Goal: Task Accomplishment & Management: Manage account settings

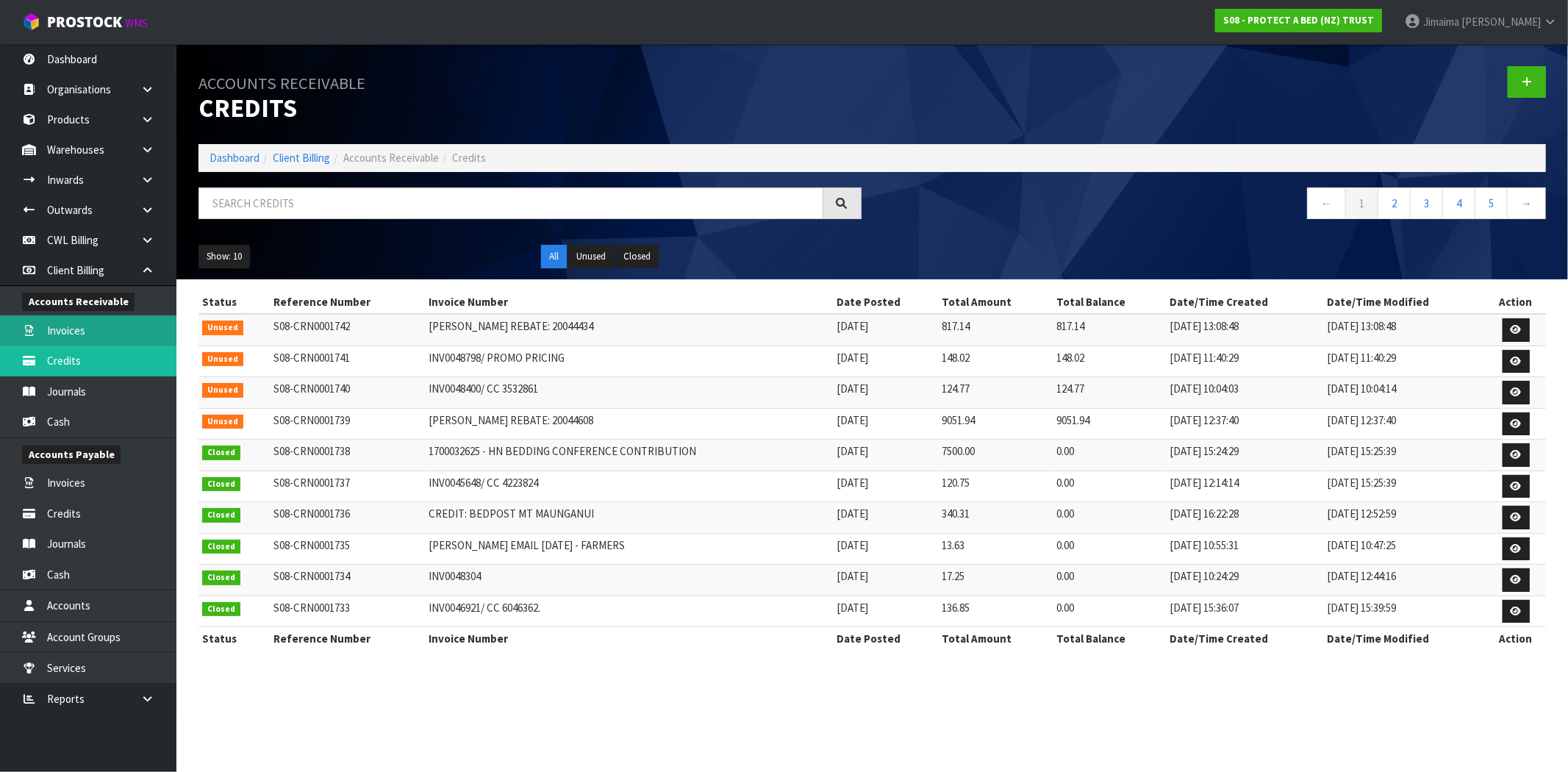
click at [90, 322] on link "Invoices" at bounding box center [88, 330] width 176 height 30
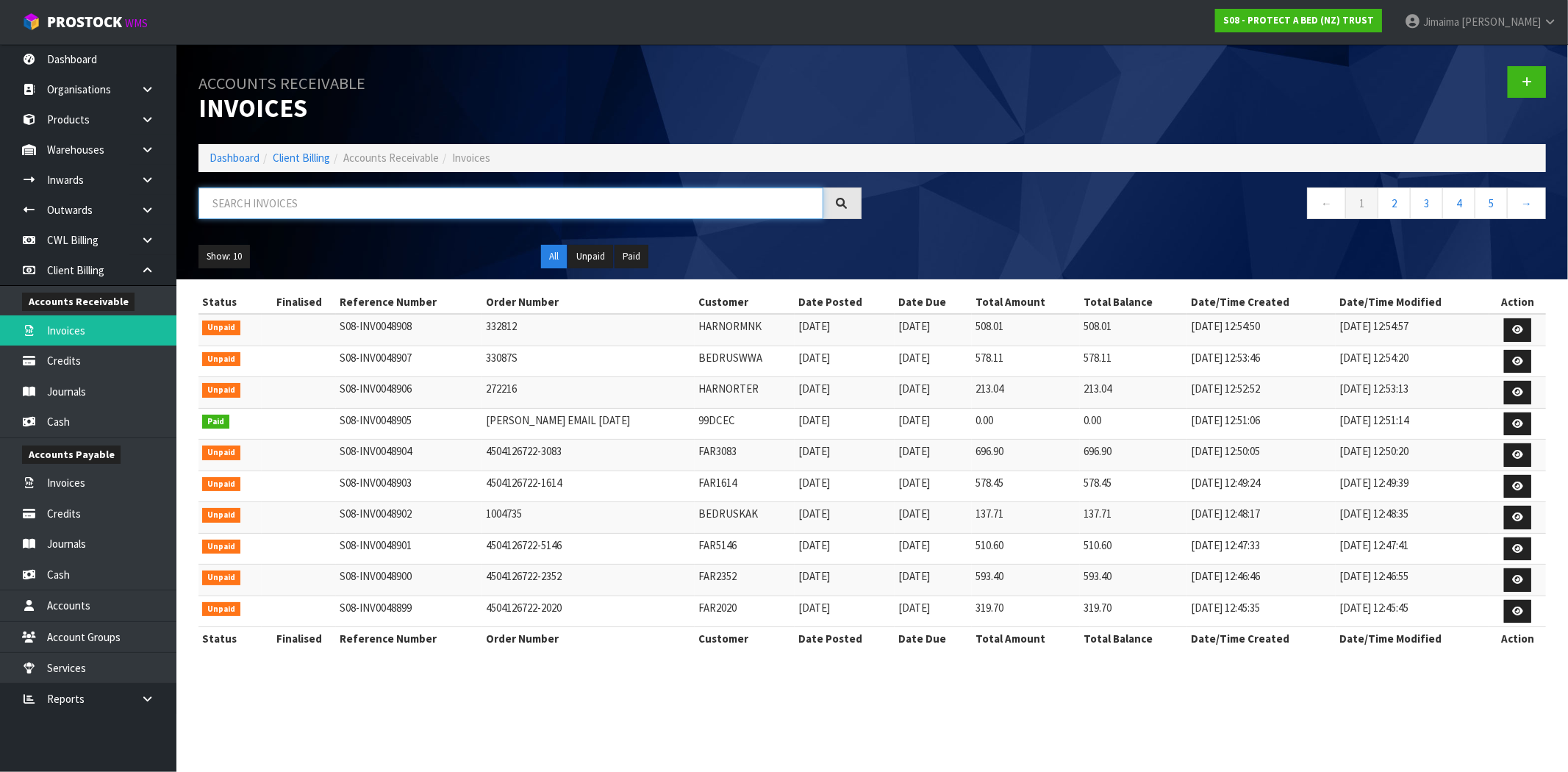
click at [380, 204] on input "text" at bounding box center [511, 203] width 625 height 31
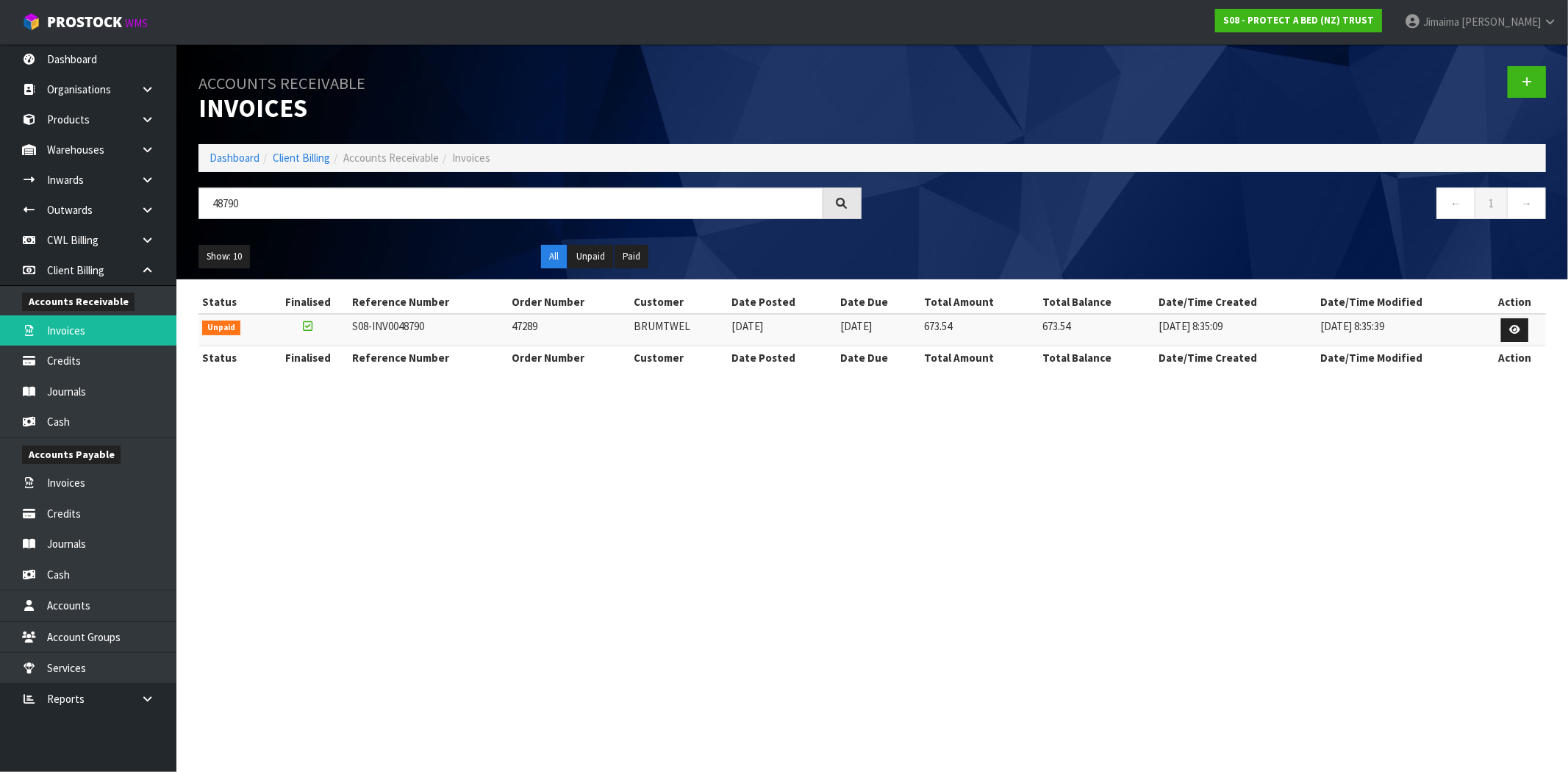
click at [670, 324] on td "BRUMTWEL" at bounding box center [679, 330] width 97 height 31
copy td "BRUMTWEL"
drag, startPoint x: 199, startPoint y: 214, endPoint x: 141, endPoint y: 214, distance: 58.0
click at [141, 214] on body "Toggle navigation ProStock WMS S08 - PROTECT A BED (NZ) TRUST Jimaima [PERSON_N…" at bounding box center [784, 386] width 1568 height 772
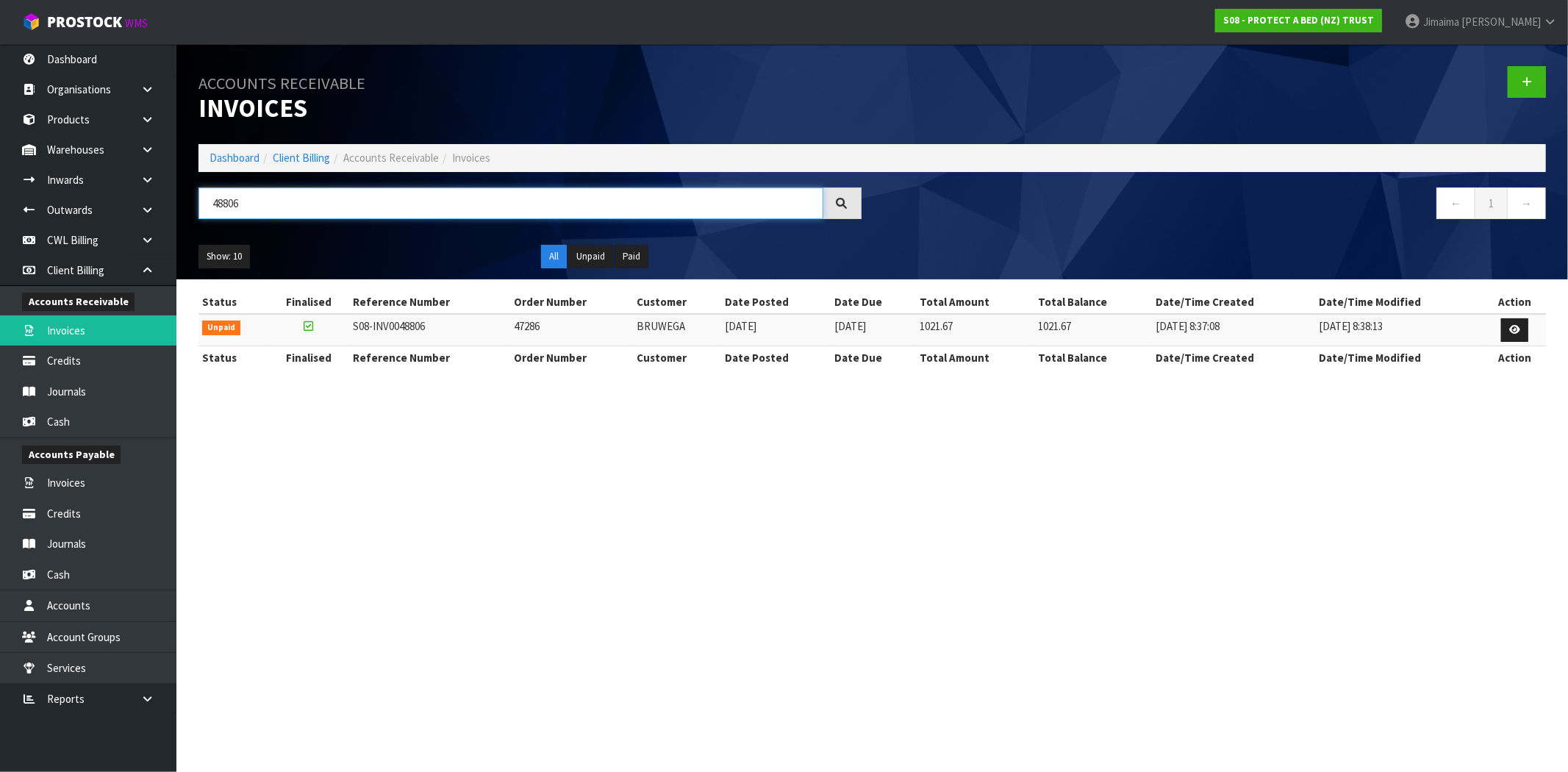
type input "48806"
click at [672, 335] on td "BRUWEGA" at bounding box center [677, 330] width 88 height 31
copy td "BRUWEGA"
drag, startPoint x: 159, startPoint y: 215, endPoint x: 82, endPoint y: 211, distance: 77.1
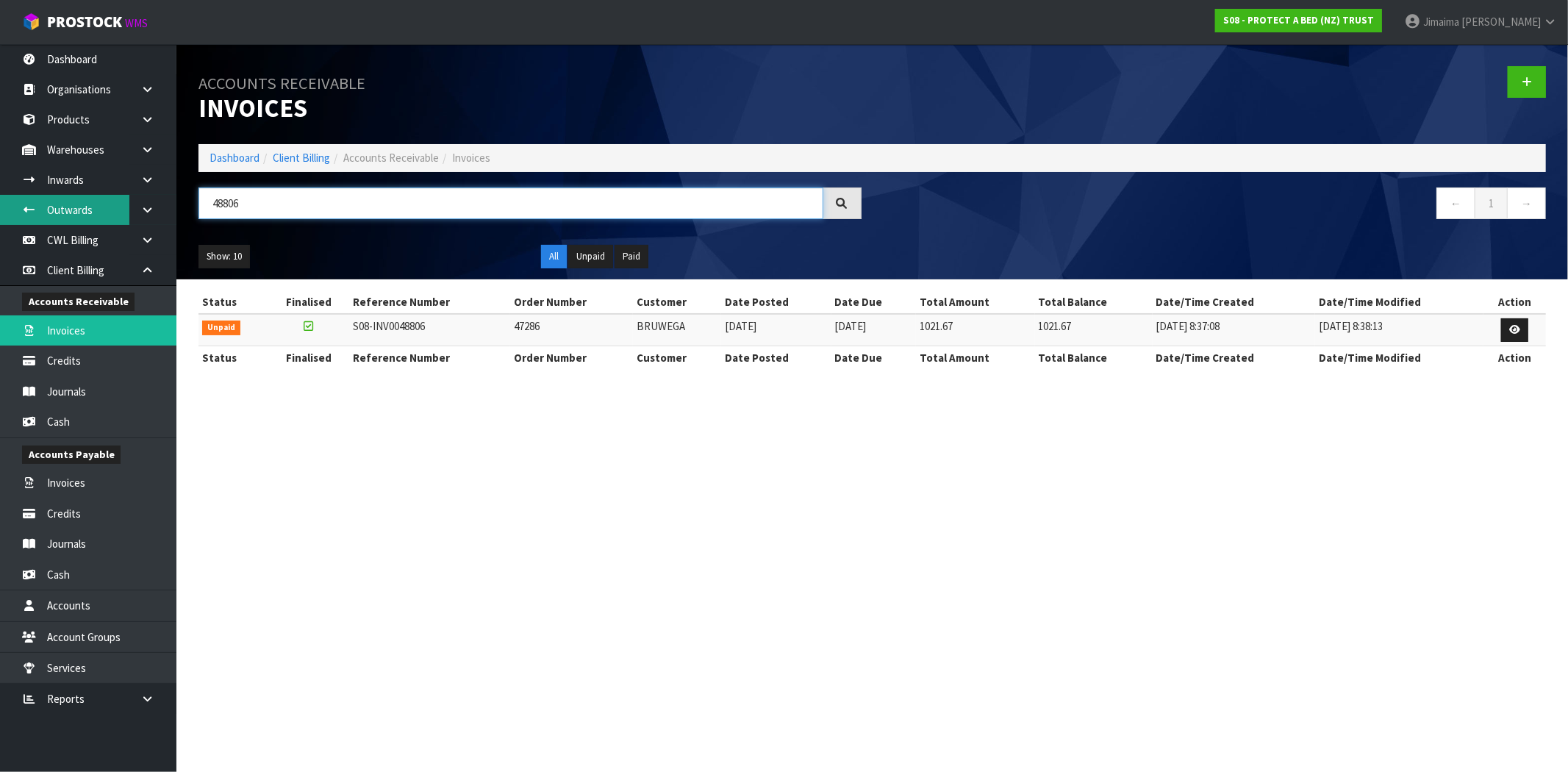
click at [84, 213] on body "Toggle navigation ProStock WMS S08 - PROTECT A BED (NZ) TRUST Jimaima Reiher Lo…" at bounding box center [784, 386] width 1568 height 772
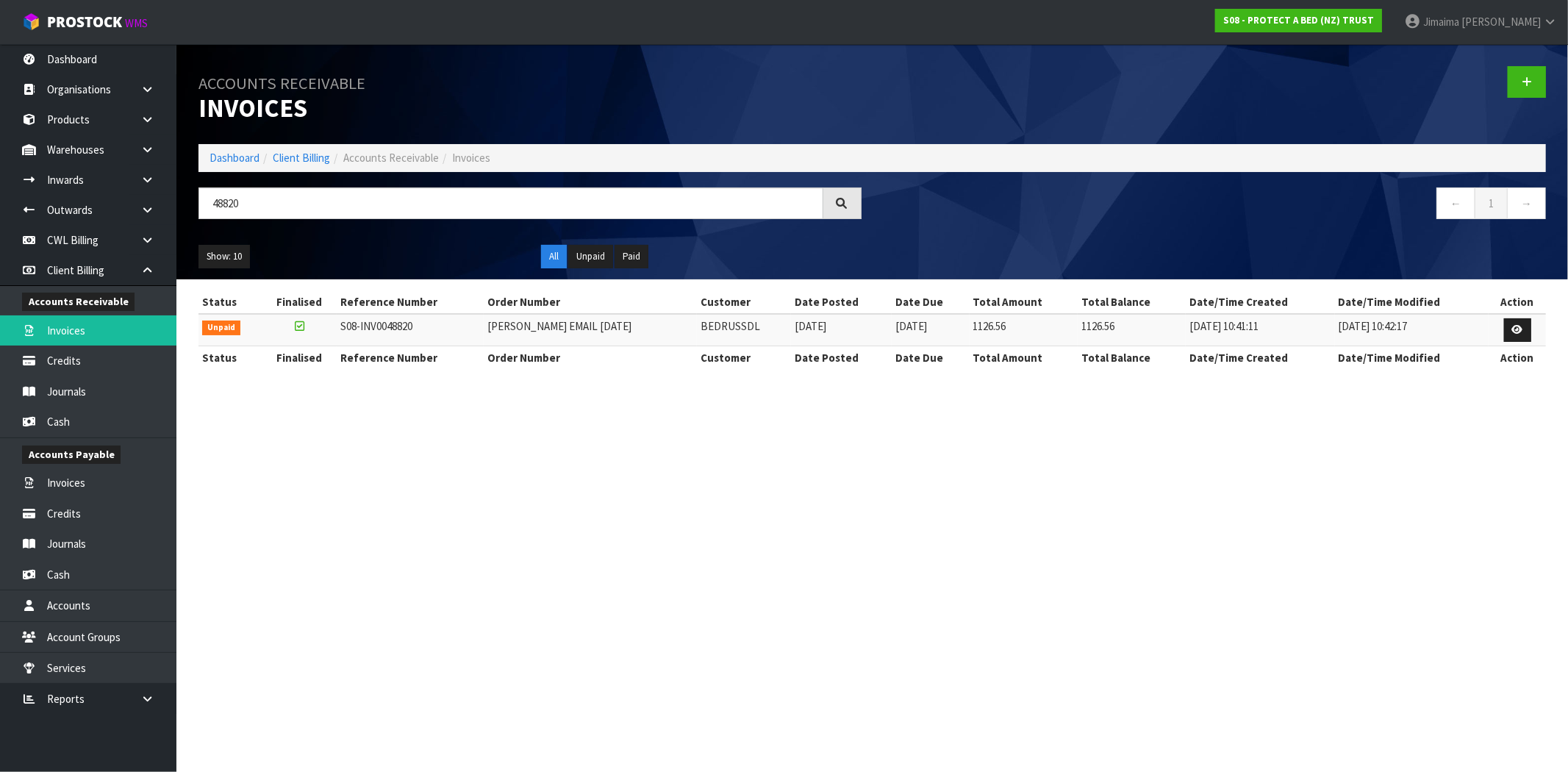
click at [705, 325] on td "BEDRUSSDL" at bounding box center [744, 330] width 94 height 31
copy td "BEDRUSSDL"
drag, startPoint x: 160, startPoint y: 210, endPoint x: 149, endPoint y: 210, distance: 11.0
click at [149, 210] on body "Toggle navigation ProStock WMS S08 - PROTECT A BED (NZ) TRUST Jimaima Reiher Lo…" at bounding box center [784, 386] width 1568 height 772
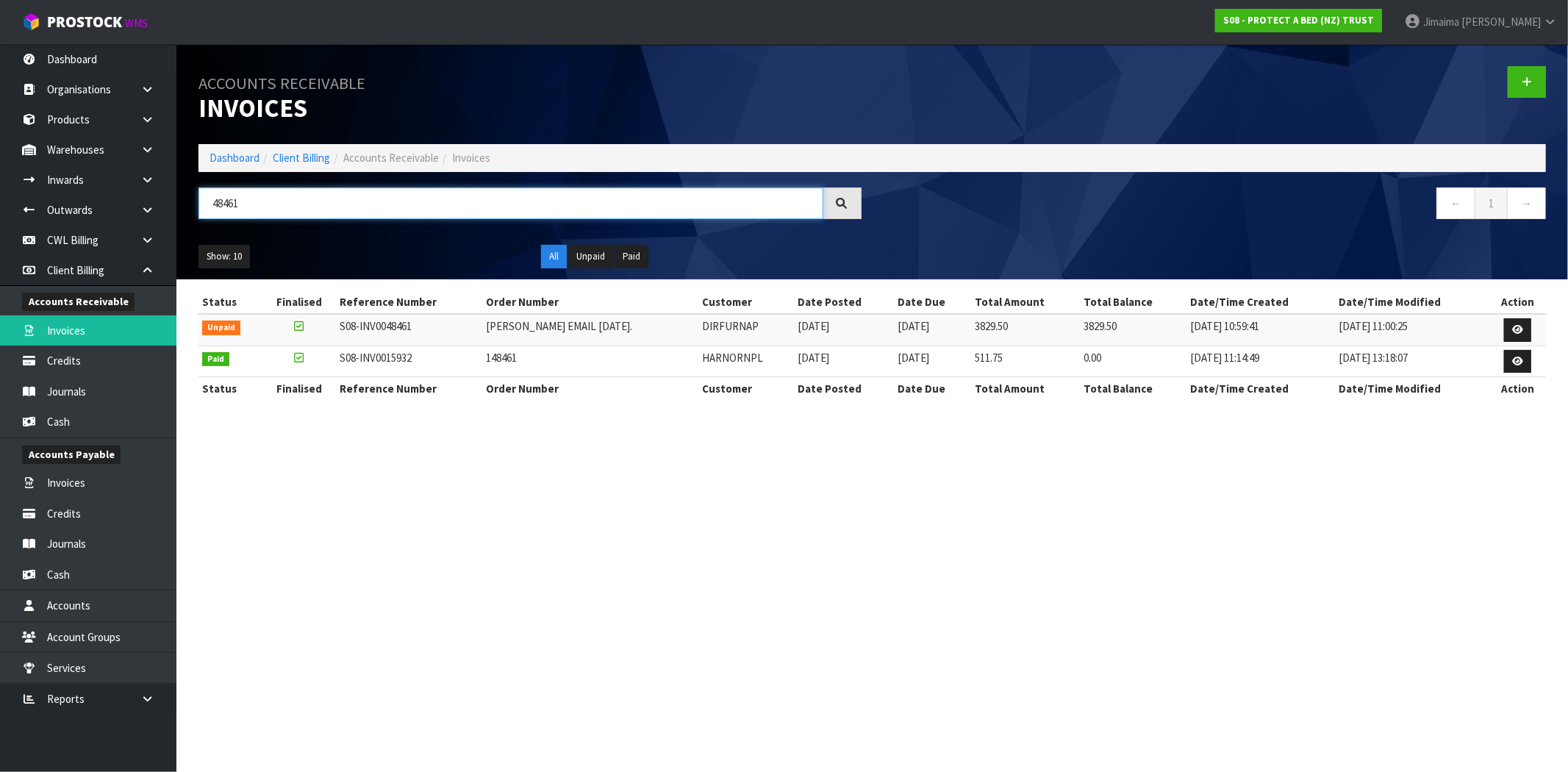
type input "48461"
click at [714, 331] on td "DIRFURNAP" at bounding box center [746, 330] width 96 height 31
drag, startPoint x: 710, startPoint y: 331, endPoint x: 701, endPoint y: 328, distance: 9.5
click at [701, 328] on td "DIRFURNAP" at bounding box center [746, 330] width 96 height 31
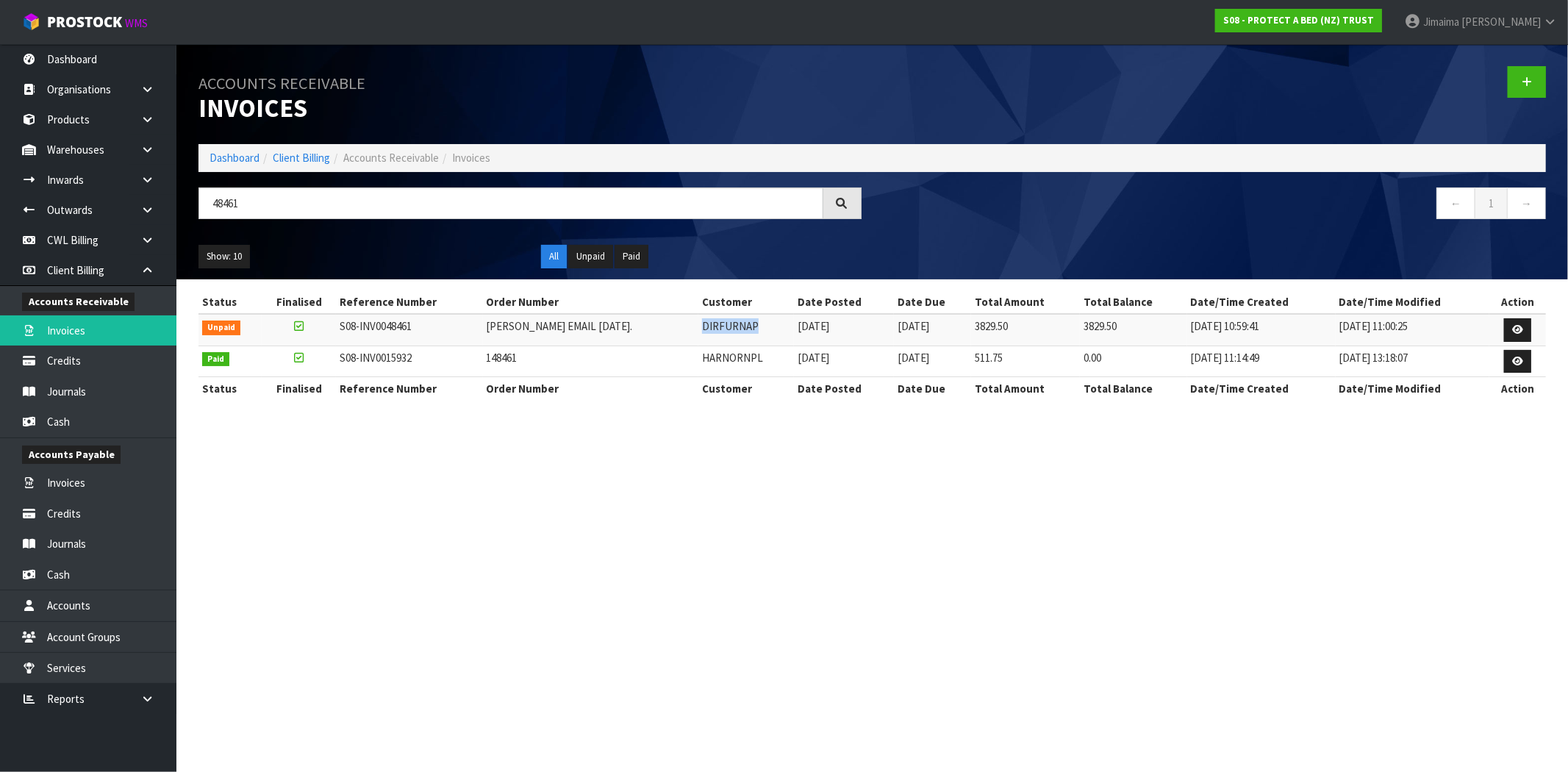
click at [701, 328] on td "DIRFURNAP" at bounding box center [746, 330] width 96 height 31
copy tr "DIRFURNAP"
click at [250, 157] on link "Dashboard" at bounding box center [234, 157] width 50 height 14
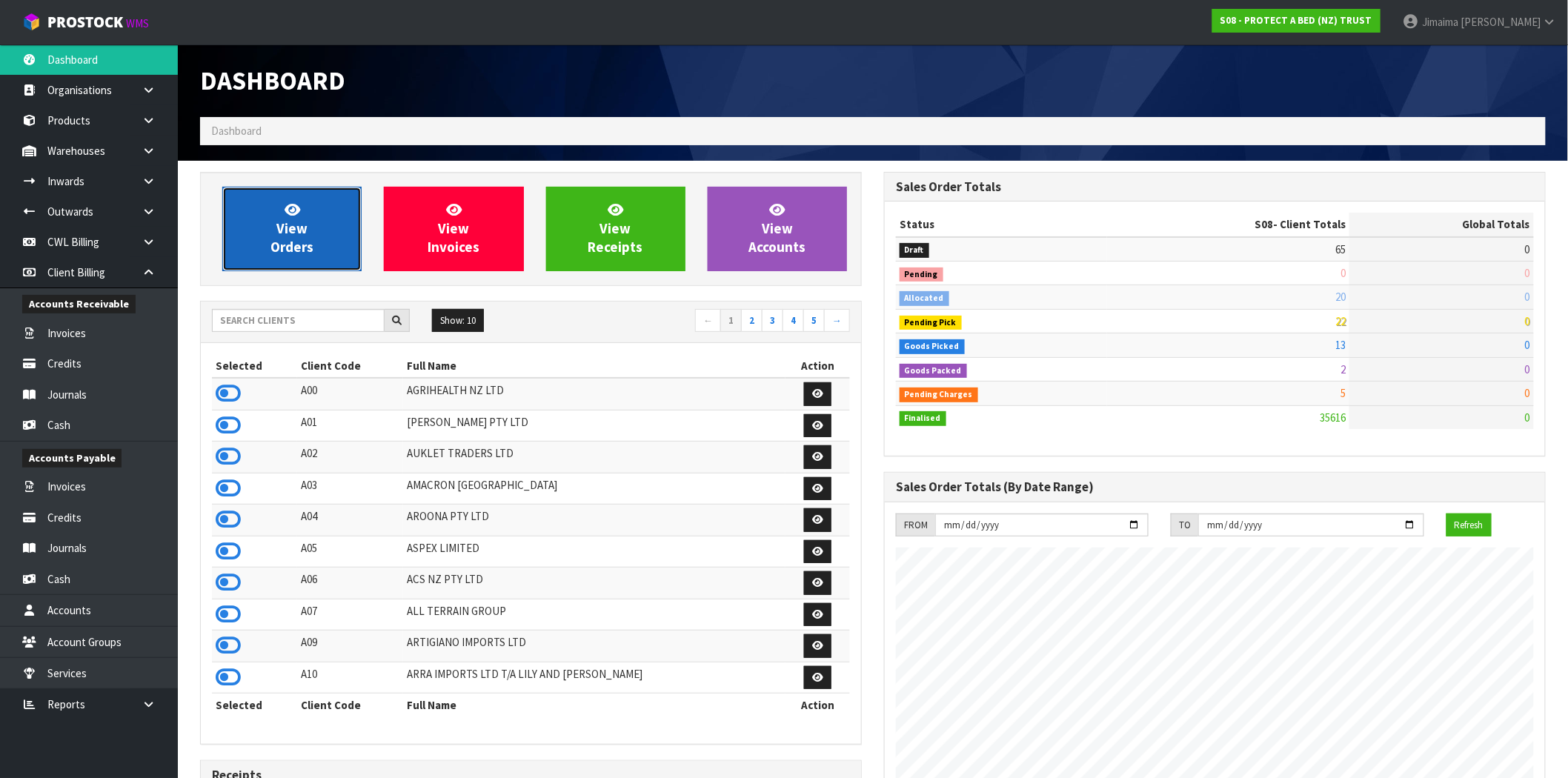
click at [302, 232] on span "View Orders" at bounding box center [292, 229] width 43 height 56
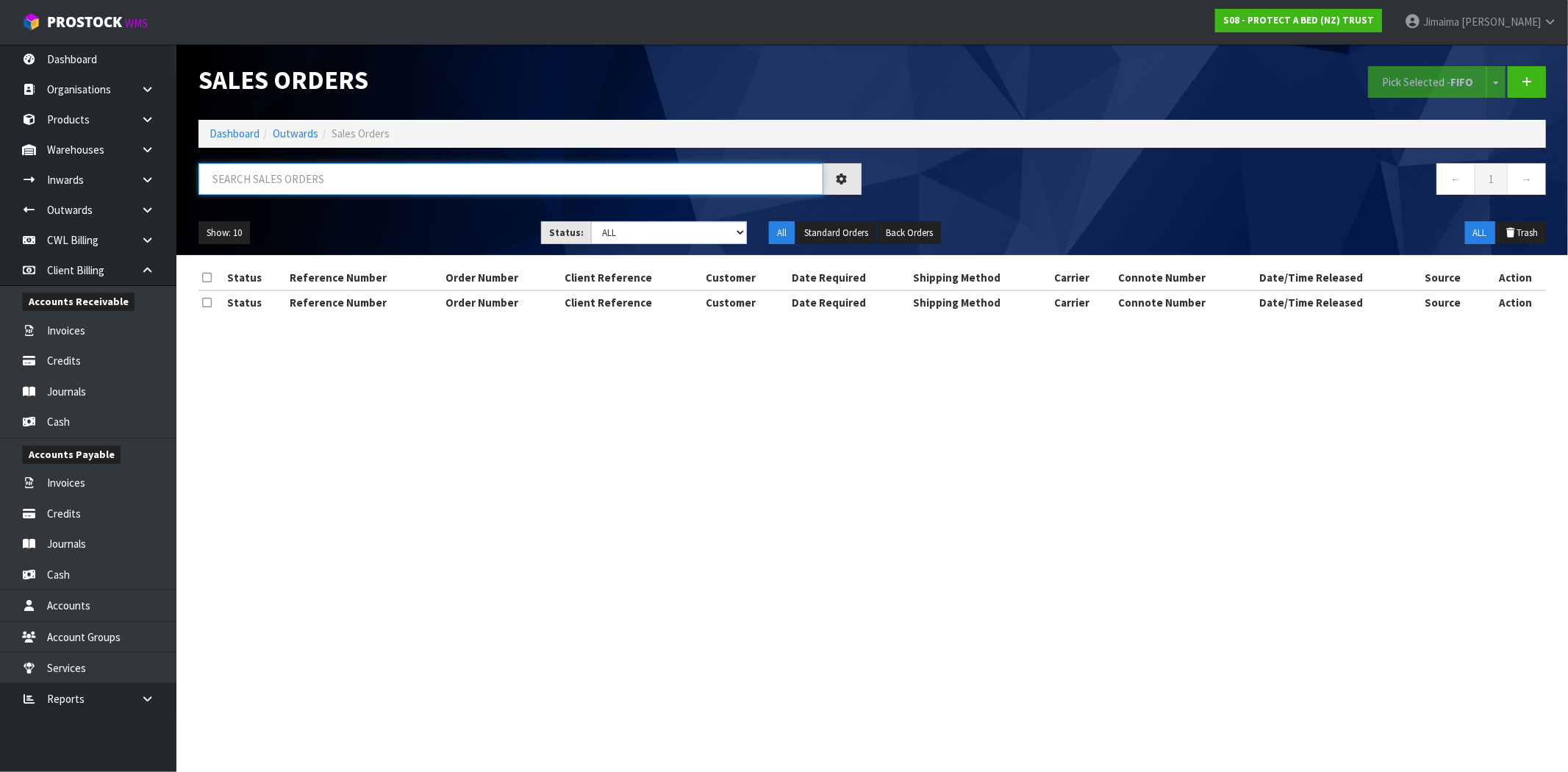
click at [295, 187] on input "text" at bounding box center [511, 179] width 625 height 31
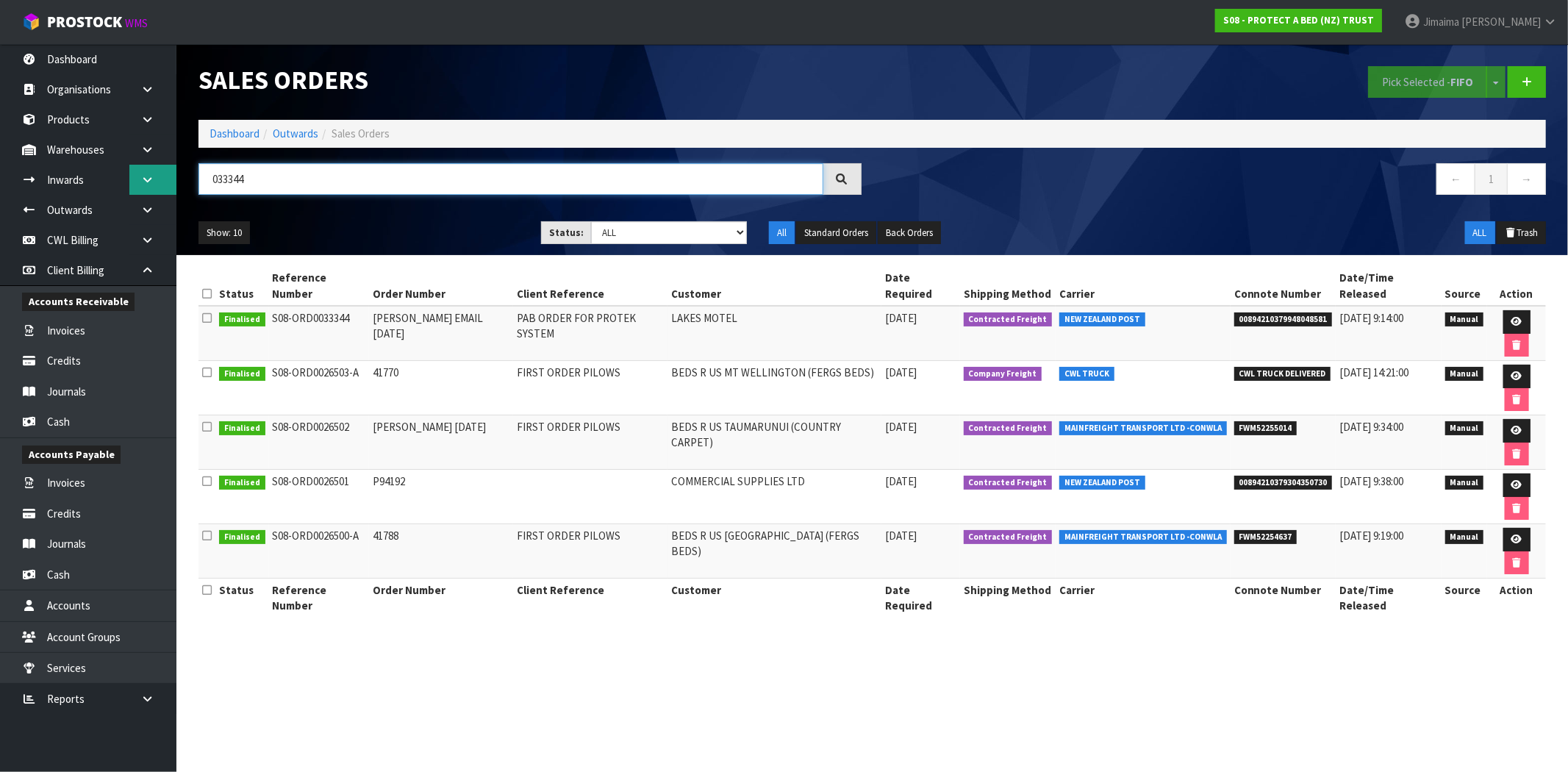
drag, startPoint x: 285, startPoint y: 187, endPoint x: 171, endPoint y: 165, distance: 116.1
click at [171, 165] on body "Toggle navigation ProStock WMS S08 - PROTECT A BED (NZ) TRUST Jimaima Reiher Lo…" at bounding box center [784, 386] width 1568 height 772
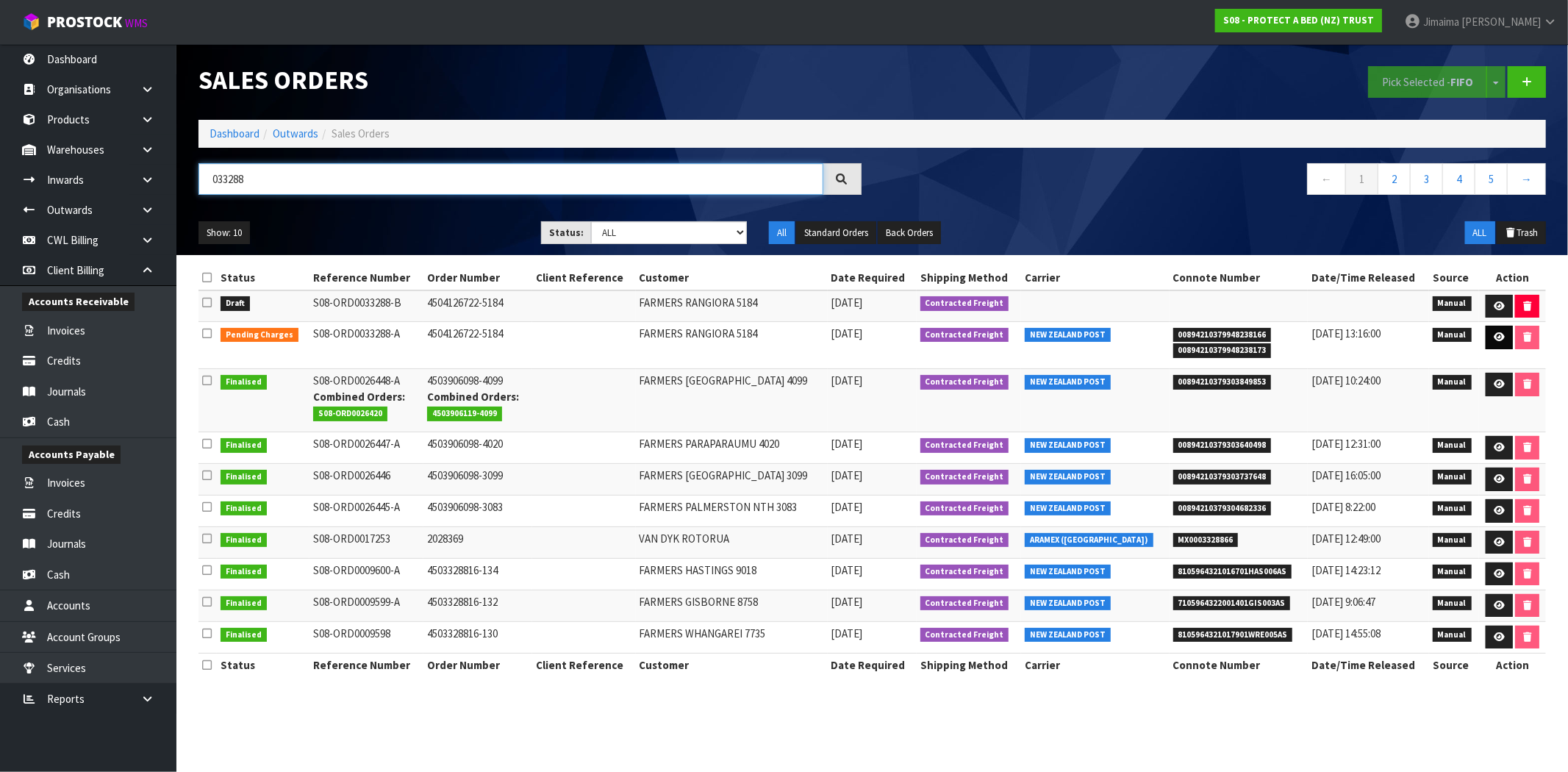
type input "033288"
click at [1494, 340] on icon at bounding box center [1499, 337] width 11 height 9
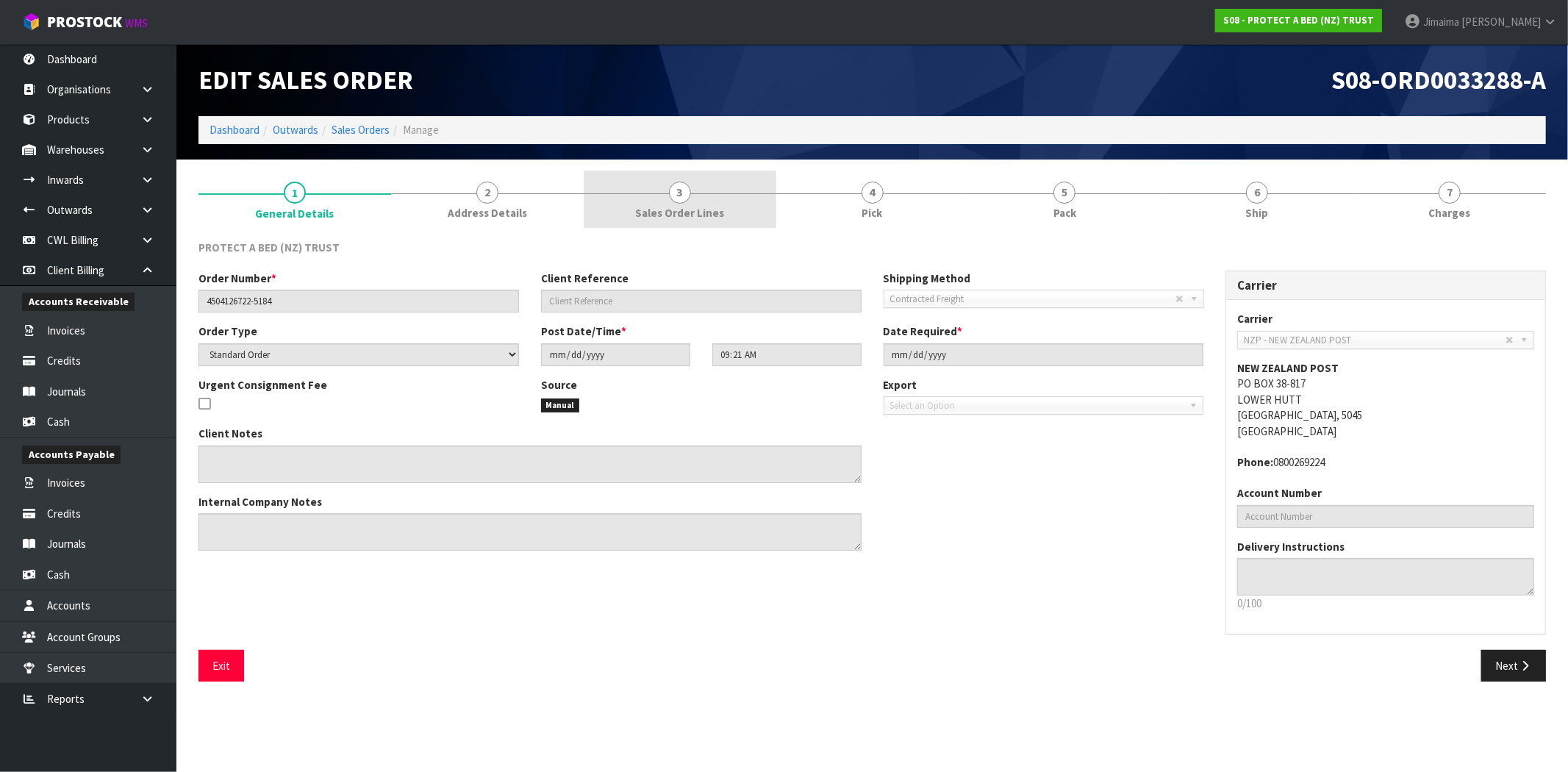
click at [670, 195] on span "3" at bounding box center [680, 193] width 22 height 22
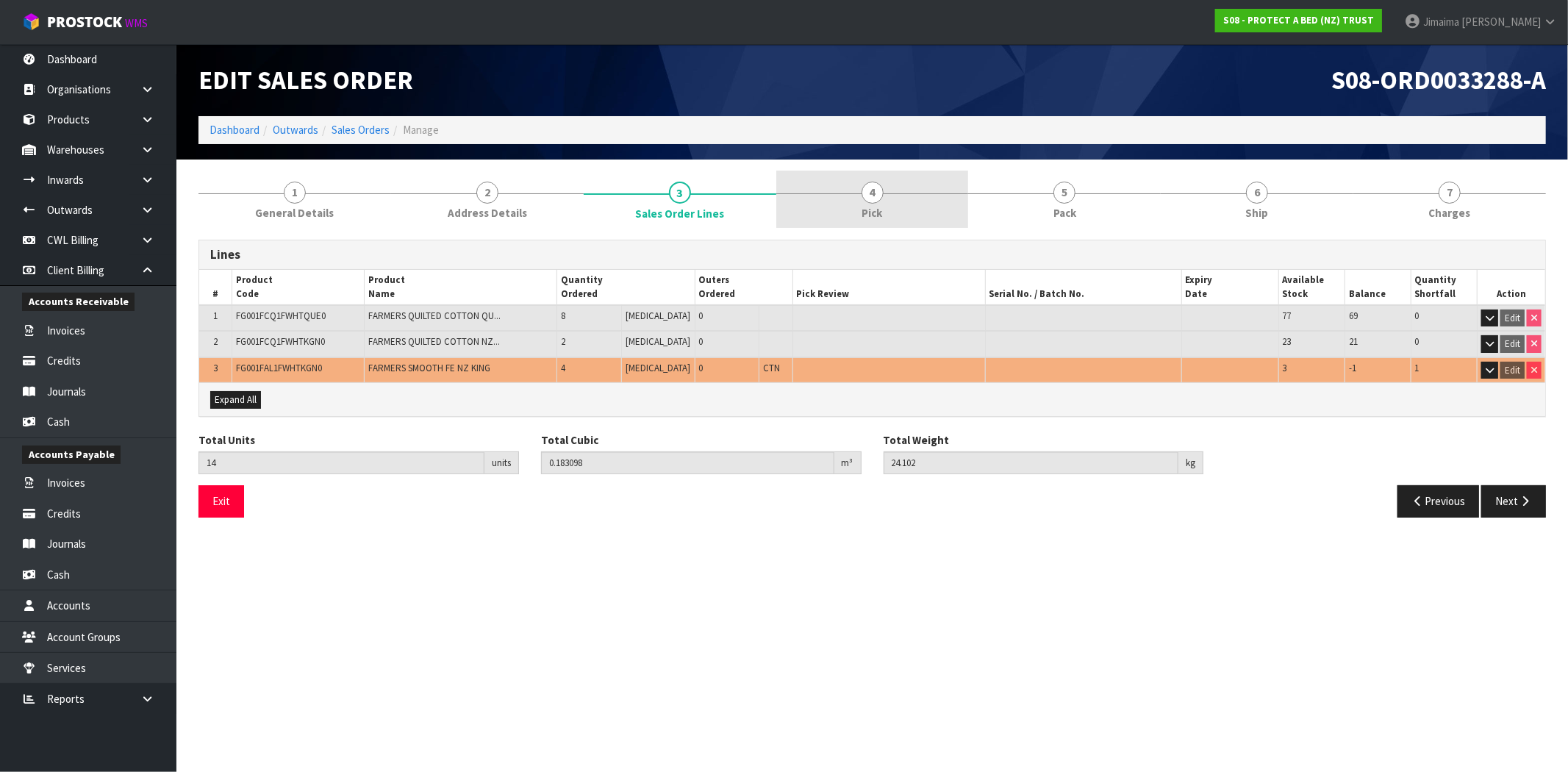
click at [867, 205] on span "Pick" at bounding box center [873, 212] width 20 height 16
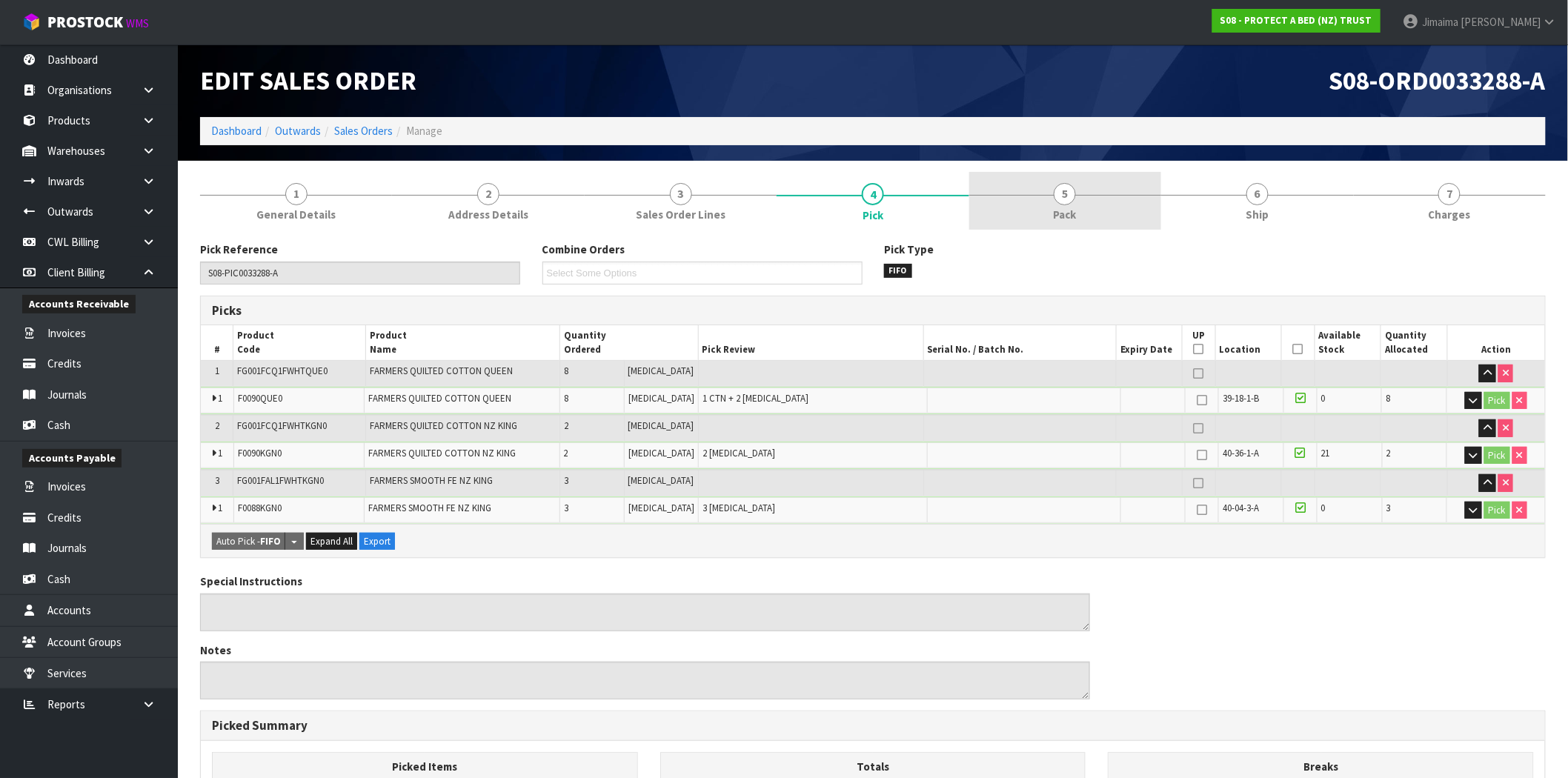
click at [1097, 219] on link "5 Pack" at bounding box center [1065, 201] width 192 height 58
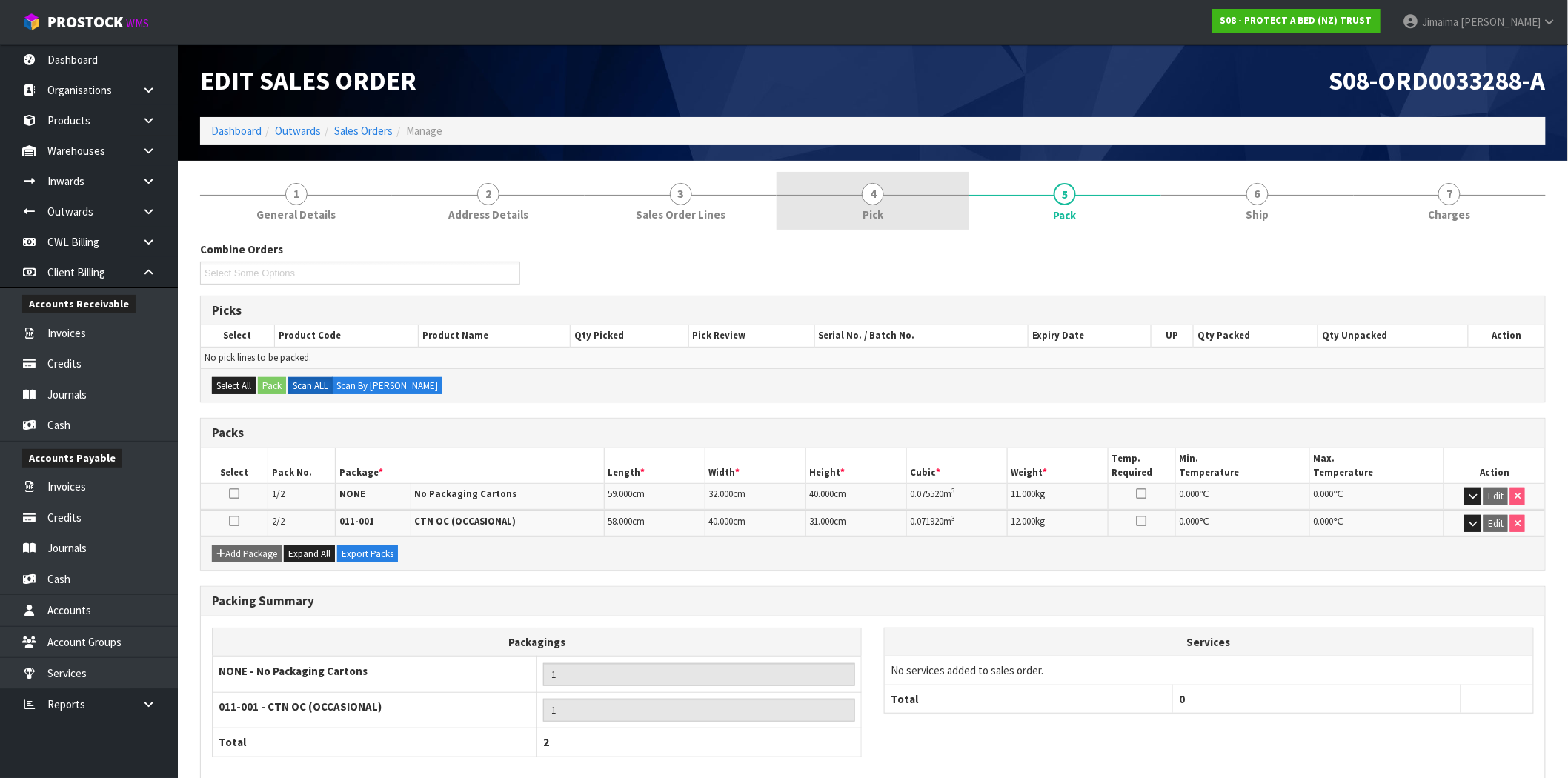
click at [896, 222] on link "4 Pick" at bounding box center [872, 201] width 192 height 58
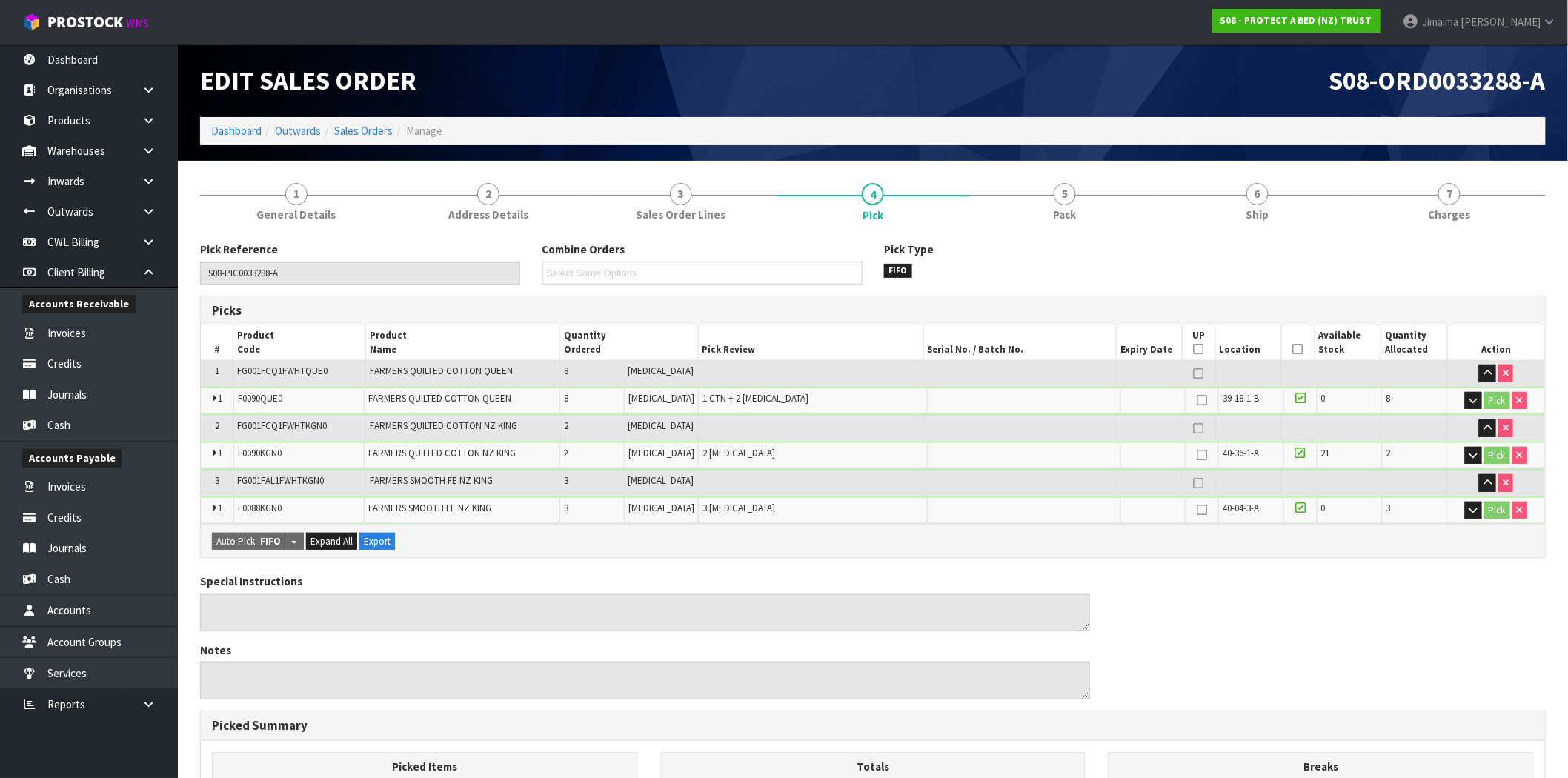
click at [1055, 208] on span "Pack" at bounding box center [1065, 214] width 23 height 16
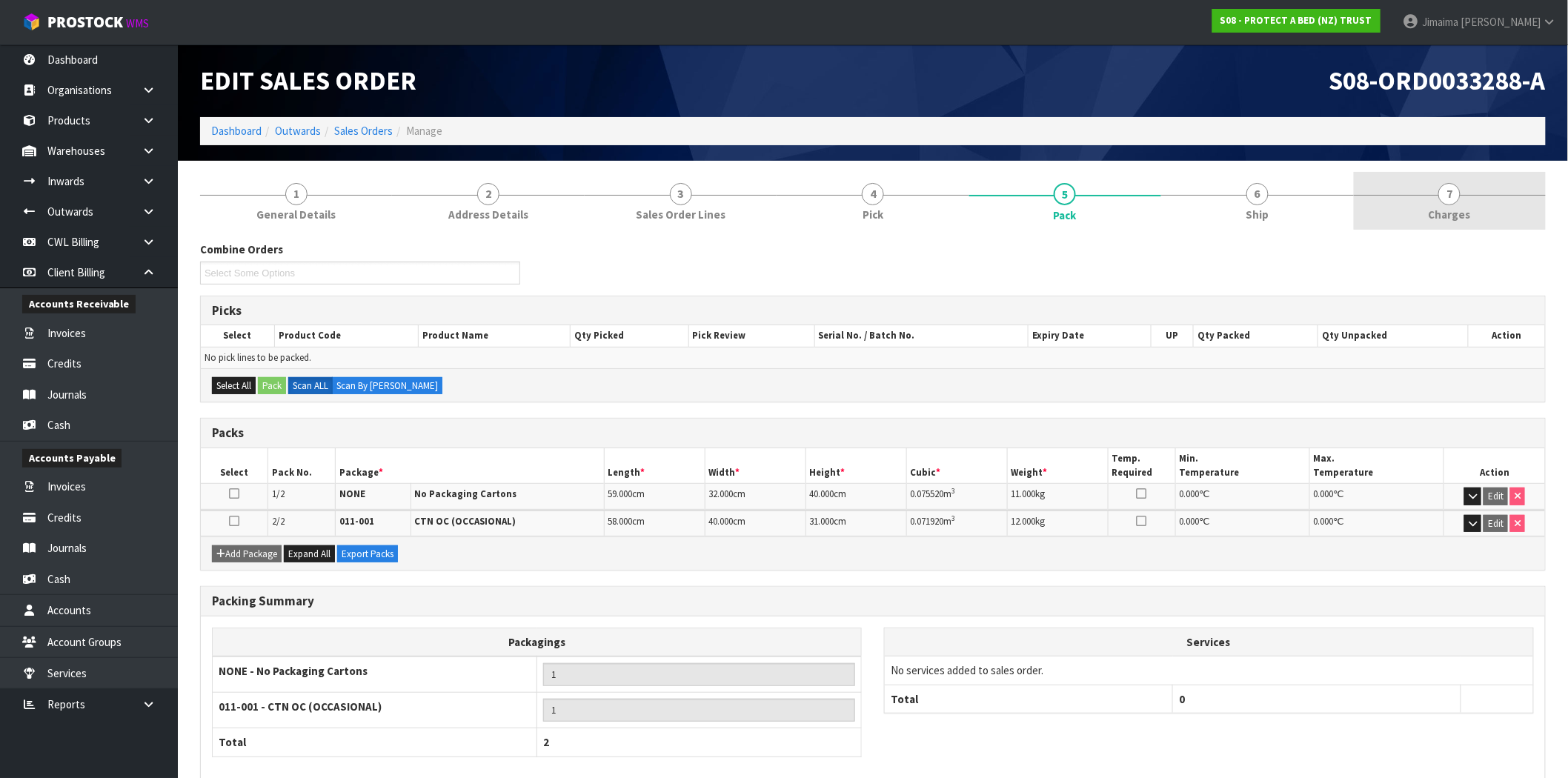
click at [1437, 193] on link "7 [GEOGRAPHIC_DATA]" at bounding box center [1449, 201] width 192 height 58
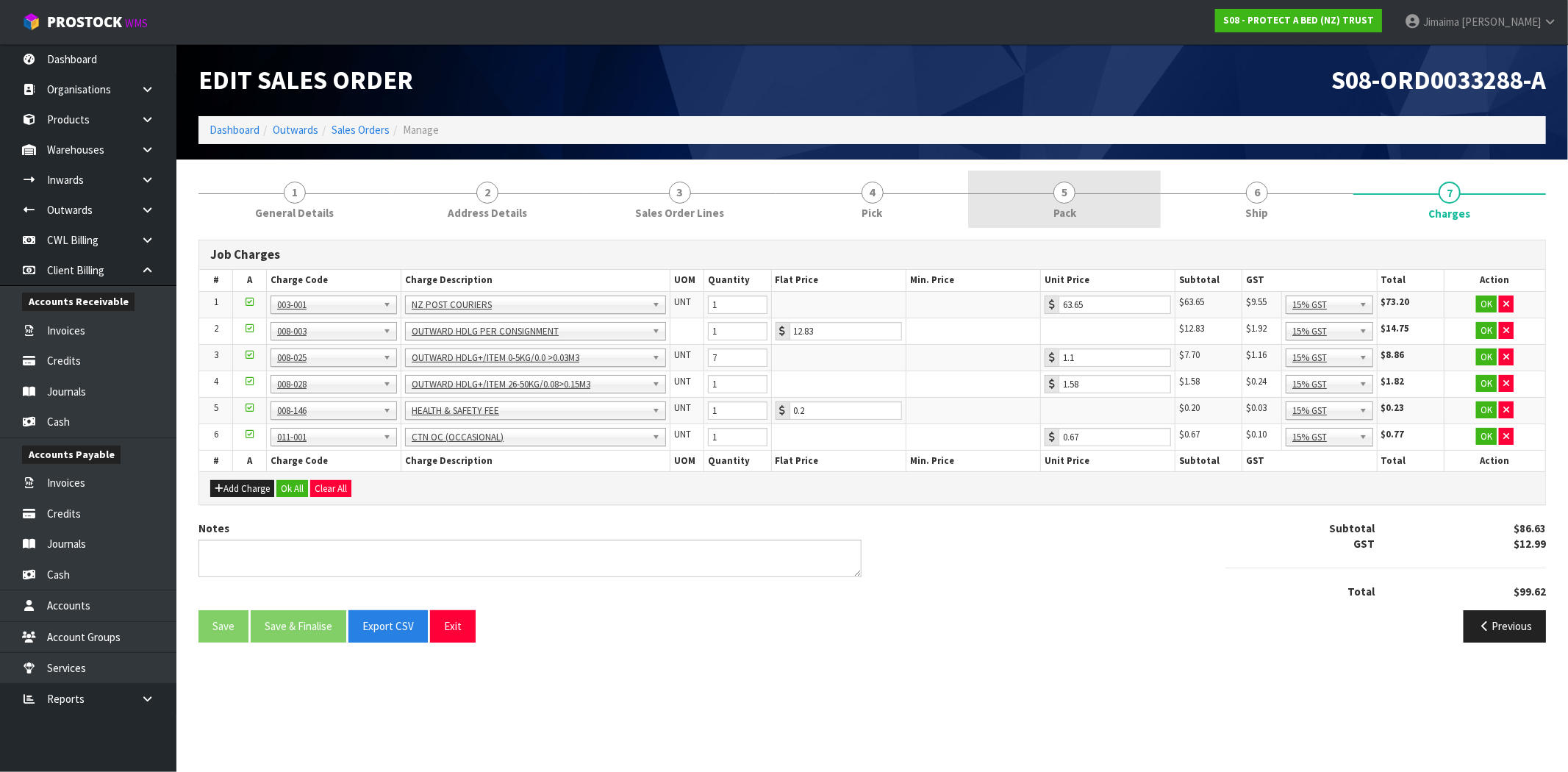
click at [1055, 199] on span "5" at bounding box center [1065, 193] width 22 height 22
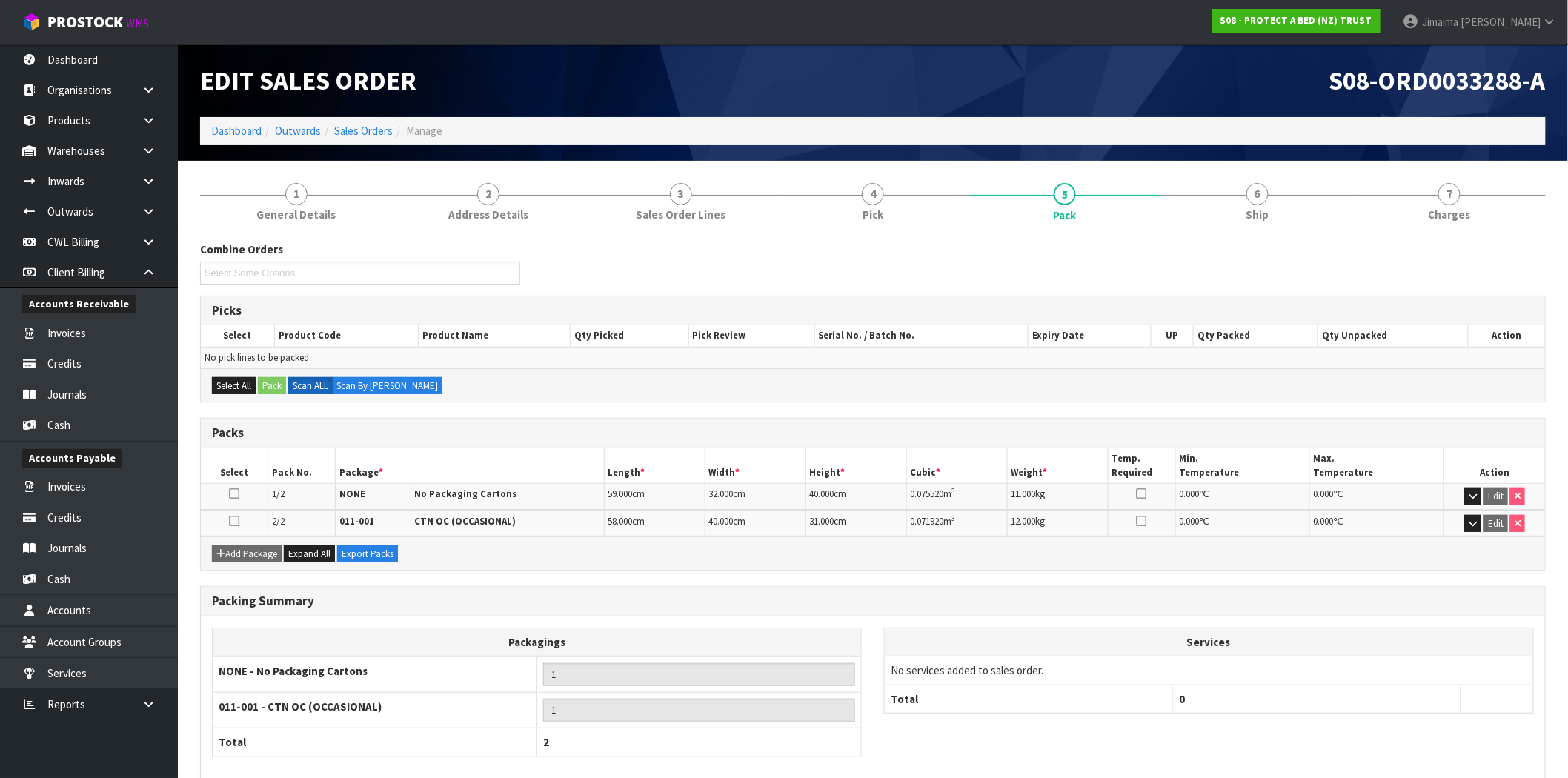
click at [1472, 506] on td "Edit" at bounding box center [1494, 496] width 101 height 26
click at [1472, 499] on icon "button" at bounding box center [1473, 496] width 8 height 9
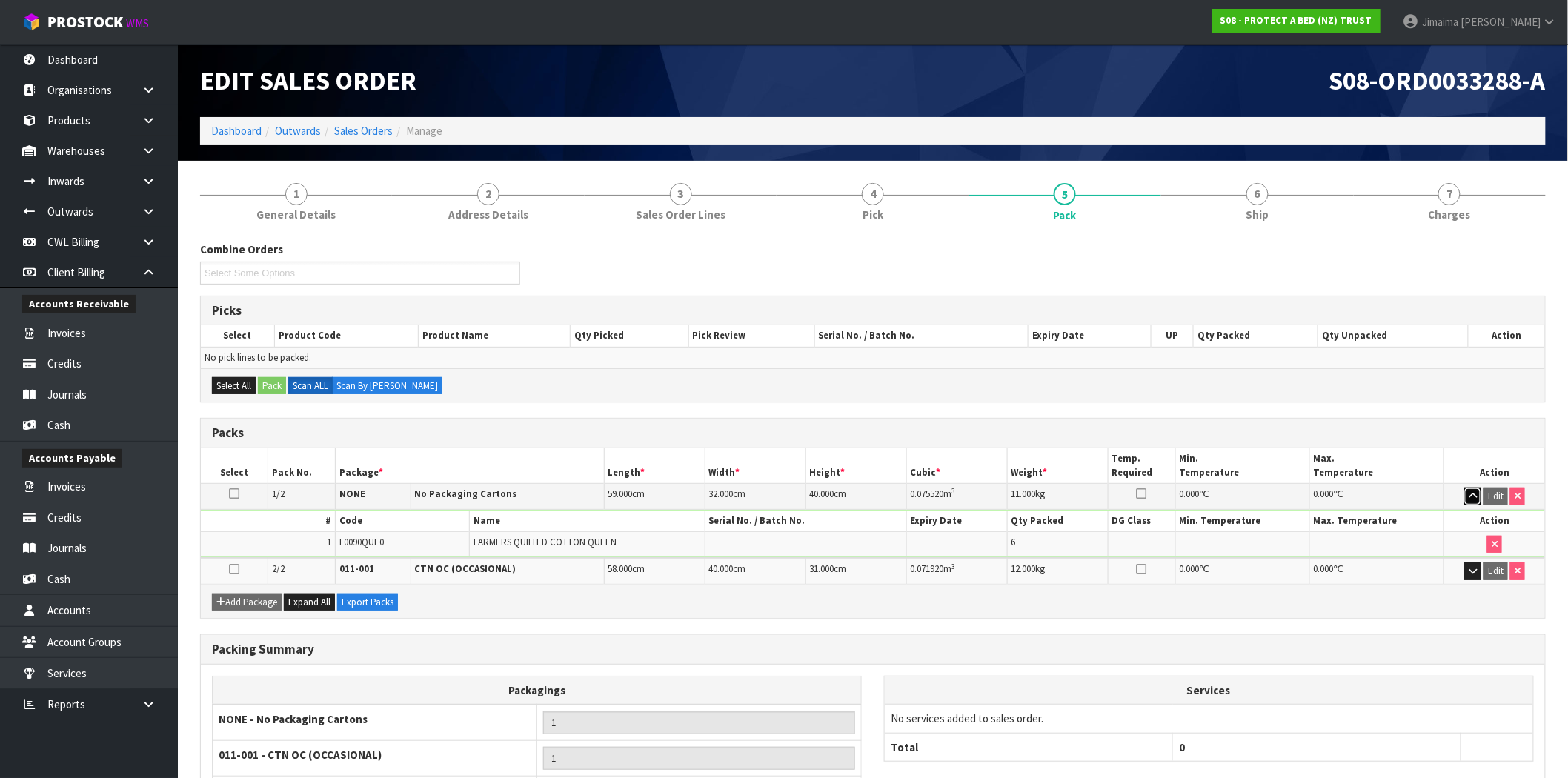
click at [1470, 498] on icon "button" at bounding box center [1473, 496] width 8 height 9
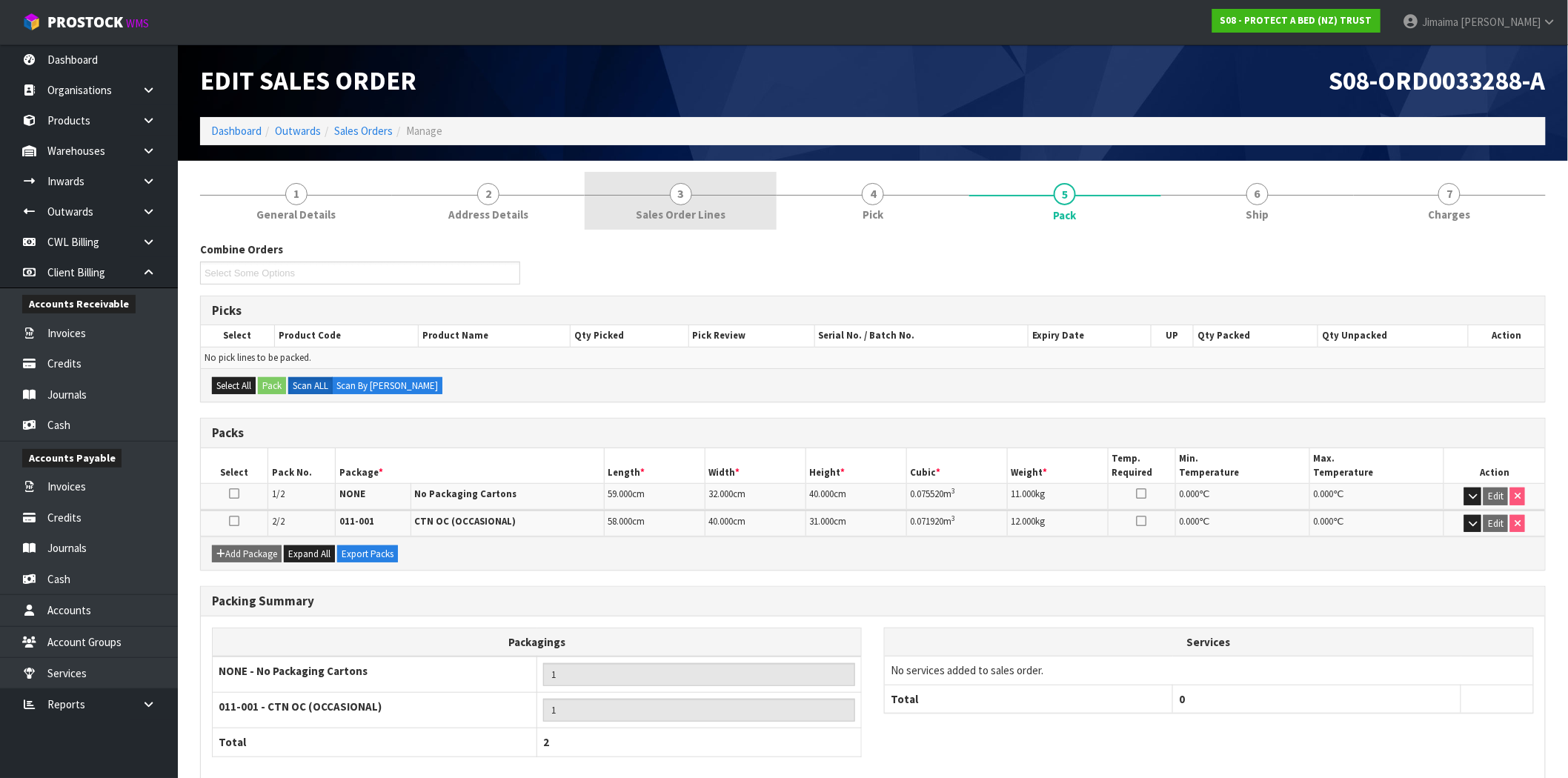
click at [721, 194] on div at bounding box center [680, 194] width 192 height 1
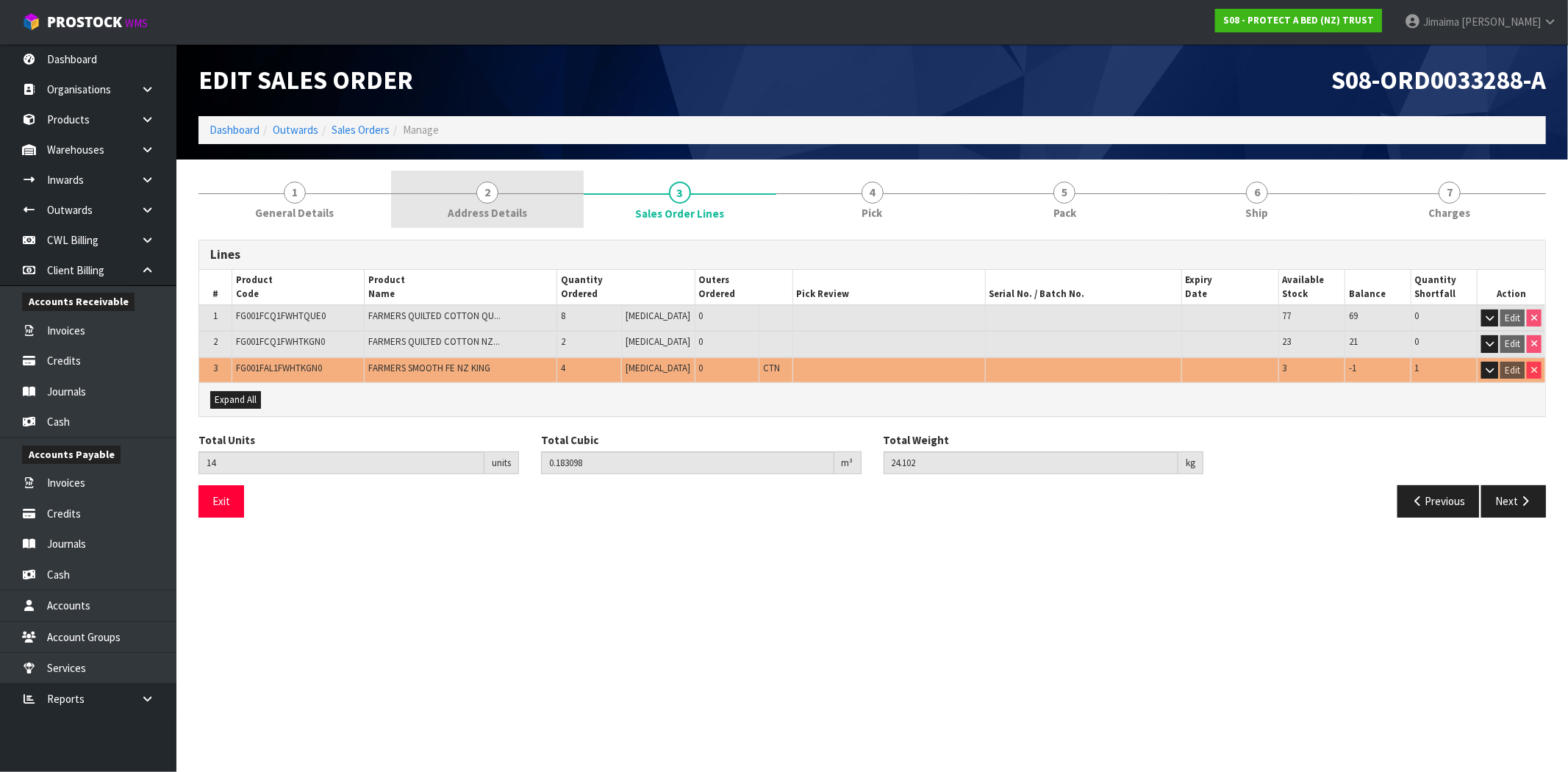
click at [509, 193] on link "2 Address Details" at bounding box center [488, 199] width 193 height 58
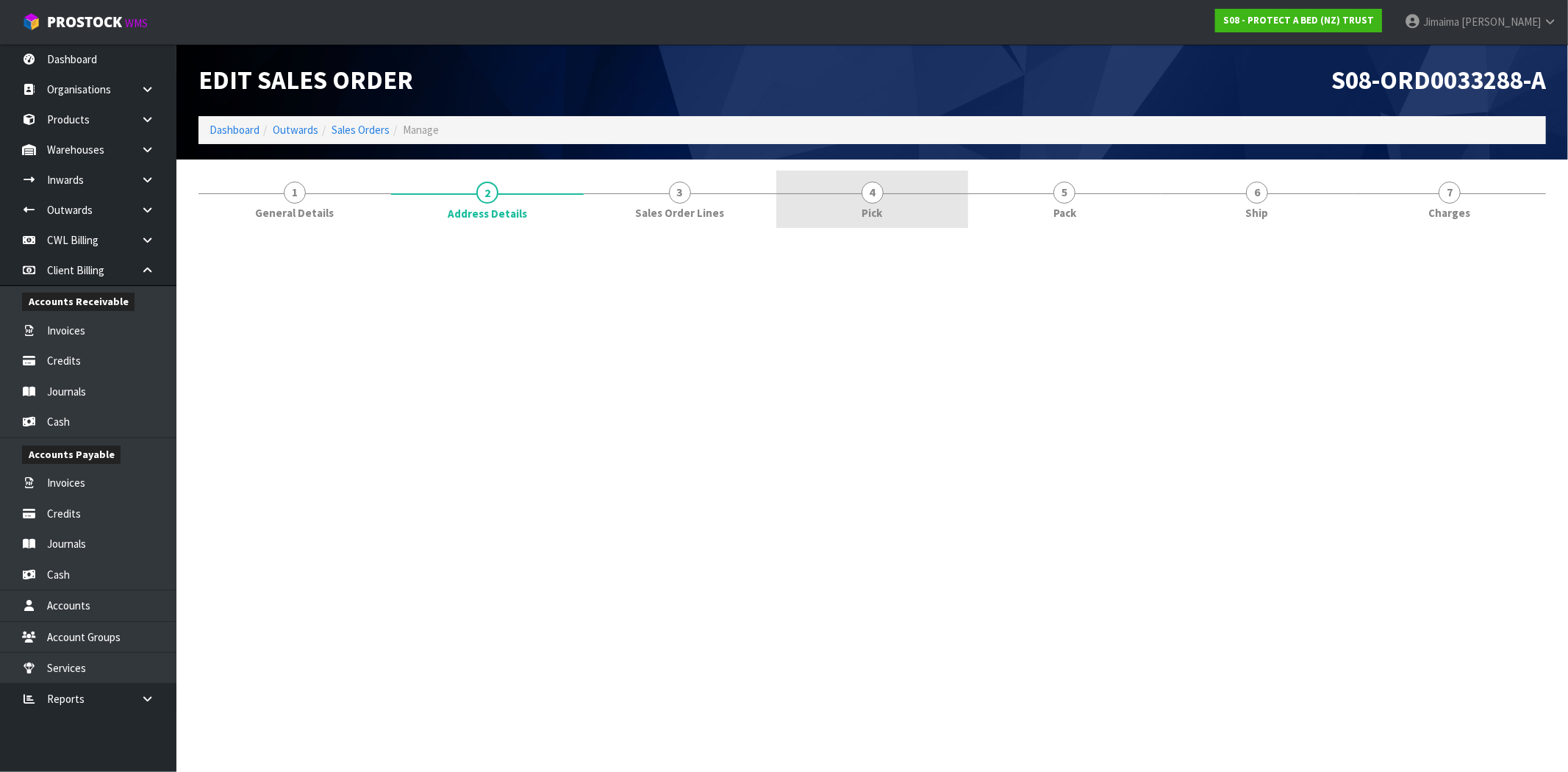
click at [899, 189] on link "4 Pick" at bounding box center [873, 199] width 193 height 58
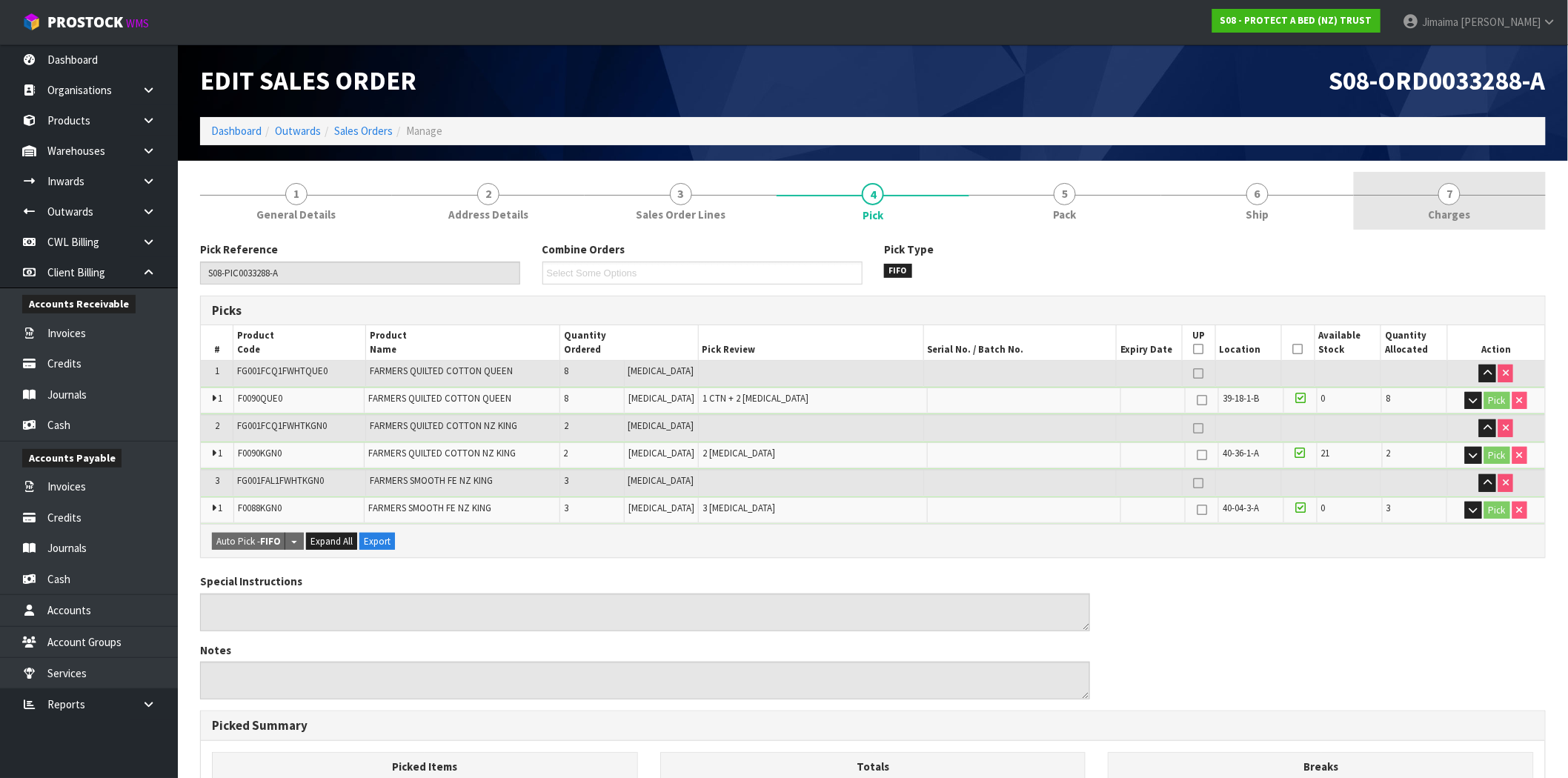
click at [1417, 185] on link "7 [GEOGRAPHIC_DATA]" at bounding box center [1449, 201] width 192 height 58
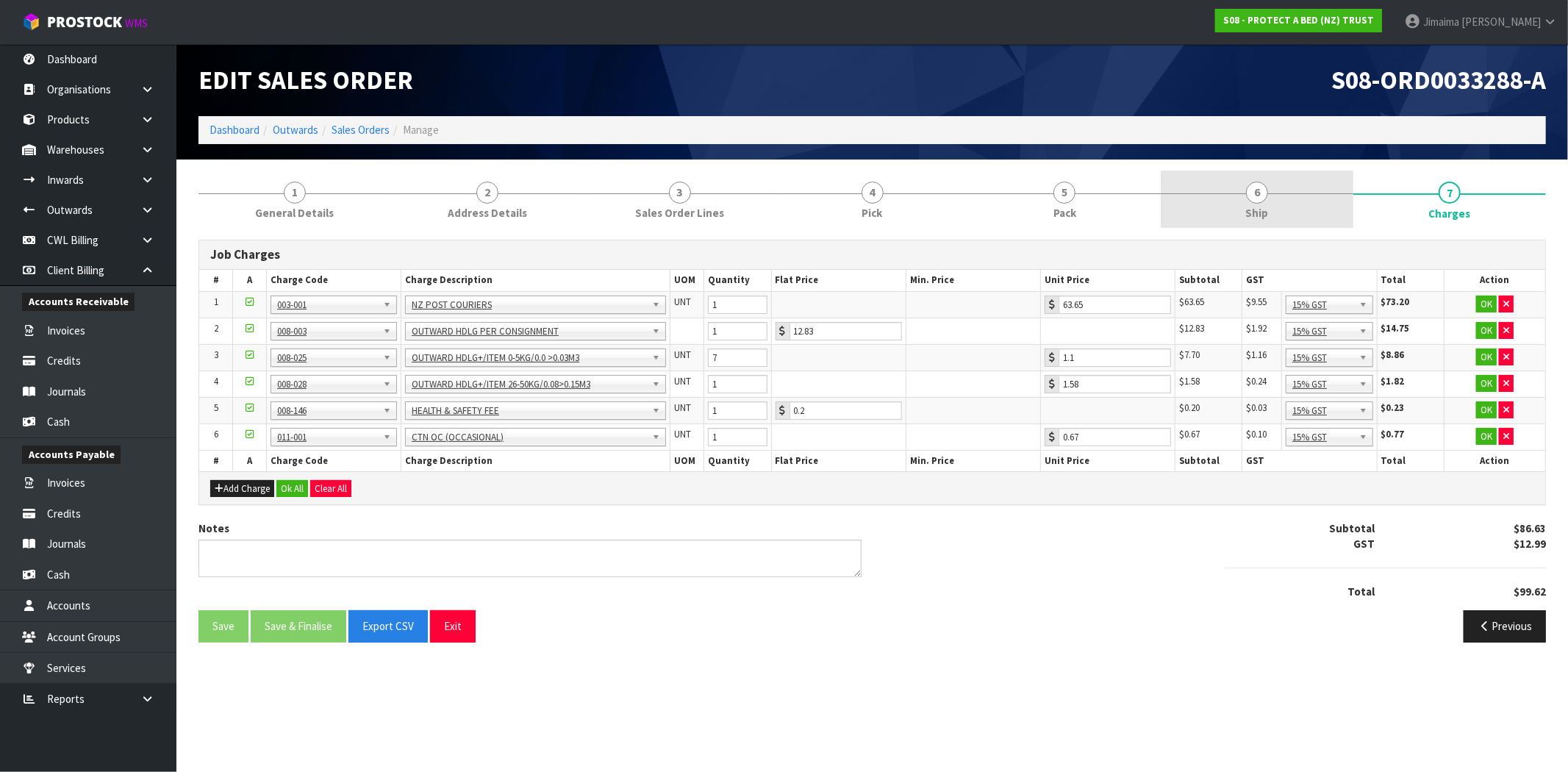
click at [1278, 208] on link "6 Ship" at bounding box center [1257, 199] width 193 height 58
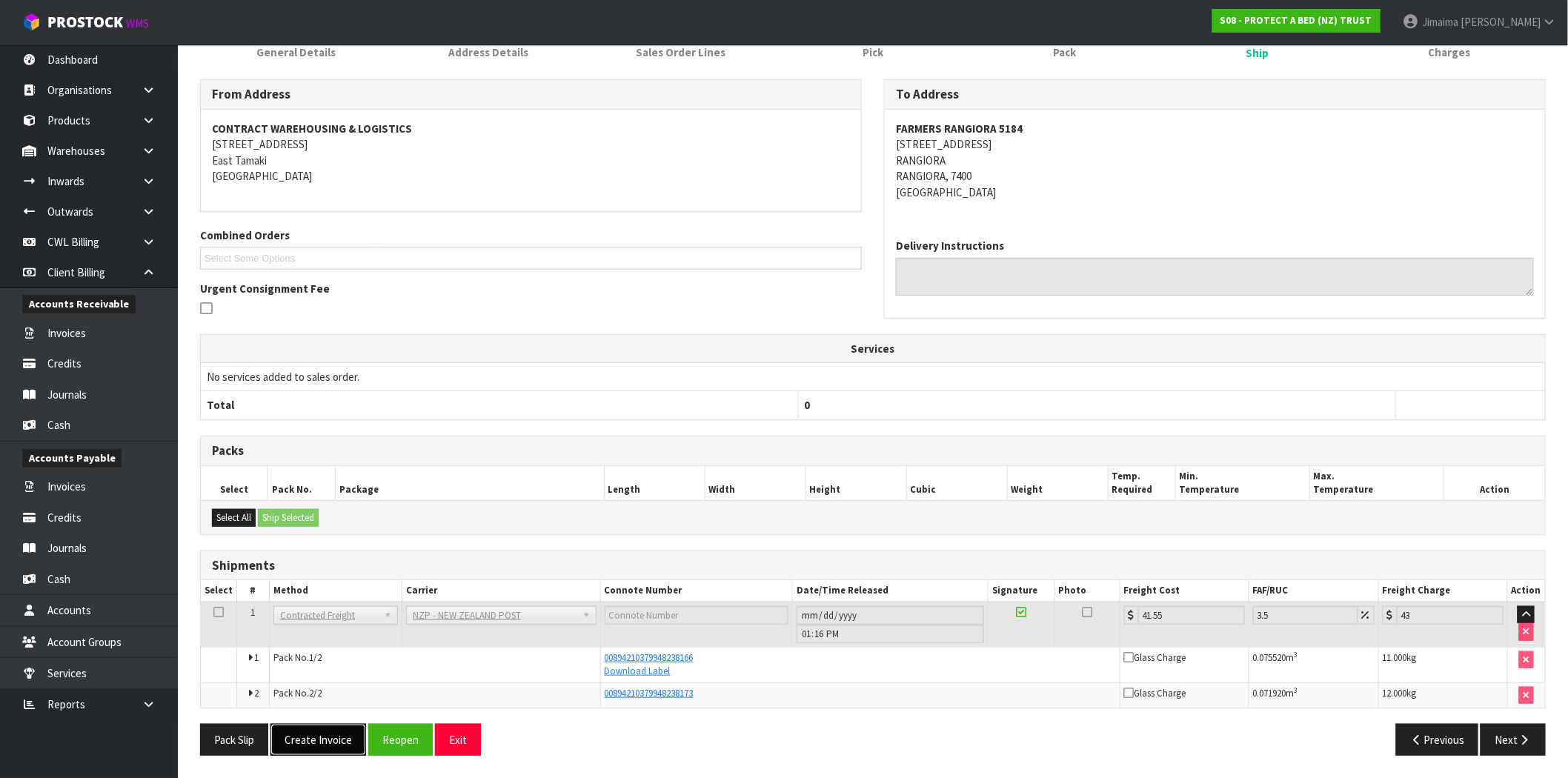
click at [343, 730] on button "Create Invoice" at bounding box center [318, 740] width 95 height 31
click at [336, 734] on button "View Invoice" at bounding box center [313, 739] width 86 height 31
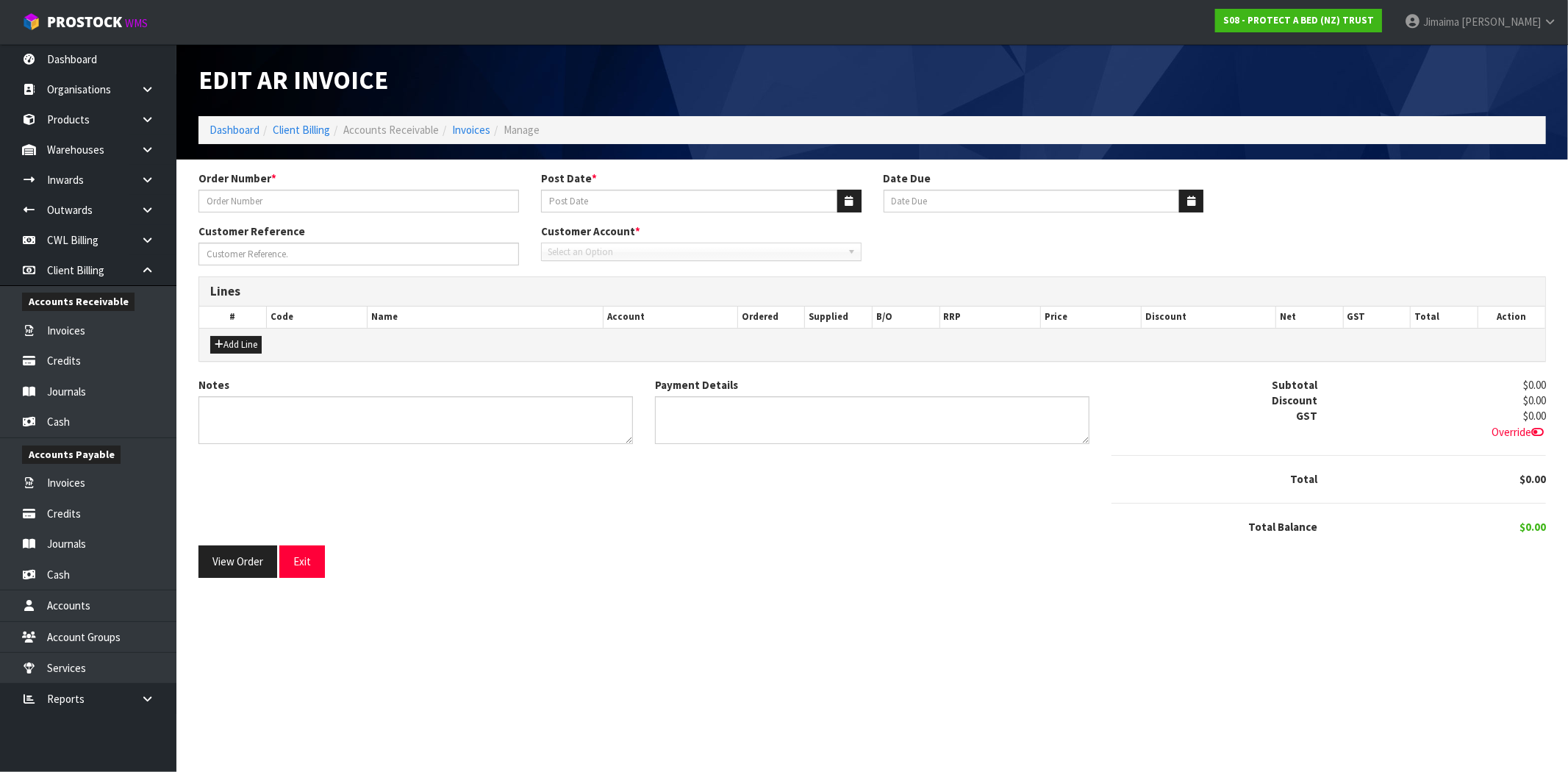
type input "4504126722-5184"
type input "[DATE]"
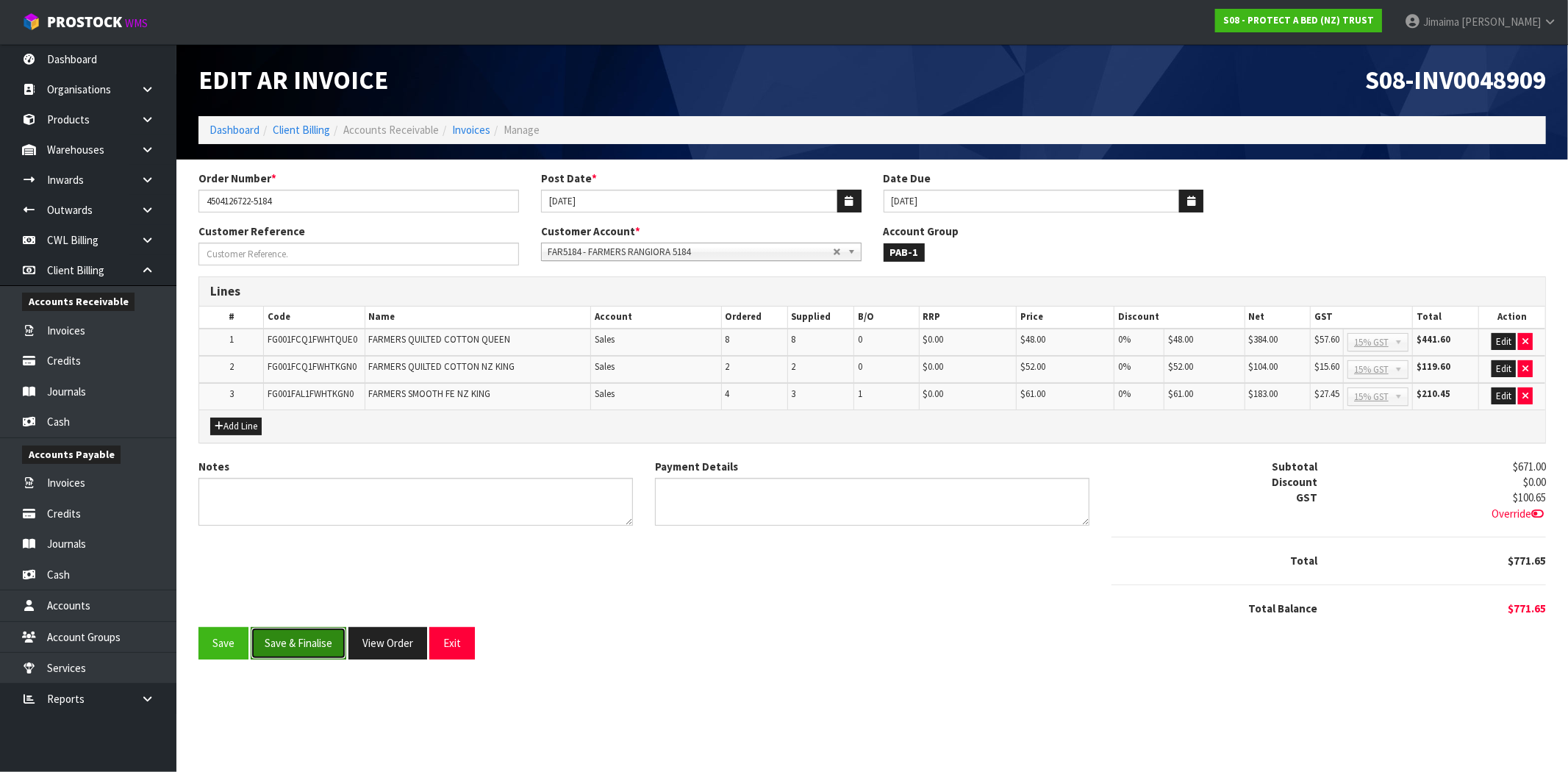
click at [303, 639] on button "Save & Finalise" at bounding box center [299, 643] width 96 height 31
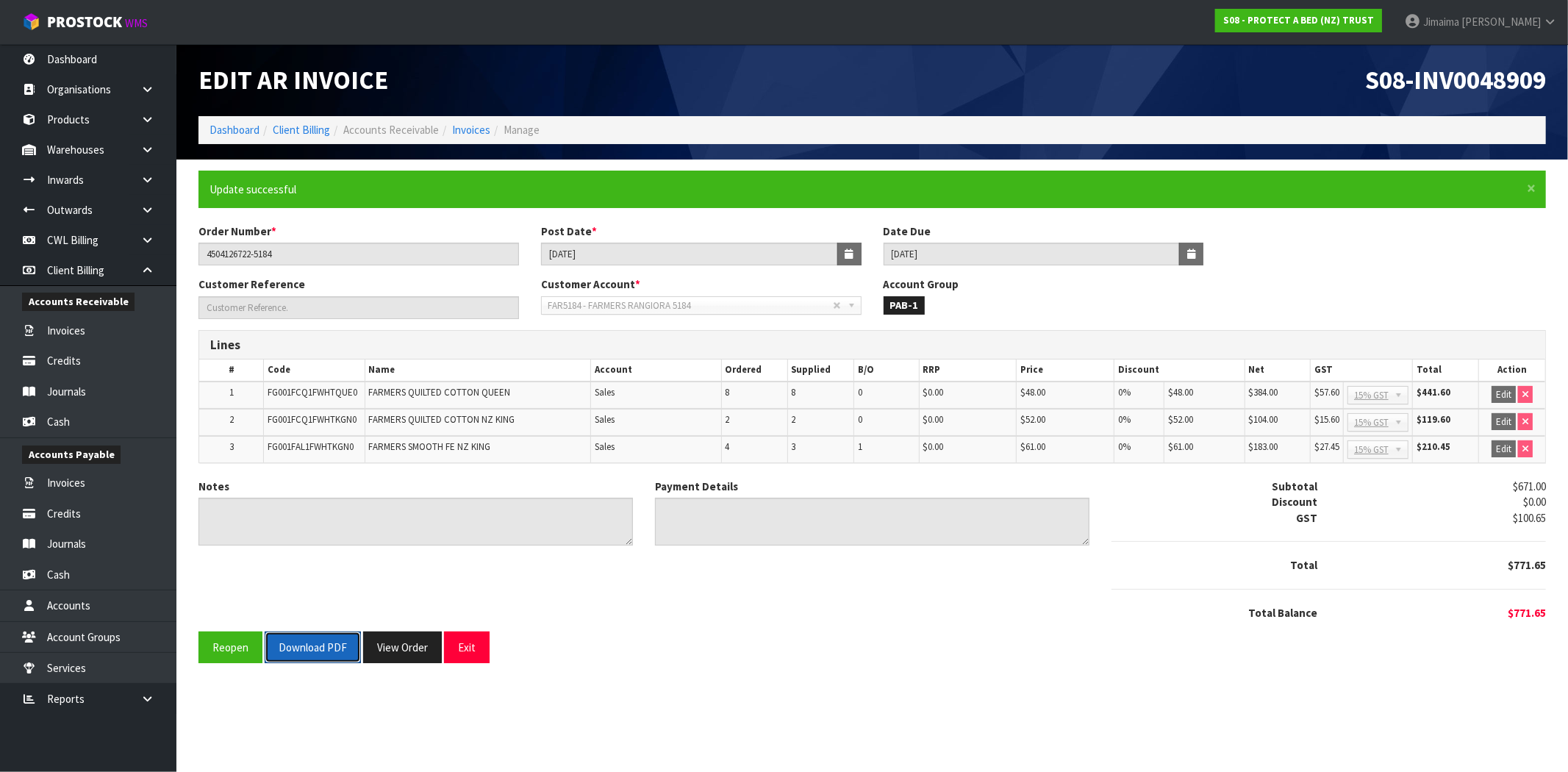
click at [304, 639] on button "Download PDF" at bounding box center [312, 647] width 96 height 31
click at [424, 650] on button "View Order" at bounding box center [402, 647] width 79 height 31
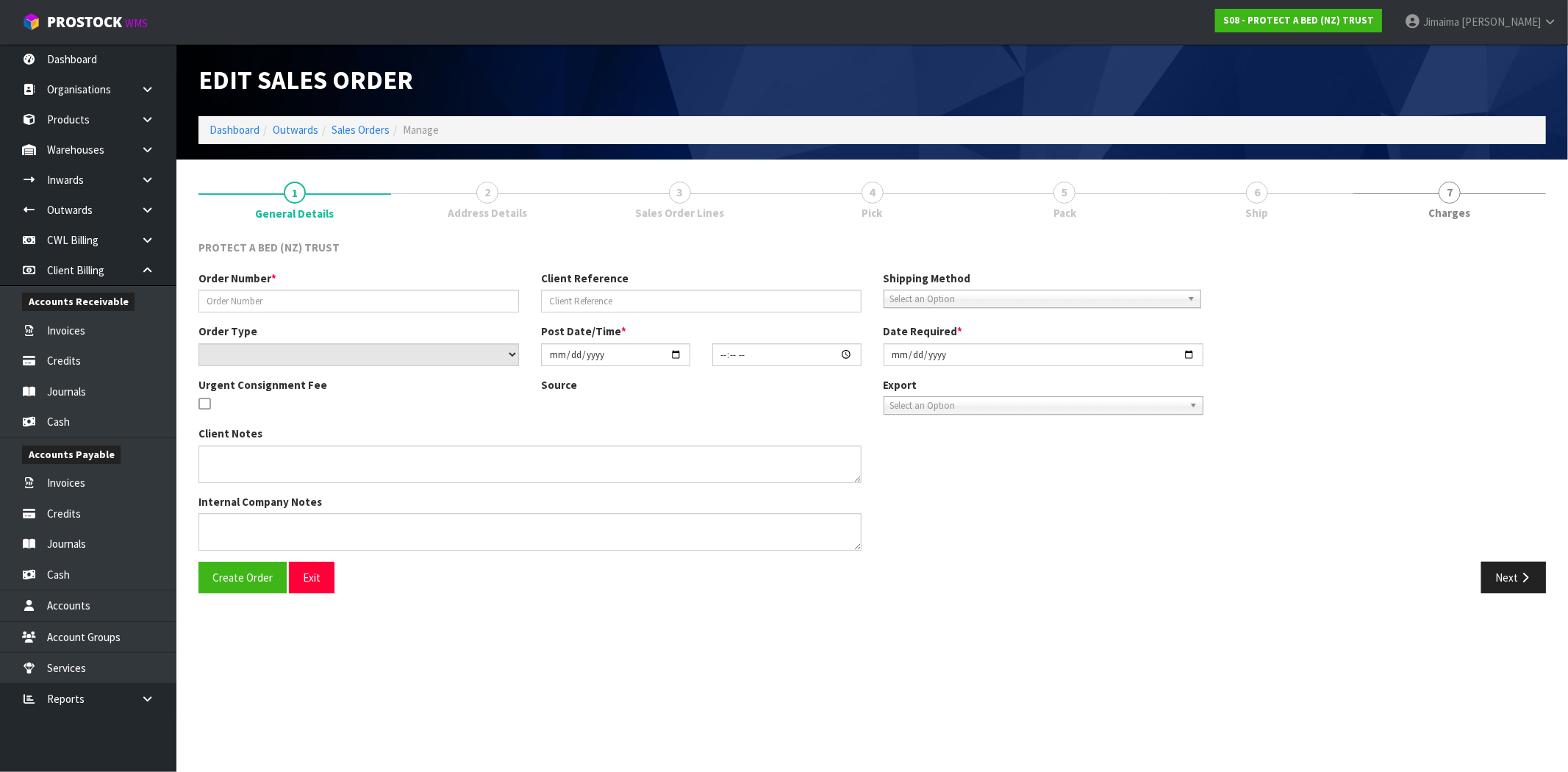
type input "4504126722-5184"
select select "number:0"
type input "2025-09-08"
type input "09:21:00.000"
type input "2025-09-09"
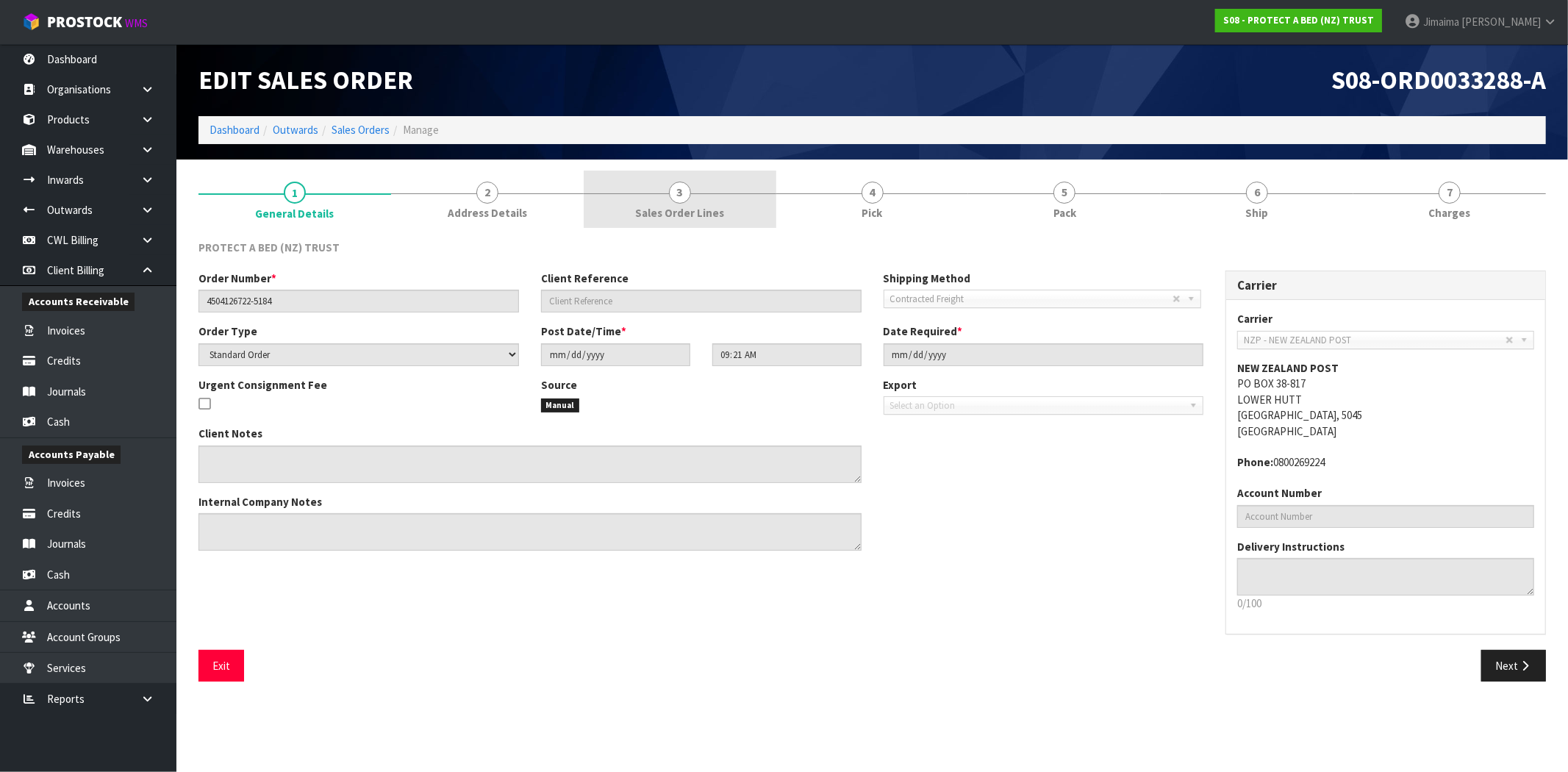
click at [680, 213] on span "Sales Order Lines" at bounding box center [679, 212] width 89 height 16
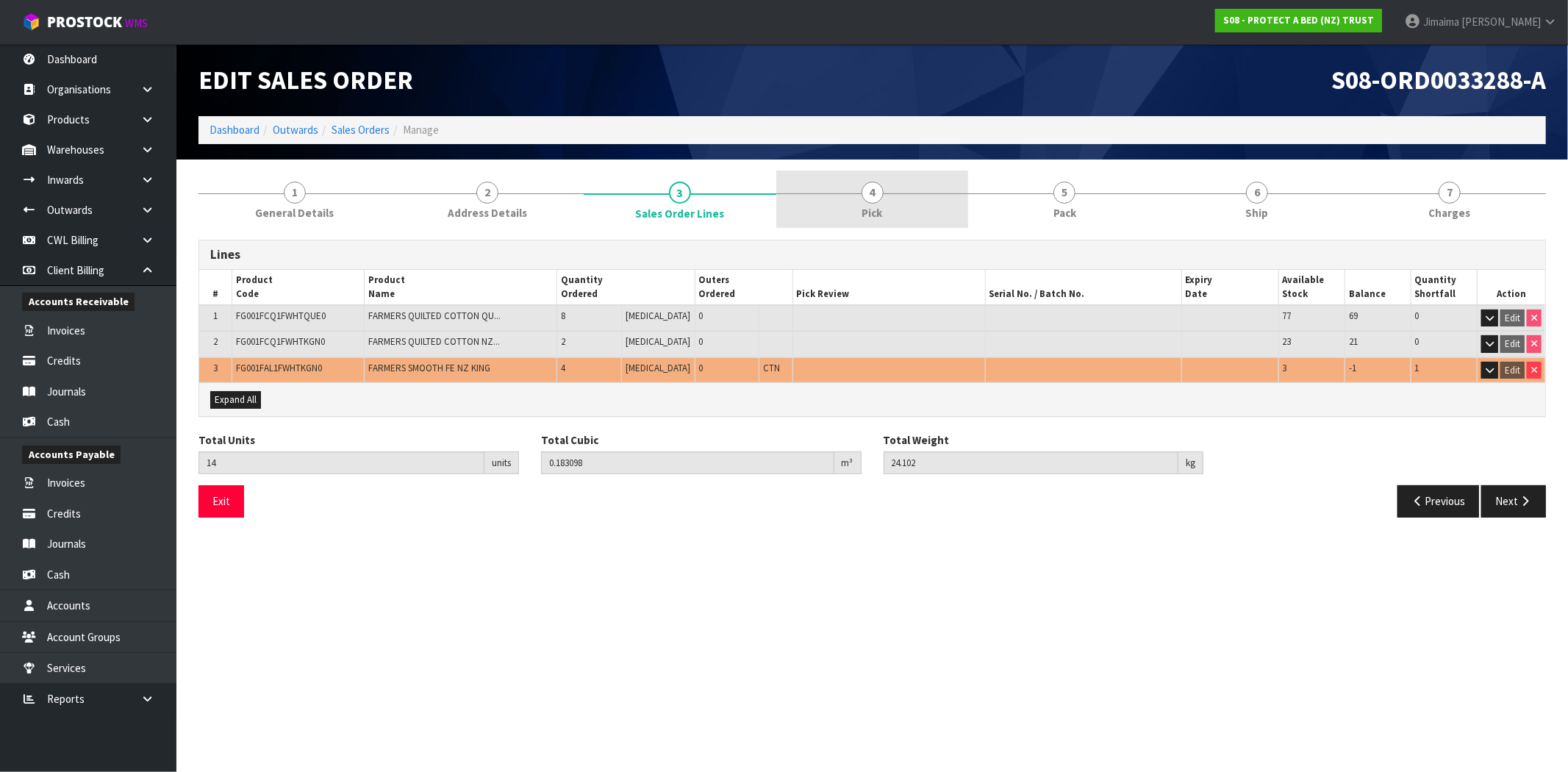
click at [839, 206] on link "4 Pick" at bounding box center [873, 199] width 193 height 58
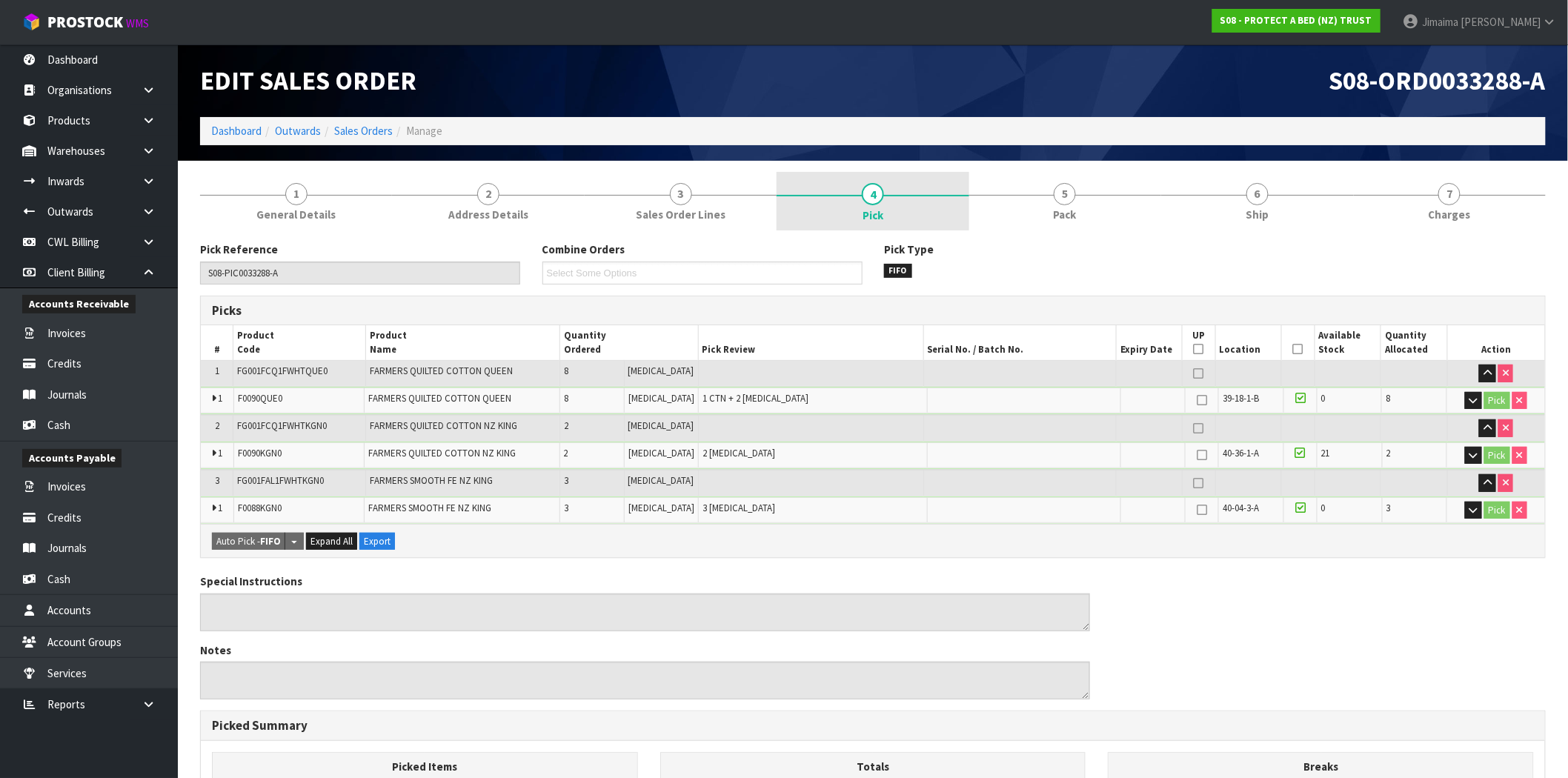
click at [934, 206] on link "4 Pick" at bounding box center [872, 202] width 192 height 59
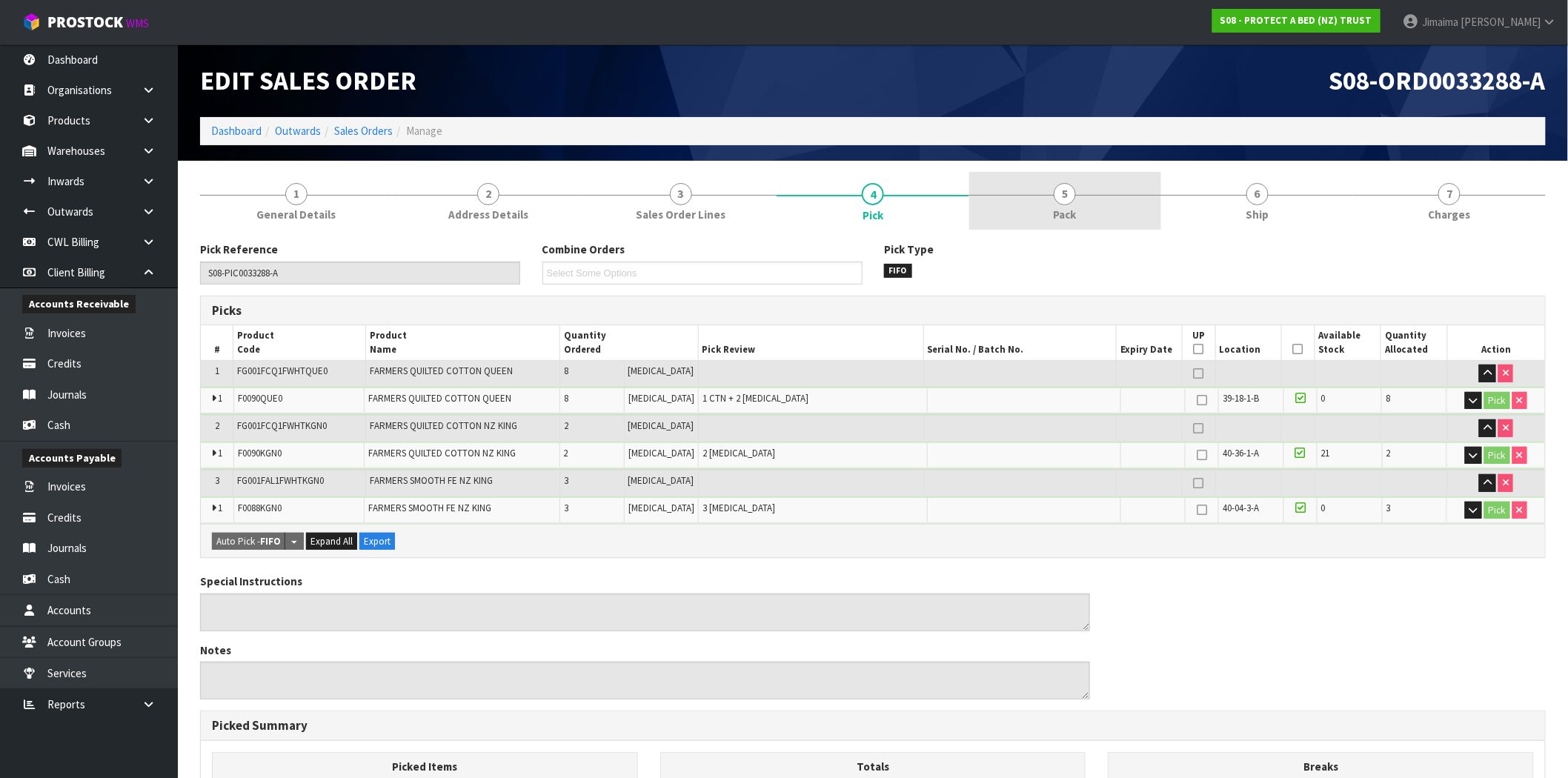
click at [1043, 176] on link "5 Pack" at bounding box center [1065, 201] width 192 height 58
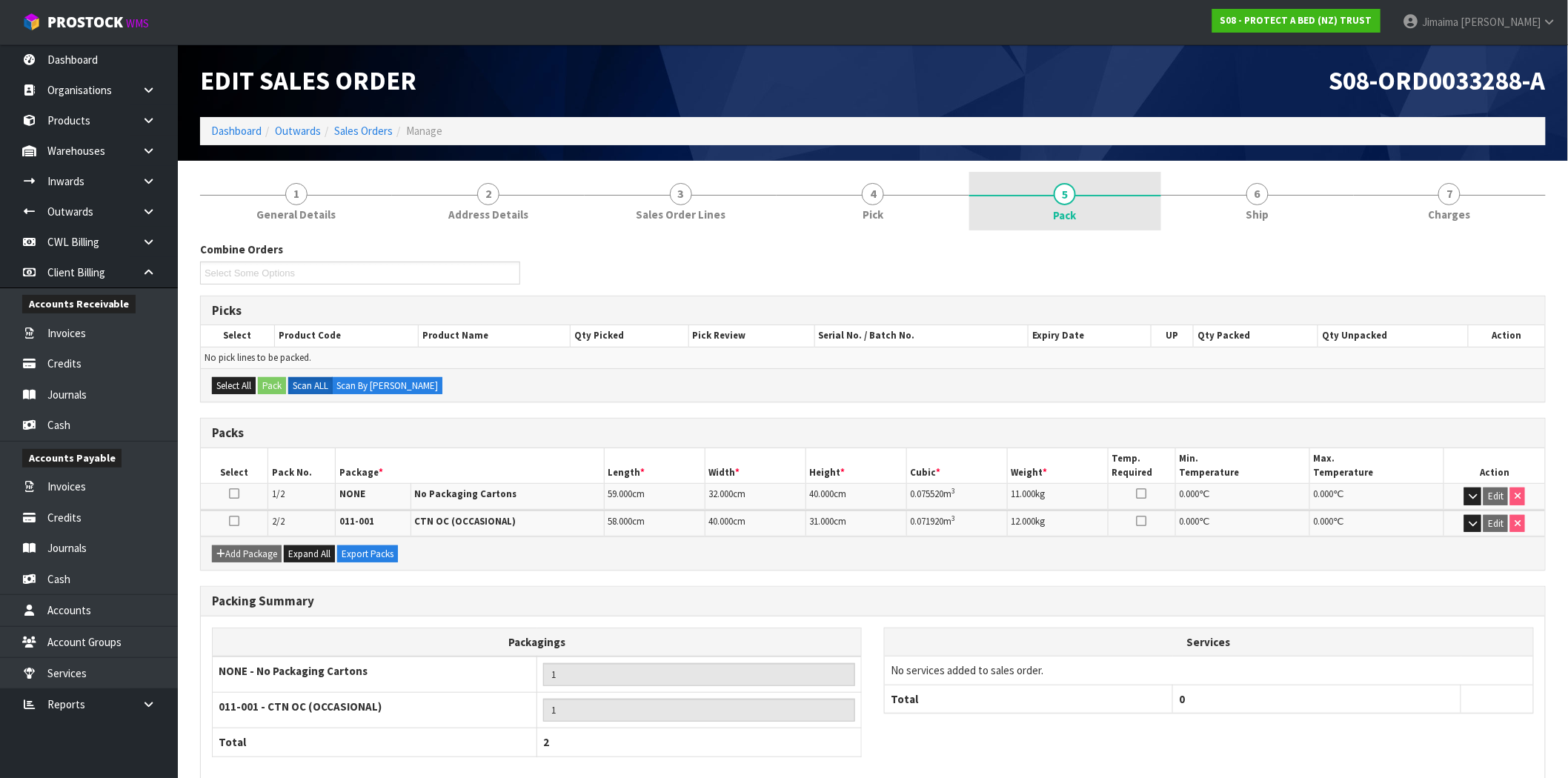
click at [1027, 194] on div at bounding box center [1065, 195] width 192 height 2
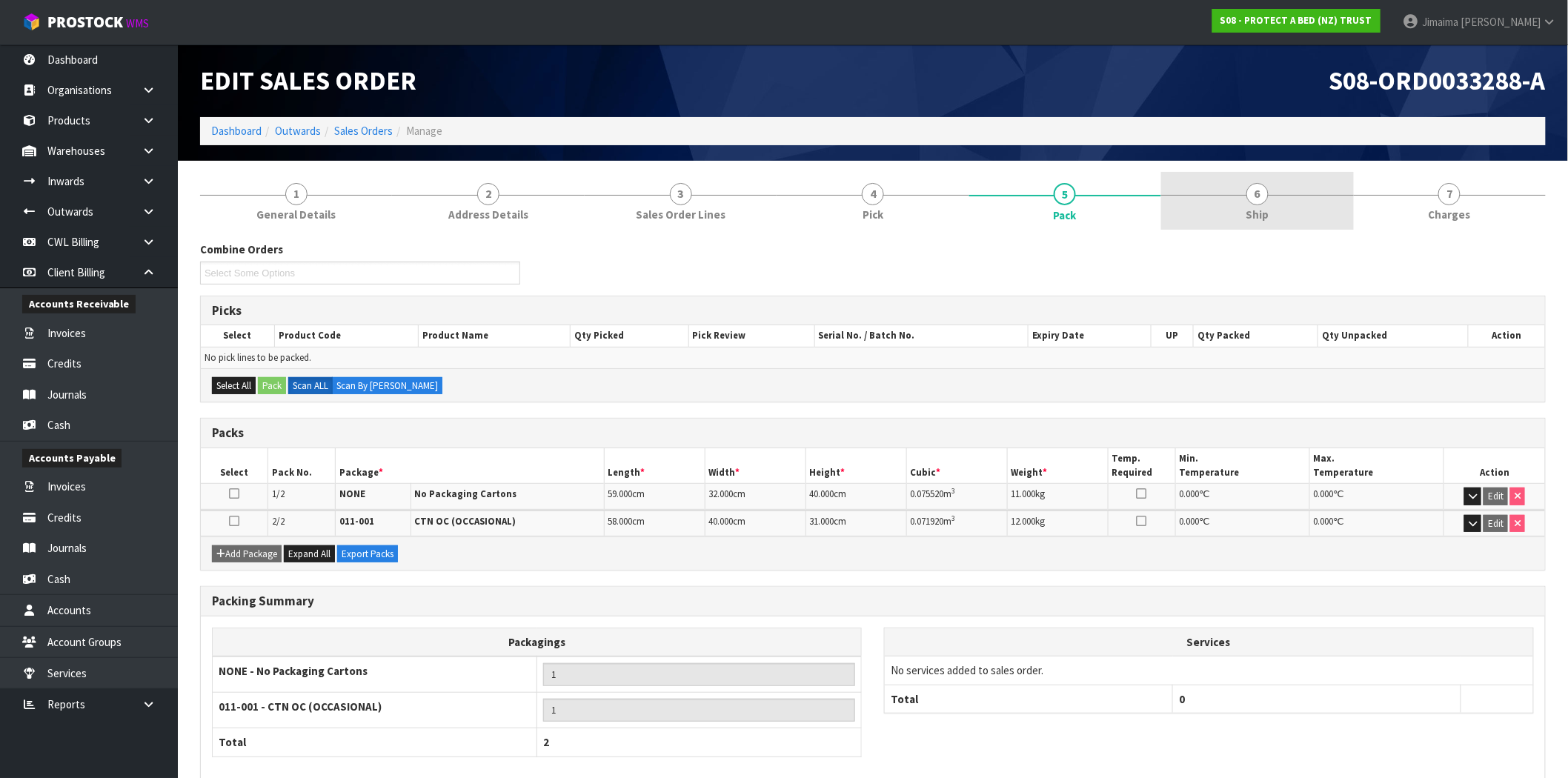
click at [1219, 191] on link "6 Ship" at bounding box center [1257, 201] width 192 height 58
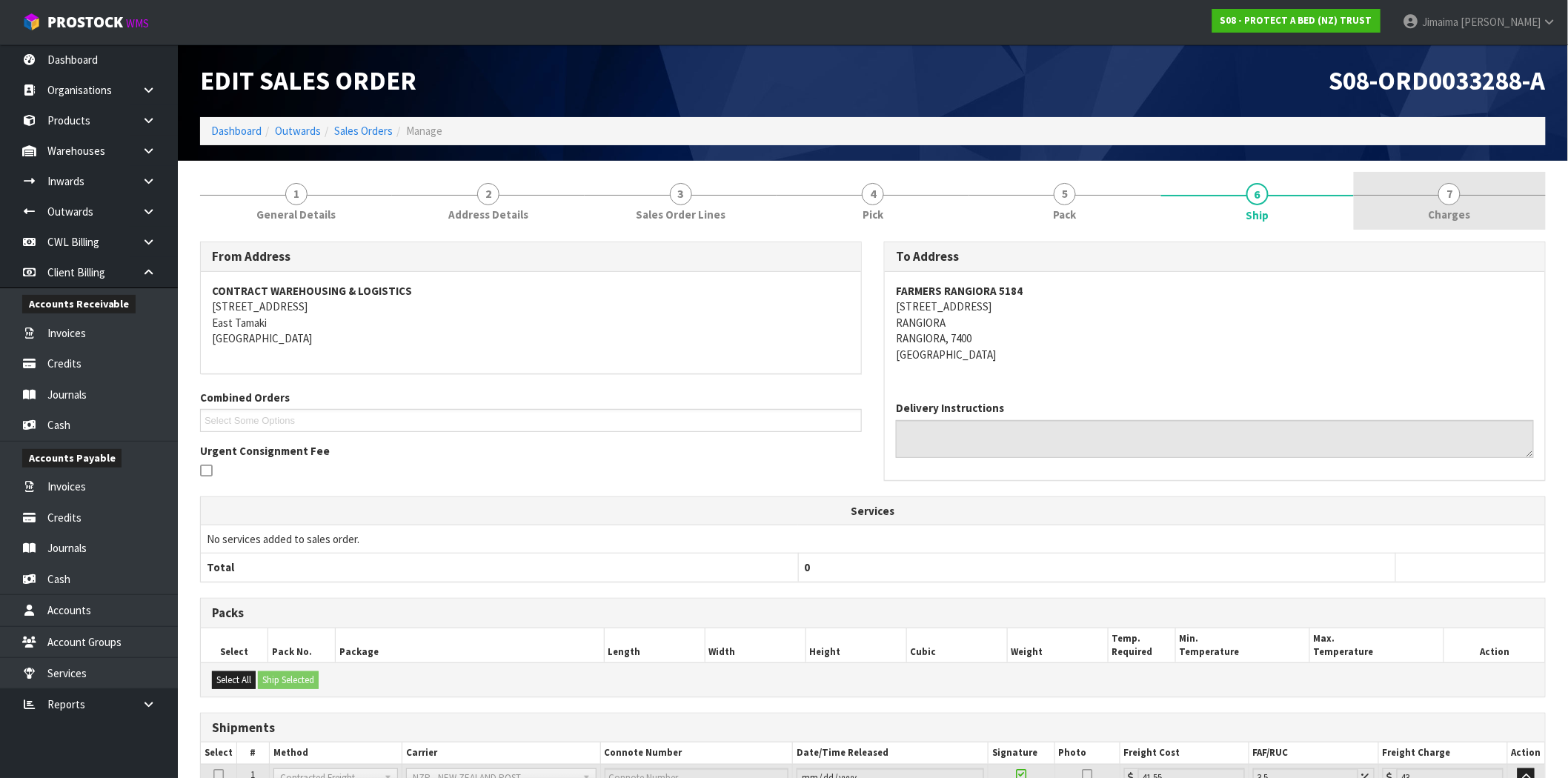
click at [1490, 209] on link "7 Charges" at bounding box center [1449, 201] width 192 height 58
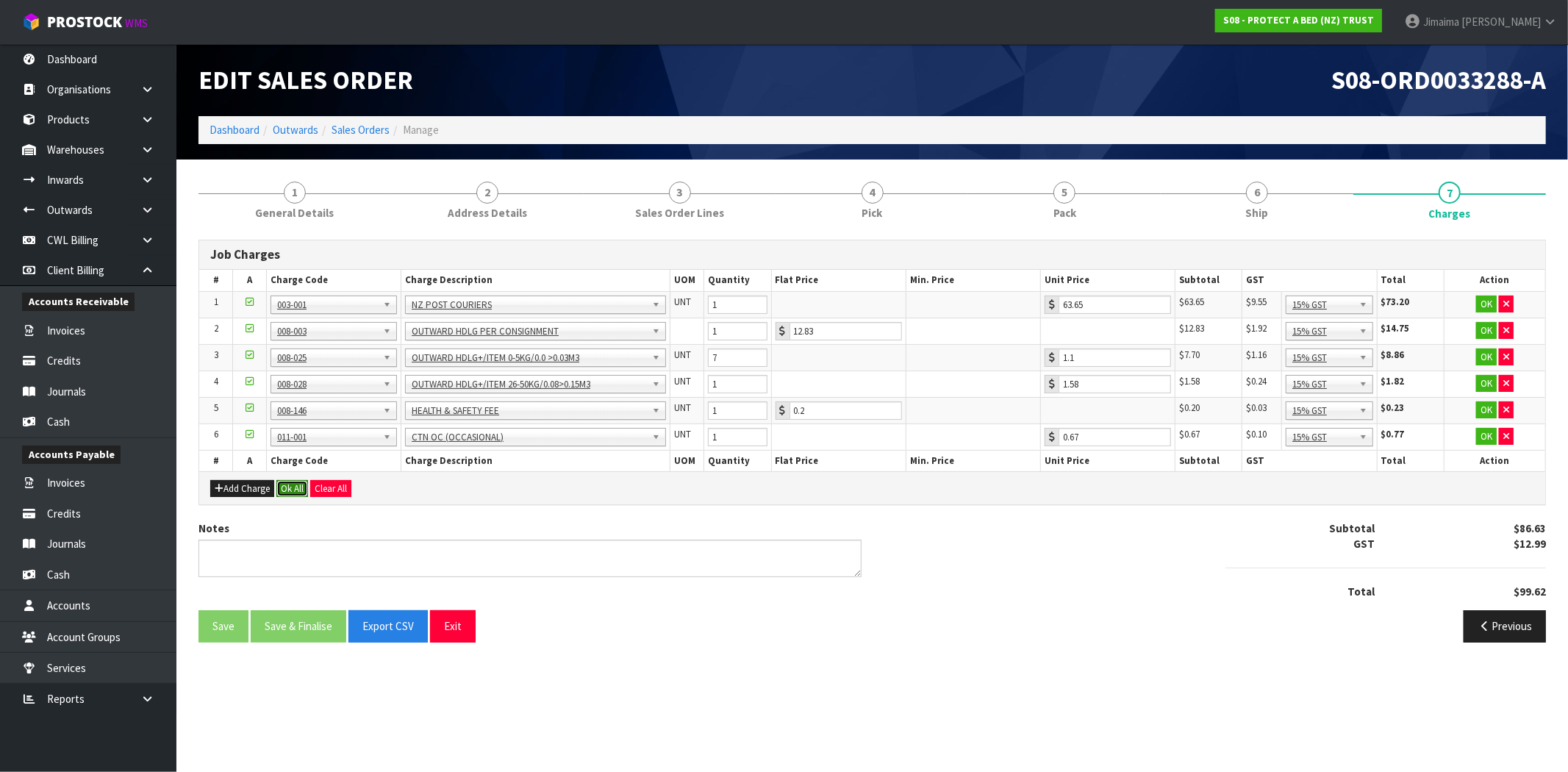
click at [287, 488] on button "Ok All" at bounding box center [292, 488] width 31 height 17
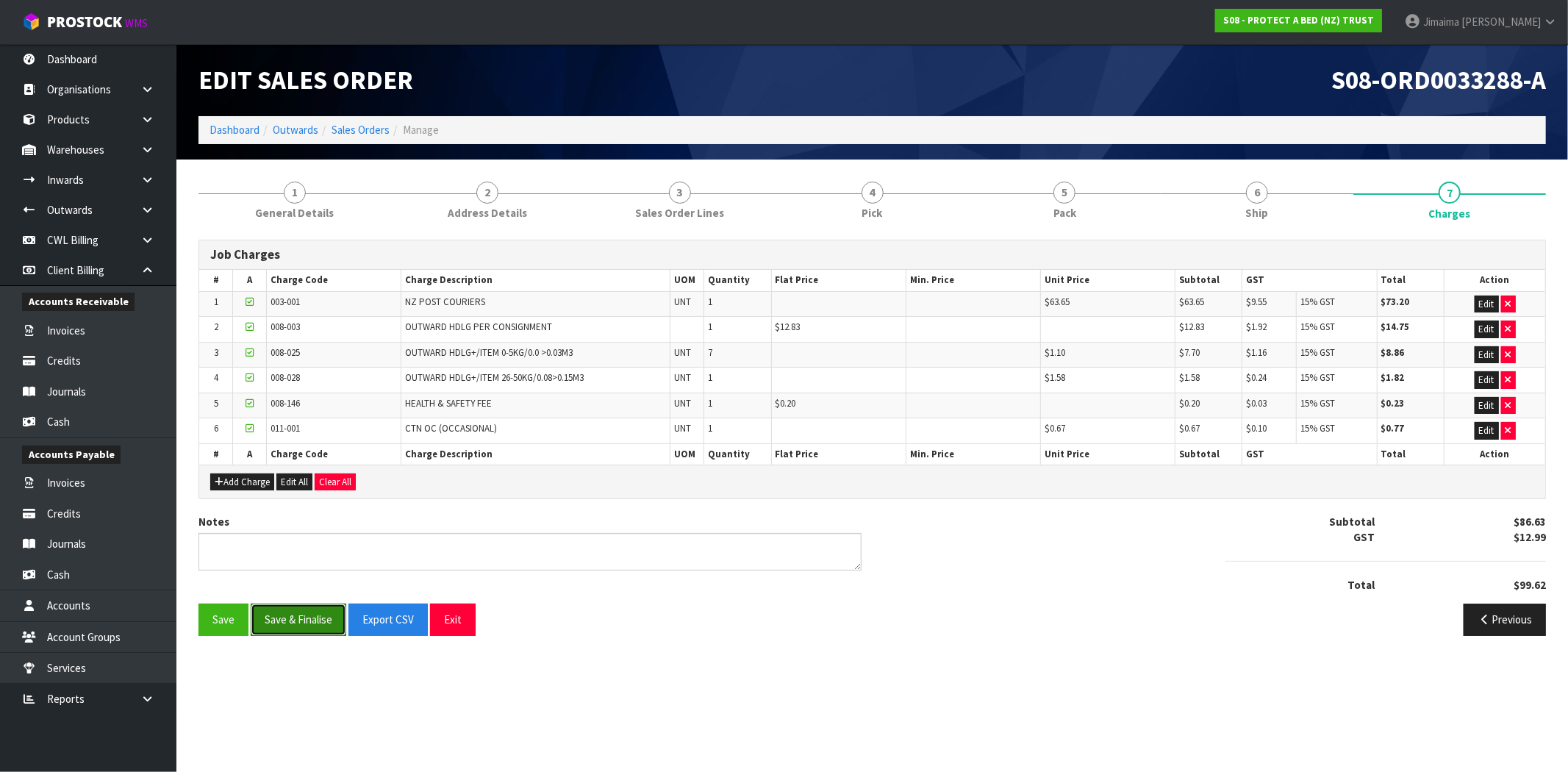
click at [295, 615] on button "Save & Finalise" at bounding box center [299, 619] width 96 height 31
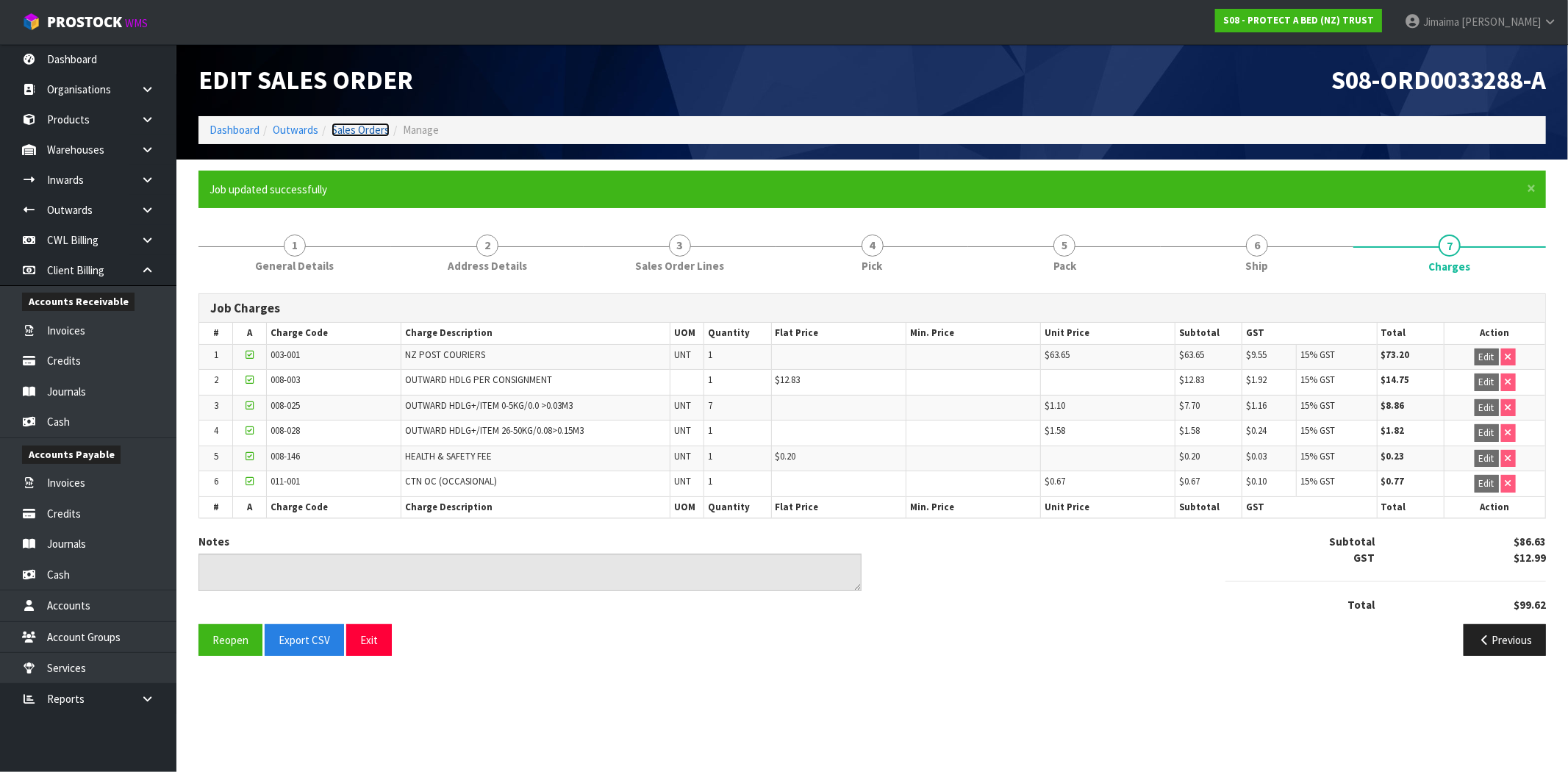
click at [362, 127] on link "Sales Orders" at bounding box center [360, 130] width 58 height 14
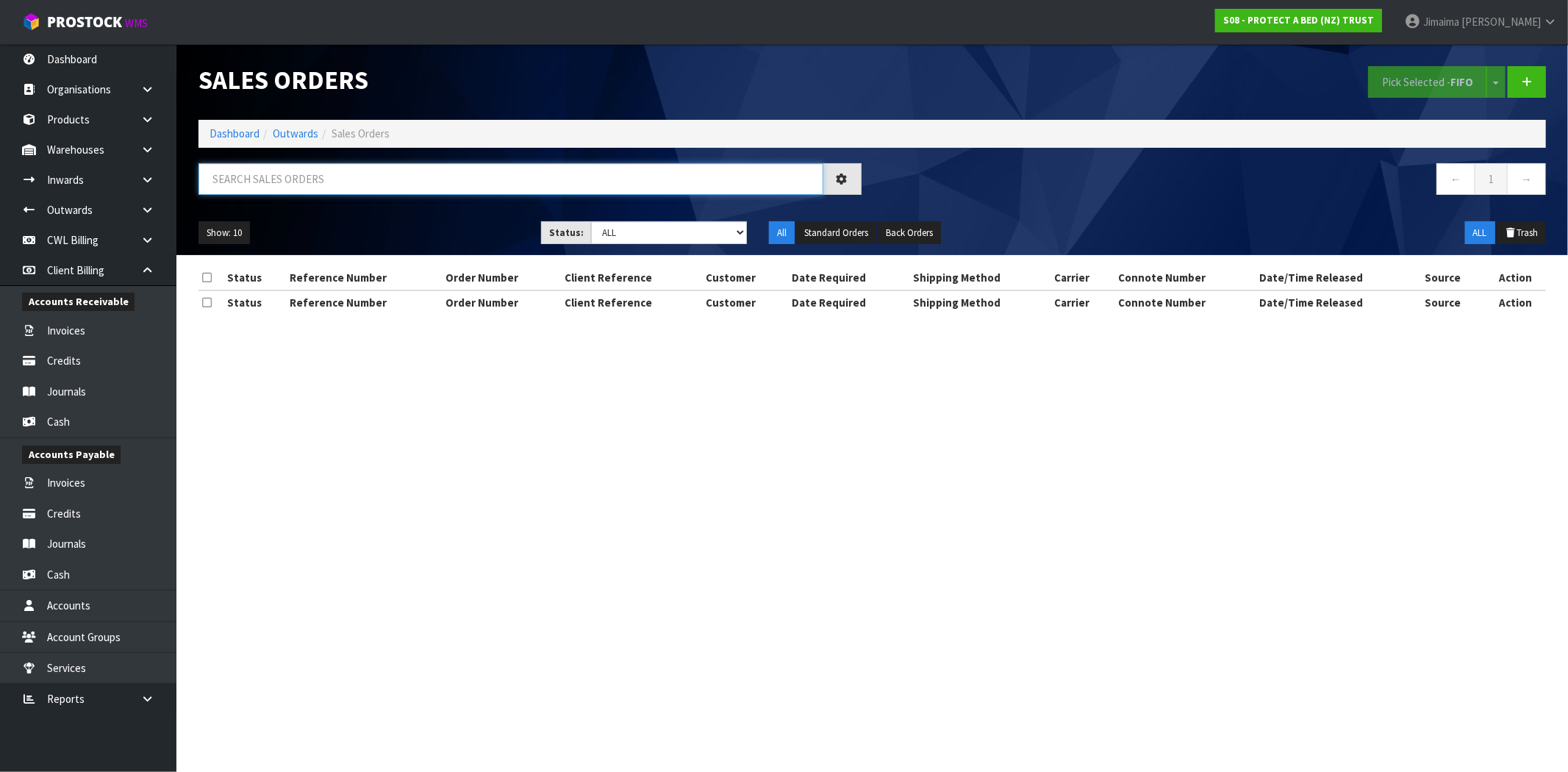
click at [355, 177] on input "text" at bounding box center [511, 179] width 625 height 31
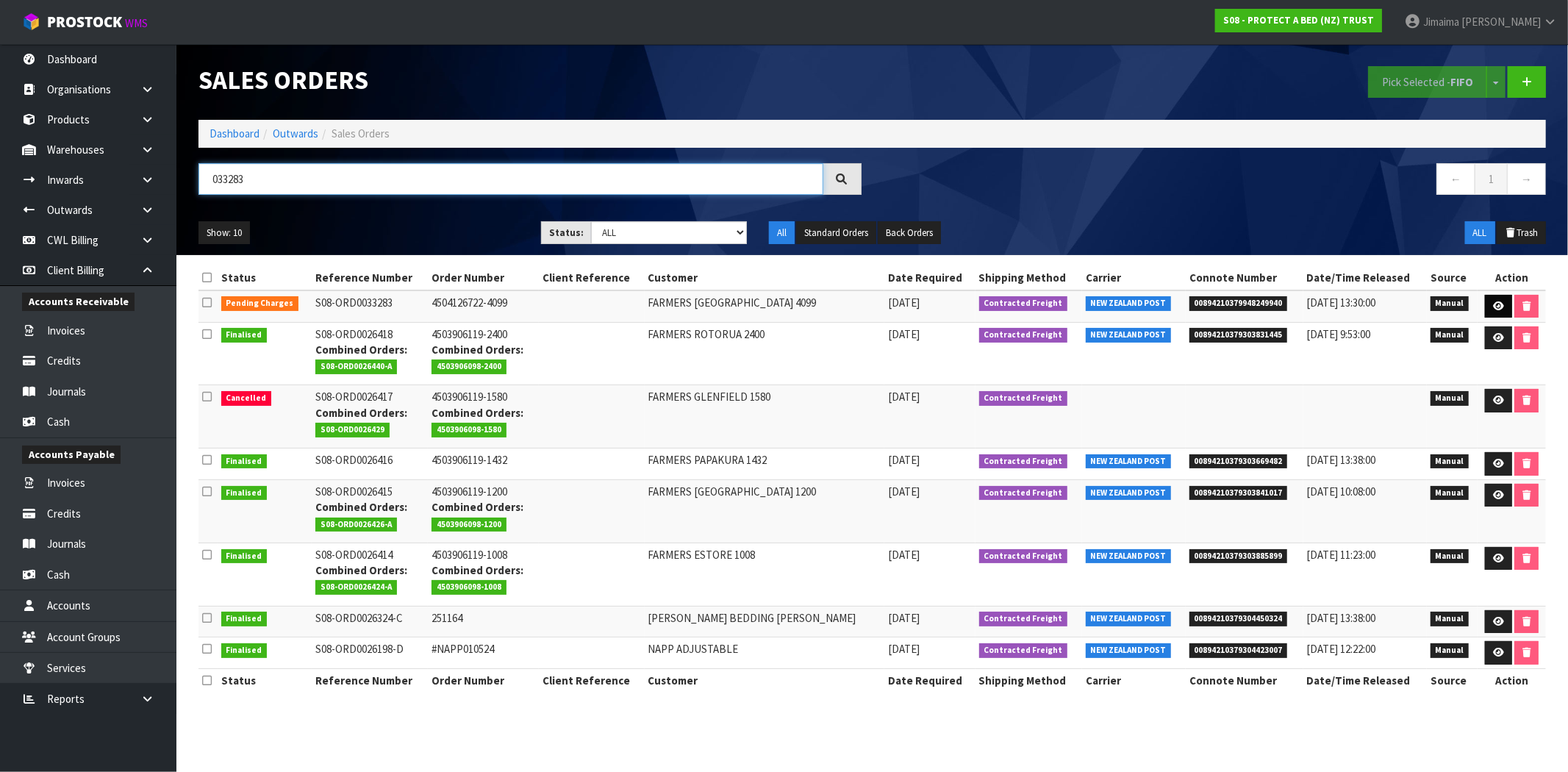
type input "033283"
click at [1487, 307] on link at bounding box center [1498, 307] width 28 height 24
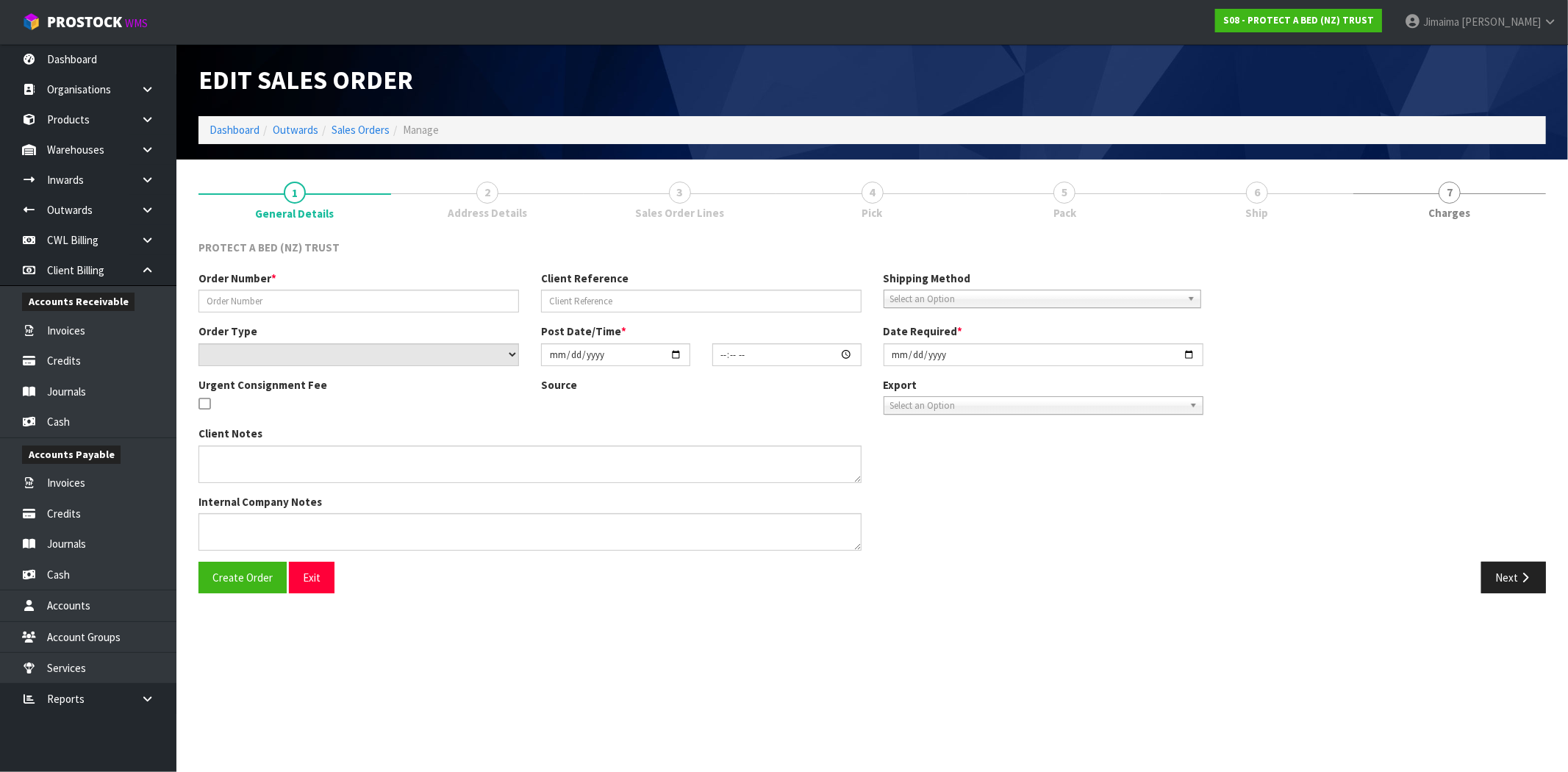
type input "4504126722-4099"
select select "number:0"
type input "2025-09-08"
type input "09:16:00.000"
type input "2025-09-09"
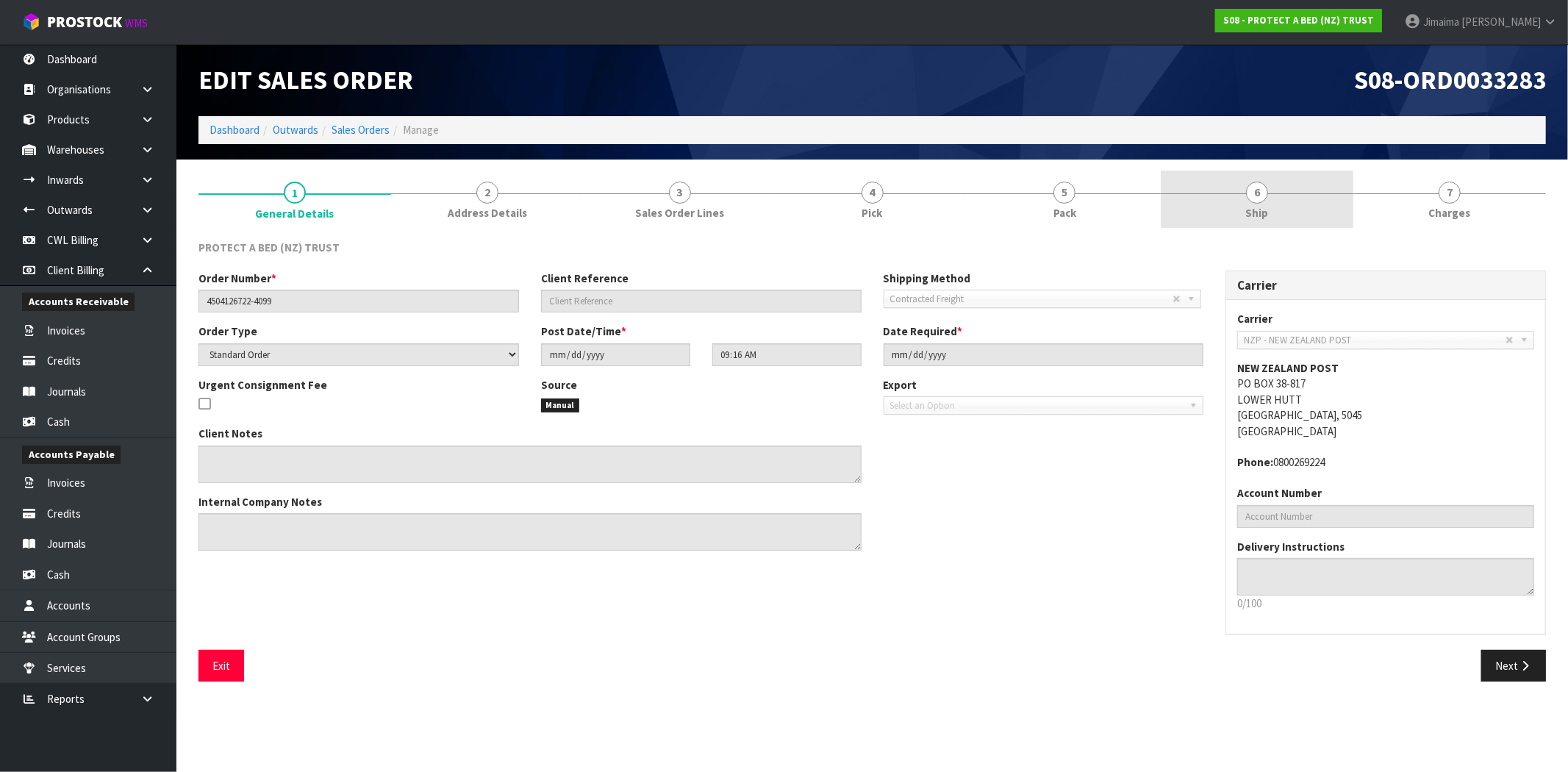
click at [1281, 214] on link "6 Ship" at bounding box center [1257, 199] width 193 height 58
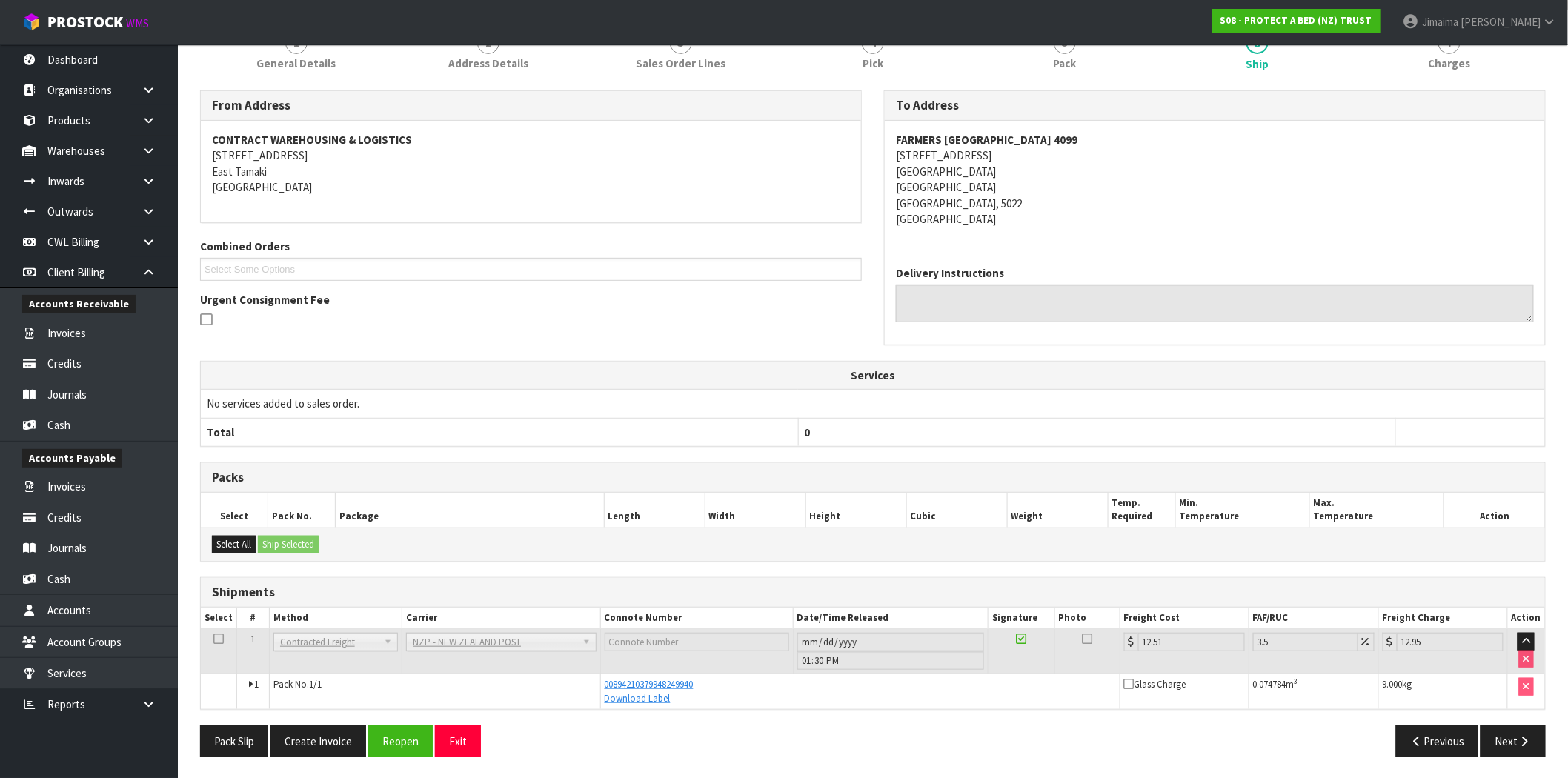
scroll to position [153, 0]
click at [320, 736] on button "Create Invoice" at bounding box center [318, 740] width 95 height 31
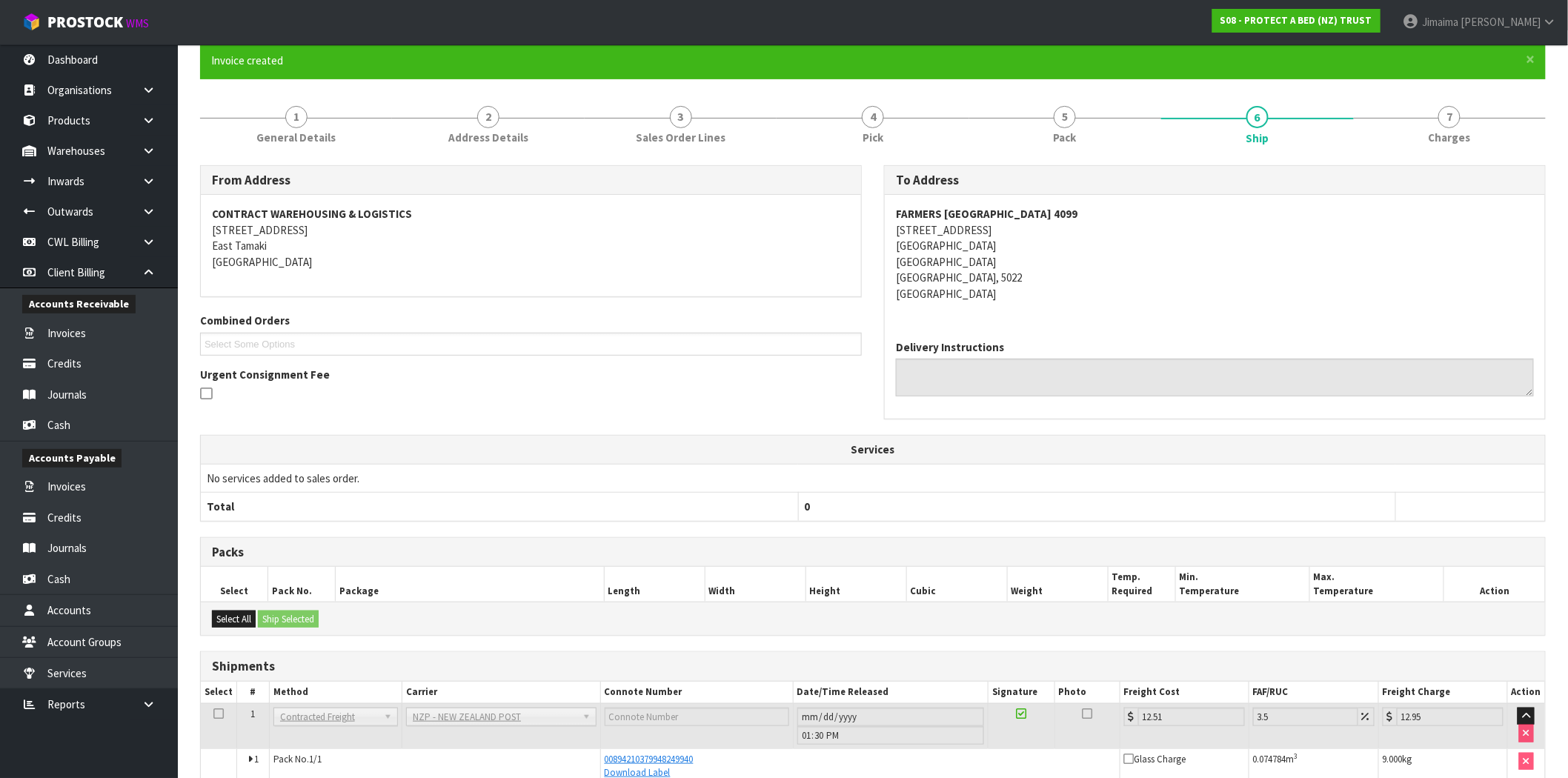
scroll to position [207, 0]
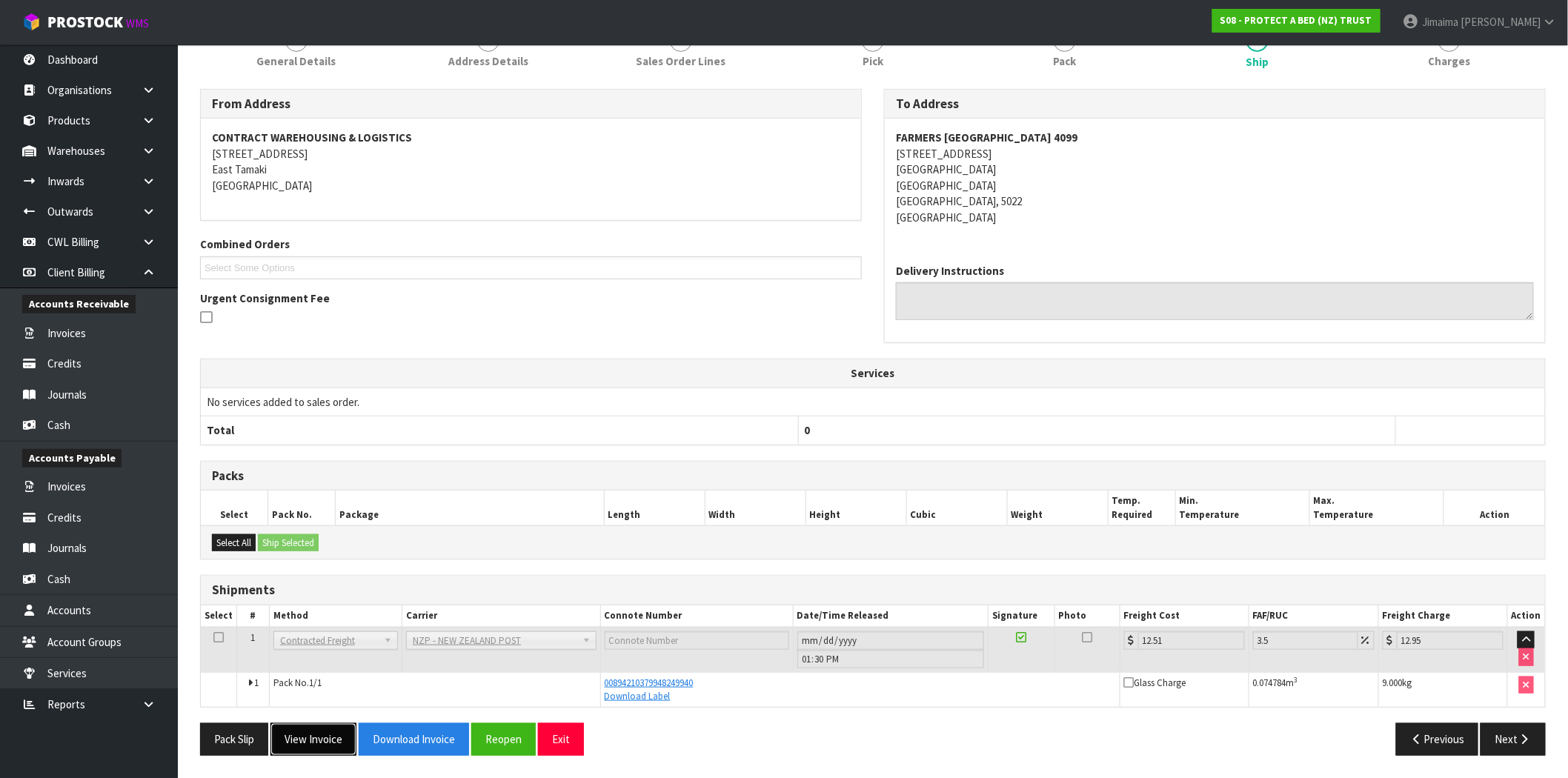
drag, startPoint x: 321, startPoint y: 735, endPoint x: 470, endPoint y: 462, distance: 311.0
click at [320, 736] on button "View Invoice" at bounding box center [313, 739] width 86 height 31
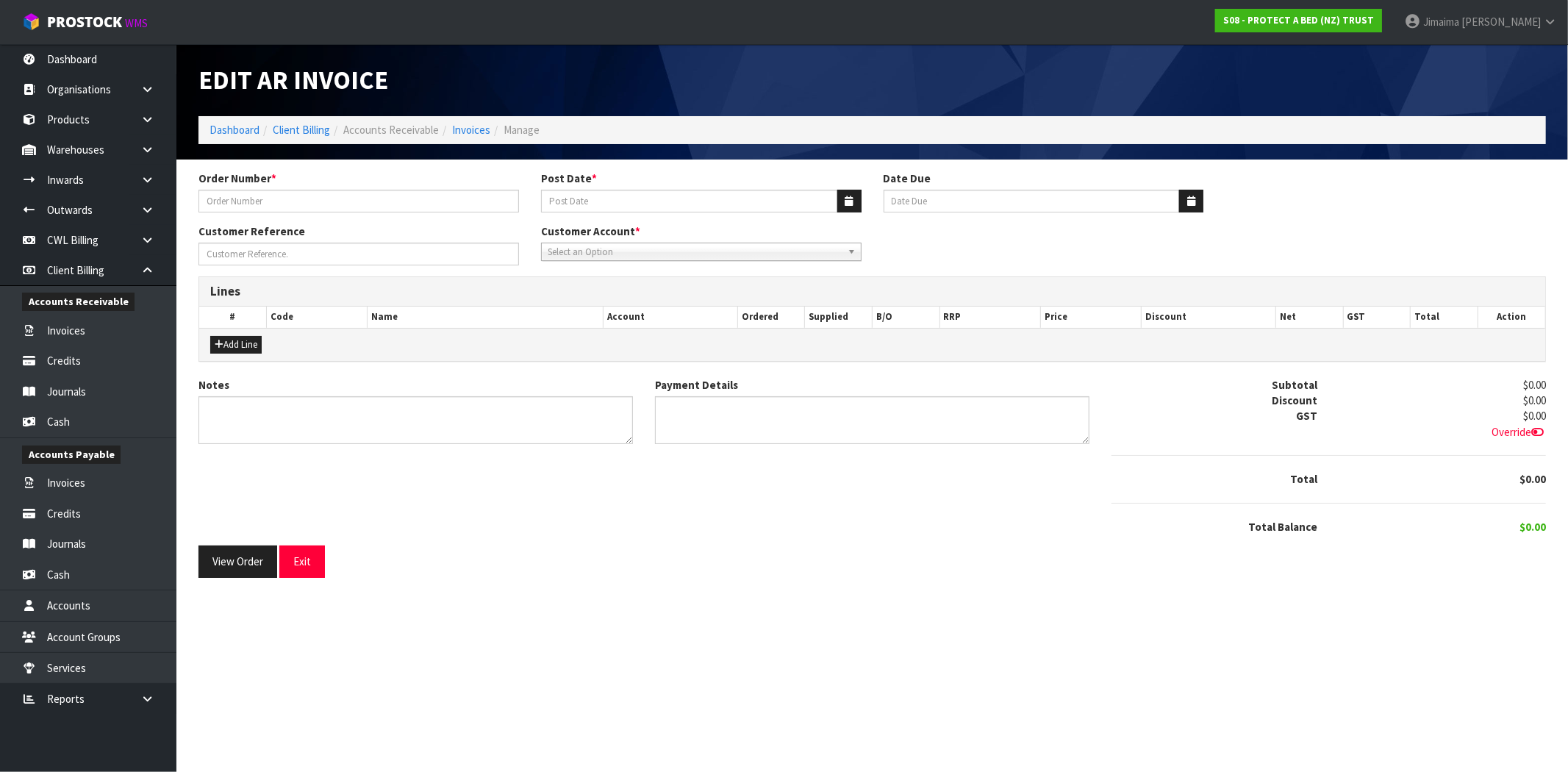
type input "4504126722-4099"
type input "[DATE]"
type input "20/10/2025"
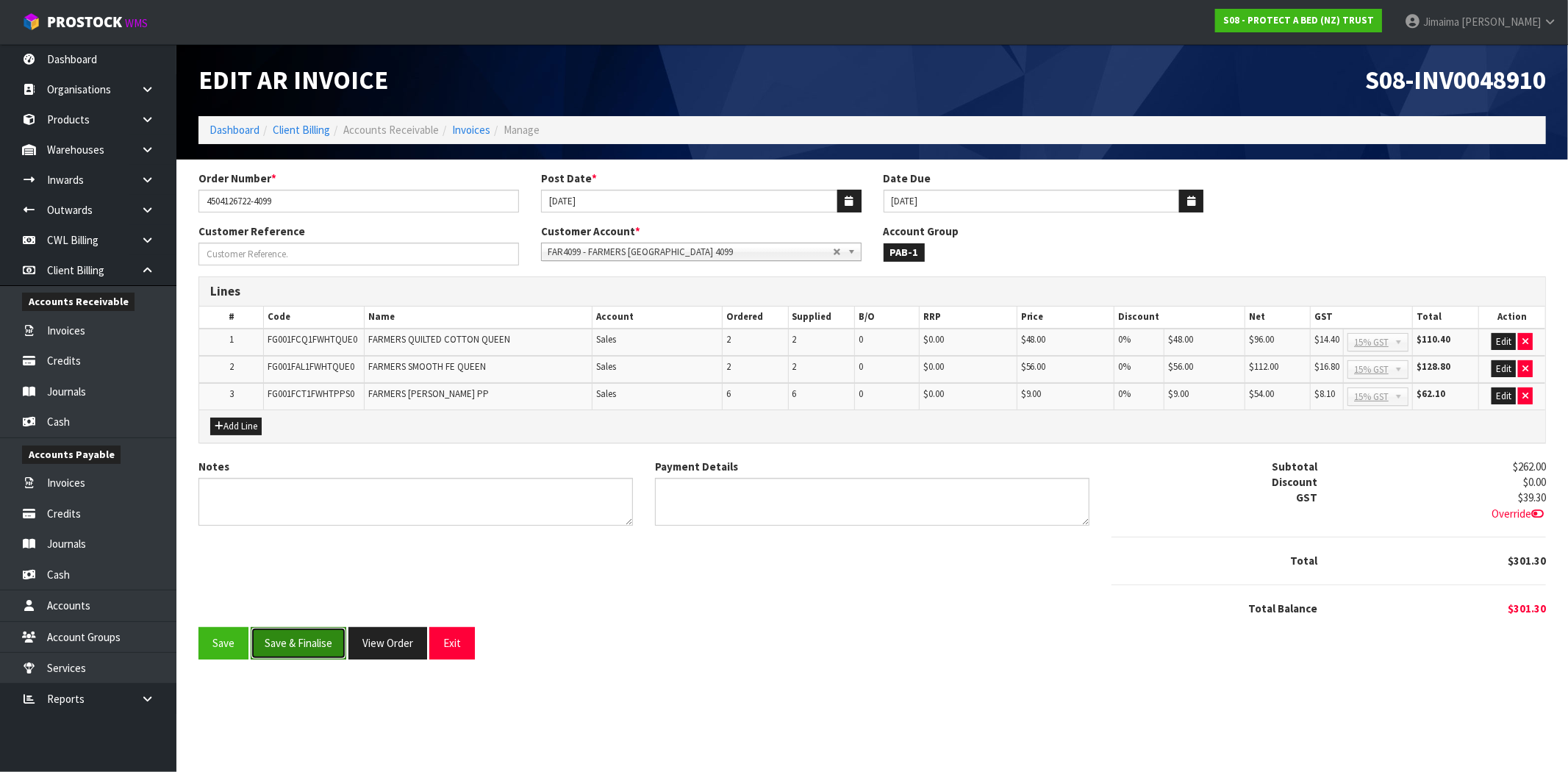
click at [306, 629] on button "Save & Finalise" at bounding box center [299, 643] width 96 height 31
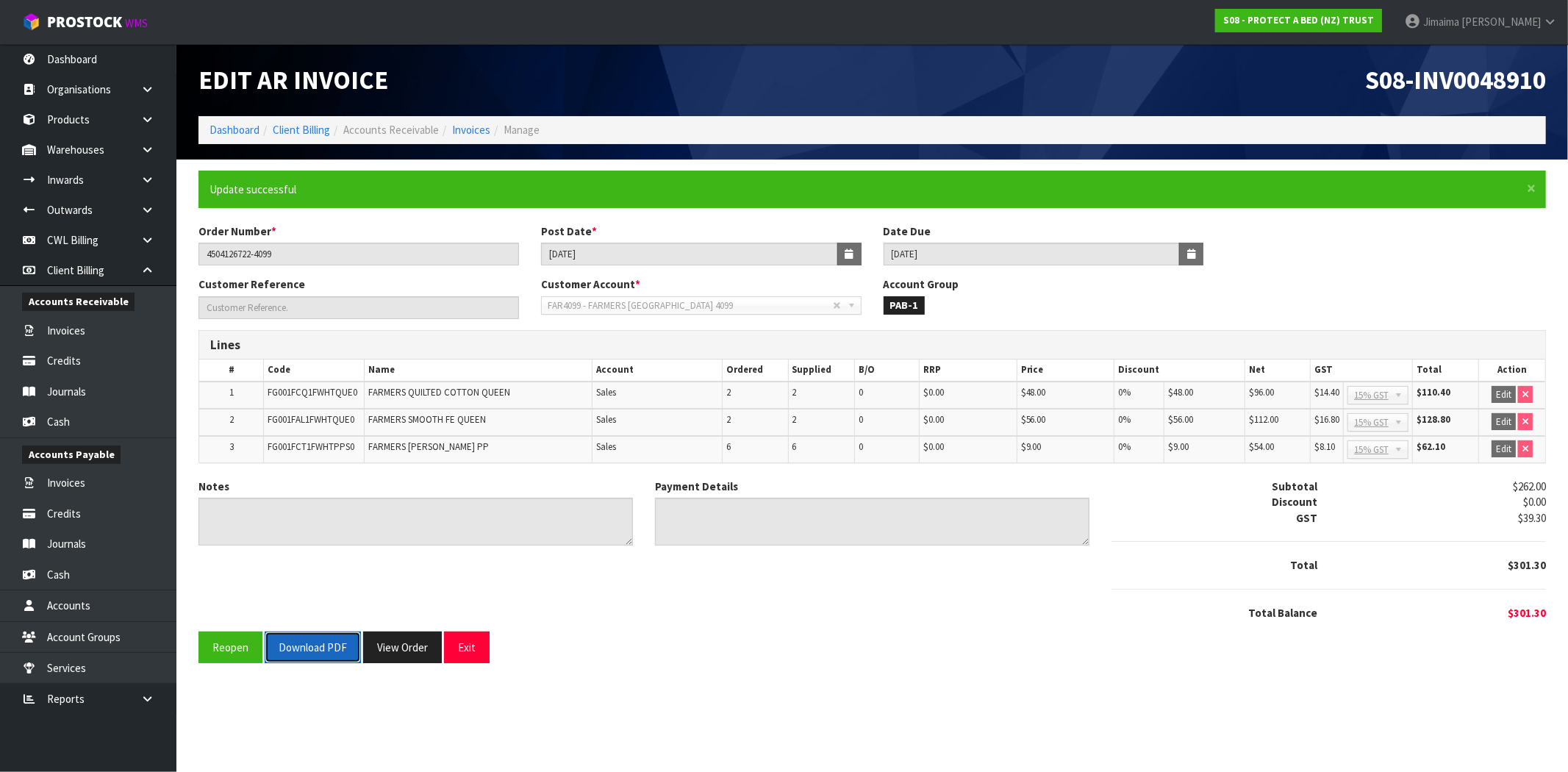
click at [314, 653] on button "Download PDF" at bounding box center [312, 647] width 96 height 31
click at [375, 642] on button "View Order" at bounding box center [402, 647] width 79 height 31
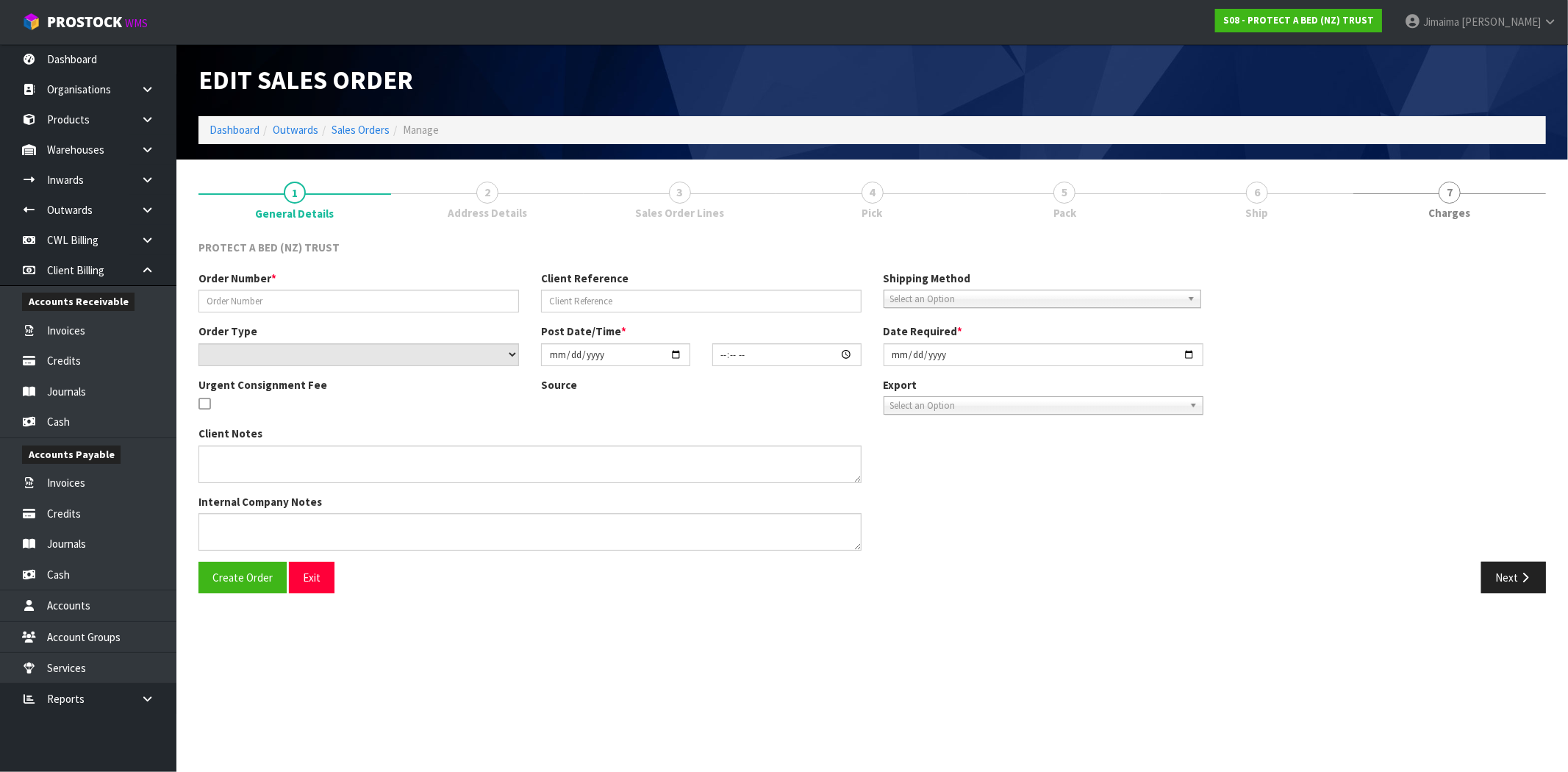
type input "4504126722-4099"
select select "number:0"
type input "2025-09-08"
type input "09:16:00.000"
type input "2025-09-09"
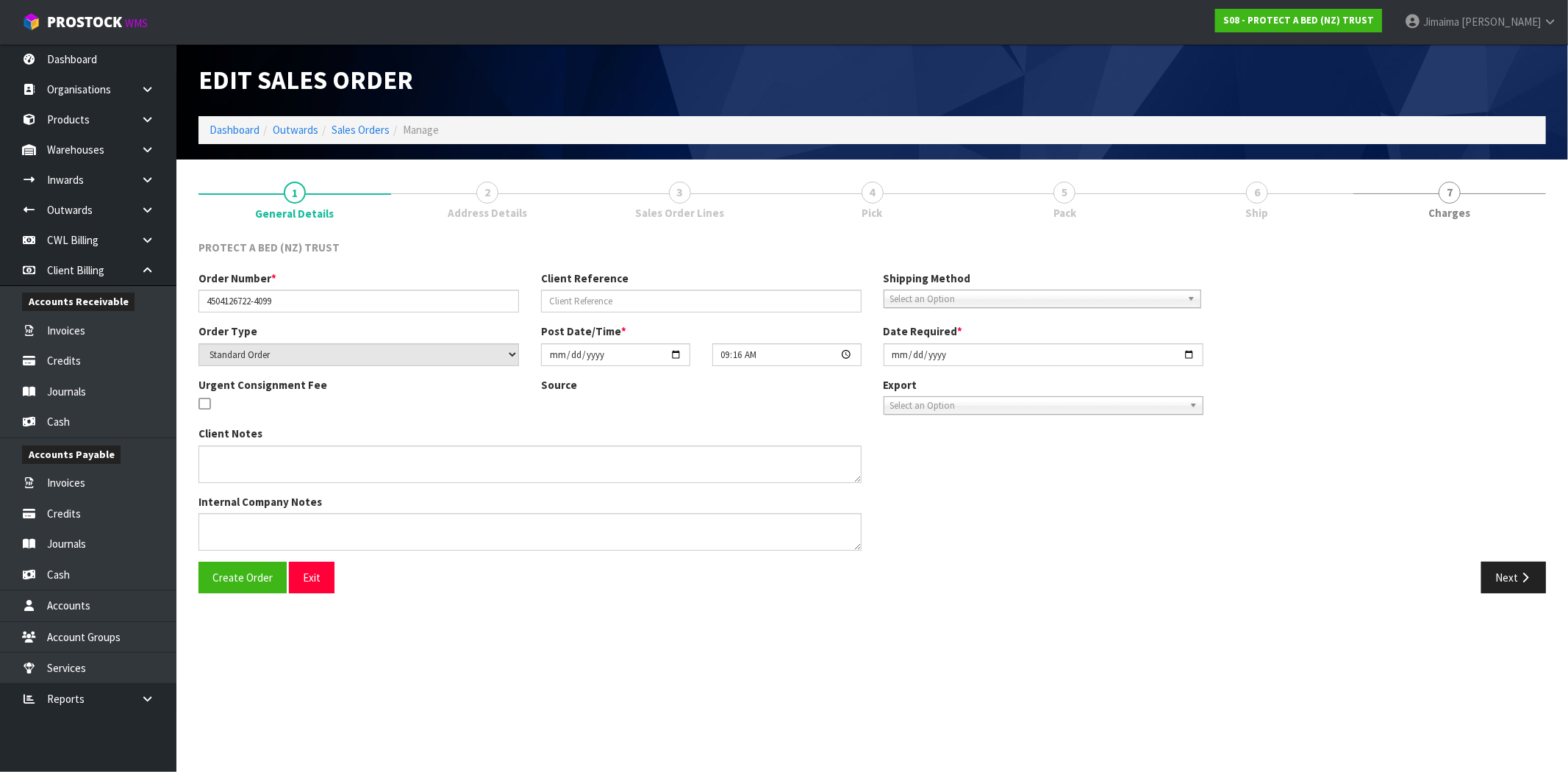
click at [674, 201] on span "3" at bounding box center [680, 193] width 22 height 22
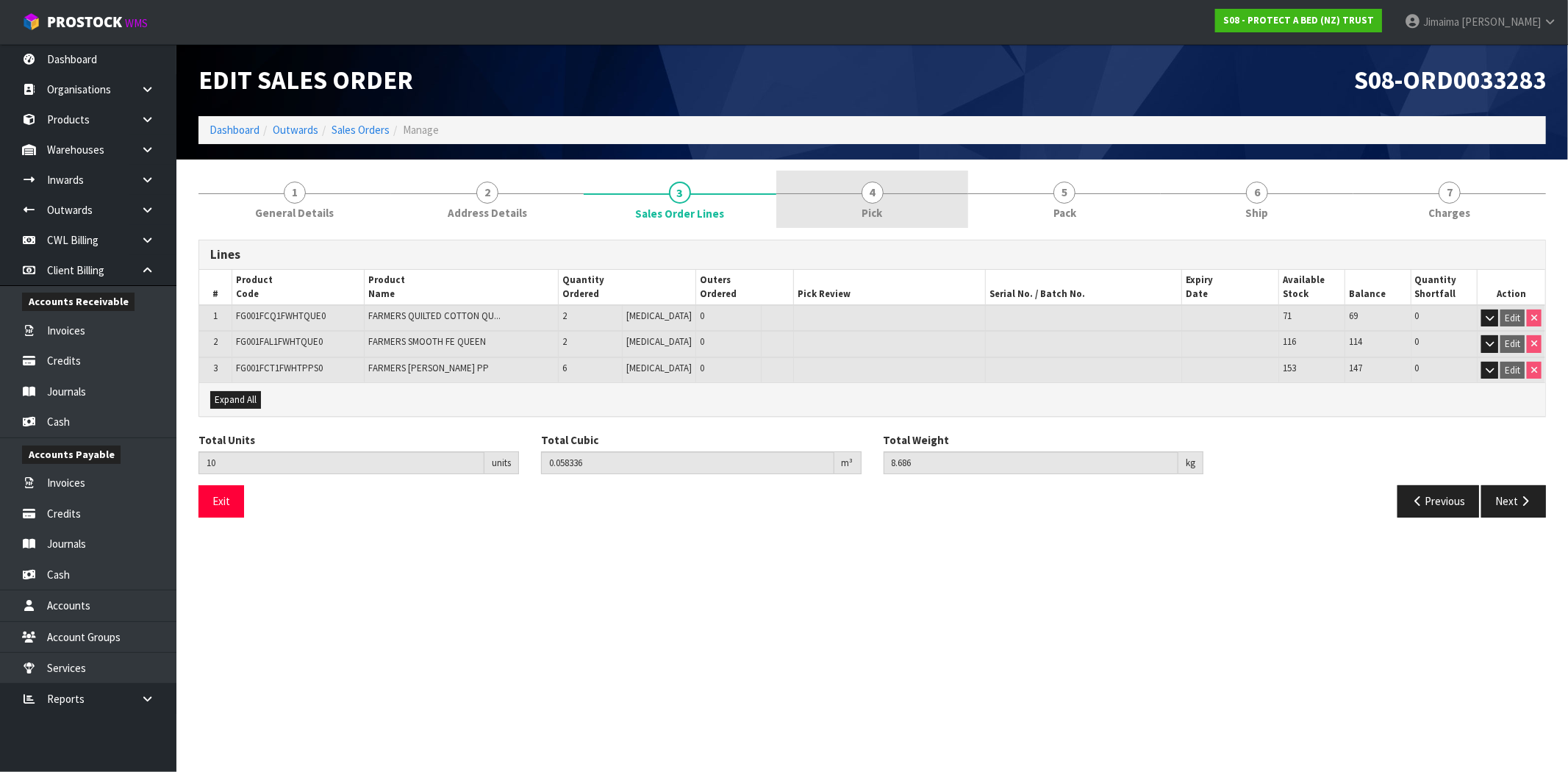
drag, startPoint x: 885, startPoint y: 199, endPoint x: 959, endPoint y: 200, distance: 74.0
click at [885, 197] on link "4 Pick" at bounding box center [873, 199] width 193 height 58
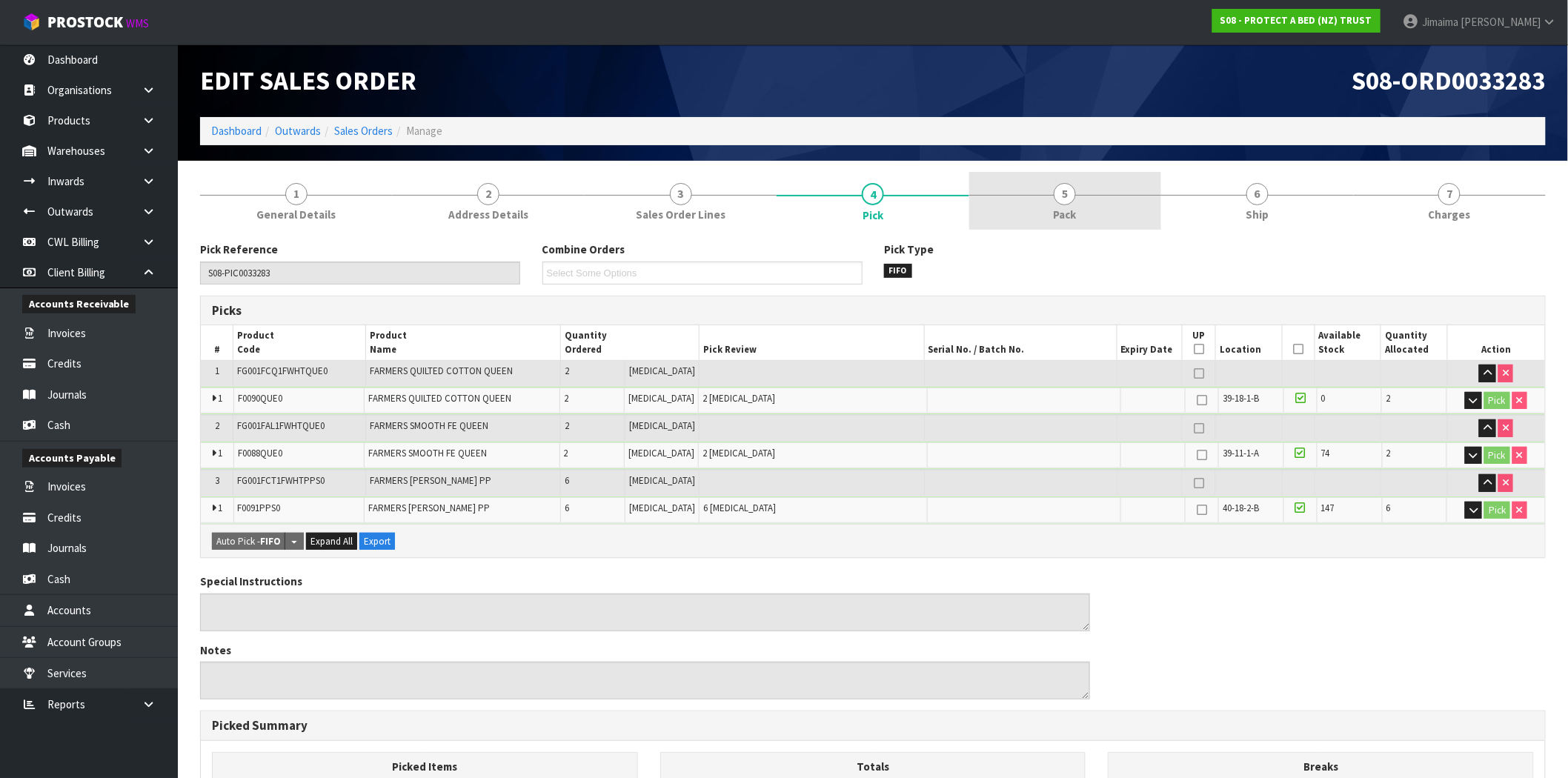
click at [1060, 197] on span "5" at bounding box center [1065, 194] width 22 height 22
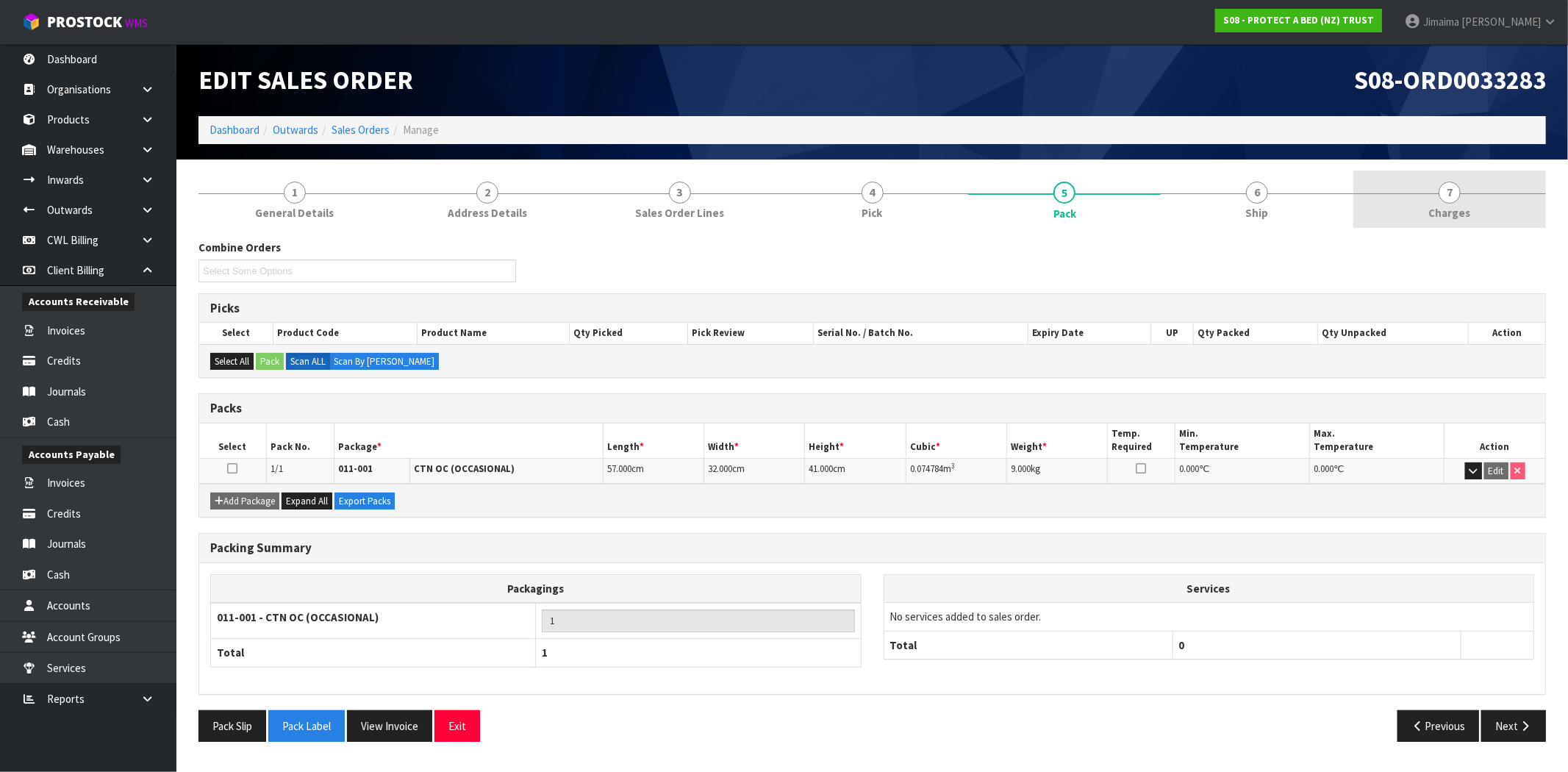
click at [1503, 207] on link "7 Charges" at bounding box center [1450, 199] width 193 height 58
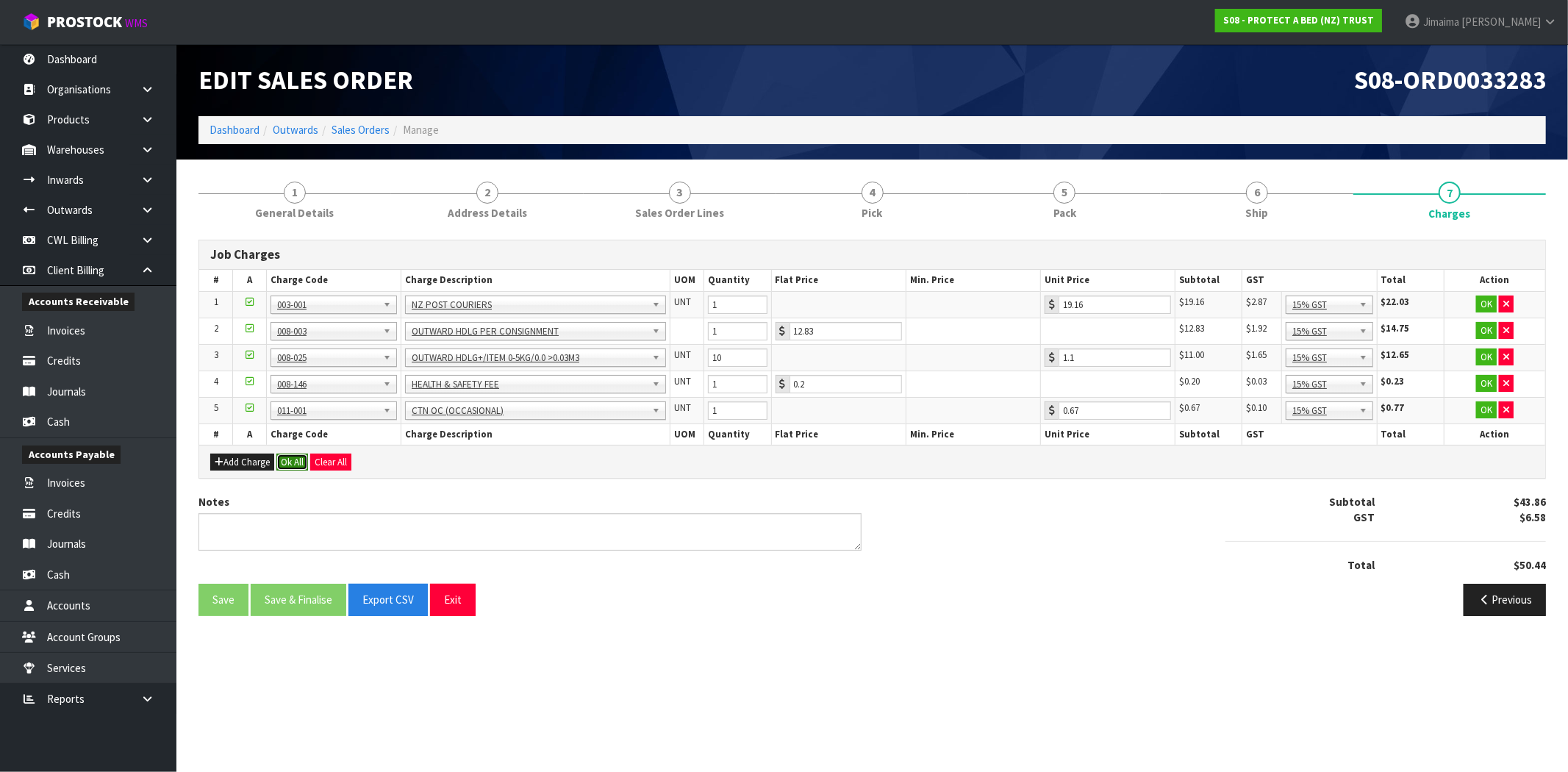
click at [292, 461] on button "Ok All" at bounding box center [292, 462] width 31 height 17
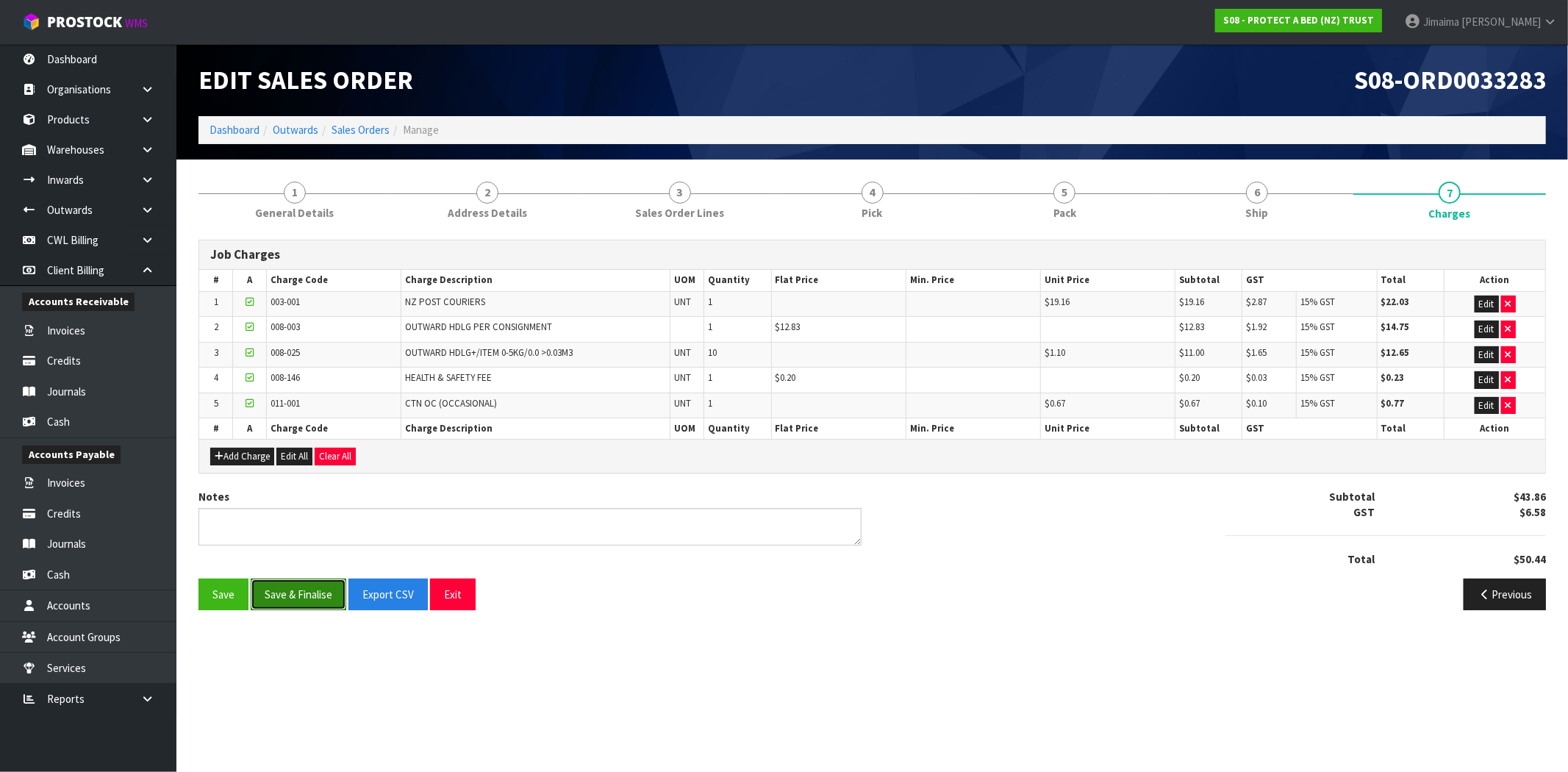
click at [303, 598] on button "Save & Finalise" at bounding box center [299, 595] width 96 height 31
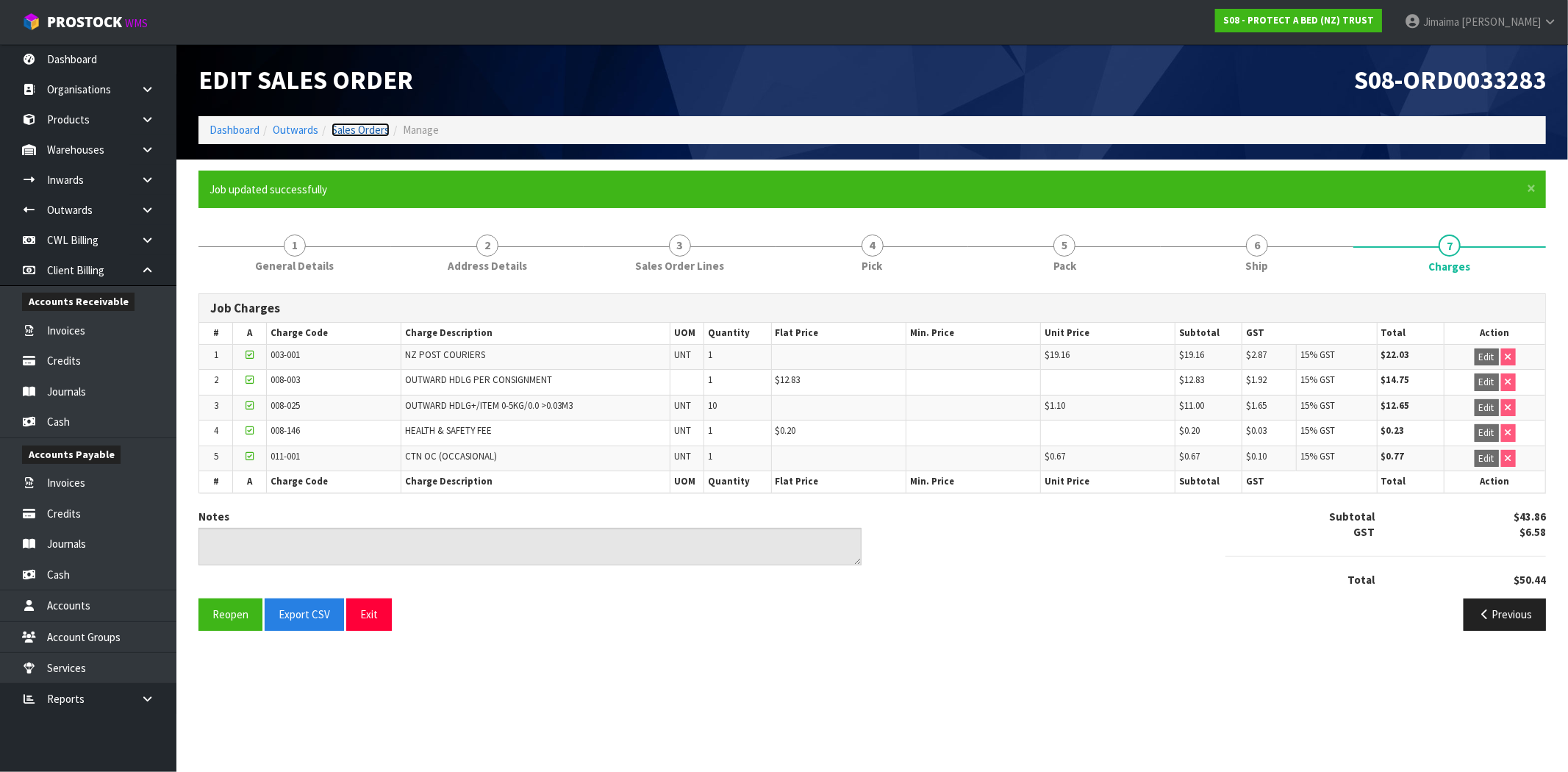
click at [355, 126] on link "Sales Orders" at bounding box center [360, 130] width 58 height 14
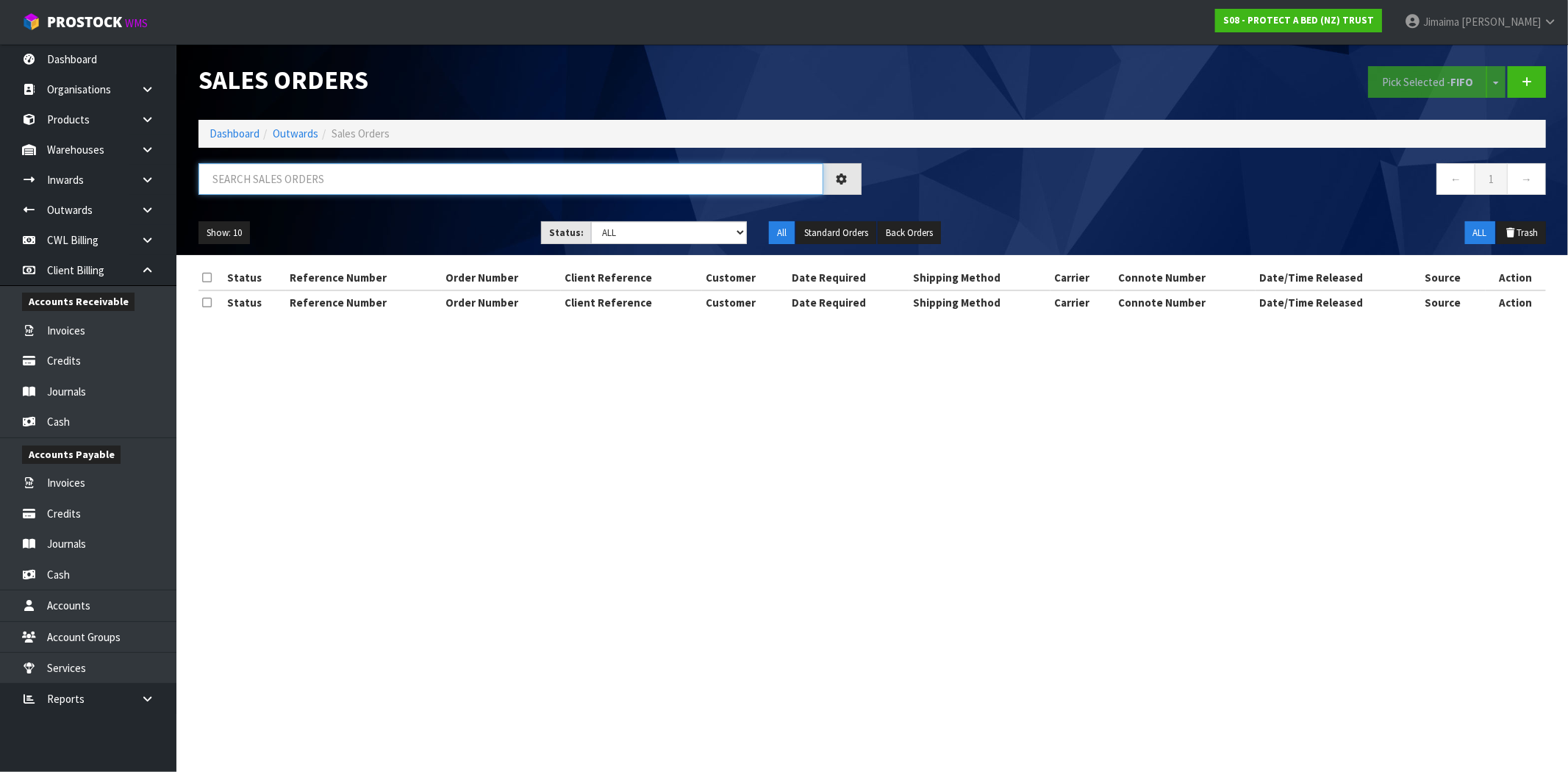
click at [408, 191] on input "text" at bounding box center [511, 179] width 625 height 31
paste input "7577"
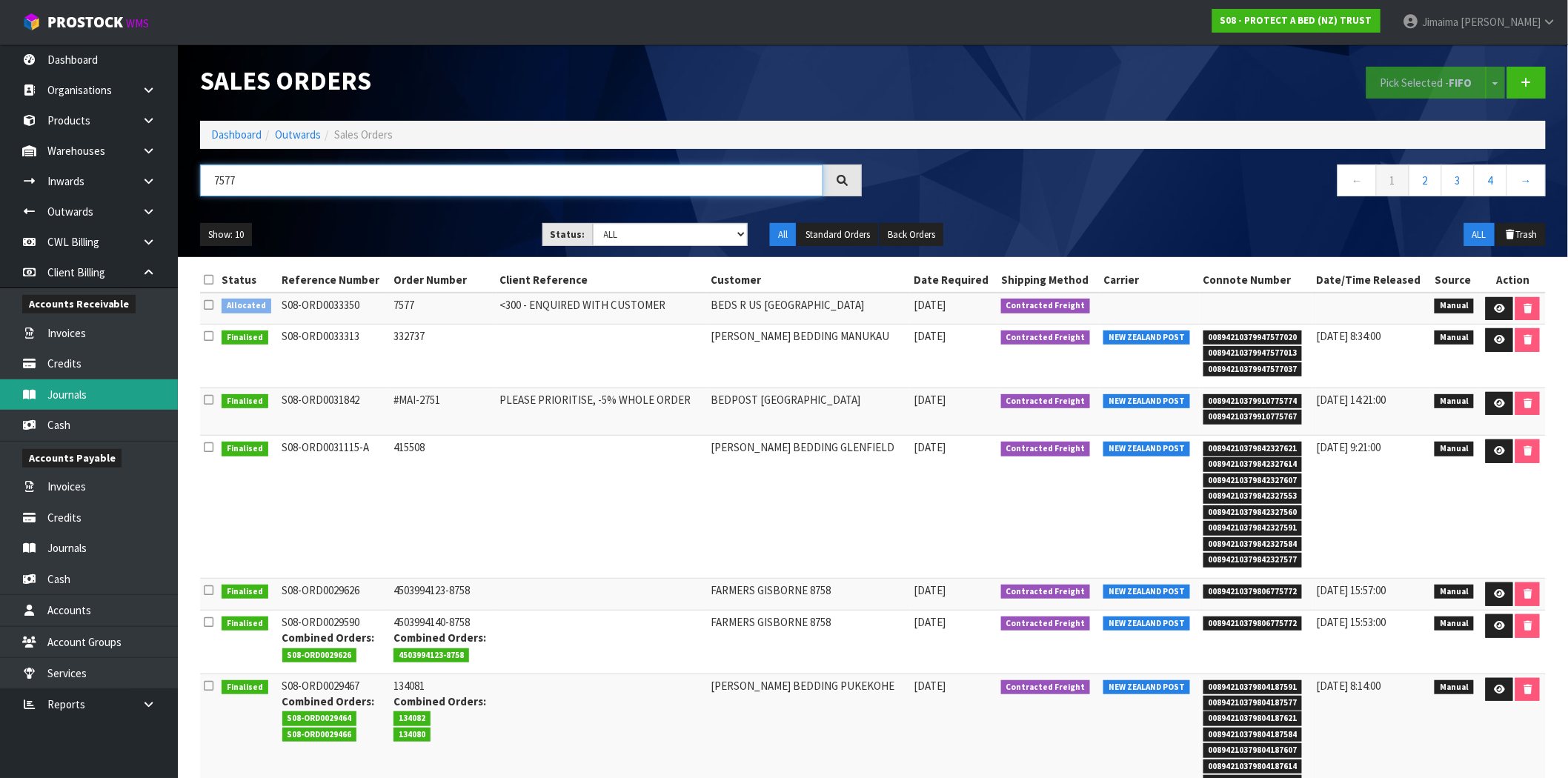
type input "7577"
drag, startPoint x: 262, startPoint y: 180, endPoint x: 124, endPoint y: 176, distance: 138.1
click at [129, 180] on body "Toggle navigation ProStock WMS S08 - PROTECT A BED (NZ) TRUST Jimaima Reiher Lo…" at bounding box center [784, 389] width 1568 height 778
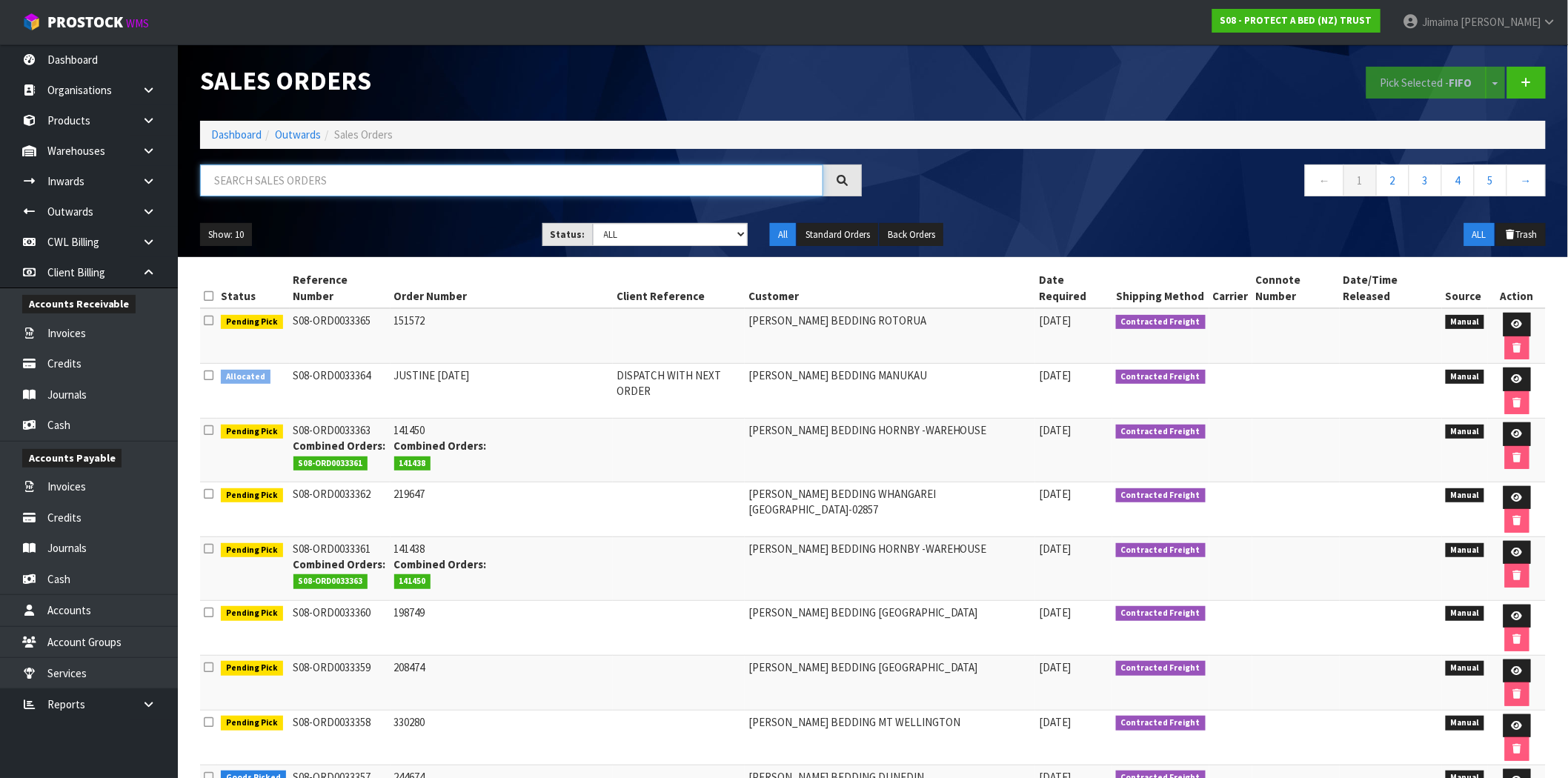
click at [575, 178] on input "text" at bounding box center [511, 181] width 623 height 31
paste input "7577"
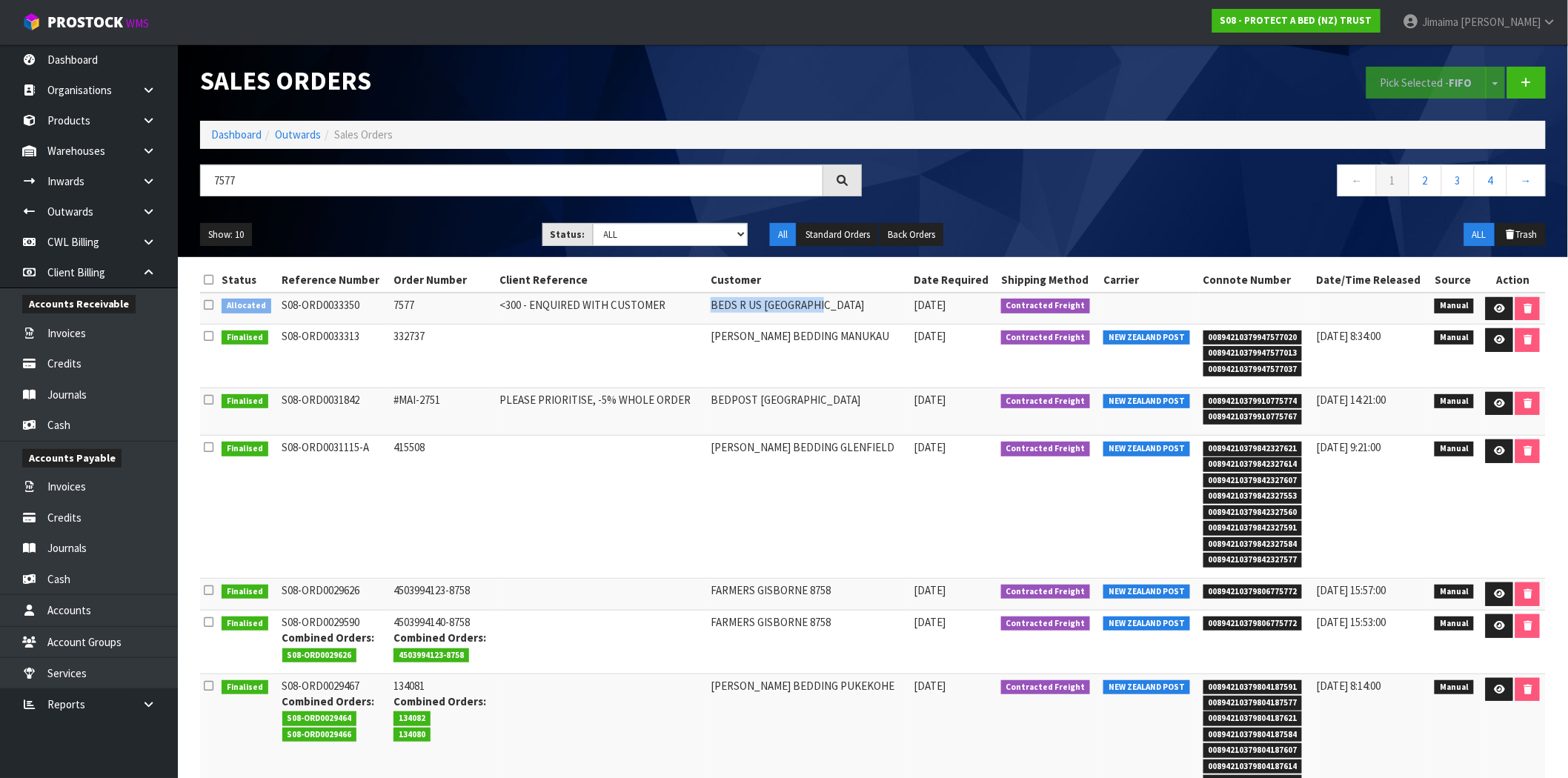
drag, startPoint x: 833, startPoint y: 300, endPoint x: 659, endPoint y: 296, distance: 174.0
click at [659, 296] on tr "Allocated S08-ORD0033350 7577 <300 - ENQUIRED WITH CUSTOMER BEDS R US QUEENSTOW…" at bounding box center [872, 308] width 1346 height 31
copy tr "BEDS R US QUEENSTOWN"
drag, startPoint x: 283, startPoint y: 182, endPoint x: 138, endPoint y: 167, distance: 145.8
click at [133, 167] on body "Toggle navigation ProStock WMS S08 - PROTECT A BED (NZ) TRUST Jimaima Reiher Lo…" at bounding box center [784, 389] width 1568 height 778
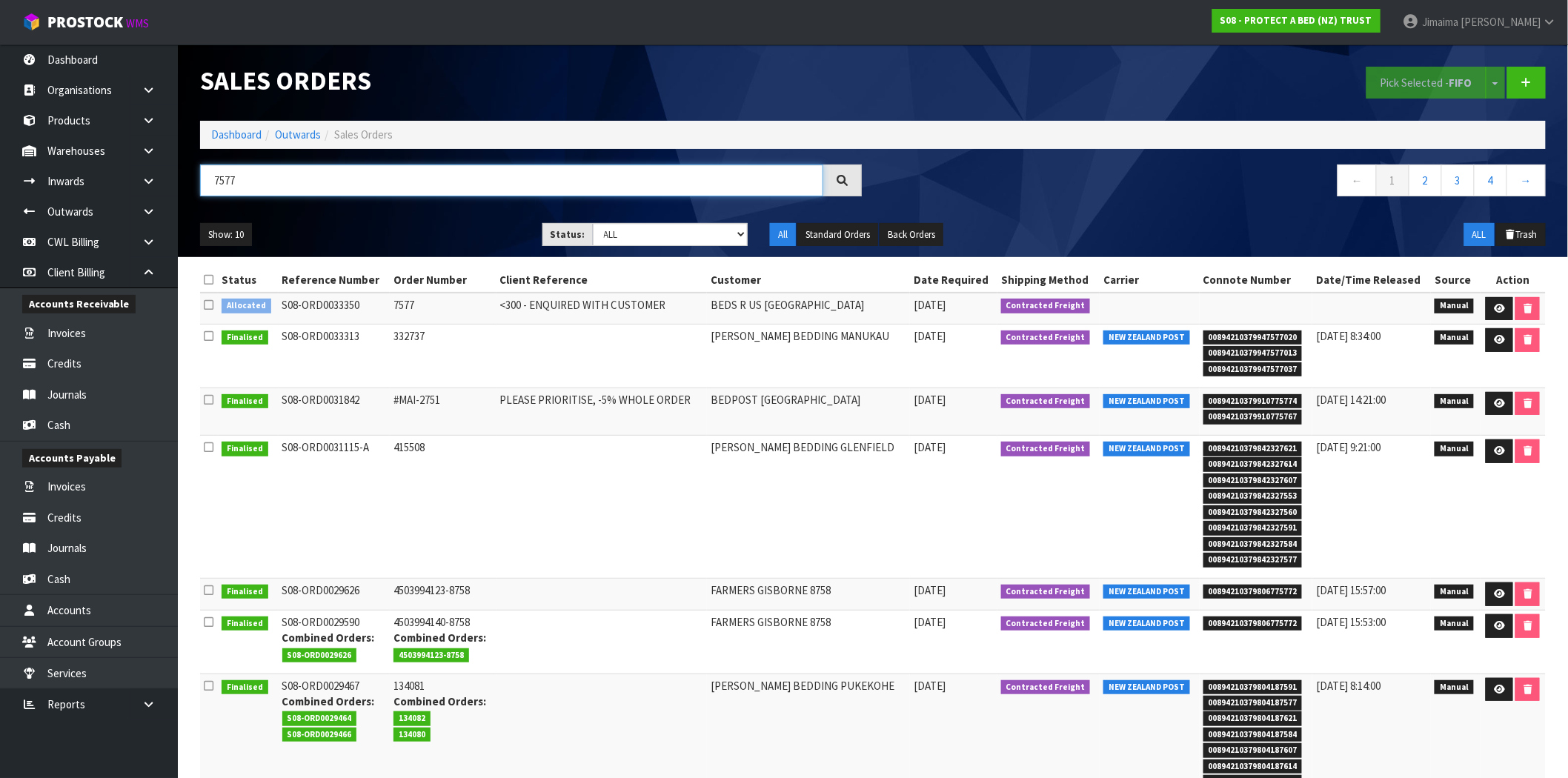
paste input "BEDS R US QUEENSTOWN"
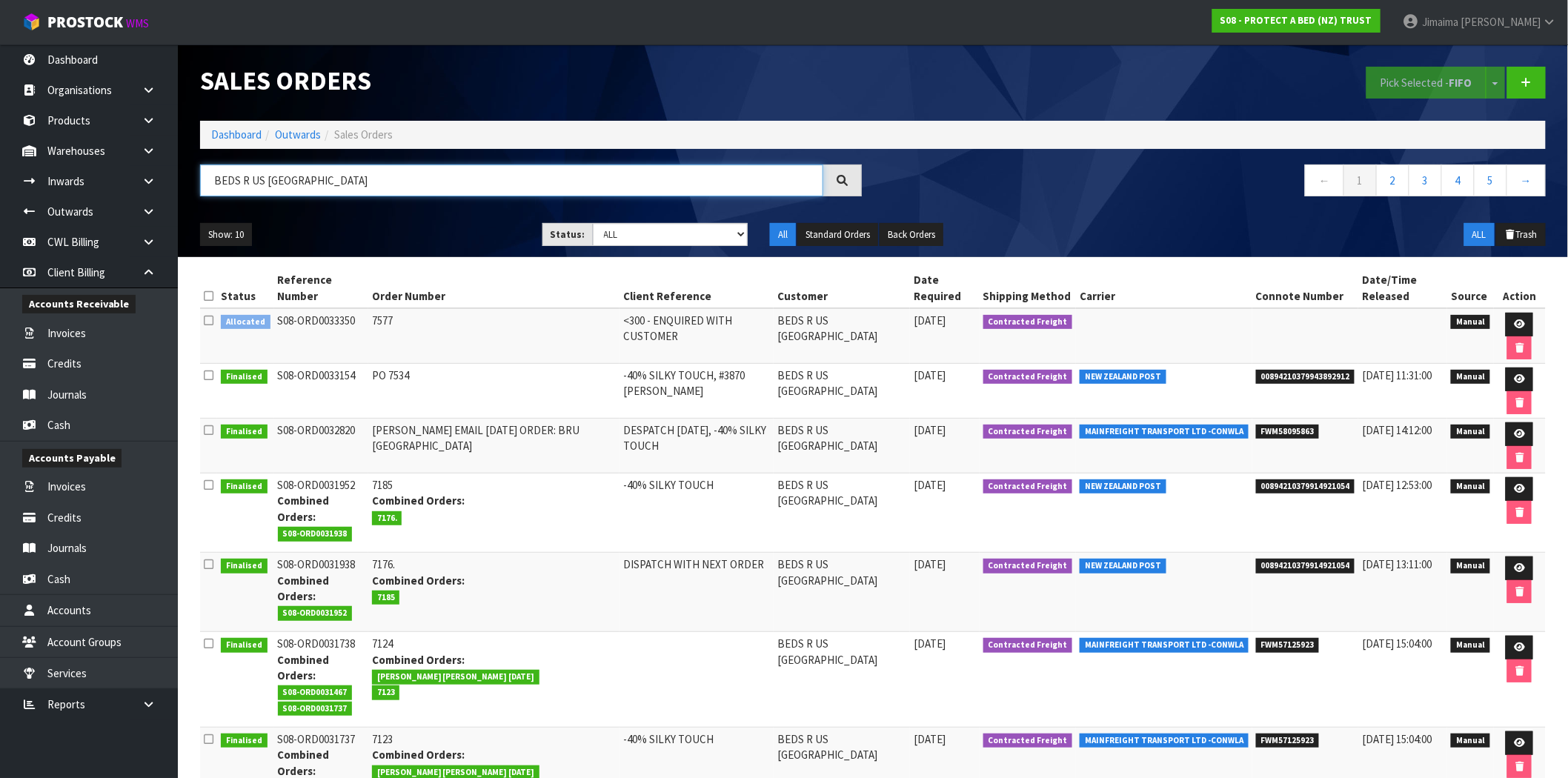
type input "BEDS R US QUEENSTOWN"
drag, startPoint x: 418, startPoint y: 175, endPoint x: -13, endPoint y: 169, distance: 431.0
click at [0, 169] on html "Toggle navigation ProStock WMS S08 - PROTECT A BED (NZ) TRUST Jimaima Reiher Lo…" at bounding box center [784, 389] width 1568 height 778
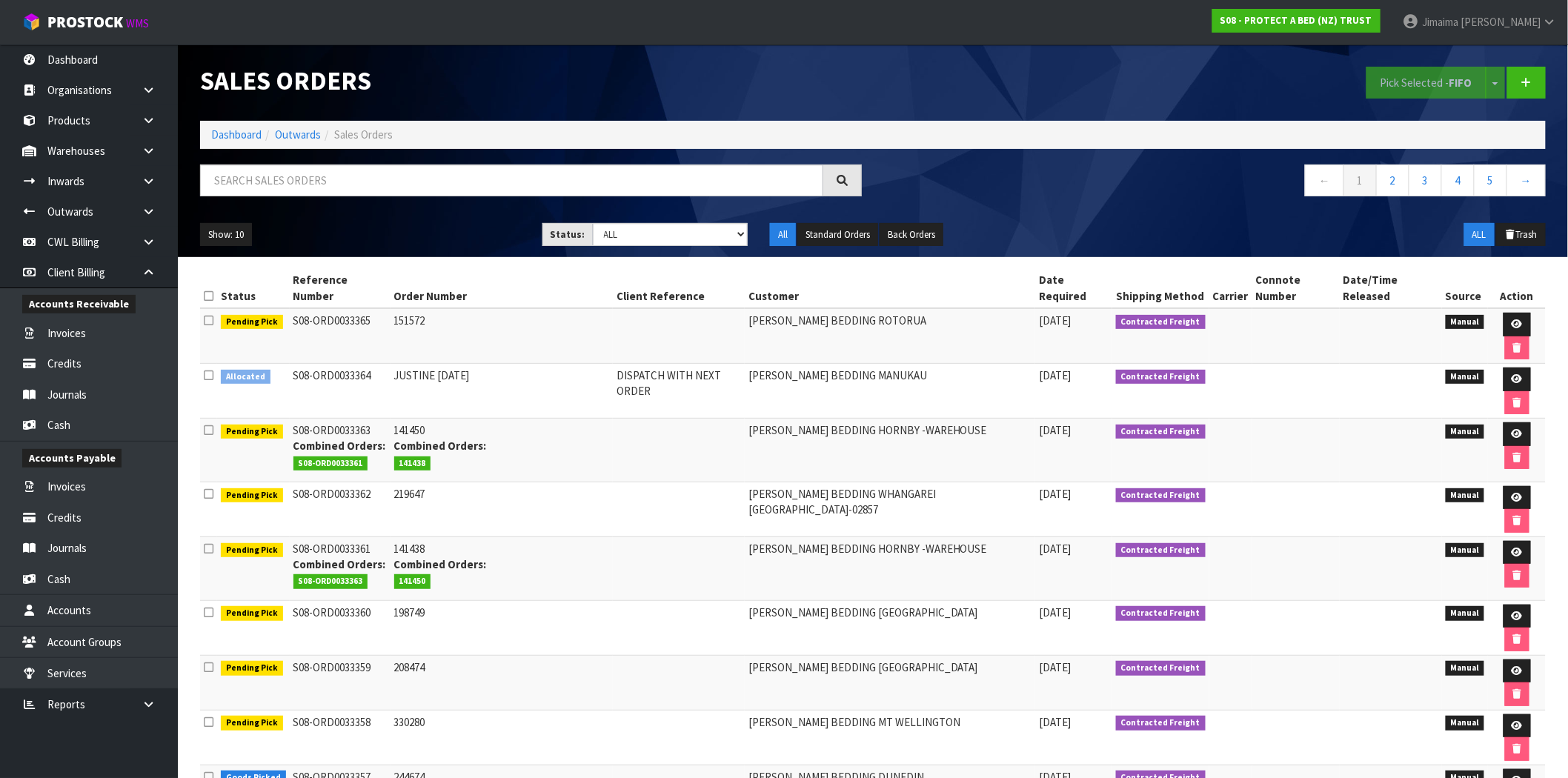
click at [403, 308] on td "151572" at bounding box center [502, 336] width 223 height 56
click at [409, 364] on td "JUSTINE 10.9.2025" at bounding box center [502, 391] width 223 height 55
click at [455, 176] on input "text" at bounding box center [511, 181] width 623 height 31
click at [1430, 170] on link "3" at bounding box center [1425, 181] width 33 height 31
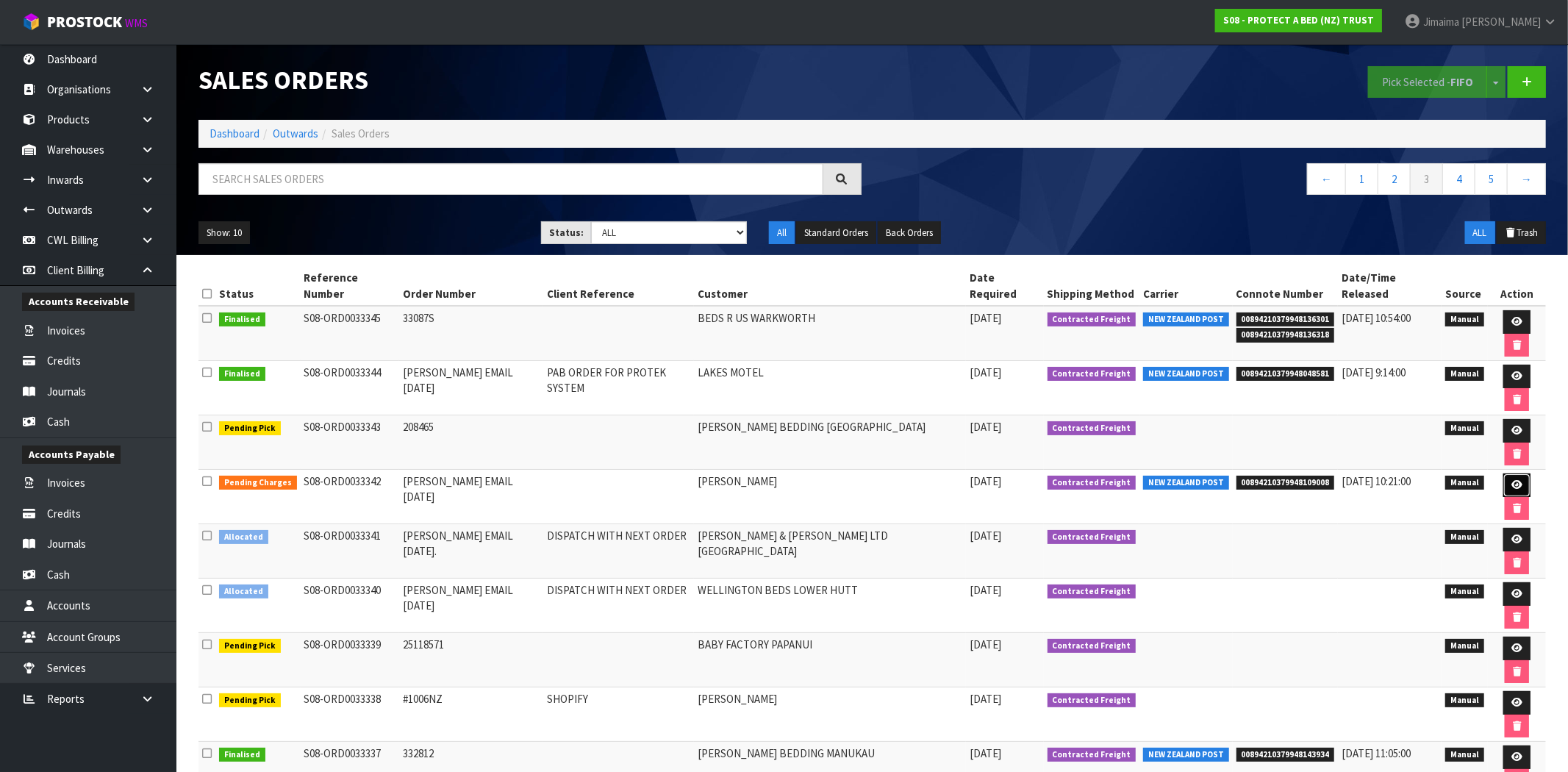
click at [1511, 480] on icon at bounding box center [1517, 484] width 11 height 9
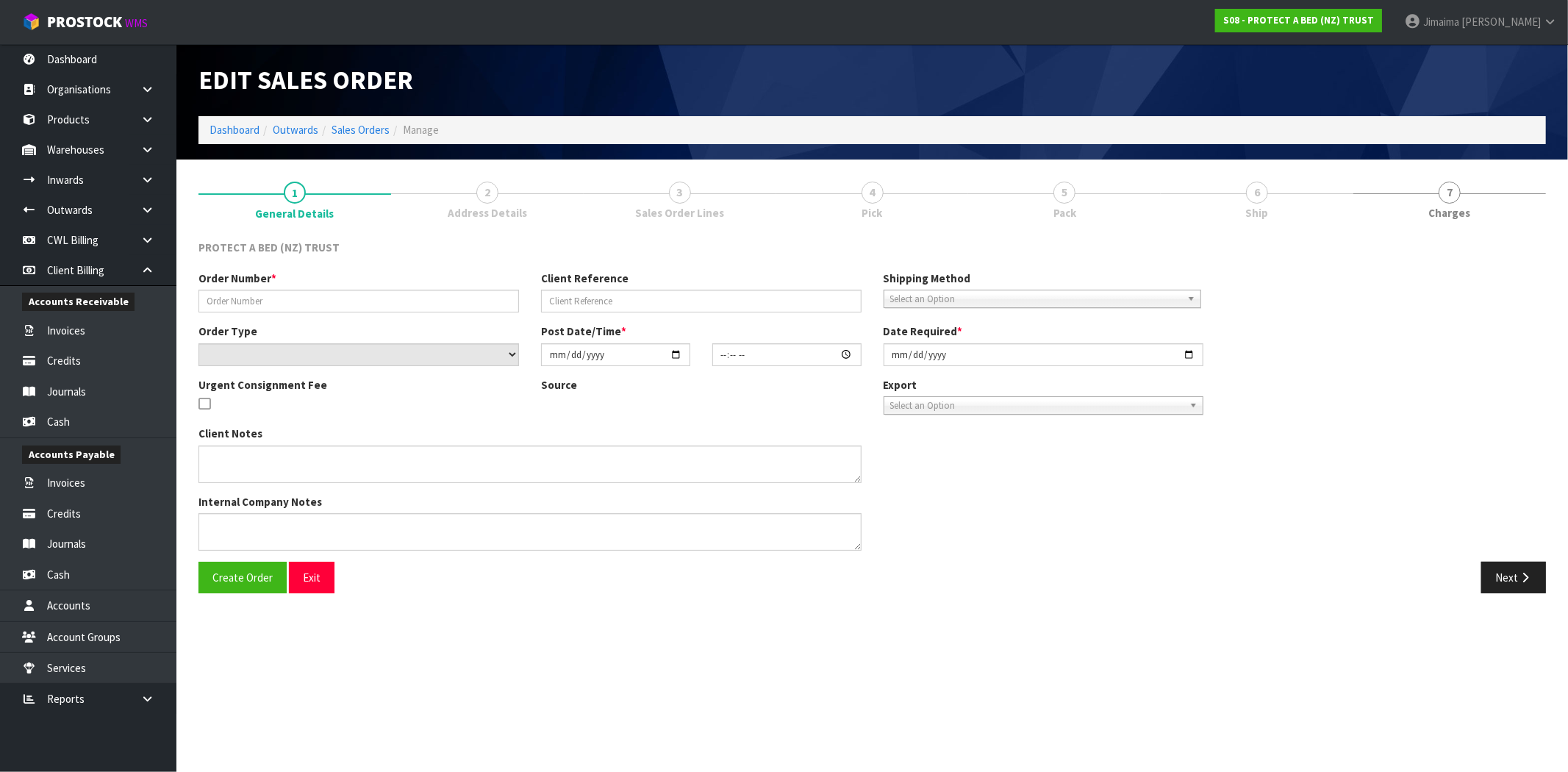
type input "JUSTINE EMAIL 09.09.25"
select select "number:0"
type input "[DATE]"
type input "12:13:00.000"
type input "[DATE]"
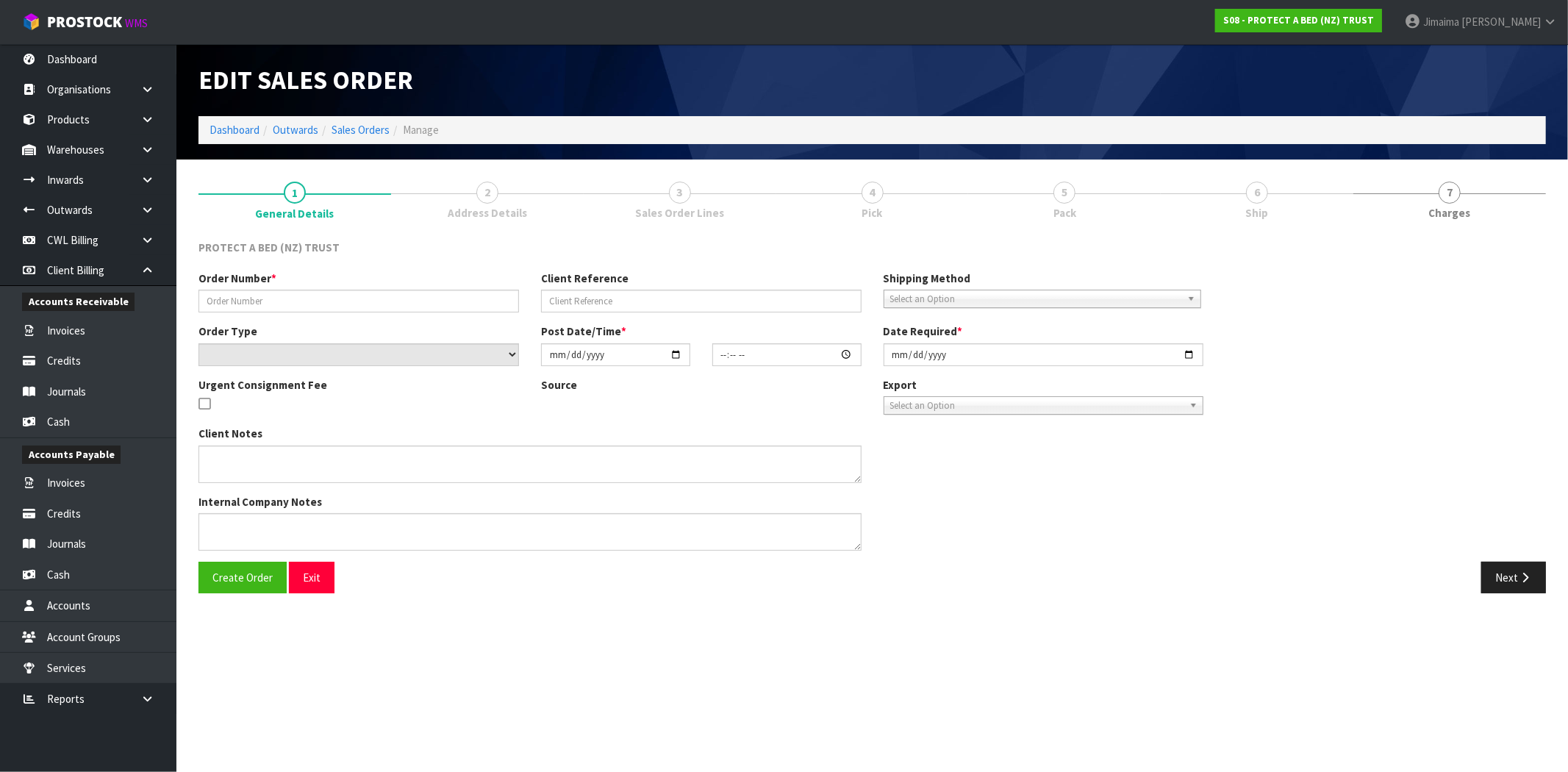
type textarea "AT NO CHARGE PLEASE SEND TRACKING DETAILS ONCE AVAILABLE."
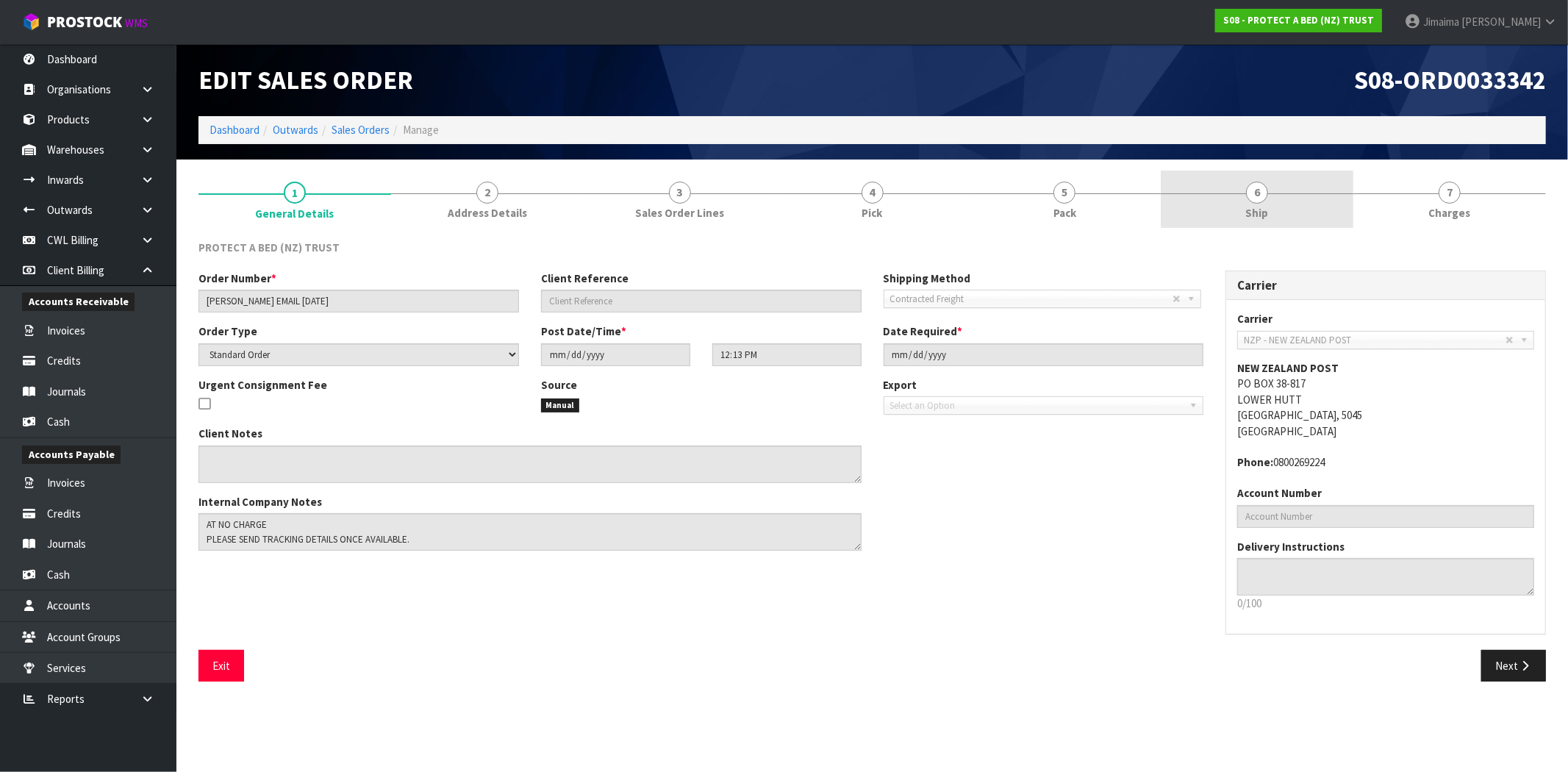
click at [1202, 197] on link "6 Ship" at bounding box center [1257, 199] width 193 height 58
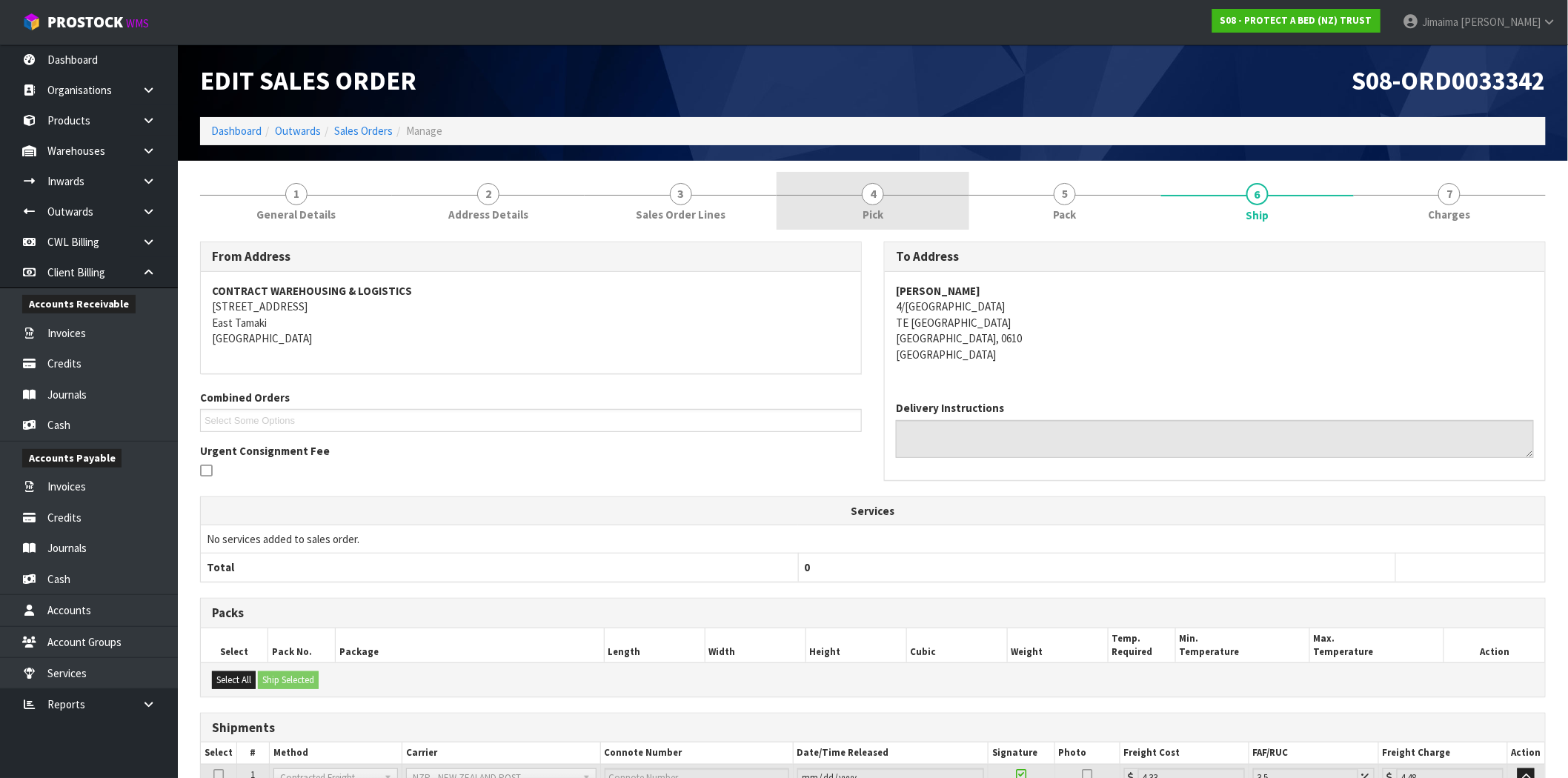
click at [887, 222] on link "4 Pick" at bounding box center [872, 201] width 192 height 58
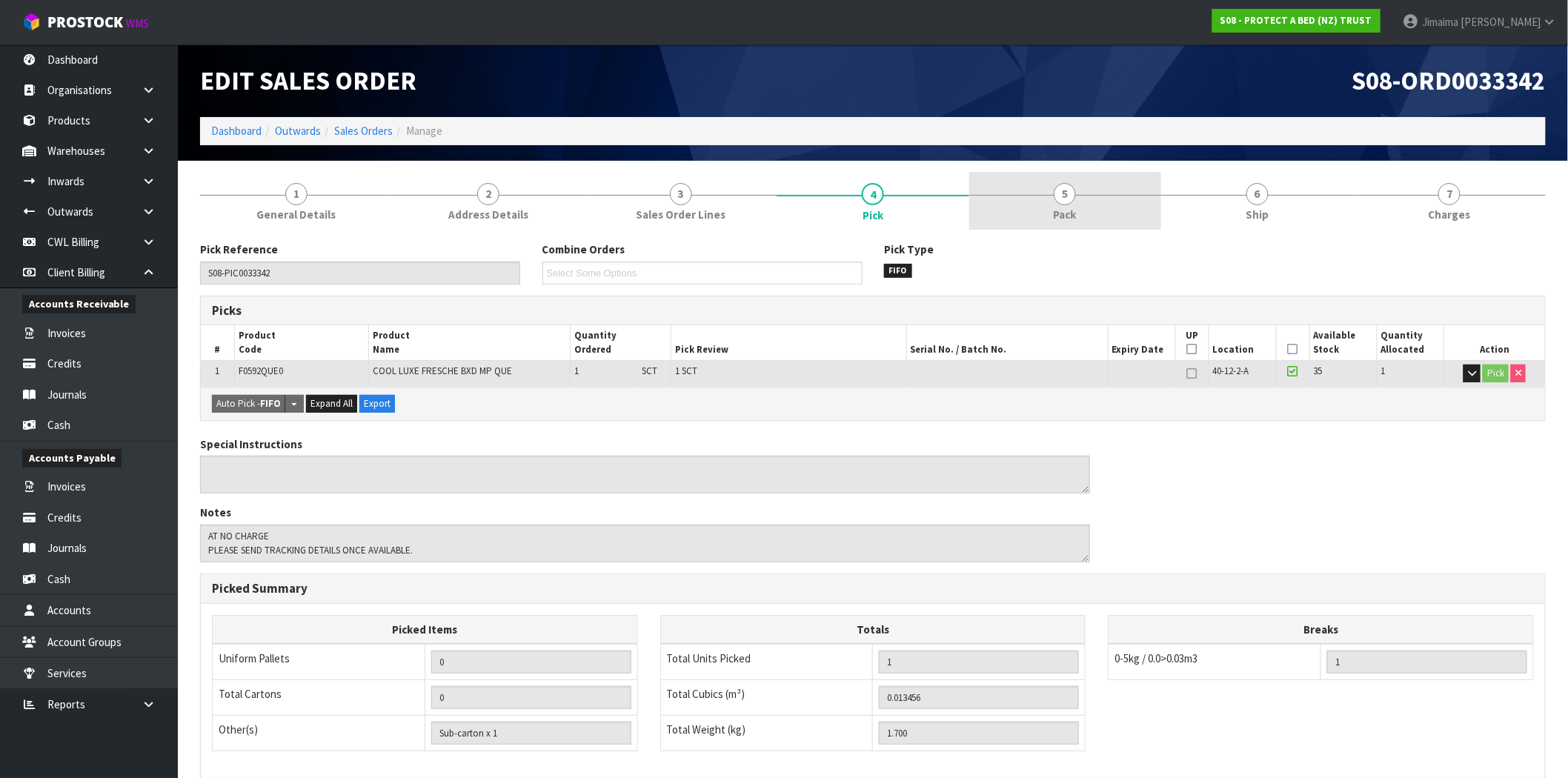
click at [1063, 183] on span "5" at bounding box center [1065, 194] width 22 height 22
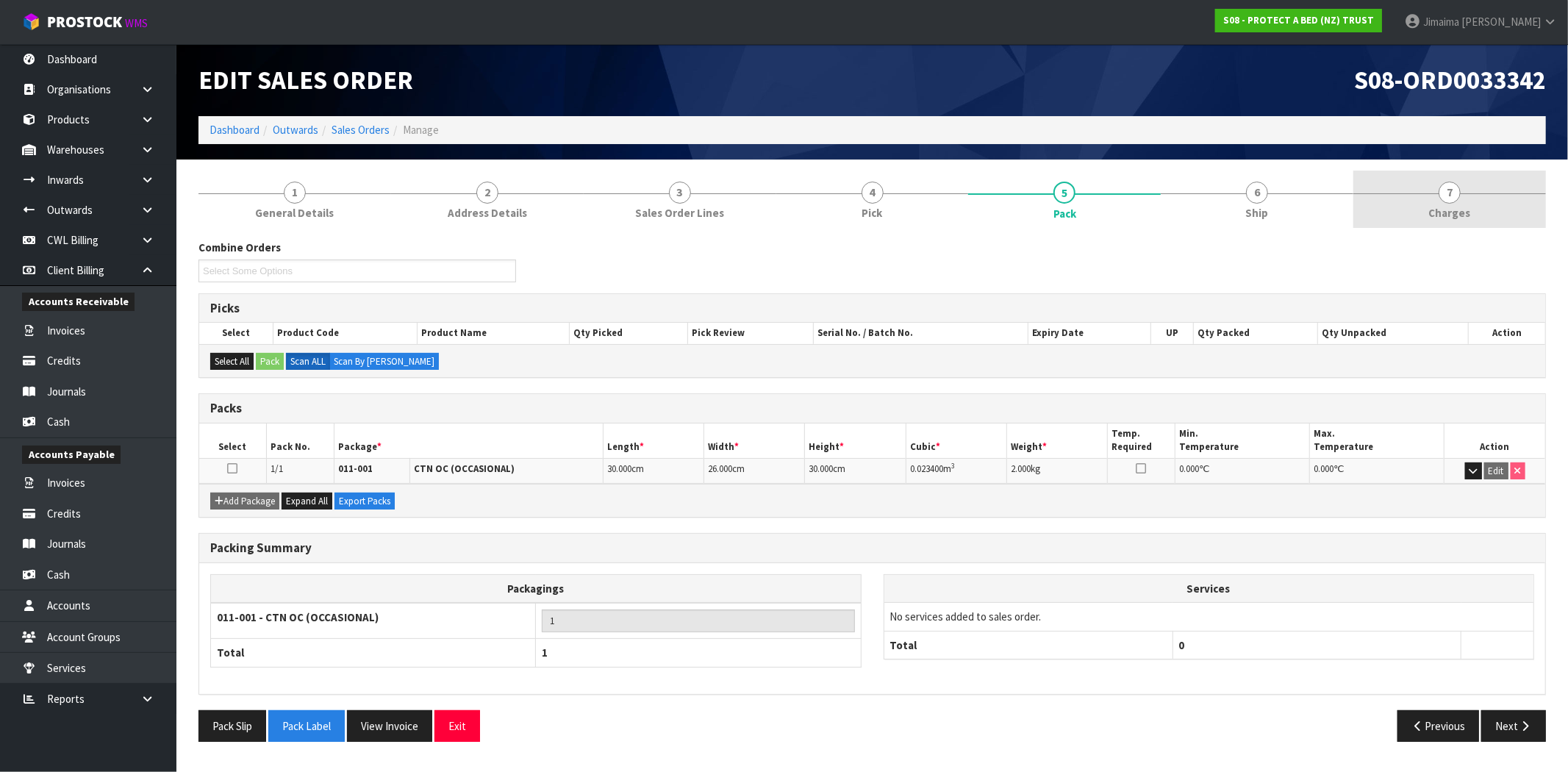
click at [1455, 214] on span "Charges" at bounding box center [1450, 212] width 42 height 16
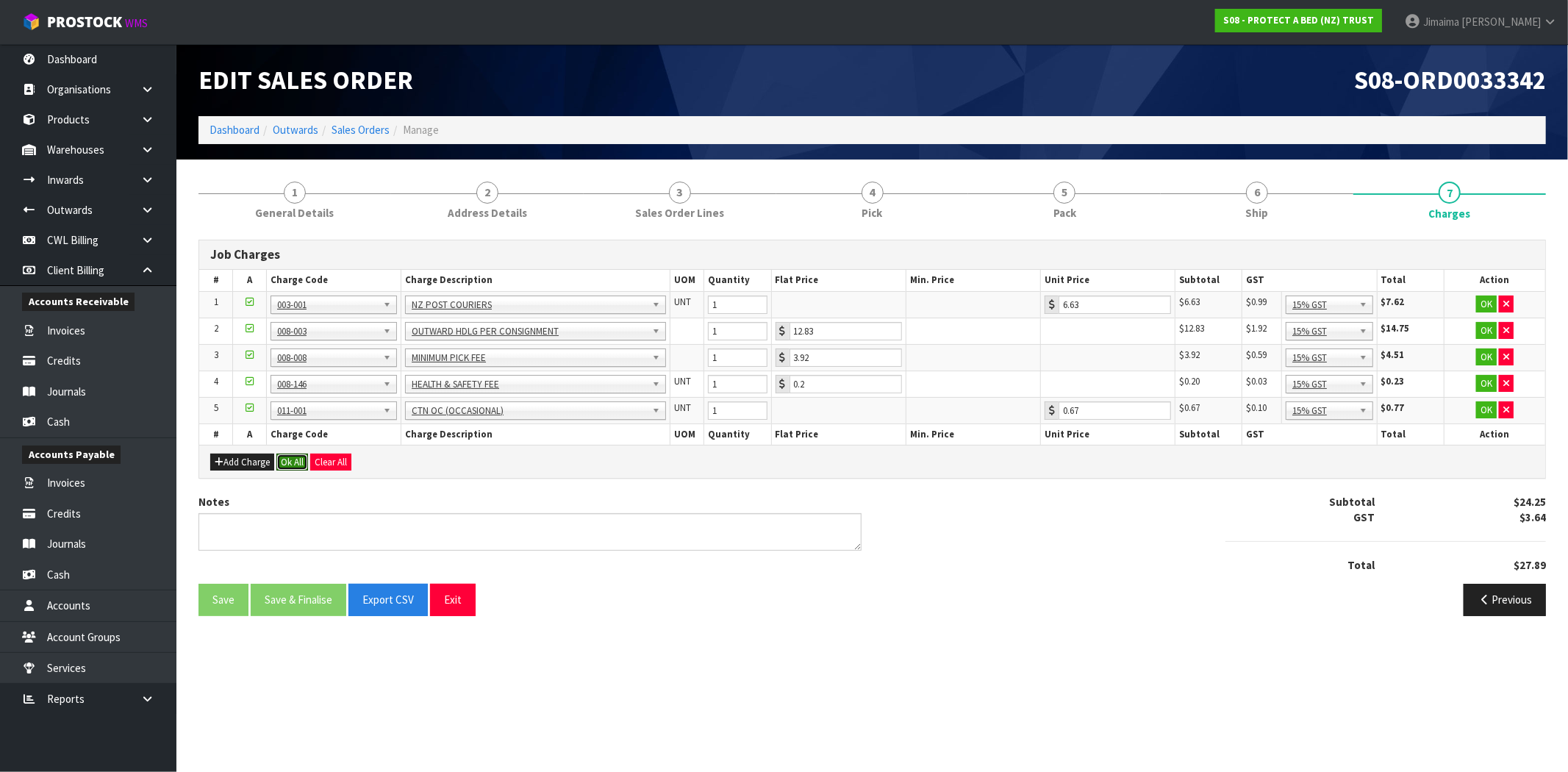
click at [298, 464] on button "Ok All" at bounding box center [292, 462] width 31 height 17
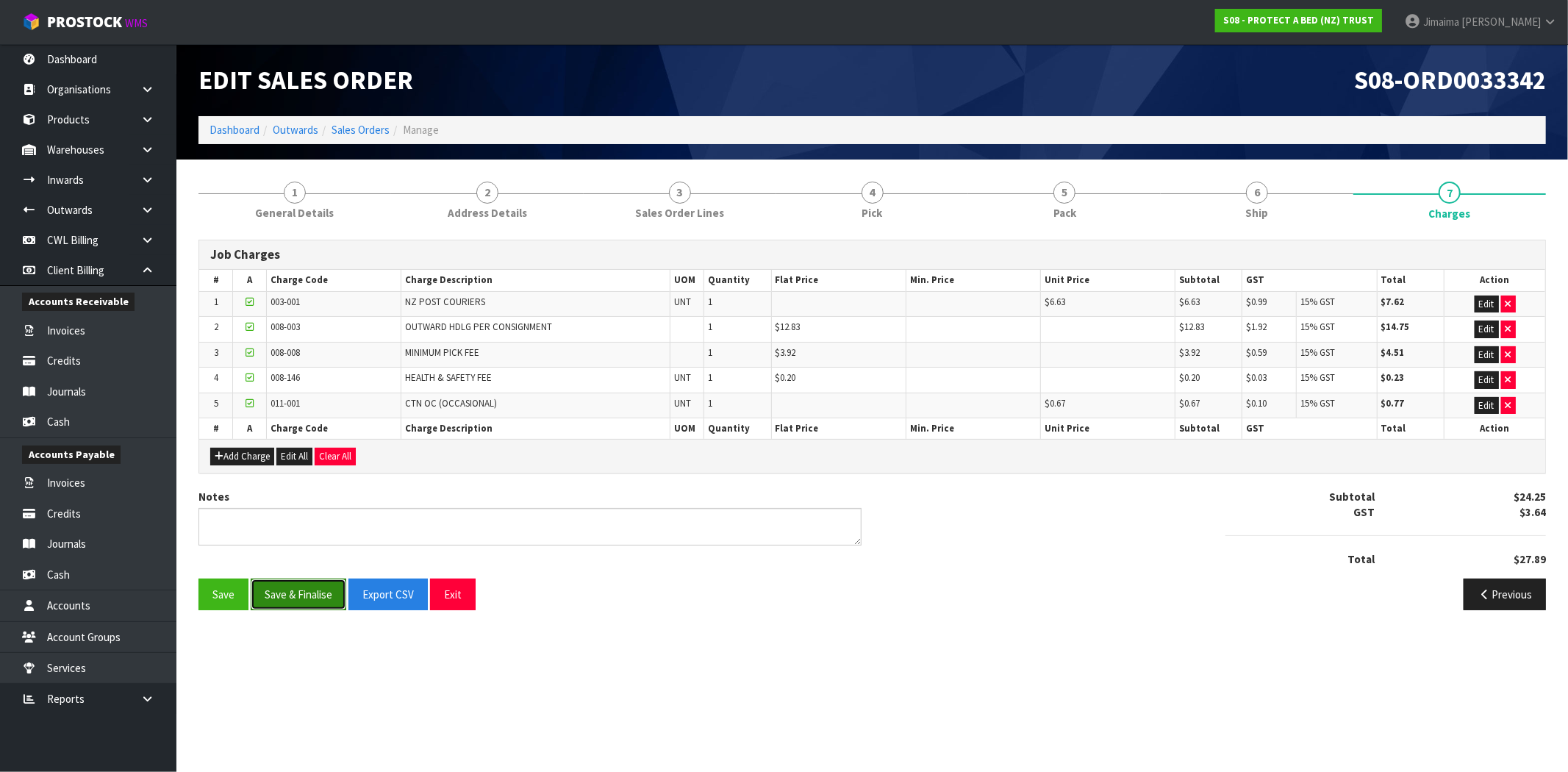
click at [301, 599] on button "Save & Finalise" at bounding box center [299, 595] width 96 height 31
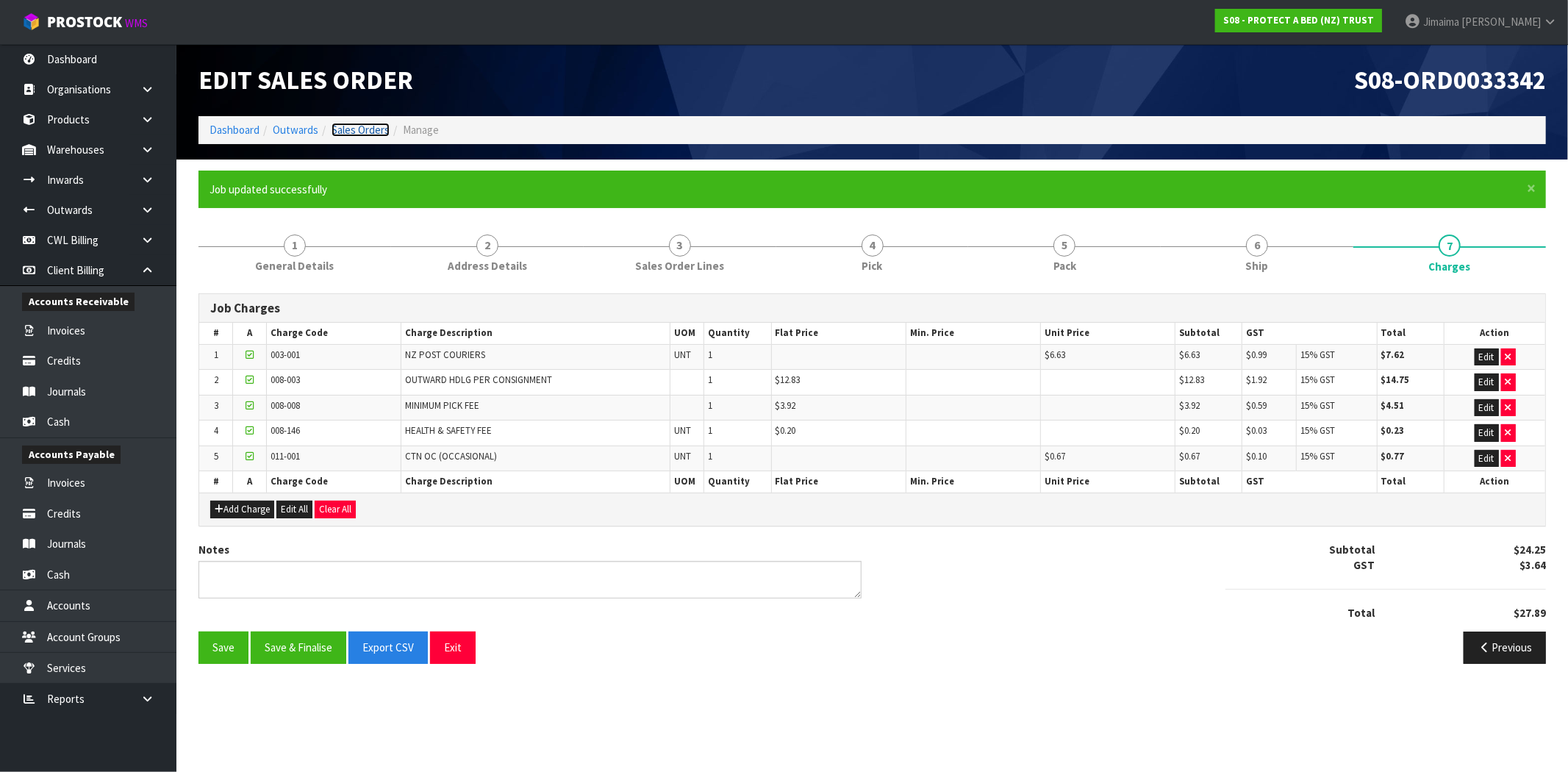
click at [369, 135] on link "Sales Orders" at bounding box center [360, 130] width 58 height 14
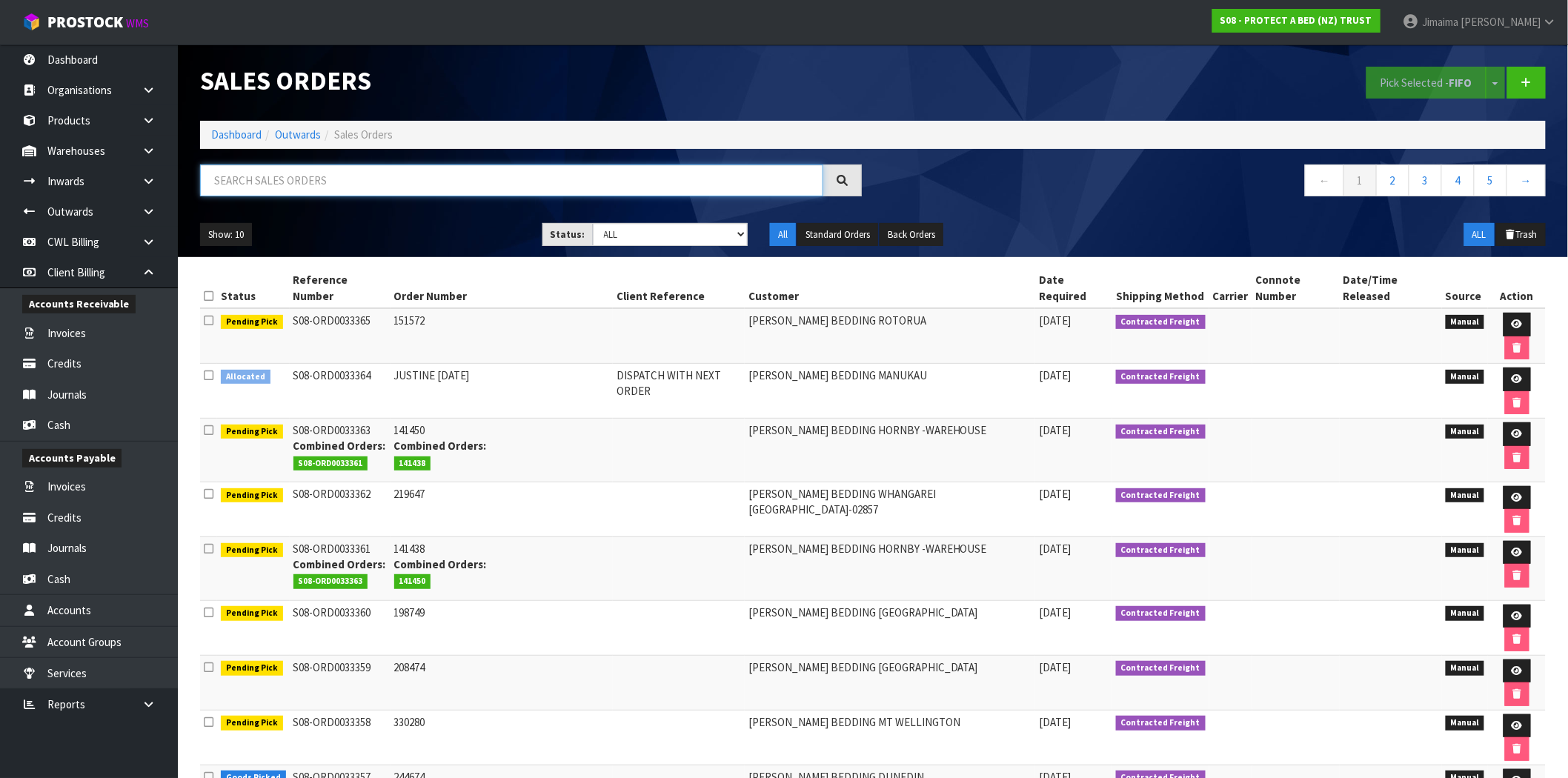
click at [405, 178] on input "text" at bounding box center [511, 181] width 623 height 31
click at [1433, 186] on link "3" at bounding box center [1425, 181] width 33 height 31
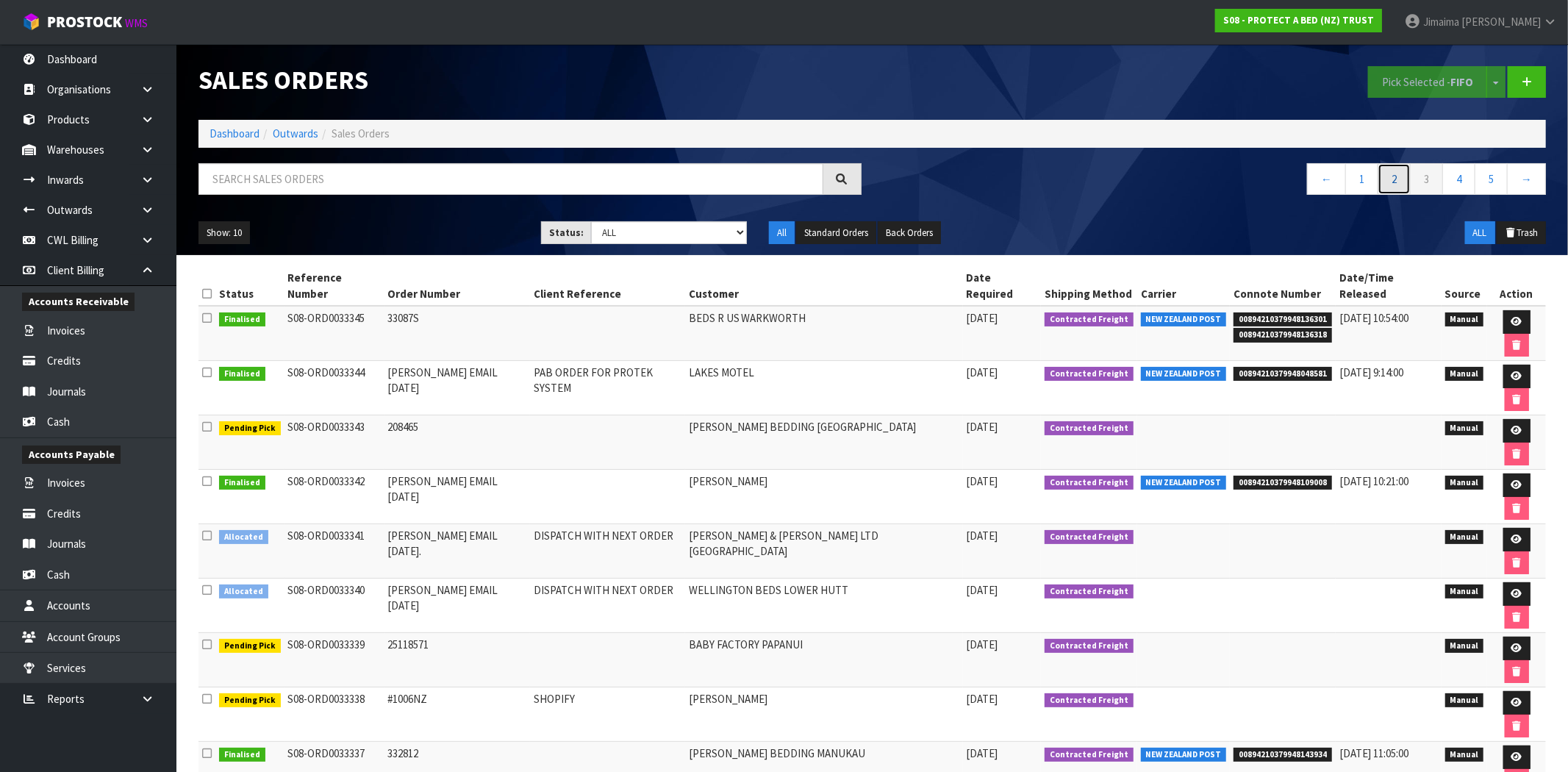
click at [1397, 186] on link "2" at bounding box center [1393, 179] width 33 height 31
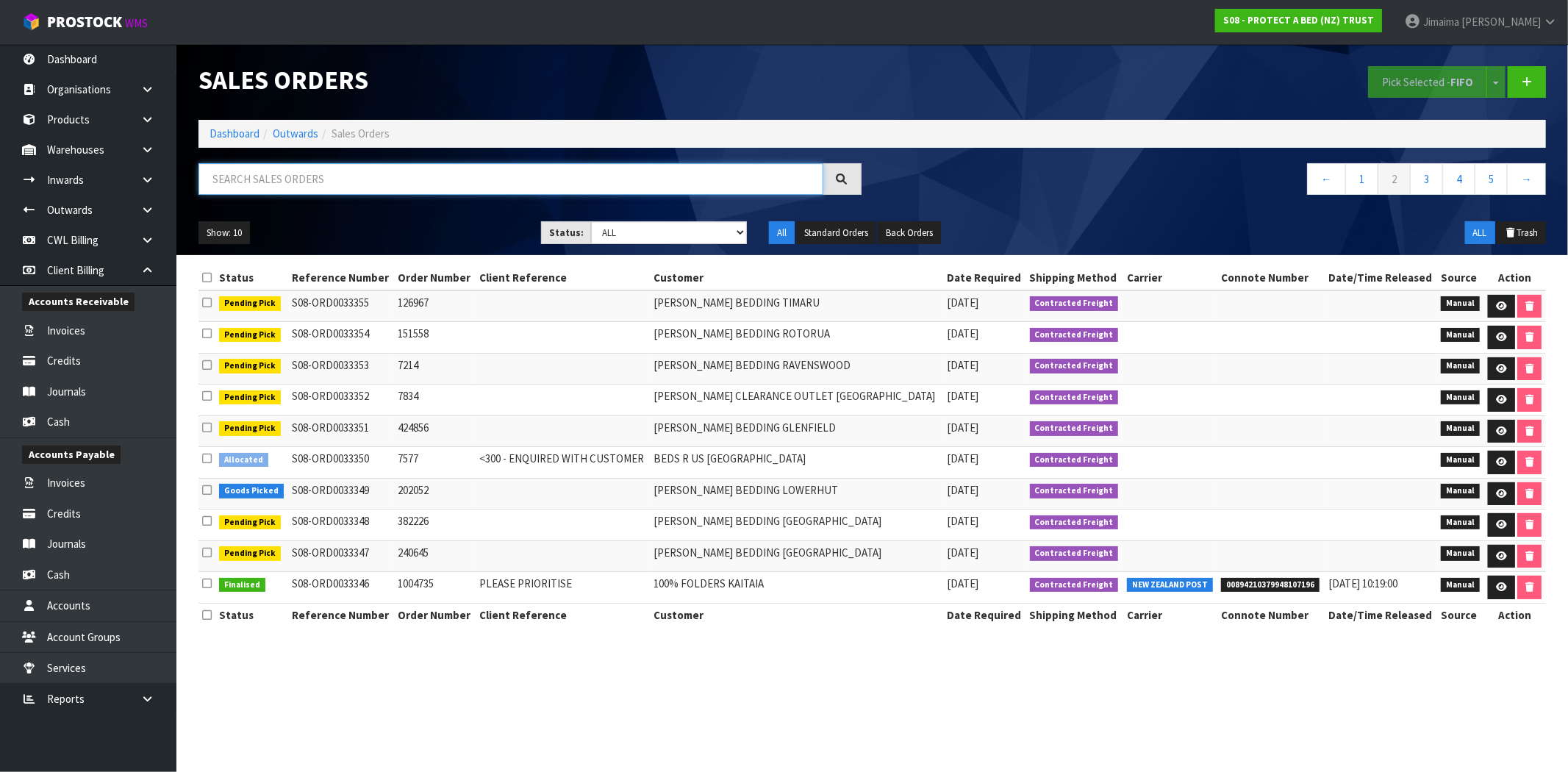
click at [362, 169] on input "text" at bounding box center [511, 179] width 625 height 31
drag, startPoint x: 875, startPoint y: 526, endPoint x: 644, endPoint y: 529, distance: 231.0
click at [644, 529] on tr "Pending Pick S08-ORD0033348 382226 HARVEY NORMAN BEDDING CHRISTCHURCH 10/09/202…" at bounding box center [872, 525] width 1348 height 31
copy tr "HARVEY NORMAN BEDDING CHRISTCHURCH"
click at [252, 169] on input "text" at bounding box center [511, 179] width 625 height 31
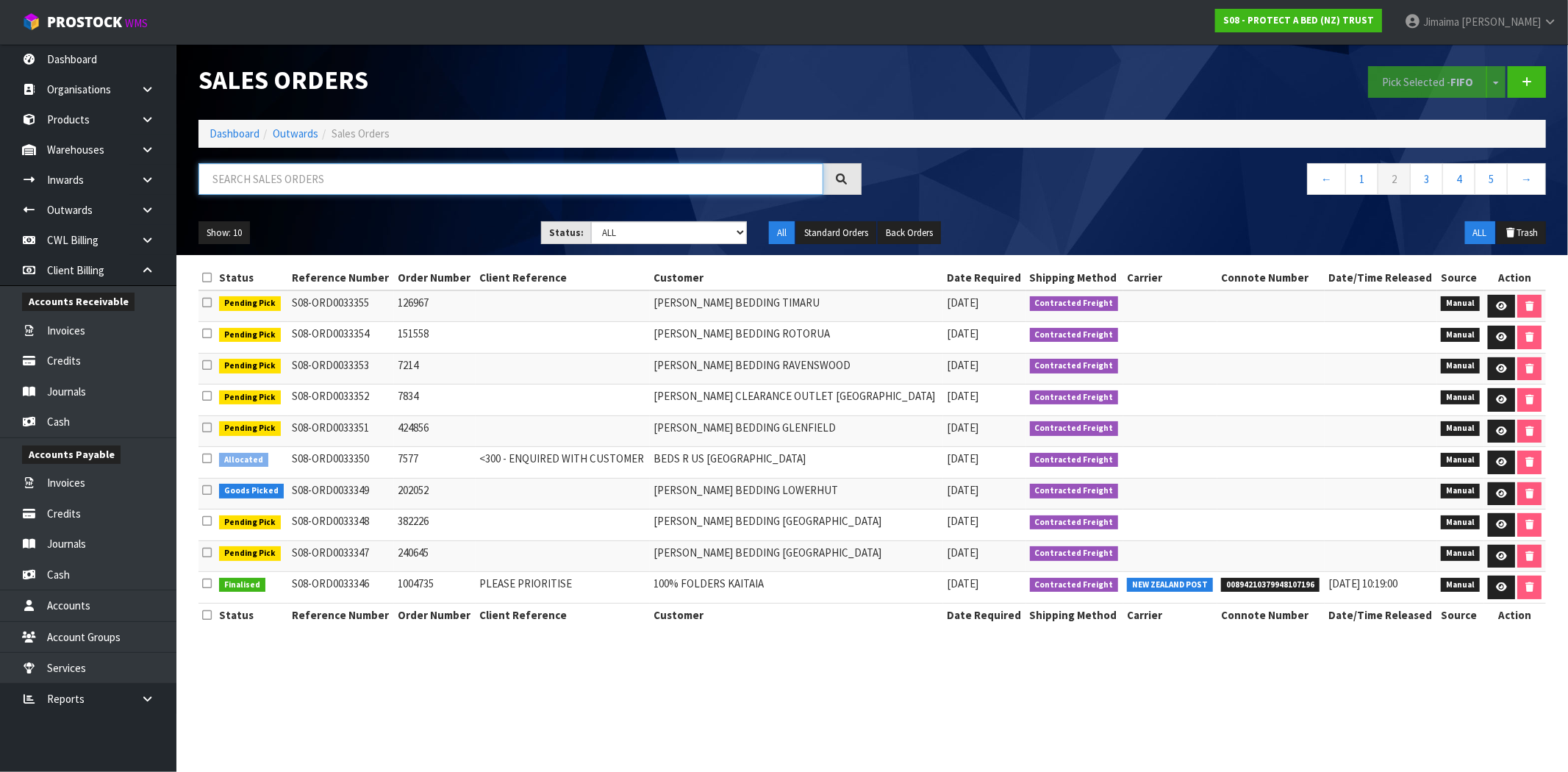
paste input "HARVEY NORMAN BEDDING CHRISTCHURCH"
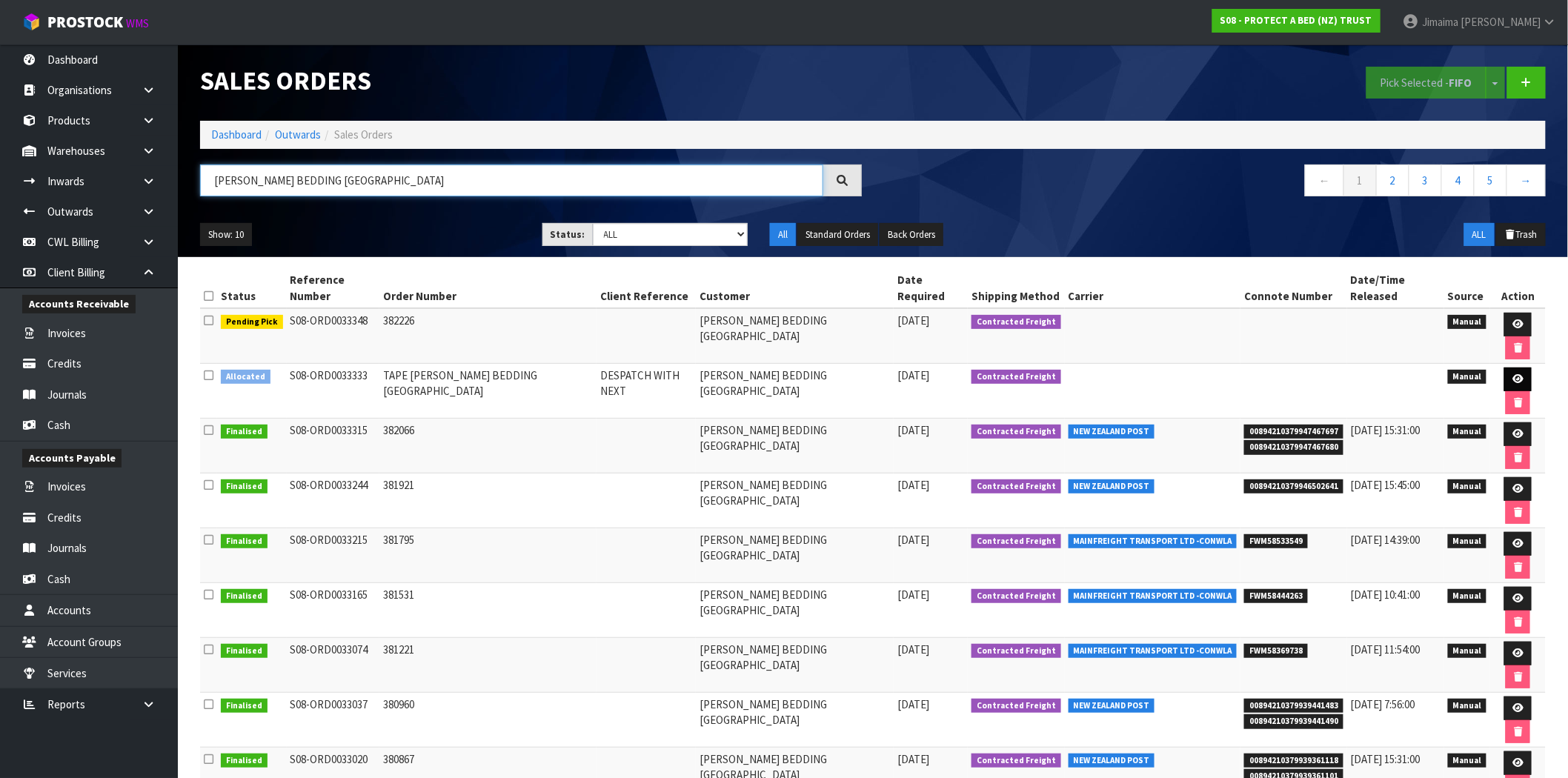
type input "HARVEY NORMAN BEDDING CHRISTCHURCH"
drag, startPoint x: 1518, startPoint y: 383, endPoint x: 1509, endPoint y: 382, distance: 9.1
click at [1518, 383] on icon at bounding box center [1518, 379] width 11 height 9
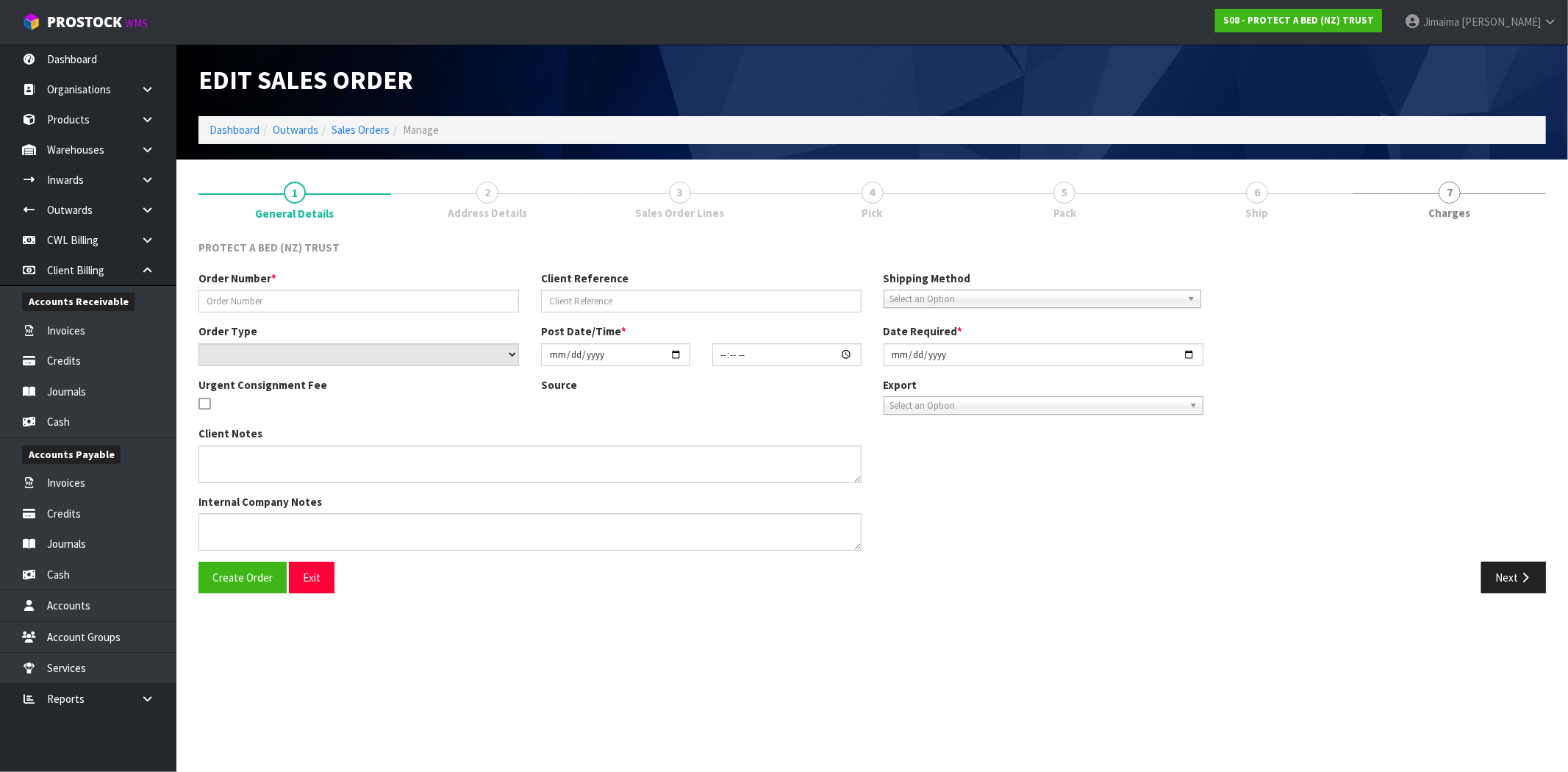
type input "TAPE HARVEY NORMAN BEDDING CHRISTCHURCH"
type input "DESPATCH WITH NEXT"
select select "number:0"
type input "[DATE]"
type input "10:08:00.000"
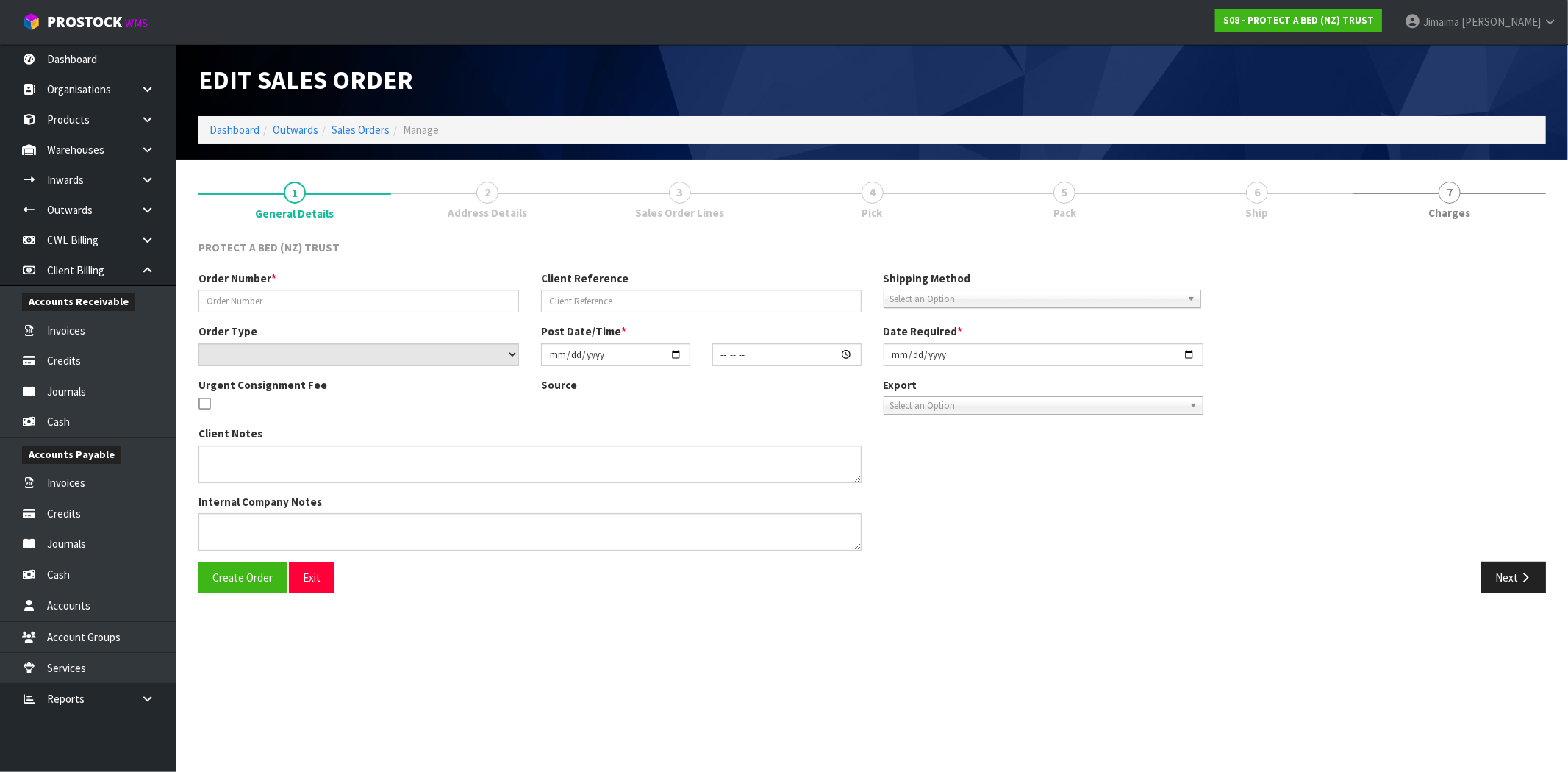
type input "[DATE]"
type textarea "SEND WITH LETTER AS ADVISED BY JUSTINE"
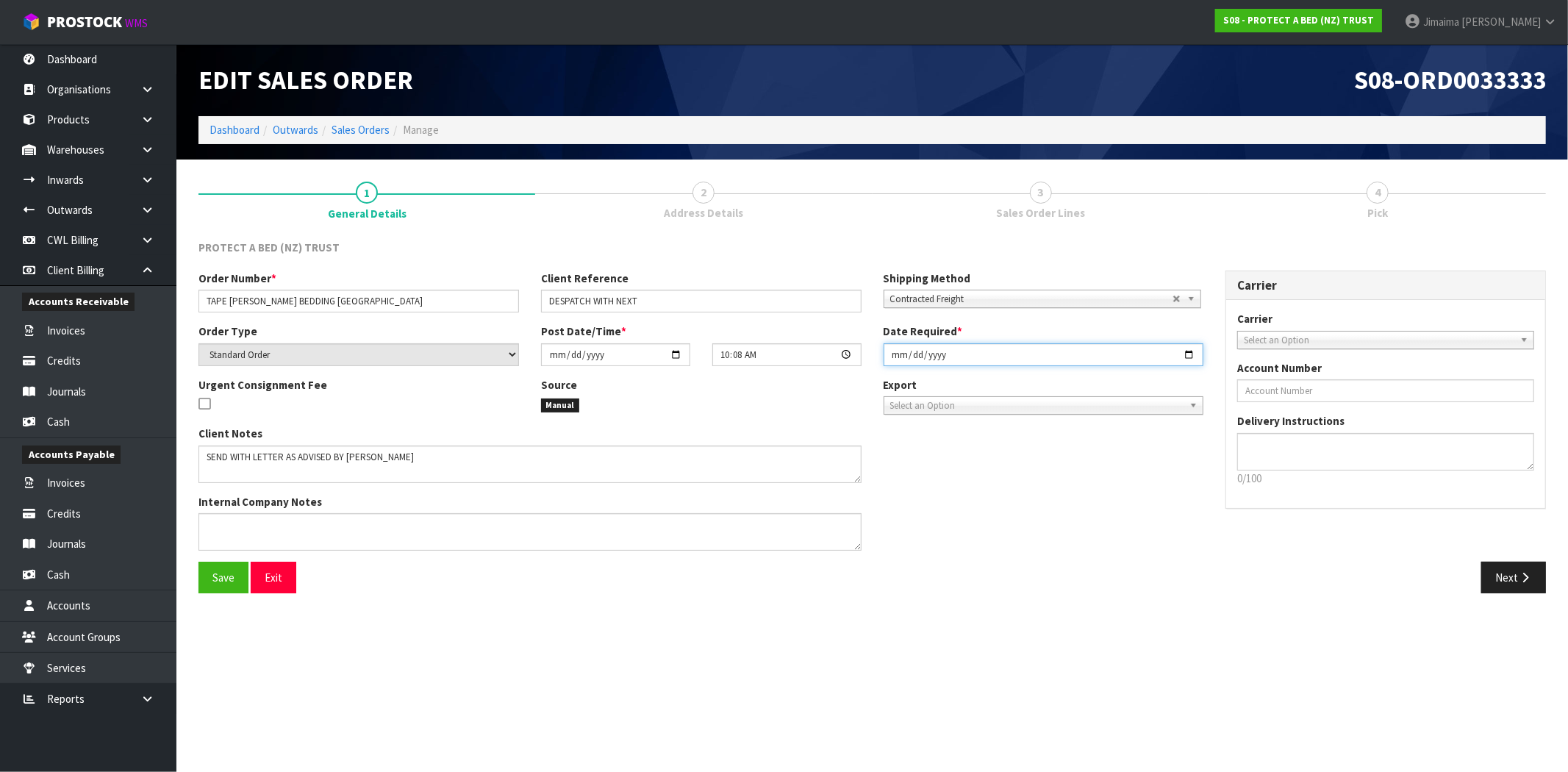
click at [1187, 355] on input "[DATE]" at bounding box center [1043, 355] width 321 height 23
type input "[DATE]"
click at [222, 574] on span "Save" at bounding box center [223, 577] width 22 height 14
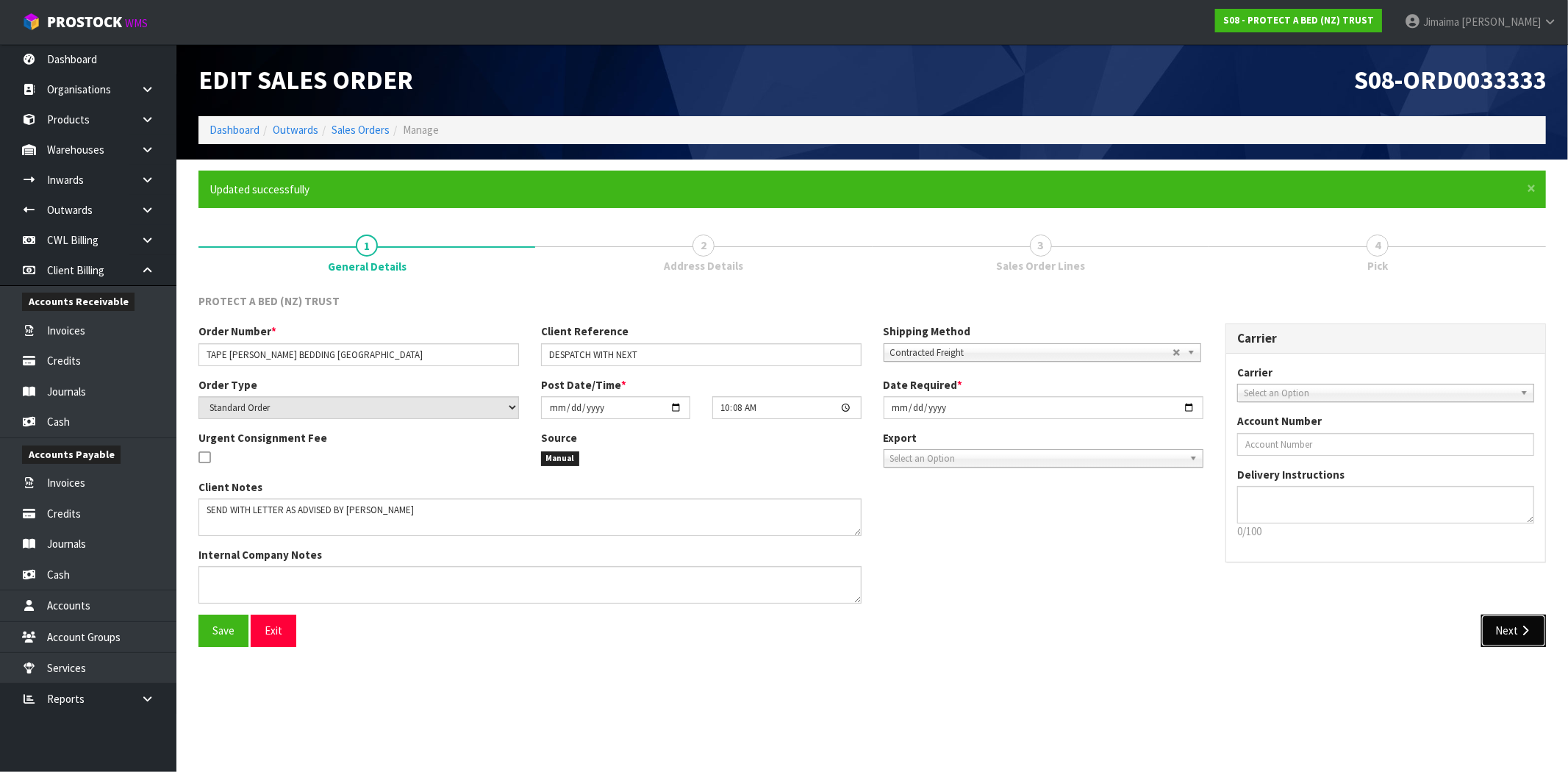
click at [1515, 632] on button "Next" at bounding box center [1513, 630] width 64 height 31
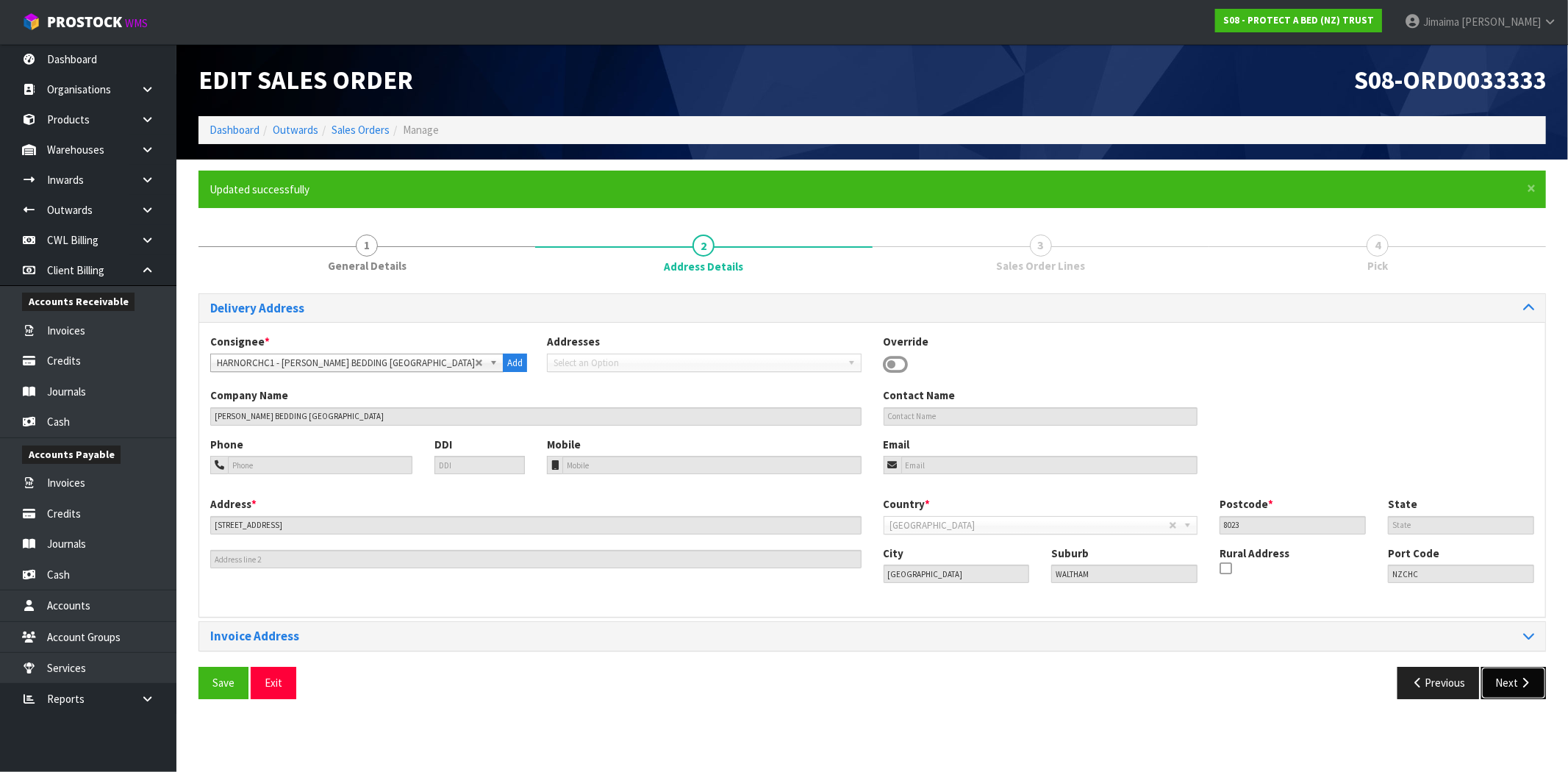
click at [1511, 688] on button "Next" at bounding box center [1513, 683] width 64 height 31
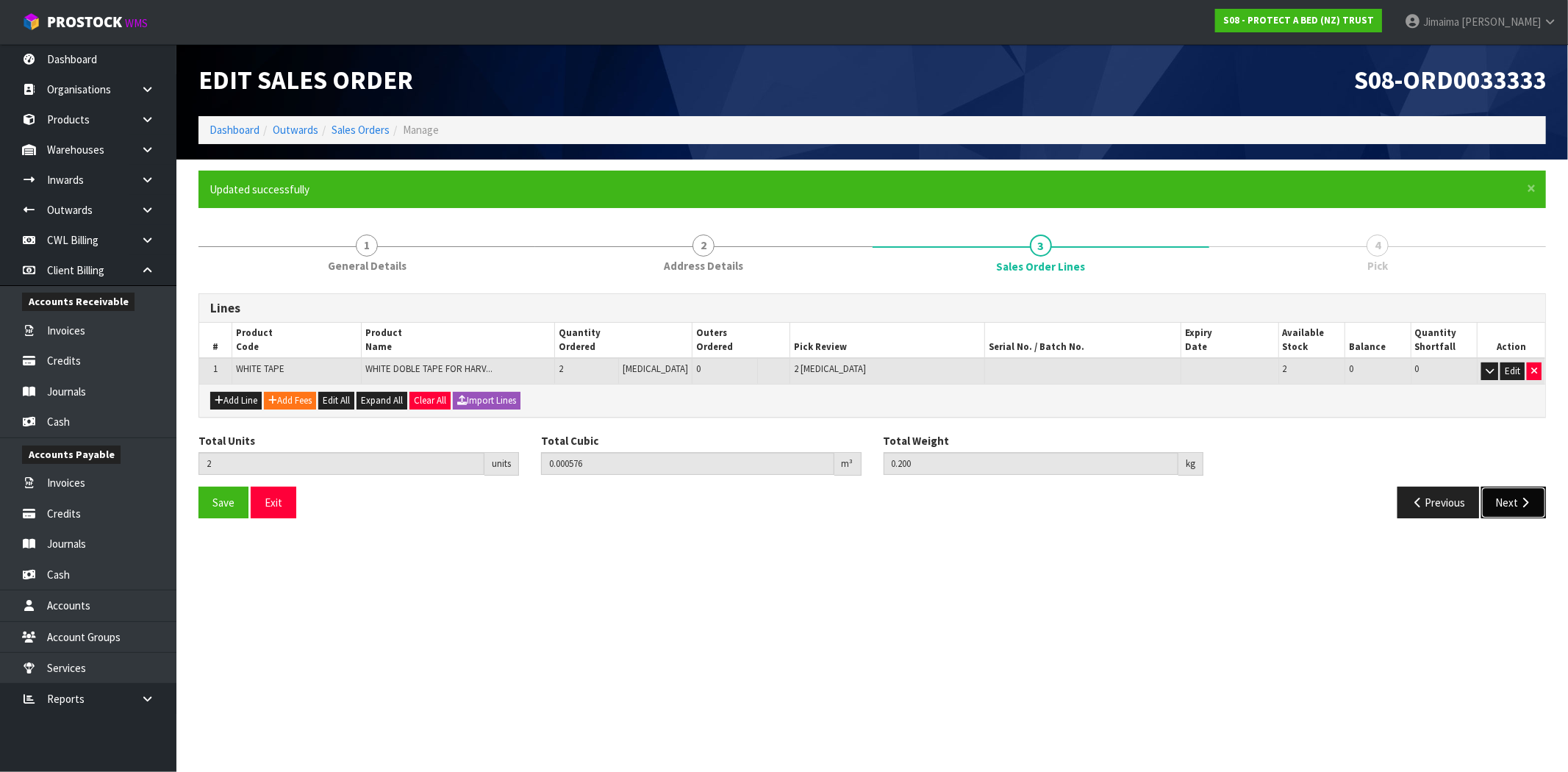
click at [1515, 502] on button "Next" at bounding box center [1513, 503] width 64 height 31
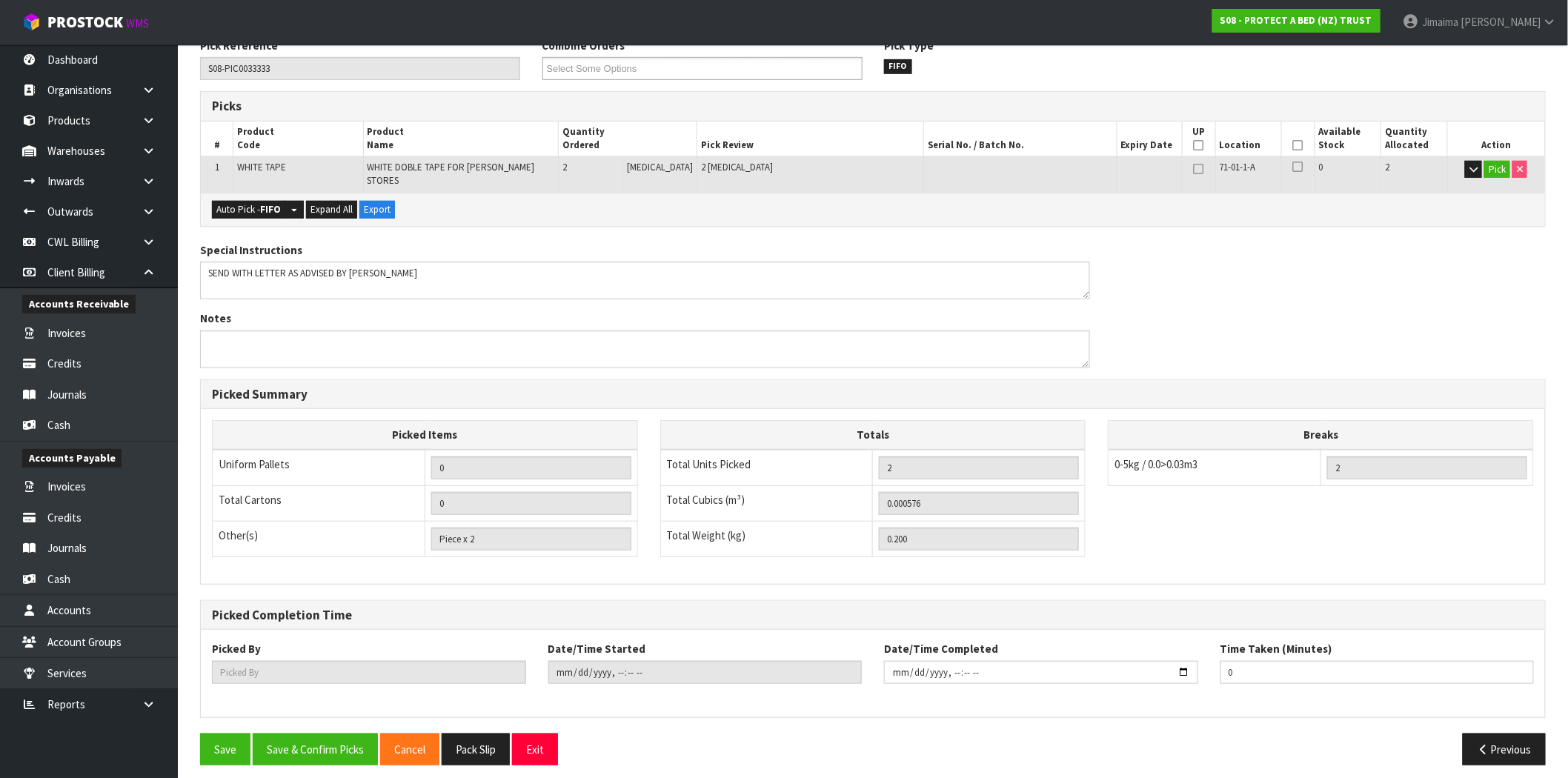
scroll to position [268, 0]
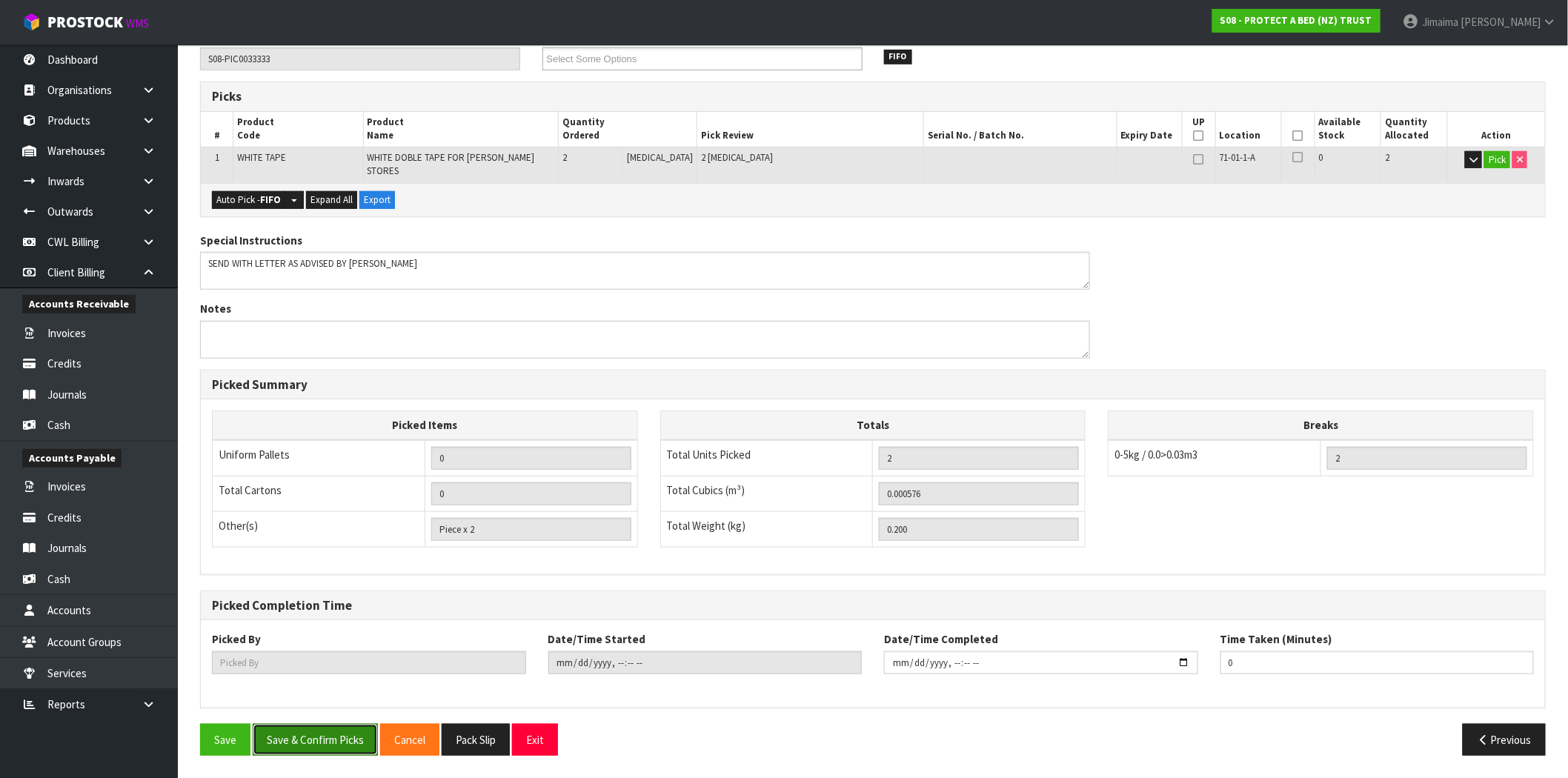
click at [346, 735] on button "Save & Confirm Picks" at bounding box center [315, 740] width 125 height 31
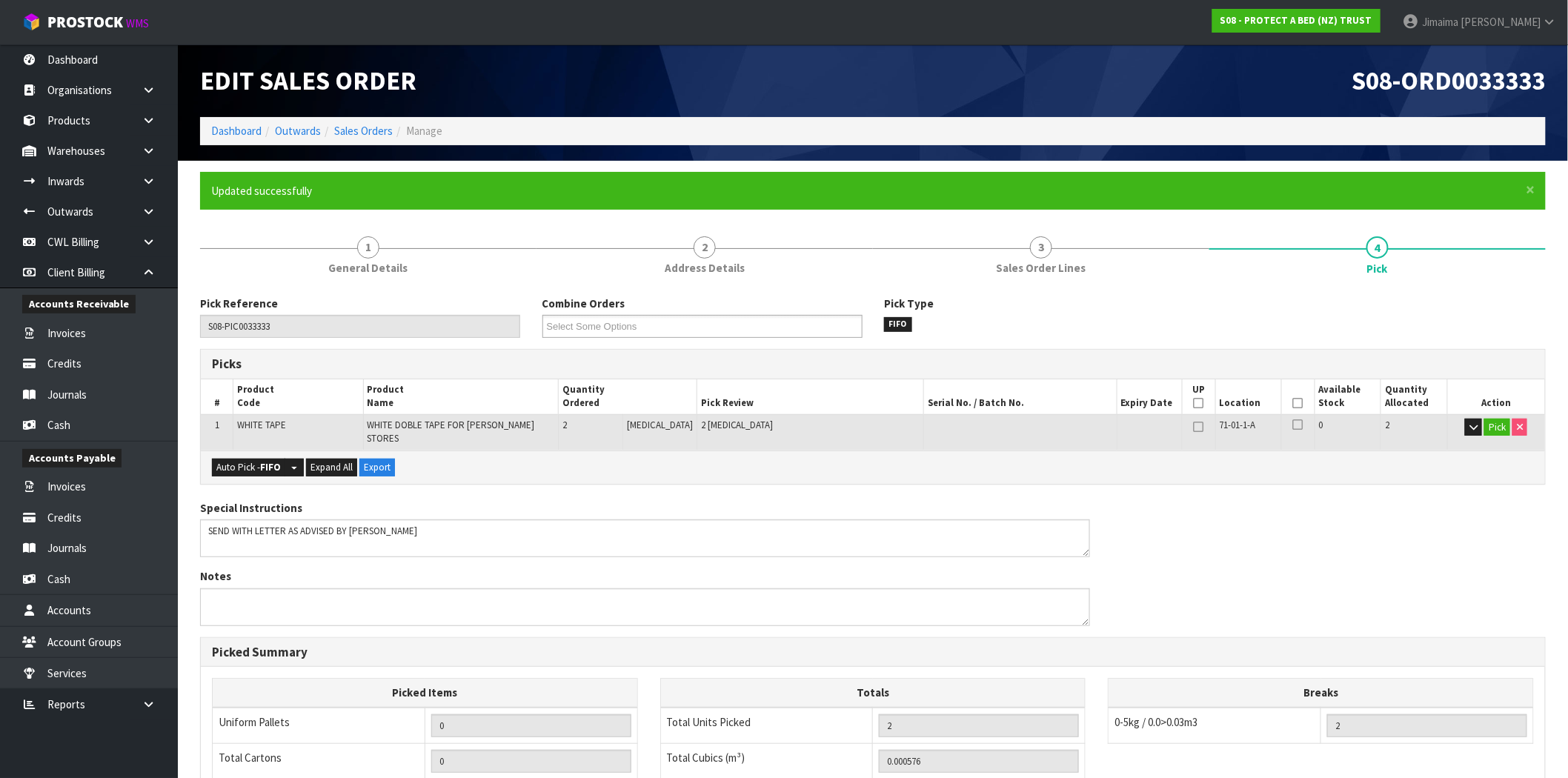
type input "Jimaima [PERSON_NAME]"
type input "2025-09-10T14:32"
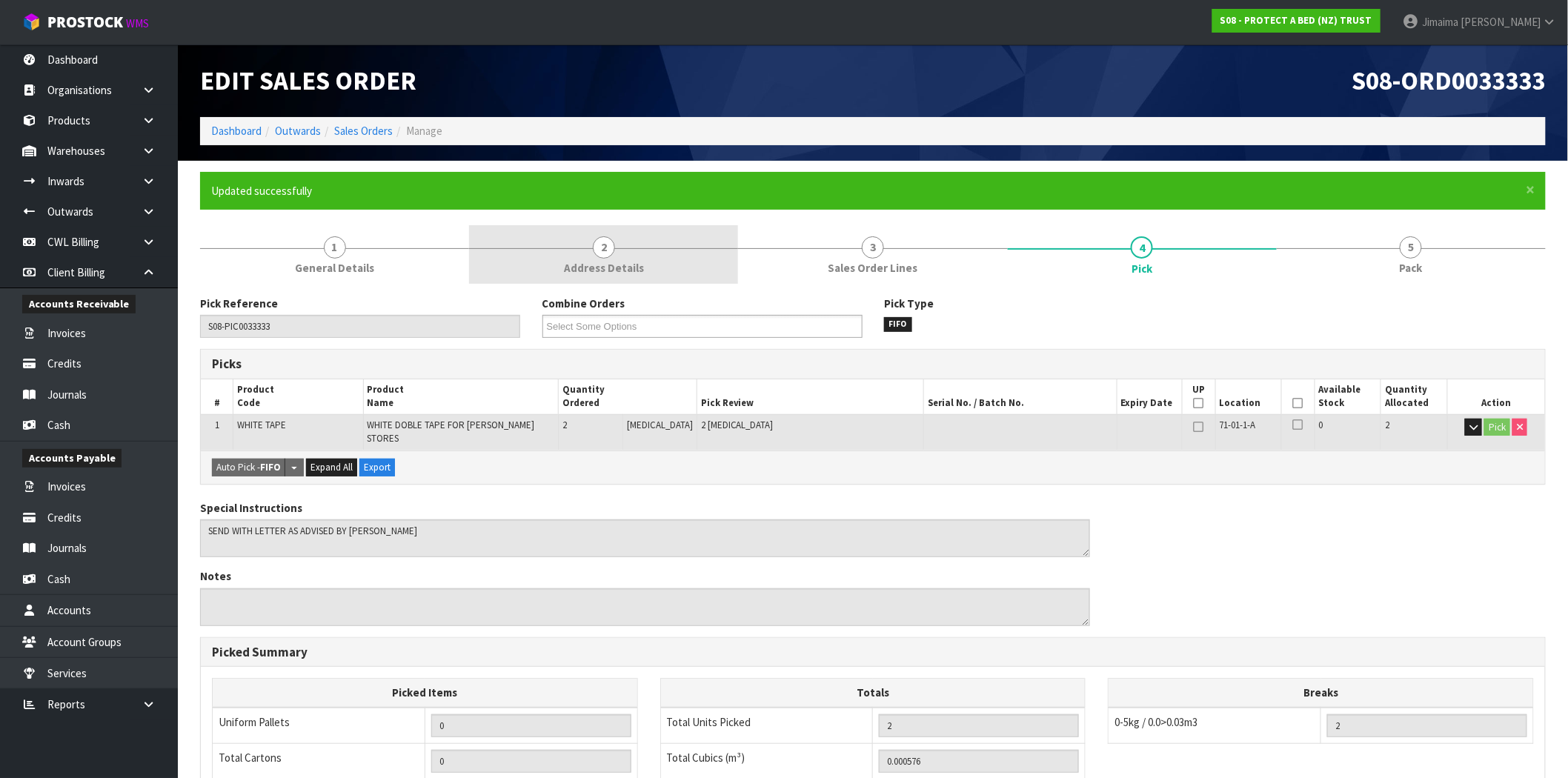
drag, startPoint x: 426, startPoint y: 253, endPoint x: 483, endPoint y: 253, distance: 57.0
click at [427, 253] on link "1 General Details" at bounding box center [334, 254] width 269 height 58
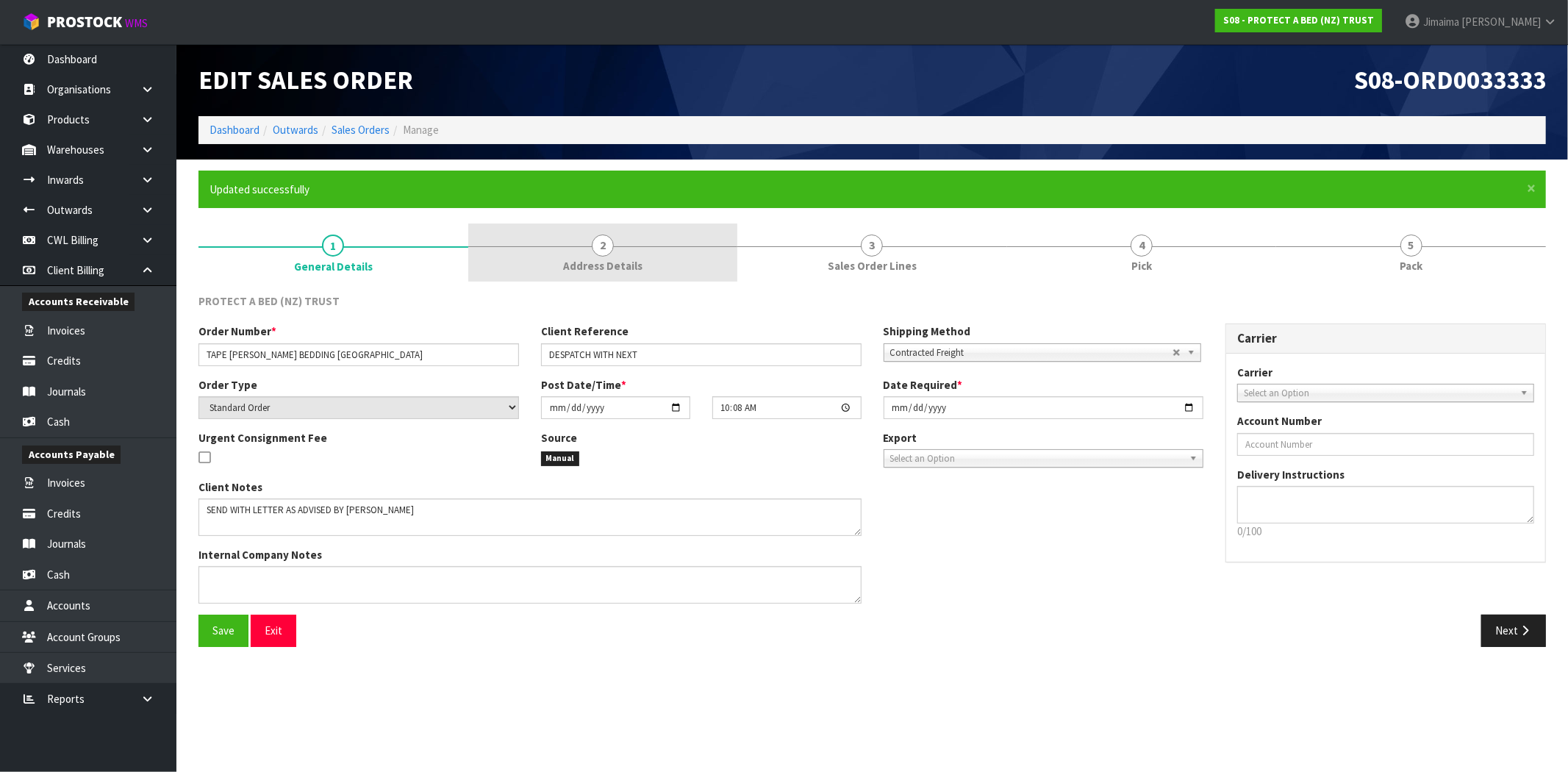
click at [585, 248] on link "2 Address Details" at bounding box center [604, 252] width 270 height 58
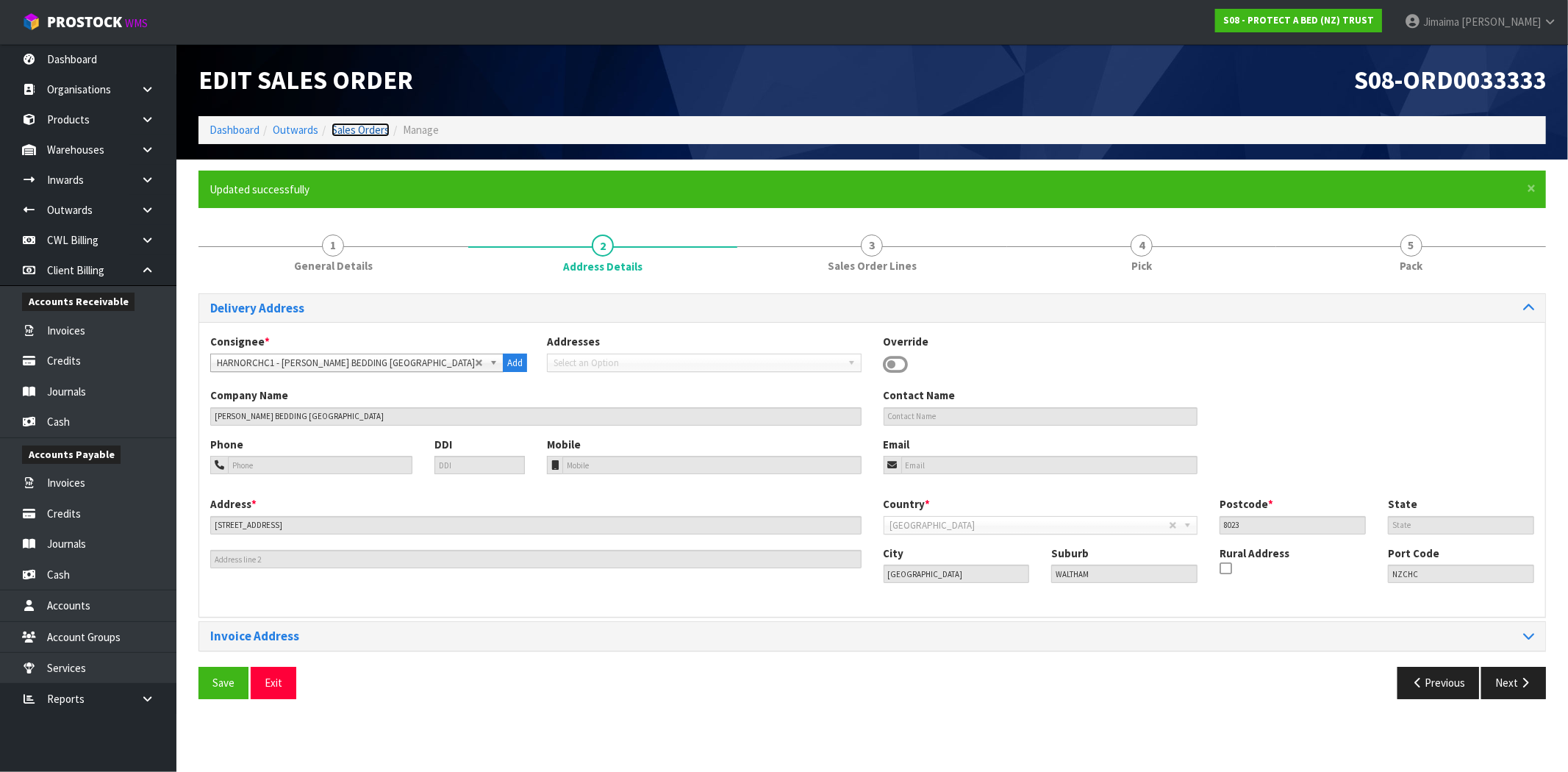
drag, startPoint x: 357, startPoint y: 135, endPoint x: 371, endPoint y: 134, distance: 14.0
click at [357, 135] on link "Sales Orders" at bounding box center [360, 130] width 58 height 14
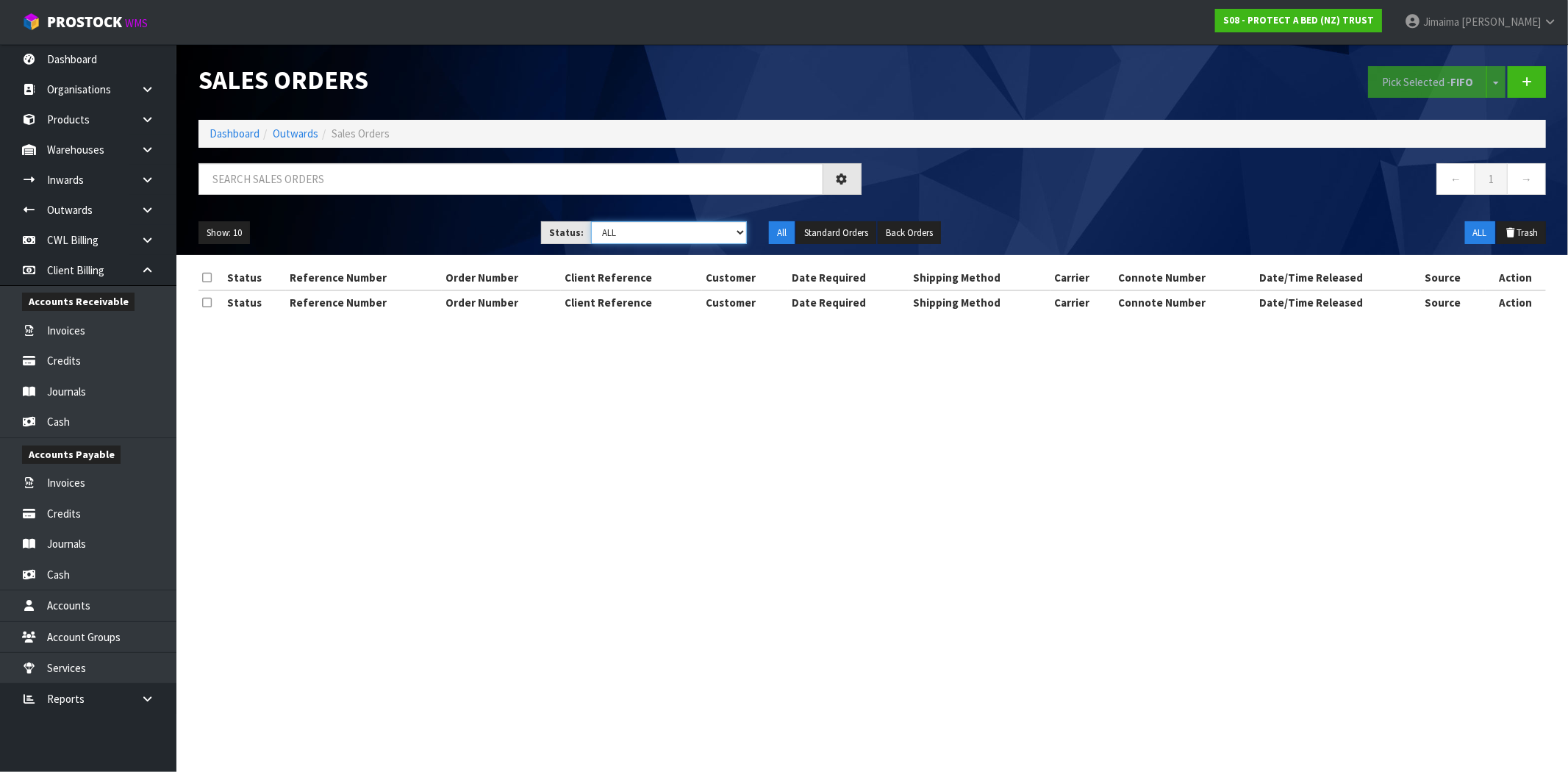
click at [649, 230] on select "Draft Pending Allocated Pending Pick Goods Picked Goods Packed Pending Charges …" at bounding box center [669, 233] width 156 height 23
click at [591, 221] on select "Draft Pending Allocated Pending Pick Goods Picked Goods Packed Pending Charges …" at bounding box center [669, 233] width 156 height 23
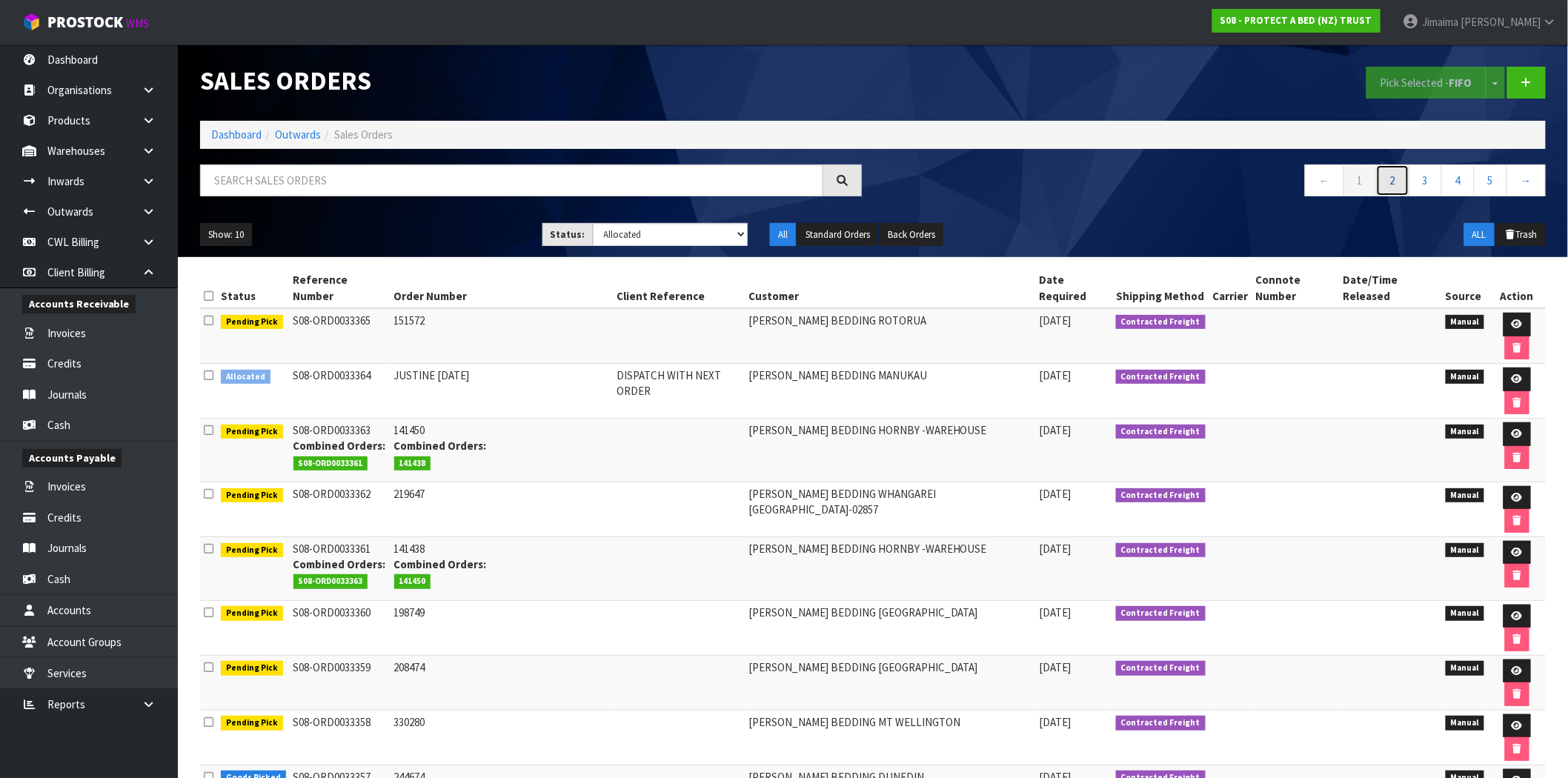
click at [1401, 193] on link "2" at bounding box center [1393, 181] width 33 height 31
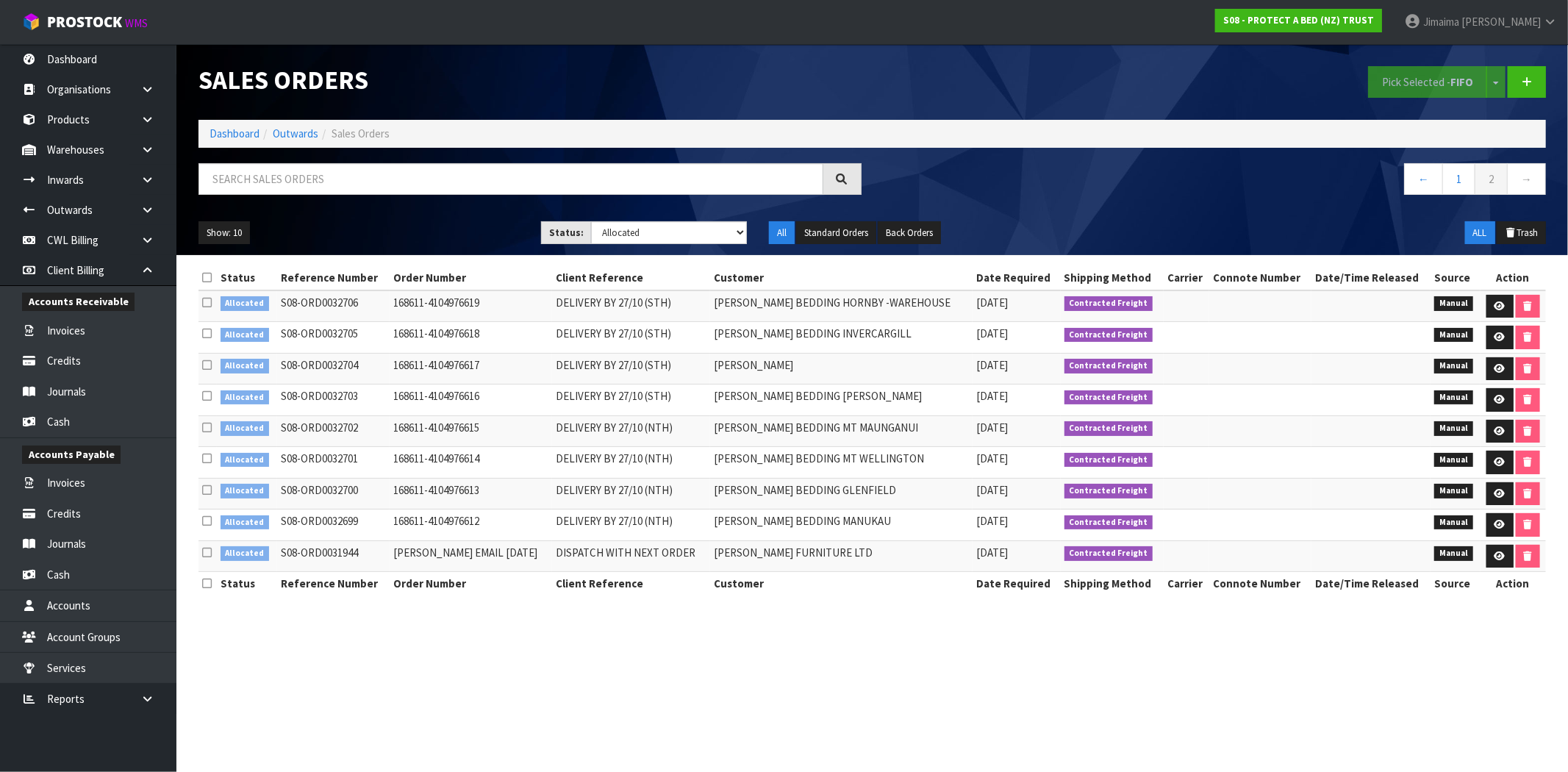
drag, startPoint x: 889, startPoint y: 364, endPoint x: 968, endPoint y: 358, distance: 79.2
click at [965, 360] on tr "Allocated S08-ORD0032704 168611-4104976617 DELIVERY BY 27/10 (STH) HARVEY NORMA…" at bounding box center [872, 369] width 1348 height 31
click at [1464, 181] on link "1" at bounding box center [1459, 179] width 33 height 31
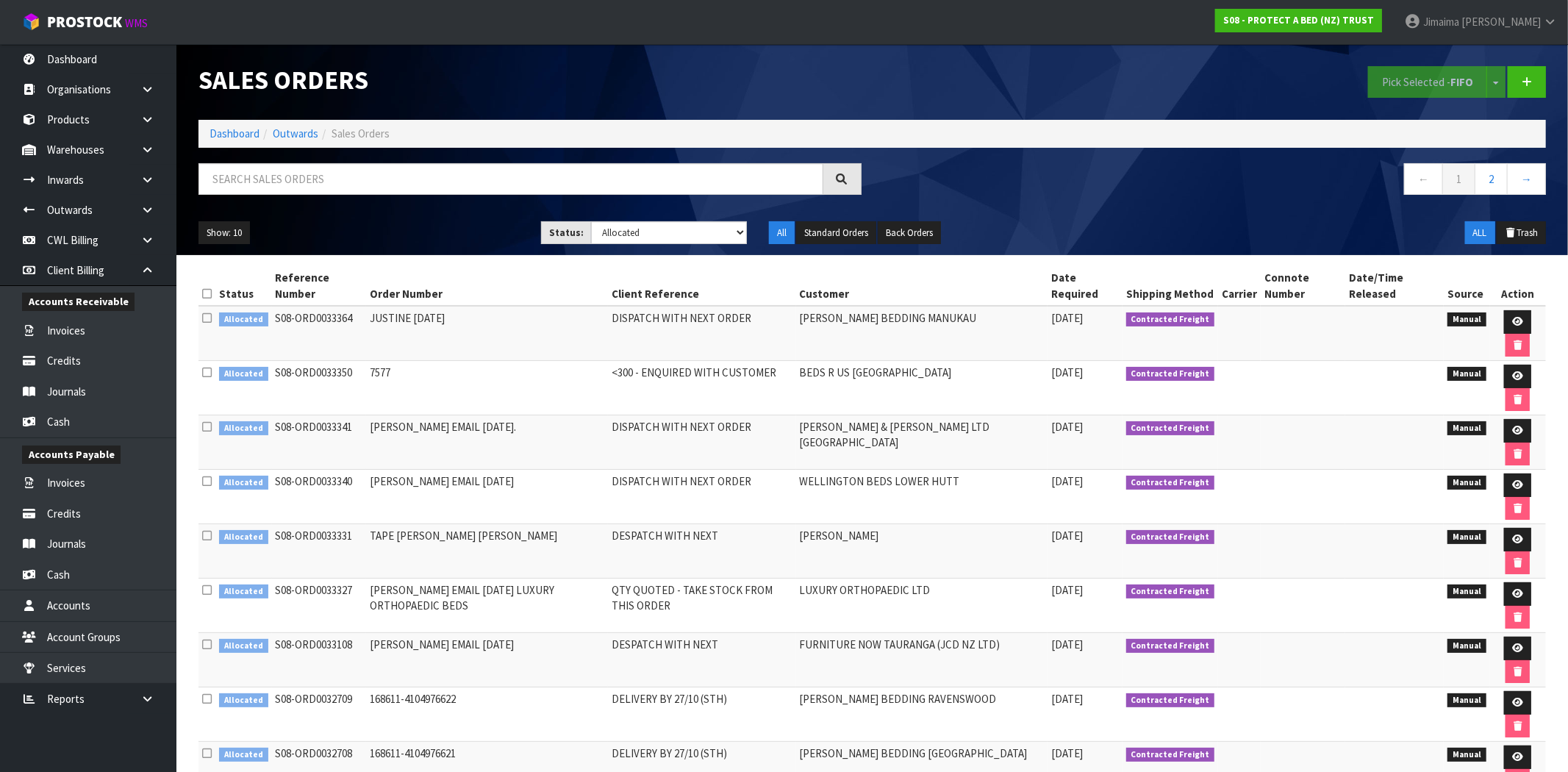
drag, startPoint x: 1022, startPoint y: 432, endPoint x: 822, endPoint y: 431, distance: 200.0
click at [822, 524] on tr "Allocated S08-ORD0033331 TAPE HARVEY NORMAN BEDDING ASHBURTON DESPATCH WITH NEX…" at bounding box center [872, 551] width 1348 height 54
copy tr "HARVEY NORMAN BEDDING ASHBURTON"
click at [674, 233] on select "Draft Pending Allocated Pending Pick Goods Picked Goods Packed Pending Charges …" at bounding box center [669, 233] width 156 height 23
select select "string:ALL"
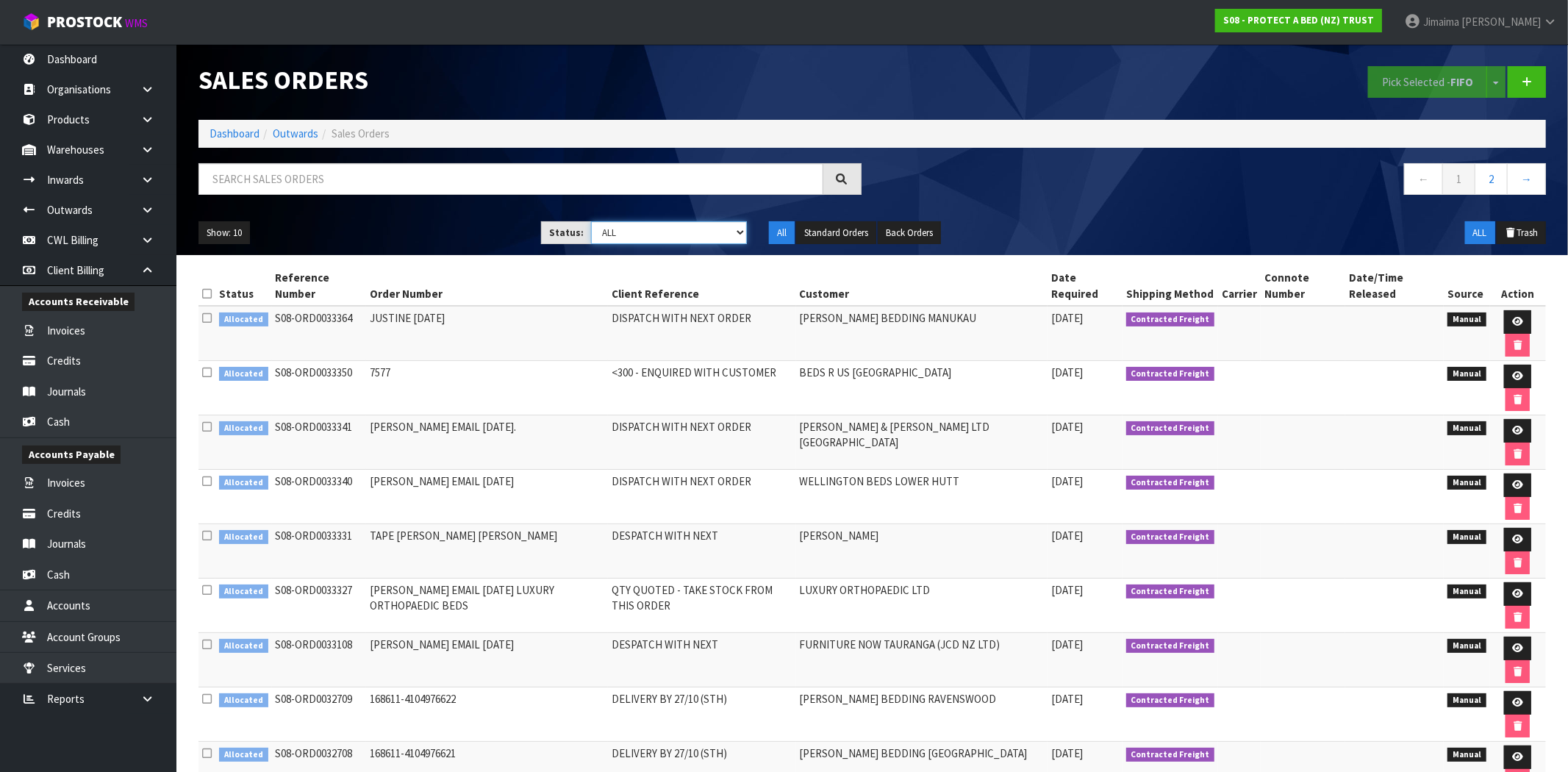
click at [591, 221] on select "Draft Pending Allocated Pending Pick Goods Picked Goods Packed Pending Charges …" at bounding box center [669, 233] width 156 height 23
click at [465, 185] on input "text" at bounding box center [511, 179] width 625 height 31
paste input "HARVEY NORMAN BEDDING ASHBURTON"
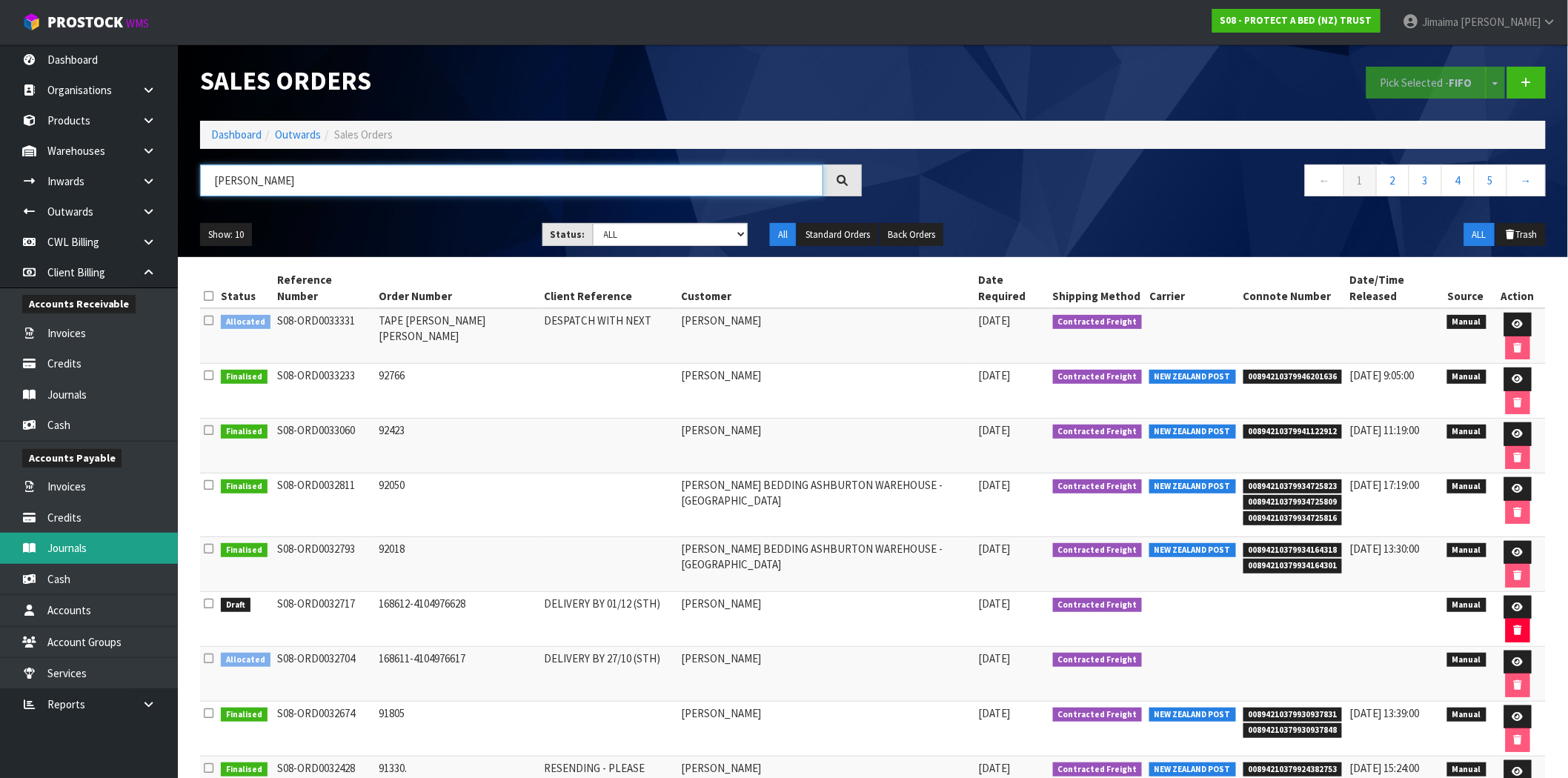
type input "HARVEY NORMAN BEDDING ASHBURTON"
drag, startPoint x: 438, startPoint y: 180, endPoint x: -179, endPoint y: 242, distance: 620.1
click at [0, 242] on html "Toggle navigation ProStock WMS S08 - PROTECT A BED (NZ) TRUST Jimaima Reiher Lo…" at bounding box center [784, 389] width 1568 height 778
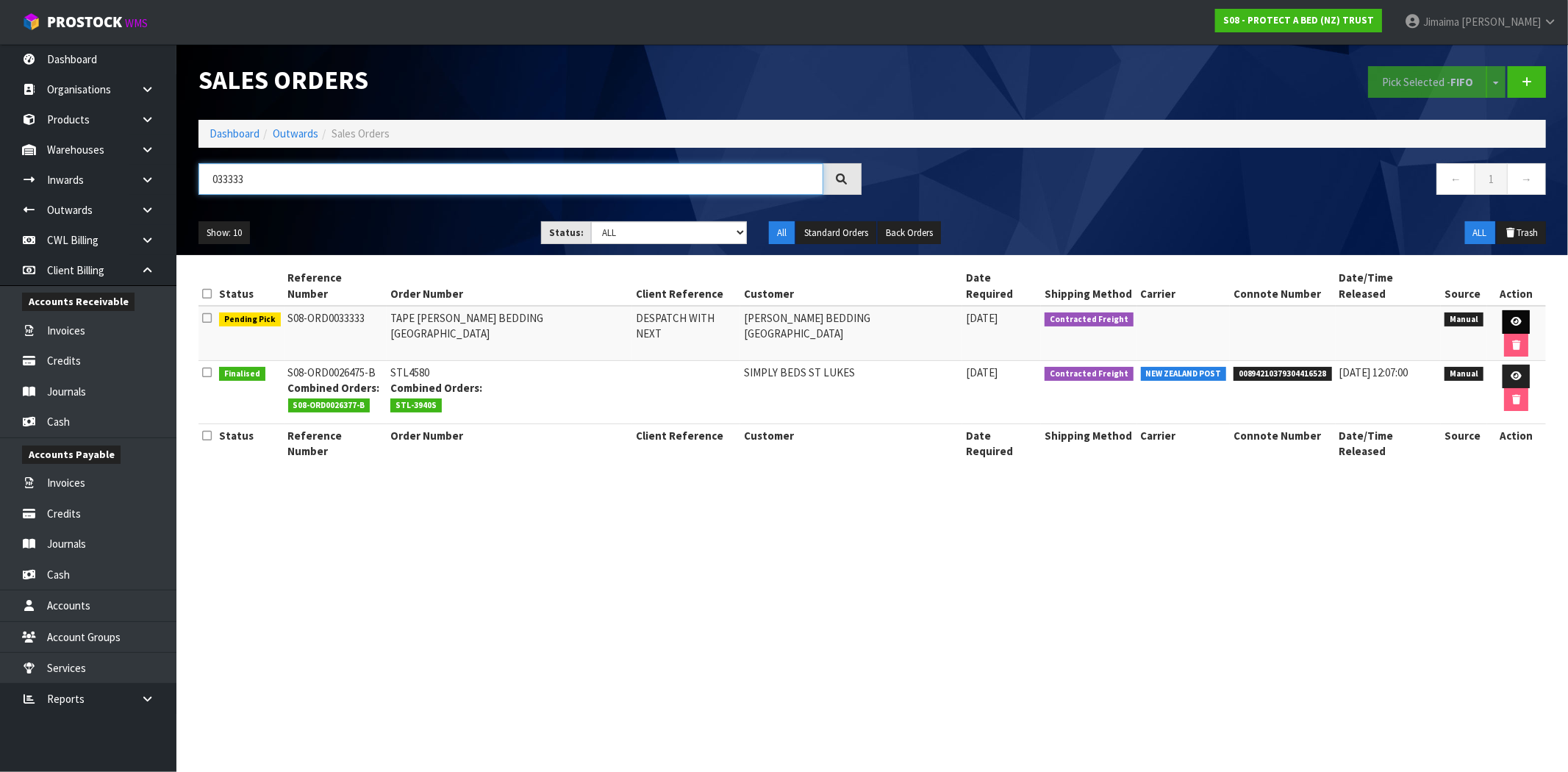
type input "033333"
click at [1502, 311] on link at bounding box center [1516, 323] width 28 height 24
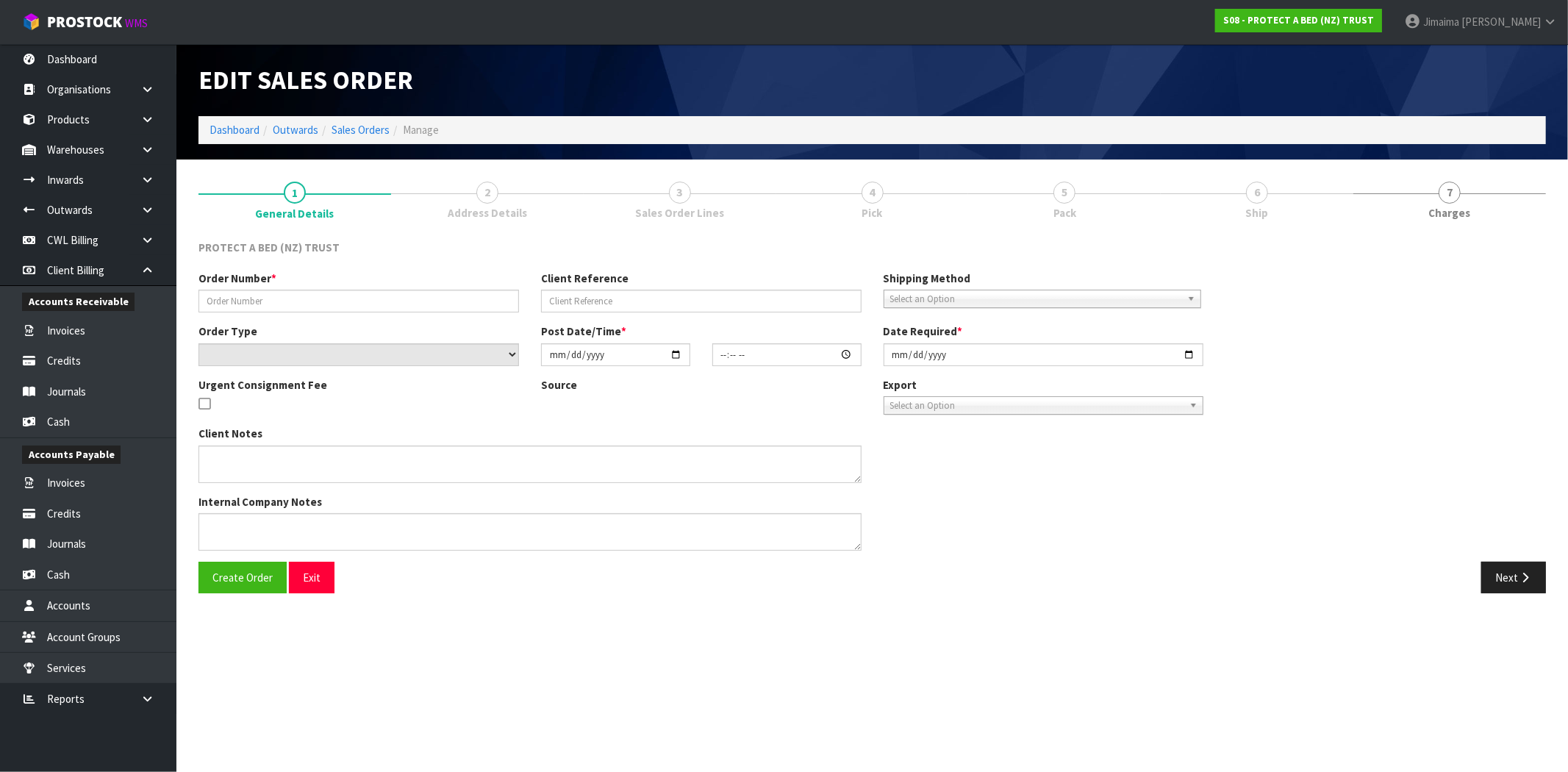
type input "TAPE HARVEY NORMAN BEDDING CHRISTCHURCH"
type input "DESPATCH WITH NEXT"
select select "number:0"
type input "[DATE]"
type input "10:08:00.000"
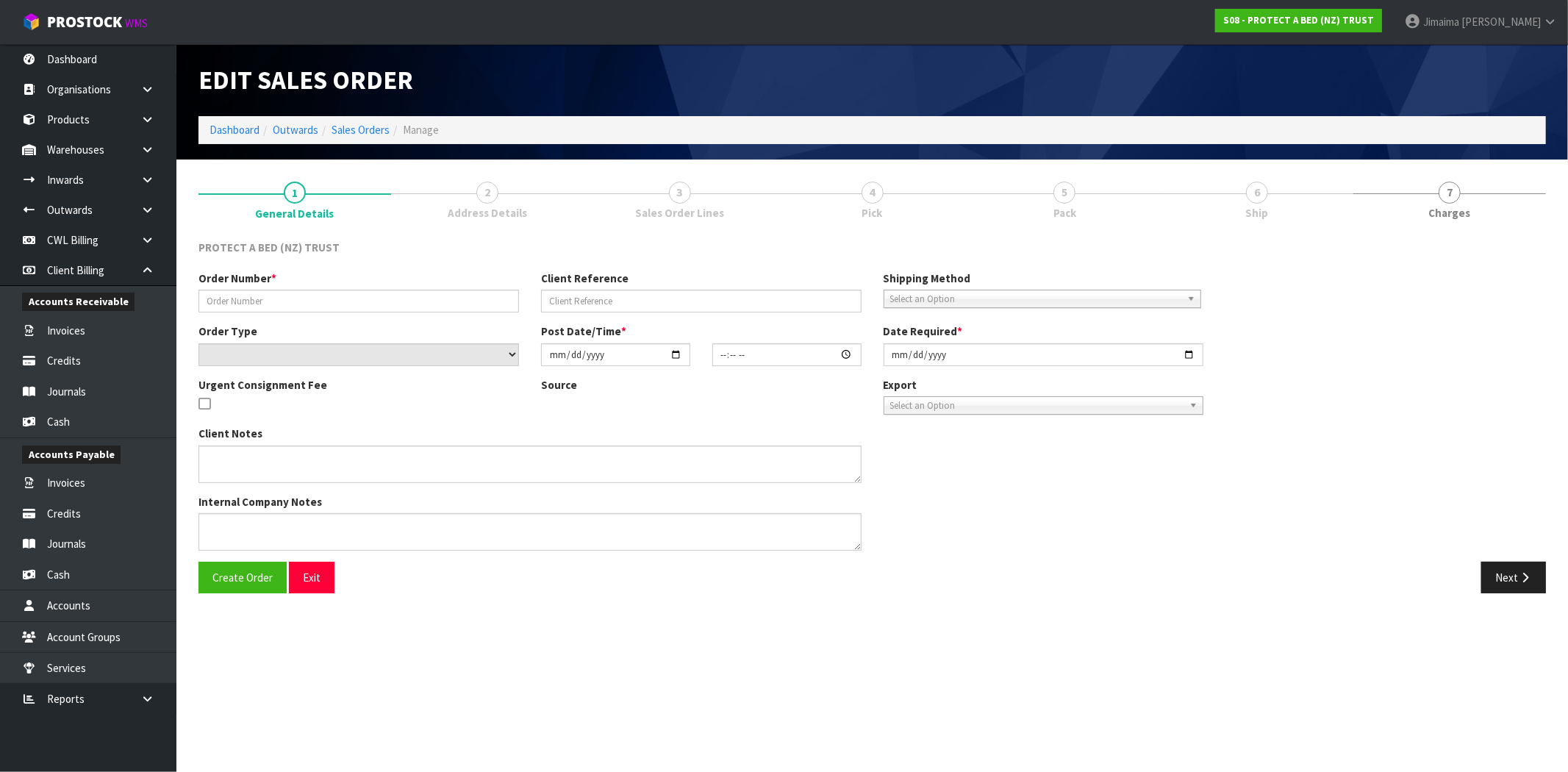
type input "[DATE]"
type textarea "SEND WITH LETTER AS ADVISED BY JUSTINE"
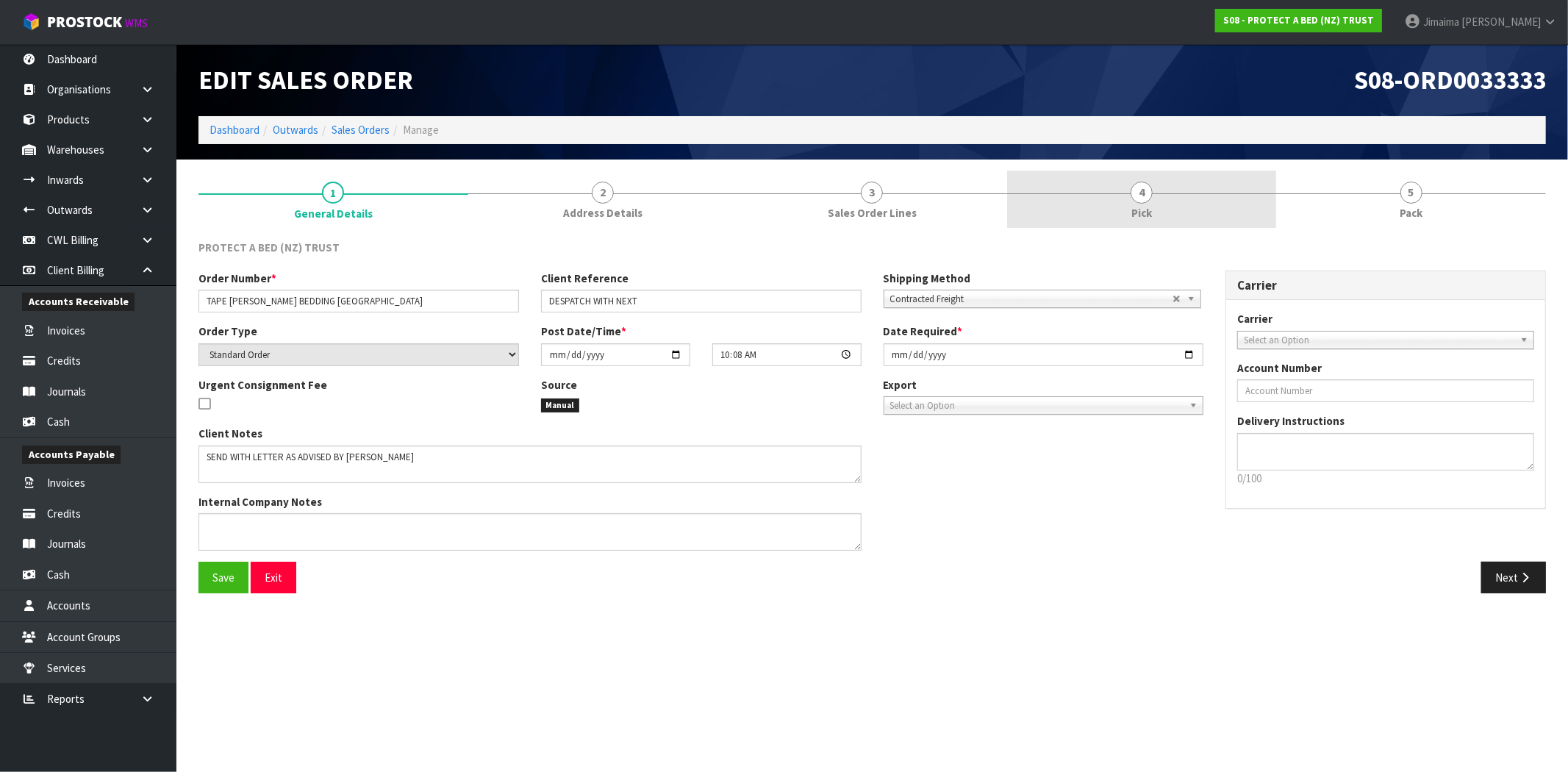
drag, startPoint x: 1122, startPoint y: 194, endPoint x: 1068, endPoint y: 221, distance: 60.4
click at [1121, 194] on link "4 Pick" at bounding box center [1142, 199] width 270 height 58
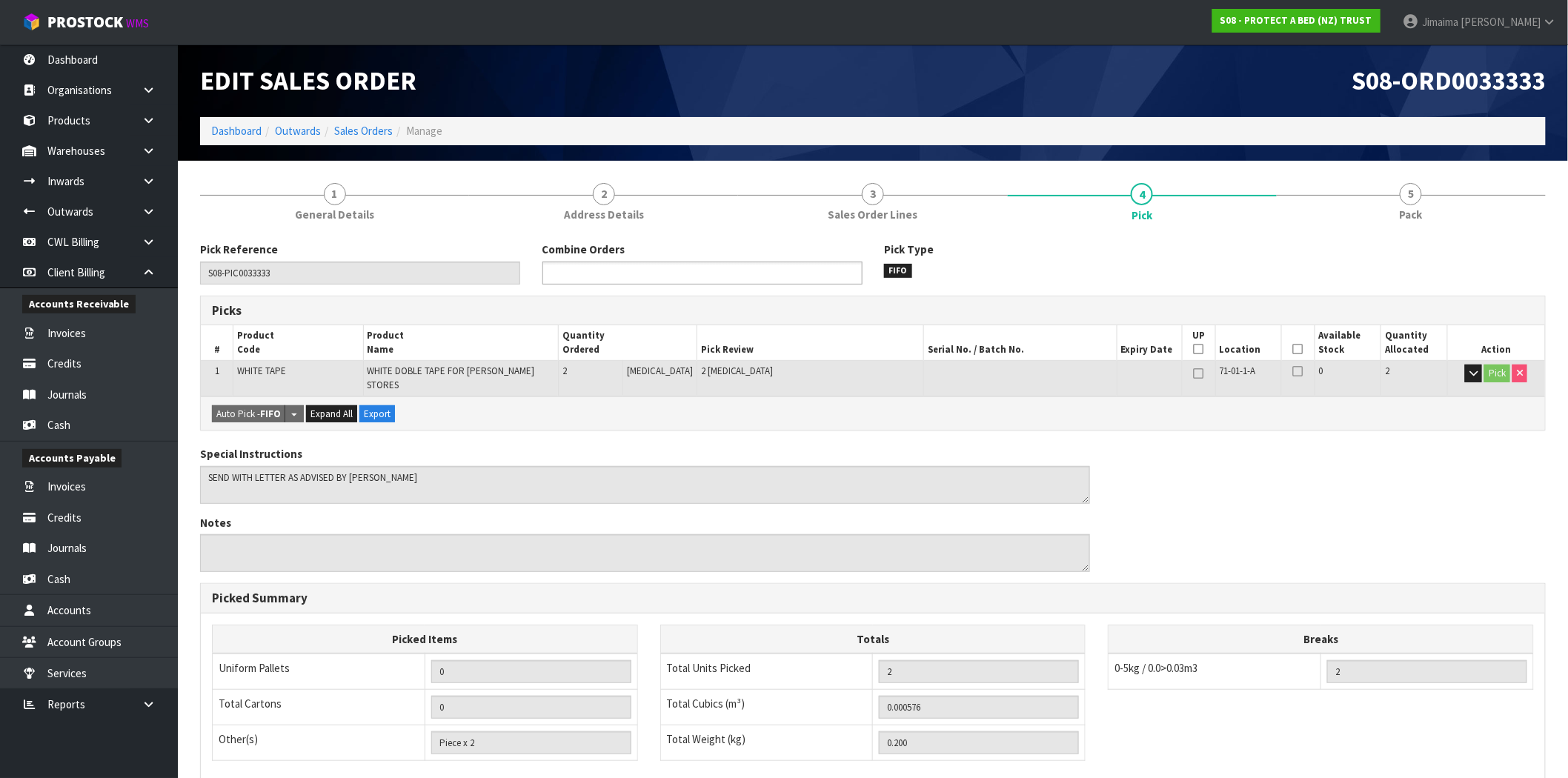
click at [716, 279] on ul at bounding box center [703, 272] width 320 height 23
type input "033348"
click at [714, 293] on li "S08-ORD0 033348" at bounding box center [702, 294] width 319 height 19
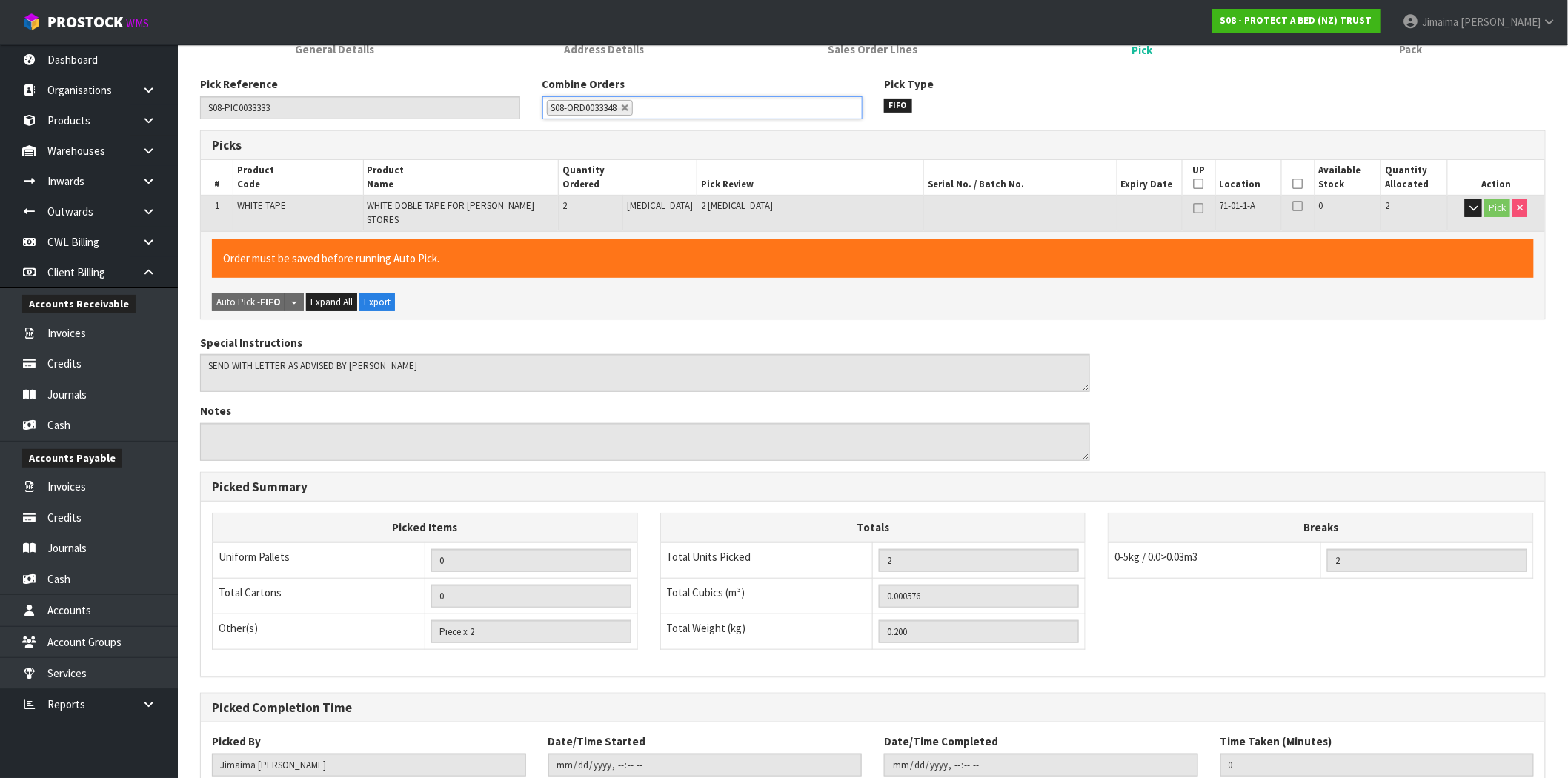
scroll to position [268, 0]
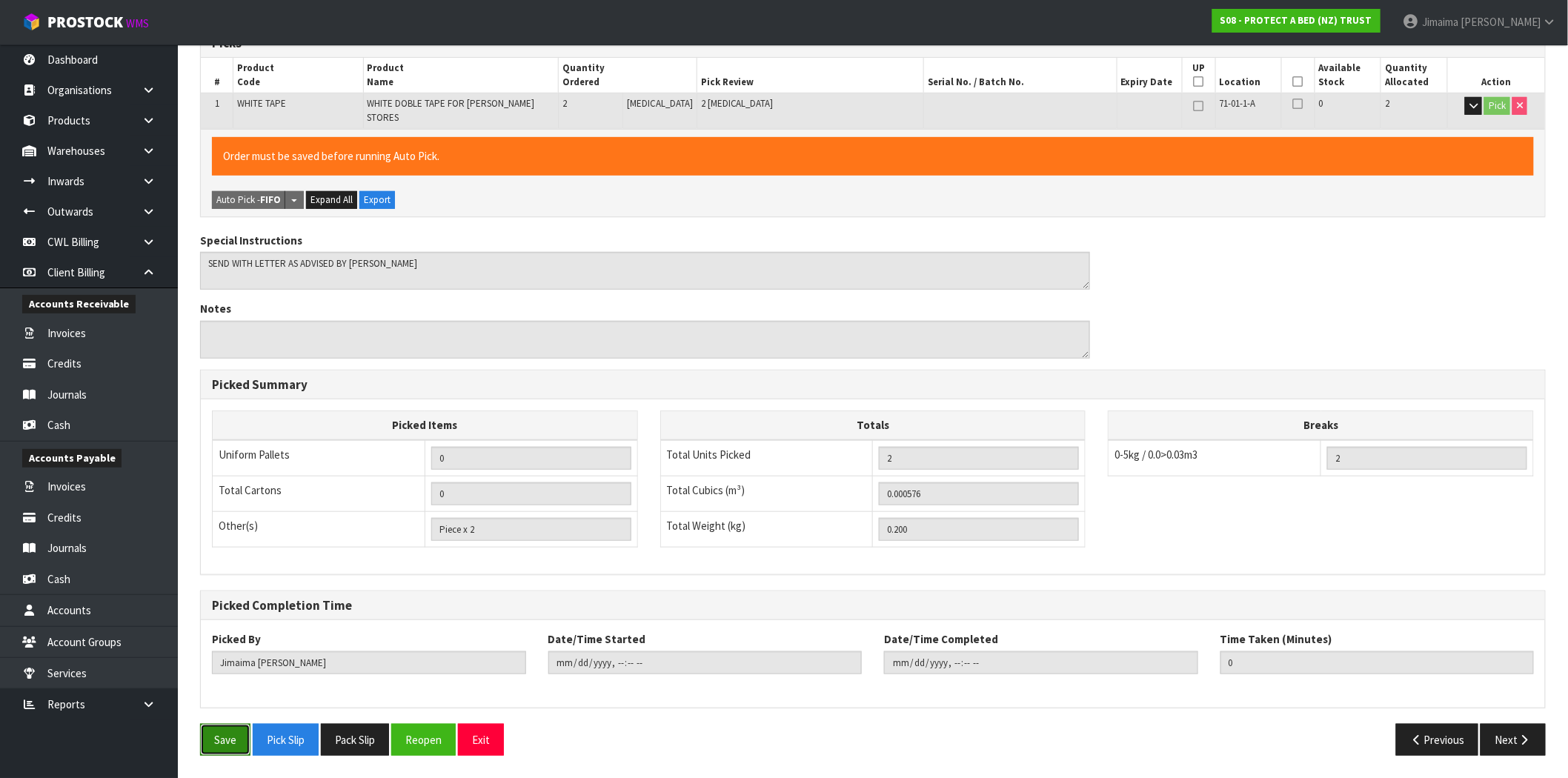
click at [223, 733] on button "Save" at bounding box center [225, 740] width 50 height 31
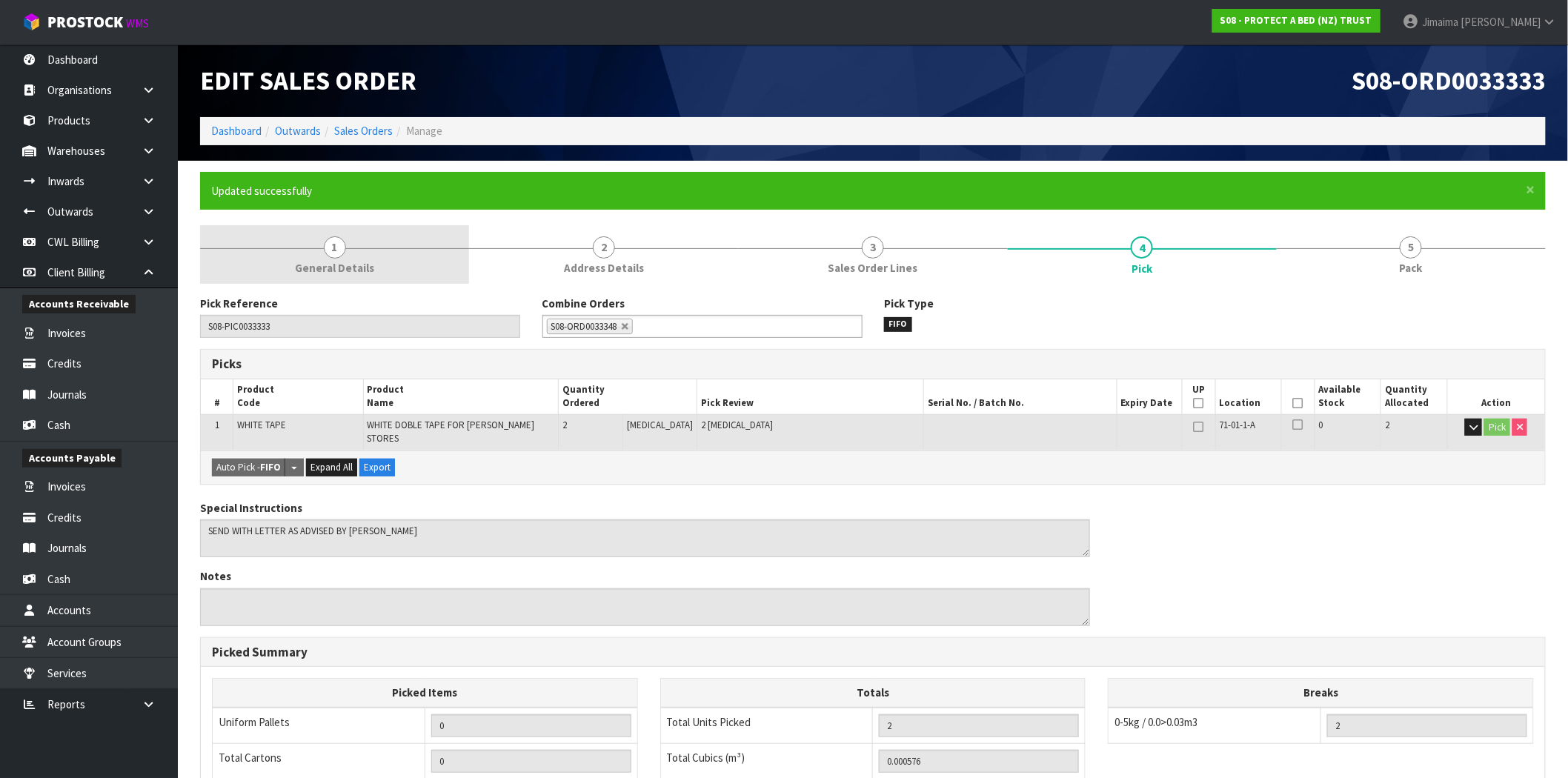
type input "2025-09-10T14:35:36"
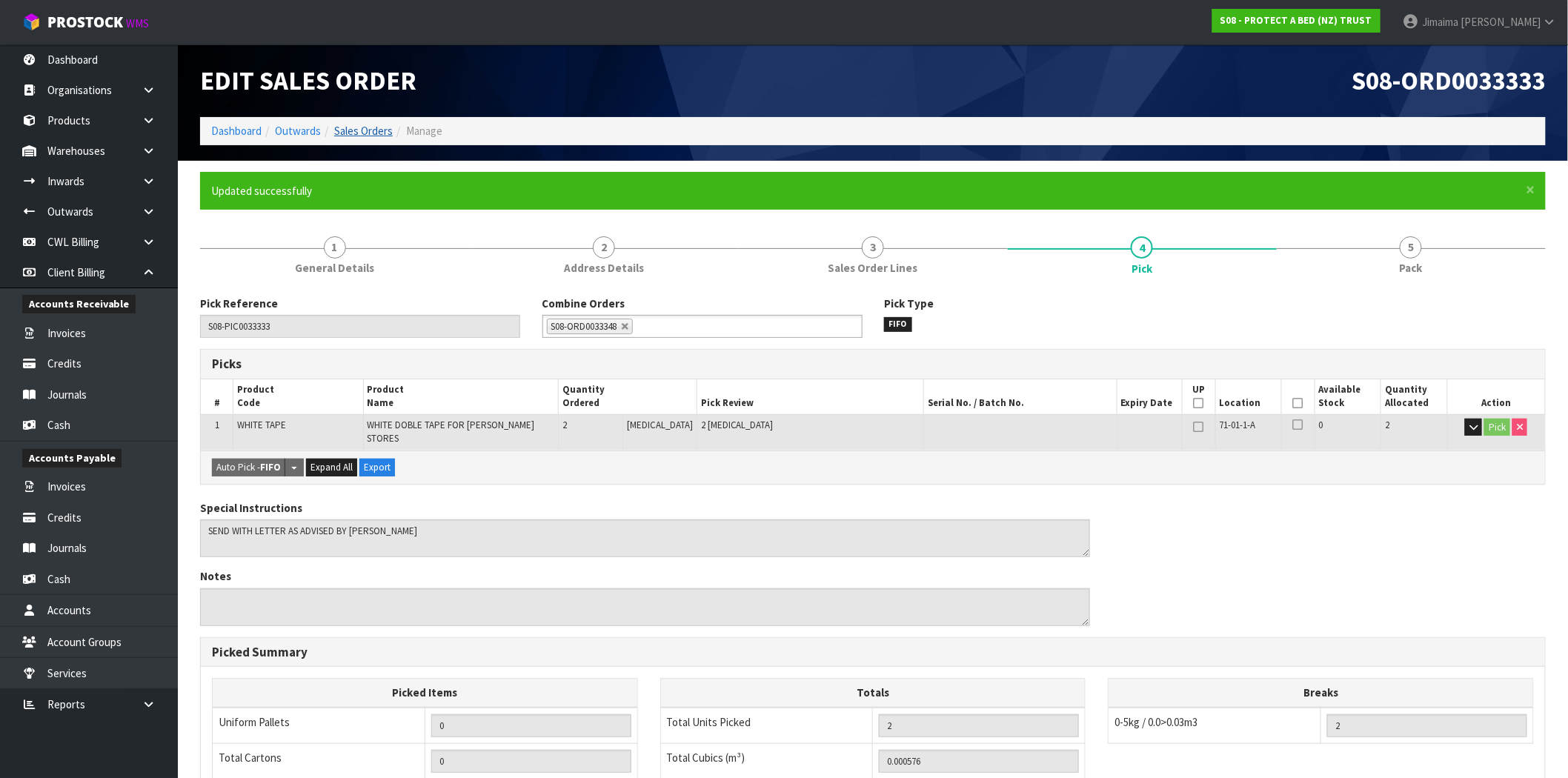
click at [365, 135] on ol "Dashboard Outwards Sales Orders Manage" at bounding box center [872, 131] width 1346 height 28
click at [364, 130] on link "Sales Orders" at bounding box center [363, 131] width 58 height 14
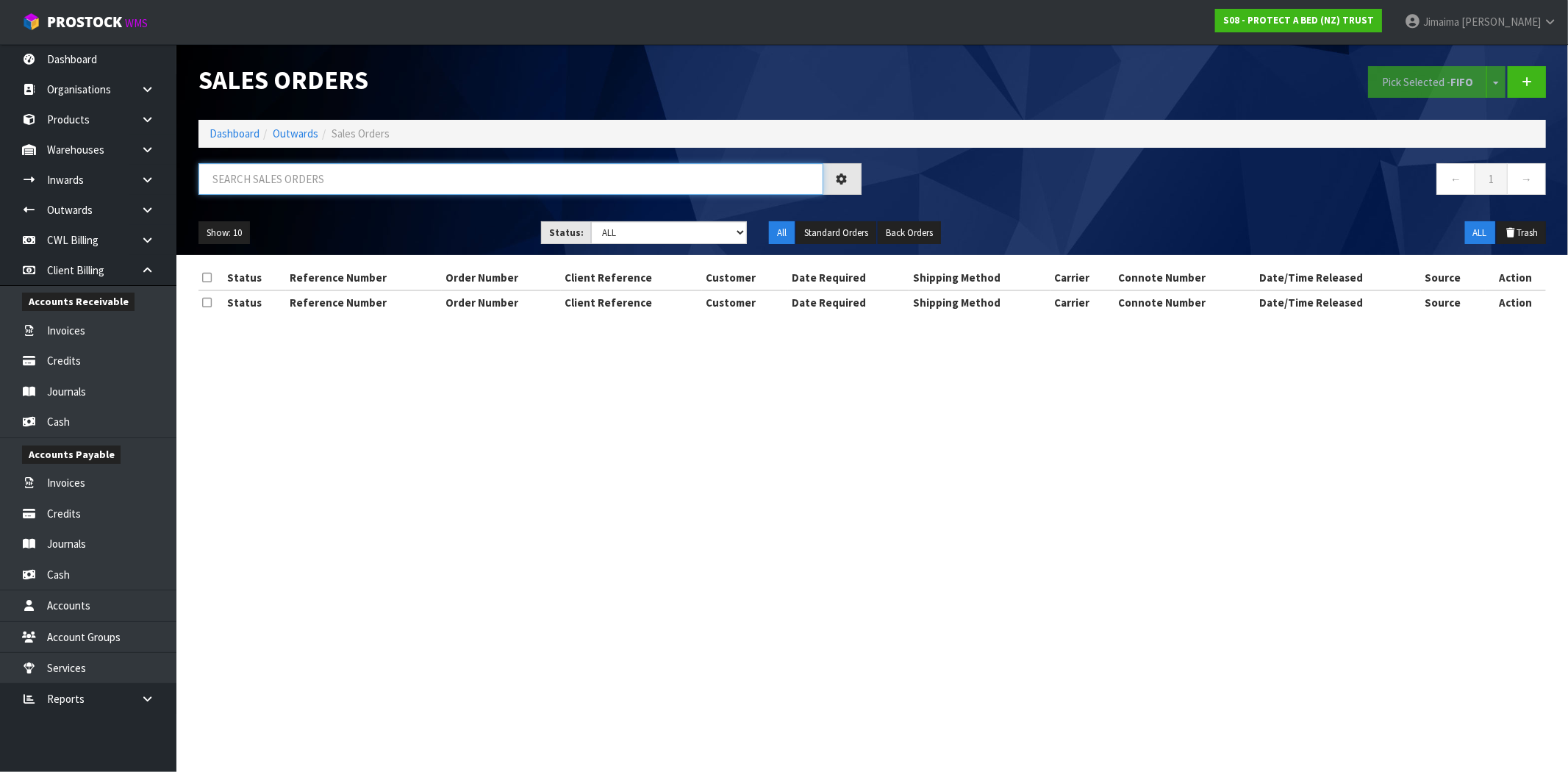
click at [338, 194] on input "text" at bounding box center [511, 179] width 625 height 31
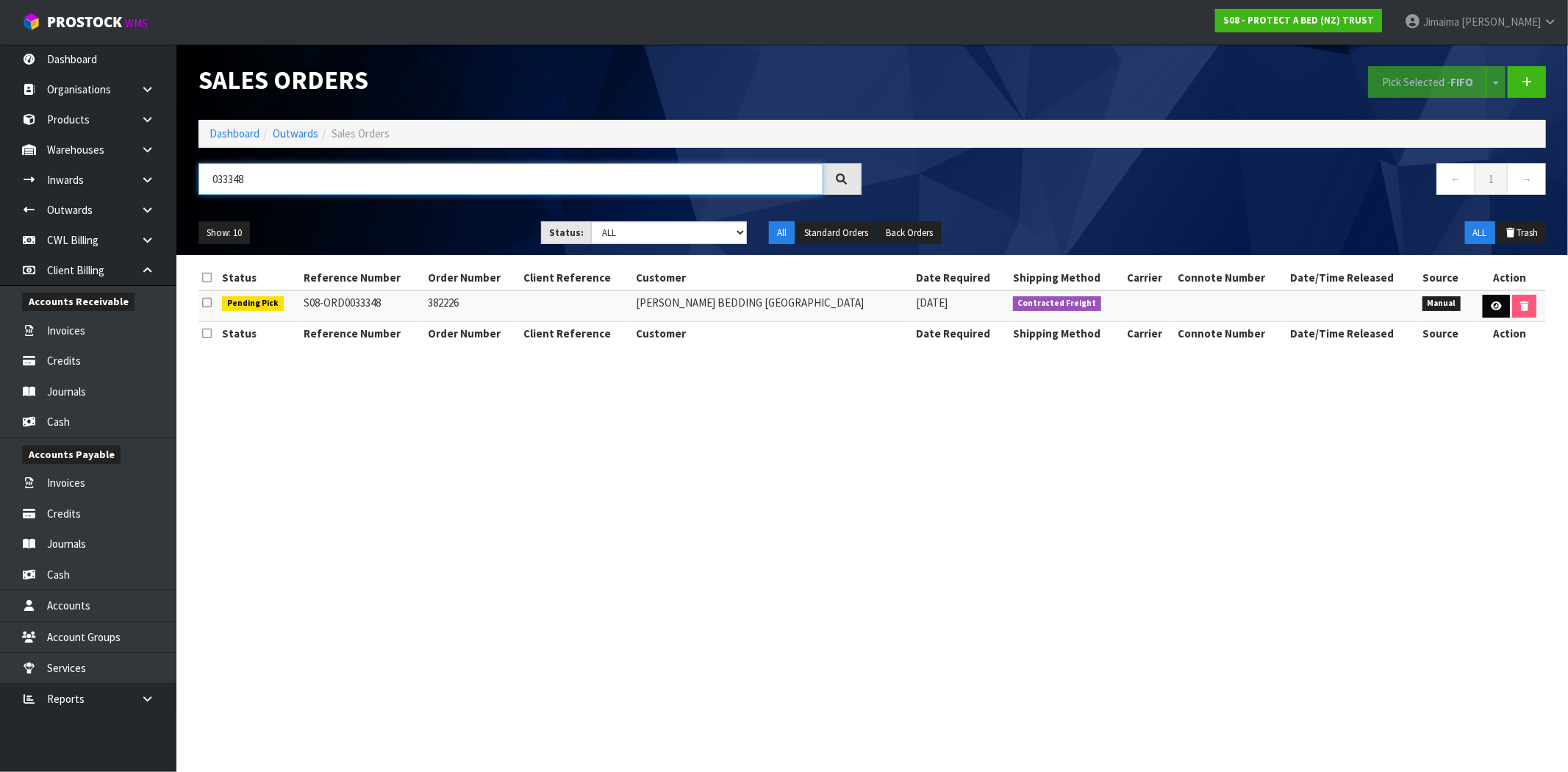
type input "033348"
click at [1491, 311] on icon at bounding box center [1496, 306] width 11 height 9
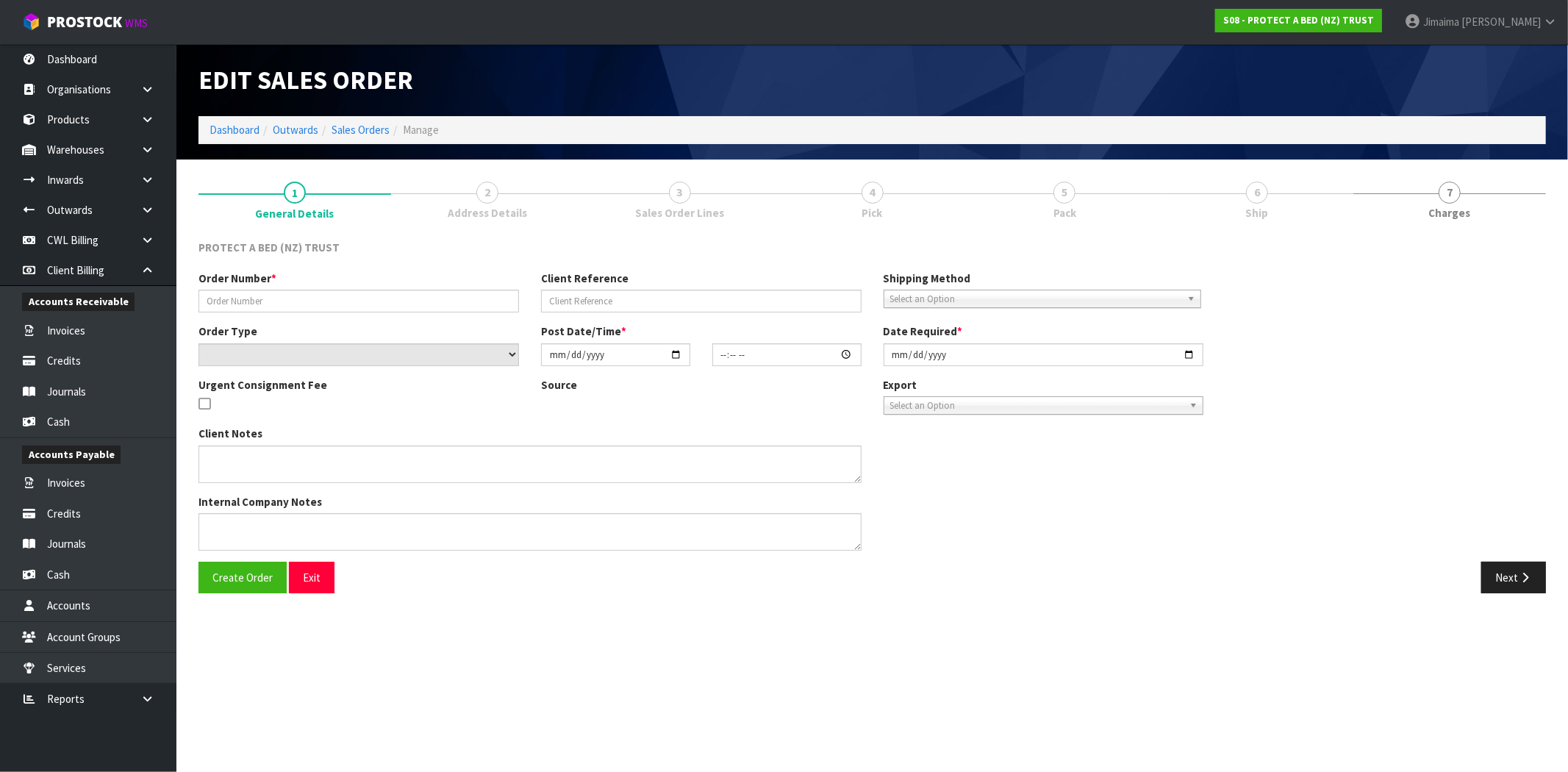
type input "382226"
select select "number:0"
type input "[DATE]"
type input "16:33:00.000"
type input "[DATE]"
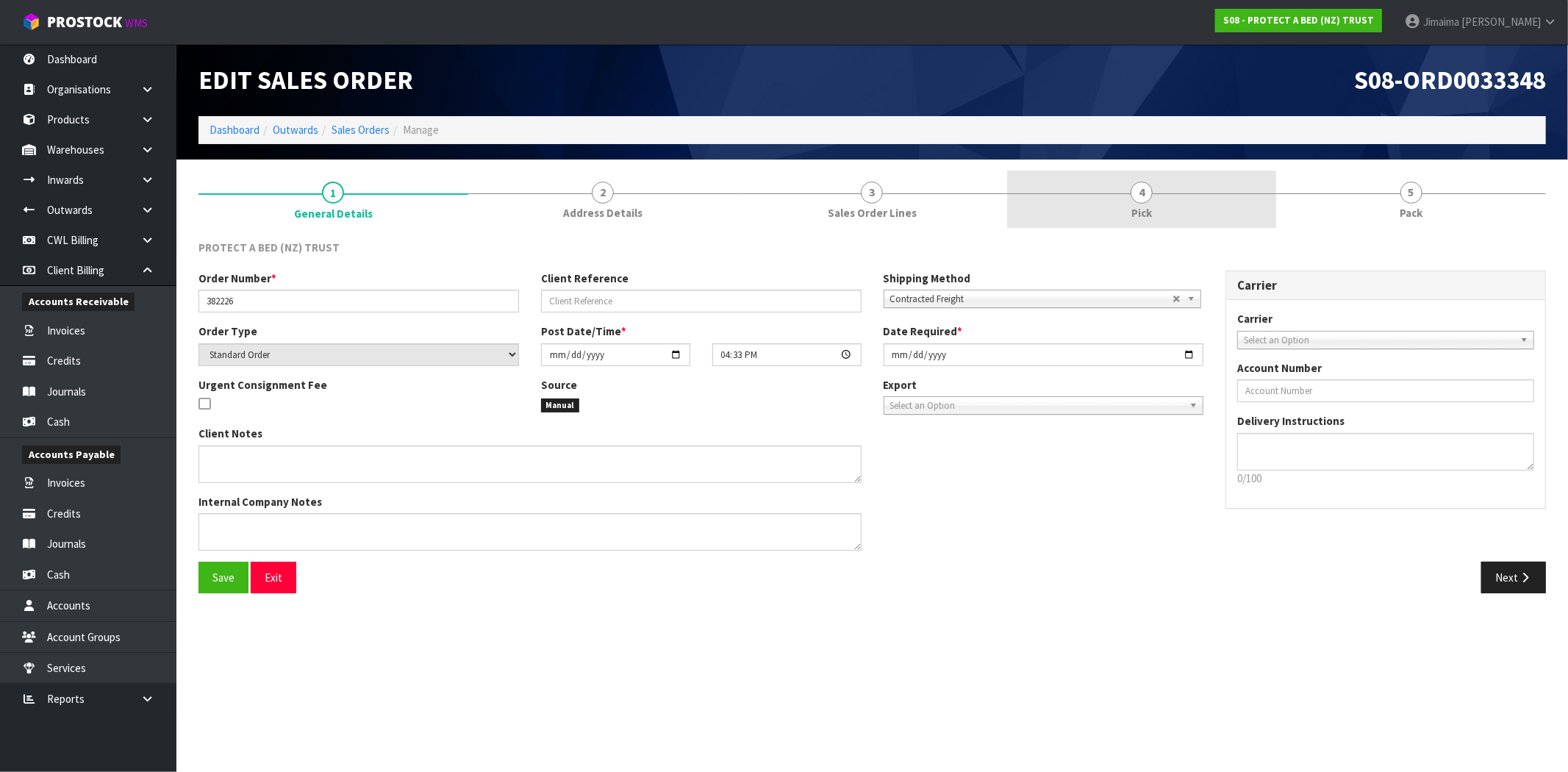
click at [1187, 208] on link "4 Pick" at bounding box center [1142, 199] width 270 height 58
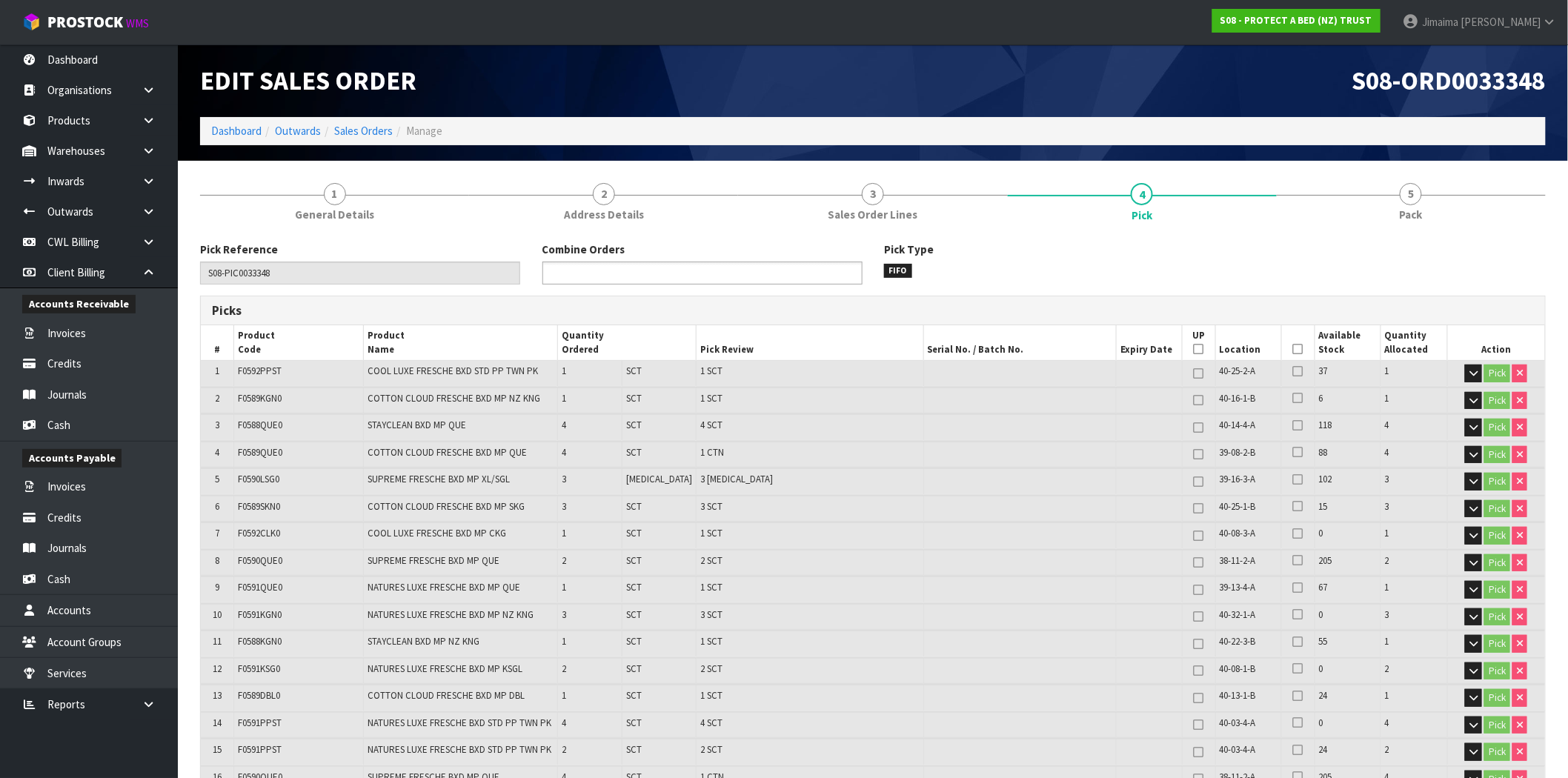
click at [714, 279] on ul at bounding box center [703, 272] width 320 height 23
type input "033333"
click at [694, 293] on li "S08-ORD0 033333" at bounding box center [702, 294] width 319 height 19
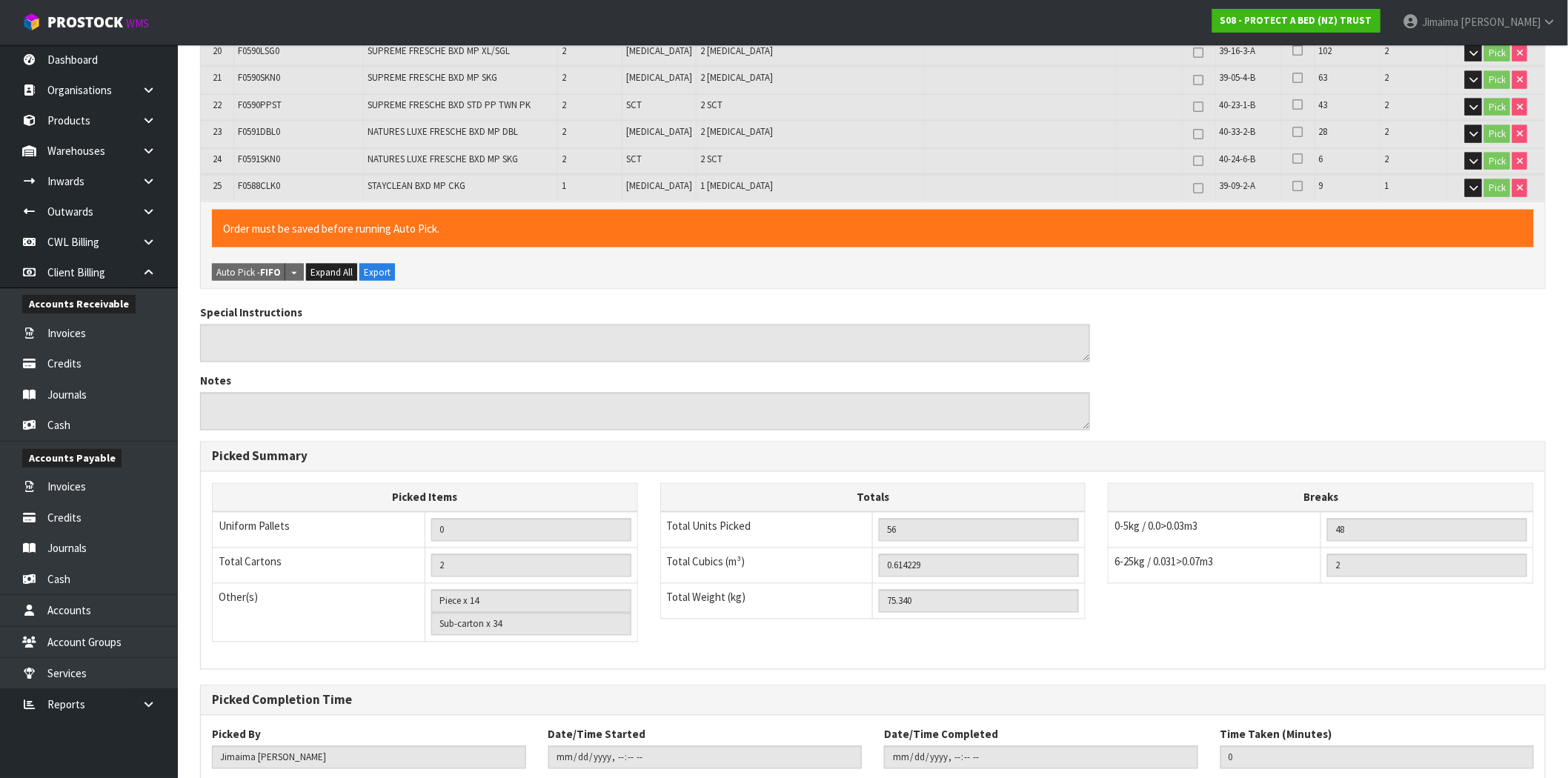
scroll to position [920, 0]
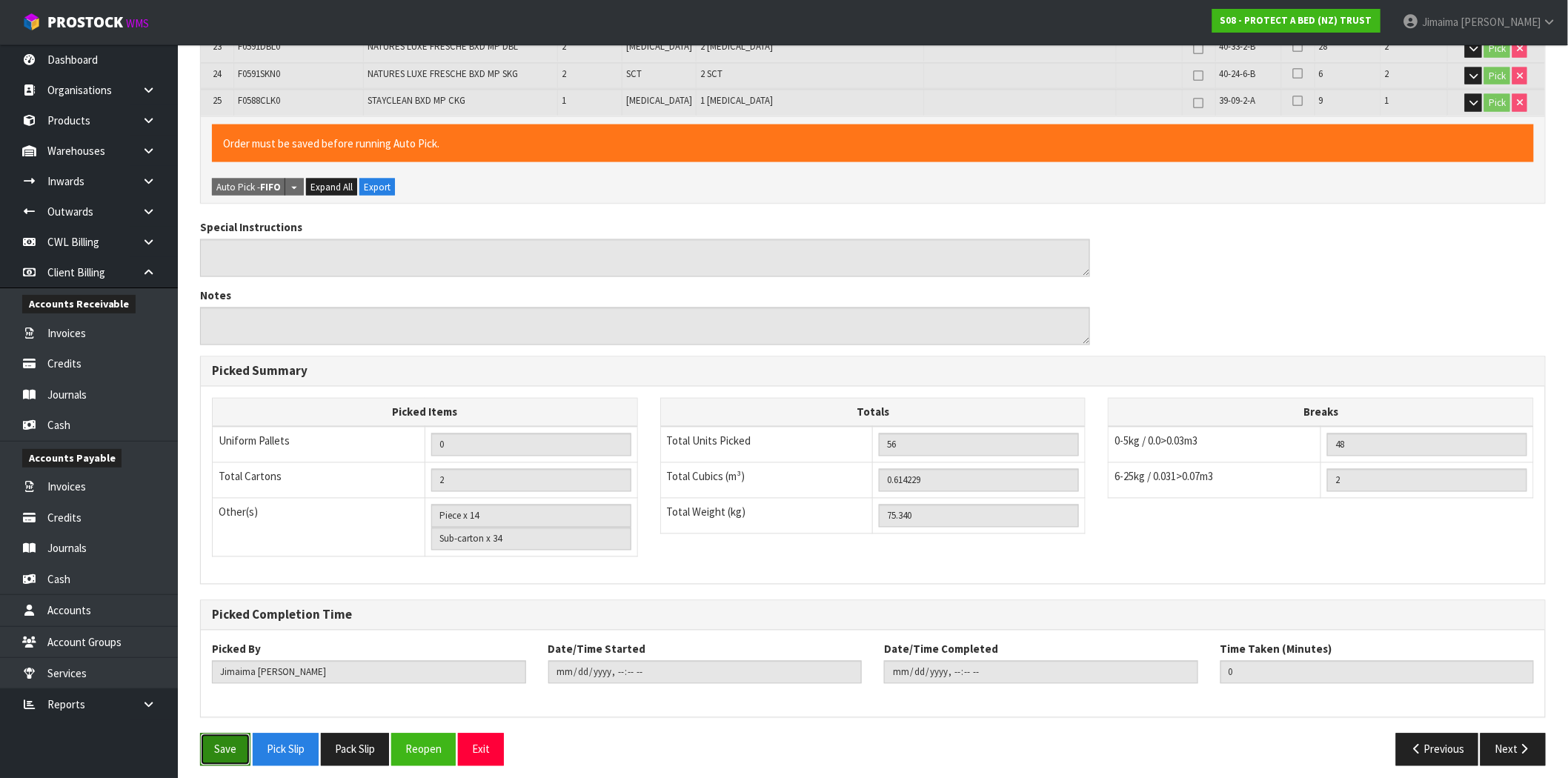
click at [220, 734] on button "Save" at bounding box center [225, 749] width 50 height 31
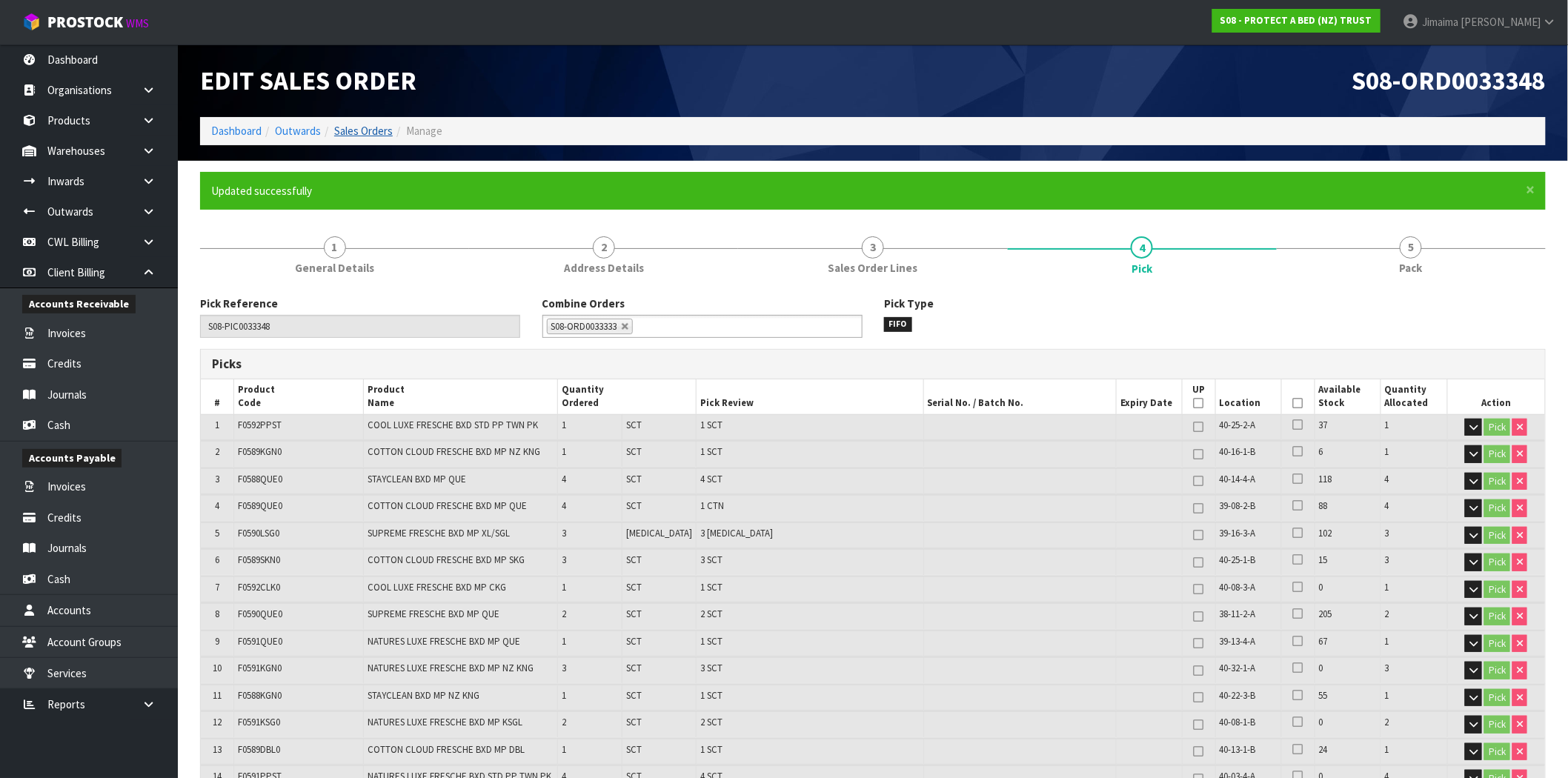
type input "2025-09-10T14:35:59"
click at [361, 128] on link "Sales Orders" at bounding box center [363, 131] width 58 height 14
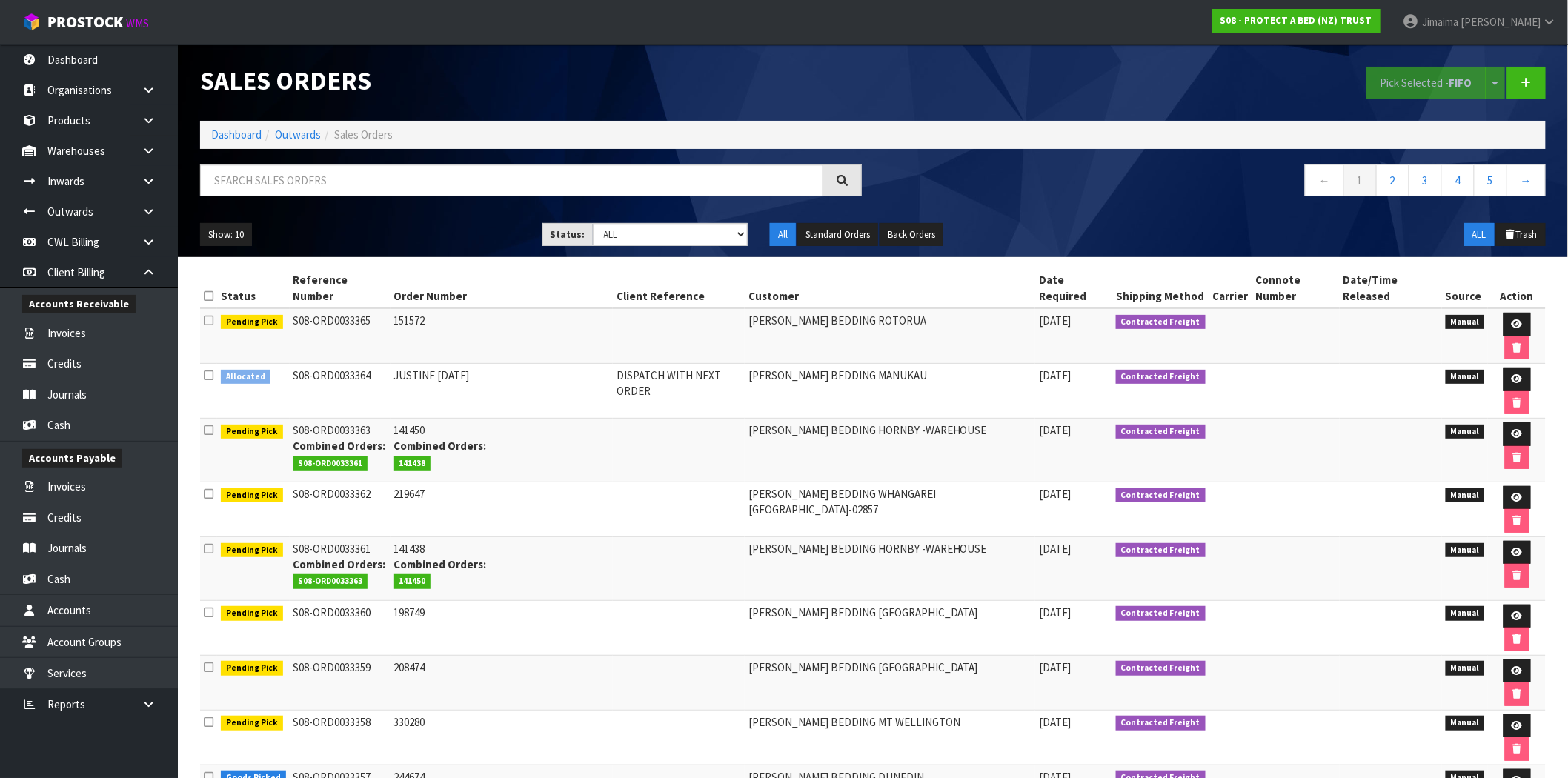
click at [749, 419] on td "HARVEY NORMAN BEDDING HORNBY -WAREHOUSE" at bounding box center [890, 450] width 291 height 64
click at [511, 169] on input "text" at bounding box center [511, 181] width 623 height 31
type input "033342"
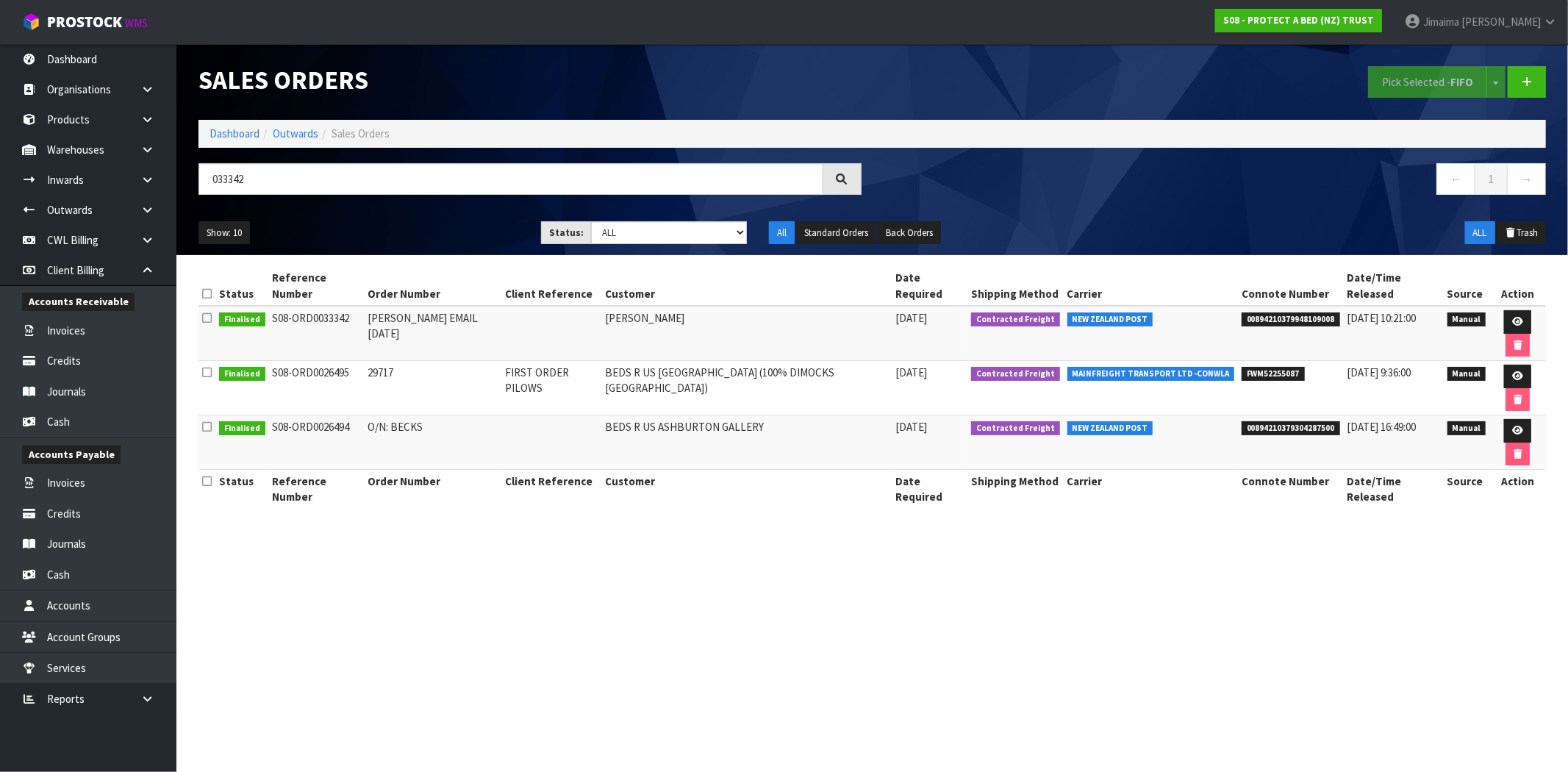
drag, startPoint x: 372, startPoint y: 178, endPoint x: 287, endPoint y: 195, distance: 86.7
click at [287, 195] on div "033342" at bounding box center [530, 185] width 685 height 42
click at [282, 175] on input "033342" at bounding box center [511, 179] width 625 height 31
click at [581, 311] on td at bounding box center [551, 334] width 100 height 55
click at [1504, 311] on link at bounding box center [1517, 323] width 28 height 24
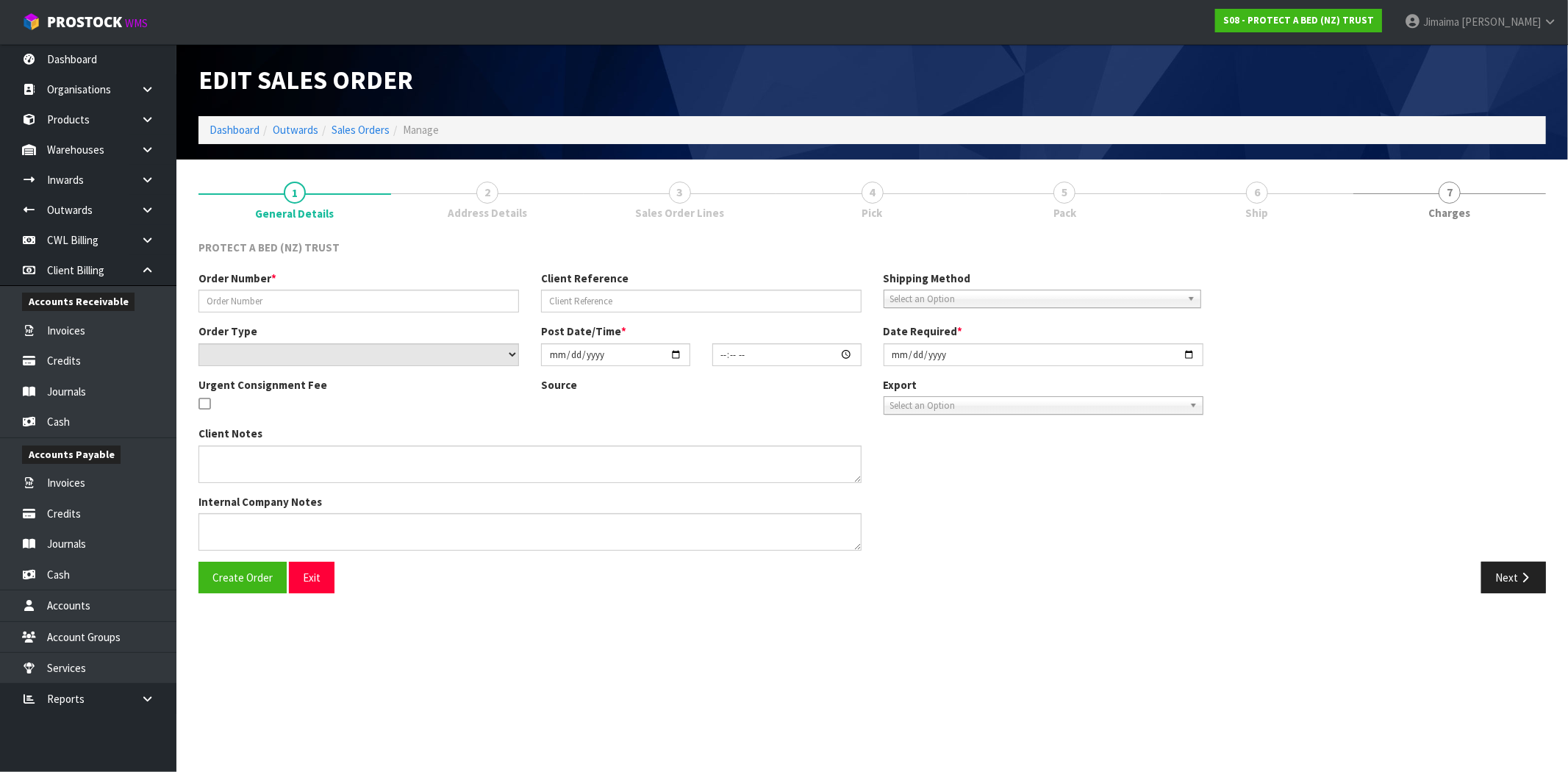
type input "JUSTINE EMAIL 09.09.25"
select select "number:0"
type input "[DATE]"
type input "12:13:00.000"
type input "[DATE]"
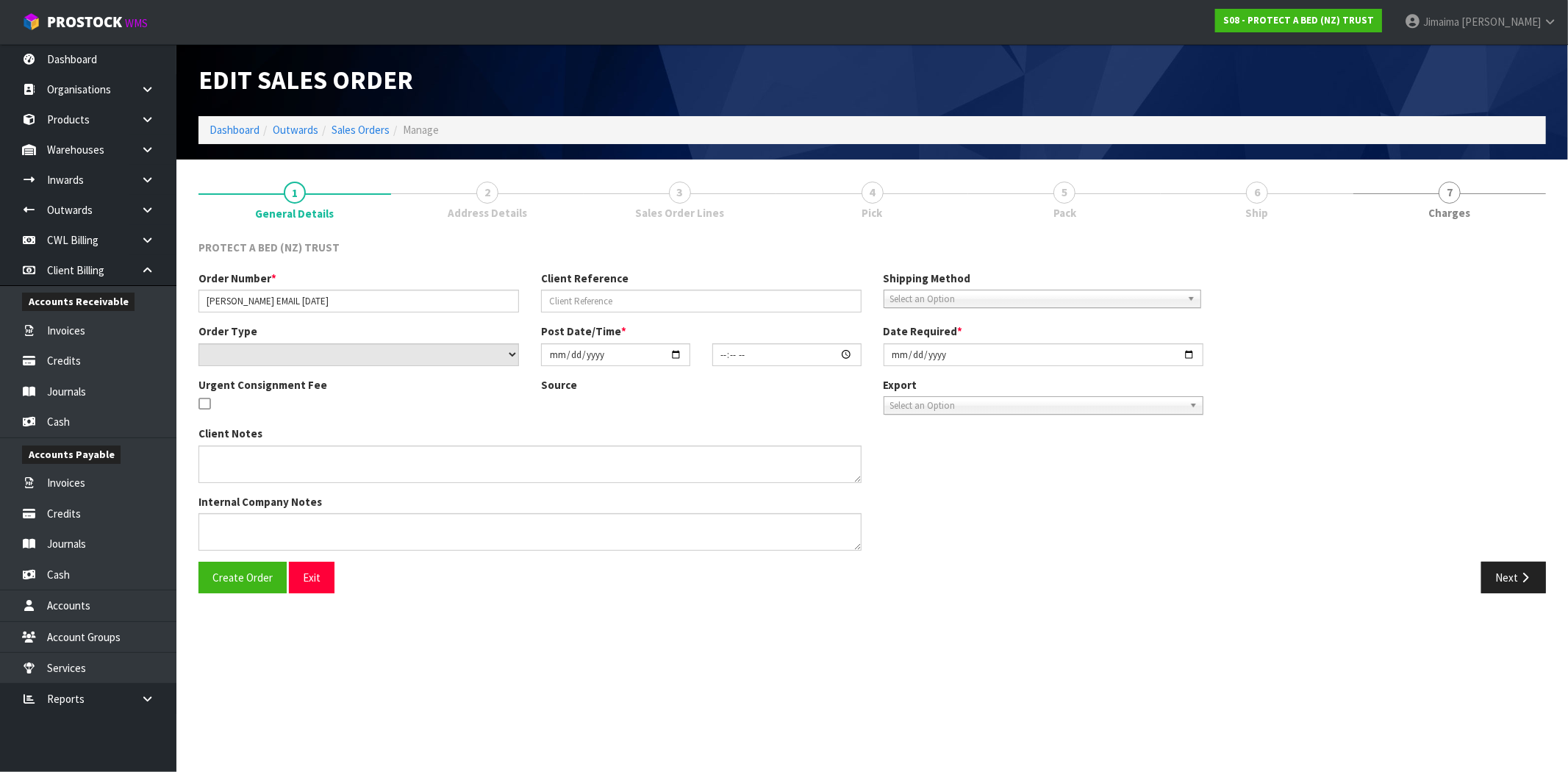
type textarea "AT NO CHARGE PLEASE SEND TRACKING DETAILS ONCE AVAILABLE."
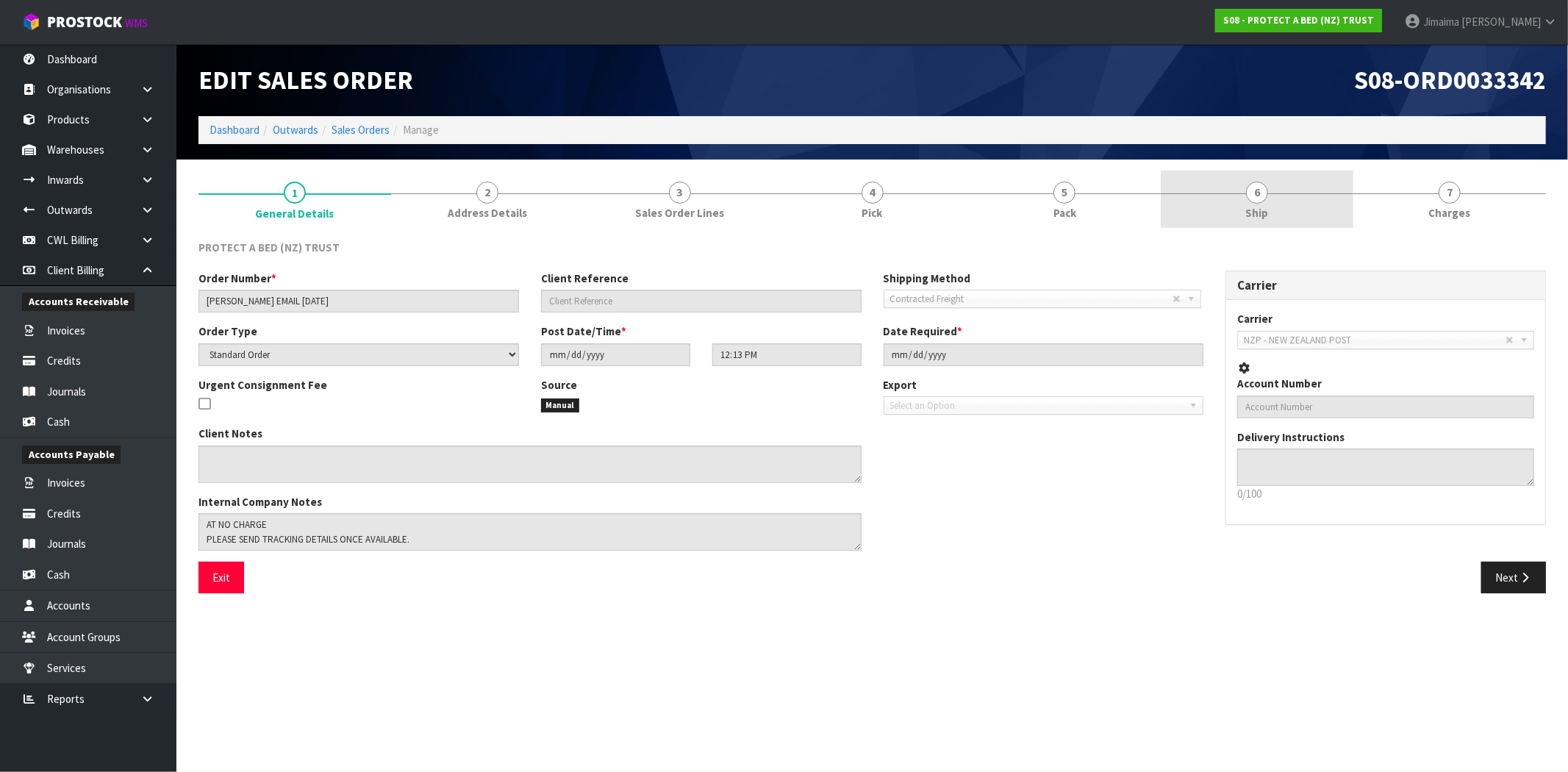
click at [1245, 199] on link "6 Ship" at bounding box center [1257, 199] width 193 height 58
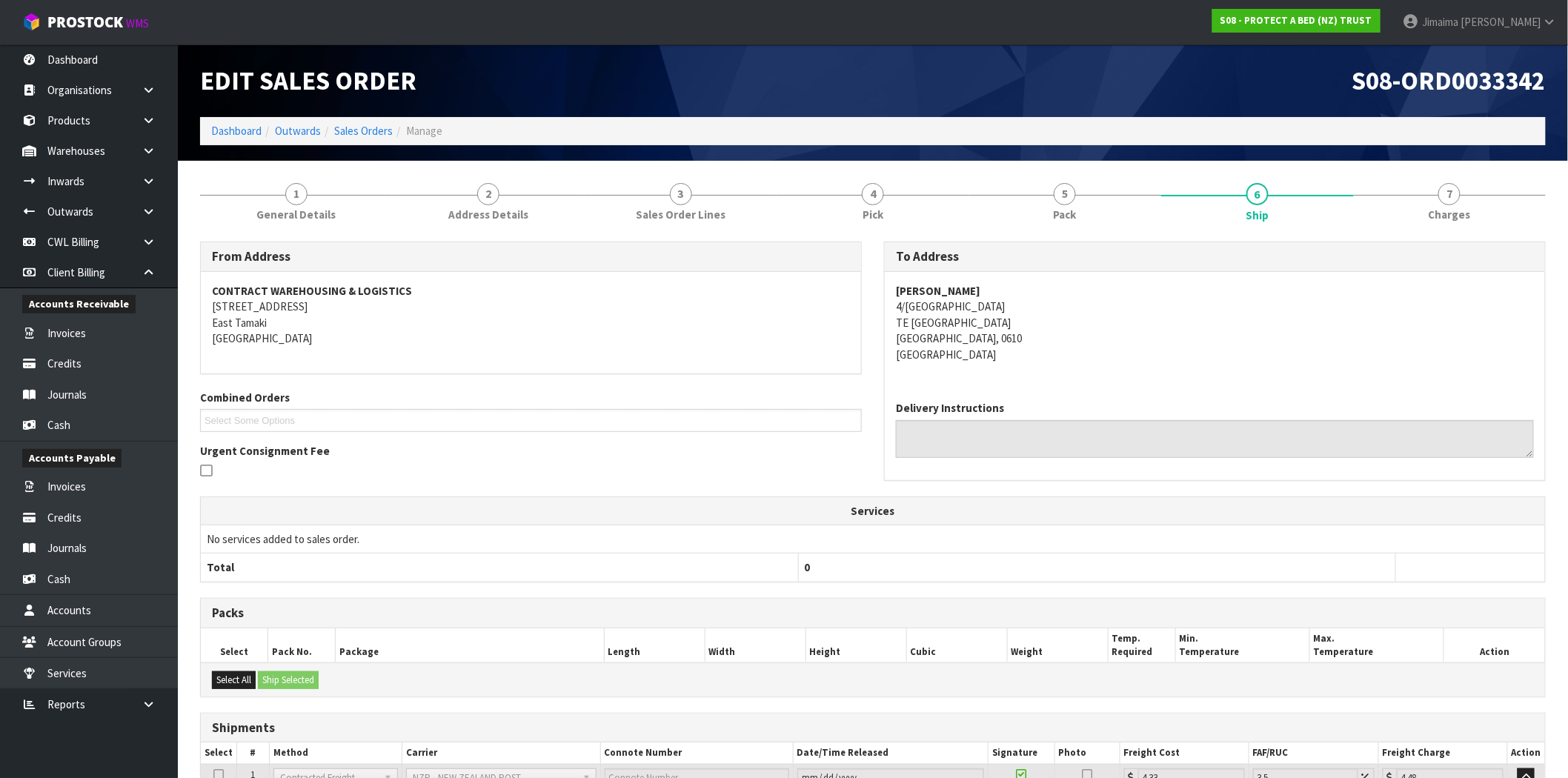
scroll to position [137, 0]
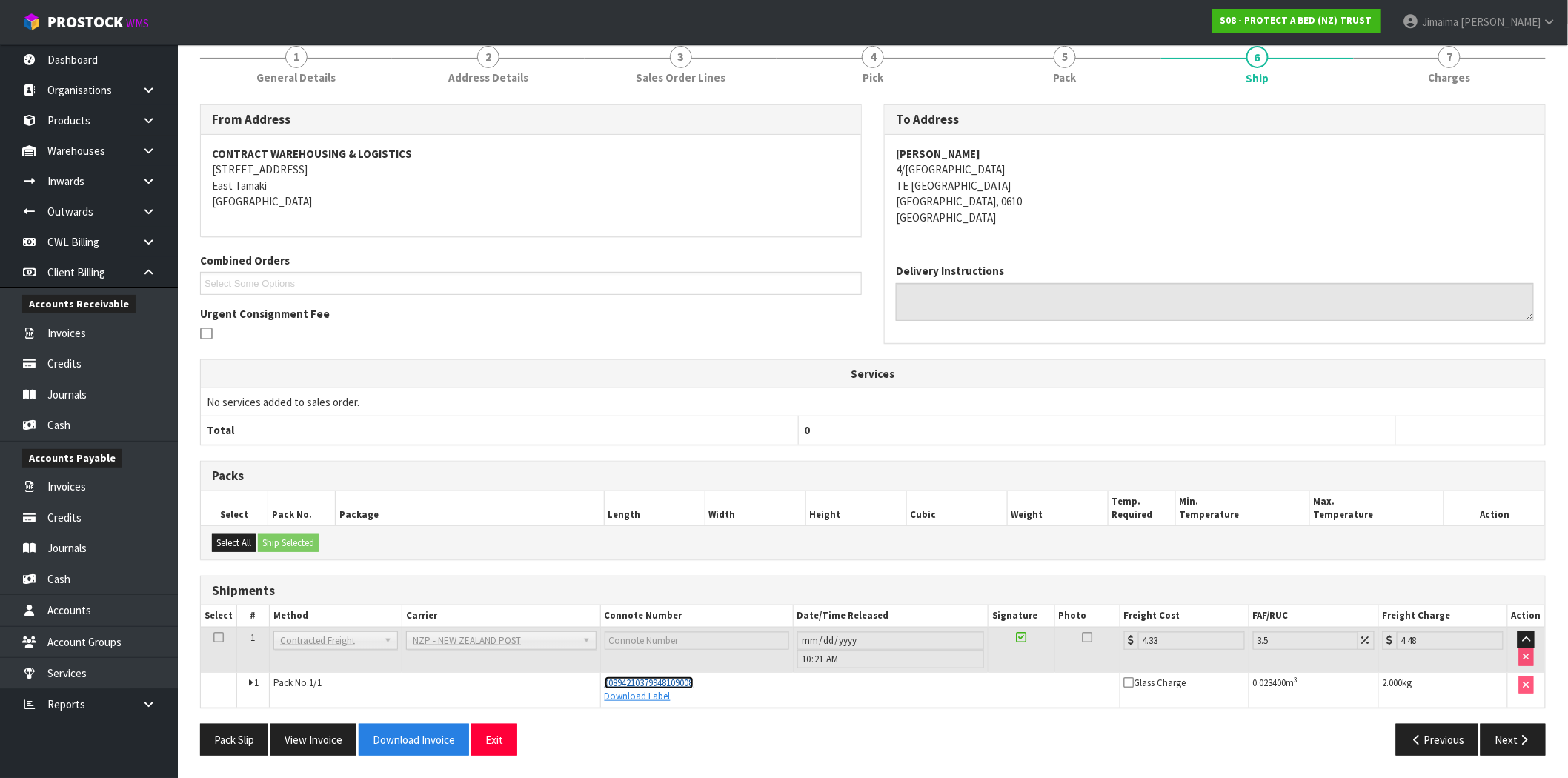
click at [687, 683] on span "00894210379948109008" at bounding box center [649, 684] width 89 height 13
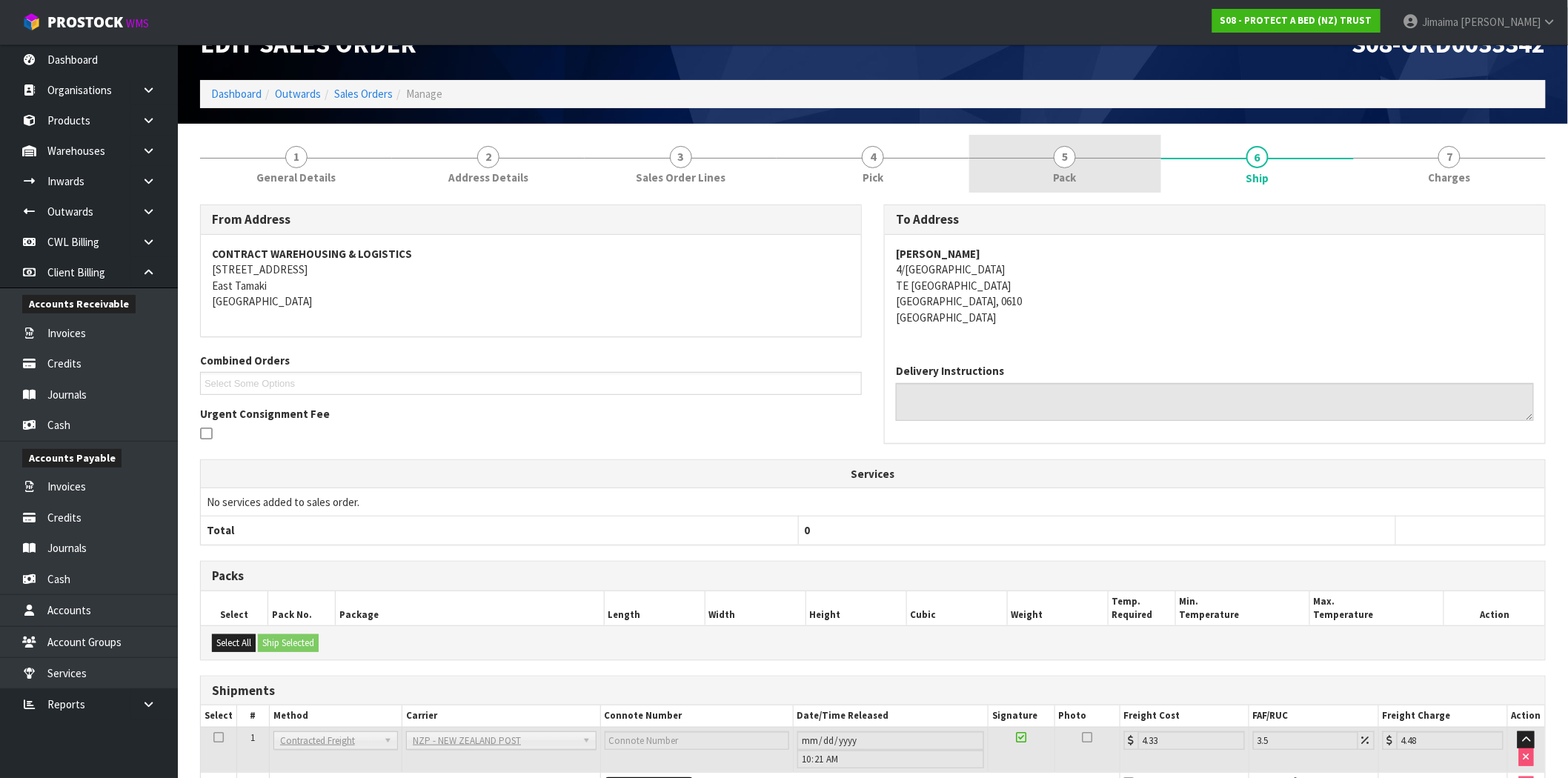
scroll to position [0, 0]
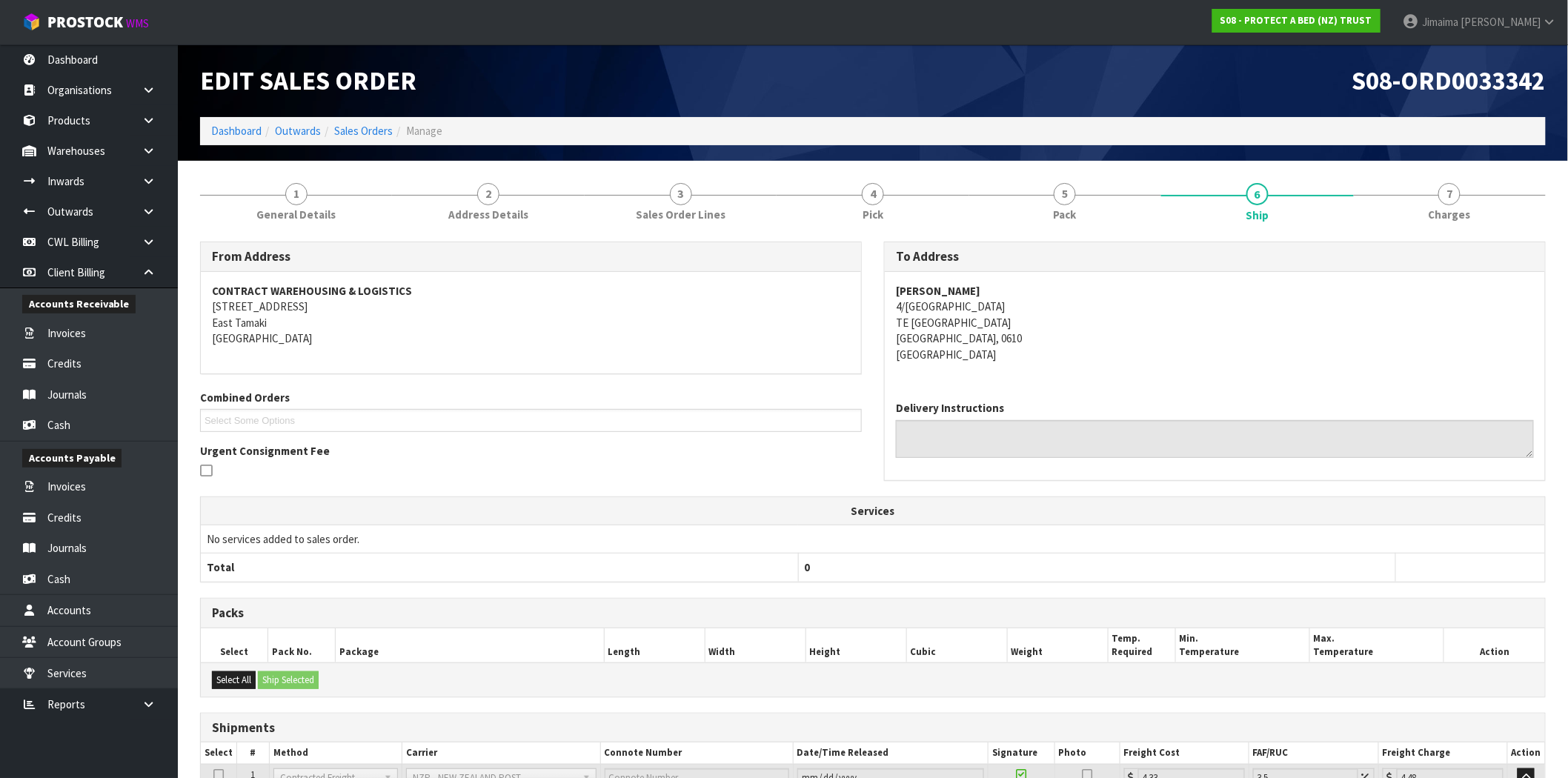
drag, startPoint x: 910, startPoint y: 291, endPoint x: 870, endPoint y: 291, distance: 40.0
click at [870, 291] on div "From Address CONTRACT WAREHOUSING & LOGISTICS 17 Allens Road East Tamaki Auckla…" at bounding box center [872, 369] width 1368 height 254
click at [953, 295] on strong "ANTONIA VERSTAPPEN" at bounding box center [937, 290] width 84 height 14
click at [951, 295] on strong "ANTONIA VERSTAPPEN" at bounding box center [937, 290] width 84 height 14
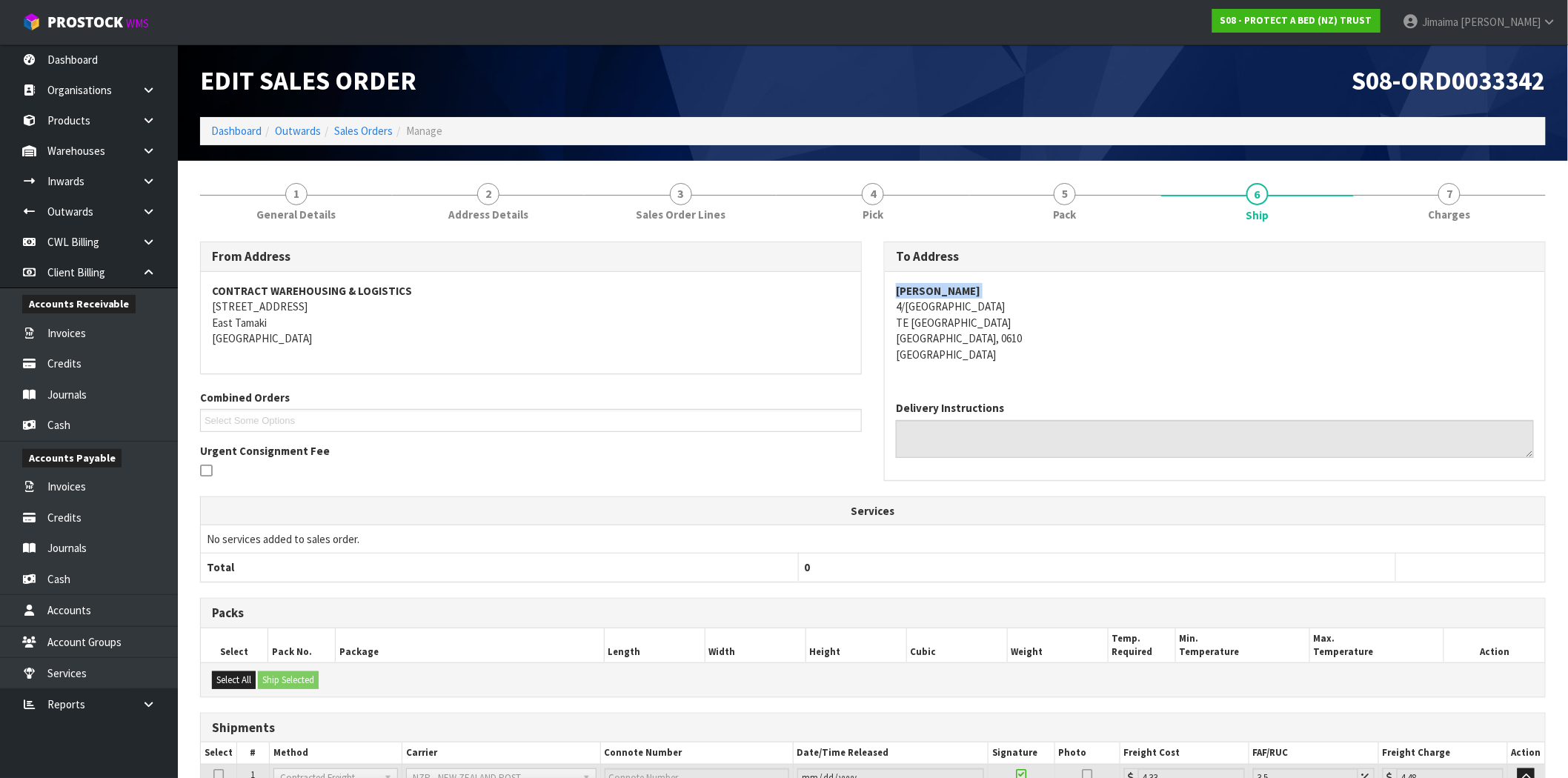
click at [951, 295] on strong "ANTONIA VERSTAPPEN" at bounding box center [937, 290] width 84 height 14
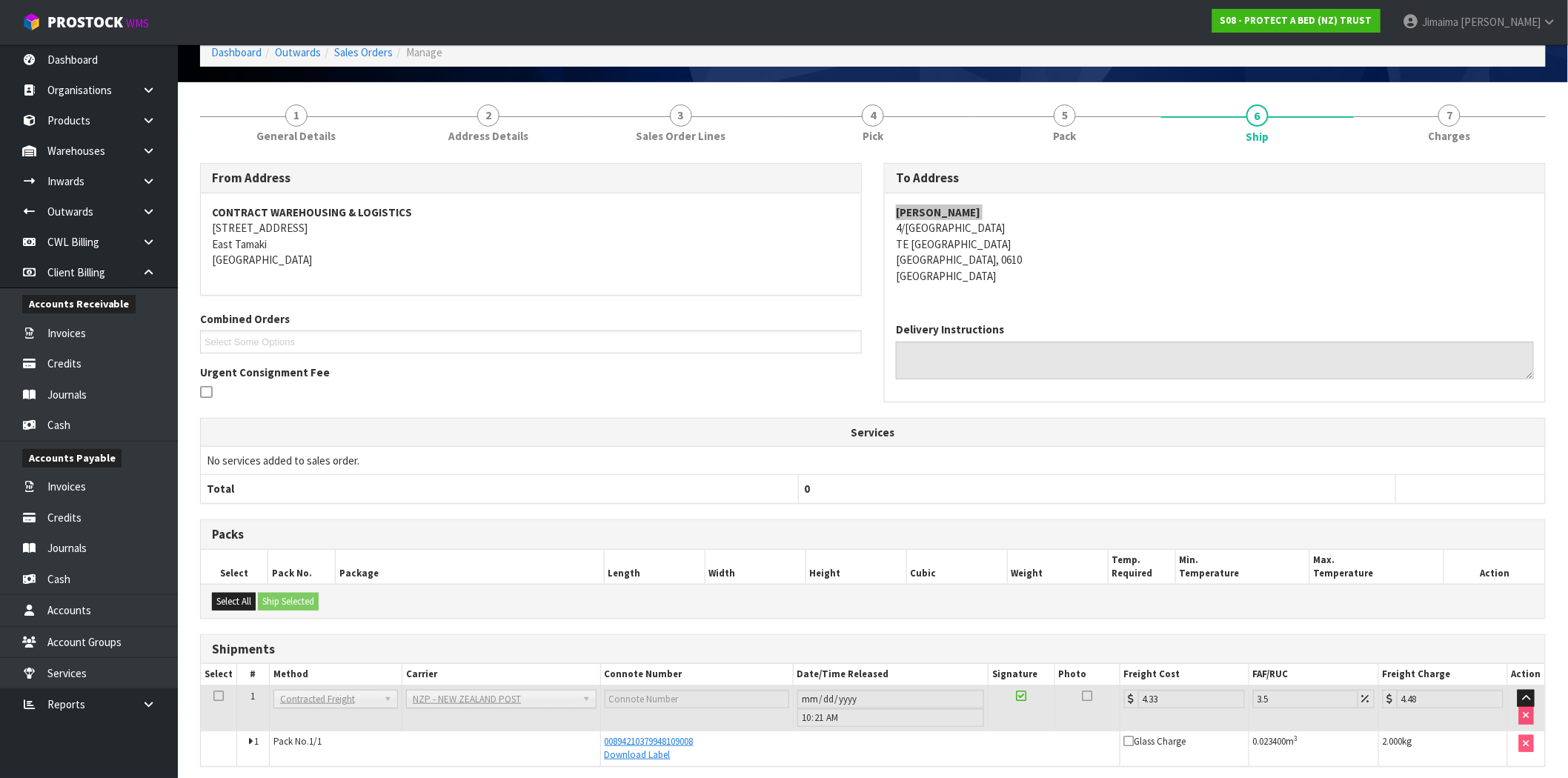
scroll to position [137, 0]
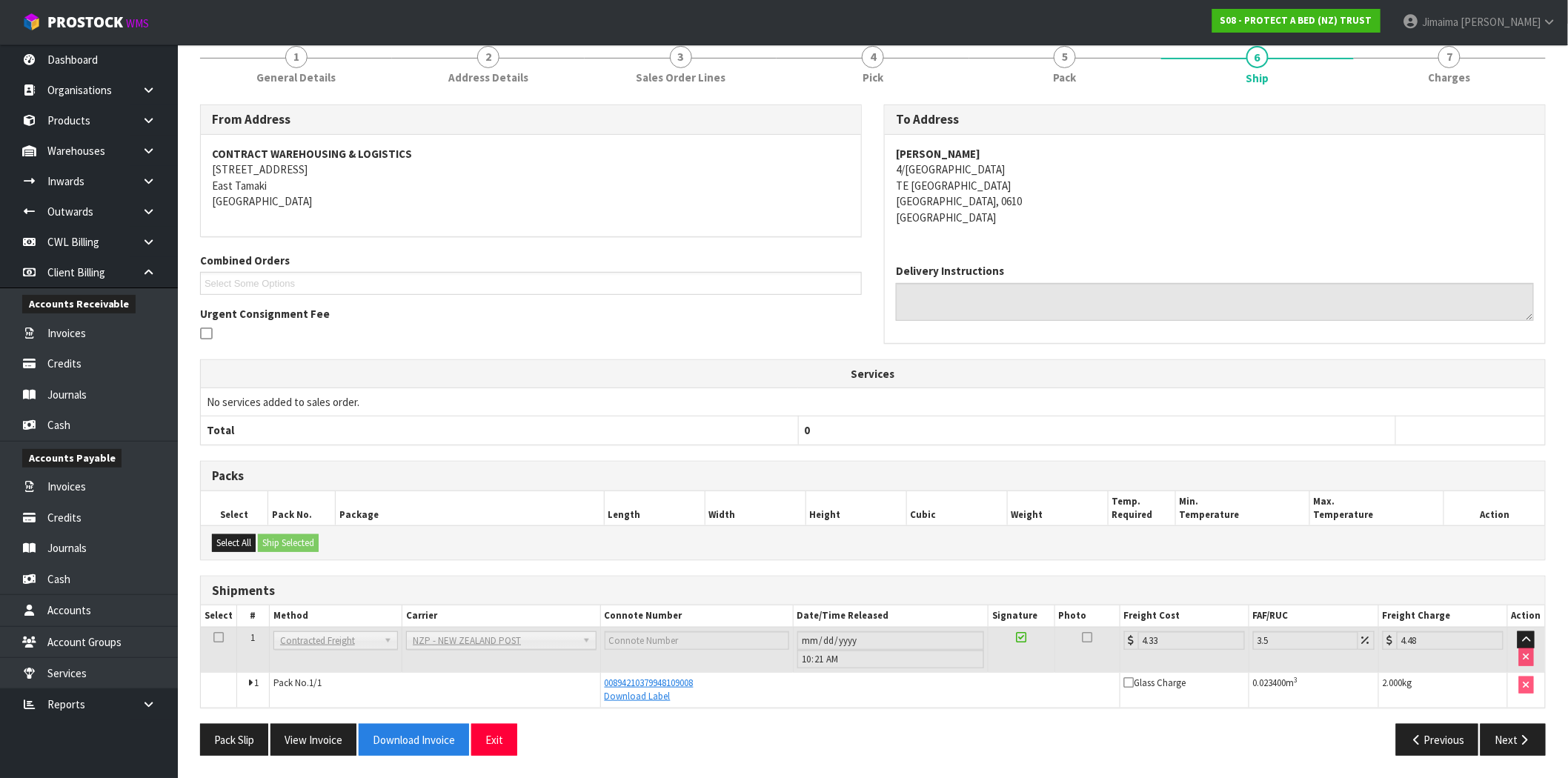
click at [834, 573] on div "From Address CONTRACT WAREHOUSING & LOGISTICS 17 Allens Road East Tamaki Auckla…" at bounding box center [872, 435] width 1346 height 662
drag, startPoint x: 713, startPoint y: 688, endPoint x: 601, endPoint y: 679, distance: 112.4
click at [601, 679] on td "00894210379948109008 Download Label" at bounding box center [859, 690] width 520 height 35
click at [718, 692] on div "Download Label" at bounding box center [860, 696] width 511 height 13
drag, startPoint x: 721, startPoint y: 683, endPoint x: 576, endPoint y: 677, distance: 145.1
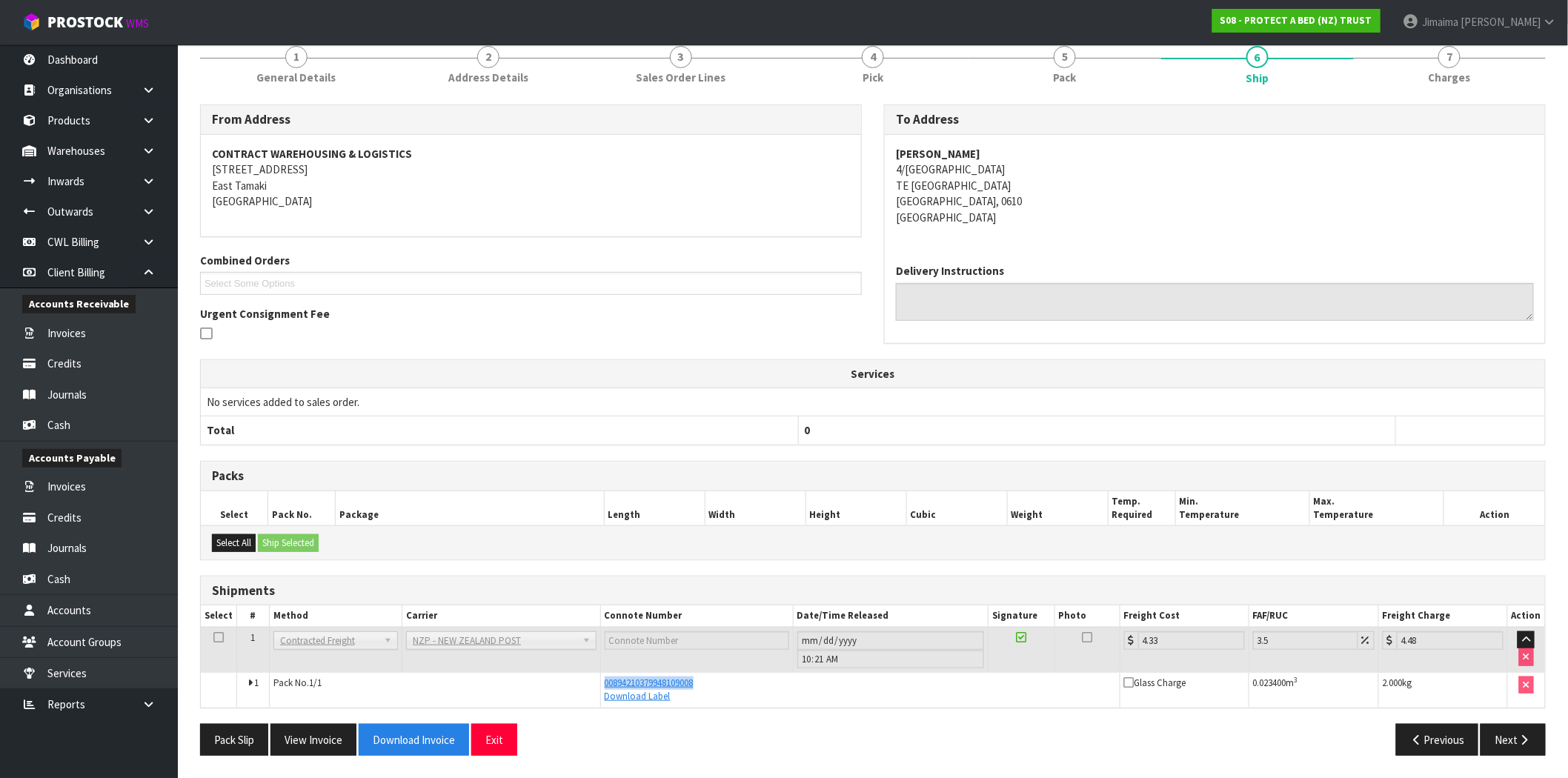
click at [576, 677] on tr "1 Pack No. 1/1 00894210379948109008 Download Label Glass Charge 0.023400 m 3 2.…" at bounding box center [872, 690] width 1344 height 35
copy tr "00894210379948109008"
click at [671, 679] on span "00894210379948109008" at bounding box center [649, 684] width 89 height 13
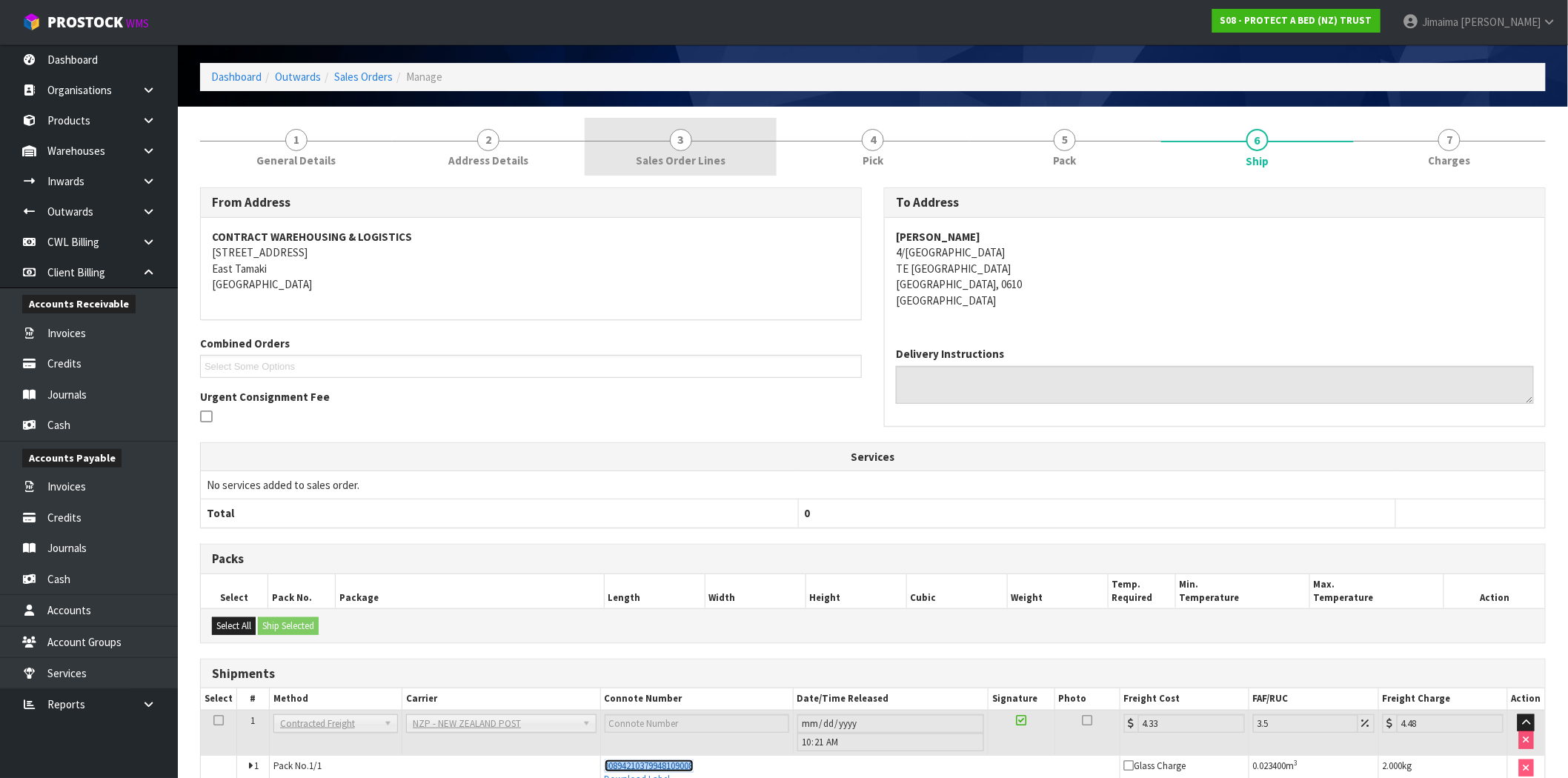
scroll to position [0, 0]
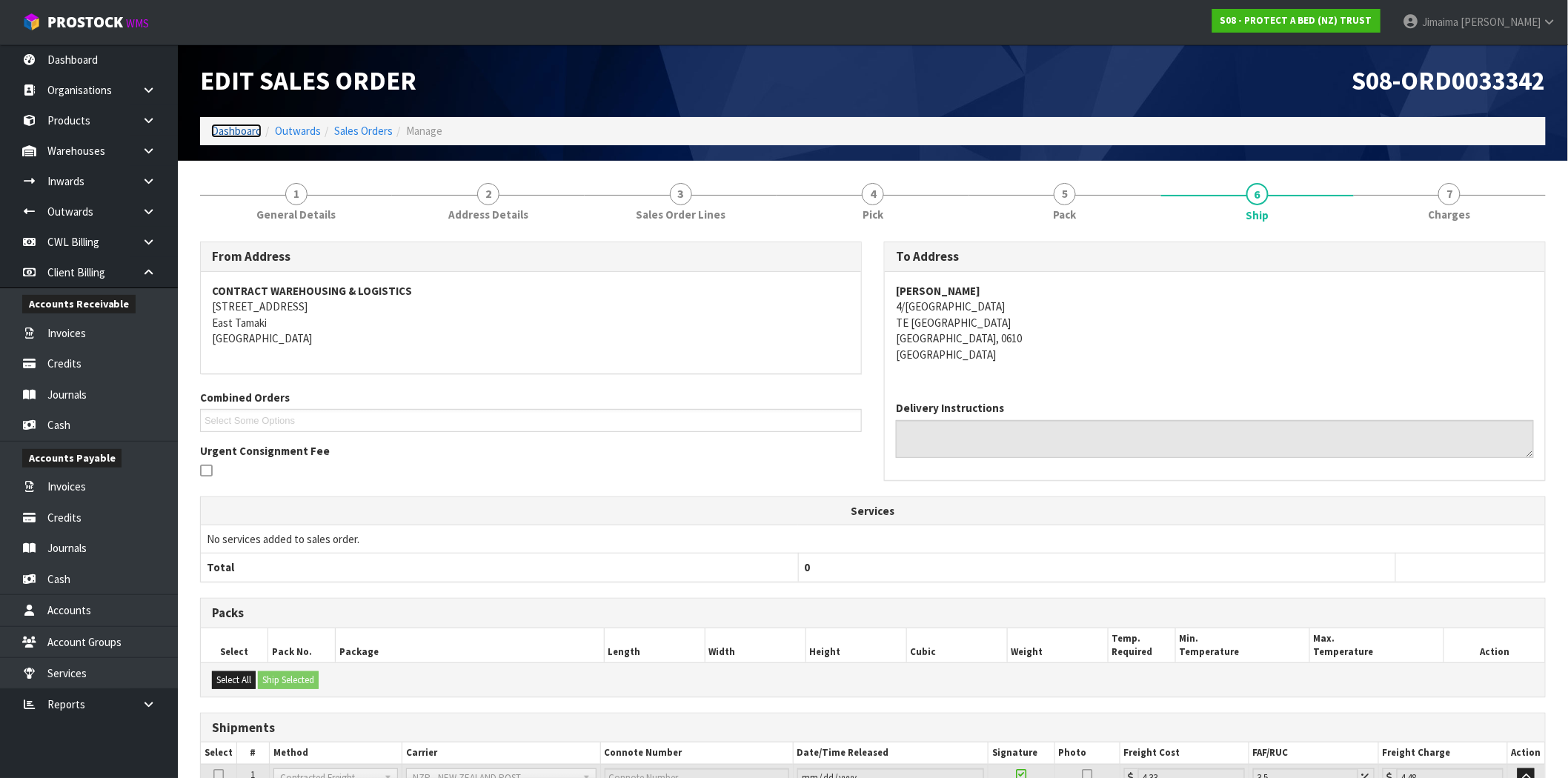
click at [237, 133] on link "Dashboard" at bounding box center [236, 131] width 50 height 14
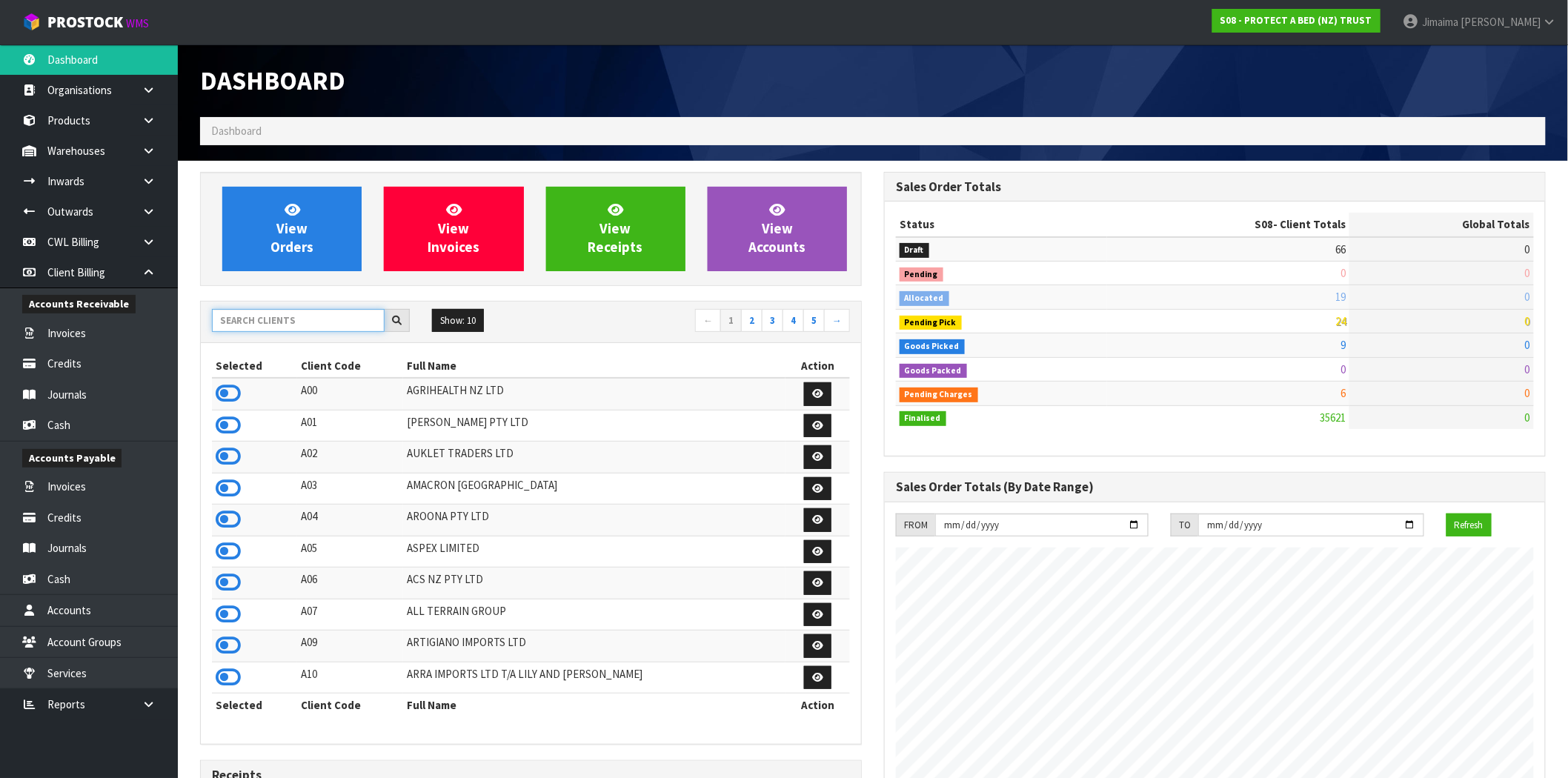
click at [287, 323] on input "text" at bounding box center [298, 320] width 172 height 23
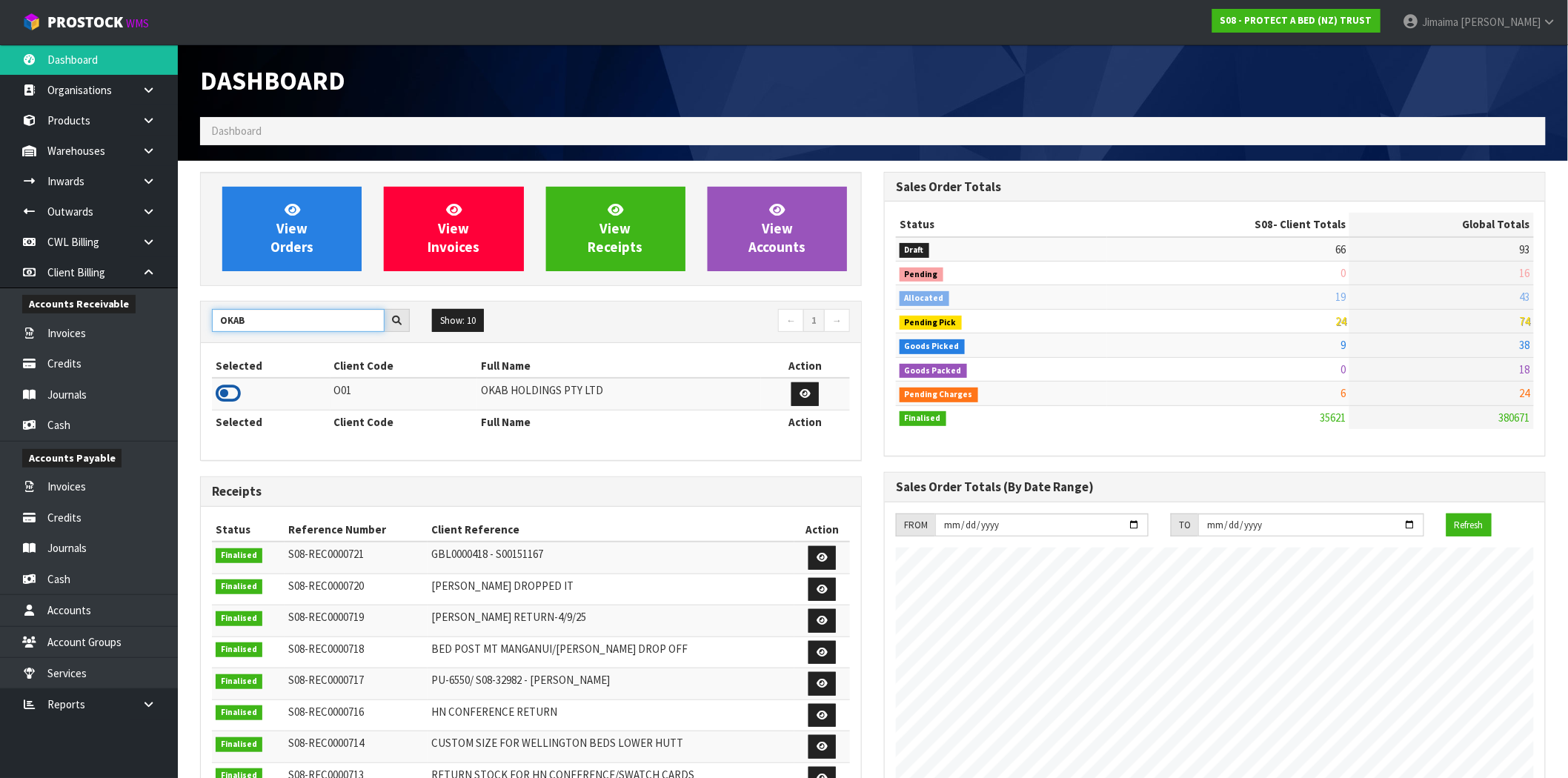
type input "OKAB"
click at [230, 390] on icon at bounding box center [228, 394] width 25 height 22
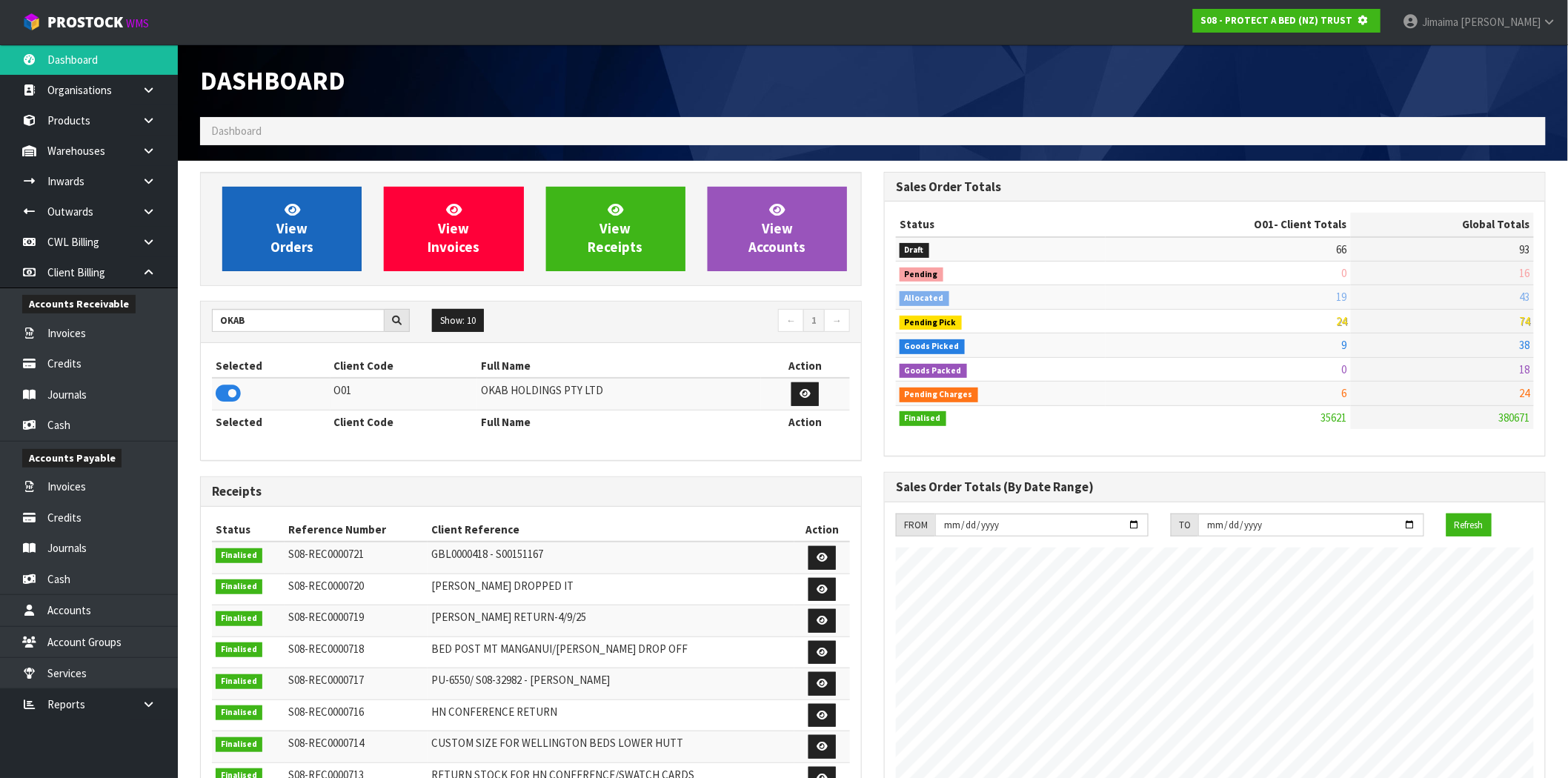
scroll to position [924, 684]
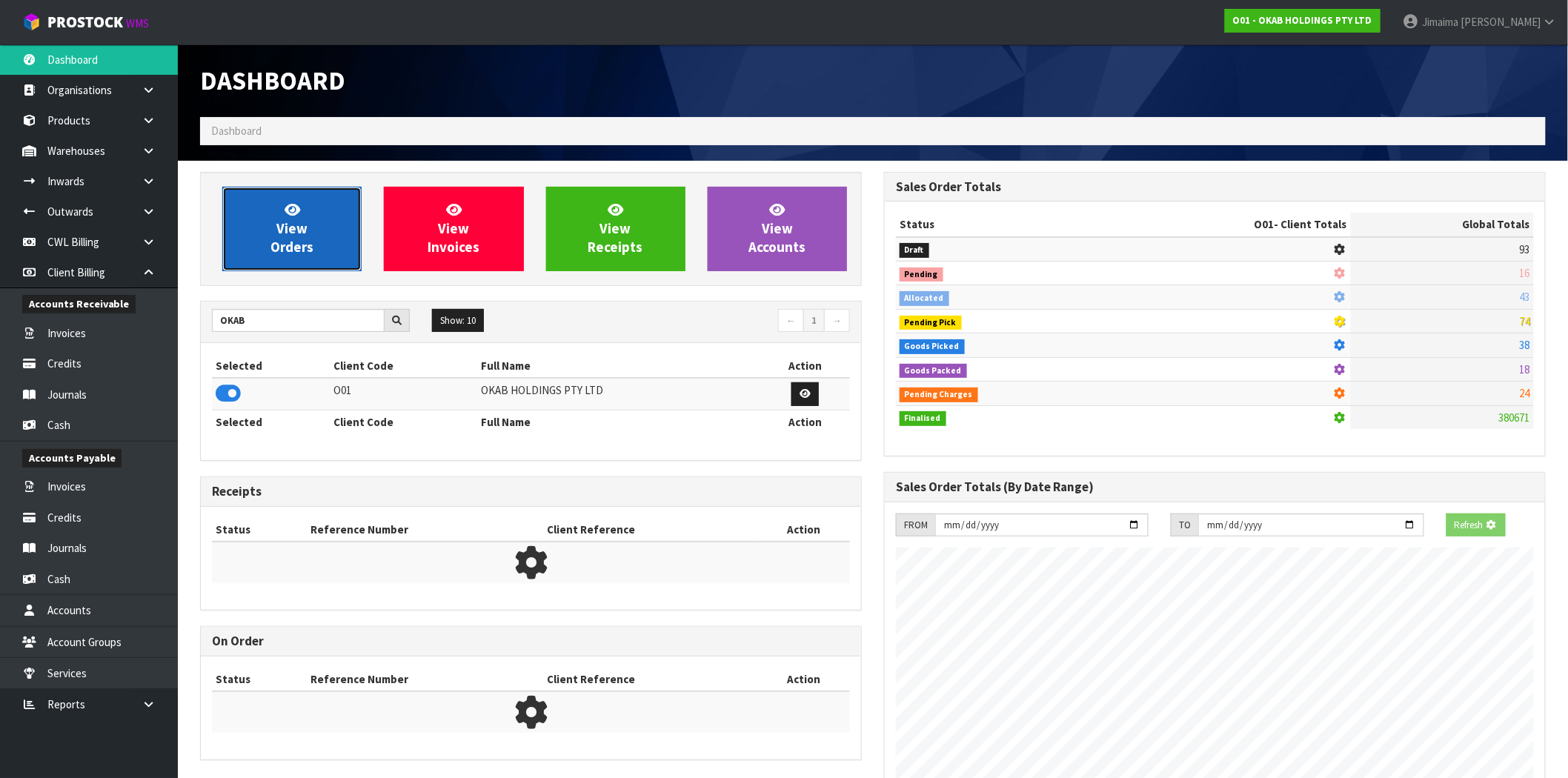
click at [275, 224] on link "View Orders" at bounding box center [292, 229] width 139 height 84
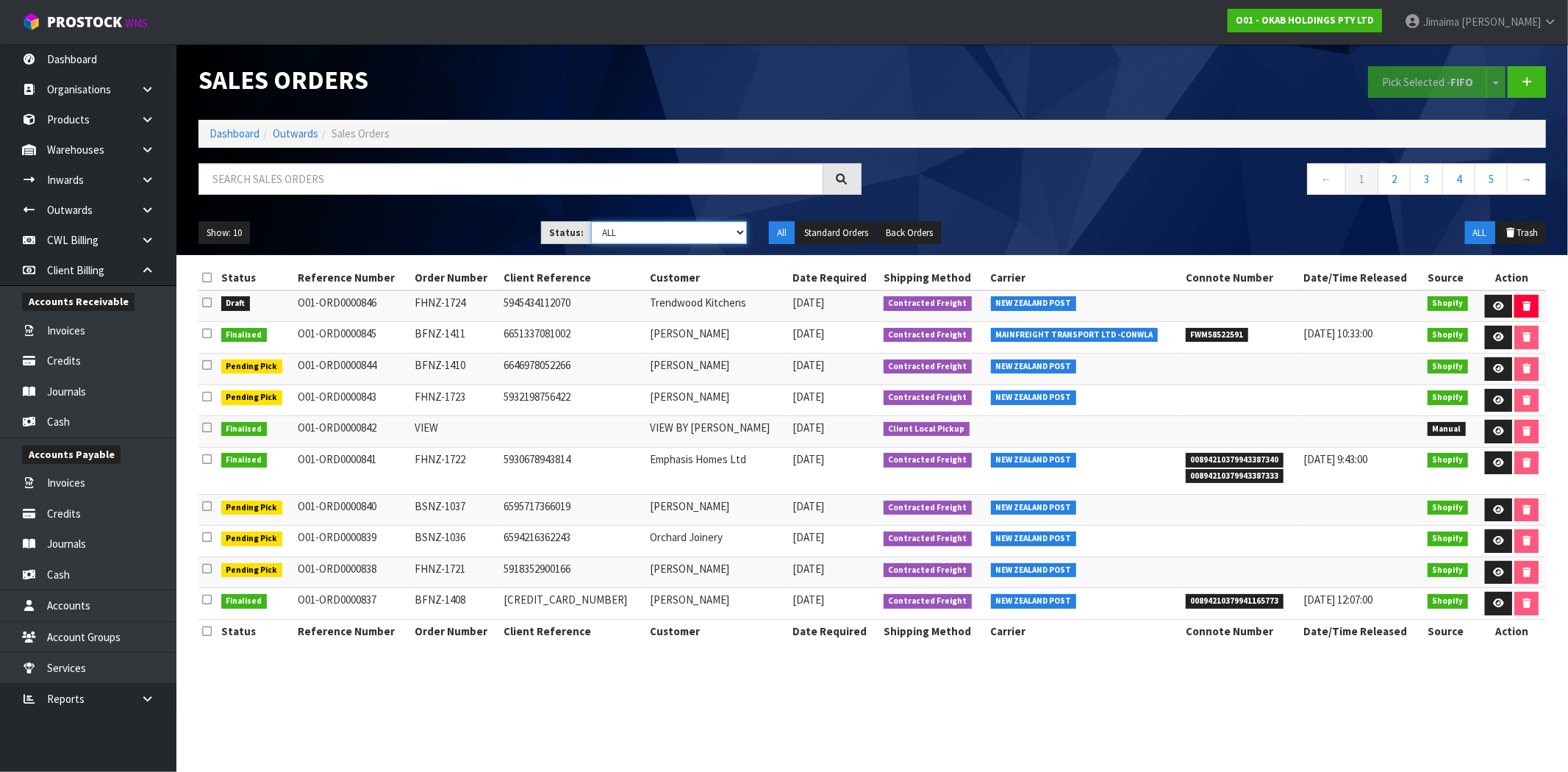
click at [626, 235] on select "Draft Pending Allocated Pending Pick Goods Picked Goods Packed Pending Charges …" at bounding box center [669, 233] width 156 height 23
drag, startPoint x: 489, startPoint y: 182, endPoint x: 496, endPoint y: 187, distance: 8.6
click at [495, 187] on input "text" at bounding box center [511, 179] width 625 height 31
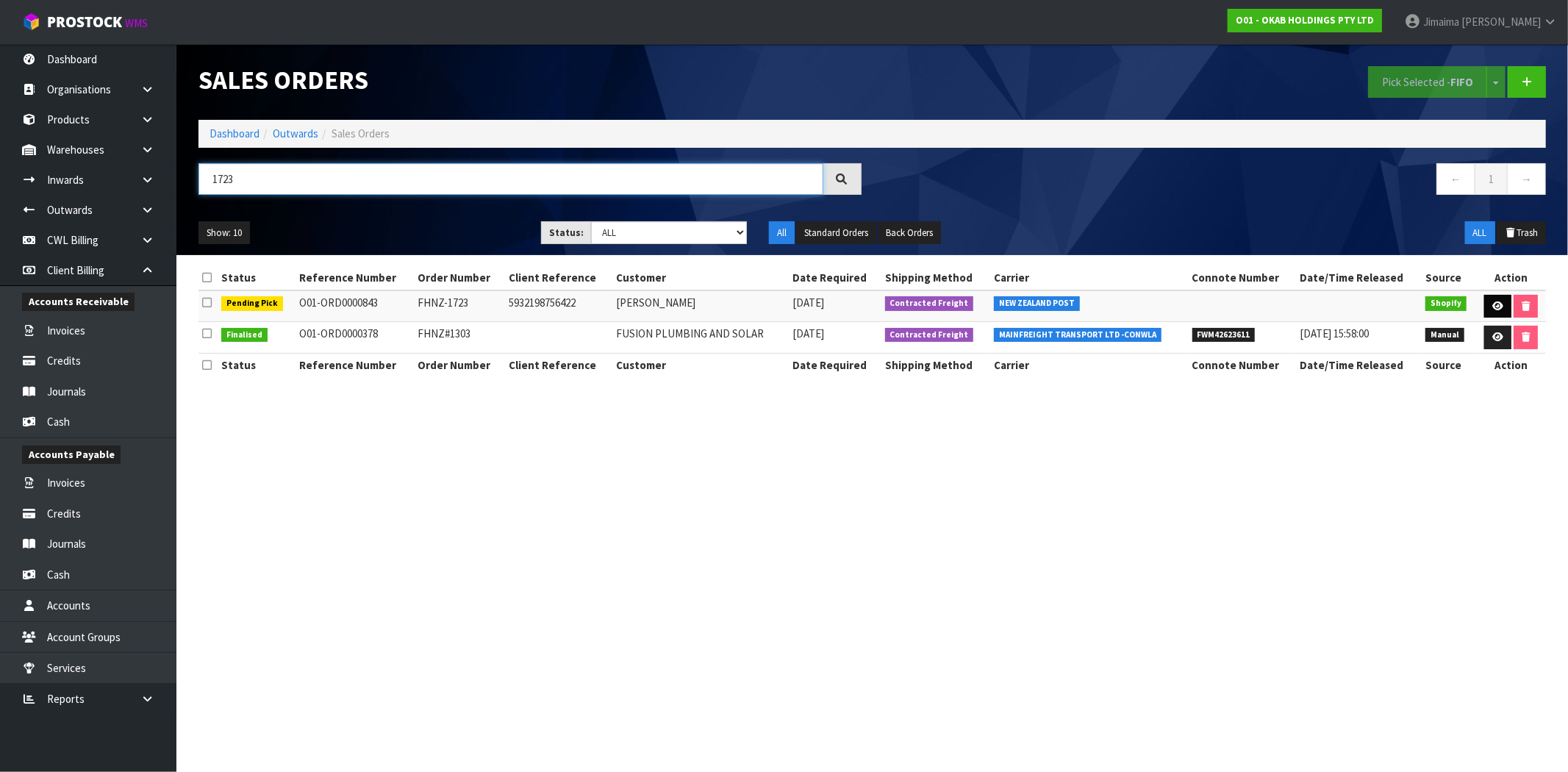
type input "1723"
click at [1488, 311] on link at bounding box center [1497, 307] width 28 height 24
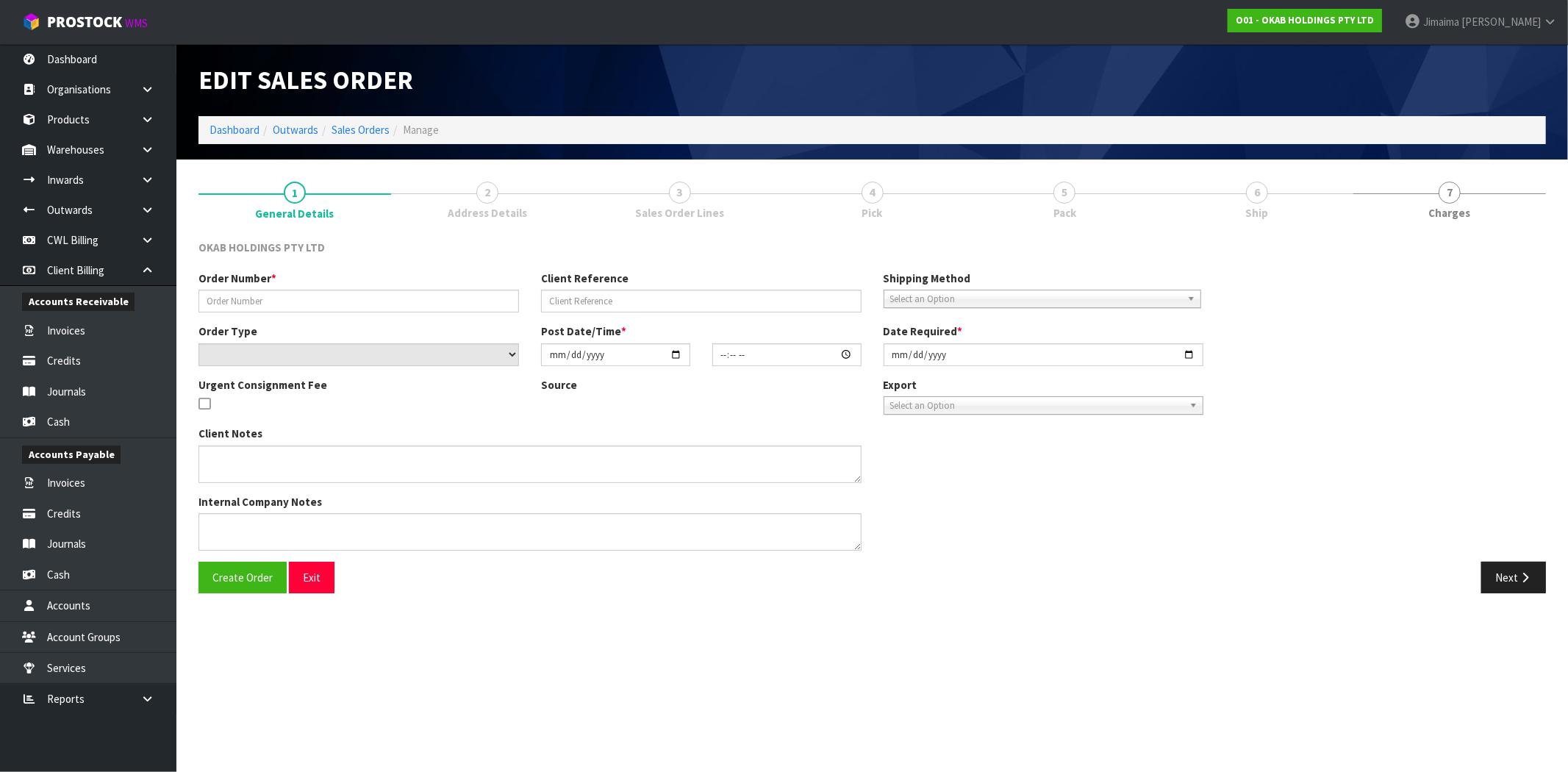
type input "FHNZ-1723"
type input "5932198756422"
select select "number:0"
type input "[DATE]"
type input "12:24:02.000"
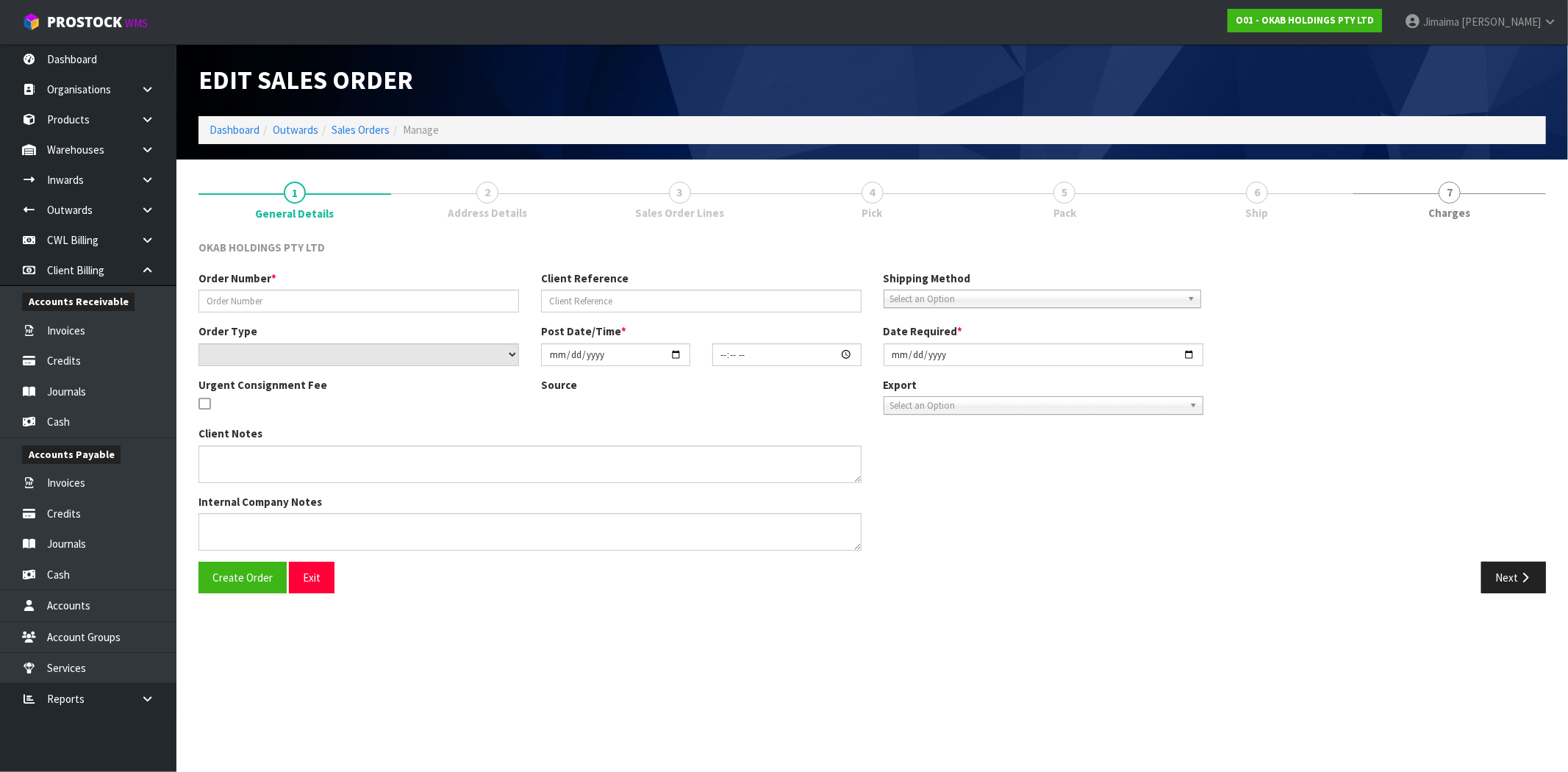
type input "[DATE]"
type textarea "#1723 [DATE] 8:23 AM [PERSON_NAME] ONLINE STORE $896.00 COMPLETEPAID ATTENTION …"
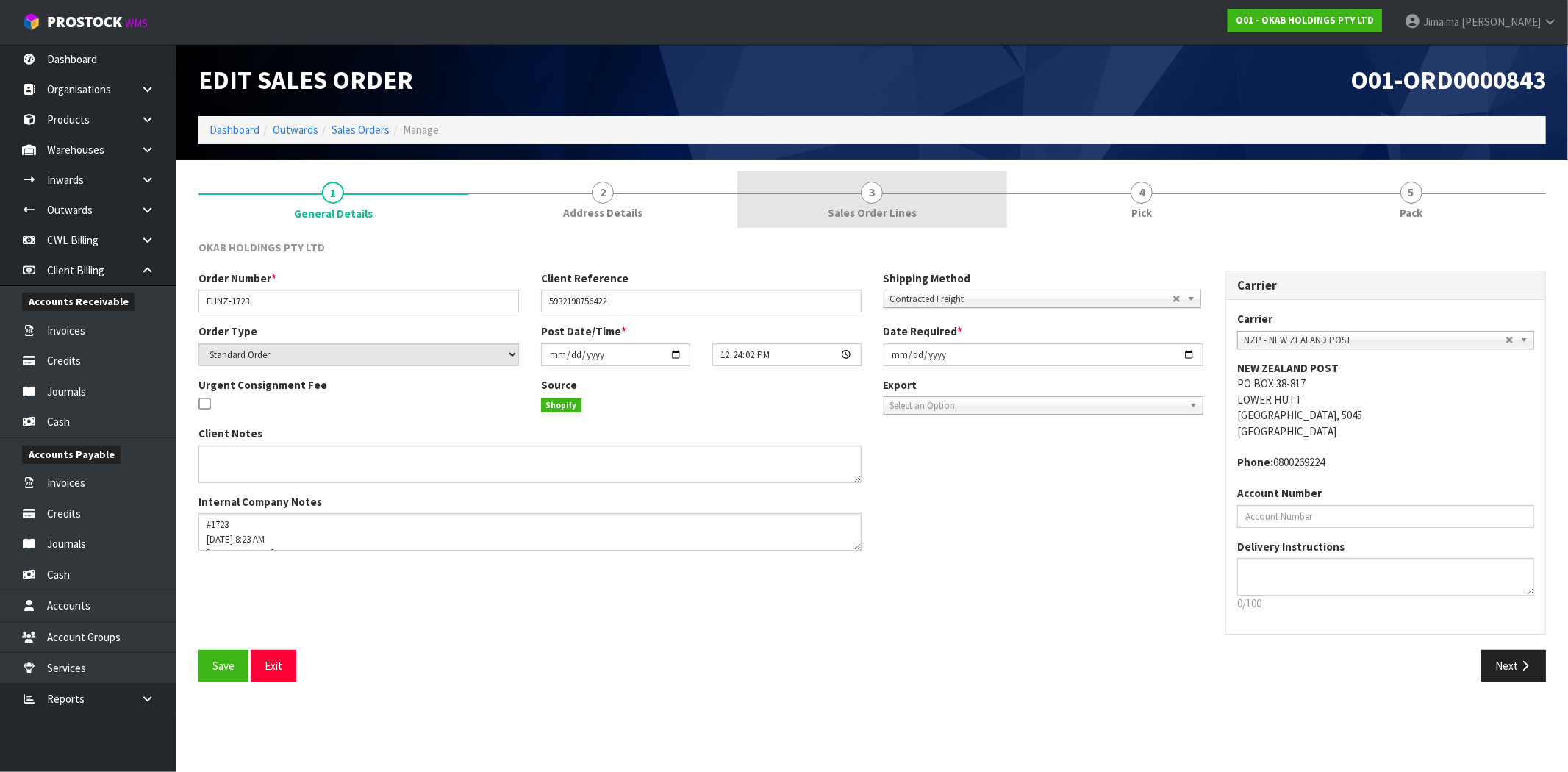
click at [877, 219] on span "Sales Order Lines" at bounding box center [872, 212] width 89 height 16
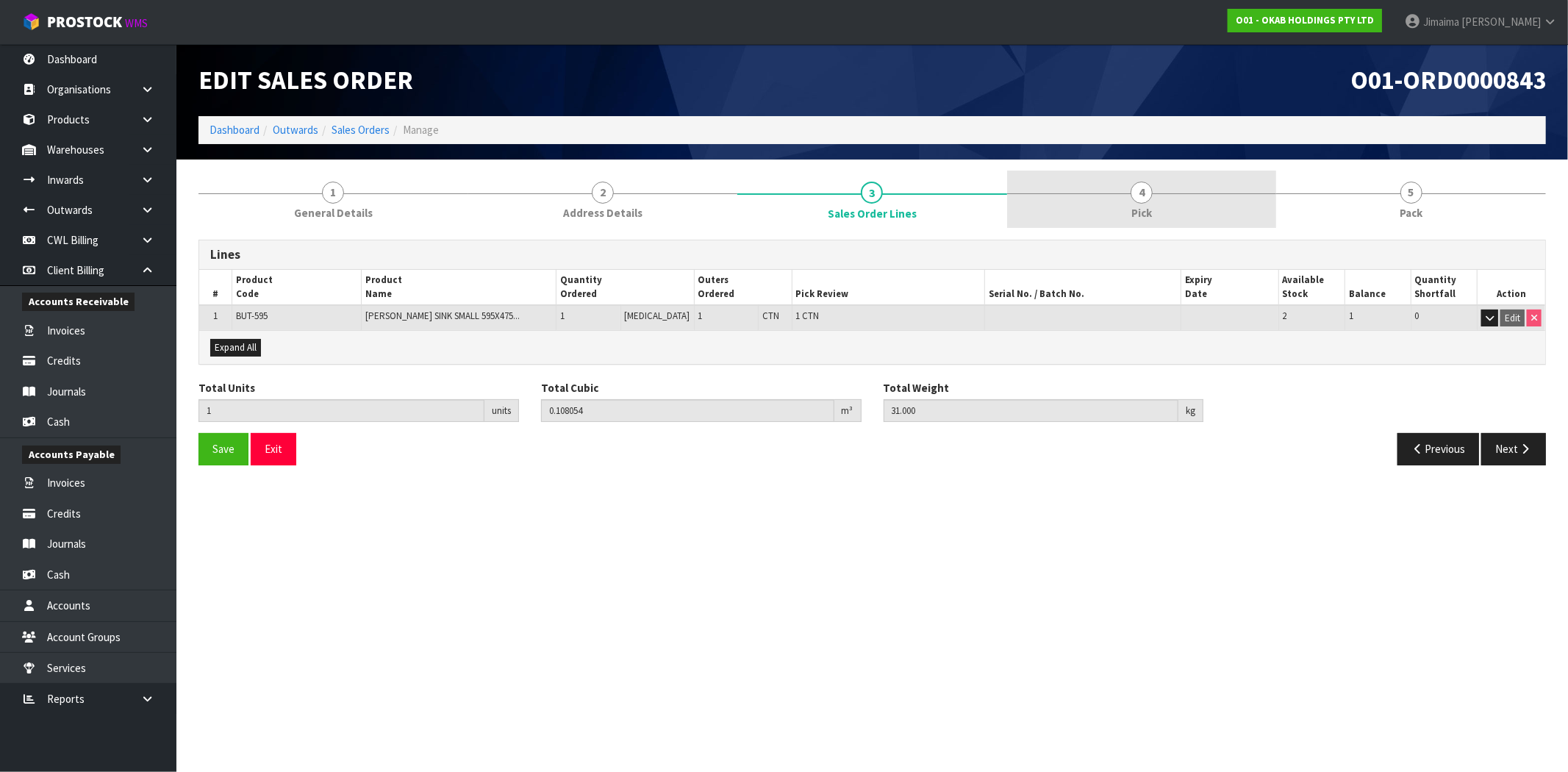
click at [1043, 222] on link "4 Pick" at bounding box center [1142, 199] width 270 height 58
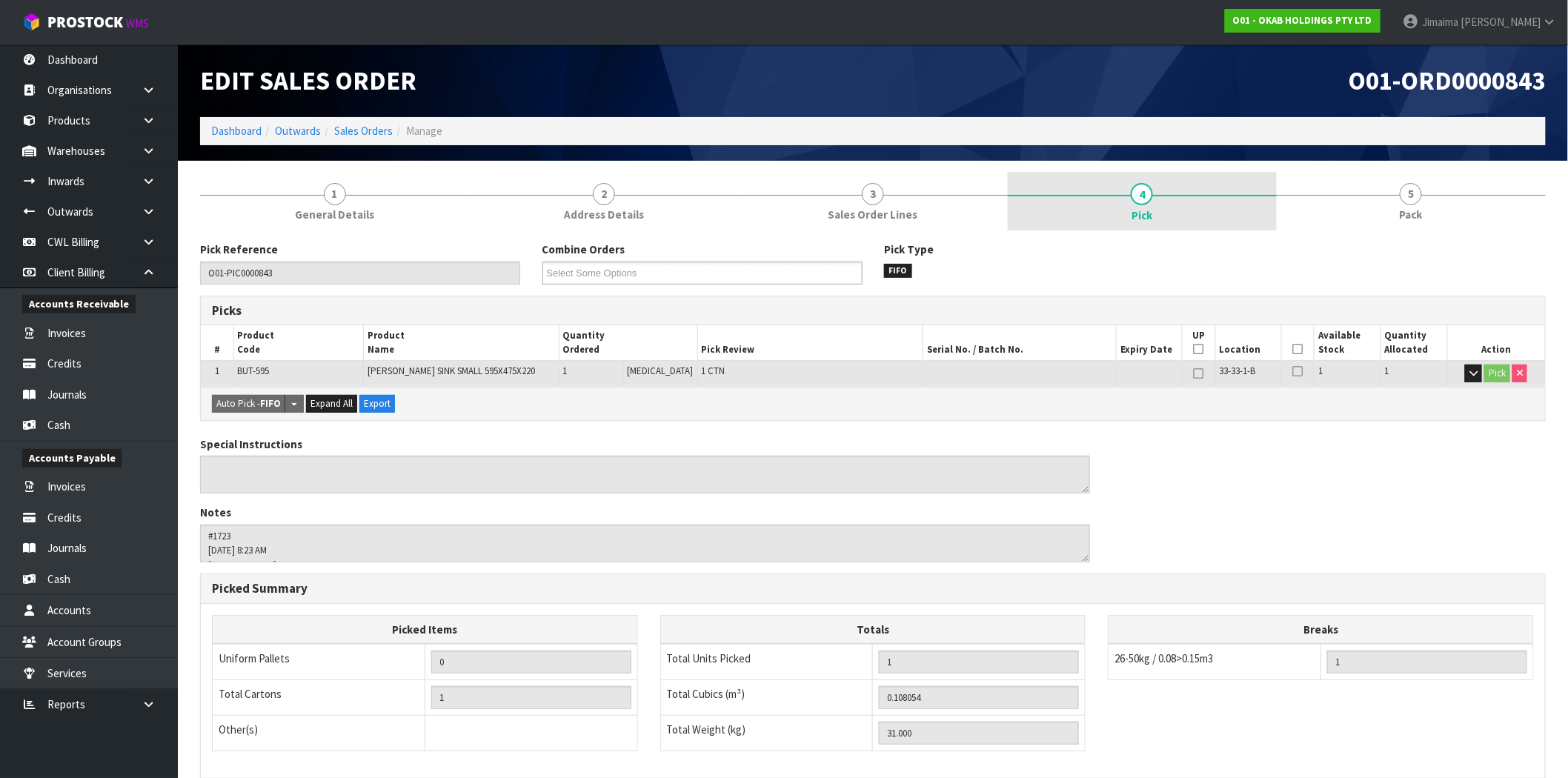
click at [1223, 225] on link "4 Pick" at bounding box center [1142, 202] width 269 height 59
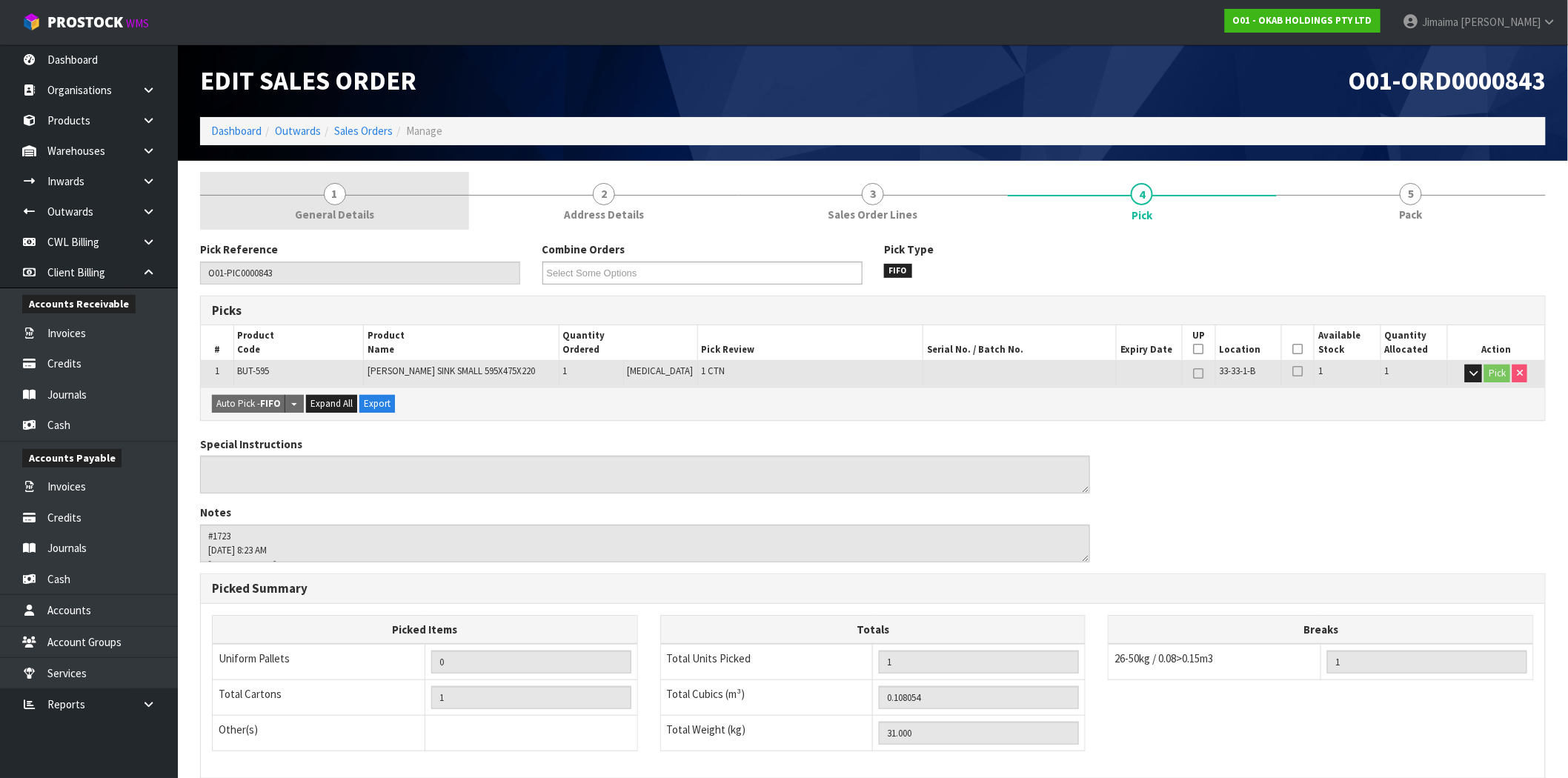
click at [361, 207] on span "General Details" at bounding box center [334, 214] width 80 height 16
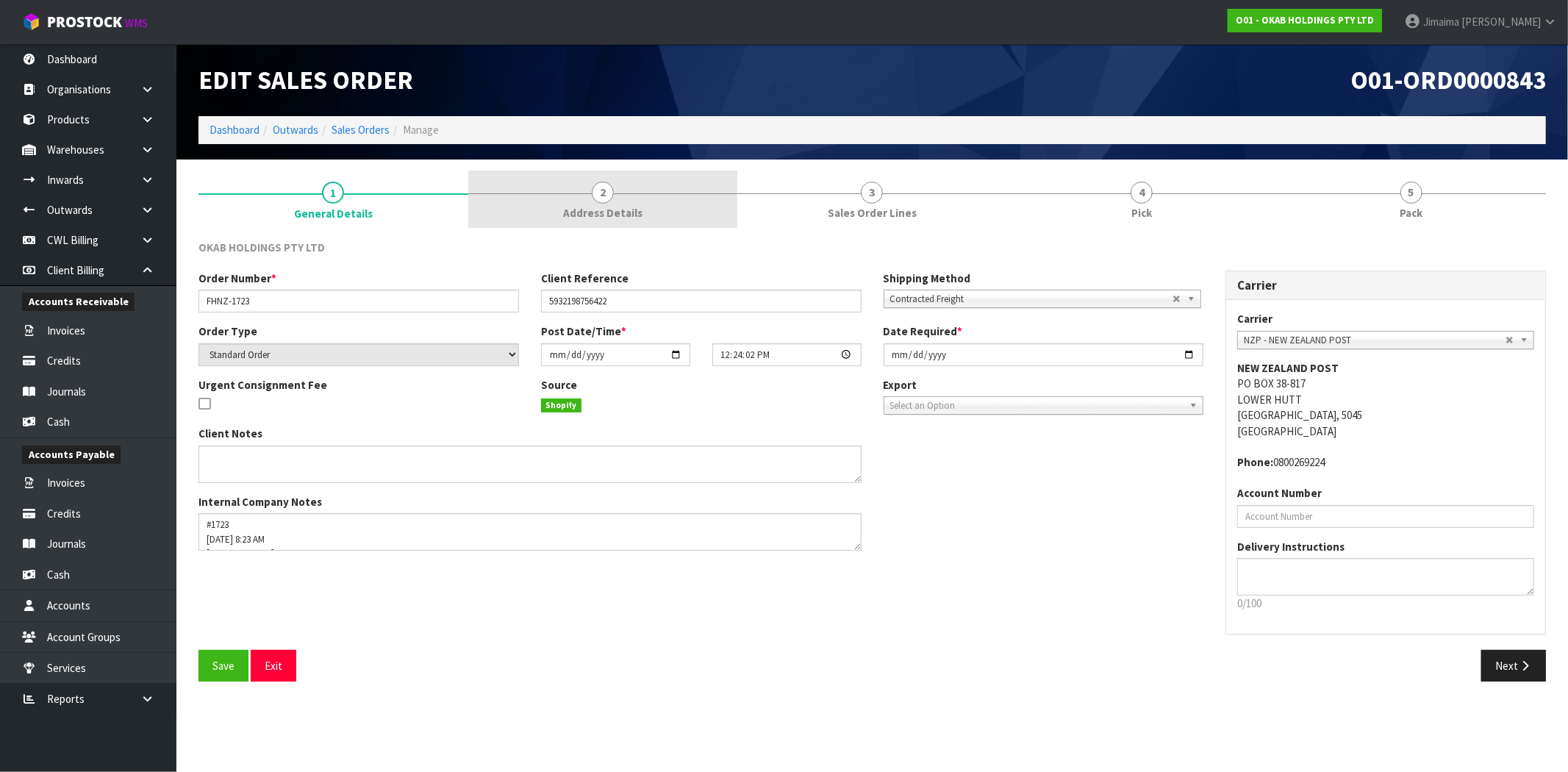
click at [544, 200] on link "2 Address Details" at bounding box center [604, 199] width 270 height 58
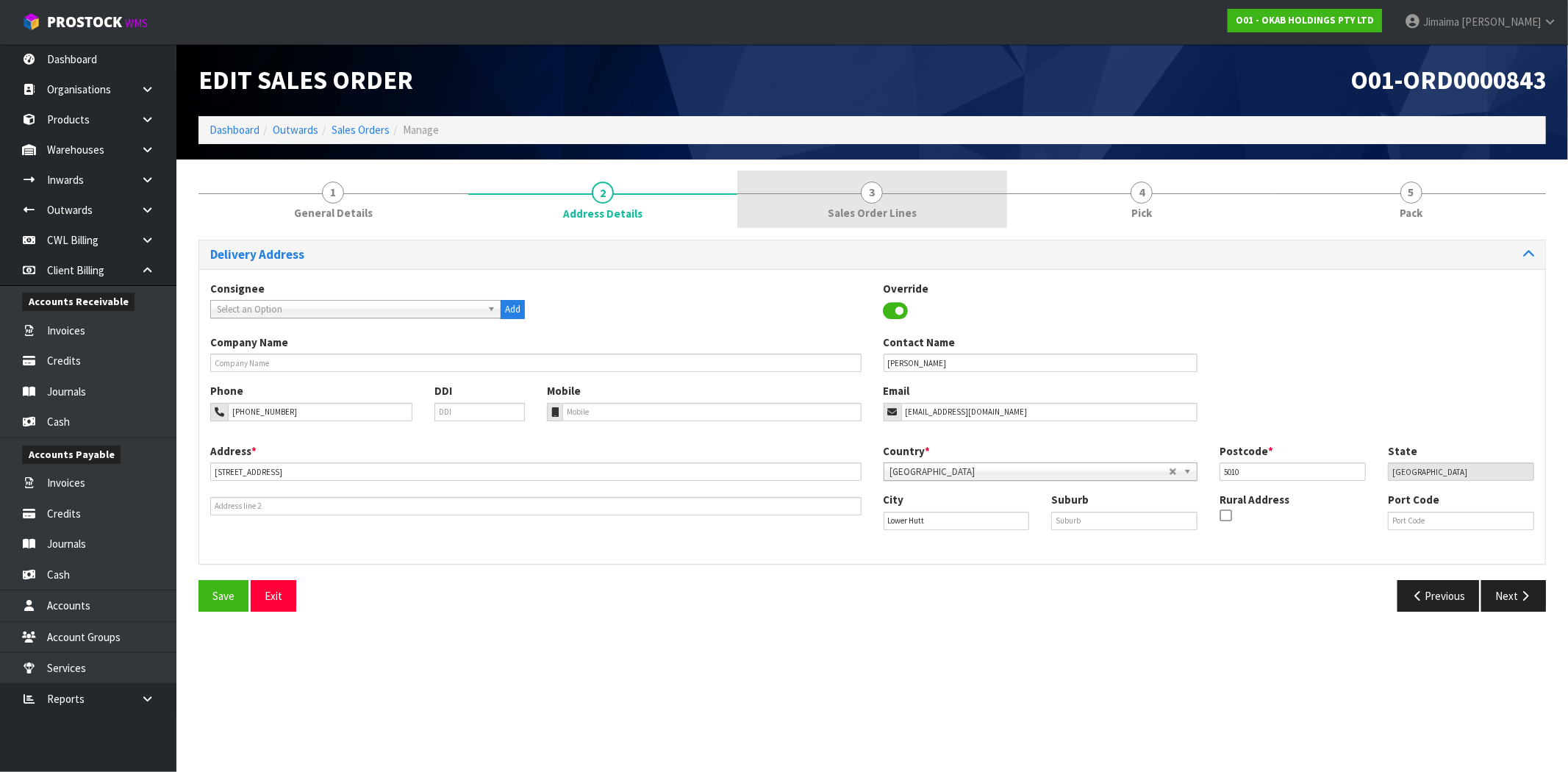
click at [793, 200] on link "3 Sales Order Lines" at bounding box center [873, 199] width 270 height 58
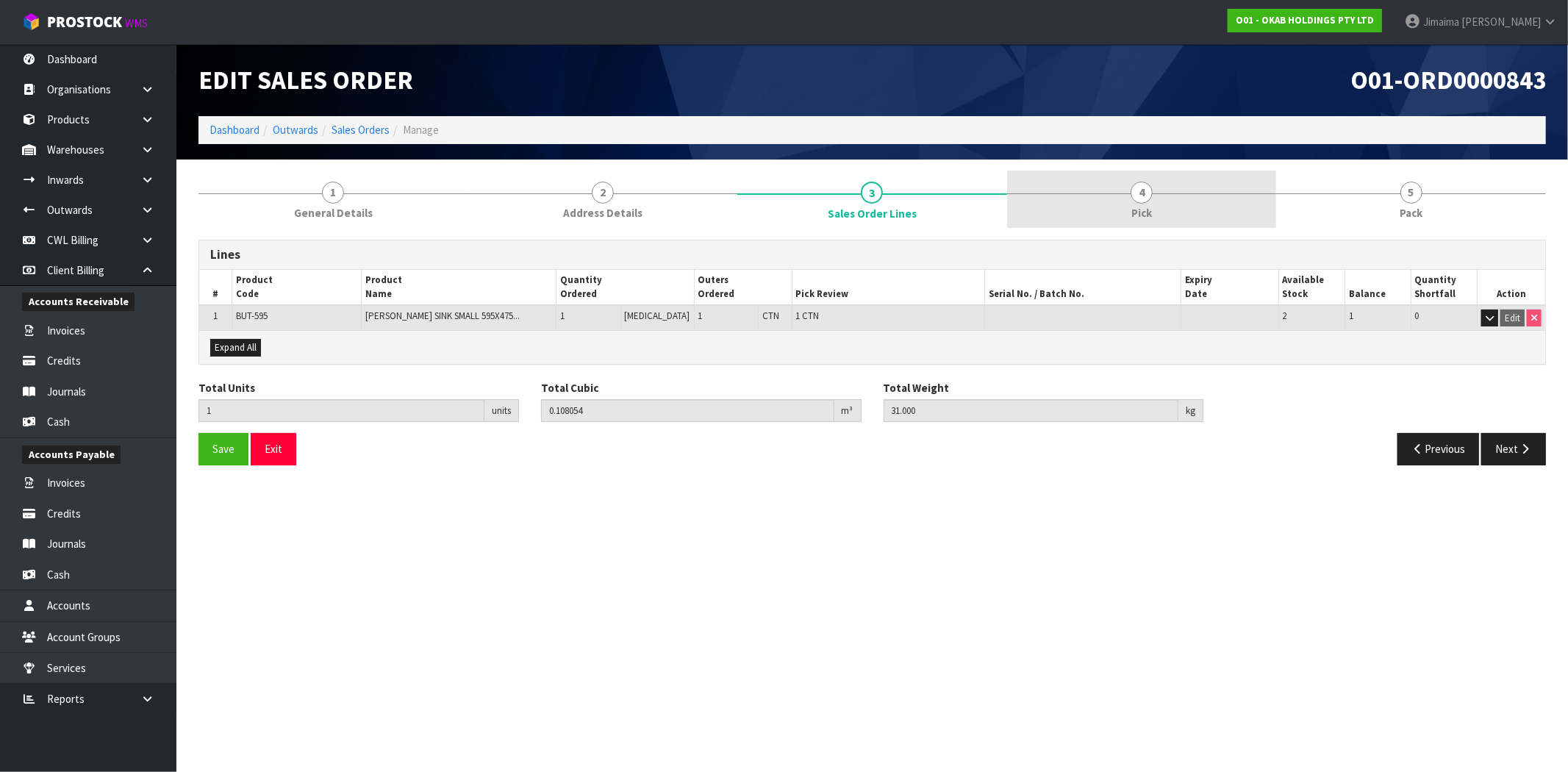
click at [1056, 195] on link "4 Pick" at bounding box center [1142, 199] width 270 height 58
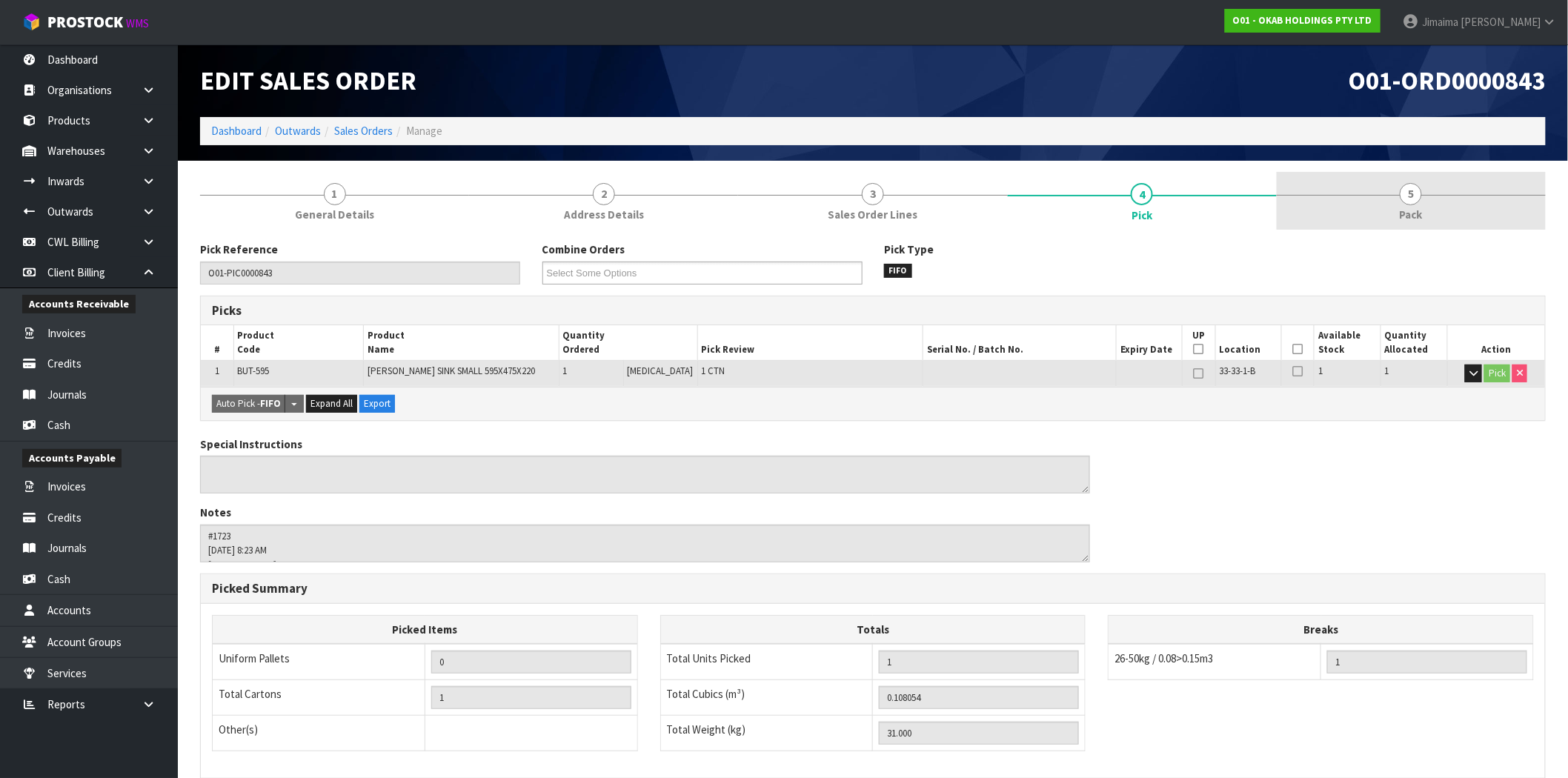
click at [1308, 180] on link "5 Pack" at bounding box center [1411, 201] width 269 height 58
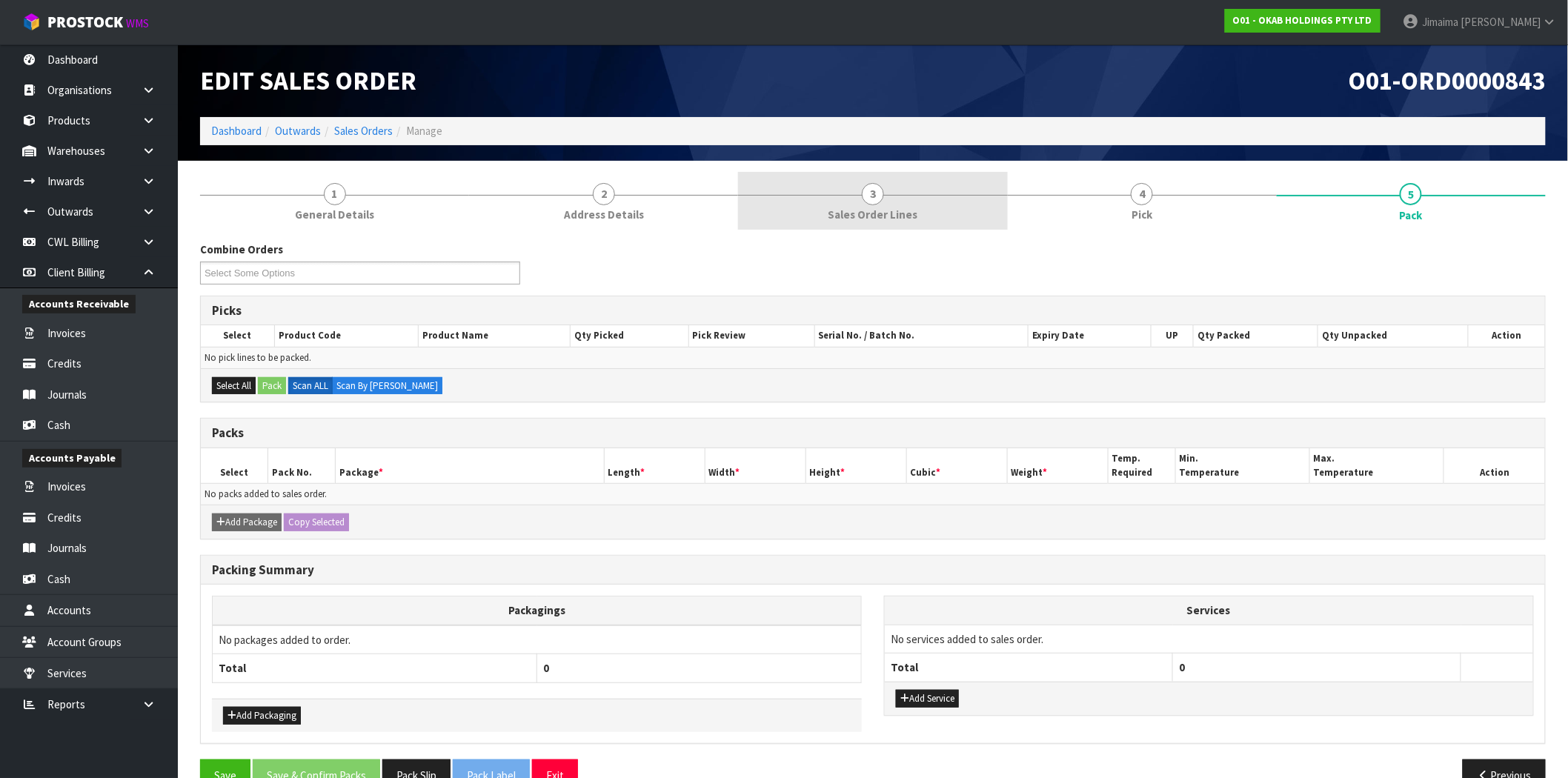
click at [947, 198] on link "3 Sales Order Lines" at bounding box center [872, 201] width 269 height 58
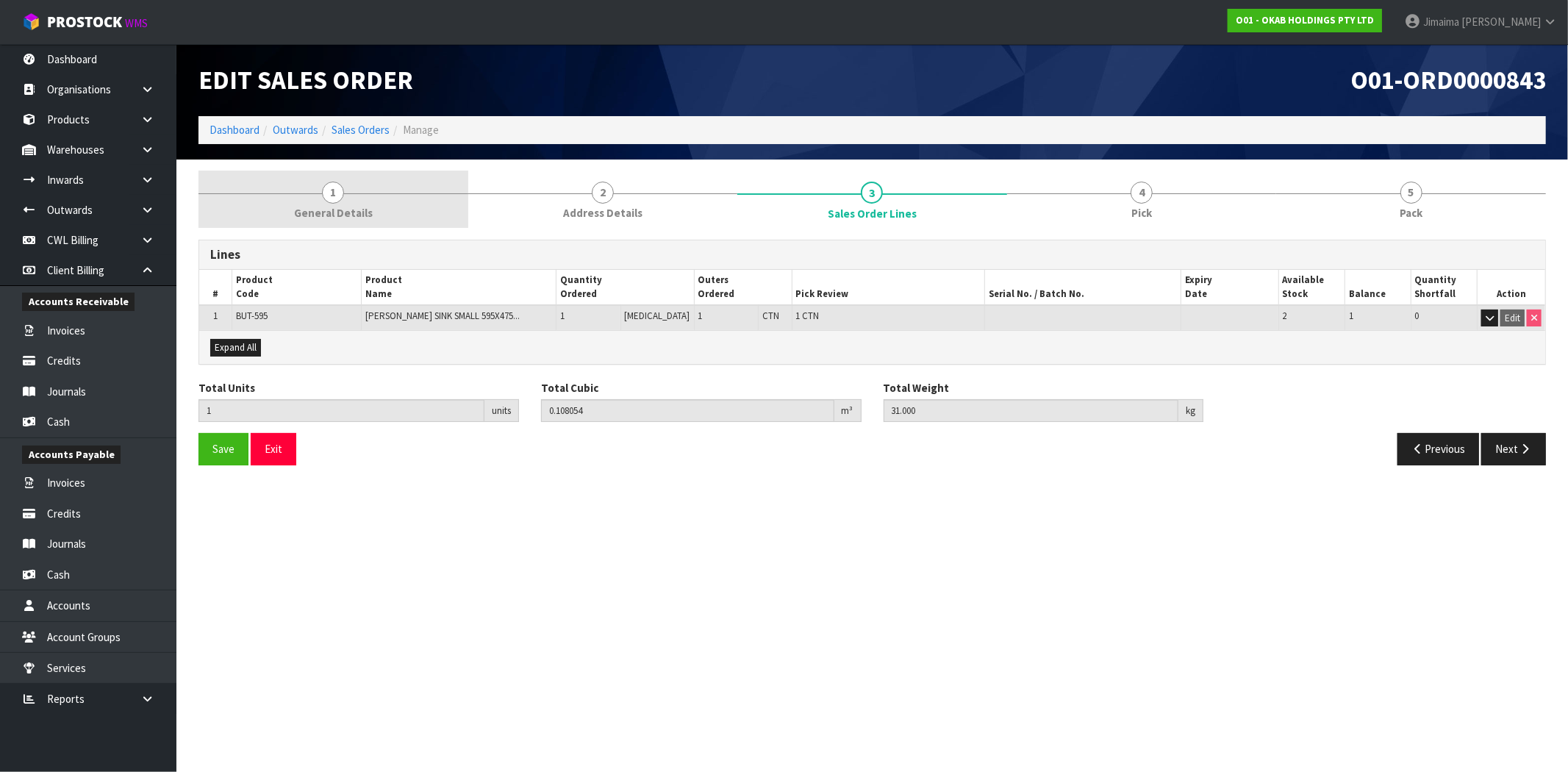
click at [346, 189] on link "1 General Details" at bounding box center [333, 199] width 270 height 58
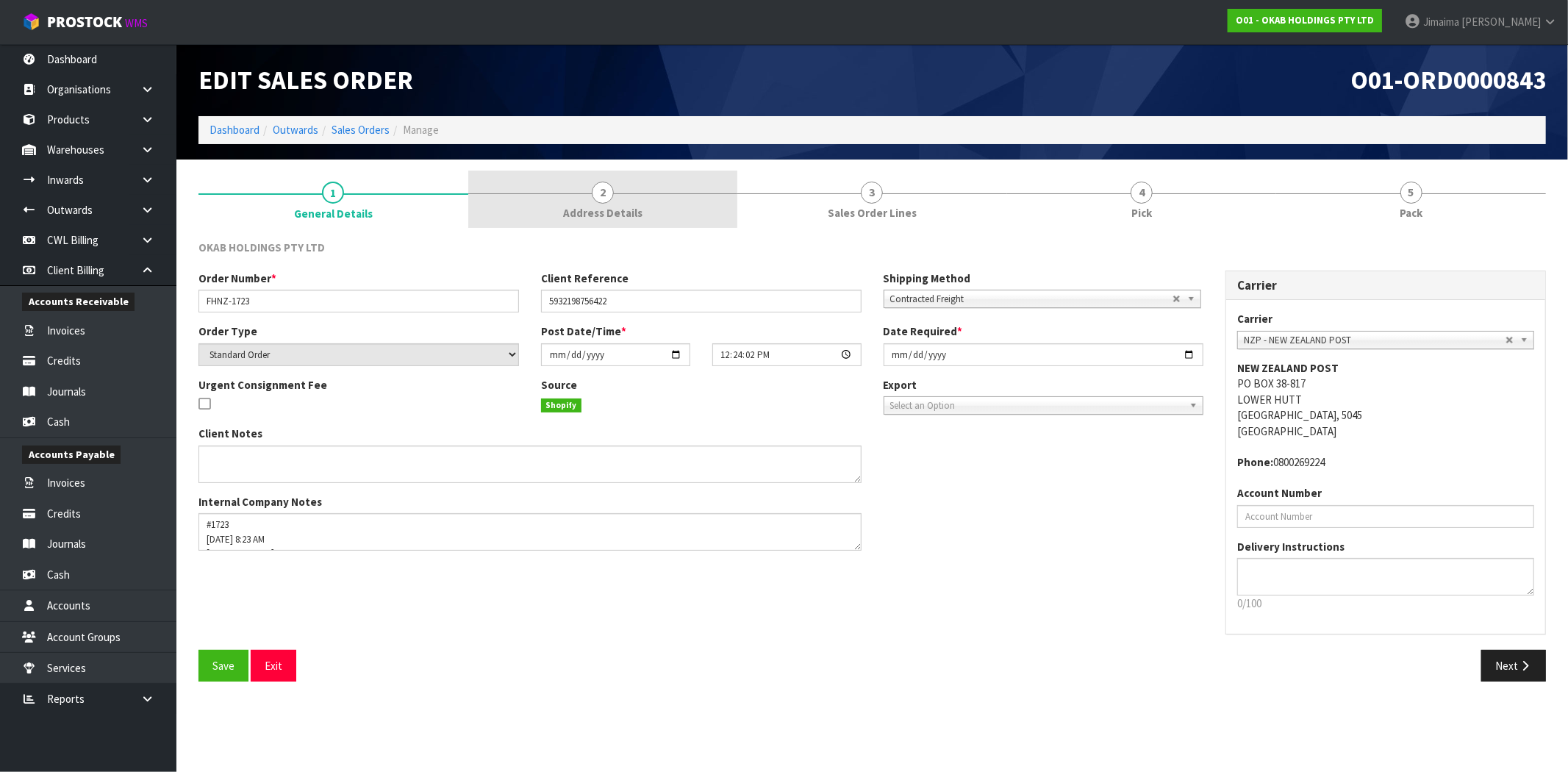
click at [598, 205] on span "Address Details" at bounding box center [603, 212] width 79 height 16
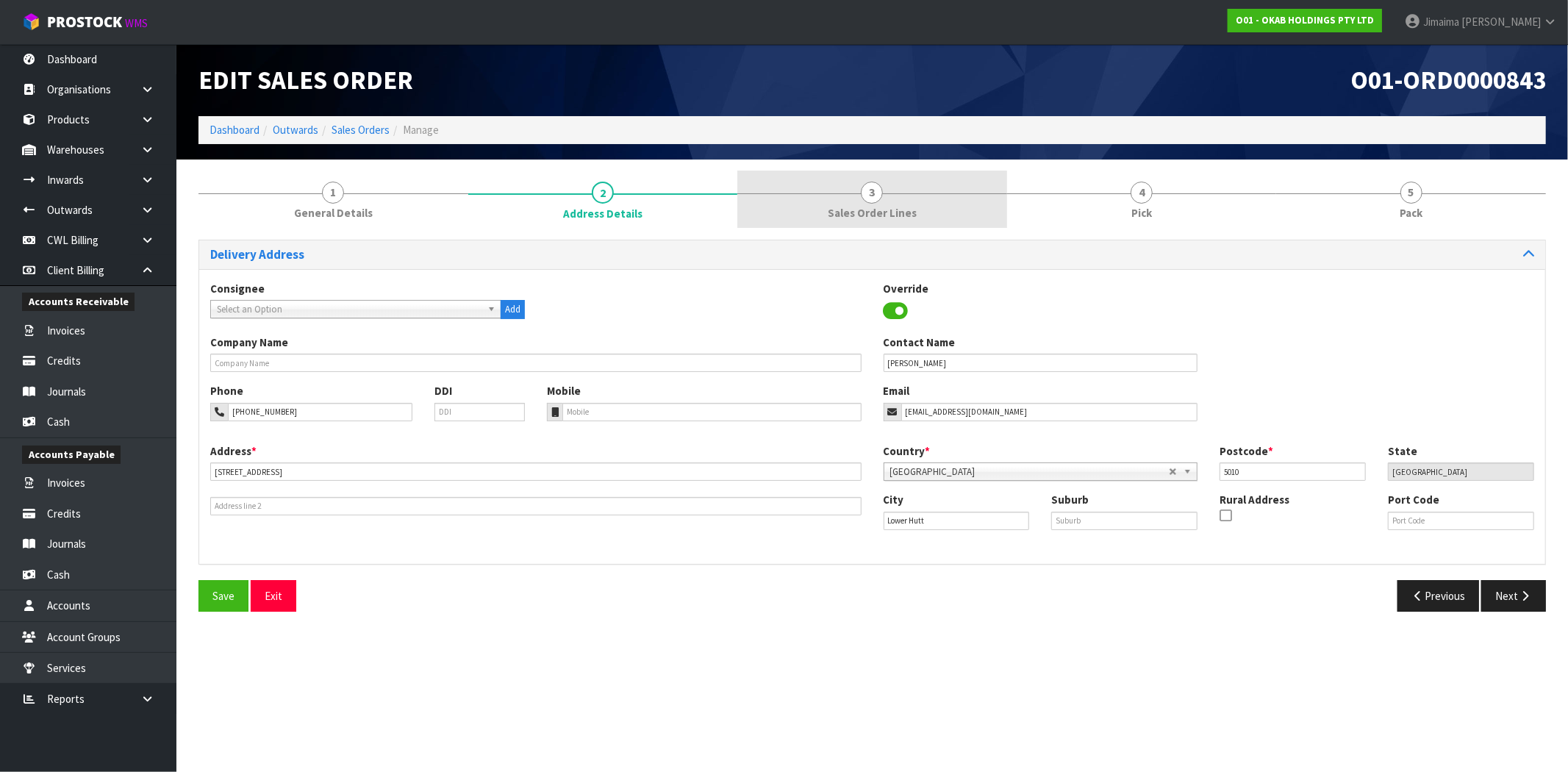
click at [833, 210] on span "Sales Order Lines" at bounding box center [872, 212] width 89 height 16
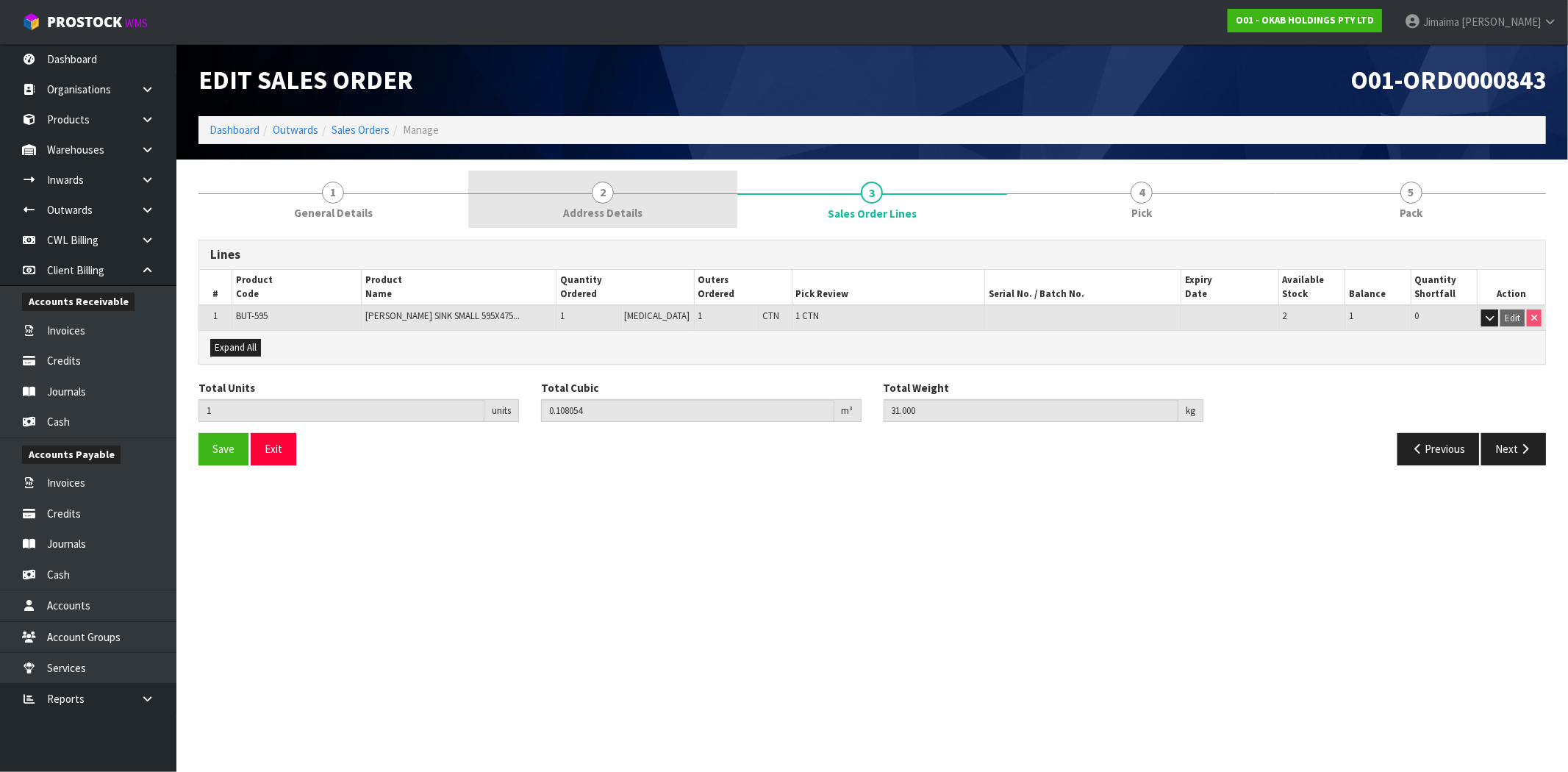
click at [533, 181] on link "2 Address Details" at bounding box center [604, 199] width 270 height 58
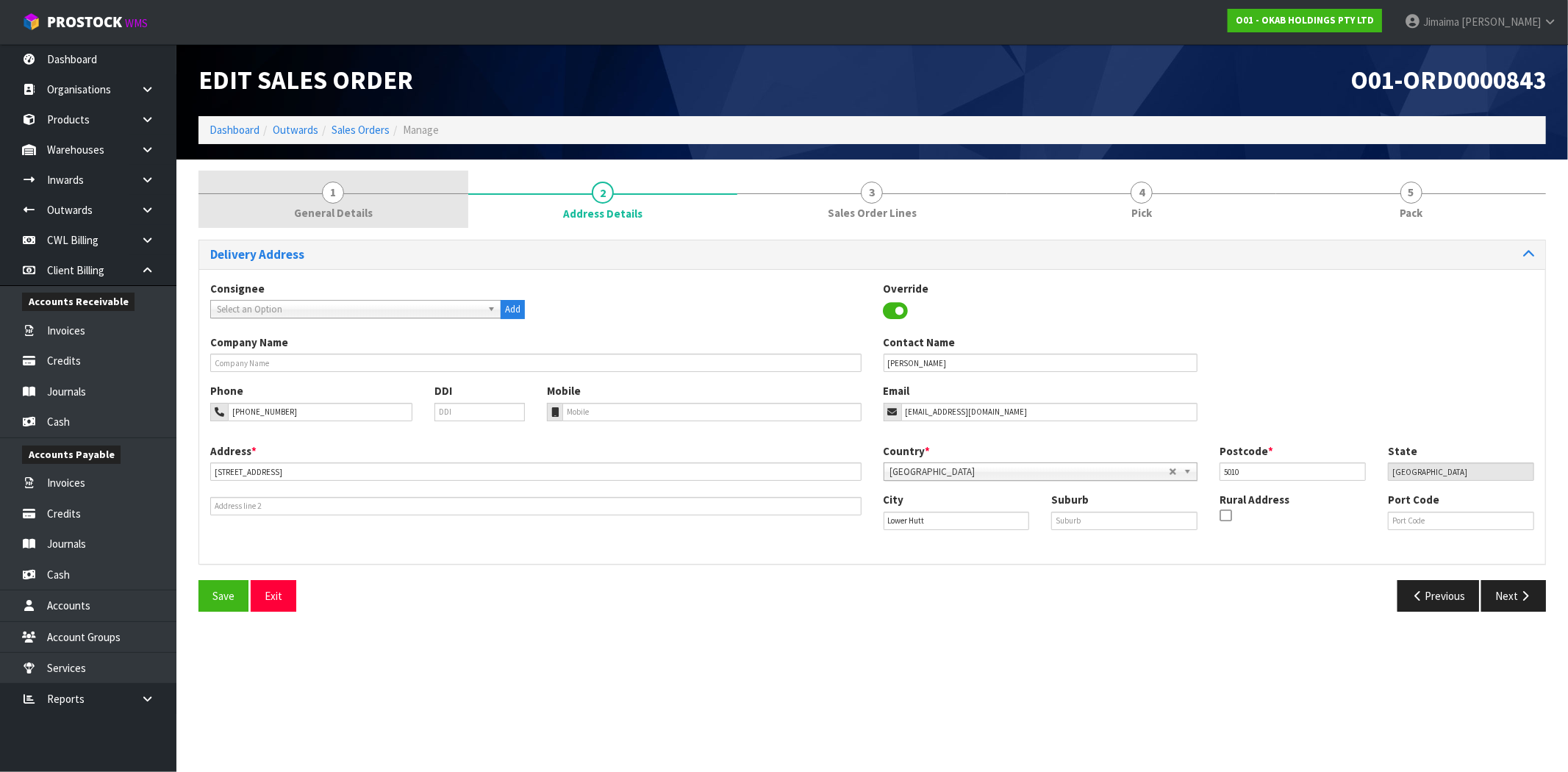
click at [391, 197] on link "1 General Details" at bounding box center [333, 199] width 270 height 58
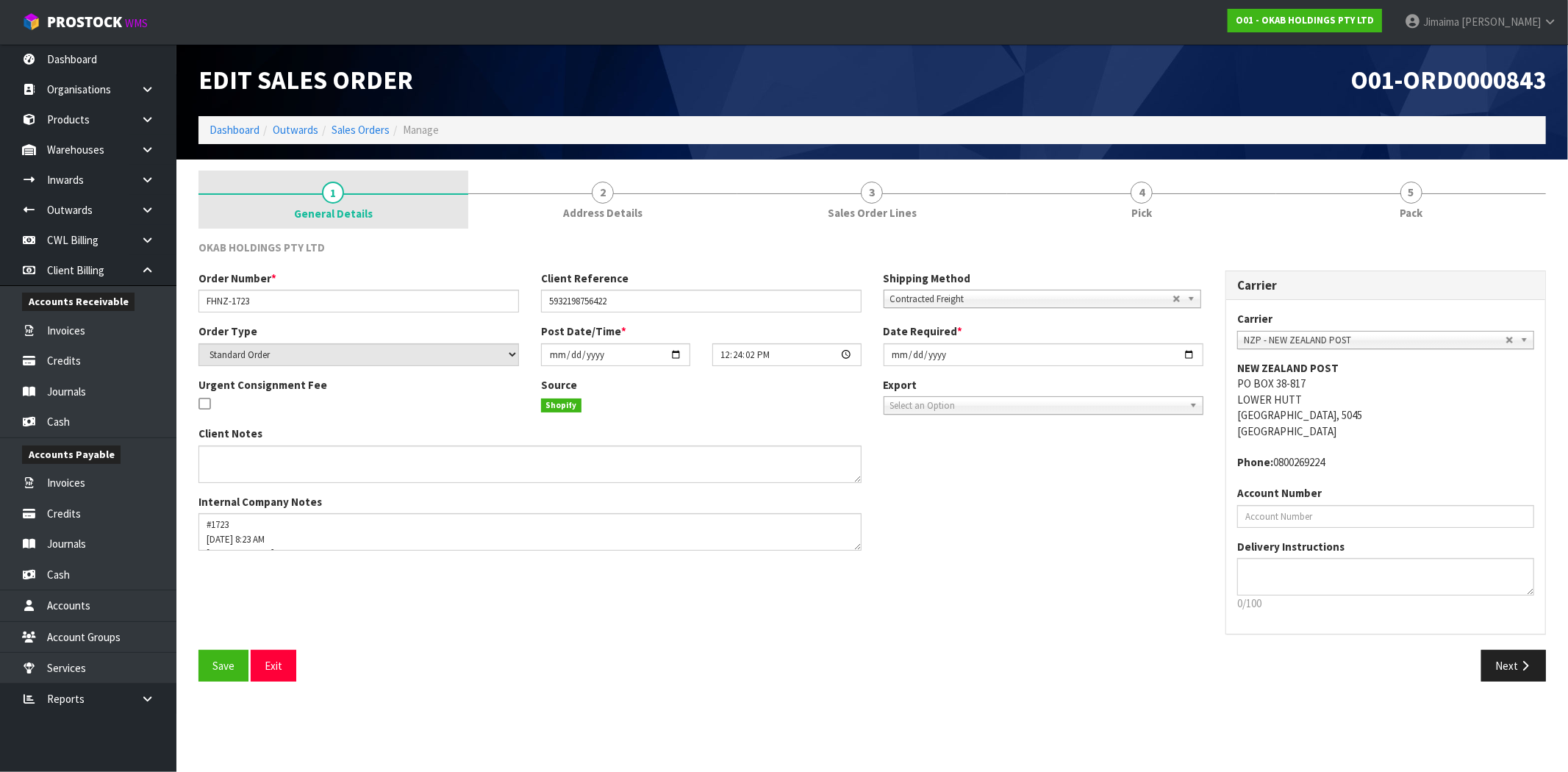
click at [390, 197] on link "1 General Details" at bounding box center [333, 200] width 270 height 59
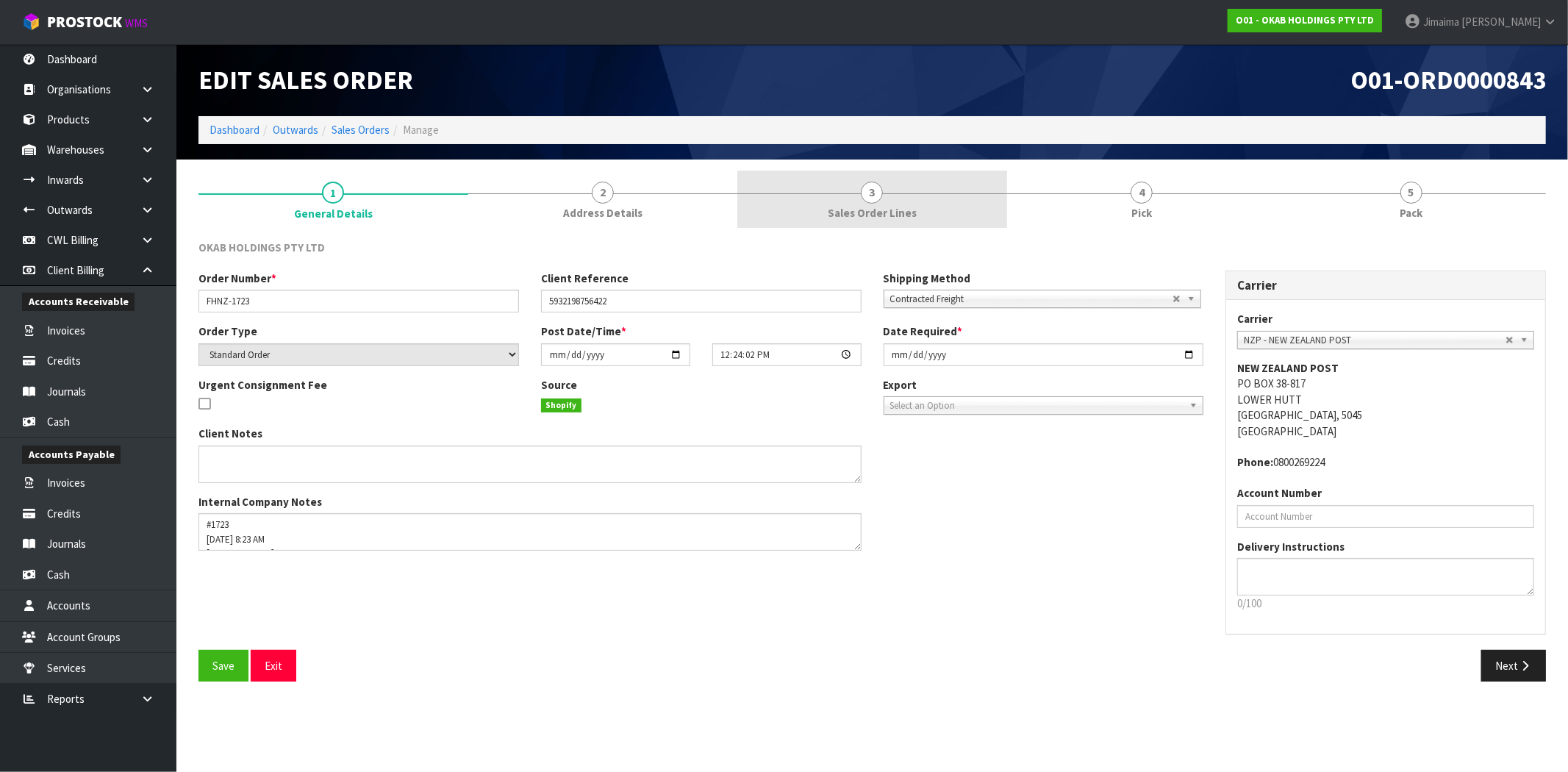
click at [949, 196] on link "3 Sales Order Lines" at bounding box center [873, 199] width 270 height 58
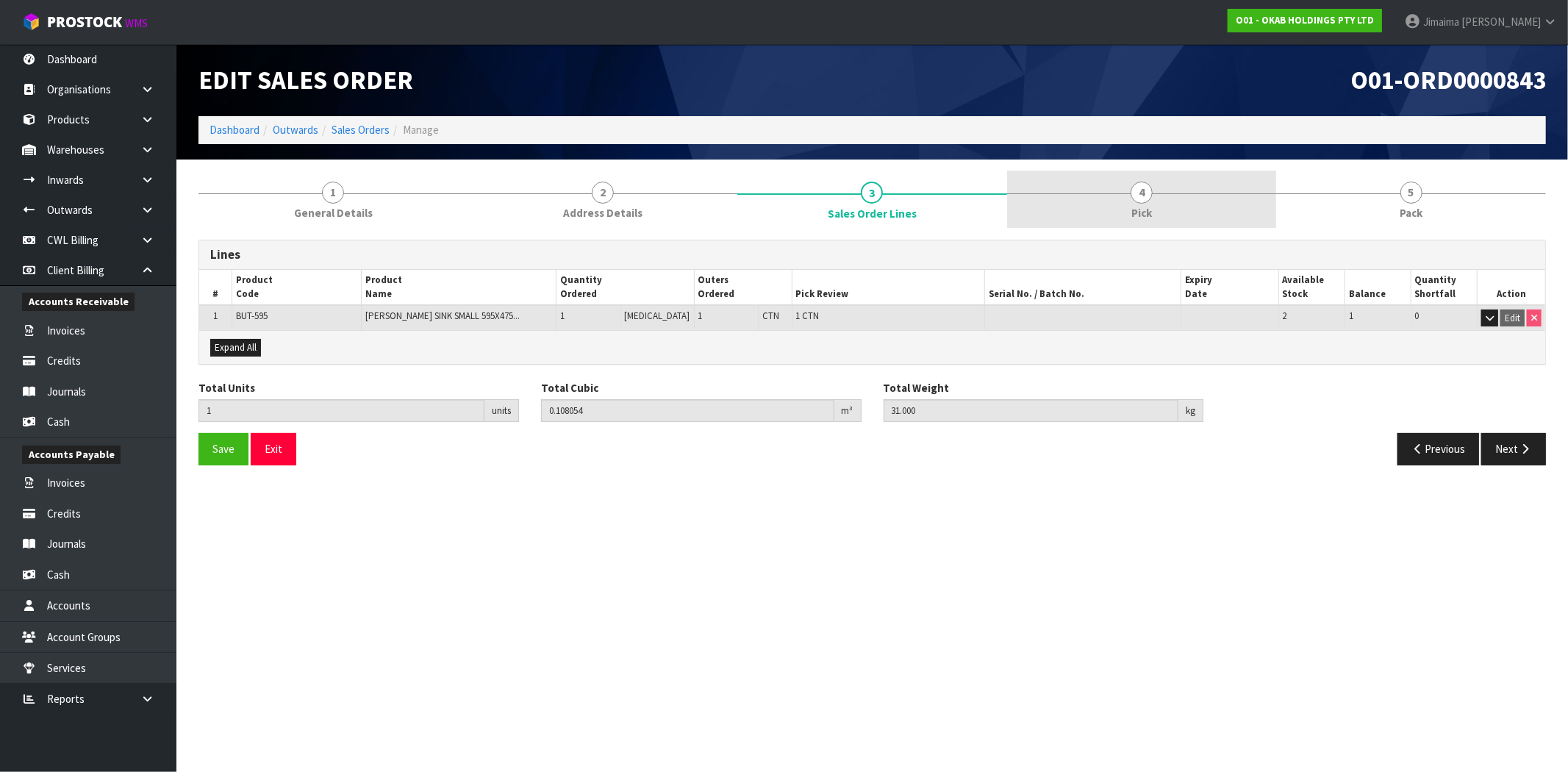
click at [1025, 195] on link "4 Pick" at bounding box center [1142, 199] width 270 height 58
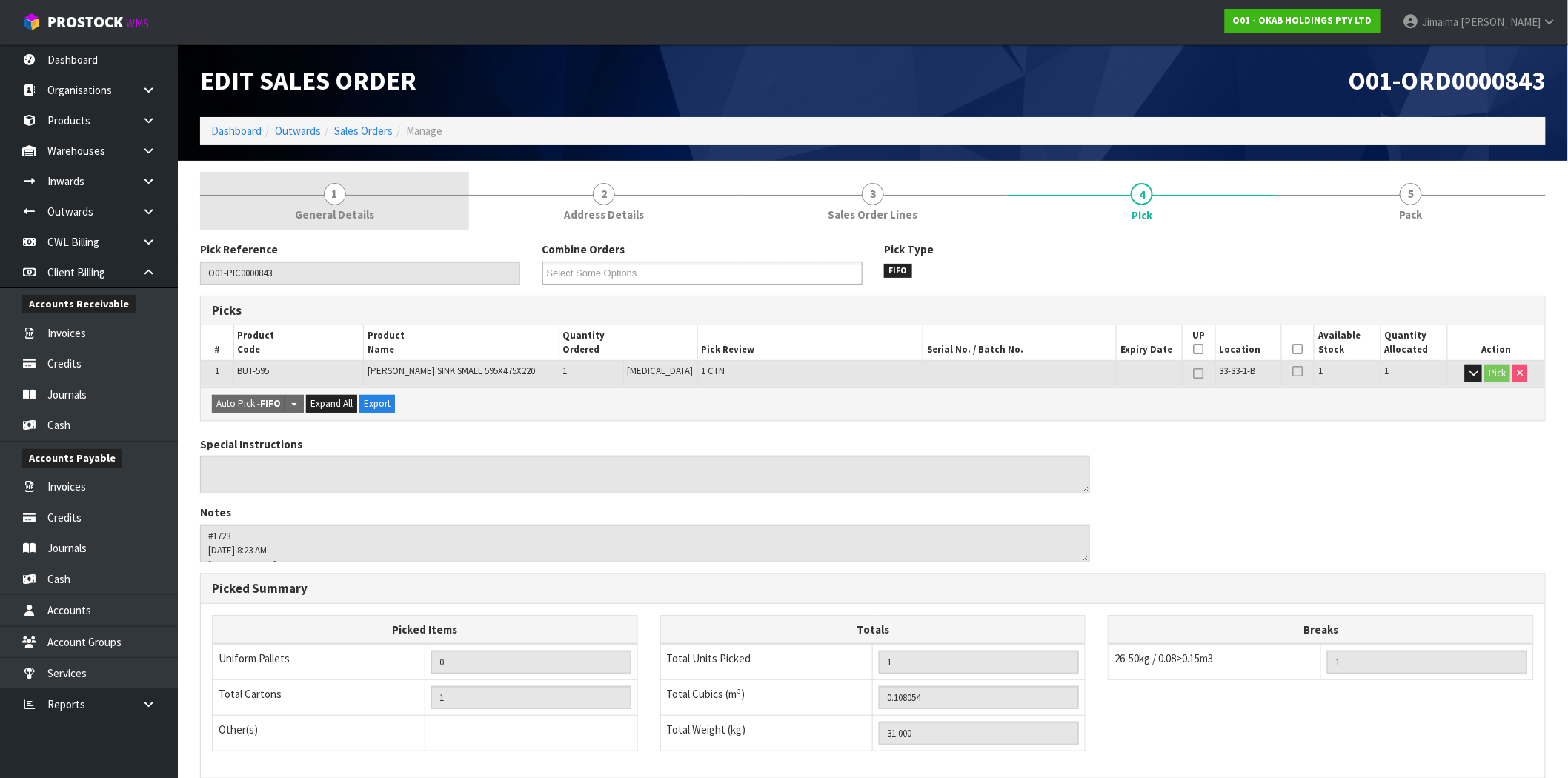
click at [413, 196] on link "1 General Details" at bounding box center [334, 201] width 269 height 58
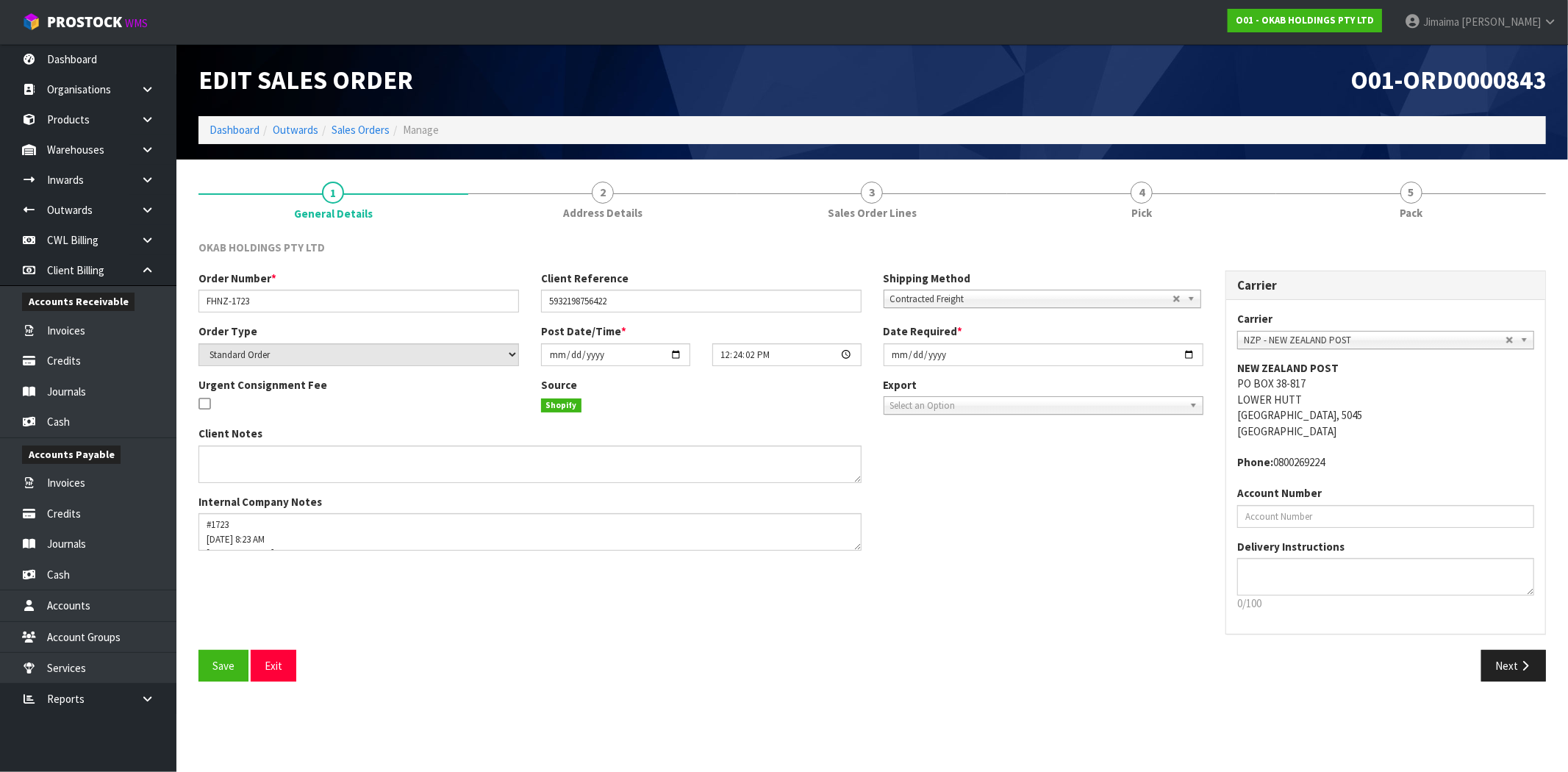
click at [898, 142] on ol "Dashboard Outwards Sales Orders Manage" at bounding box center [872, 130] width 1348 height 28
click at [899, 167] on section "1 General Details 2 Address Details 3 Sales Order Lines 4 Pick 5 Pack OKAB HOLD…" at bounding box center [872, 432] width 1392 height 545
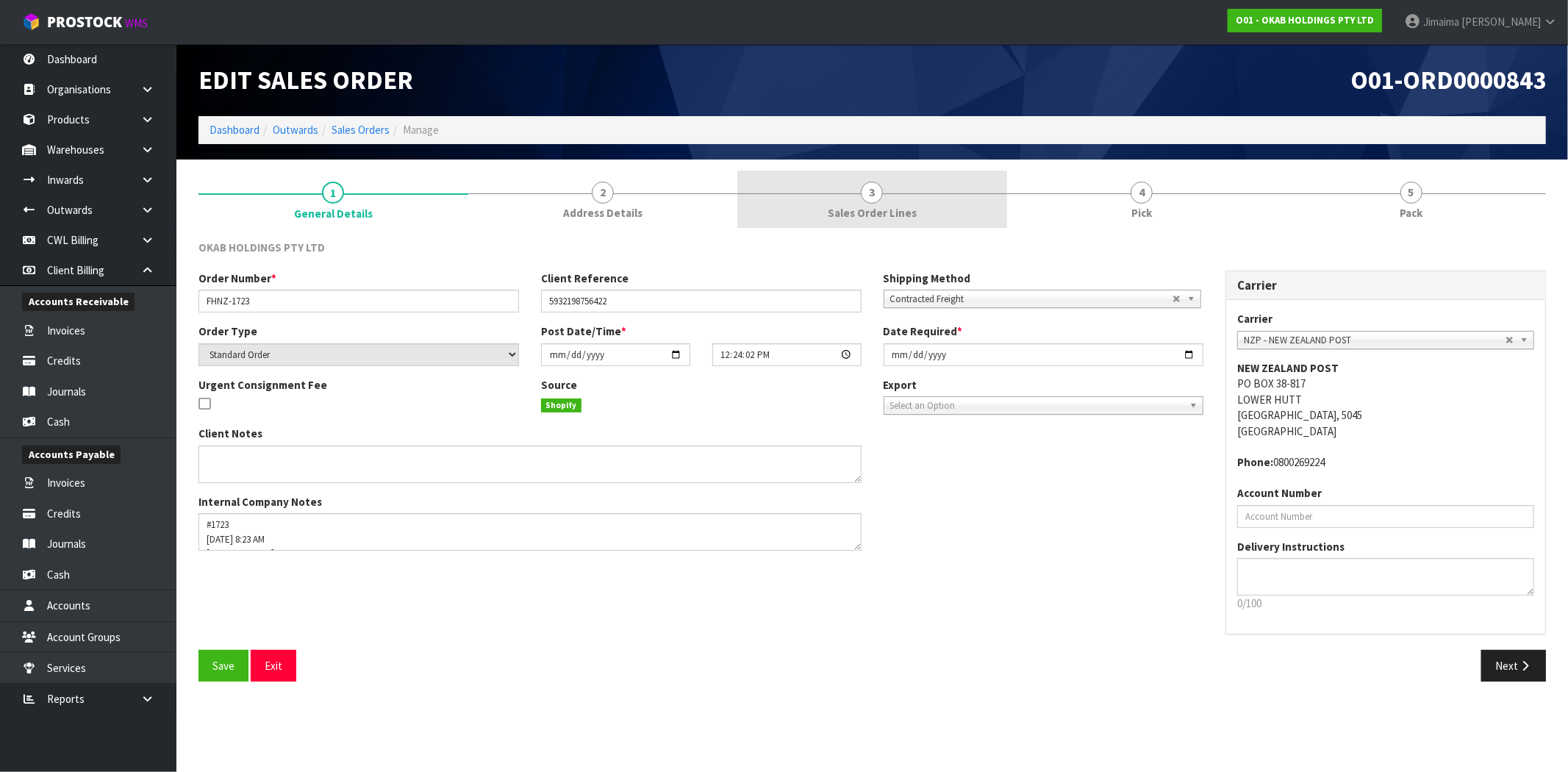
click at [891, 206] on span "Sales Order Lines" at bounding box center [872, 212] width 89 height 16
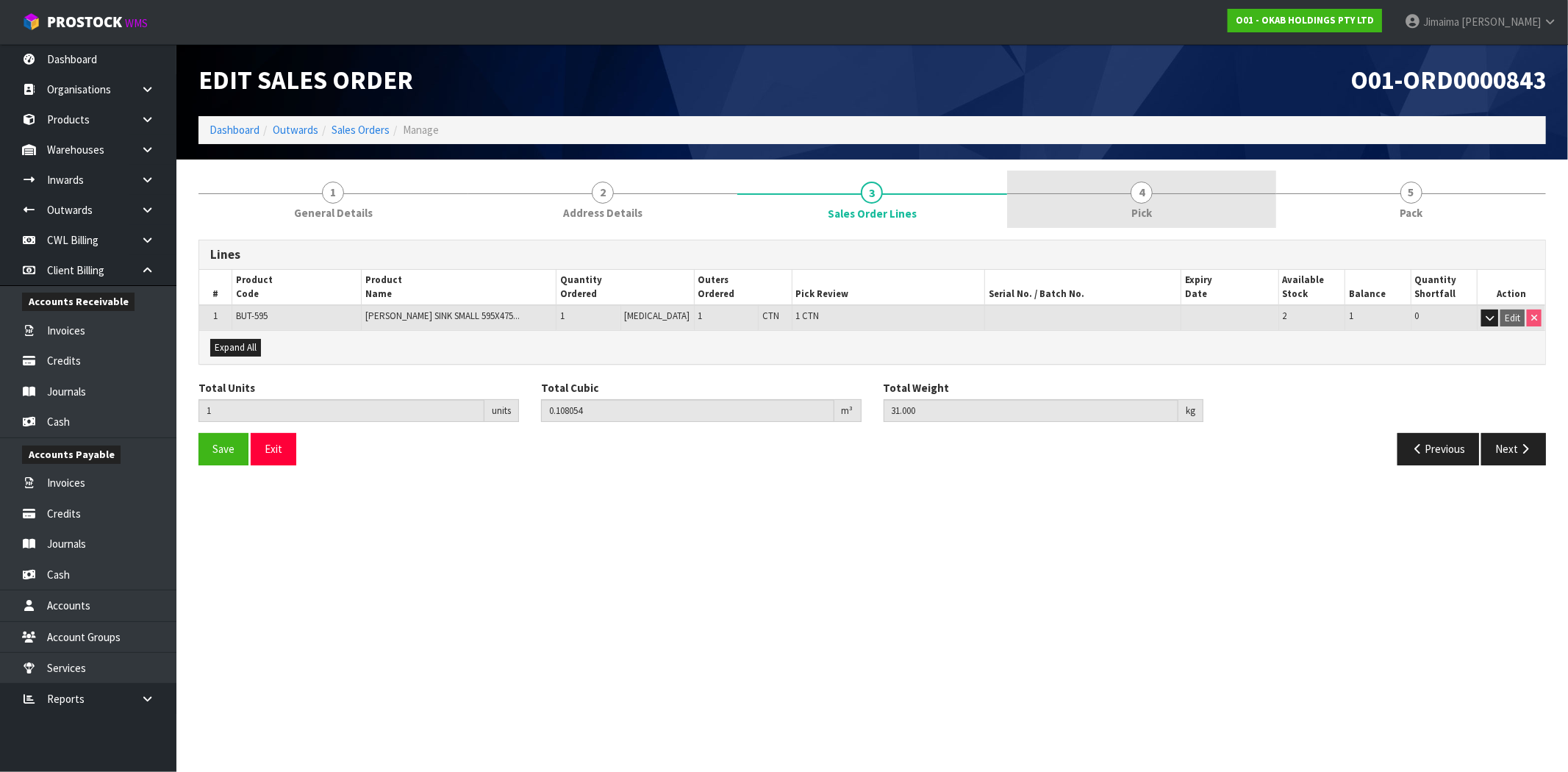
click at [1201, 226] on link "4 Pick" at bounding box center [1142, 199] width 270 height 58
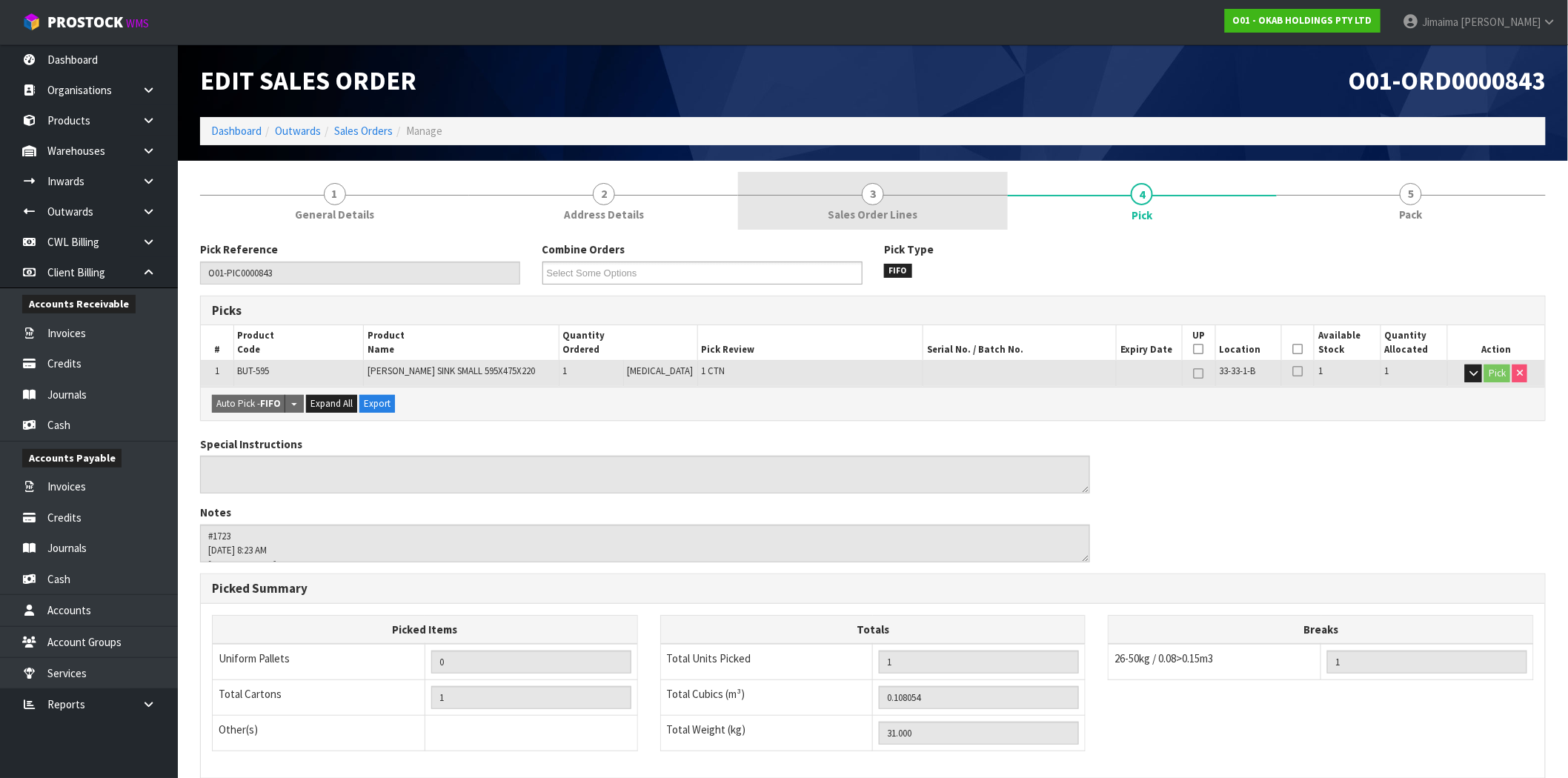
click at [922, 217] on link "3 Sales Order Lines" at bounding box center [872, 201] width 269 height 58
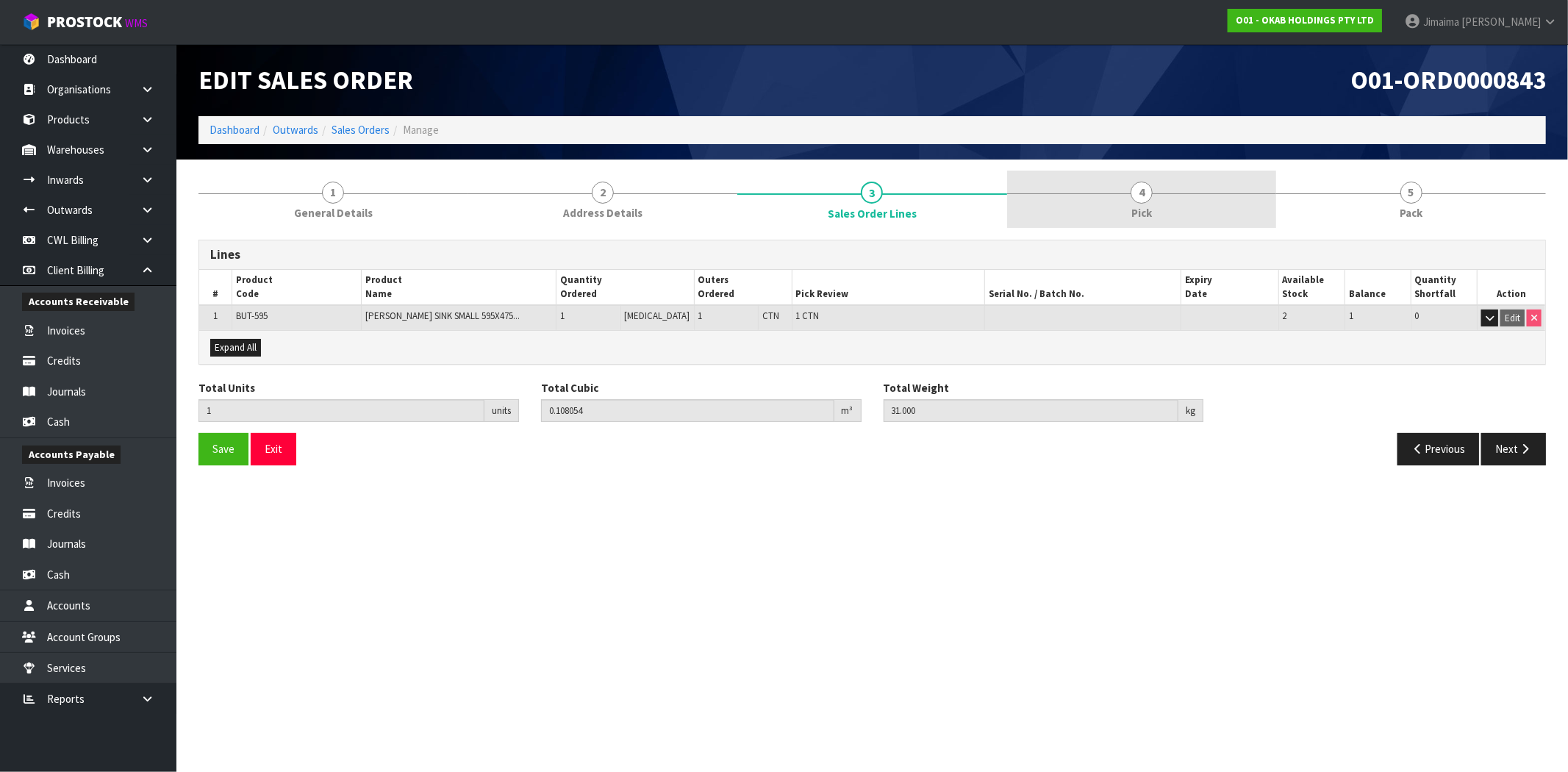
click at [1104, 221] on link "4 Pick" at bounding box center [1142, 199] width 270 height 58
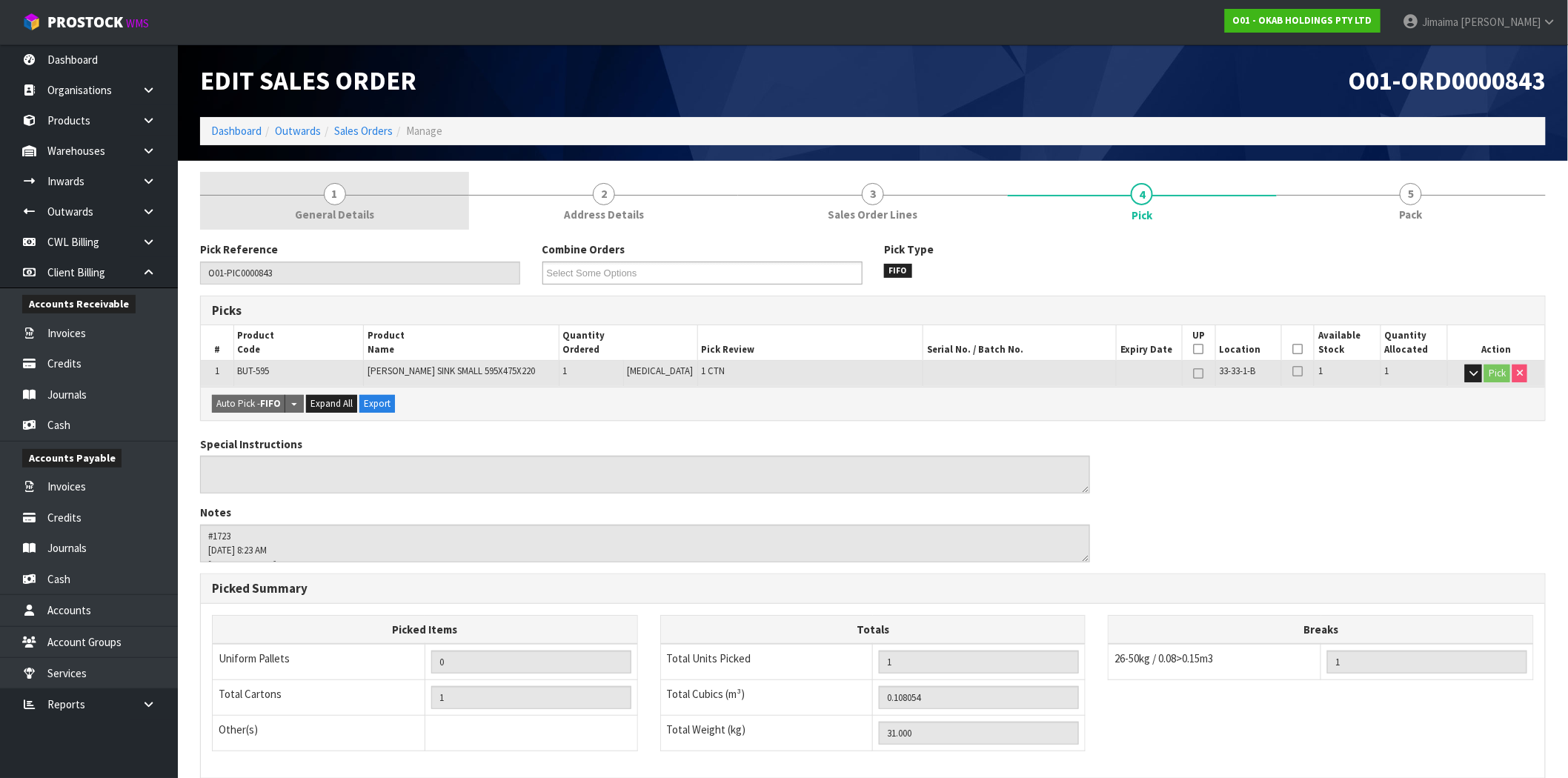
click at [440, 218] on link "1 General Details" at bounding box center [334, 201] width 269 height 58
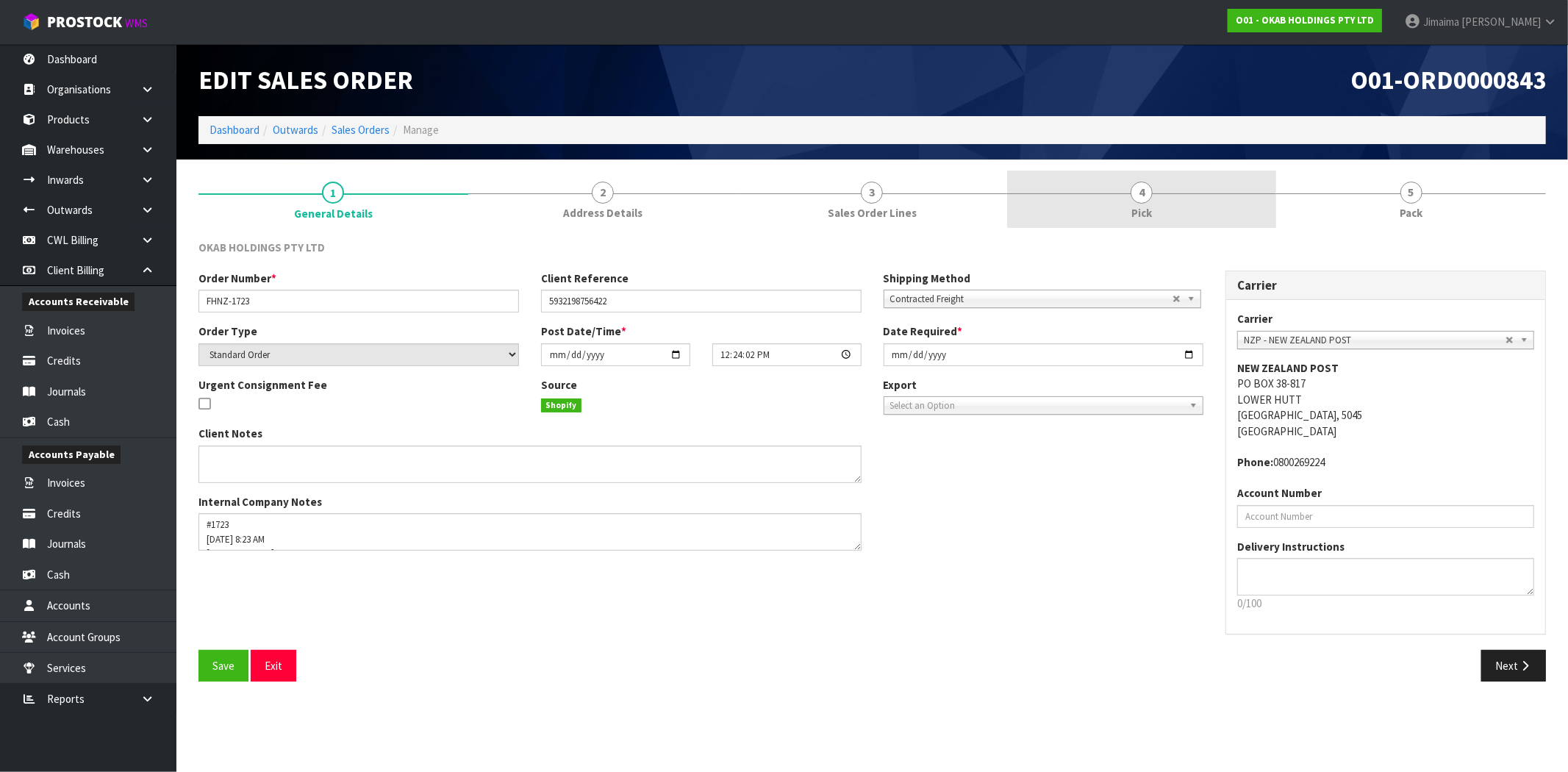
click at [1133, 218] on span "Pick" at bounding box center [1141, 212] width 20 height 16
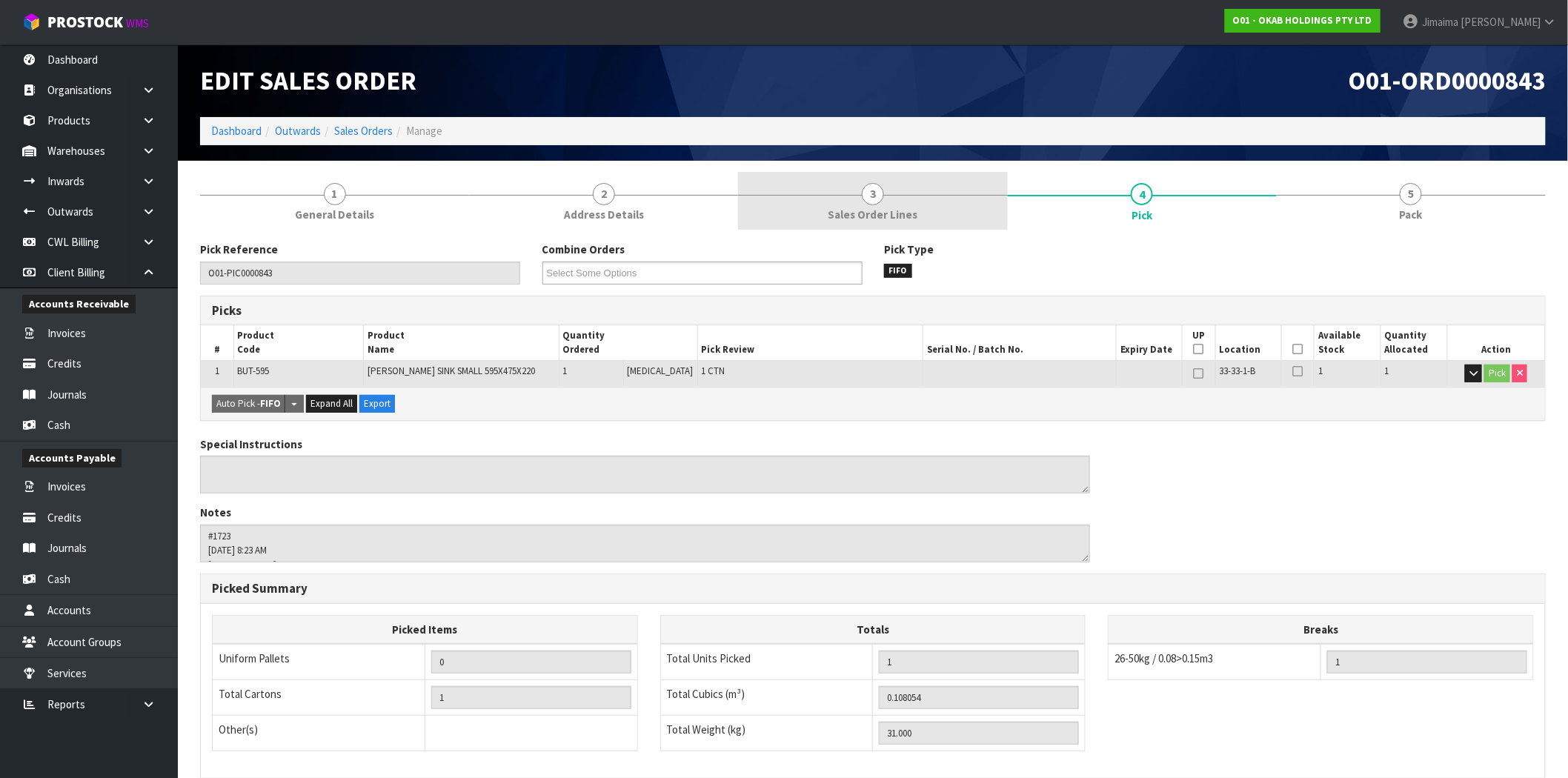
click at [975, 220] on link "3 Sales Order Lines" at bounding box center [872, 201] width 269 height 58
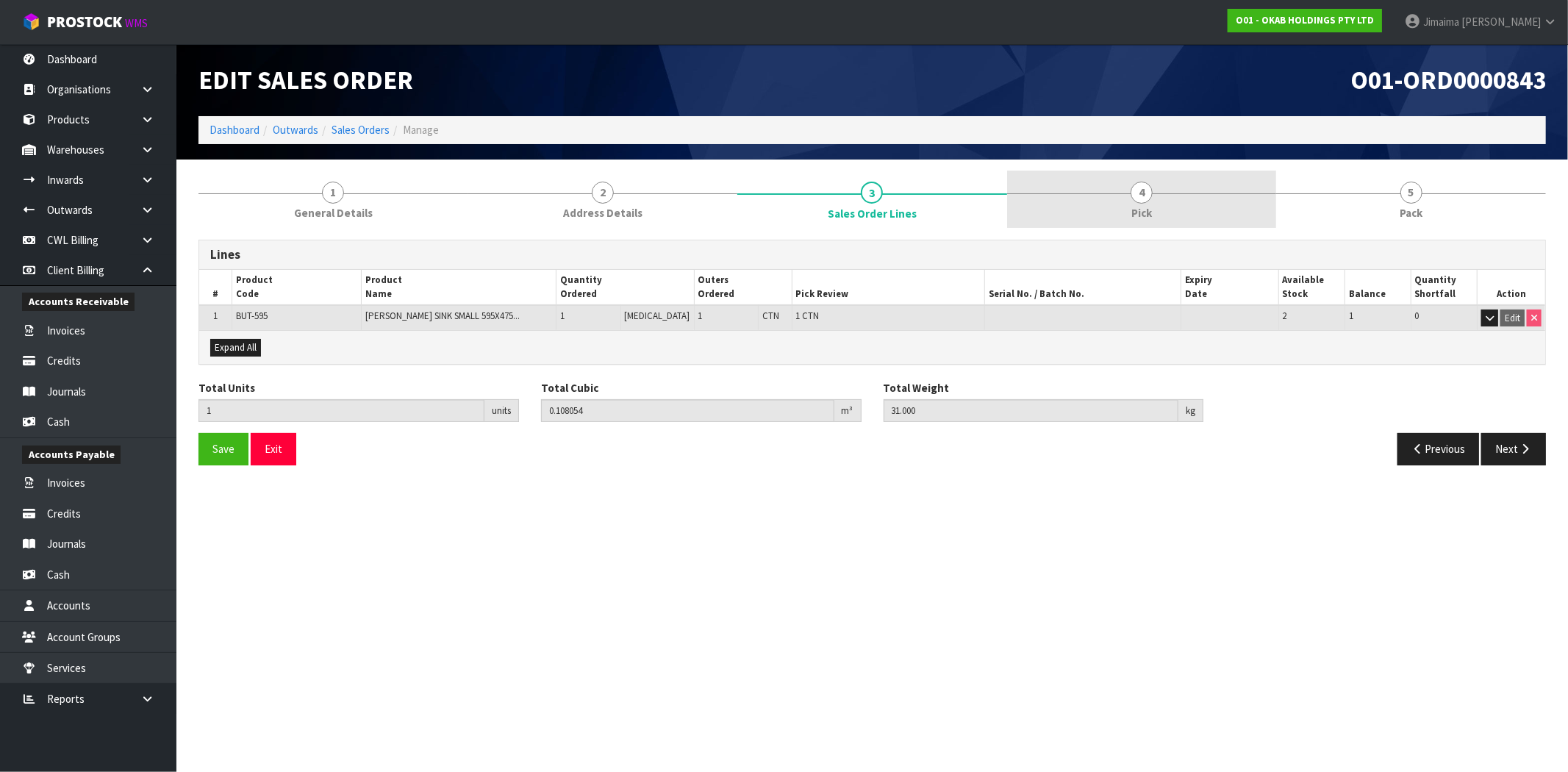
click at [1120, 193] on div at bounding box center [1142, 193] width 270 height 1
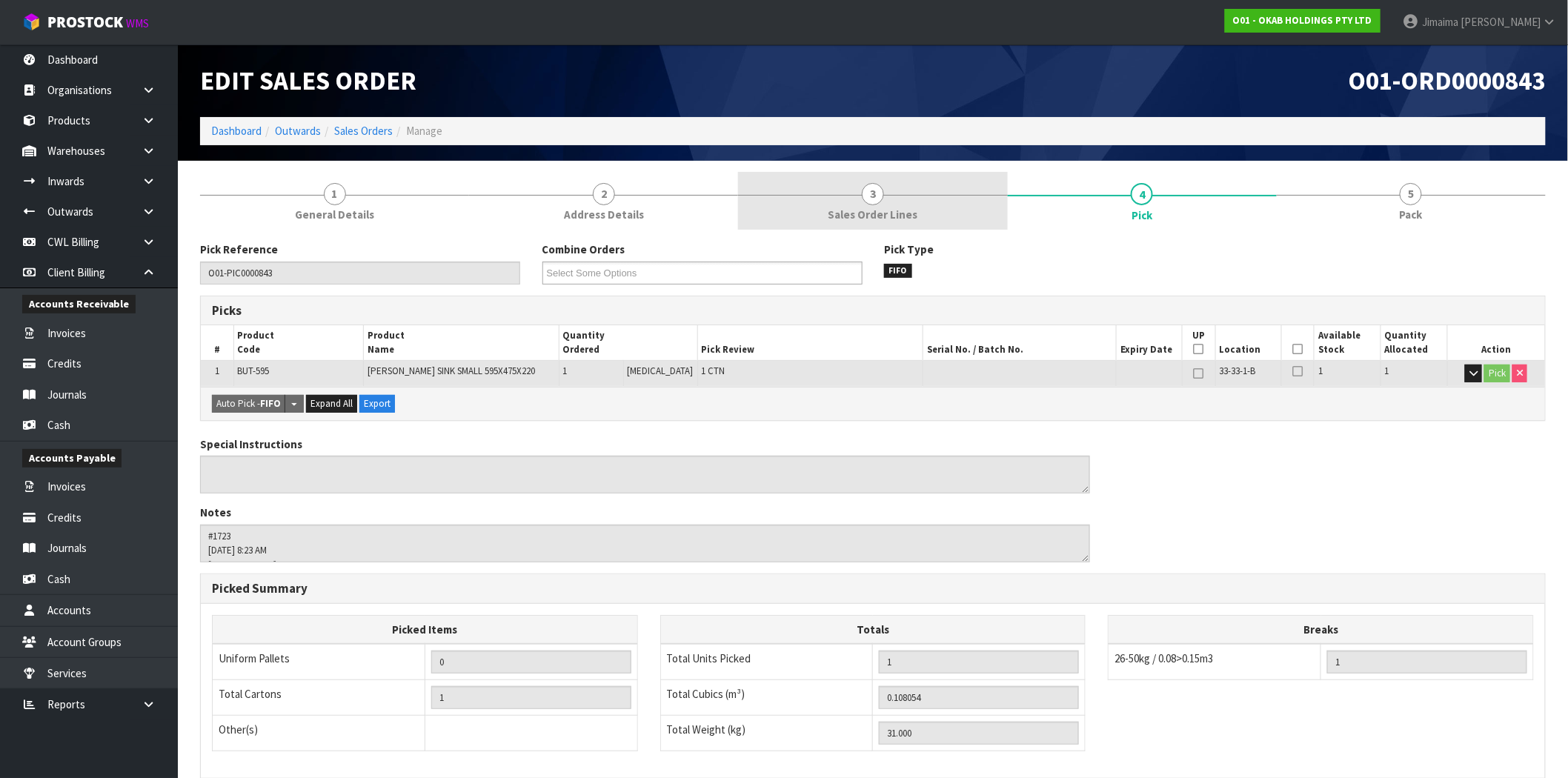
click at [924, 207] on link "3 Sales Order Lines" at bounding box center [872, 201] width 269 height 58
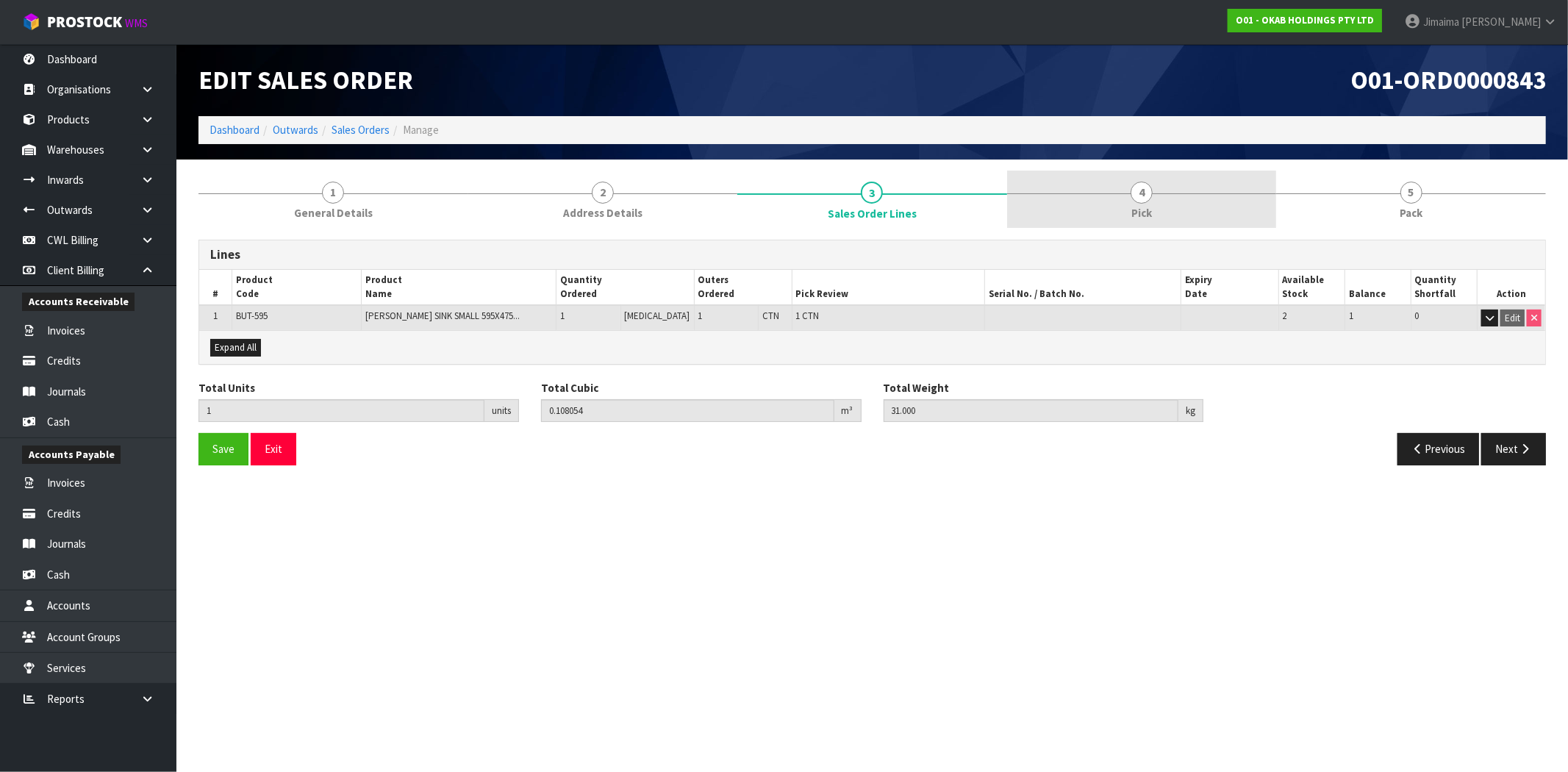
click at [1186, 210] on link "4 Pick" at bounding box center [1142, 199] width 270 height 58
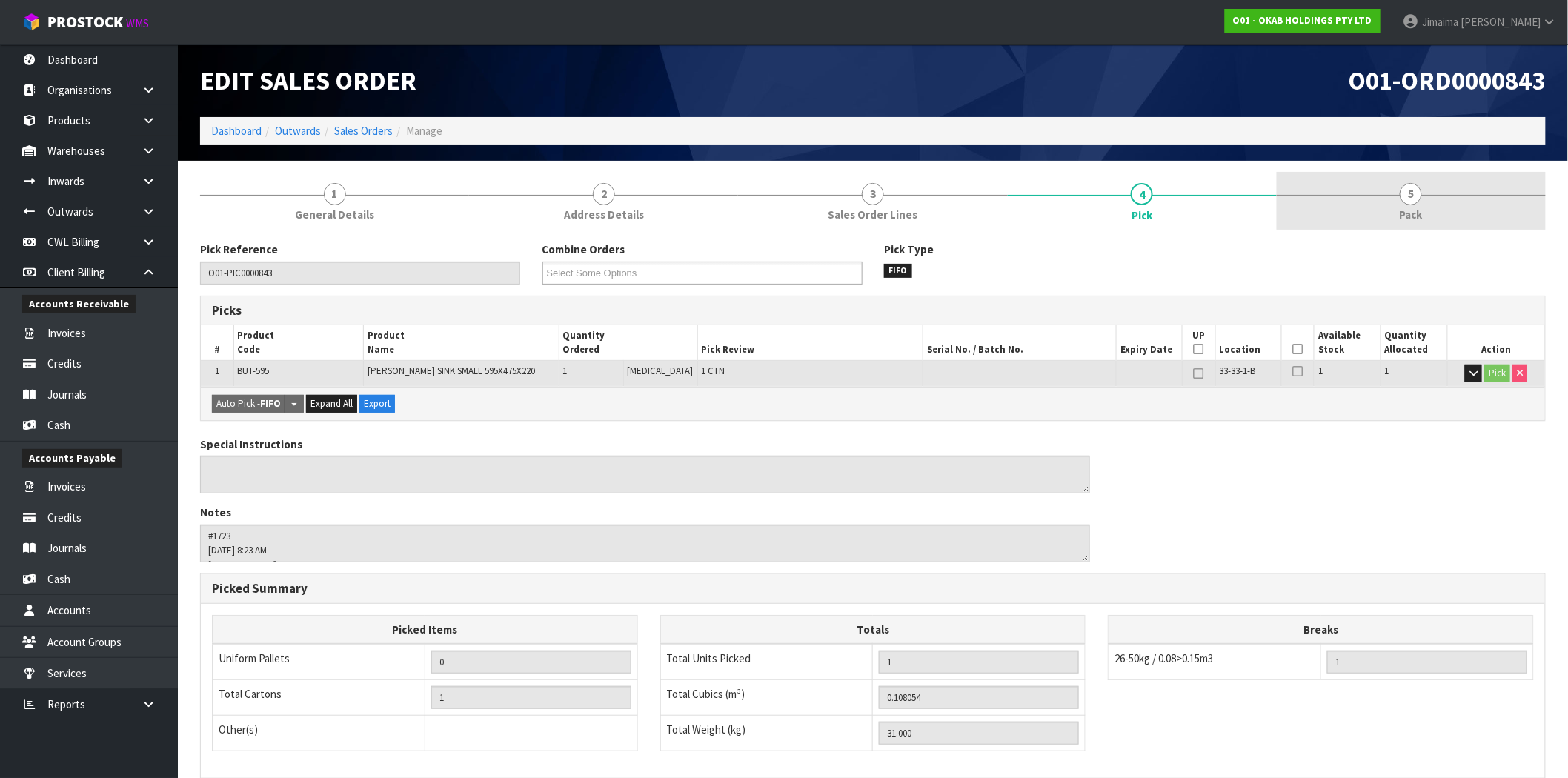
click at [1389, 226] on link "5 Pack" at bounding box center [1411, 201] width 269 height 58
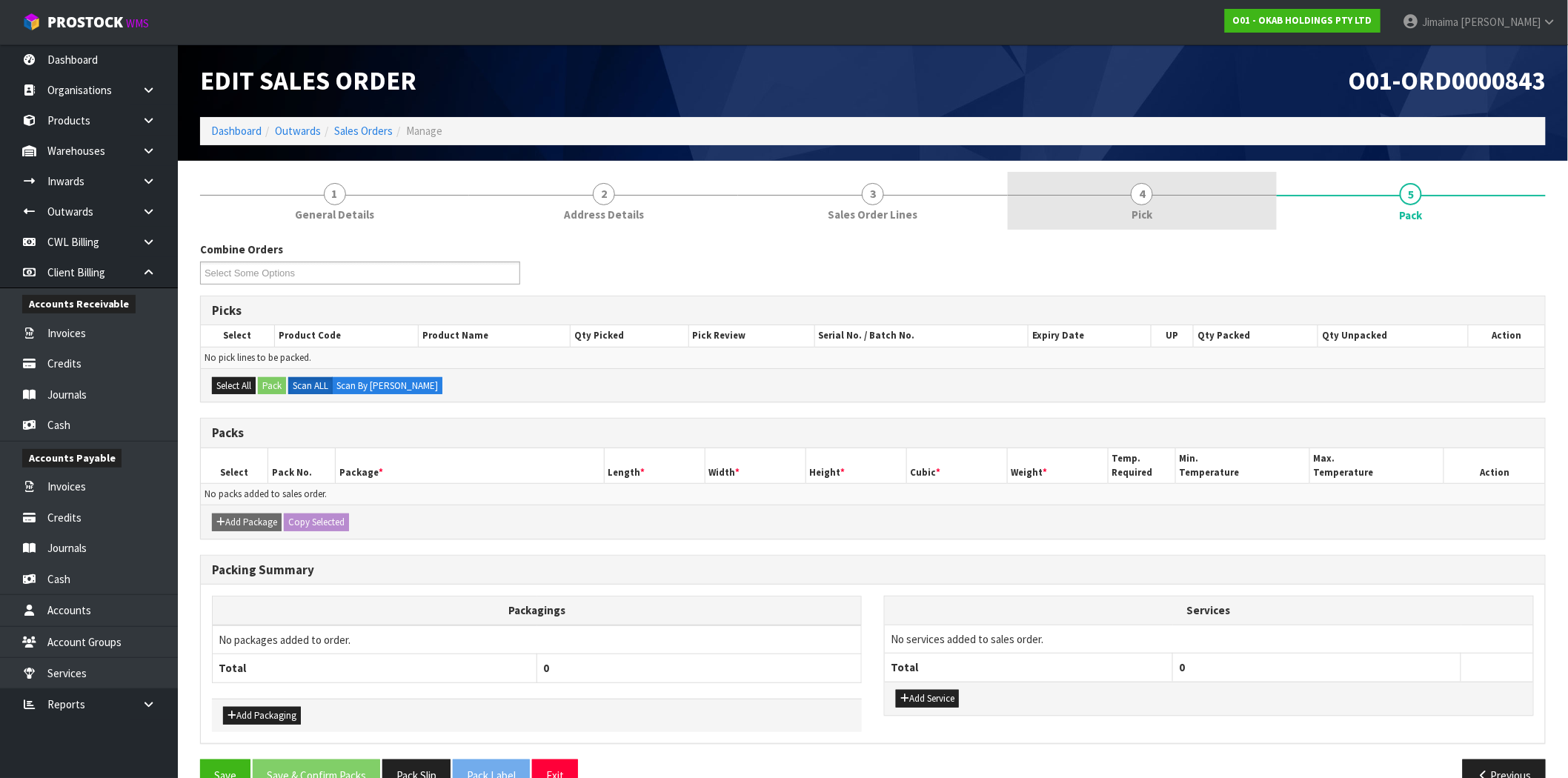
click at [1200, 198] on link "4 Pick" at bounding box center [1142, 201] width 269 height 58
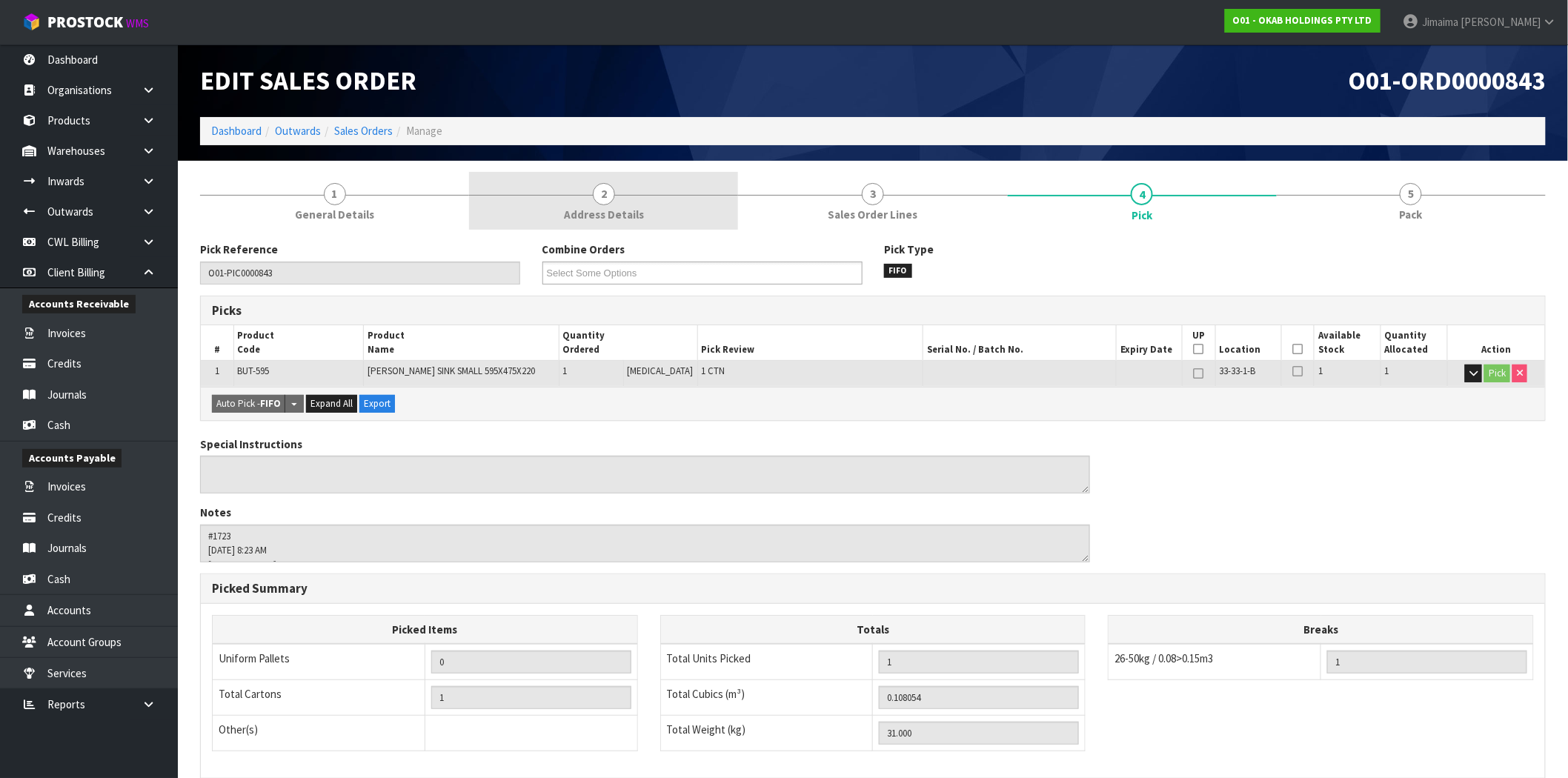
click at [618, 210] on span "Address Details" at bounding box center [604, 214] width 80 height 16
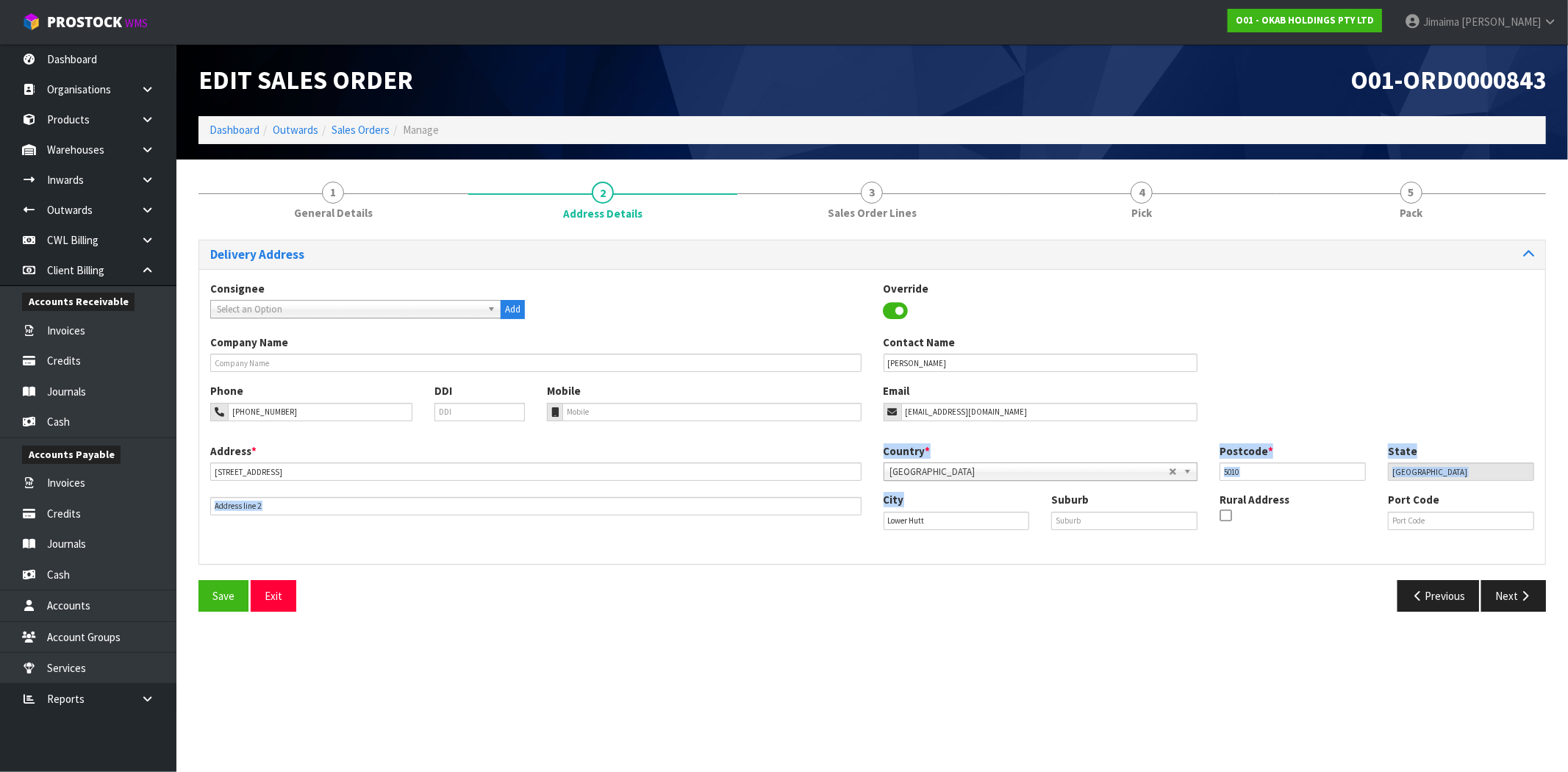
drag, startPoint x: 954, startPoint y: 531, endPoint x: 842, endPoint y: 534, distance: 112.0
click at [842, 534] on div "Address * 32 Richmond Grove This address line exceeds the recommended limit of …" at bounding box center [872, 497] width 1346 height 109
click at [912, 522] on input "Lower Hutt" at bounding box center [956, 521] width 146 height 18
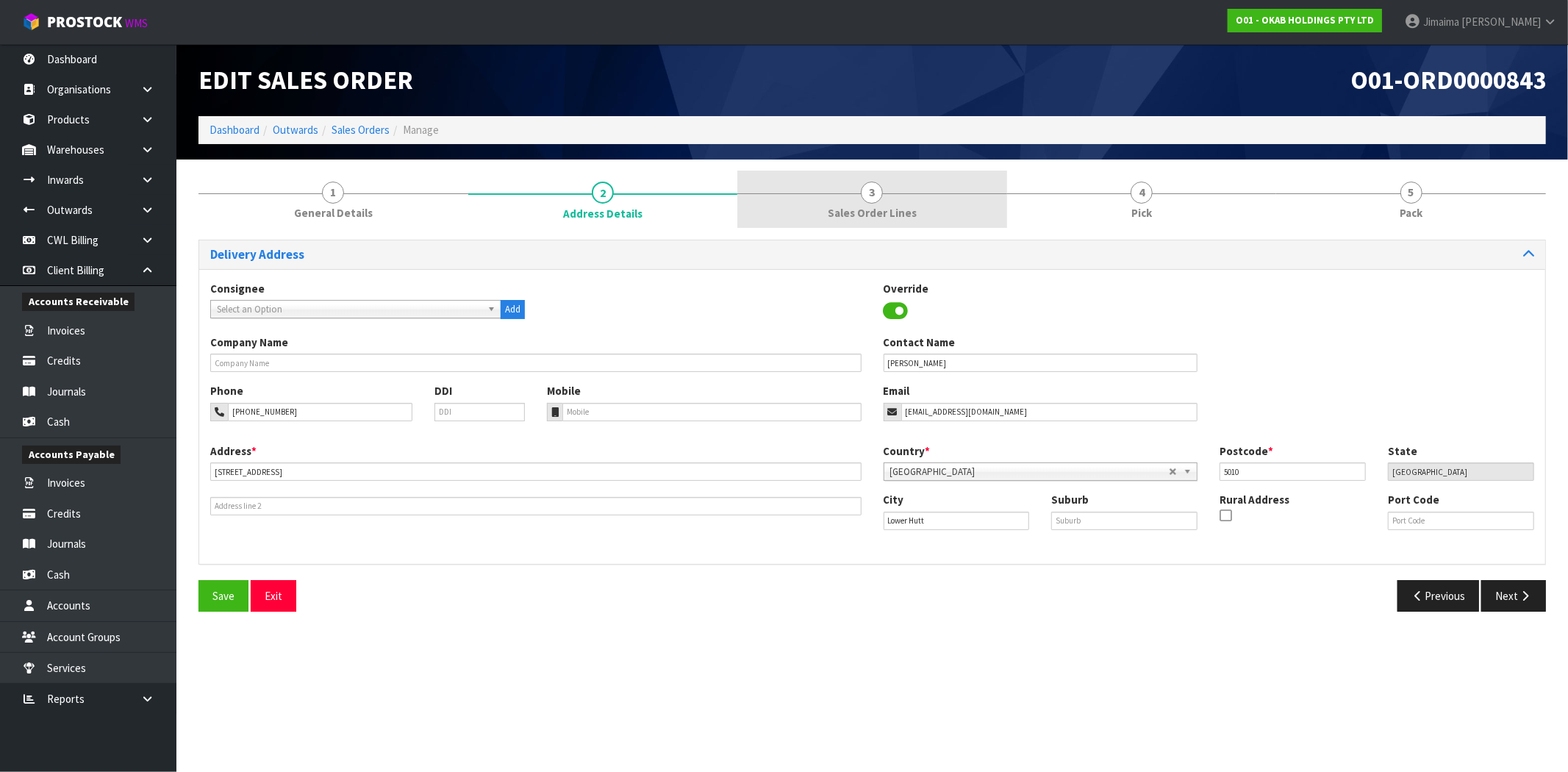
click at [919, 226] on link "3 Sales Order Lines" at bounding box center [873, 199] width 270 height 58
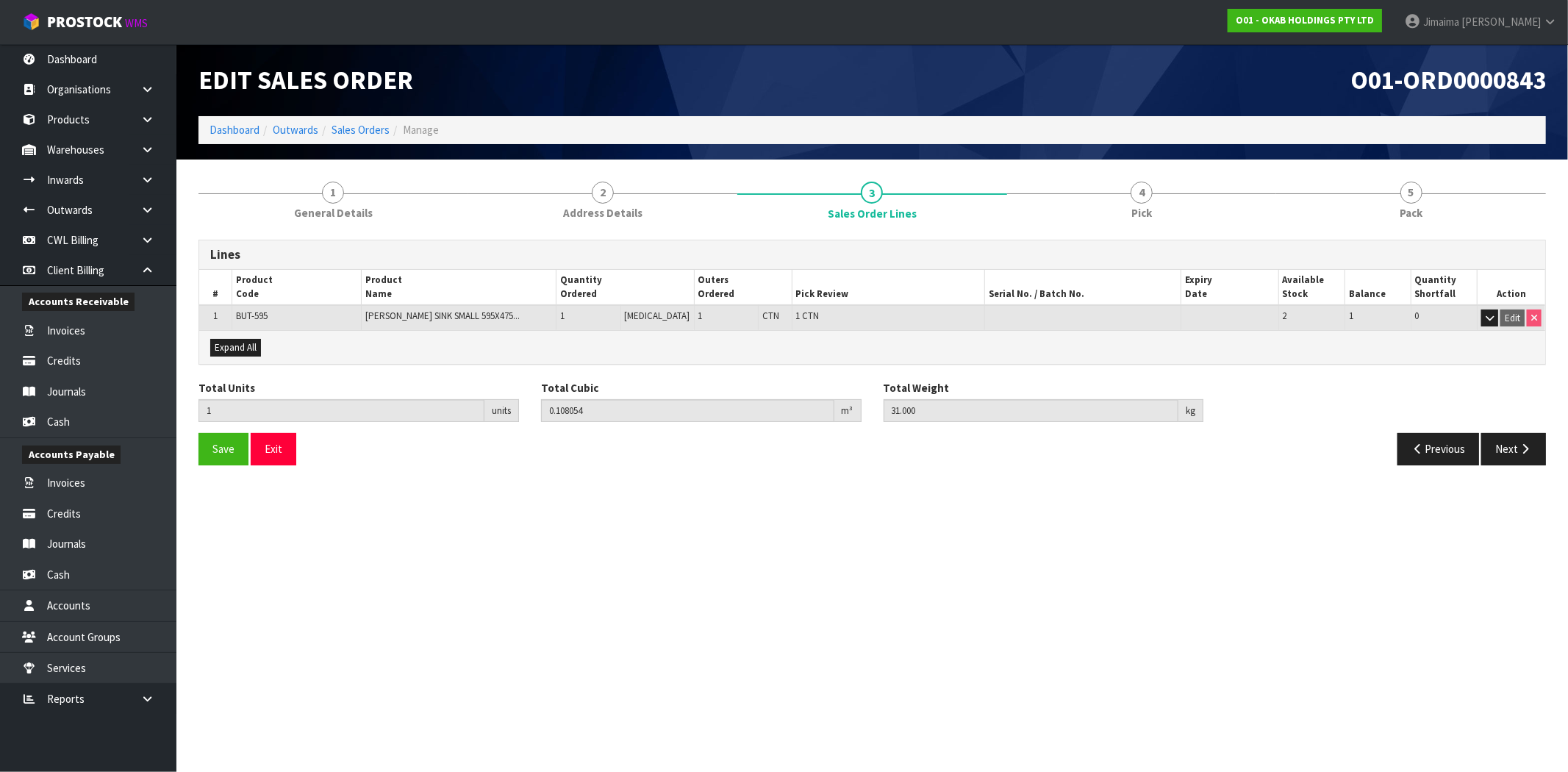
click at [647, 233] on div "Lines # Product Code Product Name Quantity Ordered Outers Ordered Pick Review S…" at bounding box center [872, 353] width 1348 height 248
click at [645, 215] on link "2 Address Details" at bounding box center [604, 199] width 270 height 58
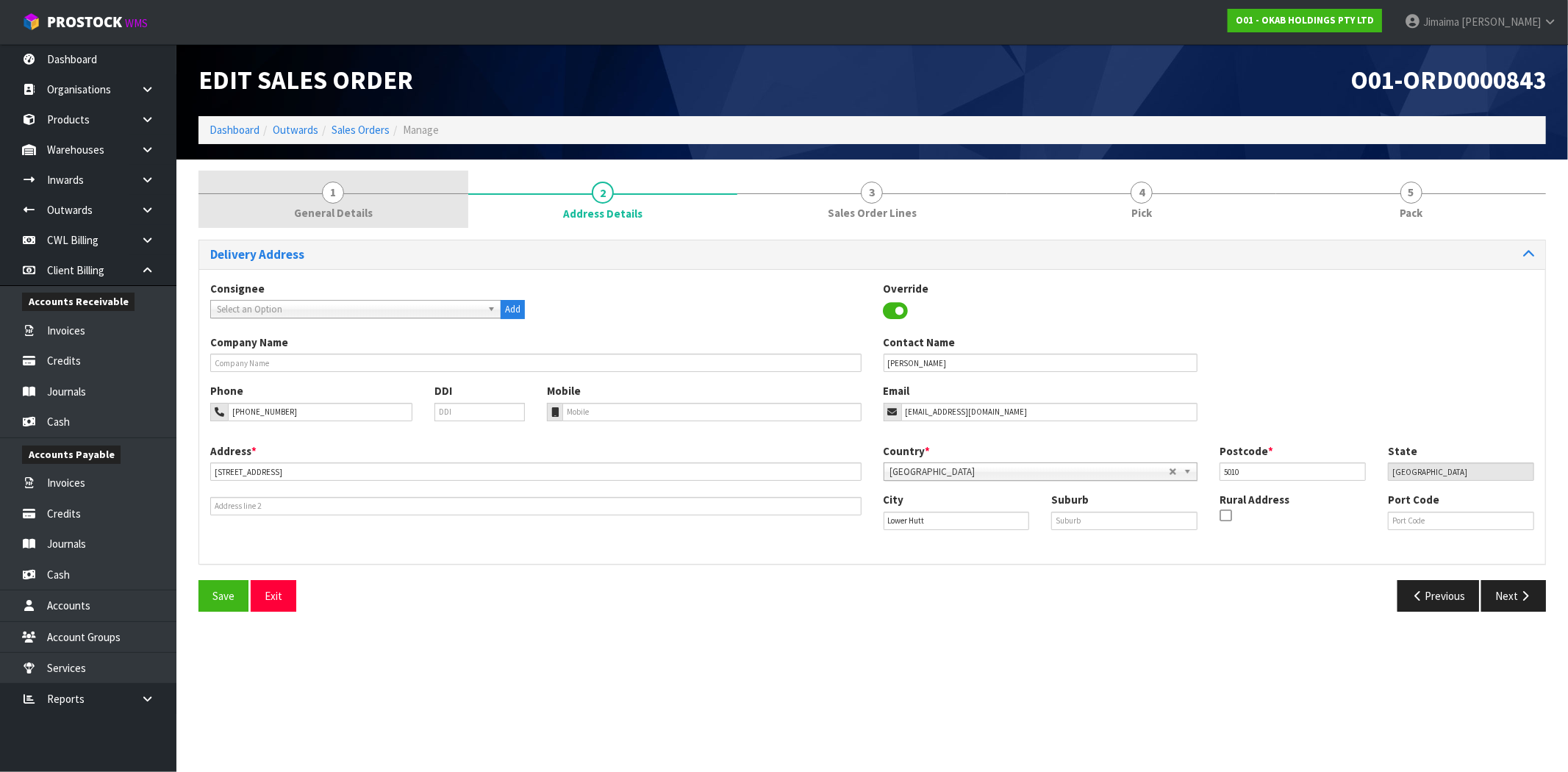
click at [461, 217] on link "1 General Details" at bounding box center [333, 199] width 270 height 58
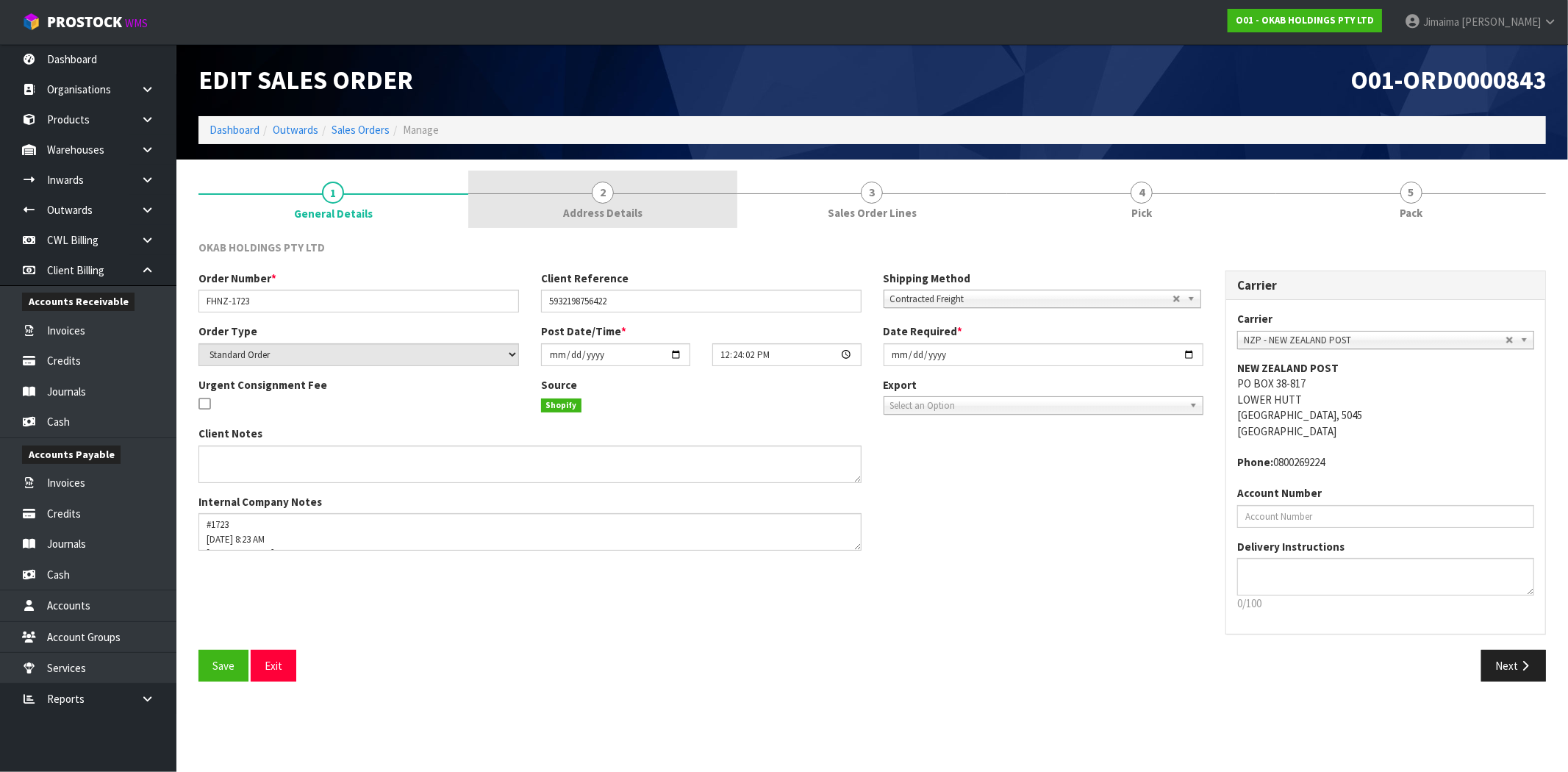
click at [621, 201] on link "2 Address Details" at bounding box center [604, 199] width 270 height 58
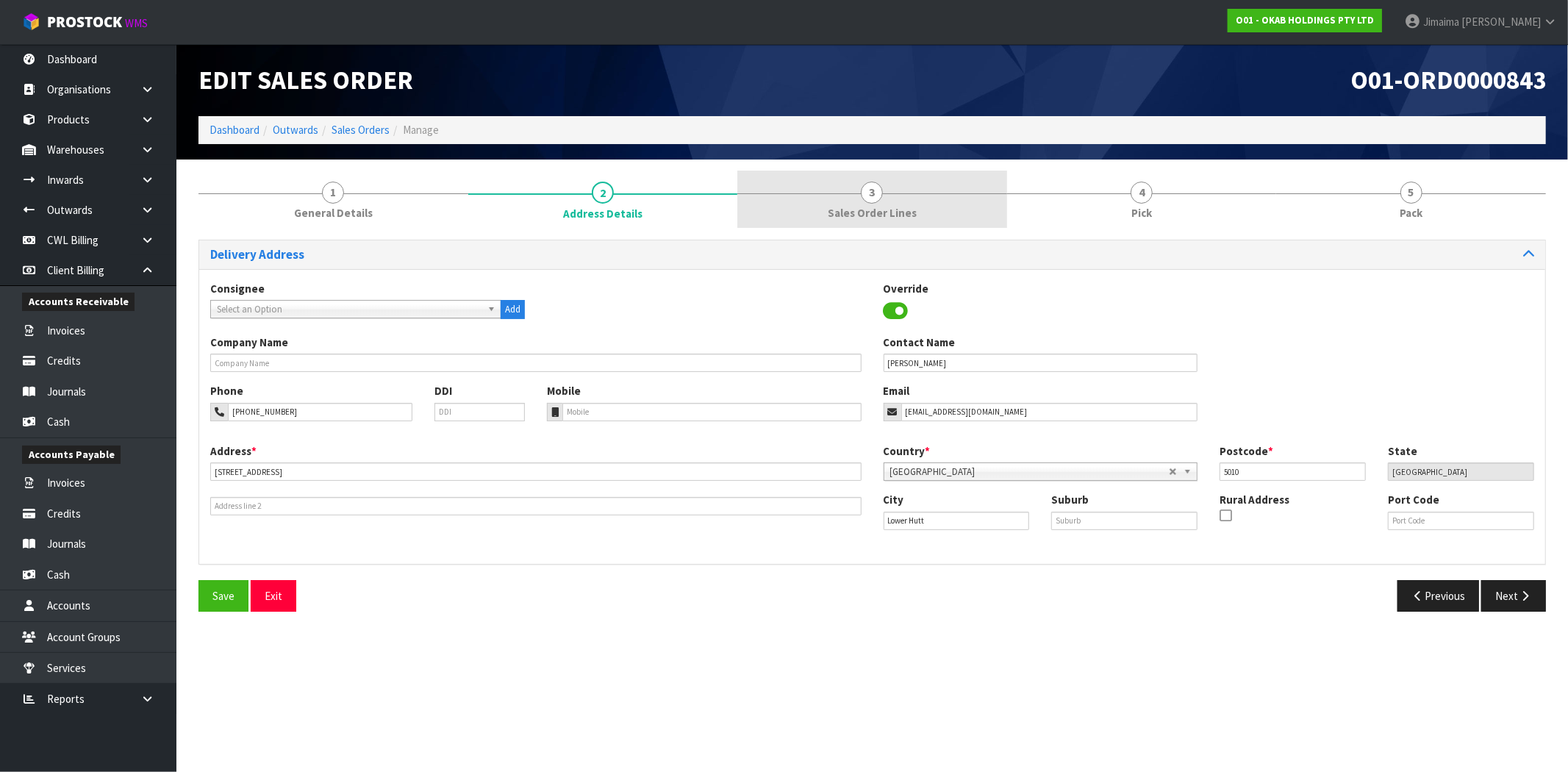
click at [822, 222] on link "3 Sales Order Lines" at bounding box center [873, 199] width 270 height 58
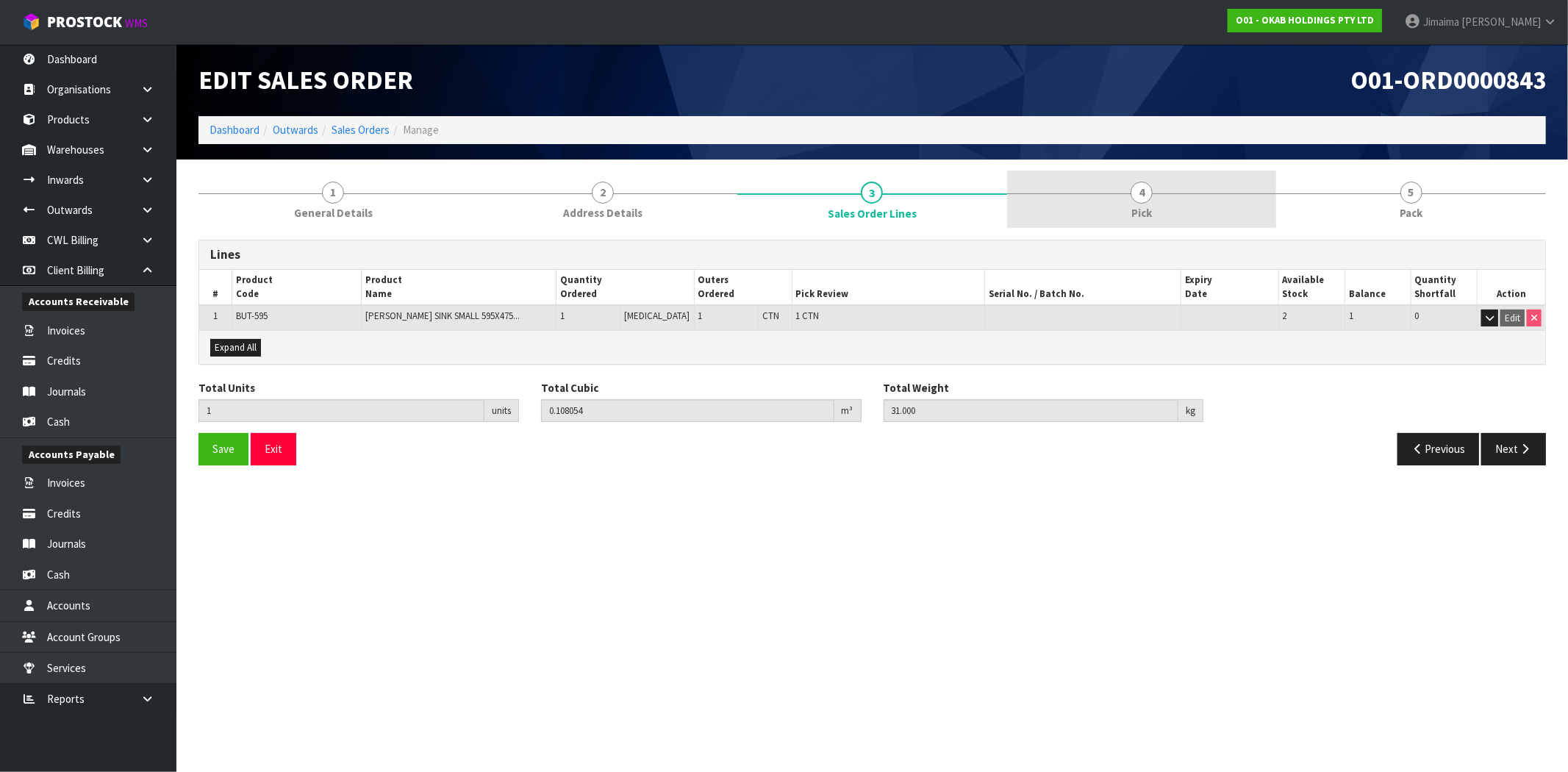
click at [1224, 215] on link "4 Pick" at bounding box center [1142, 199] width 270 height 58
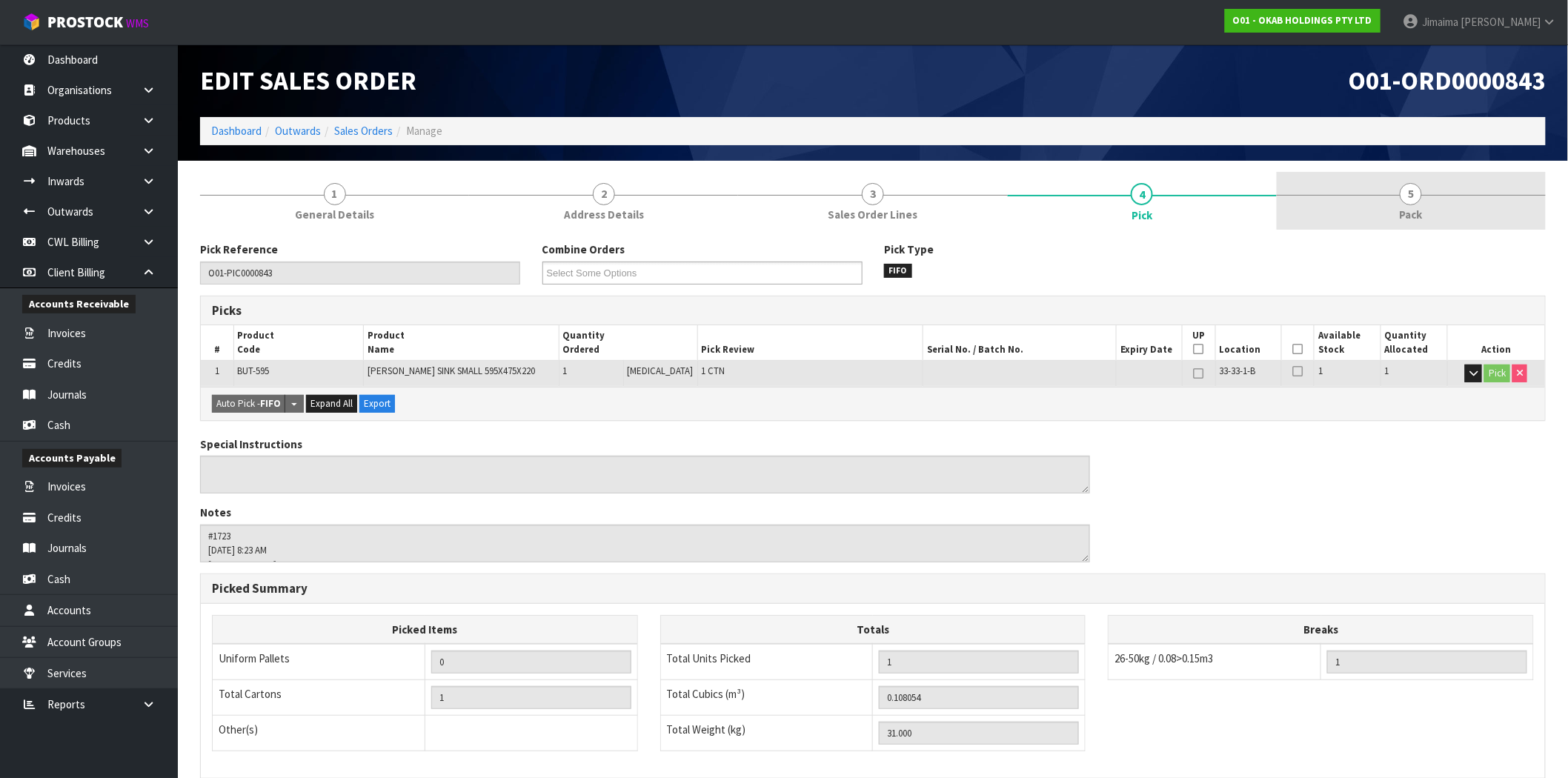
click at [1477, 226] on link "5 Pack" at bounding box center [1411, 201] width 269 height 58
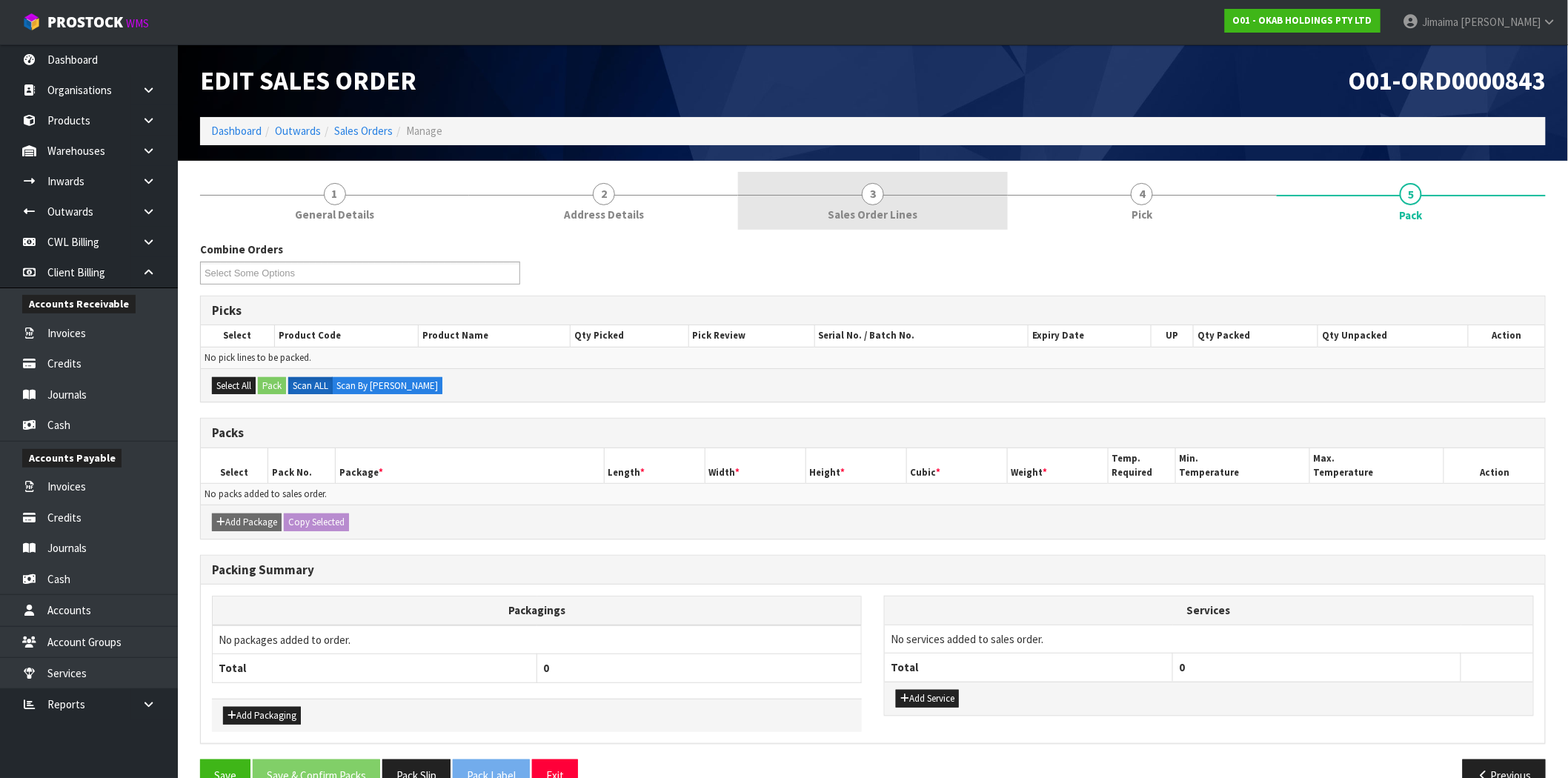
click at [909, 218] on span "Sales Order Lines" at bounding box center [873, 214] width 90 height 16
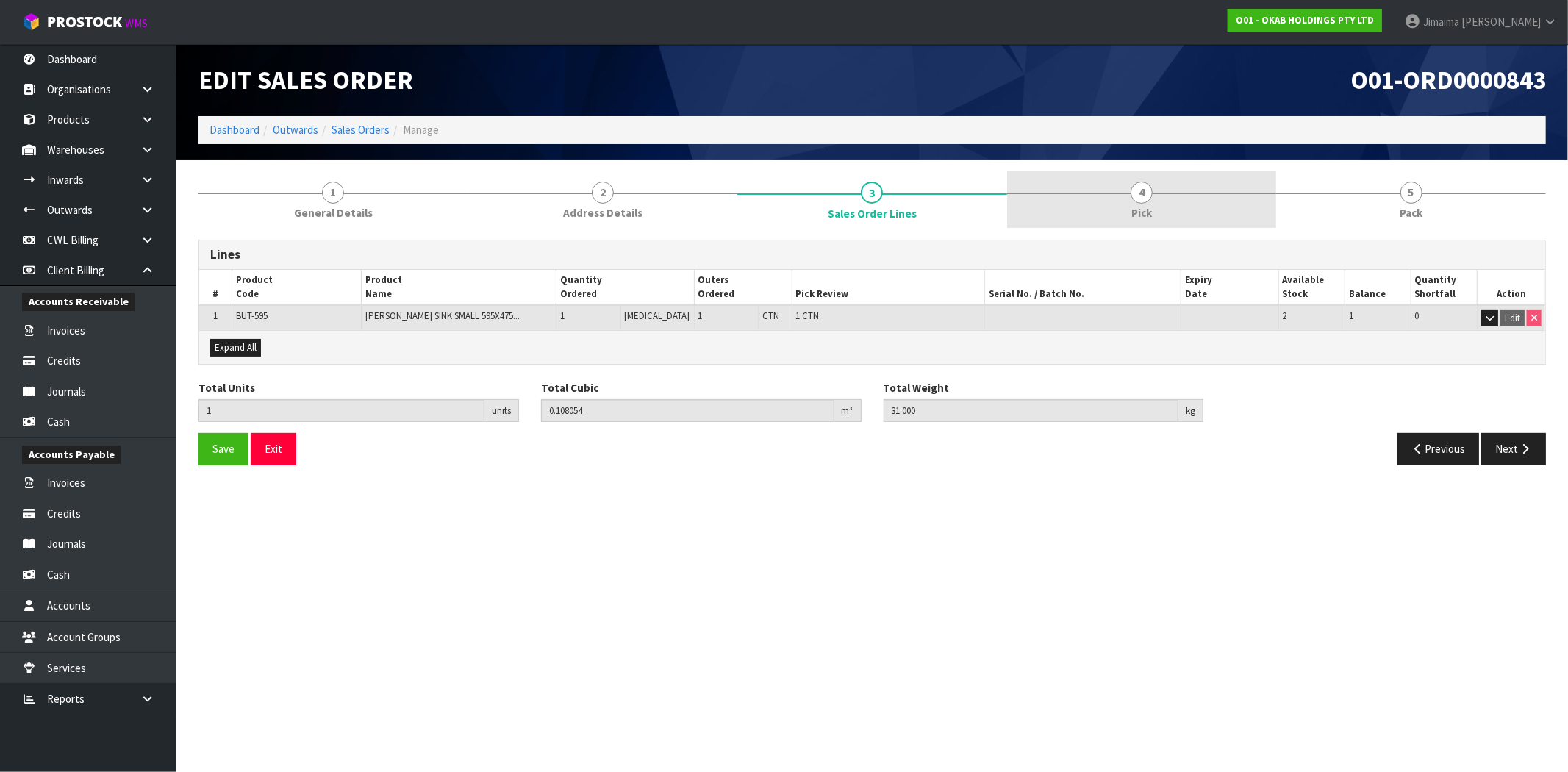
click at [1183, 207] on link "4 Pick" at bounding box center [1142, 199] width 270 height 58
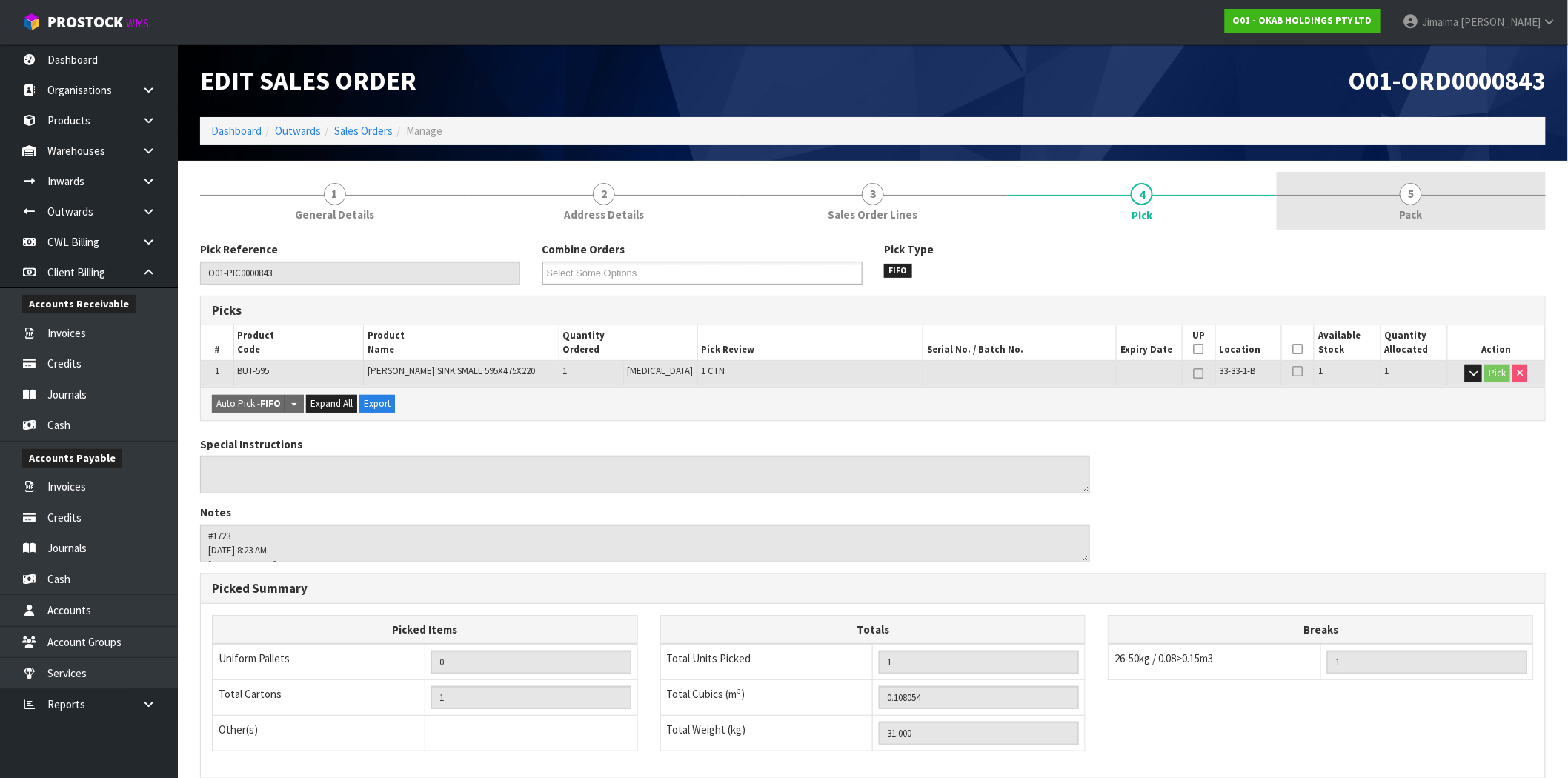
click at [1373, 219] on link "5 Pack" at bounding box center [1411, 201] width 269 height 58
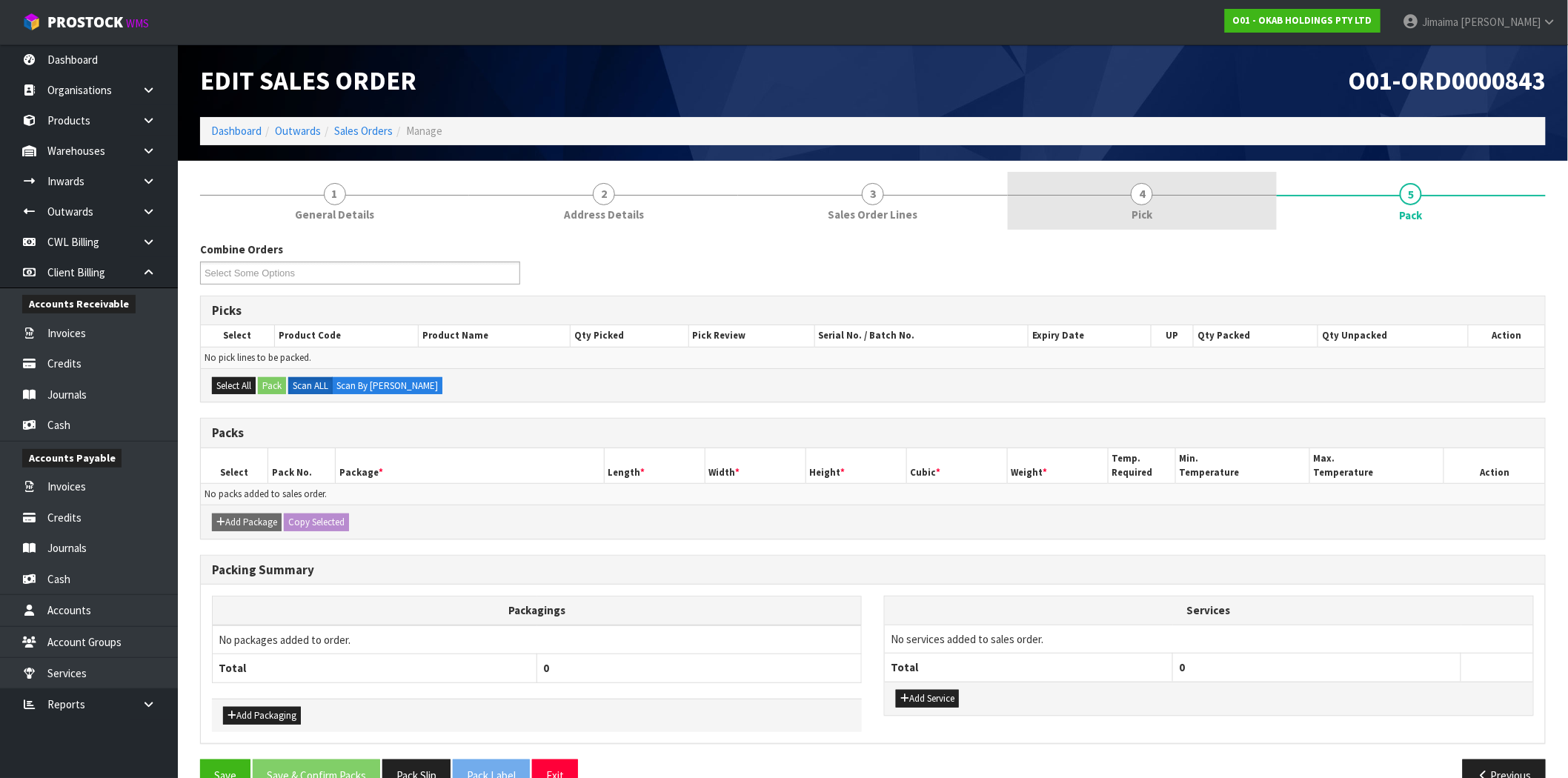
click at [1178, 217] on link "4 Pick" at bounding box center [1142, 201] width 269 height 58
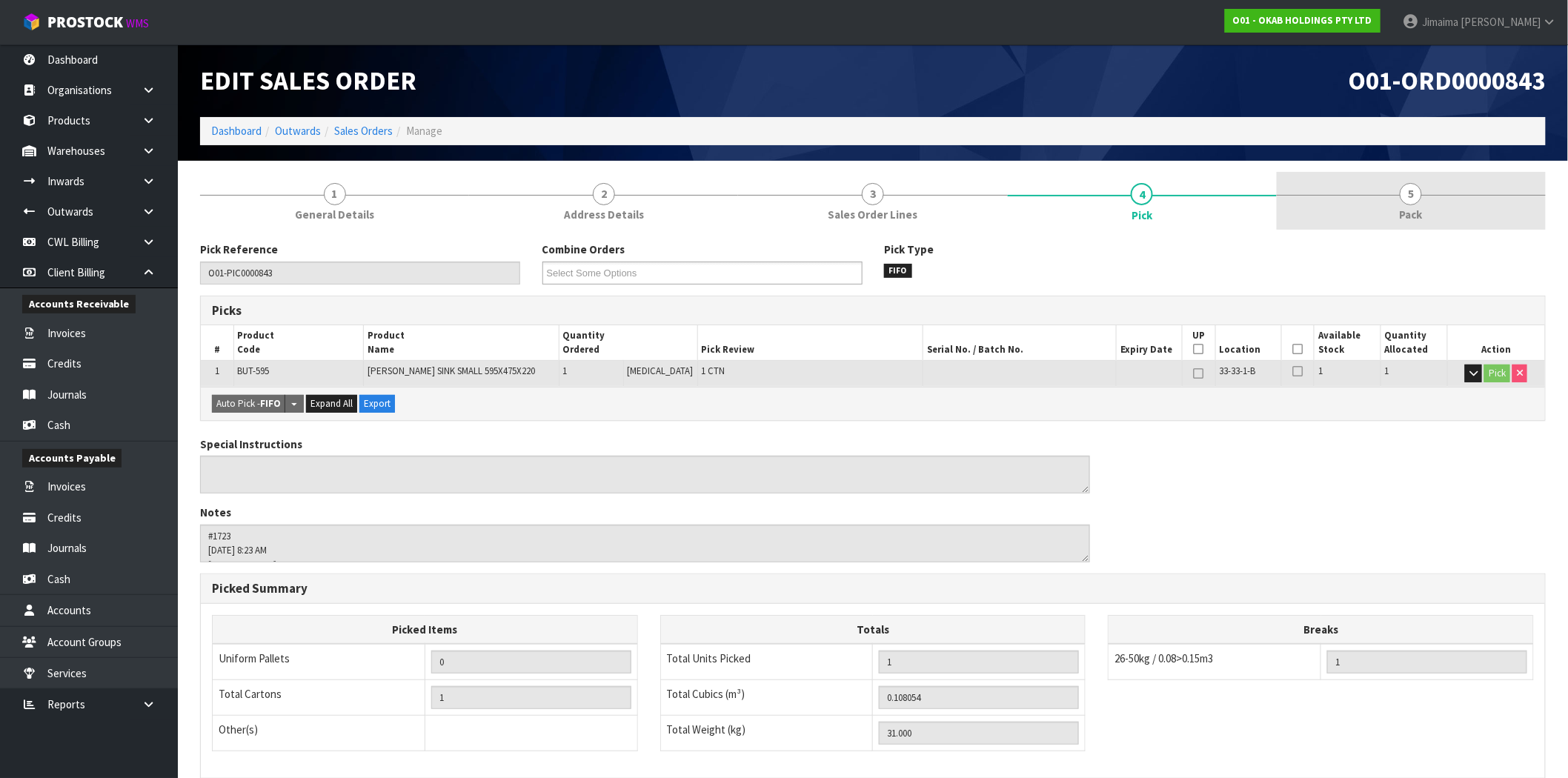
click at [1436, 174] on link "5 Pack" at bounding box center [1411, 201] width 269 height 58
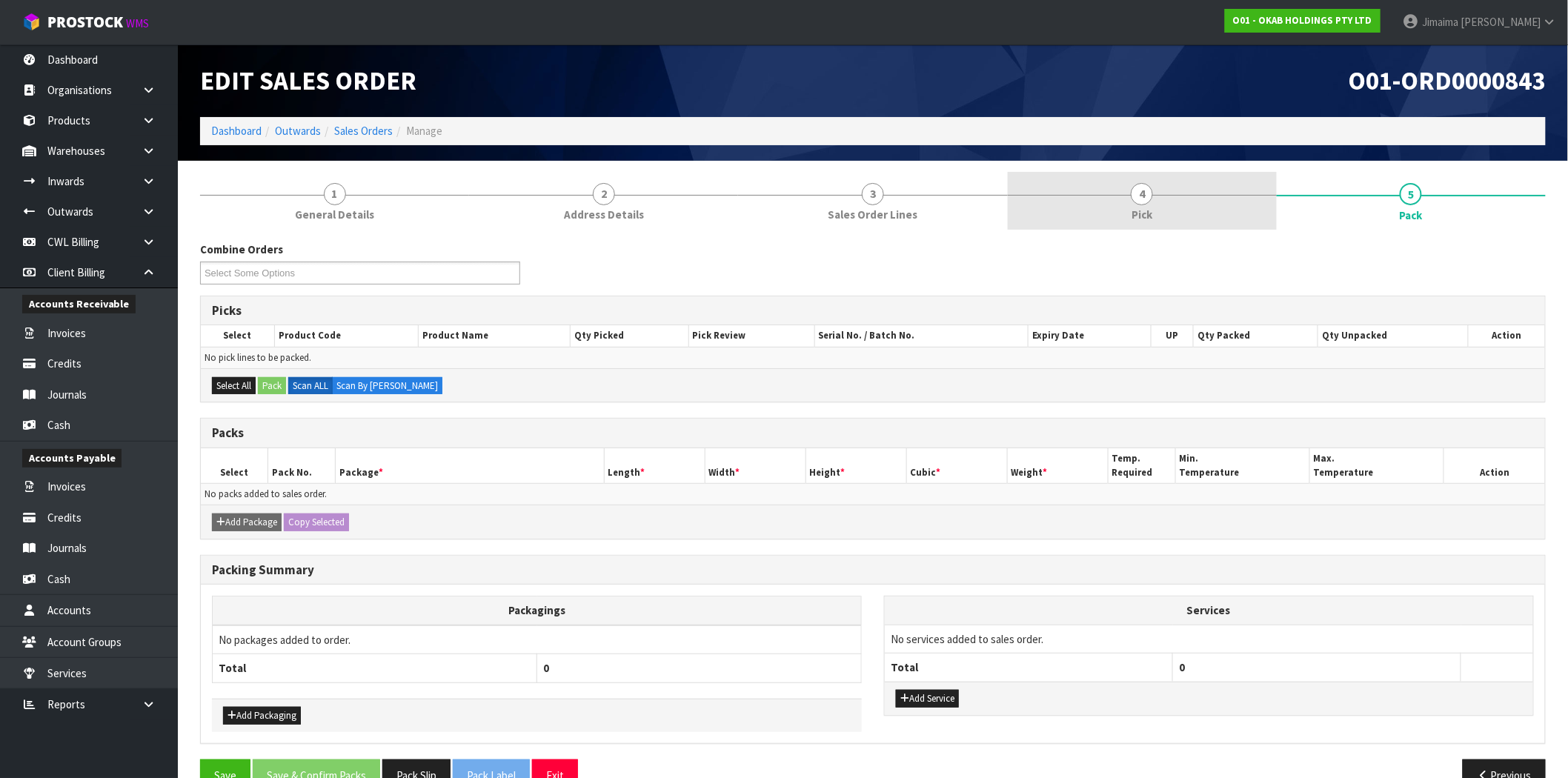
click at [1229, 203] on link "4 Pick" at bounding box center [1142, 201] width 269 height 58
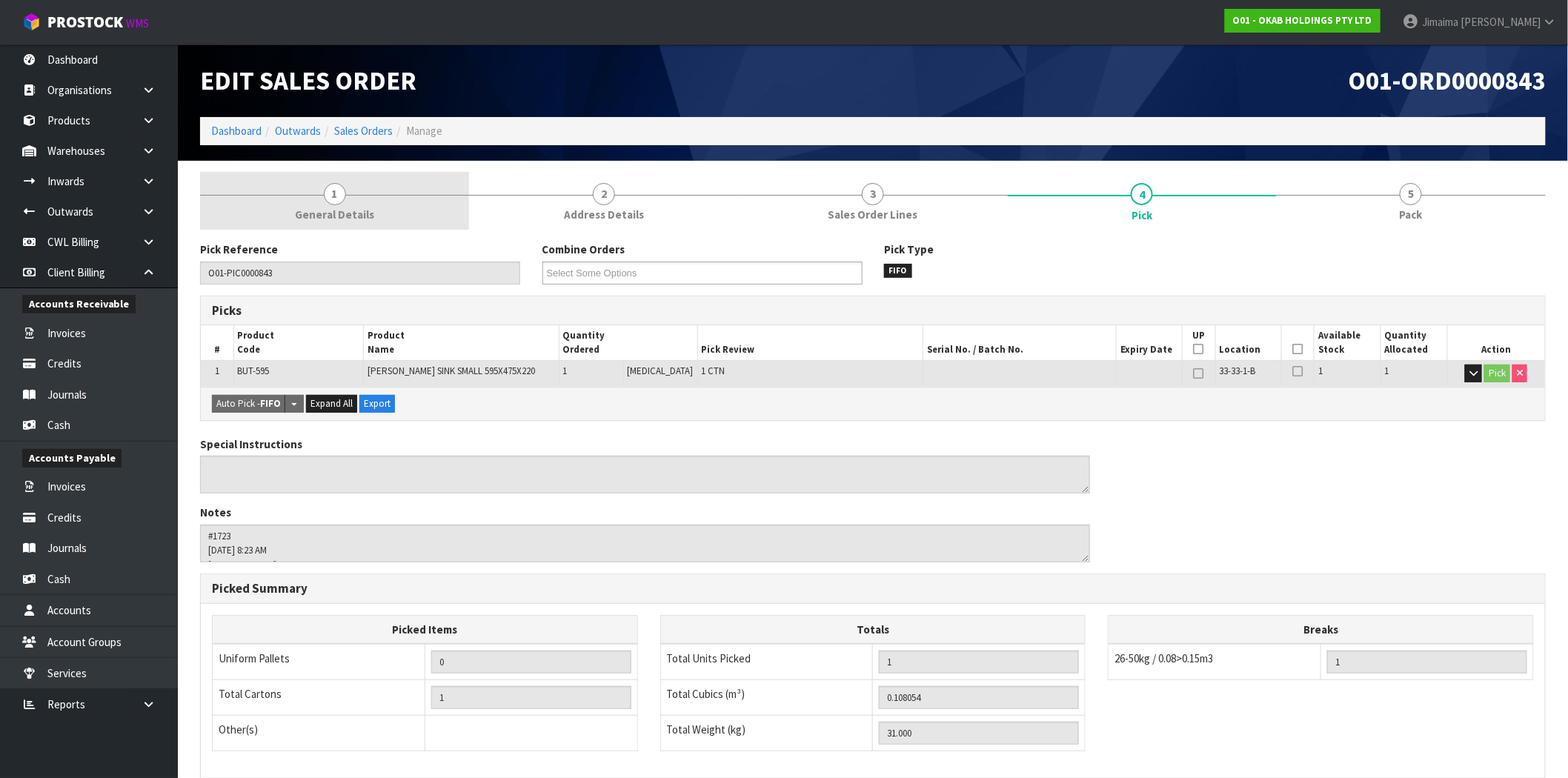
click at [339, 203] on span "1" at bounding box center [335, 194] width 22 height 22
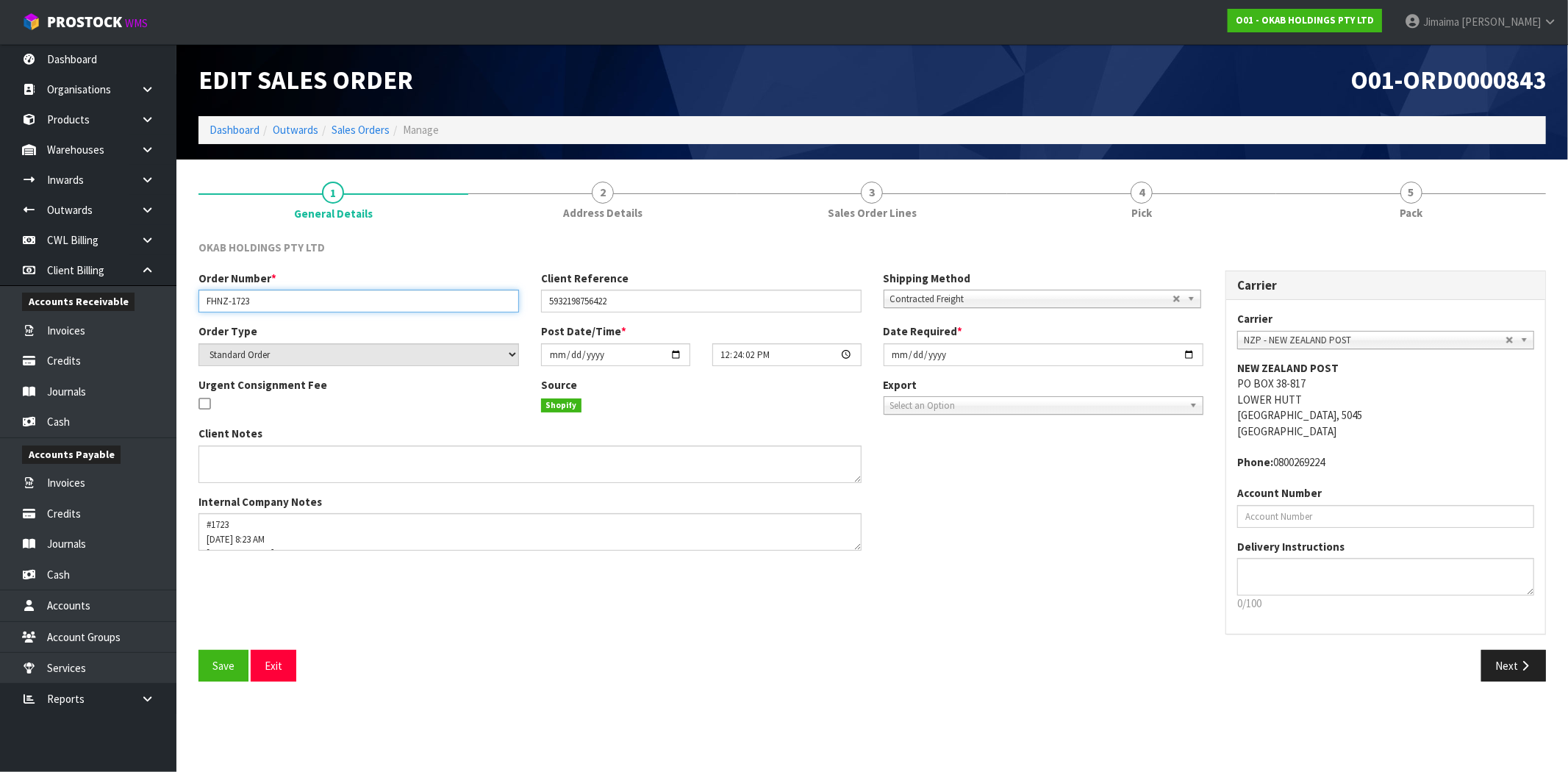
drag, startPoint x: 295, startPoint y: 295, endPoint x: 176, endPoint y: 295, distance: 119.0
click at [176, 295] on section "1 General Details 2 Address Details 3 Sales Order Lines 4 Pick 5 Pack OKAB HOLD…" at bounding box center [872, 432] width 1392 height 545
drag, startPoint x: 1351, startPoint y: 47, endPoint x: 1490, endPoint y: 56, distance: 139.3
click at [1490, 56] on div "O01-ORD0000843" at bounding box center [1215, 80] width 685 height 72
click at [1552, 67] on div "O01-ORD0000843" at bounding box center [1215, 80] width 685 height 72
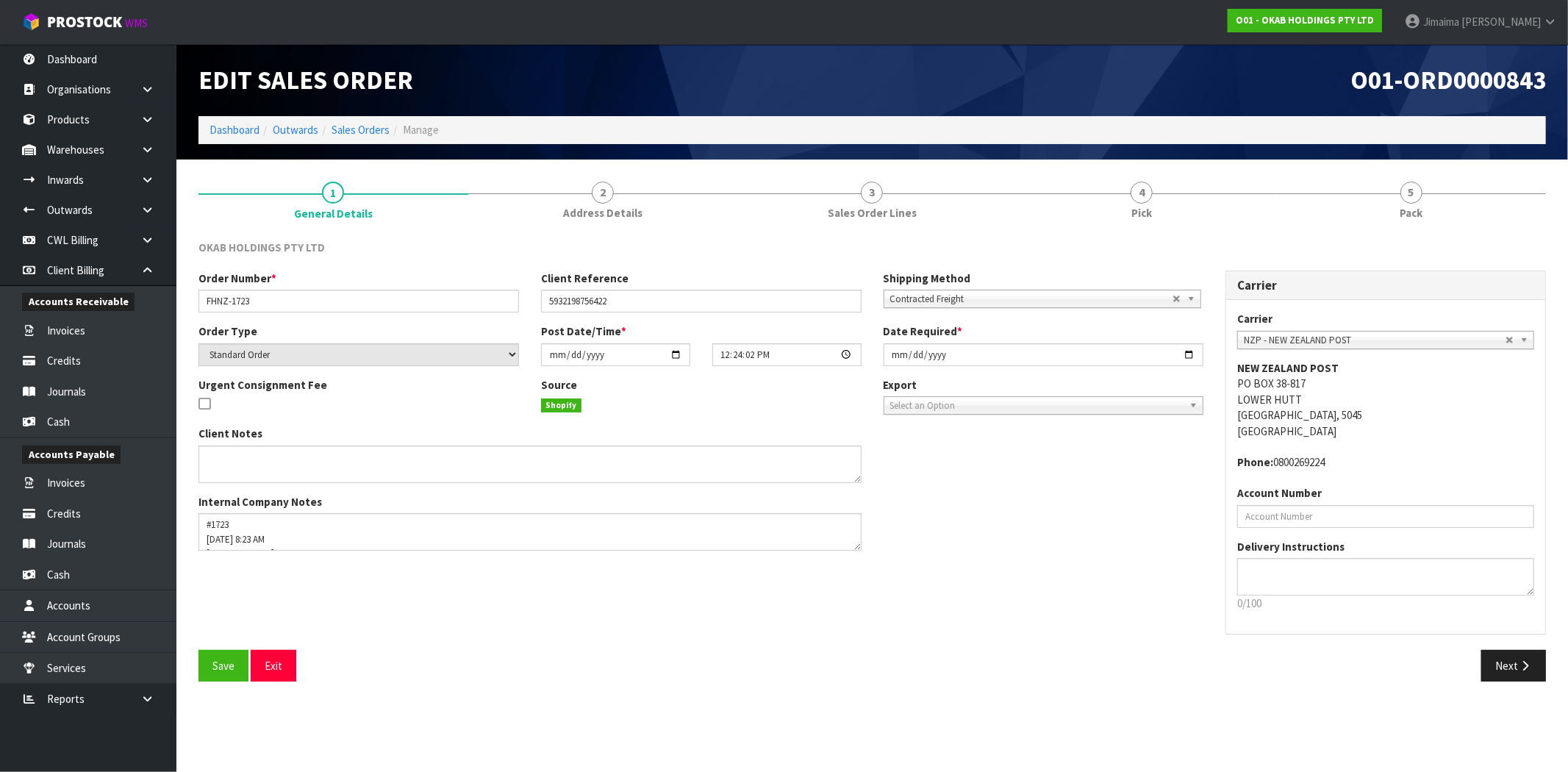
click at [1552, 67] on div "O01-ORD0000843" at bounding box center [1215, 80] width 685 height 72
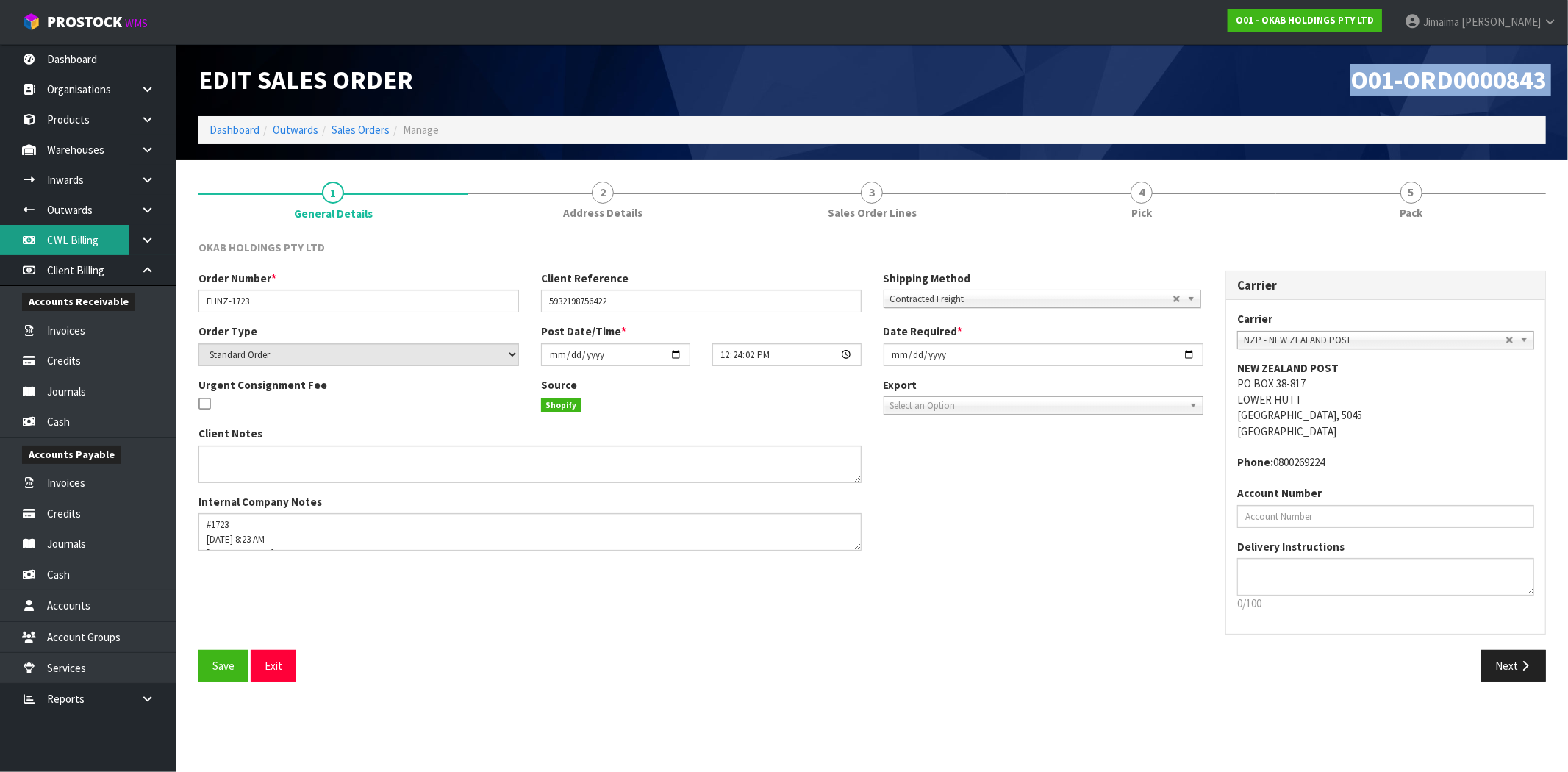
copy div "O01-ORD0000843"
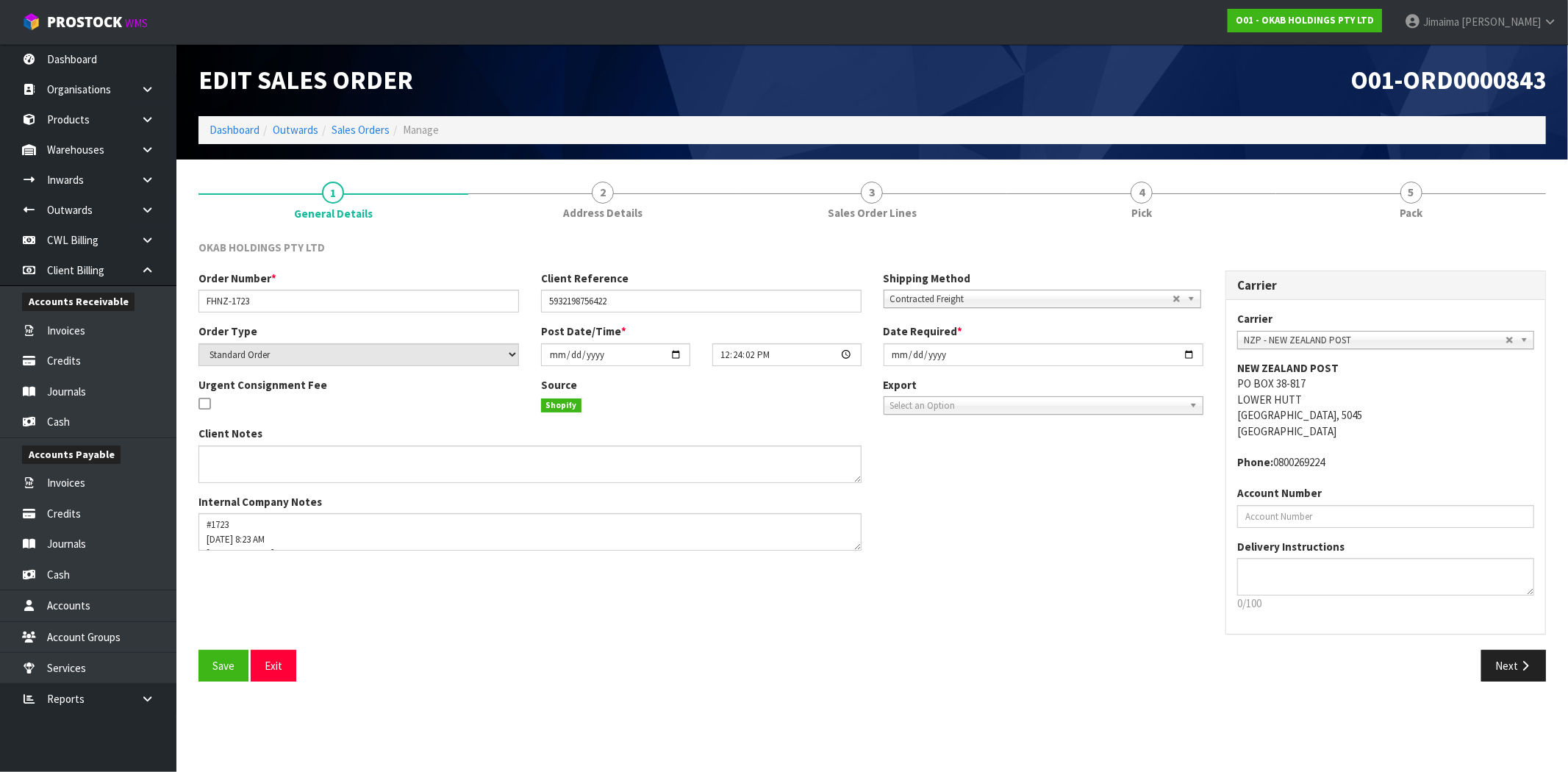
click at [207, 401] on icon at bounding box center [204, 403] width 12 height 14
click at [0, 0] on input "checkbox" at bounding box center [0, 0] width 0 height 0
click at [201, 406] on icon at bounding box center [204, 403] width 12 height 14
click at [0, 0] on input "checkbox" at bounding box center [0, 0] width 0 height 0
type textarea "#1723 [DATE] 8:23 AM [PERSON_NAME] ONLINE STORE $896.00 COMPLETEPAID ATTENTION …"
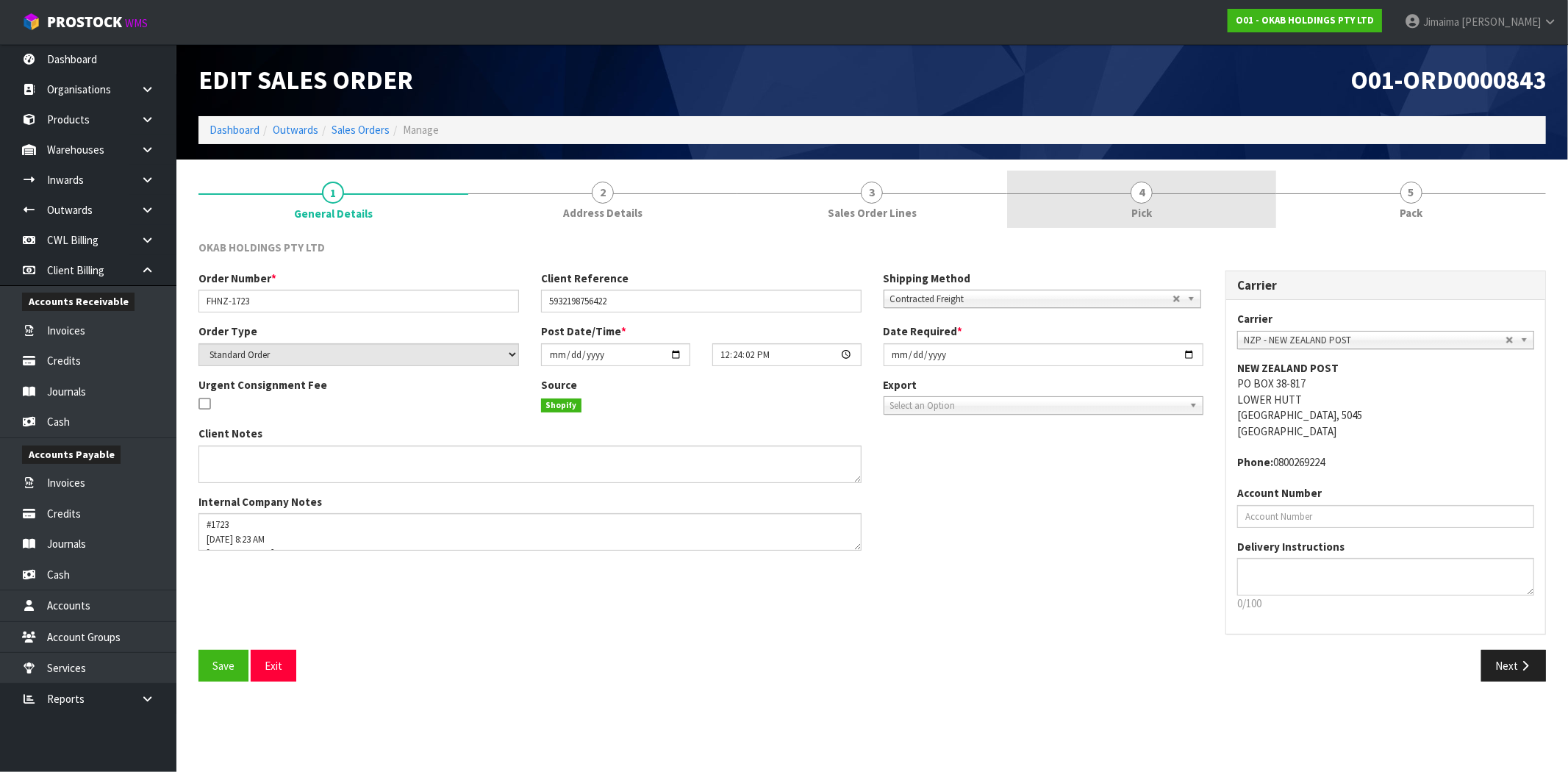
click at [1105, 201] on link "4 Pick" at bounding box center [1142, 199] width 270 height 58
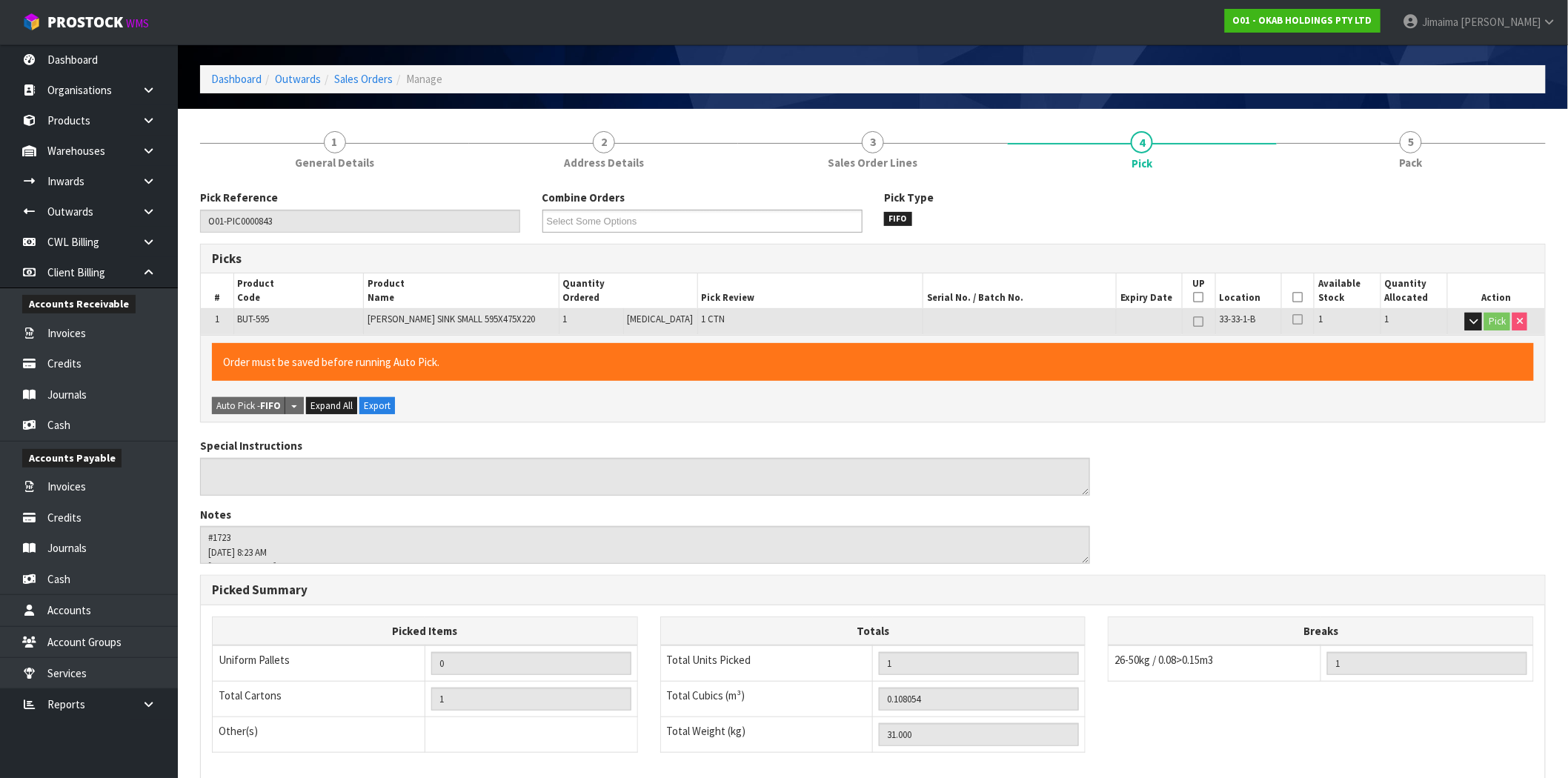
scroll to position [257, 0]
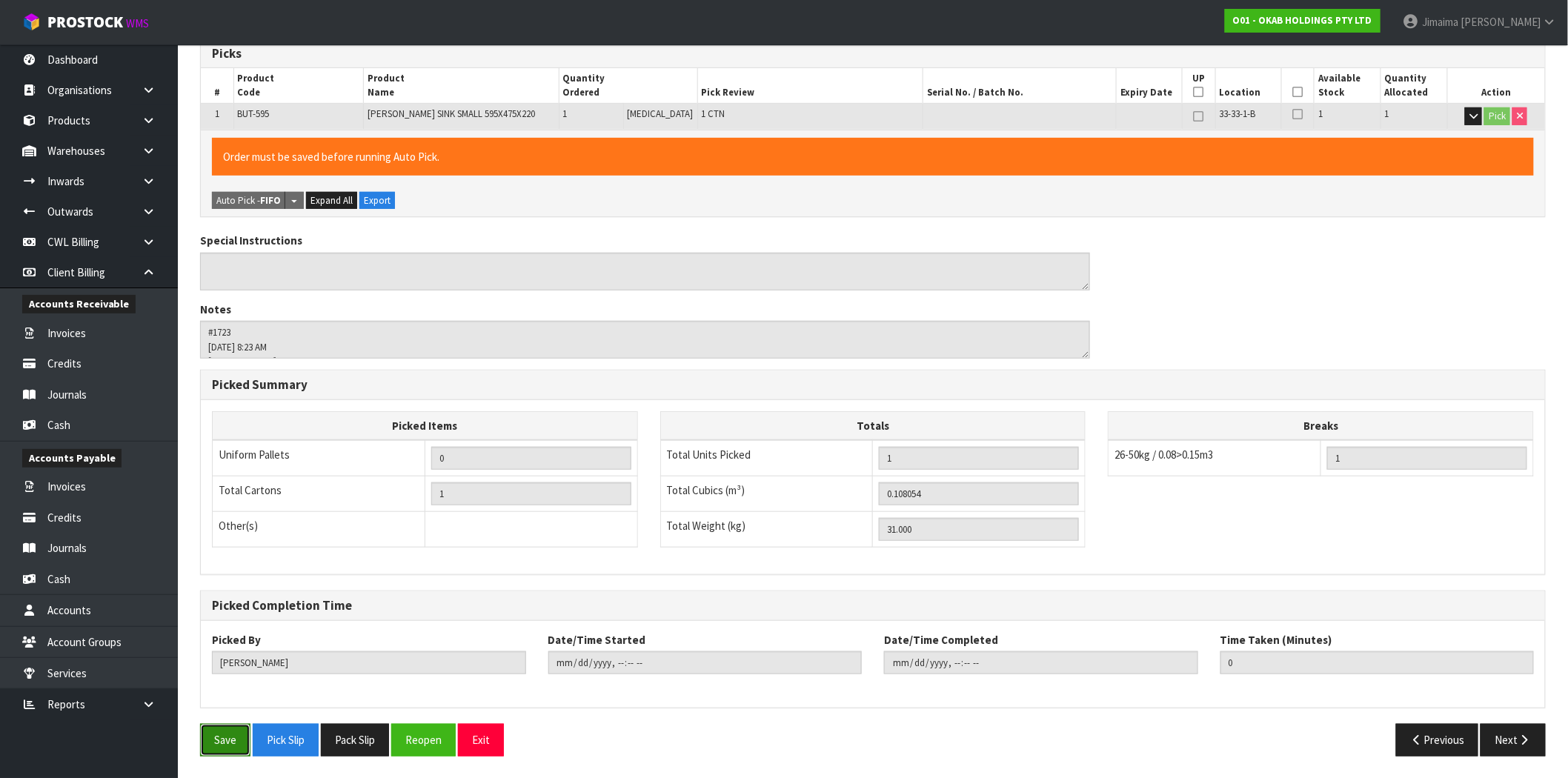
click at [210, 734] on button "Save" at bounding box center [225, 740] width 50 height 31
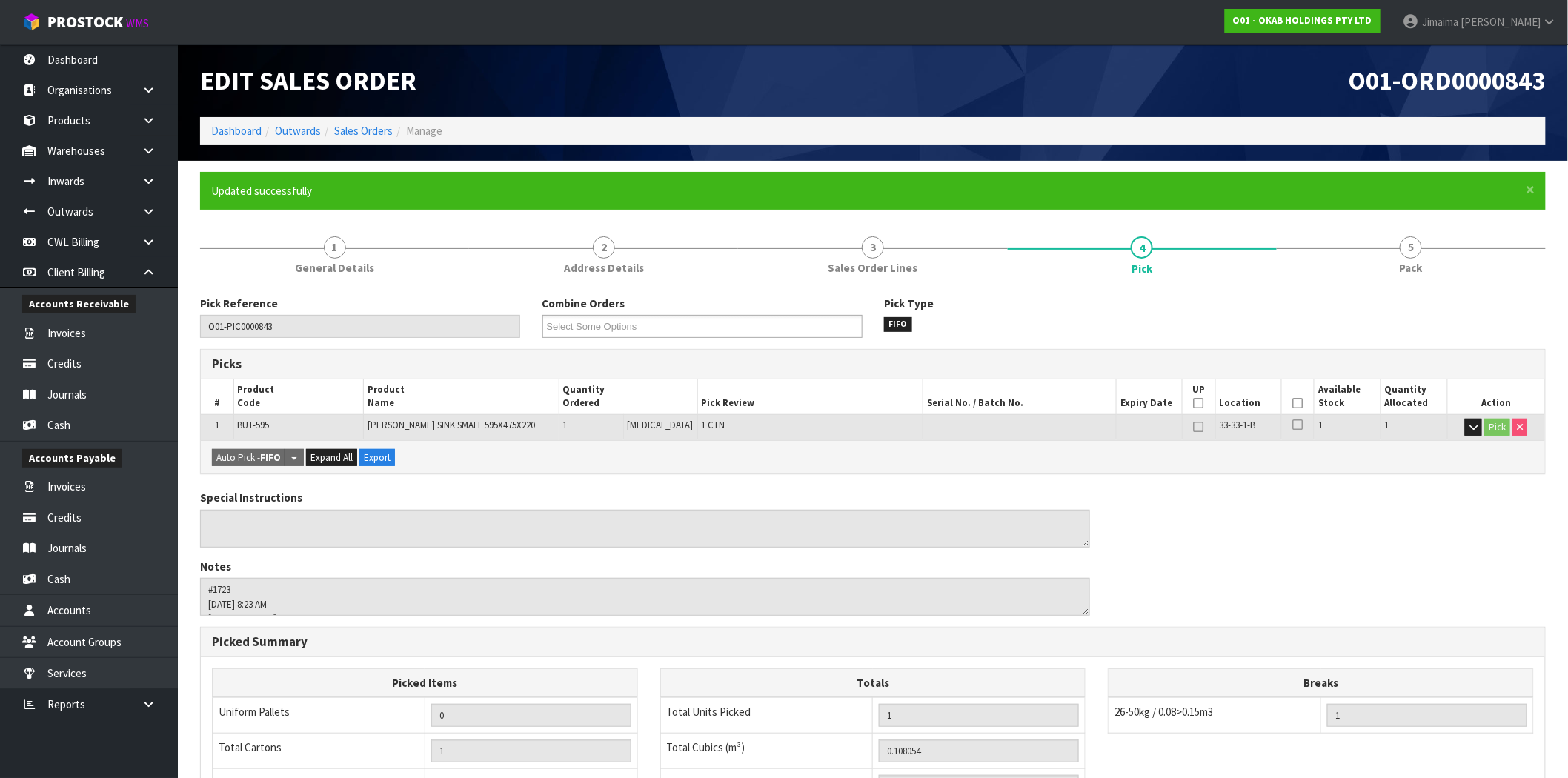
type input "Jimaima [PERSON_NAME]"
type input "2025-09-10T15:07:44"
drag, startPoint x: 365, startPoint y: 127, endPoint x: 313, endPoint y: 144, distance: 54.7
click at [365, 128] on link "Sales Orders" at bounding box center [363, 131] width 58 height 14
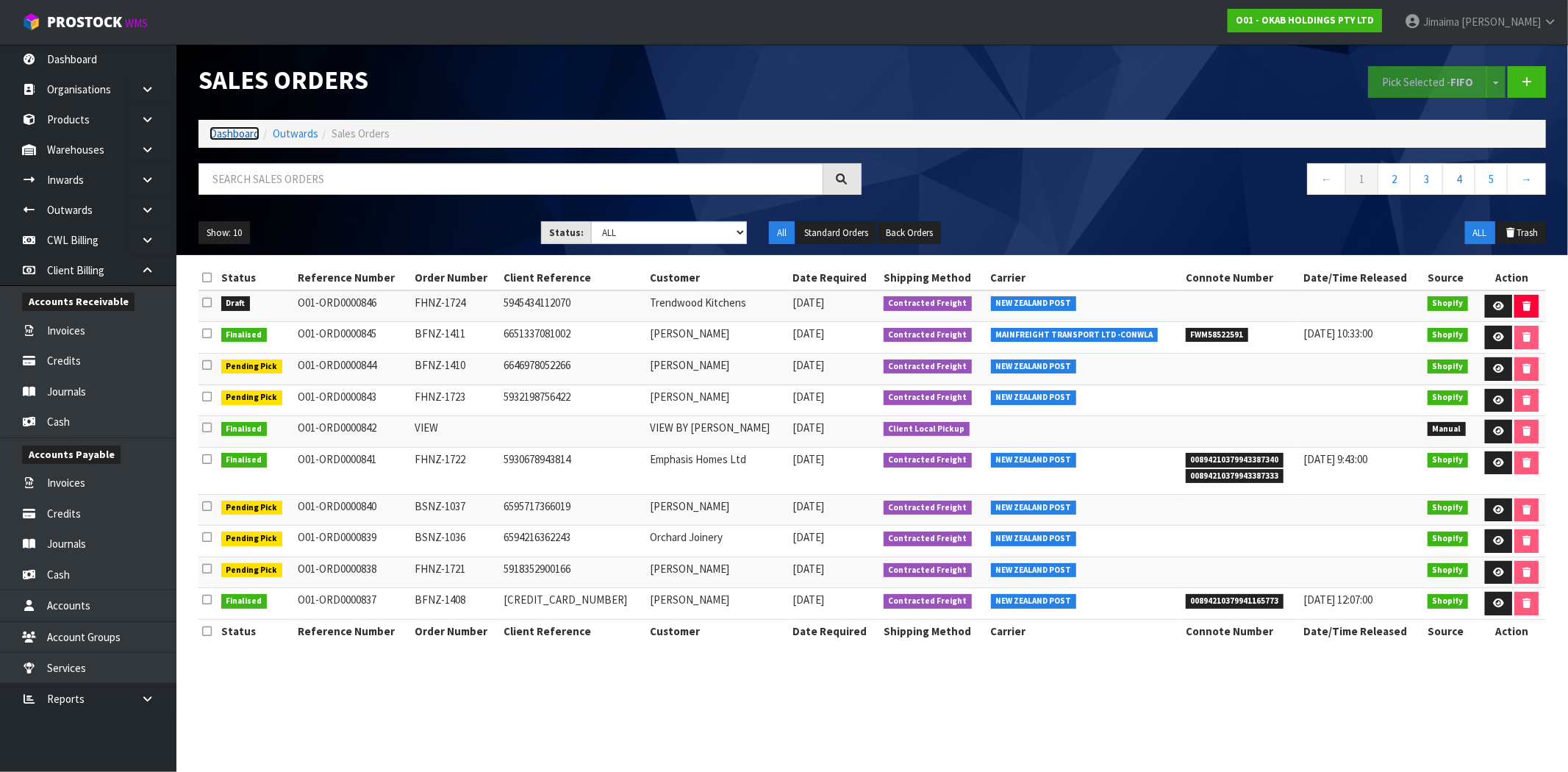
click at [221, 133] on link "Dashboard" at bounding box center [234, 133] width 50 height 14
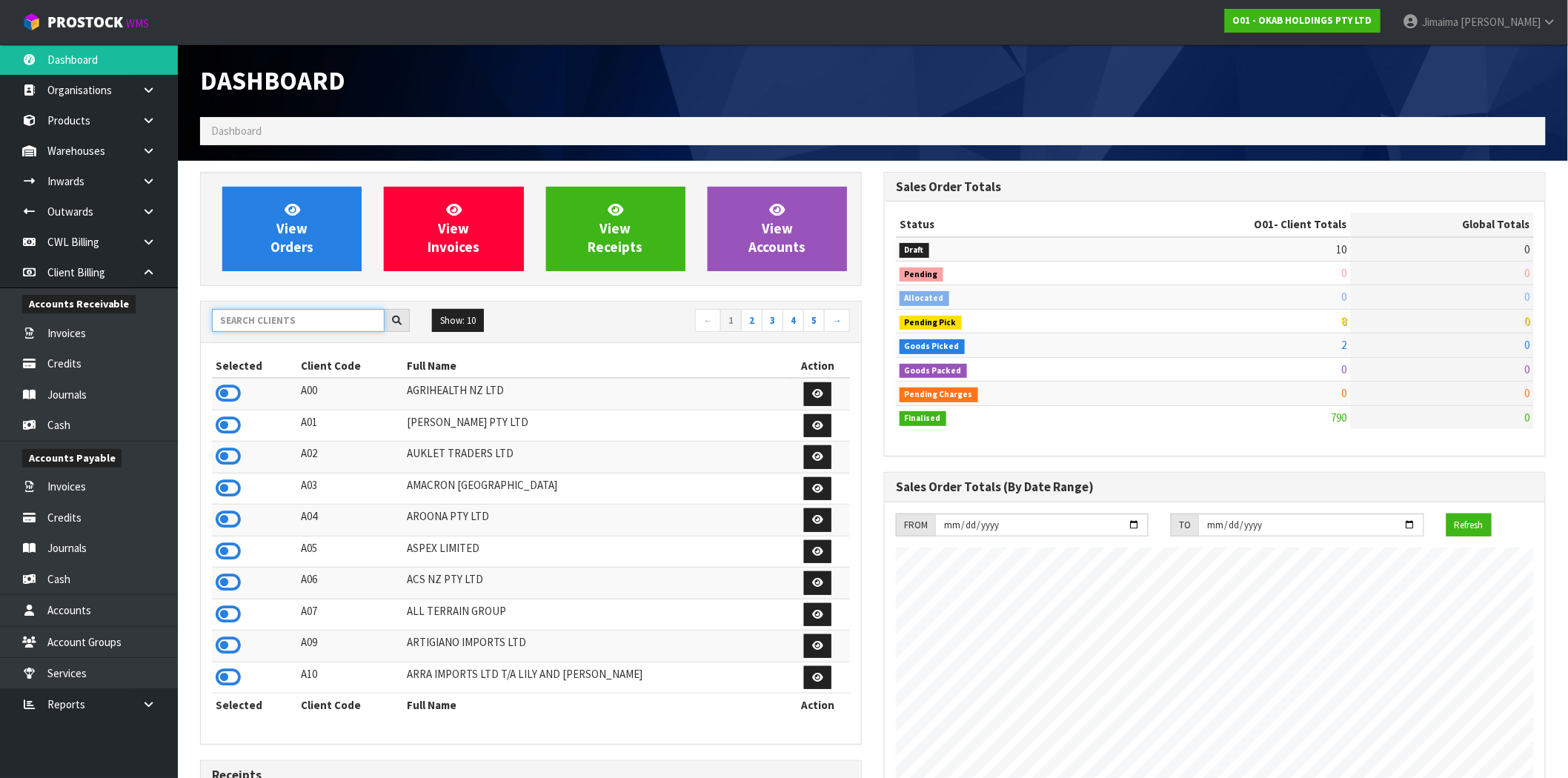
click at [290, 320] on input "text" at bounding box center [298, 320] width 172 height 23
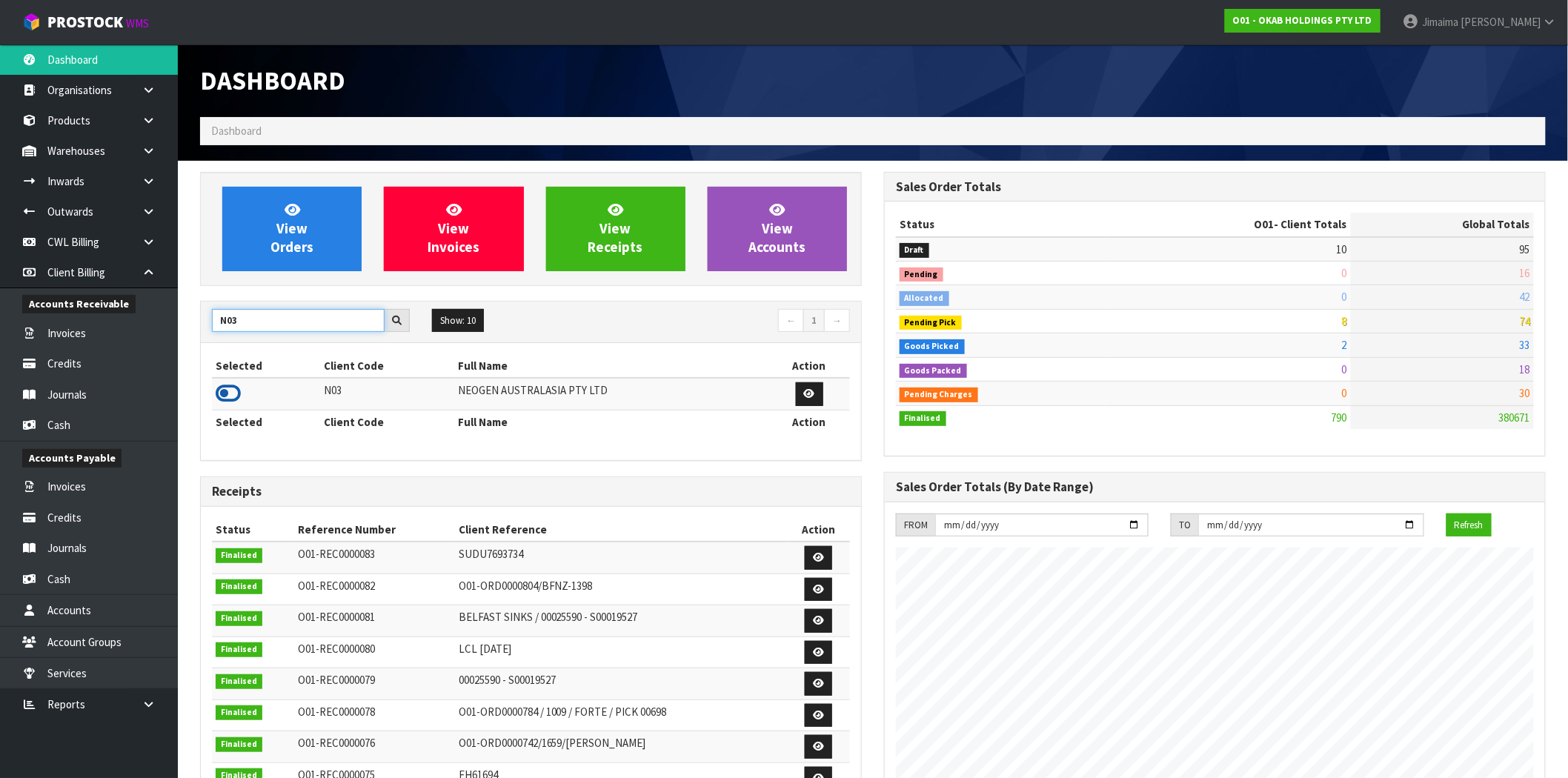
type input "N03"
click at [234, 397] on icon at bounding box center [228, 394] width 25 height 22
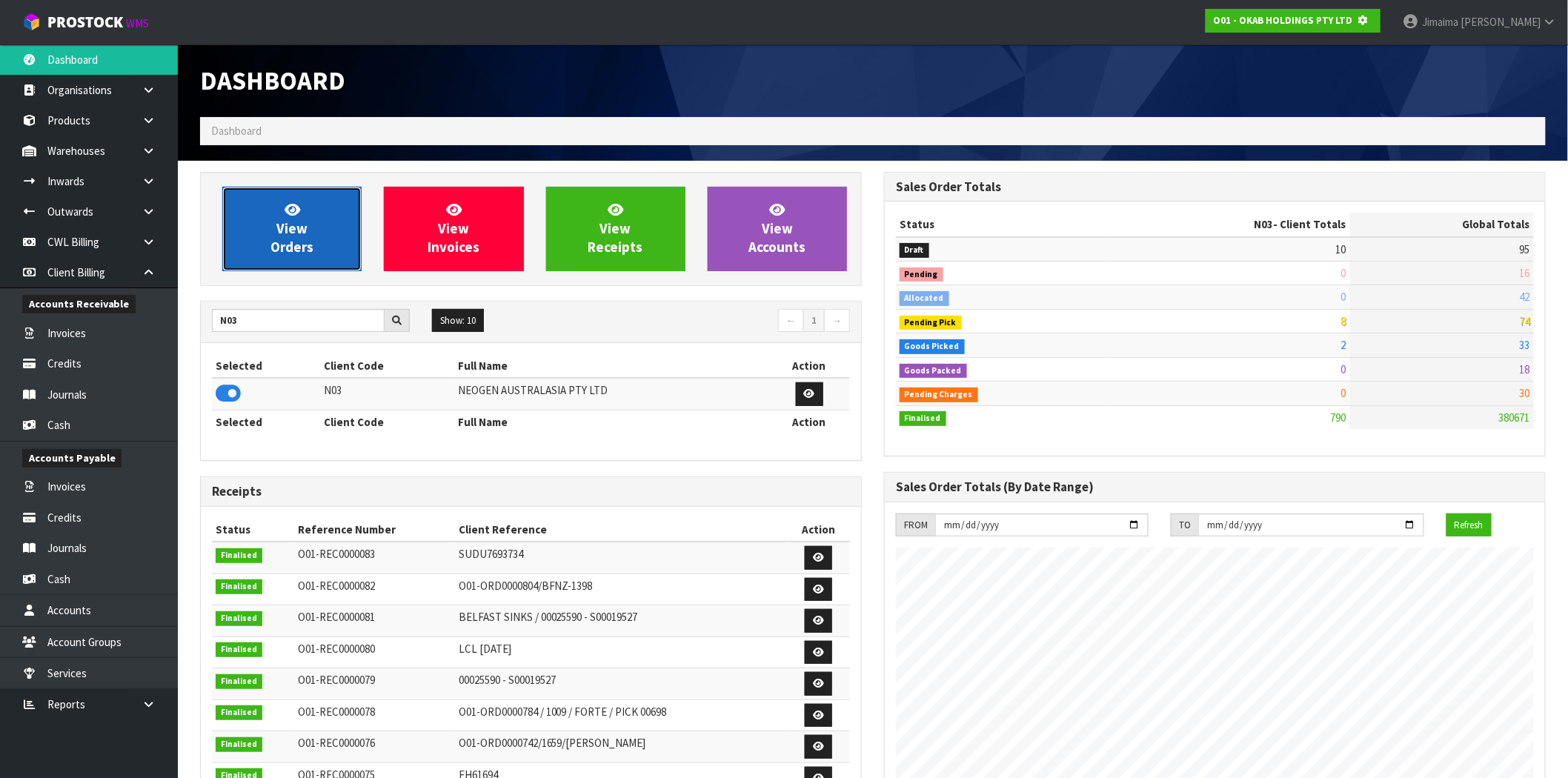
scroll to position [740144, 740365]
click at [308, 228] on link "View Orders" at bounding box center [292, 229] width 139 height 84
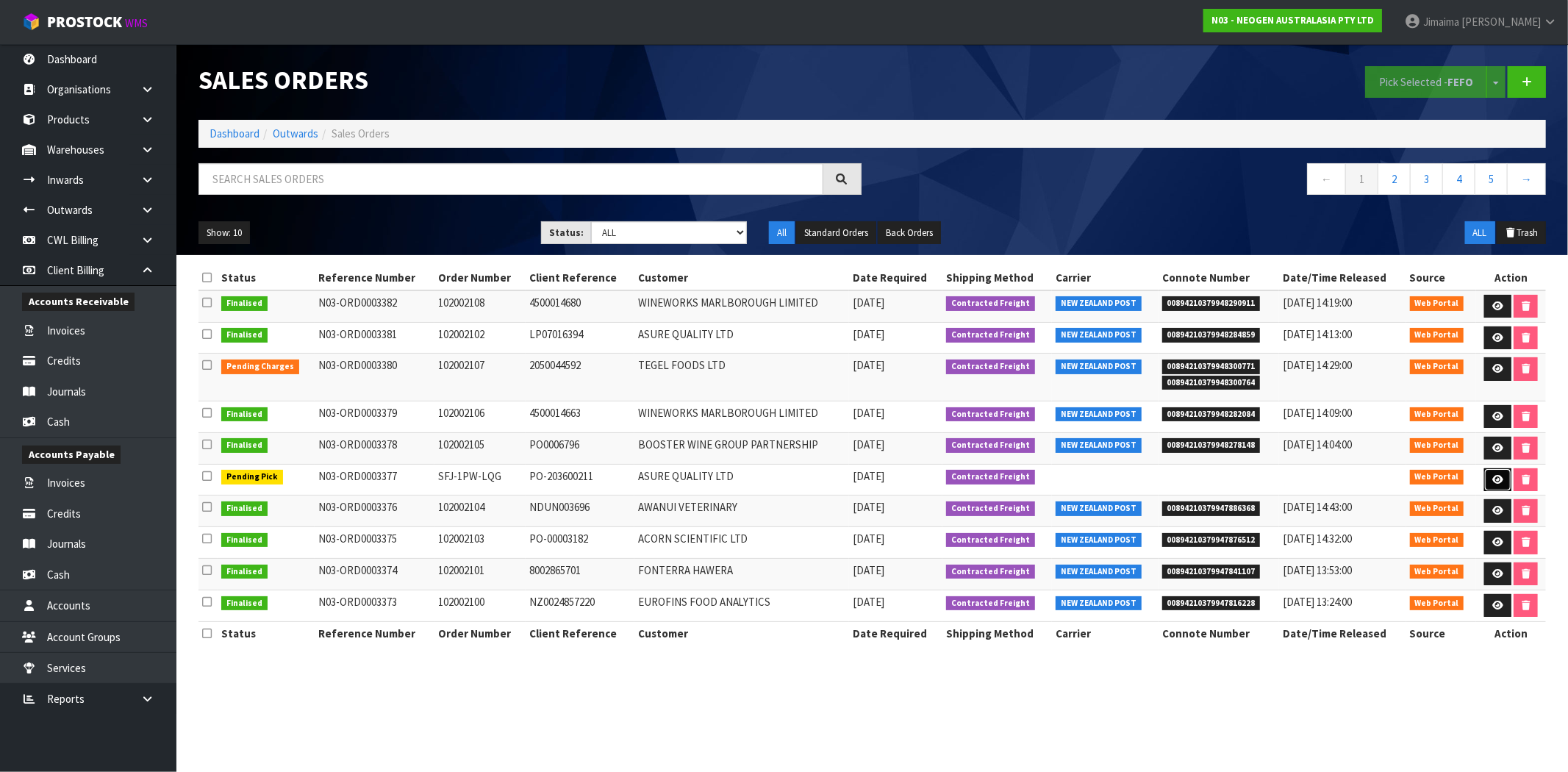
click at [1492, 479] on icon at bounding box center [1497, 480] width 11 height 9
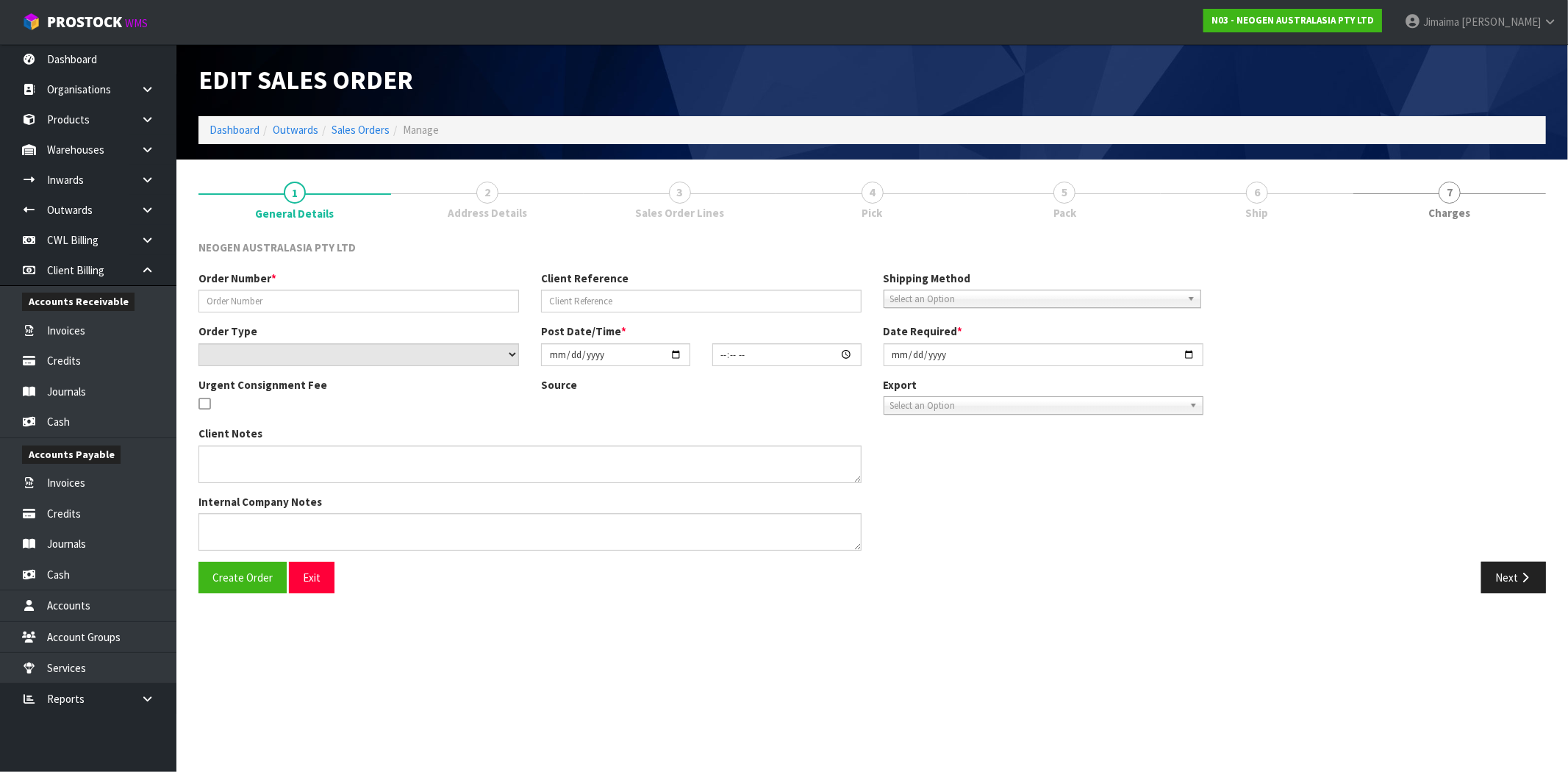
type input "SFJ-1PW-LQG"
type input "PO-203600211"
select select "number:0"
type input "[DATE]"
type input "11:58:00.000"
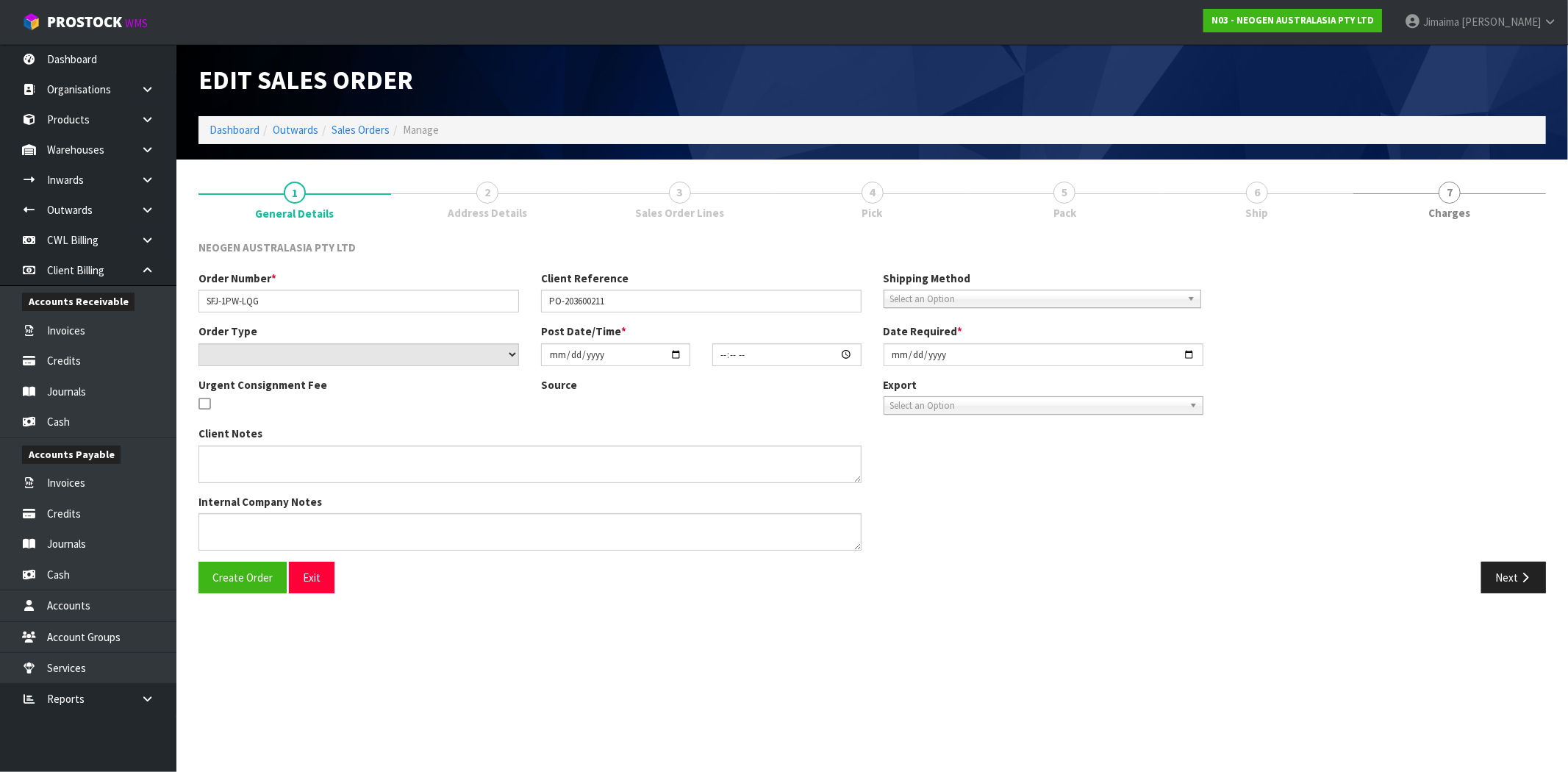
type input "[DATE]"
type textarea "PLEASE NOTE - THIS BOX MUST COME FROM HELD WAREHOUSE – BATCH # 250826M A BARCOD…"
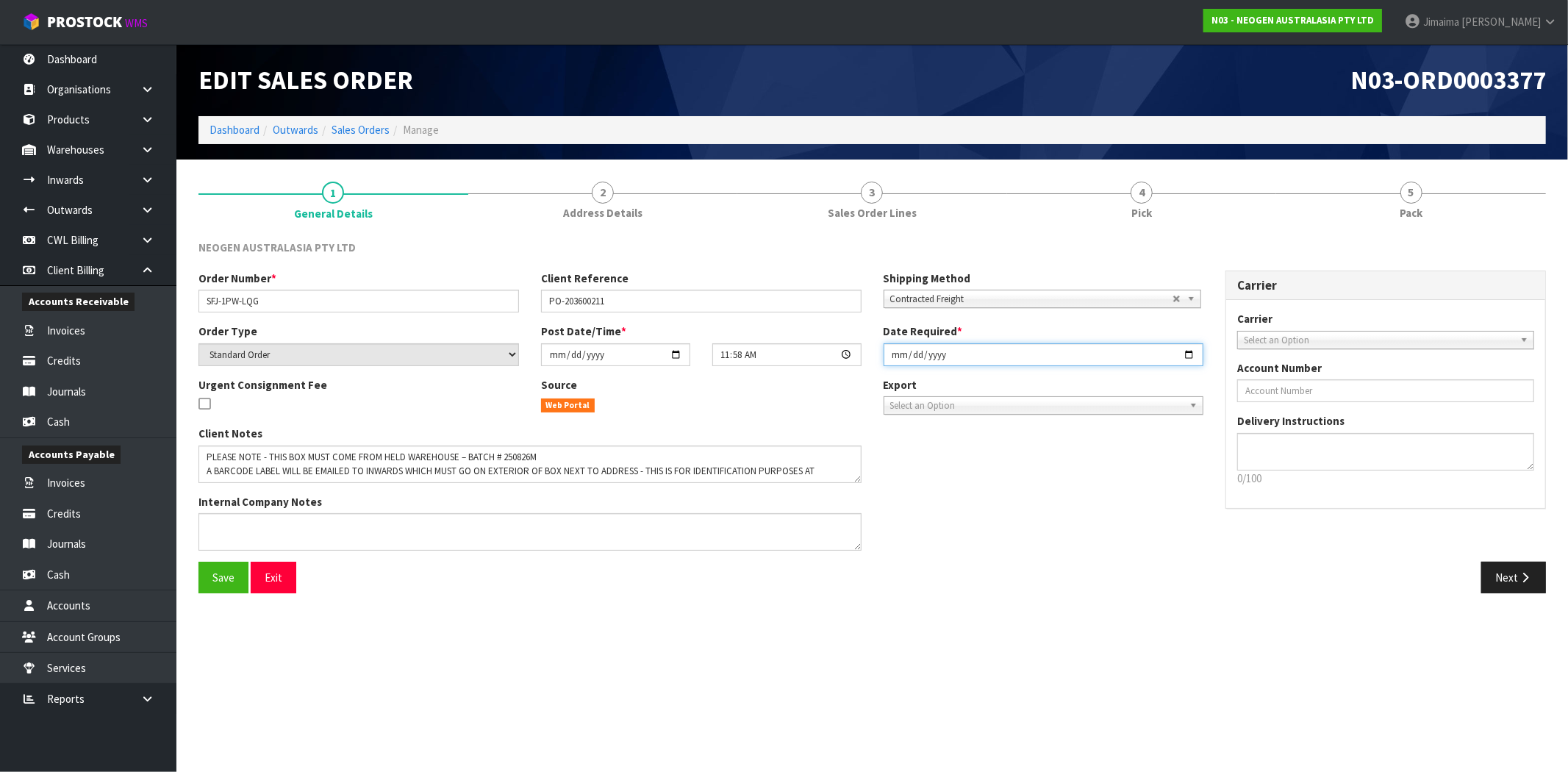
click at [1187, 350] on input "[DATE]" at bounding box center [1043, 355] width 321 height 23
type input "[DATE]"
click at [223, 574] on span "Save" at bounding box center [223, 577] width 22 height 14
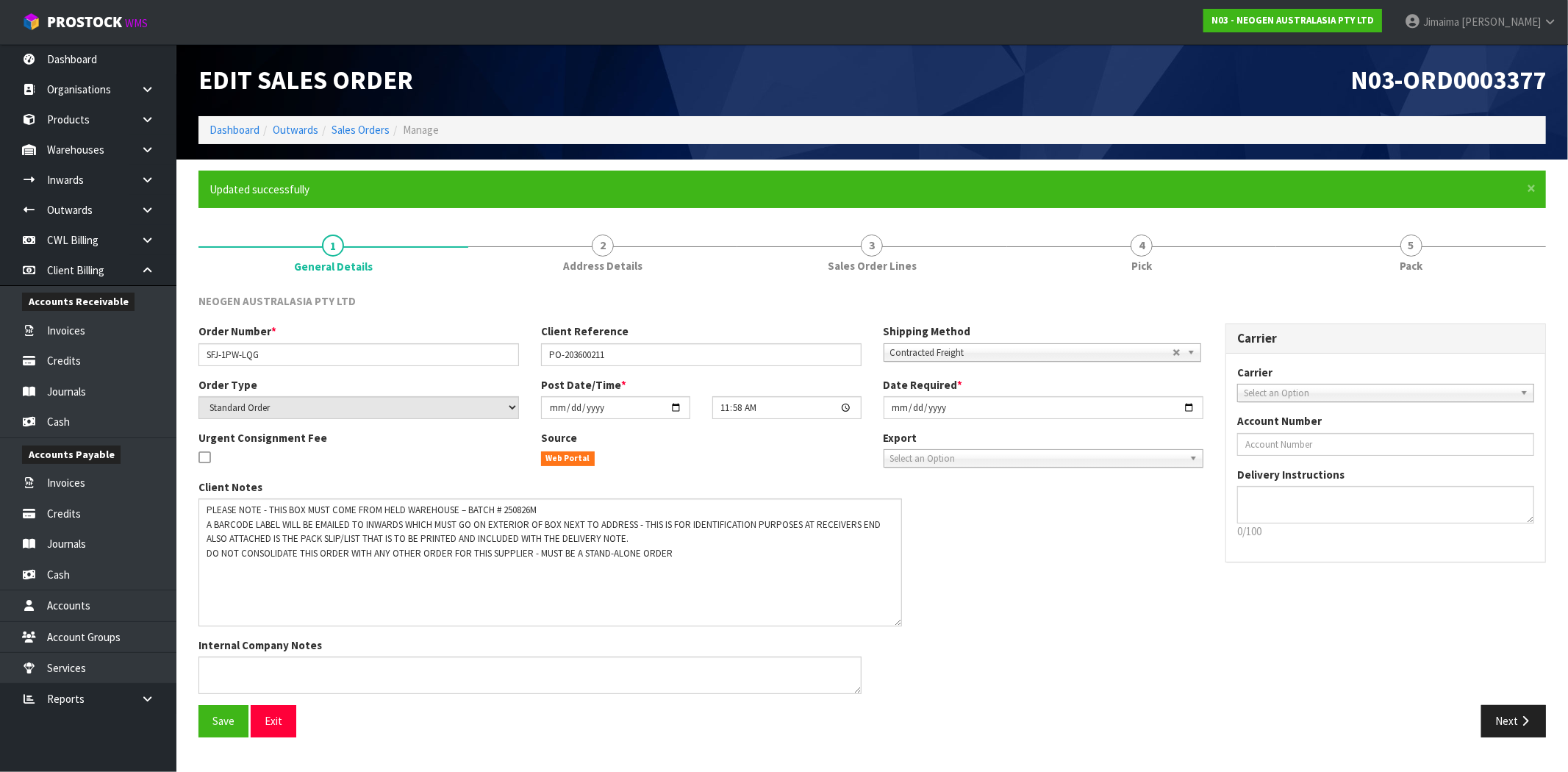
drag, startPoint x: 855, startPoint y: 531, endPoint x: 897, endPoint y: 622, distance: 100.2
click at [897, 622] on textarea at bounding box center [550, 562] width 704 height 128
click at [294, 586] on textarea at bounding box center [550, 562] width 704 height 128
drag, startPoint x: 738, startPoint y: 567, endPoint x: 737, endPoint y: 557, distance: 10.0
click at [738, 566] on textarea at bounding box center [550, 562] width 704 height 128
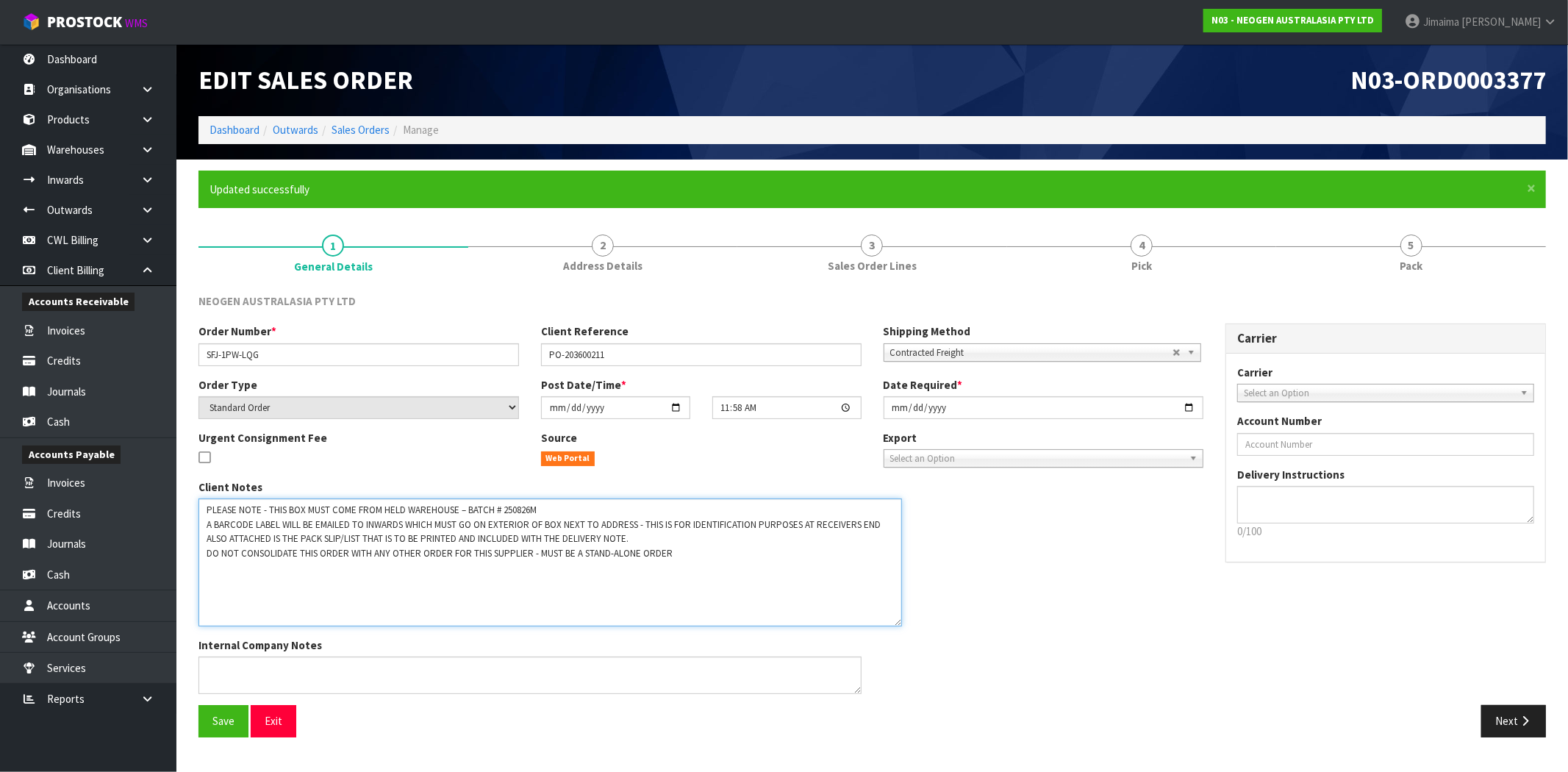
paste textarea "NB. I AM WAITING FOR THE PACK SLIP TO BE SUPPLIED AS IT WAS SENT TO SHINGAI’S P…"
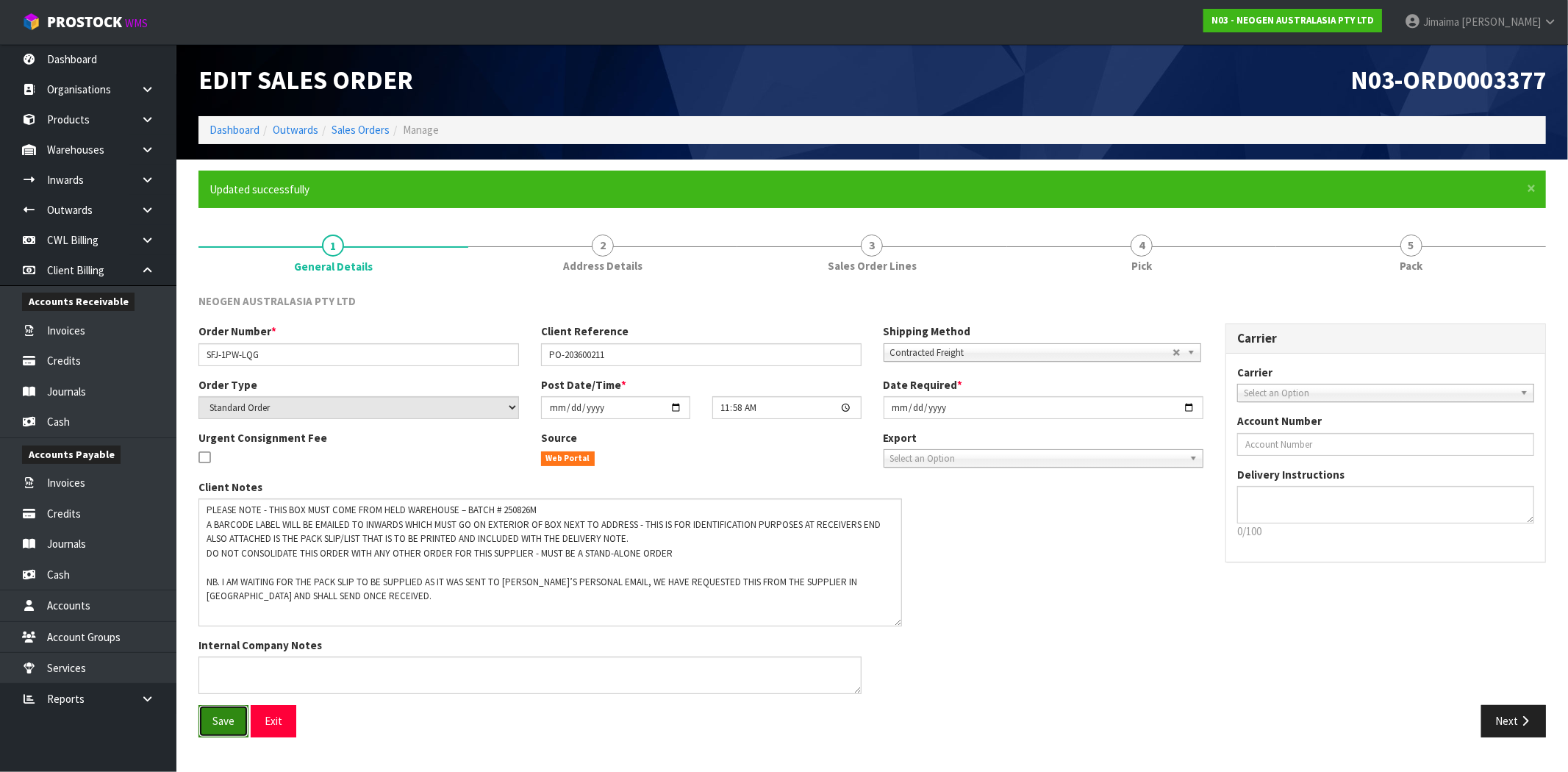
click at [215, 731] on button "Save" at bounding box center [223, 721] width 50 height 31
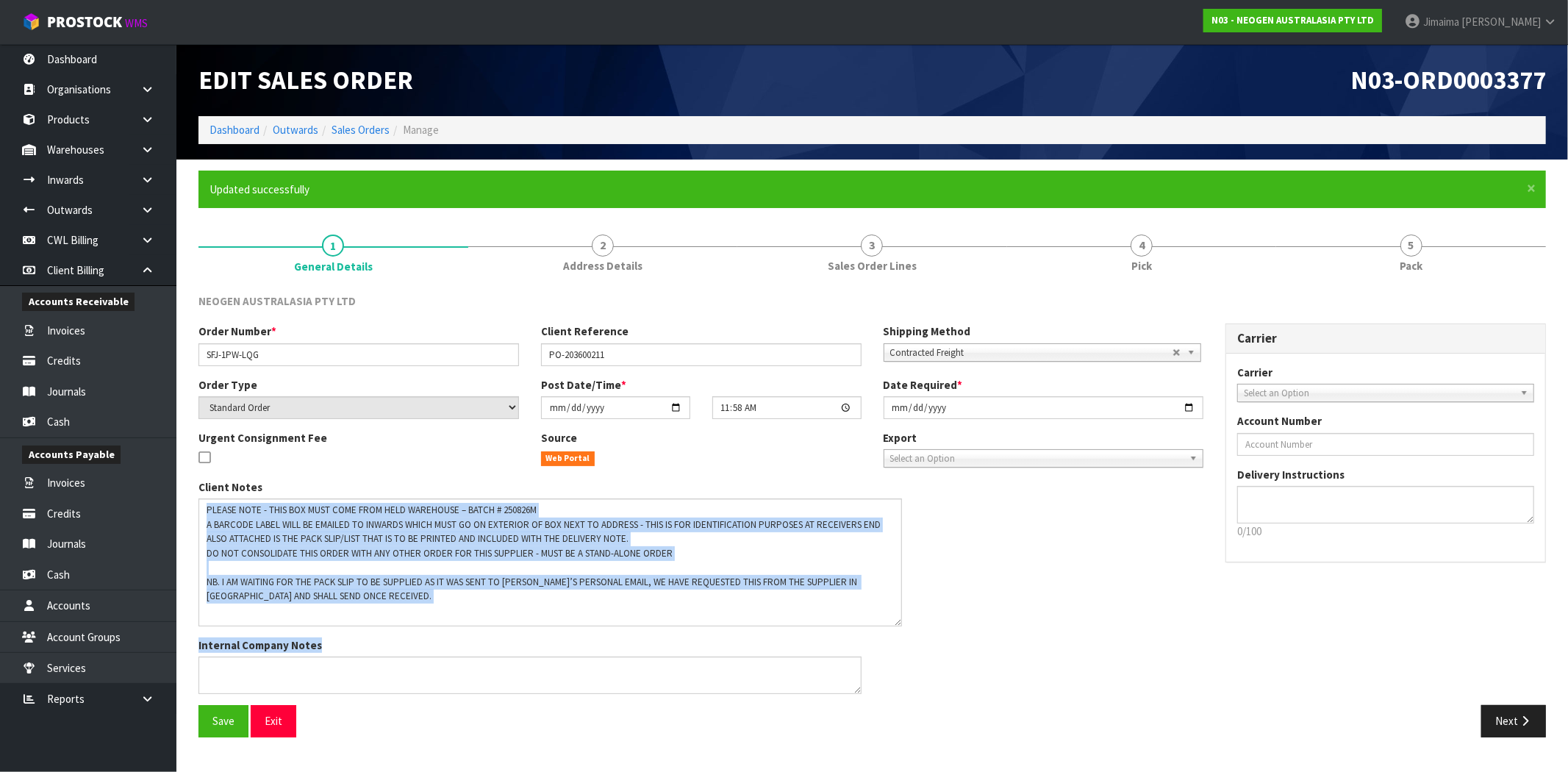
drag, startPoint x: 321, startPoint y: 629, endPoint x: 176, endPoint y: 583, distance: 152.1
click at [176, 583] on section "× Close Updated successfully 1 General Details 2 Address Details 3 Sales Order …" at bounding box center [872, 460] width 1392 height 600
click at [358, 610] on textarea at bounding box center [550, 562] width 704 height 128
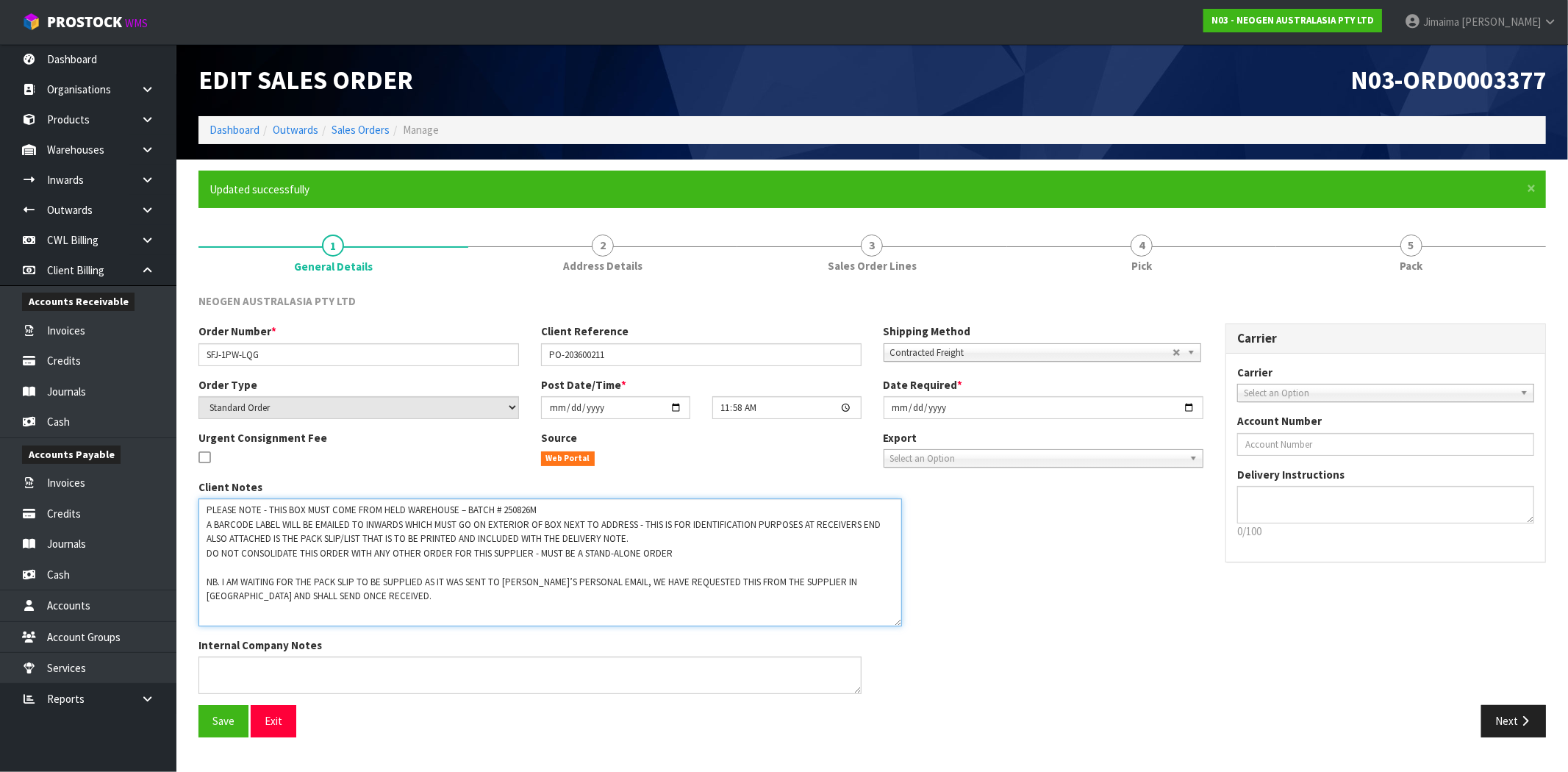
drag, startPoint x: 355, startPoint y: 607, endPoint x: 181, endPoint y: 585, distance: 175.4
click at [181, 585] on section "× Close Updated successfully 1 General Details 2 Address Details 3 Sales Order …" at bounding box center [872, 460] width 1392 height 600
type textarea "PLEASE NOTE - THIS BOX MUST COME FROM HELD WAREHOUSE – BATCH # 250826M A BARCOD…"
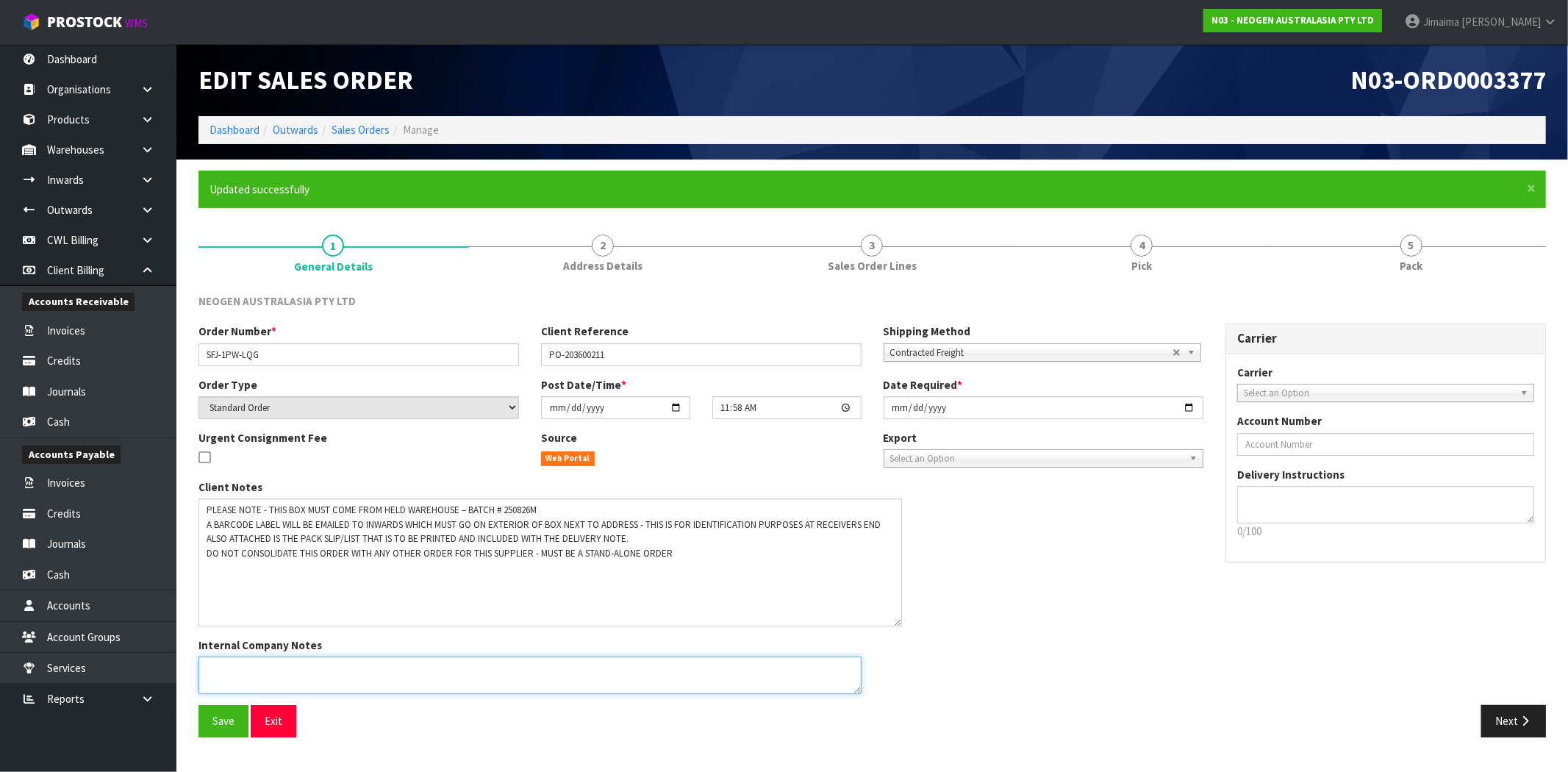
click at [274, 663] on textarea at bounding box center [530, 676] width 663 height 38
paste textarea "NB. I AM WAITING FOR THE PACK SLIP TO BE SUPPLIED AS IT WAS SENT TO SHINGAI’S P…"
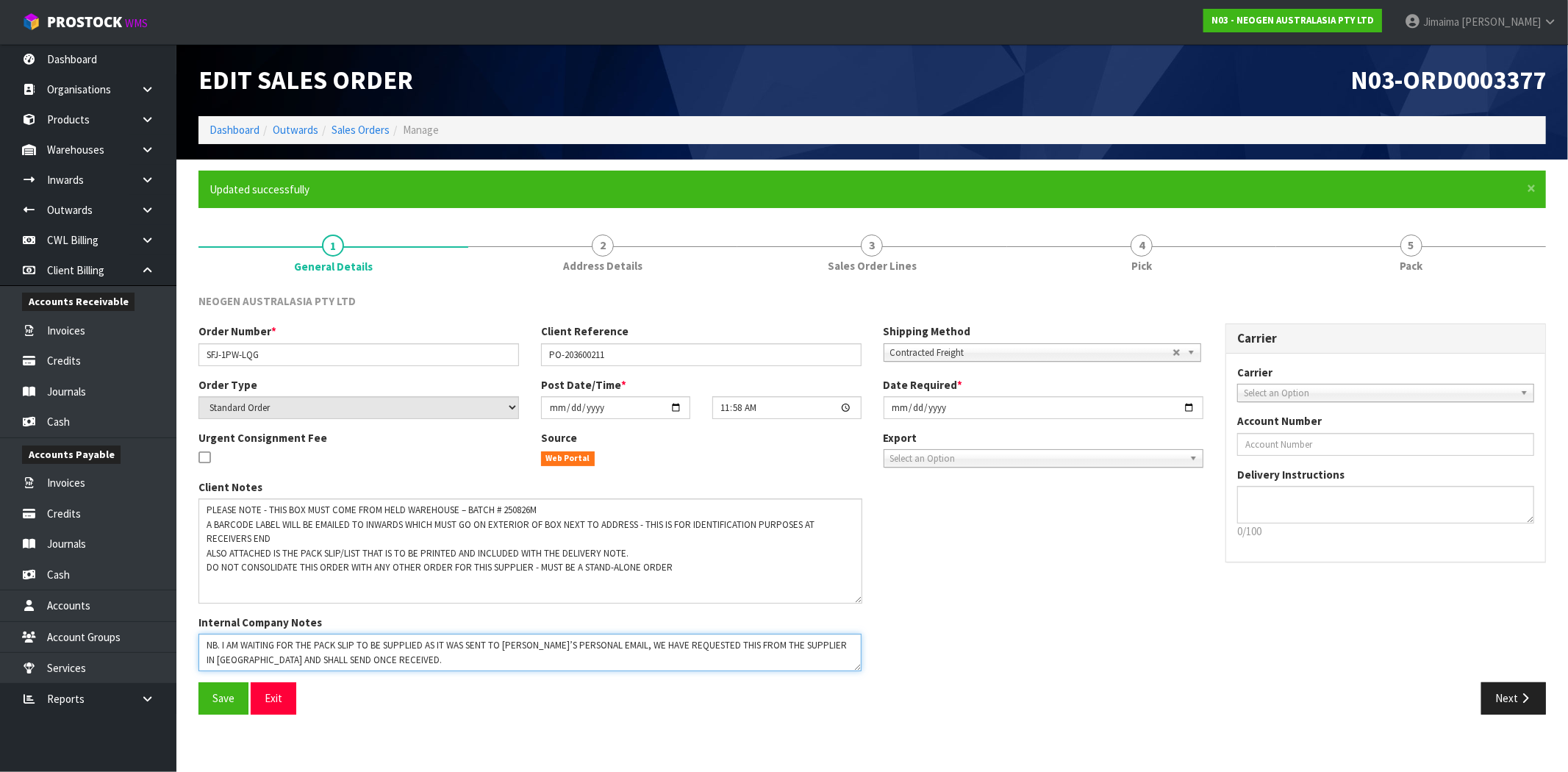
drag, startPoint x: 897, startPoint y: 620, endPoint x: 857, endPoint y: 598, distance: 45.7
click at [857, 598] on textarea at bounding box center [530, 551] width 664 height 105
type textarea "NB. I AM WAITING FOR THE PACK SLIP TO BE SUPPLIED AS IT WAS SENT TO SHINGAI’S P…"
click at [223, 697] on span "Save" at bounding box center [223, 698] width 22 height 14
click at [377, 131] on link "Sales Orders" at bounding box center [360, 130] width 58 height 14
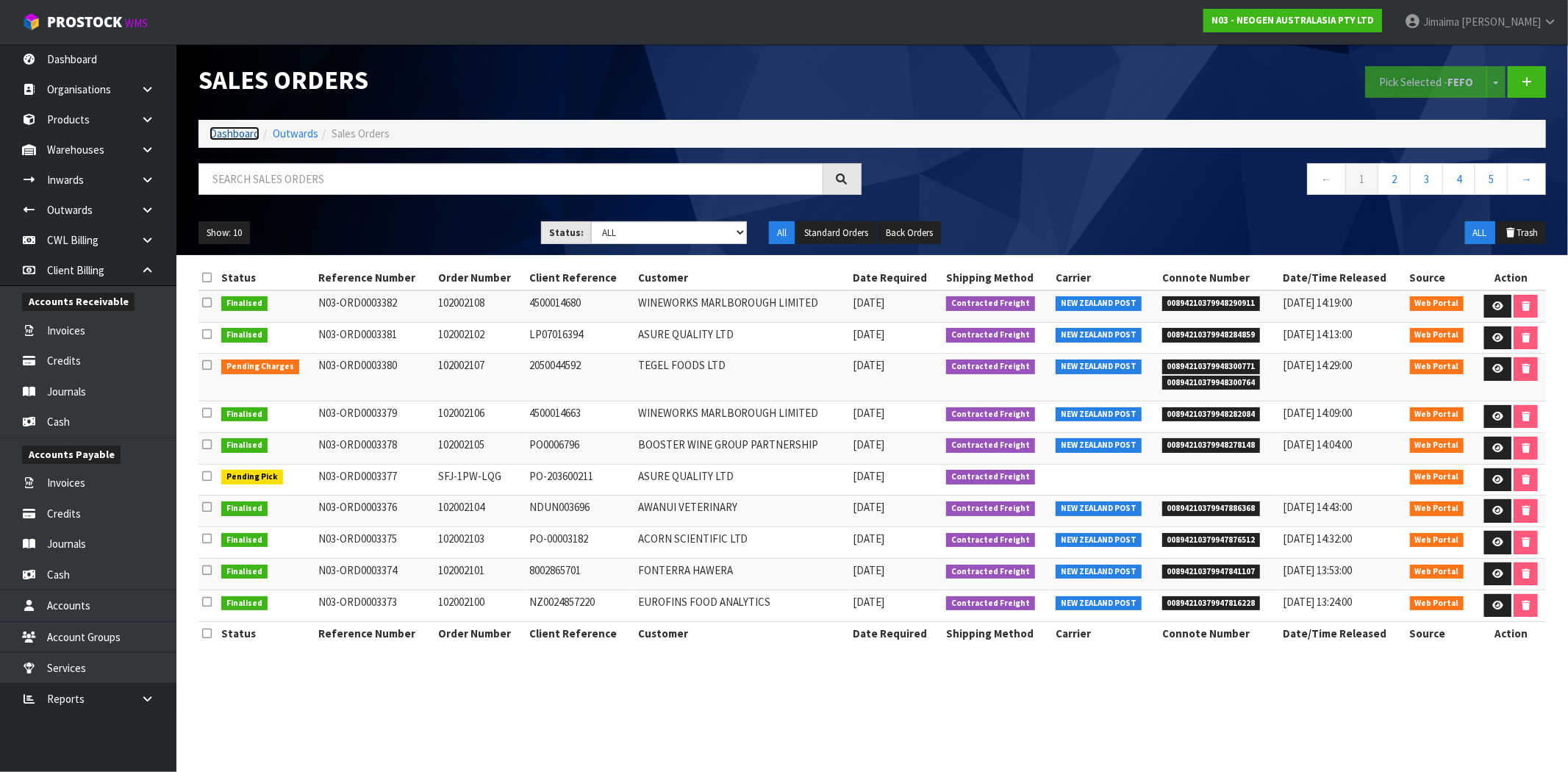
click at [247, 132] on link "Dashboard" at bounding box center [234, 133] width 50 height 14
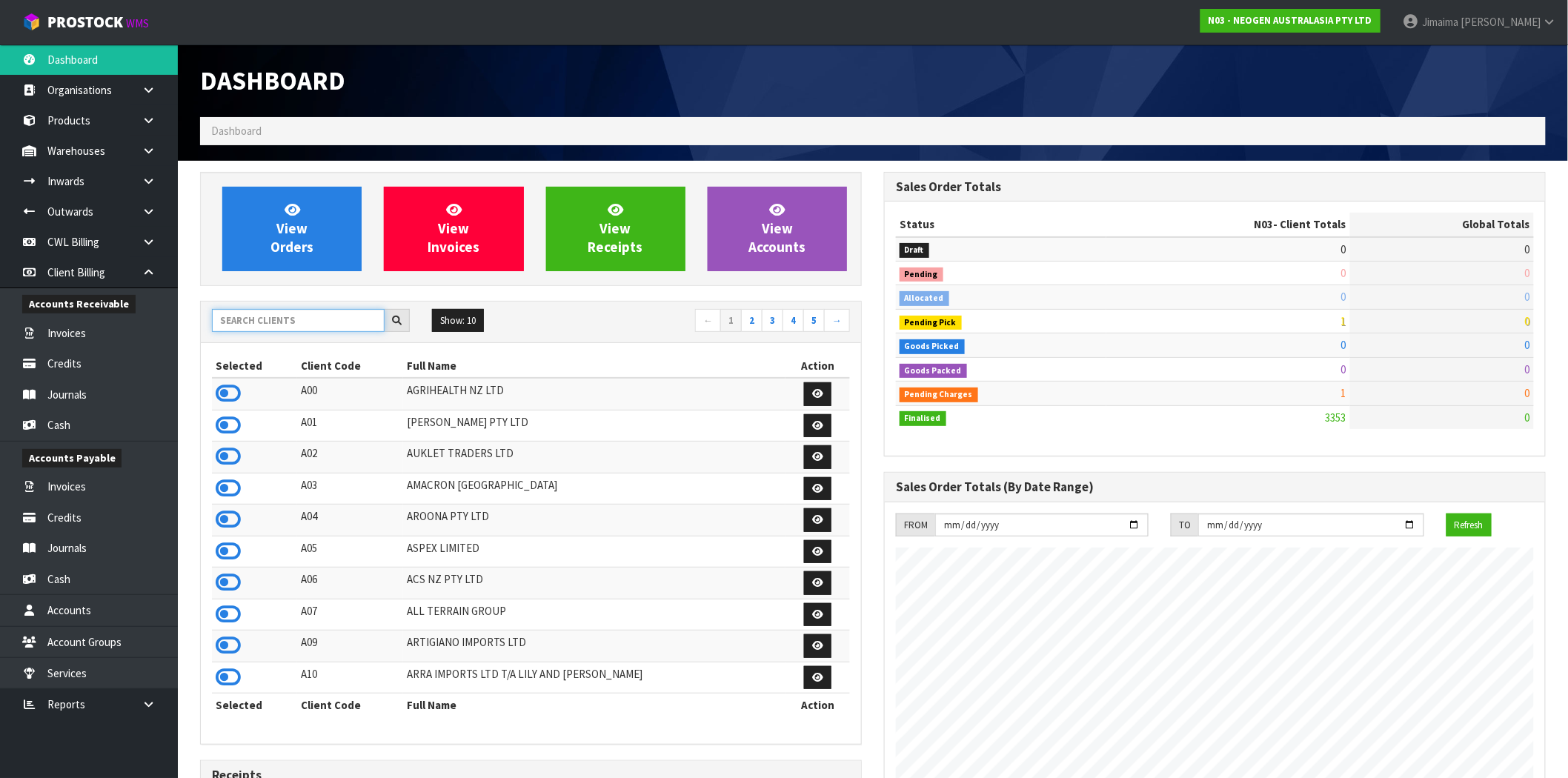
click at [305, 321] on input "text" at bounding box center [298, 320] width 172 height 23
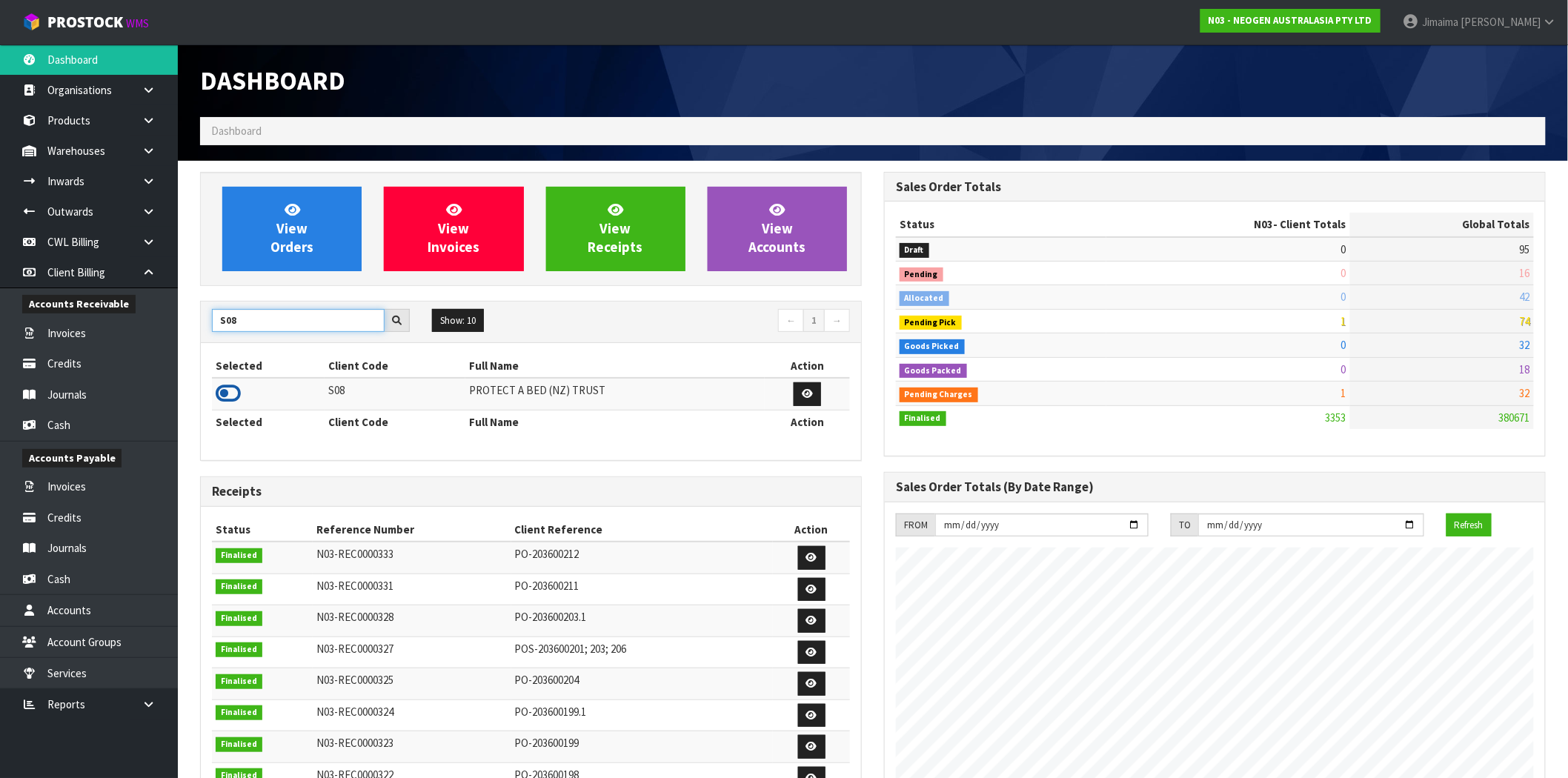
type input "S08"
drag, startPoint x: 228, startPoint y: 395, endPoint x: 246, endPoint y: 352, distance: 46.6
click at [228, 395] on icon at bounding box center [228, 394] width 25 height 22
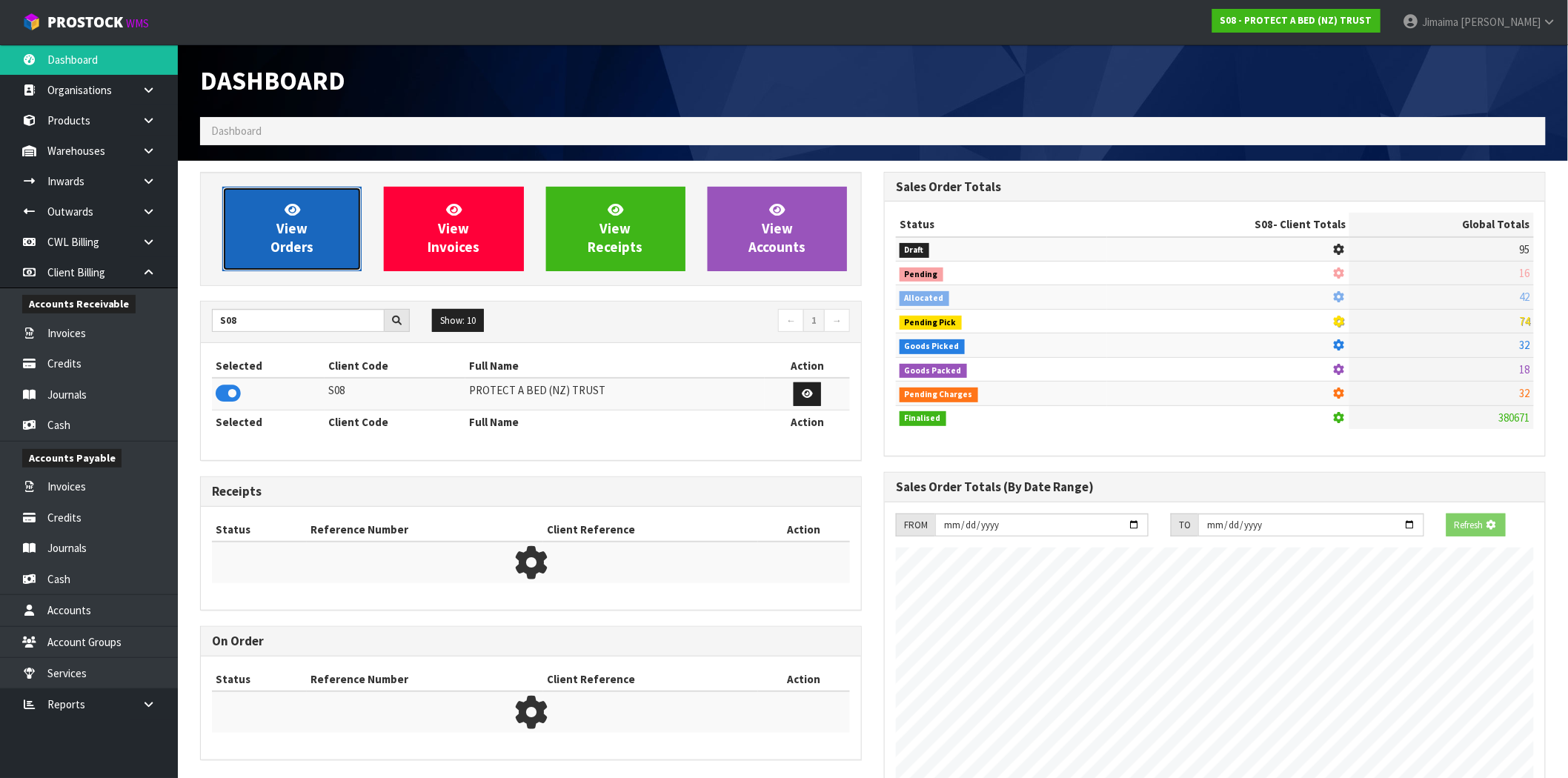
scroll to position [740144, 740365]
click at [306, 220] on span "View Orders" at bounding box center [292, 229] width 43 height 56
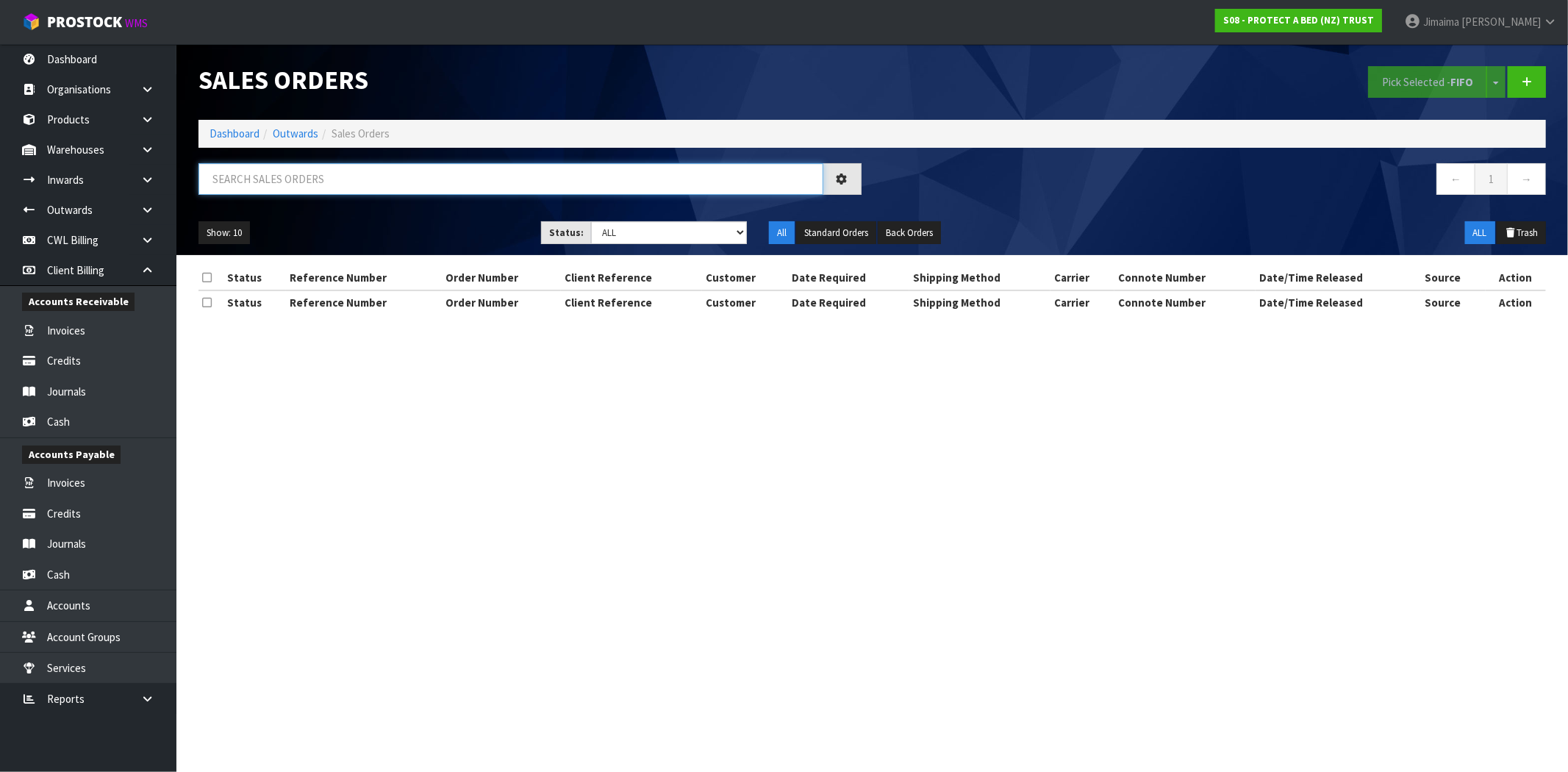
click at [302, 180] on input "text" at bounding box center [511, 179] width 625 height 31
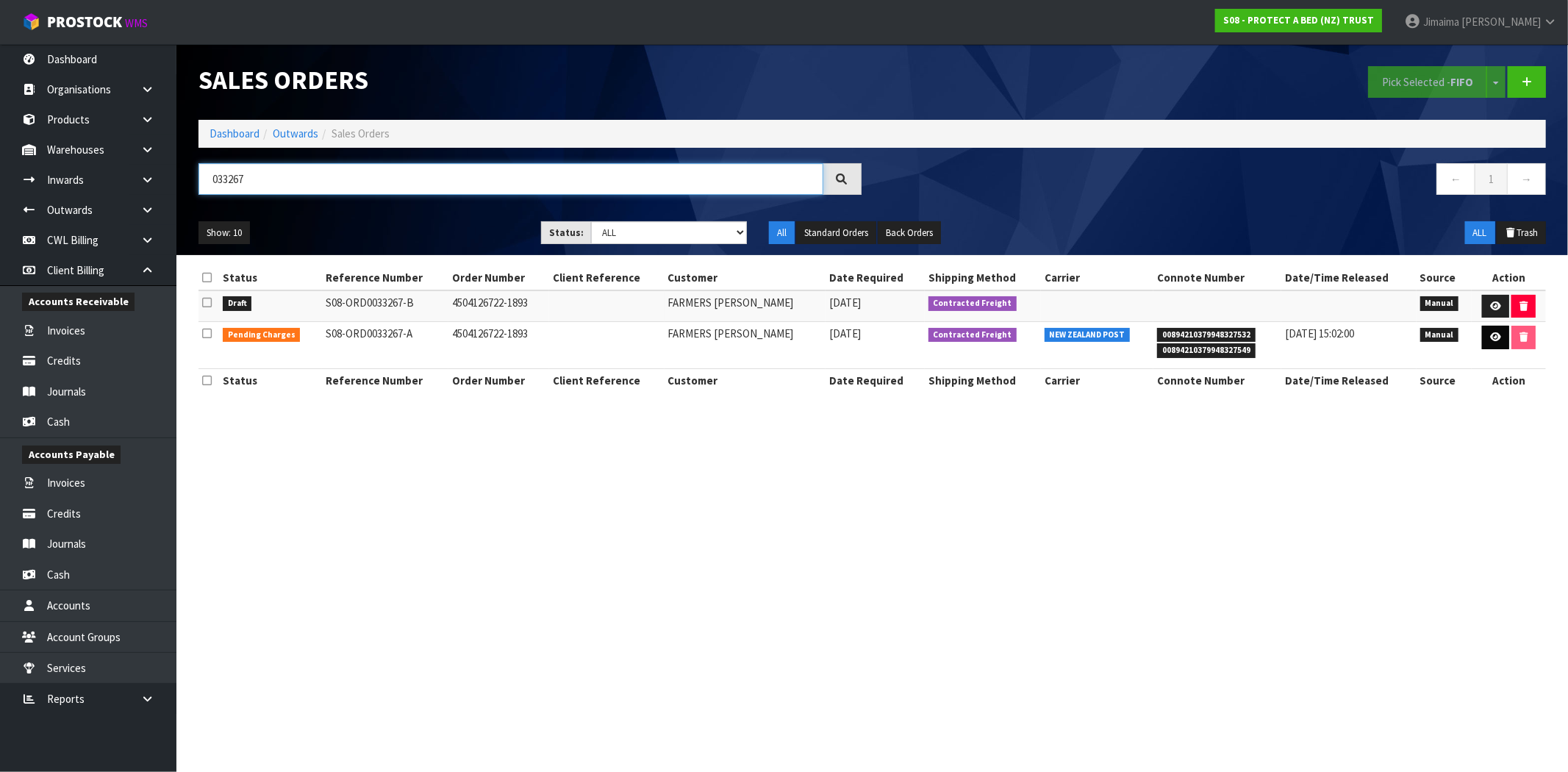
type input "033267"
click at [1490, 335] on icon at bounding box center [1495, 337] width 11 height 9
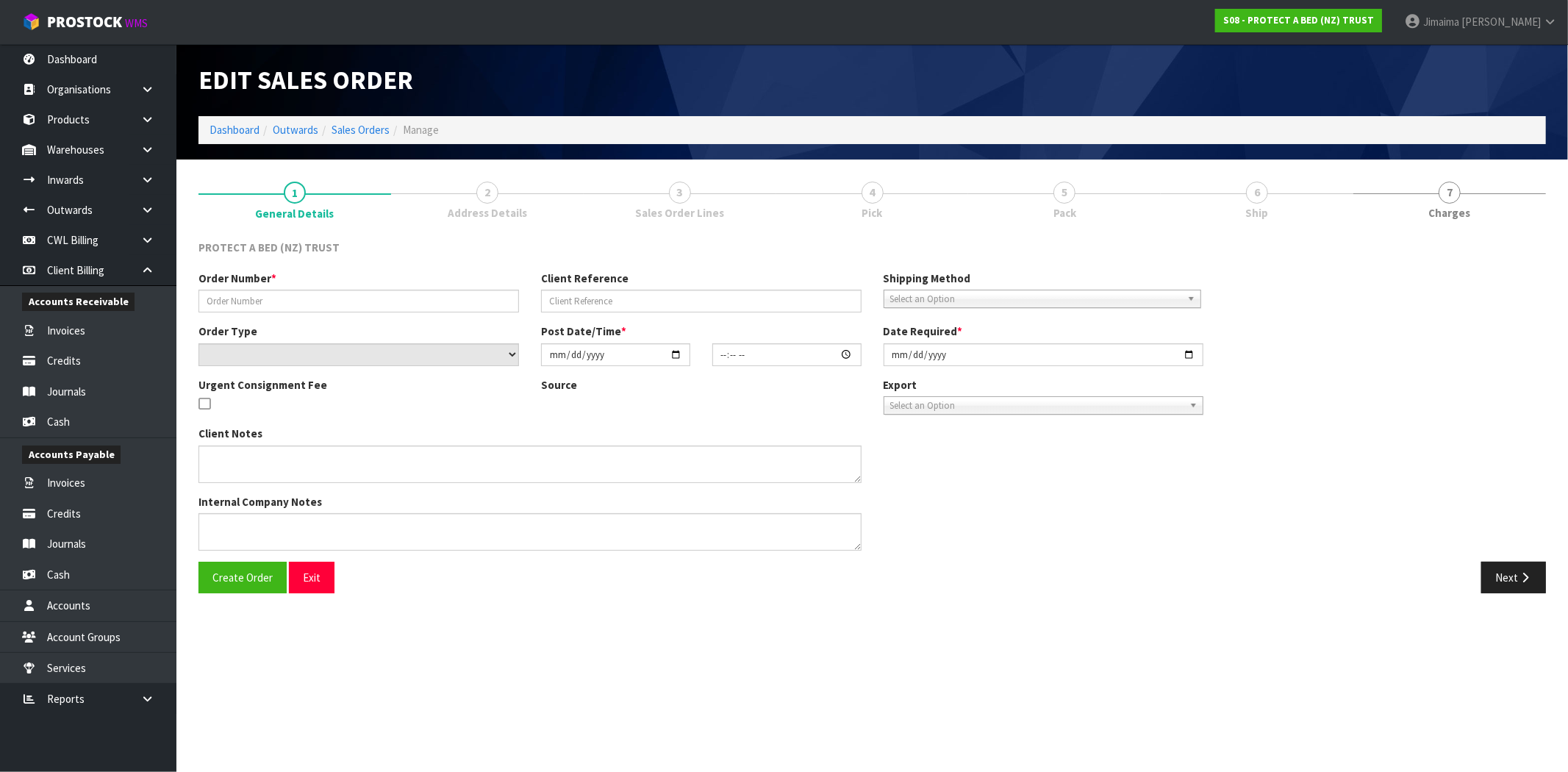
type input "4504126722-1893"
select select "number:0"
type input "2025-09-08"
type input "09:02:00.000"
type input "[DATE]"
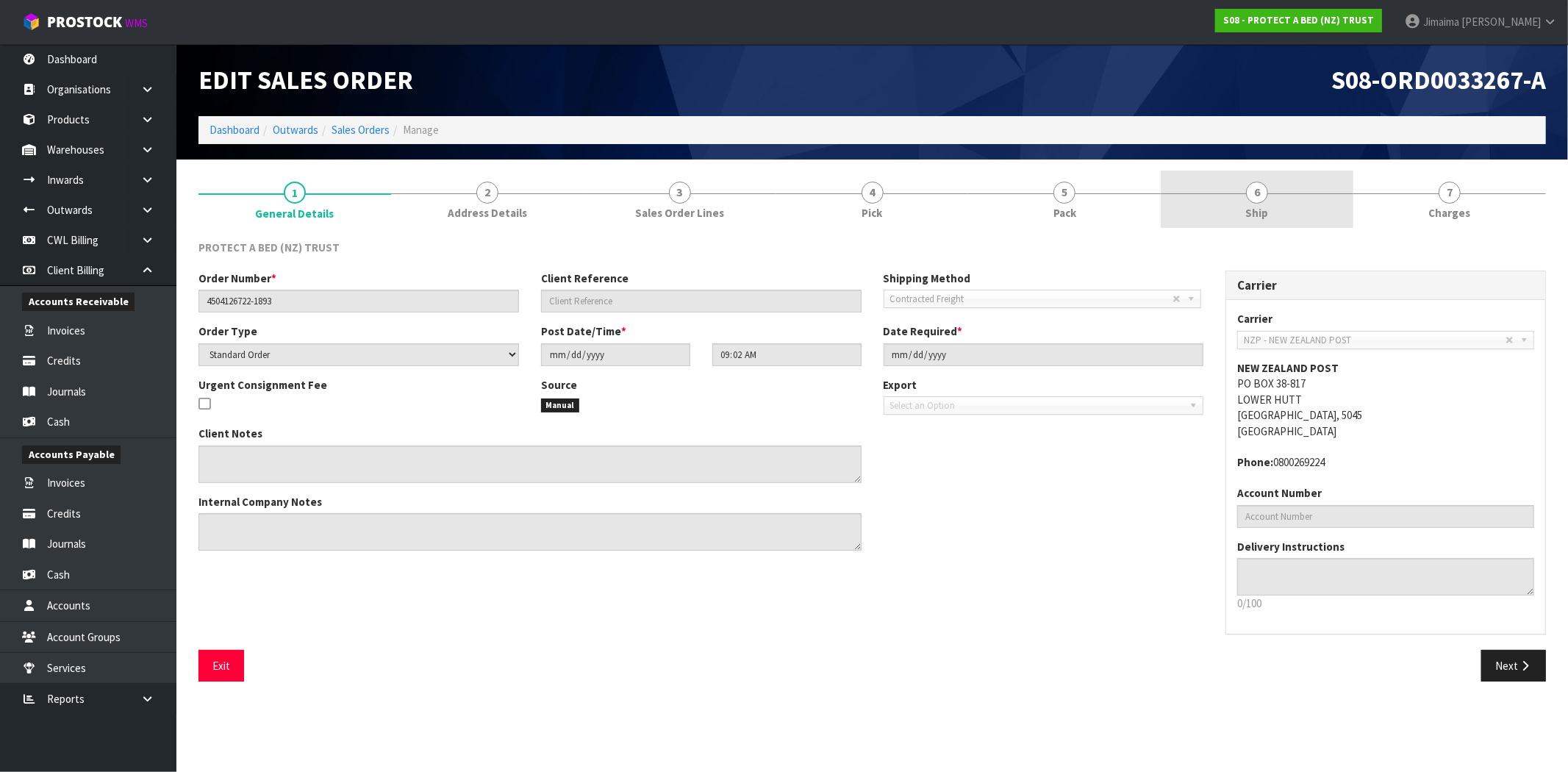
click at [1254, 204] on link "6 Ship" at bounding box center [1257, 199] width 193 height 58
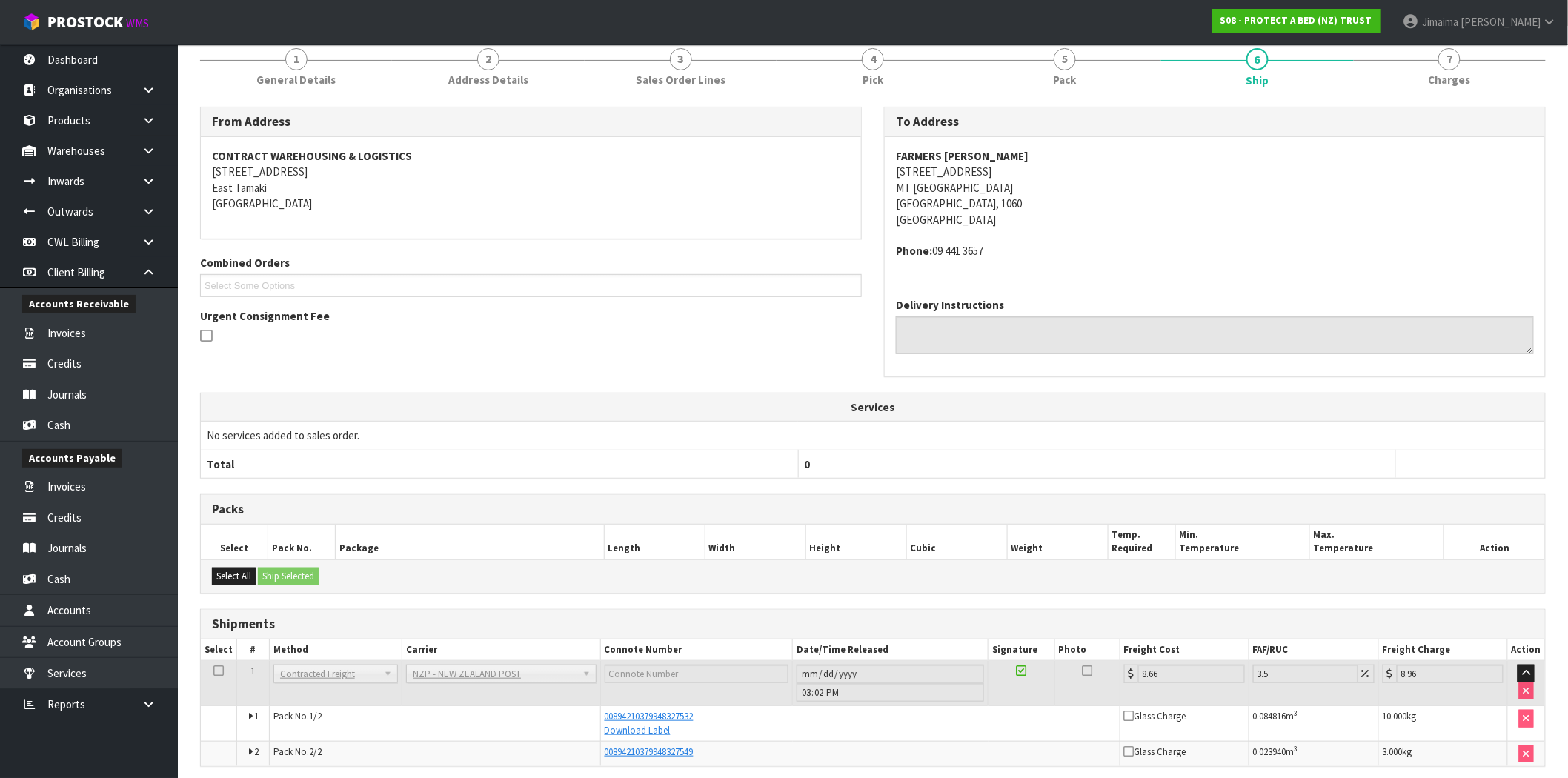
scroll to position [194, 0]
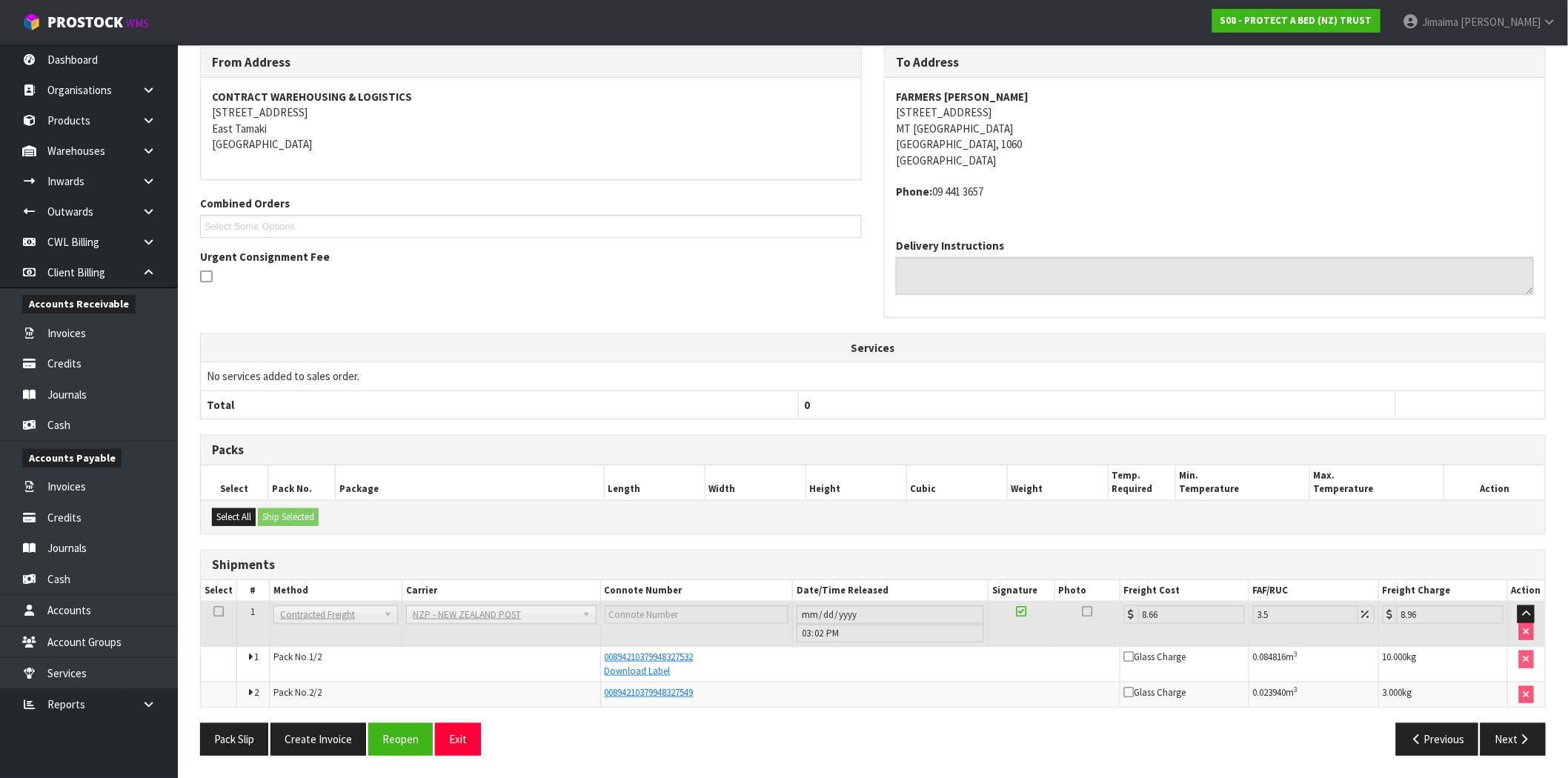
click at [296, 759] on div "Pack Slip Create Invoice Reopen Exit Previous Next" at bounding box center [872, 745] width 1368 height 43
click at [306, 744] on button "Create Invoice" at bounding box center [318, 739] width 95 height 31
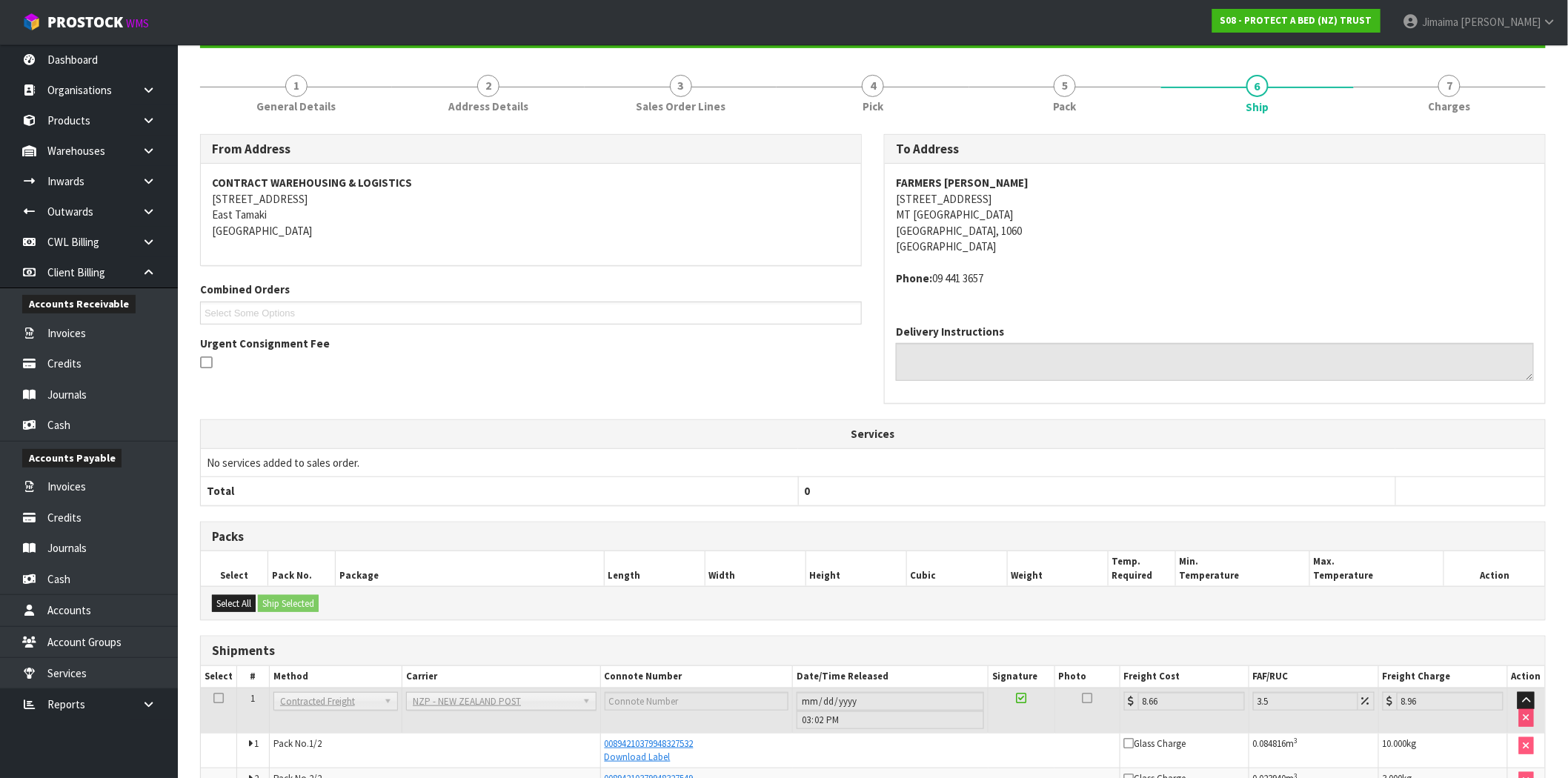
scroll to position [248, 0]
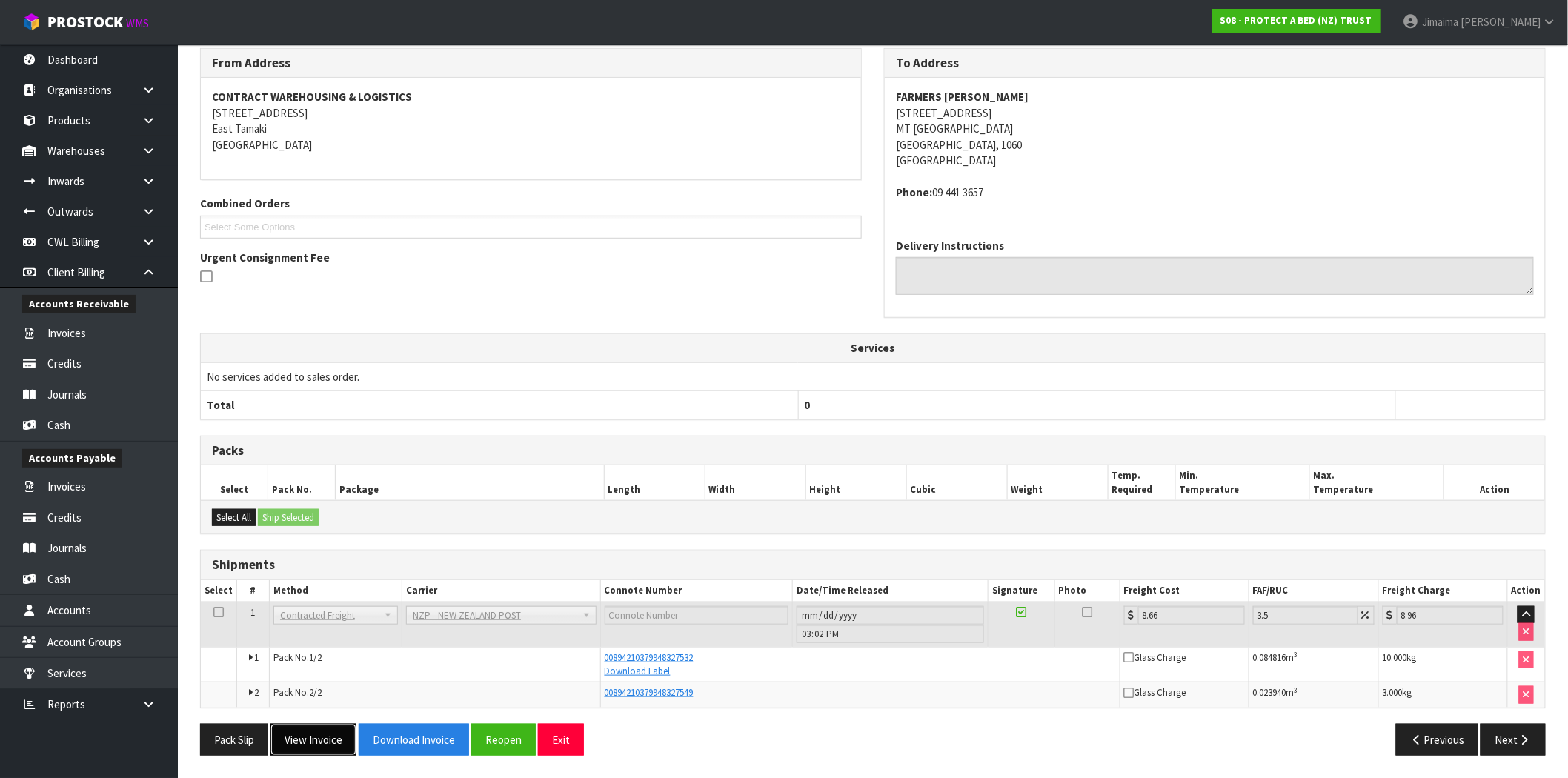
click at [332, 743] on button "View Invoice" at bounding box center [313, 740] width 86 height 31
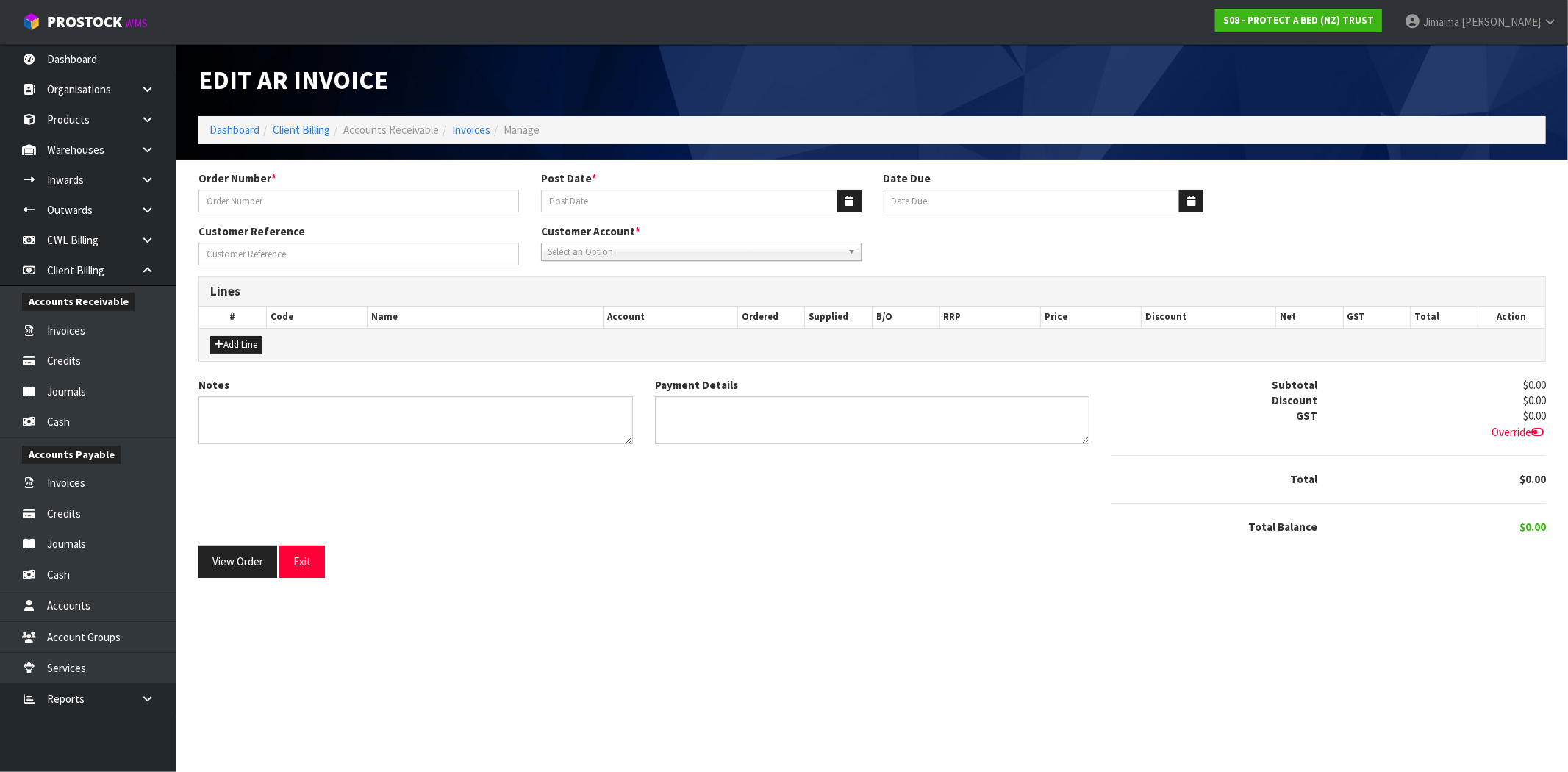
type input "4504126722-1893"
type input "[DATE]"
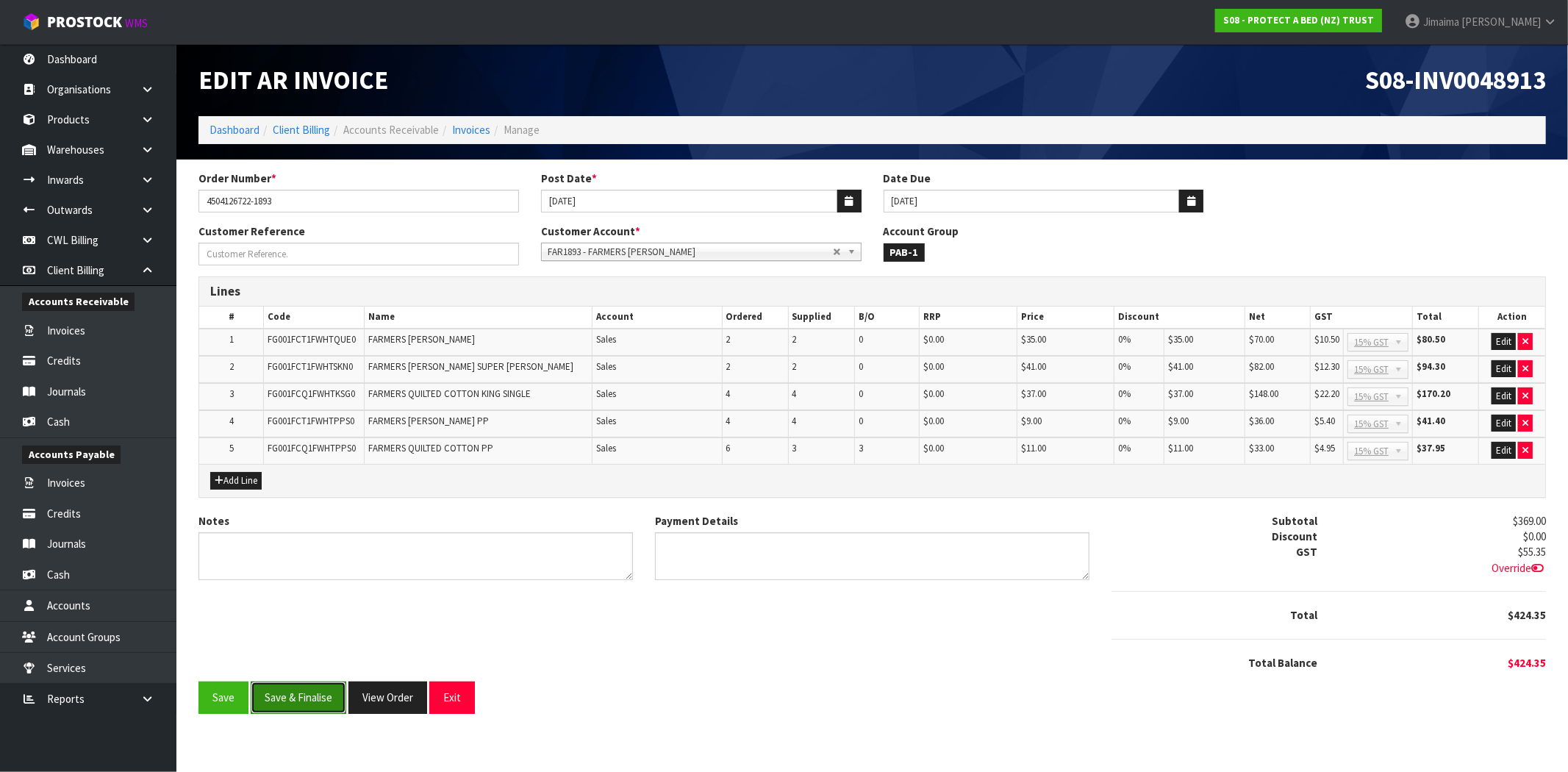
click at [288, 690] on button "Save & Finalise" at bounding box center [299, 698] width 96 height 31
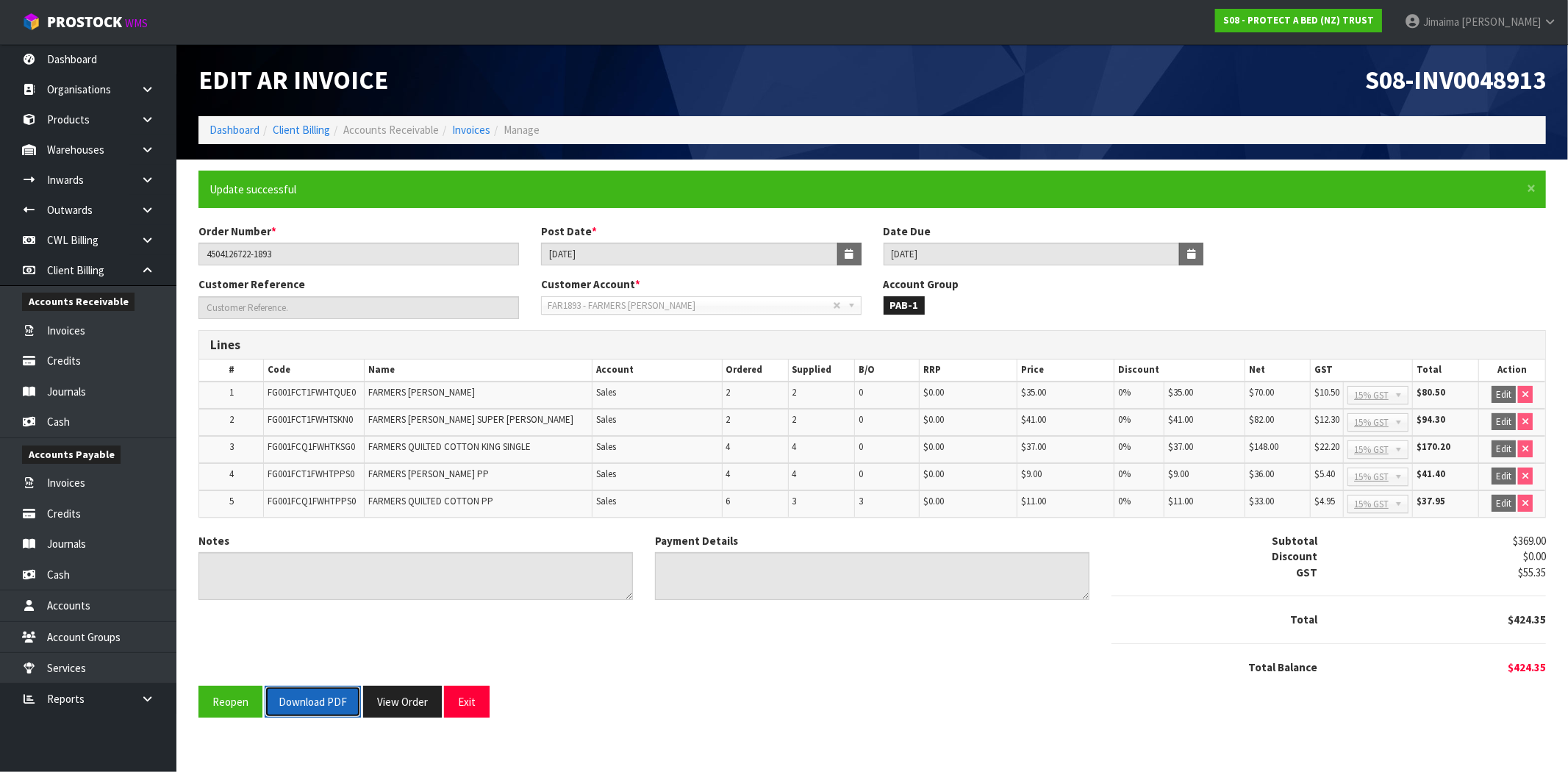
click at [314, 710] on button "Download PDF" at bounding box center [312, 702] width 96 height 31
drag, startPoint x: 393, startPoint y: 696, endPoint x: 569, endPoint y: 481, distance: 277.9
click at [394, 694] on button "View Order" at bounding box center [402, 702] width 79 height 31
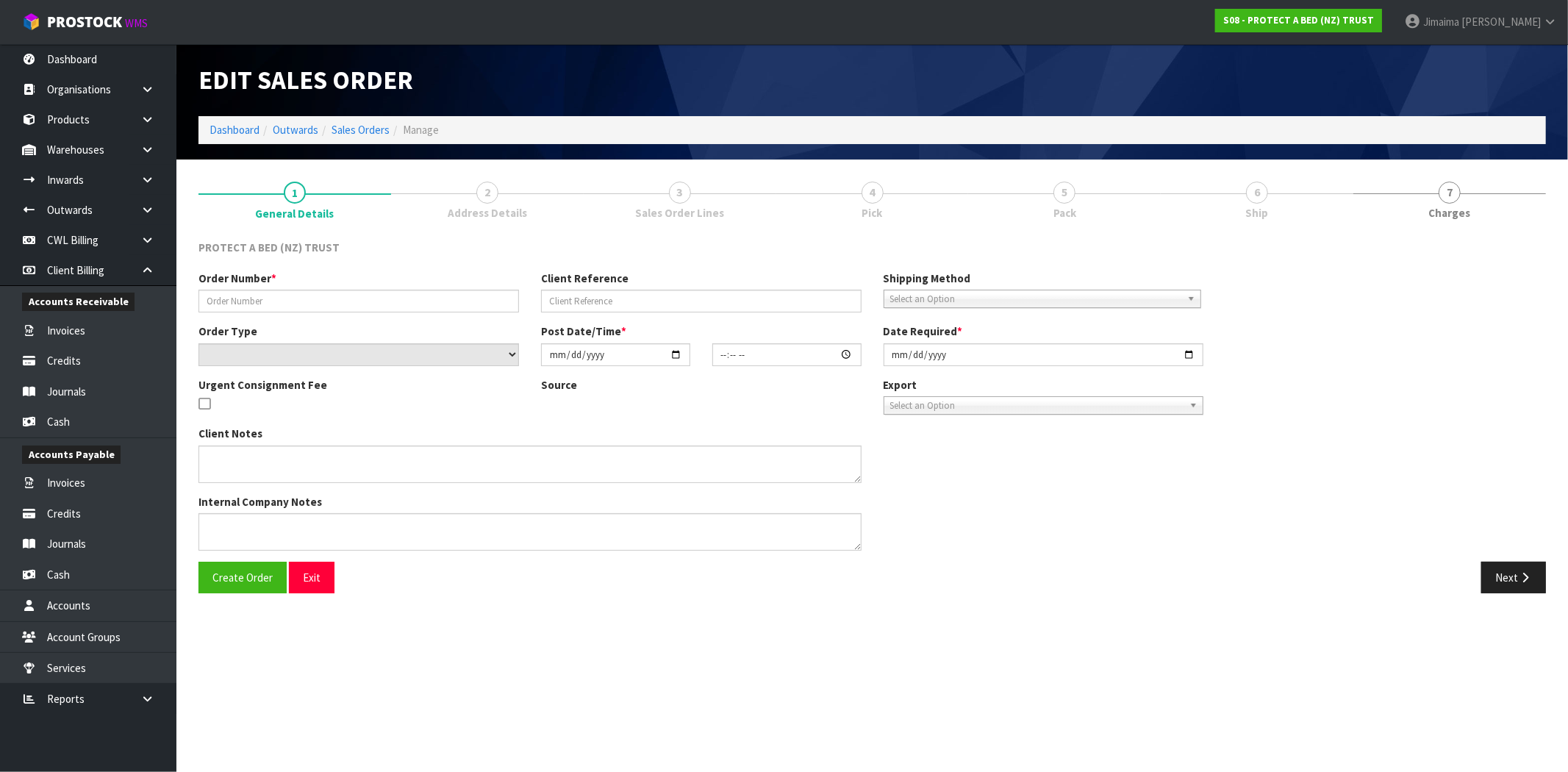
click at [684, 215] on span "Sales Order Lines" at bounding box center [679, 212] width 89 height 16
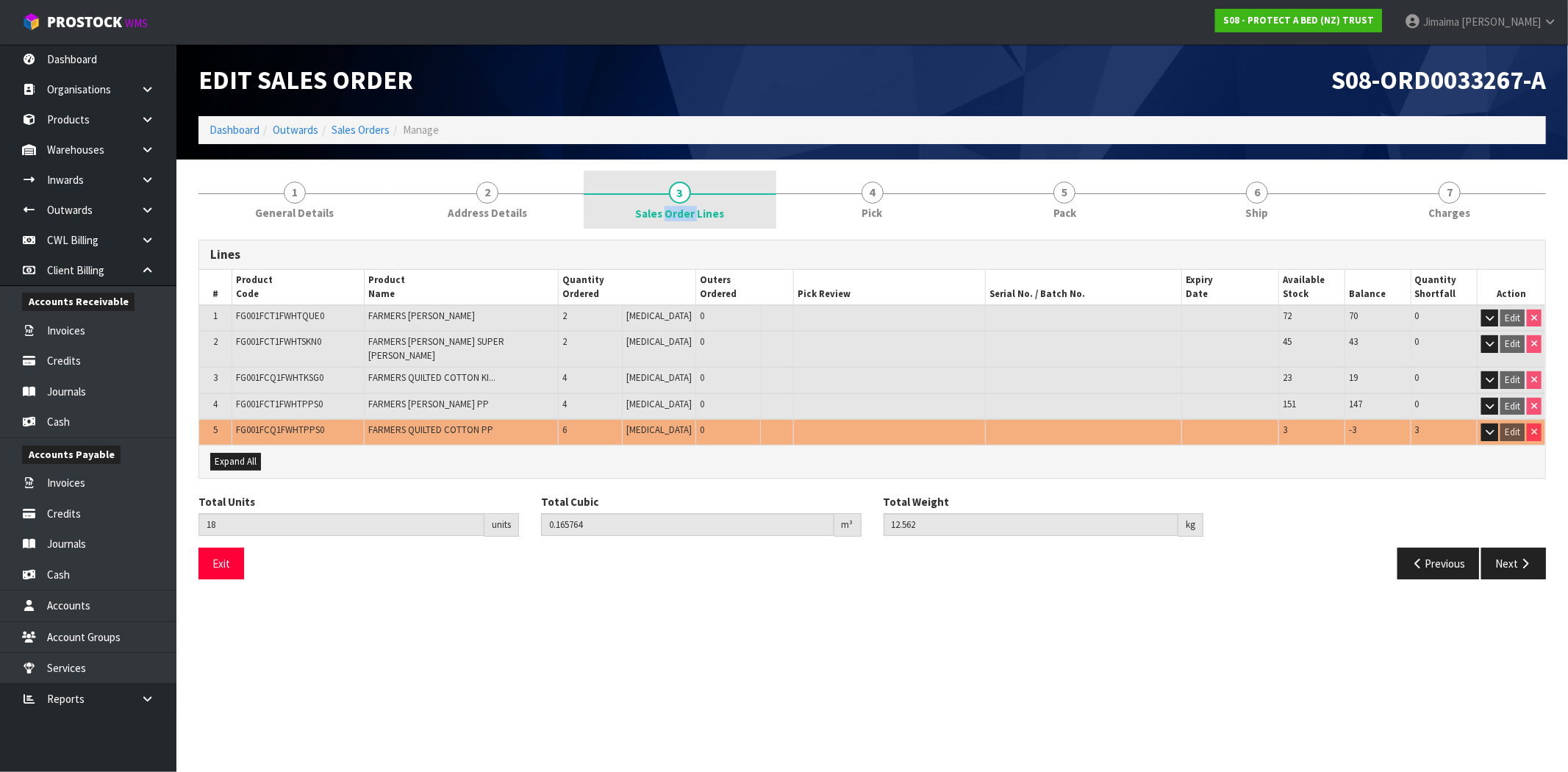
click at [684, 215] on span "Sales Order Lines" at bounding box center [679, 213] width 89 height 16
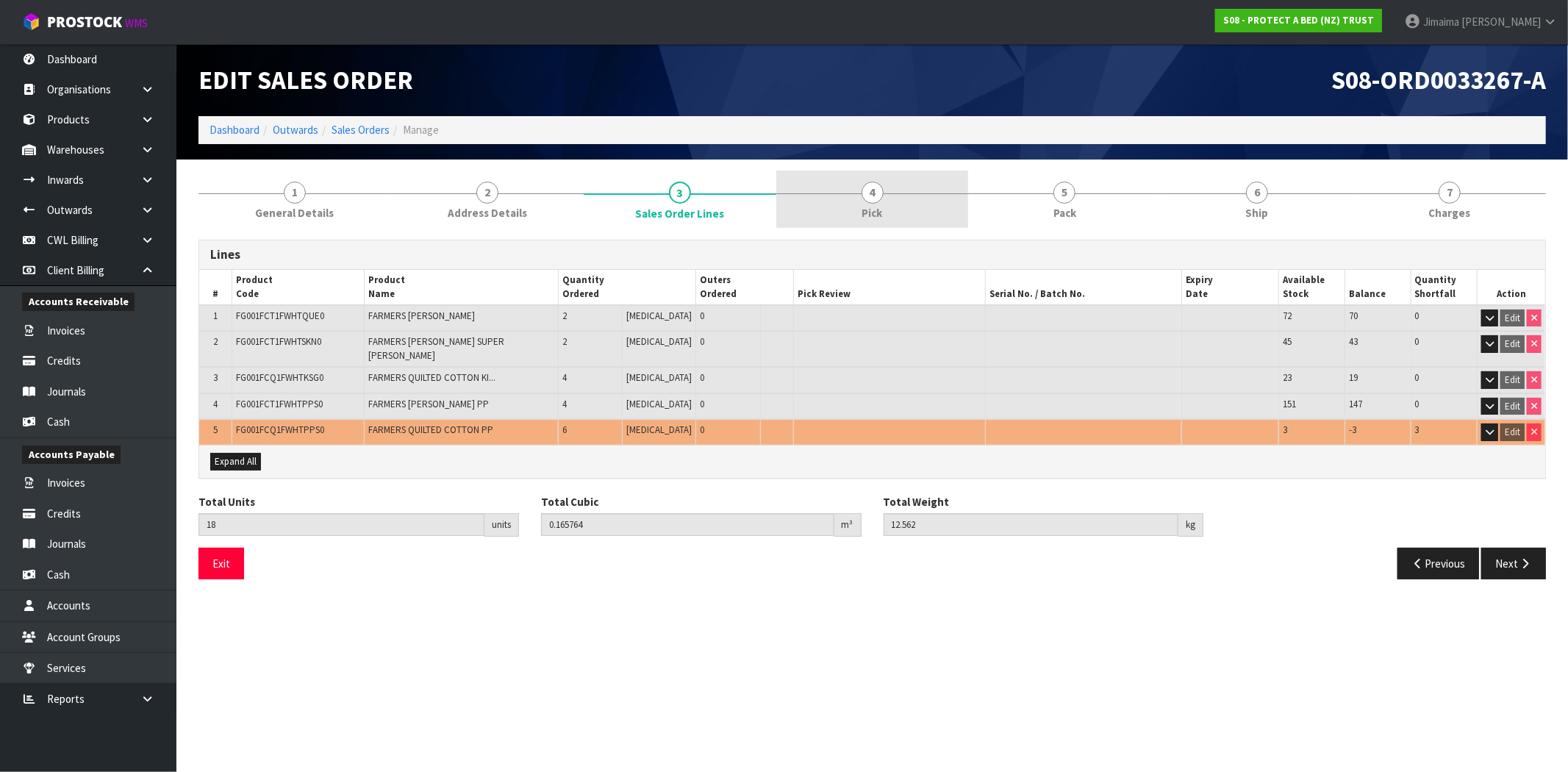
click at [855, 221] on link "4 Pick" at bounding box center [873, 199] width 193 height 58
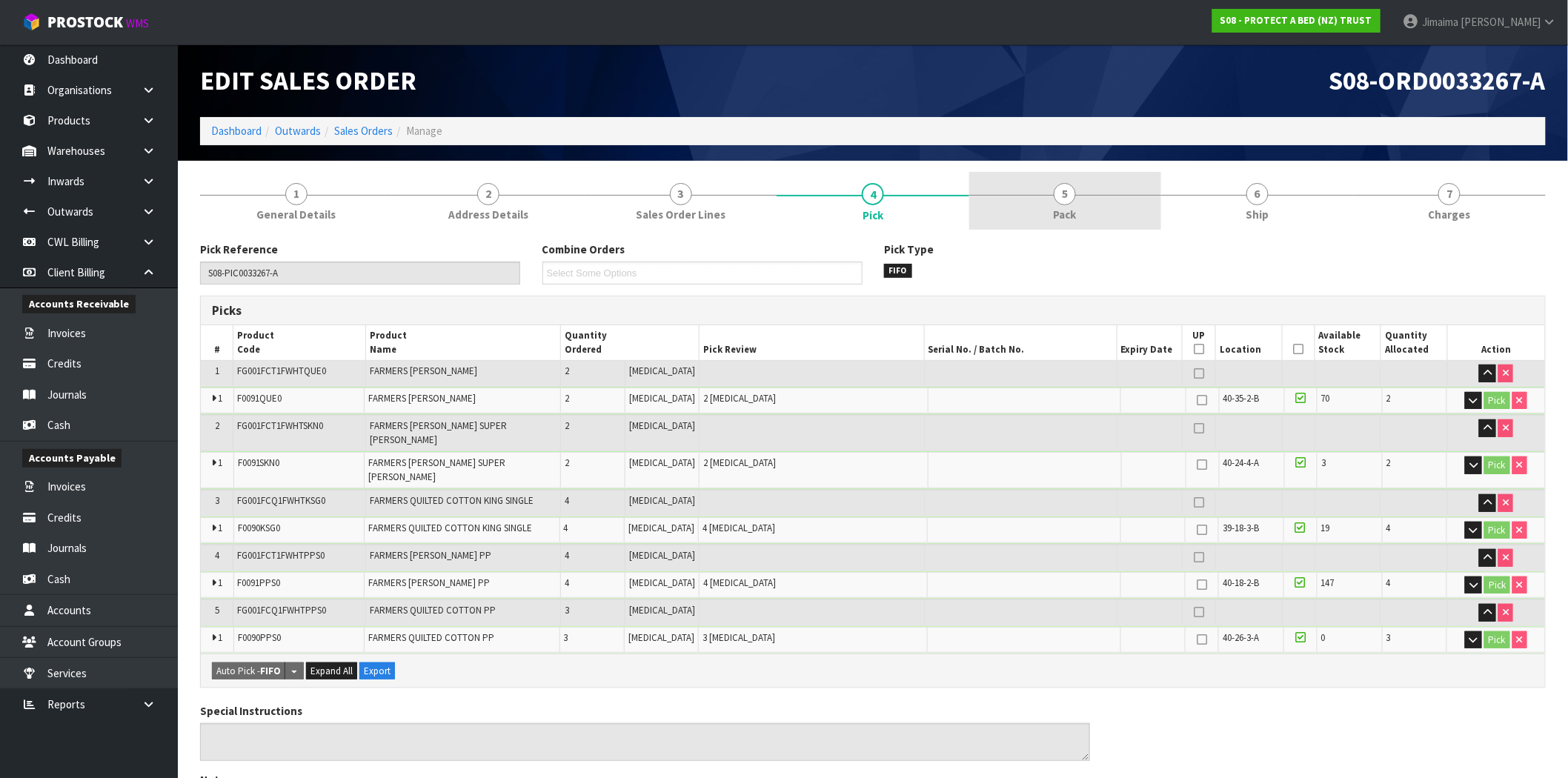
click at [1041, 219] on link "5 Pack" at bounding box center [1065, 201] width 192 height 58
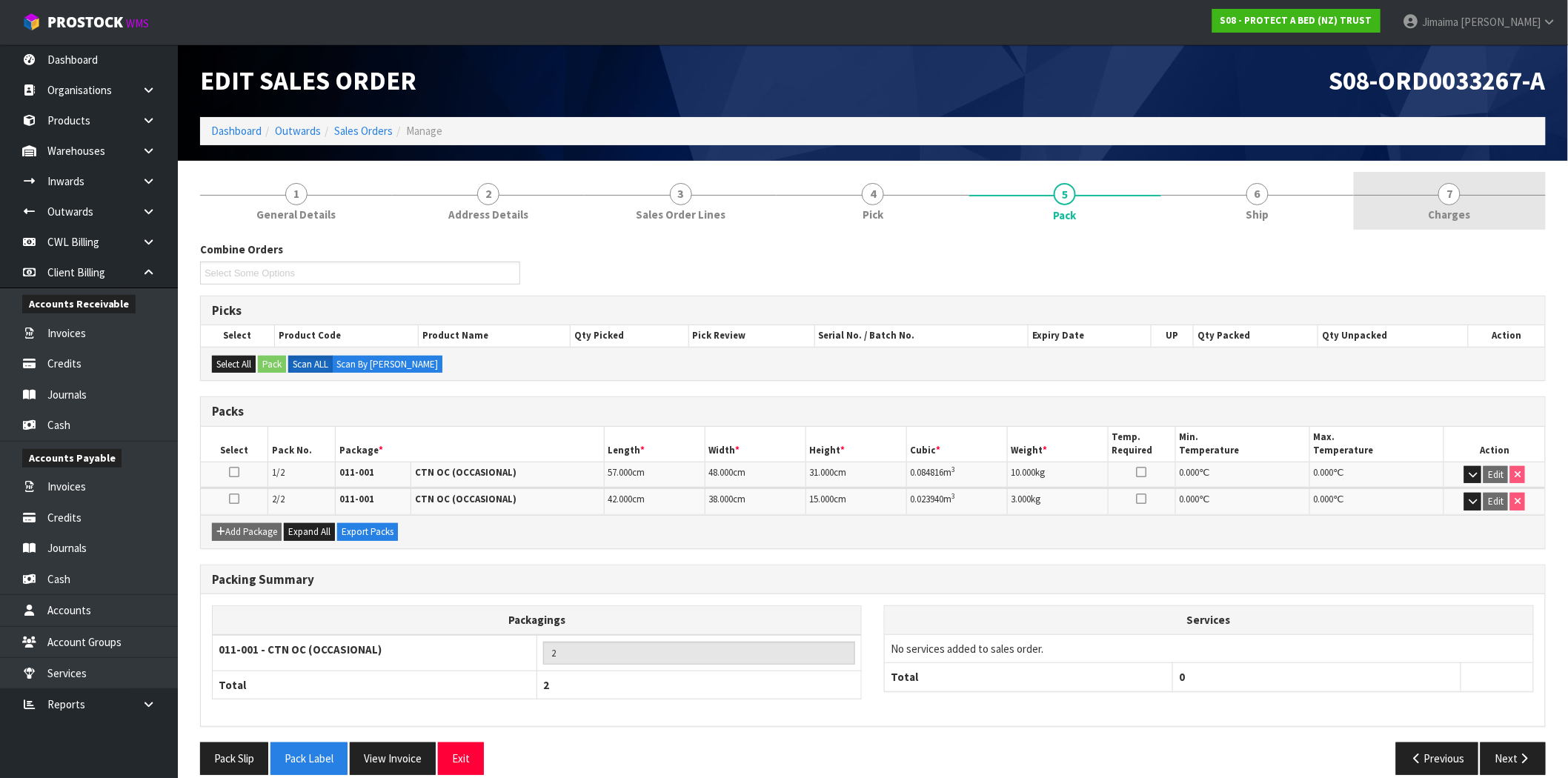
click at [1449, 202] on span "7" at bounding box center [1449, 194] width 22 height 22
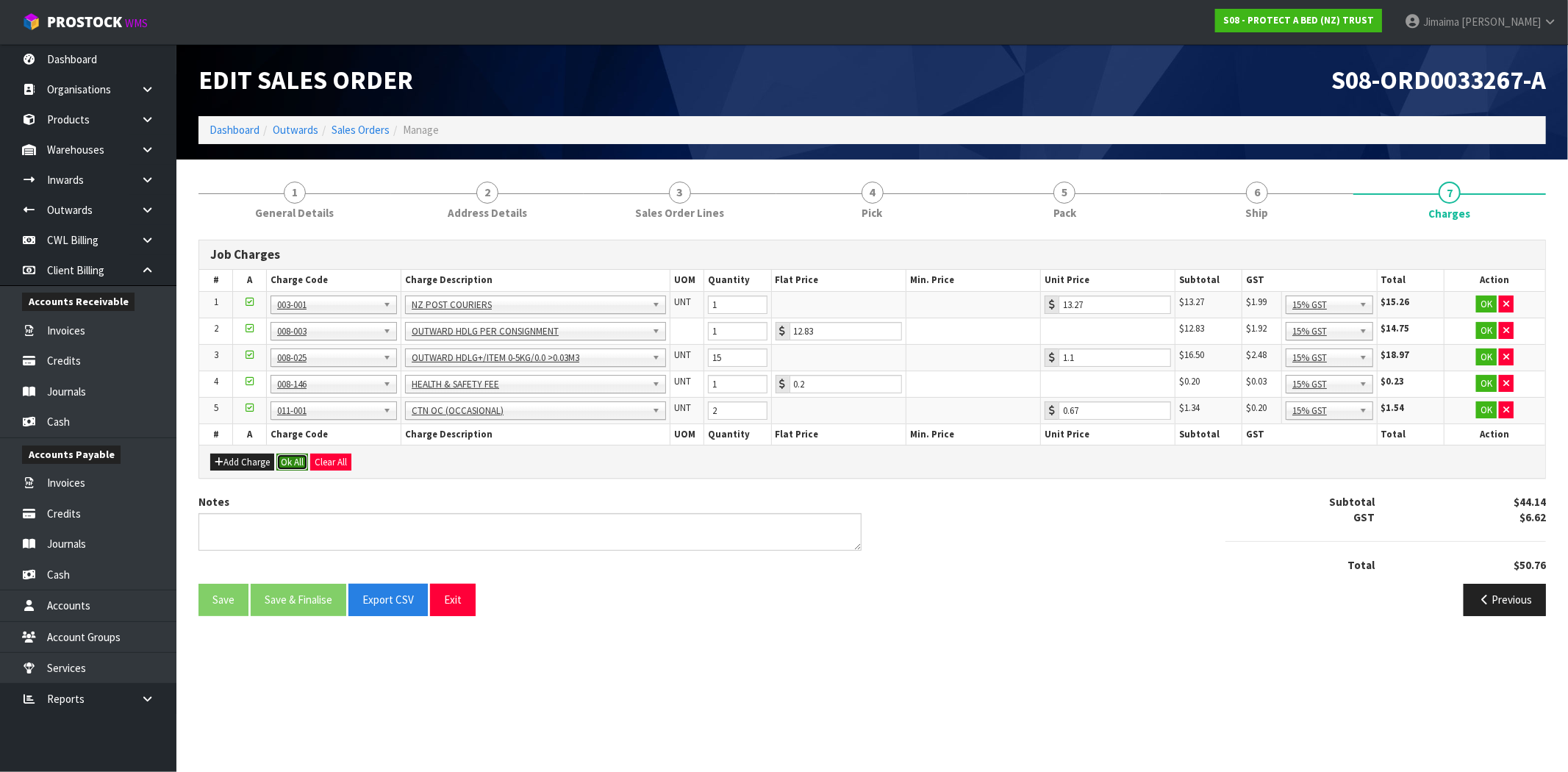
click at [290, 460] on button "Ok All" at bounding box center [292, 462] width 31 height 17
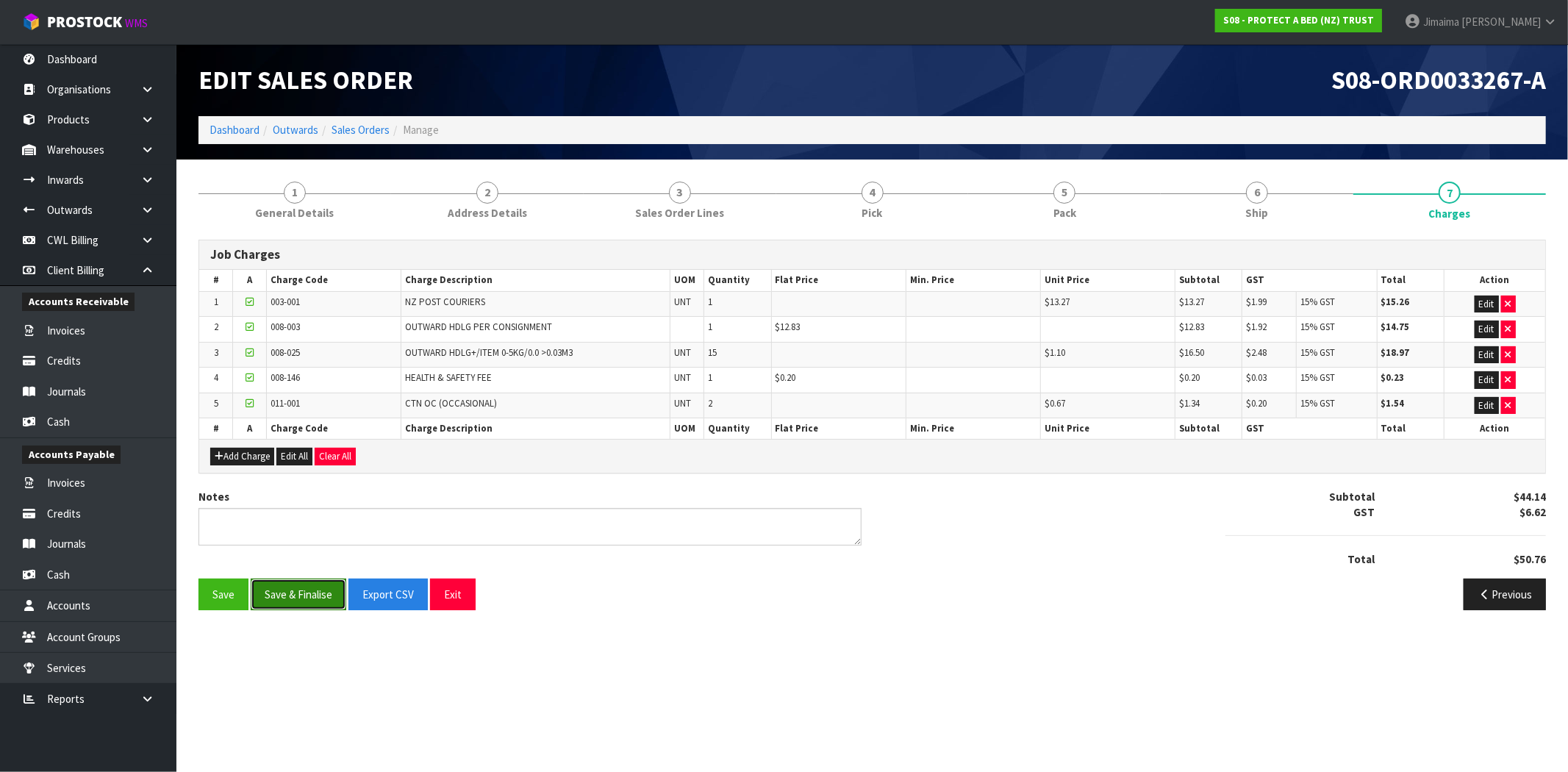
click at [325, 600] on button "Save & Finalise" at bounding box center [299, 595] width 96 height 31
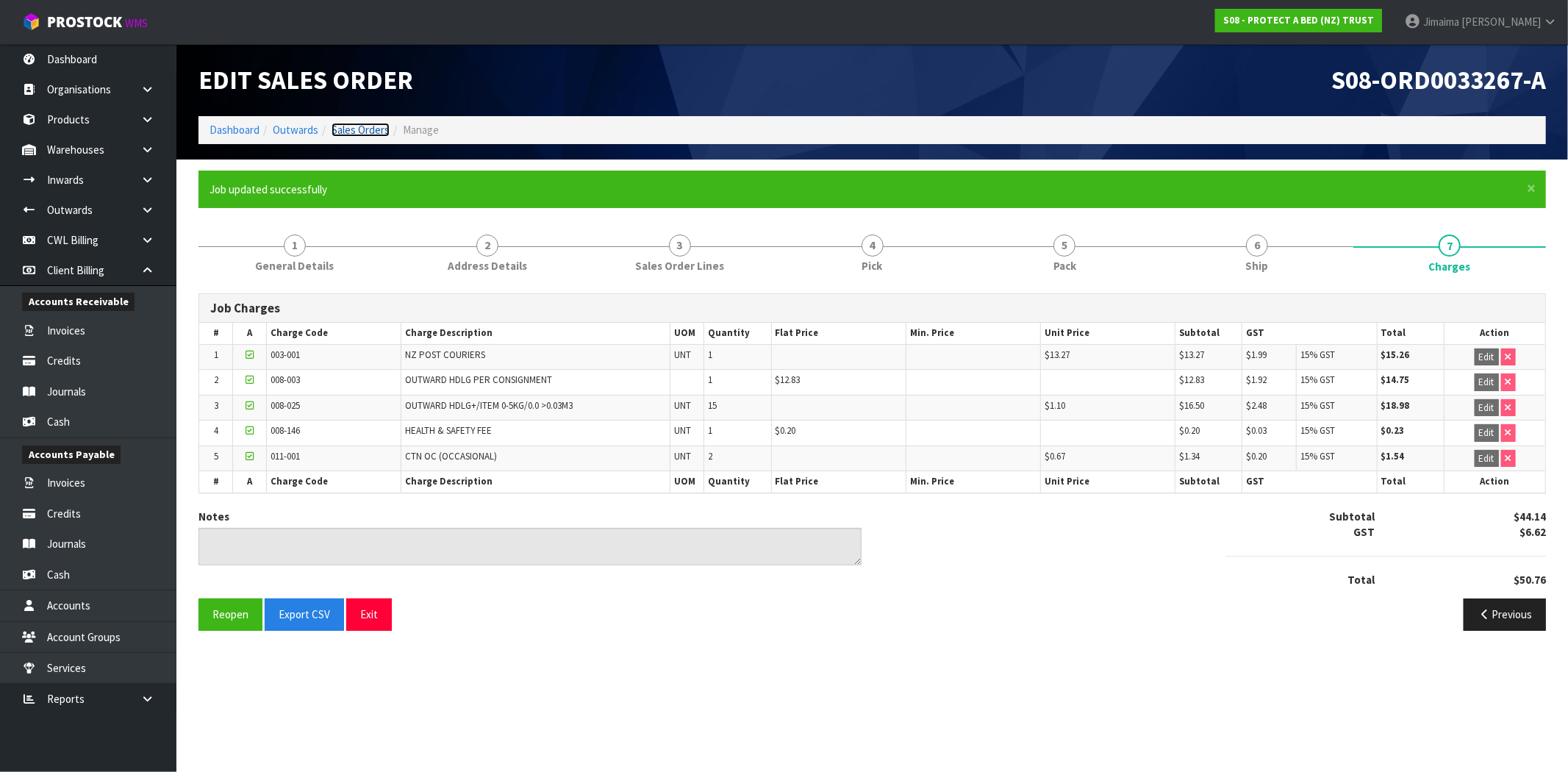
drag, startPoint x: 378, startPoint y: 135, endPoint x: 373, endPoint y: 144, distance: 10.3
click at [378, 135] on link "Sales Orders" at bounding box center [360, 130] width 58 height 14
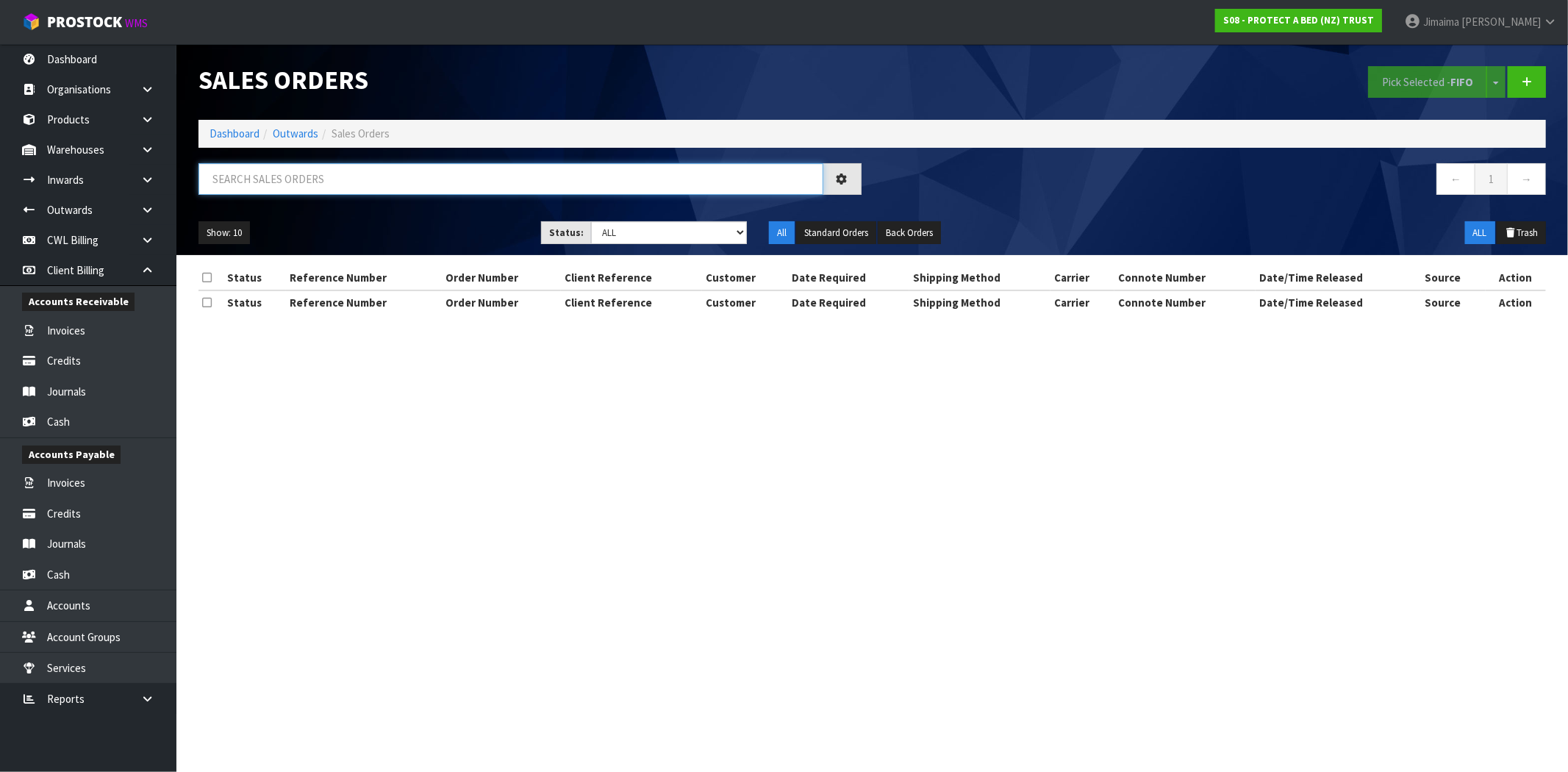
click at [331, 179] on input "text" at bounding box center [511, 179] width 625 height 31
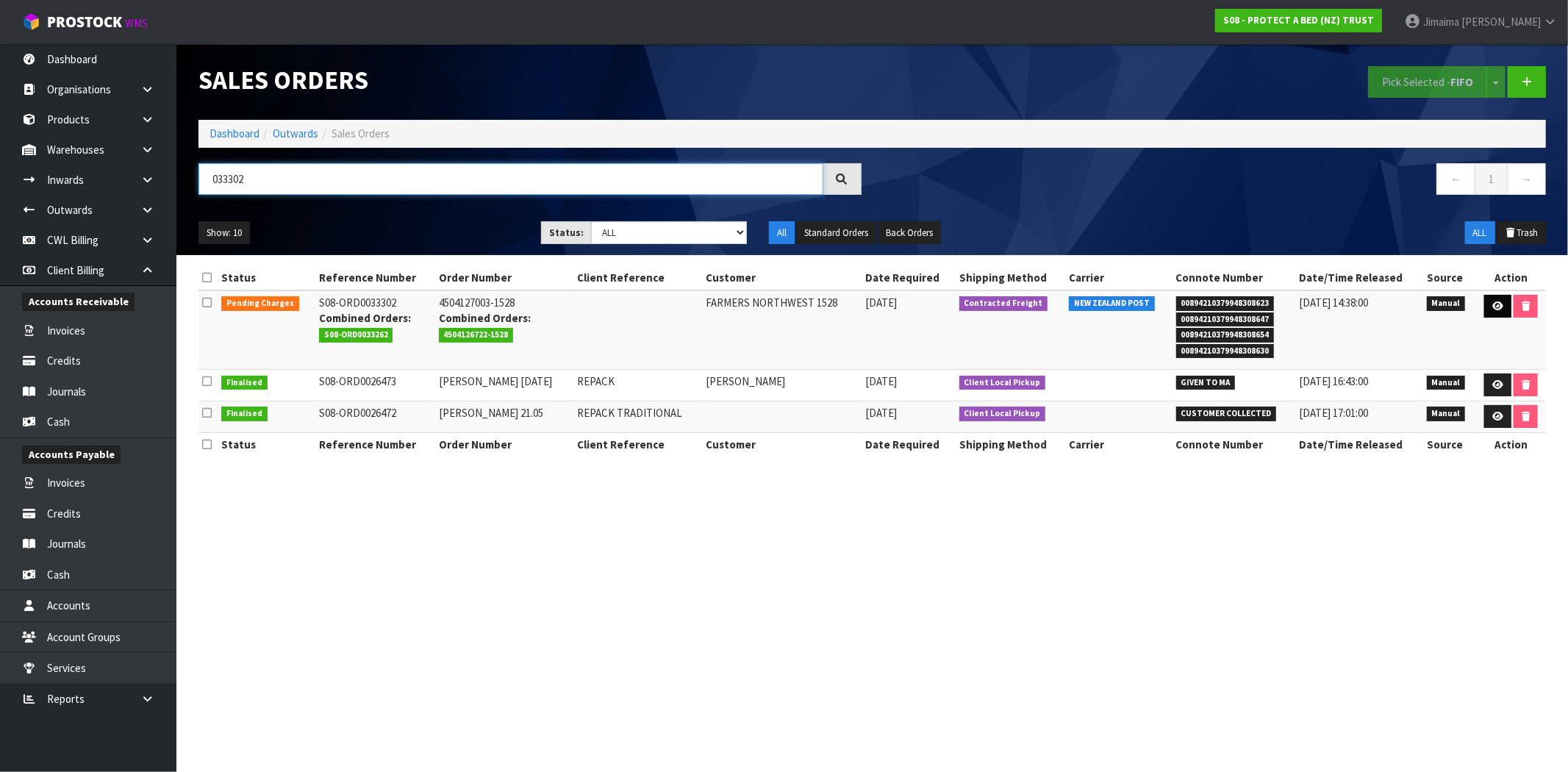
type input "033302"
click at [1500, 309] on icon at bounding box center [1497, 306] width 11 height 9
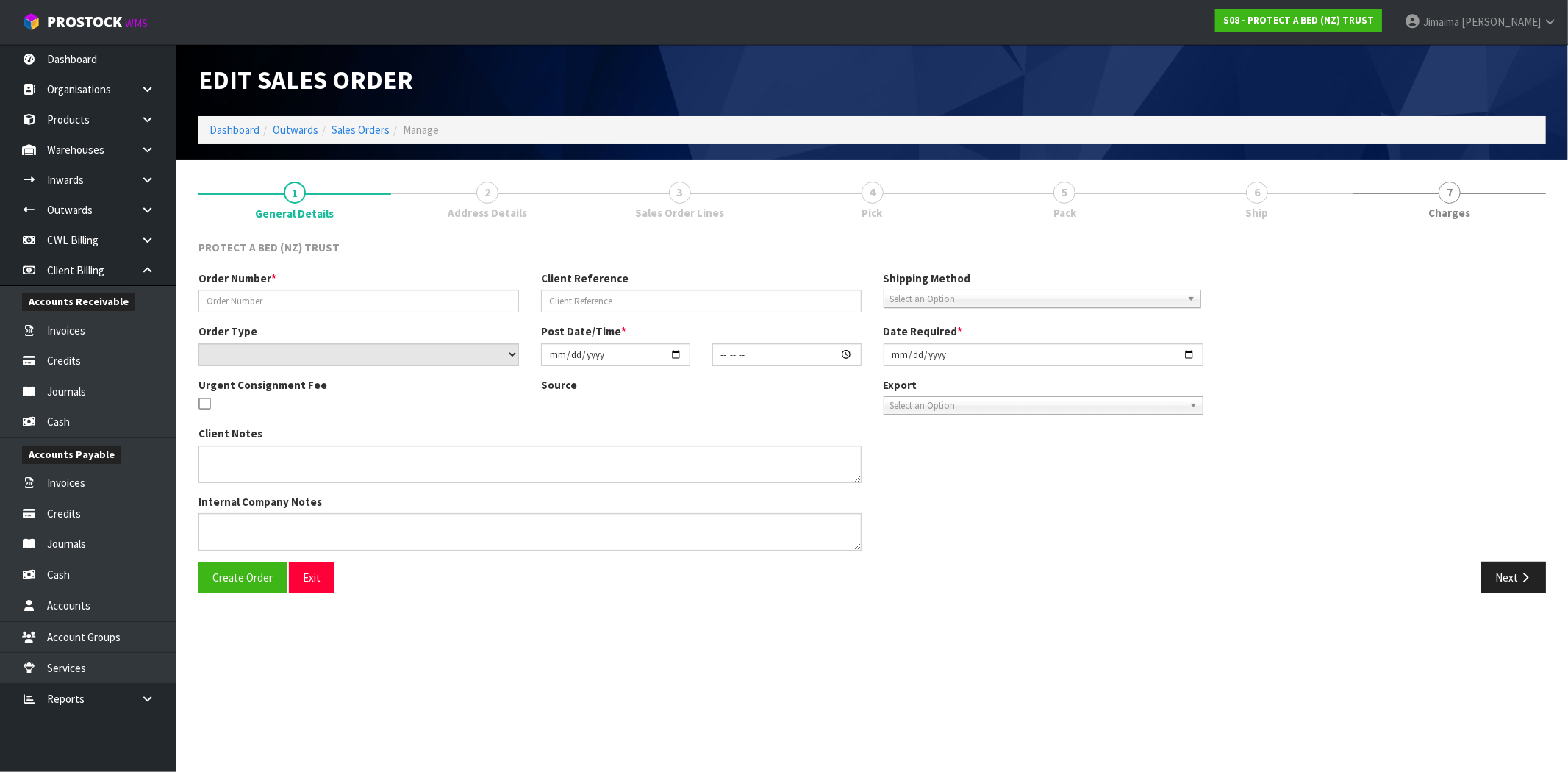
type input "4504127003-1528"
select select "number:0"
type input "2025-09-08"
type input "09:34:00.000"
type input "[DATE]"
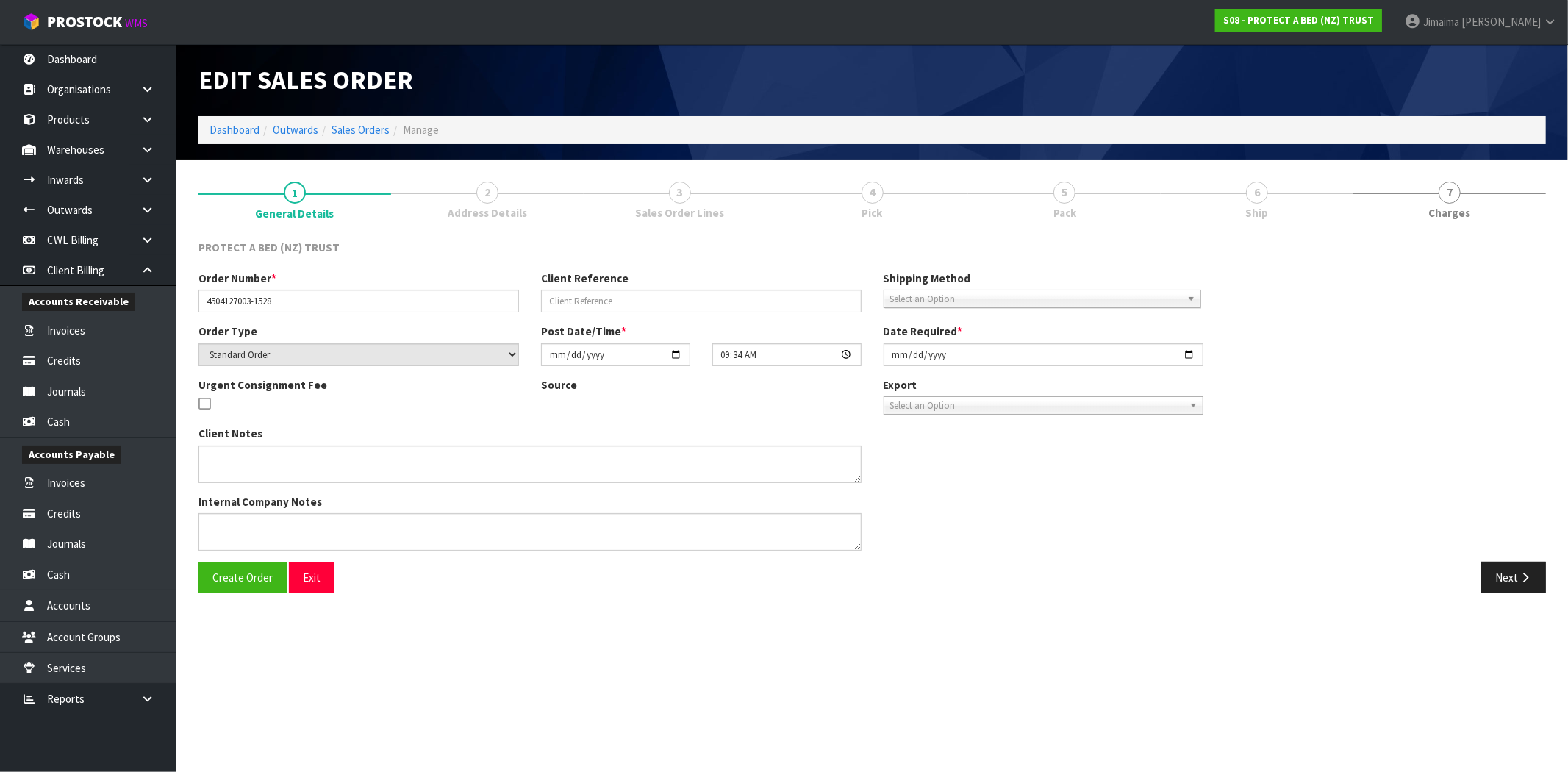
click at [1269, 213] on link "6 Ship" at bounding box center [1257, 199] width 193 height 58
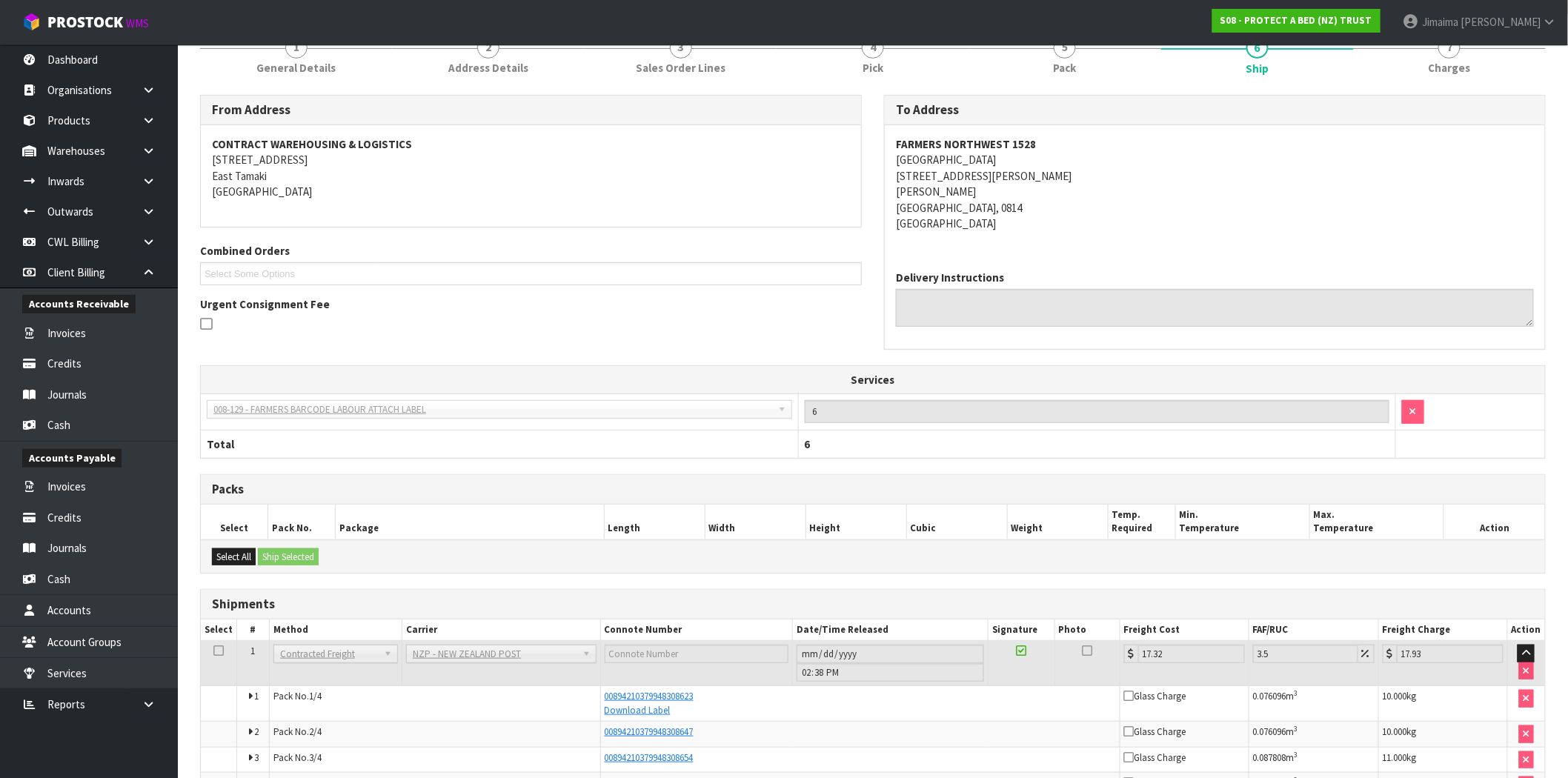
scroll to position [239, 0]
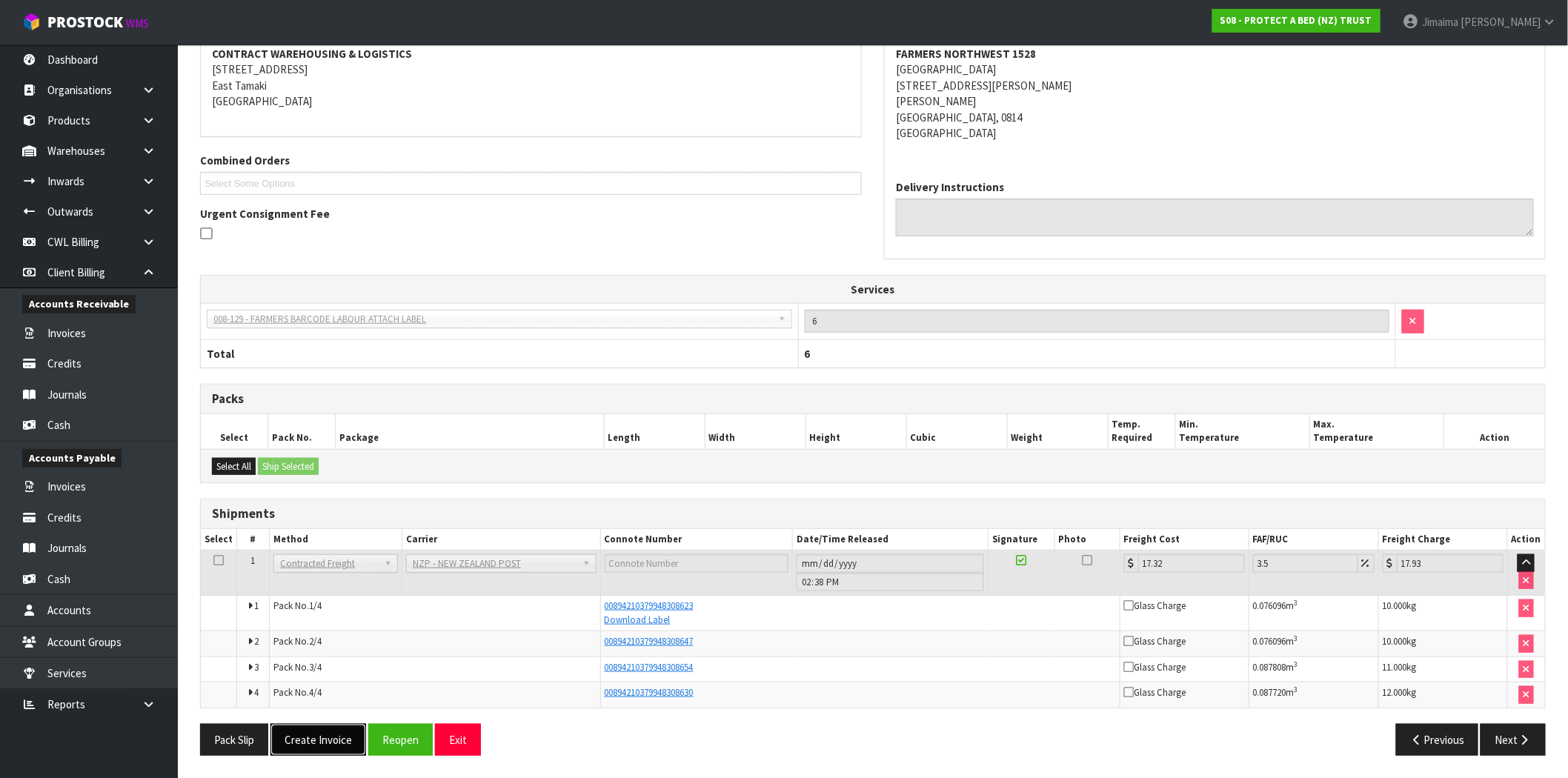
click at [331, 739] on button "Create Invoice" at bounding box center [318, 740] width 95 height 31
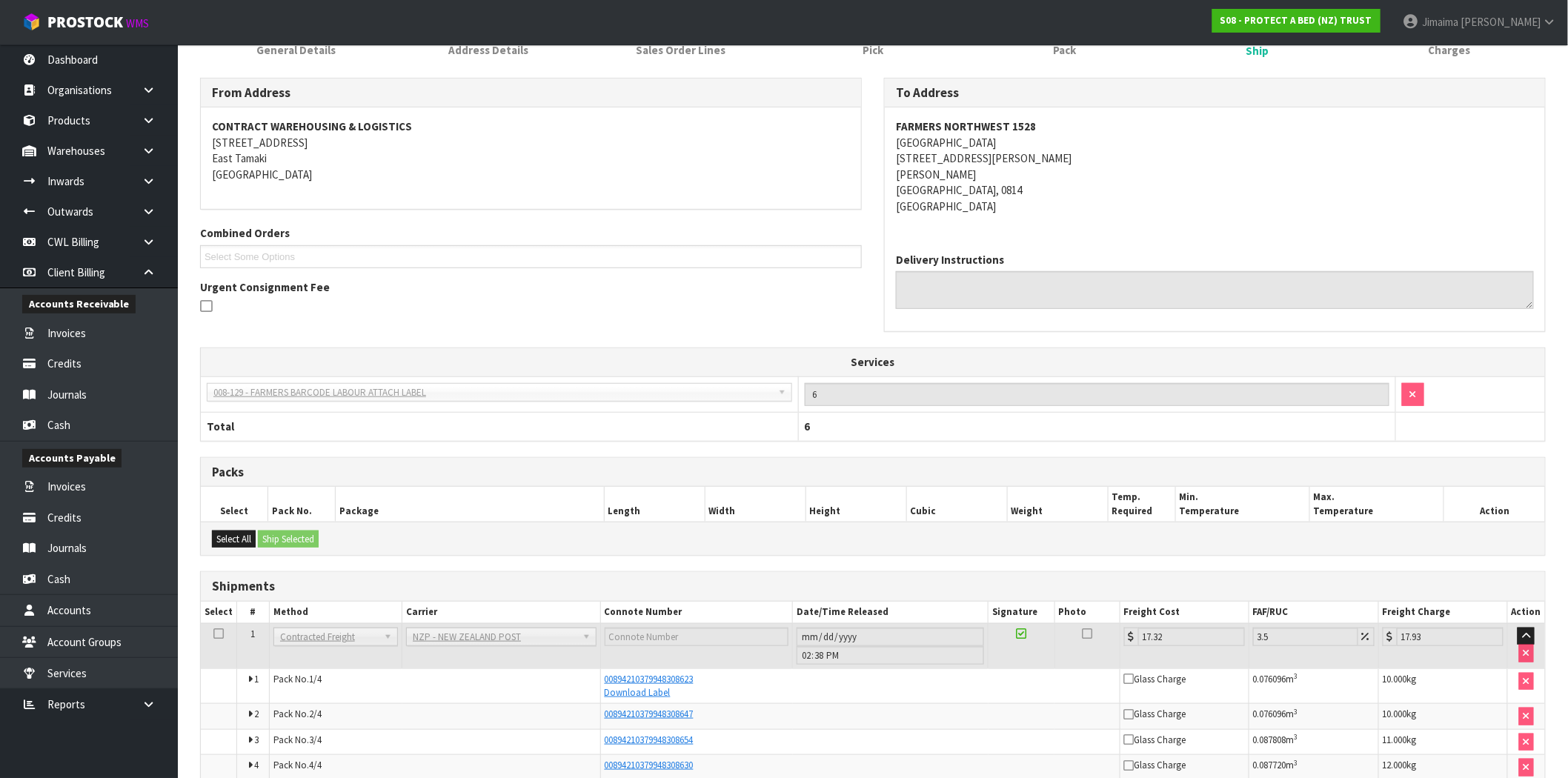
scroll to position [292, 0]
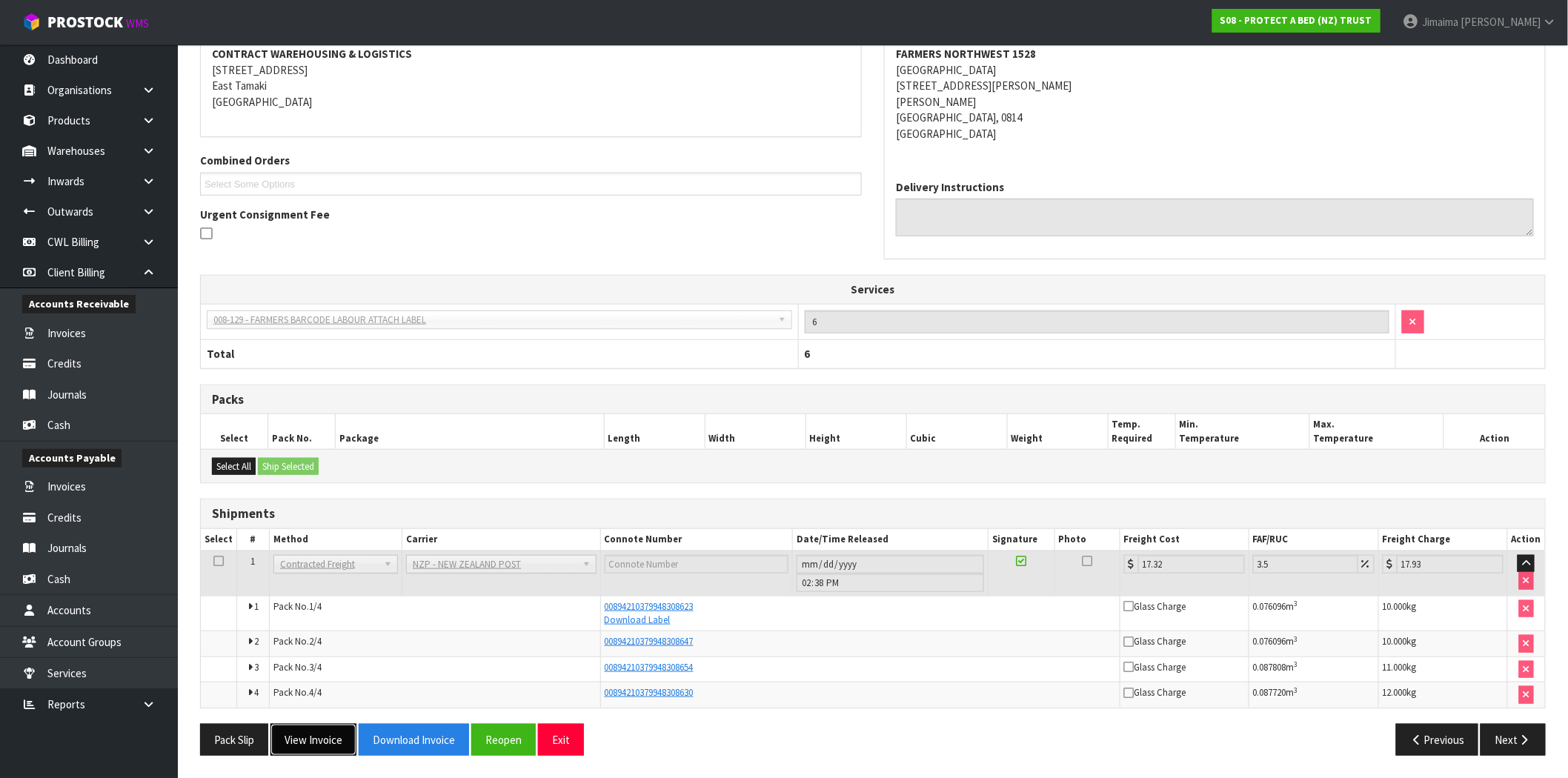
click at [320, 734] on button "View Invoice" at bounding box center [313, 740] width 86 height 31
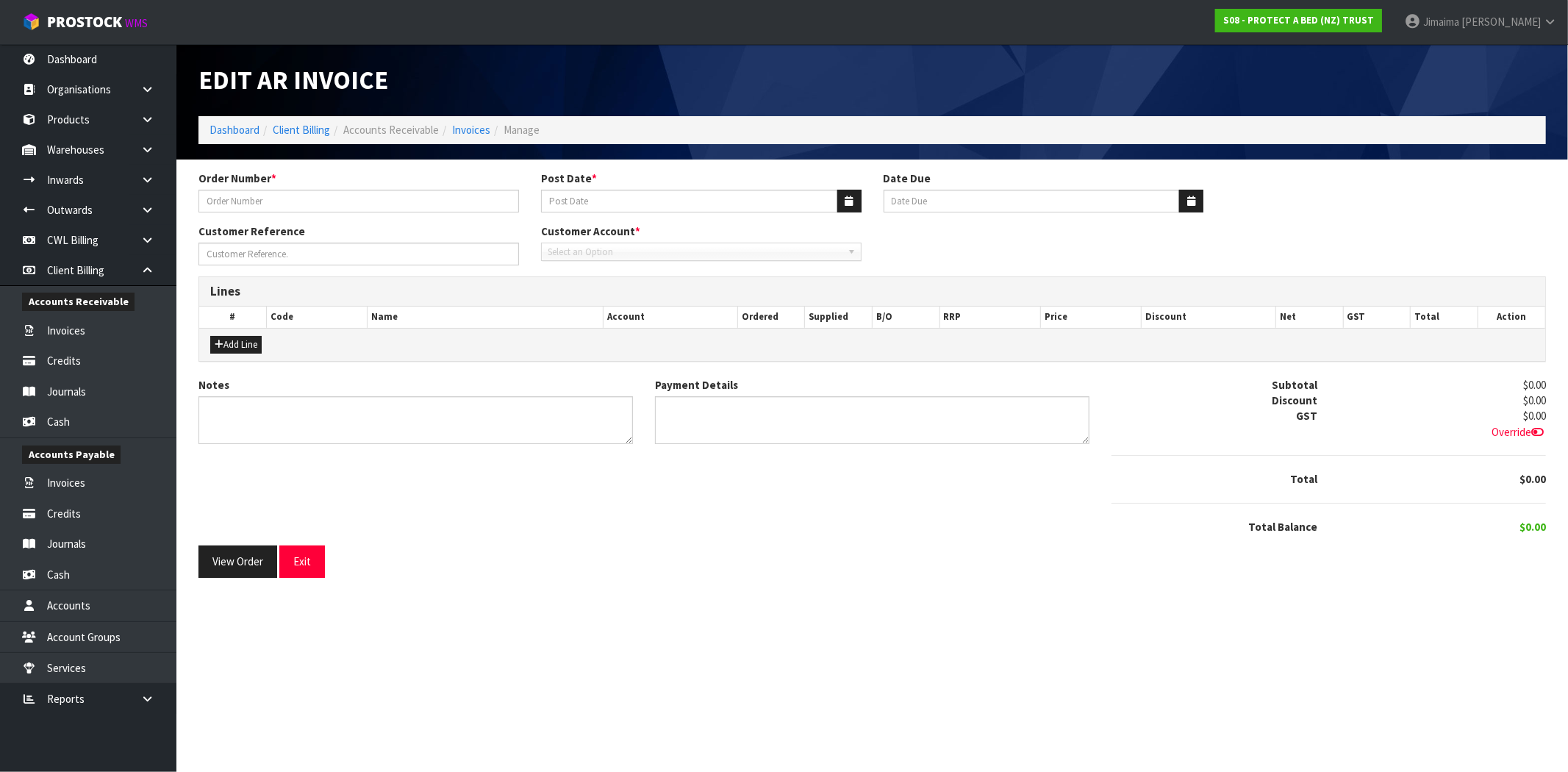
type input "4504127003-1528"
type input "[DATE]"
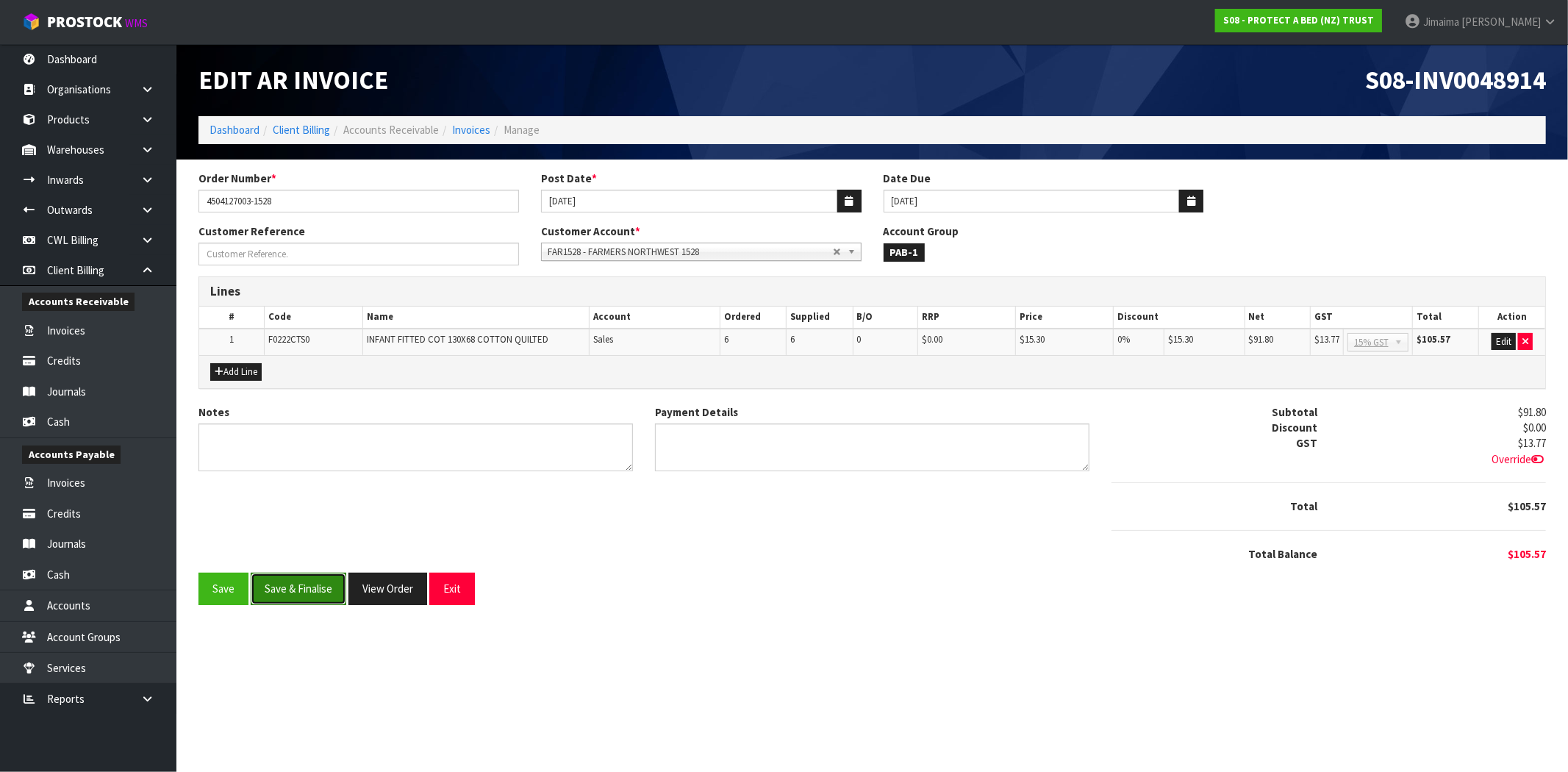
click at [310, 595] on button "Save & Finalise" at bounding box center [299, 588] width 96 height 31
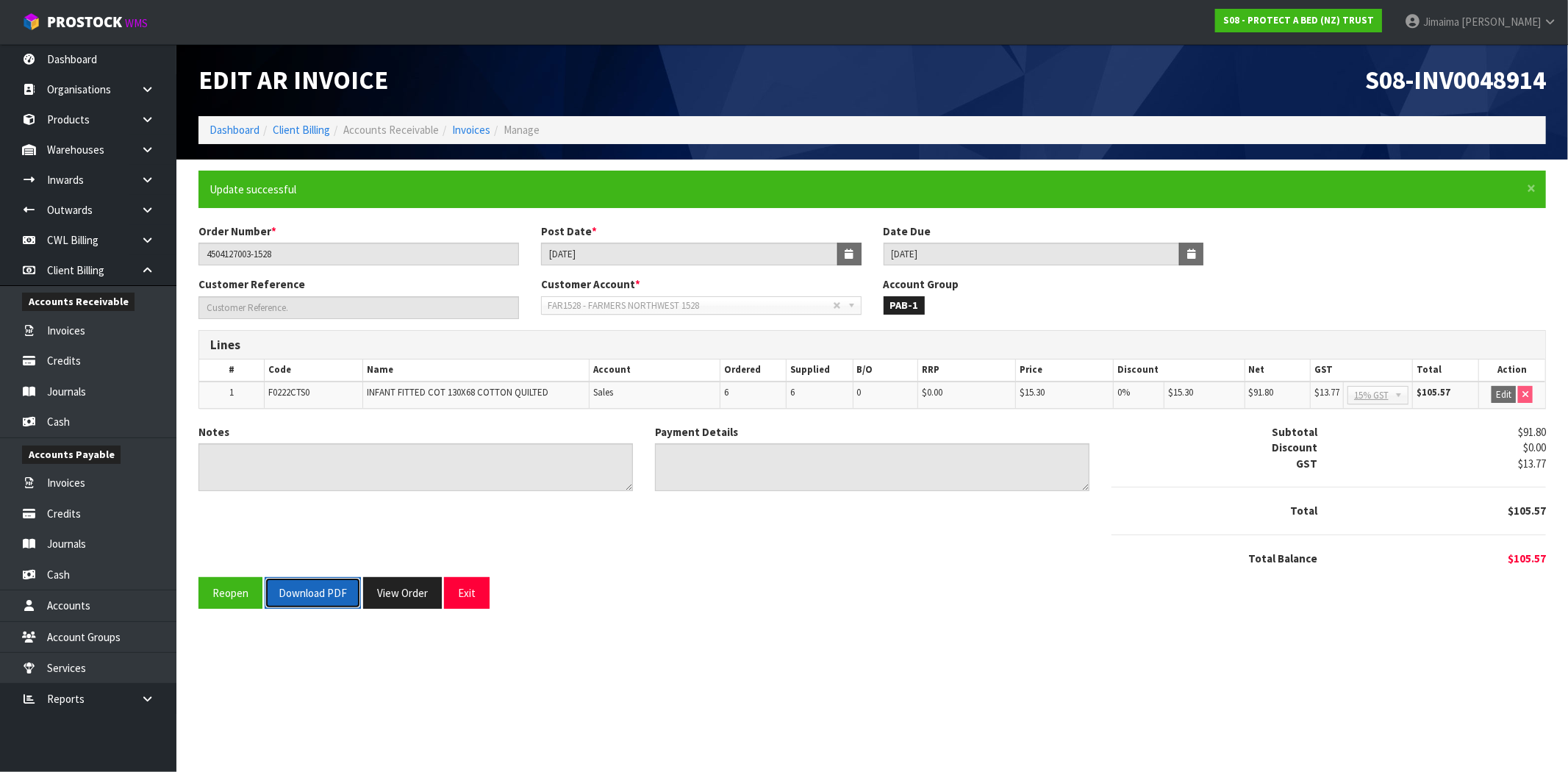
click at [311, 594] on button "Download PDF" at bounding box center [312, 593] width 96 height 31
click at [402, 585] on button "View Order" at bounding box center [402, 593] width 79 height 31
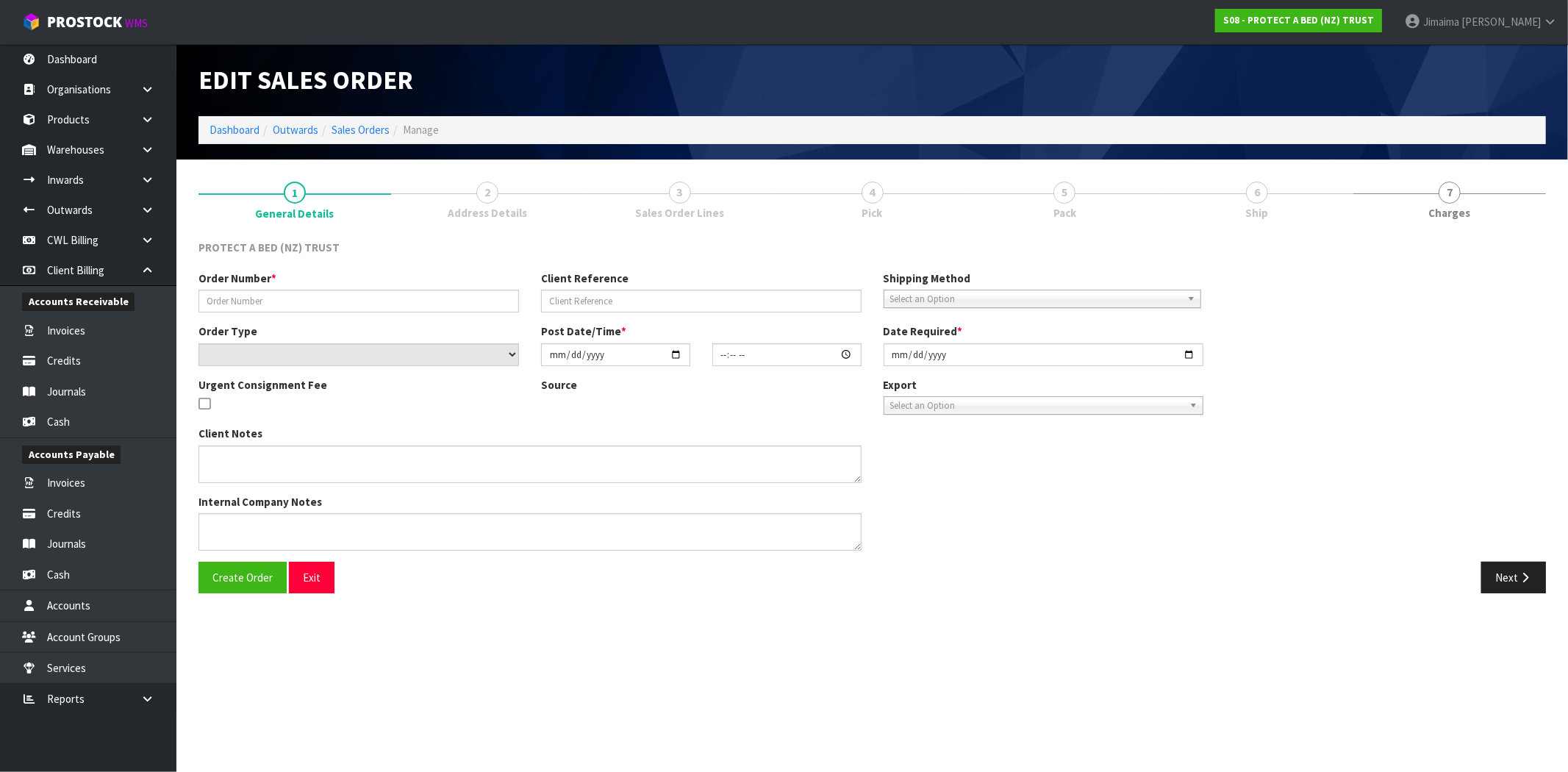
type input "4504127003-1528"
select select "number:0"
type input "2025-09-08"
type input "09:34:00.000"
type input "[DATE]"
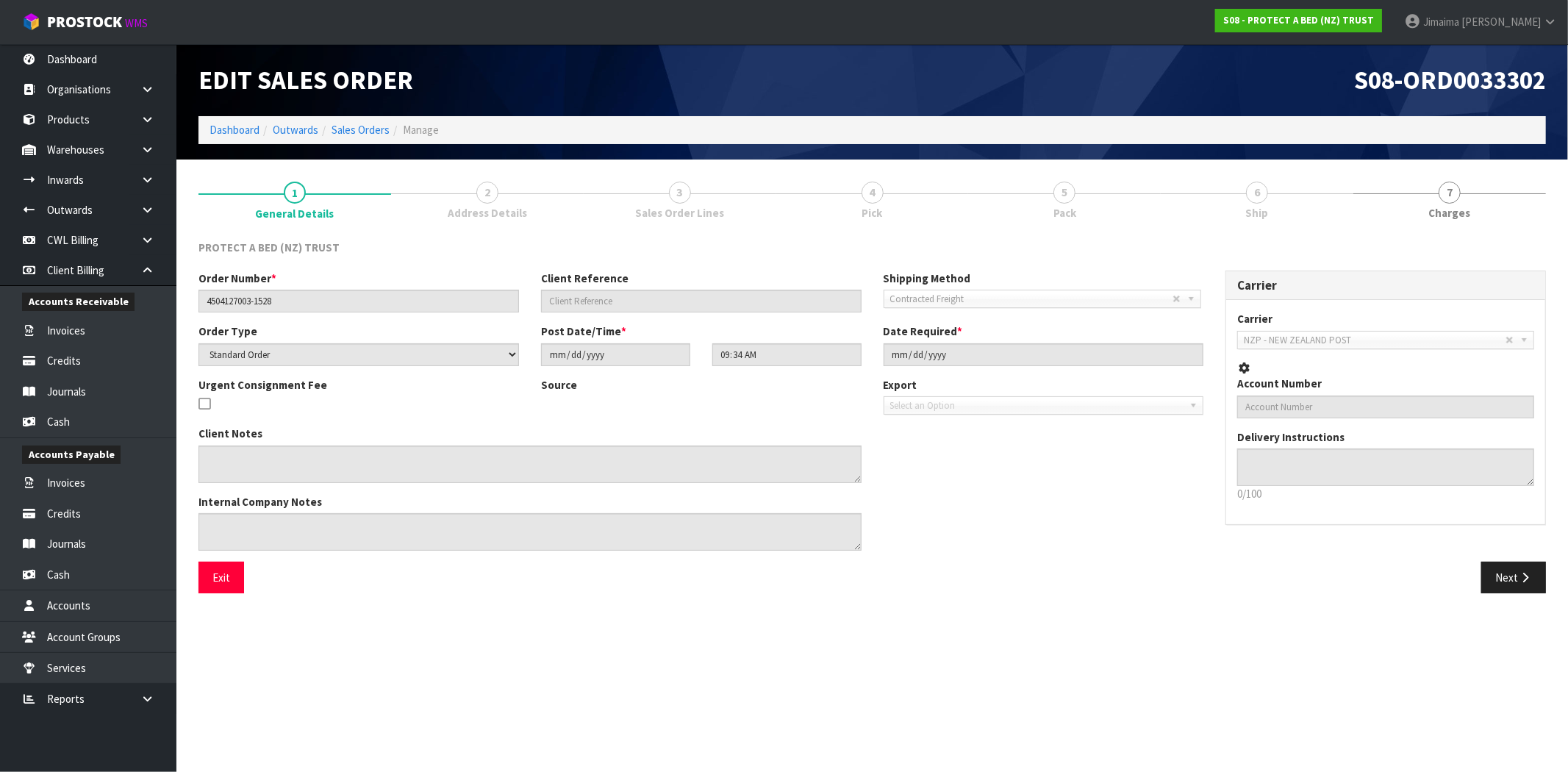
click at [707, 197] on link "3 Sales Order Lines" at bounding box center [680, 199] width 193 height 58
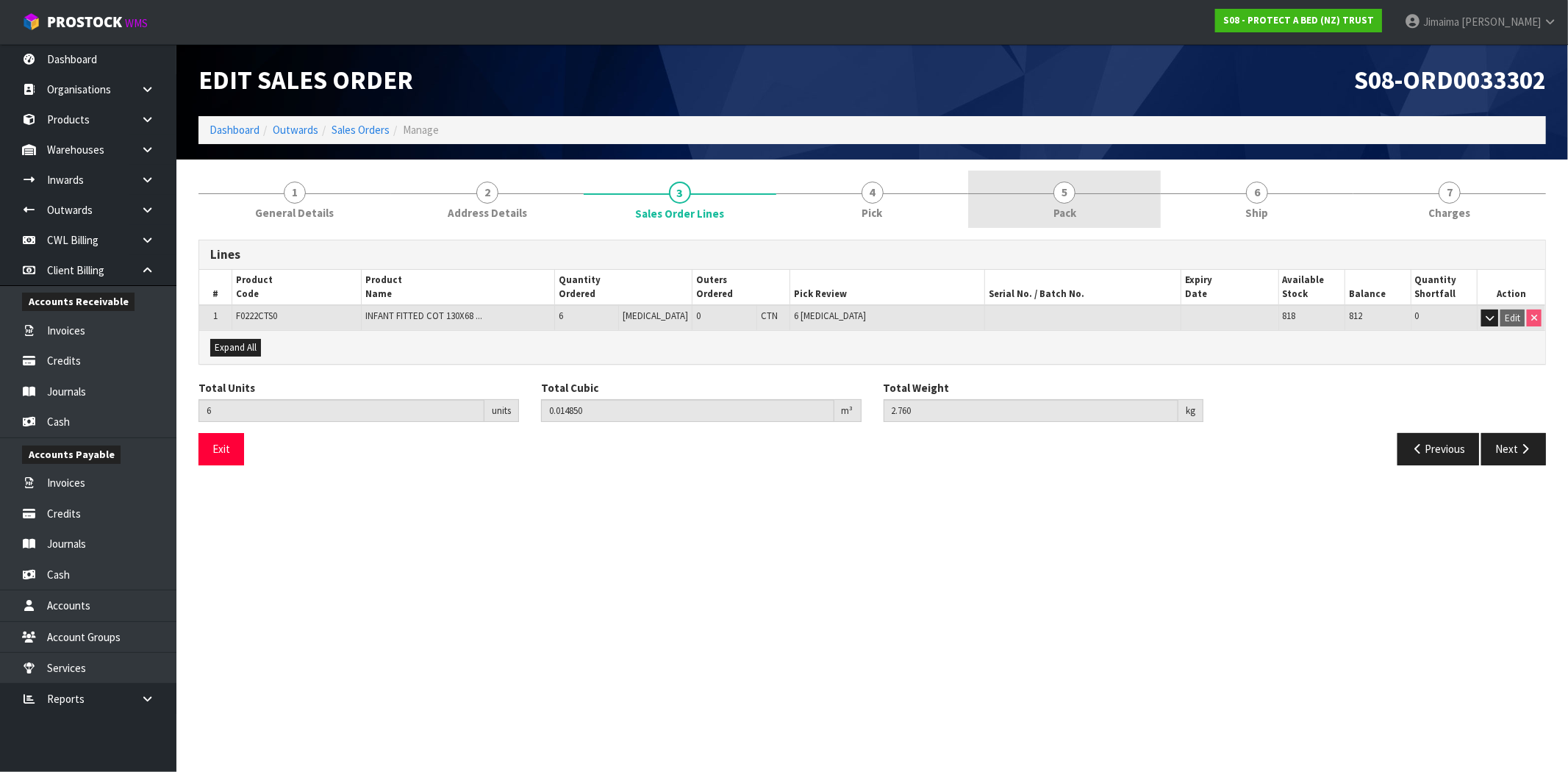
drag, startPoint x: 872, startPoint y: 195, endPoint x: 1013, endPoint y: 194, distance: 141.0
click at [874, 195] on span "4" at bounding box center [873, 193] width 22 height 22
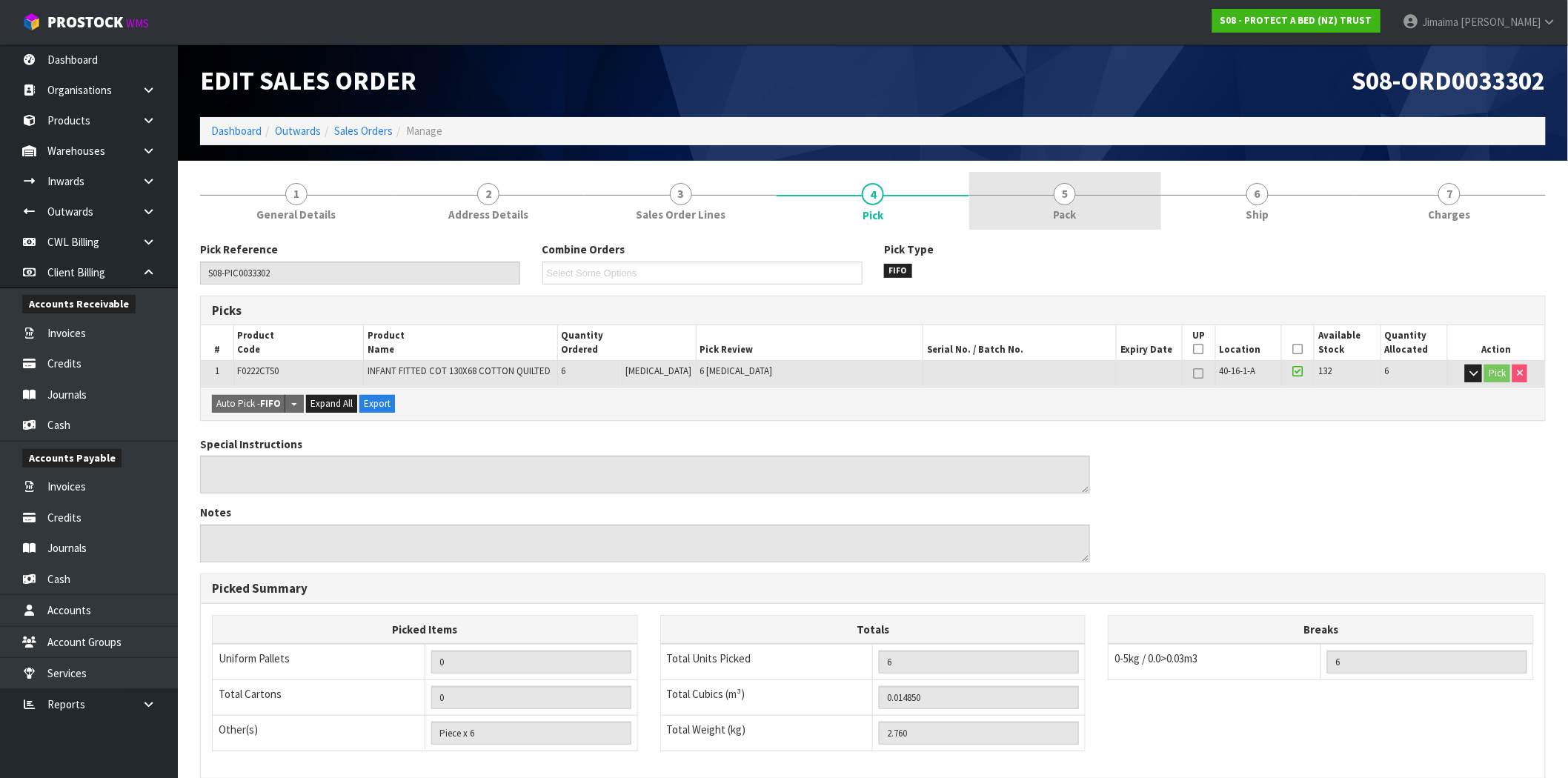
click at [1061, 195] on span "5" at bounding box center [1065, 194] width 22 height 22
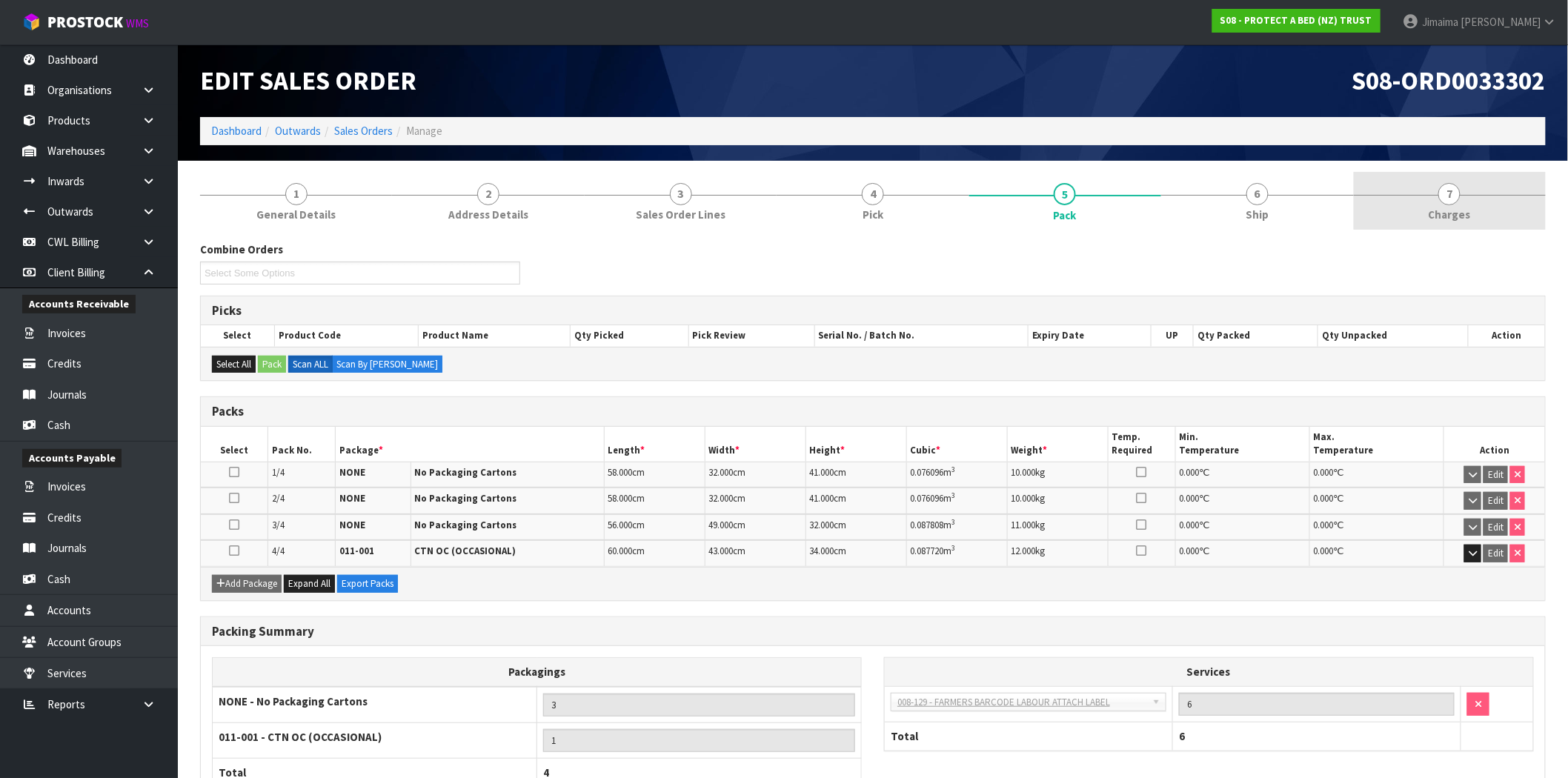
click at [1527, 188] on link "7 Charges" at bounding box center [1449, 201] width 192 height 58
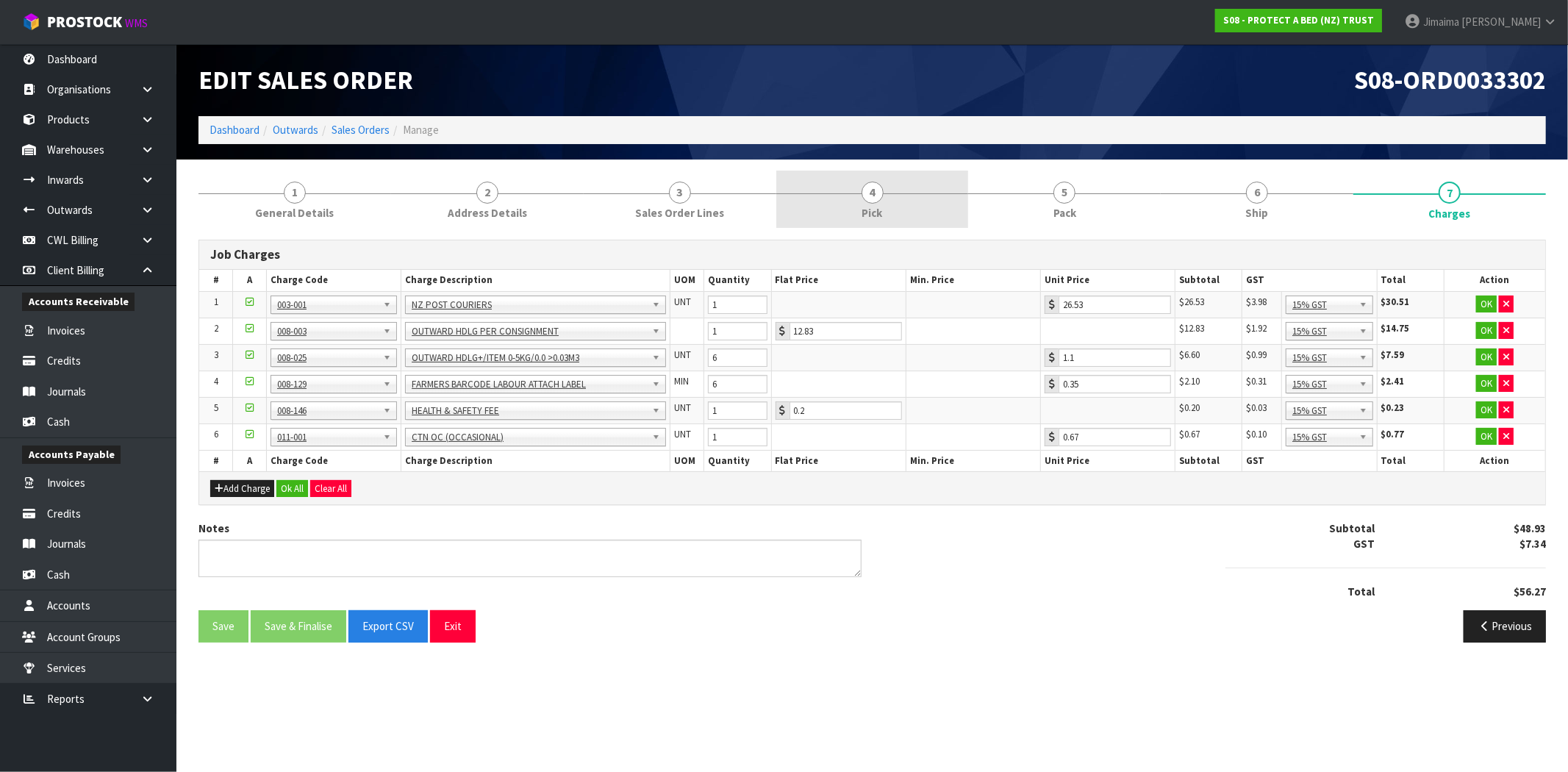
drag, startPoint x: 943, startPoint y: 185, endPoint x: 1050, endPoint y: 189, distance: 107.1
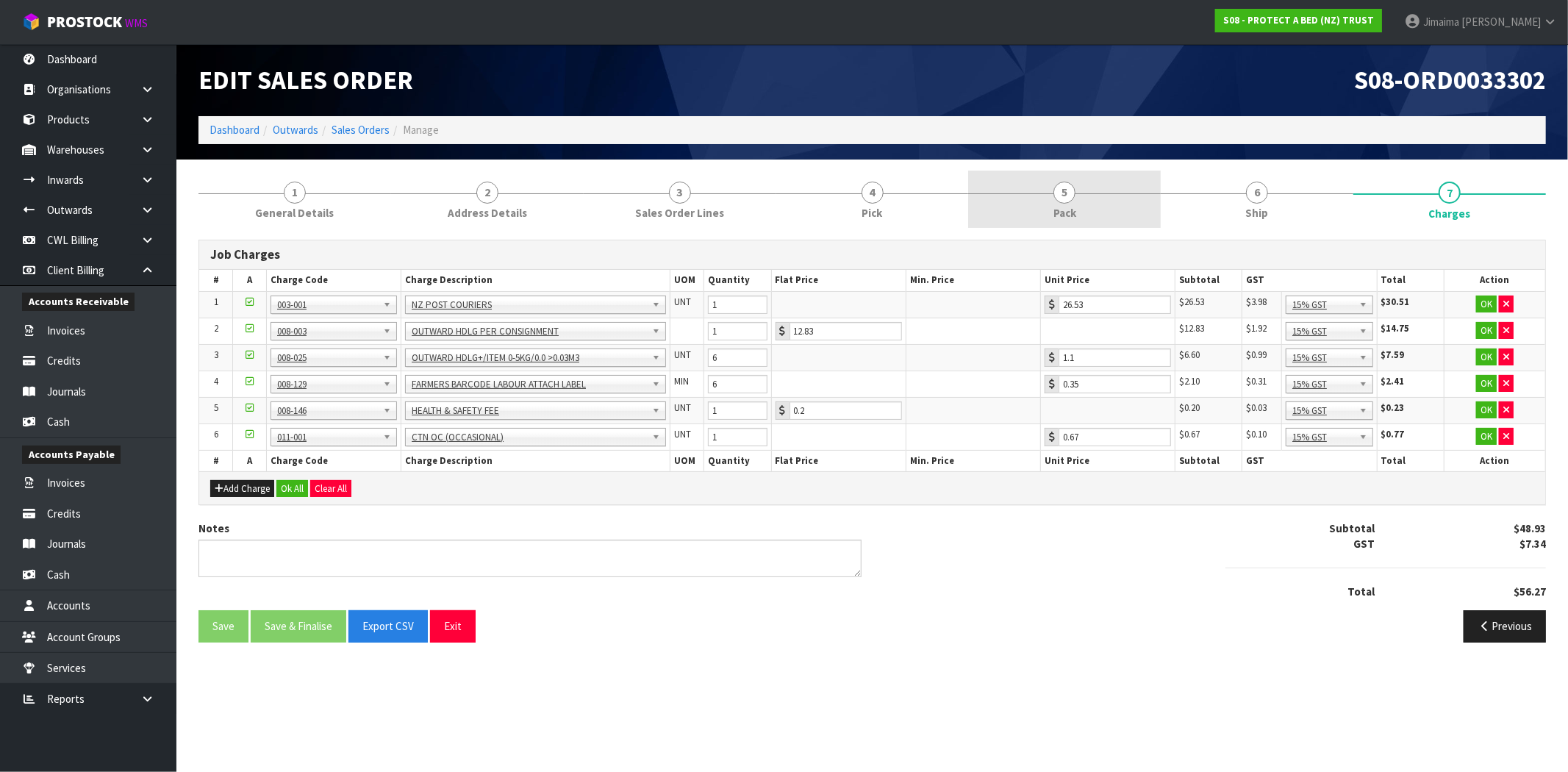
click at [944, 185] on link "4 Pick" at bounding box center [873, 199] width 193 height 58
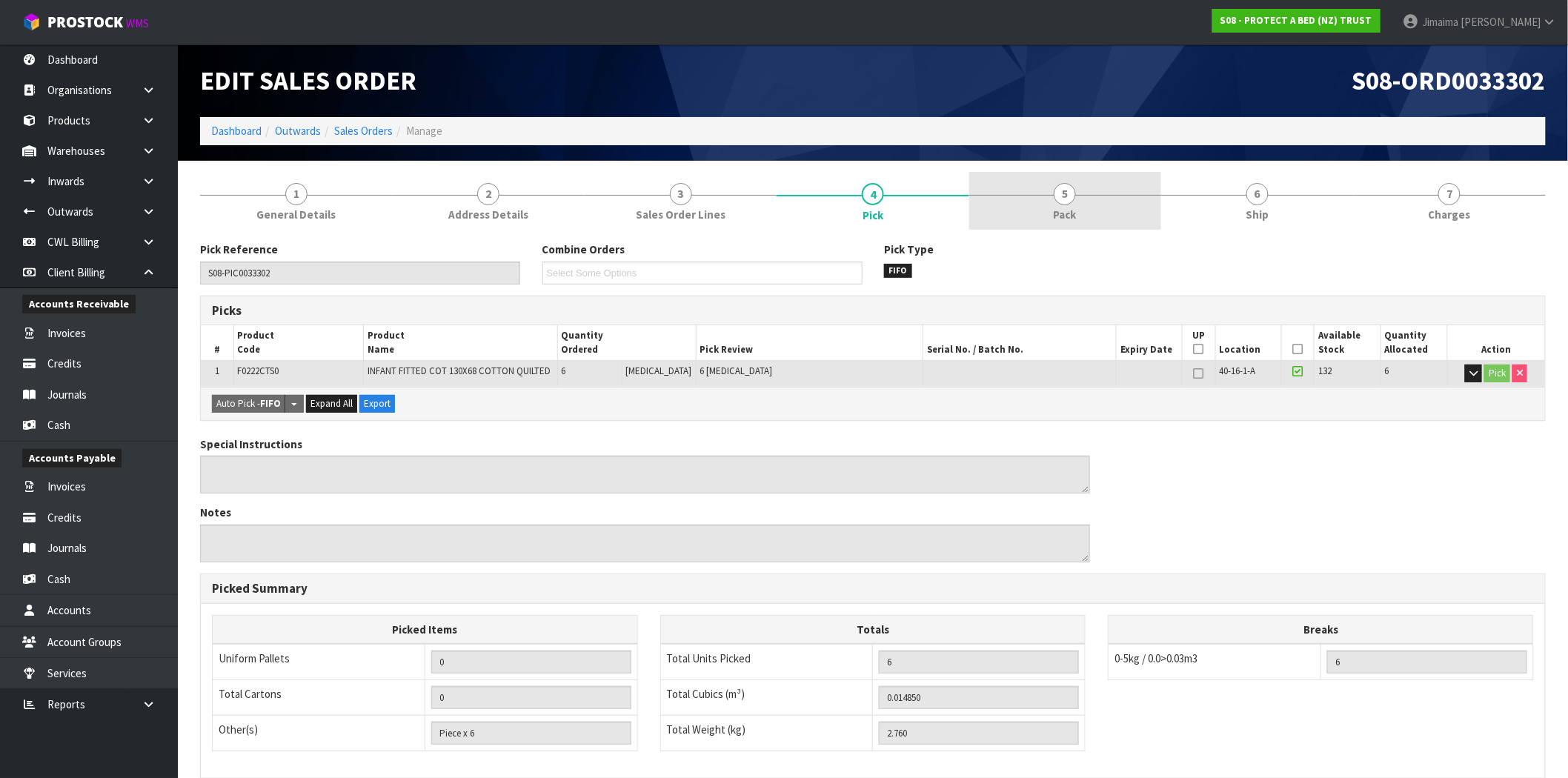
click at [1060, 191] on span "5" at bounding box center [1065, 194] width 22 height 22
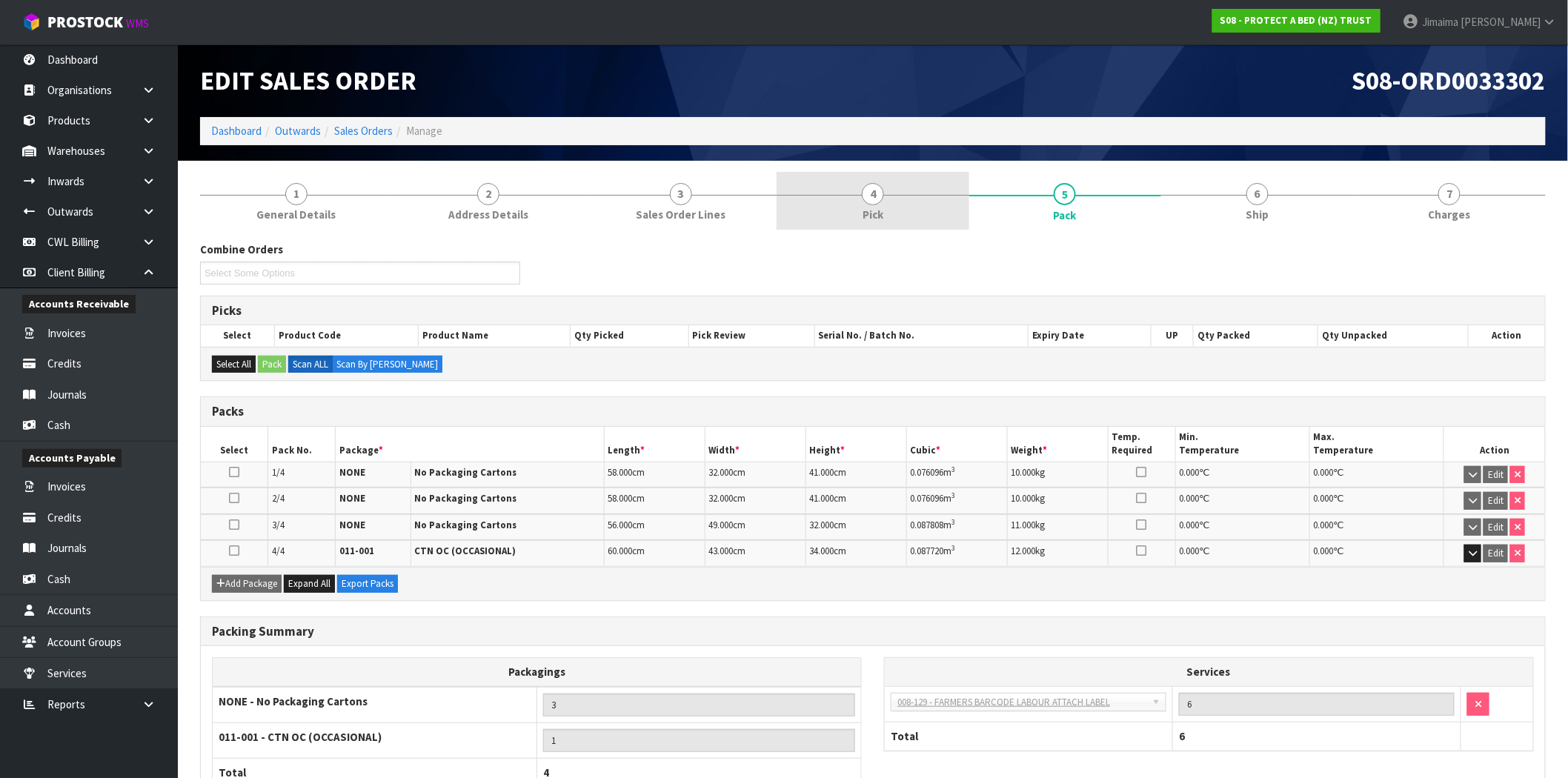
click at [884, 211] on link "4 Pick" at bounding box center [872, 201] width 192 height 58
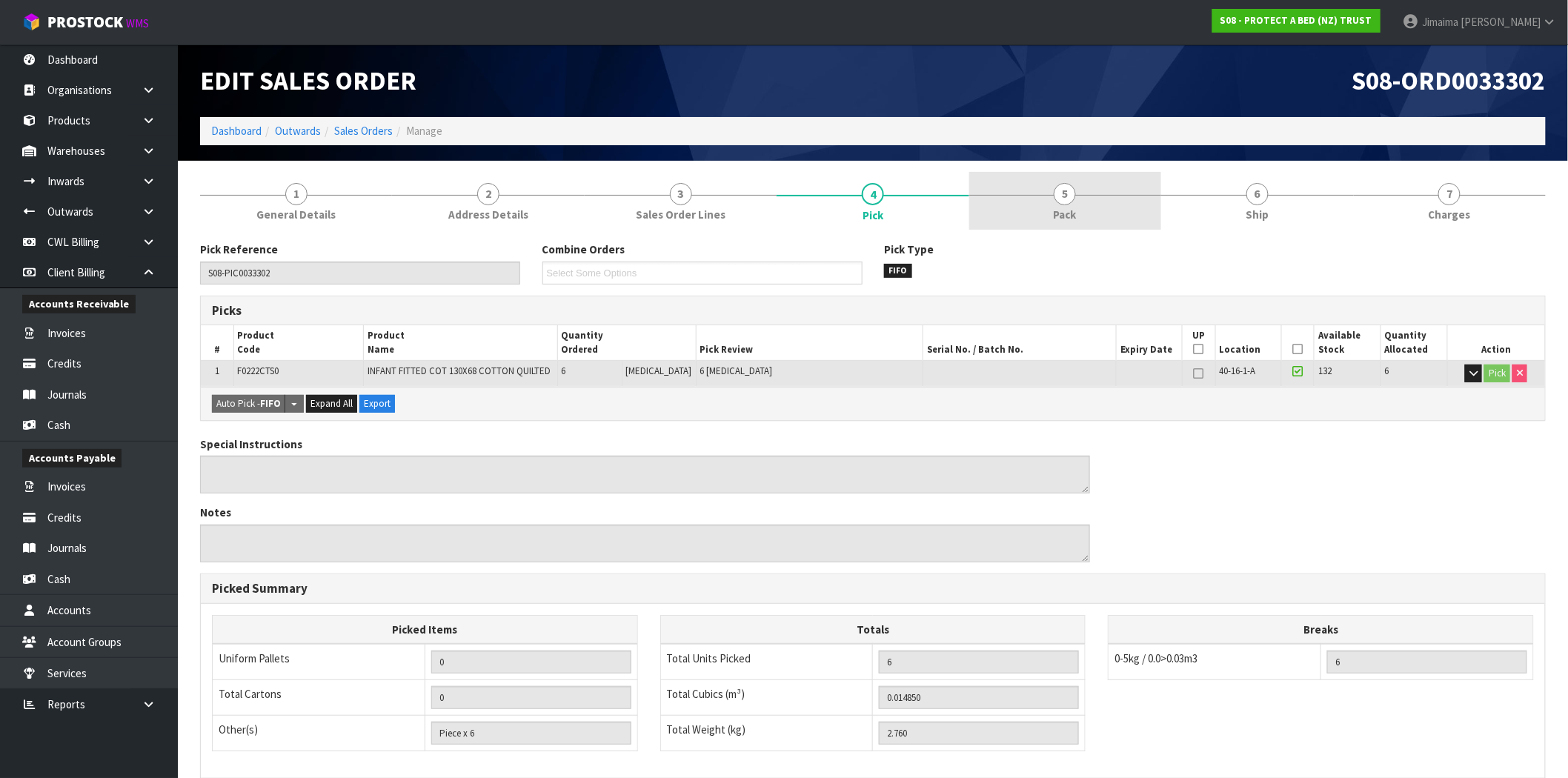
click at [1054, 206] on link "5 Pack" at bounding box center [1065, 201] width 192 height 58
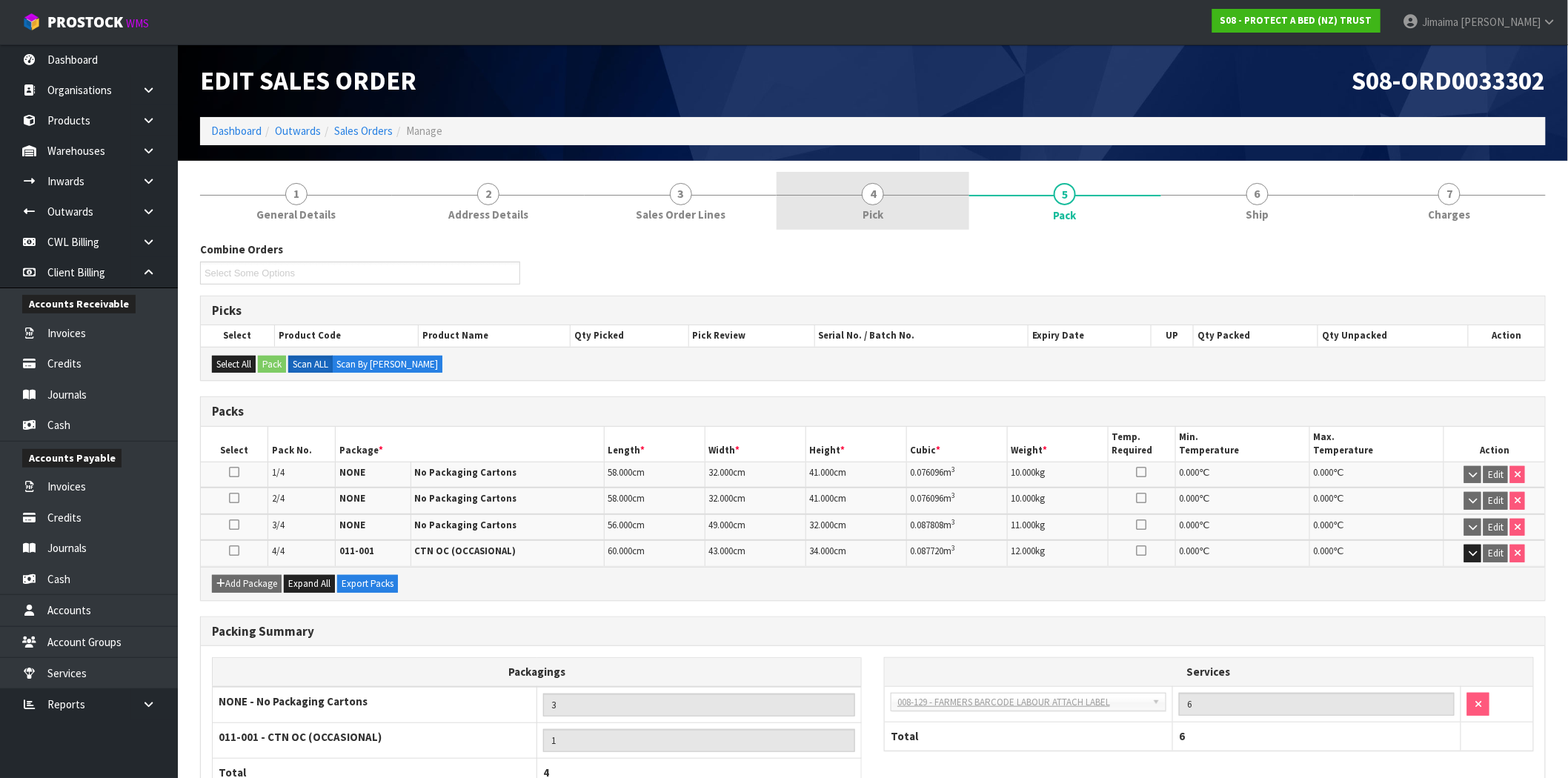
click at [859, 186] on link "4 Pick" at bounding box center [872, 201] width 192 height 58
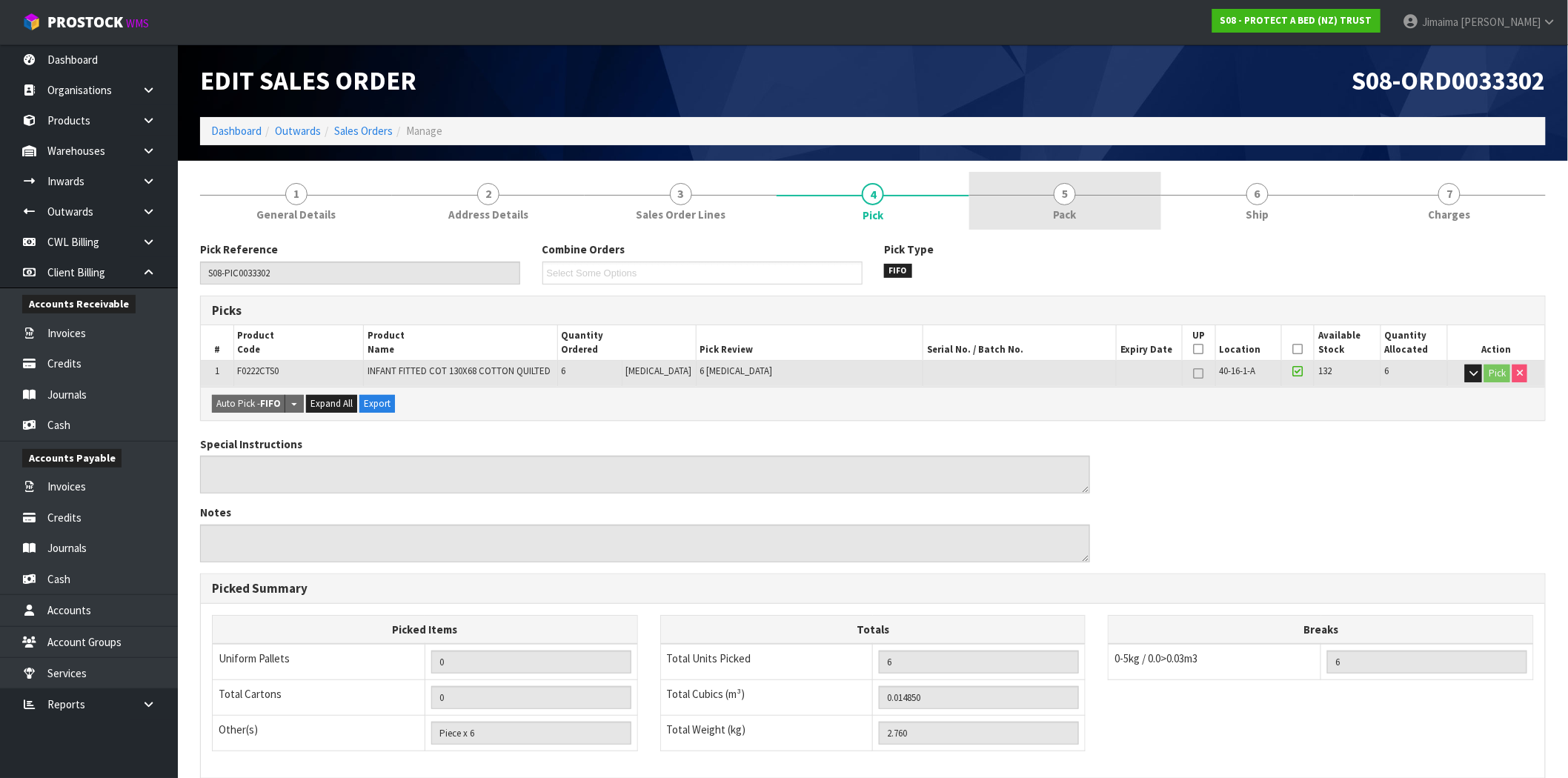
click at [1010, 191] on link "5 Pack" at bounding box center [1065, 201] width 192 height 58
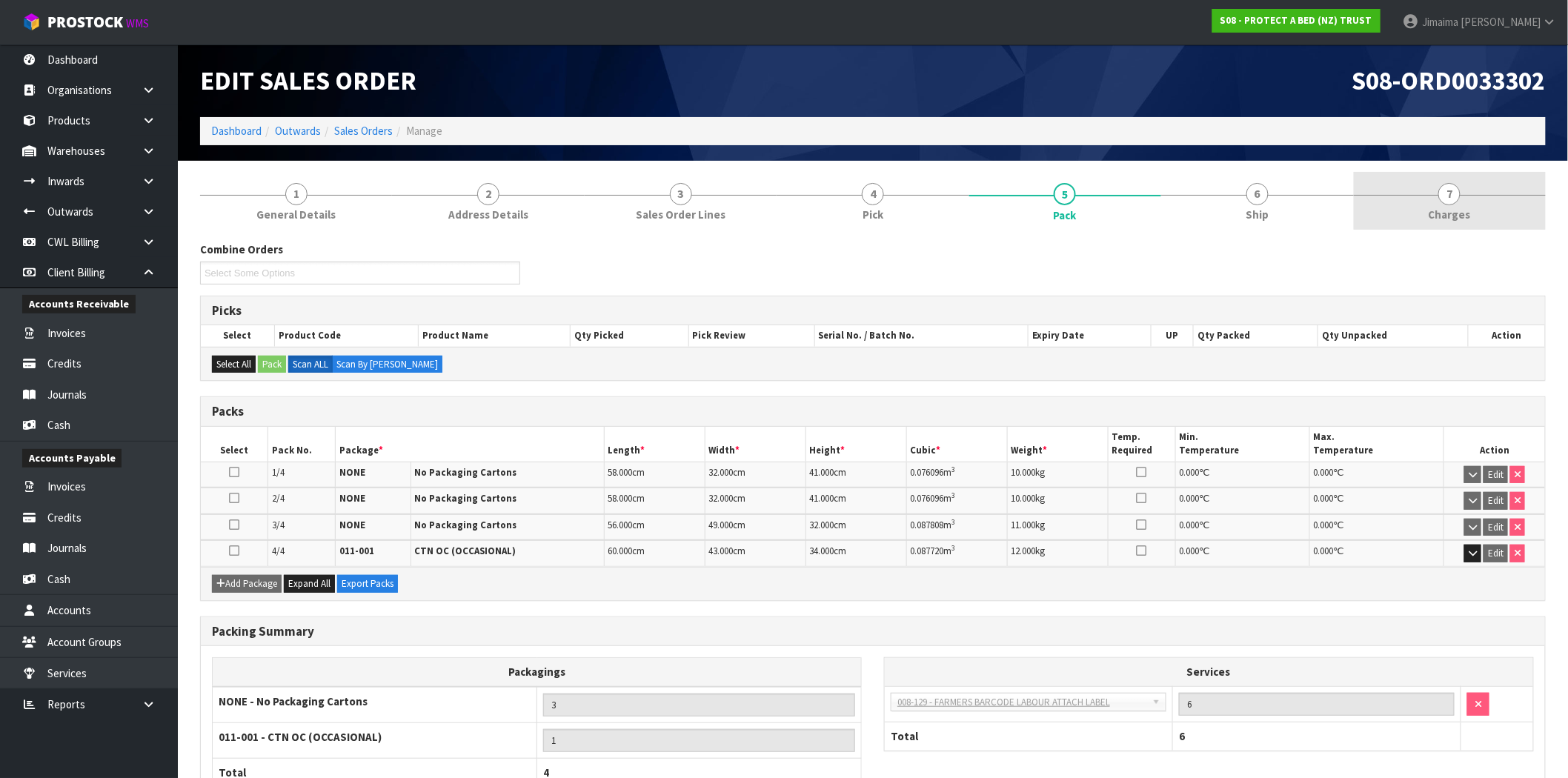
click at [1508, 195] on link "7 Charges" at bounding box center [1449, 201] width 192 height 58
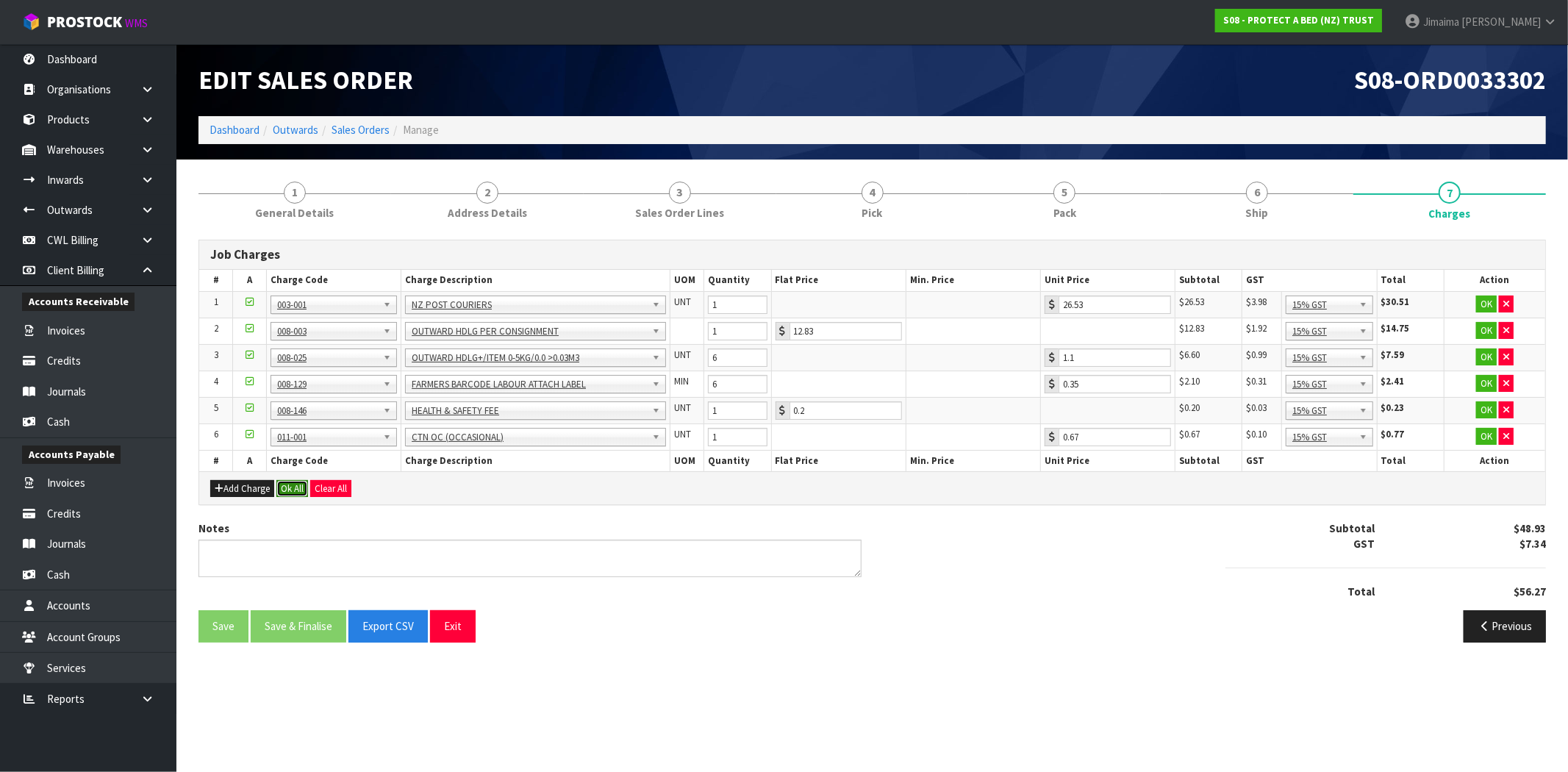
click at [288, 483] on button "Ok All" at bounding box center [292, 488] width 31 height 17
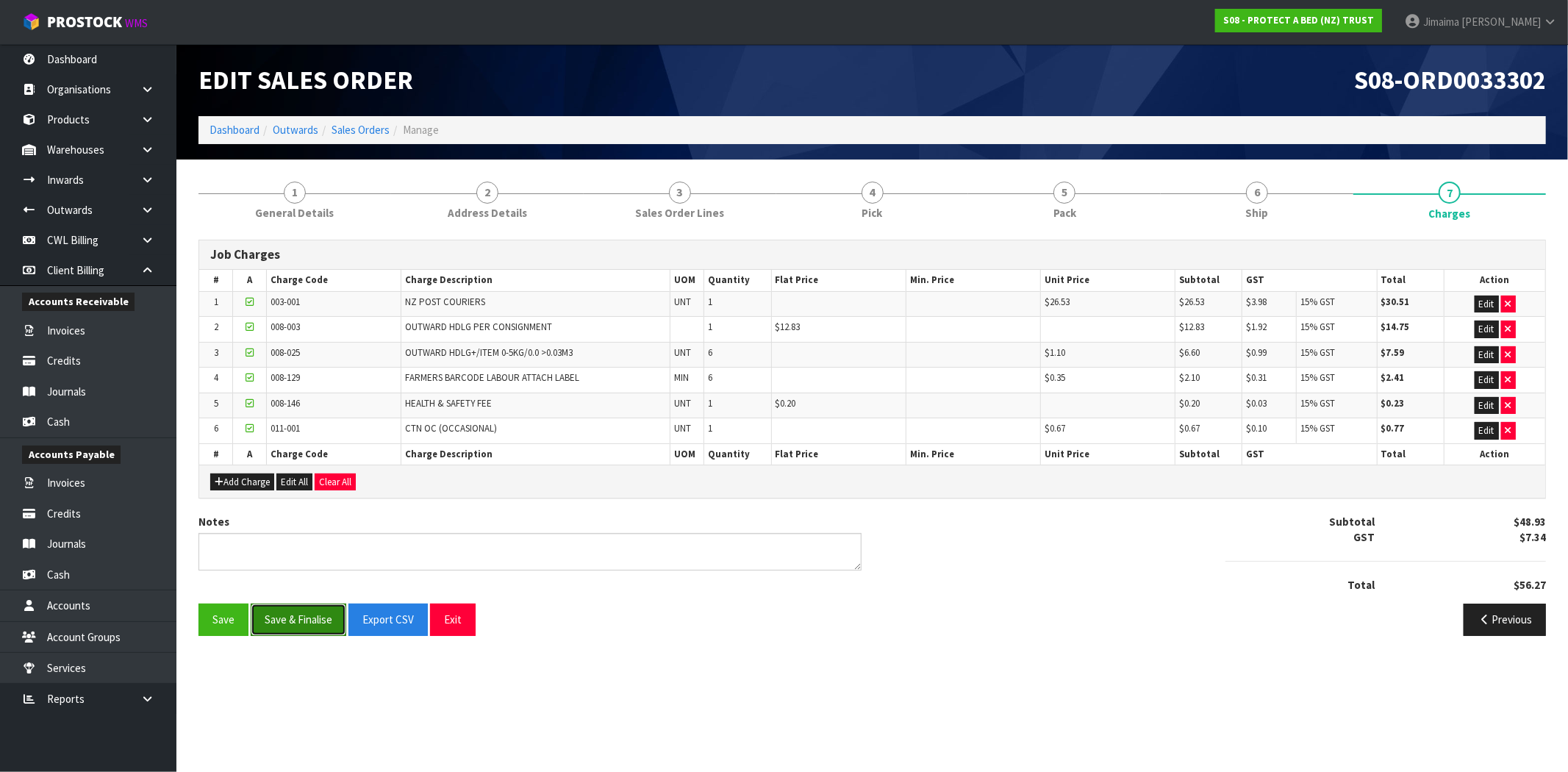
click at [287, 615] on button "Save & Finalise" at bounding box center [299, 619] width 96 height 31
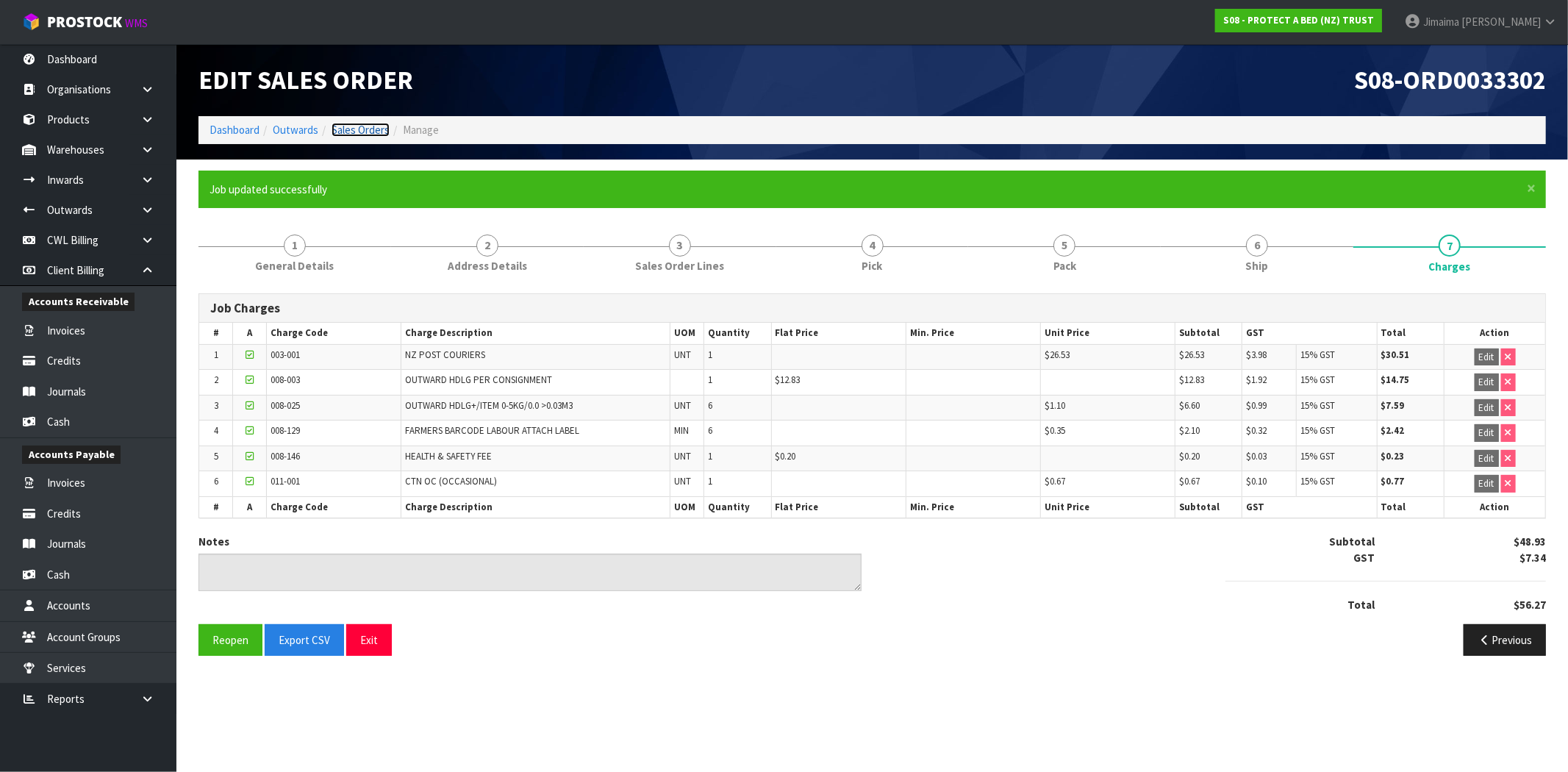
click at [347, 127] on link "Sales Orders" at bounding box center [360, 130] width 58 height 14
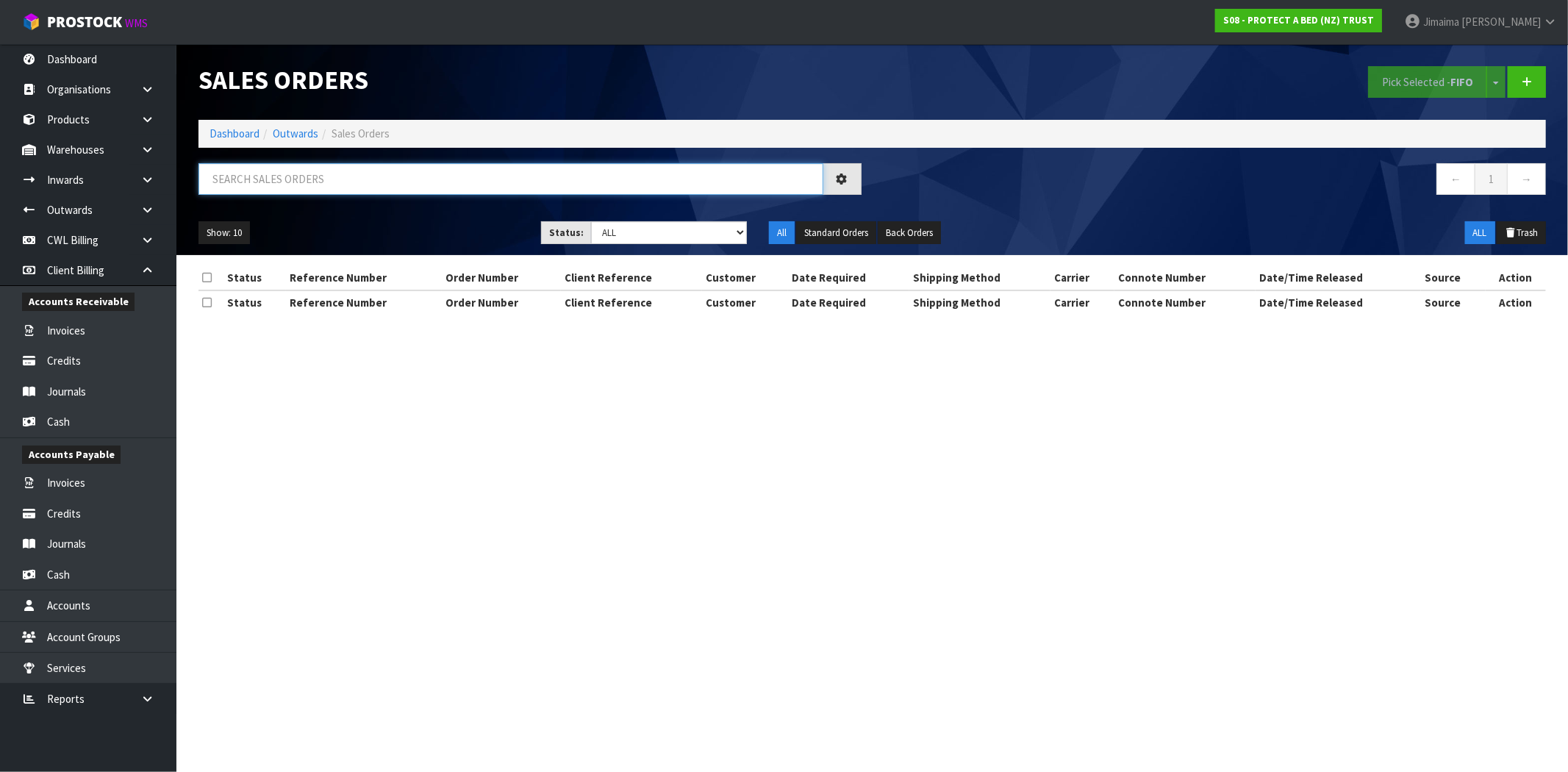
click at [329, 179] on input "text" at bounding box center [511, 179] width 625 height 31
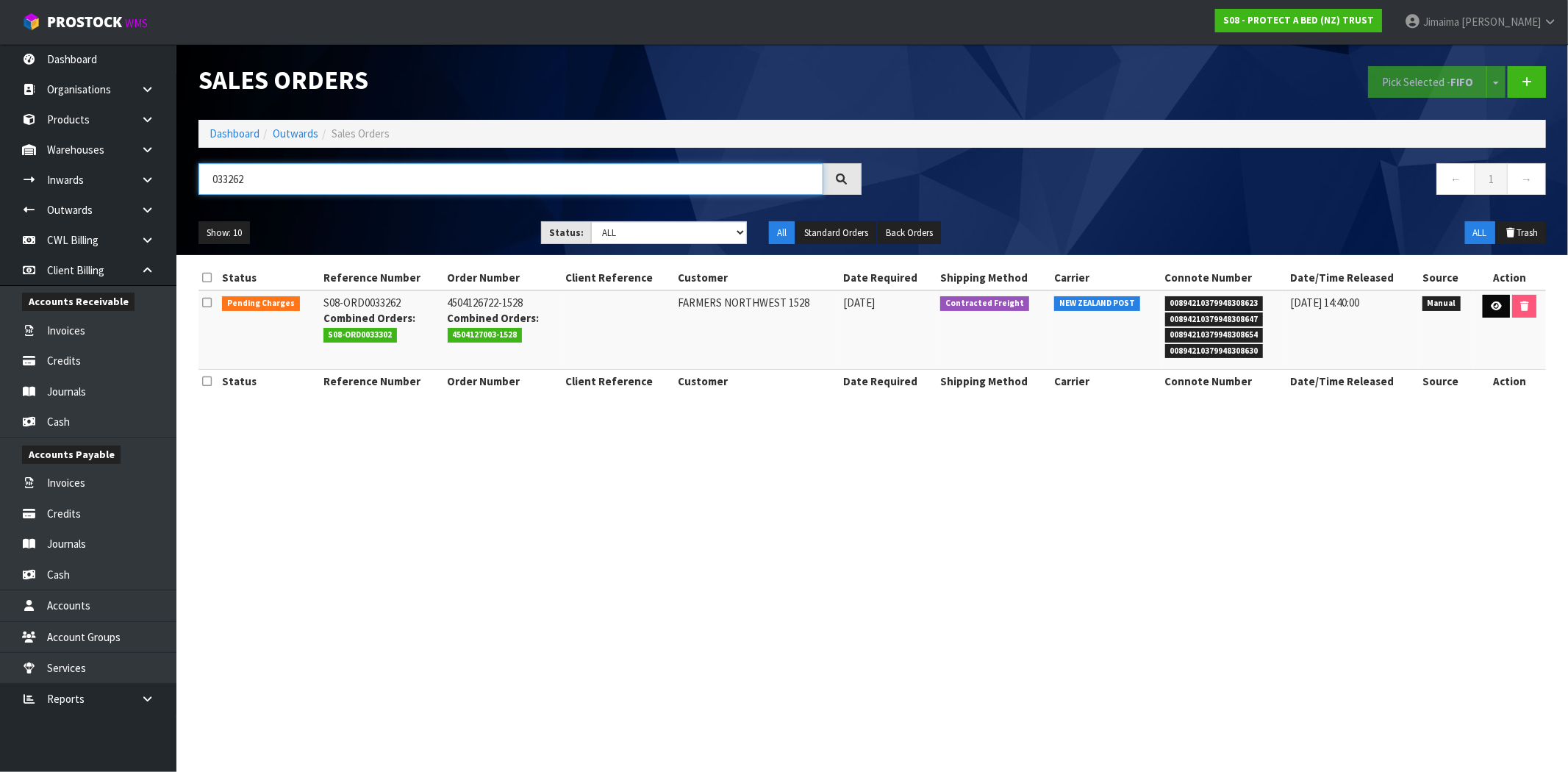
type input "033262"
click at [1496, 303] on icon at bounding box center [1496, 306] width 11 height 9
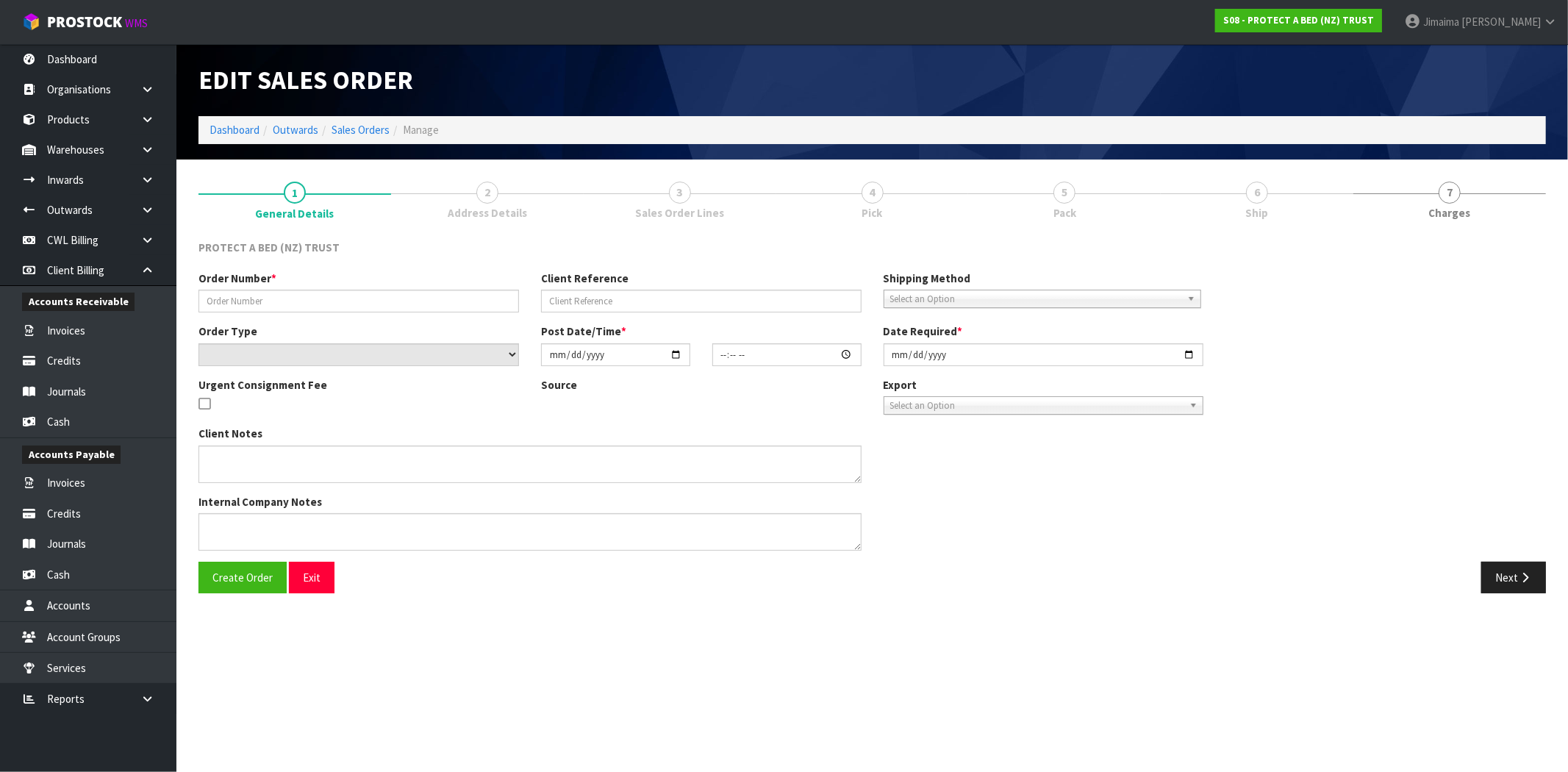
type input "4504126722-1528"
select select "number:0"
type input "2025-09-08"
type input "08:56:00.000"
type input "2025-09-08"
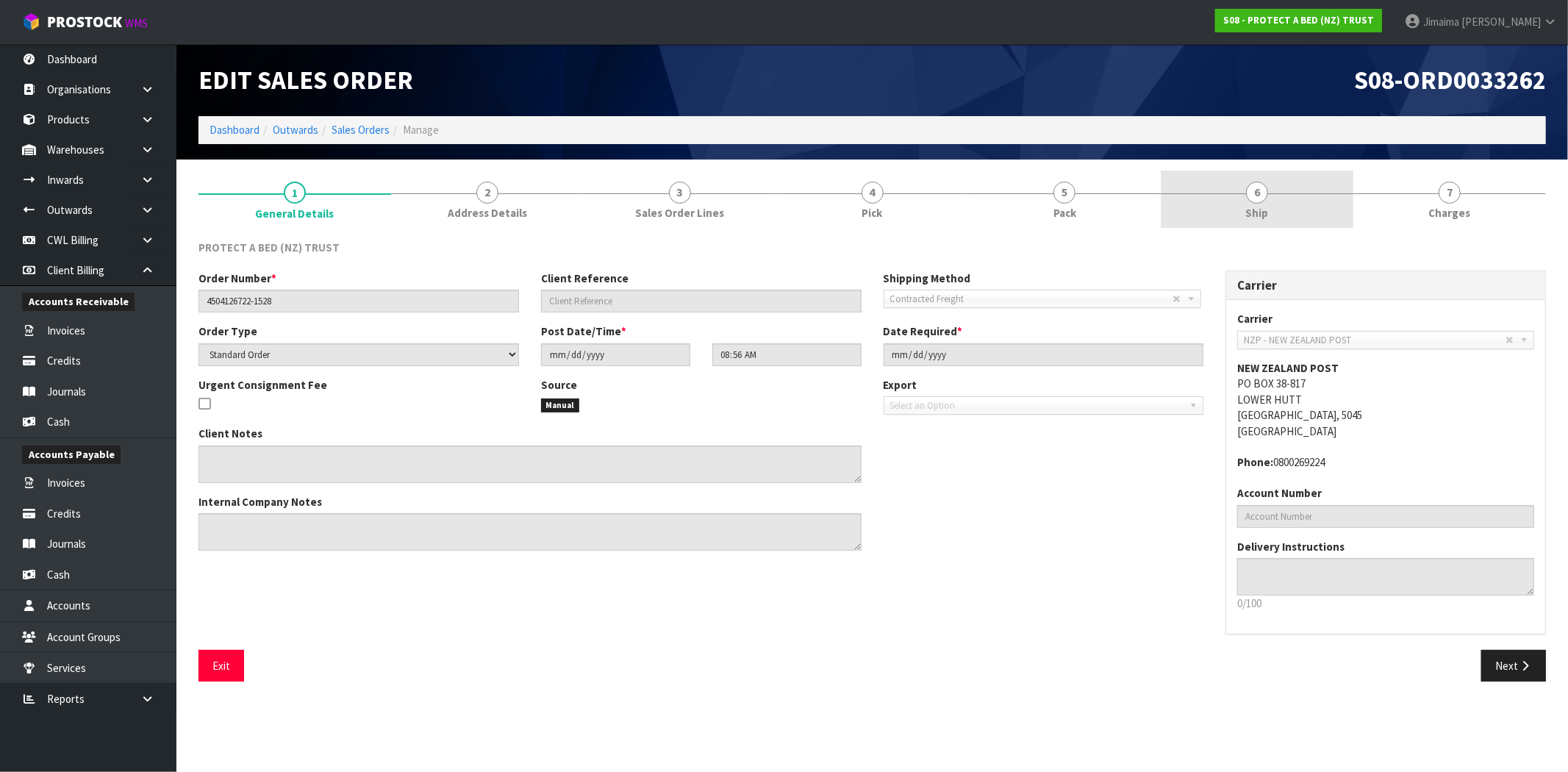
click at [1273, 218] on link "6 Ship" at bounding box center [1257, 199] width 193 height 58
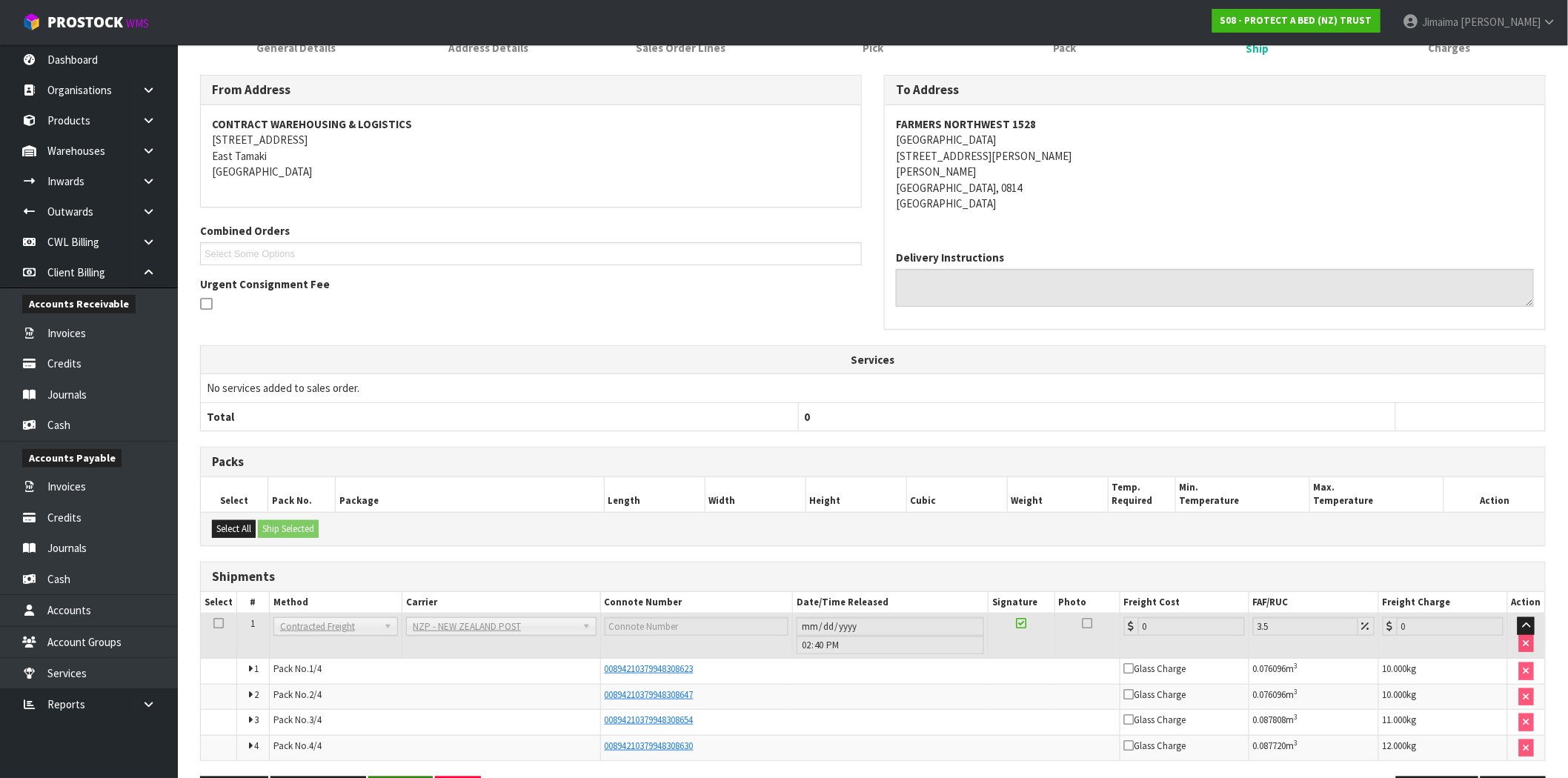
scroll to position [220, 0]
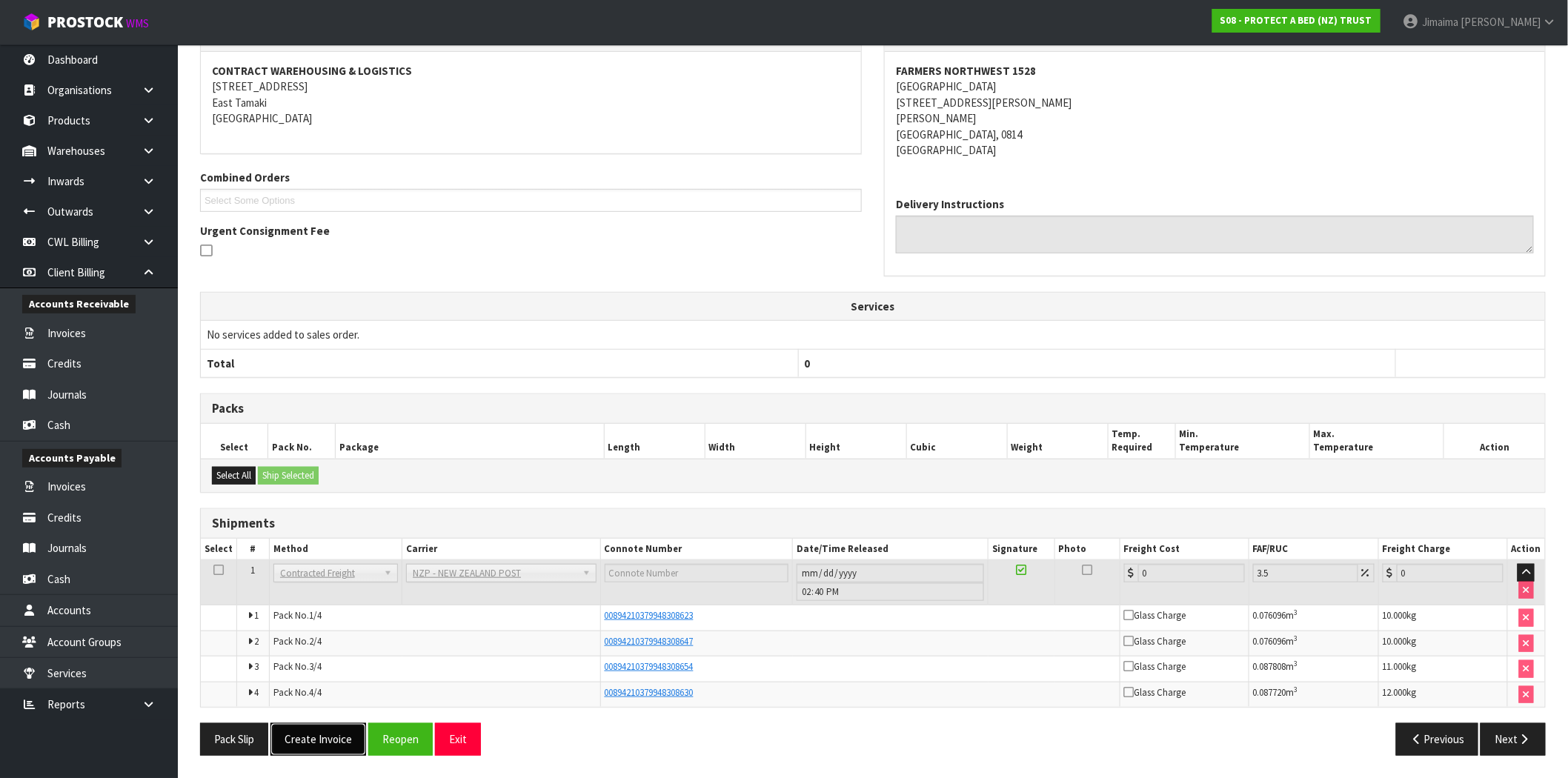
click at [337, 739] on button "Create Invoice" at bounding box center [318, 739] width 95 height 31
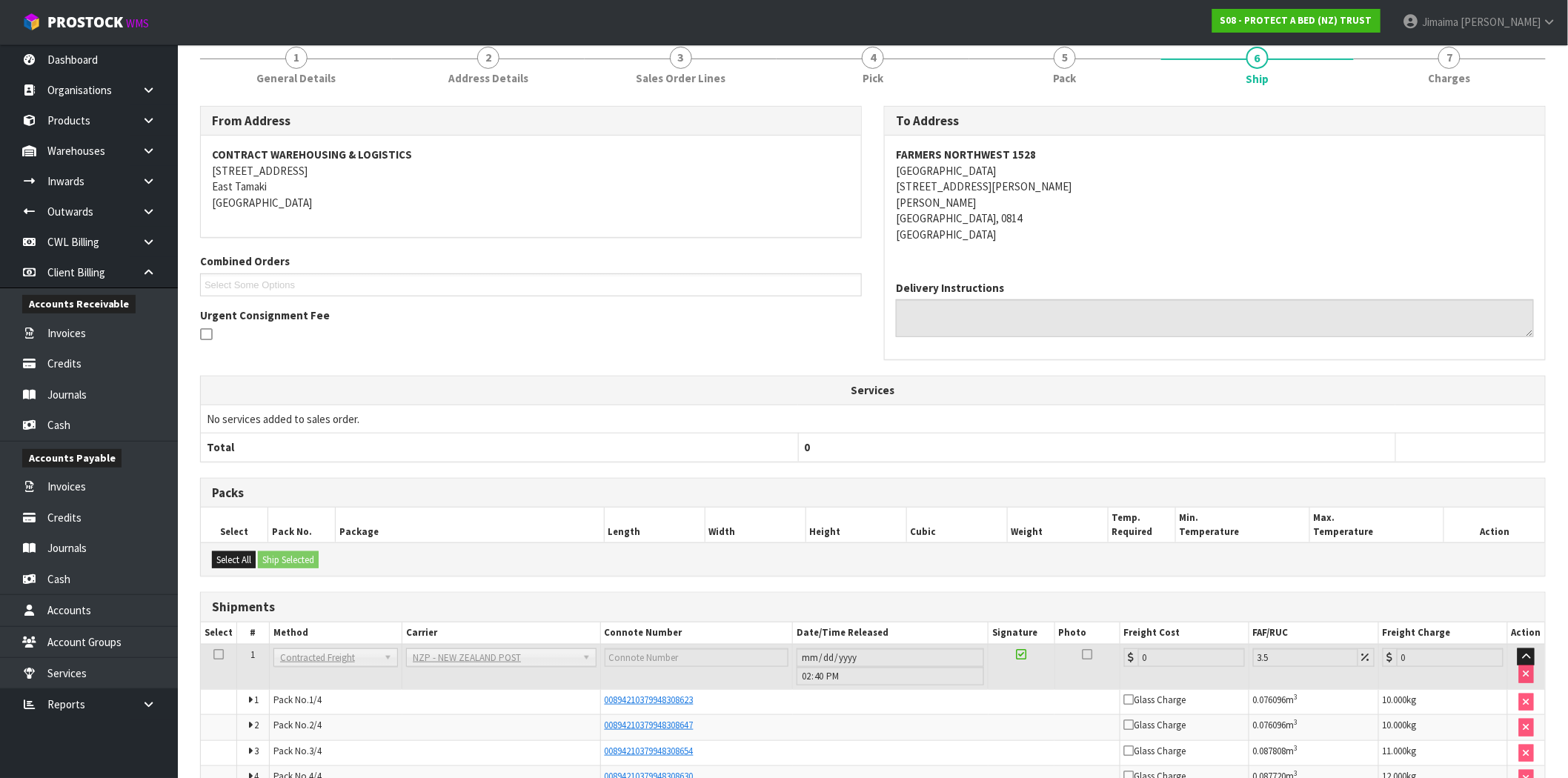
scroll to position [275, 0]
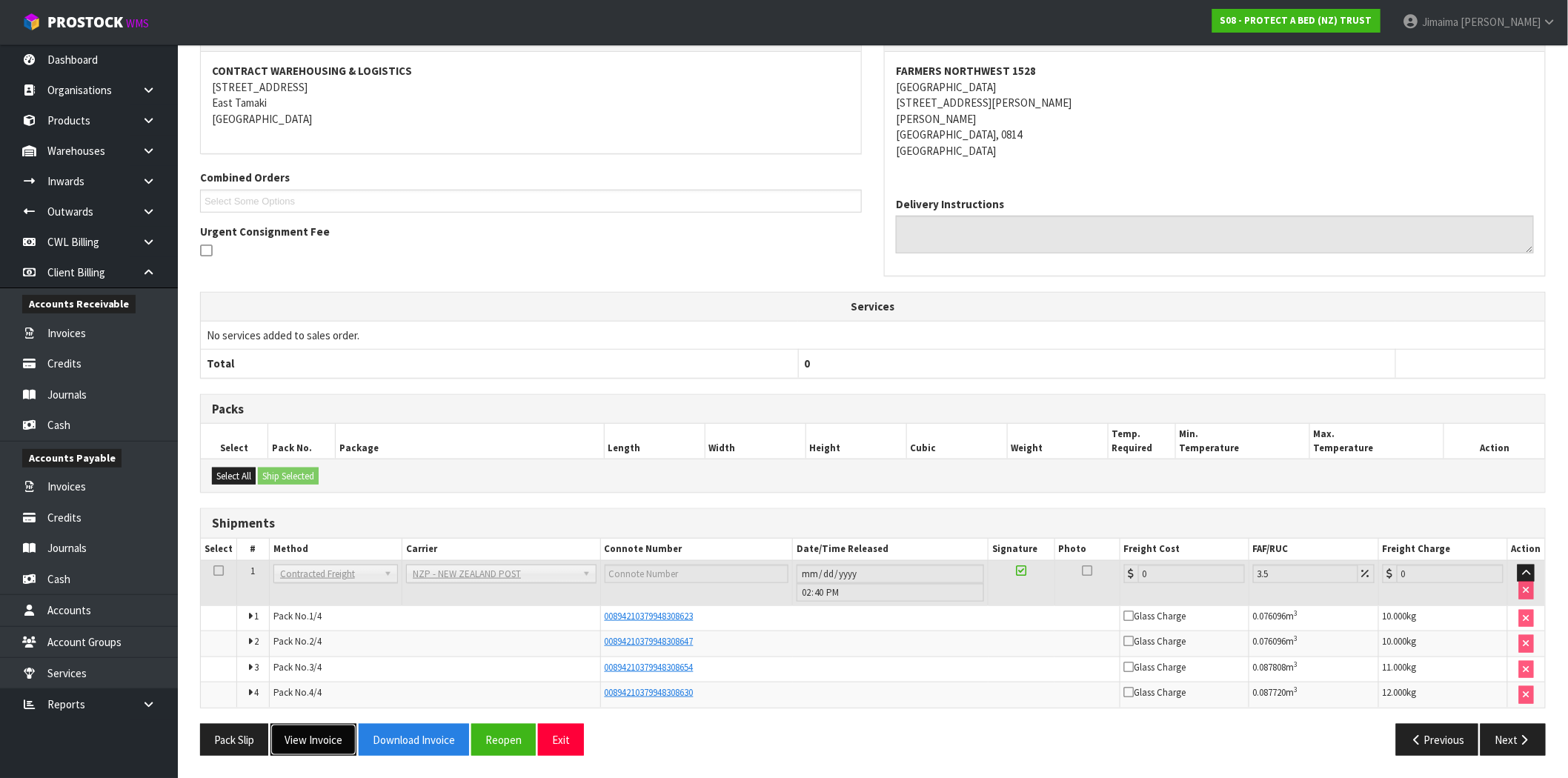
click at [326, 736] on button "View Invoice" at bounding box center [313, 740] width 86 height 31
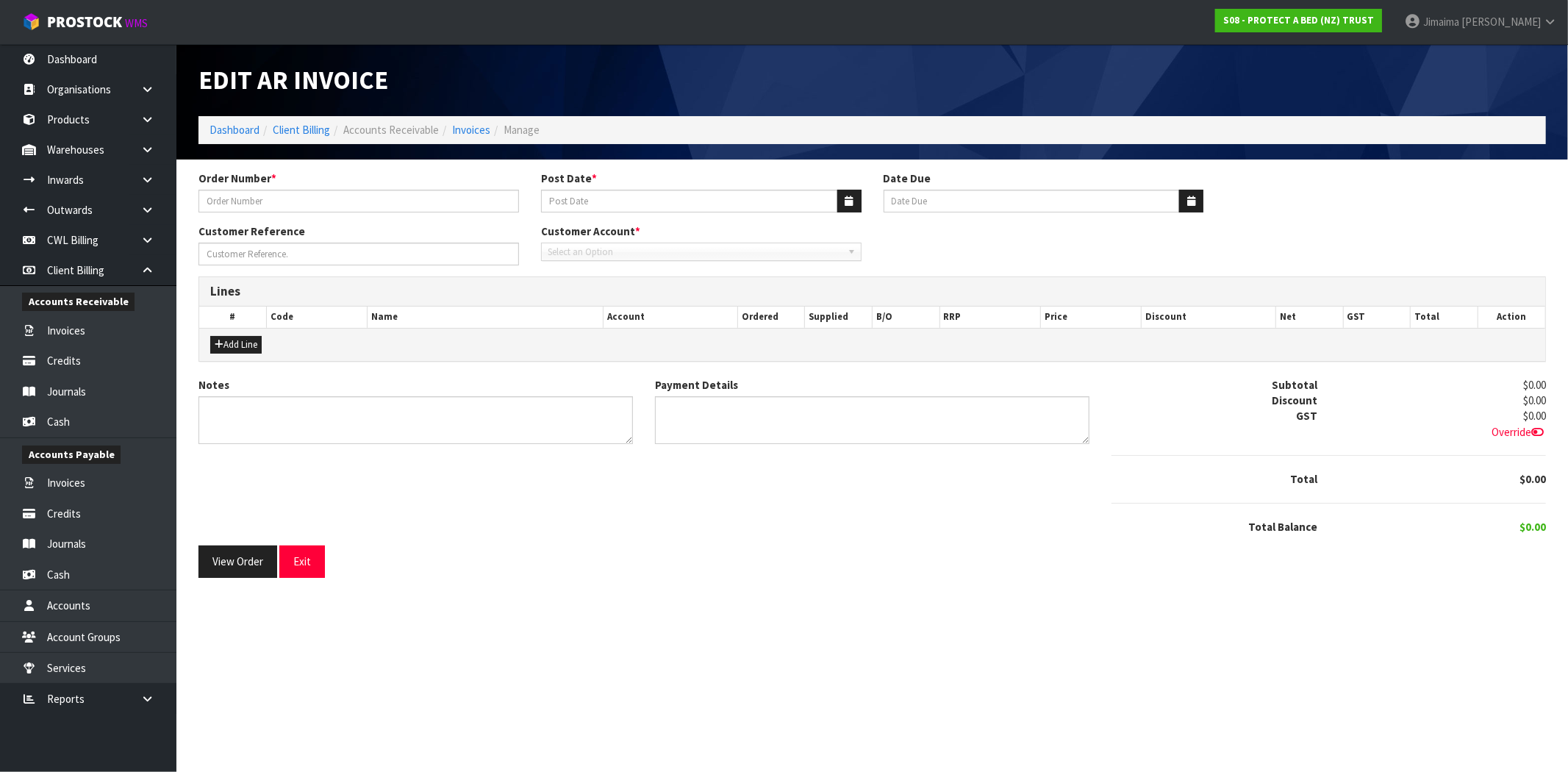
type input "4504126722-1528"
type input "[DATE]"
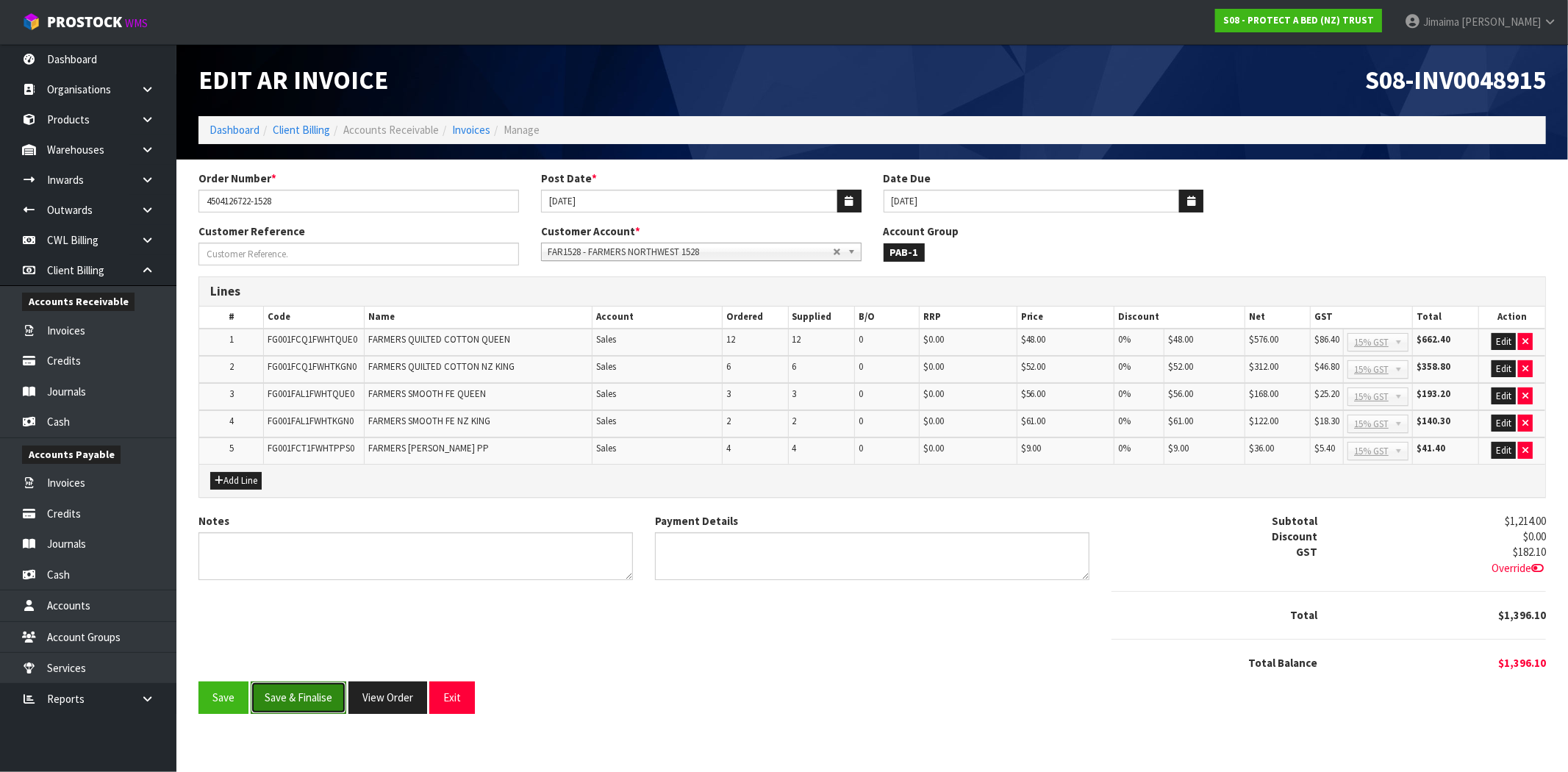
click at [274, 698] on button "Save & Finalise" at bounding box center [299, 698] width 96 height 31
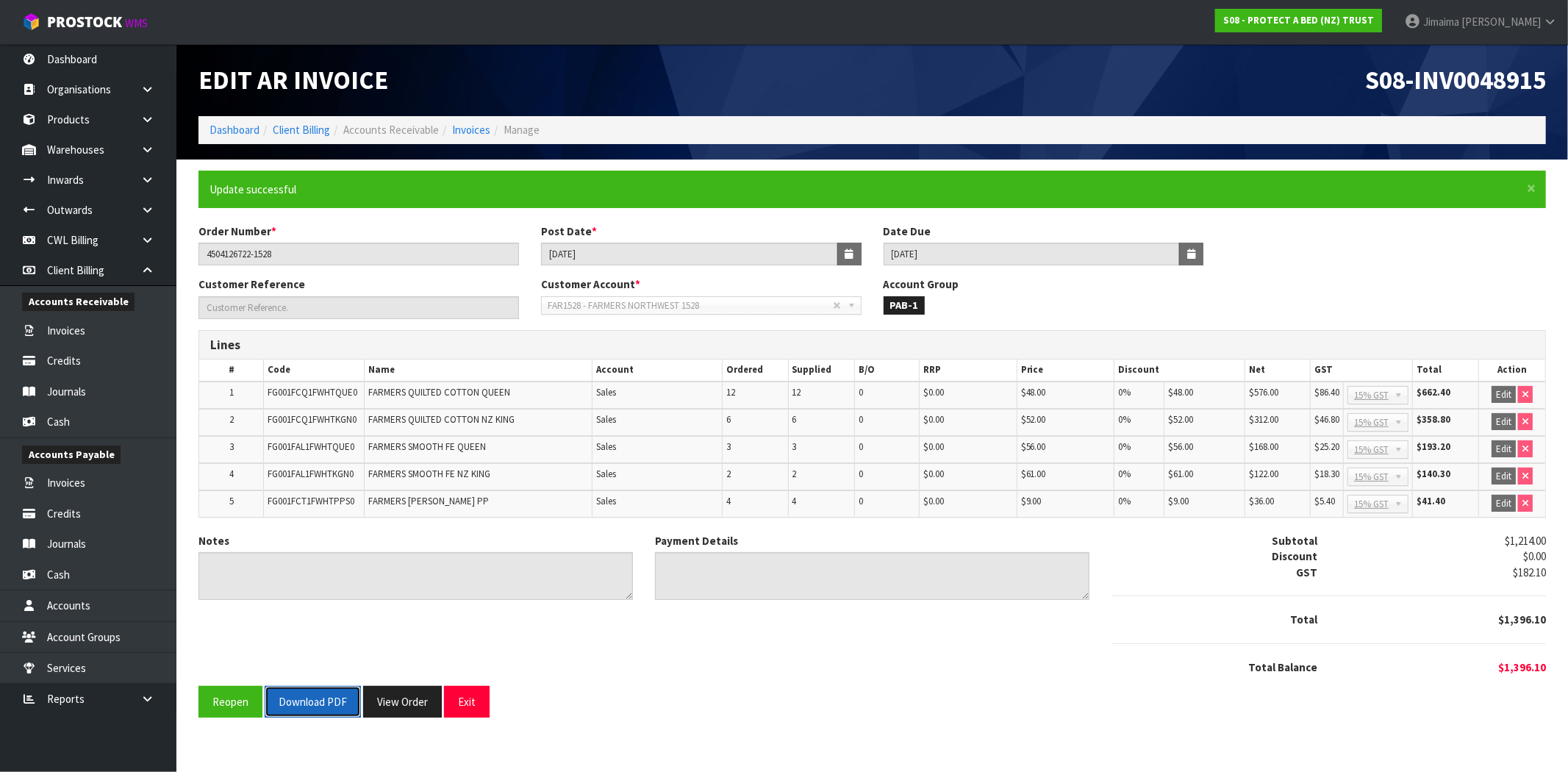
click at [307, 700] on button "Download PDF" at bounding box center [312, 702] width 96 height 31
click at [406, 695] on button "View Order" at bounding box center [402, 702] width 79 height 31
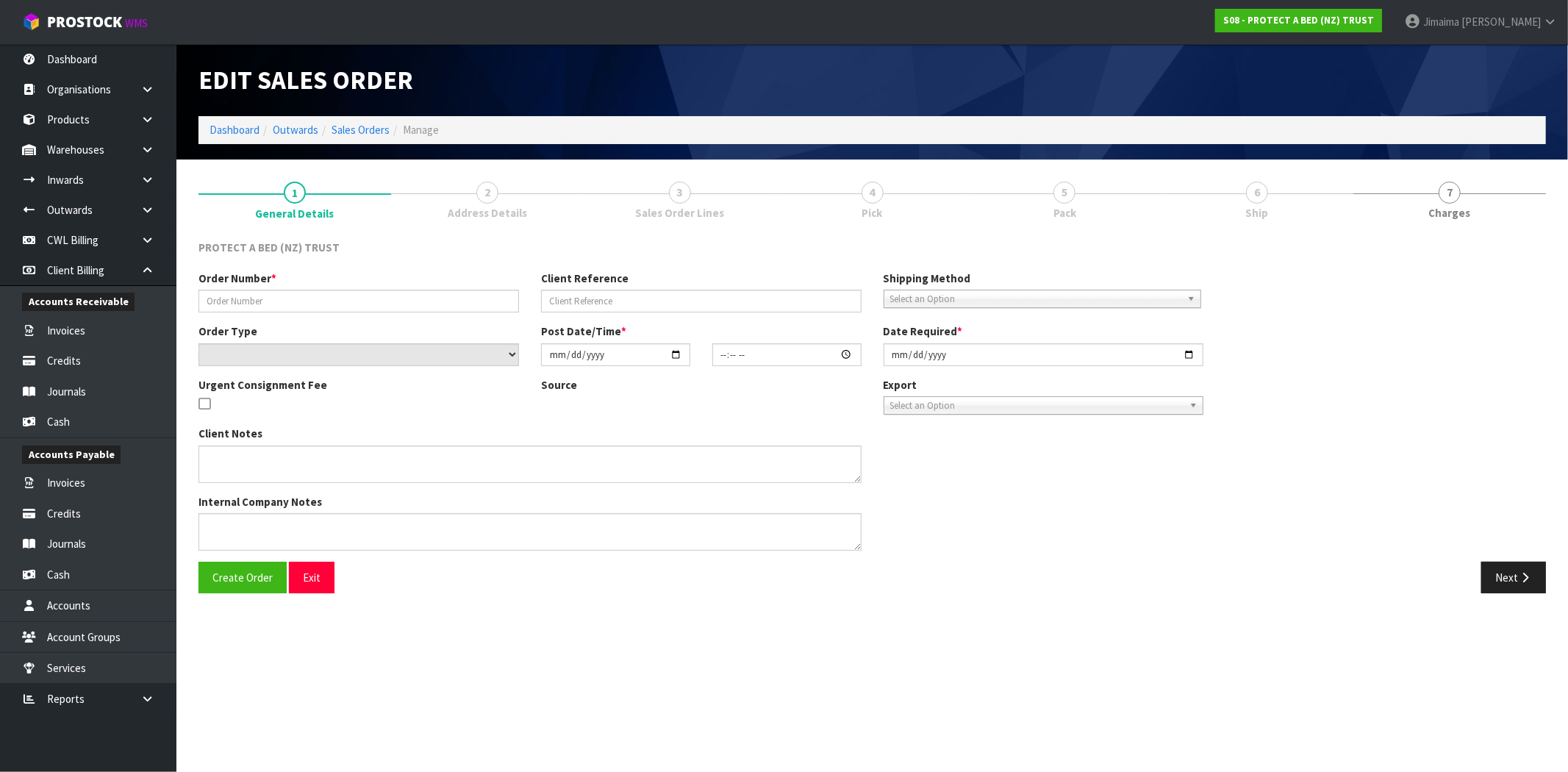
type input "4504126722-1528"
select select "number:0"
type input "2025-09-08"
type input "08:56:00.000"
type input "2025-09-08"
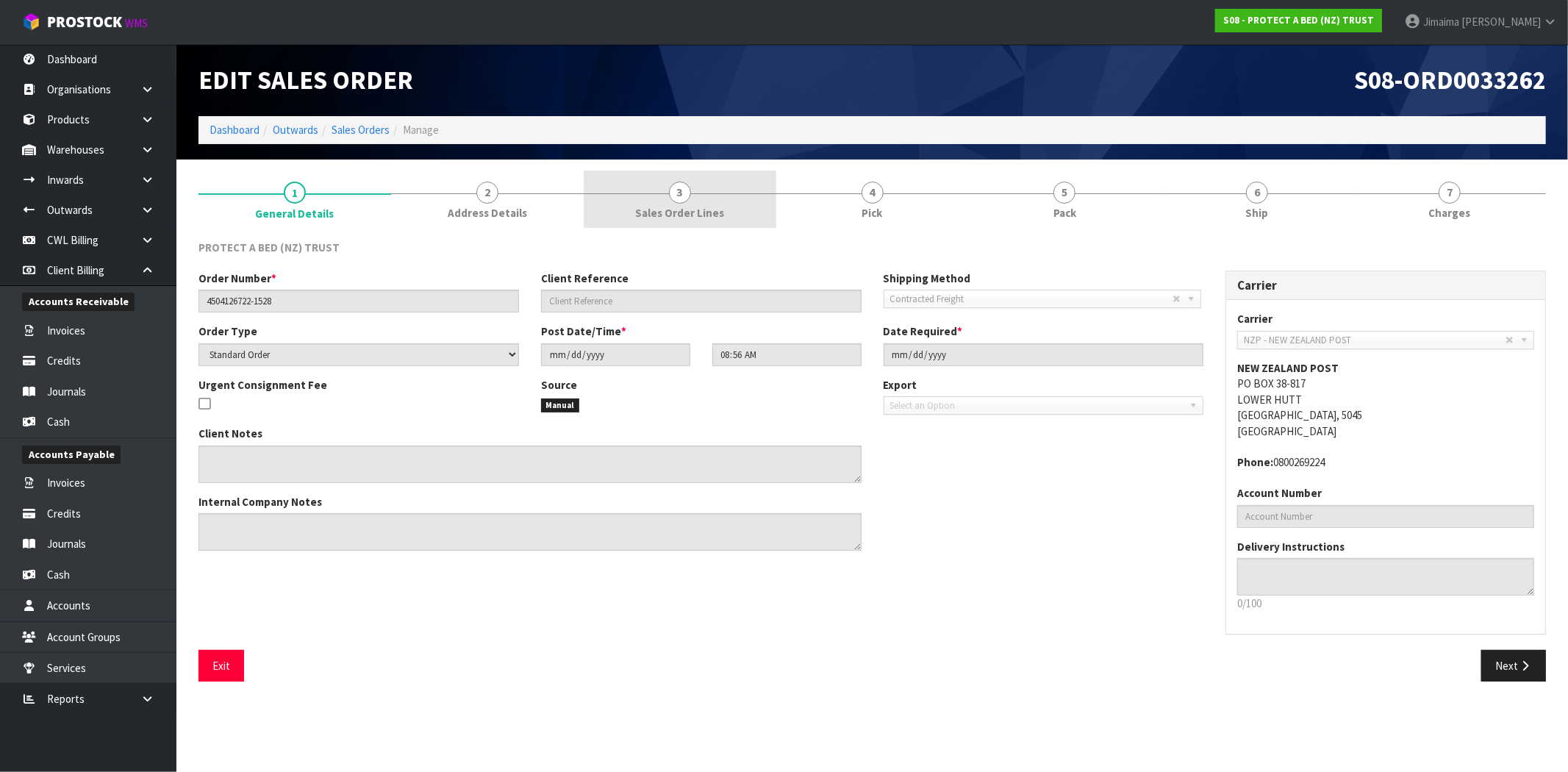
click at [681, 219] on span "Sales Order Lines" at bounding box center [679, 212] width 89 height 16
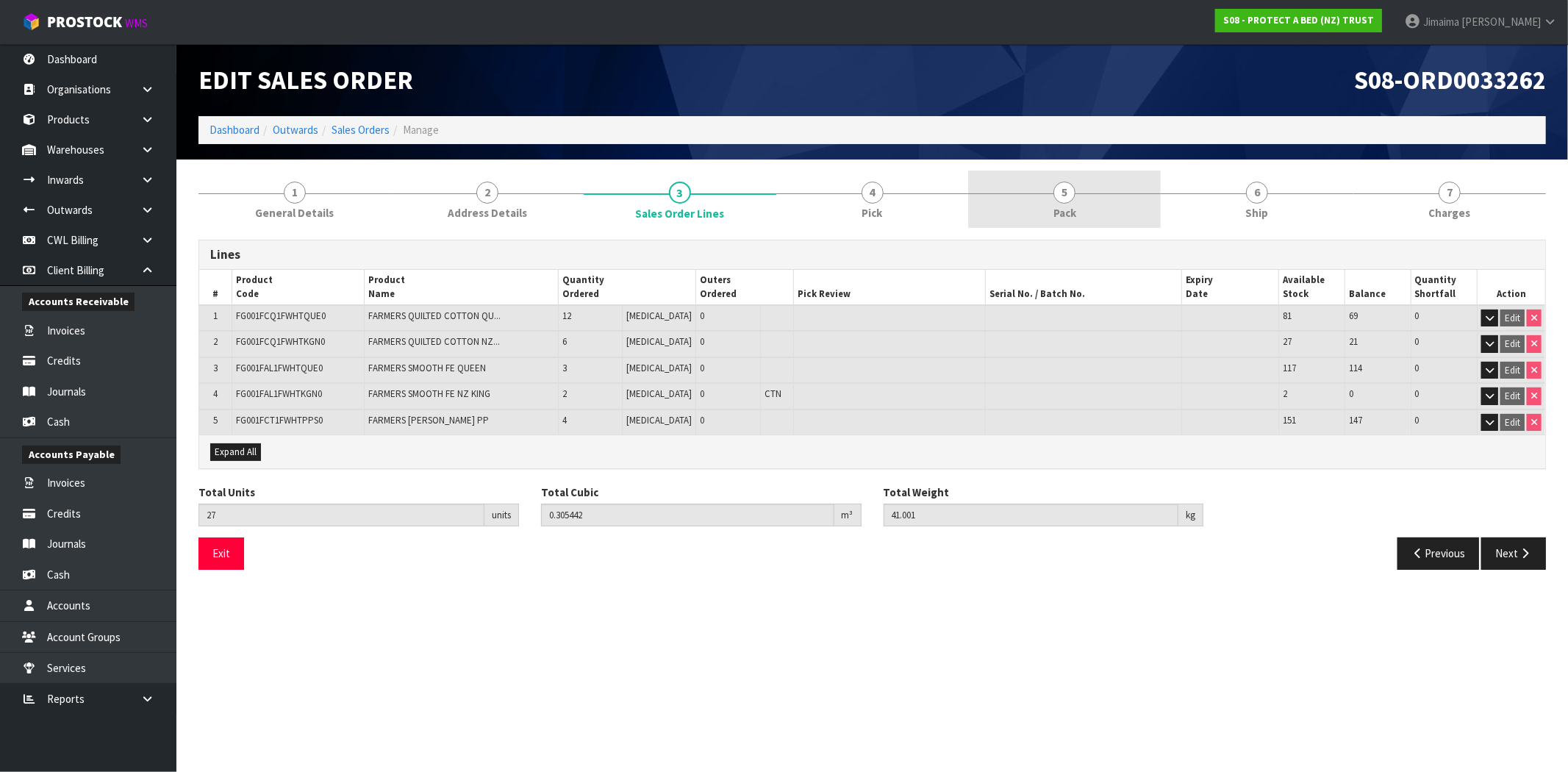
drag, startPoint x: 869, startPoint y: 209, endPoint x: 978, endPoint y: 210, distance: 109.0
click at [871, 209] on span "Pick" at bounding box center [873, 212] width 20 height 16
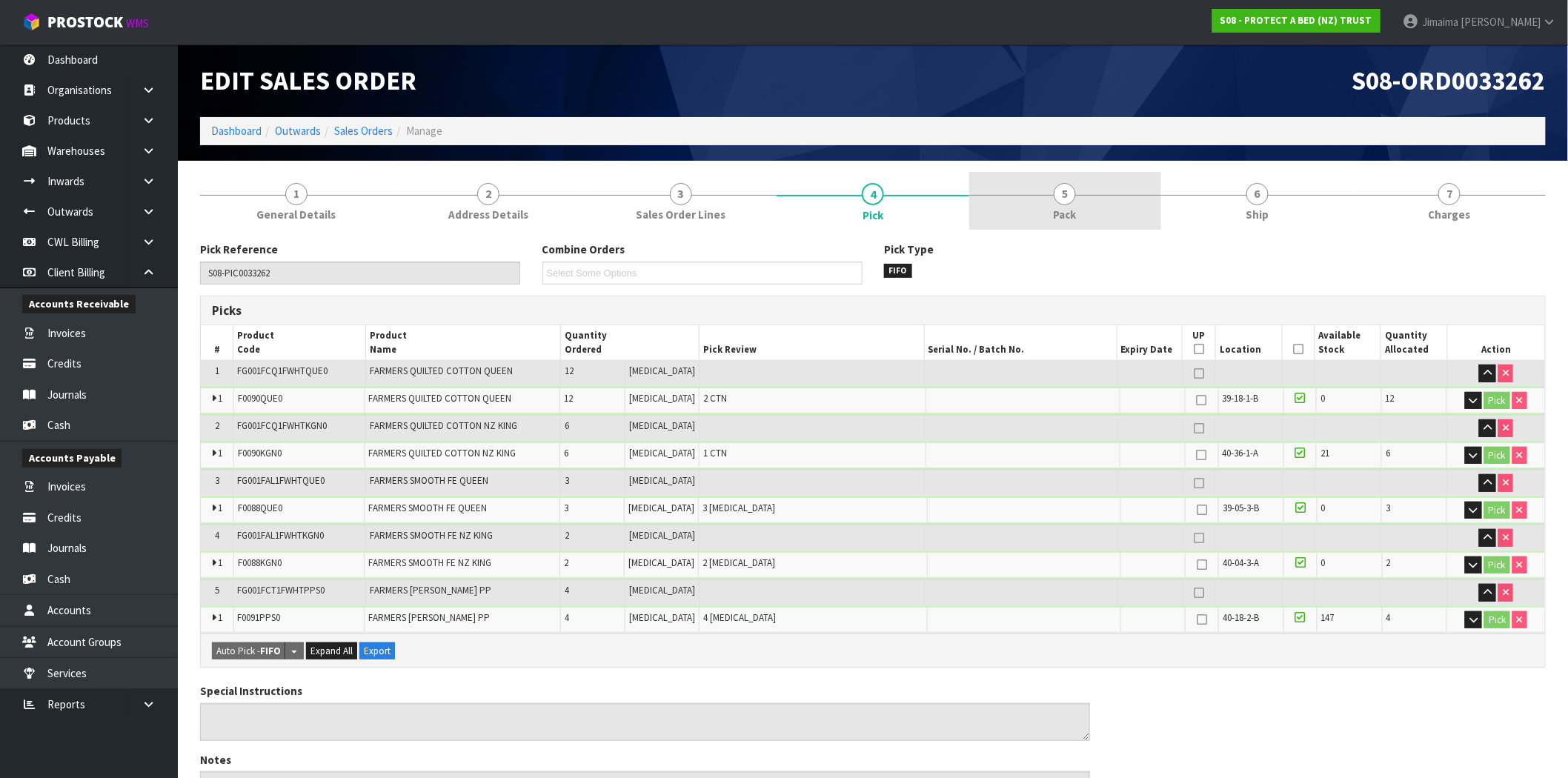
click at [986, 211] on link "5 Pack" at bounding box center [1065, 201] width 192 height 58
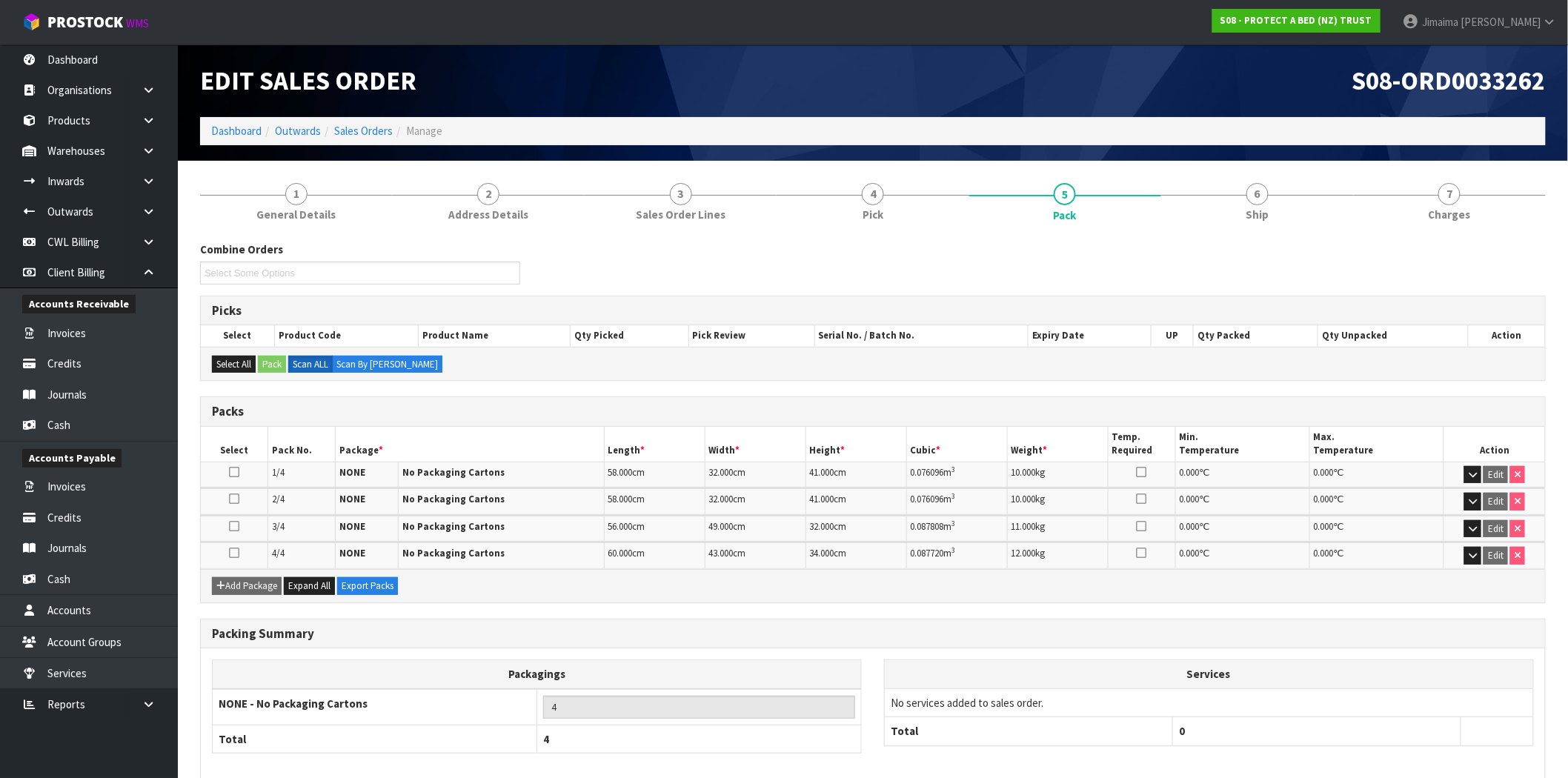
click at [1549, 213] on div "1 General Details 2 Address Details 3 Sales Order Lines 4 Pick 5 Pack 6 Ship 7 …" at bounding box center [872, 507] width 1368 height 669
click at [1526, 202] on link "7 Charges" at bounding box center [1449, 201] width 192 height 58
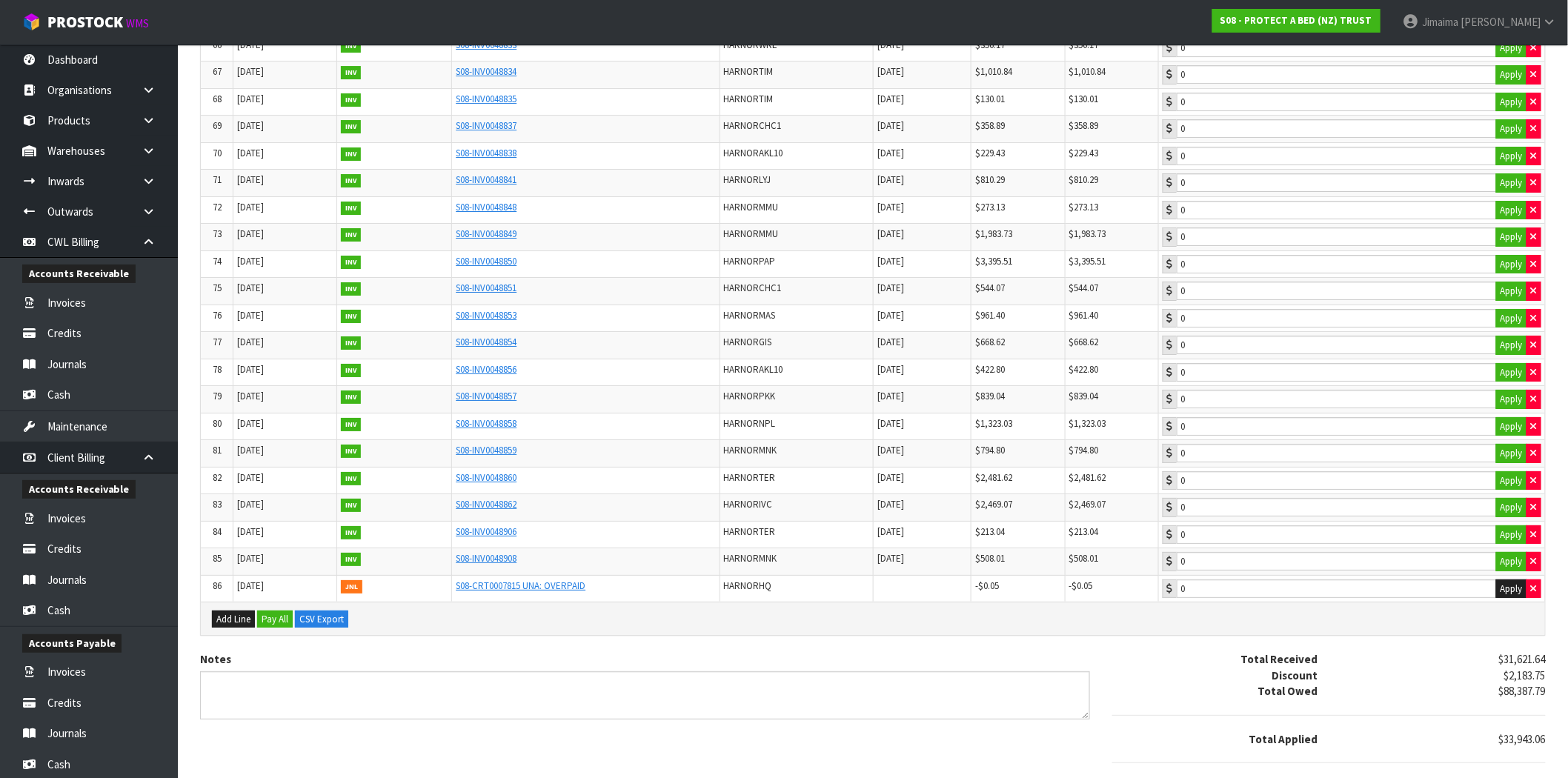
scroll to position [2210, 0]
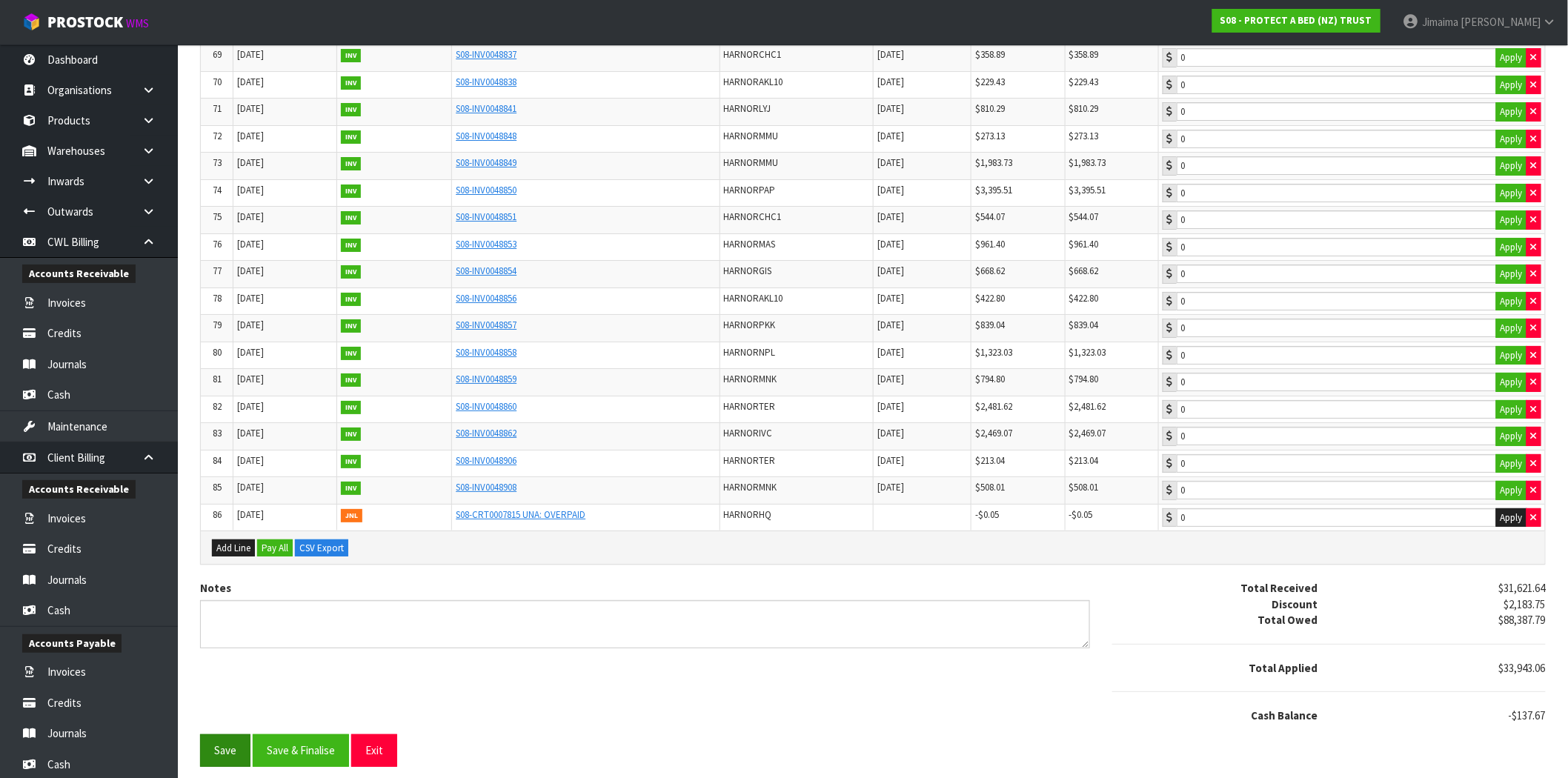
click at [232, 744] on button "Save" at bounding box center [225, 750] width 50 height 31
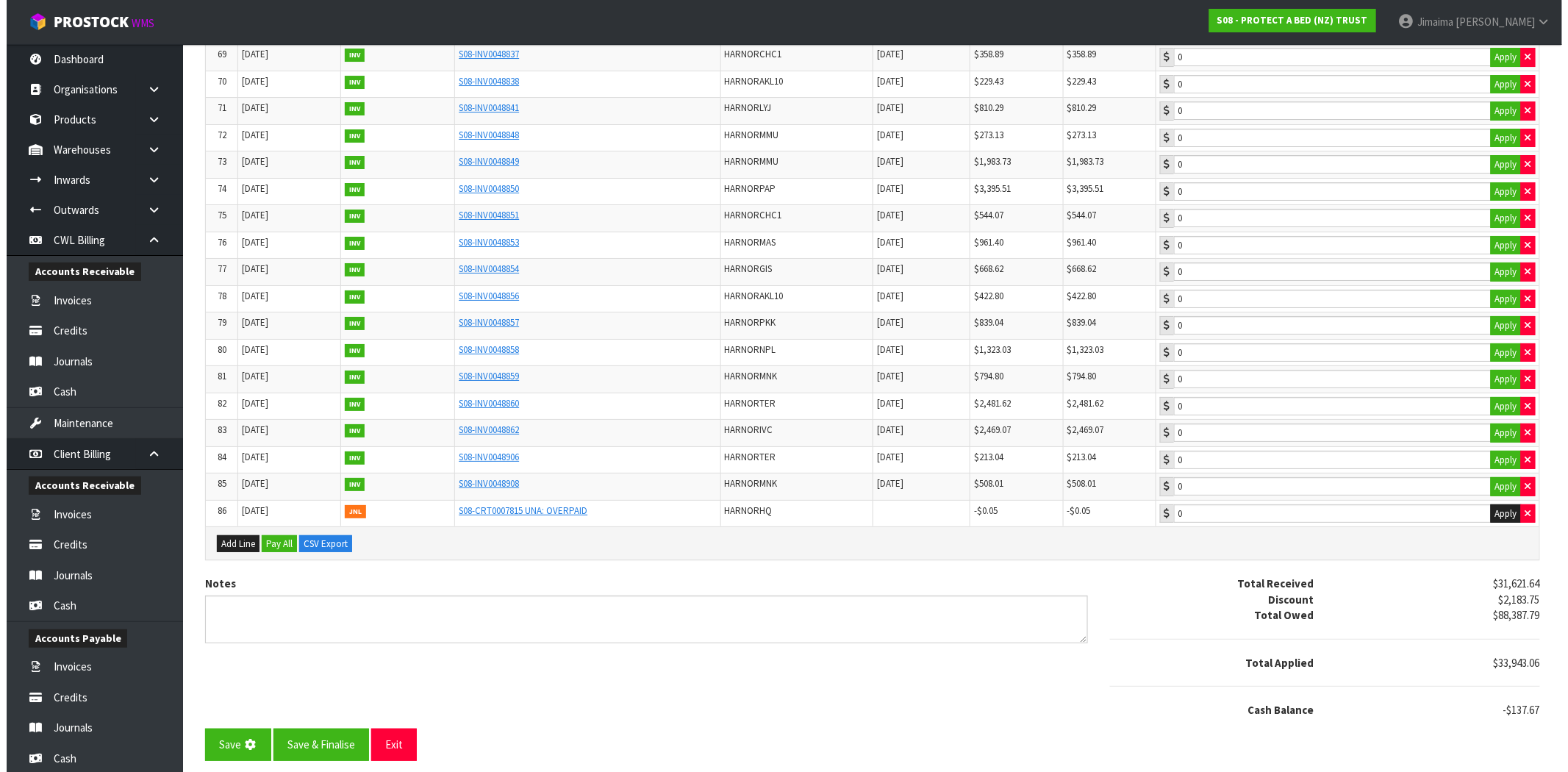
scroll to position [0, 0]
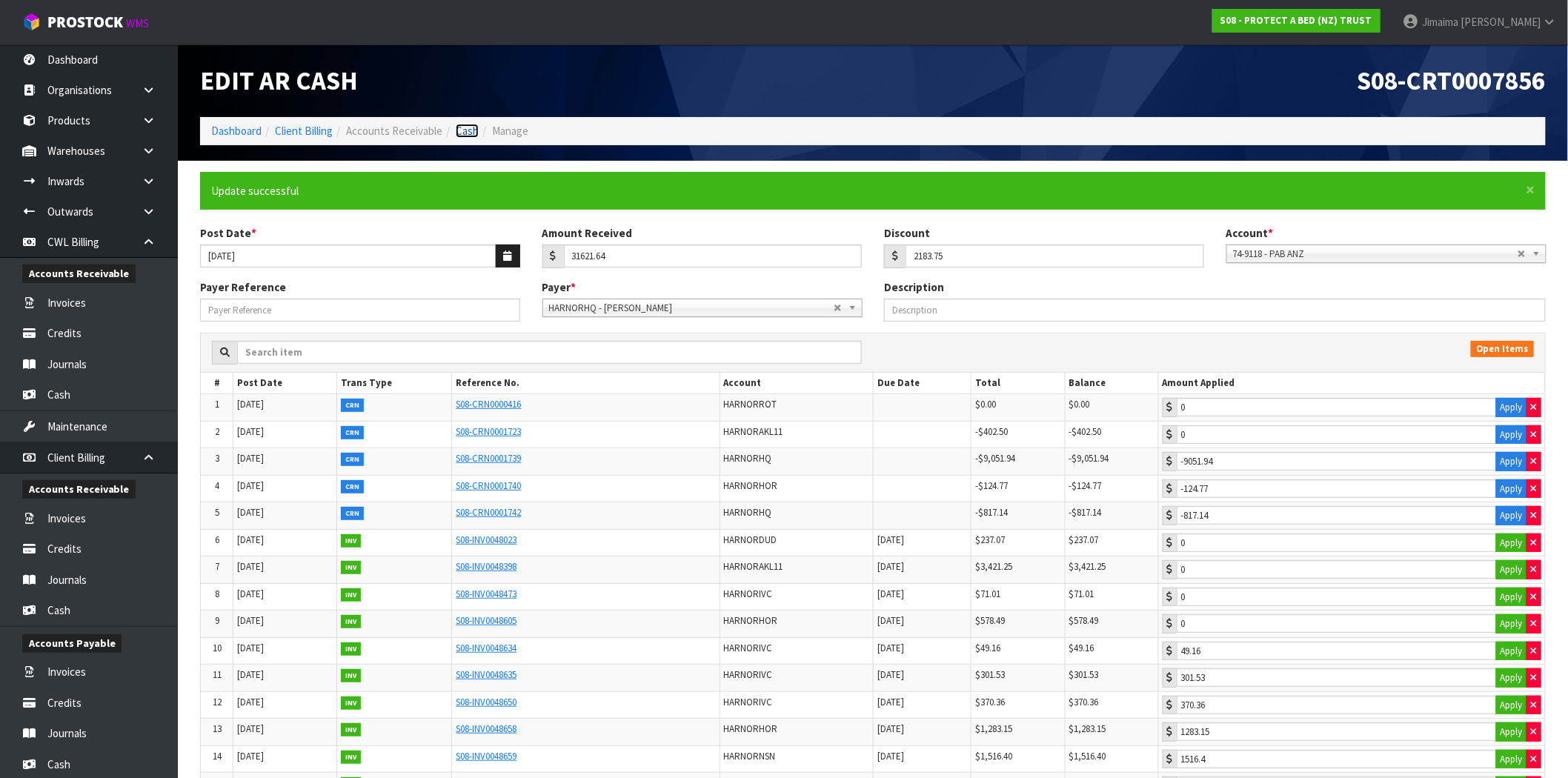
click at [462, 124] on link "Cash" at bounding box center [467, 131] width 23 height 14
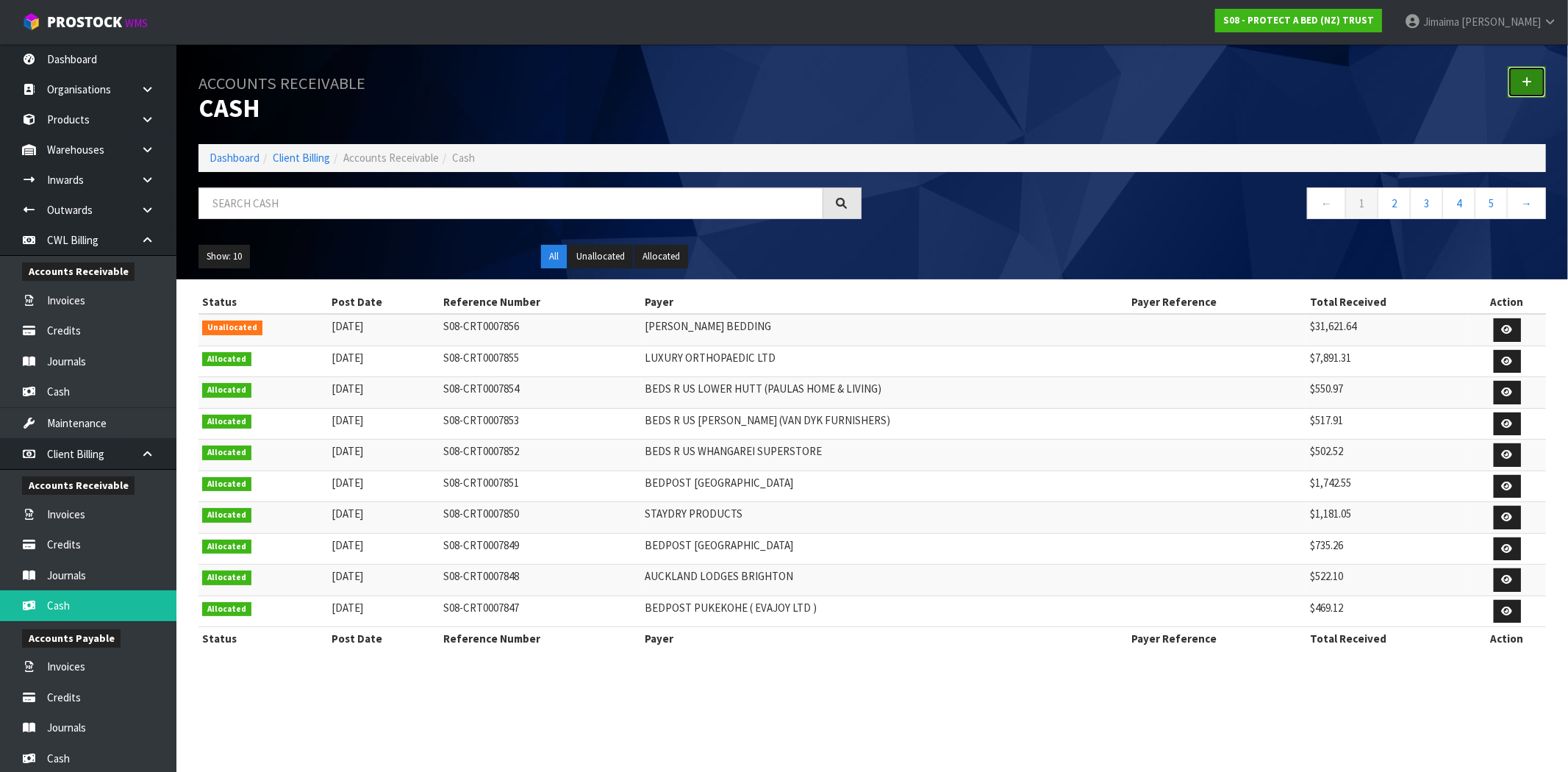
click at [1528, 79] on icon at bounding box center [1526, 82] width 10 height 11
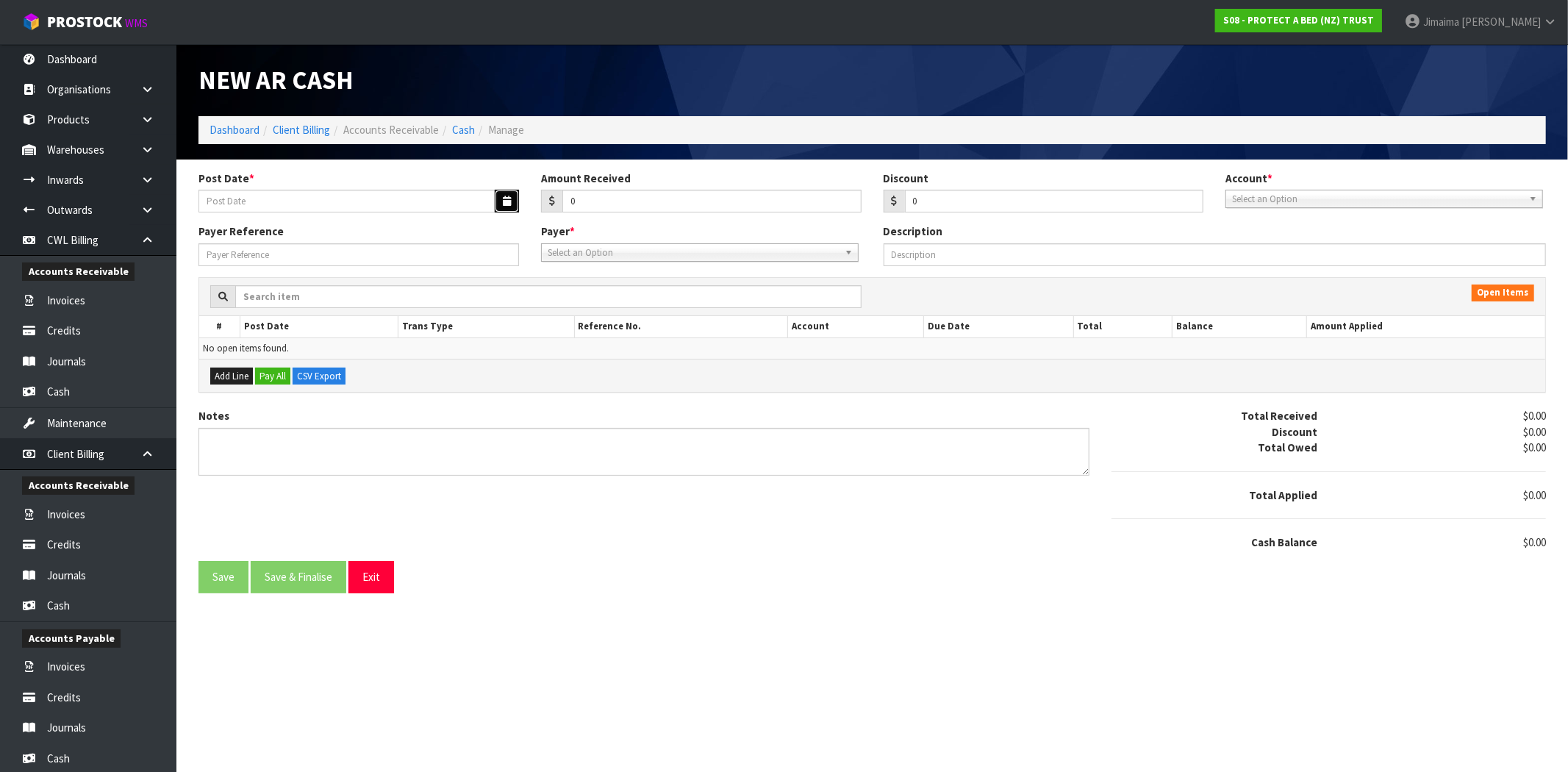
click at [501, 197] on button "button" at bounding box center [506, 200] width 24 height 23
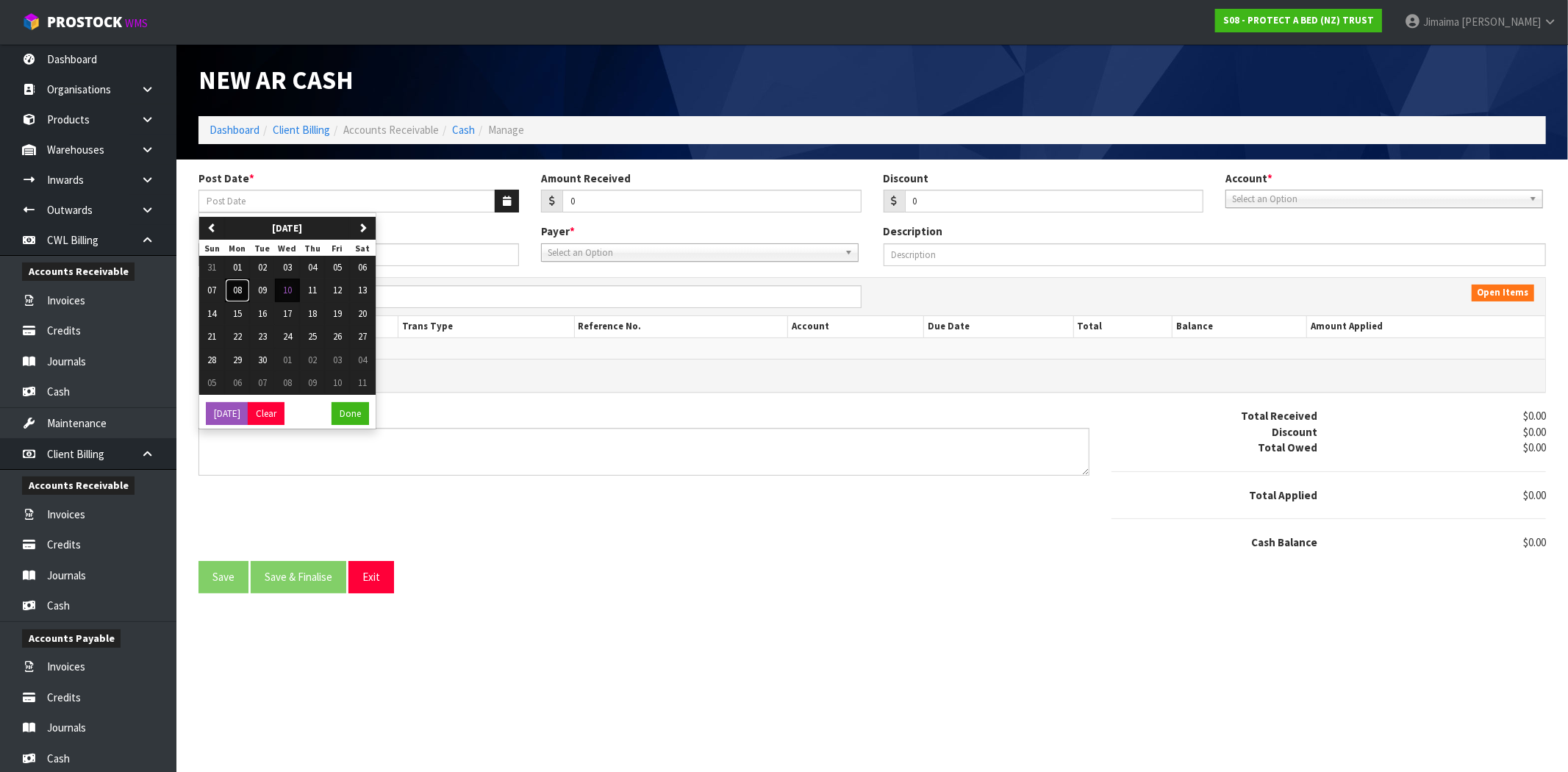
click at [237, 291] on span "08" at bounding box center [238, 290] width 9 height 13
type input "[DATE]"
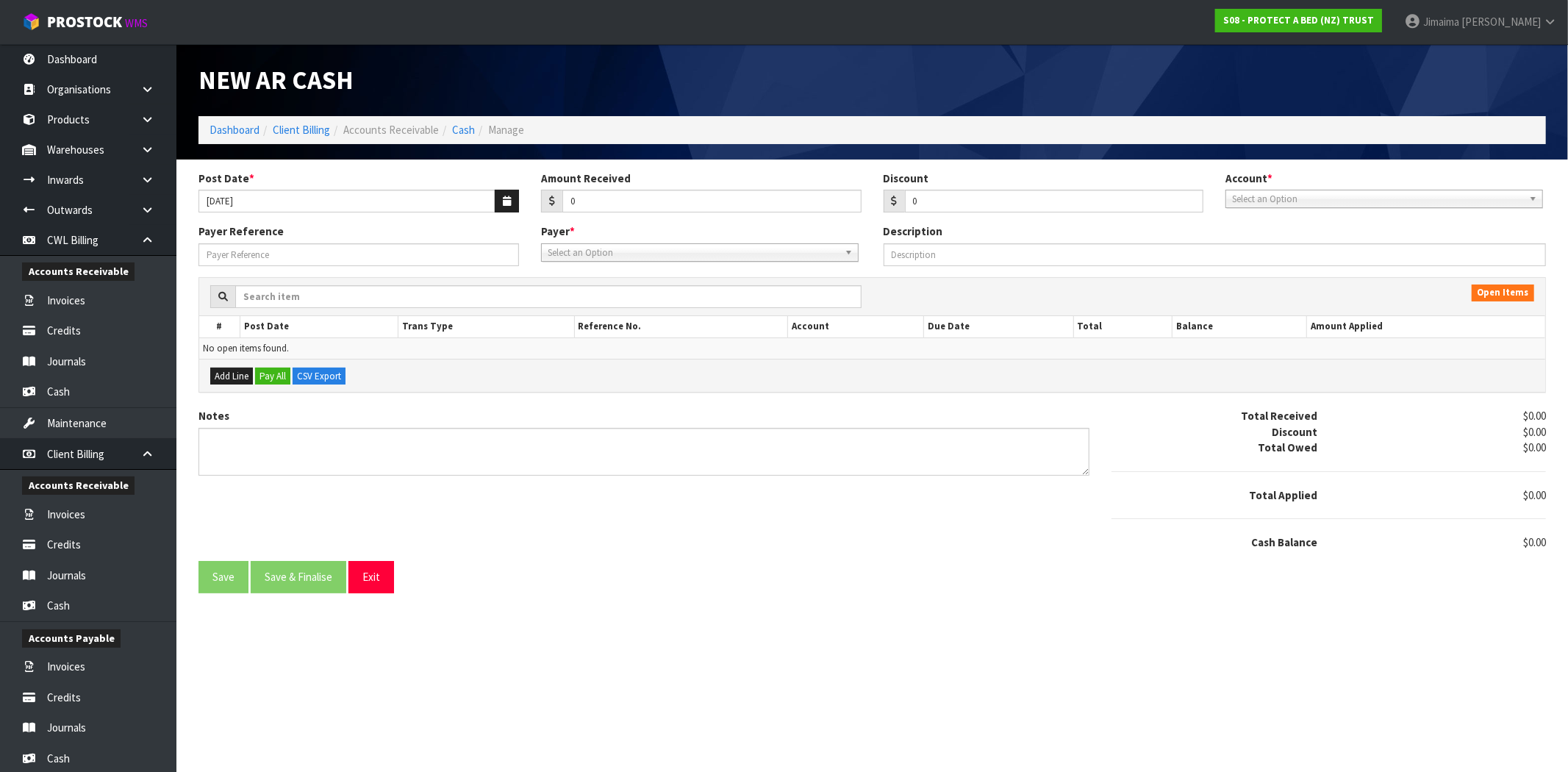
drag, startPoint x: 598, startPoint y: 188, endPoint x: 525, endPoint y: 197, distance: 73.6
click at [525, 197] on div "Post Date * 08/09/2025 Amount Received 0 Discount 0 Account * 74-9118 - PAB ANZ…" at bounding box center [872, 198] width 1370 height 53
click at [585, 185] on label "Amount Received" at bounding box center [586, 178] width 90 height 16
click at [585, 189] on input "0" at bounding box center [712, 200] width 299 height 23
click at [454, 125] on link "Cash" at bounding box center [463, 130] width 23 height 14
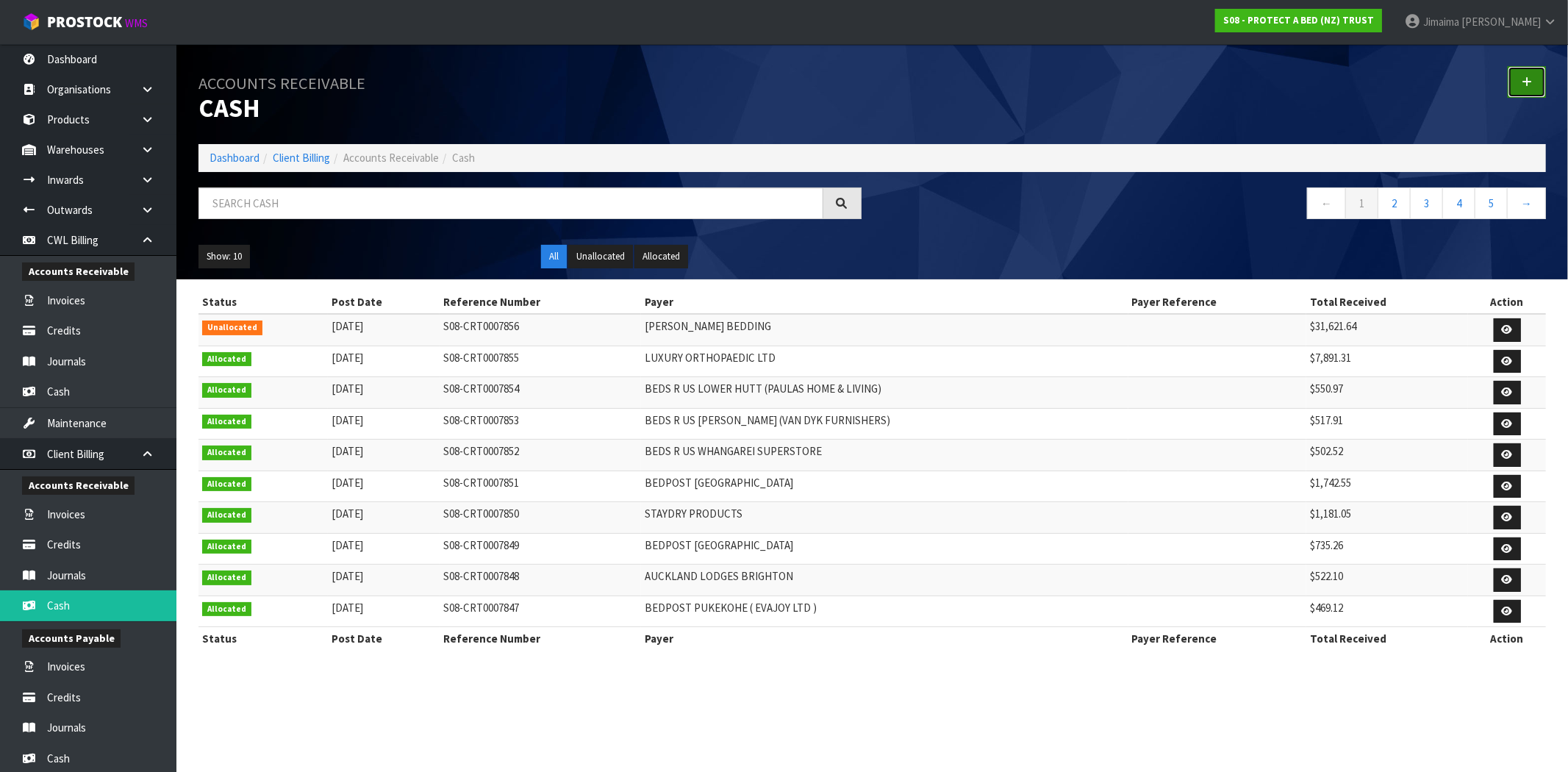
drag, startPoint x: 1529, startPoint y: 86, endPoint x: 1512, endPoint y: 90, distance: 17.5
click at [1529, 86] on icon at bounding box center [1526, 82] width 10 height 11
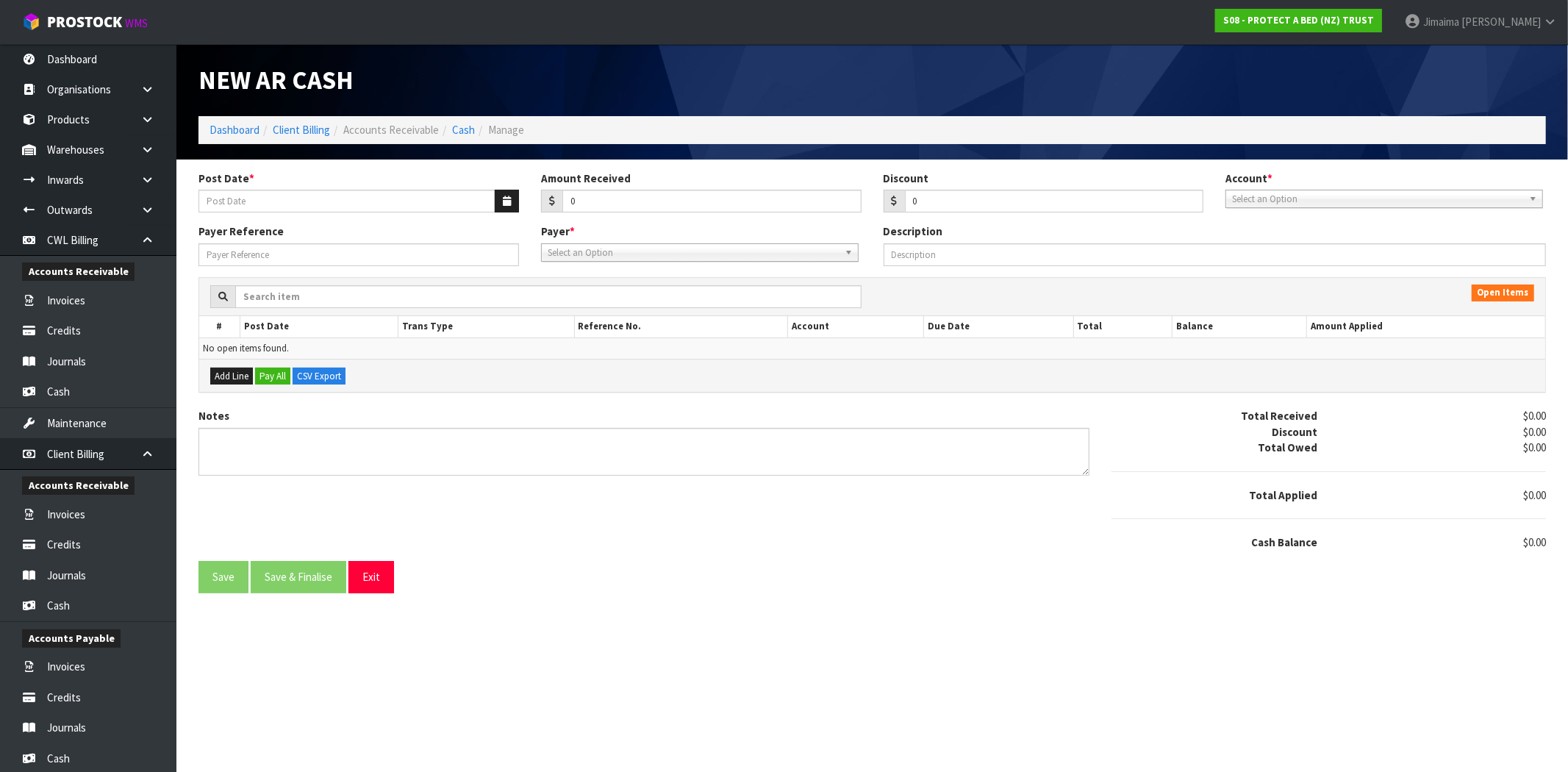
click at [502, 187] on div "Post Date *" at bounding box center [358, 192] width 343 height 42
click at [502, 192] on button "button" at bounding box center [506, 200] width 24 height 23
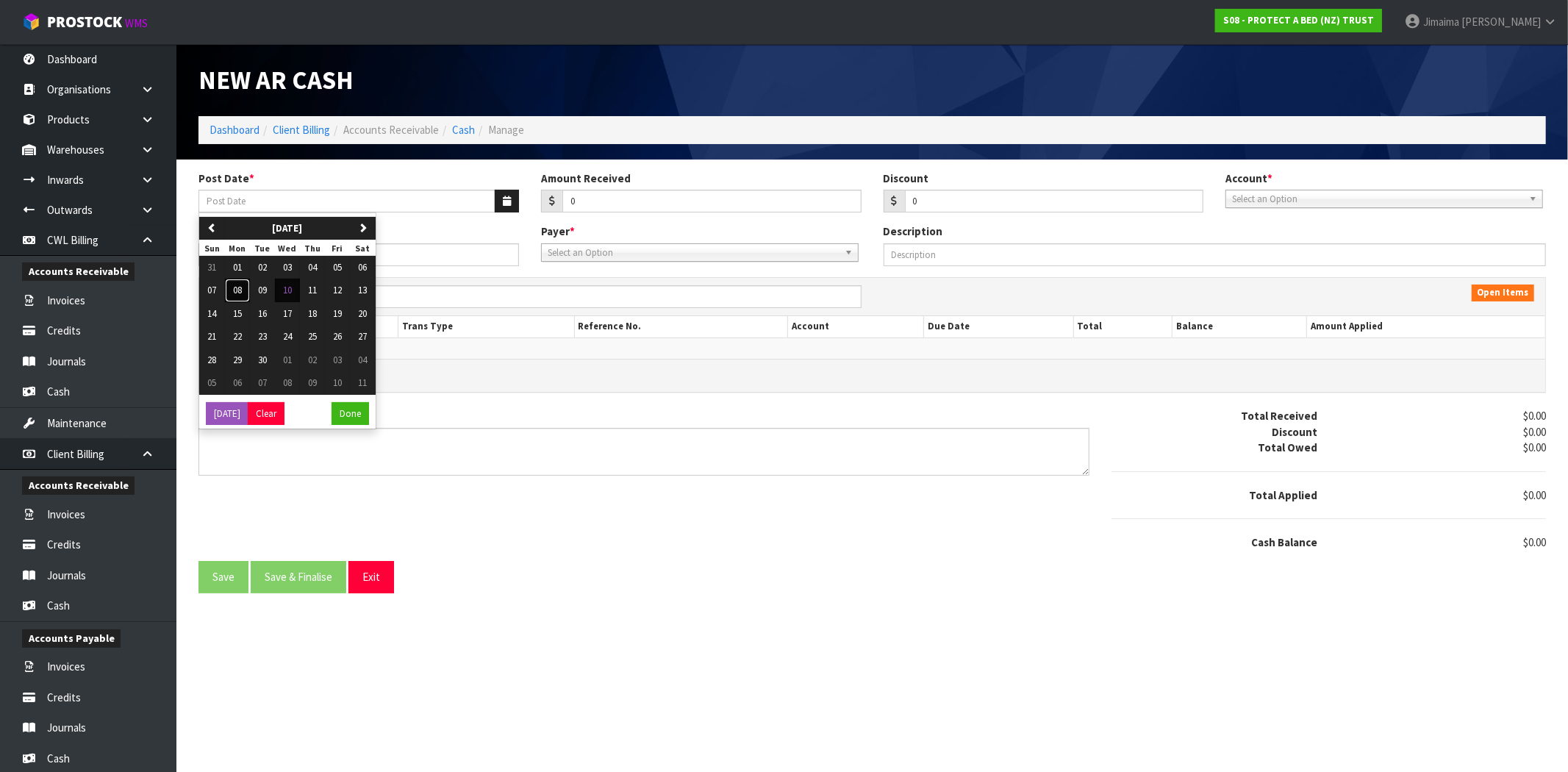
click at [241, 292] on span "08" at bounding box center [238, 290] width 9 height 13
type input "[DATE]"
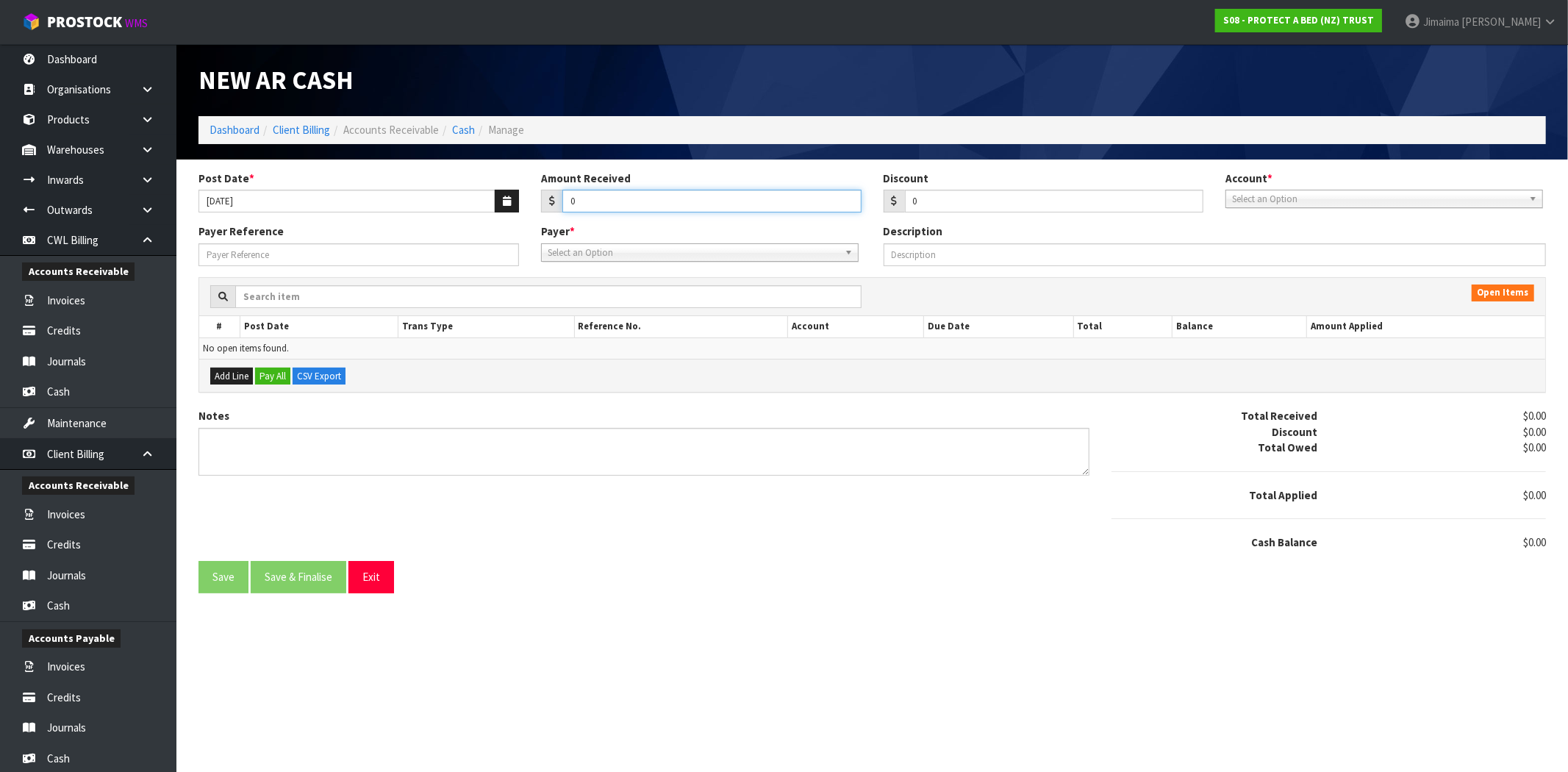
drag, startPoint x: 582, startPoint y: 204, endPoint x: 452, endPoint y: 208, distance: 130.1
click at [463, 208] on div "Post Date * 08/09/2025 Amount Received 0 Discount 0 Account * 74-9118 - PAB ANZ…" at bounding box center [872, 198] width 1370 height 53
type input "554.31"
click at [1294, 201] on span "Select an Option" at bounding box center [1377, 199] width 291 height 17
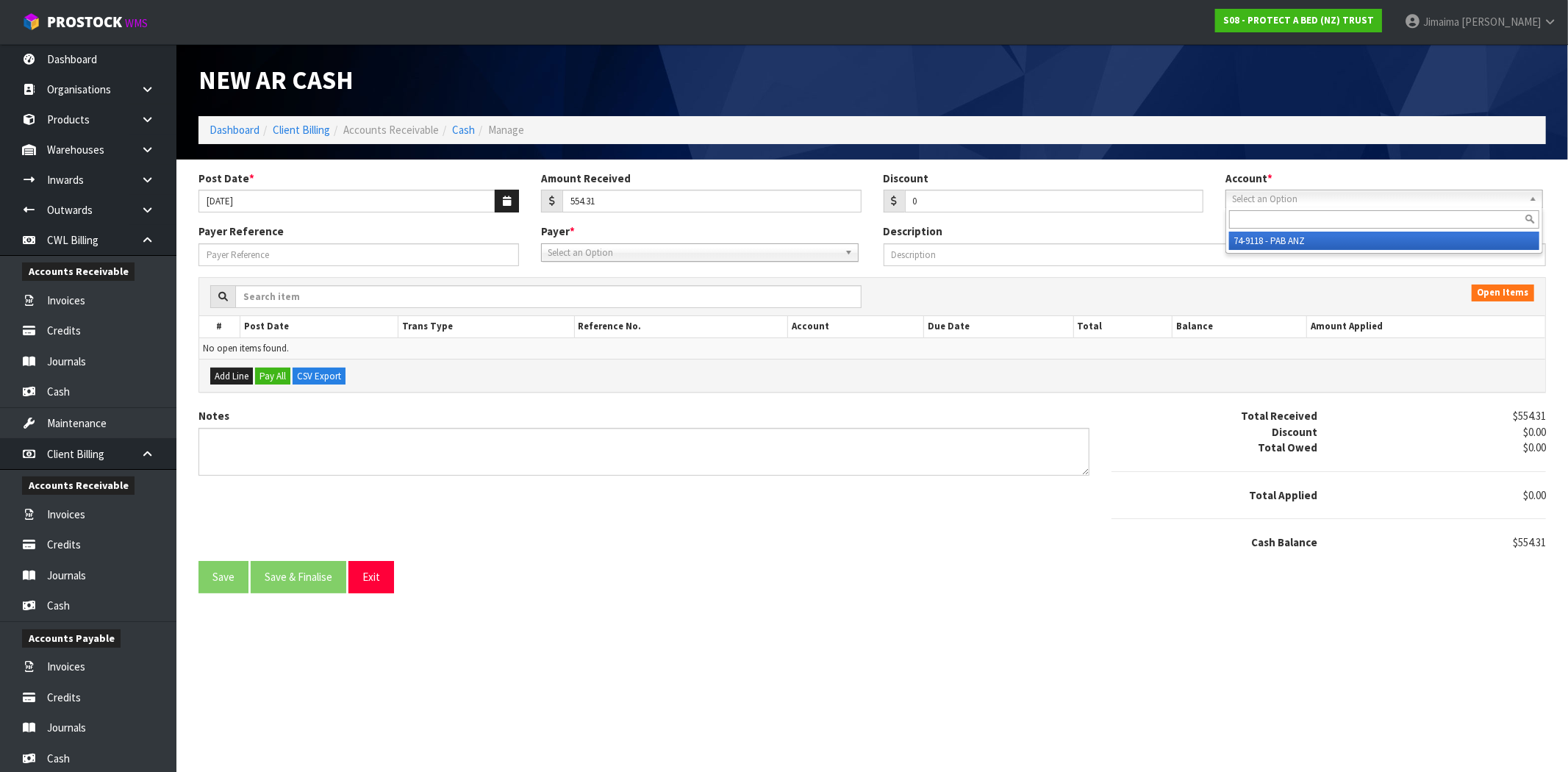
click at [1303, 241] on li "74-9118 - PAB ANZ" at bounding box center [1384, 241] width 310 height 18
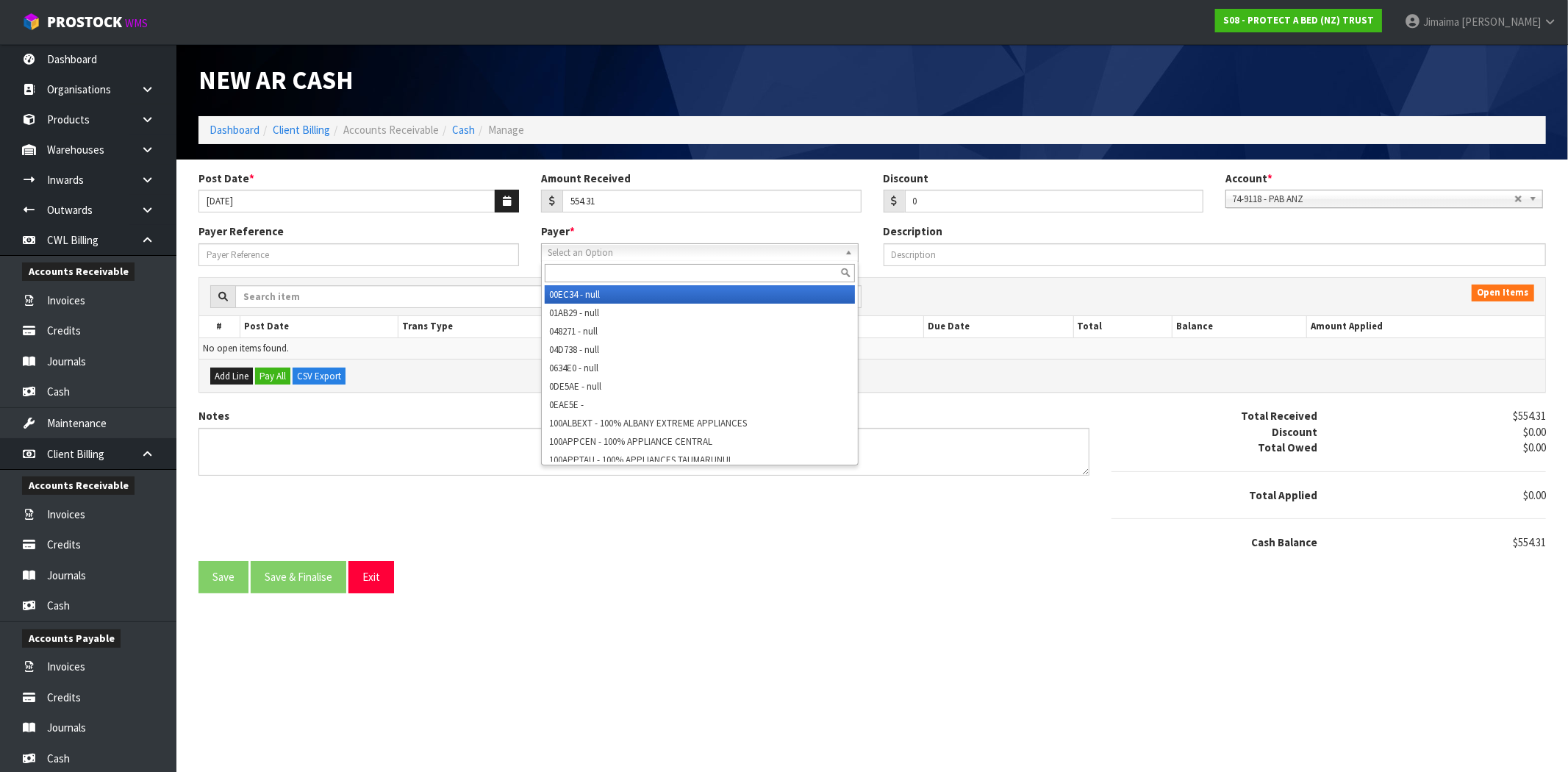
drag, startPoint x: 642, startPoint y: 251, endPoint x: 607, endPoint y: 270, distance: 39.8
click at [637, 254] on span "Select an Option" at bounding box center [693, 253] width 291 height 17
click at [607, 270] on input "text" at bounding box center [700, 273] width 310 height 18
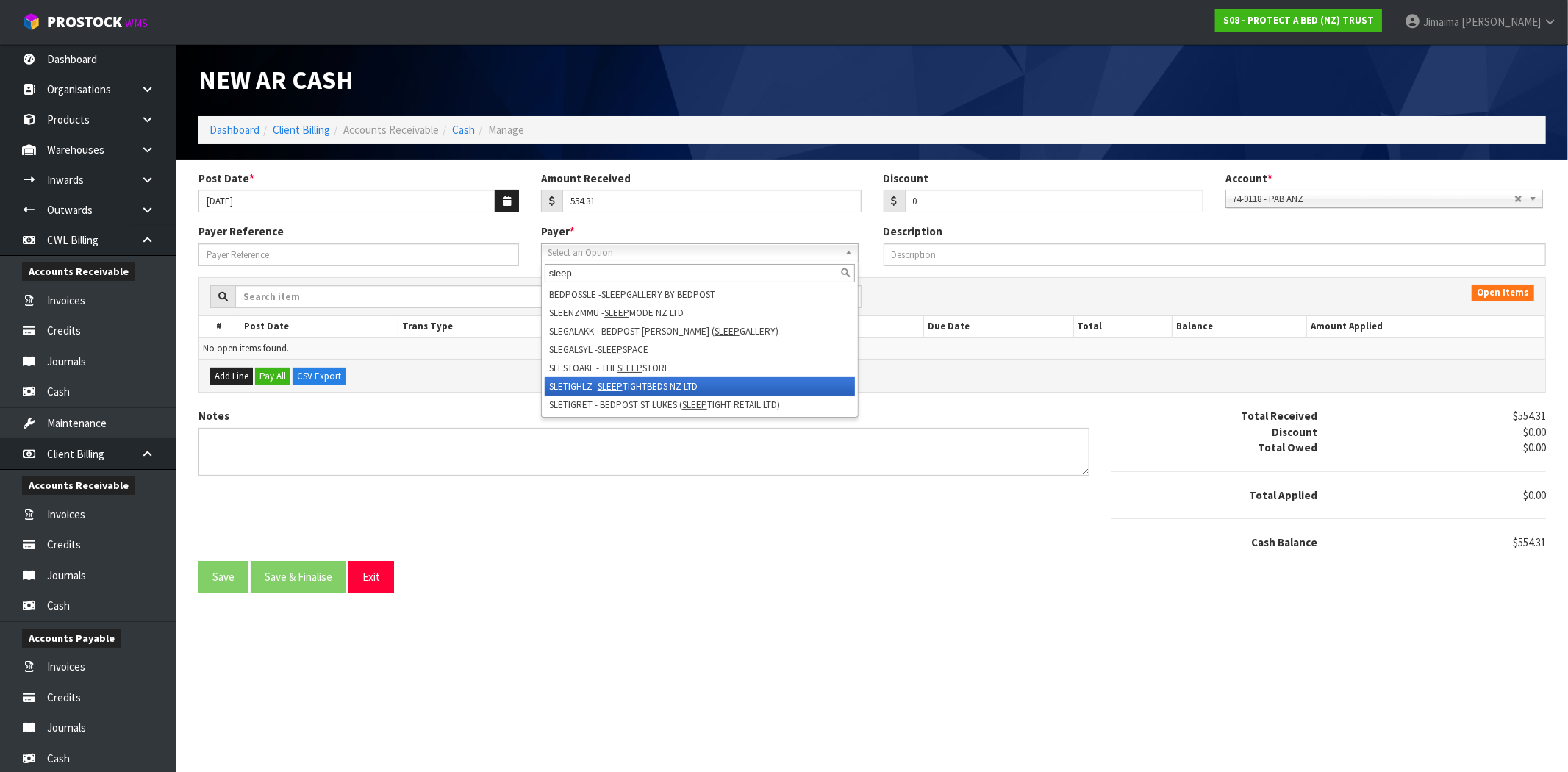
type input "sleep"
click at [646, 386] on li "SLETIGHLZ - SLEEP TIGHTBEDS NZ LTD" at bounding box center [700, 386] width 310 height 18
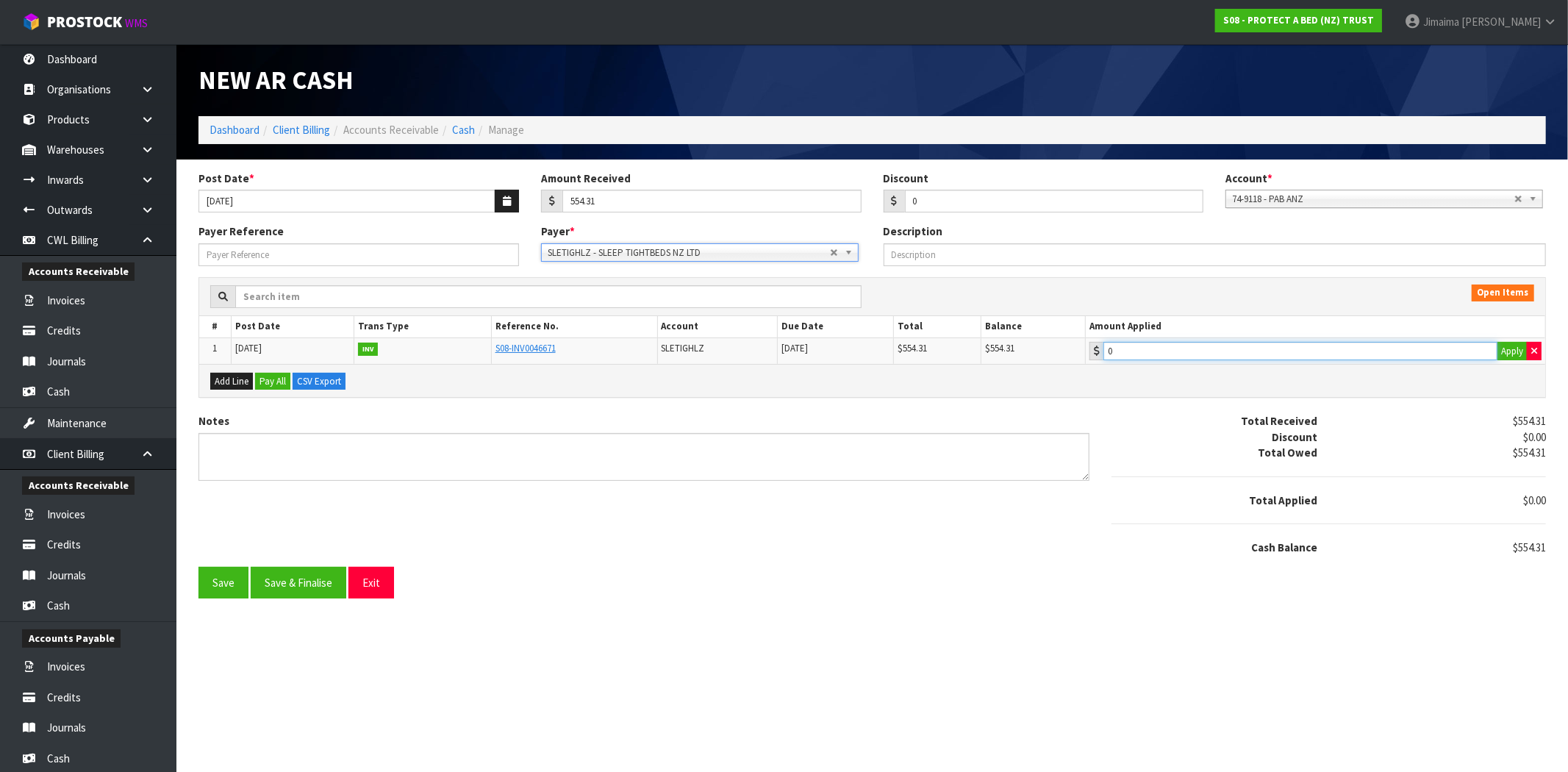
type input "554.31"
click at [1264, 356] on input "554.31" at bounding box center [1300, 351] width 394 height 18
click at [325, 588] on button "Save & Finalise" at bounding box center [299, 583] width 96 height 31
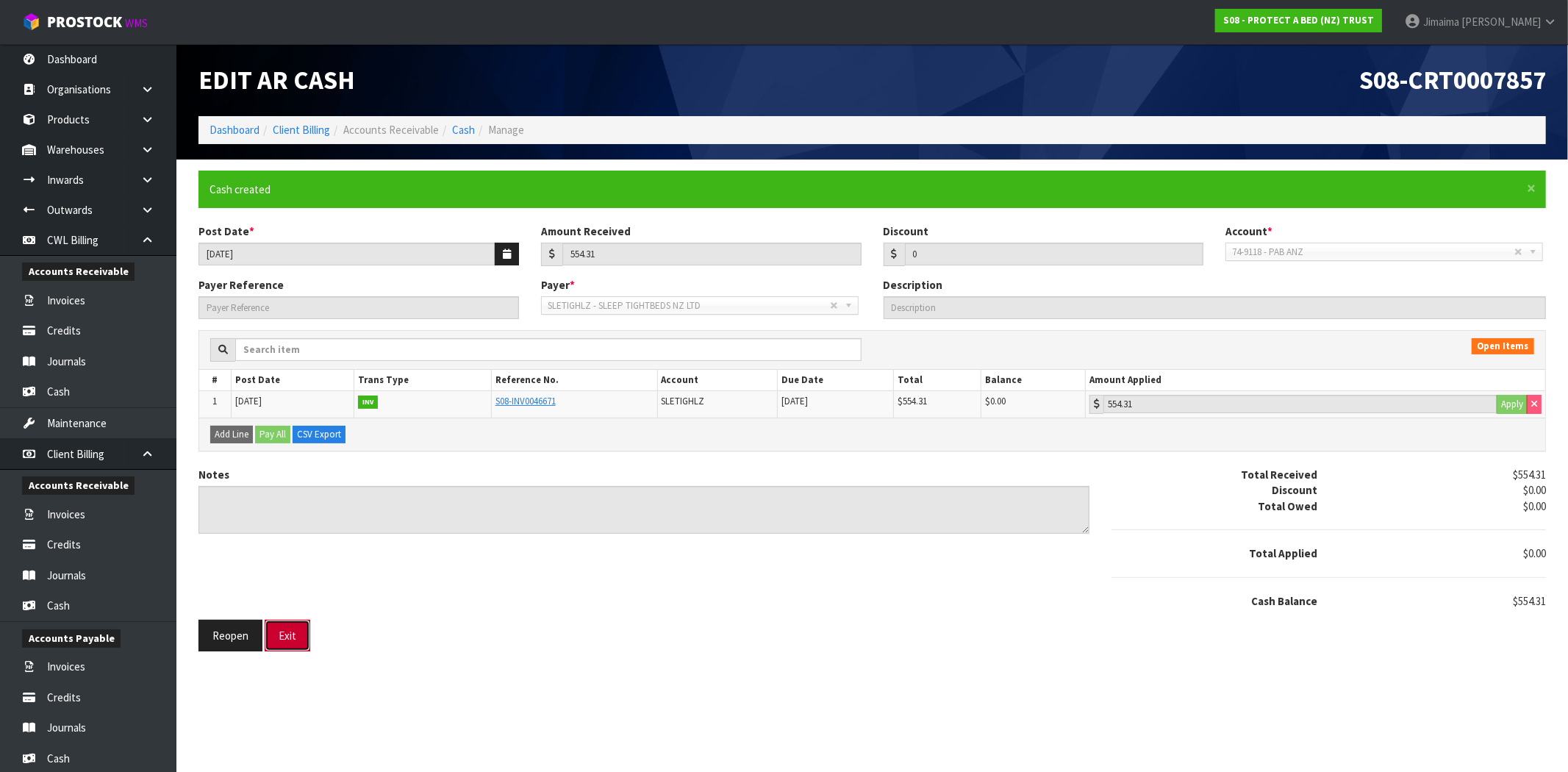
click at [294, 648] on button "Exit" at bounding box center [288, 636] width 46 height 31
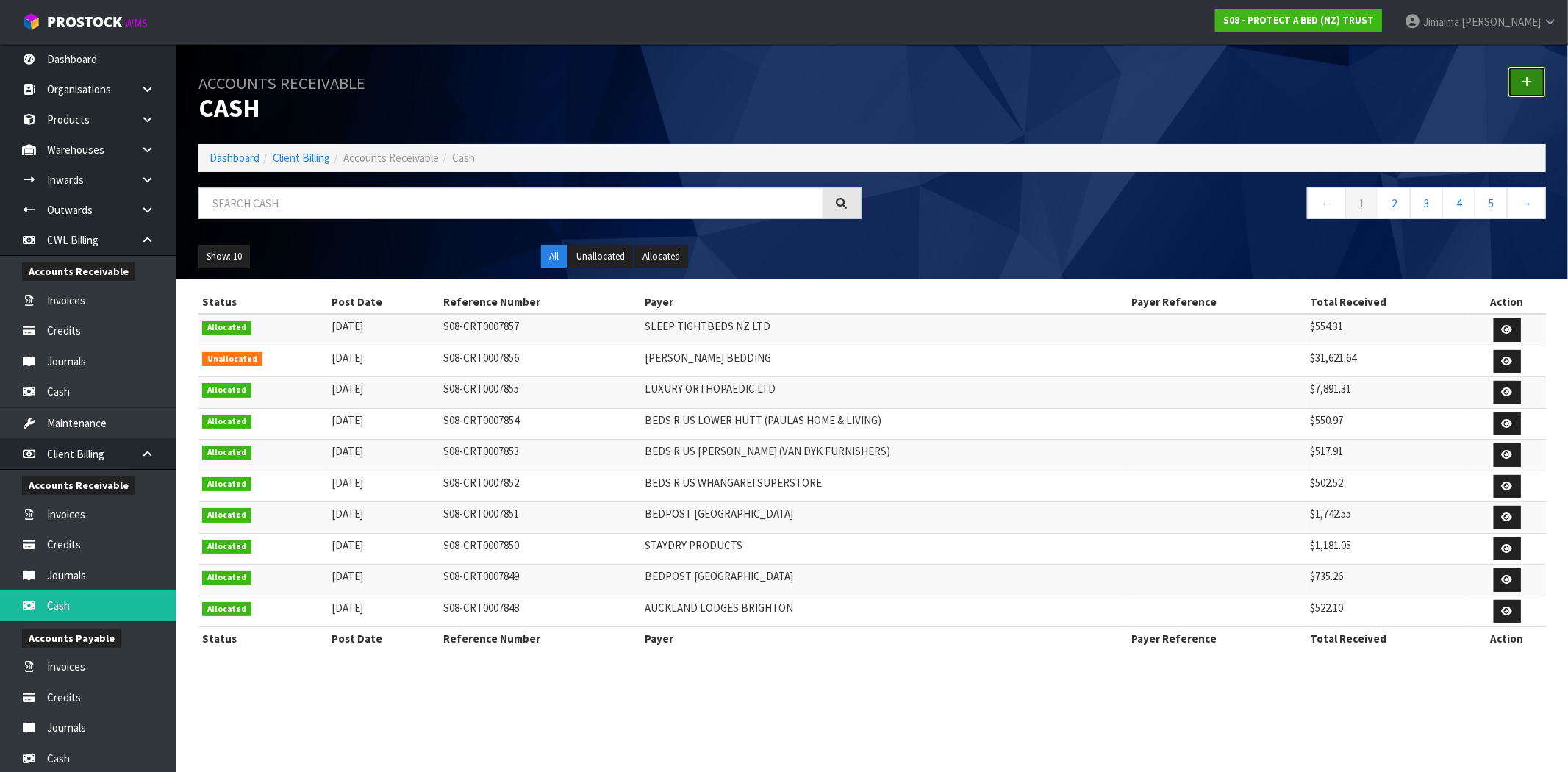
drag, startPoint x: 1522, startPoint y: 88, endPoint x: 1177, endPoint y: 108, distance: 345.6
click at [1521, 88] on link at bounding box center [1527, 82] width 39 height 31
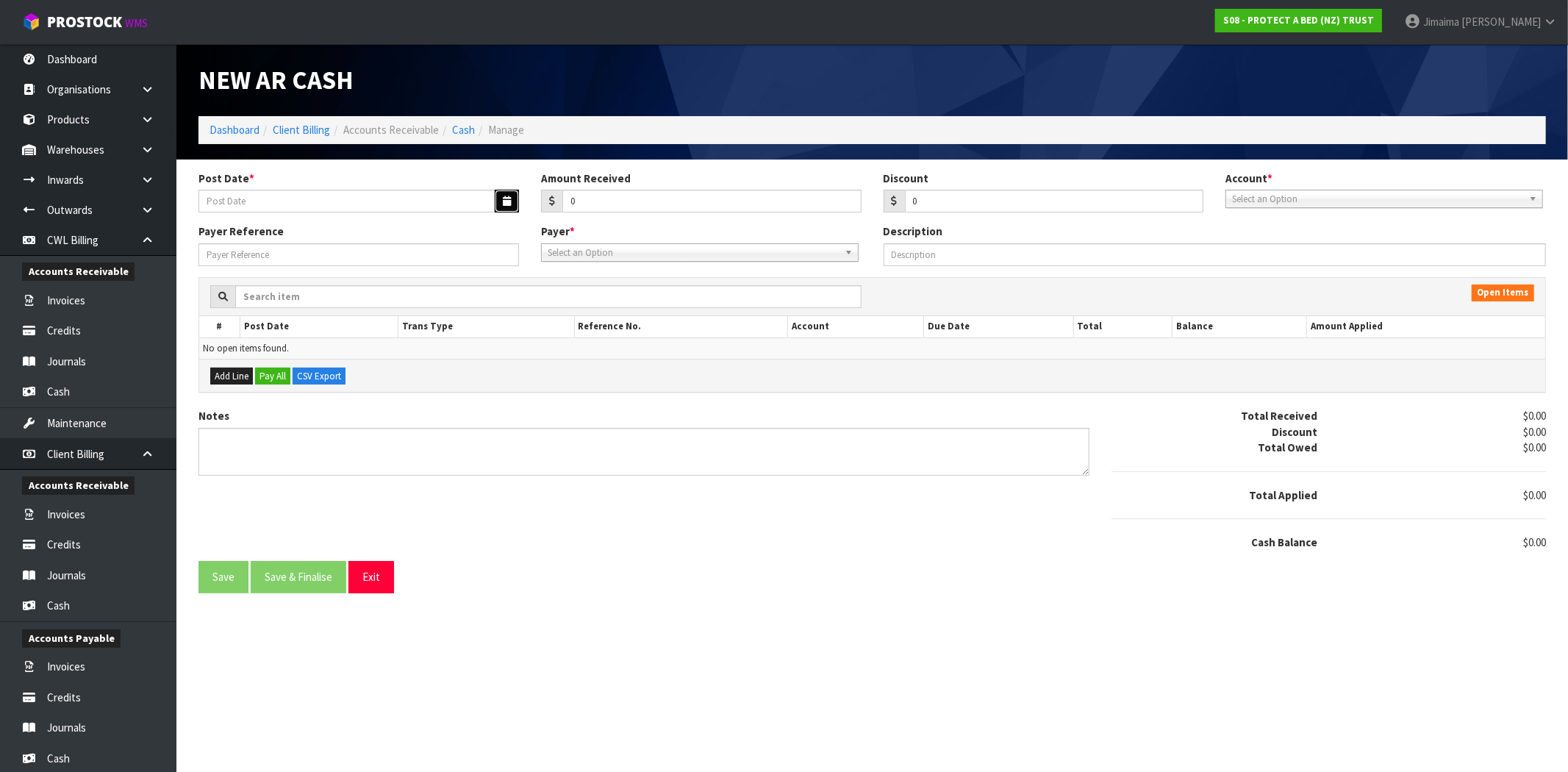
click at [505, 204] on icon "button" at bounding box center [506, 201] width 8 height 9
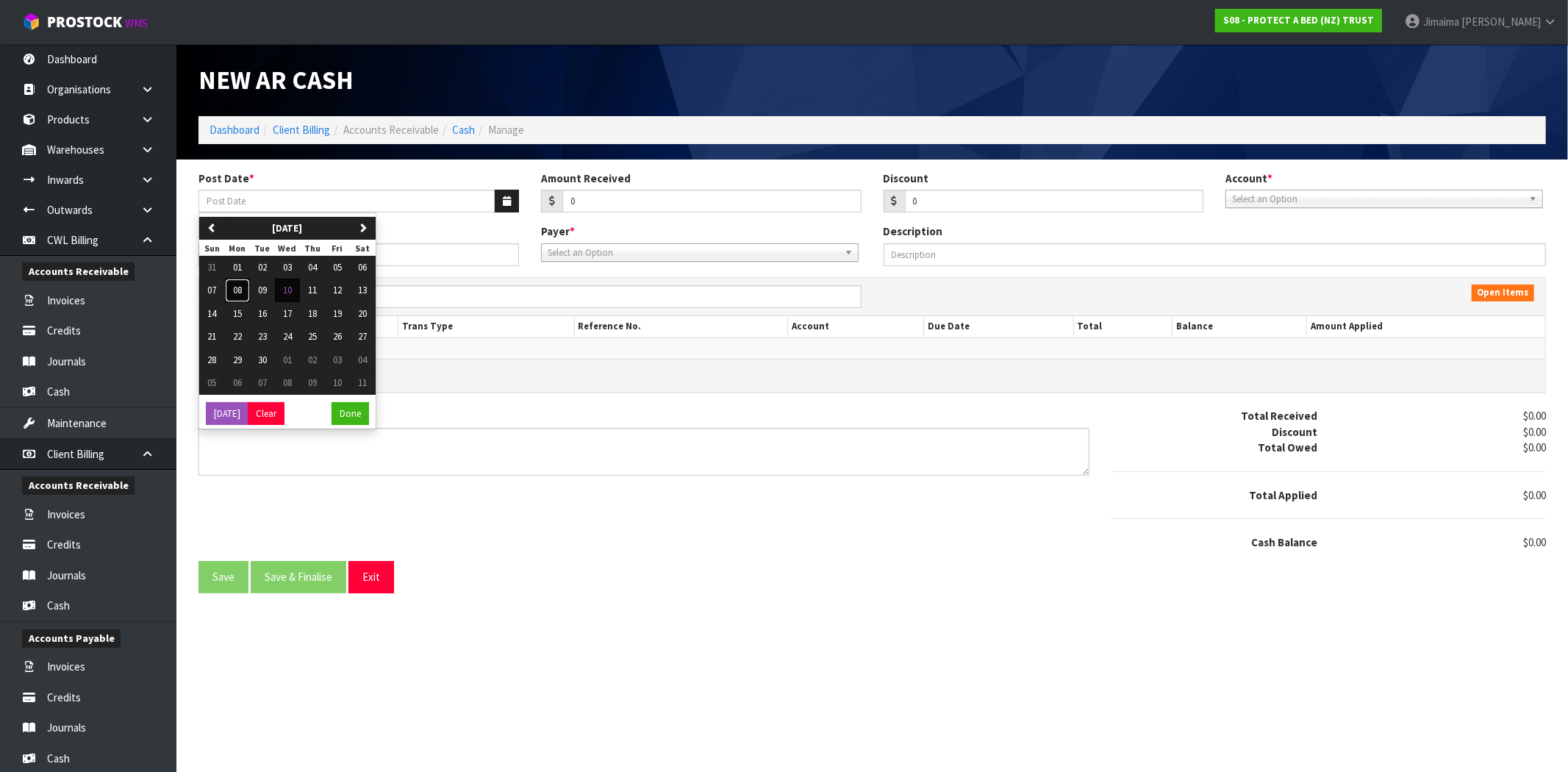
click at [242, 285] on span "08" at bounding box center [238, 290] width 9 height 13
type input "[DATE]"
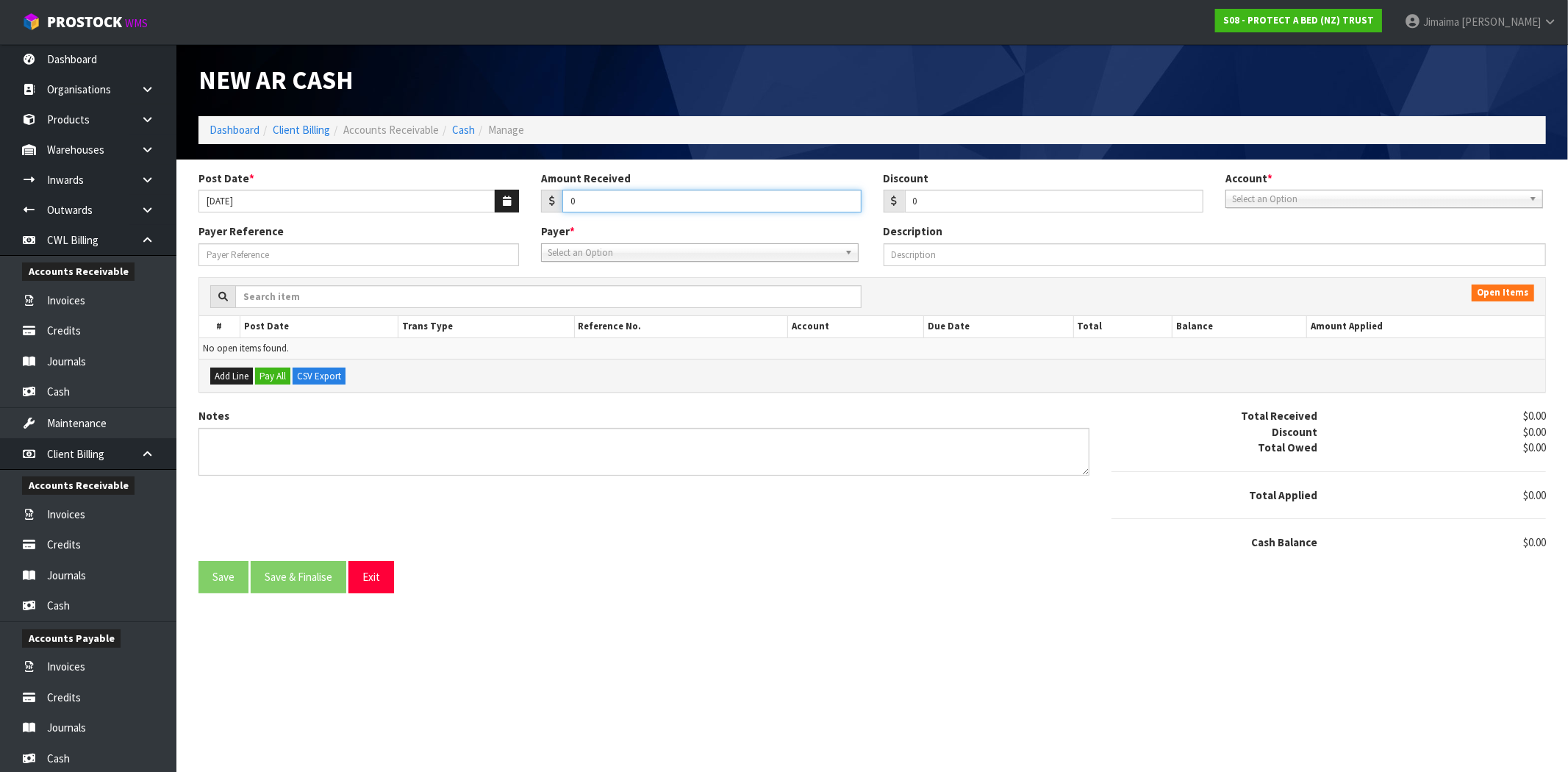
drag, startPoint x: 603, startPoint y: 204, endPoint x: 465, endPoint y: 211, distance: 138.2
click at [464, 214] on div "Post Date * 08/09/2025 Amount Received 0 Discount 0 Account * 74-9118 - PAB ANZ…" at bounding box center [872, 198] width 1370 height 53
type input "639.86"
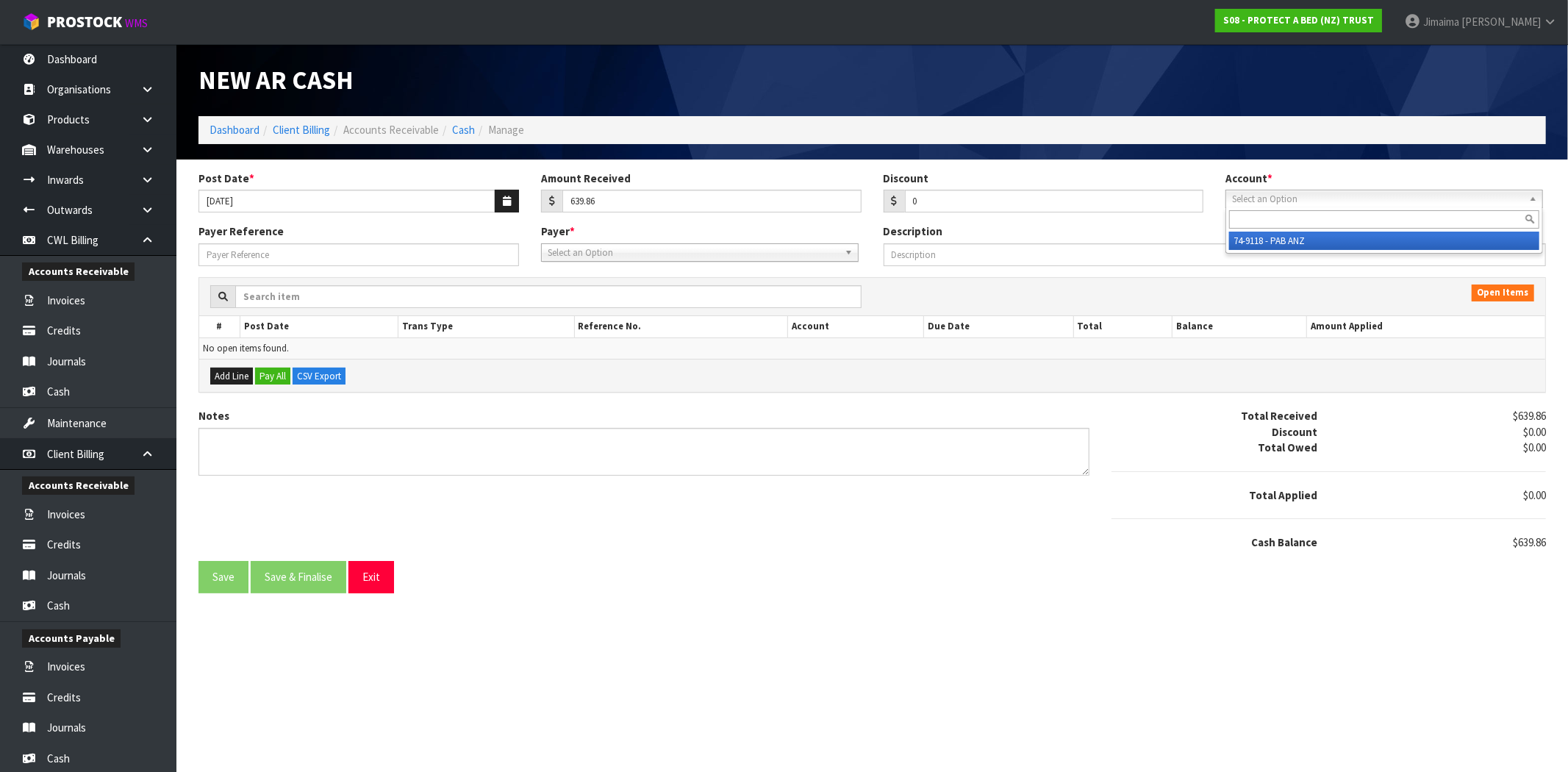
click at [1333, 196] on span "Select an Option" at bounding box center [1377, 199] width 291 height 17
click at [1297, 237] on li "74-9118 - PAB ANZ" at bounding box center [1384, 241] width 310 height 18
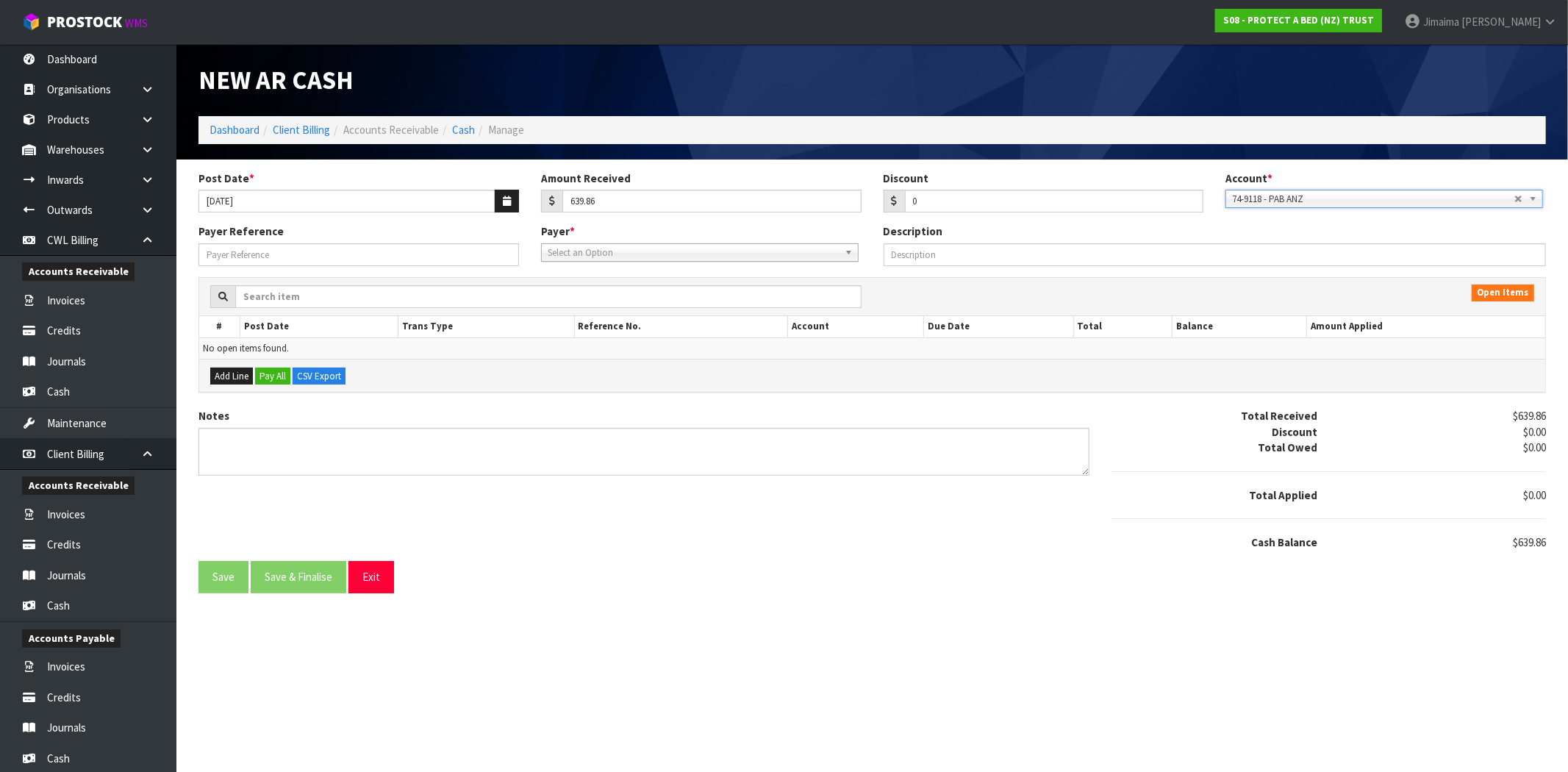
click at [724, 246] on span "Select an Option" at bounding box center [693, 253] width 291 height 17
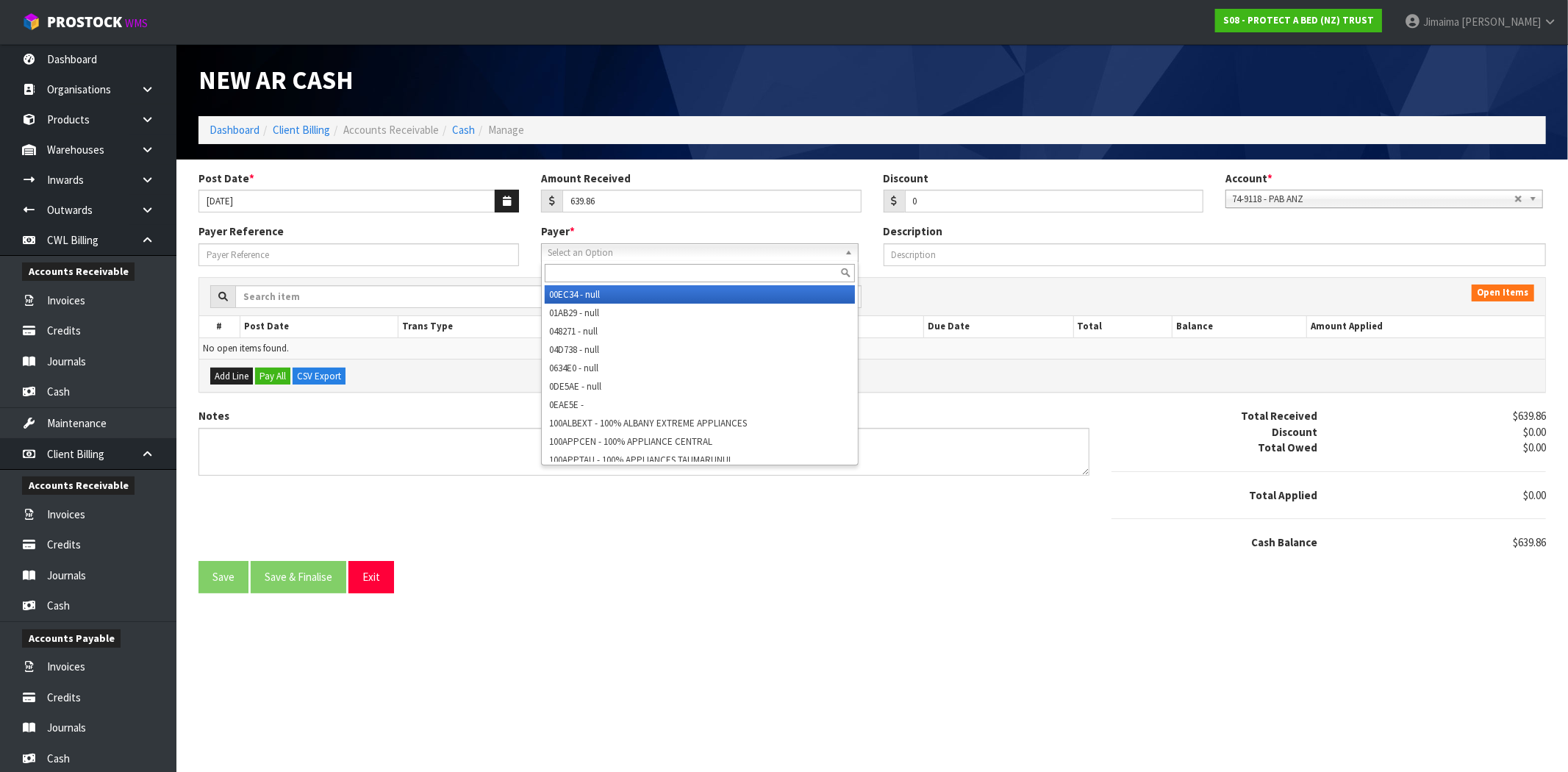
click at [642, 267] on input "text" at bounding box center [700, 273] width 310 height 18
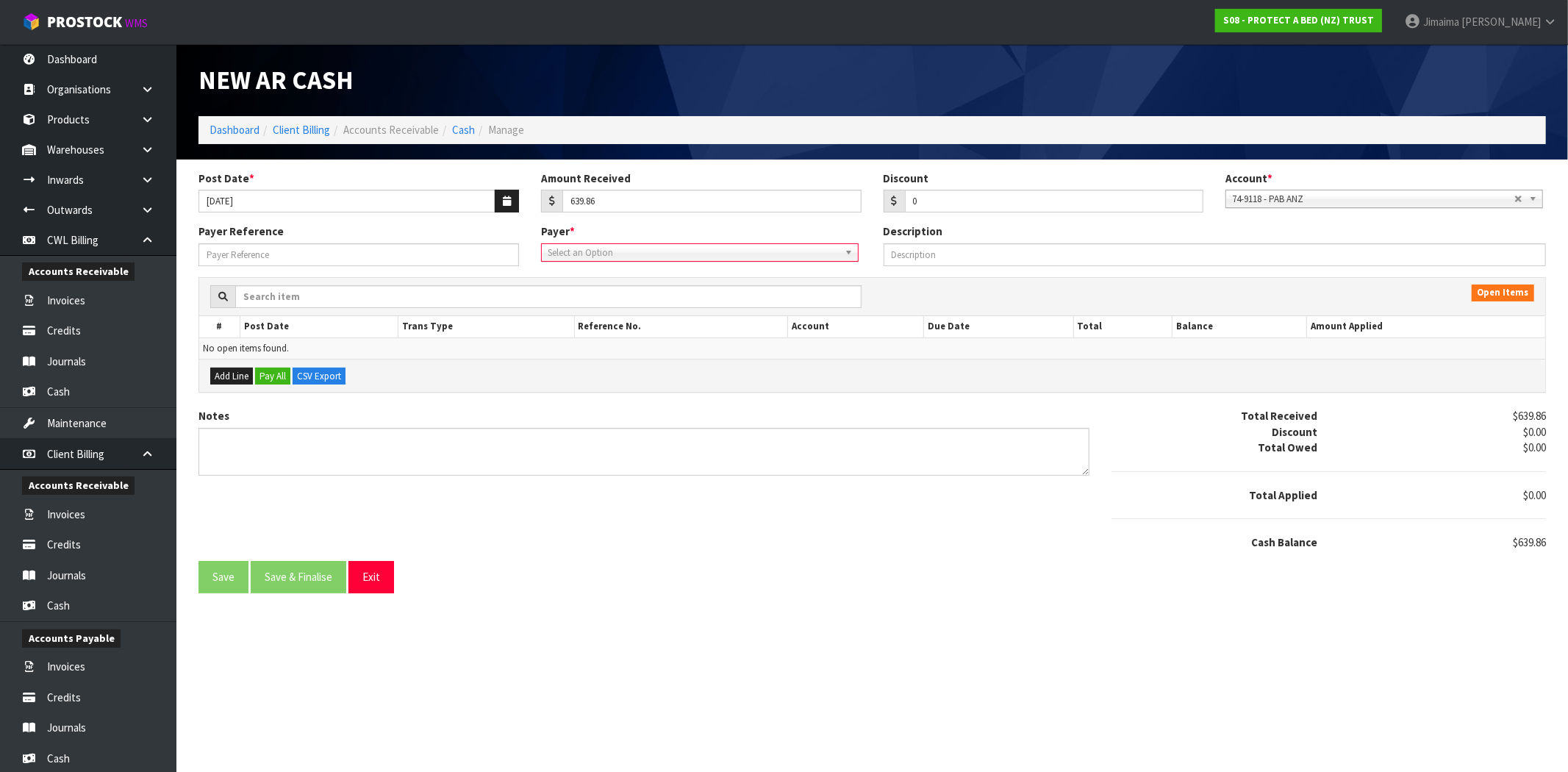
click at [599, 247] on span "Select an Option" at bounding box center [693, 253] width 291 height 17
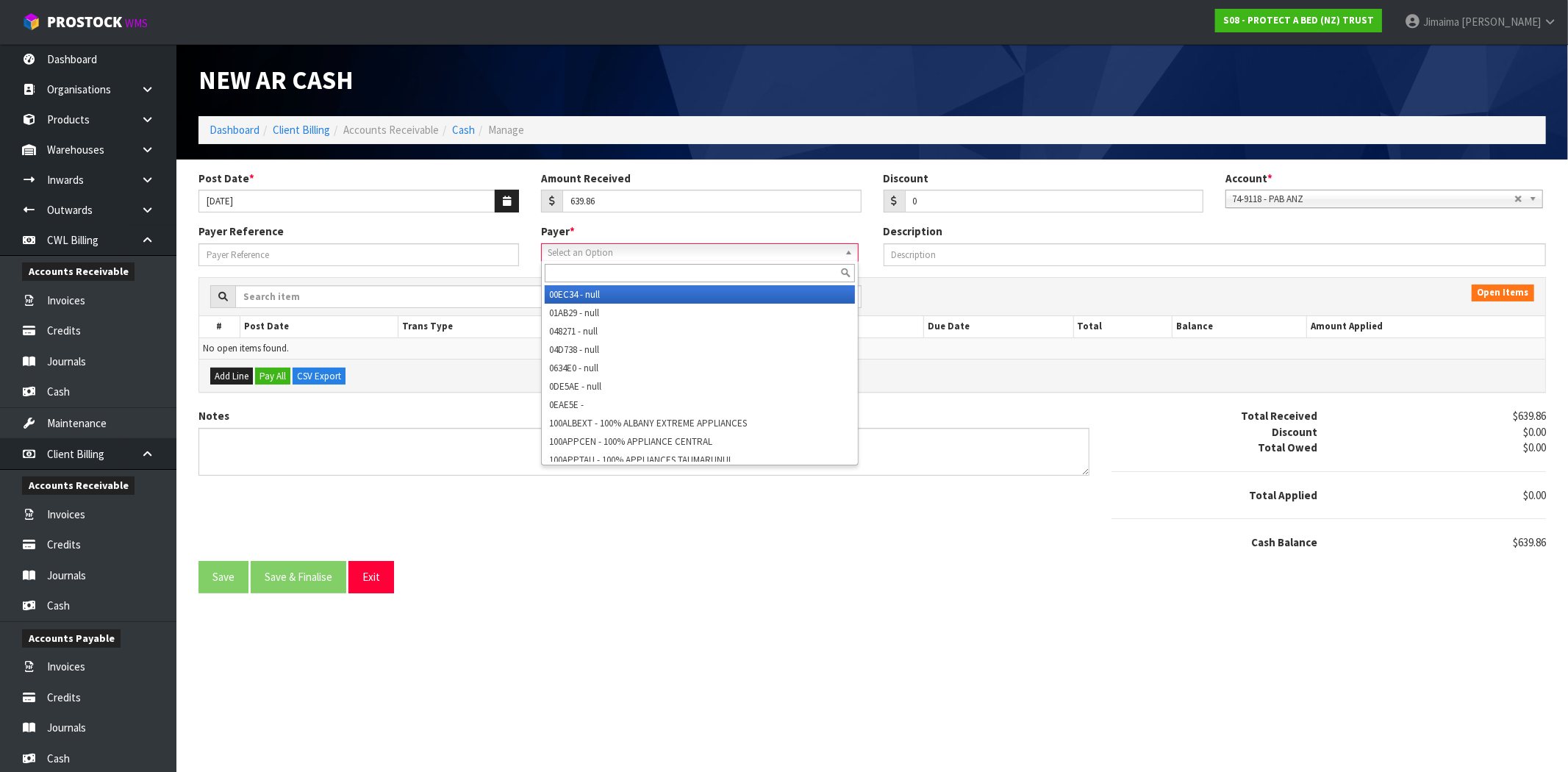
click at [586, 267] on input "text" at bounding box center [700, 273] width 310 height 18
paste input "BRUMTWEL"
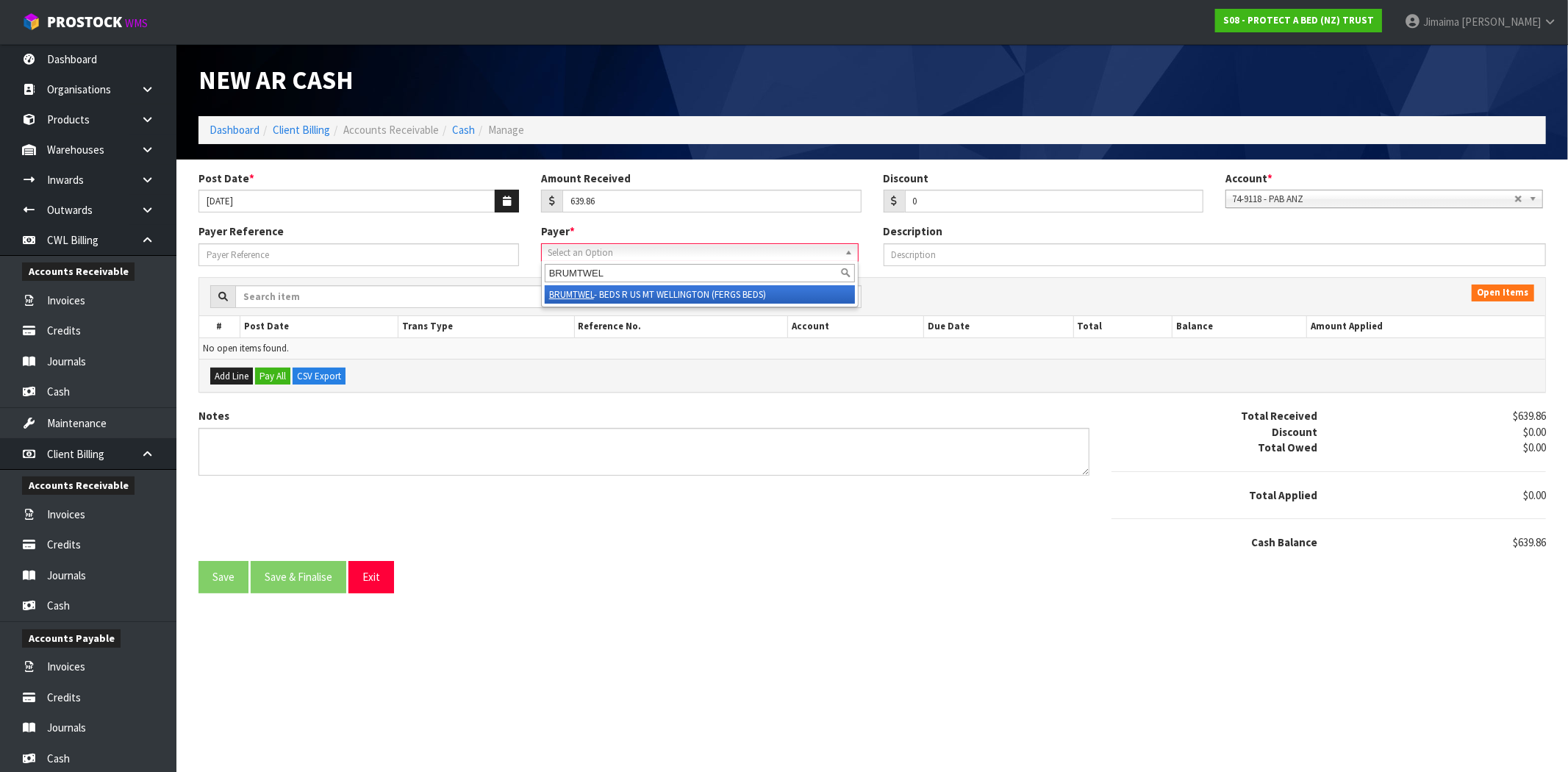
type input "BRUMTWEL"
click at [794, 297] on li "BRUMTWEL - BEDS R US MT WELLINGTON (FERGS BEDS)" at bounding box center [700, 294] width 310 height 18
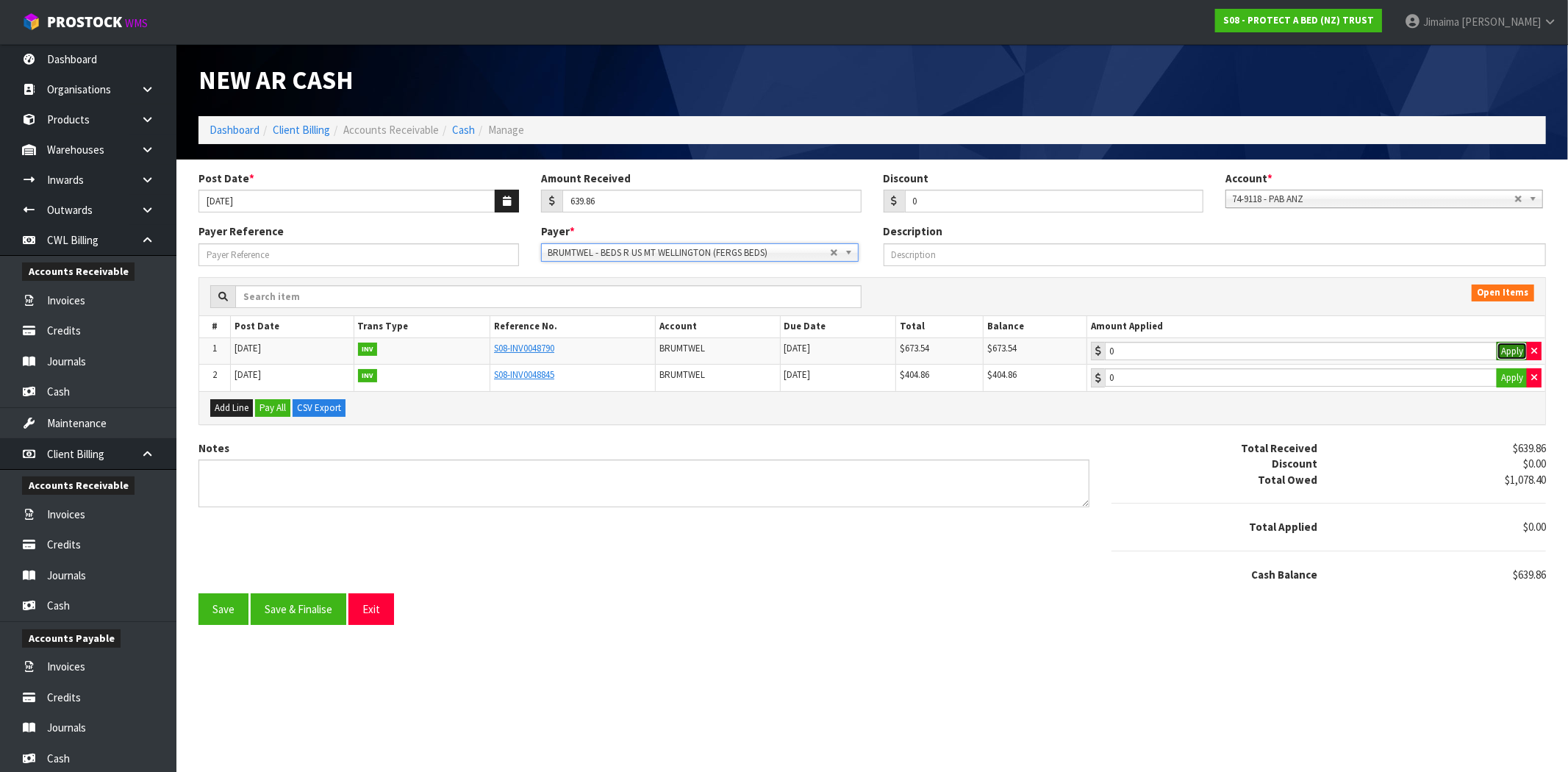
click at [1512, 349] on button "Apply" at bounding box center [1512, 351] width 31 height 19
type input "673.54"
click at [1519, 583] on div "Total Received $639.86 Discount $0.00 Total Owed $1,078.40 Total Applied $673.5…" at bounding box center [1328, 517] width 457 height 153
copy span "33.68"
drag, startPoint x: 921, startPoint y: 197, endPoint x: 866, endPoint y: 200, distance: 55.1
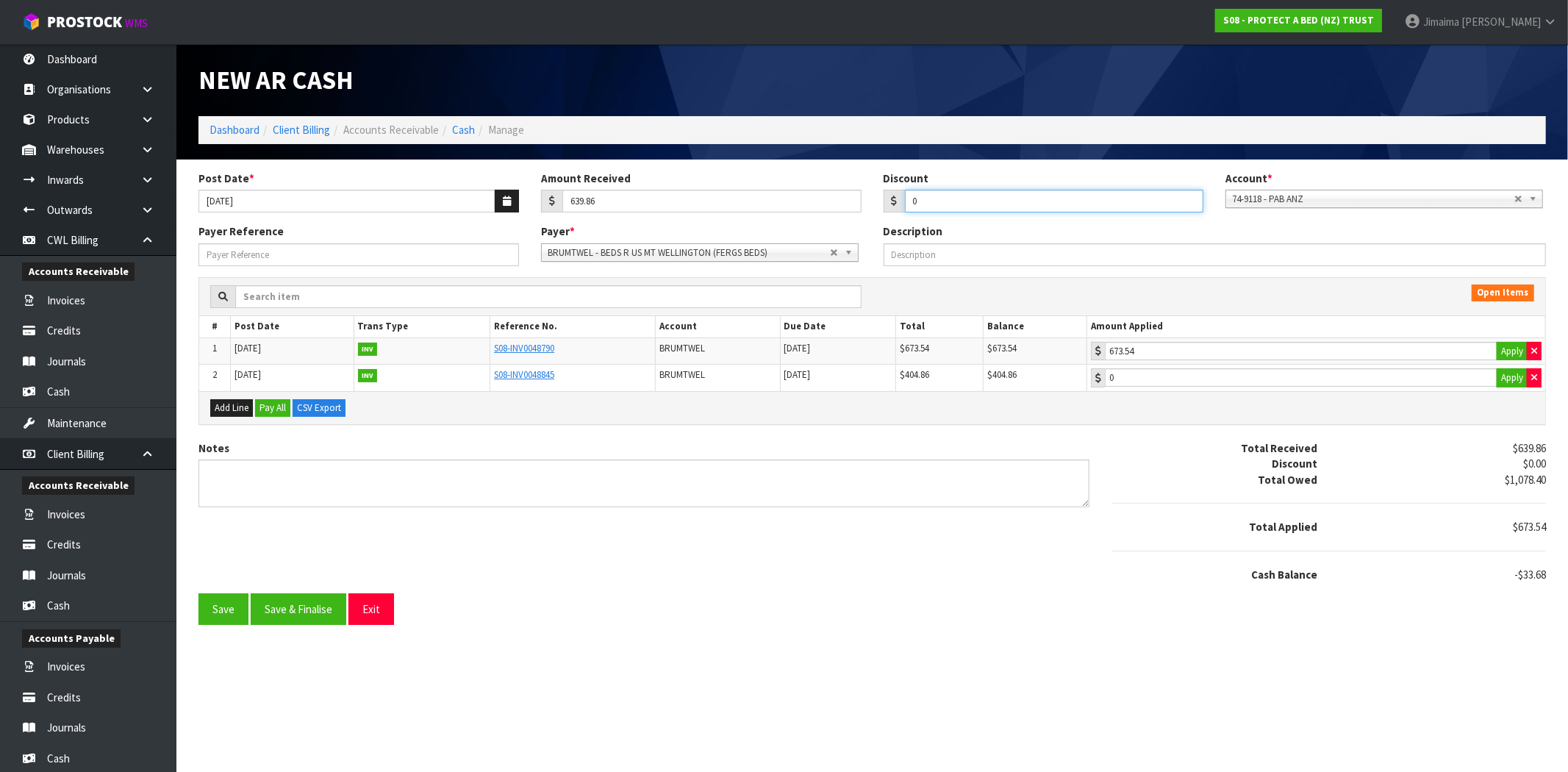
click at [874, 200] on div "Discount 0" at bounding box center [1043, 192] width 343 height 42
paste input "33.68"
type input "33.68"
click at [305, 619] on button "Save & Finalise" at bounding box center [299, 609] width 96 height 31
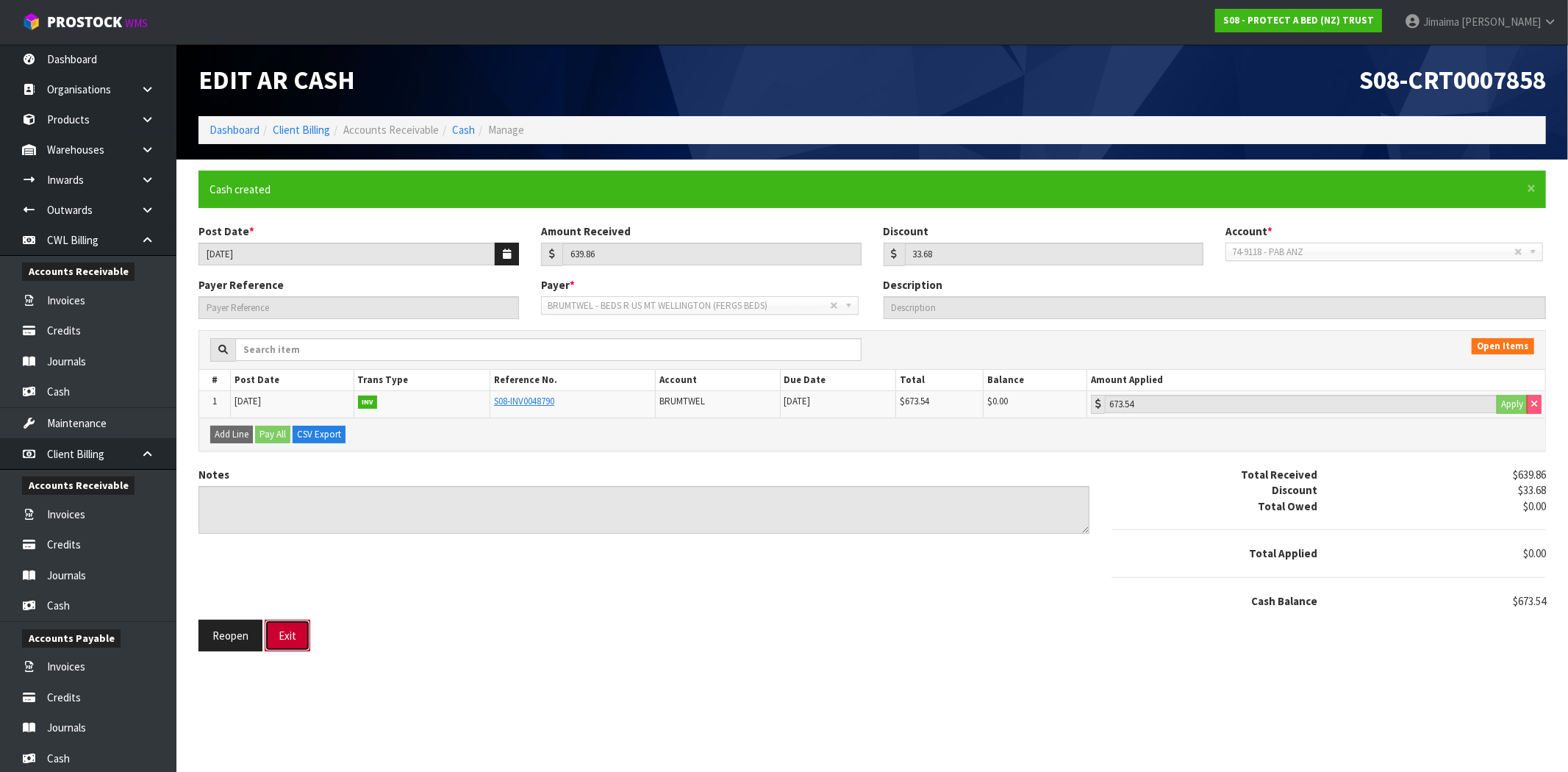
click at [294, 645] on button "Exit" at bounding box center [288, 636] width 46 height 31
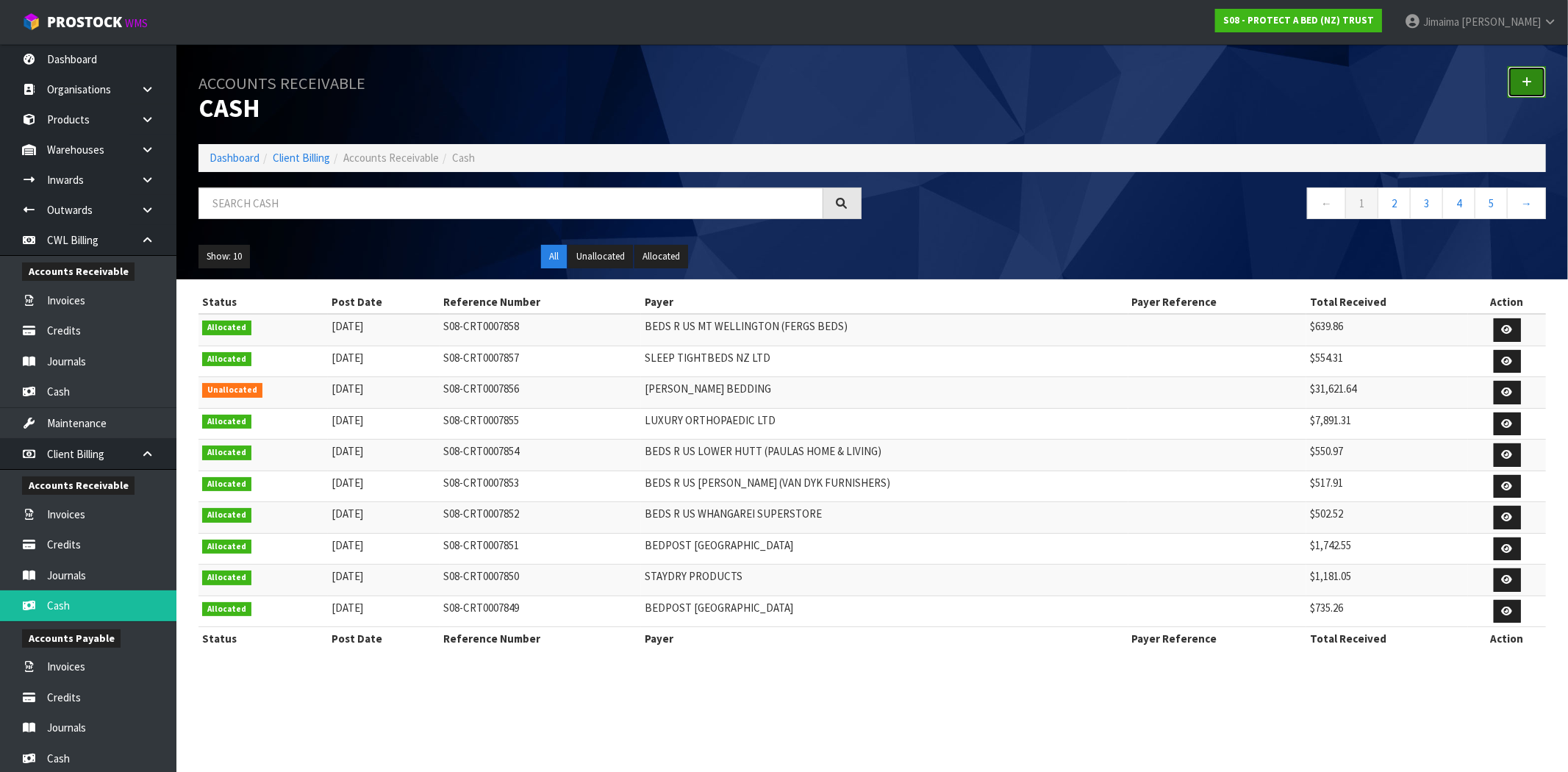
click at [1524, 71] on link at bounding box center [1527, 82] width 39 height 31
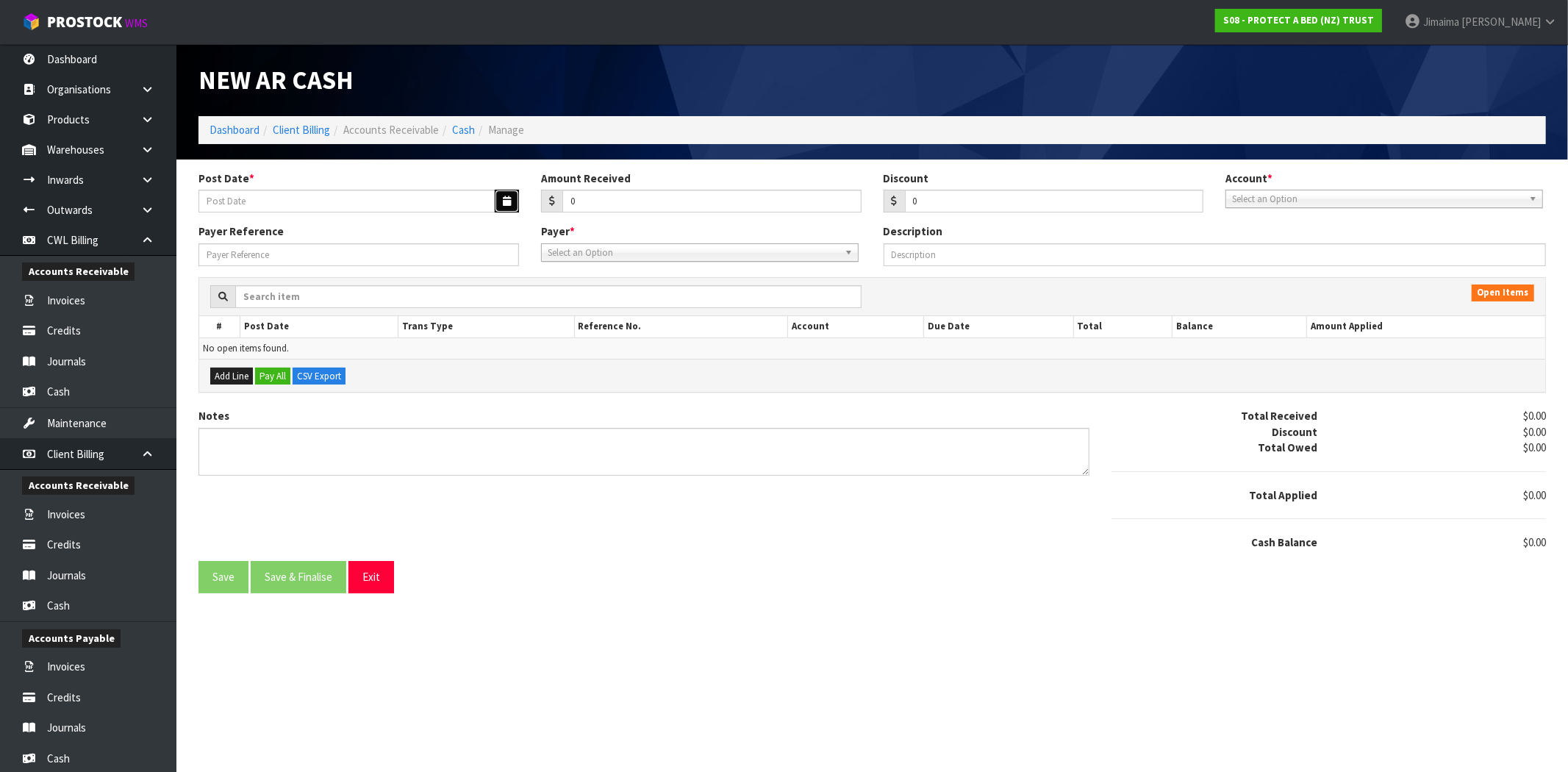
click at [509, 203] on icon "button" at bounding box center [506, 201] width 8 height 9
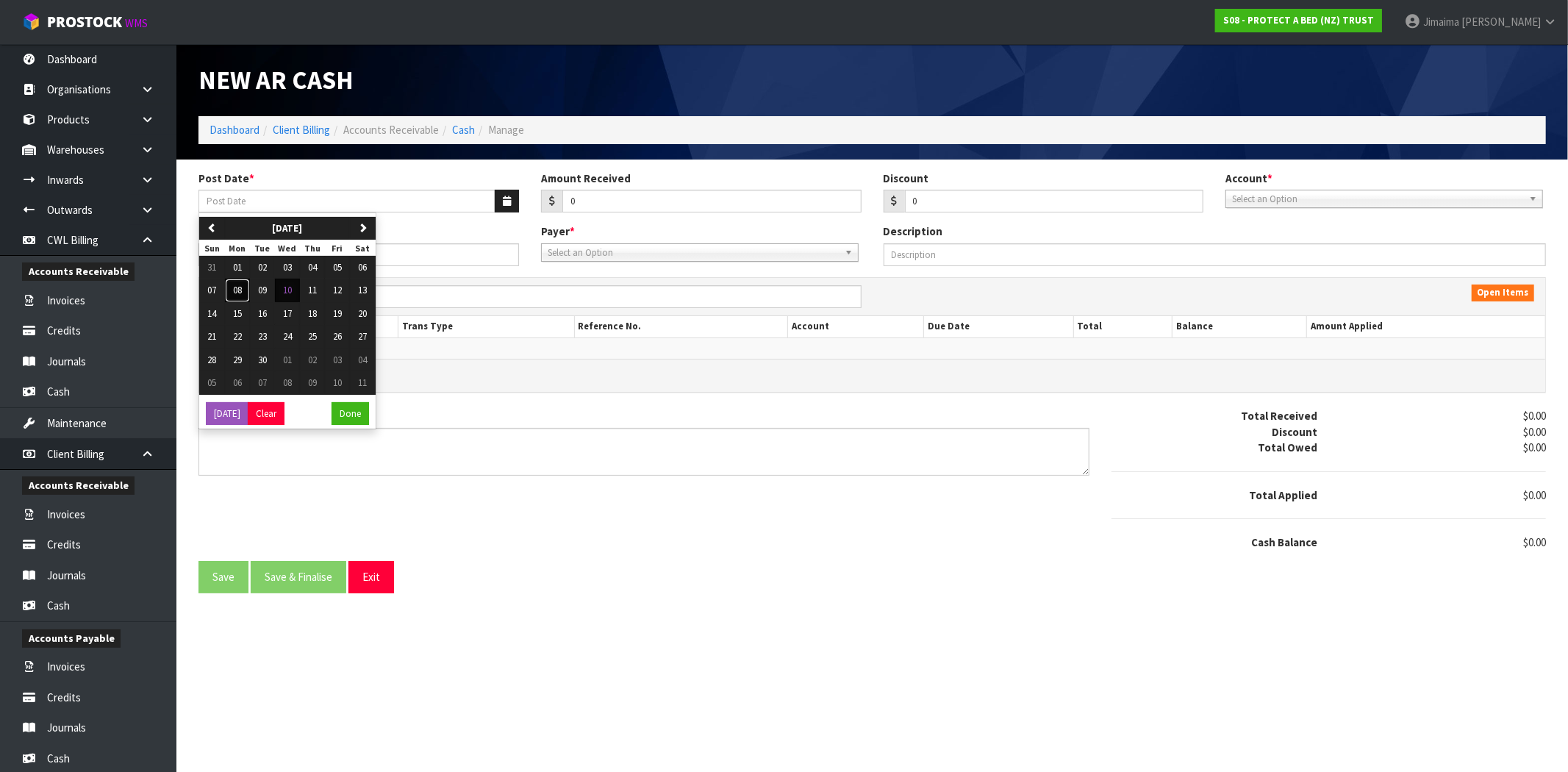
click at [239, 289] on span "08" at bounding box center [238, 290] width 9 height 13
type input "[DATE]"
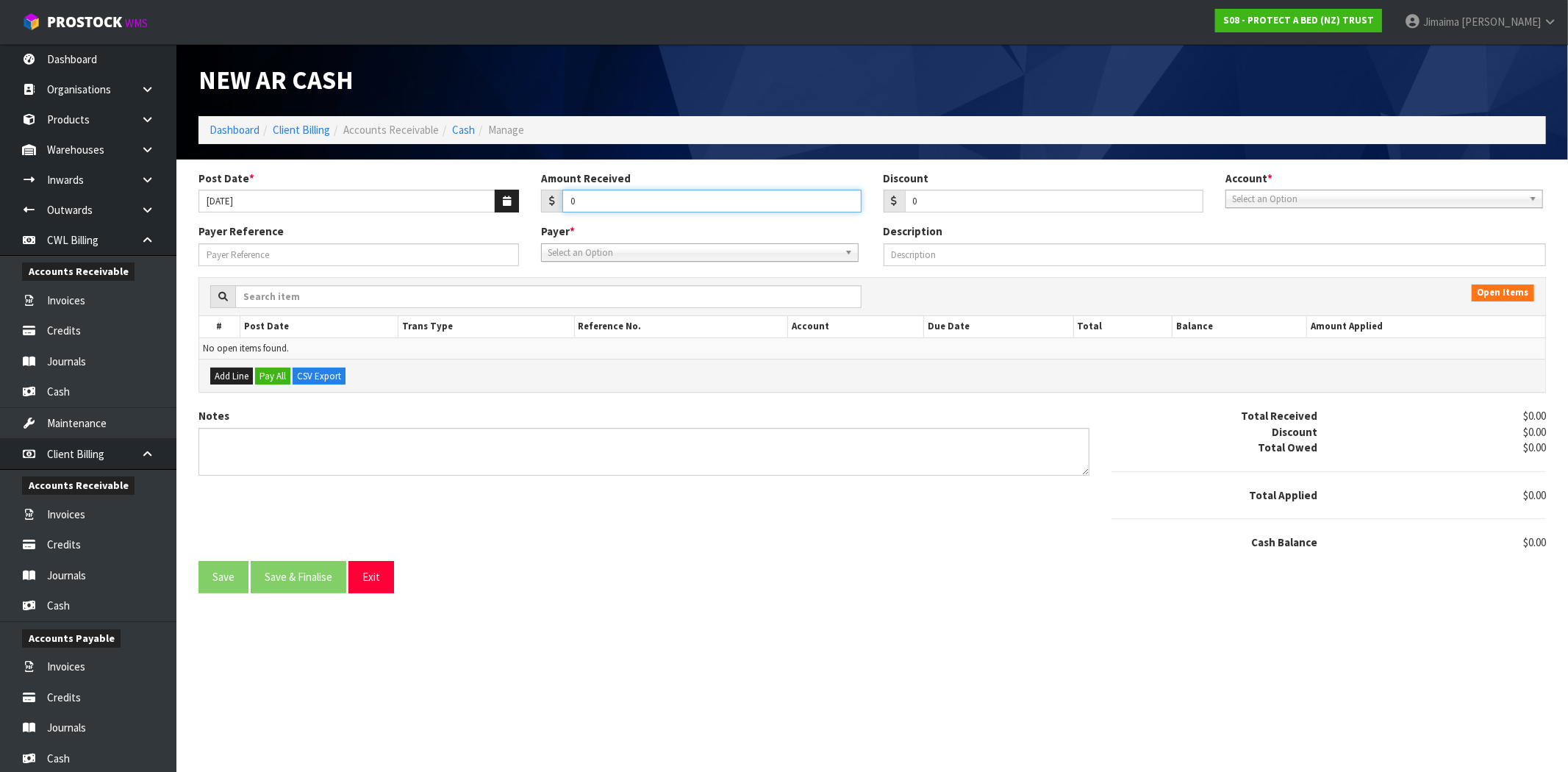
drag, startPoint x: 569, startPoint y: 204, endPoint x: 486, endPoint y: 207, distance: 83.1
click at [491, 208] on div "Post Date * 08/09/2025 Amount Received 0 Discount 0 Account * 74-9118 - PAB ANZ…" at bounding box center [872, 198] width 1370 height 53
type input "970.59"
click at [1311, 200] on span "Select an Option" at bounding box center [1377, 199] width 291 height 17
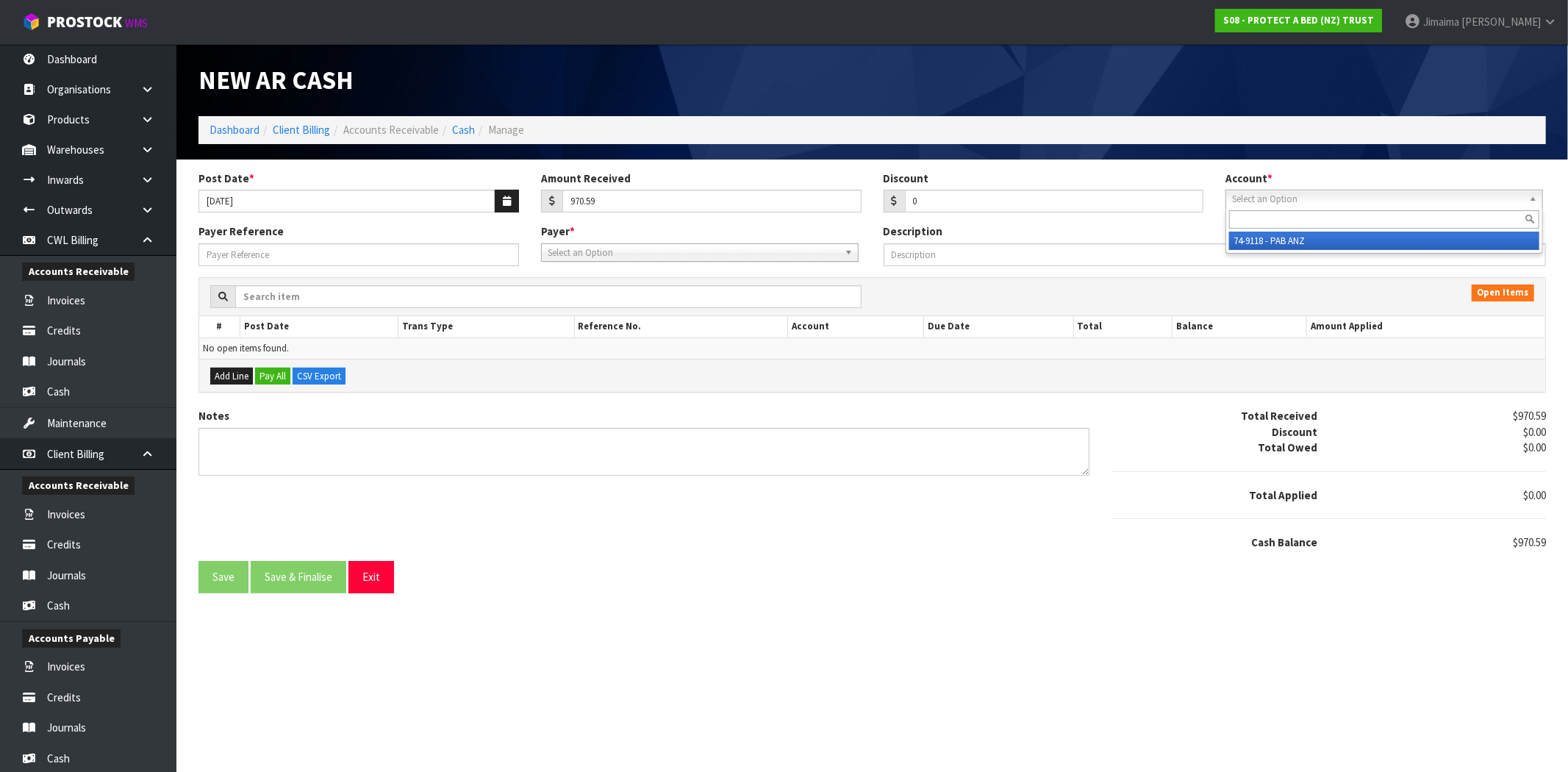
click at [1303, 243] on li "74-9118 - PAB ANZ" at bounding box center [1384, 241] width 310 height 18
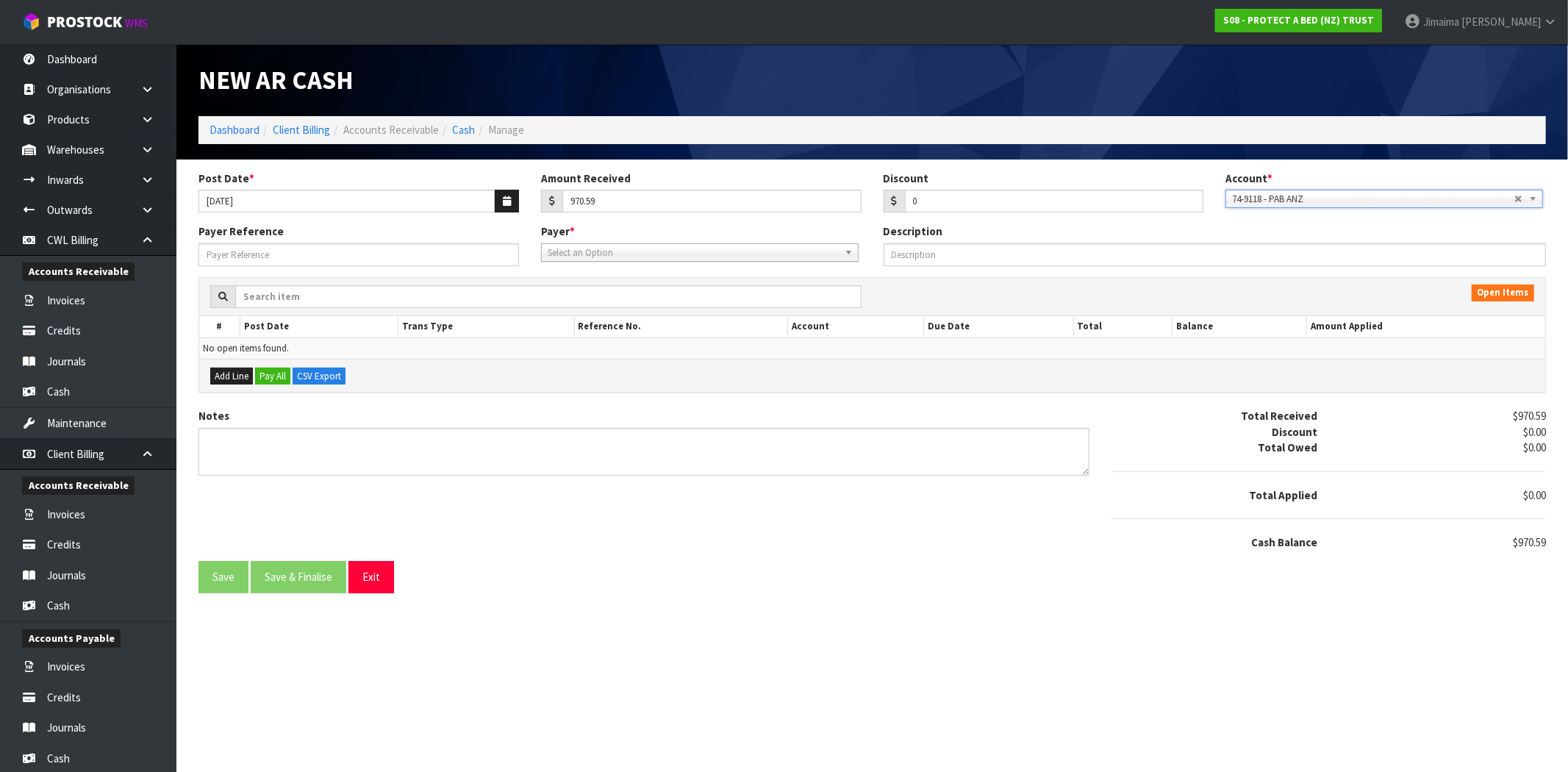
click at [628, 244] on span "Select an Option" at bounding box center [693, 253] width 291 height 17
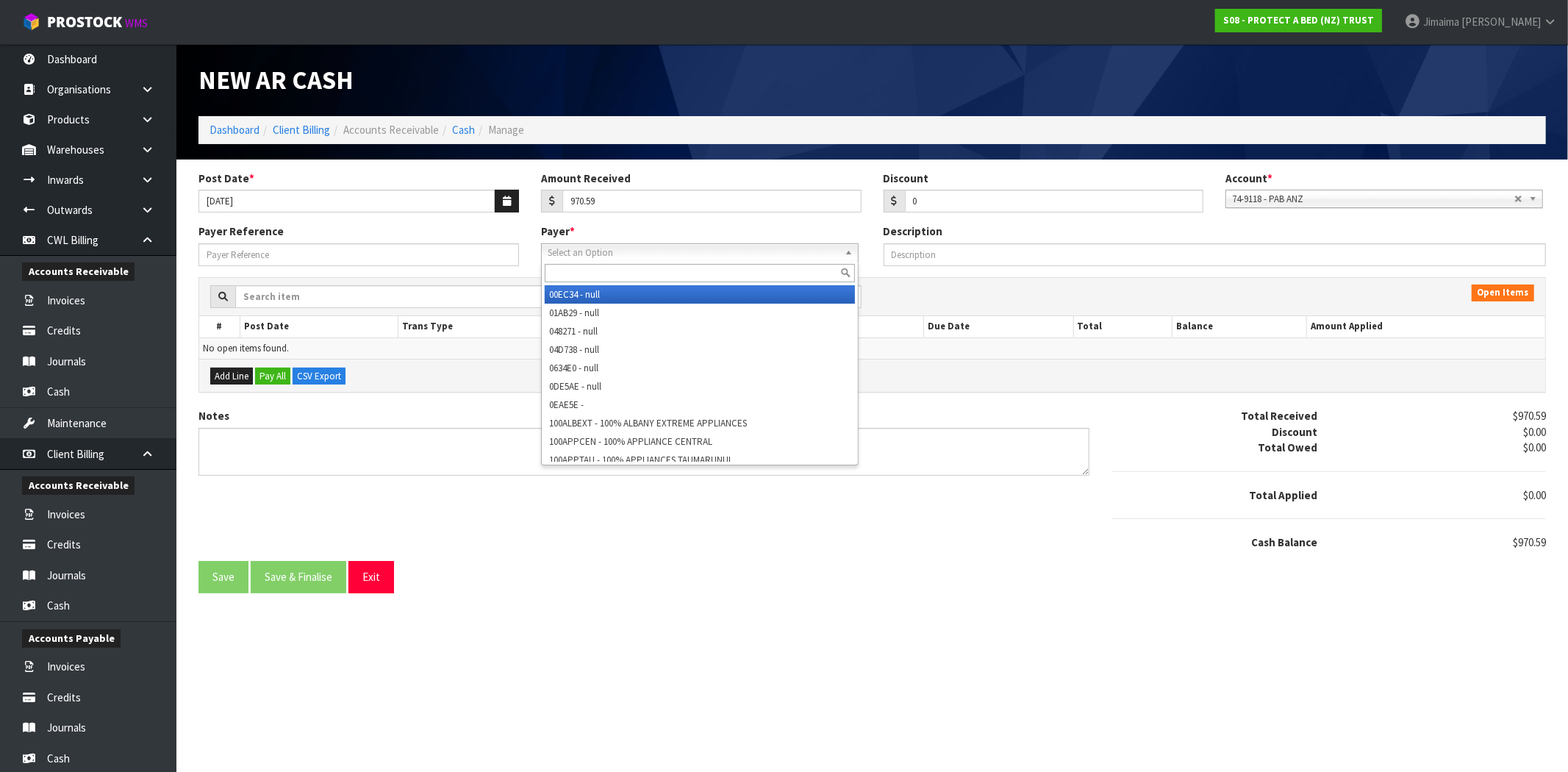
click at [579, 267] on input "text" at bounding box center [700, 273] width 310 height 18
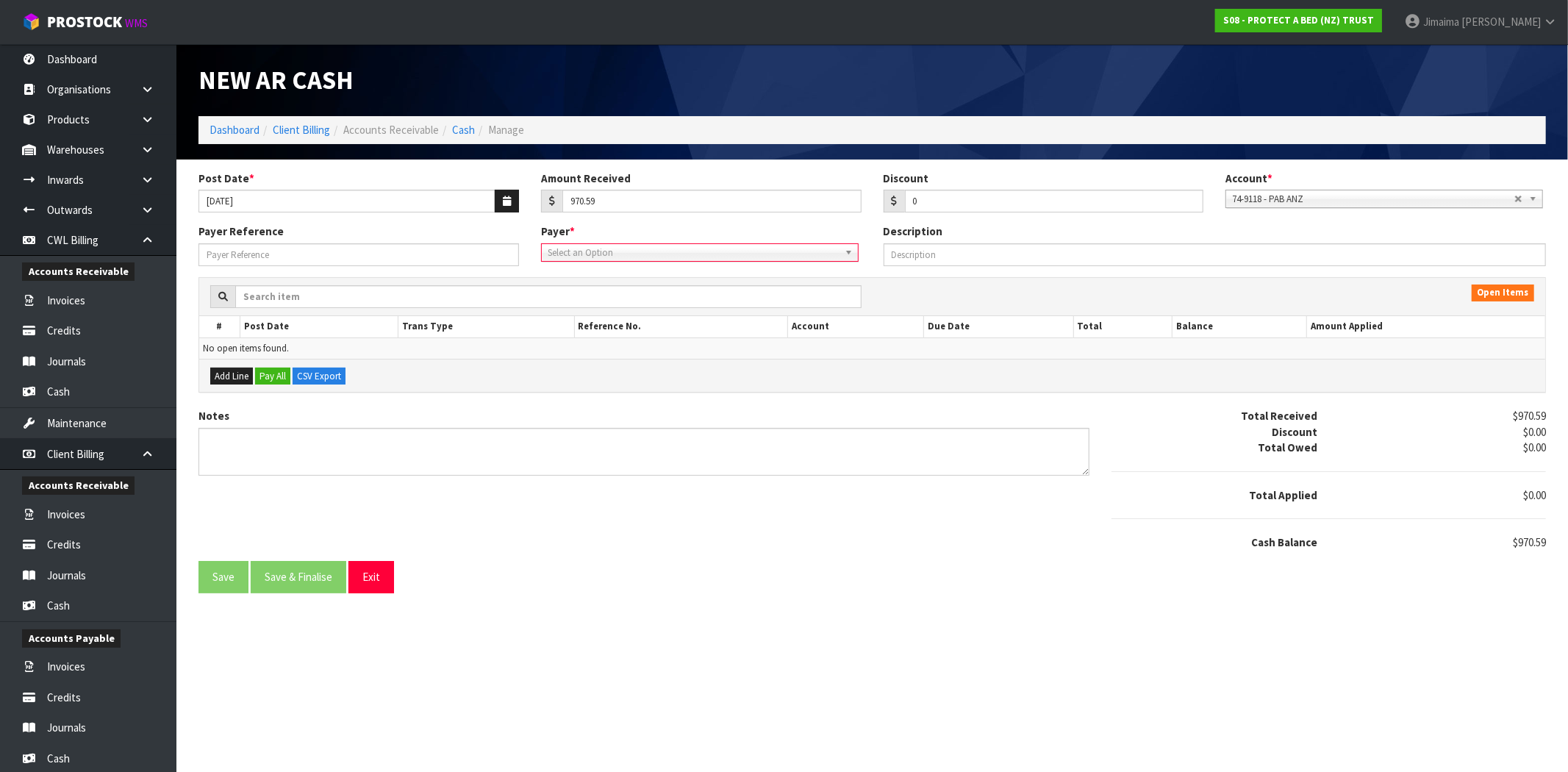
click at [626, 259] on span "Select an Option" at bounding box center [693, 253] width 291 height 17
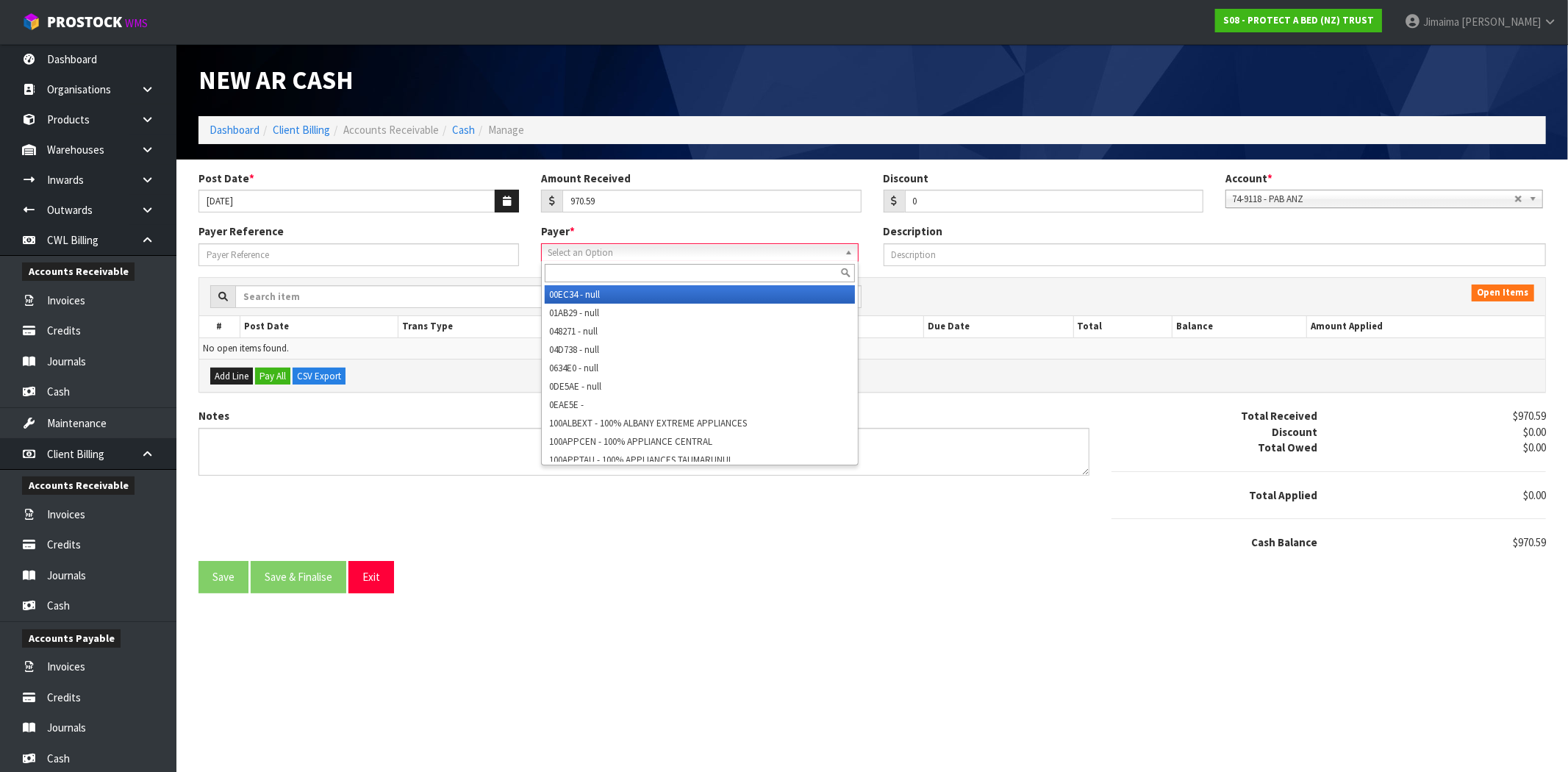
click at [605, 272] on input "text" at bounding box center [700, 273] width 310 height 18
paste input "BRUWEGA"
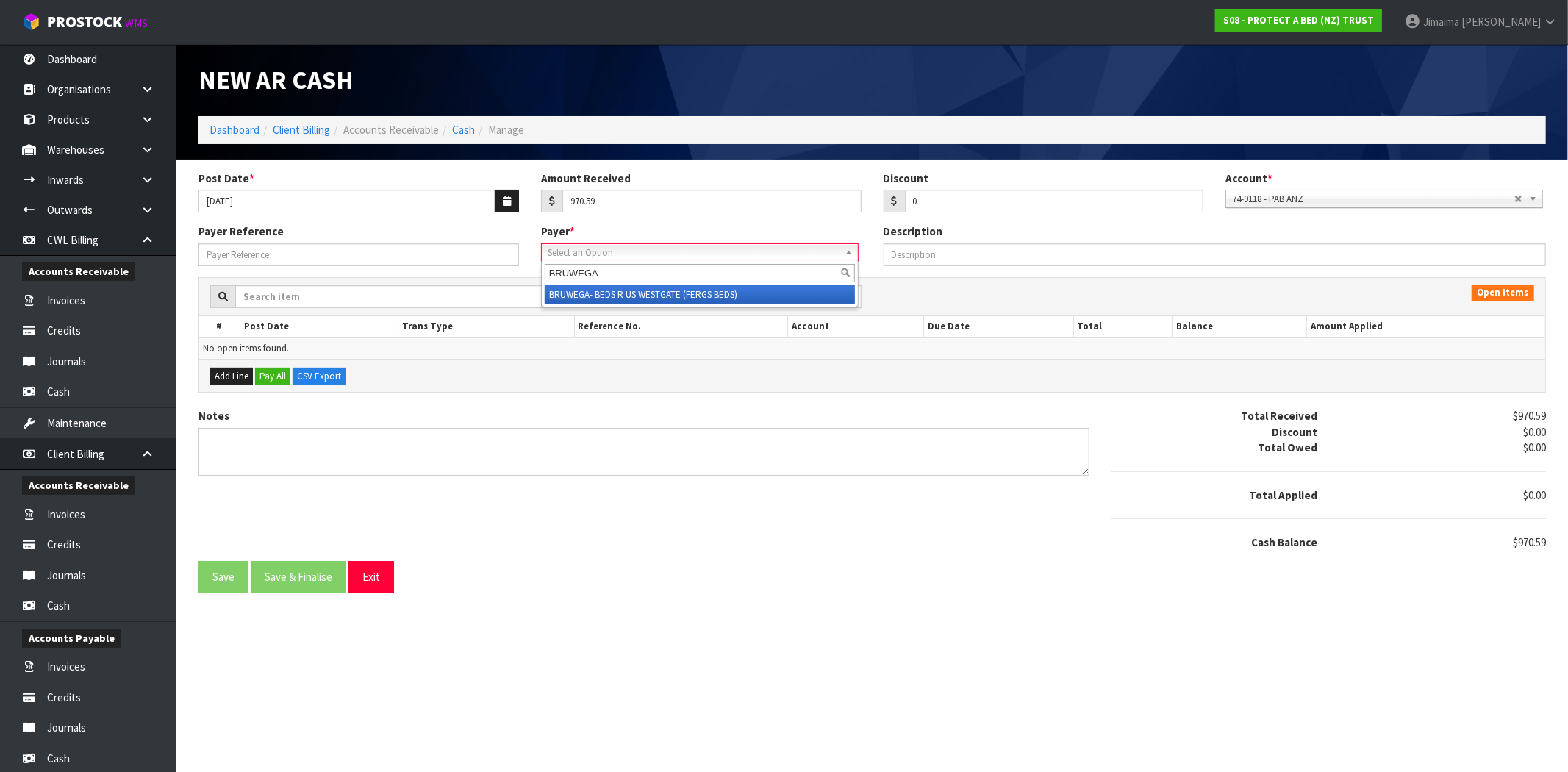
type input "BRUWEGA"
click at [796, 294] on li "BRUWEGA - BEDS R US WESTGATE (FERGS BEDS)" at bounding box center [700, 294] width 310 height 18
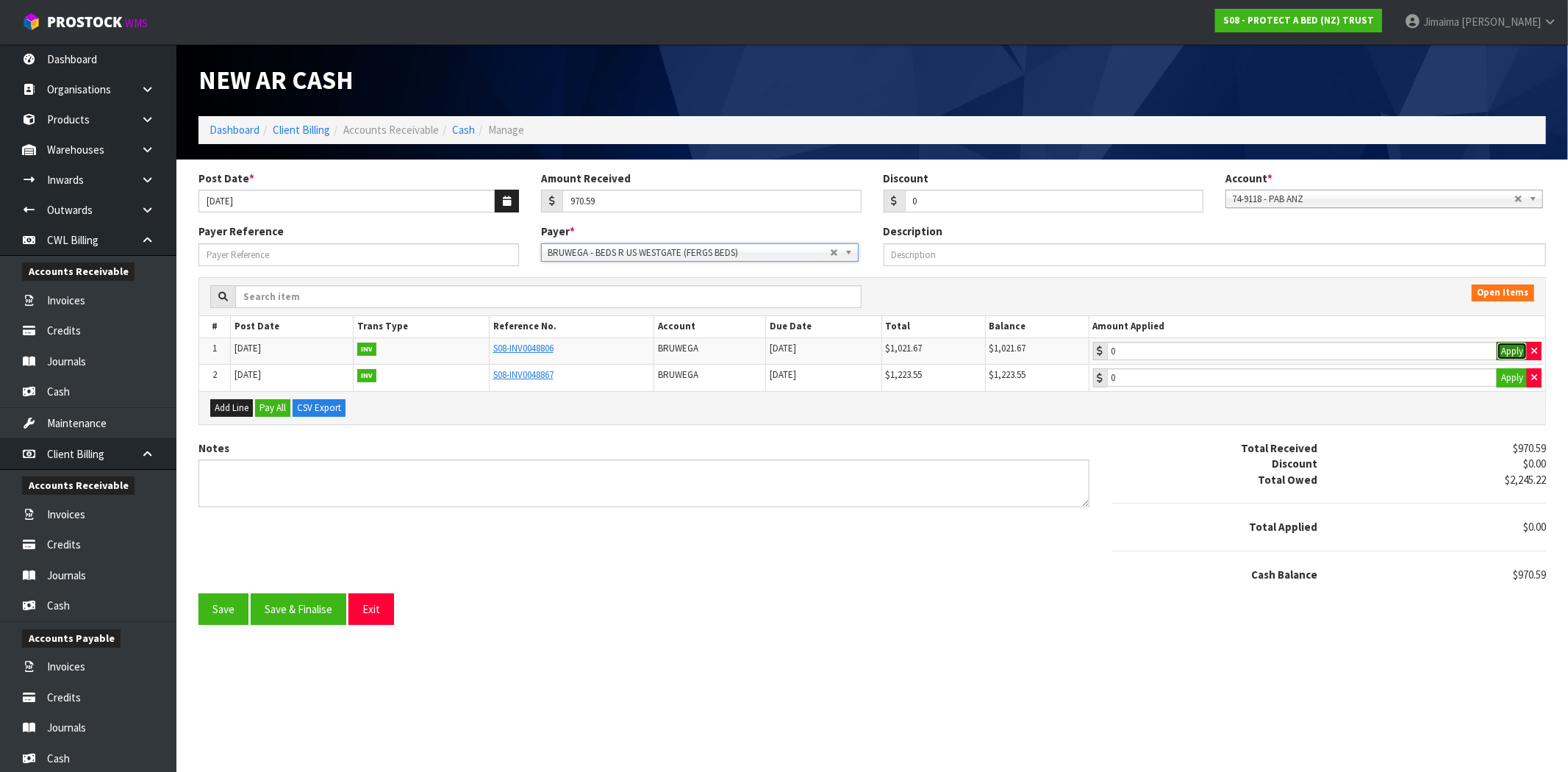
drag, startPoint x: 1520, startPoint y: 344, endPoint x: 1510, endPoint y: 519, distance: 175.3
click at [1520, 344] on button "Apply" at bounding box center [1512, 351] width 31 height 19
type input "1021.67"
drag, startPoint x: 1539, startPoint y: 576, endPoint x: 1519, endPoint y: 579, distance: 20.2
click at [1519, 579] on span "-$51.08" at bounding box center [1529, 574] width 31 height 14
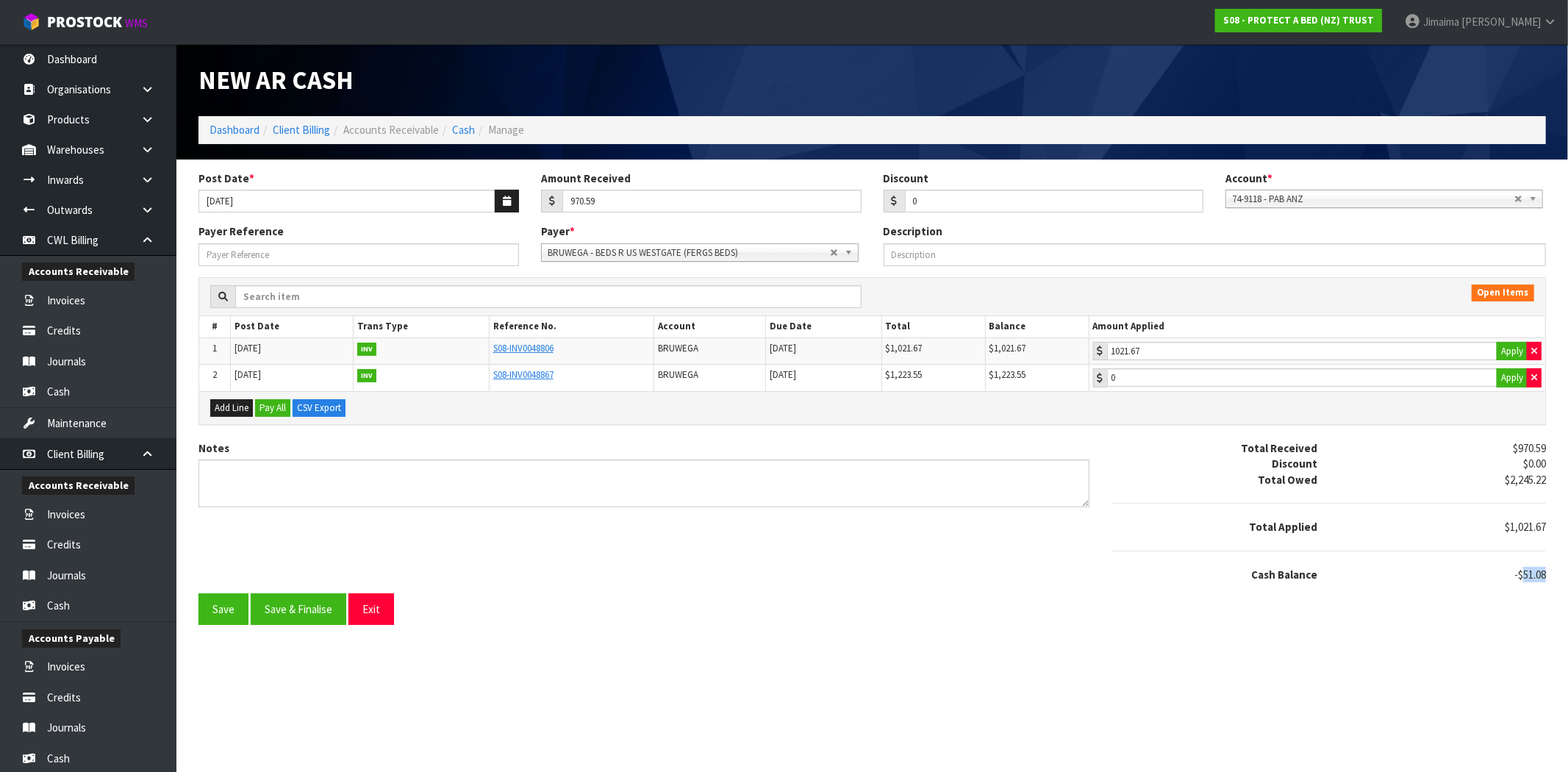
copy span "51.08"
click at [890, 203] on div "0" at bounding box center [1043, 201] width 321 height 24
paste input "51.08"
type input "51.08"
click at [302, 606] on button "Save & Finalise" at bounding box center [299, 609] width 96 height 31
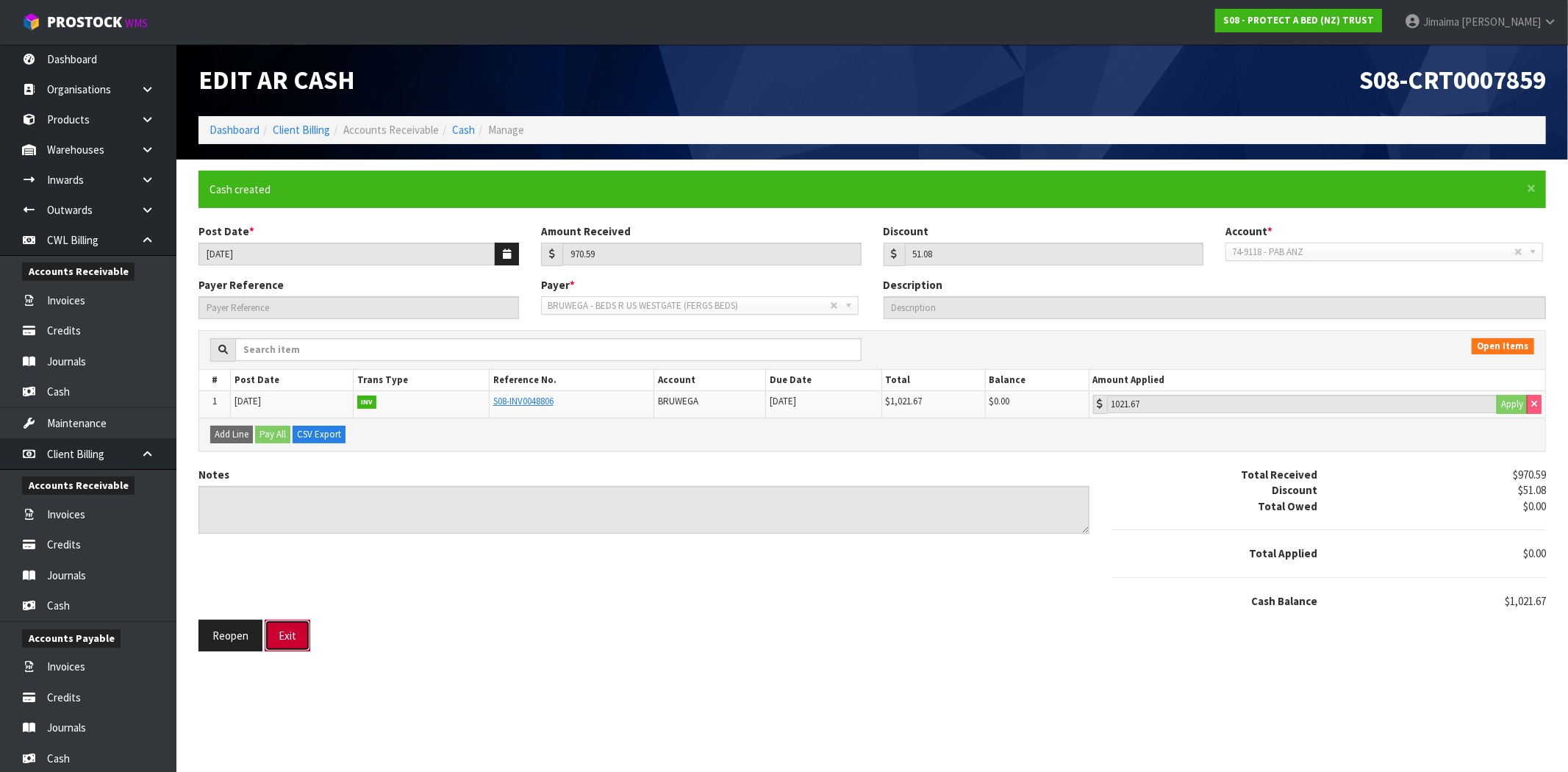
click at [296, 627] on button "Exit" at bounding box center [288, 636] width 46 height 31
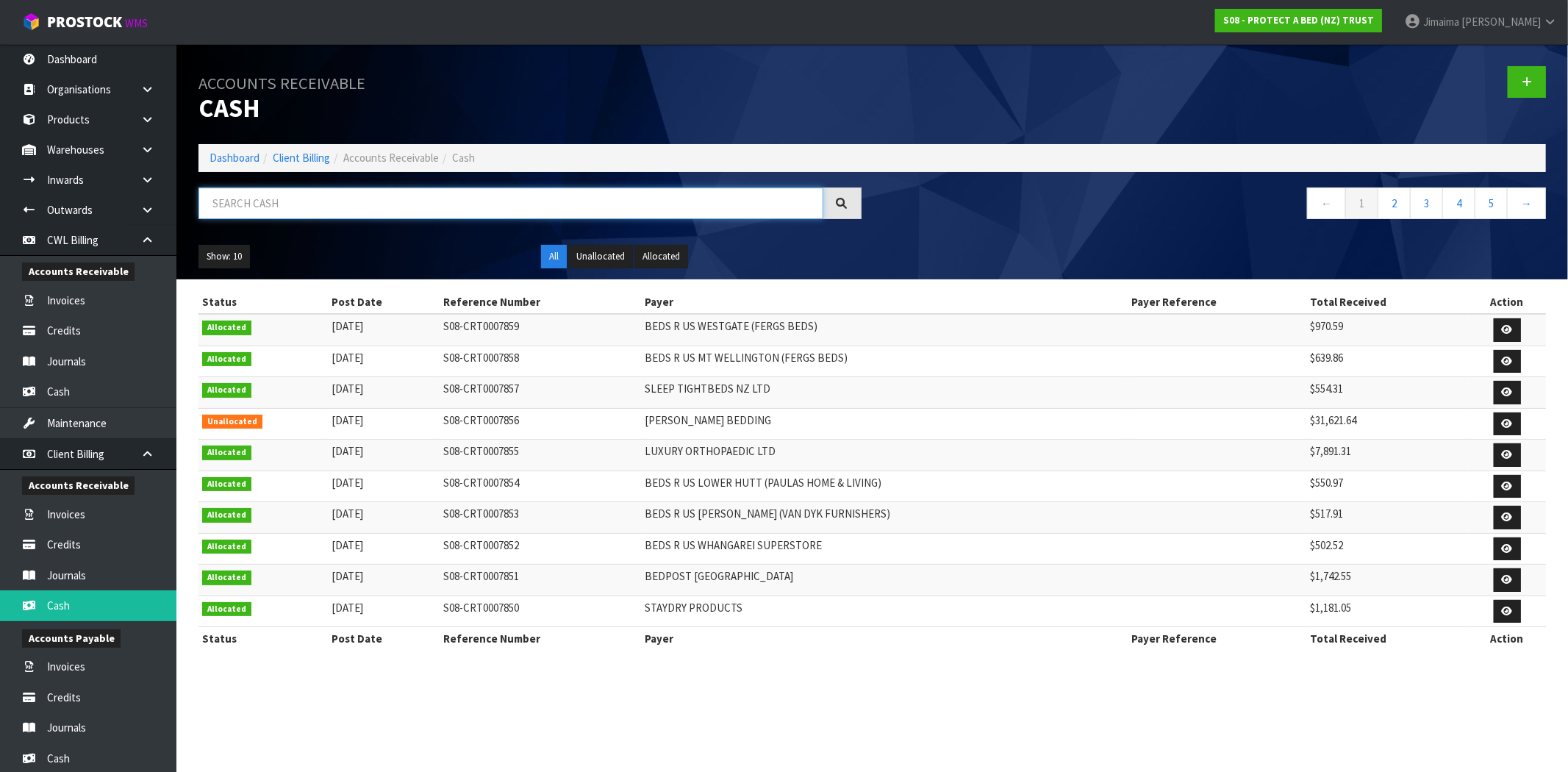
click at [619, 216] on input "text" at bounding box center [511, 203] width 625 height 31
click at [1523, 75] on link at bounding box center [1527, 82] width 39 height 31
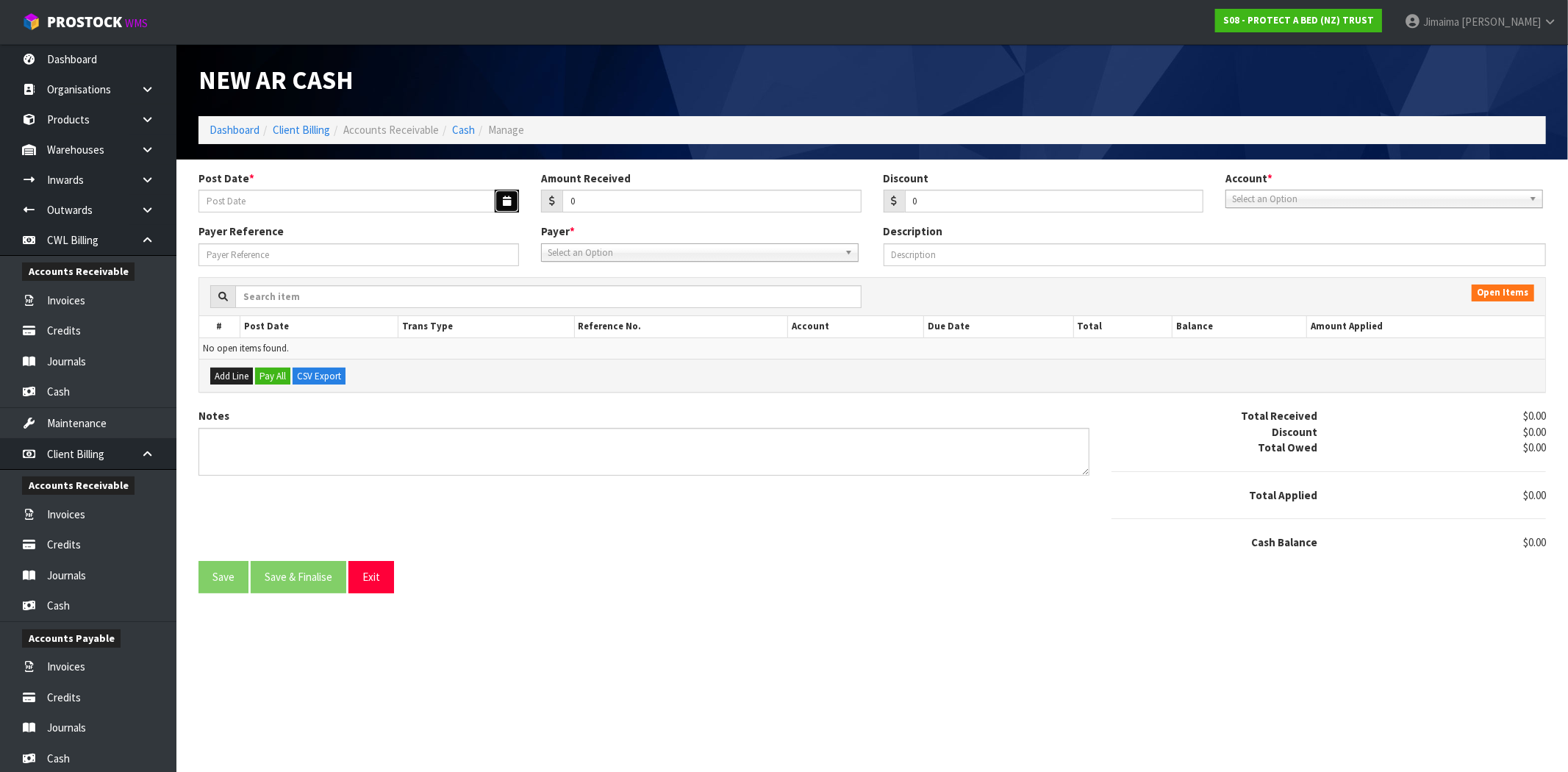
click at [505, 202] on icon "button" at bounding box center [506, 201] width 8 height 9
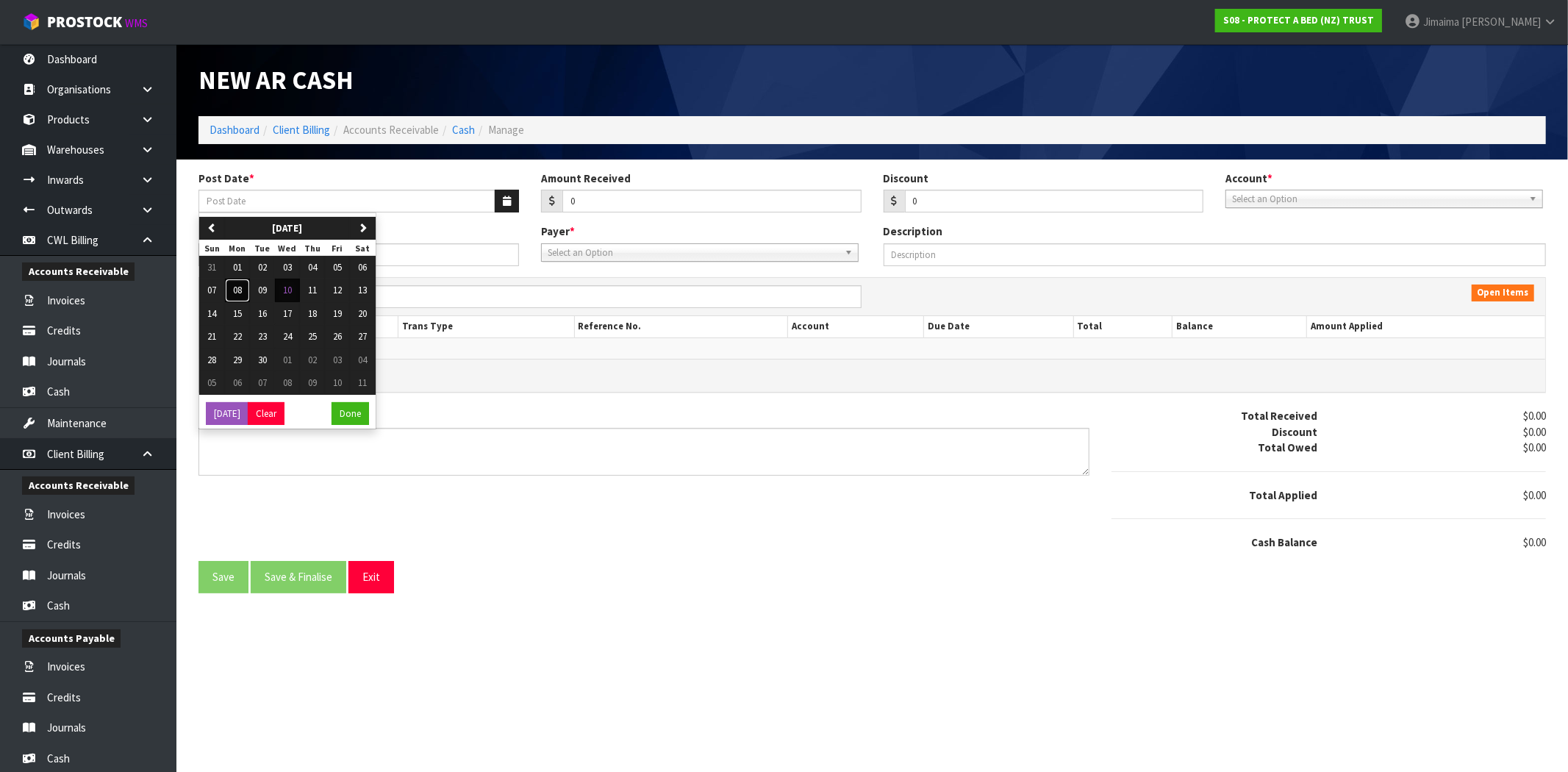
click at [242, 292] on span "08" at bounding box center [238, 290] width 9 height 13
type input "[DATE]"
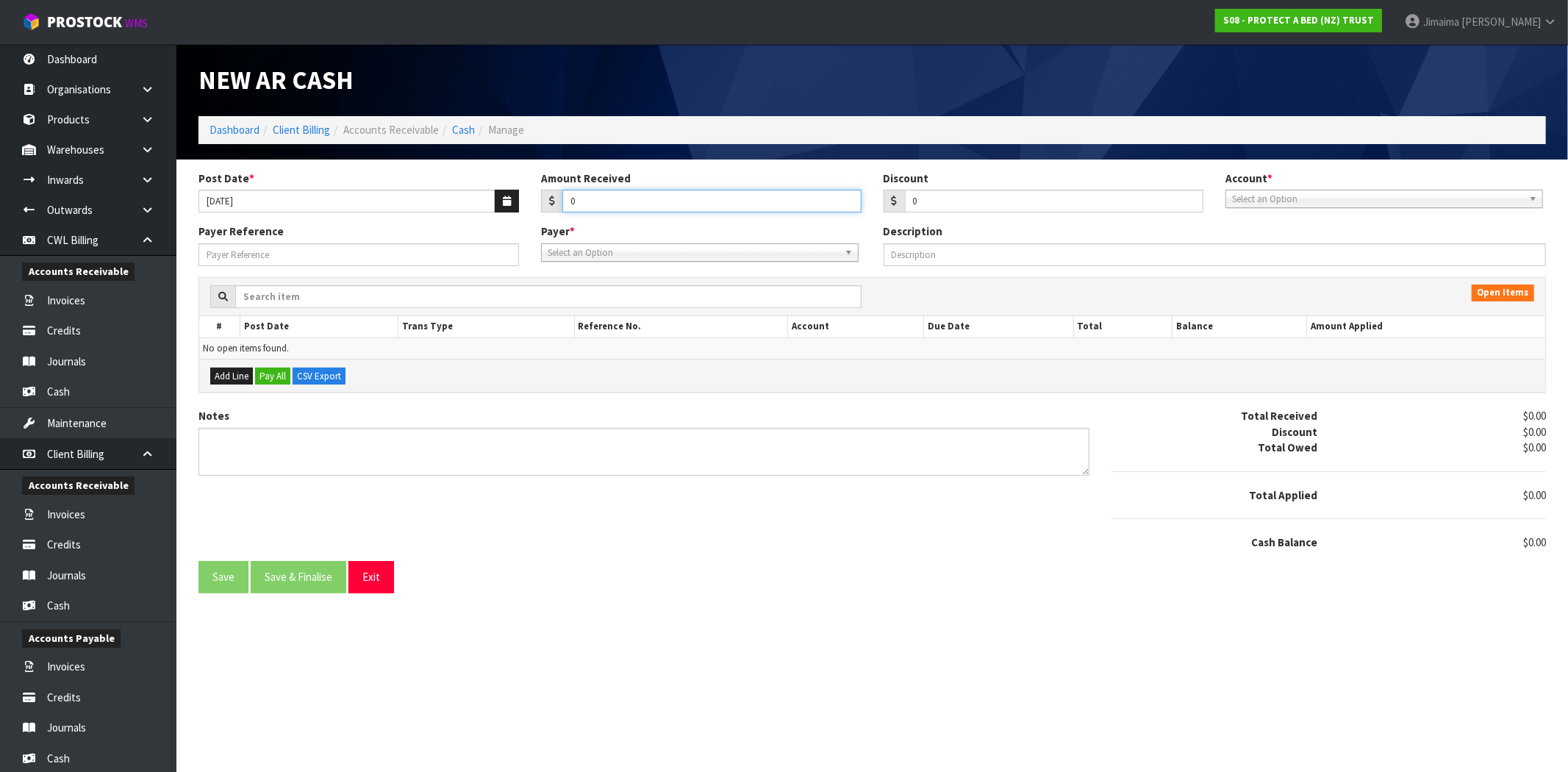
drag, startPoint x: 627, startPoint y: 196, endPoint x: 533, endPoint y: 196, distance: 94.0
click at [536, 196] on div "Amount Received 0" at bounding box center [701, 192] width 343 height 42
type input "1070.23"
click at [1389, 204] on span "Select an Option" at bounding box center [1377, 199] width 291 height 17
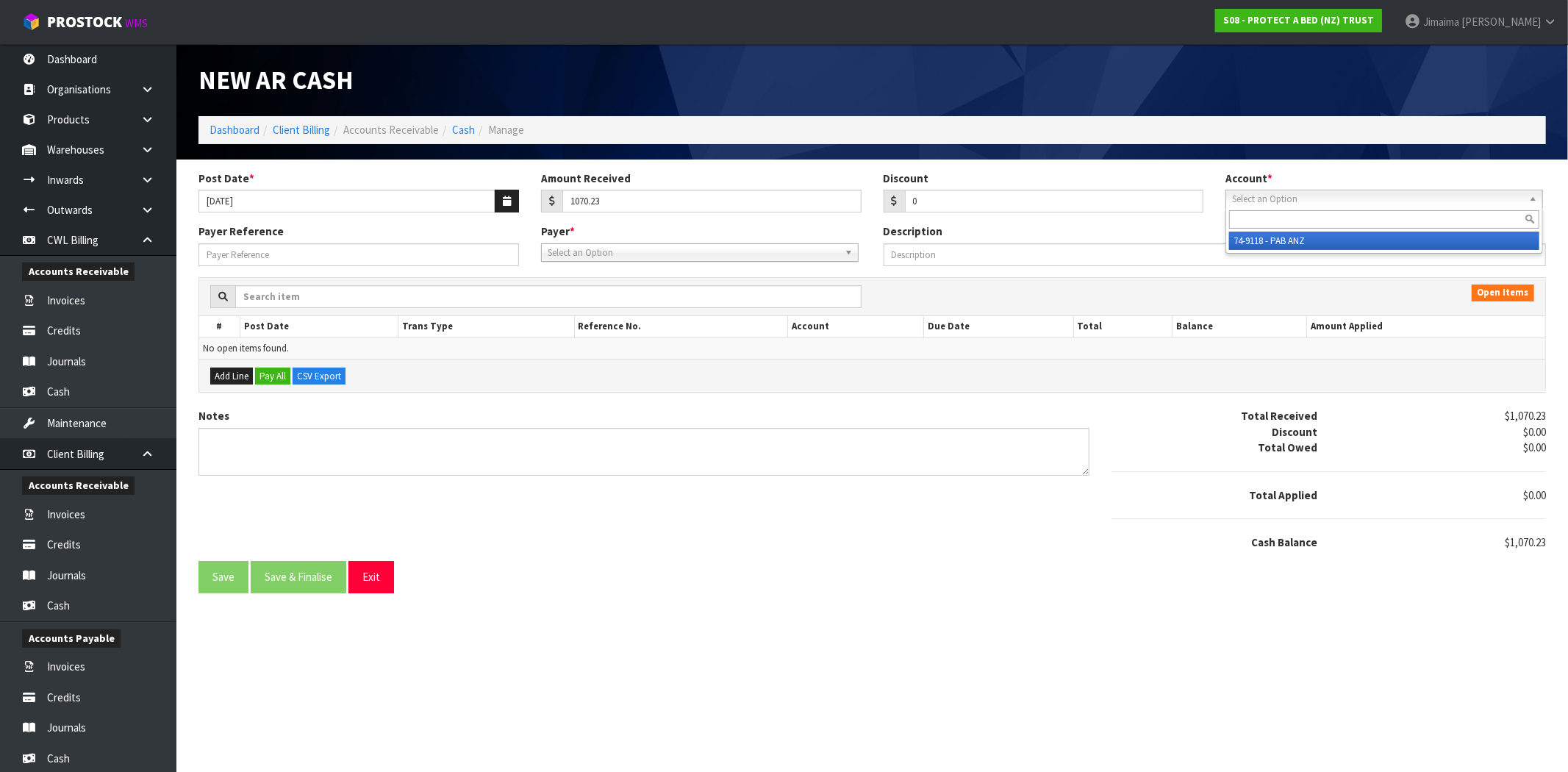
click at [1303, 240] on li "74-9118 - PAB ANZ" at bounding box center [1384, 241] width 310 height 18
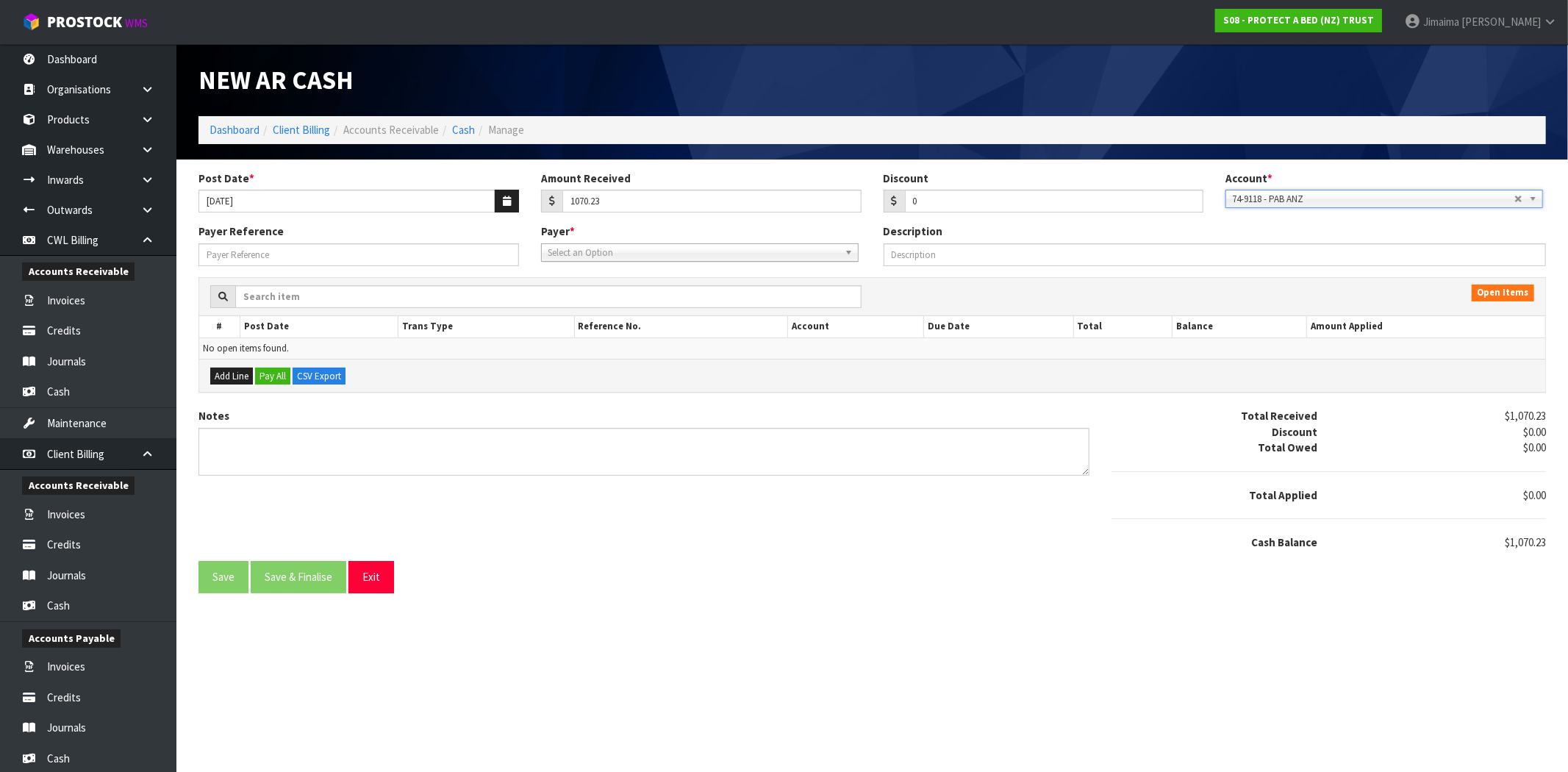
click at [601, 255] on span "Select an Option" at bounding box center [693, 253] width 291 height 17
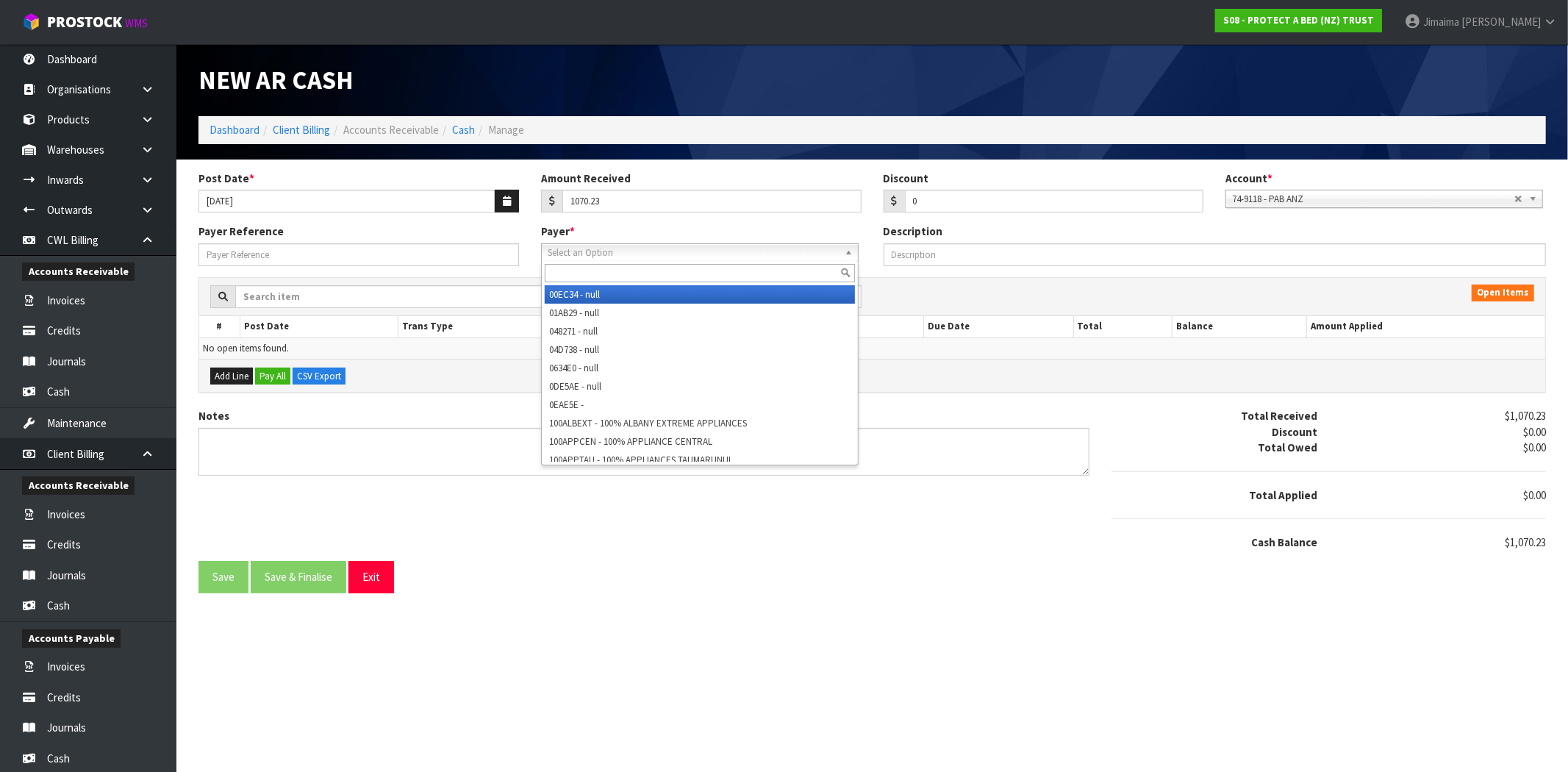
click at [583, 267] on input "text" at bounding box center [700, 273] width 310 height 18
paste input "BEDRUSSDL"
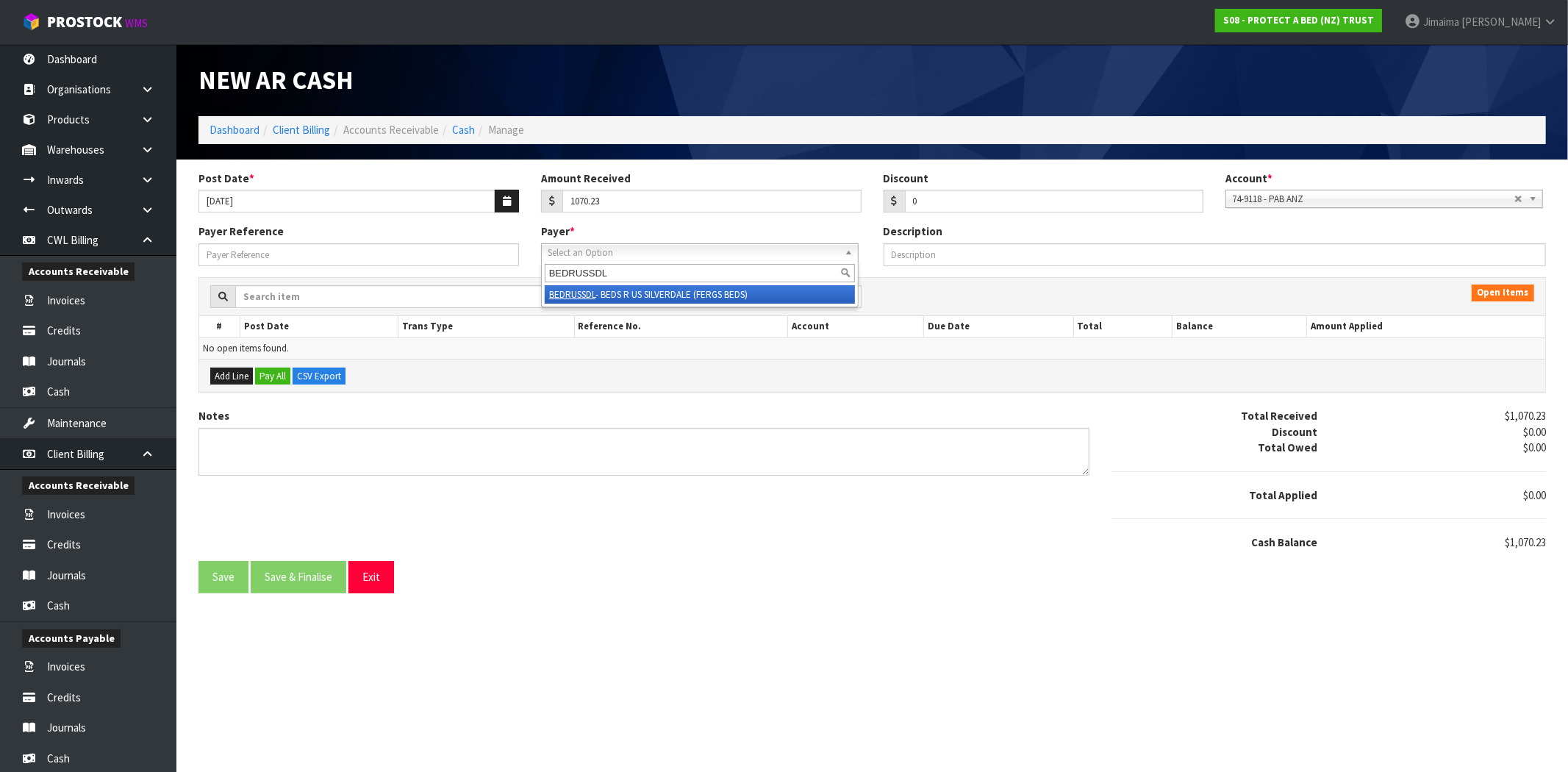
type input "BEDRUSSDL"
click at [673, 296] on li "BEDRUSSDL - BEDS R US SILVERDALE (FERGS BEDS)" at bounding box center [700, 294] width 310 height 18
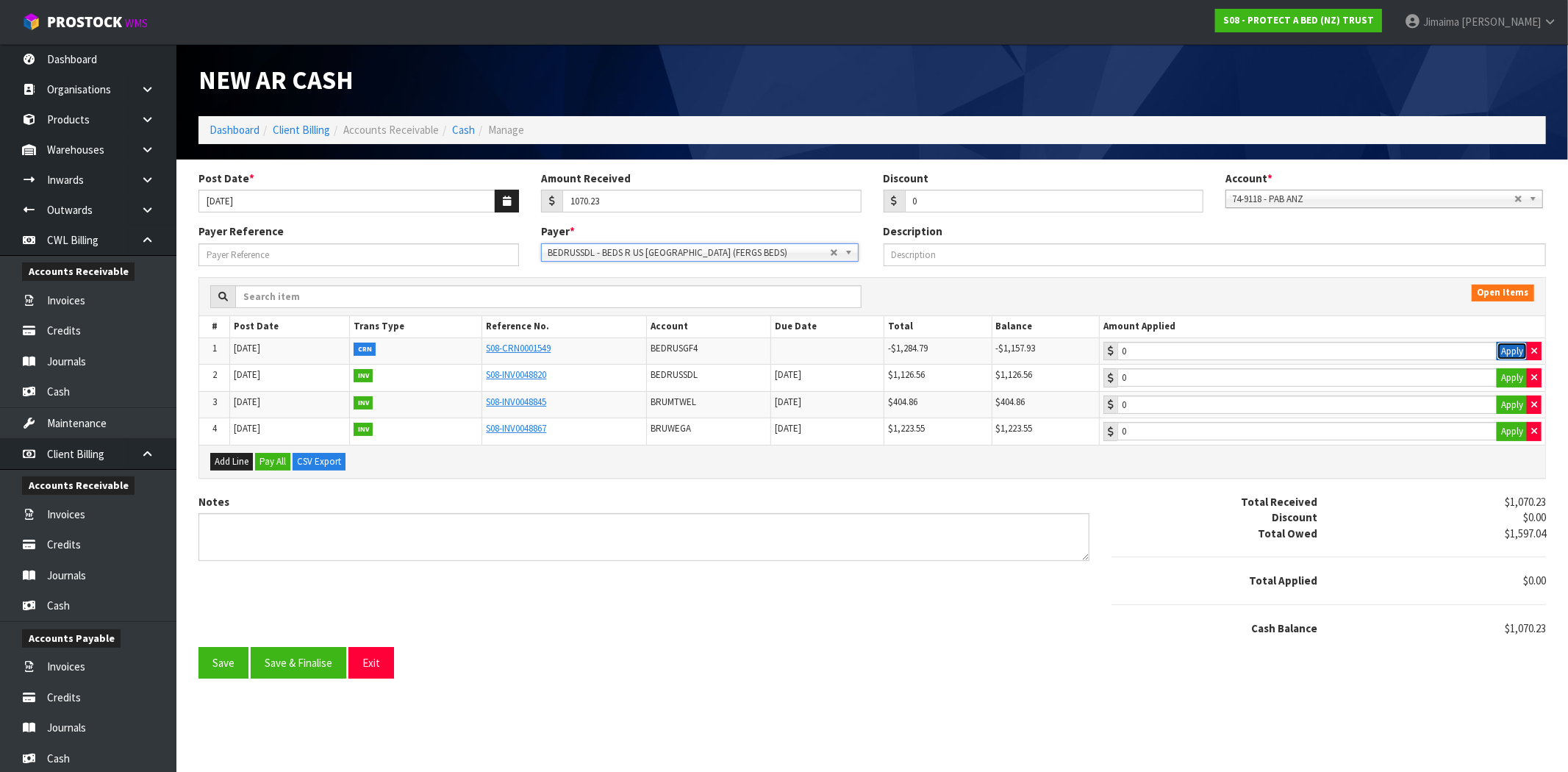
click at [1512, 351] on button "Apply" at bounding box center [1512, 351] width 31 height 19
type input "-1157.93"
type input "1126.56"
click at [1265, 382] on input "1126.56" at bounding box center [1307, 378] width 380 height 18
click at [1242, 412] on input "404.86" at bounding box center [1307, 404] width 380 height 18
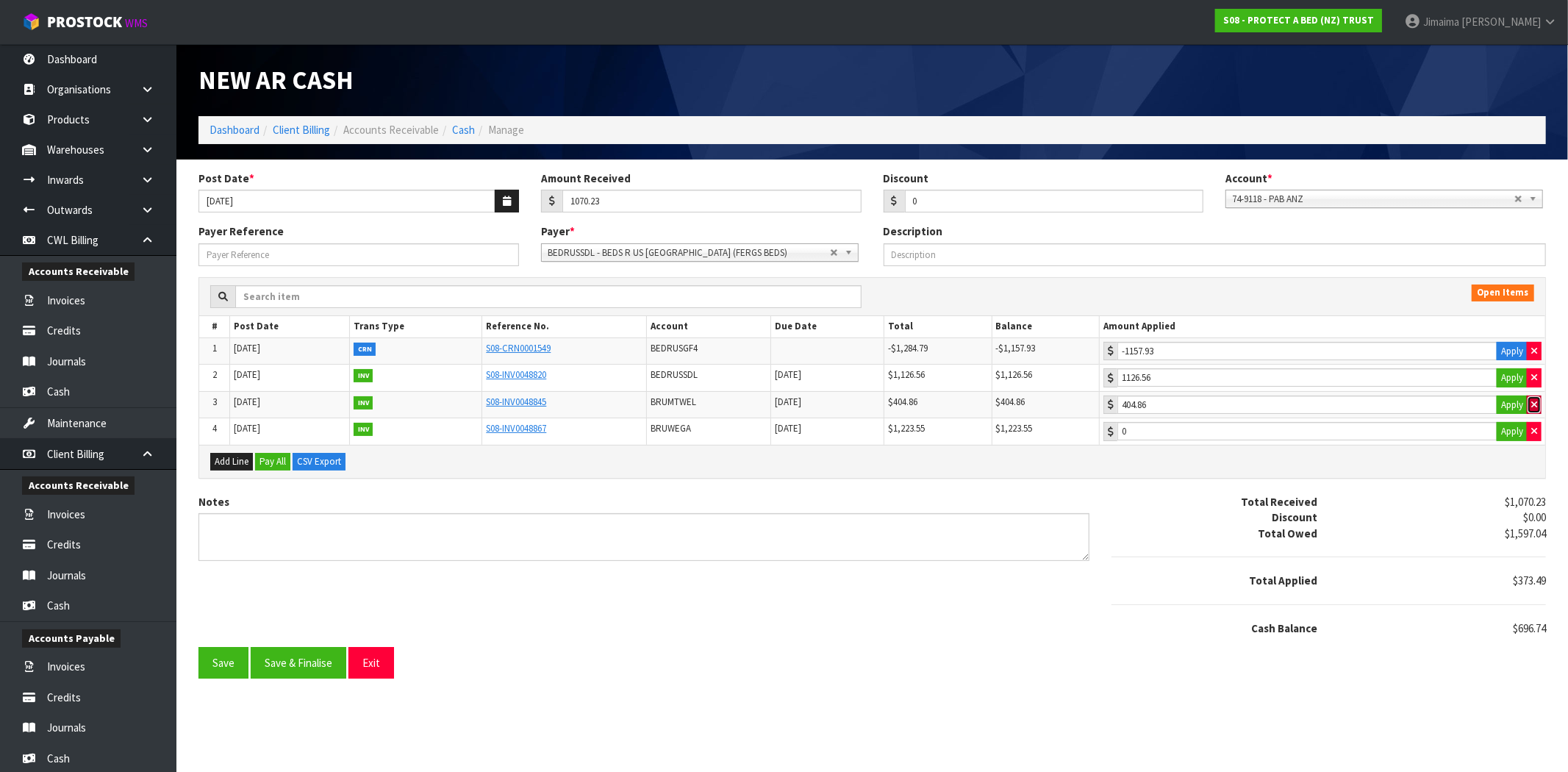
click at [1537, 400] on button "button" at bounding box center [1534, 404] width 15 height 19
type input "0"
click at [1533, 382] on icon "button" at bounding box center [1534, 378] width 6 height 9
type input "0"
click at [1534, 348] on icon "button" at bounding box center [1534, 351] width 6 height 9
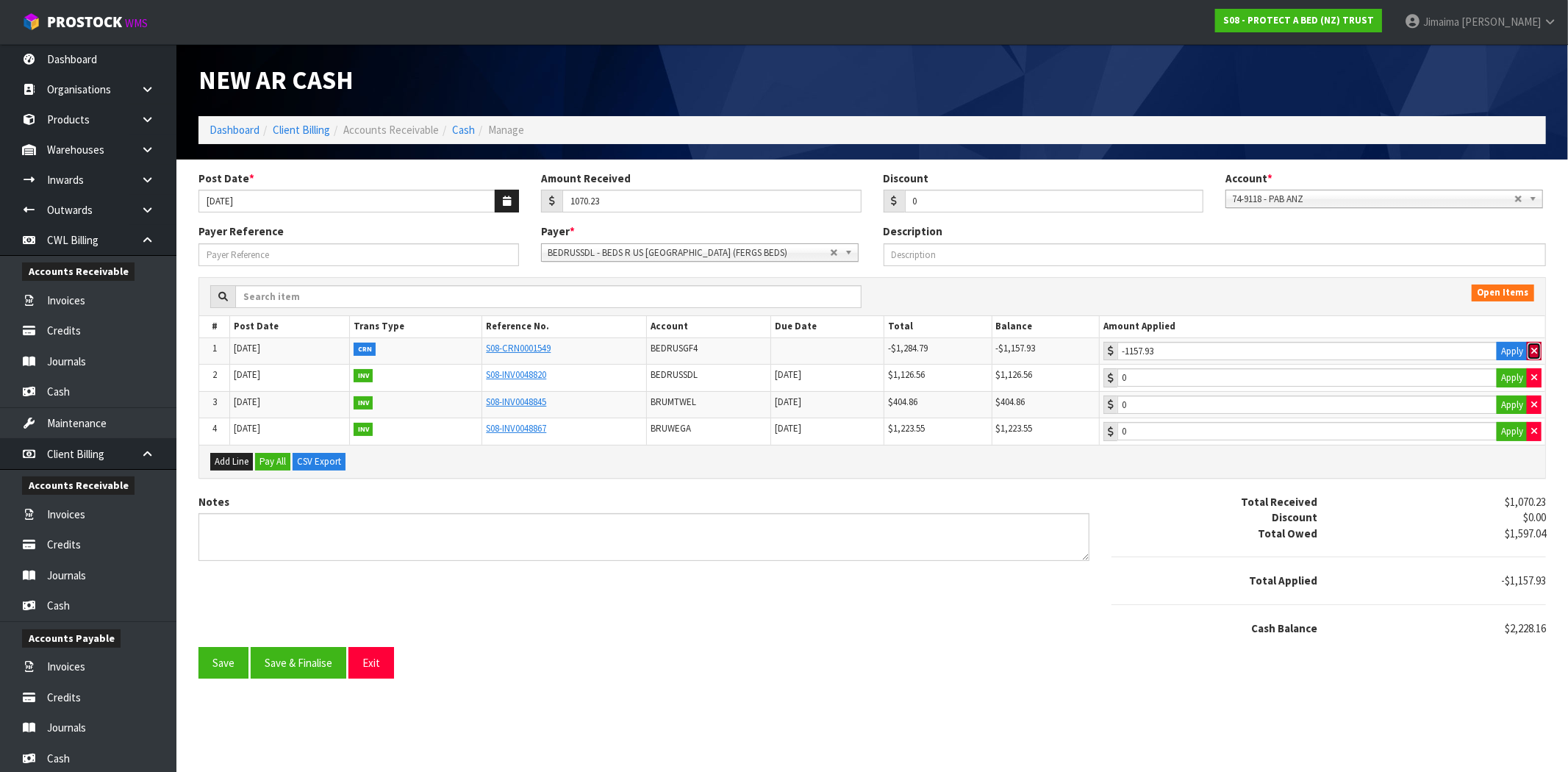
type input "0"
click at [1407, 380] on input "1070.23" at bounding box center [1307, 378] width 380 height 18
click at [1512, 380] on button "Apply" at bounding box center [1512, 378] width 31 height 19
type input "1126.56"
drag, startPoint x: 1544, startPoint y: 628, endPoint x: 1520, endPoint y: 628, distance: 24.0
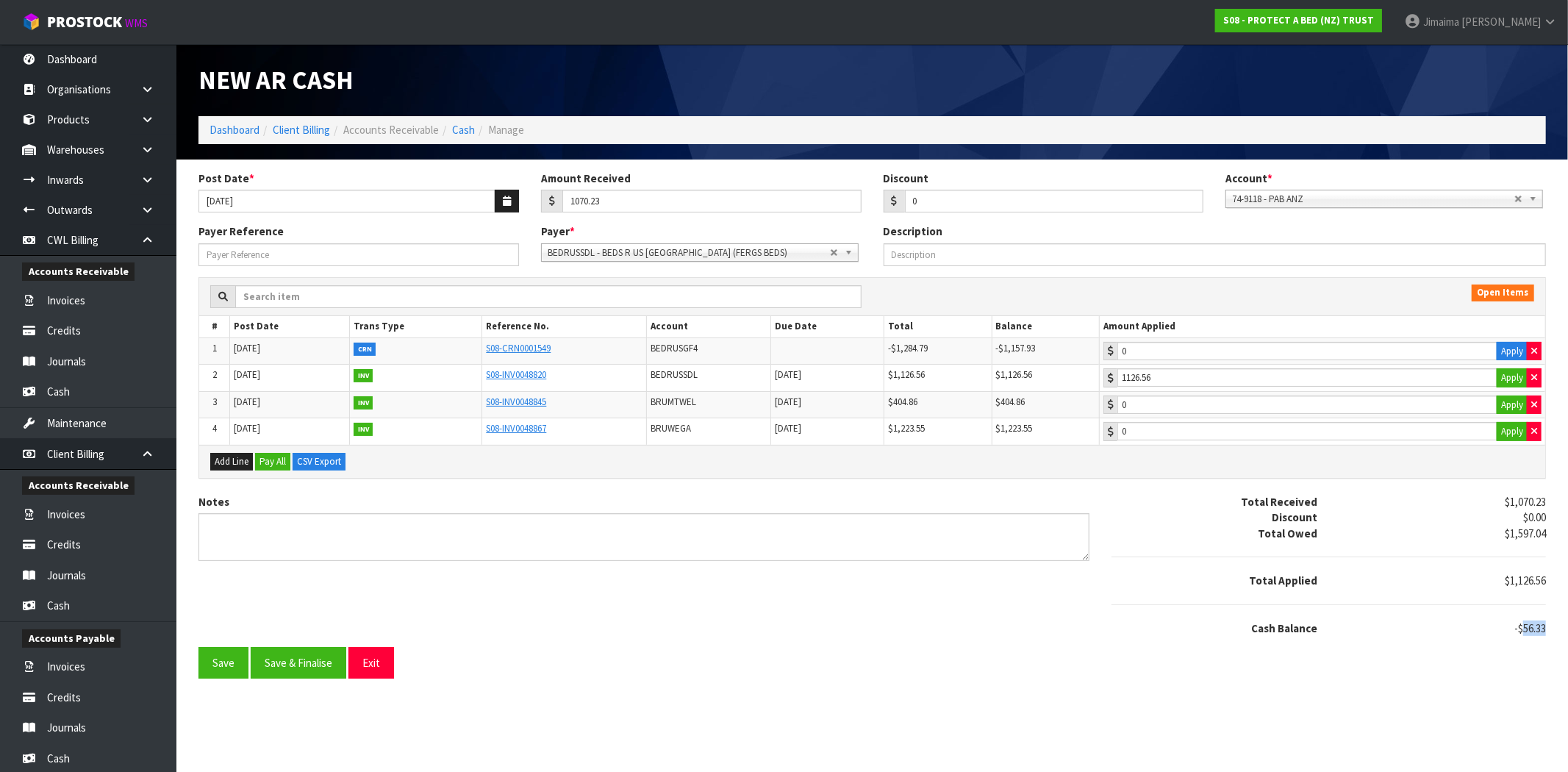
click at [1520, 628] on span "-$56.33" at bounding box center [1529, 628] width 31 height 14
copy span "56.33"
drag, startPoint x: 905, startPoint y: 199, endPoint x: 889, endPoint y: 199, distance: 16.0
click at [890, 199] on div "0" at bounding box center [1043, 201] width 321 height 24
paste input "56.33"
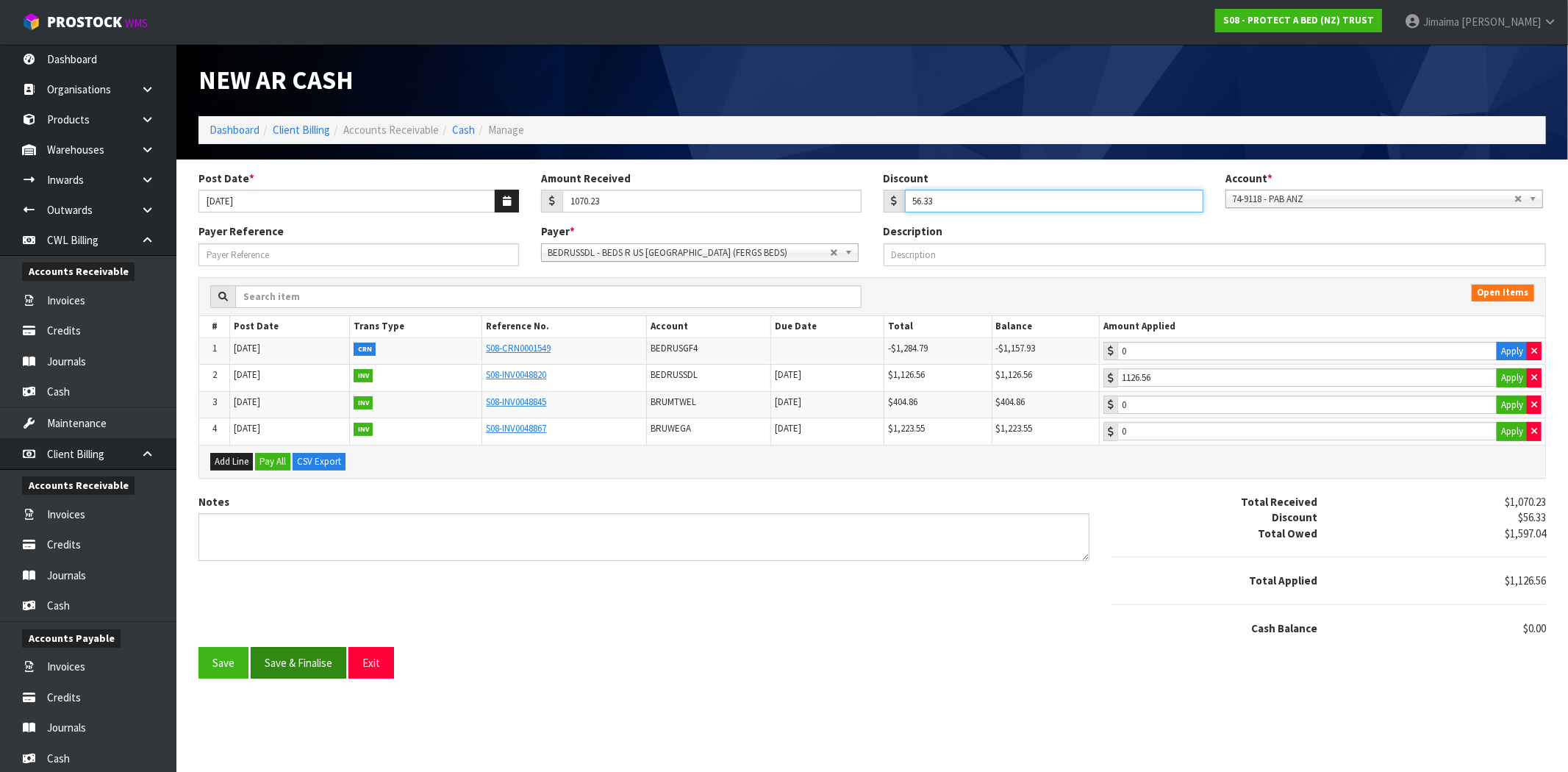
type input "56.33"
click at [306, 664] on button "Save & Finalise" at bounding box center [299, 663] width 96 height 31
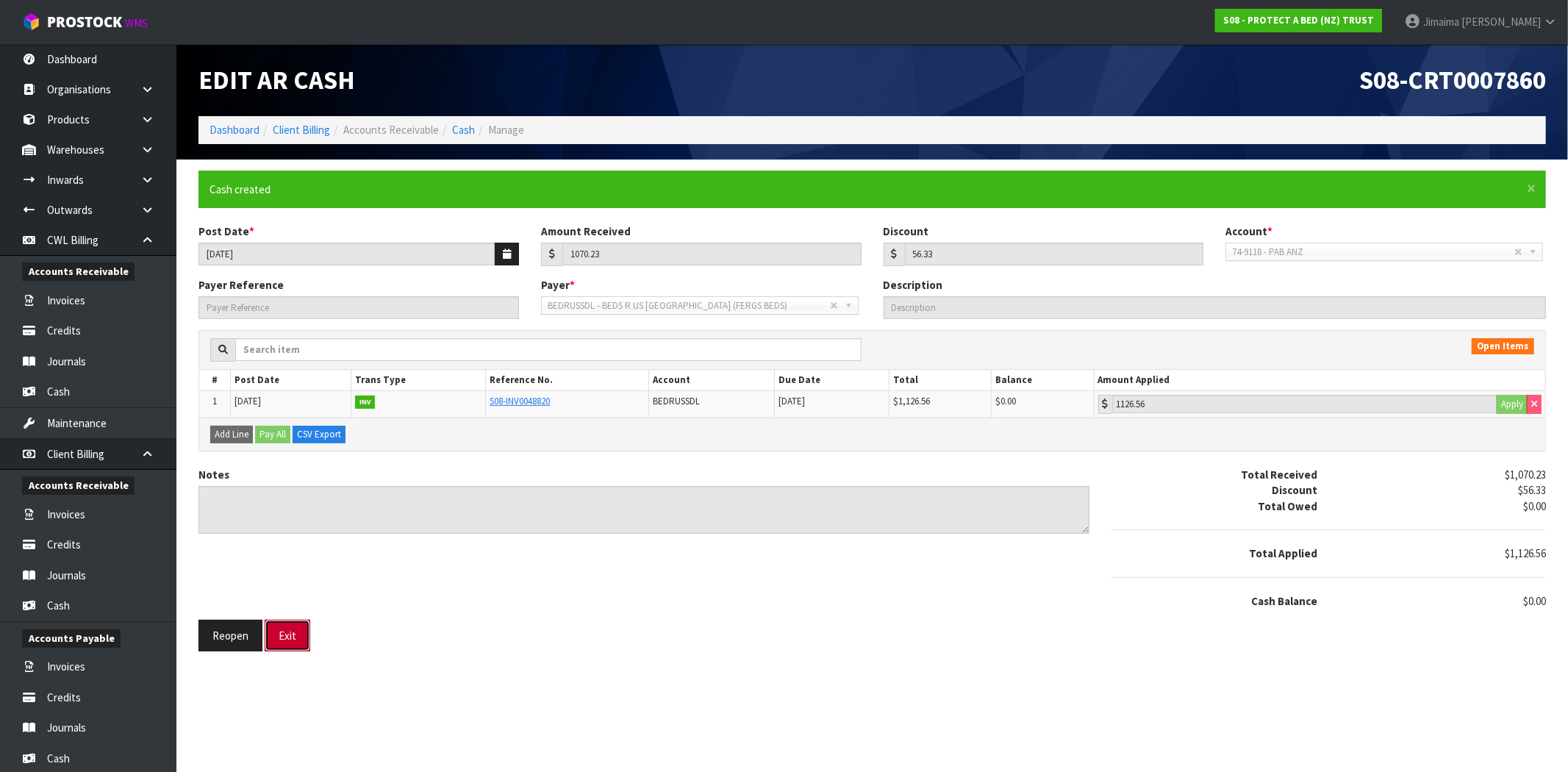
click at [290, 640] on button "Exit" at bounding box center [288, 636] width 46 height 31
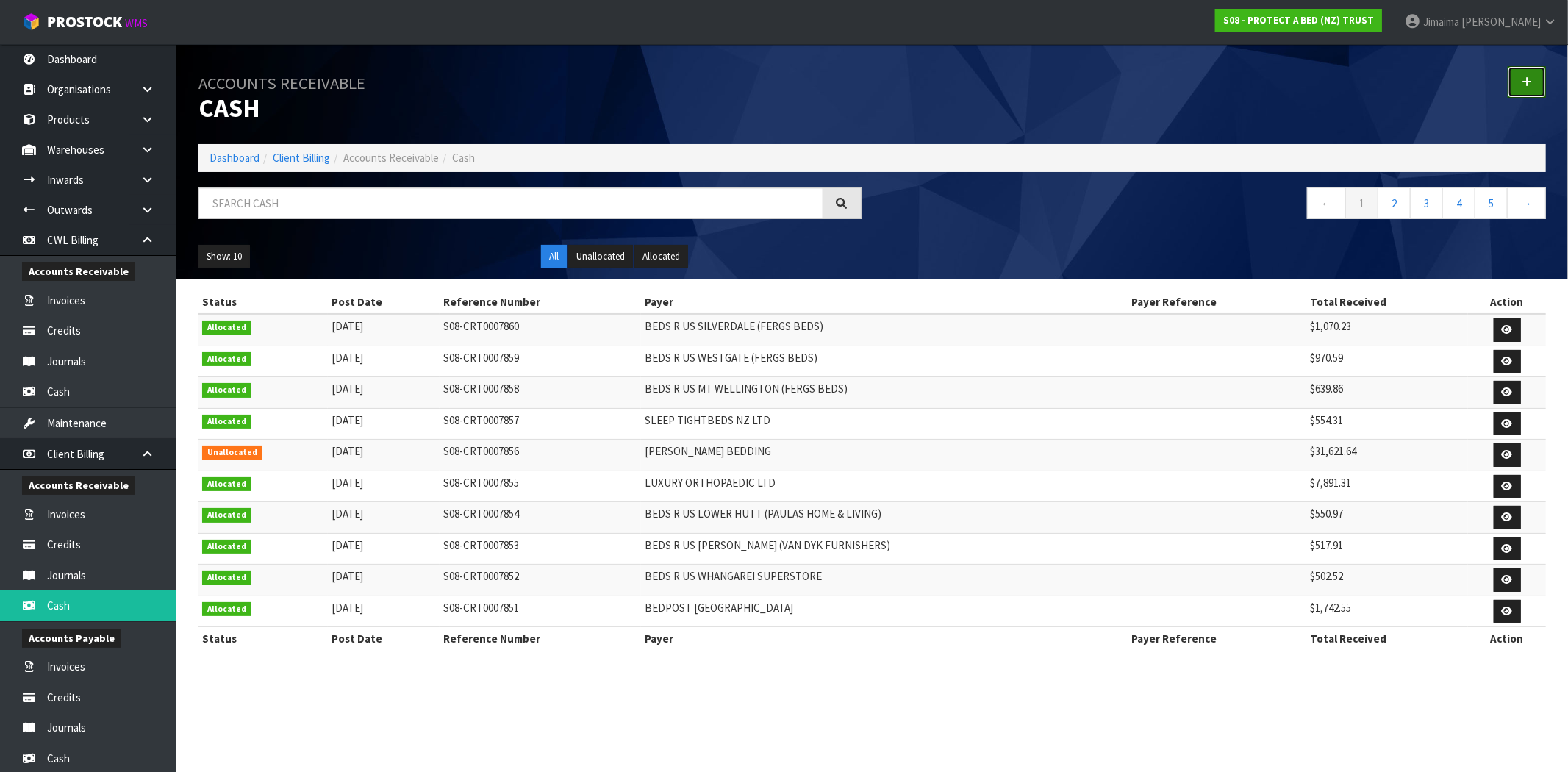
drag, startPoint x: 1533, startPoint y: 74, endPoint x: 1443, endPoint y: 99, distance: 93.4
click at [1531, 74] on link at bounding box center [1527, 82] width 39 height 31
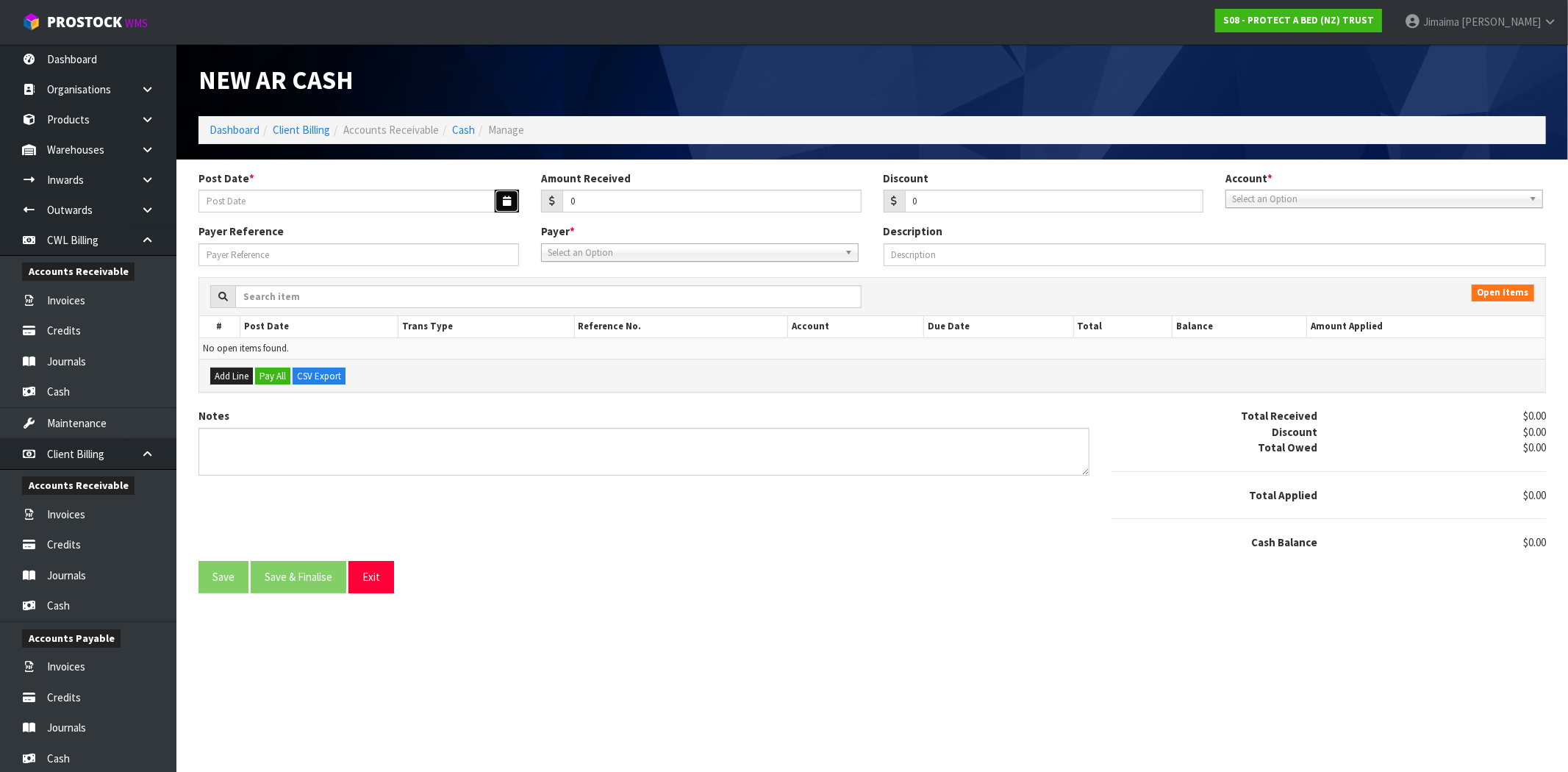
click at [510, 208] on button "button" at bounding box center [506, 200] width 24 height 23
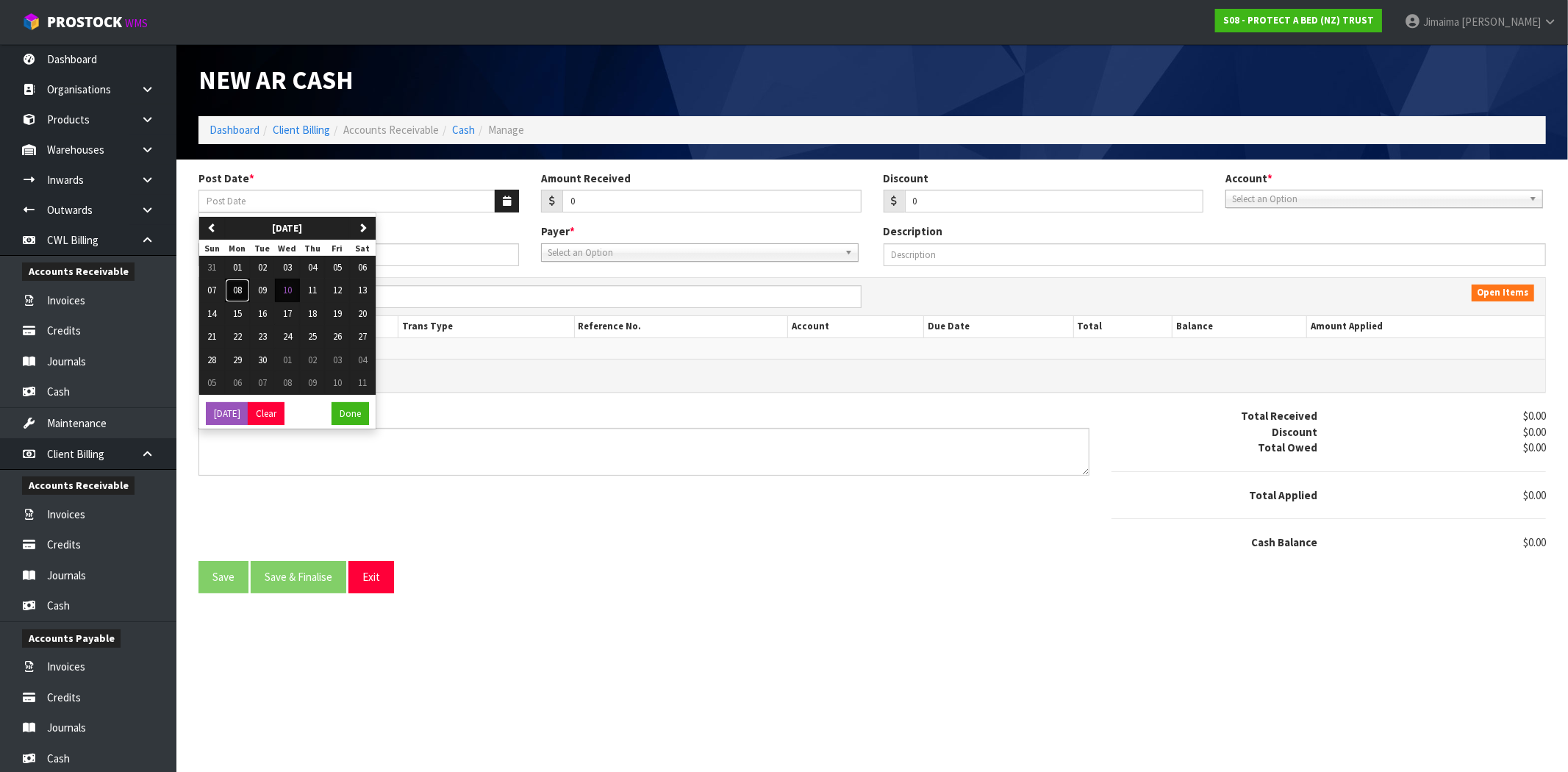
click at [243, 290] on button "08" at bounding box center [237, 290] width 25 height 24
type input "[DATE]"
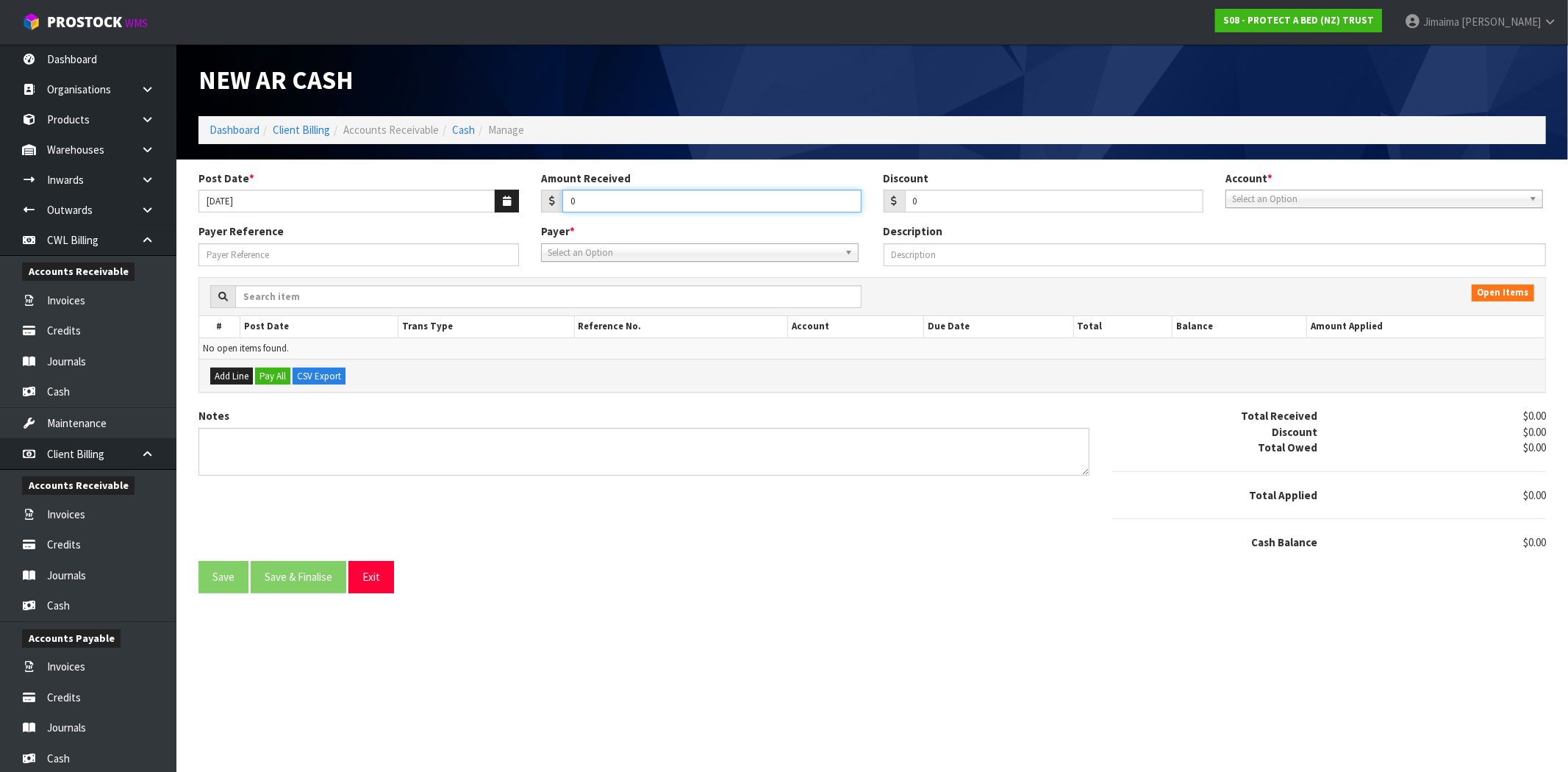
drag, startPoint x: 579, startPoint y: 201, endPoint x: 465, endPoint y: 197, distance: 114.1
click at [465, 197] on div "Post Date * 08/09/2025 Amount Received 0 Discount 0 Account * 74-9118 - PAB ANZ…" at bounding box center [872, 198] width 1370 height 53
type input "3829.50"
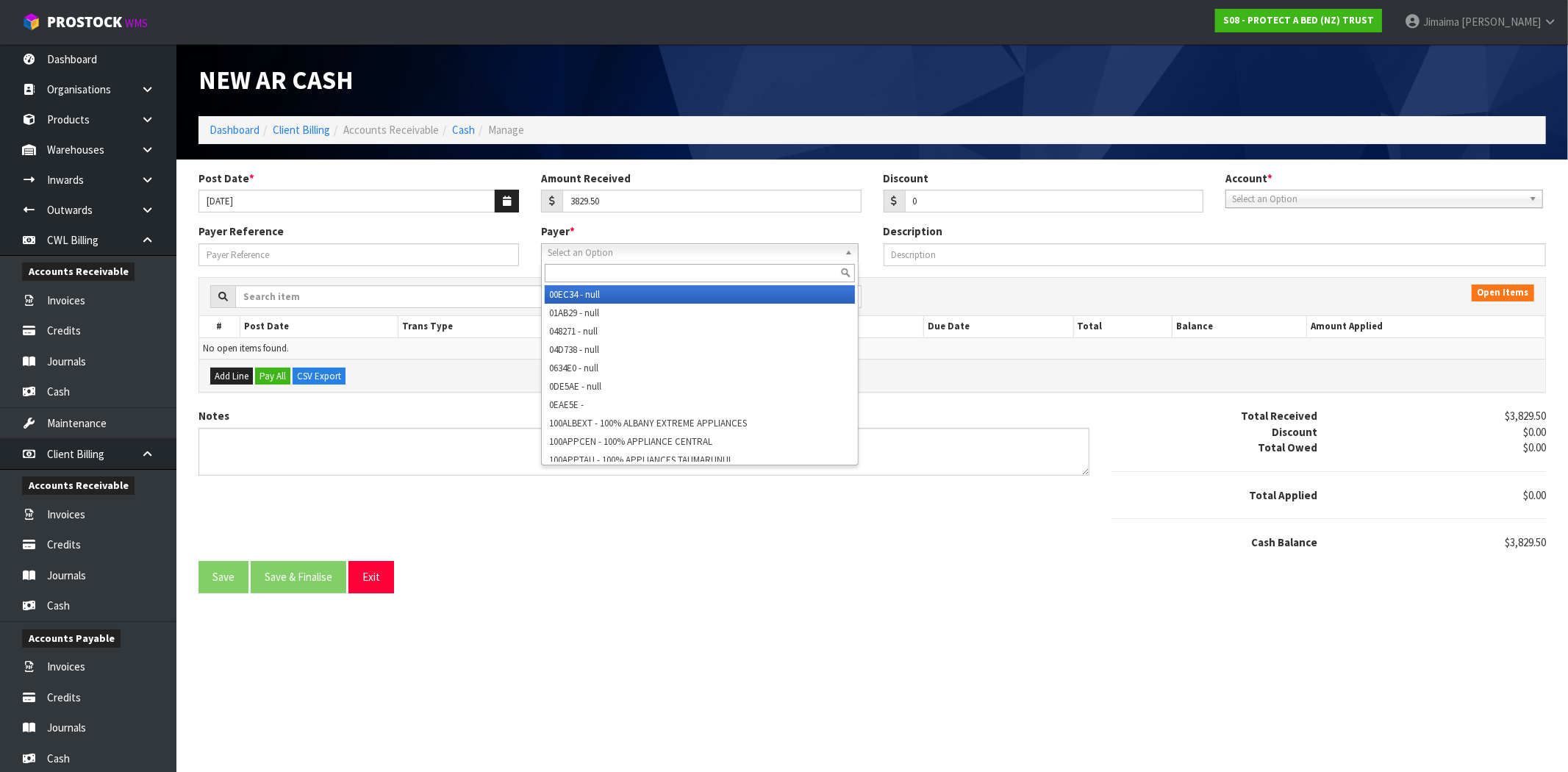
click at [574, 252] on span "Select an Option" at bounding box center [693, 253] width 291 height 17
click at [570, 265] on input "text" at bounding box center [700, 273] width 310 height 18
paste input "DIRFURNAP"
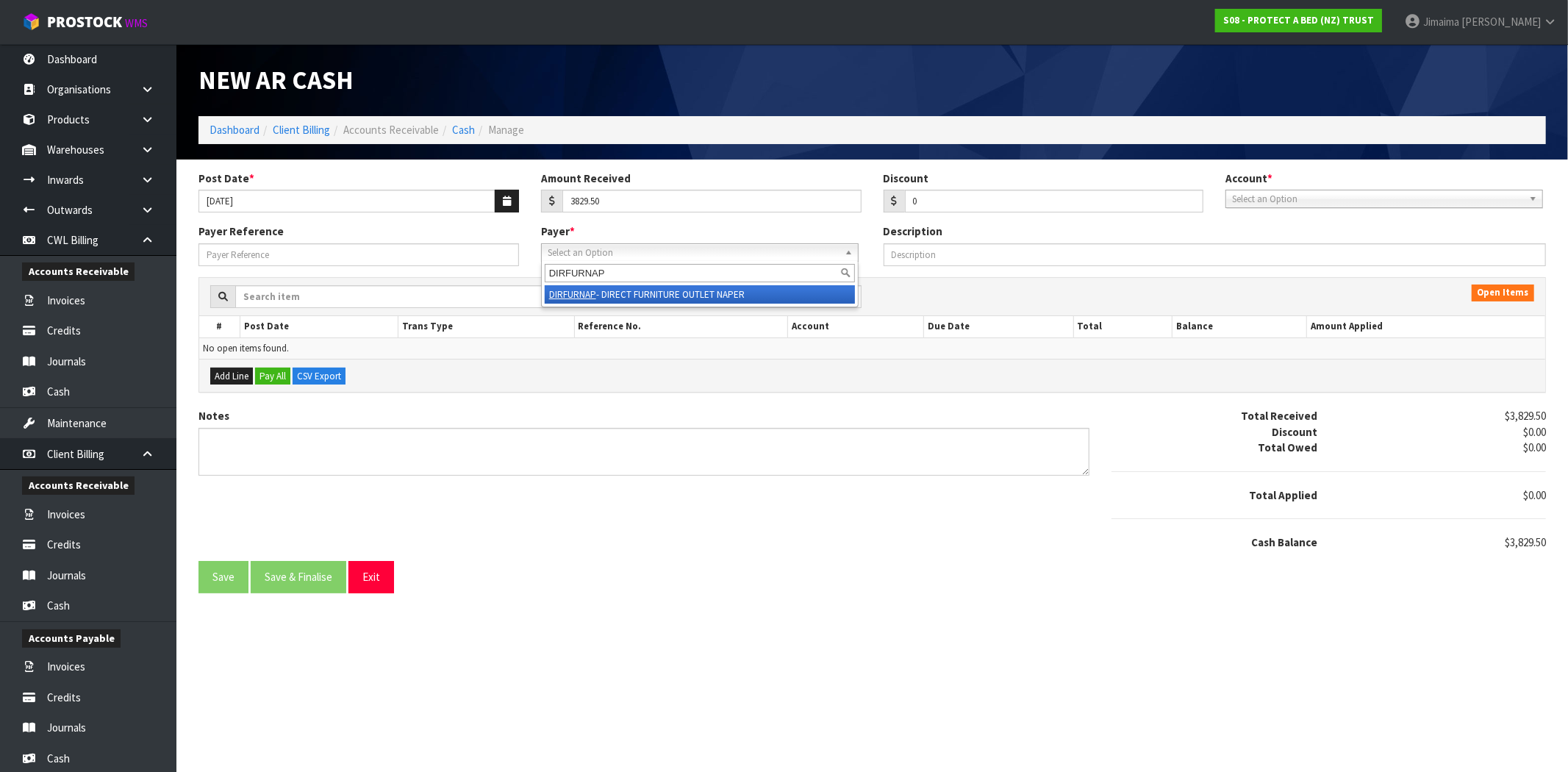
type input "DIRFURNAP"
click at [614, 290] on li "DIRFURNAP - DIRECT FURNITURE OUTLET NAPER" at bounding box center [700, 294] width 310 height 18
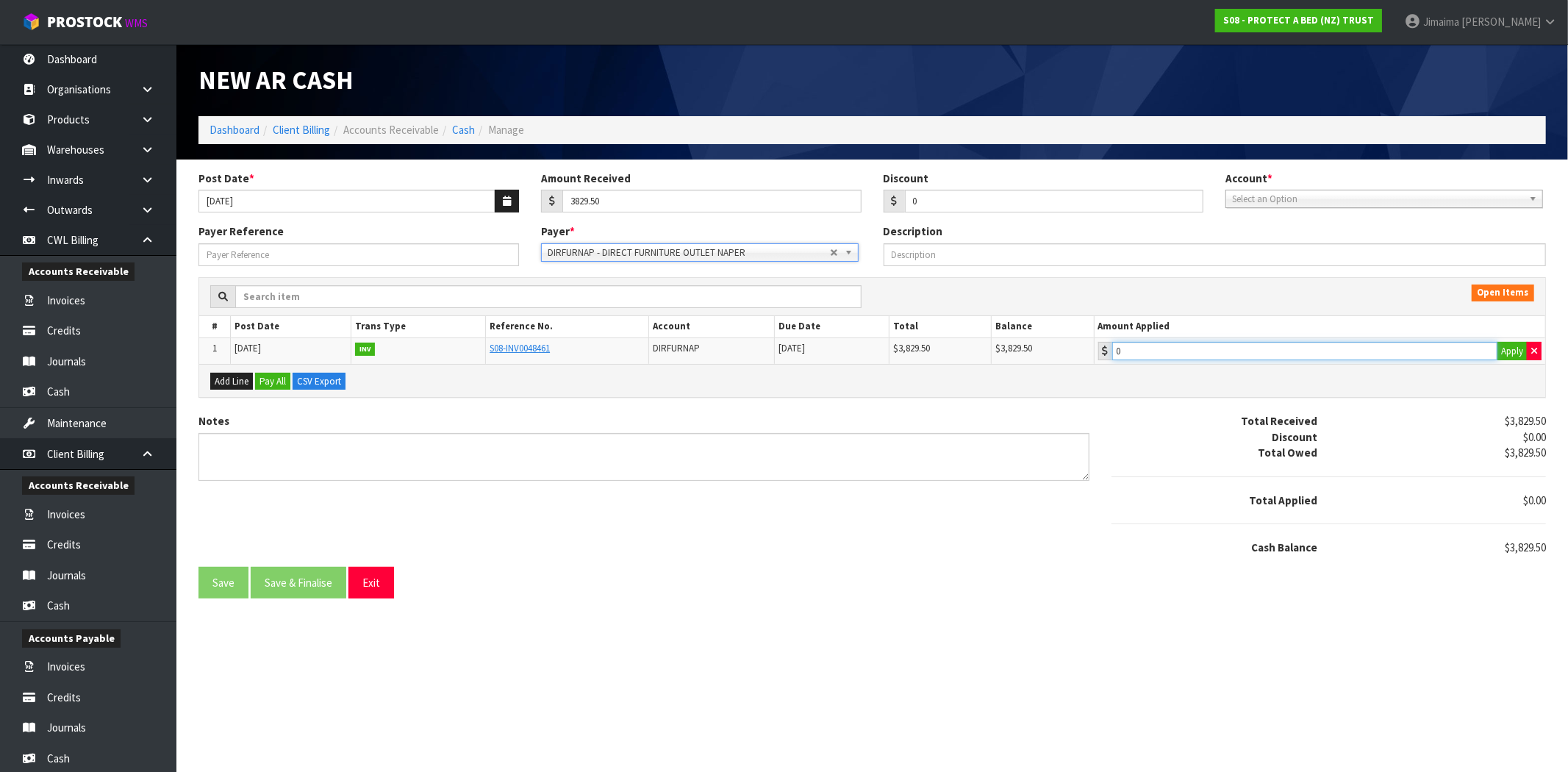
type input "3829.5"
click at [1179, 354] on input "3829.5" at bounding box center [1304, 351] width 385 height 18
click at [277, 378] on button "Pay All" at bounding box center [273, 381] width 35 height 17
click at [1508, 356] on button "Apply" at bounding box center [1512, 351] width 31 height 19
click at [1364, 202] on span "Select an Option" at bounding box center [1377, 199] width 291 height 17
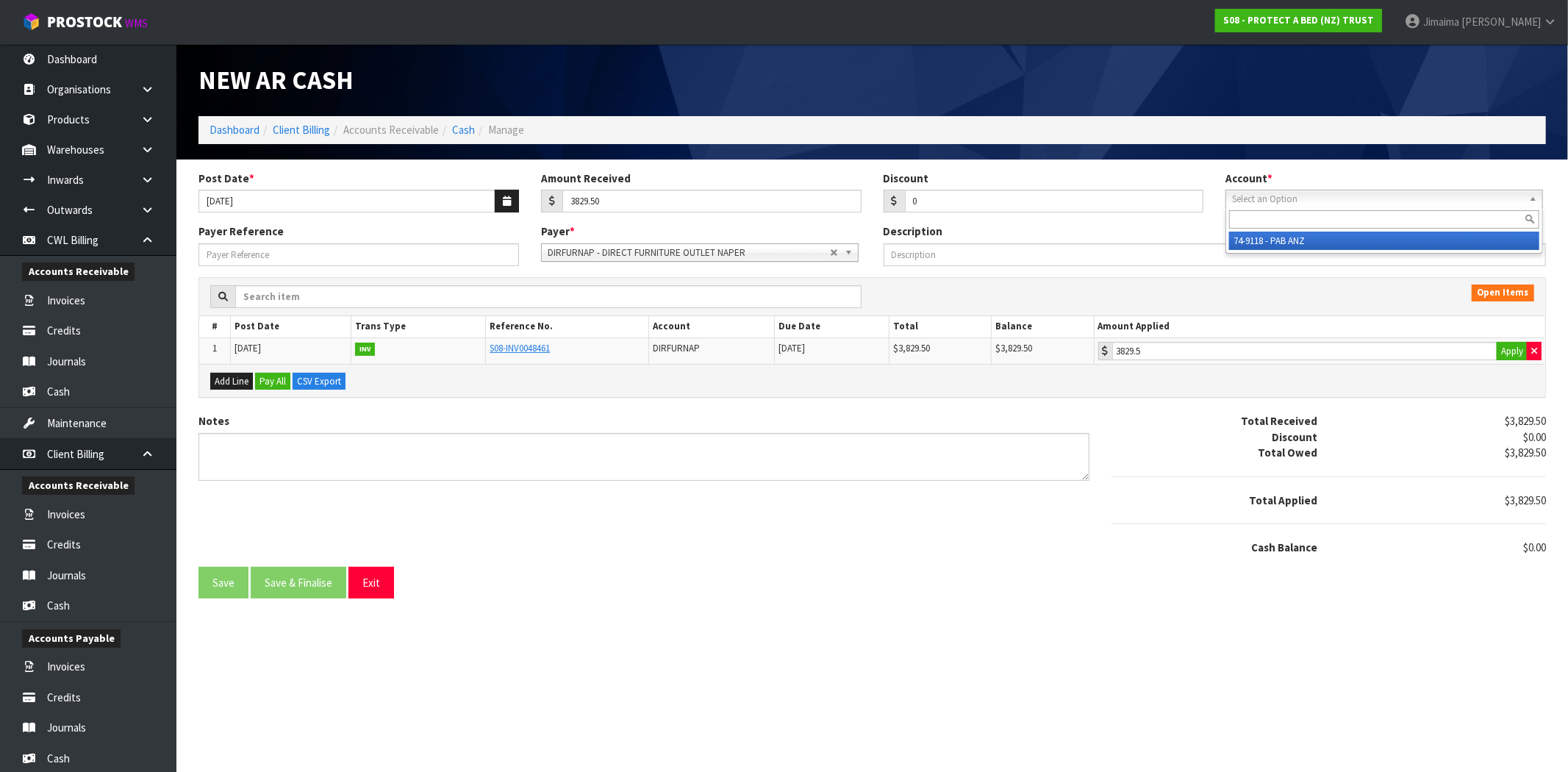
click at [1299, 230] on div at bounding box center [1384, 220] width 316 height 24
click at [1296, 233] on li "74-9118 - PAB ANZ" at bounding box center [1384, 241] width 310 height 18
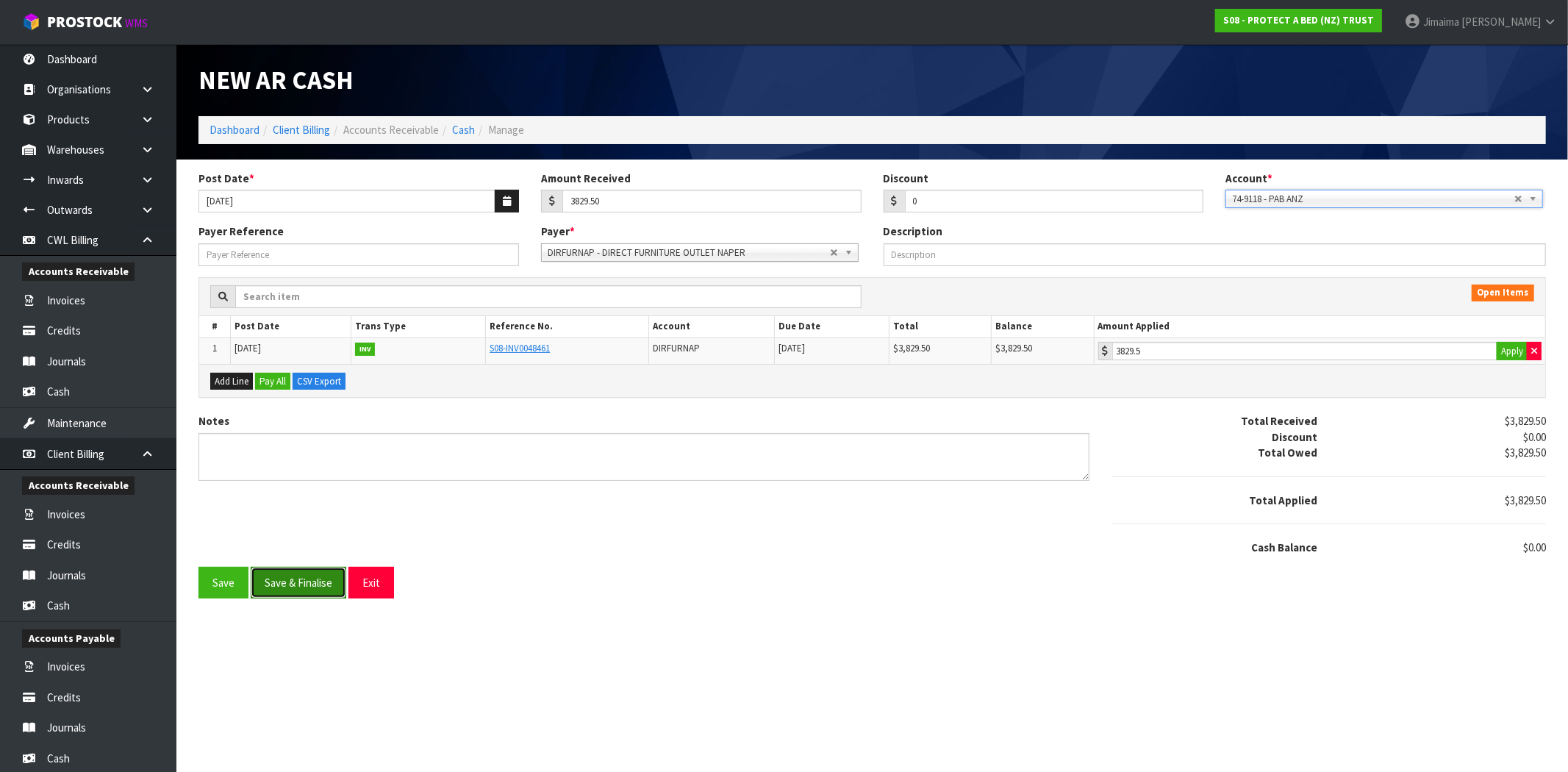
click at [321, 572] on button "Save & Finalise" at bounding box center [299, 583] width 96 height 31
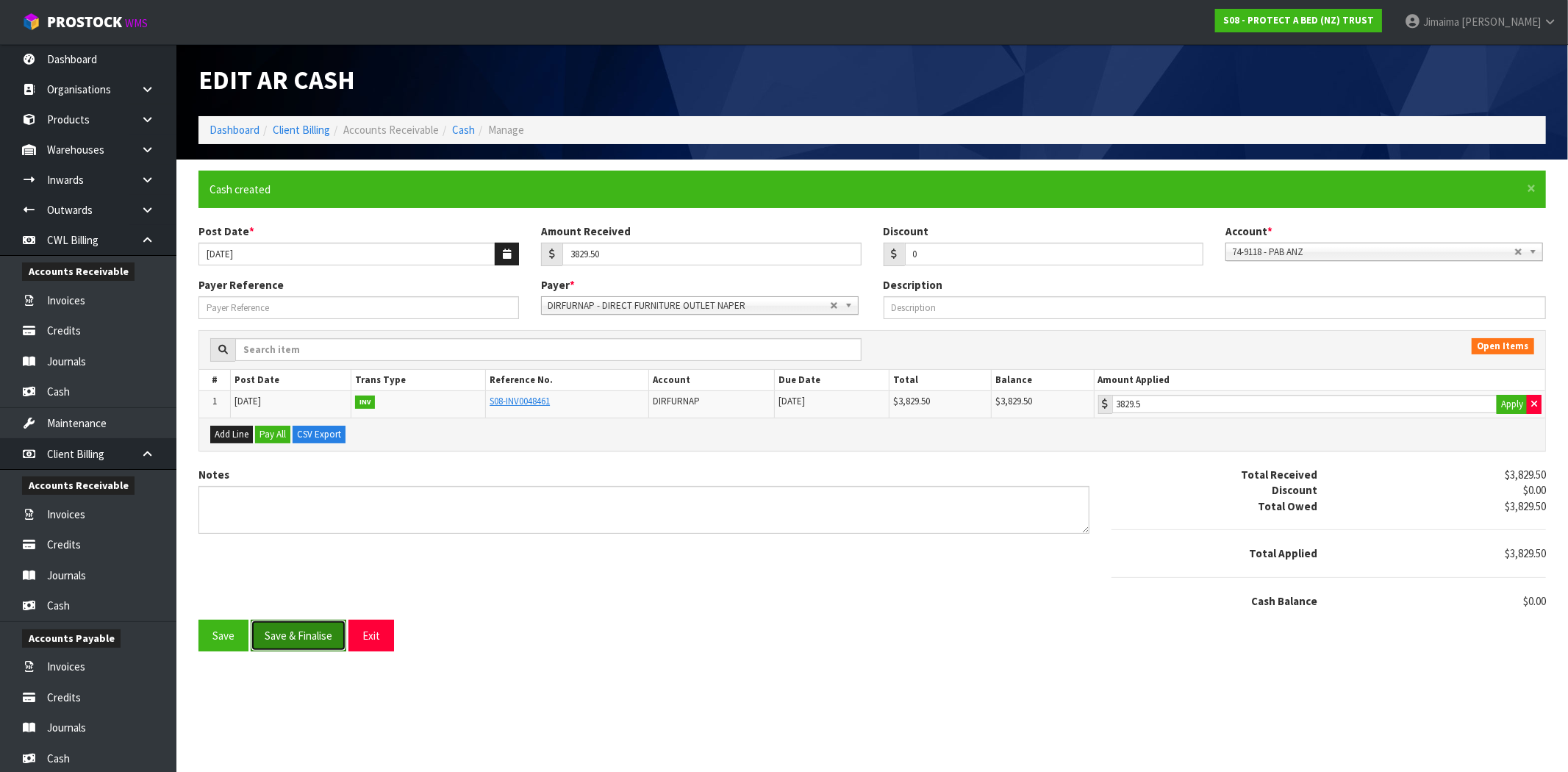
type input "3829.5"
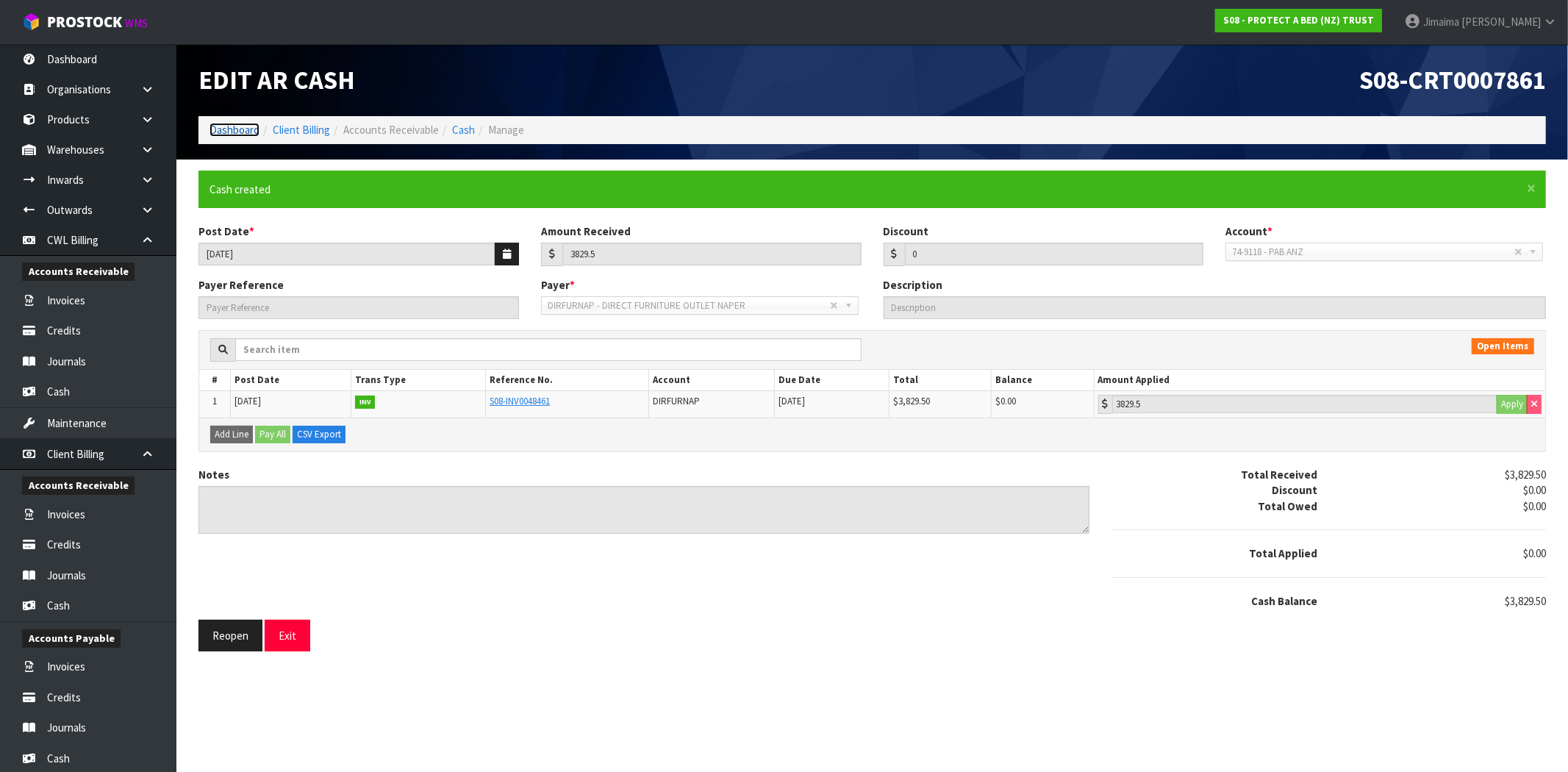
click at [236, 123] on link "Dashboard" at bounding box center [234, 130] width 50 height 14
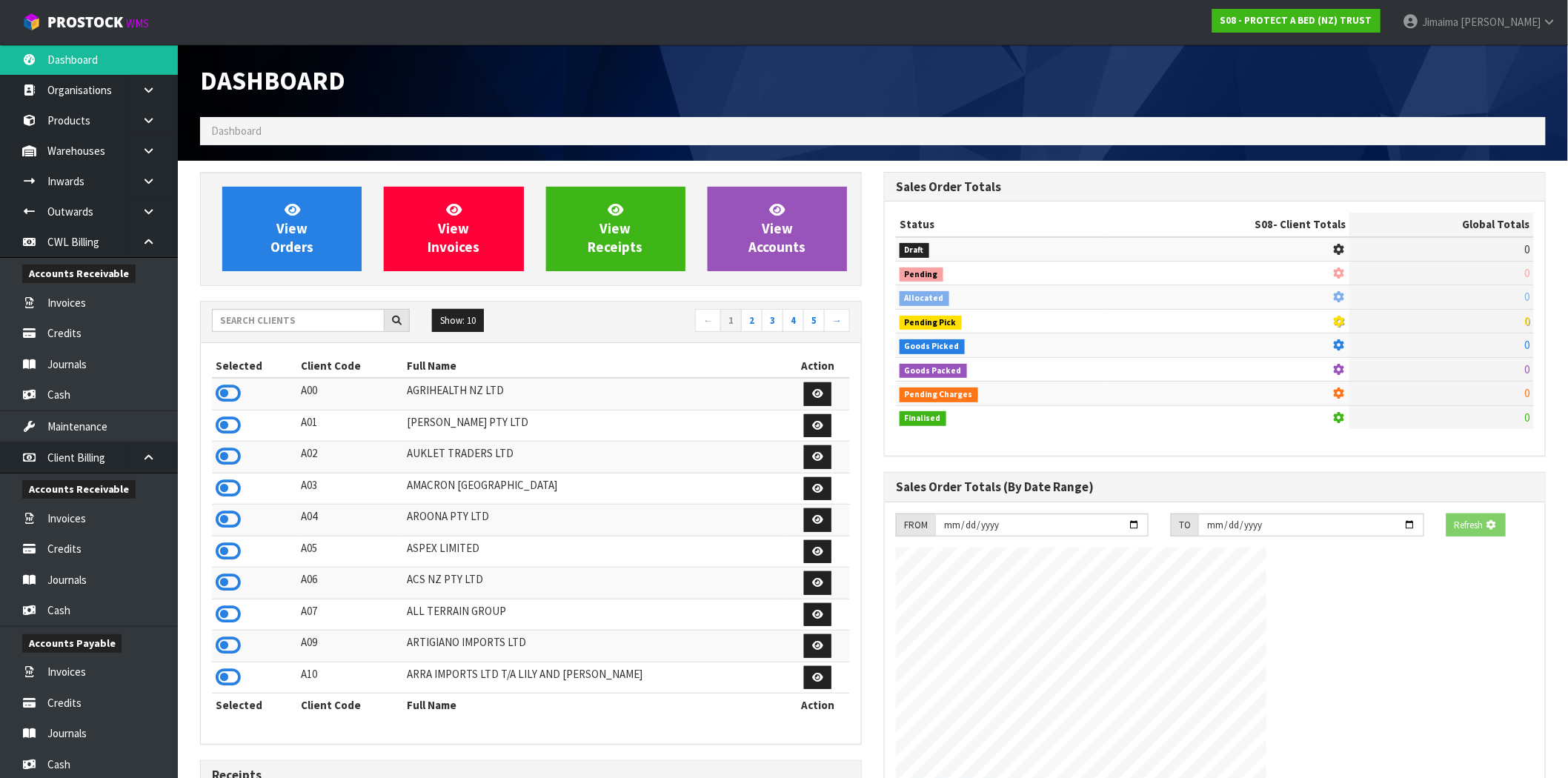
click at [291, 332] on div "Show: 10 5 10 25 50 ← 1 2 3 4 5 →" at bounding box center [531, 322] width 660 height 26
click at [293, 320] on input "text" at bounding box center [298, 320] width 172 height 23
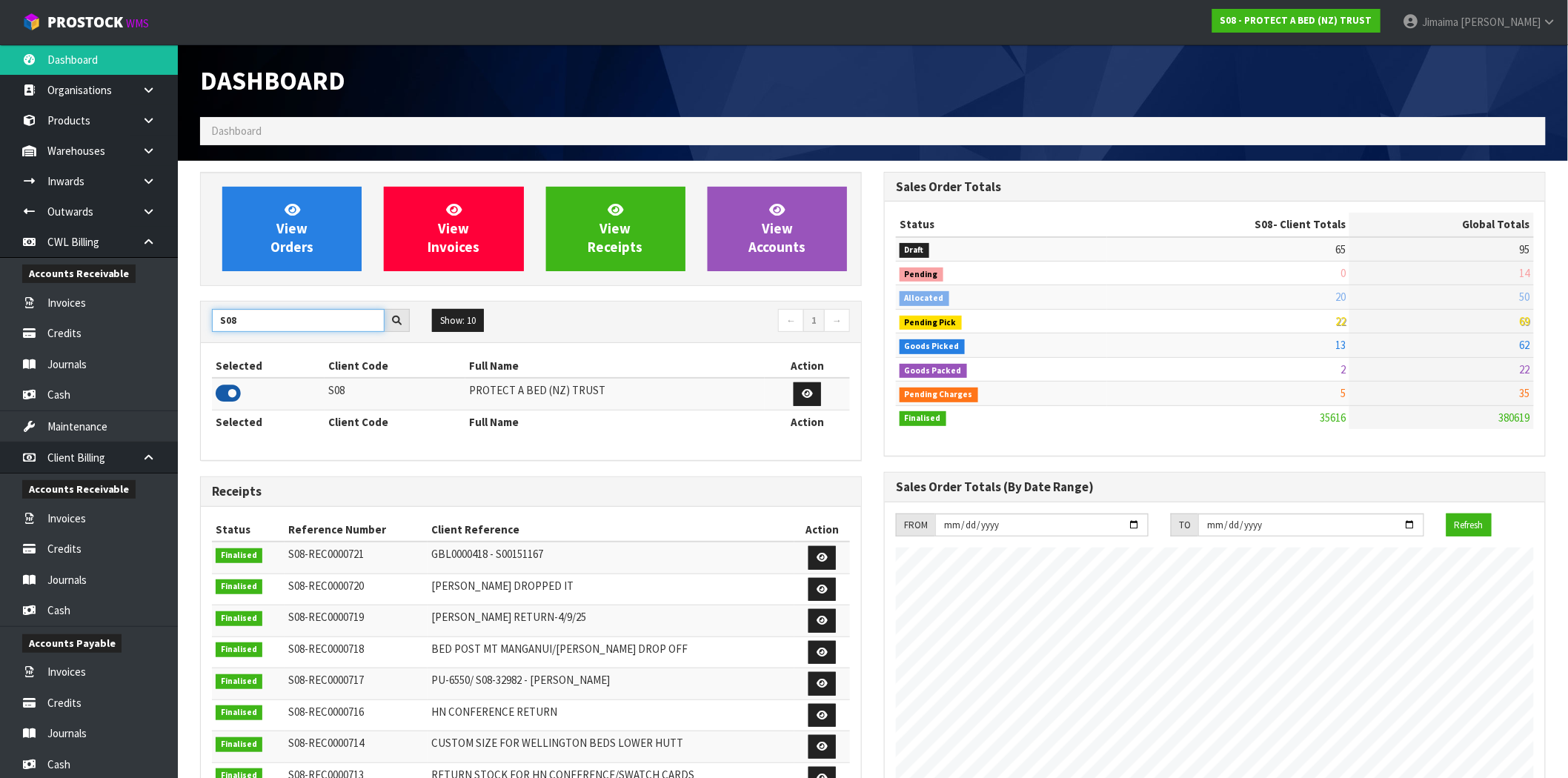
type input "S08"
click at [231, 390] on icon at bounding box center [228, 394] width 25 height 22
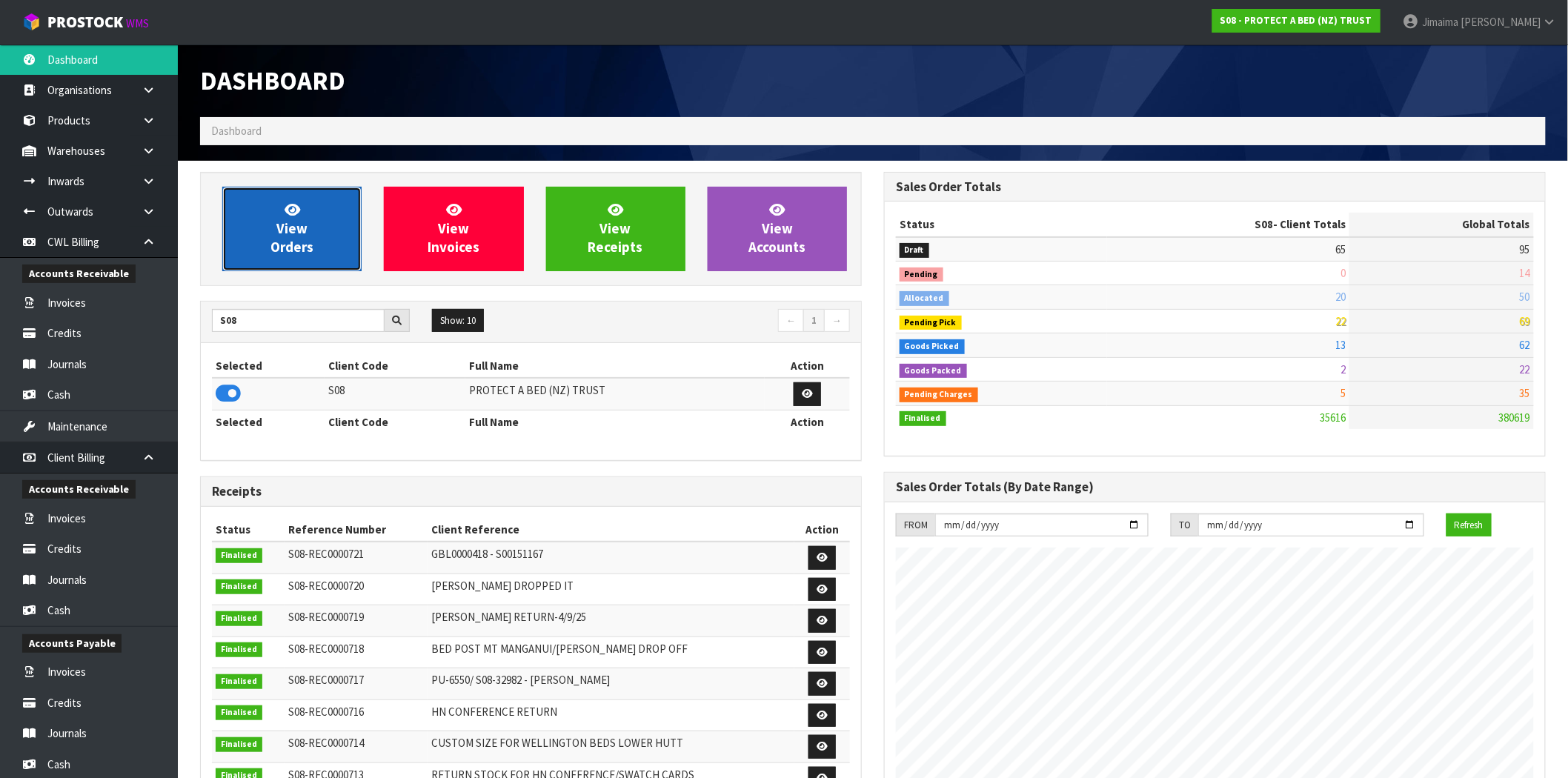
click at [283, 239] on span "View Orders" at bounding box center [292, 229] width 43 height 56
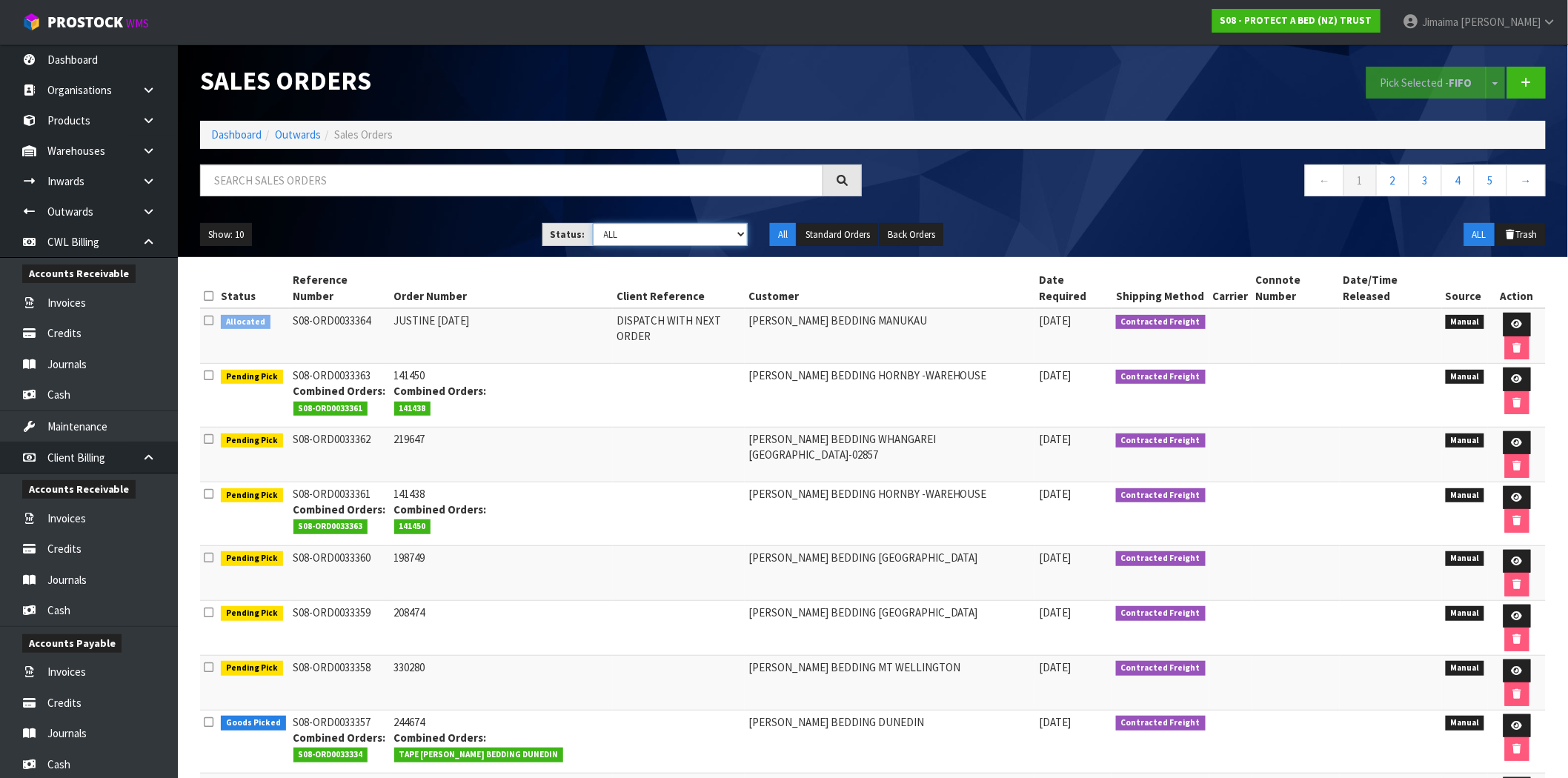
click at [656, 239] on select "Draft Pending Allocated Pending Pick Goods Picked Goods Packed Pending Charges …" at bounding box center [671, 234] width 156 height 23
click at [593, 223] on select "Draft Pending Allocated Pending Pick Goods Picked Goods Packed Pending Charges …" at bounding box center [671, 234] width 156 height 23
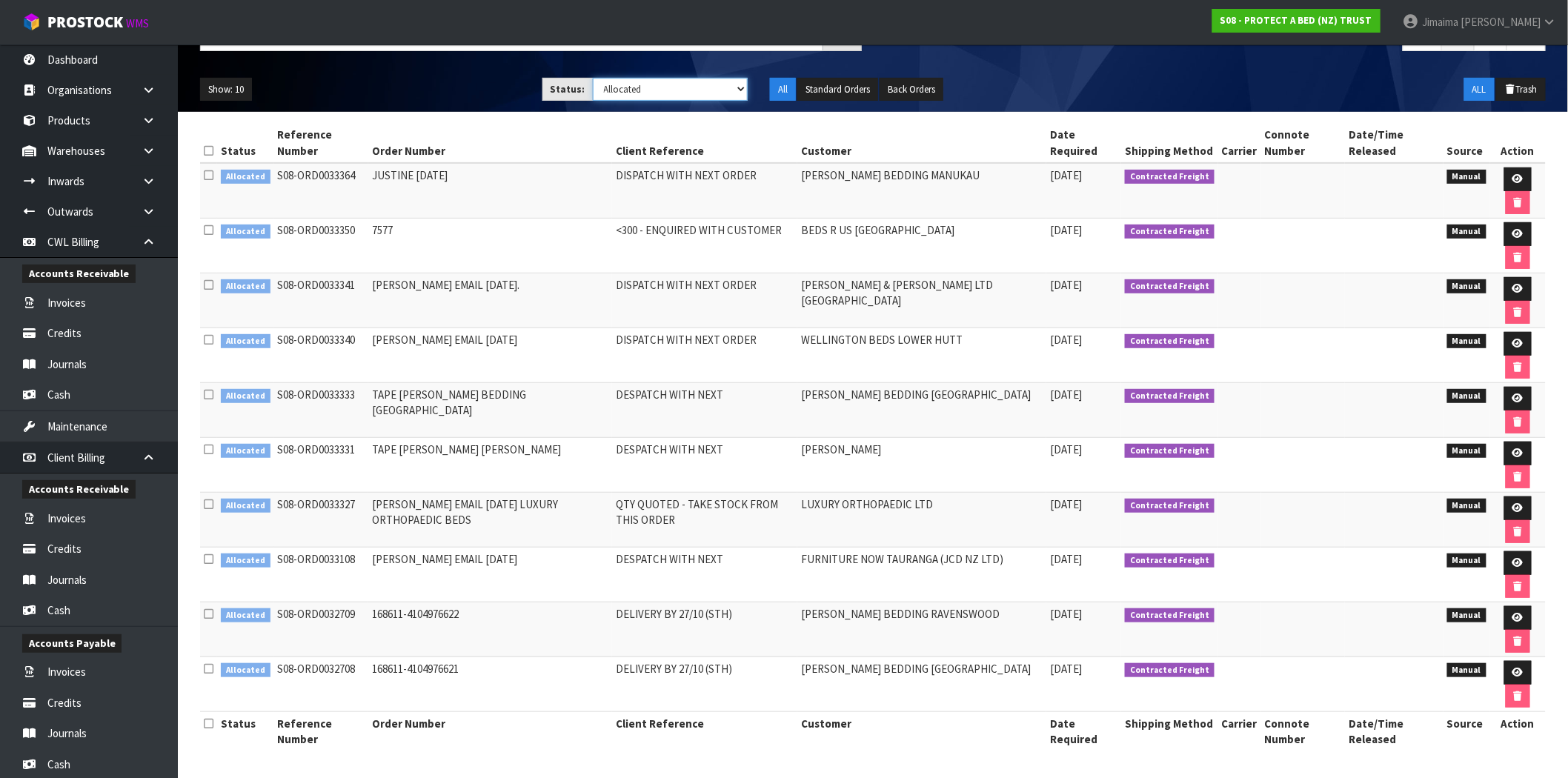
scroll to position [149, 0]
drag, startPoint x: 1032, startPoint y: 446, endPoint x: 798, endPoint y: 445, distance: 234.0
click at [798, 445] on tr "Allocated S08-ORD0033331 TAPE HARVEY NORMAN BEDDING ASHBURTON DESPATCH WITH NEX…" at bounding box center [872, 465] width 1346 height 55
copy tr "HARVEY NORMAN BEDDING ASHBURTON"
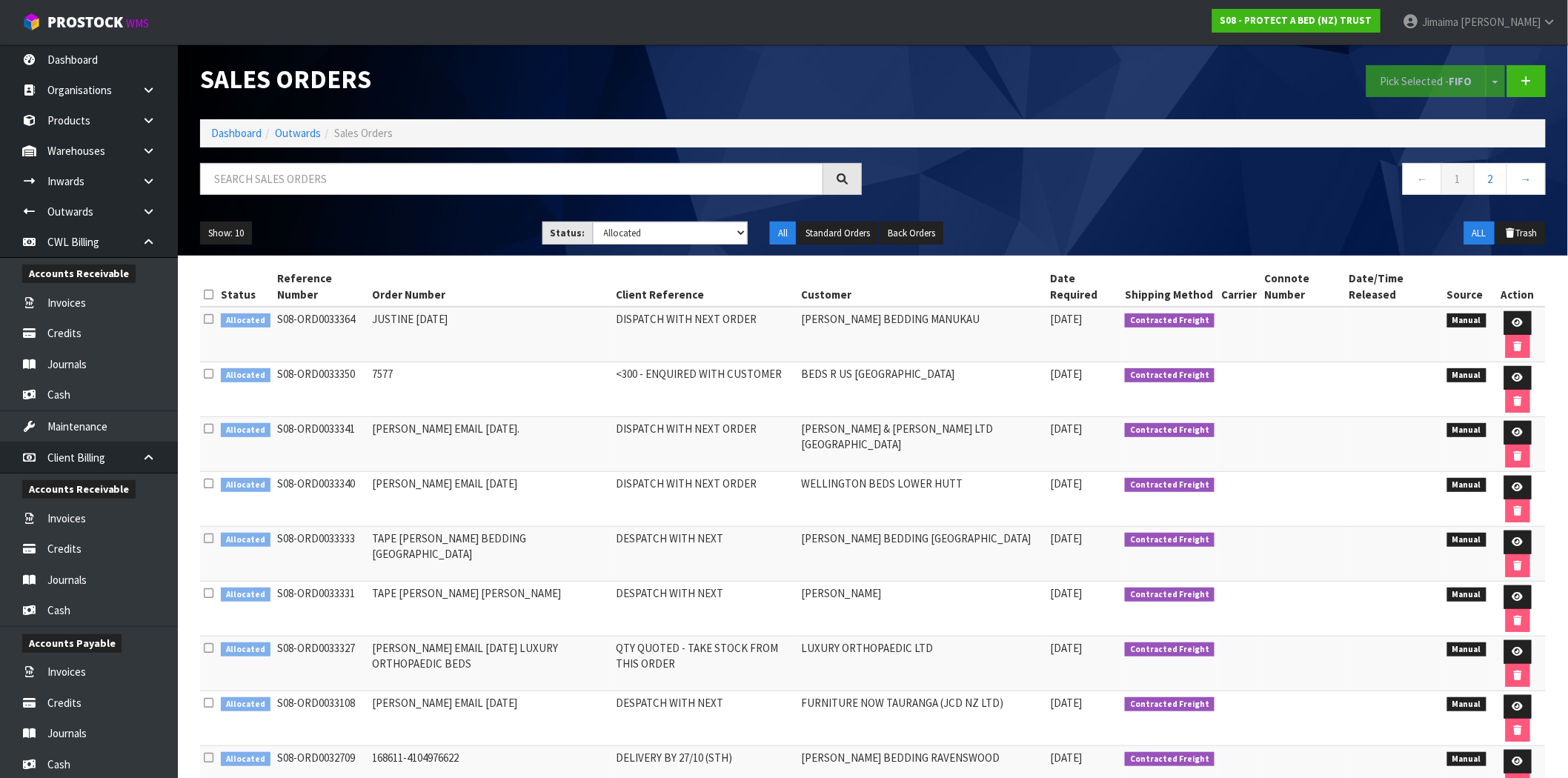
scroll to position [0, 0]
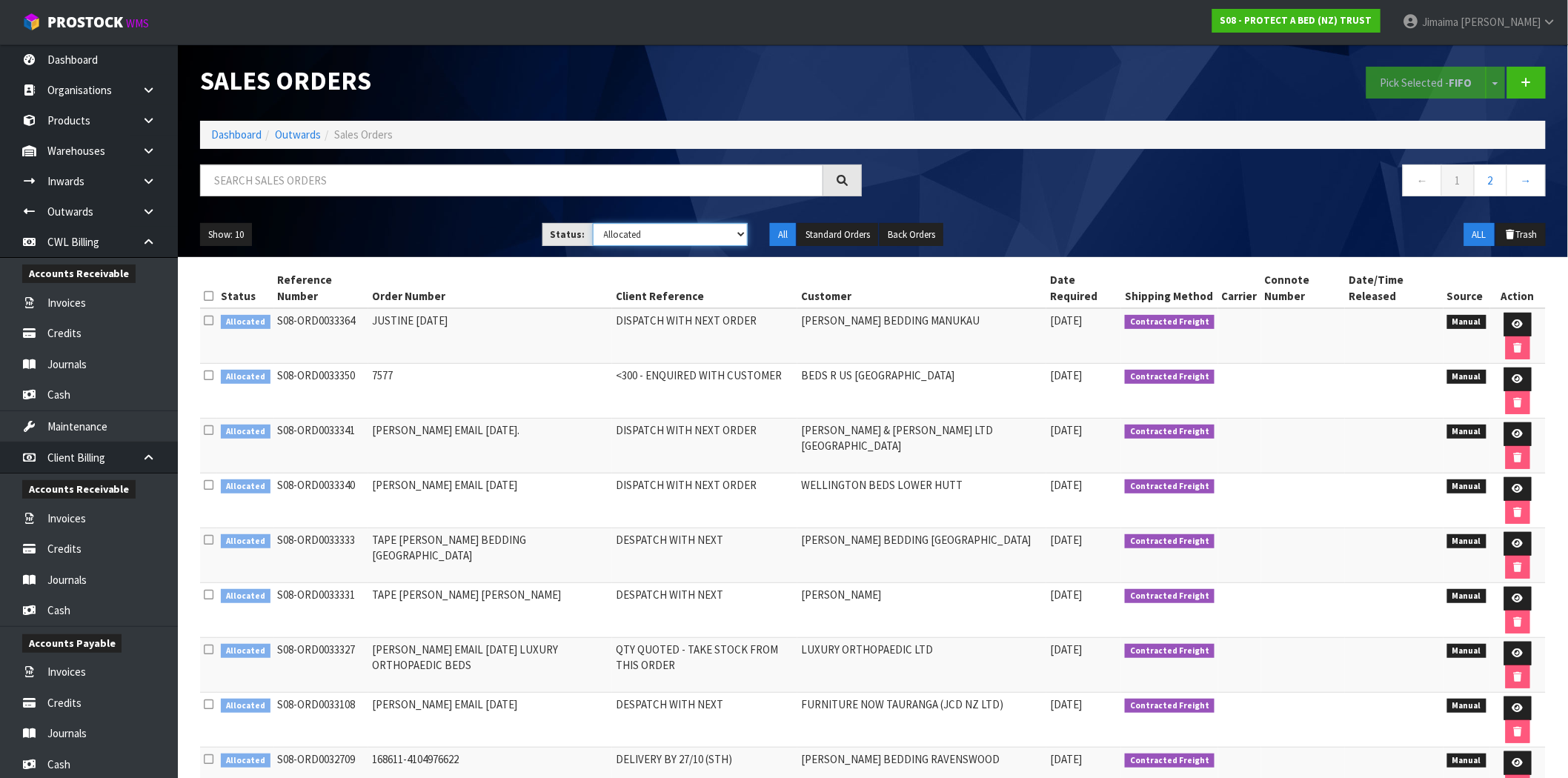
click at [599, 225] on select "Draft Pending Allocated Pending Pick Goods Picked Goods Packed Pending Charges …" at bounding box center [671, 234] width 156 height 23
select select "string:ALL"
click at [593, 223] on select "Draft Pending Allocated Pending Pick Goods Picked Goods Packed Pending Charges …" at bounding box center [671, 234] width 156 height 23
click at [455, 186] on input "text" at bounding box center [511, 181] width 623 height 31
paste input "HARVEY NORMAN BEDDING ASHBURTON"
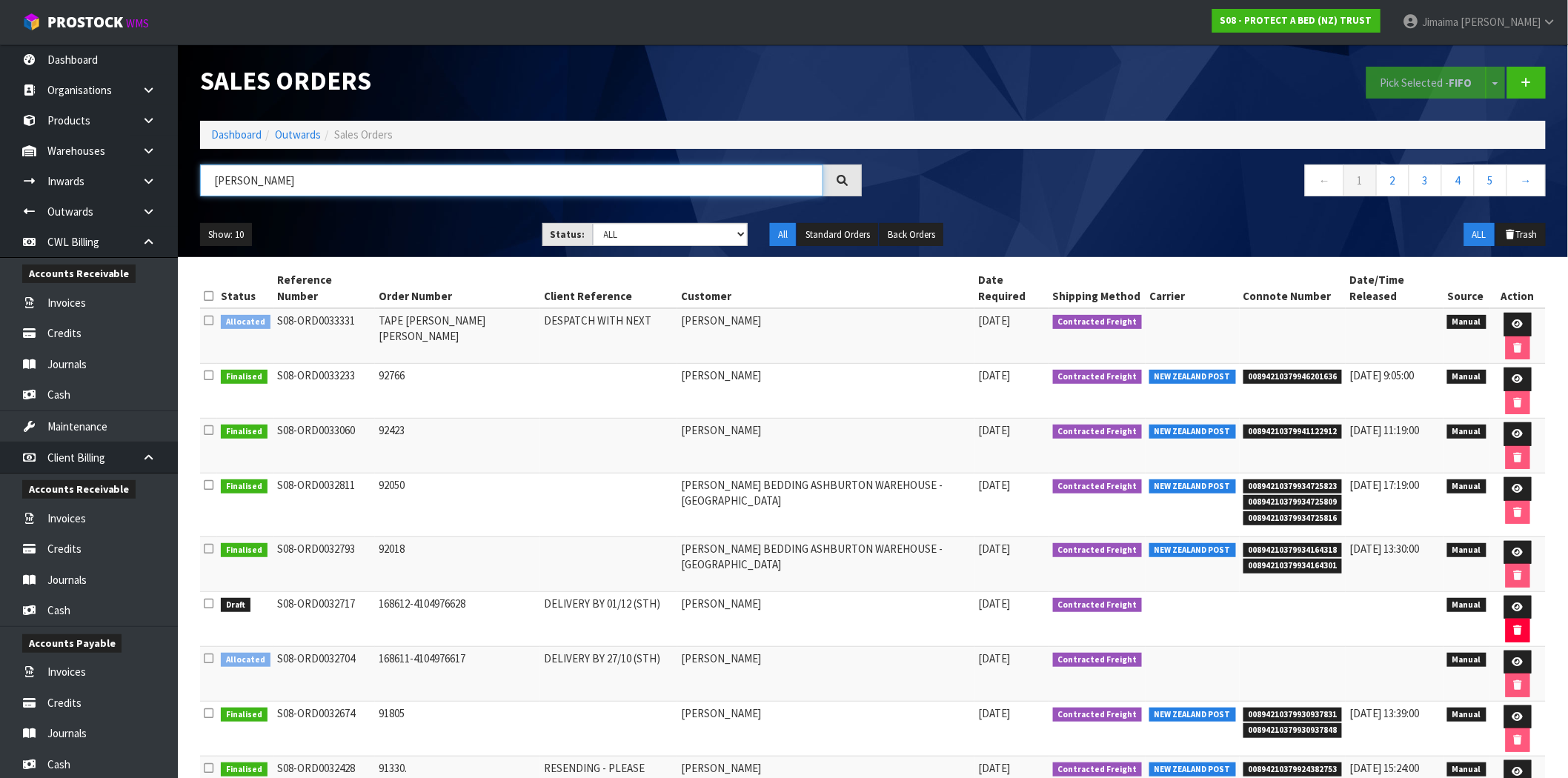
click at [376, 174] on input "HARVEY NORMAN BEDDING ASHBURTON" at bounding box center [511, 181] width 623 height 31
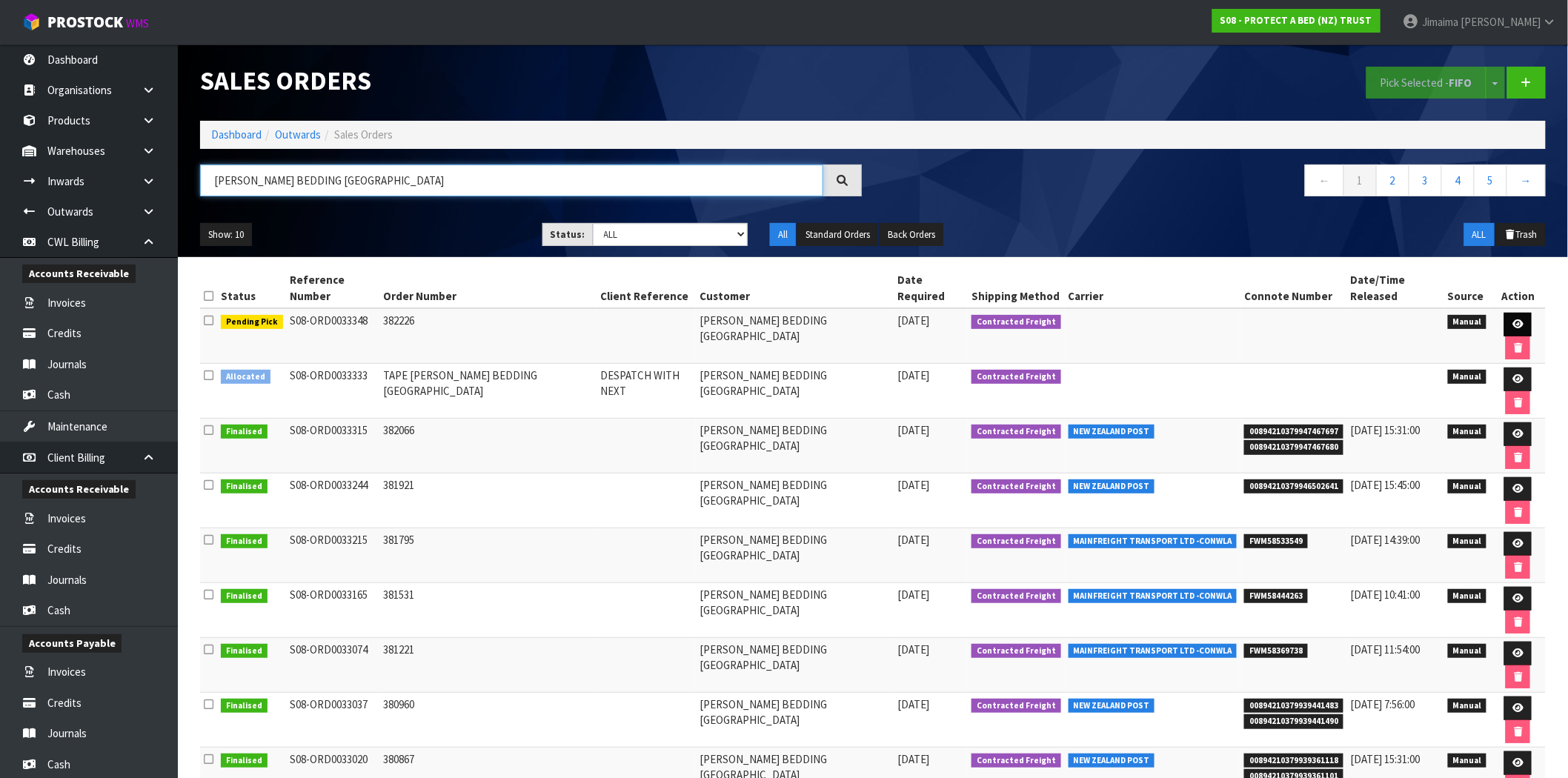
type input "HARVEY NORMAN BEDDING CHRISTCHURCH"
drag, startPoint x: 1522, startPoint y: 329, endPoint x: 1512, endPoint y: 328, distance: 10.0
click at [1522, 329] on link at bounding box center [1518, 325] width 28 height 24
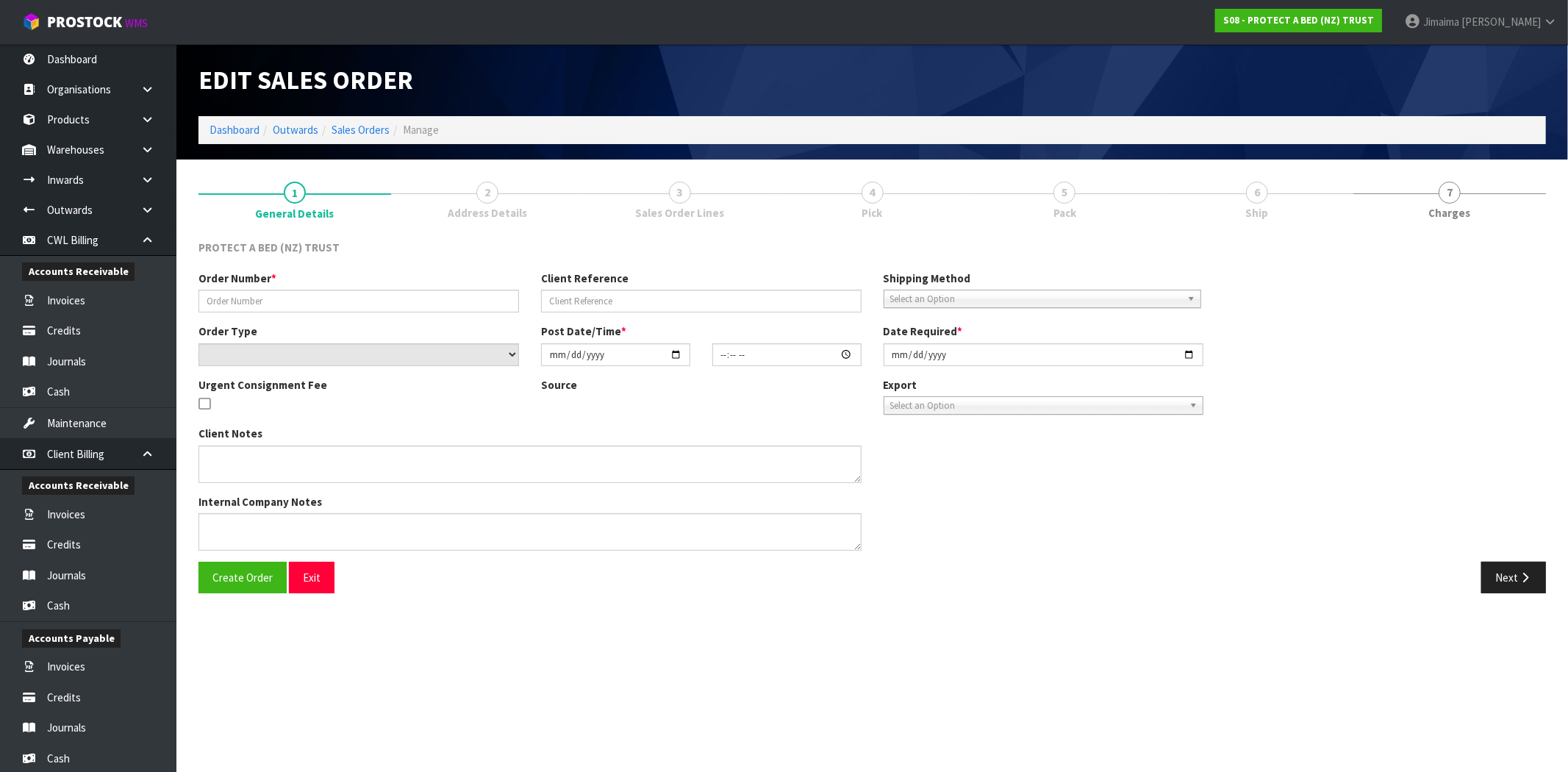
type input "382226"
select select "number:0"
type input "[DATE]"
type input "16:33:00.000"
type input "[DATE]"
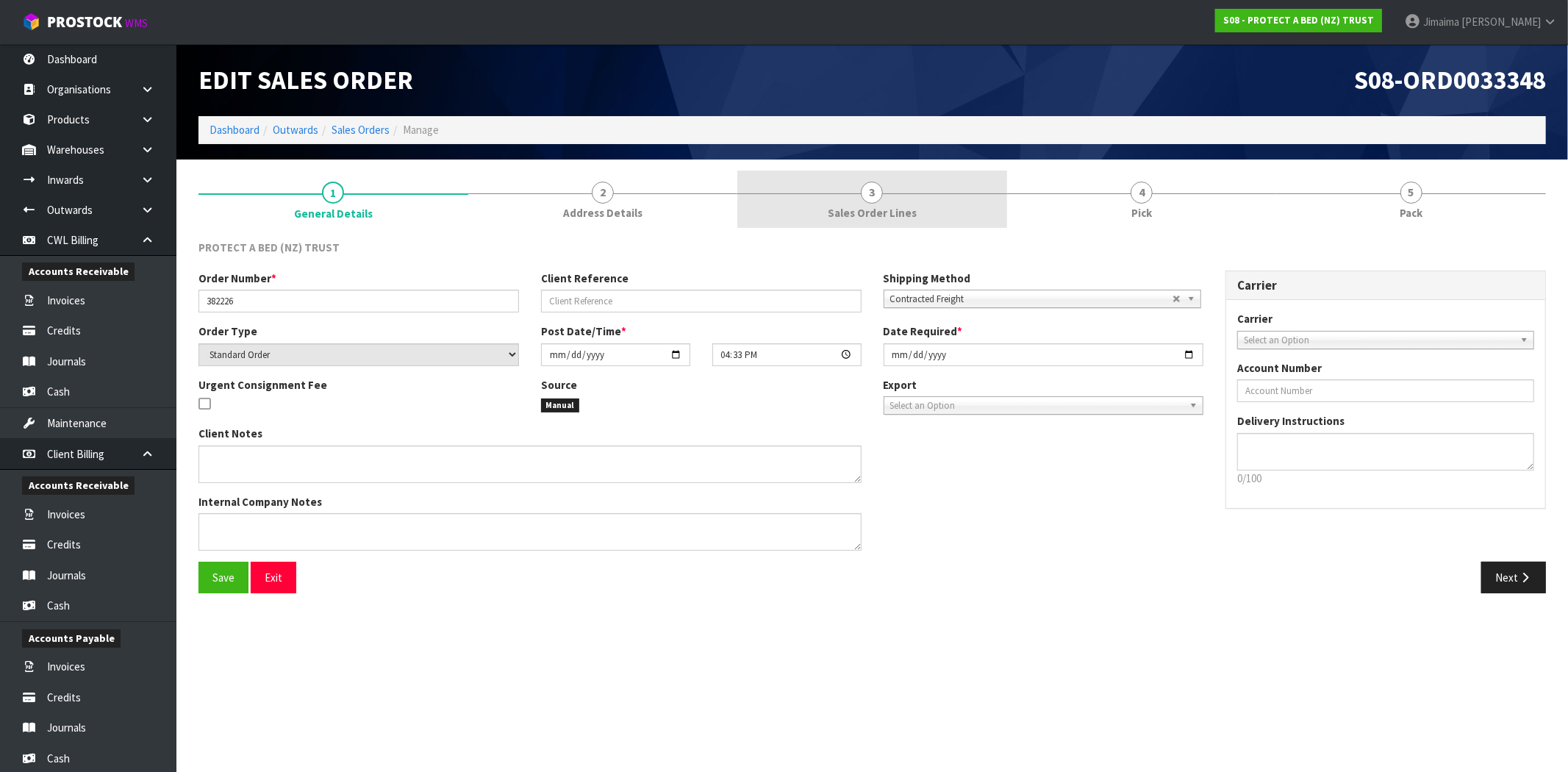
click at [885, 197] on link "3 Sales Order Lines" at bounding box center [873, 199] width 270 height 58
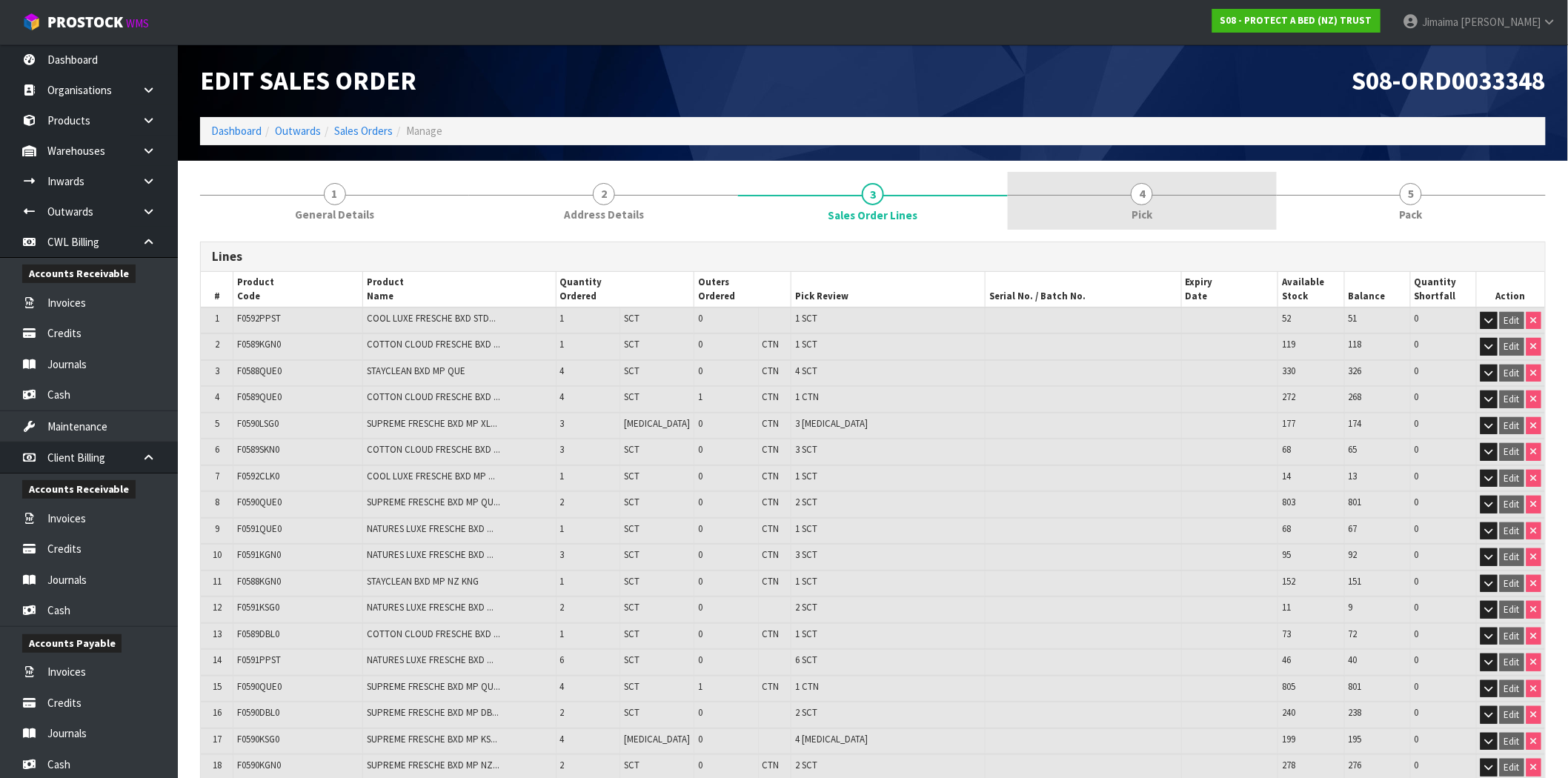
click at [1154, 182] on link "4 Pick" at bounding box center [1142, 201] width 269 height 58
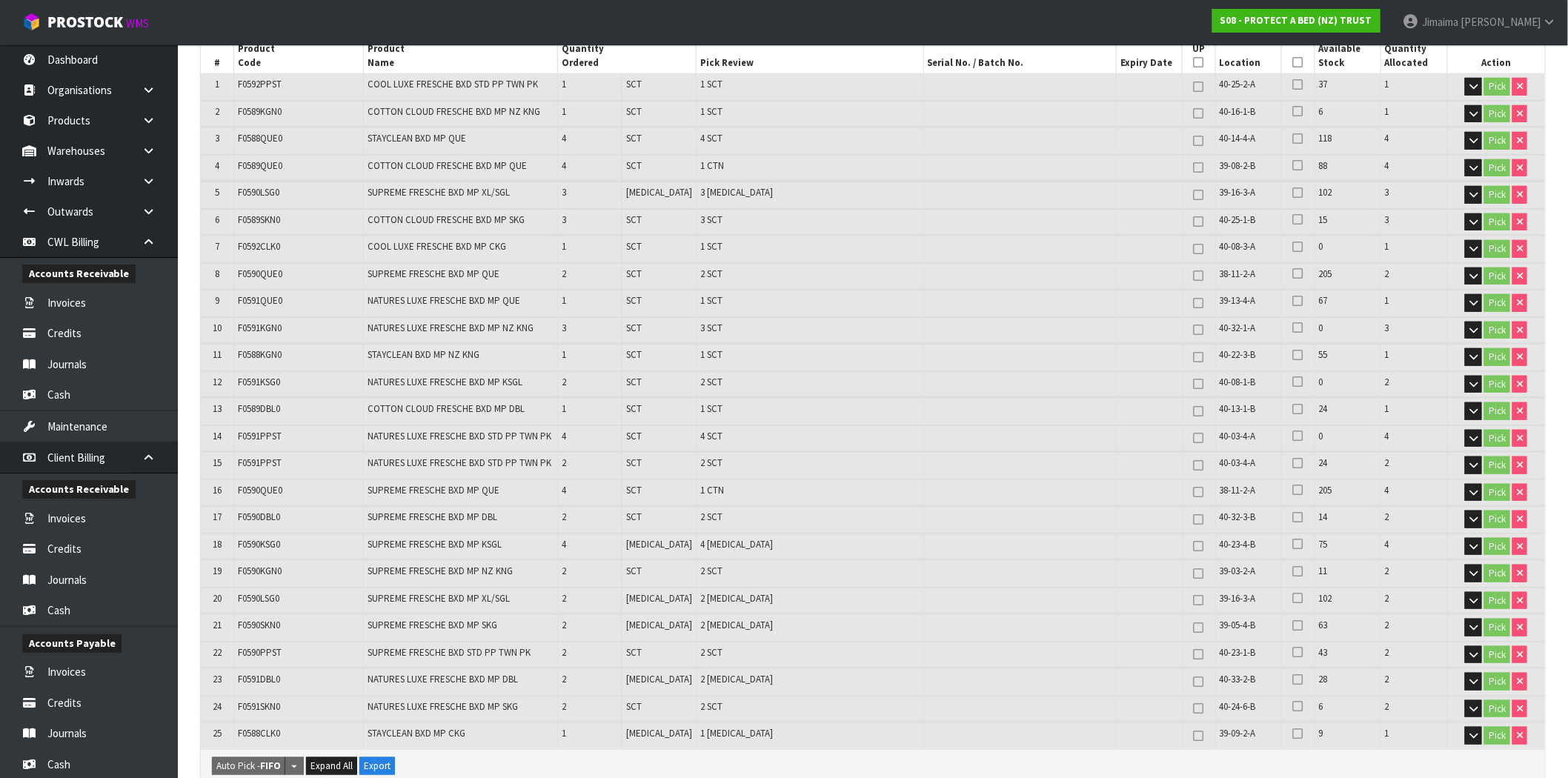
scroll to position [43, 0]
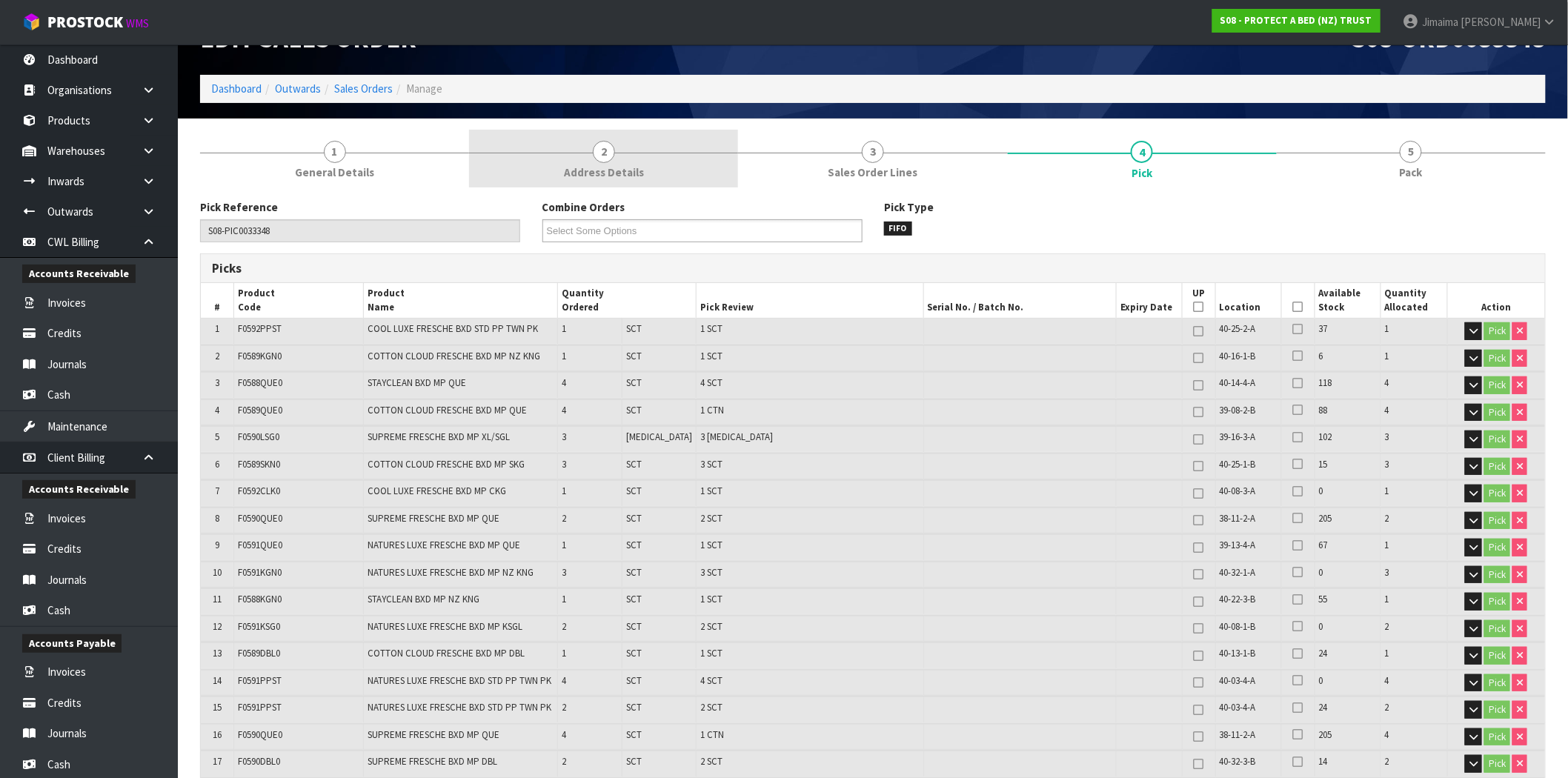
click at [588, 171] on span "Address Details" at bounding box center [604, 172] width 80 height 16
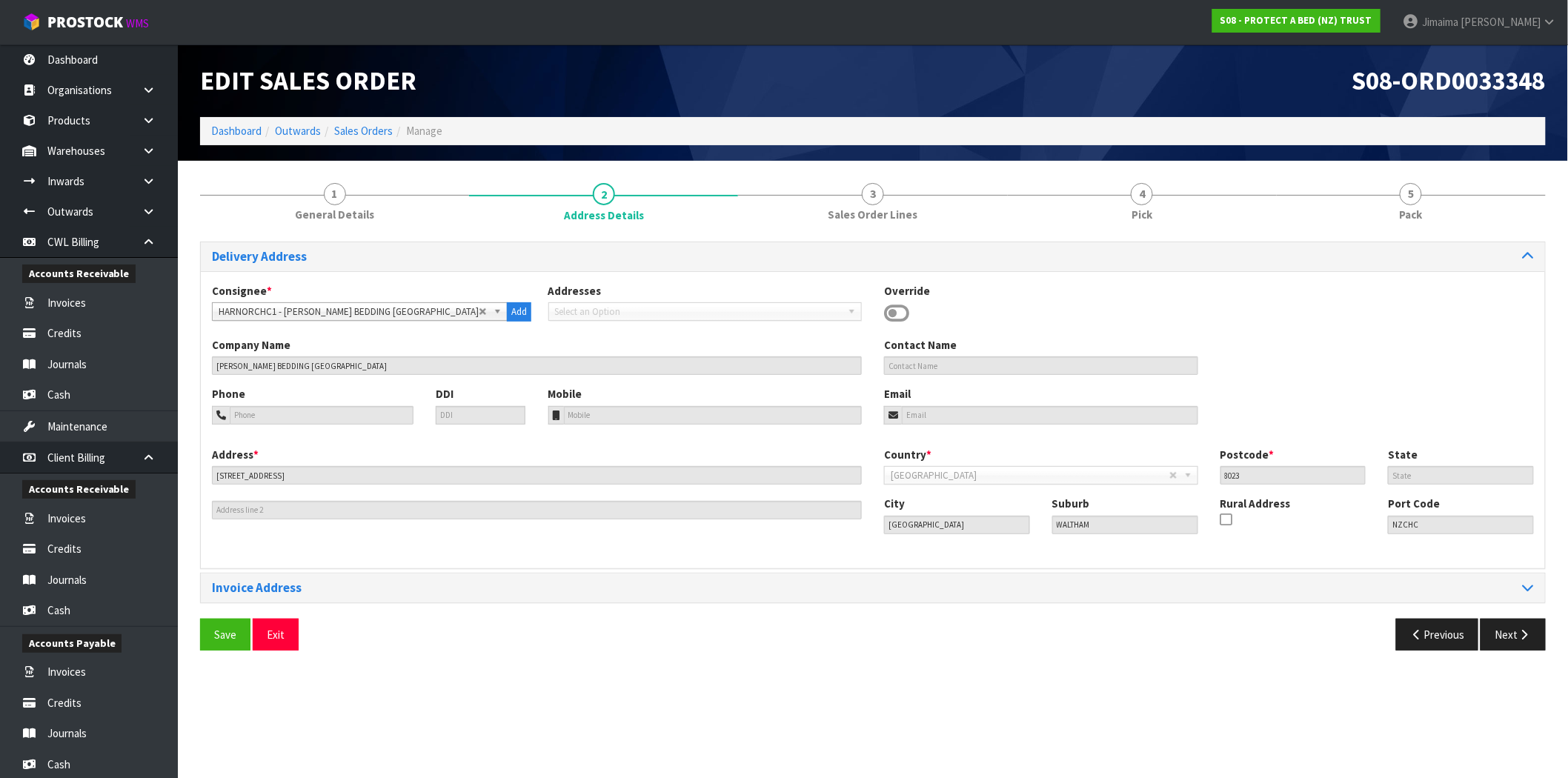
scroll to position [0, 0]
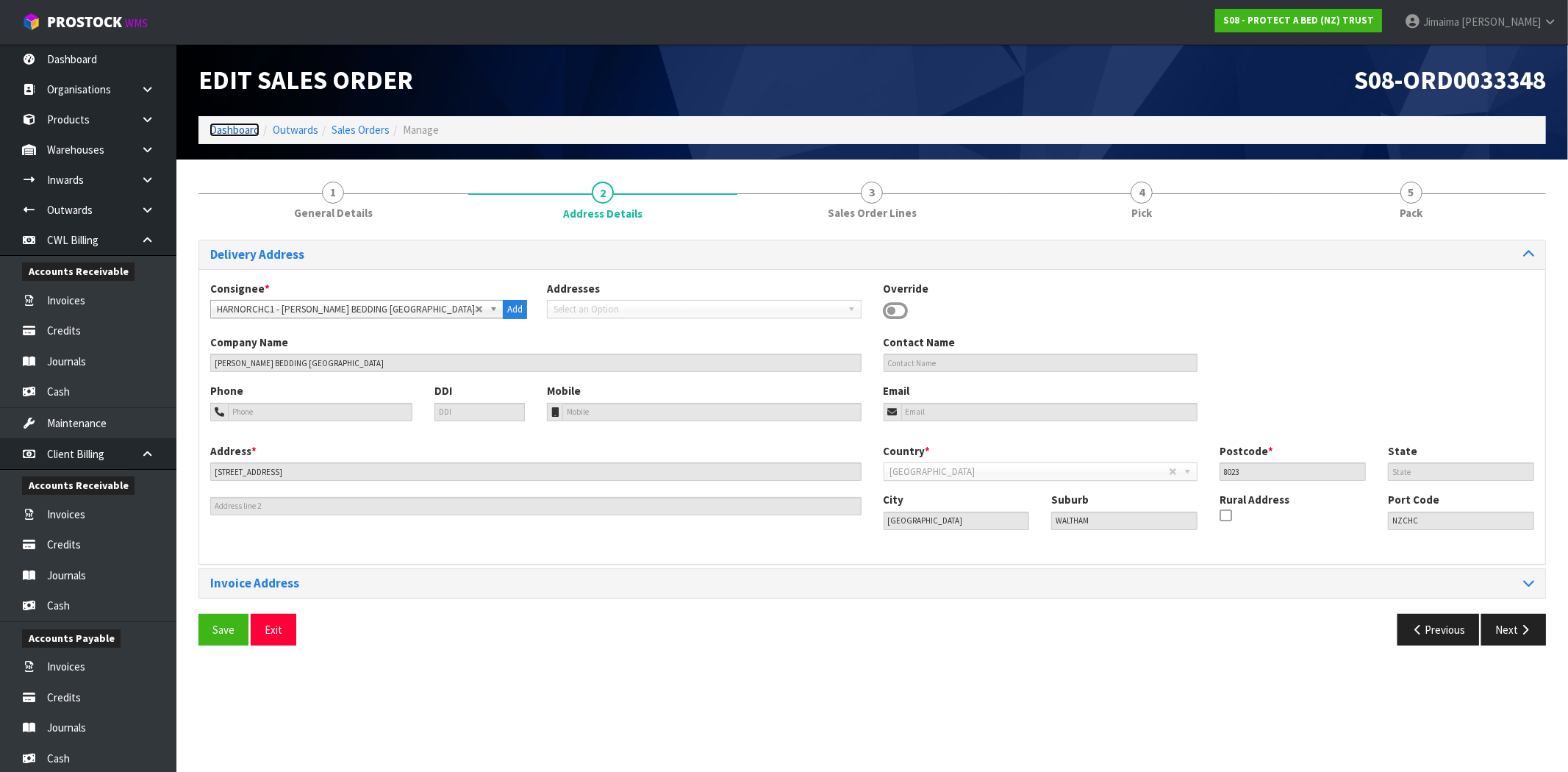
click at [233, 128] on link "Dashboard" at bounding box center [234, 130] width 50 height 14
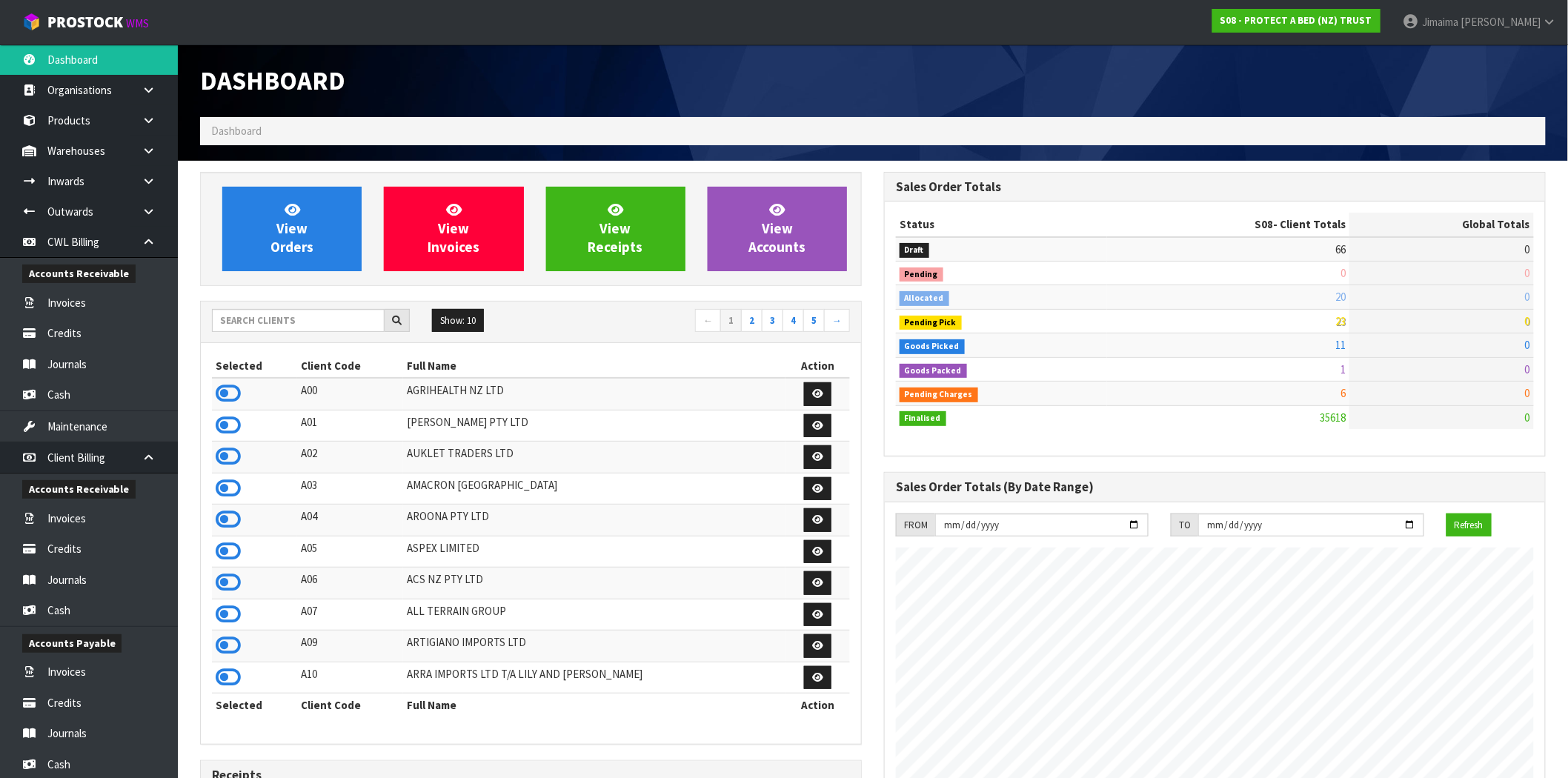
scroll to position [1123, 684]
click at [344, 324] on input "text" at bounding box center [298, 320] width 172 height 23
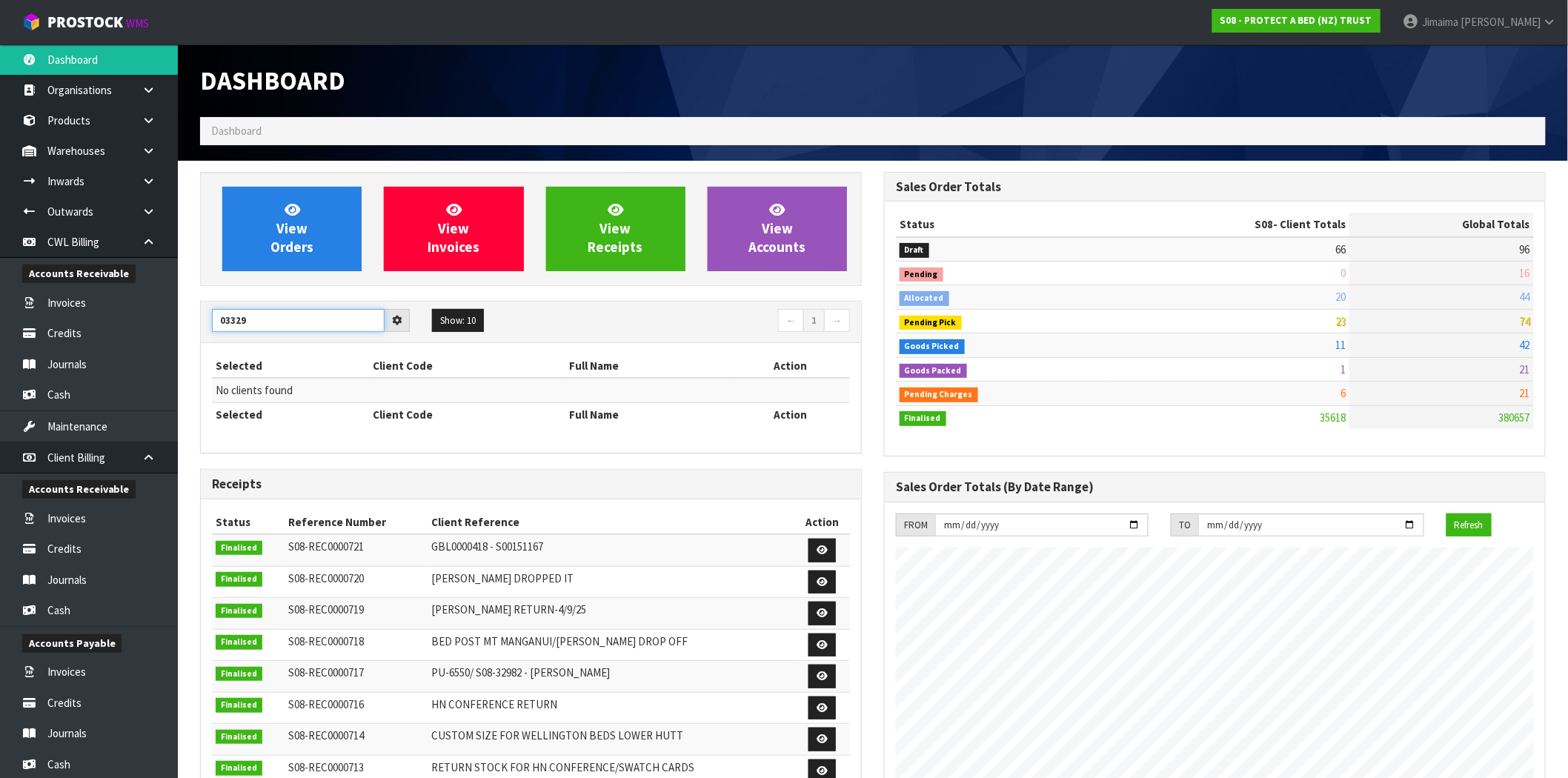
type input "033290"
drag, startPoint x: 320, startPoint y: 313, endPoint x: 123, endPoint y: 294, distance: 197.9
click at [123, 294] on body "Toggle navigation ProStock WMS S08 - PROTECT A BED (NZ) TRUST Jimaima Reiher Lo…" at bounding box center [784, 389] width 1568 height 778
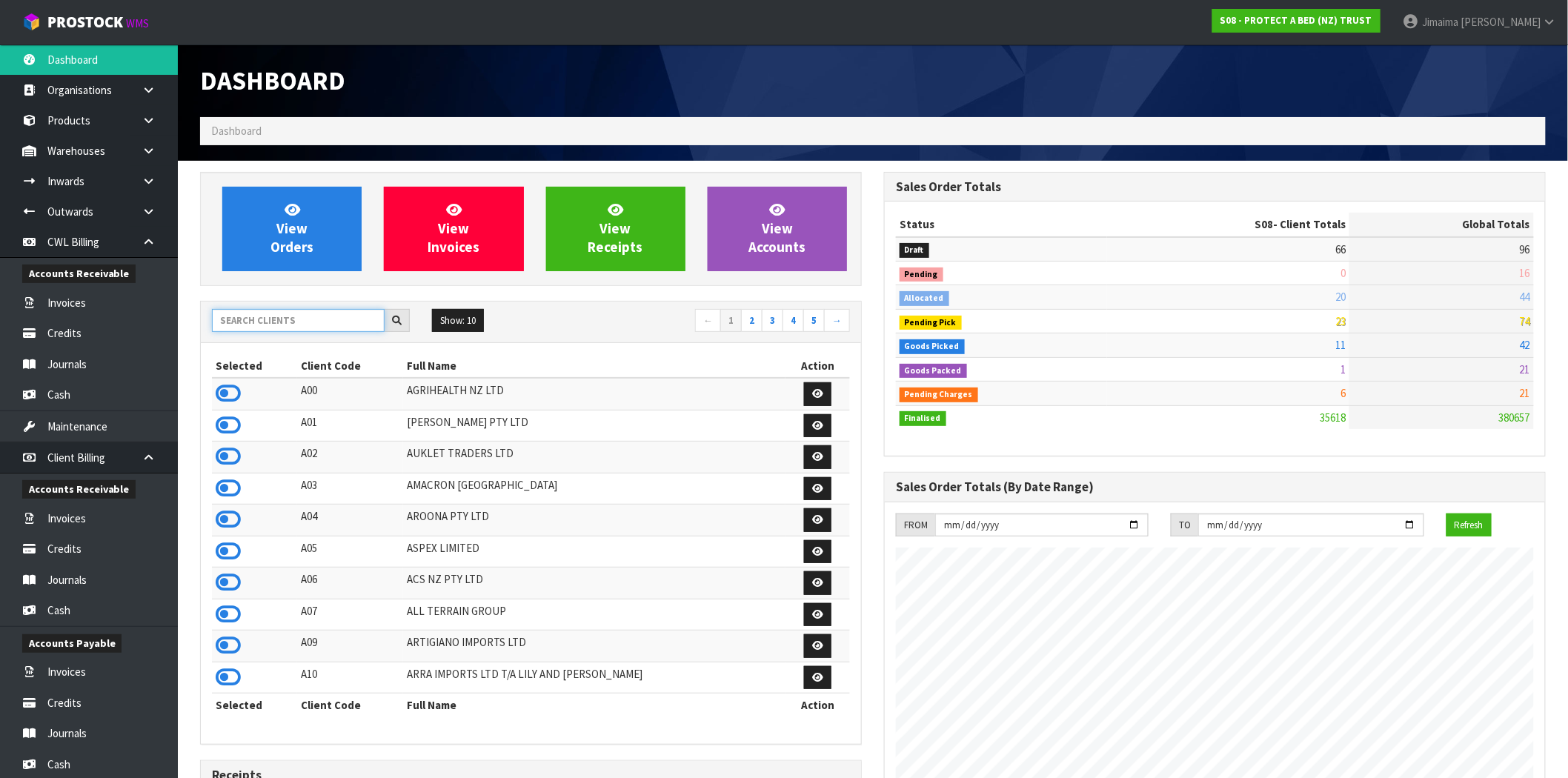
click at [287, 324] on input "text" at bounding box center [298, 320] width 172 height 23
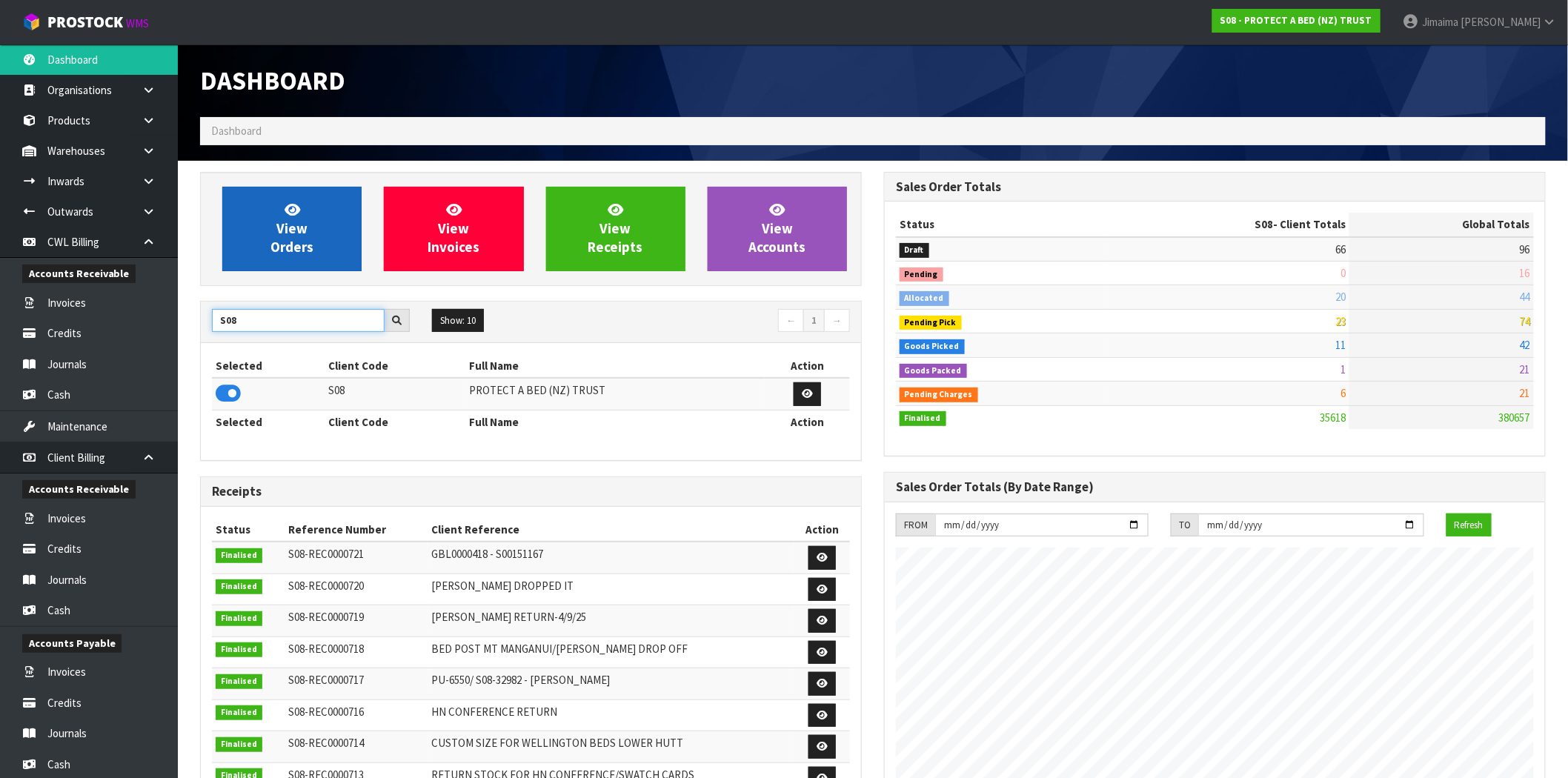
type input "S08"
click at [294, 213] on icon at bounding box center [292, 208] width 16 height 14
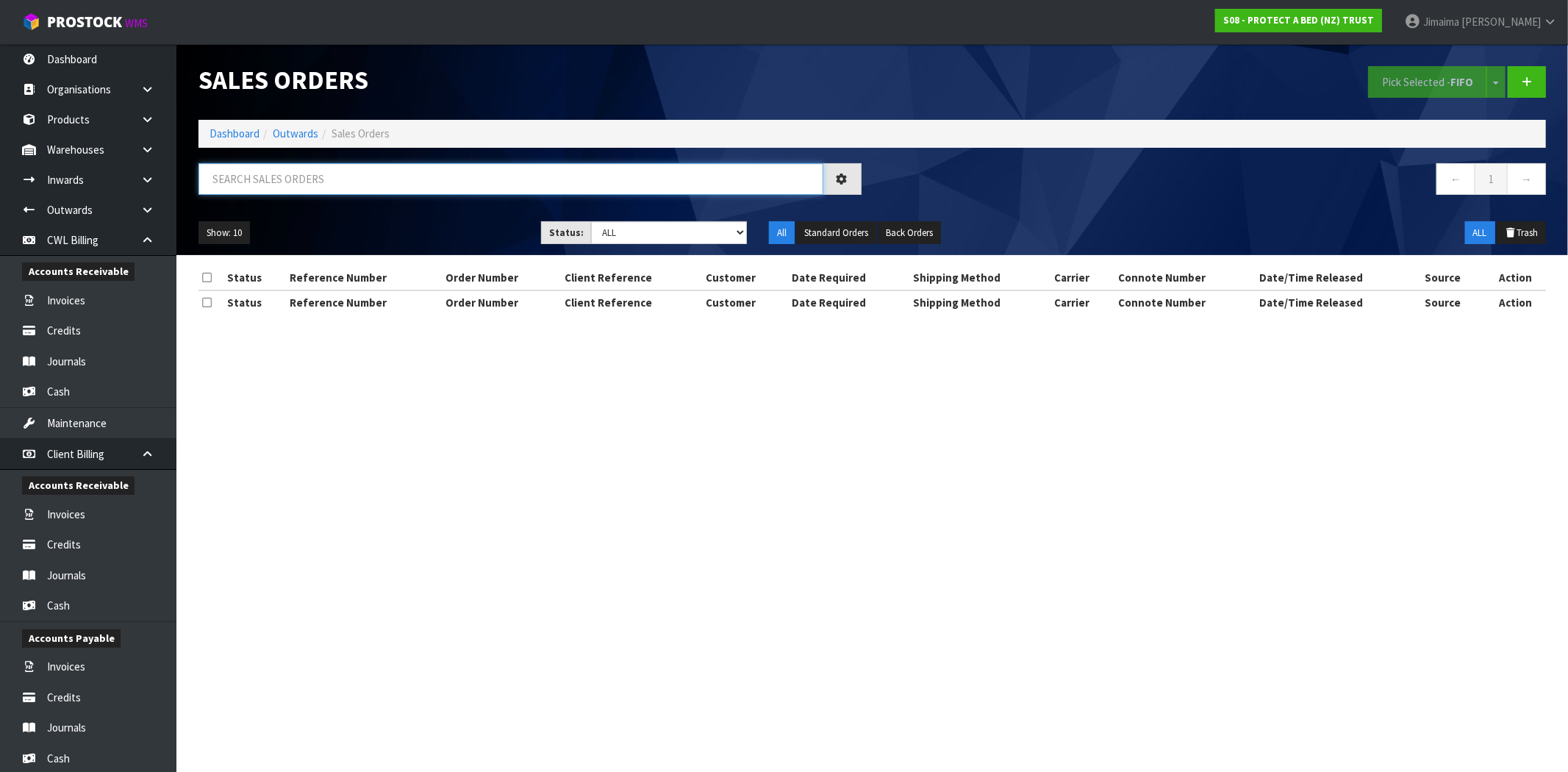
click at [283, 182] on input "text" at bounding box center [511, 179] width 625 height 31
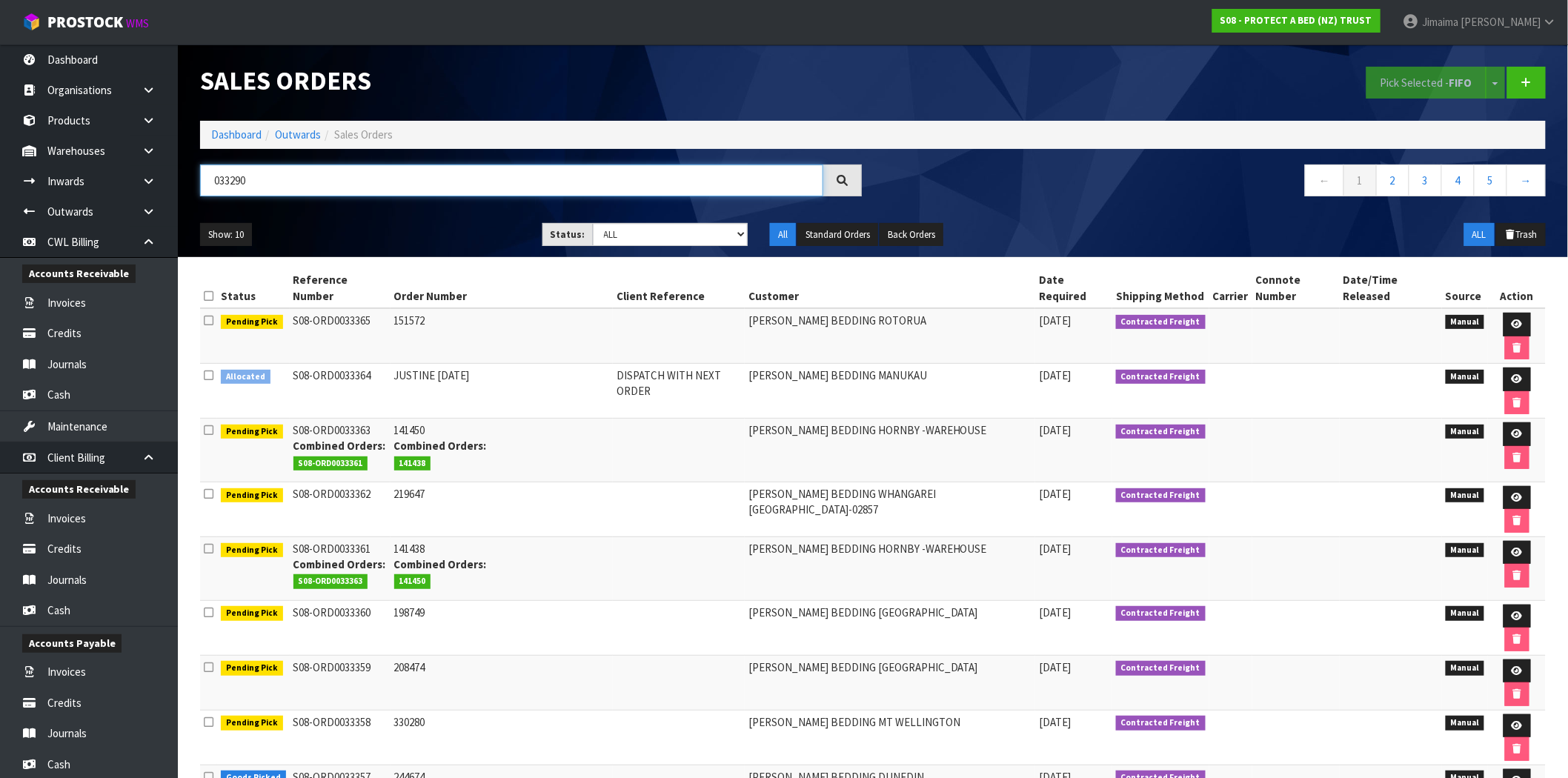
type input "033290"
drag, startPoint x: 285, startPoint y: 183, endPoint x: 823, endPoint y: 445, distance: 598.4
click at [823, 482] on td "HARVEY NORMAN BEDDING WHANGAREI NZ-02857" at bounding box center [890, 508] width 291 height 55
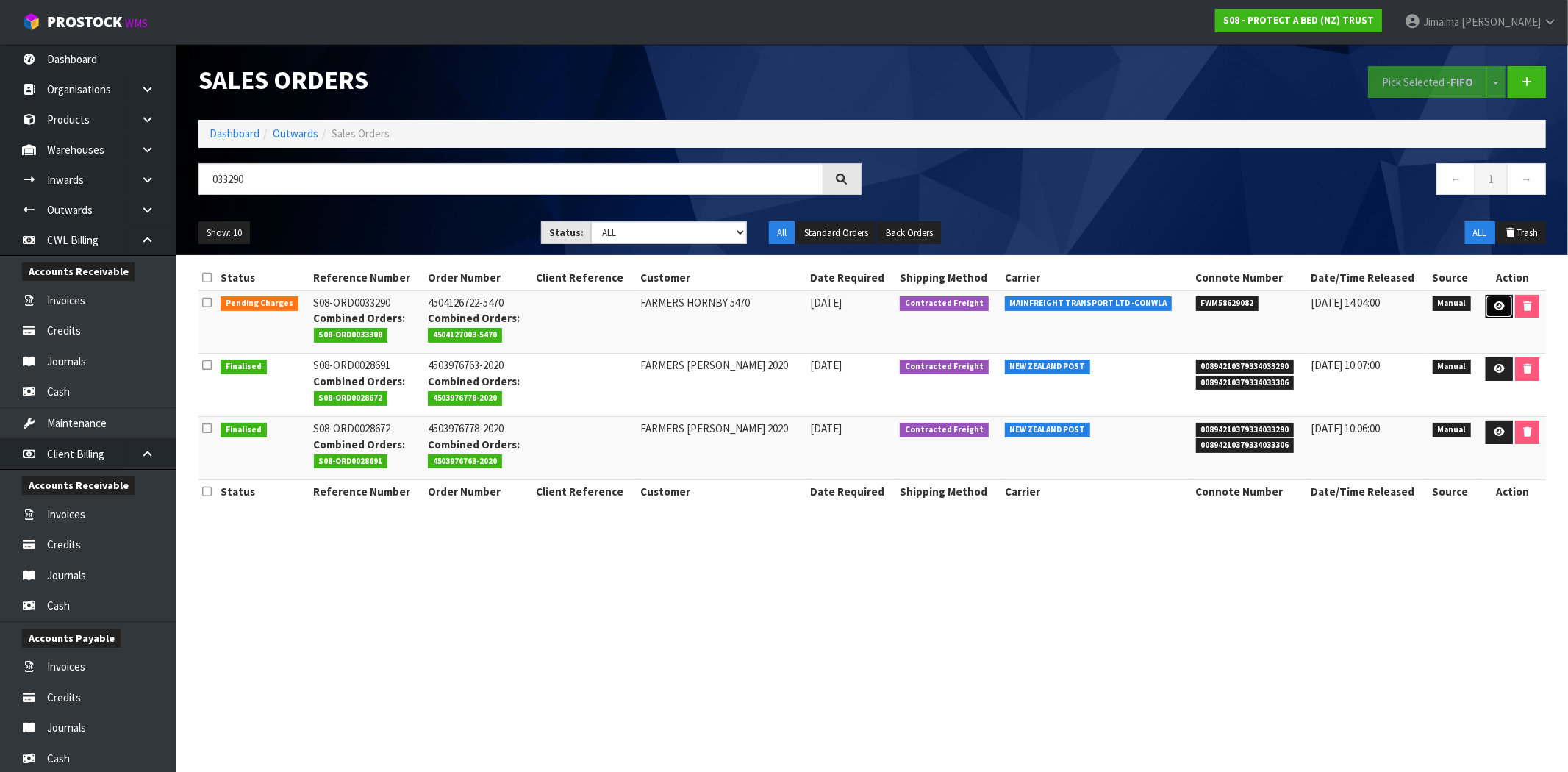
click at [1495, 302] on icon at bounding box center [1499, 306] width 11 height 9
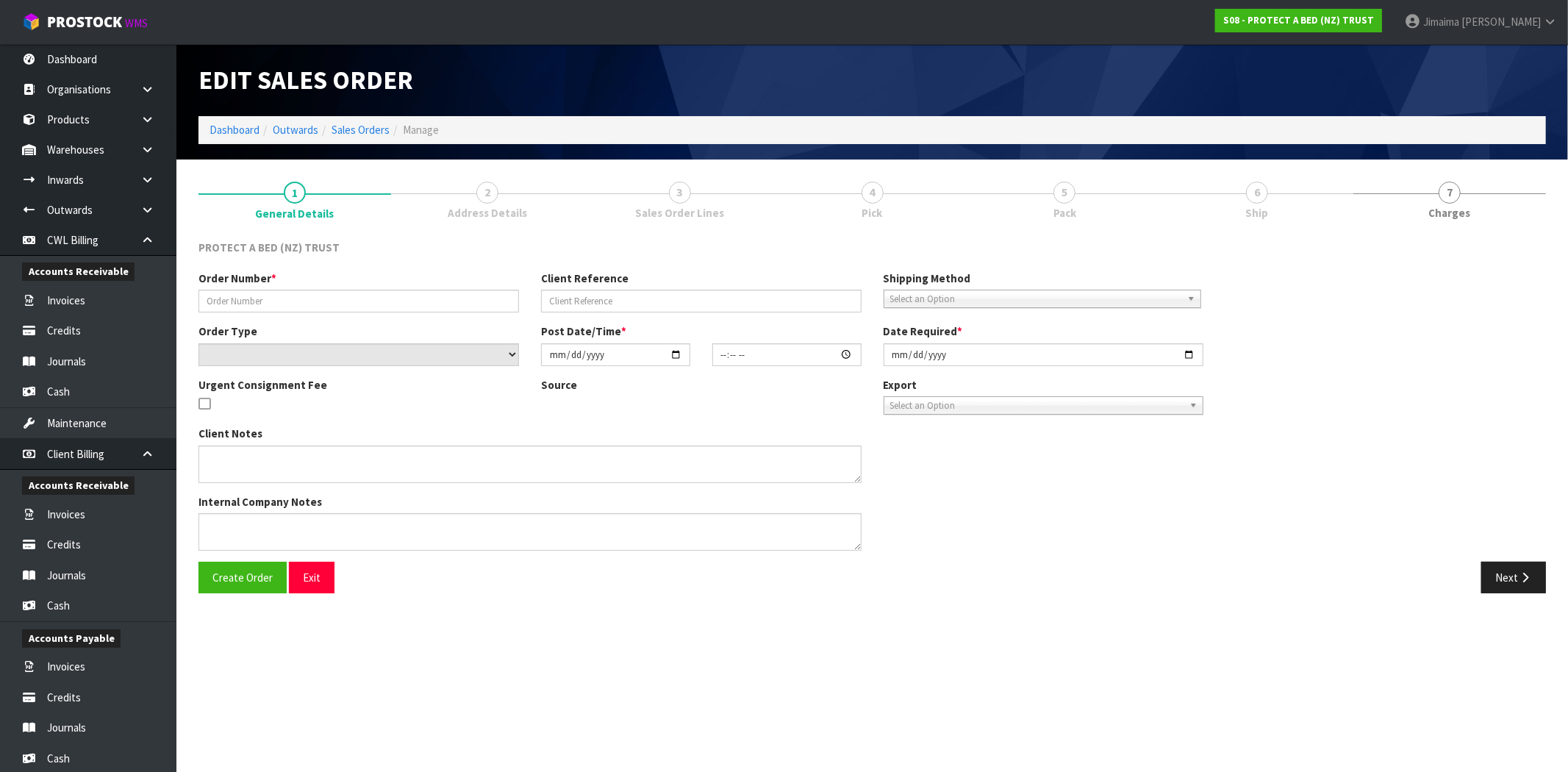
type input "4504126722-5470"
select select "number:0"
type input "2025-09-08"
type input "09:22:00.000"
type input "[DATE]"
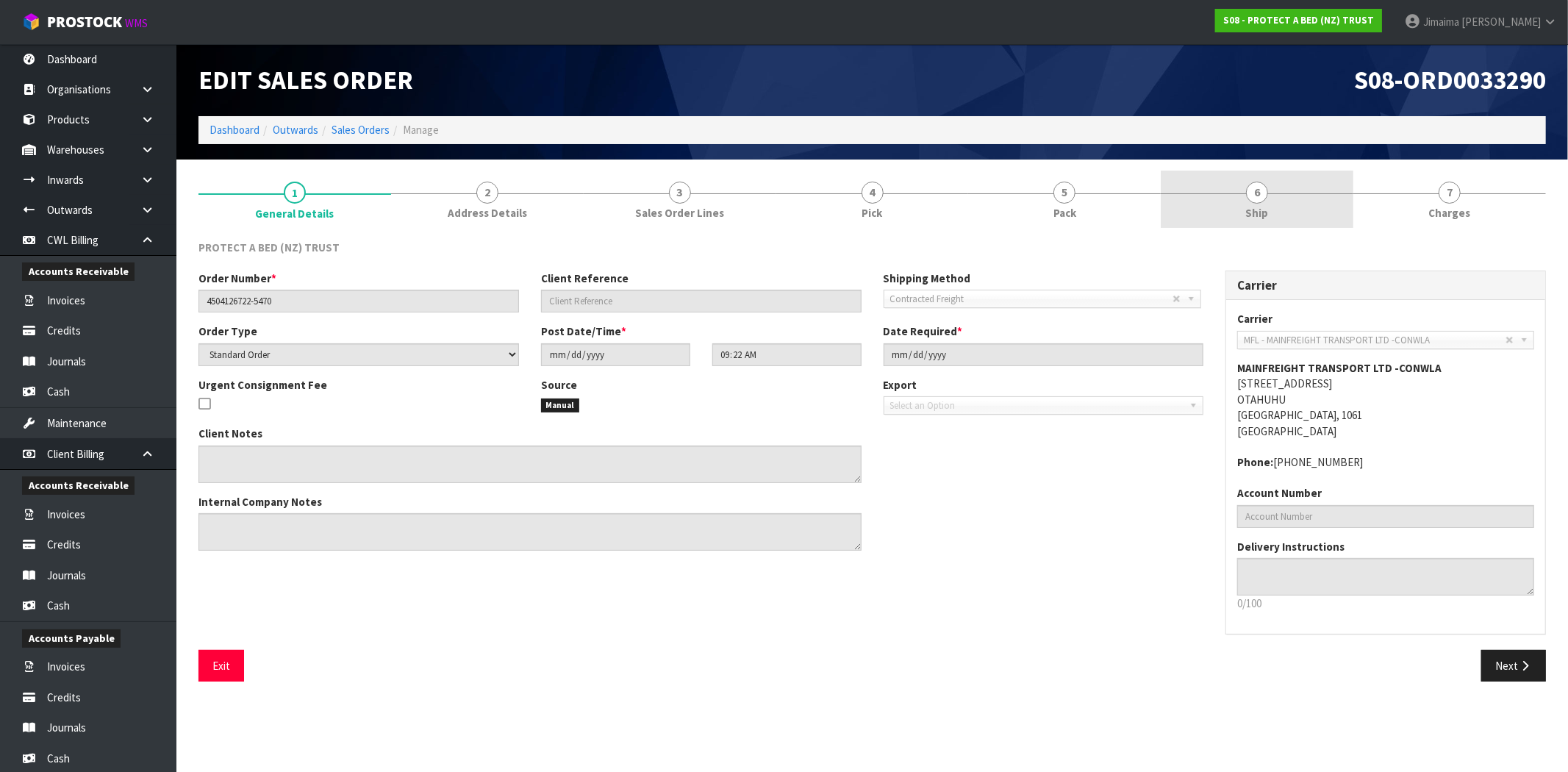
click at [1238, 197] on link "6 Ship" at bounding box center [1257, 199] width 193 height 58
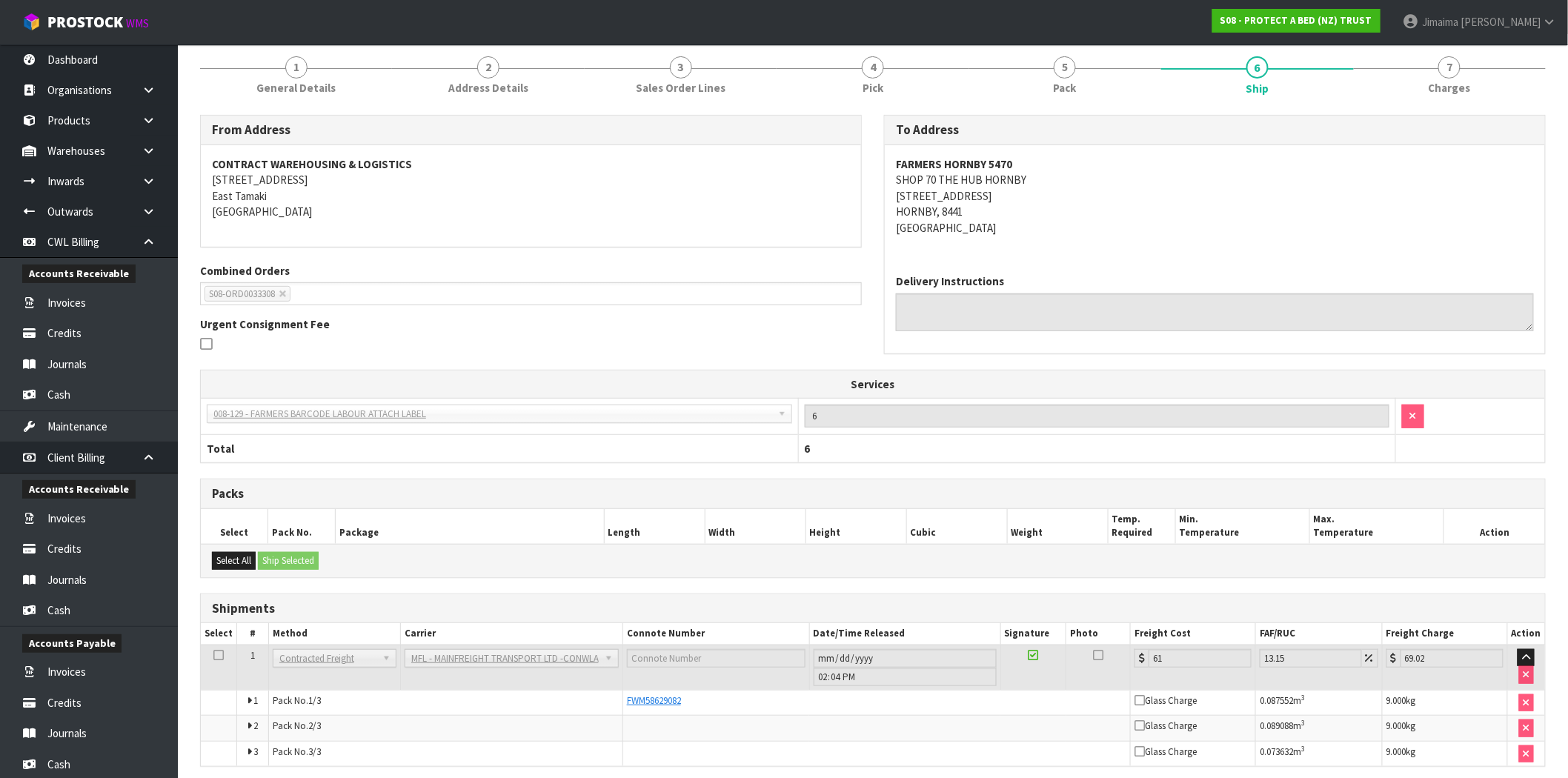
scroll to position [187, 0]
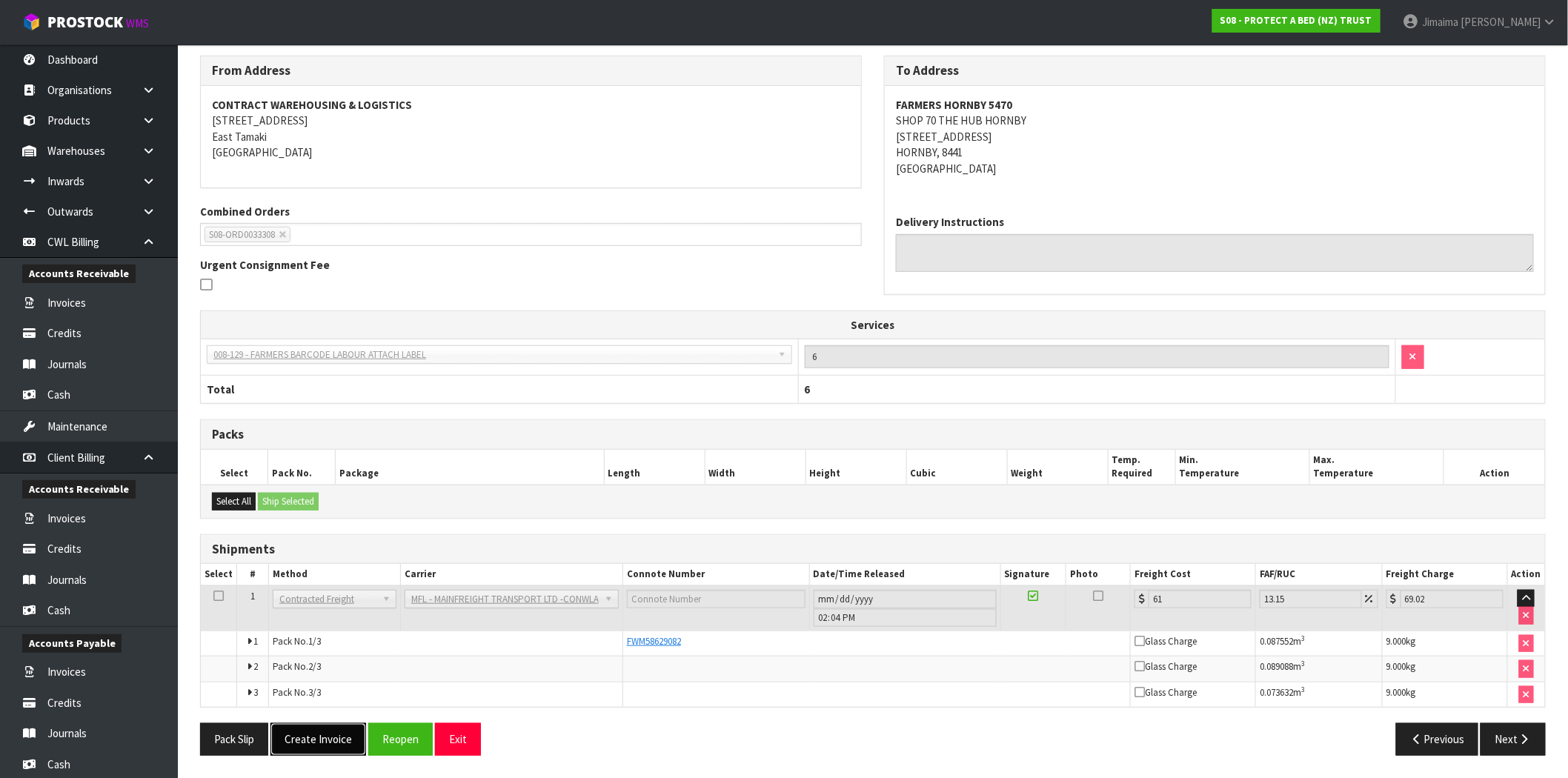
click at [321, 747] on button "Create Invoice" at bounding box center [318, 739] width 95 height 31
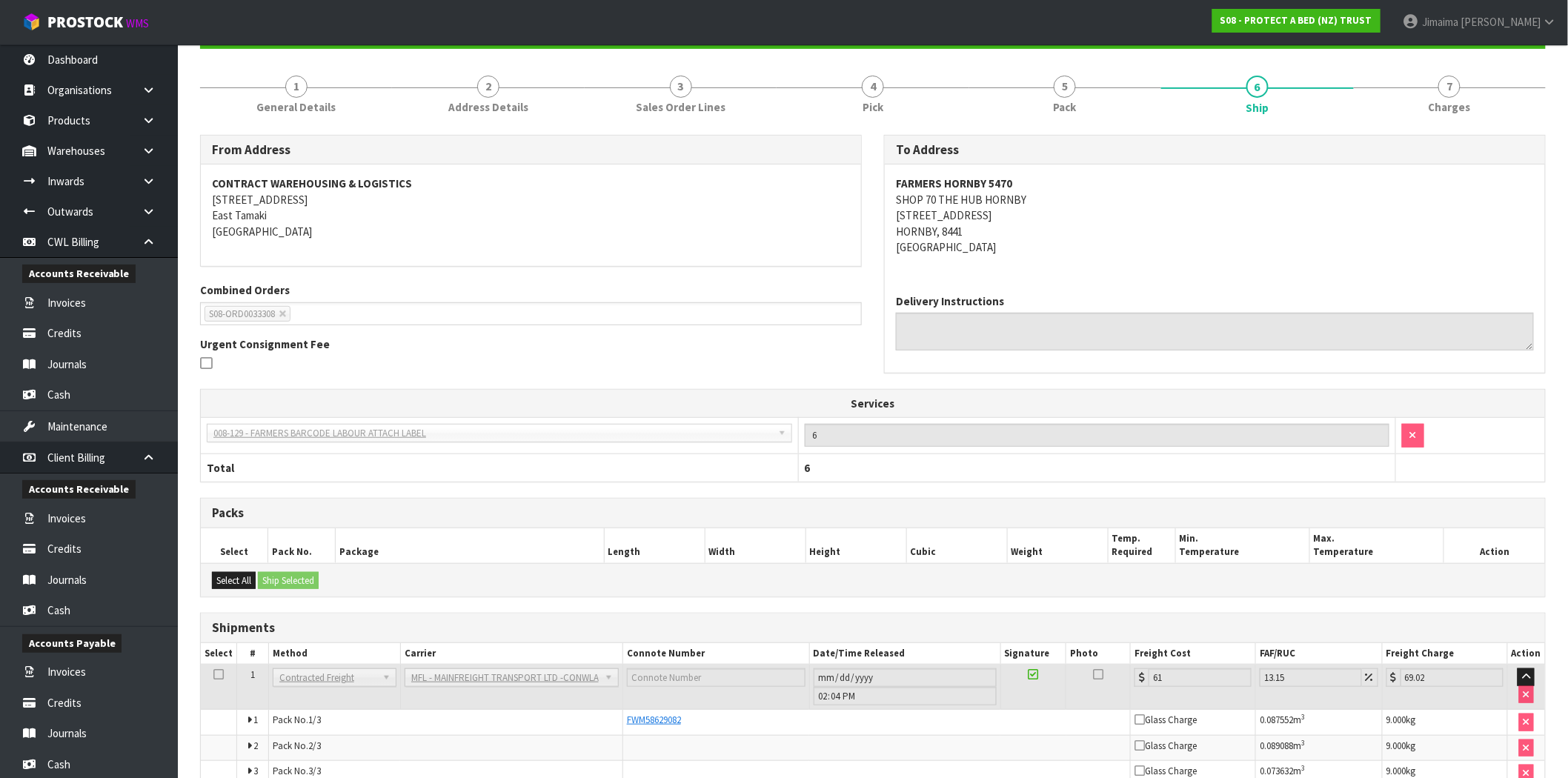
scroll to position [240, 0]
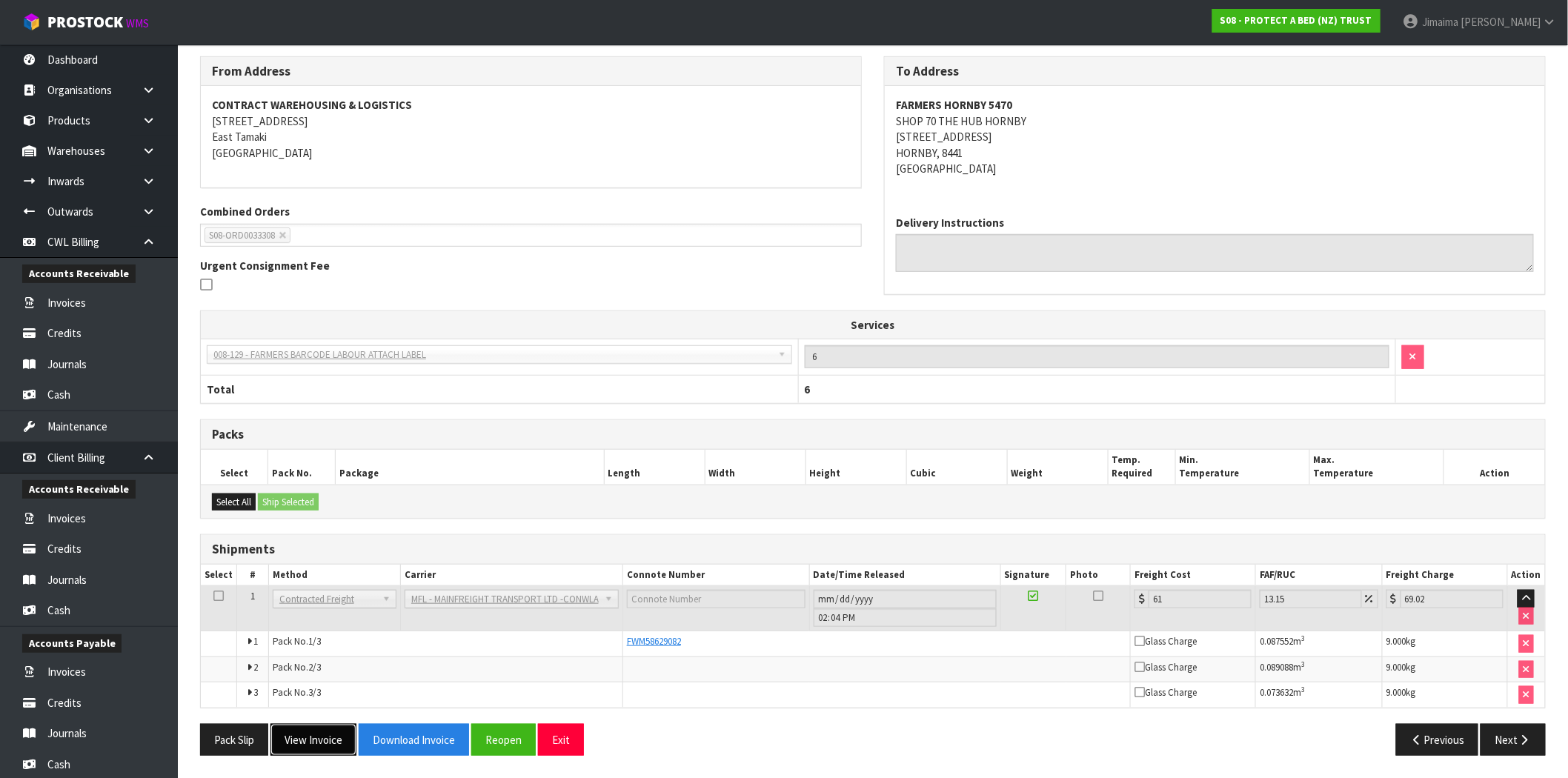
click at [328, 733] on button "View Invoice" at bounding box center [313, 740] width 86 height 31
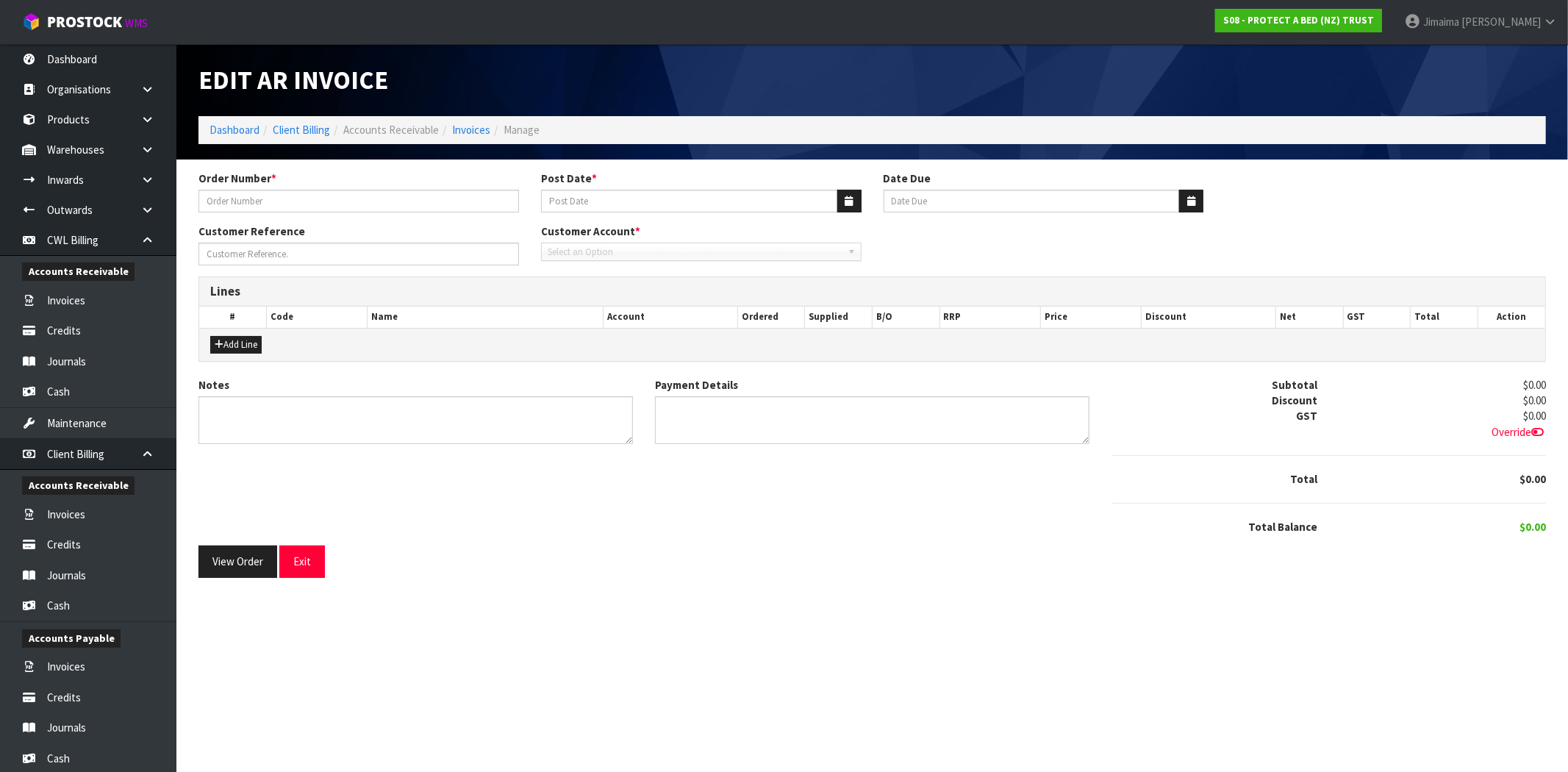
type input "4504126722-5470"
type input "[DATE]"
type input "20/10/2025"
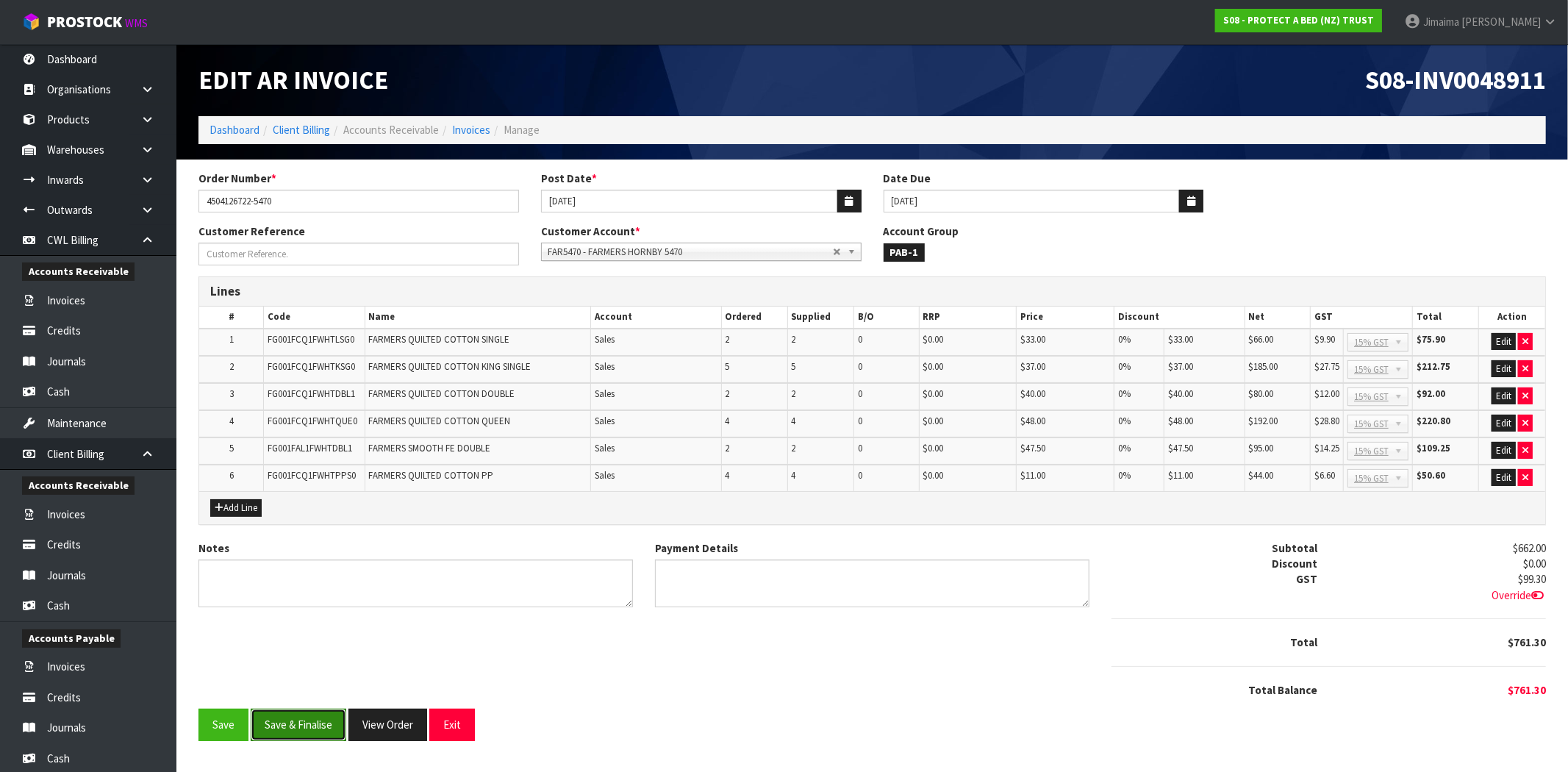
click at [325, 718] on button "Save & Finalise" at bounding box center [299, 724] width 96 height 31
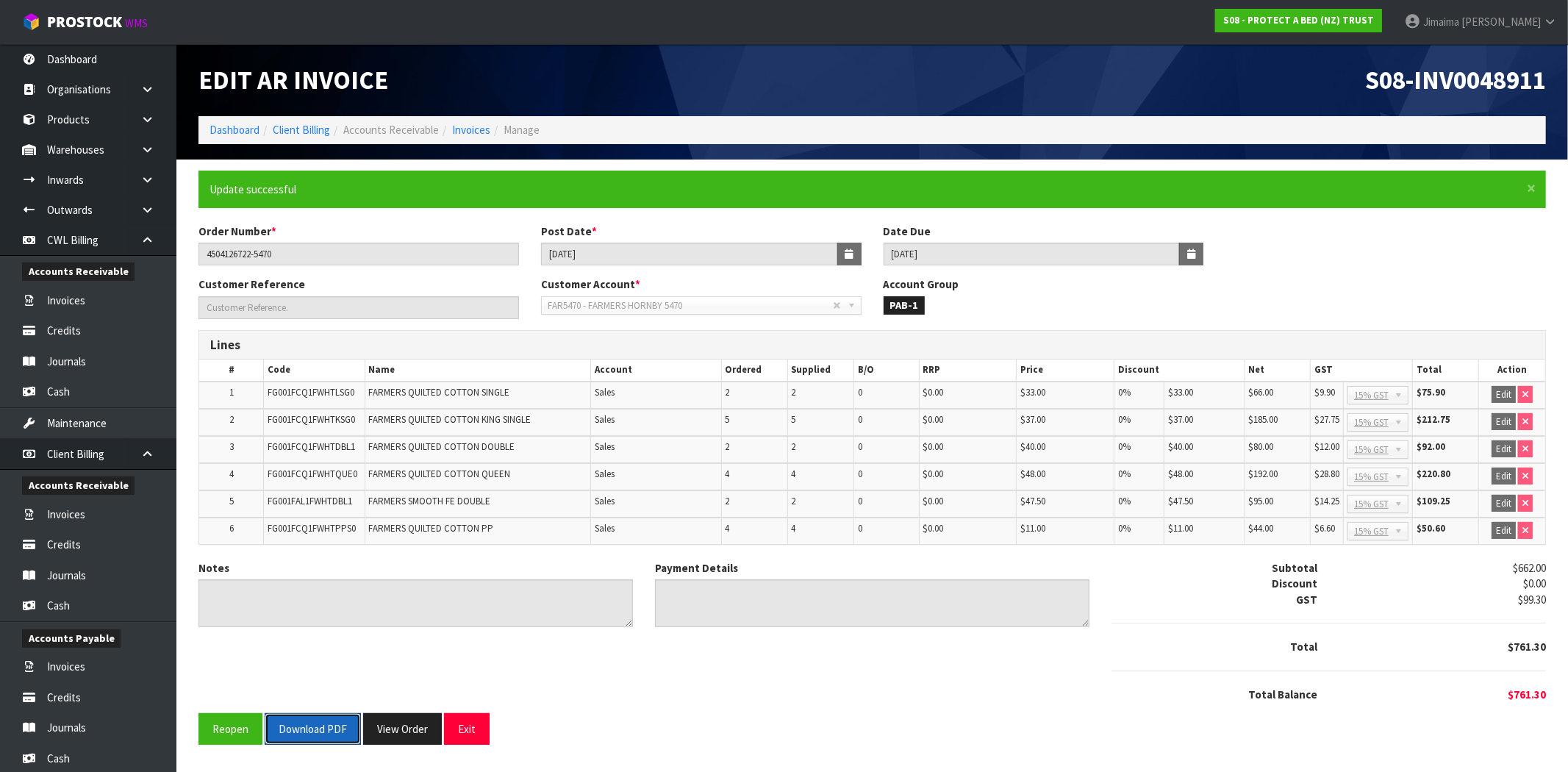
click at [325, 718] on button "Download PDF" at bounding box center [312, 729] width 96 height 31
click at [410, 727] on button "View Order" at bounding box center [402, 729] width 79 height 31
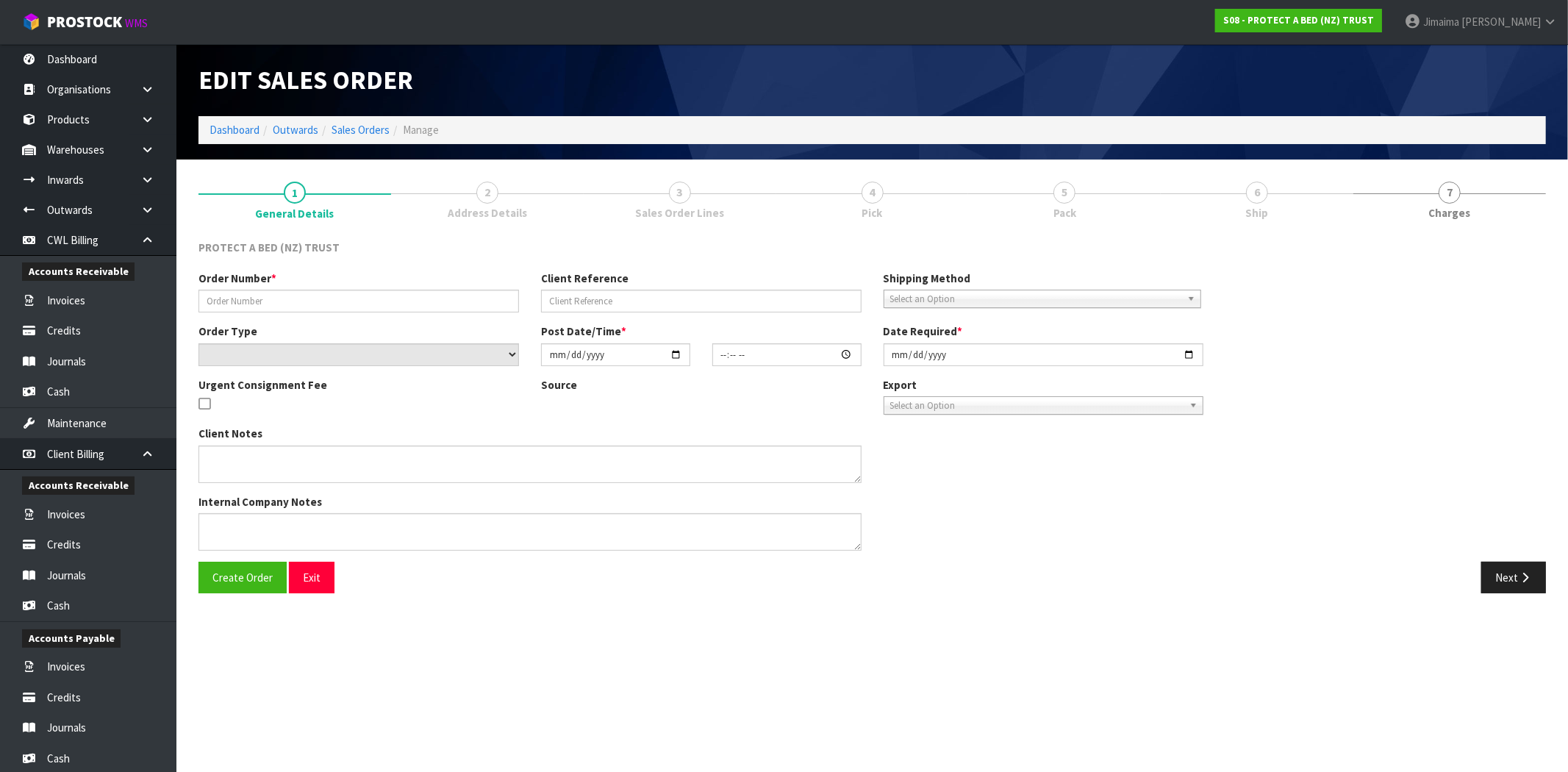
type input "4504126722-5470"
select select "number:0"
type input "2025-09-08"
type input "09:22:00.000"
type input "[DATE]"
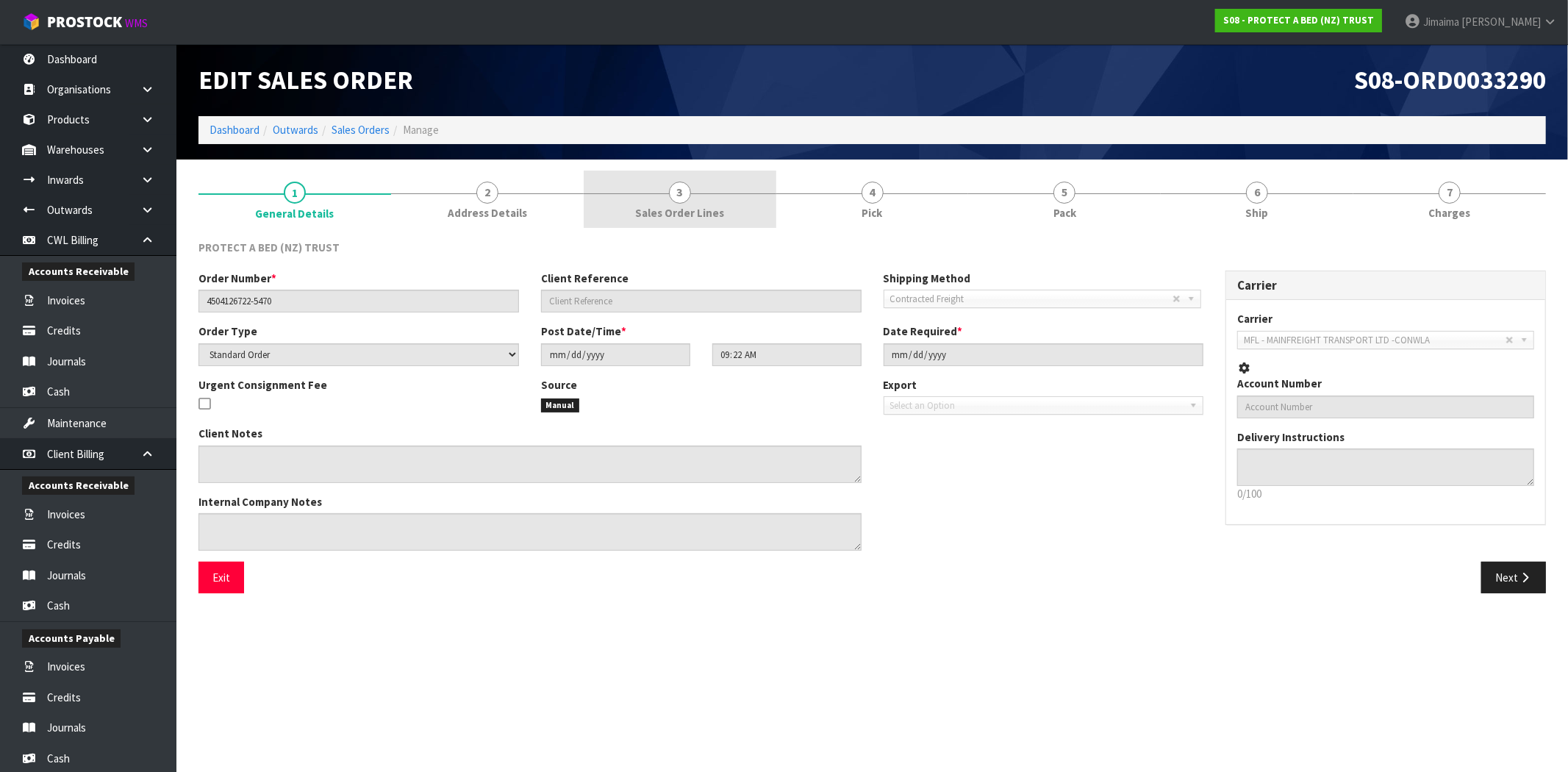
click at [682, 201] on span "3" at bounding box center [680, 193] width 22 height 22
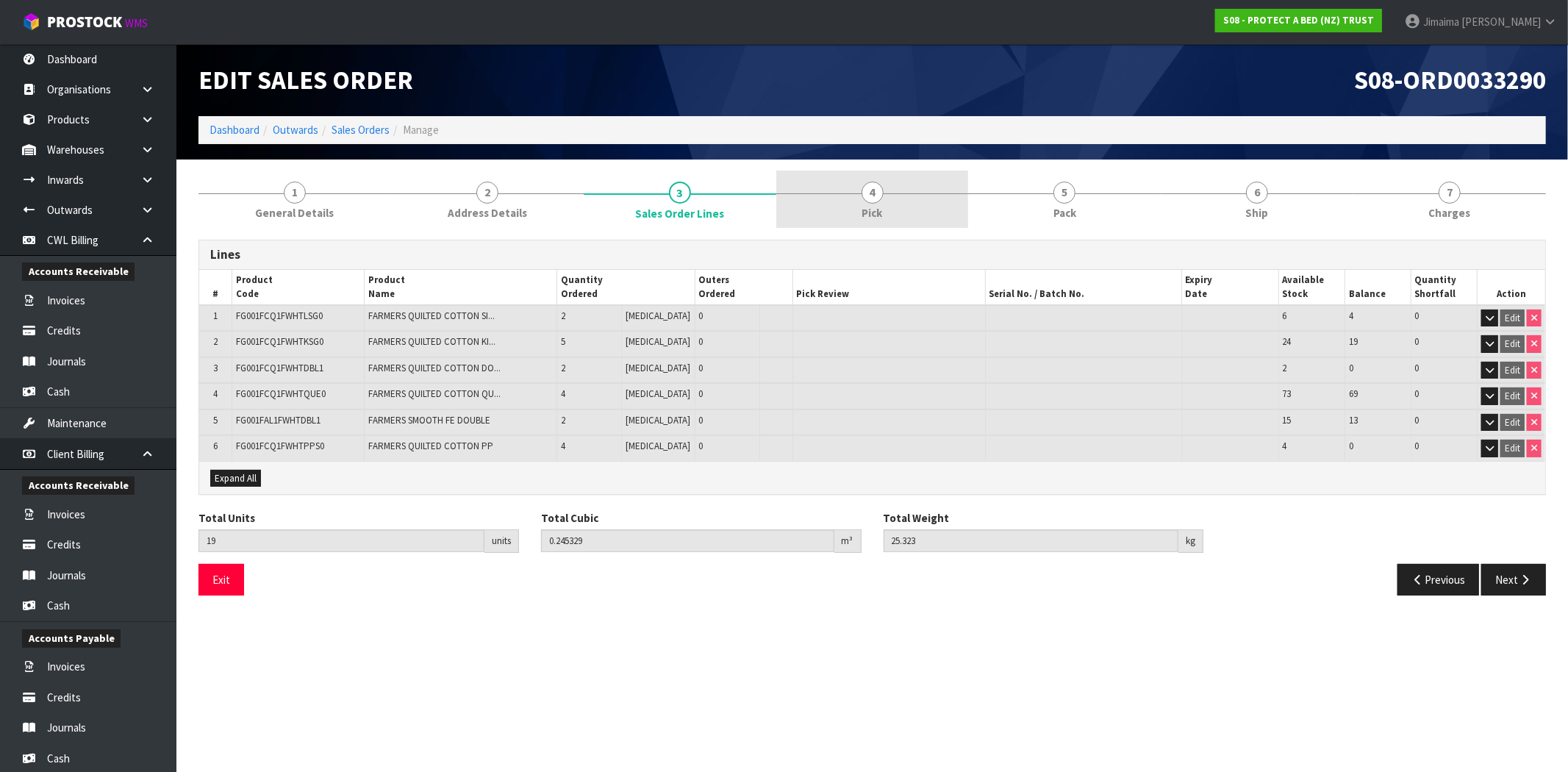
click at [876, 196] on span "4" at bounding box center [873, 193] width 22 height 22
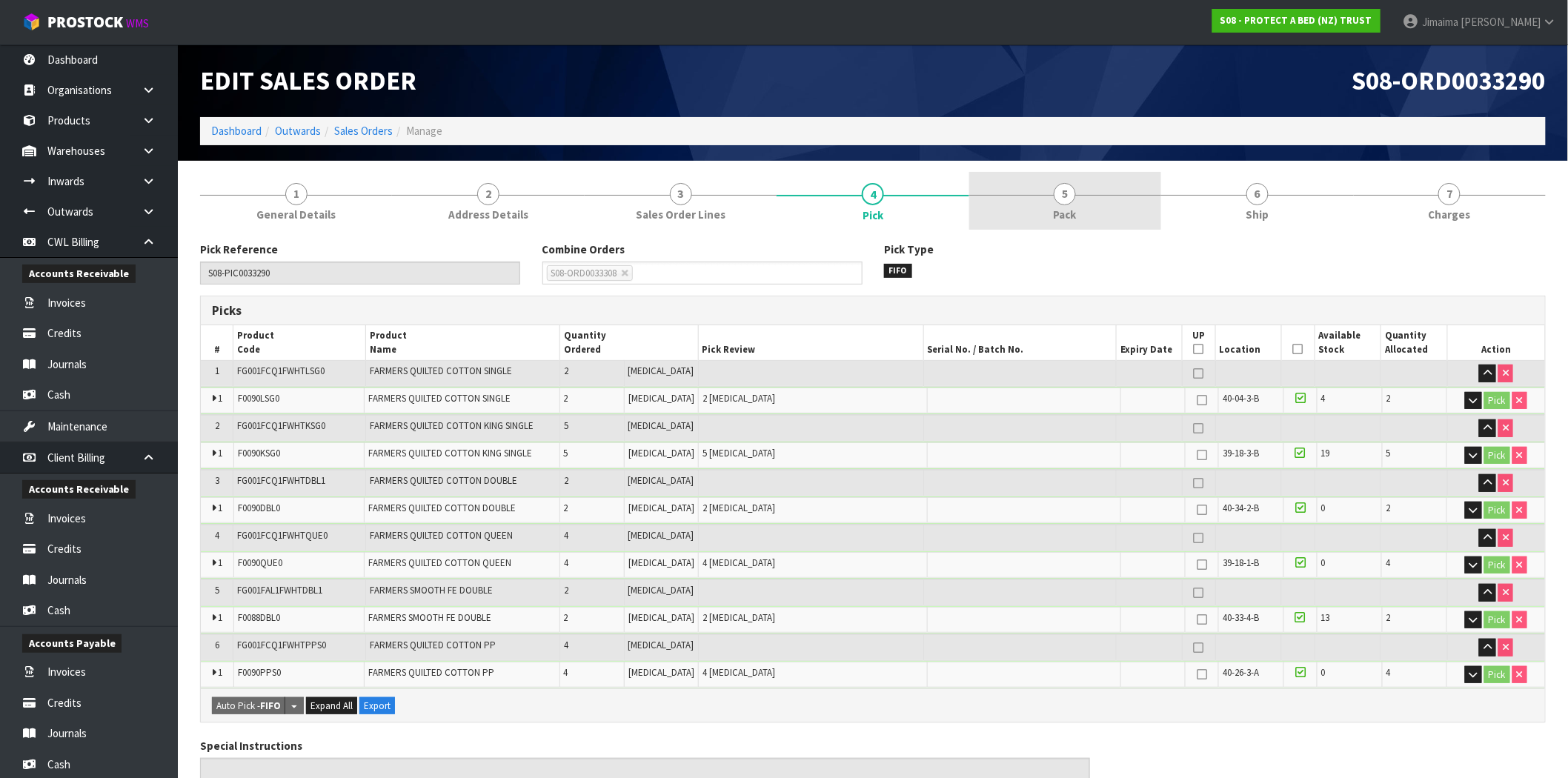
click at [1047, 200] on link "5 Pack" at bounding box center [1065, 201] width 192 height 58
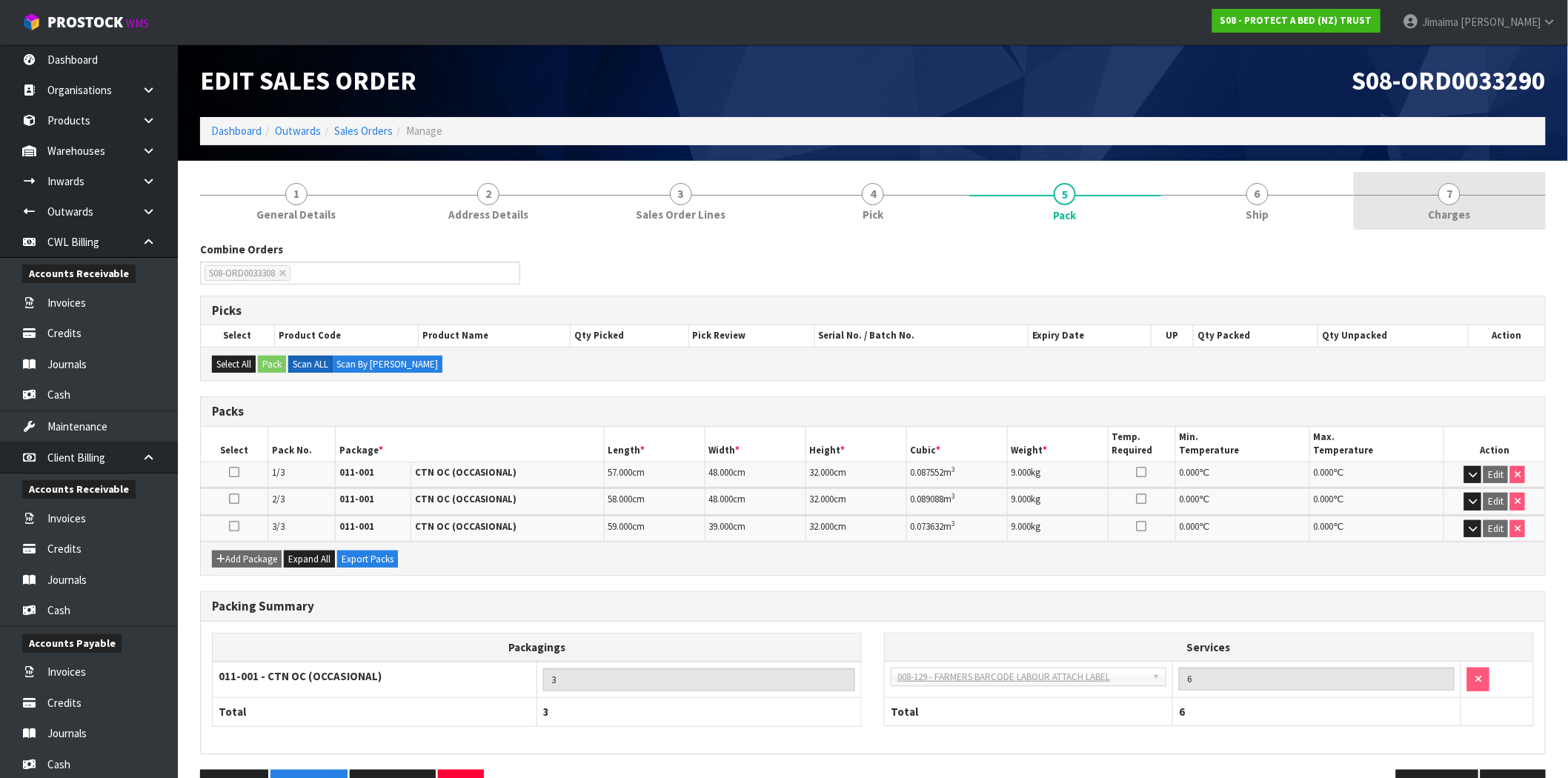
drag, startPoint x: 1518, startPoint y: 196, endPoint x: 1453, endPoint y: 202, distance: 65.3
click at [1516, 196] on link "7 [GEOGRAPHIC_DATA]" at bounding box center [1449, 201] width 192 height 58
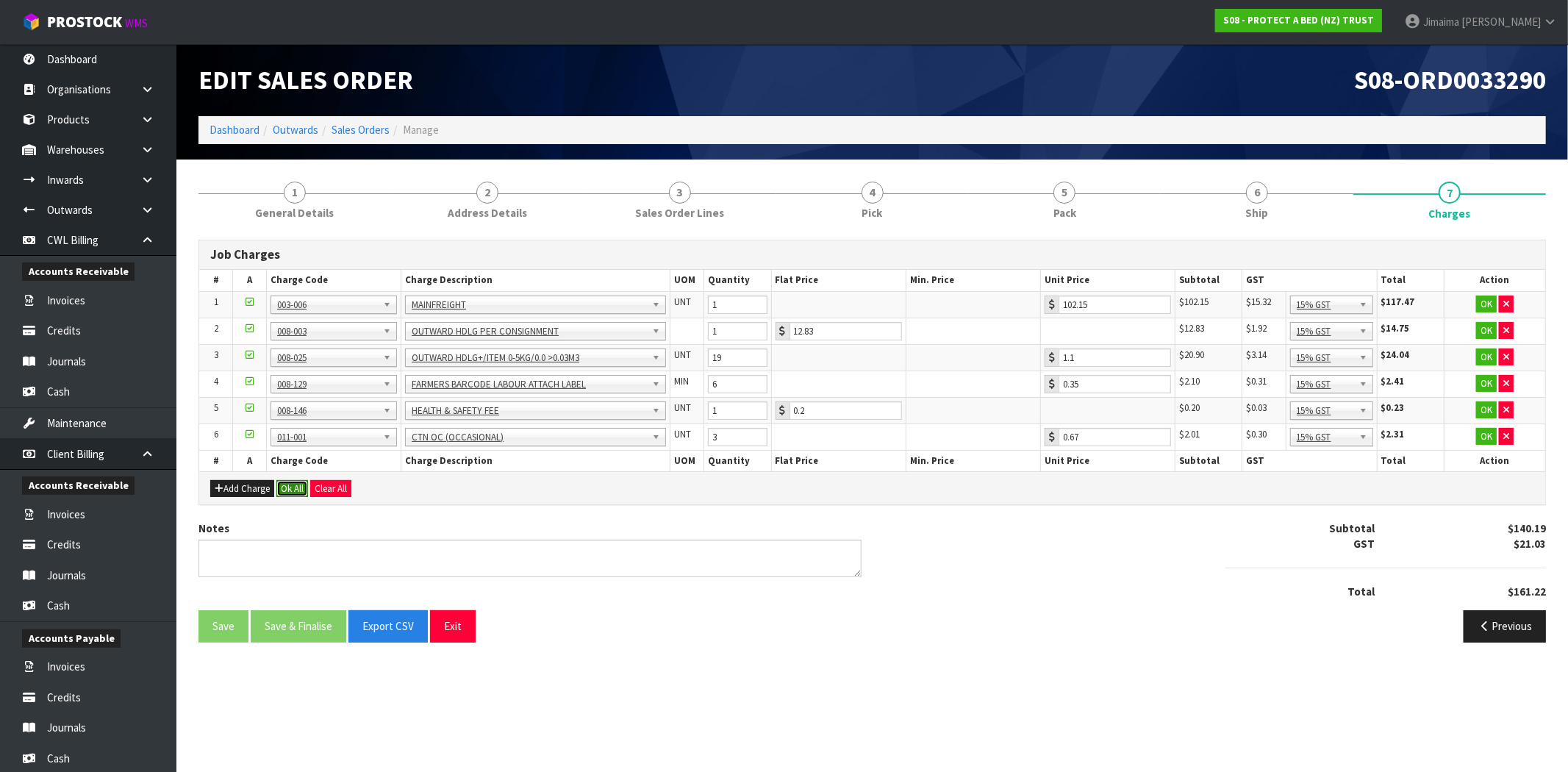
click at [294, 483] on button "Ok All" at bounding box center [292, 488] width 31 height 17
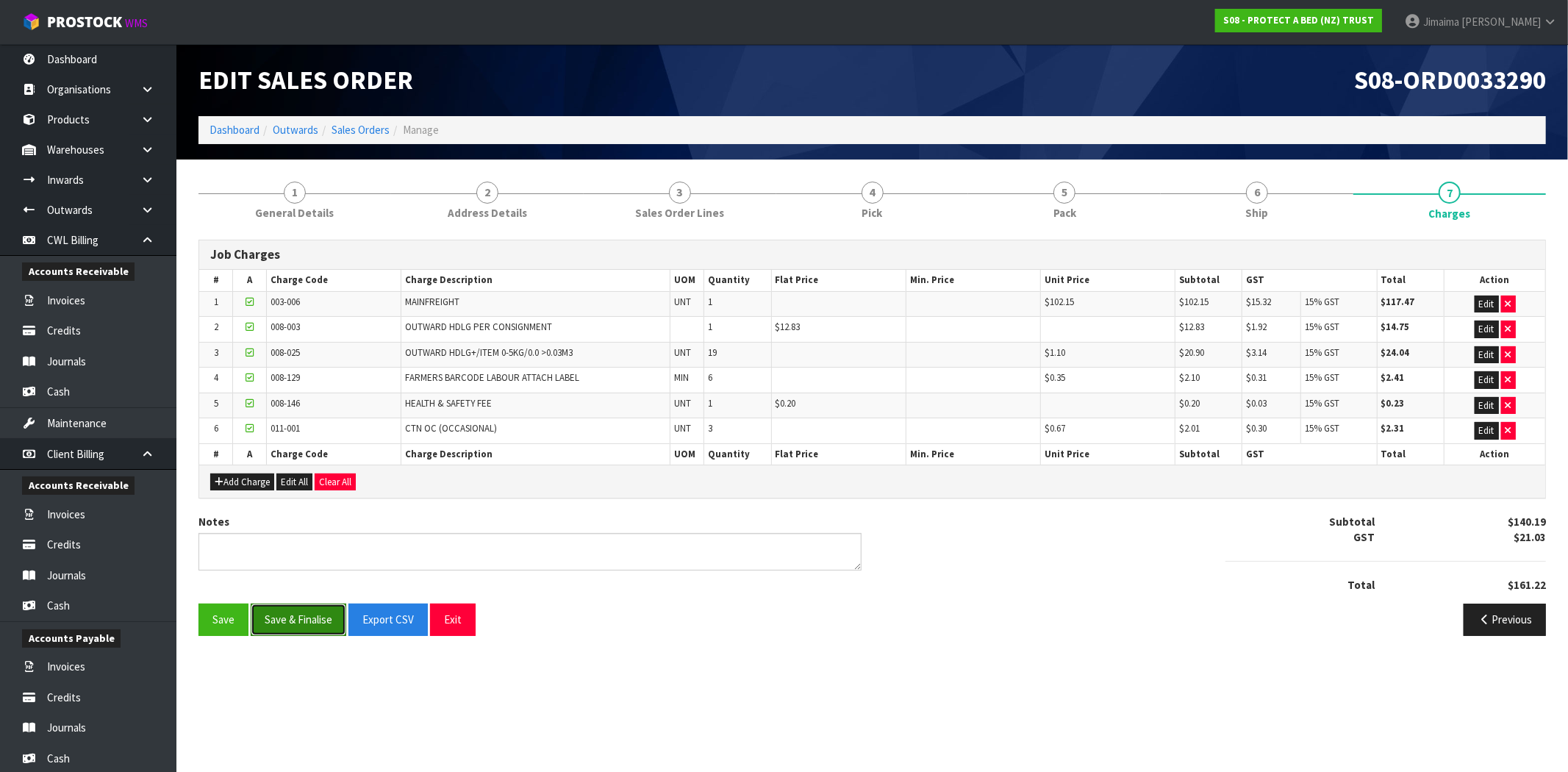
click at [304, 614] on button "Save & Finalise" at bounding box center [299, 619] width 96 height 31
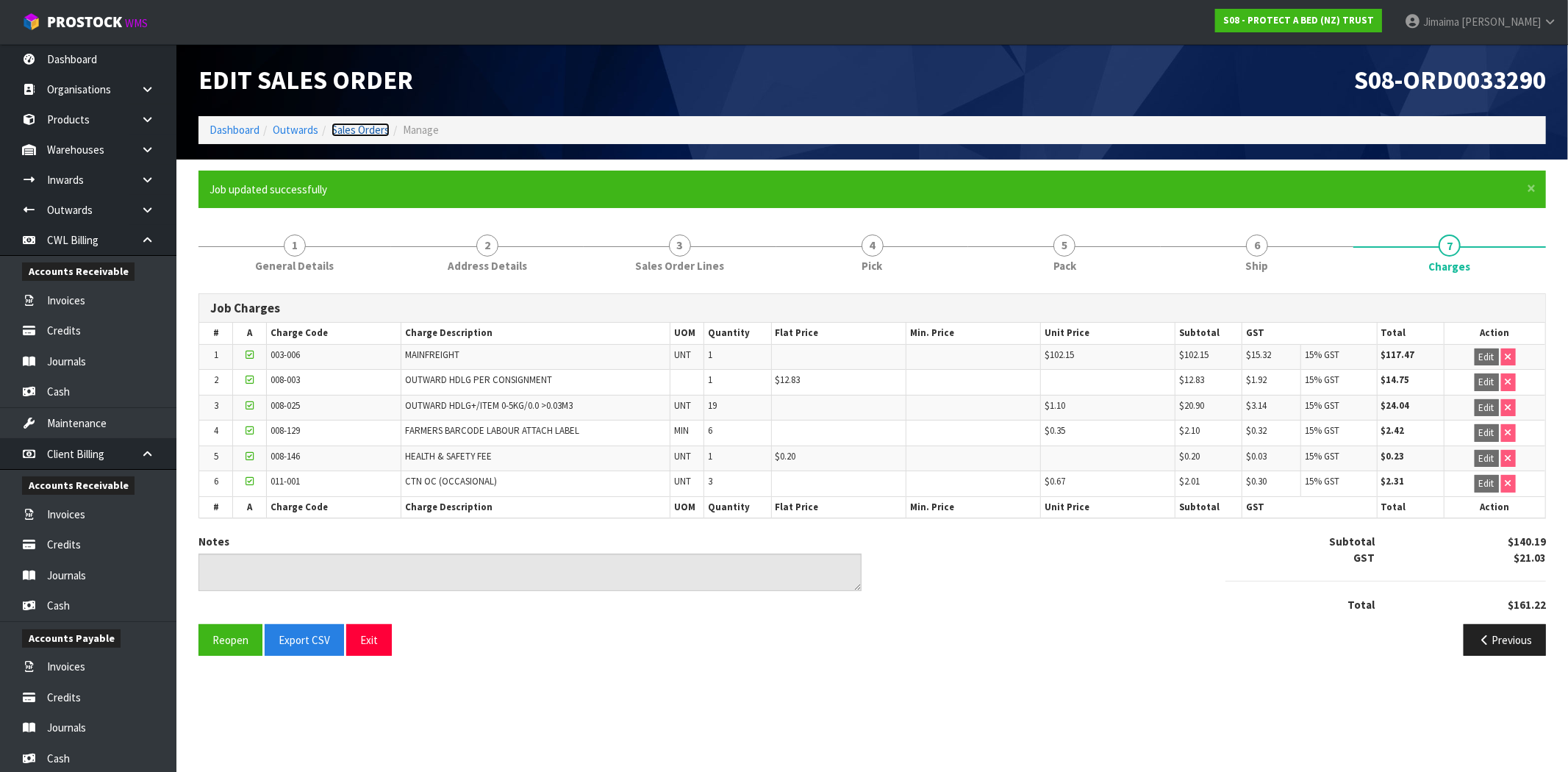
click at [387, 130] on link "Sales Orders" at bounding box center [360, 130] width 58 height 14
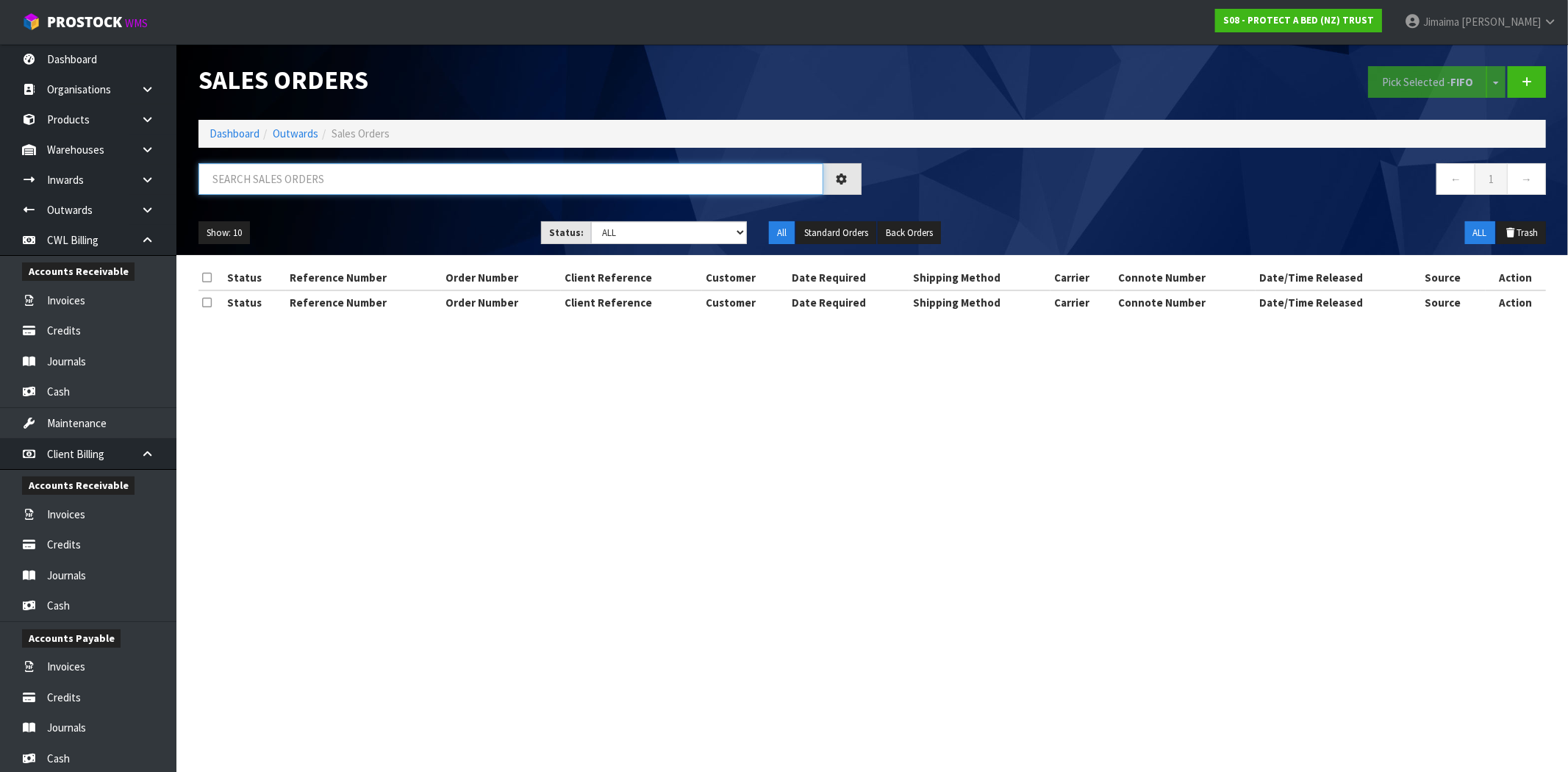
click at [321, 178] on input "text" at bounding box center [511, 179] width 625 height 31
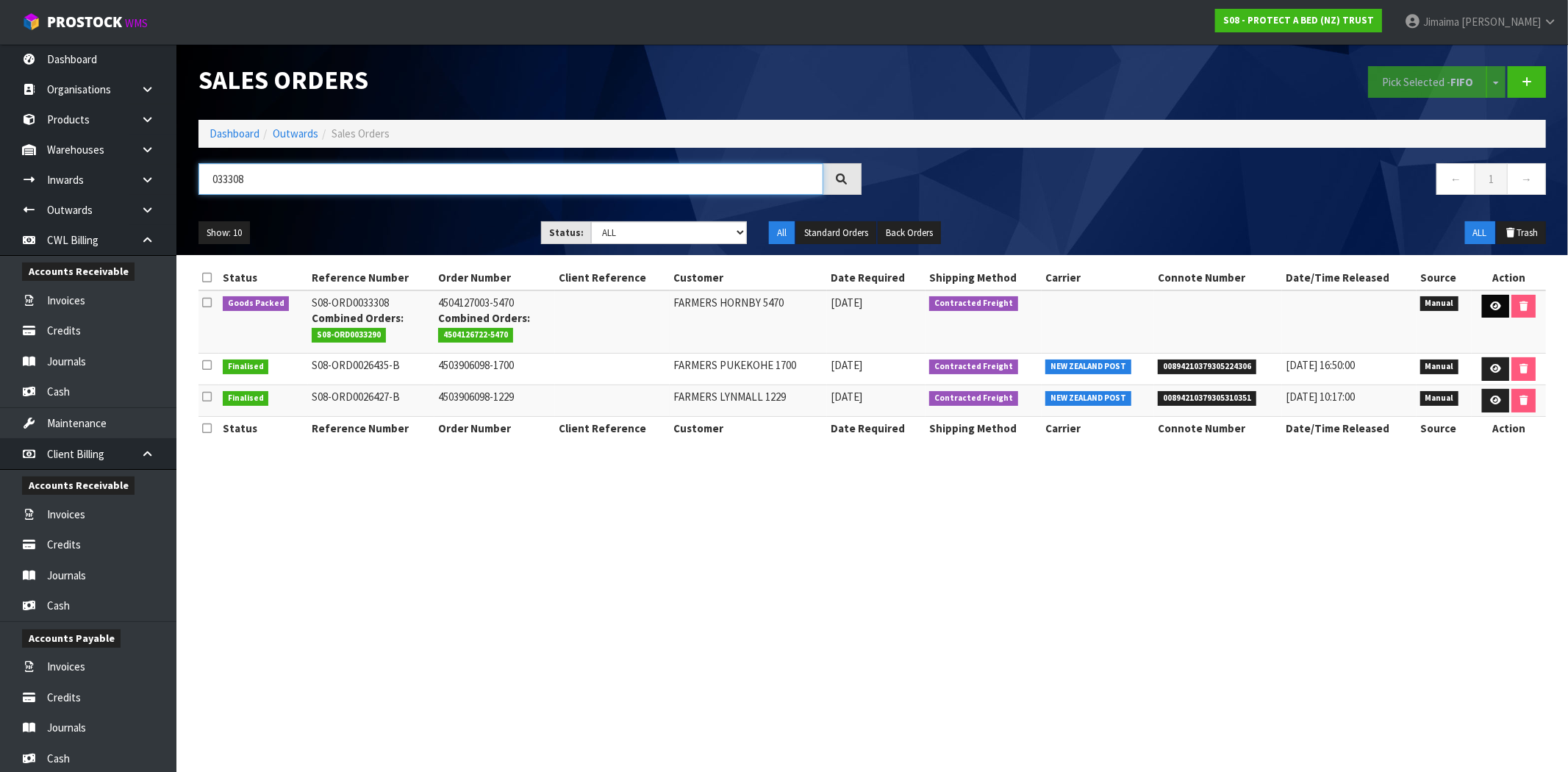
type input "033308"
click at [1494, 307] on icon at bounding box center [1495, 306] width 11 height 9
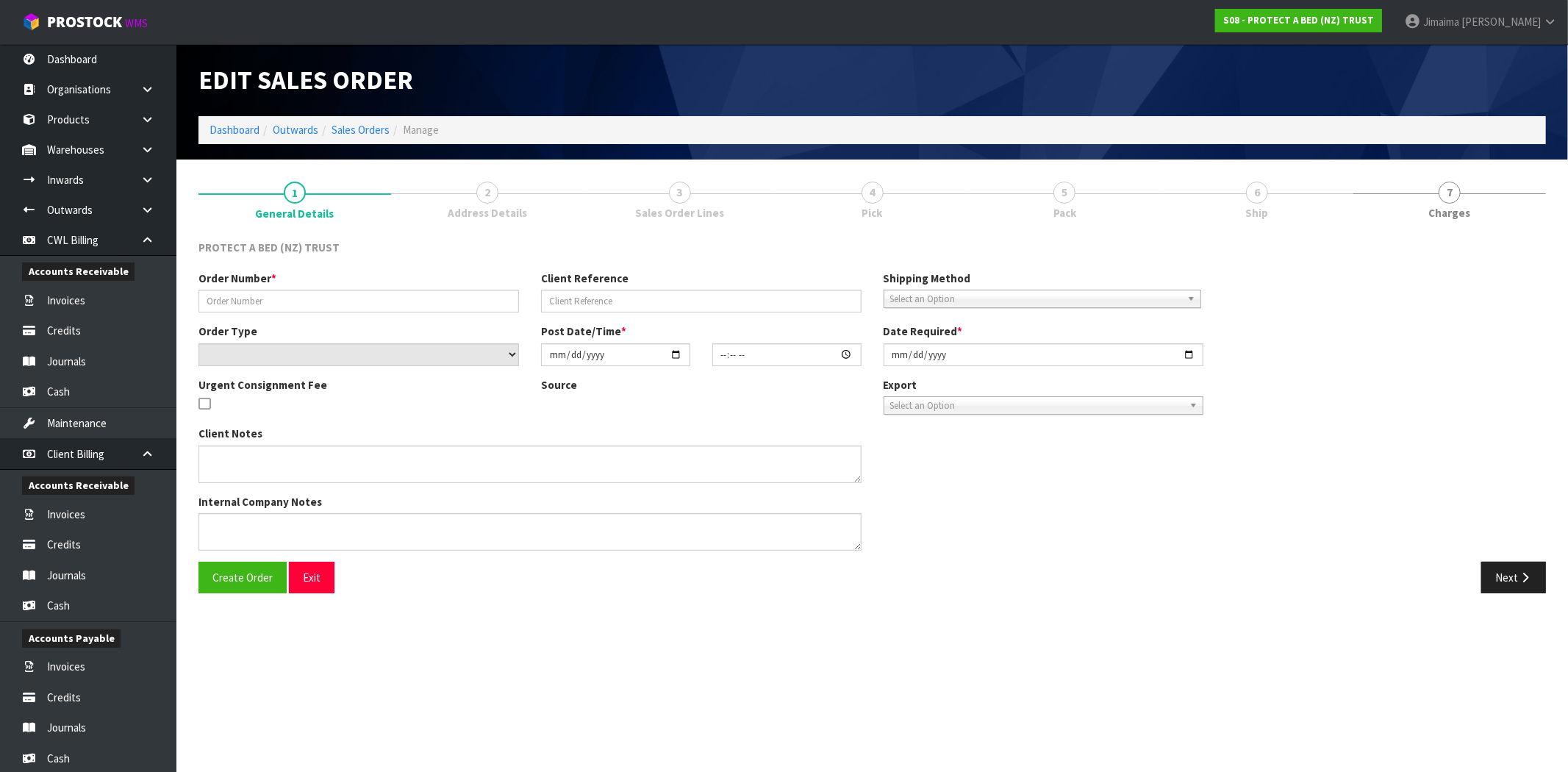
type input "4504127003-5470"
select select "number:0"
type input "2025-09-08"
type input "09:37:00.000"
type input "[DATE]"
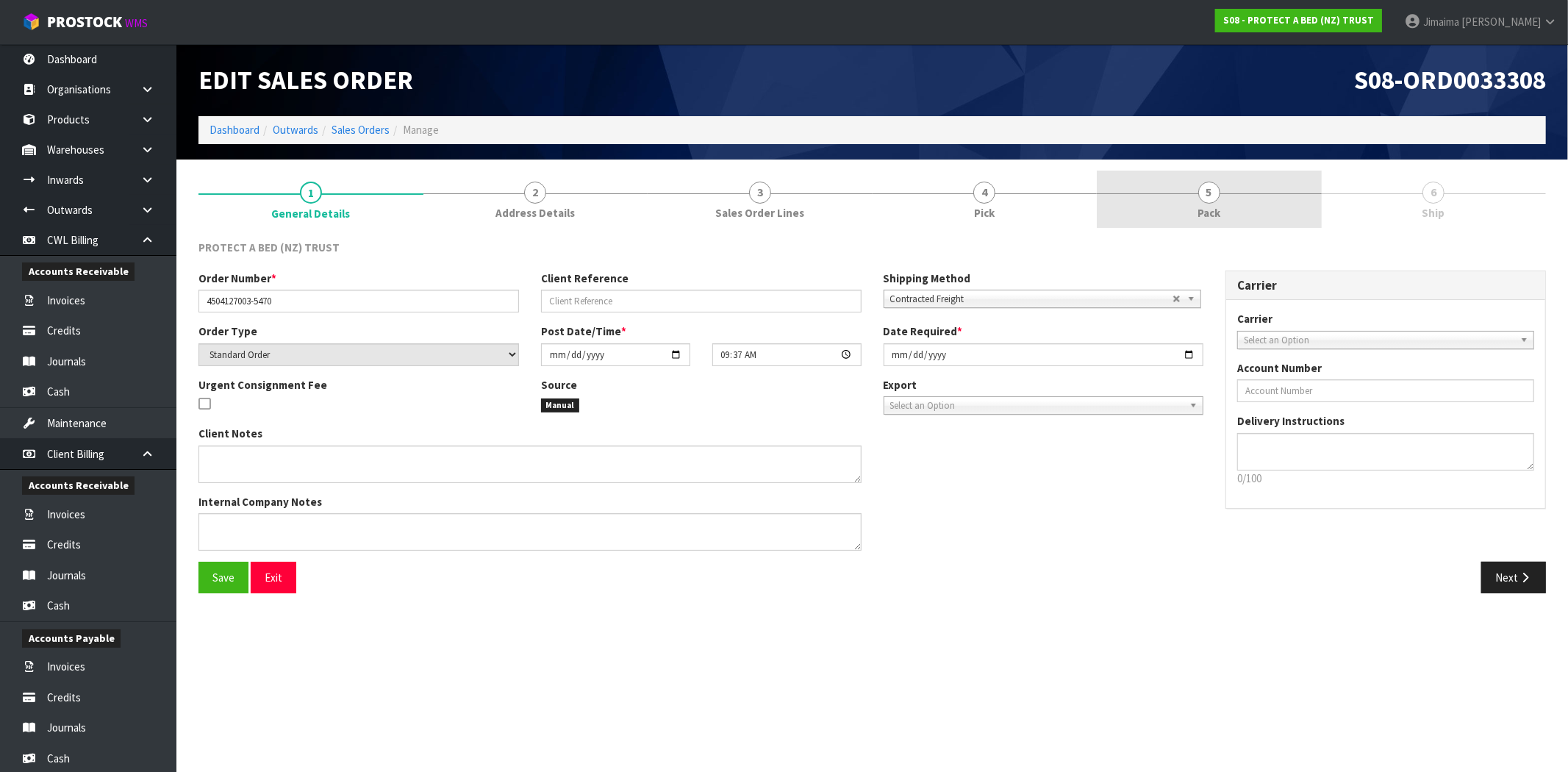
click at [1270, 188] on link "5 Pack" at bounding box center [1209, 199] width 225 height 58
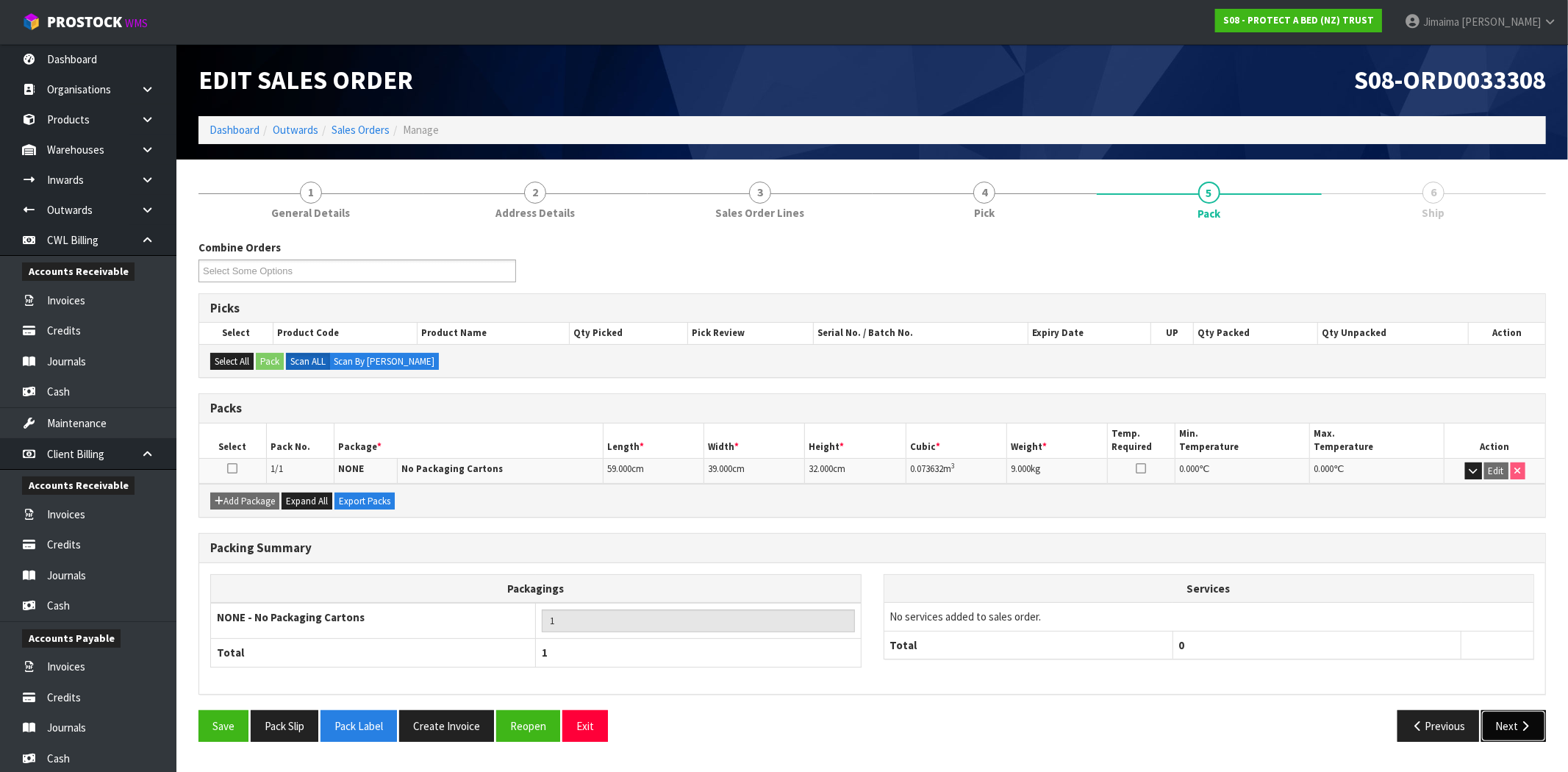
click at [1521, 717] on button "Next" at bounding box center [1513, 726] width 64 height 31
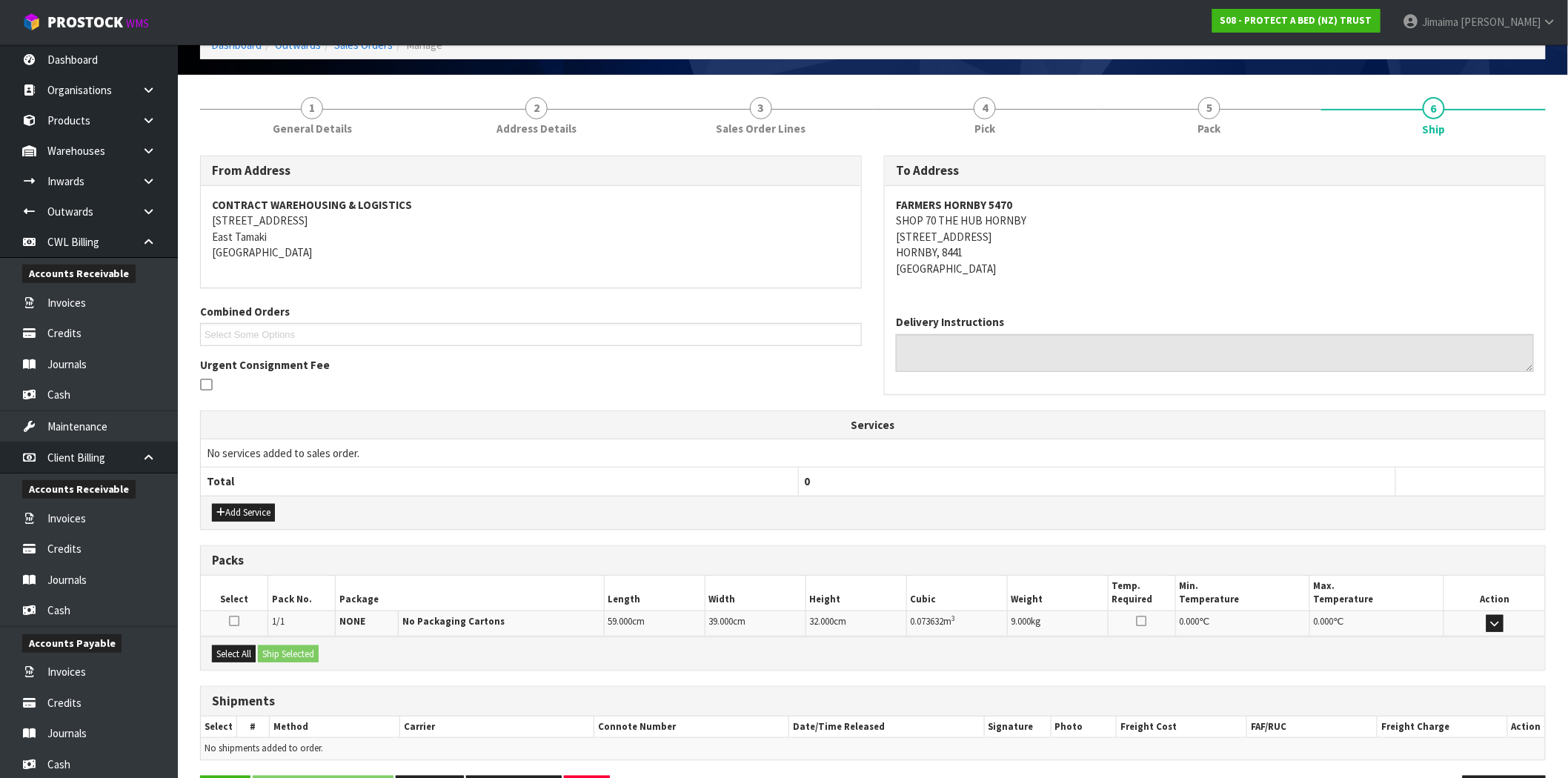
scroll to position [138, 0]
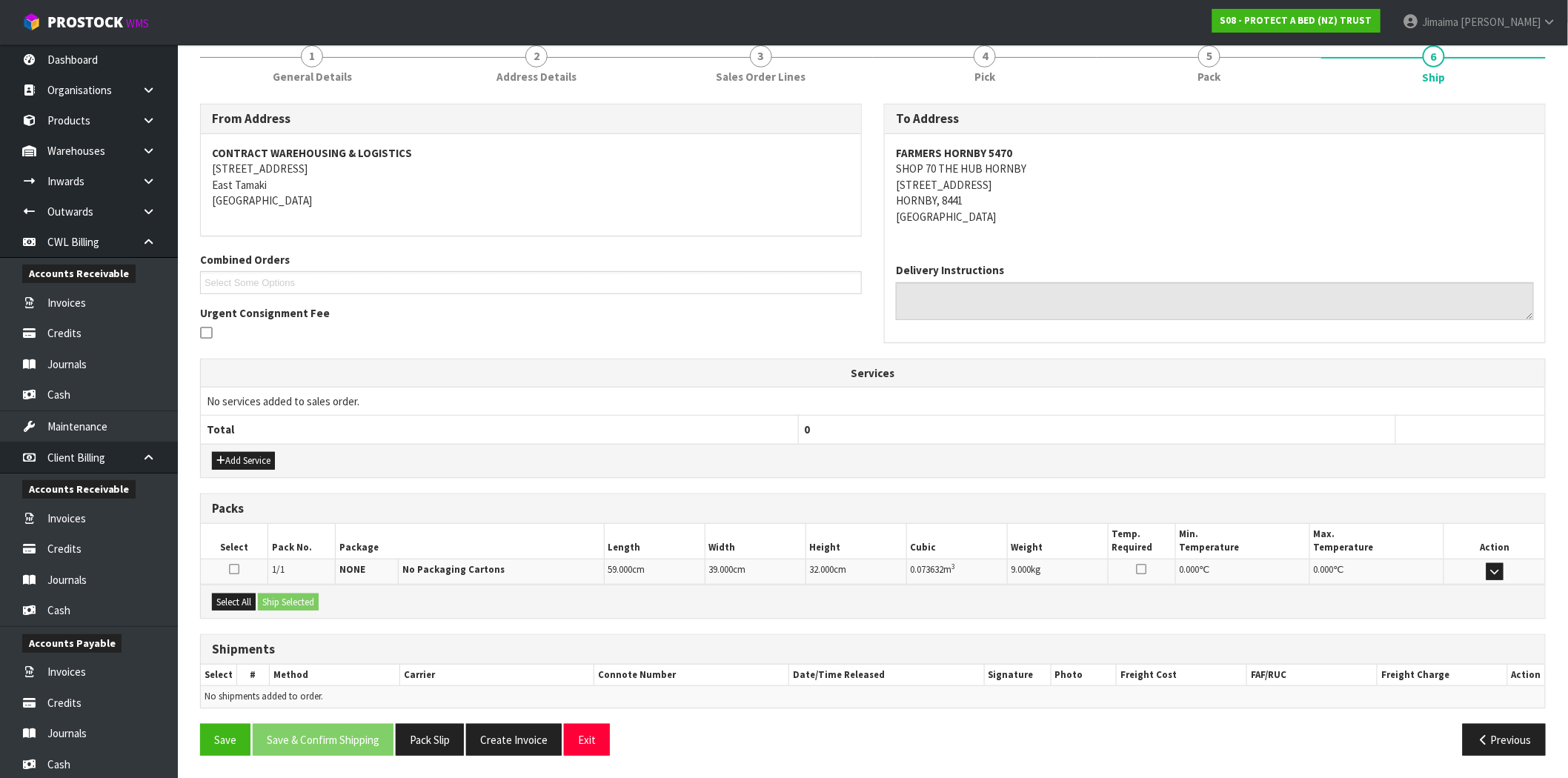
click at [234, 569] on icon at bounding box center [233, 569] width 10 height 12
click at [0, 0] on input "checkbox" at bounding box center [0, 0] width 0 height 0
click at [280, 596] on button "Ship Selected" at bounding box center [288, 602] width 61 height 18
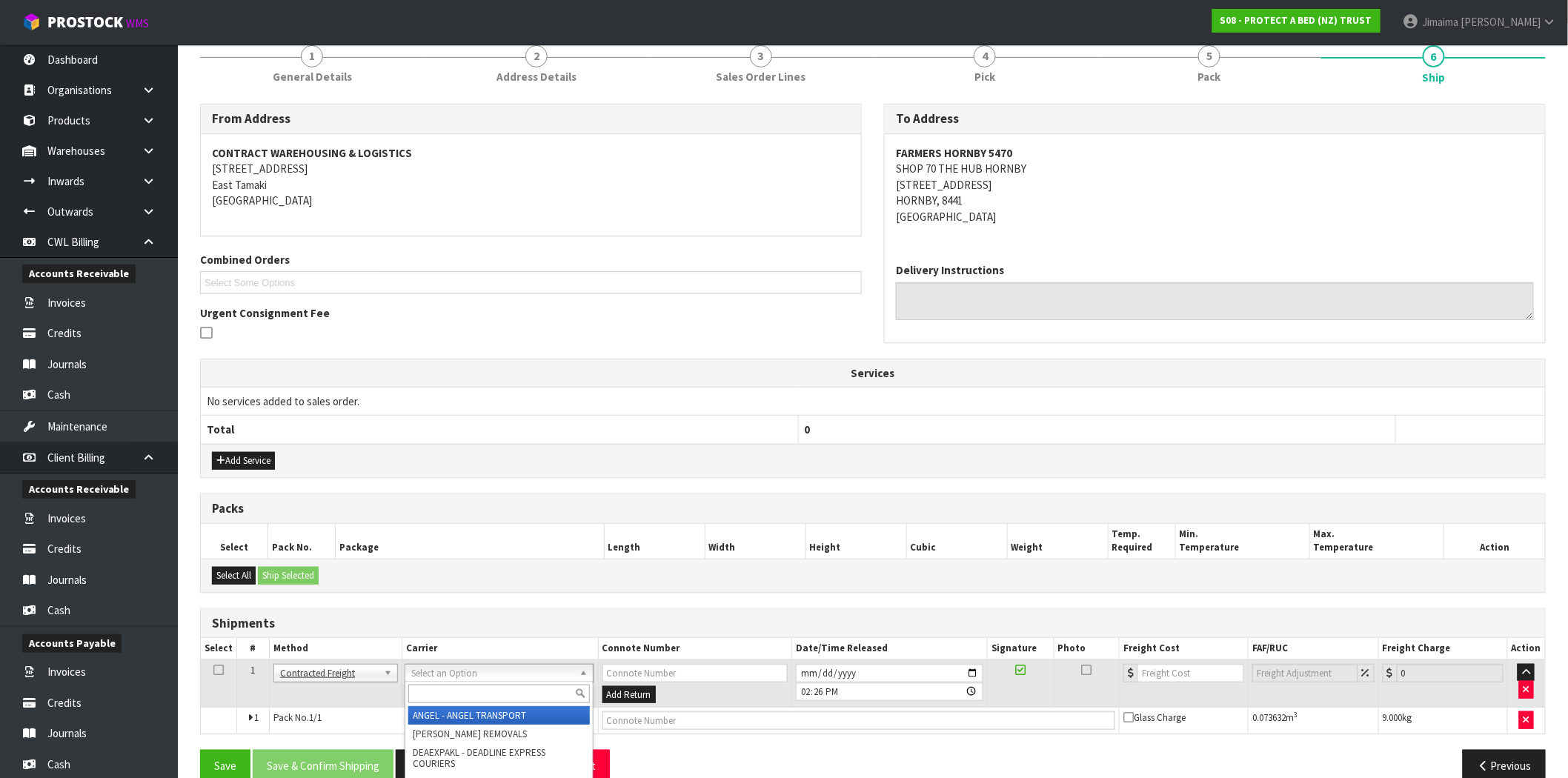
click at [461, 690] on input "text" at bounding box center [498, 694] width 181 height 19
type input "mfl"
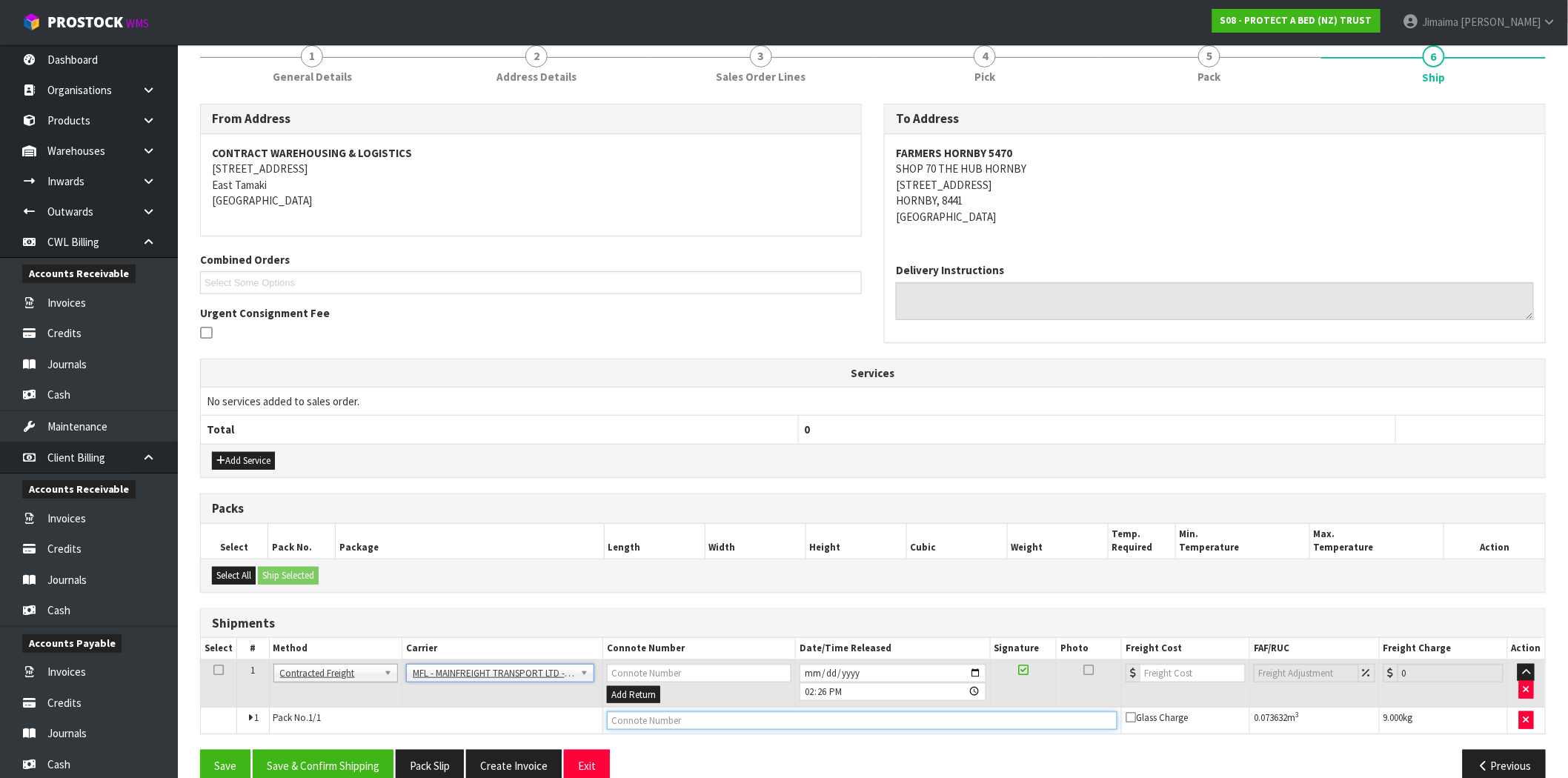
click at [682, 719] on input "text" at bounding box center [861, 721] width 510 height 19
paste input "FWM58629082"
type input "FWM58629082"
click at [1185, 669] on input "number" at bounding box center [1193, 673] width 106 height 19
click at [361, 759] on button "Save & Confirm Shipping" at bounding box center [323, 766] width 141 height 31
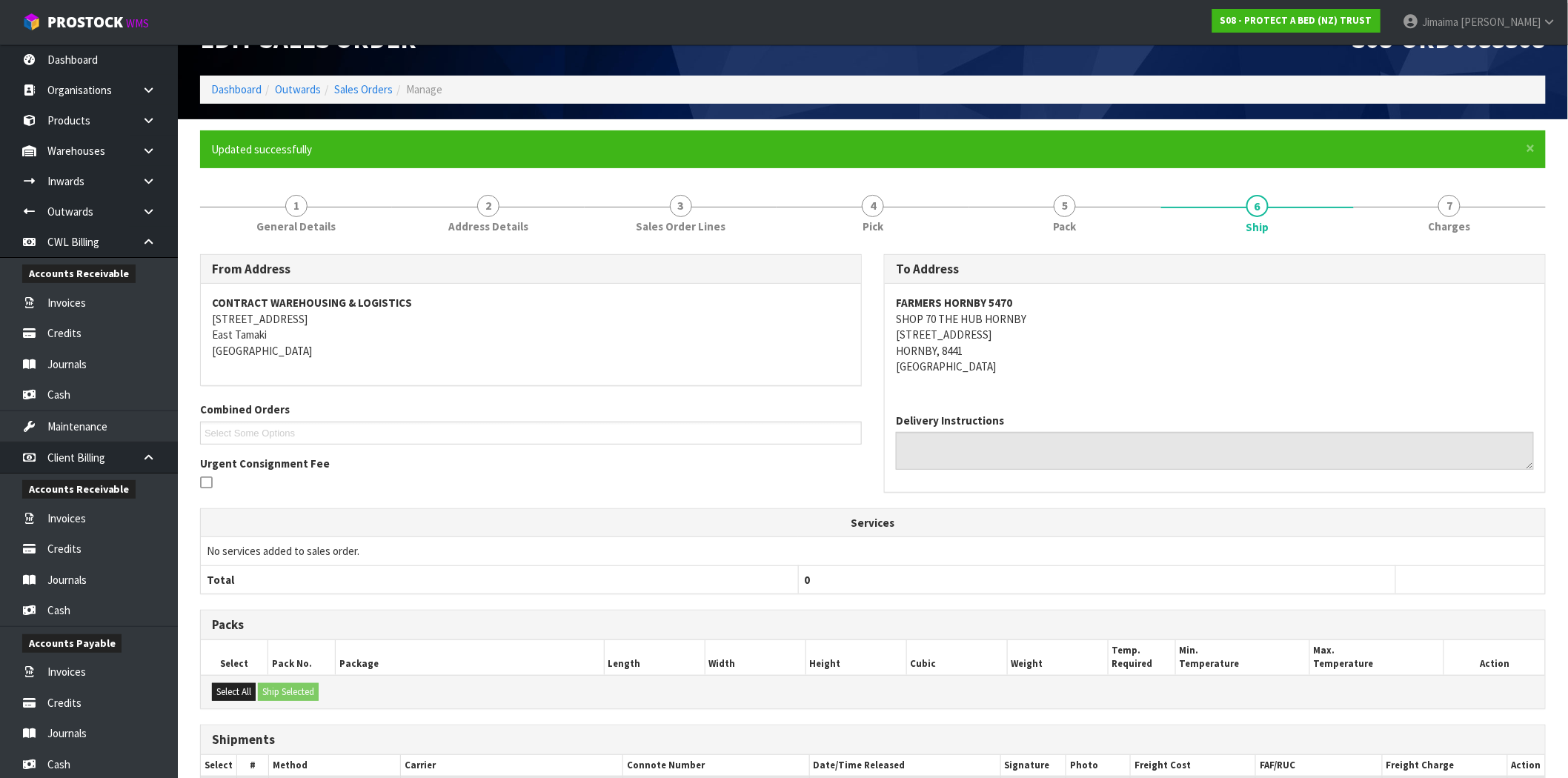
scroll to position [181, 0]
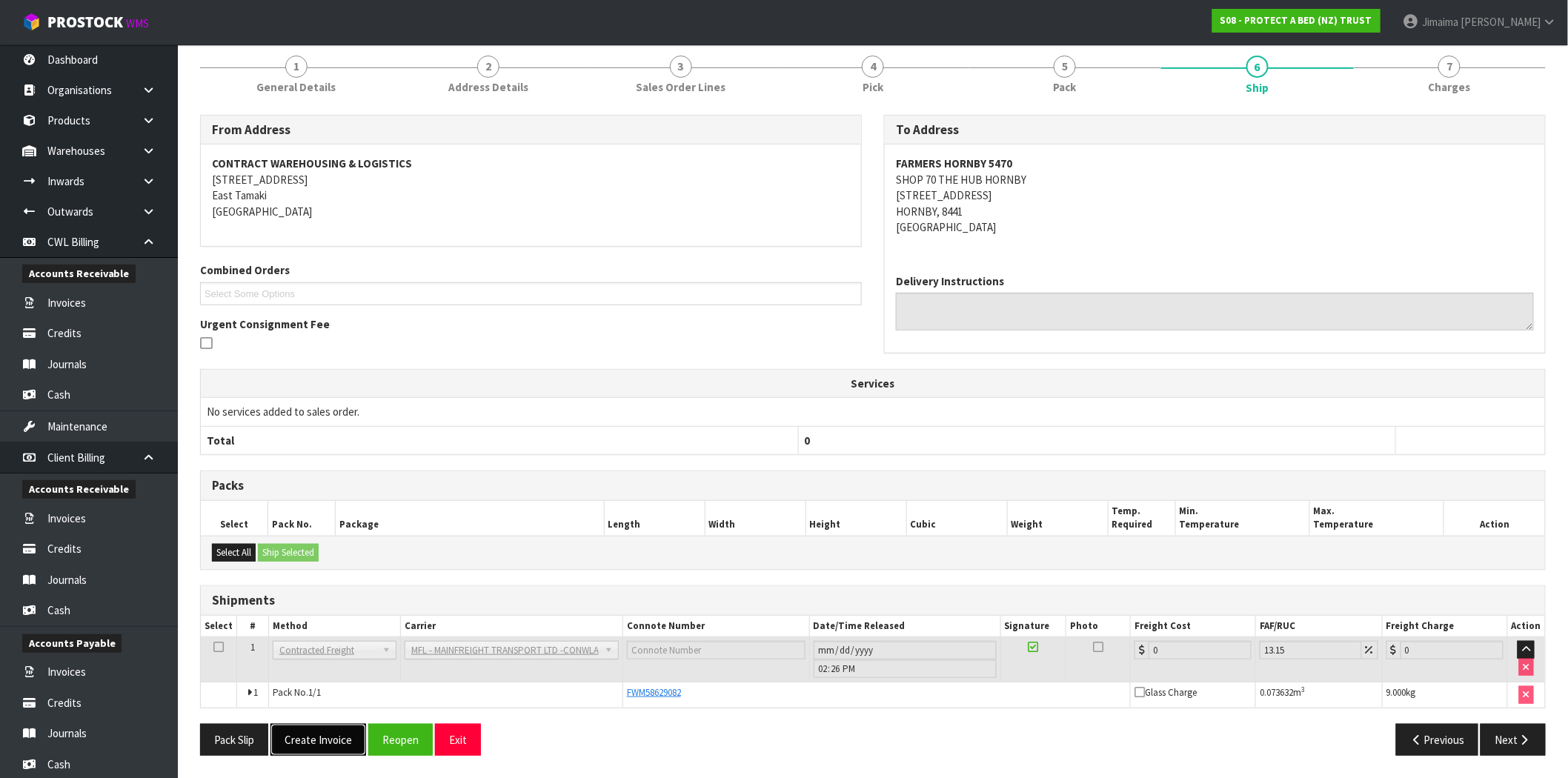
click at [312, 735] on button "Create Invoice" at bounding box center [318, 740] width 95 height 31
click at [321, 730] on button "View Invoice" at bounding box center [313, 740] width 86 height 31
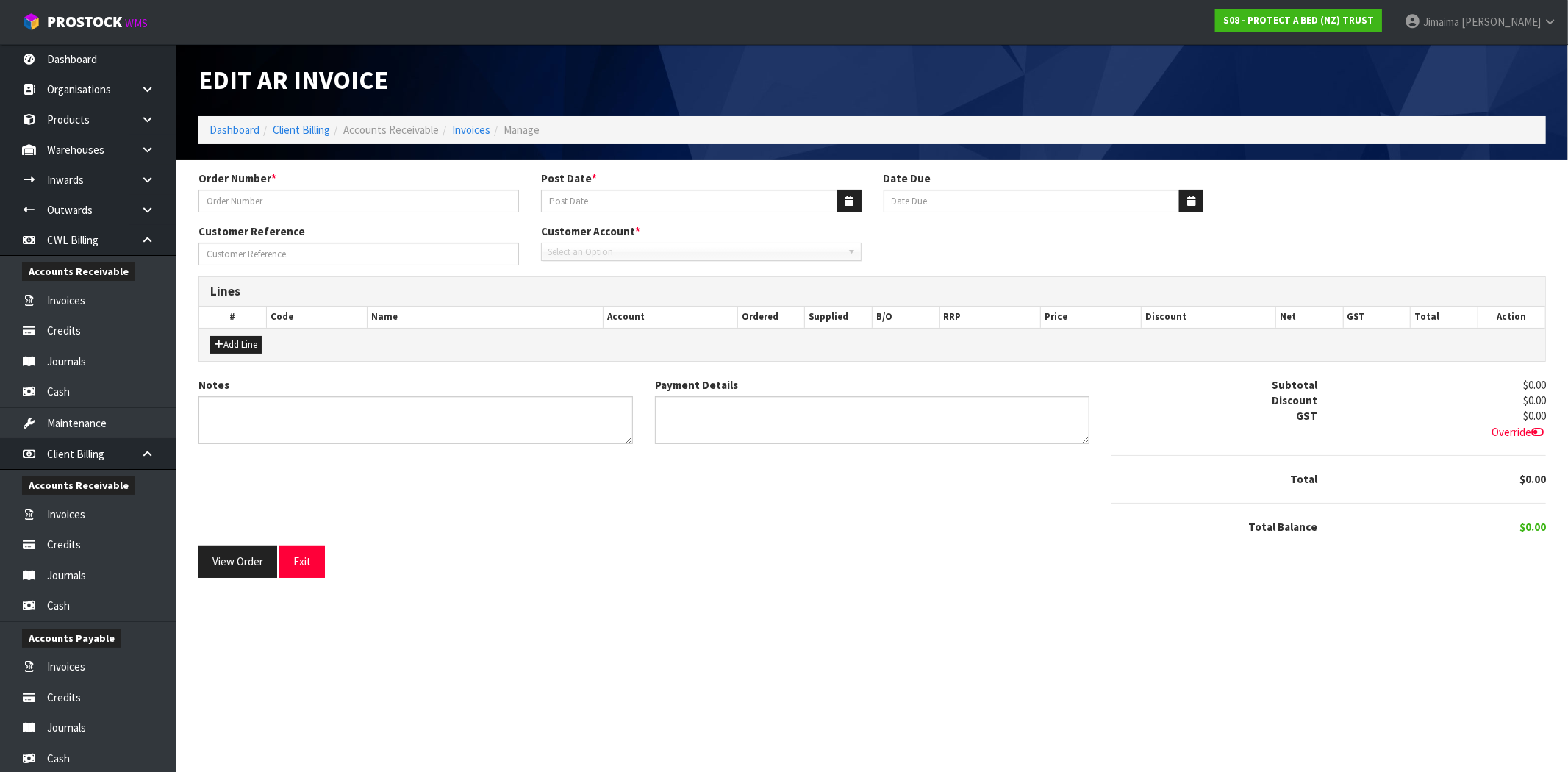
type input "4504127003-5470"
type input "[DATE]"
type input "20/10/2025"
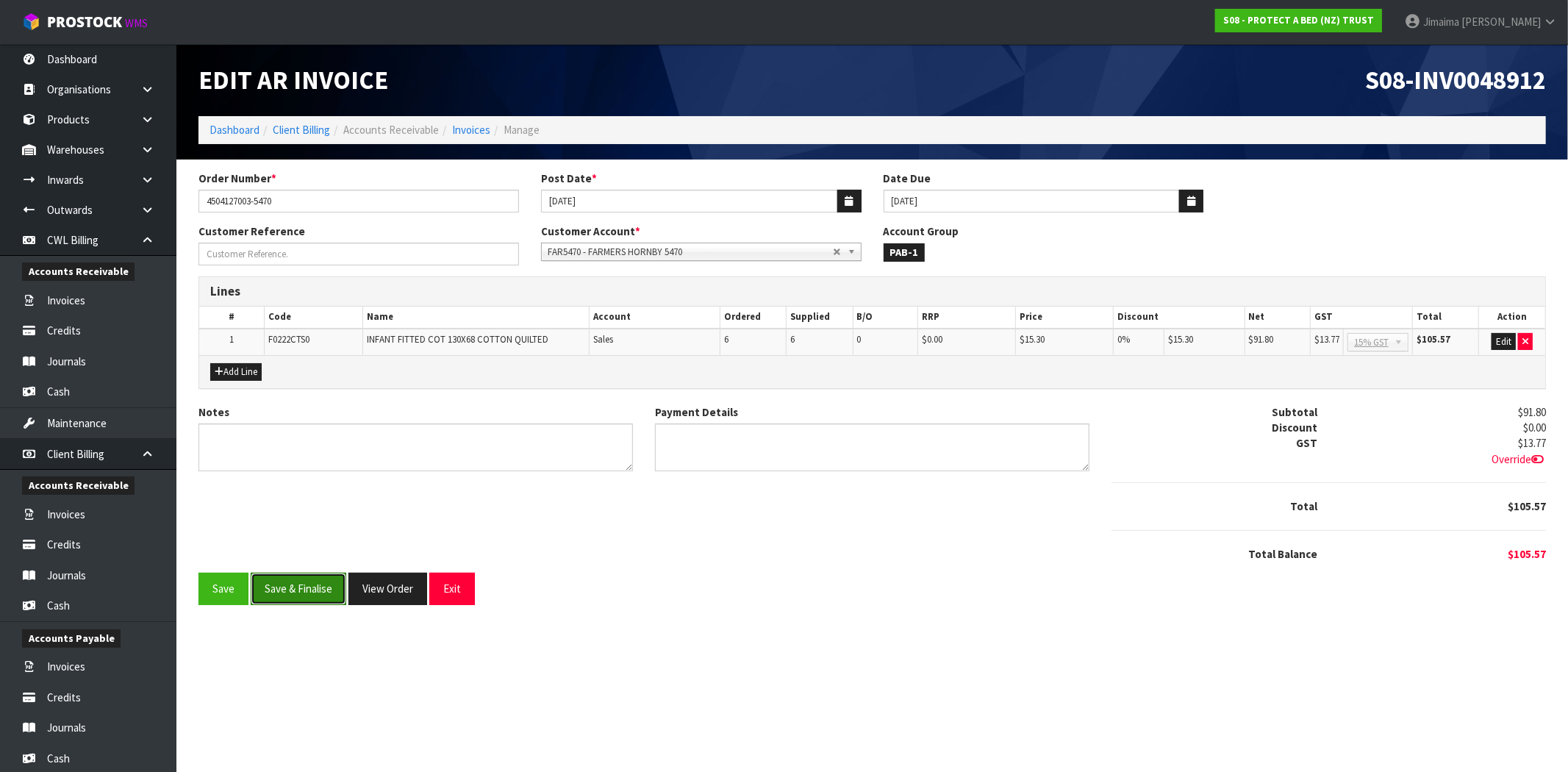
click at [288, 584] on button "Save & Finalise" at bounding box center [299, 588] width 96 height 31
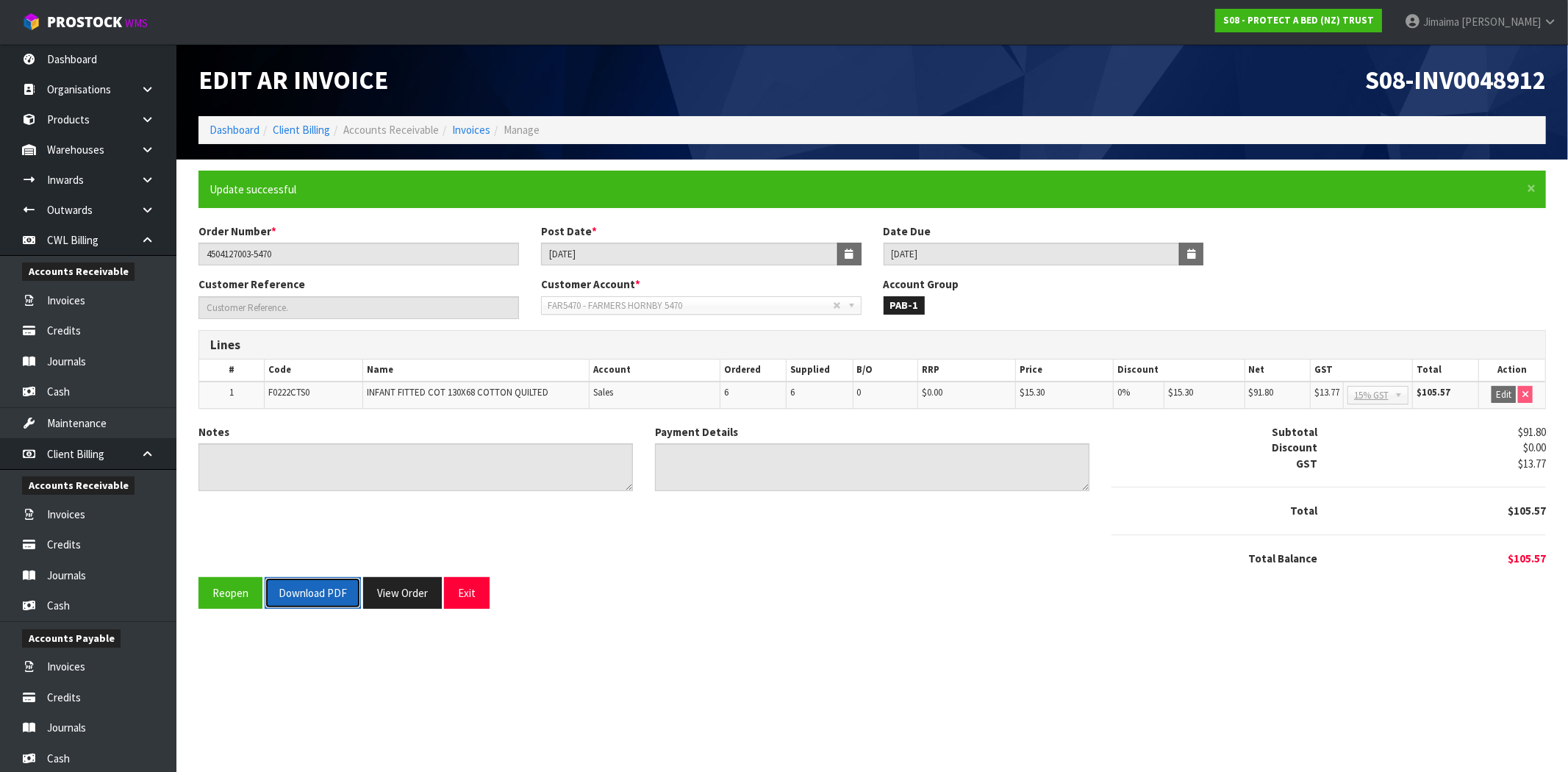
click at [313, 585] on button "Download PDF" at bounding box center [312, 593] width 96 height 31
click at [421, 592] on button "View Order" at bounding box center [402, 593] width 79 height 31
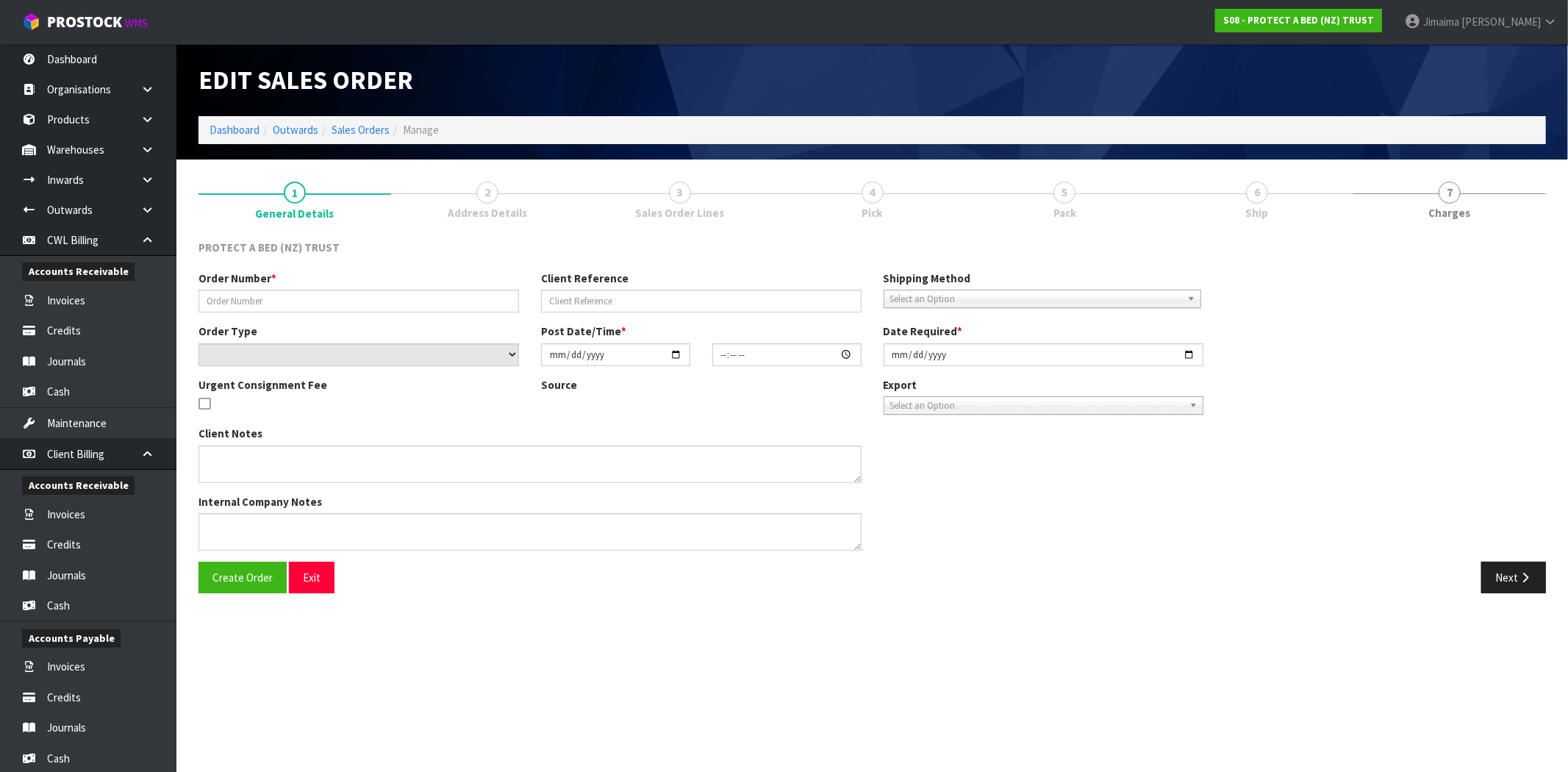
type input "4504127003-5470"
select select "number:0"
type input "2025-09-08"
type input "09:37:00.000"
type input "[DATE]"
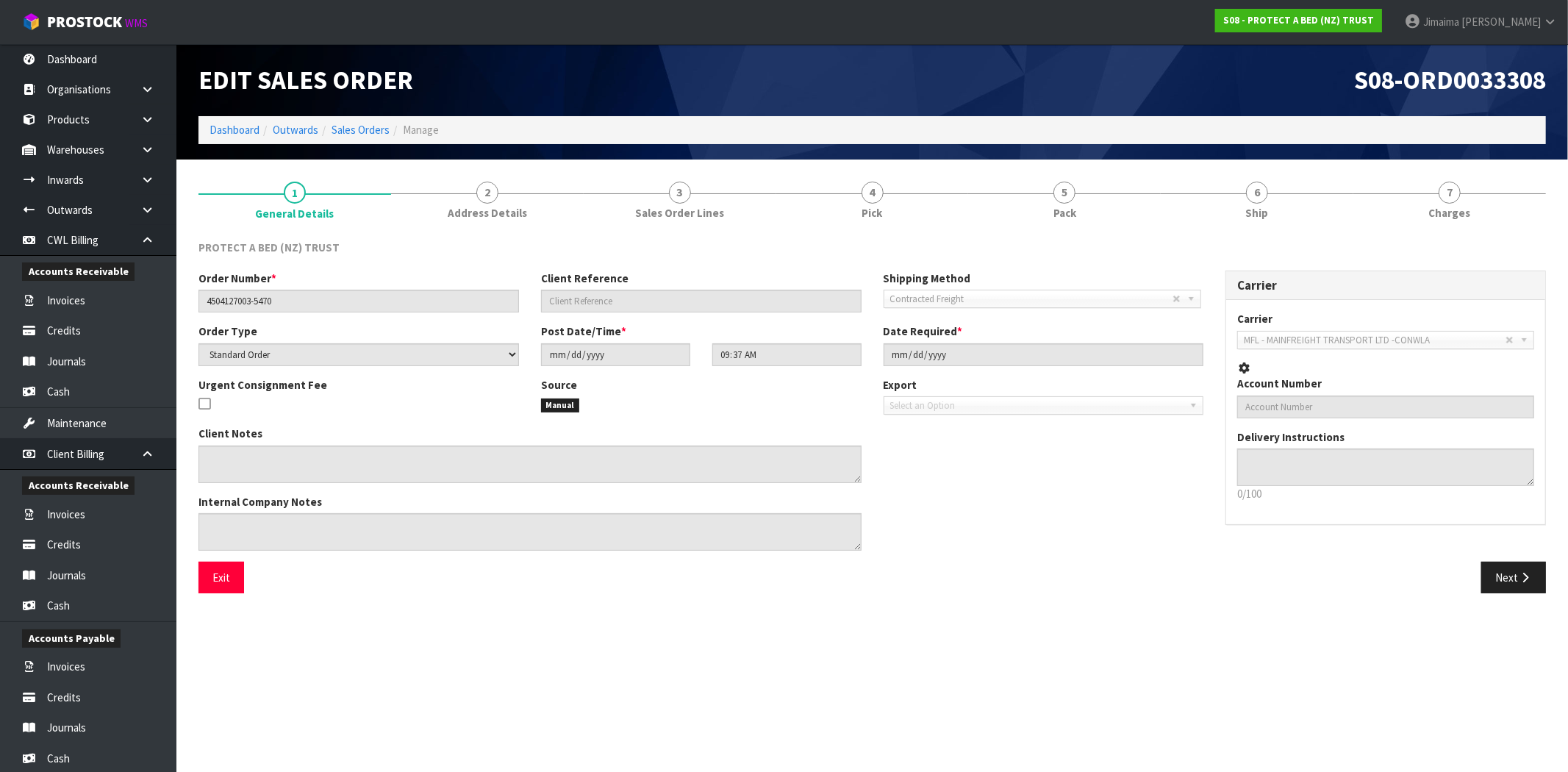
click at [690, 200] on link "3 Sales Order Lines" at bounding box center [680, 199] width 193 height 58
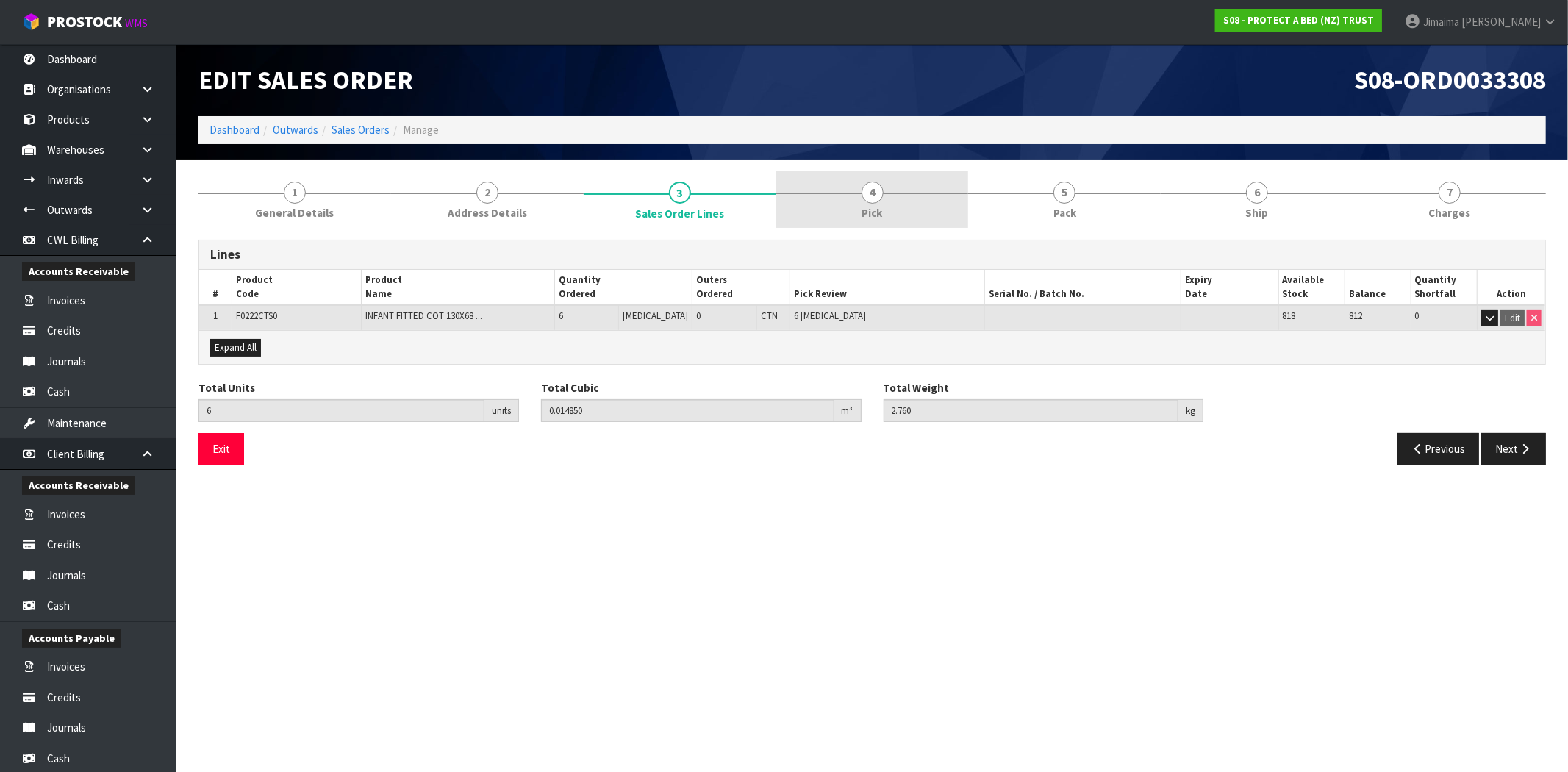
click at [852, 200] on link "4 Pick" at bounding box center [873, 199] width 193 height 58
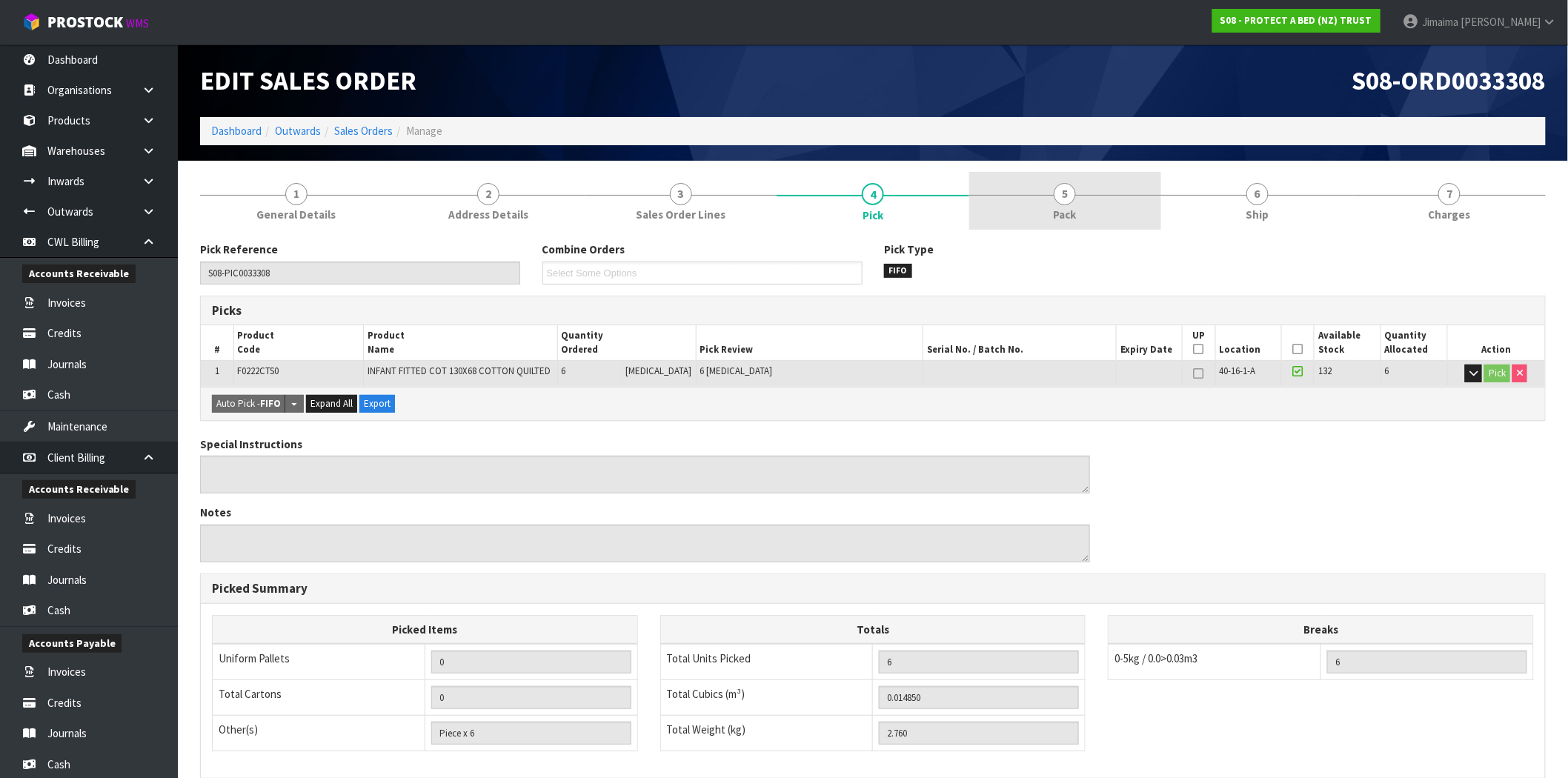
click at [1028, 201] on link "5 Pack" at bounding box center [1065, 201] width 192 height 58
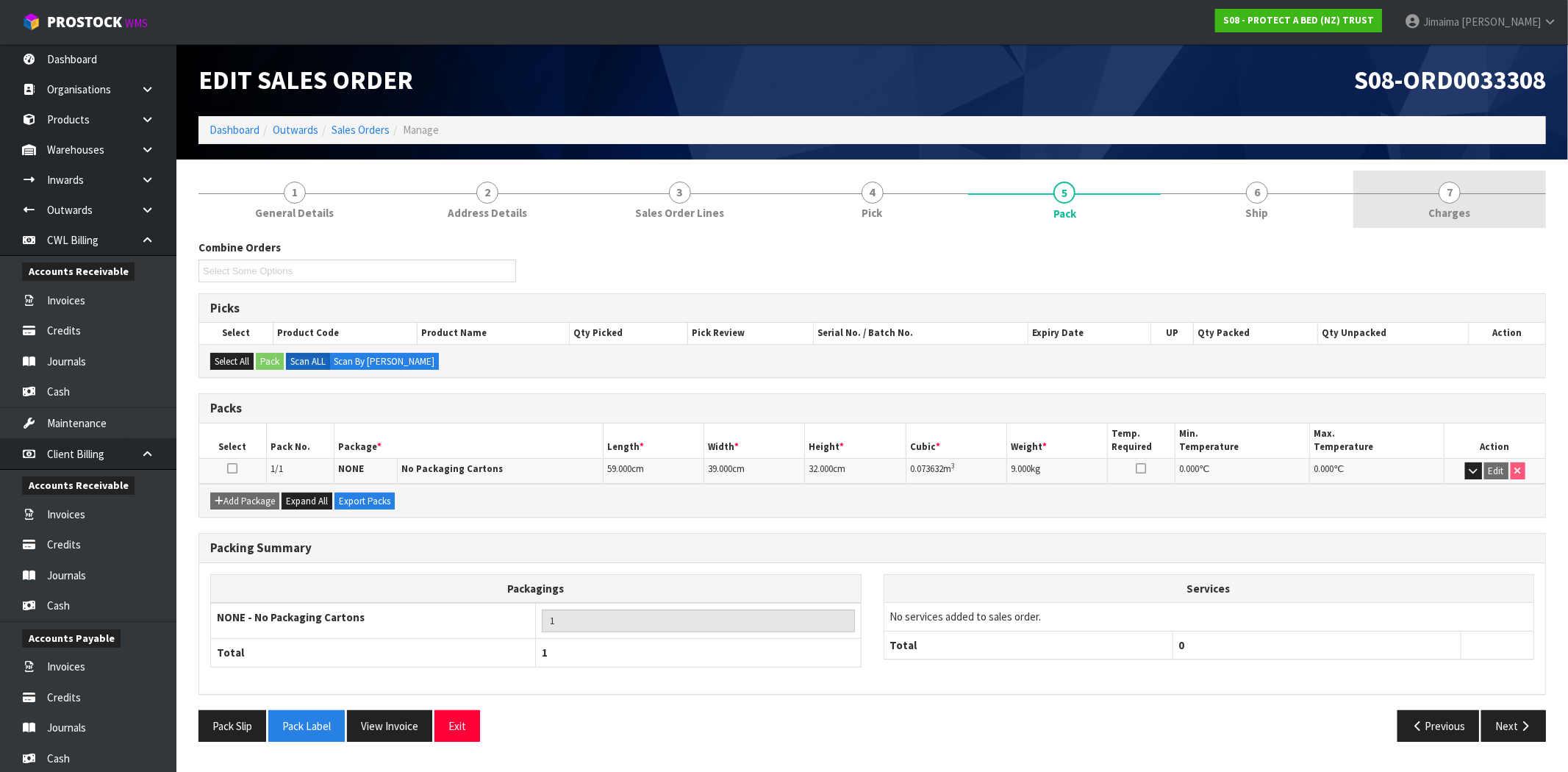
click at [1442, 201] on link "7 [GEOGRAPHIC_DATA]" at bounding box center [1450, 199] width 193 height 58
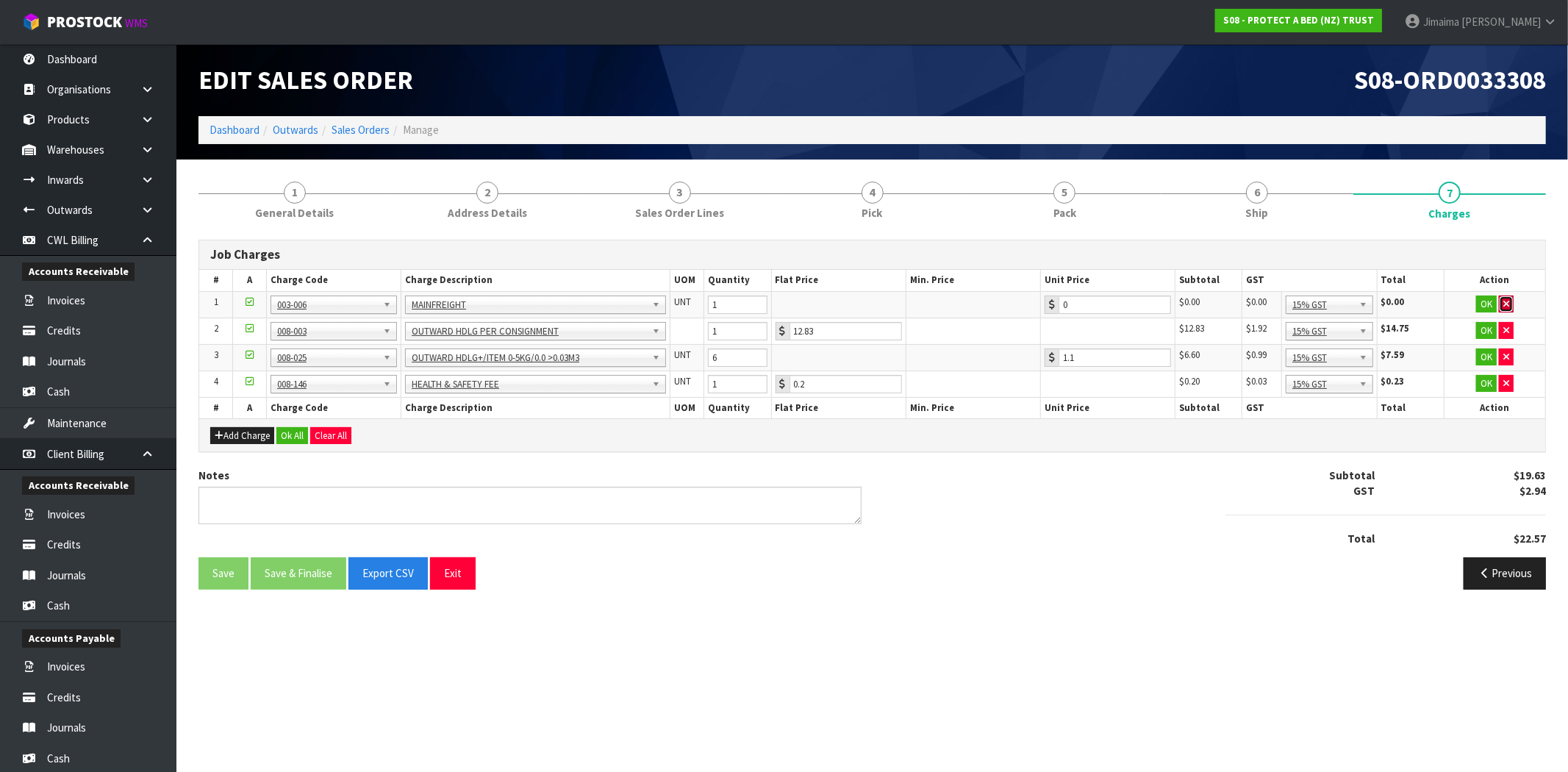
click at [1506, 301] on icon "button" at bounding box center [1506, 304] width 6 height 9
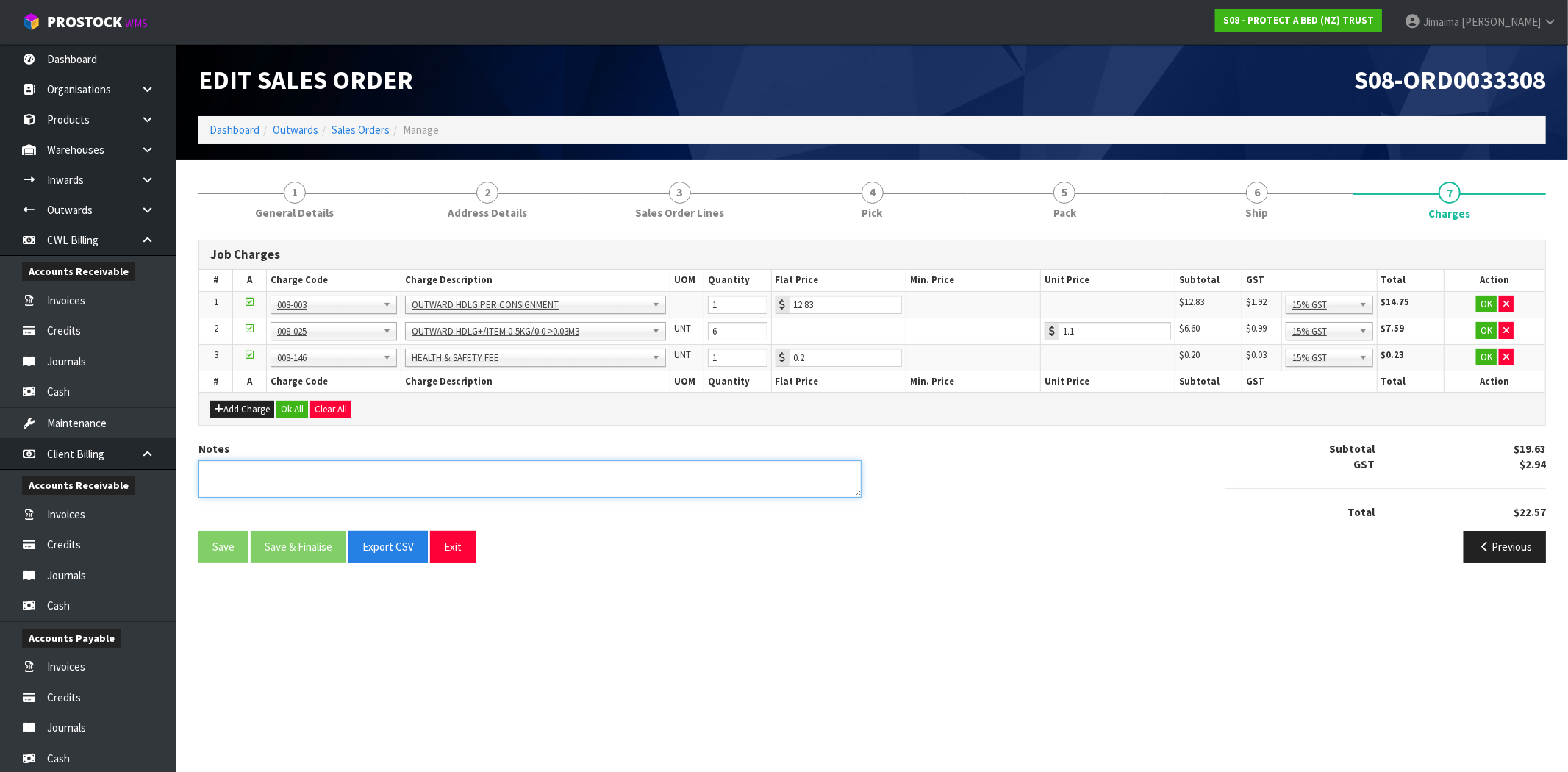
click at [516, 461] on textarea at bounding box center [530, 479] width 663 height 38
type textarea "COMBINED"
click at [288, 403] on button "Ok All" at bounding box center [292, 409] width 31 height 17
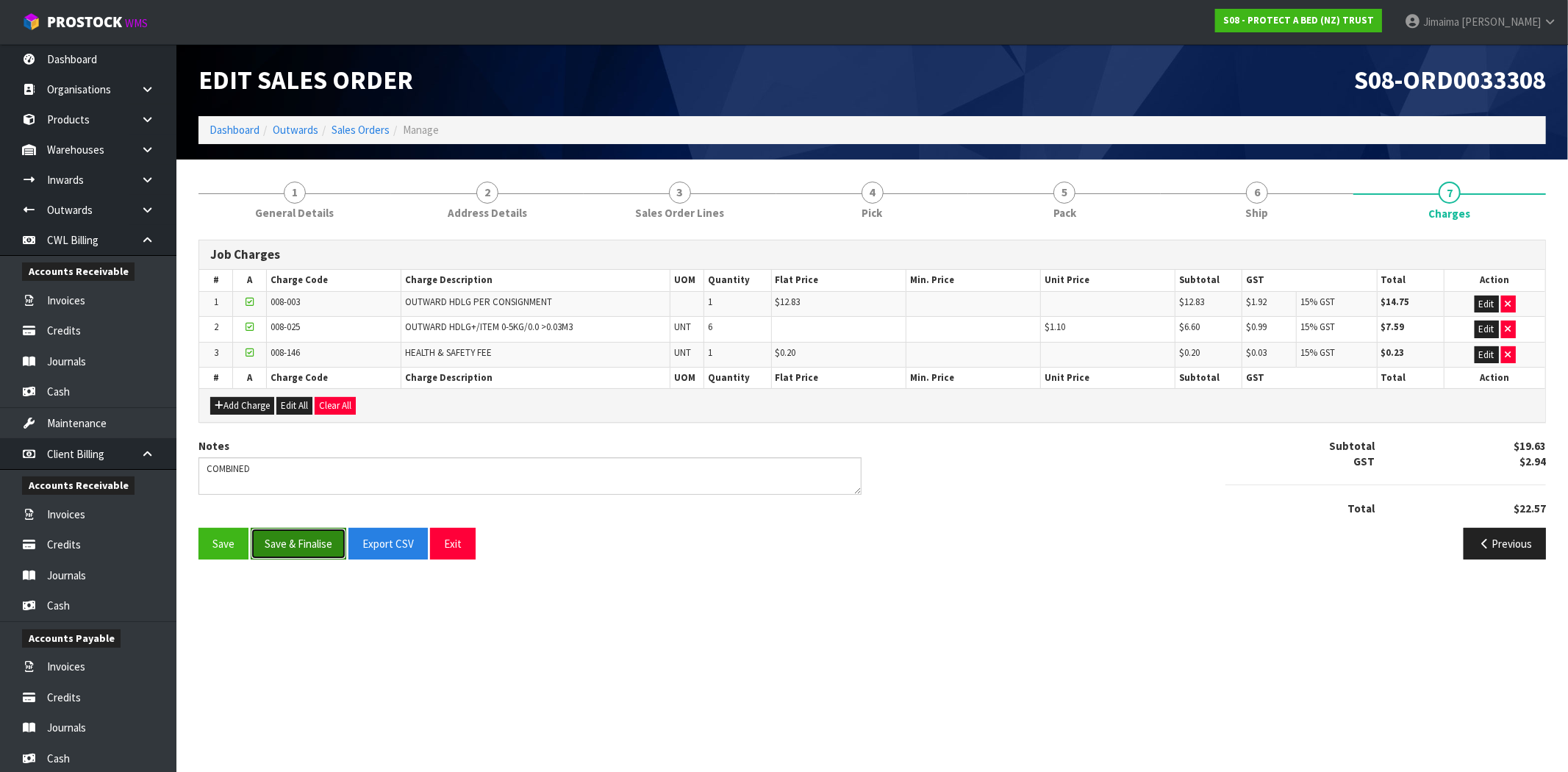
click at [301, 552] on button "Save & Finalise" at bounding box center [299, 543] width 96 height 31
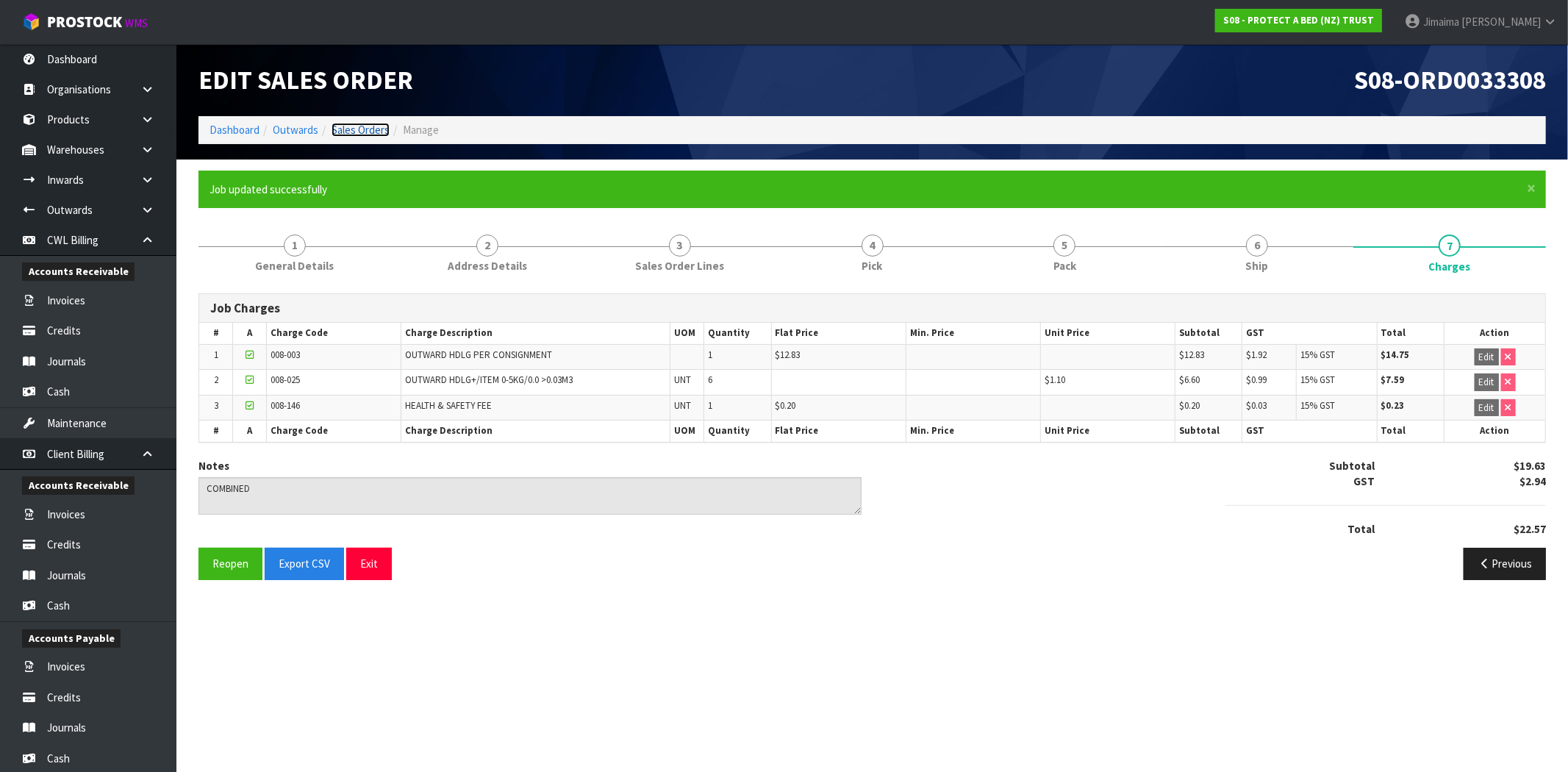
click at [366, 126] on link "Sales Orders" at bounding box center [360, 130] width 58 height 14
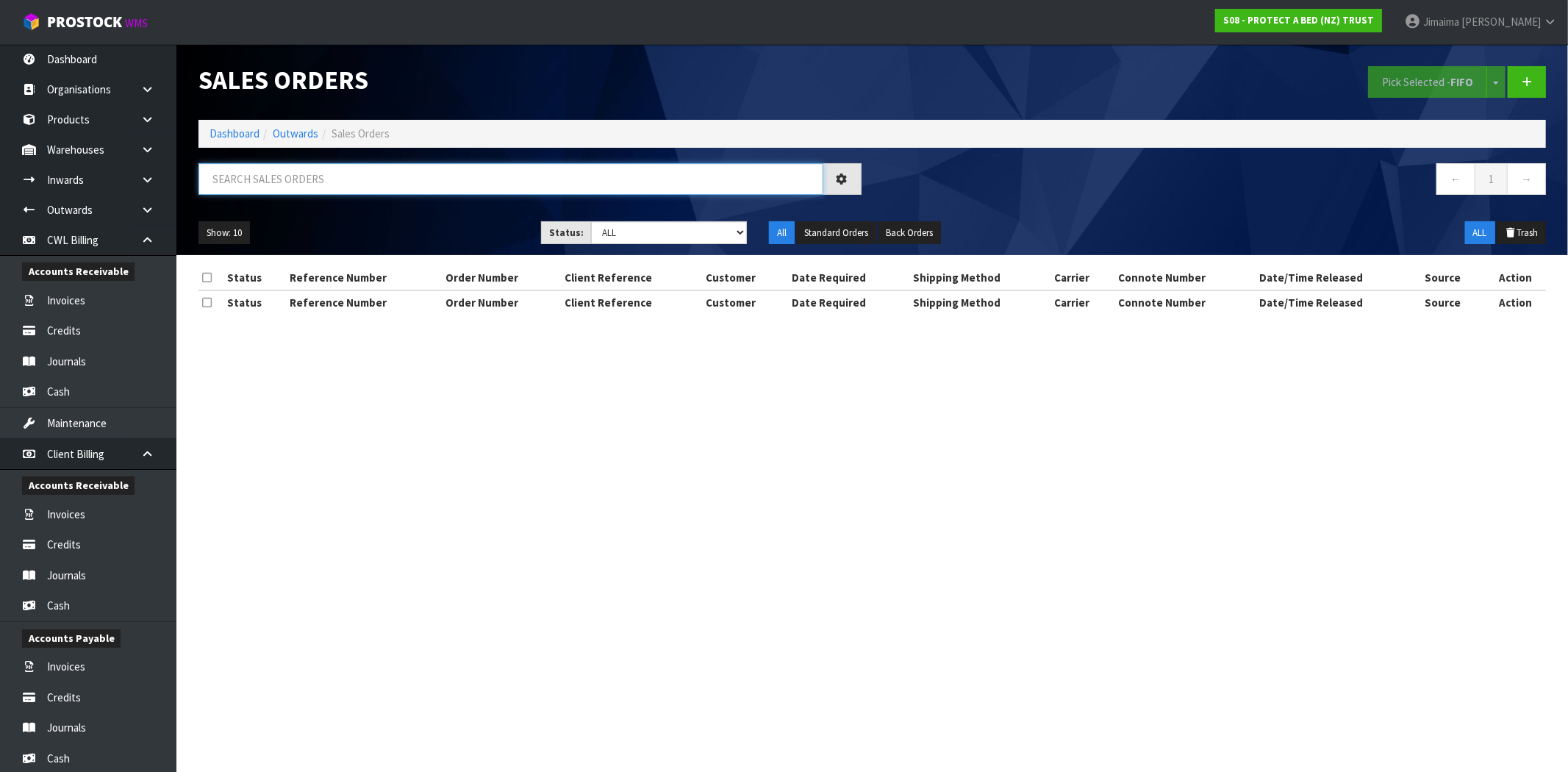
click at [305, 192] on input "text" at bounding box center [511, 179] width 625 height 31
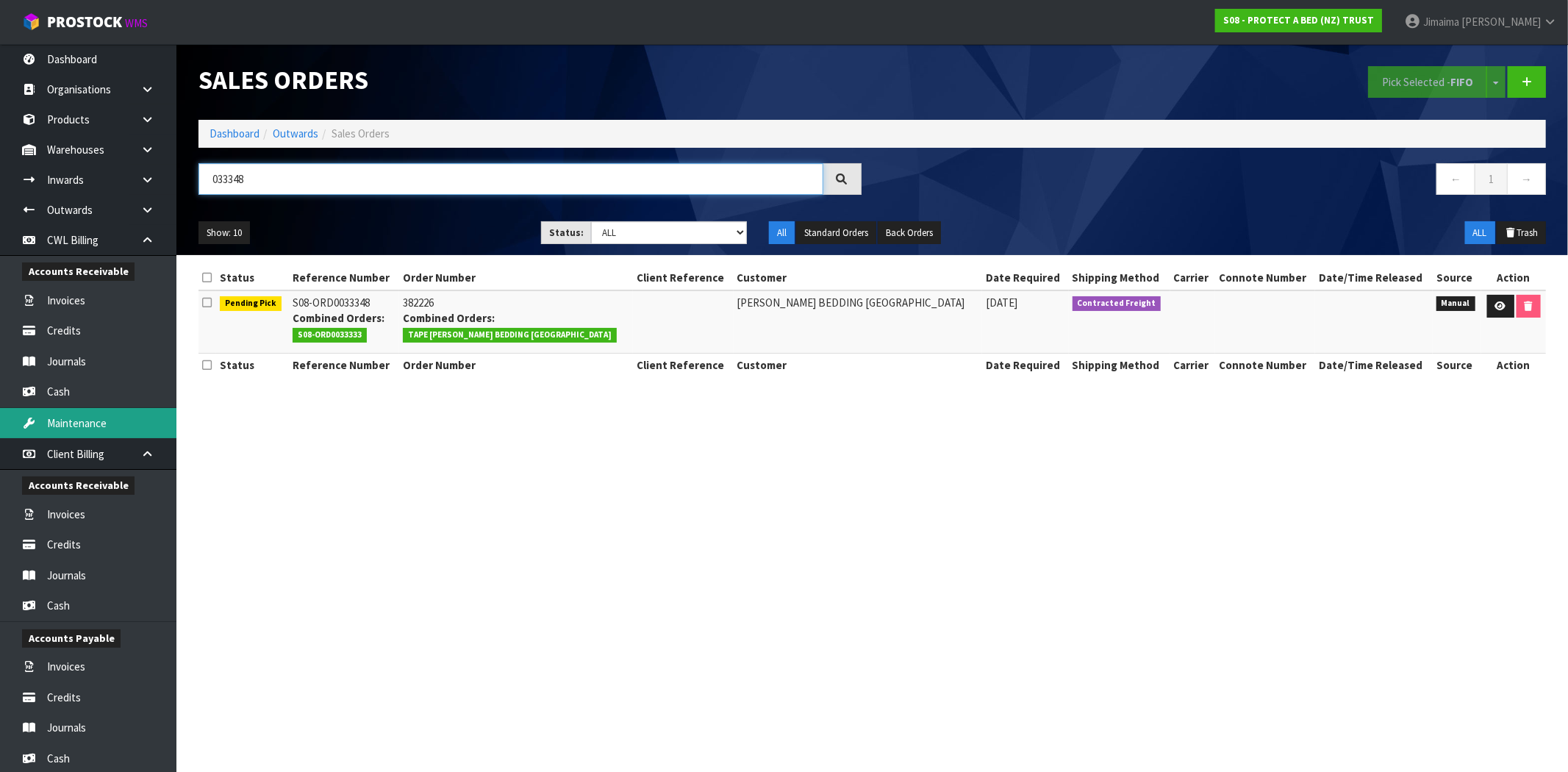
type input "033348"
drag, startPoint x: 285, startPoint y: 179, endPoint x: 118, endPoint y: 182, distance: 167.0
click at [120, 184] on body "Toggle navigation ProStock WMS S08 - PROTECT A BED (NZ) TRUST Jimaima Reiher Lo…" at bounding box center [784, 386] width 1568 height 772
type input "0"
click at [694, 240] on select "Draft Pending Allocated Pending Pick Goods Picked Goods Packed Pending Charges …" at bounding box center [669, 233] width 156 height 23
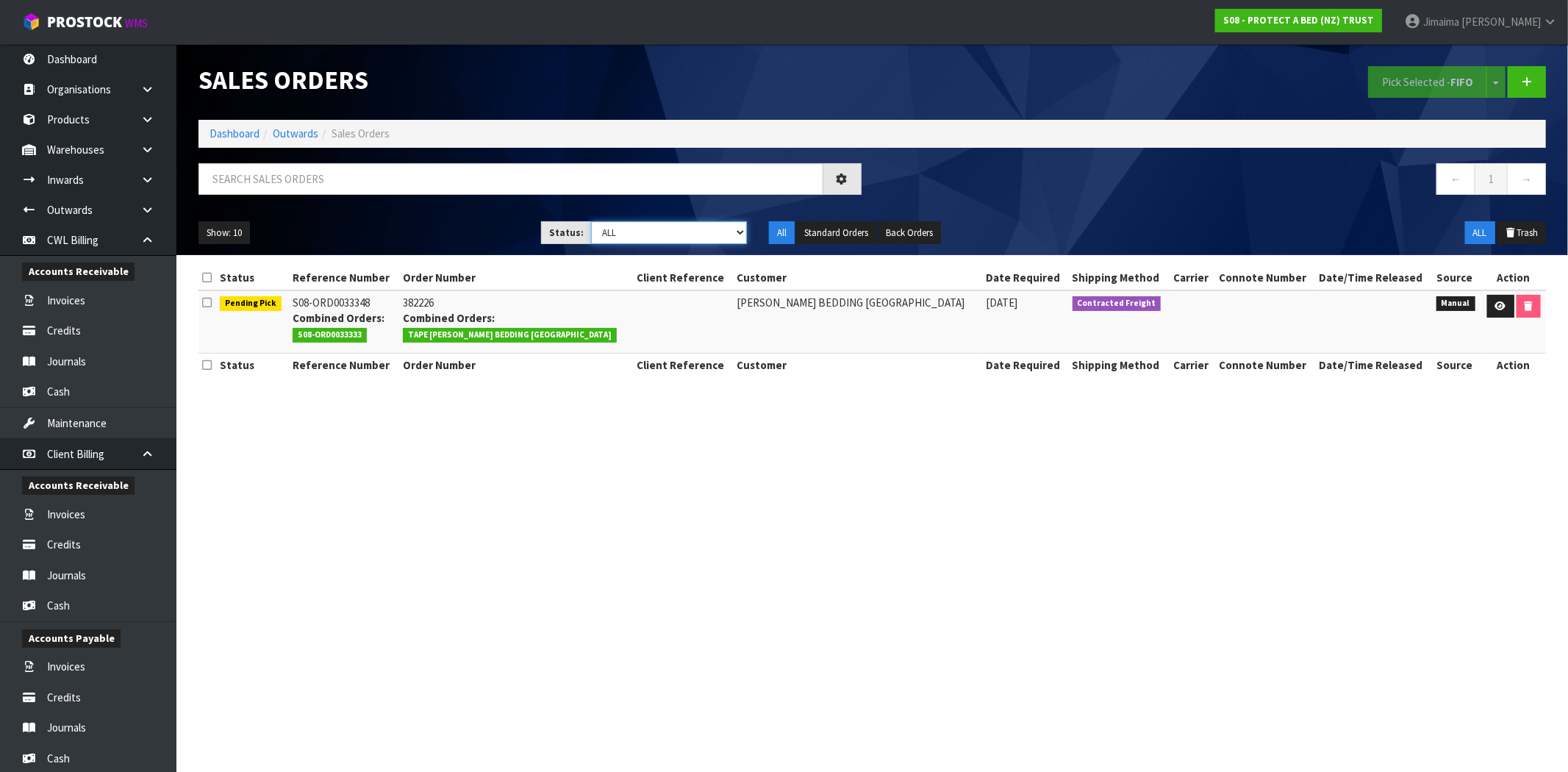
select select "string:2"
click at [591, 221] on select "Draft Pending Allocated Pending Pick Goods Picked Goods Packed Pending Charges …" at bounding box center [669, 233] width 156 height 23
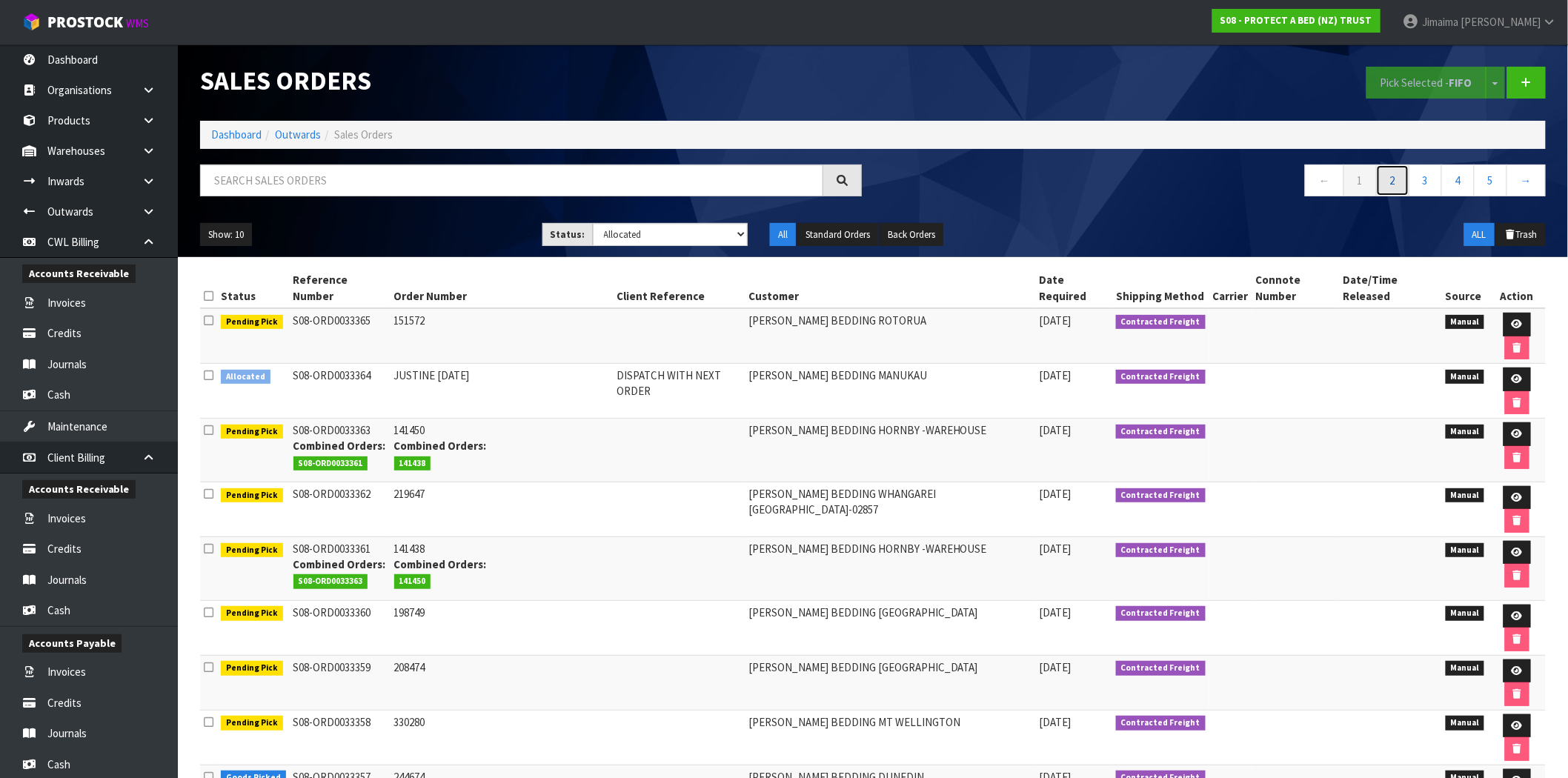
click at [1390, 168] on link "2" at bounding box center [1393, 181] width 33 height 31
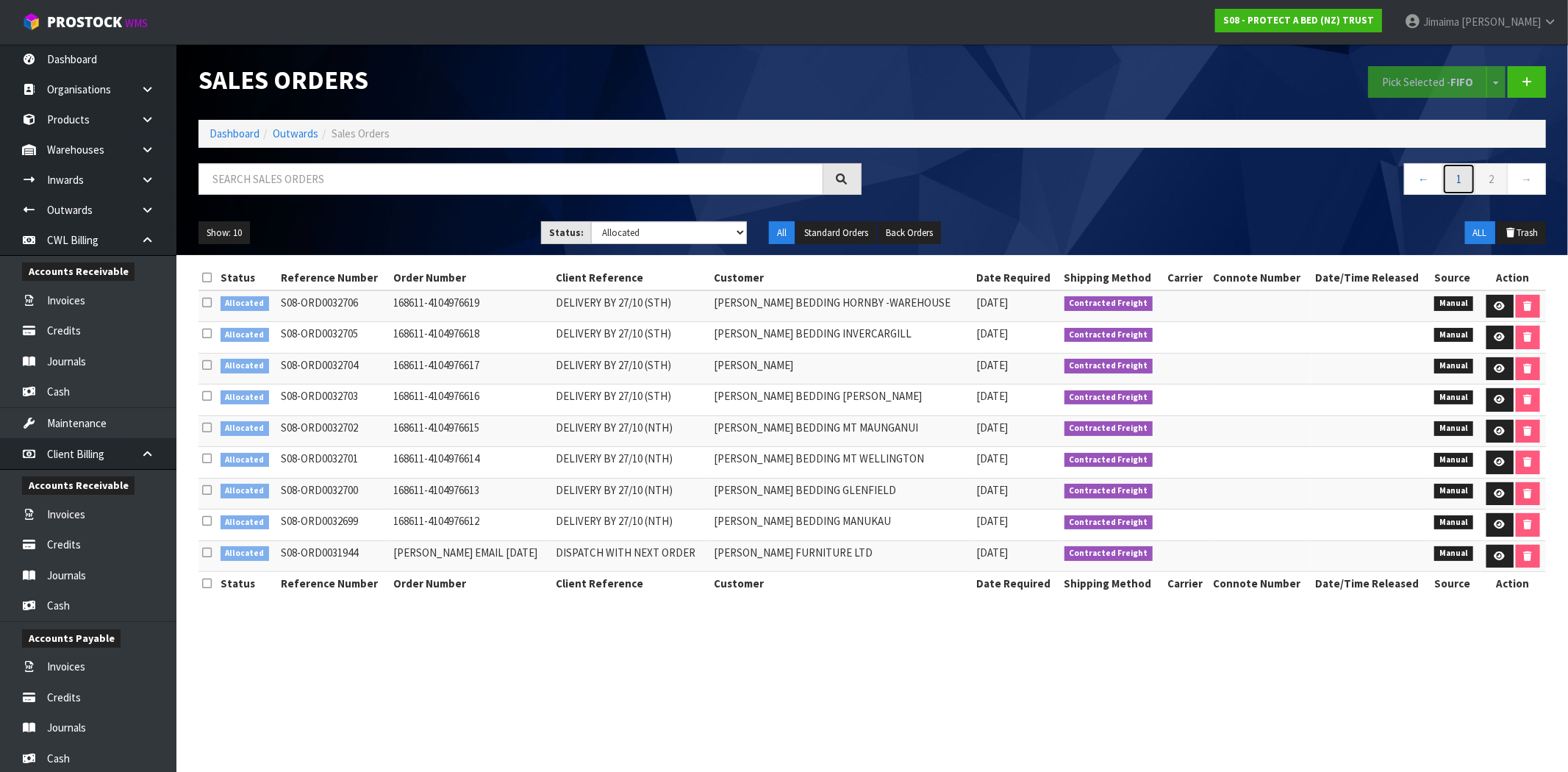
click at [1458, 187] on link "1" at bounding box center [1459, 179] width 33 height 31
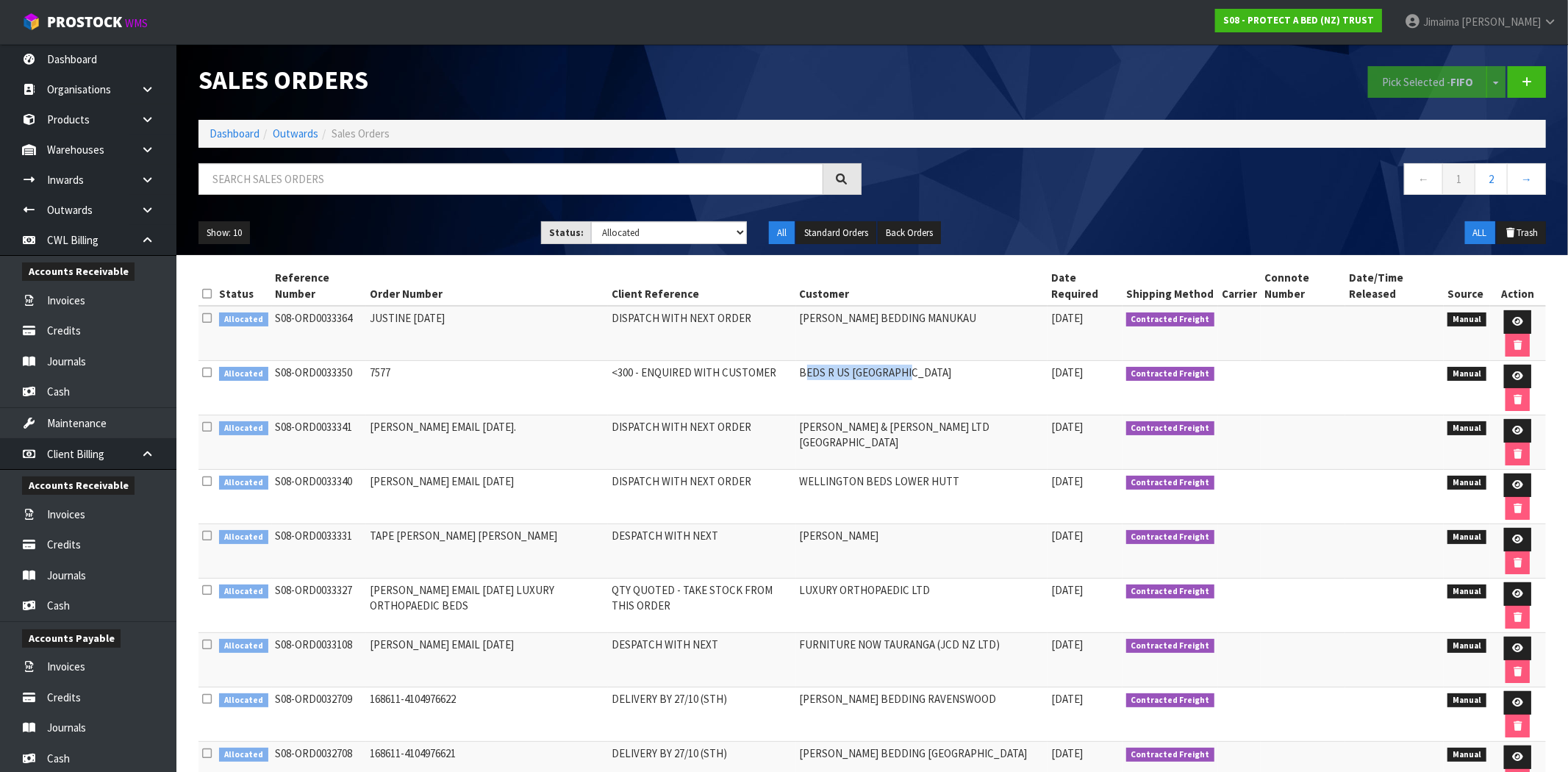
drag, startPoint x: 839, startPoint y: 341, endPoint x: 1012, endPoint y: 342, distance: 173.0
click at [1012, 361] on td "BEDS R US QUEENSTOWN" at bounding box center [922, 388] width 252 height 54
click at [892, 361] on td "BEDS R US QUEENSTOWN" at bounding box center [922, 388] width 252 height 54
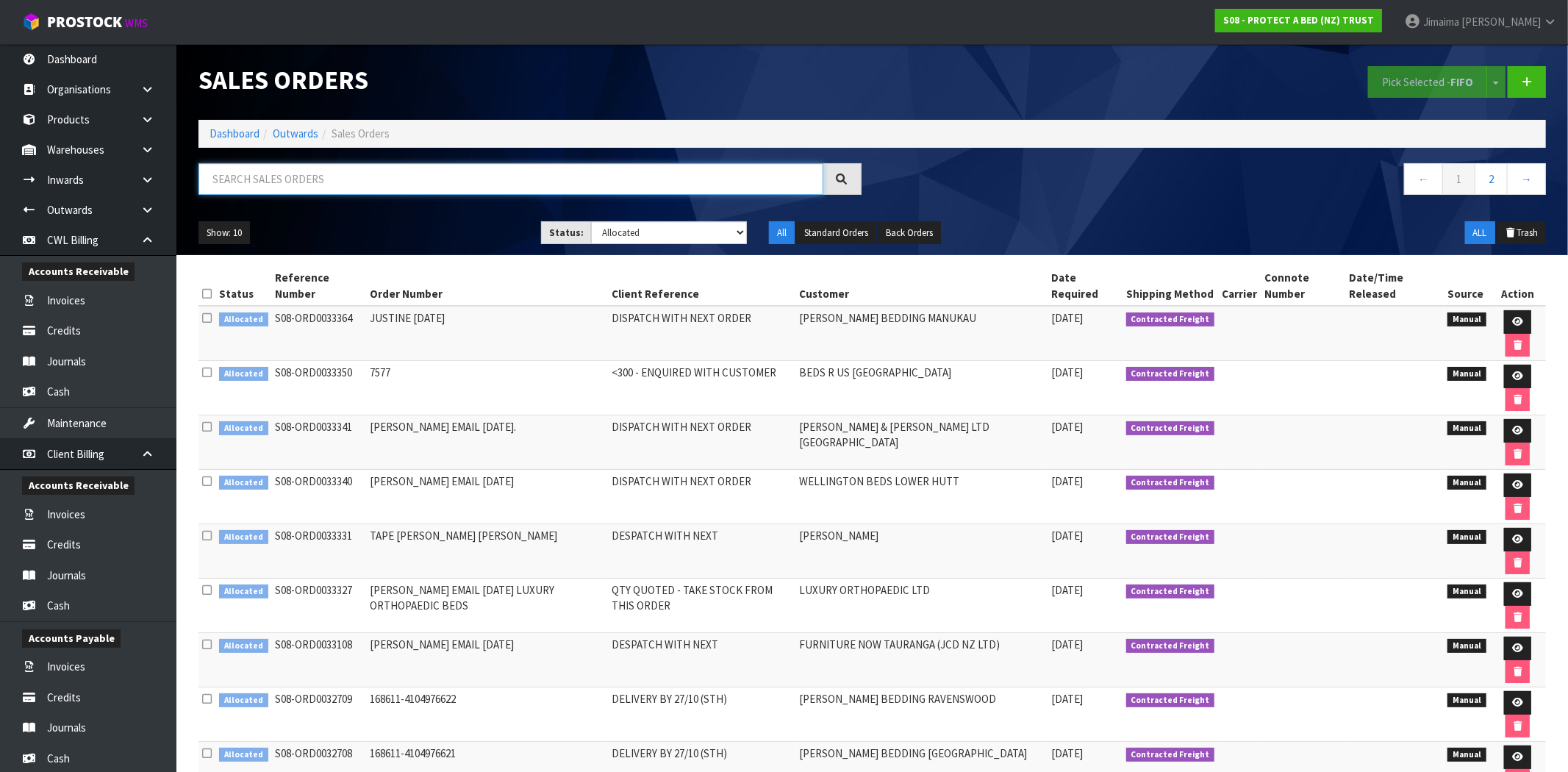
click at [341, 176] on input "text" at bounding box center [511, 179] width 625 height 31
paste input "BEDS R US QUEENSTOWN"
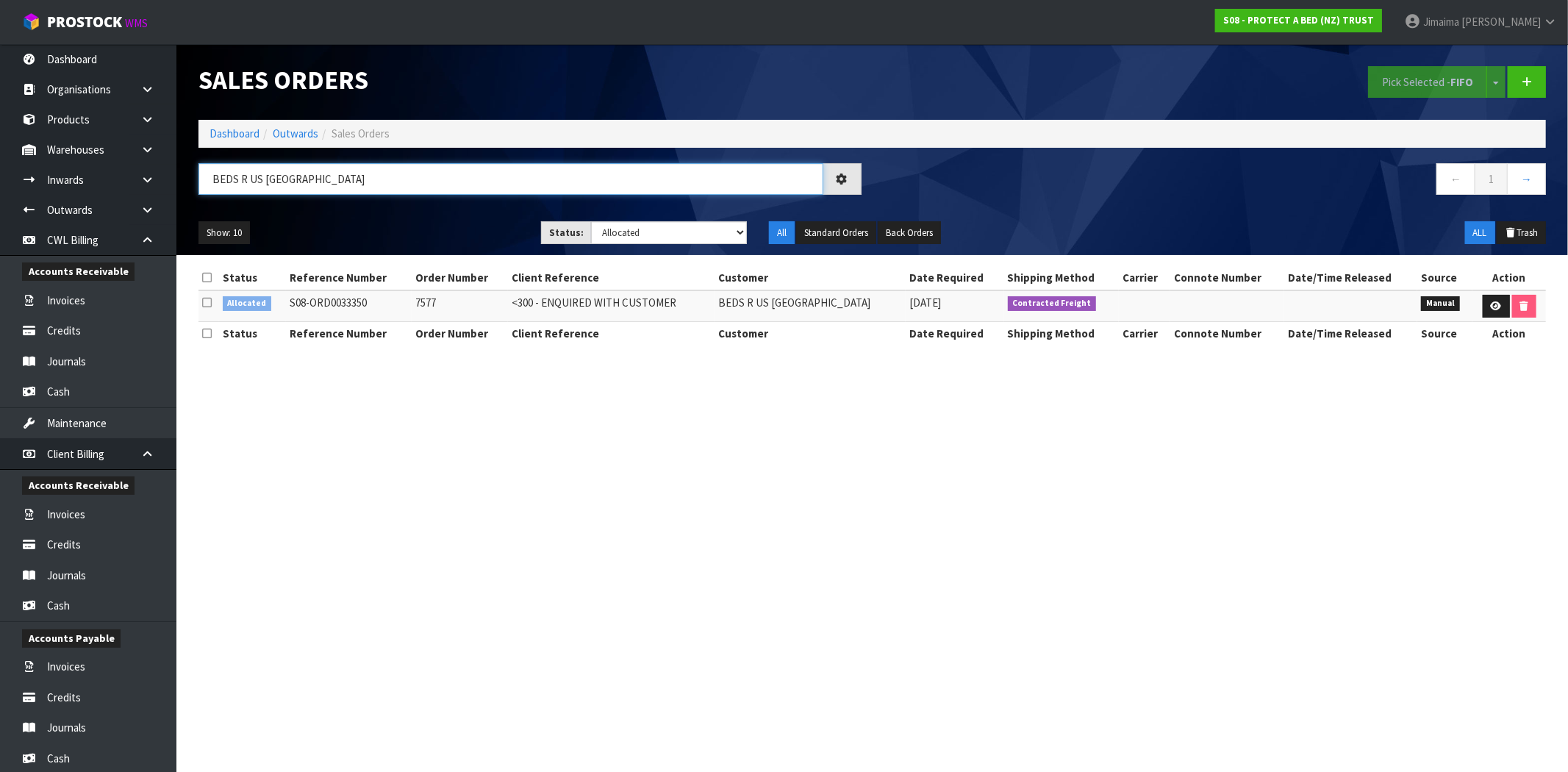
type input "BEDS R US QUEENSTOWN"
click at [642, 237] on select "Draft Pending Allocated Pending Pick Goods Picked Goods Packed Pending Charges …" at bounding box center [669, 233] width 156 height 23
select select "string:ALL"
click at [591, 221] on select "Draft Pending Allocated Pending Pick Goods Picked Goods Packed Pending Charges …" at bounding box center [669, 233] width 156 height 23
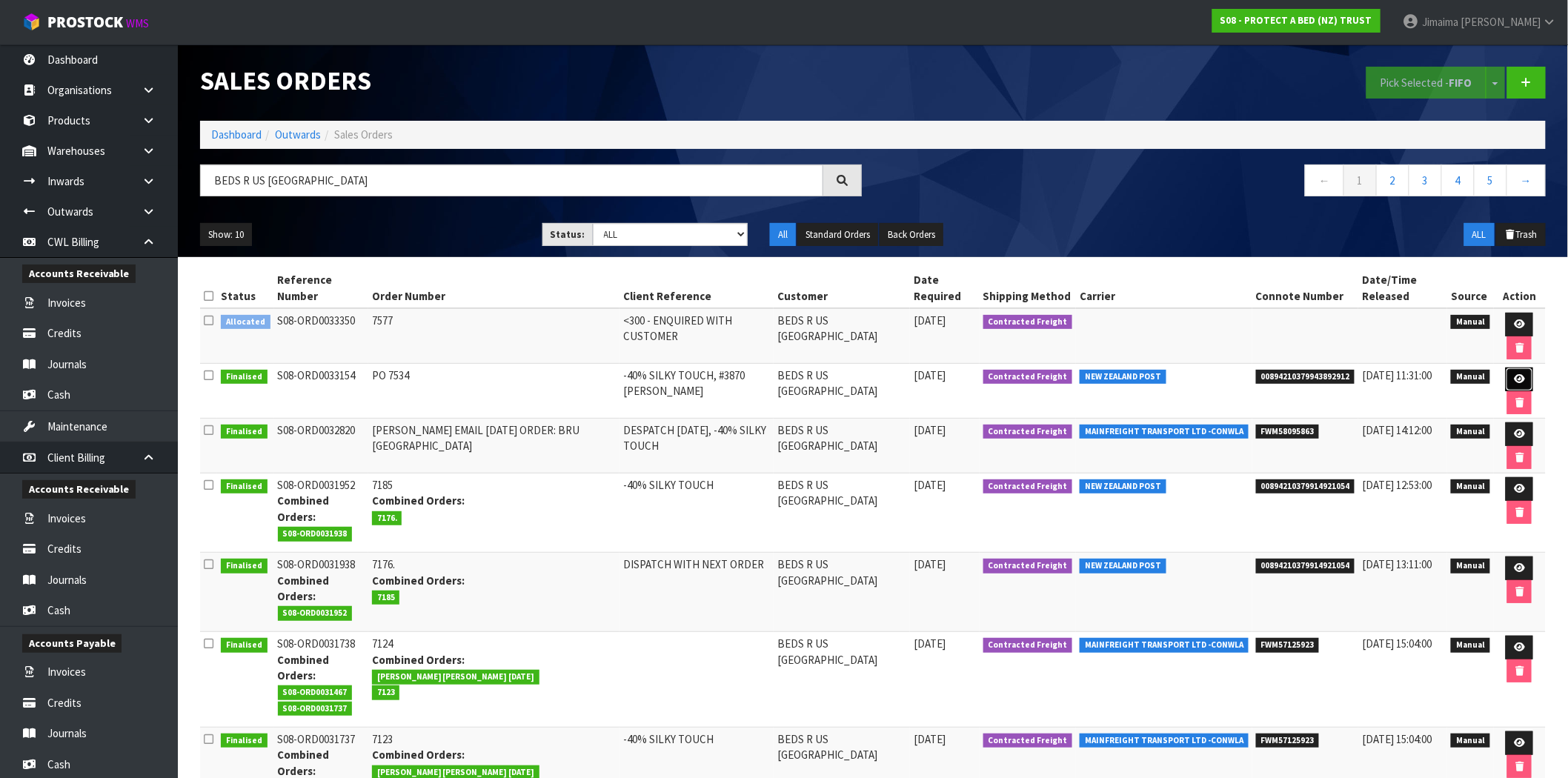
drag, startPoint x: 1512, startPoint y: 374, endPoint x: 1500, endPoint y: 364, distance: 15.6
click at [1510, 374] on link at bounding box center [1520, 380] width 28 height 24
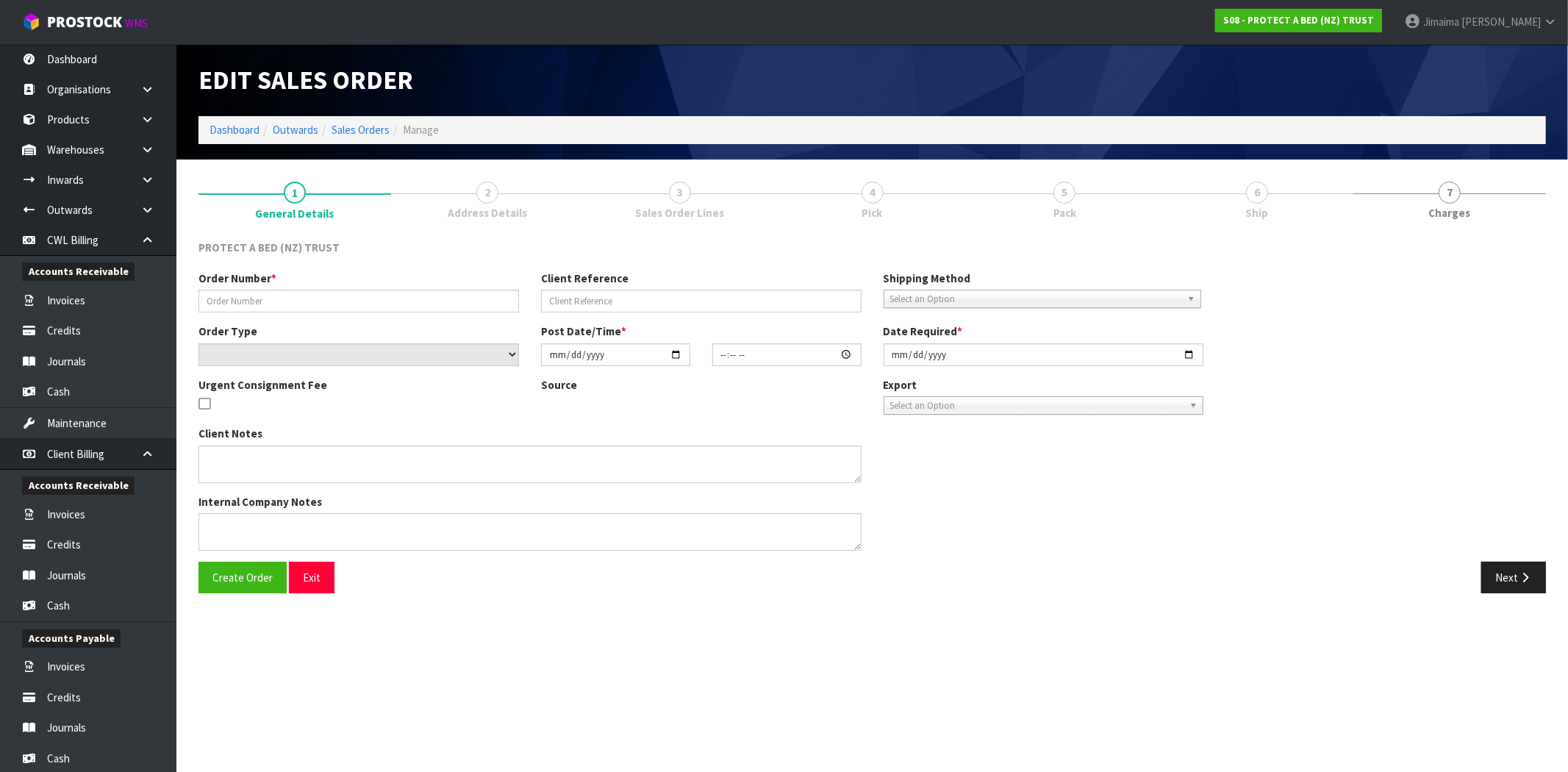
type input "PO 7534"
type input "-40% SILKY TOUCH, #3870 MCKINLAY"
select select "number:0"
type input "[DATE]"
type input "08:27:00.000"
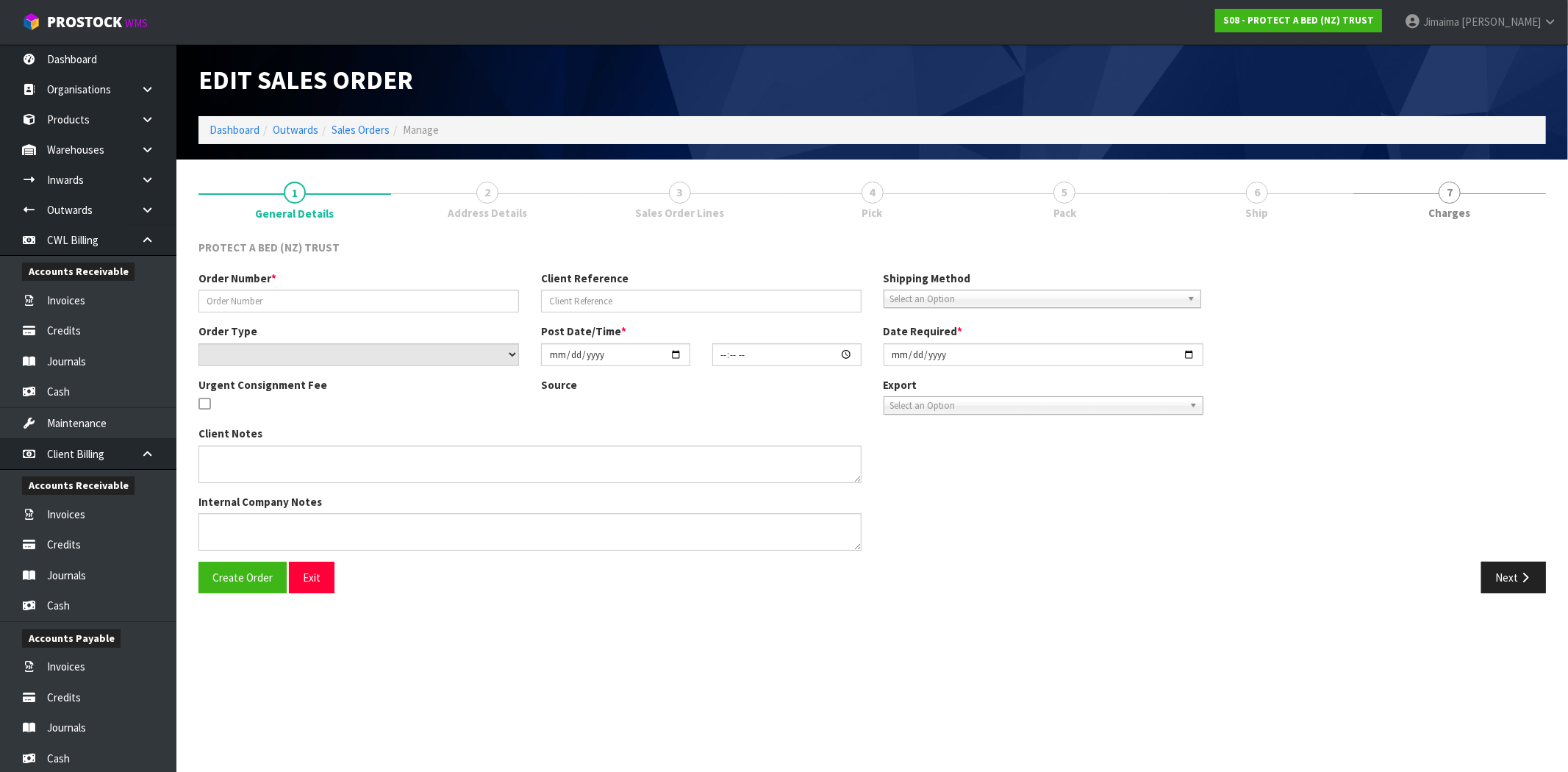
type input "[DATE]"
type textarea "LEASE CHARGE FREIGHT ON THIS ORDER AS IT IS LESS THAT $300 PLUS GST."
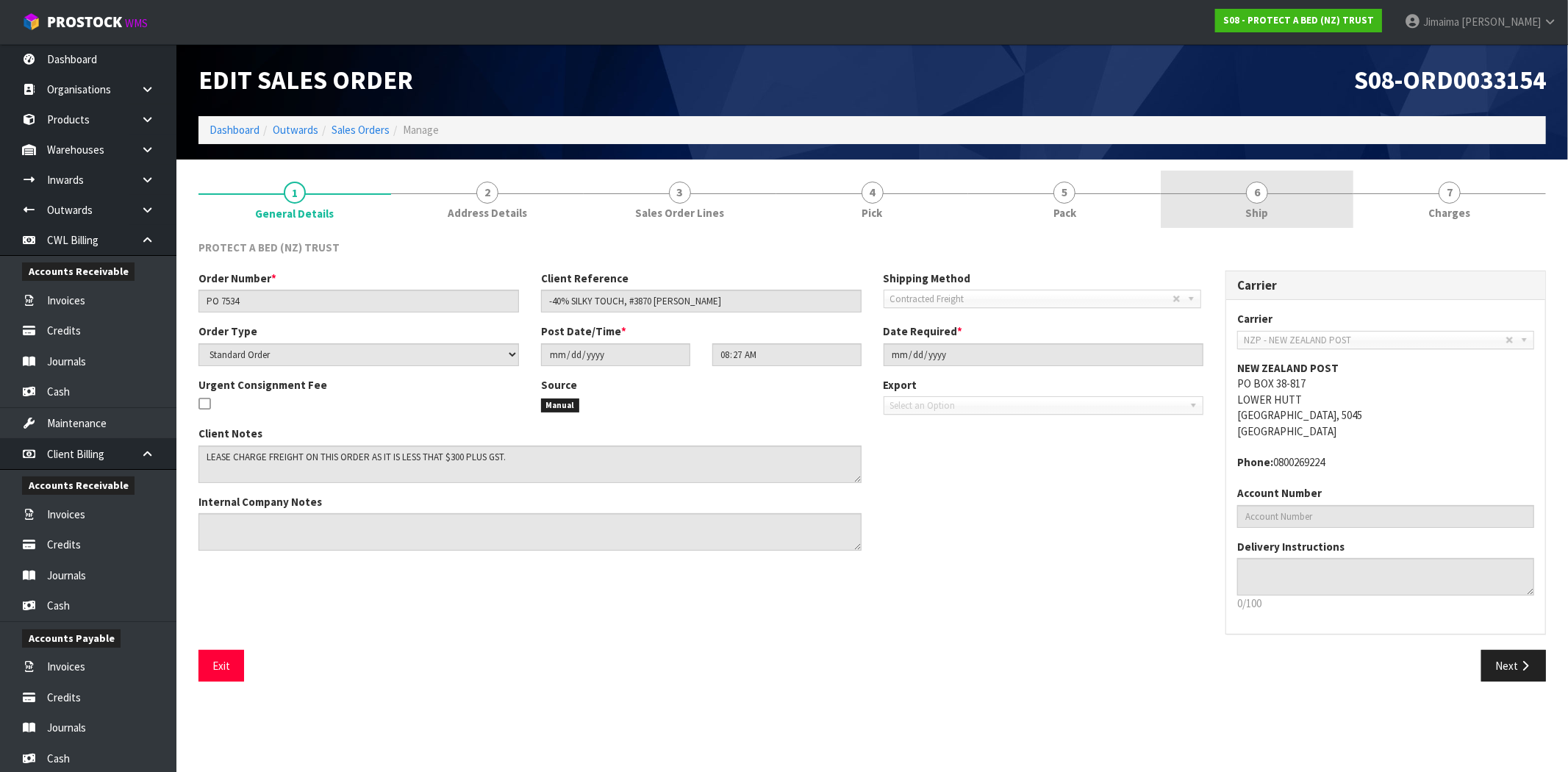
click at [1245, 200] on link "6 Ship" at bounding box center [1257, 199] width 193 height 58
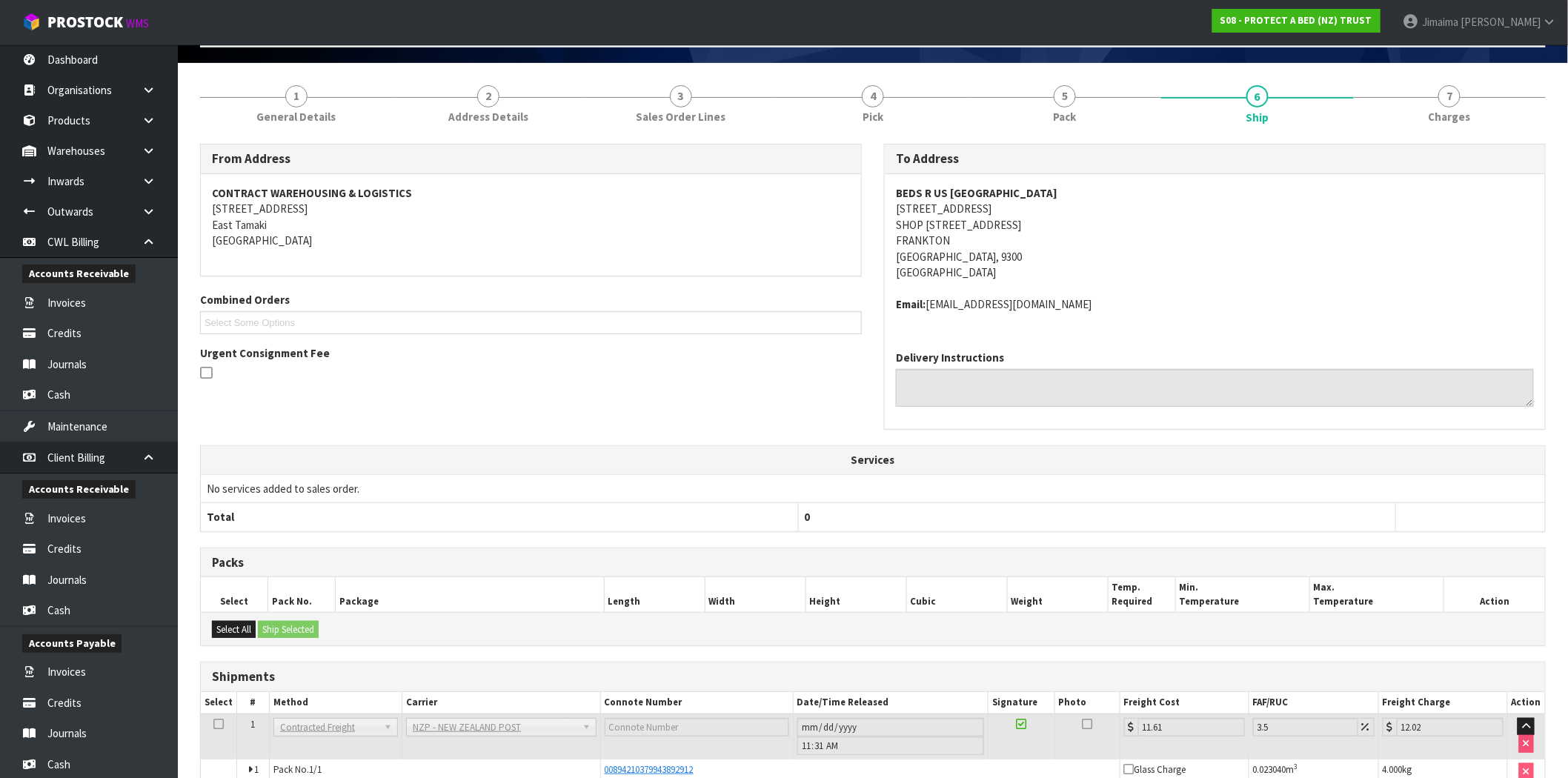
scroll to position [185, 0]
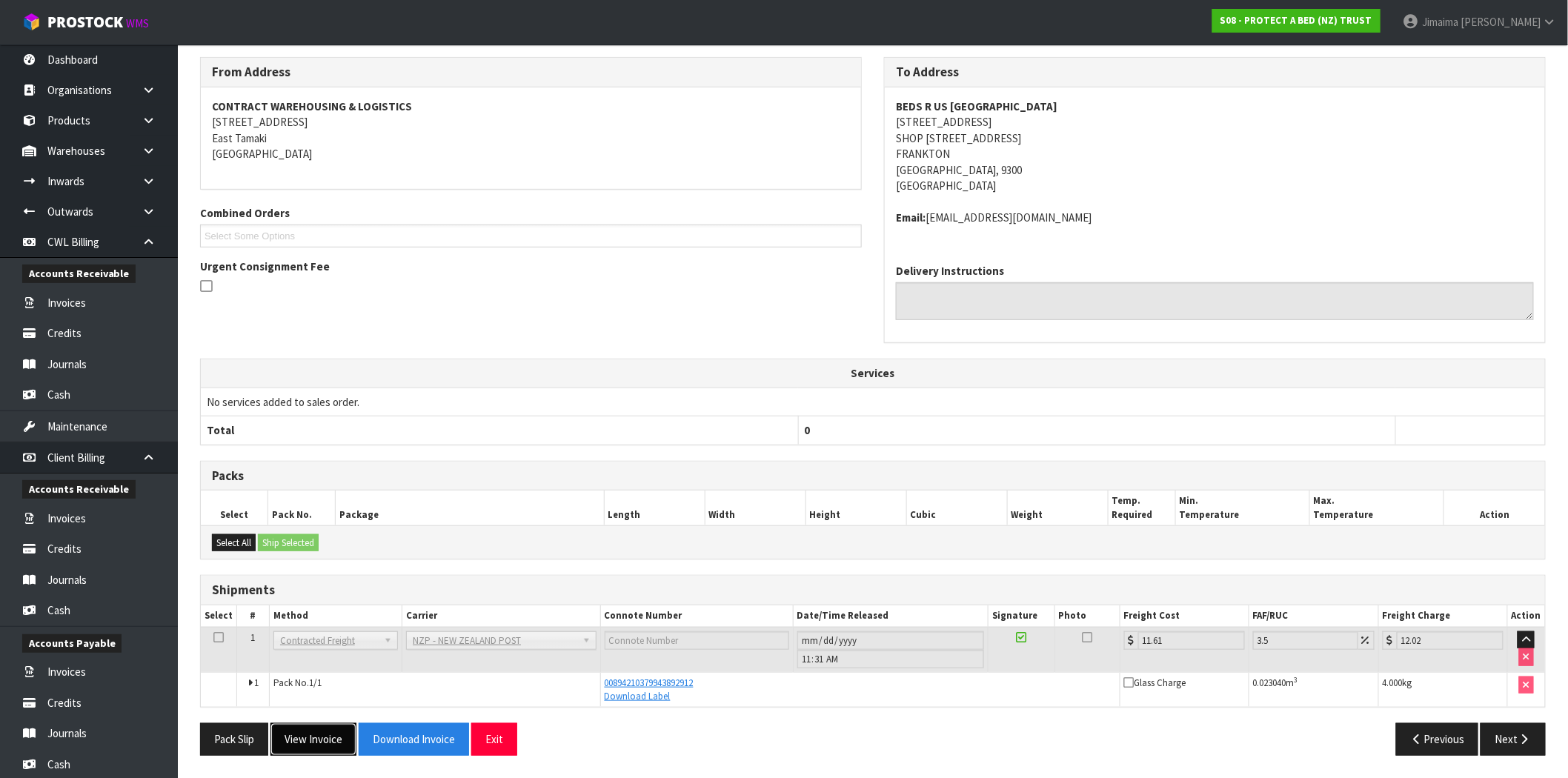
click at [312, 736] on button "View Invoice" at bounding box center [313, 739] width 86 height 31
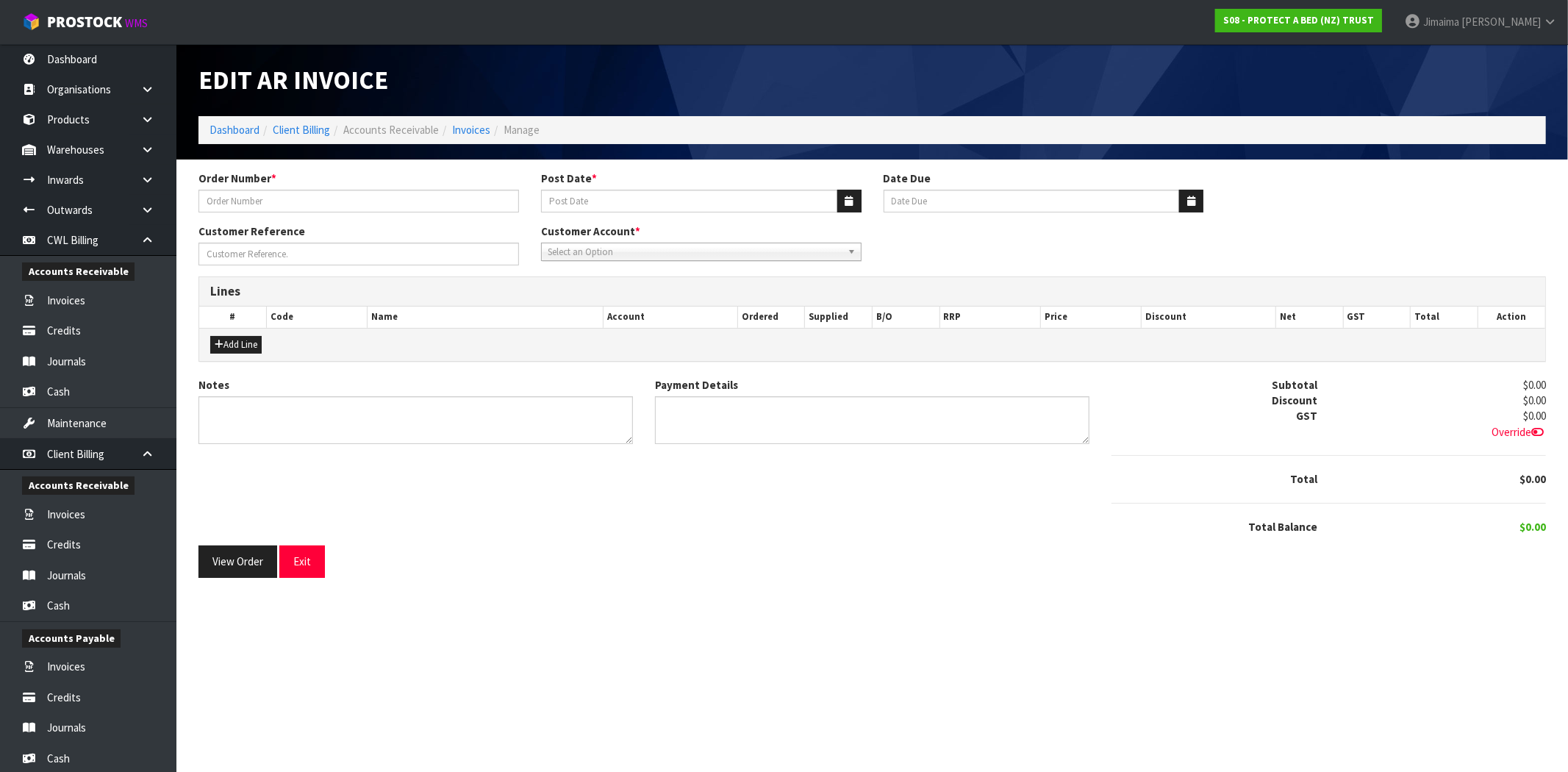
type input "PO 7534"
type input "28/08/2025"
type input "20/09/2025"
type input "#3870 MCKINLAY"
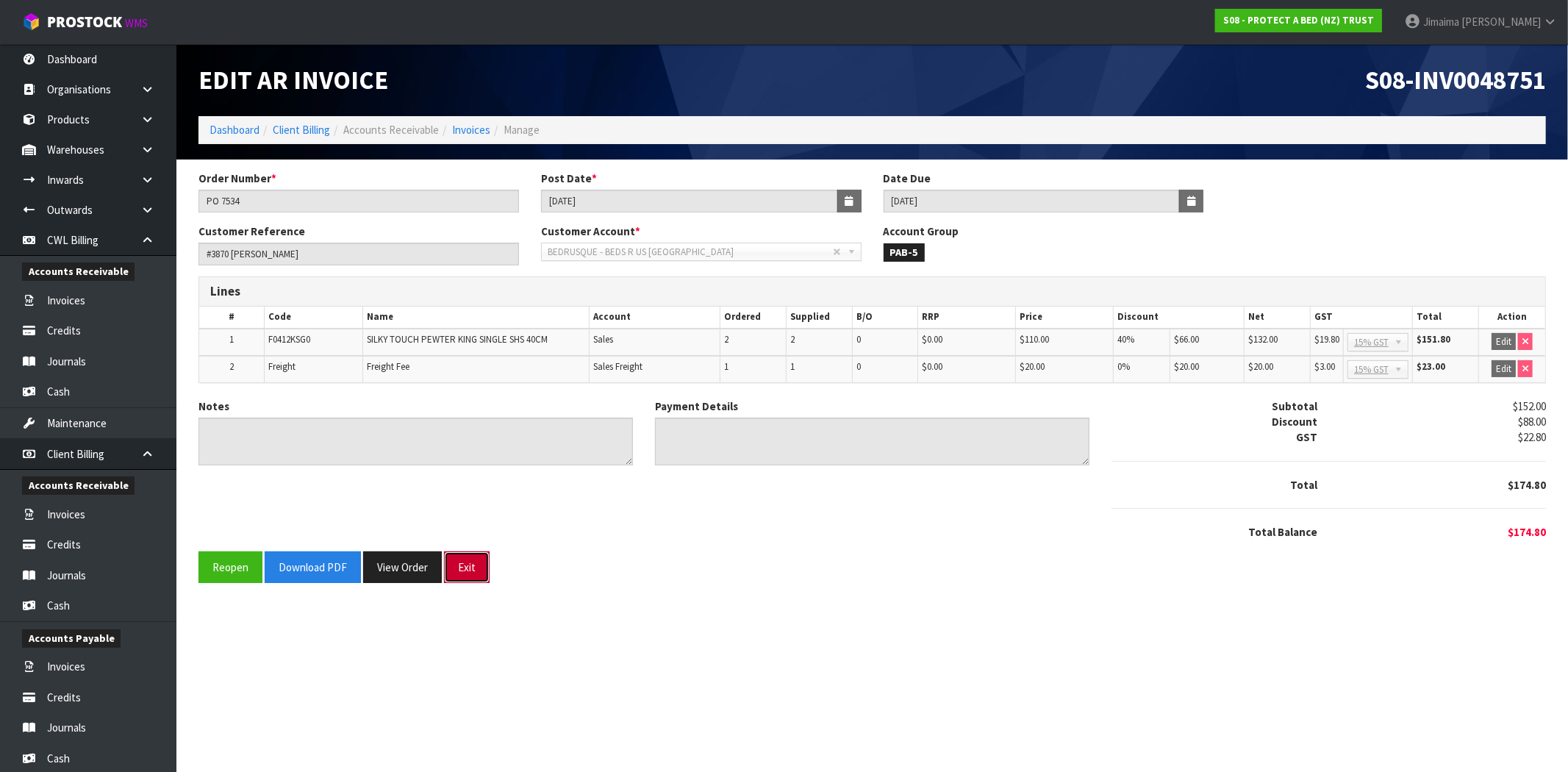
click at [458, 570] on button "Exit" at bounding box center [467, 567] width 46 height 31
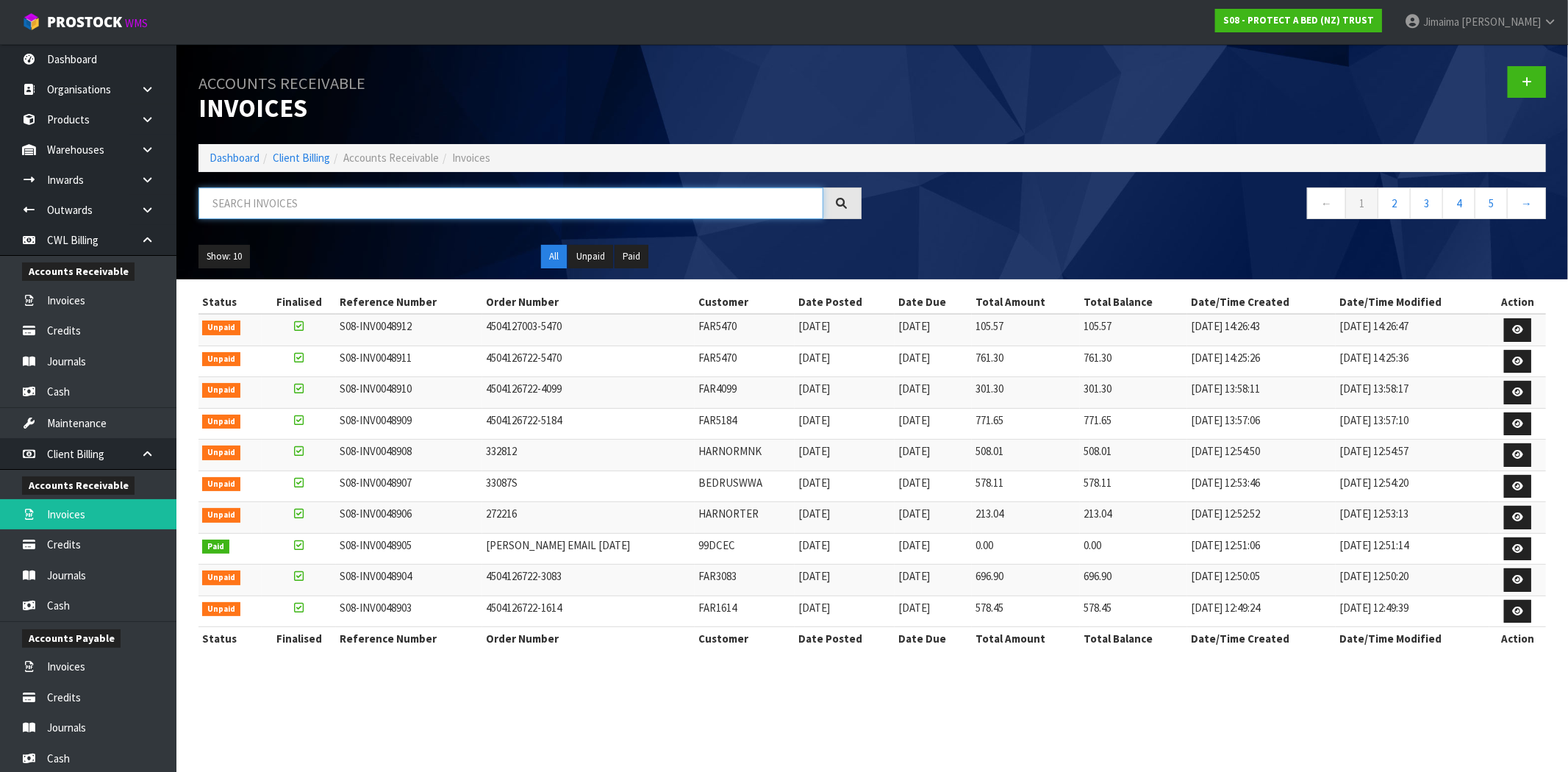
click at [600, 210] on input "text" at bounding box center [511, 203] width 625 height 31
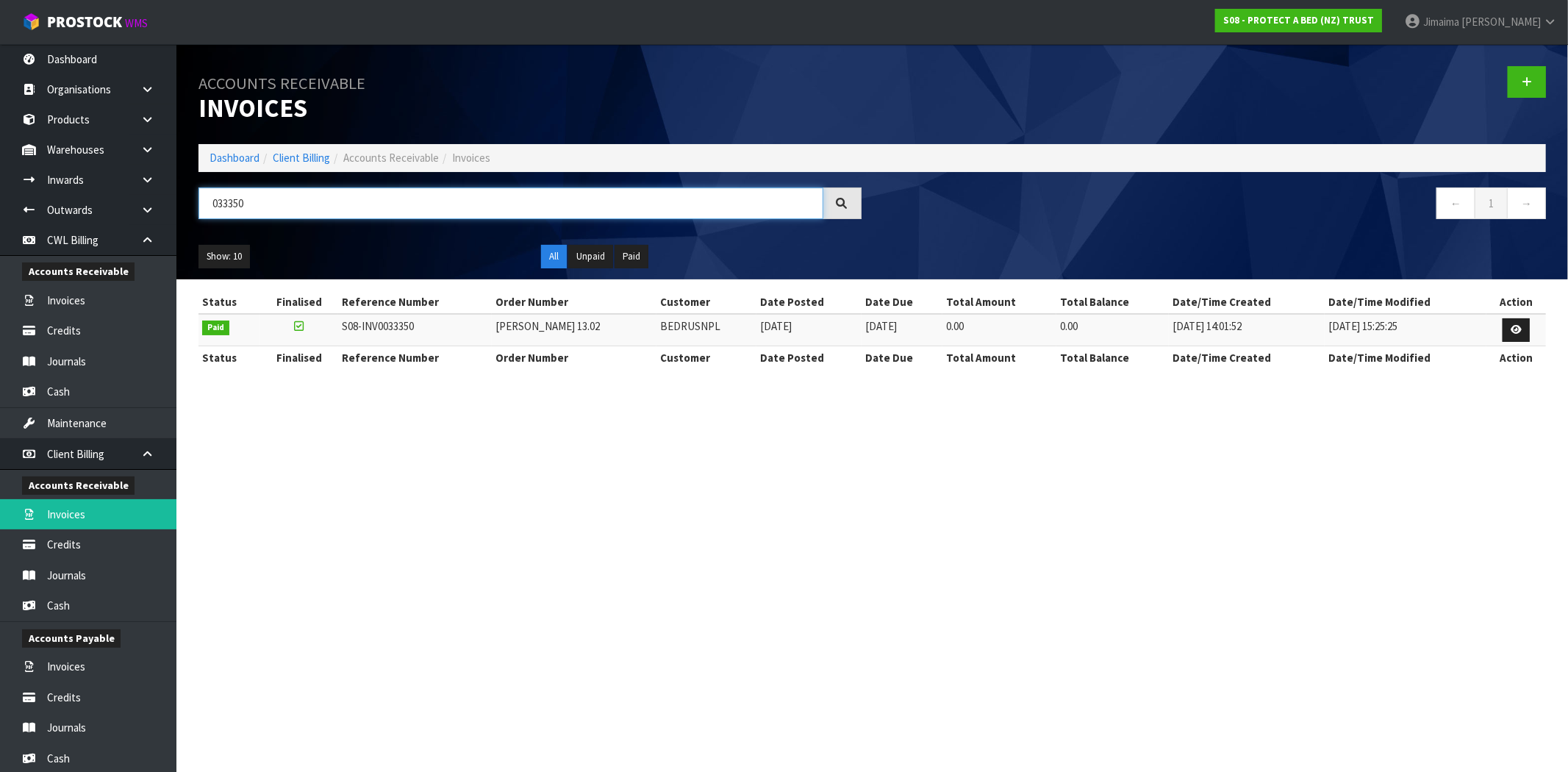
type input "033350"
click at [213, 156] on link "Dashboard" at bounding box center [234, 157] width 50 height 14
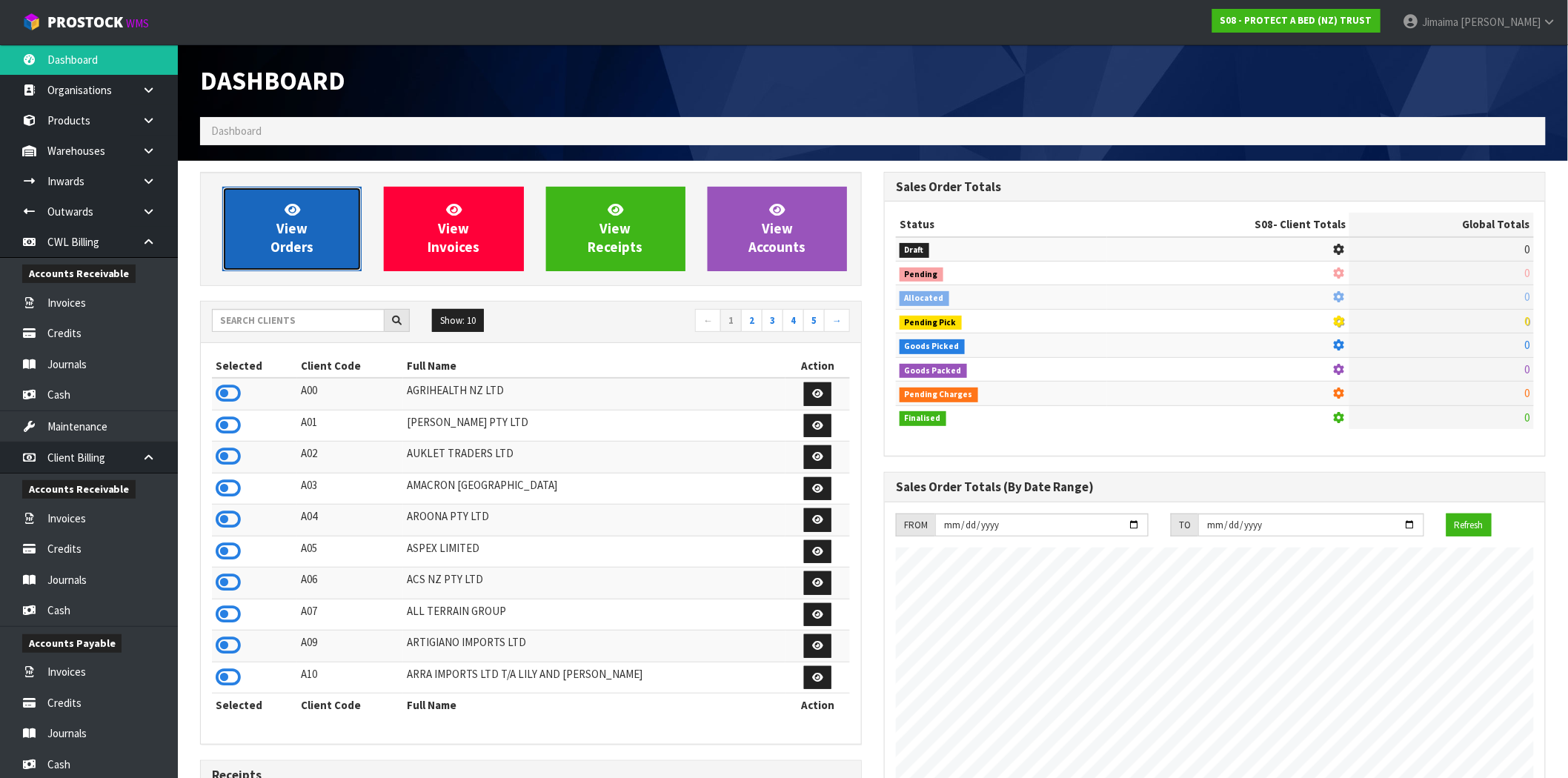
click at [289, 209] on icon at bounding box center [292, 208] width 16 height 14
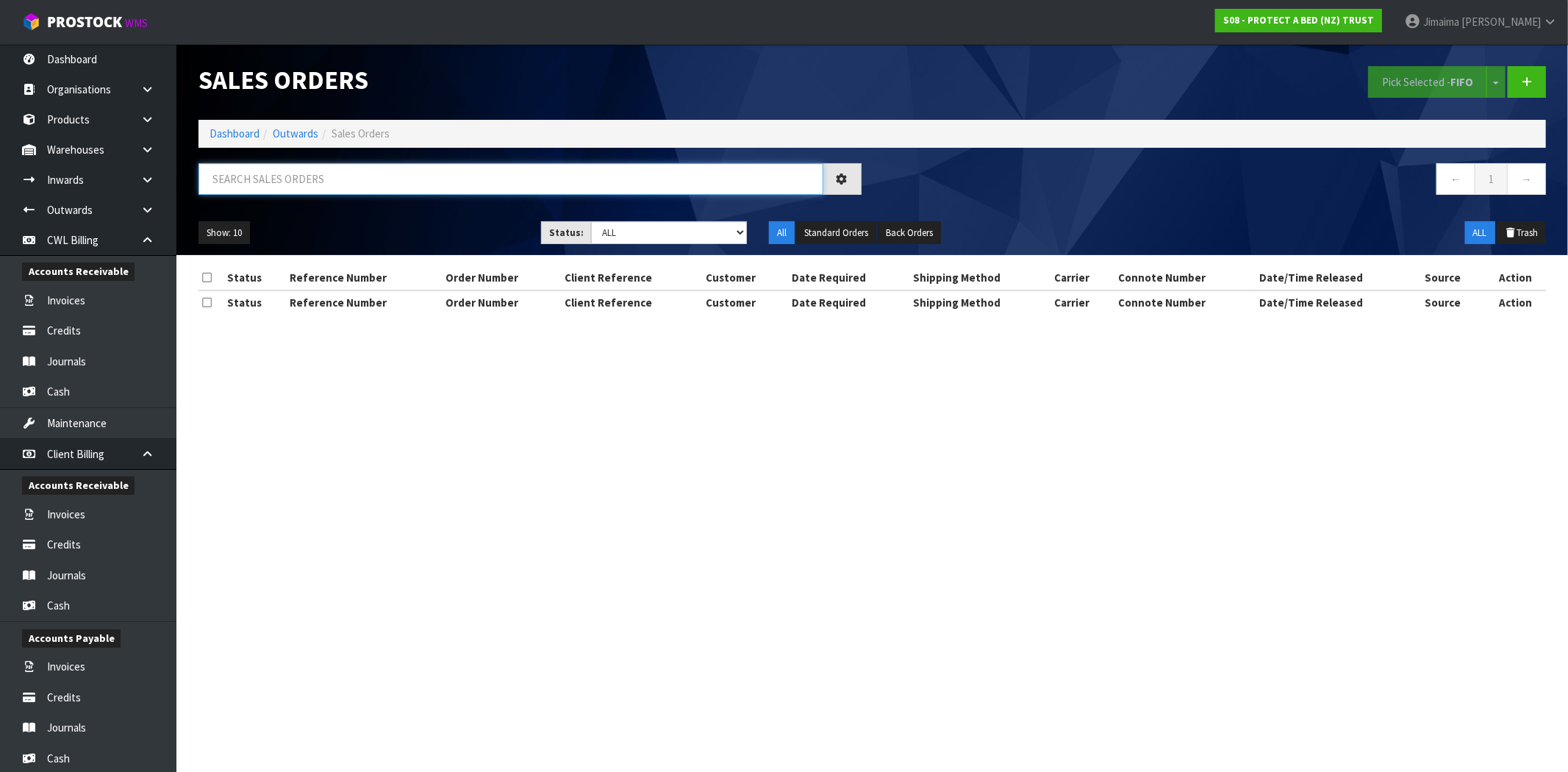
click at [324, 179] on input "text" at bounding box center [511, 179] width 625 height 31
paste input "ORD0033258"
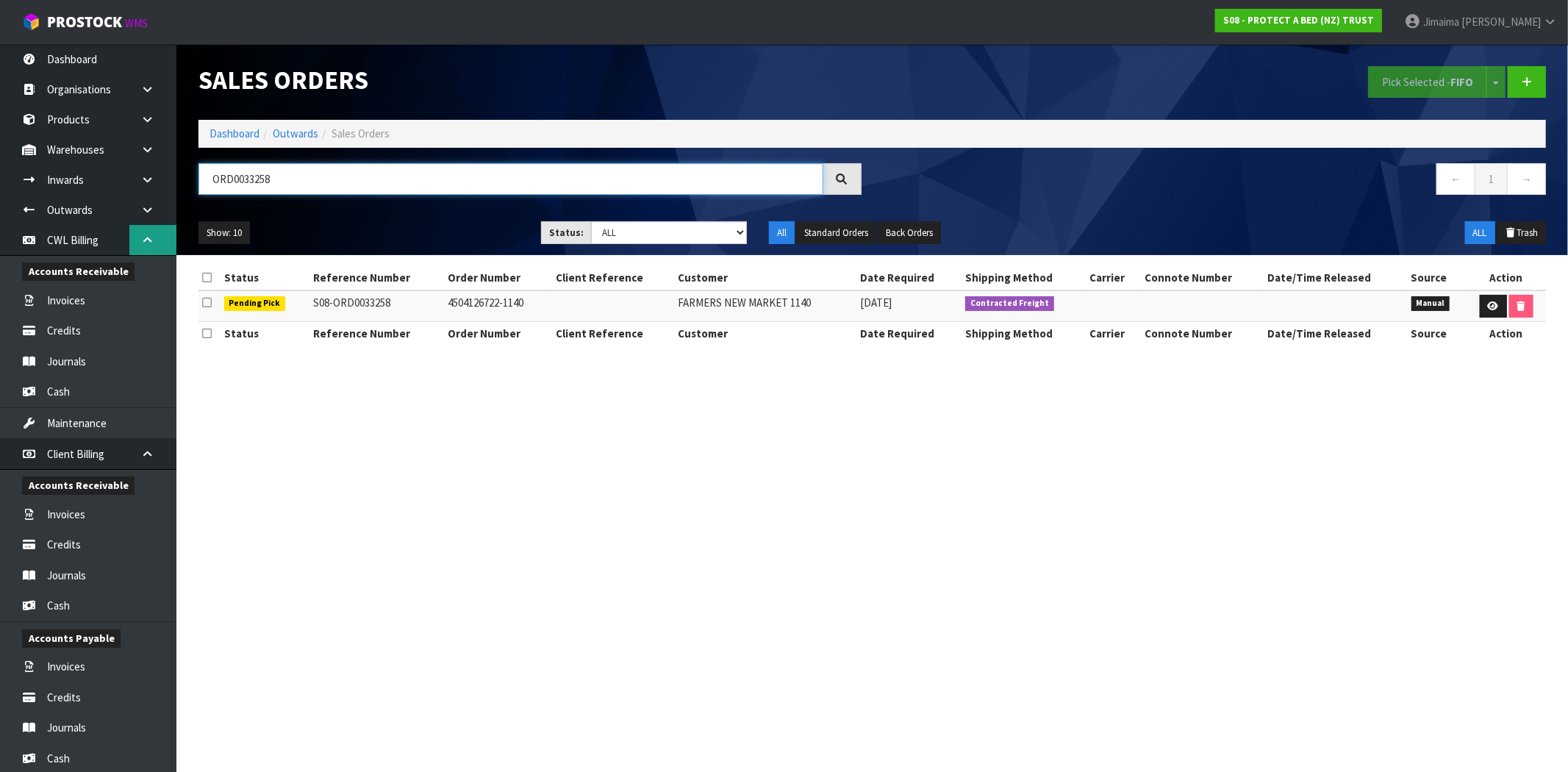
type input "ORD0033258"
drag, startPoint x: 142, startPoint y: 237, endPoint x: 143, endPoint y: 218, distance: 19.0
click at [142, 237] on icon at bounding box center [147, 240] width 14 height 11
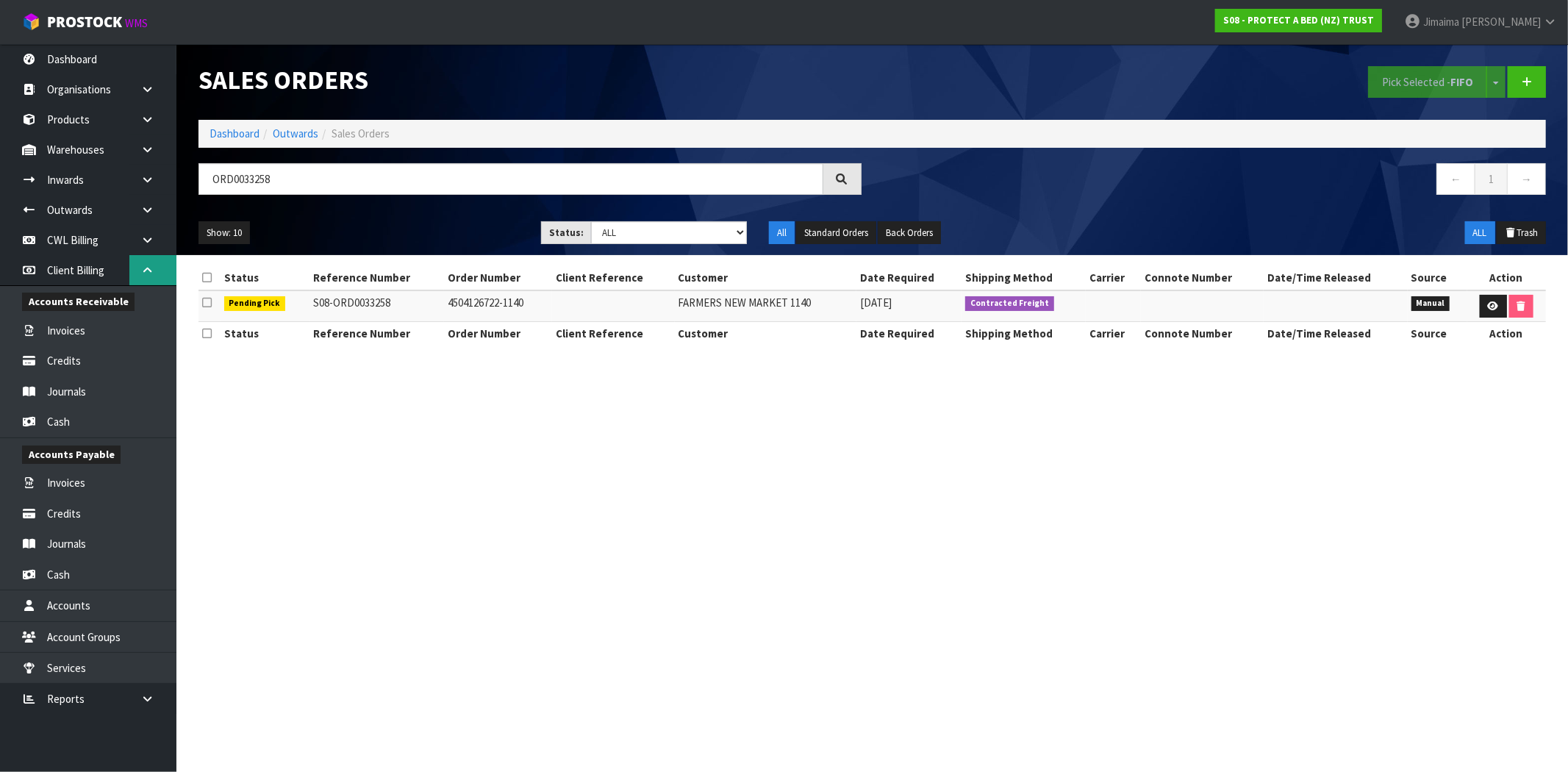
click at [152, 259] on link at bounding box center [152, 270] width 47 height 30
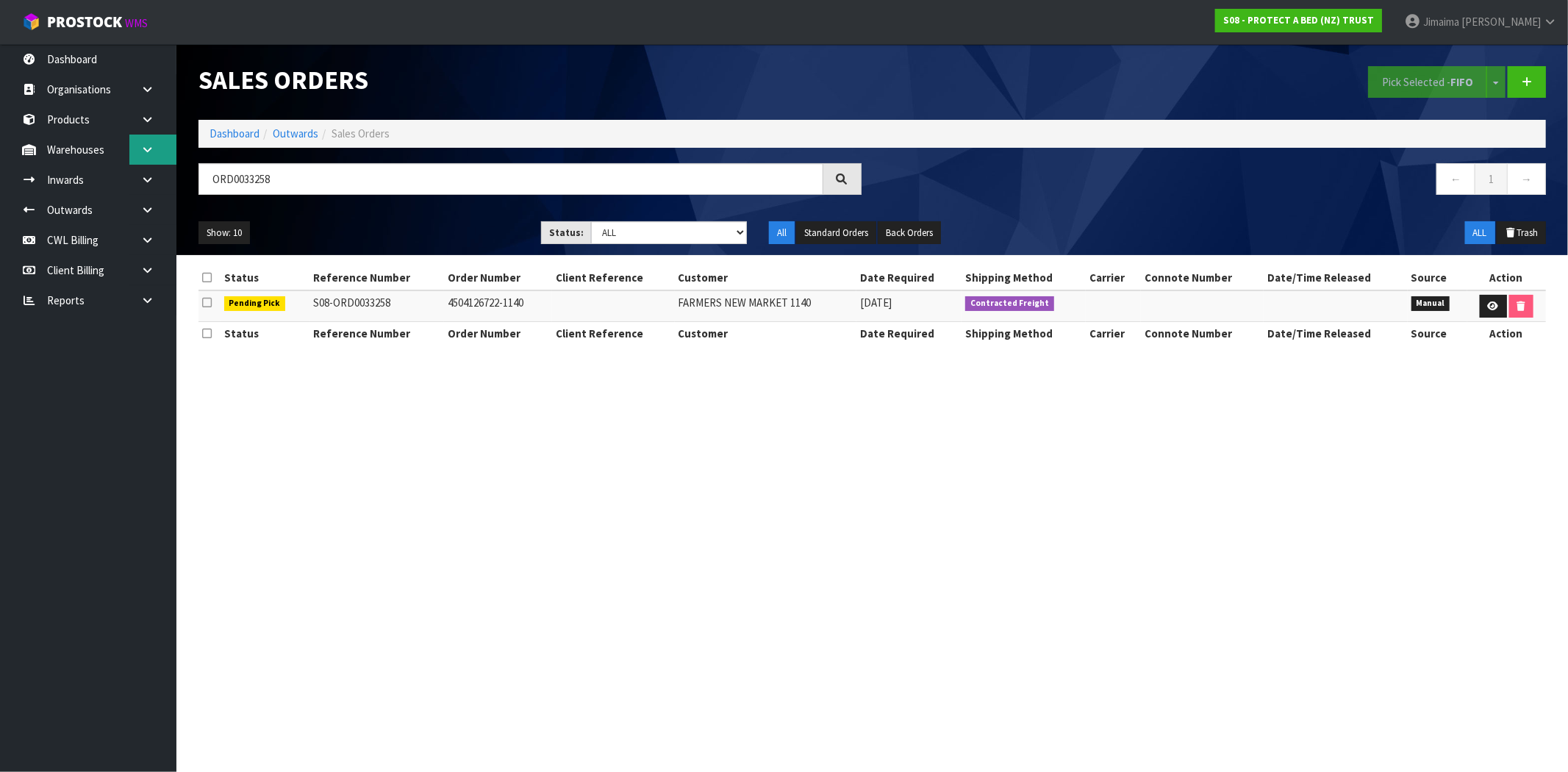
click at [142, 156] on link at bounding box center [152, 149] width 47 height 30
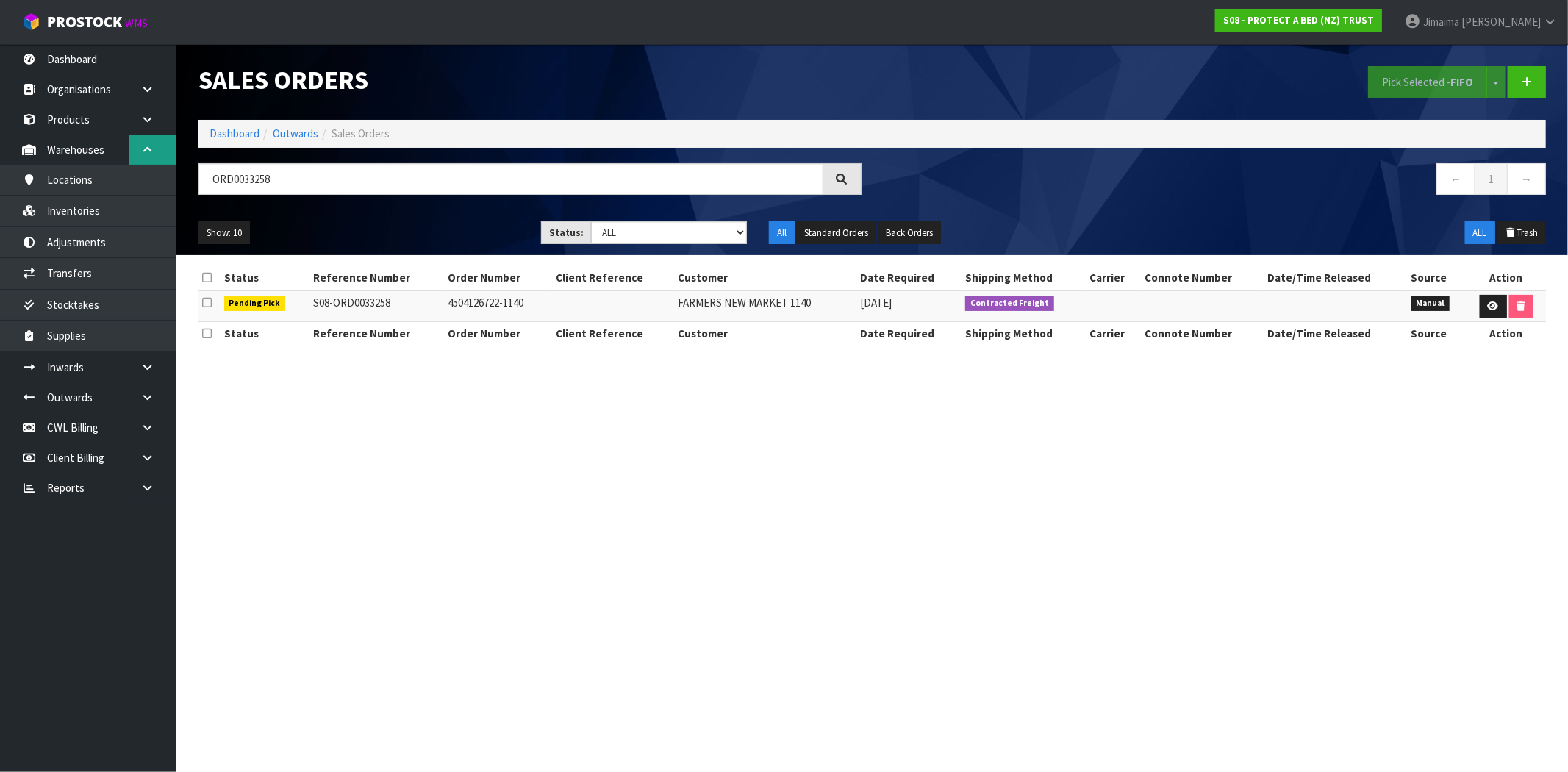
click at [142, 156] on link at bounding box center [152, 149] width 47 height 30
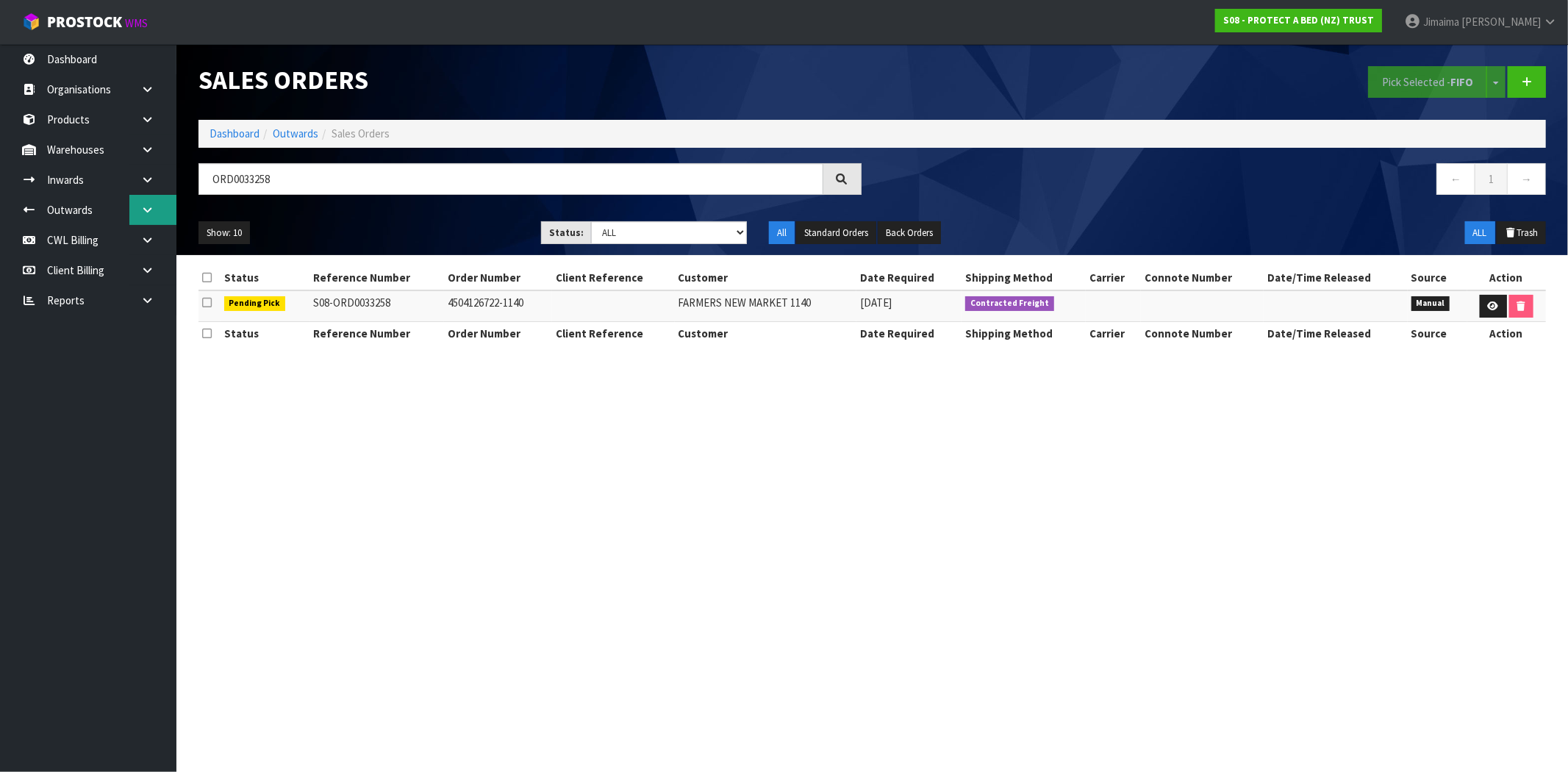
click at [145, 204] on icon at bounding box center [147, 210] width 14 height 11
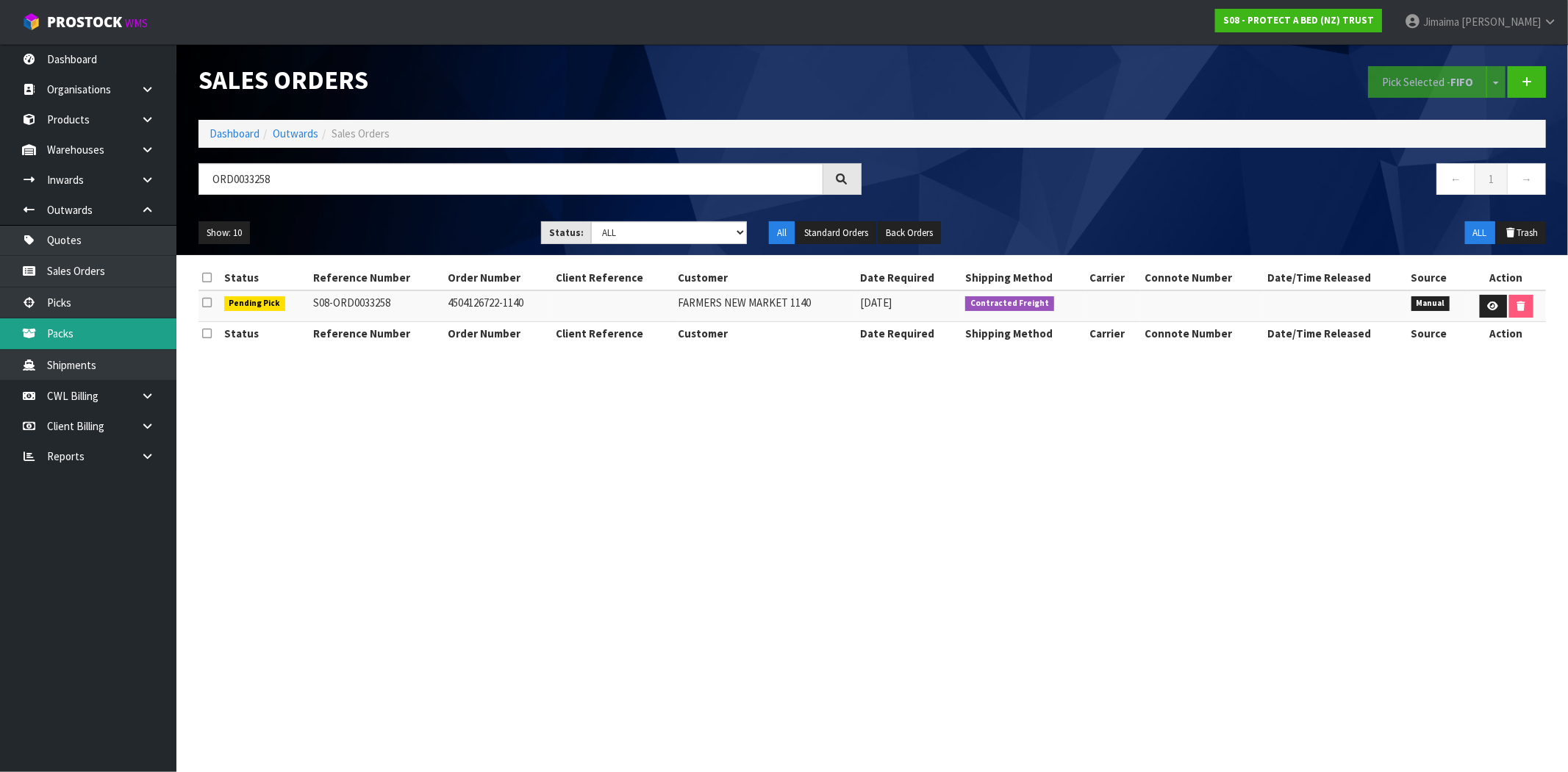
click at [79, 338] on link "Packs" at bounding box center [88, 333] width 176 height 30
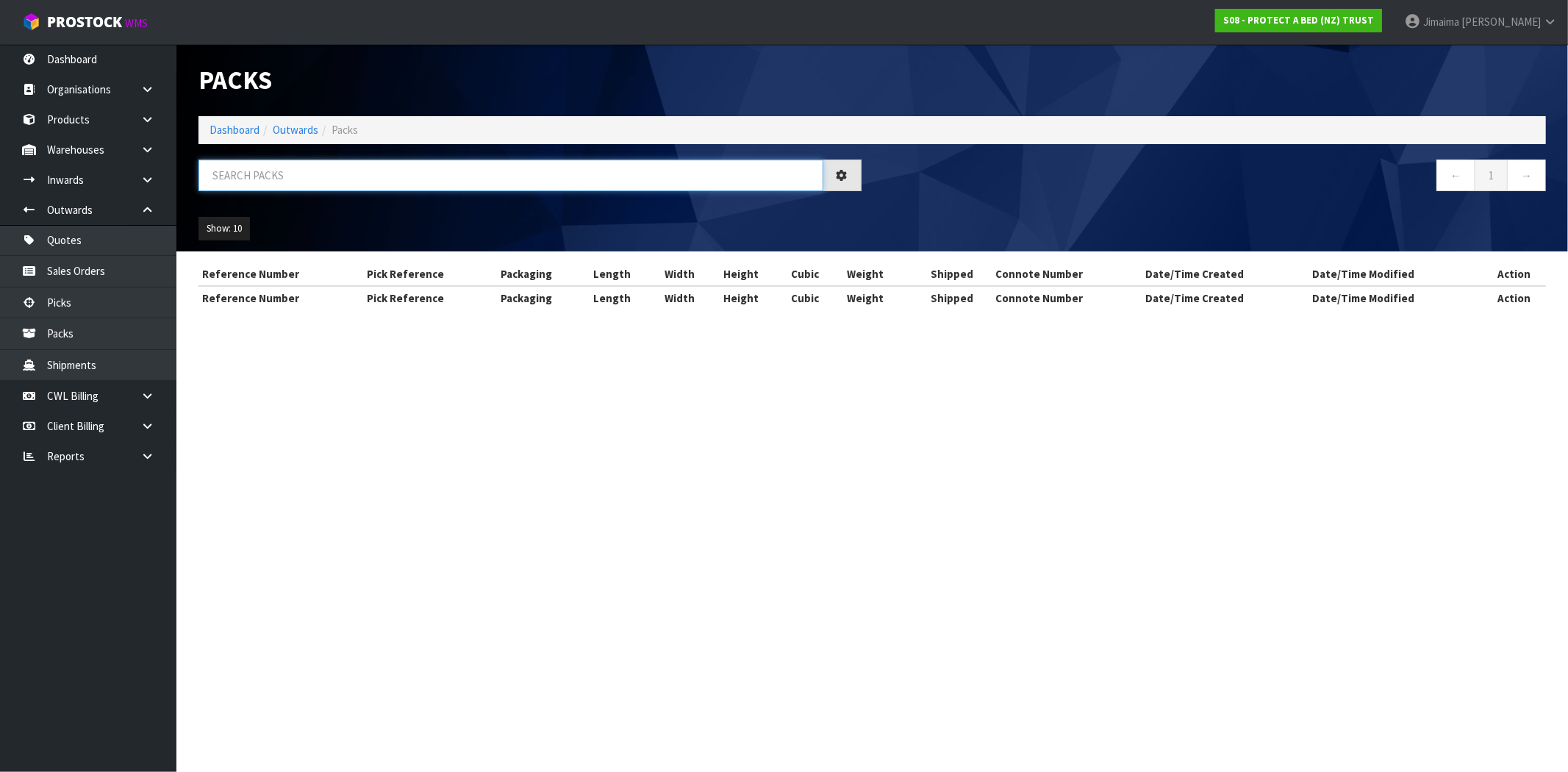
click at [268, 179] on input "text" at bounding box center [511, 176] width 625 height 31
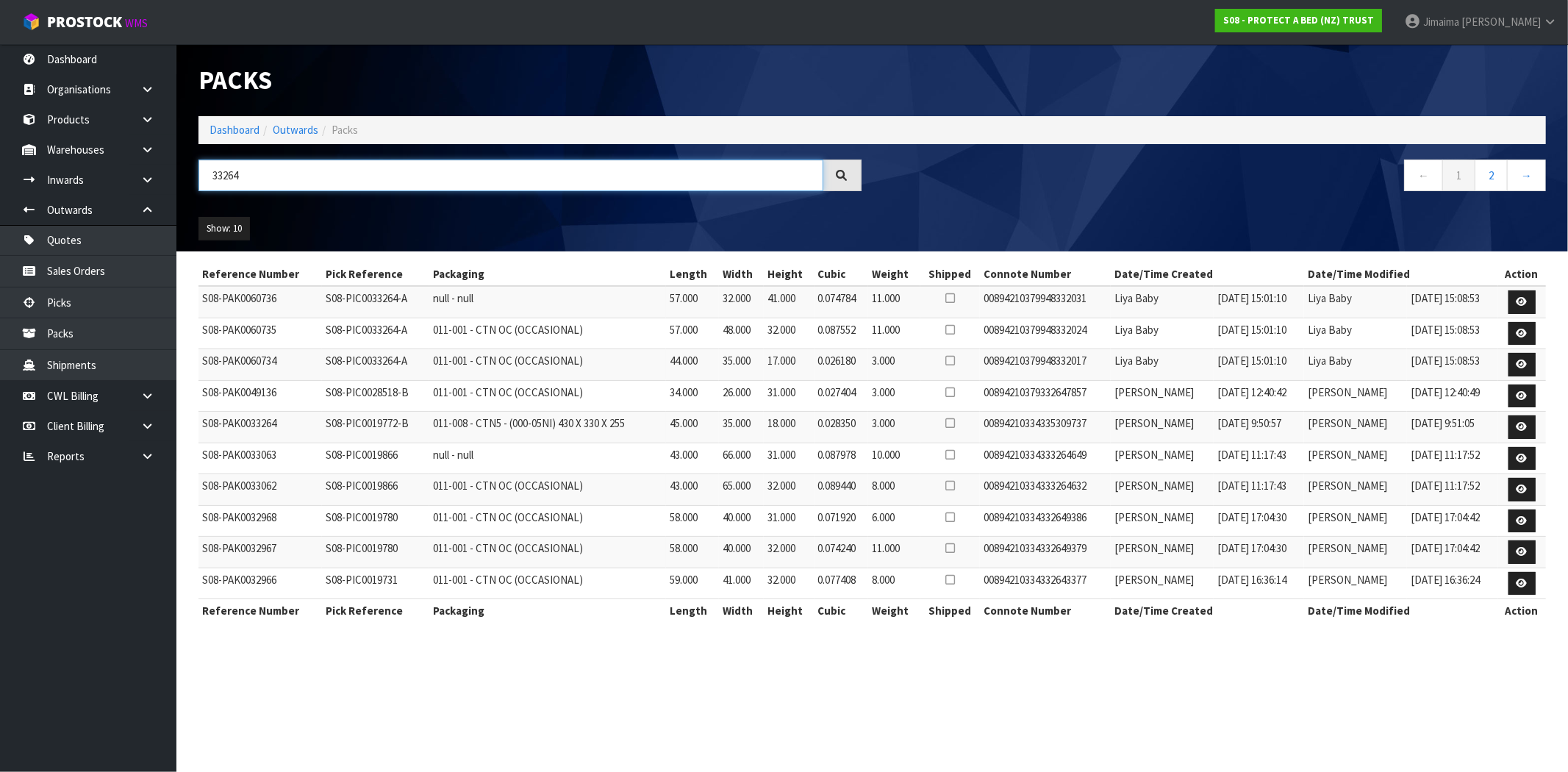
type input "33264"
click at [233, 141] on ol "Dashboard Outwards Packs" at bounding box center [872, 130] width 1348 height 28
click at [231, 134] on link "Dashboard" at bounding box center [234, 130] width 50 height 14
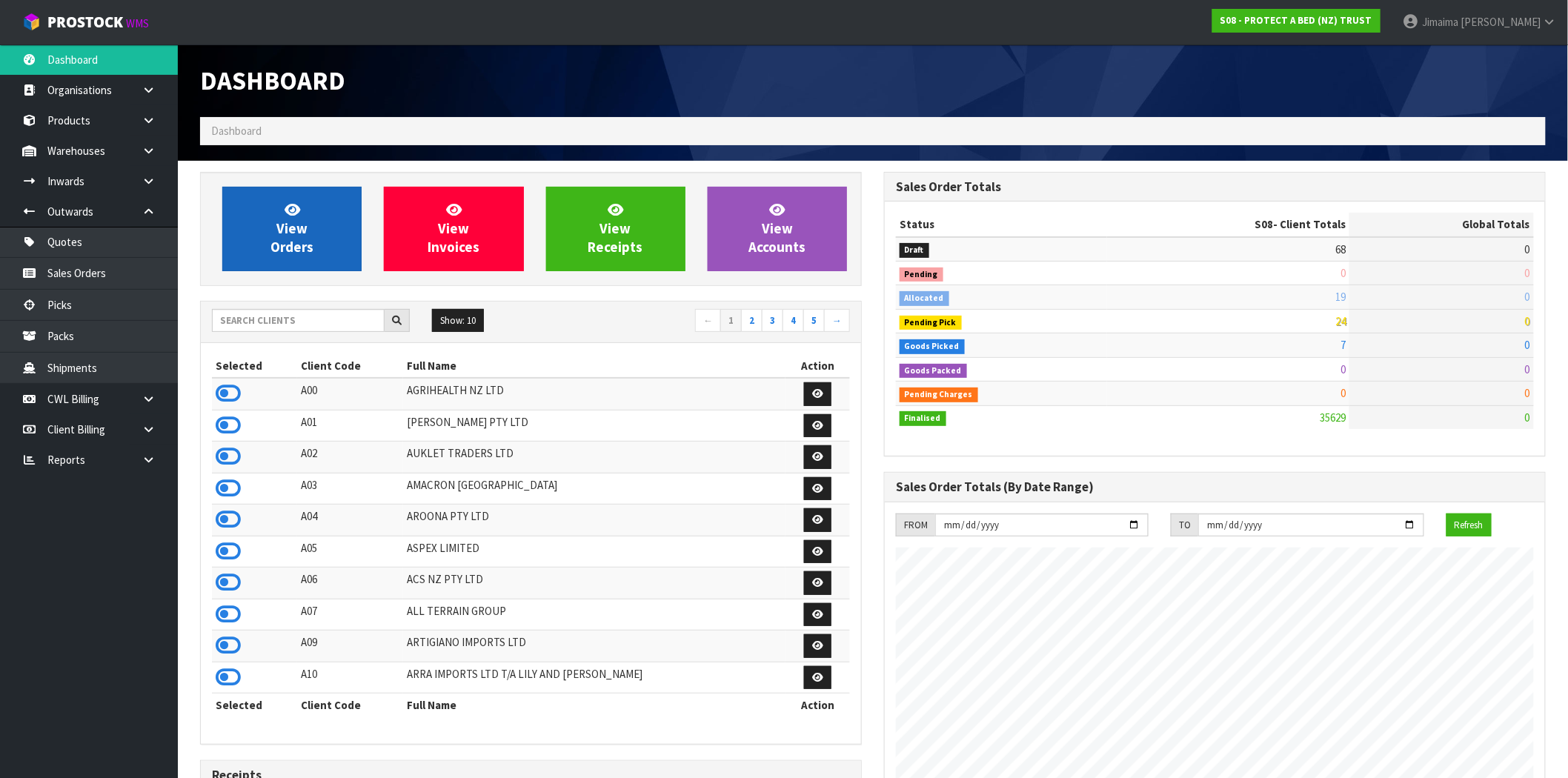
scroll to position [924, 684]
click at [317, 231] on link "View Orders" at bounding box center [292, 229] width 139 height 84
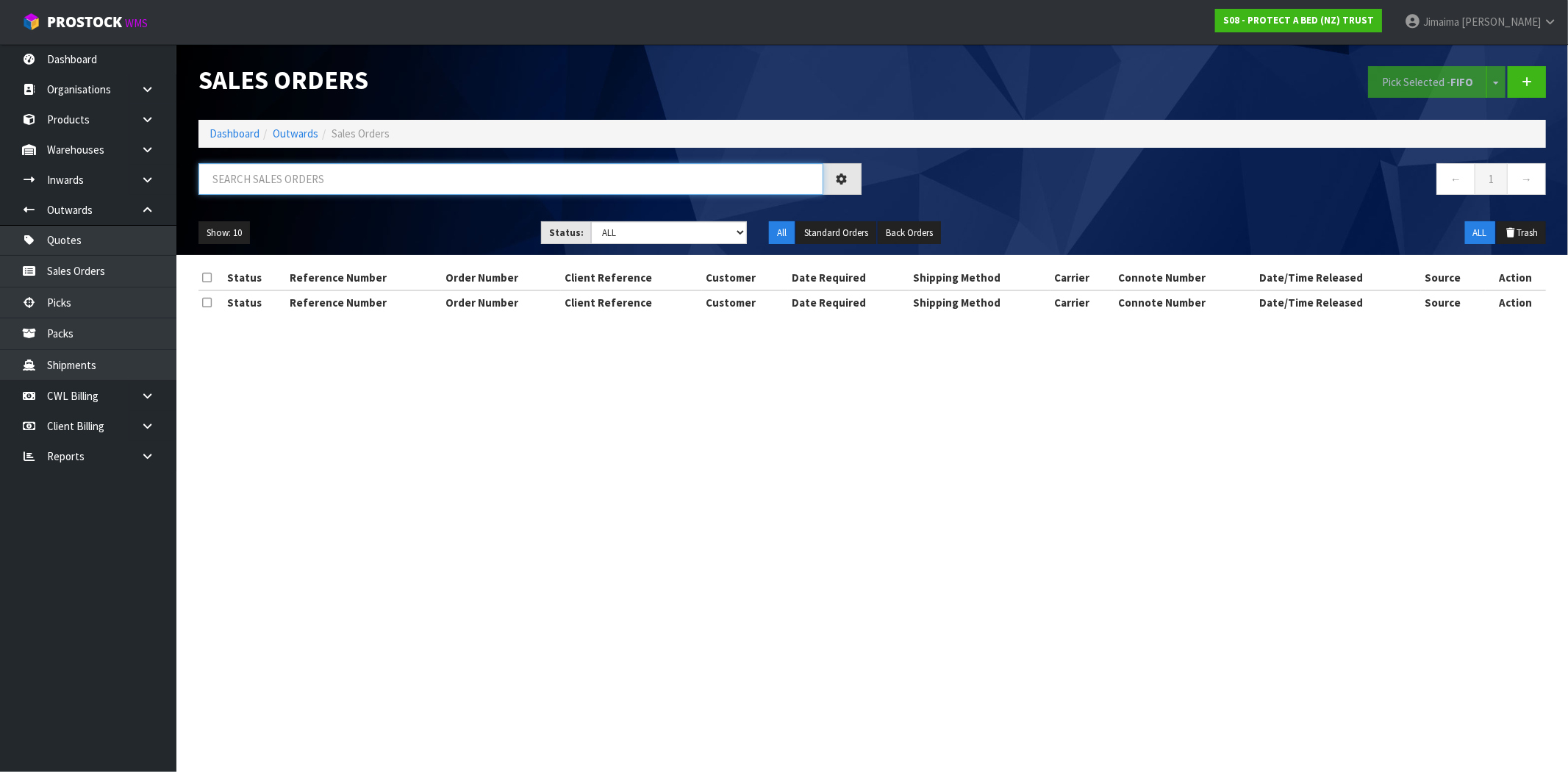
click at [335, 180] on input "text" at bounding box center [511, 179] width 625 height 31
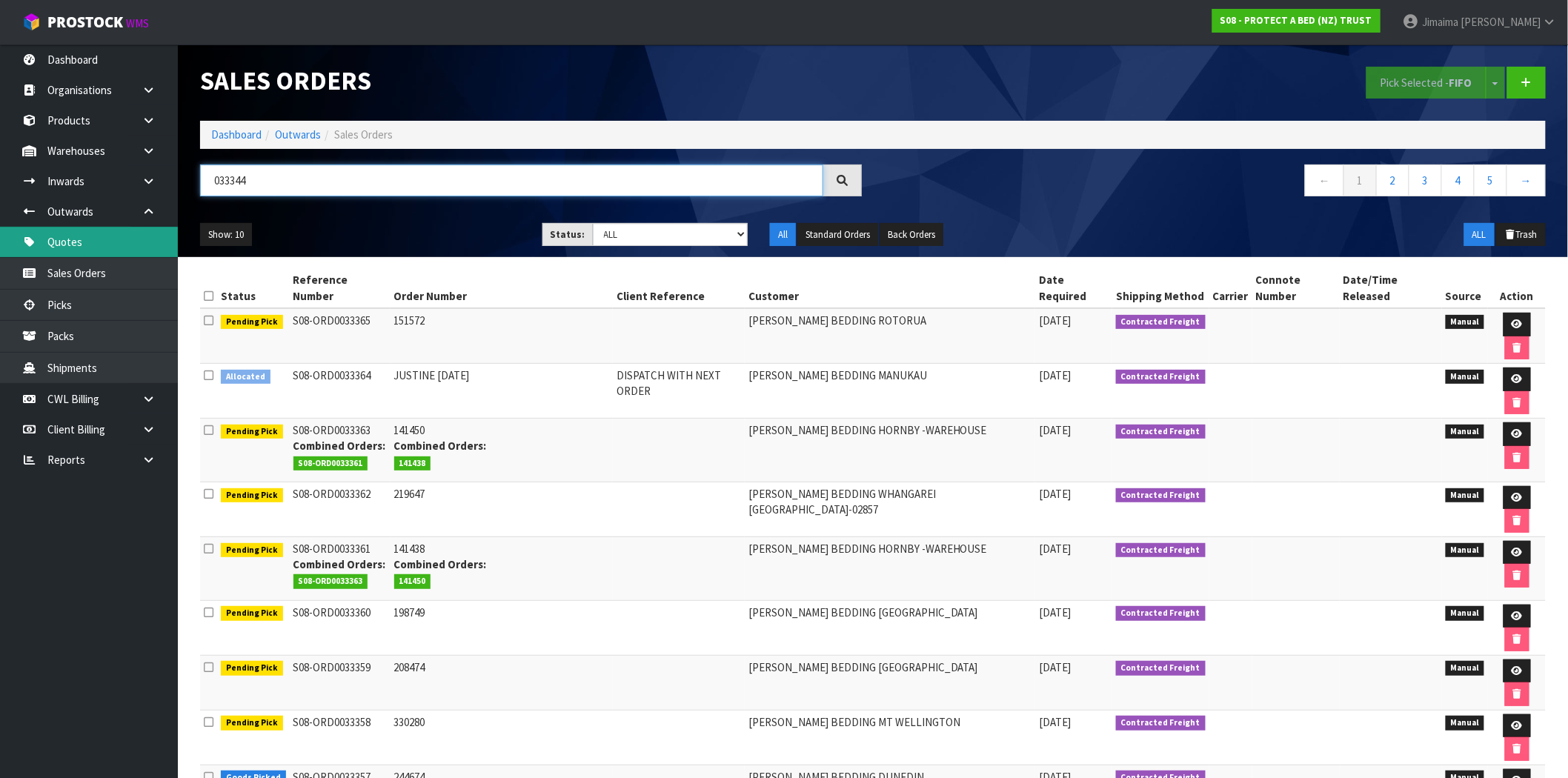
type input "033344"
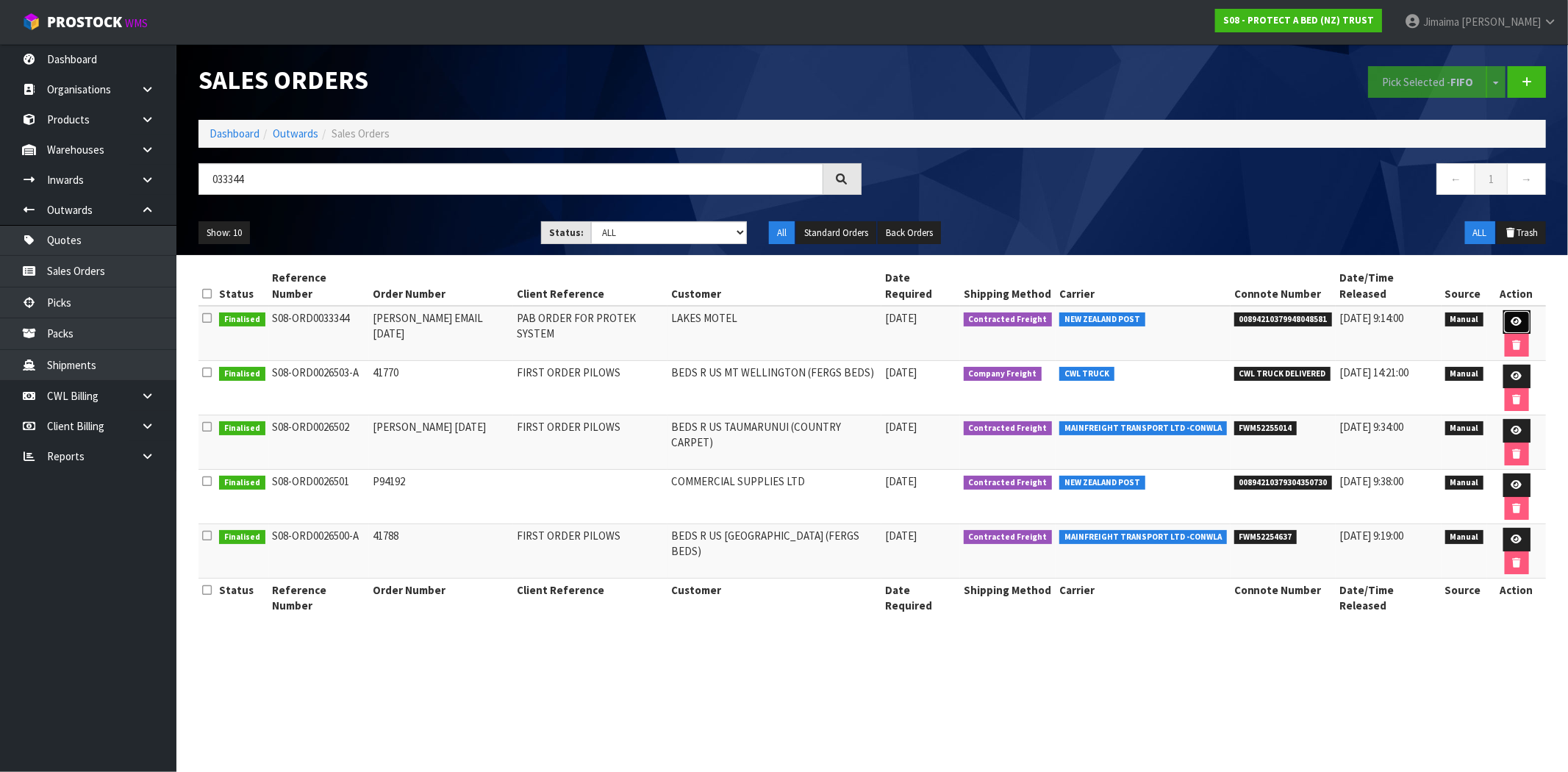
drag, startPoint x: 1488, startPoint y: 303, endPoint x: 1472, endPoint y: 307, distance: 16.5
click at [1503, 311] on link at bounding box center [1517, 323] width 28 height 24
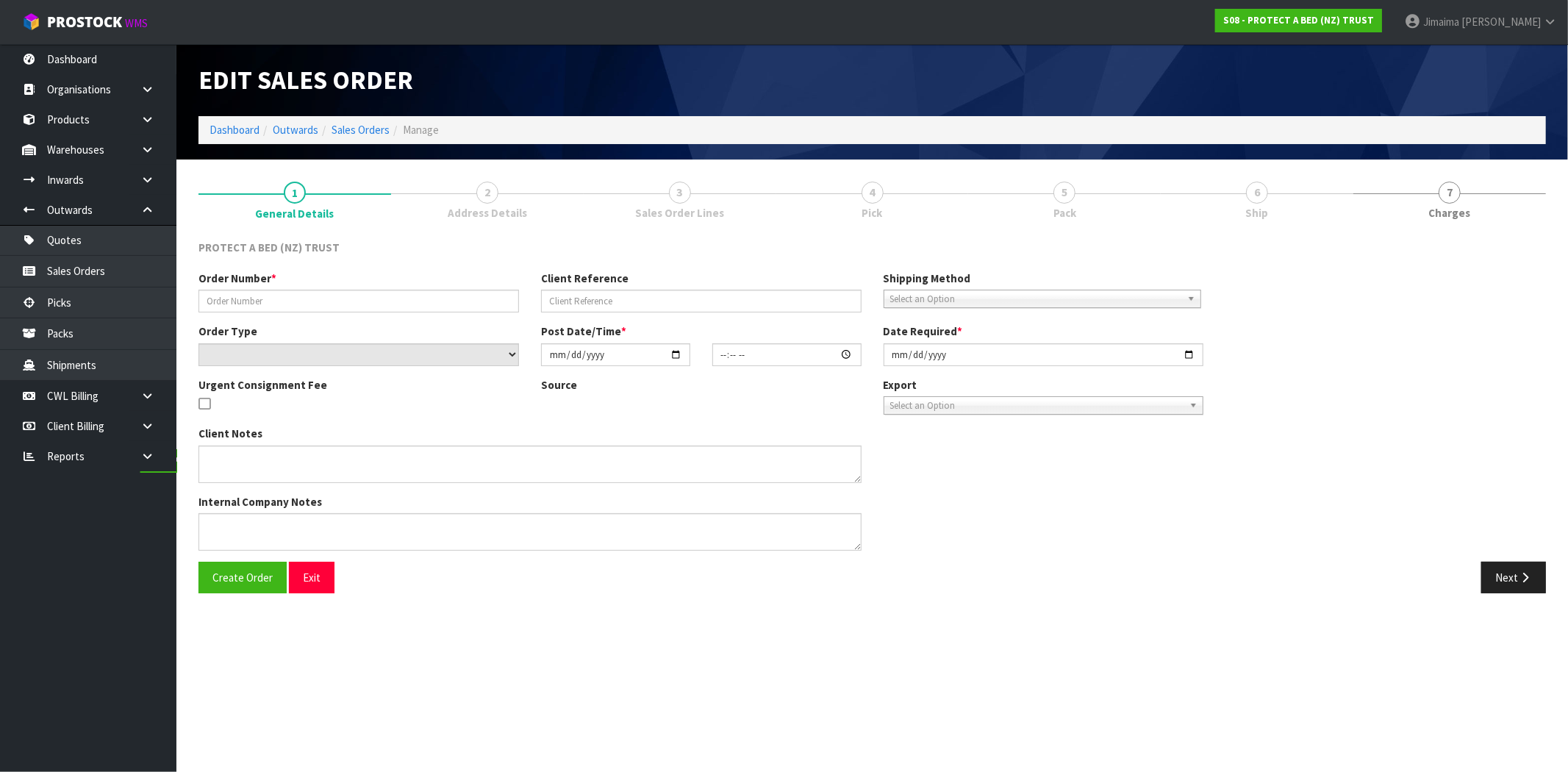
type input "ROCIO EMAIL 09.09.25"
type input "PAB ORDER FOR PROTEK SYSTEM"
select select "number:0"
type input "[DATE]"
type input "13:59:00.000"
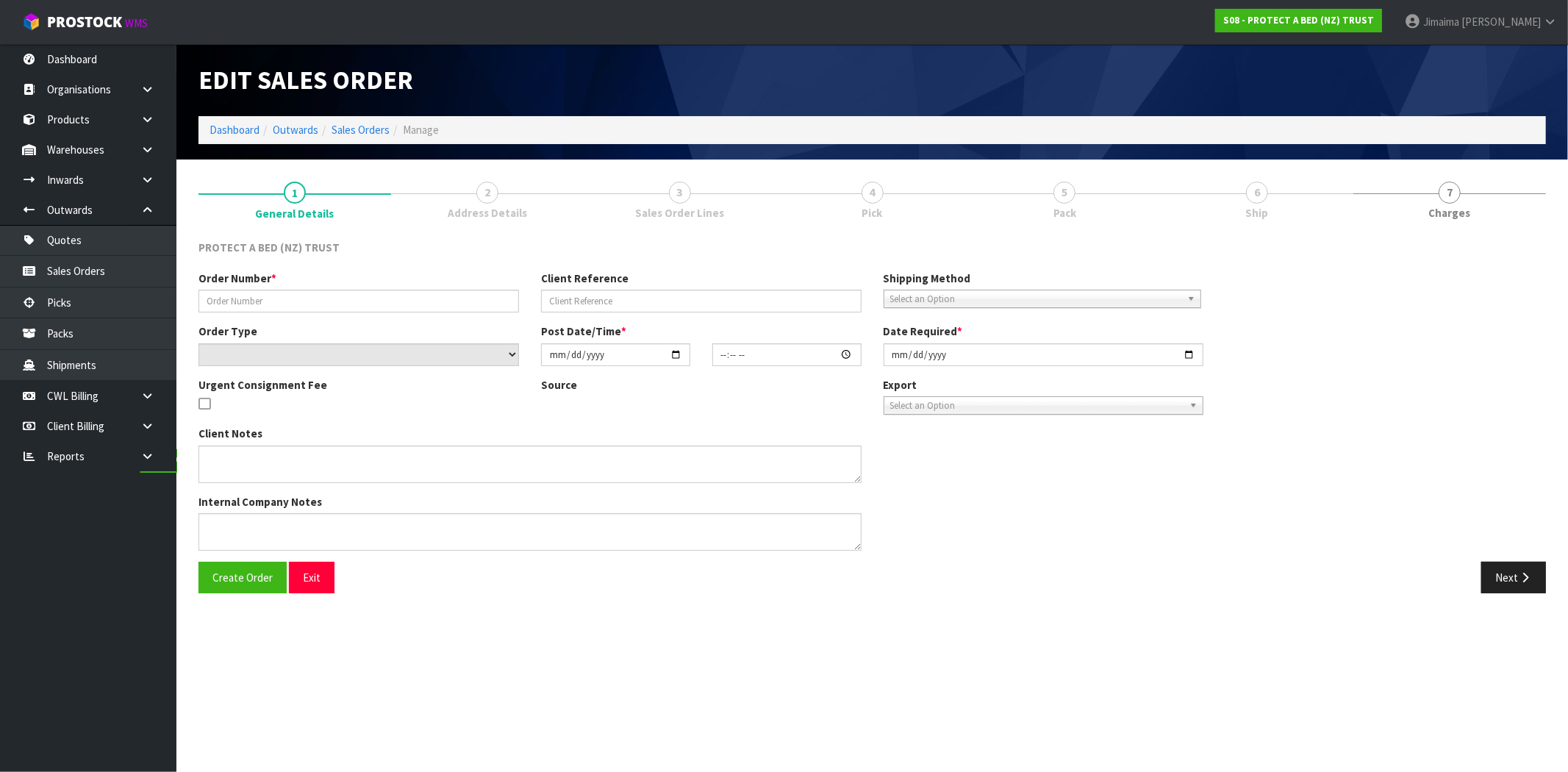
type input "[DATE]"
type textarea "DO NOT ATTACH INVOICE ONLY PACKING SLIP. 20% DISCOUNT:"
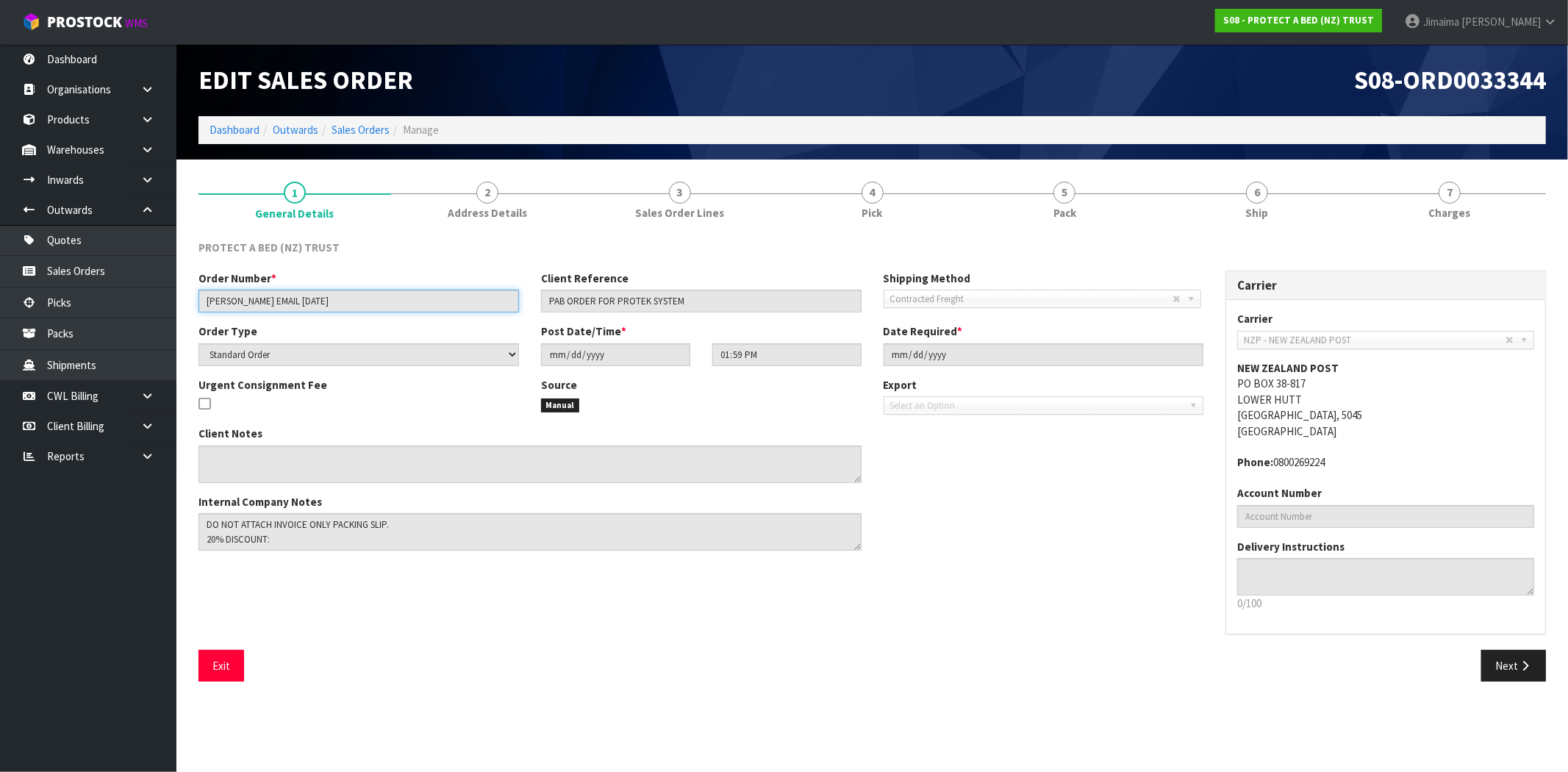
drag, startPoint x: 235, startPoint y: 302, endPoint x: 61, endPoint y: 240, distance: 184.7
click at [230, 300] on input "ROCIO EMAIL 09.09.25" at bounding box center [358, 301] width 321 height 23
drag, startPoint x: 635, startPoint y: 306, endPoint x: 422, endPoint y: 300, distance: 213.1
click at [402, 305] on div "Order Number * ROCIO EMAIL 09.09.25 Client Reference PAB ORDER FOR PROTEK SYSTE…" at bounding box center [701, 297] width 1027 height 53
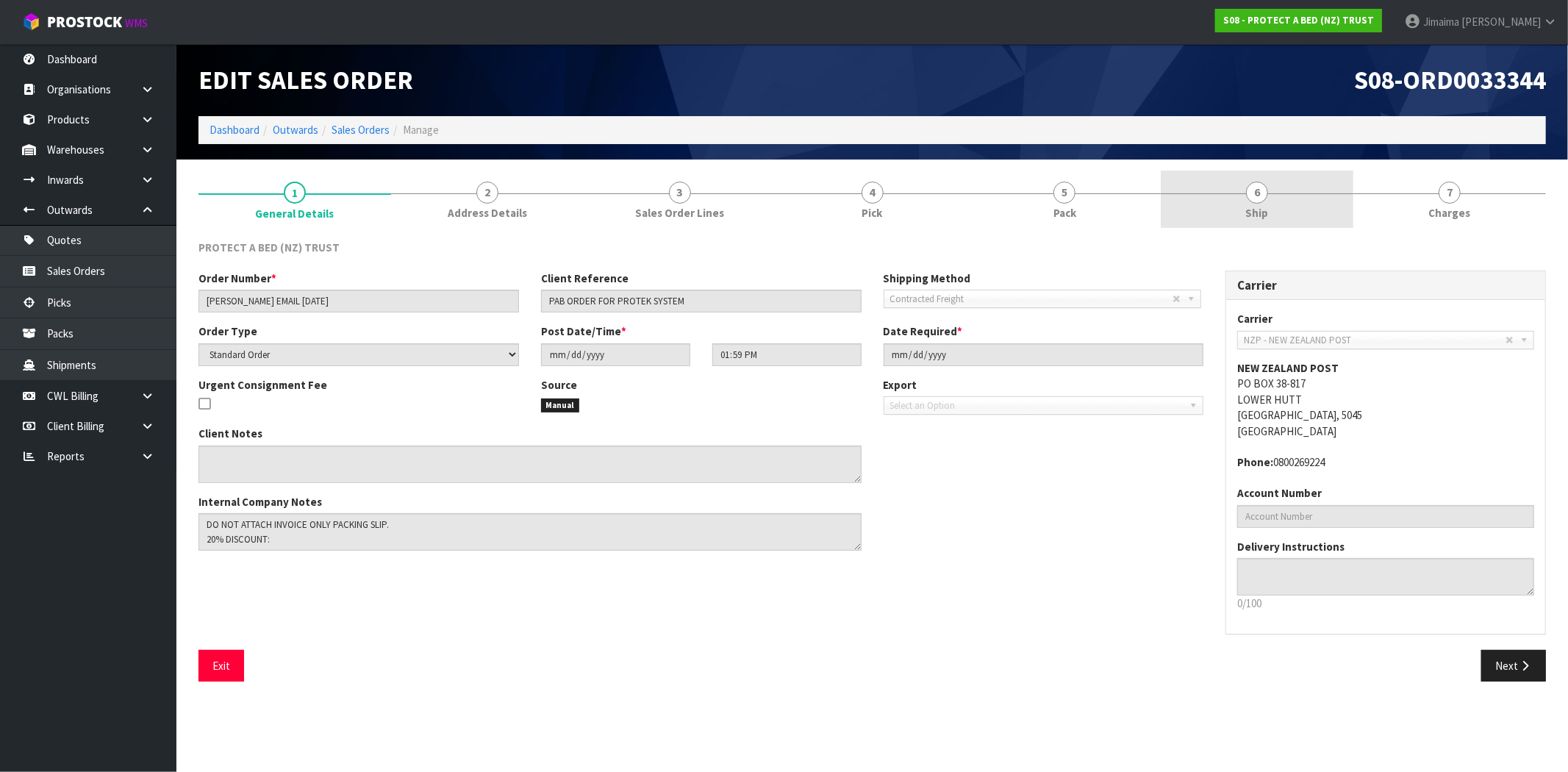
click at [1247, 209] on span "Ship" at bounding box center [1257, 212] width 23 height 16
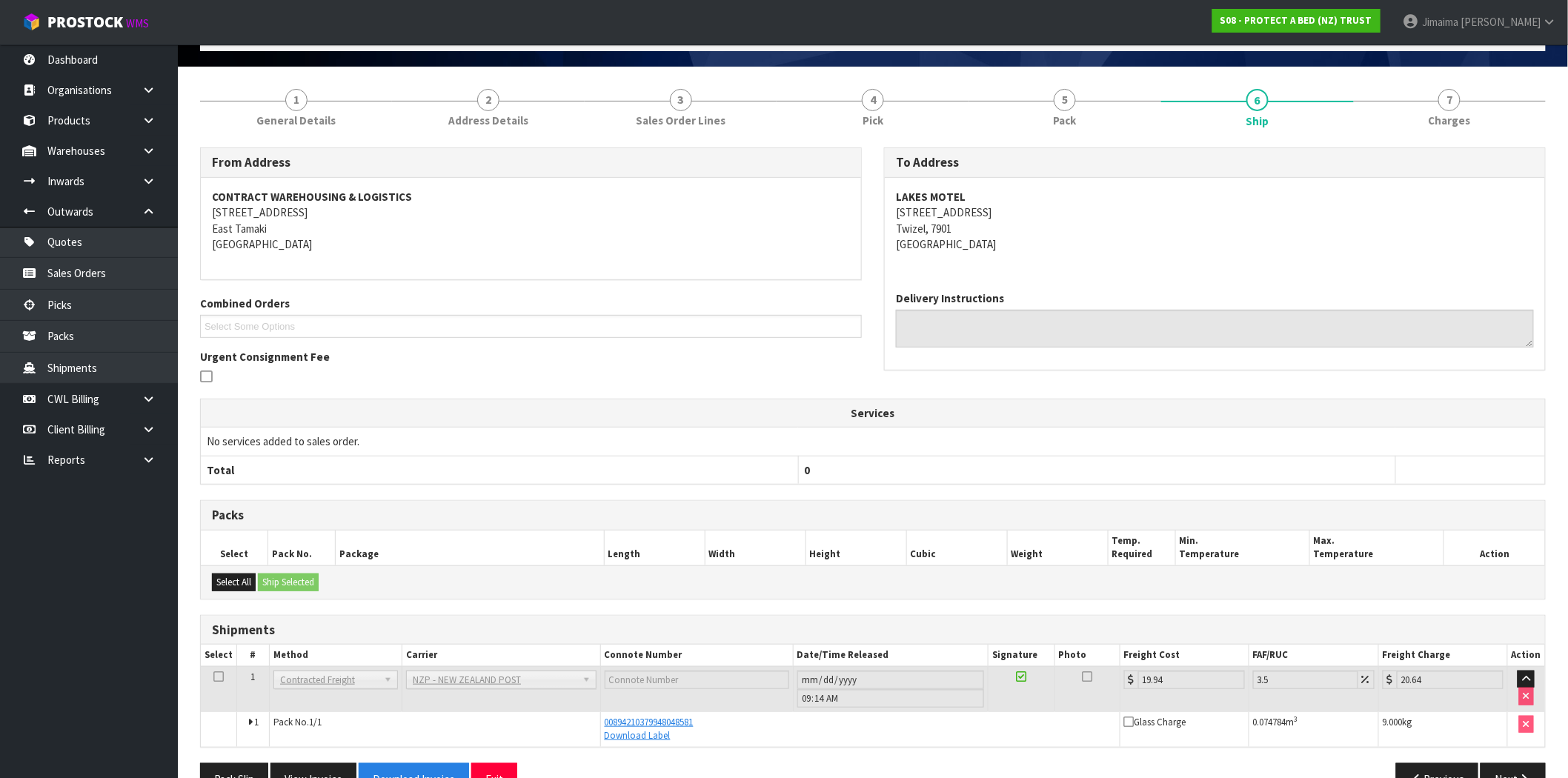
scroll to position [134, 0]
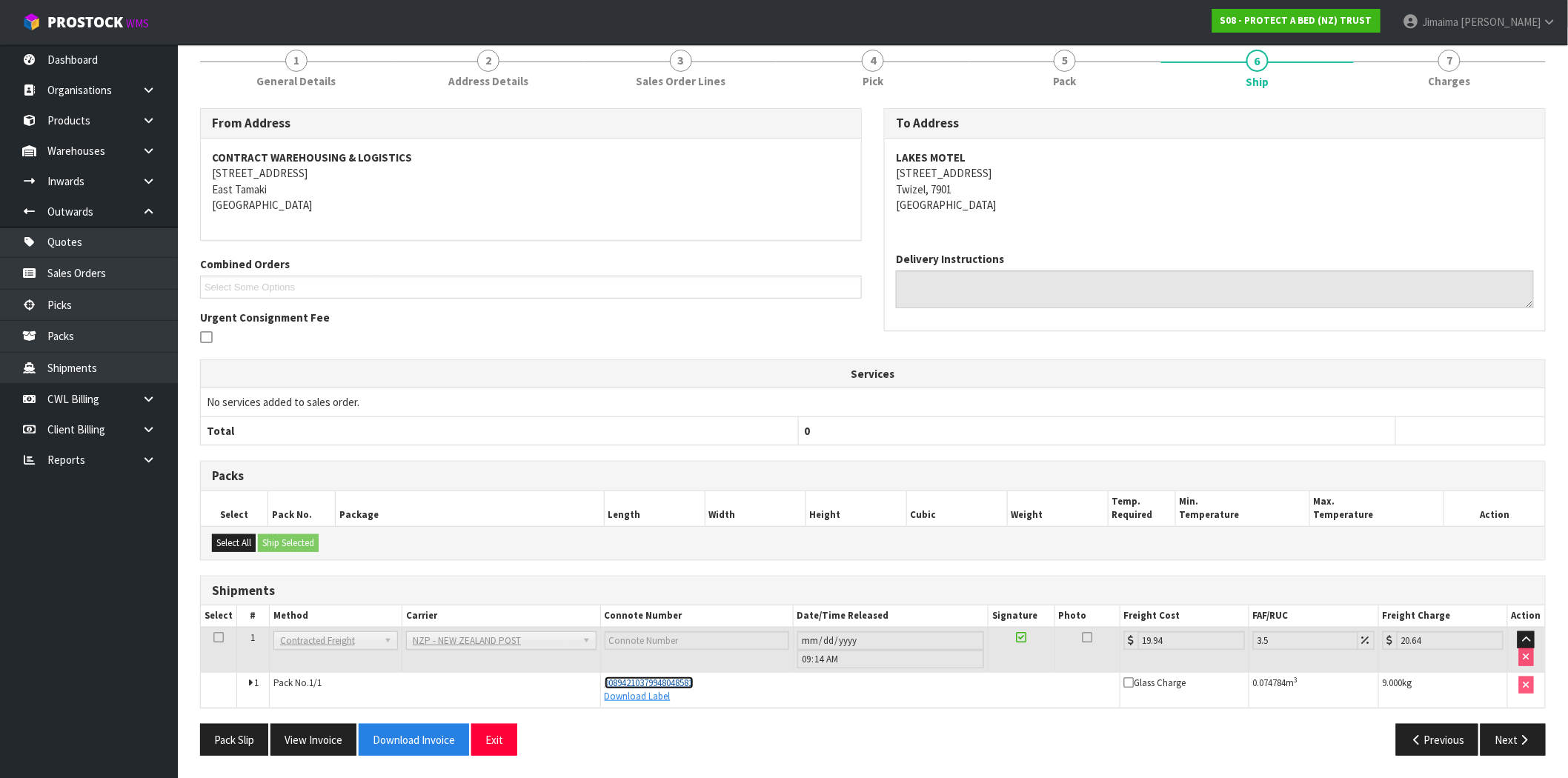
click at [670, 682] on span "00894210379948048581" at bounding box center [649, 684] width 89 height 13
click at [374, 740] on button "Download Invoice" at bounding box center [413, 740] width 110 height 31
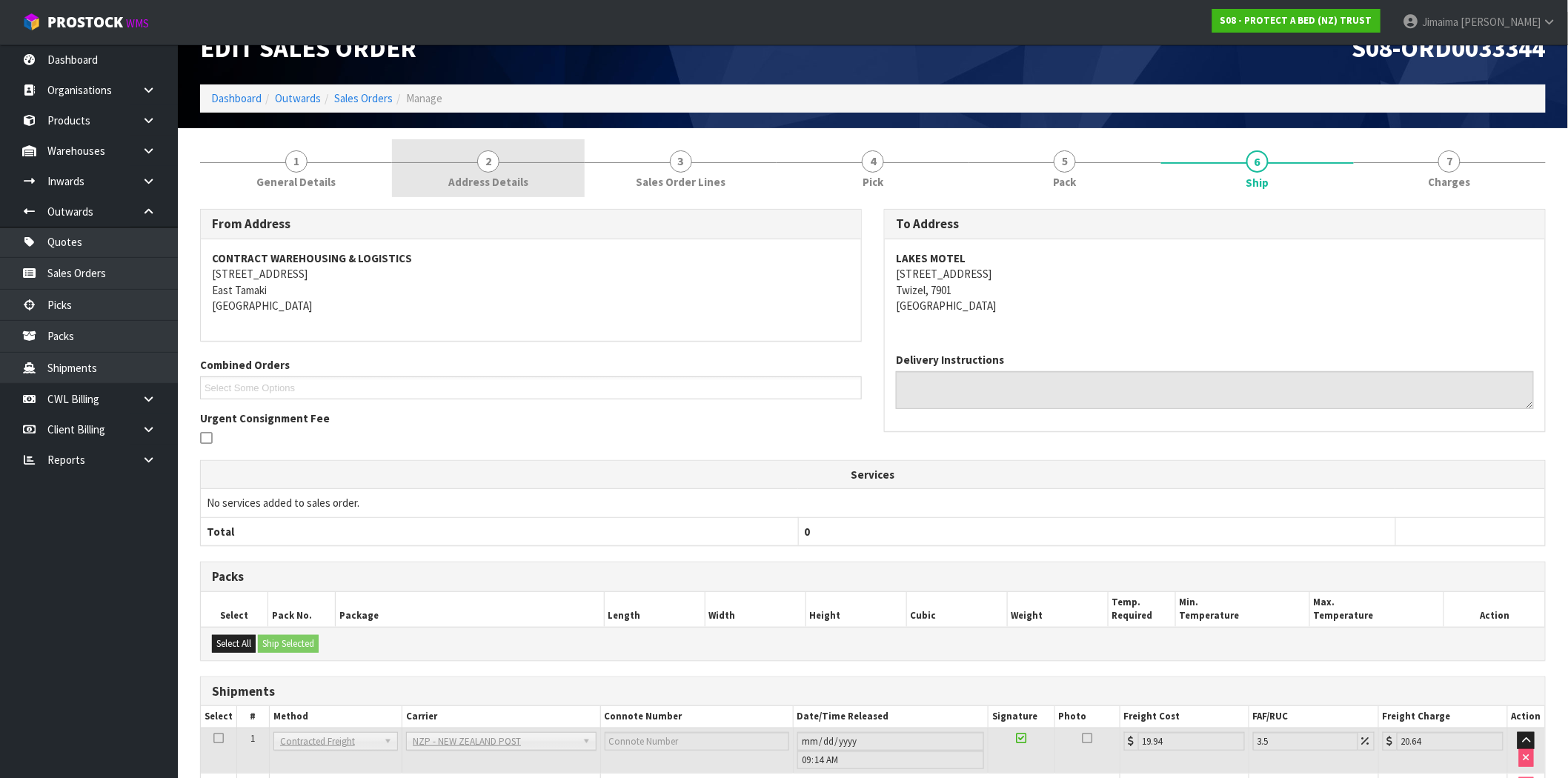
scroll to position [0, 0]
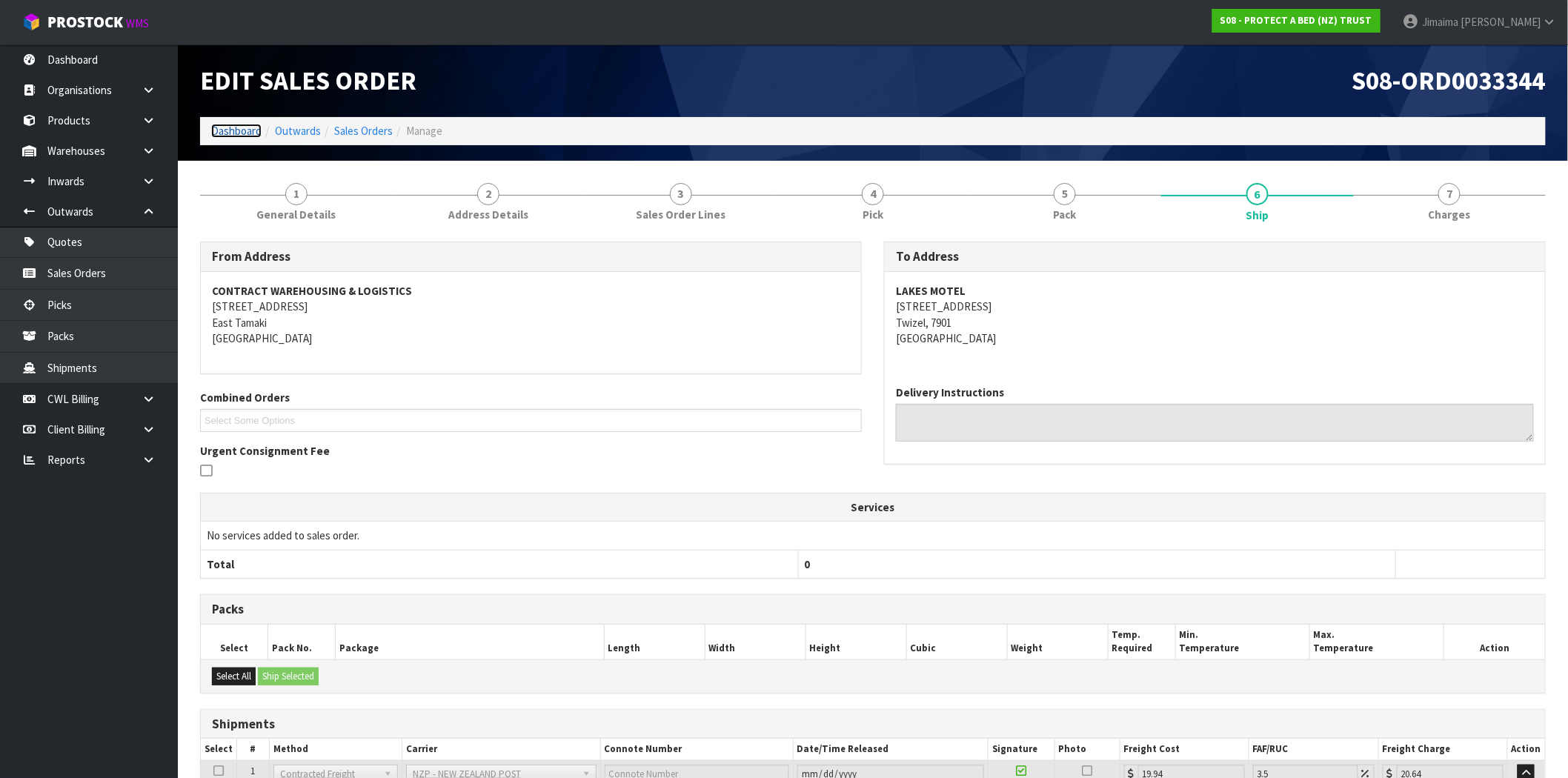
click at [238, 135] on link "Dashboard" at bounding box center [236, 131] width 50 height 14
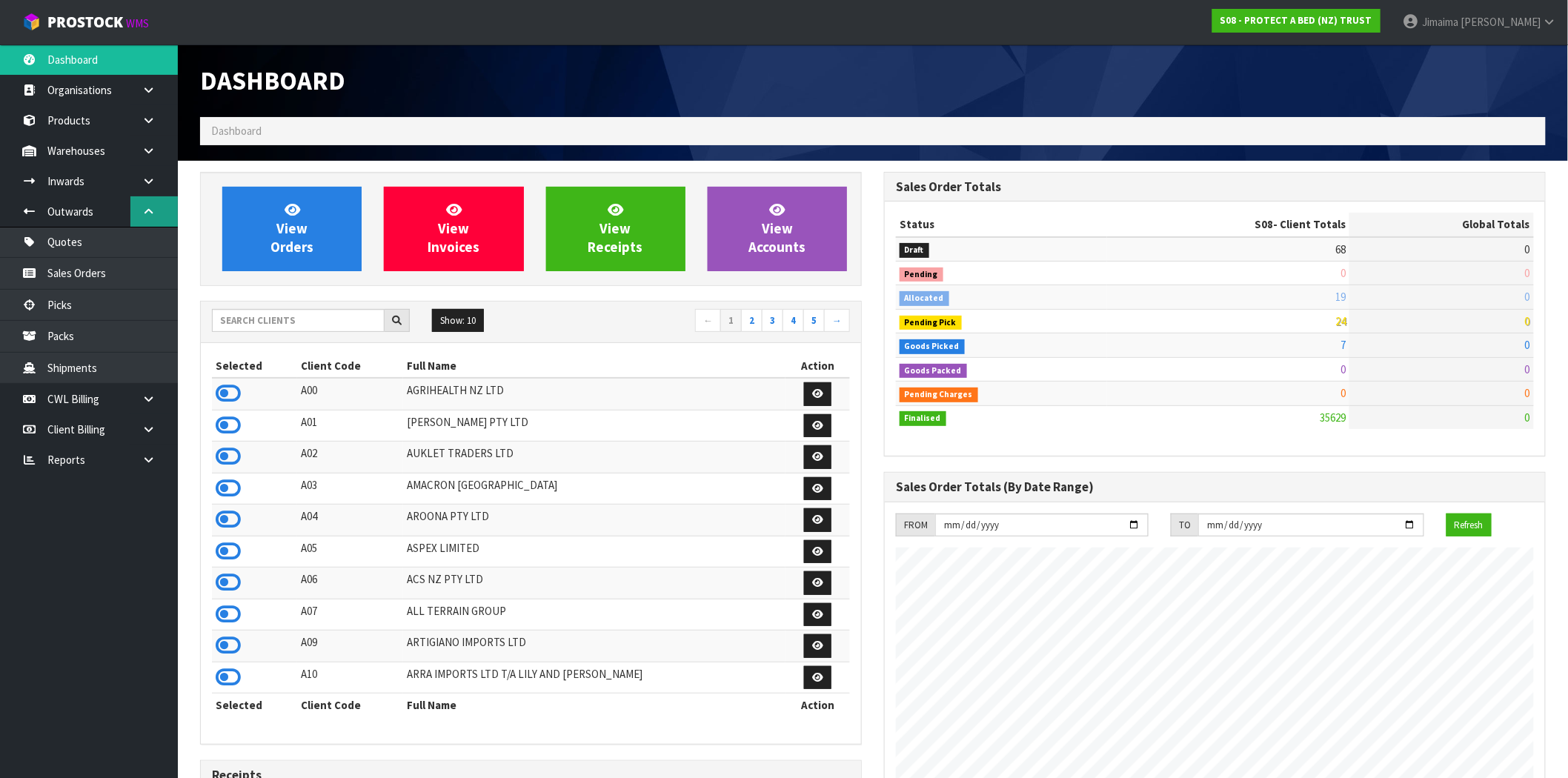
scroll to position [1123, 684]
click at [89, 119] on link "Products" at bounding box center [89, 120] width 178 height 31
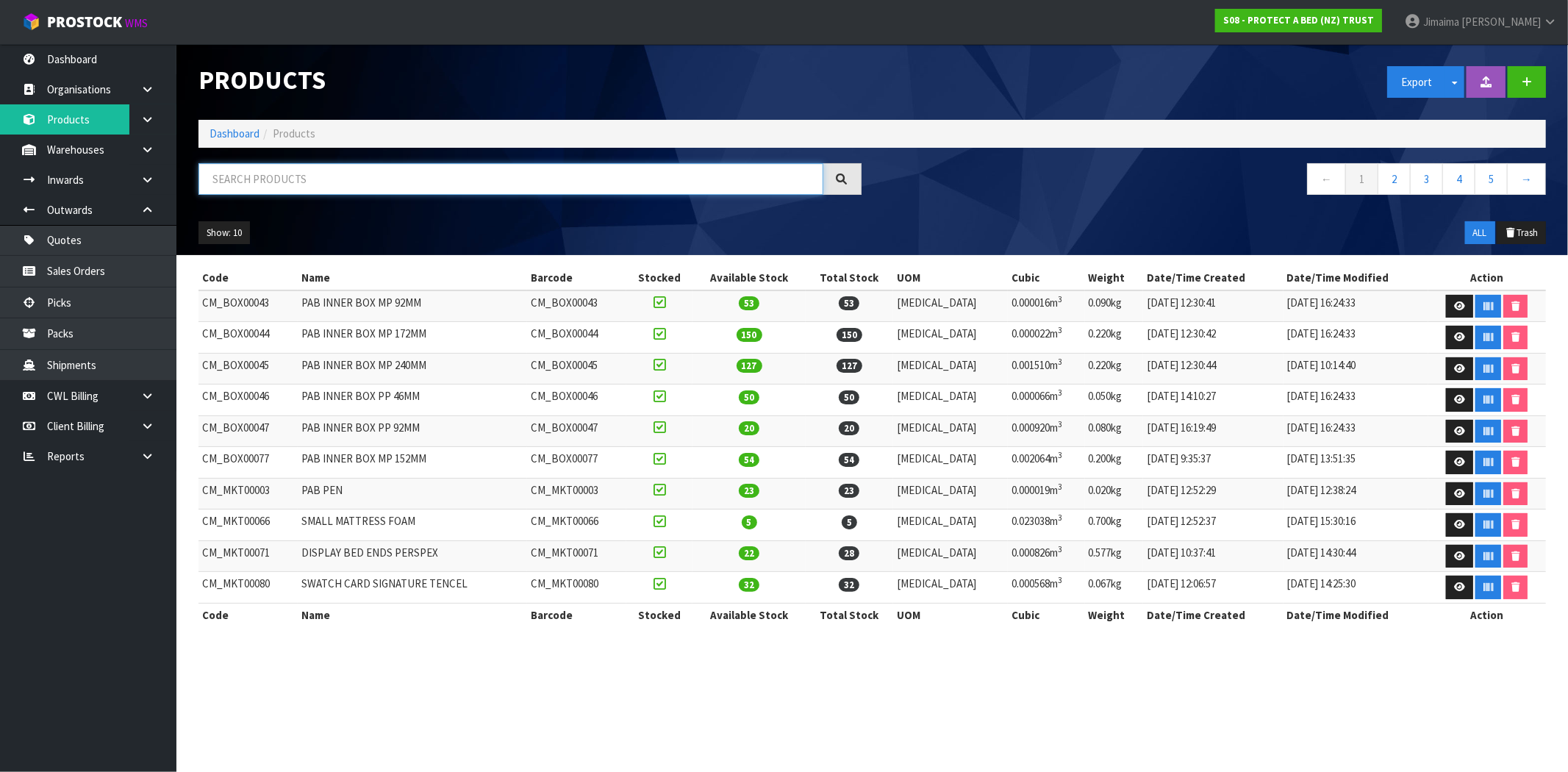
click at [280, 167] on input "text" at bounding box center [511, 179] width 625 height 31
paste input "5080005"
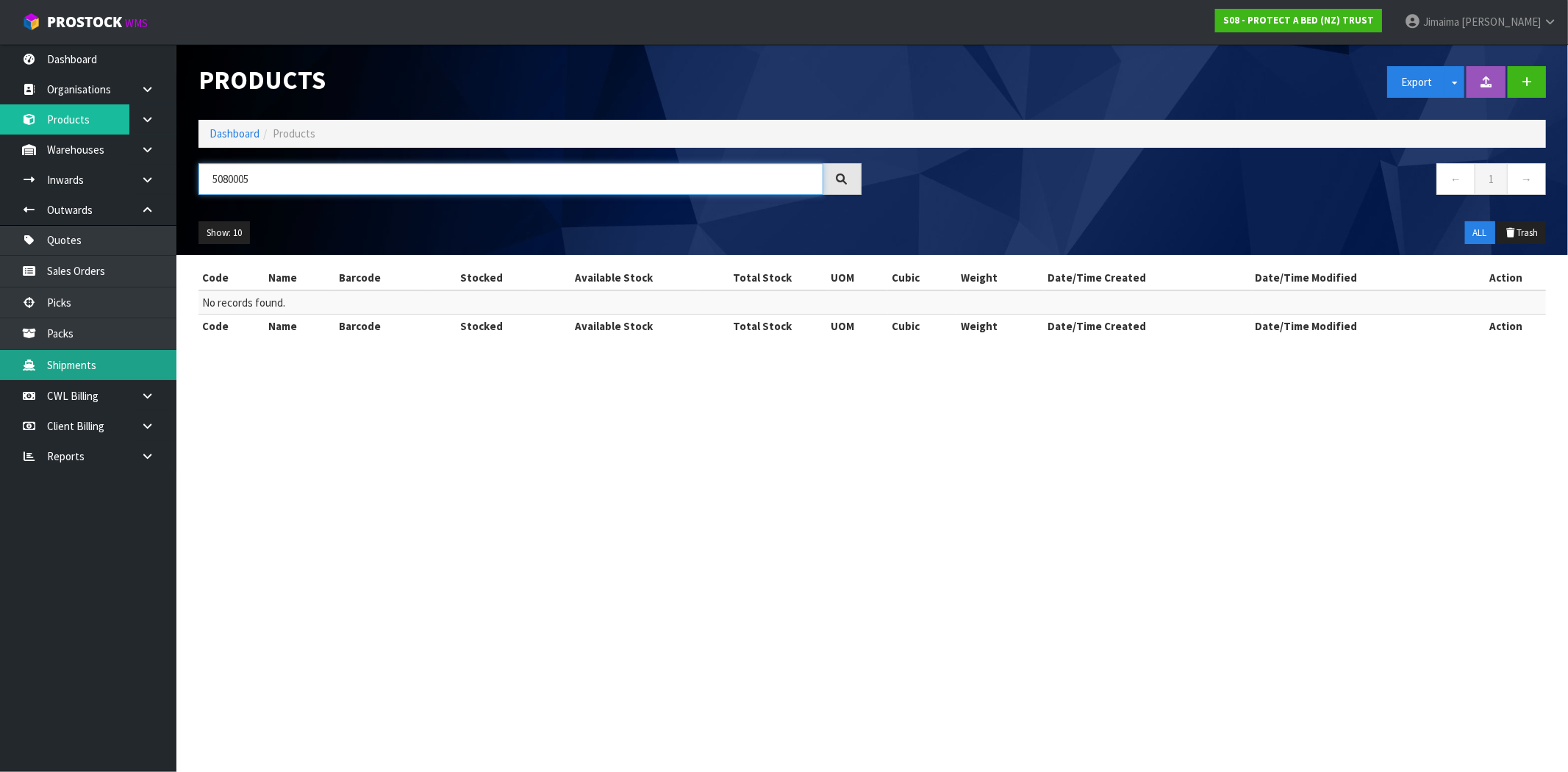
type input "5080005"
click at [236, 123] on ol "Dashboard Products" at bounding box center [872, 133] width 1348 height 28
click at [236, 134] on link "Dashboard" at bounding box center [234, 133] width 50 height 14
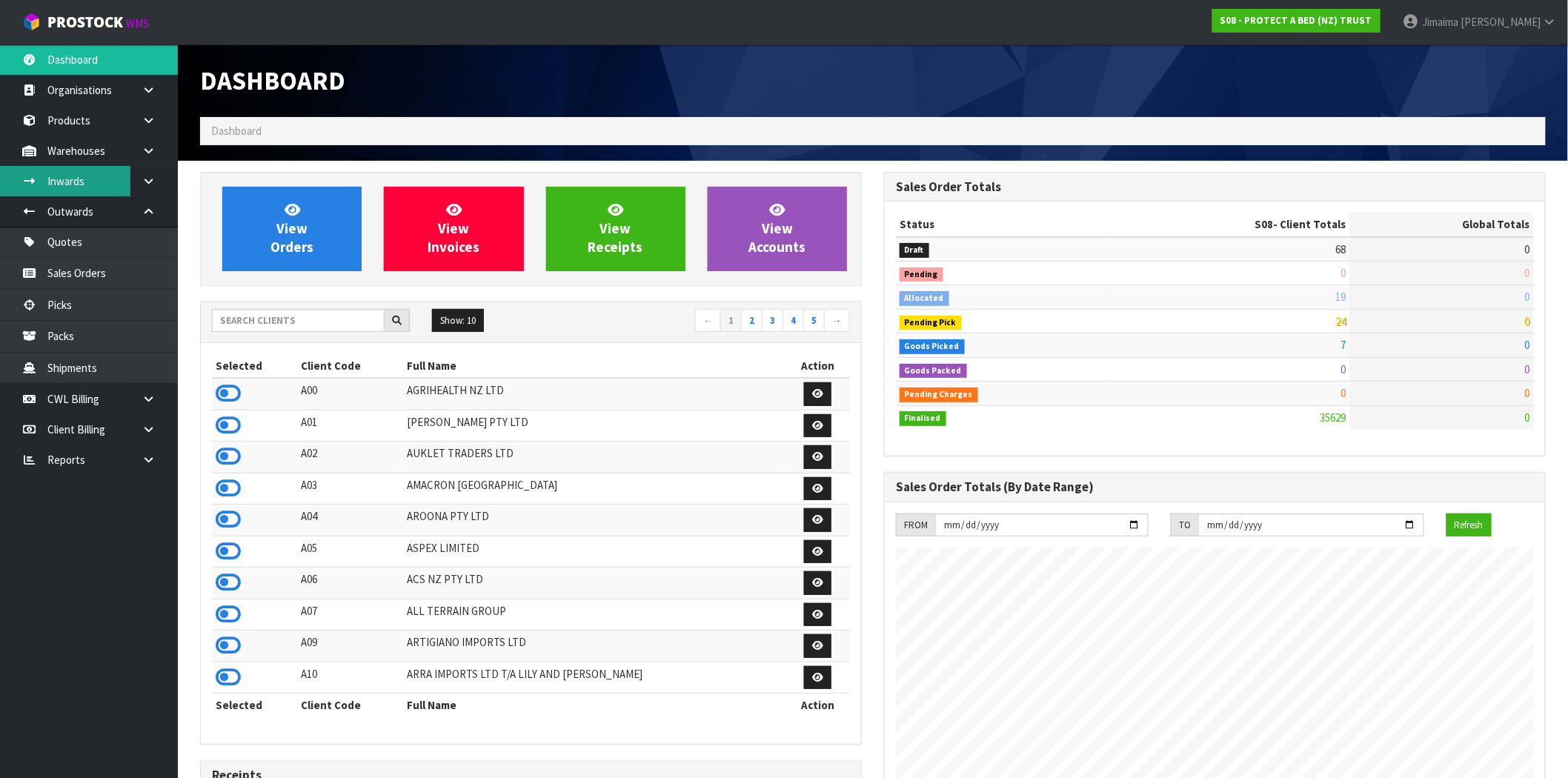
scroll to position [1123, 684]
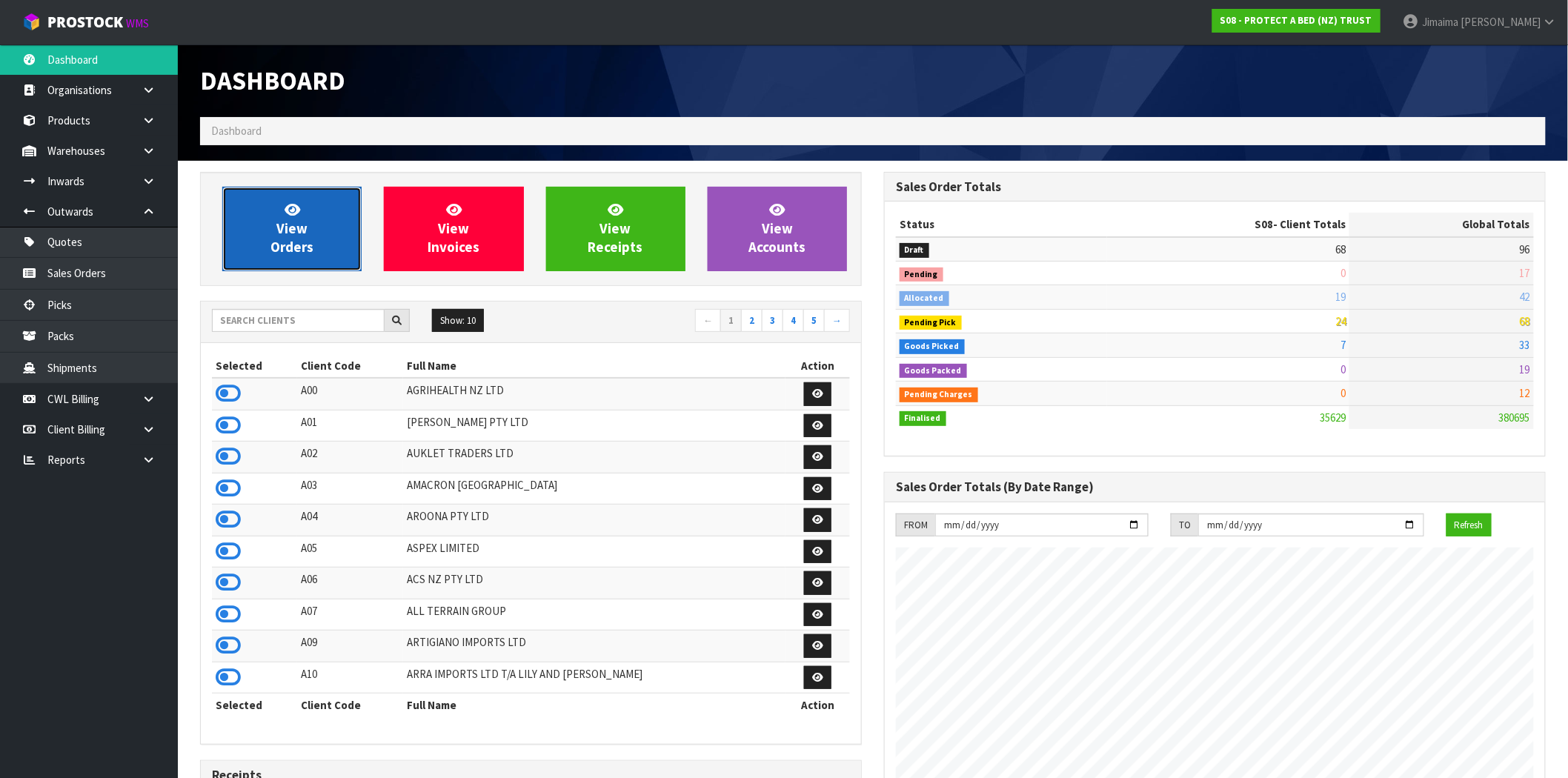
click at [316, 243] on link "View Orders" at bounding box center [292, 229] width 139 height 84
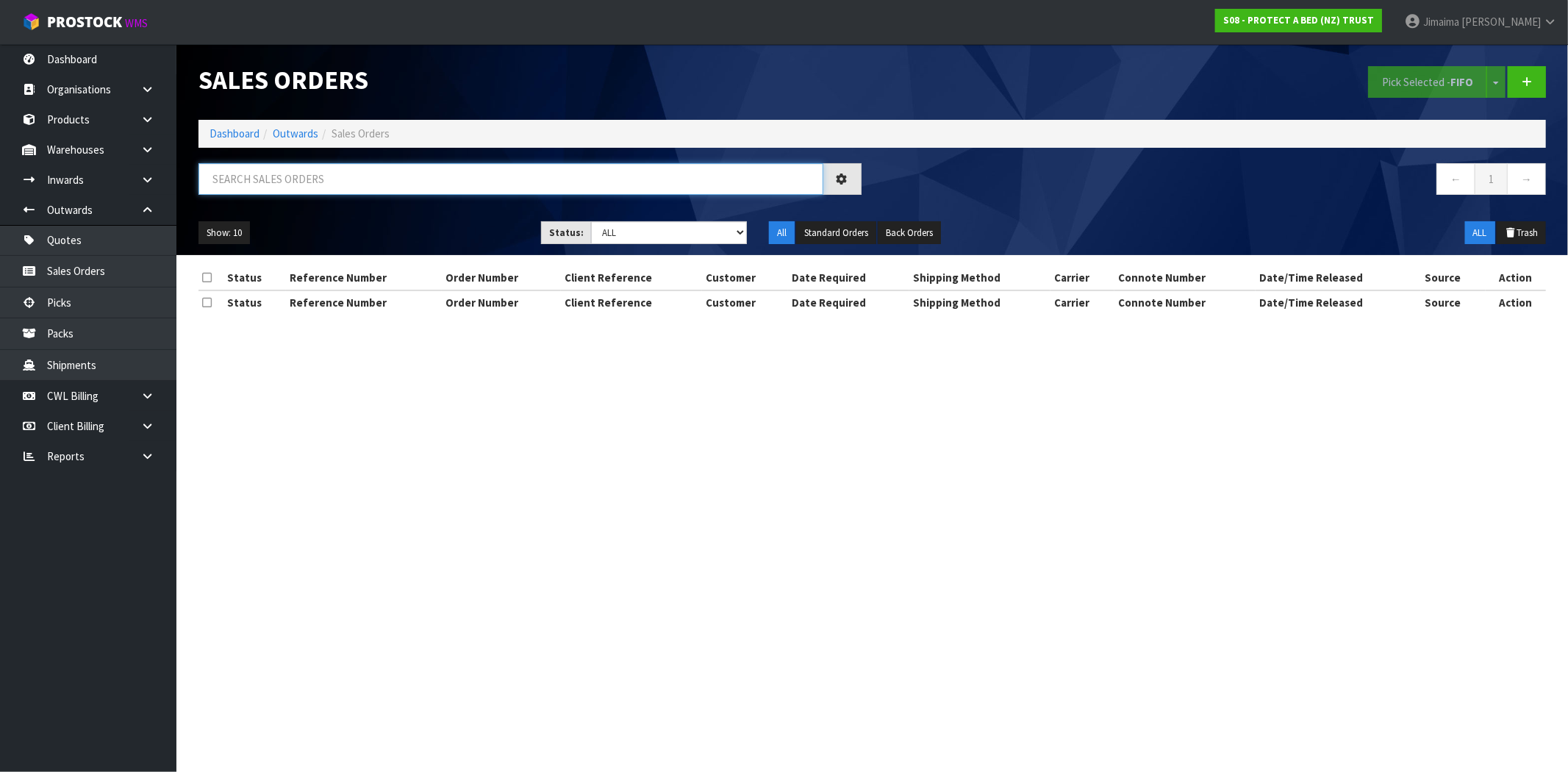
click at [362, 184] on input "text" at bounding box center [511, 179] width 625 height 31
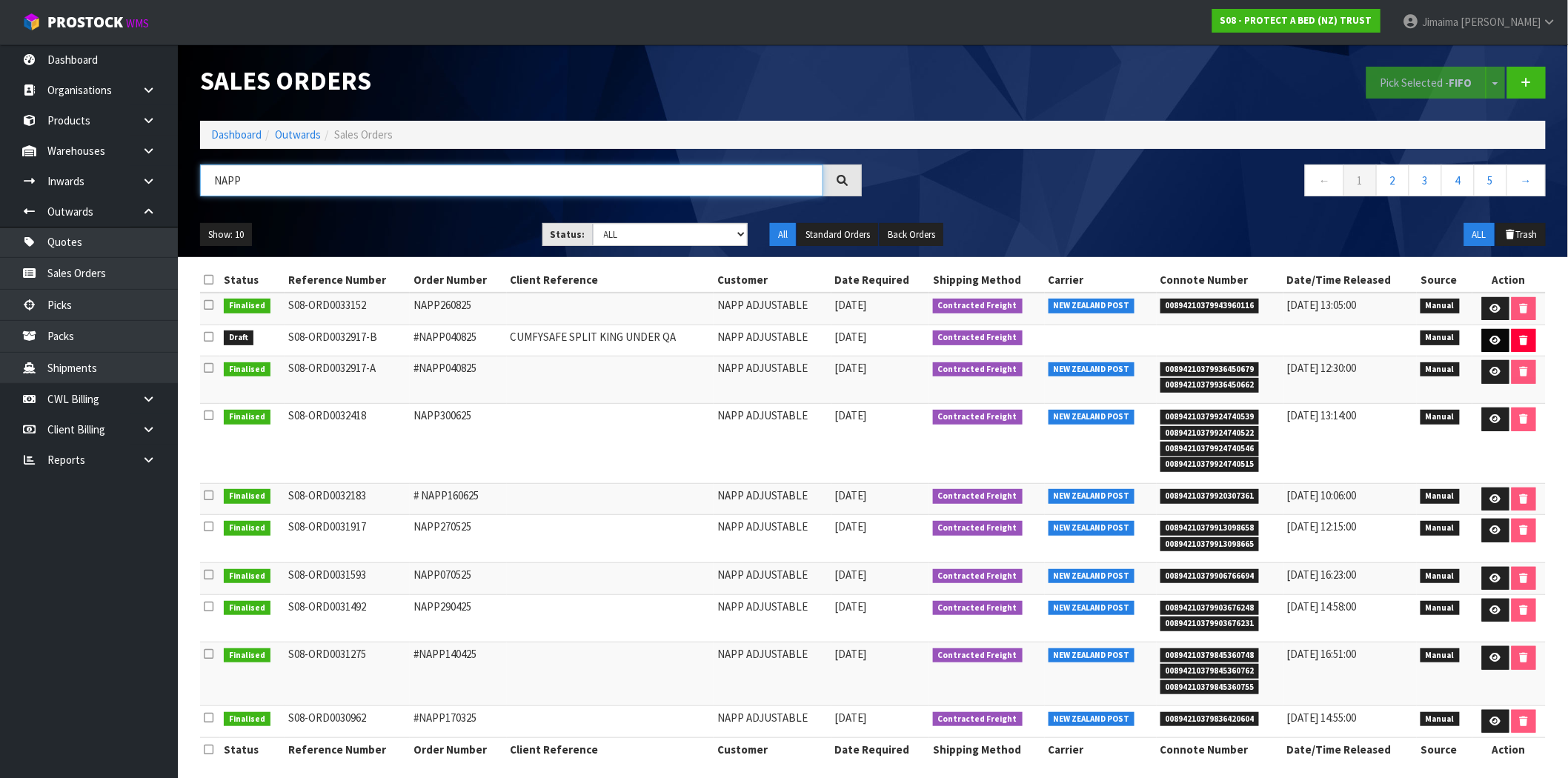
type input "NAPP"
click at [1490, 337] on icon at bounding box center [1496, 340] width 11 height 9
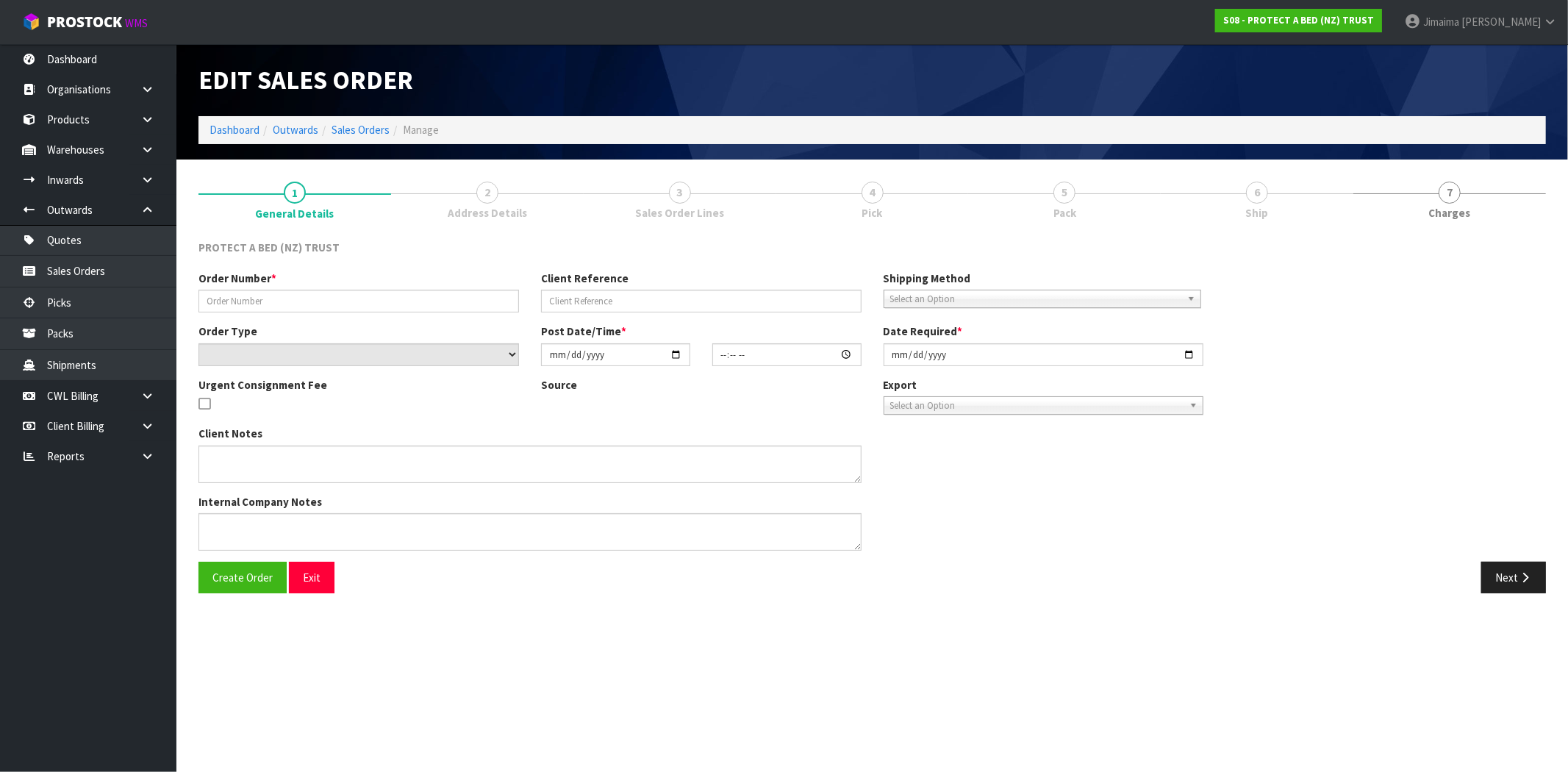
type input "#NAPP040825"
type input "CUMFYSAFE SPLIT KING UNDER QA"
select select "number:1"
type input "2025-08-04"
type input "15:30:00.000"
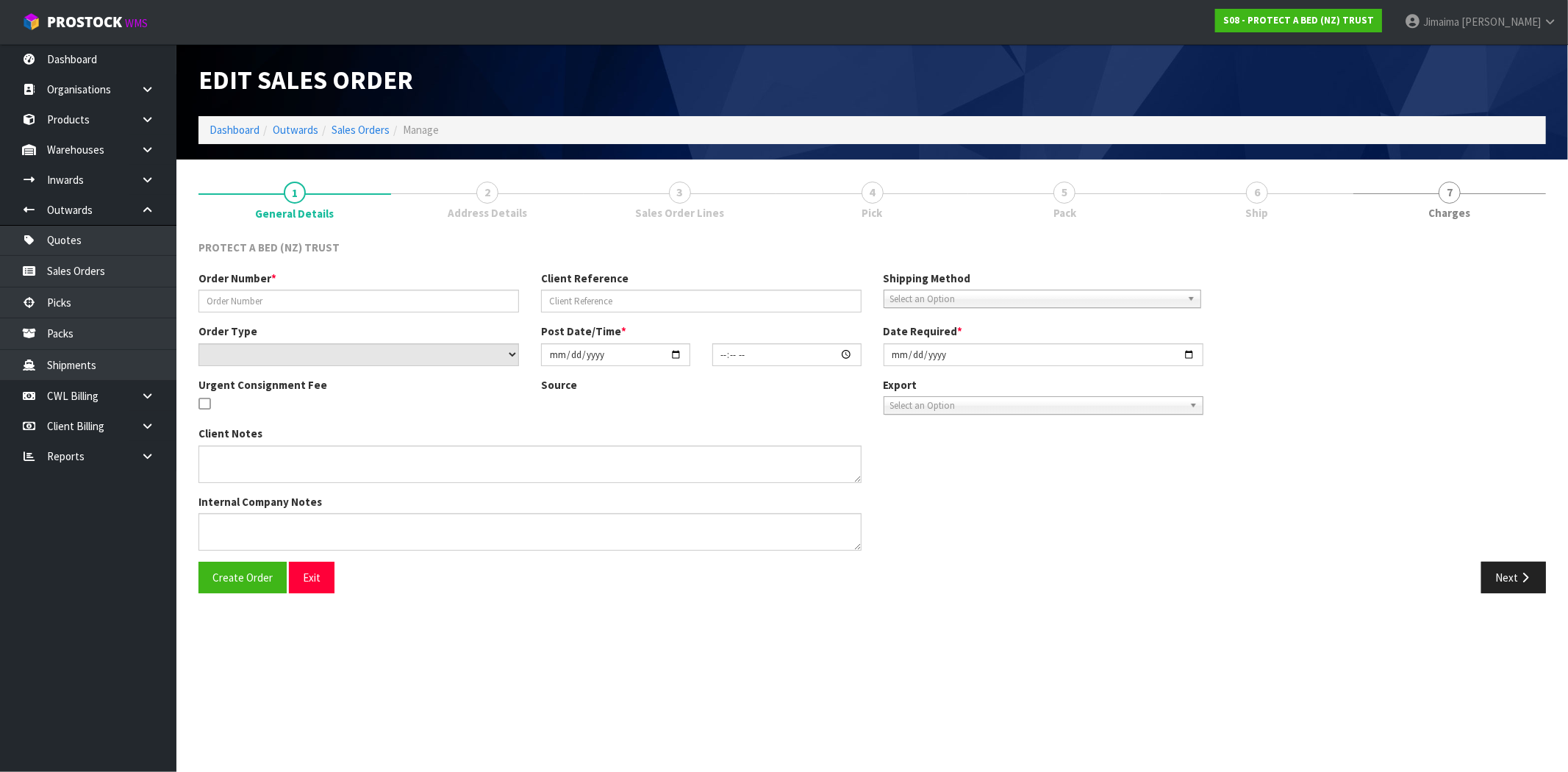
type input "2025-08-05"
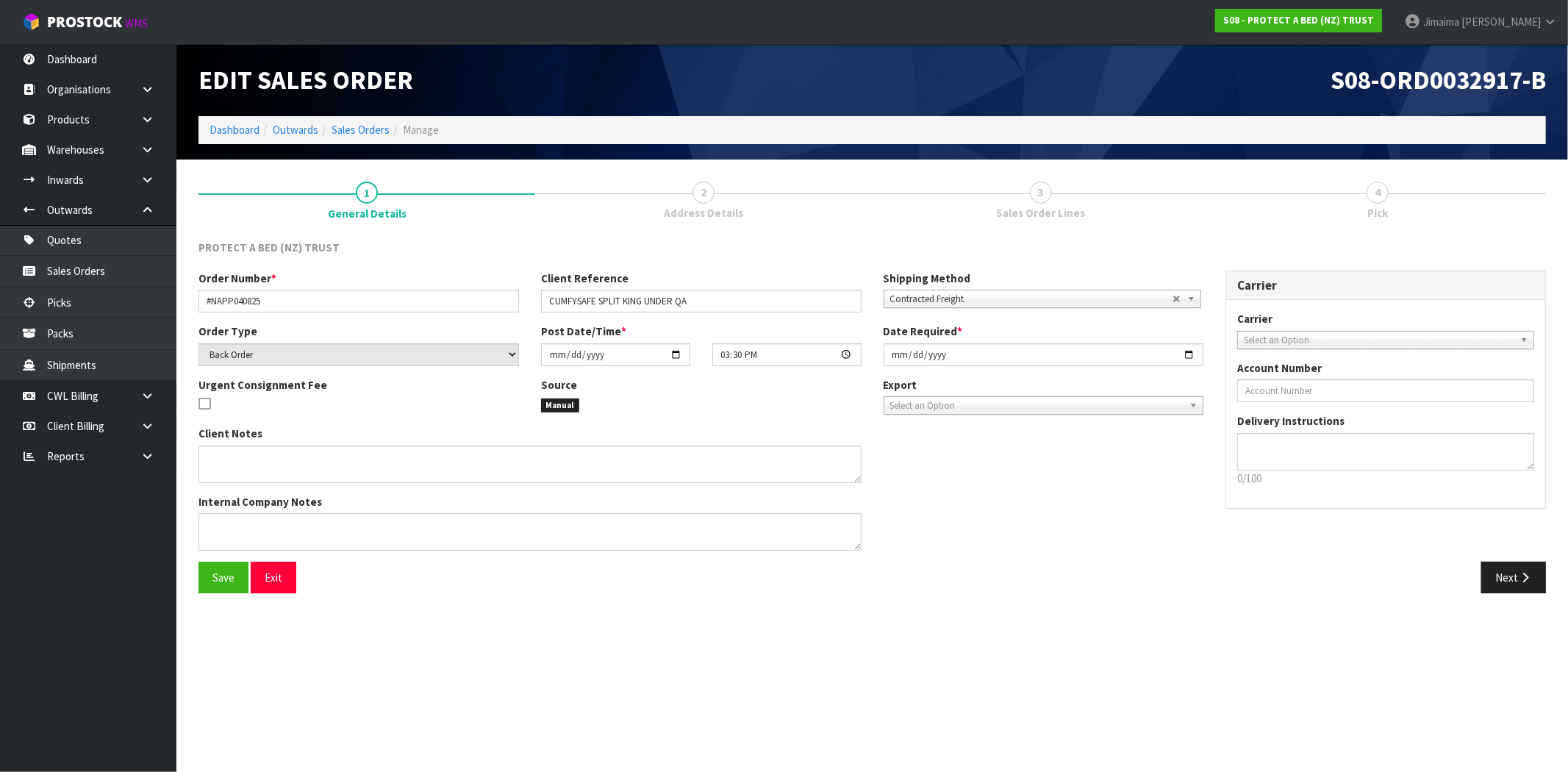
click at [675, 197] on link "2 Address Details" at bounding box center [703, 199] width 336 height 58
click at [1510, 562] on button "Next" at bounding box center [1513, 577] width 64 height 31
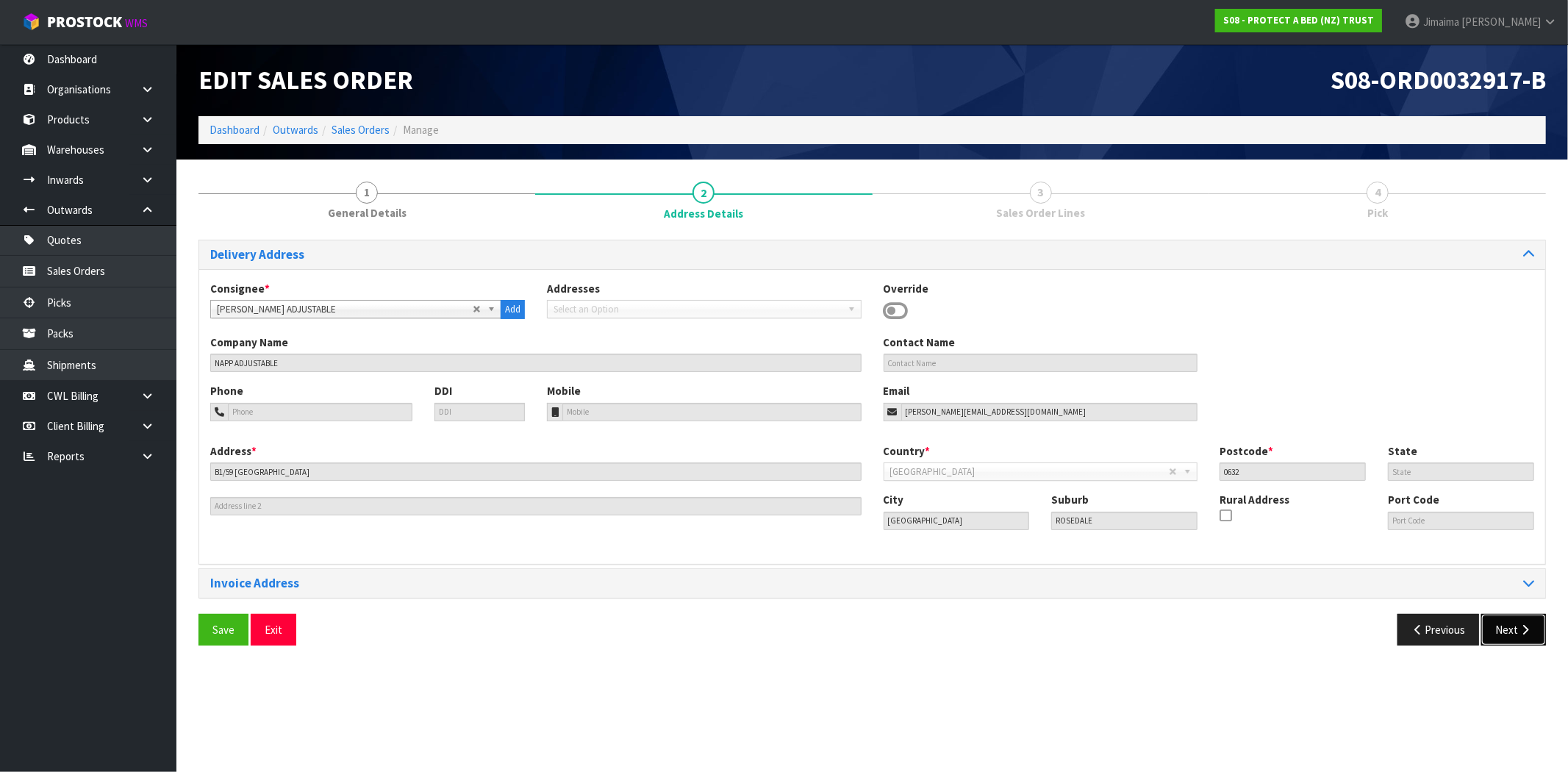
click at [1514, 624] on button "Next" at bounding box center [1513, 630] width 64 height 31
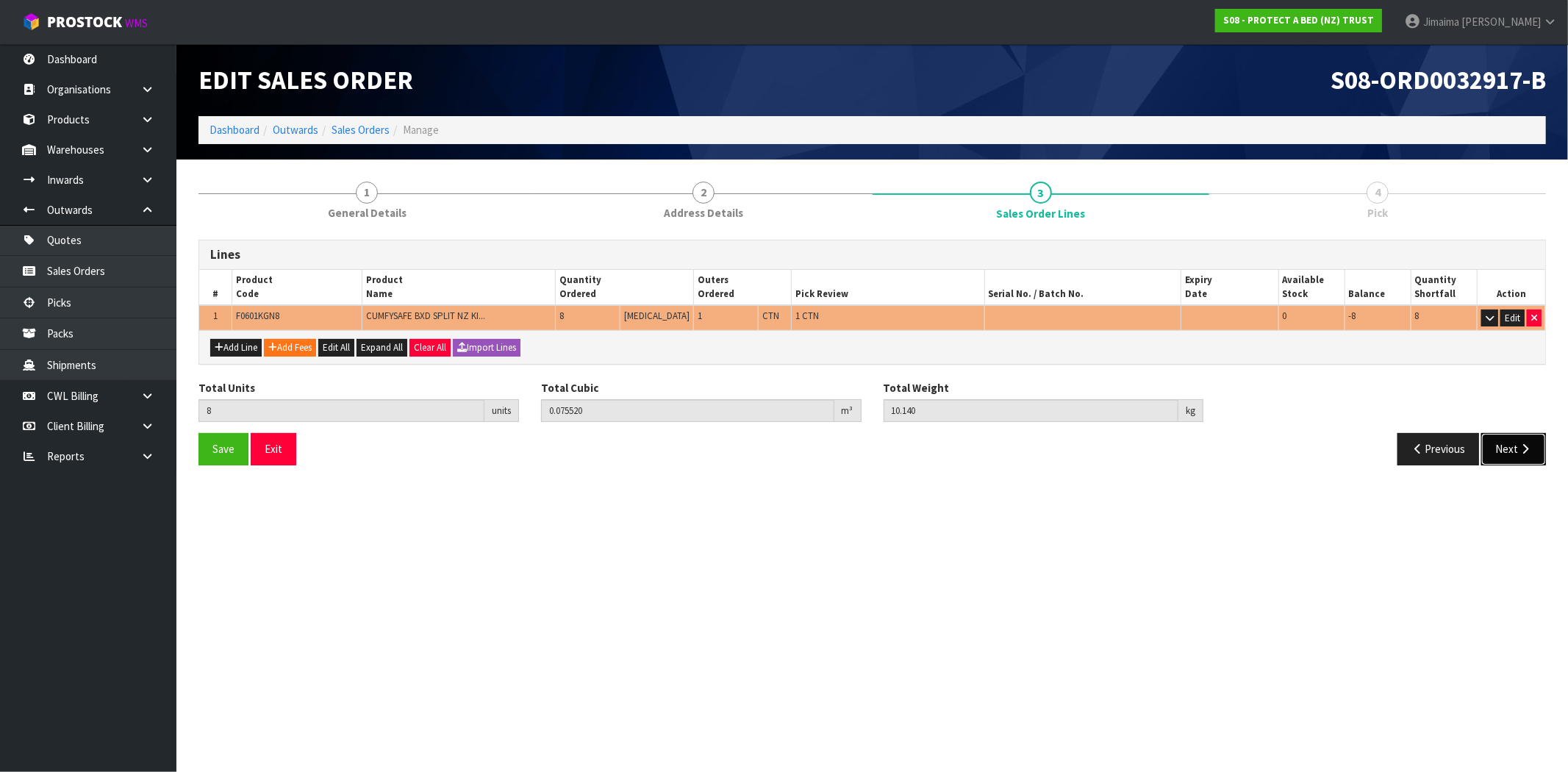
click at [1537, 448] on button "Next" at bounding box center [1513, 448] width 64 height 31
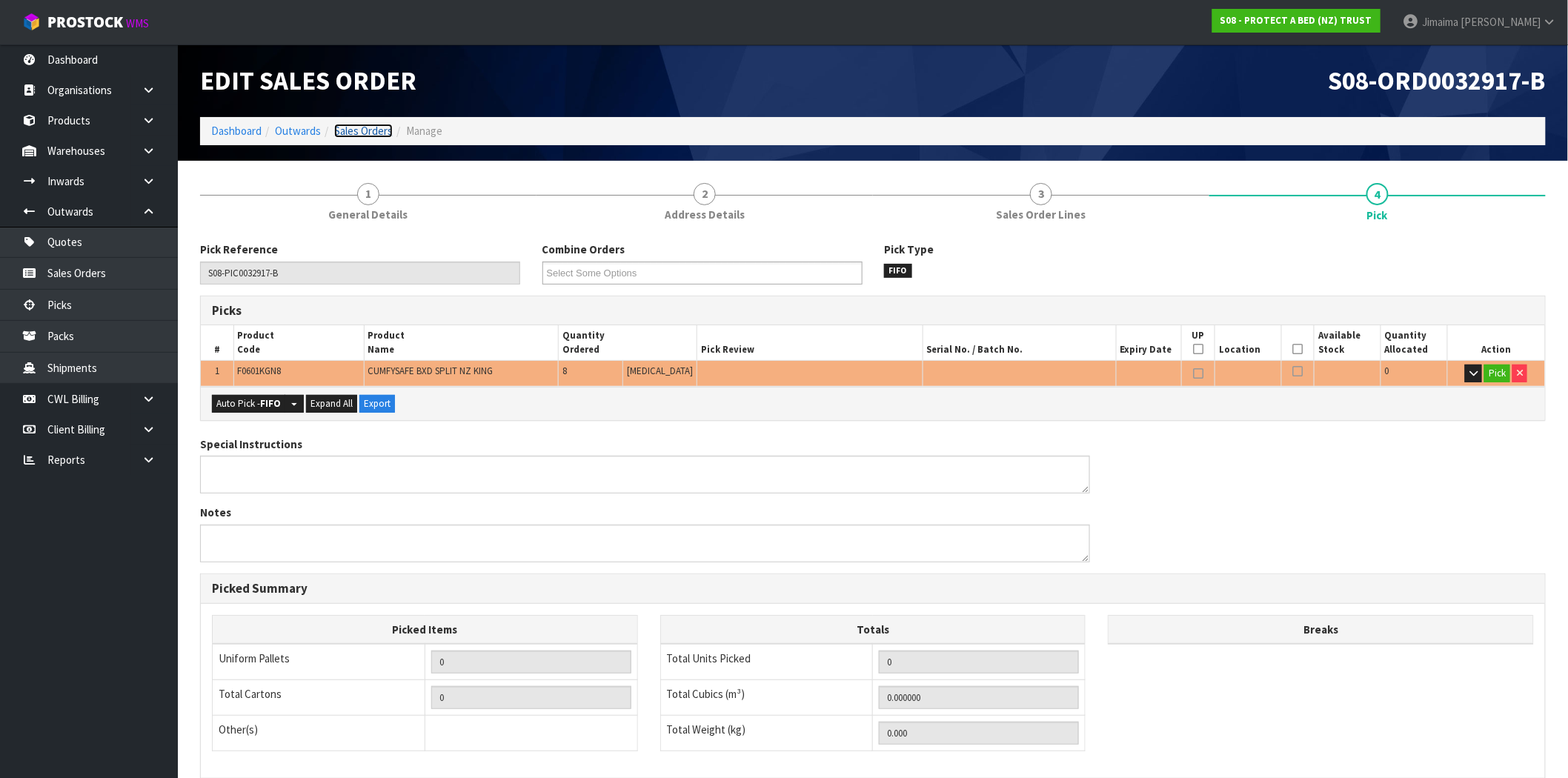
click at [370, 128] on link "Sales Orders" at bounding box center [363, 131] width 58 height 14
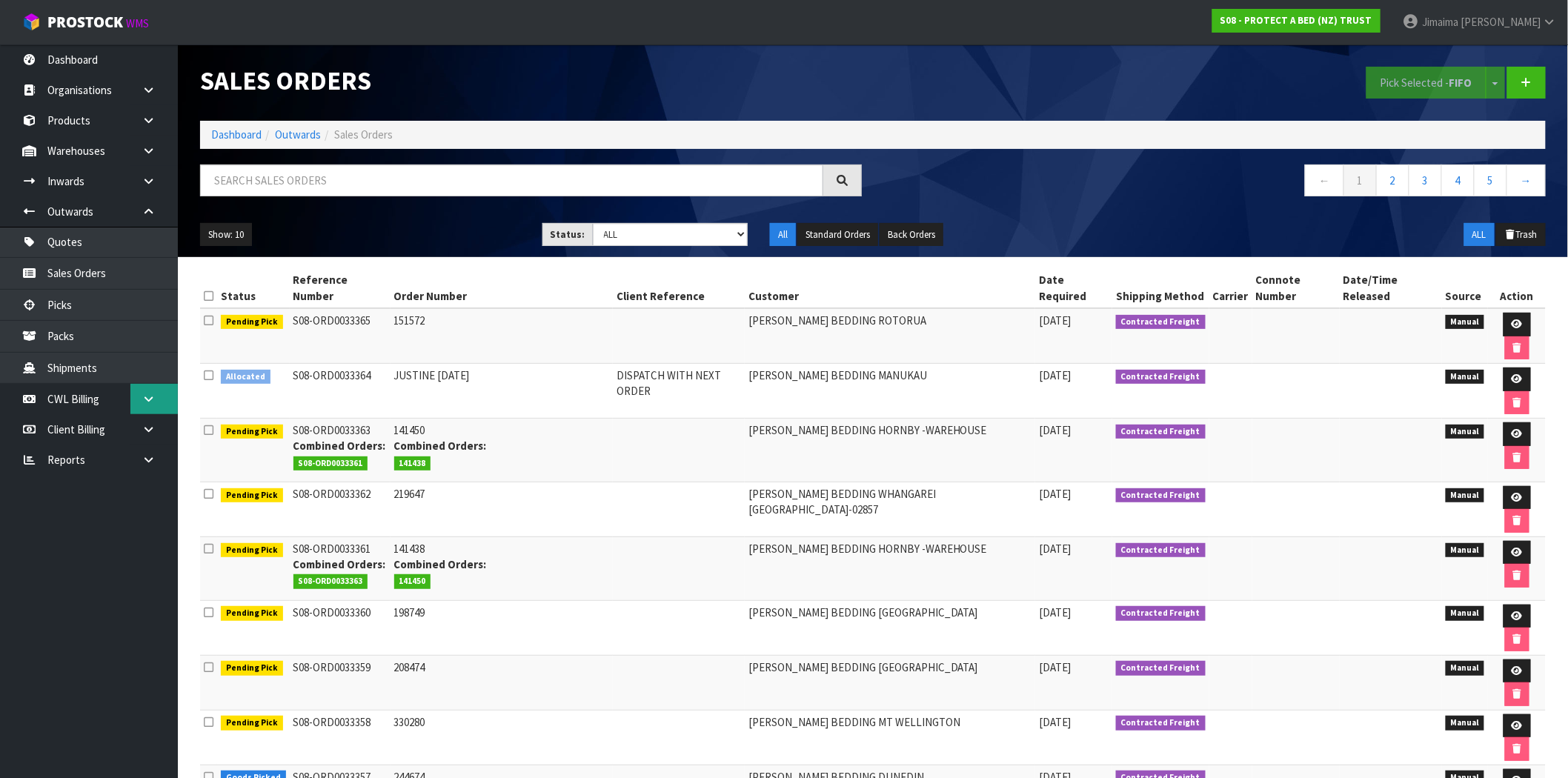
click at [149, 410] on link at bounding box center [154, 398] width 47 height 31
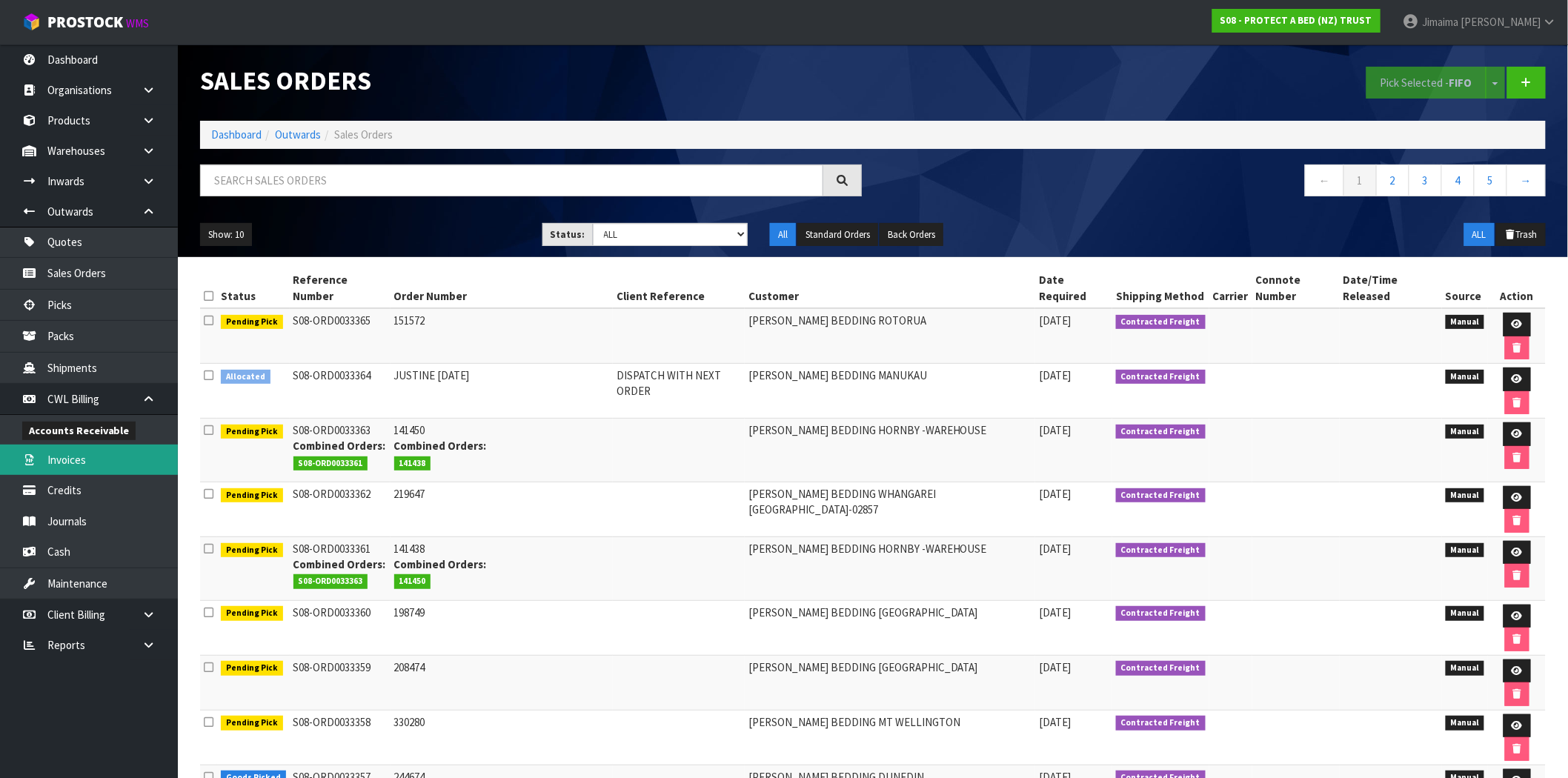
click at [82, 450] on link "Invoices" at bounding box center [89, 459] width 178 height 31
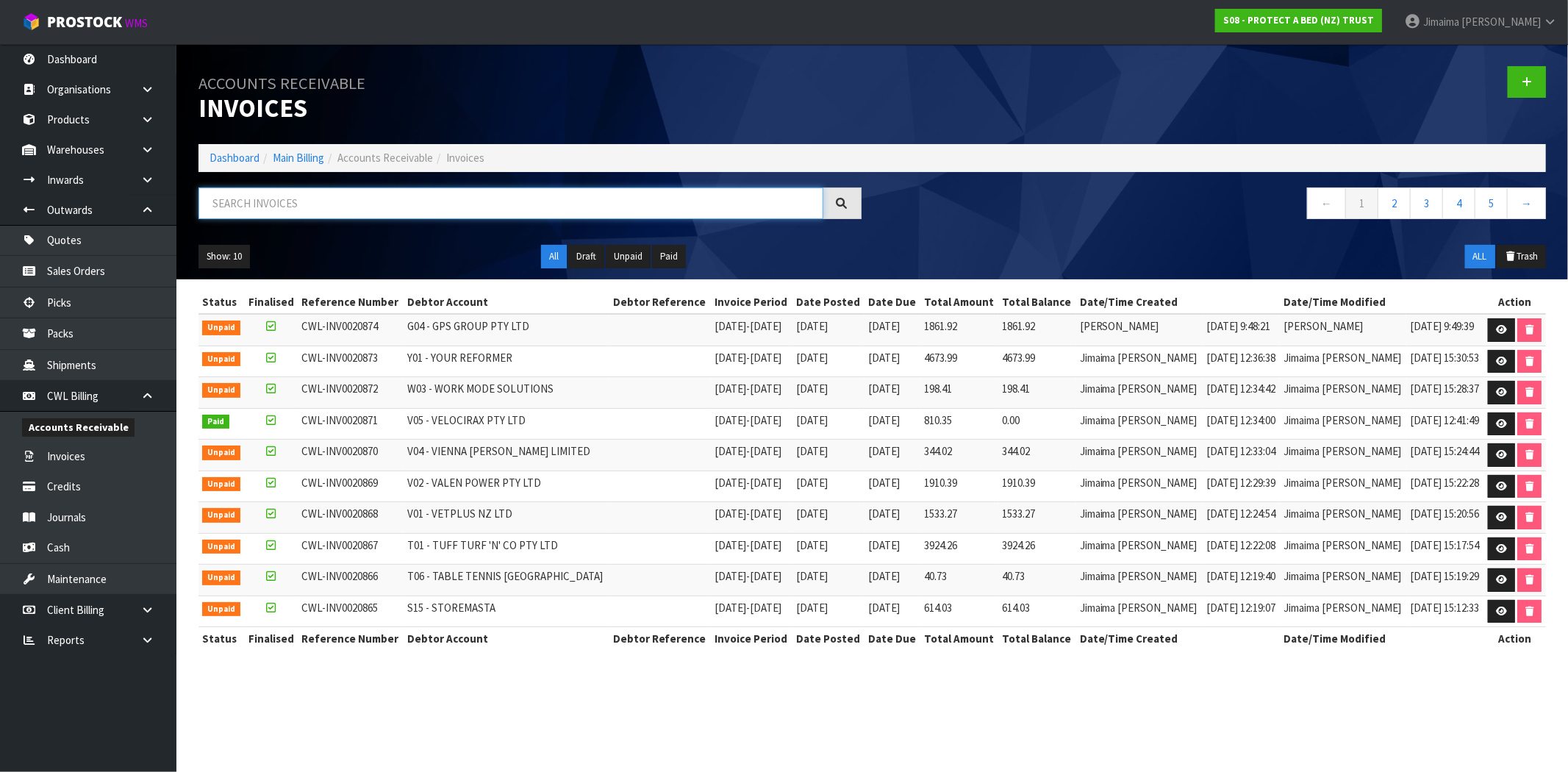
click at [467, 207] on input "text" at bounding box center [511, 203] width 625 height 31
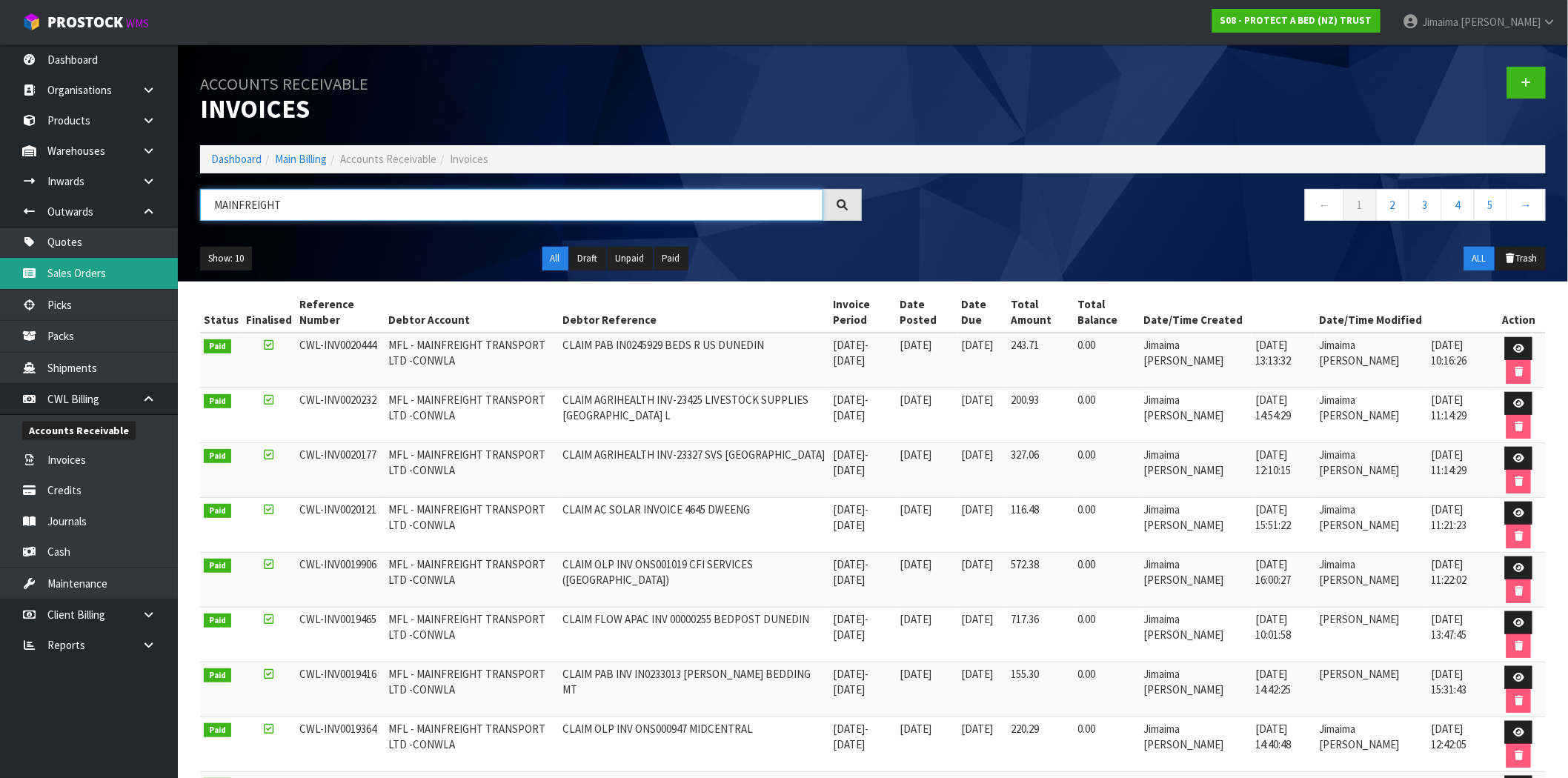
type input "MAINFREIGHT"
click at [150, 400] on icon at bounding box center [148, 399] width 14 height 11
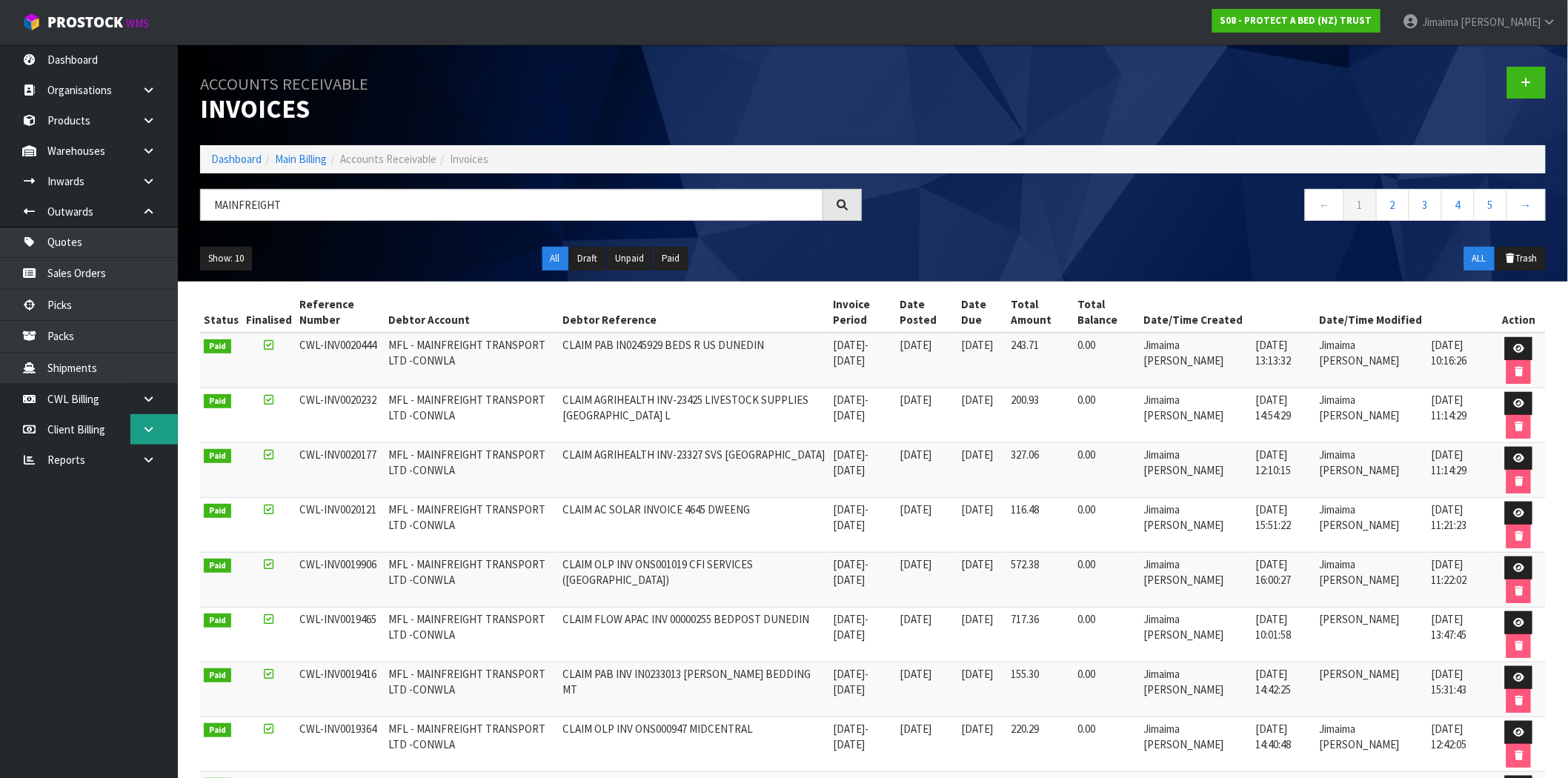
click at [163, 431] on link at bounding box center [154, 429] width 47 height 31
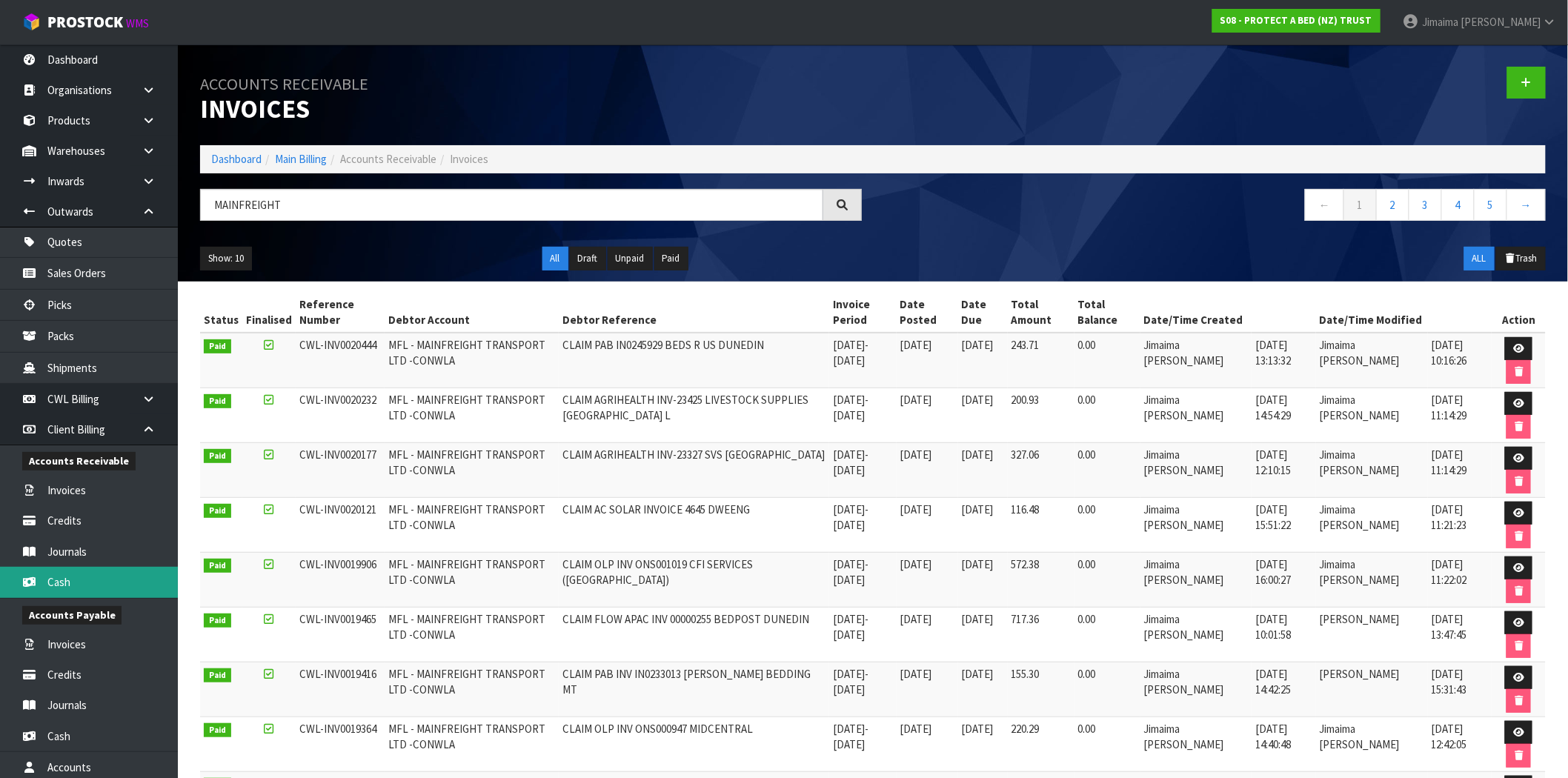
click at [86, 594] on link "Cash" at bounding box center [89, 582] width 178 height 31
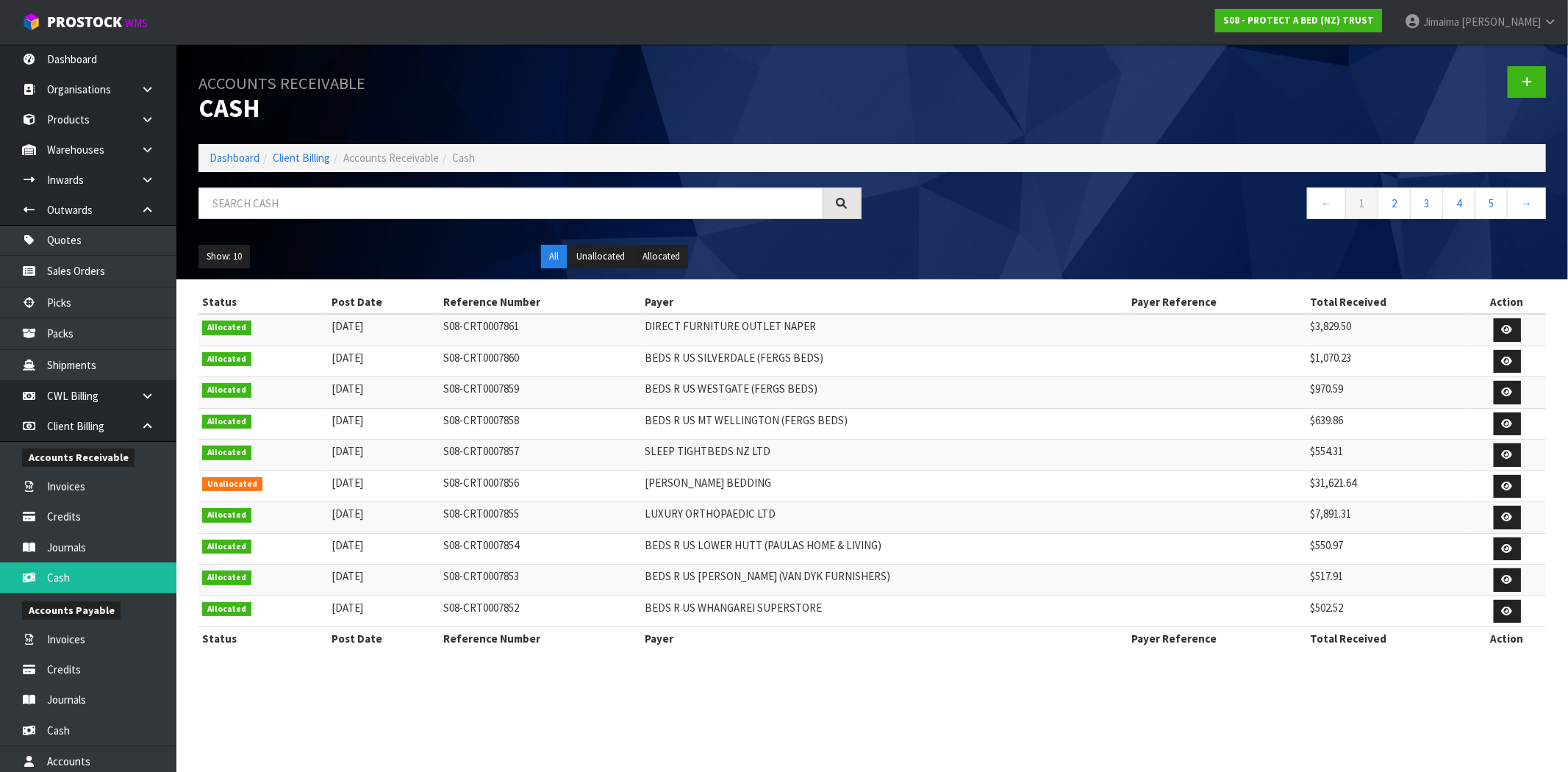
drag, startPoint x: 1506, startPoint y: 93, endPoint x: 1435, endPoint y: 64, distance: 76.7
click at [1506, 93] on div at bounding box center [1215, 82] width 685 height 75
click at [1517, 72] on link at bounding box center [1527, 82] width 39 height 31
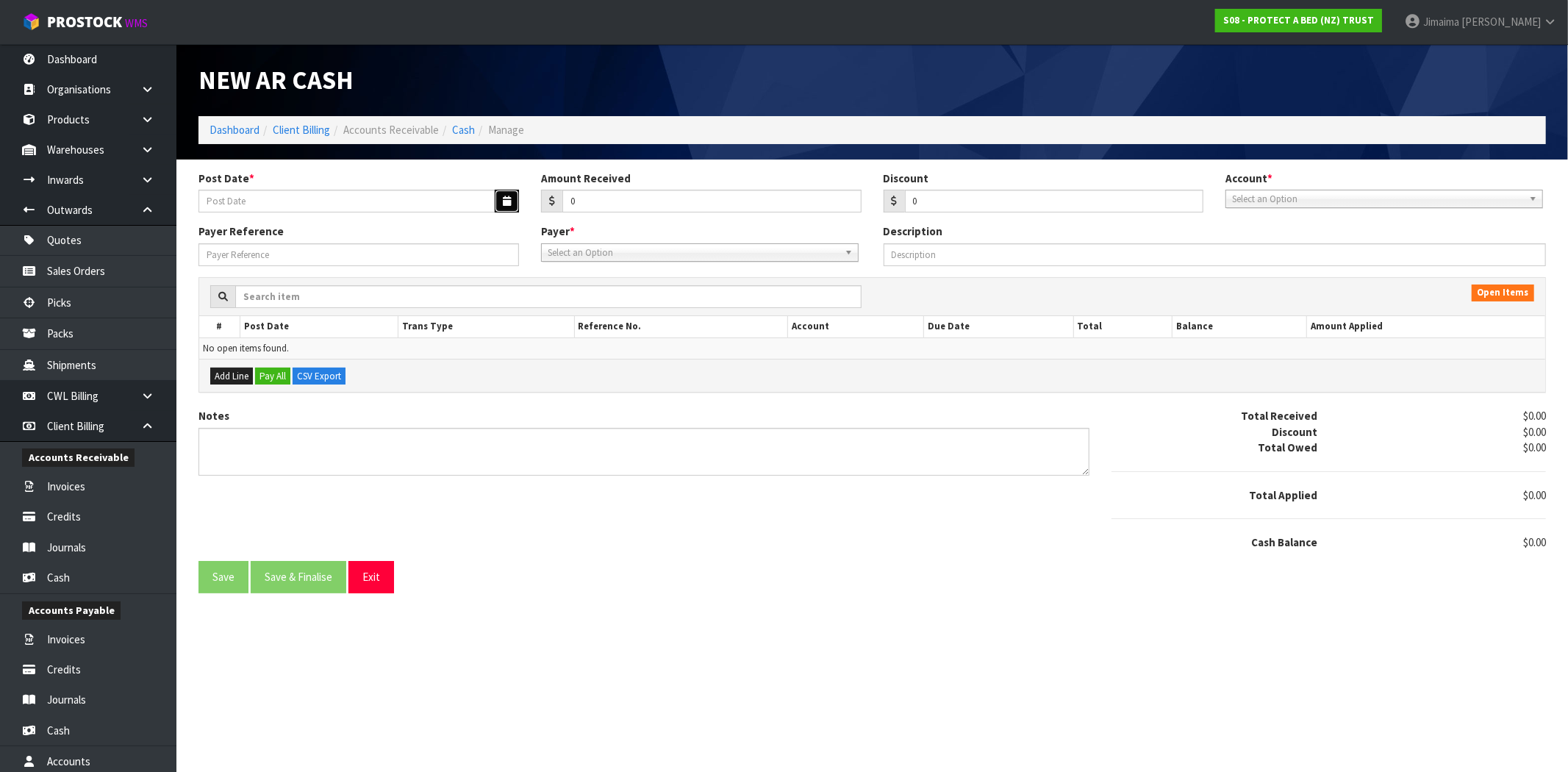
click at [508, 202] on icon "button" at bounding box center [506, 201] width 8 height 9
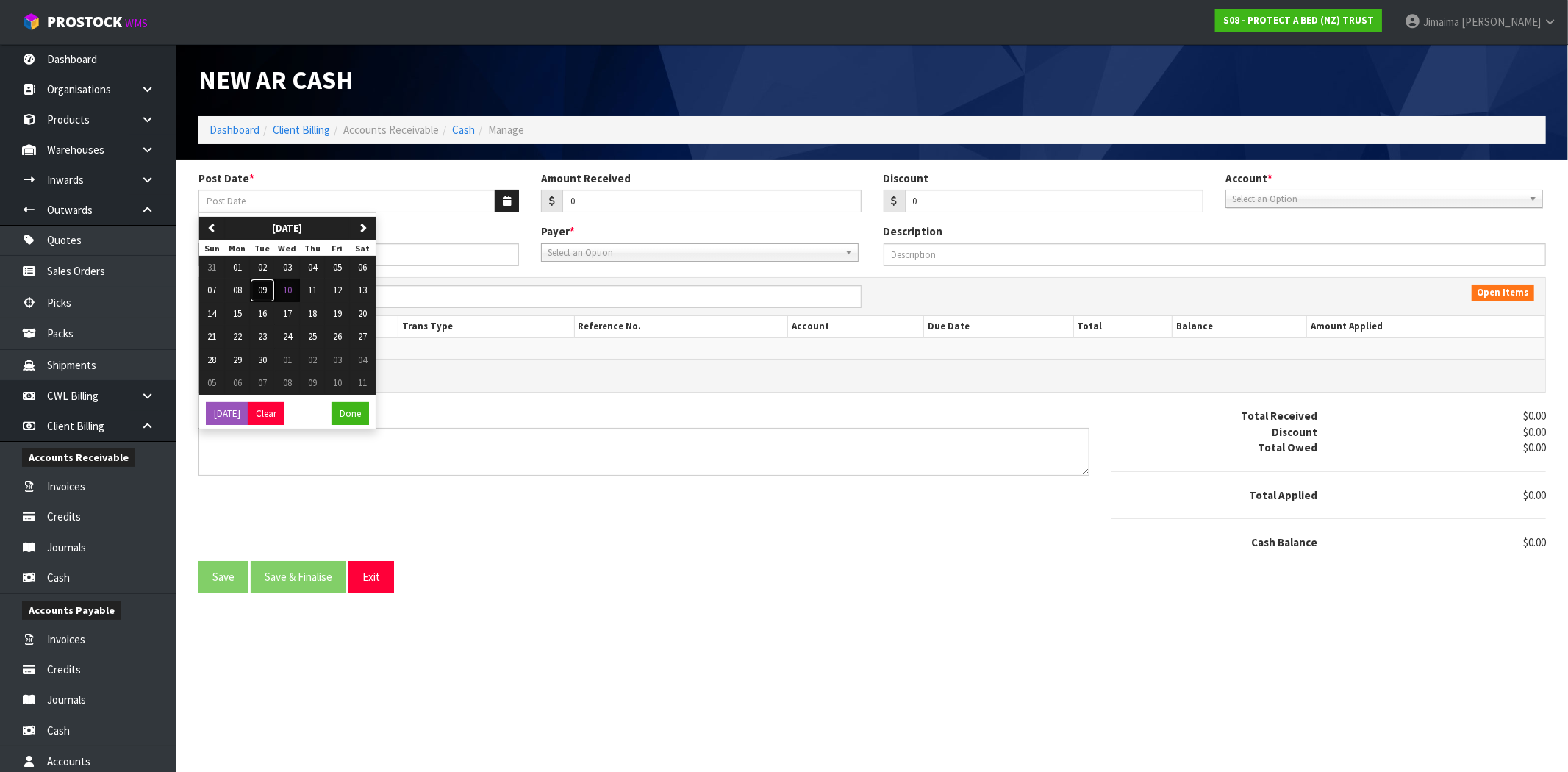
click at [269, 292] on button "09" at bounding box center [262, 290] width 25 height 24
type input "[DATE]"
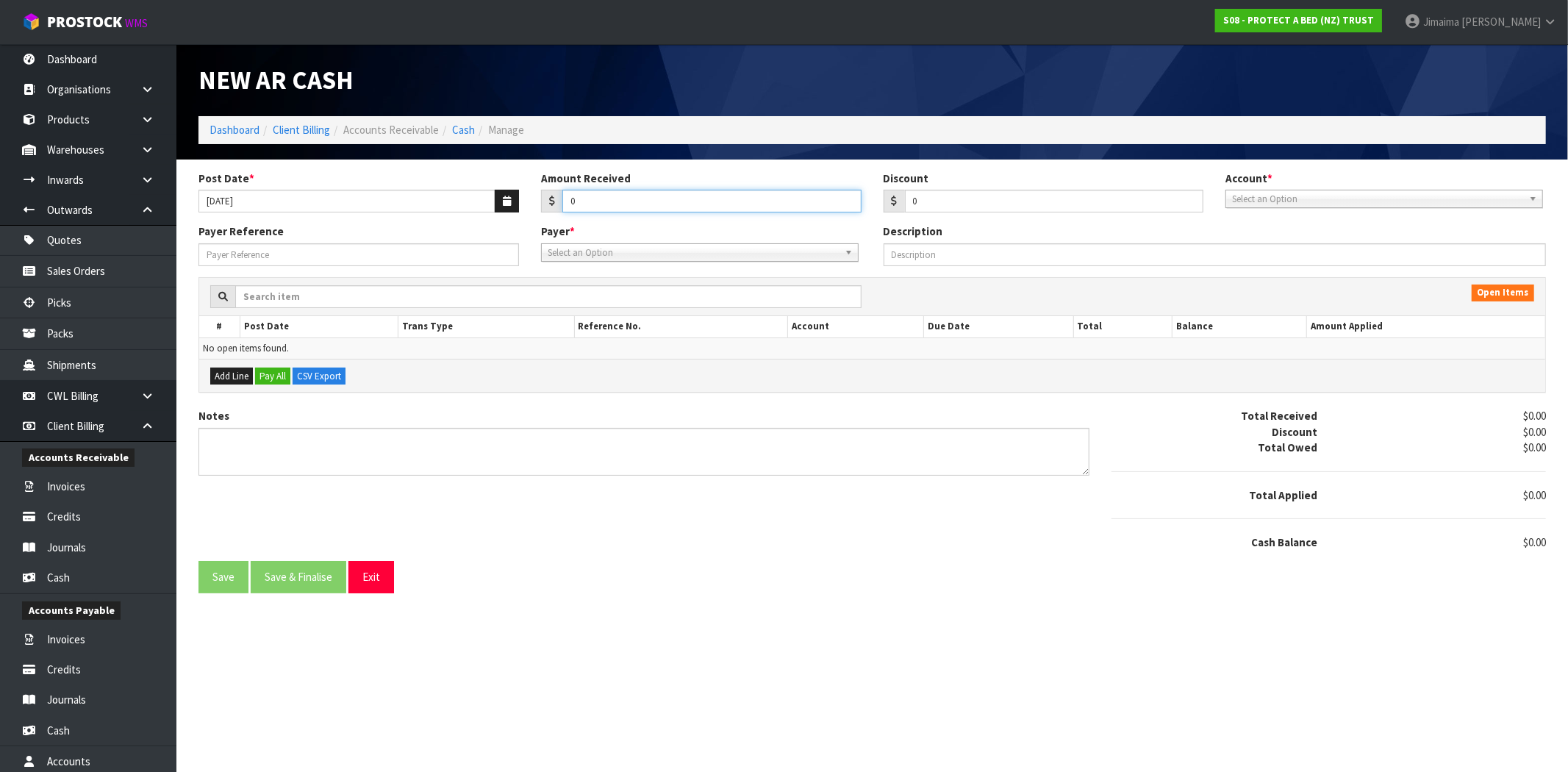
drag, startPoint x: 567, startPoint y: 199, endPoint x: 547, endPoint y: 199, distance: 20.0
click at [547, 199] on div "0" at bounding box center [701, 201] width 321 height 24
type input "340.32"
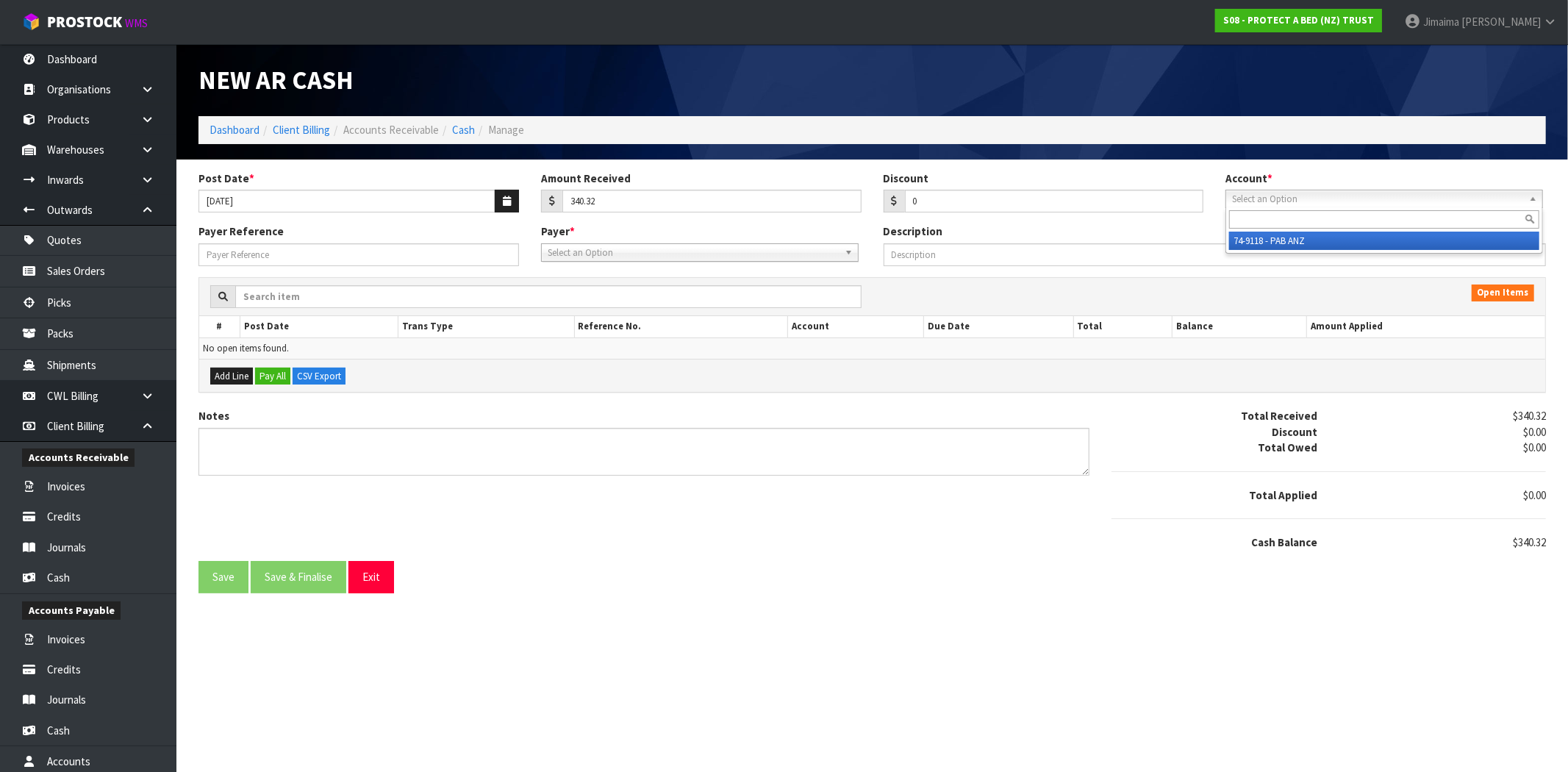
click at [1330, 206] on span "Select an Option" at bounding box center [1377, 199] width 291 height 17
drag, startPoint x: 1281, startPoint y: 243, endPoint x: 771, endPoint y: 241, distance: 510.0
click at [1274, 243] on li "74-9118 - PAB ANZ" at bounding box center [1384, 241] width 310 height 18
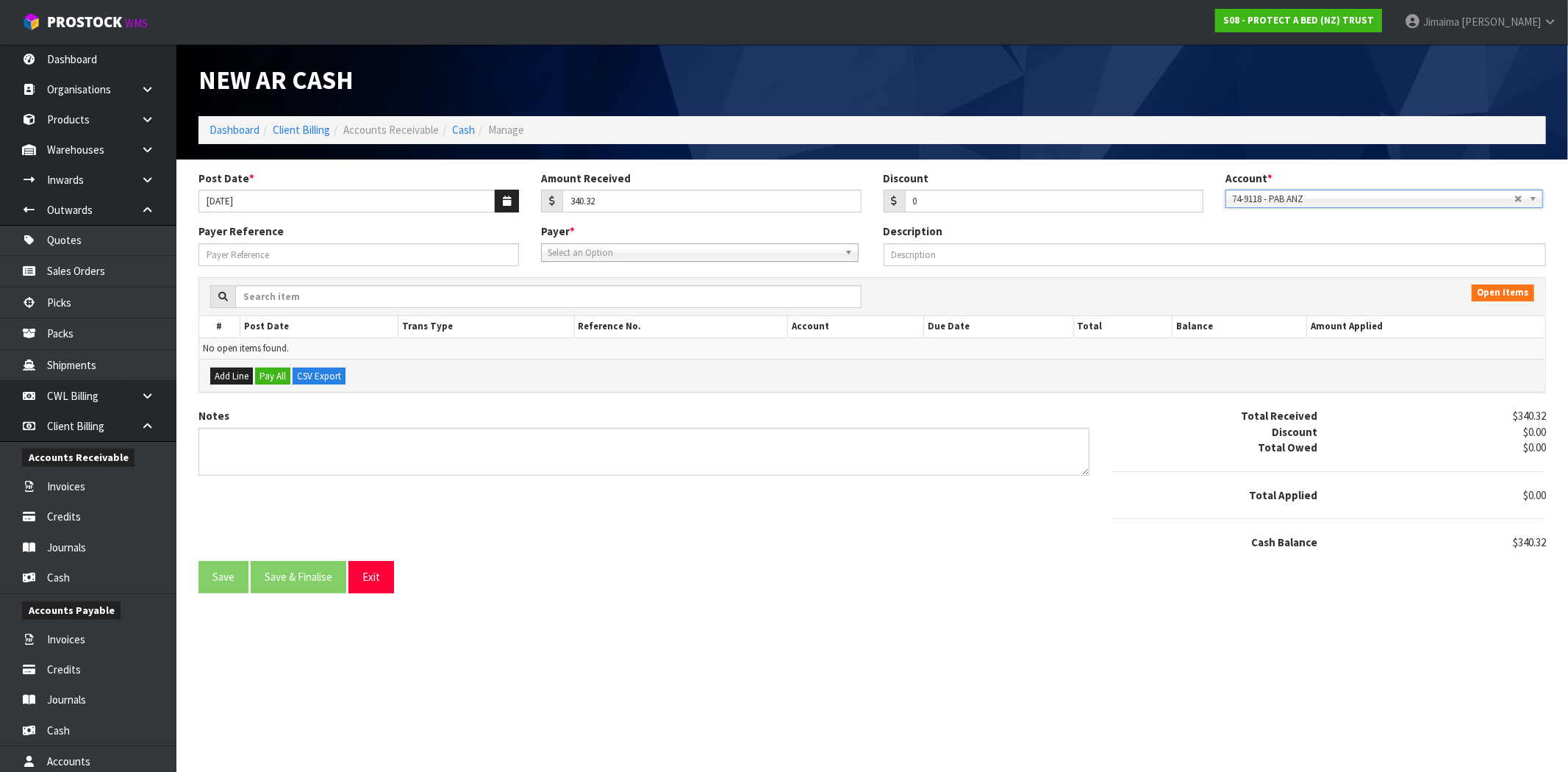
click at [657, 244] on span "Select an Option" at bounding box center [693, 253] width 291 height 17
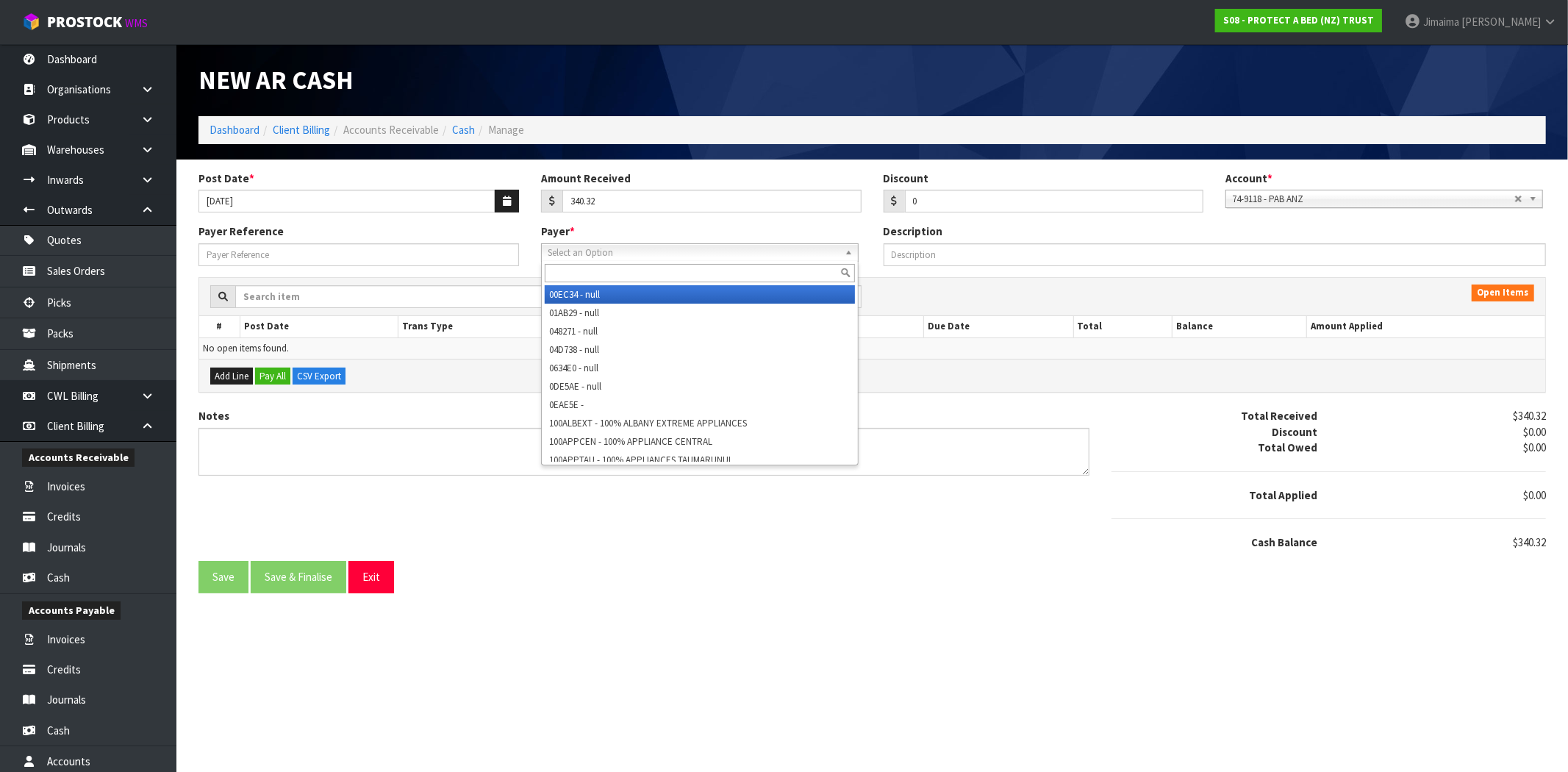
click at [568, 276] on input "text" at bounding box center [700, 273] width 310 height 18
paste input "VANDYKHLZ"
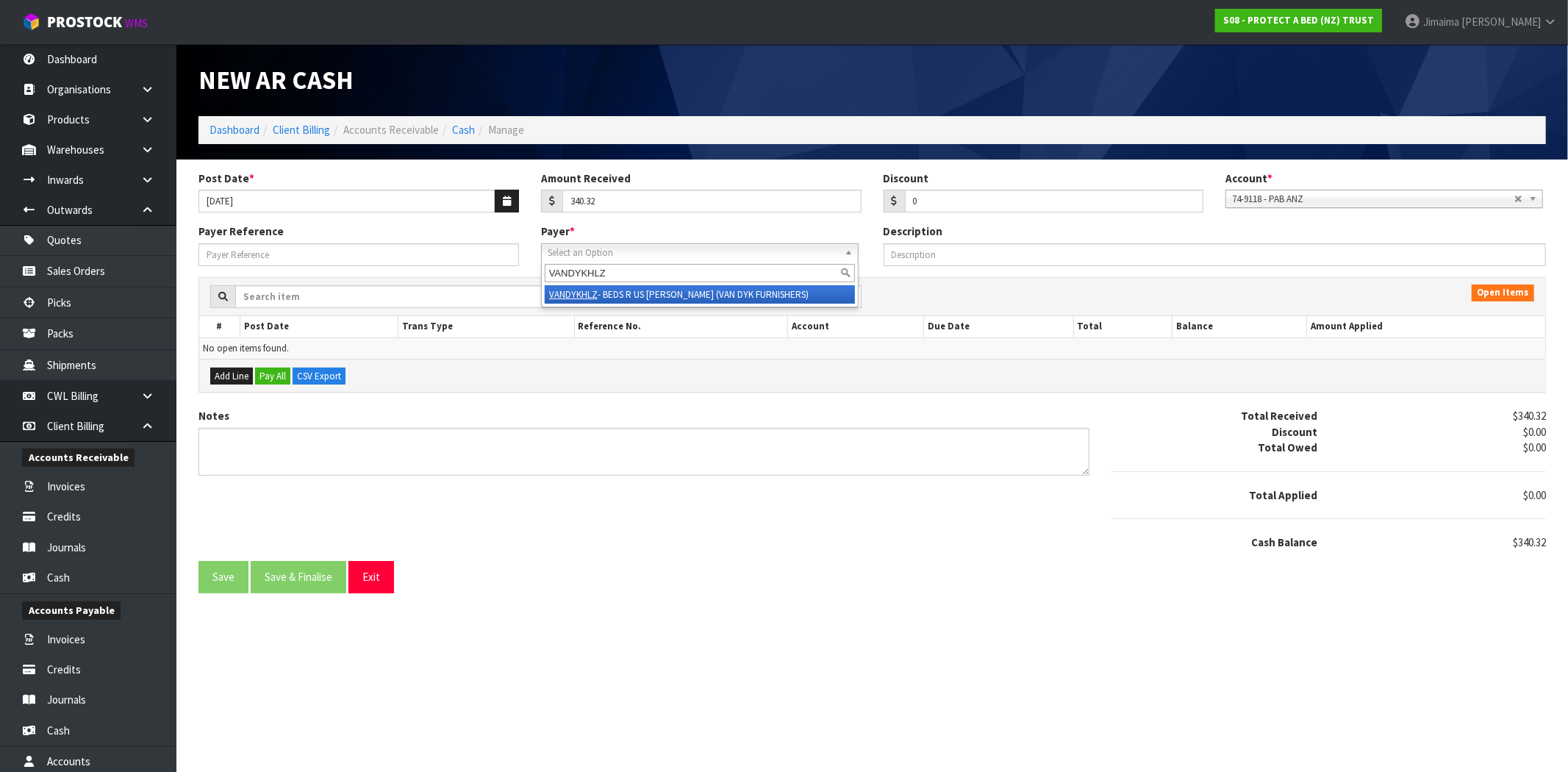
type input "VANDYKHLZ"
click at [575, 290] on em "VANDYKHLZ" at bounding box center [573, 295] width 49 height 13
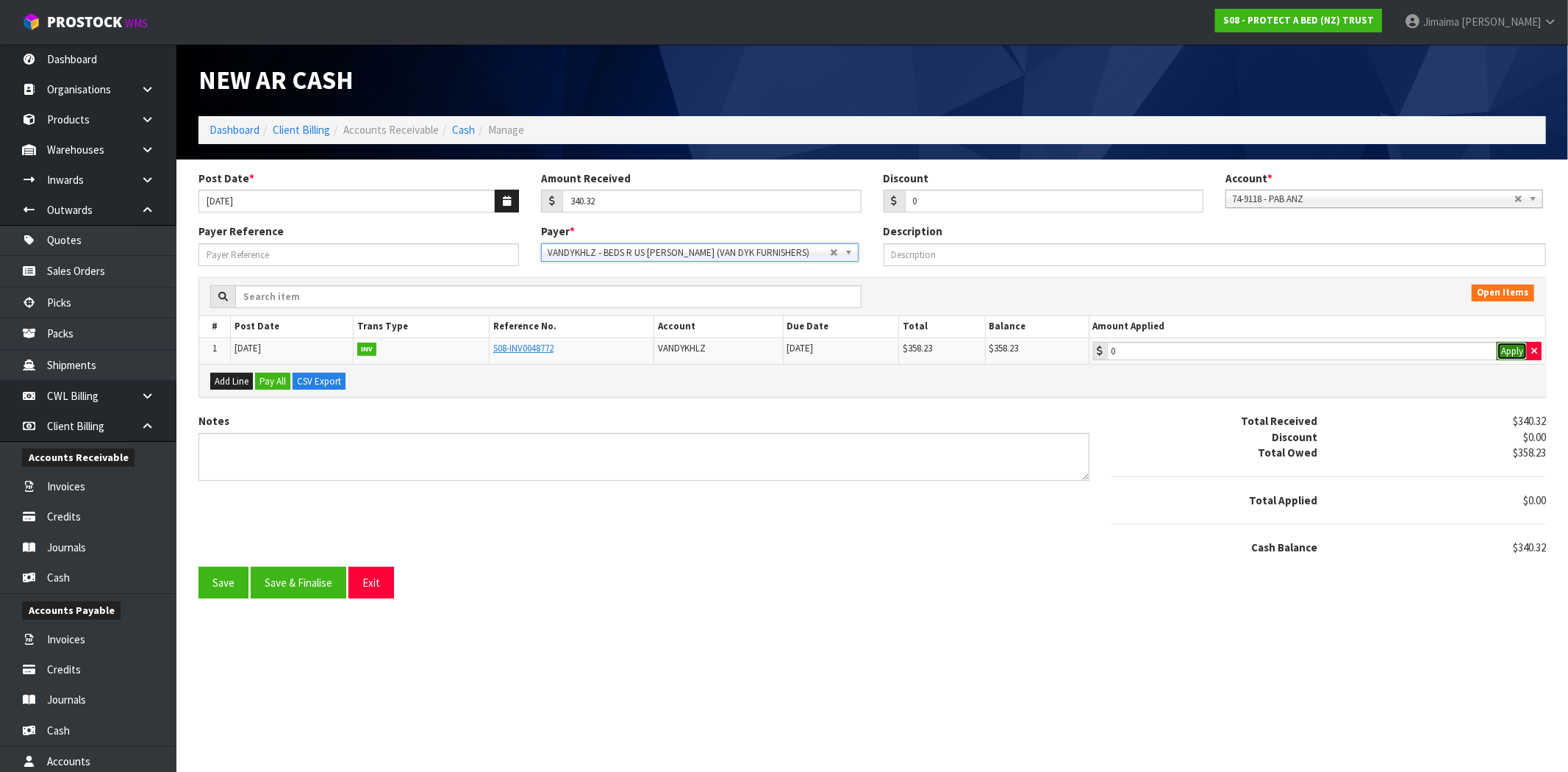
click at [1501, 353] on button "Apply" at bounding box center [1512, 351] width 31 height 19
type input "358.23"
drag, startPoint x: 1540, startPoint y: 552, endPoint x: 1517, endPoint y: 535, distance: 28.6
click at [1521, 549] on div "-$17.91" at bounding box center [1442, 547] width 228 height 16
copy span "17.91"
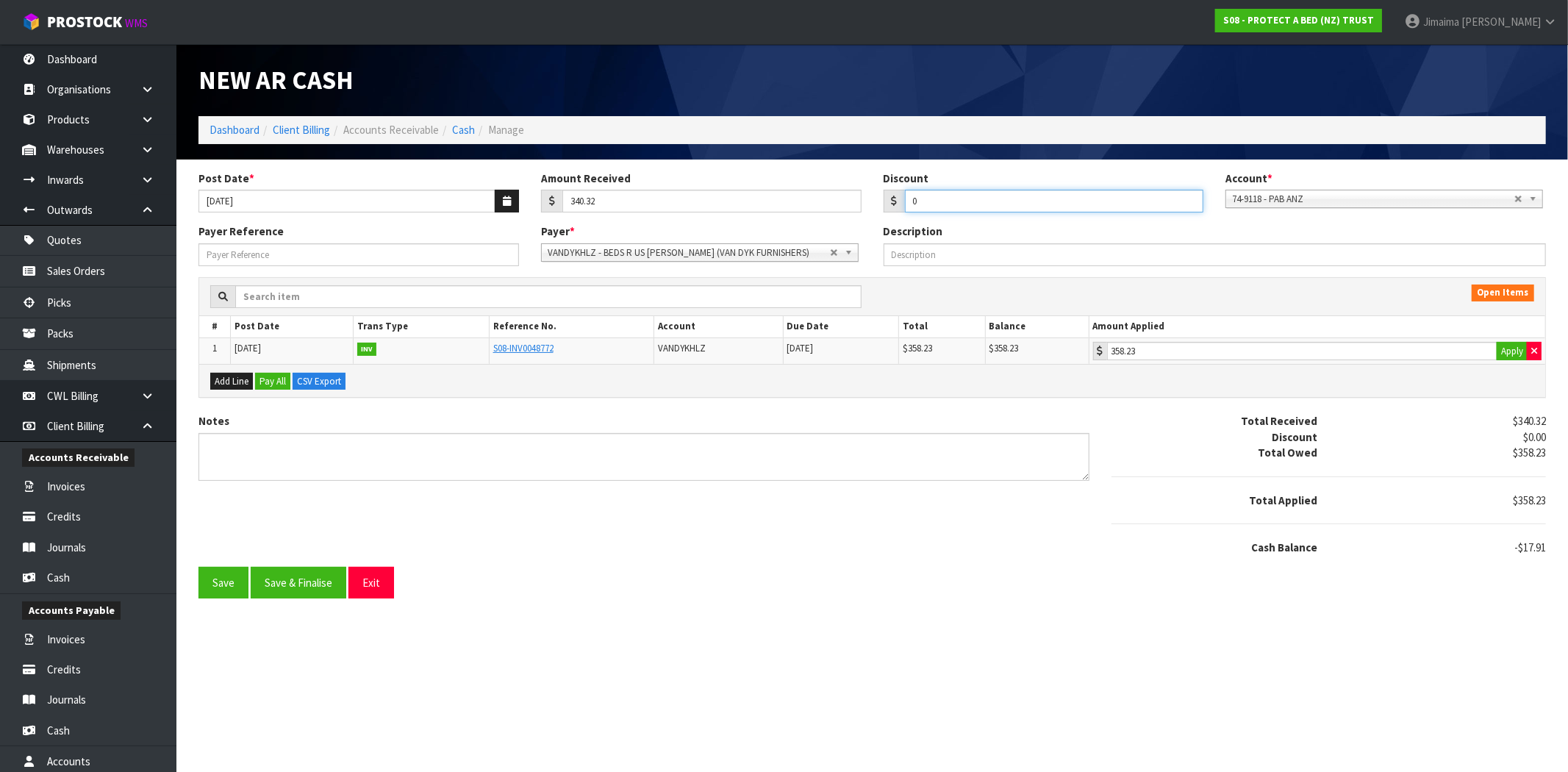
click at [828, 195] on div "Post Date * 09/09/2025 Amount Received 340.32 Discount 0 Account * 74-9118 - PA…" at bounding box center [872, 198] width 1370 height 53
paste input "17.91"
type input "17.91"
click at [815, 527] on div "Notes Total Received $340.32 Discount $17.91 Total Owed $358.23 Total Applied $…" at bounding box center [872, 490] width 1370 height 153
click at [301, 572] on button "Save & Finalise" at bounding box center [299, 583] width 96 height 31
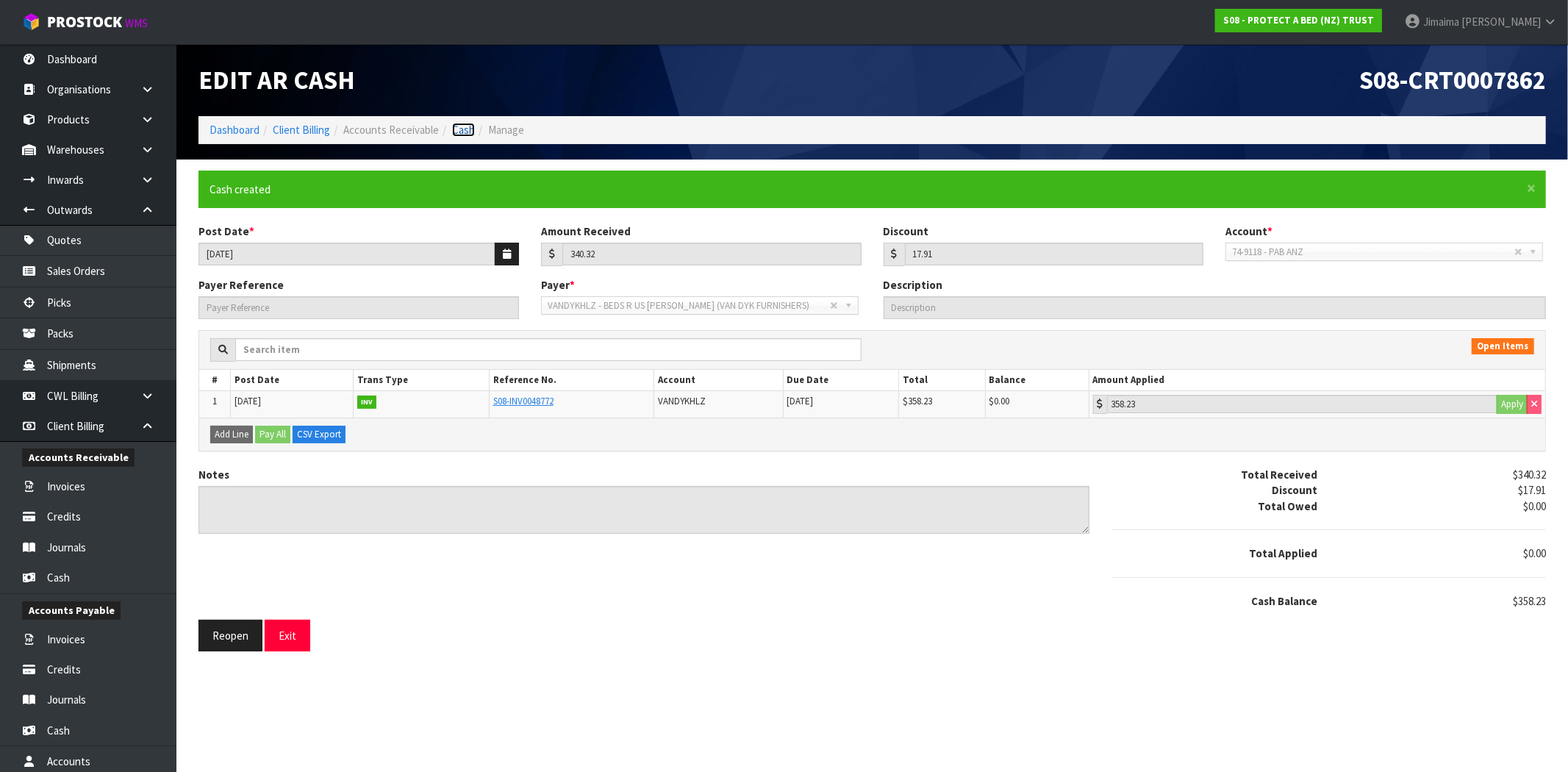
click at [465, 132] on link "Cash" at bounding box center [463, 130] width 23 height 14
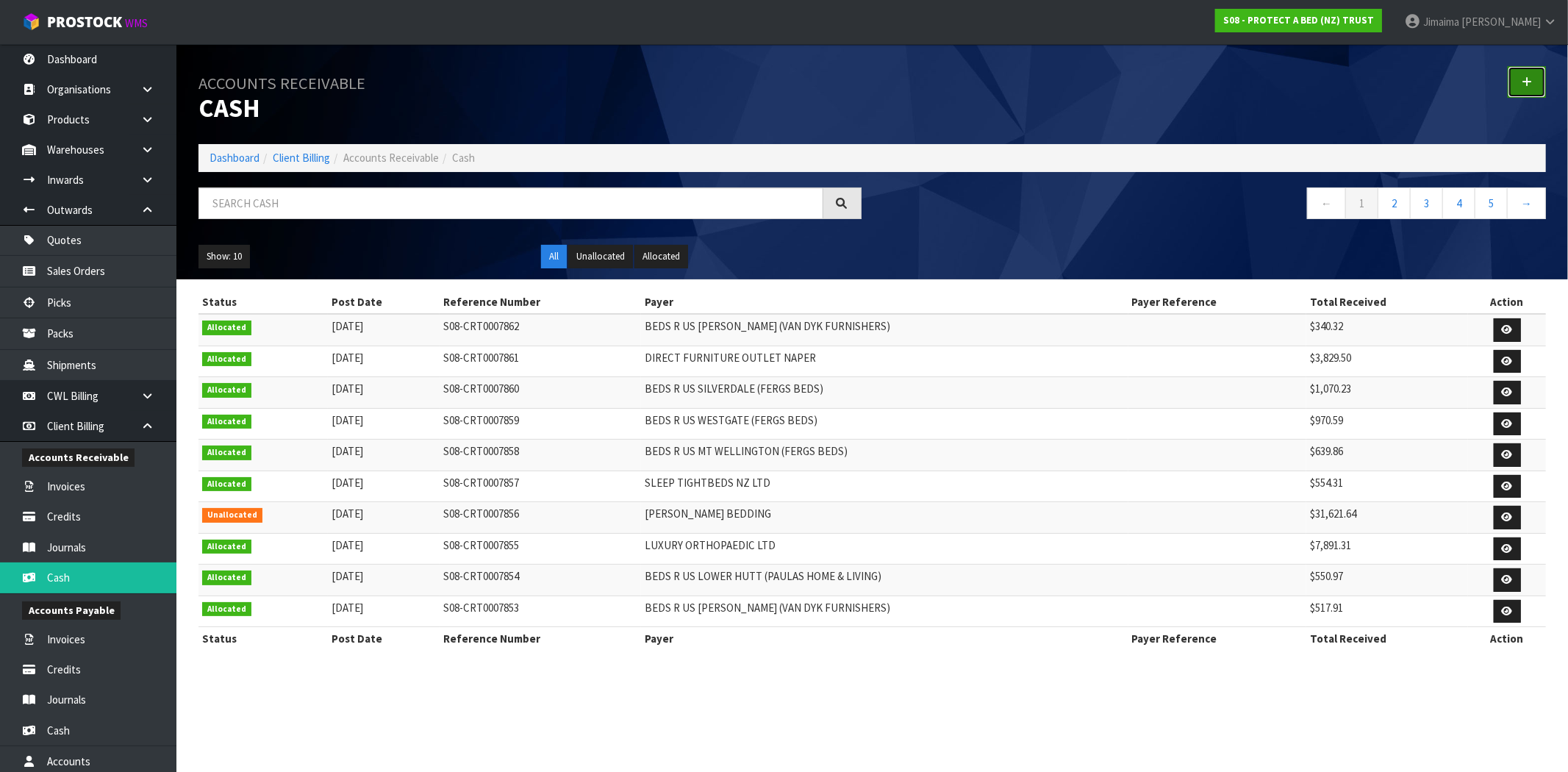
click at [1536, 72] on link at bounding box center [1527, 82] width 39 height 31
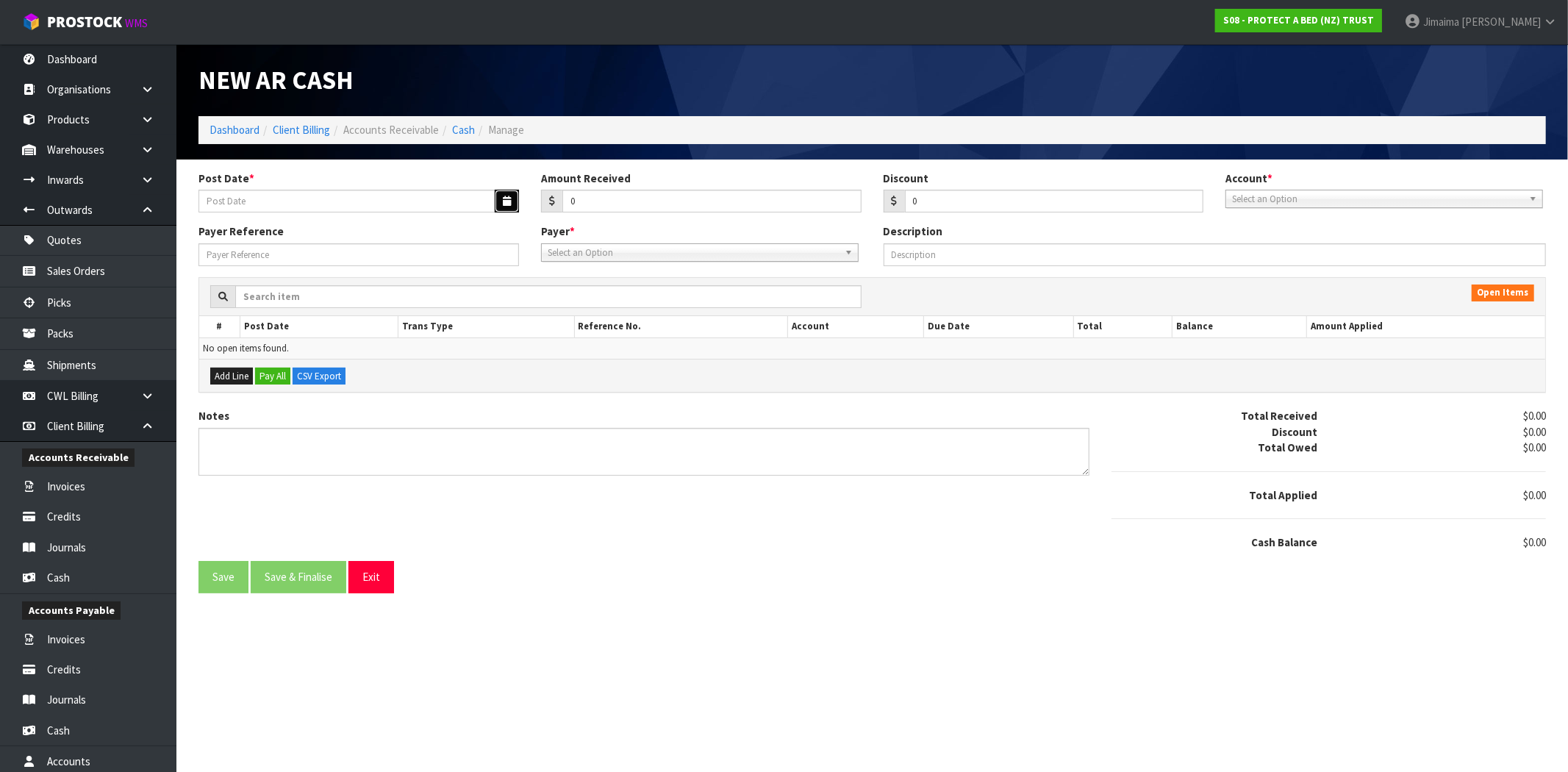
click at [513, 189] on button "button" at bounding box center [506, 200] width 24 height 23
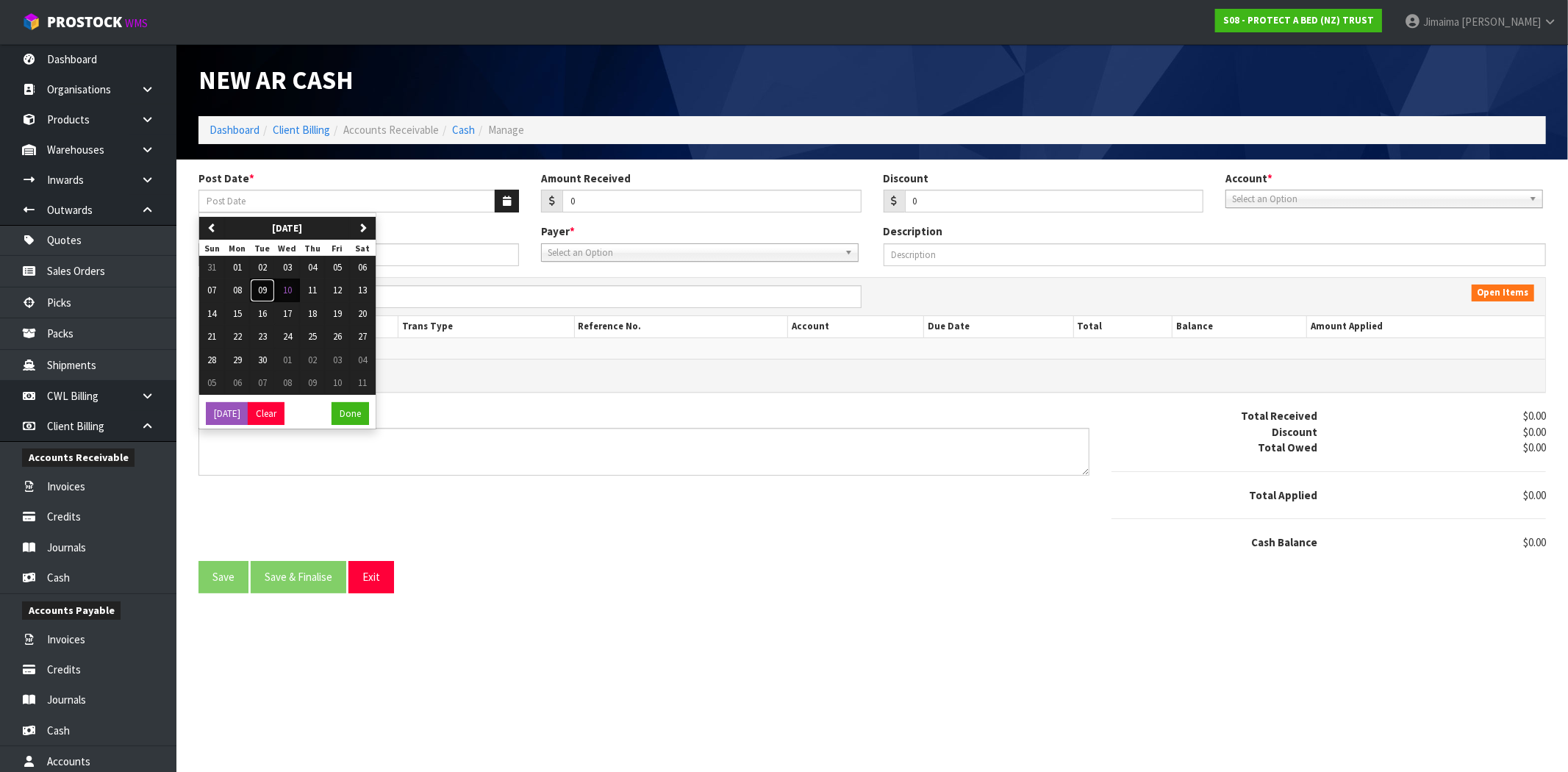
drag, startPoint x: 269, startPoint y: 294, endPoint x: 608, endPoint y: 221, distance: 346.8
click at [270, 294] on button "09" at bounding box center [262, 290] width 25 height 24
type input "[DATE]"
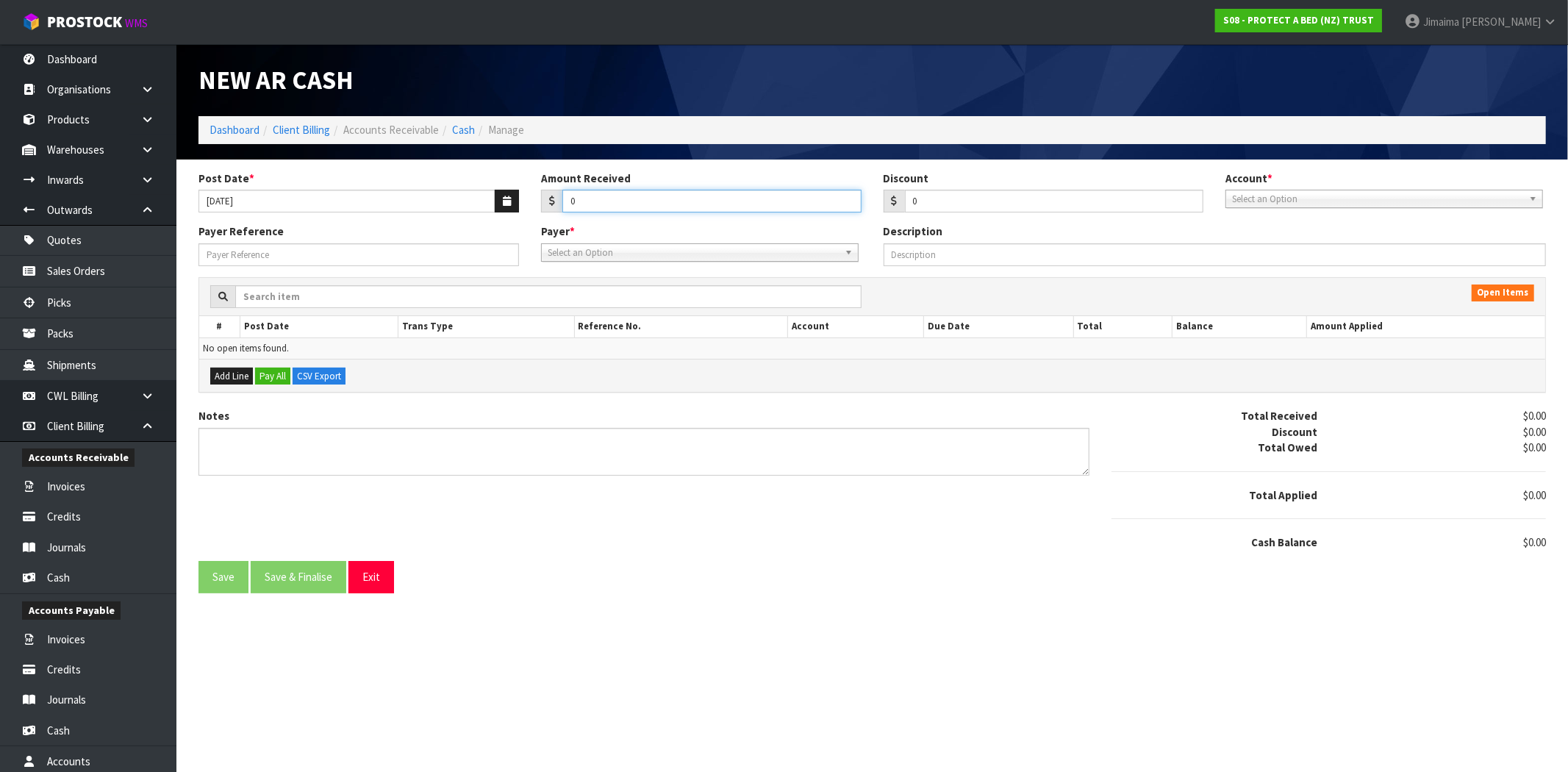
drag, startPoint x: 598, startPoint y: 200, endPoint x: 529, endPoint y: 208, distance: 69.5
click at [530, 208] on div "Amount Received 0" at bounding box center [701, 192] width 343 height 42
type input "1651.41"
click at [1321, 193] on span "Select an Option" at bounding box center [1377, 199] width 291 height 17
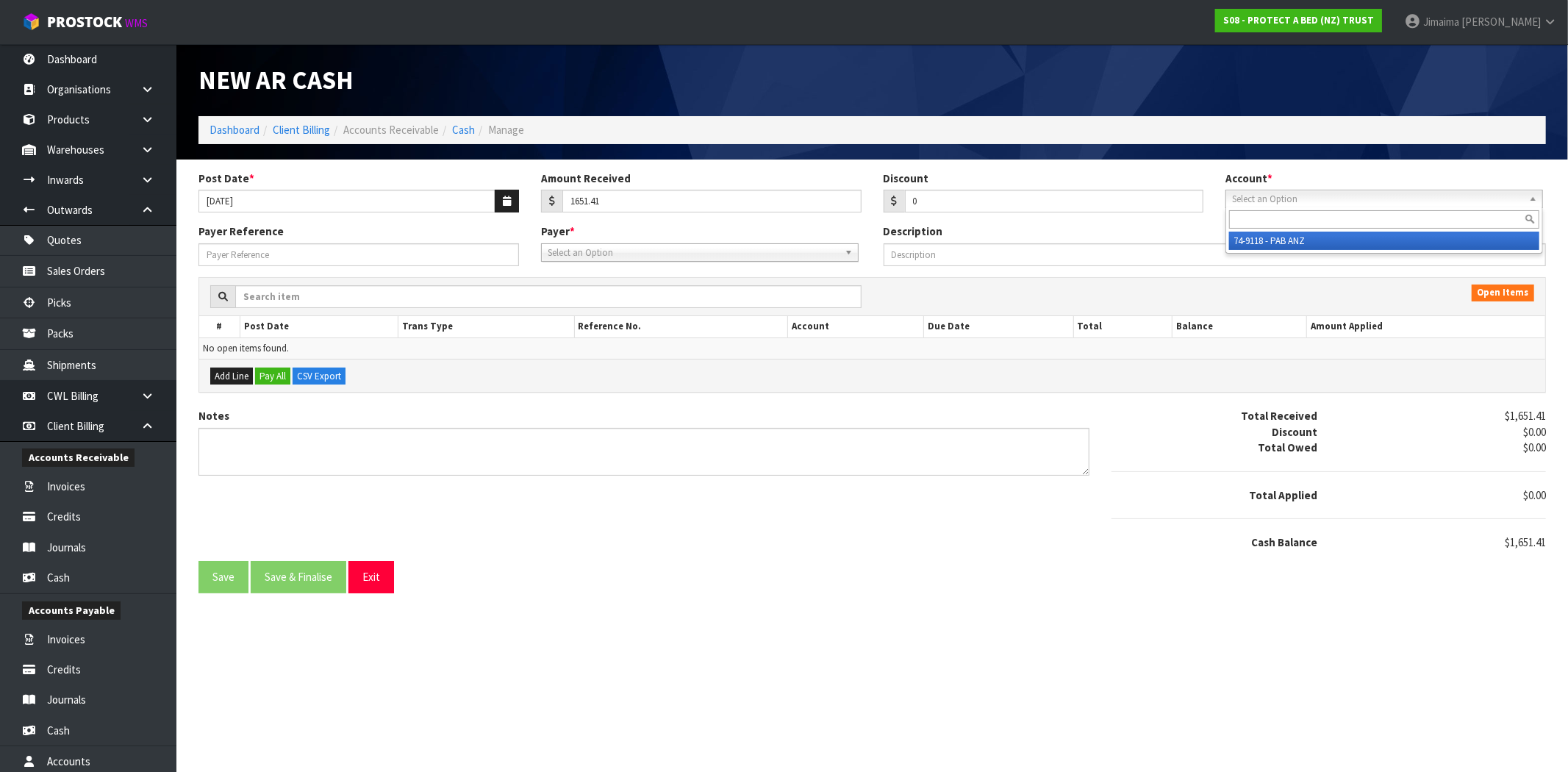
click at [1314, 241] on li "74-9118 - PAB ANZ" at bounding box center [1384, 241] width 310 height 18
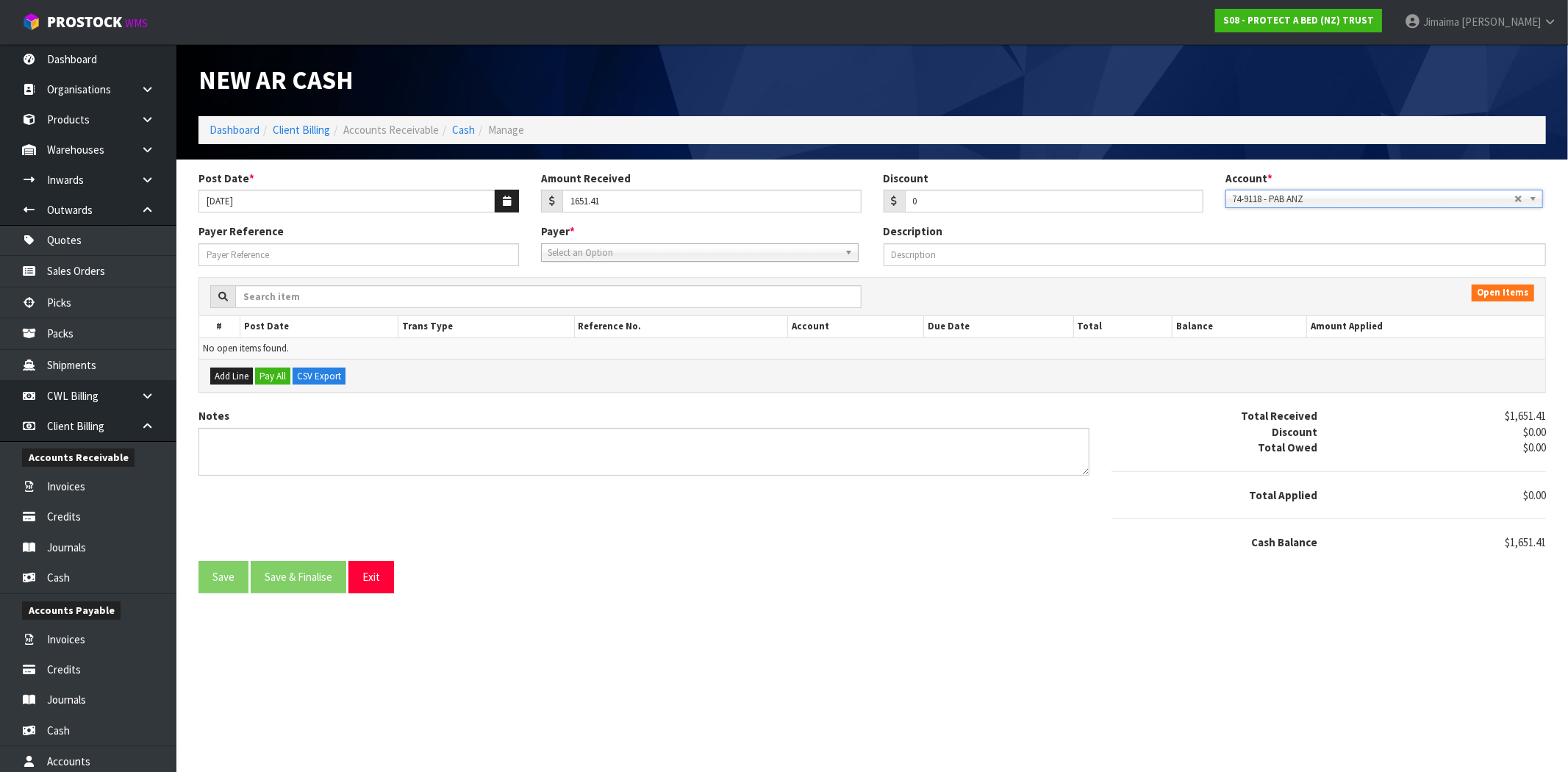
click at [611, 250] on span "Select an Option" at bounding box center [693, 253] width 291 height 17
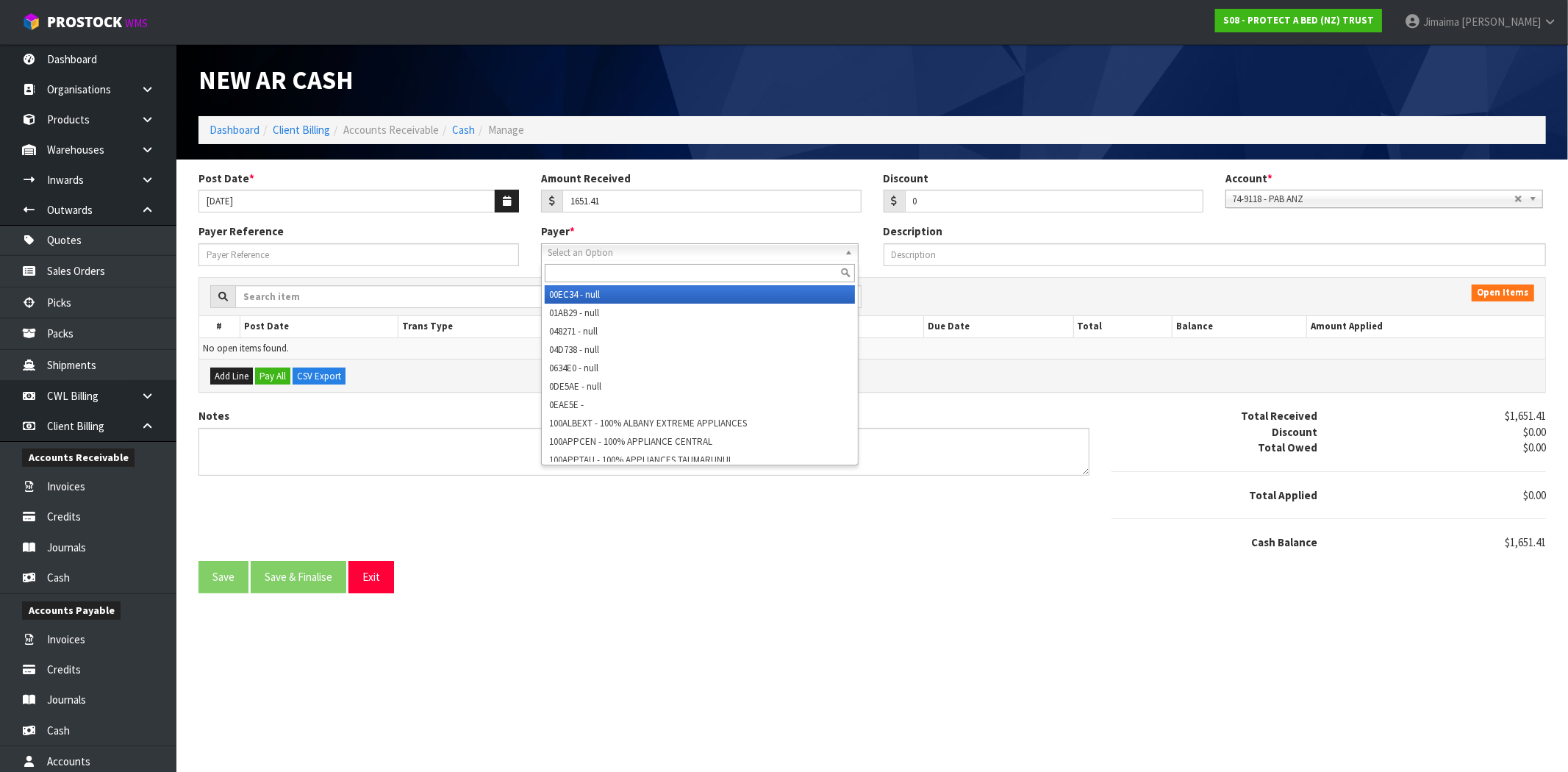
click at [593, 274] on input "text" at bounding box center [700, 273] width 310 height 18
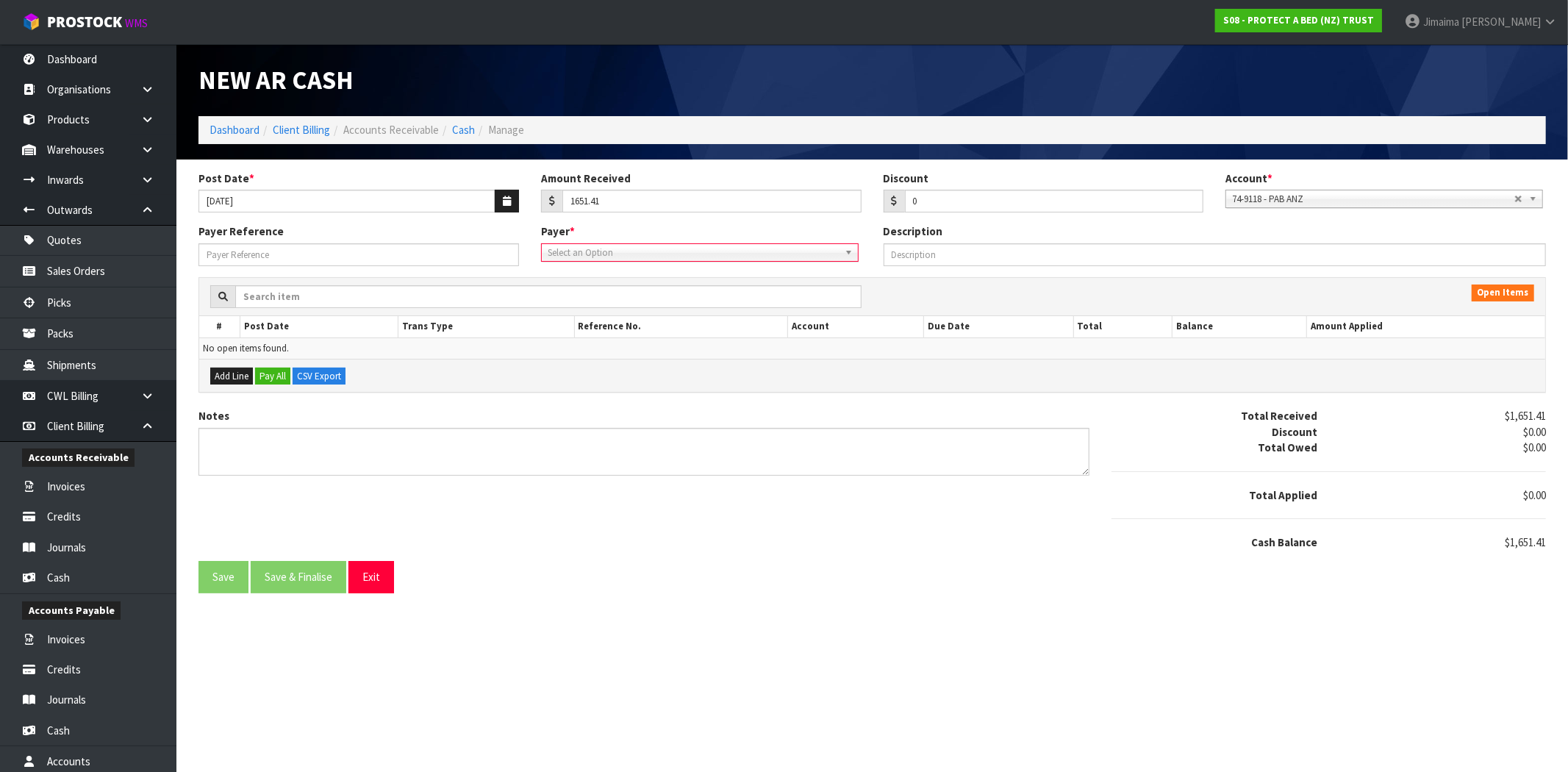
click at [597, 252] on span "Select an Option" at bounding box center [693, 253] width 291 height 17
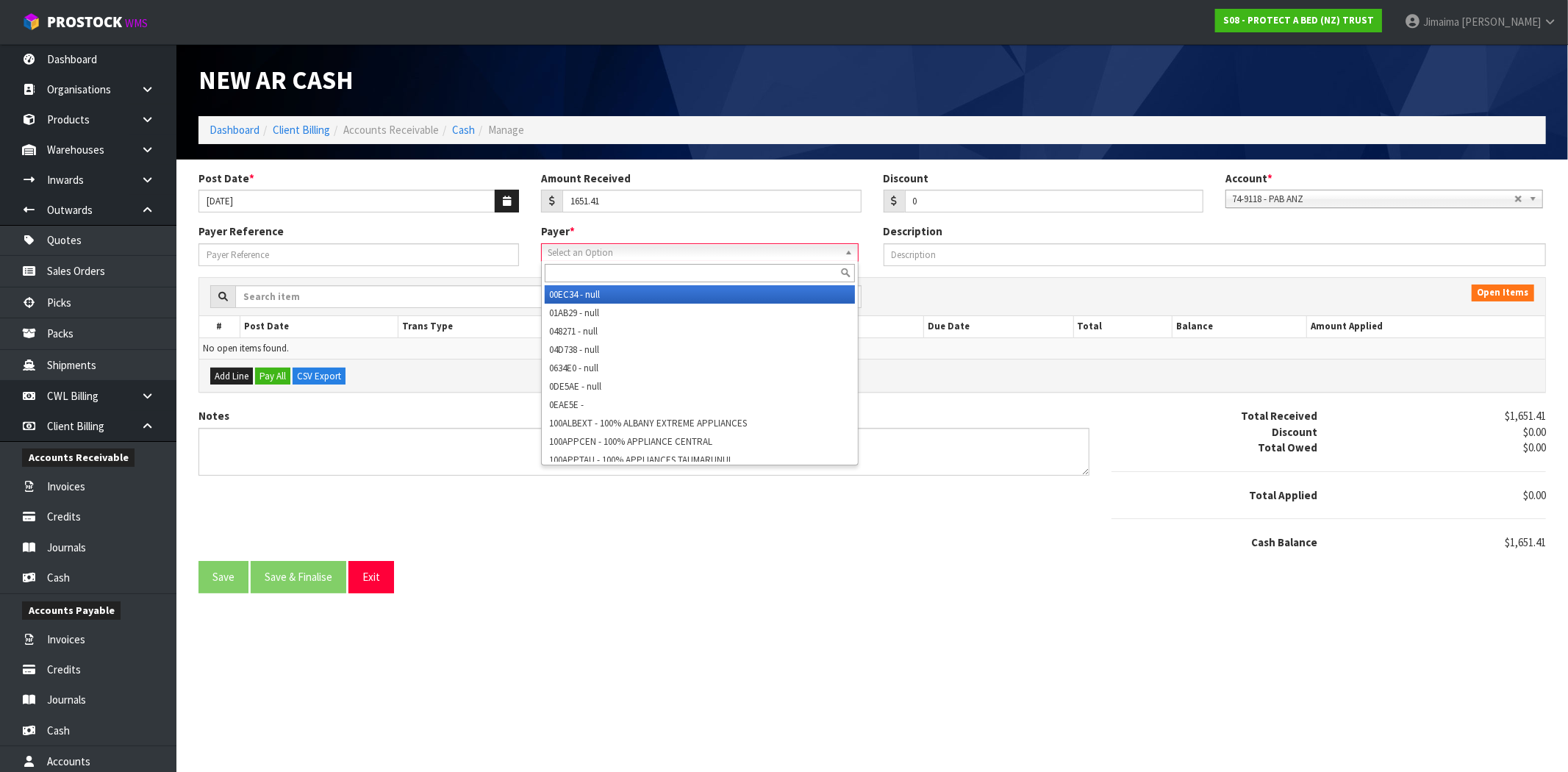
click at [582, 270] on input "text" at bounding box center [700, 273] width 310 height 18
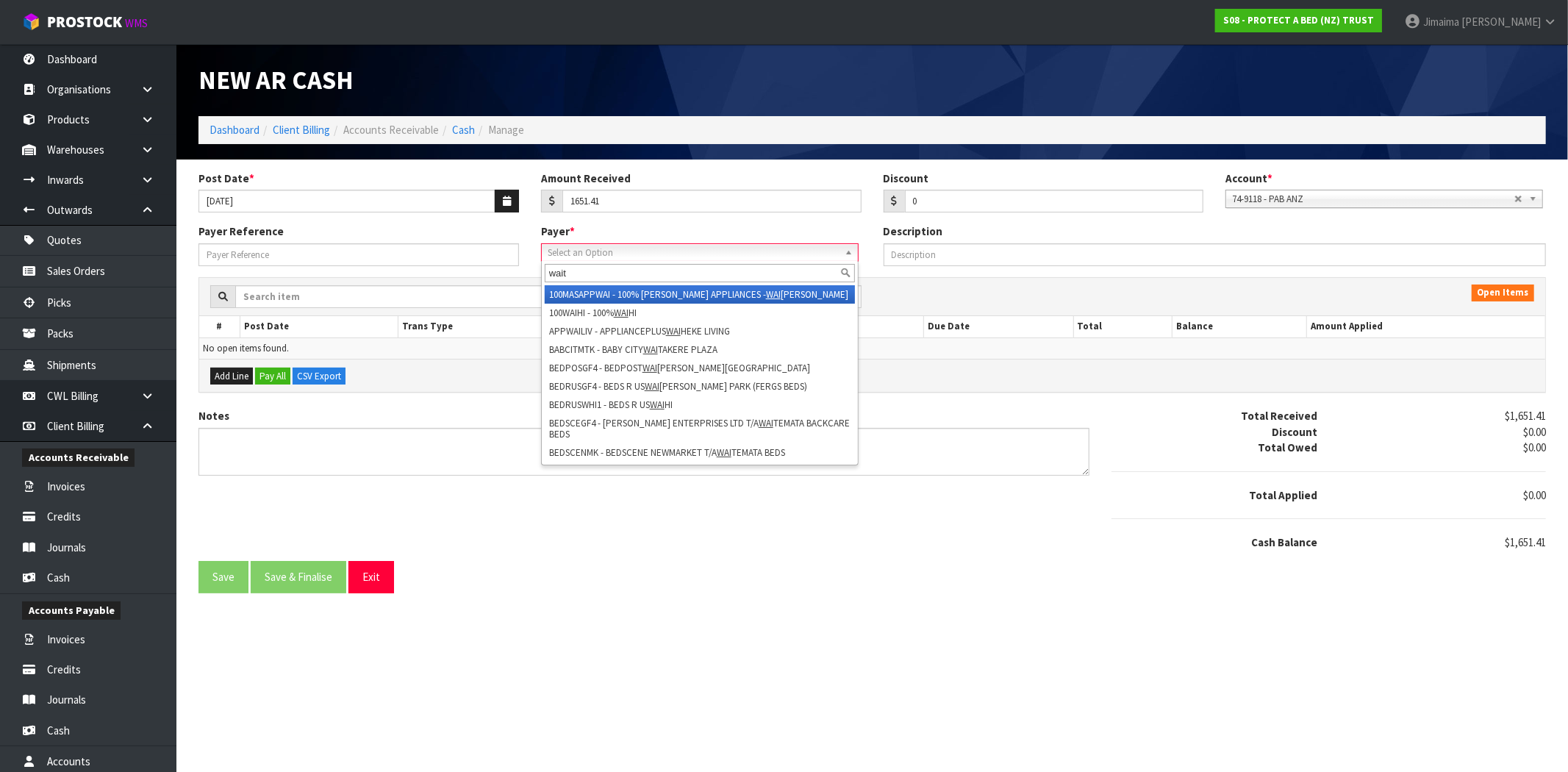
type input "waite"
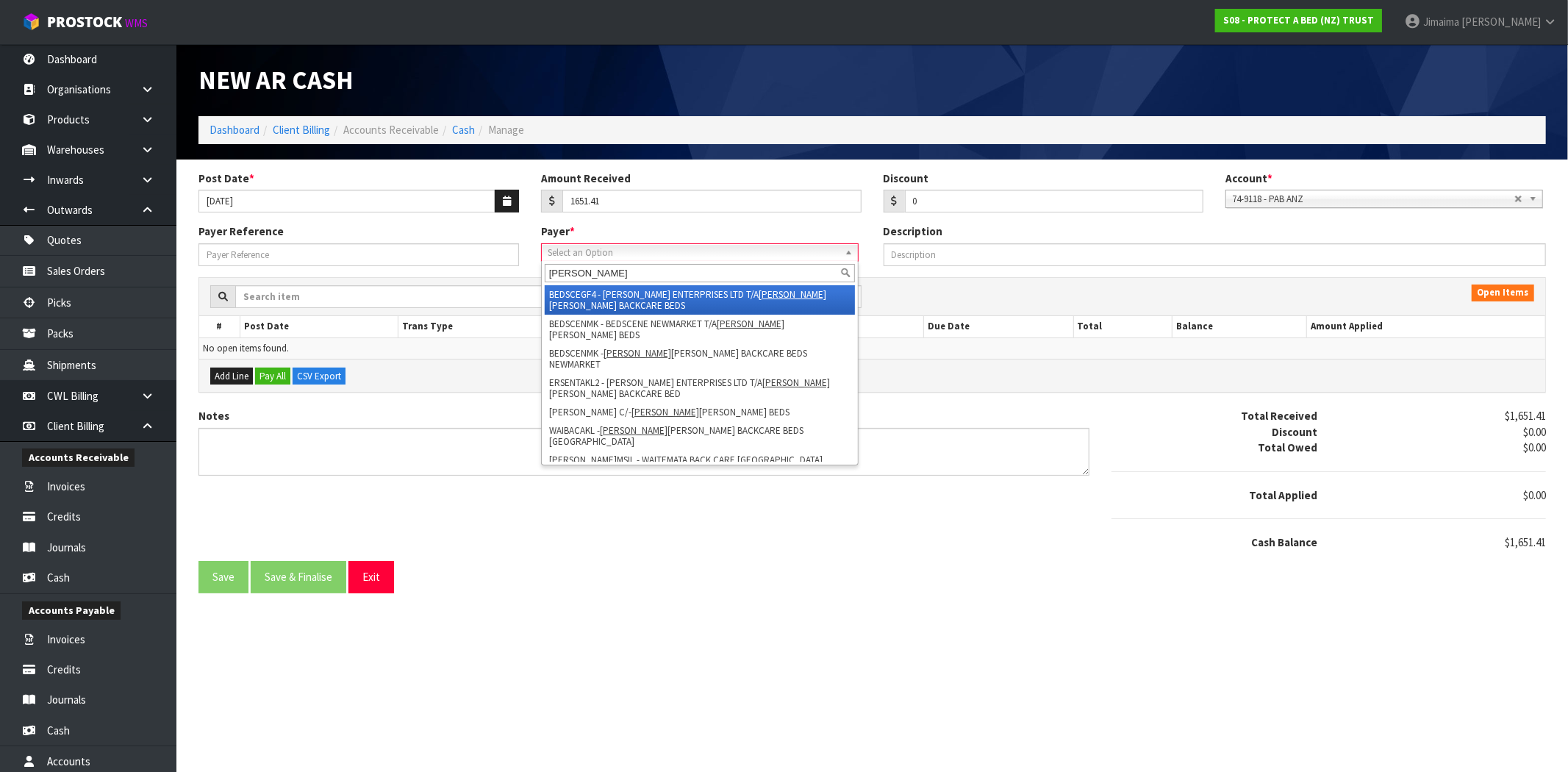
drag, startPoint x: 582, startPoint y: 270, endPoint x: 516, endPoint y: 267, distance: 66.1
click at [516, 267] on div "Payer Reference Payer * 00EC34 - null 01AB29 - null 048271 - null 04D738 - null…" at bounding box center [872, 250] width 1370 height 53
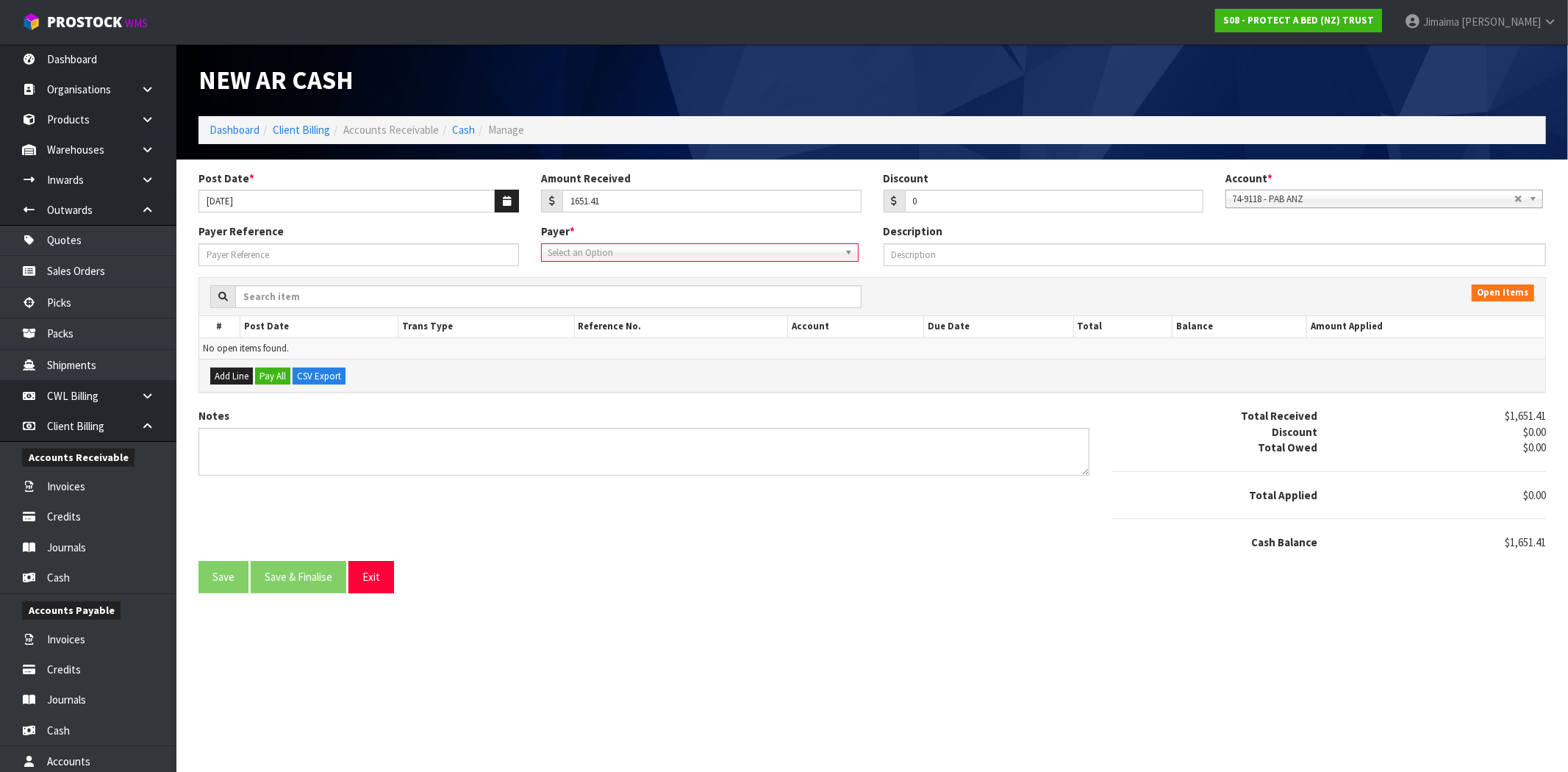
click at [671, 265] on div "Payer Reference Payer * 00EC34 - null 01AB29 - null 048271 - null 04D738 - null…" at bounding box center [872, 250] width 1370 height 53
click at [655, 253] on span "Select an Option" at bounding box center [693, 253] width 291 height 17
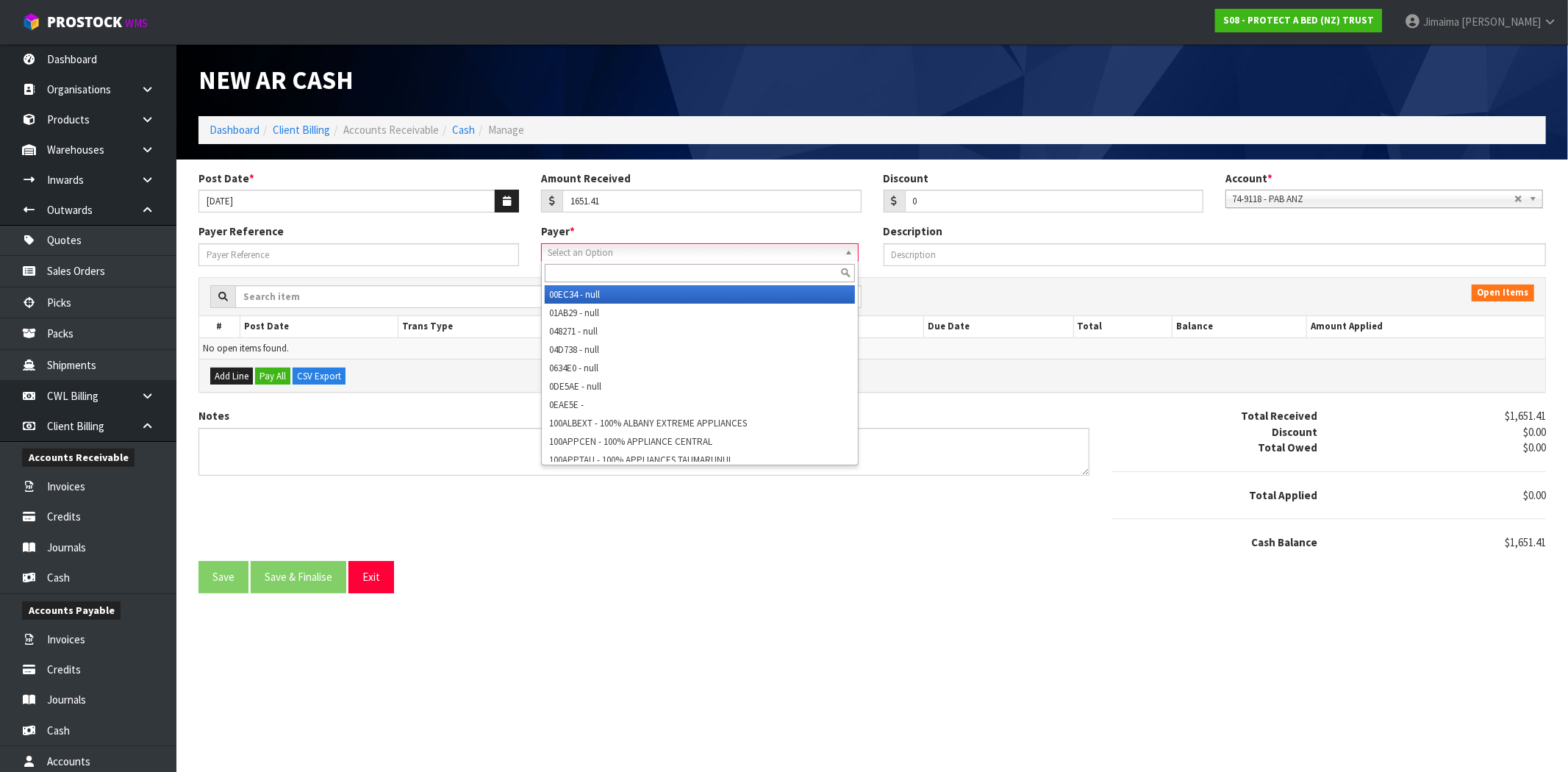
click at [635, 275] on input "text" at bounding box center [700, 273] width 310 height 18
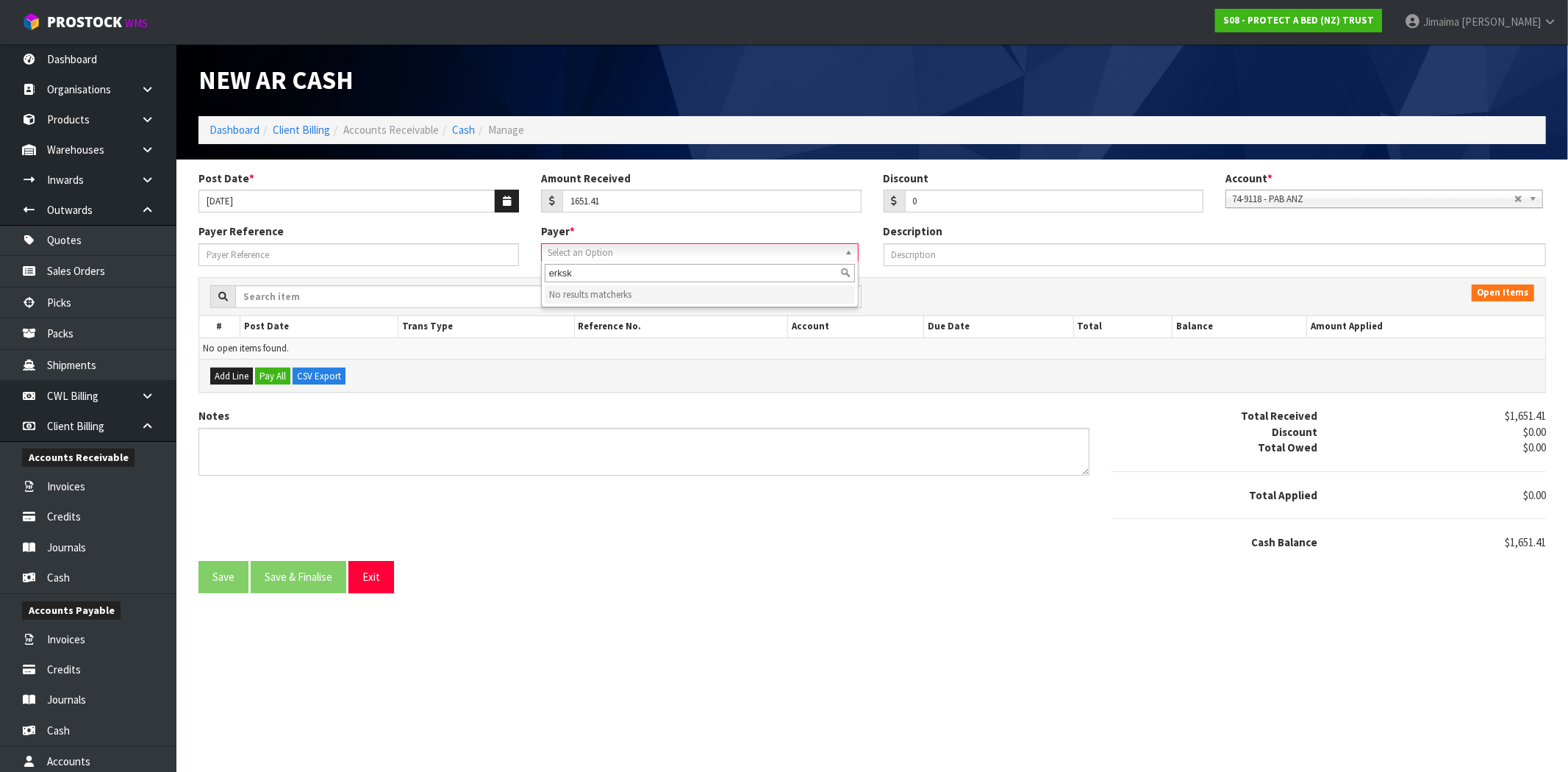
type input "erkski"
drag, startPoint x: 627, startPoint y: 275, endPoint x: 542, endPoint y: 274, distance: 85.0
click at [545, 274] on input "erkski" at bounding box center [700, 273] width 310 height 18
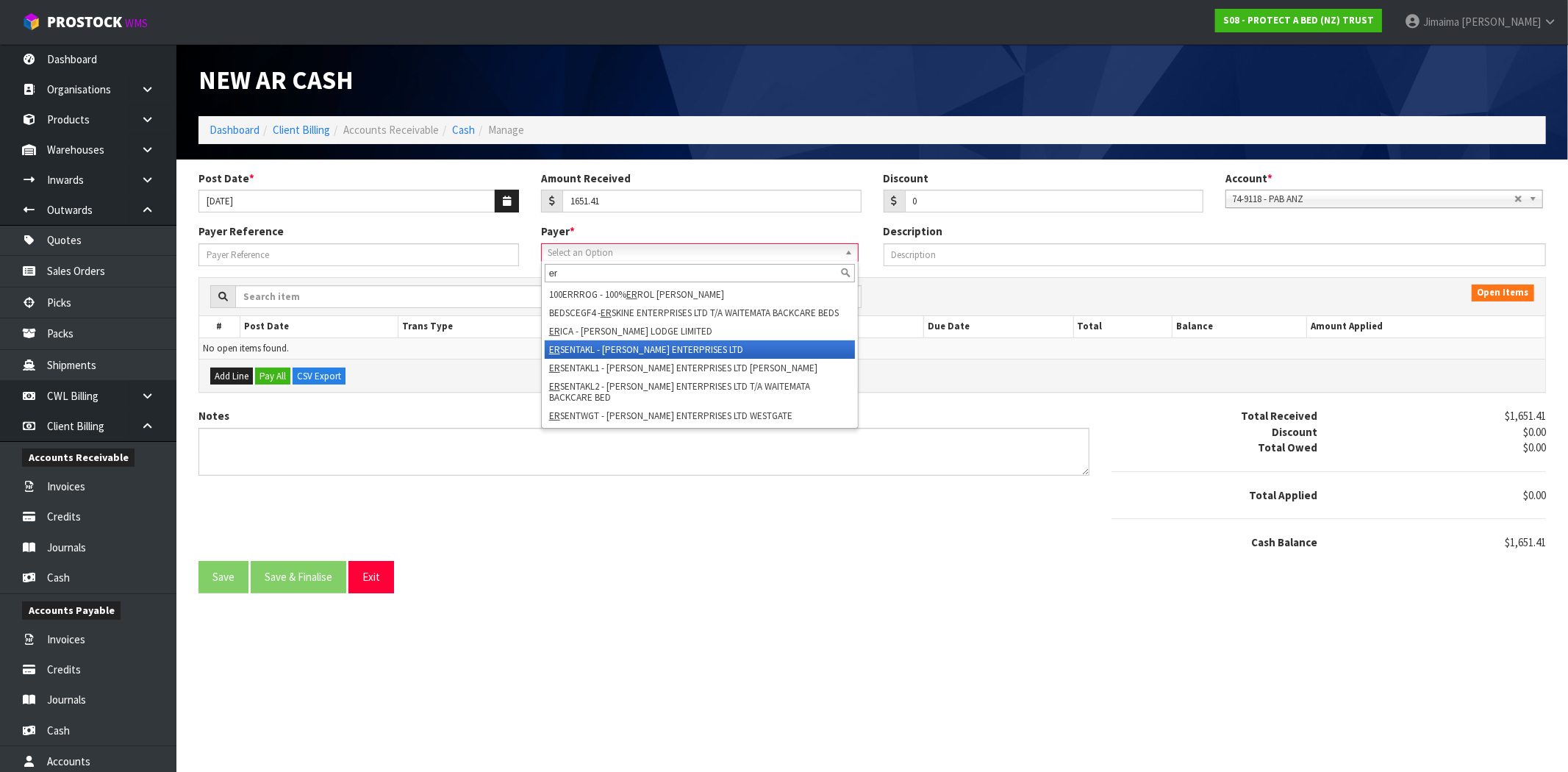
type input "er"
click at [605, 354] on li "ER SENTAKL - ERSKINE ENTERPRISES LTD" at bounding box center [700, 349] width 310 height 18
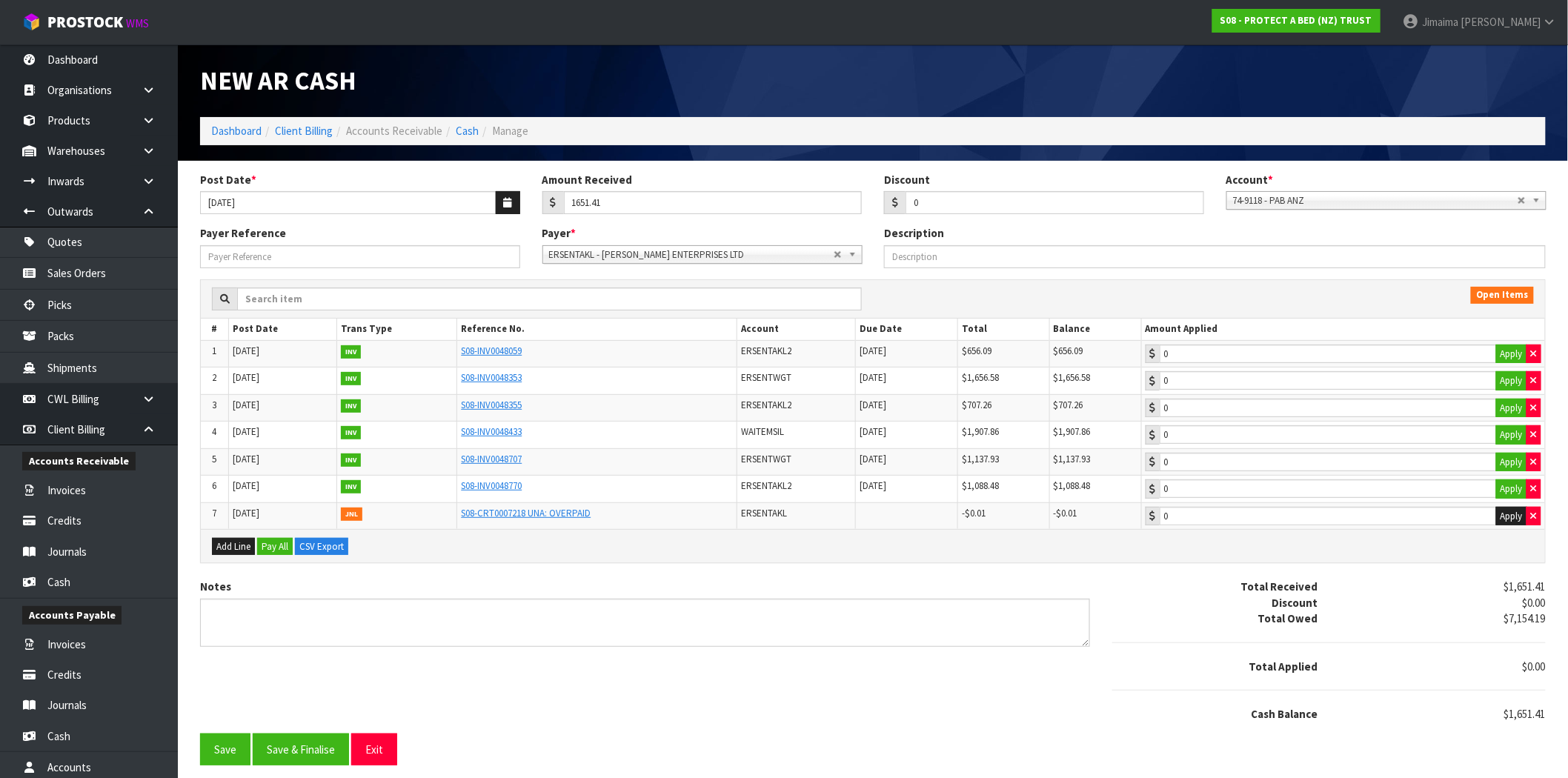
click at [721, 655] on div "Notes" at bounding box center [645, 618] width 912 height 79
drag, startPoint x: 773, startPoint y: 254, endPoint x: 736, endPoint y: 272, distance: 41.1
click at [770, 256] on span "ERSENTAKL - ERSKINE ENTERPRISES LTD" at bounding box center [691, 255] width 284 height 18
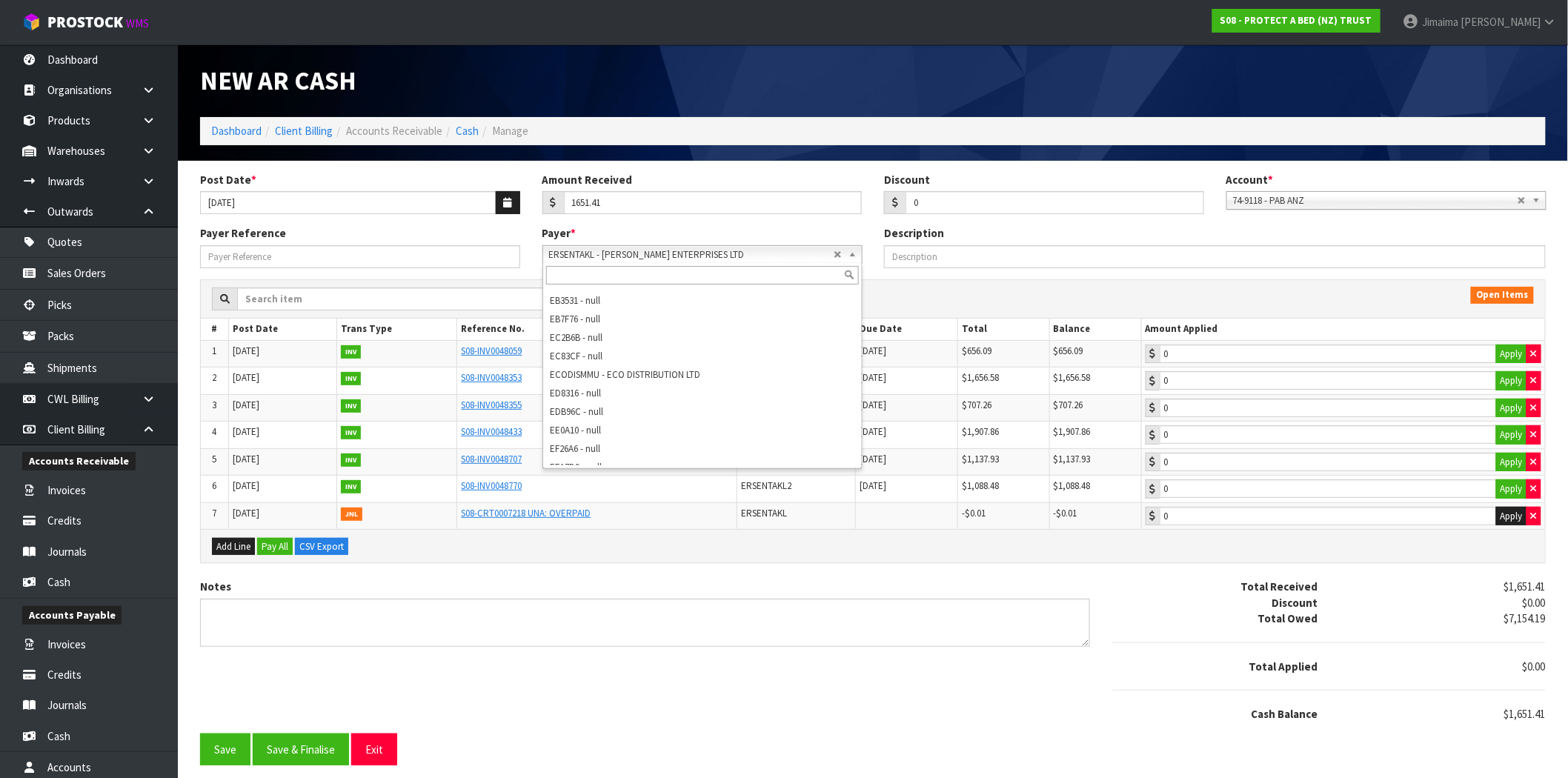
click at [718, 278] on input "text" at bounding box center [703, 275] width 313 height 19
paste input "BEDSCENMK"
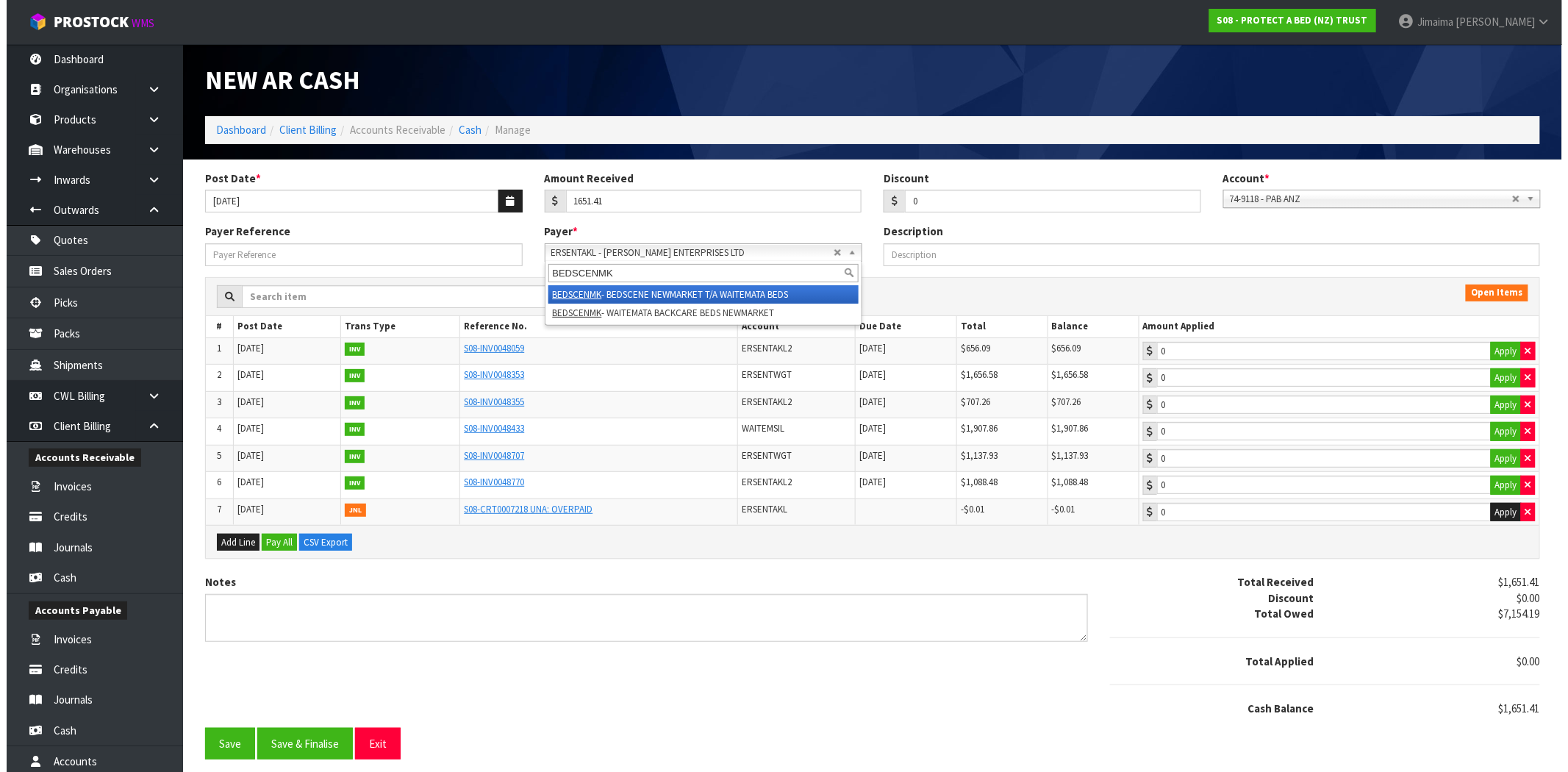
scroll to position [0, 0]
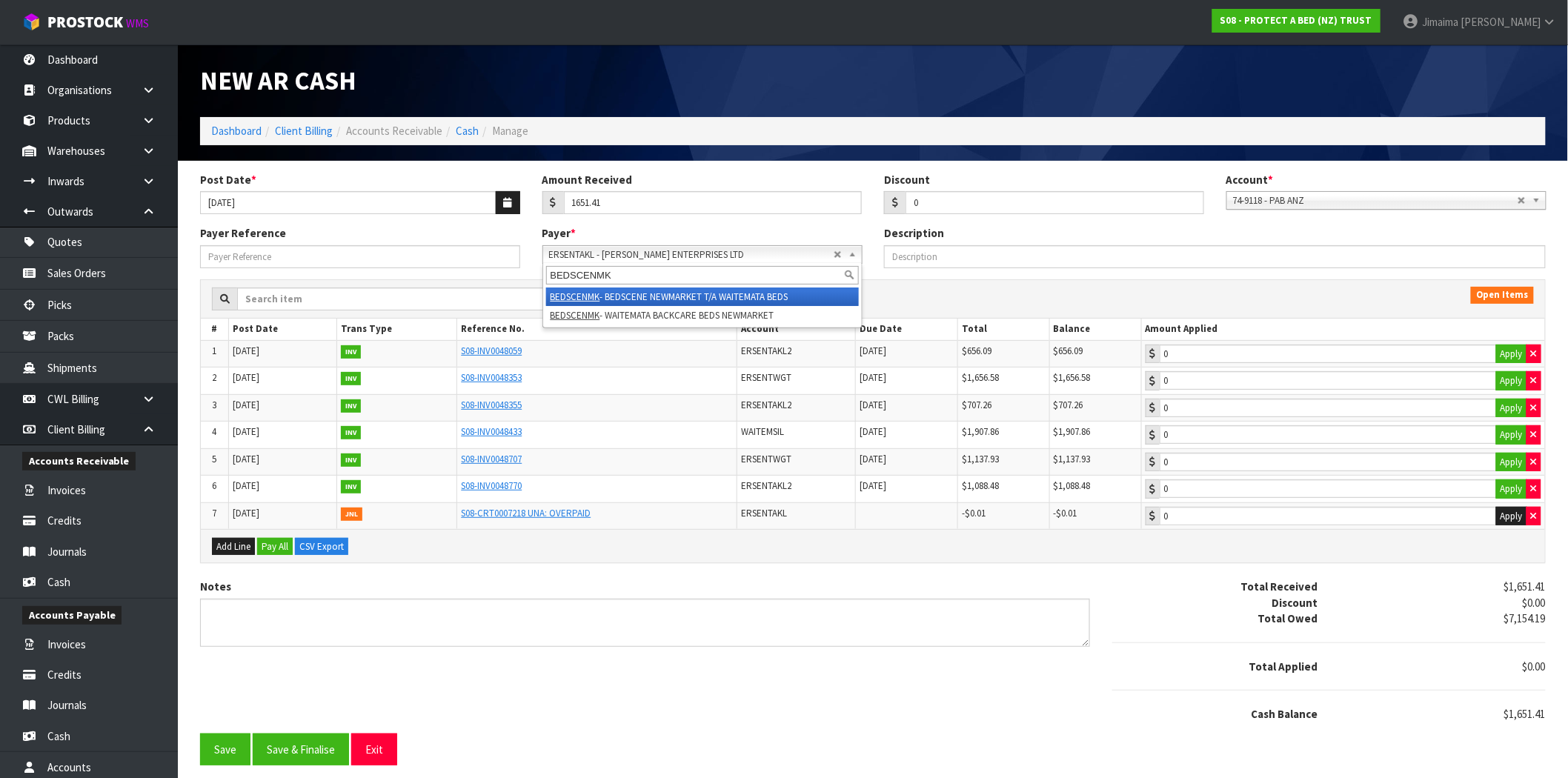
type input "BEDSCENMK"
click at [684, 297] on li "BEDSCENMK - BEDSCENE NEWMARKET T/A WAITEMATA BEDS" at bounding box center [703, 296] width 313 height 19
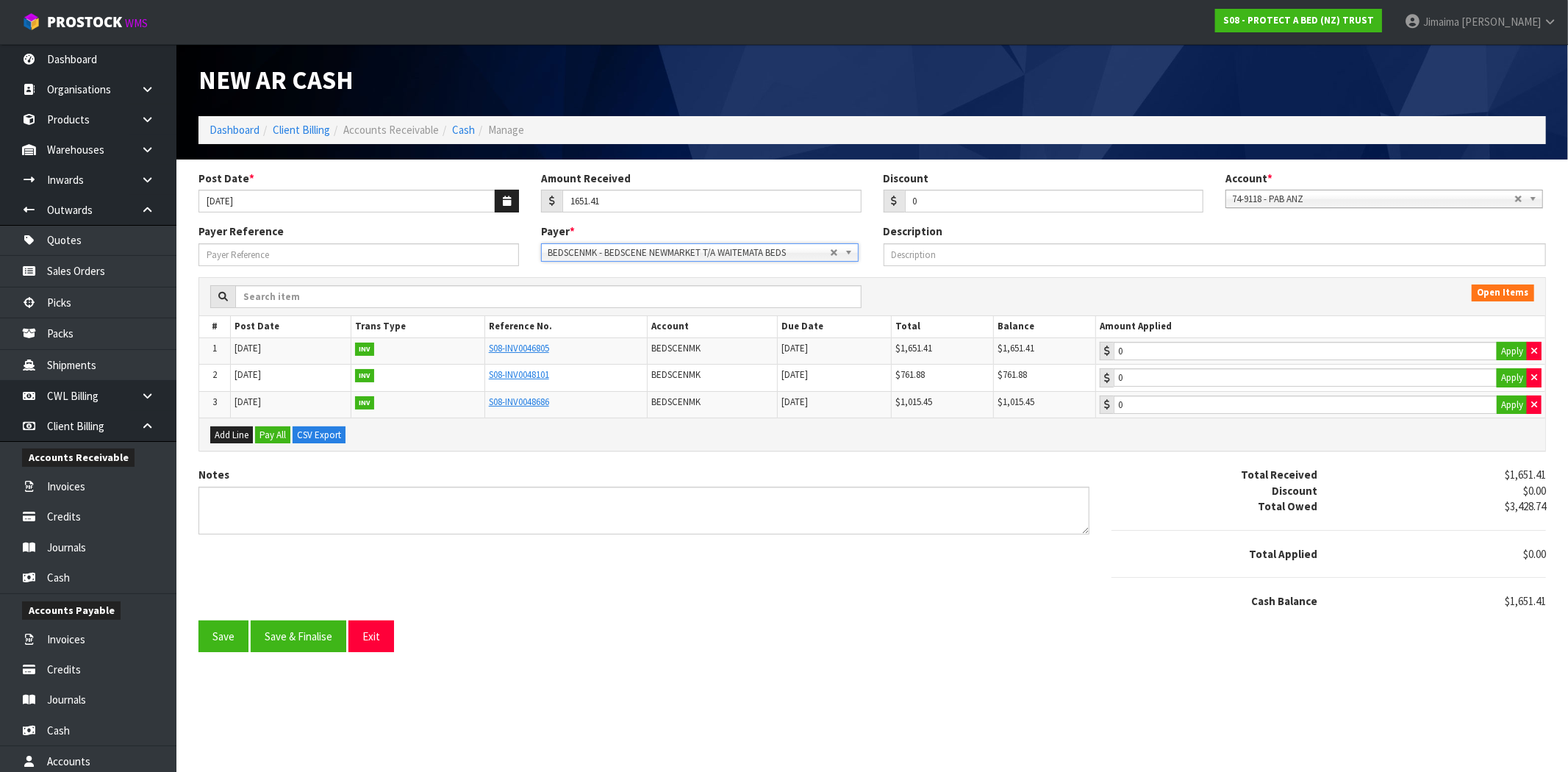
click at [722, 263] on div "Payer Reference Payer * 00EC34 - null 01AB29 - null 048271 - null 04D738 - null…" at bounding box center [872, 250] width 1370 height 53
drag, startPoint x: 700, startPoint y: 252, endPoint x: 672, endPoint y: 277, distance: 37.5
click at [698, 255] on span "BEDSCENMK - BEDSCENE NEWMARKET T/A WAITEMATA BEDS" at bounding box center [688, 253] width 282 height 17
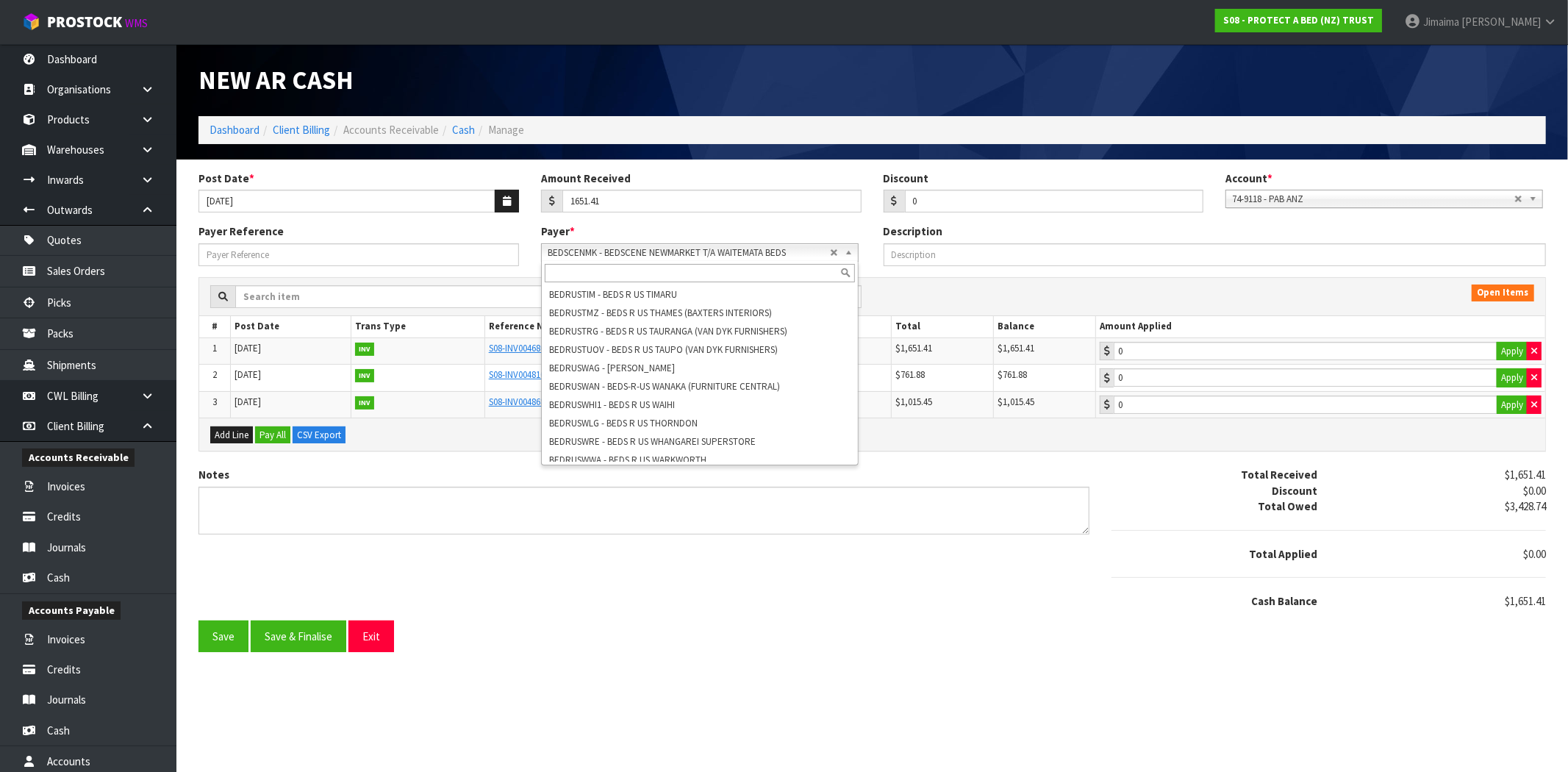
click at [671, 278] on input "text" at bounding box center [700, 273] width 310 height 18
paste input "BEDSCENMK"
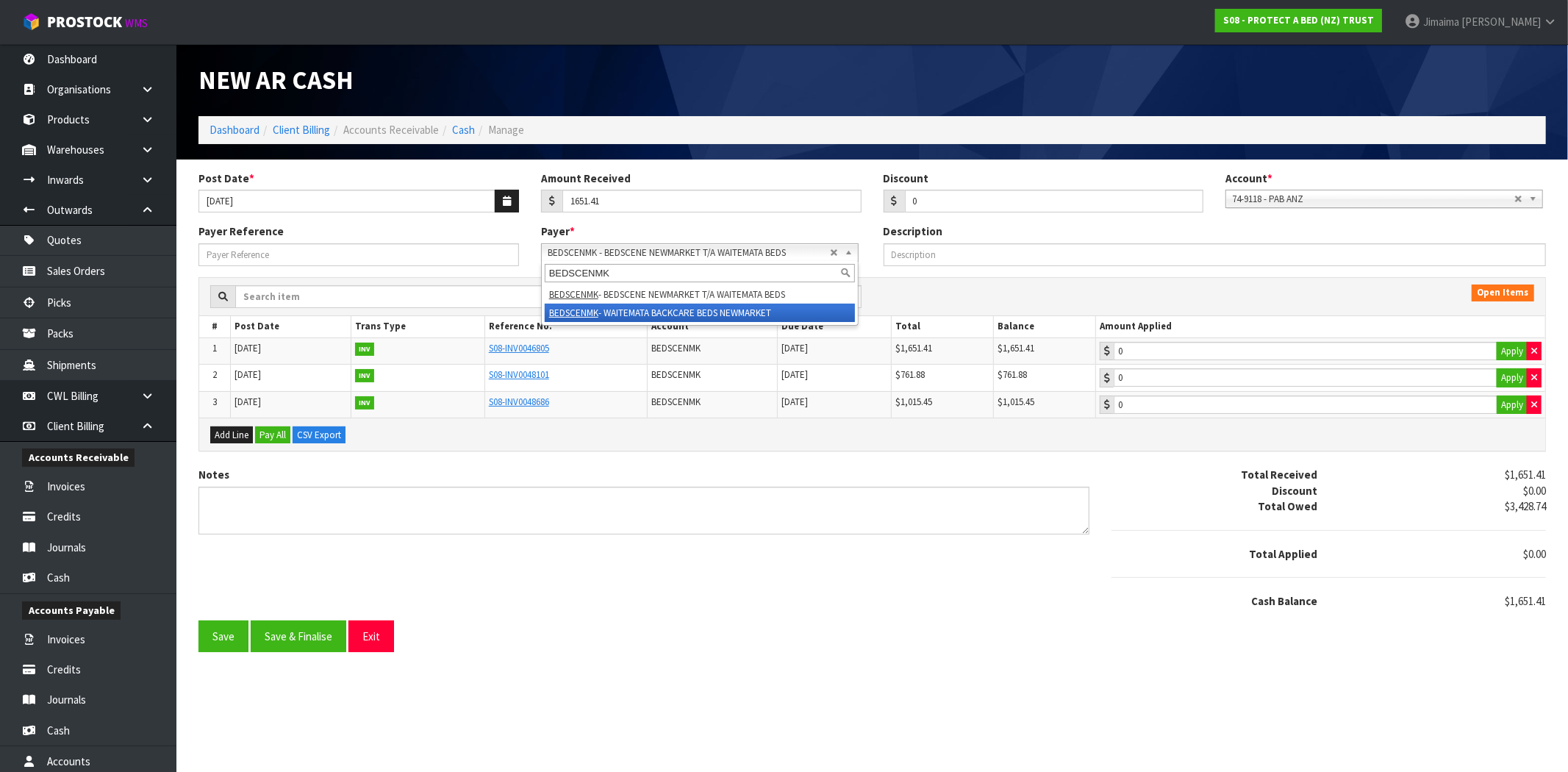
type input "BEDSCENMK"
click at [659, 311] on li "BEDSCENMK - WAITEMATA BACKCARE BEDS NEWMARKET" at bounding box center [700, 312] width 310 height 18
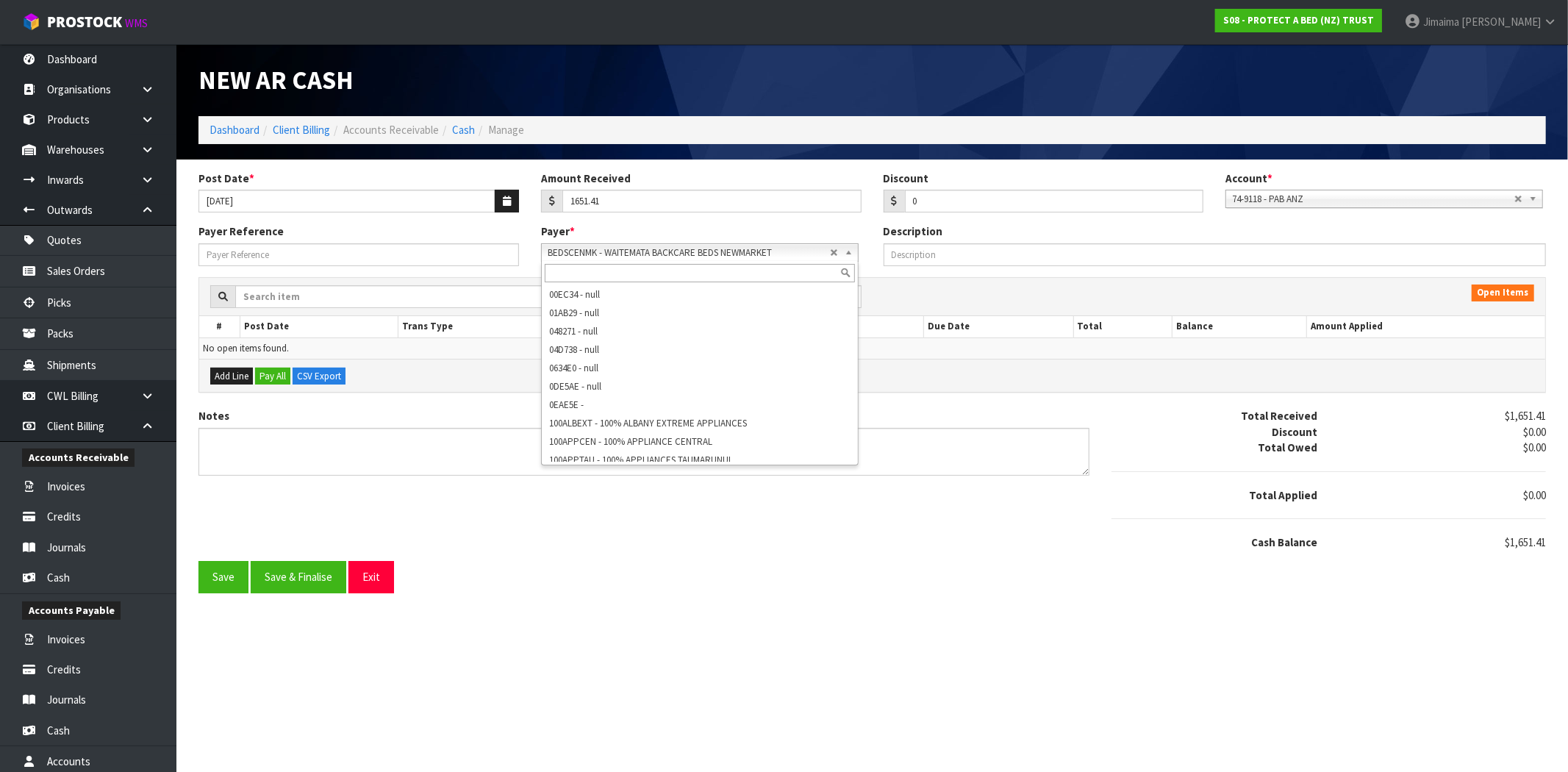
click at [669, 258] on span "BEDSCENMK - WAITEMATA BACKCARE BEDS NEWMARKET" at bounding box center [688, 253] width 282 height 17
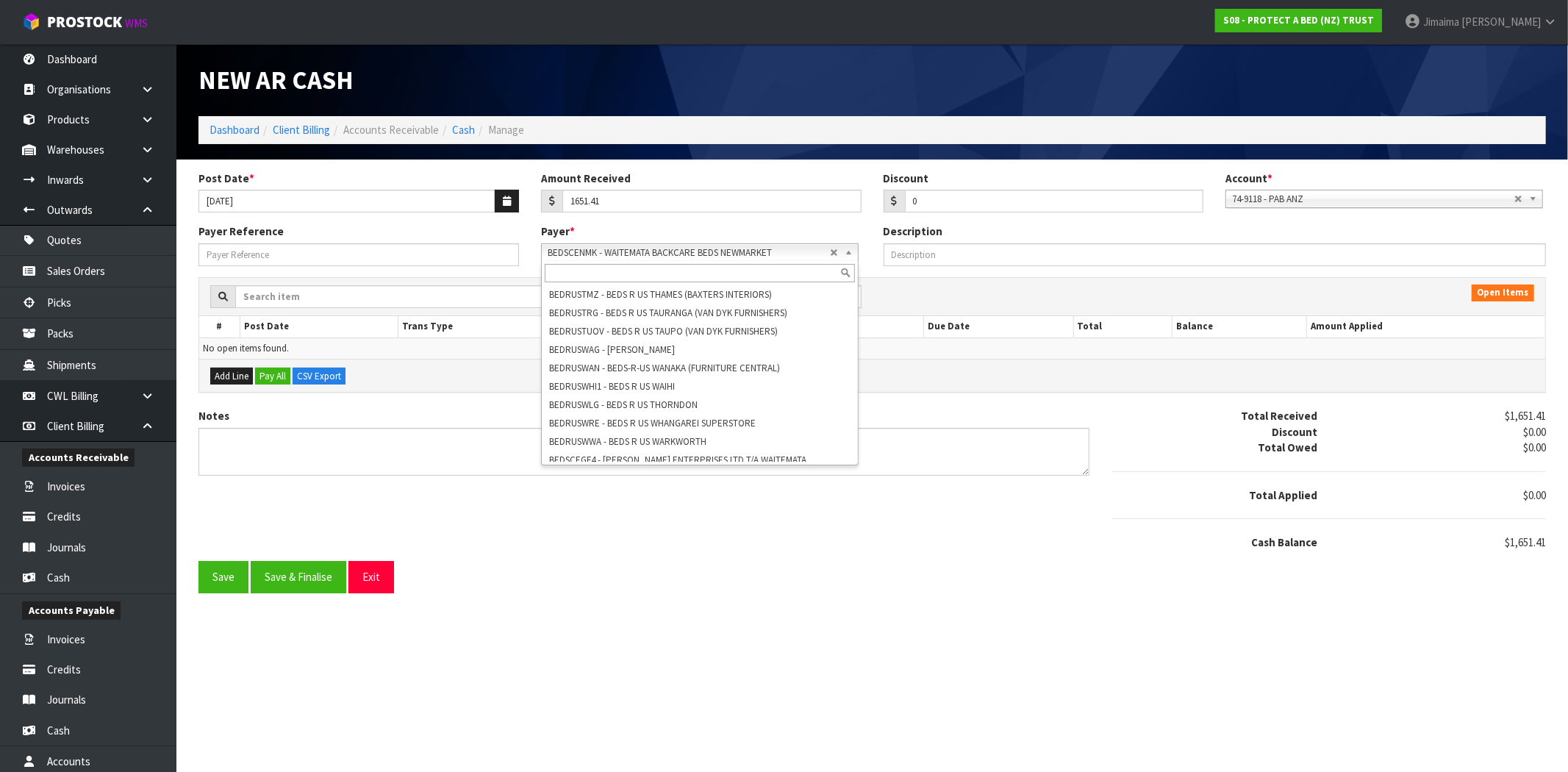
click at [662, 270] on input "text" at bounding box center [700, 273] width 310 height 18
paste input "BEDSCENMK"
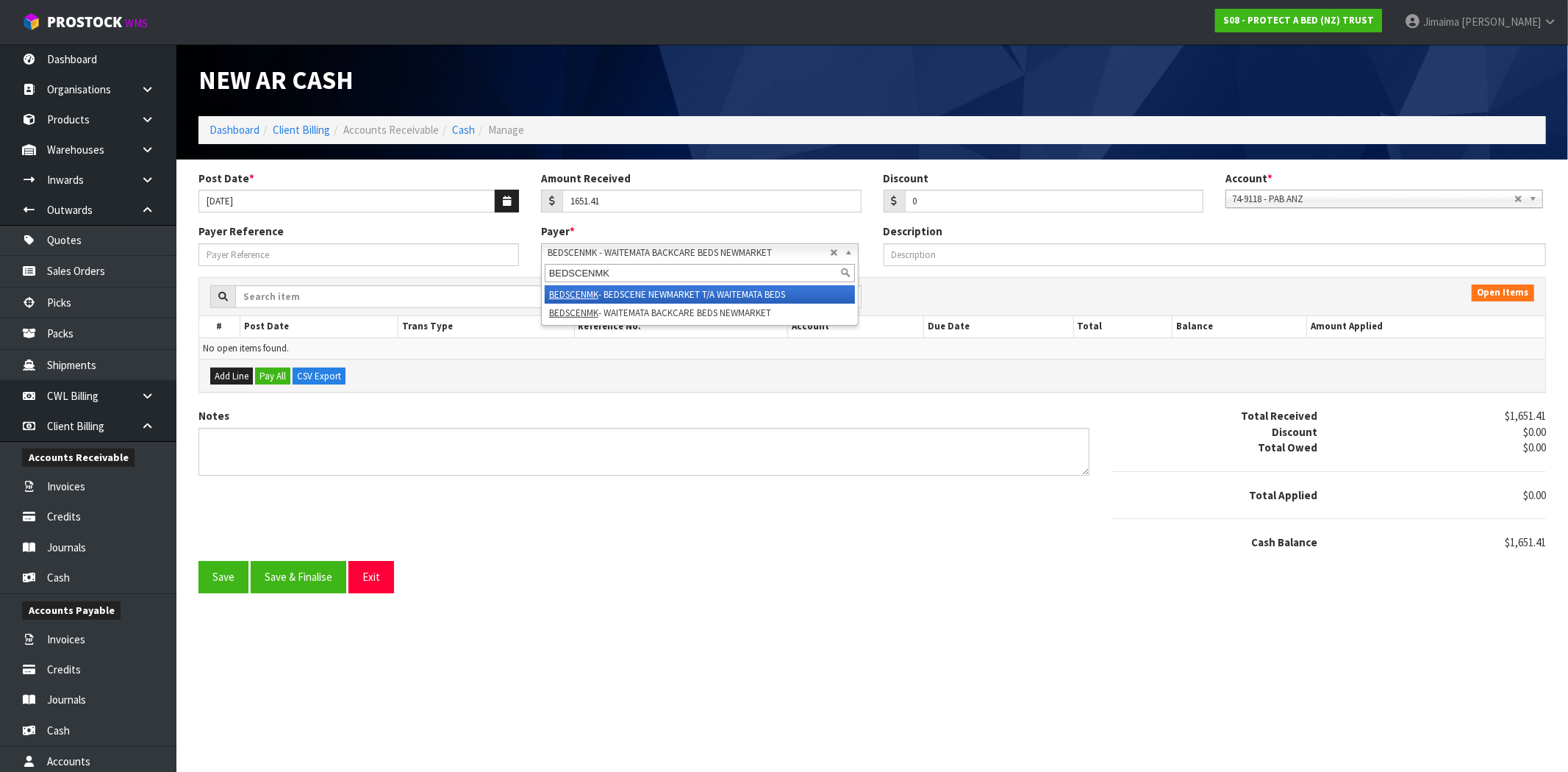
type input "BEDSCENMK"
click at [643, 297] on li "BEDSCENMK - BEDSCENE NEWMARKET T/A WAITEMATA BEDS" at bounding box center [700, 294] width 310 height 18
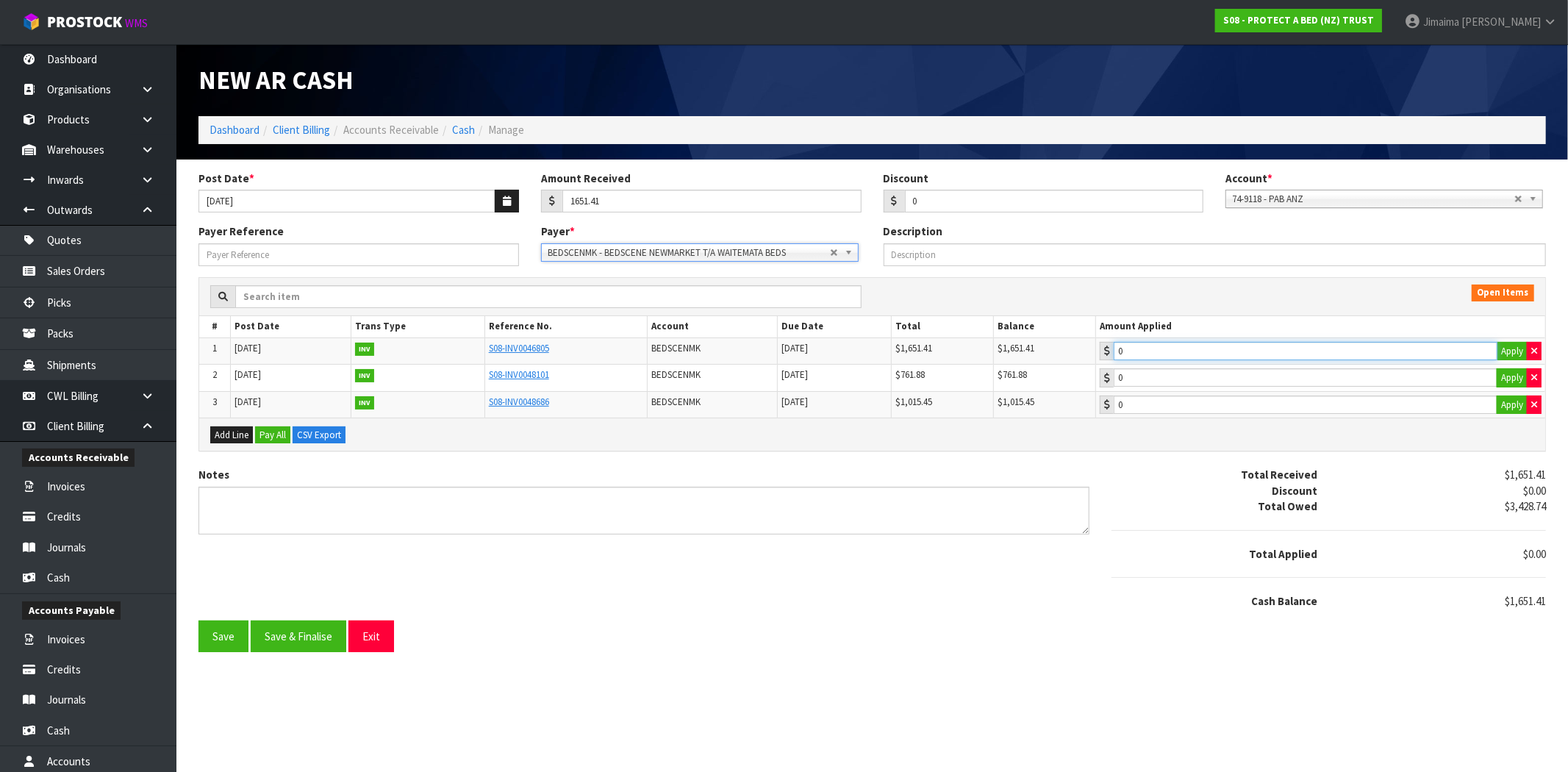
type input "1651.41"
click at [1213, 344] on input "1651.41" at bounding box center [1305, 351] width 384 height 18
drag, startPoint x: 299, startPoint y: 635, endPoint x: 310, endPoint y: 606, distance: 31.0
click at [299, 635] on button "Save & Finalise" at bounding box center [299, 636] width 96 height 31
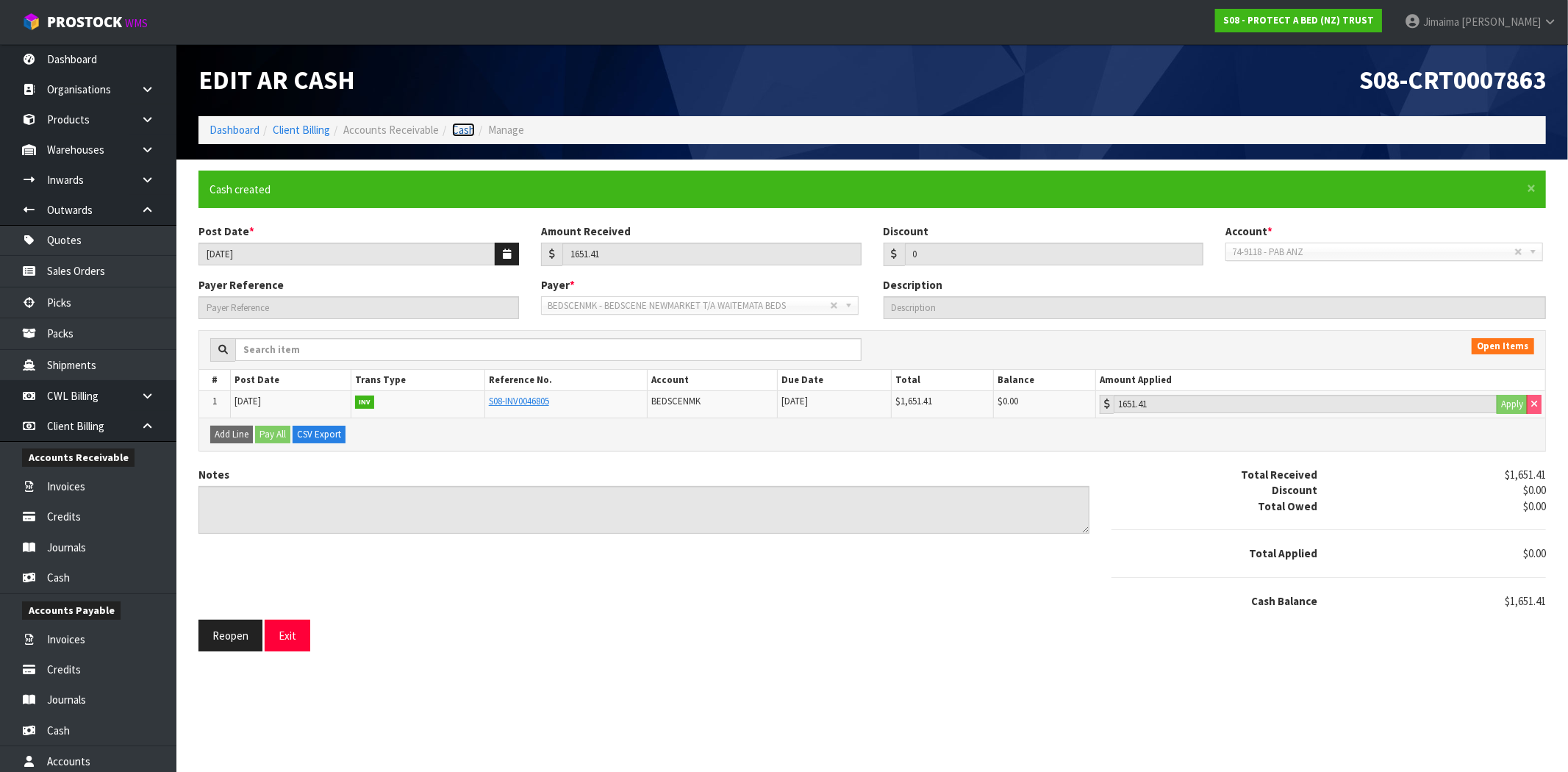
click at [465, 123] on link "Cash" at bounding box center [463, 130] width 23 height 14
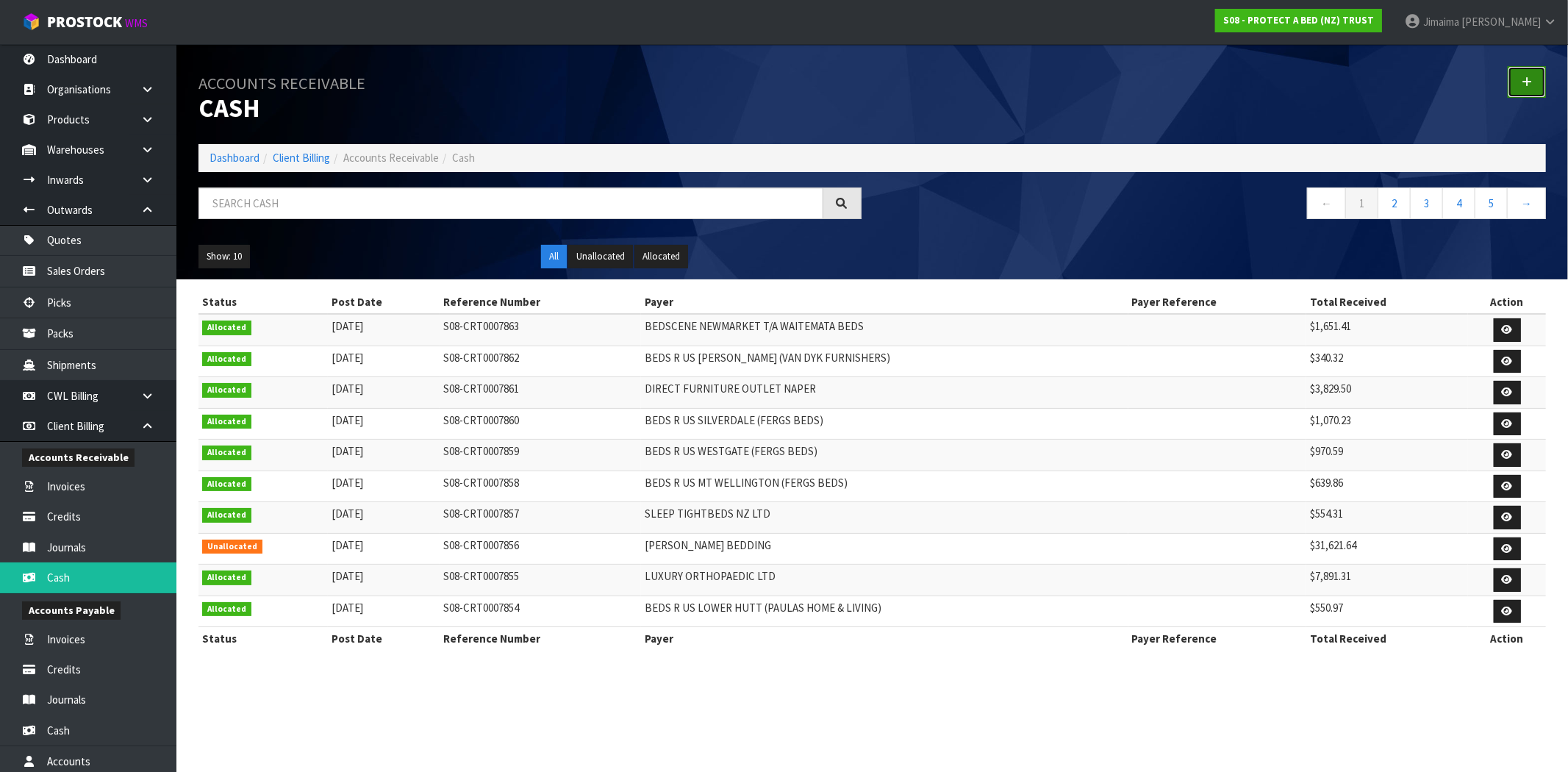
click at [1529, 88] on link at bounding box center [1527, 82] width 39 height 31
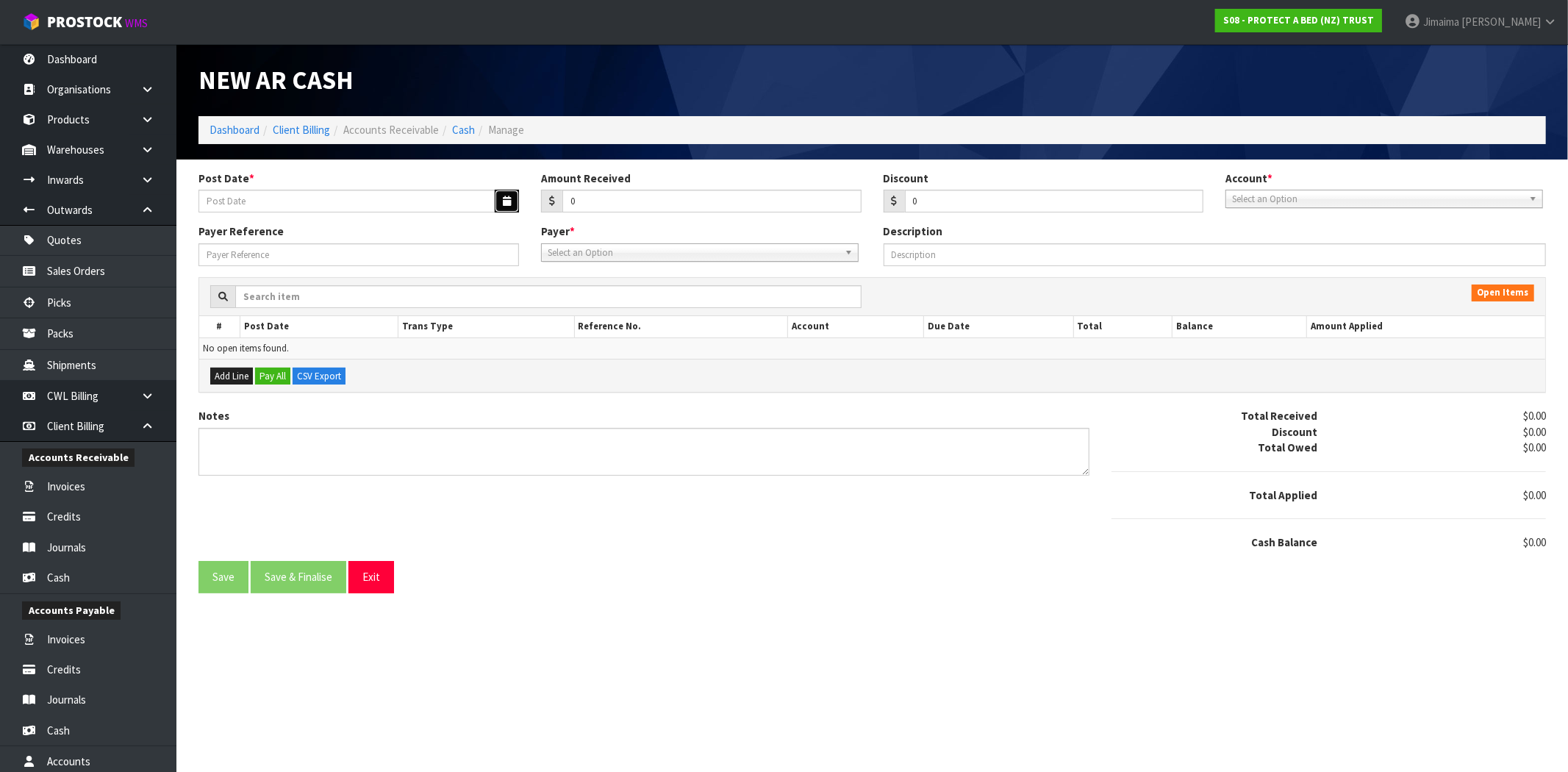
click at [507, 194] on button "button" at bounding box center [506, 200] width 24 height 23
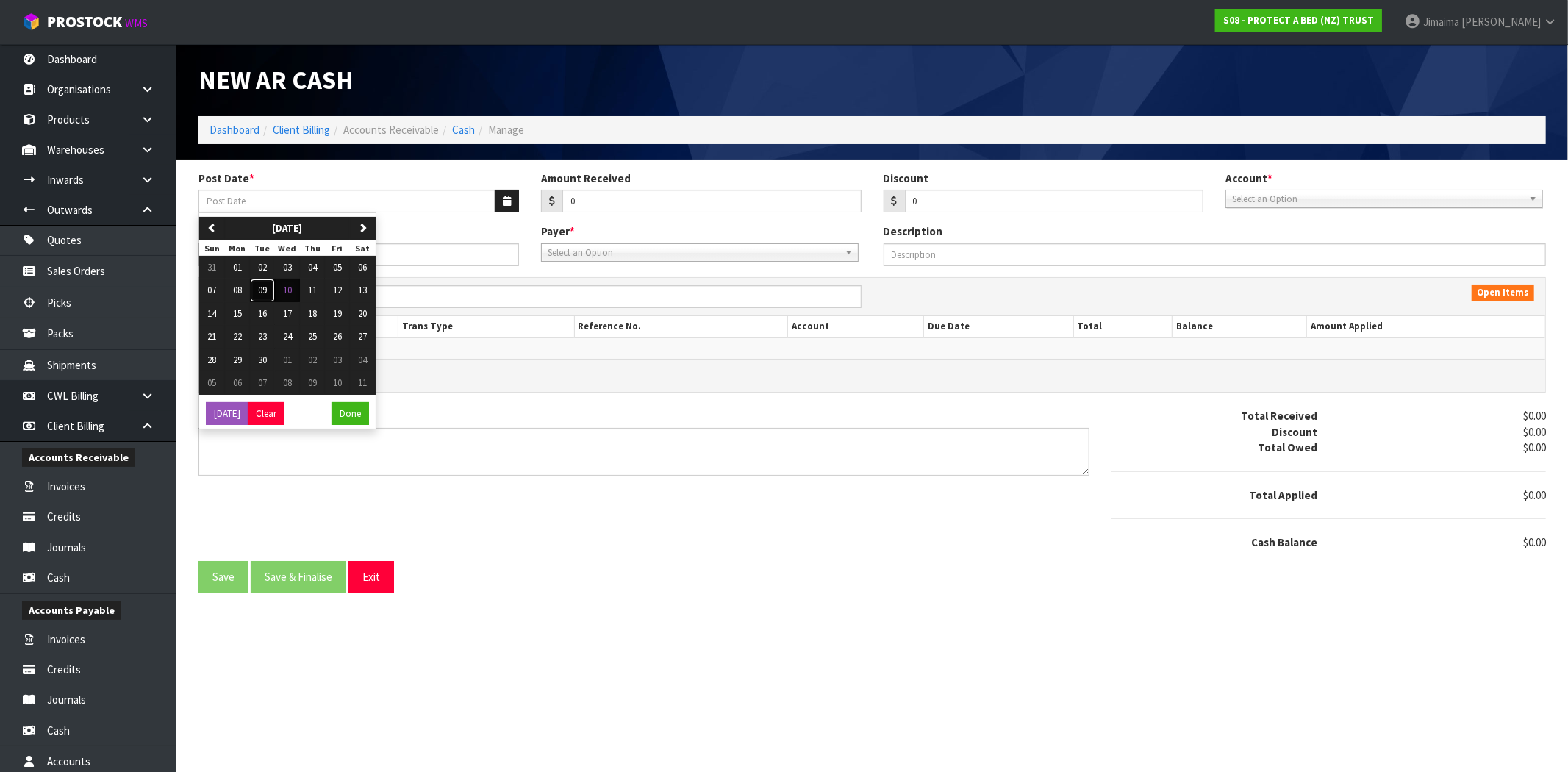
click at [251, 291] on button "09" at bounding box center [262, 290] width 25 height 24
type input "[DATE]"
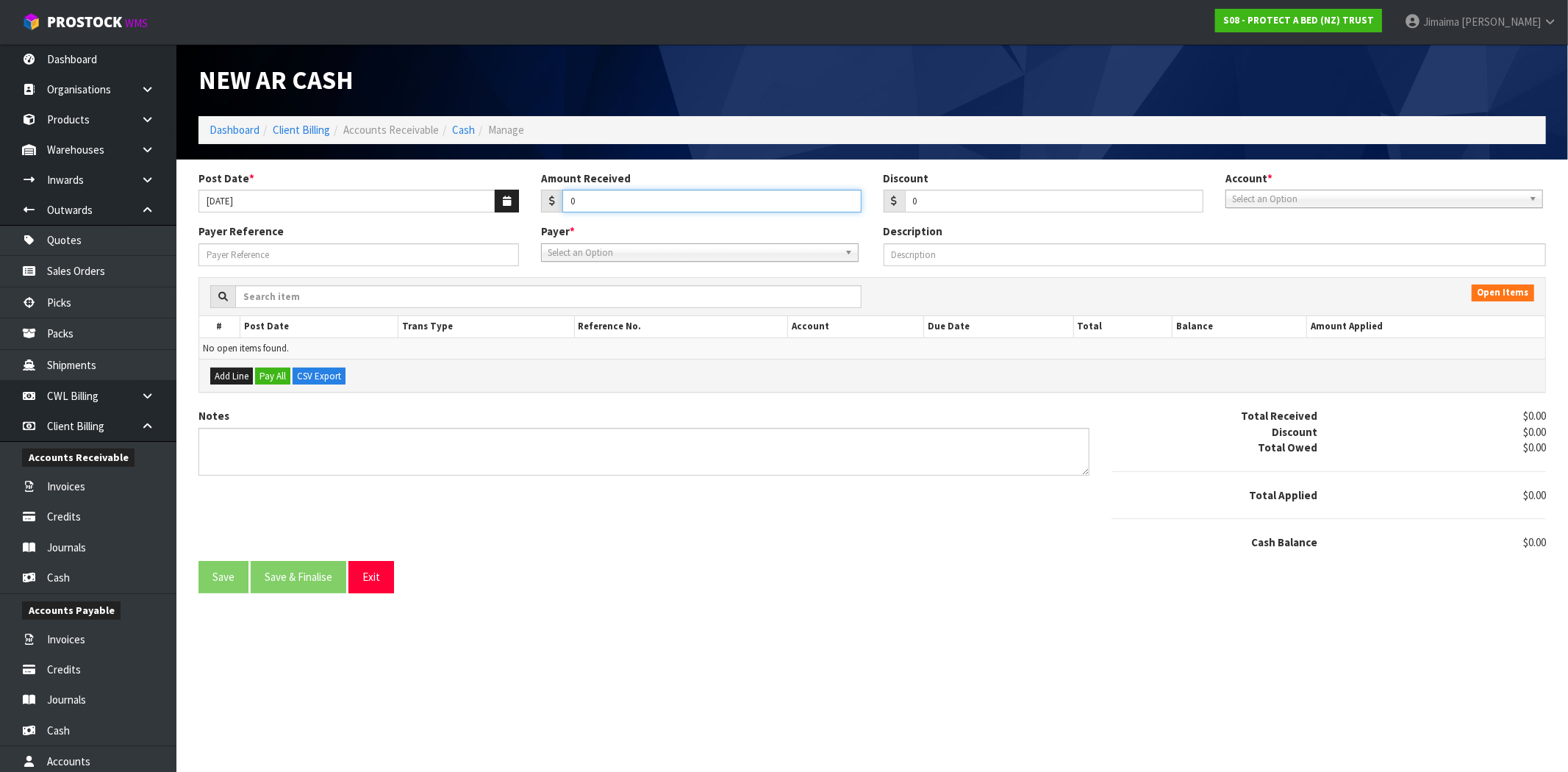
click at [552, 206] on div "0" at bounding box center [701, 201] width 321 height 24
type input "3019.93"
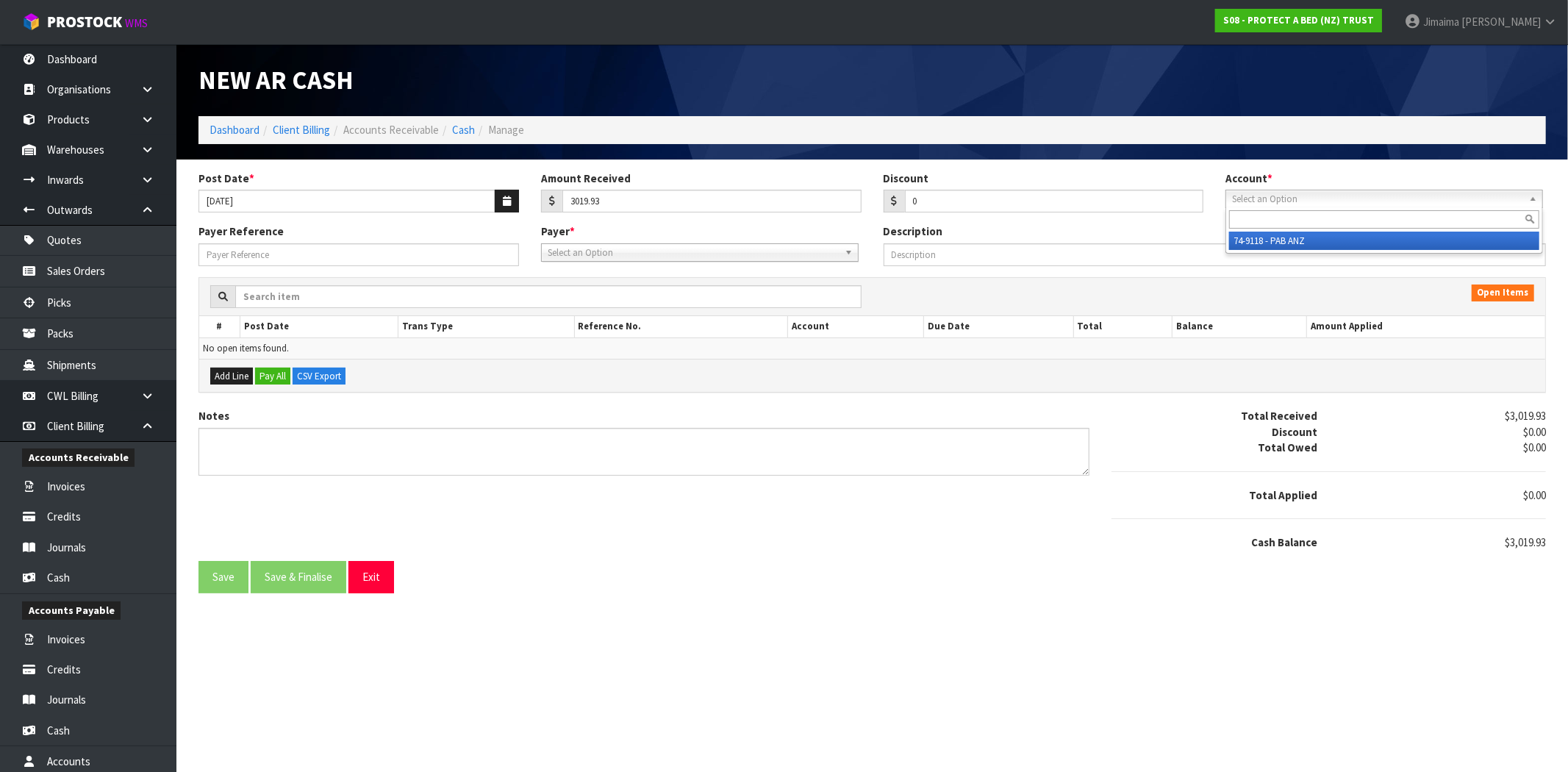
click at [1478, 195] on span "Select an Option" at bounding box center [1377, 199] width 291 height 17
click at [1300, 236] on li "74-9118 - PAB ANZ" at bounding box center [1384, 241] width 310 height 18
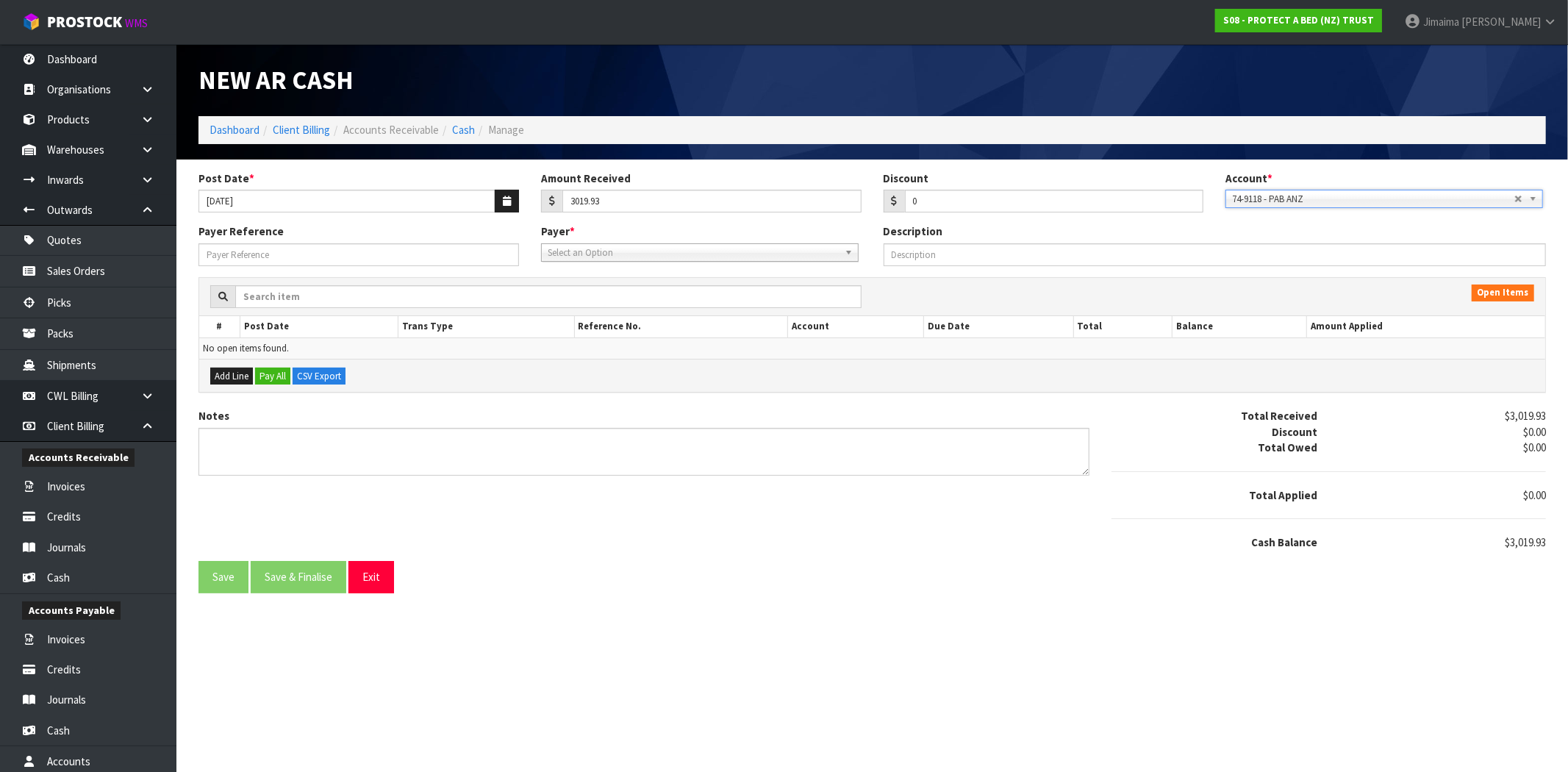
click at [666, 250] on span "Select an Option" at bounding box center [693, 253] width 291 height 17
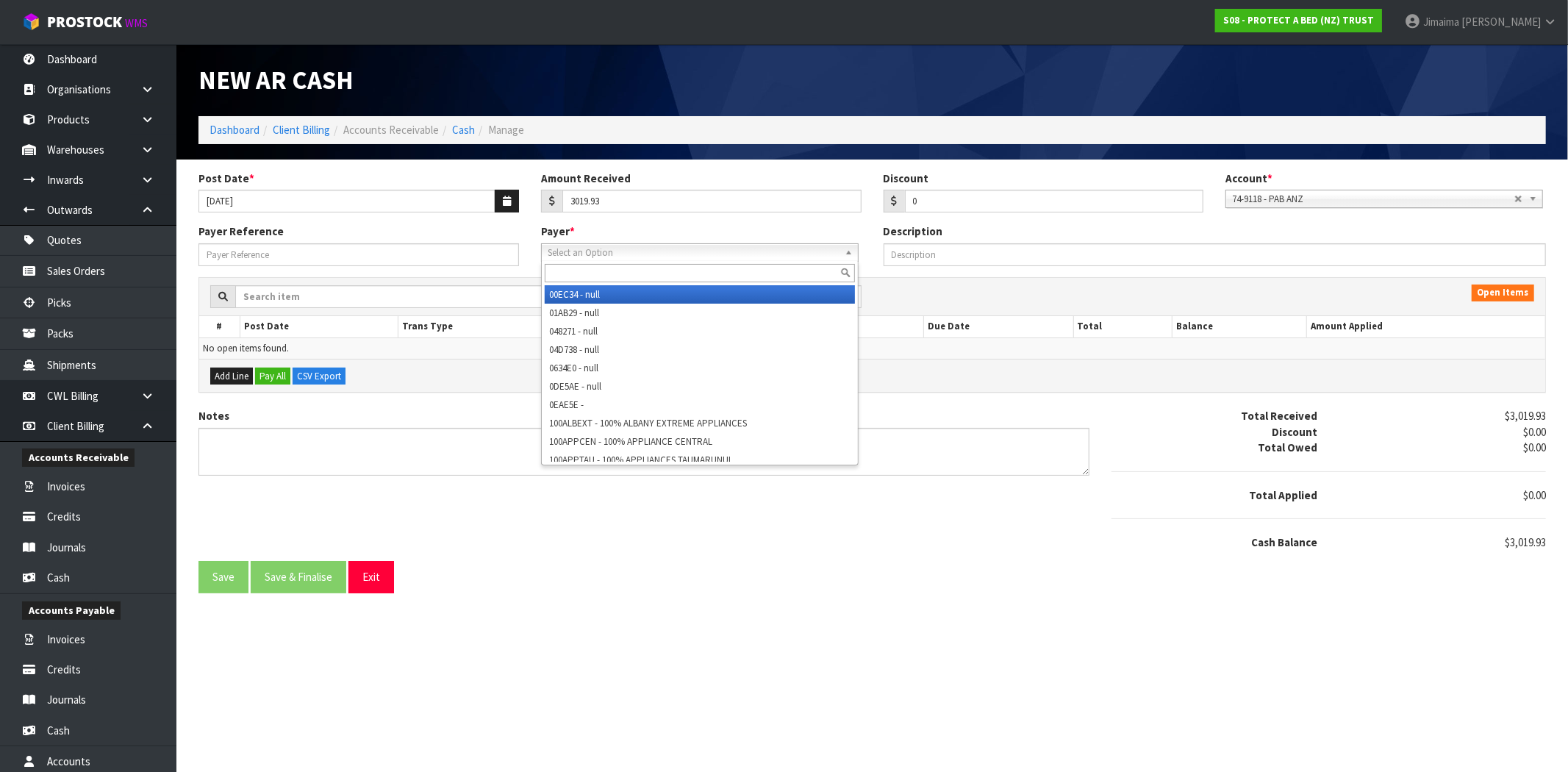
click at [613, 267] on input "text" at bounding box center [700, 273] width 310 height 18
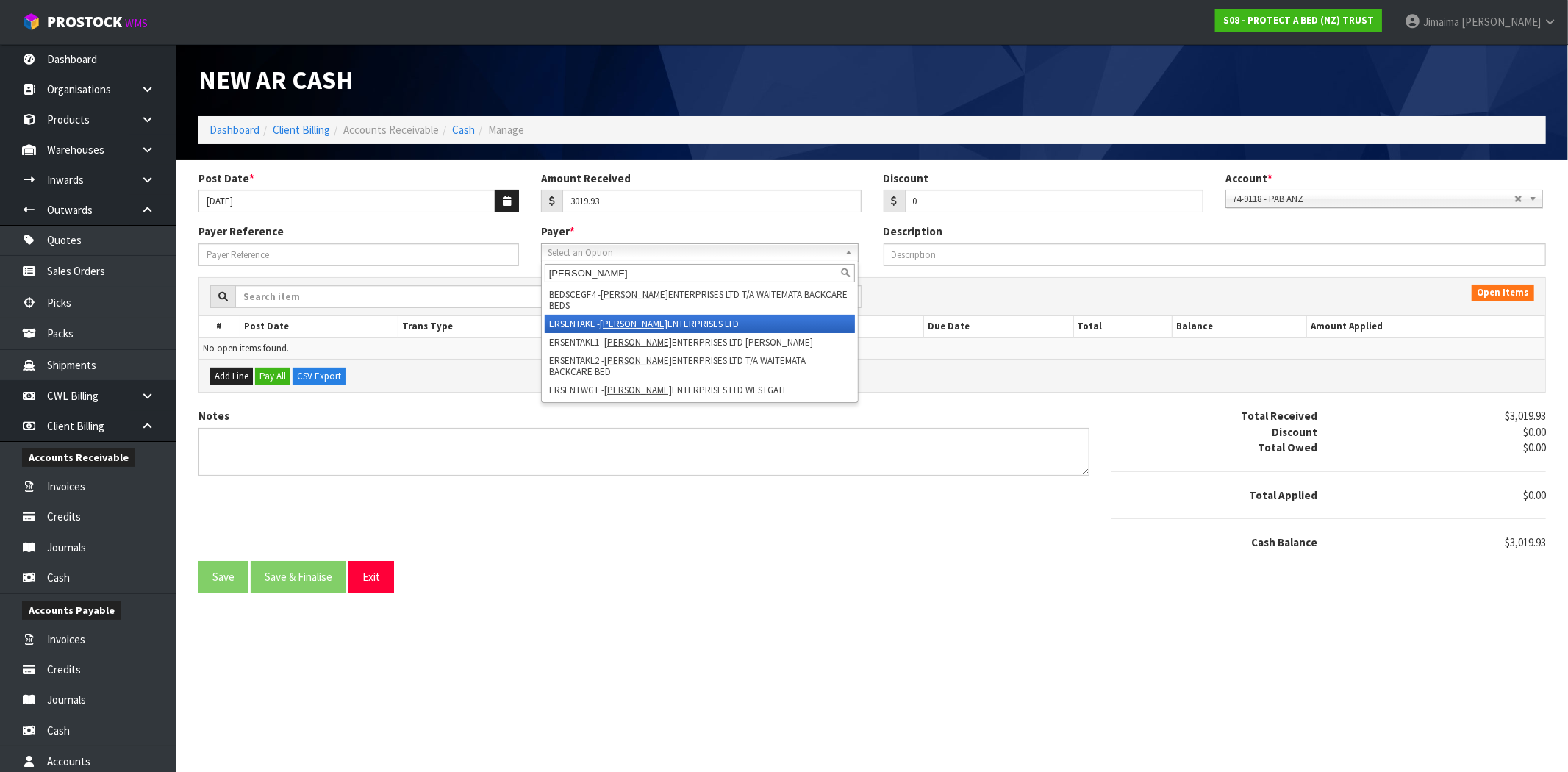
type input "erskine"
click at [626, 318] on em "ERSKINE" at bounding box center [634, 324] width 68 height 13
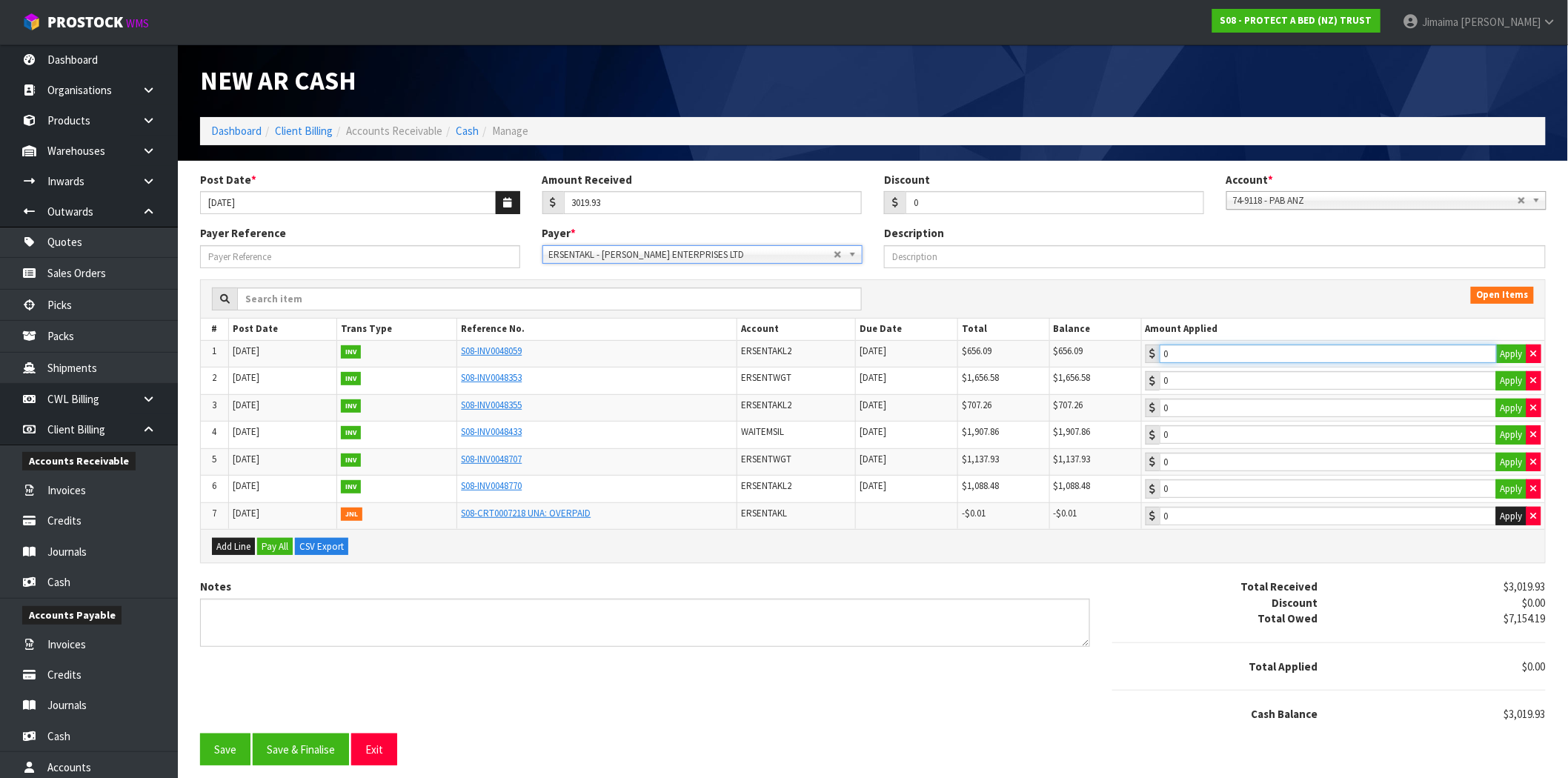
type input "656.09"
click at [1245, 358] on input "656.09" at bounding box center [1328, 354] width 337 height 19
type input "1656.58"
click at [1231, 381] on input "1656.58" at bounding box center [1328, 381] width 337 height 19
type input "707.26"
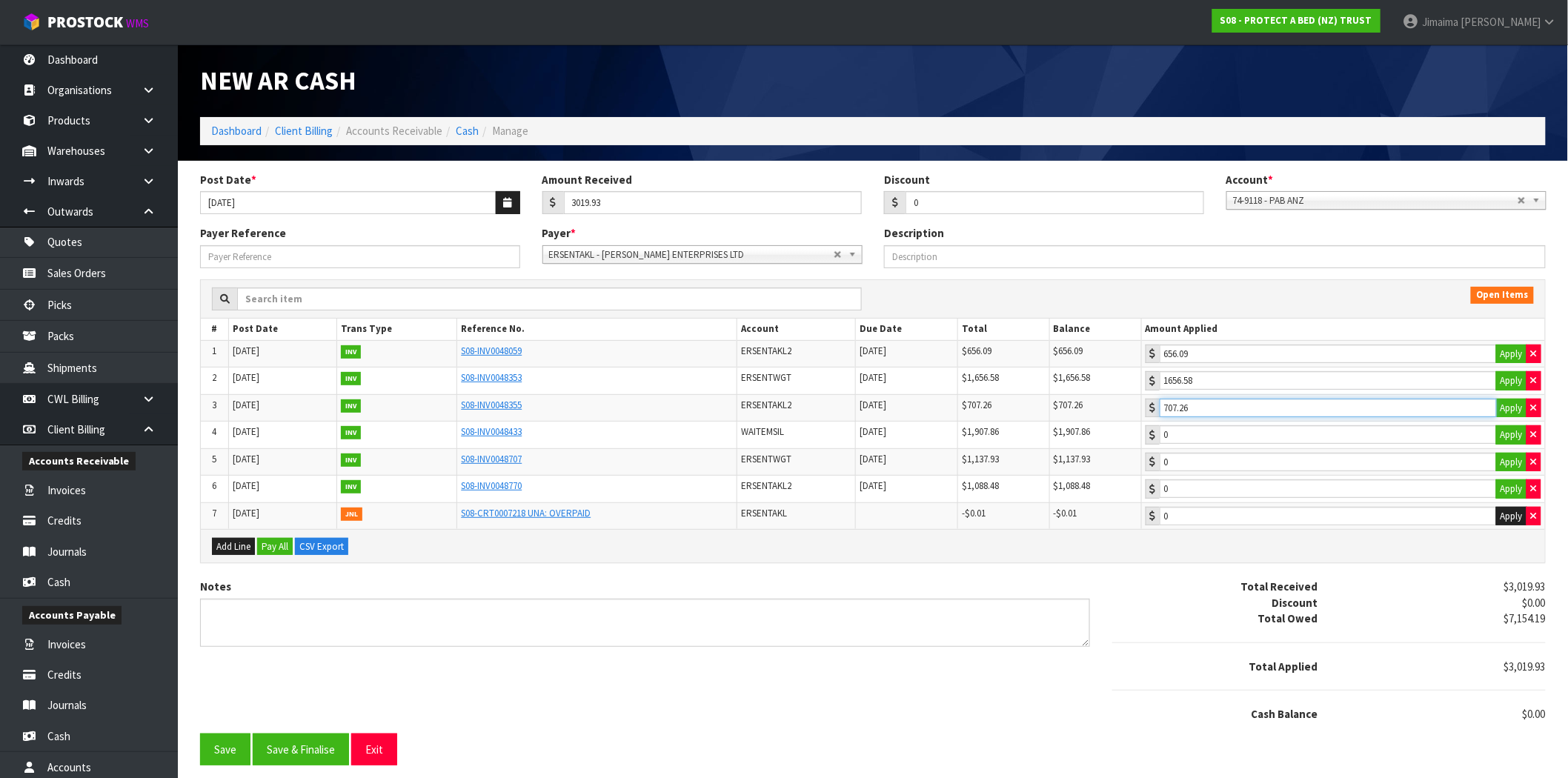
click at [1250, 408] on input "707.26" at bounding box center [1328, 408] width 337 height 19
click at [316, 721] on div "Notes Total Received $3,019.93 Discount $0.00 Total Owed $7,154.19 Total Applie…" at bounding box center [872, 656] width 1368 height 154
click at [315, 739] on button "Save & Finalise" at bounding box center [301, 749] width 96 height 31
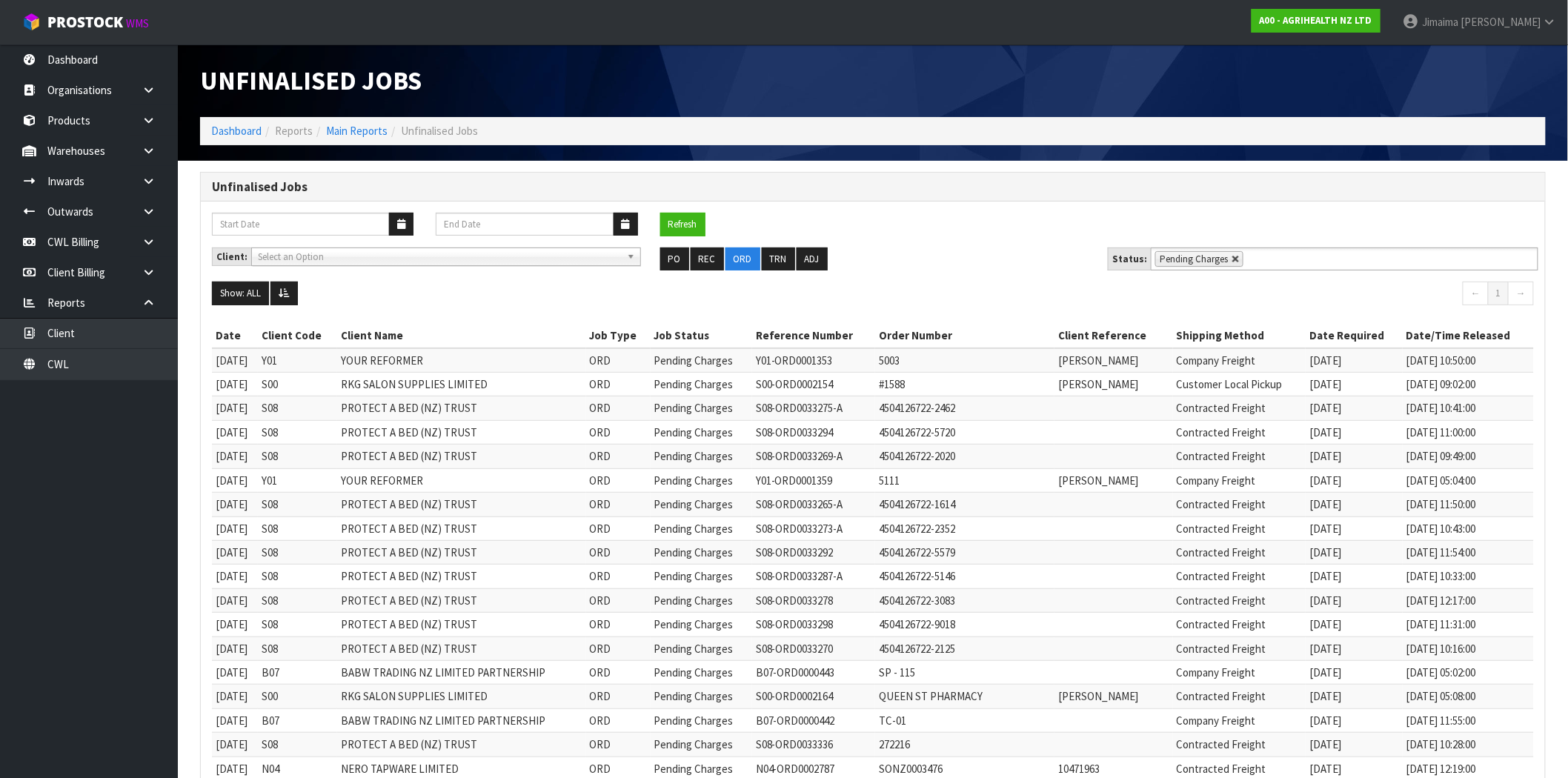
click at [1232, 257] on link at bounding box center [1236, 259] width 9 height 9
type input "Select Some Options"
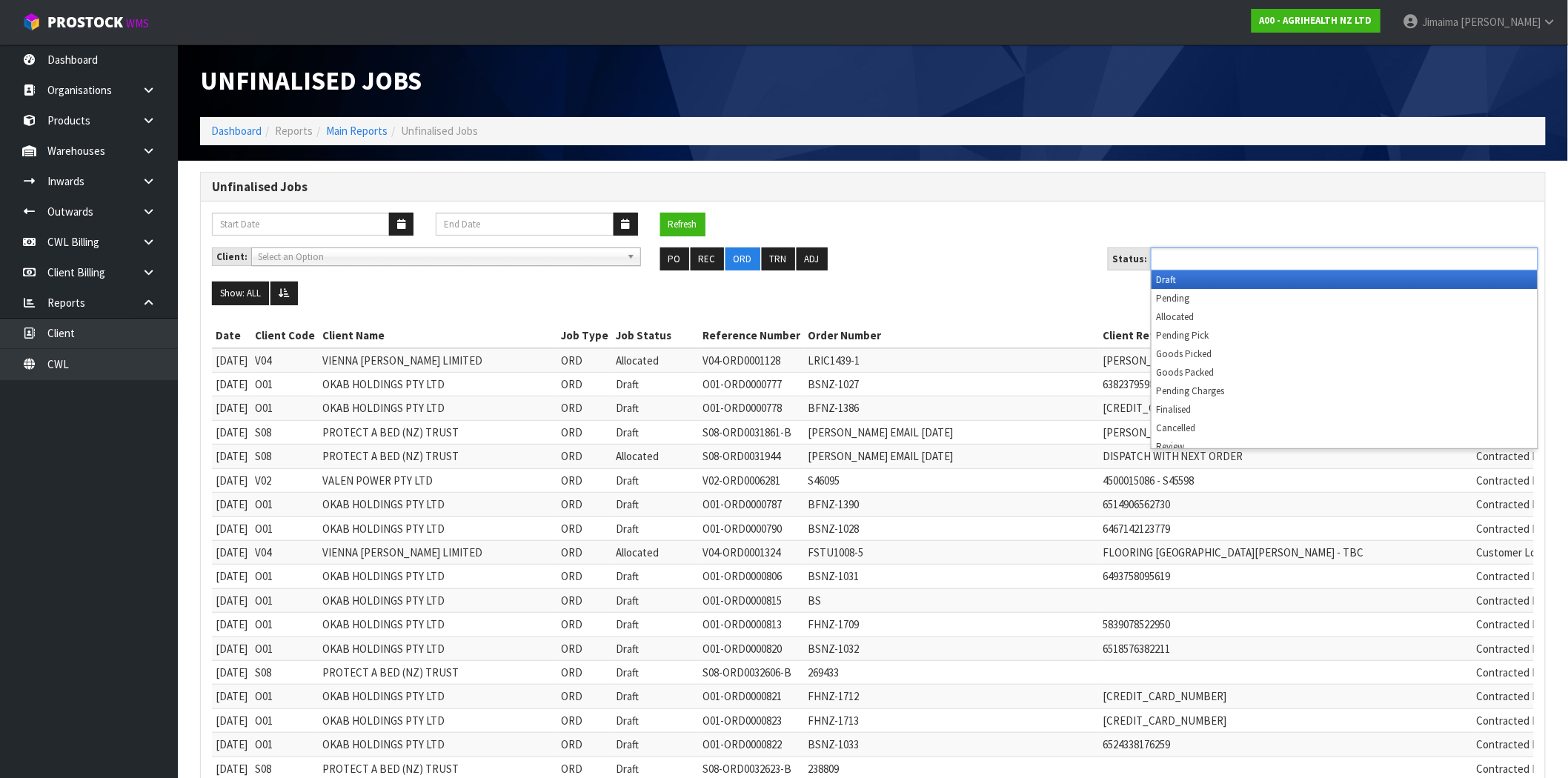
click at [1260, 256] on input "text" at bounding box center [1210, 259] width 109 height 19
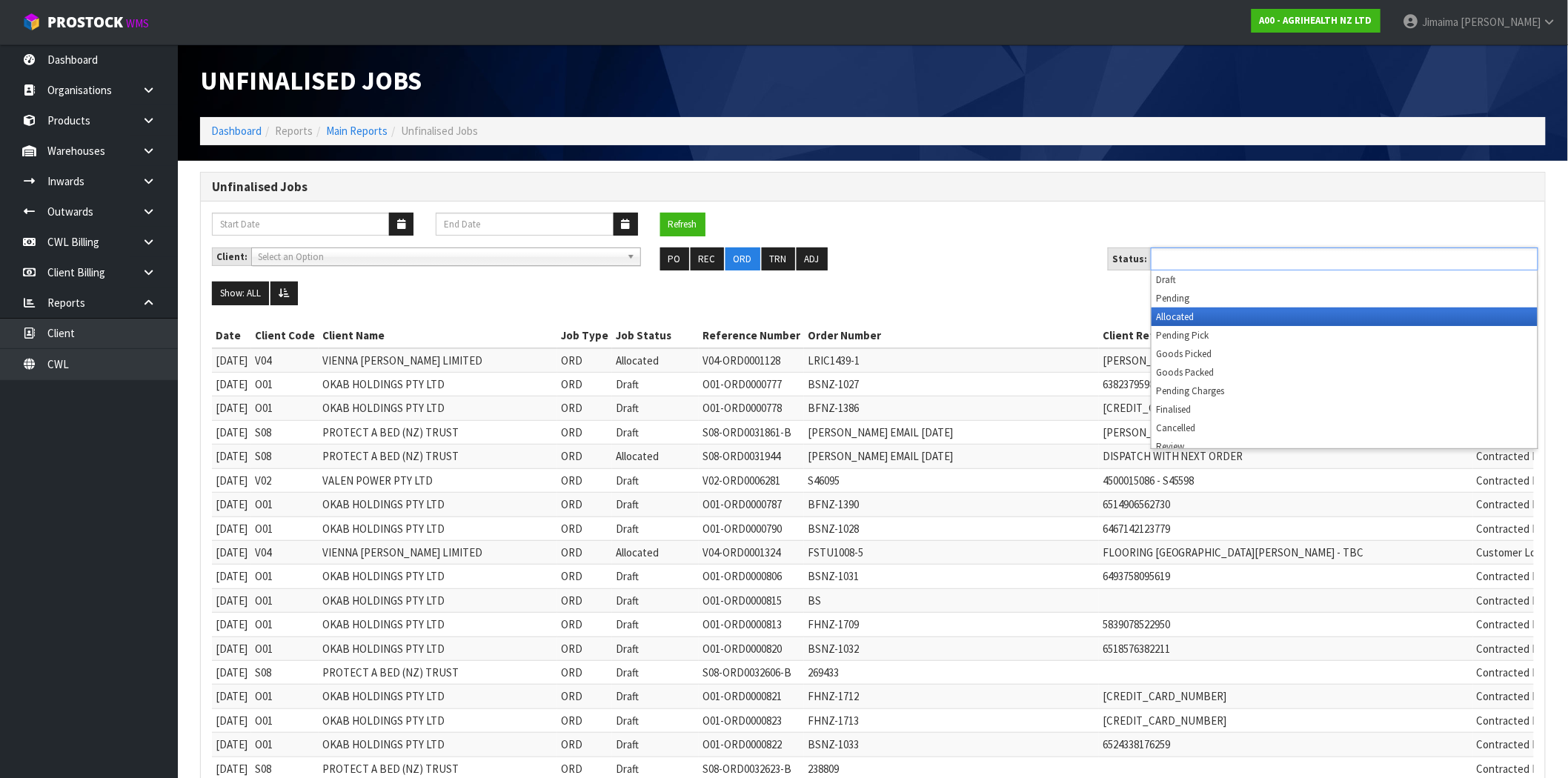
click at [1223, 311] on li "Allocated" at bounding box center [1344, 317] width 386 height 19
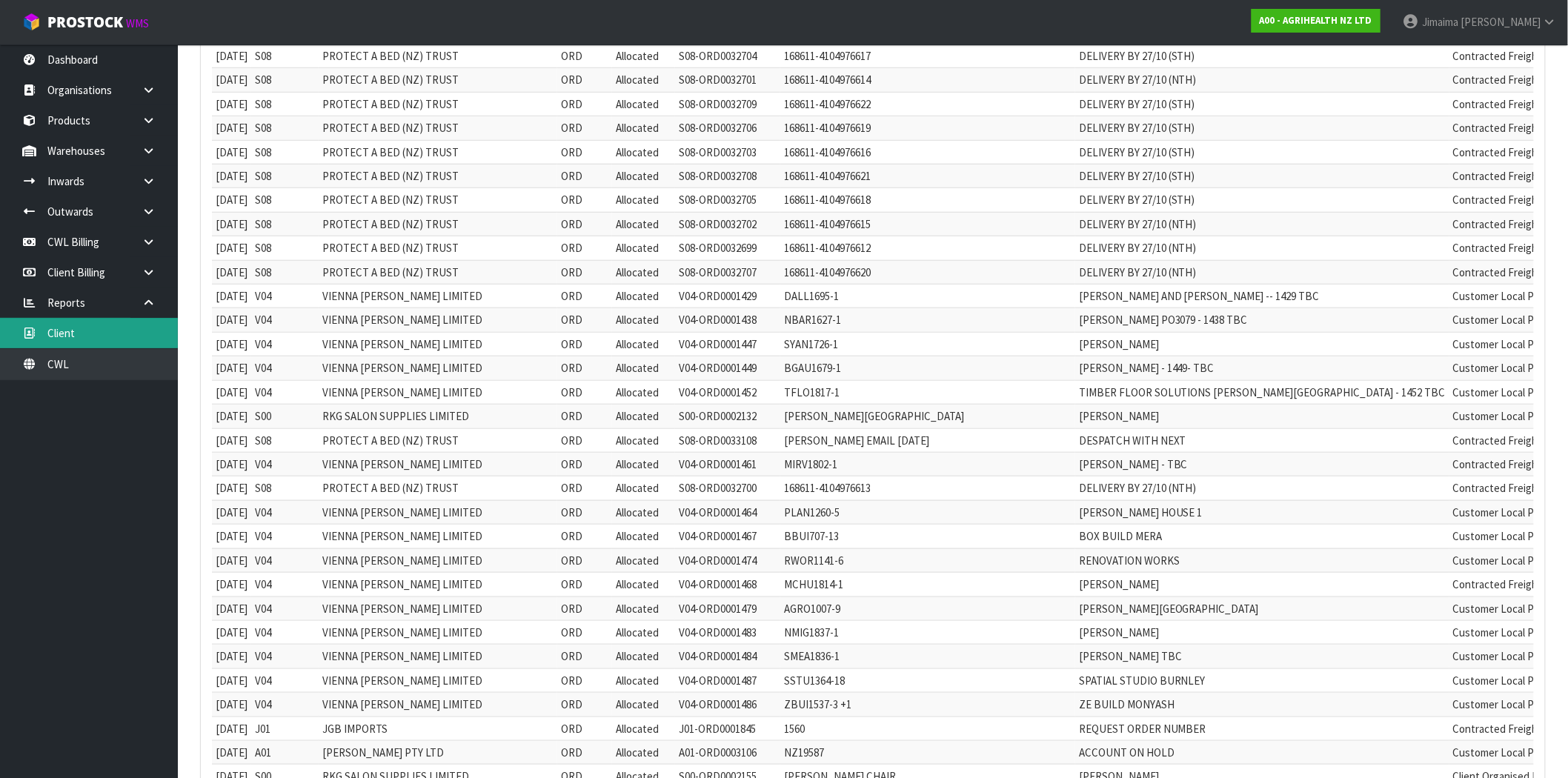
scroll to position [122, 0]
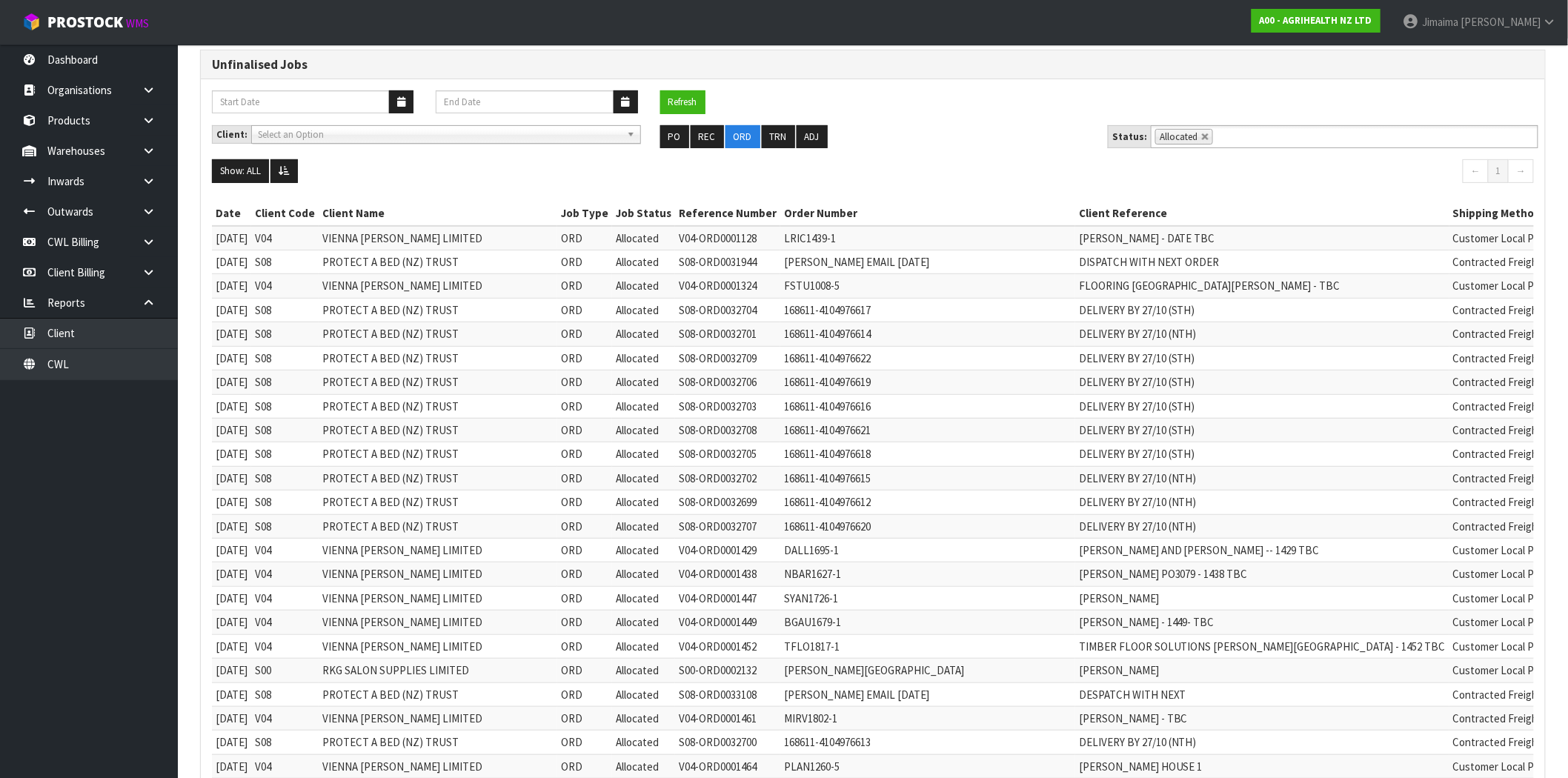
drag, startPoint x: 1200, startPoint y: 136, endPoint x: 1220, endPoint y: 135, distance: 20.0
click at [1201, 136] on link at bounding box center [1206, 137] width 9 height 9
click at [1220, 135] on input "text" at bounding box center [1226, 137] width 19 height 19
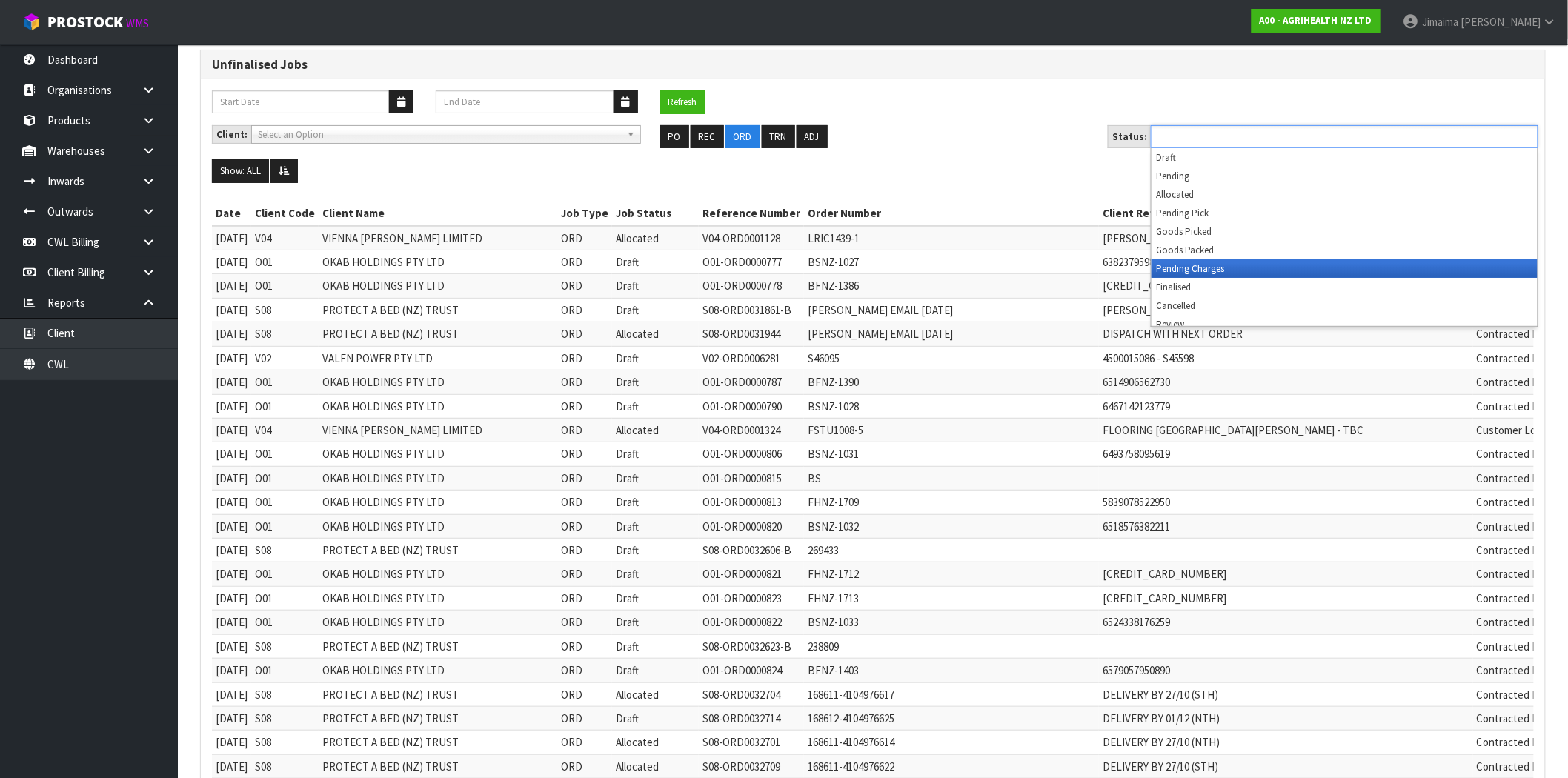
click at [1225, 265] on li "Pending Charges" at bounding box center [1344, 269] width 386 height 19
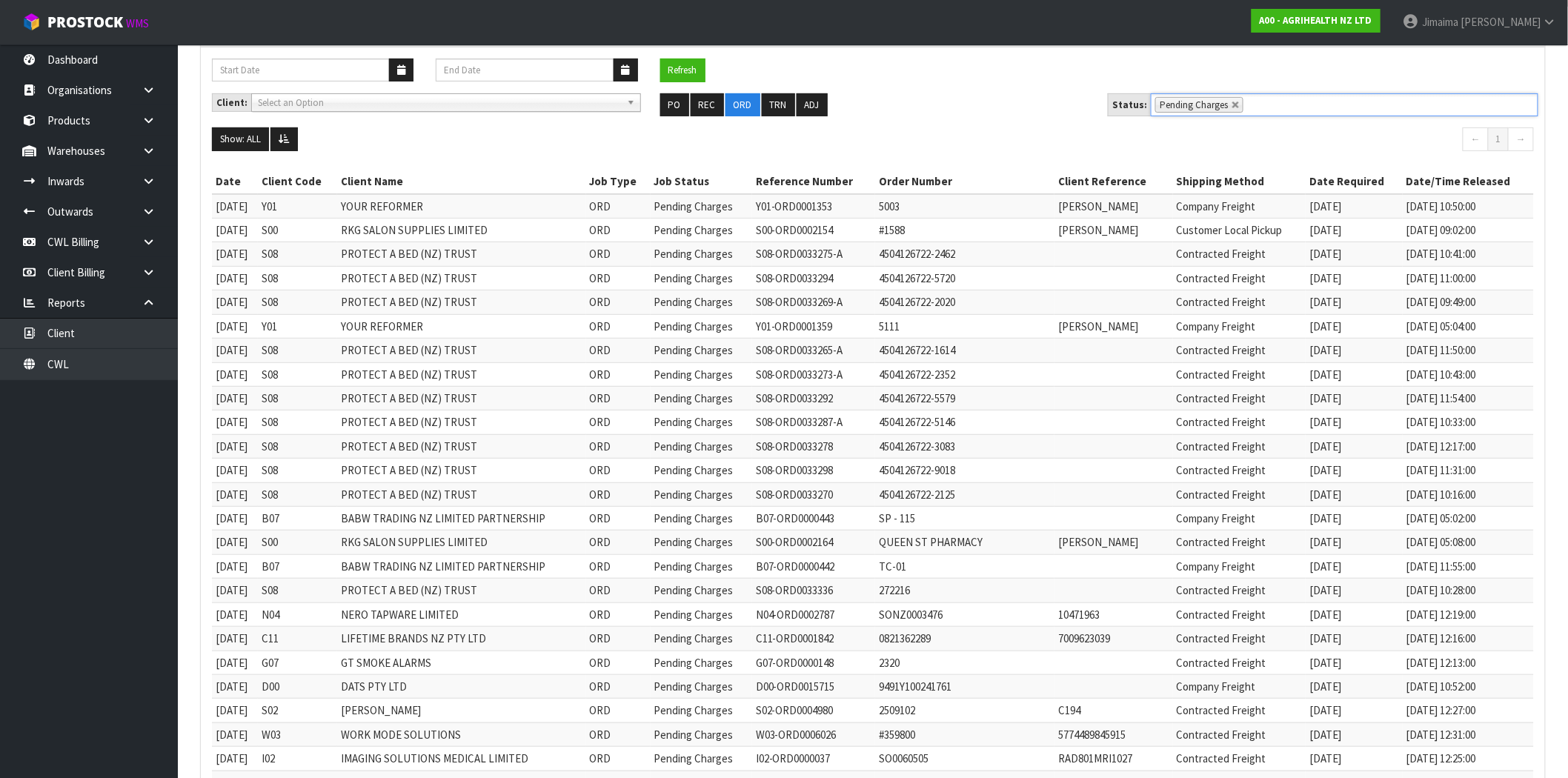
scroll to position [0, 0]
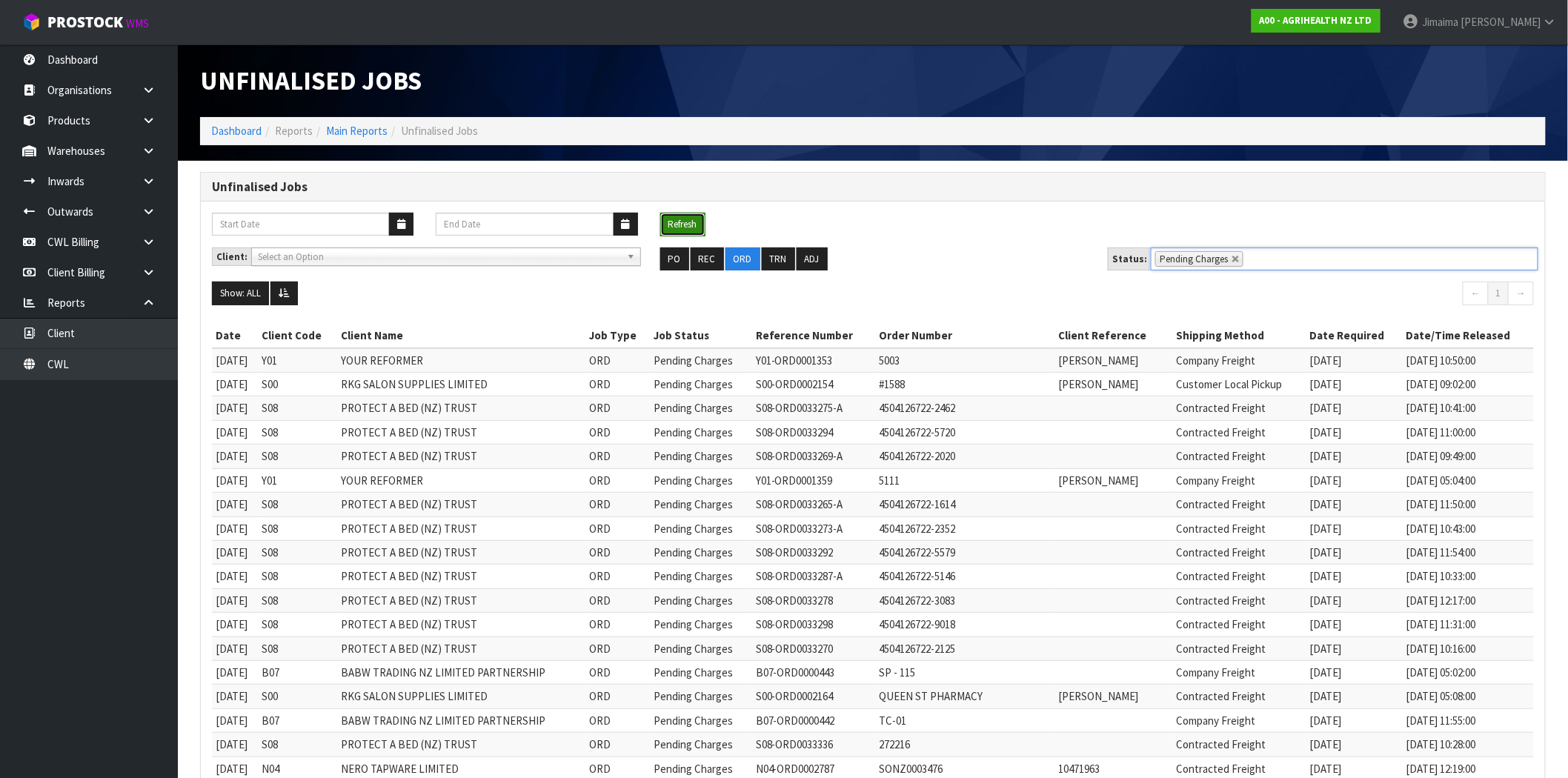
click at [683, 217] on button "Refresh" at bounding box center [683, 225] width 45 height 24
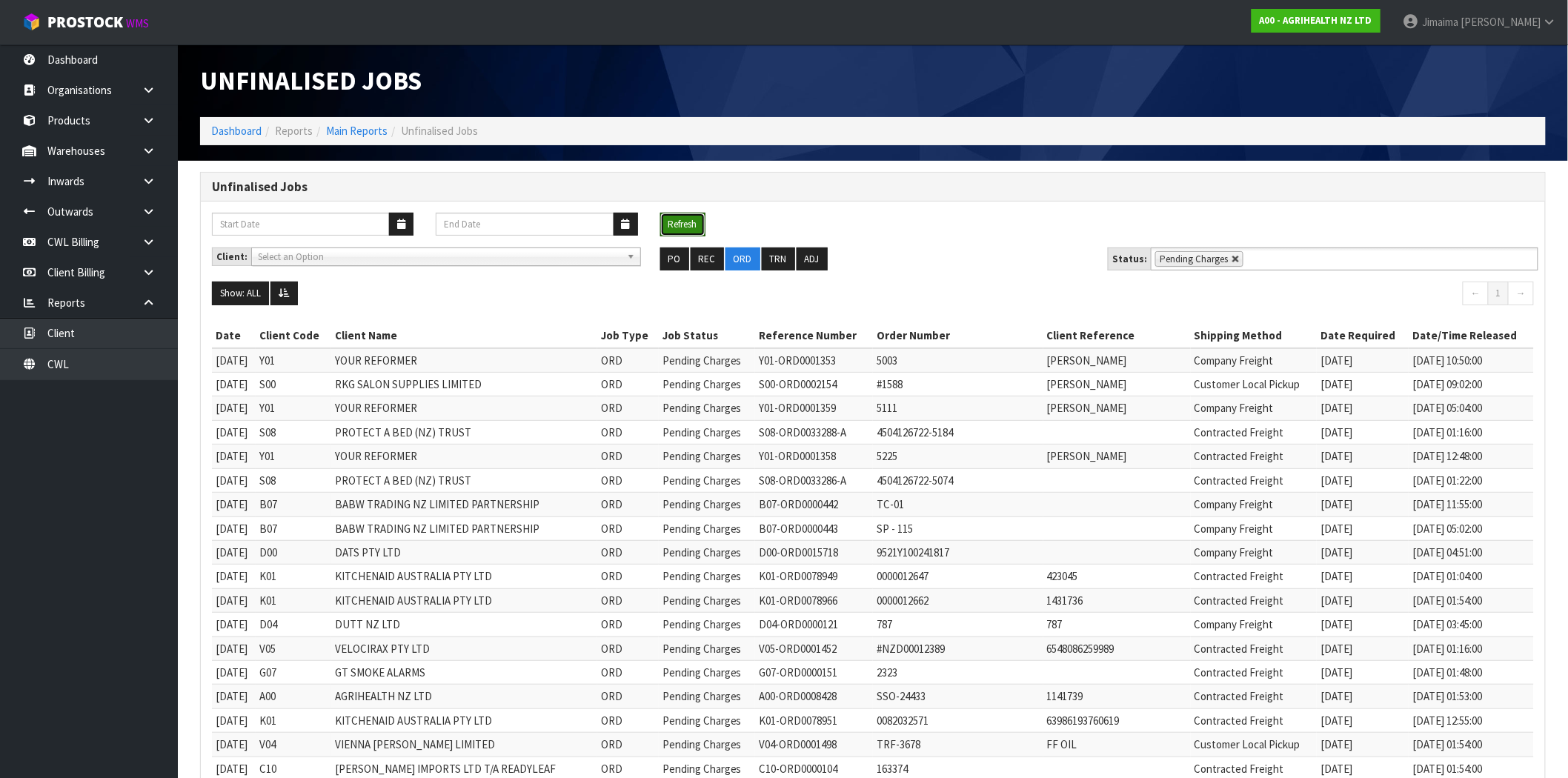
click at [1233, 257] on link at bounding box center [1236, 259] width 9 height 9
type input "Select Some Options"
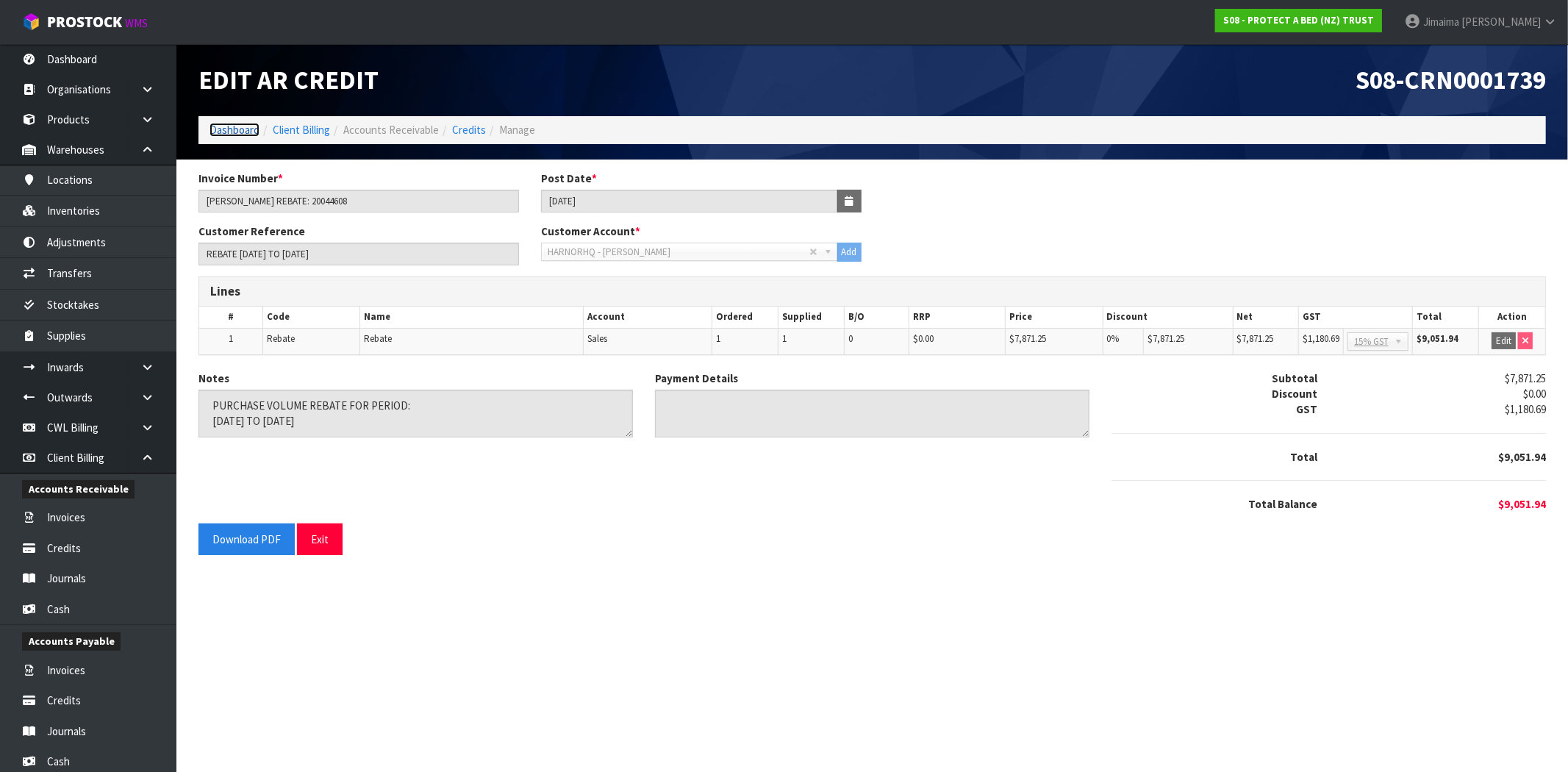
click at [237, 123] on link "Dashboard" at bounding box center [234, 130] width 50 height 14
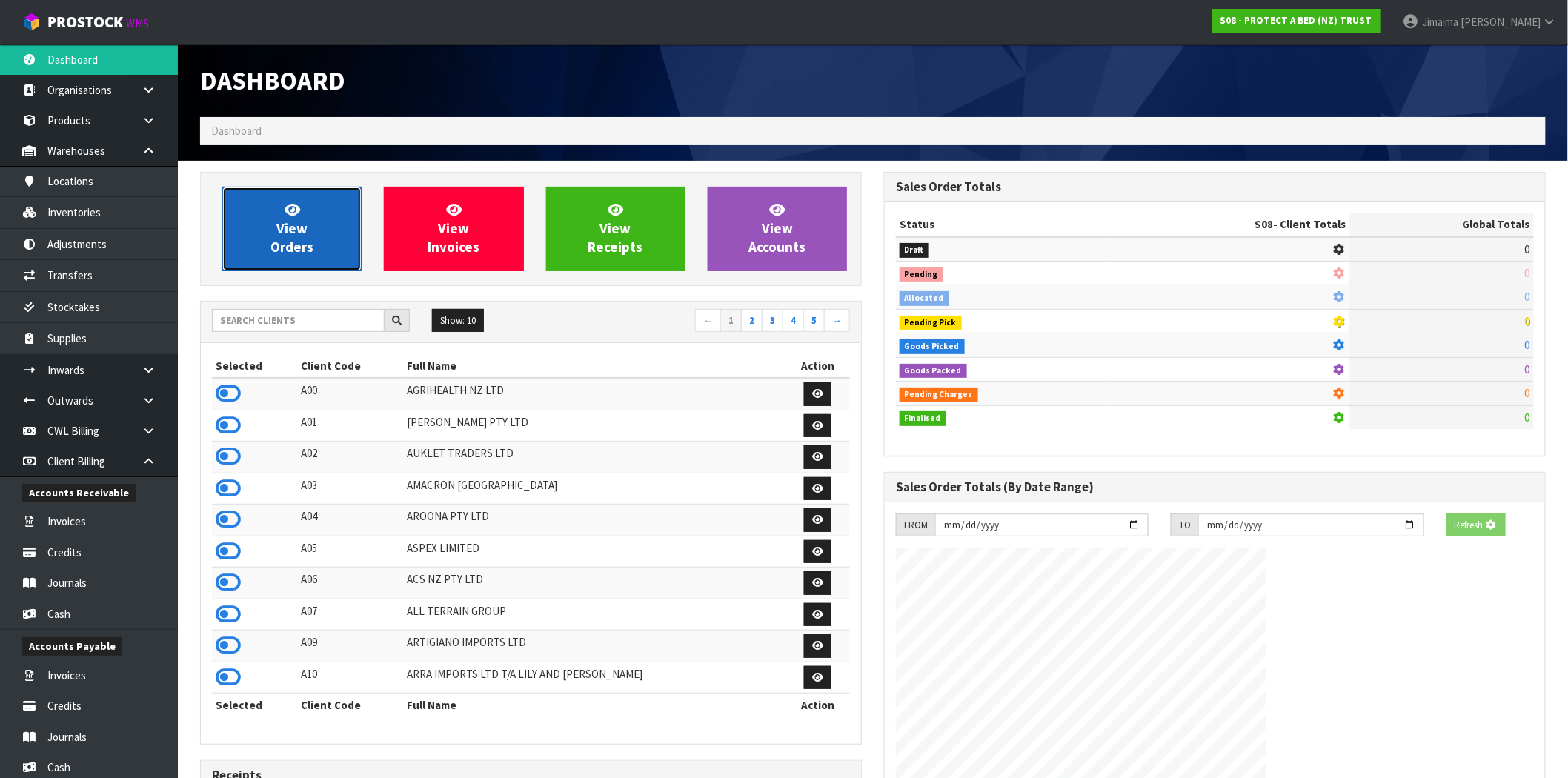
click at [328, 193] on link "View Orders" at bounding box center [292, 229] width 139 height 84
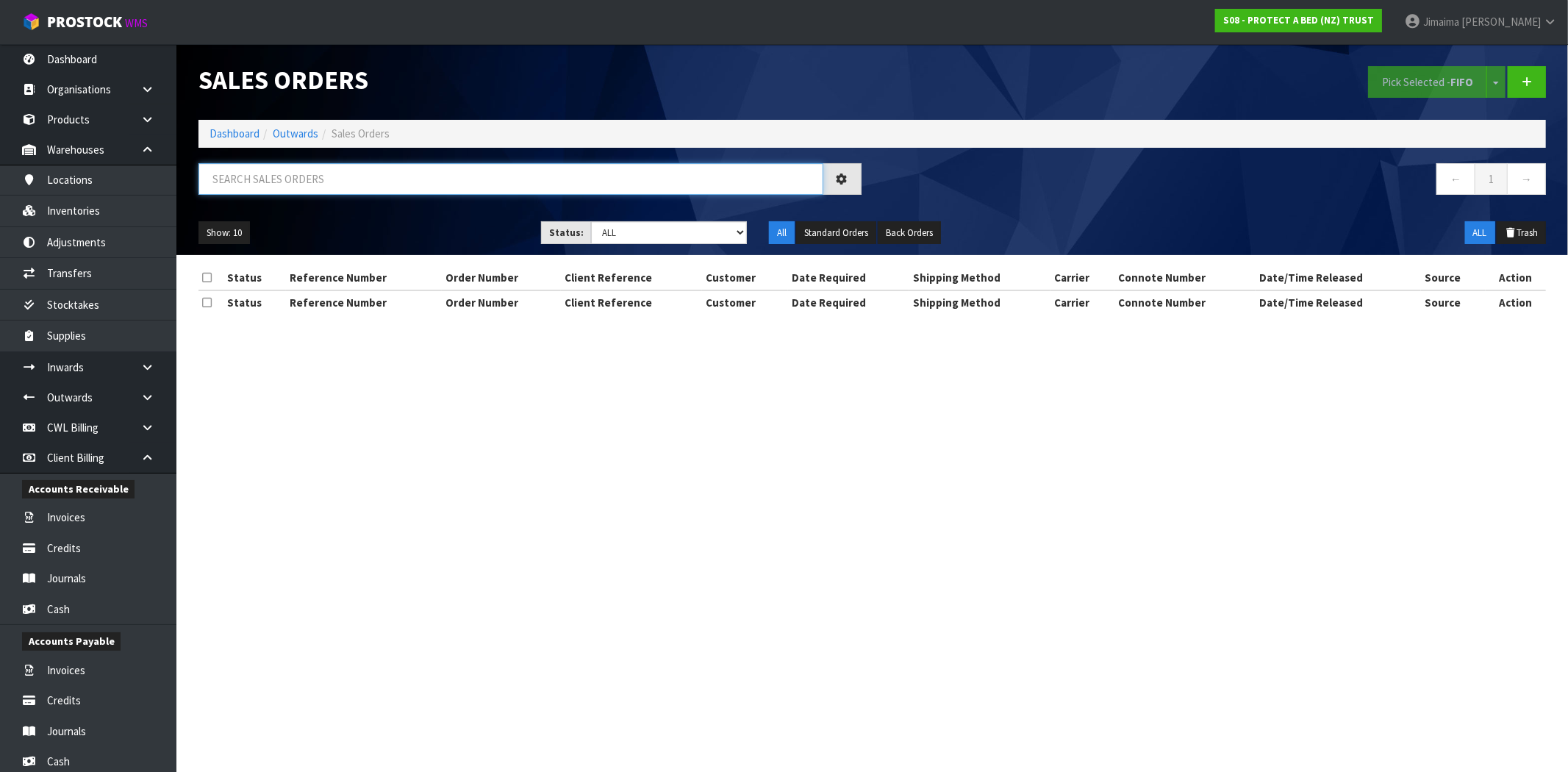
click at [397, 176] on input "text" at bounding box center [511, 179] width 625 height 31
type input "033290"
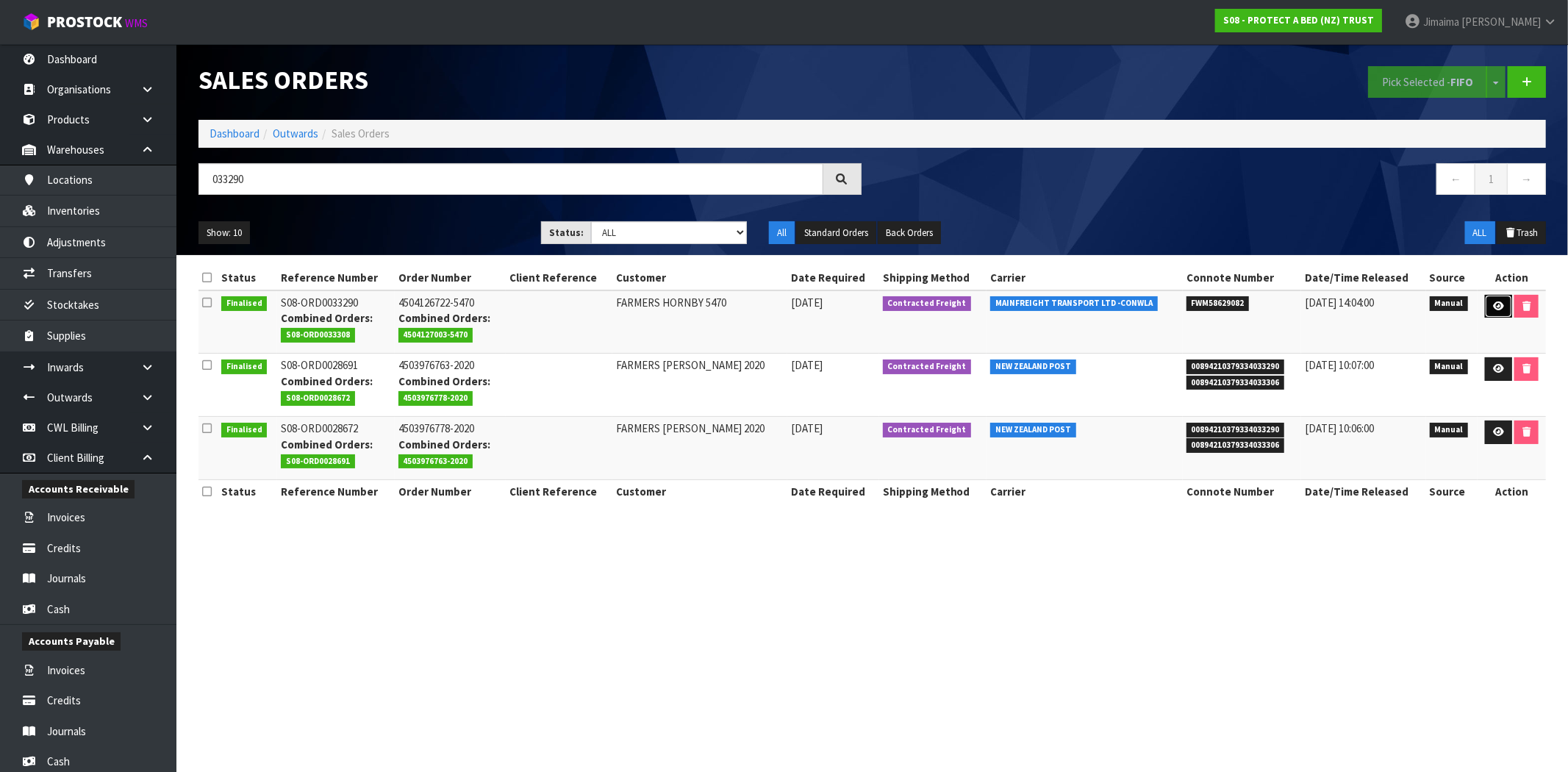
click at [1501, 307] on link at bounding box center [1498, 307] width 28 height 24
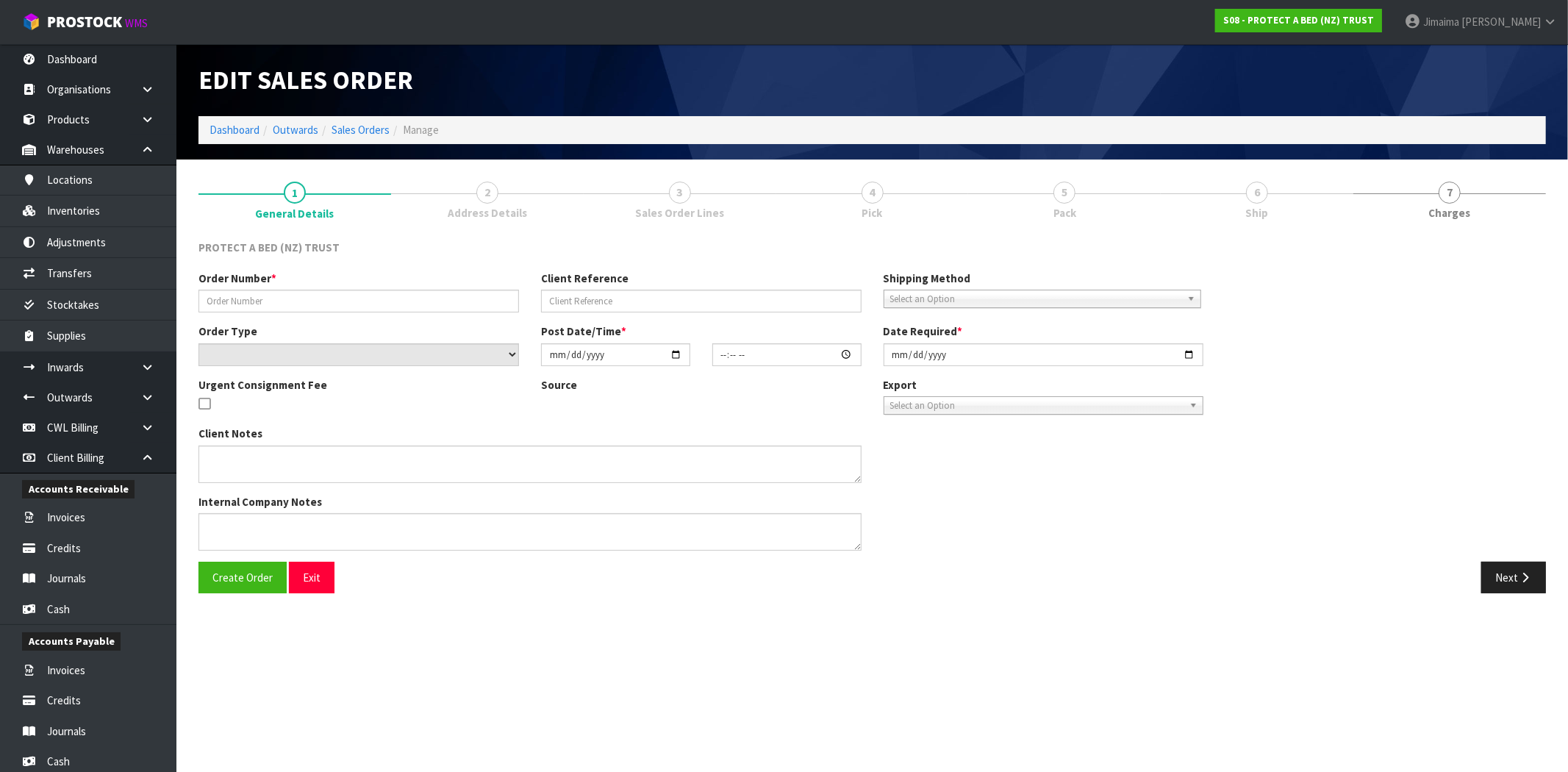
type input "4504126722-5470"
select select "number:0"
type input "[DATE]"
type input "09:22:00.000"
type input "[DATE]"
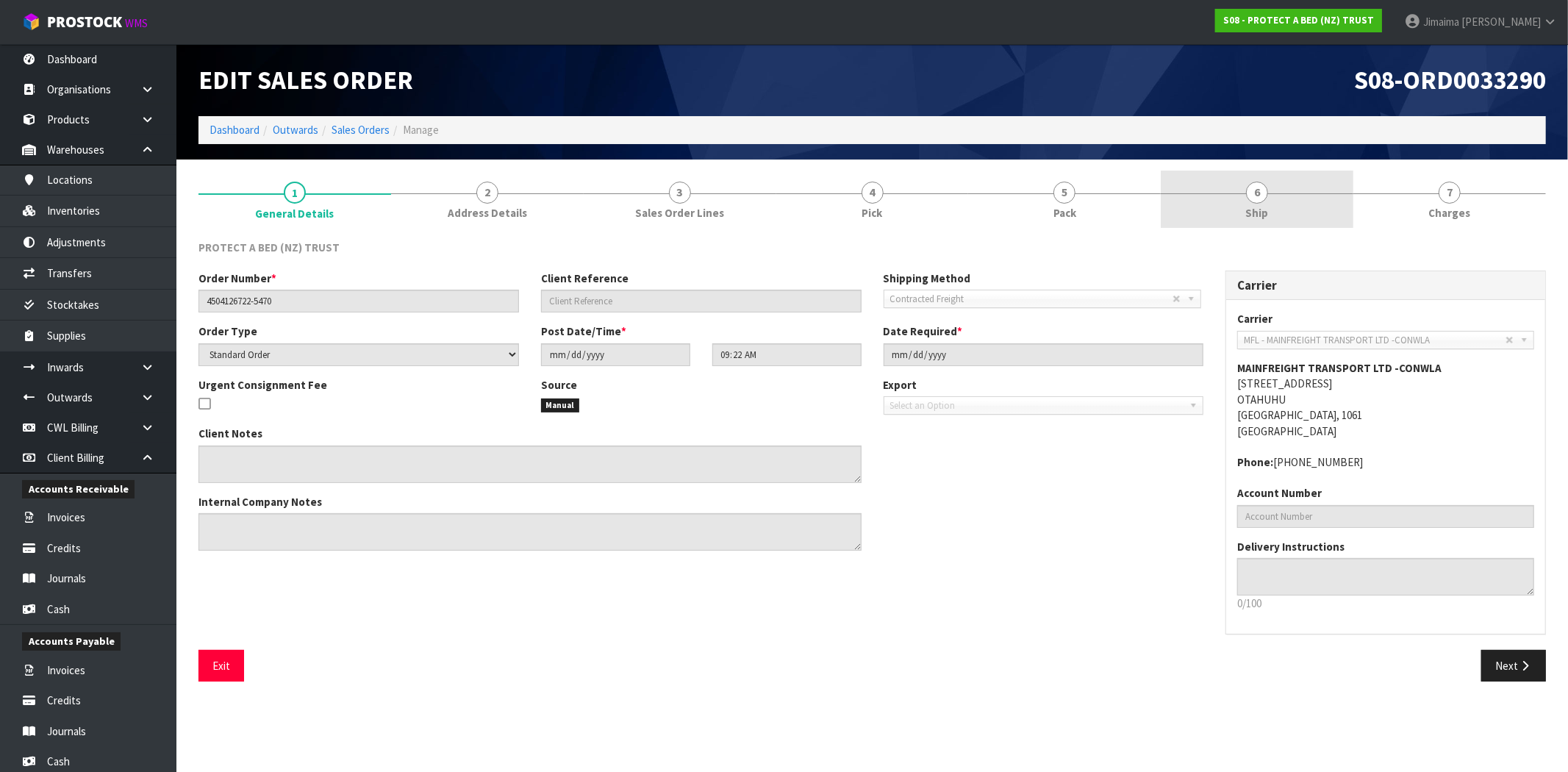
click at [1271, 210] on link "6 Ship" at bounding box center [1257, 199] width 193 height 58
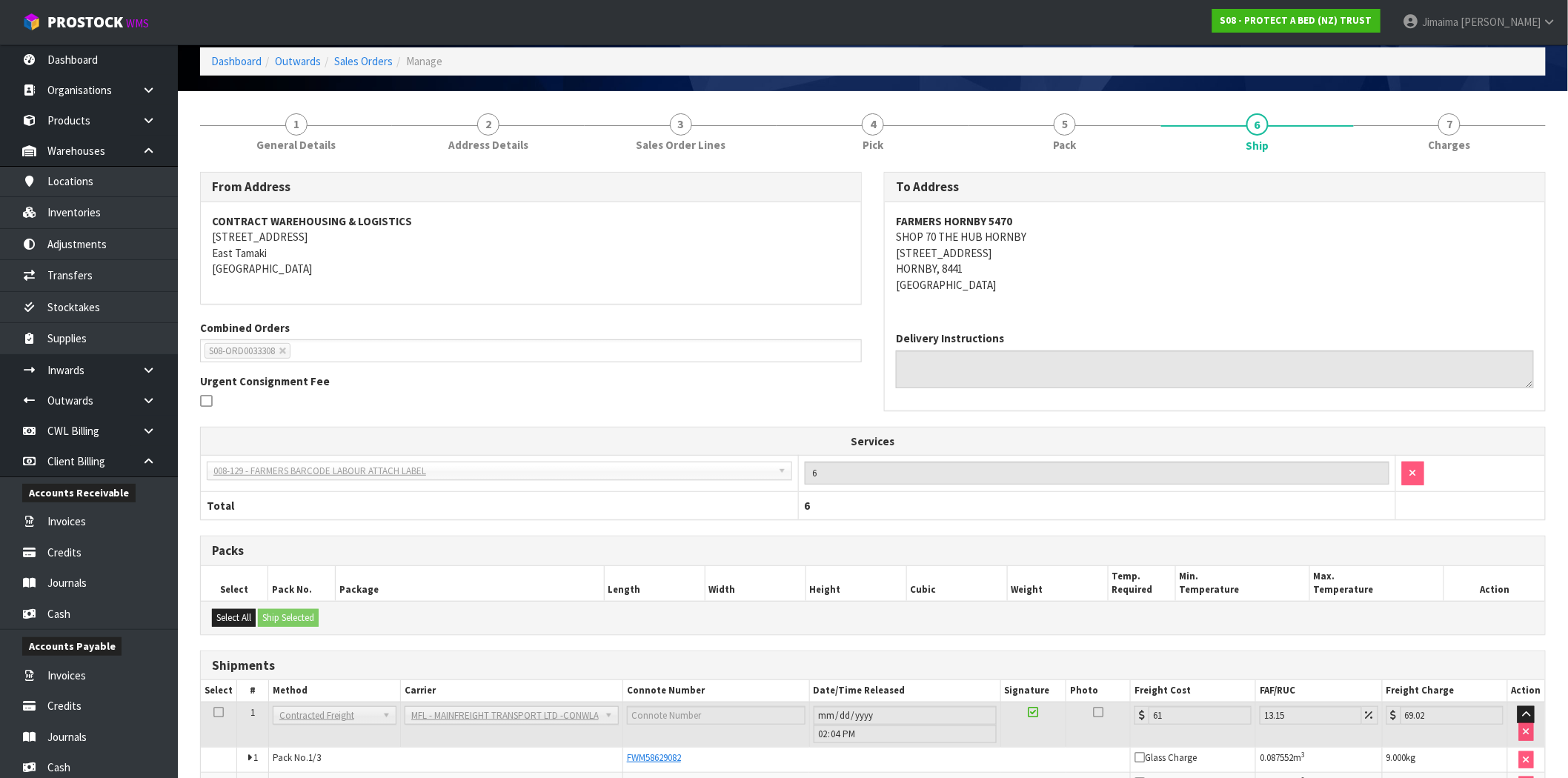
scroll to position [187, 0]
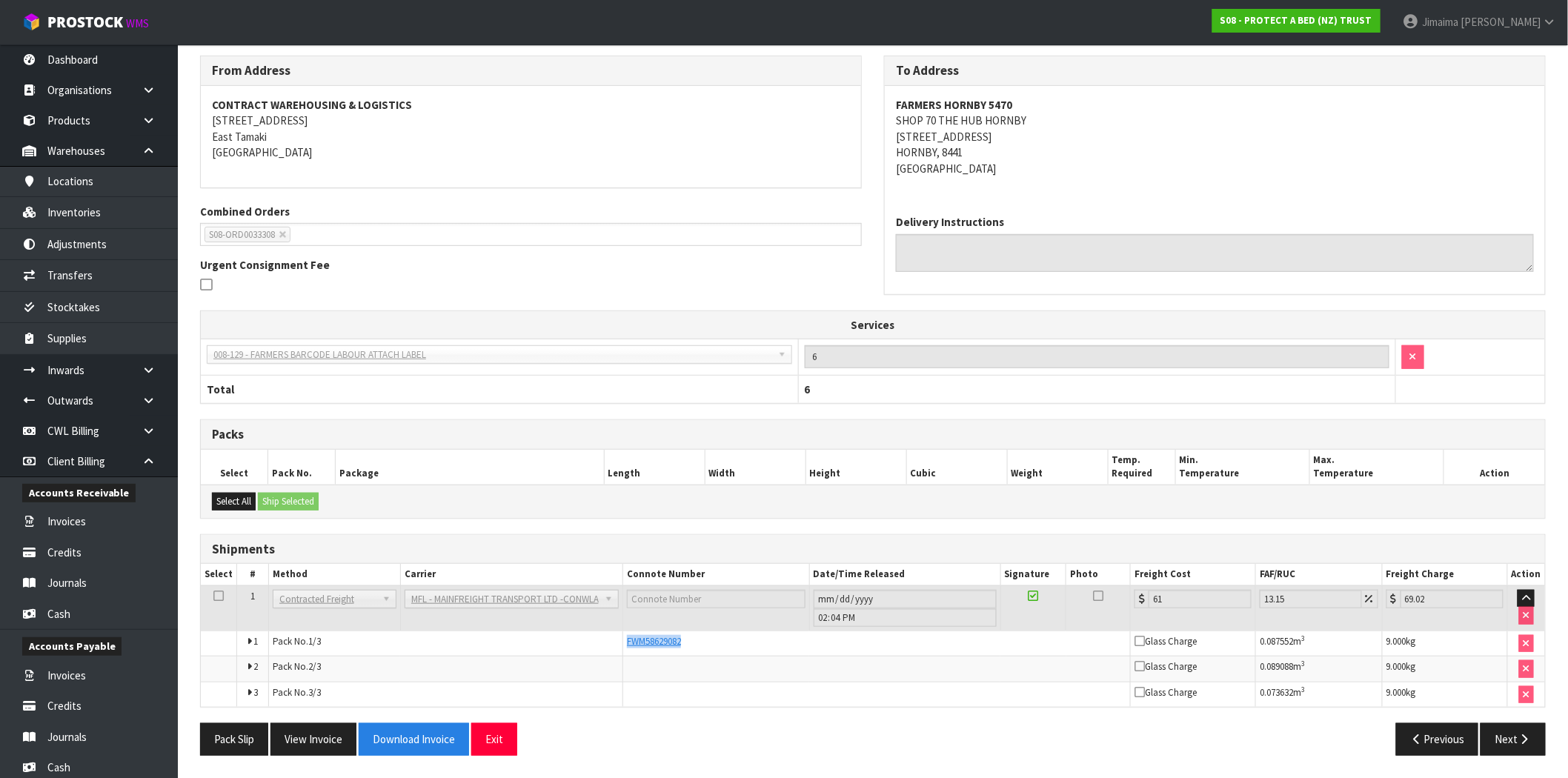
drag, startPoint x: 733, startPoint y: 635, endPoint x: 583, endPoint y: 638, distance: 150.0
click at [583, 638] on tr "1 Pack No. 1/3 FWM58629082 Glass Charge 0.087552 m 3 9.000 kg" at bounding box center [872, 644] width 1344 height 26
copy tr "FWM58629082"
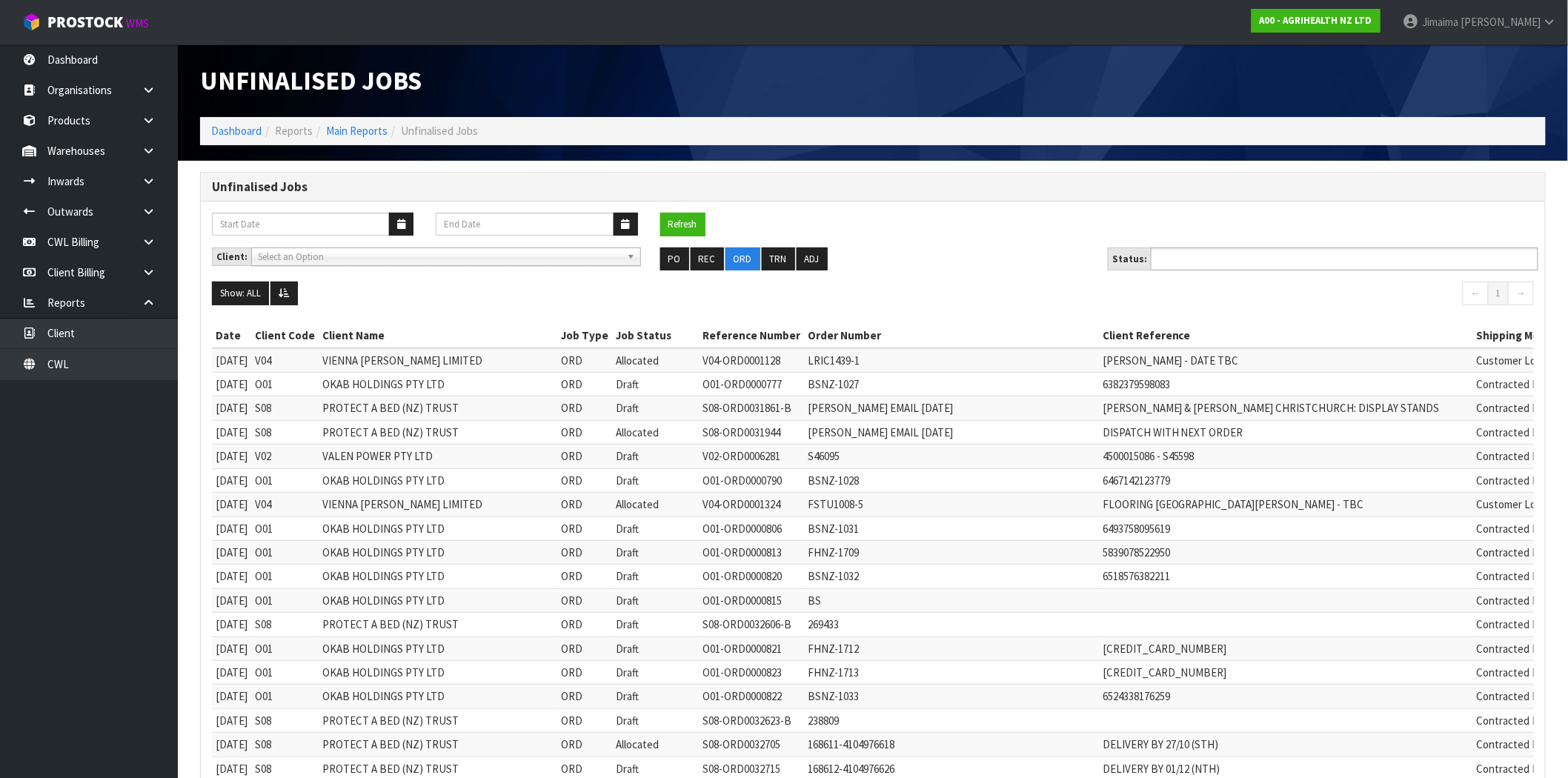
click at [1192, 268] on input "text" at bounding box center [1210, 259] width 109 height 19
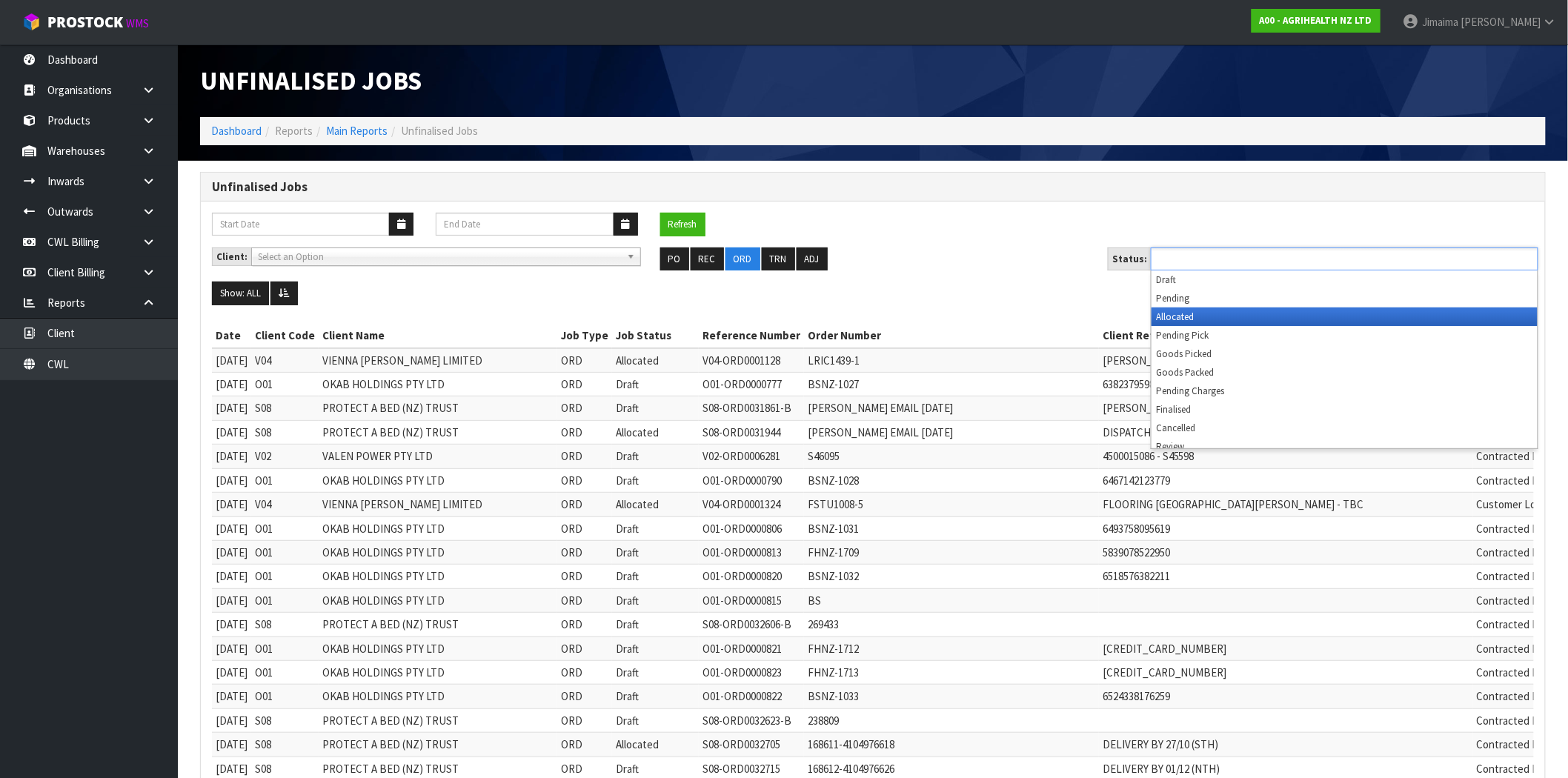
click at [1193, 313] on li "Allocated" at bounding box center [1344, 317] width 386 height 19
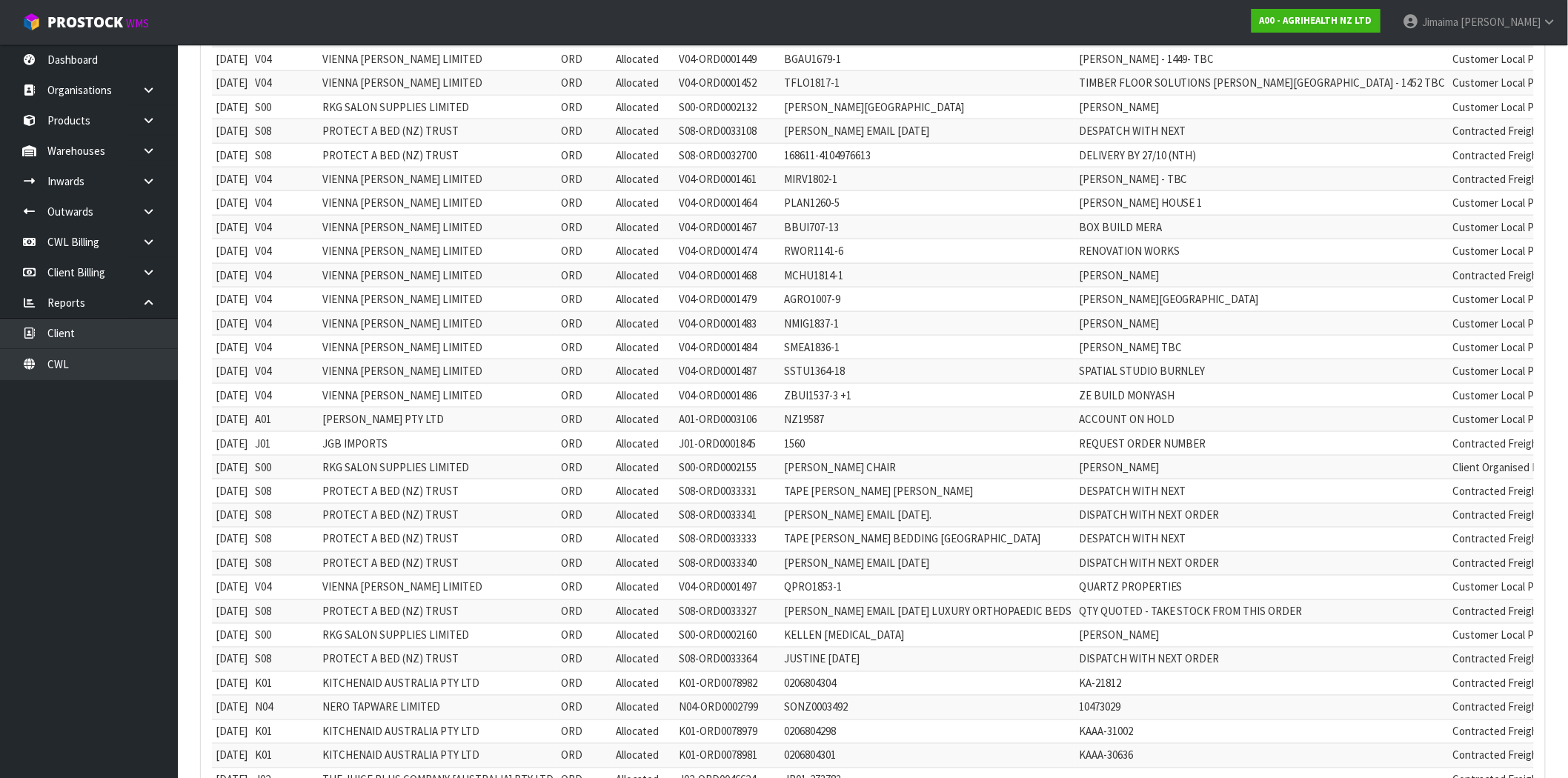
scroll to position [823, 0]
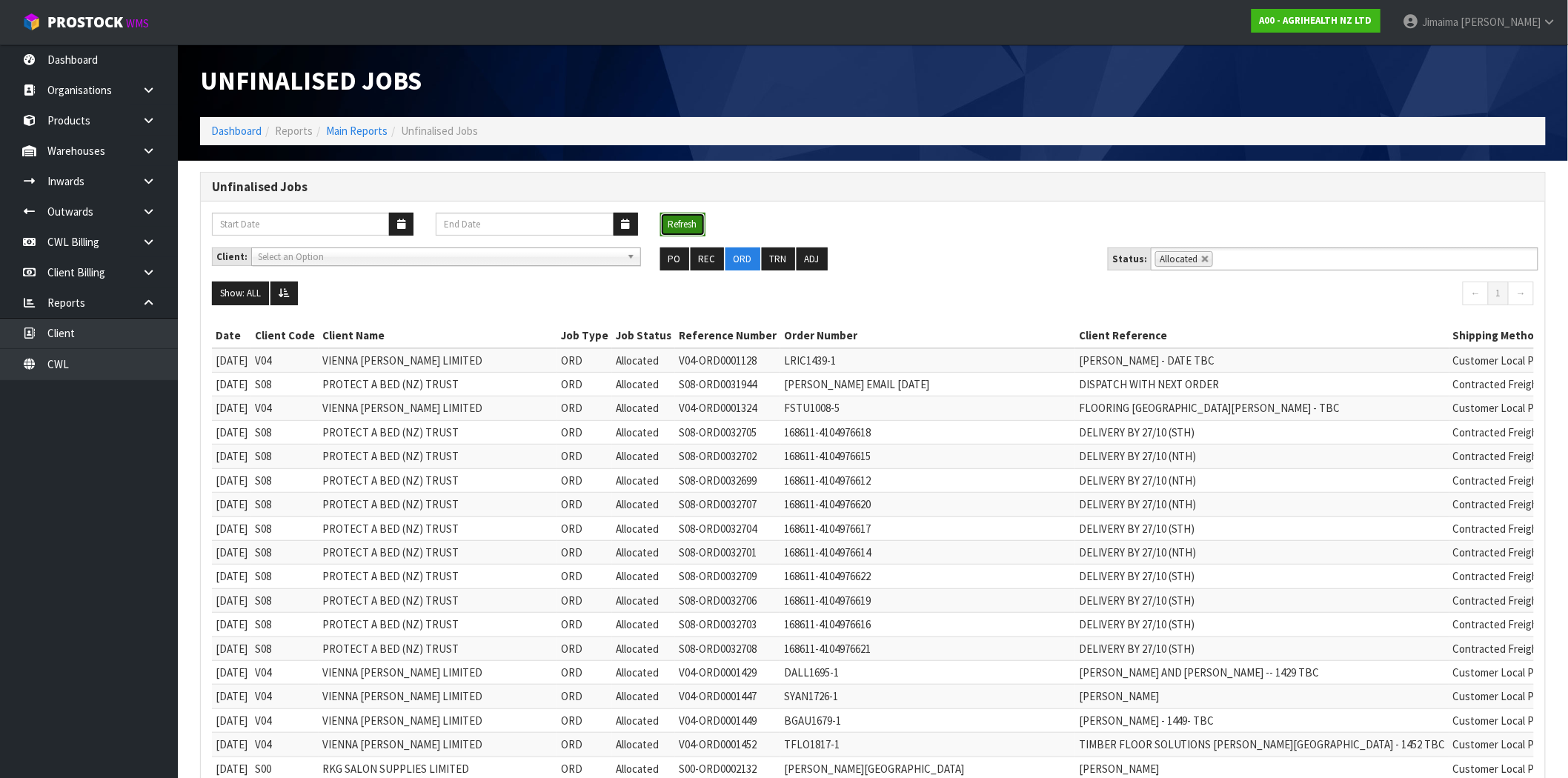
click at [682, 218] on button "Refresh" at bounding box center [683, 225] width 45 height 24
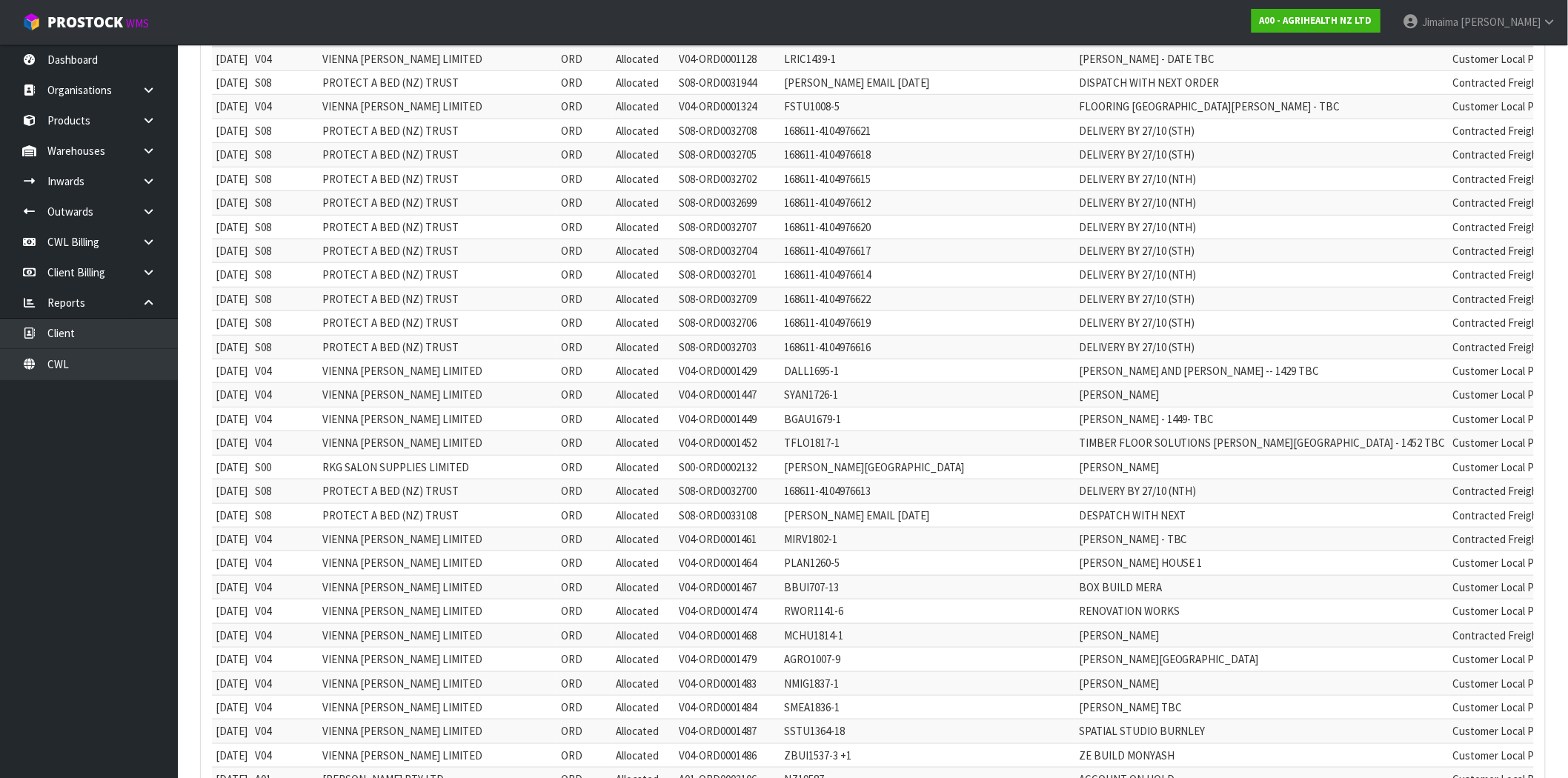
scroll to position [163, 0]
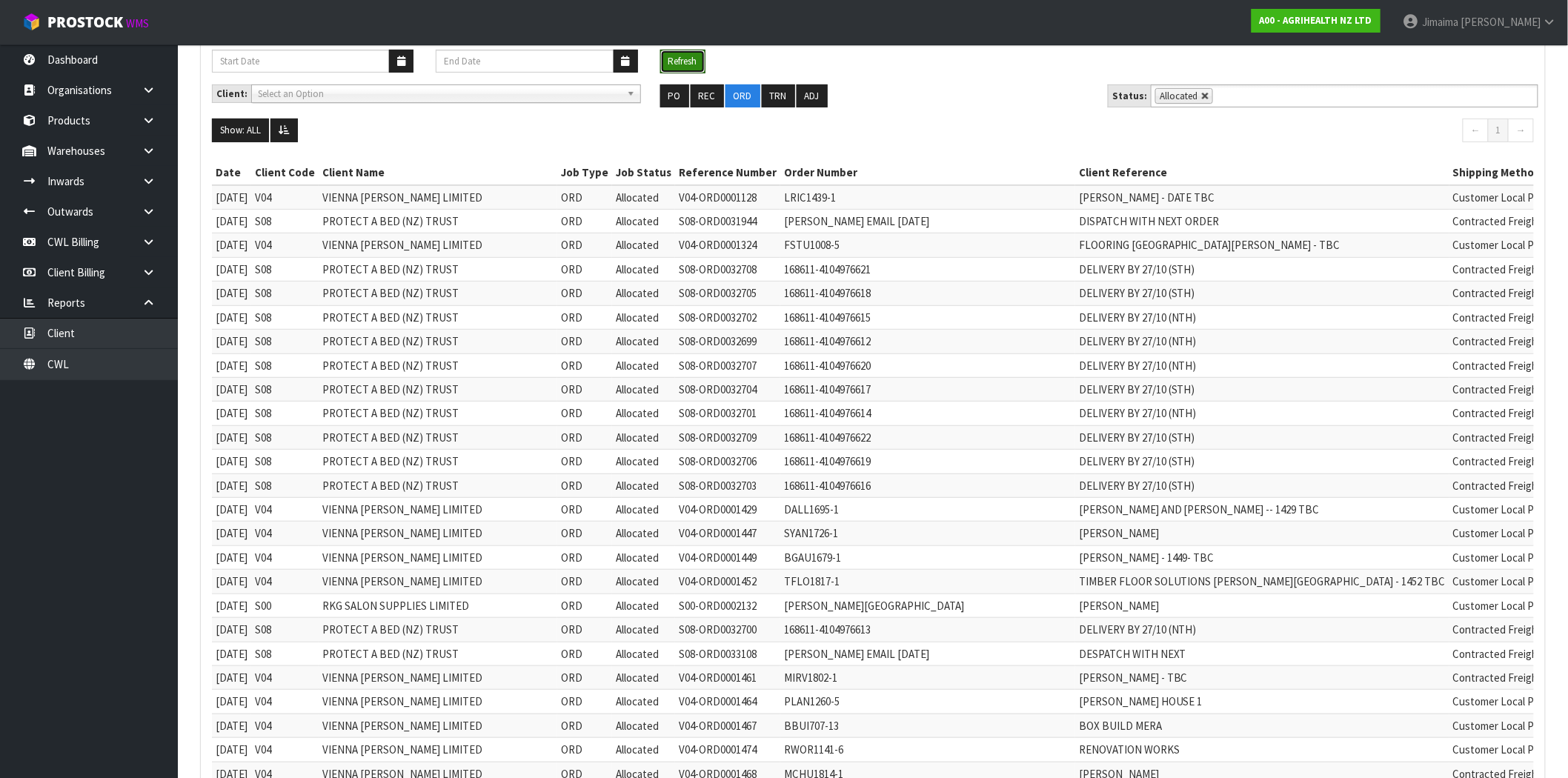
click at [1201, 98] on link at bounding box center [1206, 96] width 9 height 9
type input "Select Some Options"
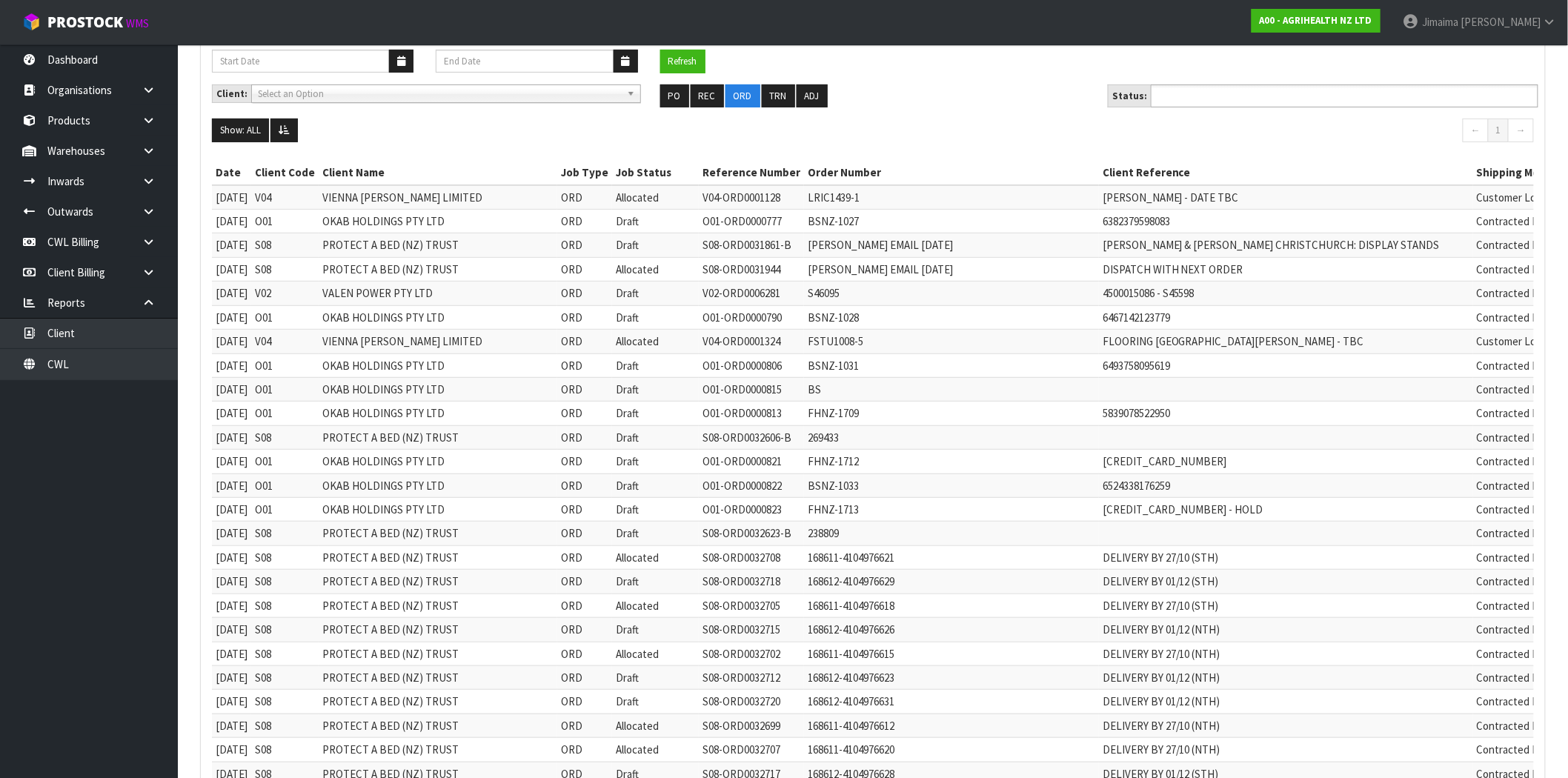
click at [1225, 102] on input "text" at bounding box center [1210, 96] width 109 height 19
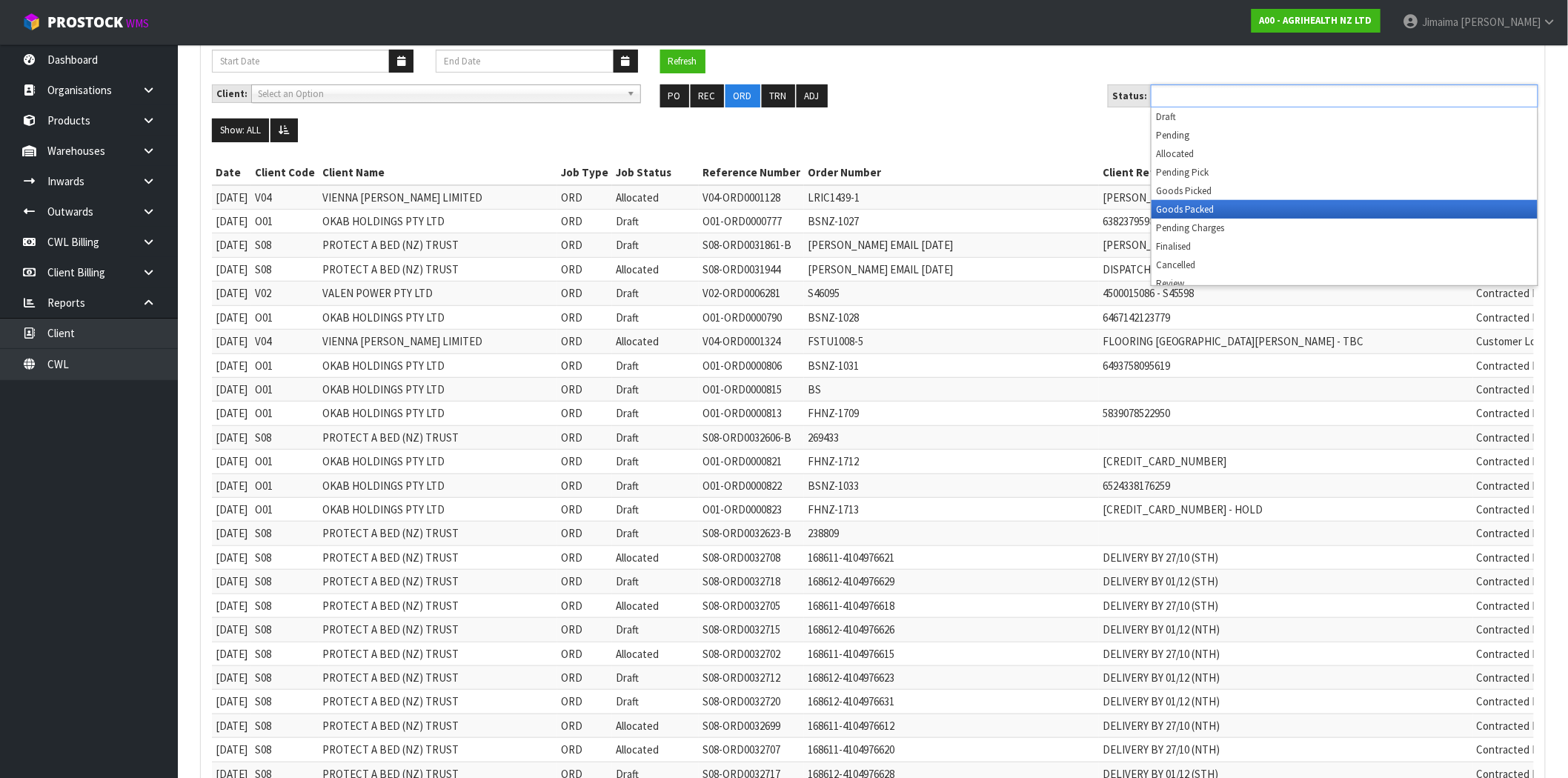
click at [1223, 224] on li "Pending Charges" at bounding box center [1344, 228] width 386 height 19
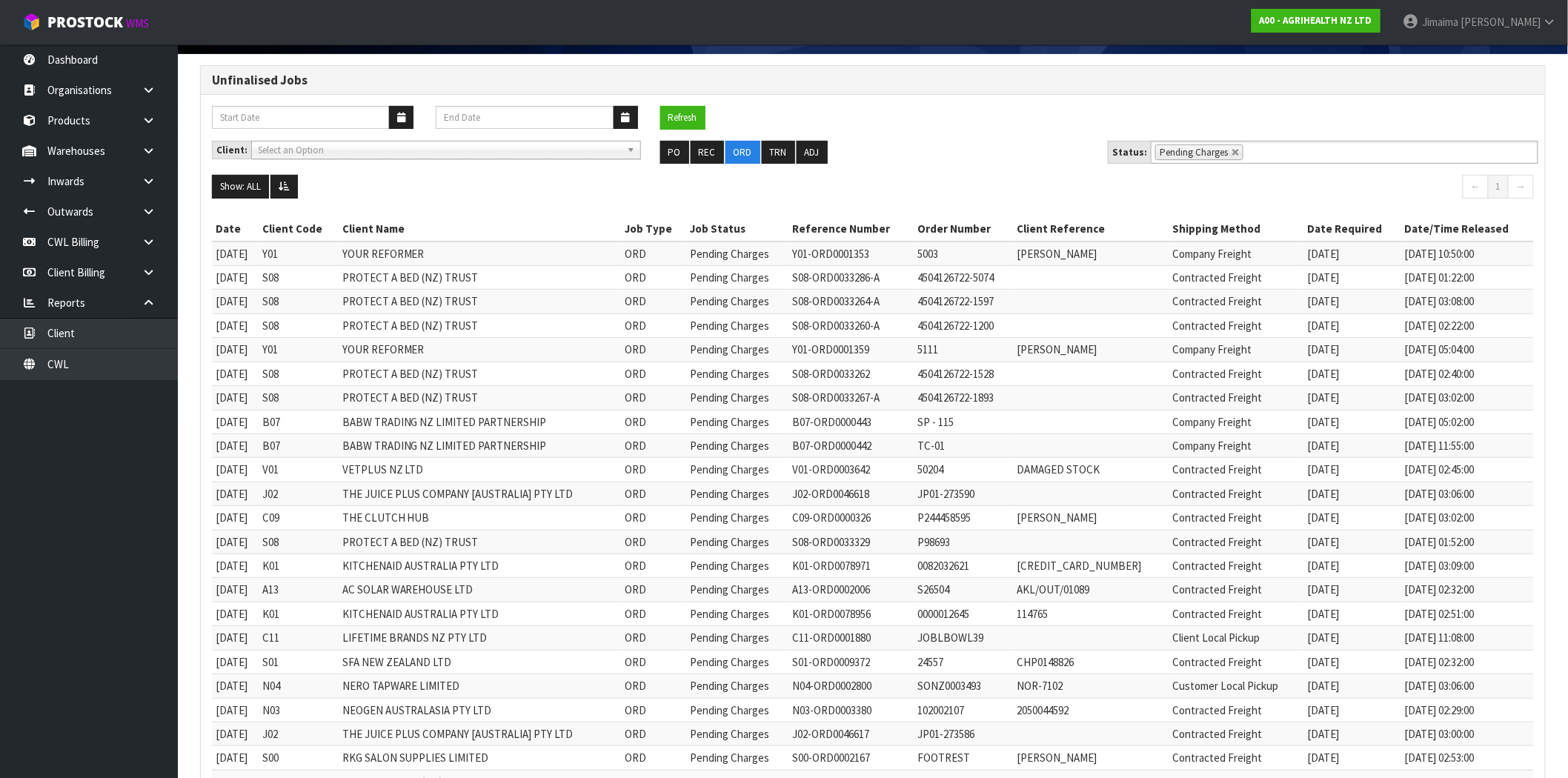
scroll to position [0, 0]
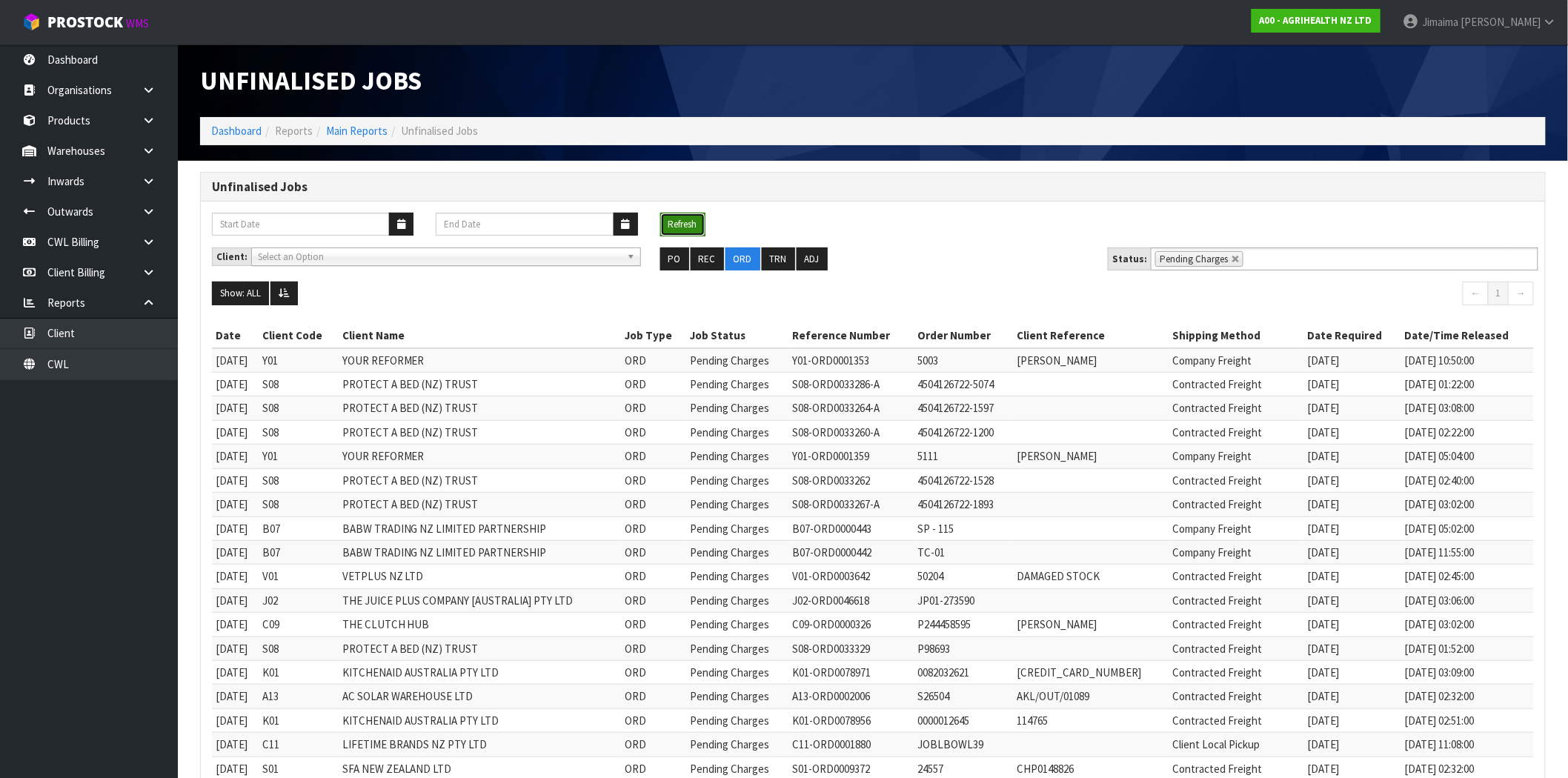
click at [686, 227] on button "Refresh" at bounding box center [683, 225] width 45 height 24
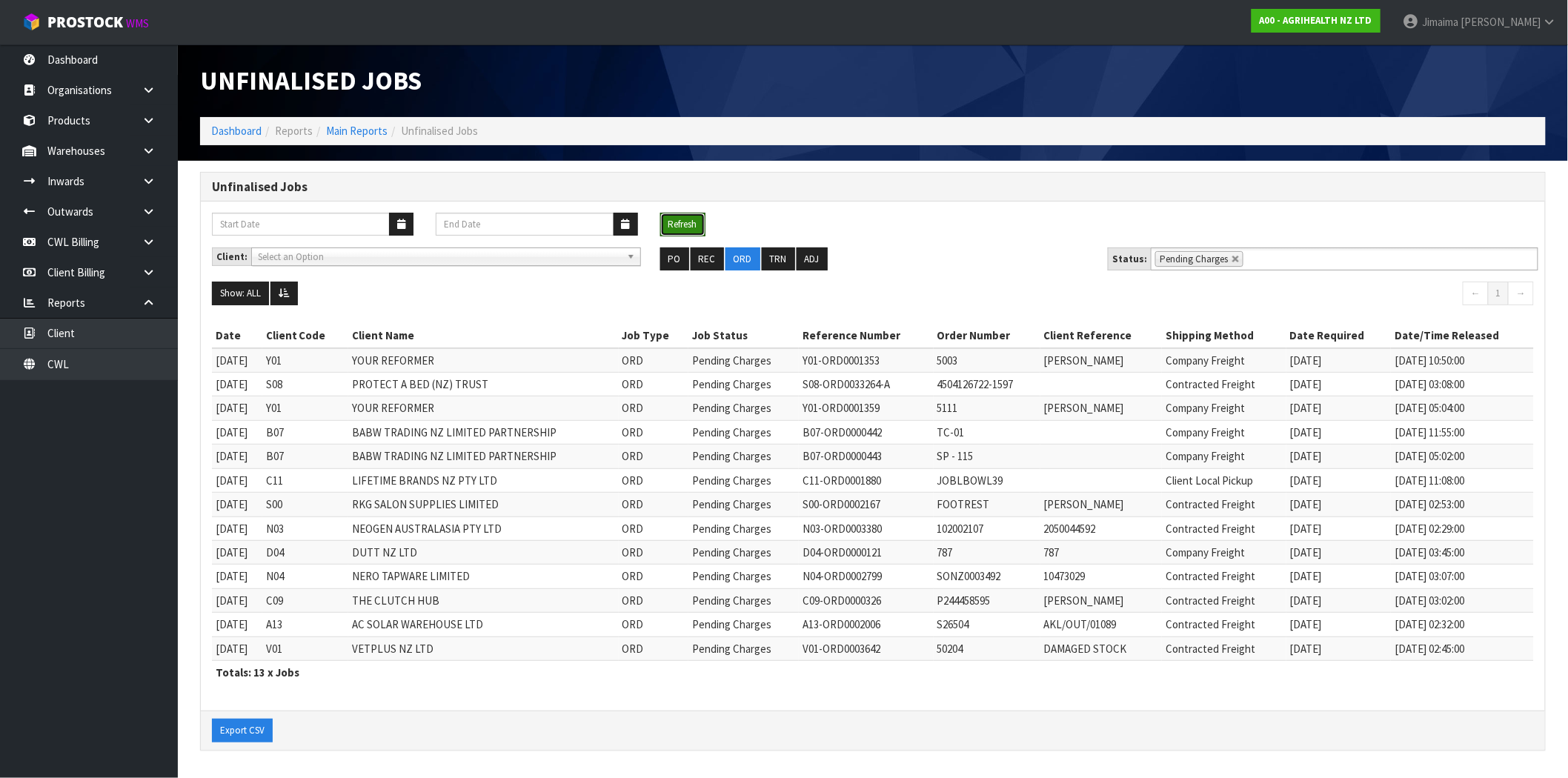
scroll to position [1, 0]
click at [1232, 257] on link at bounding box center [1236, 259] width 9 height 9
type input "Select Some Options"
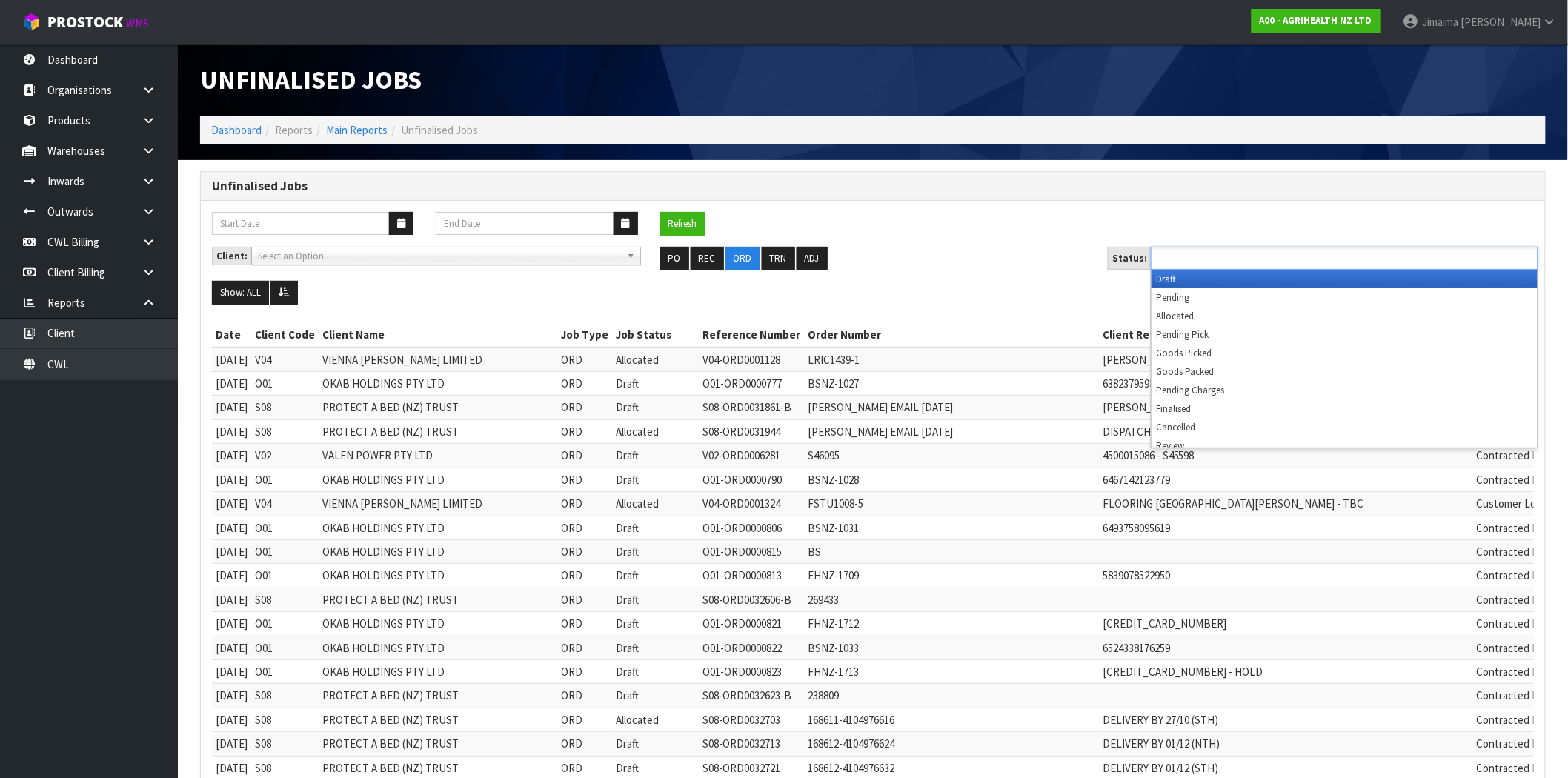
click at [1247, 257] on input "text" at bounding box center [1210, 258] width 109 height 19
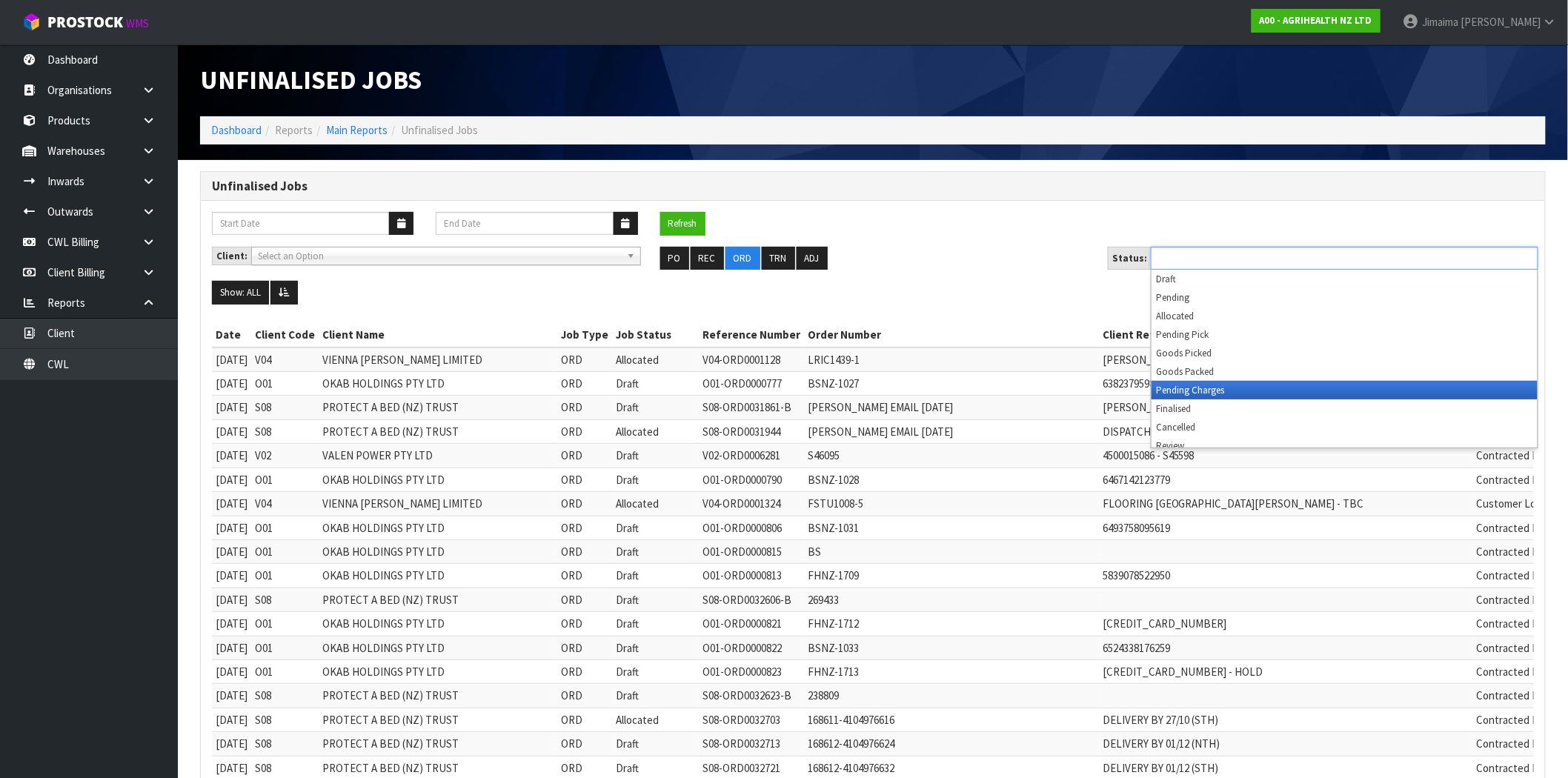
click at [1228, 383] on li "Pending Charges" at bounding box center [1344, 390] width 386 height 19
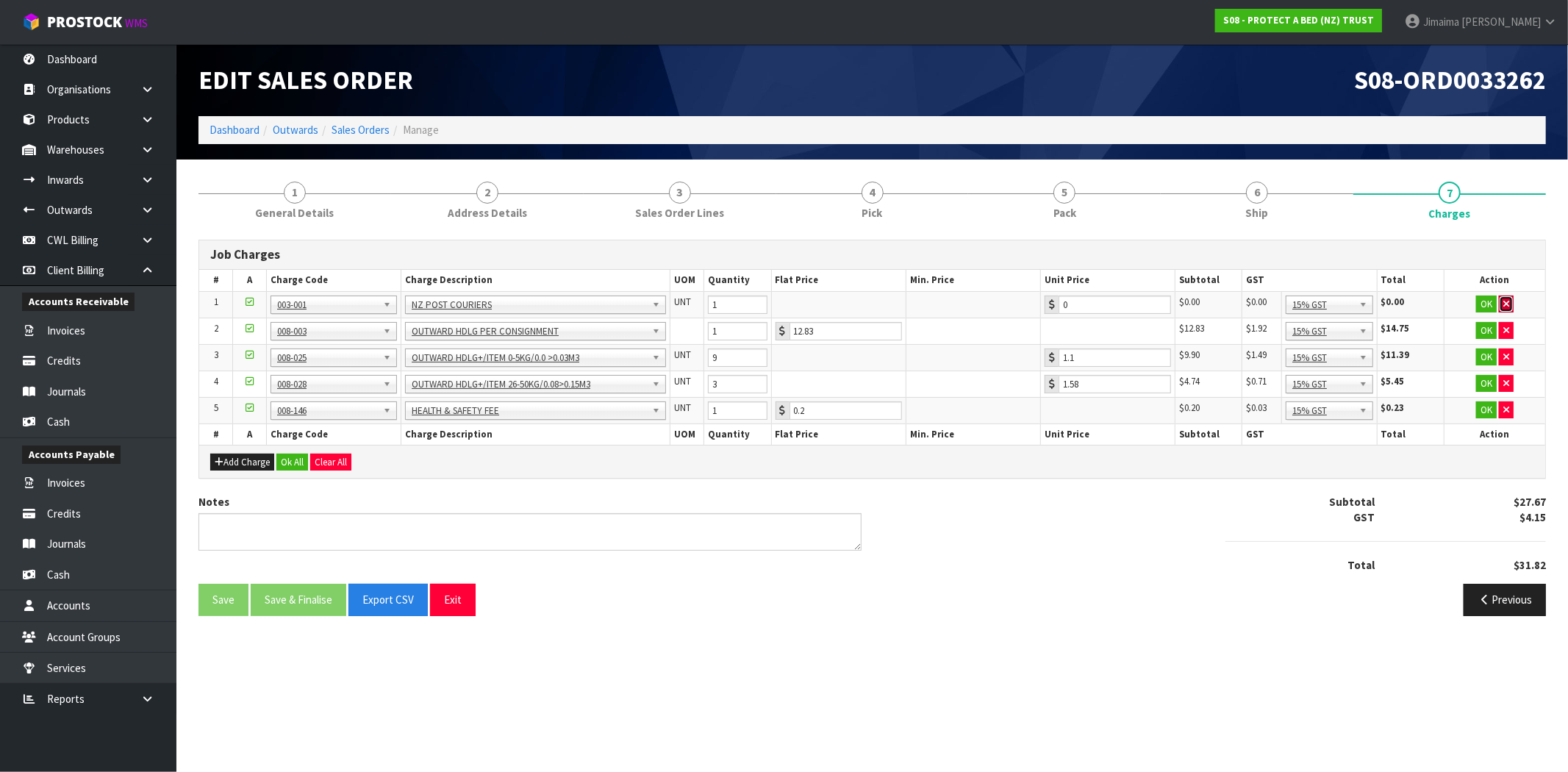
click at [1504, 300] on icon "button" at bounding box center [1506, 304] width 6 height 9
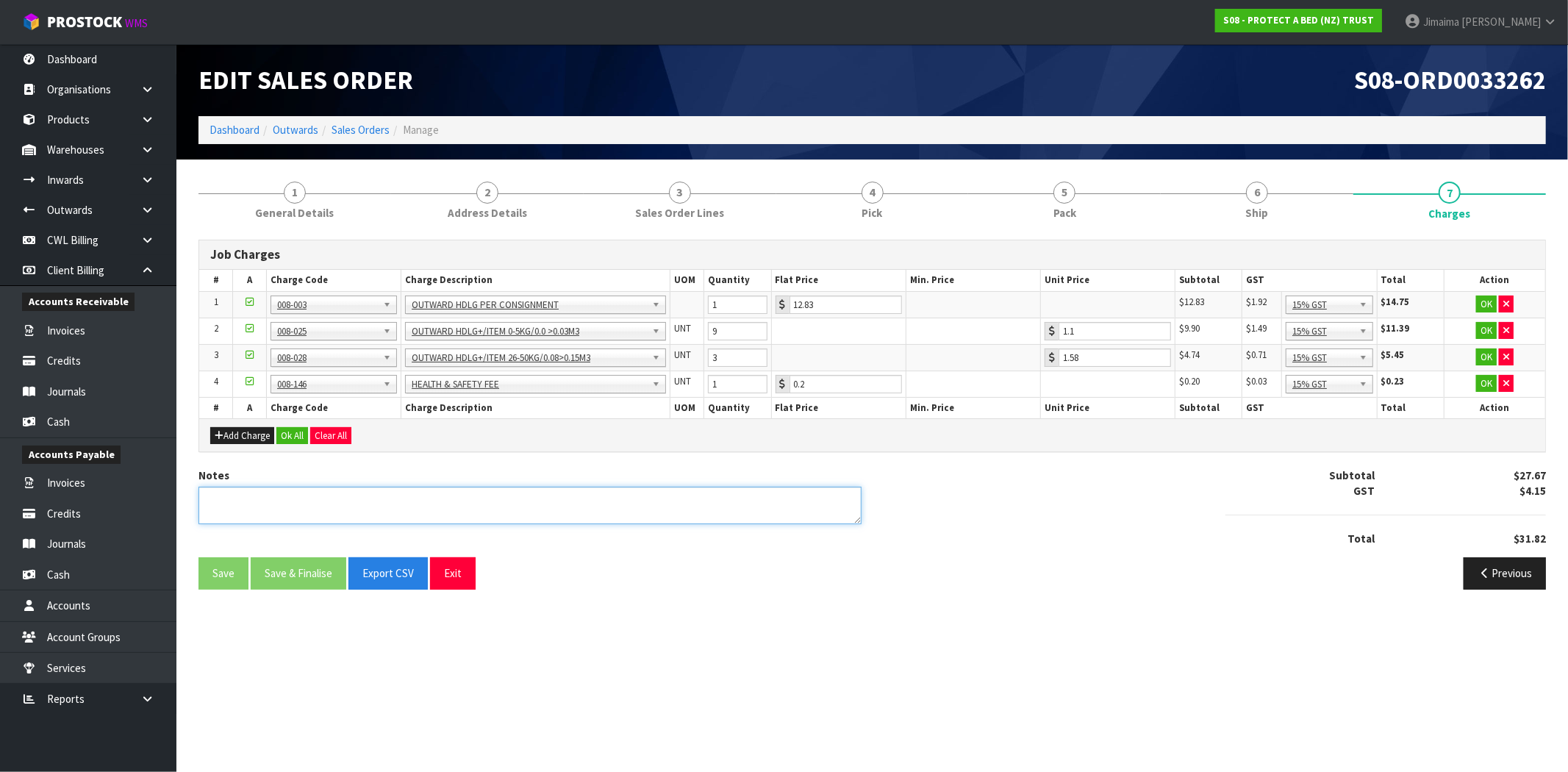
click at [723, 498] on textarea at bounding box center [530, 505] width 663 height 38
type textarea "COMBINED"
click at [296, 439] on button "Ok All" at bounding box center [292, 436] width 31 height 17
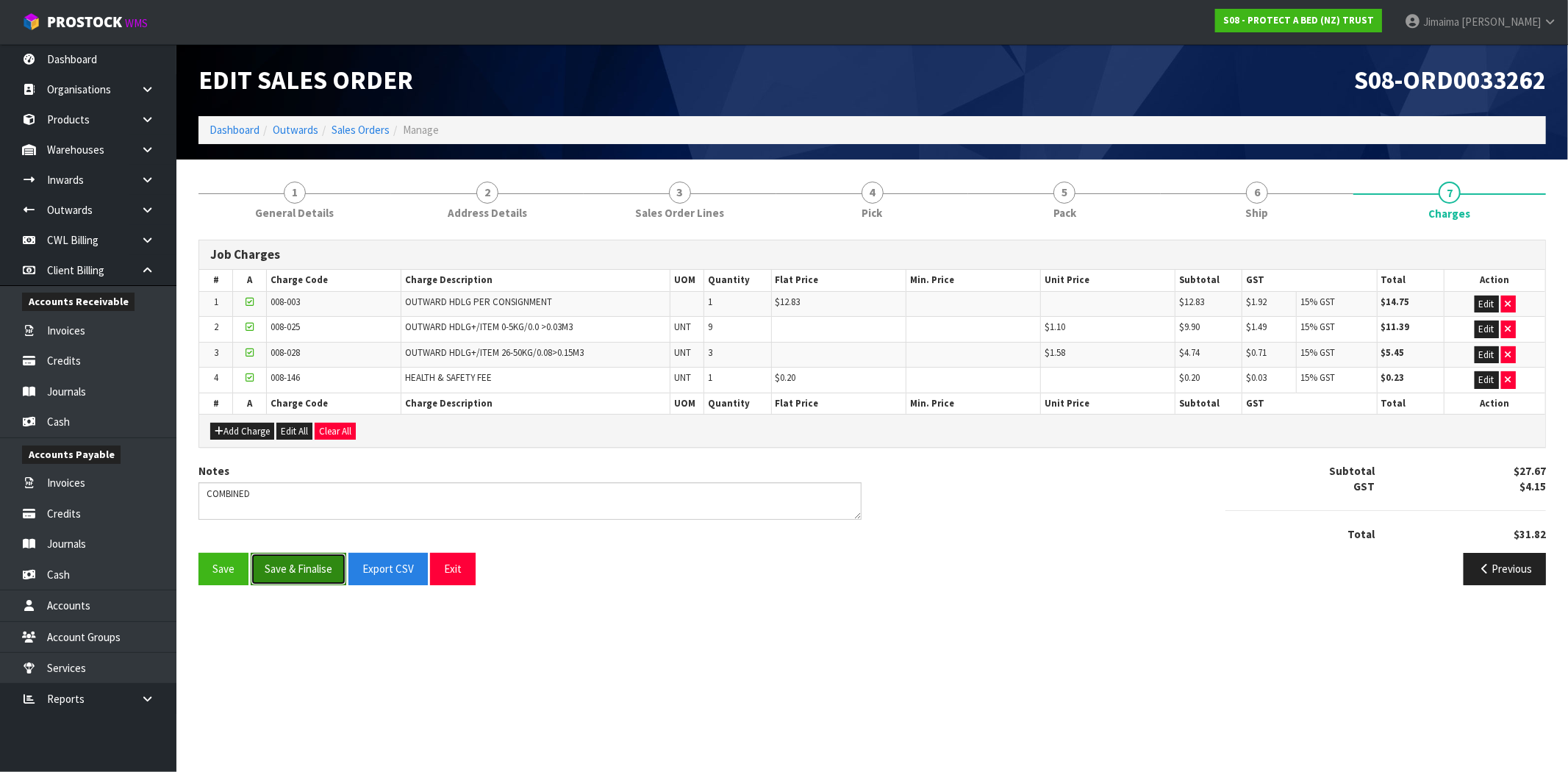
click at [295, 578] on button "Save & Finalise" at bounding box center [299, 569] width 96 height 31
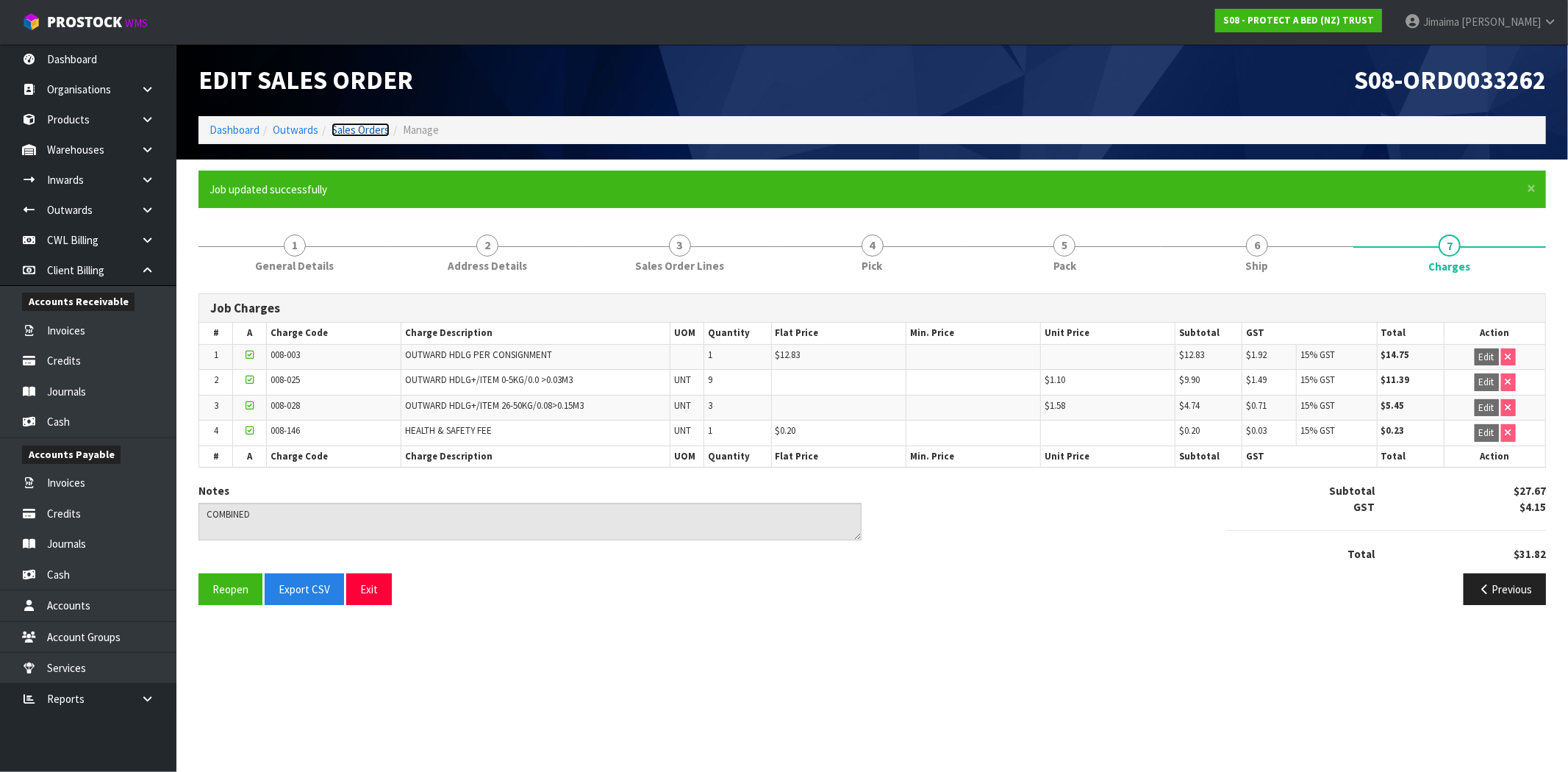
click at [344, 130] on link "Sales Orders" at bounding box center [360, 130] width 58 height 14
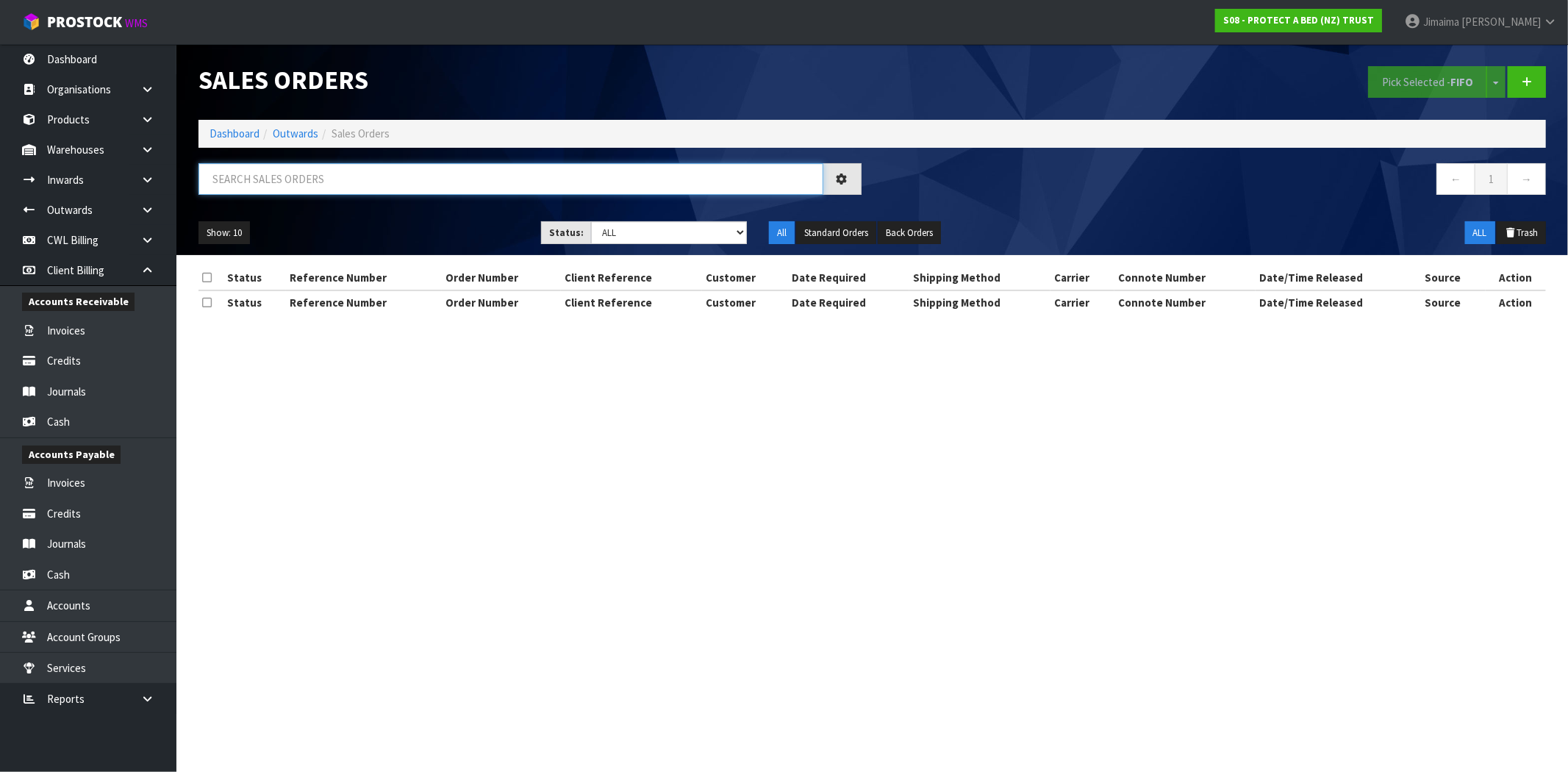
click at [423, 182] on input "text" at bounding box center [511, 179] width 625 height 31
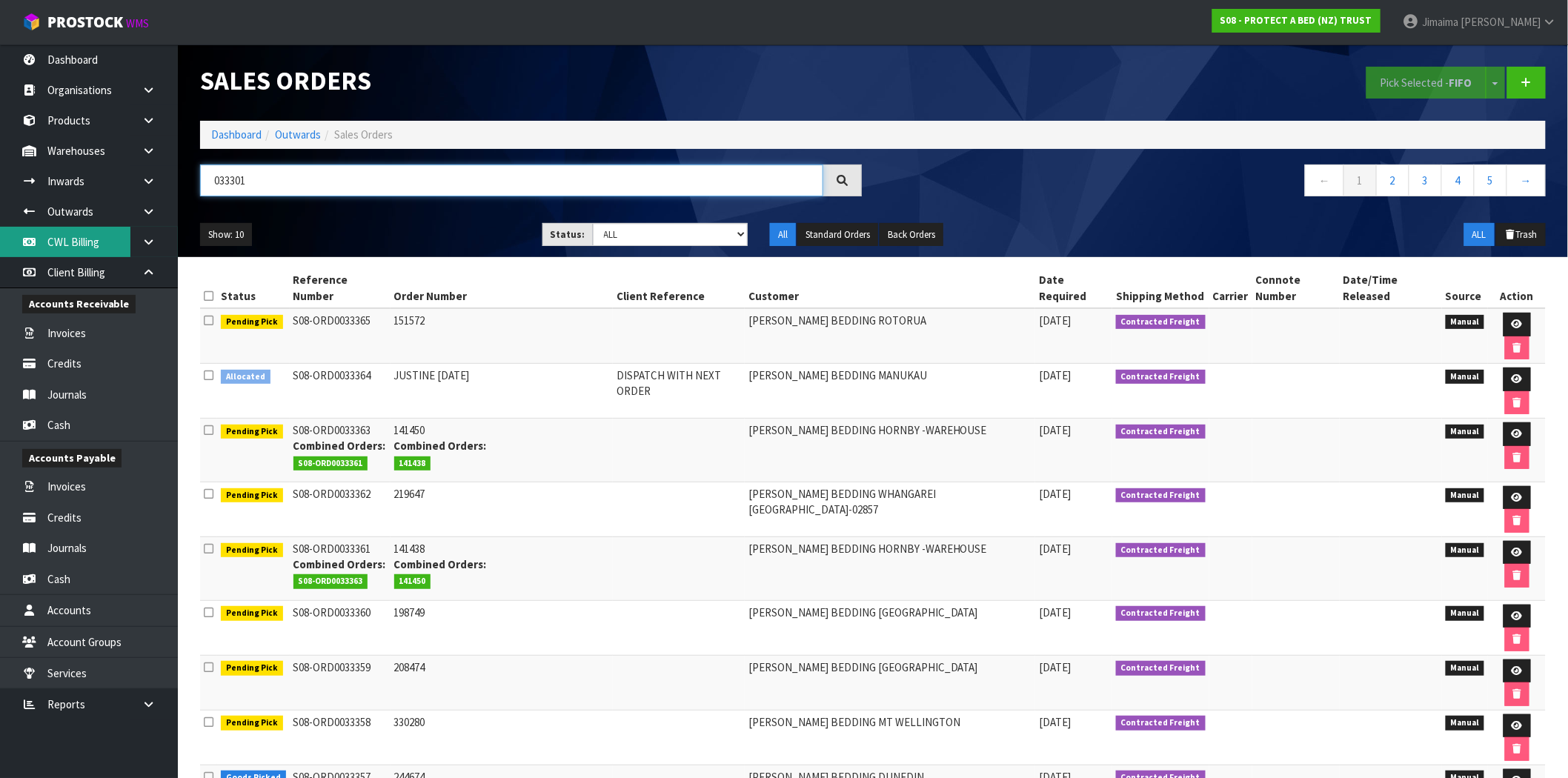
type input "033301"
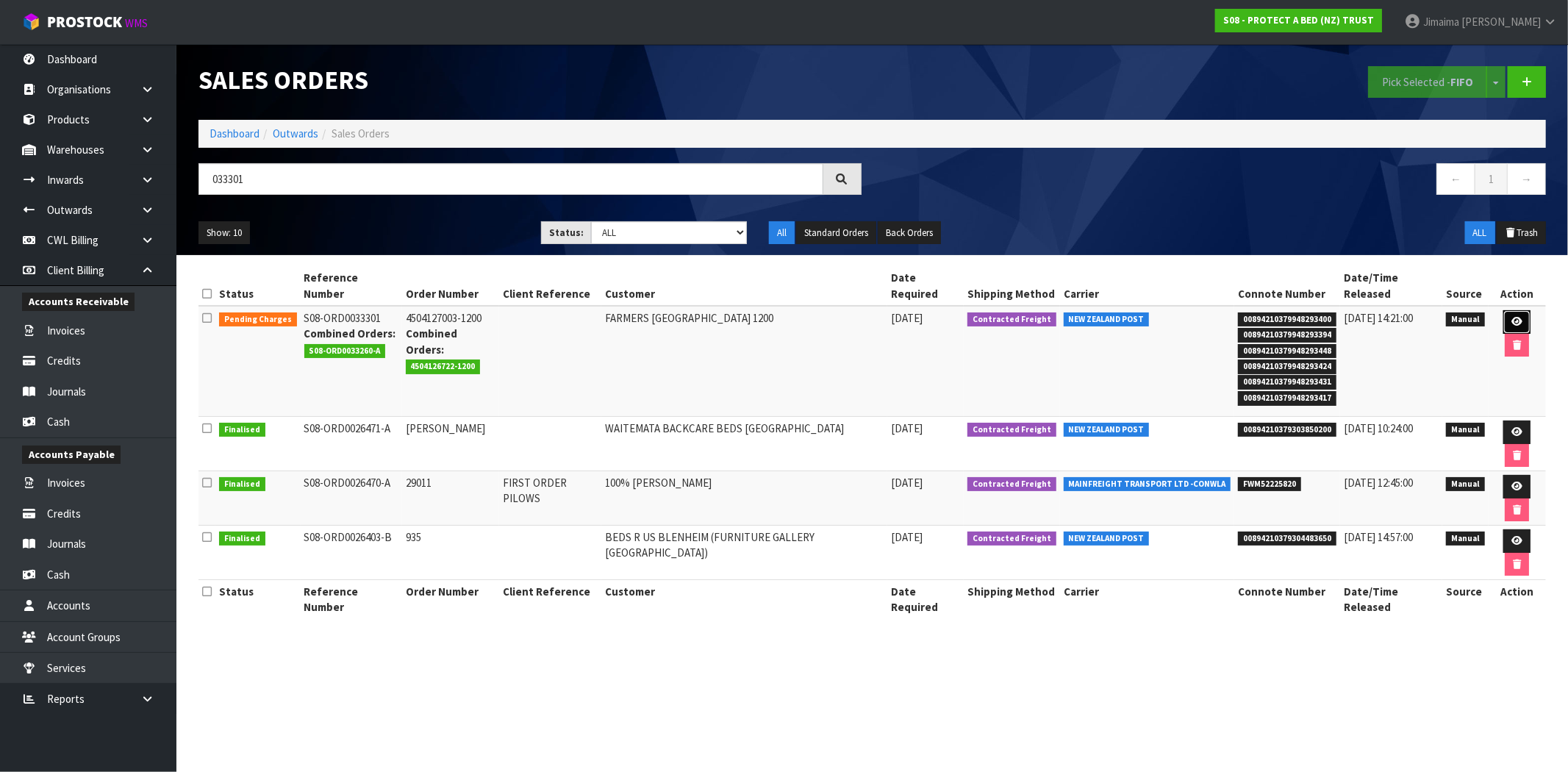
drag, startPoint x: 1495, startPoint y: 311, endPoint x: 1392, endPoint y: 312, distance: 103.0
click at [1503, 311] on link at bounding box center [1517, 323] width 28 height 24
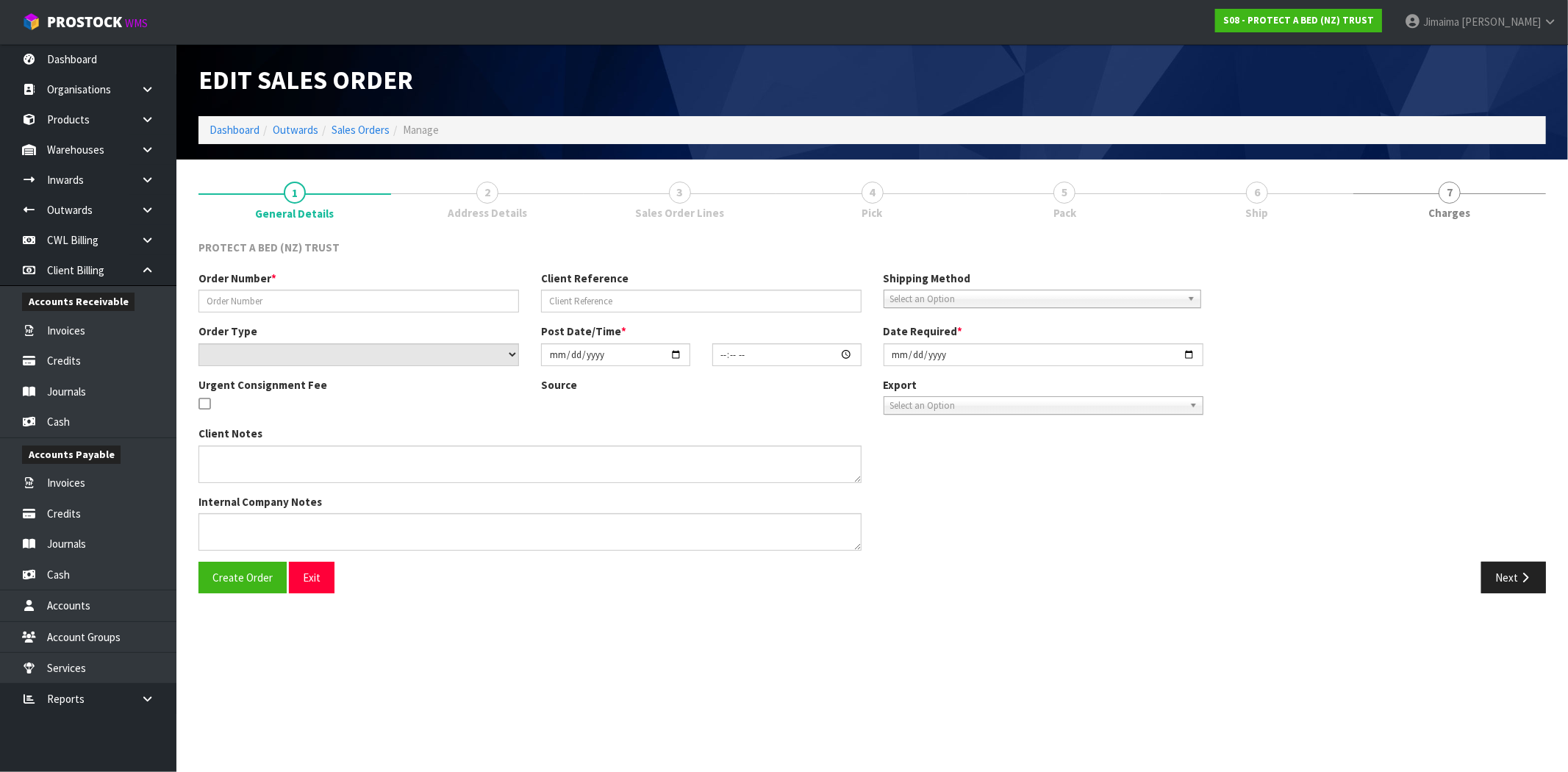
type input "4504127003-1200"
select select "number:0"
type input "2025-09-08"
type input "09:34:00.000"
type input "2025-09-09"
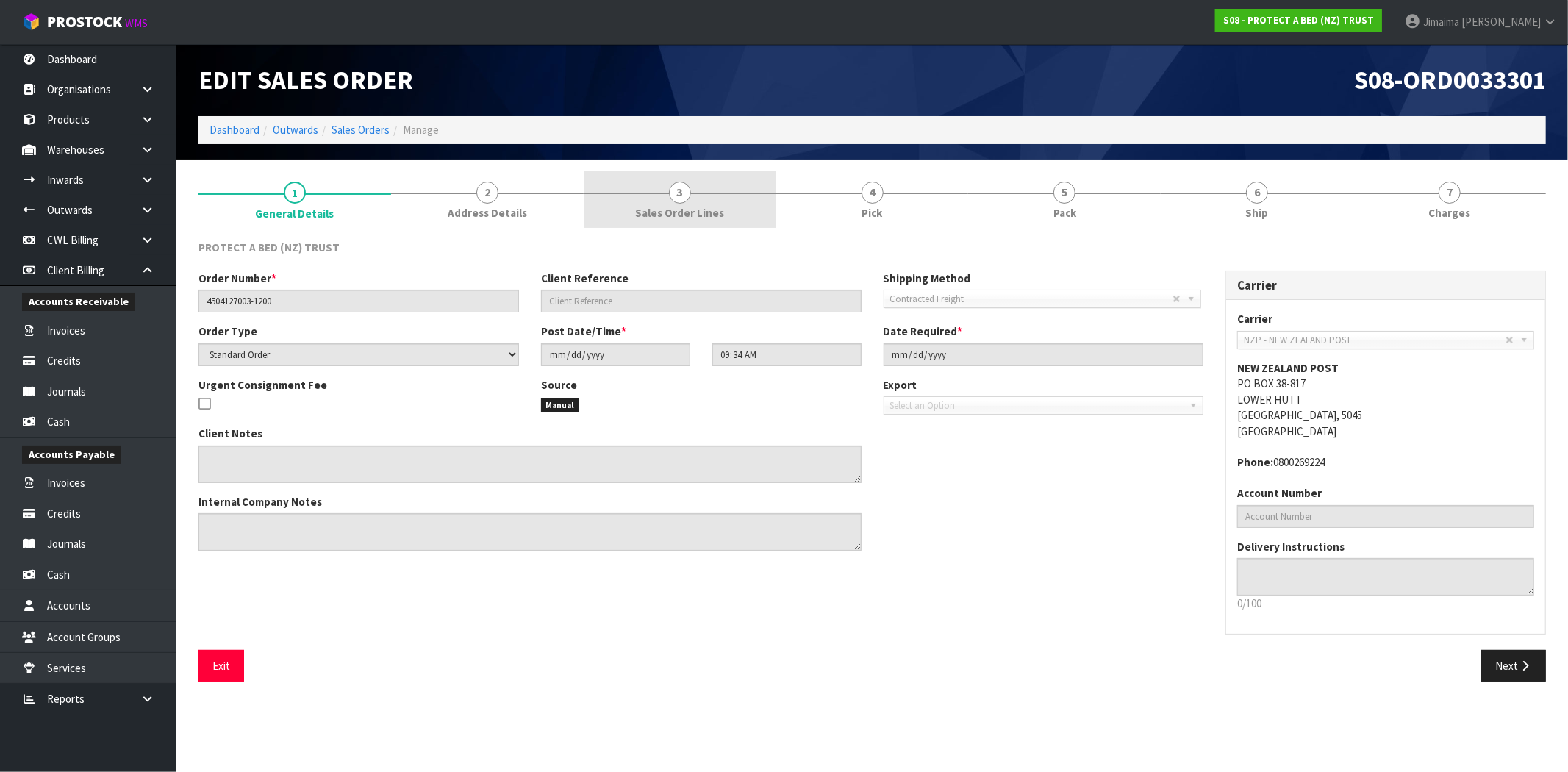
click at [686, 211] on span "Sales Order Lines" at bounding box center [679, 212] width 89 height 16
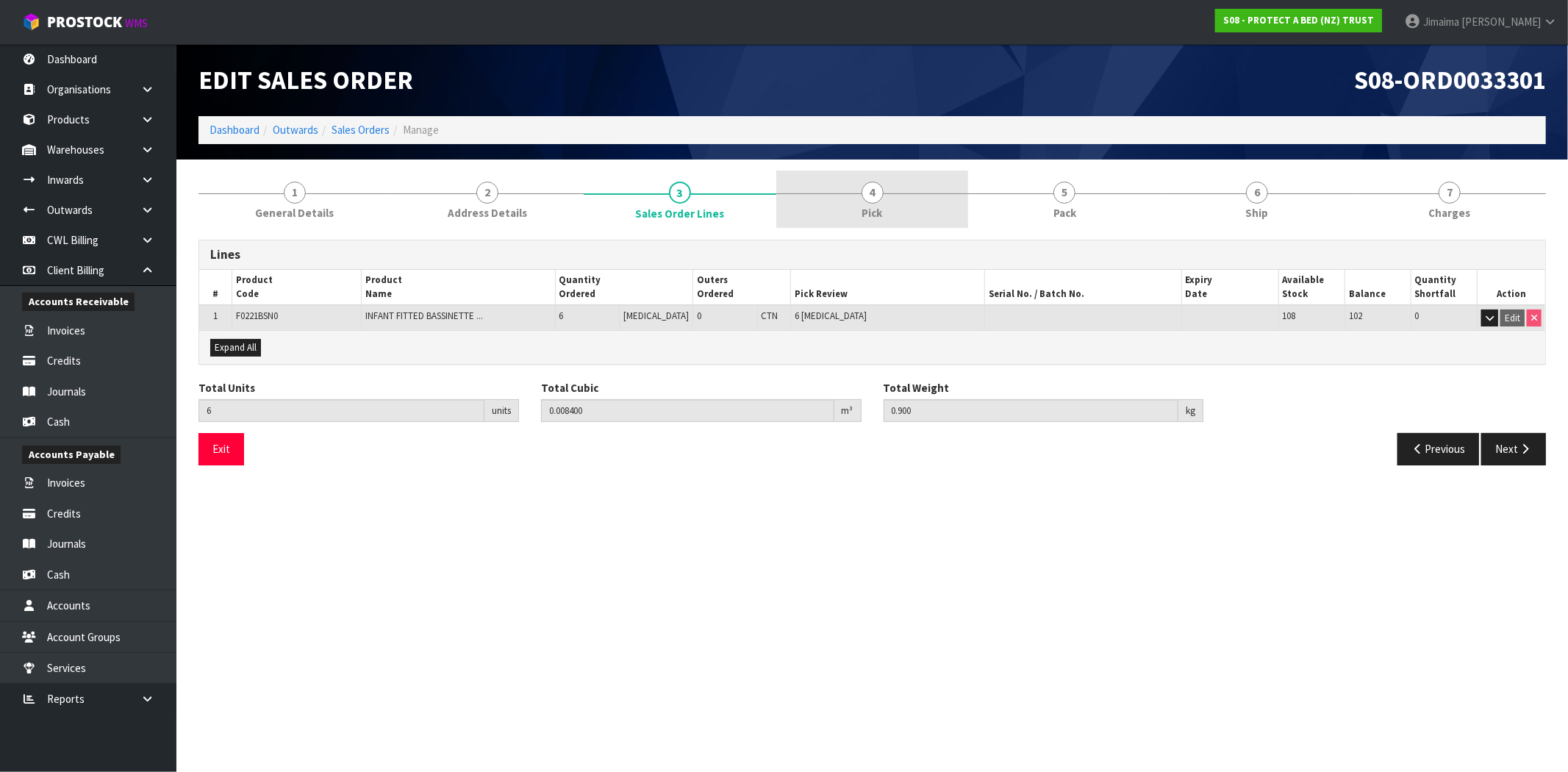
click at [841, 213] on link "4 Pick" at bounding box center [873, 199] width 193 height 58
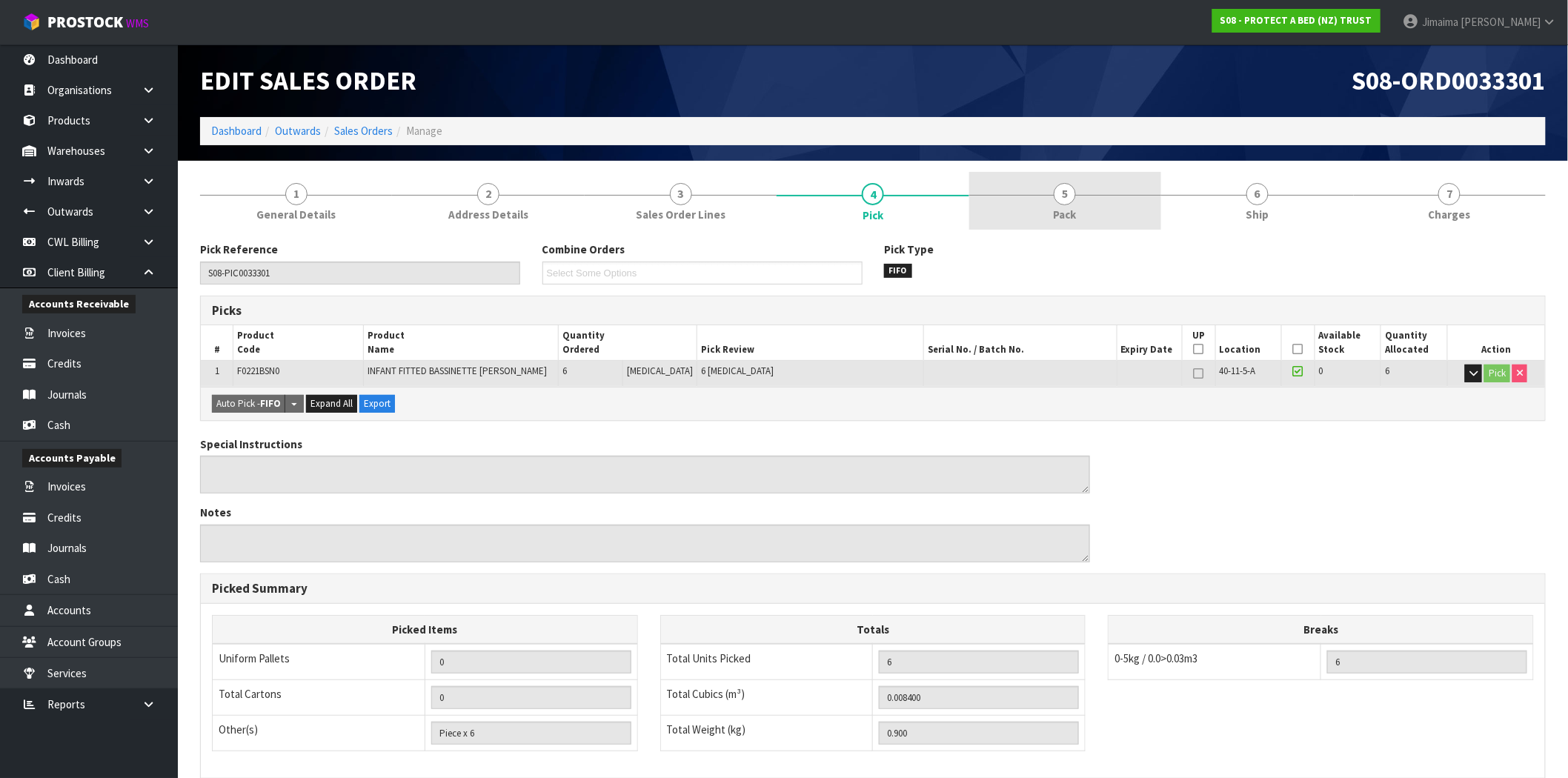
click at [1034, 209] on link "5 Pack" at bounding box center [1065, 201] width 192 height 58
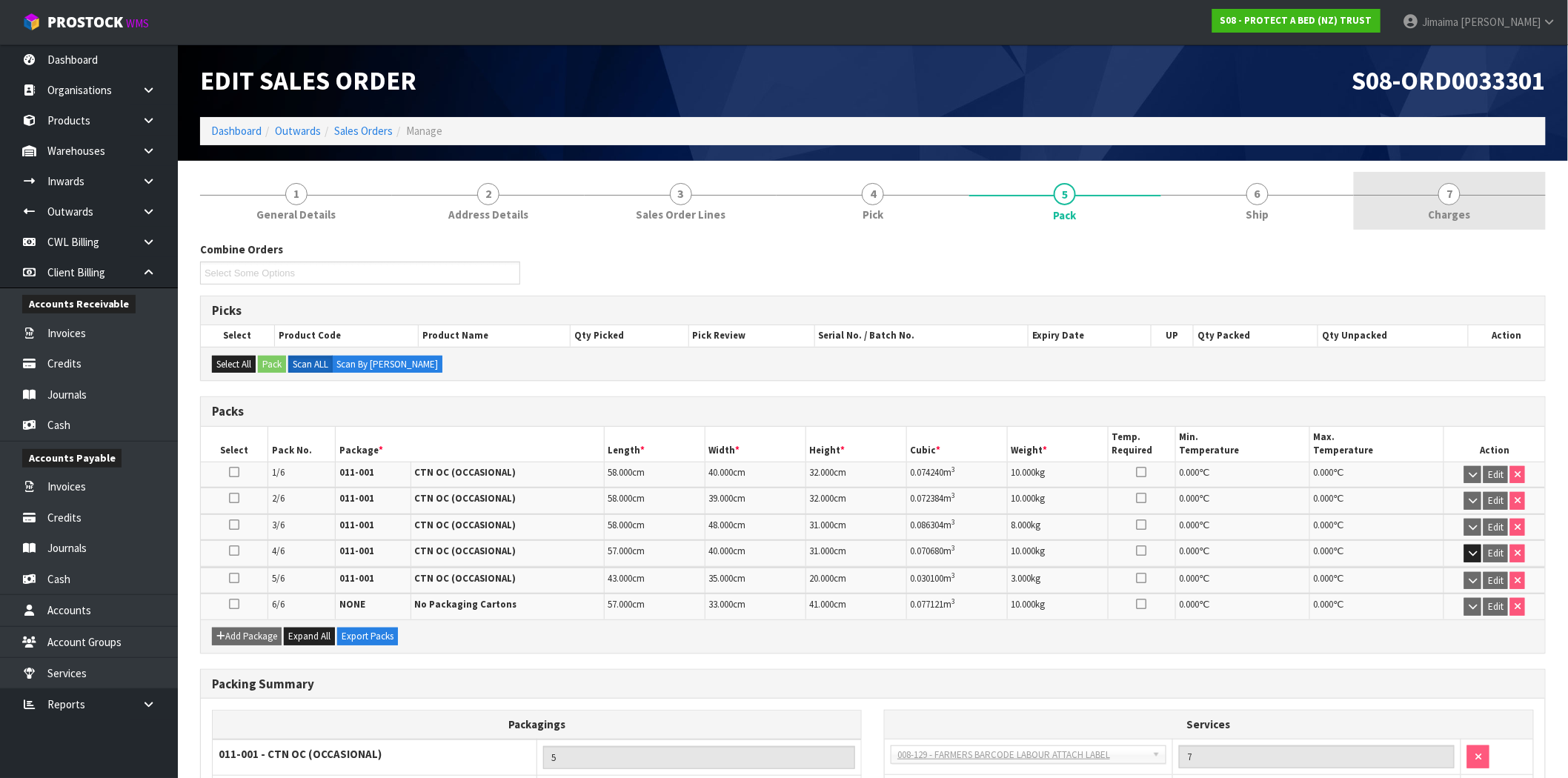
click at [1435, 209] on span "Charges" at bounding box center [1450, 214] width 43 height 16
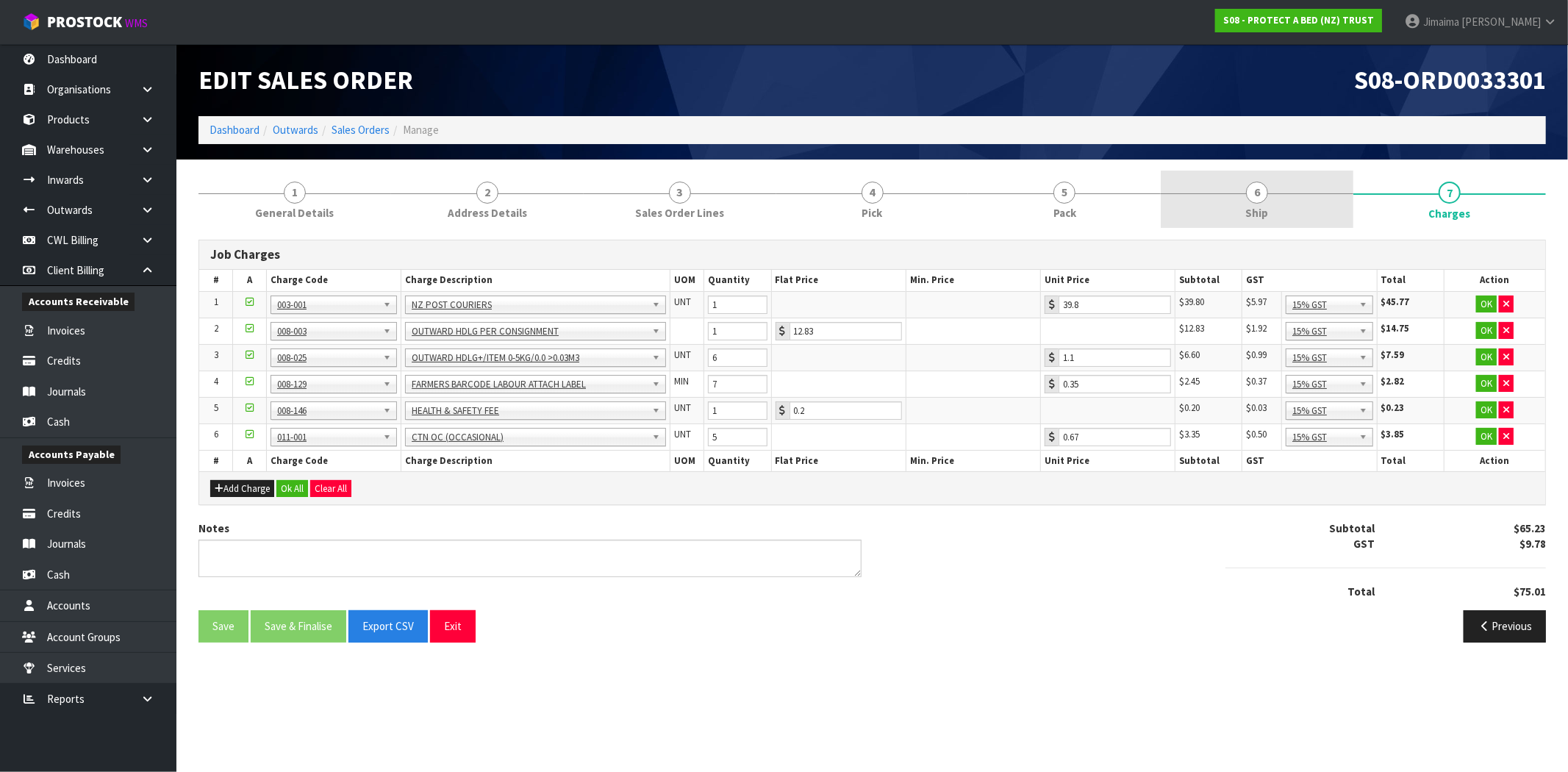
click at [1235, 222] on link "6 Ship" at bounding box center [1257, 199] width 193 height 58
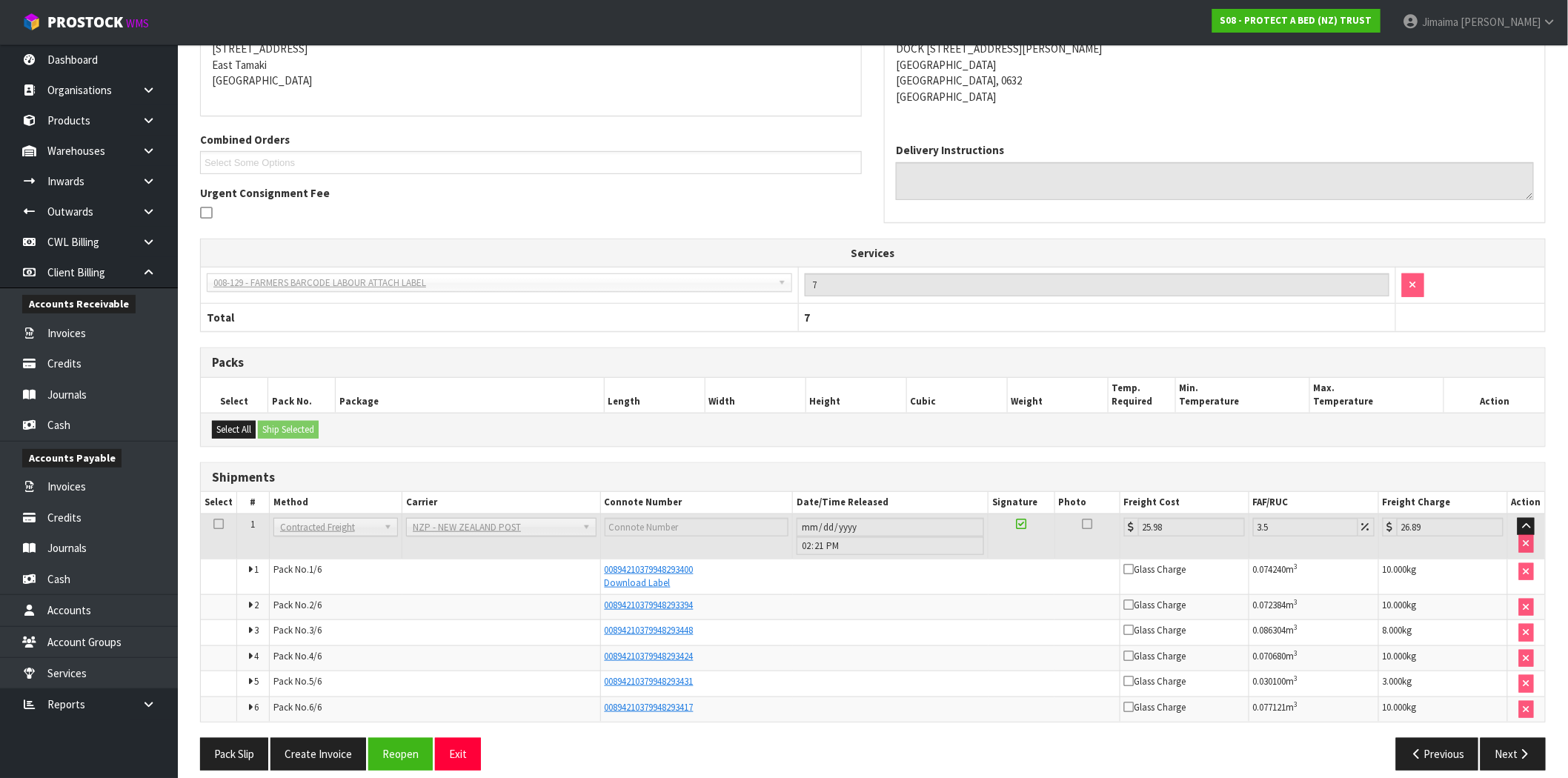
scroll to position [274, 0]
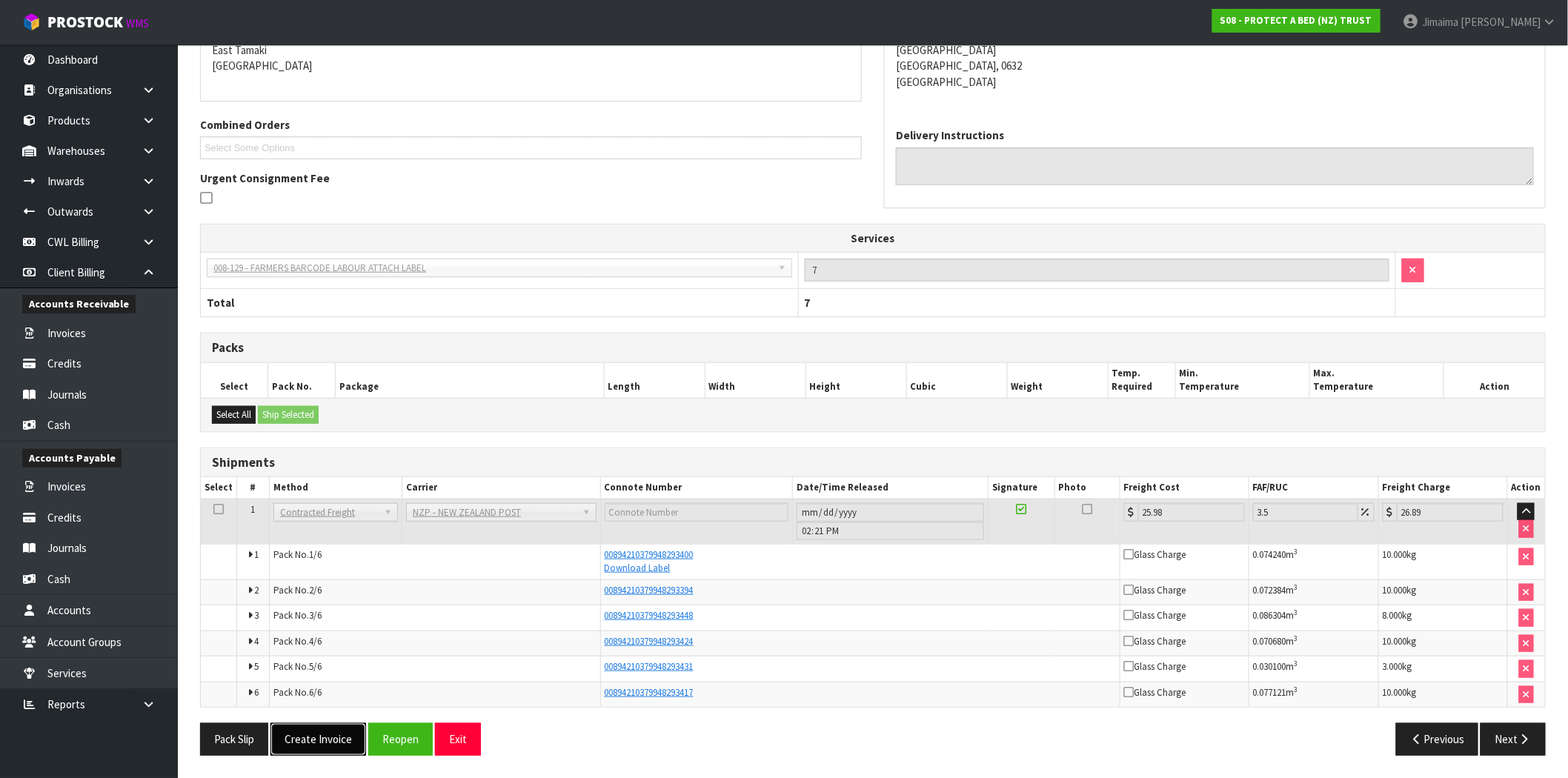
click at [323, 735] on button "Create Invoice" at bounding box center [318, 739] width 95 height 31
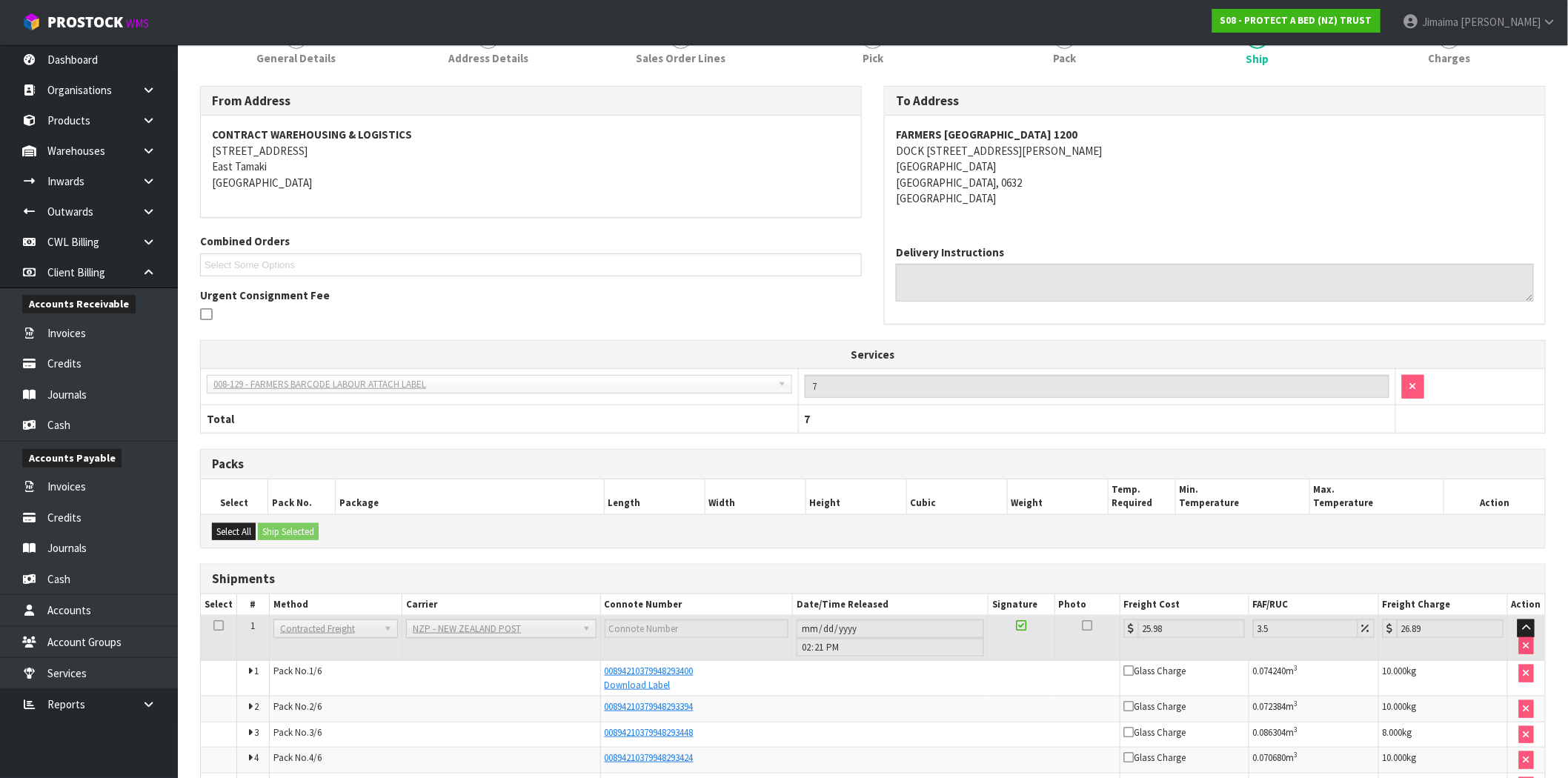
scroll to position [328, 0]
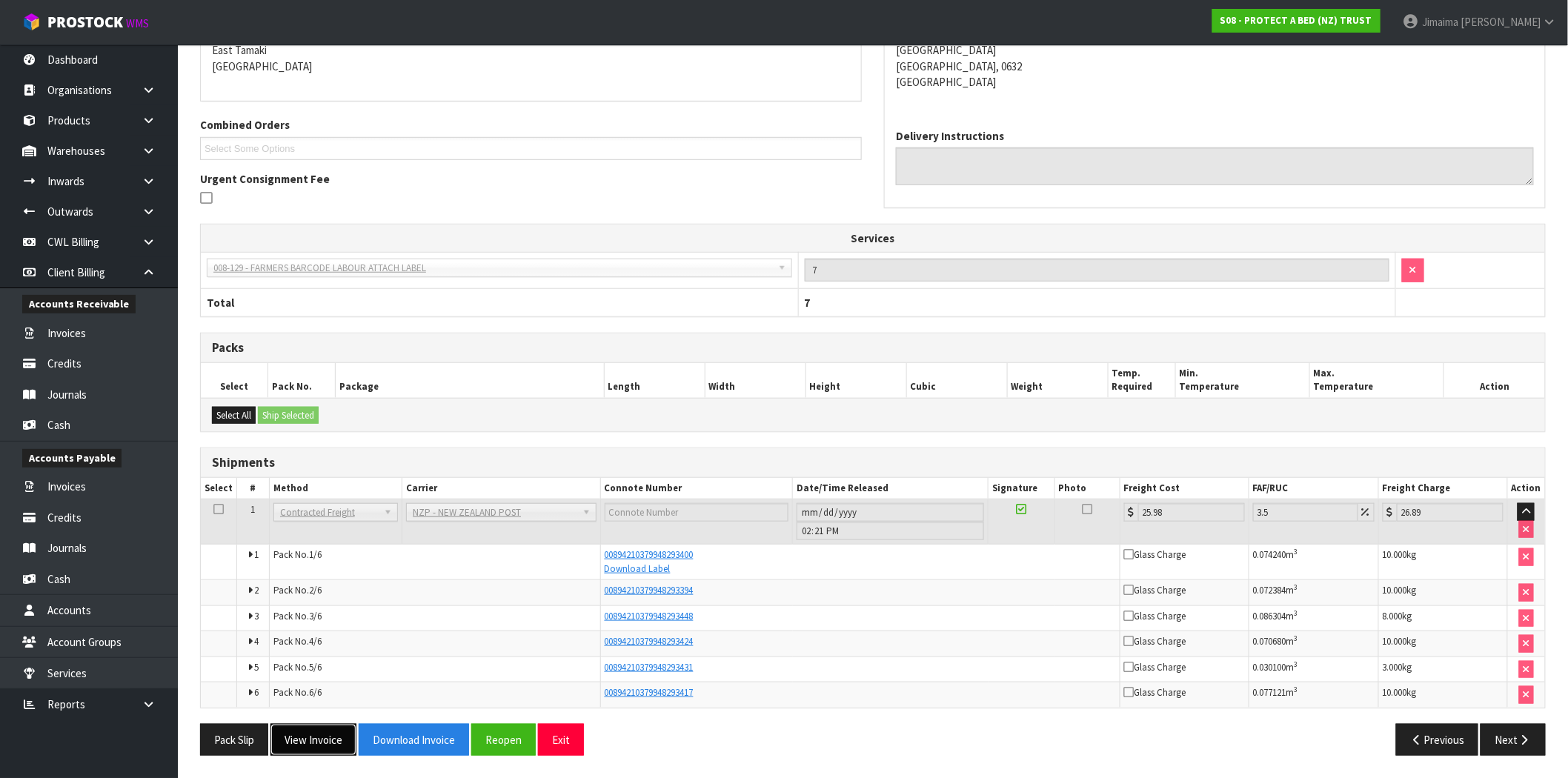
click at [327, 739] on button "View Invoice" at bounding box center [313, 740] width 86 height 31
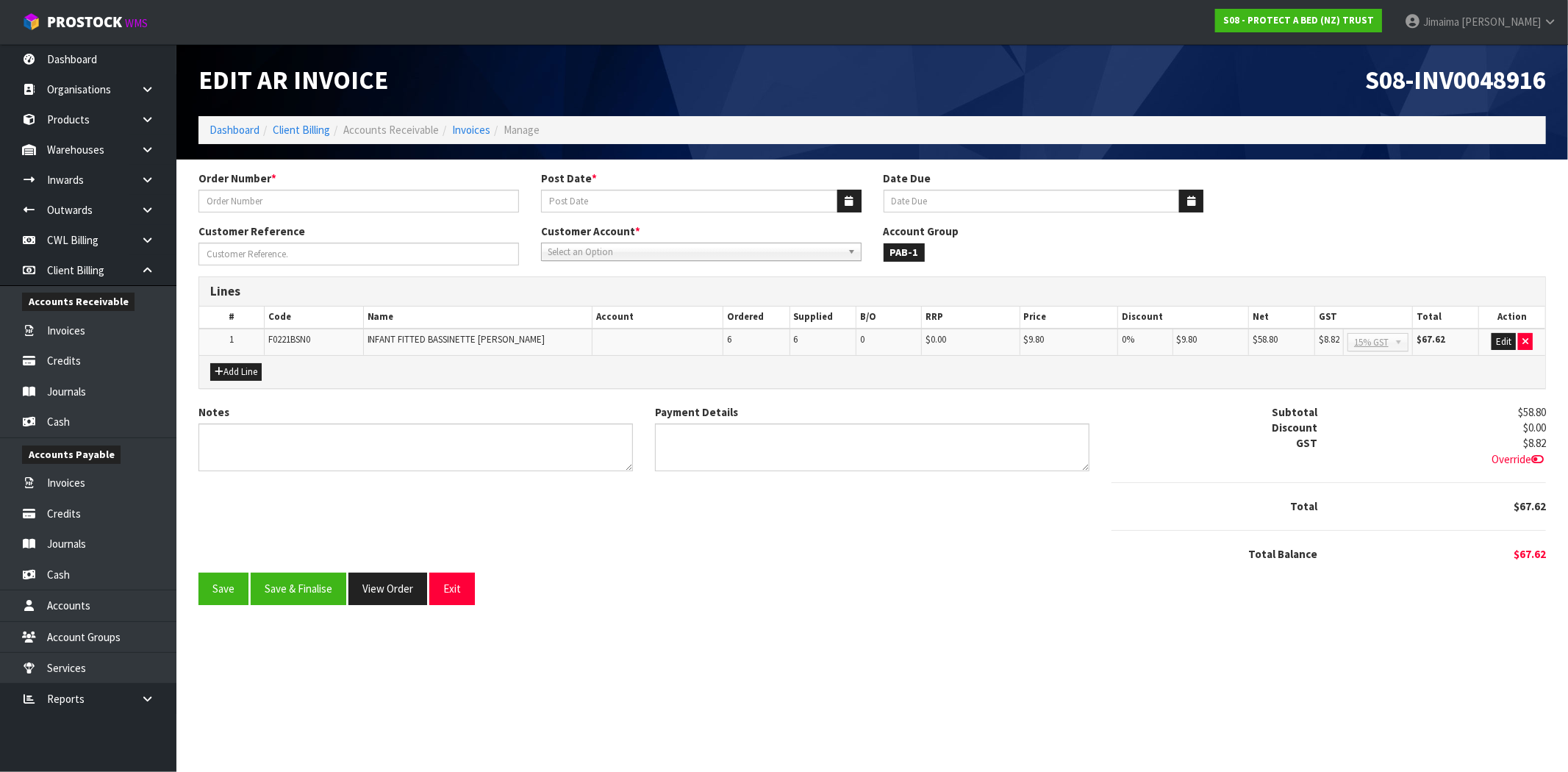
type input "4504127003-1200"
type input "[DATE]"
type input "20/10/2025"
click at [299, 589] on button "Save & Finalise" at bounding box center [299, 588] width 96 height 31
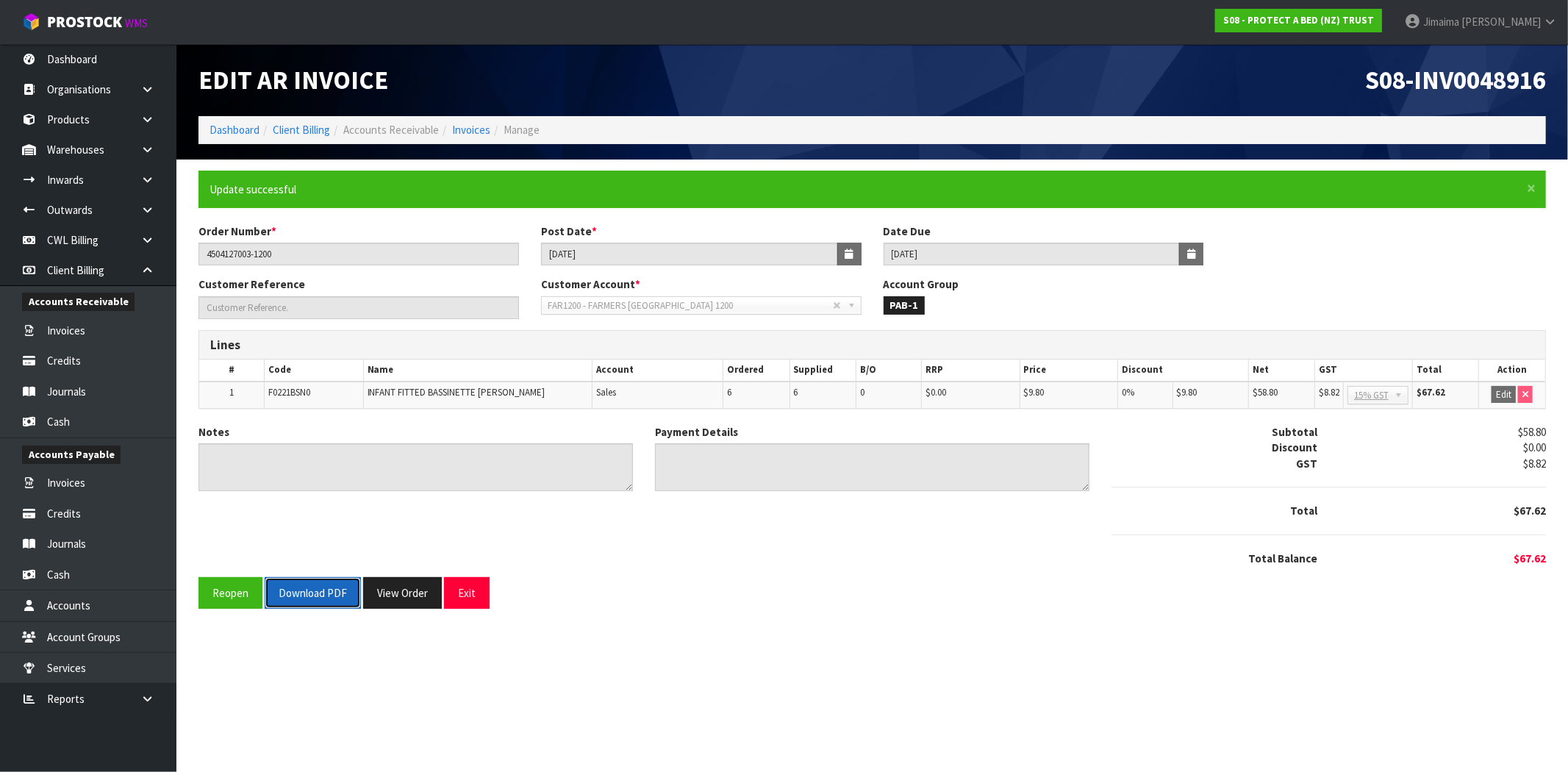
click at [303, 591] on button "Download PDF" at bounding box center [312, 593] width 96 height 31
click at [422, 589] on button "View Order" at bounding box center [402, 593] width 79 height 31
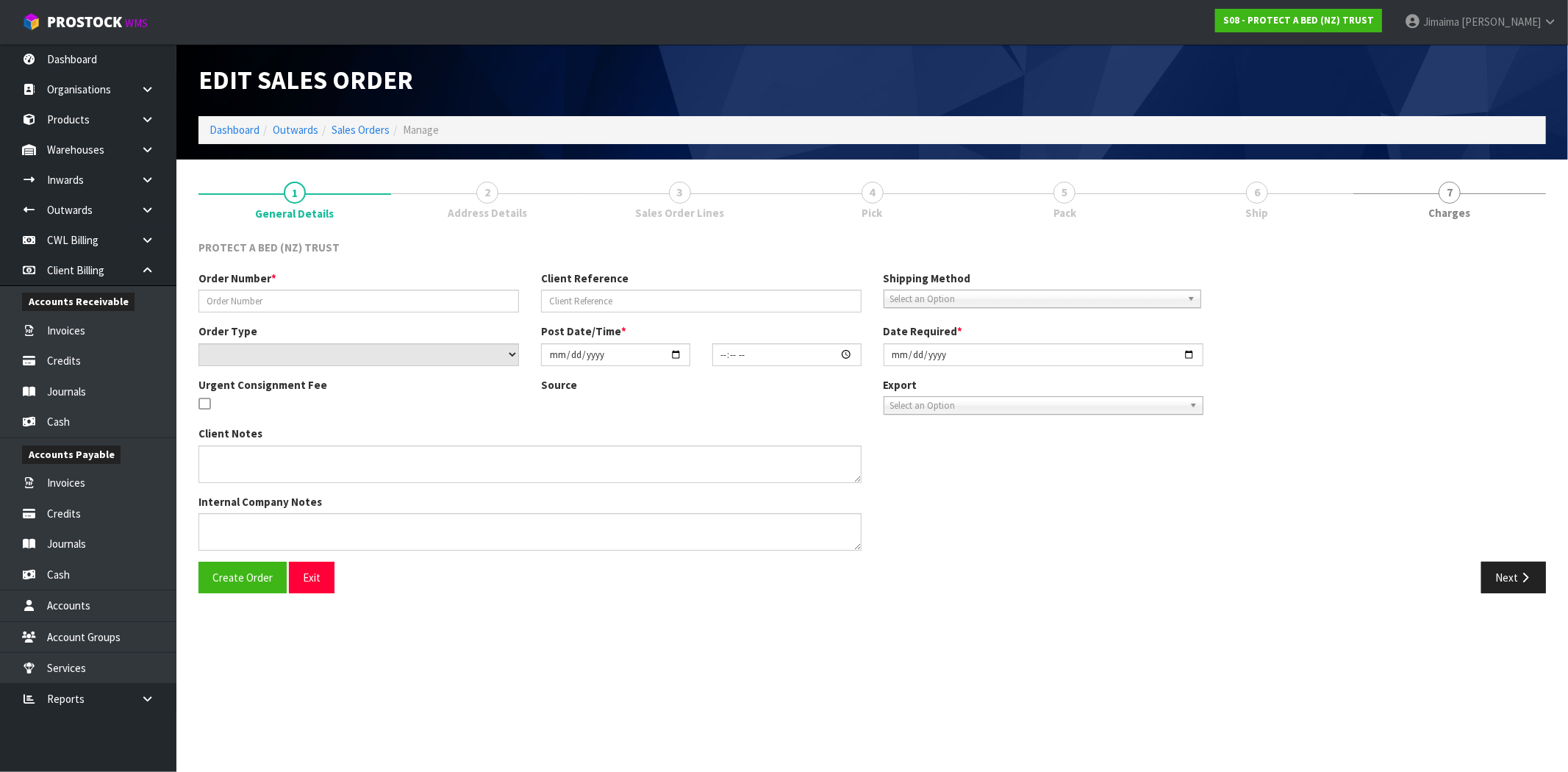
click at [691, 192] on link "3 Sales Order Lines" at bounding box center [680, 199] width 193 height 58
type input "4504127003-1200"
select select "number:0"
type input "2025-09-08"
type input "09:34:00.000"
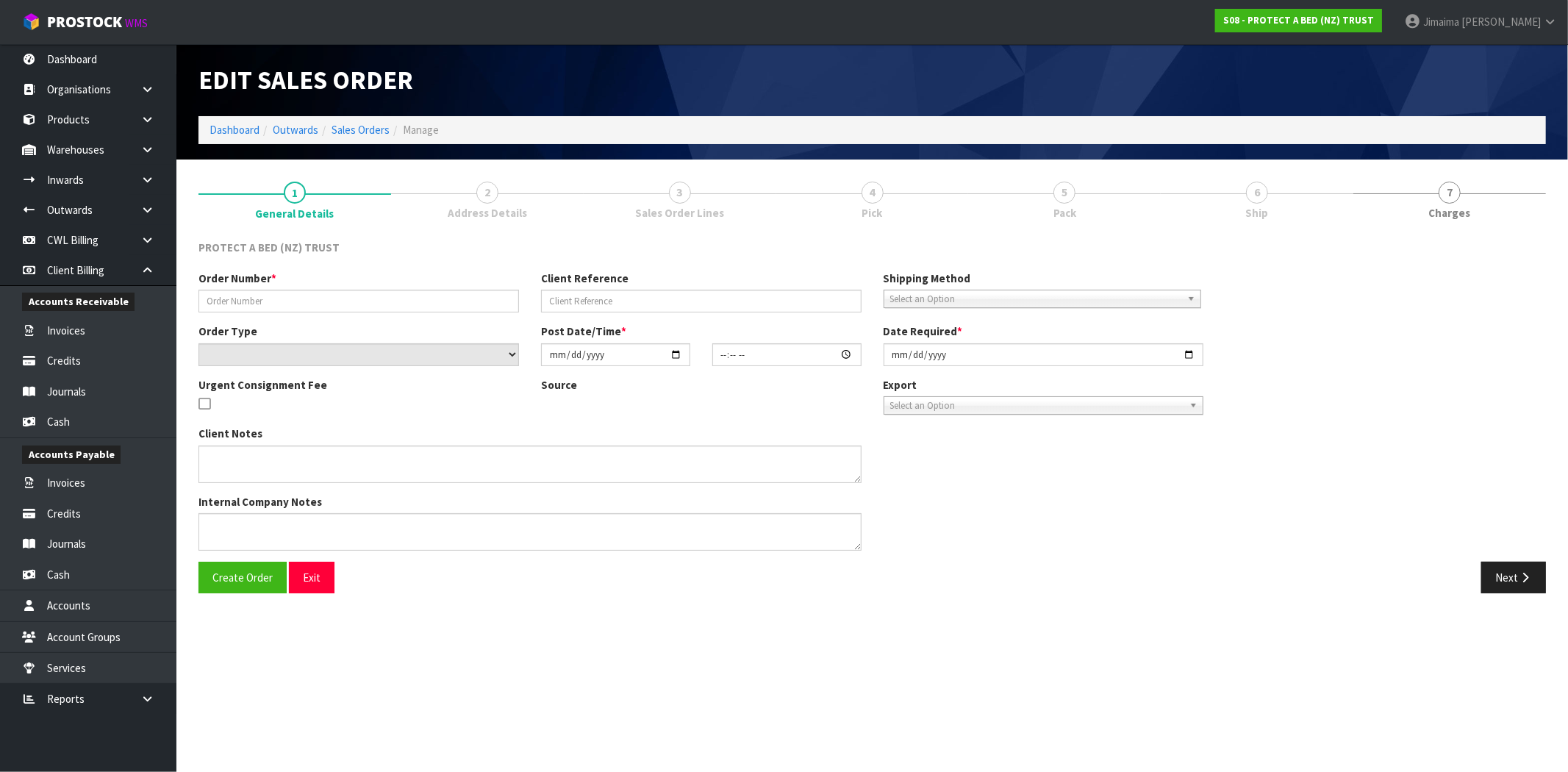
type input "2025-09-09"
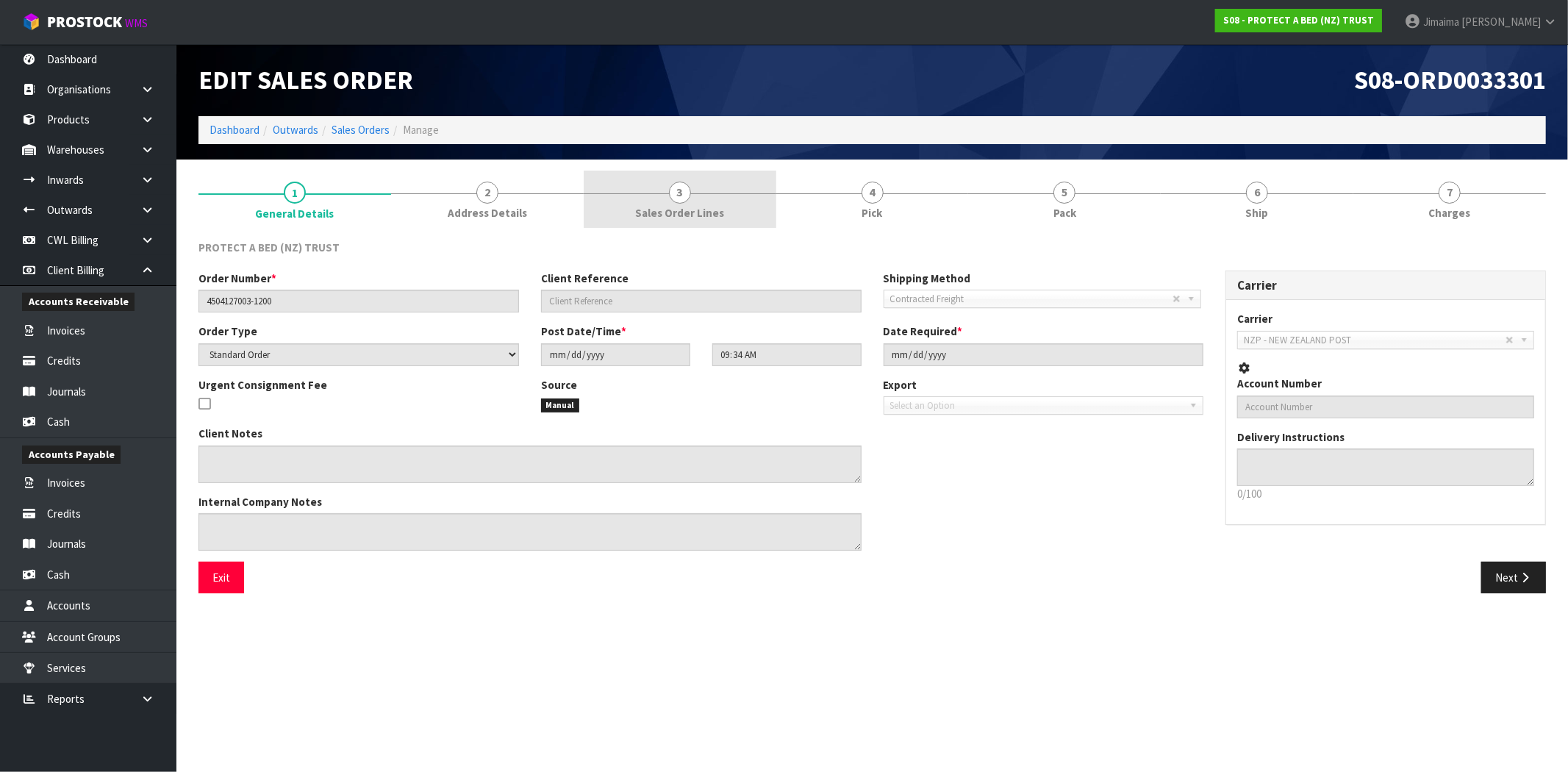
click at [663, 209] on span "Sales Order Lines" at bounding box center [679, 212] width 89 height 16
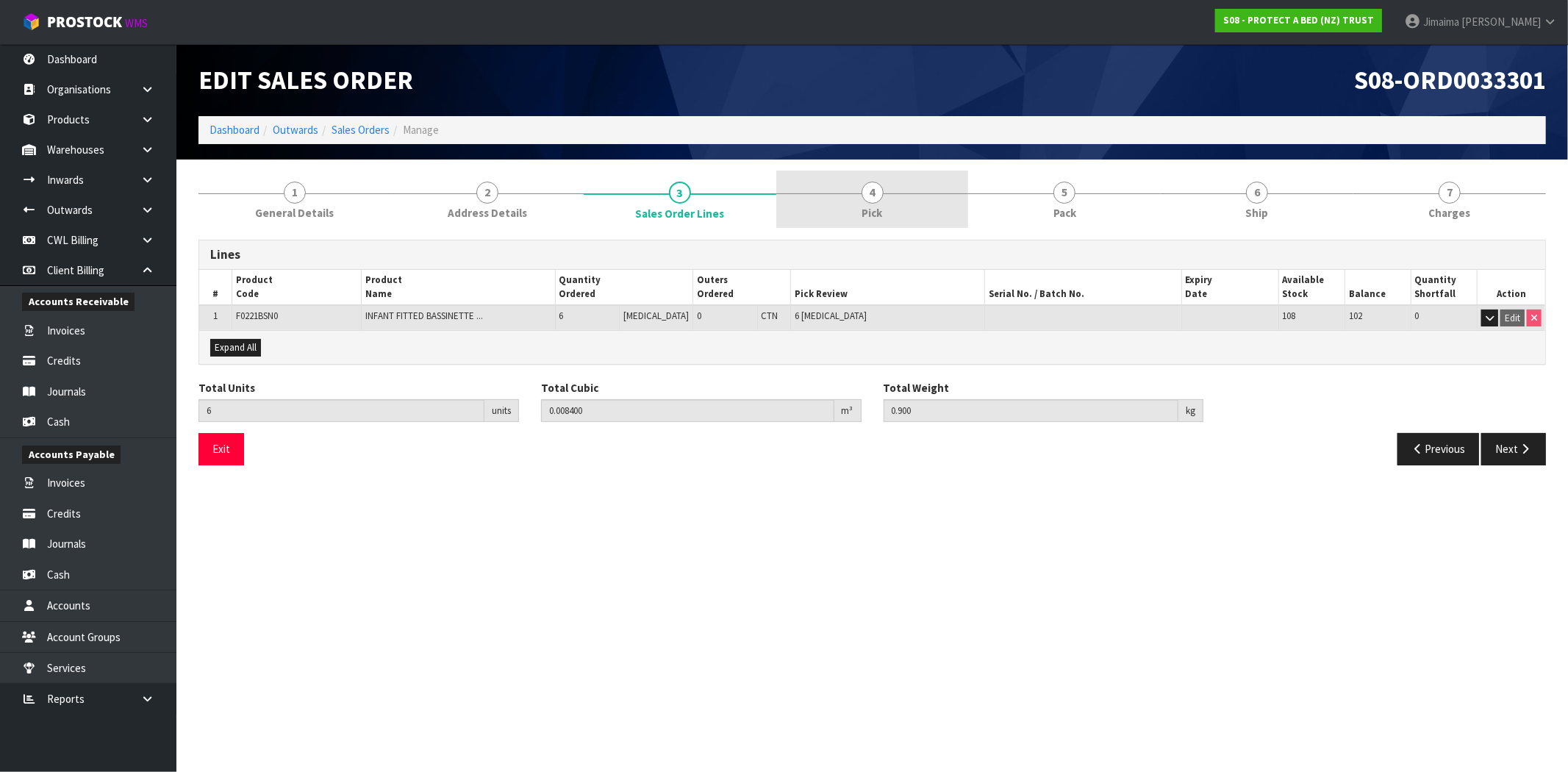
drag, startPoint x: 891, startPoint y: 206, endPoint x: 1030, endPoint y: 207, distance: 139.0
click at [892, 206] on link "4 Pick" at bounding box center [873, 199] width 193 height 58
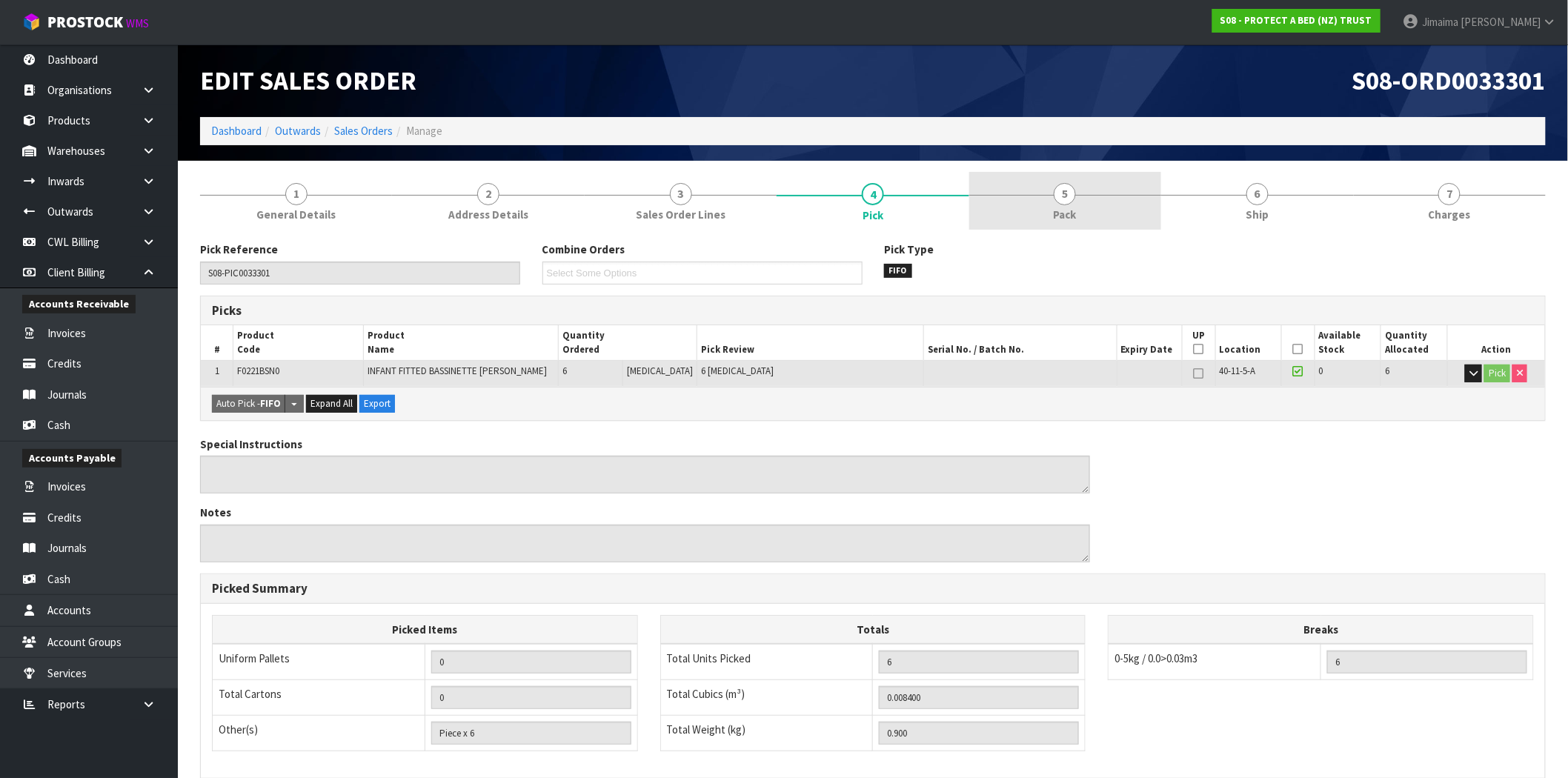
drag, startPoint x: 1038, startPoint y: 208, endPoint x: 1477, endPoint y: 222, distance: 439.2
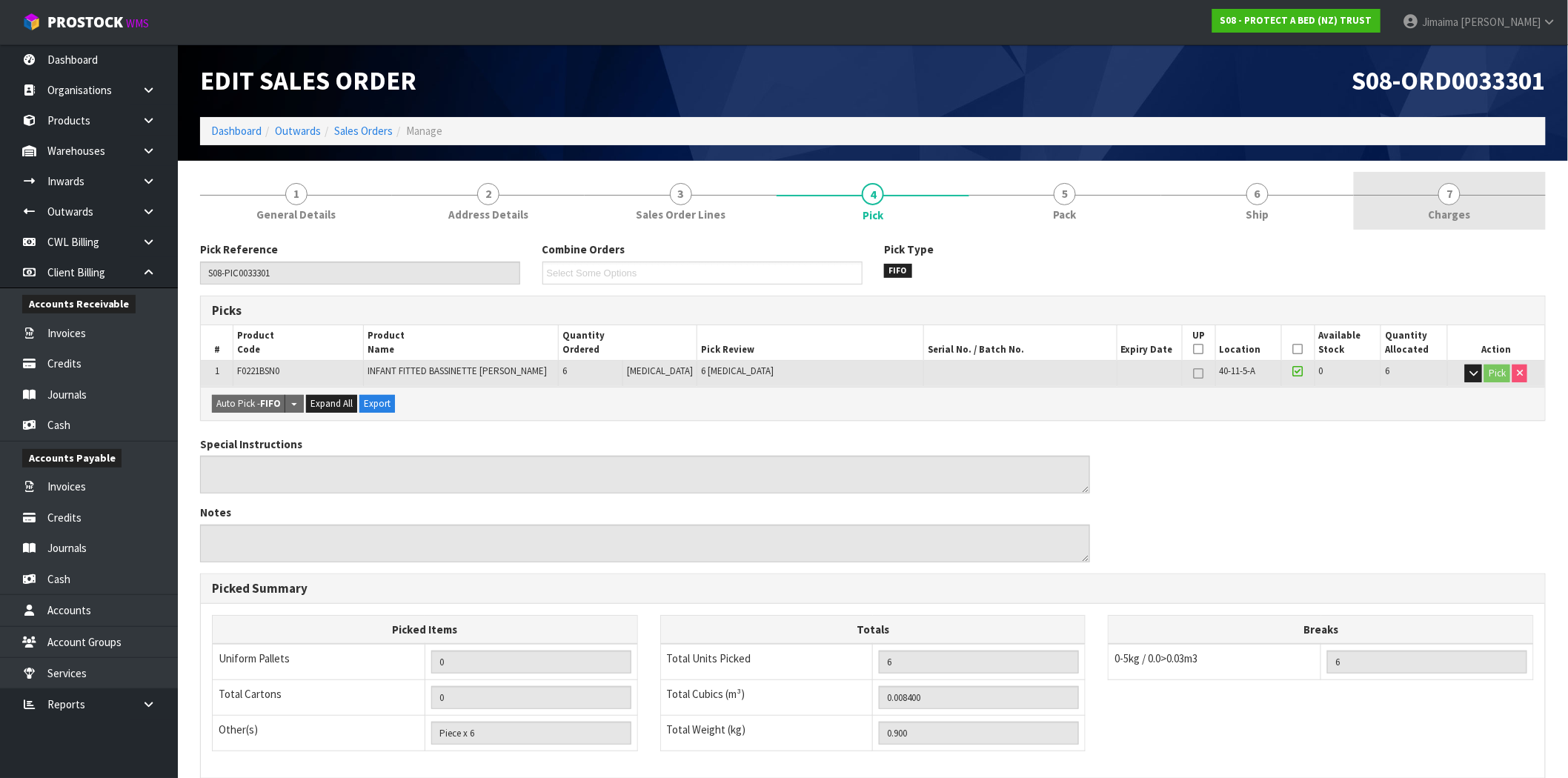
click at [1039, 209] on link "5 Pack" at bounding box center [1065, 201] width 192 height 58
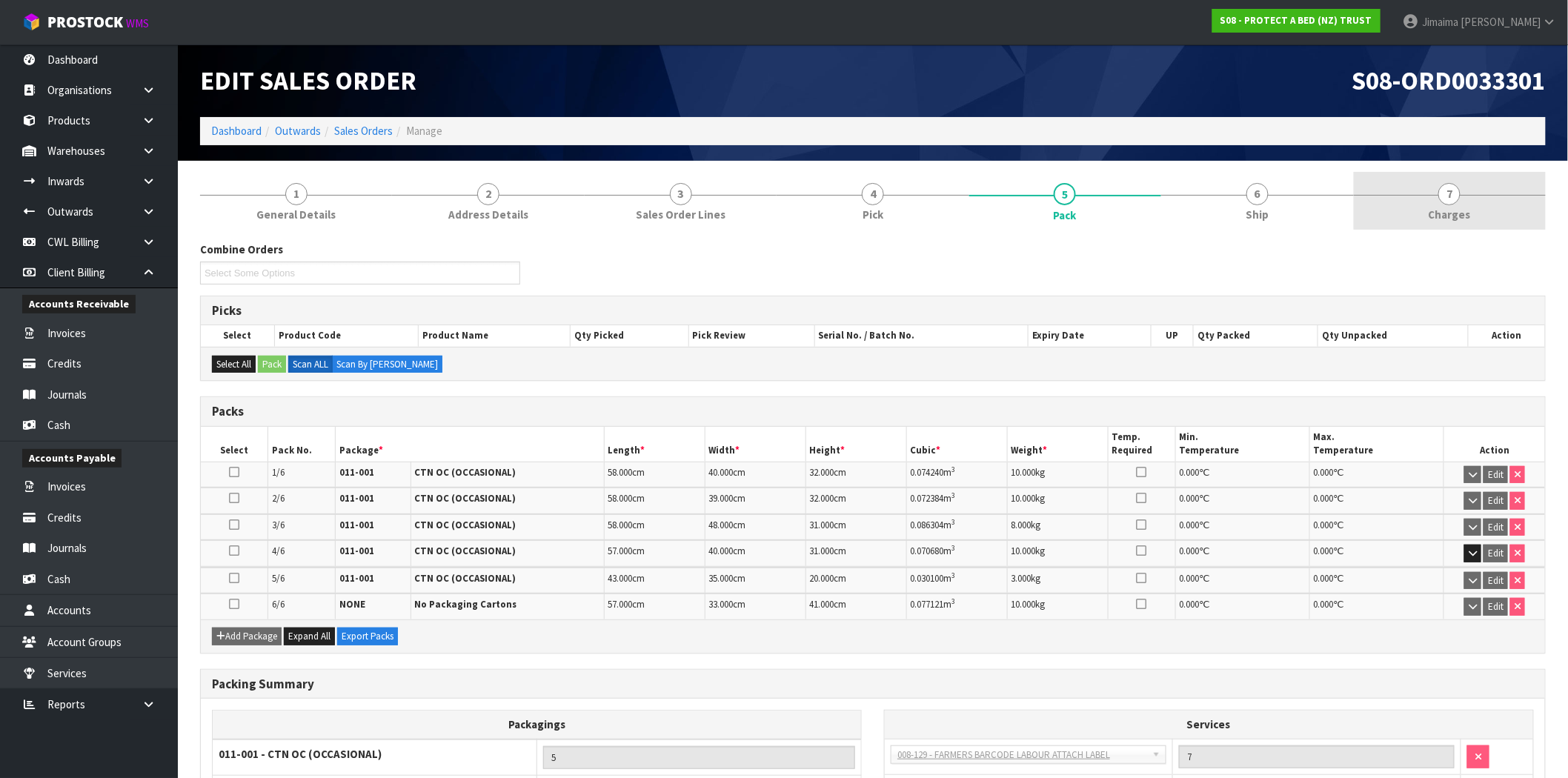
click at [1502, 209] on link "7 Charges" at bounding box center [1449, 201] width 192 height 58
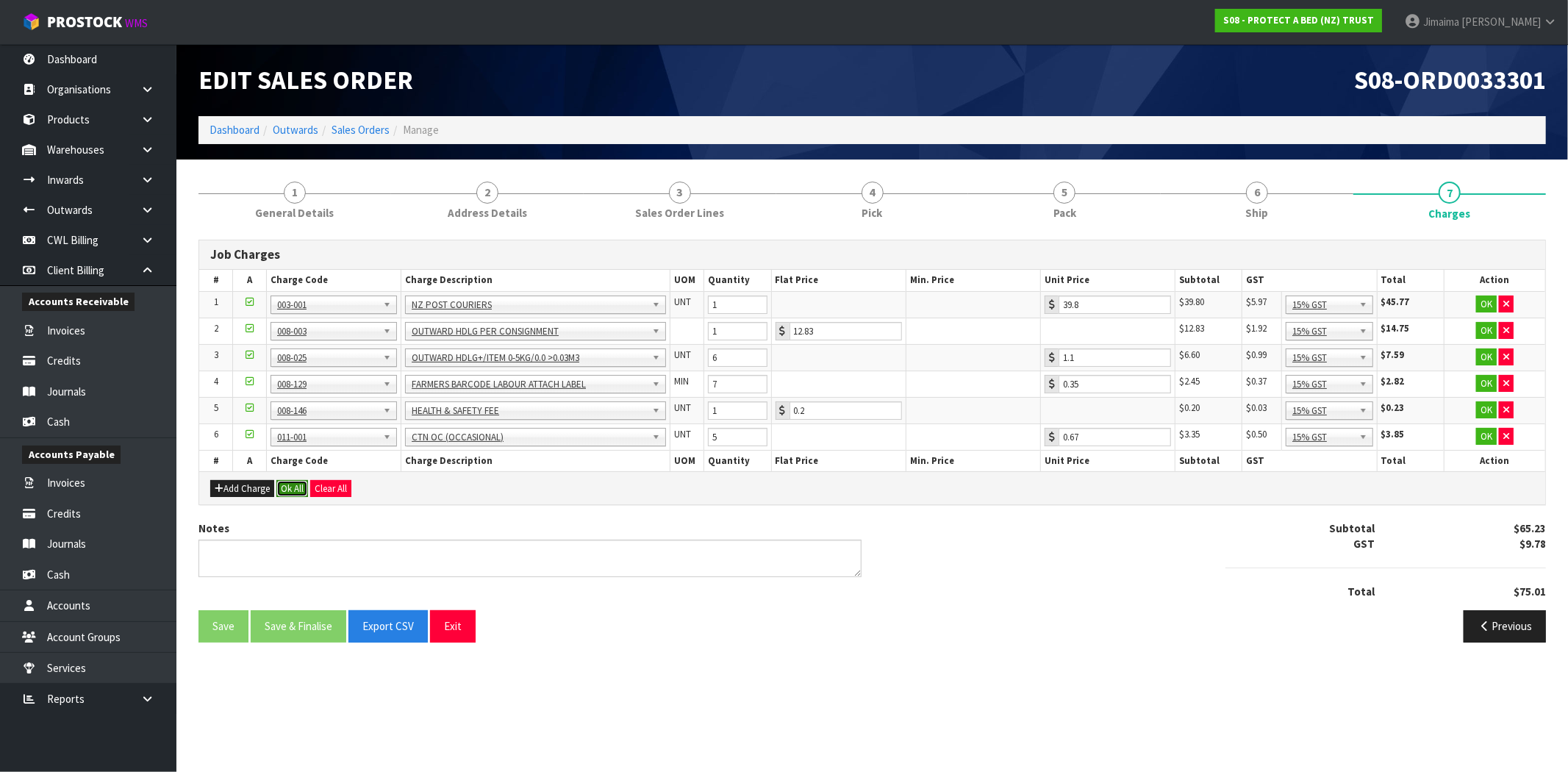
click at [291, 487] on button "Ok All" at bounding box center [292, 488] width 31 height 17
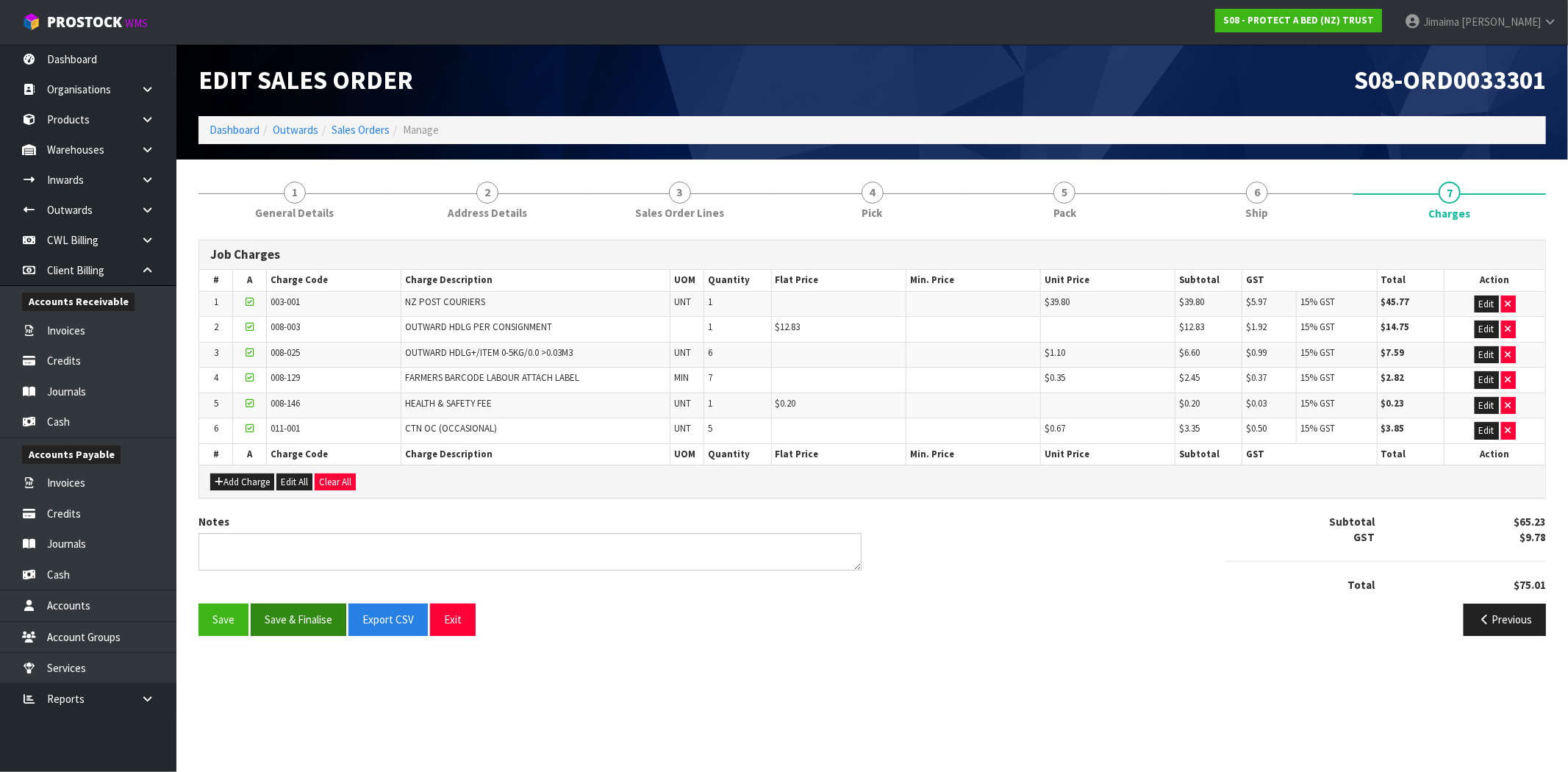
click at [303, 607] on div "Job Charges # A Charge Code Charge Description UOM Quantity Flat Price Min. Pri…" at bounding box center [872, 443] width 1348 height 406
drag, startPoint x: 303, startPoint y: 626, endPoint x: 354, endPoint y: 528, distance: 110.5
click at [303, 627] on button "Save & Finalise" at bounding box center [299, 619] width 96 height 31
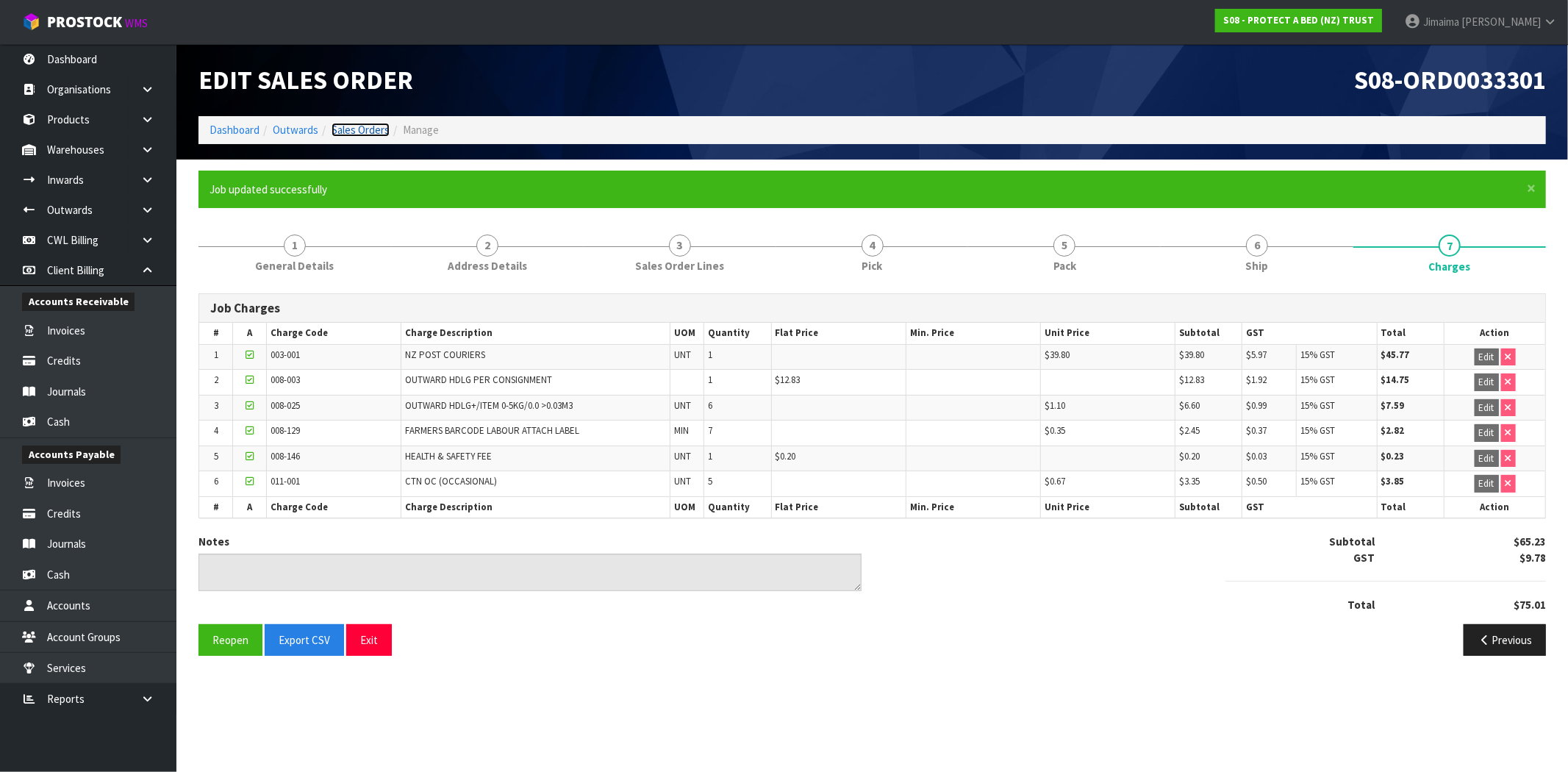
click at [348, 132] on link "Sales Orders" at bounding box center [360, 130] width 58 height 14
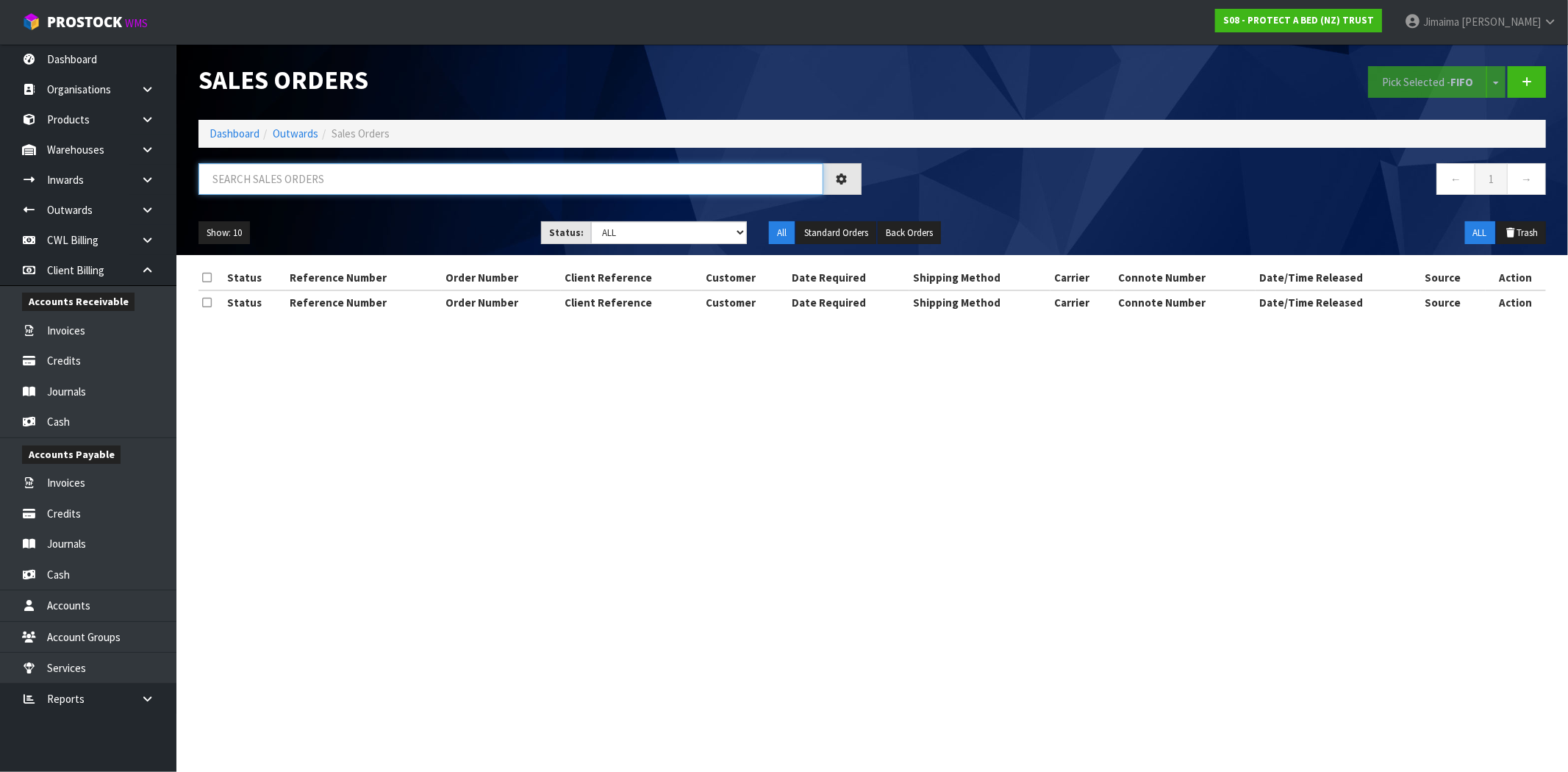
click at [347, 189] on input "text" at bounding box center [511, 179] width 625 height 31
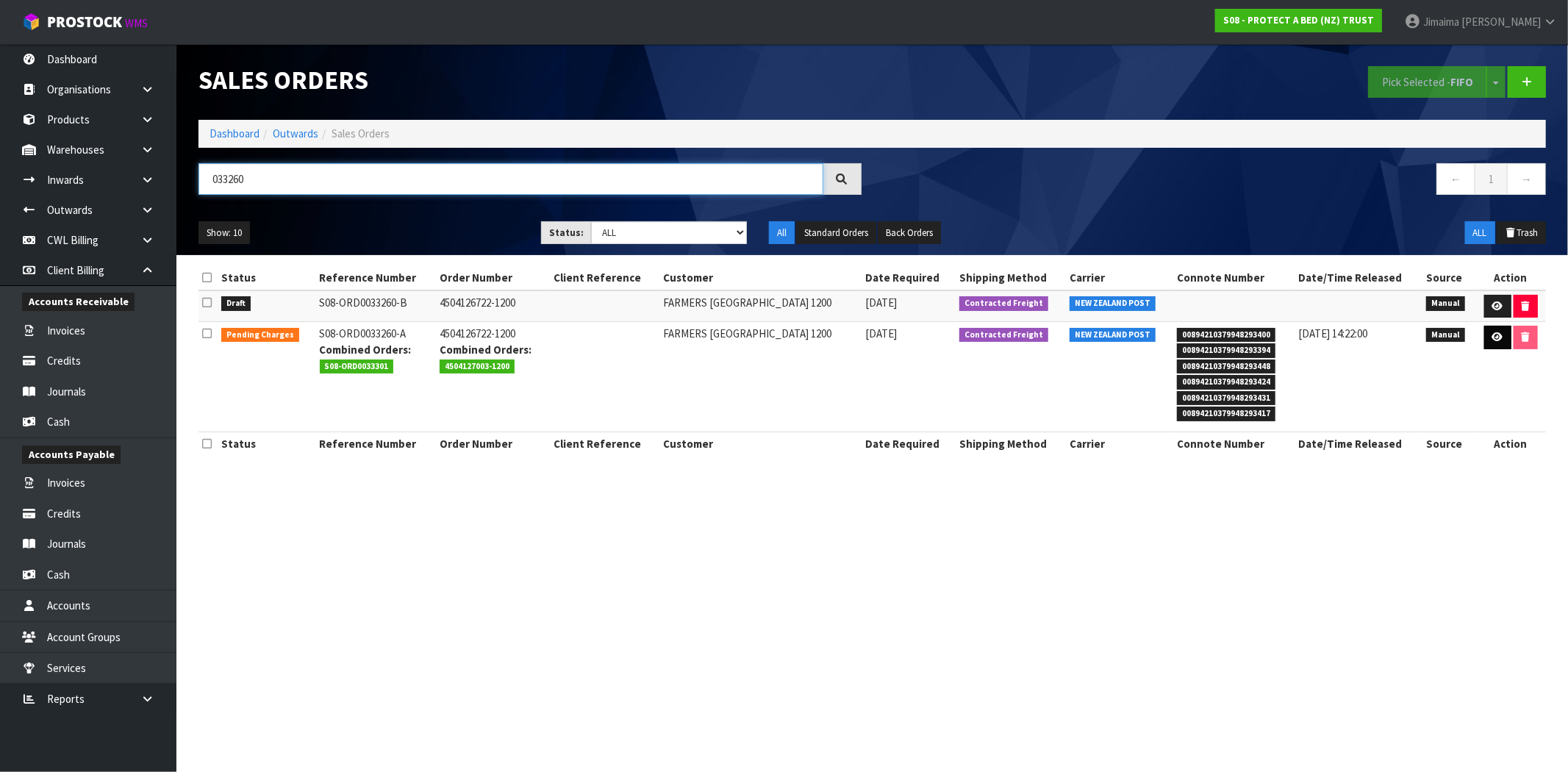
type input "033260"
click at [1487, 335] on link at bounding box center [1497, 337] width 28 height 24
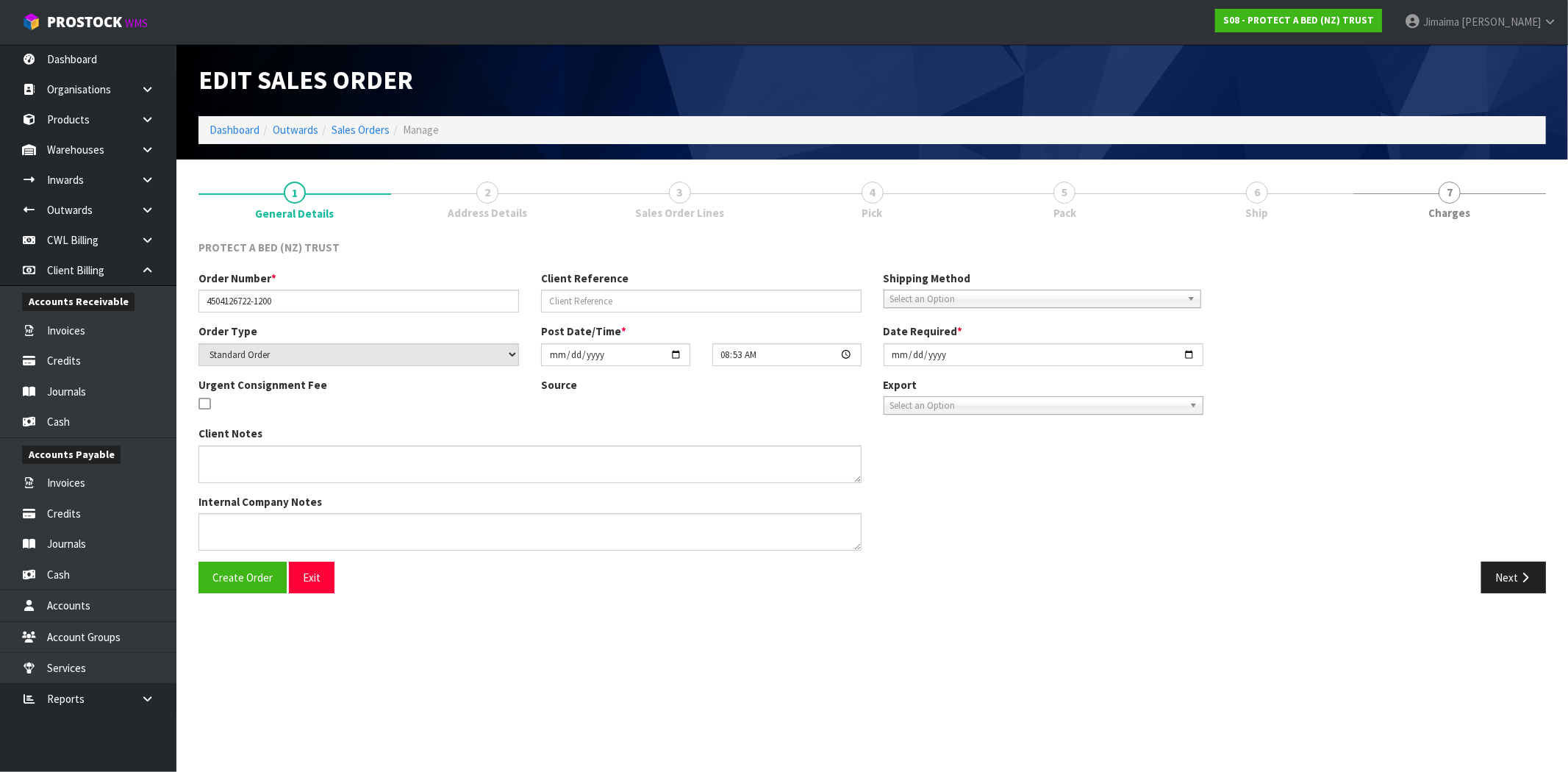
click at [716, 204] on link "3 Sales Order Lines" at bounding box center [680, 199] width 193 height 58
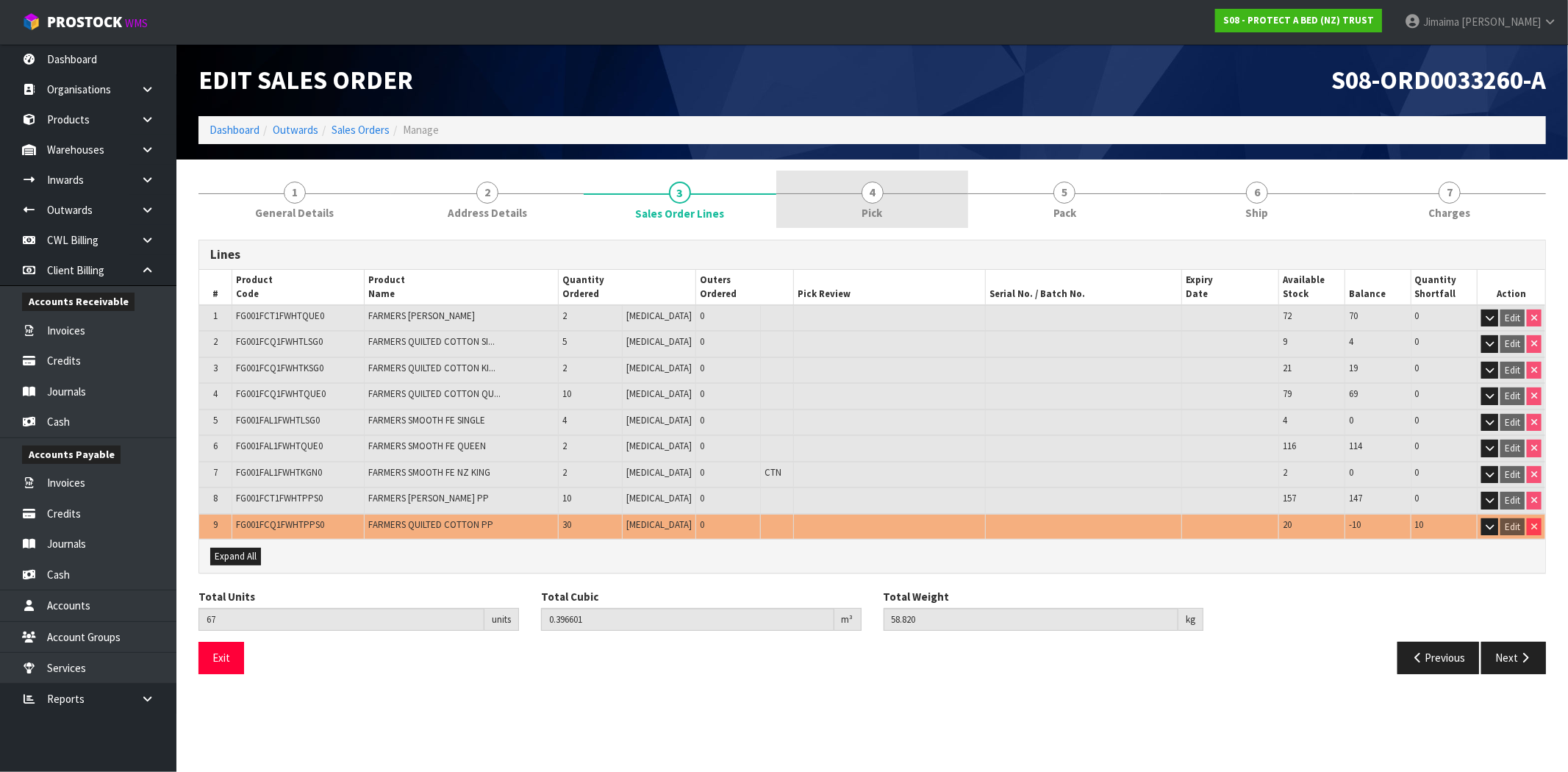
click at [909, 207] on link "4 Pick" at bounding box center [873, 199] width 193 height 58
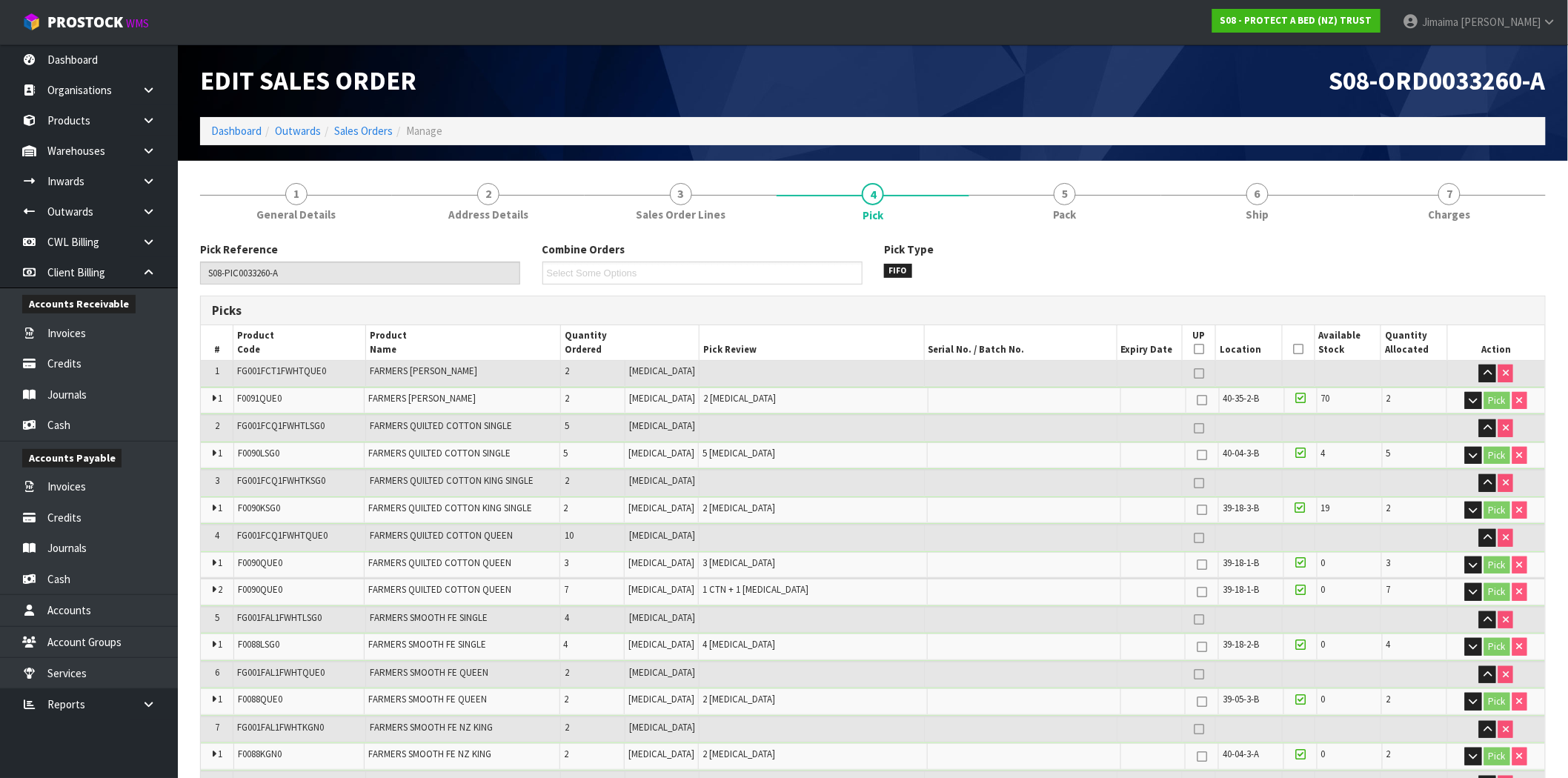
click at [1065, 188] on span "5" at bounding box center [1065, 194] width 22 height 22
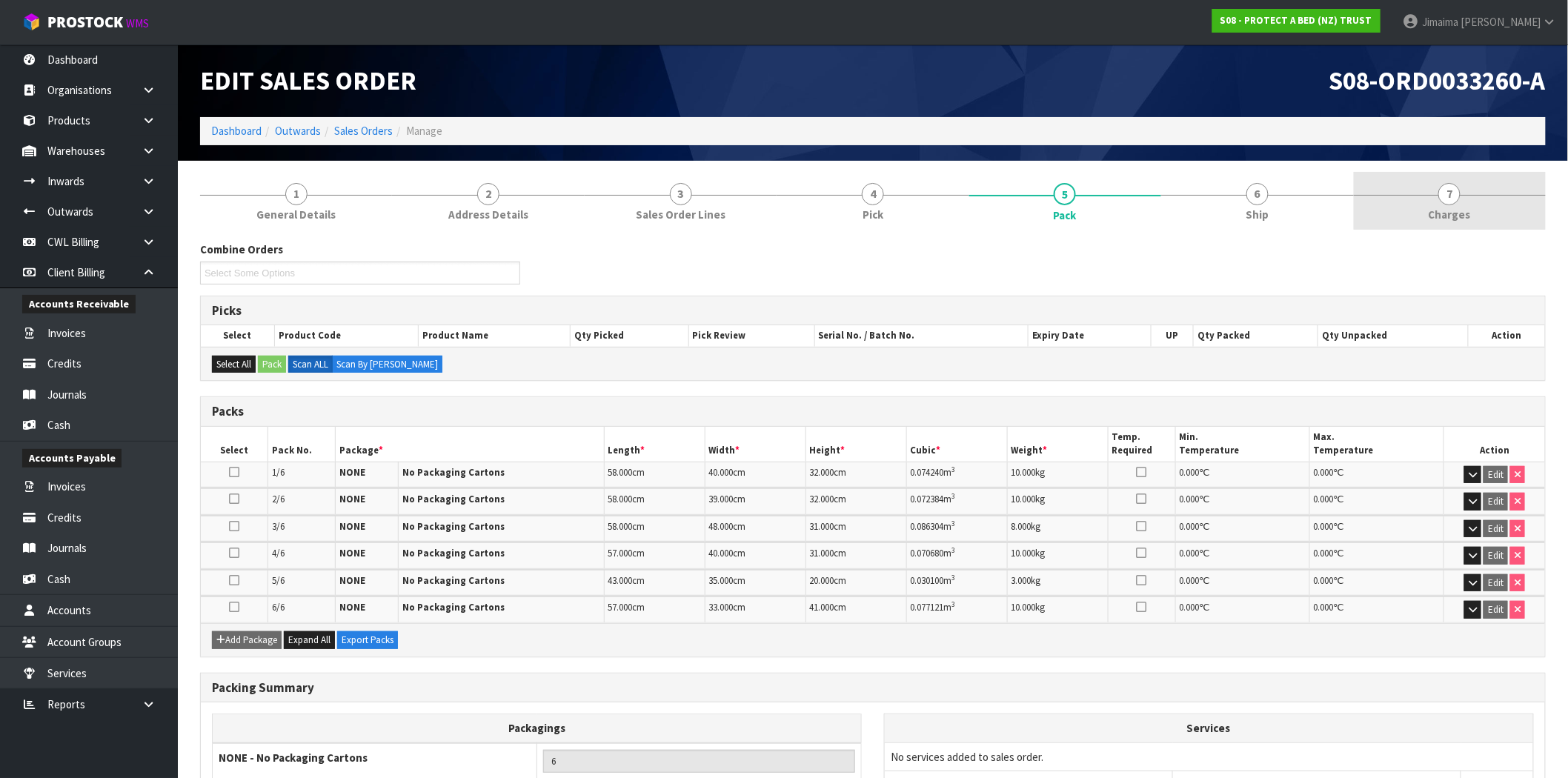
click at [1364, 209] on link "7 [GEOGRAPHIC_DATA]" at bounding box center [1449, 201] width 192 height 58
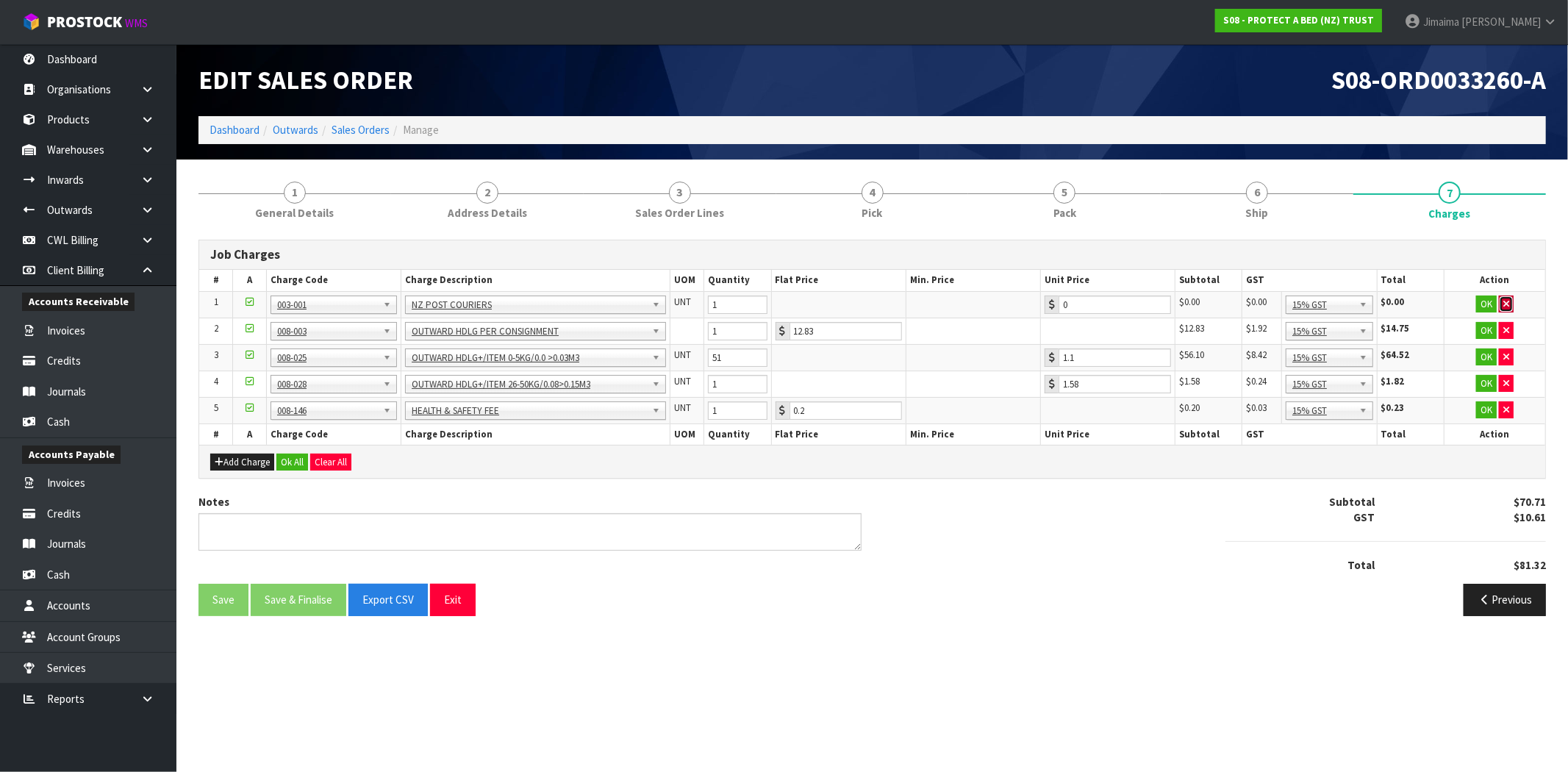
click at [1508, 303] on icon "button" at bounding box center [1506, 304] width 6 height 9
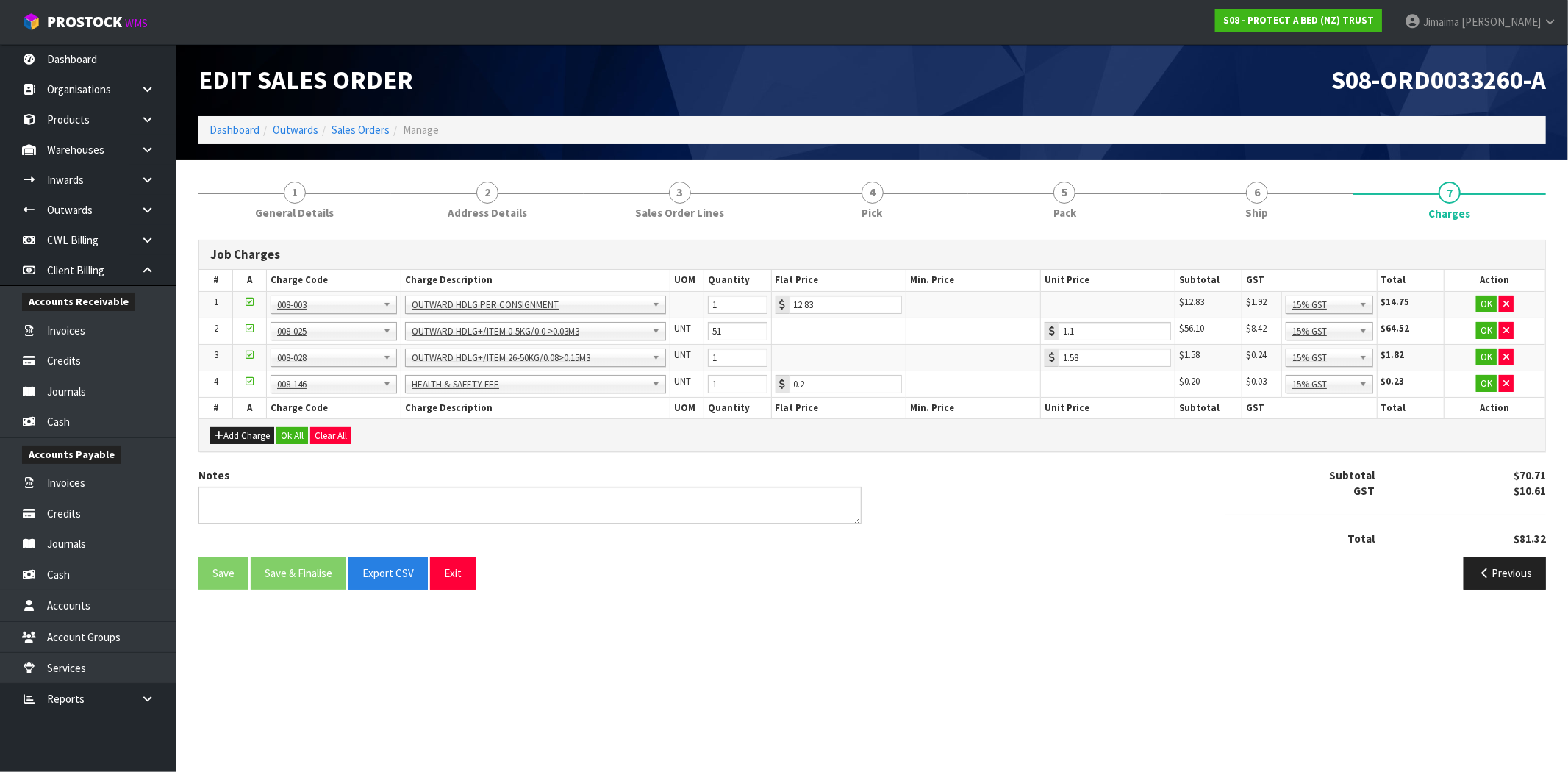
click at [698, 528] on div "Notes" at bounding box center [530, 502] width 685 height 68
click at [706, 507] on textarea at bounding box center [530, 505] width 663 height 38
type textarea "COMBINED"
click at [294, 432] on button "Ok All" at bounding box center [292, 436] width 31 height 17
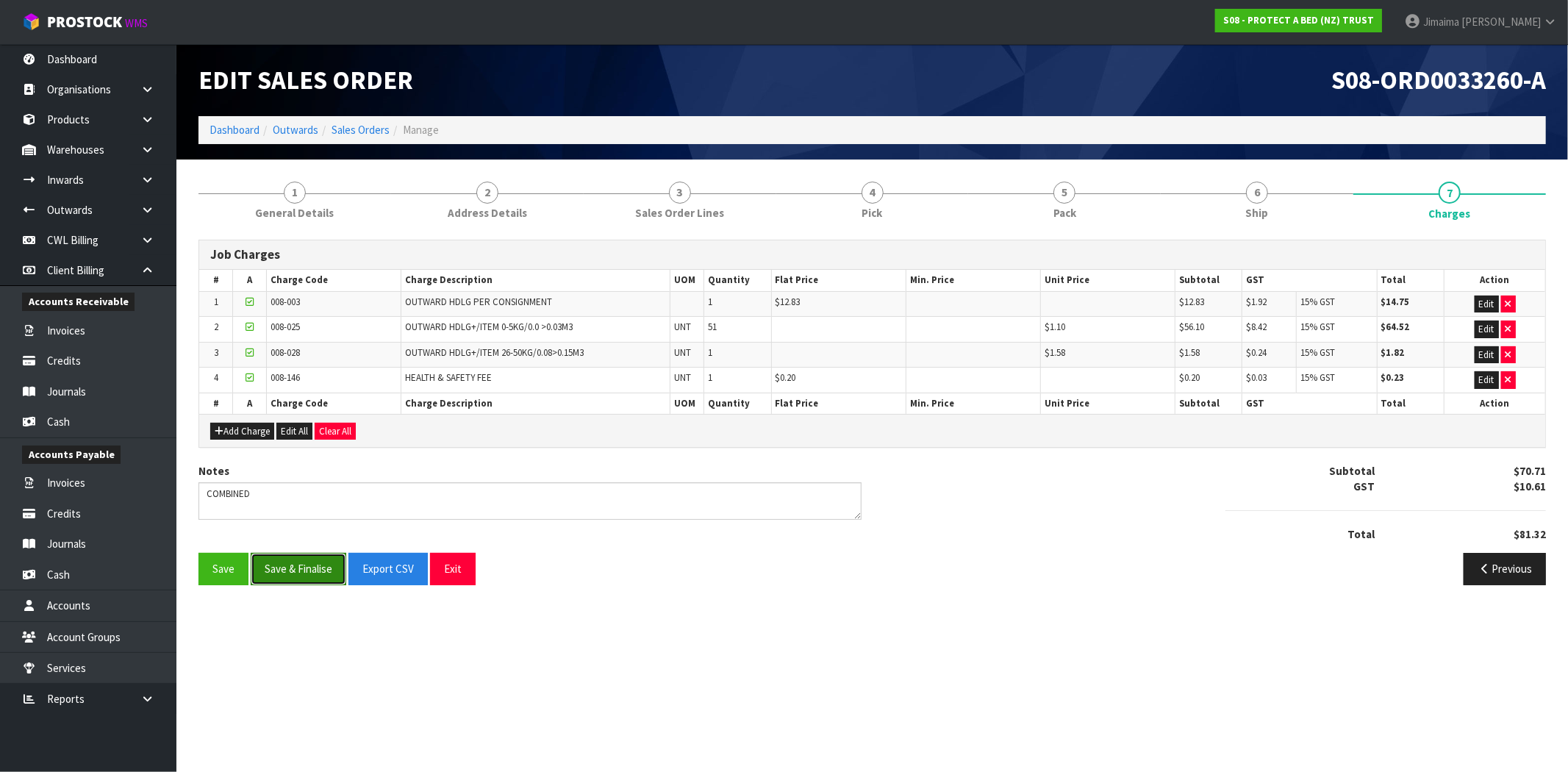
click at [301, 572] on button "Save & Finalise" at bounding box center [299, 569] width 96 height 31
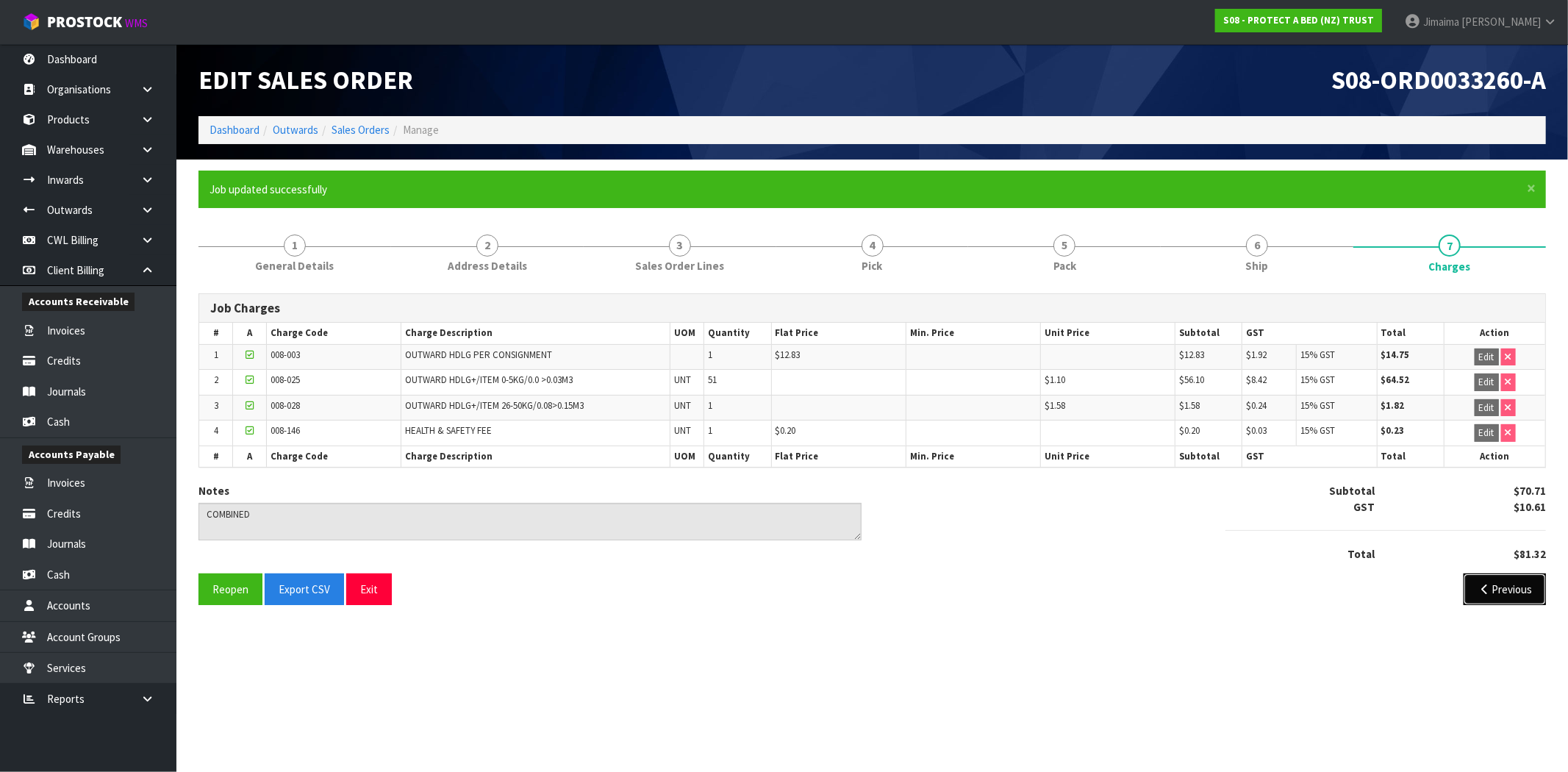
click at [1520, 593] on button "Previous" at bounding box center [1505, 589] width 83 height 31
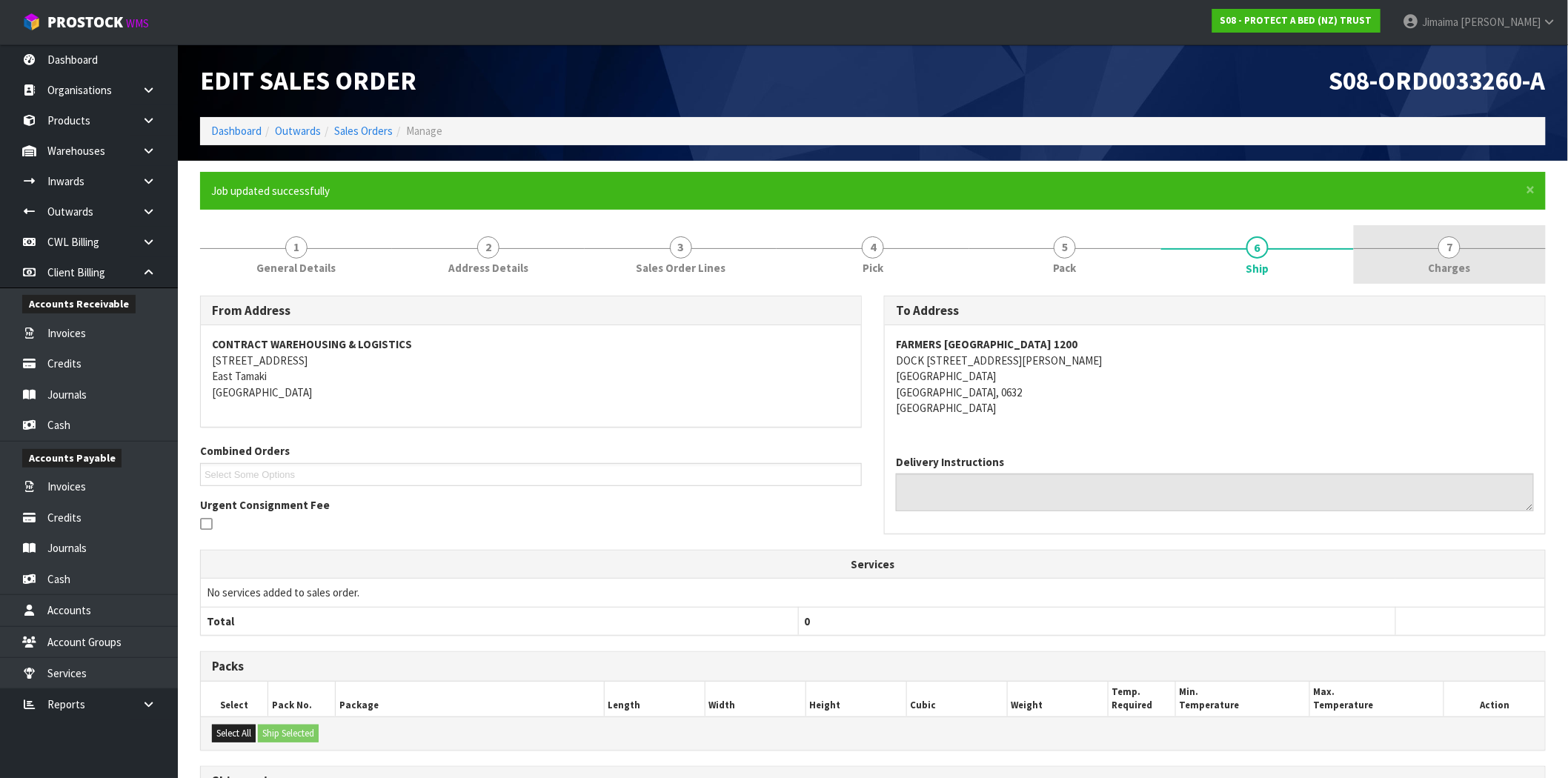
click at [1449, 260] on span "Charges" at bounding box center [1450, 268] width 43 height 16
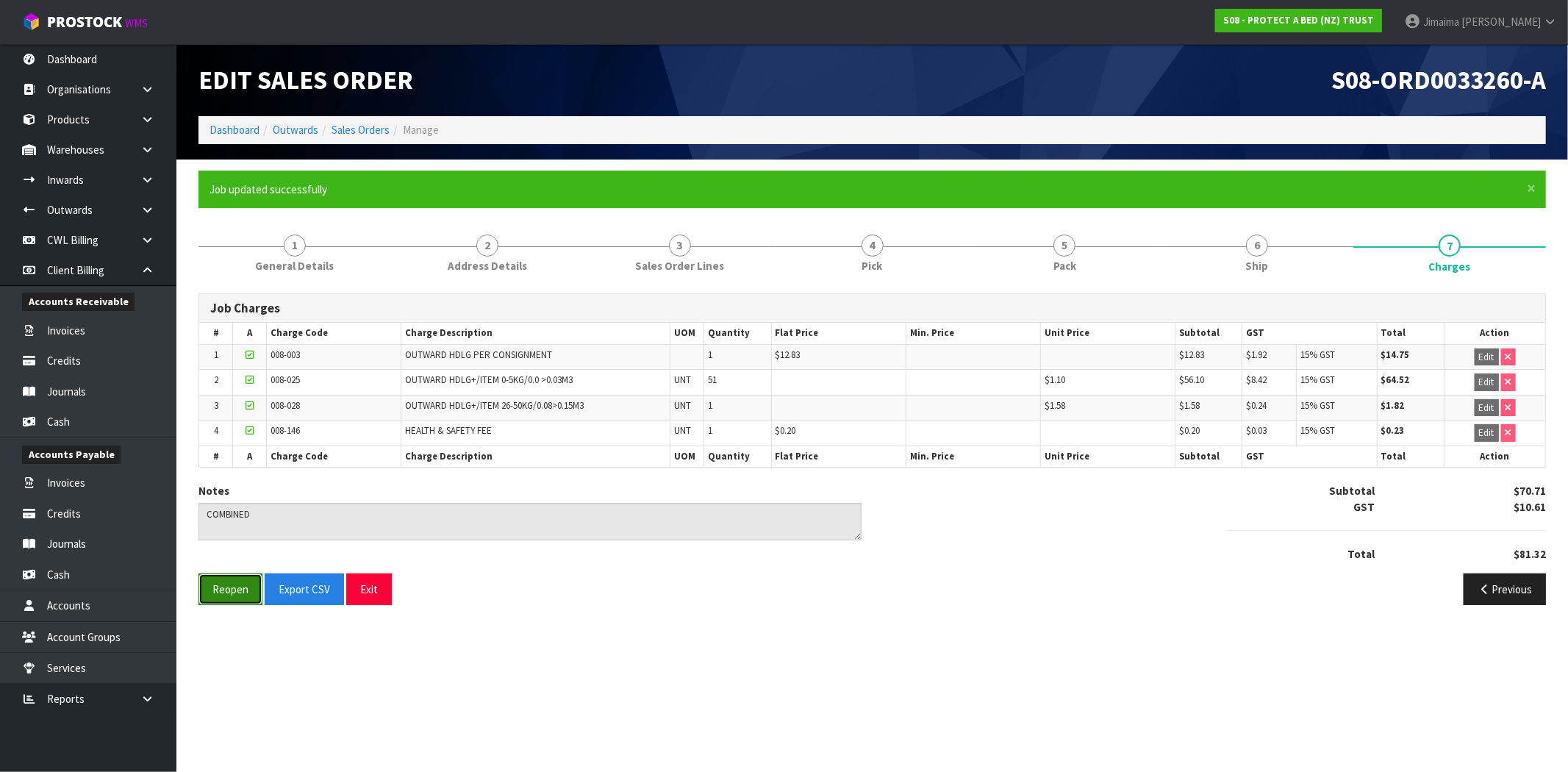
click at [238, 596] on button "Reopen" at bounding box center [231, 589] width 64 height 31
click at [1277, 269] on link "6 Ship" at bounding box center [1257, 252] width 193 height 58
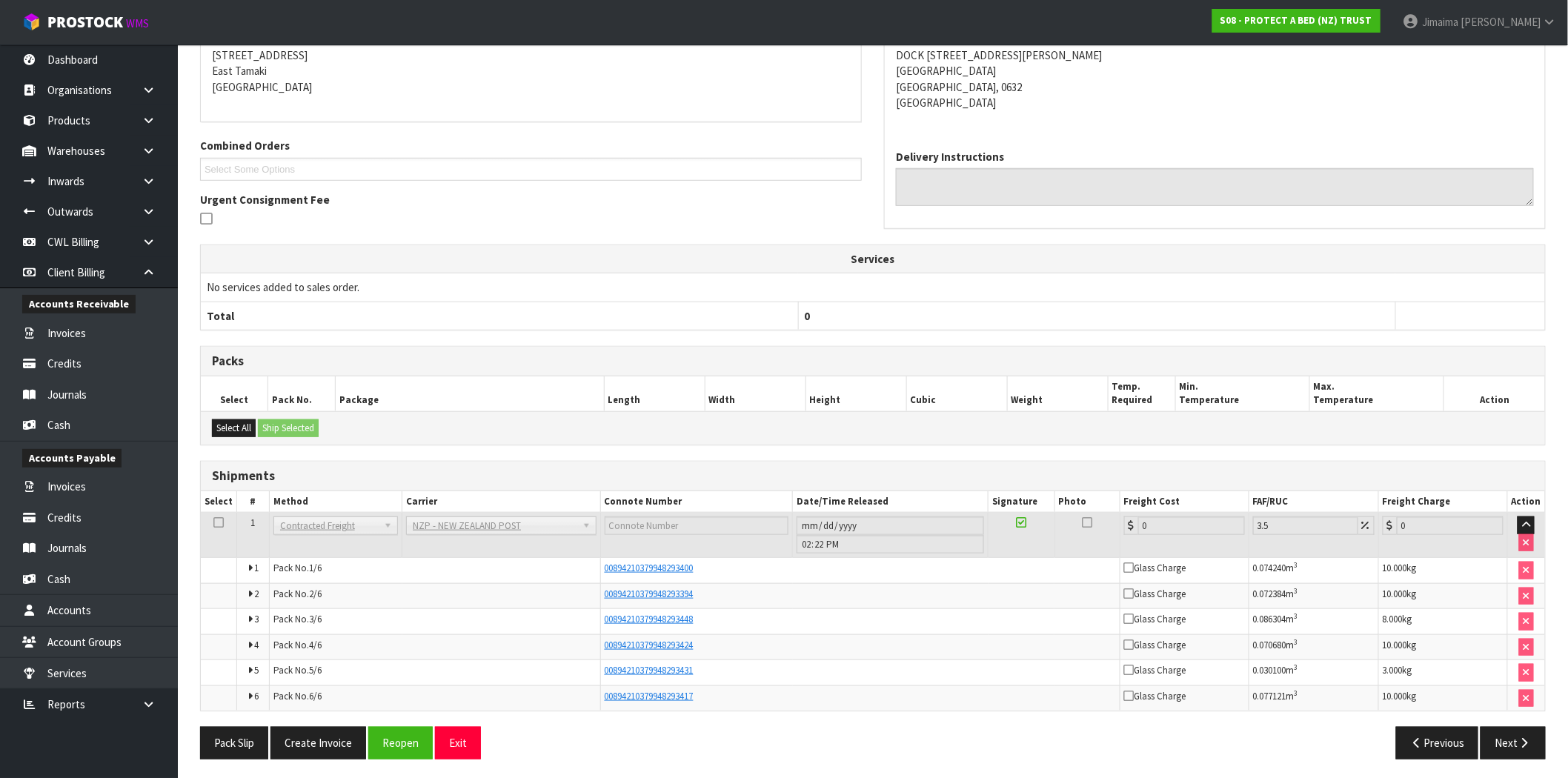
scroll to position [309, 0]
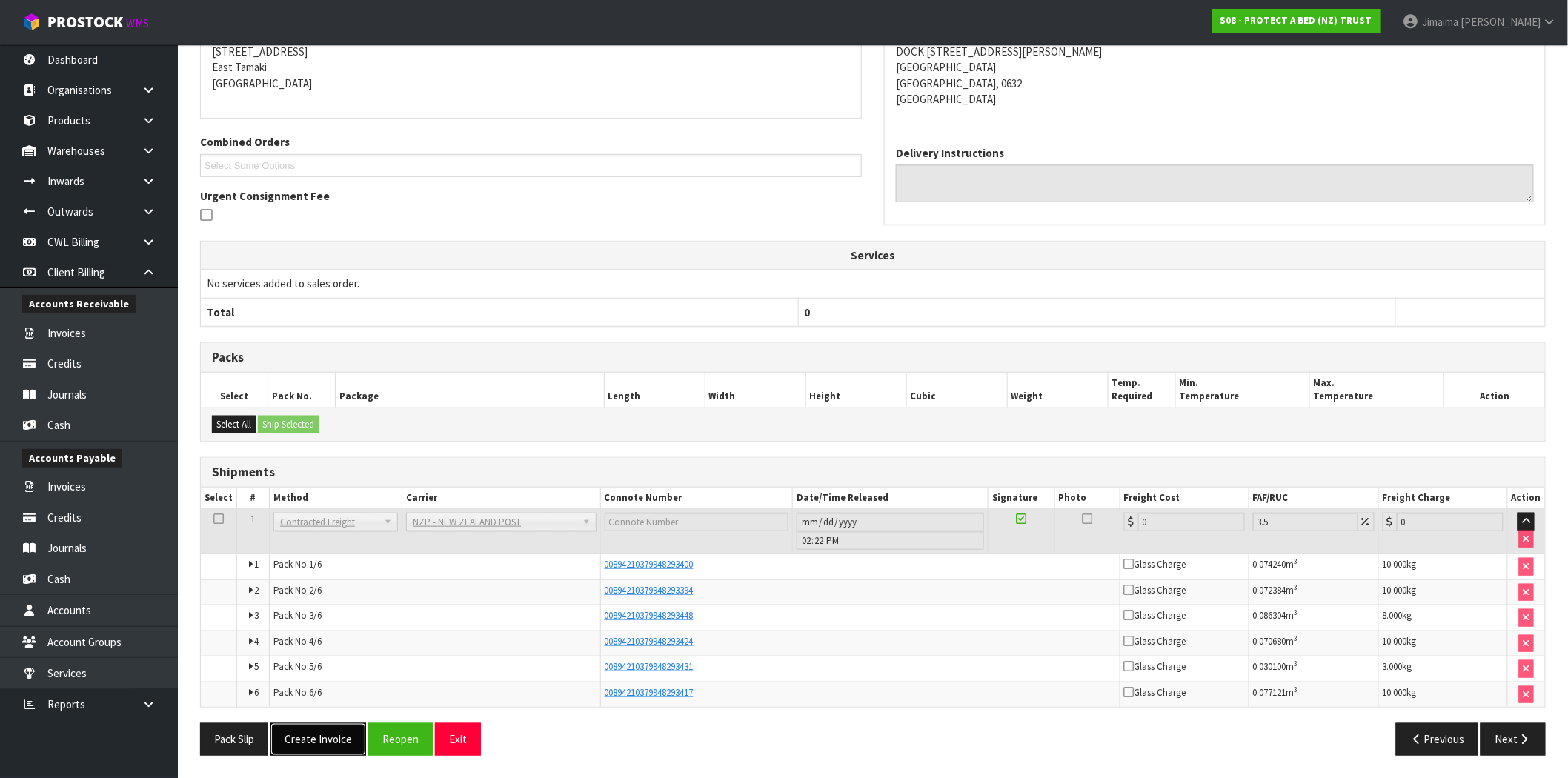
click at [328, 738] on button "Create Invoice" at bounding box center [318, 739] width 95 height 31
click at [327, 736] on button "View Invoice" at bounding box center [313, 739] width 86 height 31
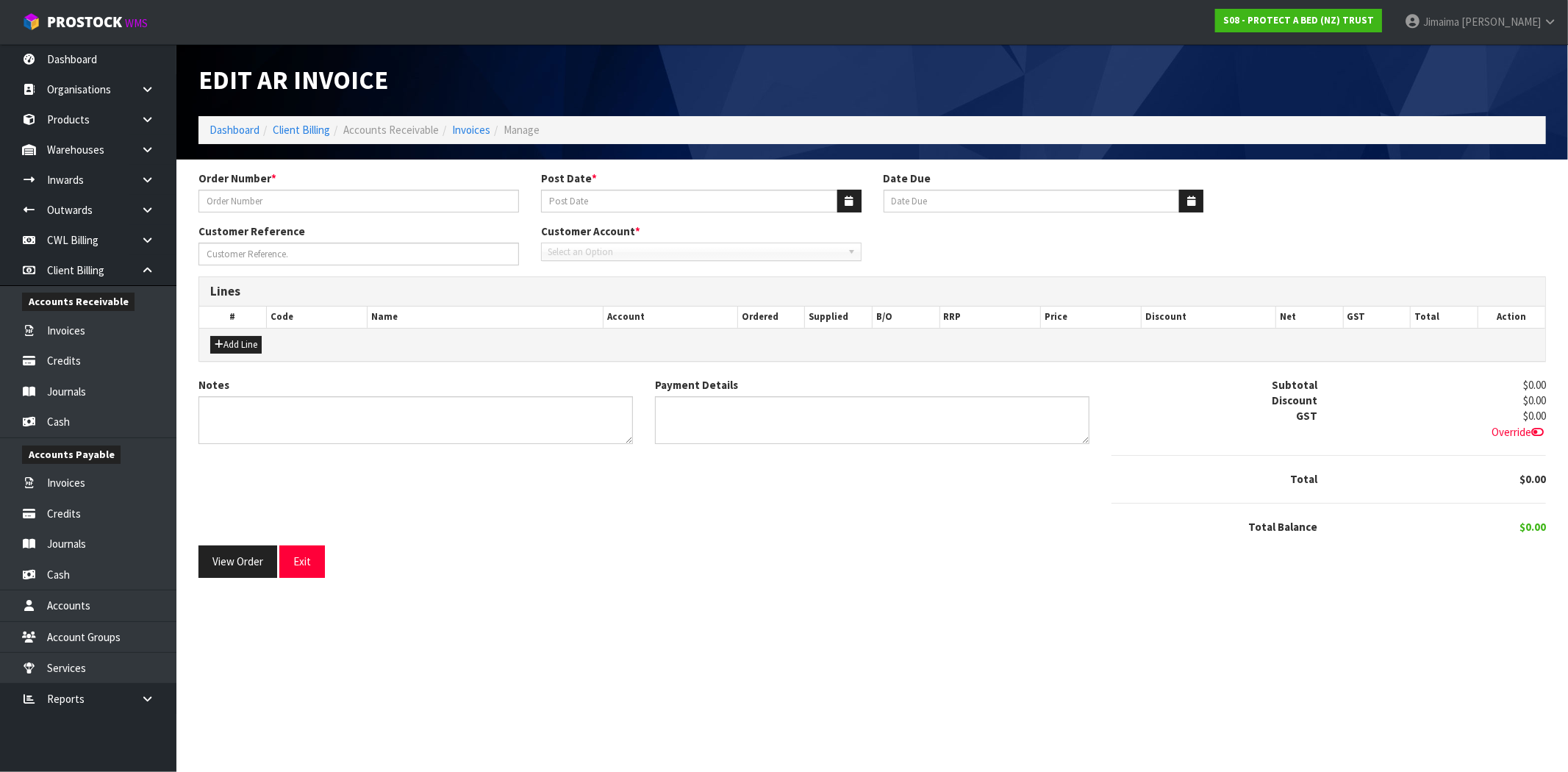
type input "4504126722-1200"
type input "[DATE]"
type input "20/10/2025"
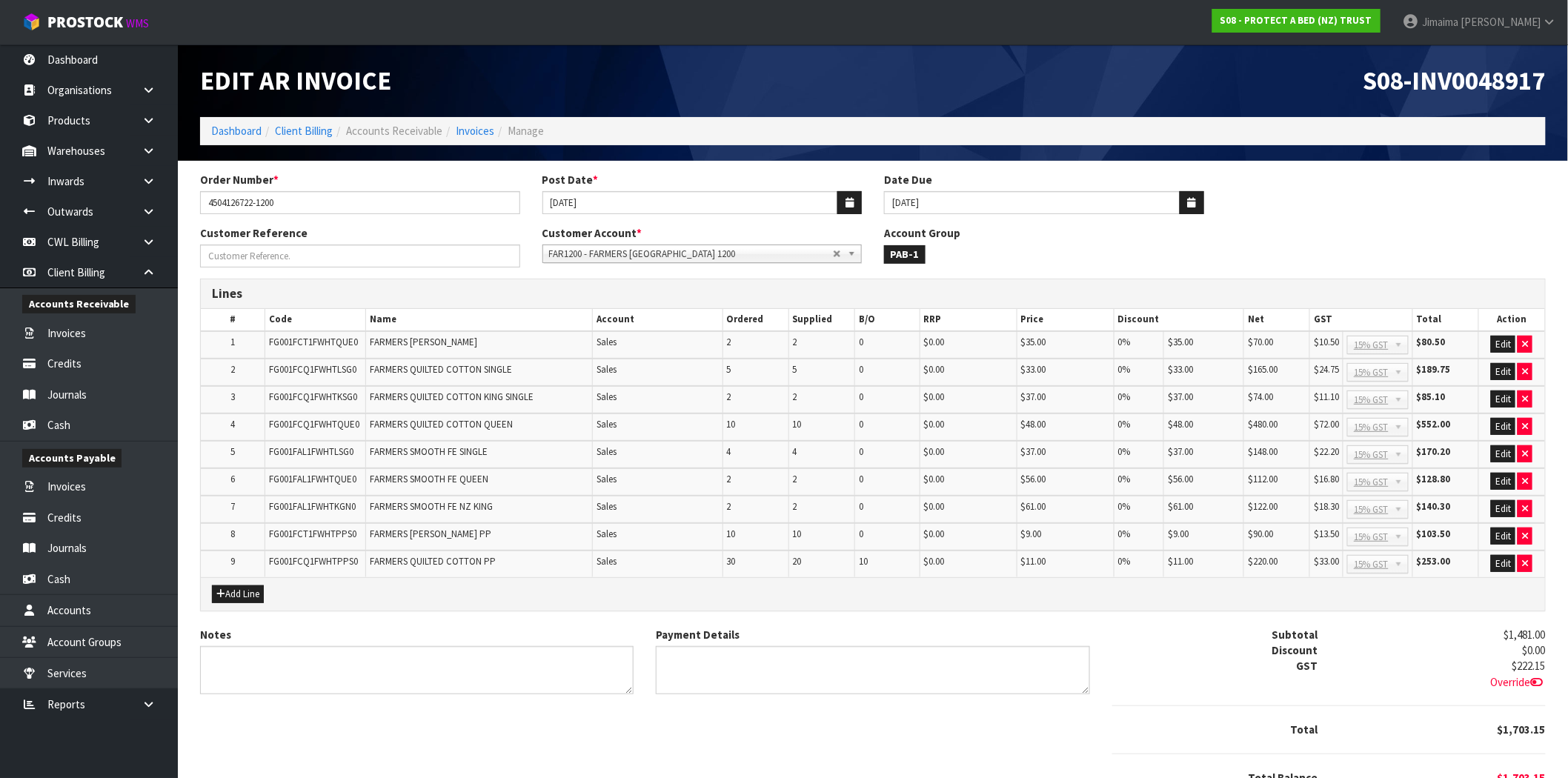
scroll to position [68, 0]
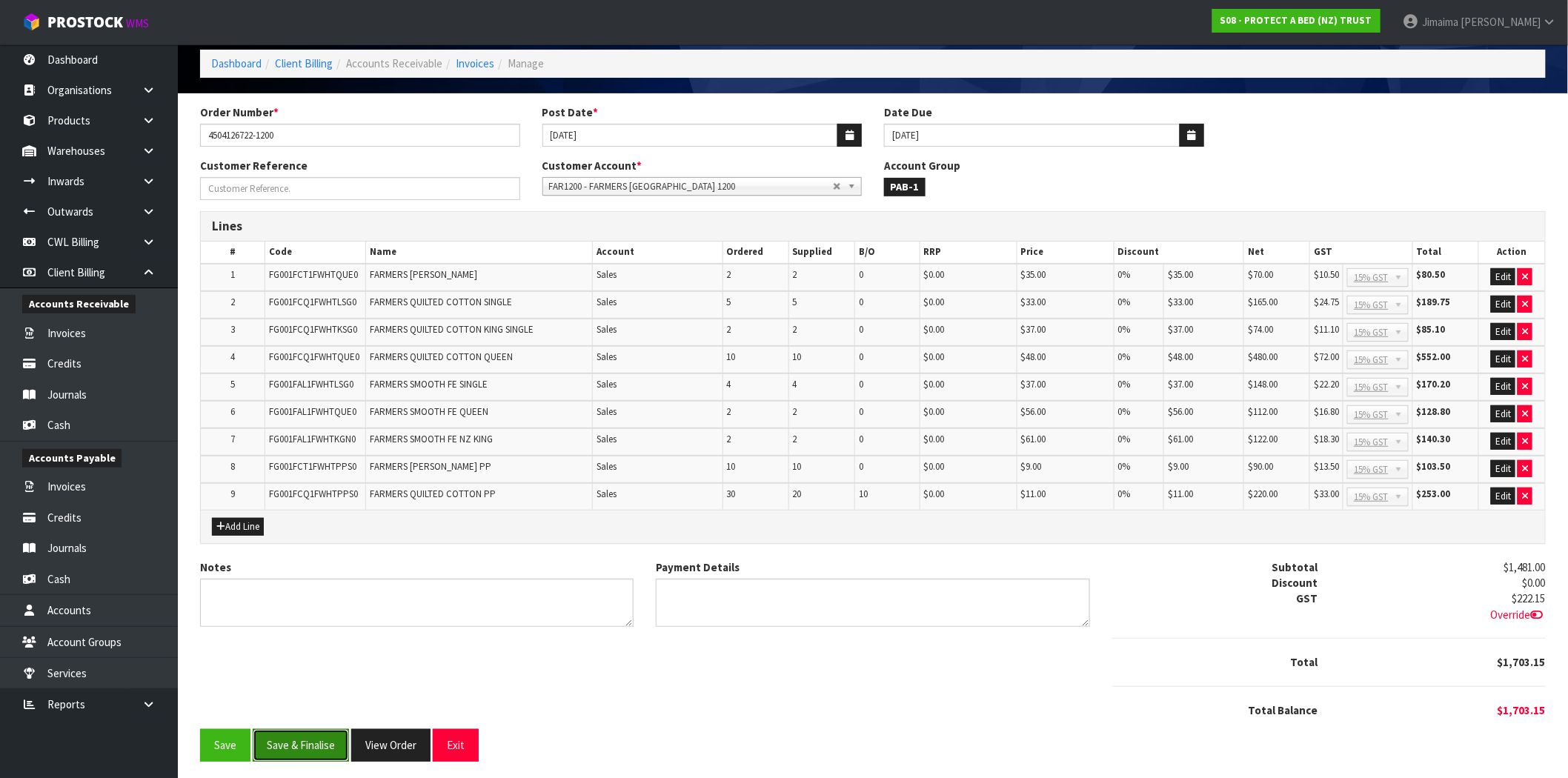
click at [326, 746] on button "Save & Finalise" at bounding box center [301, 745] width 96 height 31
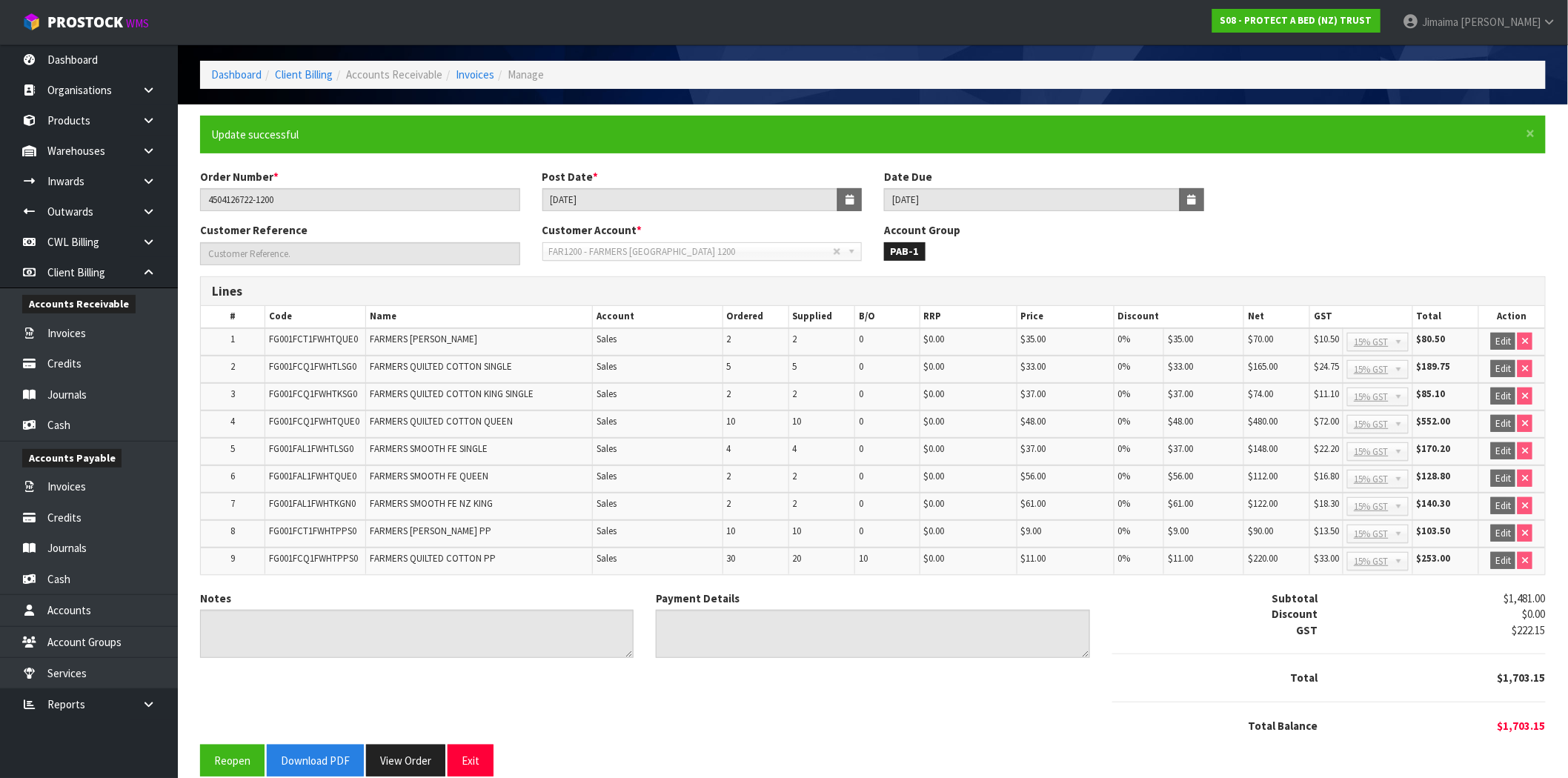
scroll to position [71, 0]
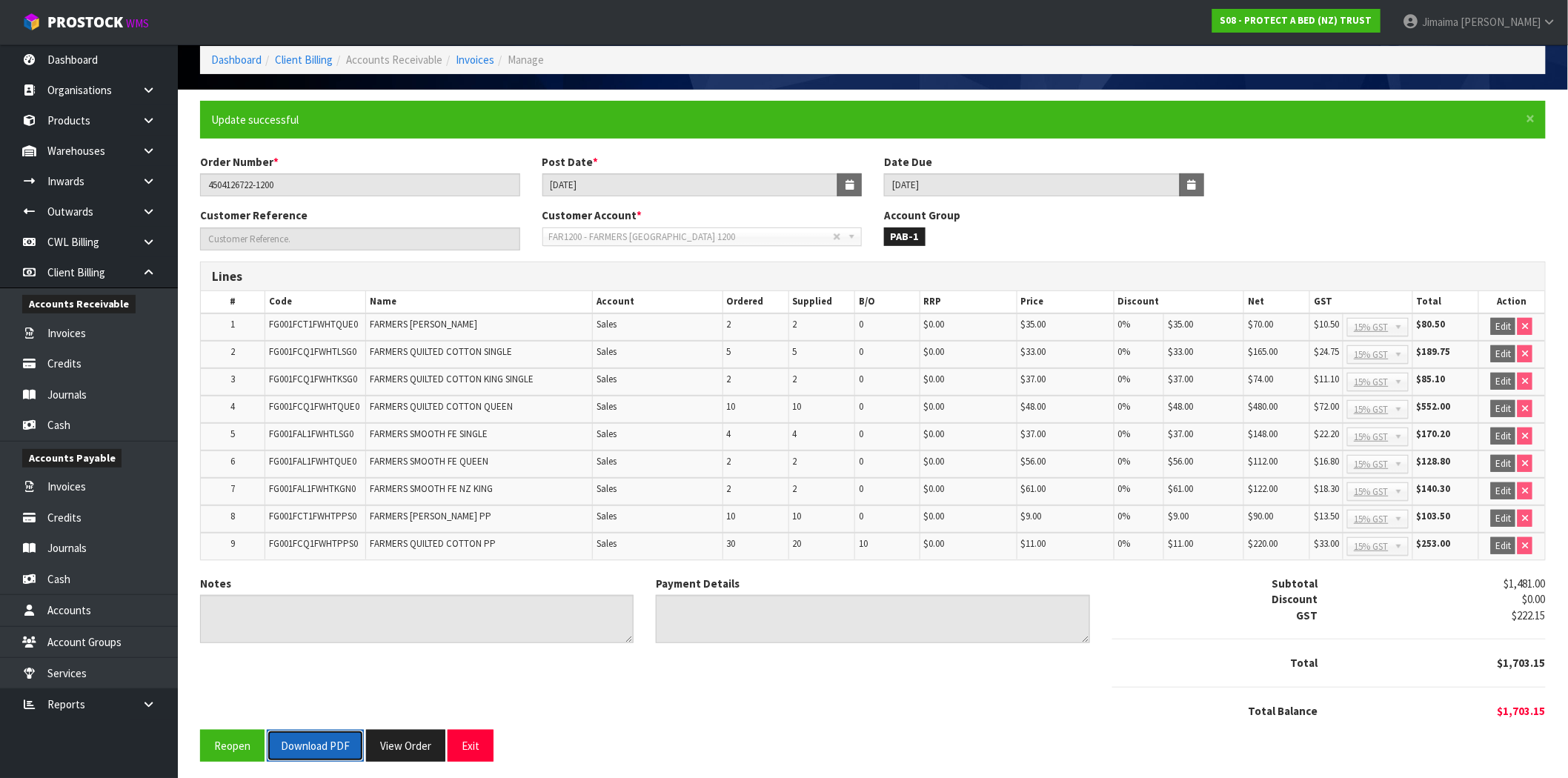
click at [327, 746] on button "Download PDF" at bounding box center [315, 746] width 97 height 31
click at [415, 744] on button "View Order" at bounding box center [406, 746] width 80 height 31
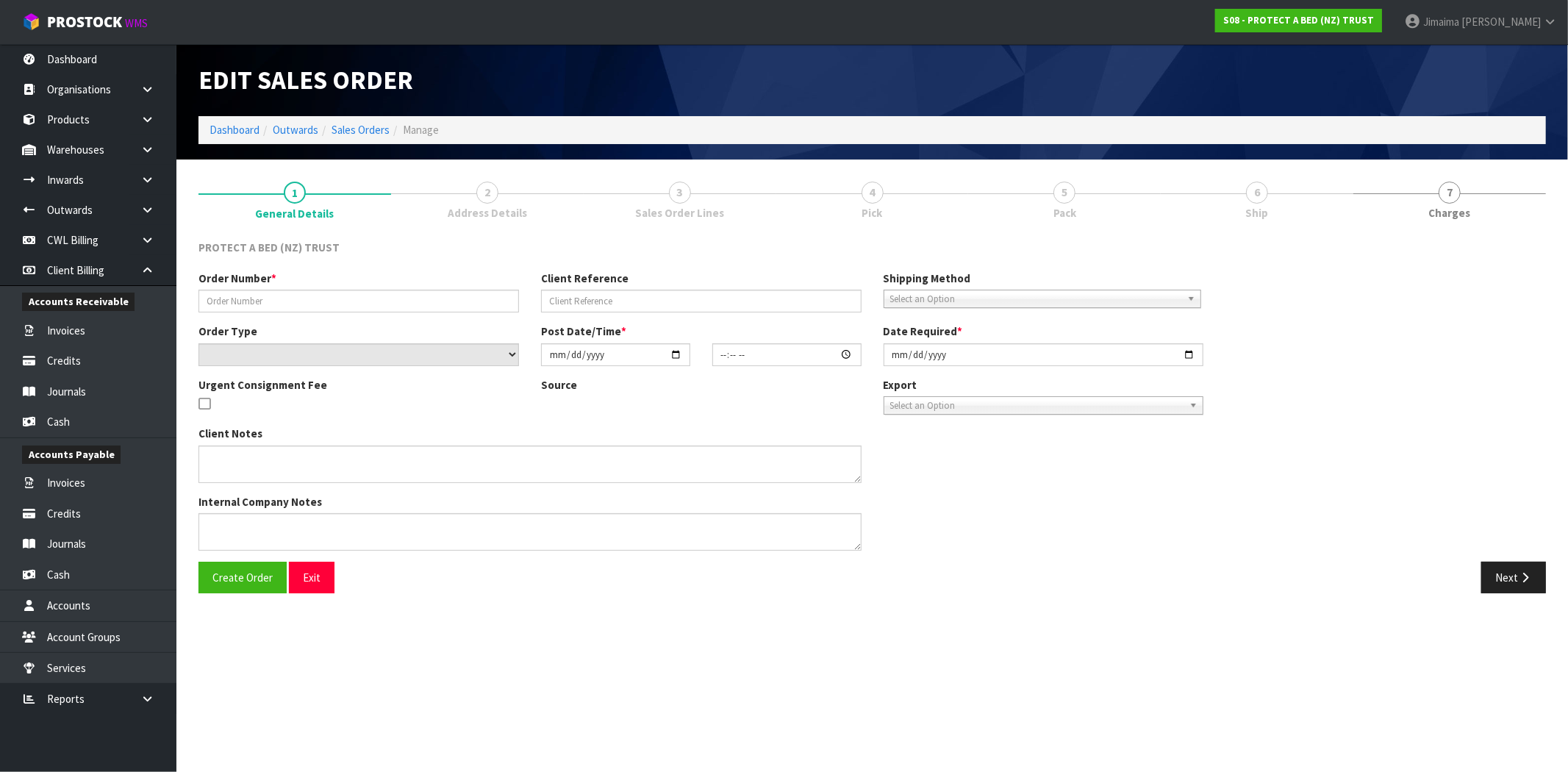
type input "4504126722-1200"
select select "number:0"
type input "2025-09-08"
type input "08:53:00.000"
type input "[DATE]"
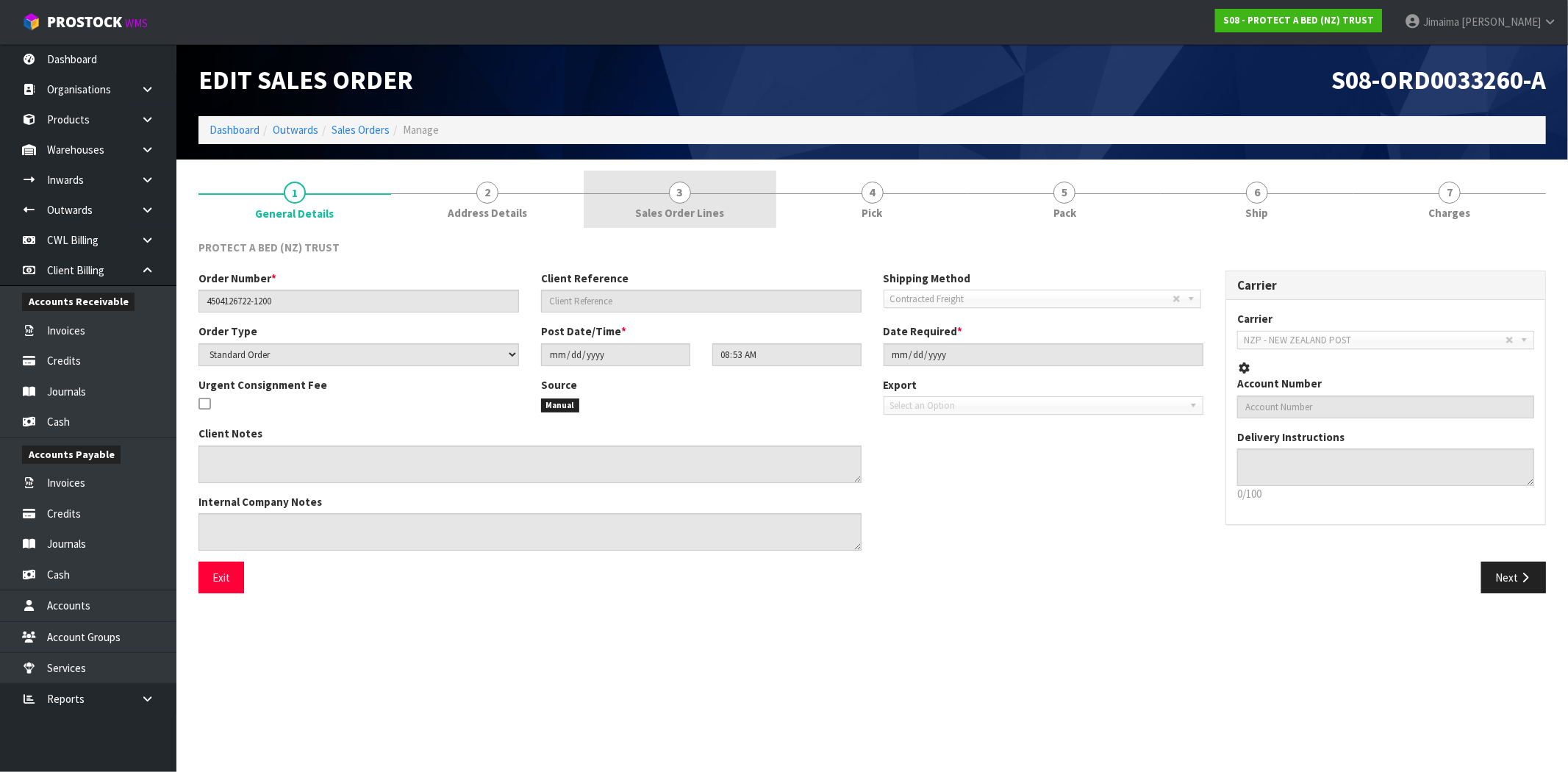
click at [686, 193] on span "3" at bounding box center [680, 193] width 22 height 22
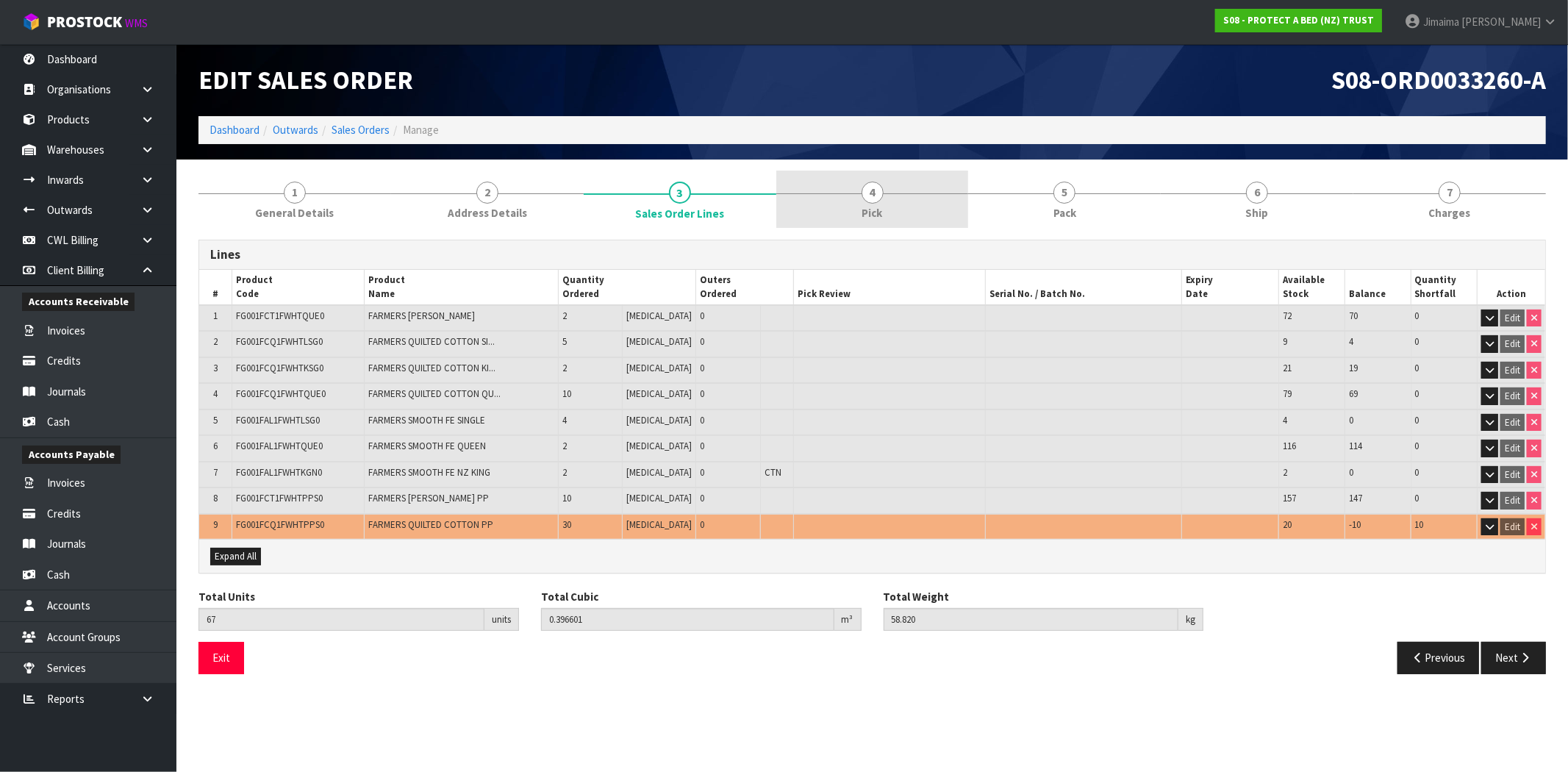
click at [918, 180] on link "4 Pick" at bounding box center [873, 199] width 193 height 58
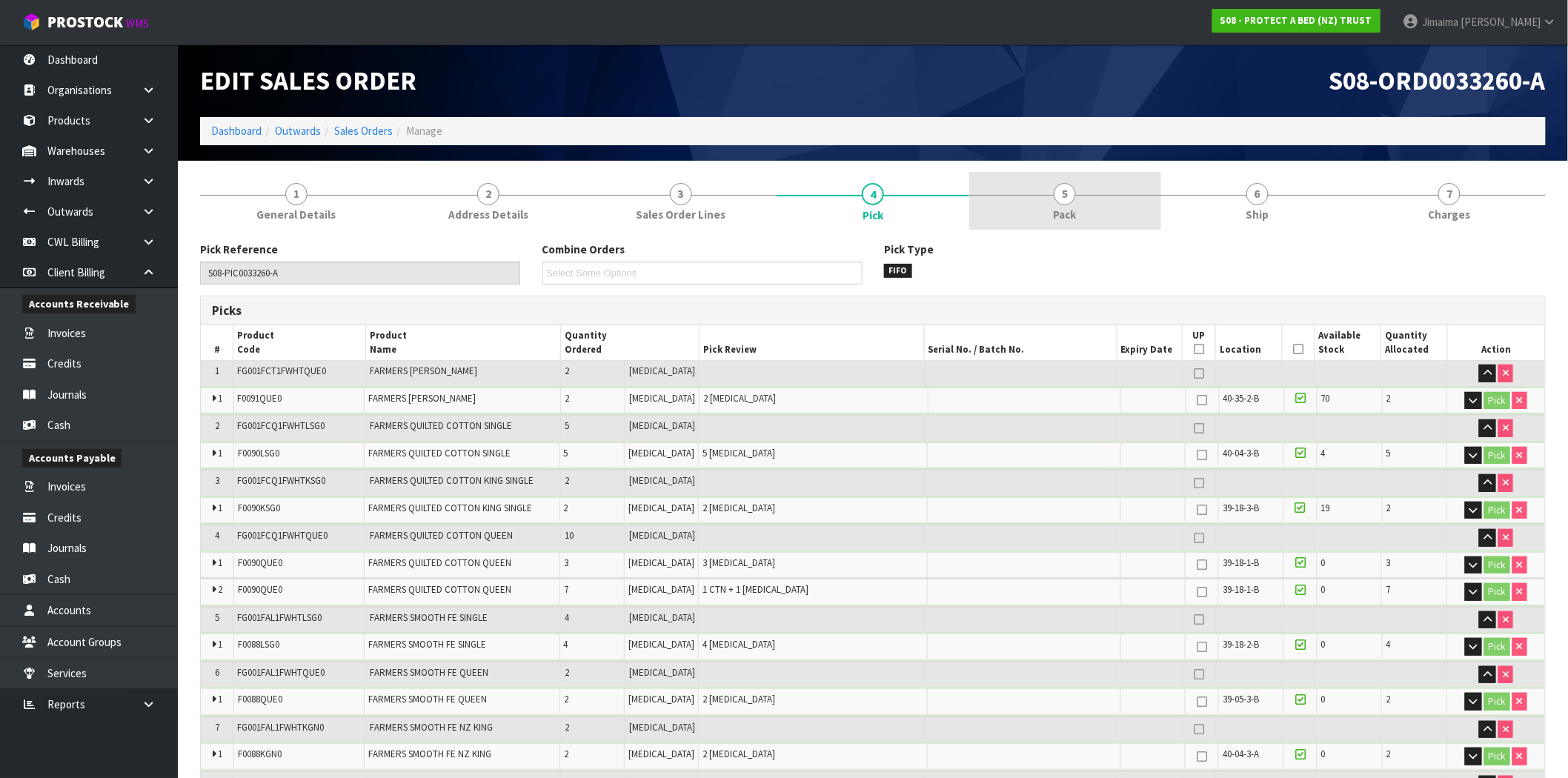
click at [1061, 182] on link "5 Pack" at bounding box center [1065, 201] width 192 height 58
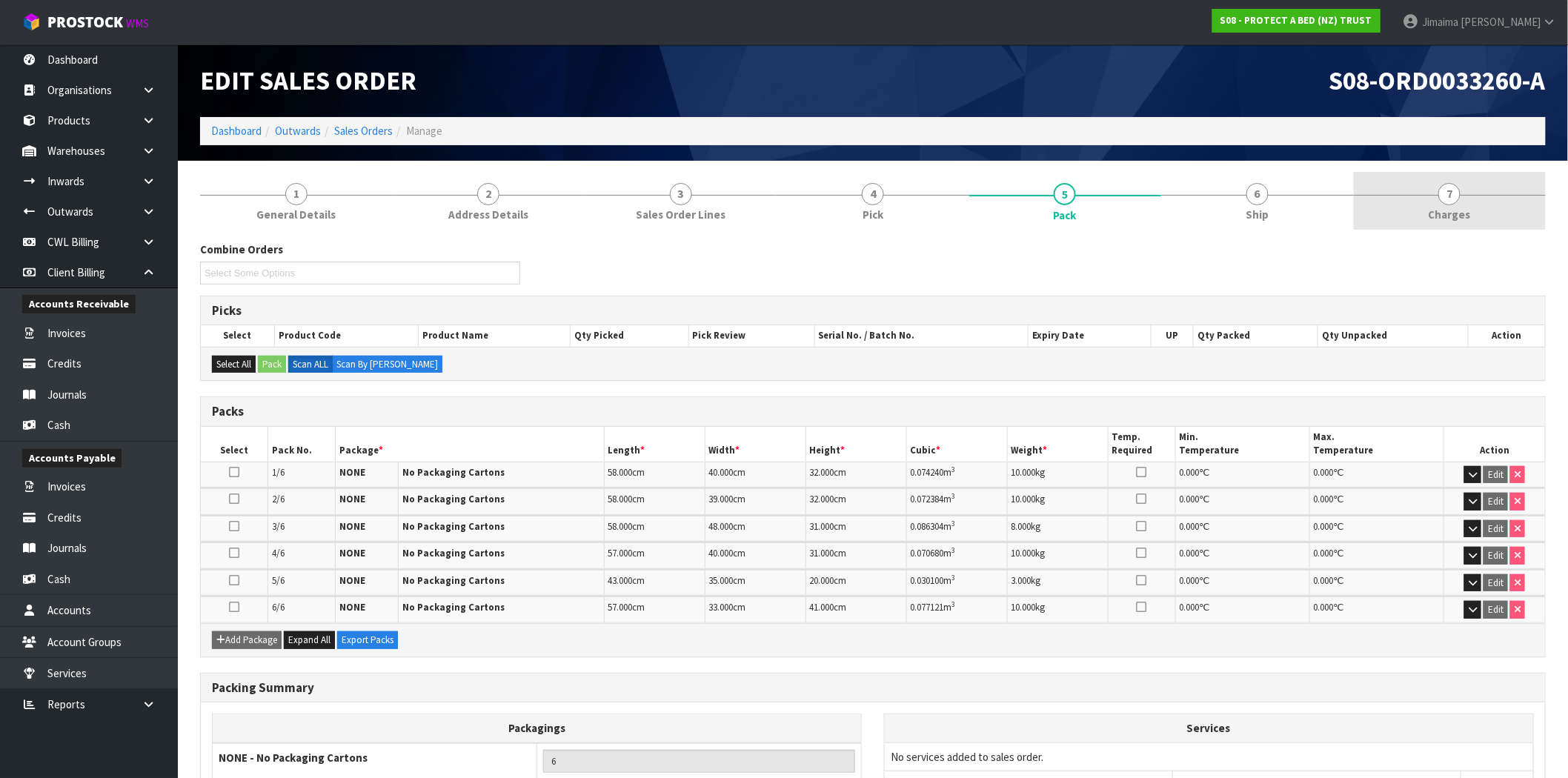
click at [1491, 174] on link "7 [GEOGRAPHIC_DATA]" at bounding box center [1449, 201] width 192 height 58
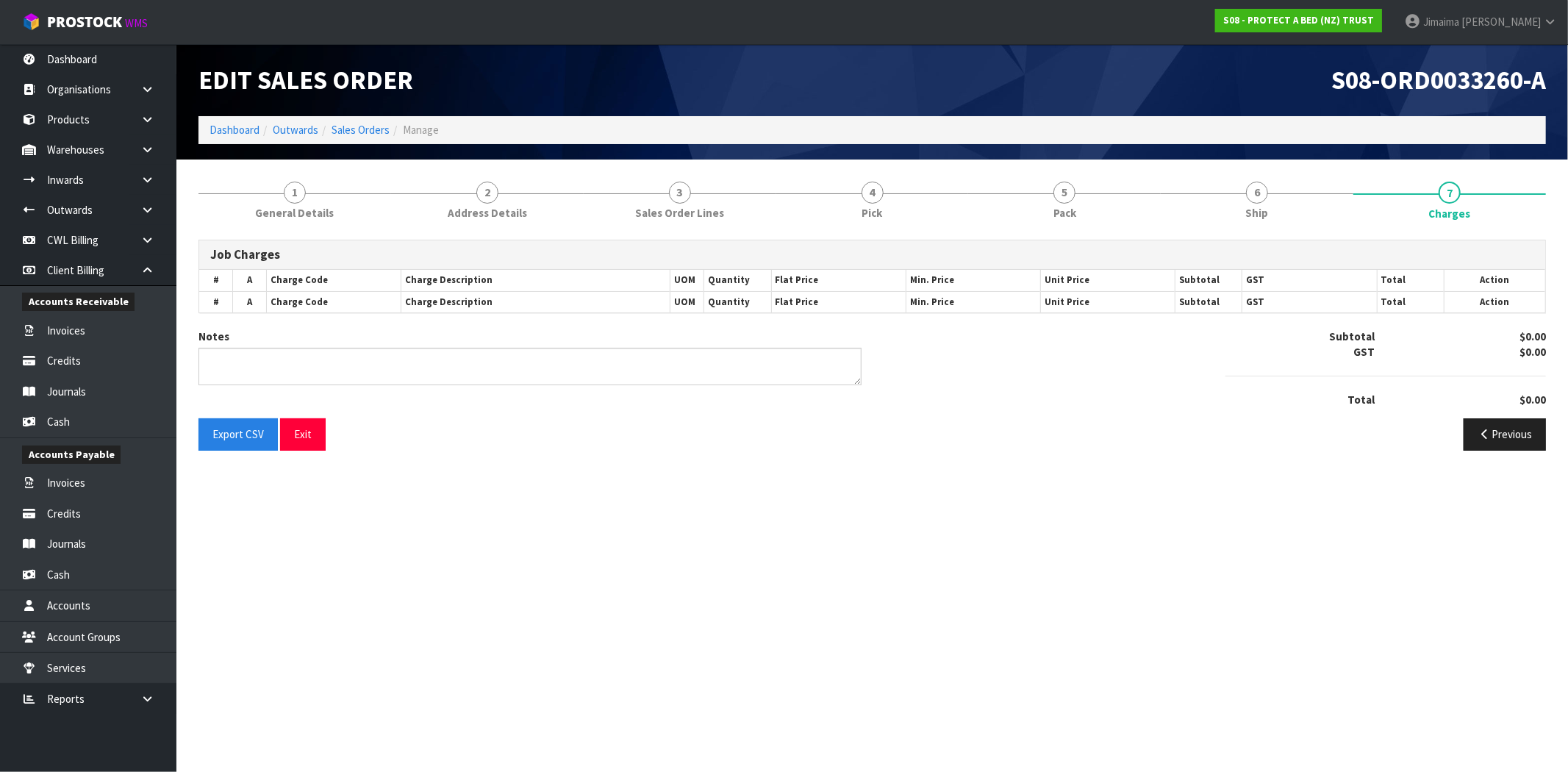
type textarea "COMBINED"
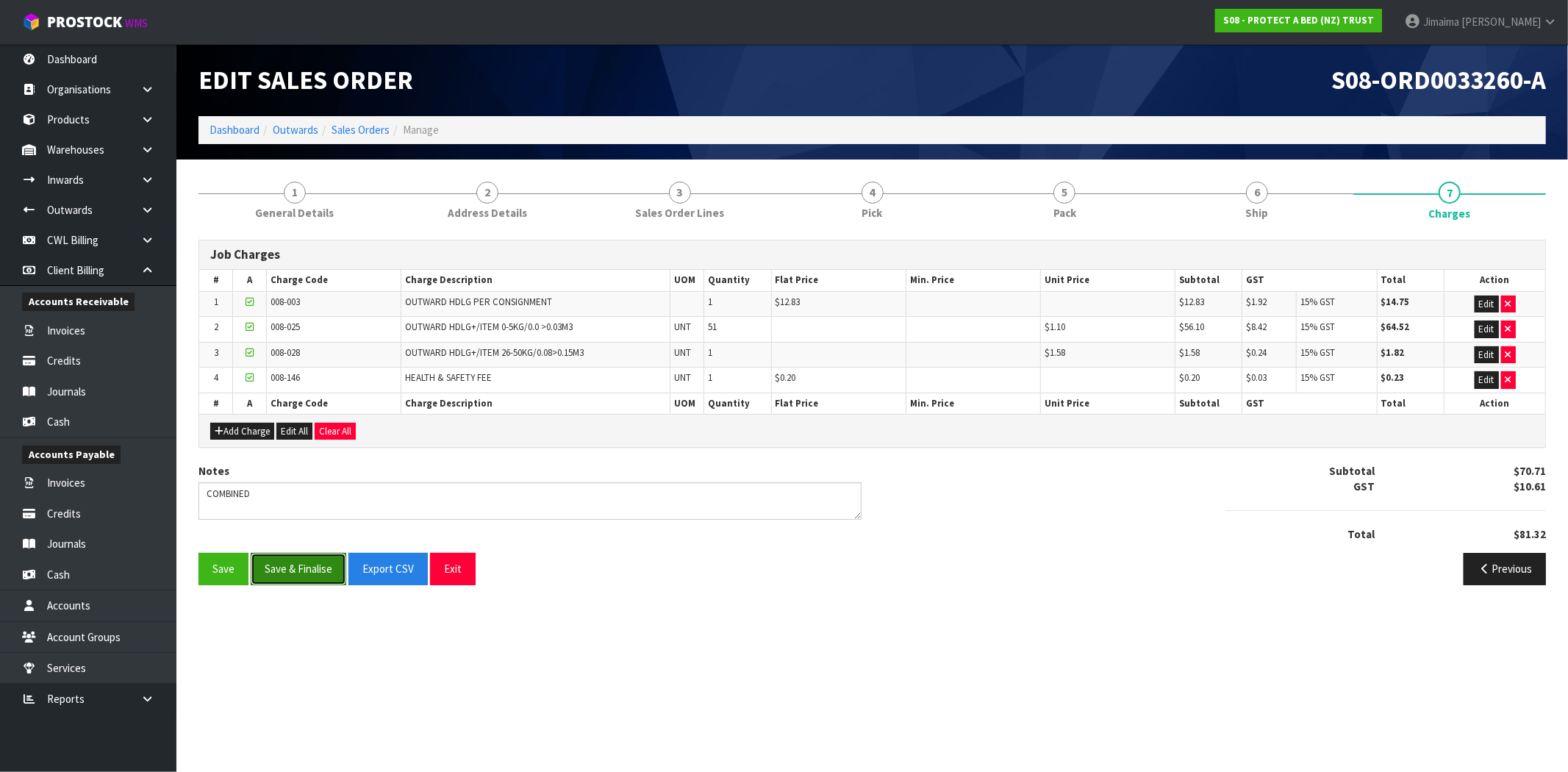
drag, startPoint x: 324, startPoint y: 573, endPoint x: 329, endPoint y: 567, distance: 7.8
click at [324, 573] on button "Save & Finalise" at bounding box center [299, 569] width 96 height 31
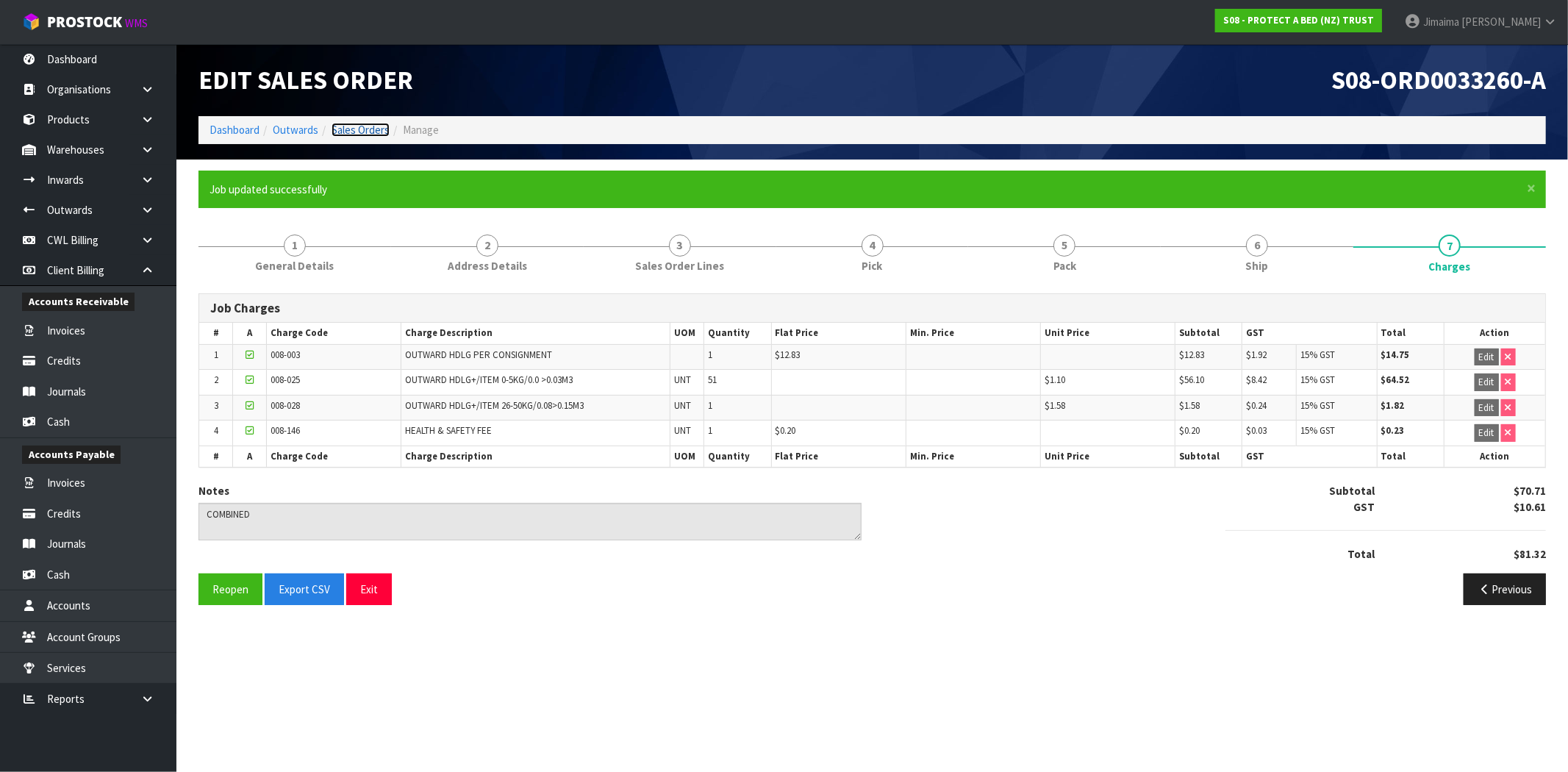
click at [353, 132] on link "Sales Orders" at bounding box center [360, 130] width 58 height 14
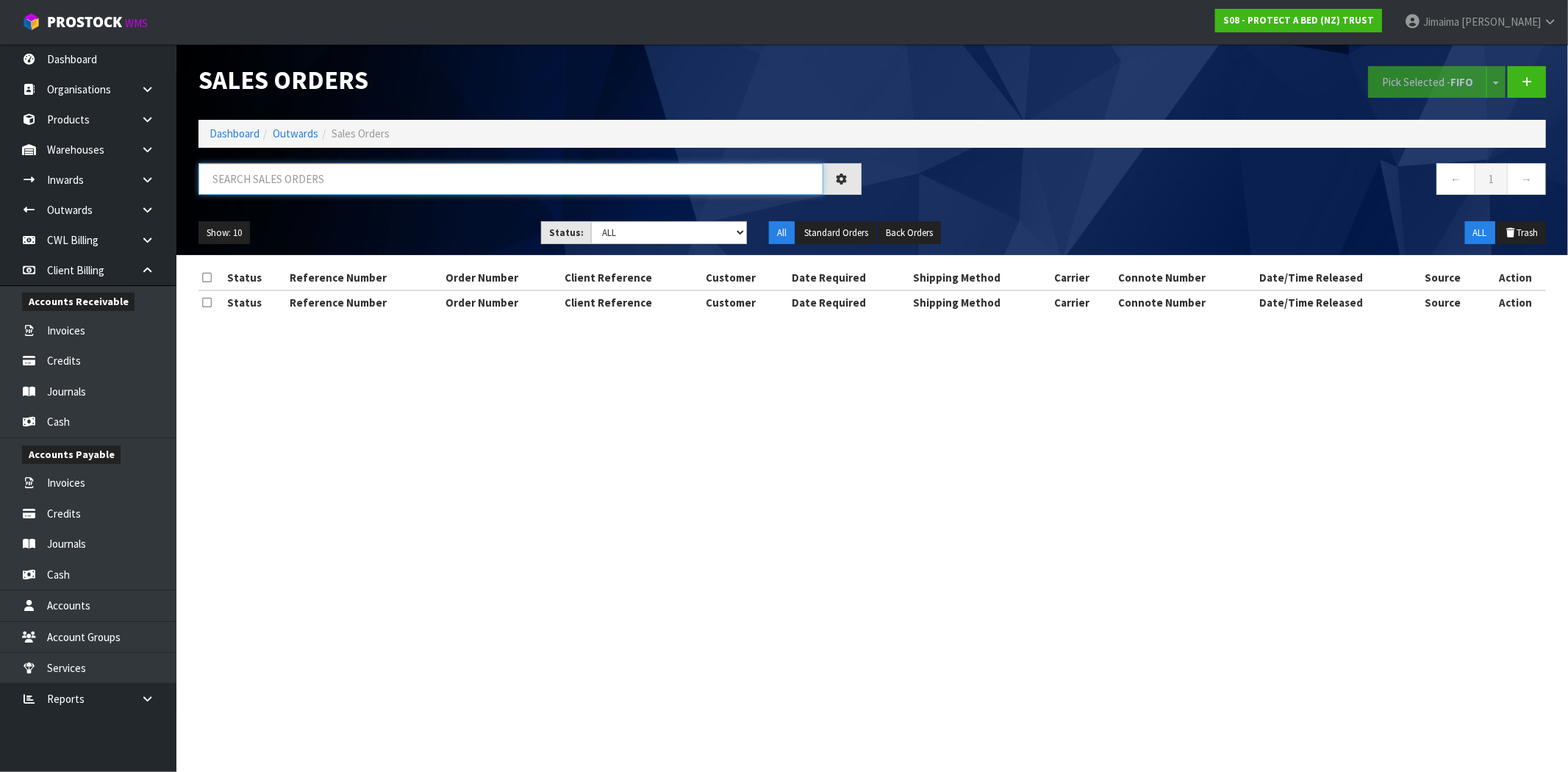
click at [294, 173] on input "text" at bounding box center [511, 179] width 625 height 31
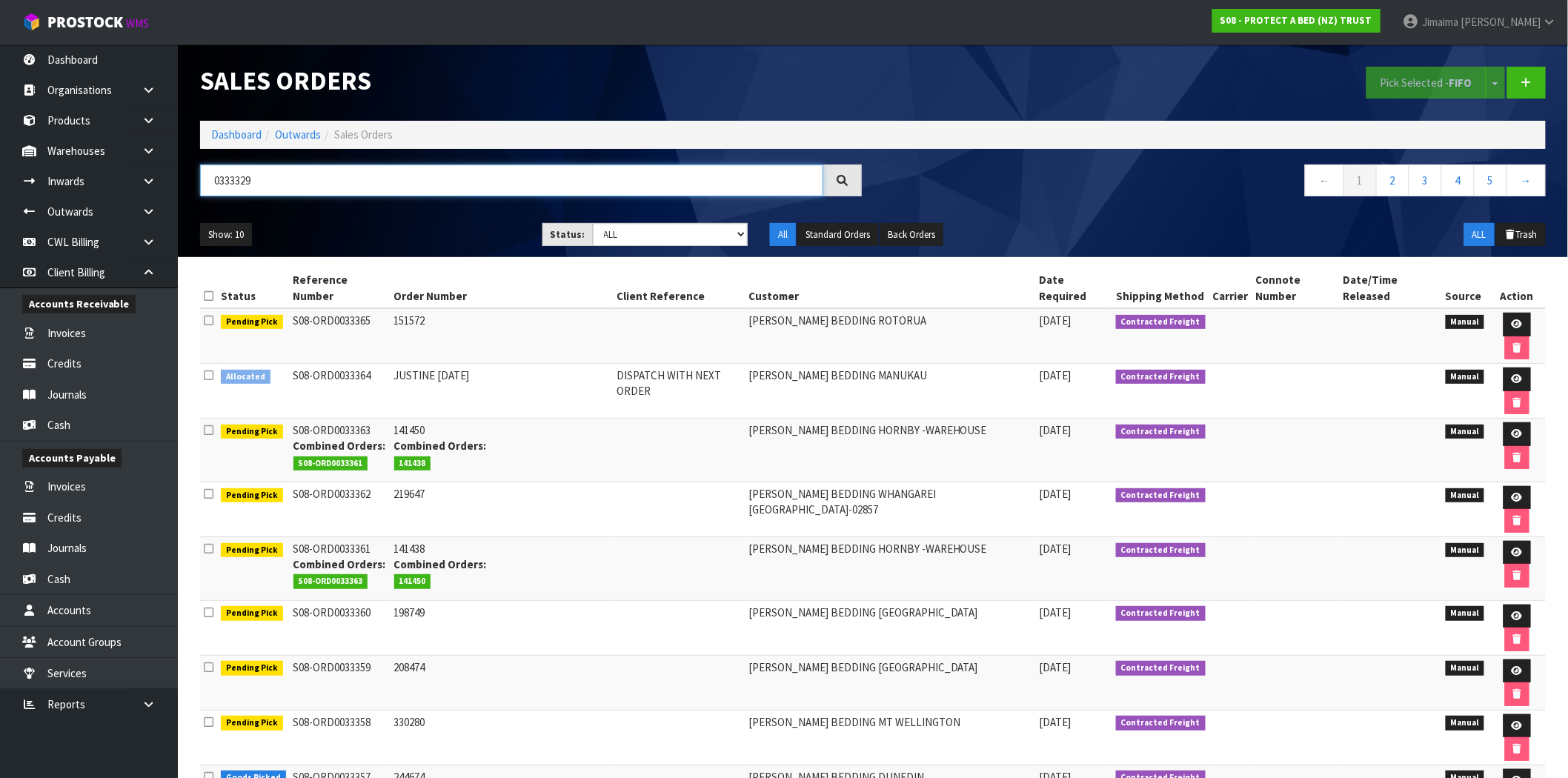
click at [235, 180] on input "0333329" at bounding box center [511, 181] width 623 height 31
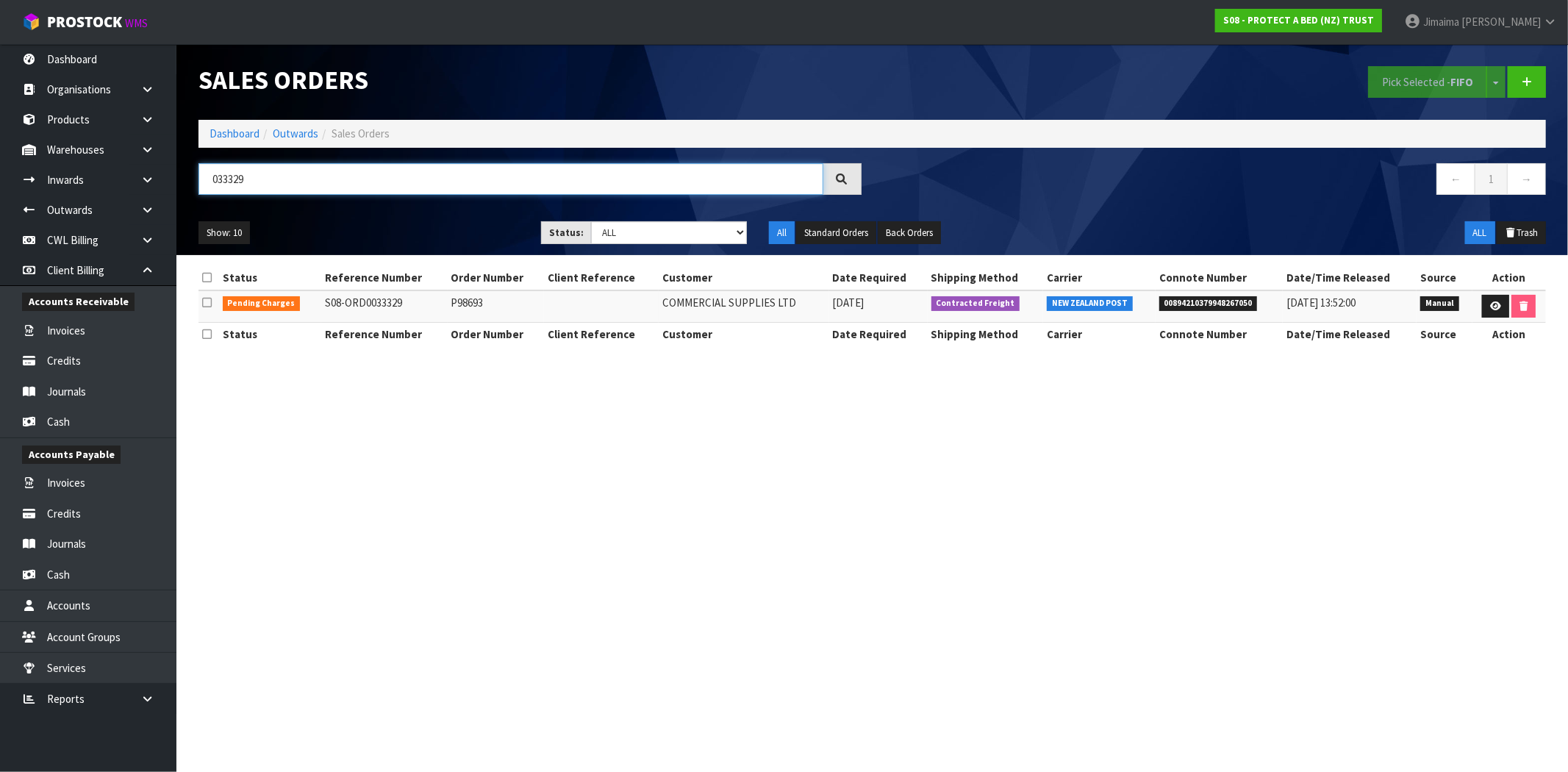
type input "033329"
click at [1496, 305] on icon at bounding box center [1495, 306] width 11 height 9
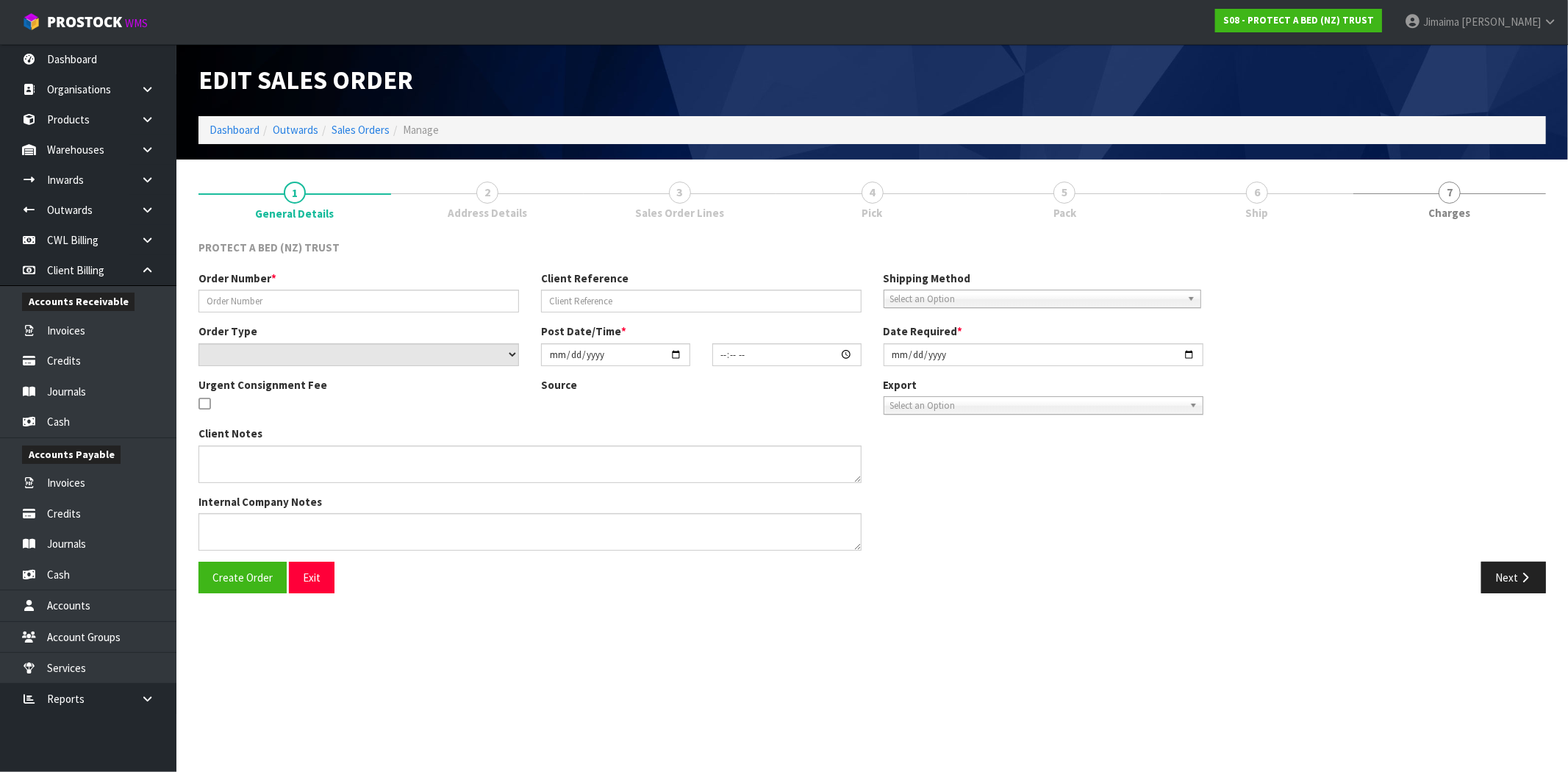
type input "P98693"
select select "number:0"
type input "[DATE]"
type input "08:33:00.000"
type input "[DATE]"
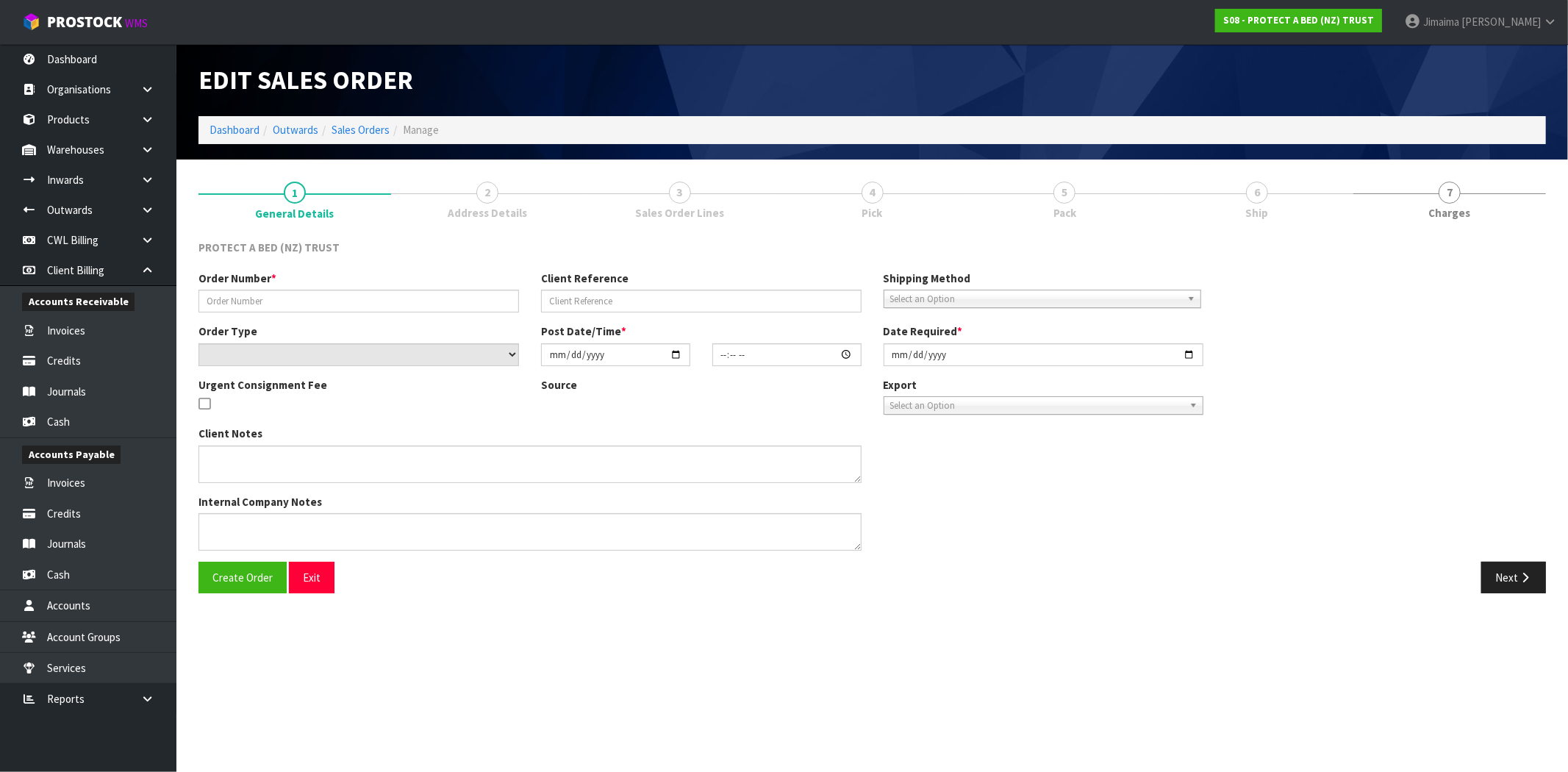
type textarea "-20%"
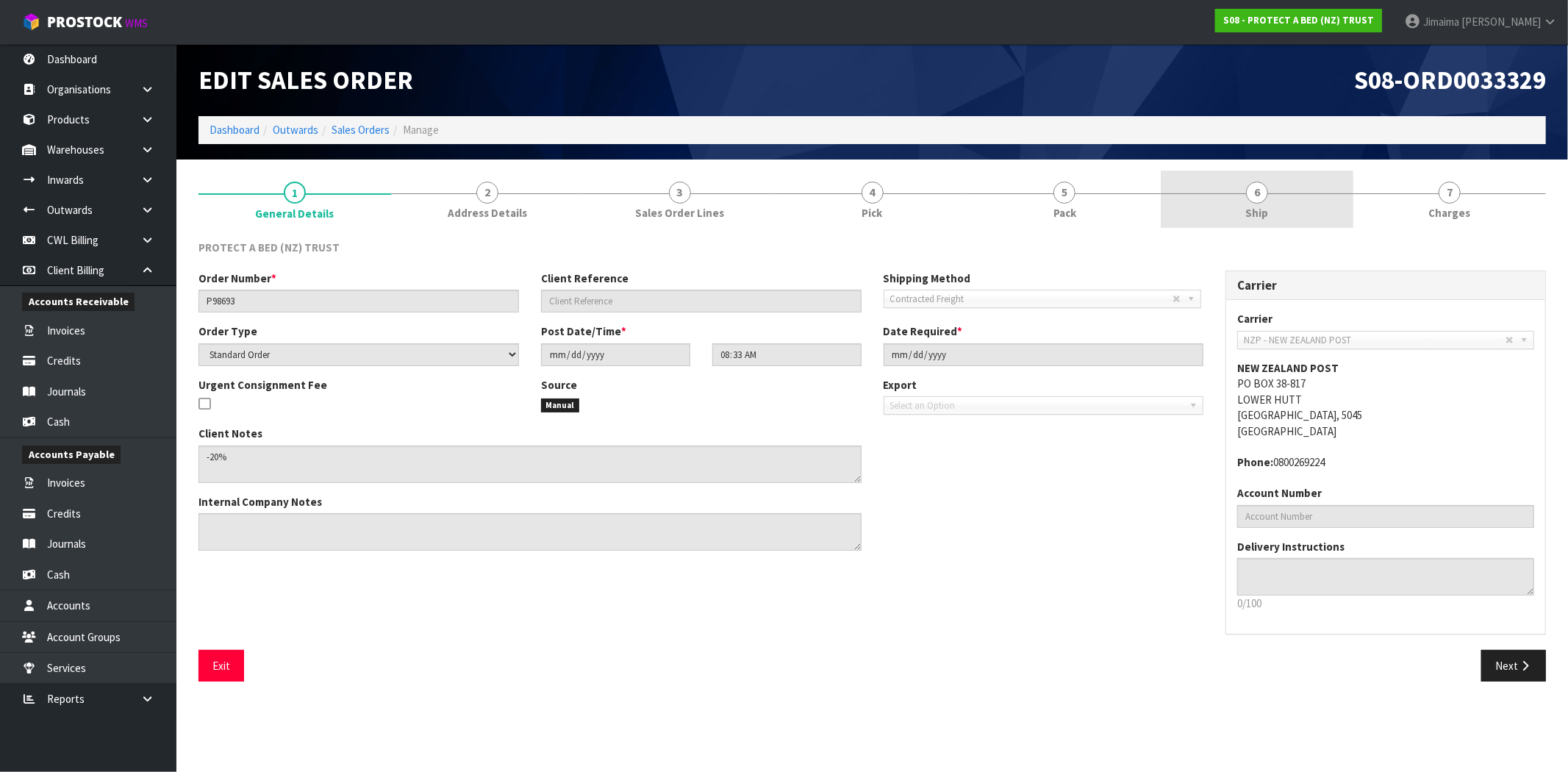
click at [1272, 186] on link "6 Ship" at bounding box center [1257, 199] width 193 height 58
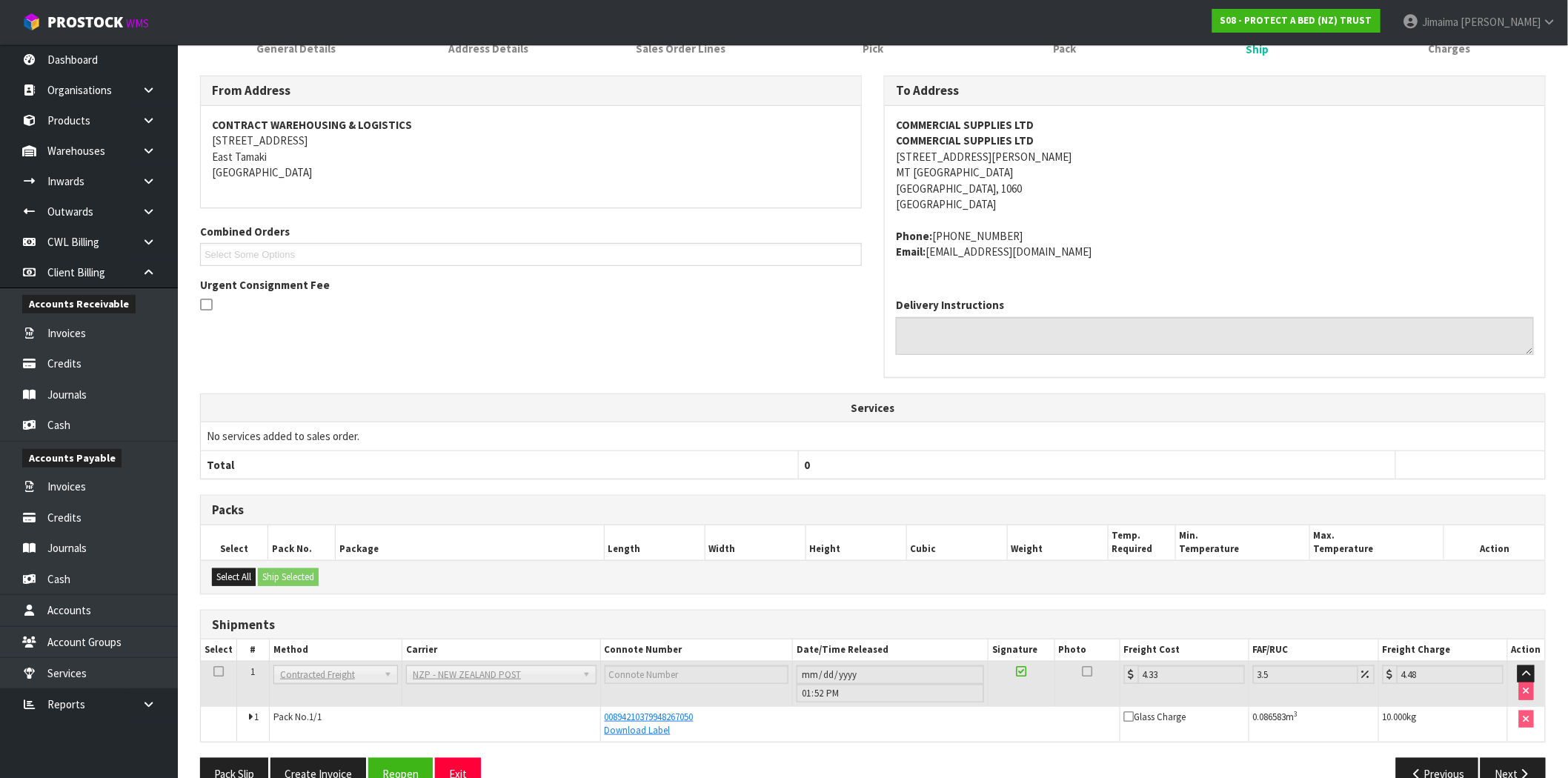
scroll to position [201, 0]
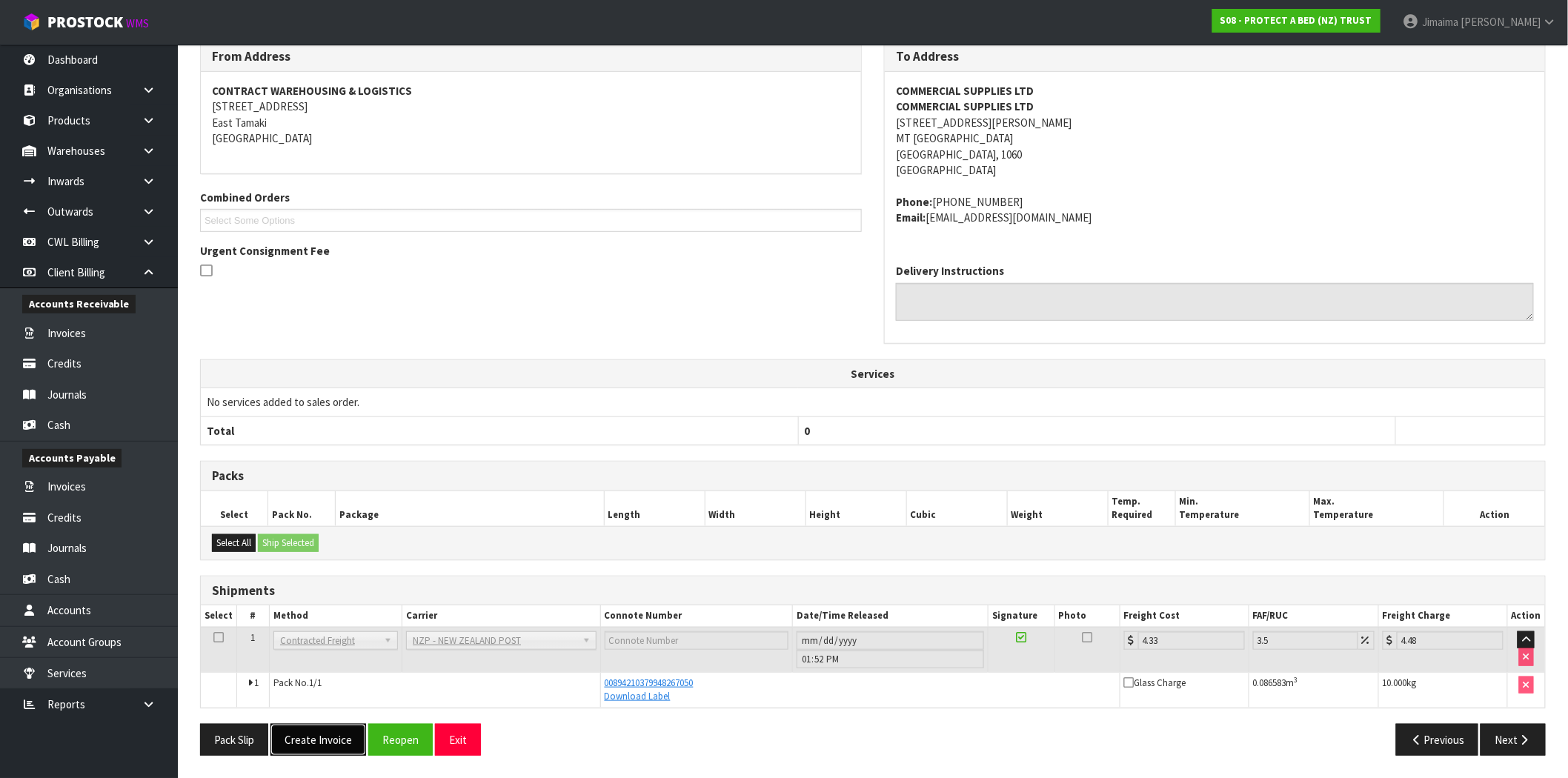
click at [317, 736] on button "Create Invoice" at bounding box center [318, 740] width 95 height 31
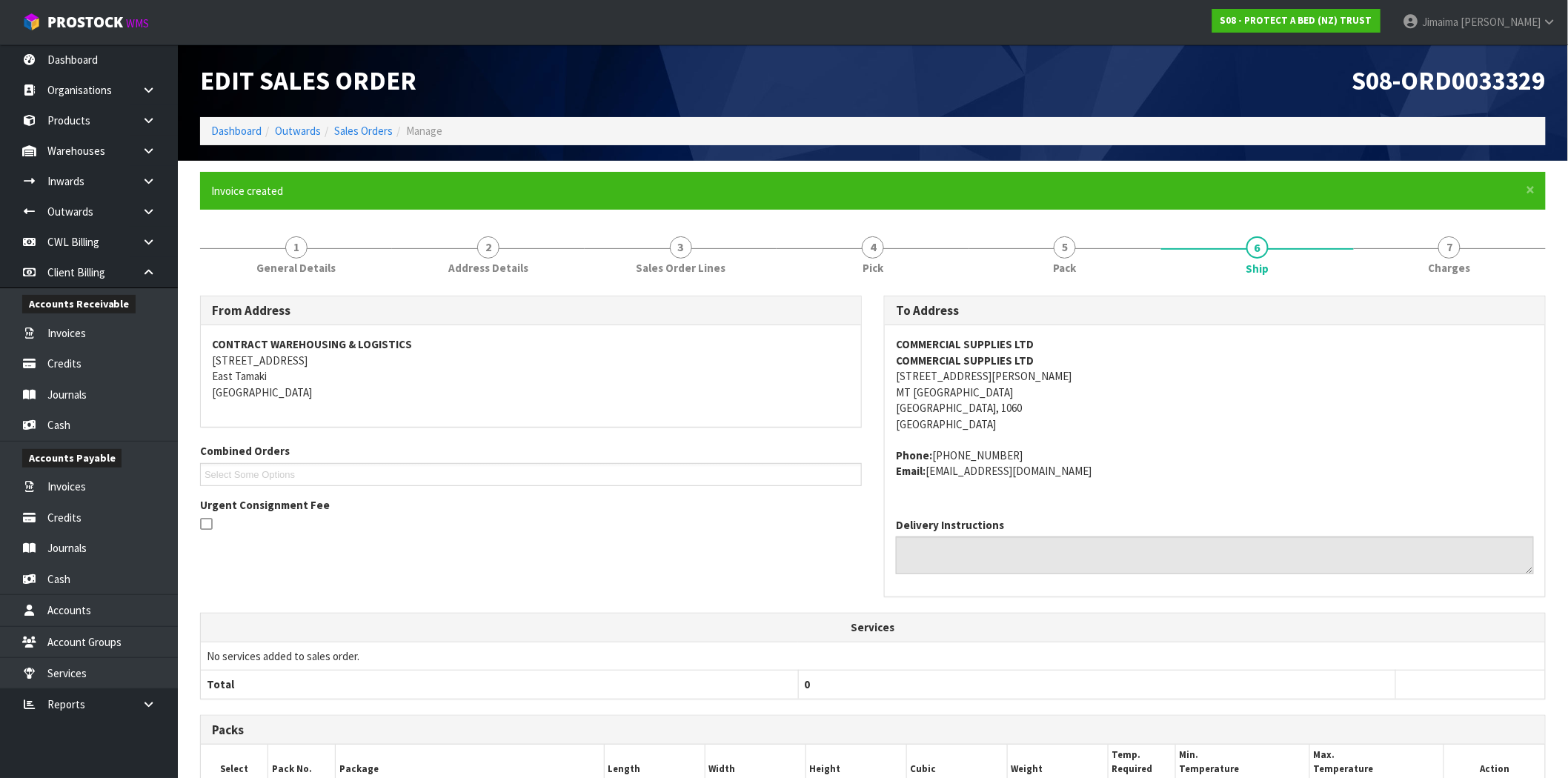
scroll to position [254, 0]
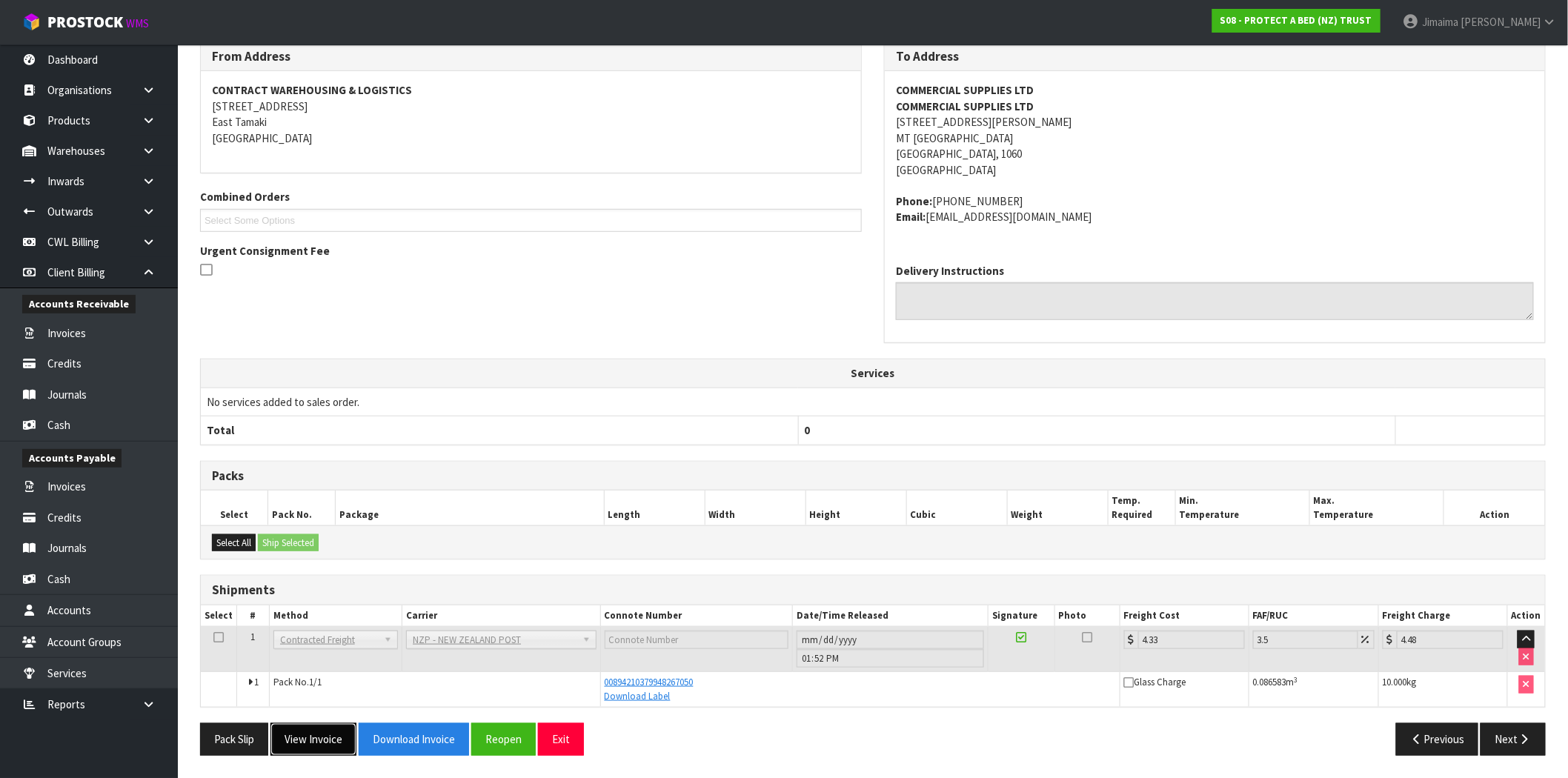
click at [328, 736] on button "View Invoice" at bounding box center [313, 739] width 86 height 31
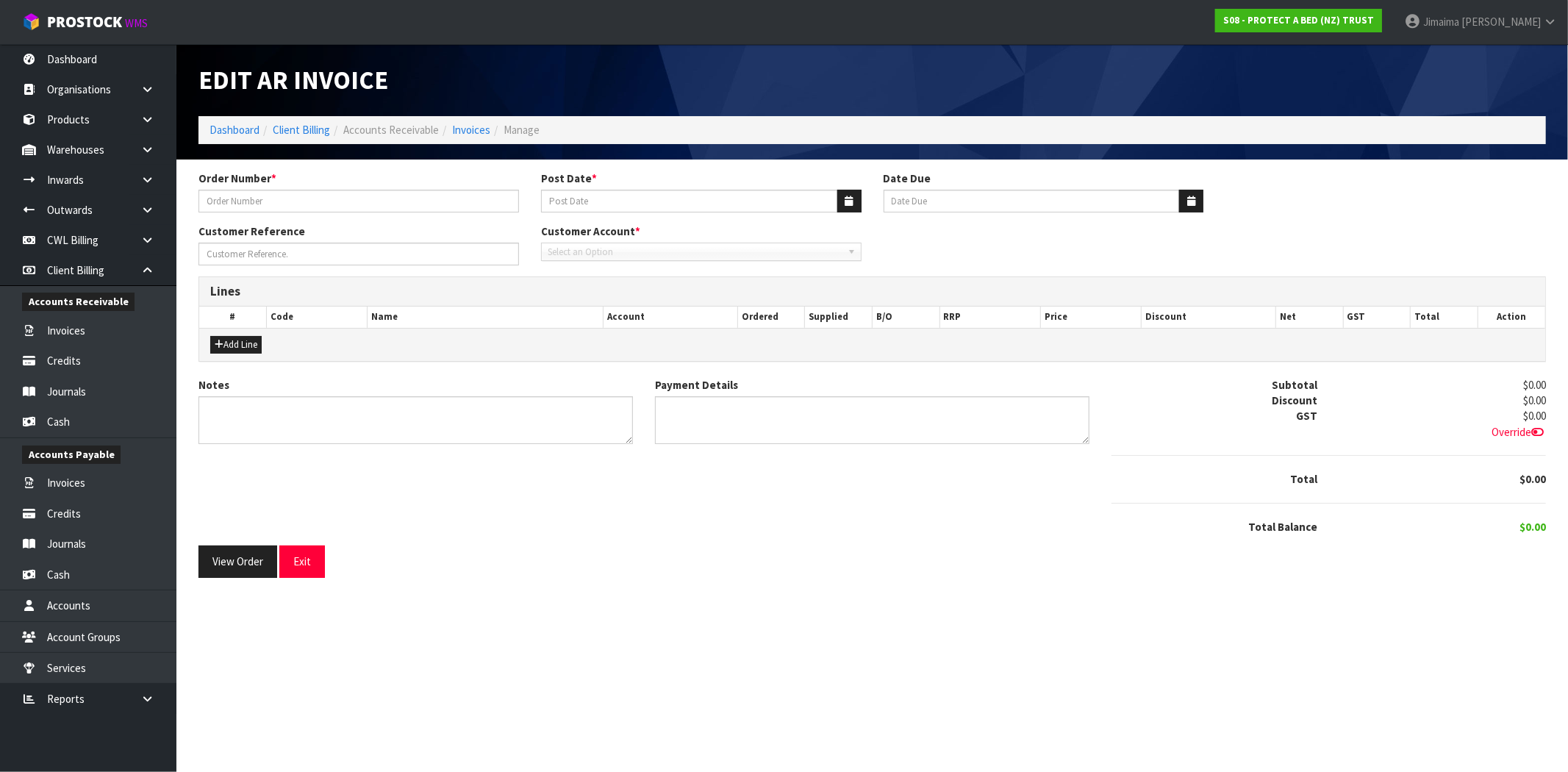
type input "P98693"
type input "[DATE]"
type input "20/10/2025"
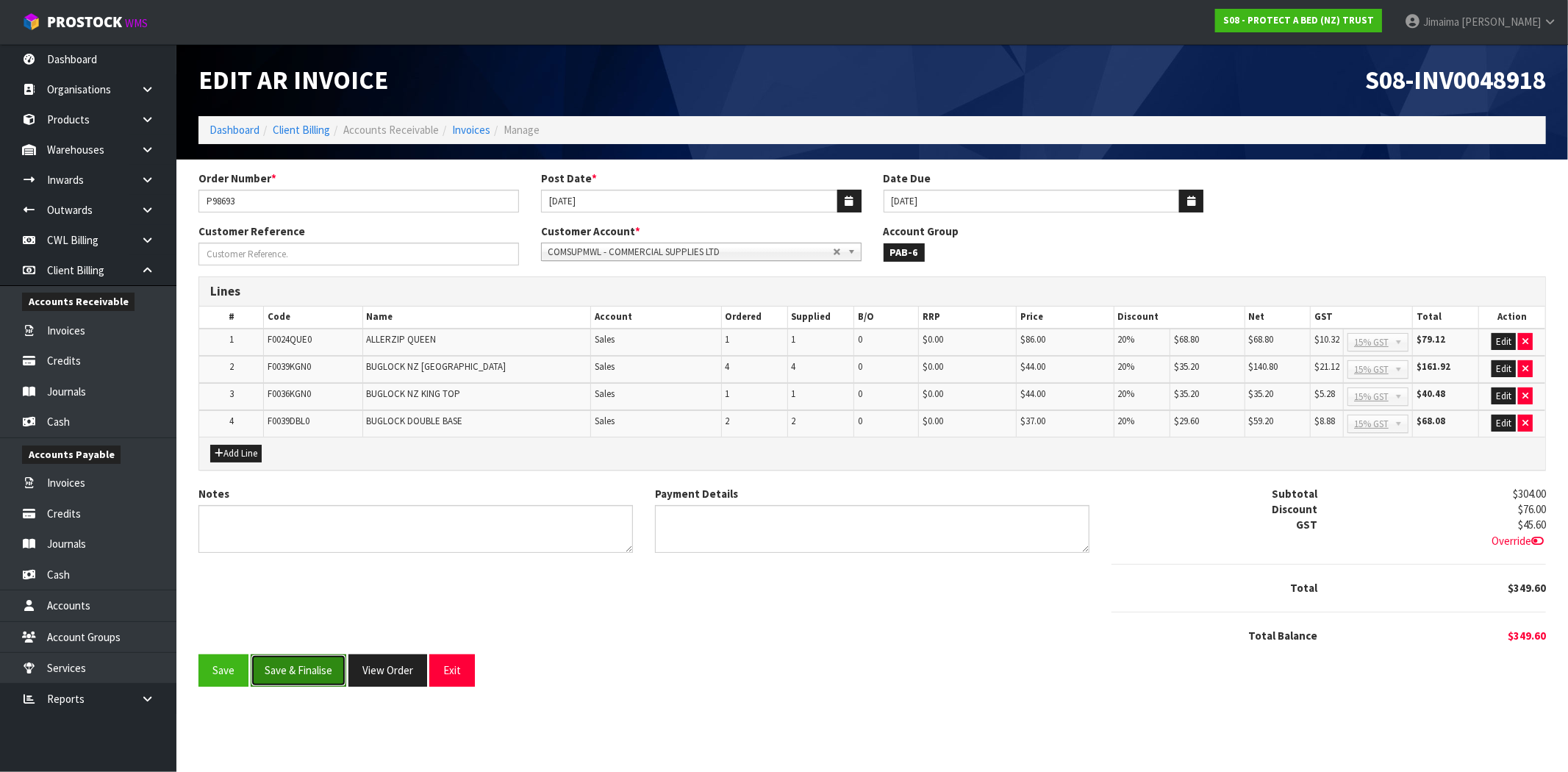
click at [303, 669] on button "Save & Finalise" at bounding box center [299, 670] width 96 height 31
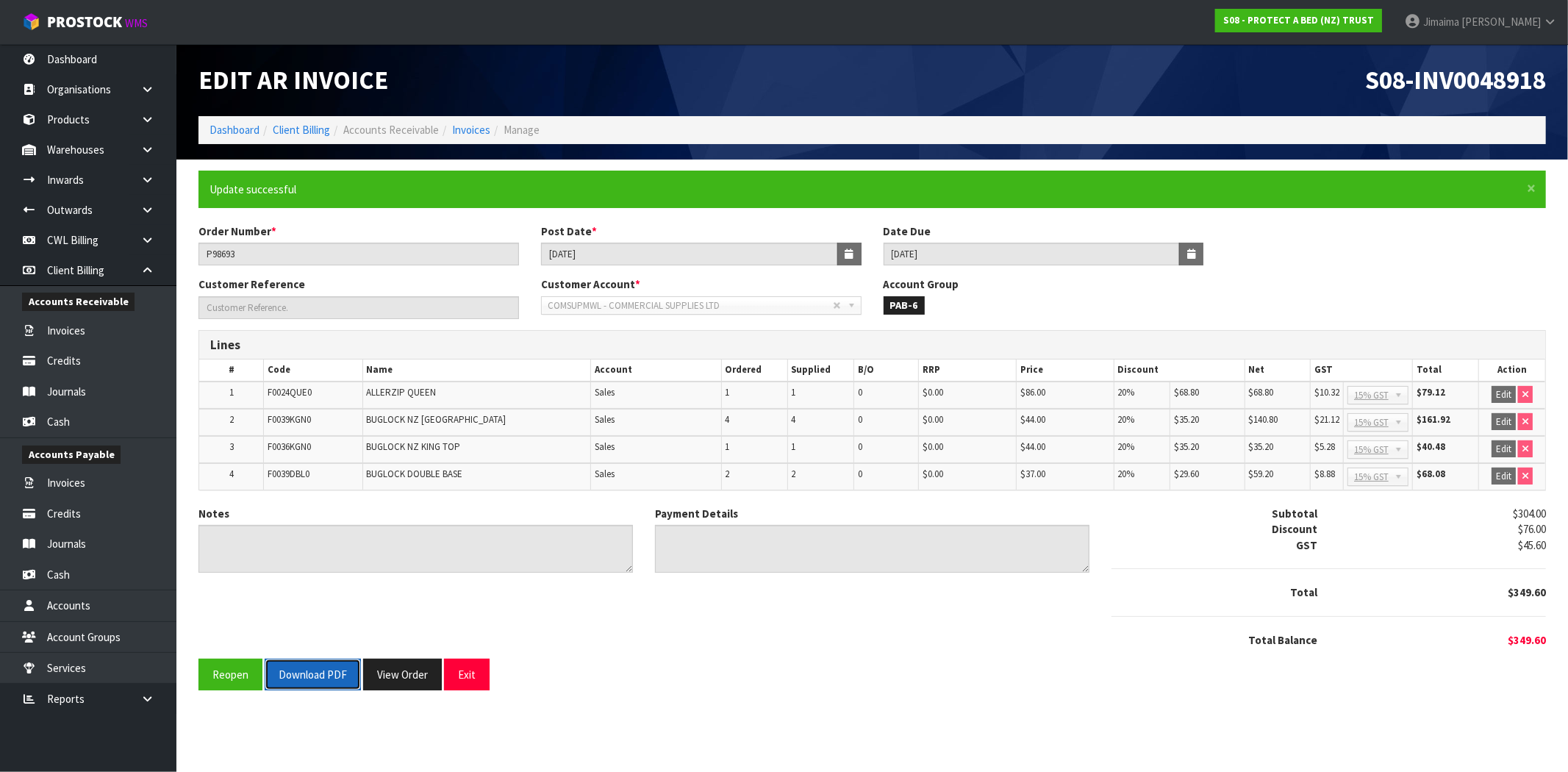
click at [305, 667] on button "Download PDF" at bounding box center [312, 675] width 96 height 31
click at [400, 667] on button "View Order" at bounding box center [402, 675] width 79 height 31
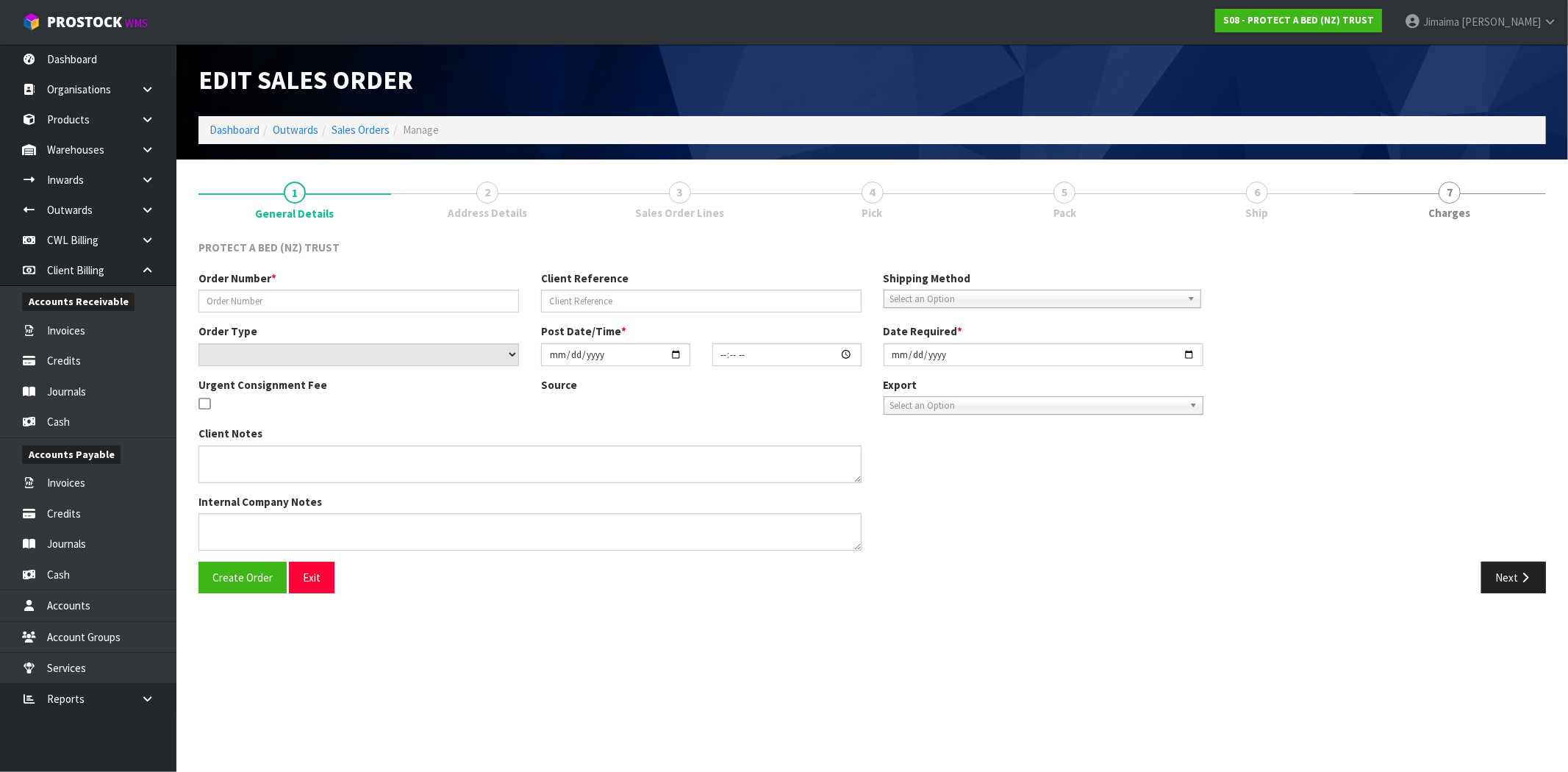
type input "P98693"
select select "number:0"
type input "[DATE]"
type input "08:33:00.000"
type input "[DATE]"
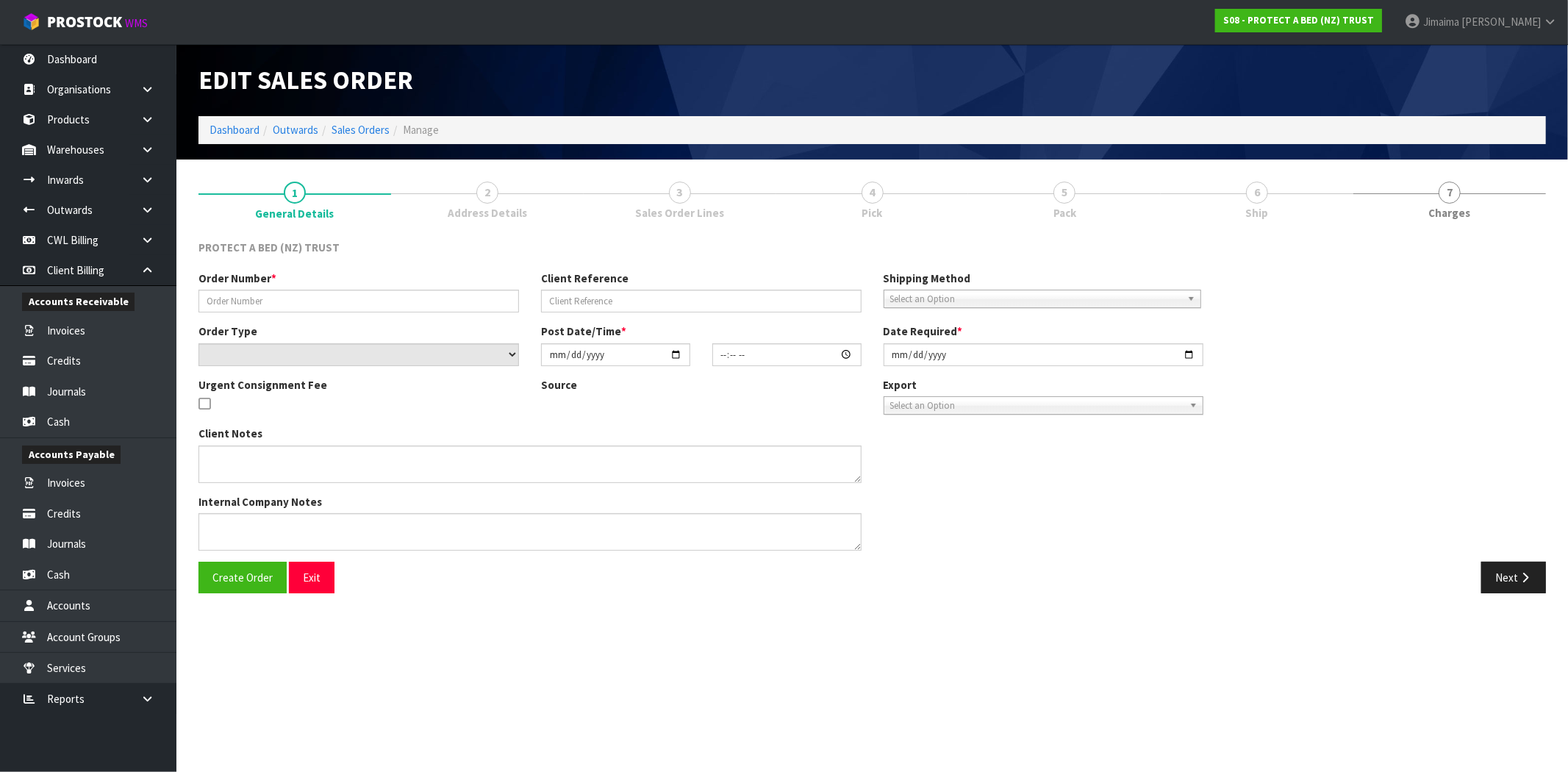
type textarea "-20%"
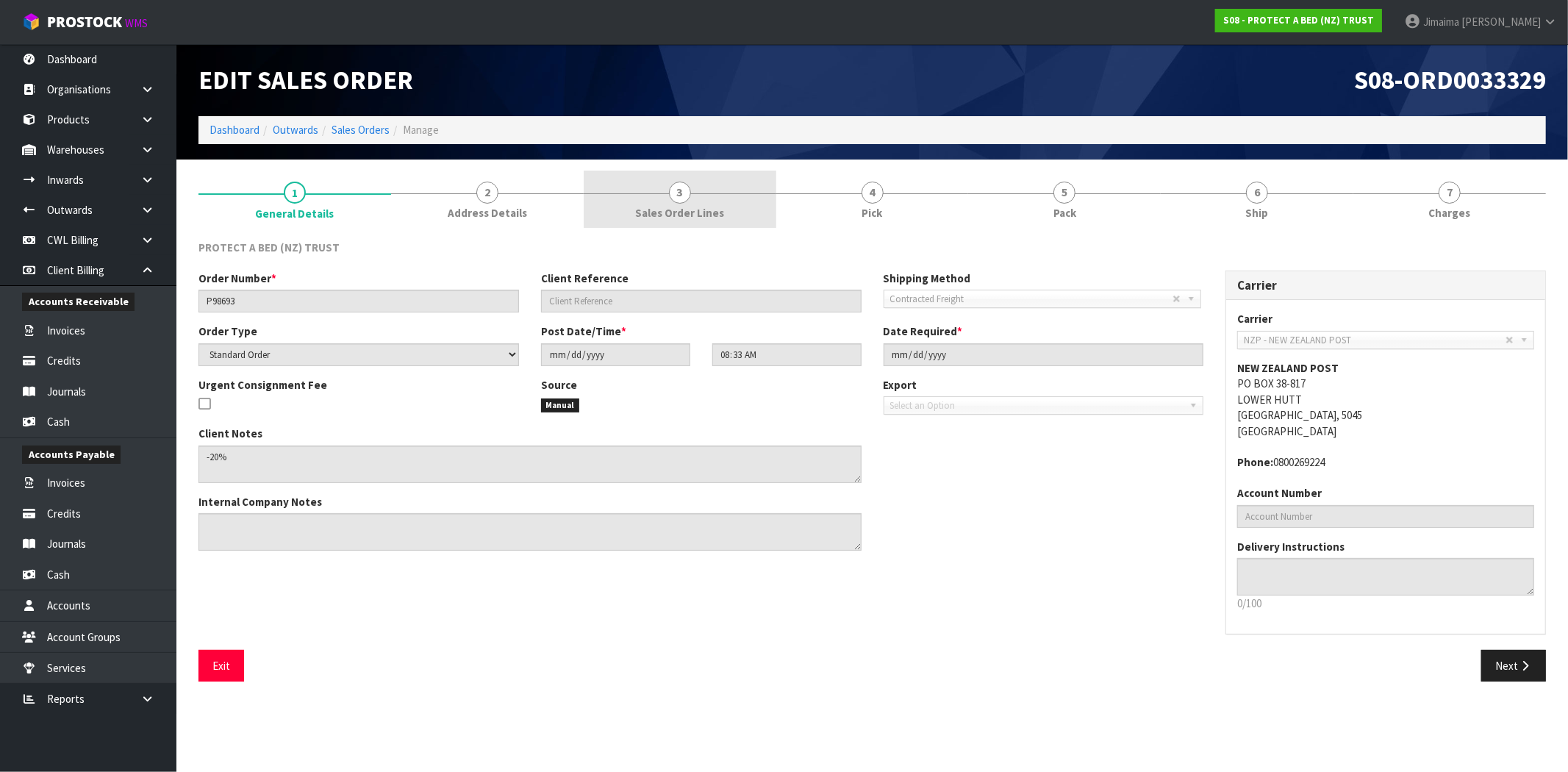
click at [664, 193] on div at bounding box center [680, 193] width 193 height 1
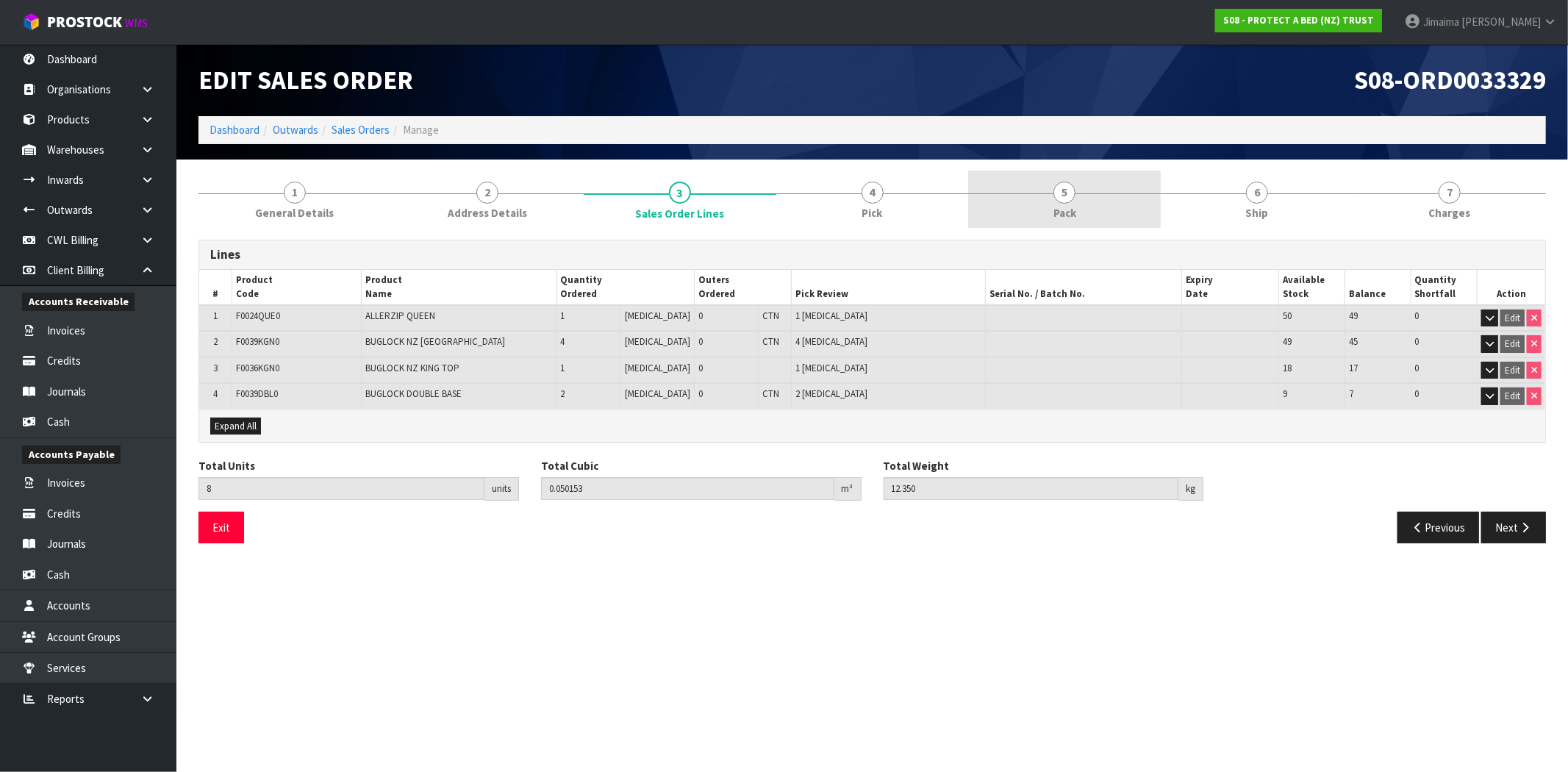
click at [902, 204] on link "4 Pick" at bounding box center [873, 199] width 193 height 58
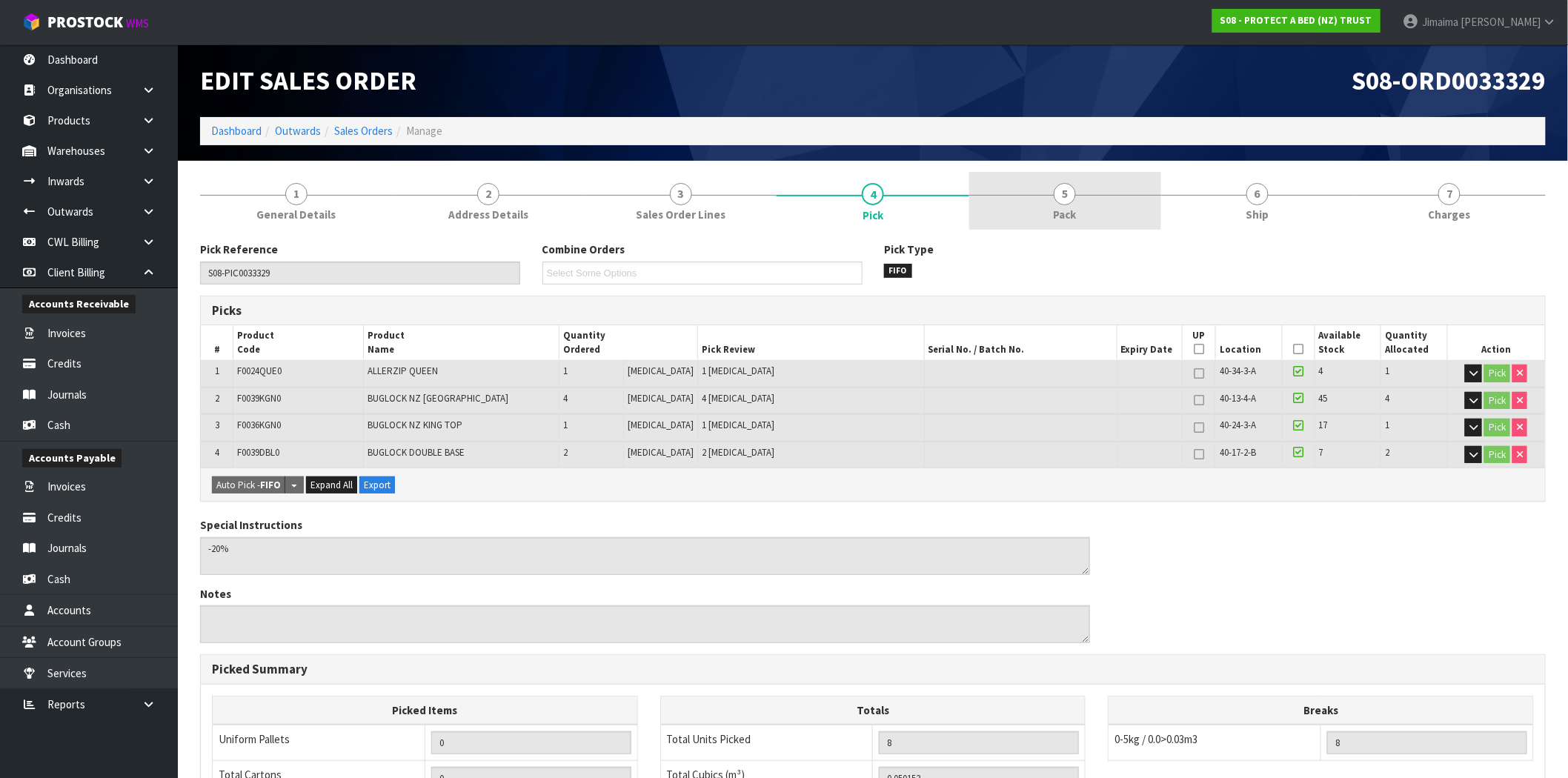
click at [1035, 191] on link "5 Pack" at bounding box center [1065, 201] width 192 height 58
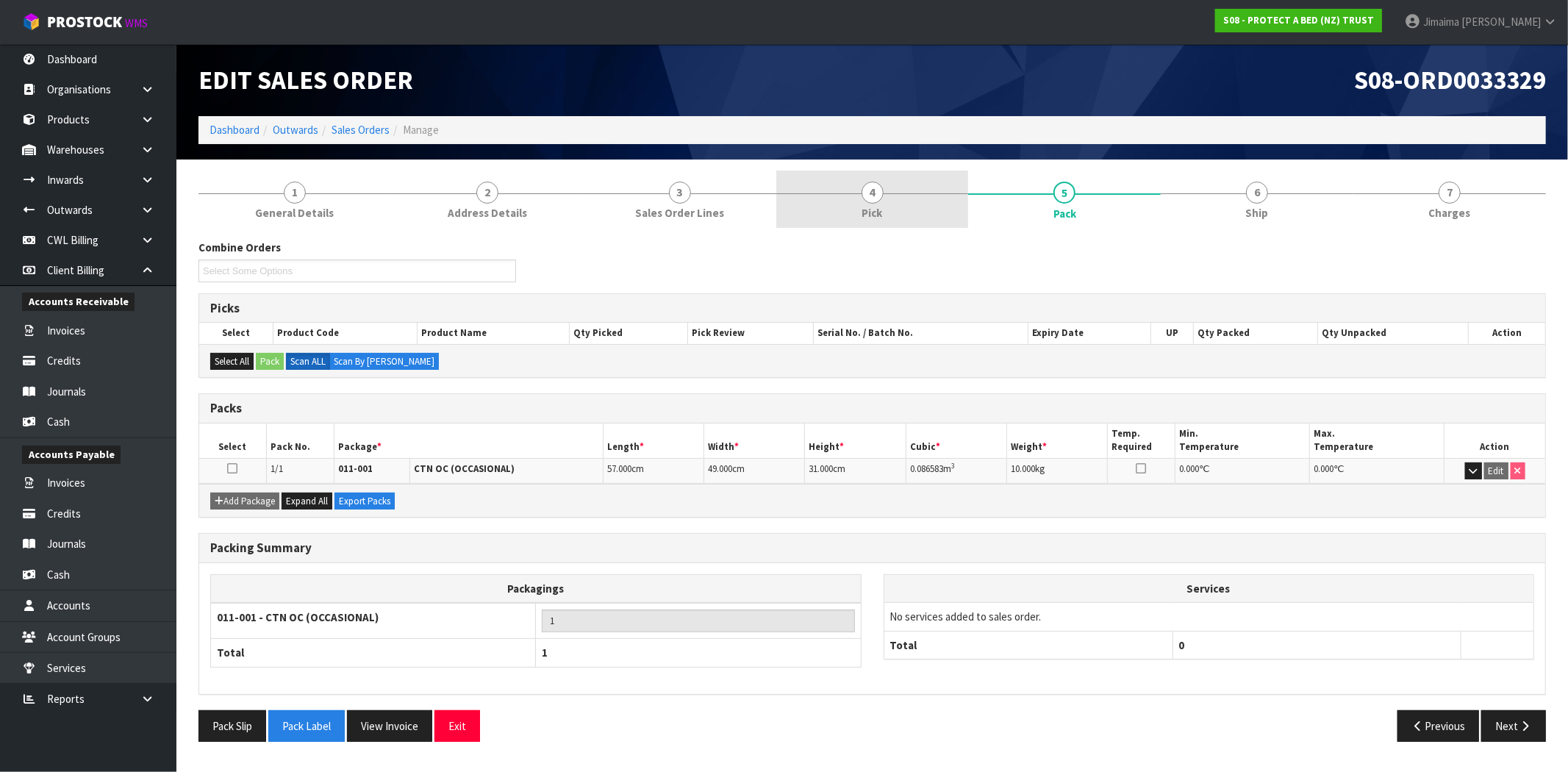
click at [913, 216] on link "4 Pick" at bounding box center [873, 199] width 193 height 58
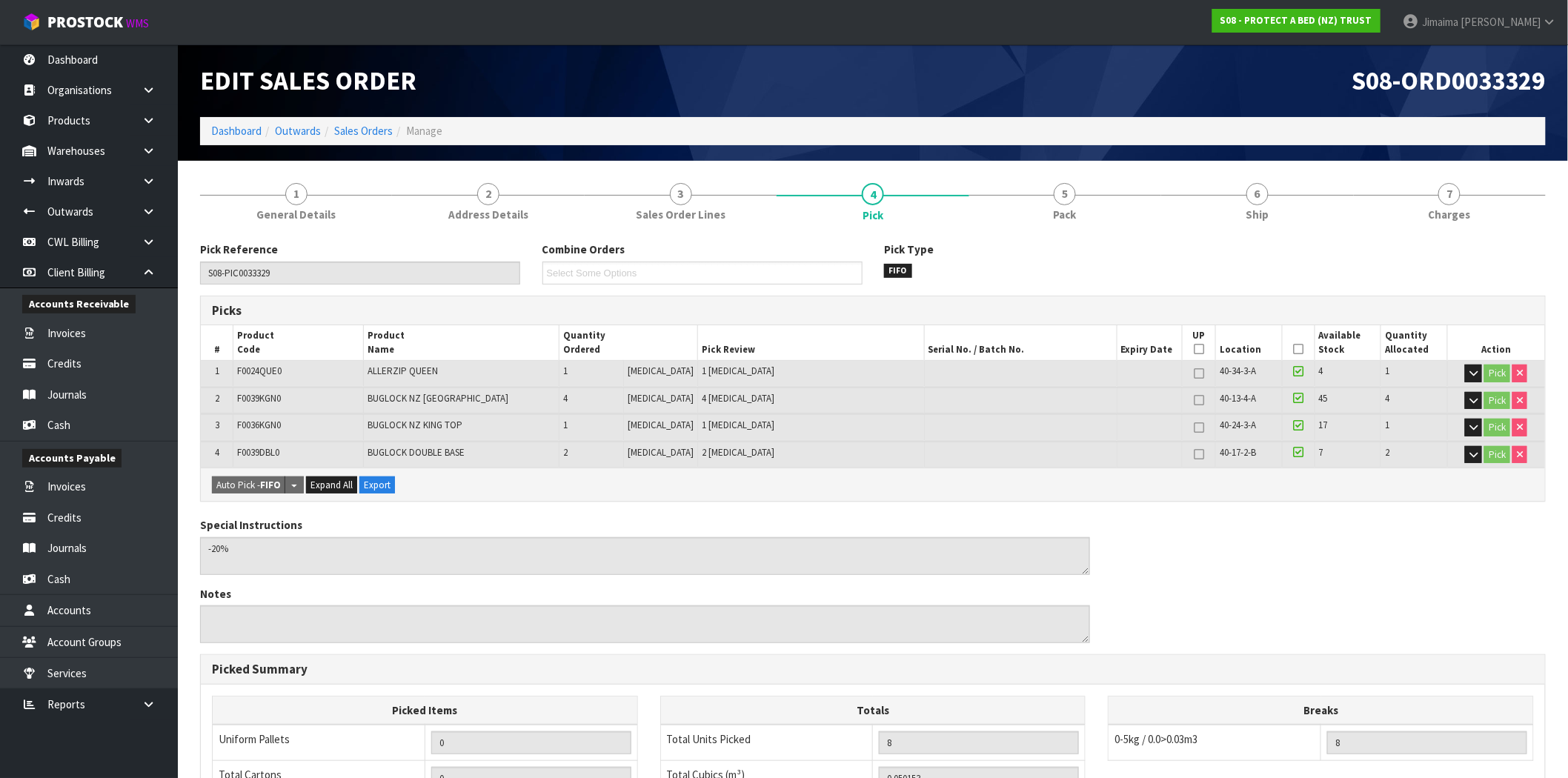
click at [1070, 237] on div "Pick Reference S08-PIC0033329 Combine Orders S08-ORD0031944 S08-ORD0032699 S08-…" at bounding box center [872, 641] width 1346 height 822
click at [1093, 191] on link "5 Pack" at bounding box center [1065, 201] width 192 height 58
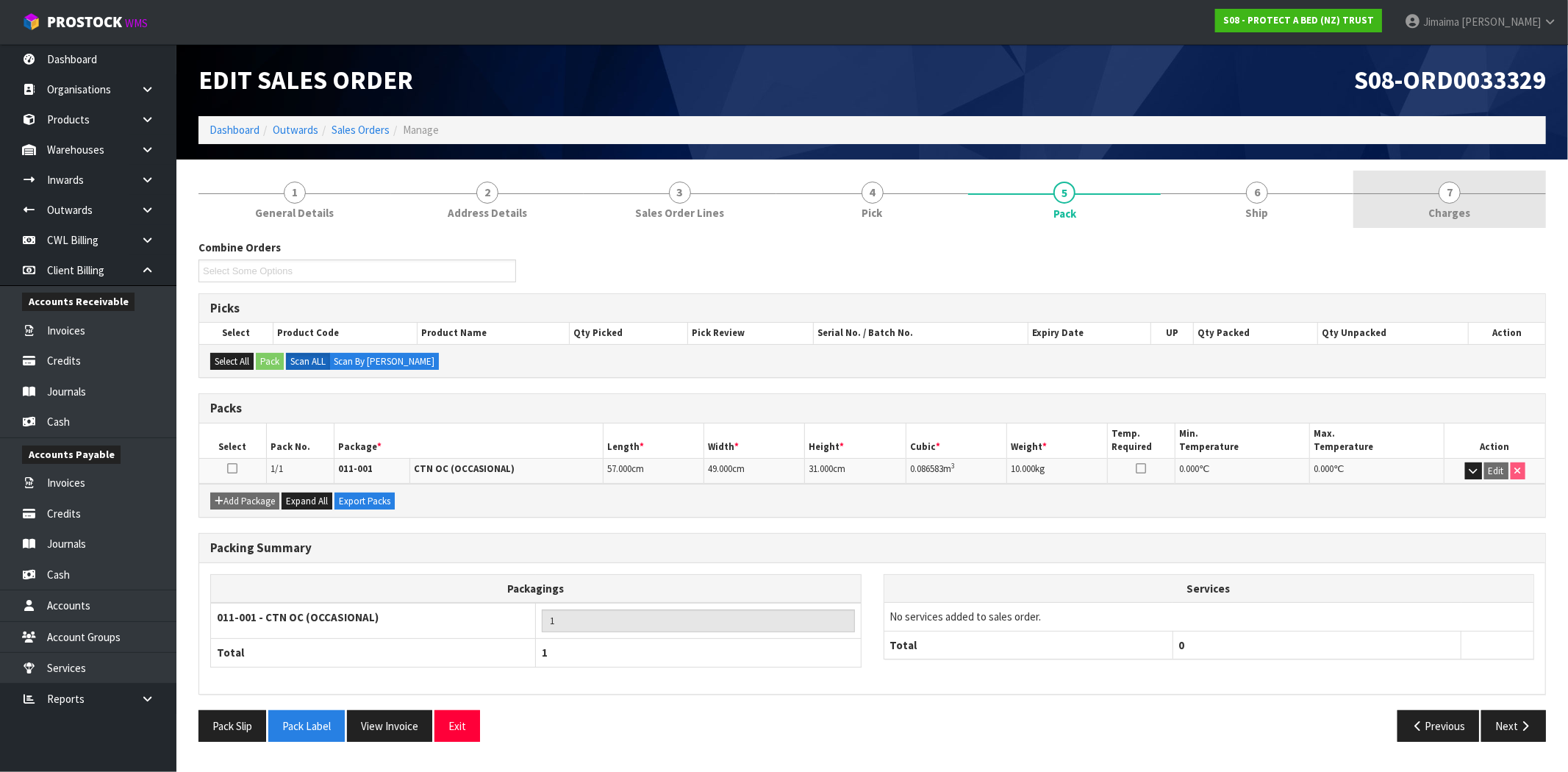
click at [1434, 193] on div at bounding box center [1450, 193] width 193 height 1
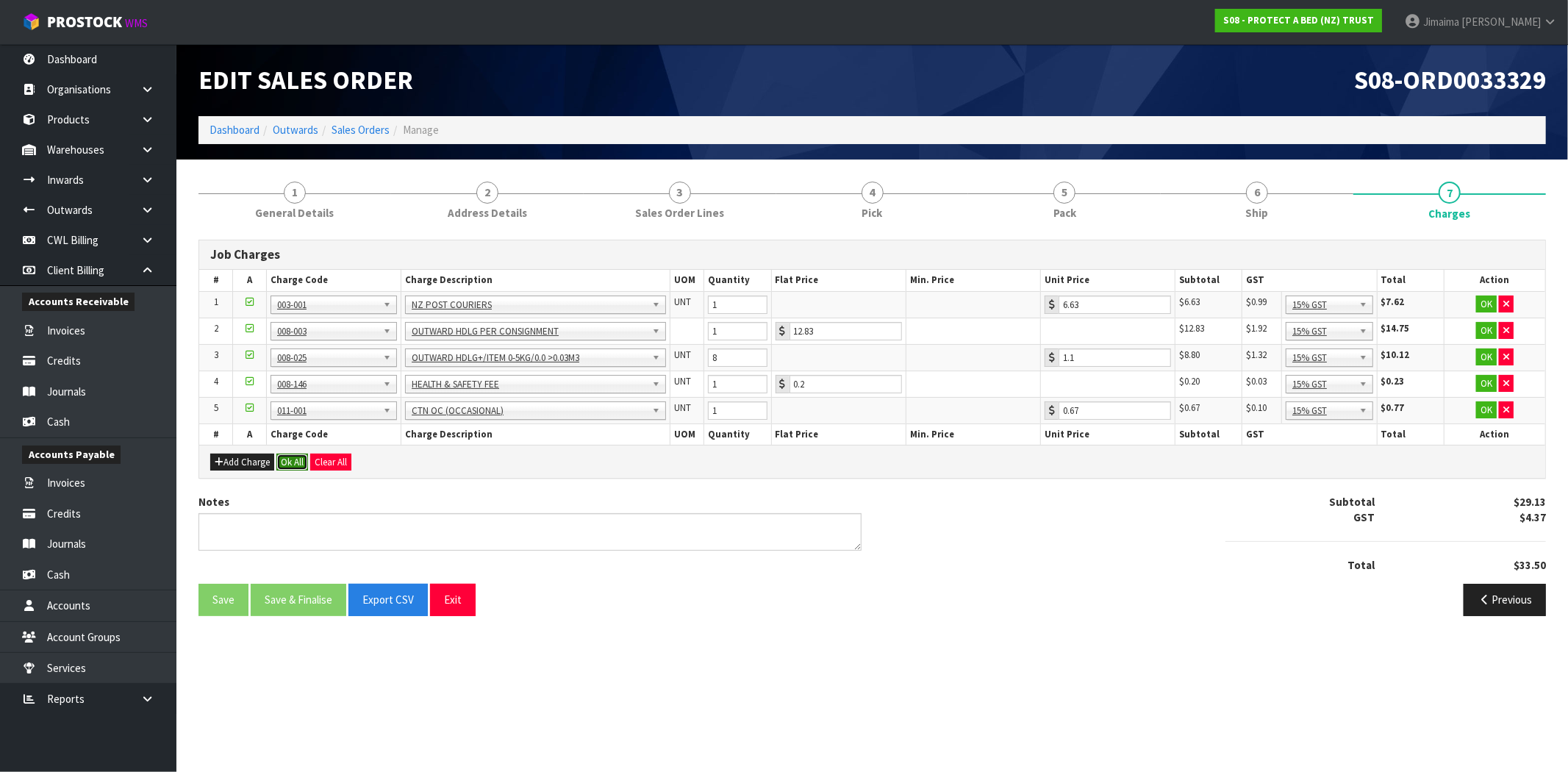
click at [294, 463] on button "Ok All" at bounding box center [292, 462] width 31 height 17
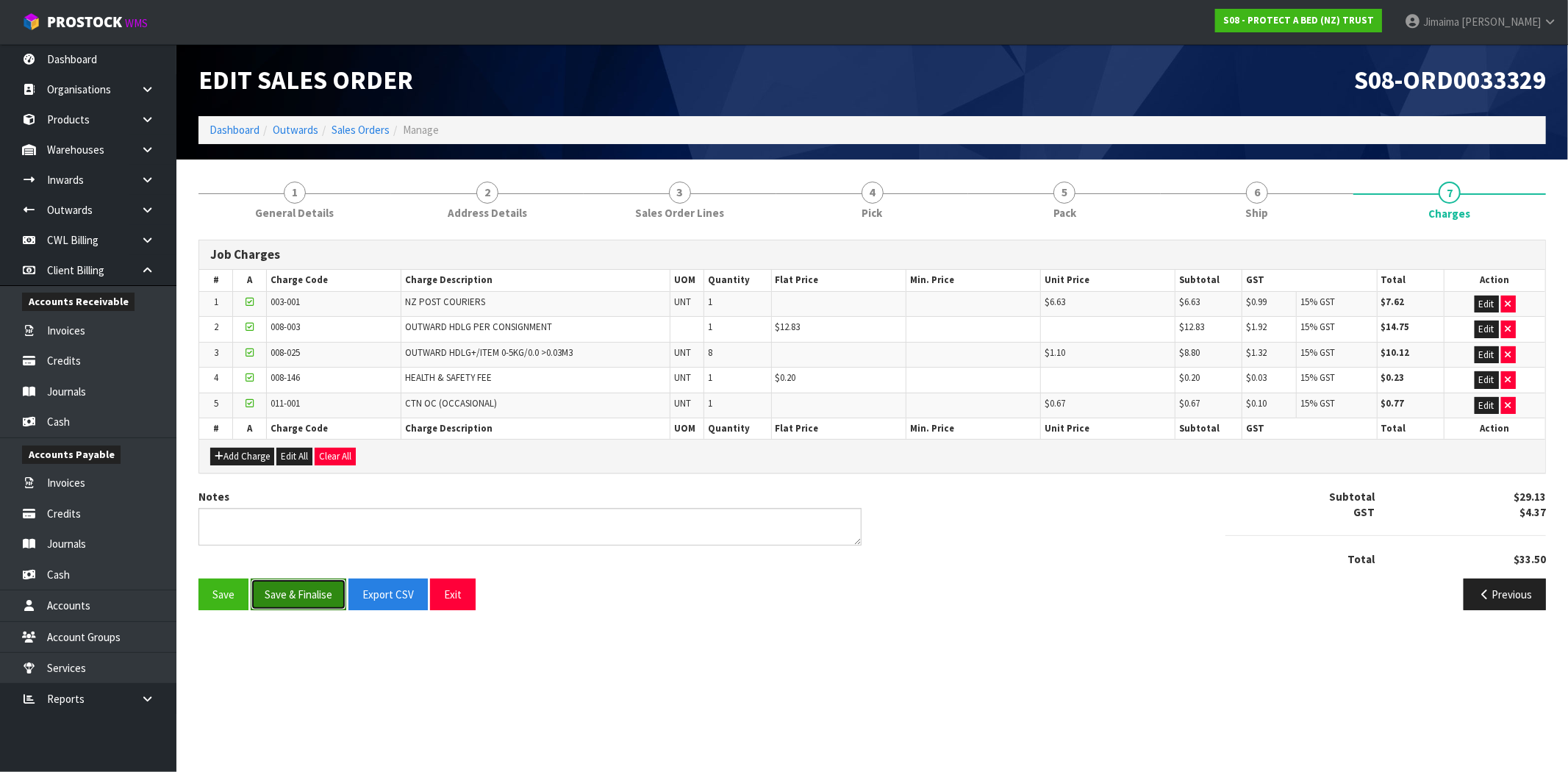
click at [301, 586] on button "Save & Finalise" at bounding box center [299, 595] width 96 height 31
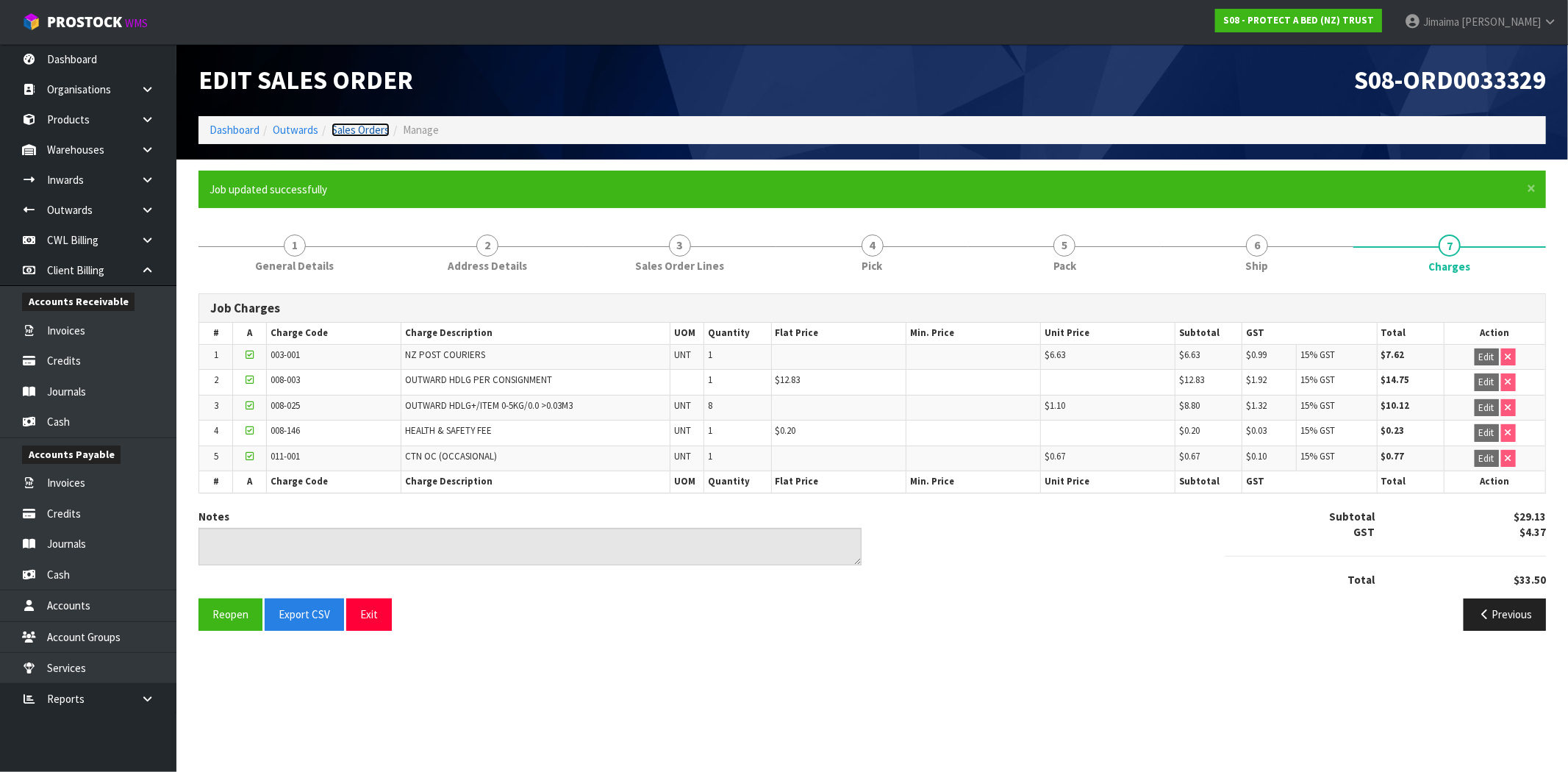
click at [360, 123] on link "Sales Orders" at bounding box center [360, 130] width 58 height 14
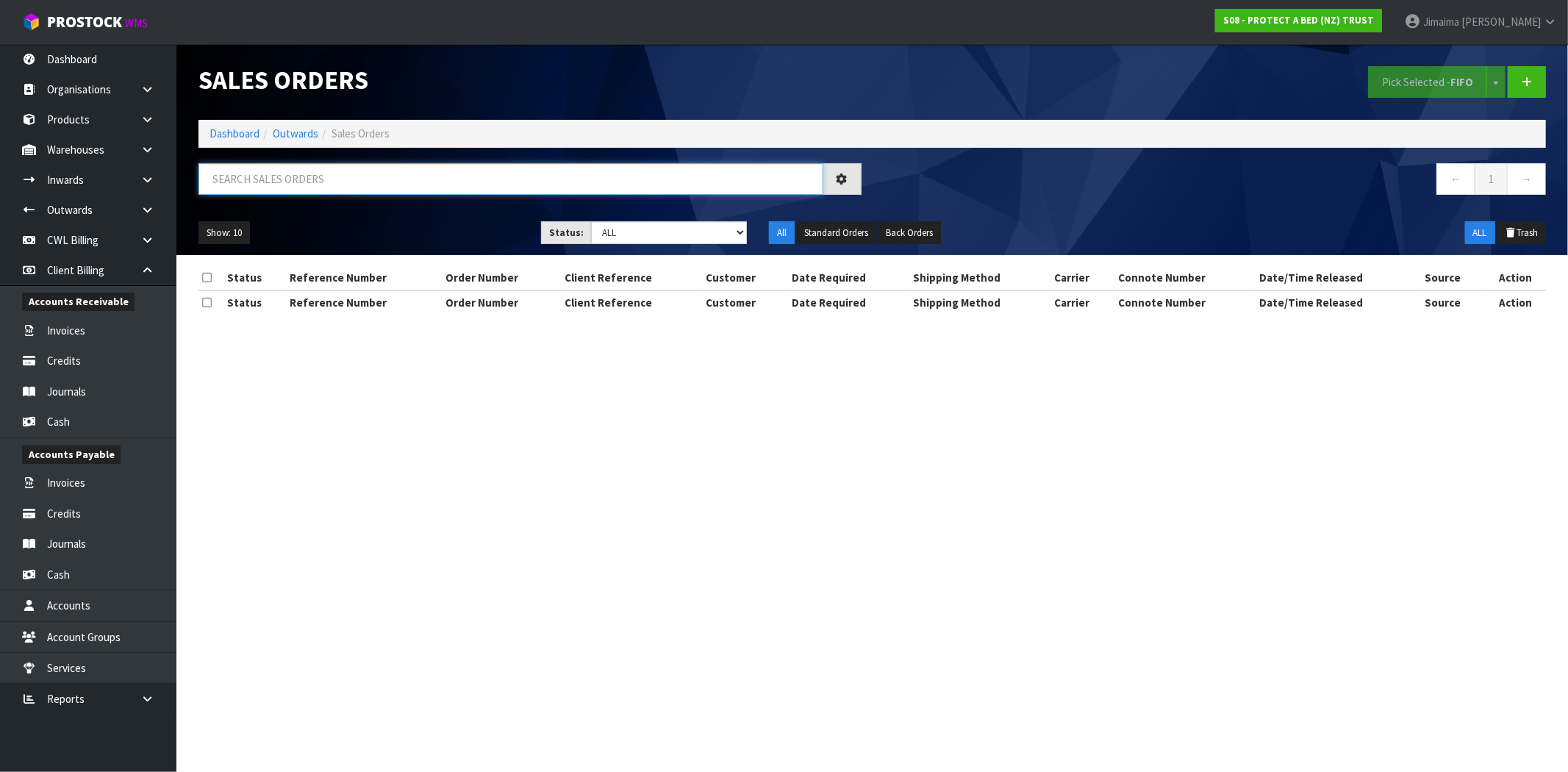
click at [289, 185] on input "text" at bounding box center [511, 179] width 625 height 31
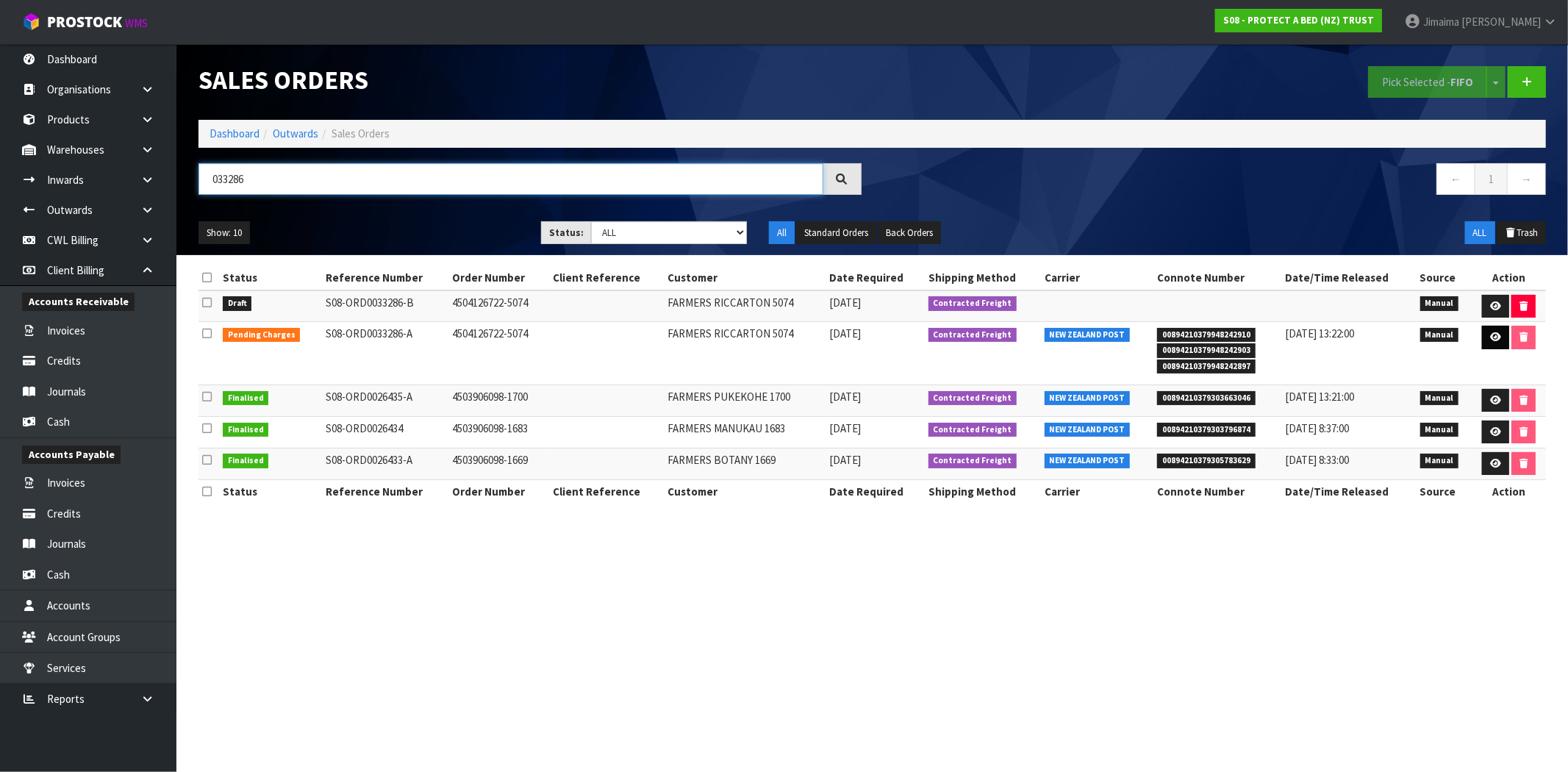
type input "033286"
click at [1495, 336] on icon at bounding box center [1495, 337] width 11 height 9
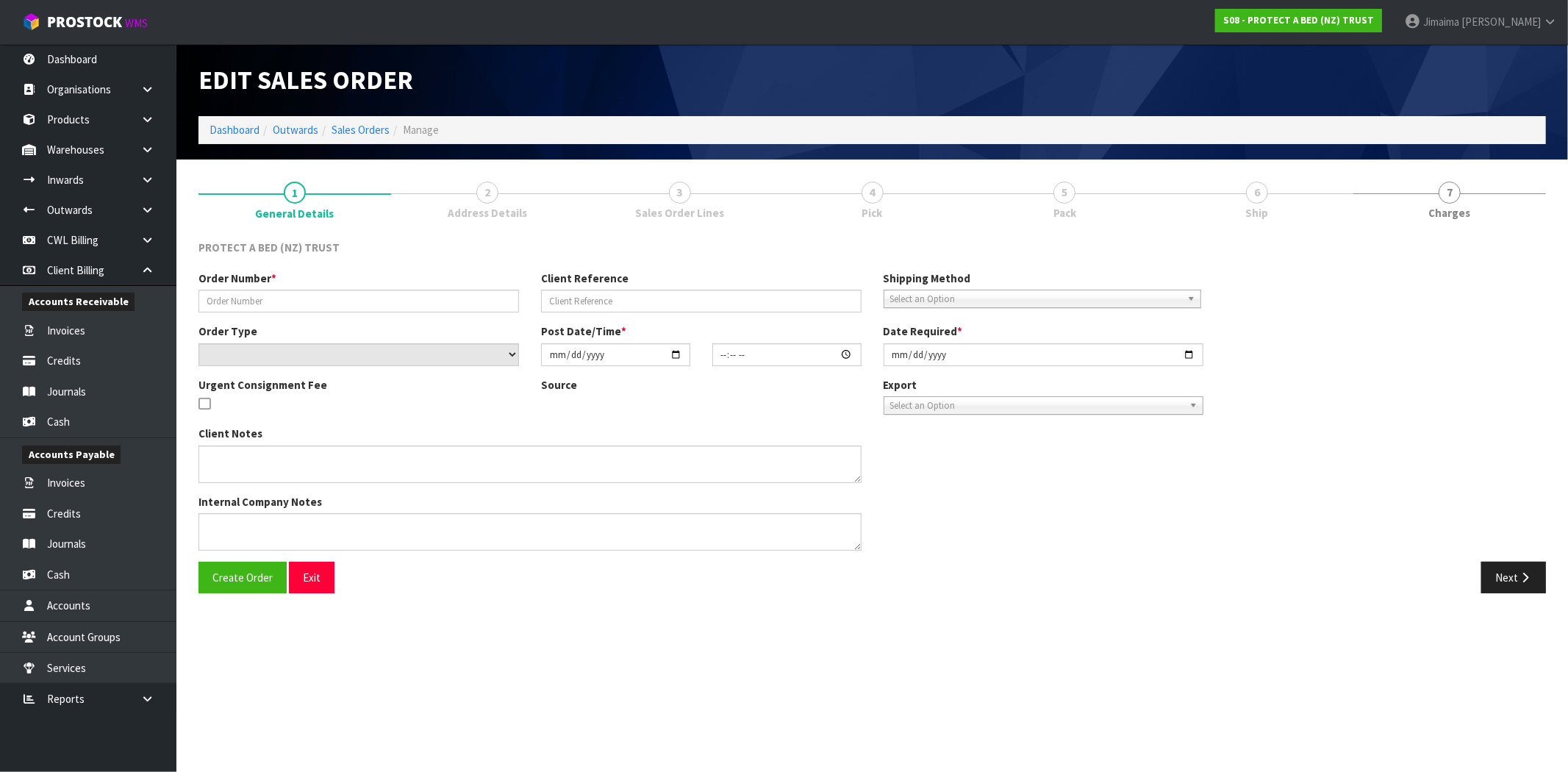
type input "4504126722-5074"
select select "number:0"
type input "2025-09-08"
type input "09:18:00.000"
type input "[DATE]"
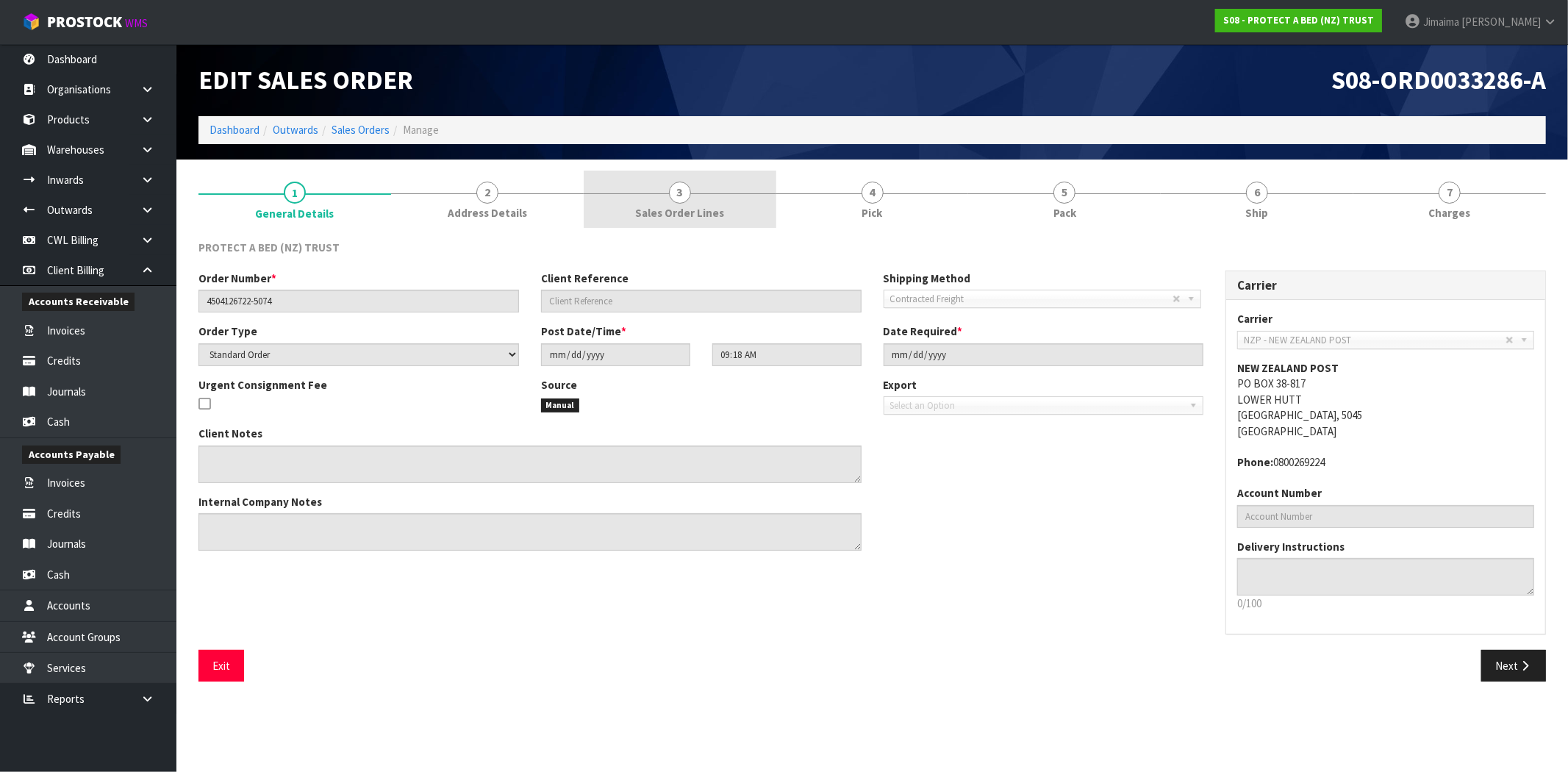
click at [685, 208] on span "Sales Order Lines" at bounding box center [679, 212] width 89 height 16
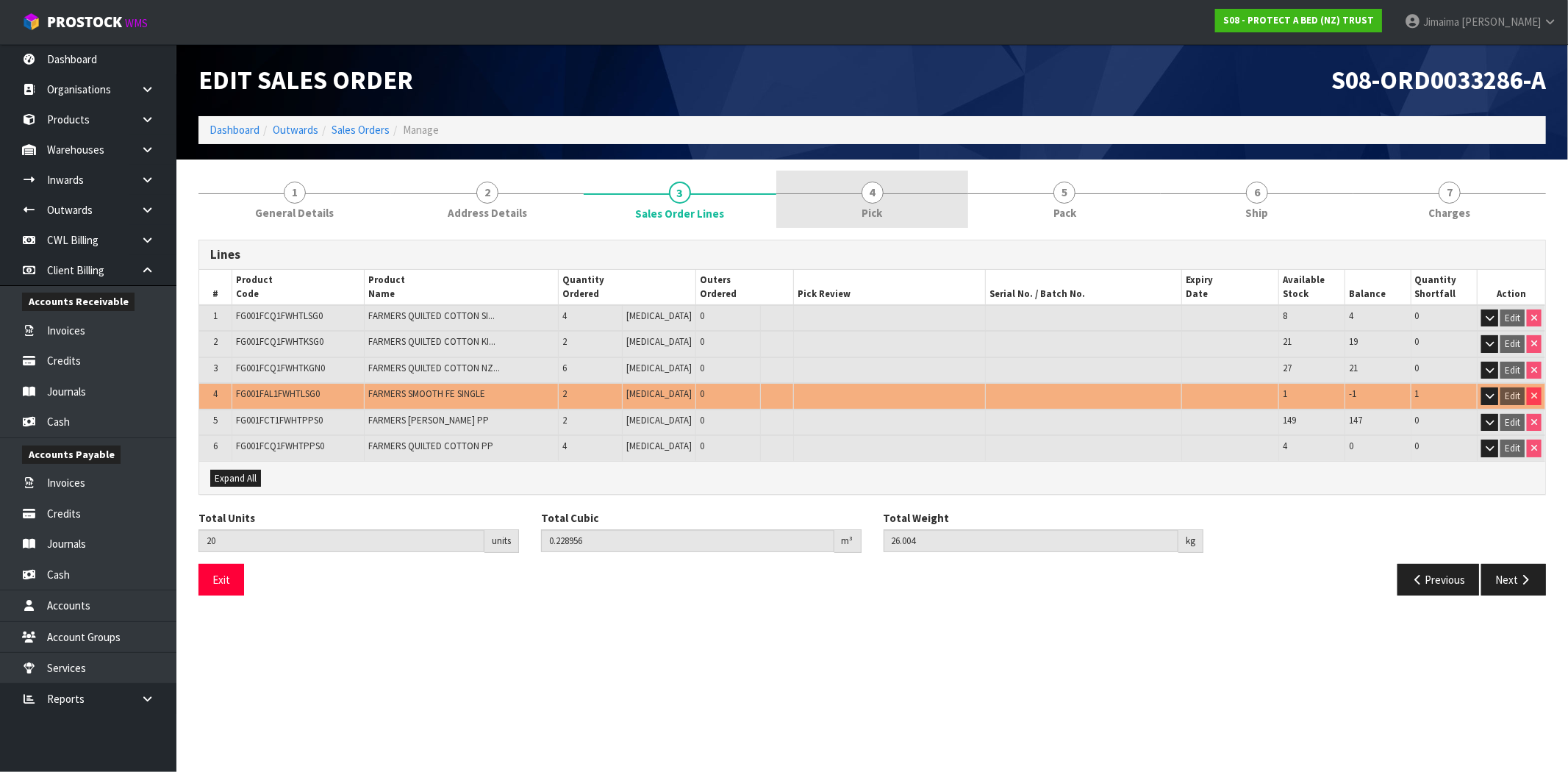
click at [890, 207] on link "4 Pick" at bounding box center [873, 199] width 193 height 58
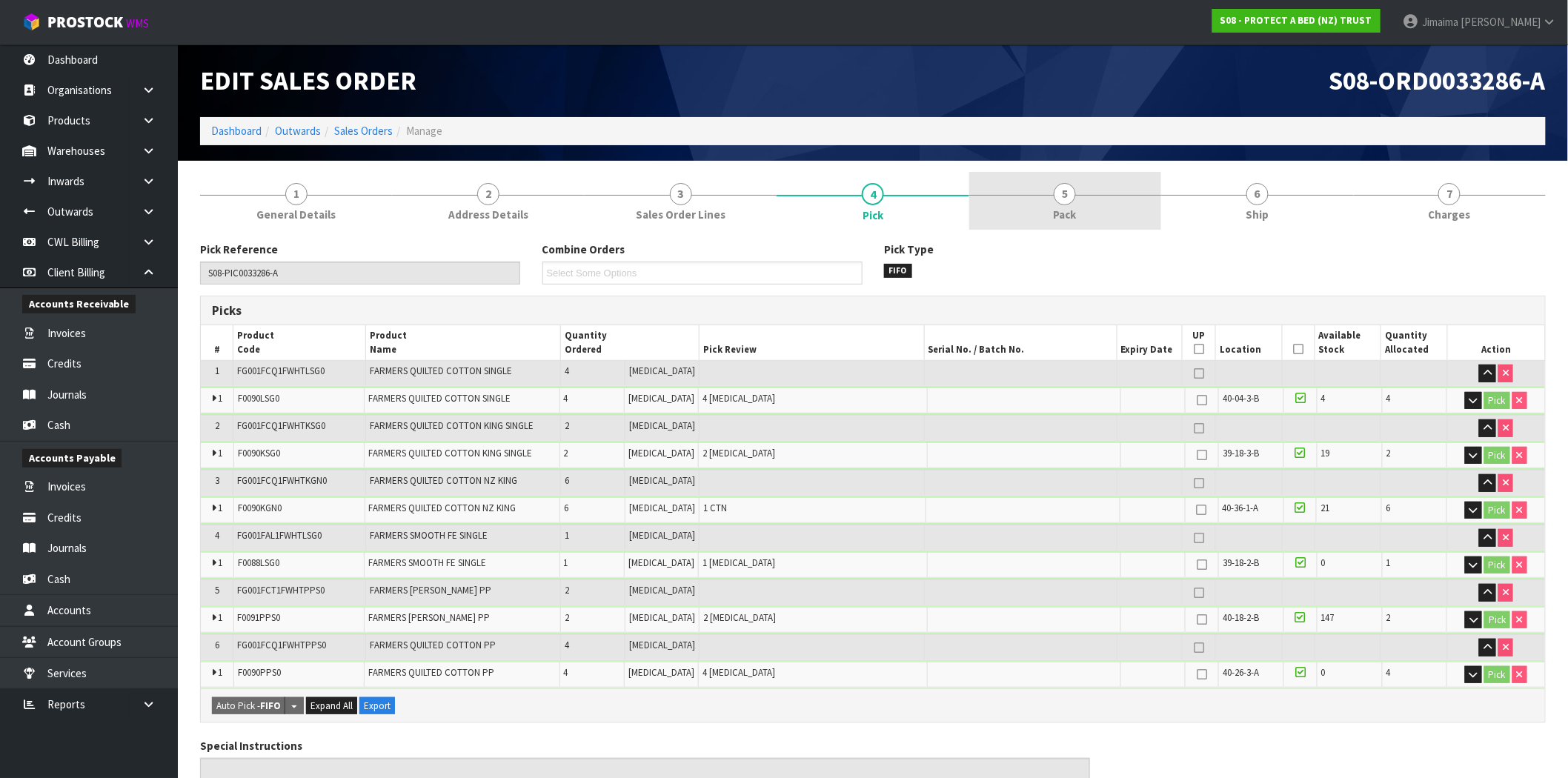
click at [1096, 209] on link "5 Pack" at bounding box center [1065, 201] width 192 height 58
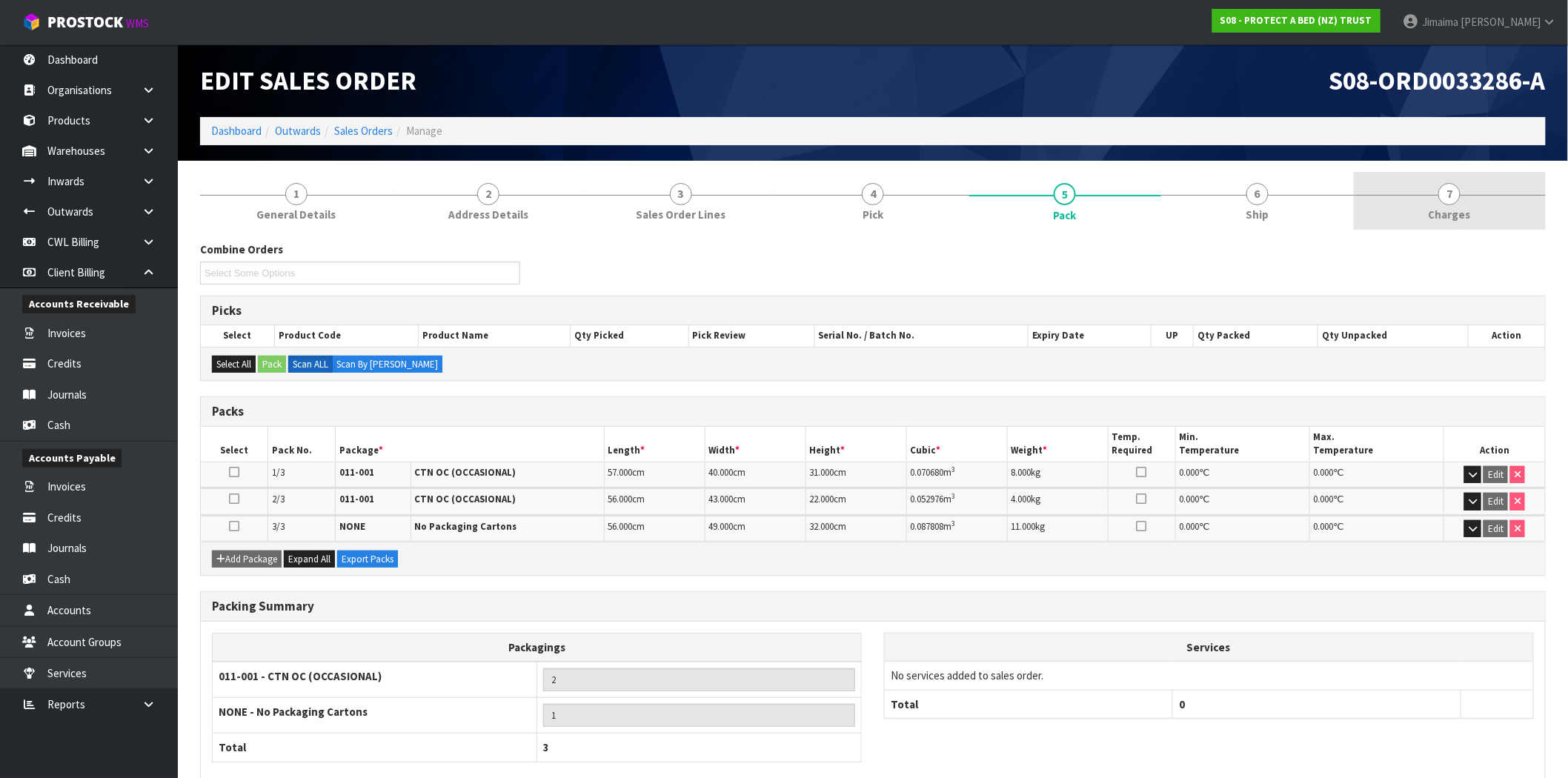
click at [1517, 217] on link "7 [GEOGRAPHIC_DATA]" at bounding box center [1449, 201] width 192 height 58
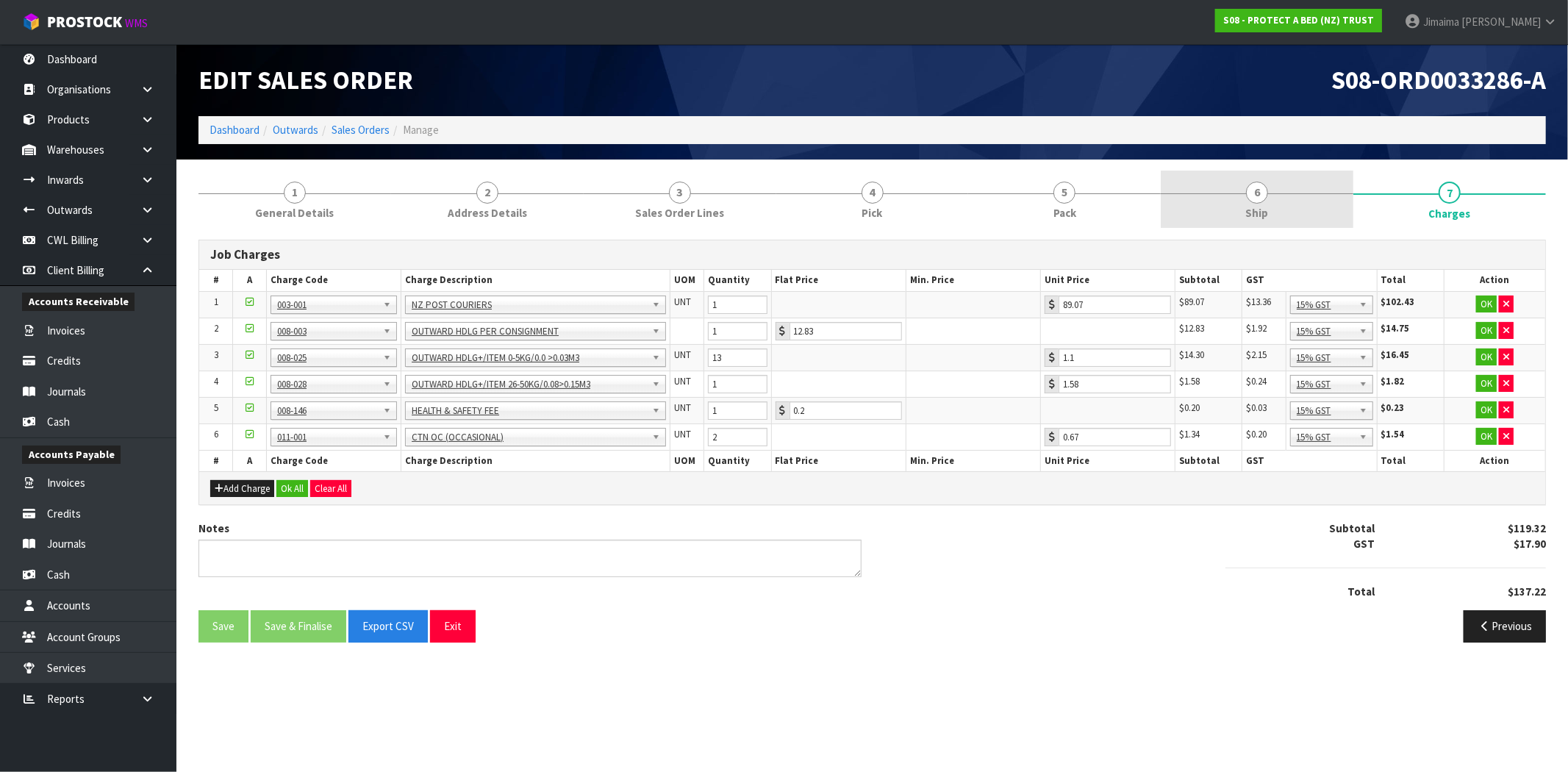
click at [1305, 219] on link "6 Ship" at bounding box center [1257, 199] width 193 height 58
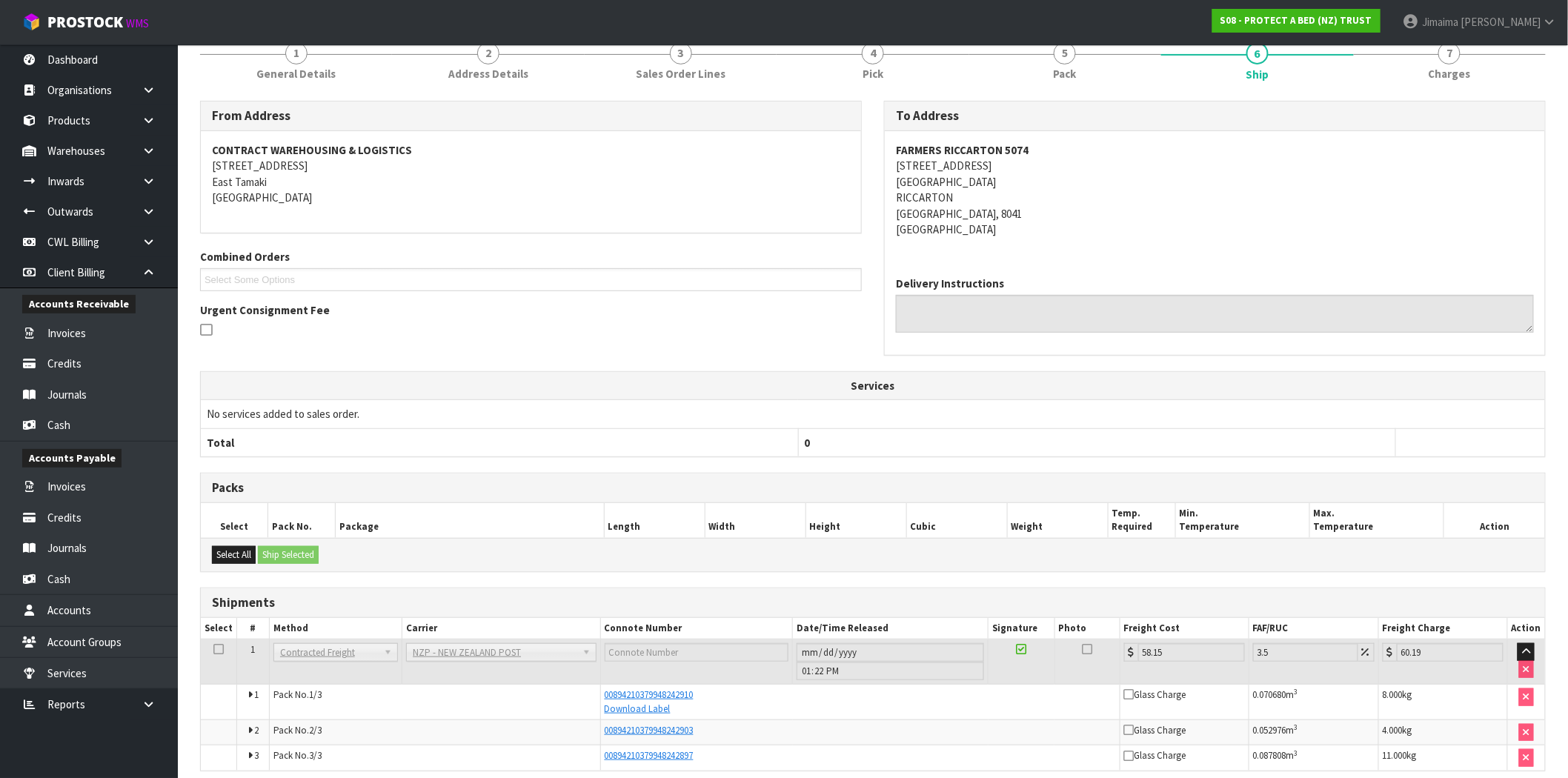
scroll to position [205, 0]
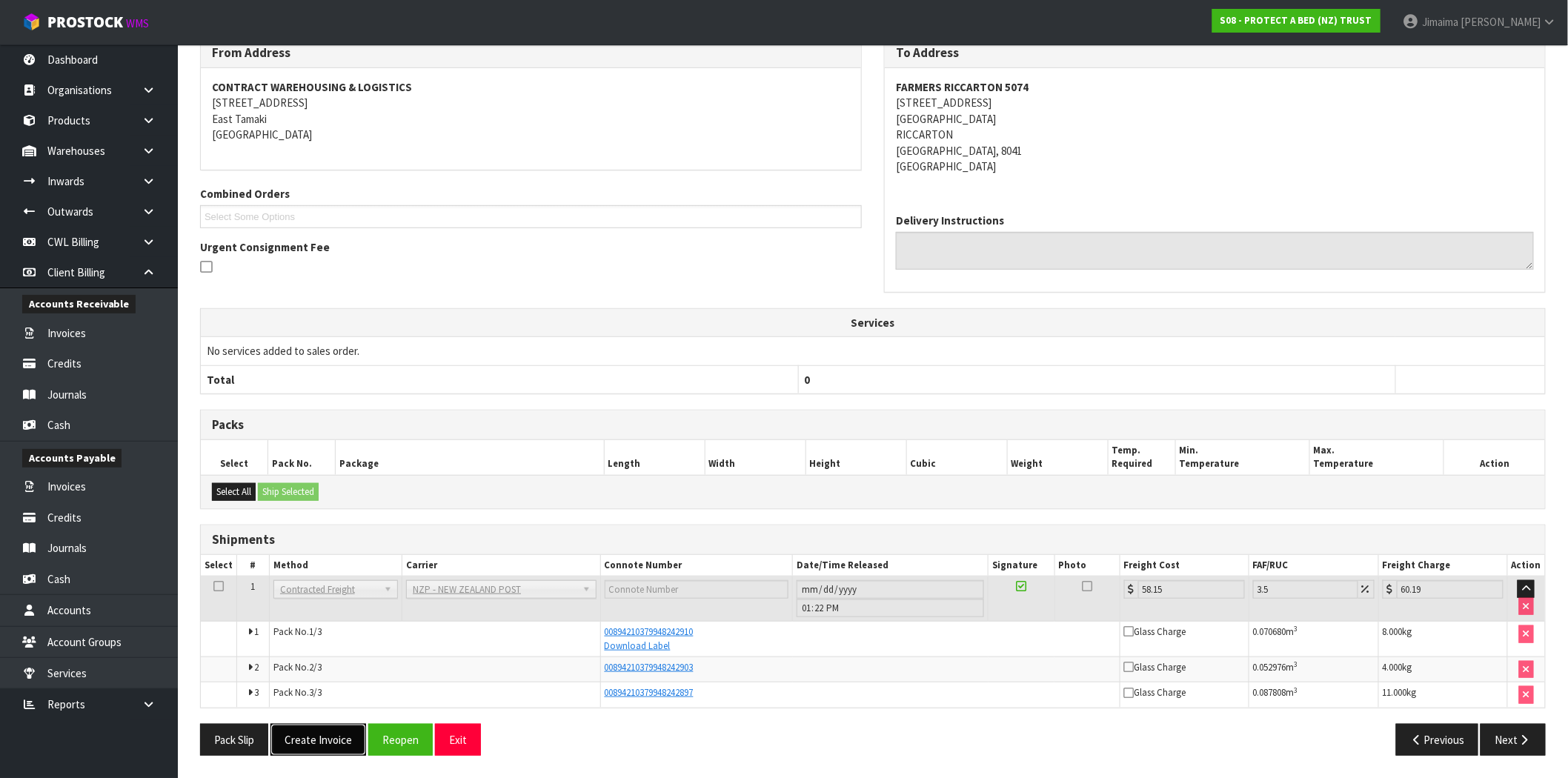
click at [313, 733] on button "Create Invoice" at bounding box center [318, 740] width 95 height 31
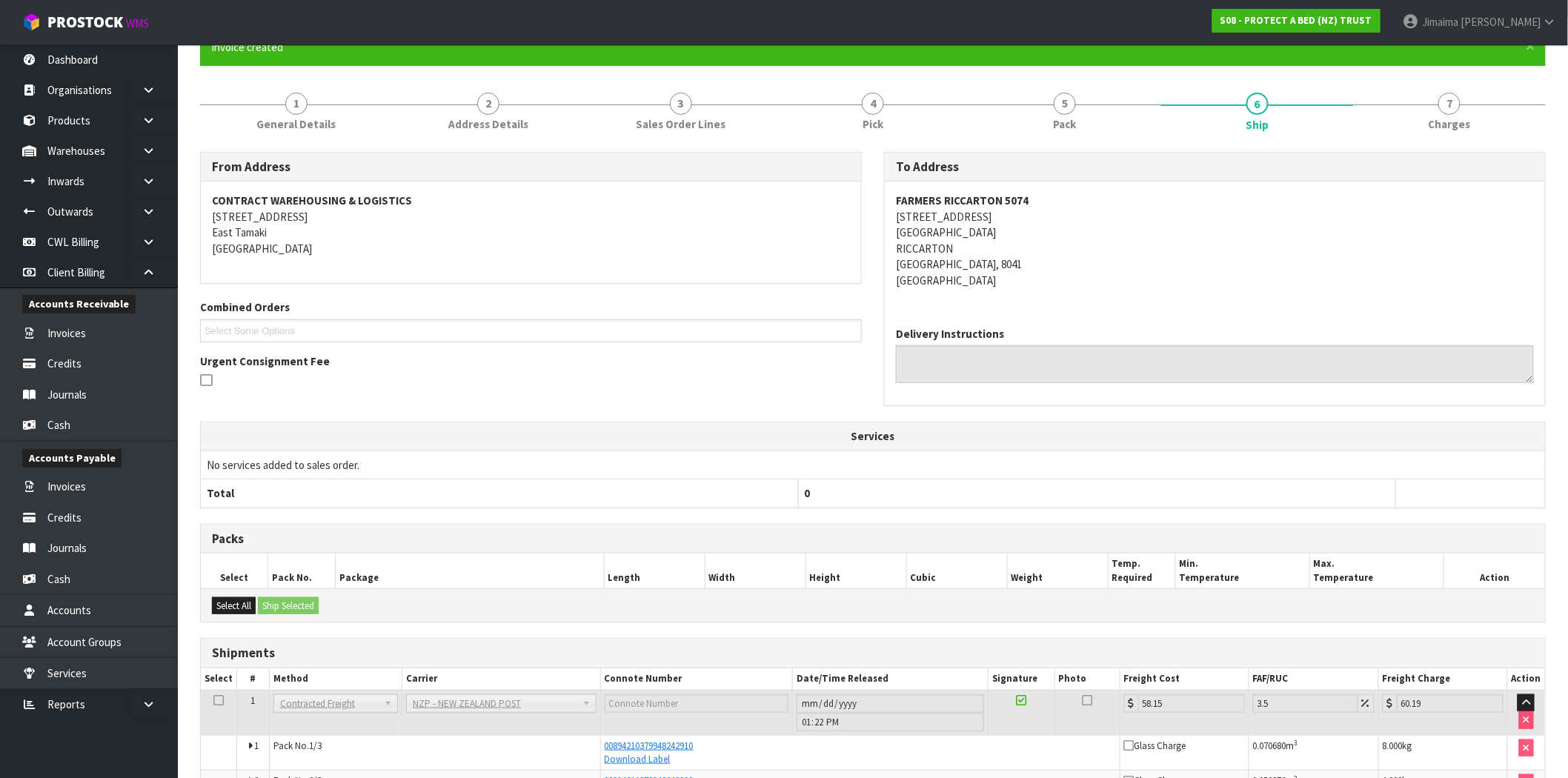
scroll to position [257, 0]
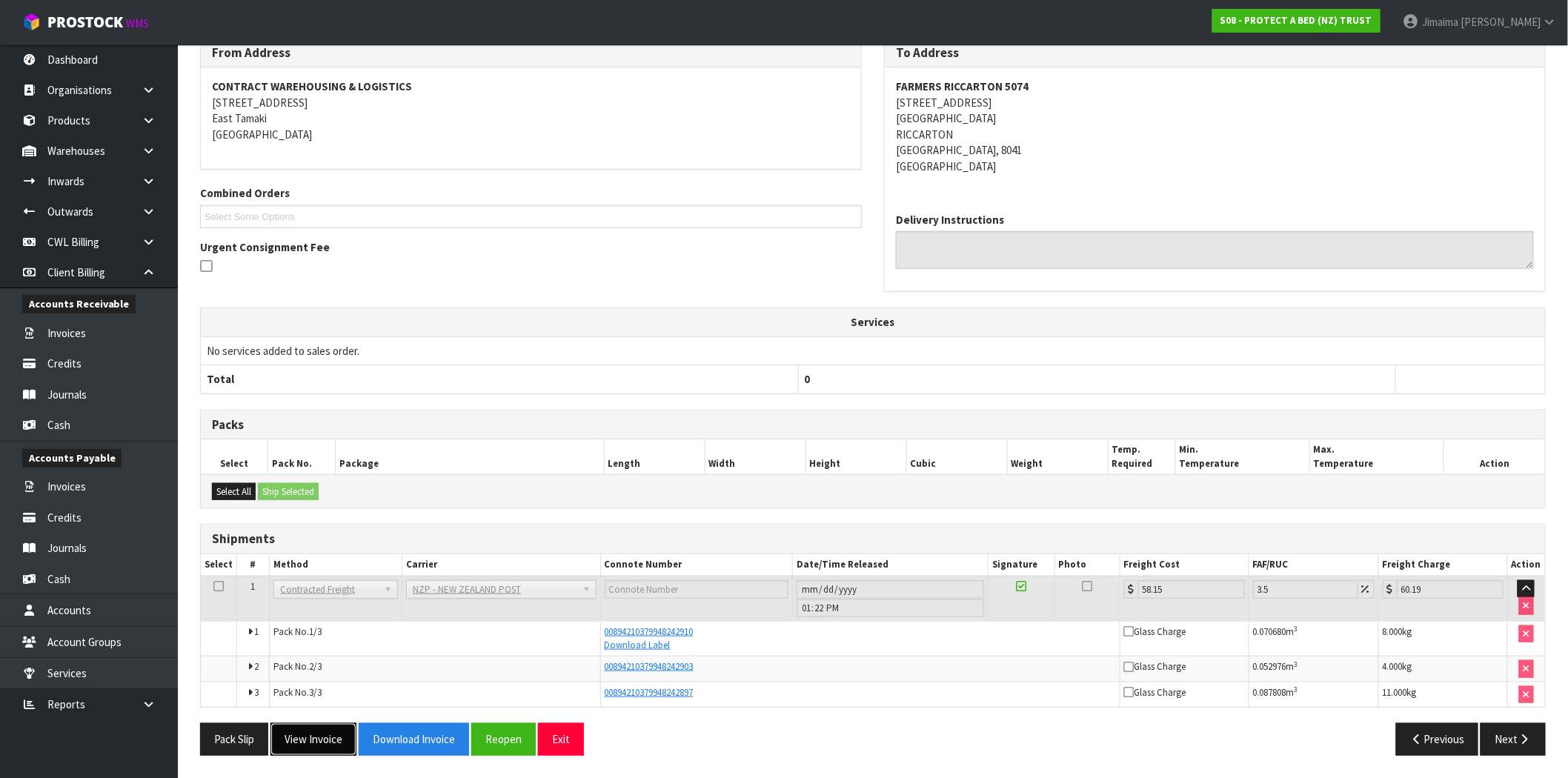
click at [320, 734] on button "View Invoice" at bounding box center [313, 739] width 86 height 31
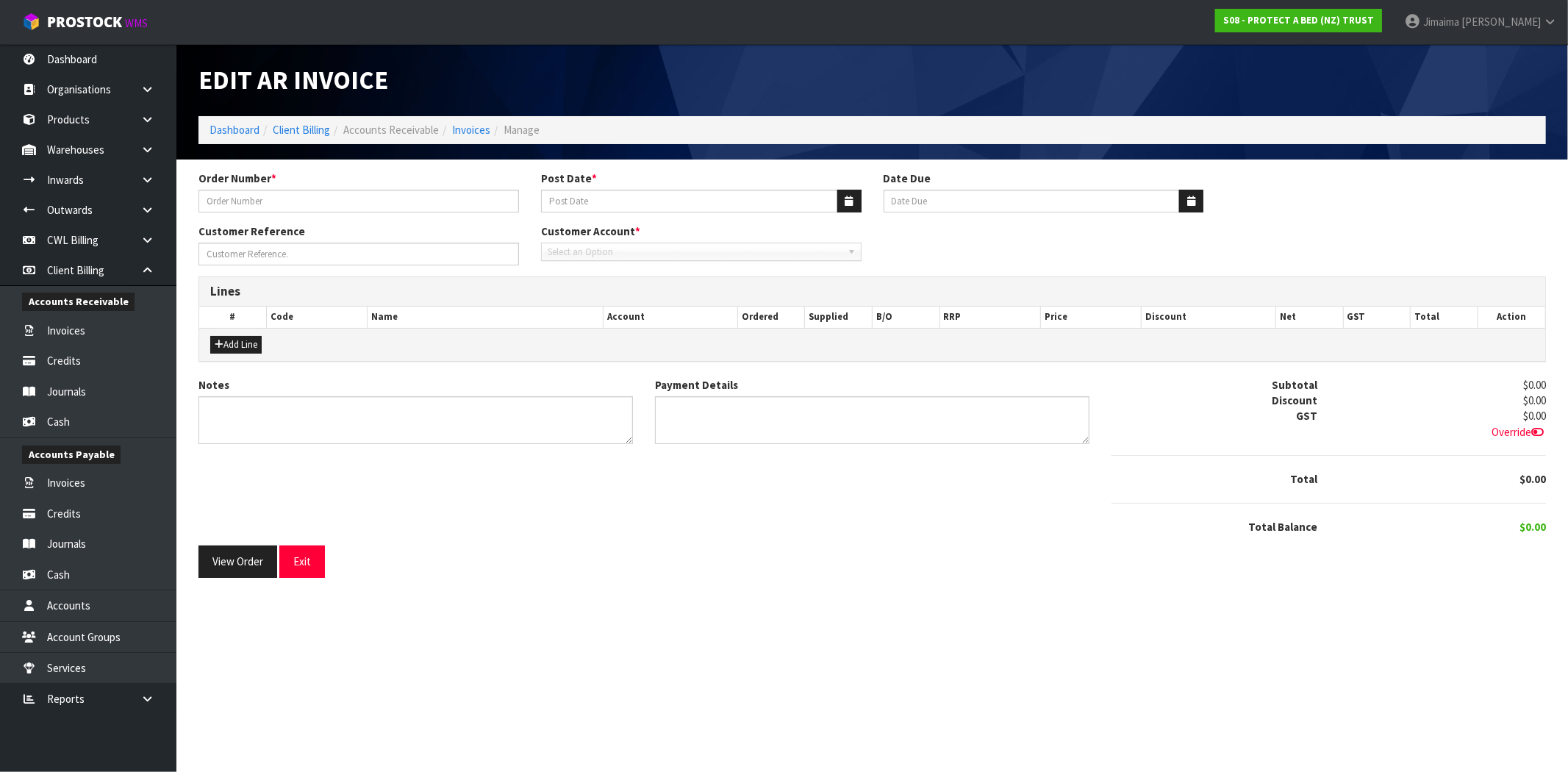
type input "4504126722-5074"
type input "[DATE]"
type input "20/10/2025"
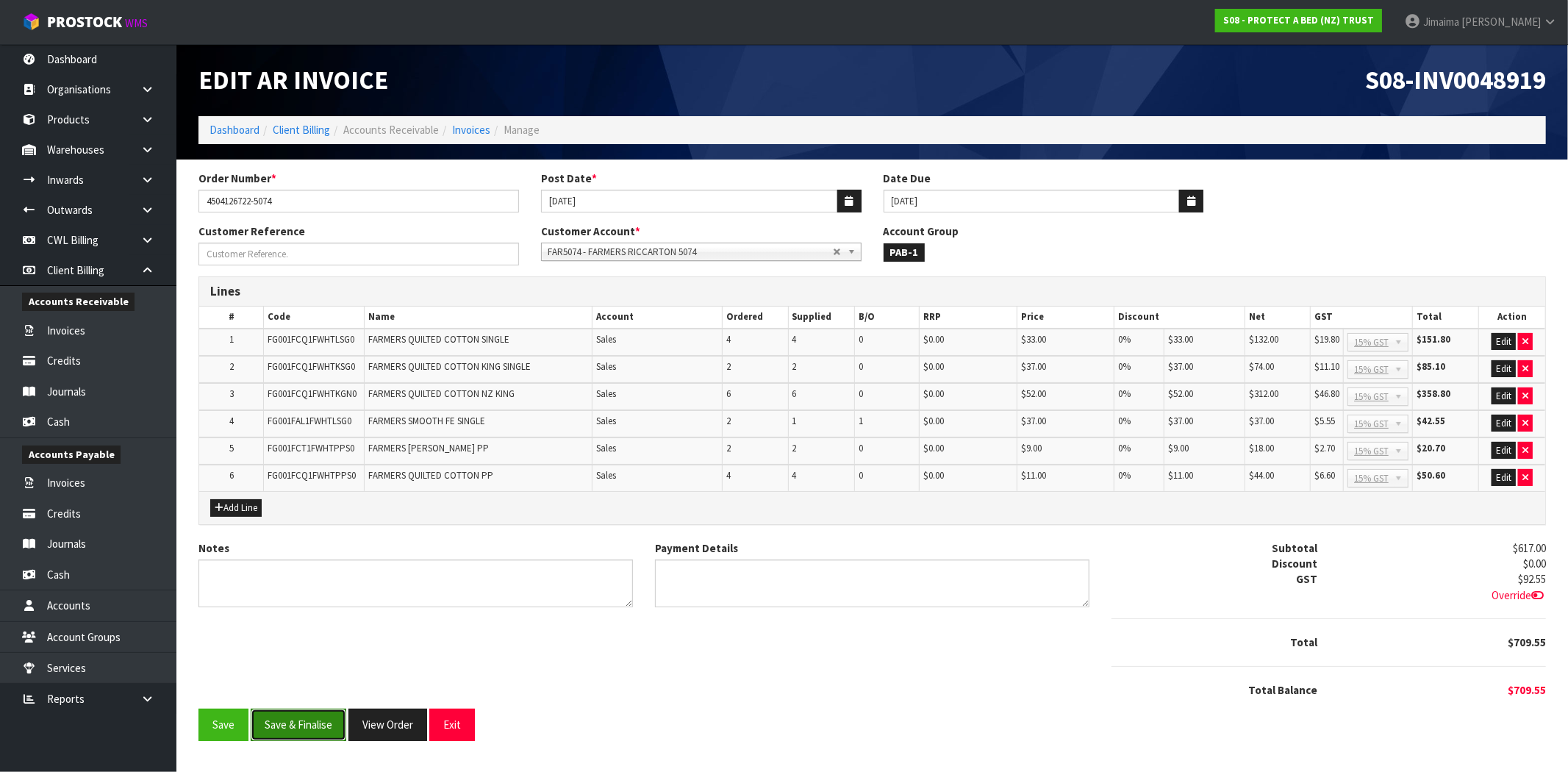
click at [321, 720] on button "Save & Finalise" at bounding box center [299, 724] width 96 height 31
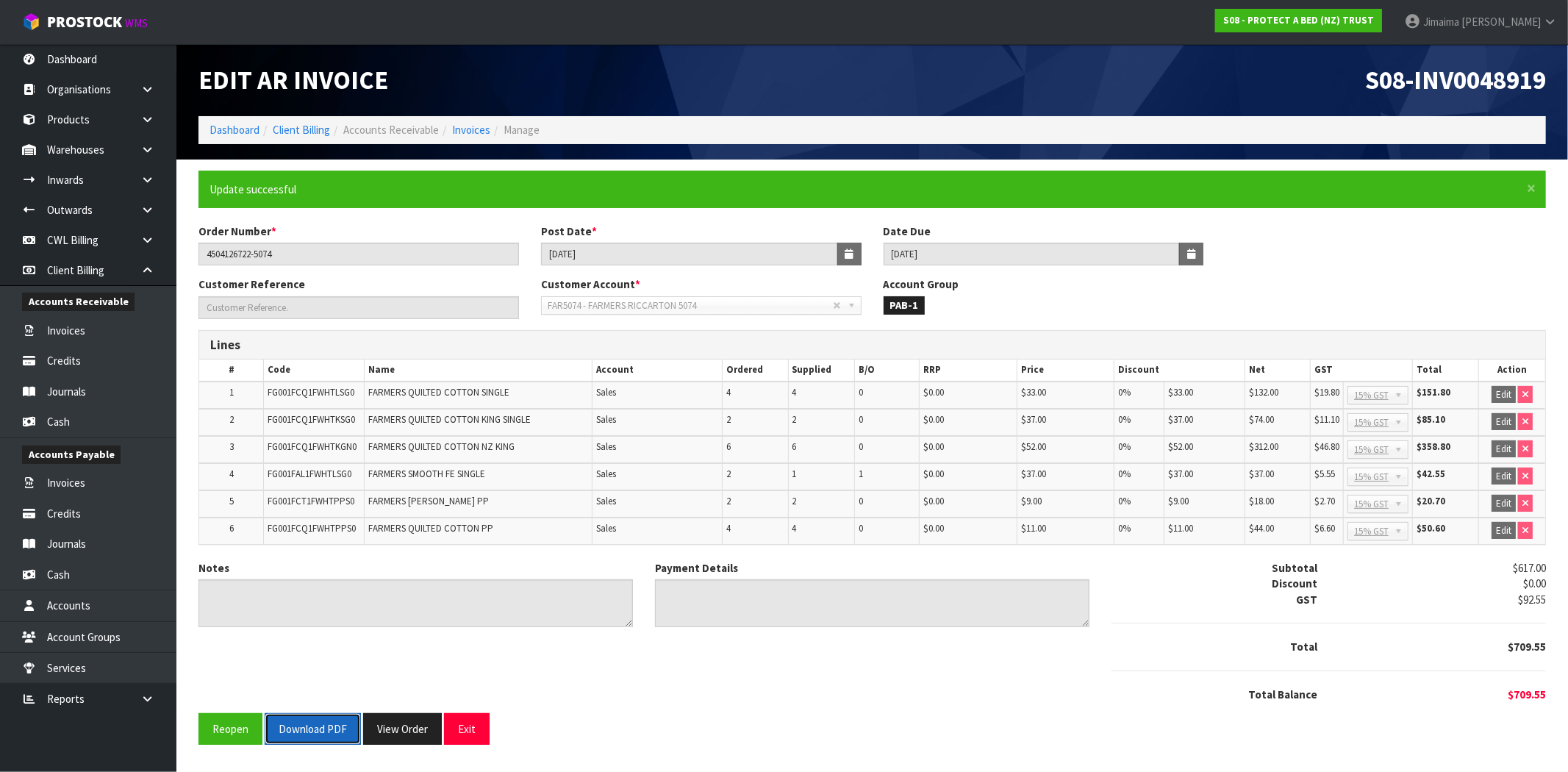
click at [319, 726] on button "Download PDF" at bounding box center [312, 729] width 96 height 31
click at [399, 716] on button "View Order" at bounding box center [402, 729] width 79 height 31
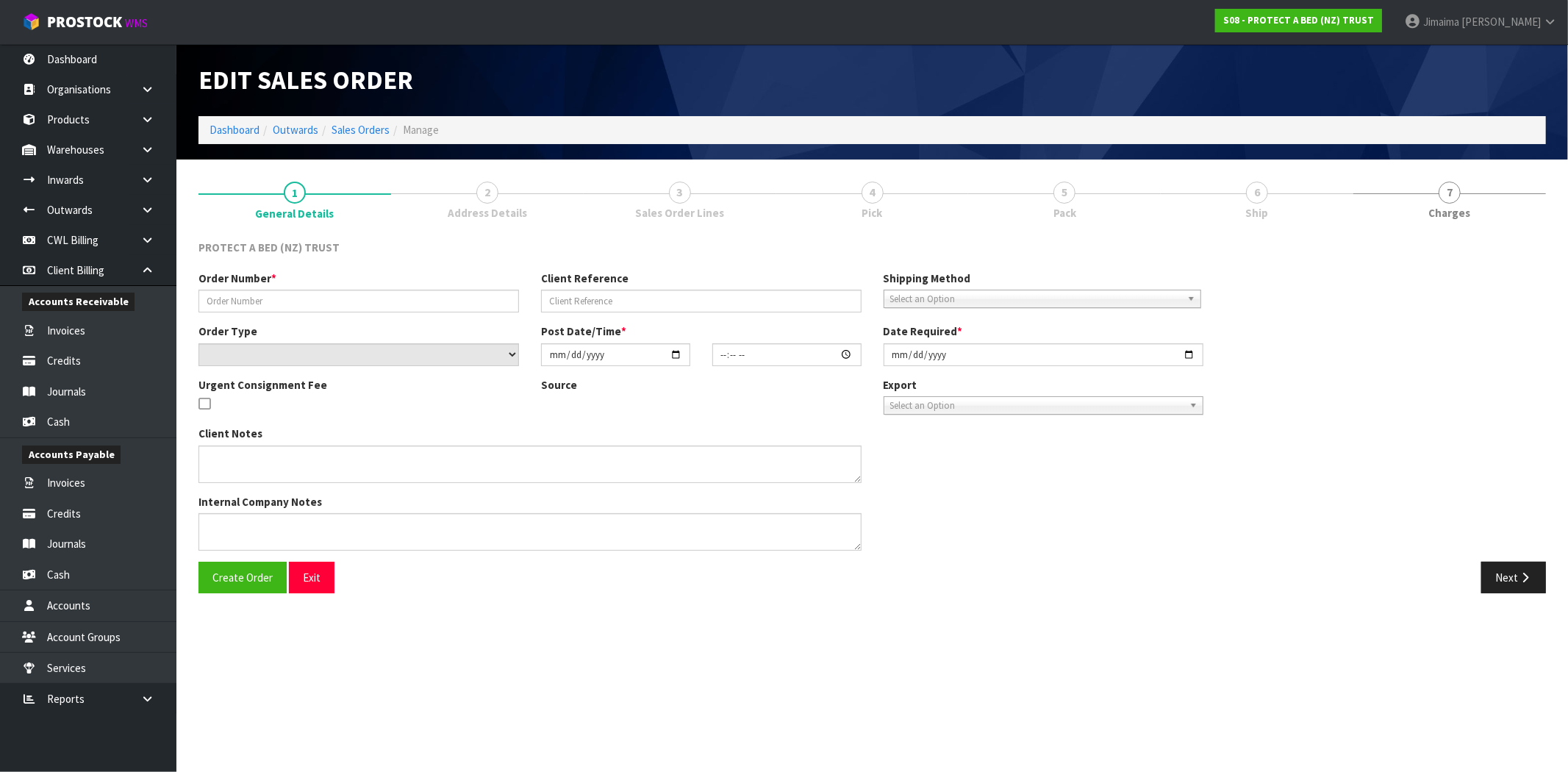
type input "4504126722-5074"
select select "number:0"
type input "2025-09-08"
type input "09:18:00.000"
type input "[DATE]"
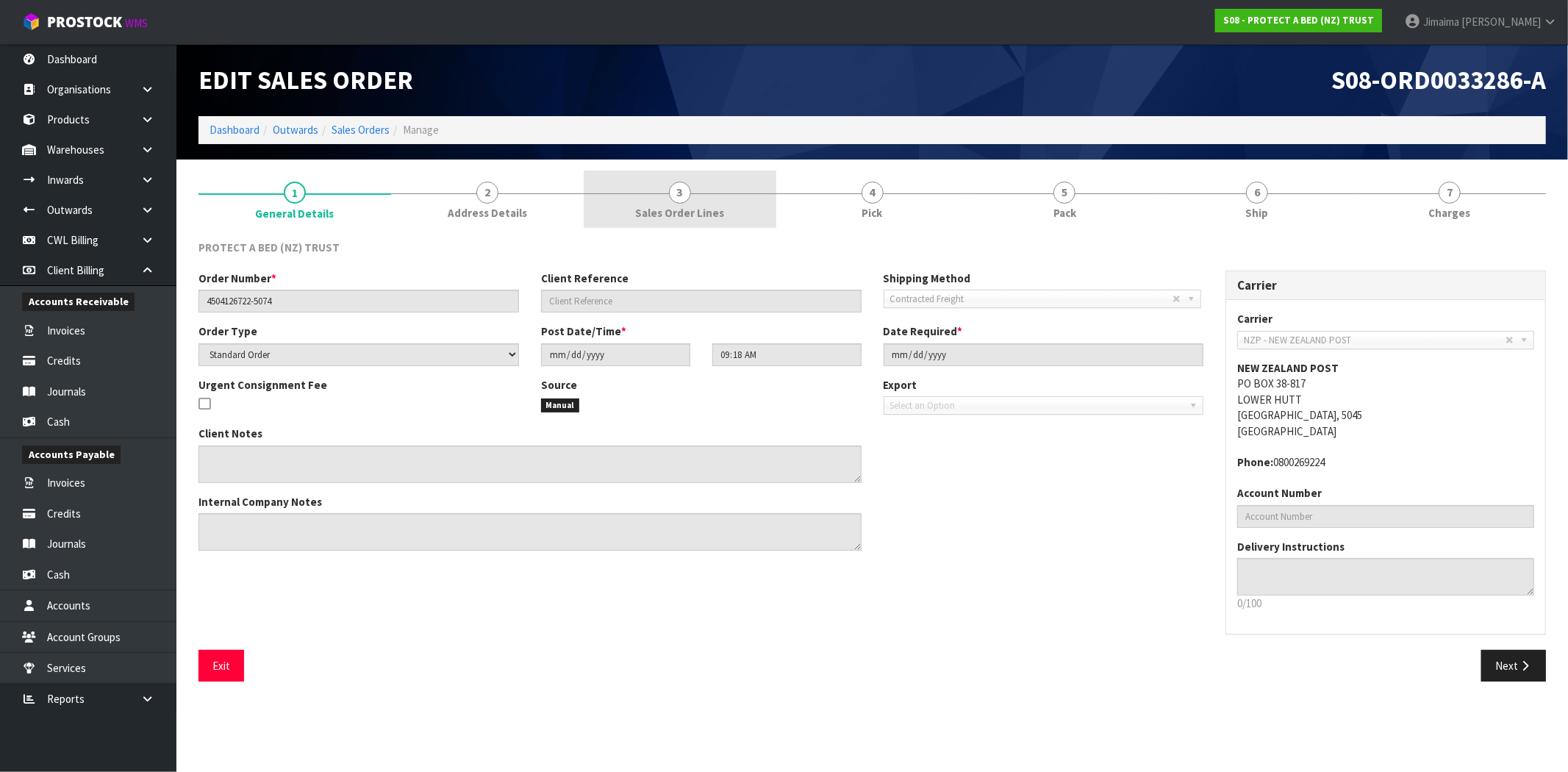
click at [708, 215] on span "Sales Order Lines" at bounding box center [679, 212] width 89 height 16
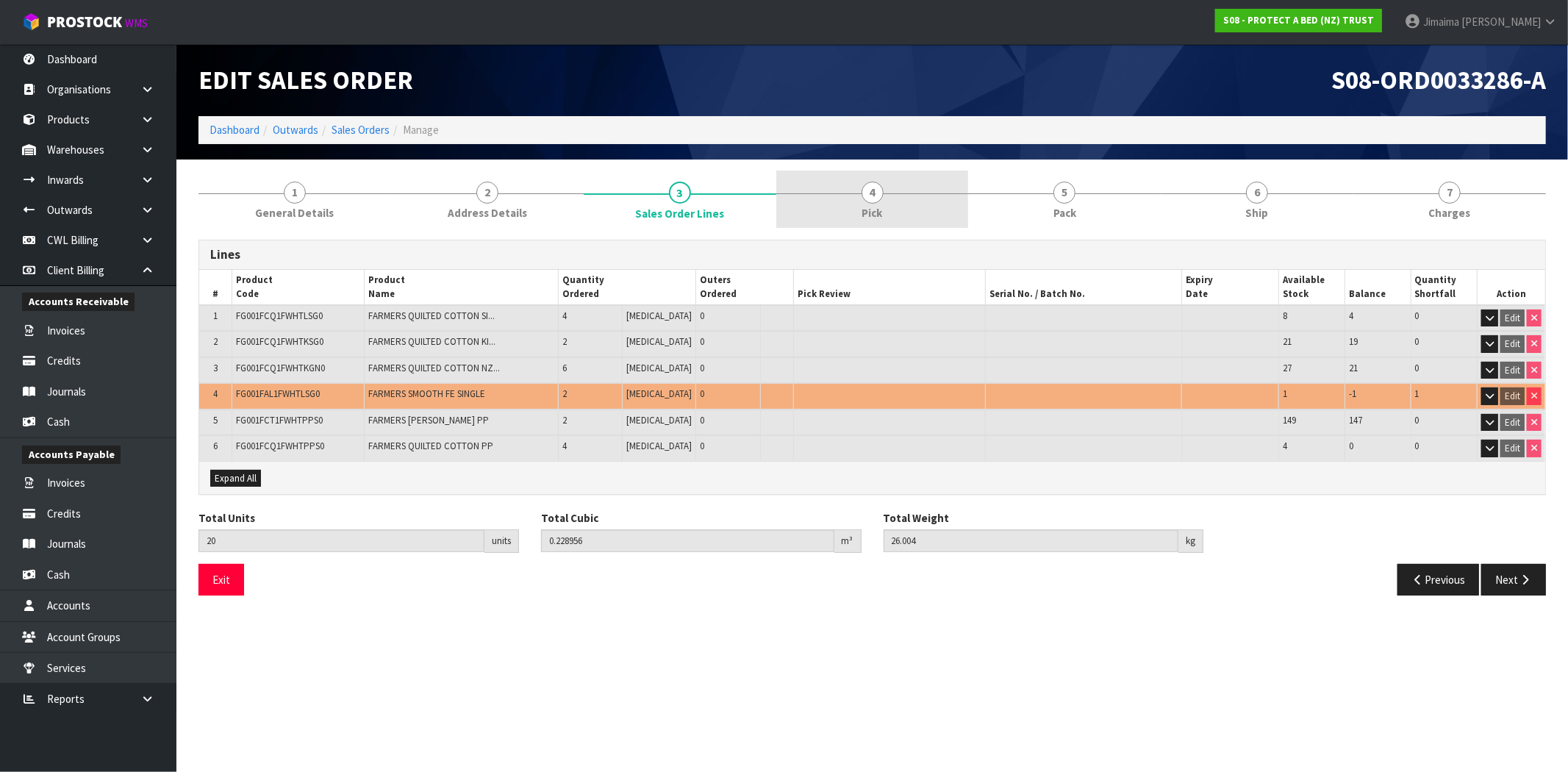
click at [876, 215] on span "Pick" at bounding box center [873, 212] width 20 height 16
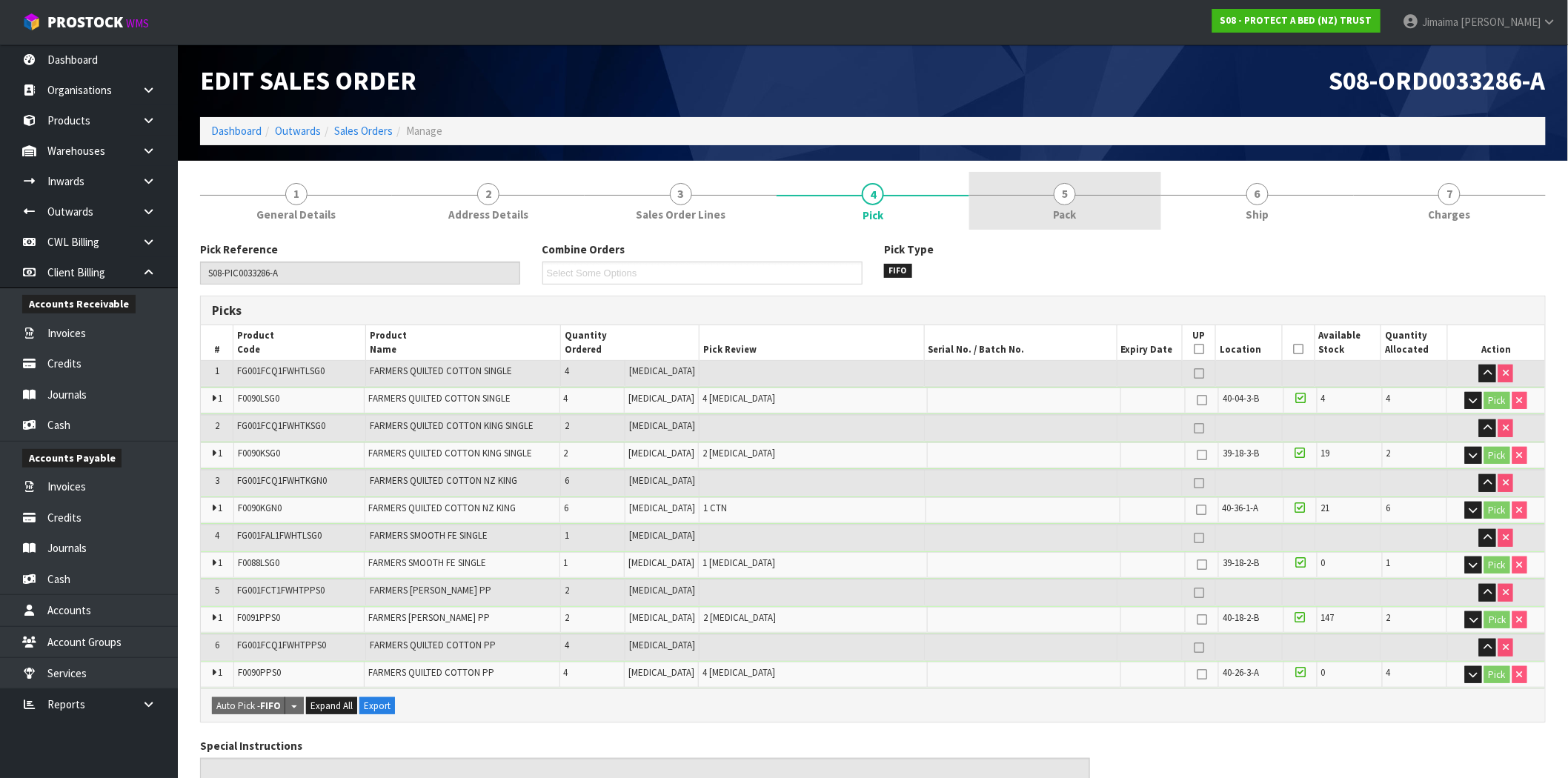
drag, startPoint x: 1037, startPoint y: 209, endPoint x: 1373, endPoint y: 209, distance: 336.0
click at [1038, 209] on link "5 Pack" at bounding box center [1065, 201] width 192 height 58
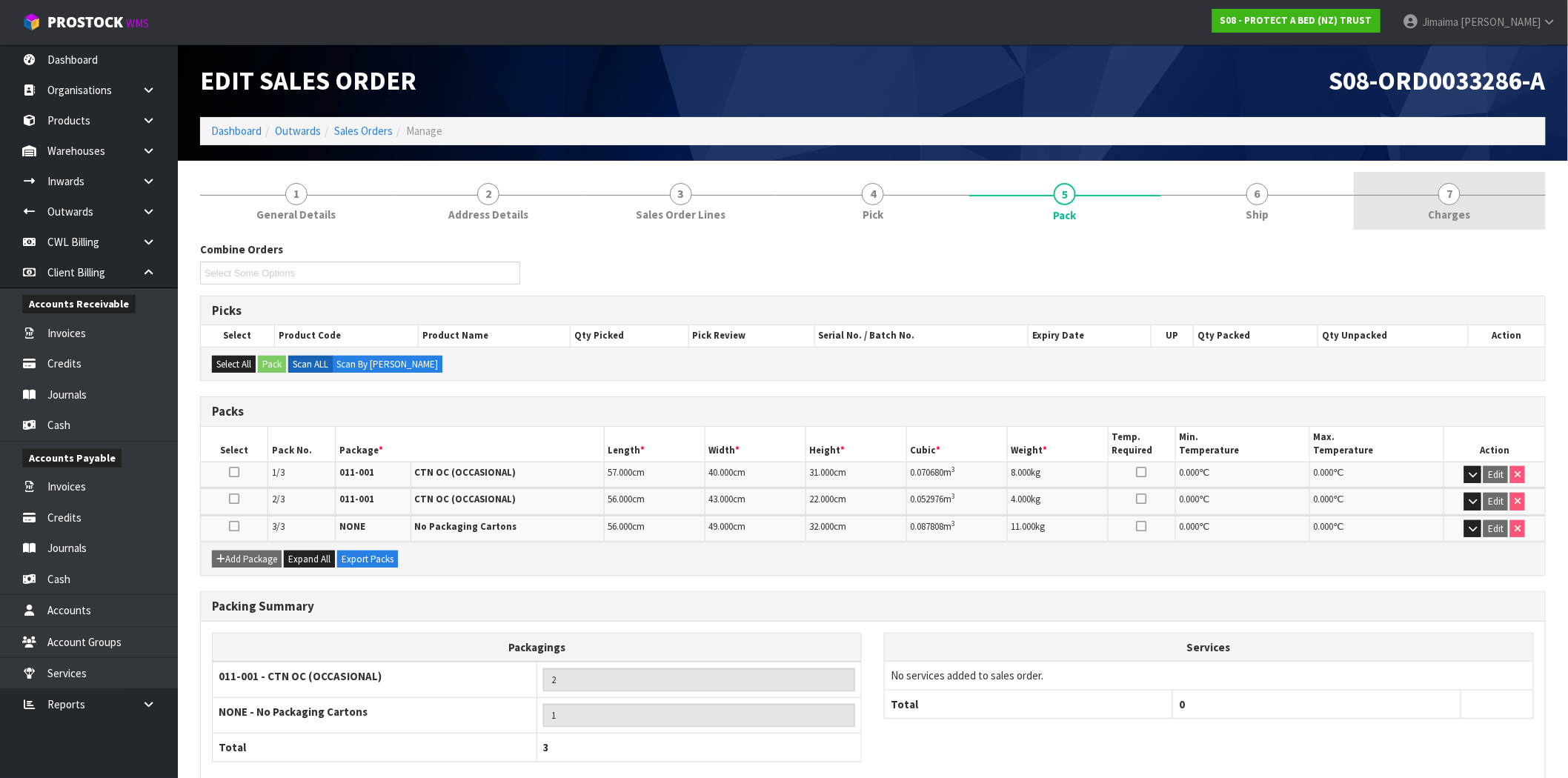
click at [1449, 205] on link "7 [GEOGRAPHIC_DATA]" at bounding box center [1449, 201] width 192 height 58
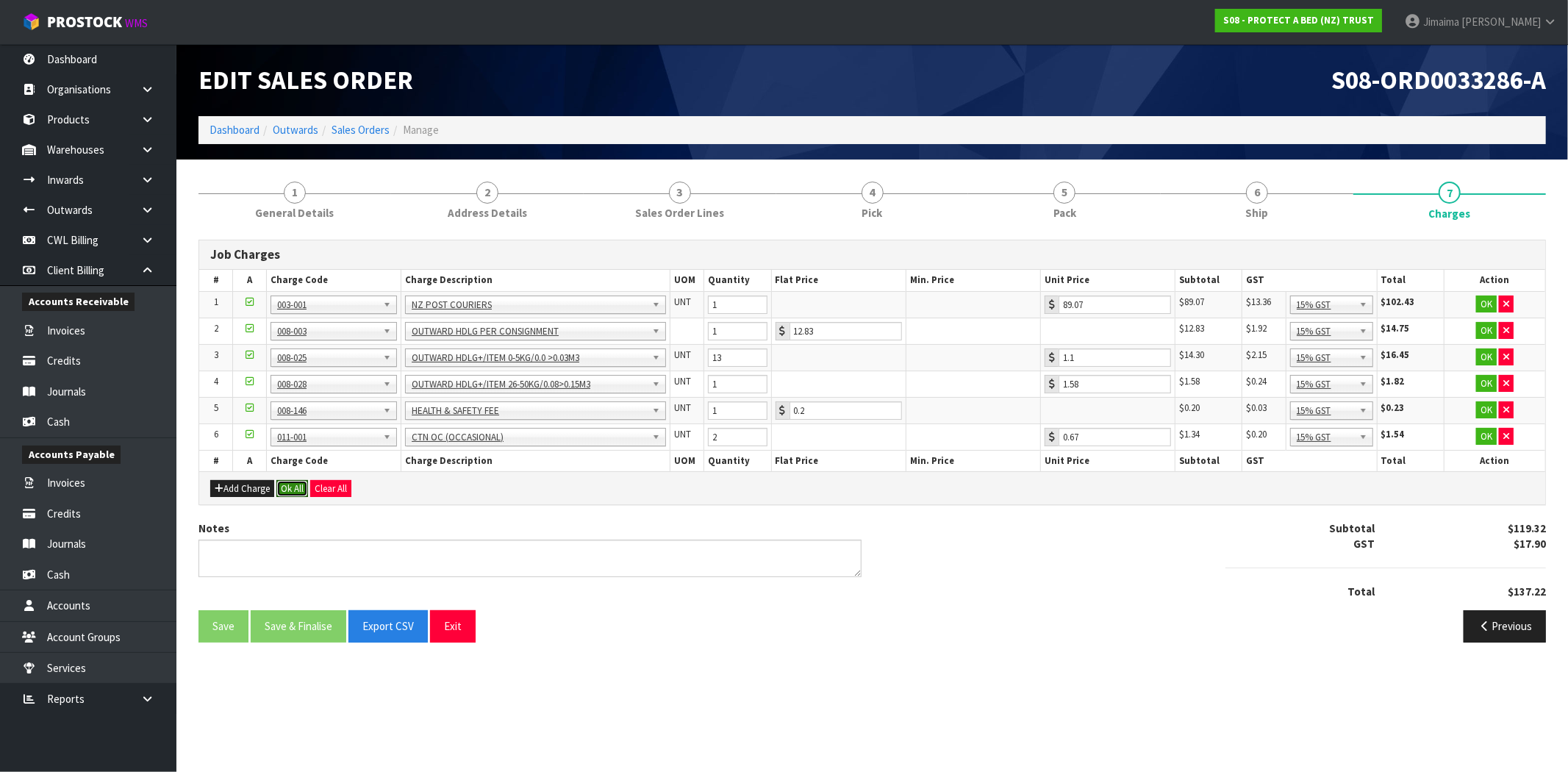
drag, startPoint x: 292, startPoint y: 491, endPoint x: 297, endPoint y: 524, distance: 33.4
click at [292, 490] on button "Ok All" at bounding box center [292, 488] width 31 height 17
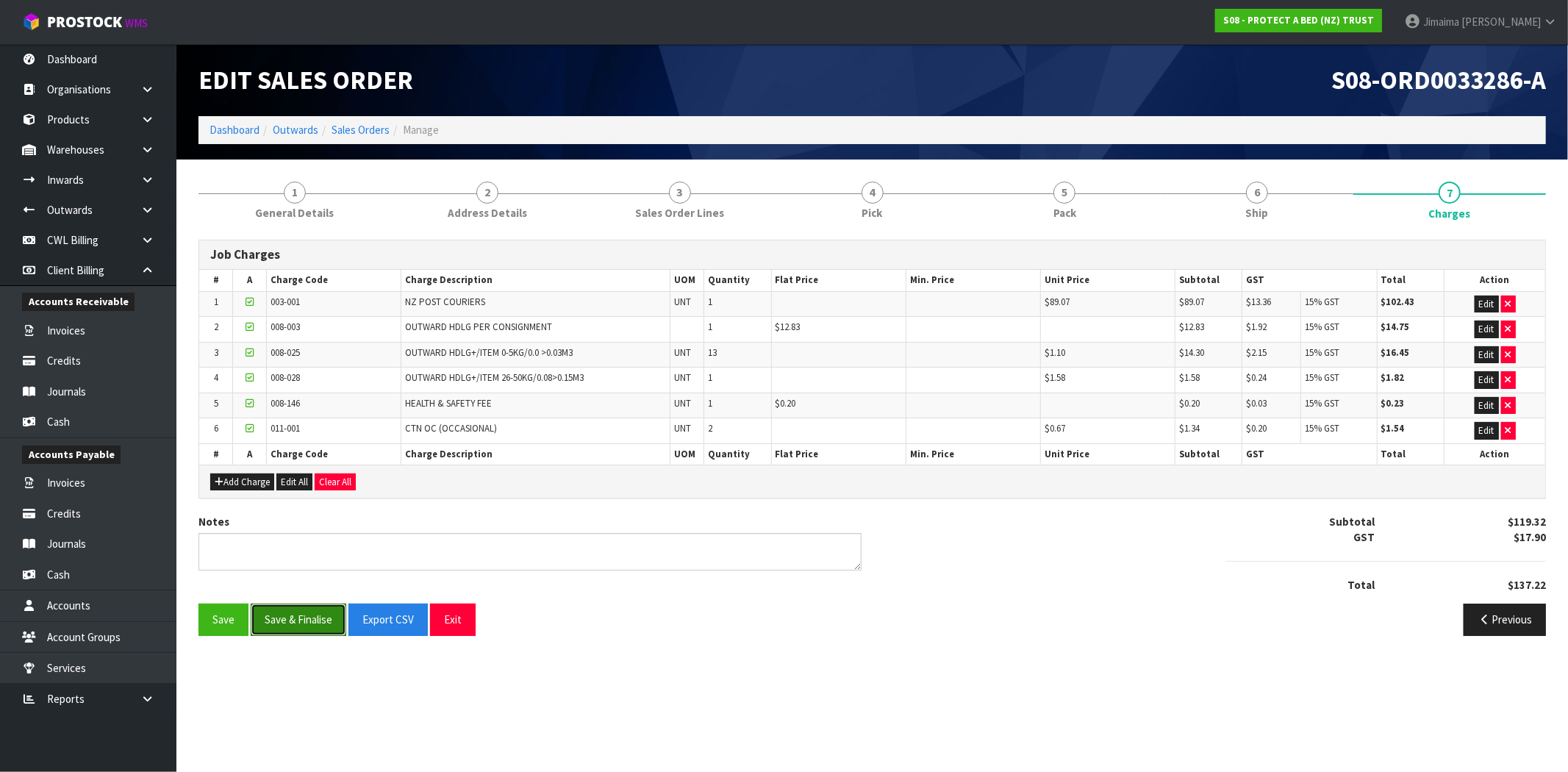
click at [284, 627] on button "Save & Finalise" at bounding box center [299, 619] width 96 height 31
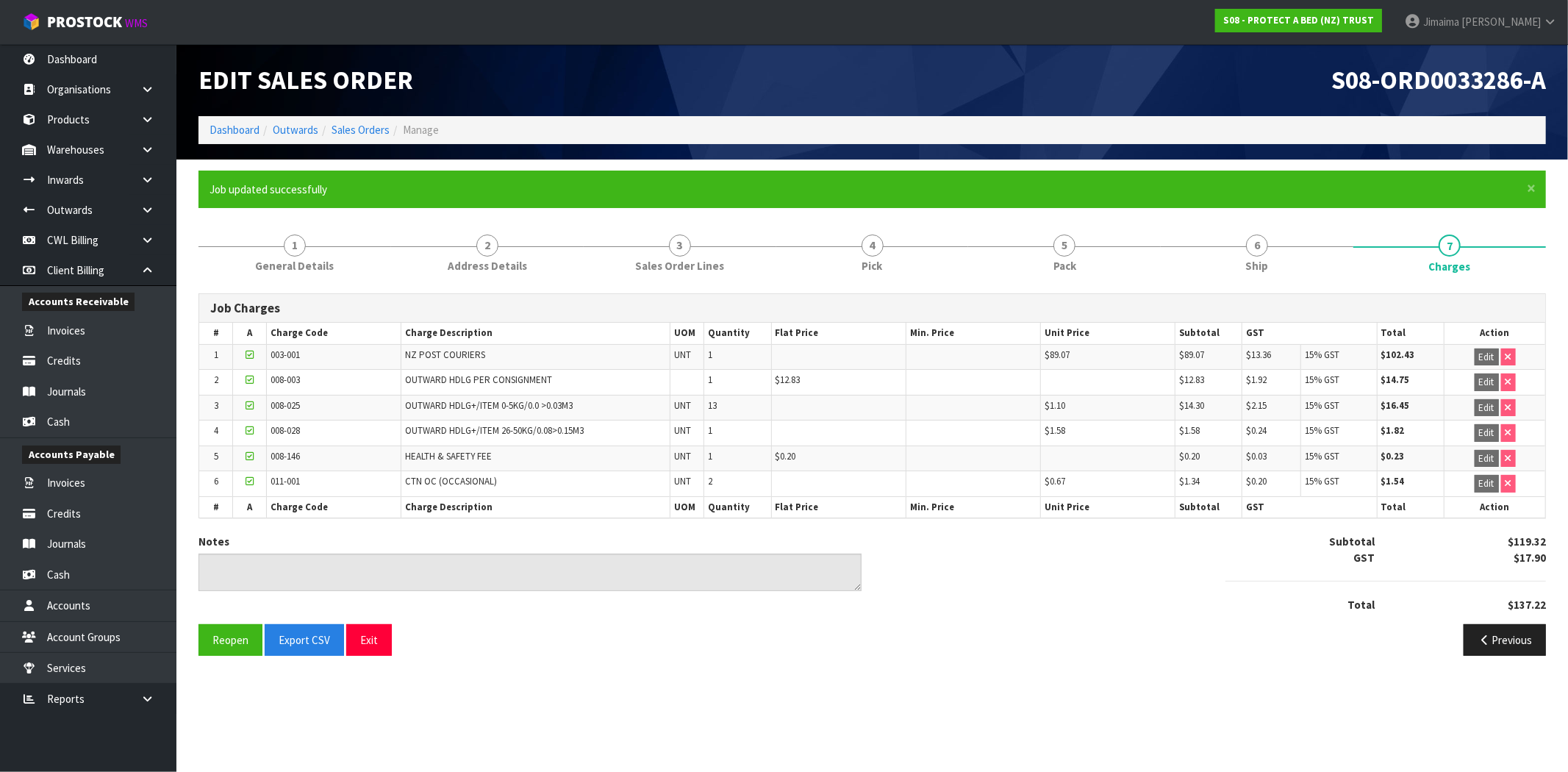
click at [208, 135] on ol "Dashboard Outwards Sales Orders Manage" at bounding box center [872, 130] width 1348 height 28
click at [230, 123] on link "Dashboard" at bounding box center [234, 130] width 50 height 14
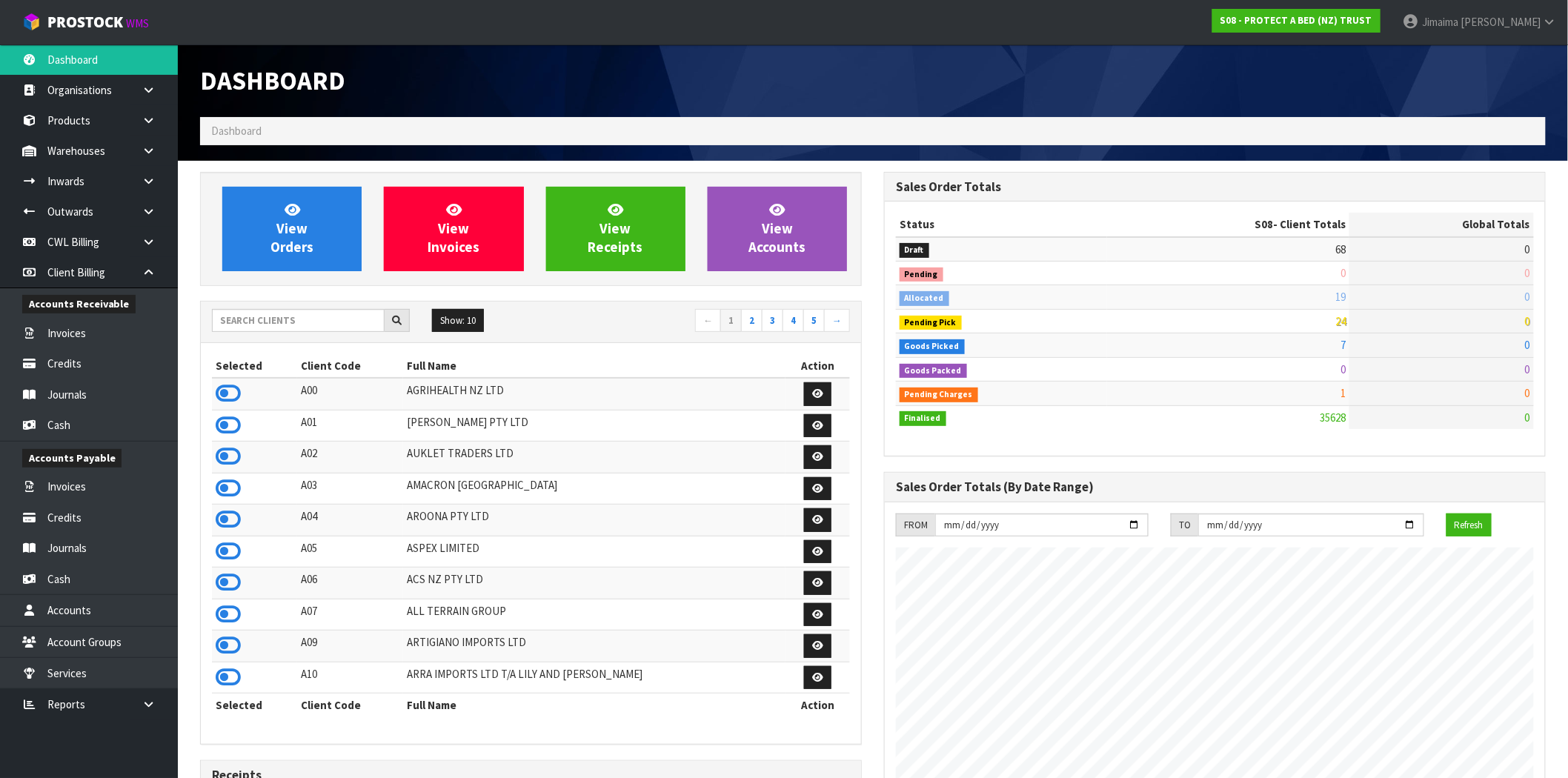
scroll to position [924, 684]
click at [291, 312] on input "text" at bounding box center [298, 320] width 172 height 23
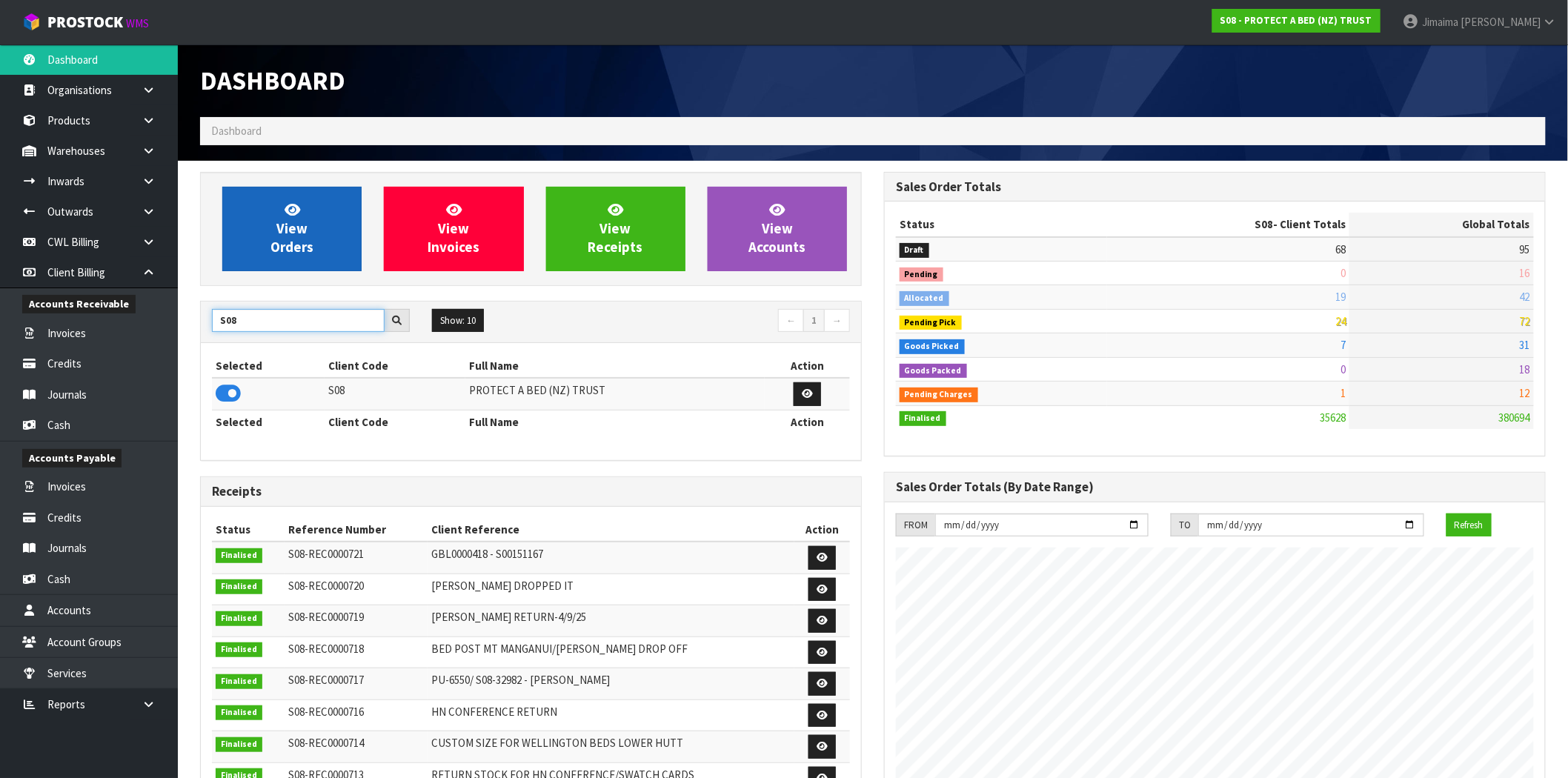
type input "S08"
click at [320, 233] on link "View Orders" at bounding box center [292, 229] width 139 height 84
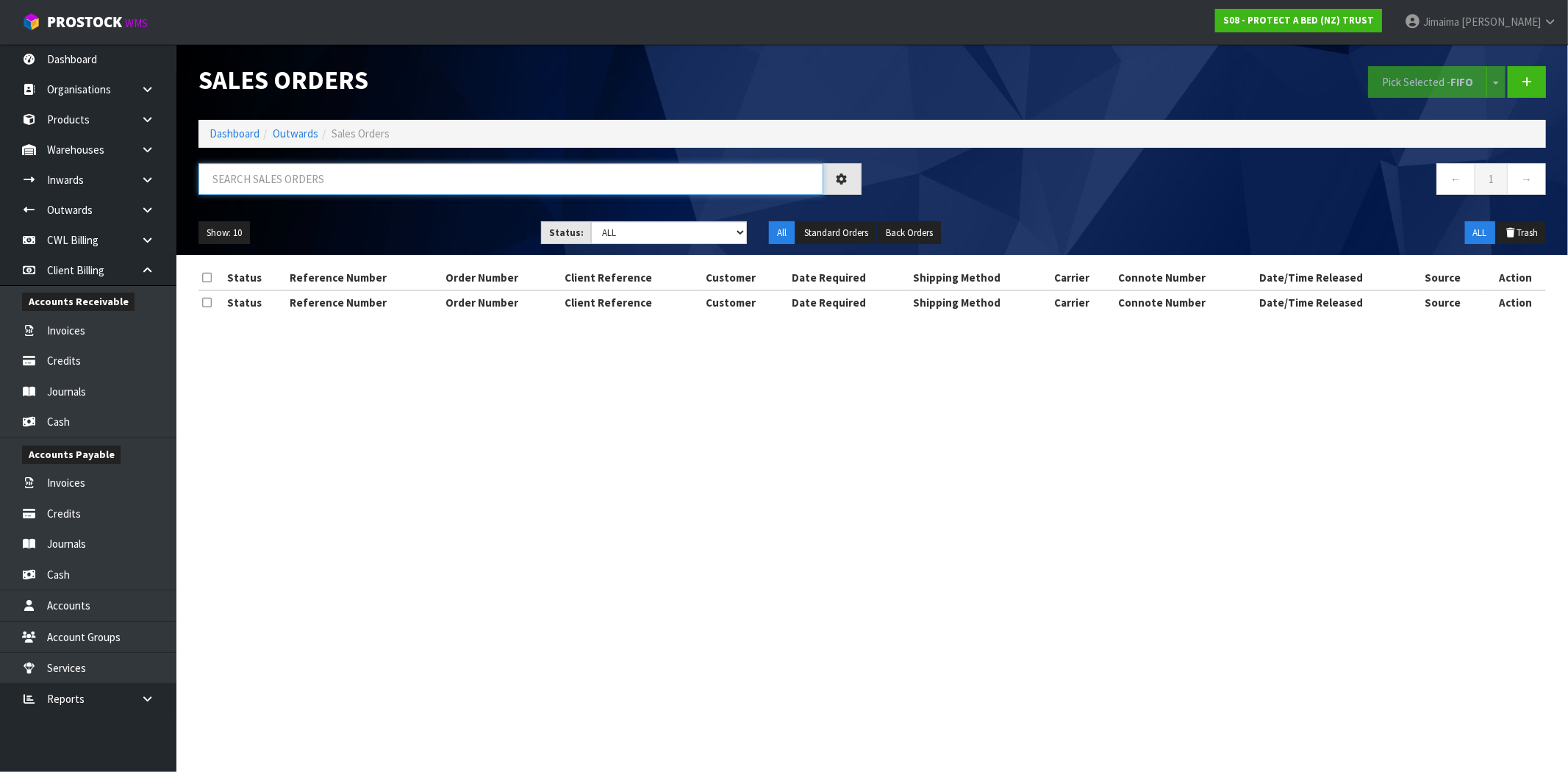
click at [395, 178] on input "text" at bounding box center [511, 179] width 625 height 31
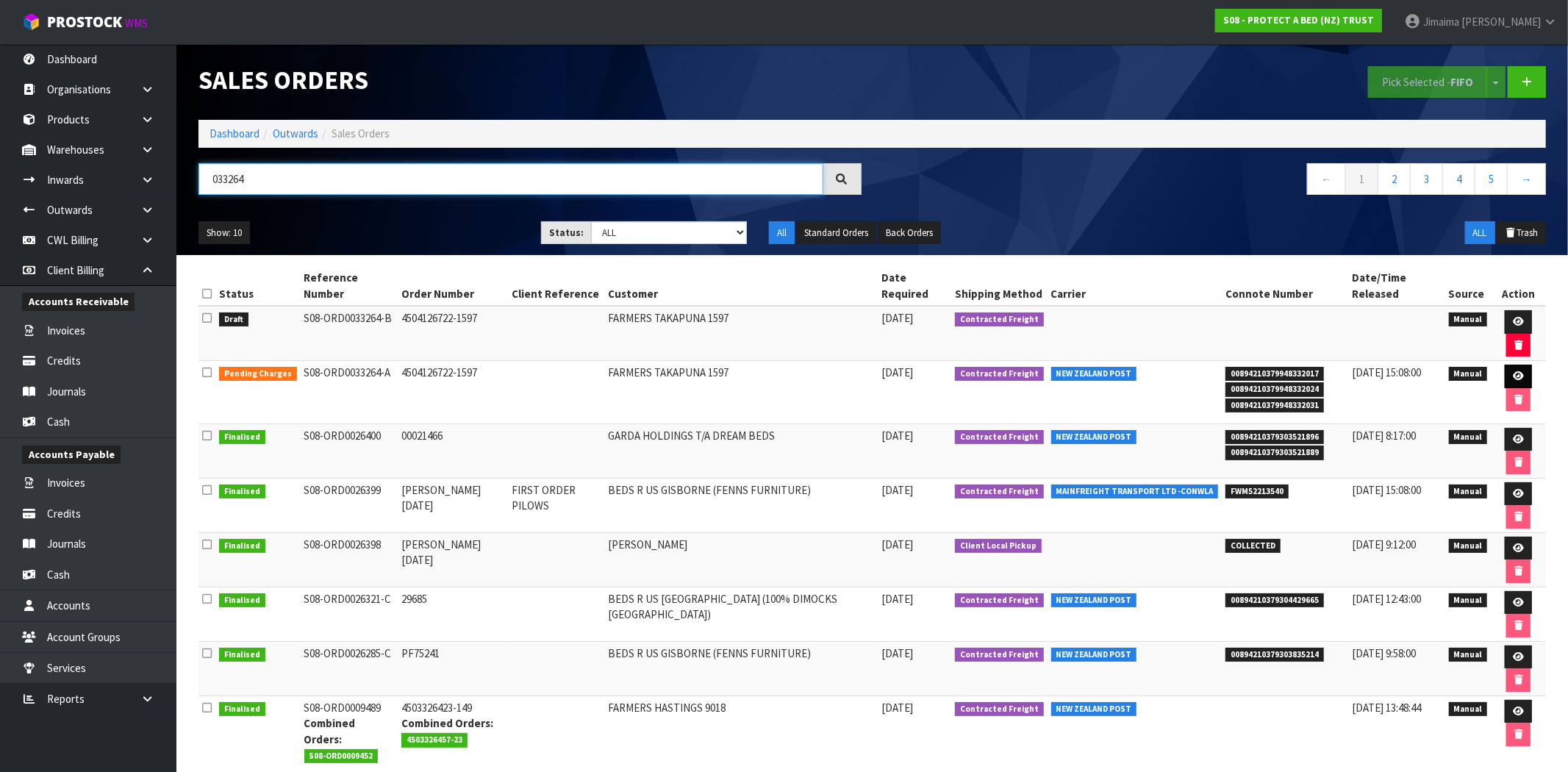
type input "033264"
click at [1505, 365] on link at bounding box center [1518, 377] width 28 height 24
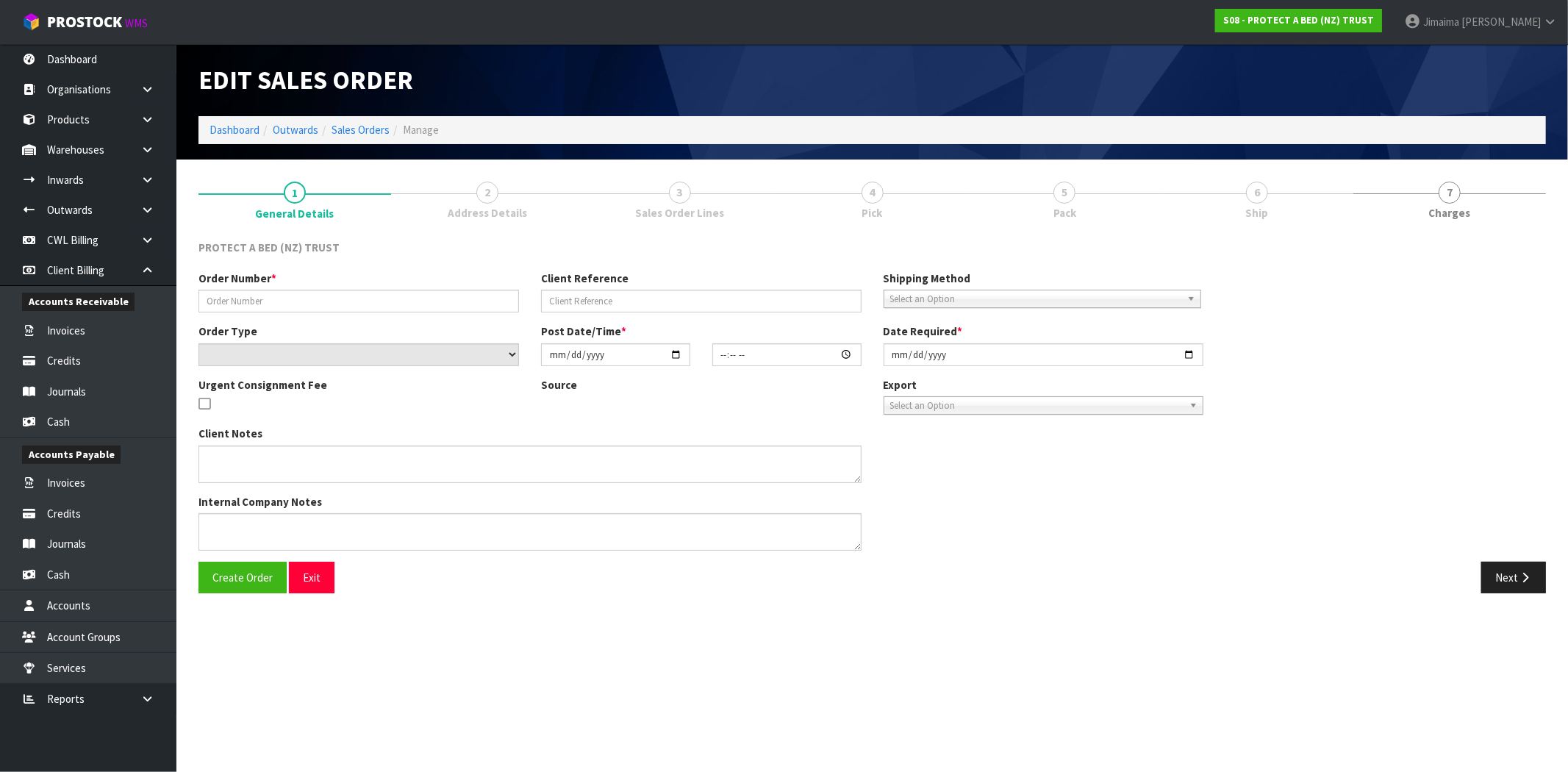
type input "4504126722-1597"
select select "number:0"
type input "2025-09-08"
type input "08:59:00.000"
type input "[DATE]"
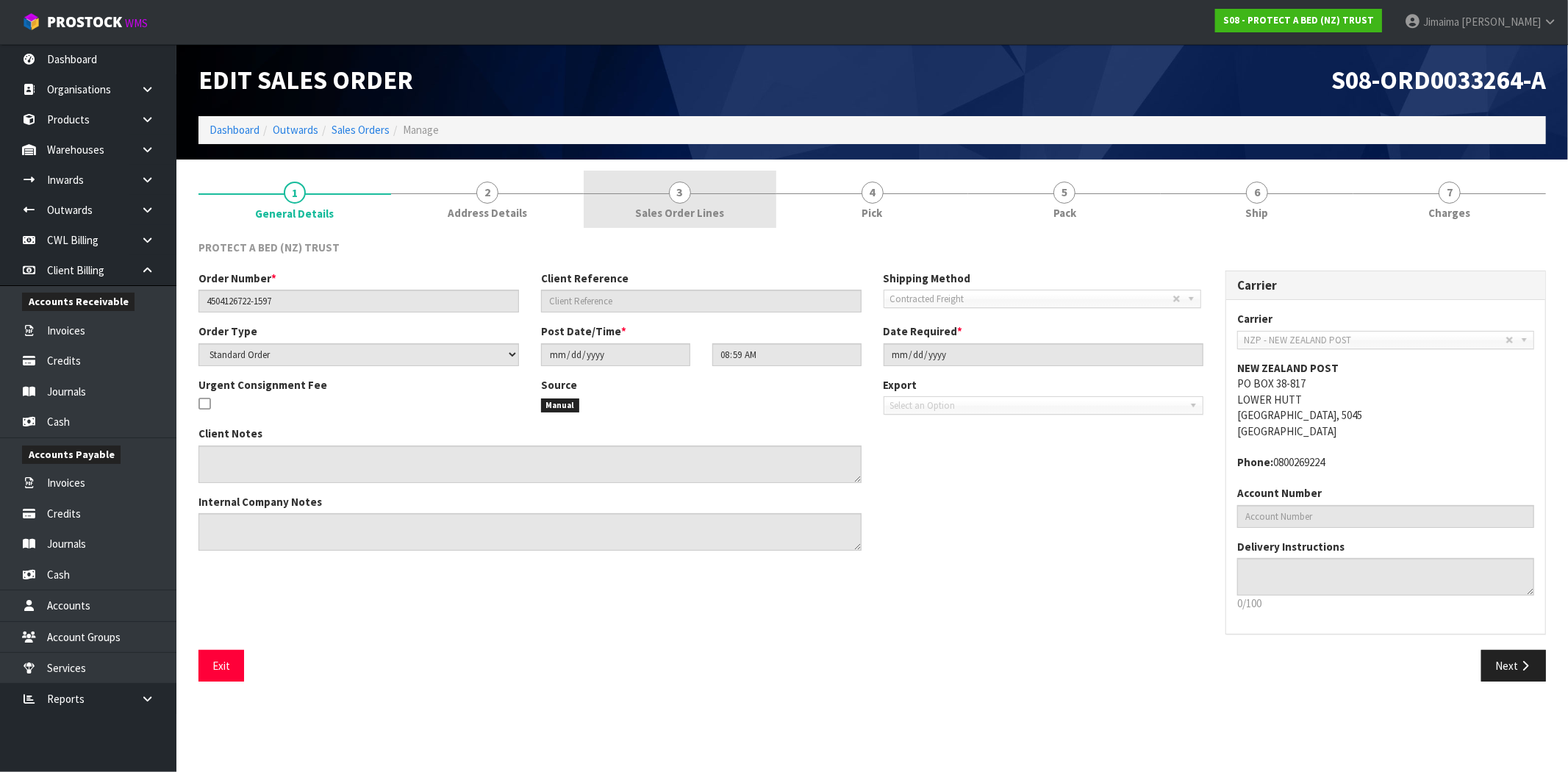
click at [710, 215] on span "Sales Order Lines" at bounding box center [679, 212] width 89 height 16
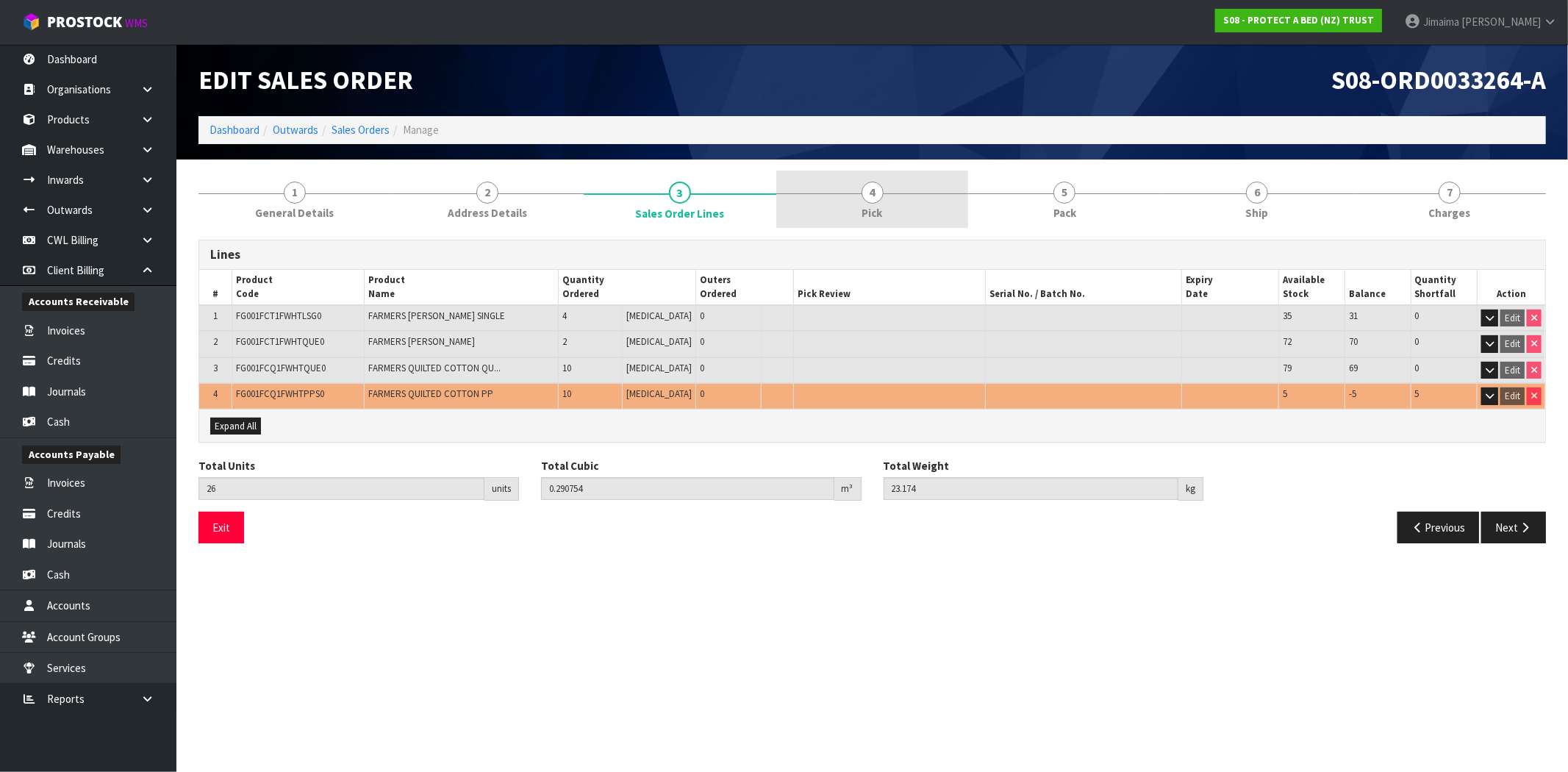
click at [876, 211] on span "Pick" at bounding box center [873, 212] width 20 height 16
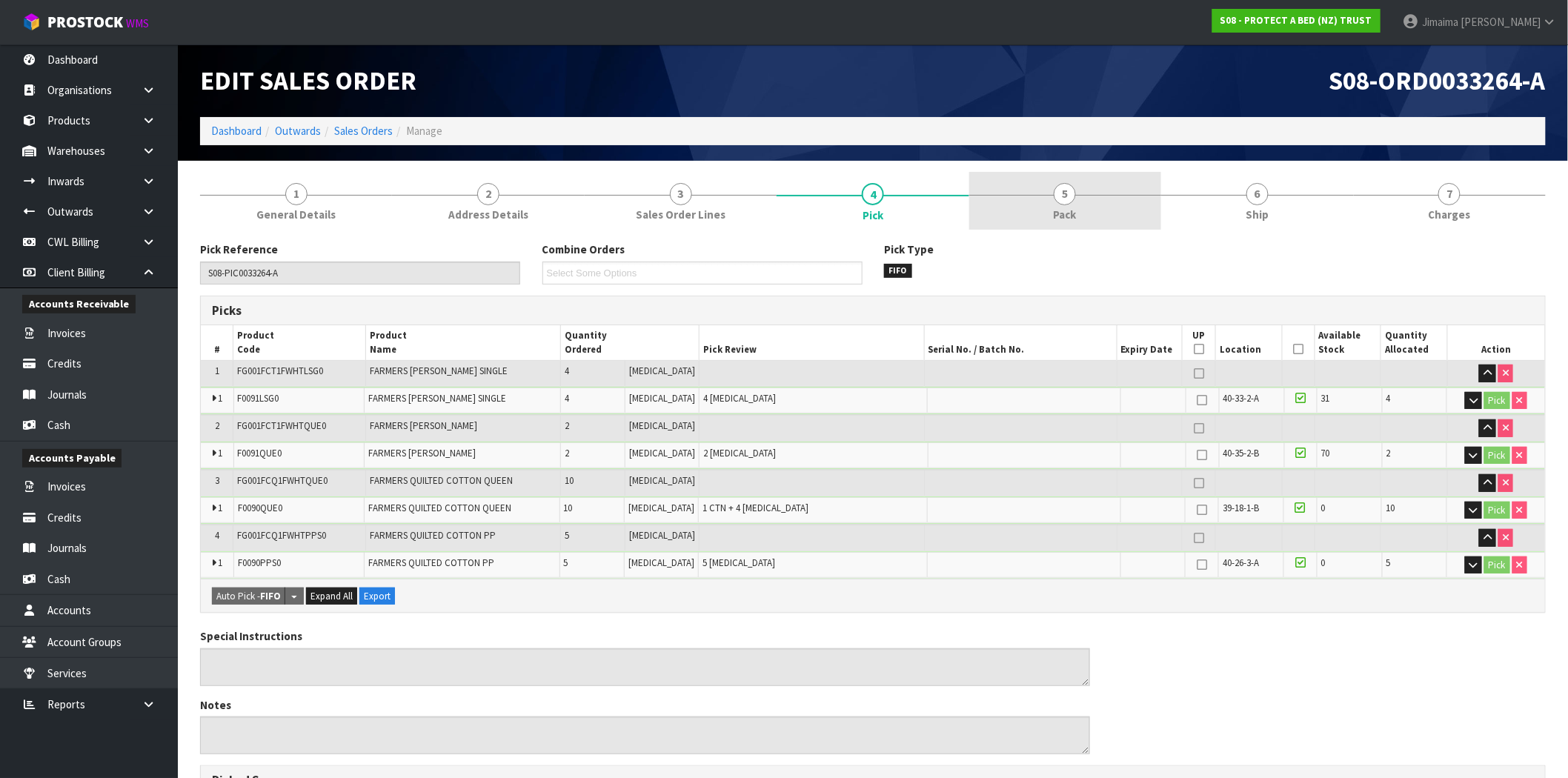
click at [1096, 201] on link "5 Pack" at bounding box center [1065, 201] width 192 height 58
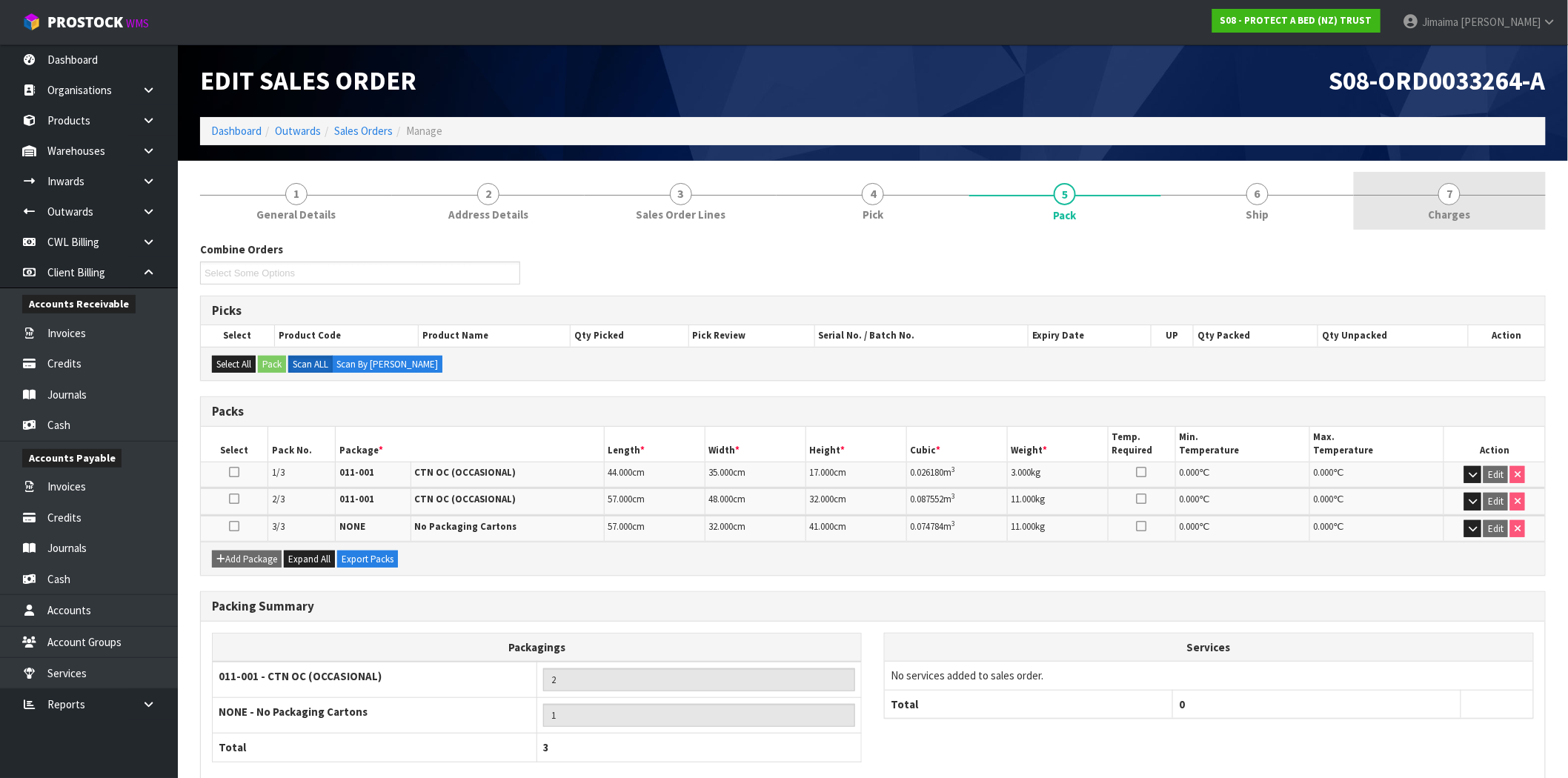
click at [1530, 208] on link "7 [GEOGRAPHIC_DATA]" at bounding box center [1449, 201] width 192 height 58
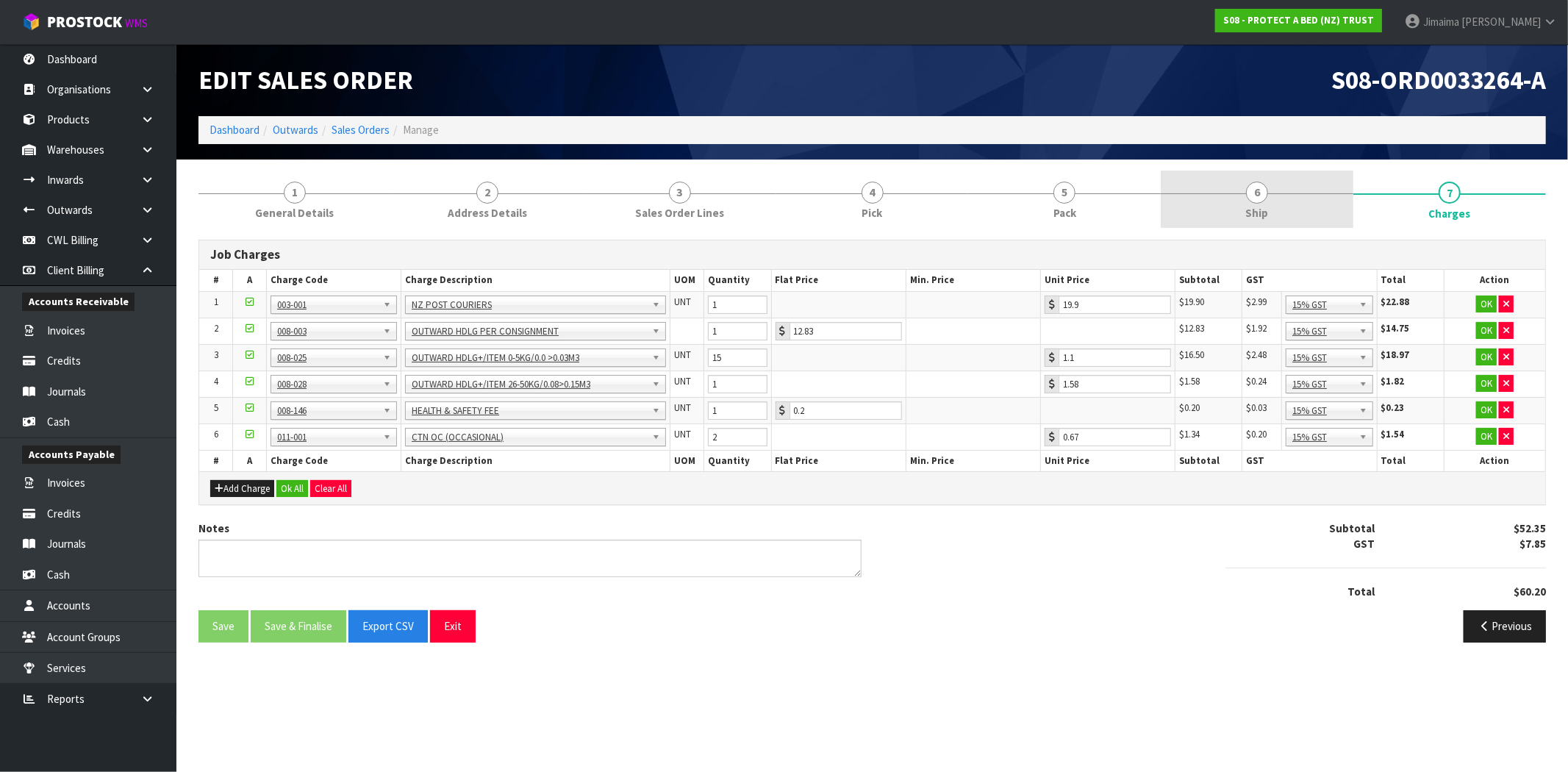
click at [1280, 199] on link "6 Ship" at bounding box center [1257, 199] width 193 height 58
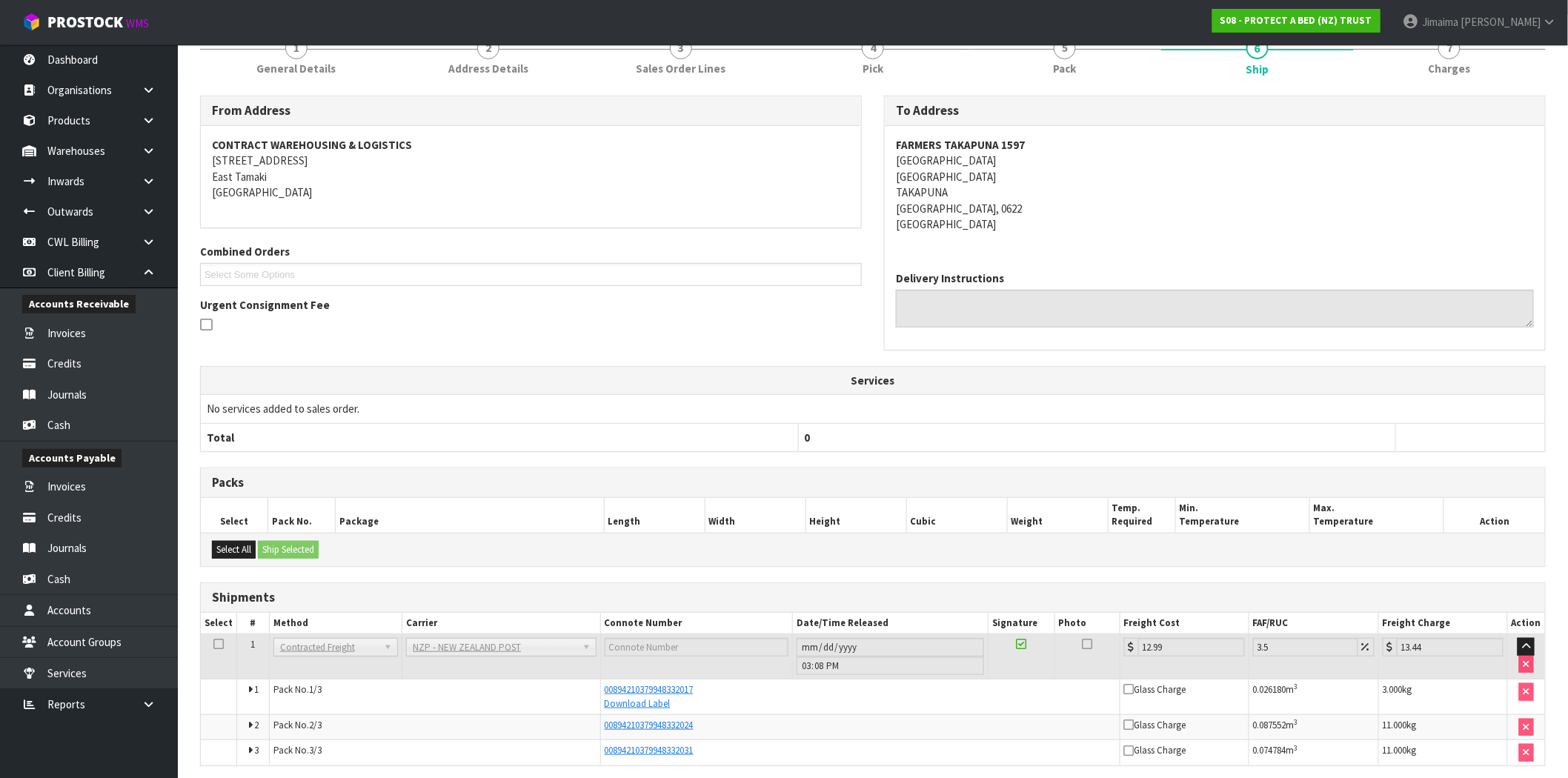
scroll to position [205, 0]
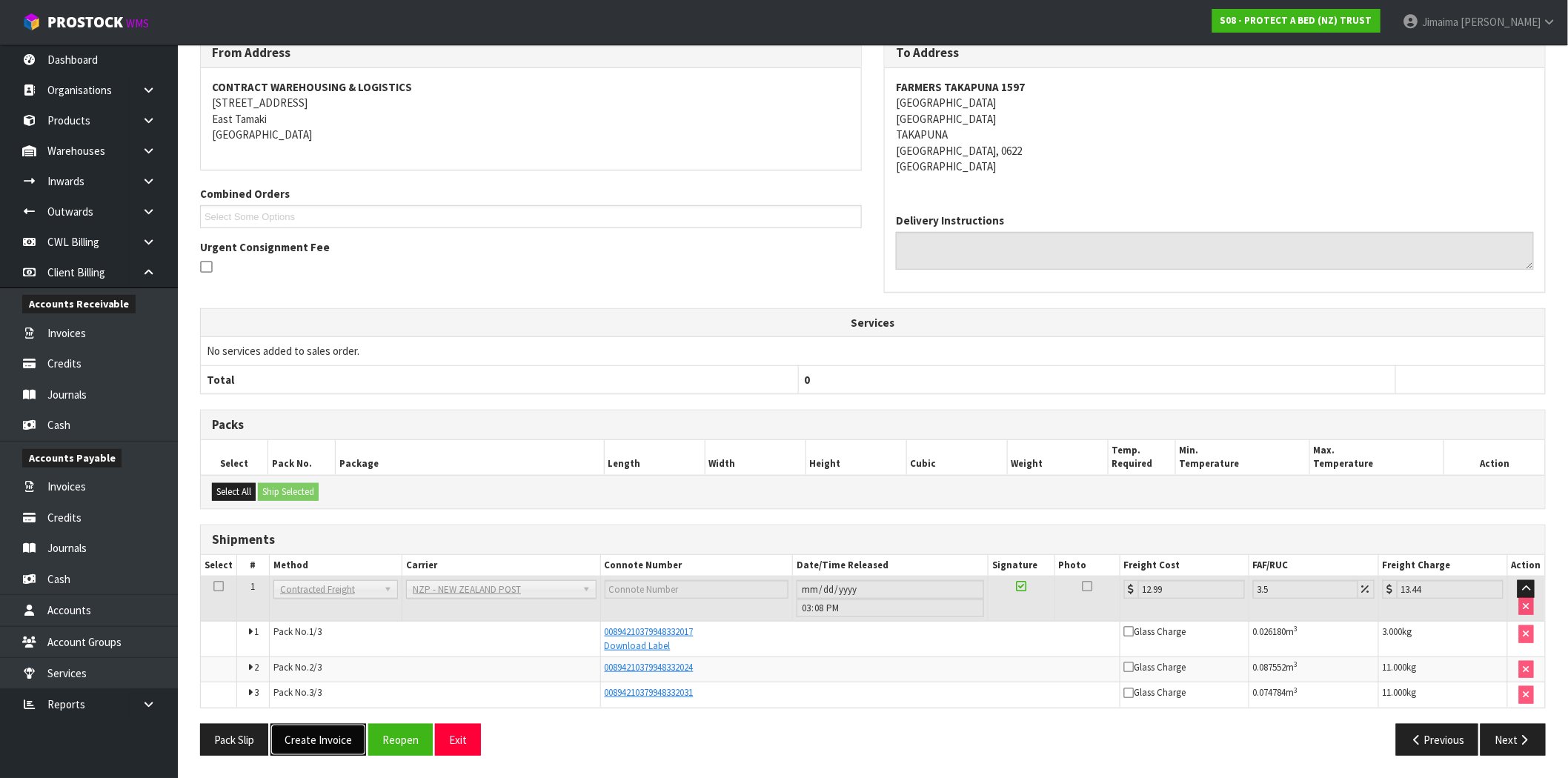
click at [307, 732] on button "Create Invoice" at bounding box center [318, 740] width 95 height 31
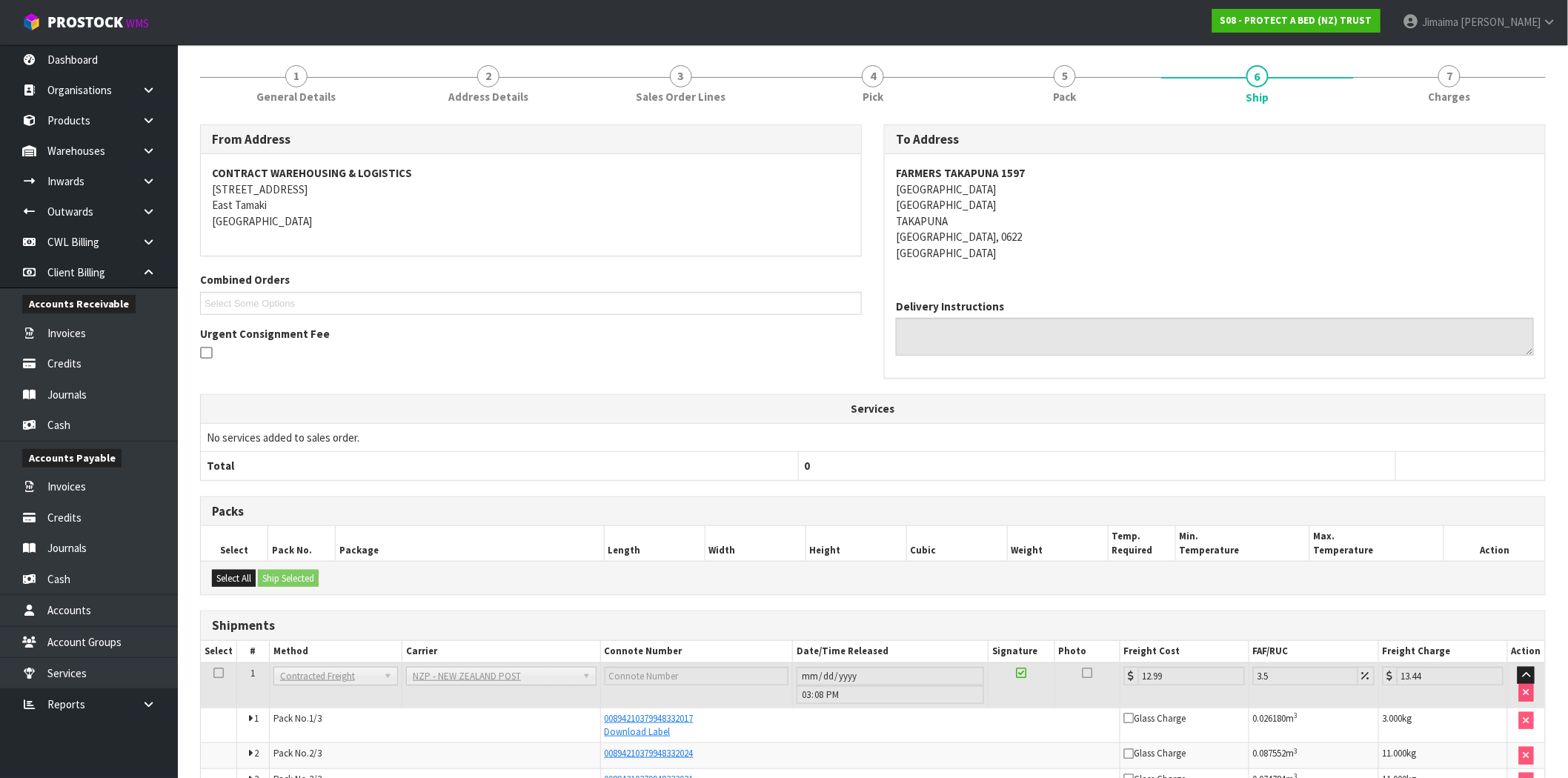
scroll to position [257, 0]
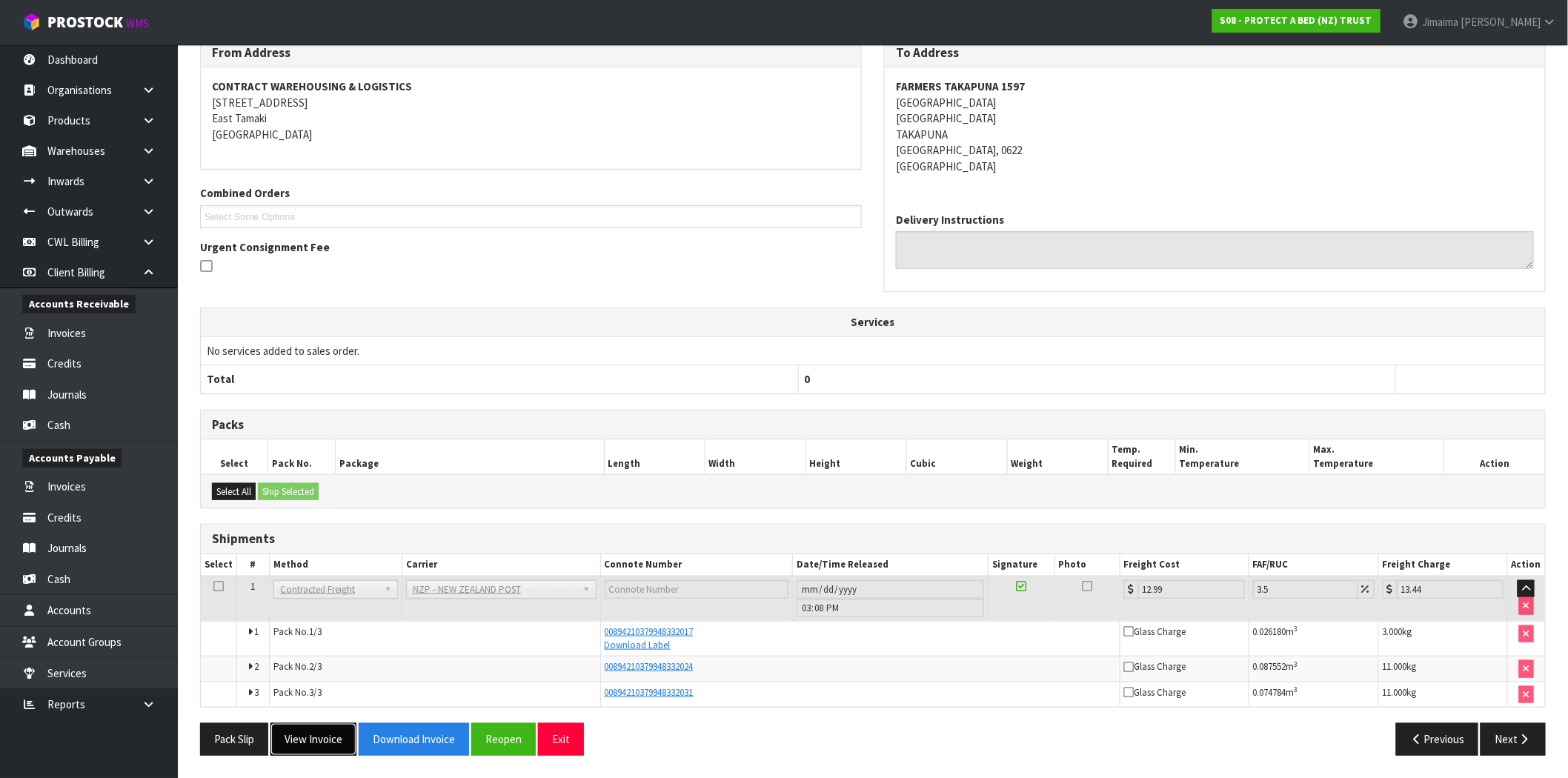
click at [322, 743] on button "View Invoice" at bounding box center [313, 739] width 86 height 31
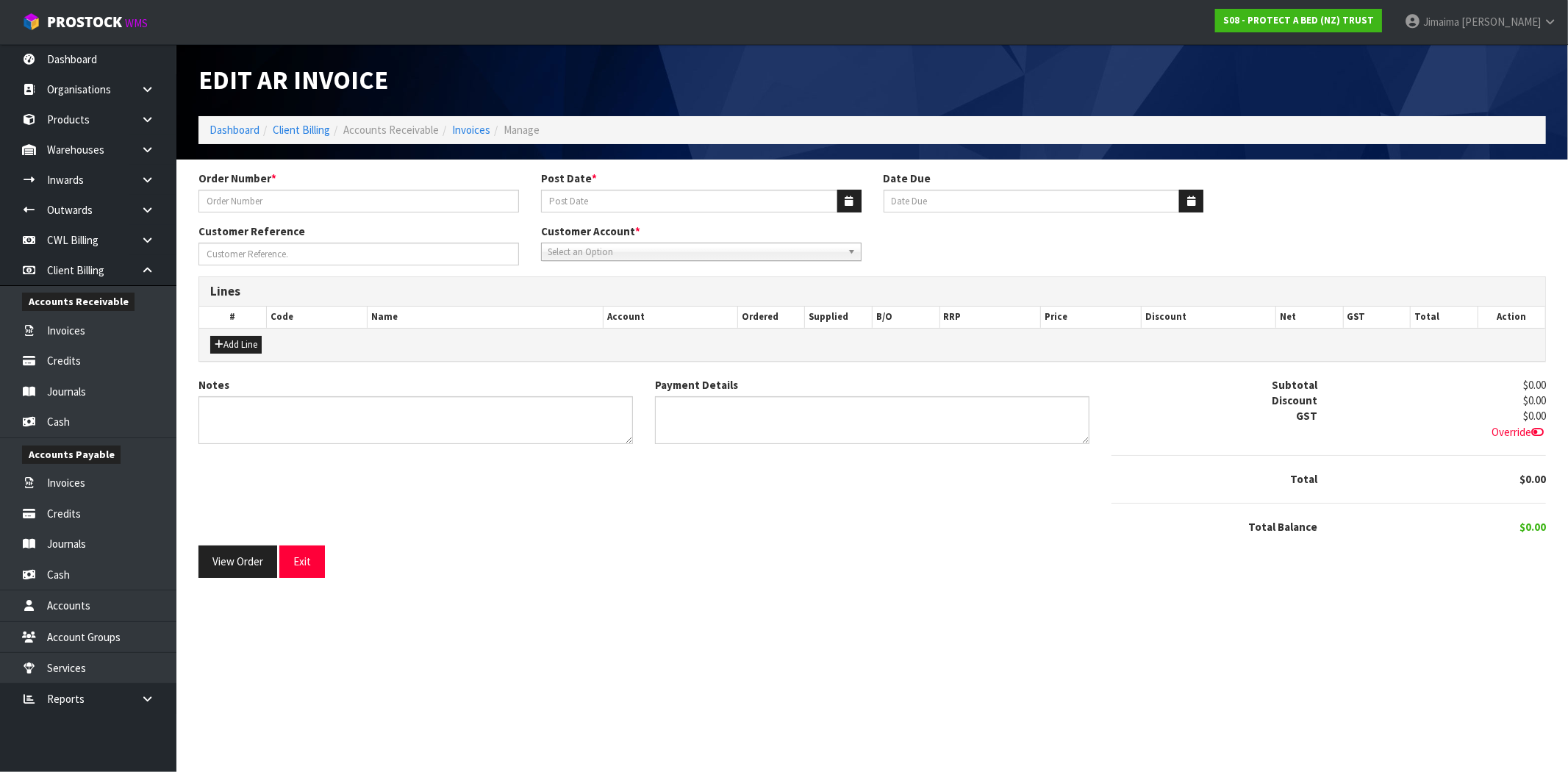
type input "4504126722-1597"
type input "[DATE]"
type input "20/10/2025"
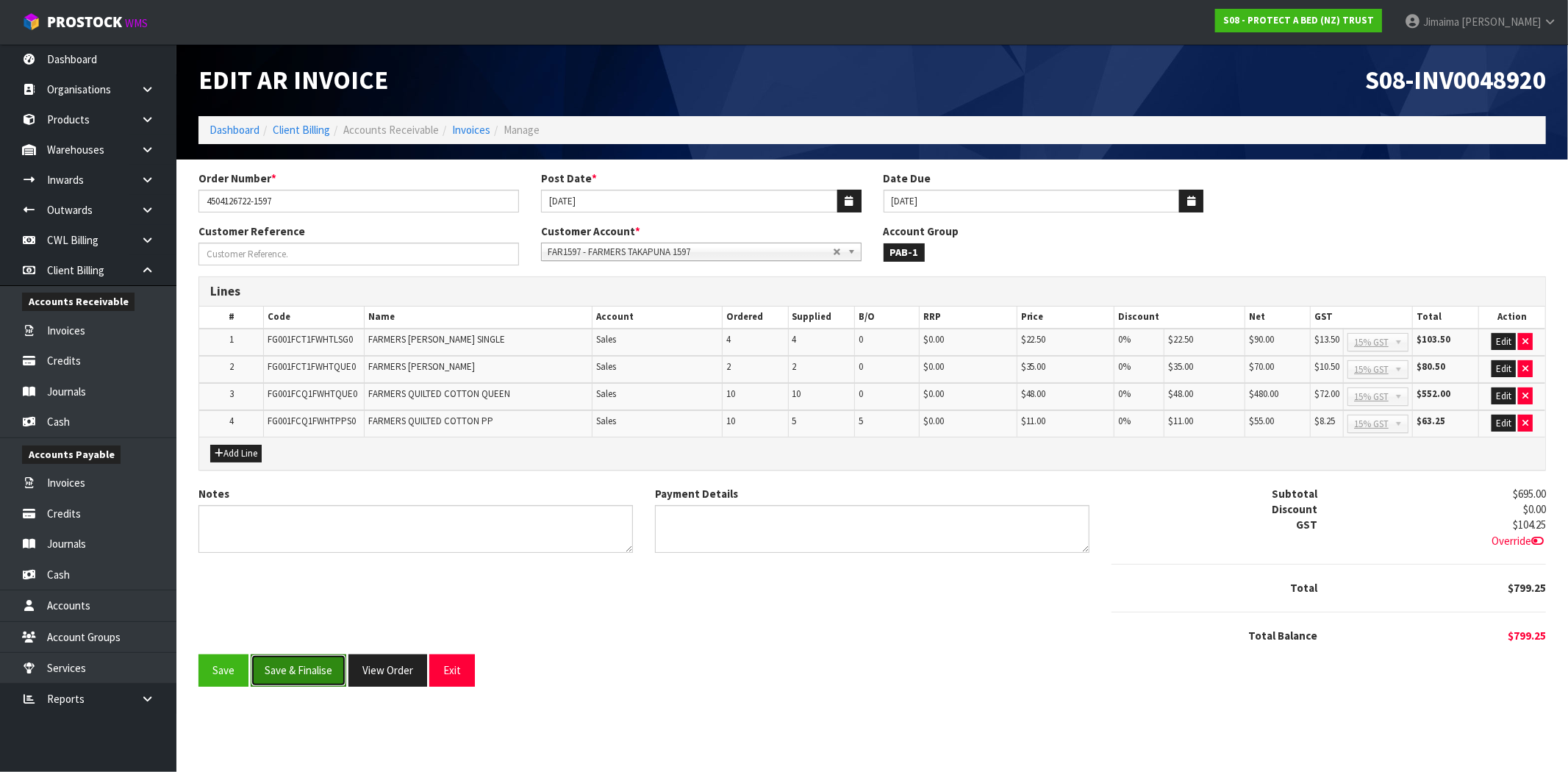
click at [310, 673] on button "Save & Finalise" at bounding box center [299, 670] width 96 height 31
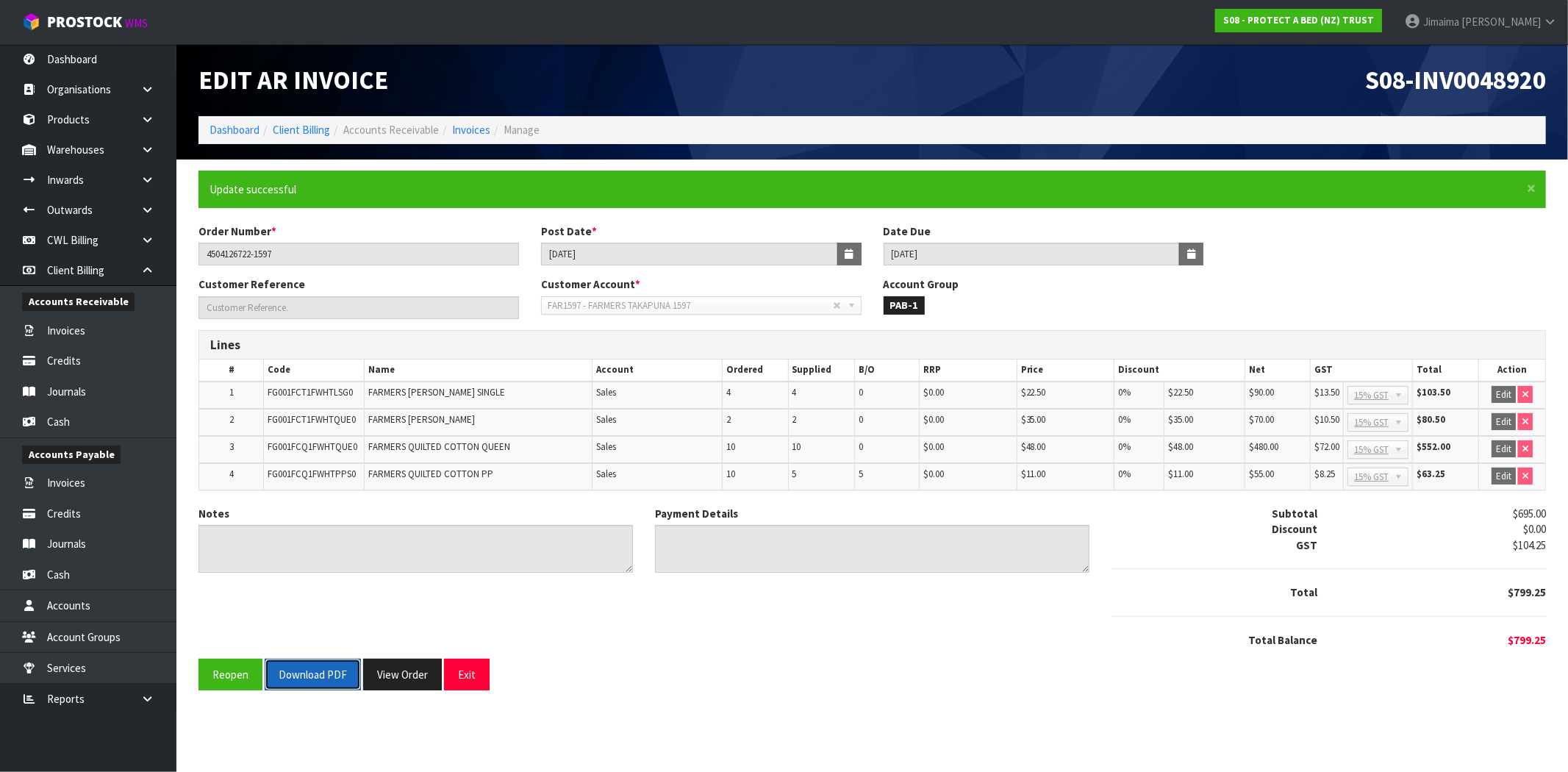
click at [333, 676] on button "Download PDF" at bounding box center [312, 675] width 96 height 31
click at [397, 676] on button "View Order" at bounding box center [402, 675] width 79 height 31
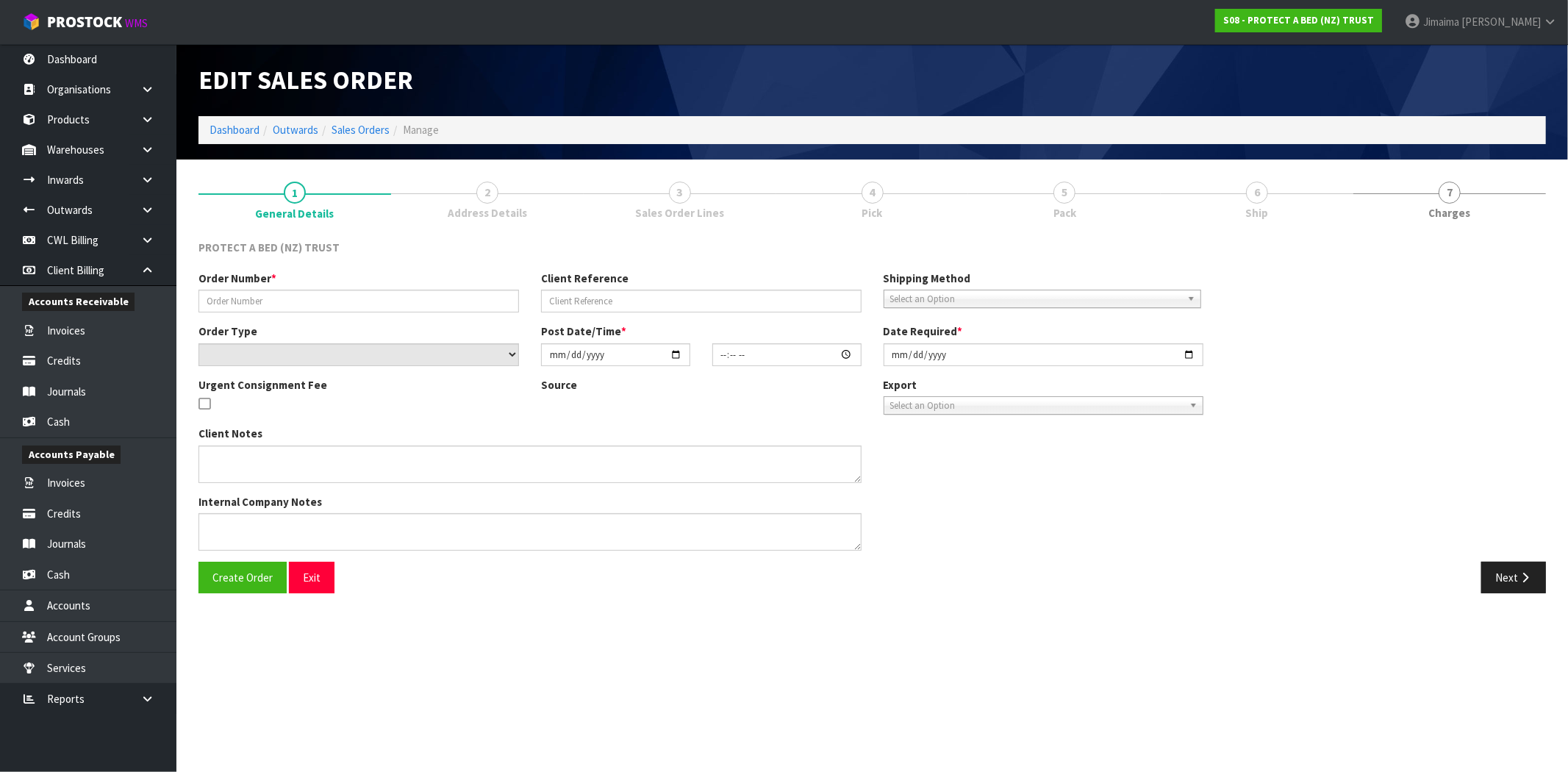
type input "4504126722-1597"
select select "number:0"
type input "2025-09-08"
type input "08:59:00.000"
type input "[DATE]"
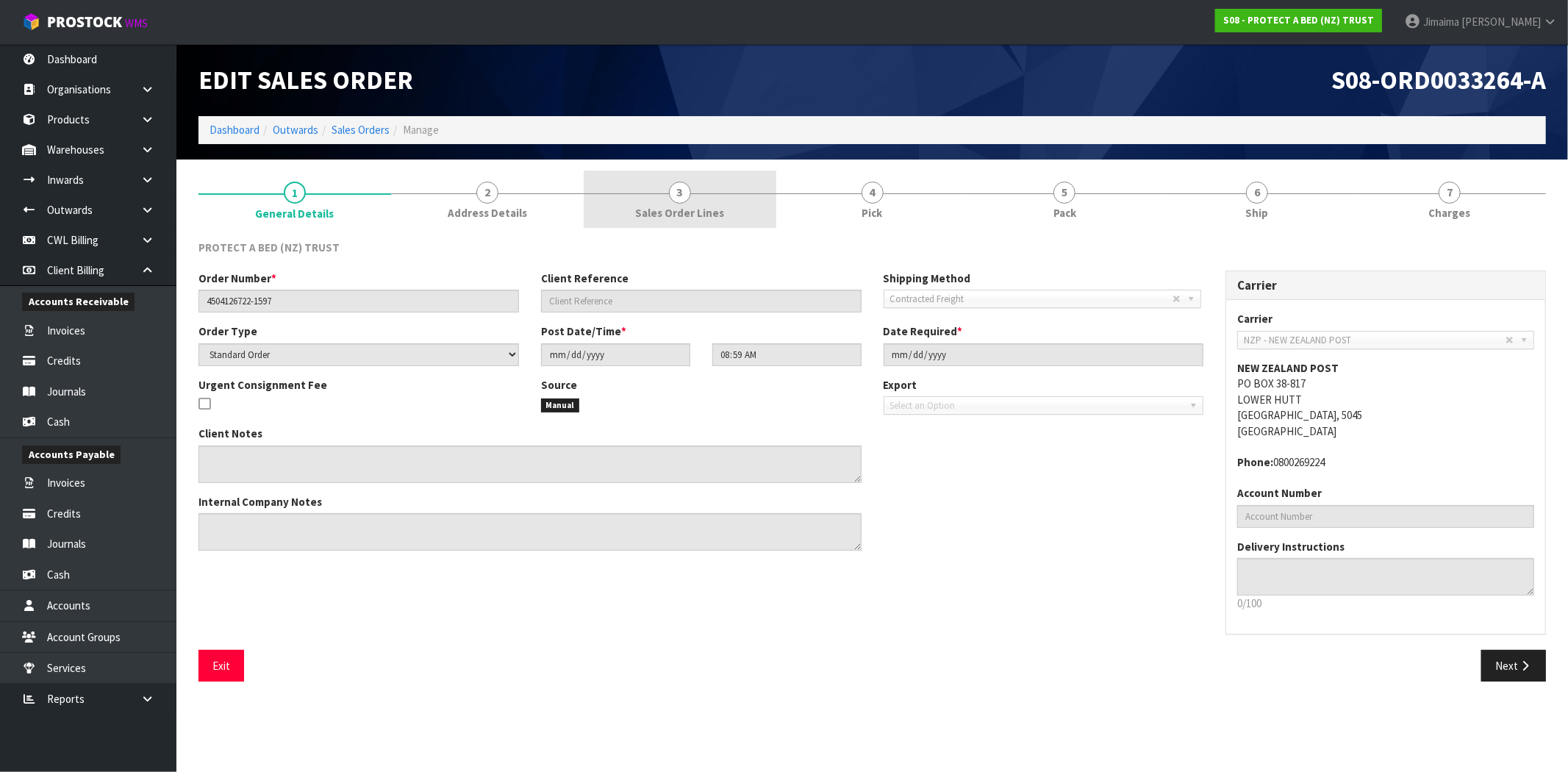
drag, startPoint x: 699, startPoint y: 178, endPoint x: 712, endPoint y: 173, distance: 13.9
click at [700, 177] on link "3 Sales Order Lines" at bounding box center [680, 199] width 193 height 58
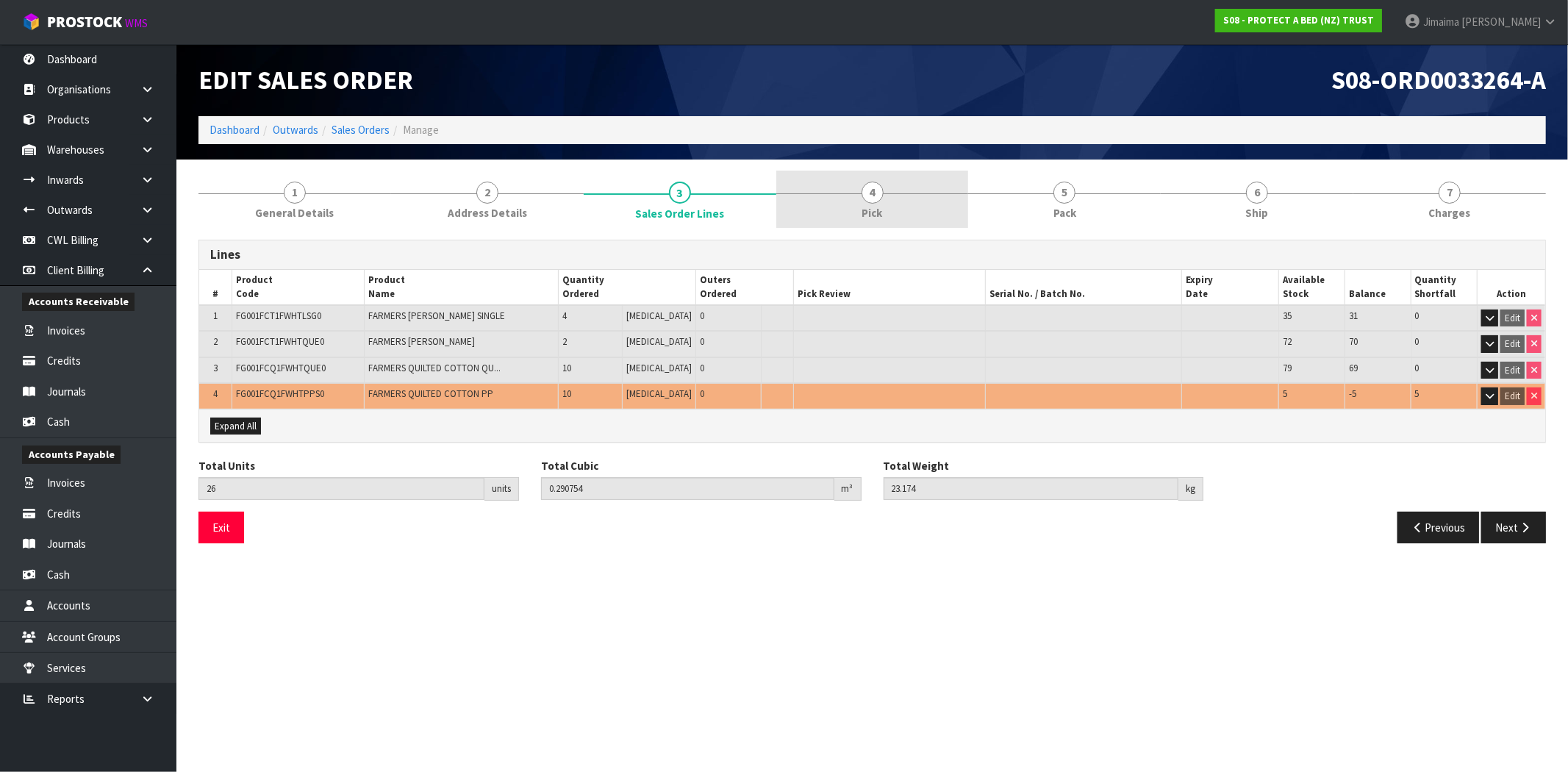
drag, startPoint x: 805, startPoint y: 176, endPoint x: 923, endPoint y: 177, distance: 118.0
click at [809, 176] on link "4 Pick" at bounding box center [873, 199] width 193 height 58
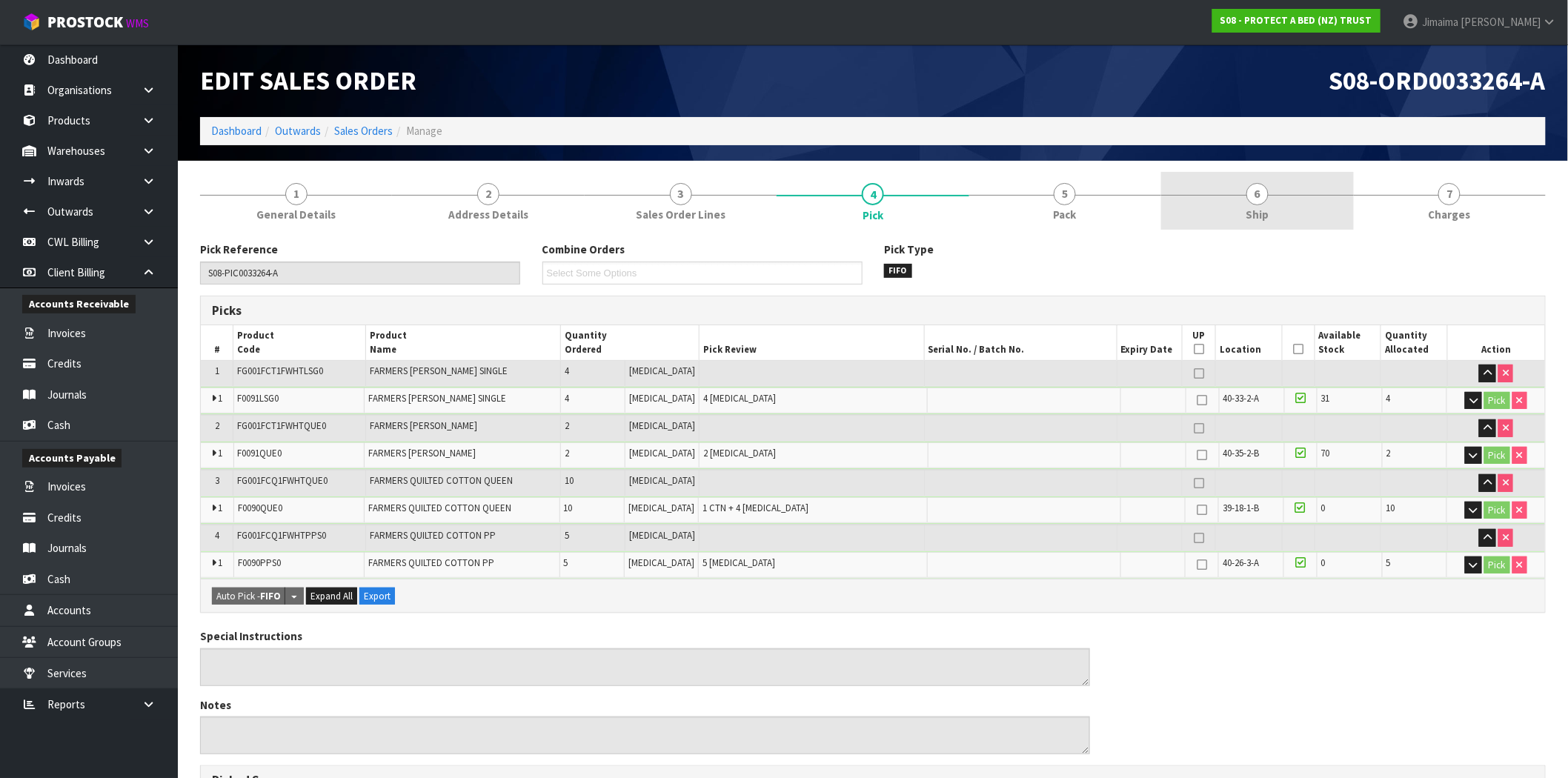
drag, startPoint x: 956, startPoint y: 180, endPoint x: 1289, endPoint y: 198, distance: 333.5
click at [957, 180] on link "4 Pick" at bounding box center [872, 202] width 192 height 59
drag, startPoint x: 1114, startPoint y: 194, endPoint x: 1580, endPoint y: 194, distance: 466.0
click at [1116, 194] on link "5 Pack" at bounding box center [1065, 201] width 192 height 58
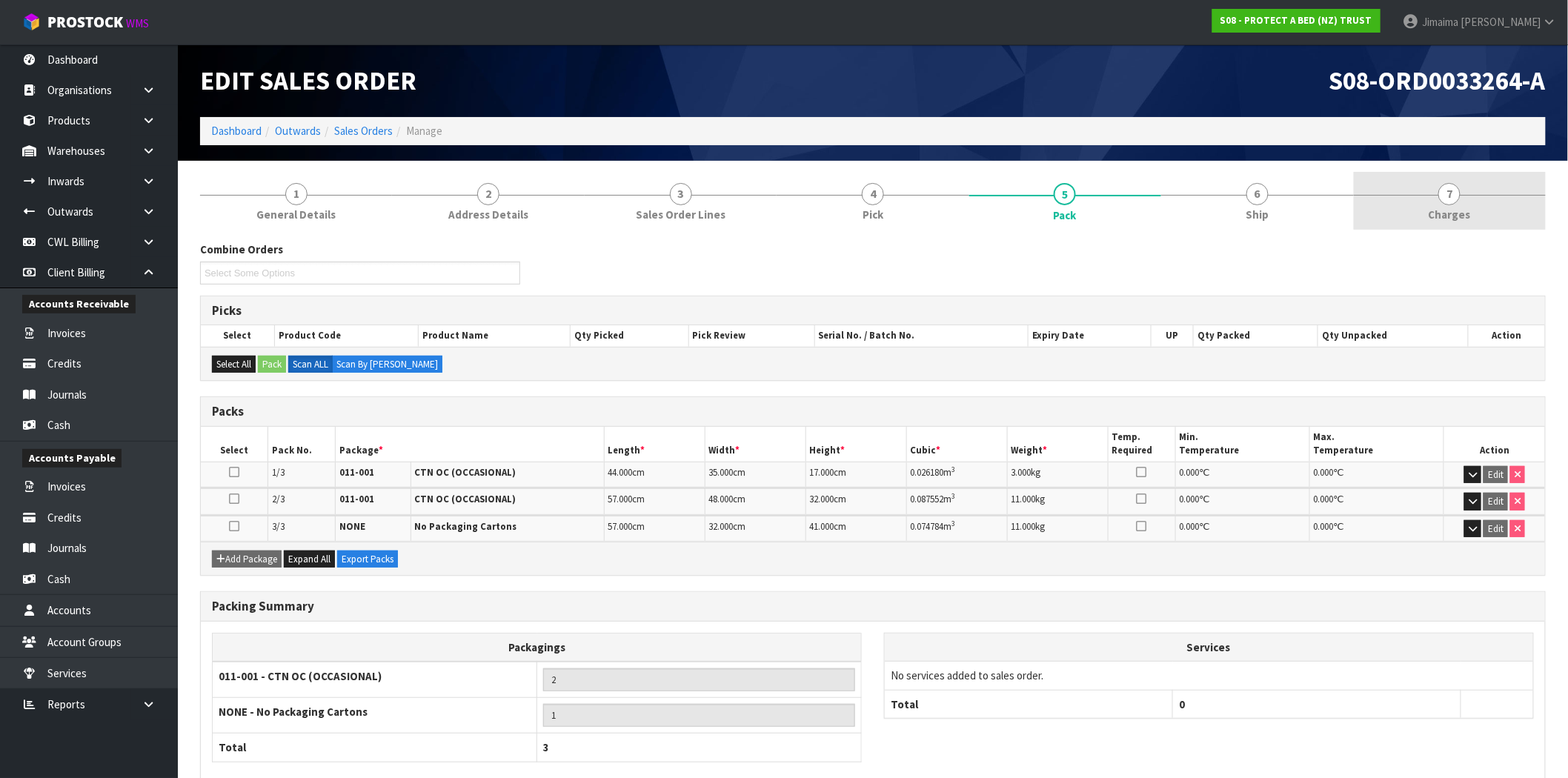
click at [1454, 203] on span "7" at bounding box center [1449, 194] width 22 height 22
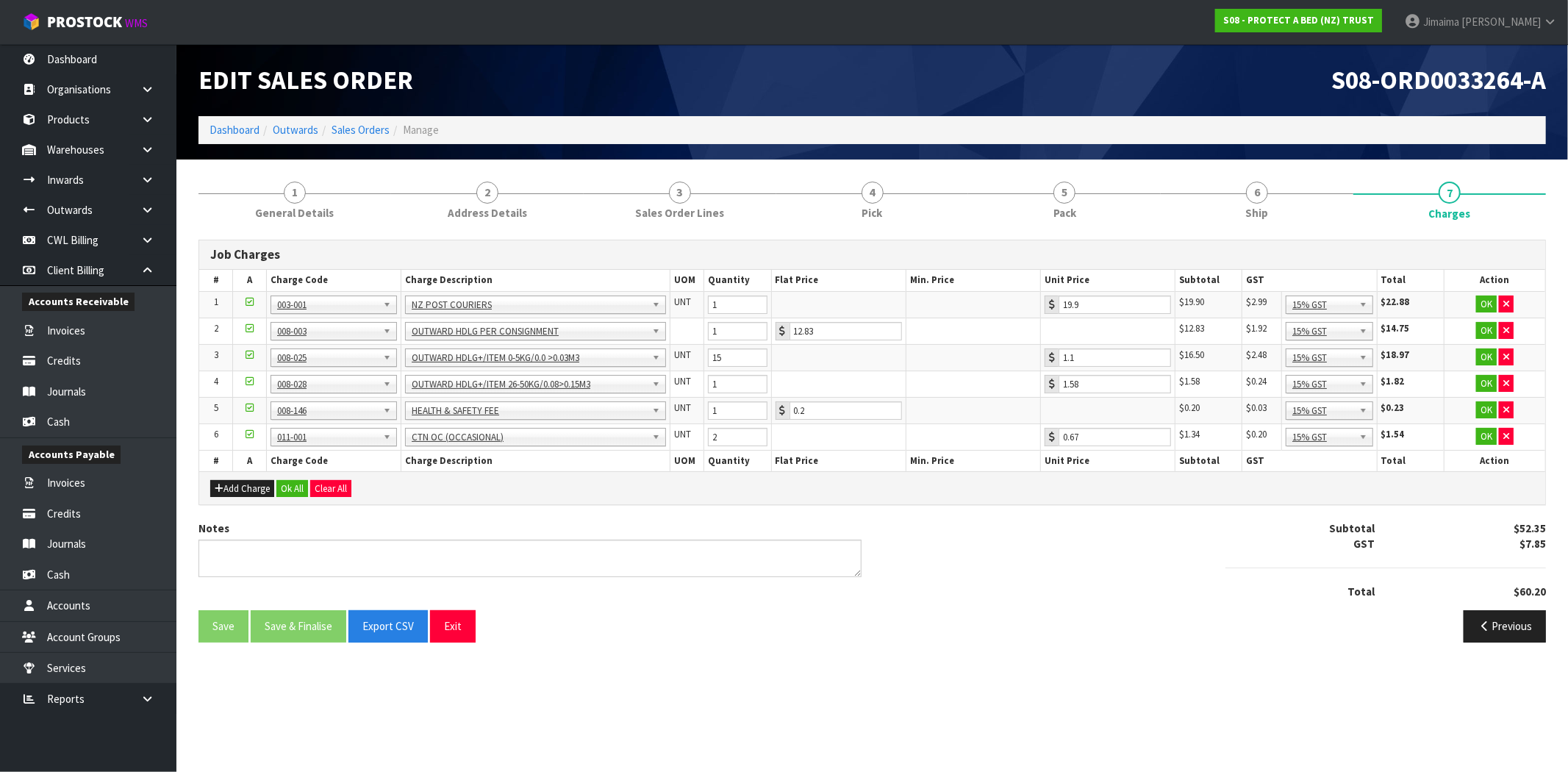
click at [296, 478] on div "Add Charge Ok All Clear All" at bounding box center [872, 488] width 1346 height 33
click at [294, 485] on button "Ok All" at bounding box center [292, 488] width 31 height 17
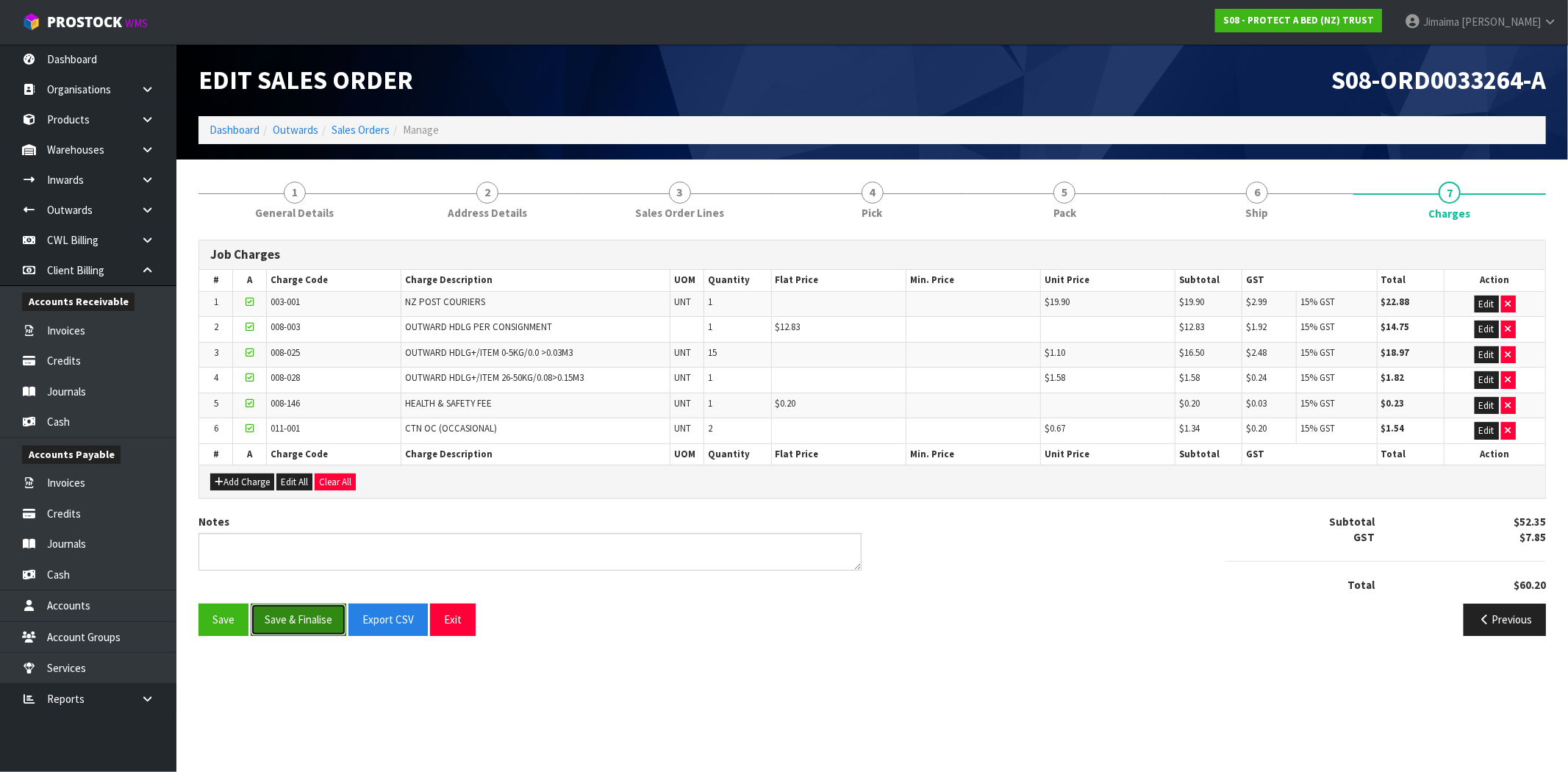
click at [314, 619] on button "Save & Finalise" at bounding box center [299, 619] width 96 height 31
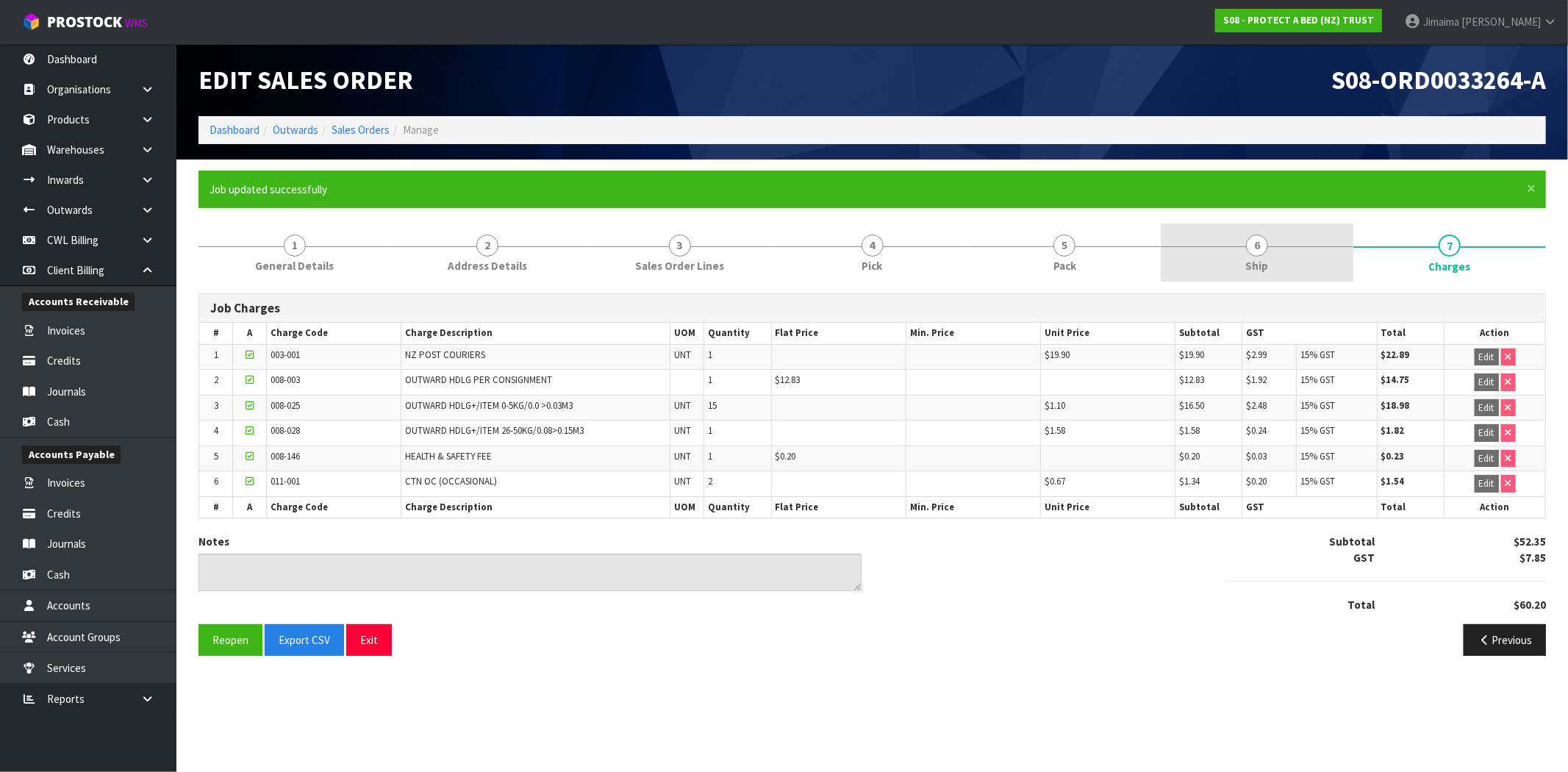
click at [1276, 263] on link "6 Ship" at bounding box center [1257, 252] width 193 height 58
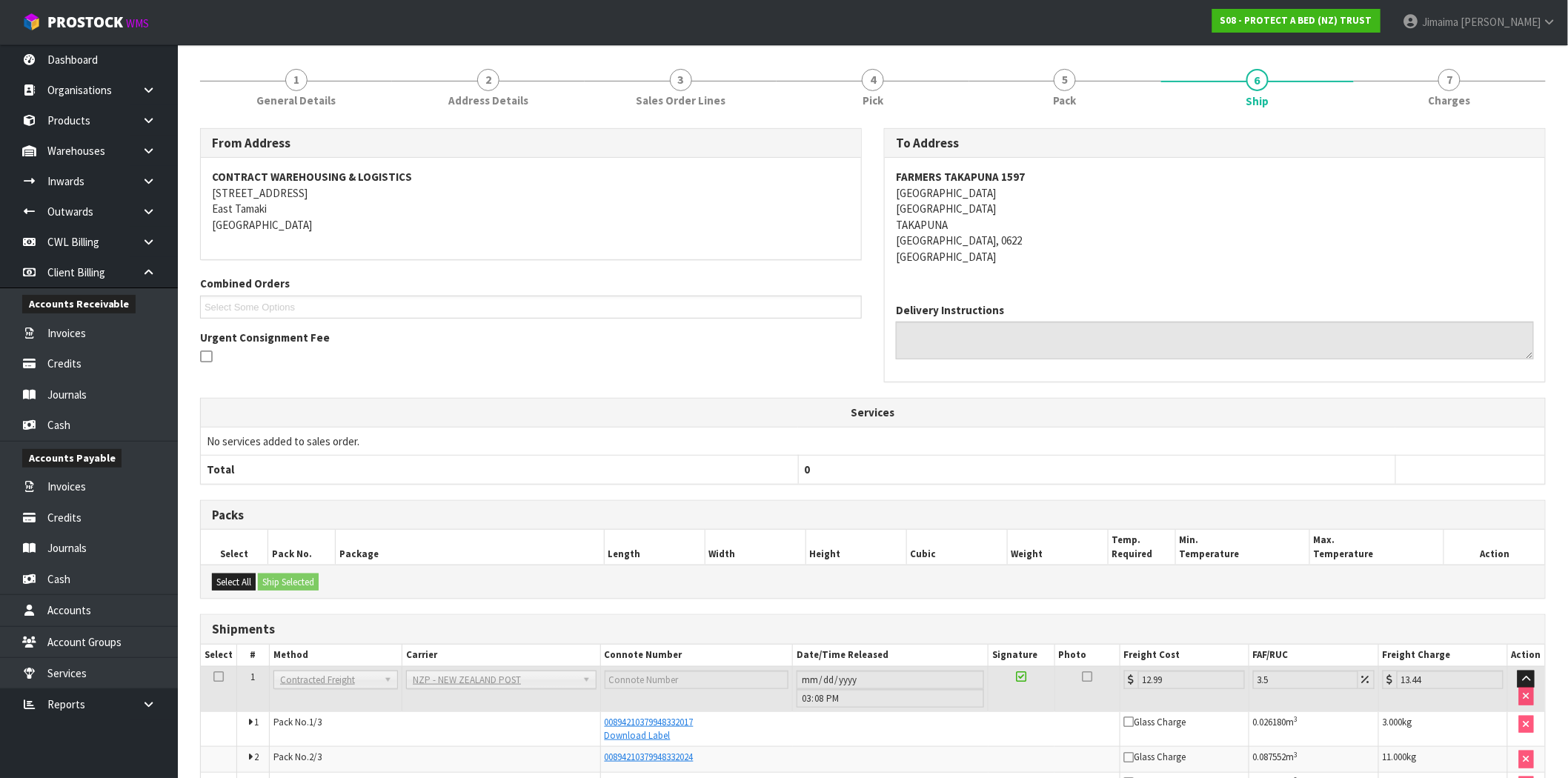
scroll to position [257, 0]
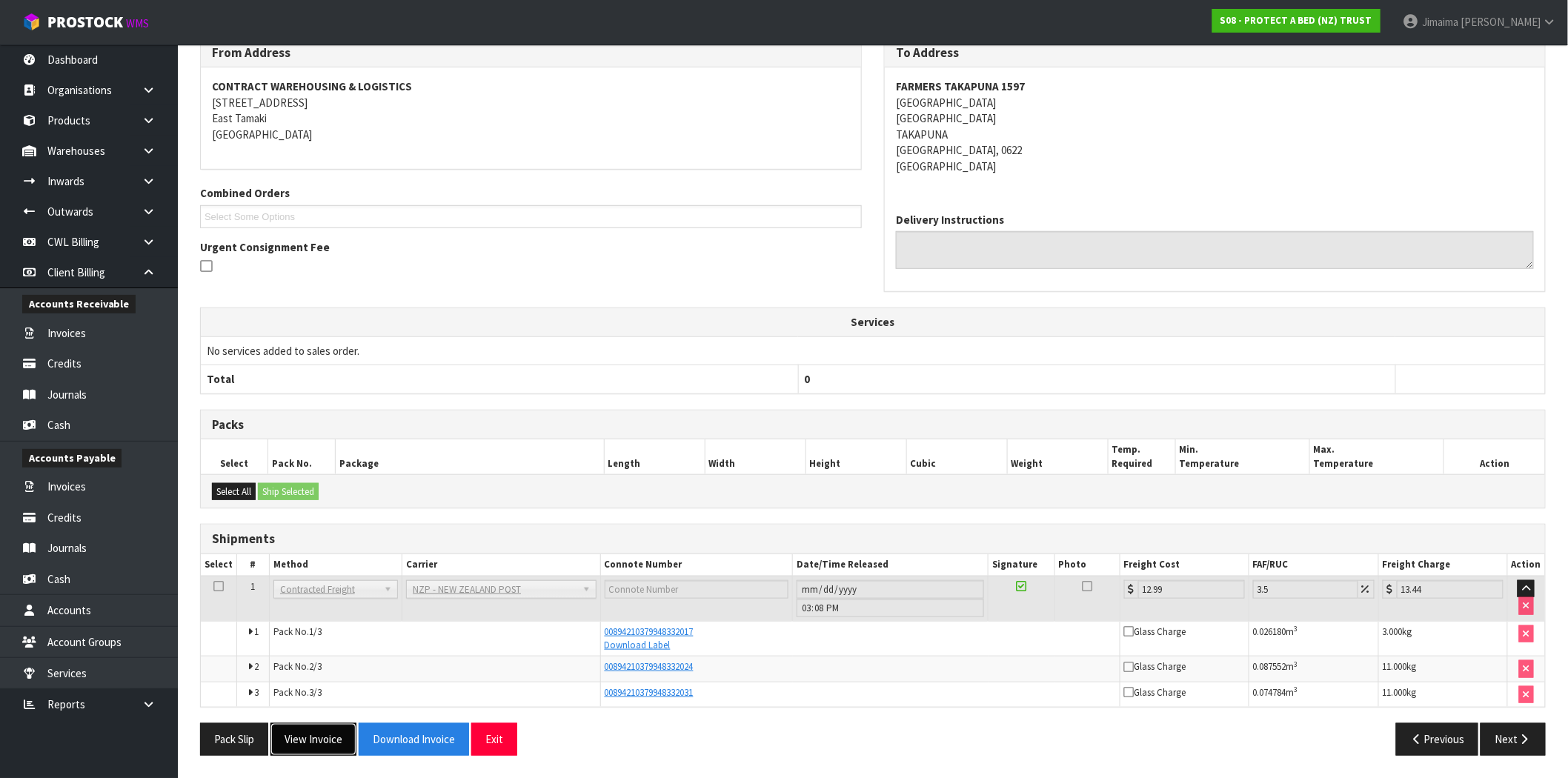
click at [327, 747] on button "View Invoice" at bounding box center [313, 739] width 86 height 31
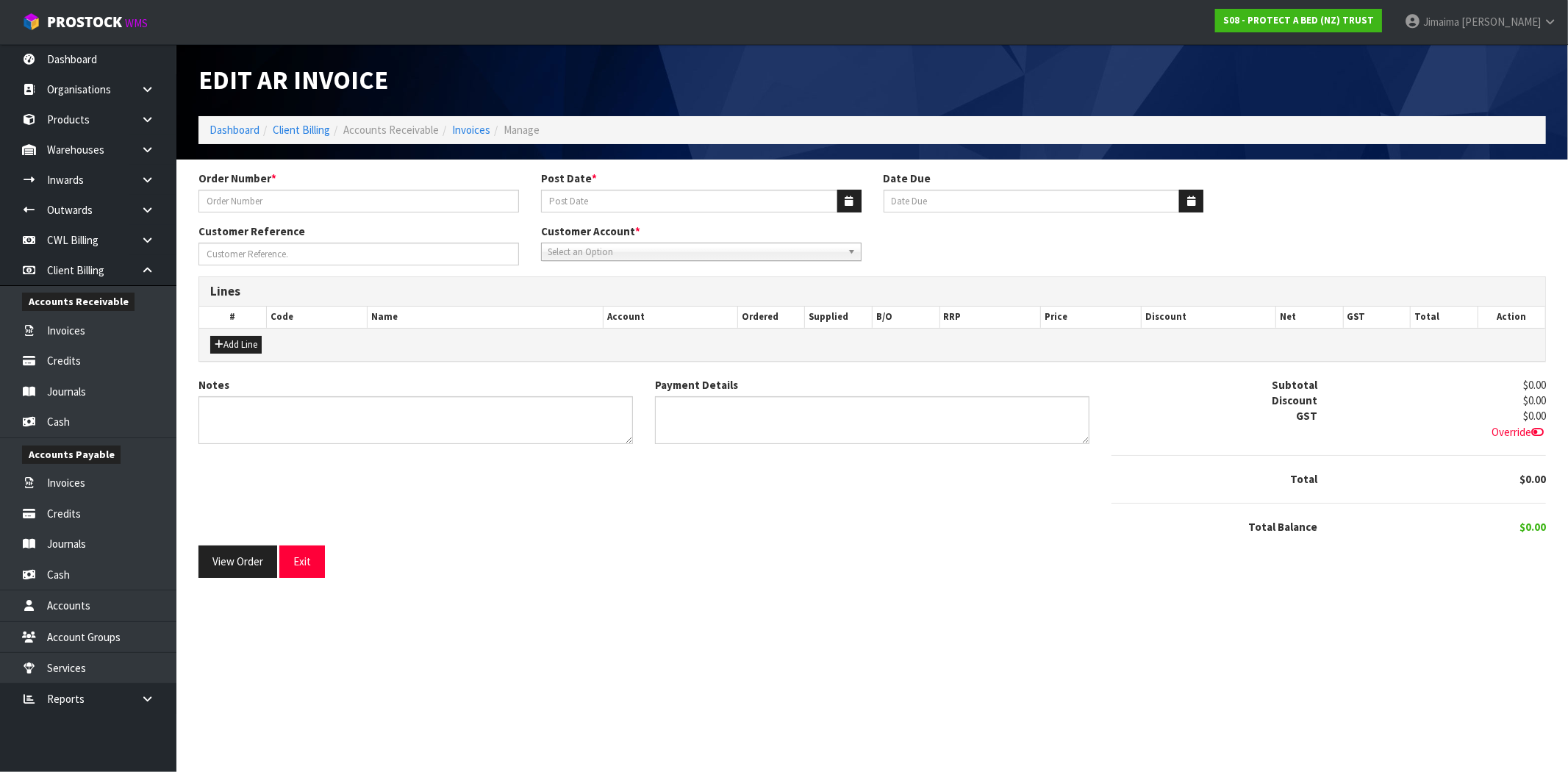
type input "4504126722-1597"
type input "[DATE]"
type input "20/10/2025"
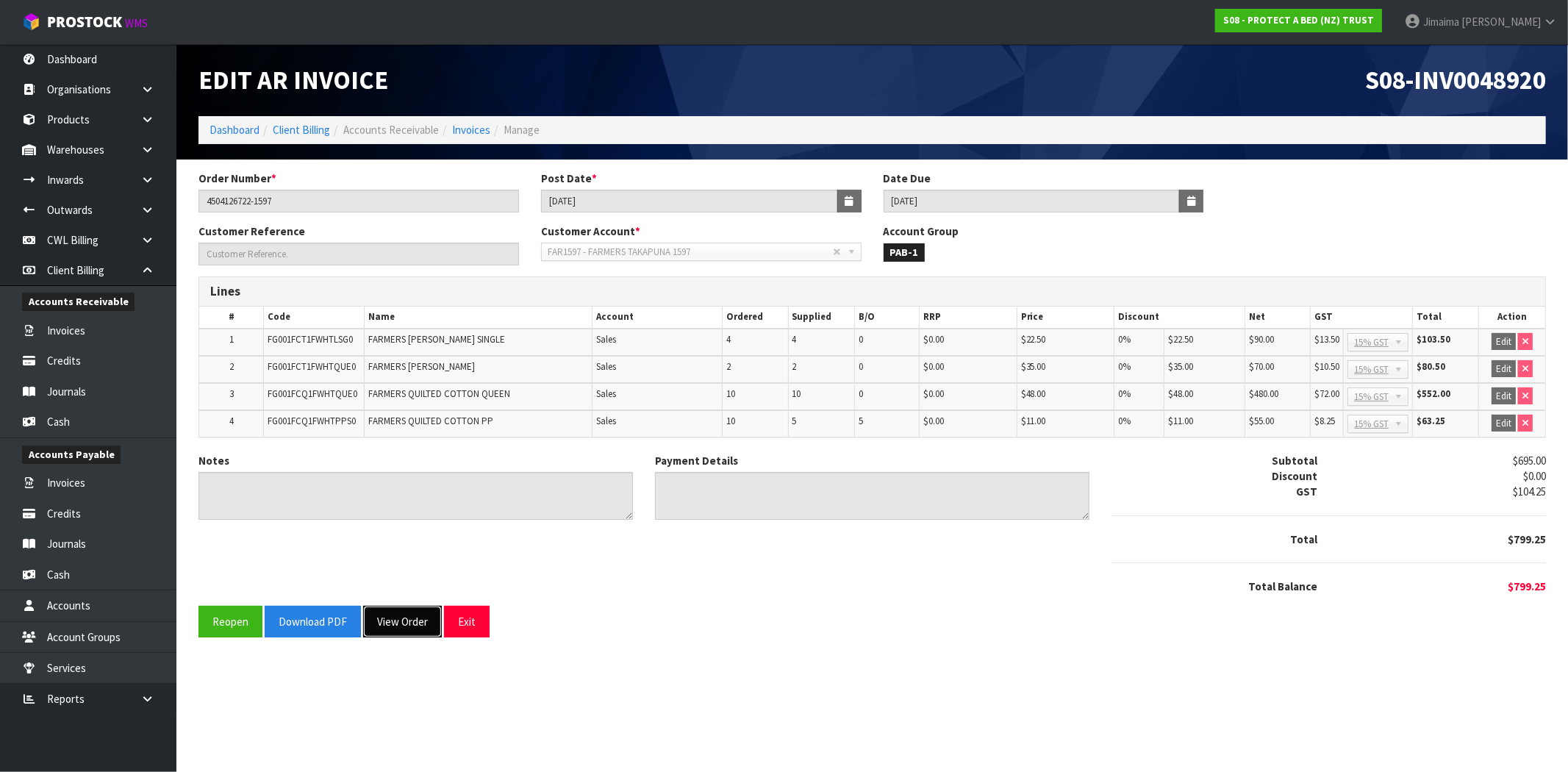
click at [420, 625] on button "View Order" at bounding box center [402, 621] width 79 height 31
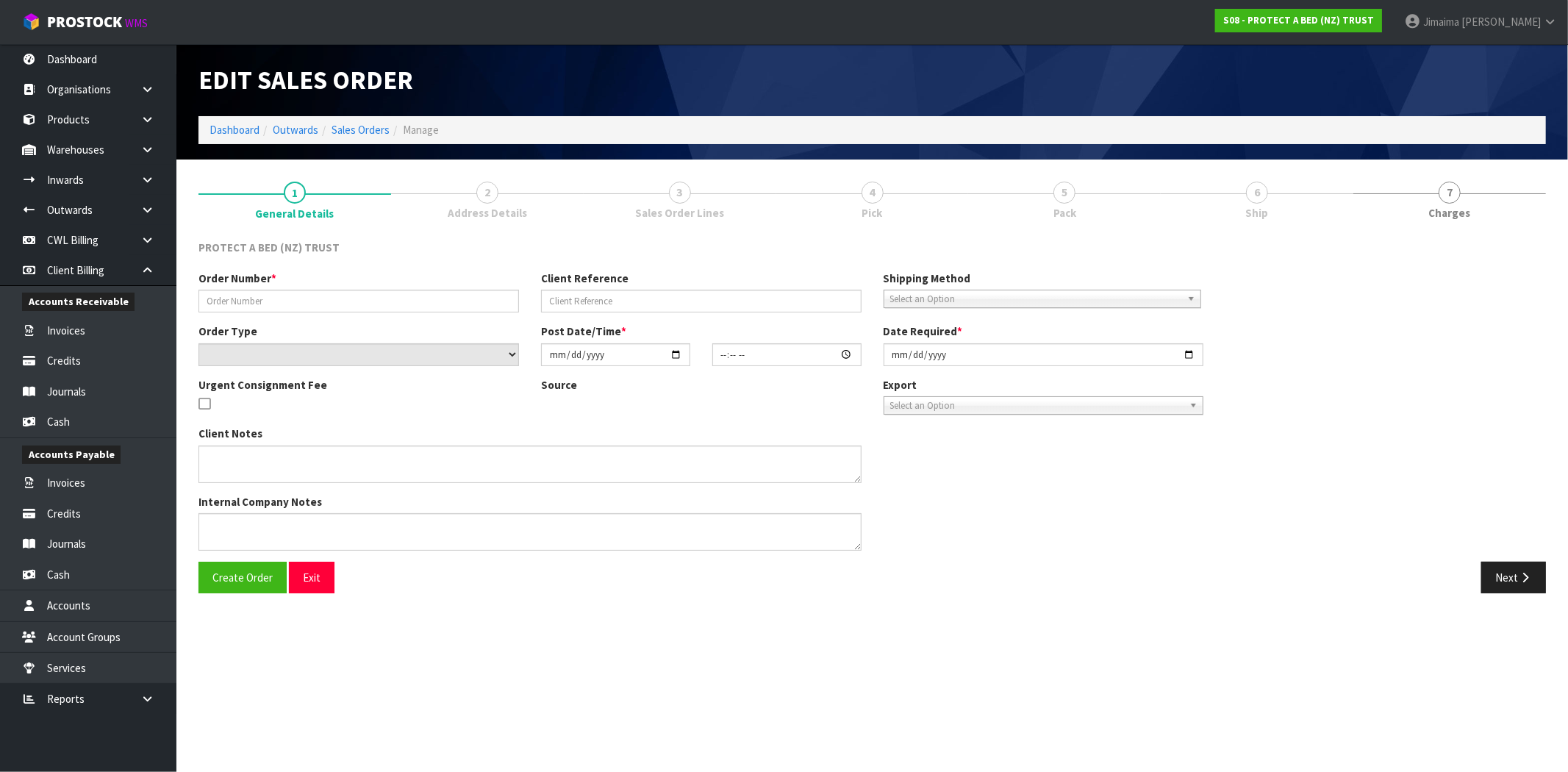
type input "4504126722-1597"
select select "number:0"
type input "2025-09-08"
type input "08:59:00.000"
type input "[DATE]"
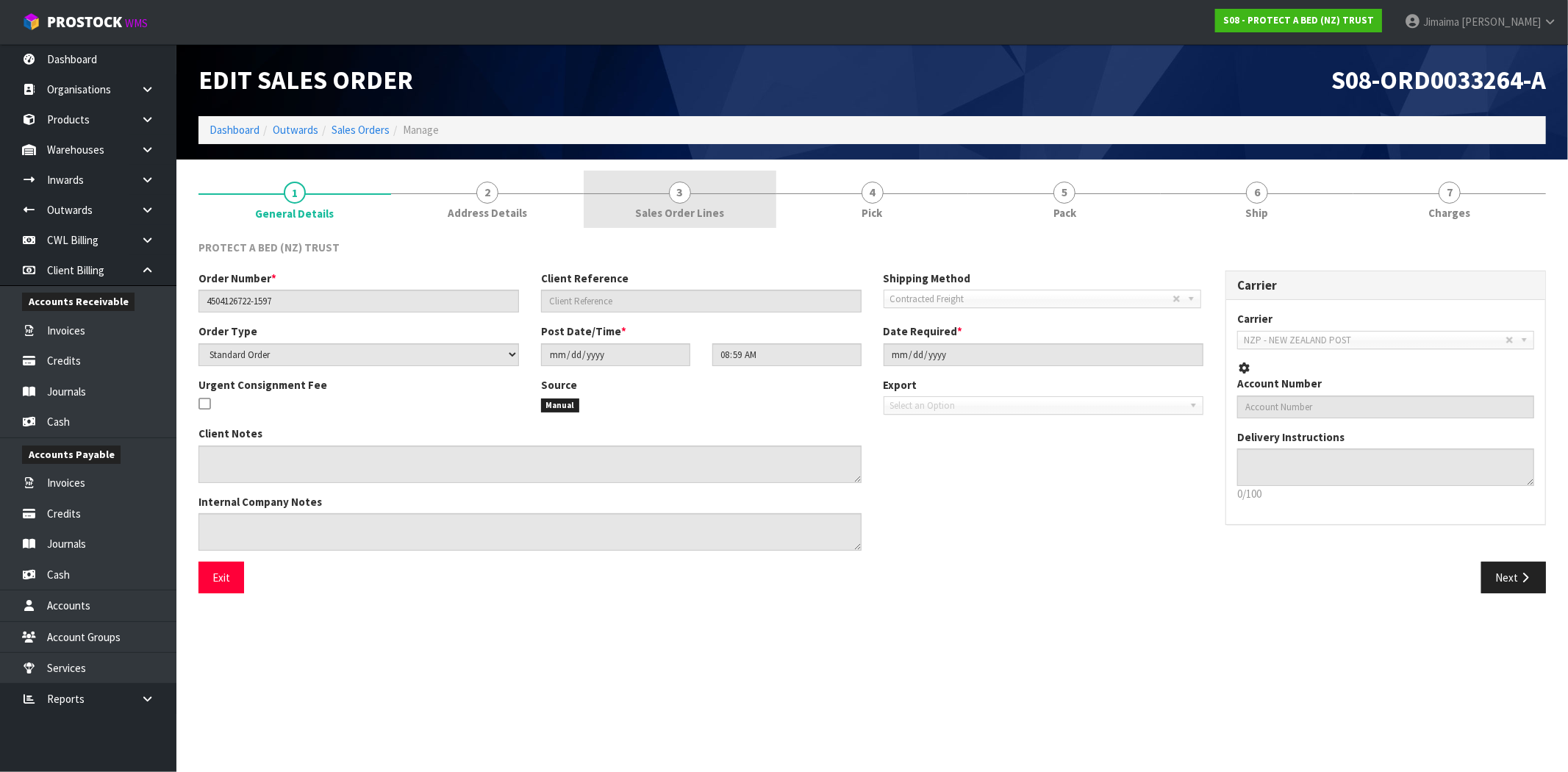
click at [689, 195] on span "3" at bounding box center [680, 193] width 22 height 22
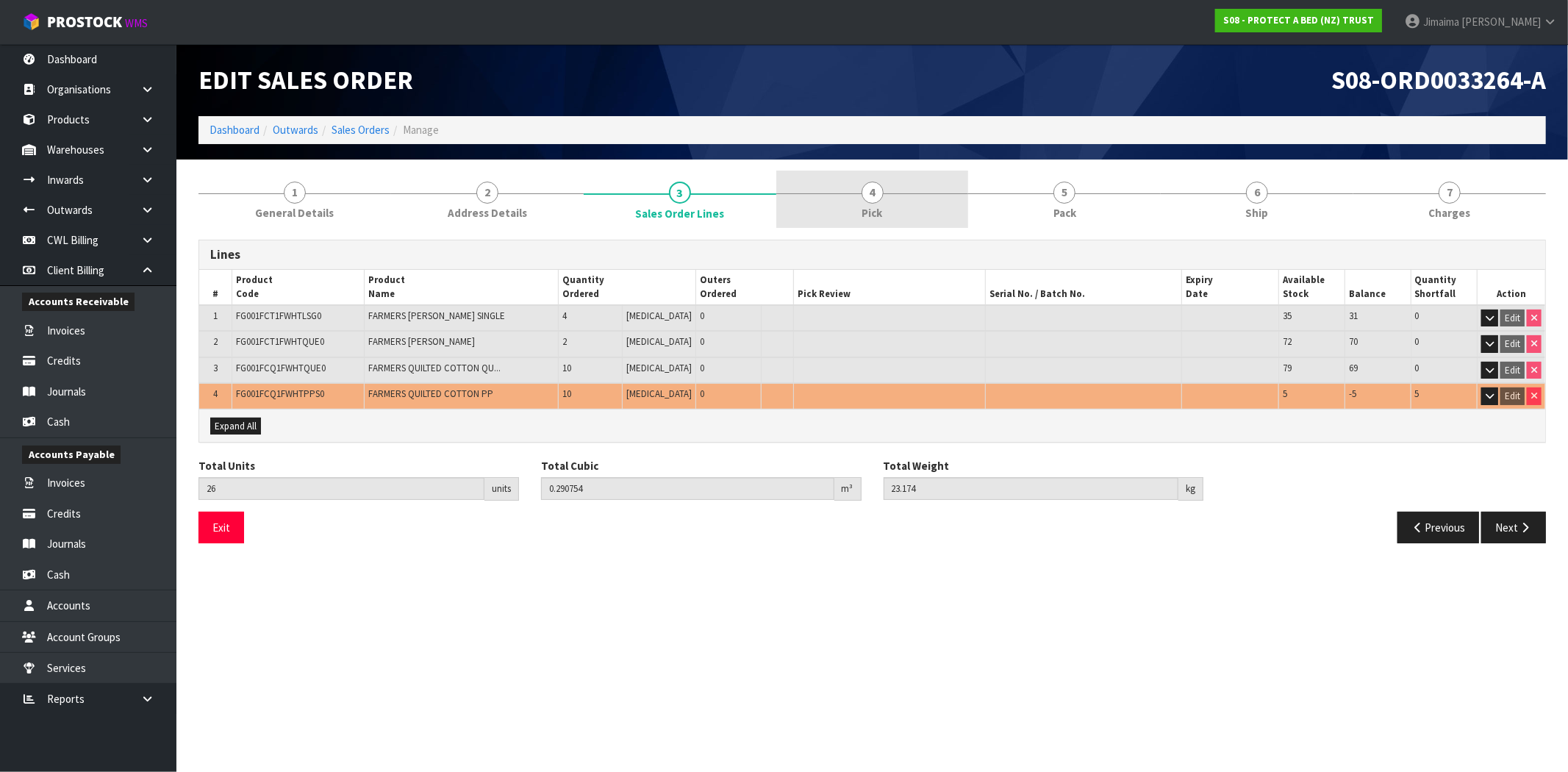
drag, startPoint x: 821, startPoint y: 195, endPoint x: 987, endPoint y: 203, distance: 166.2
click at [823, 195] on link "4 Pick" at bounding box center [873, 199] width 193 height 58
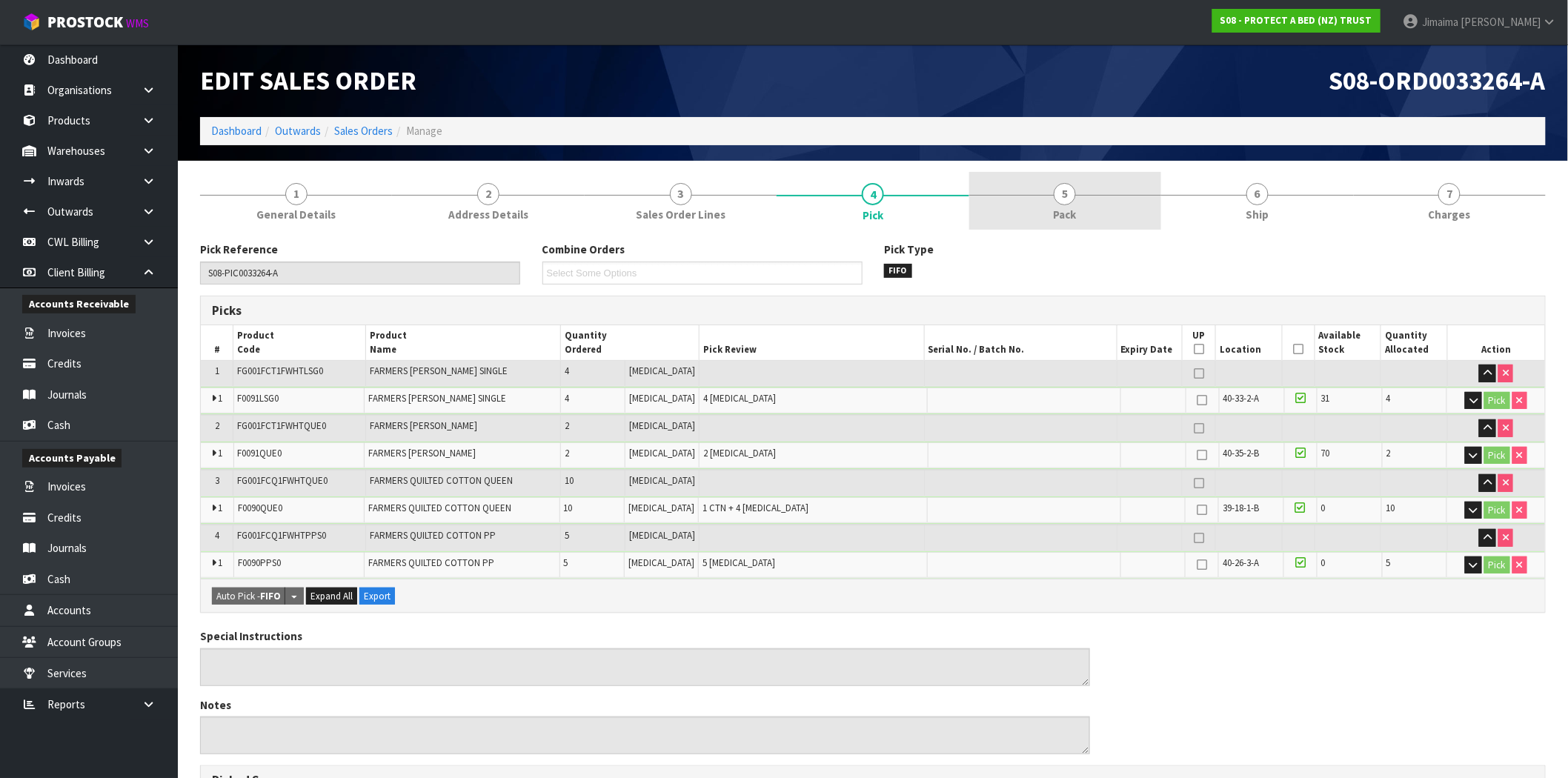
click at [998, 205] on link "5 Pack" at bounding box center [1065, 201] width 192 height 58
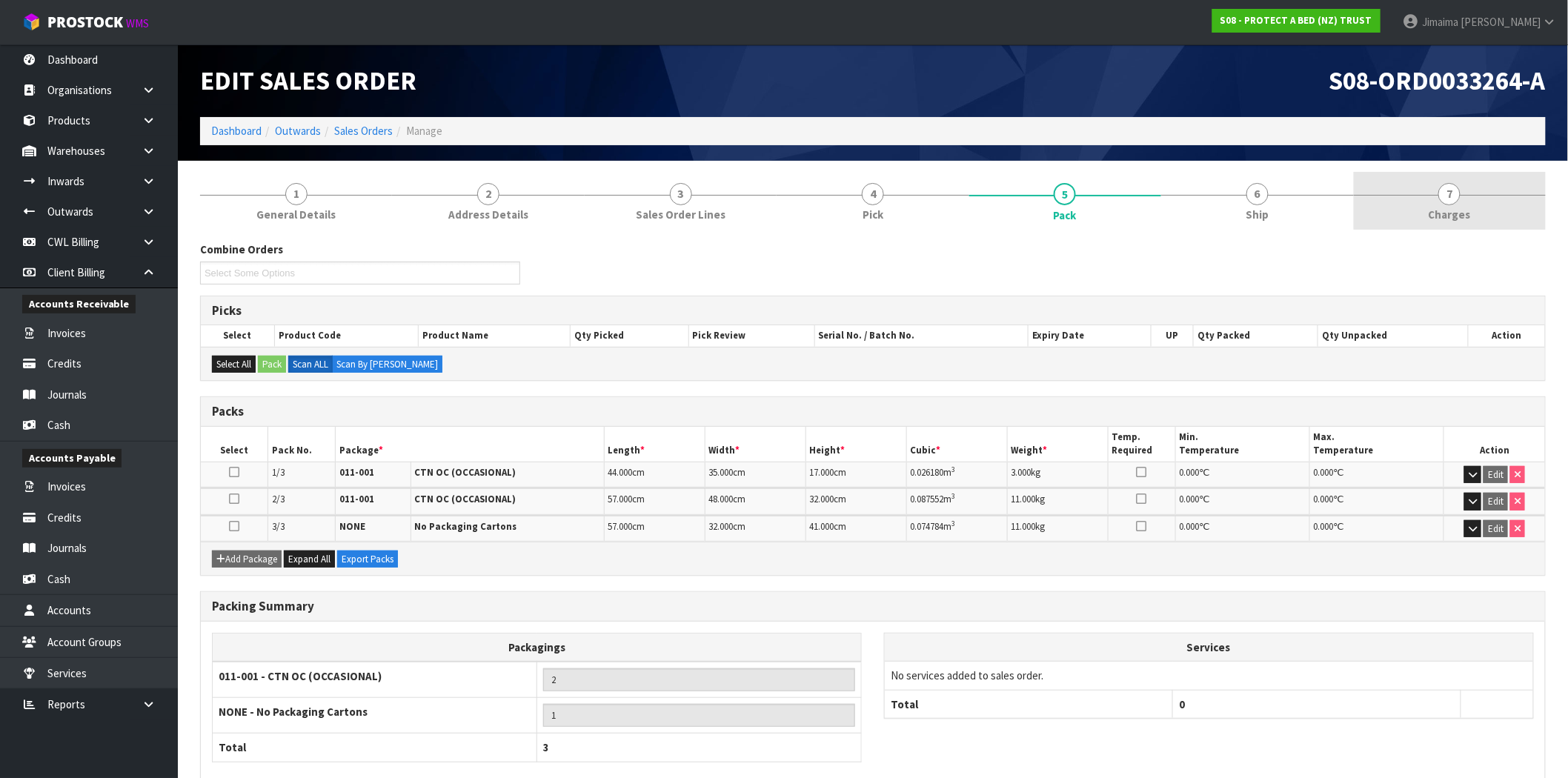
click at [1443, 207] on span "Charges" at bounding box center [1450, 214] width 43 height 16
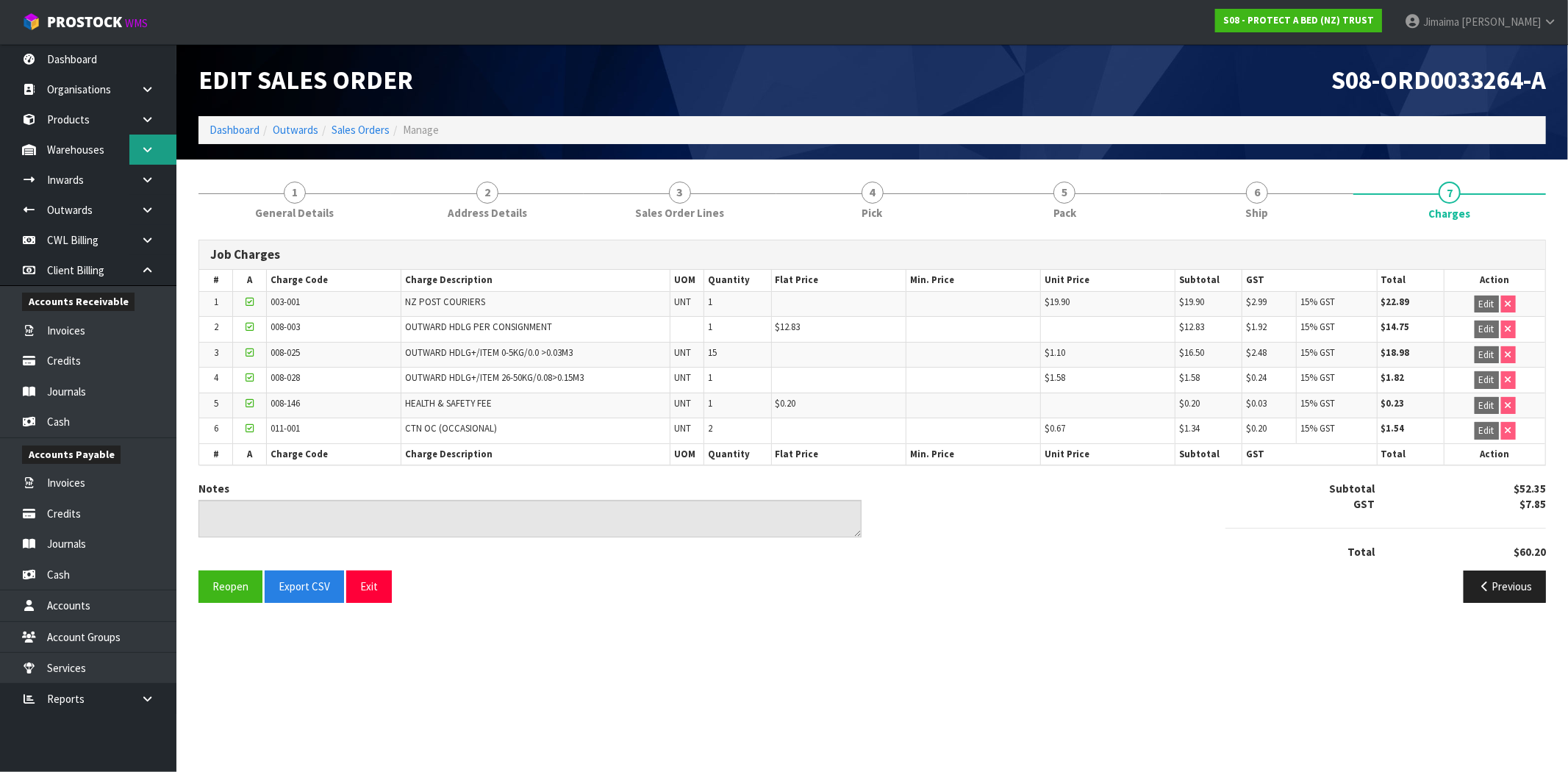
click at [138, 147] on link at bounding box center [152, 149] width 47 height 30
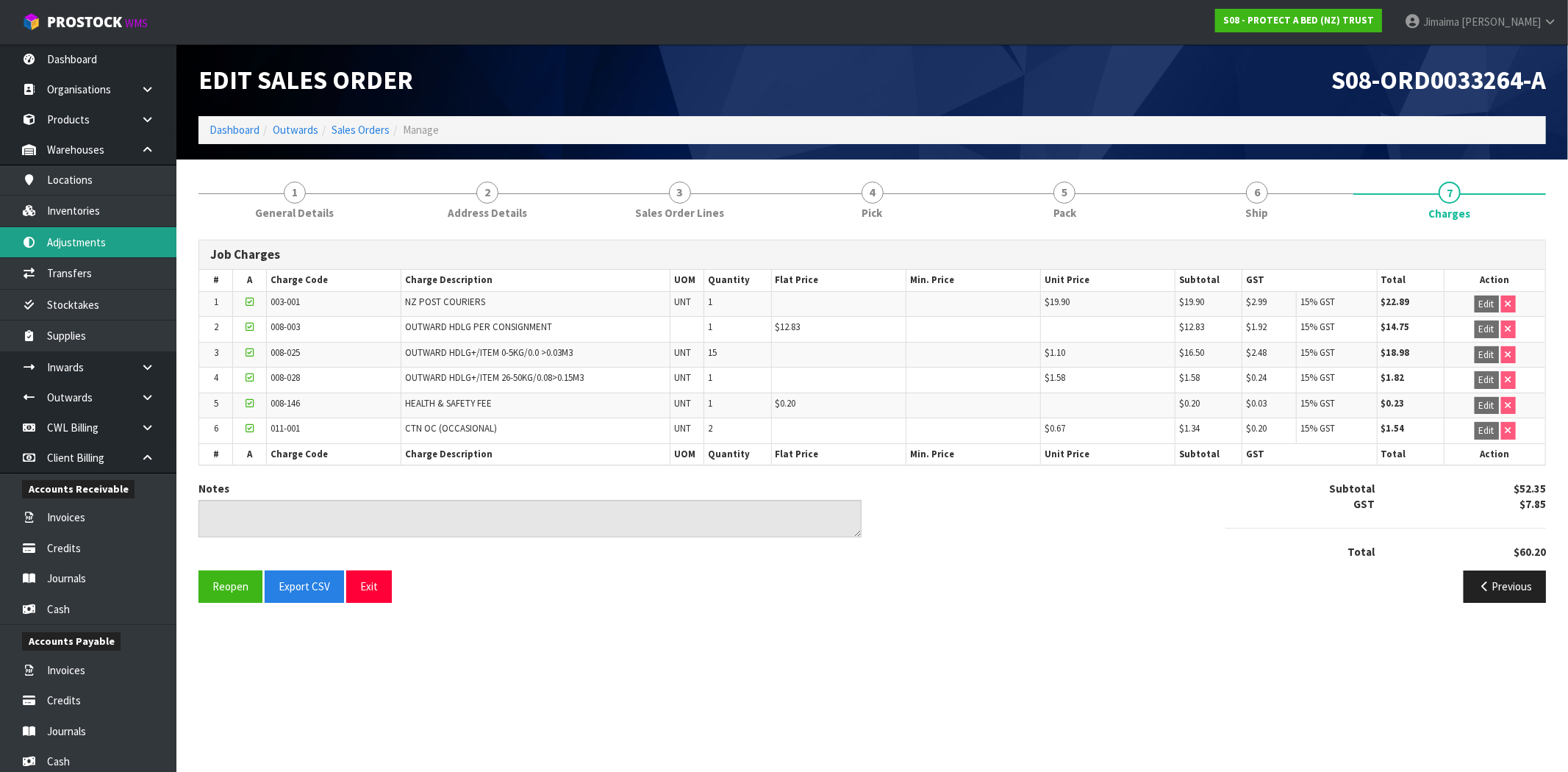
click at [98, 233] on link "Adjustments" at bounding box center [88, 242] width 176 height 30
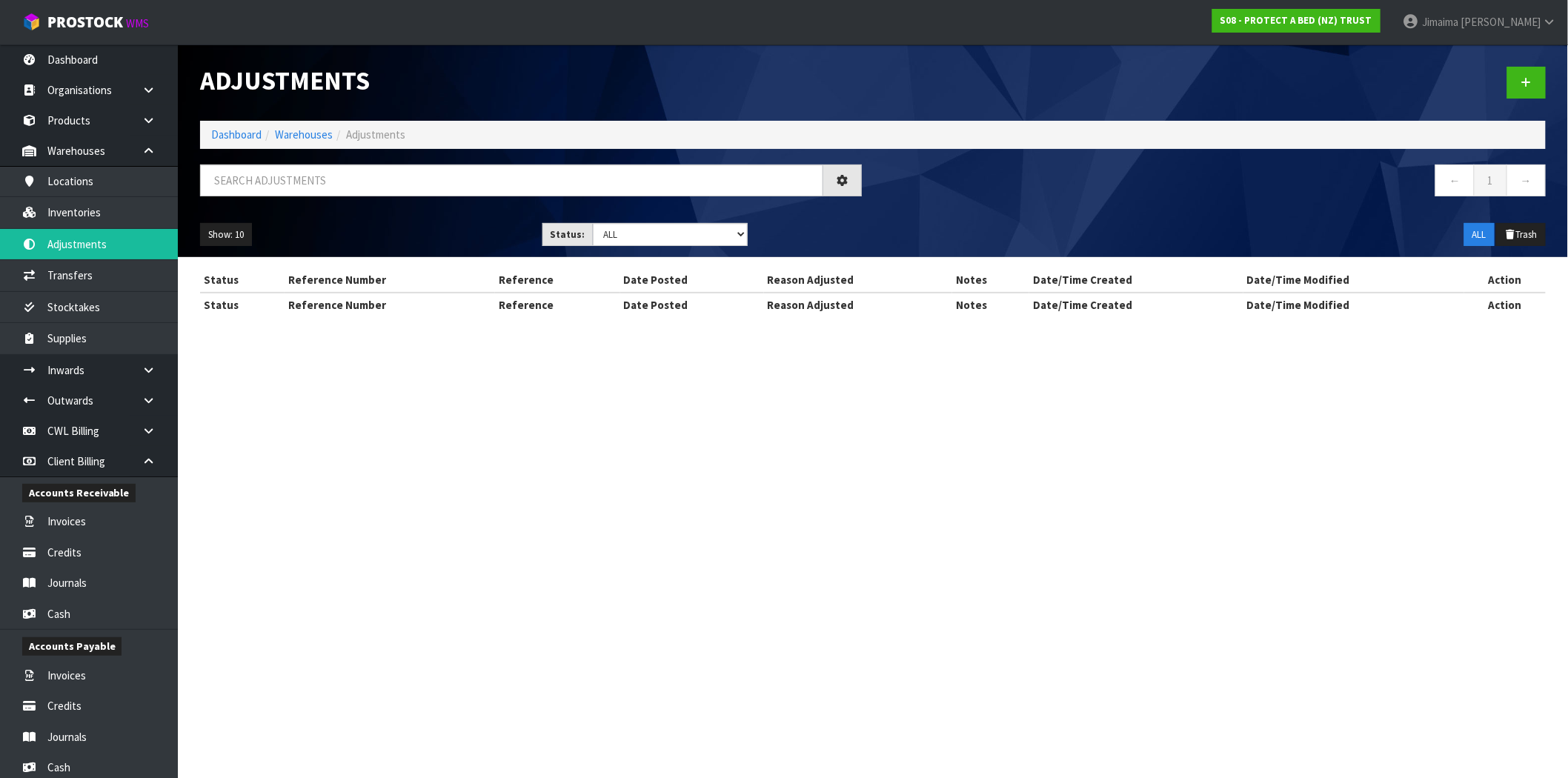
drag, startPoint x: 98, startPoint y: 213, endPoint x: 86, endPoint y: 206, distance: 13.9
click at [97, 213] on div "Adjustments Dashboard Warehouses Adjustments ← 1 → Show: 10 5 10 25 50 Status: …" at bounding box center [784, 171] width 1568 height 343
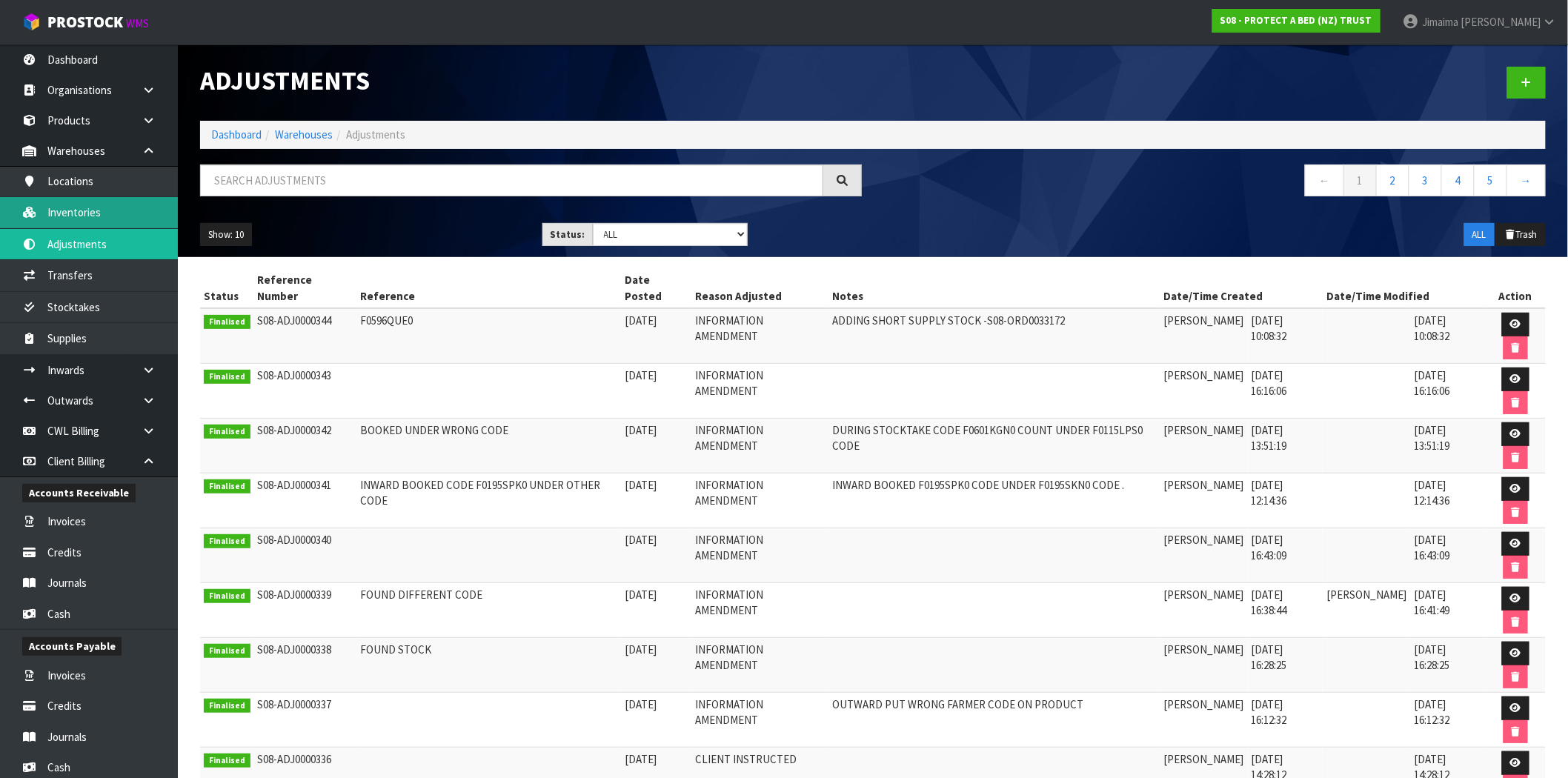
click at [83, 206] on link "Inventories" at bounding box center [89, 212] width 178 height 31
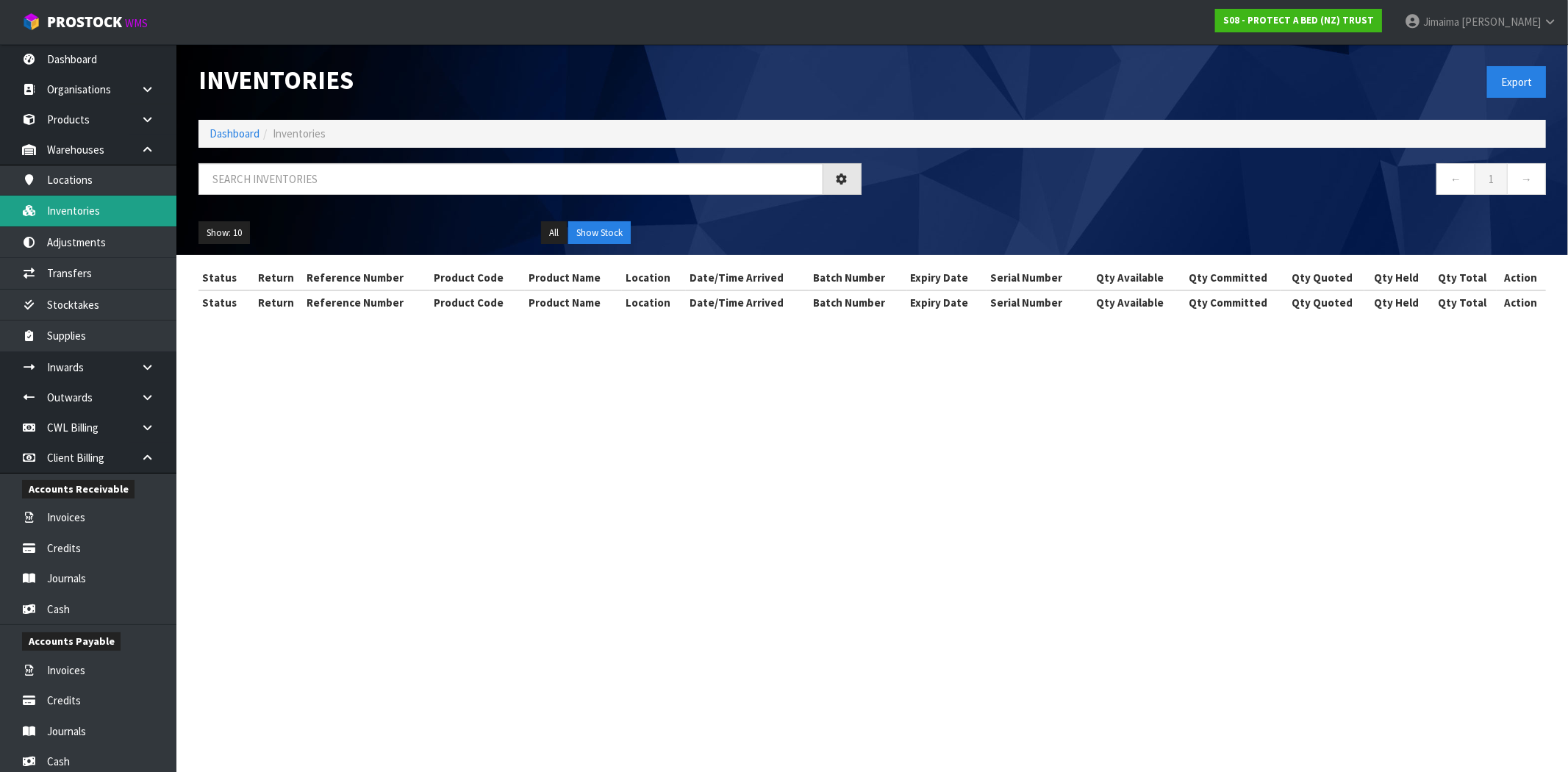
click at [83, 204] on div "Inventories Export Dashboard Inventories ← 1 → Show: 10 5 10 25 50 All Show Sto…" at bounding box center [784, 170] width 1568 height 340
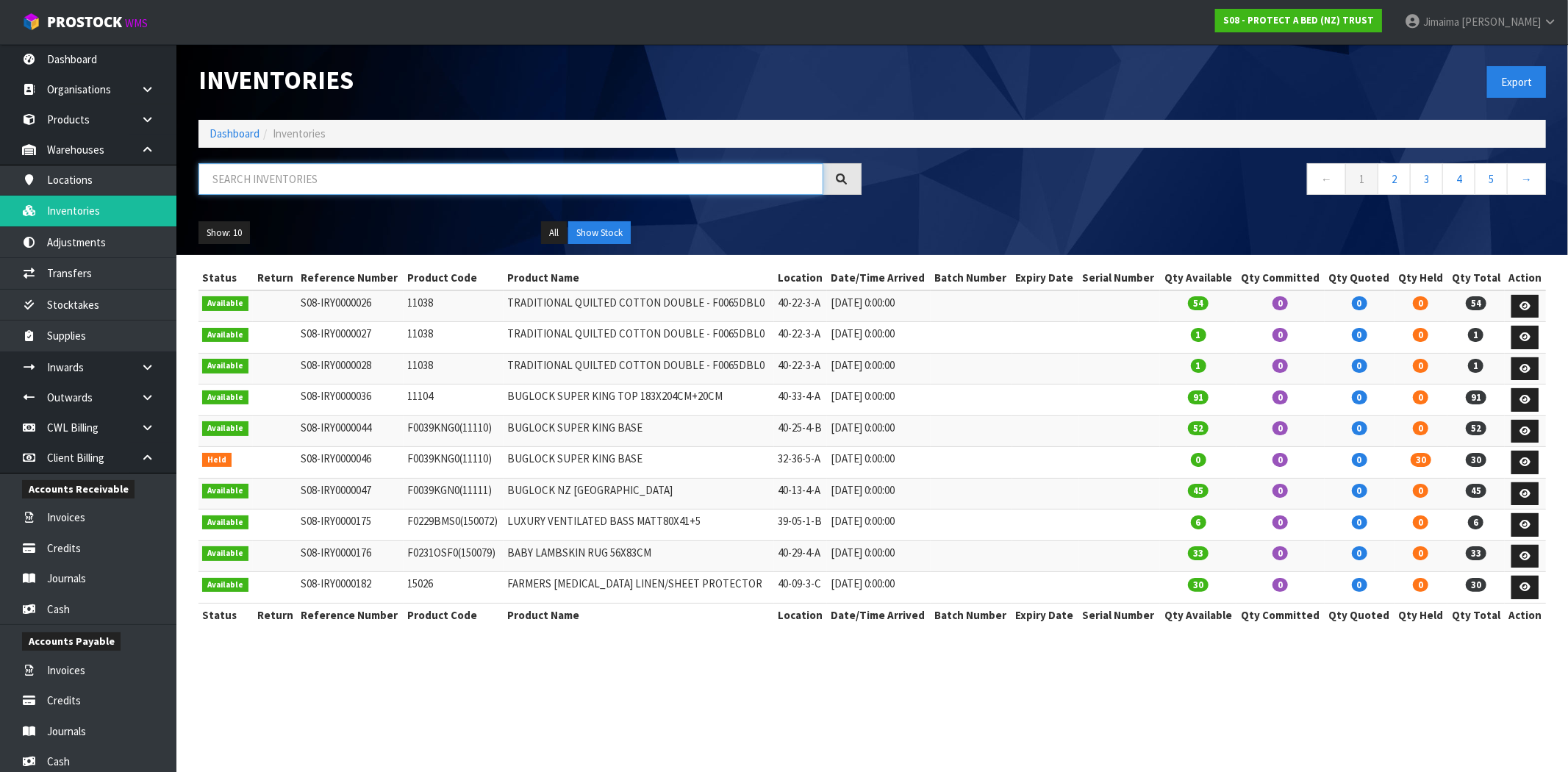
click at [275, 172] on input "text" at bounding box center [511, 179] width 625 height 31
paste input "F0091KGN0"
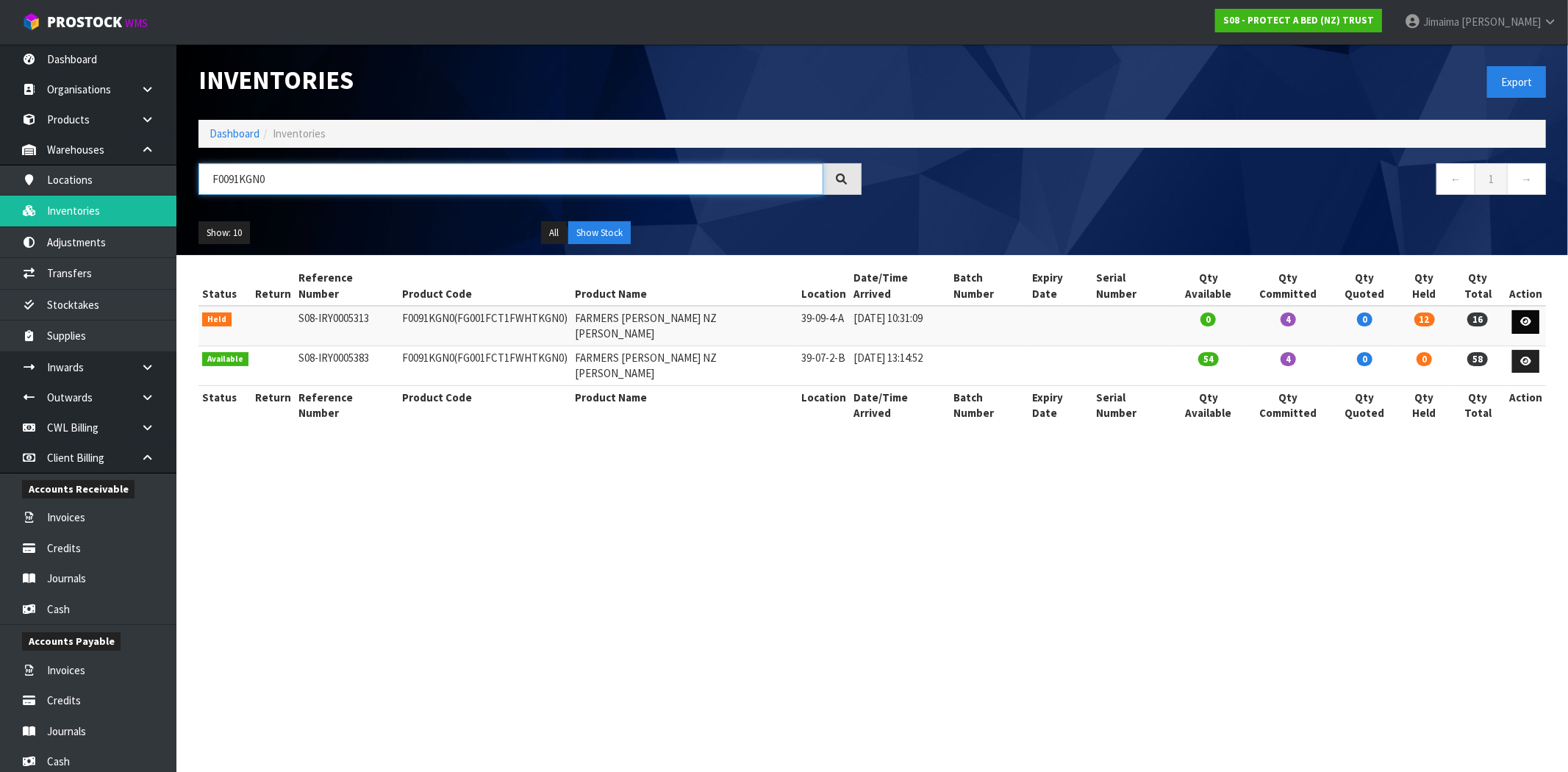
type input "F0091KGN0"
click at [1515, 311] on link at bounding box center [1526, 323] width 28 height 24
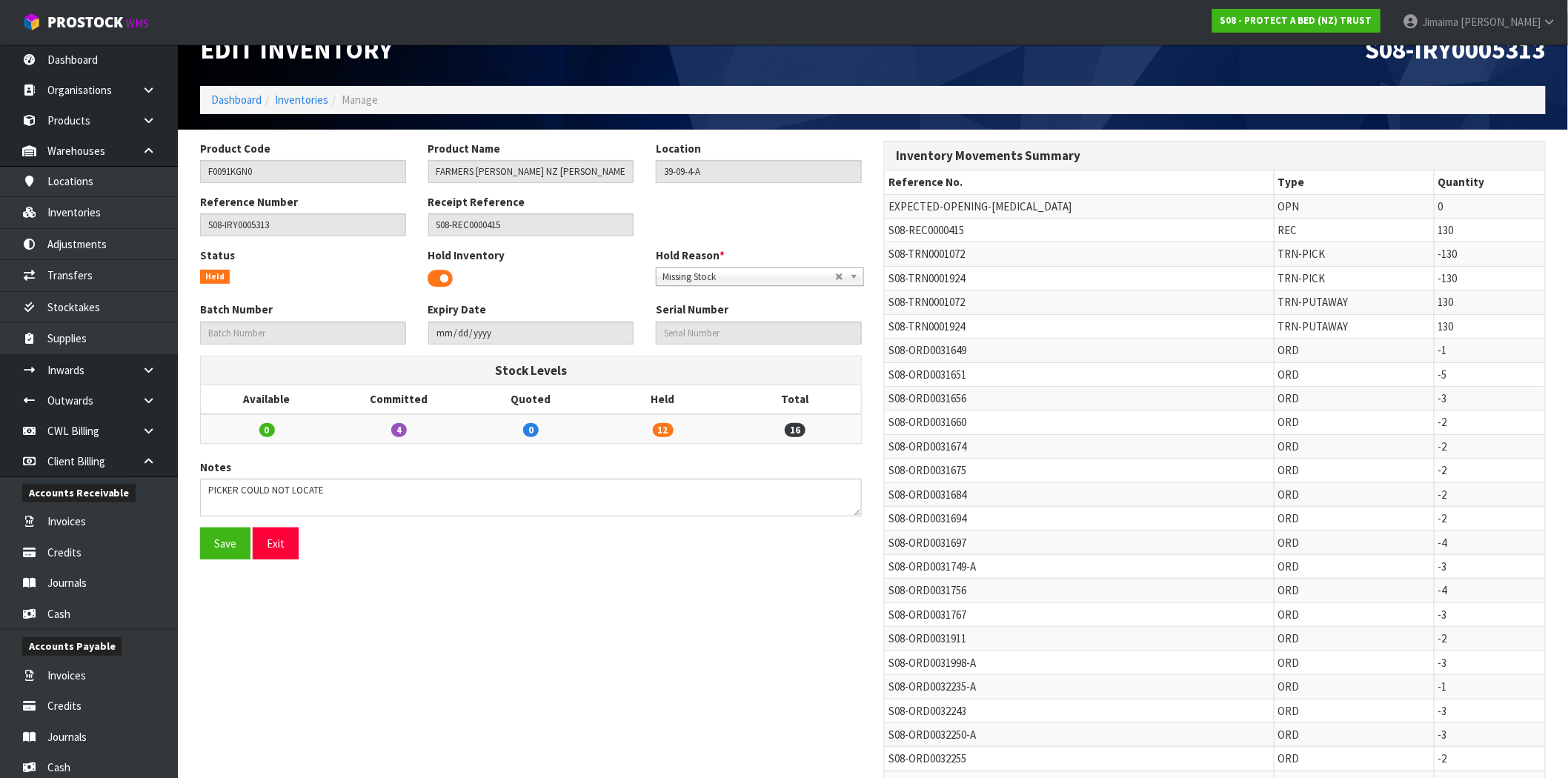
scroll to position [558, 0]
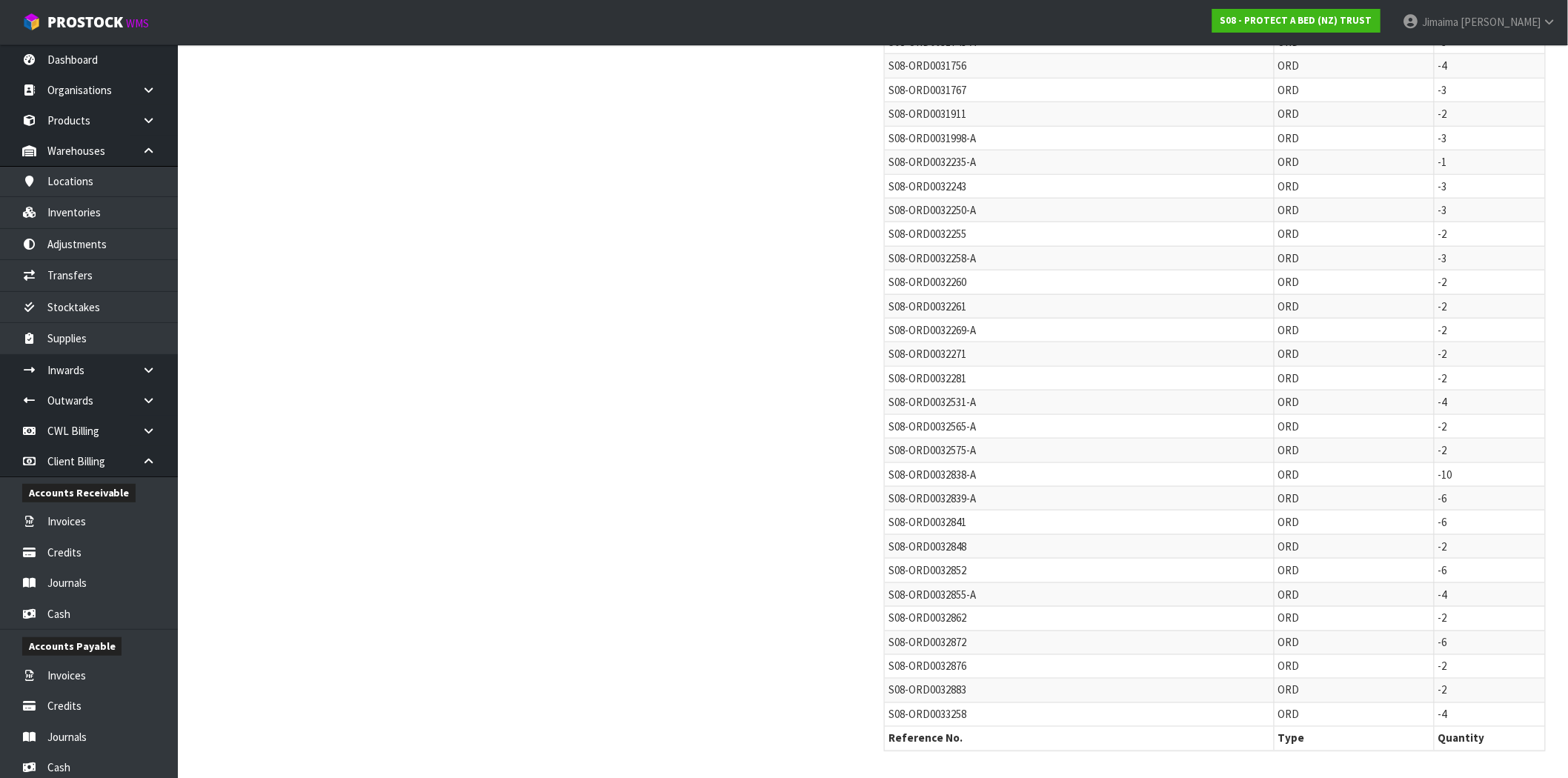
click at [955, 723] on td "S08-ORD0033258" at bounding box center [1079, 715] width 389 height 24
click at [955, 722] on td "S08-ORD0033258" at bounding box center [1079, 715] width 389 height 24
copy span "ORD0033258"
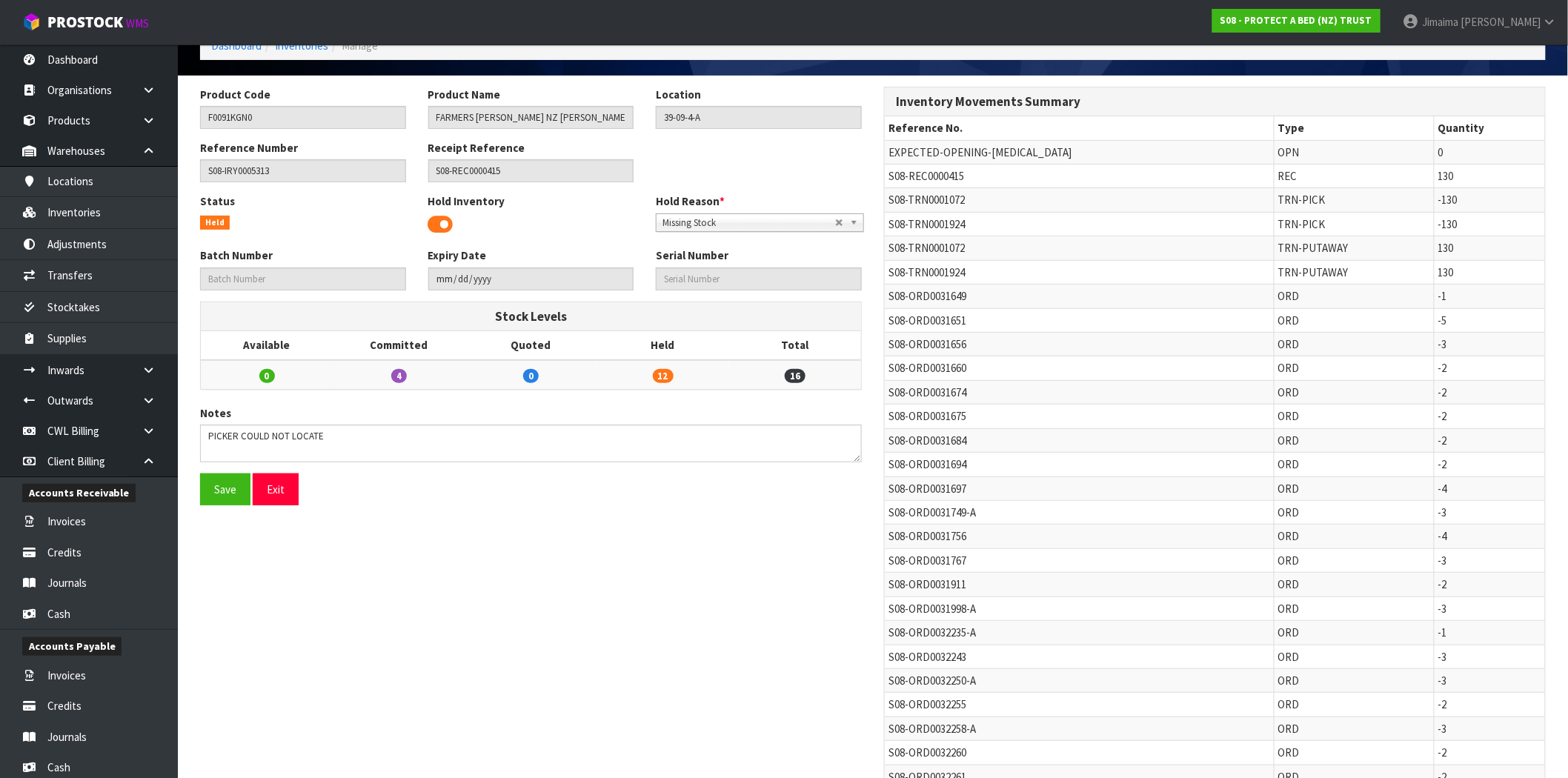
scroll to position [9, 0]
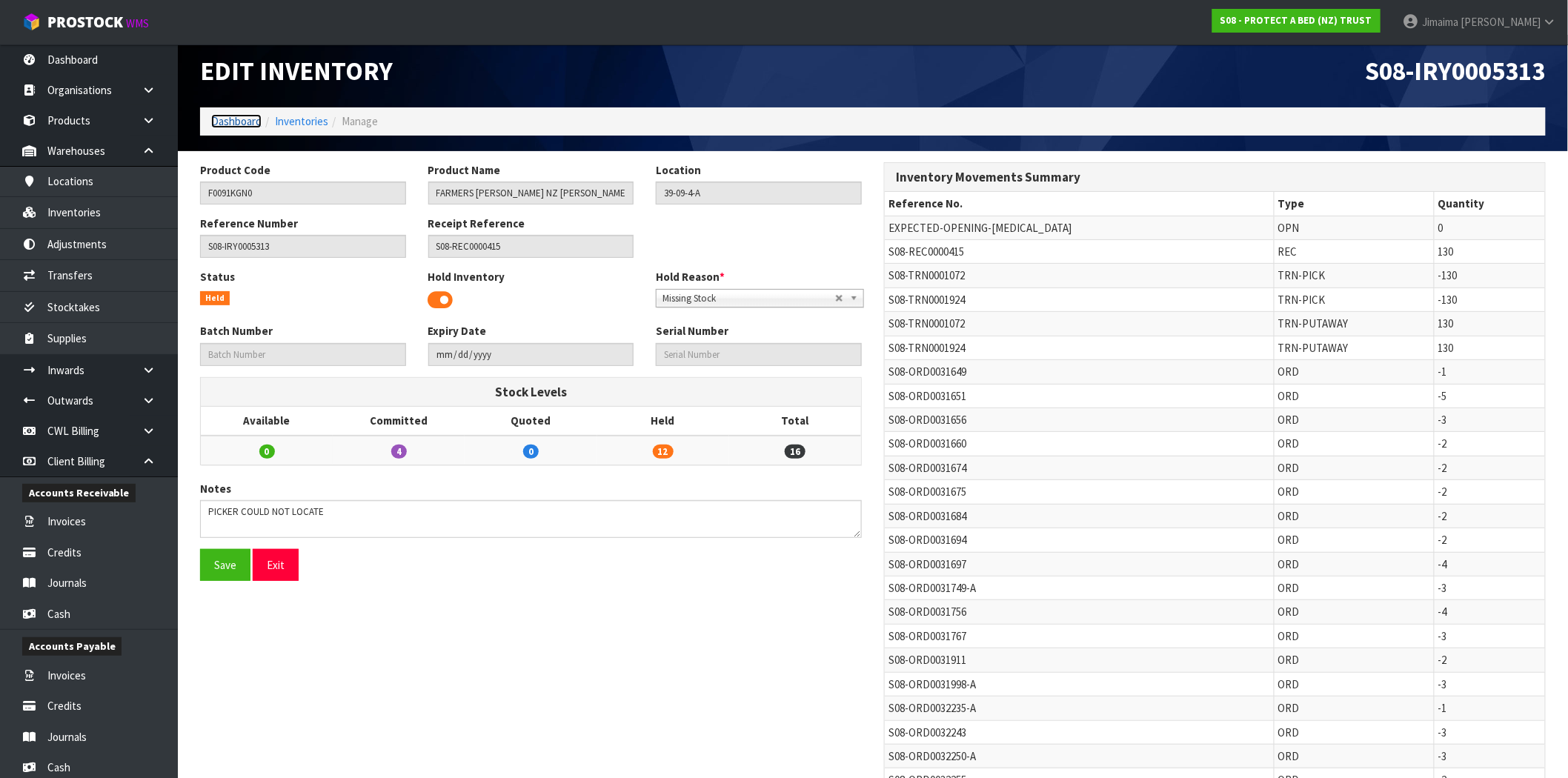
click at [231, 119] on link "Dashboard" at bounding box center [236, 120] width 50 height 14
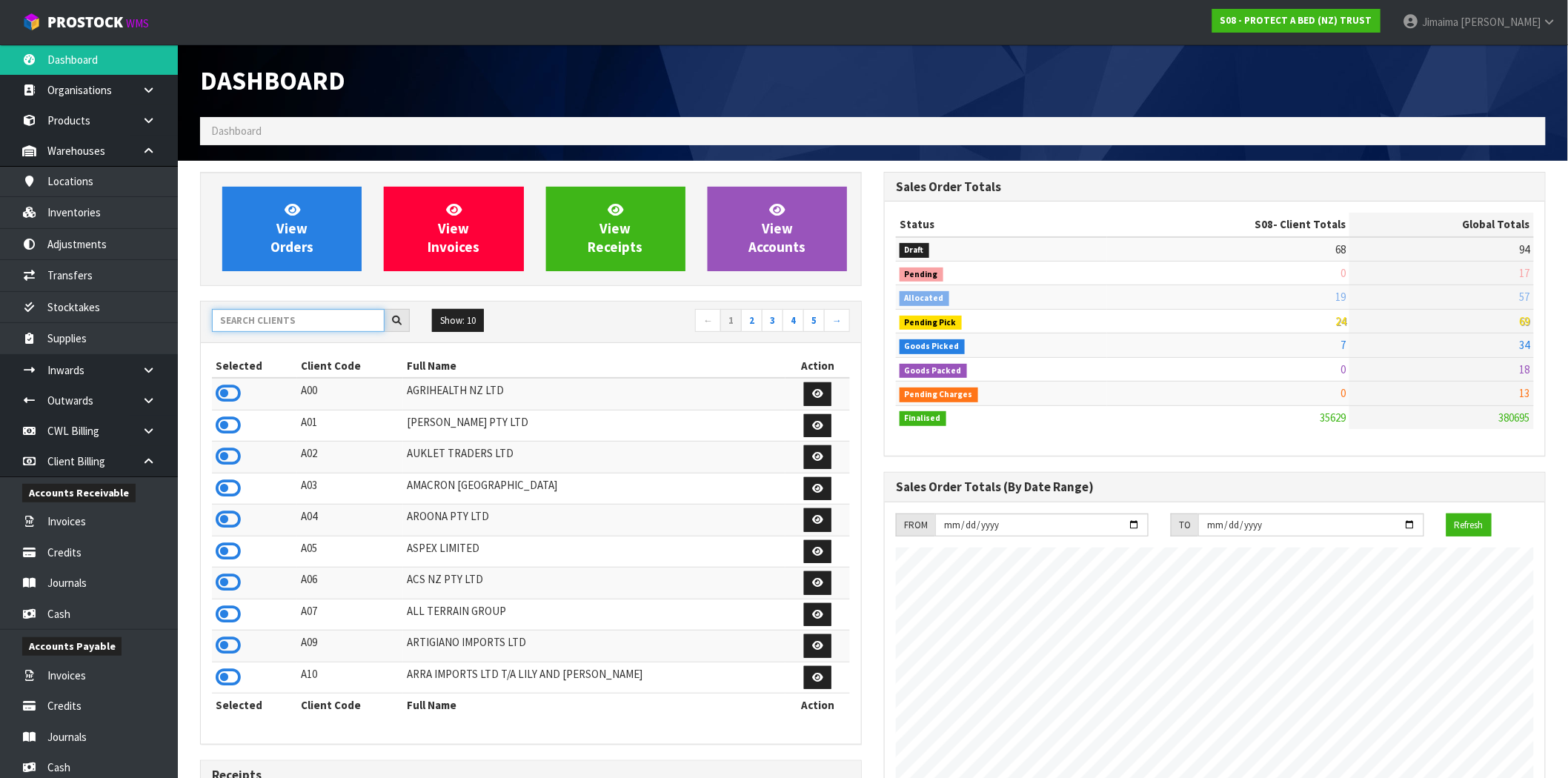
click at [261, 312] on input "text" at bounding box center [298, 320] width 172 height 23
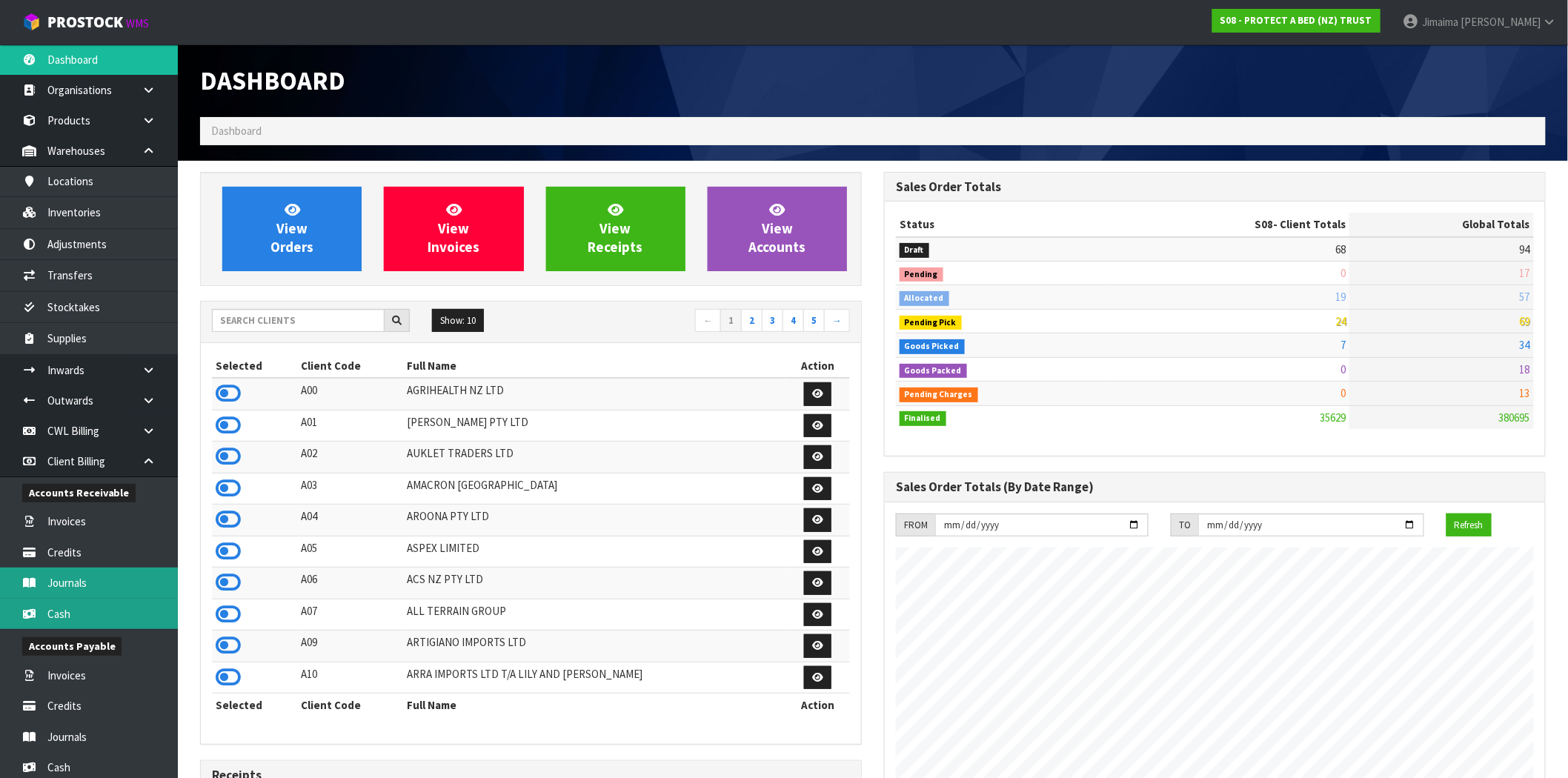
click at [64, 603] on link "Cash" at bounding box center [89, 614] width 178 height 31
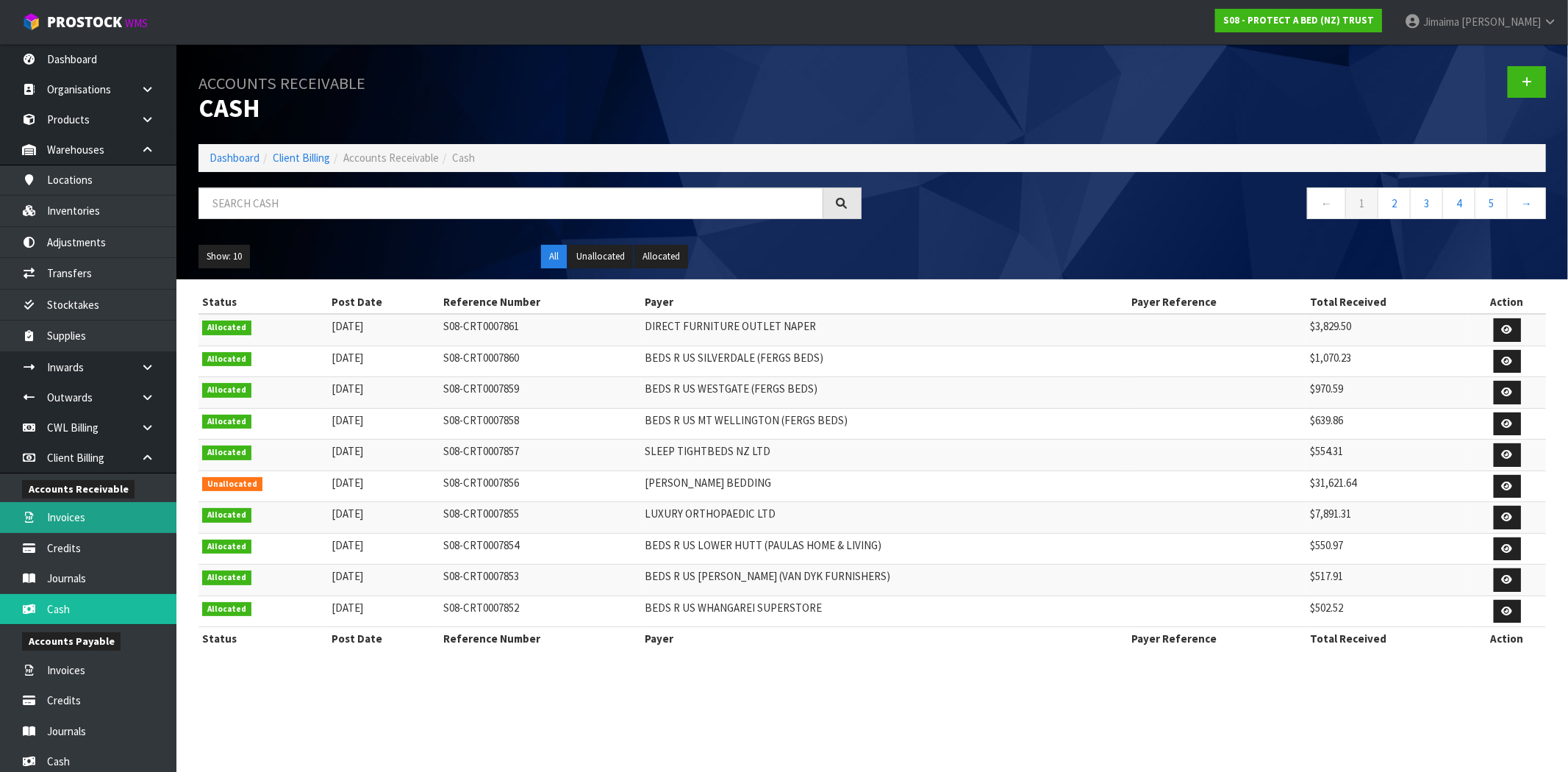
click at [74, 517] on link "Invoices" at bounding box center [88, 517] width 176 height 30
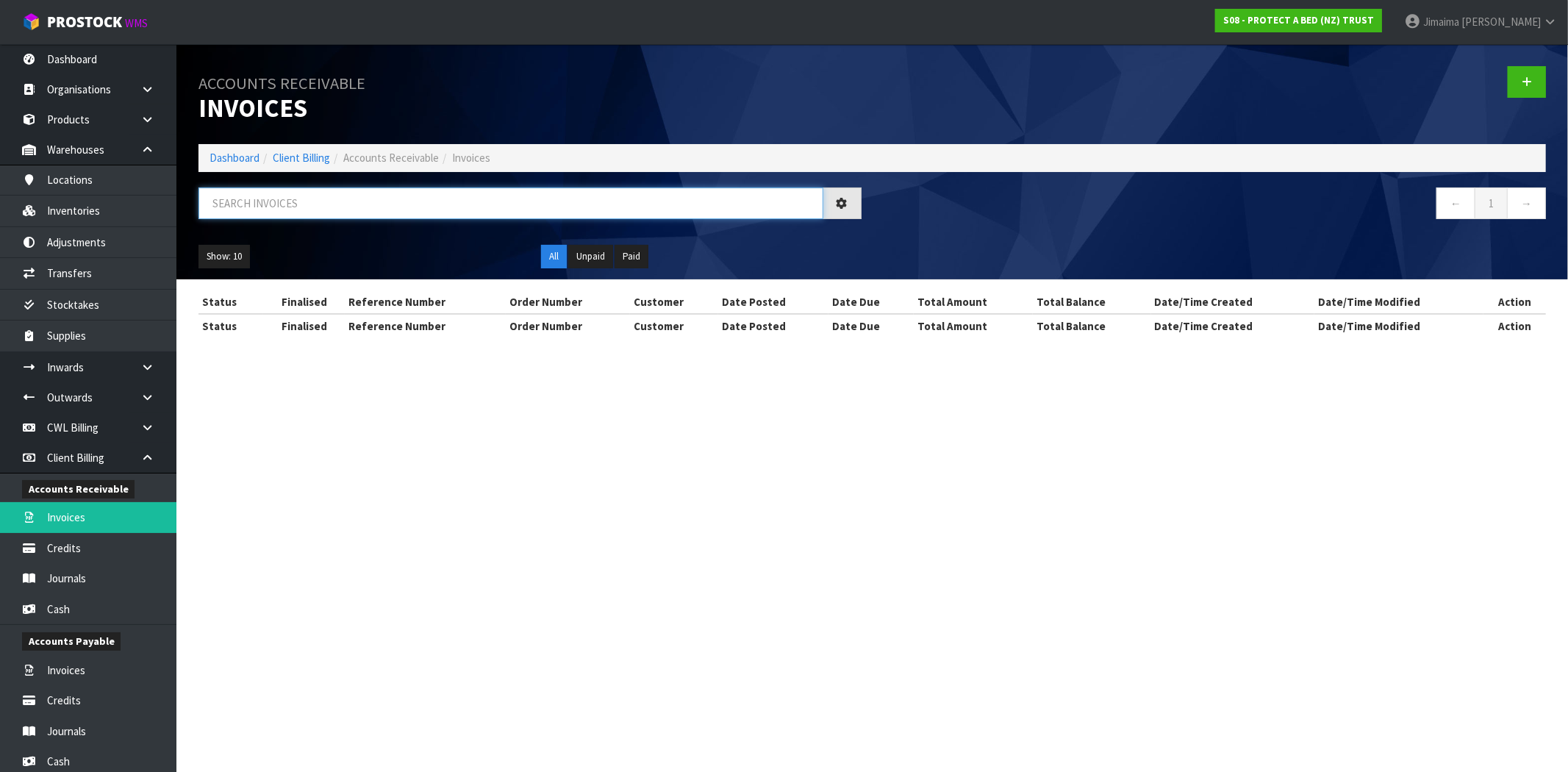
click at [287, 196] on input "text" at bounding box center [511, 203] width 625 height 31
paste input "INV0048772"
type input "INV0048772"
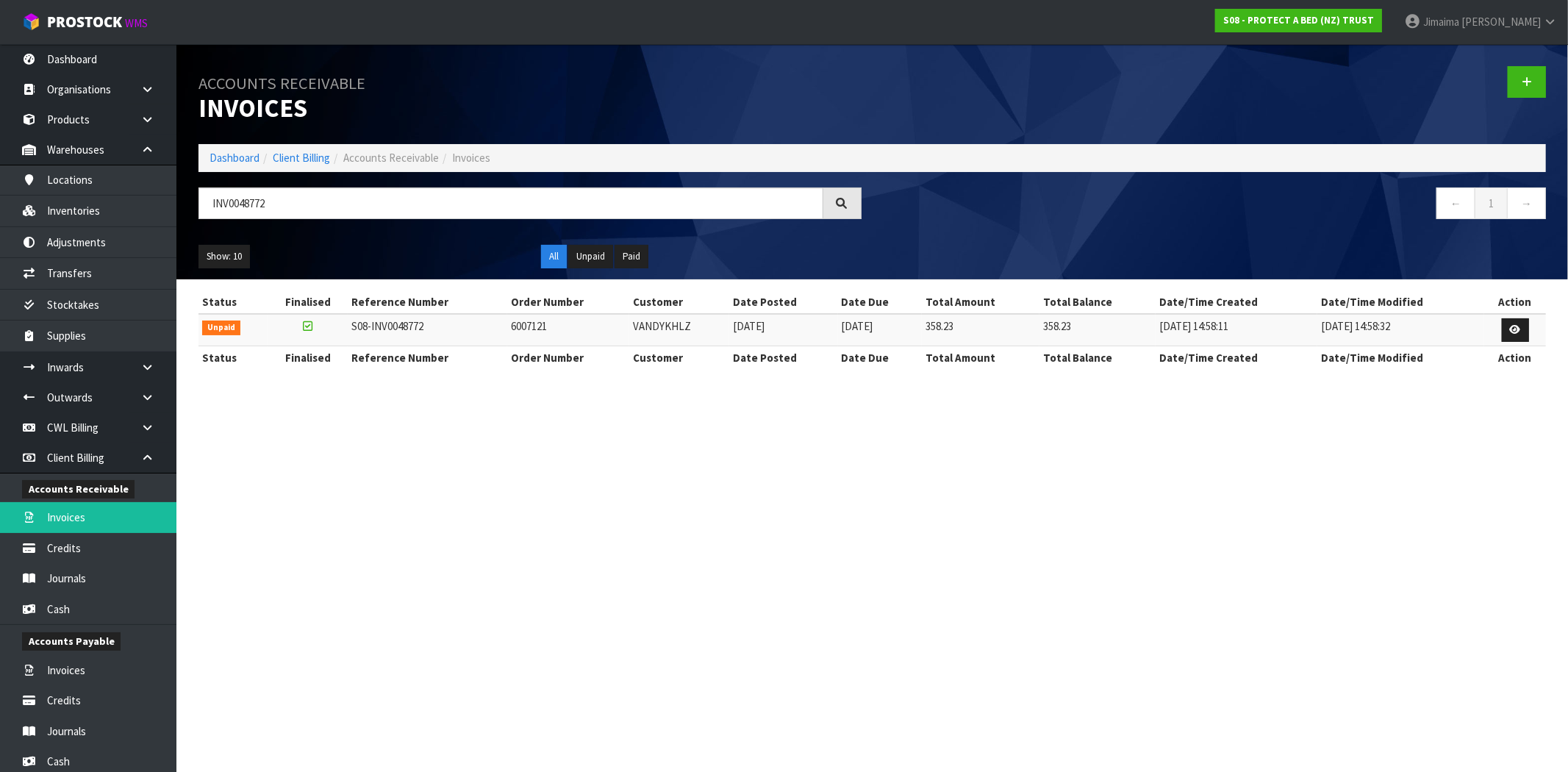
click at [647, 320] on td "VANDYKHLZ" at bounding box center [679, 330] width 100 height 31
copy td "VANDYKHLZ"
click at [98, 196] on link "Inventories" at bounding box center [88, 210] width 176 height 30
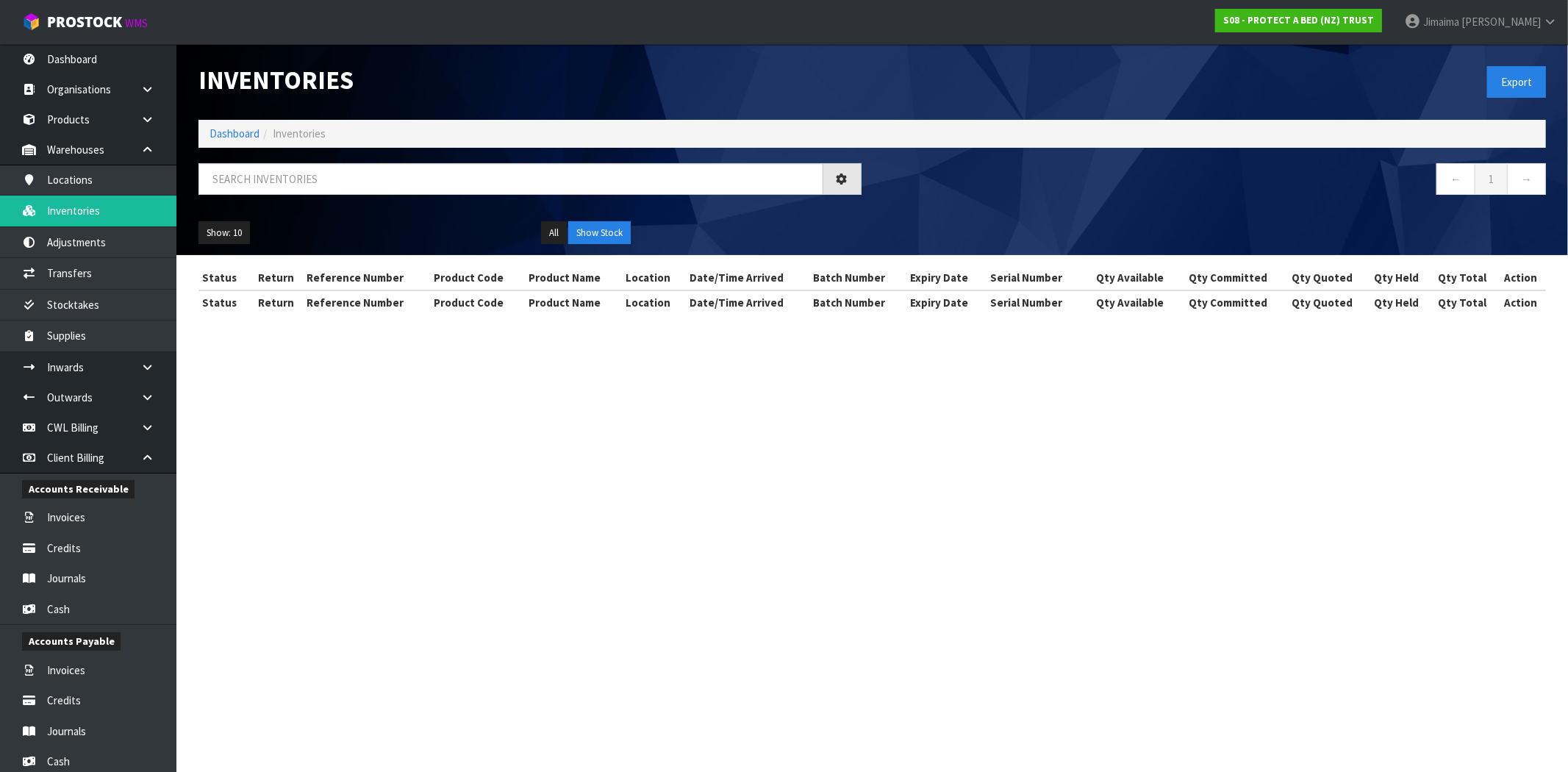
click at [243, 197] on div at bounding box center [530, 185] width 685 height 42
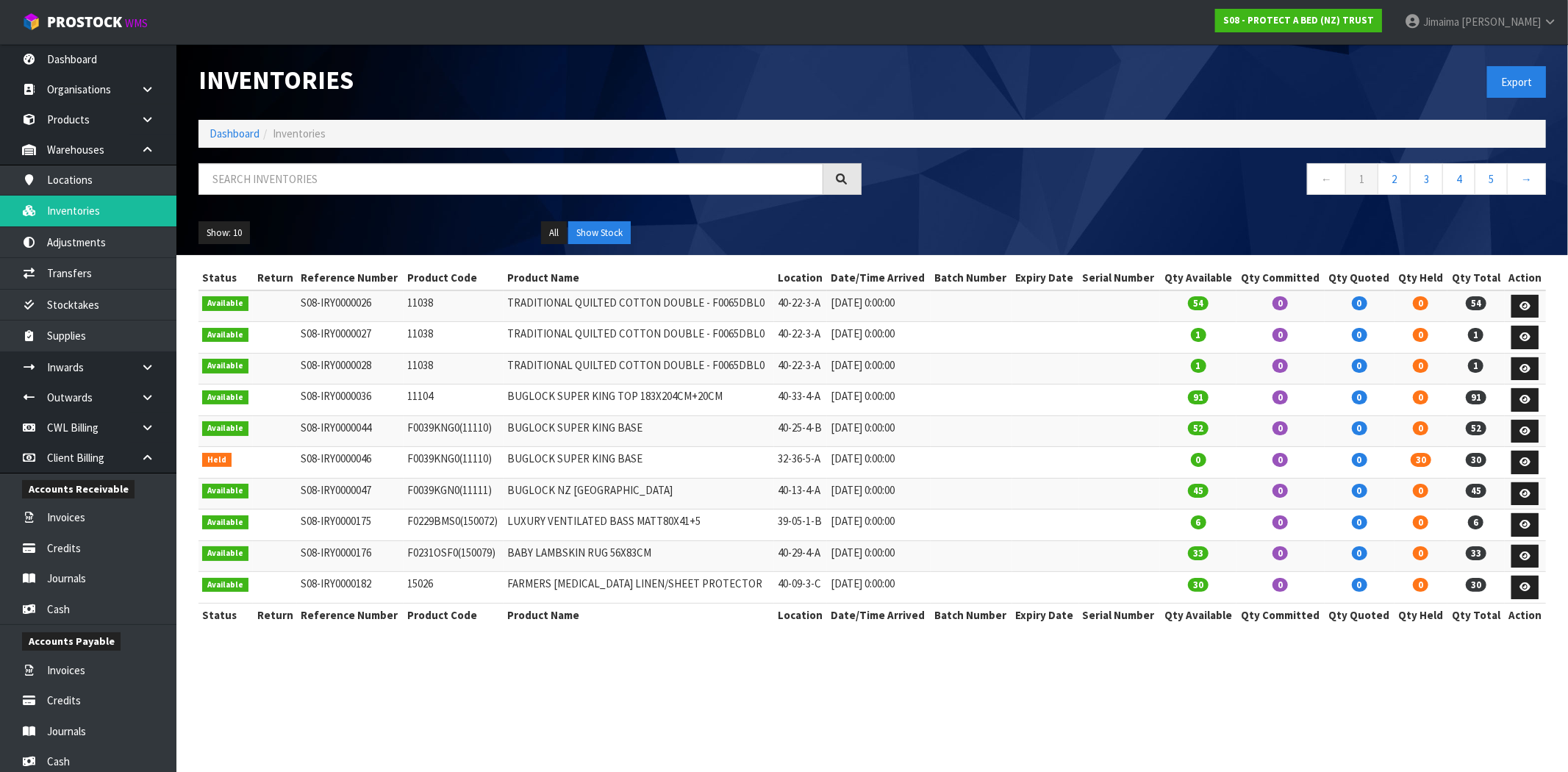
click at [241, 162] on div "Inventories Export Dashboard Inventories ← 1 2 3 4 5 → Show: 10 5 10 25 50 All …" at bounding box center [872, 150] width 1370 height 211
click at [241, 173] on input "text" at bounding box center [511, 179] width 625 height 31
paste input "F0036PPS0"
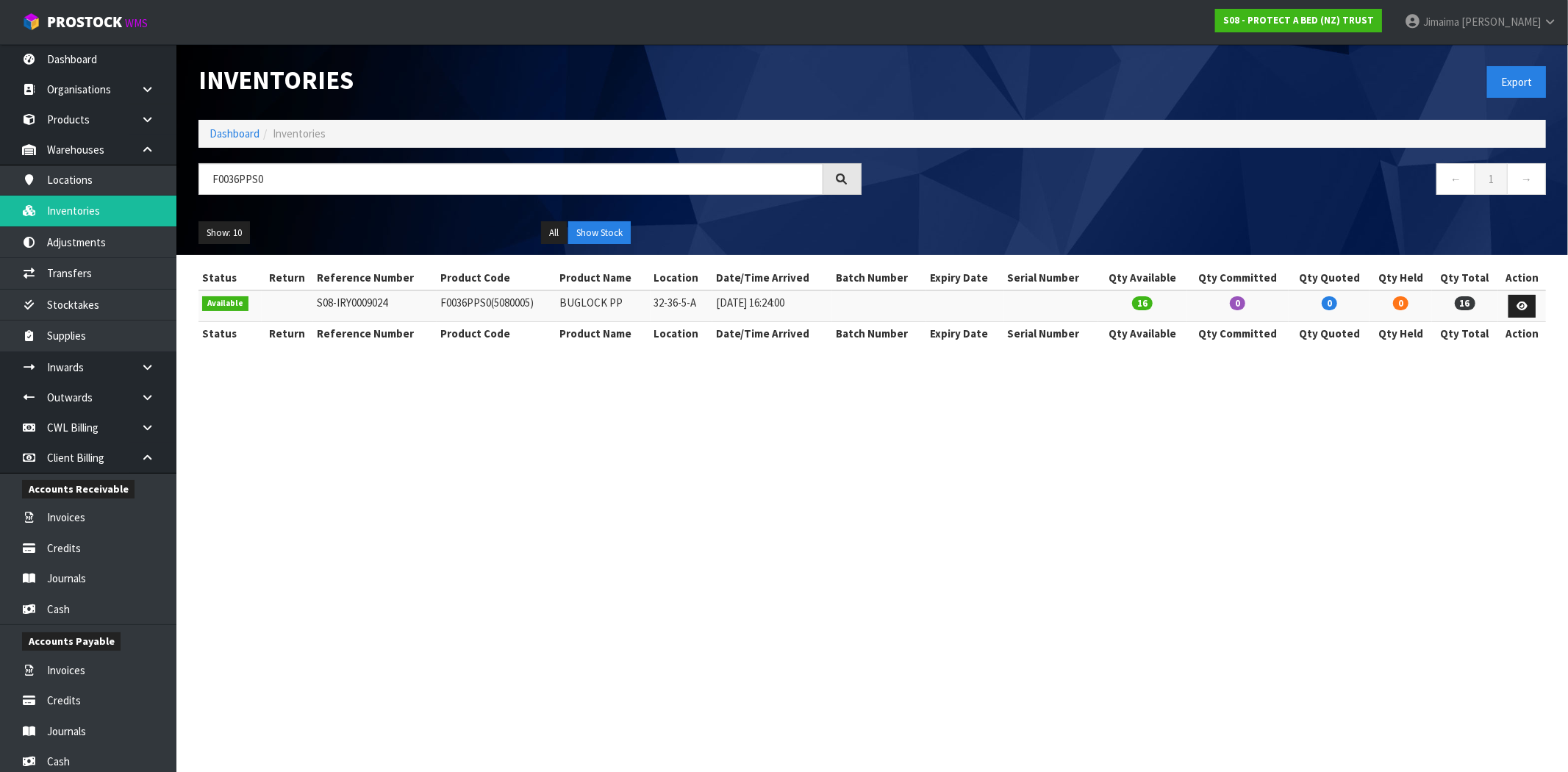
click at [380, 388] on section "Inventories Export Dashboard Inventories F0036PPS0 ← 1 → Show: 10 5 10 25 50 Al…" at bounding box center [784, 386] width 1568 height 772
click at [237, 180] on input "F0036PPS0" at bounding box center [511, 179] width 625 height 31
paste input "5080005"
type input "5080005"
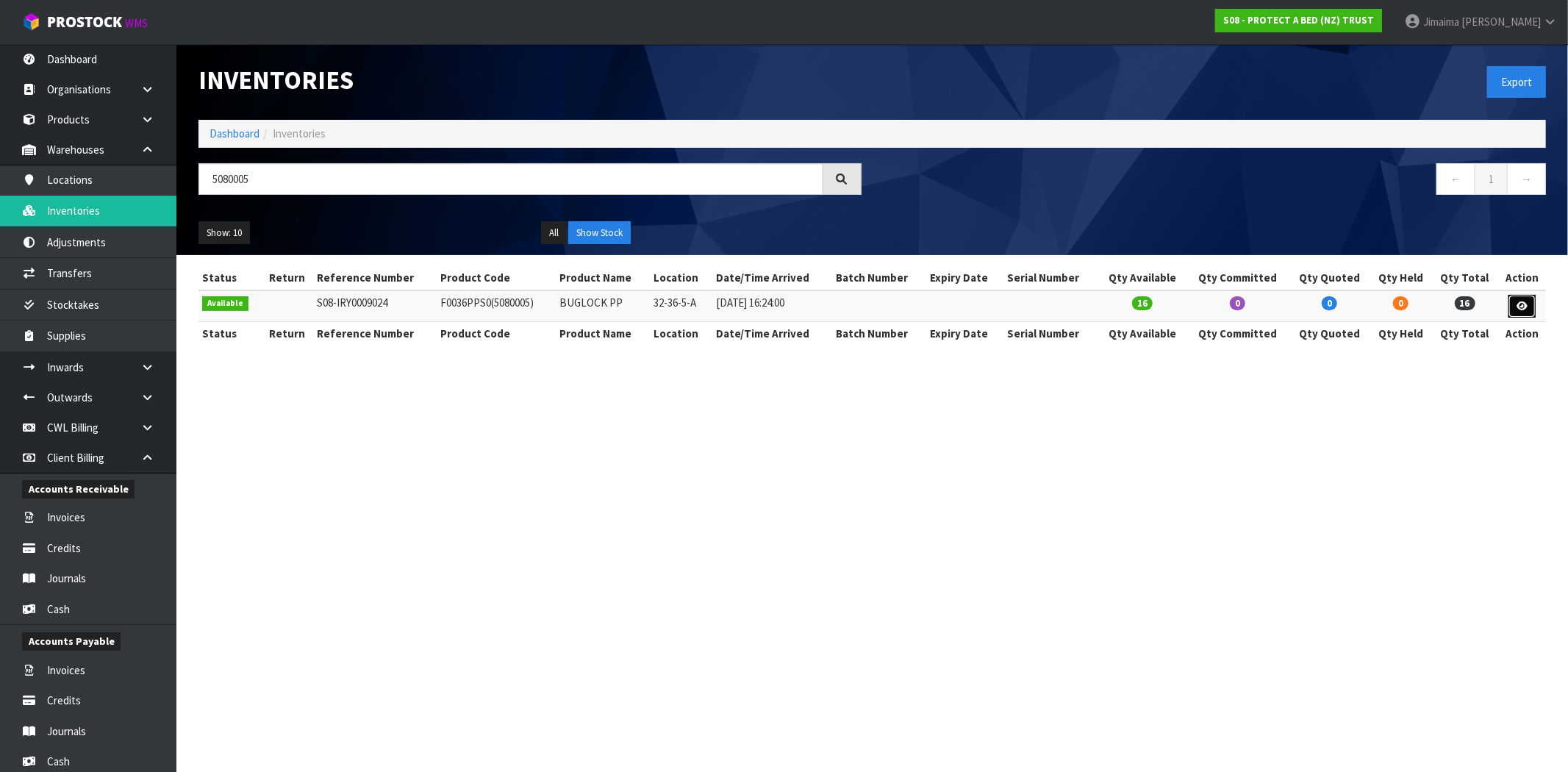
click at [1520, 305] on icon at bounding box center [1522, 306] width 11 height 9
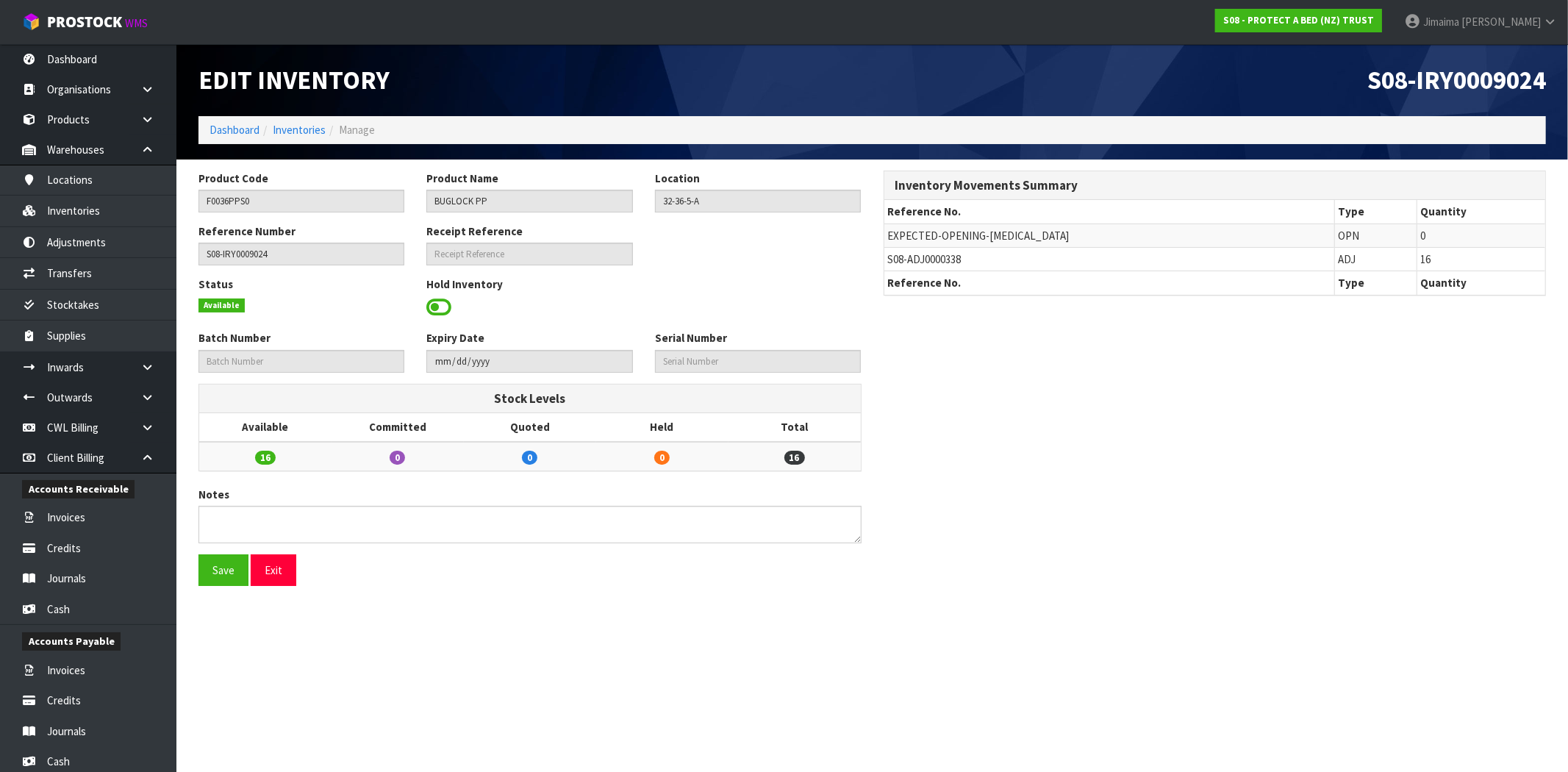
click at [915, 267] on td "S08-ADJ0000338" at bounding box center [1110, 260] width 450 height 24
click at [920, 266] on span "S08-ADJ0000338" at bounding box center [925, 258] width 73 height 14
click at [103, 241] on link "Adjustments" at bounding box center [88, 242] width 176 height 30
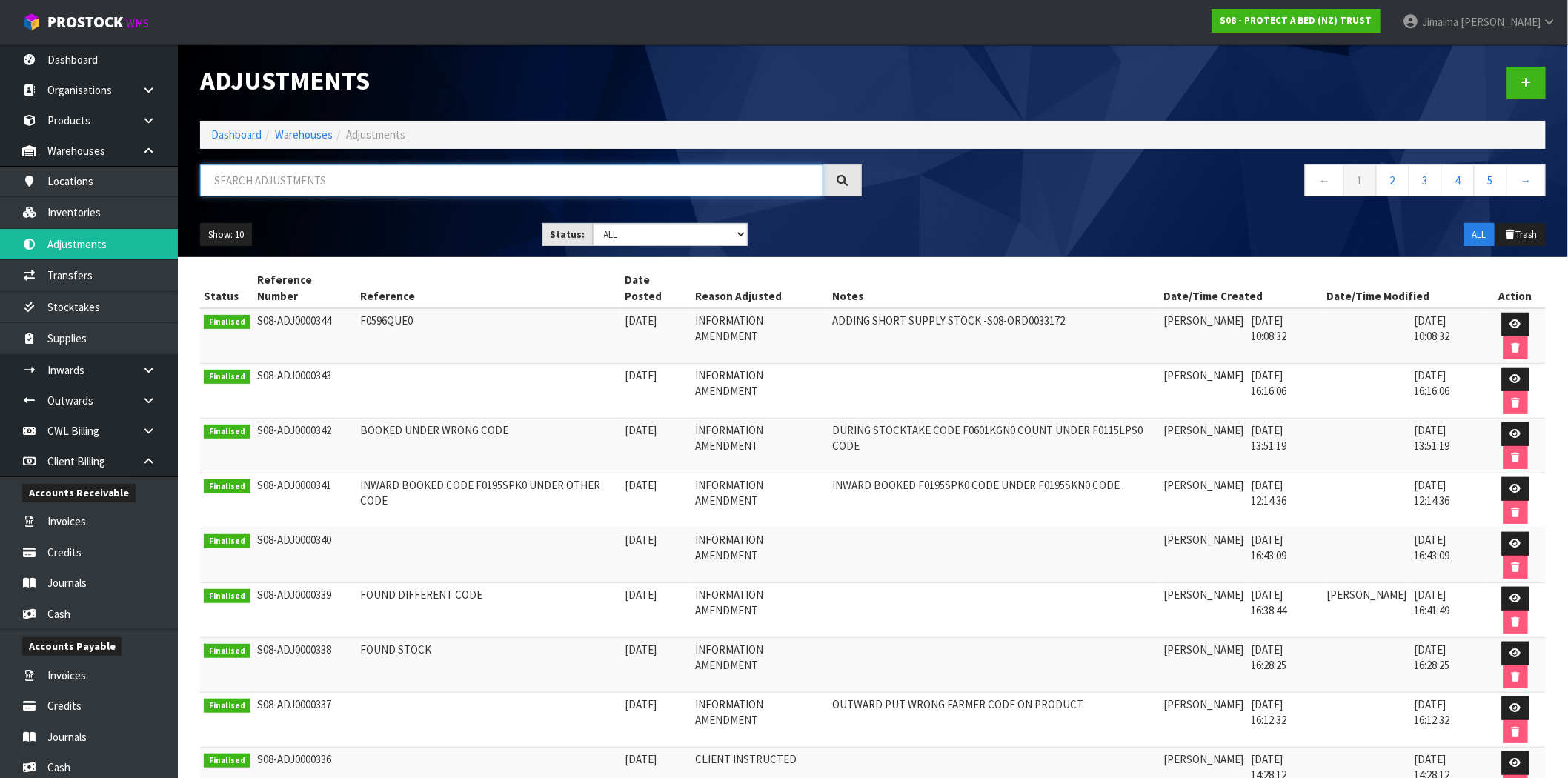
click at [394, 169] on input "text" at bounding box center [511, 181] width 623 height 31
paste input "5080005"
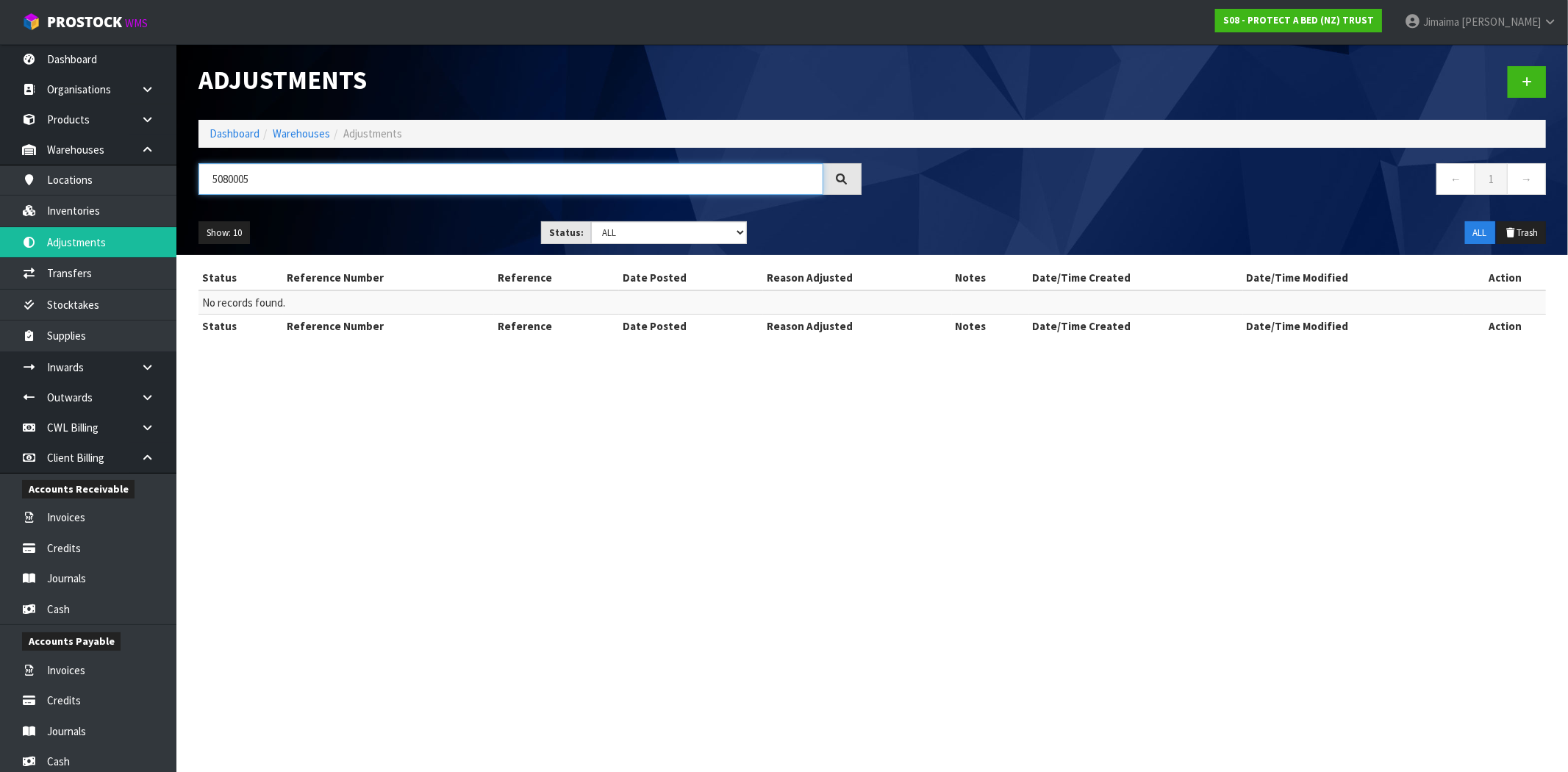
click at [231, 177] on input "5080005" at bounding box center [511, 179] width 625 height 31
paste input "F0036PPS0"
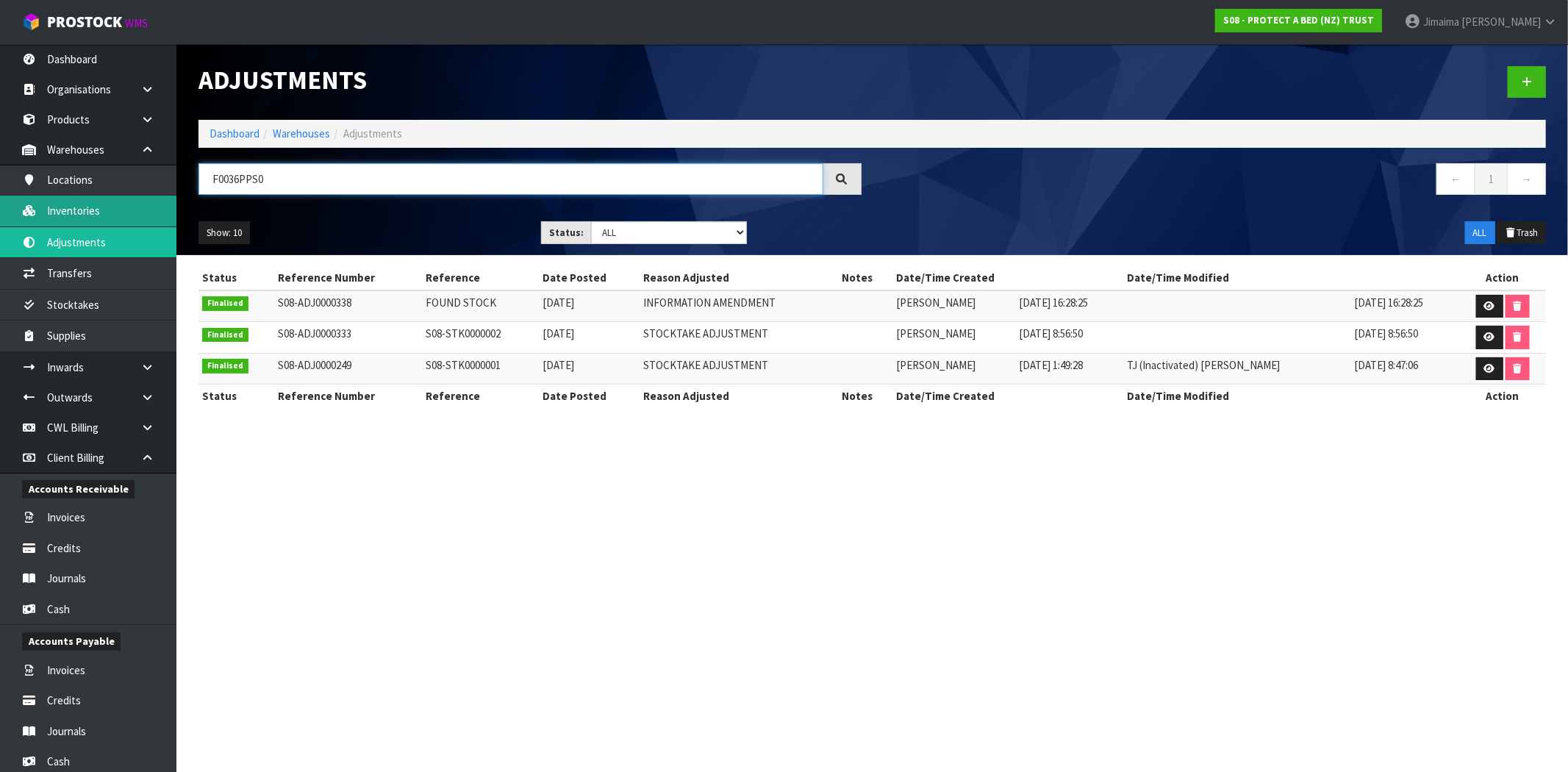
type input "F0036PPS0"
click at [214, 131] on link "Dashboard" at bounding box center [234, 133] width 50 height 14
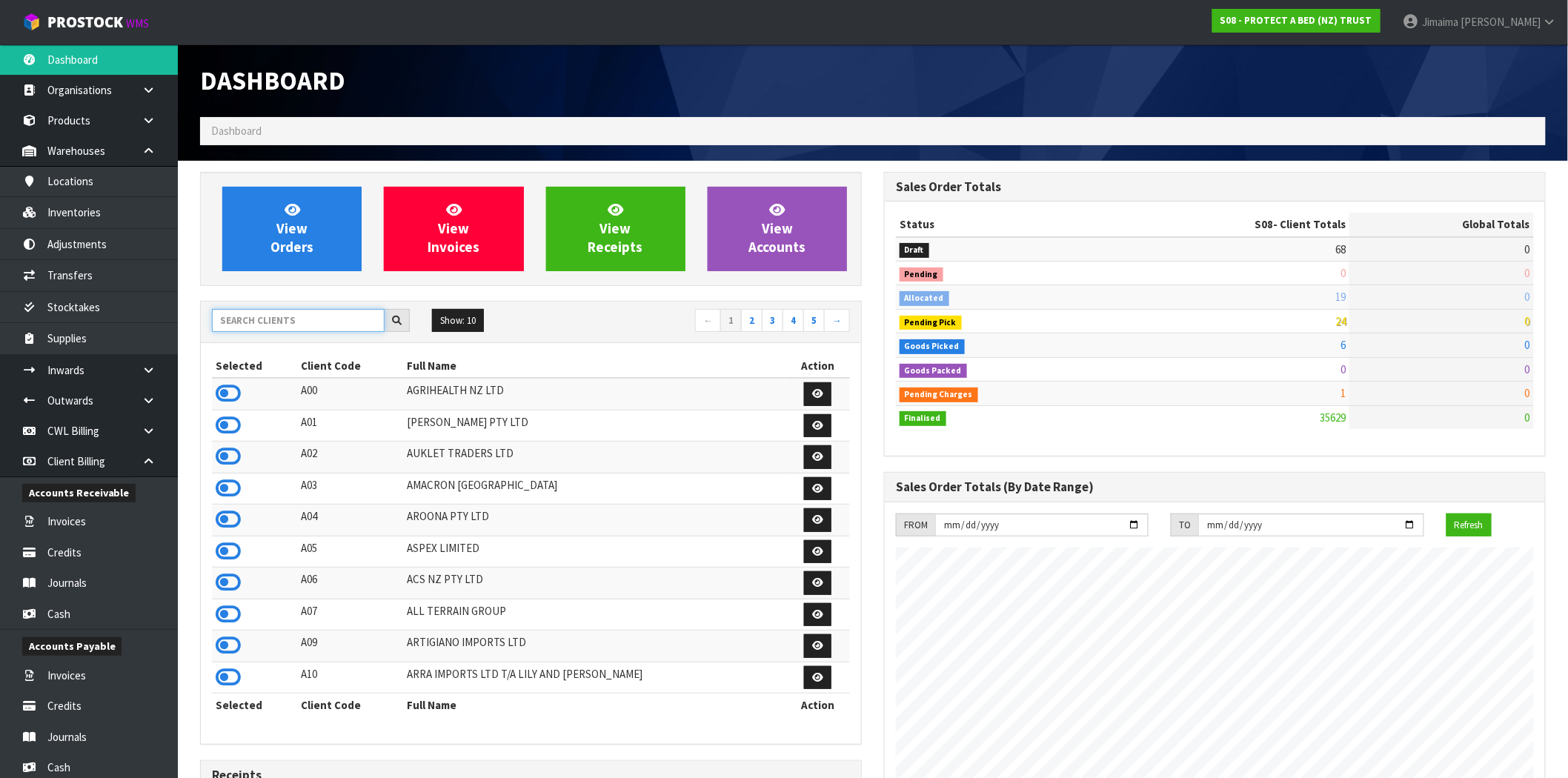
scroll to position [1123, 684]
click at [277, 320] on input "text" at bounding box center [298, 320] width 172 height 23
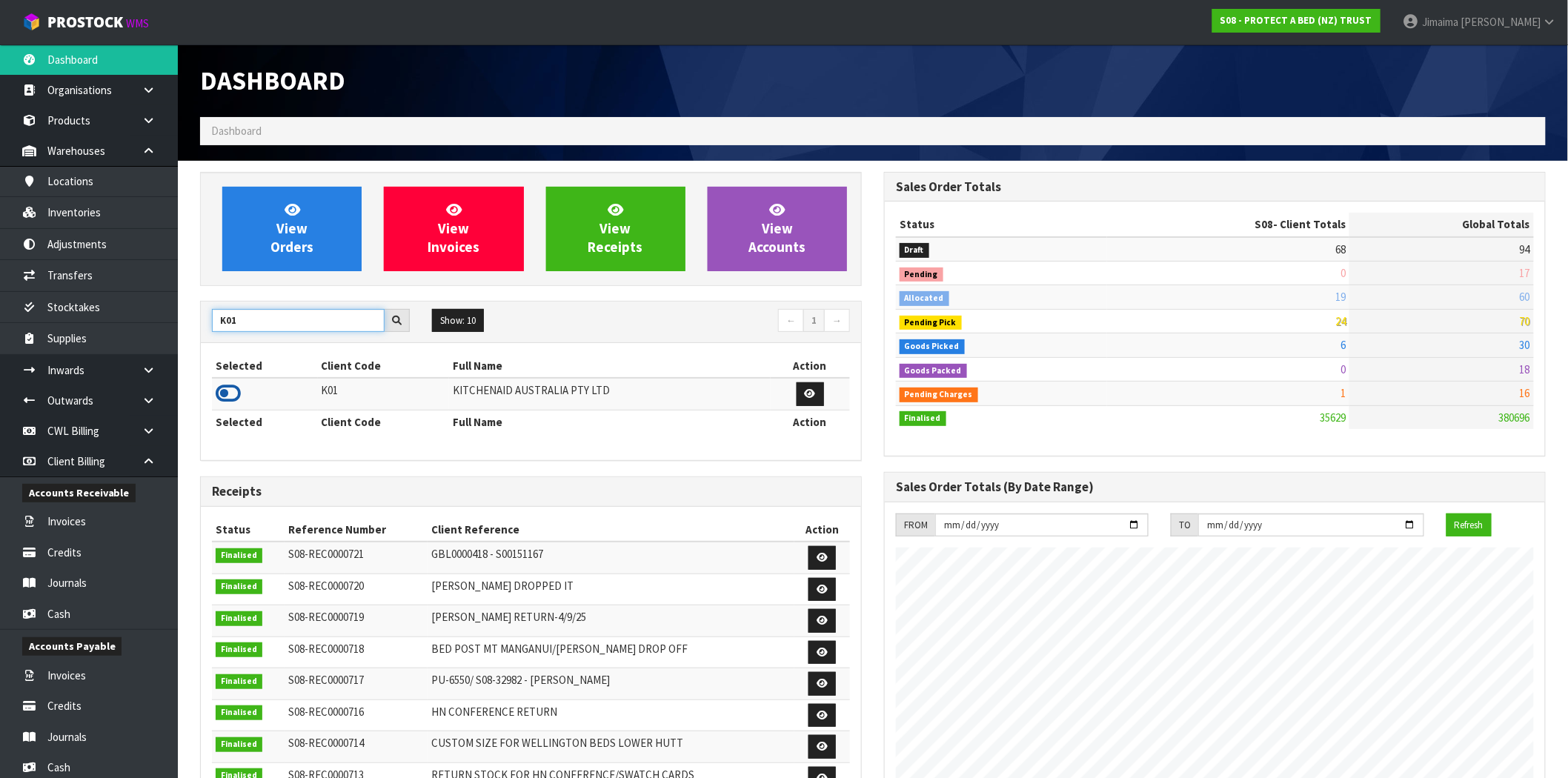
type input "K01"
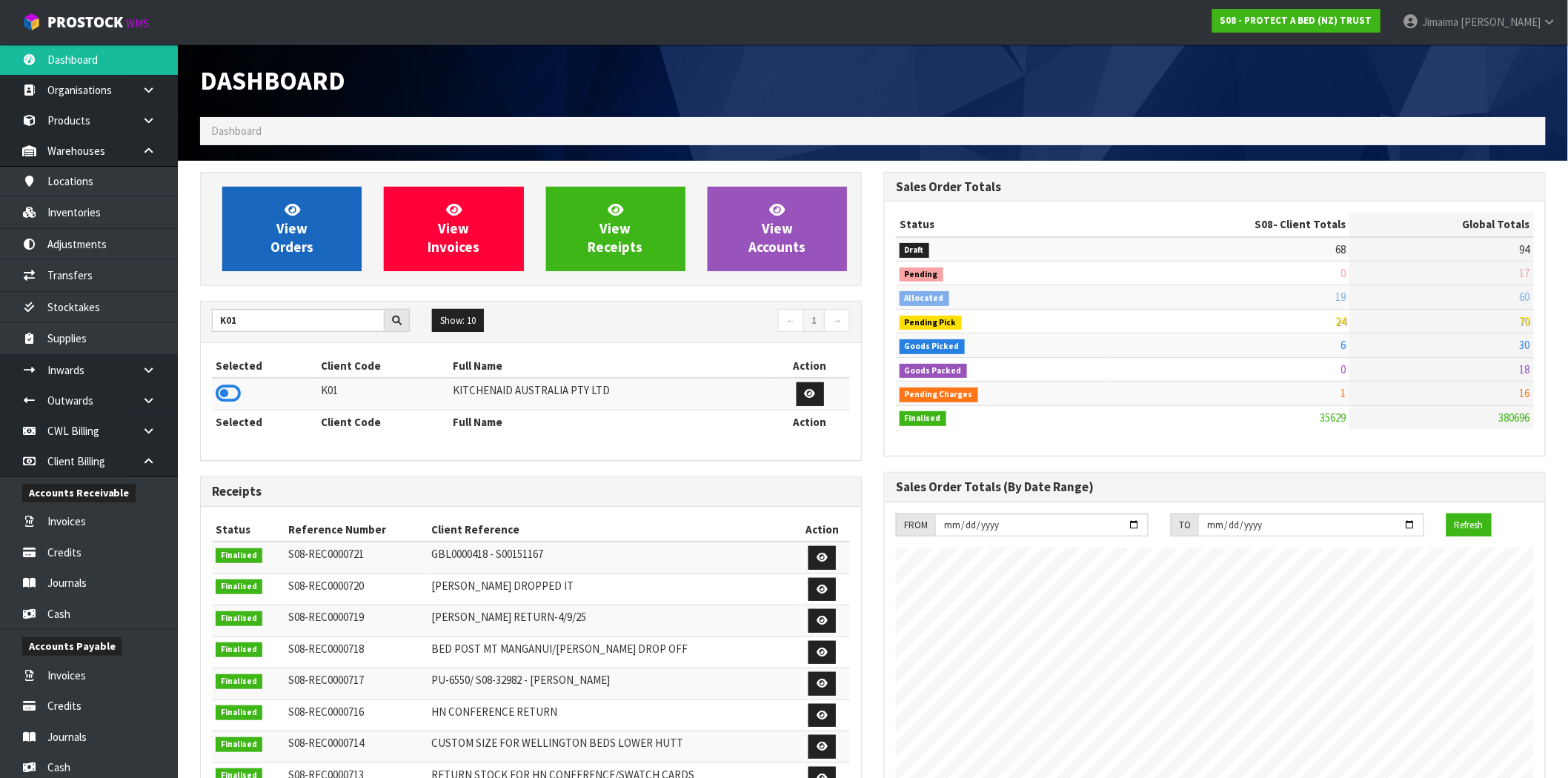
drag, startPoint x: 231, startPoint y: 393, endPoint x: 292, endPoint y: 264, distance: 142.7
click at [234, 388] on icon at bounding box center [228, 394] width 25 height 22
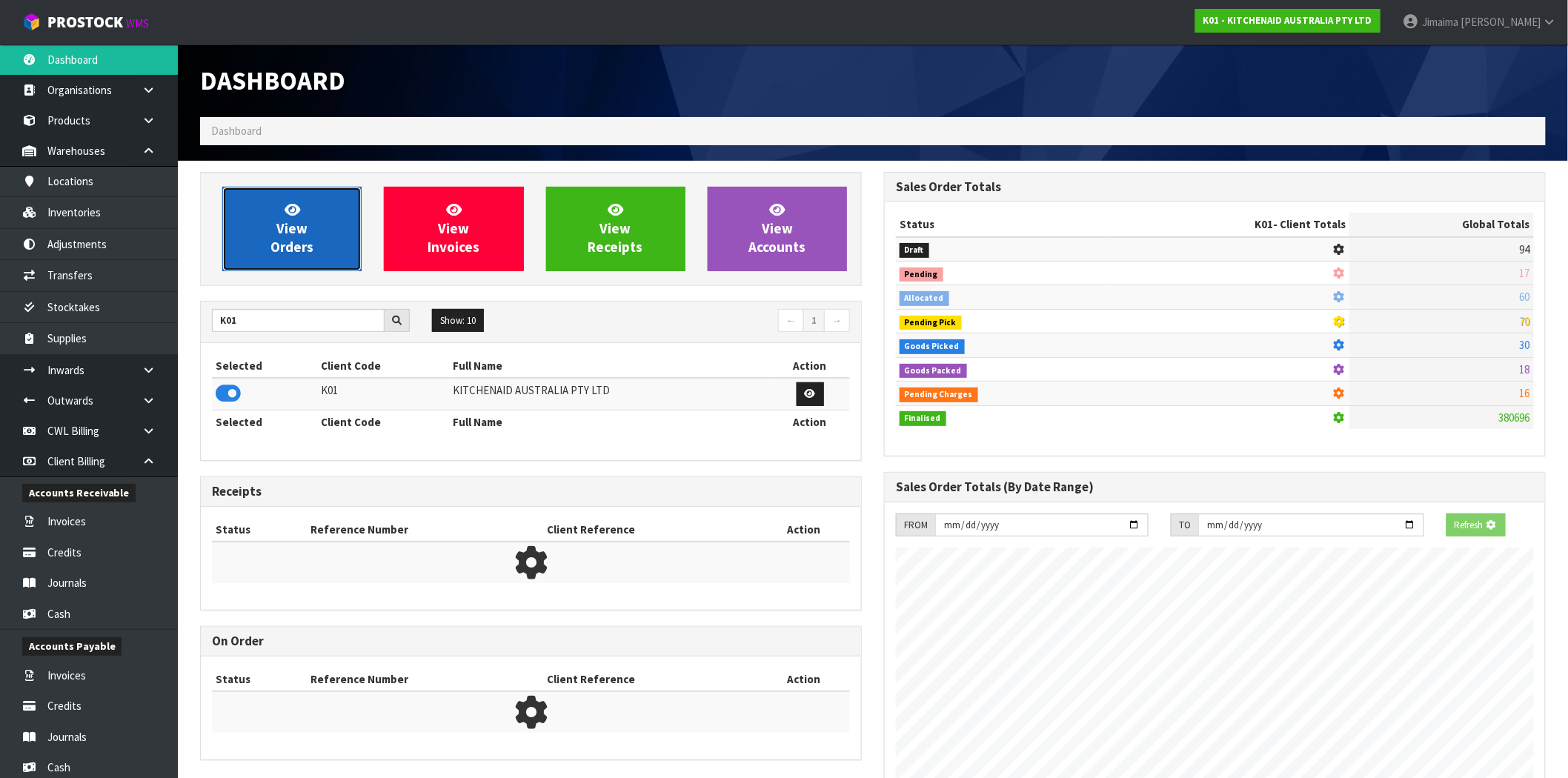
click at [292, 239] on span "View Orders" at bounding box center [292, 229] width 43 height 56
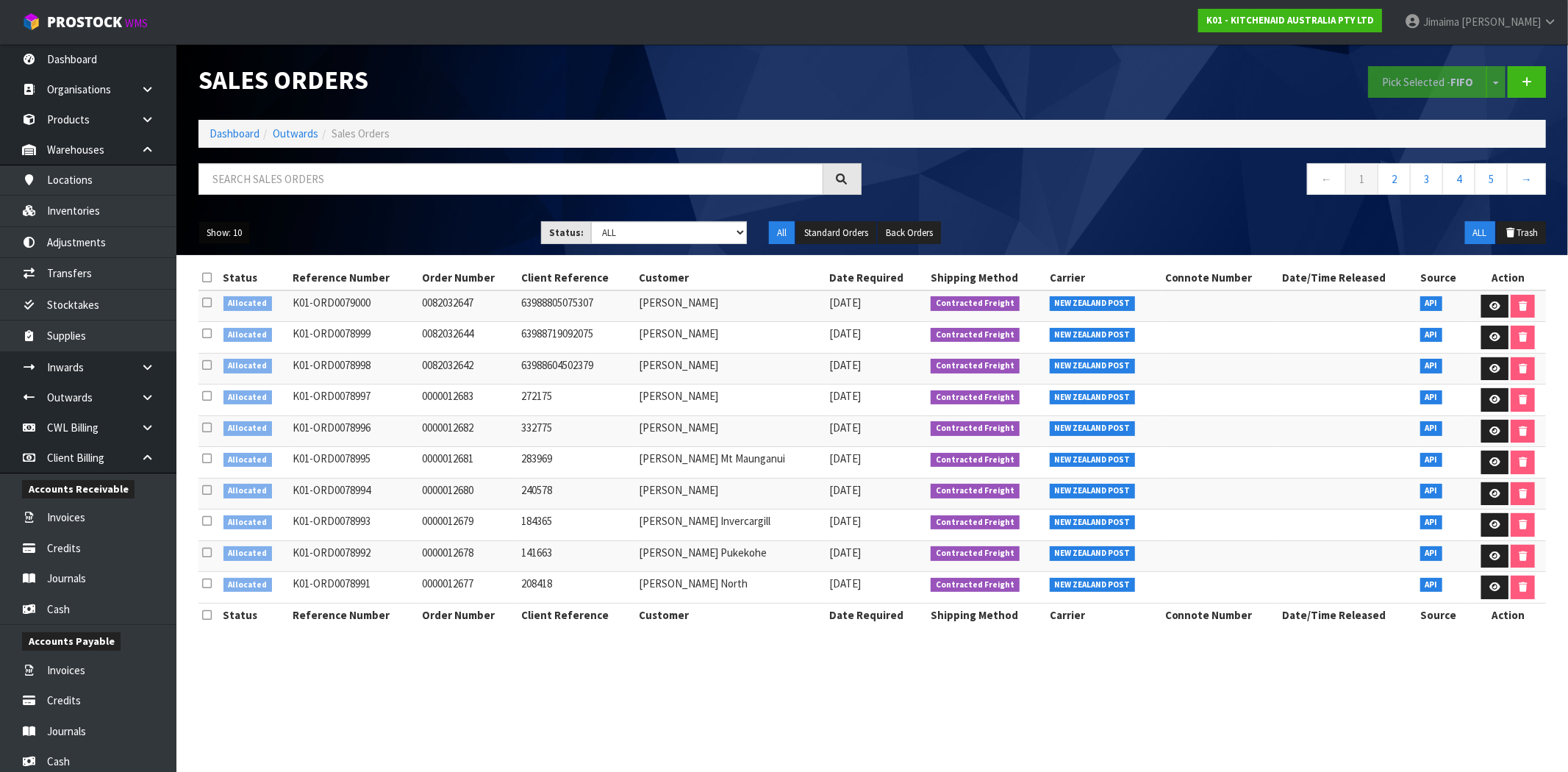
click at [243, 233] on button "Show: 10" at bounding box center [224, 233] width 51 height 24
click at [338, 225] on ul "Show: 10 5 10 25 50" at bounding box center [358, 233] width 321 height 24
click at [107, 211] on link "Inventories" at bounding box center [88, 210] width 176 height 30
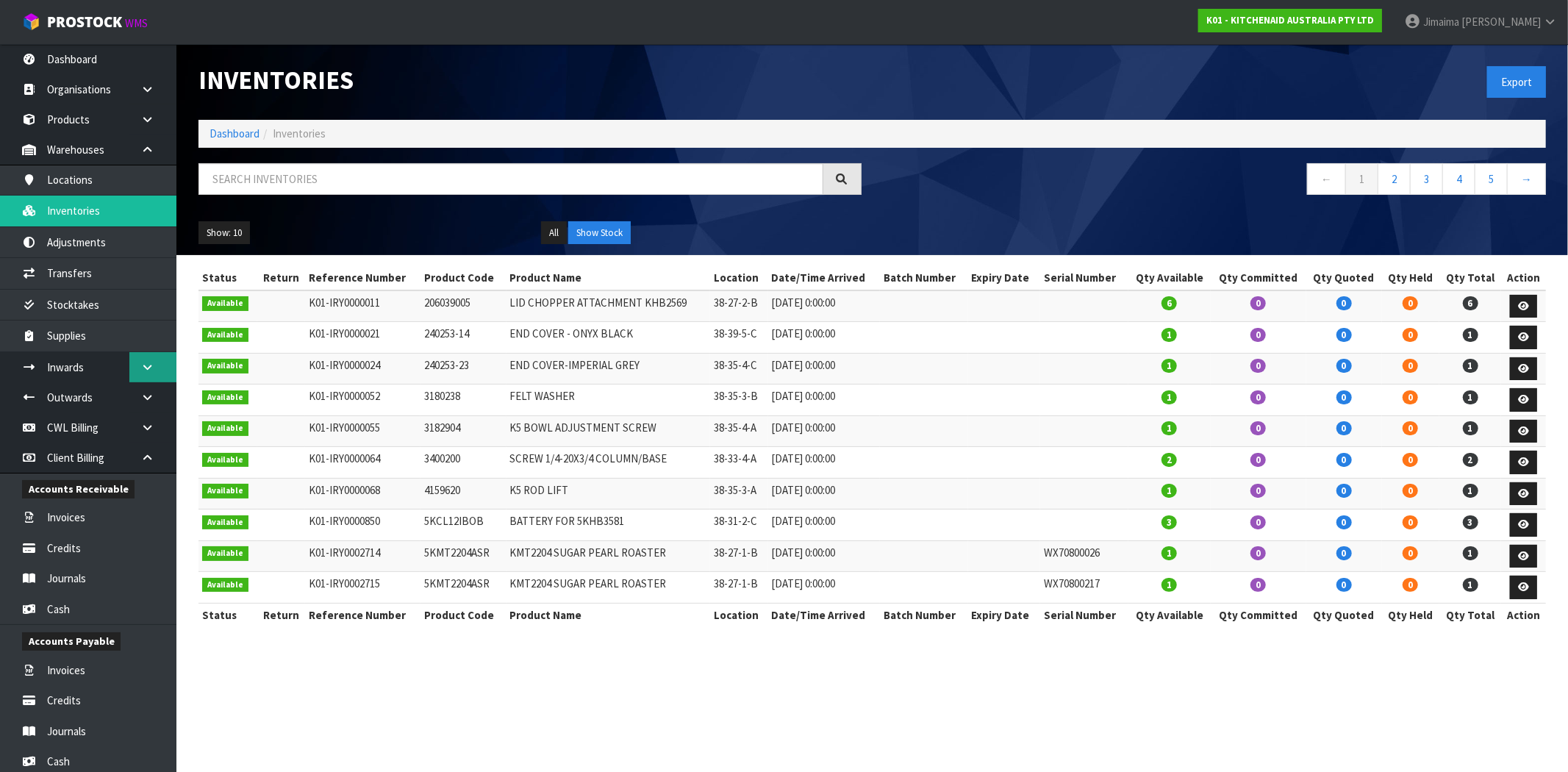
click at [140, 376] on link at bounding box center [152, 367] width 47 height 30
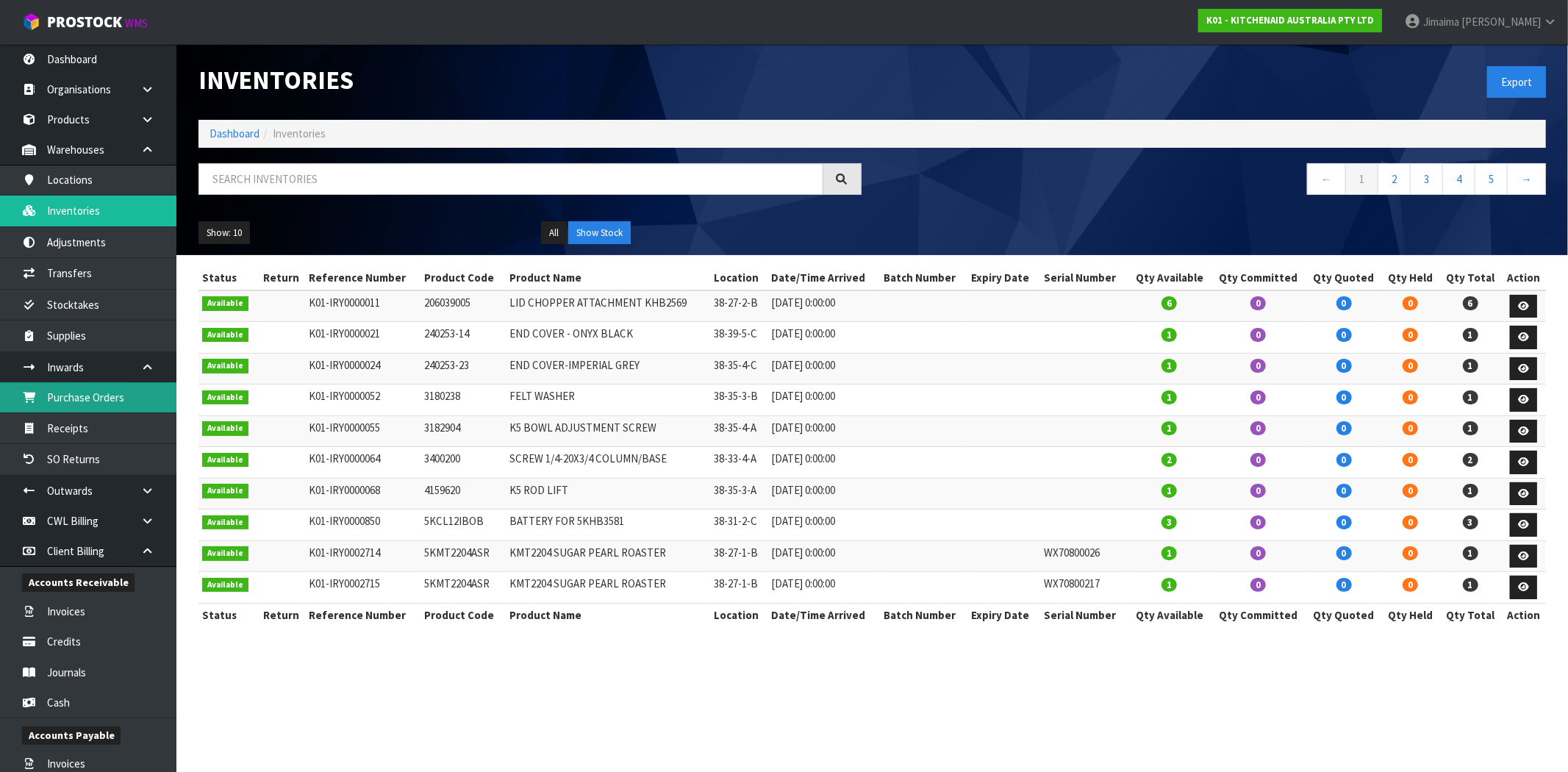
click at [82, 401] on link "Purchase Orders" at bounding box center [88, 397] width 176 height 30
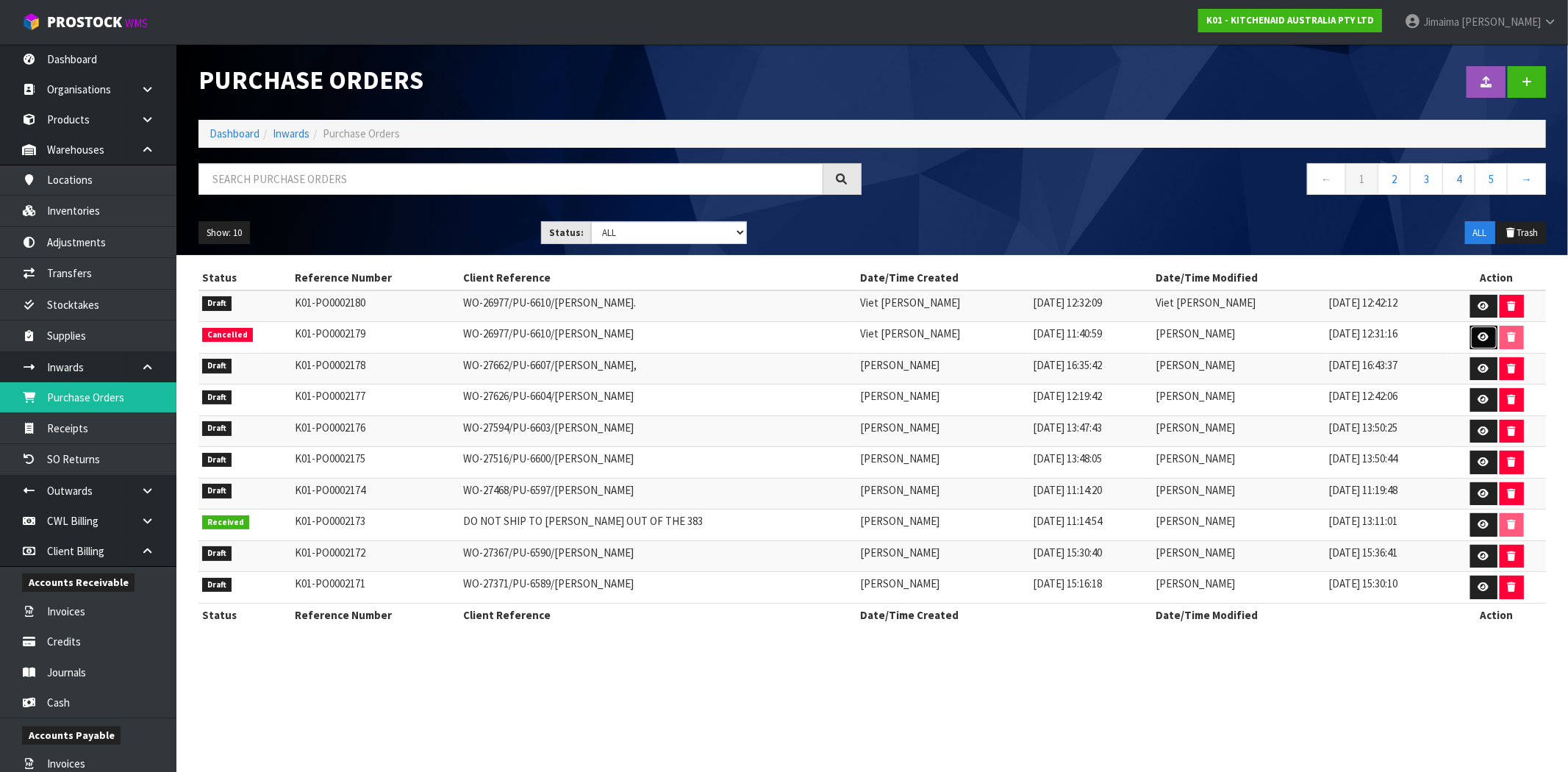
click at [1483, 335] on icon at bounding box center [1483, 337] width 11 height 9
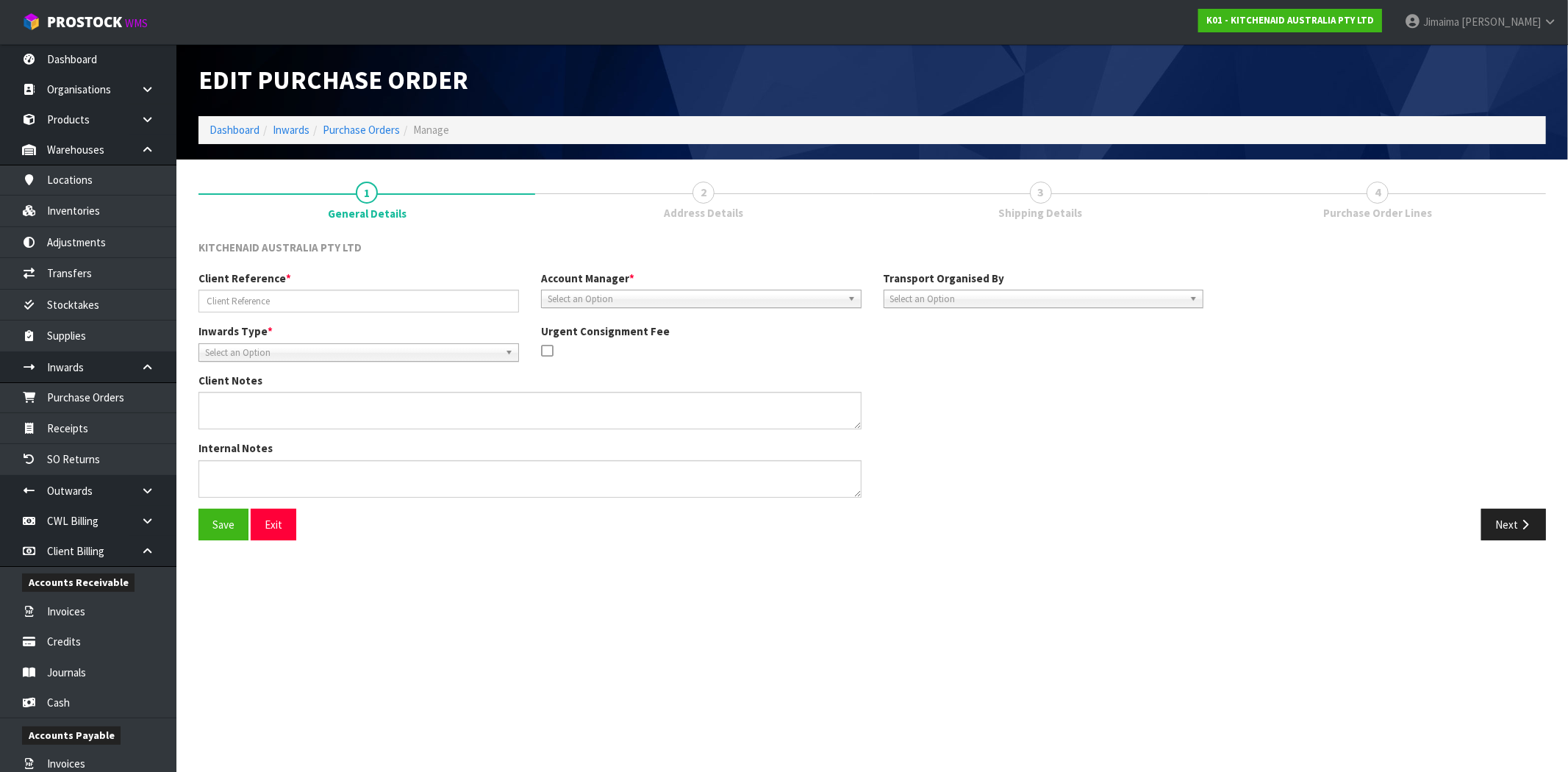
type input "WO-26977/PU-6610/LEANNE FERGUS"
type textarea "CANCELLATION REASON:"
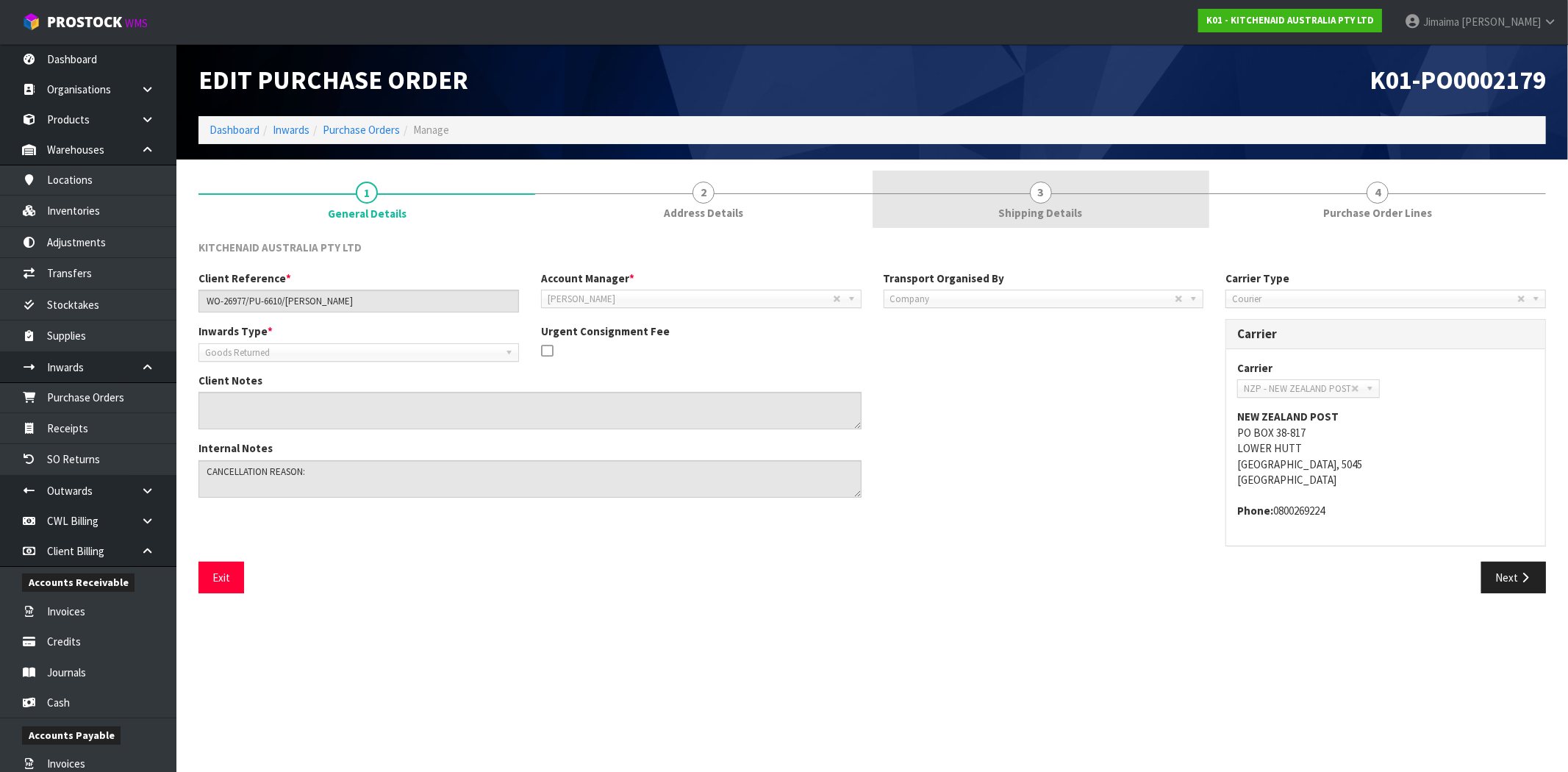
click at [1028, 218] on span "Shipping Details" at bounding box center [1040, 212] width 84 height 16
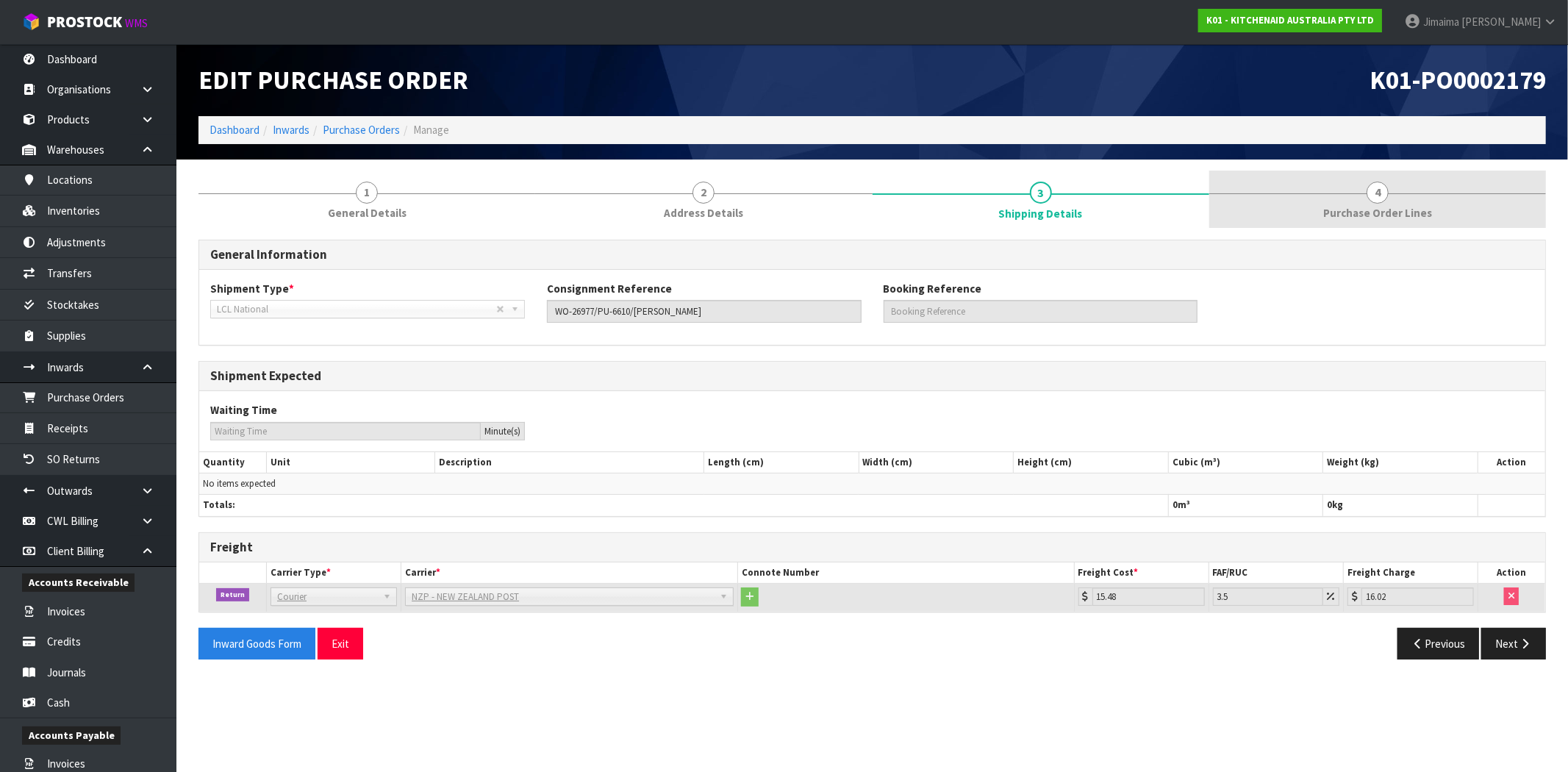
click at [1340, 210] on span "Purchase Order Lines" at bounding box center [1377, 212] width 108 height 16
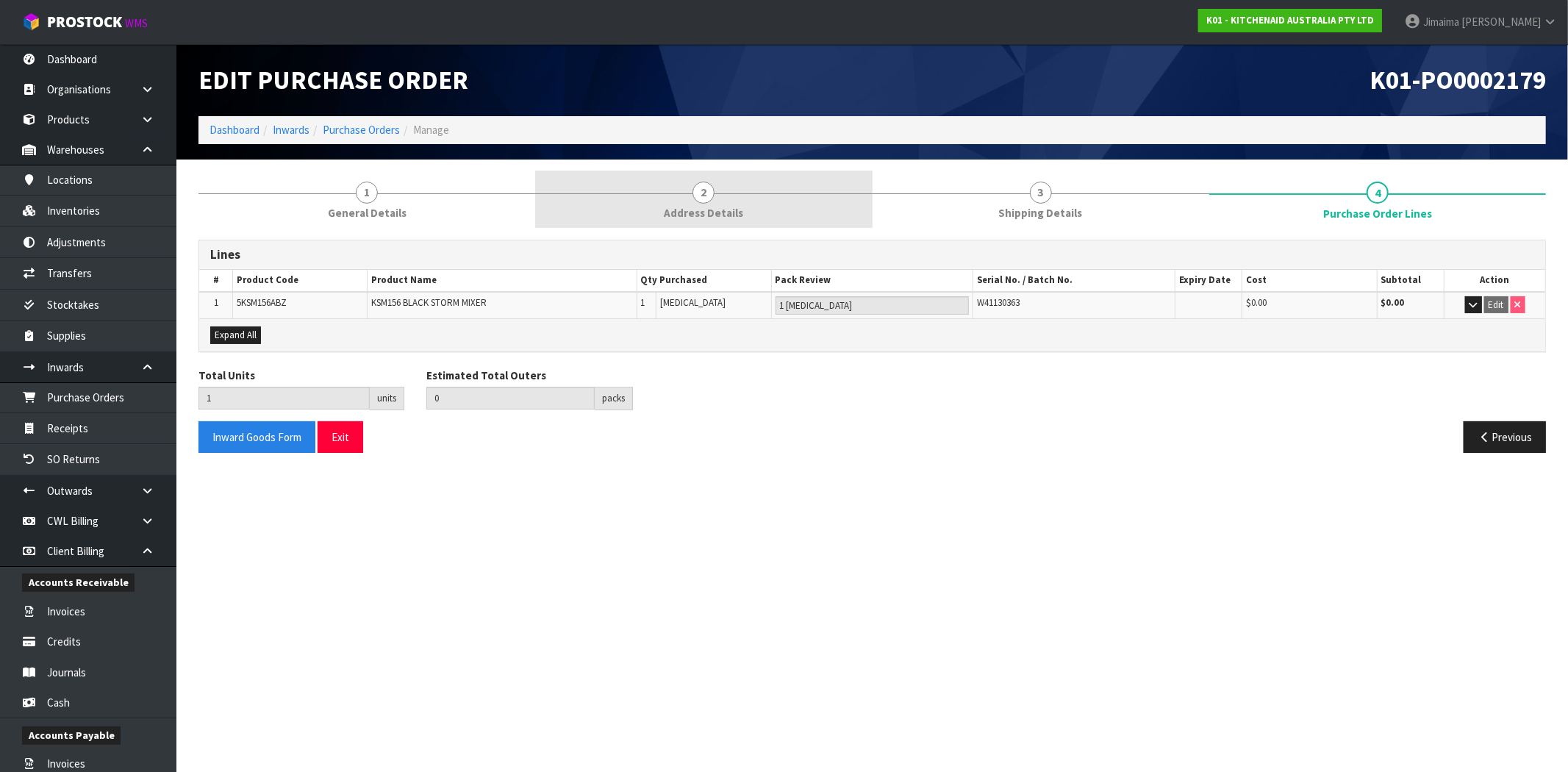
click at [647, 204] on link "2 Address Details" at bounding box center [703, 199] width 336 height 58
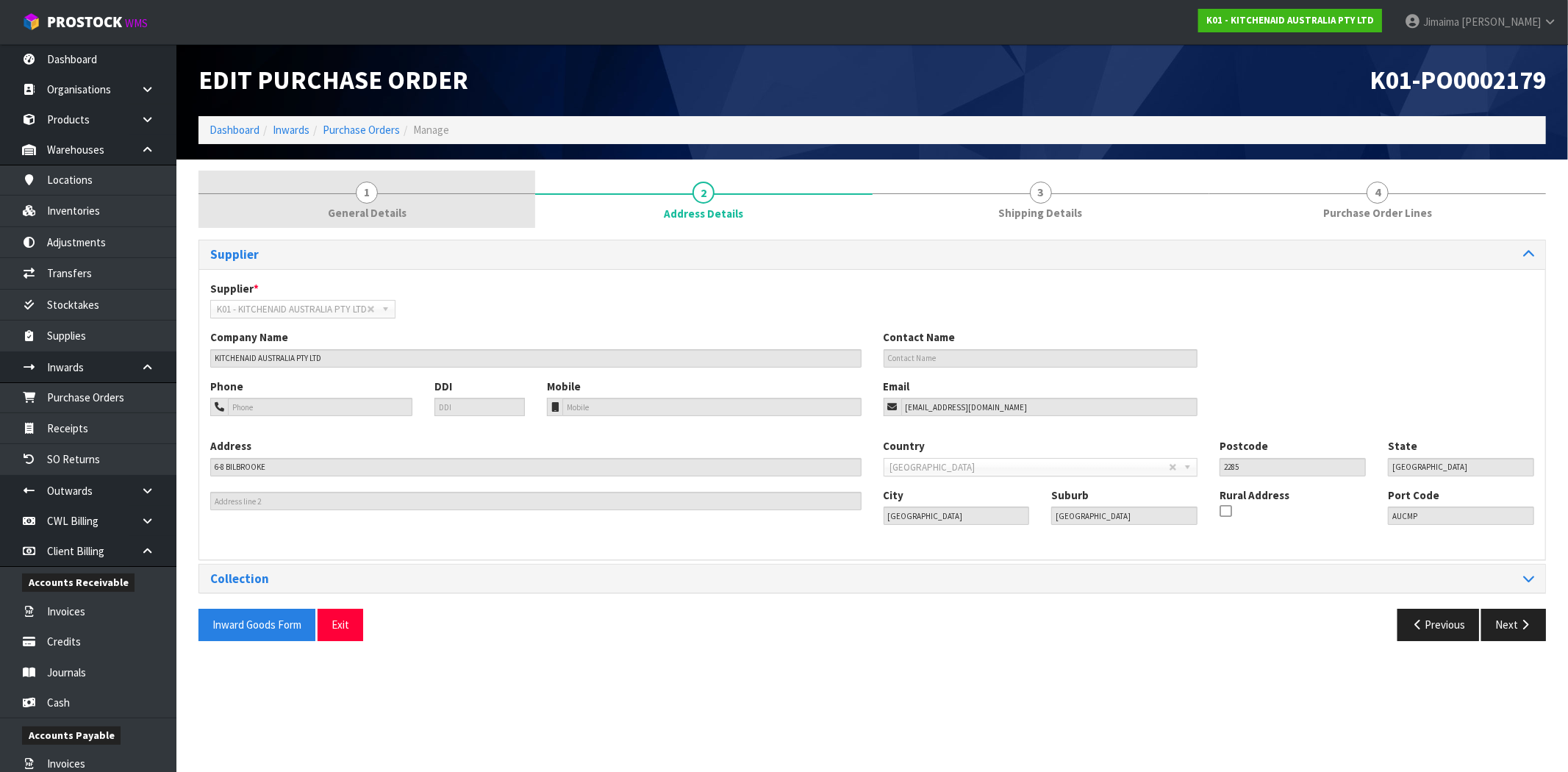
click at [392, 207] on span "General Details" at bounding box center [367, 212] width 79 height 16
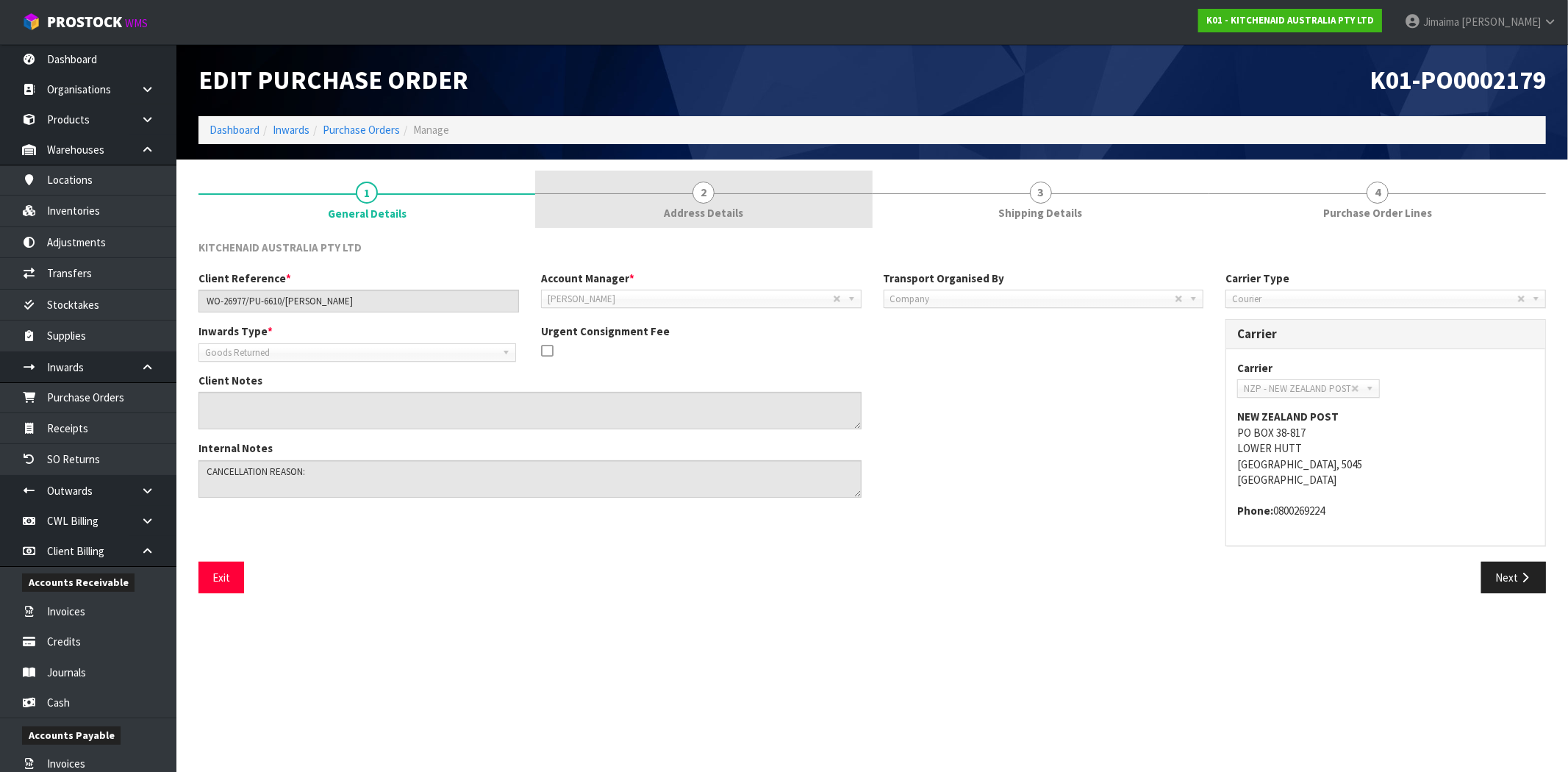
click at [728, 178] on link "2 Address Details" at bounding box center [703, 199] width 336 height 58
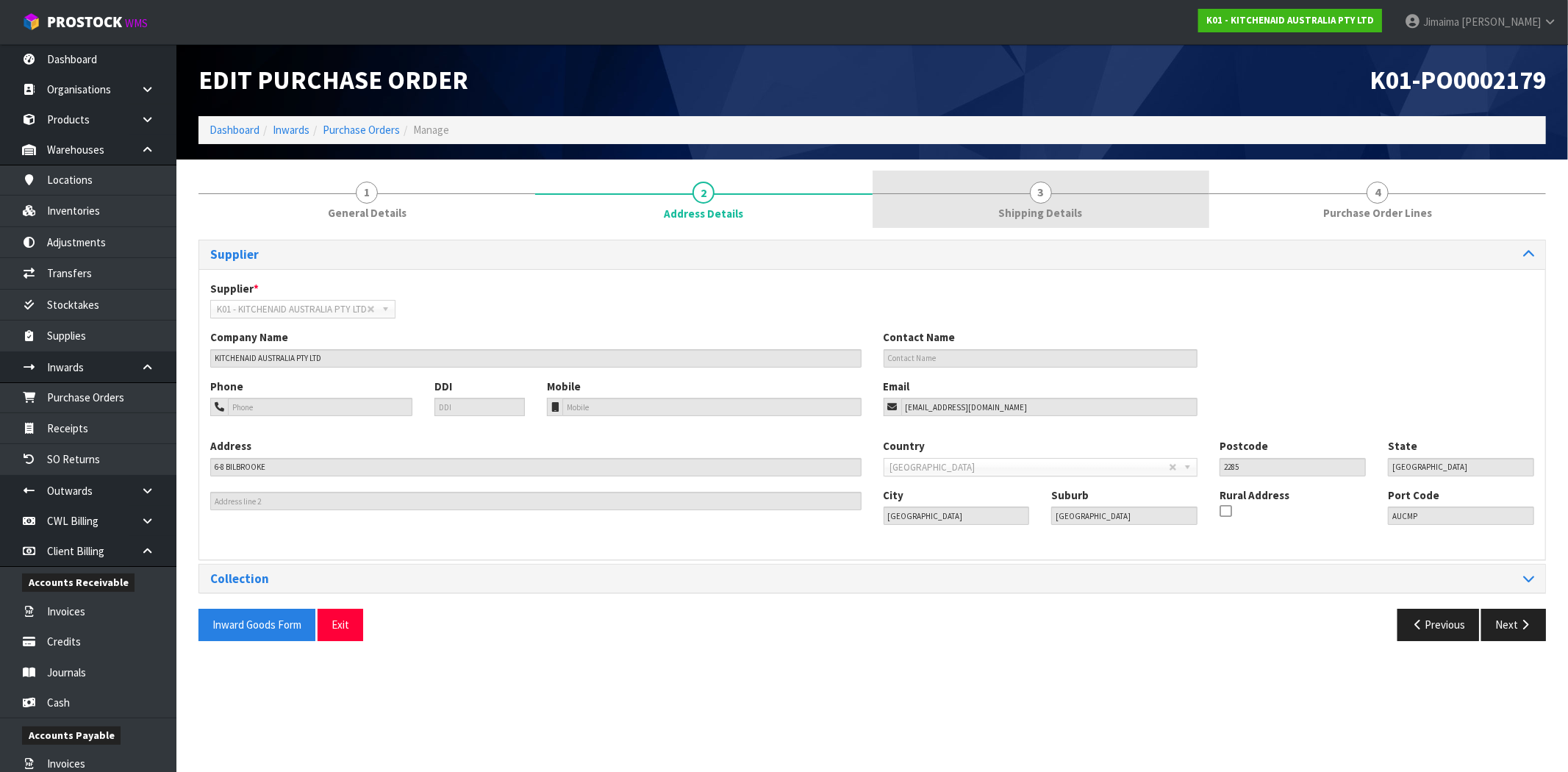
click at [943, 196] on link "3 Shipping Details" at bounding box center [1041, 199] width 336 height 58
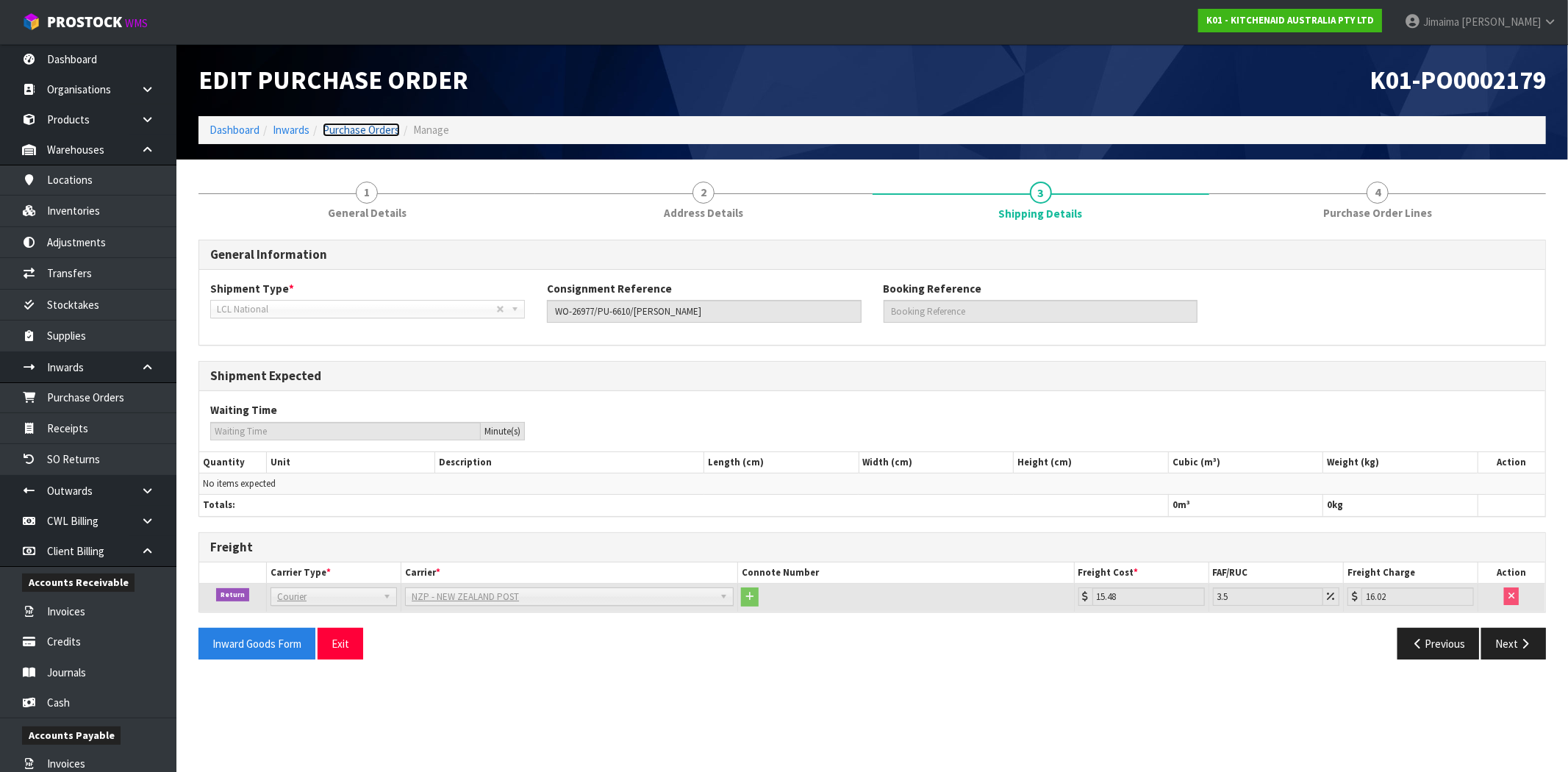
click at [358, 133] on link "Purchase Orders" at bounding box center [361, 130] width 77 height 14
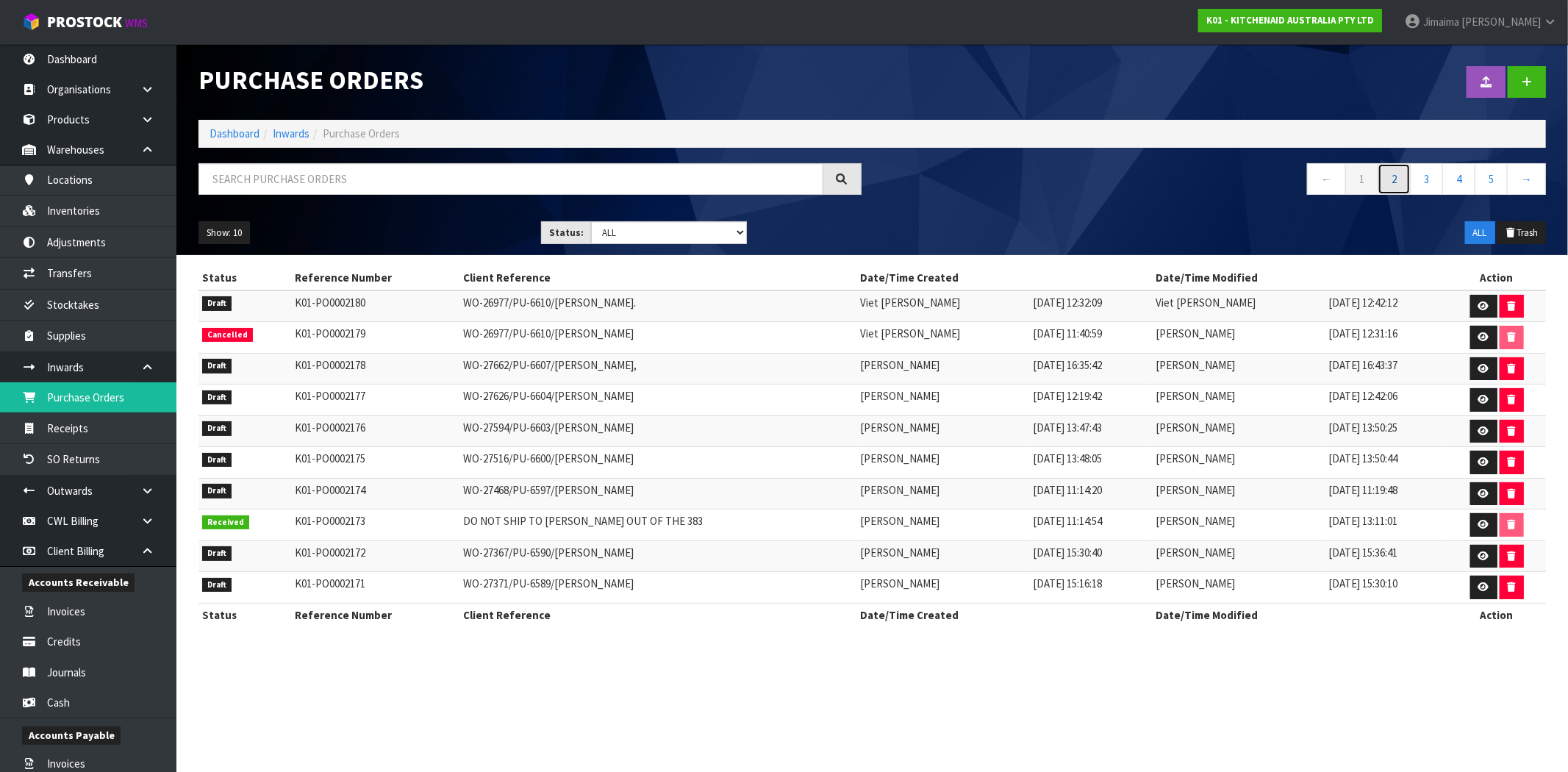
click at [1393, 174] on link "2" at bounding box center [1393, 179] width 33 height 31
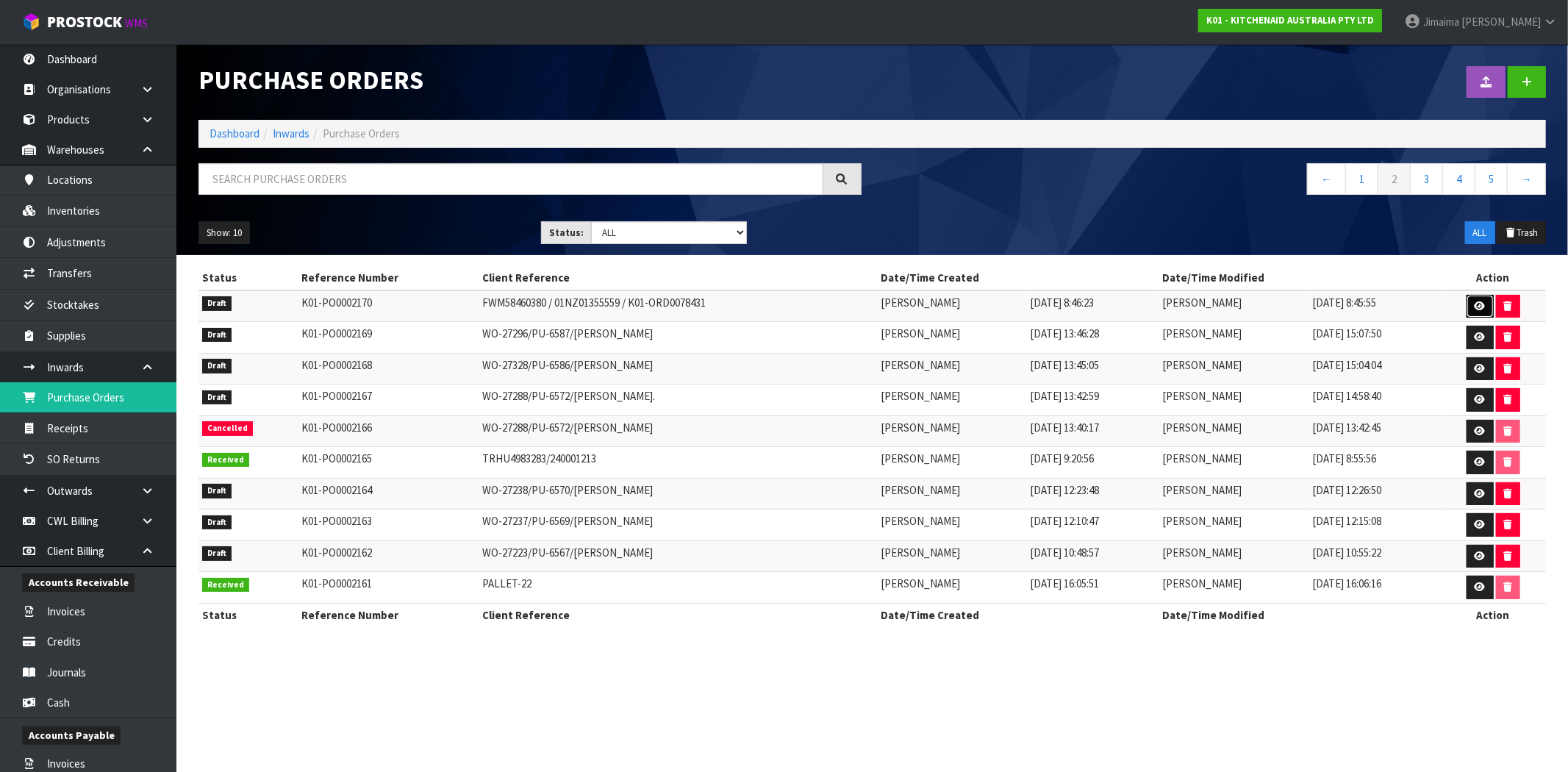
click at [1473, 312] on link at bounding box center [1480, 307] width 28 height 24
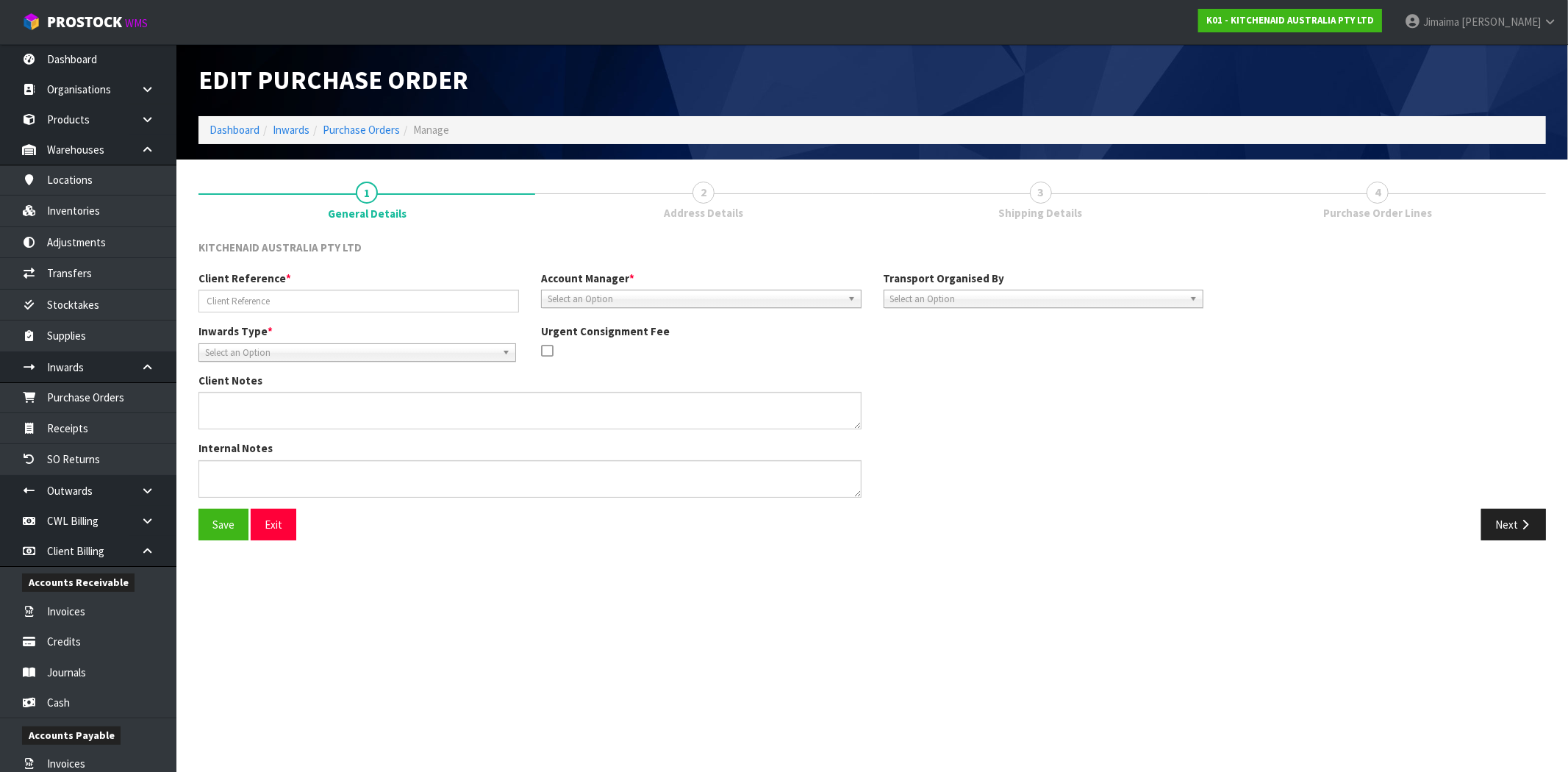
type input "FWM58460380 / 01NZ01355559 / K01-ORD0078431"
type textarea "DAMAGE IN TRANSIT RETURN 1 X 5KSM195PSAMI 1 X 5KSM195PSABE"
type textarea "THESE WILL BE RETURNING TO CONTRACT WAREHOUSING ON 01NZ01355559. THE REMAINDER …"
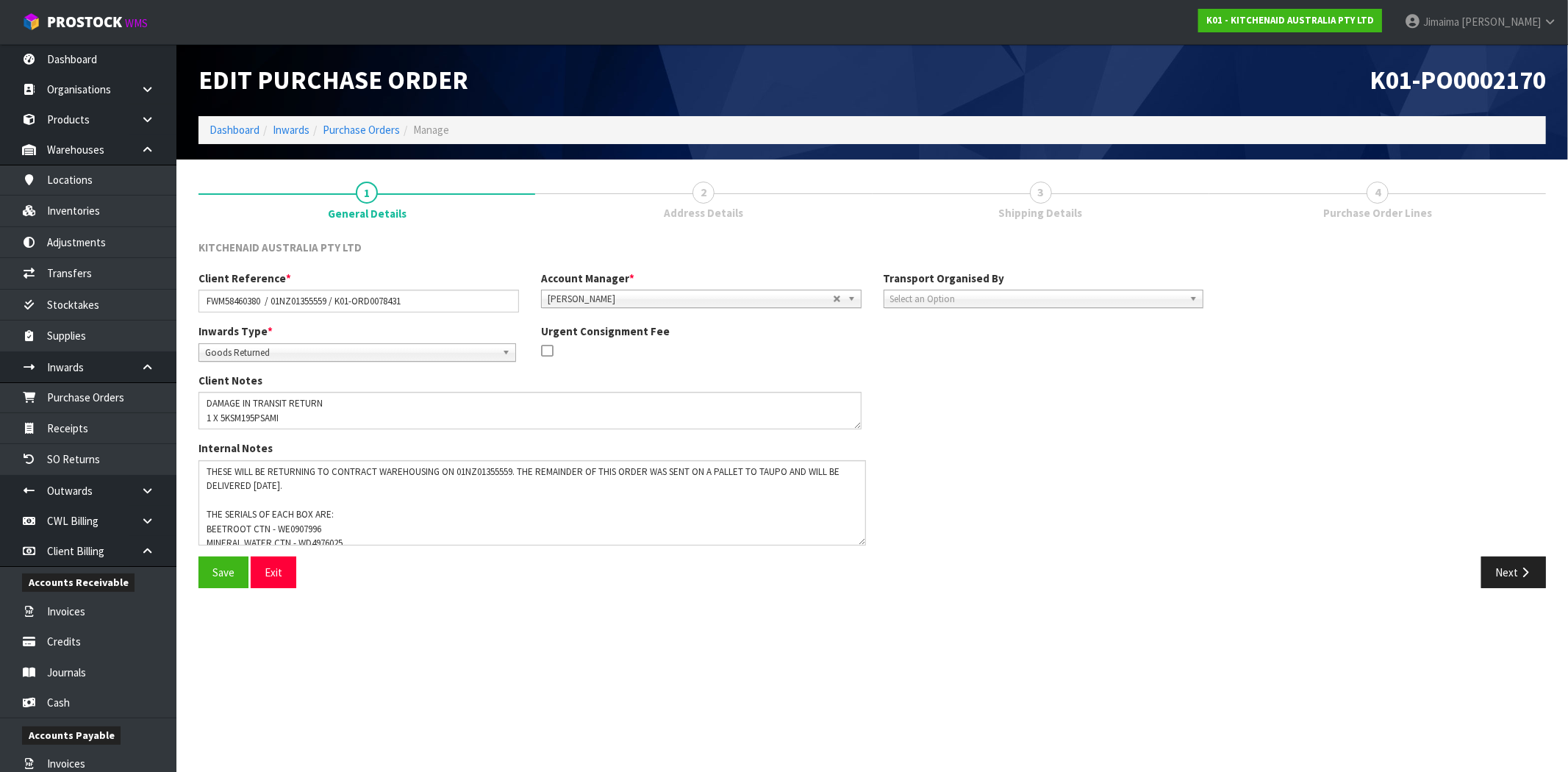
drag, startPoint x: 858, startPoint y: 493, endPoint x: 863, endPoint y: 541, distance: 48.3
click at [863, 541] on textarea at bounding box center [532, 503] width 668 height 85
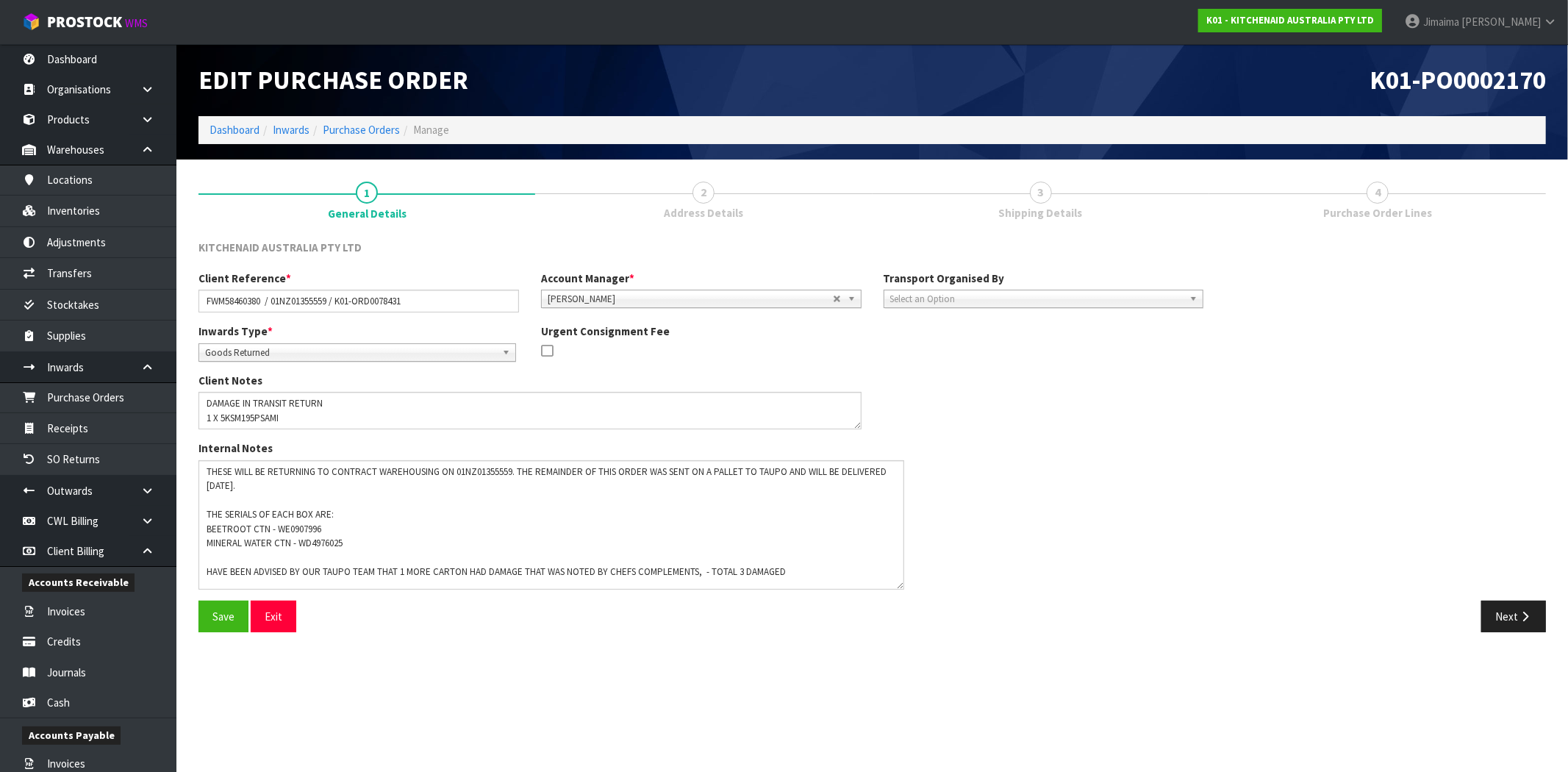
drag, startPoint x: 863, startPoint y: 539, endPoint x: 903, endPoint y: 564, distance: 47.2
click at [903, 569] on textarea at bounding box center [551, 525] width 705 height 130
click at [735, 186] on link "2 Address Details" at bounding box center [703, 199] width 336 height 58
click at [390, 131] on link "Purchase Orders" at bounding box center [361, 130] width 77 height 14
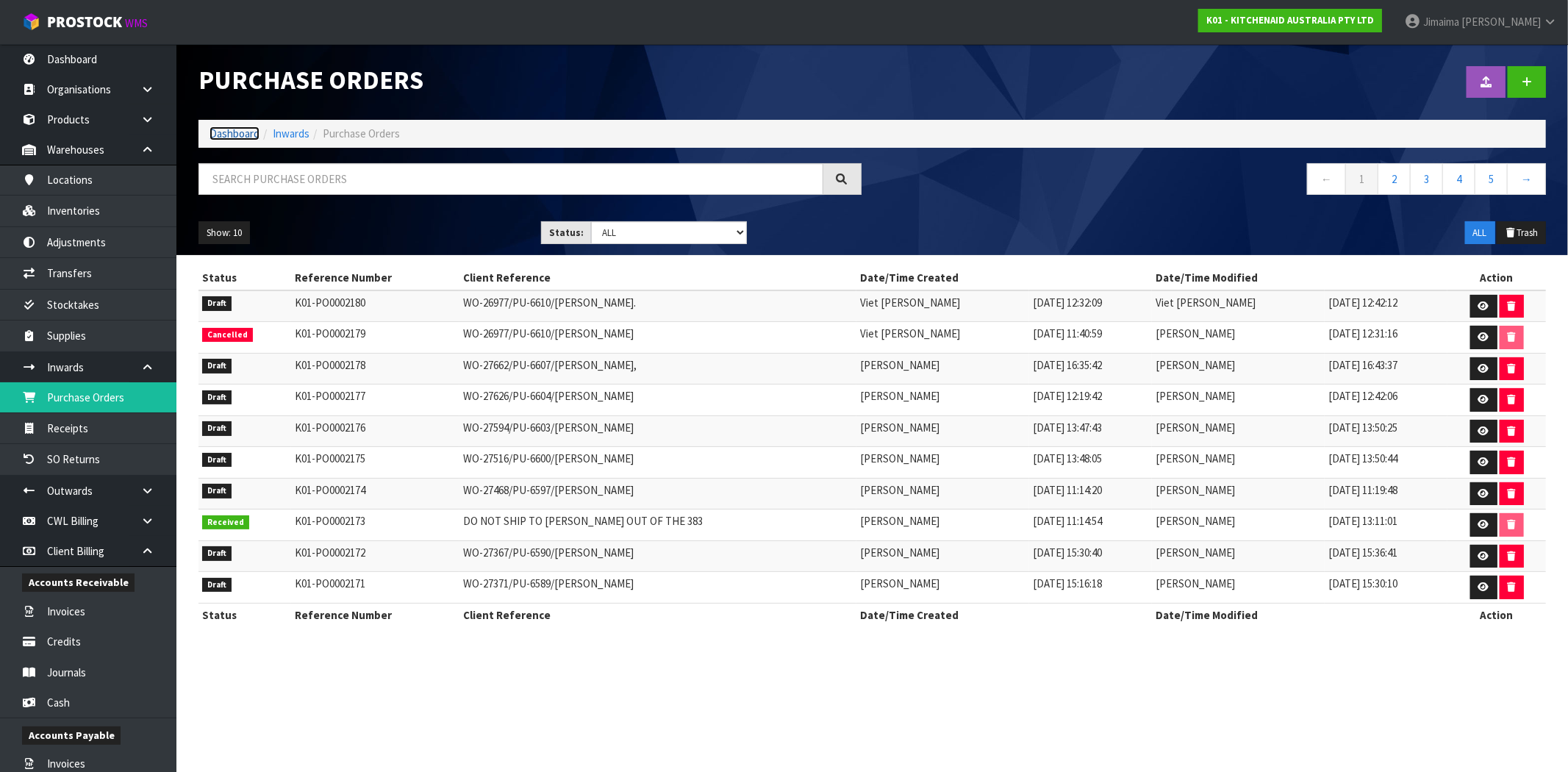
click at [226, 140] on link "Dashboard" at bounding box center [234, 133] width 50 height 14
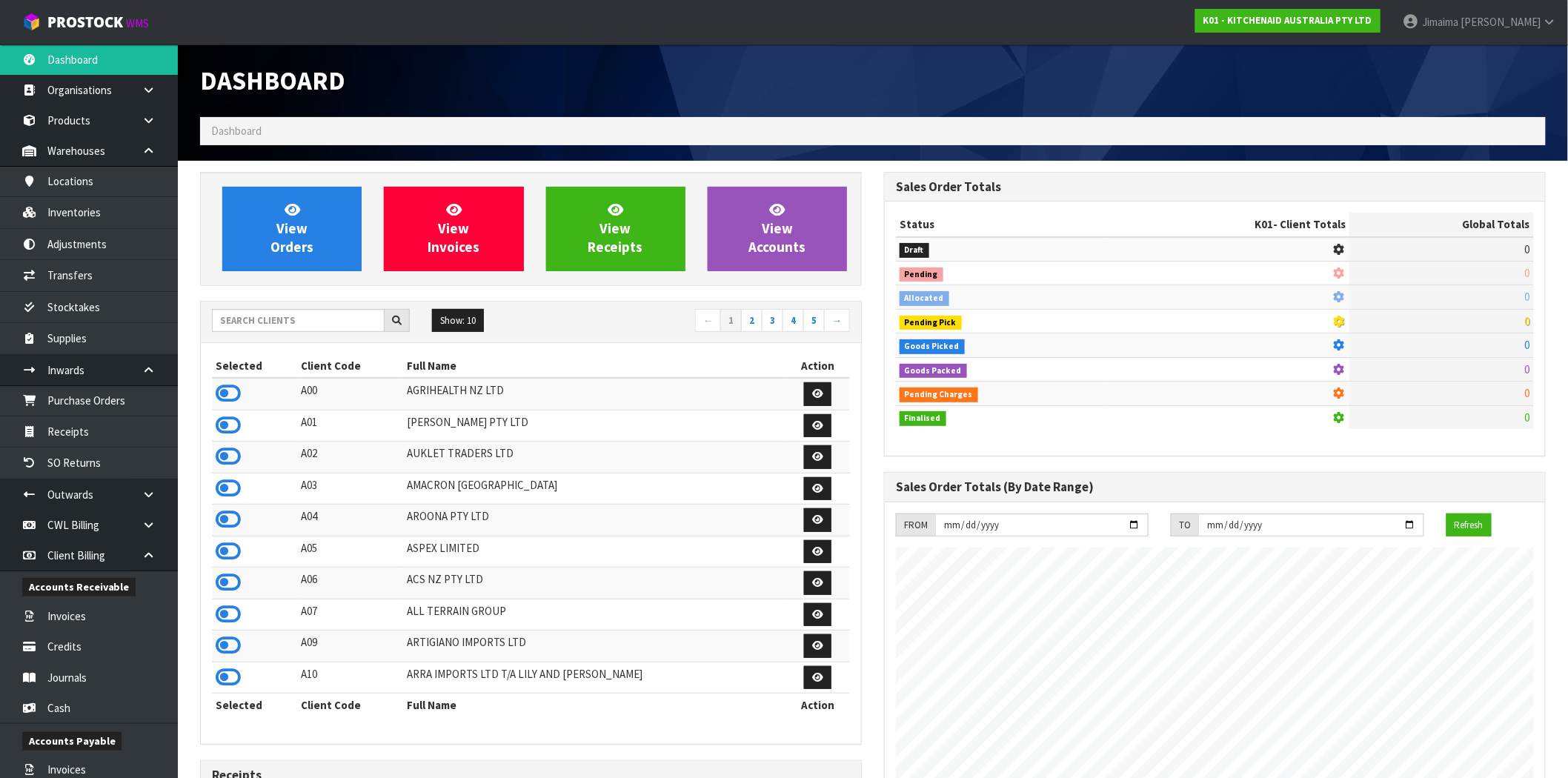
click at [341, 306] on div "Show: 10 5 10 25 50 ← 1 2 3 4 5 →" at bounding box center [531, 322] width 660 height 42
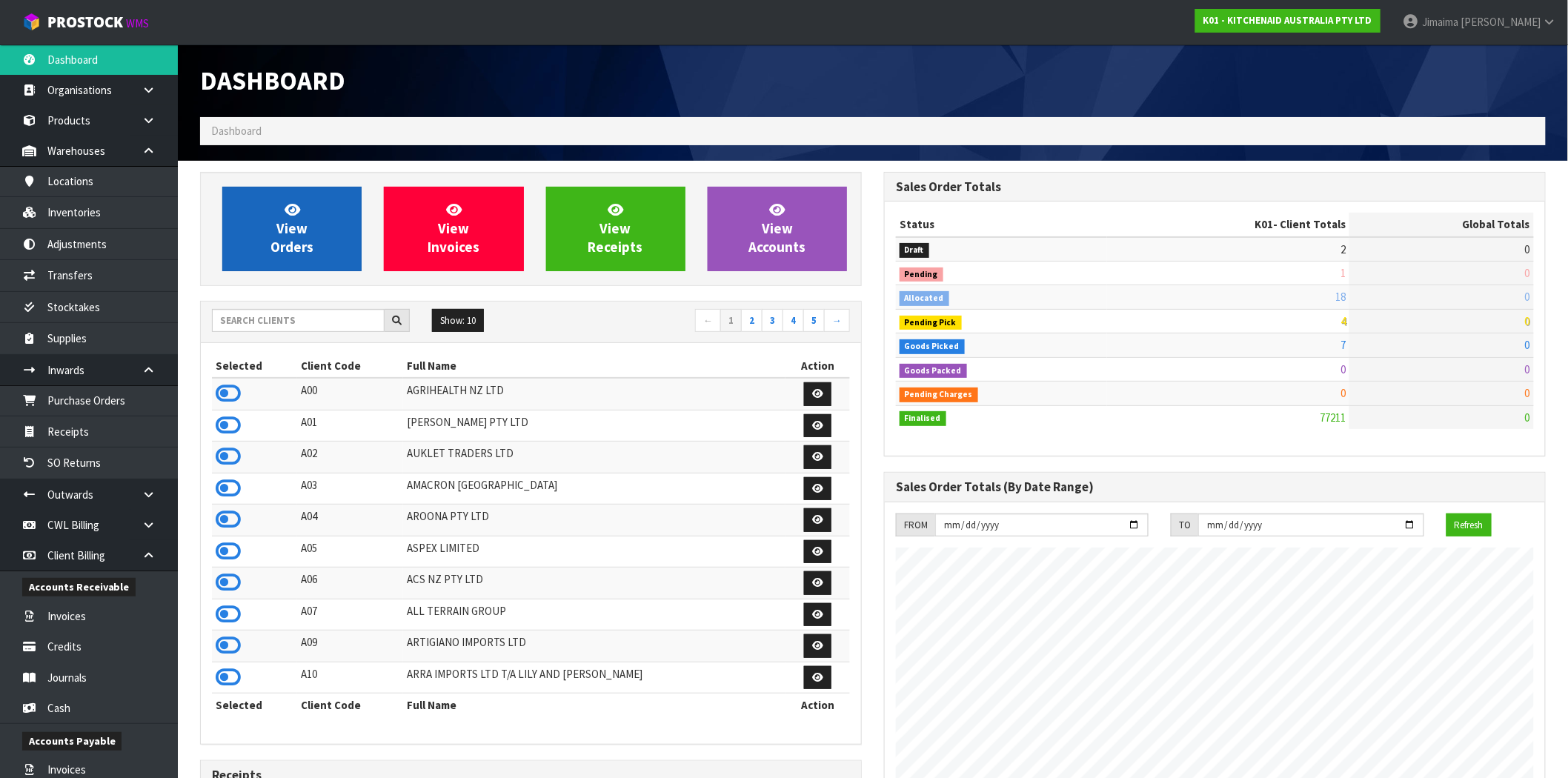
scroll to position [1123, 684]
click at [329, 243] on link "View Orders" at bounding box center [292, 229] width 139 height 84
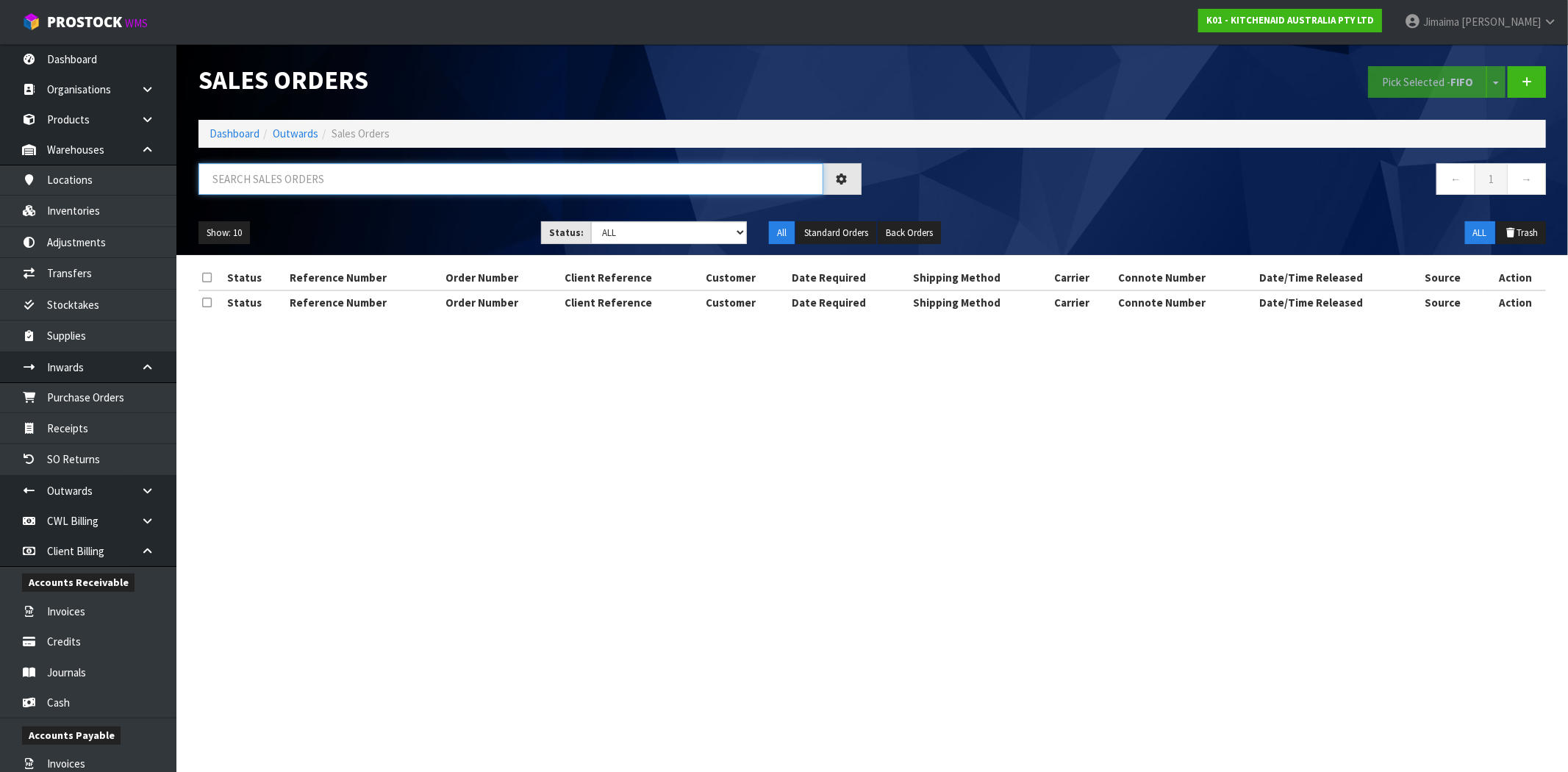
click at [386, 186] on input "text" at bounding box center [511, 179] width 625 height 31
type input "LUXURY"
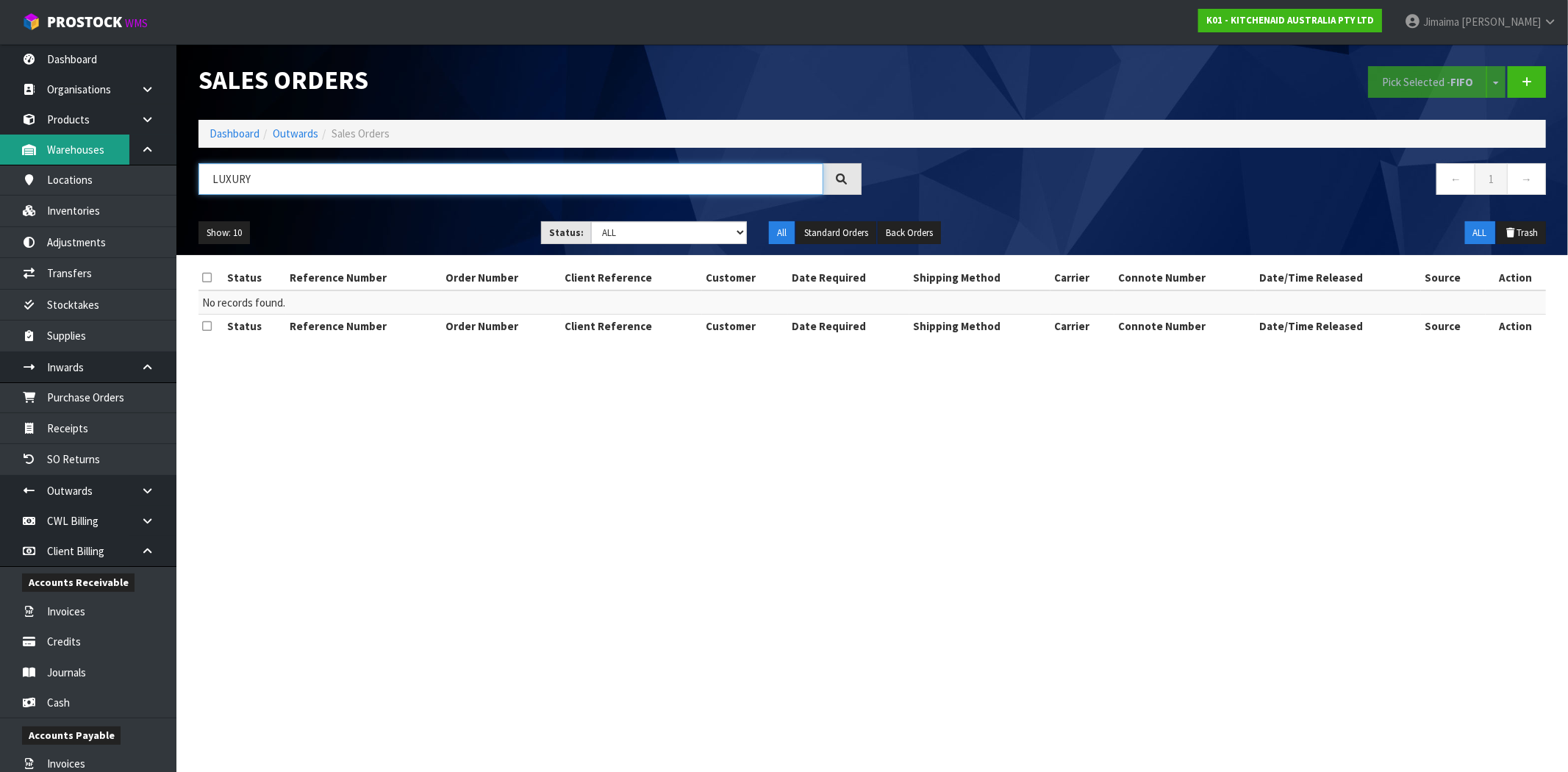
drag, startPoint x: 282, startPoint y: 162, endPoint x: 37, endPoint y: 162, distance: 245.0
click at [37, 162] on body "Toggle navigation ProStock WMS K01 - KITCHENAID AUSTRALIA PTY LTD Jimaima Reihe…" at bounding box center [784, 386] width 1568 height 772
click at [650, 236] on select "Draft Pending Allocated Pending Pick Goods Picked Goods Packed Pending Charges …" at bounding box center [669, 233] width 156 height 23
select select "string:2"
click at [591, 221] on select "Draft Pending Allocated Pending Pick Goods Picked Goods Packed Pending Charges …" at bounding box center [669, 233] width 156 height 23
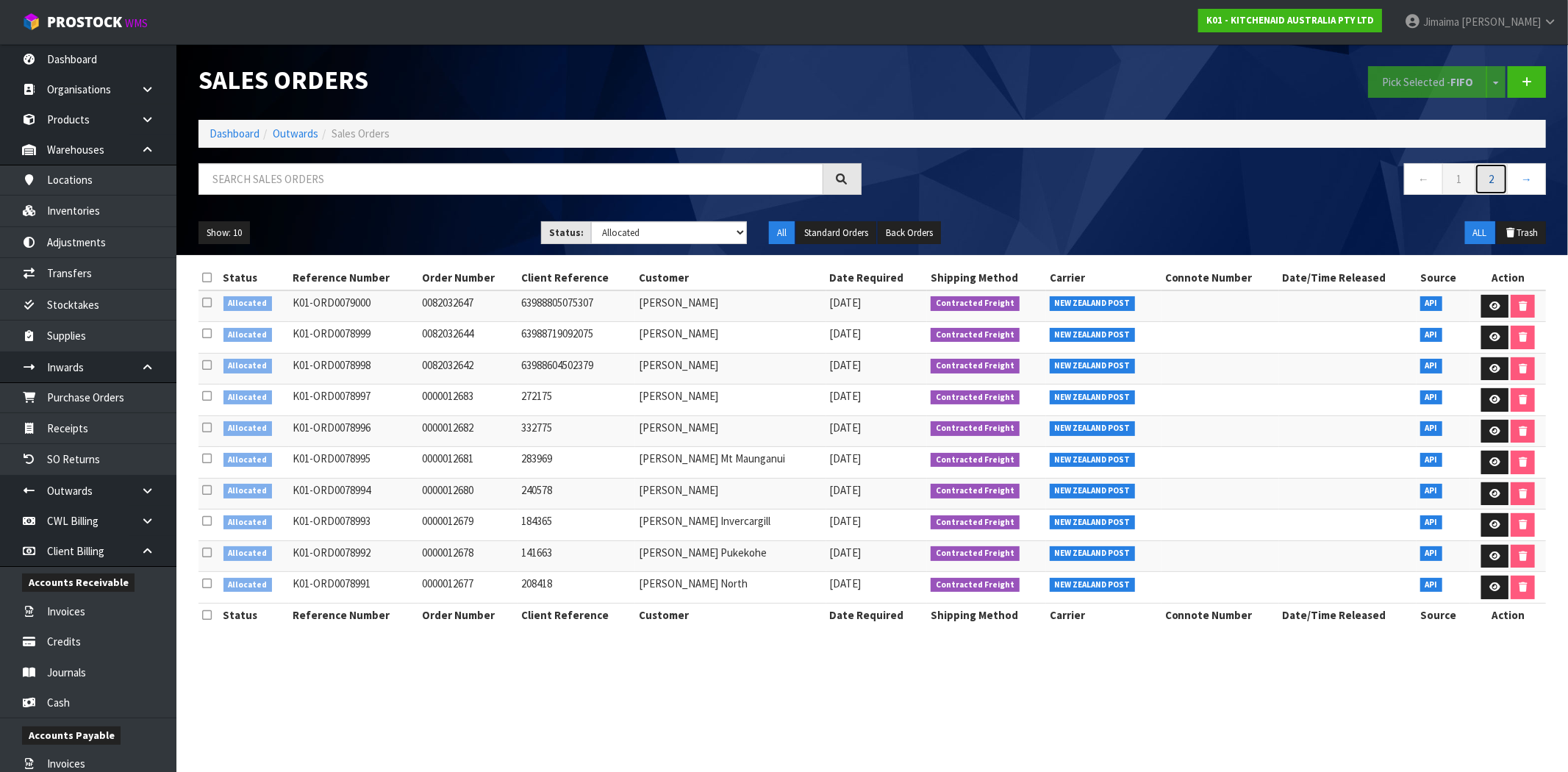
click at [1504, 182] on link "2" at bounding box center [1491, 179] width 33 height 31
click at [207, 517] on icon at bounding box center [207, 521] width 9 height 11
click at [0, 0] on input "checkbox" at bounding box center [0, 0] width 0 height 0
click at [211, 522] on icon at bounding box center [207, 521] width 9 height 11
click at [0, 0] on input "checkbox" at bounding box center [0, 0] width 0 height 0
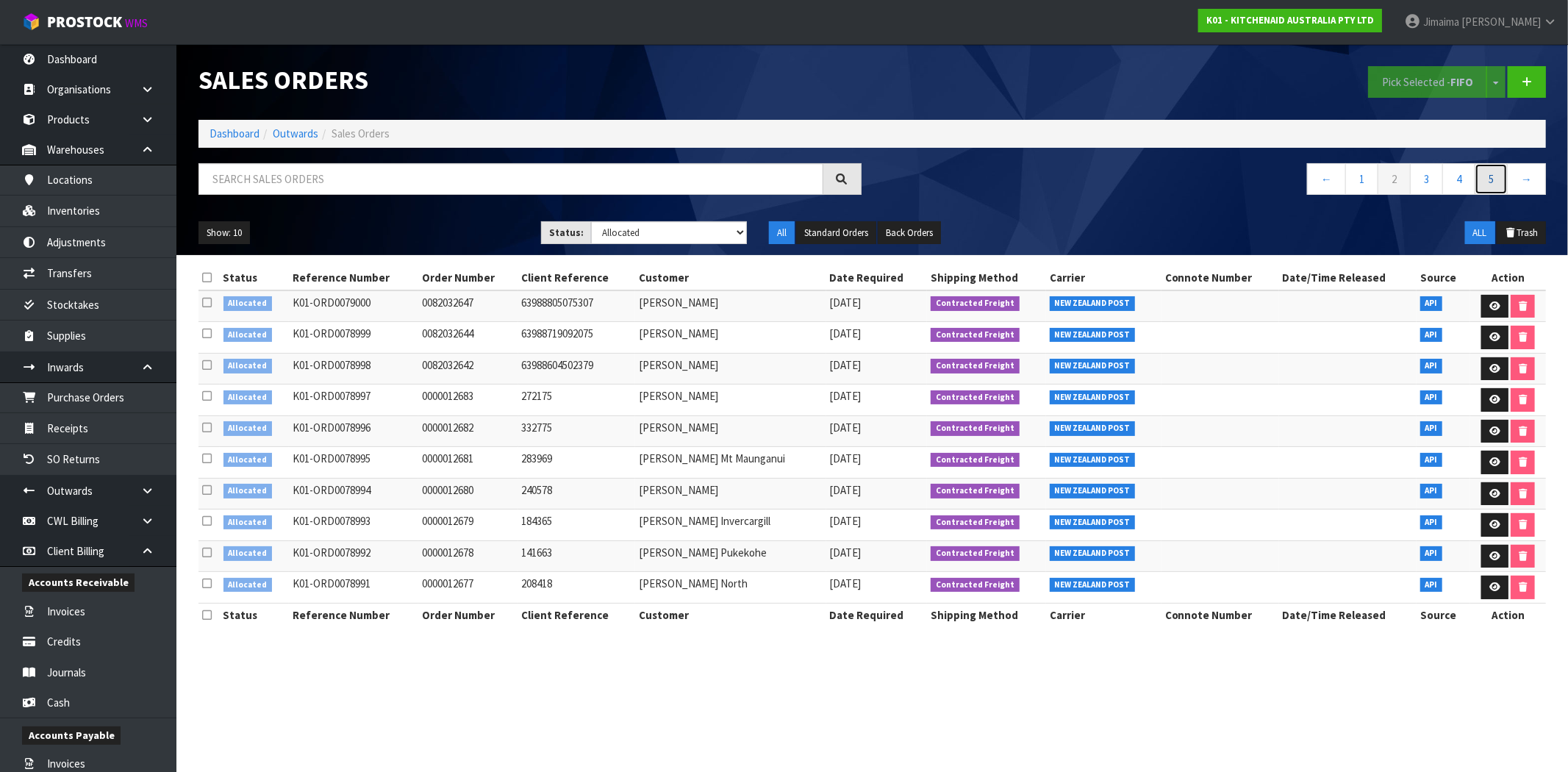
drag, startPoint x: 1476, startPoint y: 175, endPoint x: 1294, endPoint y: 237, distance: 192.3
click at [1475, 175] on link "5" at bounding box center [1491, 179] width 33 height 31
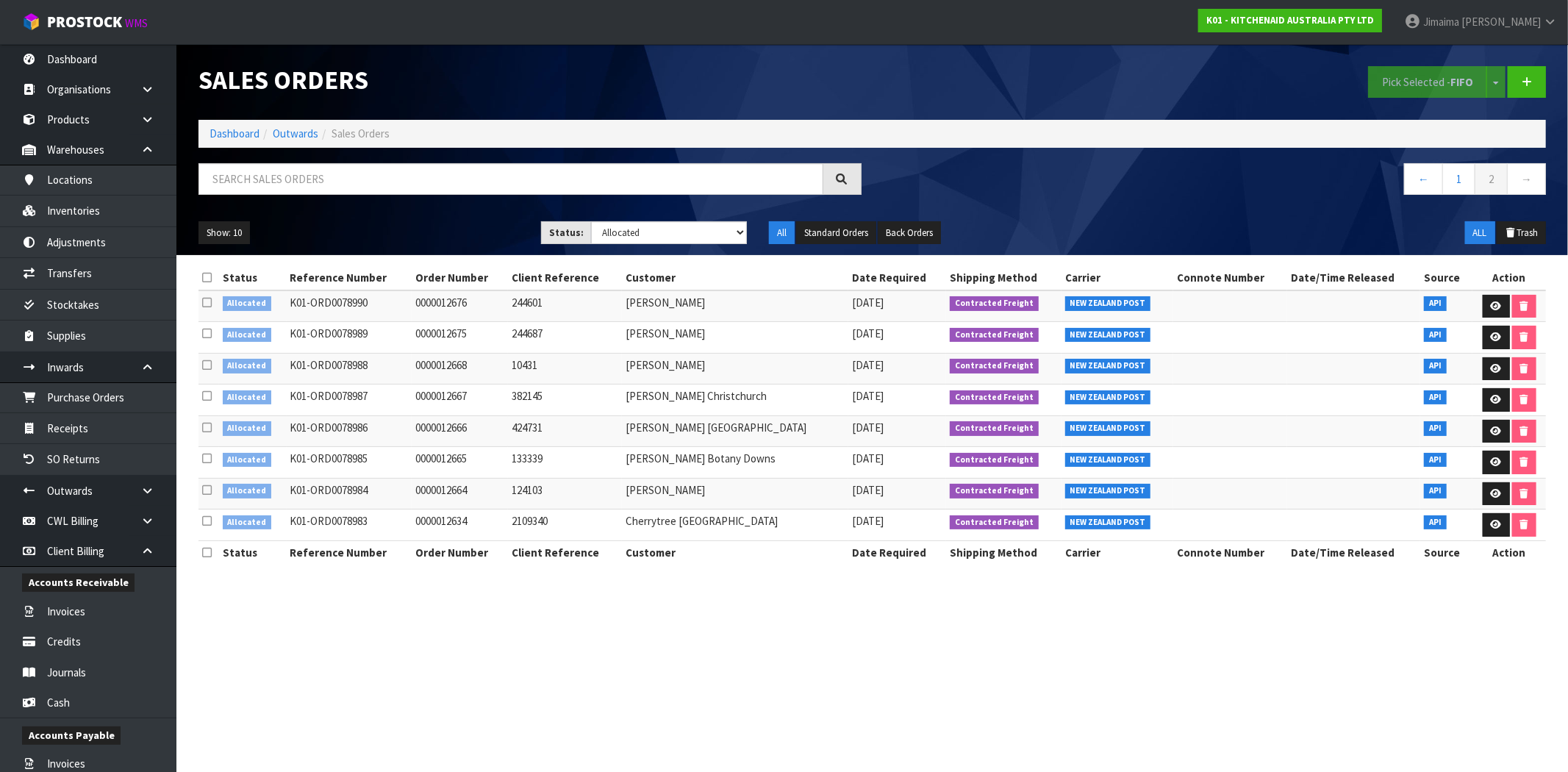
drag, startPoint x: 207, startPoint y: 520, endPoint x: 209, endPoint y: 494, distance: 26.1
click at [207, 519] on icon at bounding box center [207, 521] width 9 height 11
click at [0, 0] on input "checkbox" at bounding box center [0, 0] width 0 height 0
drag, startPoint x: 209, startPoint y: 494, endPoint x: 211, endPoint y: 475, distance: 19.1
click at [209, 493] on icon at bounding box center [207, 490] width 9 height 11
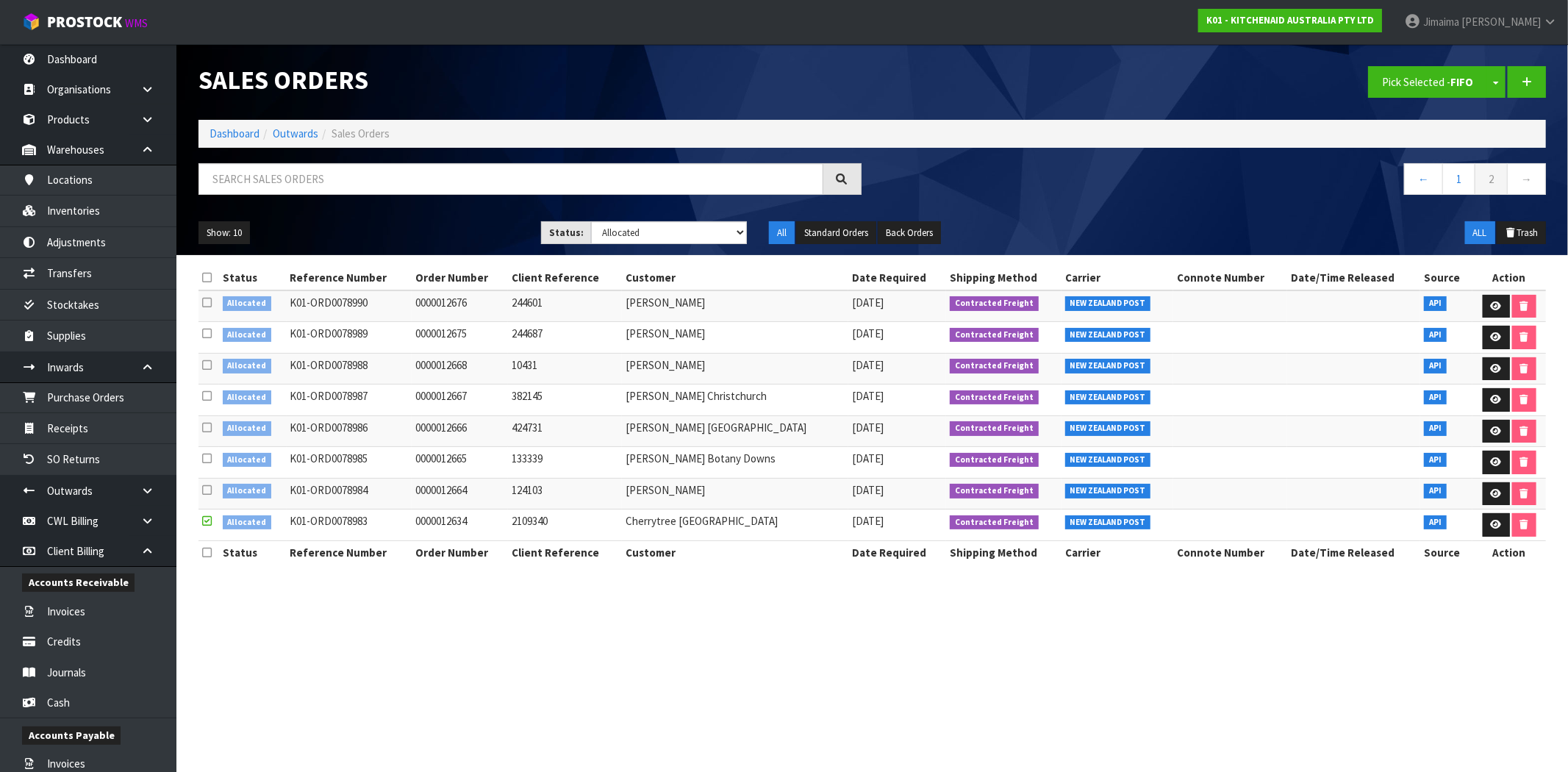
click at [0, 0] on input "checkbox" at bounding box center [0, 0] width 0 height 0
click at [211, 463] on icon at bounding box center [207, 459] width 9 height 11
click at [0, 0] on input "checkbox" at bounding box center [0, 0] width 0 height 0
drag, startPoint x: 209, startPoint y: 431, endPoint x: 210, endPoint y: 417, distance: 14.0
click at [209, 429] on icon at bounding box center [207, 427] width 9 height 11
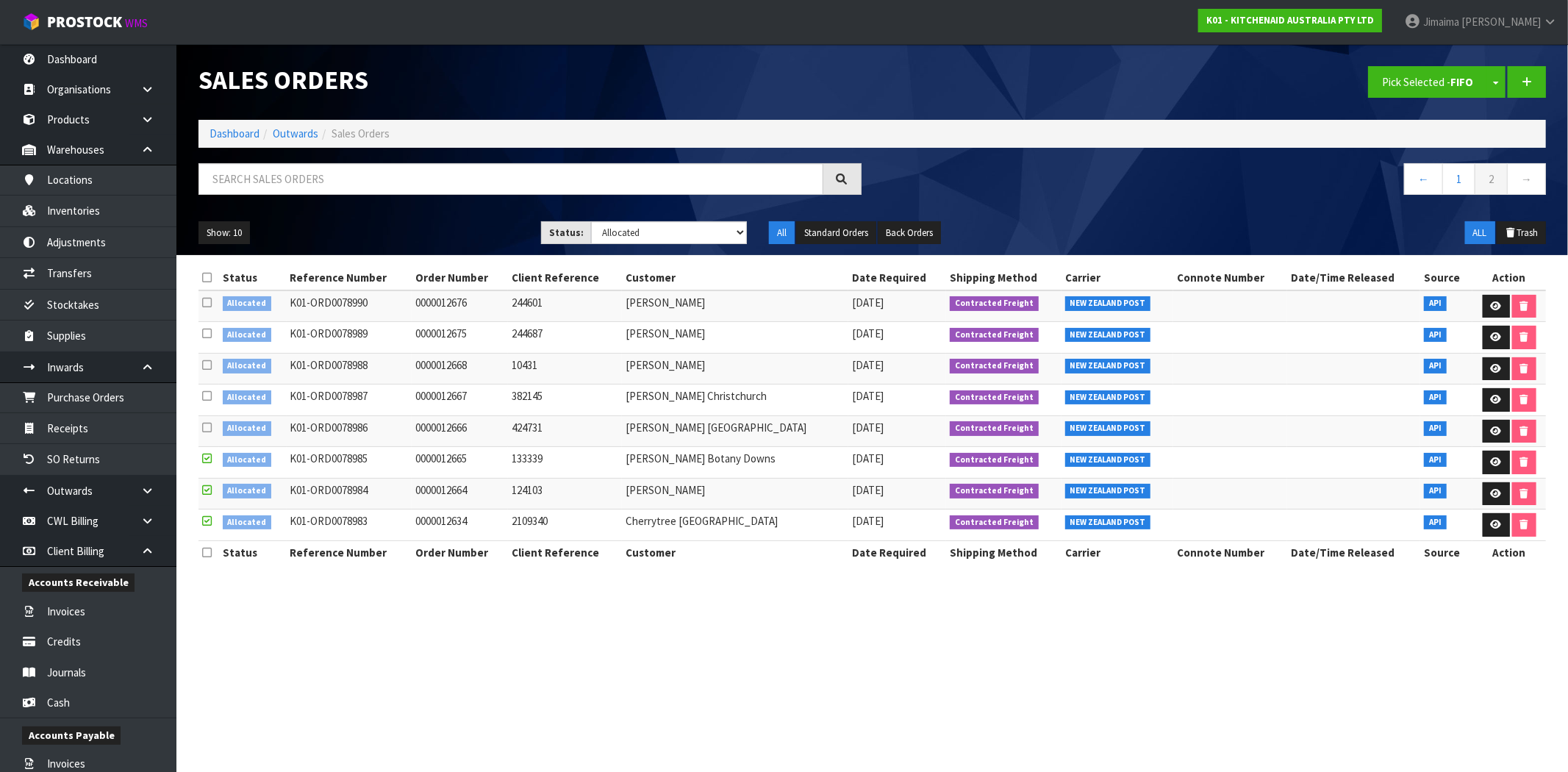
click at [0, 0] on input "checkbox" at bounding box center [0, 0] width 0 height 0
click at [210, 397] on icon at bounding box center [207, 396] width 9 height 11
click at [0, 0] on input "checkbox" at bounding box center [0, 0] width 0 height 0
click at [1461, 83] on strong "FIFO" at bounding box center [1461, 82] width 23 height 14
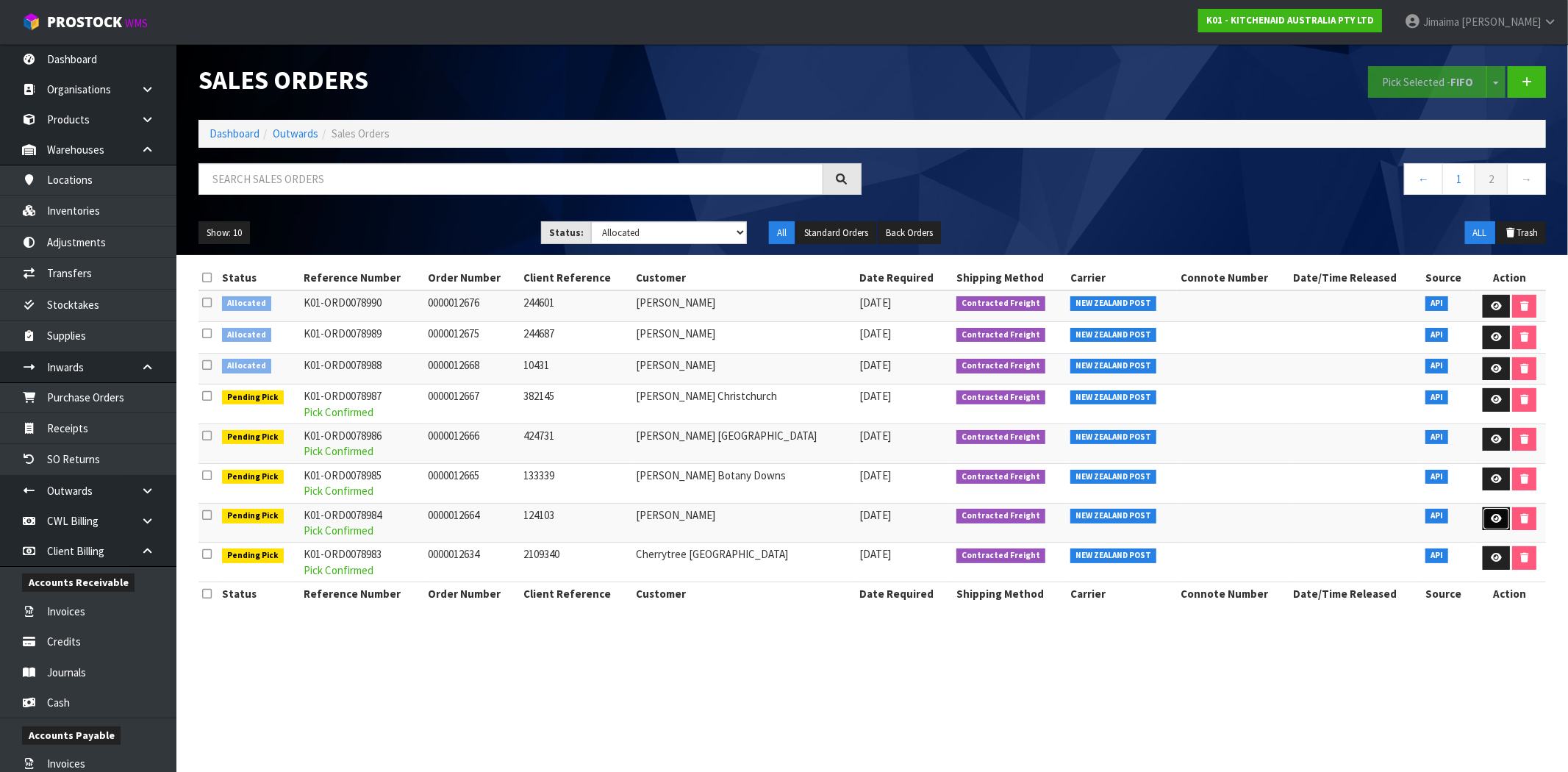
click at [1495, 522] on icon at bounding box center [1496, 518] width 11 height 9
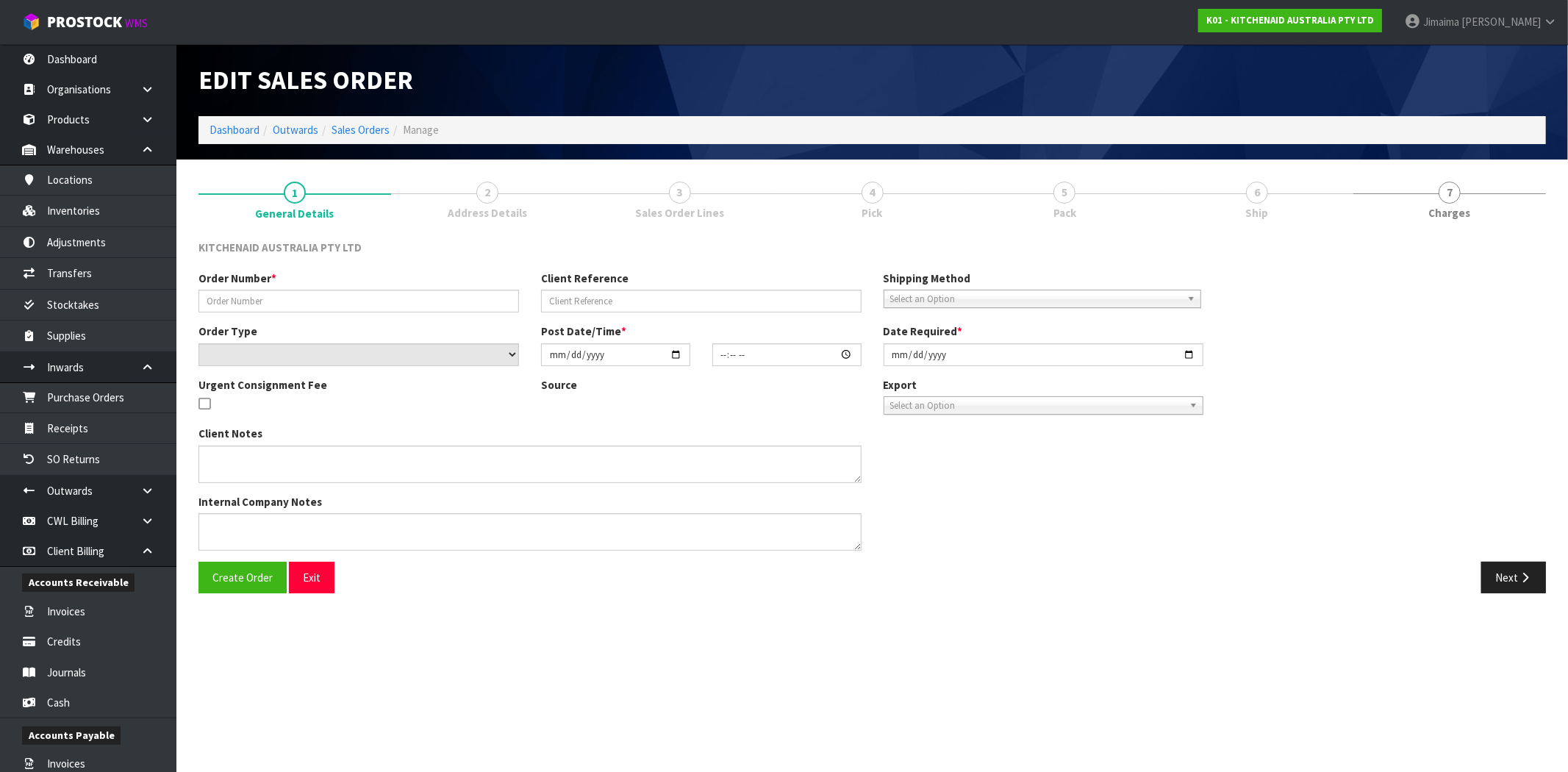
type input "0000012664"
type input "124103"
select select "number:0"
type input "[DATE]"
type input "15:36:45.000"
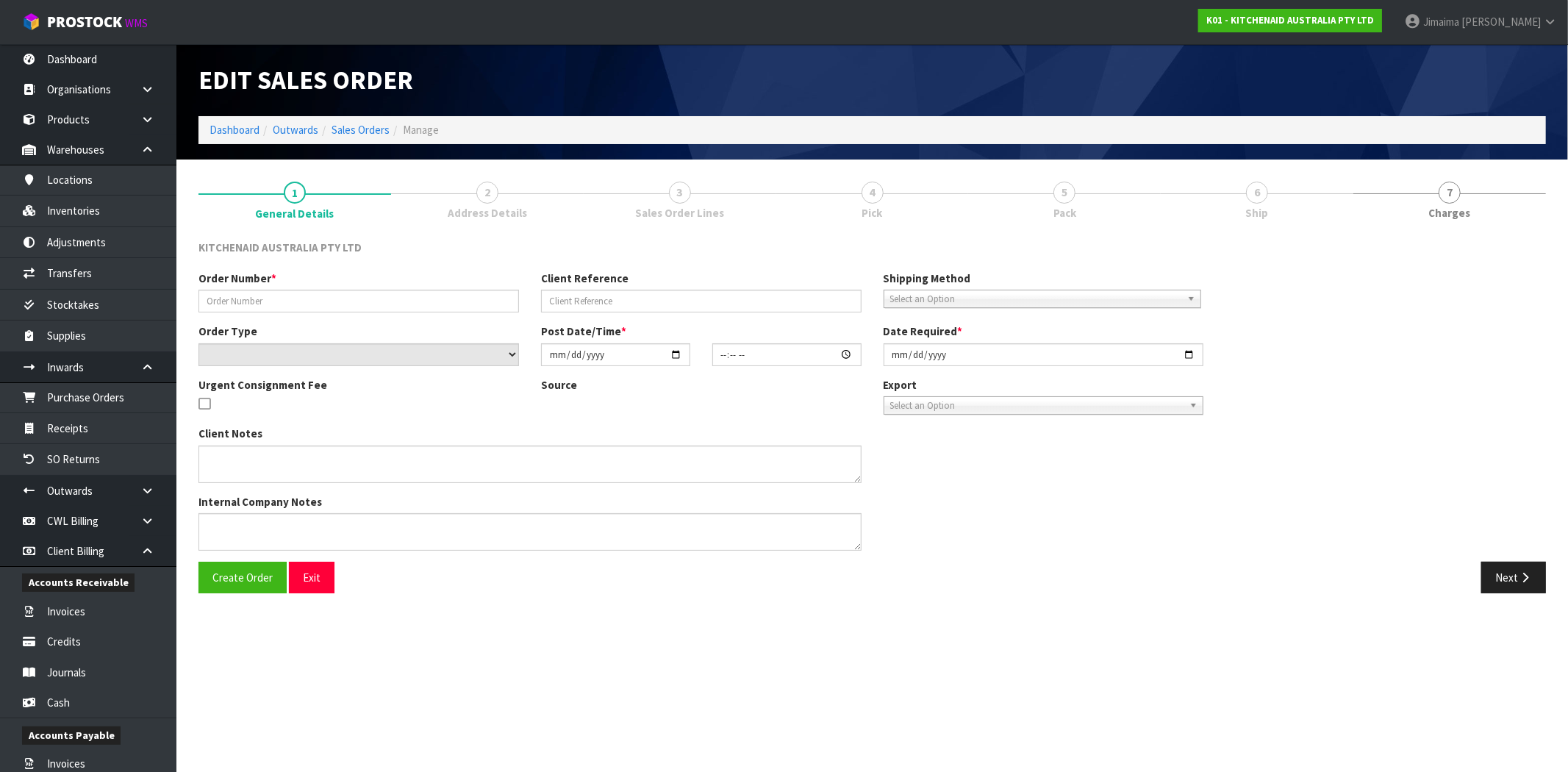
type input "[DATE]"
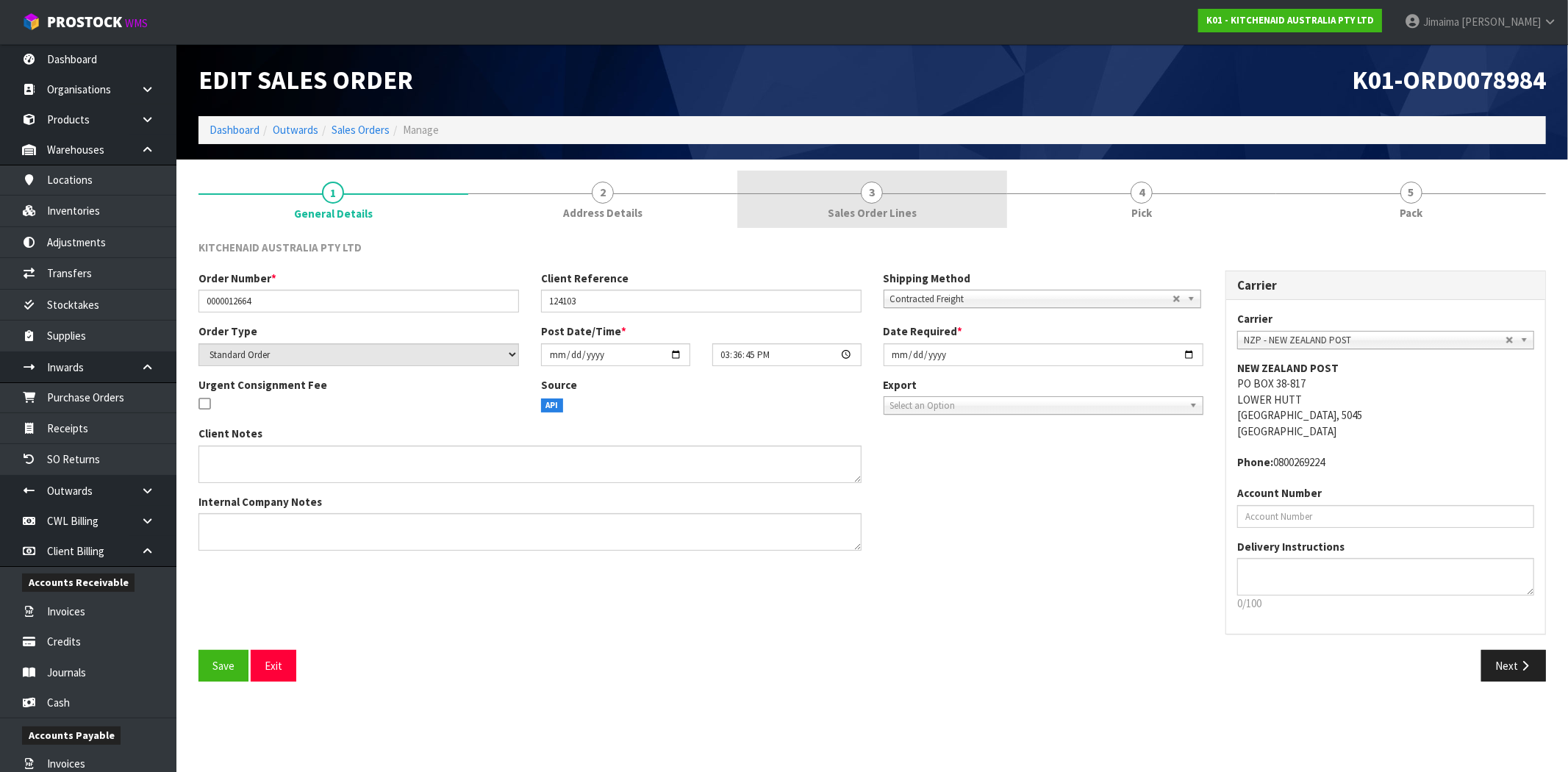
click at [832, 200] on link "3 Sales Order Lines" at bounding box center [873, 199] width 270 height 58
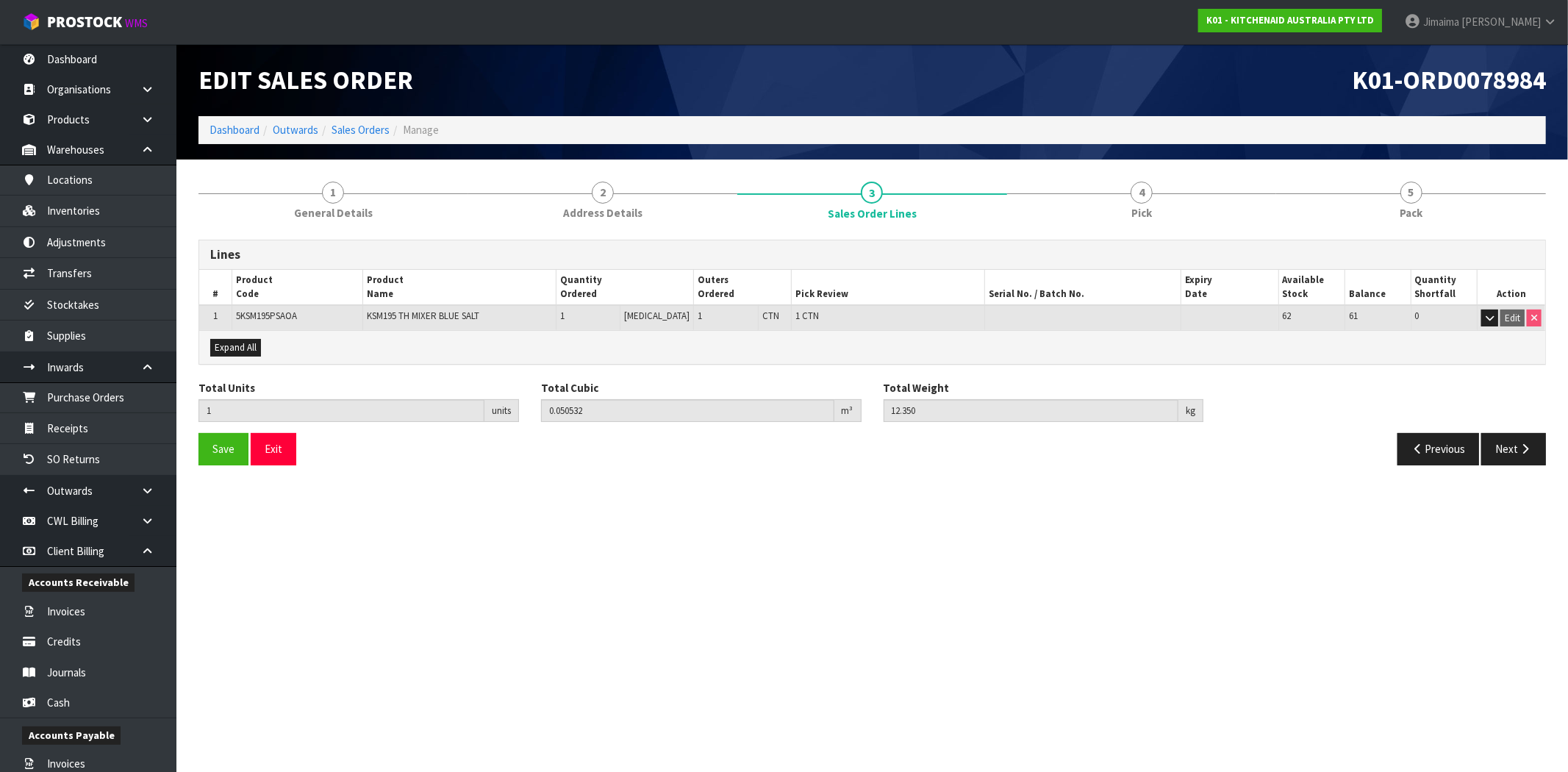
click at [609, 221] on span "Address Details" at bounding box center [603, 212] width 79 height 16
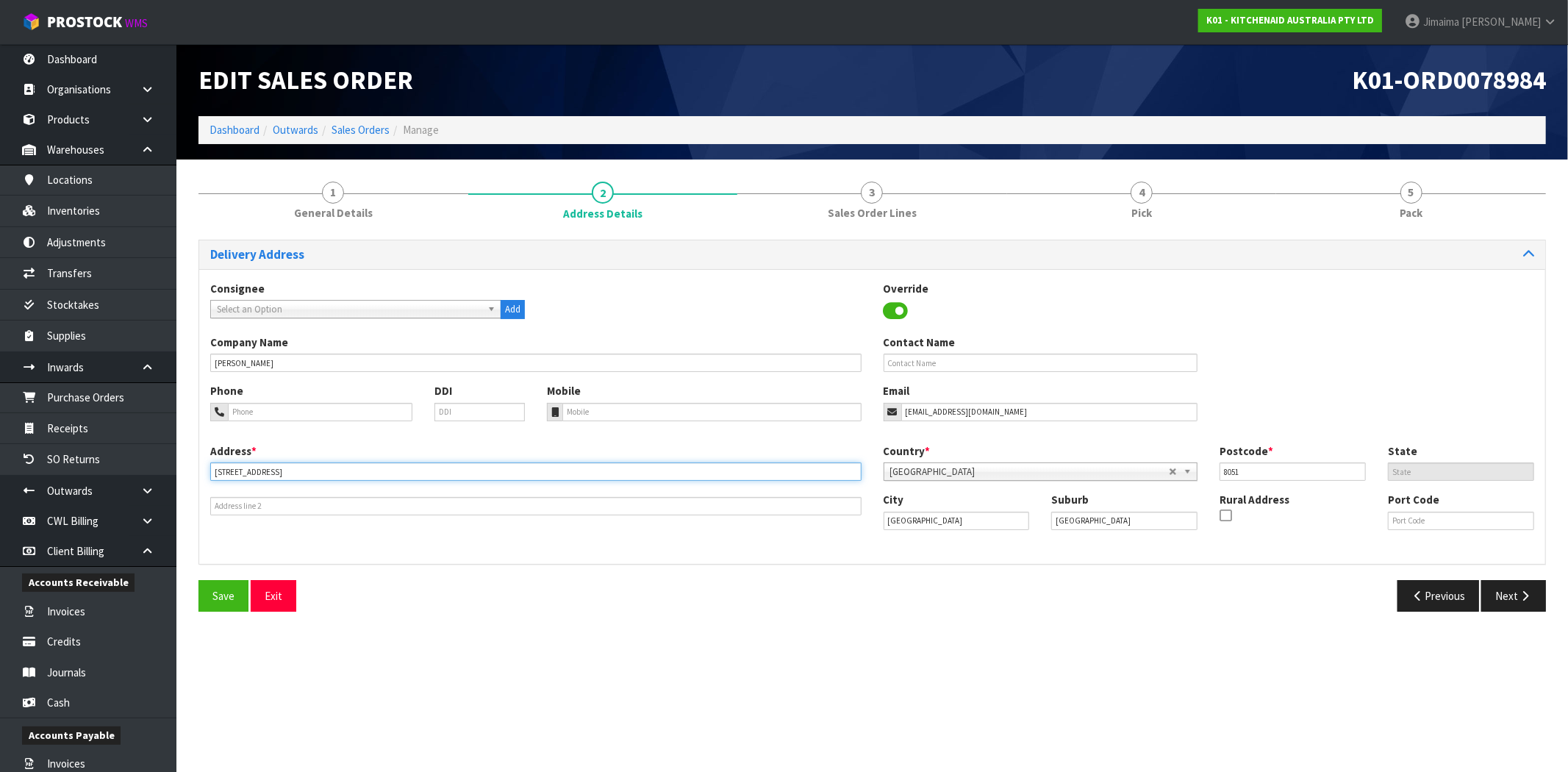
click at [321, 471] on input "Unit 1/1 Radcliffe Road, Northwood" at bounding box center [536, 471] width 651 height 18
click at [319, 471] on input "Unit 1/1 Radcliffe Road, Northwood" at bounding box center [536, 471] width 651 height 18
type input "UNIT 1/1 RADCLIFFE ROAD"
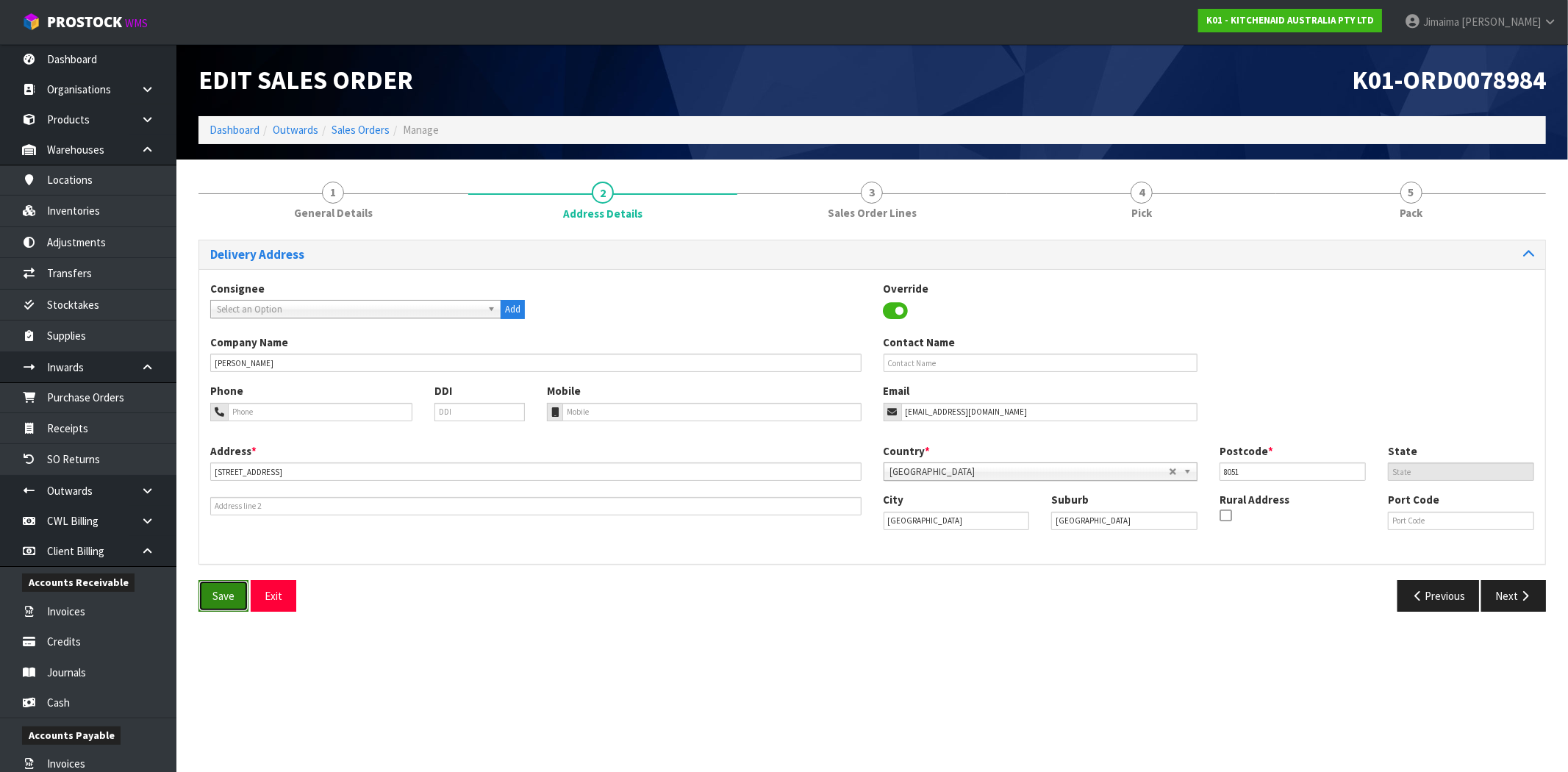
click at [222, 599] on span "Save" at bounding box center [223, 596] width 22 height 14
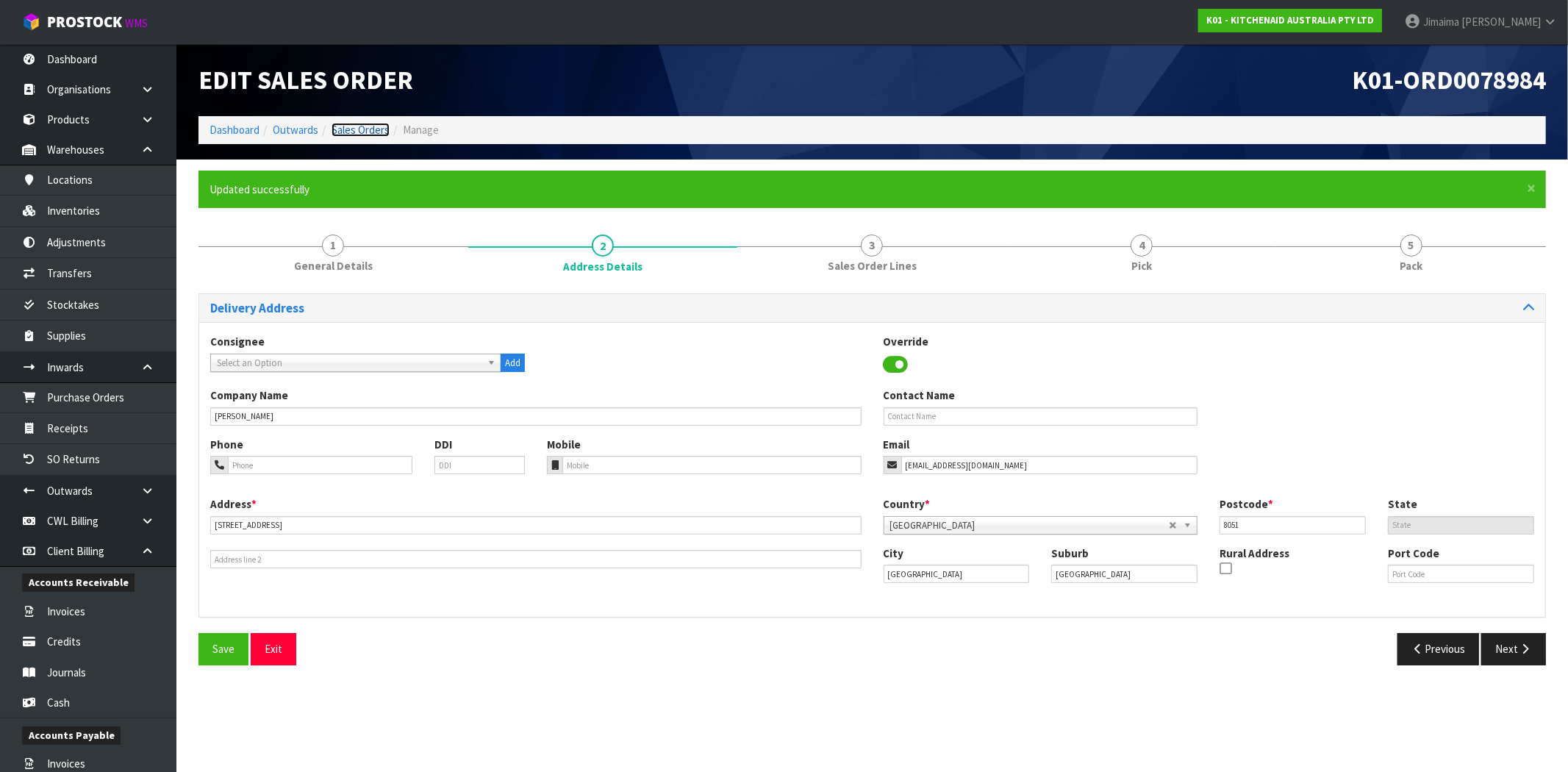
drag, startPoint x: 362, startPoint y: 130, endPoint x: 351, endPoint y: 145, distance: 18.6
click at [362, 130] on link "Sales Orders" at bounding box center [360, 130] width 58 height 14
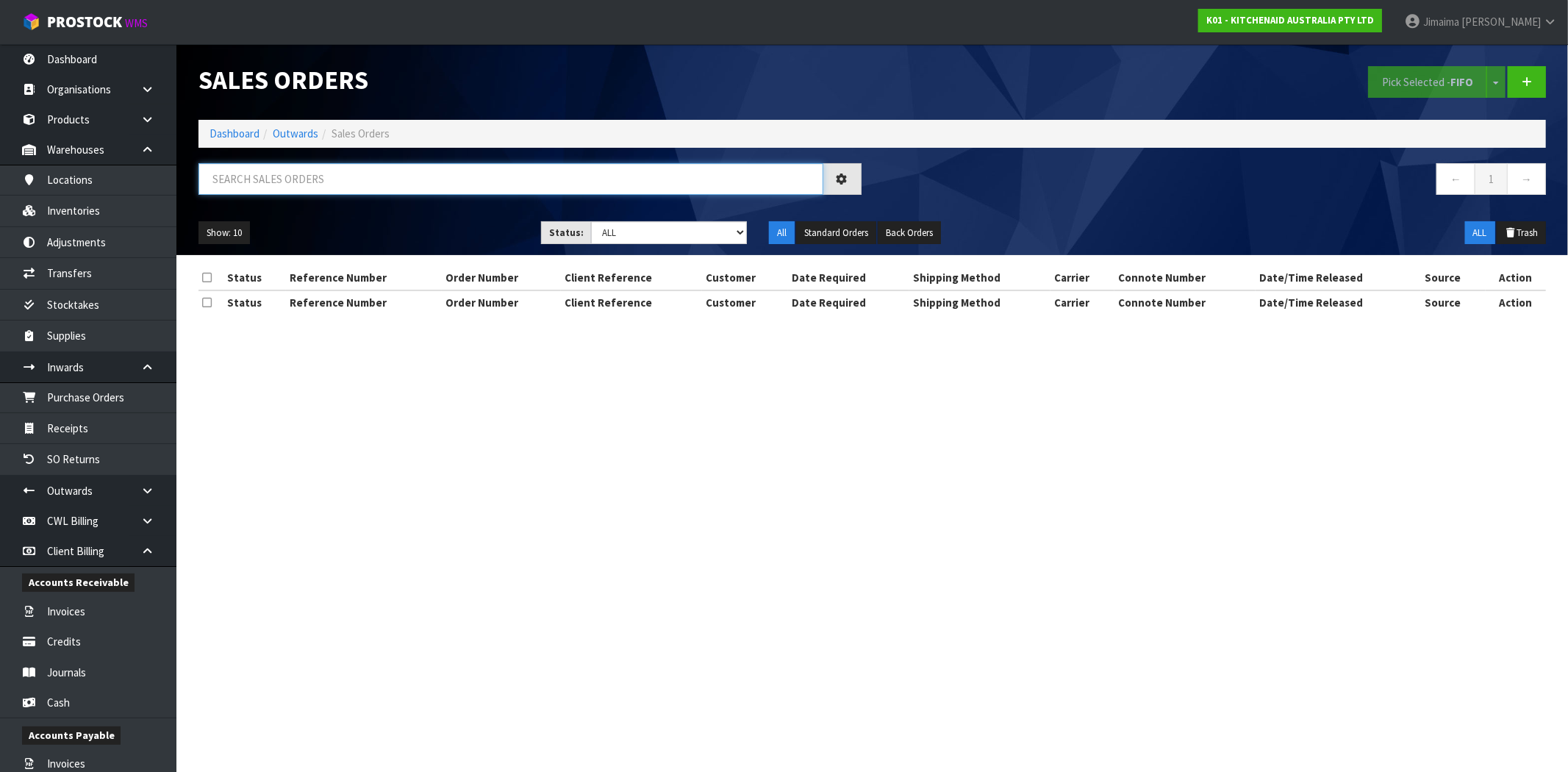
click at [282, 174] on input "text" at bounding box center [511, 179] width 625 height 31
paste input "78985"
type input "78985"
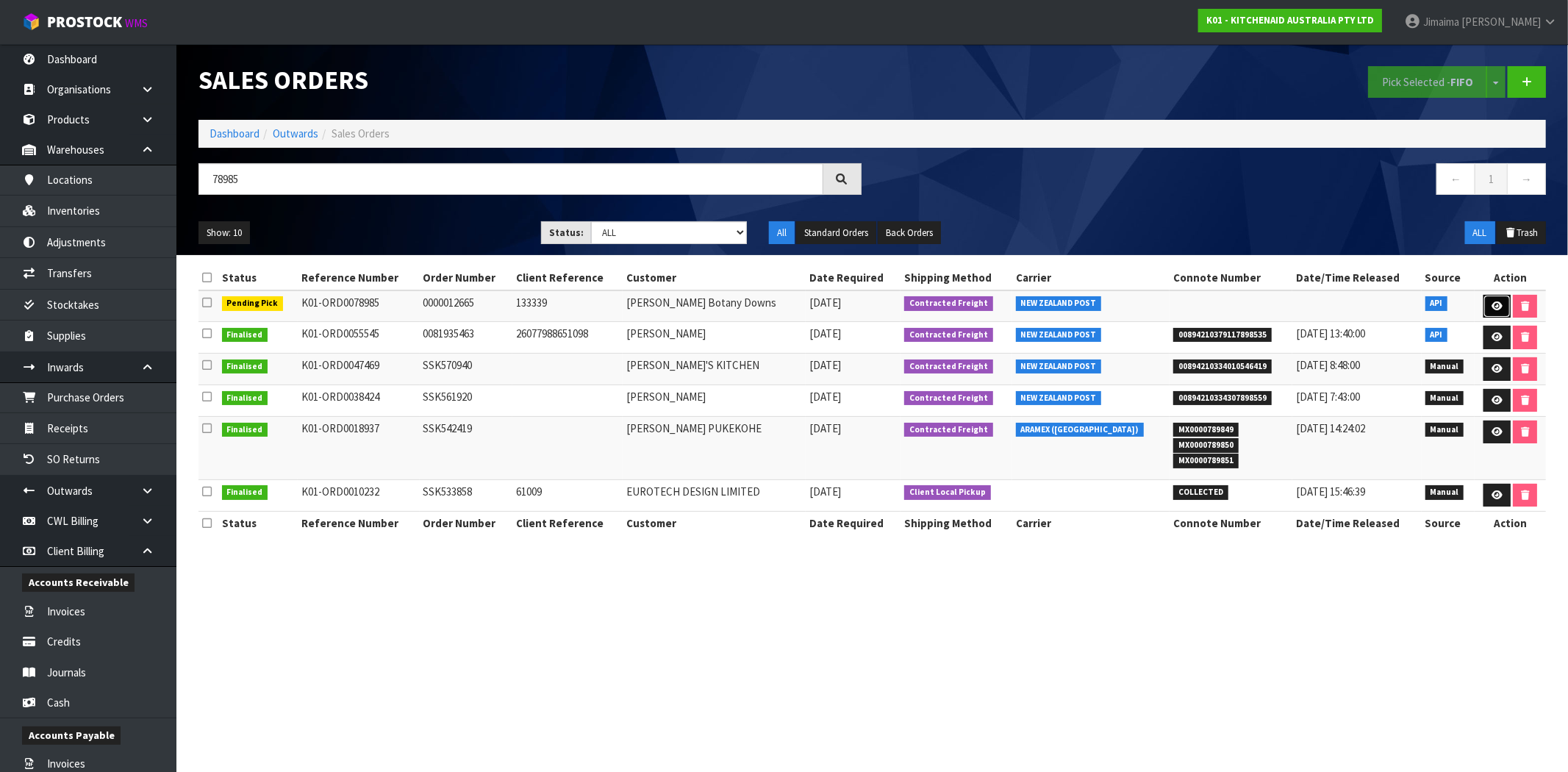
click at [1496, 312] on link at bounding box center [1497, 307] width 28 height 24
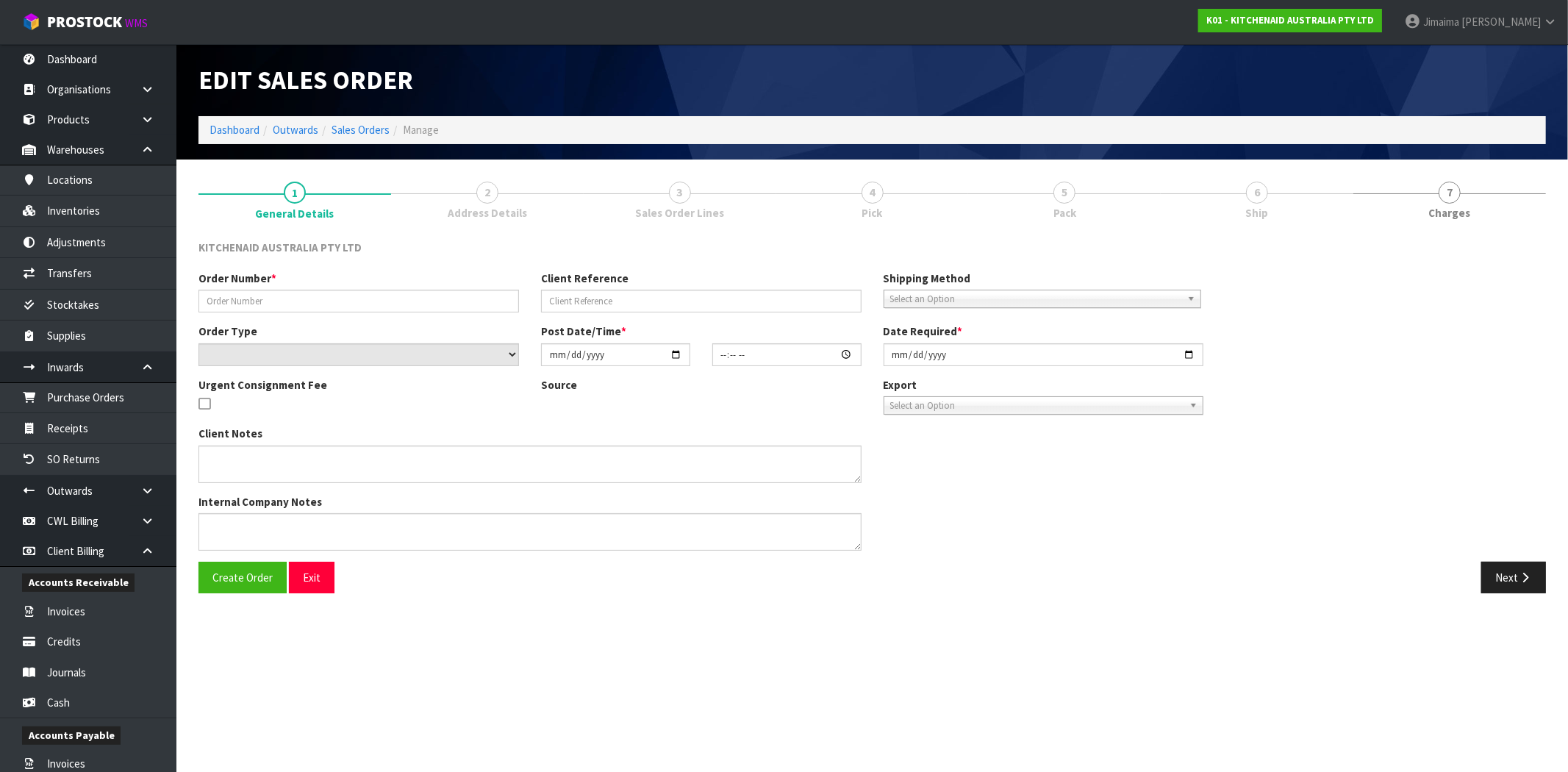
type input "0000012665"
type input "133339"
select select "number:0"
type input "[DATE]"
type input "15:36:47.000"
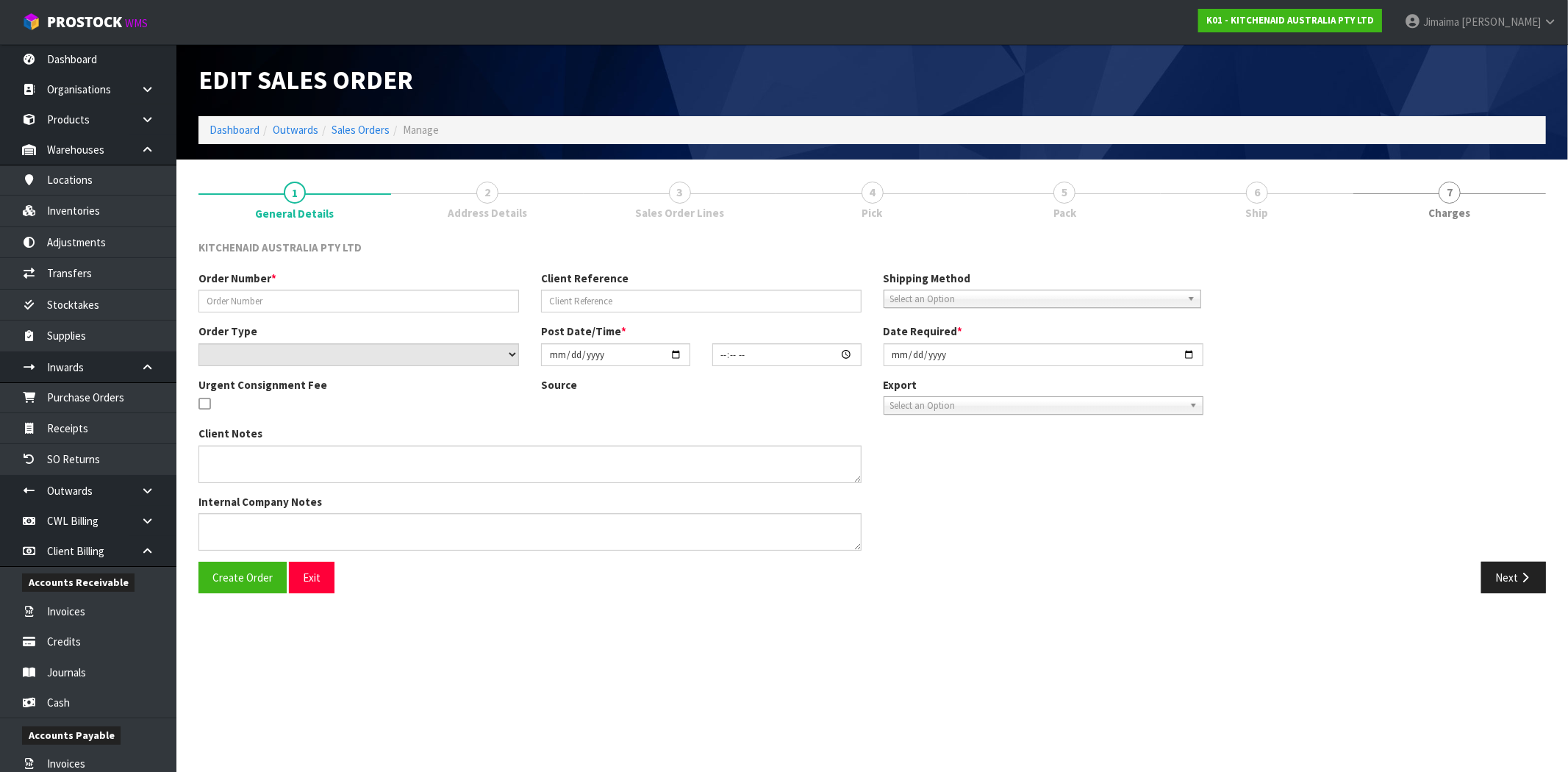
type input "[DATE]"
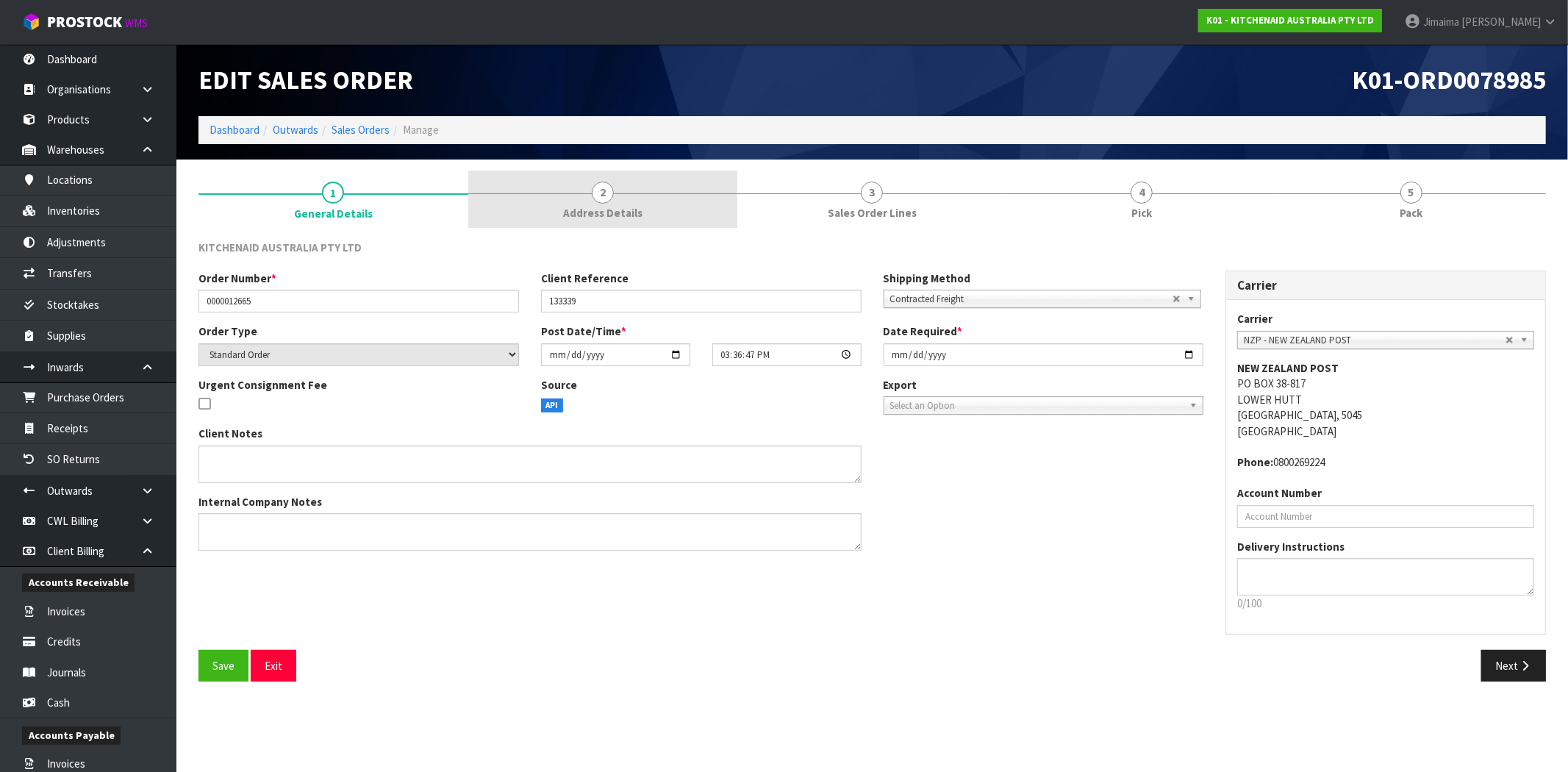
click at [591, 194] on link "2 Address Details" at bounding box center [604, 199] width 270 height 58
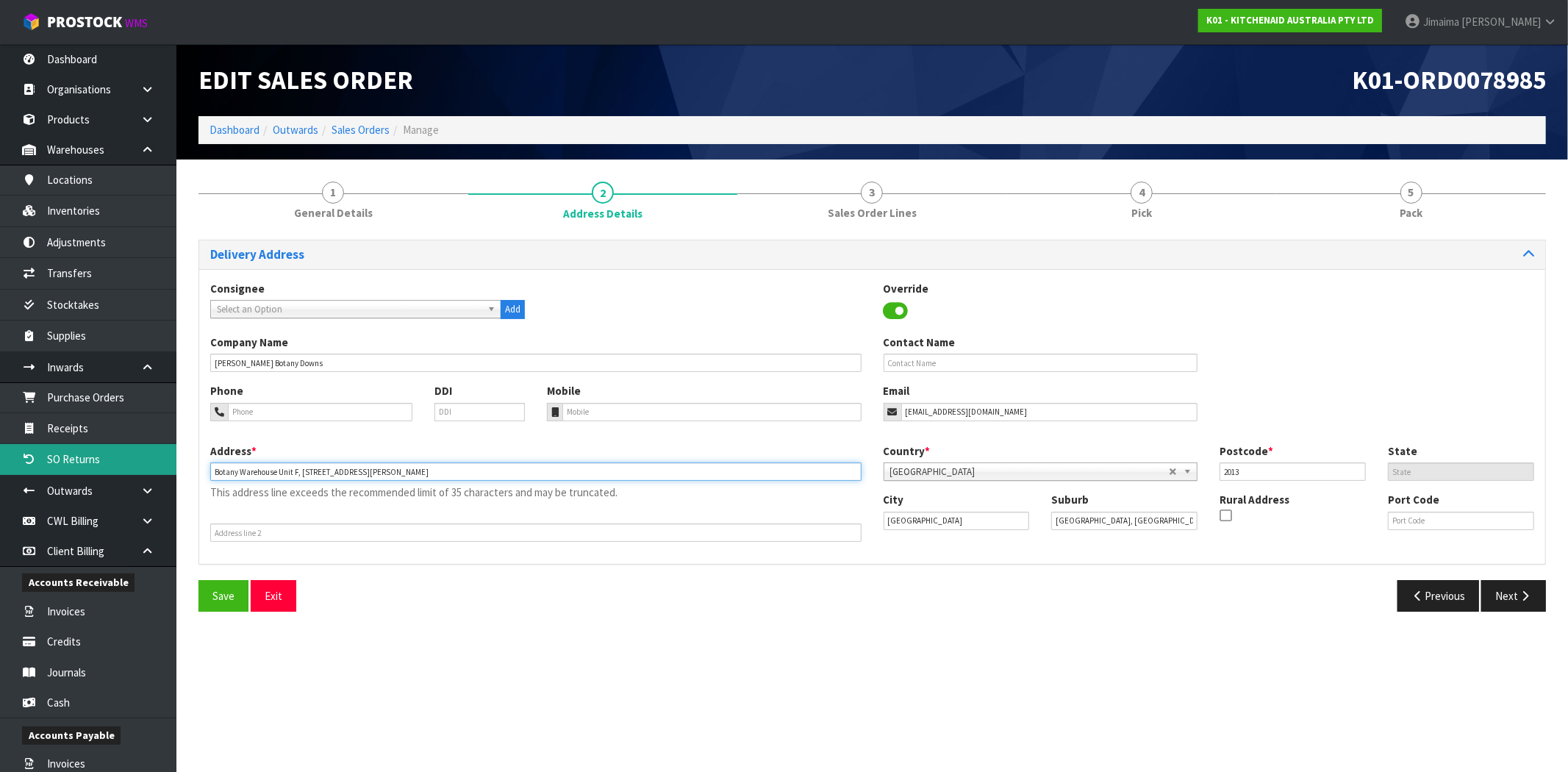
drag, startPoint x: 259, startPoint y: 472, endPoint x: 154, endPoint y: 465, distance: 105.2
click at [154, 465] on body "Toggle navigation ProStock WMS K01 - KITCHENAID AUSTRALIA PTY LTD Jimaima Reihe…" at bounding box center [784, 386] width 1568 height 772
type input "UNIT F, 88 HARRIS RD"
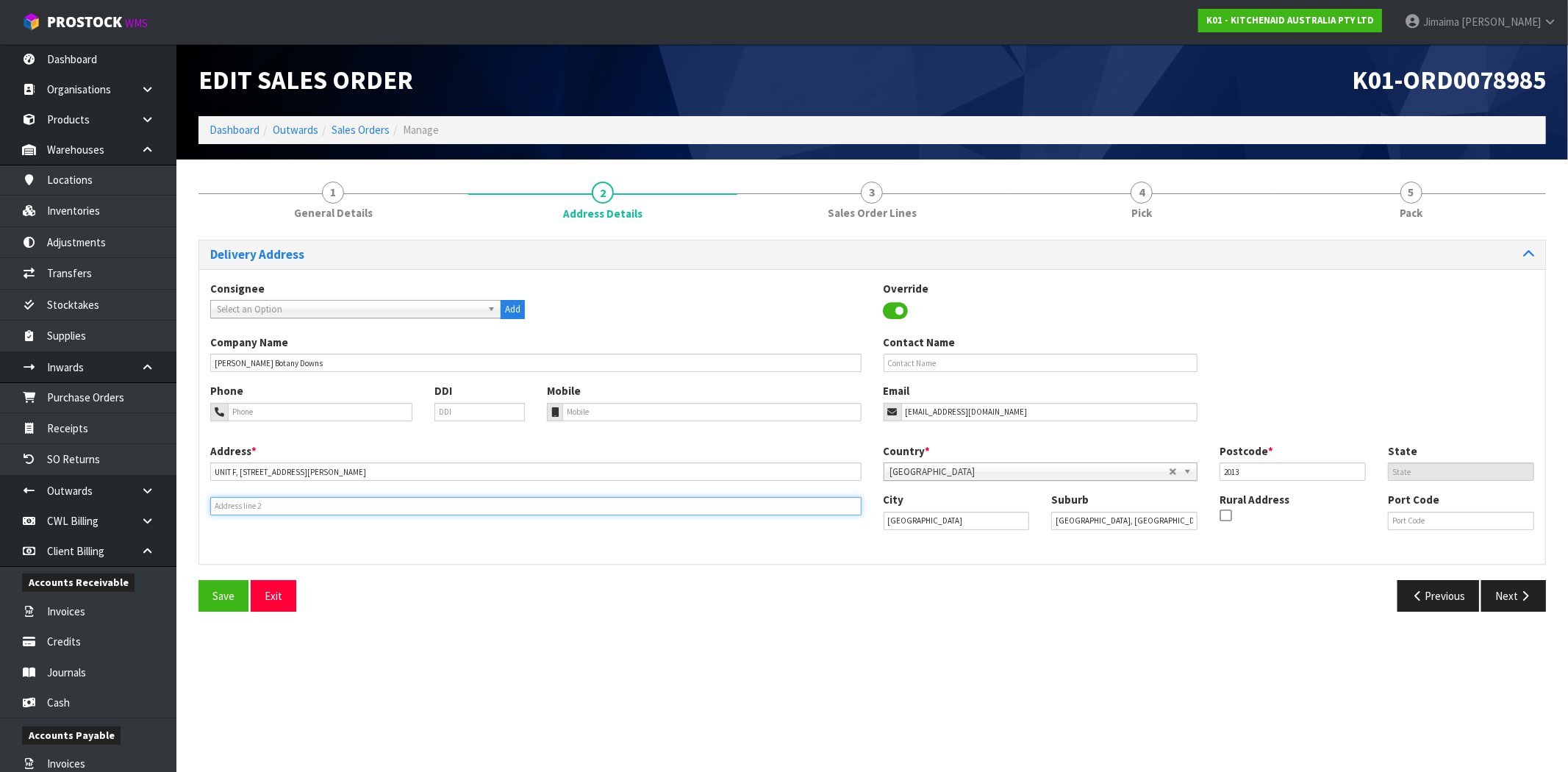
click at [226, 505] on input "text" at bounding box center [536, 506] width 651 height 18
paste input "BOTANY WAREHOUSE"
type input "BOTANY WAREHOUSE"
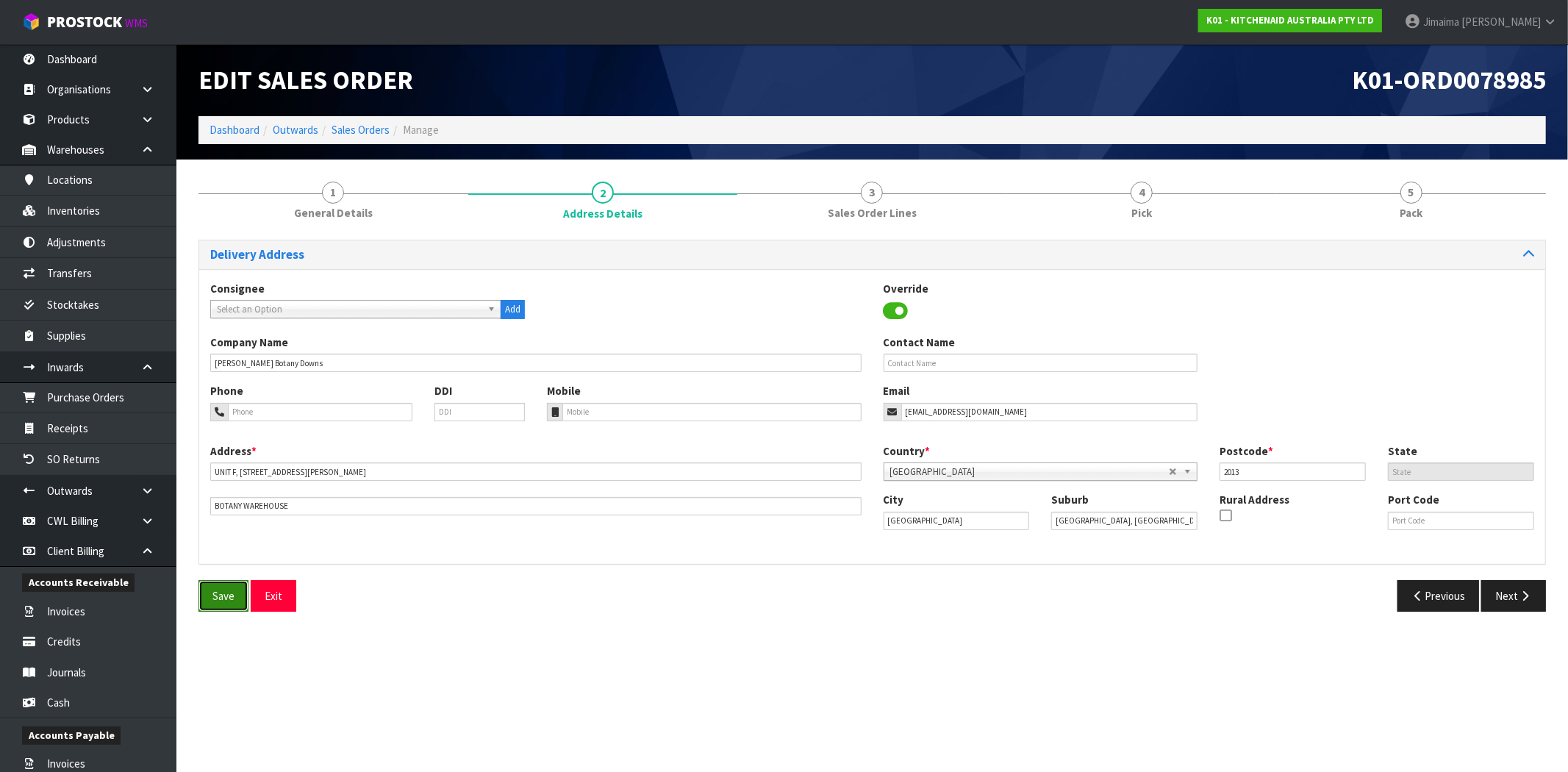
click at [212, 591] on span "Save" at bounding box center [223, 596] width 22 height 14
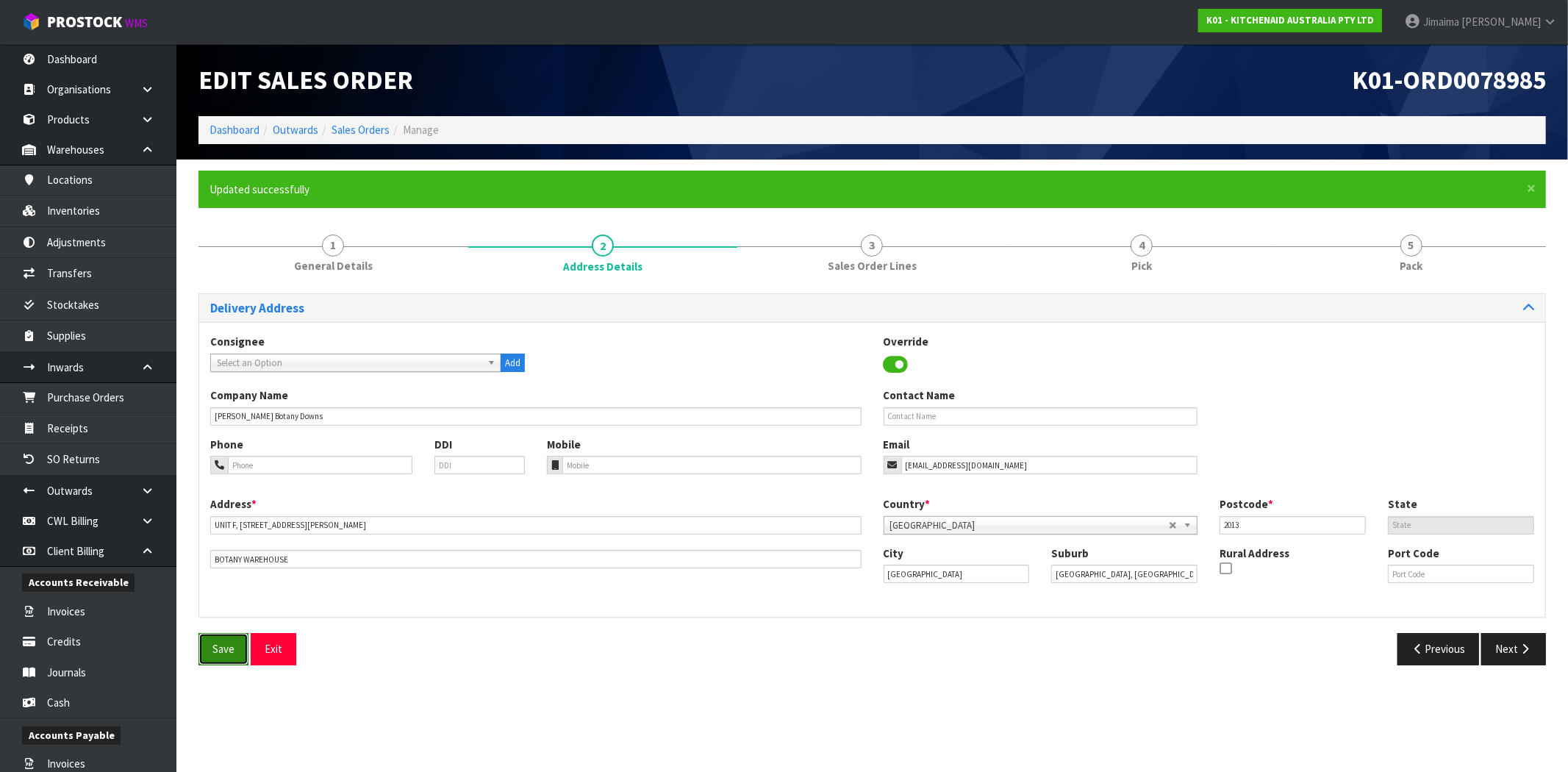
drag, startPoint x: 219, startPoint y: 648, endPoint x: 369, endPoint y: 269, distance: 407.6
click at [219, 648] on span "Save" at bounding box center [223, 649] width 22 height 14
click at [362, 125] on link "Sales Orders" at bounding box center [360, 130] width 58 height 14
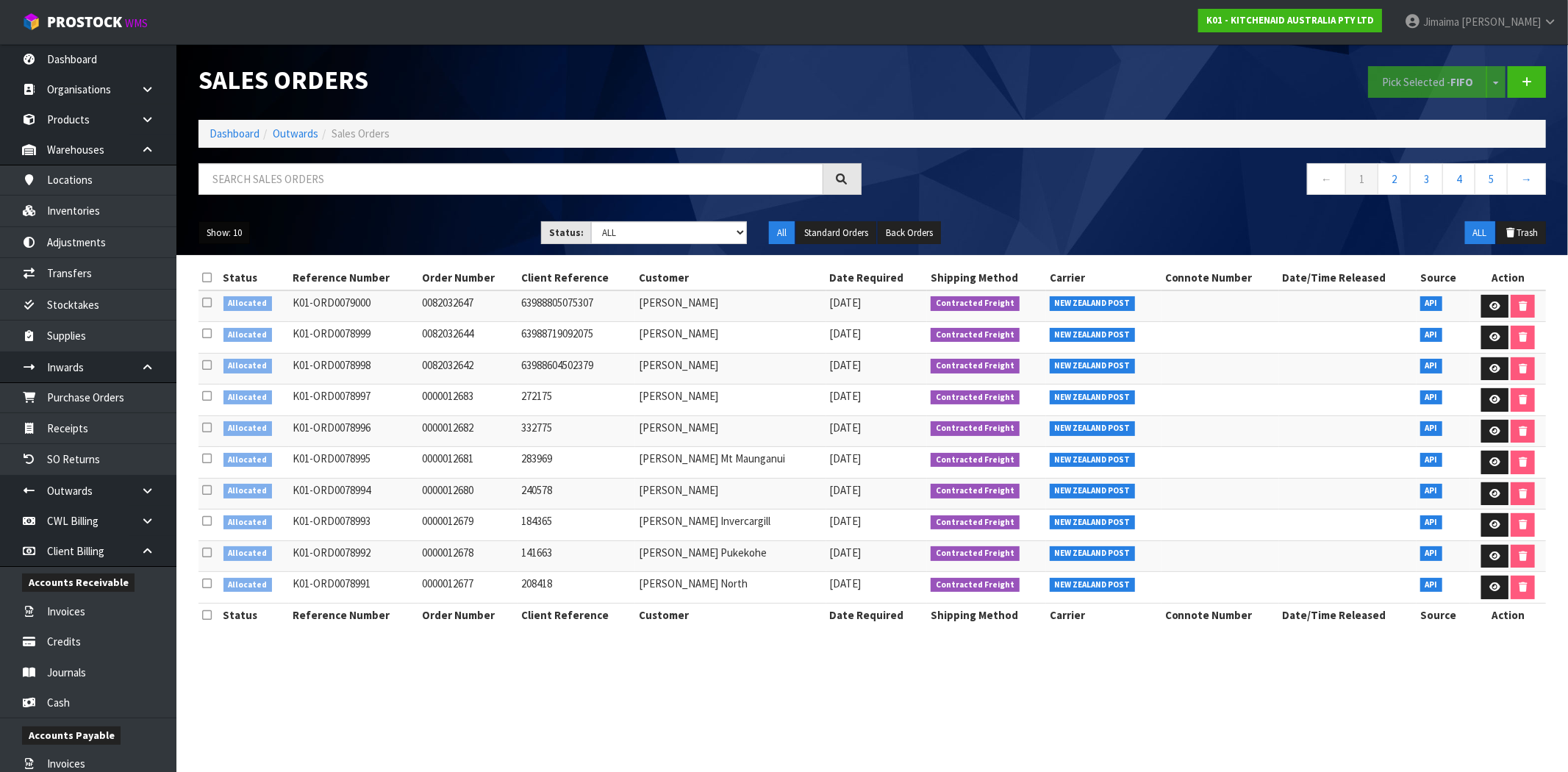
click at [216, 235] on button "Show: 10" at bounding box center [224, 233] width 51 height 24
click at [233, 318] on link "50" at bounding box center [257, 321] width 116 height 20
click at [1404, 182] on link "2" at bounding box center [1393, 179] width 33 height 31
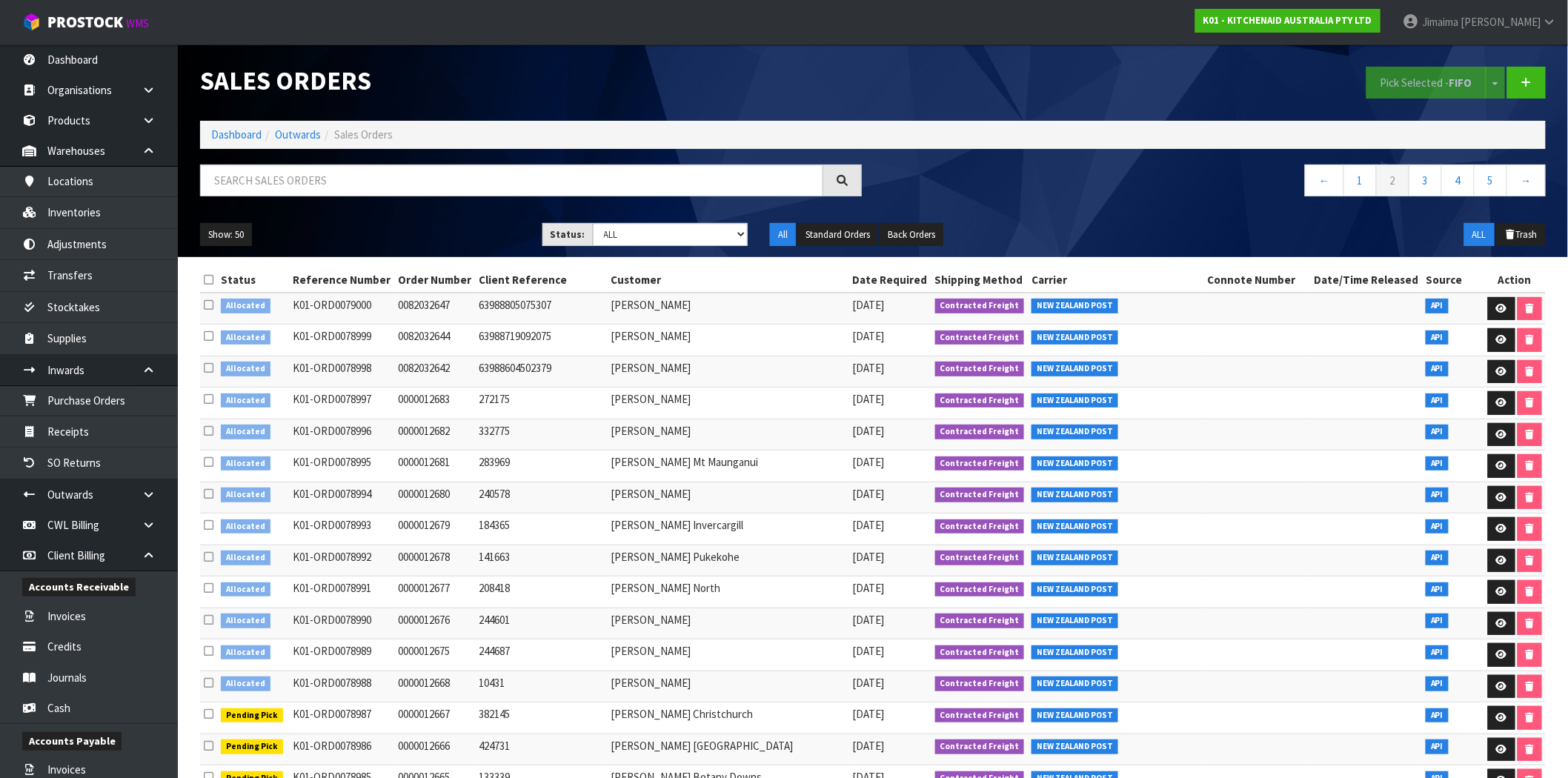
click at [211, 681] on icon at bounding box center [208, 683] width 9 height 11
click at [0, 0] on input "checkbox" at bounding box center [0, 0] width 0 height 0
click at [211, 655] on icon at bounding box center [208, 651] width 9 height 11
click at [0, 0] on input "checkbox" at bounding box center [0, 0] width 0 height 0
click at [211, 620] on icon at bounding box center [208, 620] width 9 height 11
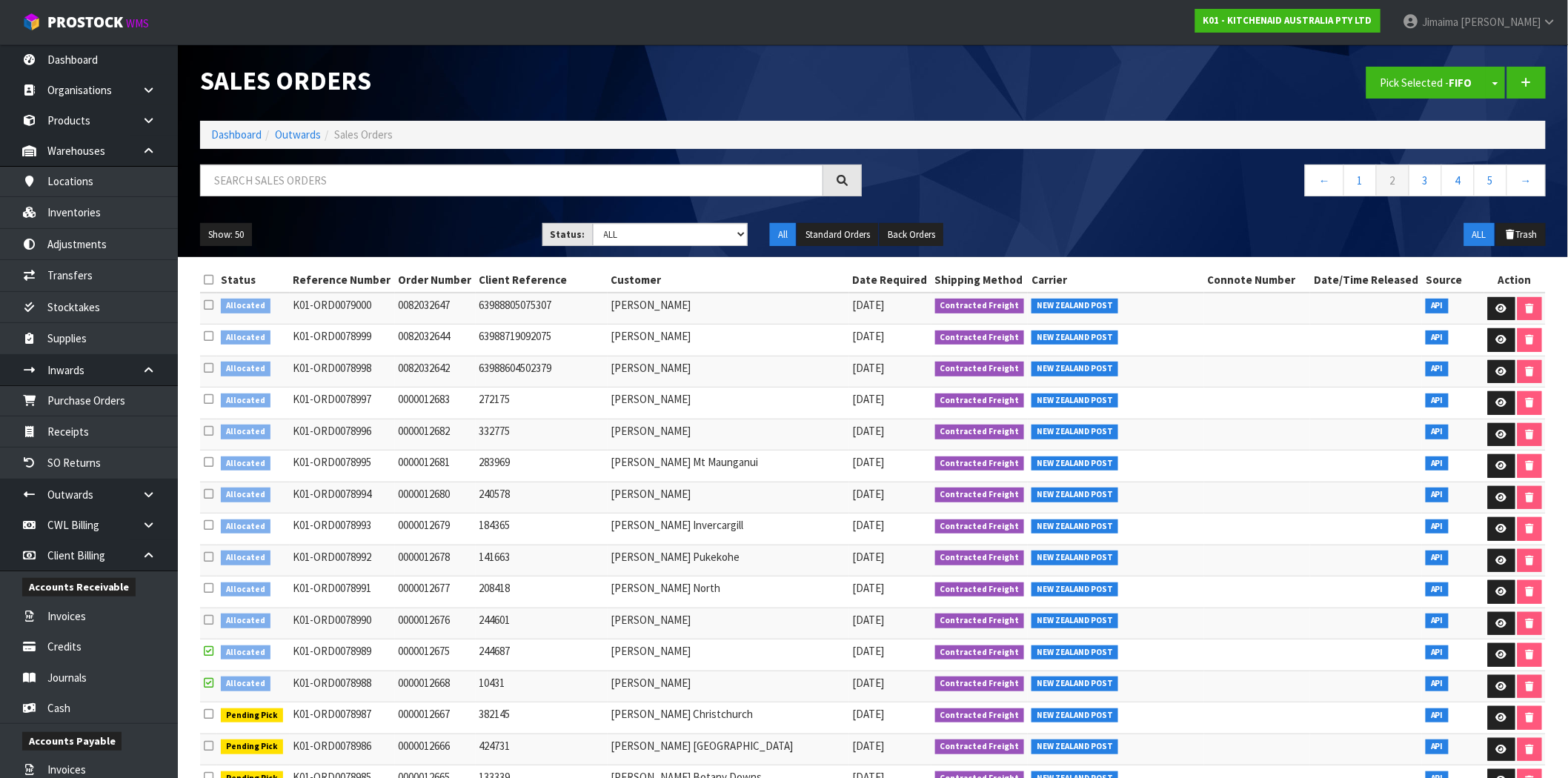
click at [0, 0] on input "checkbox" at bounding box center [0, 0] width 0 height 0
click at [212, 593] on icon at bounding box center [208, 588] width 9 height 11
click at [0, 0] on input "checkbox" at bounding box center [0, 0] width 0 height 0
click at [209, 587] on icon at bounding box center [208, 588] width 9 height 11
click at [0, 0] on input "checkbox" at bounding box center [0, 0] width 0 height 0
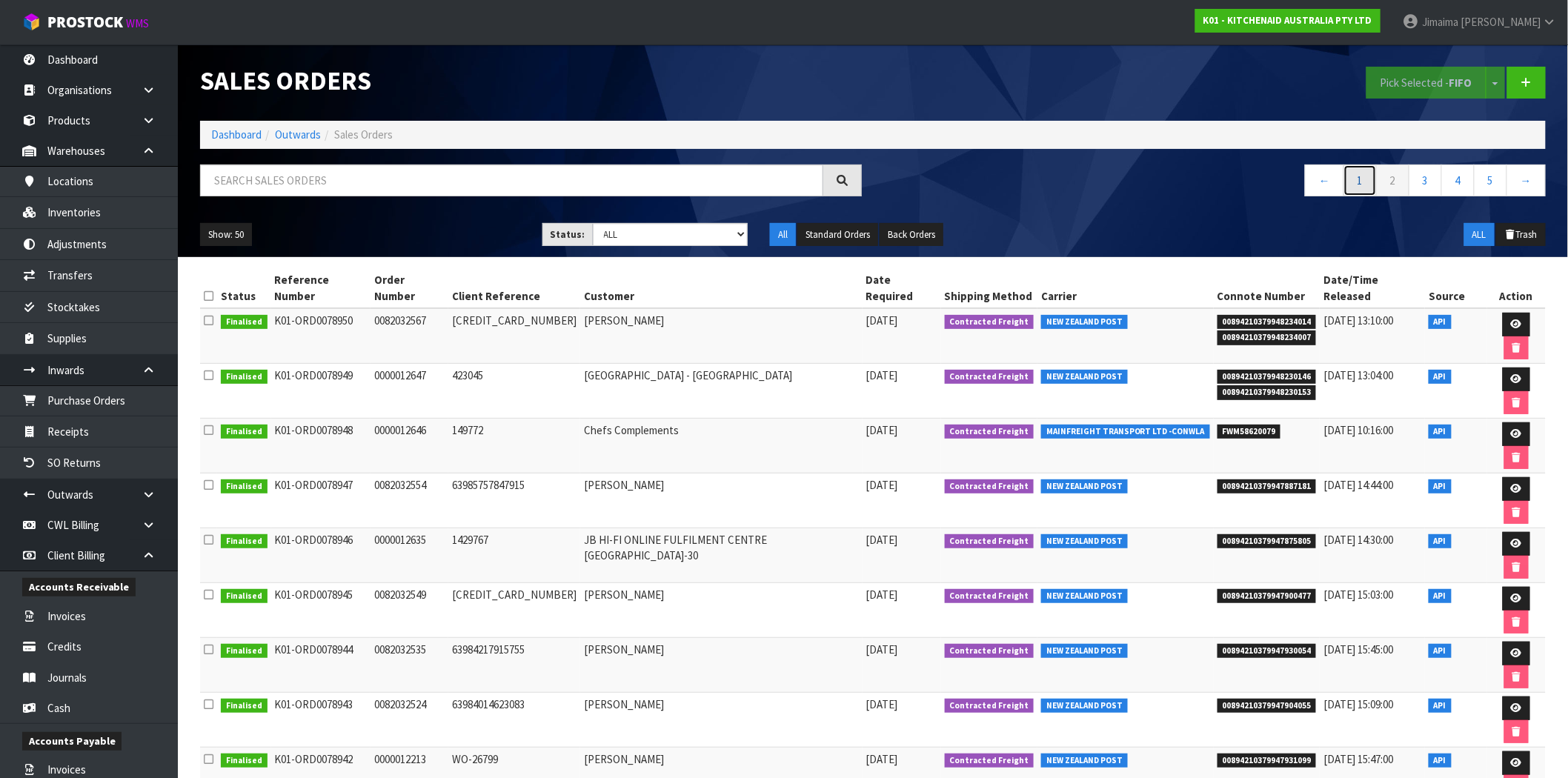
click at [1364, 179] on link "1" at bounding box center [1361, 181] width 33 height 31
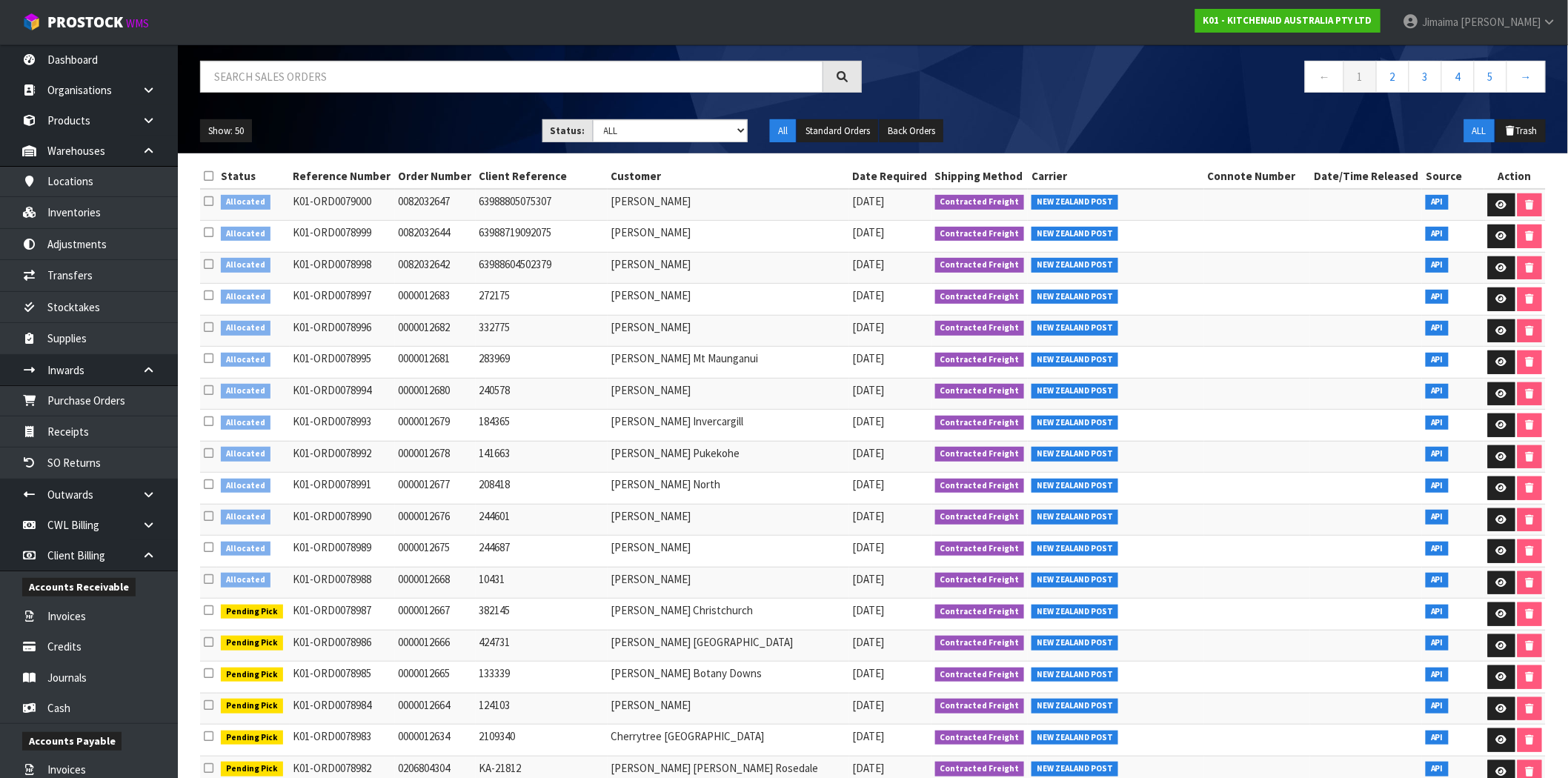
scroll to position [137, 0]
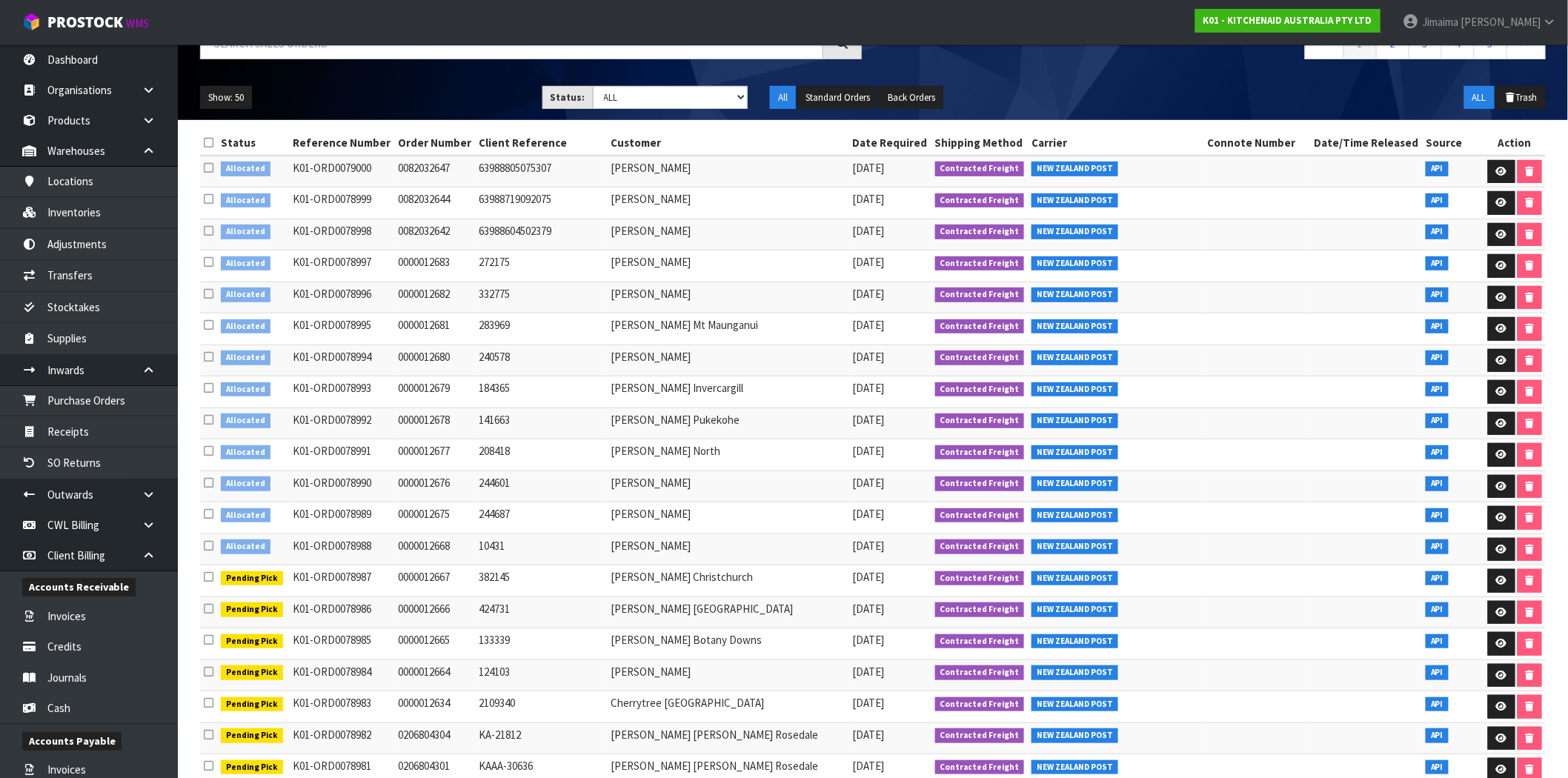
click at [207, 550] on icon at bounding box center [208, 546] width 9 height 11
click at [0, 0] on input "checkbox" at bounding box center [0, 0] width 0 height 0
click at [209, 517] on icon at bounding box center [208, 514] width 9 height 11
click at [0, 0] on input "checkbox" at bounding box center [0, 0] width 0 height 0
click at [210, 486] on icon at bounding box center [208, 483] width 9 height 11
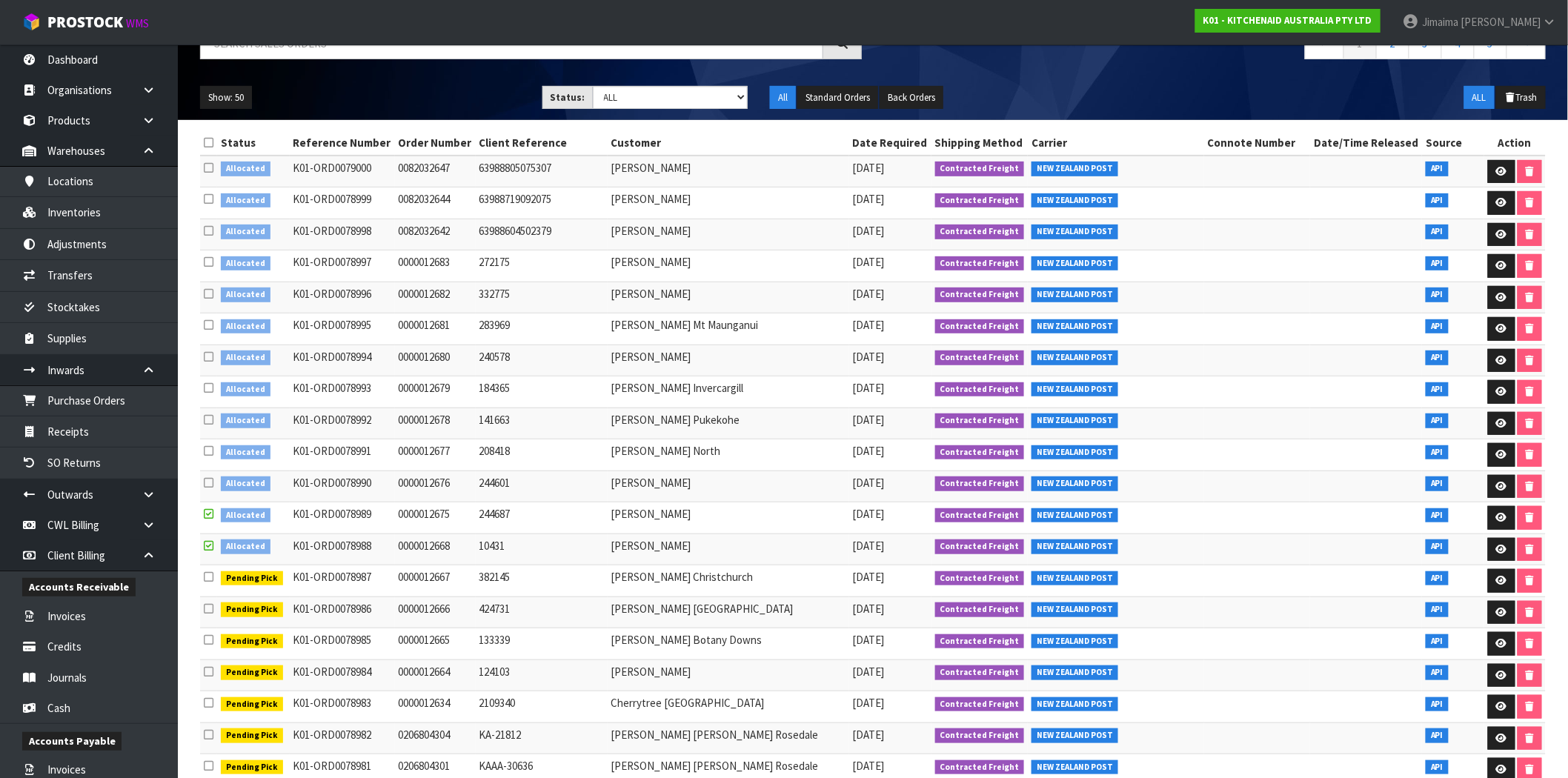
click at [0, 0] on input "checkbox" at bounding box center [0, 0] width 0 height 0
click at [208, 455] on icon at bounding box center [208, 451] width 9 height 11
click at [0, 0] on input "checkbox" at bounding box center [0, 0] width 0 height 0
click at [207, 423] on icon at bounding box center [208, 420] width 9 height 11
click at [0, 0] on input "checkbox" at bounding box center [0, 0] width 0 height 0
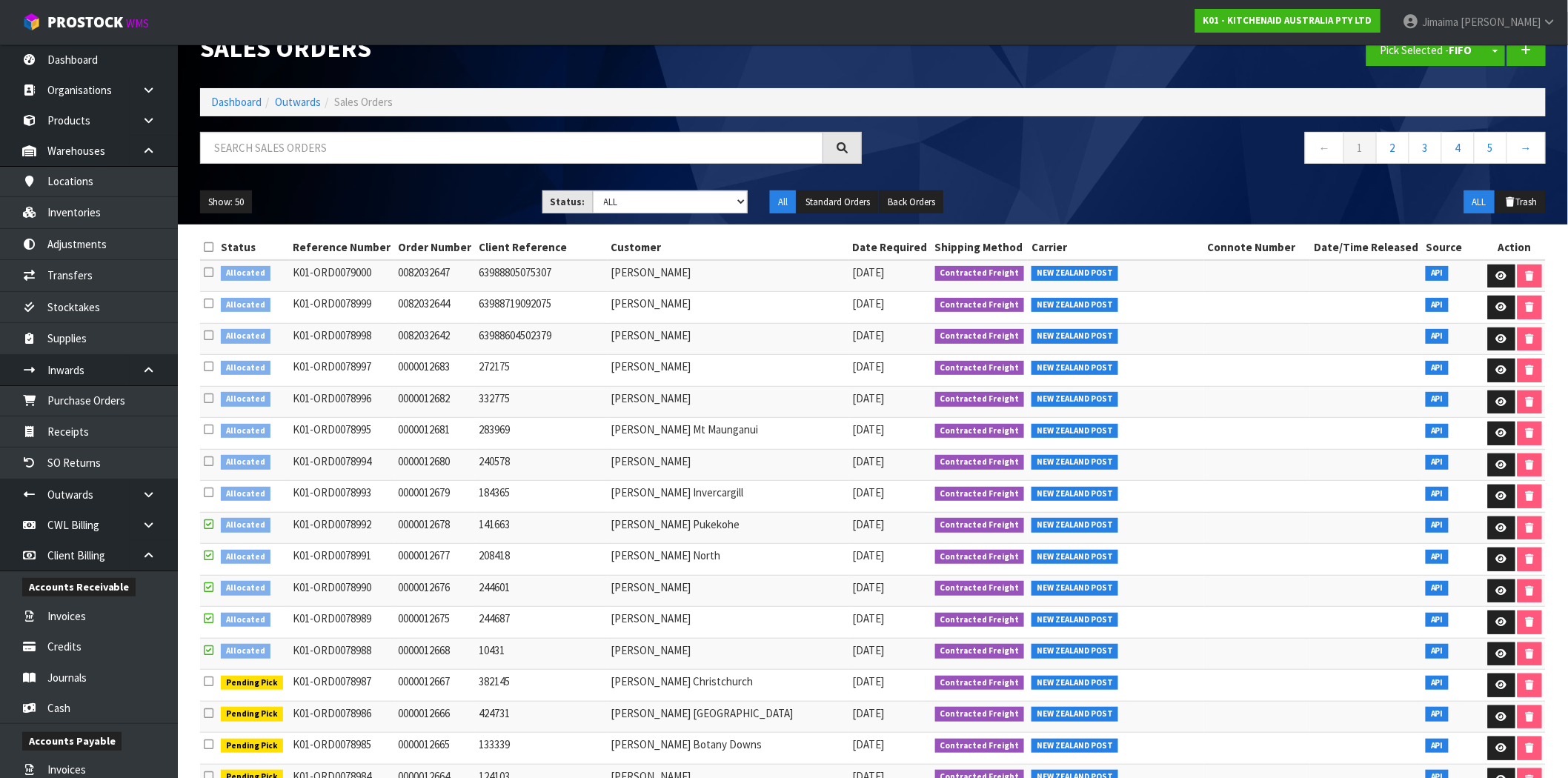
scroll to position [0, 0]
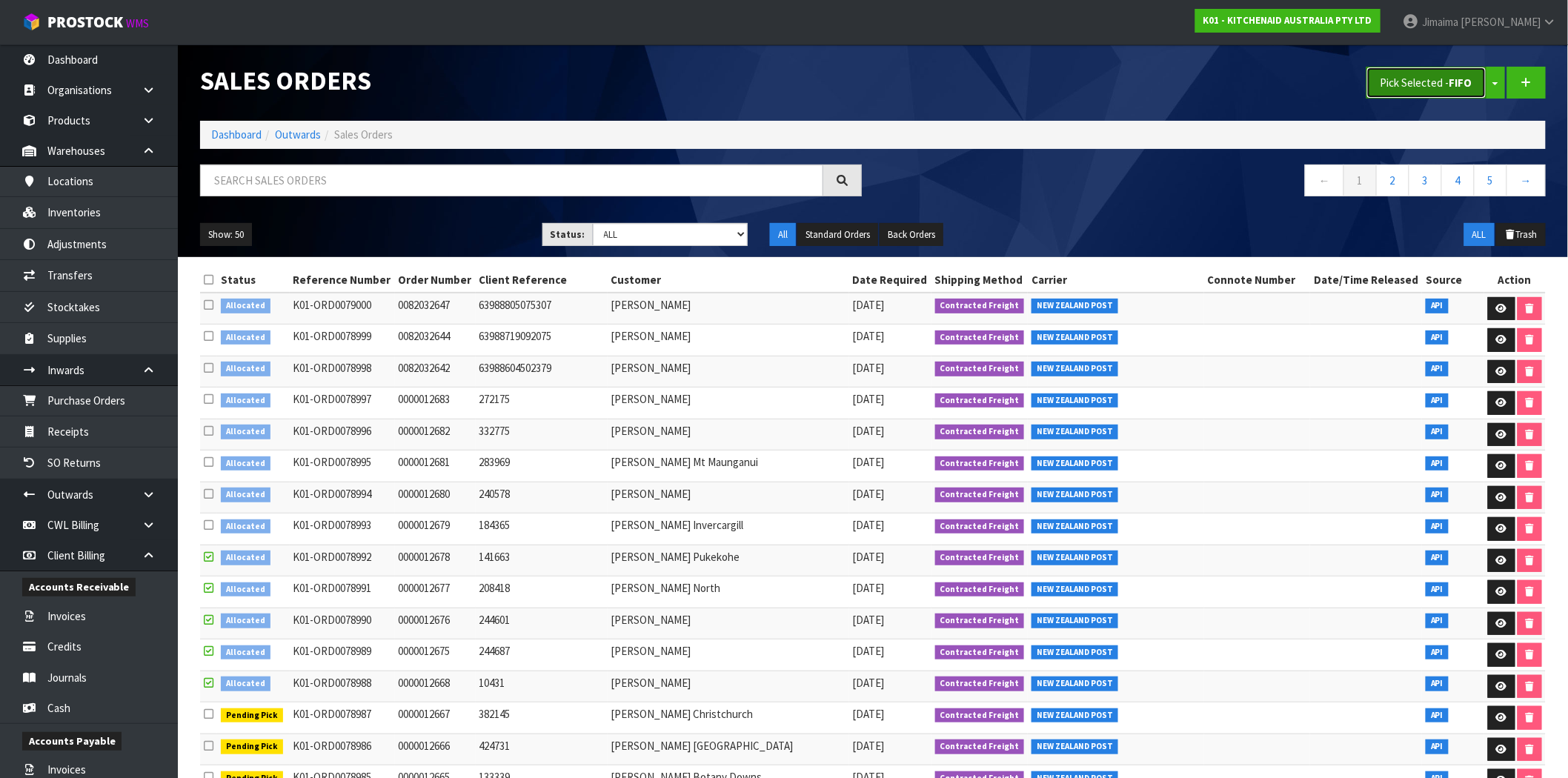
click at [1418, 82] on button "Pick Selected - FIFO" at bounding box center [1426, 82] width 120 height 31
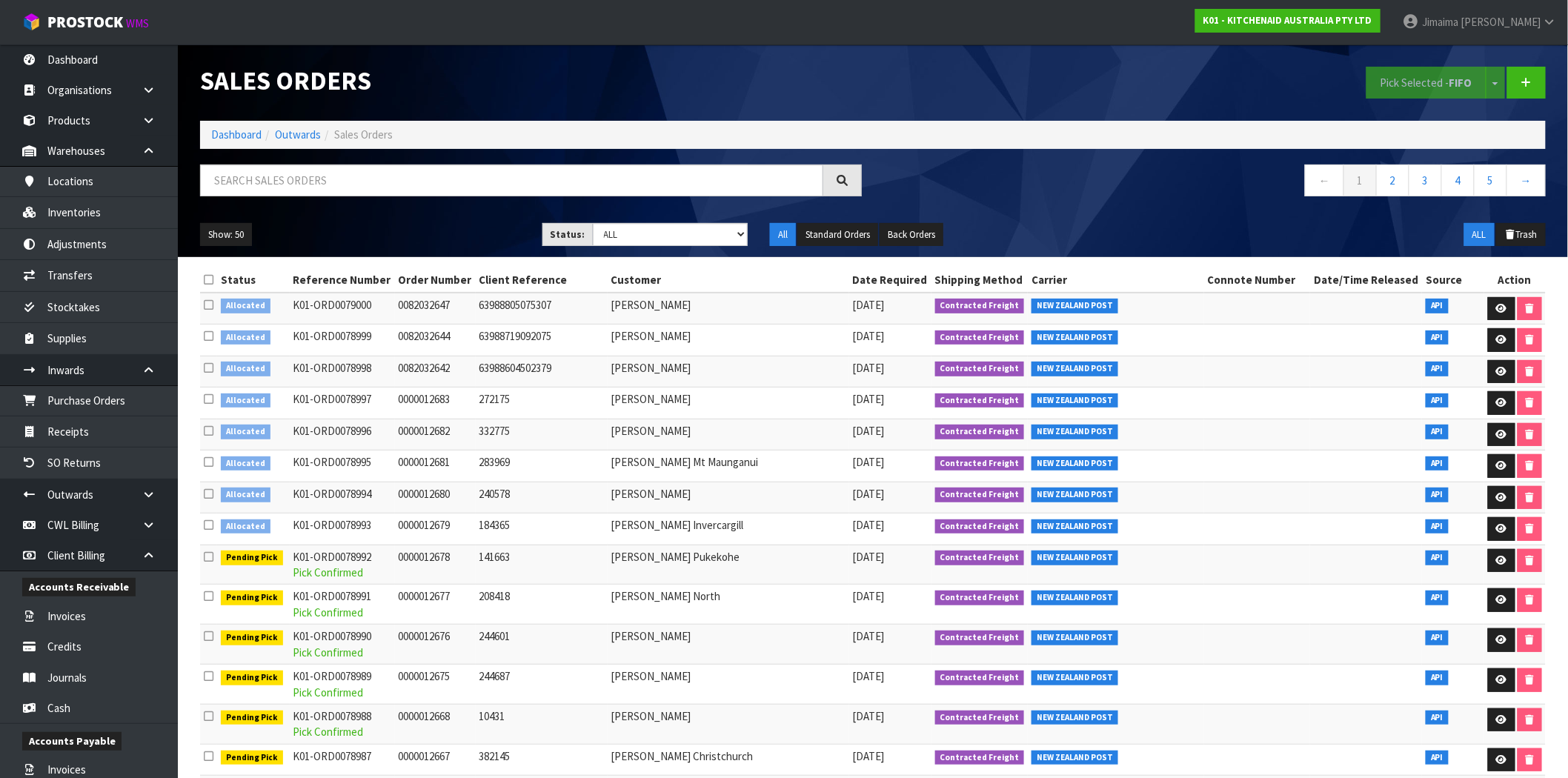
click at [212, 524] on icon at bounding box center [208, 525] width 9 height 11
click at [0, 0] on input "checkbox" at bounding box center [0, 0] width 0 height 0
click at [209, 486] on td at bounding box center [208, 497] width 17 height 31
click at [216, 494] on td at bounding box center [208, 497] width 17 height 31
click at [211, 491] on icon at bounding box center [208, 494] width 9 height 11
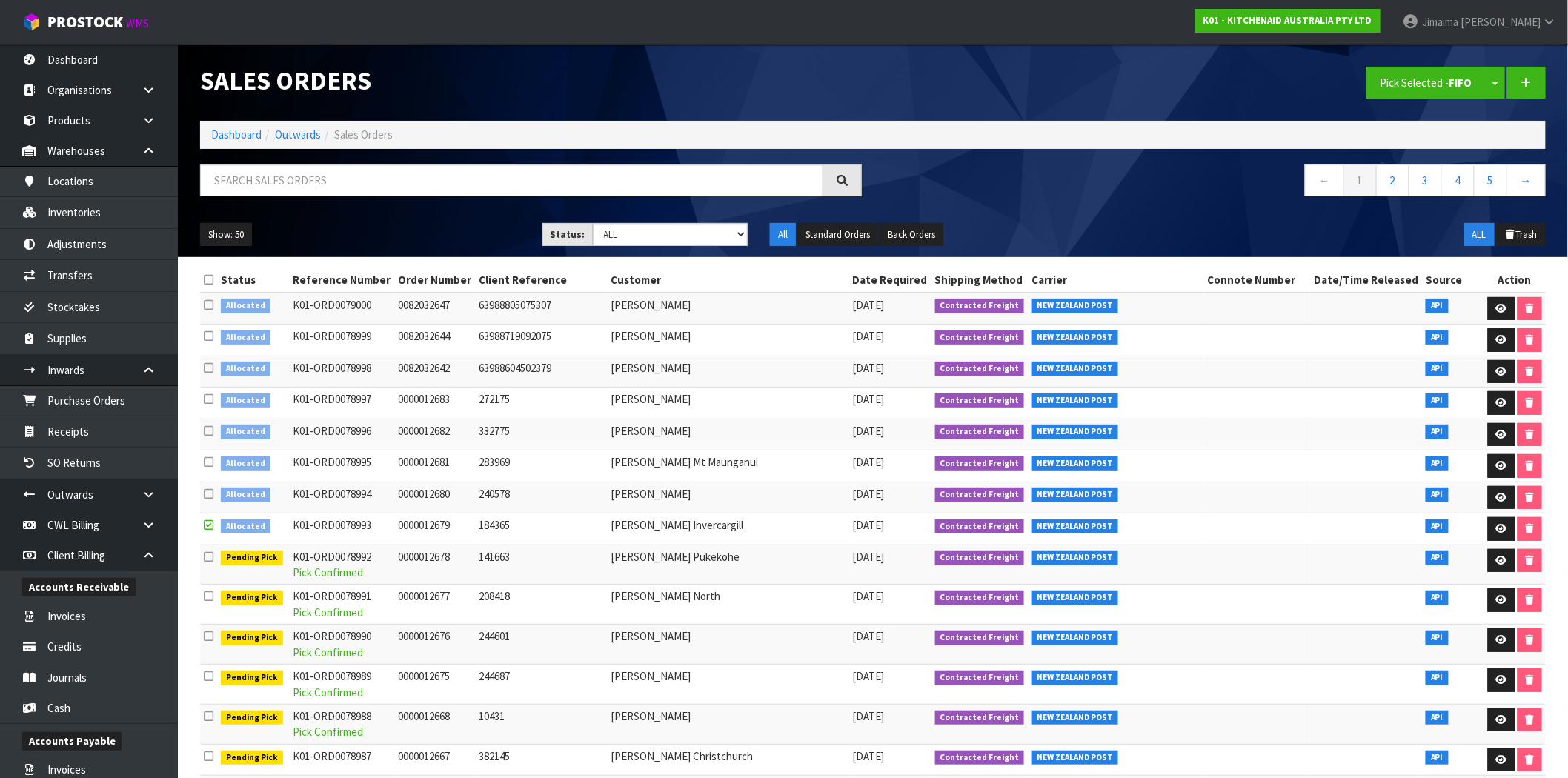
click at [0, 0] on input "checkbox" at bounding box center [0, 0] width 0 height 0
click at [210, 460] on icon at bounding box center [208, 462] width 9 height 11
click at [0, 0] on input "checkbox" at bounding box center [0, 0] width 0 height 0
click at [209, 428] on icon at bounding box center [208, 431] width 9 height 11
click at [0, 0] on input "checkbox" at bounding box center [0, 0] width 0 height 0
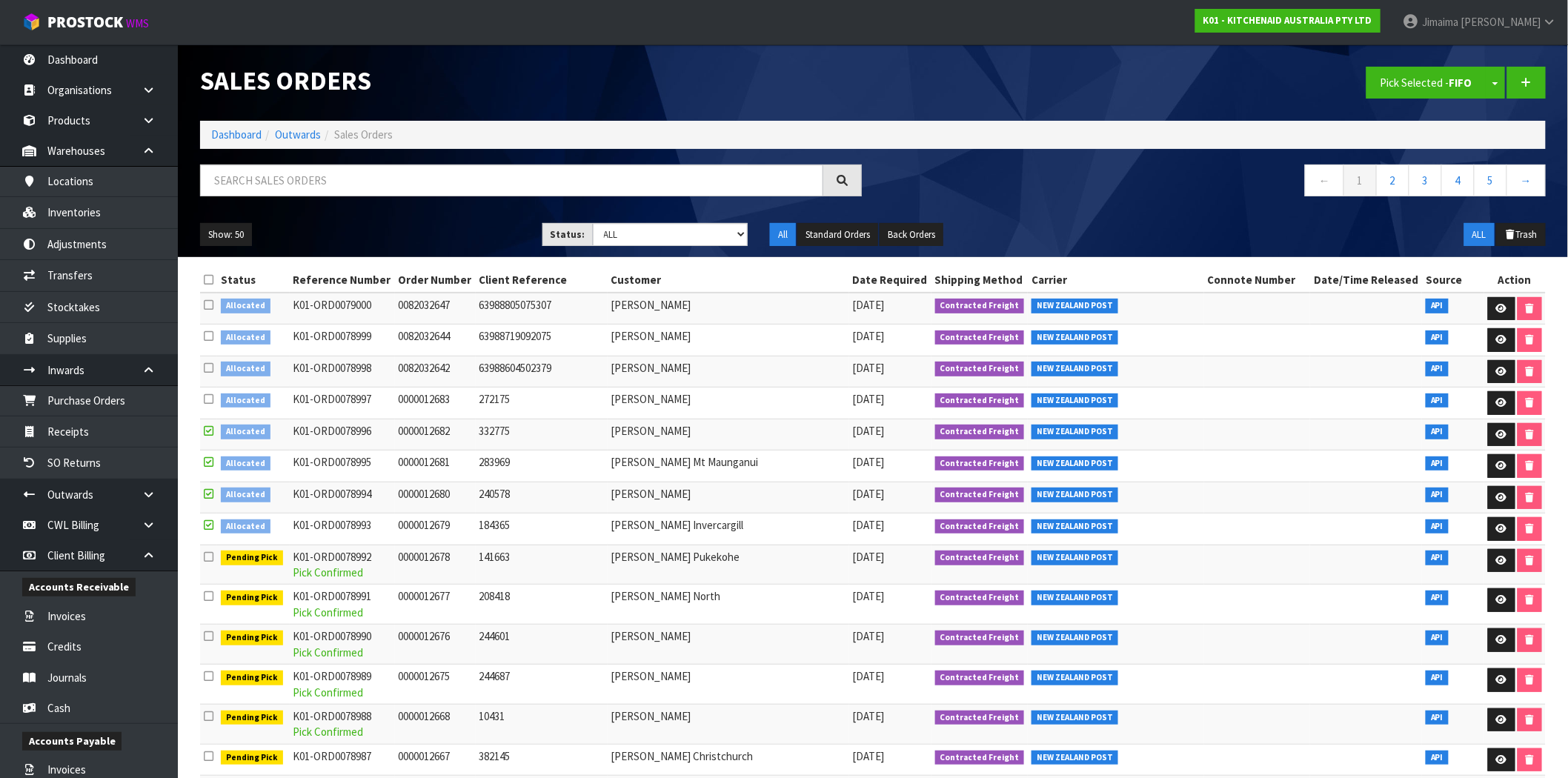
click at [210, 401] on icon at bounding box center [208, 399] width 9 height 11
click at [0, 0] on input "checkbox" at bounding box center [0, 0] width 0 height 0
drag, startPoint x: 1426, startPoint y: 74, endPoint x: 1160, endPoint y: 159, distance: 279.3
click at [1426, 74] on button "Pick Selected - FIFO" at bounding box center [1426, 82] width 120 height 31
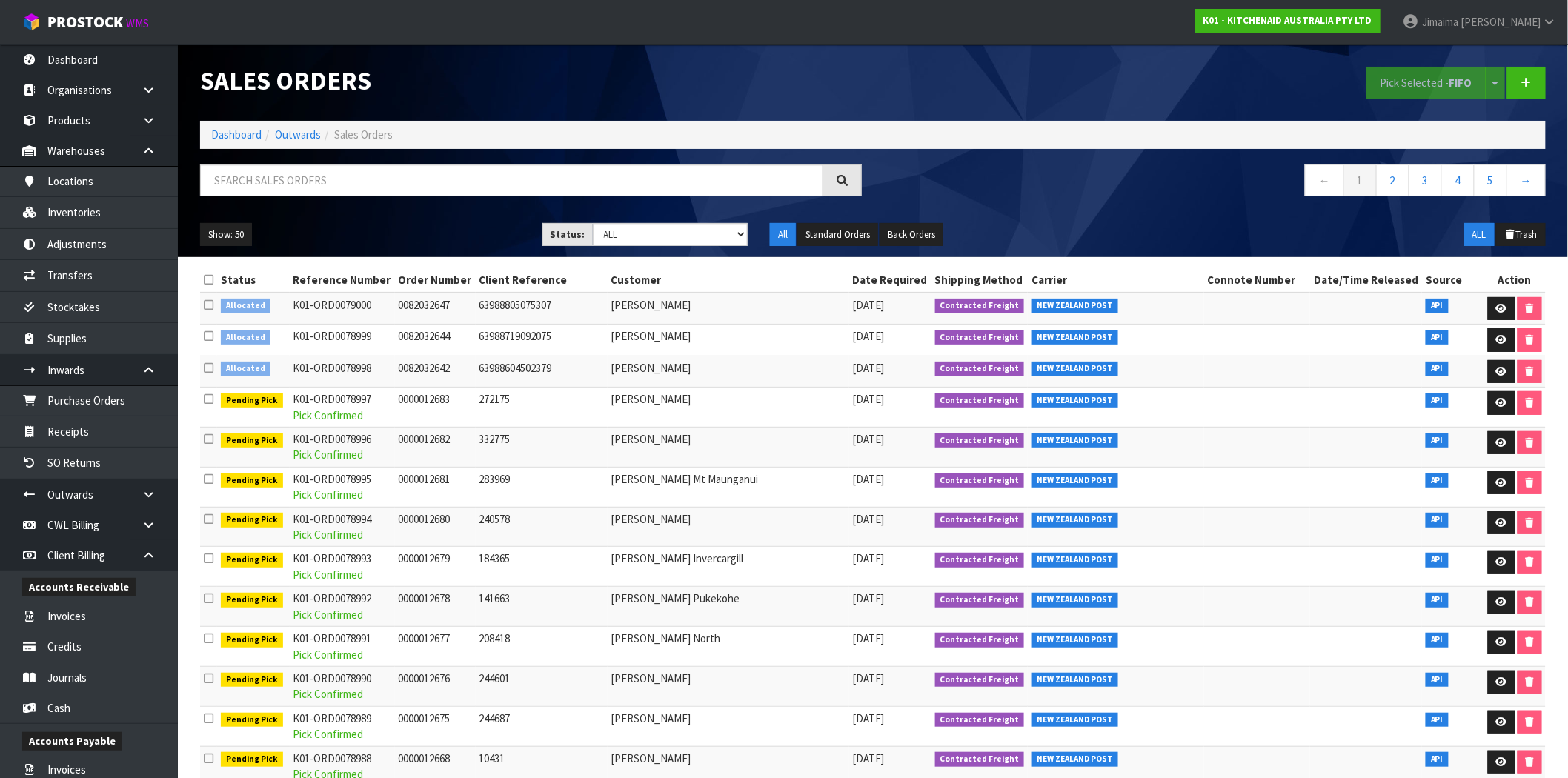
click at [210, 280] on icon at bounding box center [208, 280] width 9 height 11
drag, startPoint x: 1424, startPoint y: 85, endPoint x: 1286, endPoint y: 139, distance: 148.2
click at [1424, 84] on button "Pick Selected - FIFO" at bounding box center [1426, 82] width 120 height 31
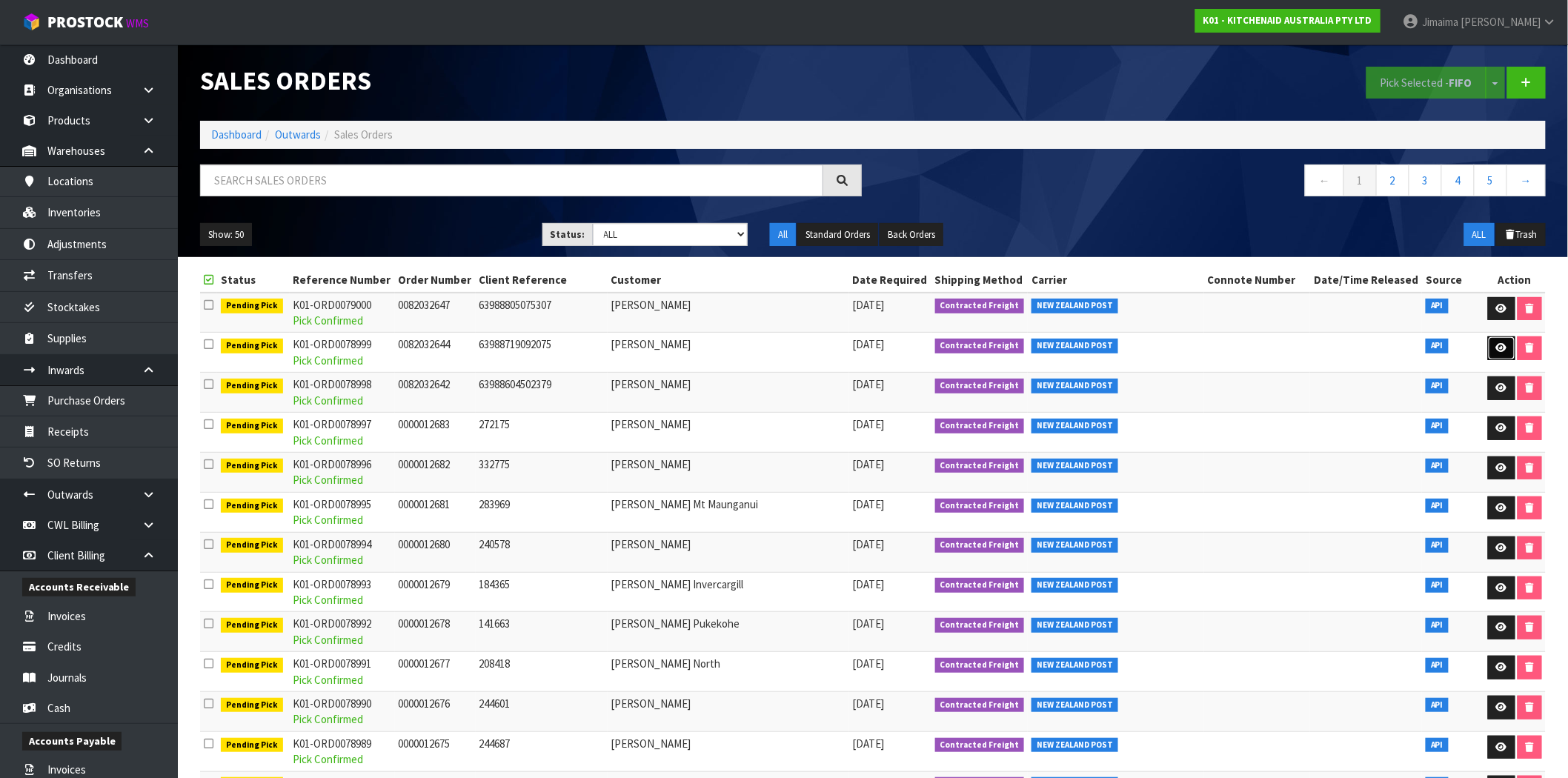
click at [1490, 346] on link at bounding box center [1502, 348] width 28 height 24
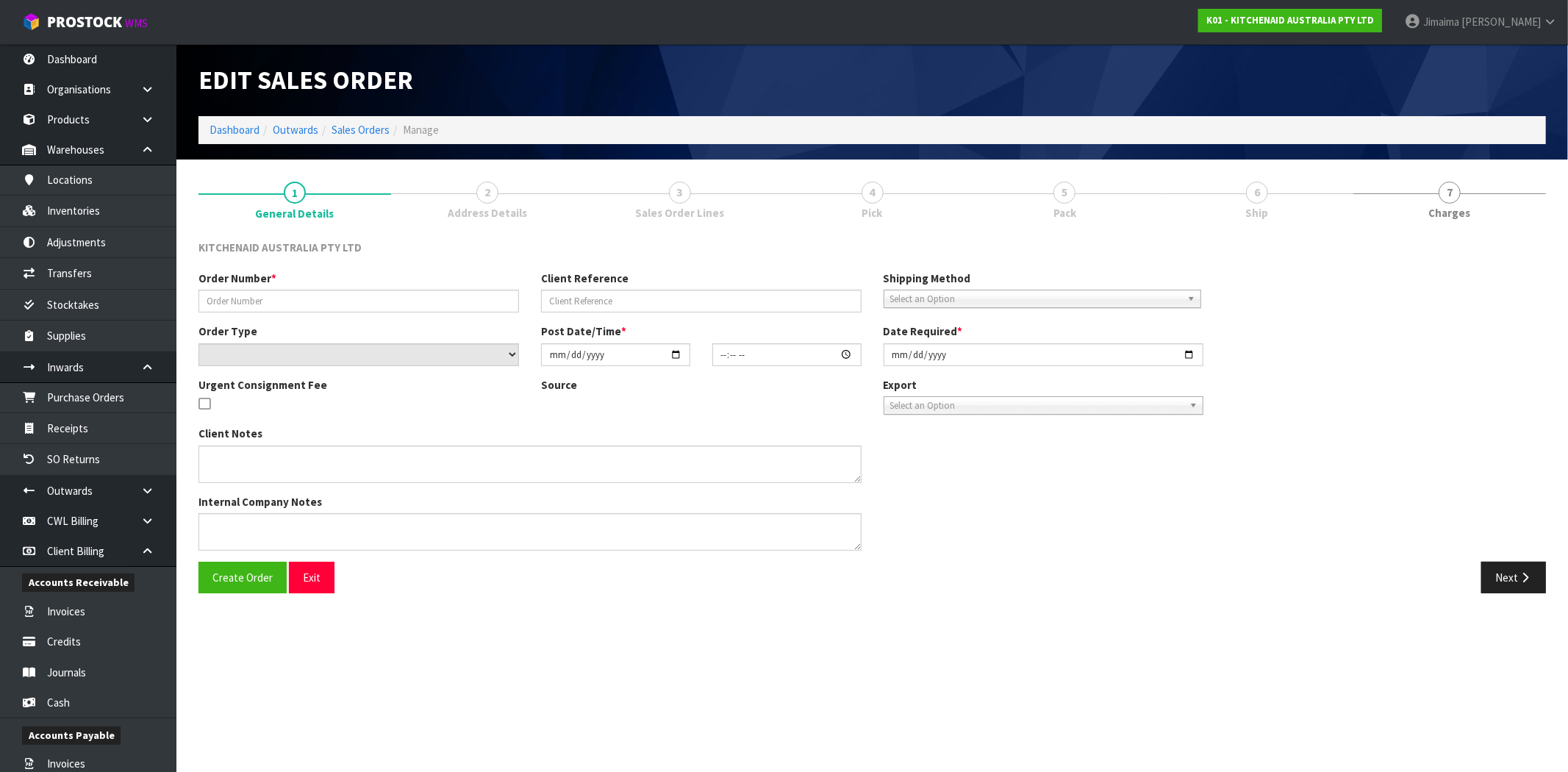
type input "0082032644"
type input "63988719092075"
select select "number:0"
type input "[DATE]"
type input "15:41:12.000"
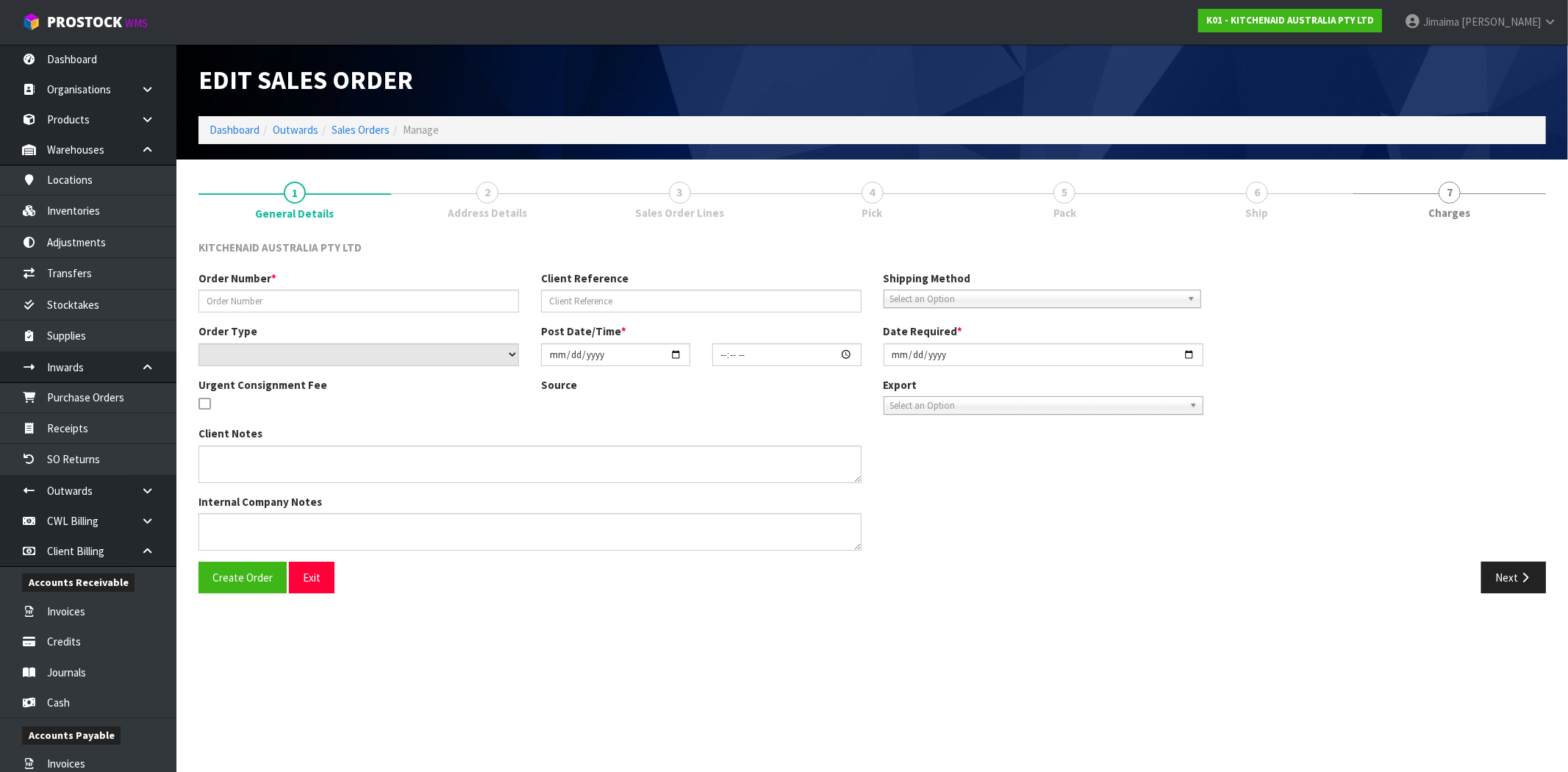
type input "[DATE]"
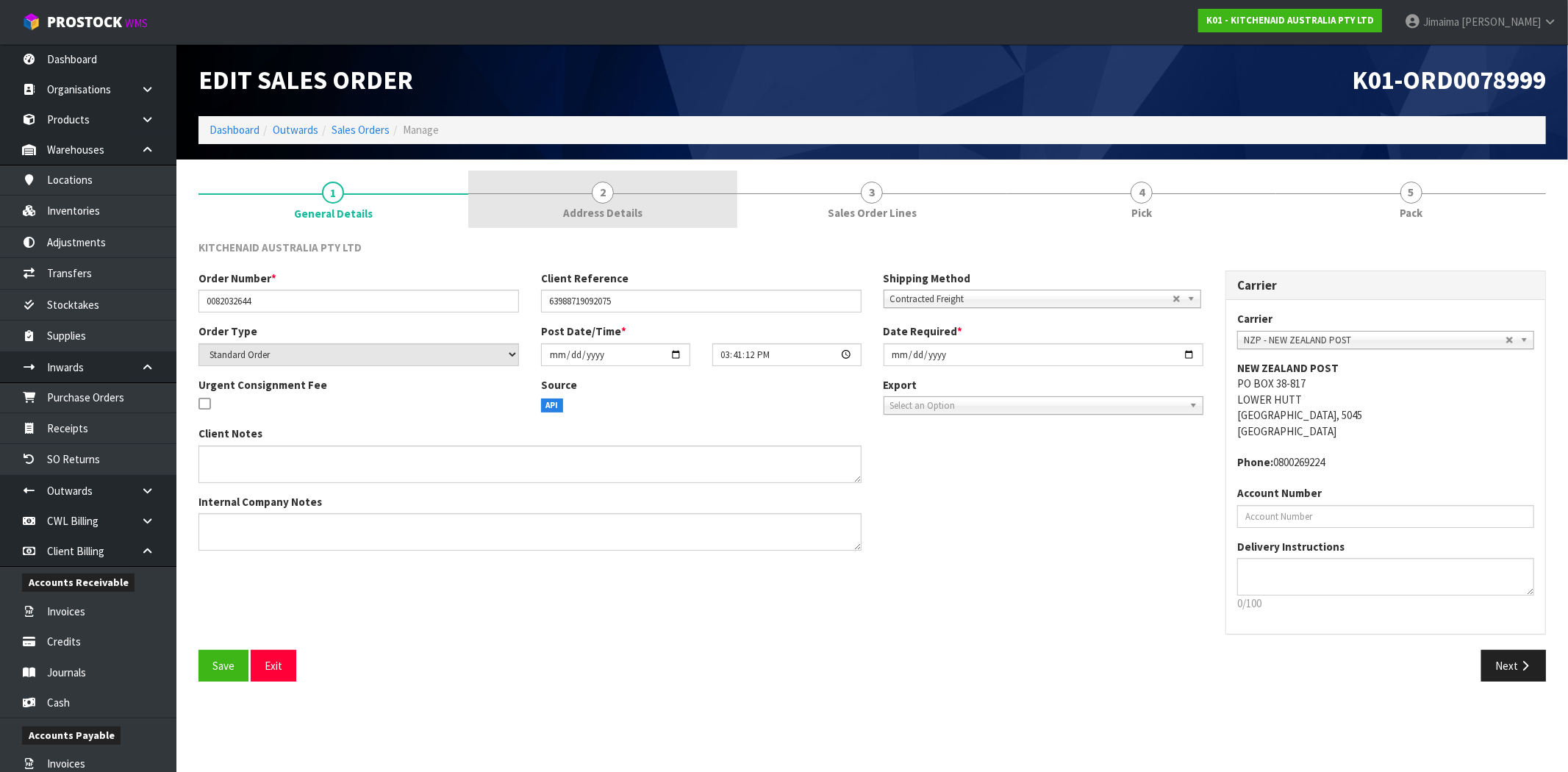
click at [610, 207] on span "Address Details" at bounding box center [603, 212] width 79 height 16
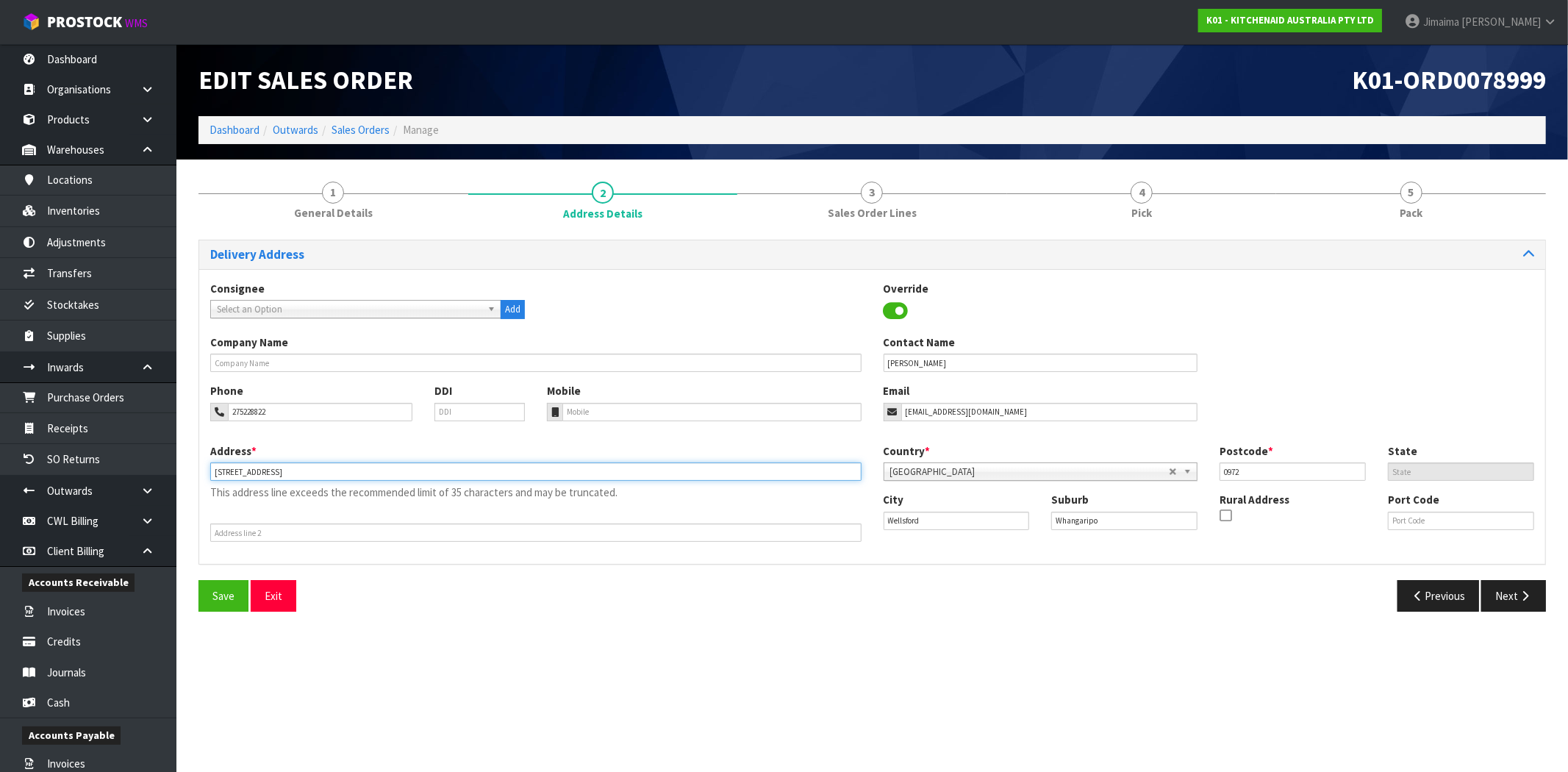
click at [333, 476] on input "1245 Whangaripo Valley Road, Auckland" at bounding box center [536, 471] width 651 height 18
type input "1245 WHANGARIPO VALLEY ROAD,"
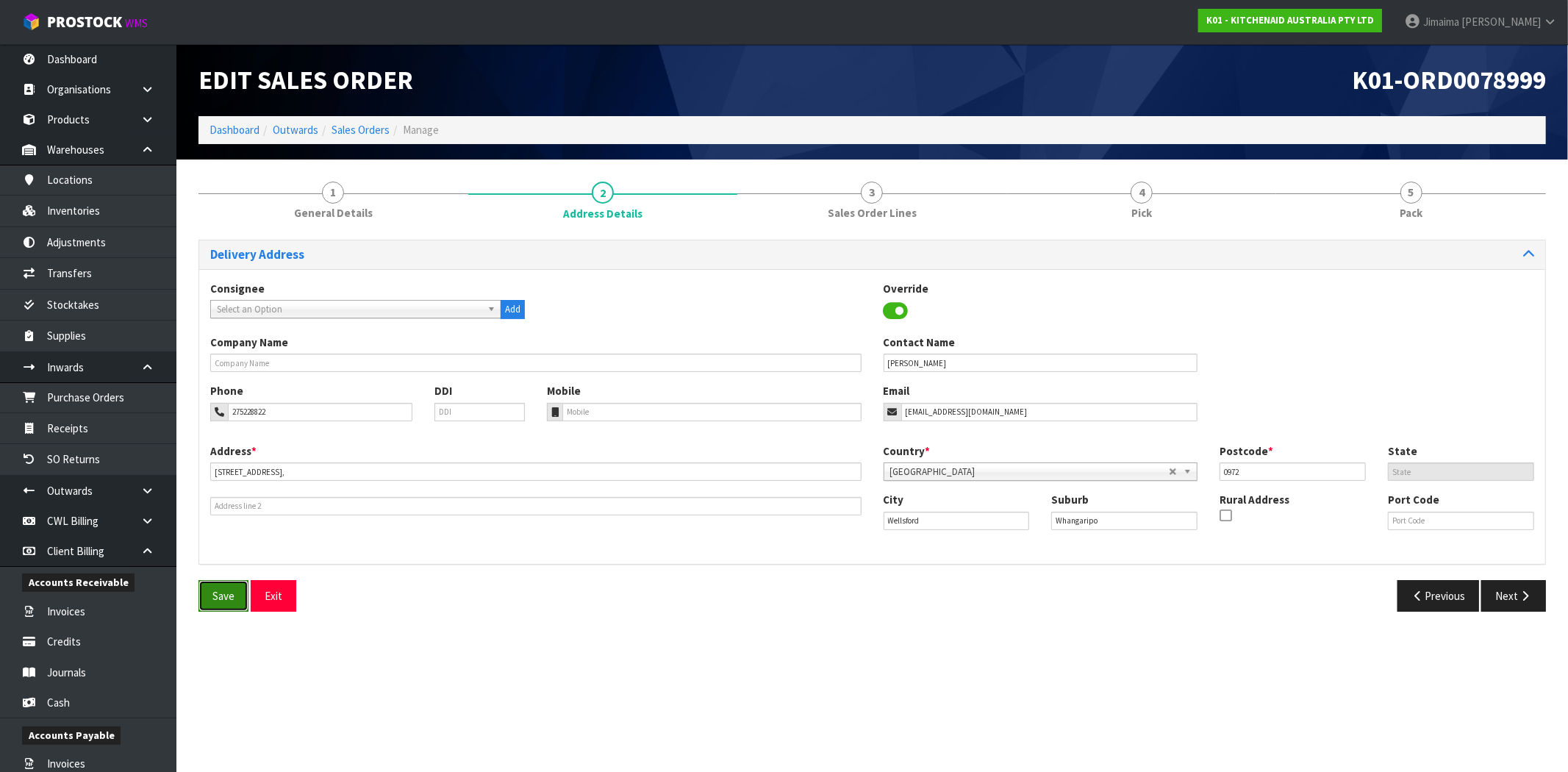
click at [230, 593] on span "Save" at bounding box center [223, 596] width 22 height 14
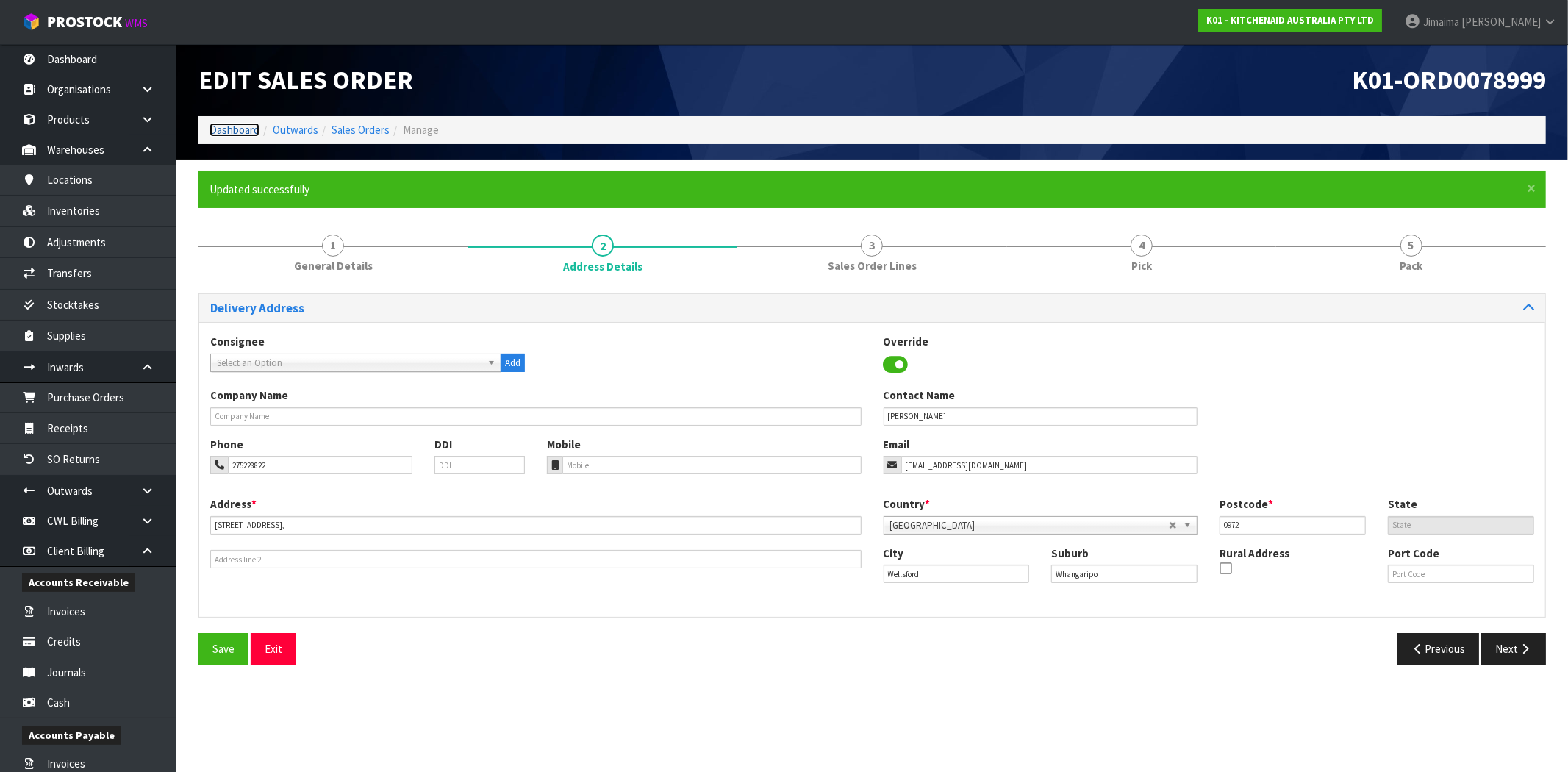
click at [241, 123] on link "Dashboard" at bounding box center [234, 130] width 50 height 14
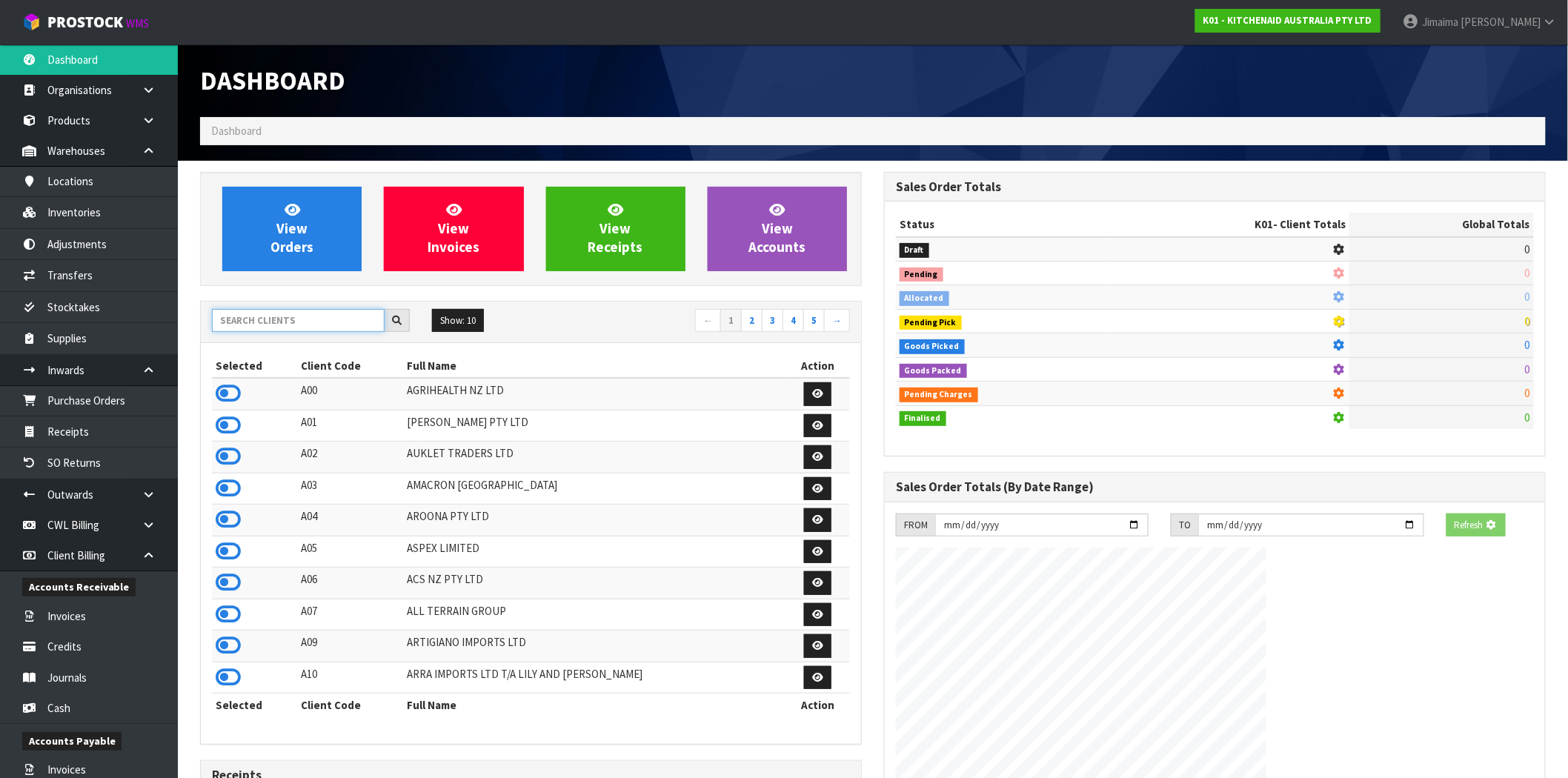
click at [270, 317] on input "text" at bounding box center [298, 320] width 172 height 23
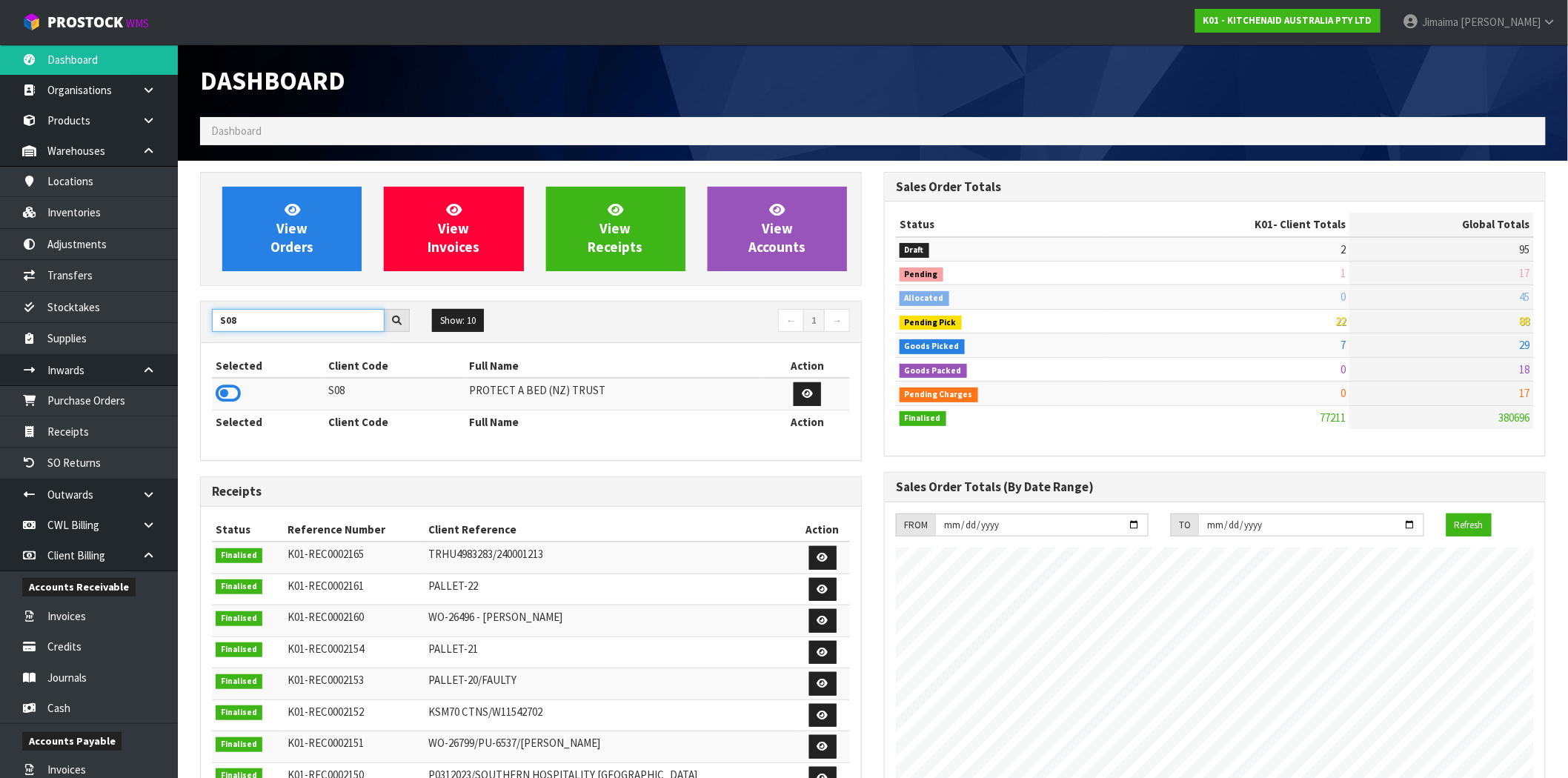
type input "S08"
click at [232, 391] on icon at bounding box center [228, 394] width 25 height 22
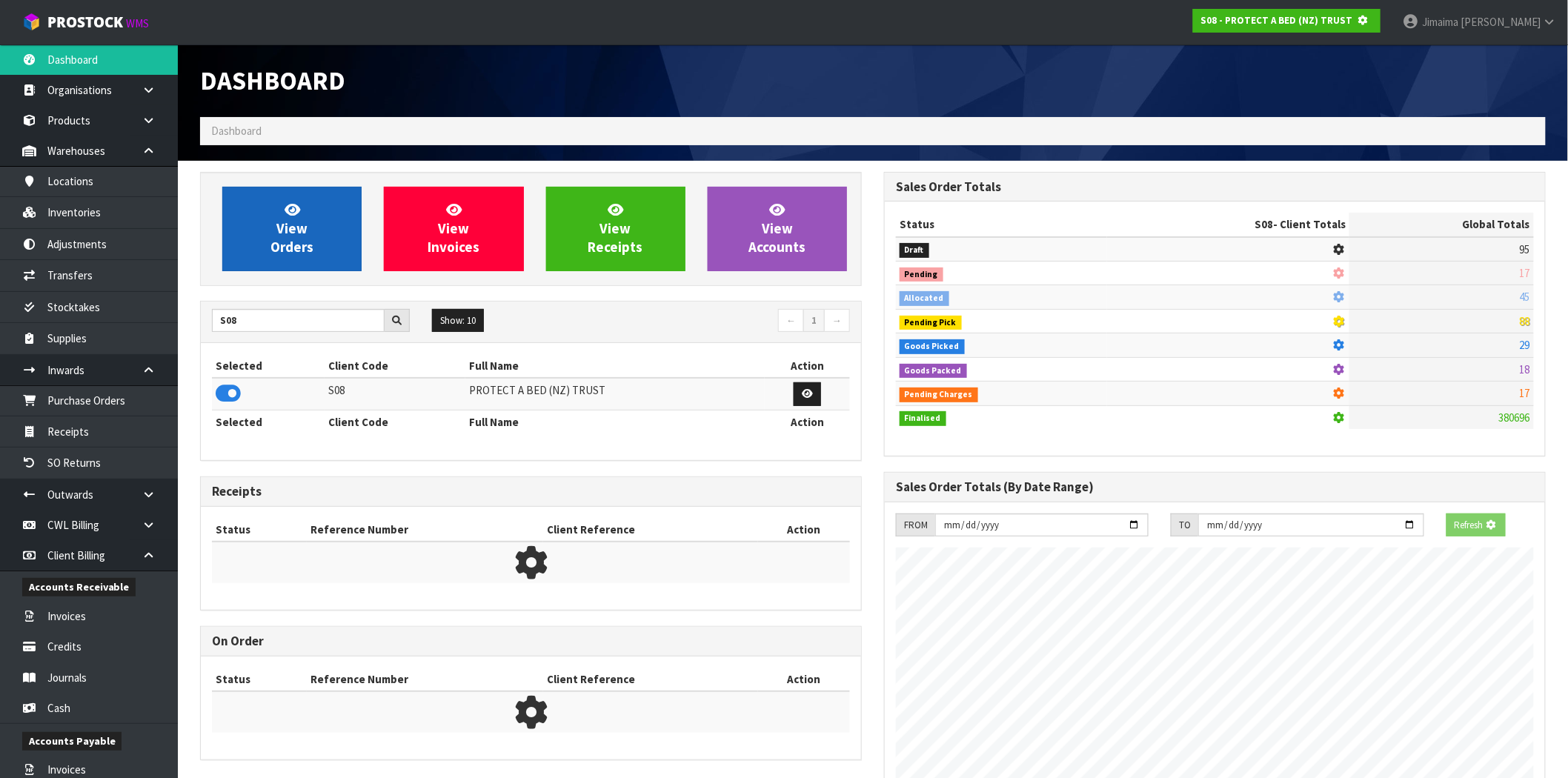
scroll to position [924, 684]
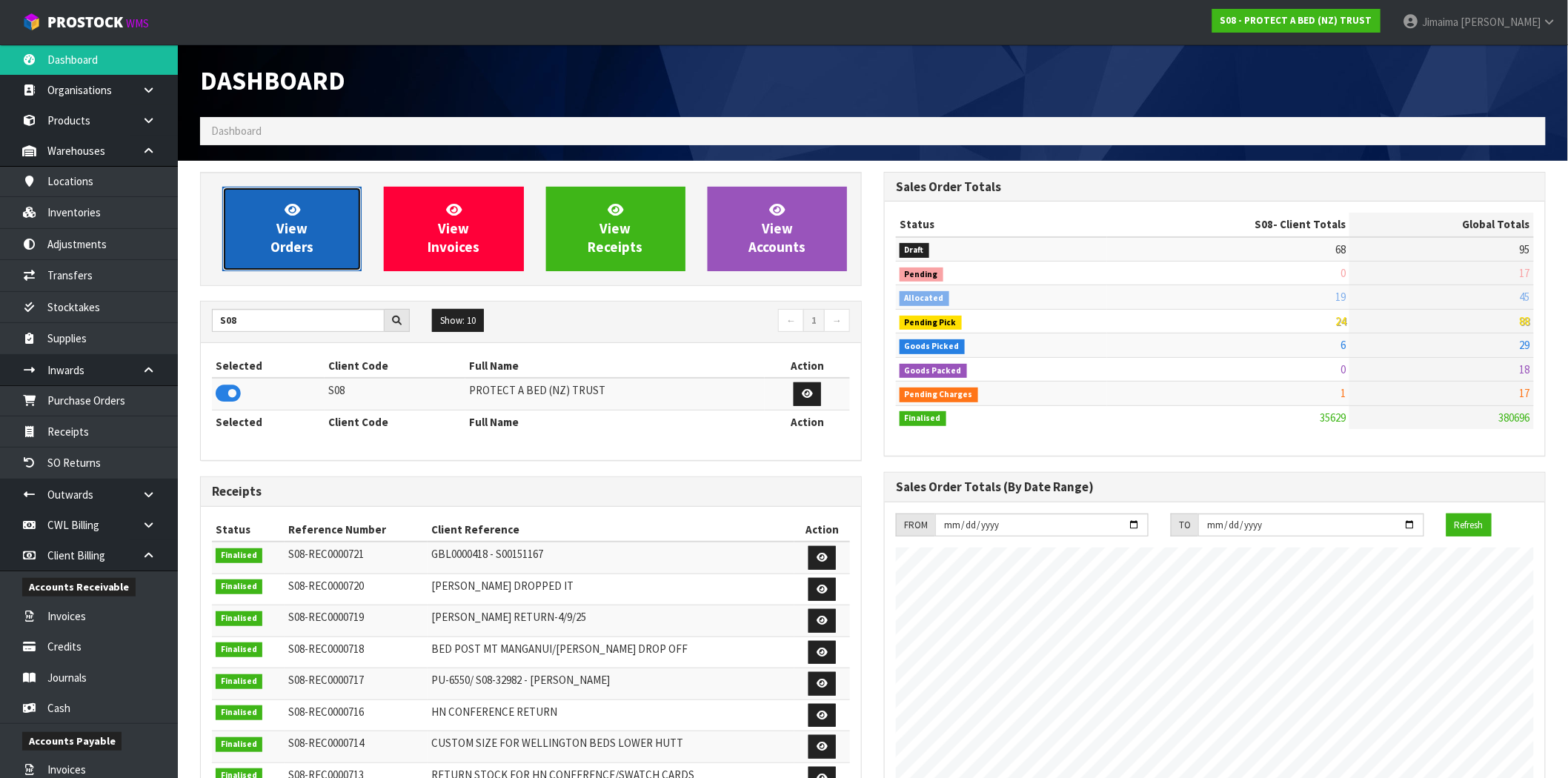
click at [320, 222] on link "View Orders" at bounding box center [292, 229] width 139 height 84
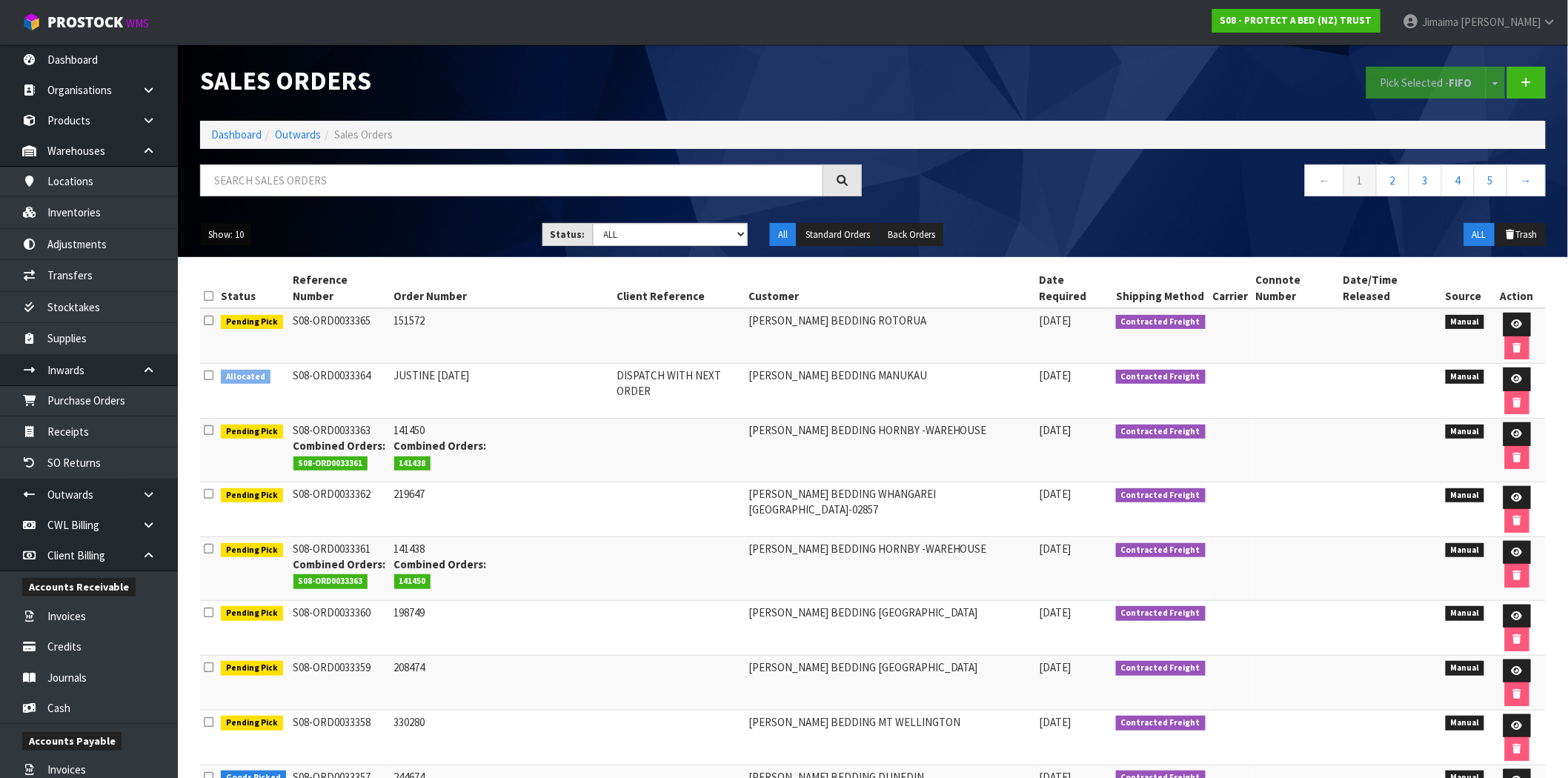
click at [233, 234] on button "Show: 10" at bounding box center [226, 235] width 52 height 24
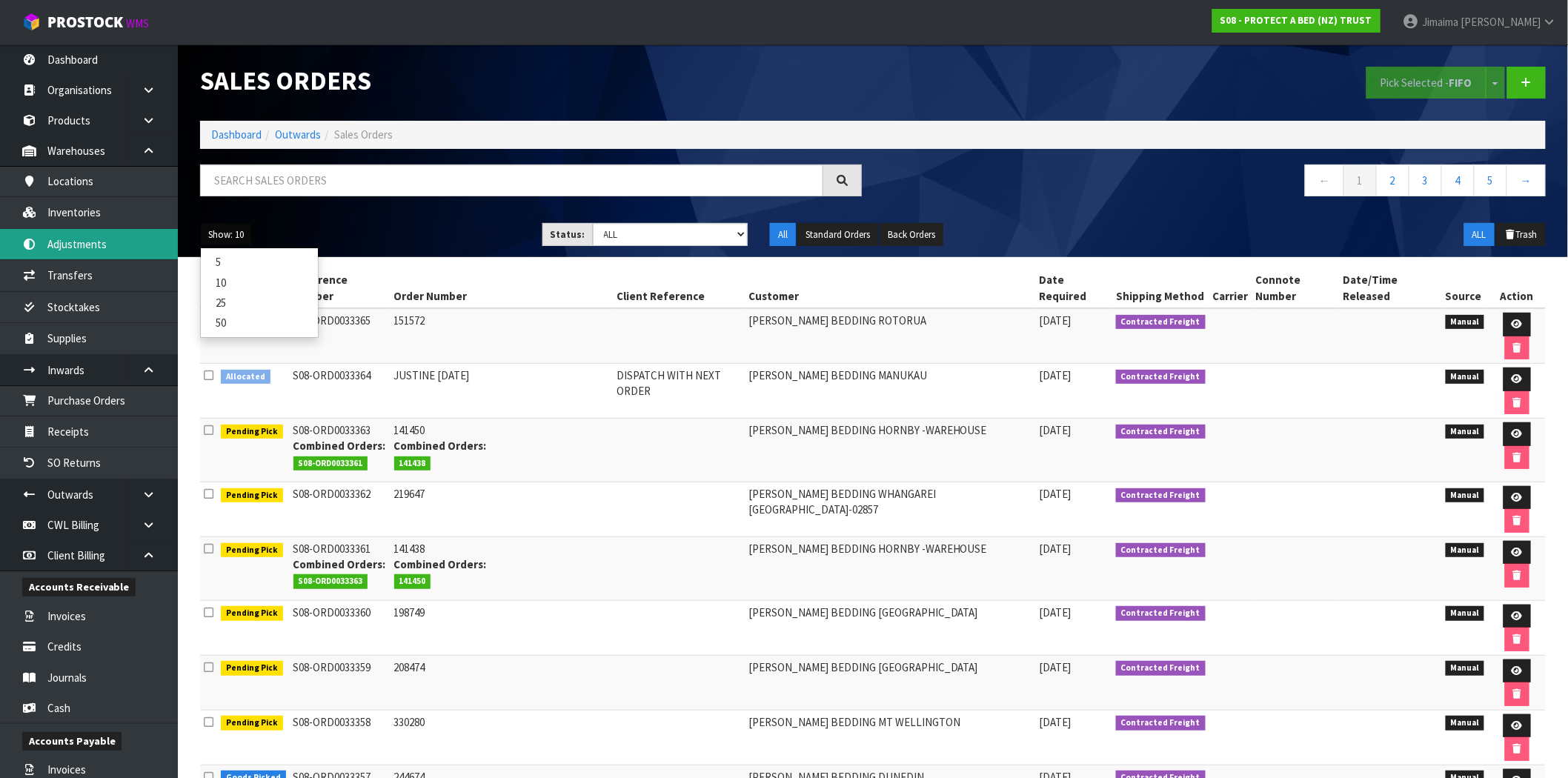
drag, startPoint x: 640, startPoint y: 336, endPoint x: 31, endPoint y: 239, distance: 616.7
click at [641, 364] on td "DISPATCH WITH NEXT ORDER" at bounding box center [679, 391] width 132 height 55
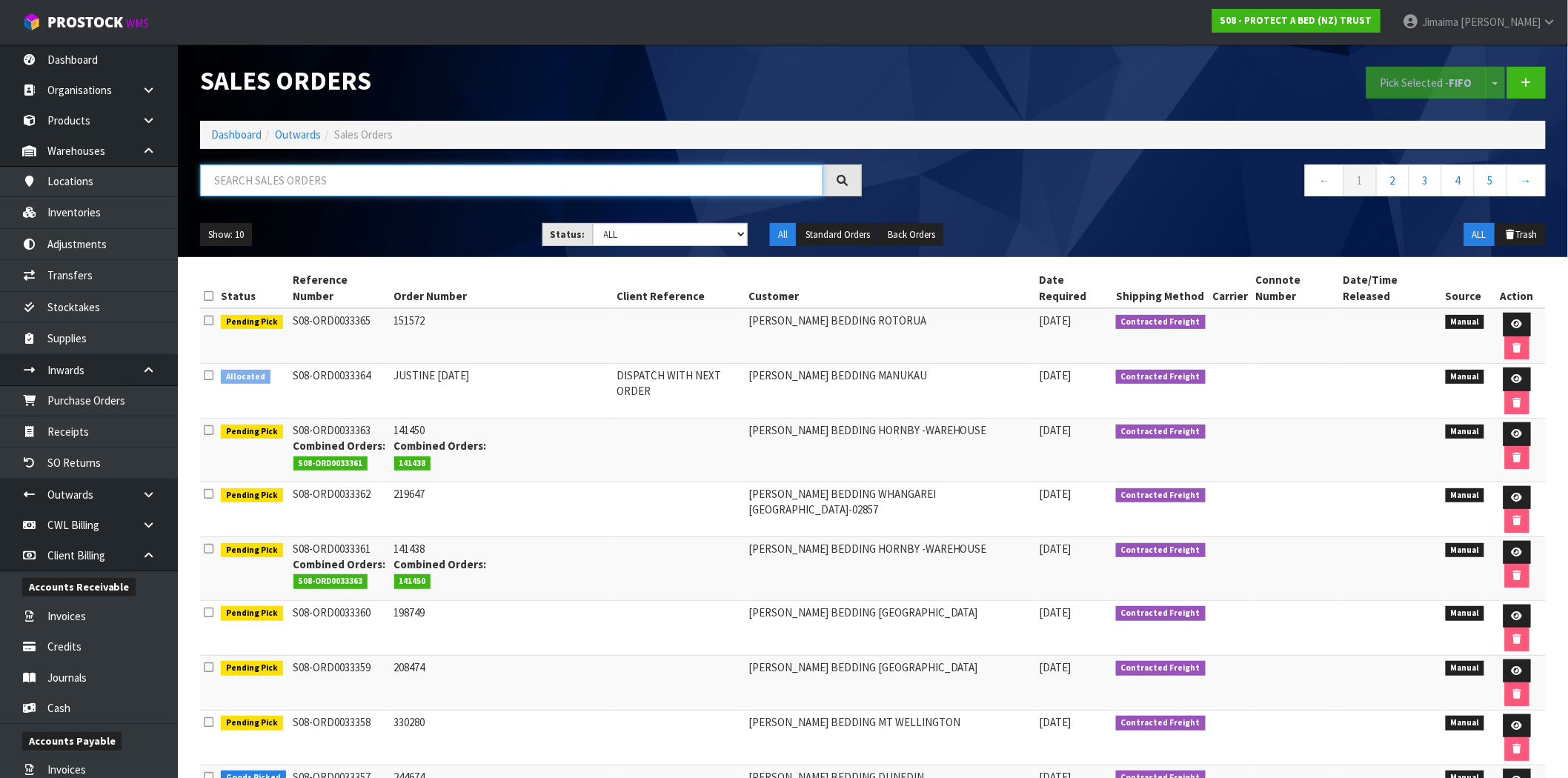
click at [417, 171] on input "text" at bounding box center [511, 181] width 623 height 31
paste input "Rudi Hoetjes"
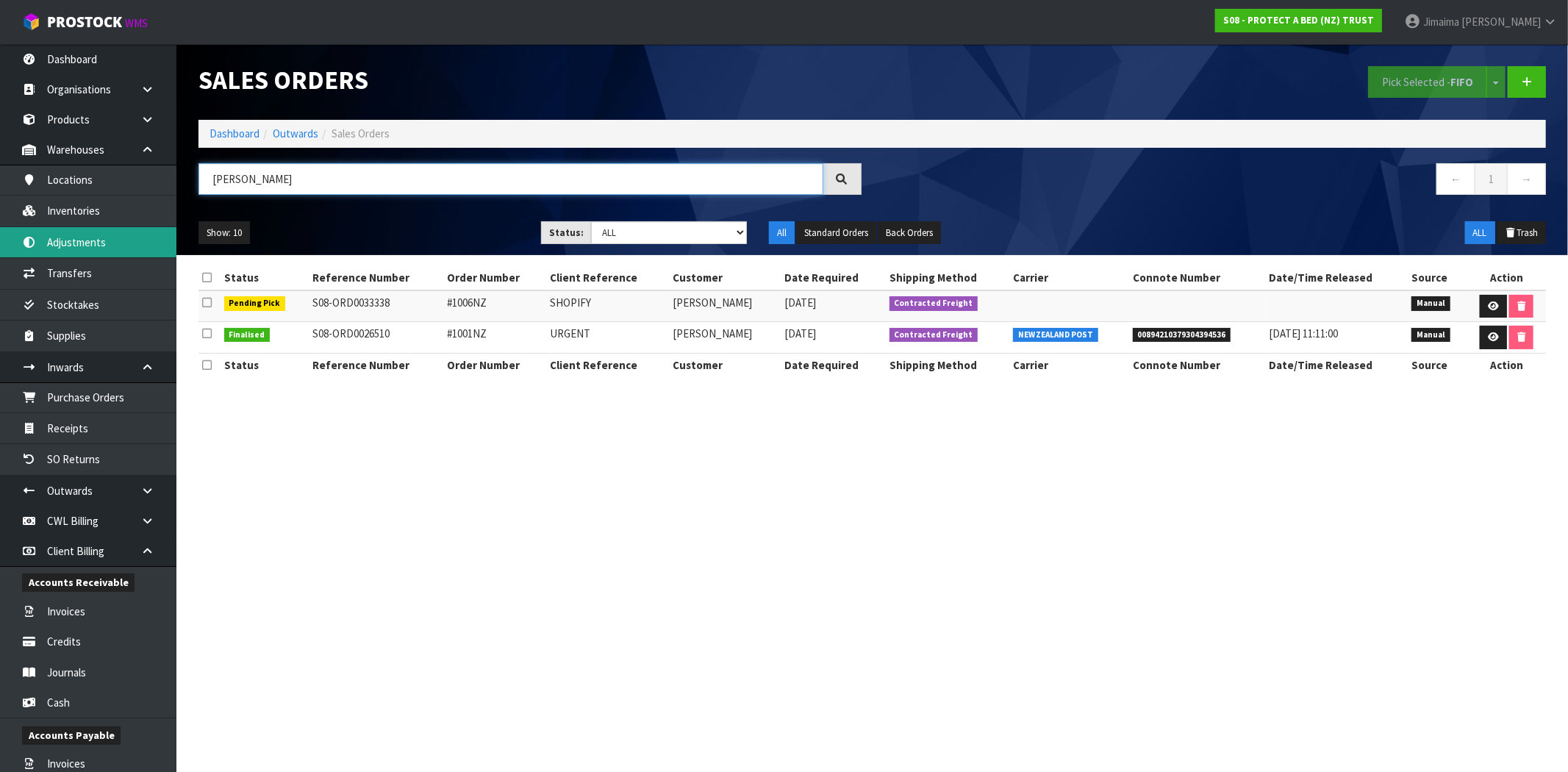
type input "RUDI HOETJES"
drag, startPoint x: 365, startPoint y: 171, endPoint x: -15, endPoint y: 185, distance: 380.3
click at [0, 185] on html "Toggle navigation ProStock WMS S08 - PROTECT A BED (NZ) TRUST Jimaima Reiher Lo…" at bounding box center [784, 386] width 1568 height 772
click at [686, 239] on select "Draft Pending Allocated Pending Pick Goods Picked Goods Packed Pending Charges …" at bounding box center [669, 233] width 156 height 23
click at [591, 221] on select "Draft Pending Allocated Pending Pick Goods Picked Goods Packed Pending Charges …" at bounding box center [669, 233] width 156 height 23
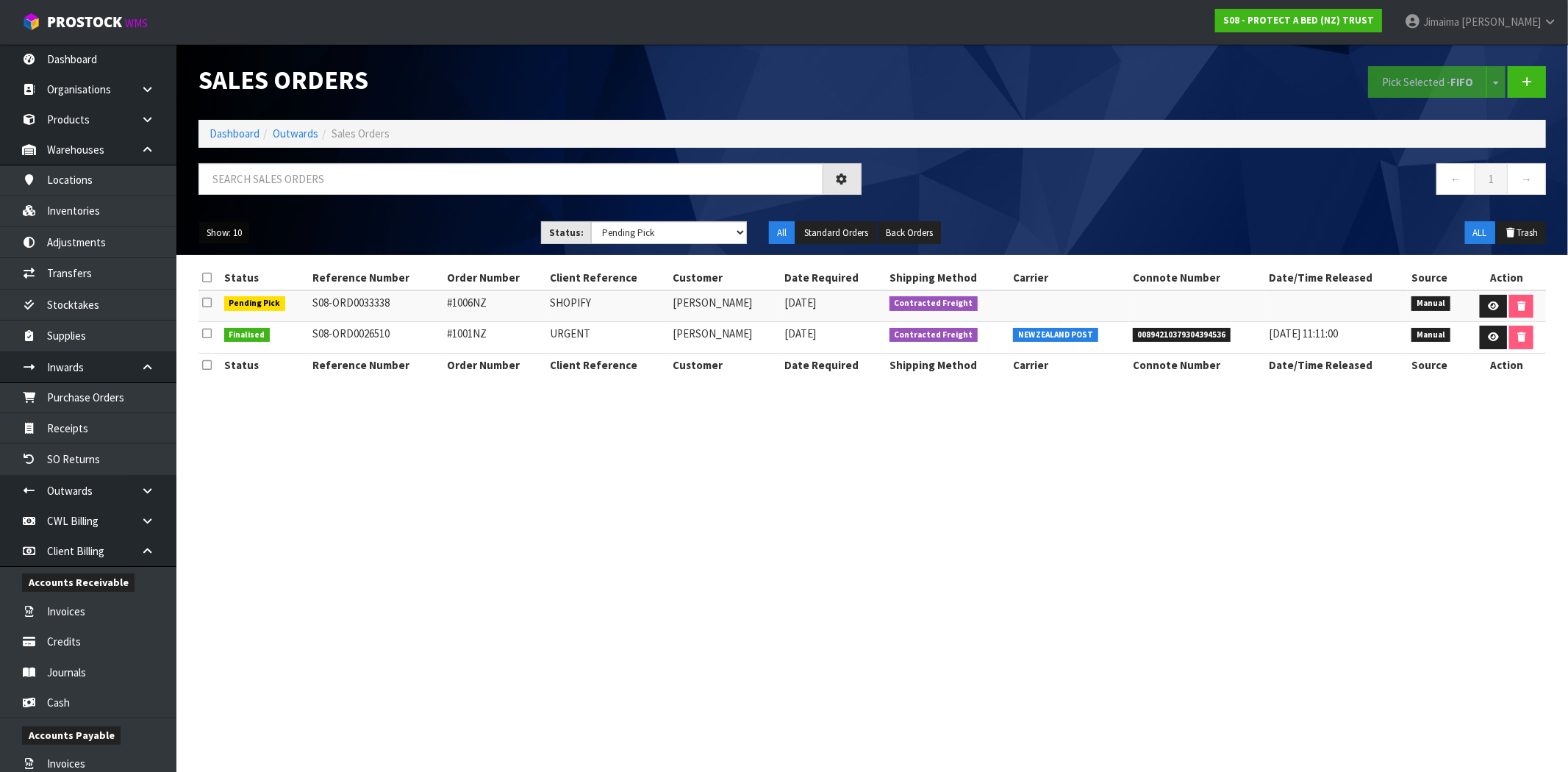
click at [231, 231] on button "Show: 10" at bounding box center [224, 233] width 51 height 24
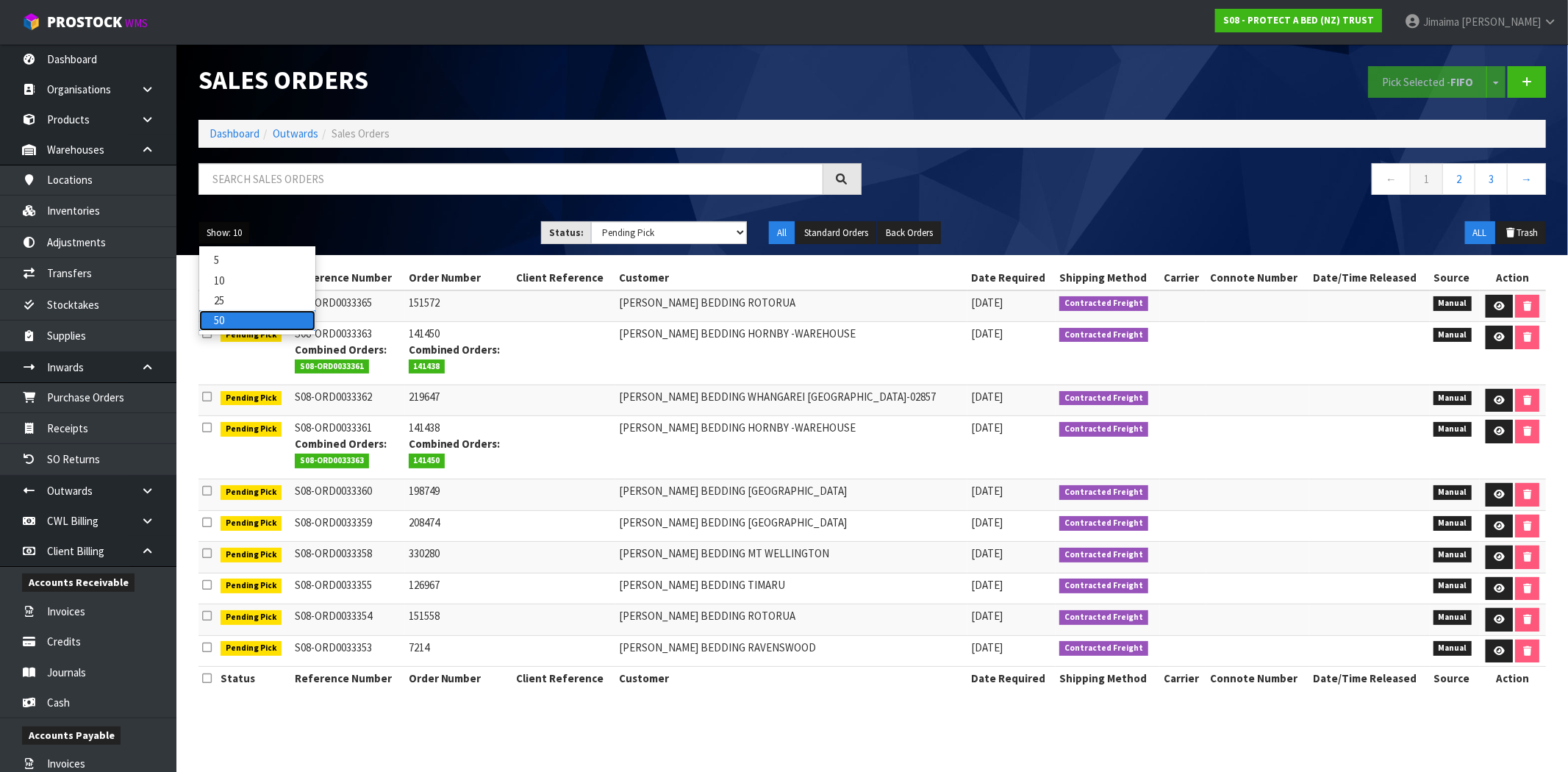
click at [238, 324] on link "50" at bounding box center [257, 321] width 116 height 20
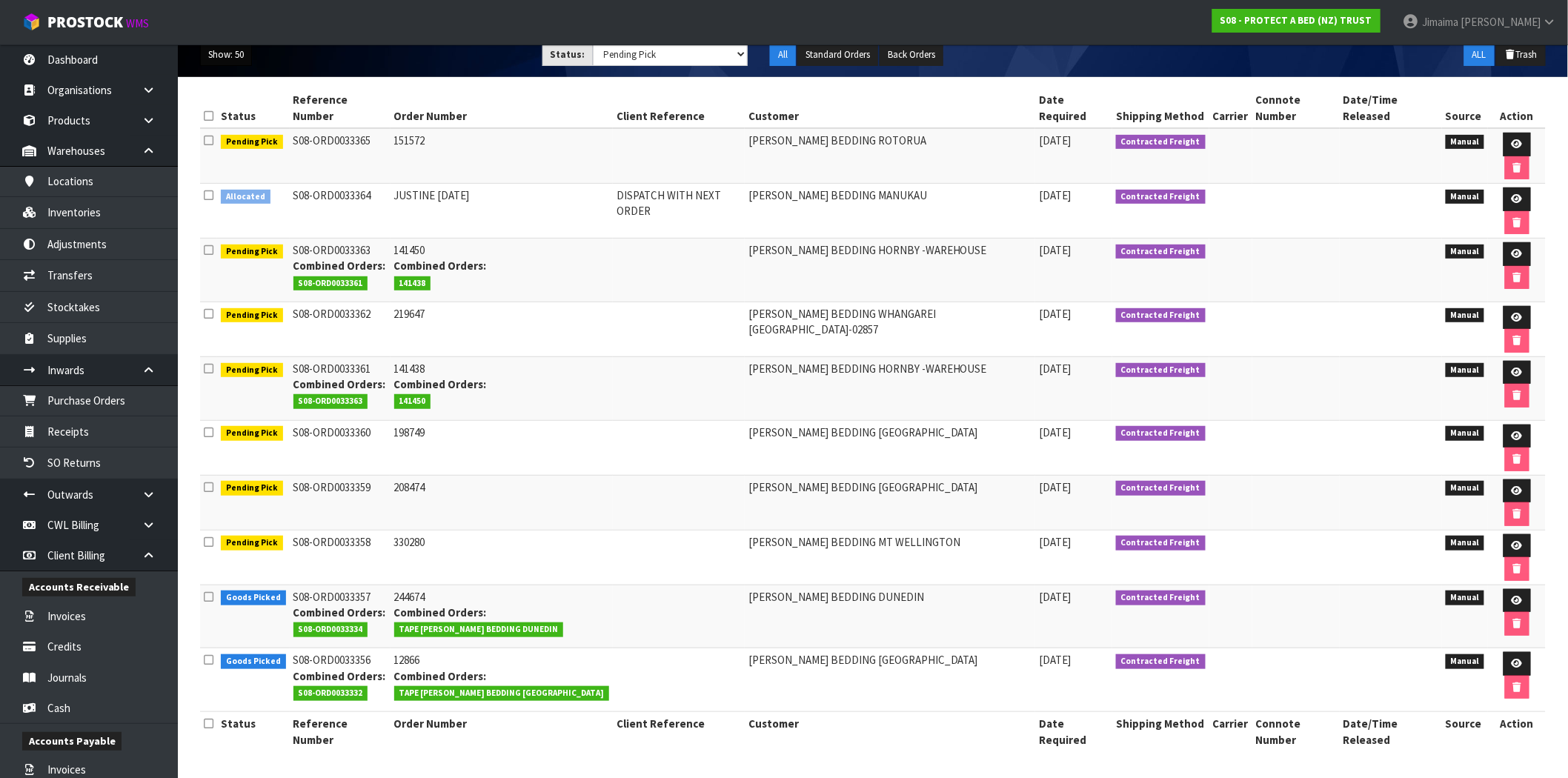
scroll to position [9, 0]
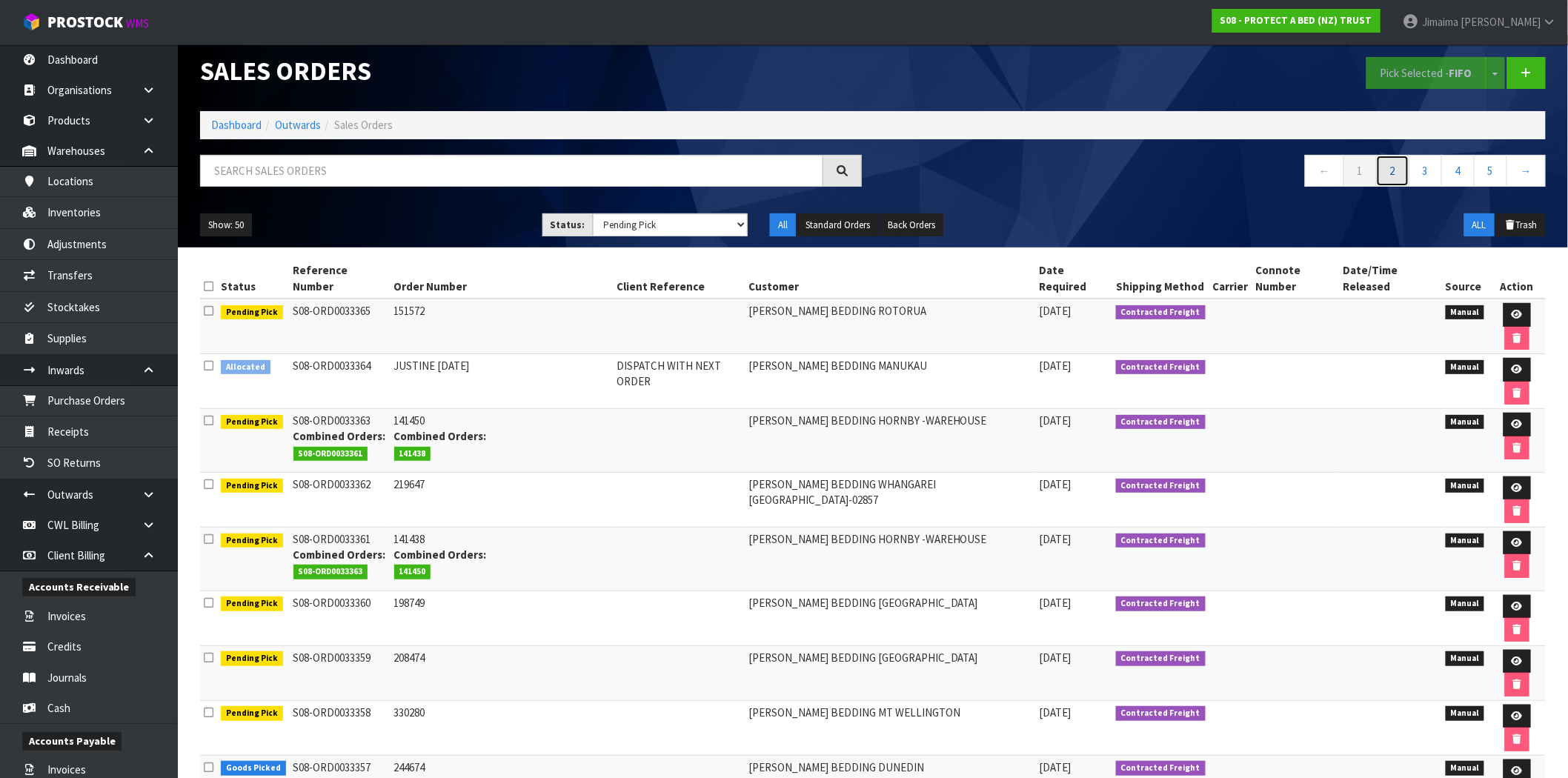
click at [1400, 175] on link "2" at bounding box center [1393, 170] width 33 height 31
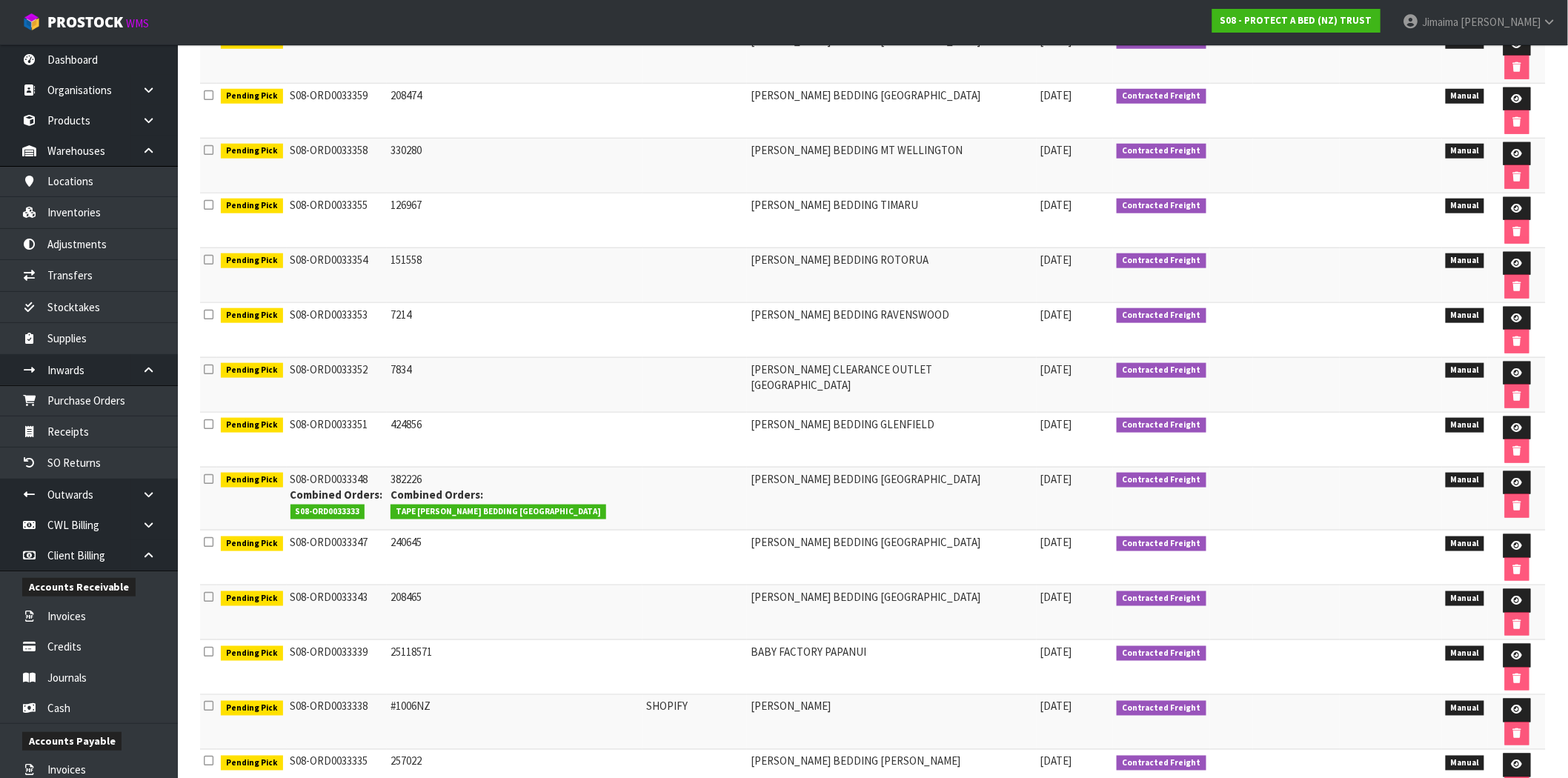
scroll to position [380, 0]
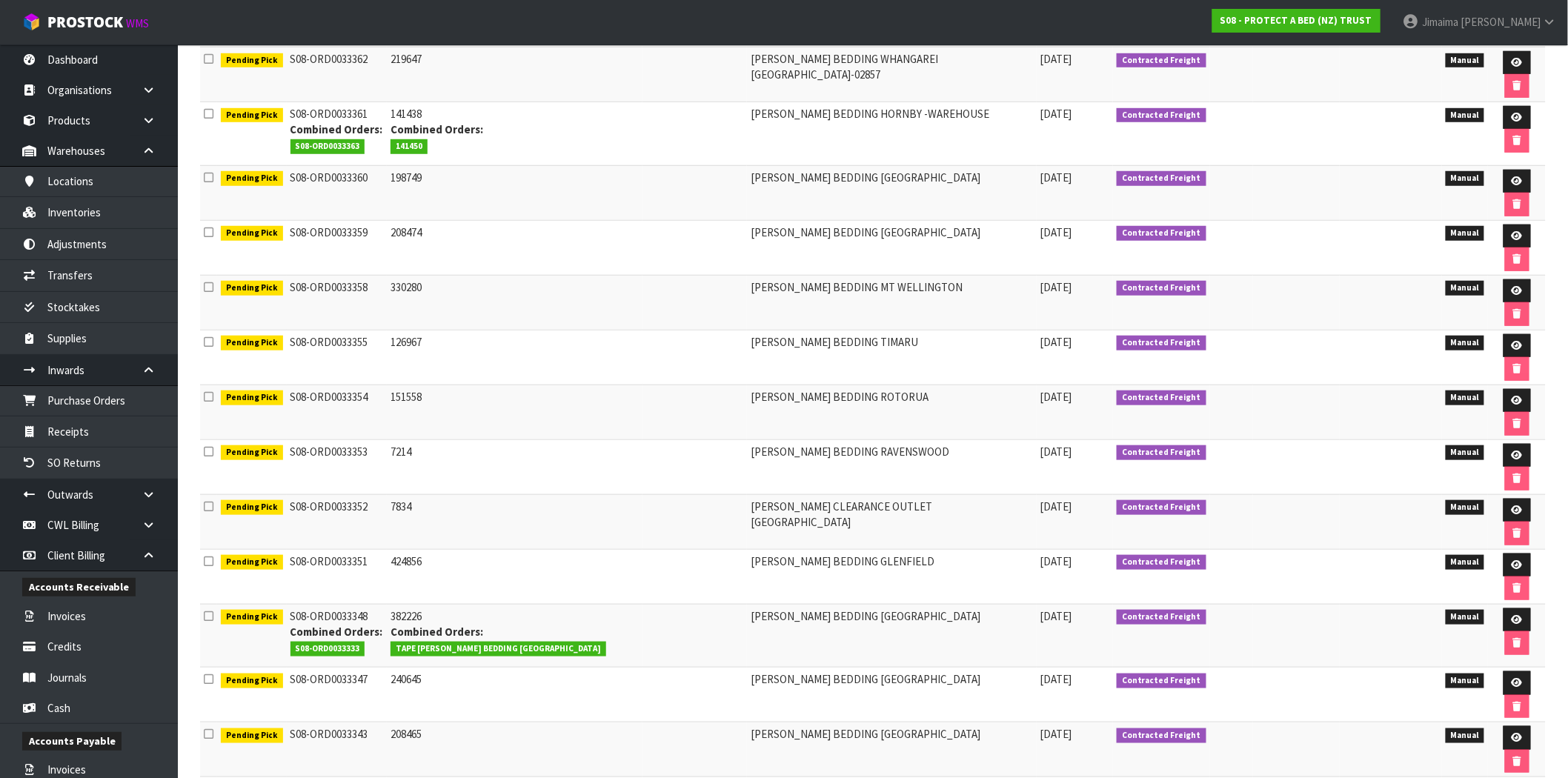
click at [878, 549] on td "HARVEY NORMAN BEDDING GLENFIELD" at bounding box center [892, 576] width 289 height 55
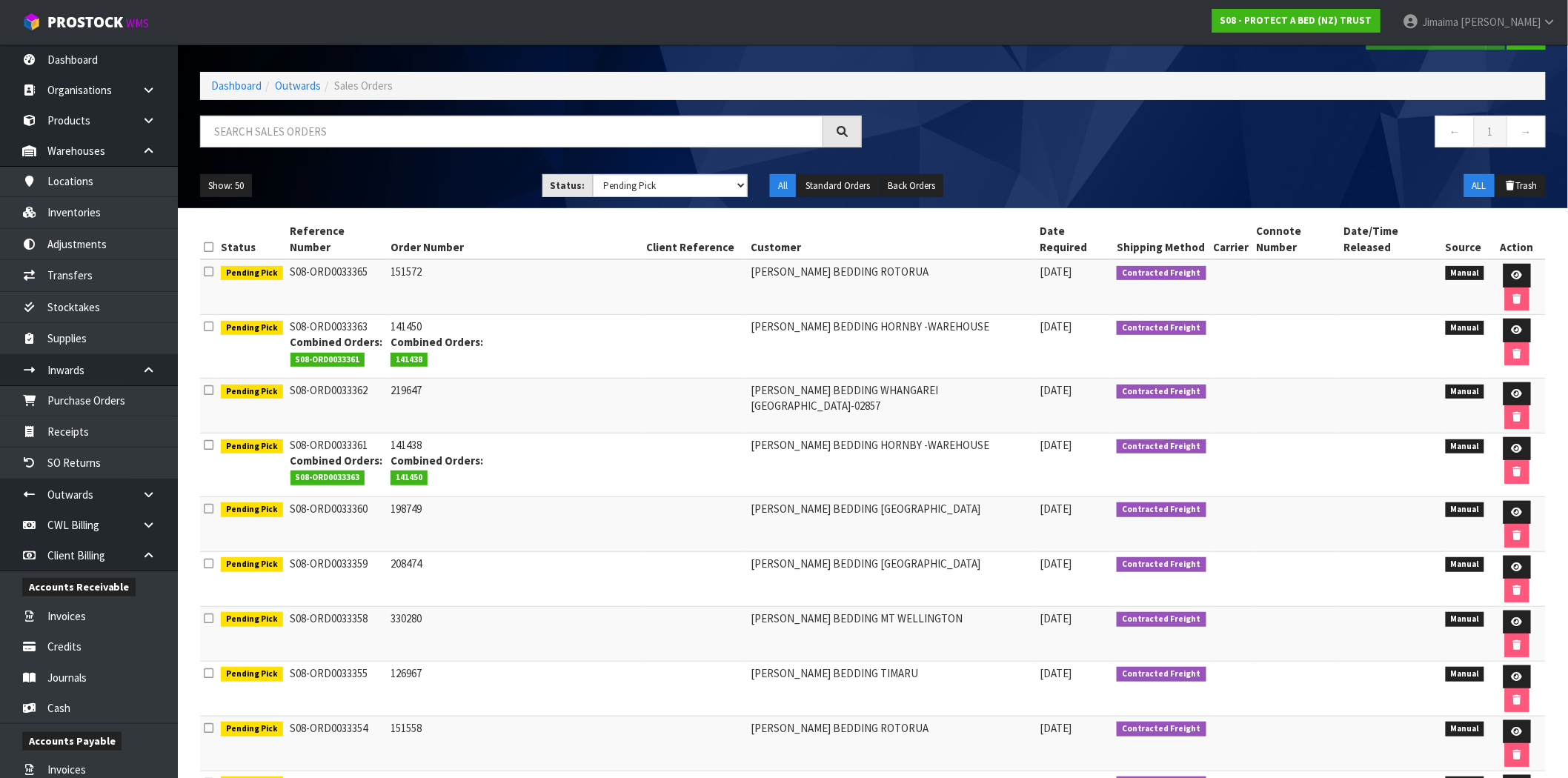
scroll to position [0, 0]
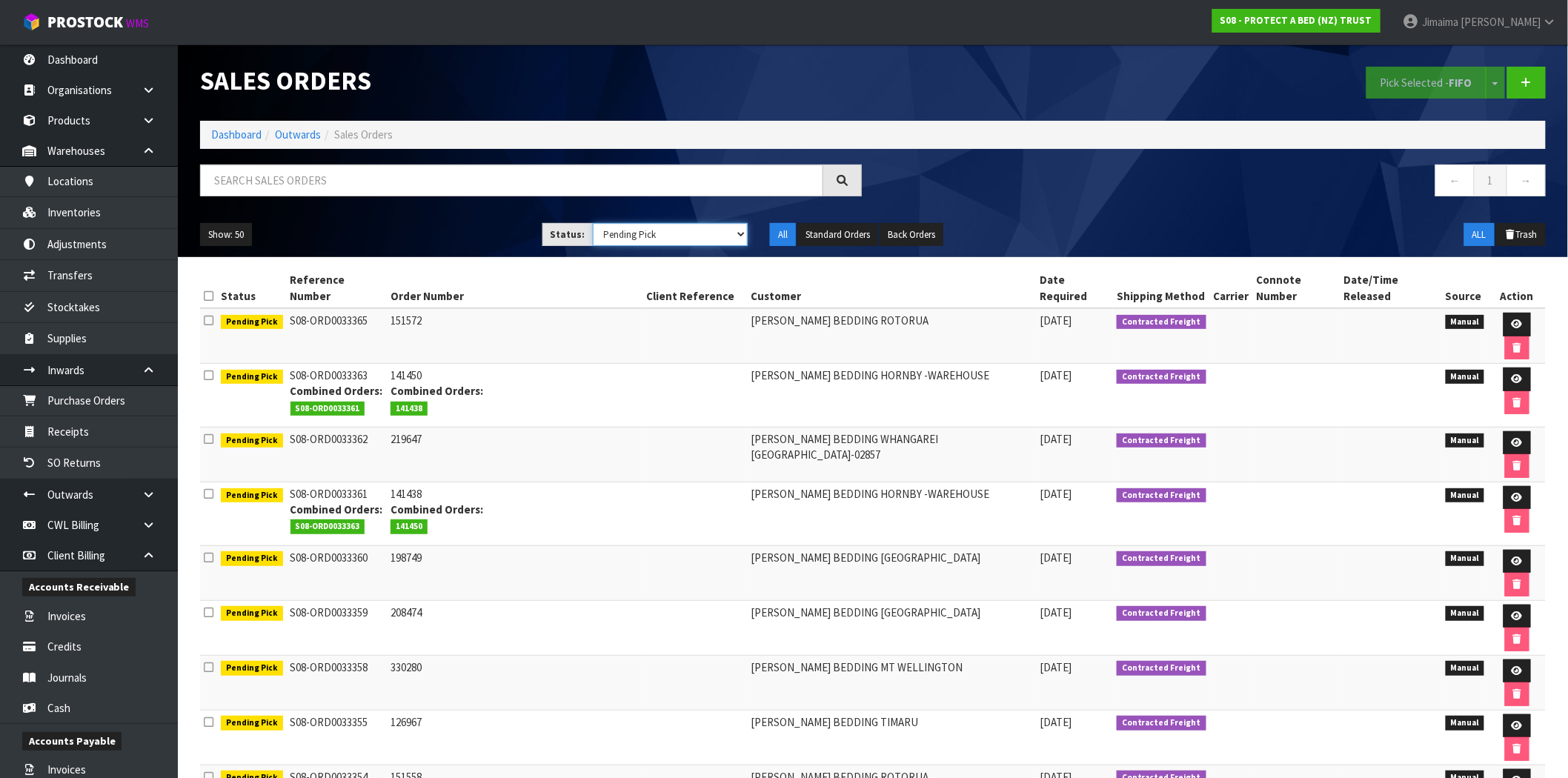
click at [715, 231] on select "Draft Pending Allocated Pending Pick Goods Picked Goods Packed Pending Charges …" at bounding box center [671, 234] width 156 height 23
click at [593, 223] on select "Draft Pending Allocated Pending Pick Goods Picked Goods Packed Pending Charges …" at bounding box center [671, 234] width 156 height 23
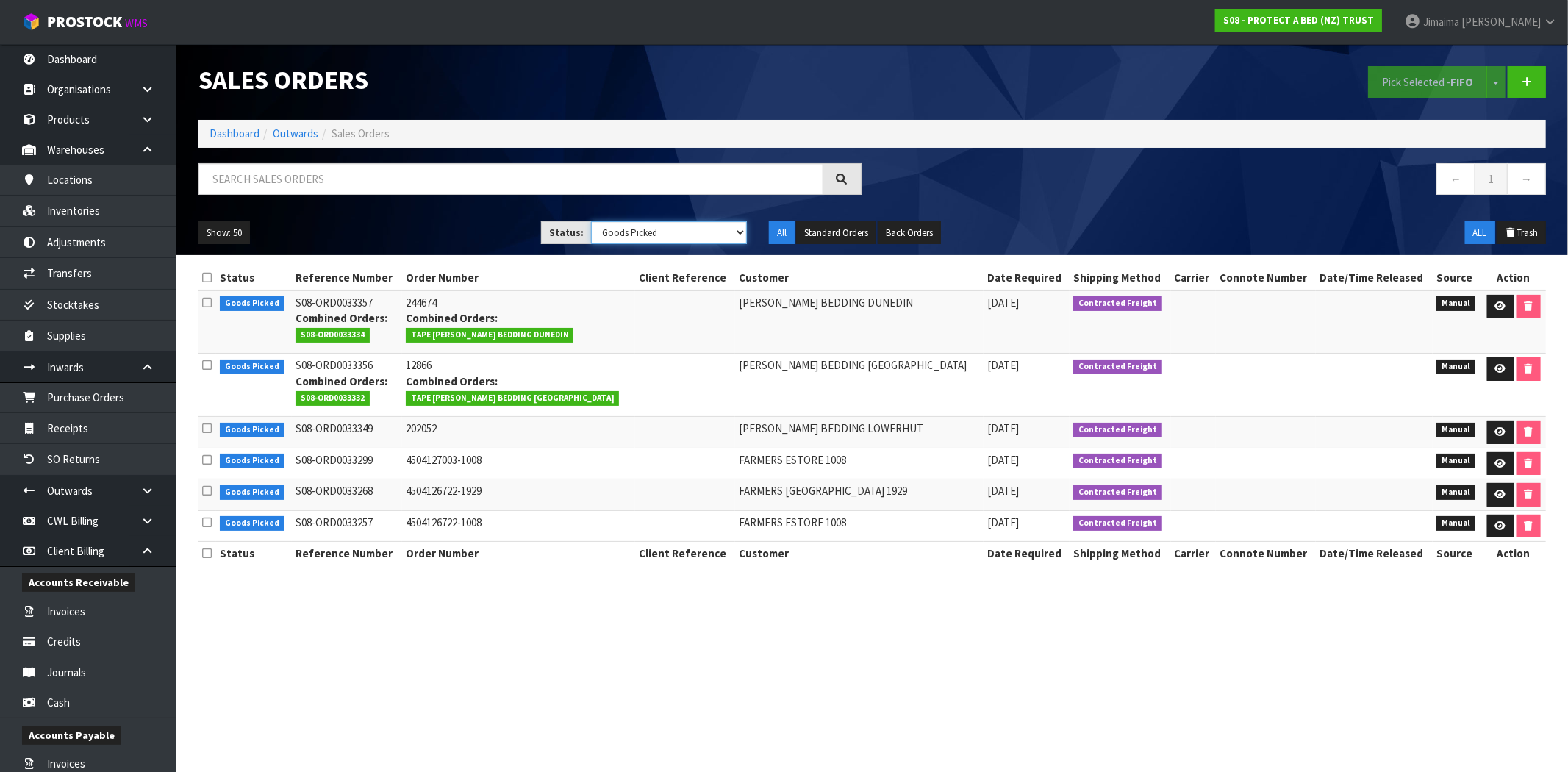
click at [696, 240] on select "Draft Pending Allocated Pending Pick Goods Picked Goods Packed Pending Charges …" at bounding box center [669, 233] width 156 height 23
select select "string:5"
click at [591, 221] on select "Draft Pending Allocated Pending Pick Goods Picked Goods Packed Pending Charges …" at bounding box center [669, 233] width 156 height 23
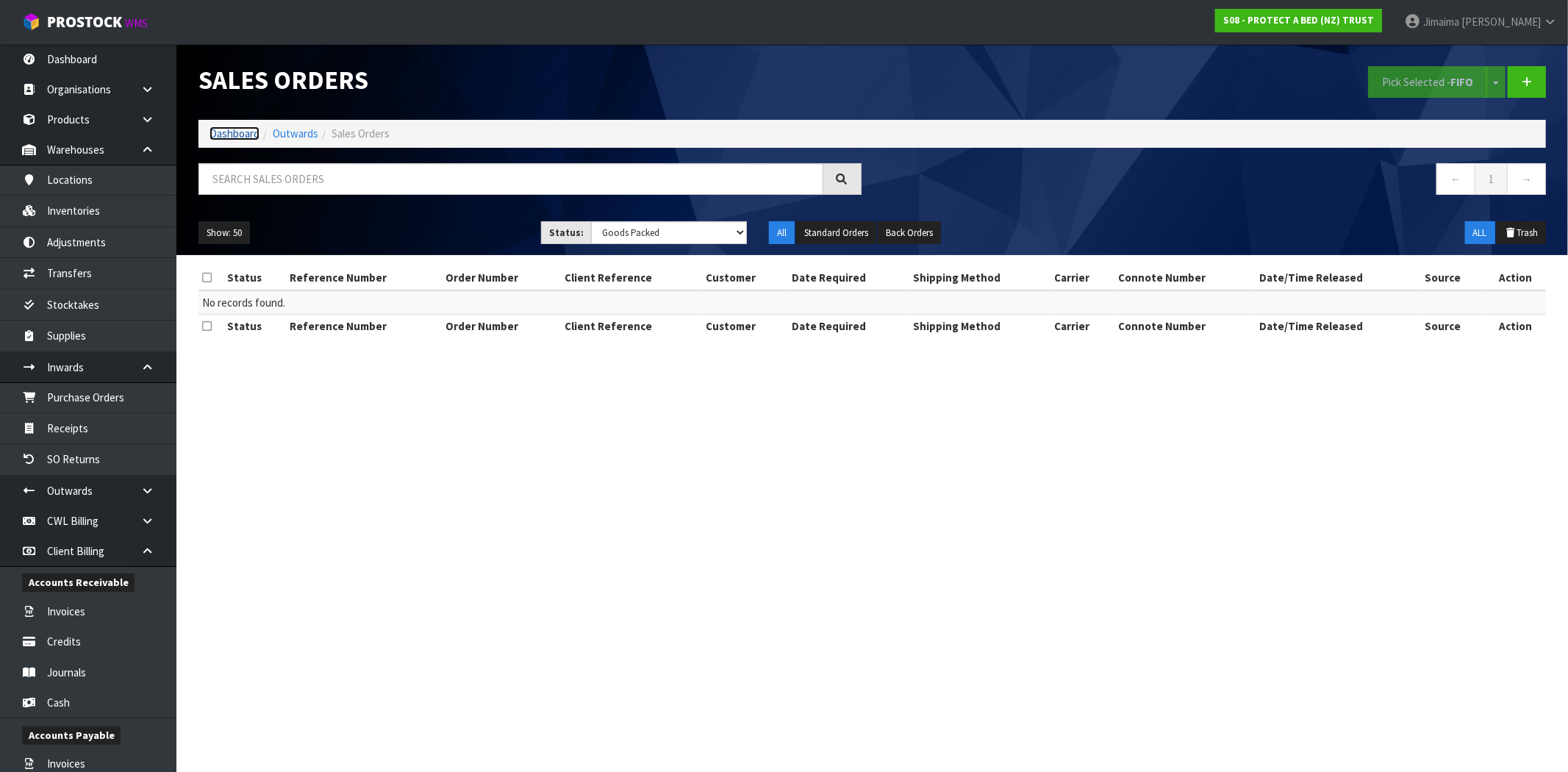
click at [224, 134] on link "Dashboard" at bounding box center [234, 133] width 50 height 14
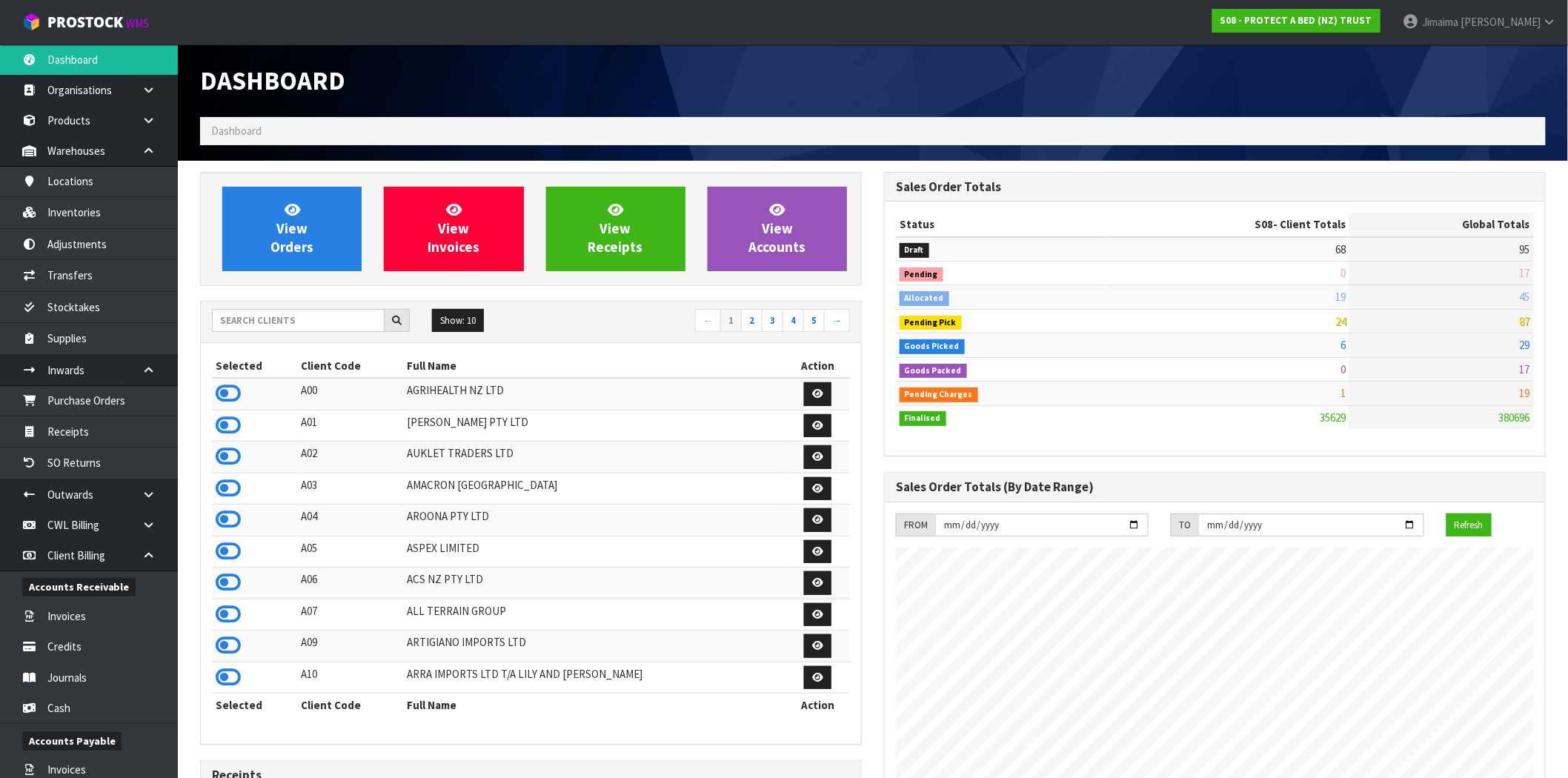
scroll to position [1123, 684]
click at [276, 319] on input "text" at bounding box center [298, 320] width 172 height 23
click at [292, 320] on input "text" at bounding box center [298, 320] width 172 height 23
type input "K01"
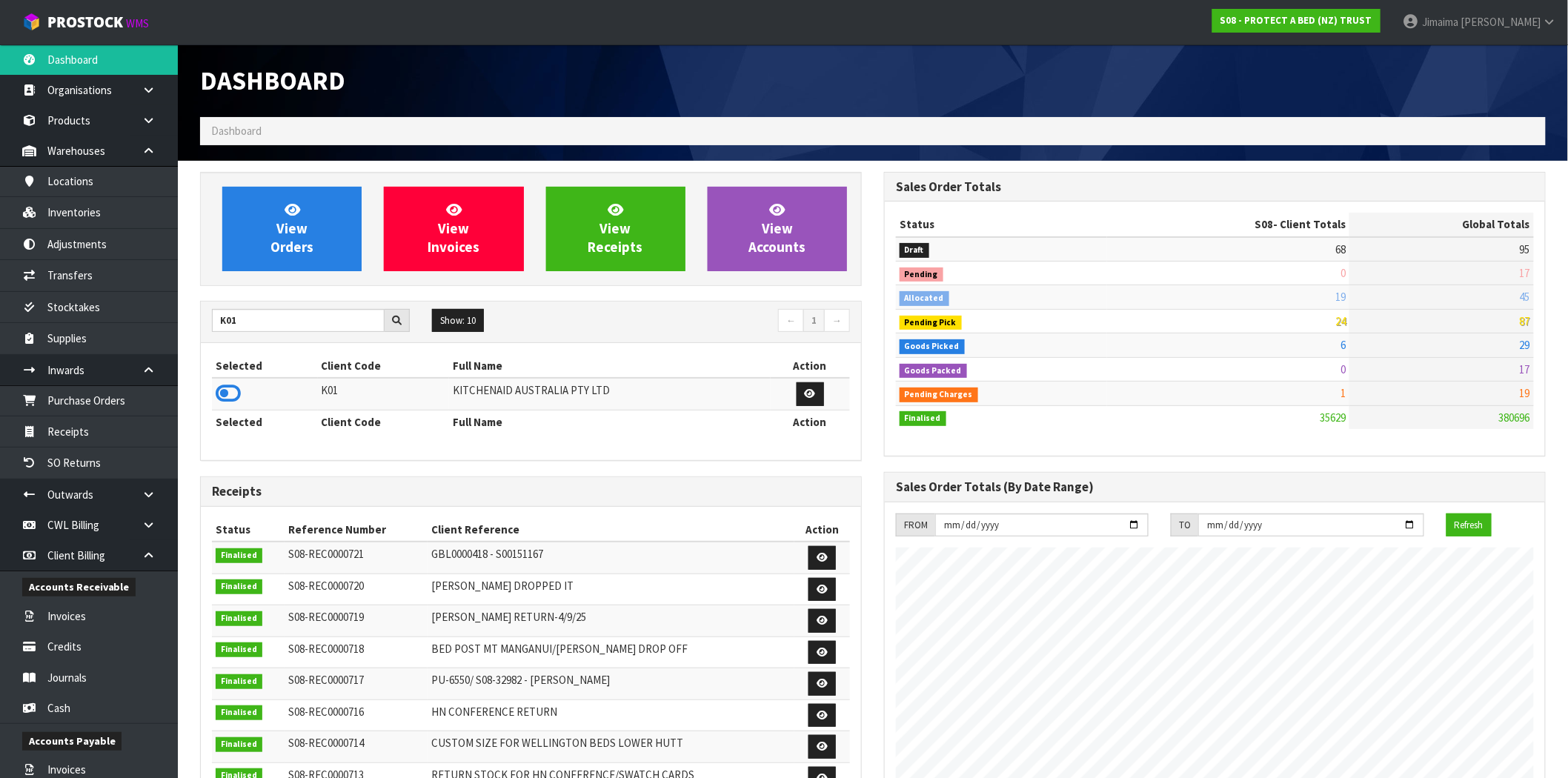
click at [243, 387] on td at bounding box center [265, 394] width 106 height 31
click at [230, 394] on icon at bounding box center [228, 394] width 25 height 22
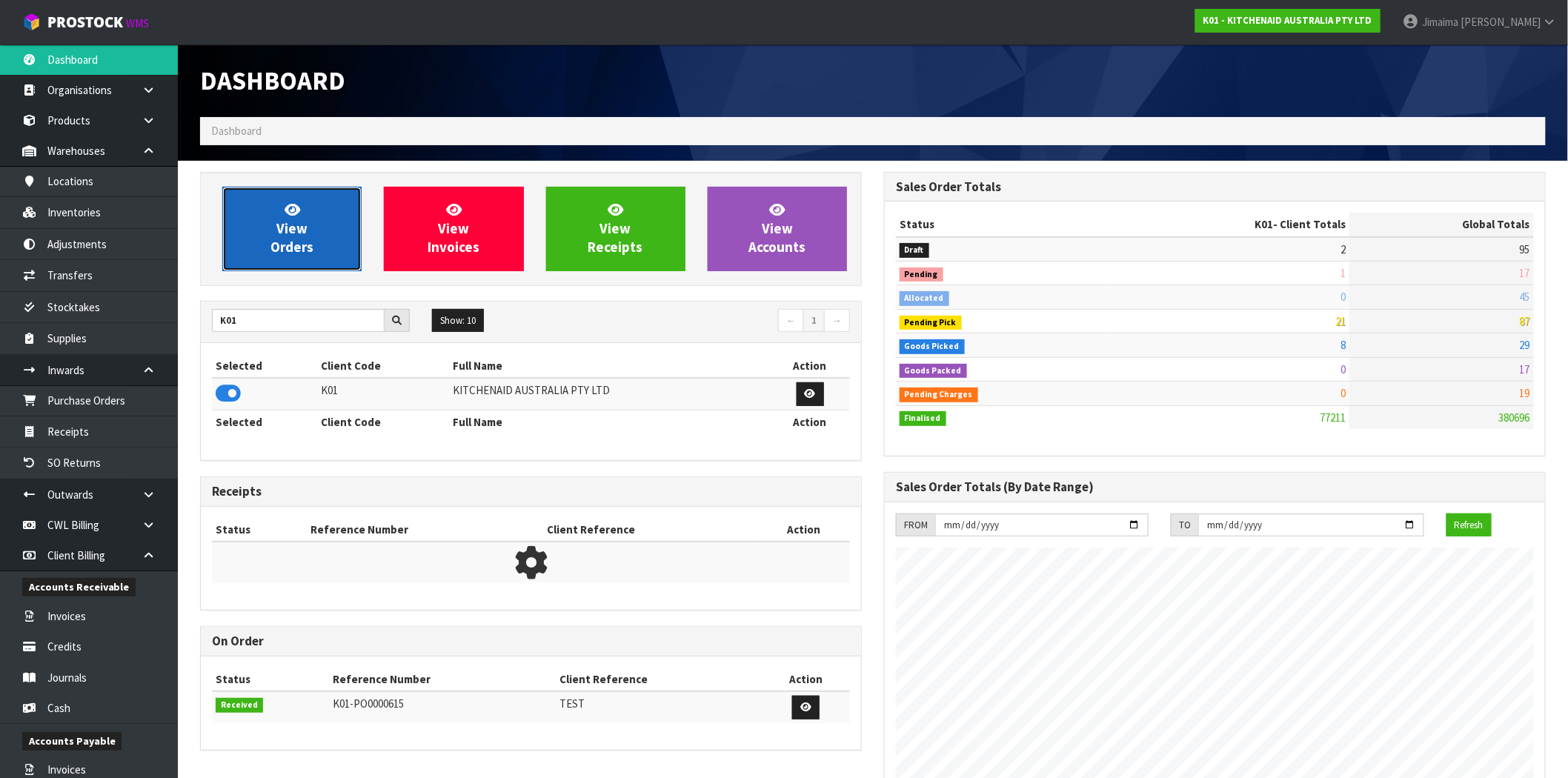
click at [307, 226] on link "View Orders" at bounding box center [292, 229] width 139 height 84
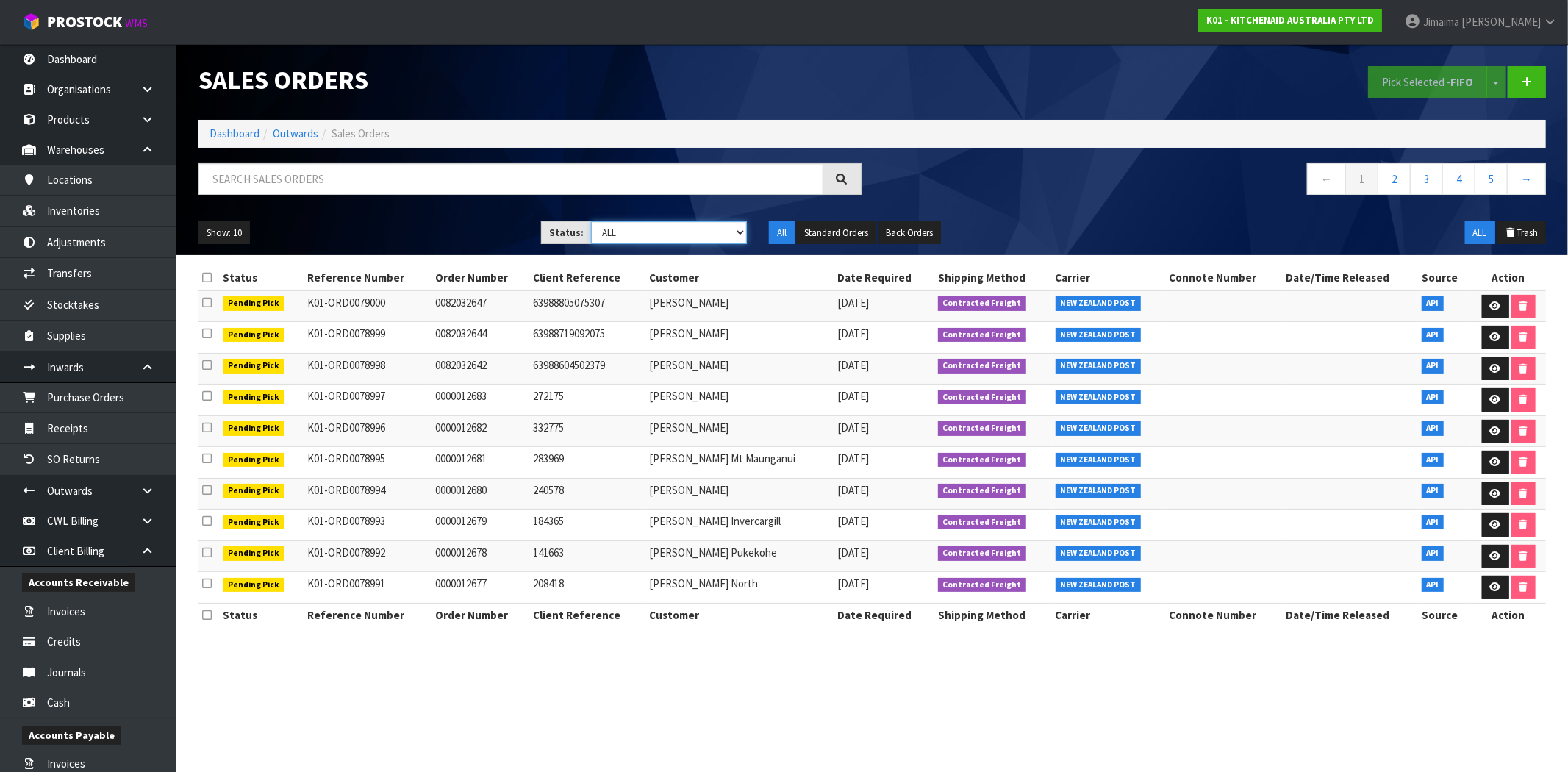
click at [622, 229] on select "Draft Pending Allocated Pending Pick Goods Picked Goods Packed Pending Charges …" at bounding box center [669, 233] width 156 height 23
select select "string:2"
click at [591, 221] on select "Draft Pending Allocated Pending Pick Goods Picked Goods Packed Pending Charges …" at bounding box center [669, 233] width 156 height 23
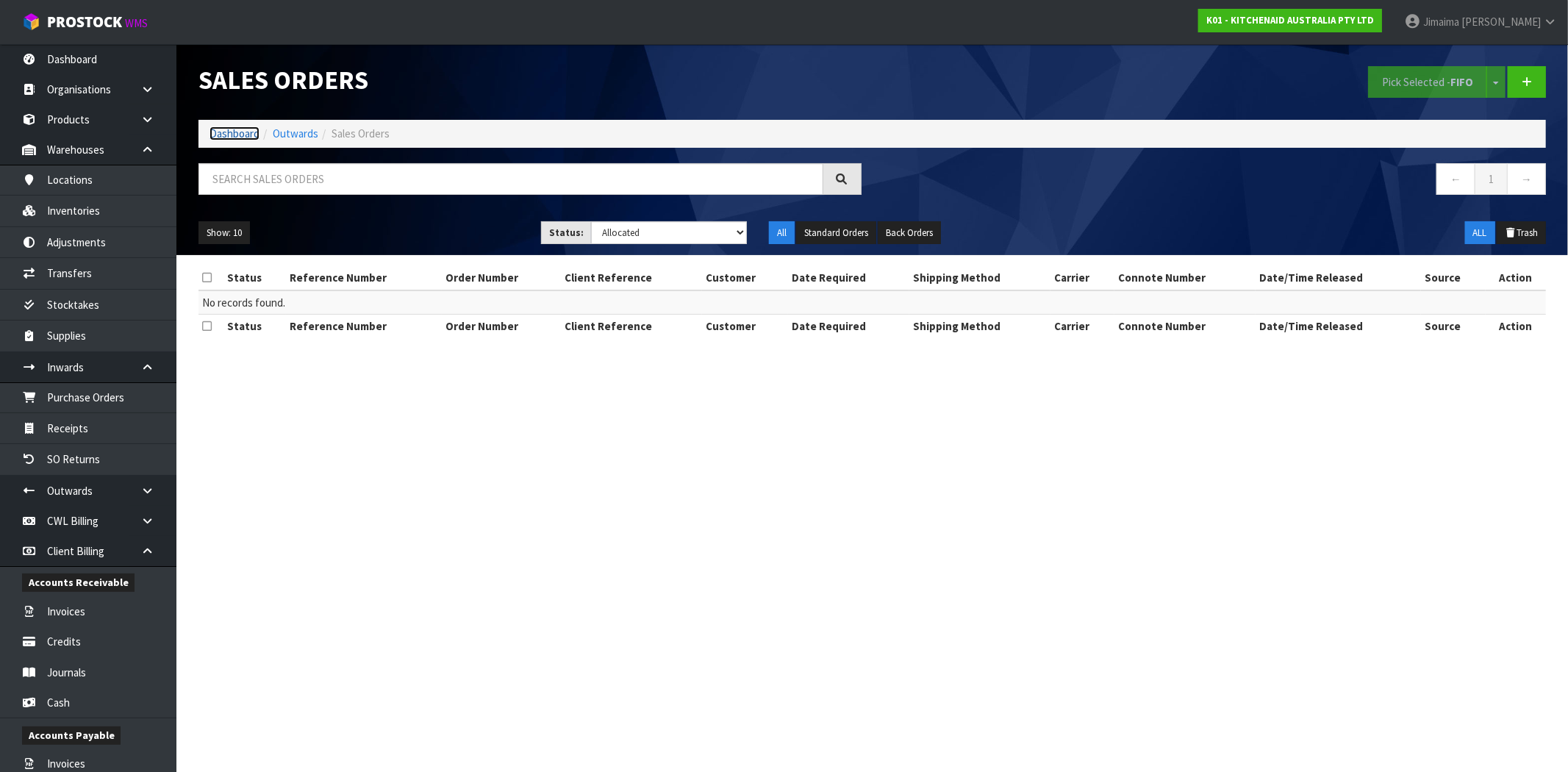
drag, startPoint x: 222, startPoint y: 131, endPoint x: 233, endPoint y: 134, distance: 11.4
click at [222, 131] on link "Dashboard" at bounding box center [234, 133] width 50 height 14
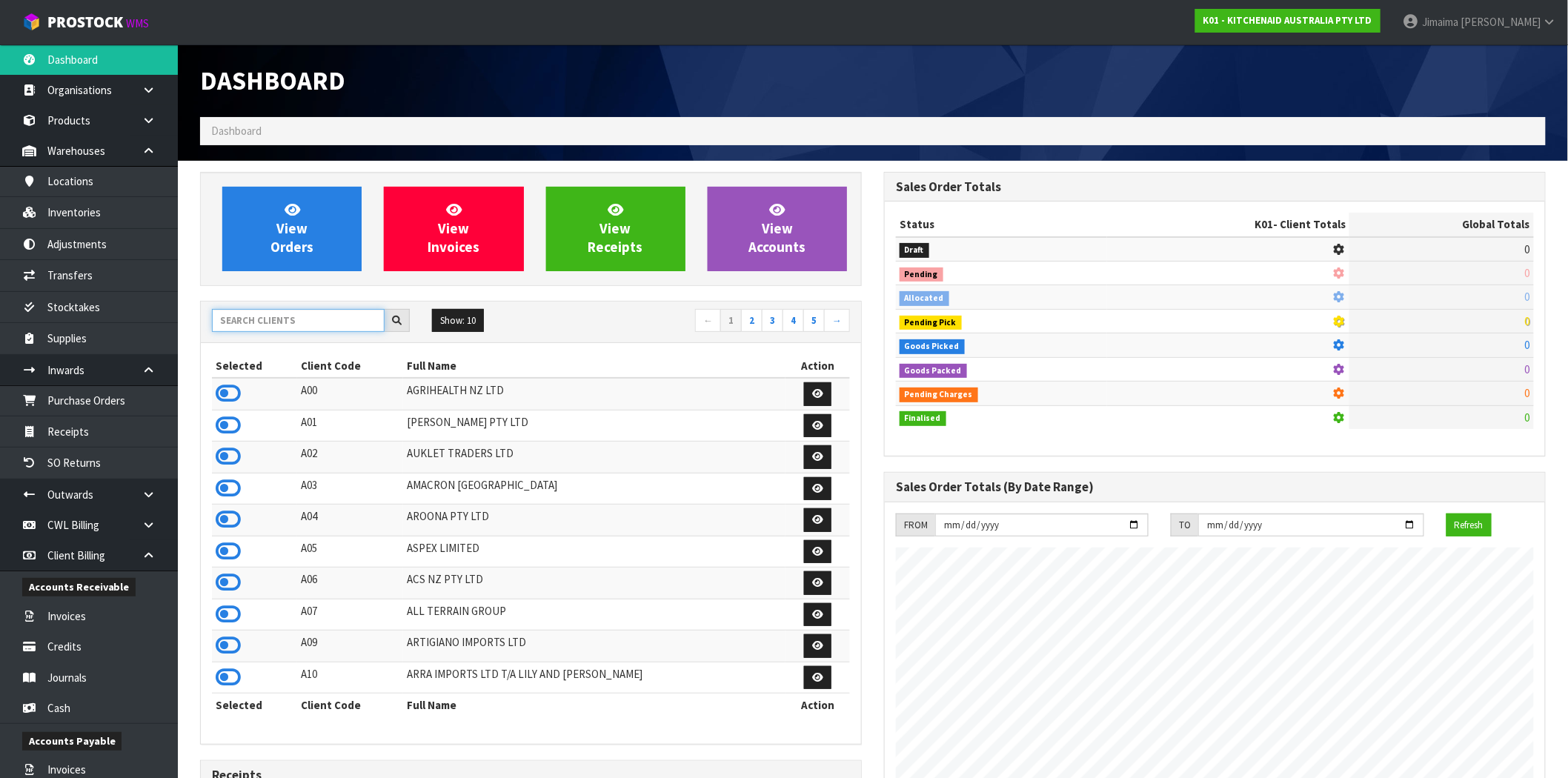
click at [282, 322] on input "text" at bounding box center [298, 320] width 172 height 23
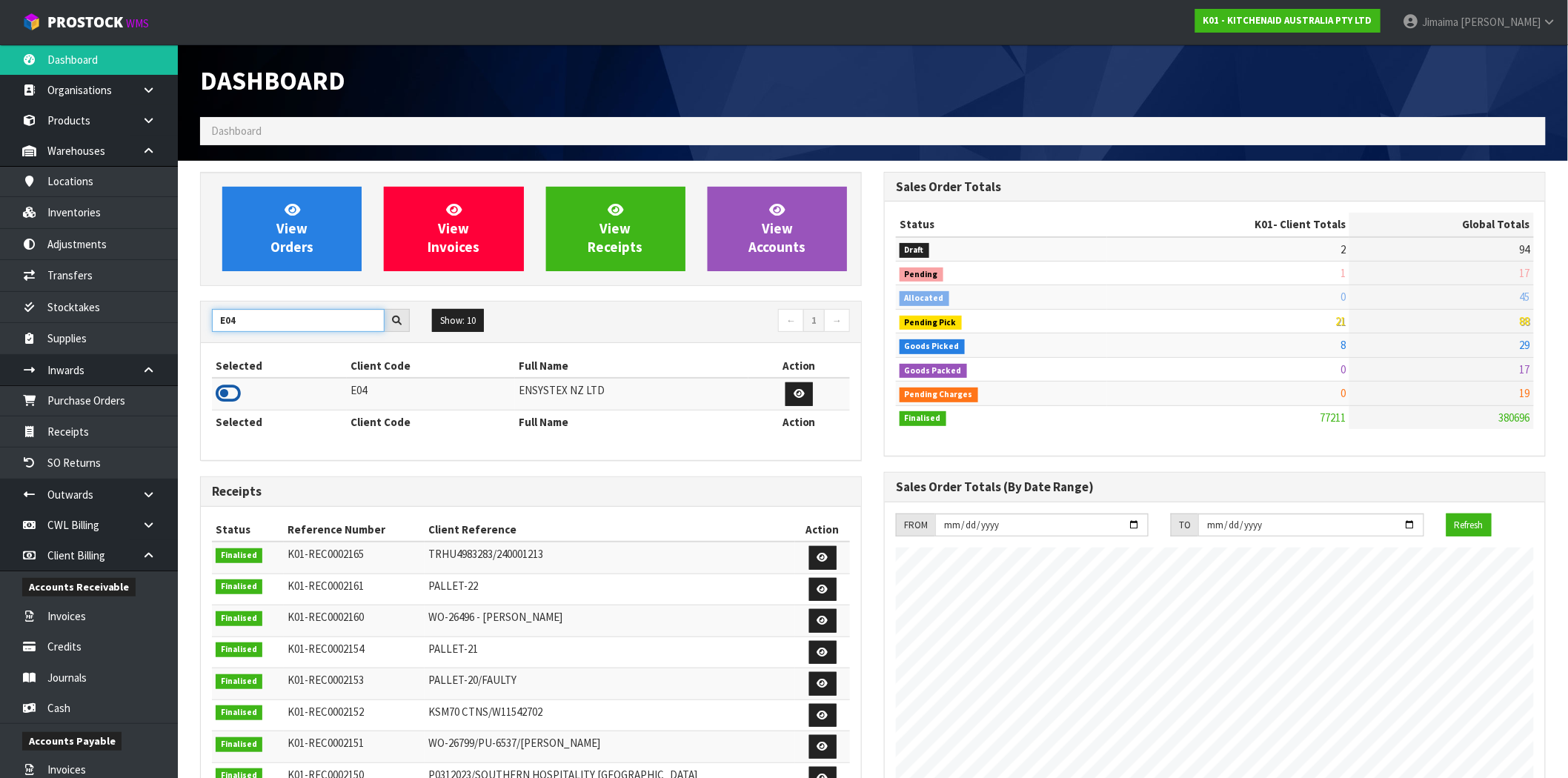
type input "E04"
click at [231, 404] on icon at bounding box center [228, 394] width 25 height 22
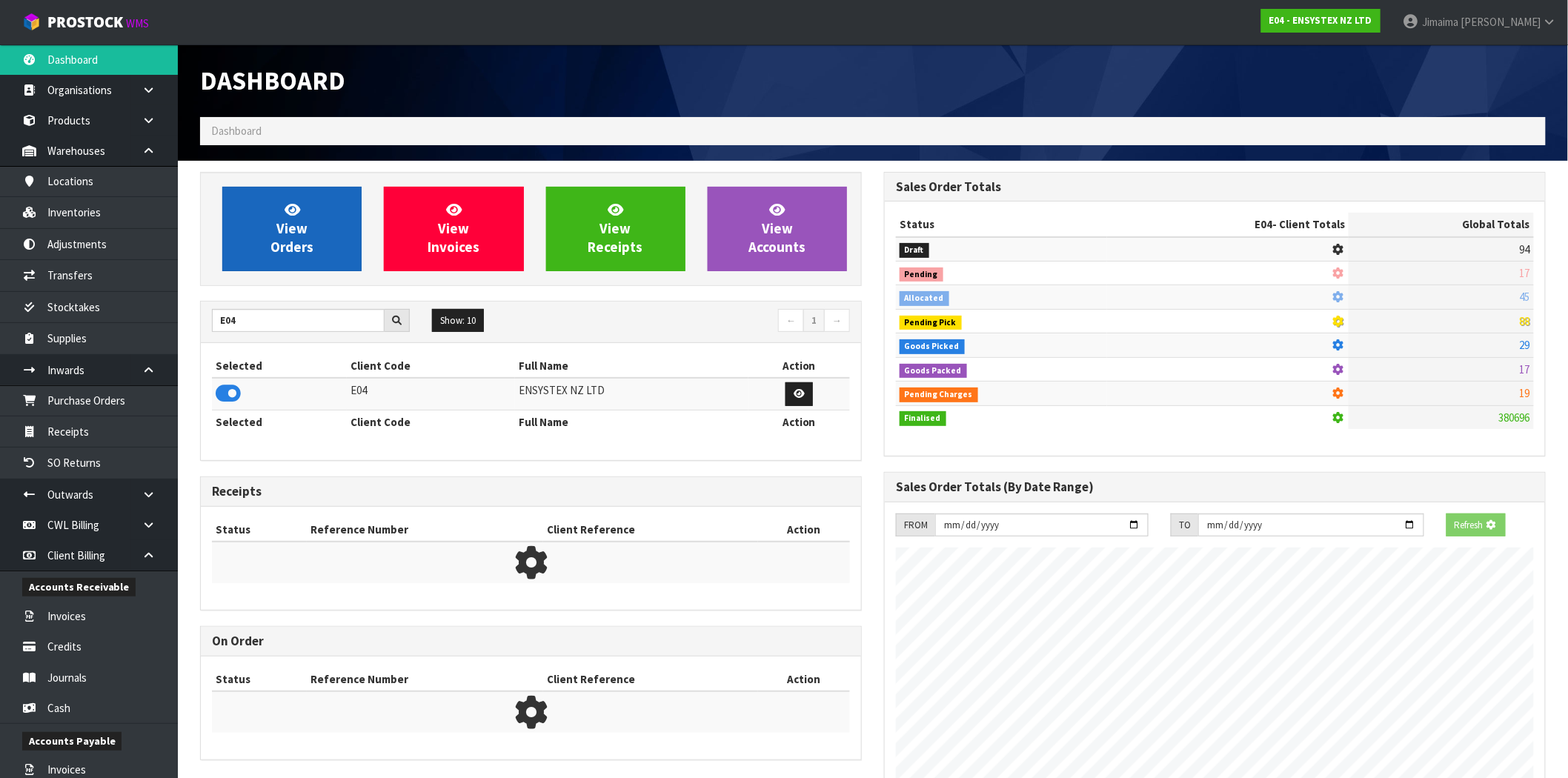
scroll to position [924, 684]
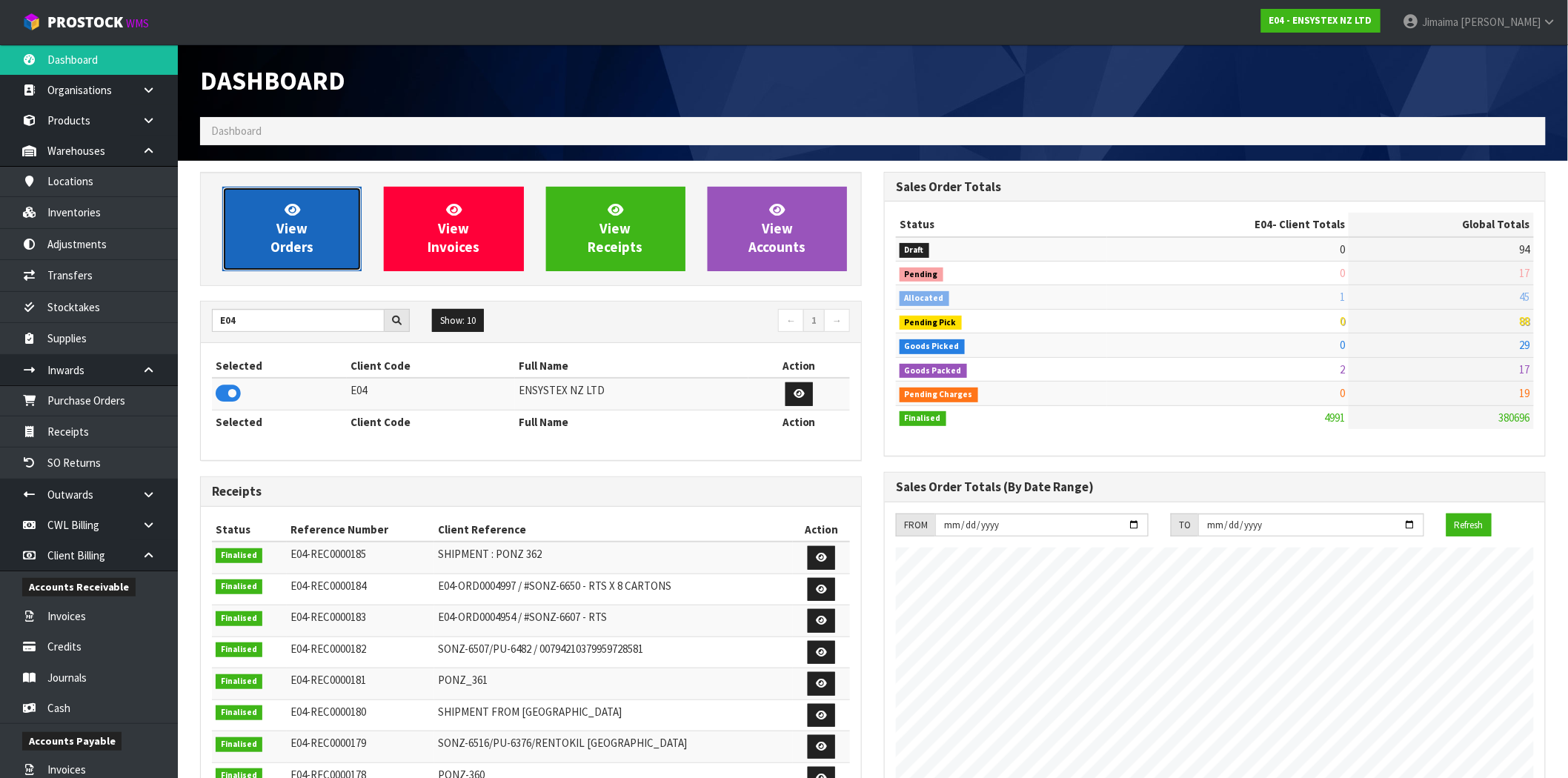
click at [306, 235] on span "View Orders" at bounding box center [292, 229] width 43 height 56
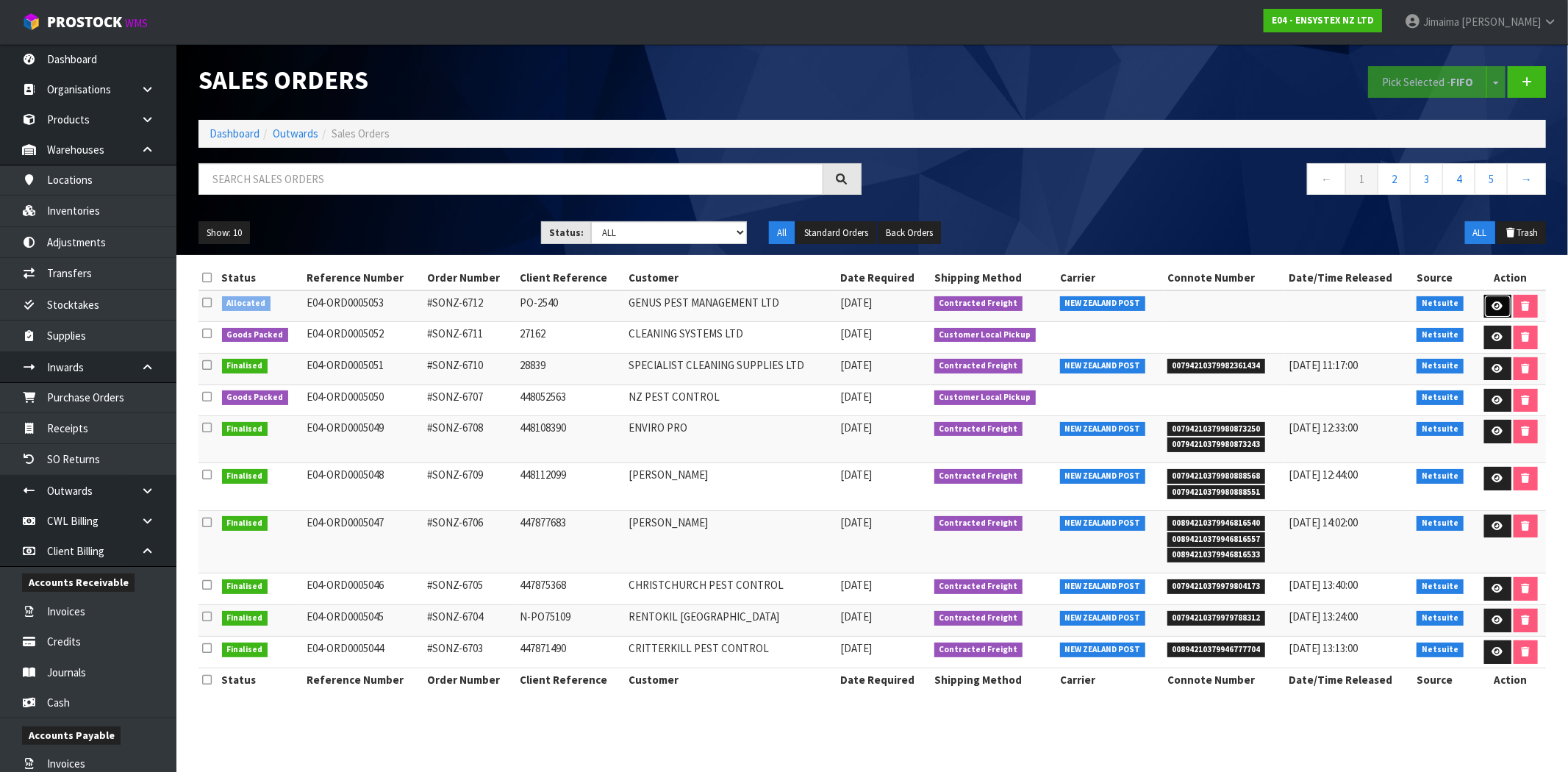
click at [1483, 306] on link at bounding box center [1497, 307] width 28 height 24
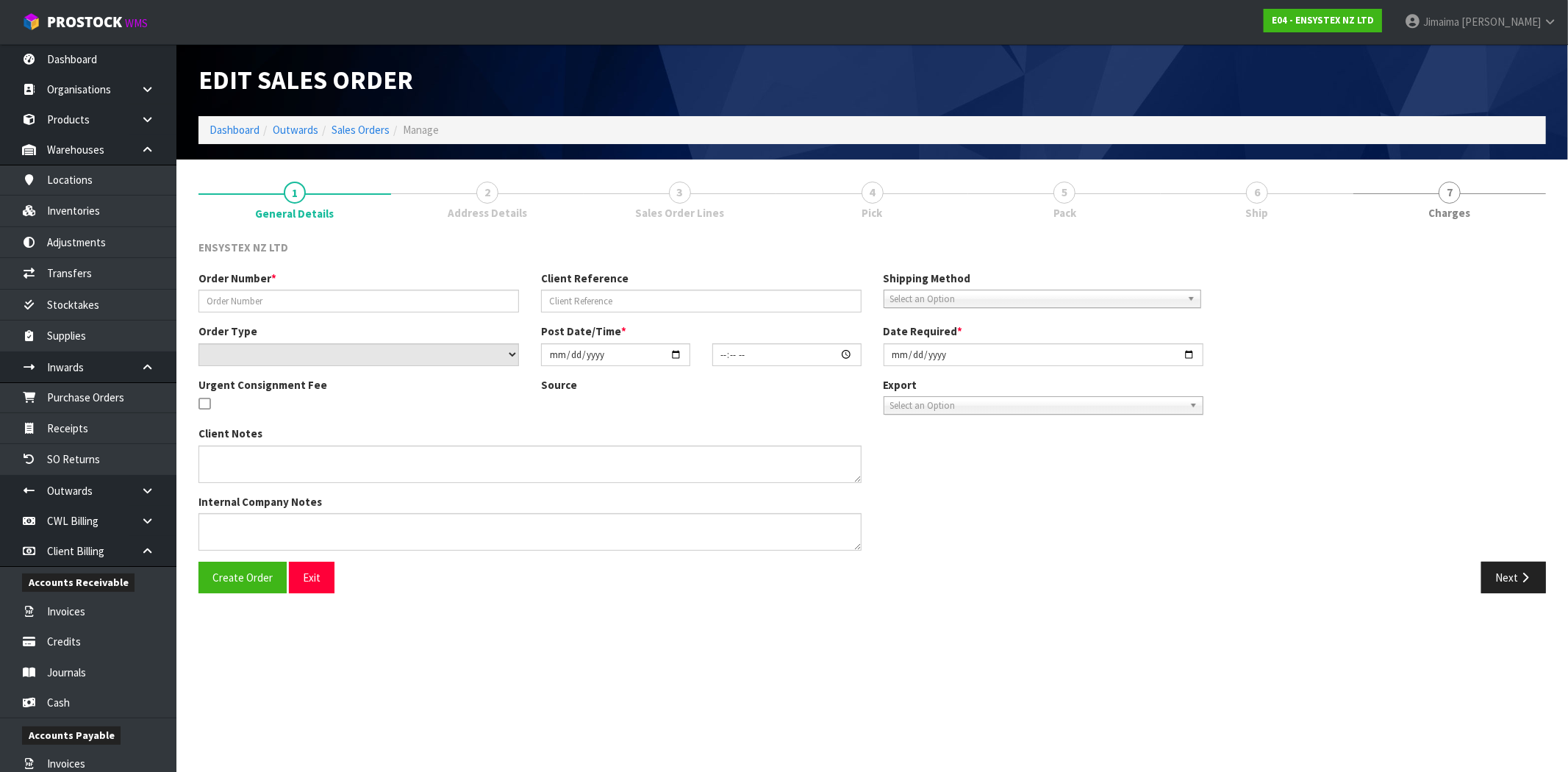
type input "#SONZ-6712"
type input "PO-2540"
select select "number:0"
type input "[DATE]"
type input "16:00:15.000"
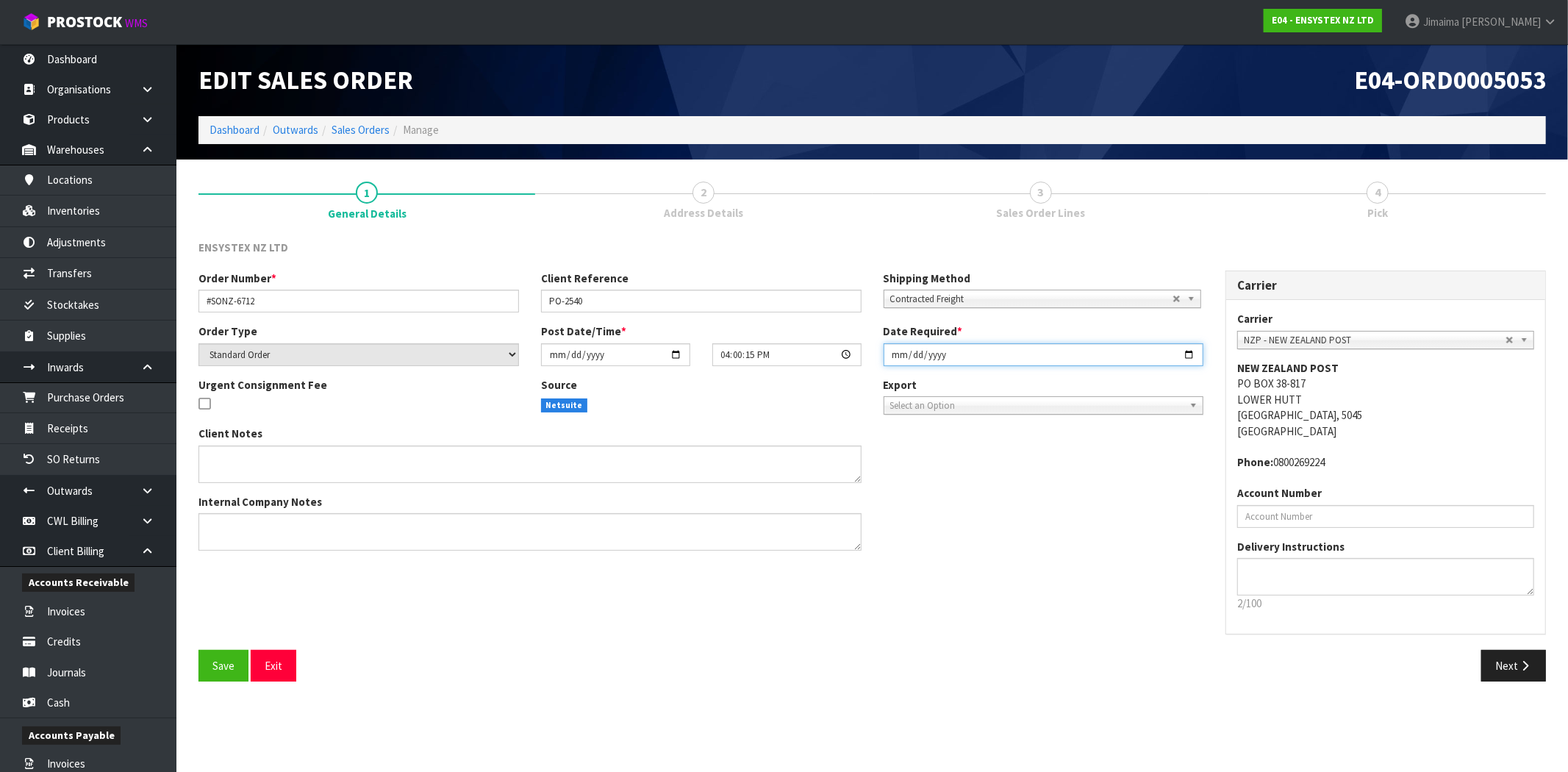
click at [1190, 355] on input "[DATE]" at bounding box center [1043, 355] width 321 height 23
type input "[DATE]"
click at [1518, 658] on button "Next" at bounding box center [1513, 665] width 64 height 31
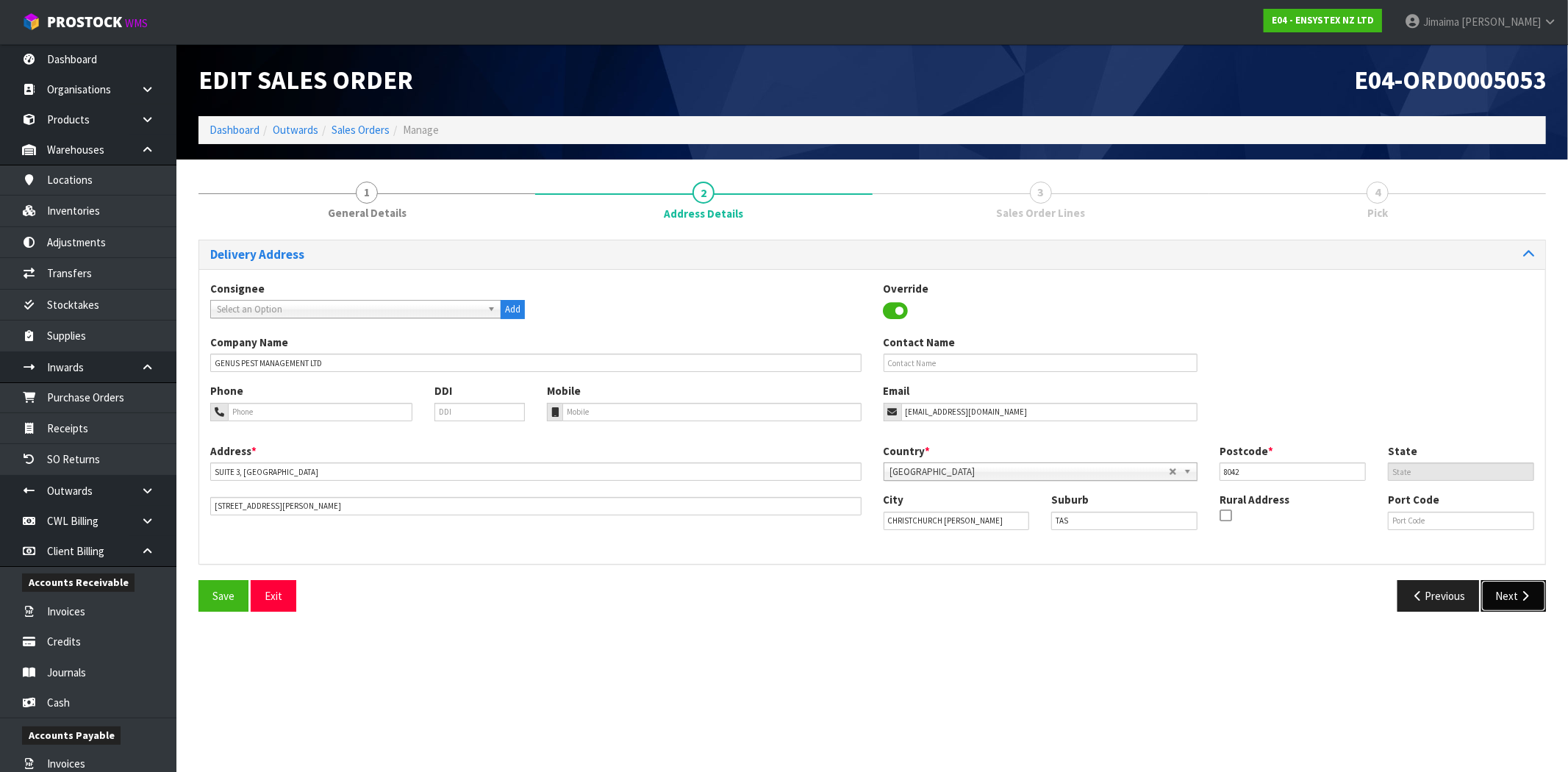
click at [1529, 594] on icon "button" at bounding box center [1524, 596] width 14 height 11
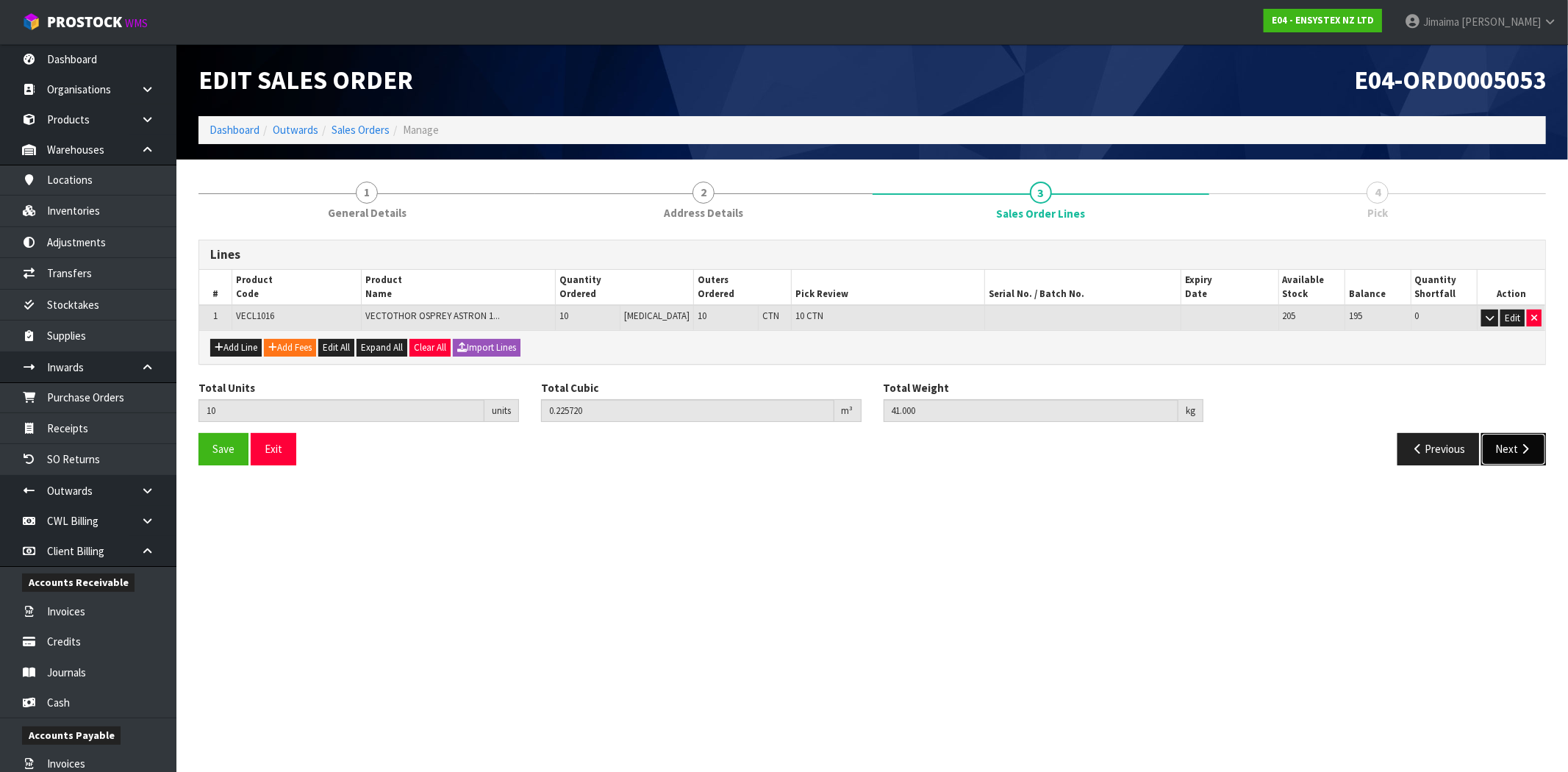
click at [1512, 447] on button "Next" at bounding box center [1513, 448] width 64 height 31
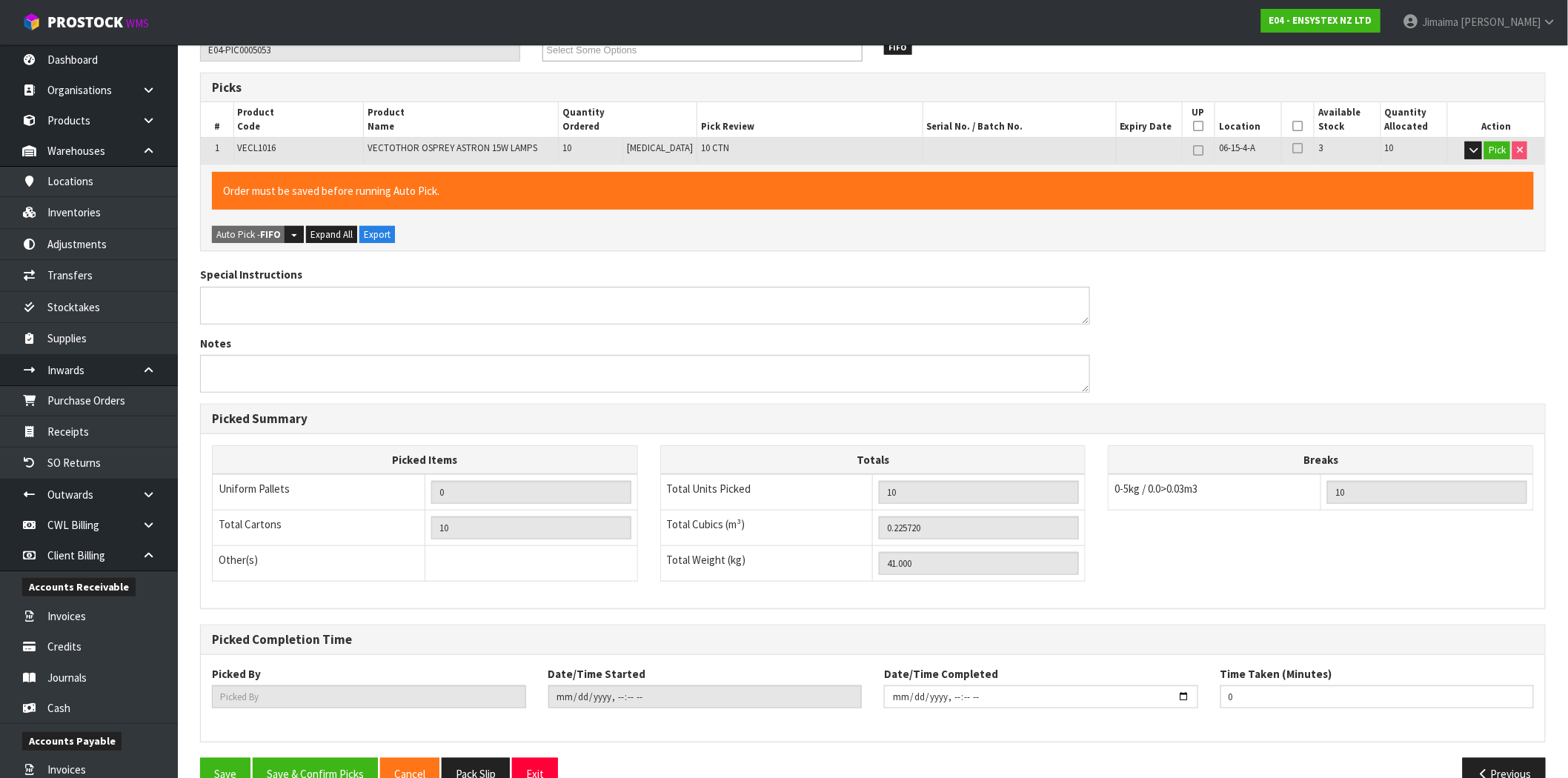
scroll to position [257, 0]
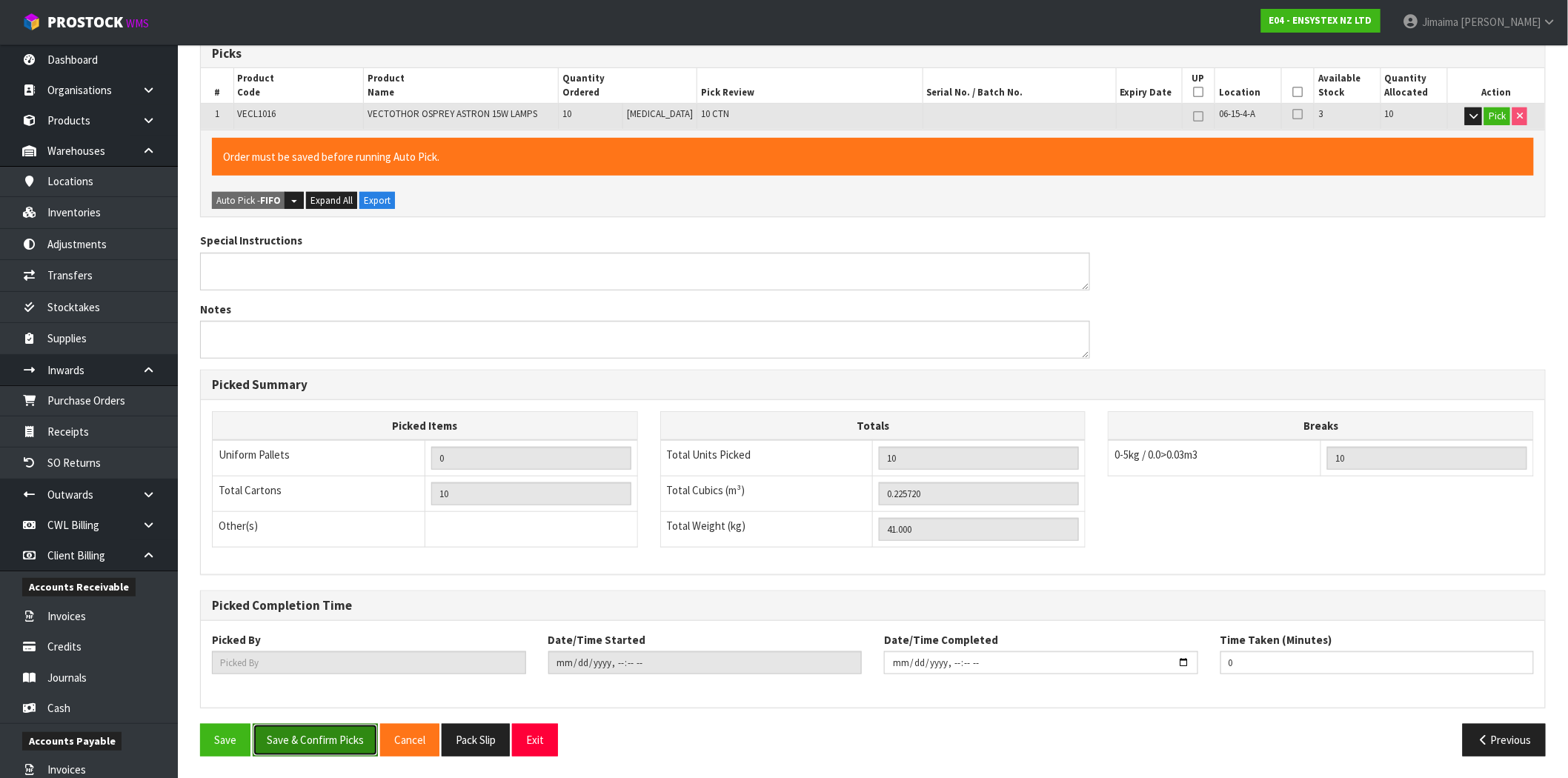
click at [346, 733] on button "Save & Confirm Picks" at bounding box center [315, 740] width 125 height 31
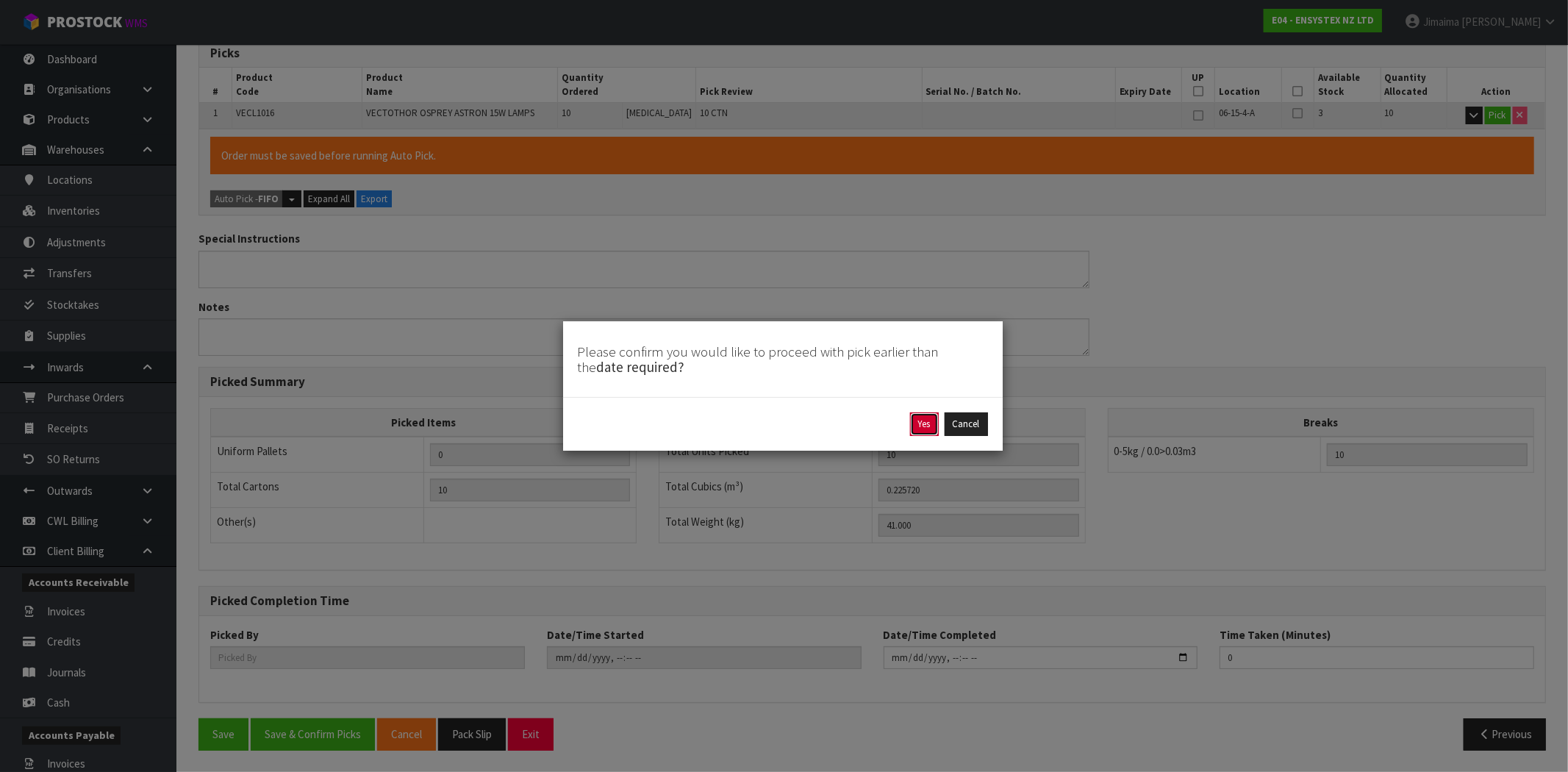
click at [932, 422] on button "Yes" at bounding box center [924, 425] width 28 height 24
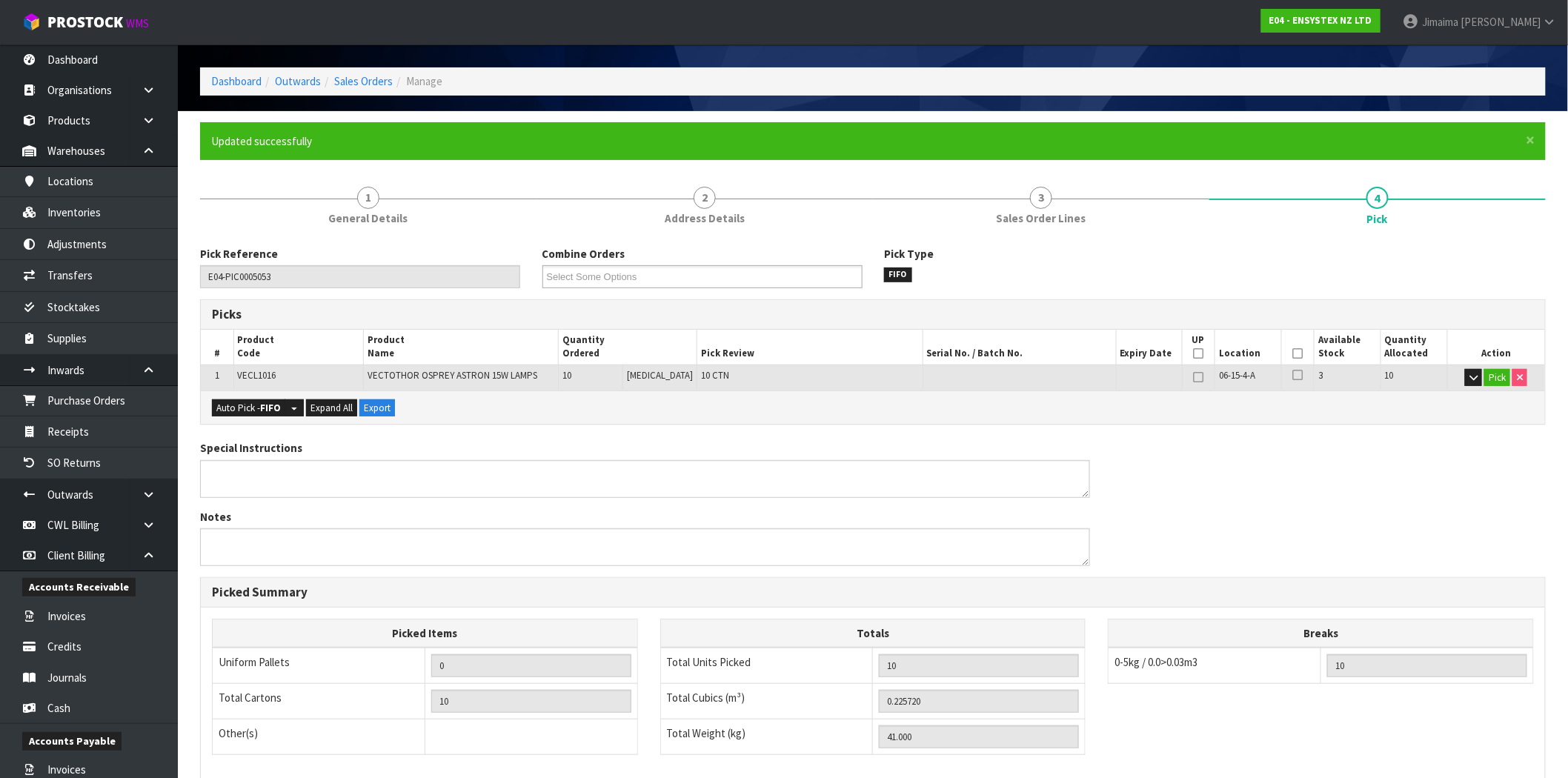
type input "Jimaima [PERSON_NAME]"
type input "2025-09-10T16:03:47"
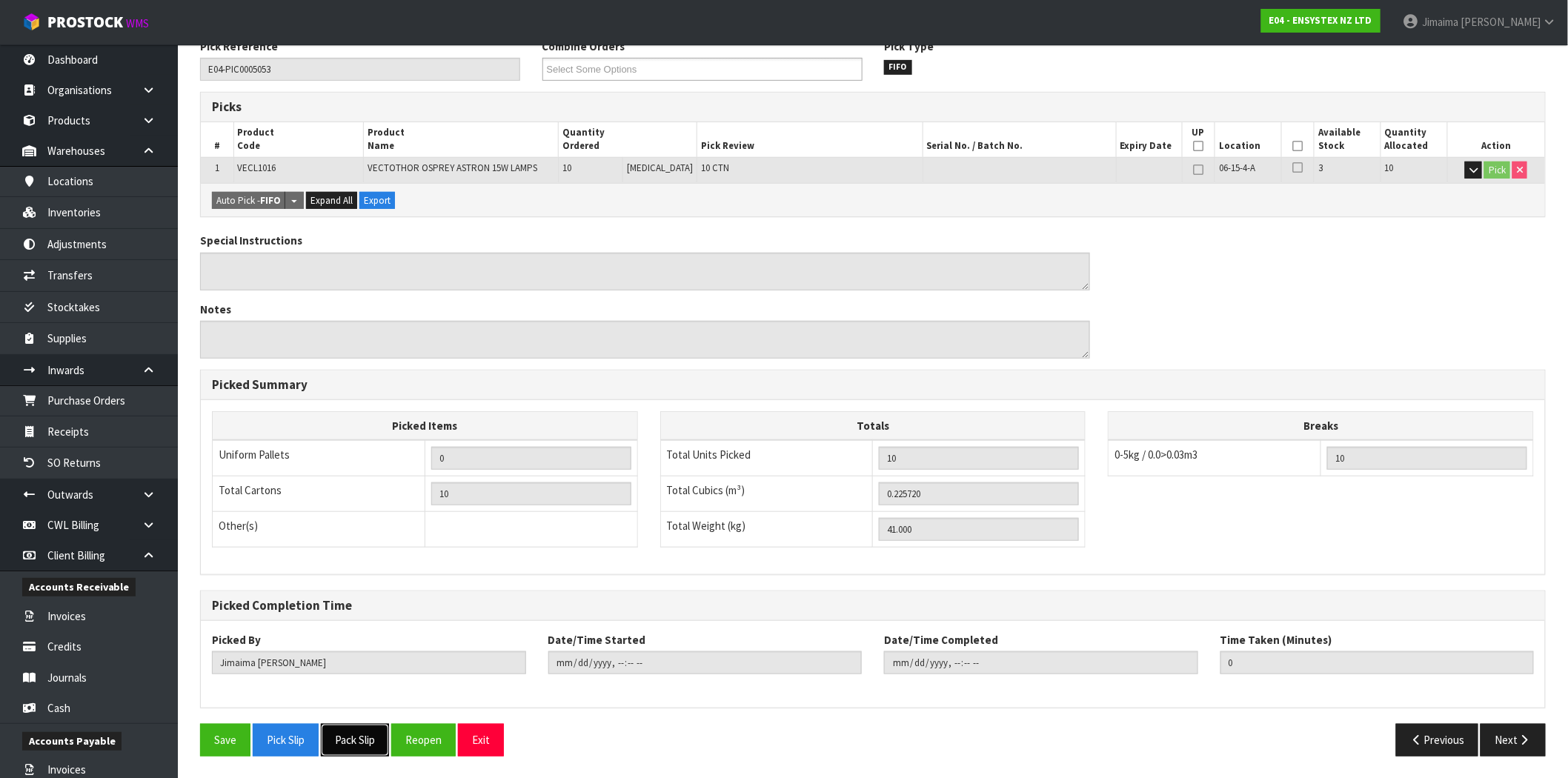
click at [366, 736] on button "Pack Slip" at bounding box center [355, 740] width 69 height 31
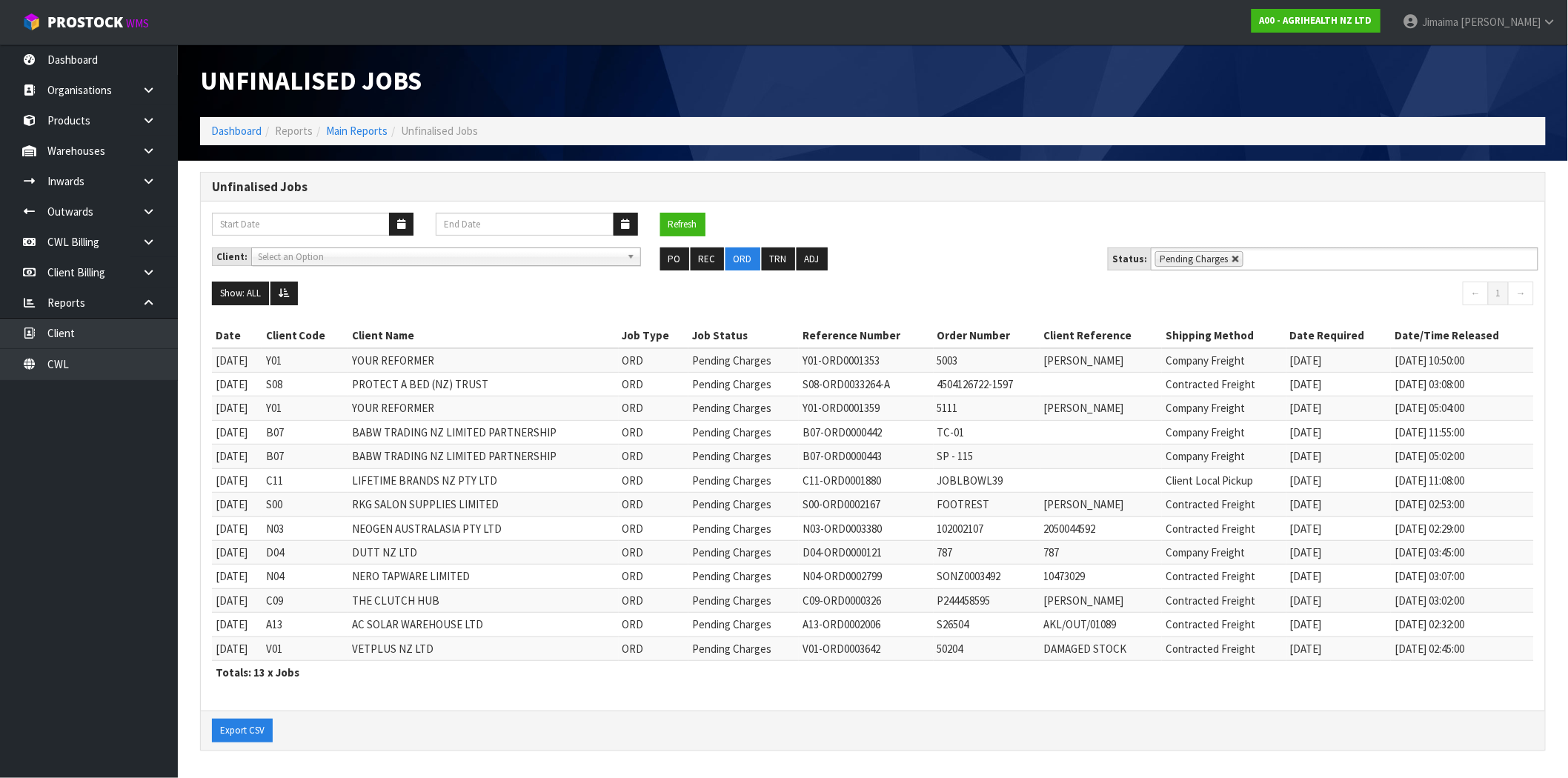
click at [1232, 255] on link at bounding box center [1236, 259] width 9 height 9
type input "Select Some Options"
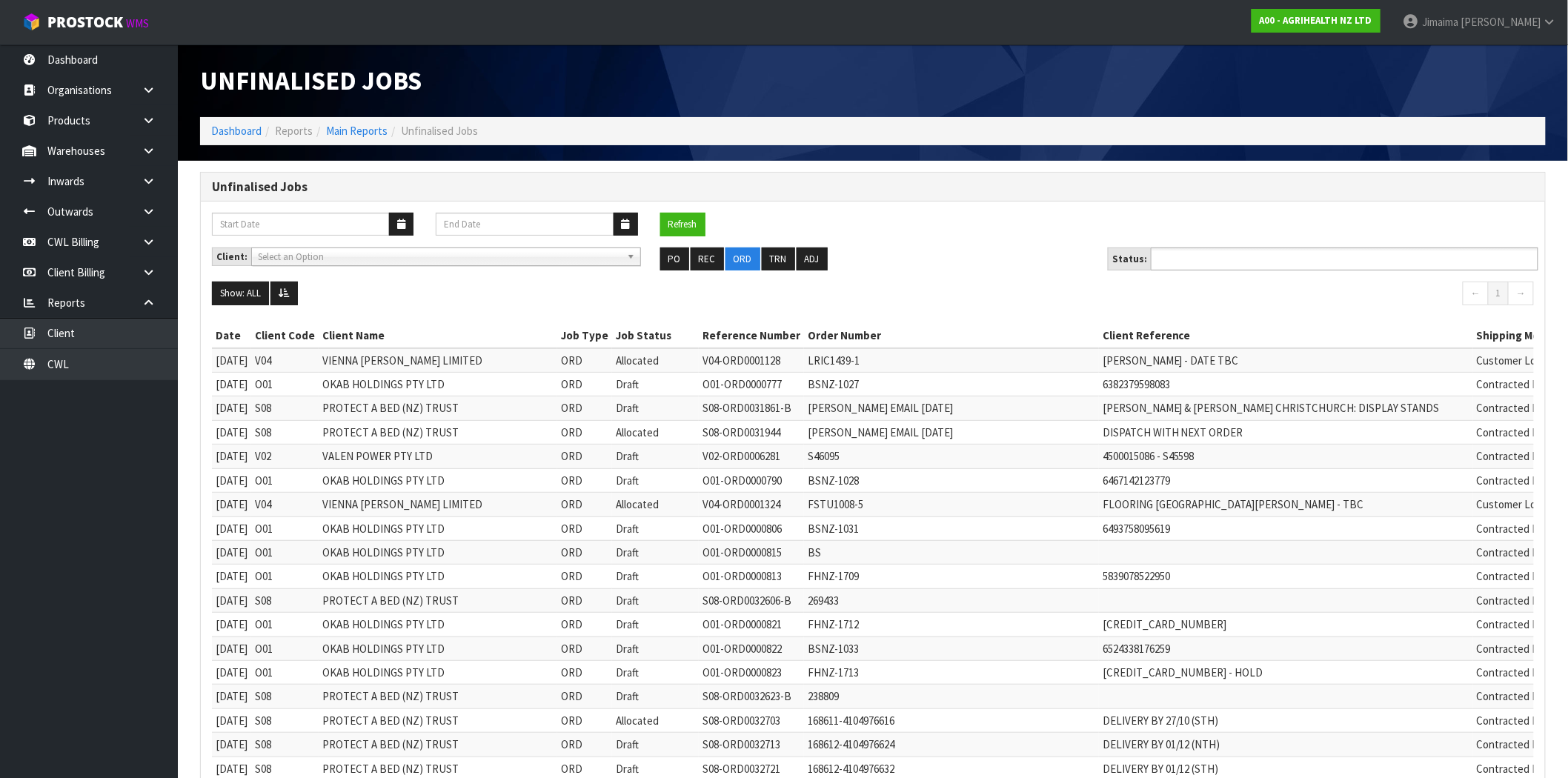
click at [1261, 262] on ul at bounding box center [1345, 258] width 387 height 23
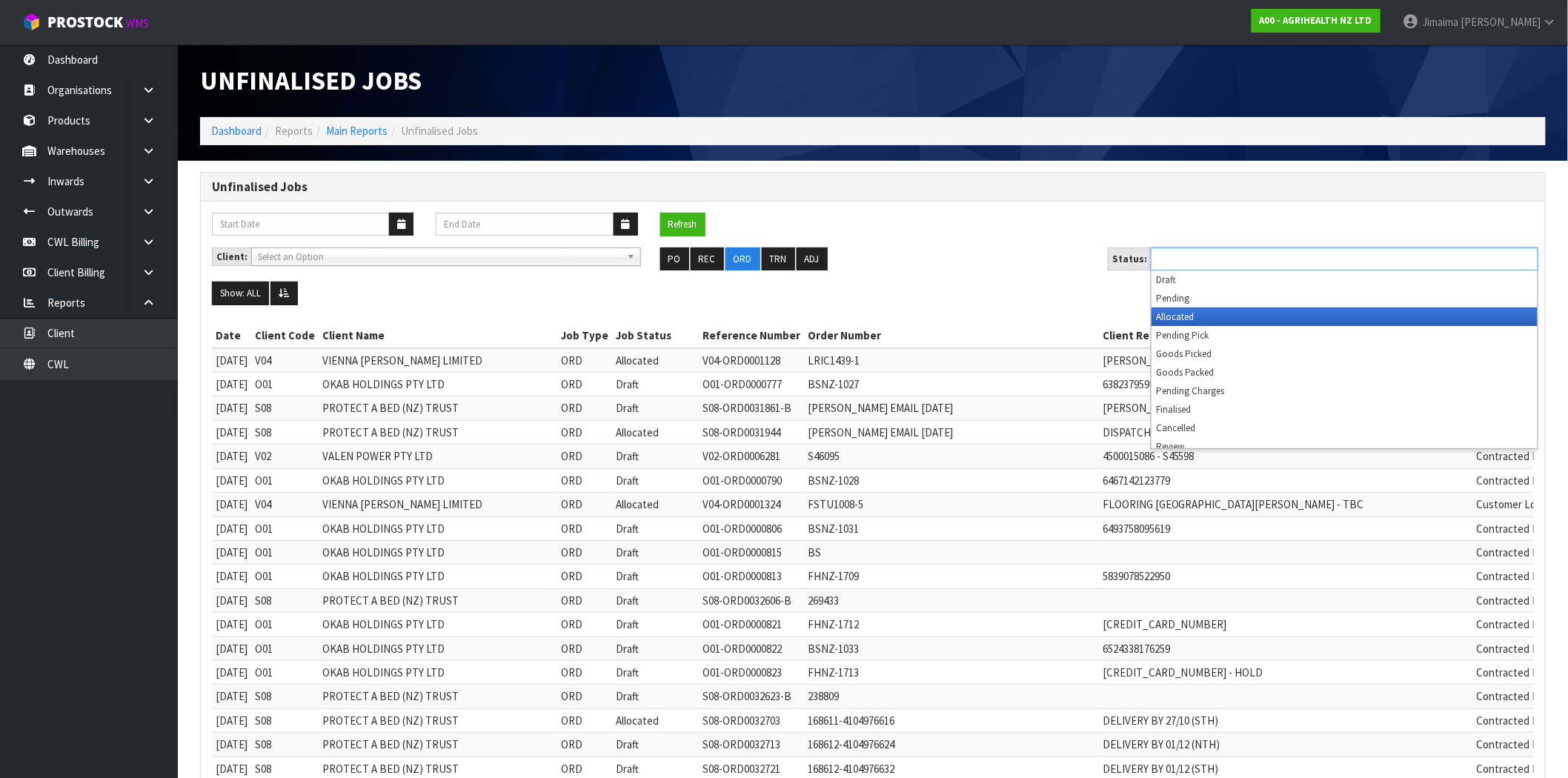
drag, startPoint x: 1219, startPoint y: 316, endPoint x: 824, endPoint y: 295, distance: 395.6
click at [1218, 316] on li "Allocated" at bounding box center [1344, 317] width 386 height 19
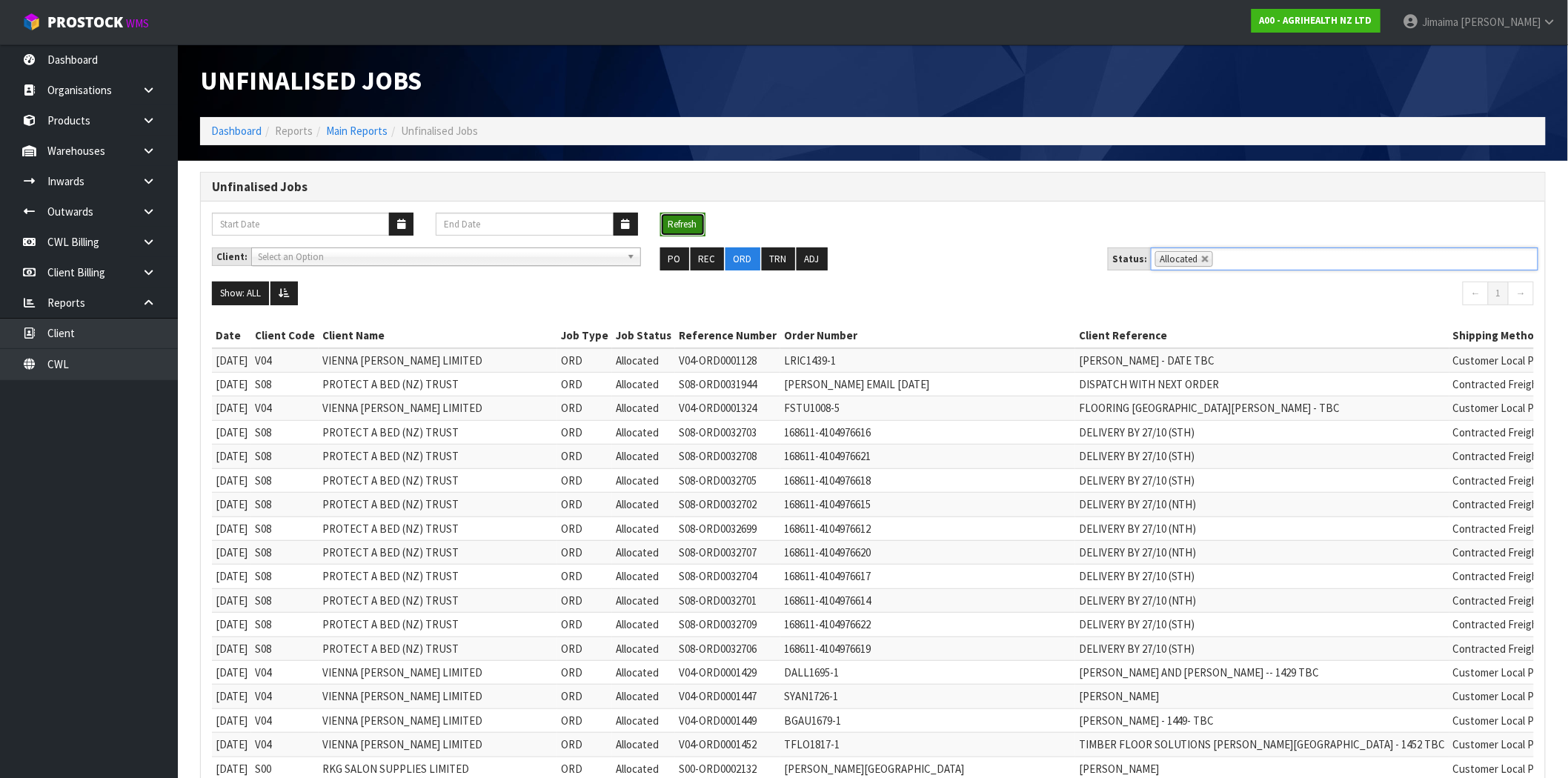
click at [694, 217] on button "Refresh" at bounding box center [683, 225] width 45 height 24
click at [1201, 260] on link at bounding box center [1206, 259] width 9 height 9
type input "Select Some Options"
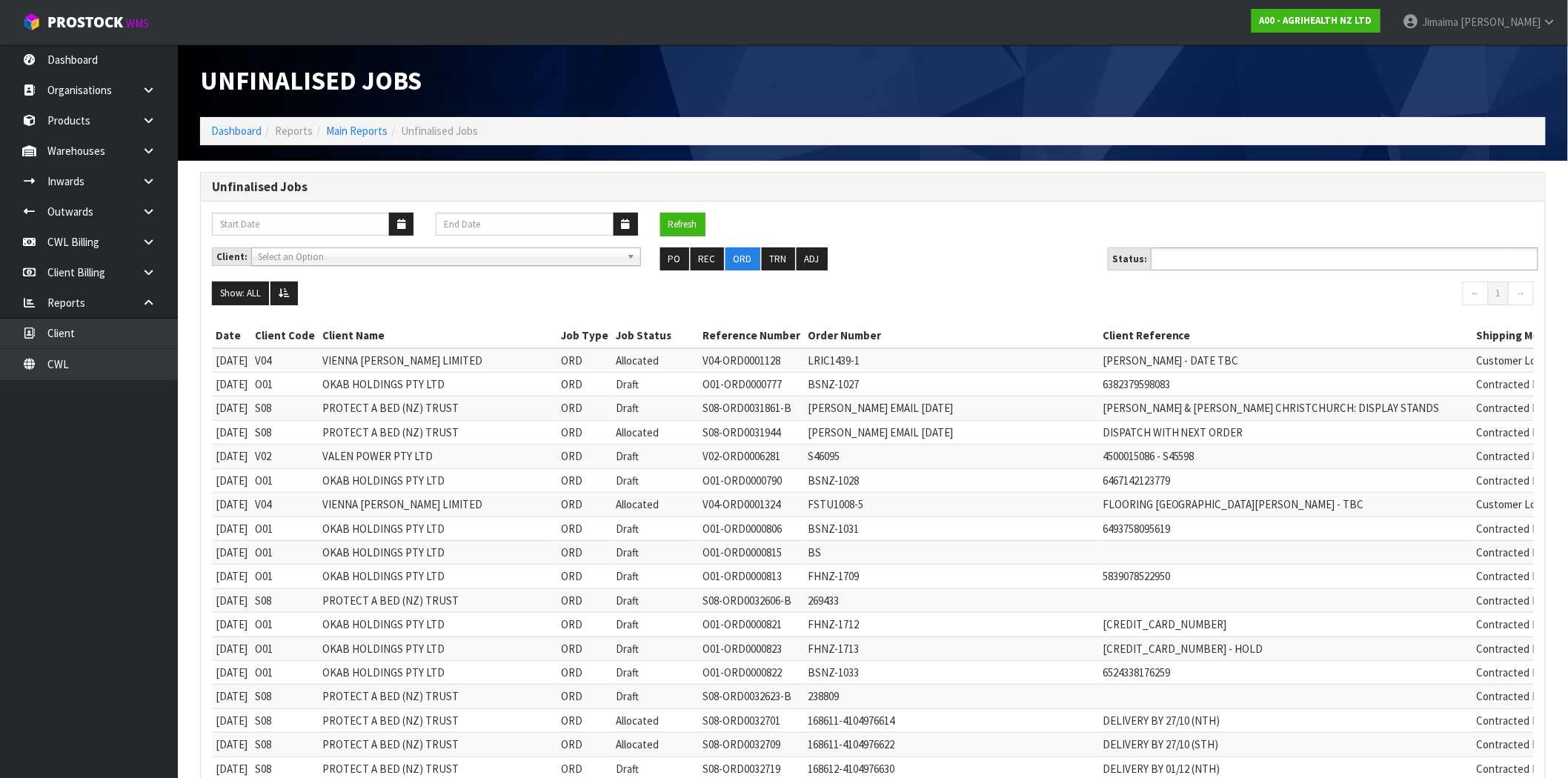
click at [1227, 261] on input "text" at bounding box center [1210, 259] width 109 height 19
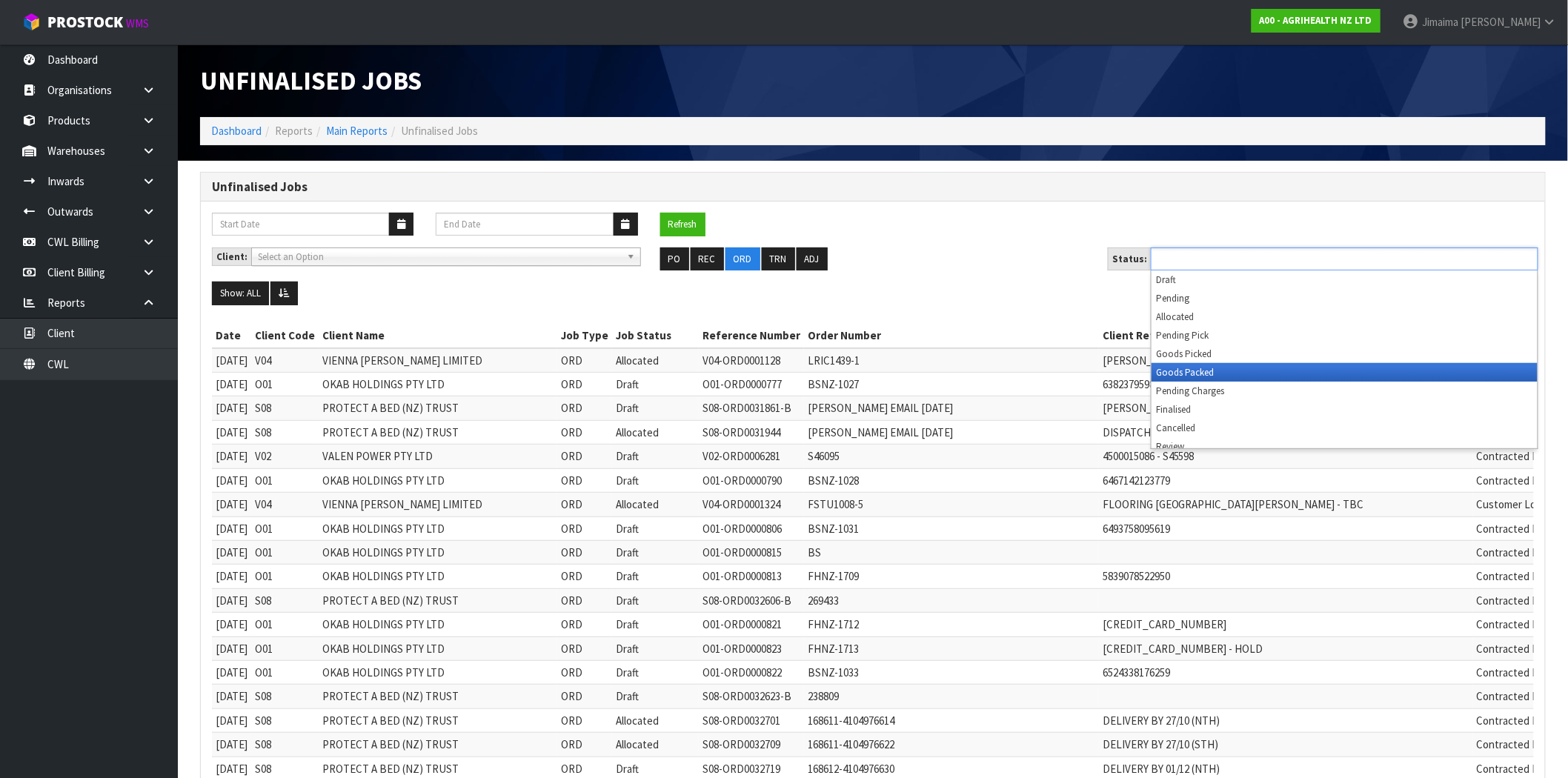
drag, startPoint x: 1234, startPoint y: 385, endPoint x: 1225, endPoint y: 385, distance: 9.0
click at [1233, 385] on li "Pending Charges" at bounding box center [1344, 391] width 386 height 19
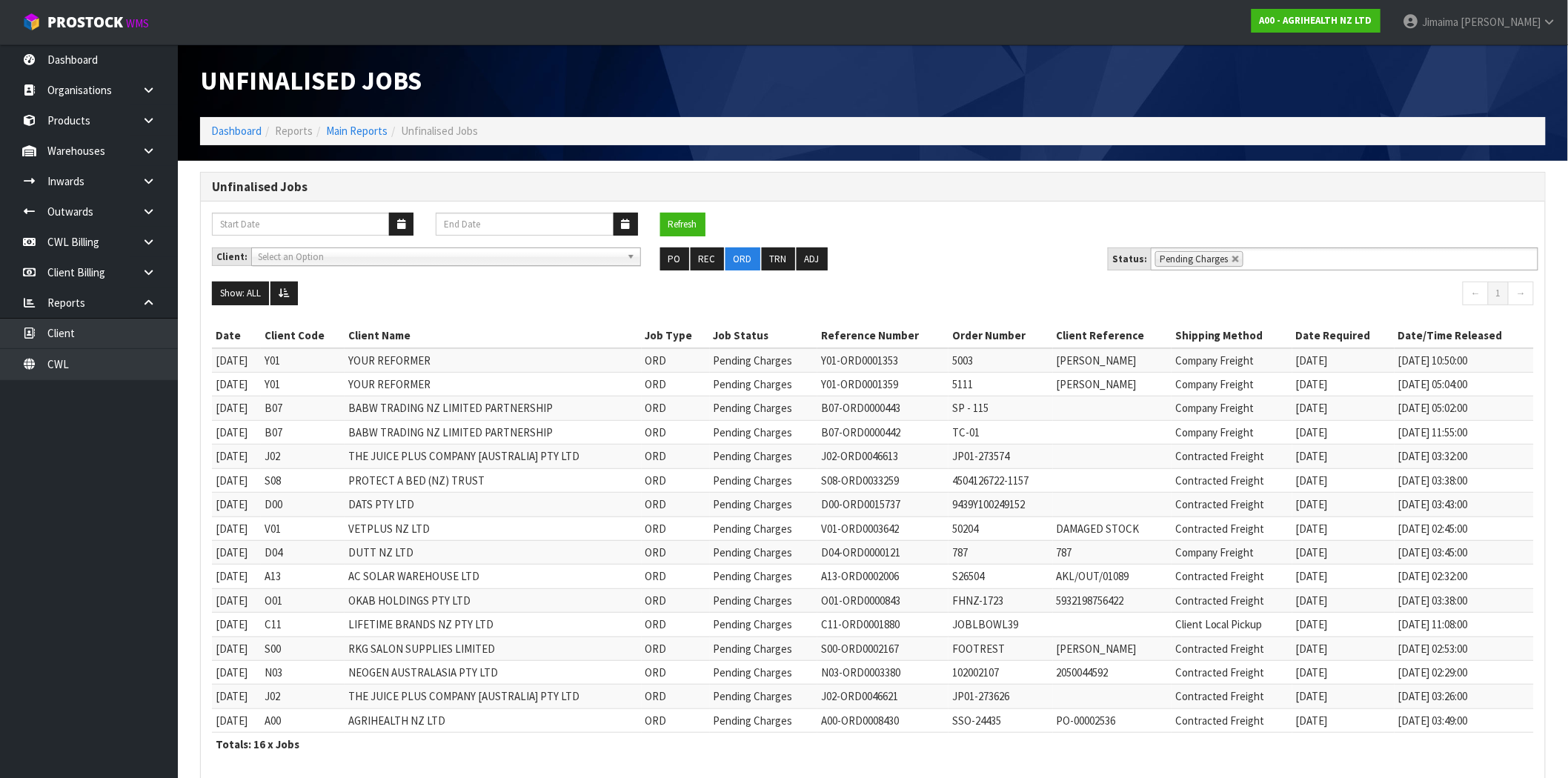
click at [1232, 256] on link at bounding box center [1236, 259] width 9 height 9
type input "Select Some Options"
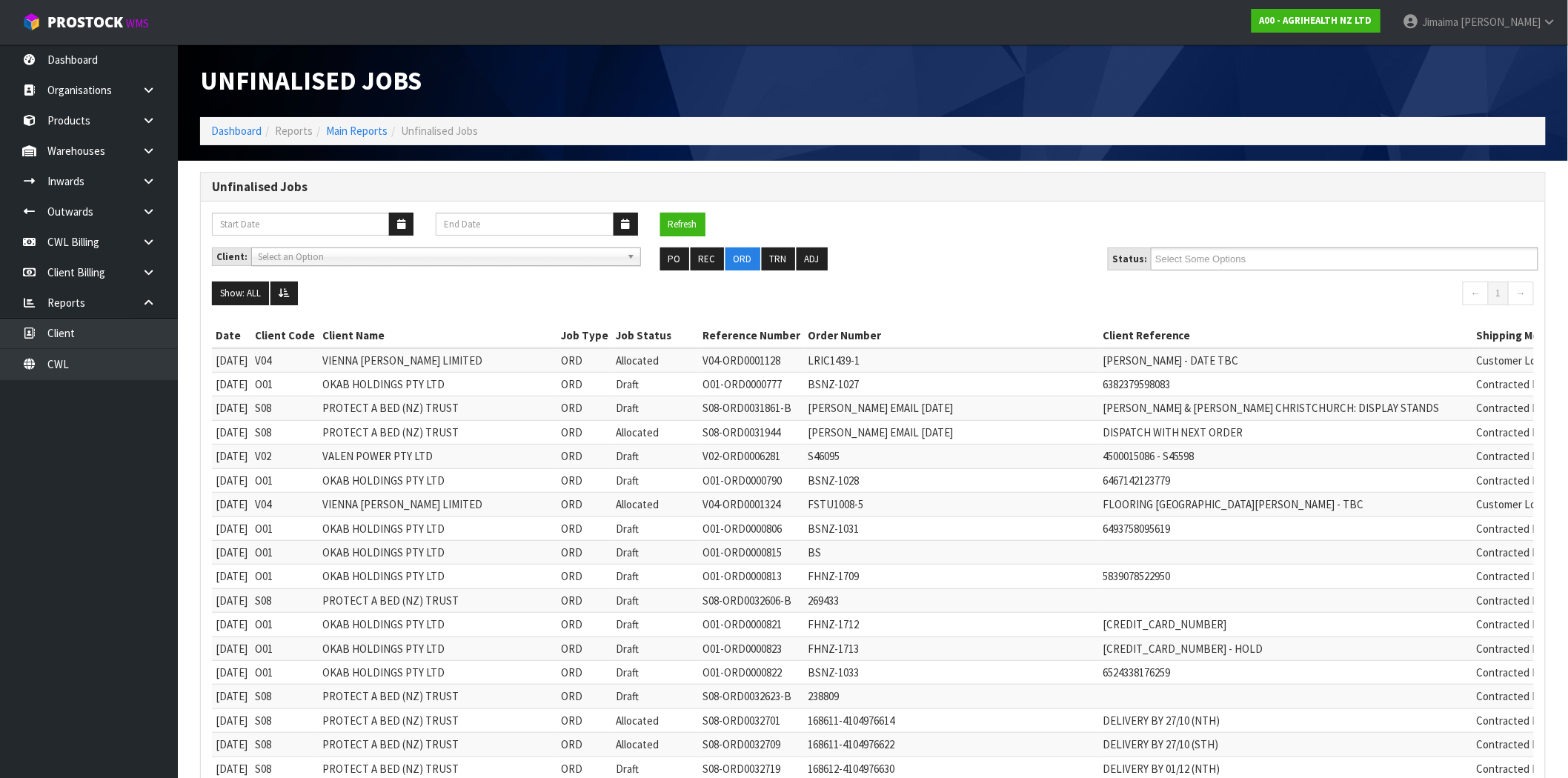
click at [1291, 257] on ul "Select Some Options" at bounding box center [1345, 258] width 387 height 23
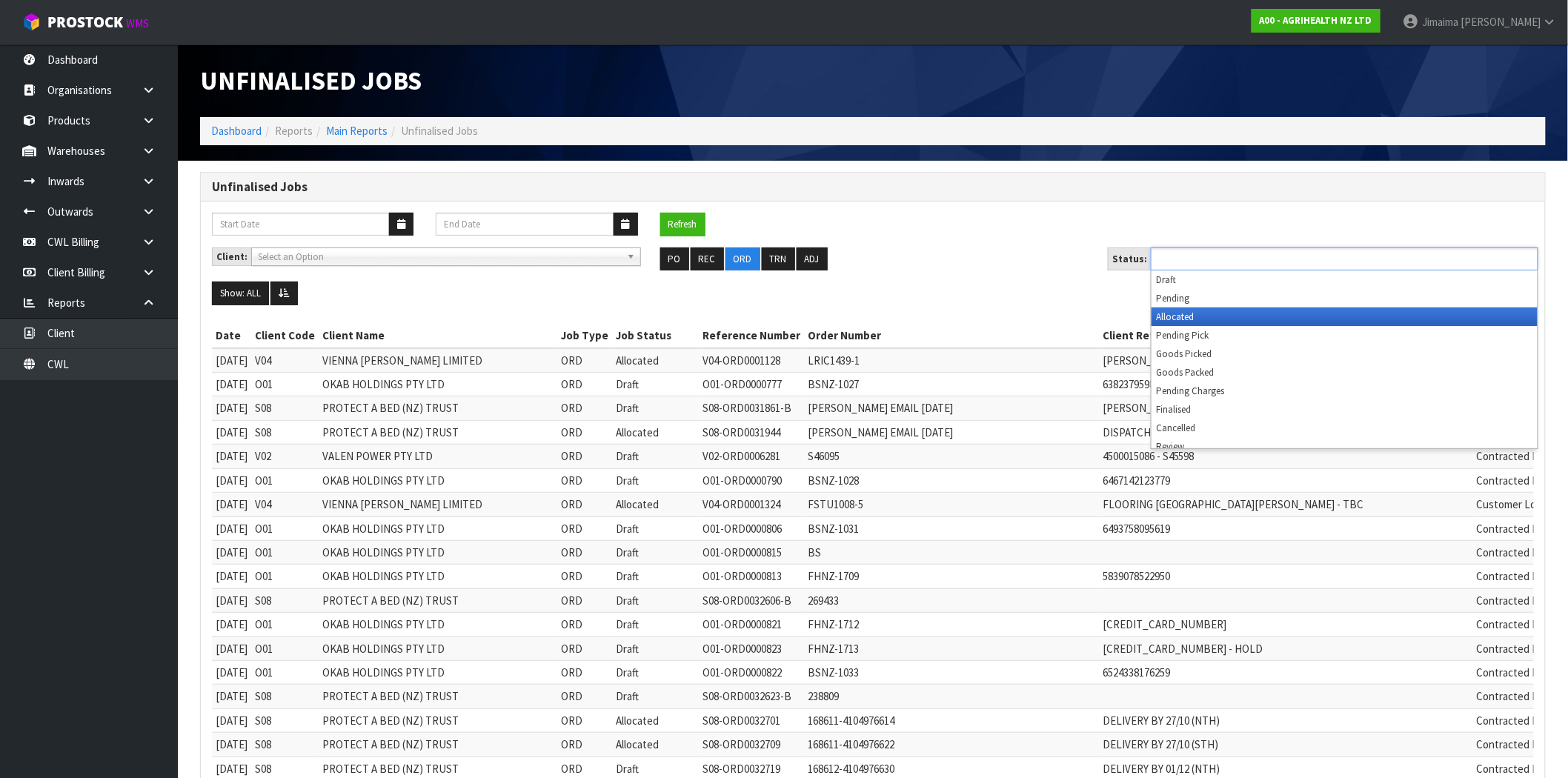
click at [1190, 314] on li "Allocated" at bounding box center [1344, 317] width 386 height 19
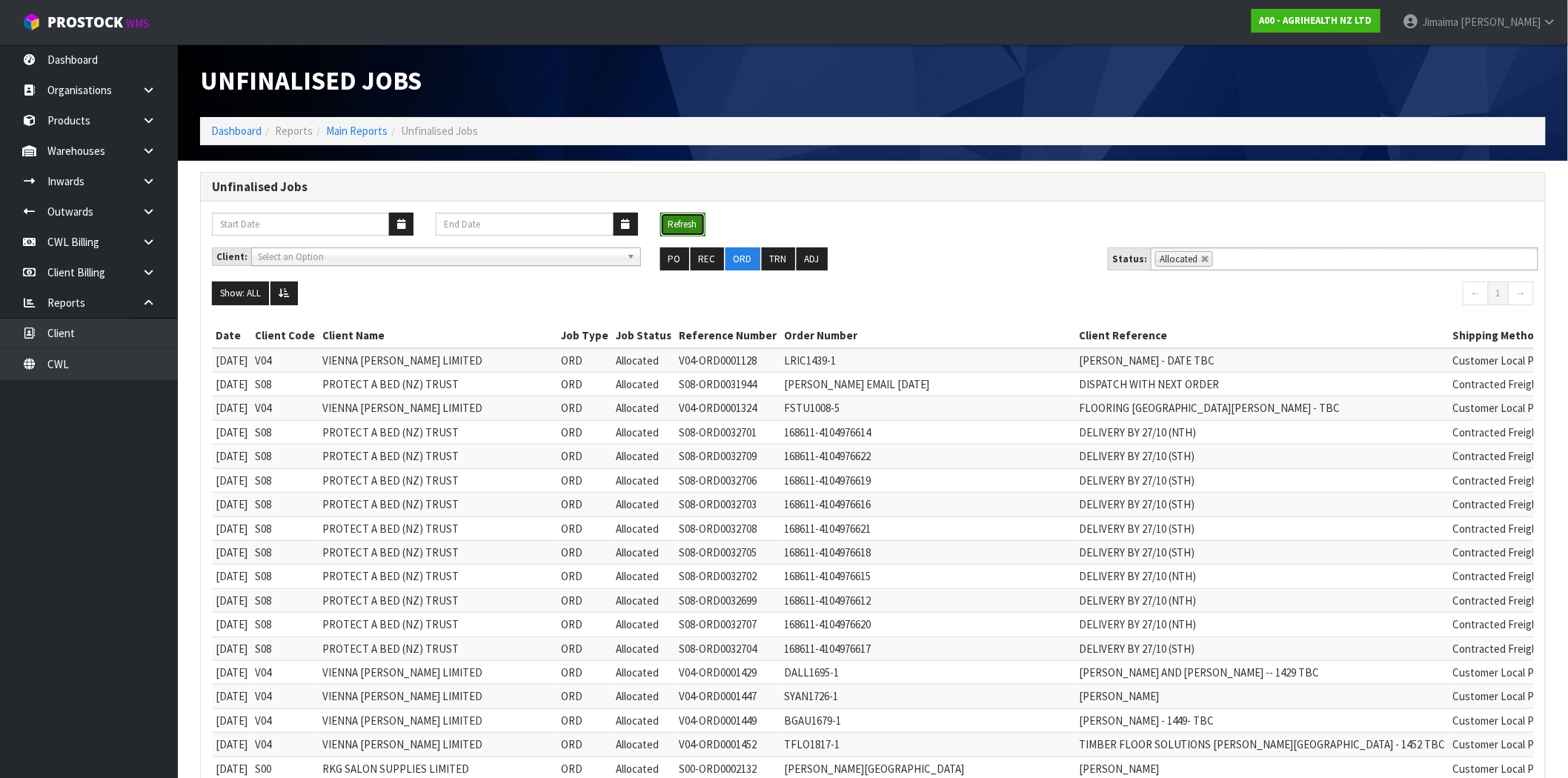
click at [669, 220] on button "Refresh" at bounding box center [683, 225] width 45 height 24
click at [695, 220] on button "Refresh" at bounding box center [683, 225] width 45 height 24
drag, startPoint x: 693, startPoint y: 213, endPoint x: 950, endPoint y: 196, distance: 257.6
click at [693, 213] on button "Refresh" at bounding box center [683, 225] width 45 height 24
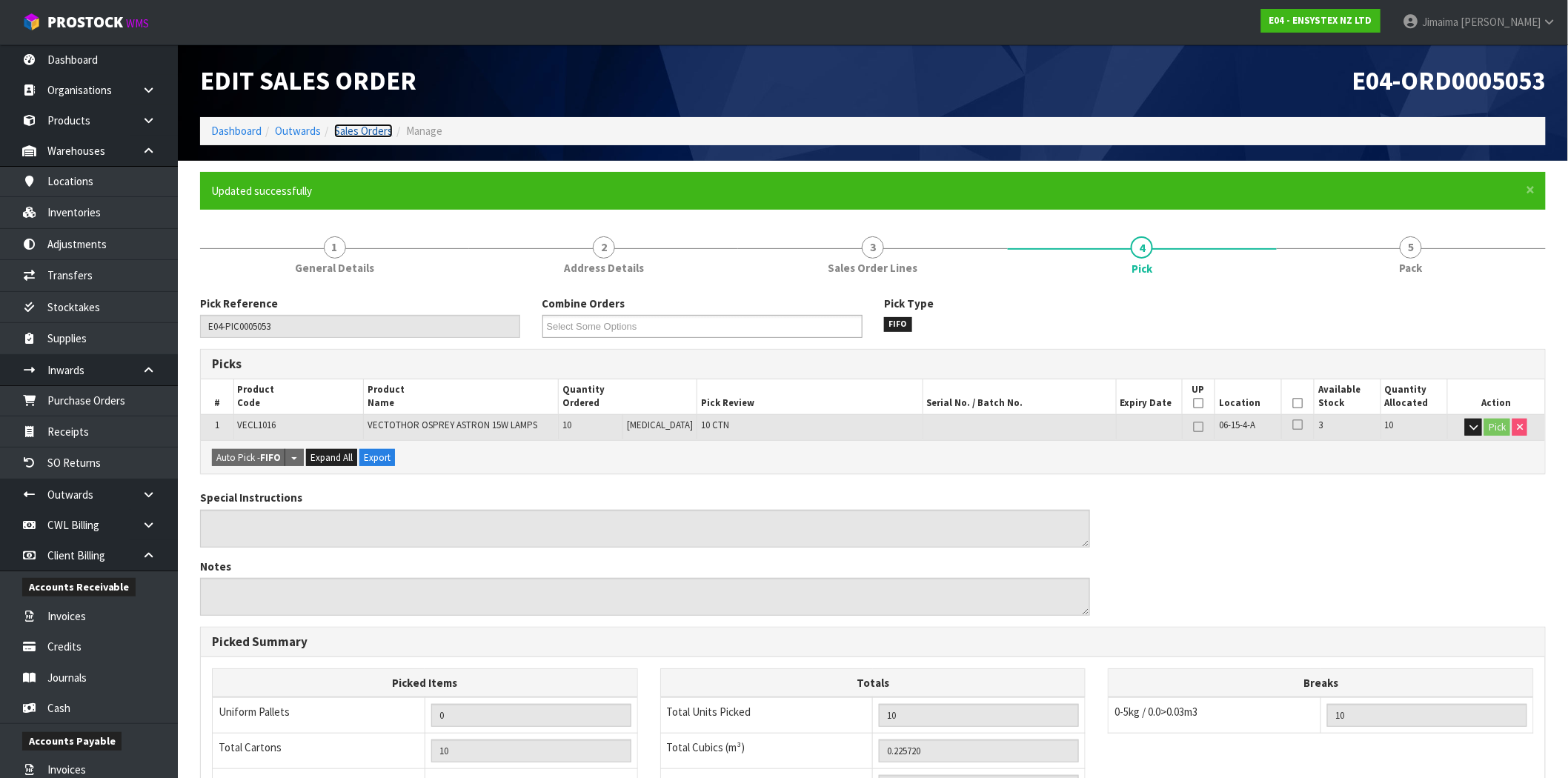
click at [339, 126] on link "Sales Orders" at bounding box center [363, 131] width 58 height 14
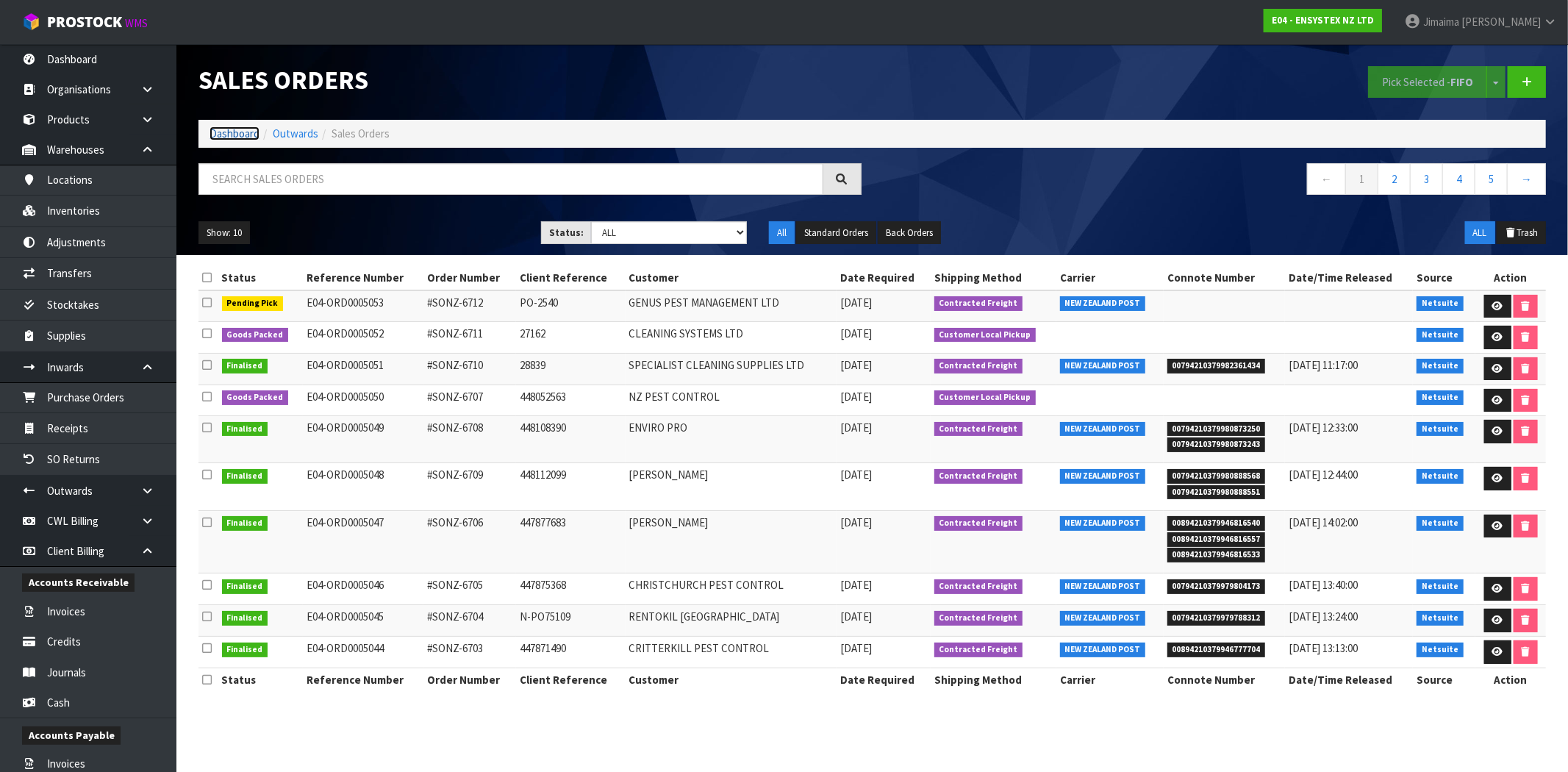
click at [232, 134] on link "Dashboard" at bounding box center [234, 133] width 50 height 14
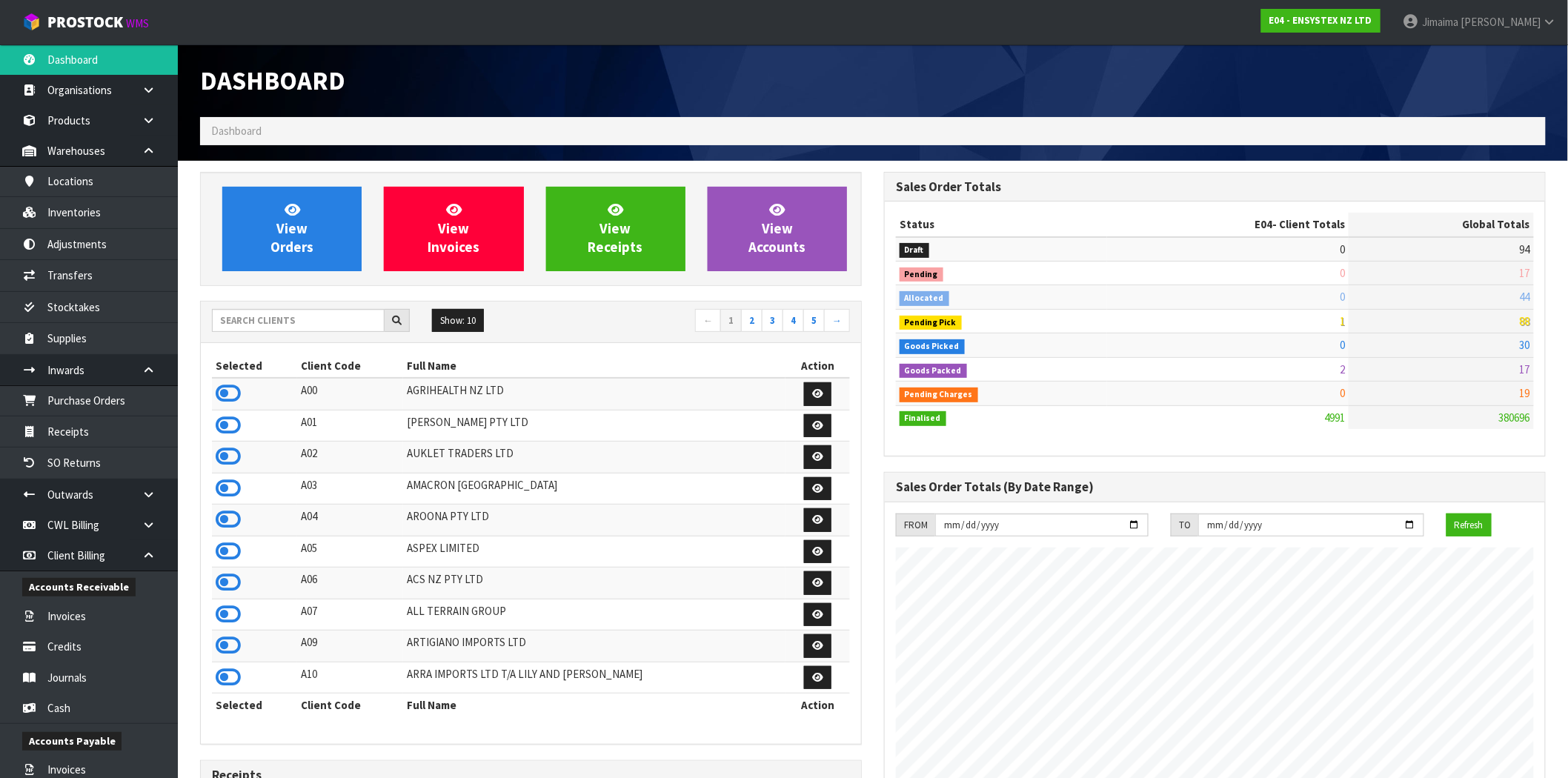
scroll to position [1123, 684]
click at [277, 309] on input "text" at bounding box center [298, 320] width 172 height 23
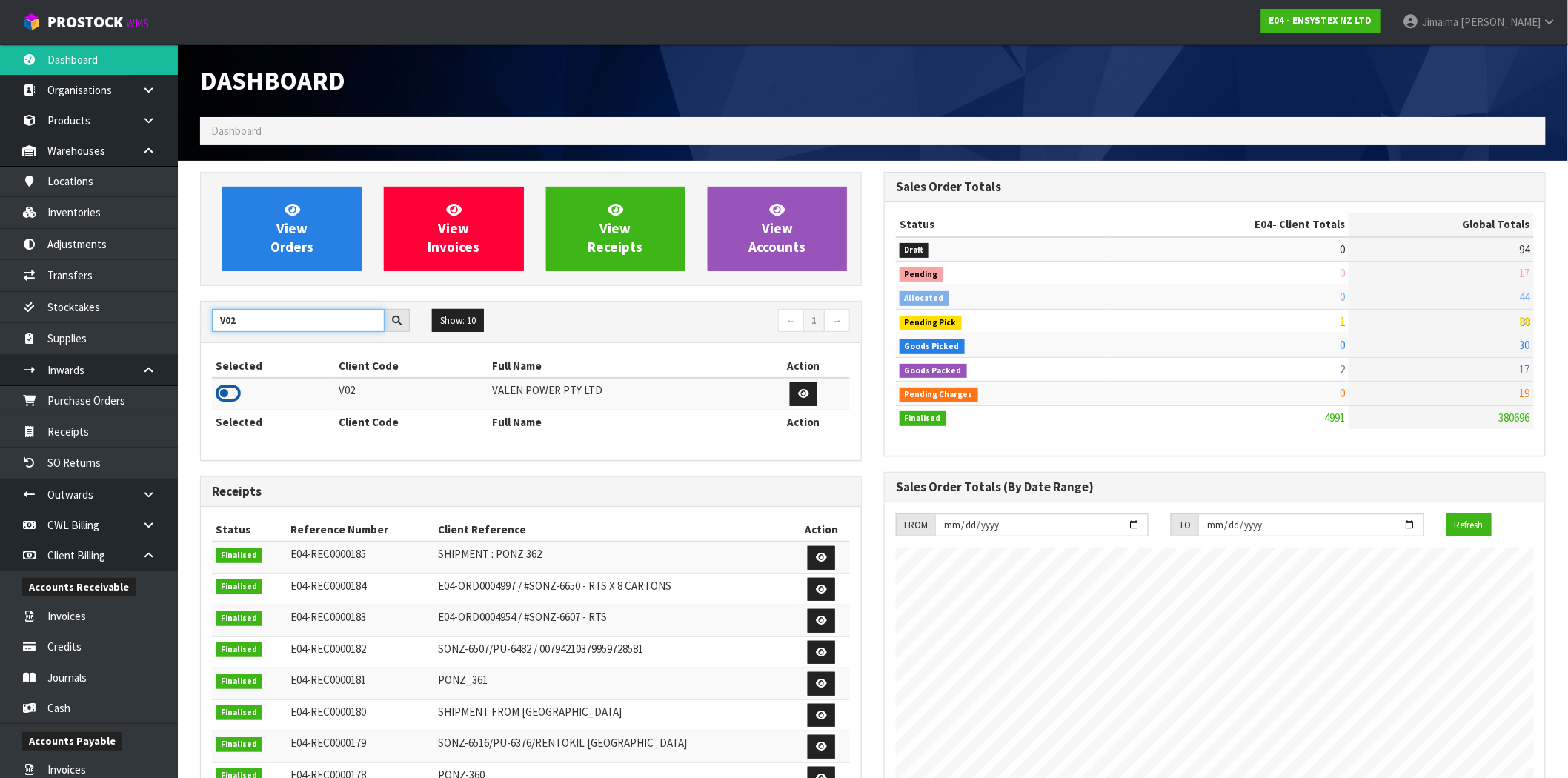
type input "V02"
click at [234, 398] on icon at bounding box center [228, 394] width 25 height 22
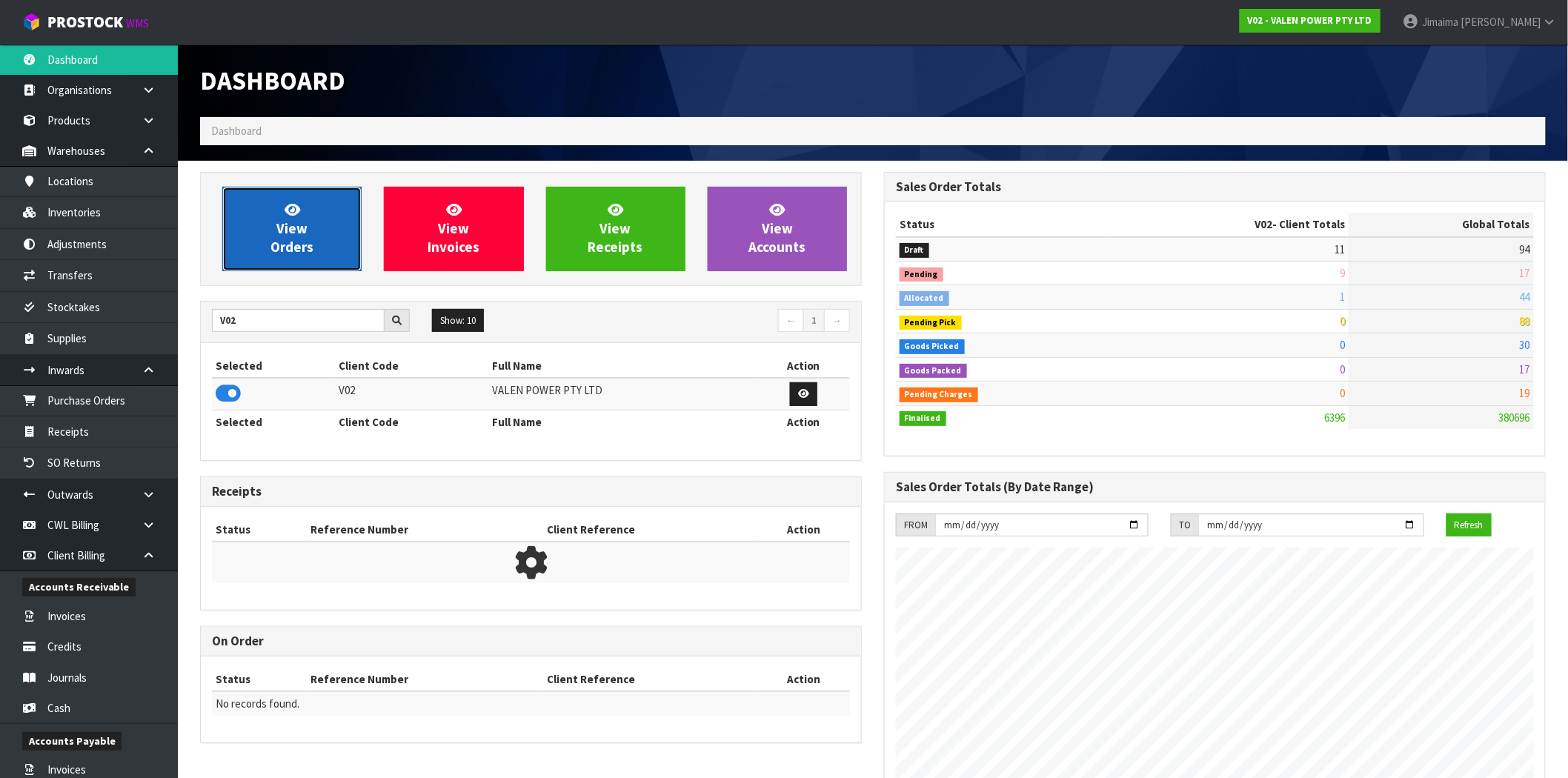
click at [314, 230] on link "View Orders" at bounding box center [292, 229] width 139 height 84
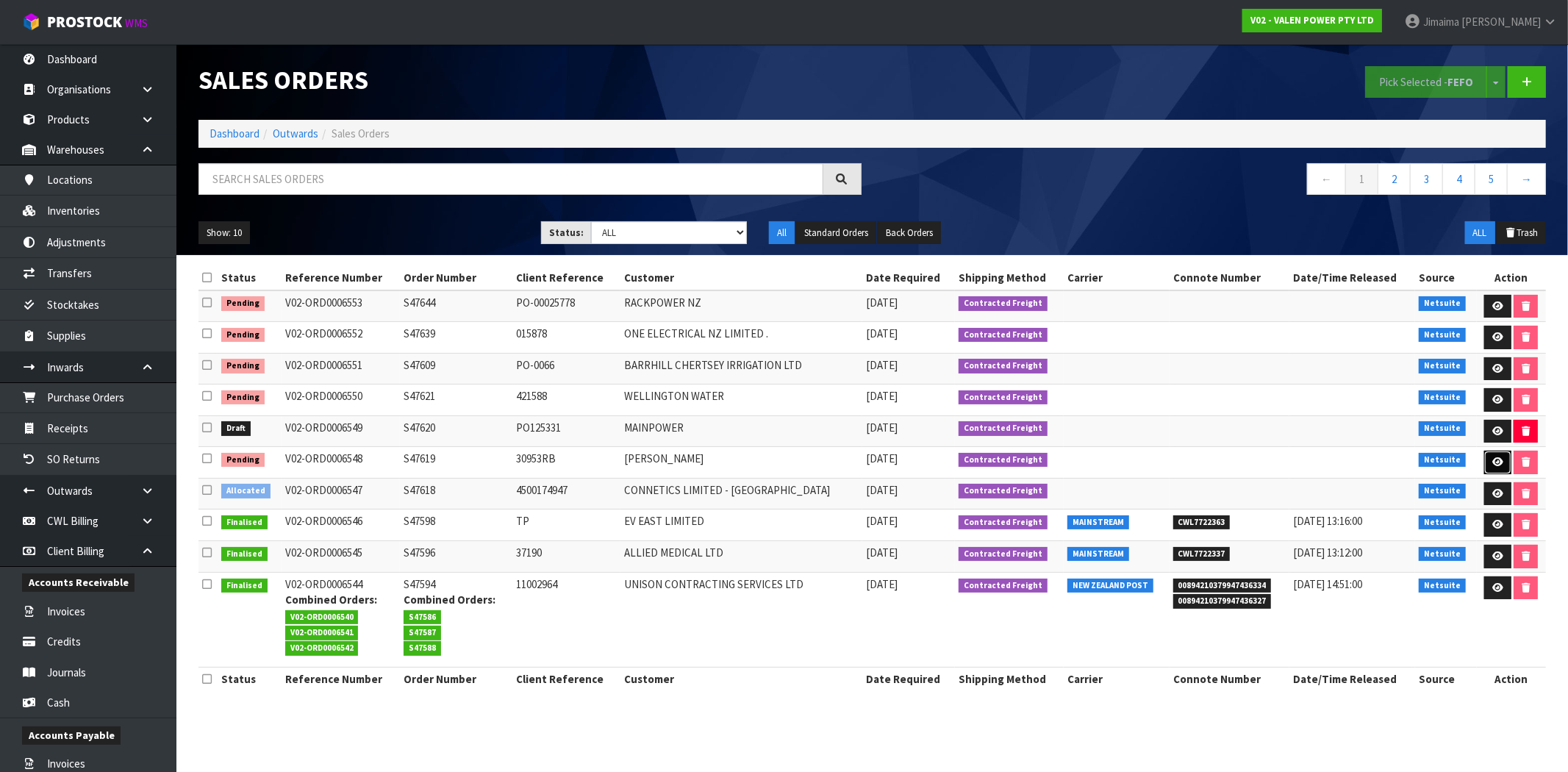
click at [1497, 458] on link at bounding box center [1497, 462] width 28 height 24
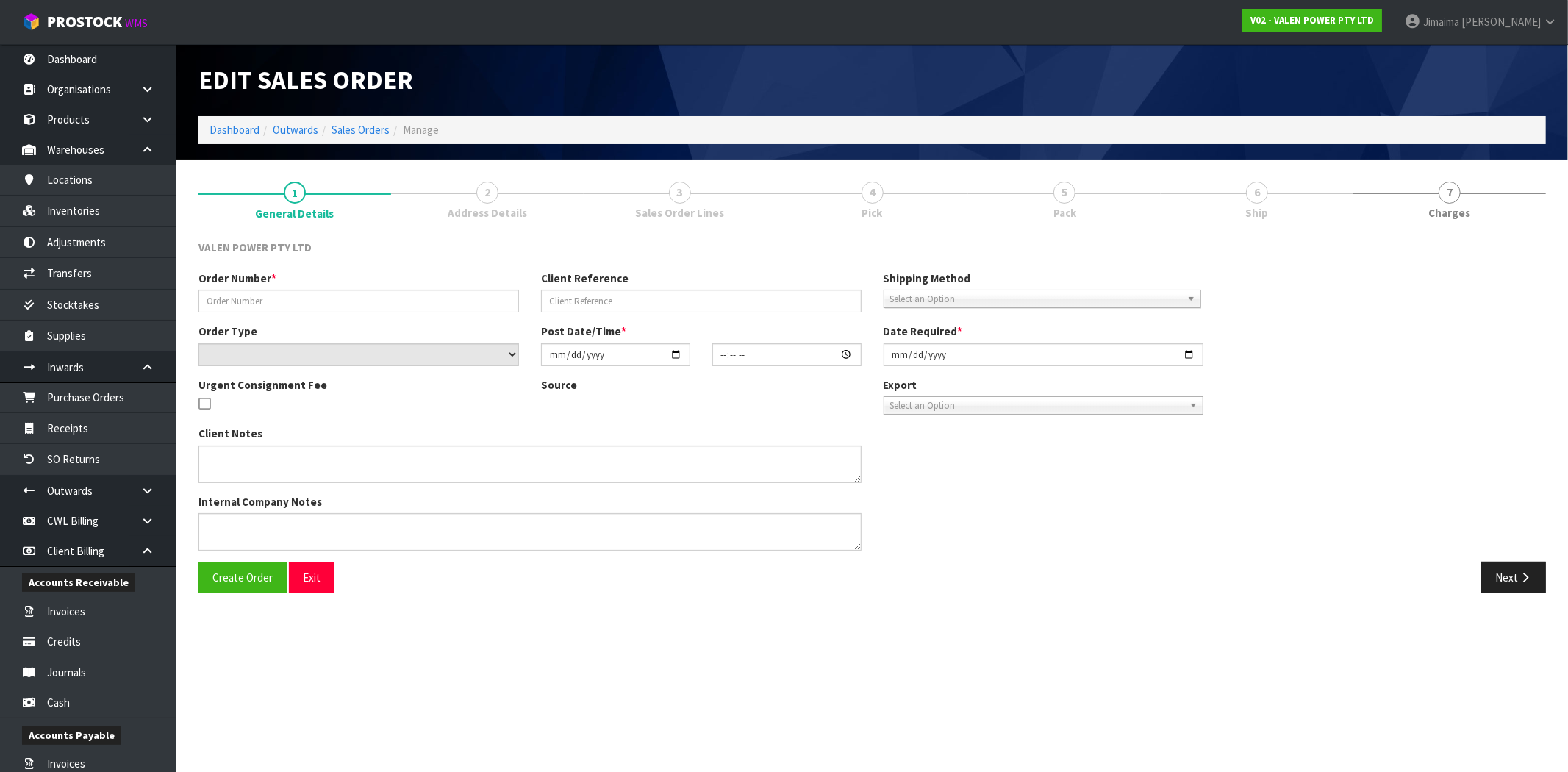
type input "S47619"
type input "30953RB"
select select "number:1"
type input "[DATE]"
type input "15:15:08.000"
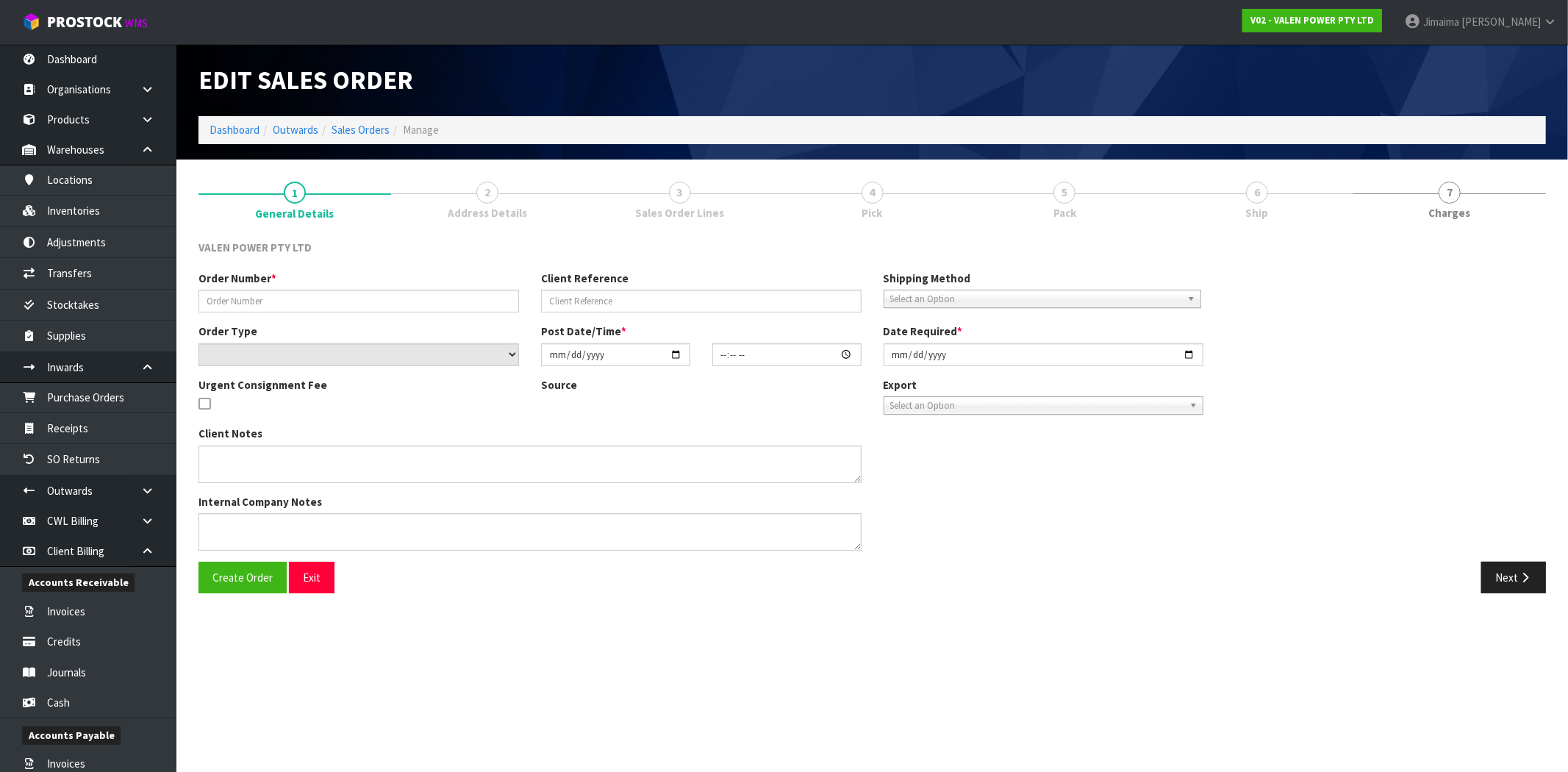
type input "[DATE]"
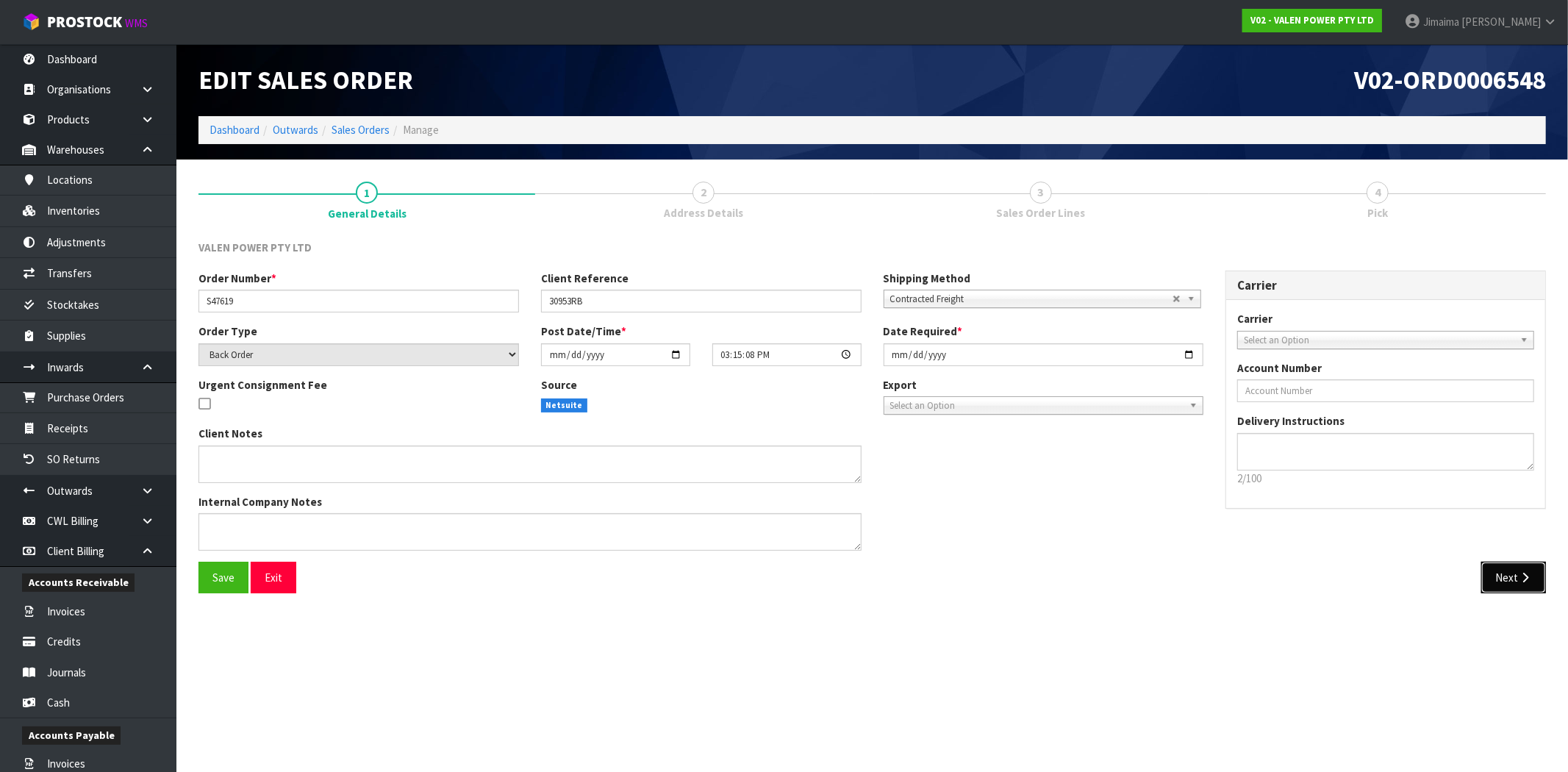
click at [1509, 575] on button "Next" at bounding box center [1513, 577] width 64 height 31
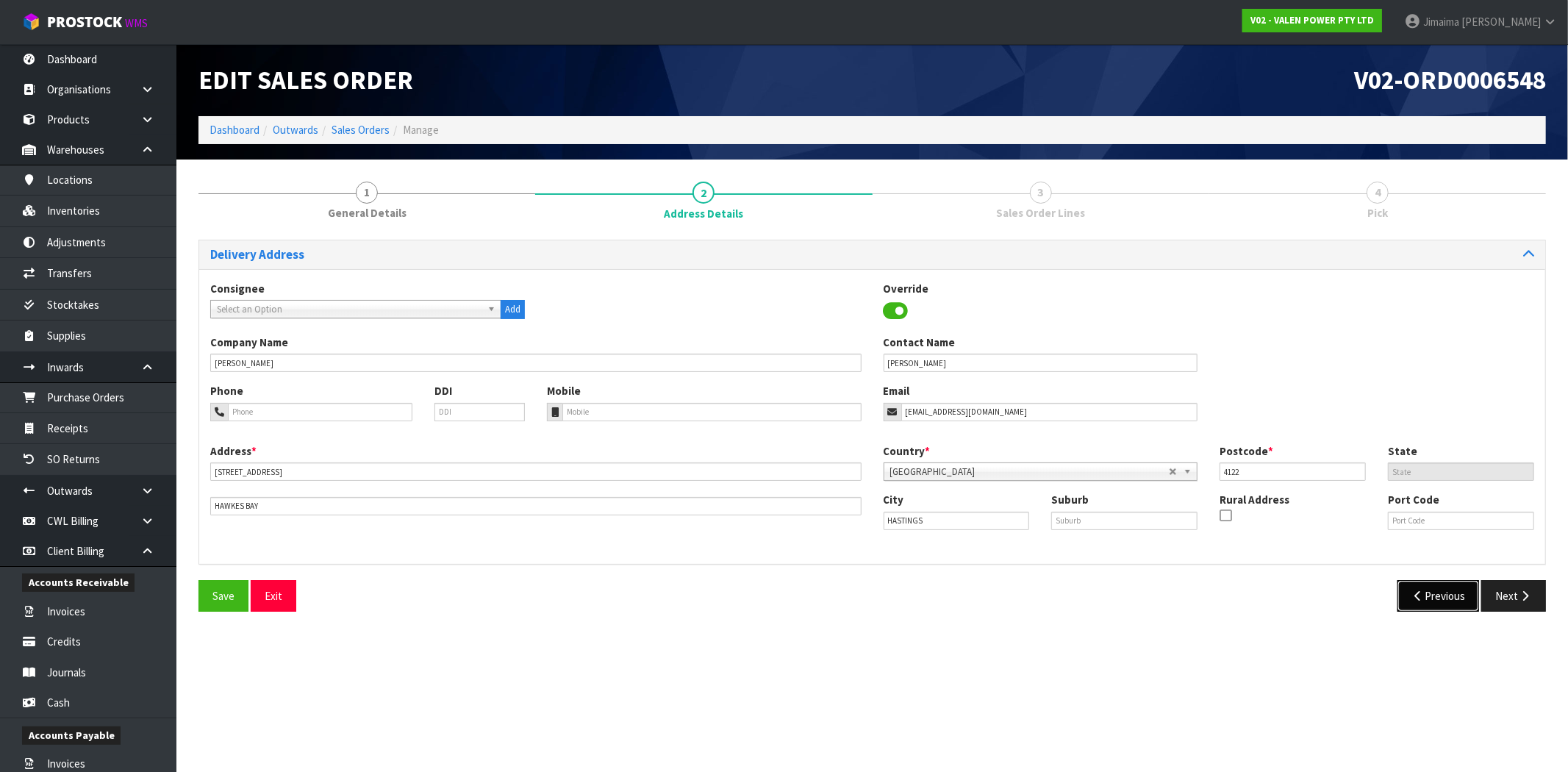
click at [1459, 594] on button "Previous" at bounding box center [1438, 596] width 83 height 31
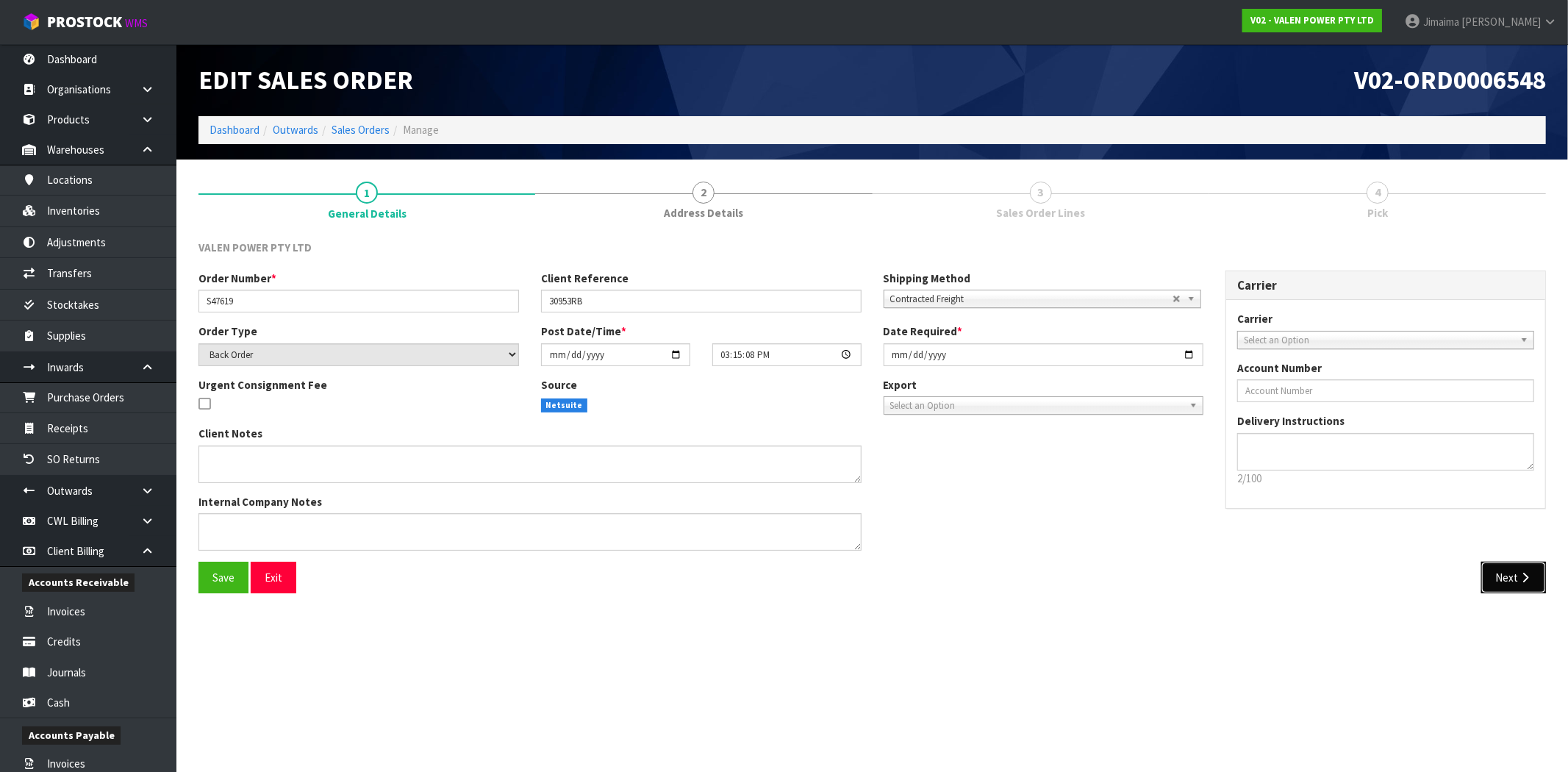
click at [1515, 572] on button "Next" at bounding box center [1513, 577] width 64 height 31
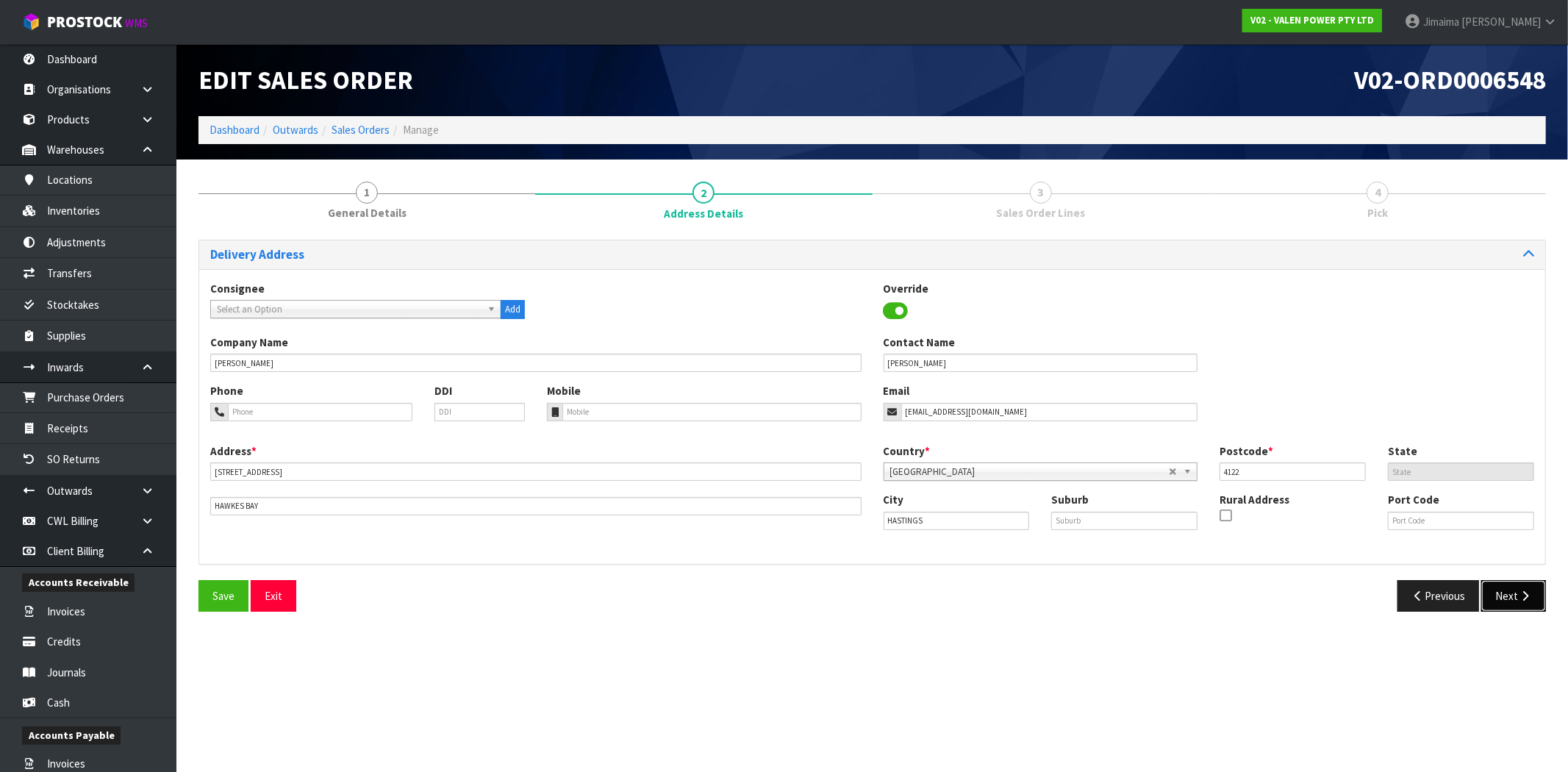
click at [1517, 592] on icon "button" at bounding box center [1524, 596] width 14 height 11
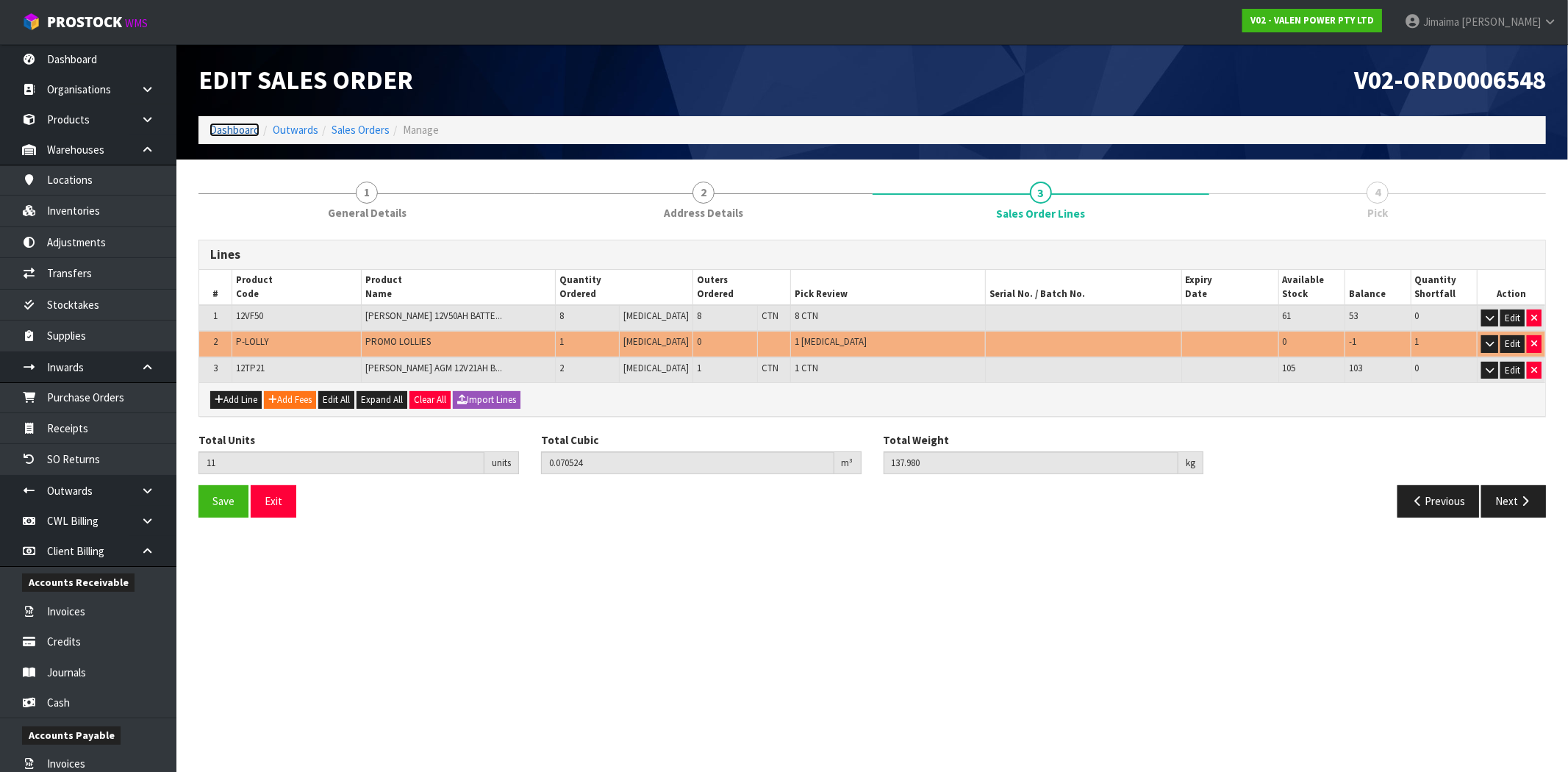
click at [229, 128] on link "Dashboard" at bounding box center [234, 130] width 50 height 14
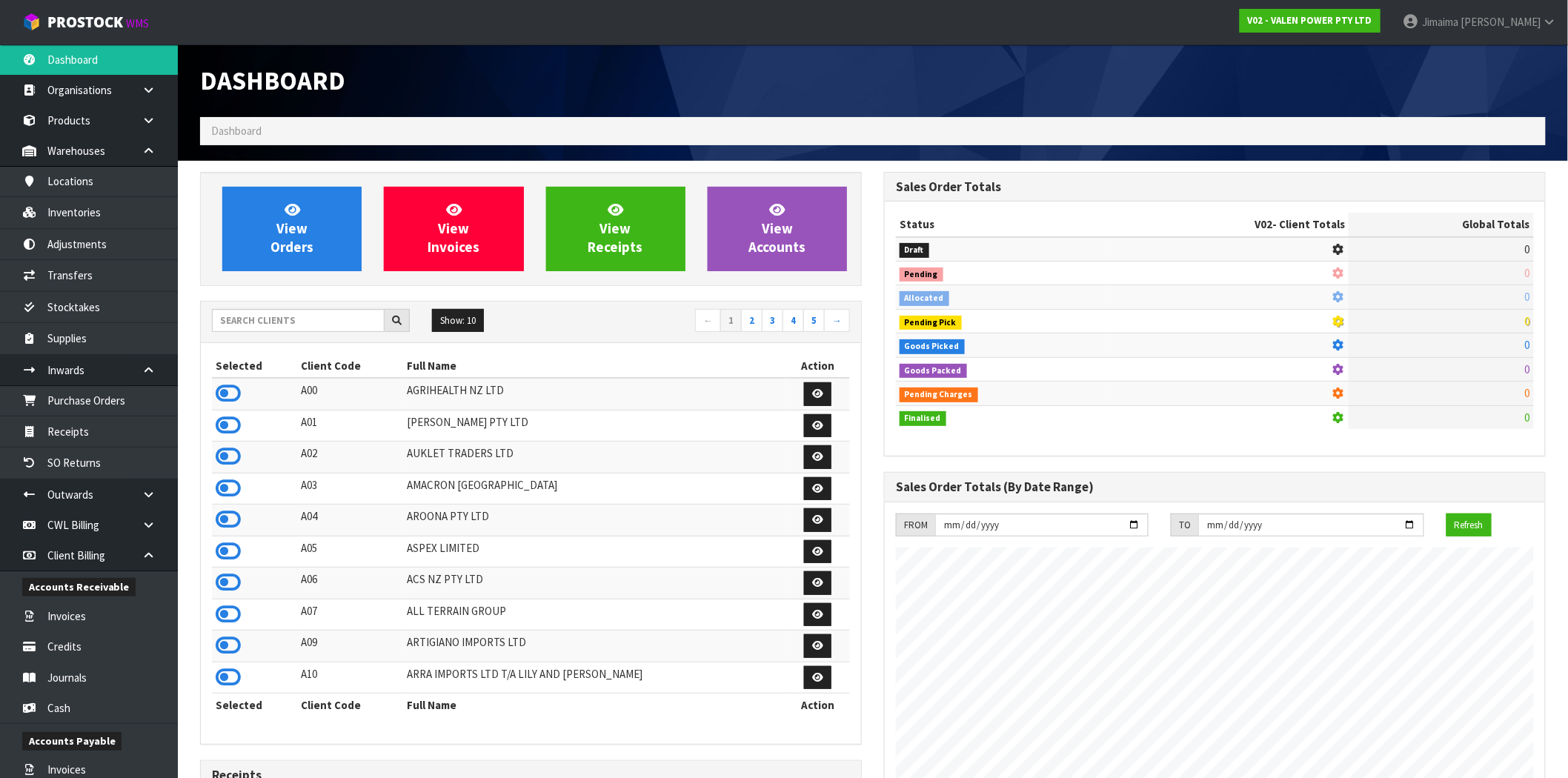
scroll to position [924, 684]
click at [293, 317] on input "text" at bounding box center [298, 320] width 172 height 23
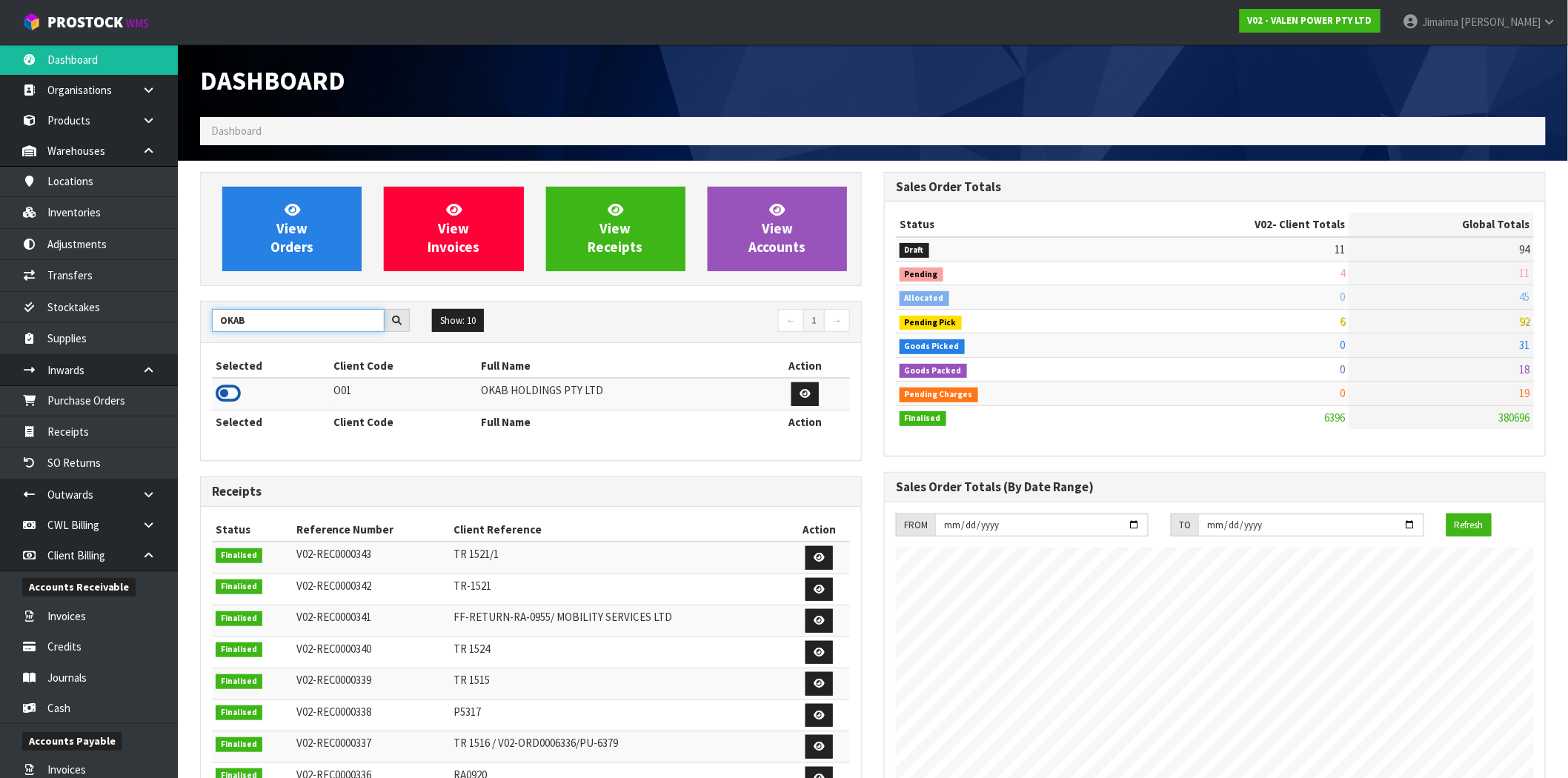
type input "OKAB"
drag, startPoint x: 220, startPoint y: 391, endPoint x: 319, endPoint y: 267, distance: 158.7
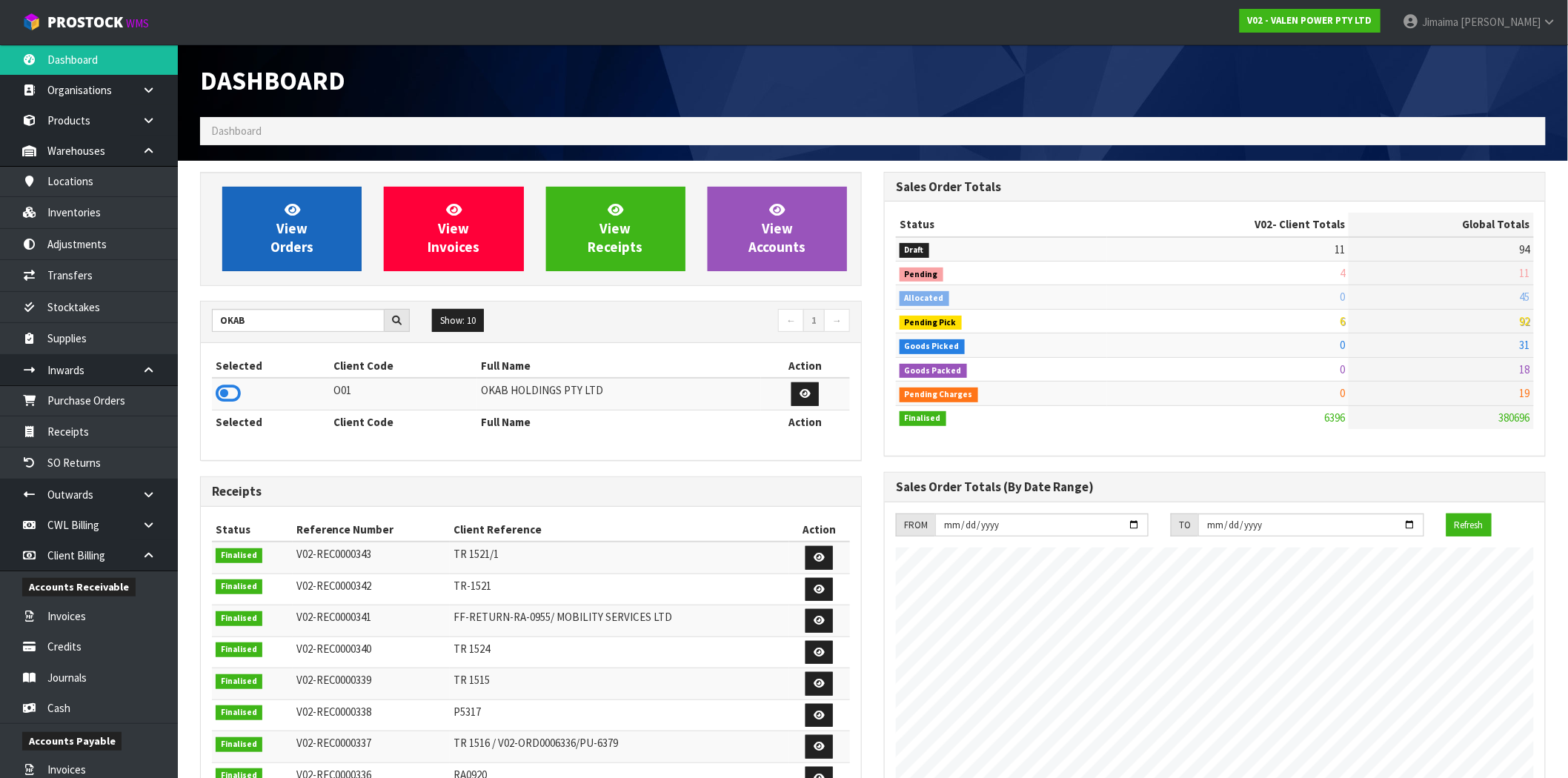
click at [220, 391] on icon at bounding box center [228, 394] width 25 height 22
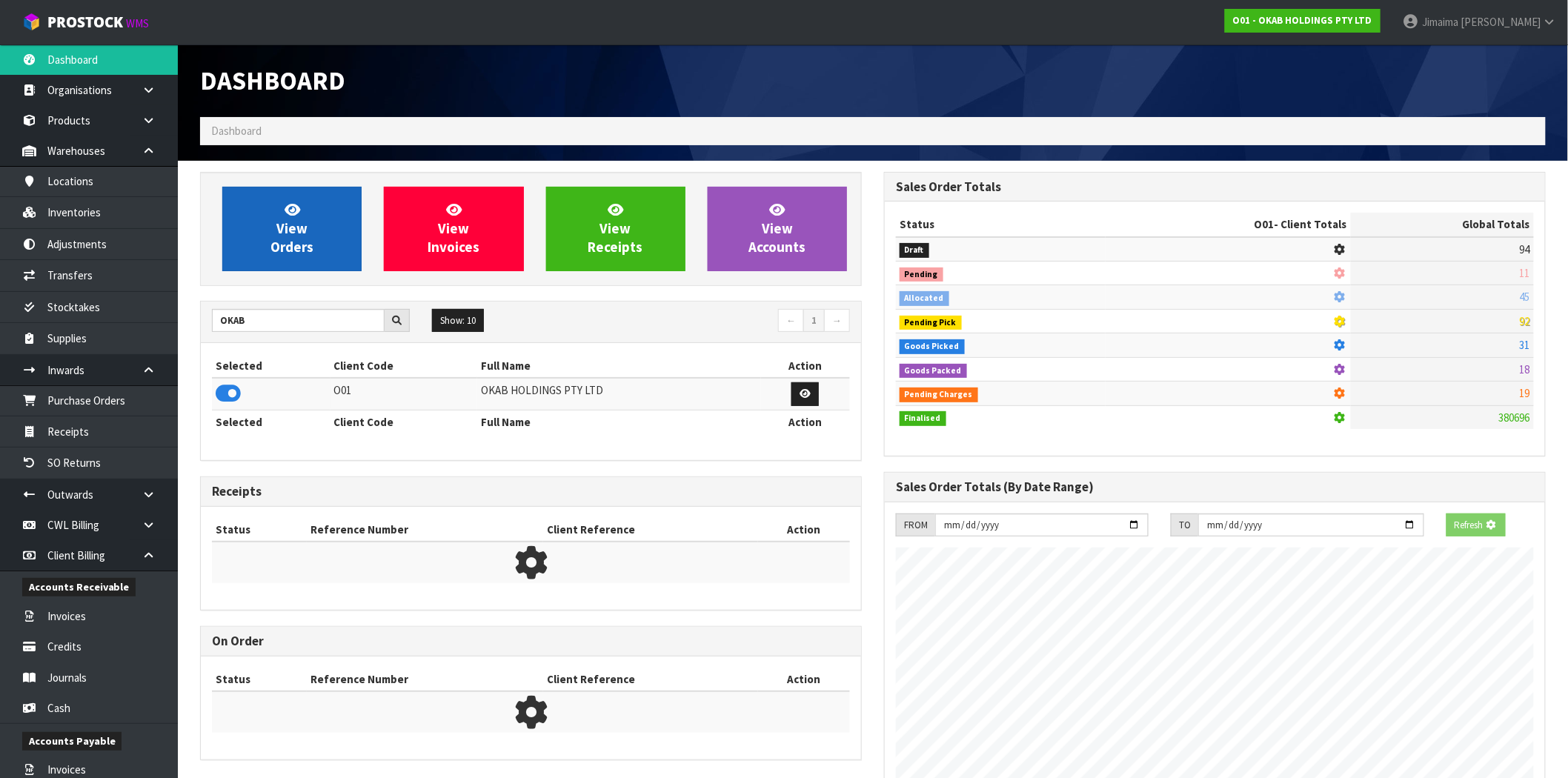
scroll to position [954, 684]
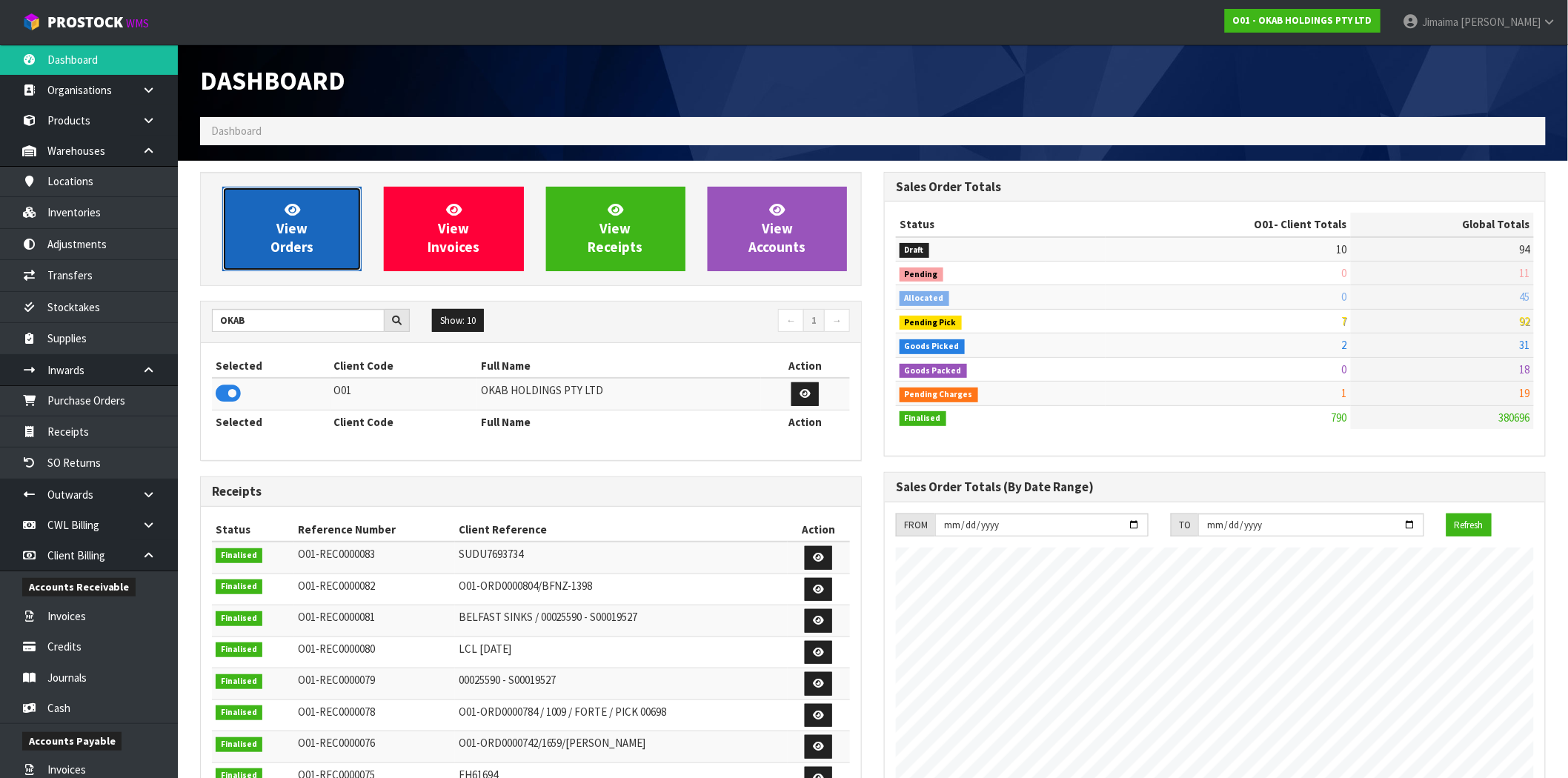
click at [311, 237] on link "View Orders" at bounding box center [292, 229] width 139 height 84
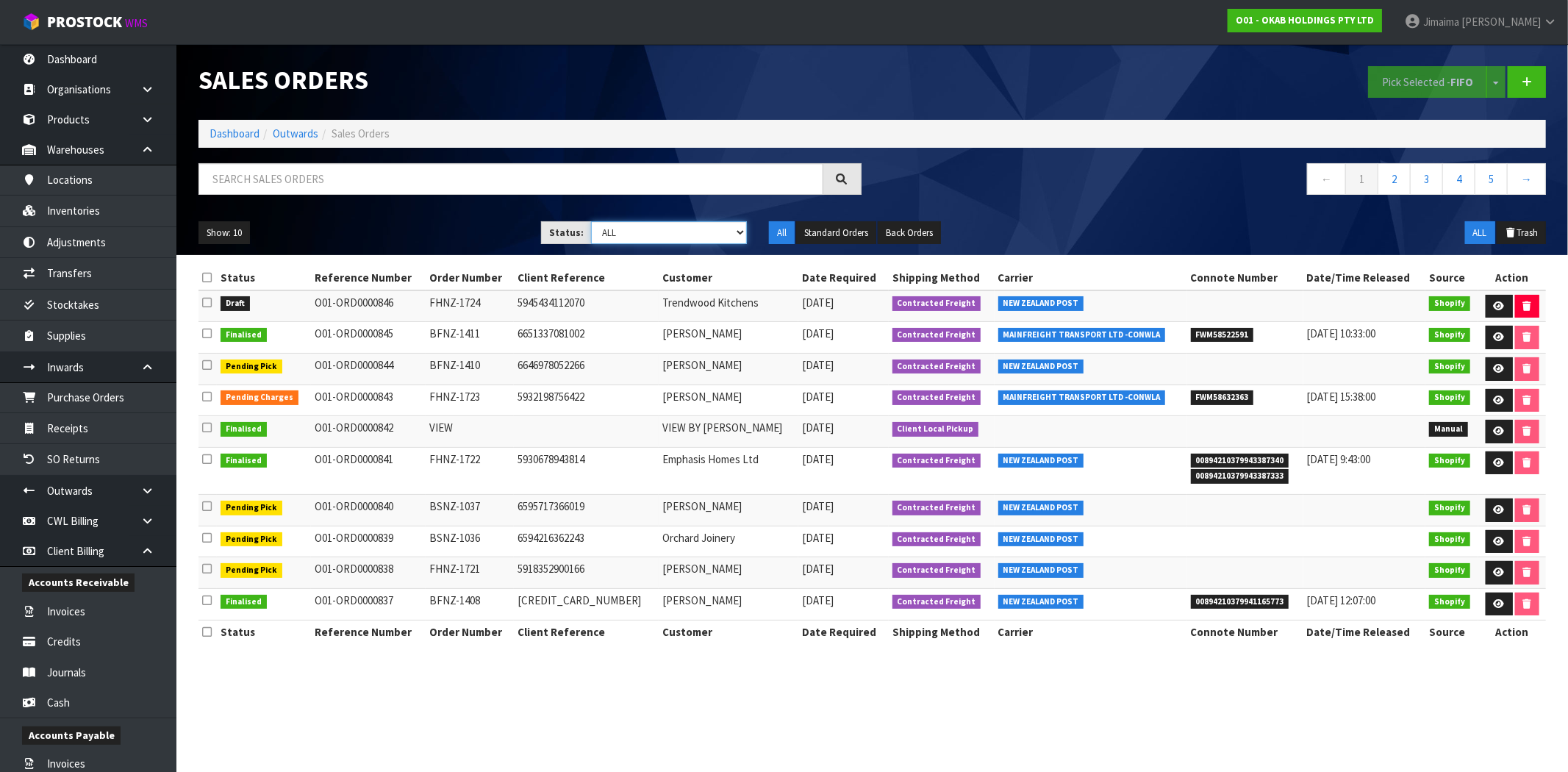
click at [636, 226] on select "Draft Pending Allocated Pending Pick Goods Picked Goods Packed Pending Charges …" at bounding box center [669, 233] width 156 height 23
click at [356, 329] on td "O01-ORD0000845" at bounding box center [368, 337] width 116 height 31
click at [1494, 398] on icon at bounding box center [1499, 400] width 11 height 9
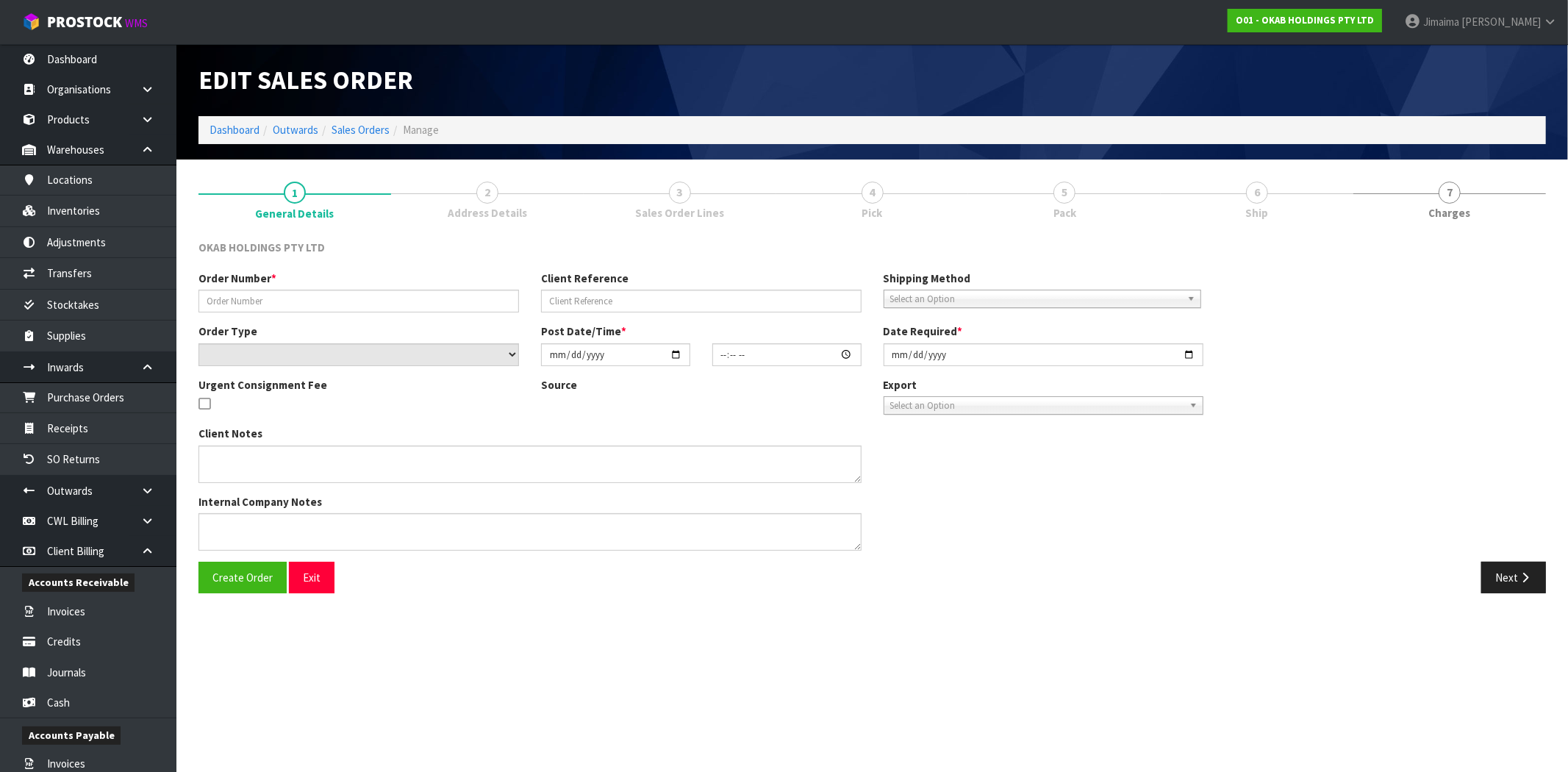
type input "FHNZ-1723"
type input "5932198756422"
select select "number:0"
type input "[DATE]"
type input "12:24:02.000"
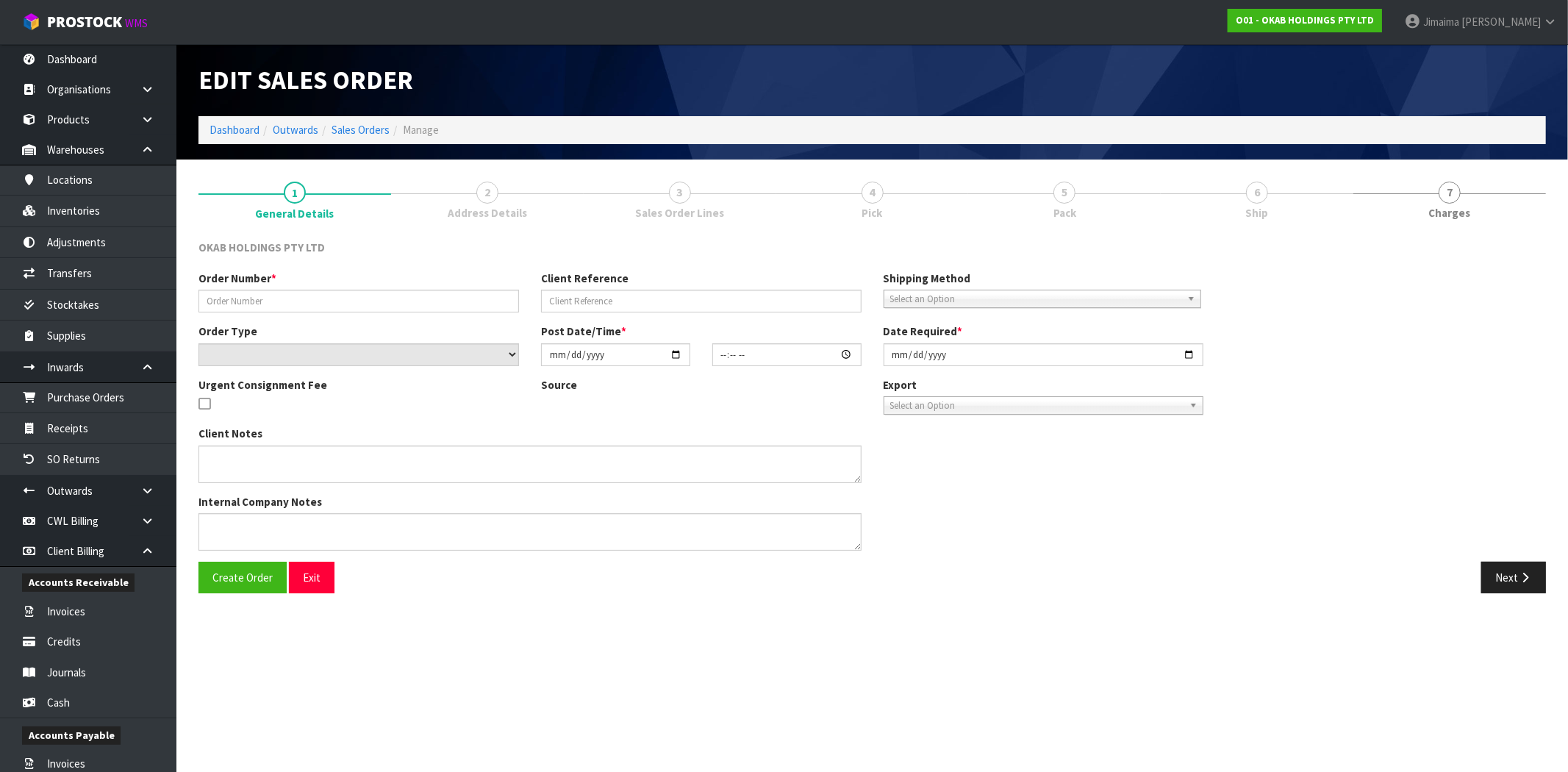
type input "[DATE]"
type textarea "#1723 27 AUG AT 8:23 AM A G PORTER ONLINE STORE $896.00 COMPLETEPAID ATTENTION …"
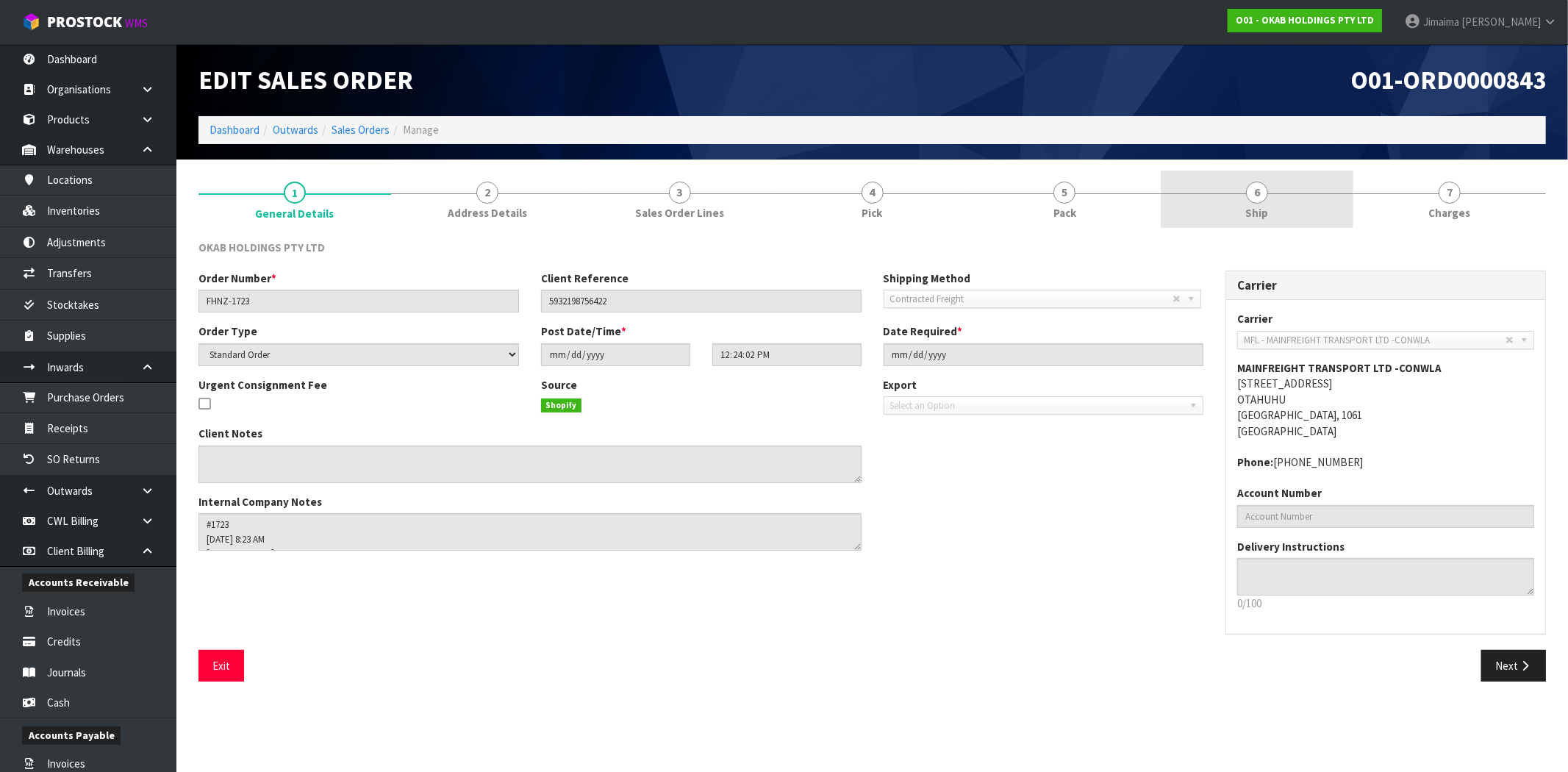
click at [1259, 192] on span "6" at bounding box center [1257, 193] width 22 height 22
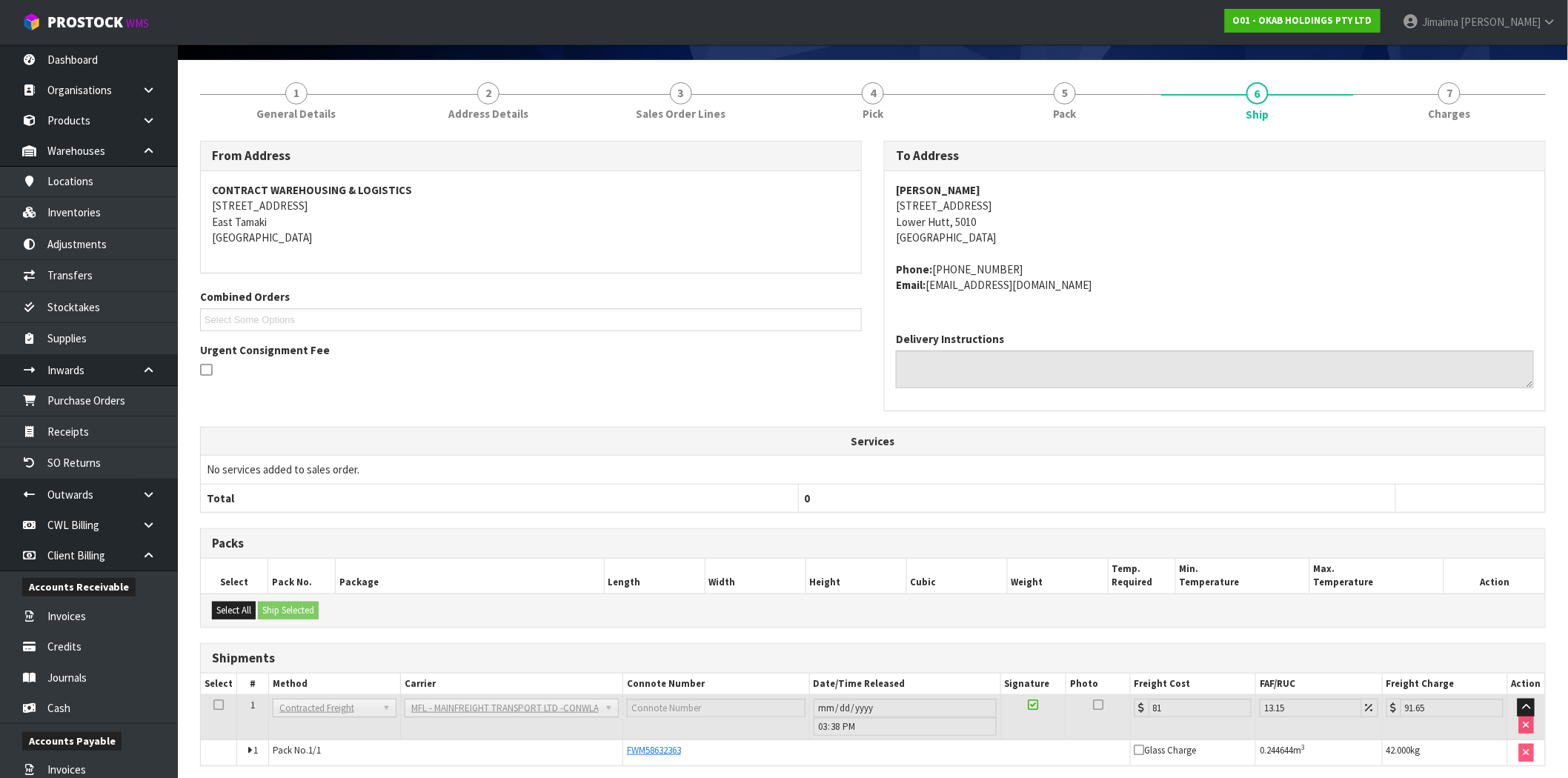
scroll to position [158, 0]
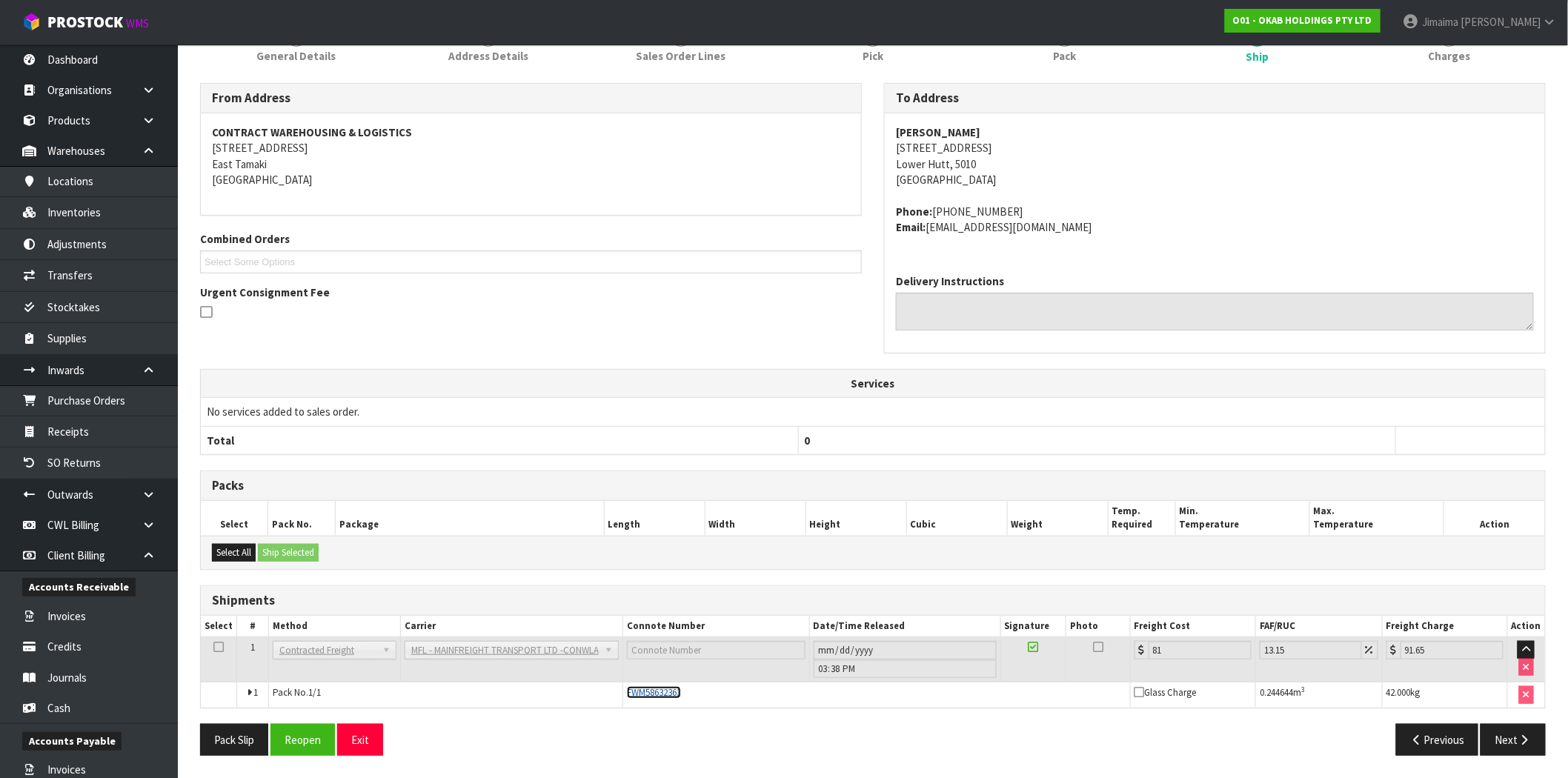
click at [659, 692] on span "FWM58632363" at bounding box center [654, 693] width 54 height 13
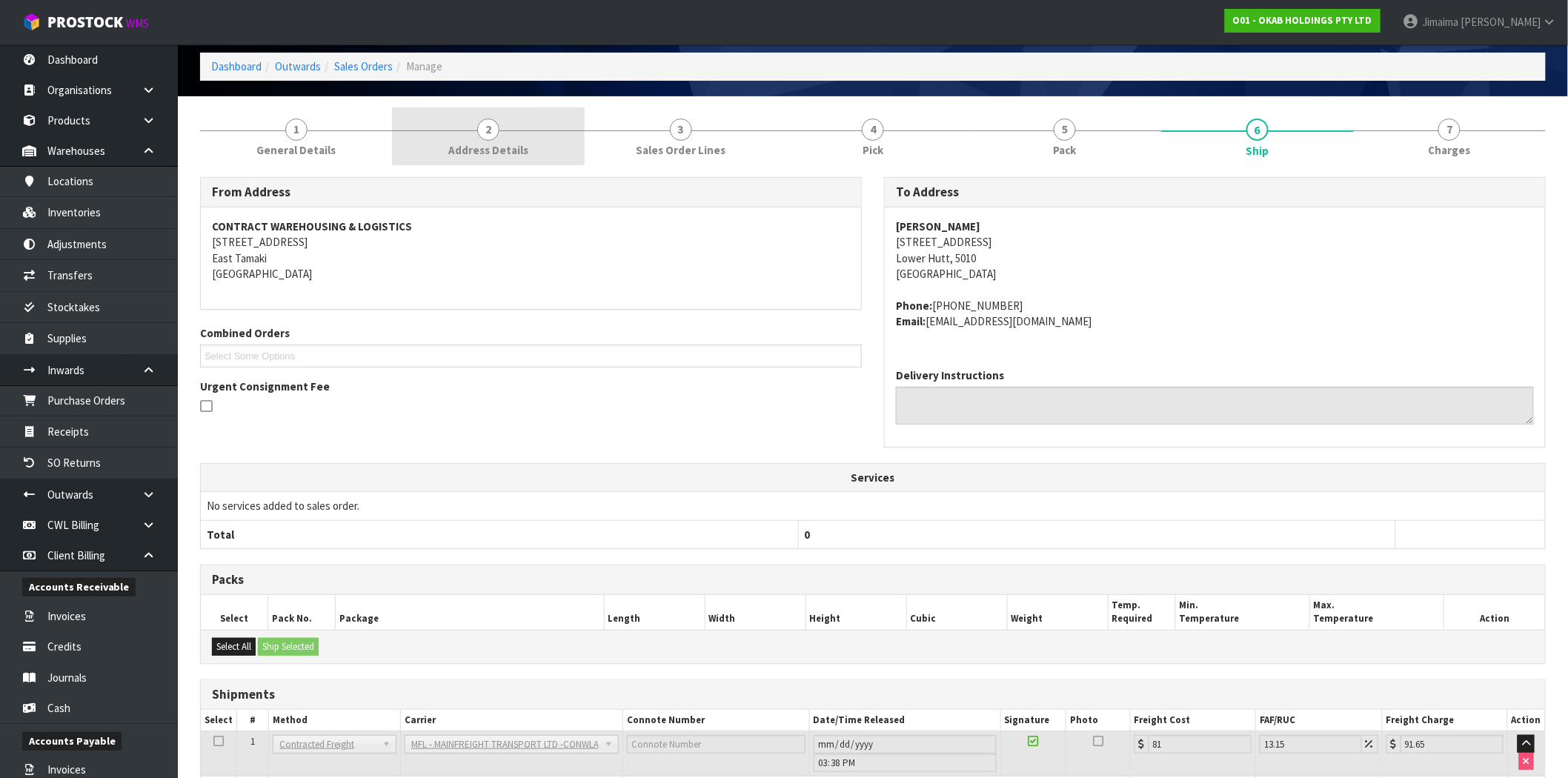
scroll to position [0, 0]
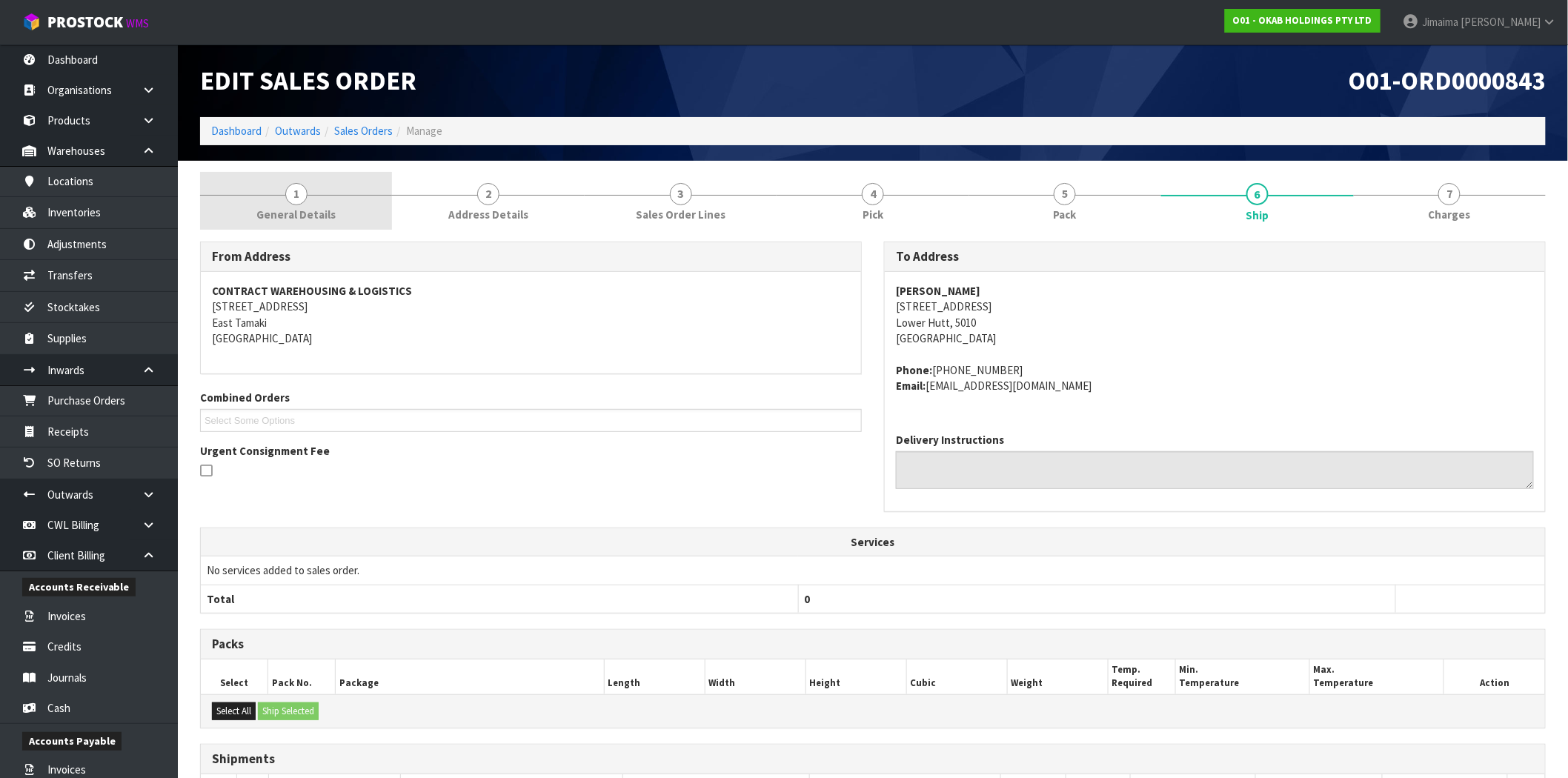
click at [339, 186] on link "1 General Details" at bounding box center [295, 201] width 192 height 58
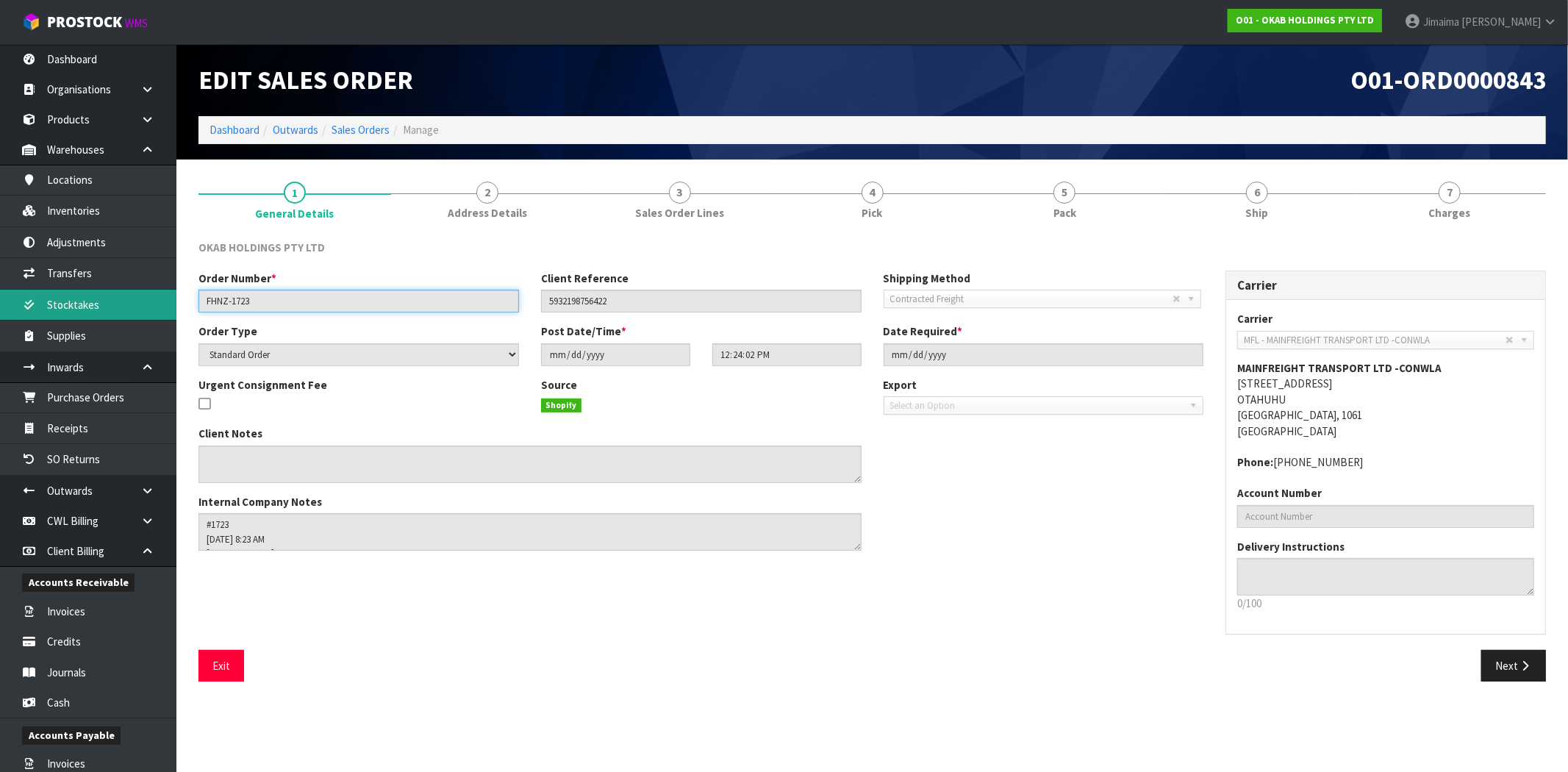
drag, startPoint x: 296, startPoint y: 296, endPoint x: 96, endPoint y: 300, distance: 200.0
click at [85, 301] on body "Toggle navigation ProStock WMS O01 - OKAB HOLDINGS PTY LTD Jimaima Reiher Logou…" at bounding box center [784, 386] width 1568 height 772
click at [487, 197] on span "2" at bounding box center [487, 193] width 22 height 22
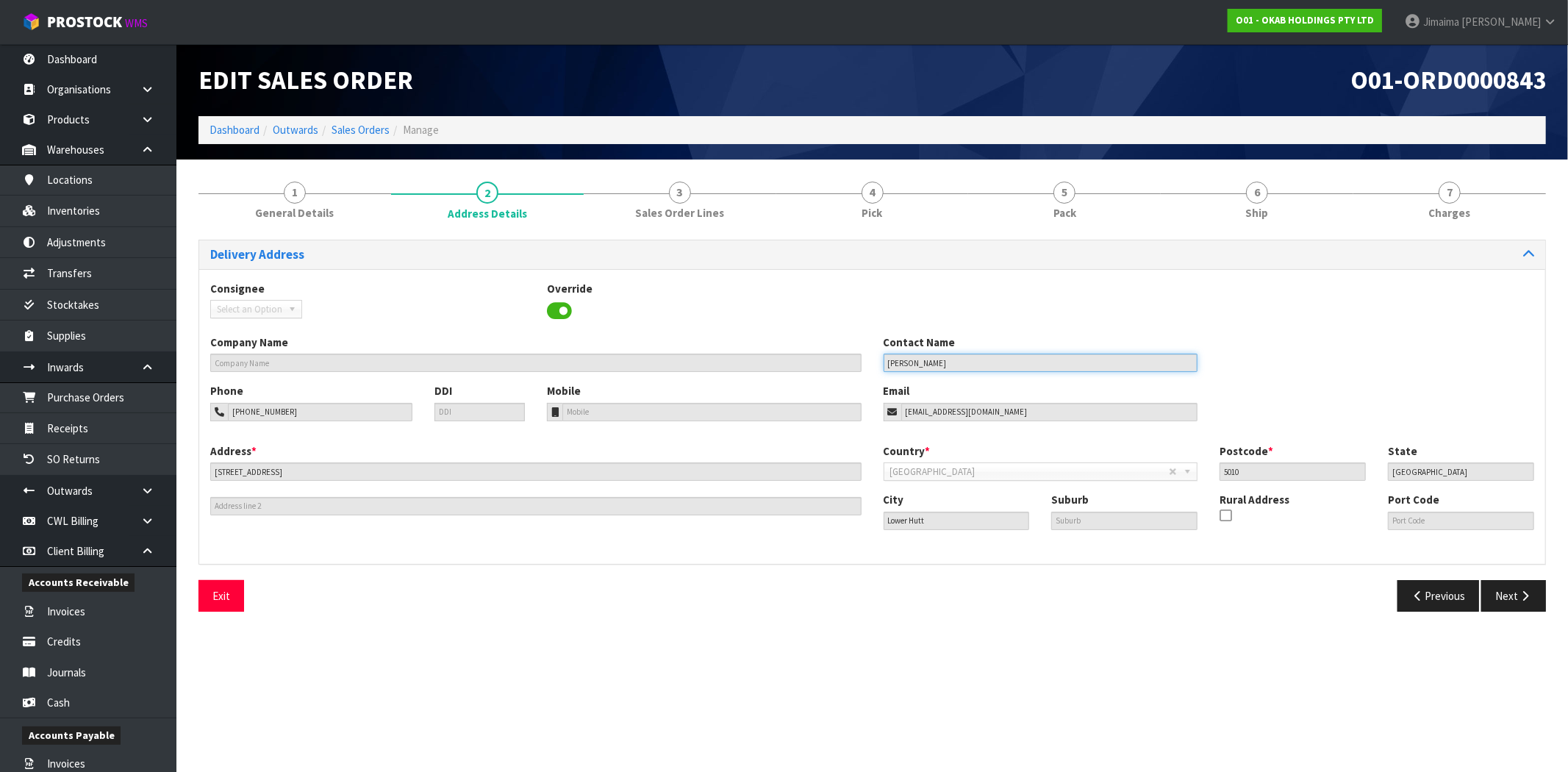
drag, startPoint x: 976, startPoint y: 361, endPoint x: 274, endPoint y: 370, distance: 702.1
click at [604, 363] on div "Company Name Contact Name A G PORTER" at bounding box center [872, 358] width 1346 height 49
click at [1295, 217] on link "6 Ship" at bounding box center [1257, 199] width 193 height 58
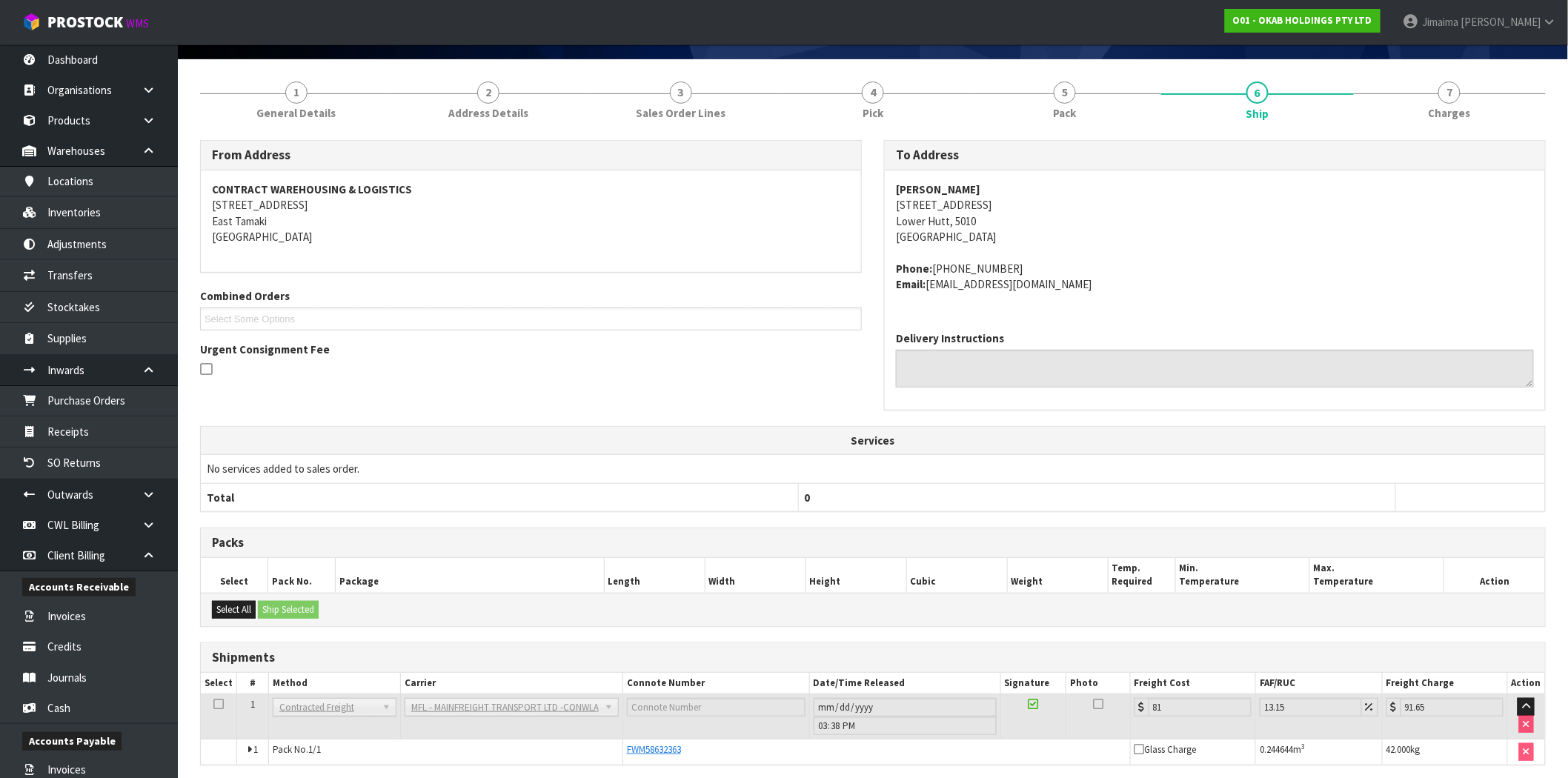
scroll to position [158, 0]
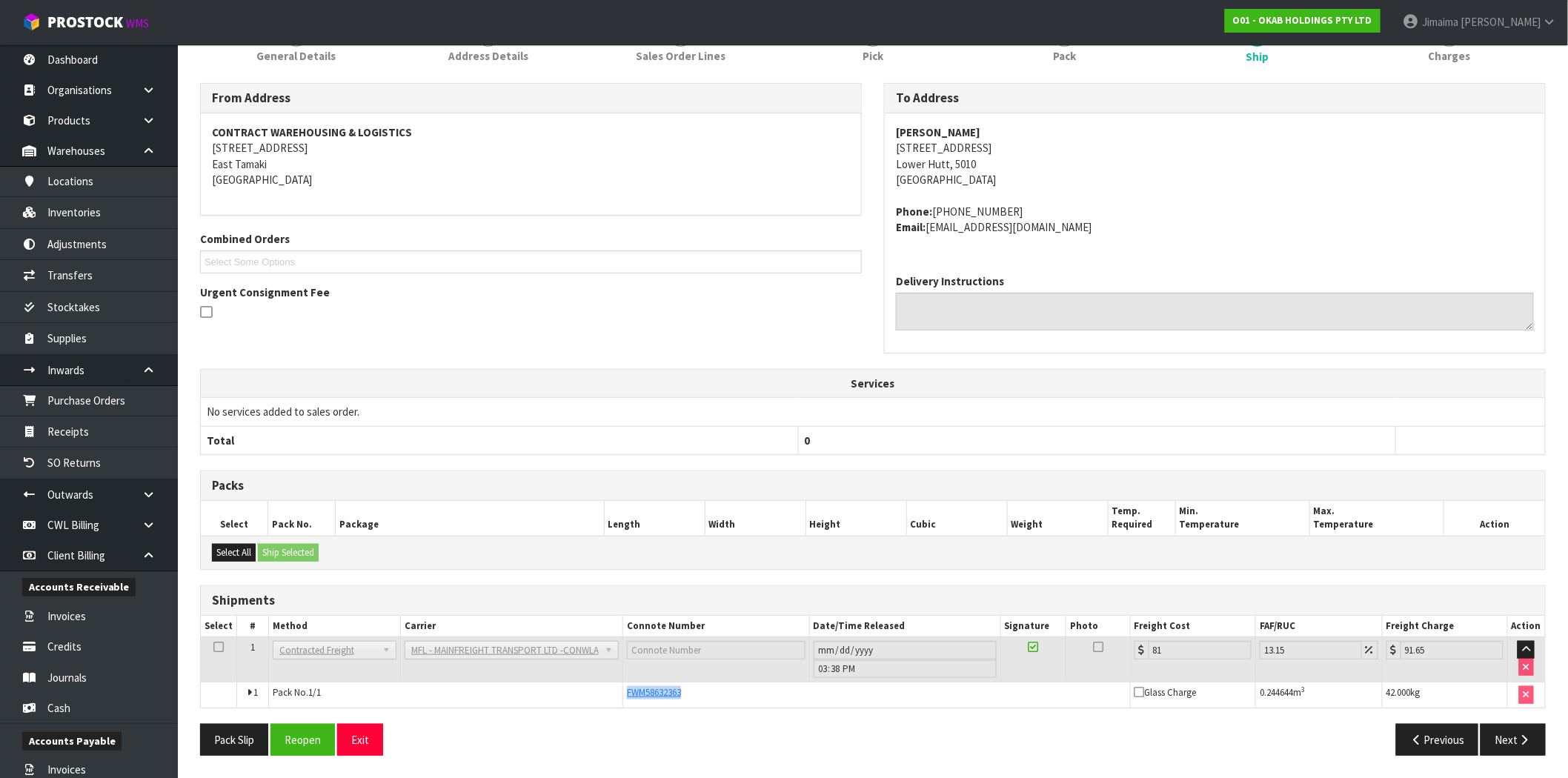
click at [596, 692] on tr "1 Pack No. 1/1 FWM58632363 Glass Charge 0.244644 m 3 42.000 kg" at bounding box center [872, 695] width 1344 height 25
copy tr "FWM58632363"
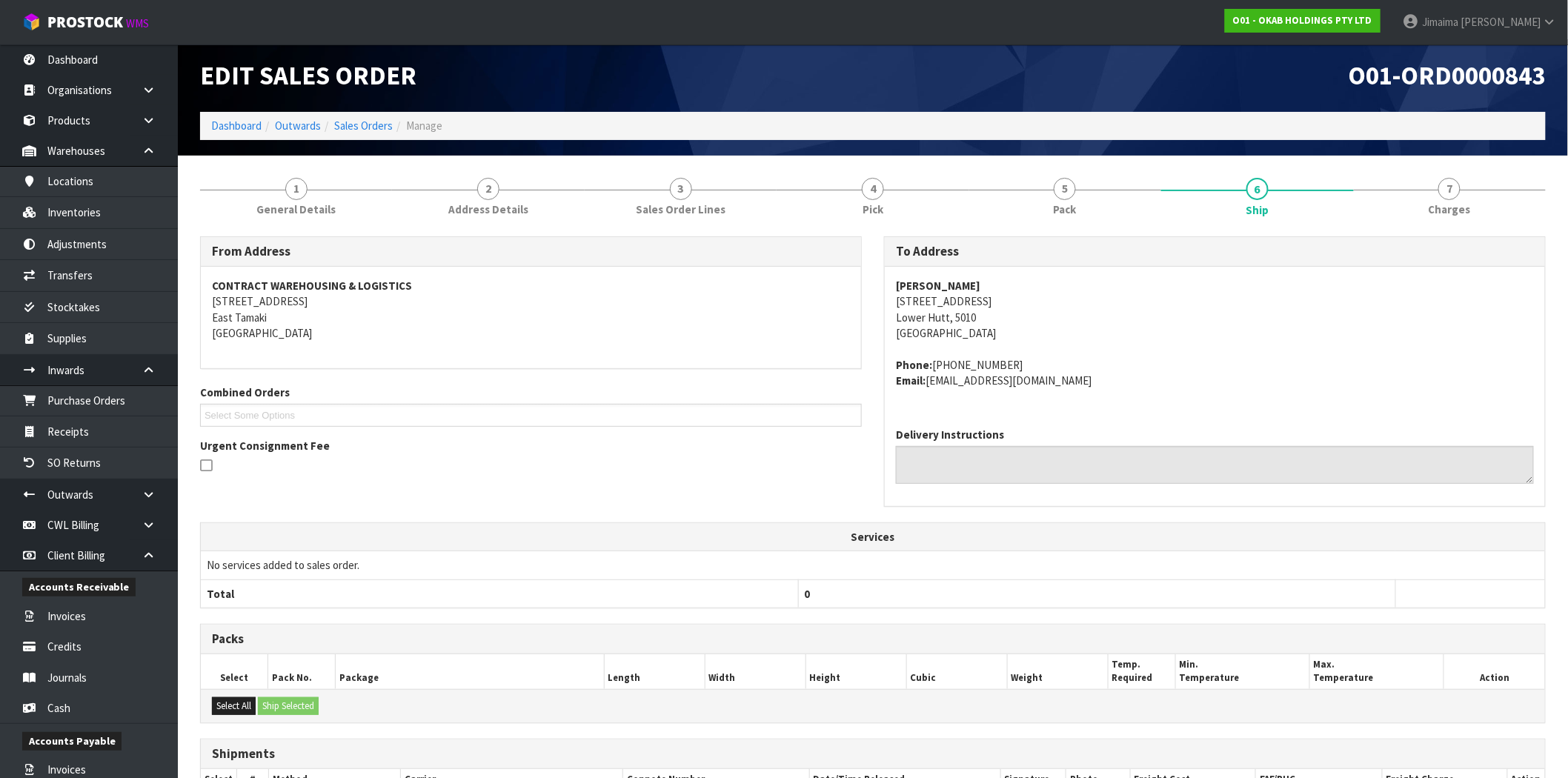
scroll to position [0, 0]
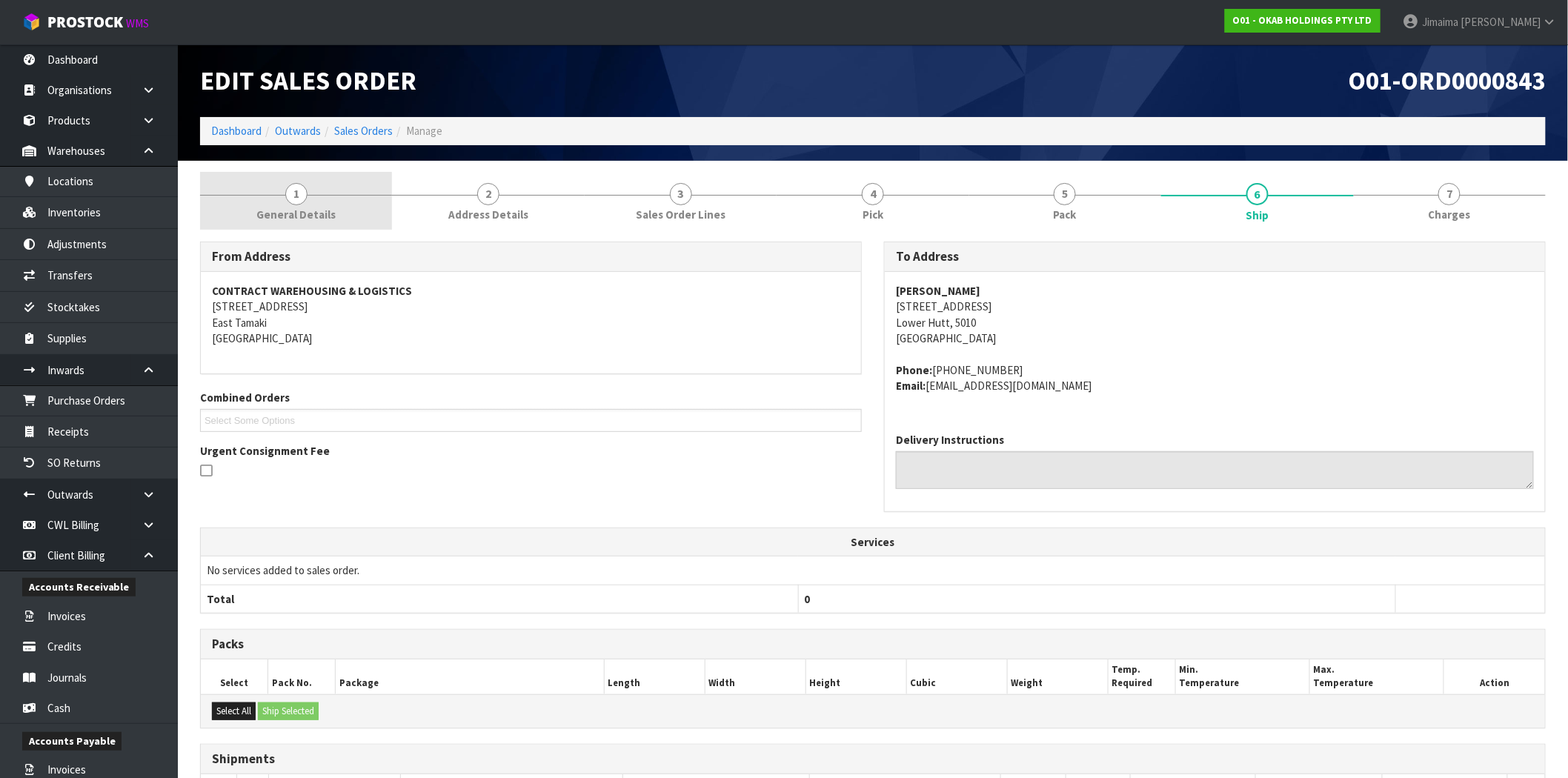
click at [332, 193] on link "1 General Details" at bounding box center [295, 201] width 192 height 58
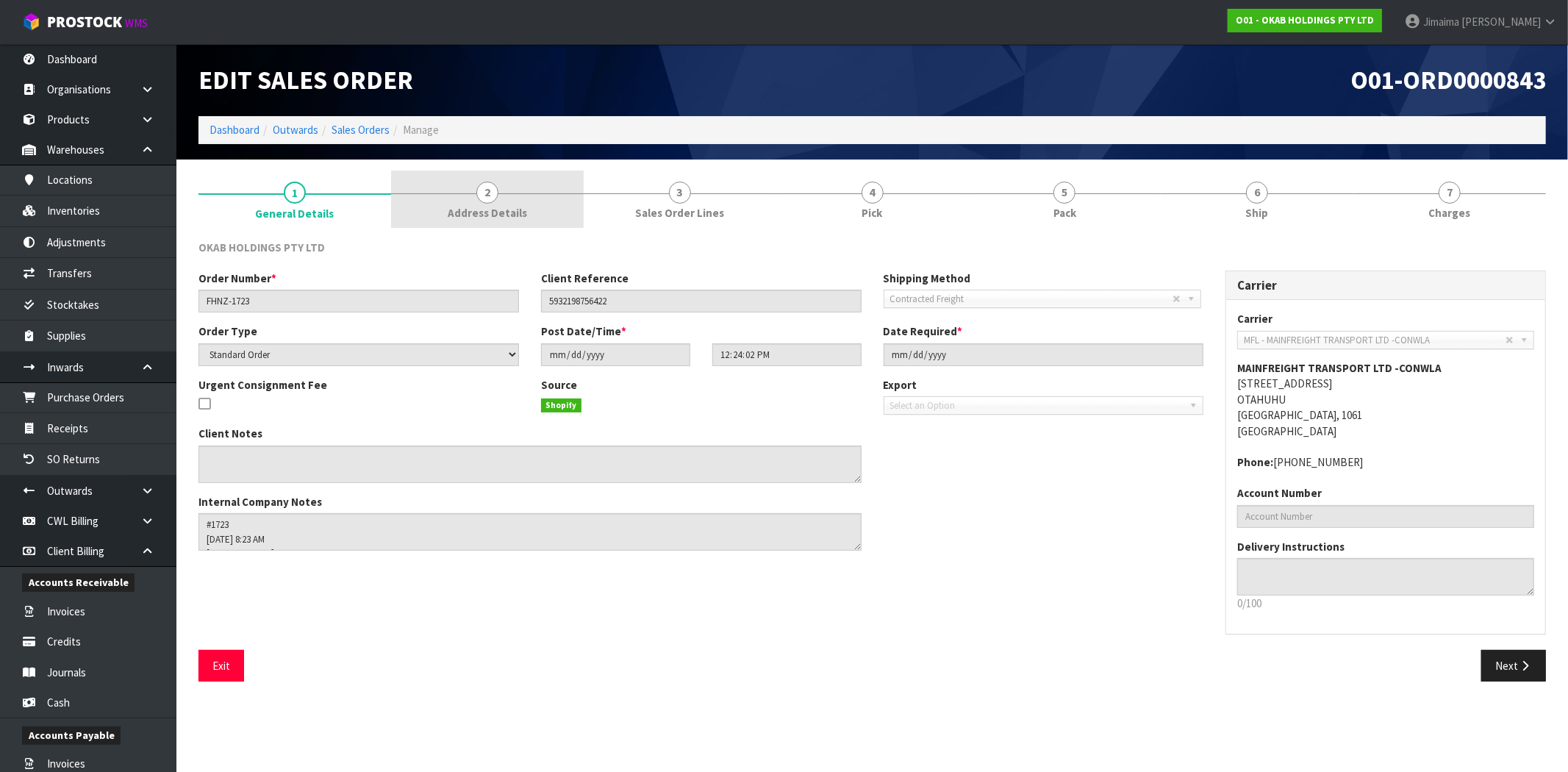
click at [502, 194] on link "2 Address Details" at bounding box center [488, 199] width 193 height 58
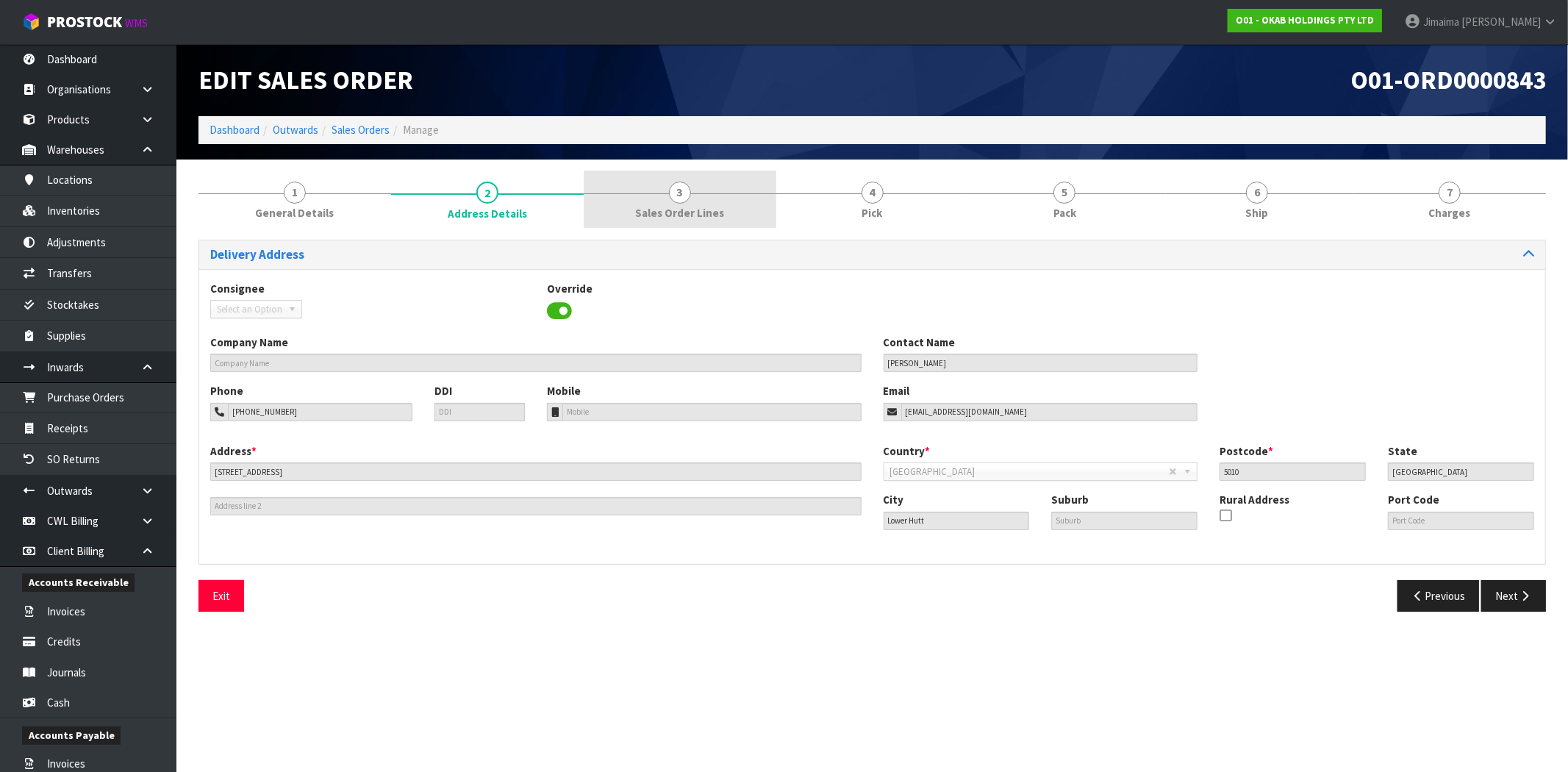
click at [687, 203] on link "3 Sales Order Lines" at bounding box center [680, 199] width 193 height 58
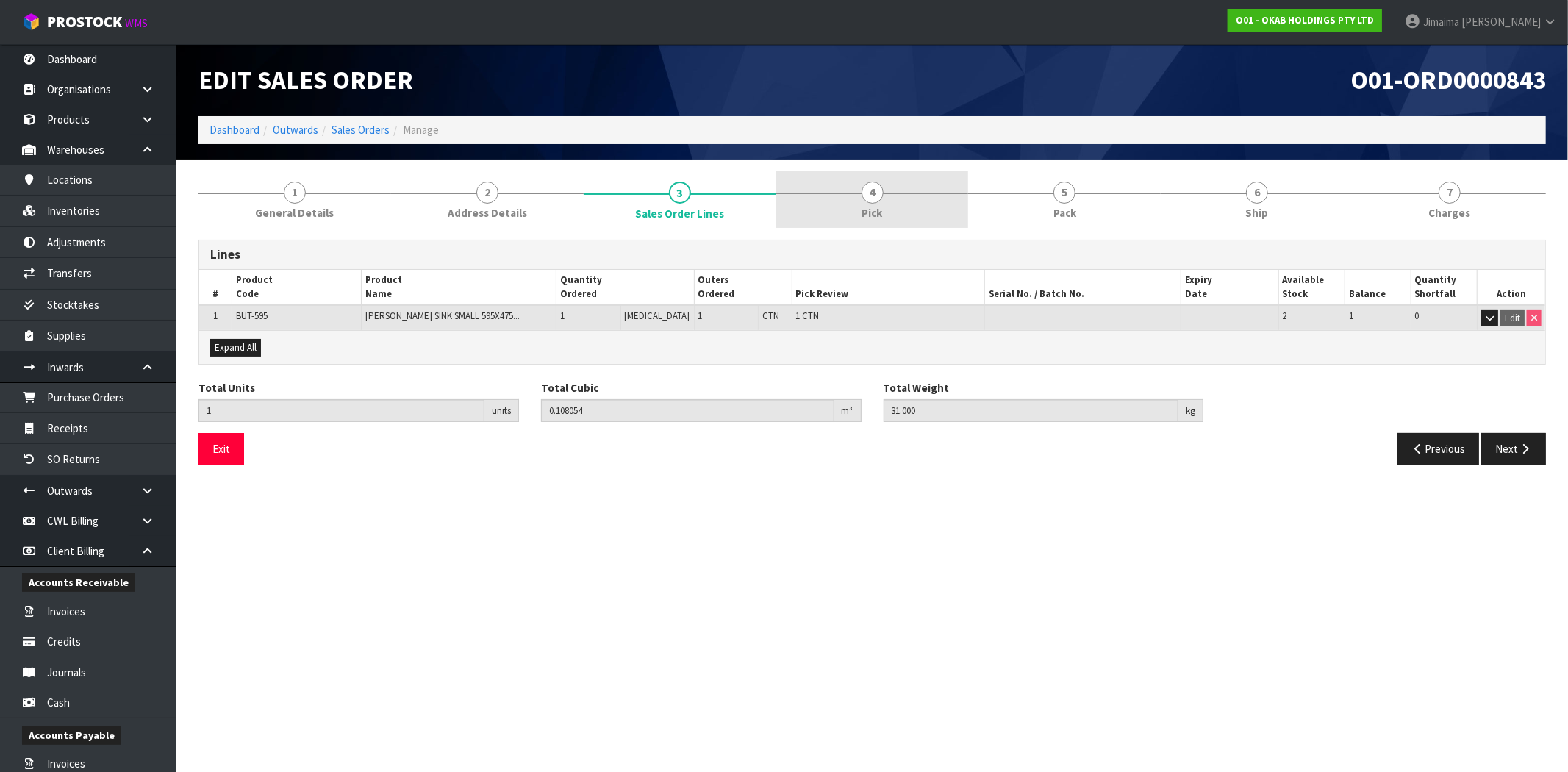
click at [839, 200] on link "4 Pick" at bounding box center [873, 199] width 193 height 58
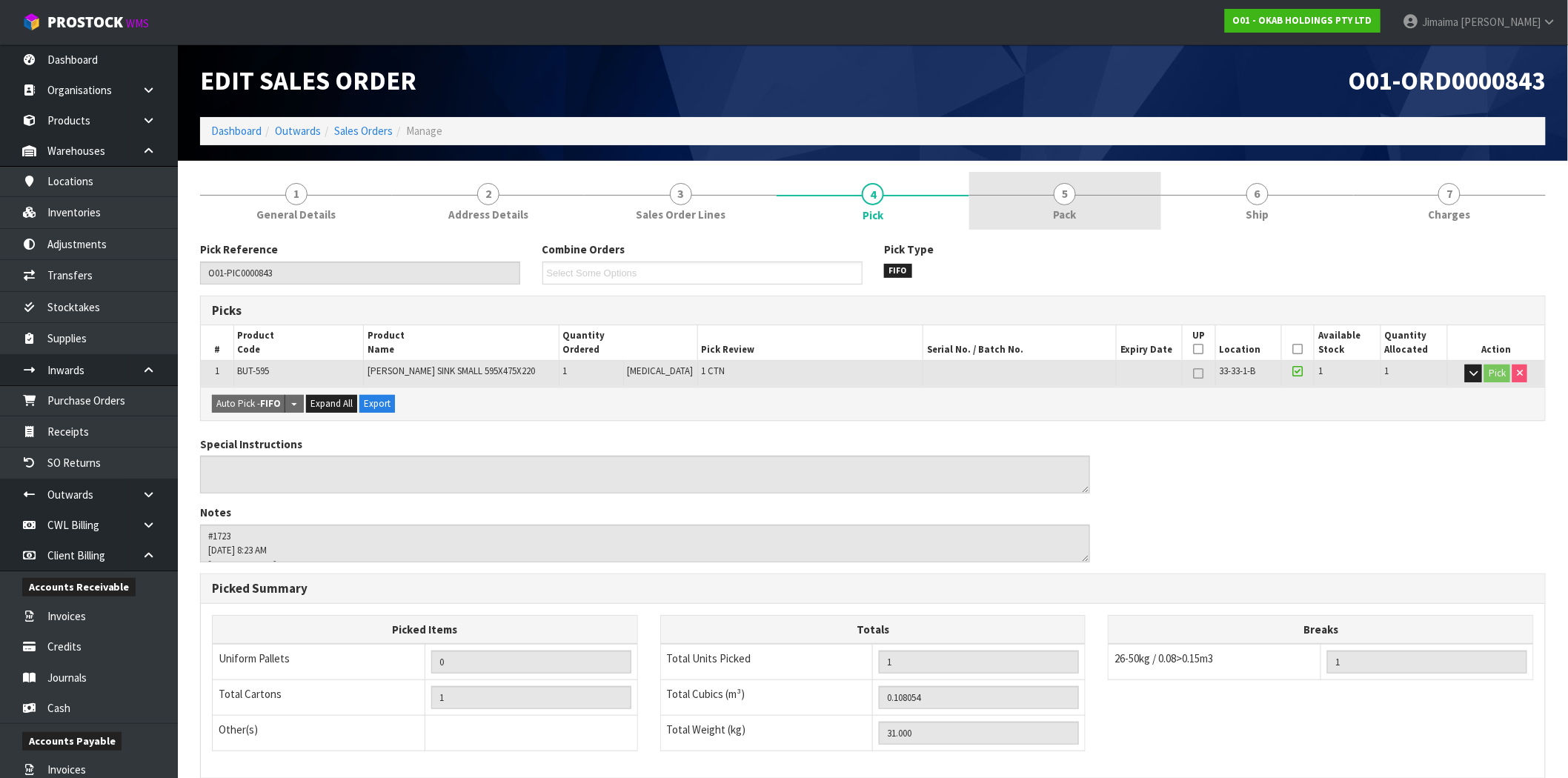
click at [1007, 202] on link "5 Pack" at bounding box center [1065, 201] width 192 height 58
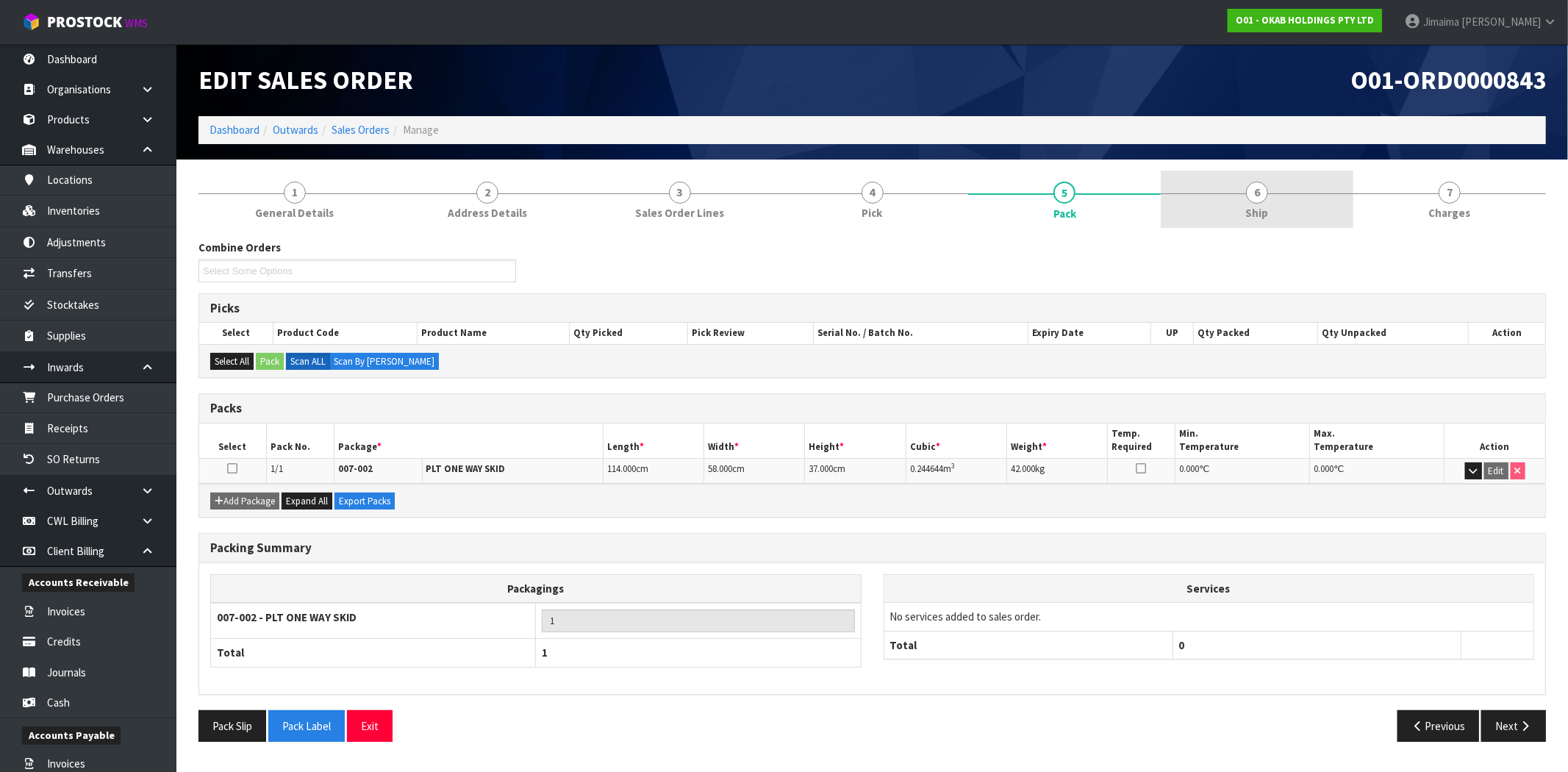
click at [1290, 181] on link "6 Ship" at bounding box center [1257, 199] width 193 height 58
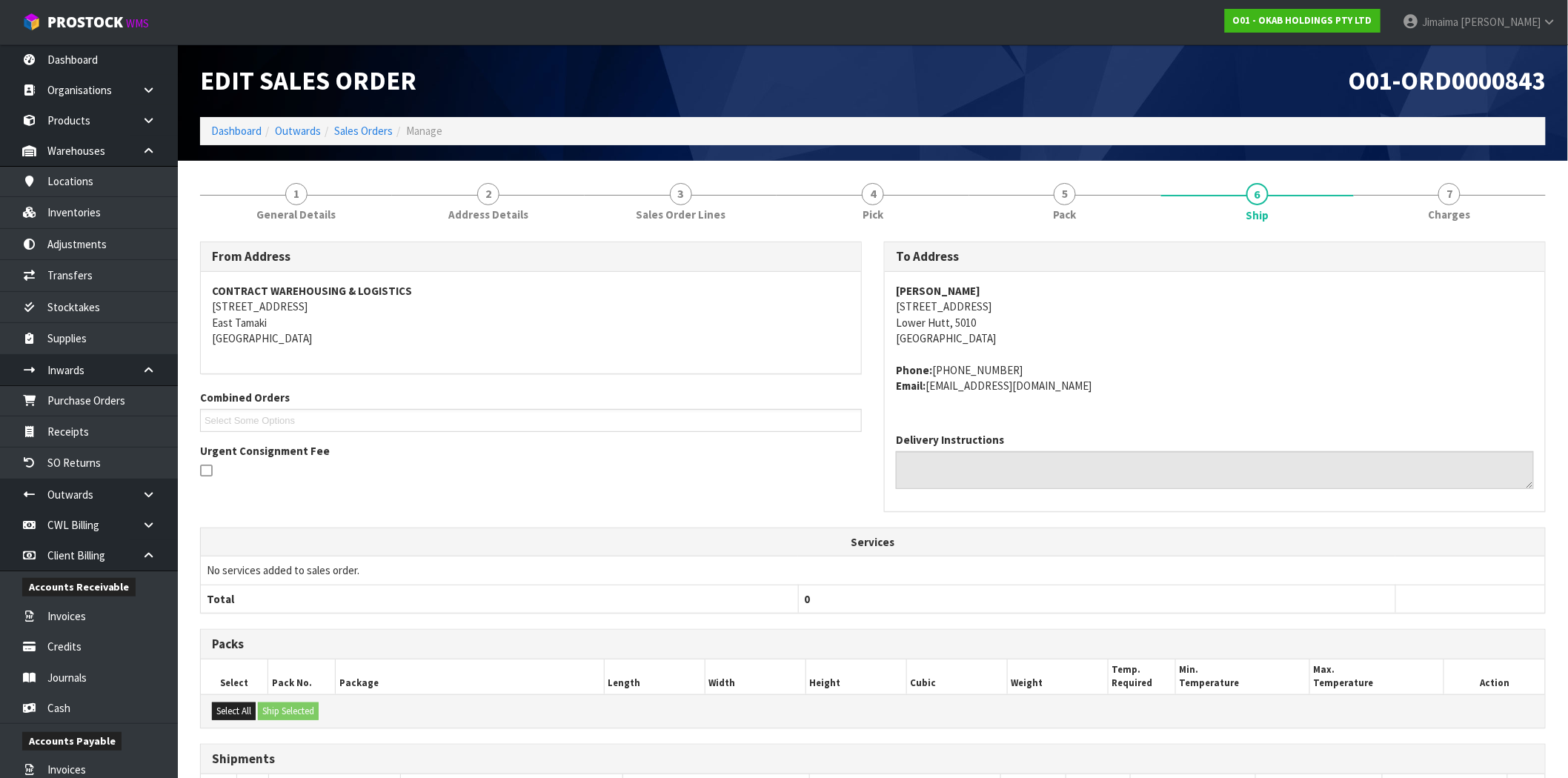
click at [1455, 169] on section "1 General Details 2 Address Details 3 Sales Order Lines 4 Pick 5 Pack 6 Ship 7 …" at bounding box center [872, 549] width 1390 height 776
drag, startPoint x: 1479, startPoint y: 186, endPoint x: 791, endPoint y: 308, distance: 698.7
click at [1478, 185] on link "7 Charges" at bounding box center [1449, 201] width 192 height 58
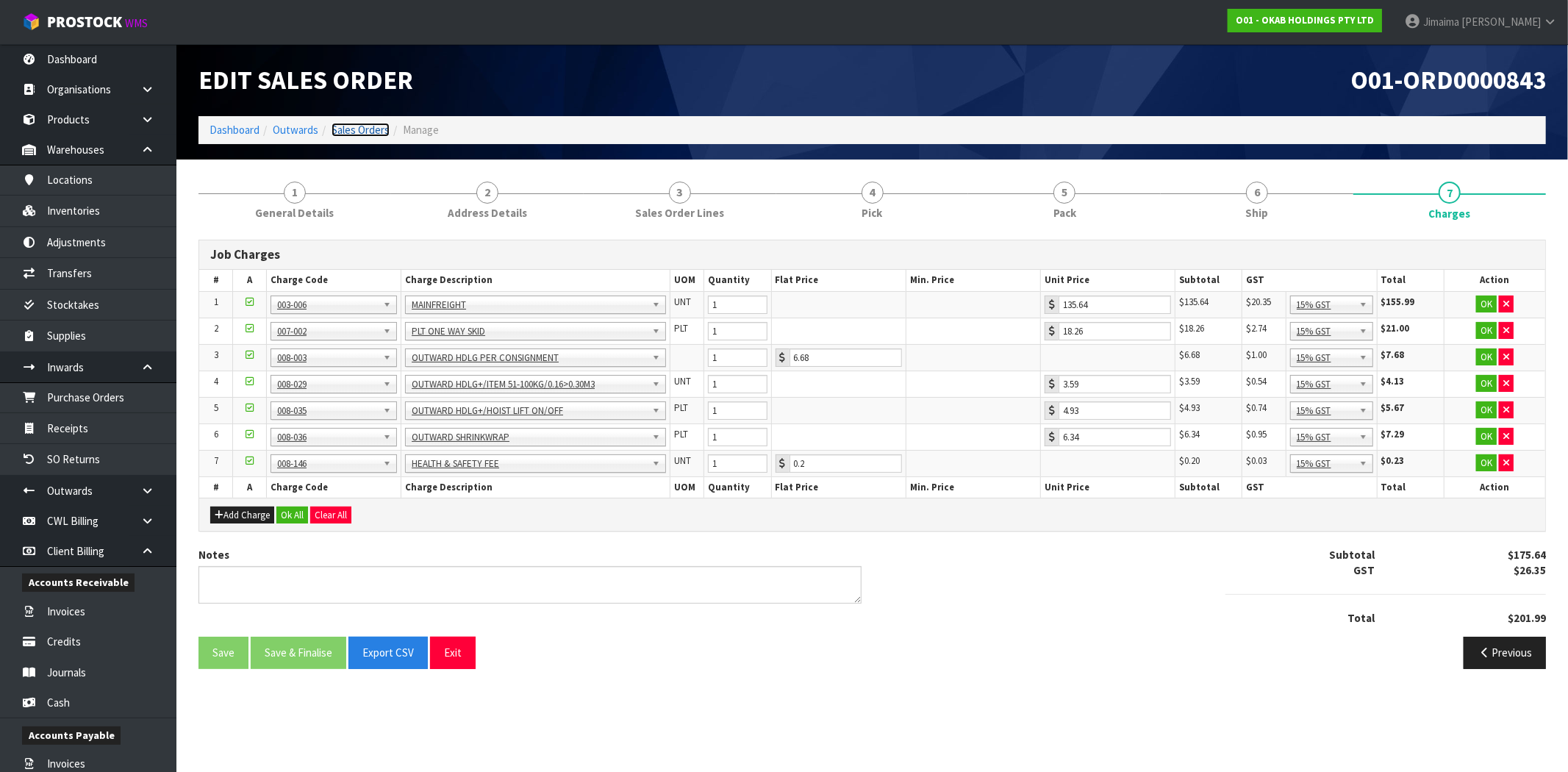
click at [355, 130] on link "Sales Orders" at bounding box center [360, 130] width 58 height 14
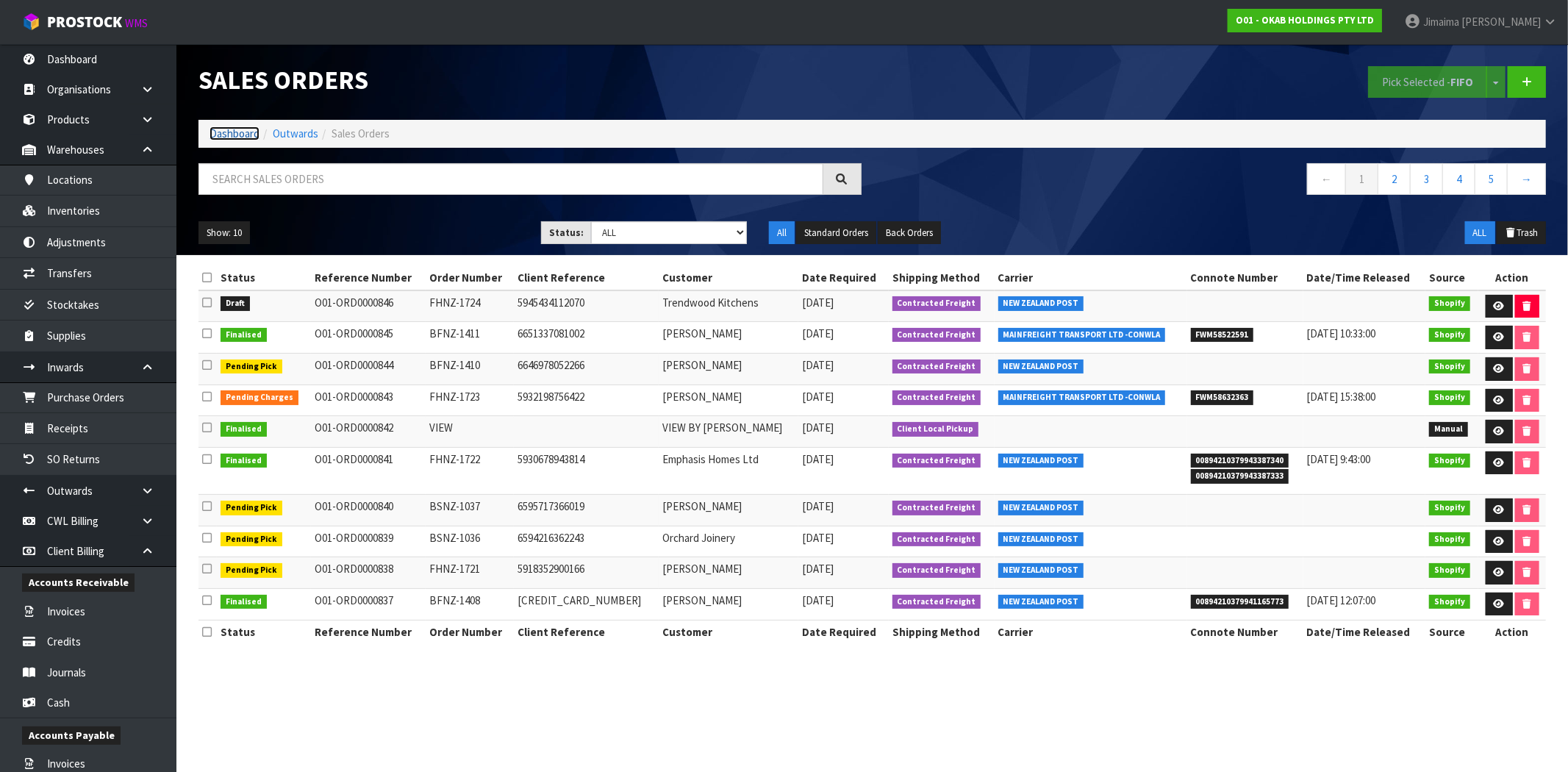
click at [245, 136] on link "Dashboard" at bounding box center [234, 133] width 50 height 14
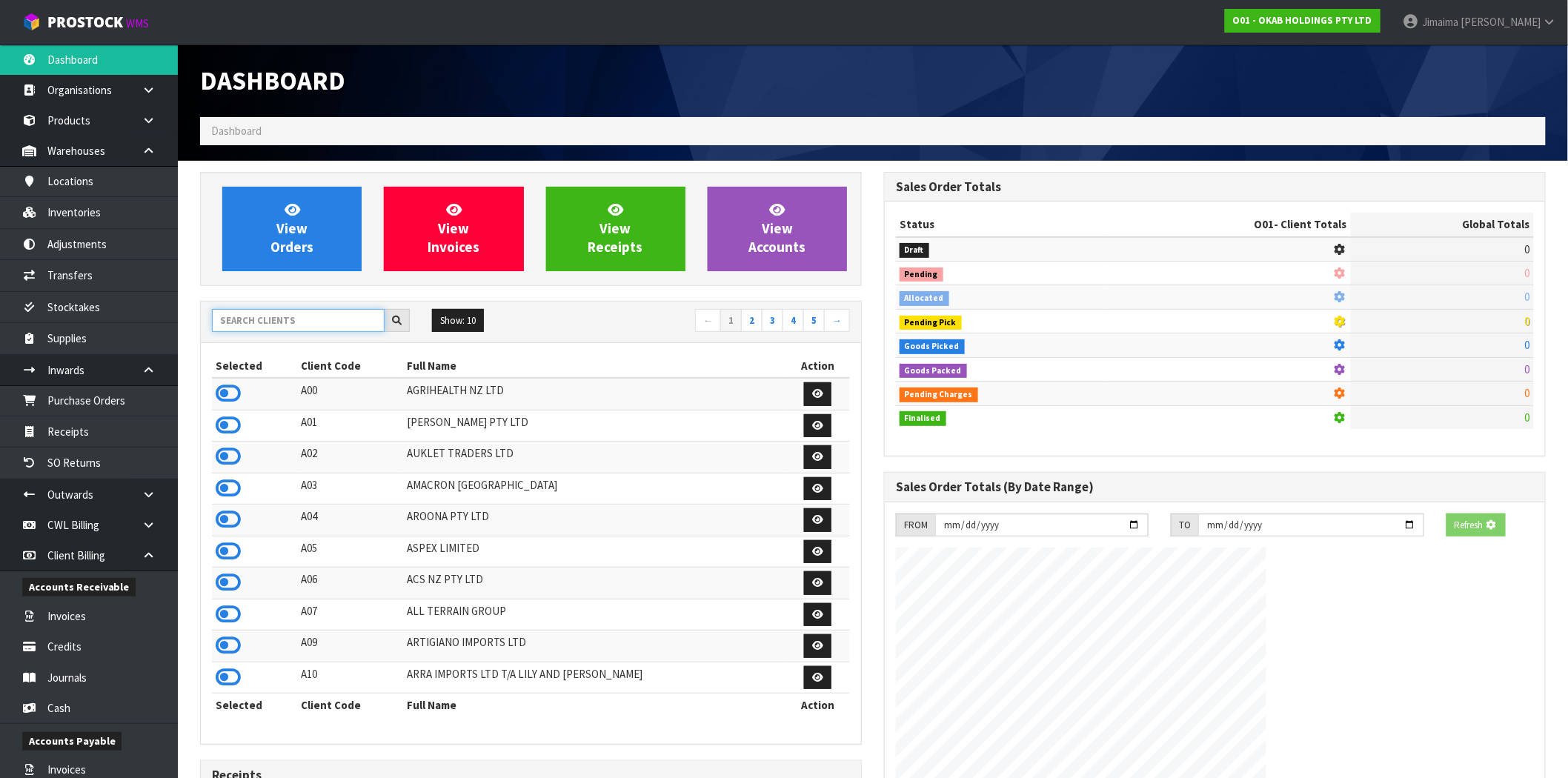
click at [295, 327] on input "text" at bounding box center [298, 320] width 172 height 23
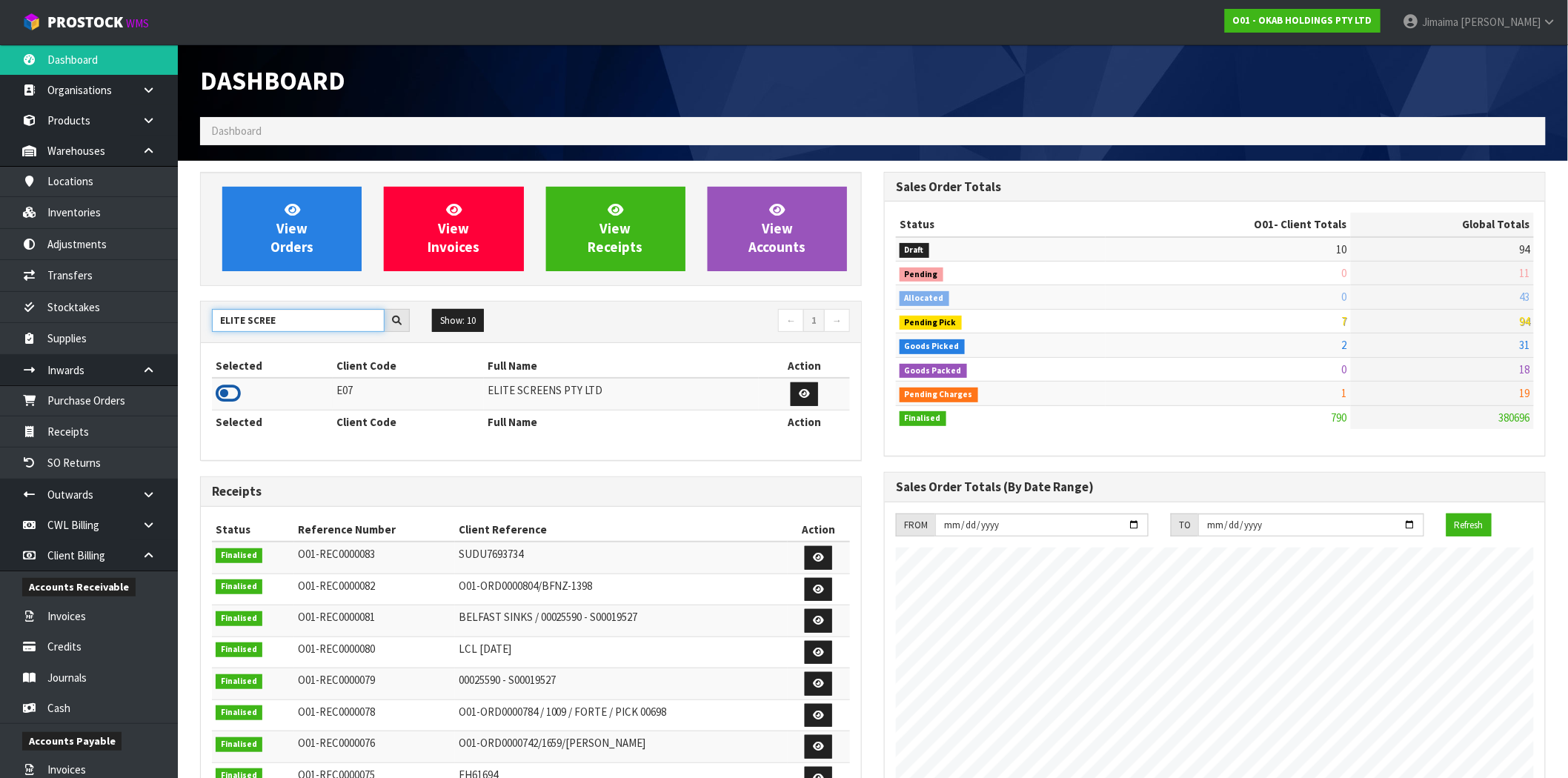
type input "ELITE SCREE"
click at [227, 395] on icon at bounding box center [228, 394] width 25 height 22
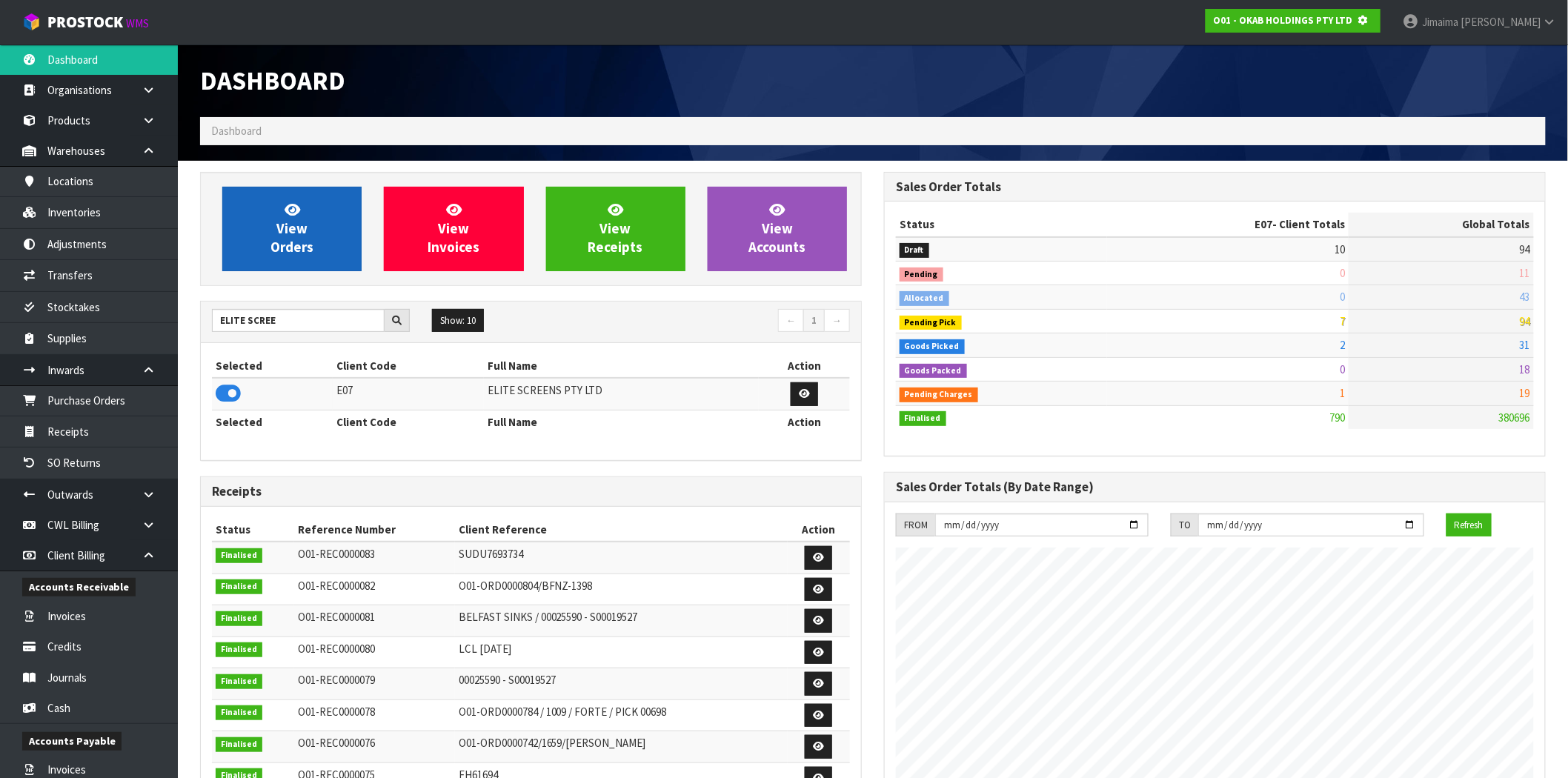
scroll to position [740144, 740365]
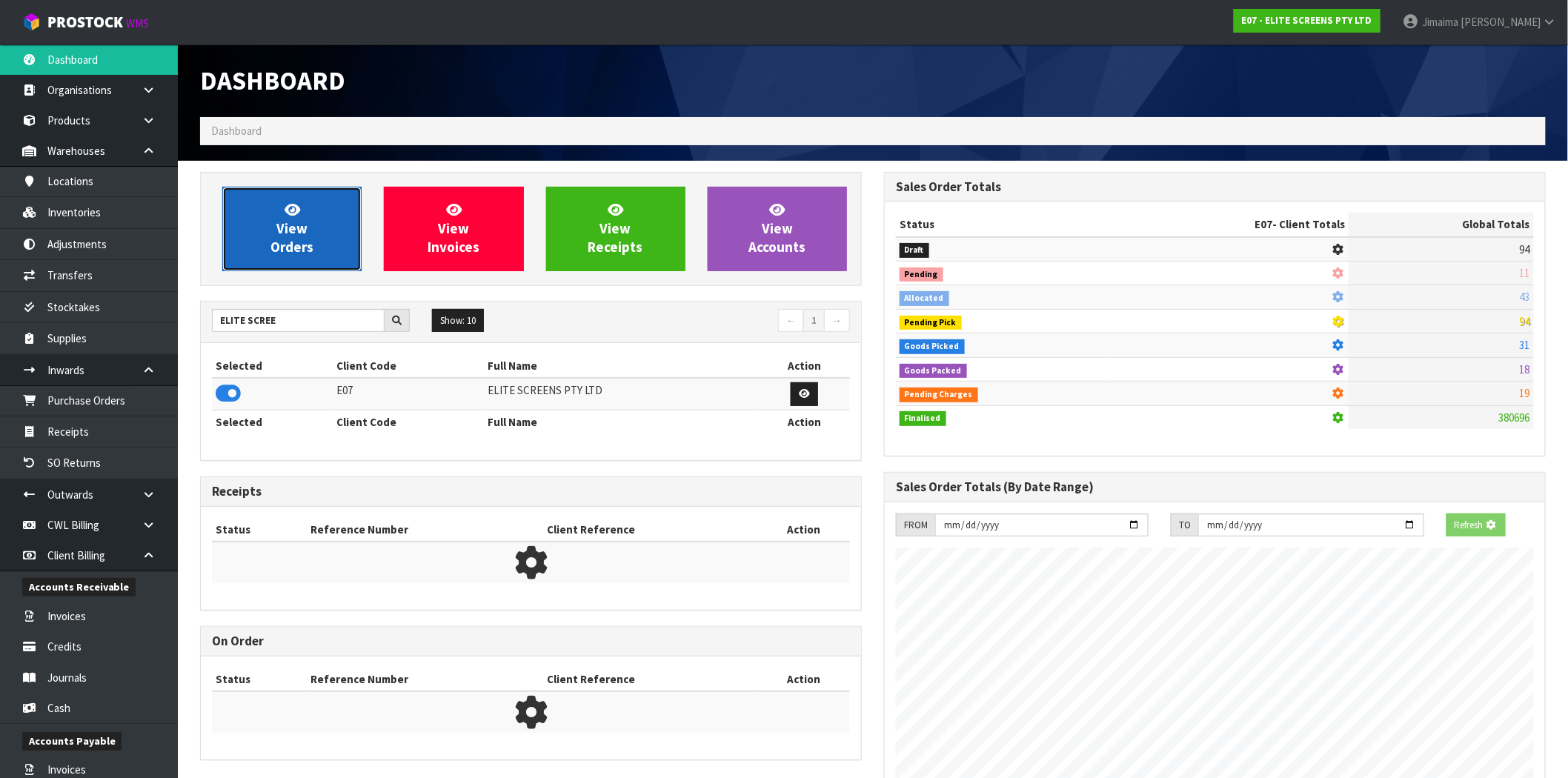
click at [335, 220] on link "View Orders" at bounding box center [292, 229] width 139 height 84
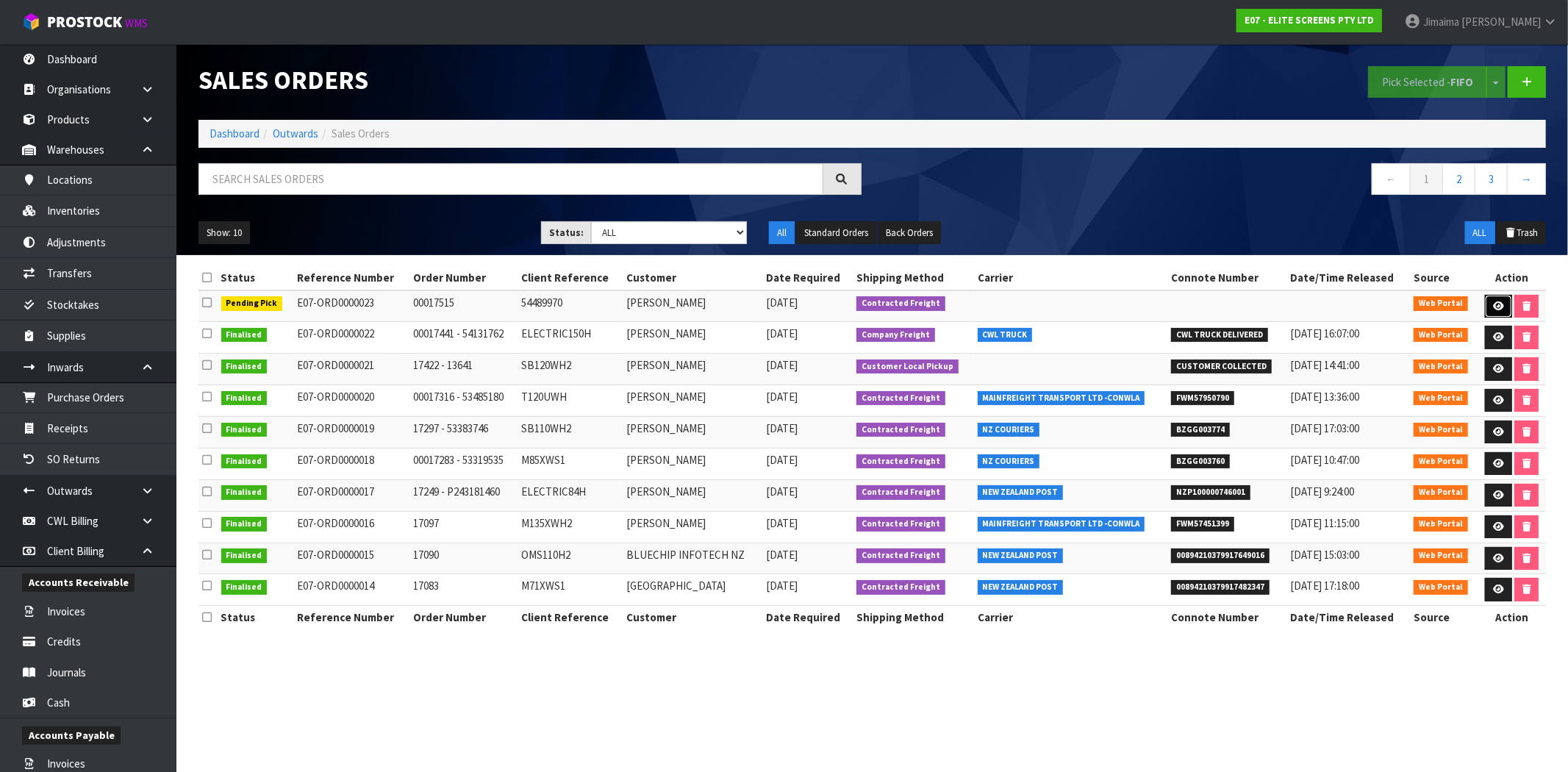
click at [1493, 302] on icon at bounding box center [1498, 306] width 11 height 9
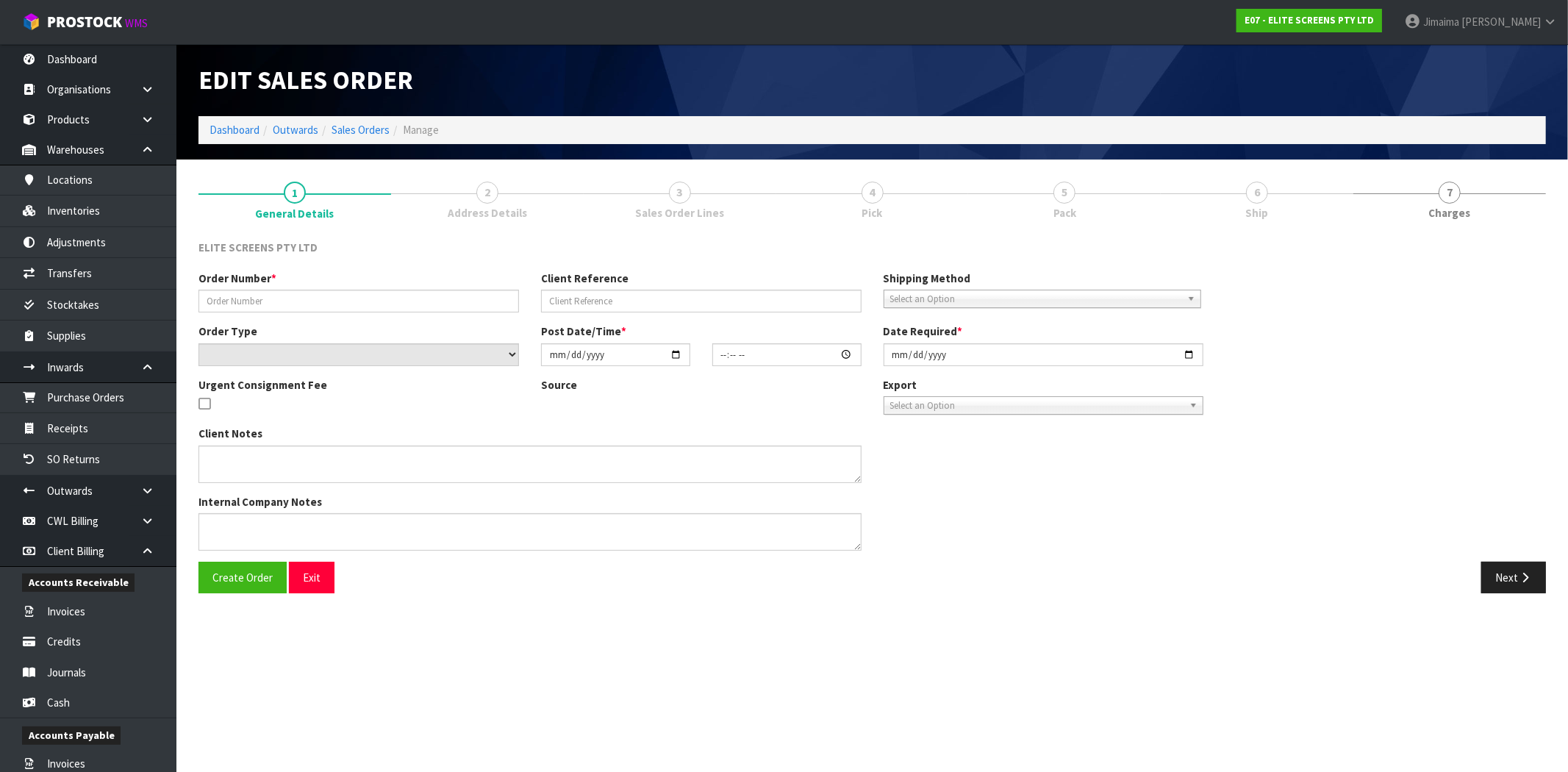
type input "00017515"
type input "54489970"
select select "number:0"
type input "[DATE]"
type input "17:36:00.000"
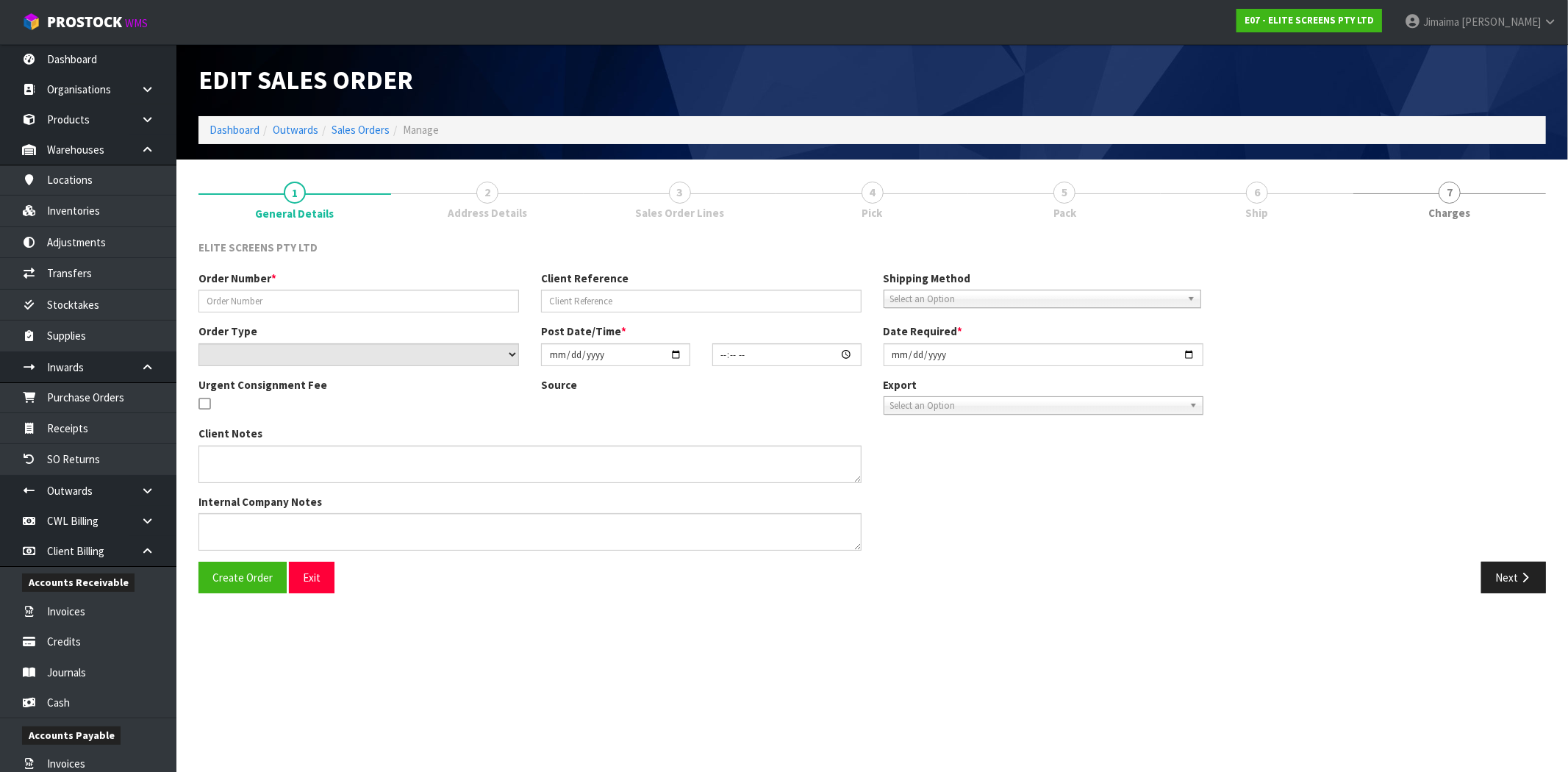
type input "[DATE]"
type textarea "PLEASE USE THE FLYWAY FOR THIS ORDER. THE FLYWAY WILL BE CHEAPER , APPROXIMATEL…"
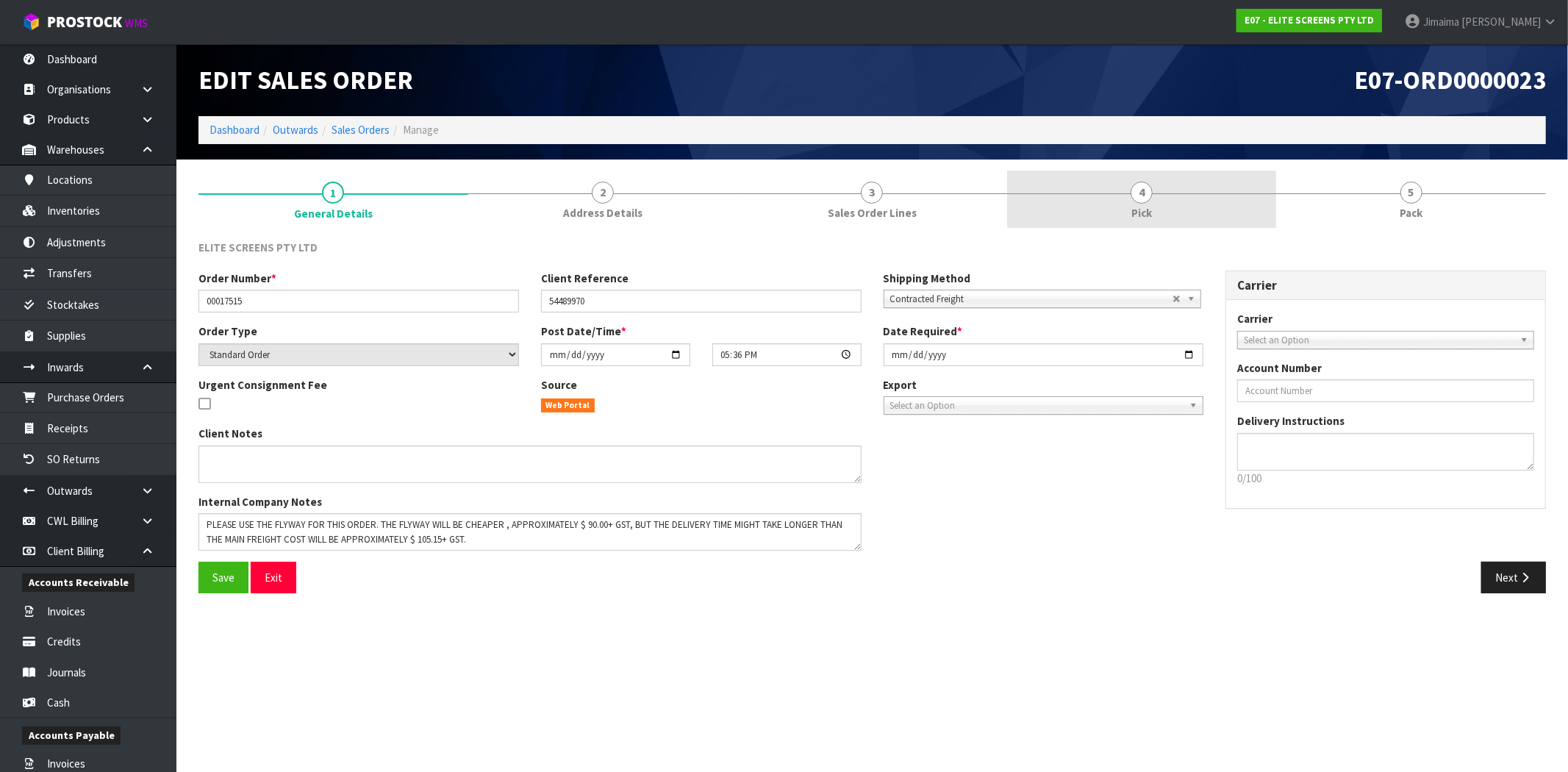
click at [1149, 221] on link "4 Pick" at bounding box center [1142, 199] width 270 height 58
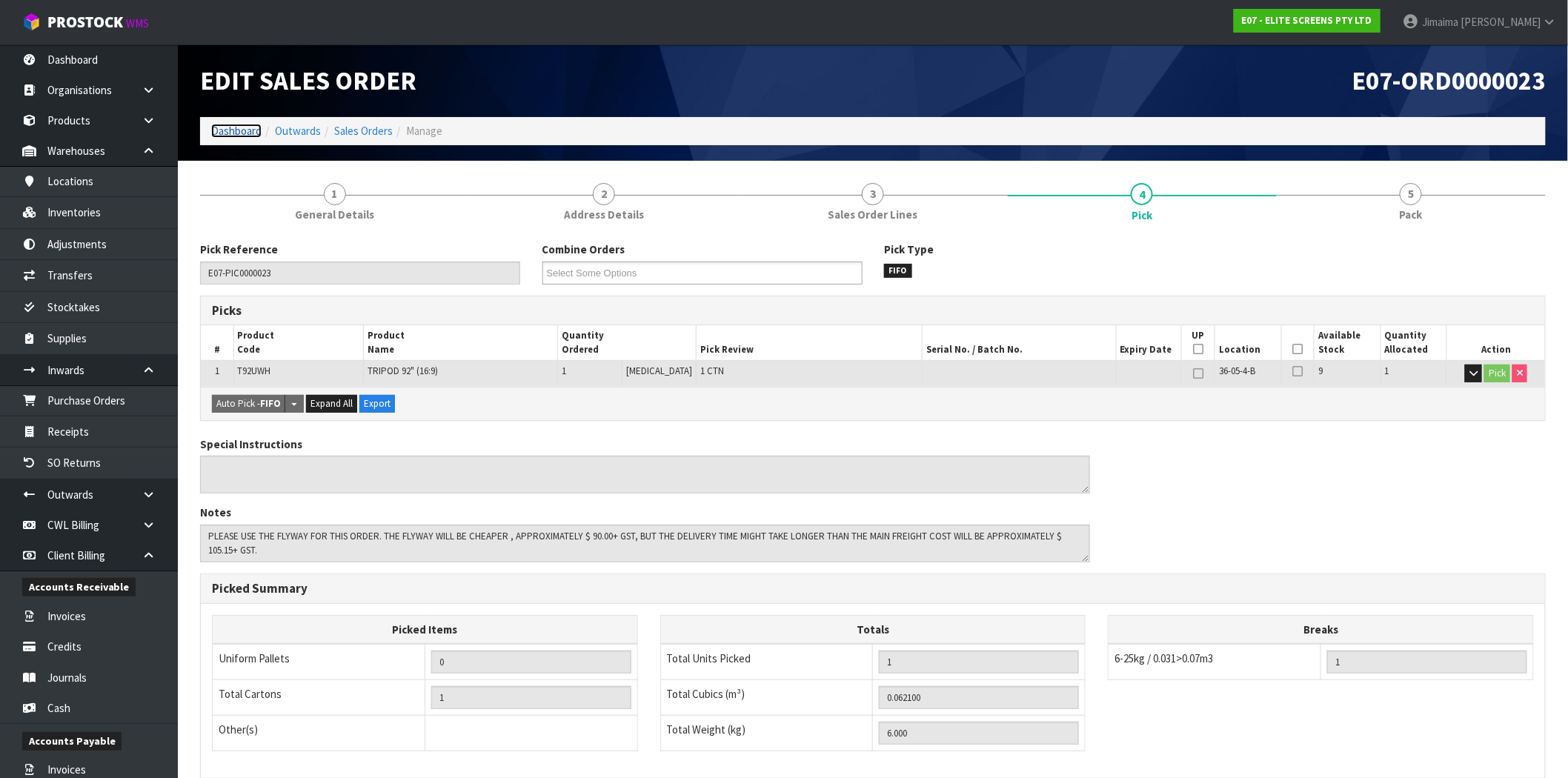
click at [257, 129] on link "Dashboard" at bounding box center [236, 131] width 50 height 14
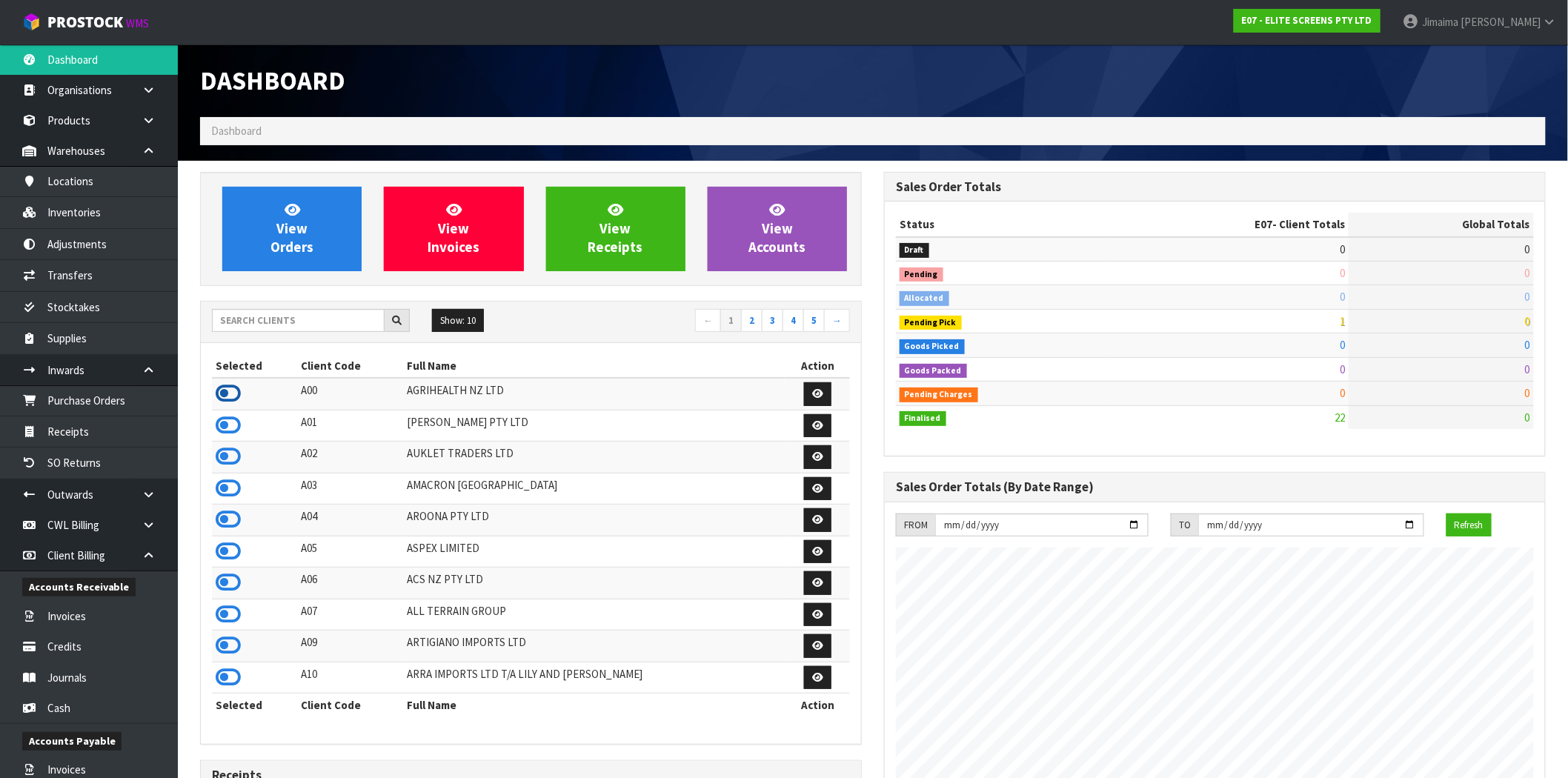
scroll to position [907, 684]
drag, startPoint x: 237, startPoint y: 387, endPoint x: 298, endPoint y: 263, distance: 138.2
click at [235, 387] on icon at bounding box center [228, 394] width 25 height 22
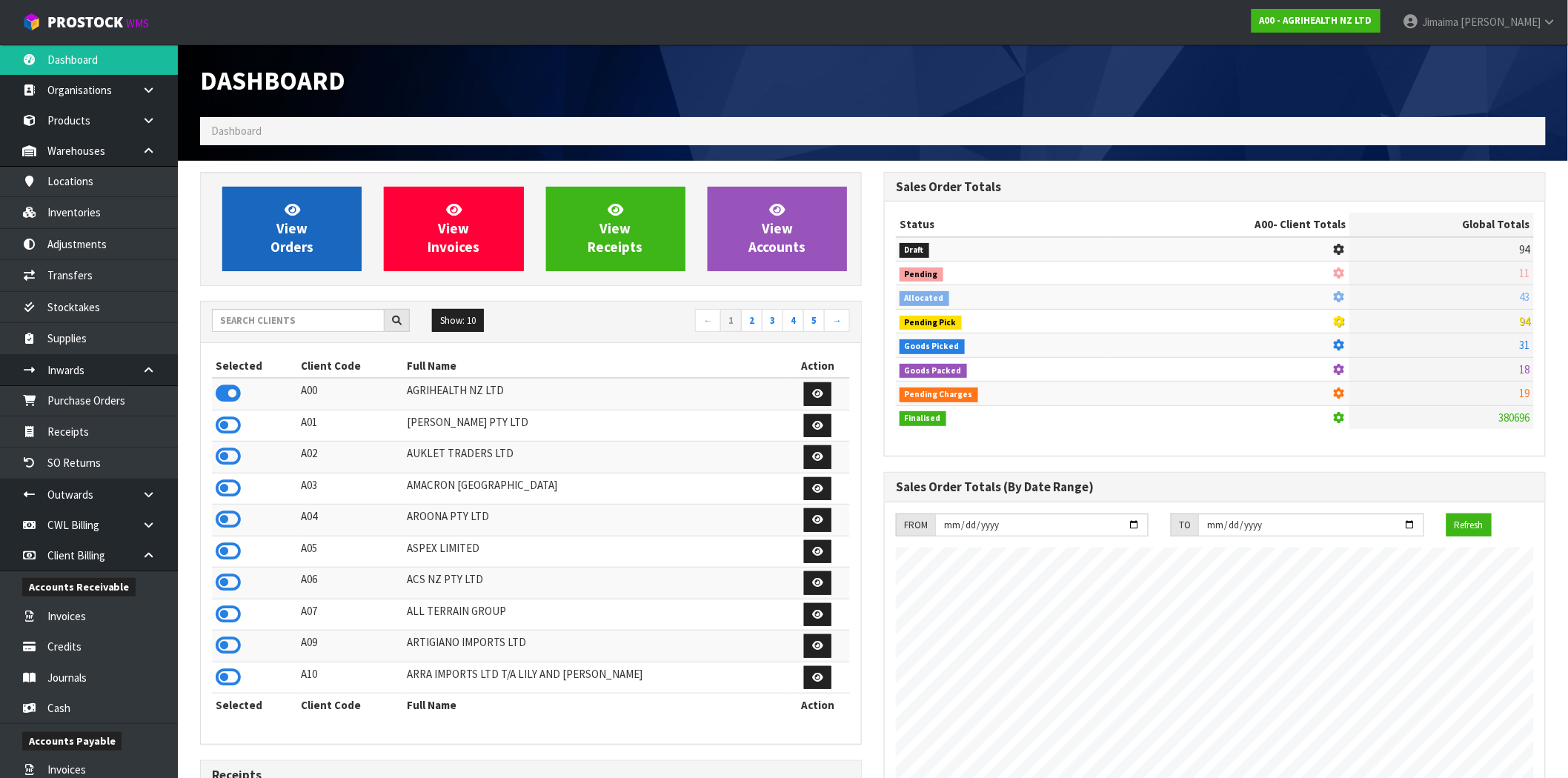
scroll to position [1123, 684]
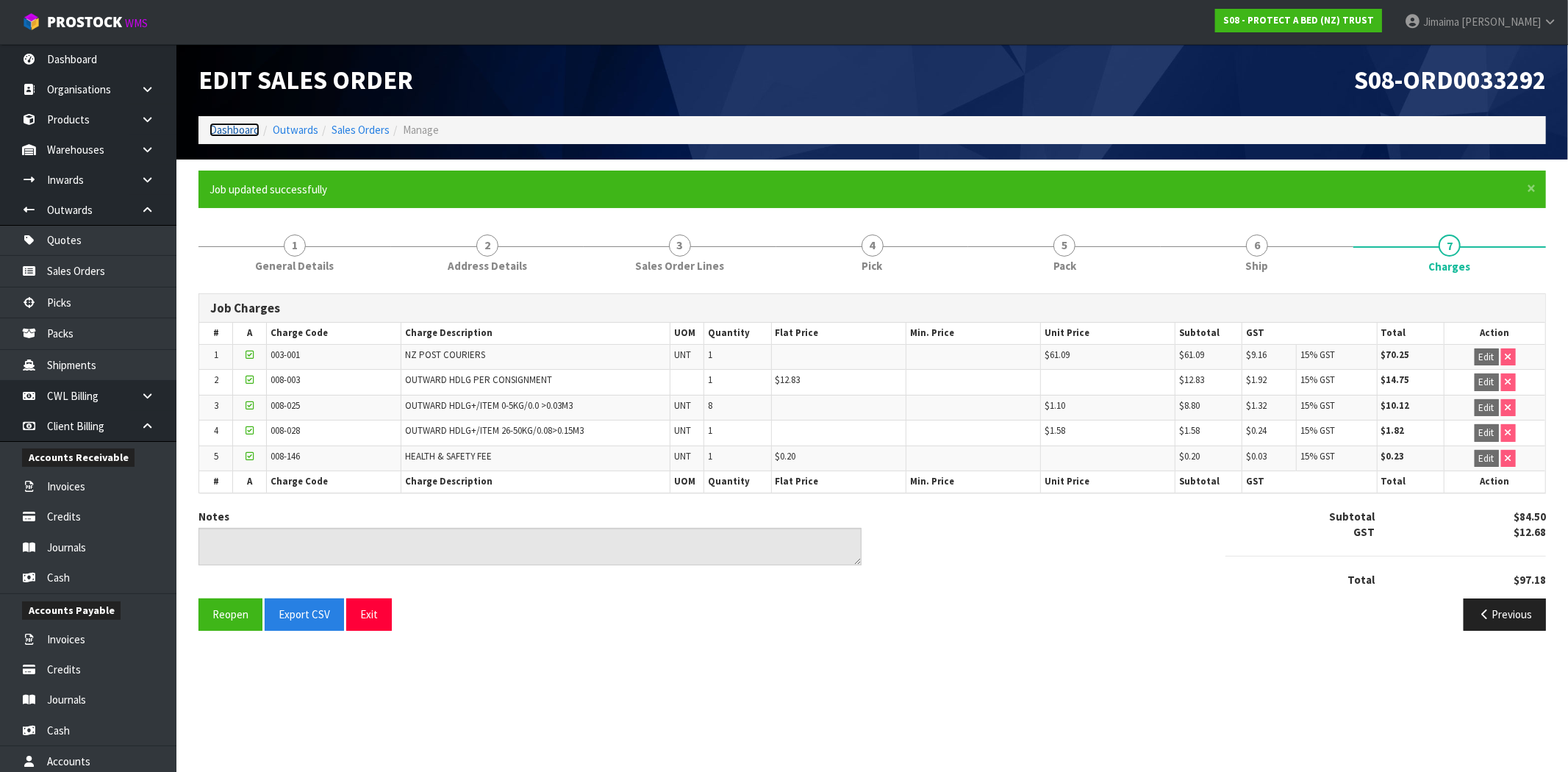
click at [235, 123] on link "Dashboard" at bounding box center [234, 130] width 50 height 14
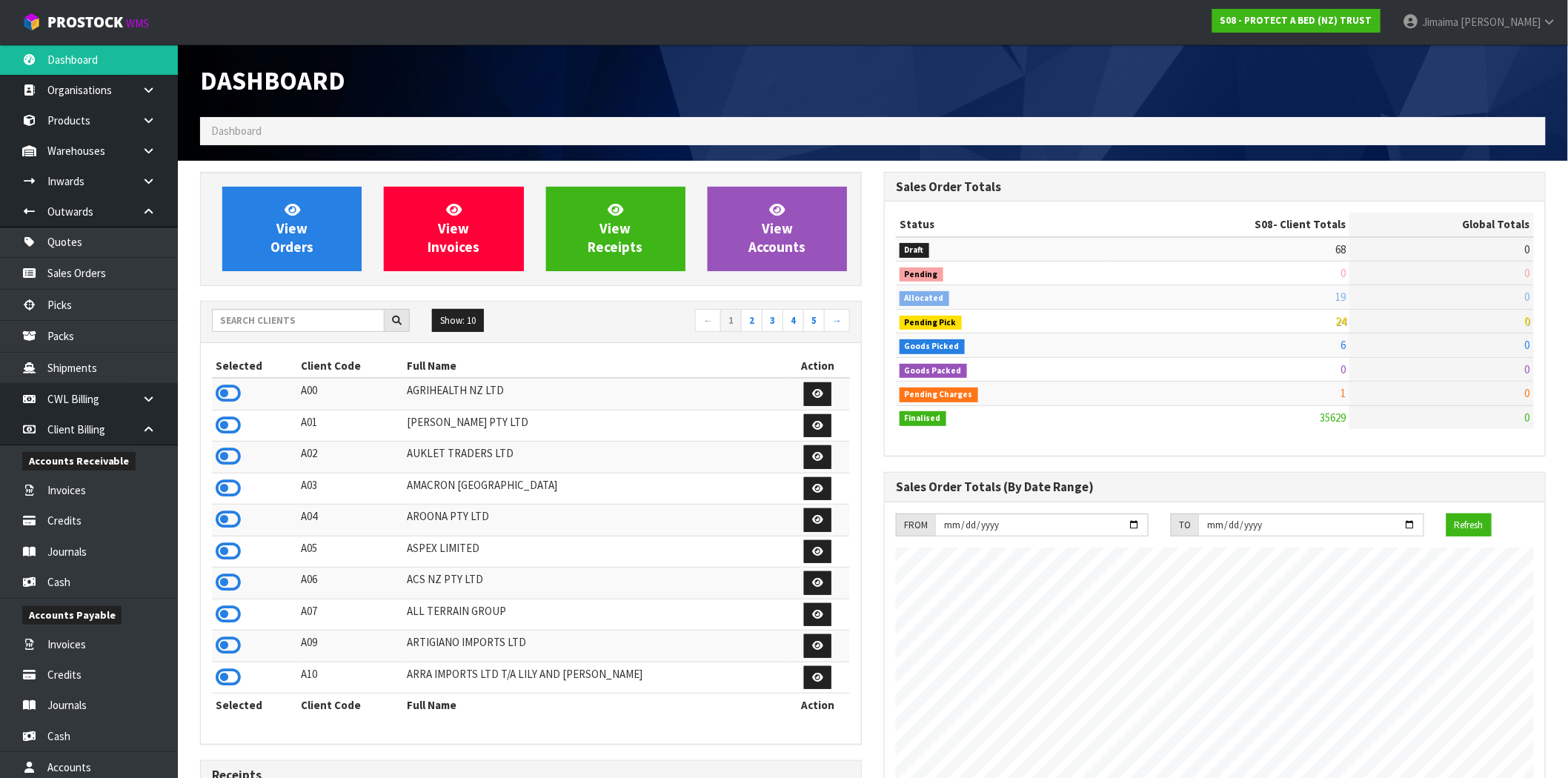
scroll to position [924, 684]
click at [257, 314] on input "text" at bounding box center [298, 320] width 172 height 23
click at [102, 486] on link "Invoices" at bounding box center [89, 490] width 178 height 31
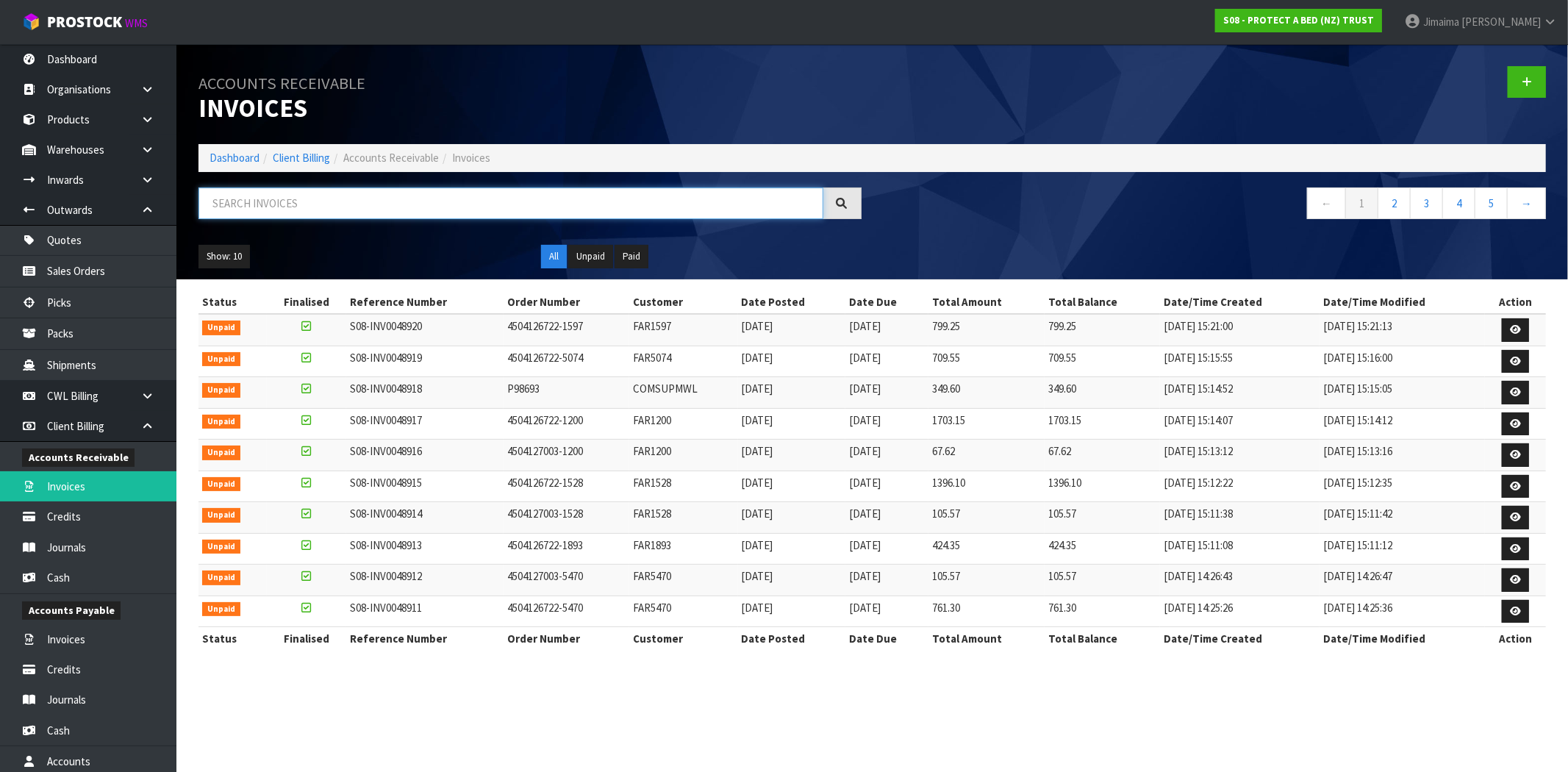
click at [268, 196] on input "text" at bounding box center [511, 203] width 625 height 31
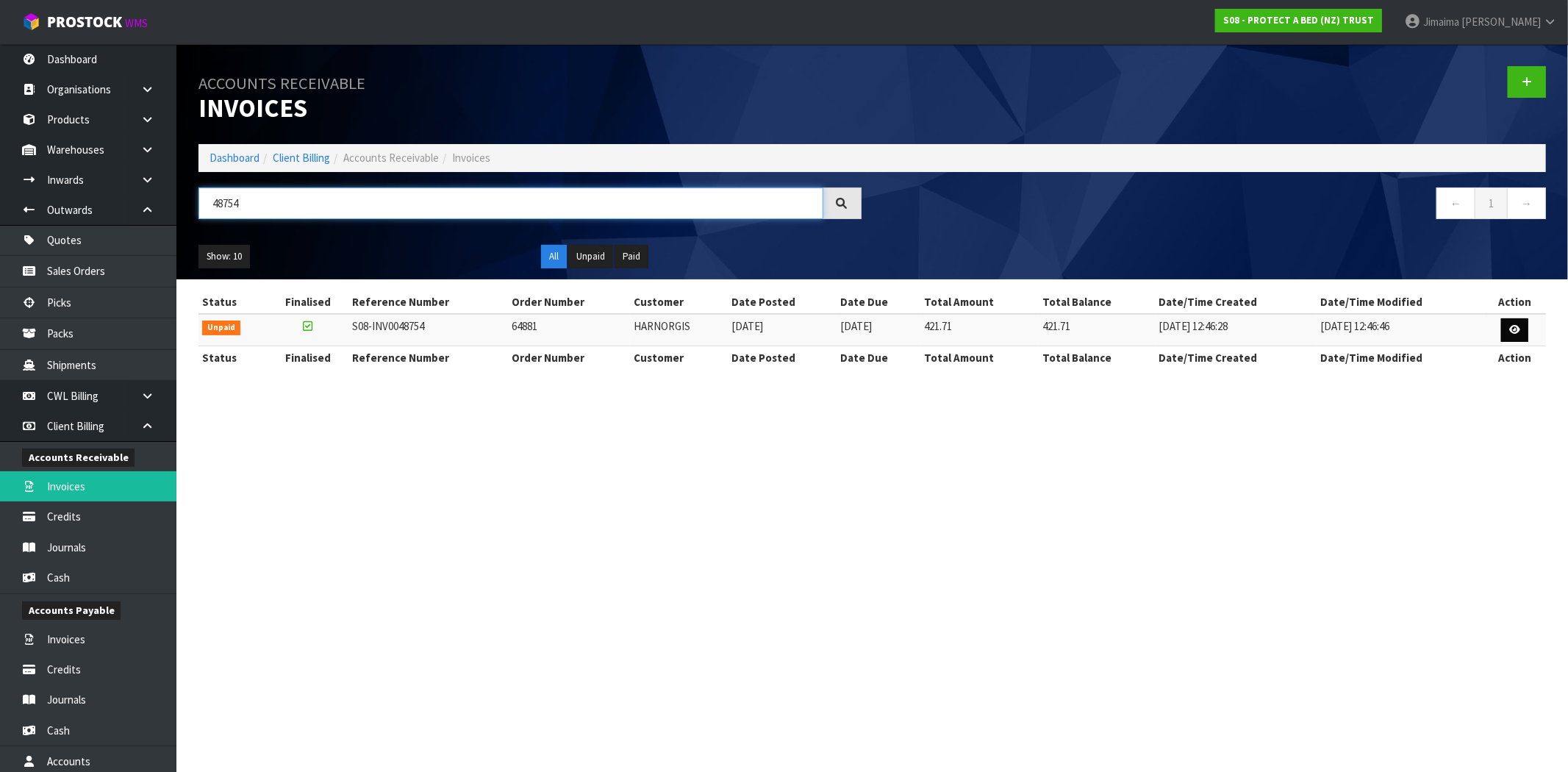
type input "48754"
click at [1516, 325] on icon at bounding box center [1515, 330] width 11 height 9
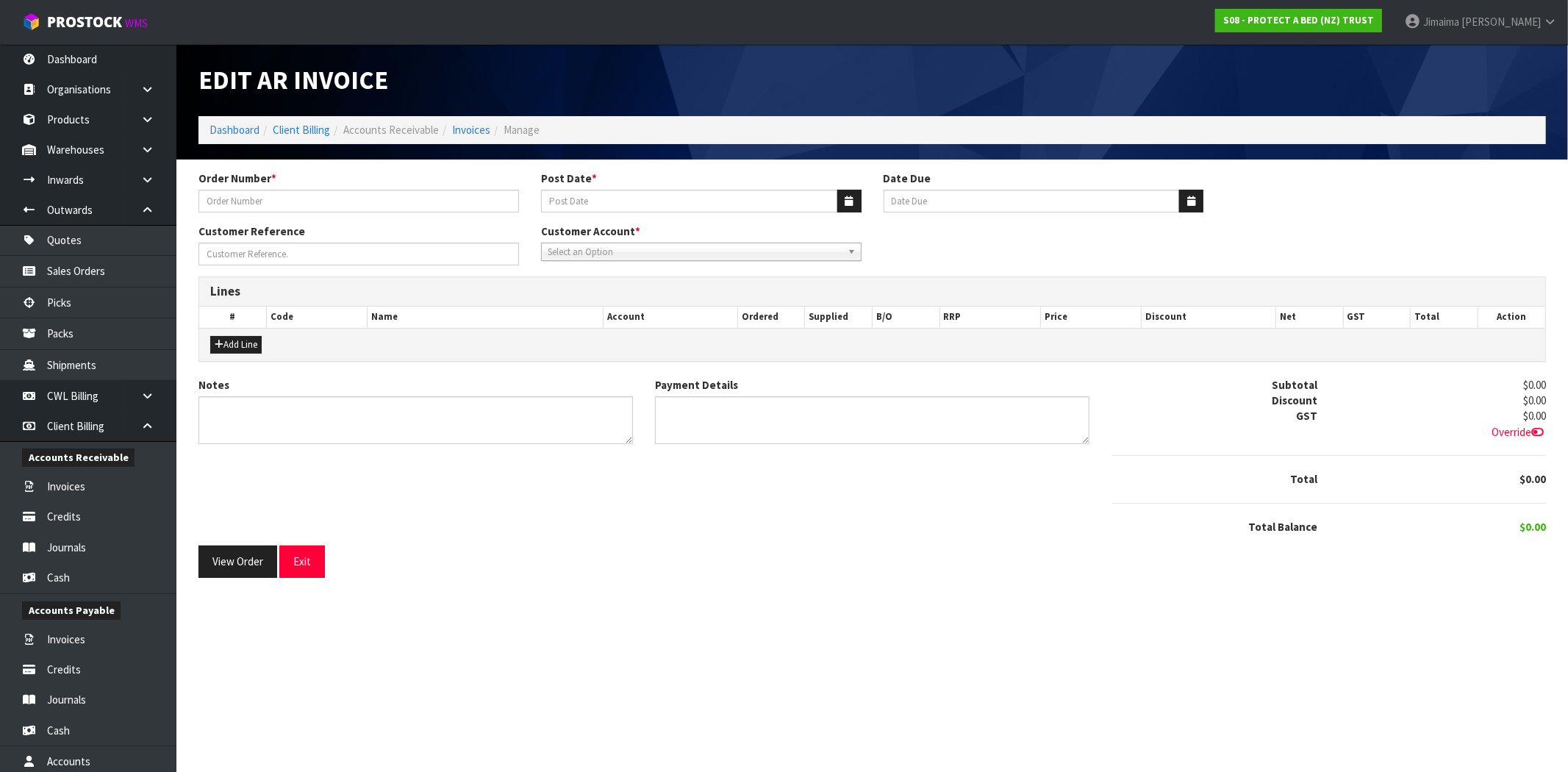
type input "64881"
type input "[DATE]"
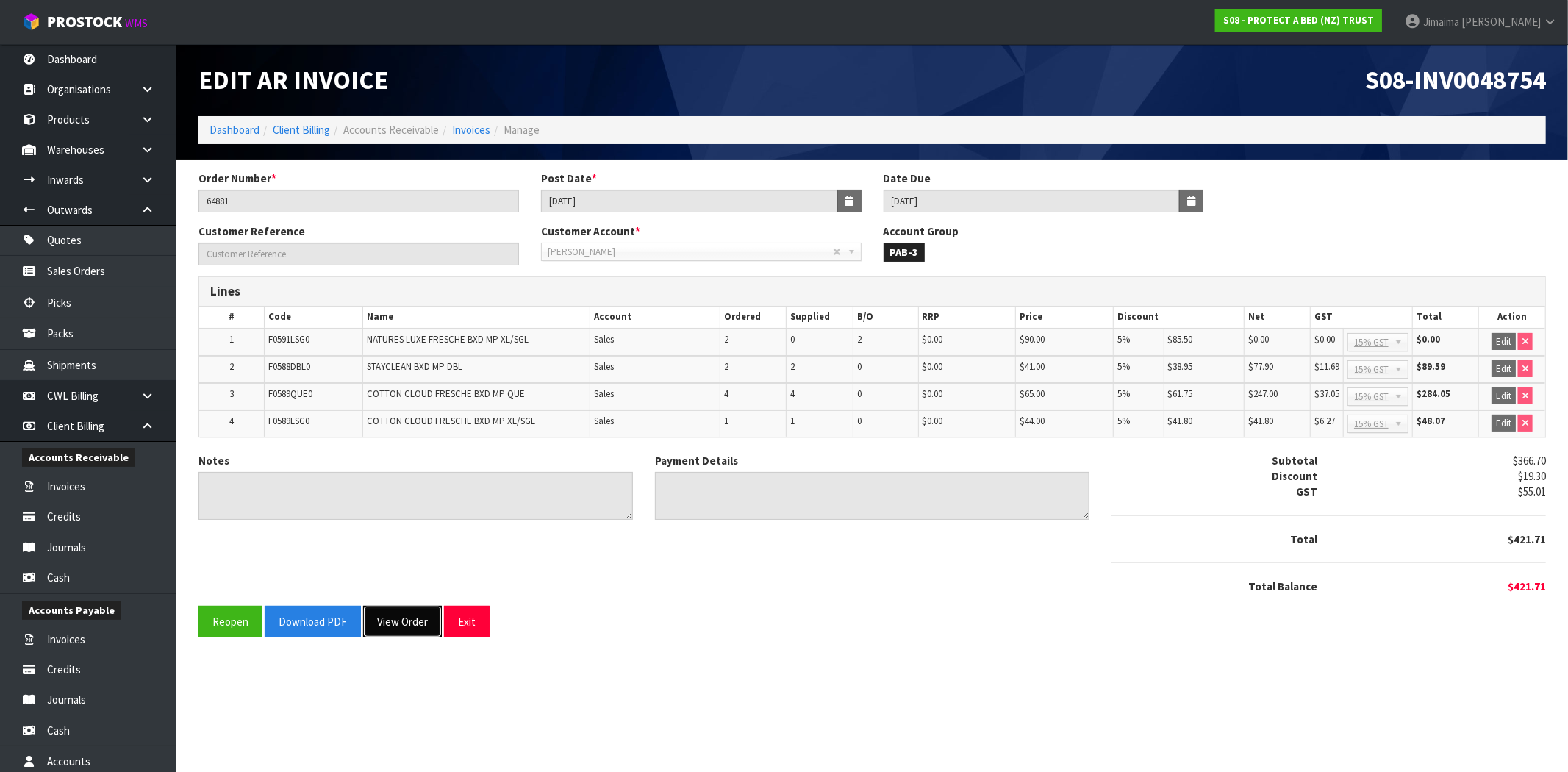
drag, startPoint x: 415, startPoint y: 615, endPoint x: 488, endPoint y: 566, distance: 87.9
click at [414, 615] on button "View Order" at bounding box center [402, 621] width 79 height 31
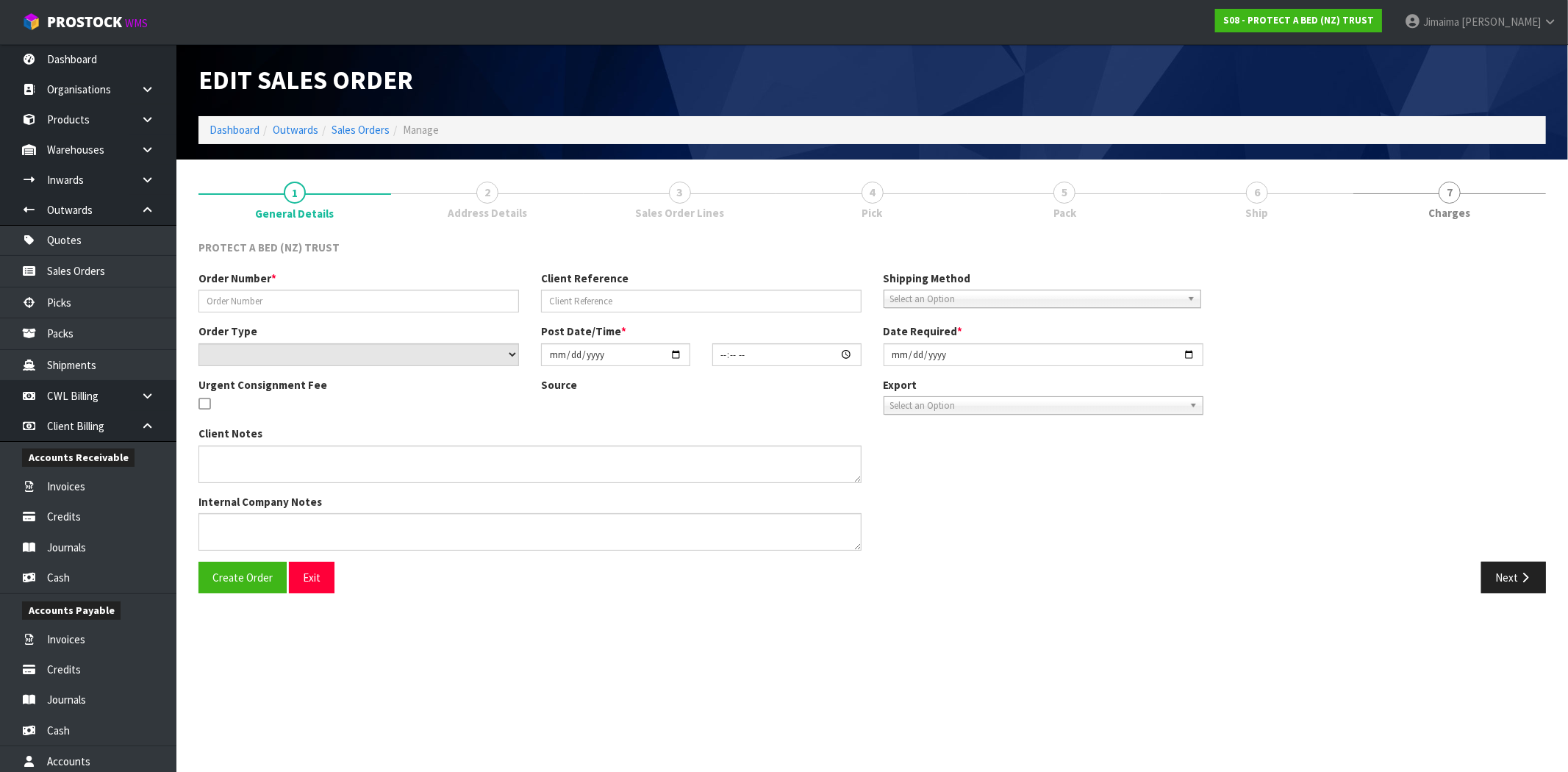
type input "64881"
select select "number:0"
type input "[DATE]"
type input "12:22:00.000"
type input "[DATE]"
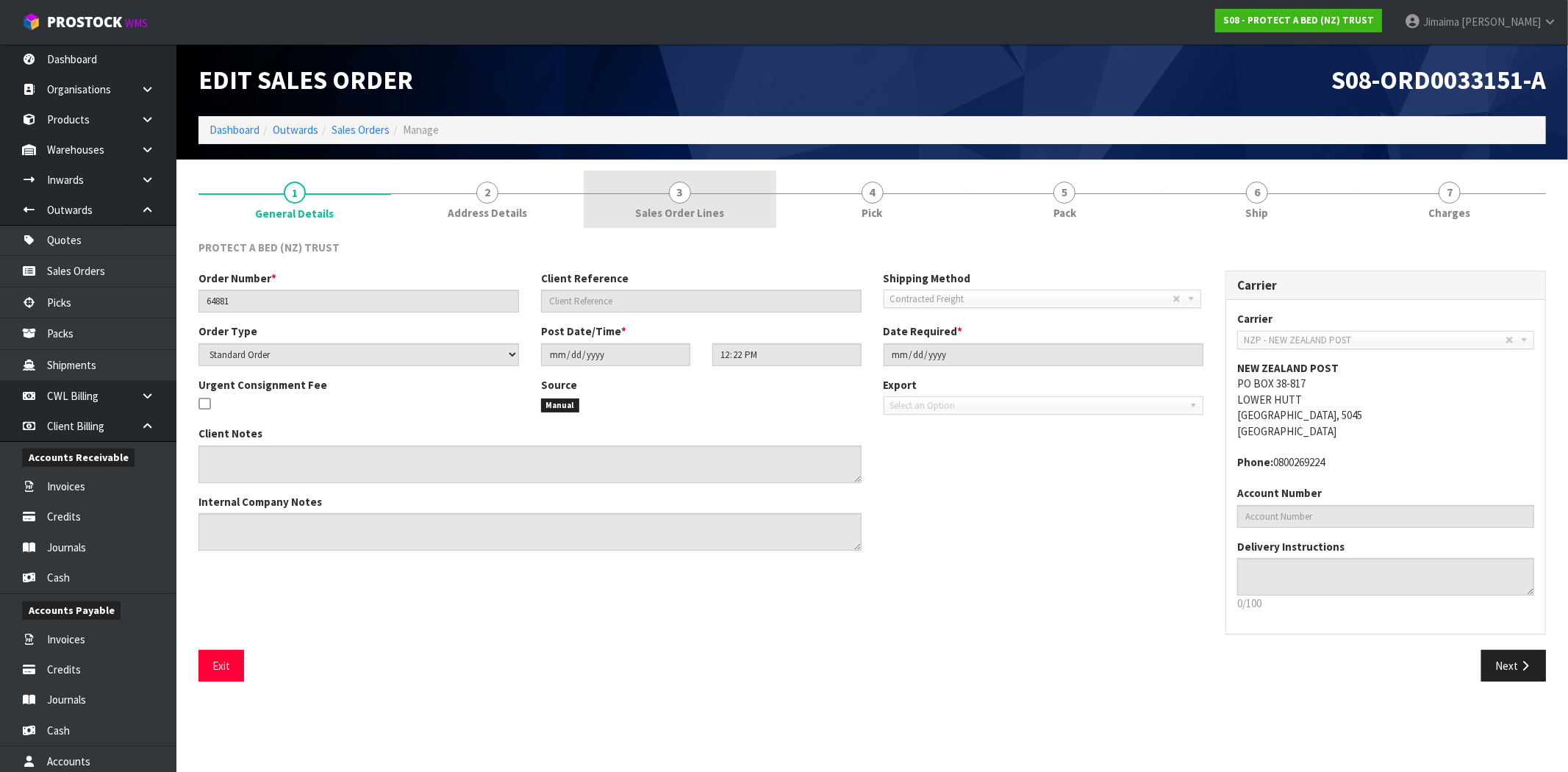
click at [699, 213] on span "Sales Order Lines" at bounding box center [679, 212] width 89 height 16
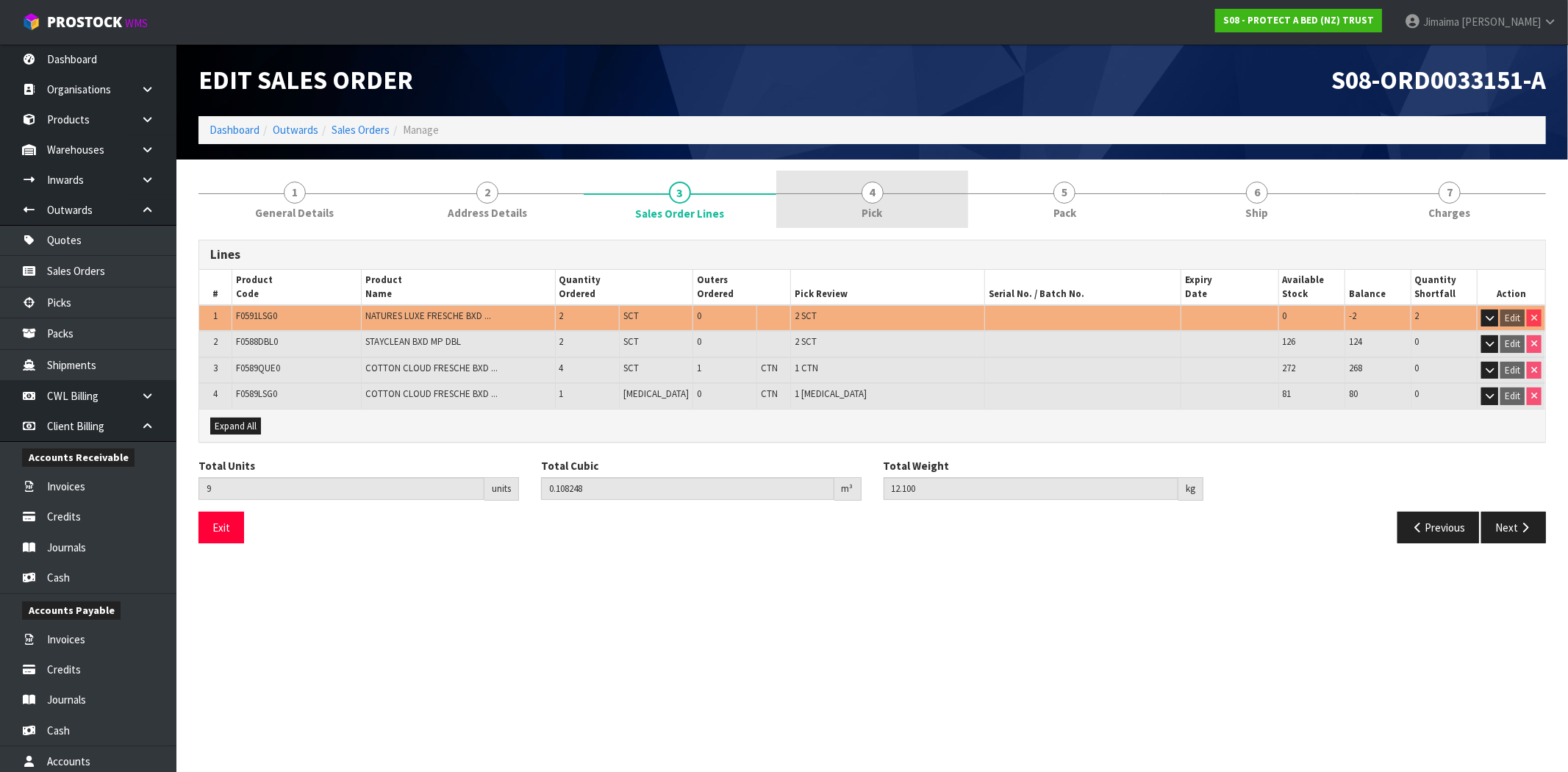
click at [882, 208] on span "Pick" at bounding box center [873, 212] width 20 height 16
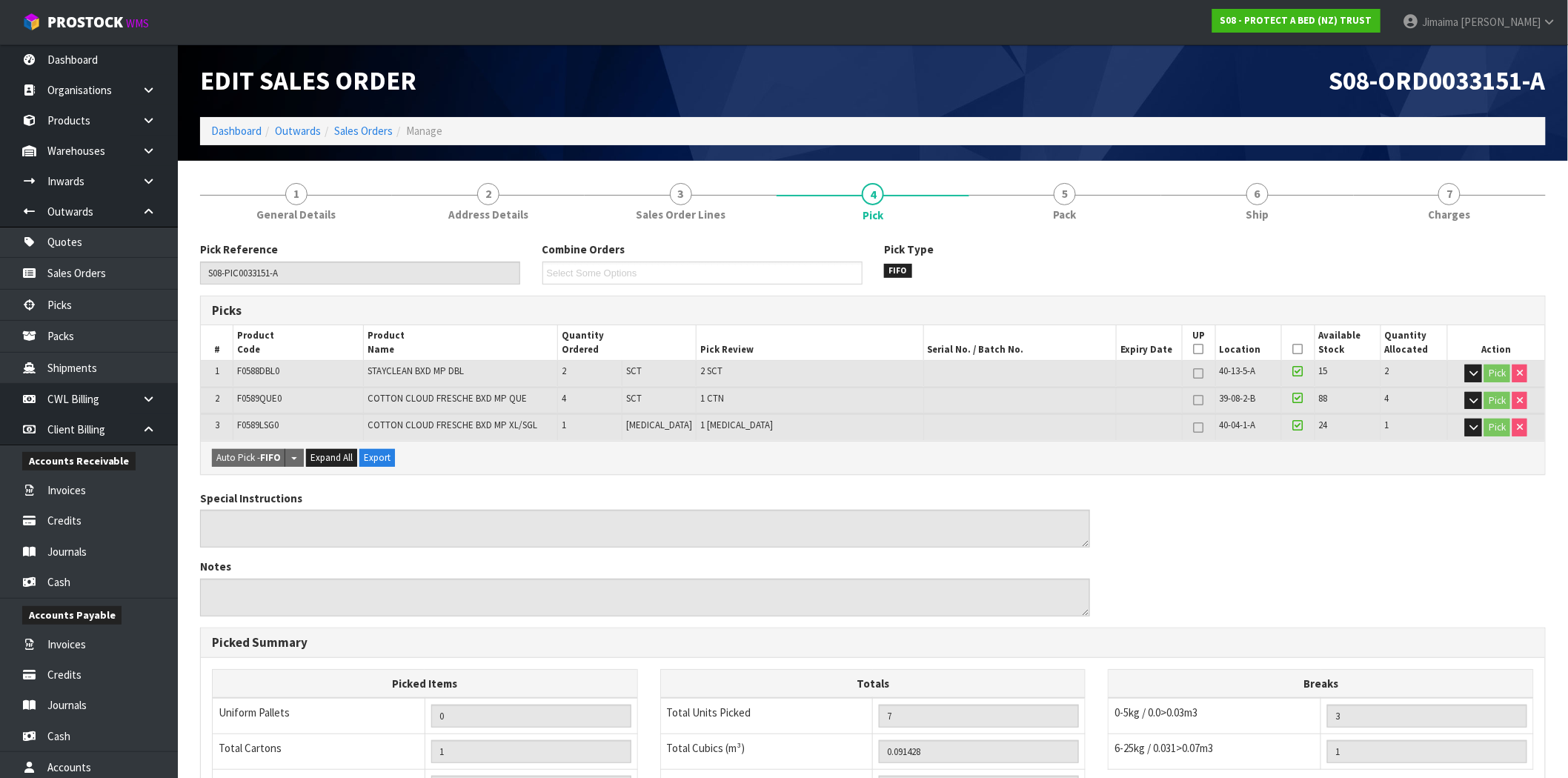
click at [1037, 225] on link "5 Pack" at bounding box center [1065, 201] width 192 height 58
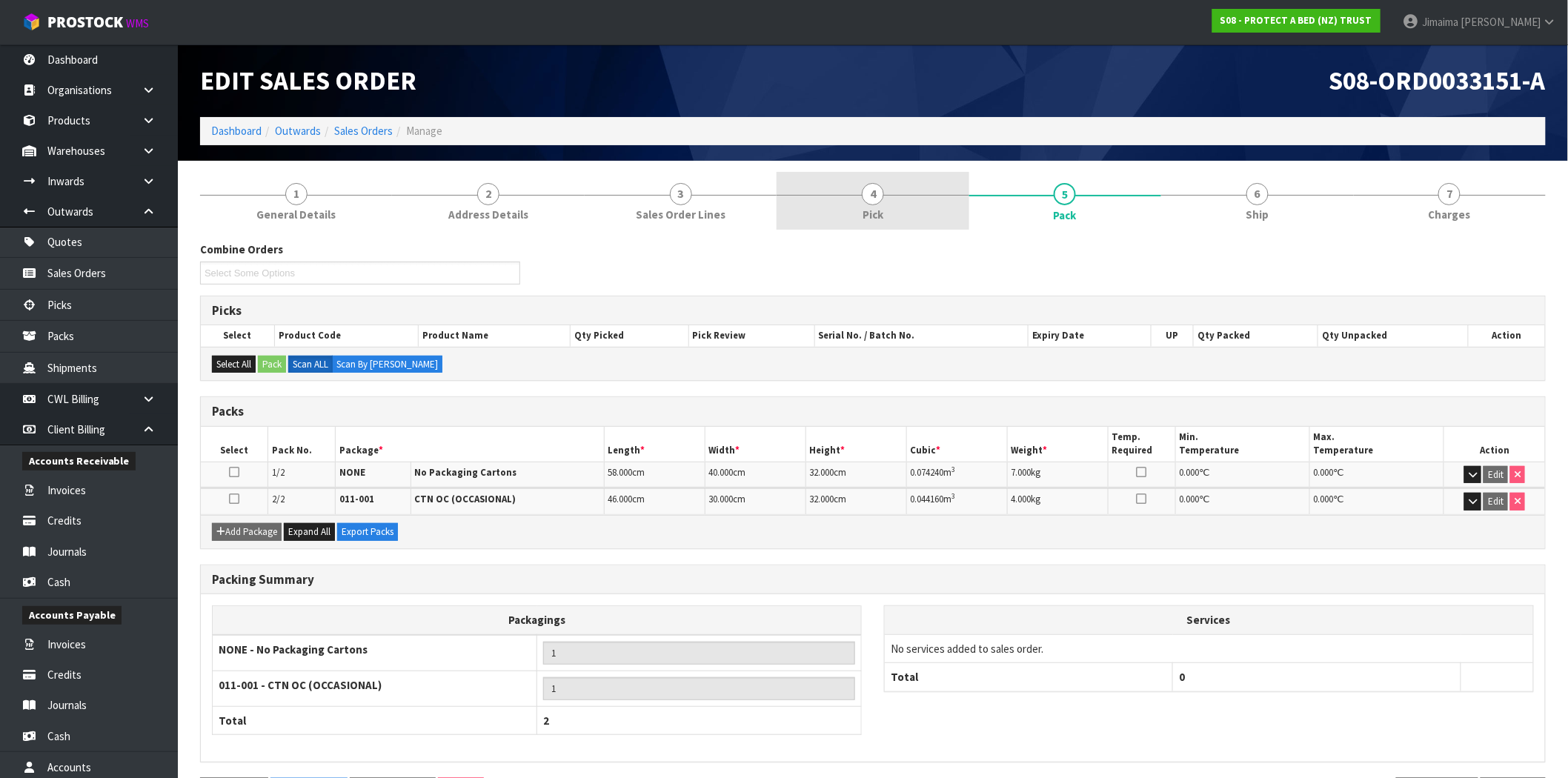
click at [960, 207] on link "4 Pick" at bounding box center [872, 201] width 192 height 58
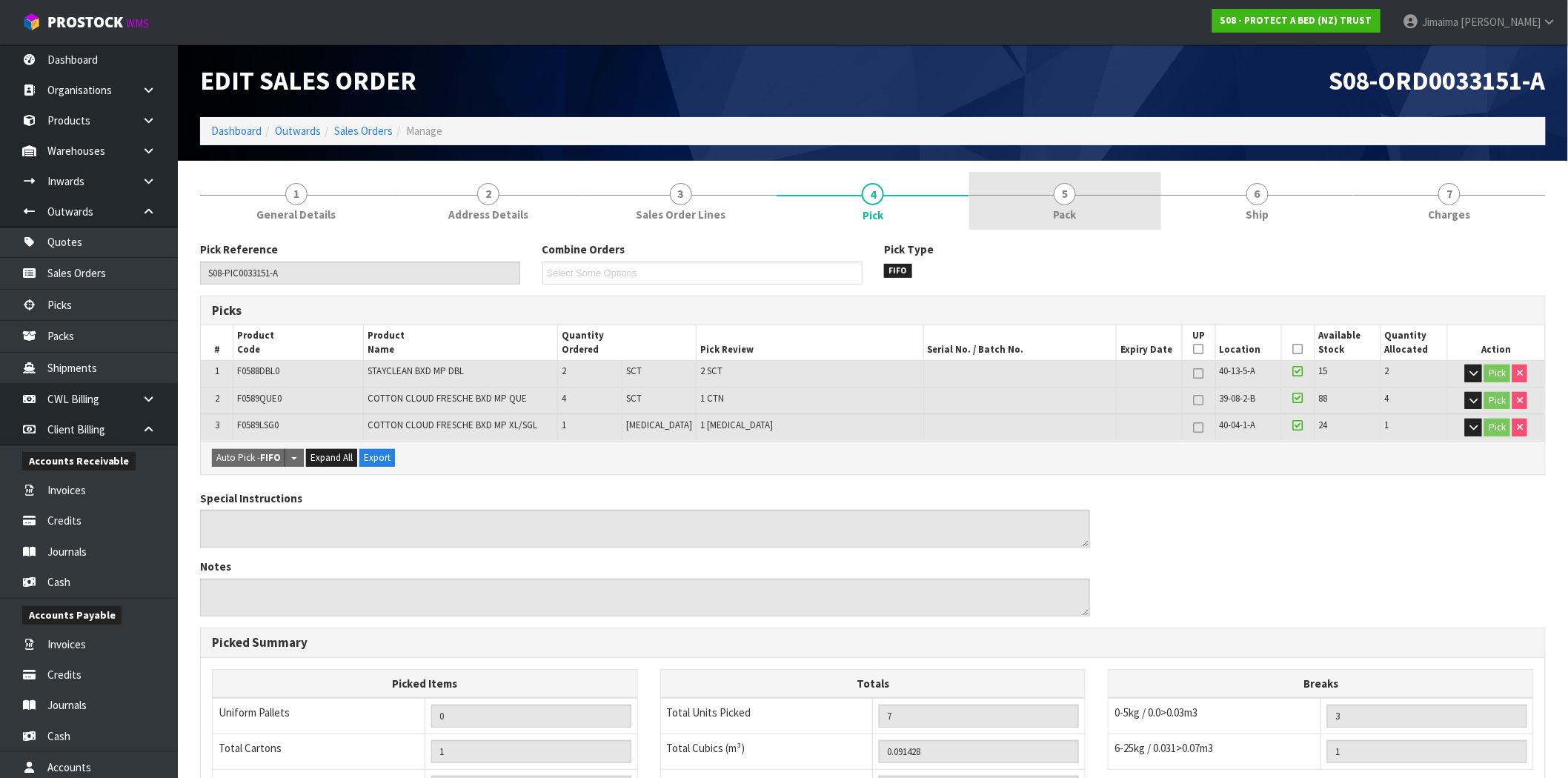
click at [1085, 209] on link "5 Pack" at bounding box center [1065, 201] width 192 height 58
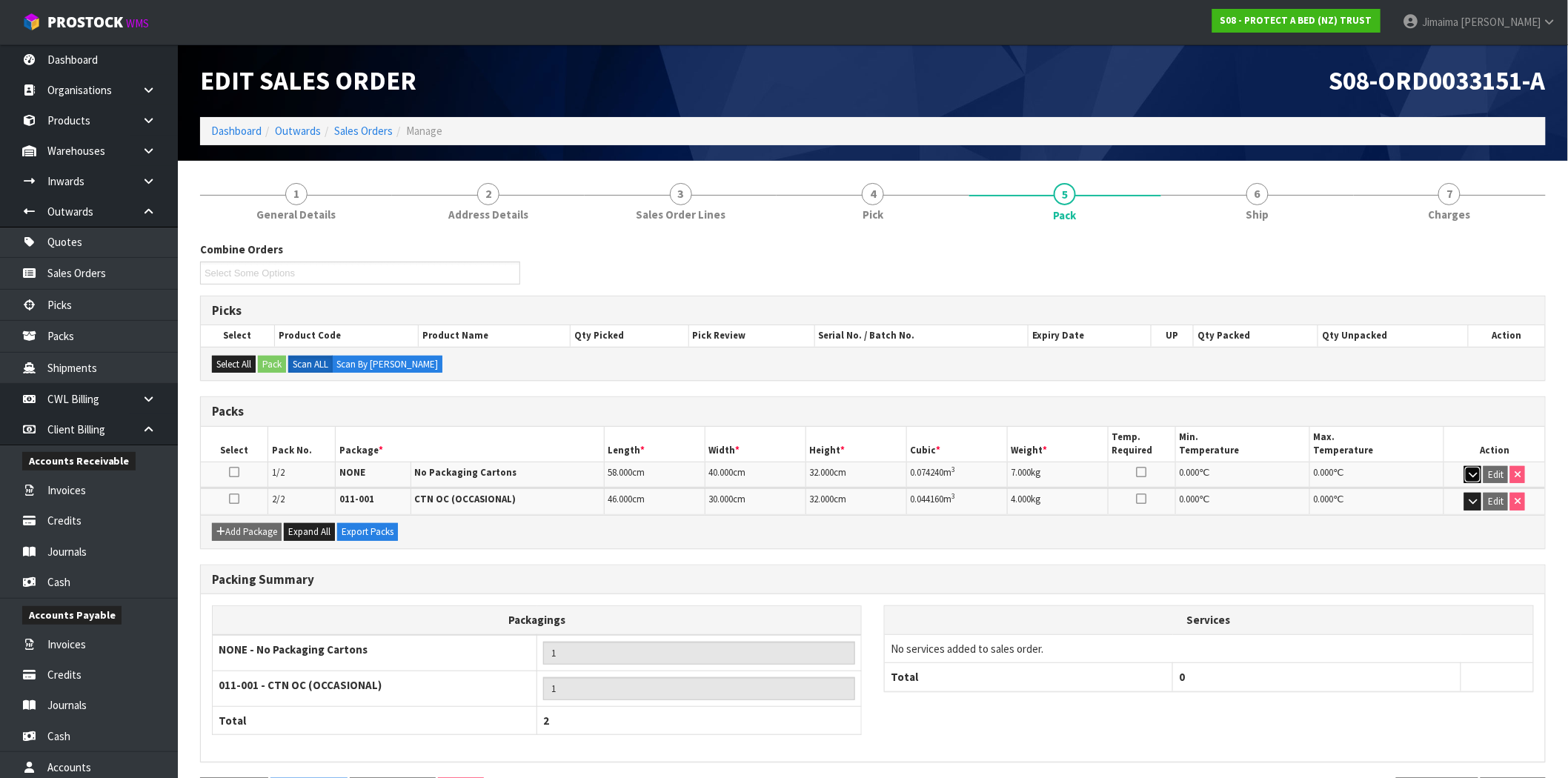
click at [1473, 474] on icon "button" at bounding box center [1473, 474] width 8 height 9
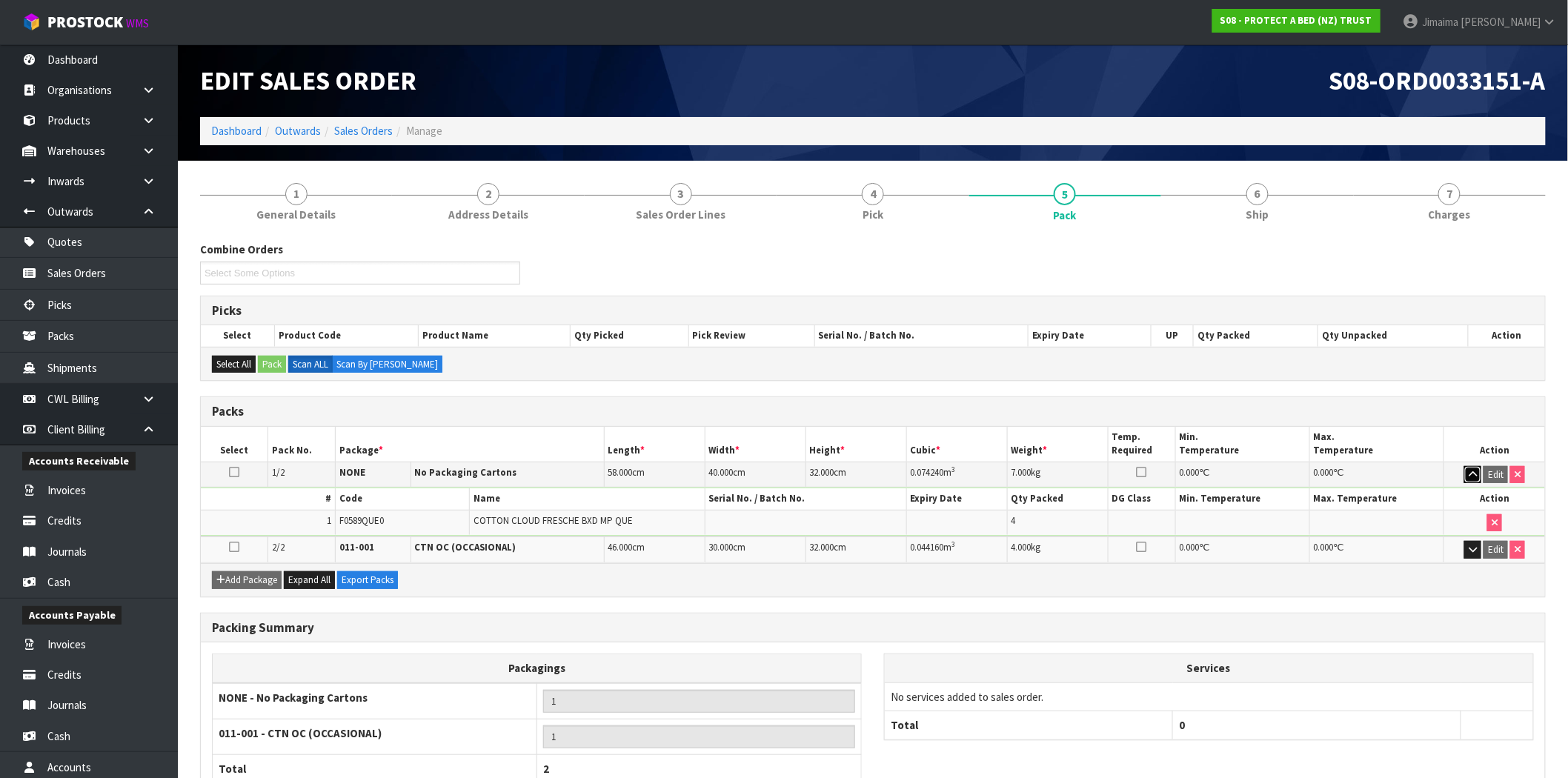
click at [1473, 474] on icon "button" at bounding box center [1473, 474] width 8 height 9
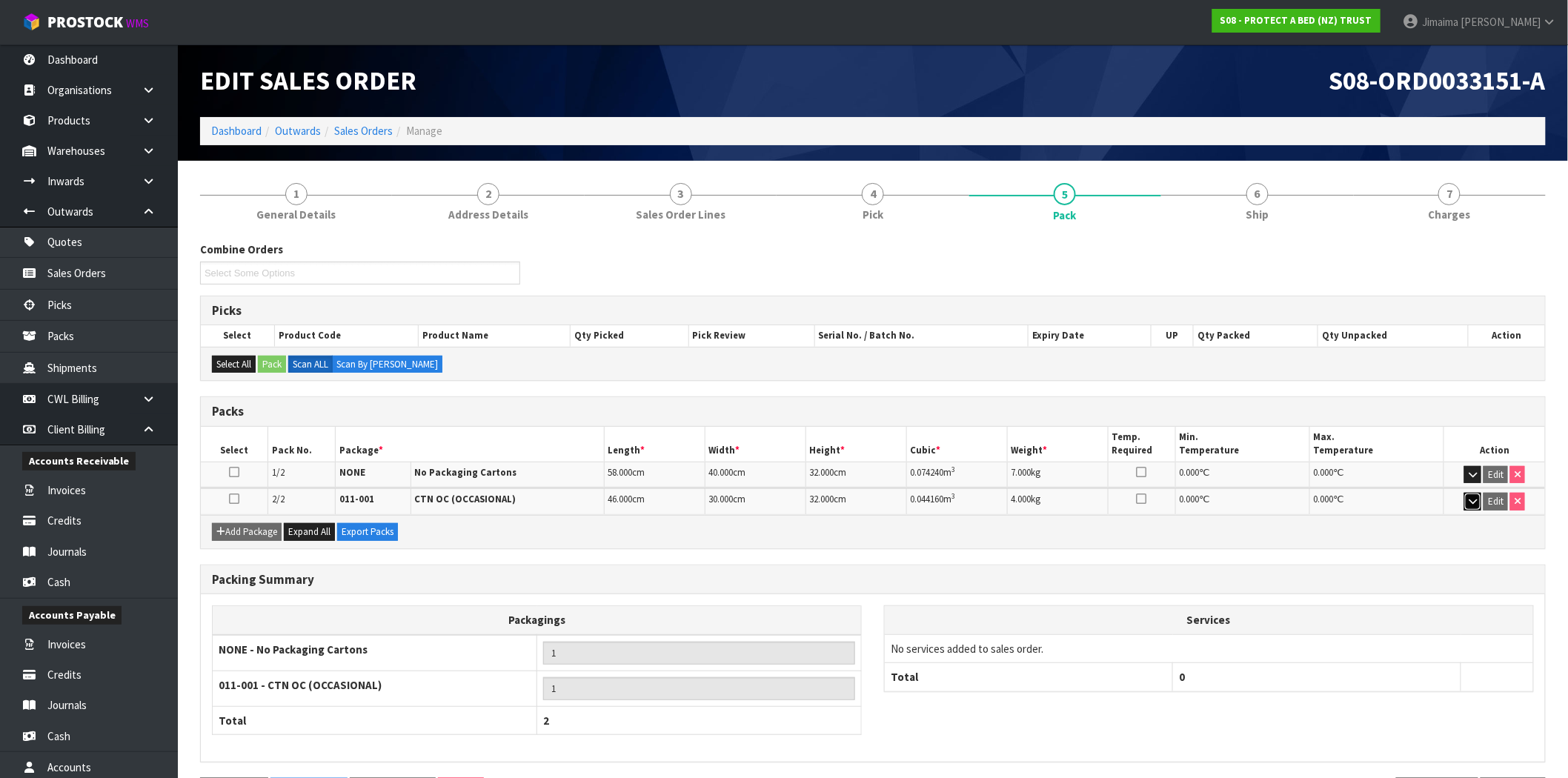
click at [1471, 504] on icon "button" at bounding box center [1473, 501] width 8 height 9
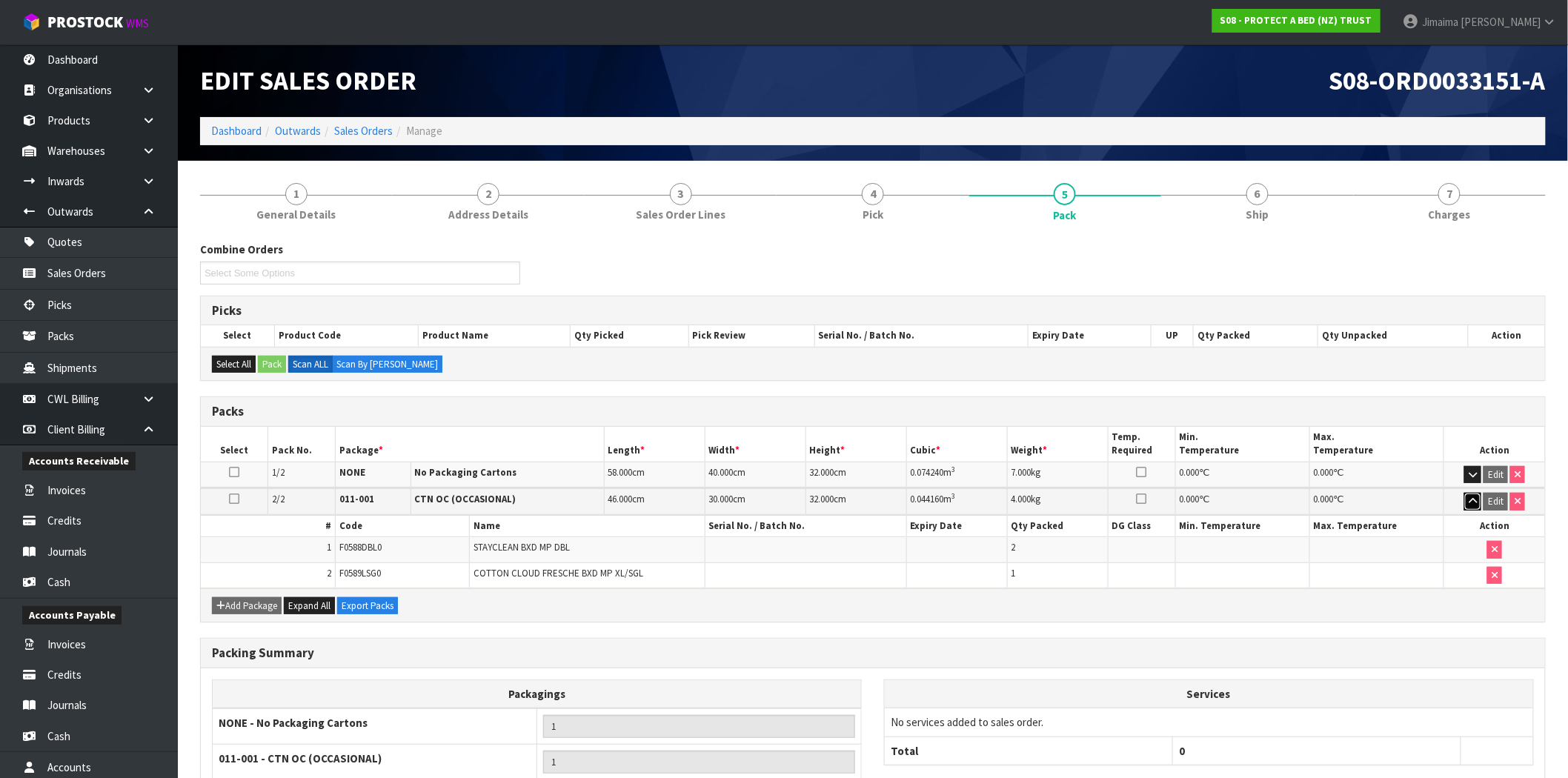
click at [1471, 504] on icon "button" at bounding box center [1473, 501] width 8 height 9
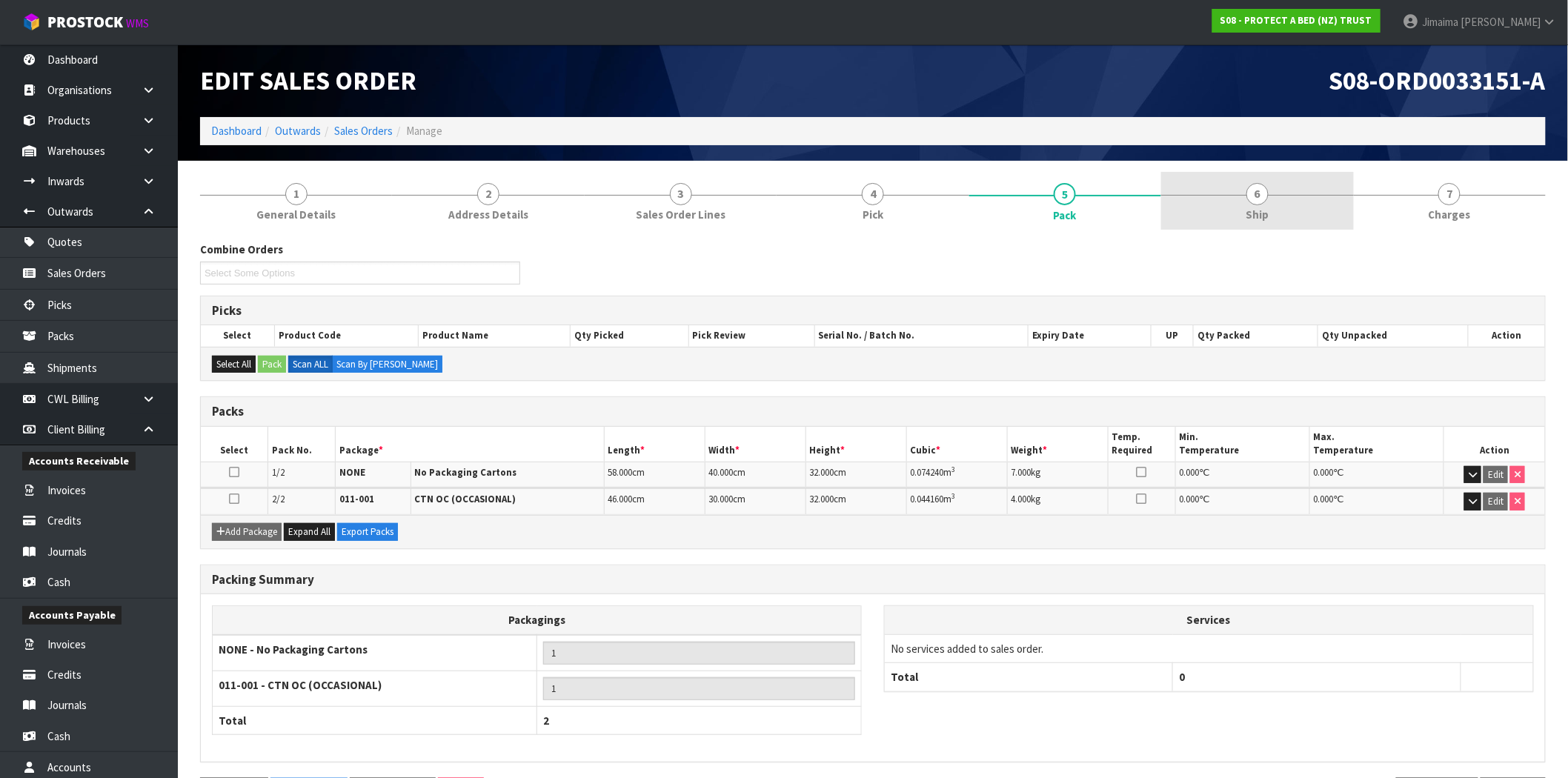
click at [1240, 194] on link "6 Ship" at bounding box center [1257, 201] width 192 height 58
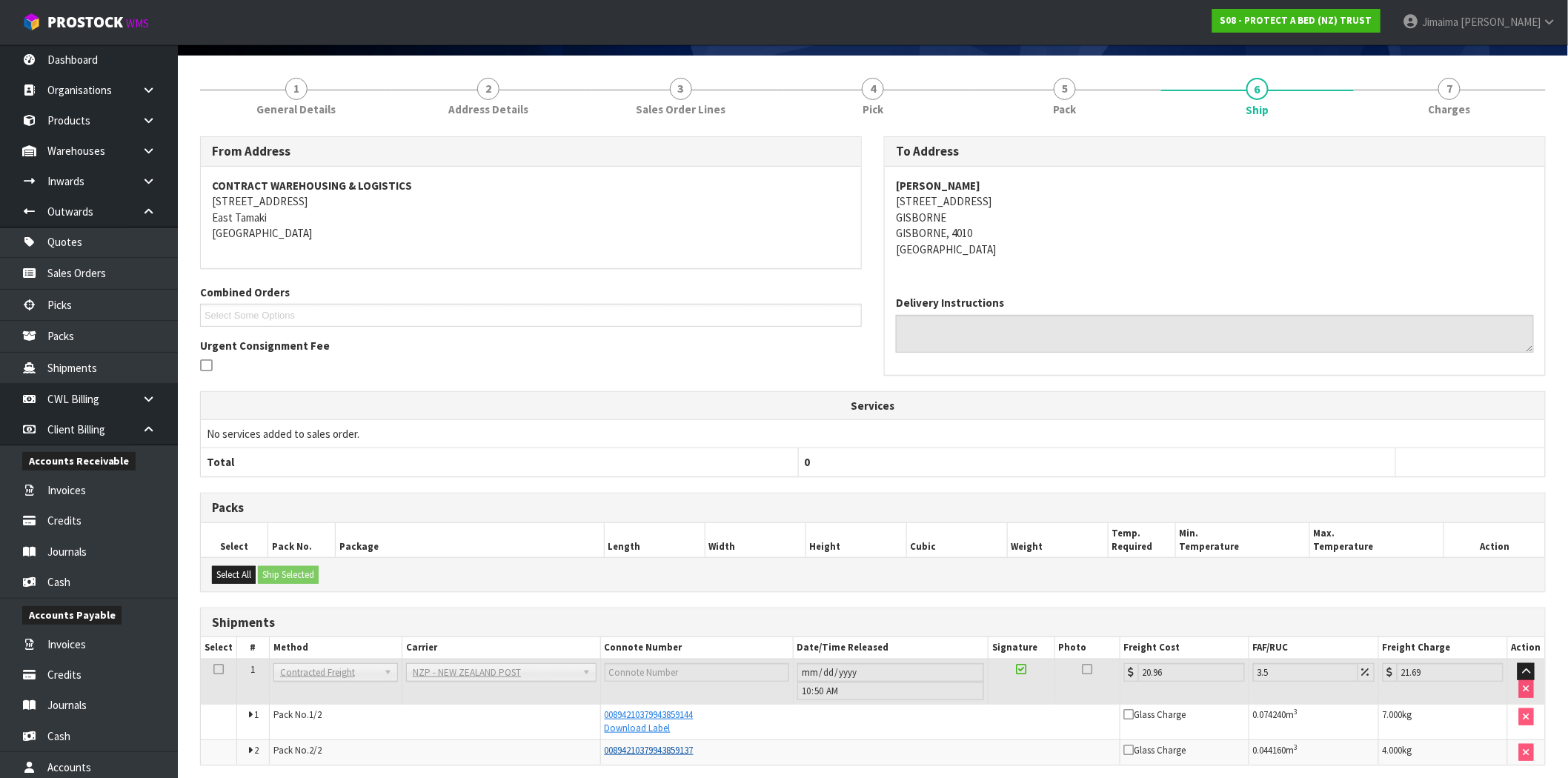
scroll to position [163, 0]
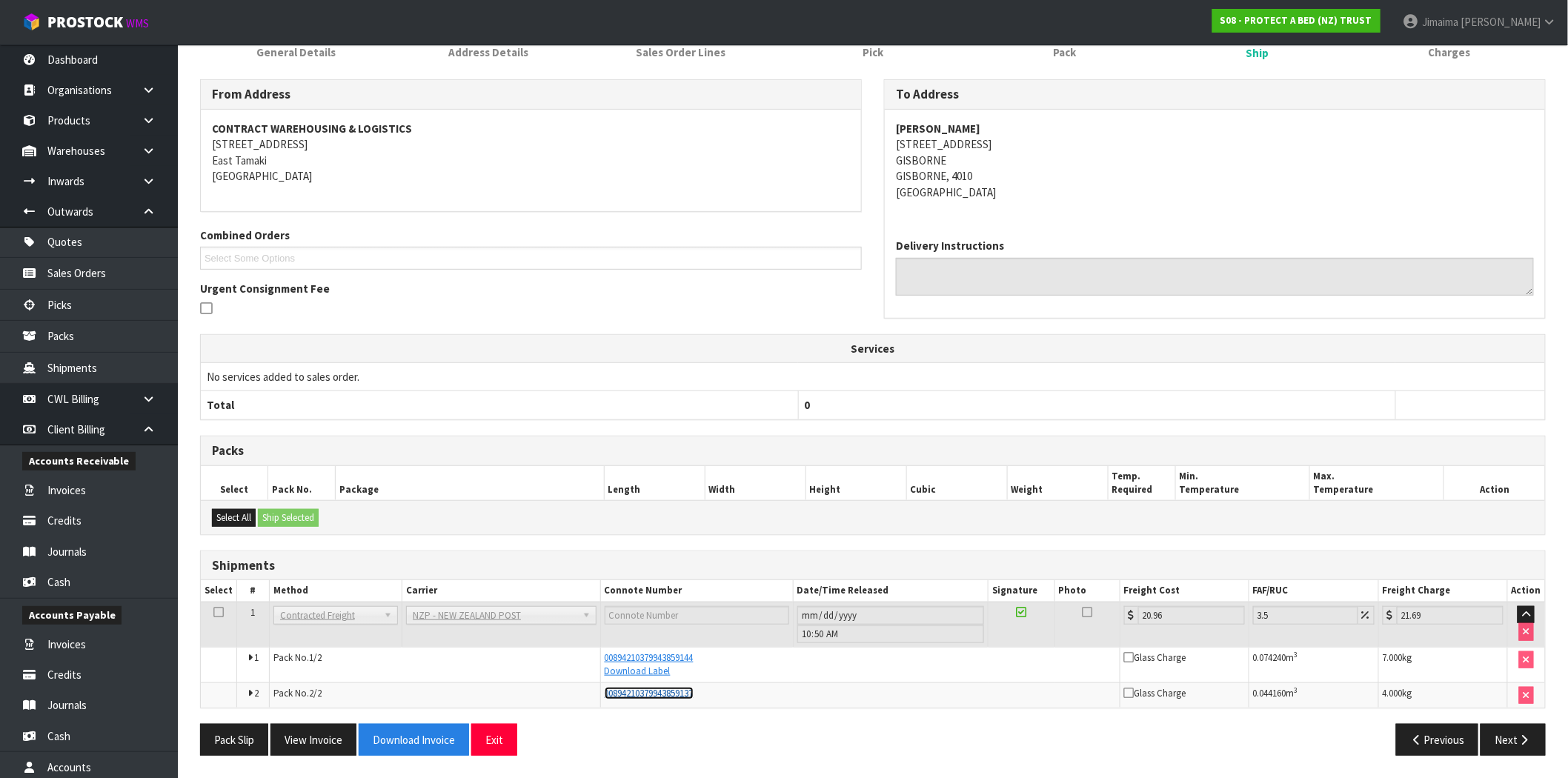
click at [667, 694] on span "00894210379943859137" at bounding box center [649, 694] width 89 height 13
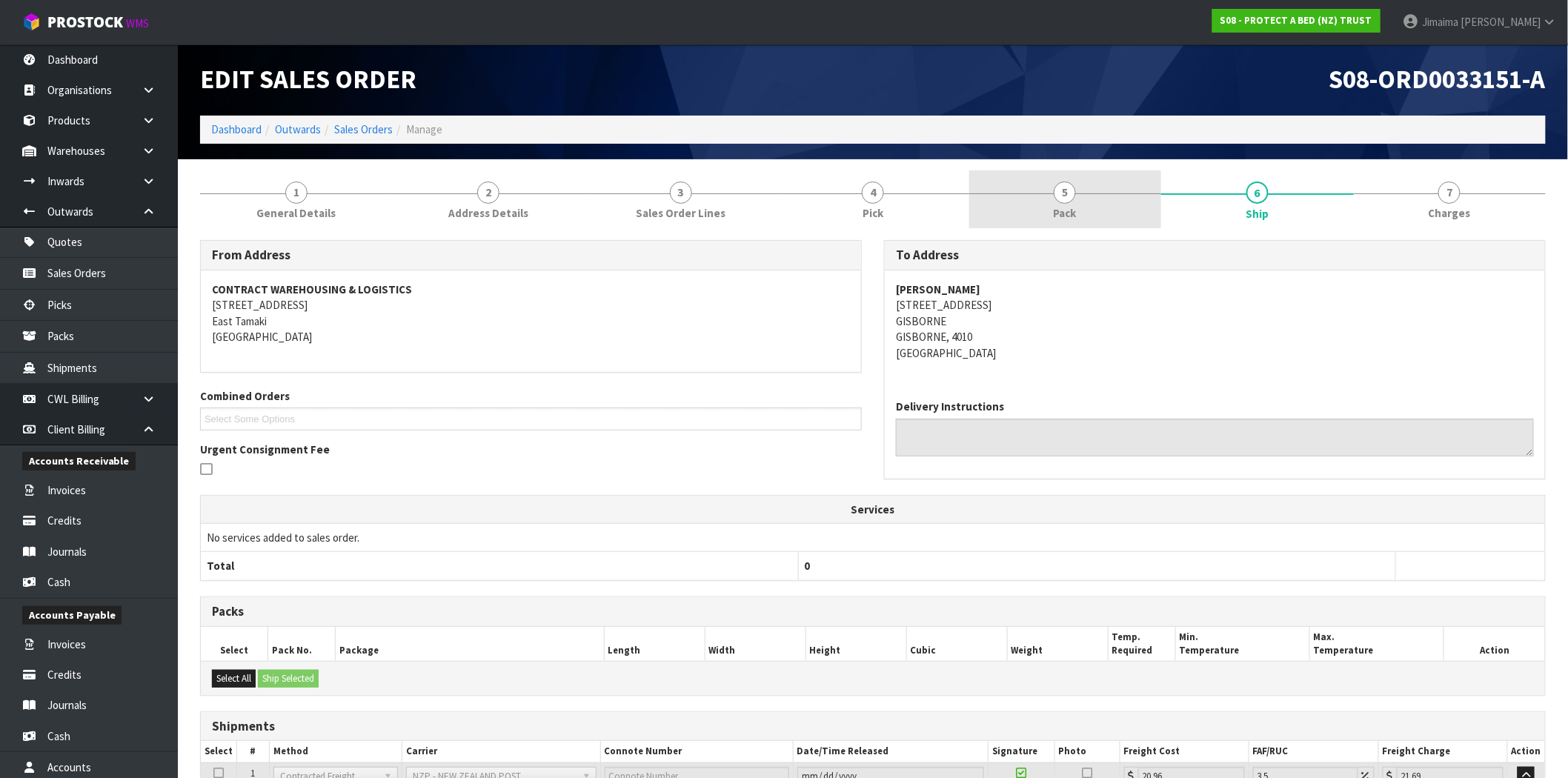
scroll to position [0, 0]
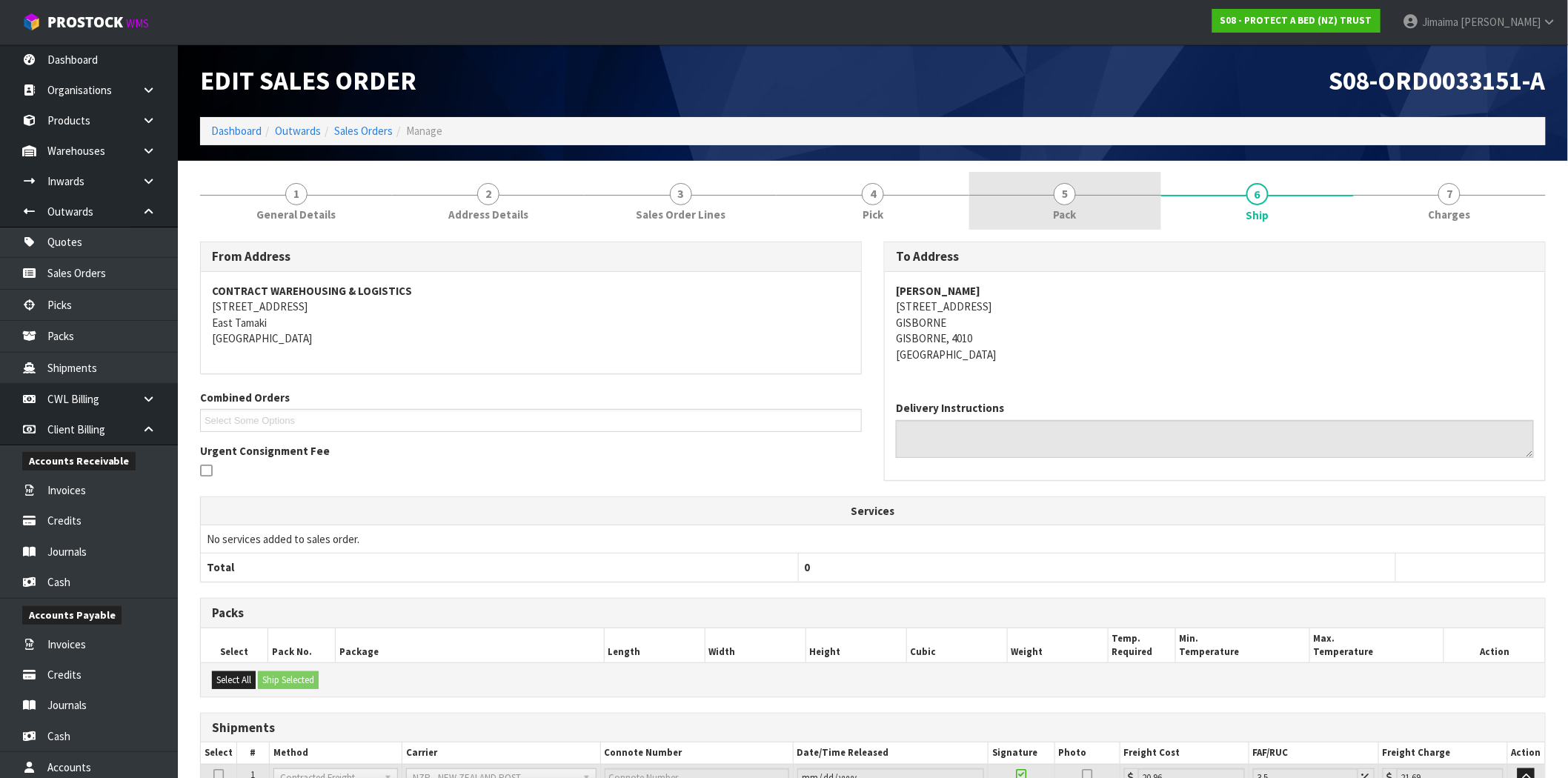
click at [1070, 194] on span "5" at bounding box center [1065, 194] width 22 height 22
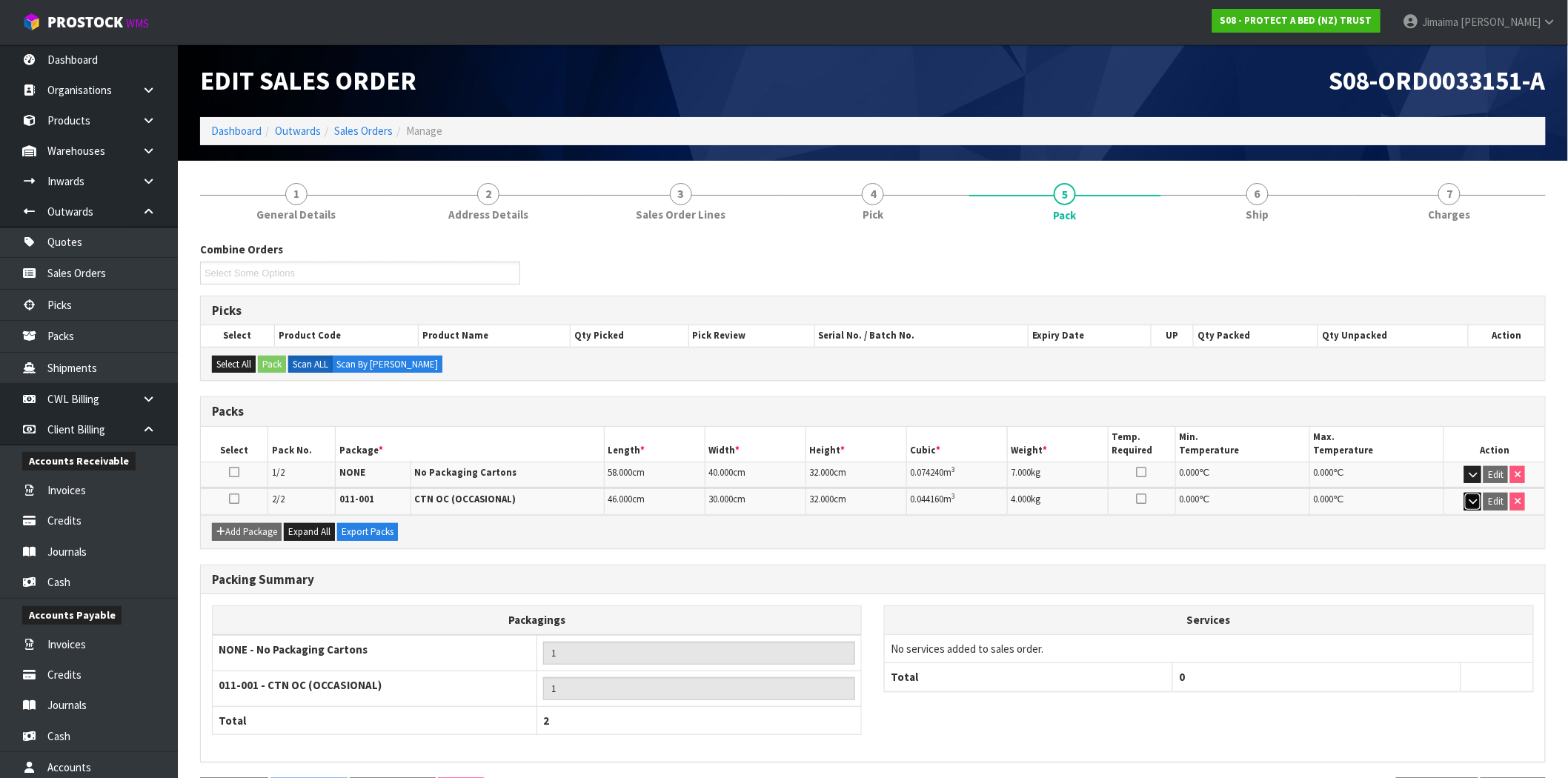
click at [1465, 498] on button "button" at bounding box center [1473, 501] width 17 height 18
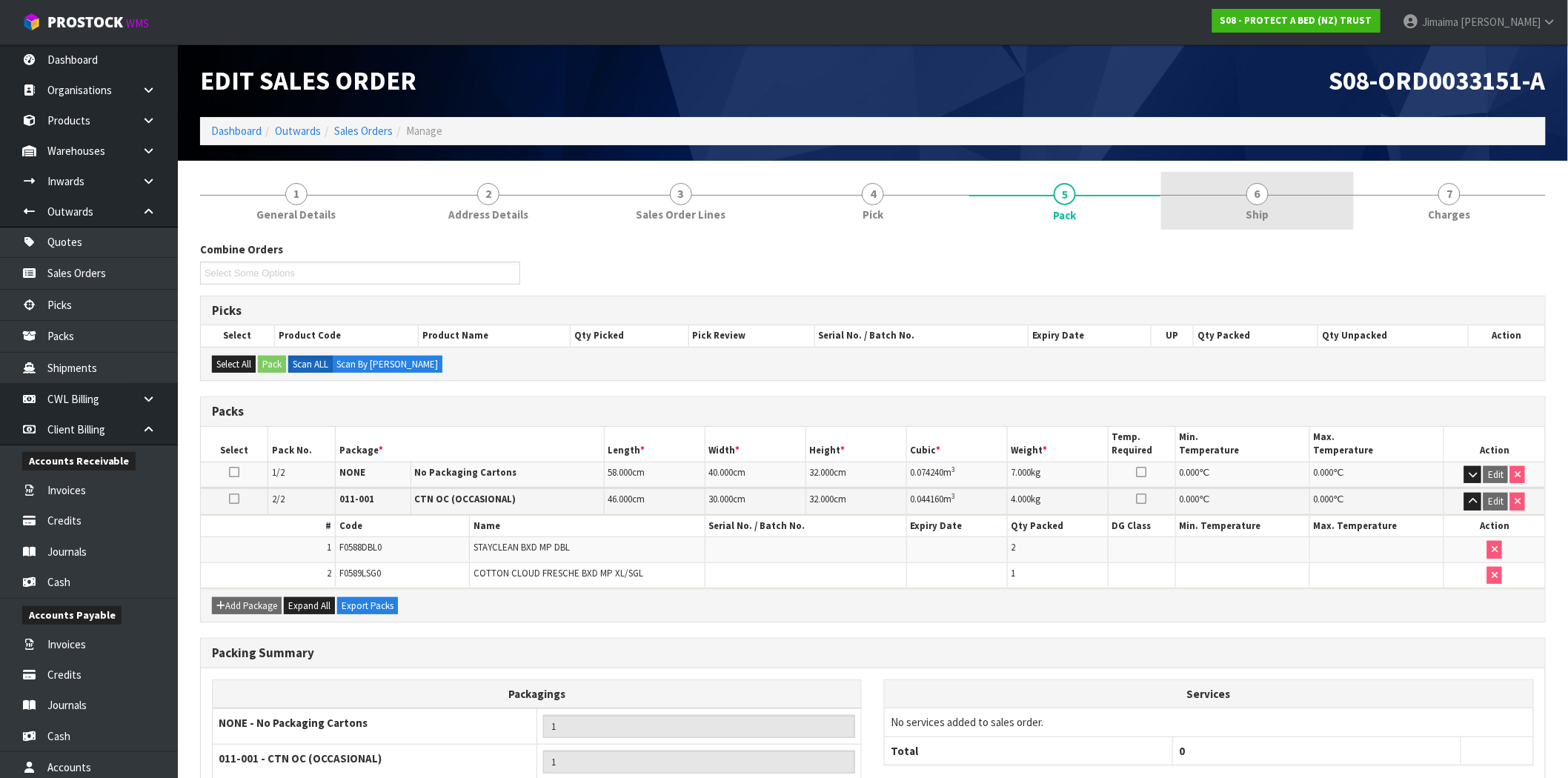
click at [1234, 193] on link "6 Ship" at bounding box center [1257, 201] width 192 height 58
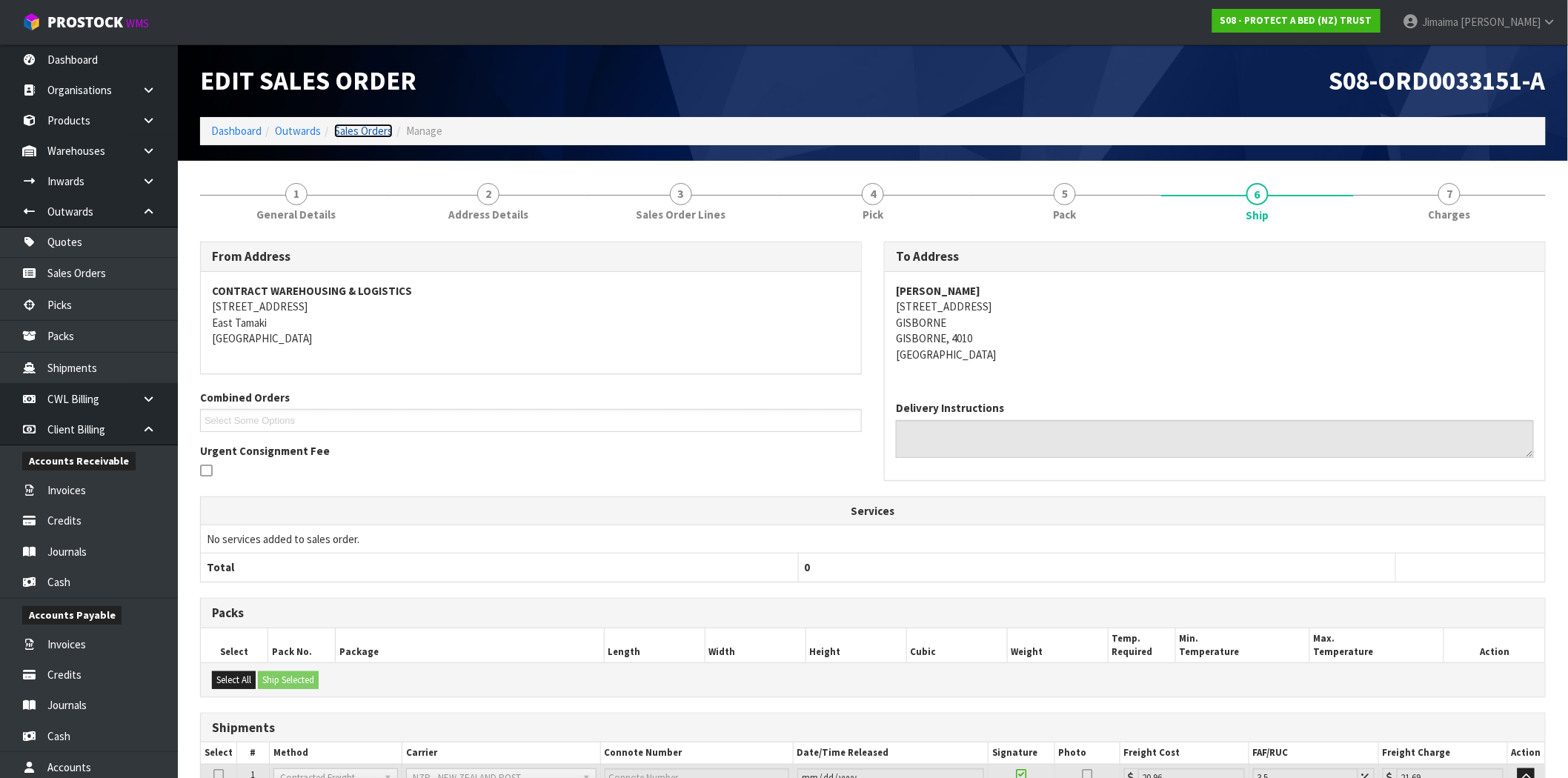
click at [381, 126] on link "Sales Orders" at bounding box center [363, 131] width 58 height 14
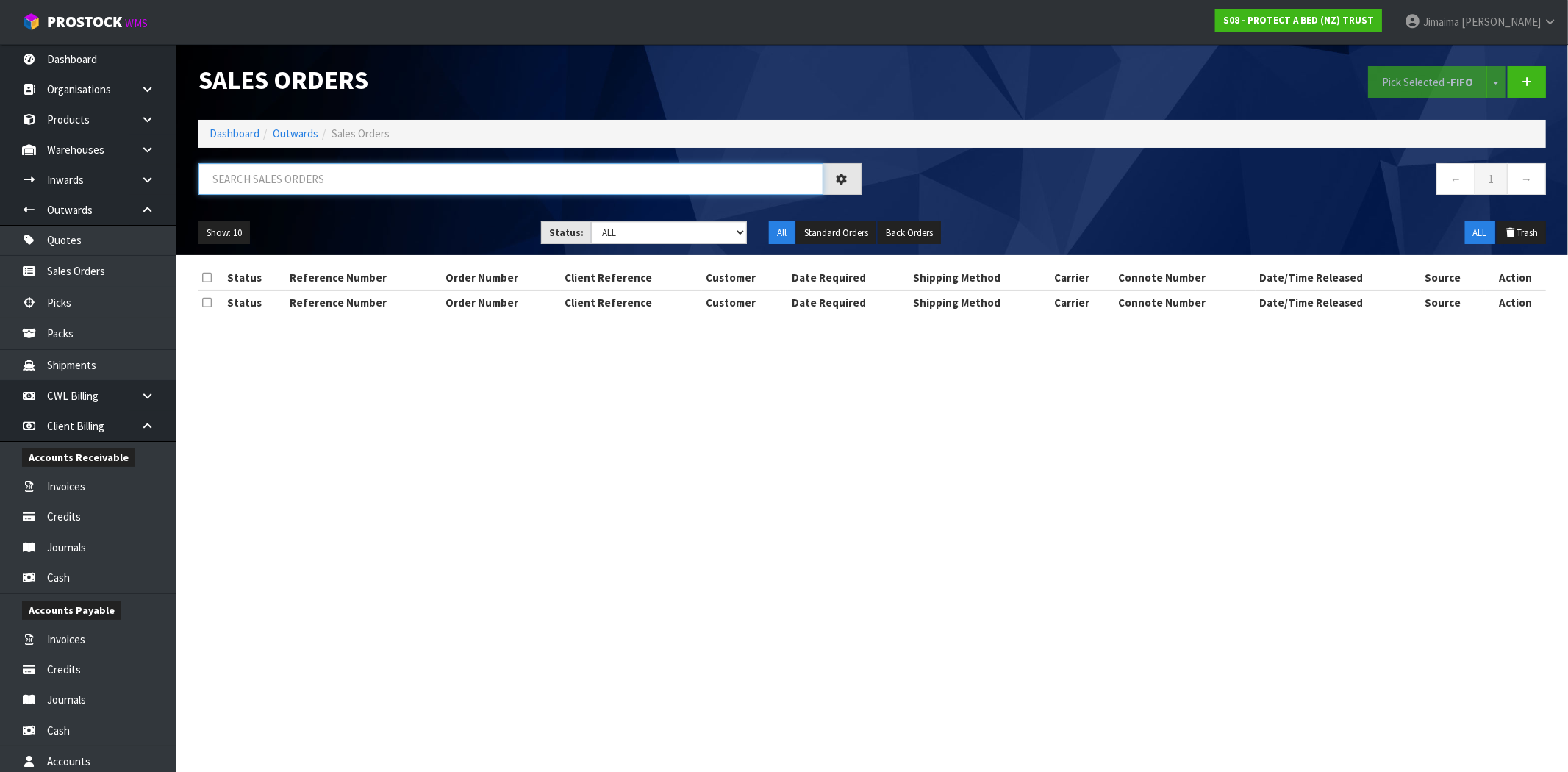
click at [414, 171] on input "text" at bounding box center [511, 179] width 625 height 31
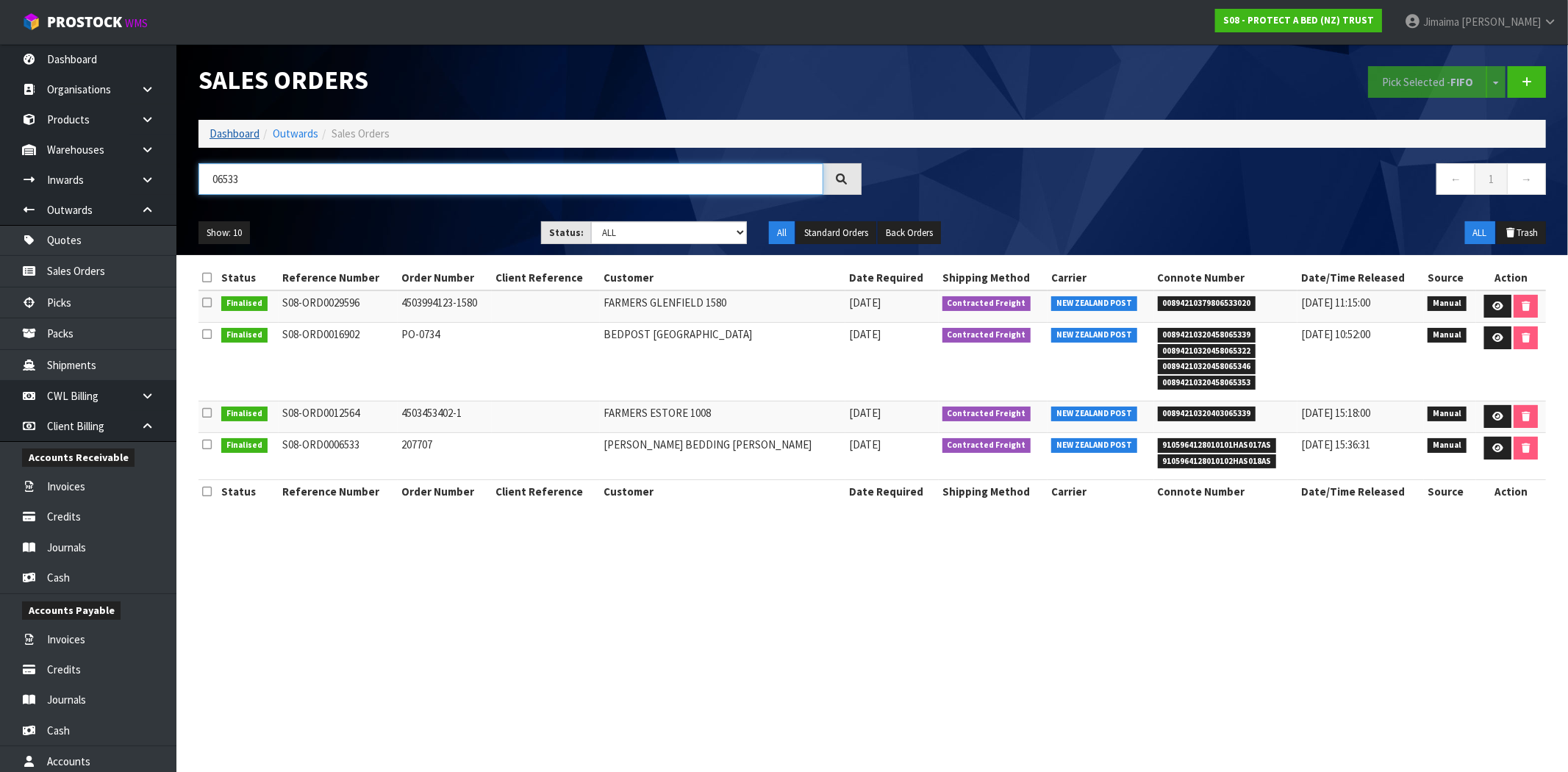
type input "06533"
click at [238, 132] on link "Dashboard" at bounding box center [234, 133] width 50 height 14
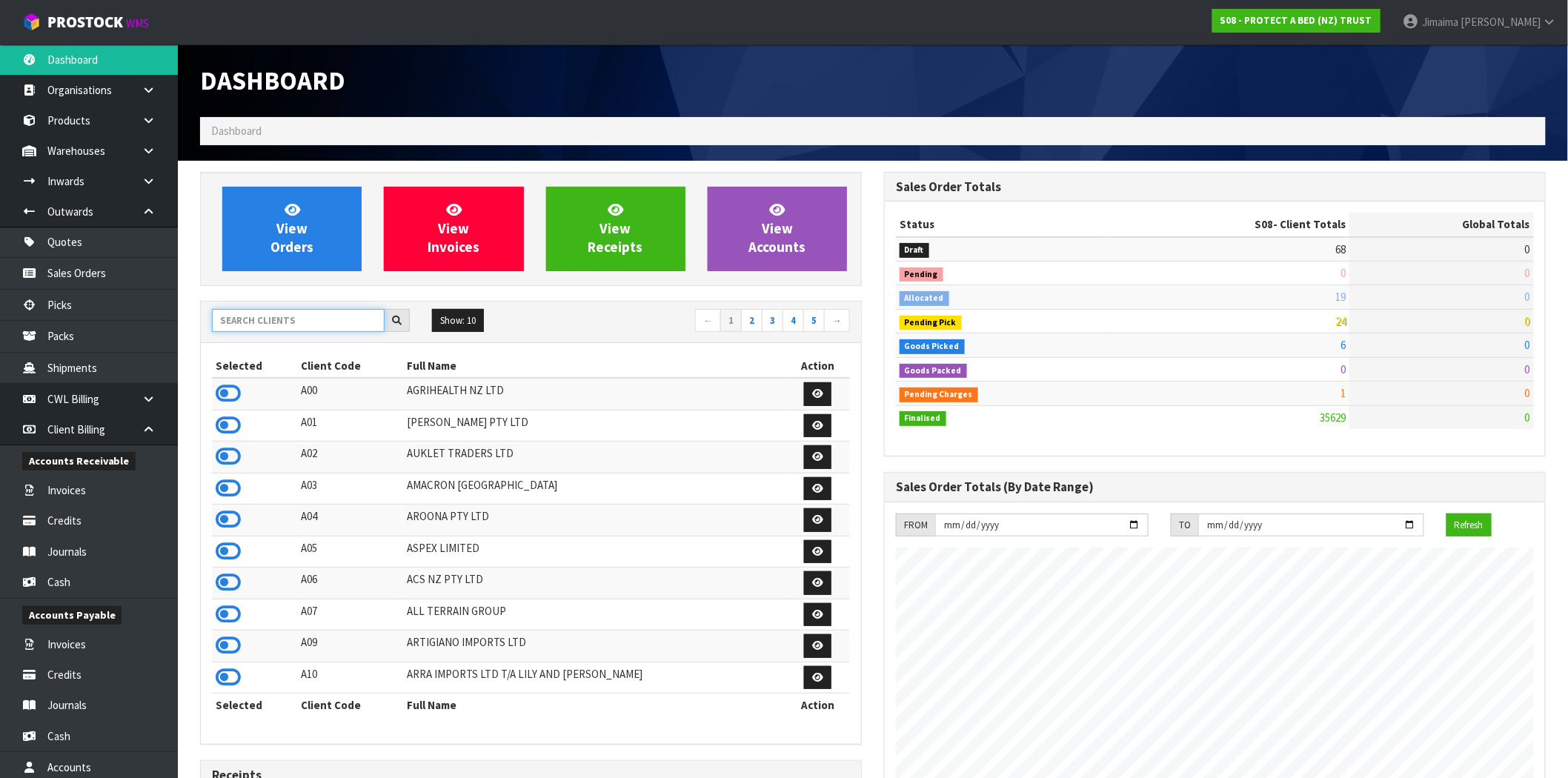
click at [270, 321] on input "text" at bounding box center [298, 320] width 172 height 23
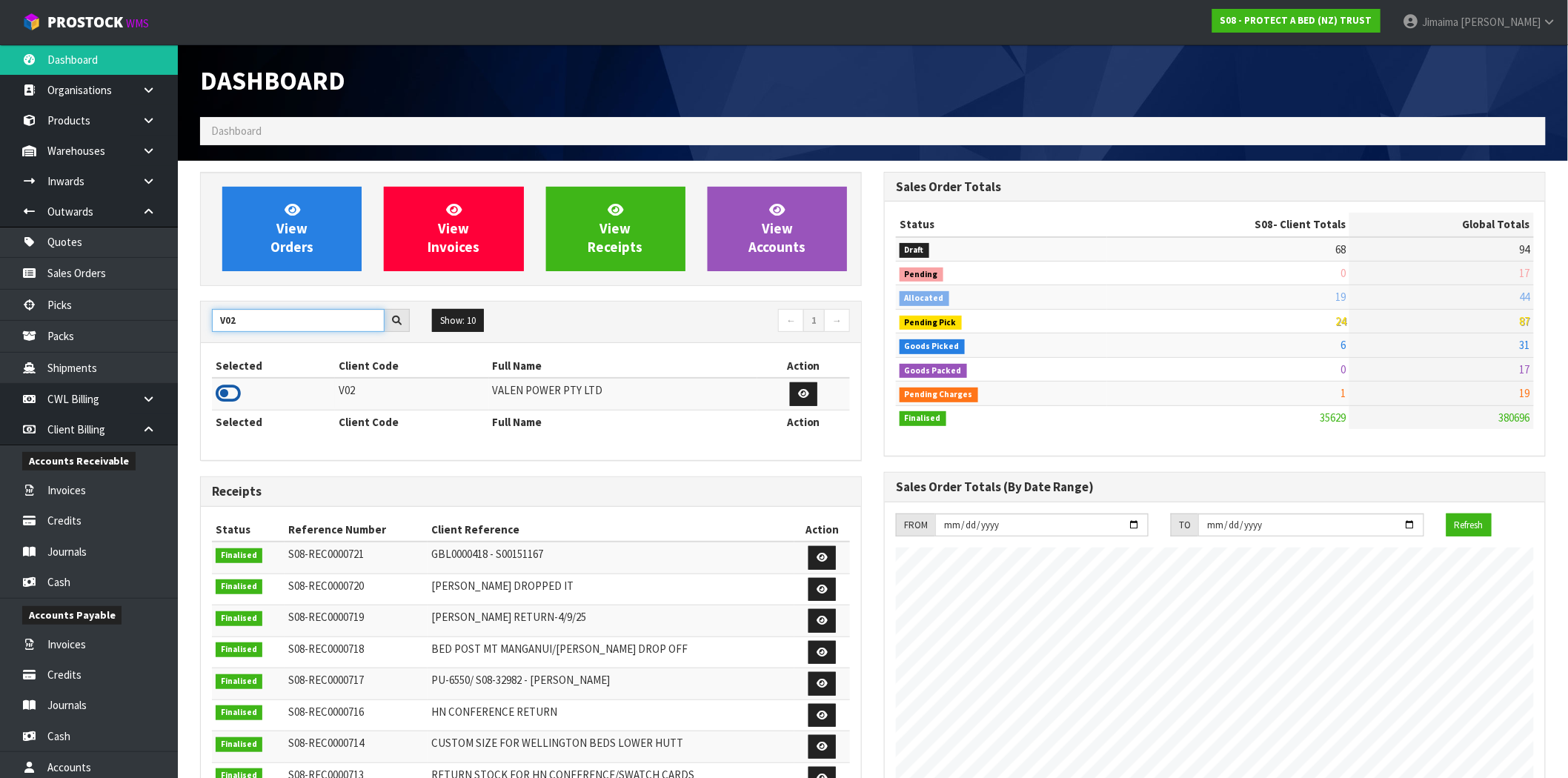
type input "V02"
drag, startPoint x: 217, startPoint y: 396, endPoint x: 257, endPoint y: 348, distance: 62.5
click at [218, 396] on icon at bounding box center [228, 394] width 25 height 22
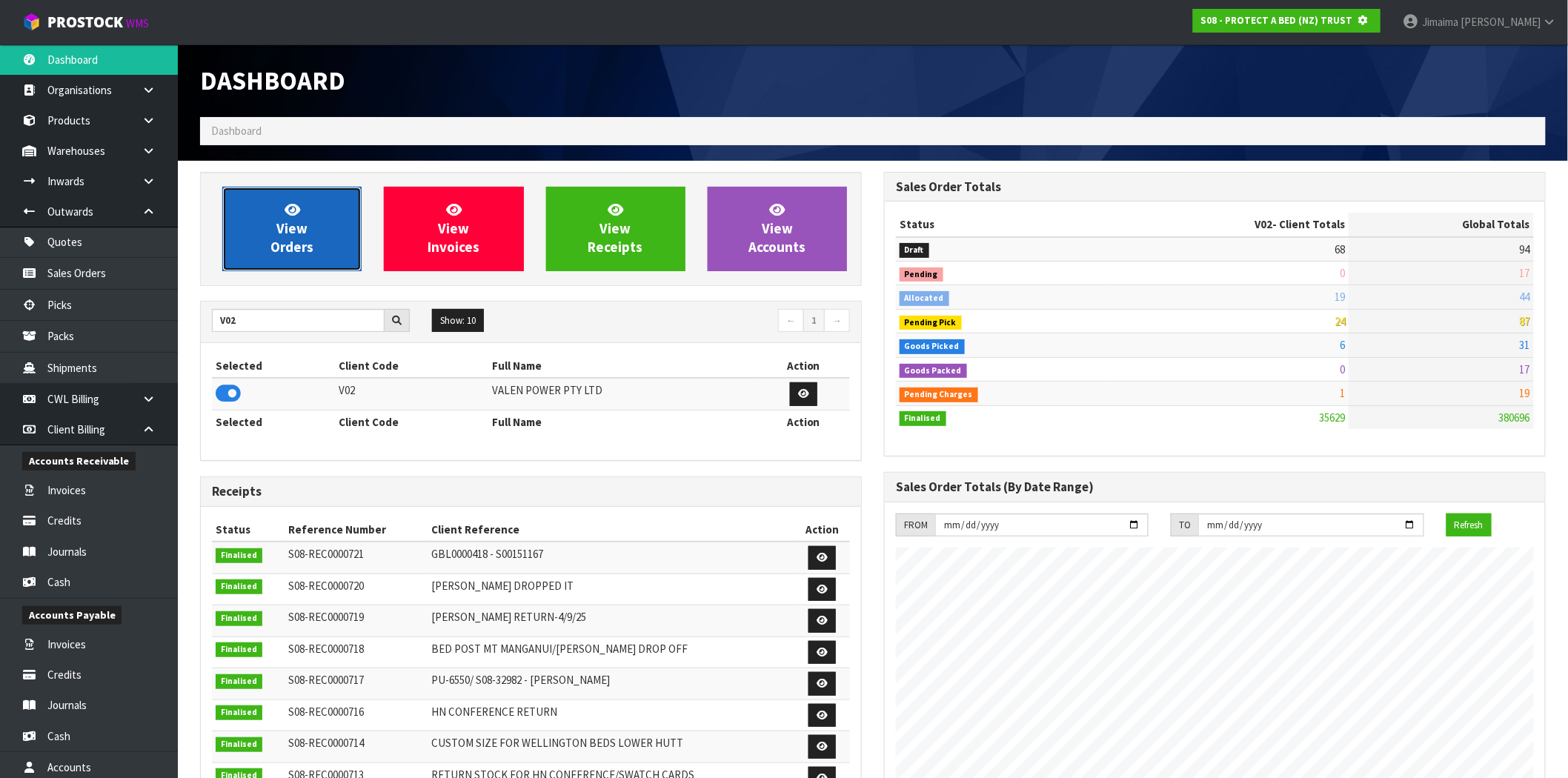
scroll to position [740144, 740365]
click at [305, 256] on link "View Orders" at bounding box center [292, 229] width 139 height 84
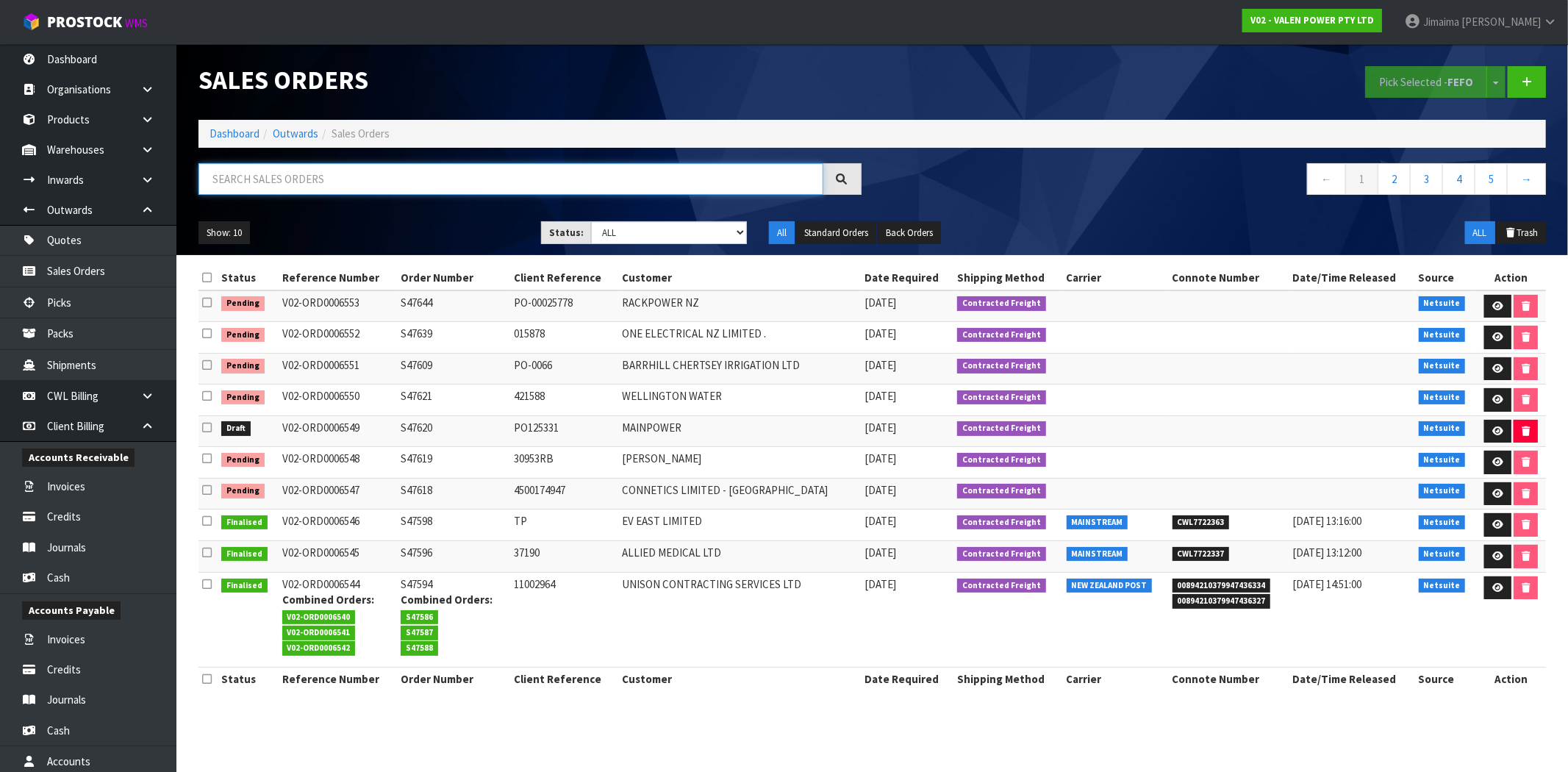
click at [605, 187] on input "text" at bounding box center [511, 179] width 625 height 31
click at [1487, 496] on link at bounding box center [1497, 494] width 28 height 24
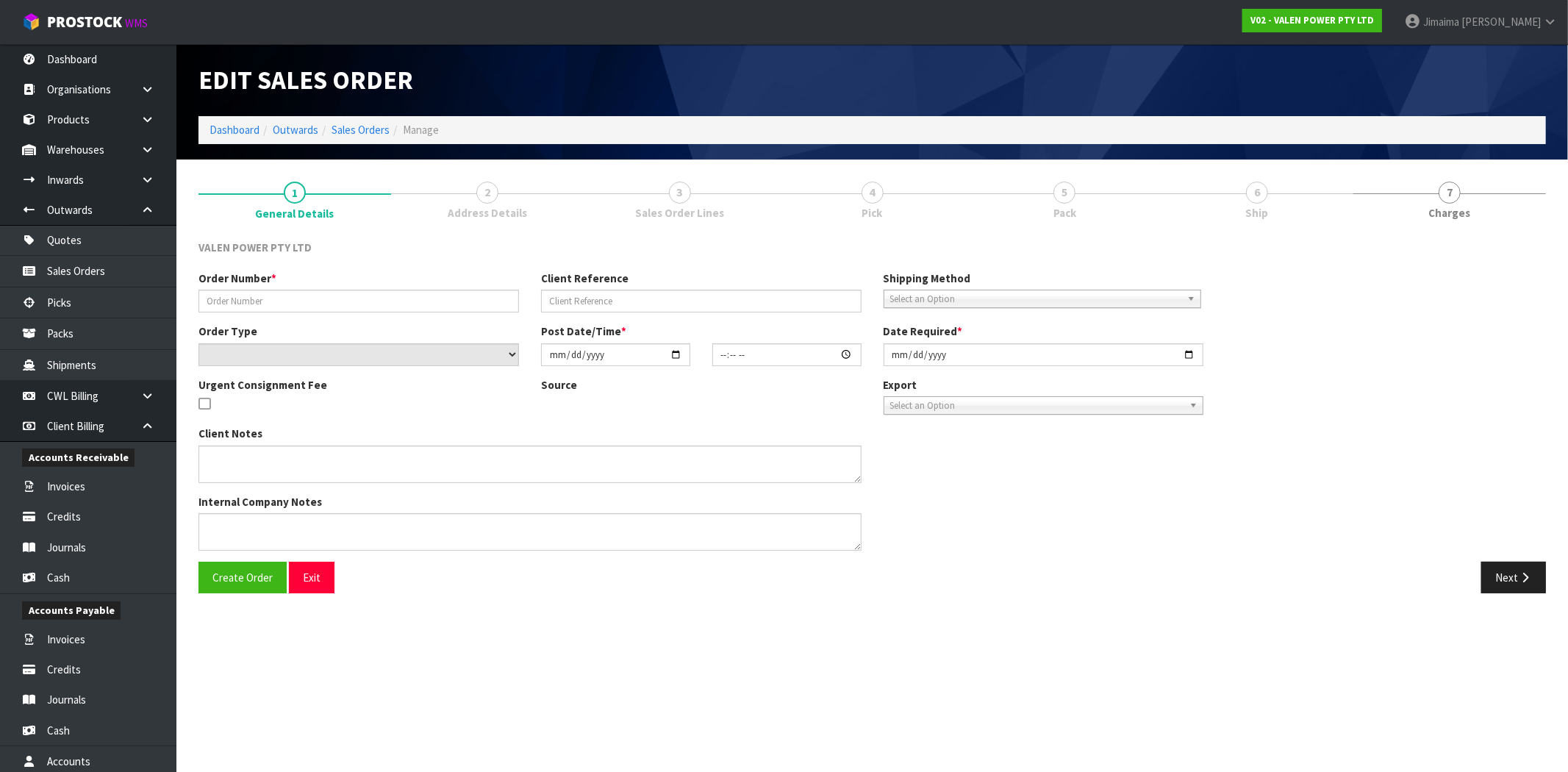
type input "S47618"
type input "4500174947"
select select "number:1"
type input "[DATE]"
type input "15:00:09.000"
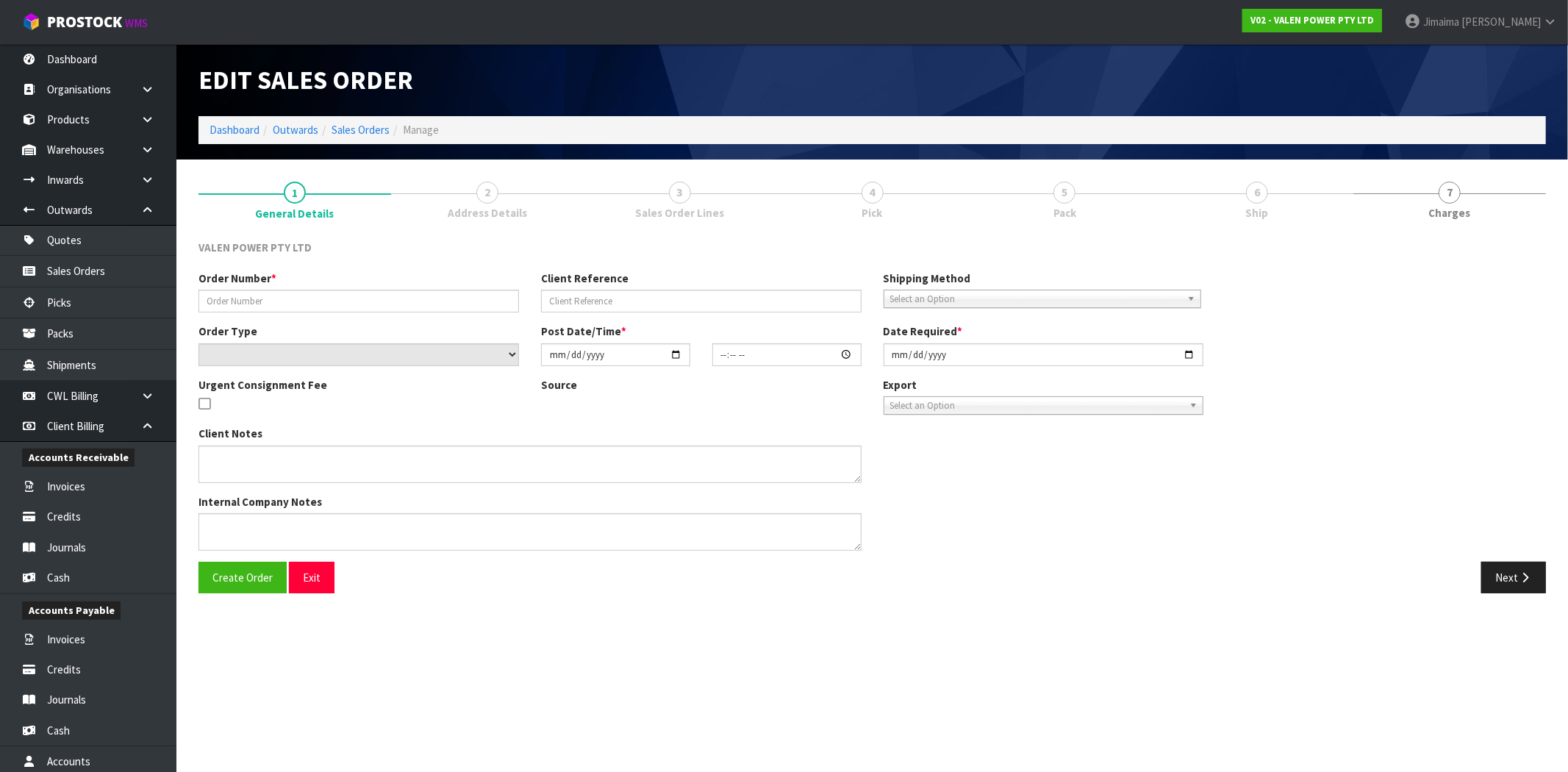
type input "[DATE]"
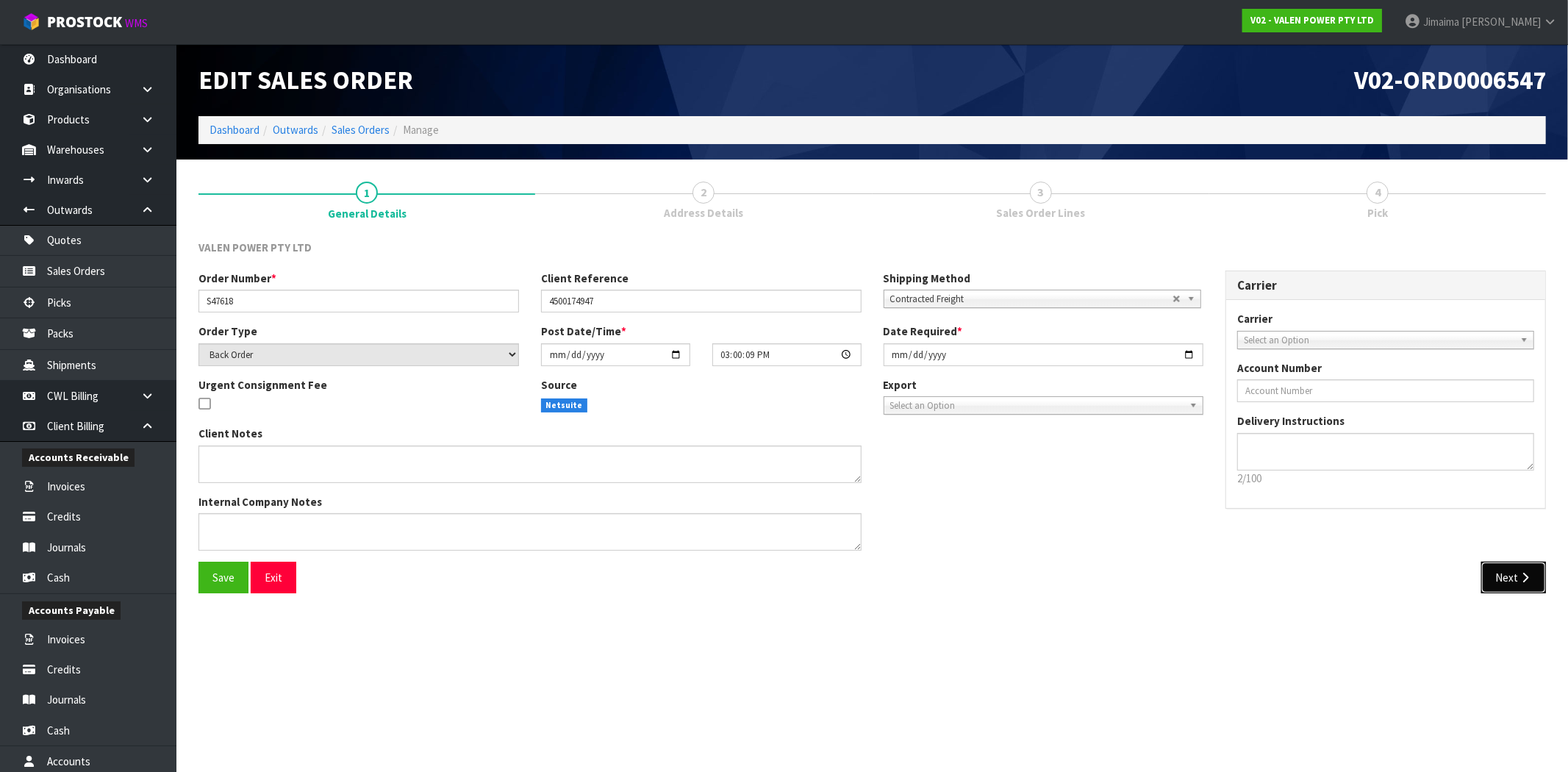
click at [1521, 579] on icon "button" at bounding box center [1524, 577] width 14 height 11
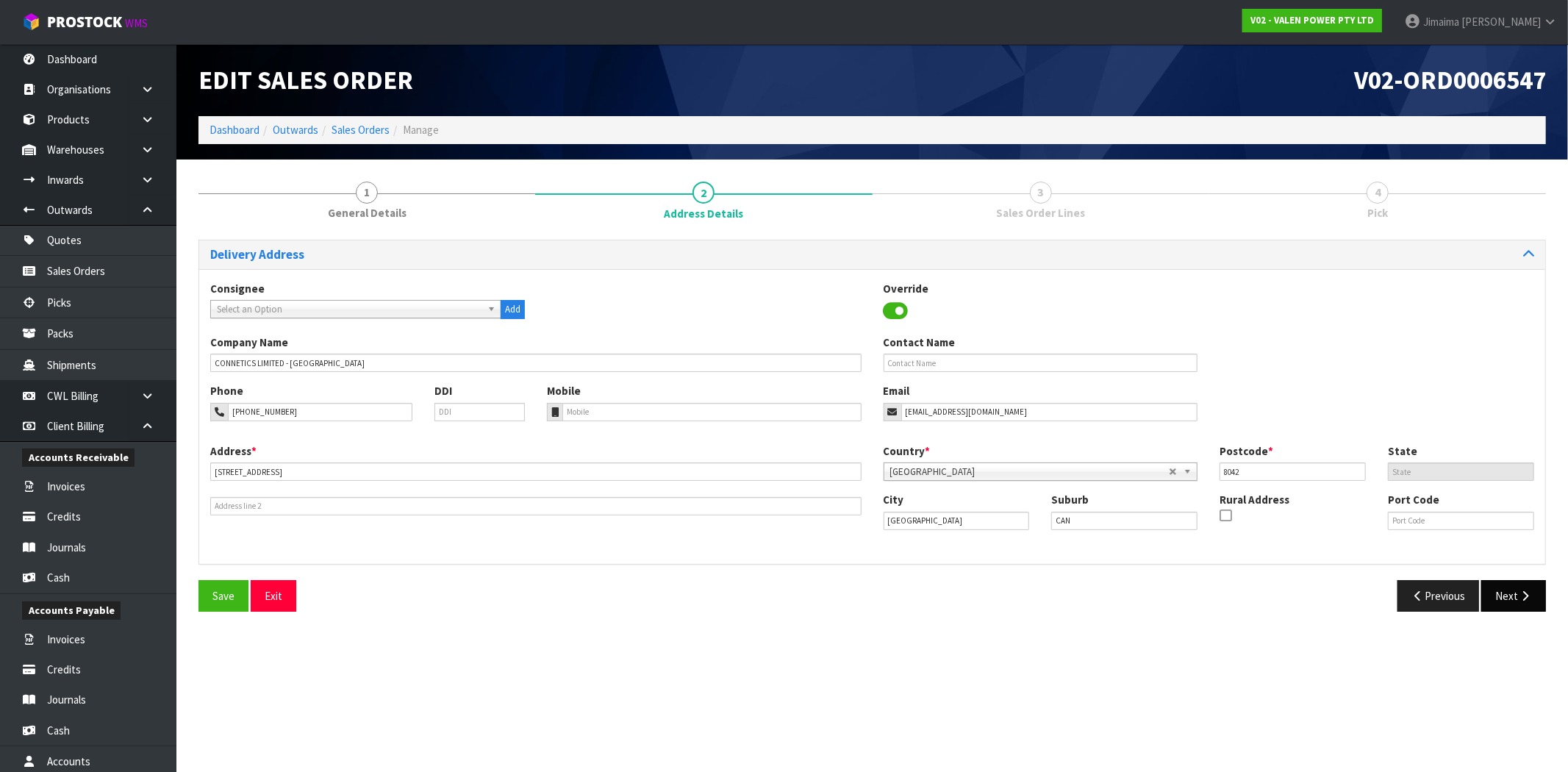
drag, startPoint x: 1527, startPoint y: 627, endPoint x: 1519, endPoint y: 602, distance: 26.2
click at [1526, 627] on section "1 General Details 2 Address Details 3 Sales Order Lines 4 Pick Delivery Address…" at bounding box center [872, 397] width 1392 height 475
click at [1519, 602] on icon "button" at bounding box center [1524, 596] width 14 height 11
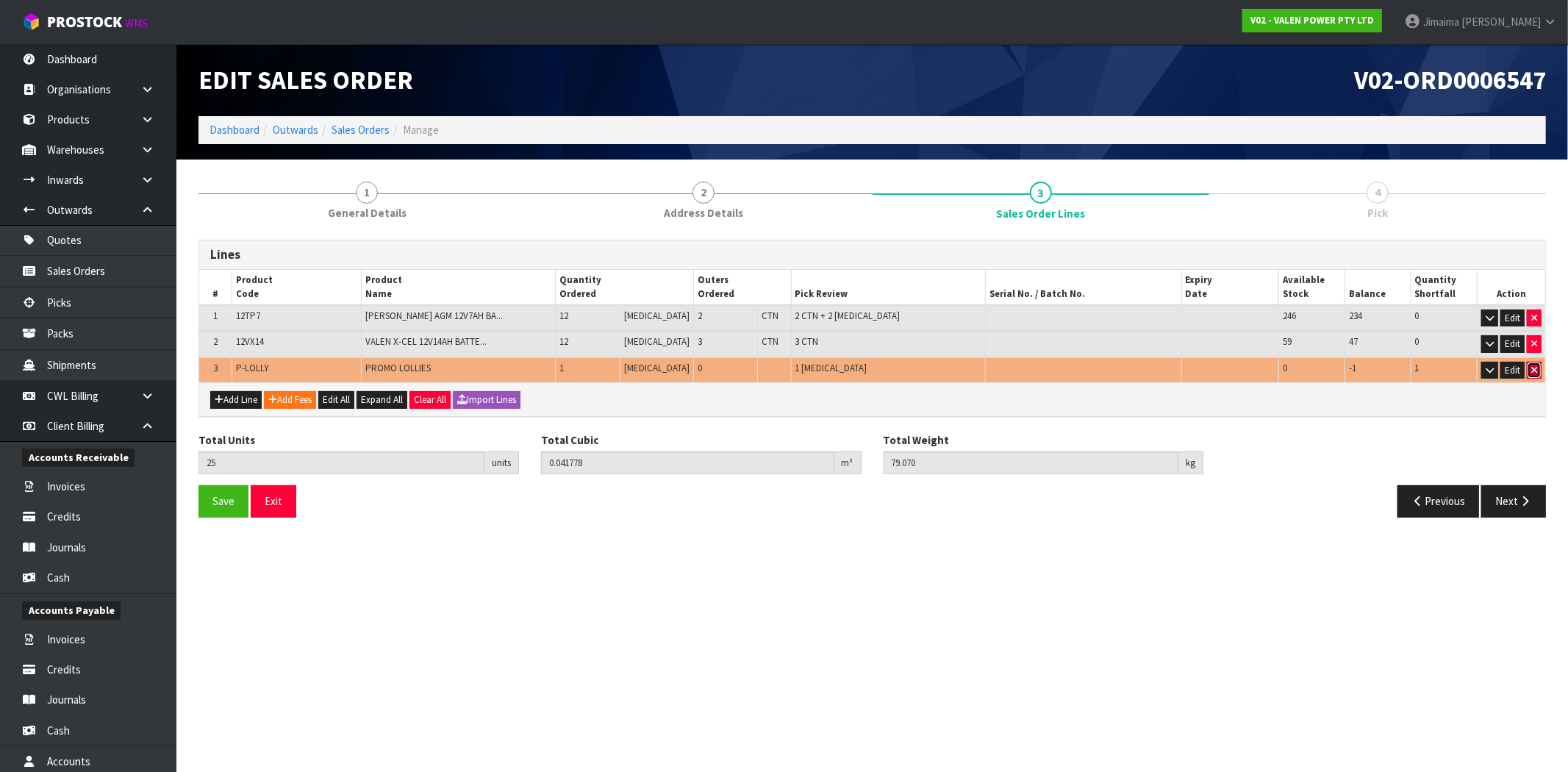
click at [1534, 366] on icon "button" at bounding box center [1534, 370] width 6 height 9
type input "24"
type input "0.040878"
type input "78.87"
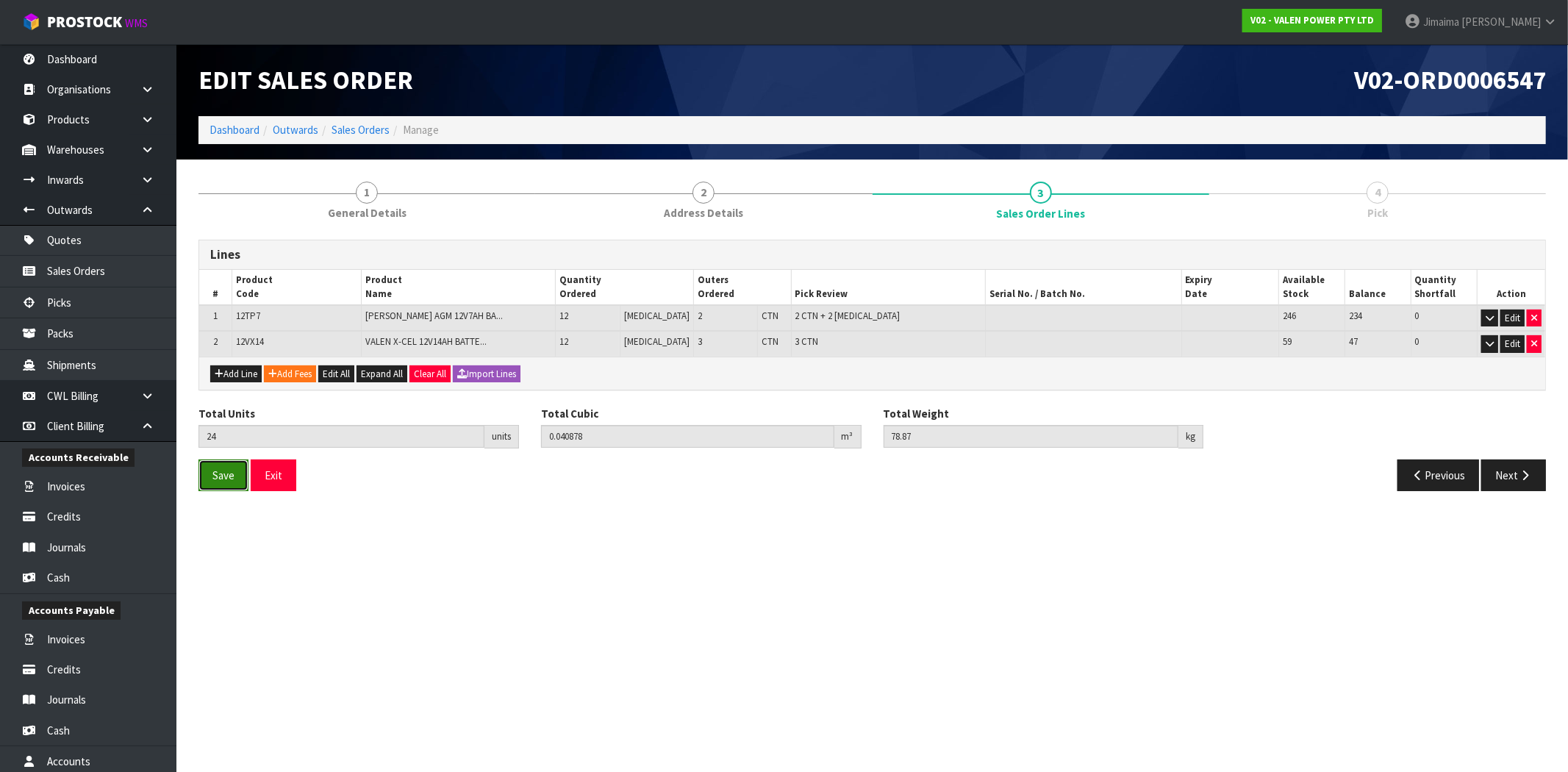
click at [231, 471] on span "Save" at bounding box center [223, 475] width 22 height 14
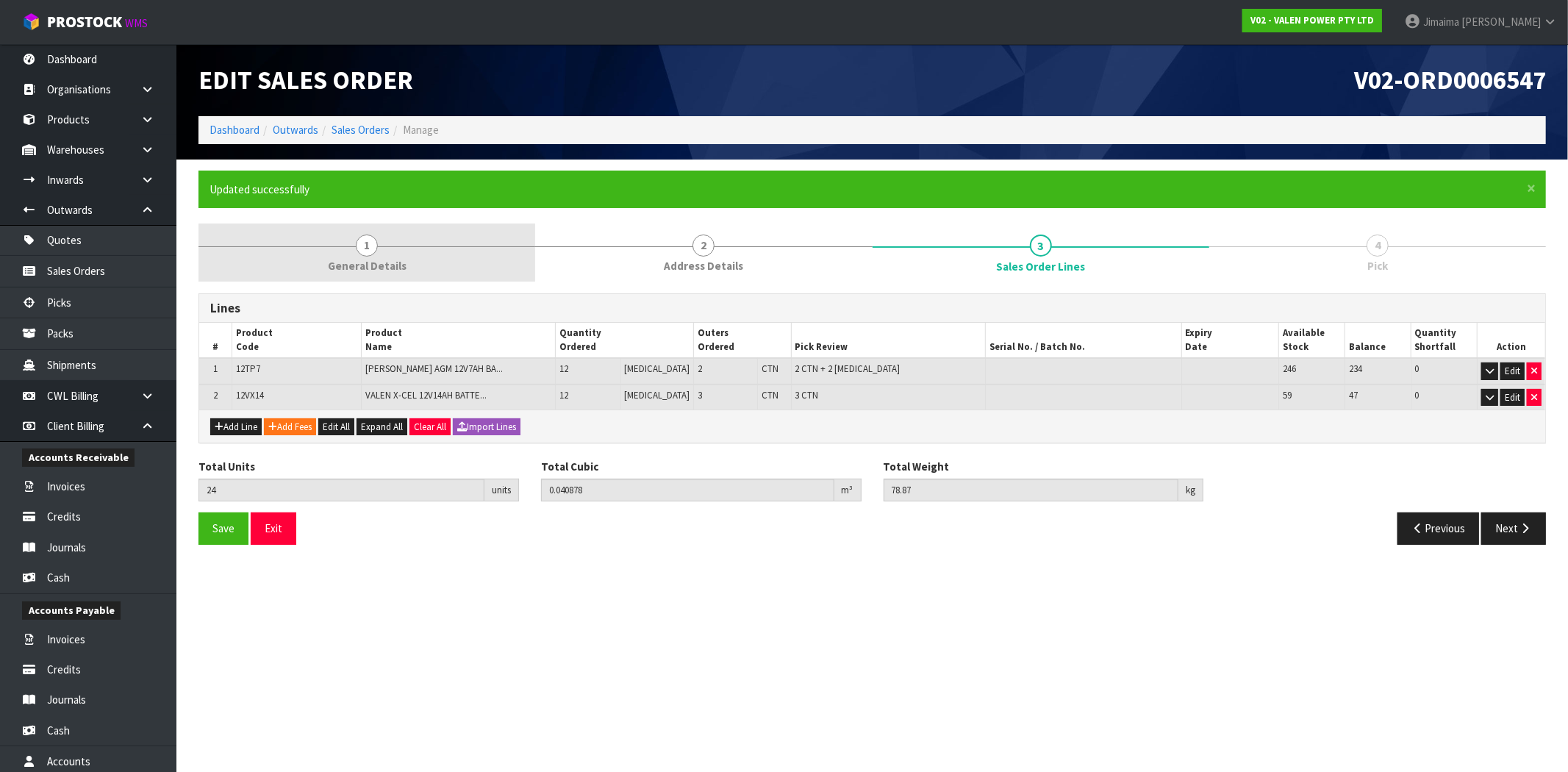
click at [378, 257] on link "1 General Details" at bounding box center [367, 252] width 336 height 58
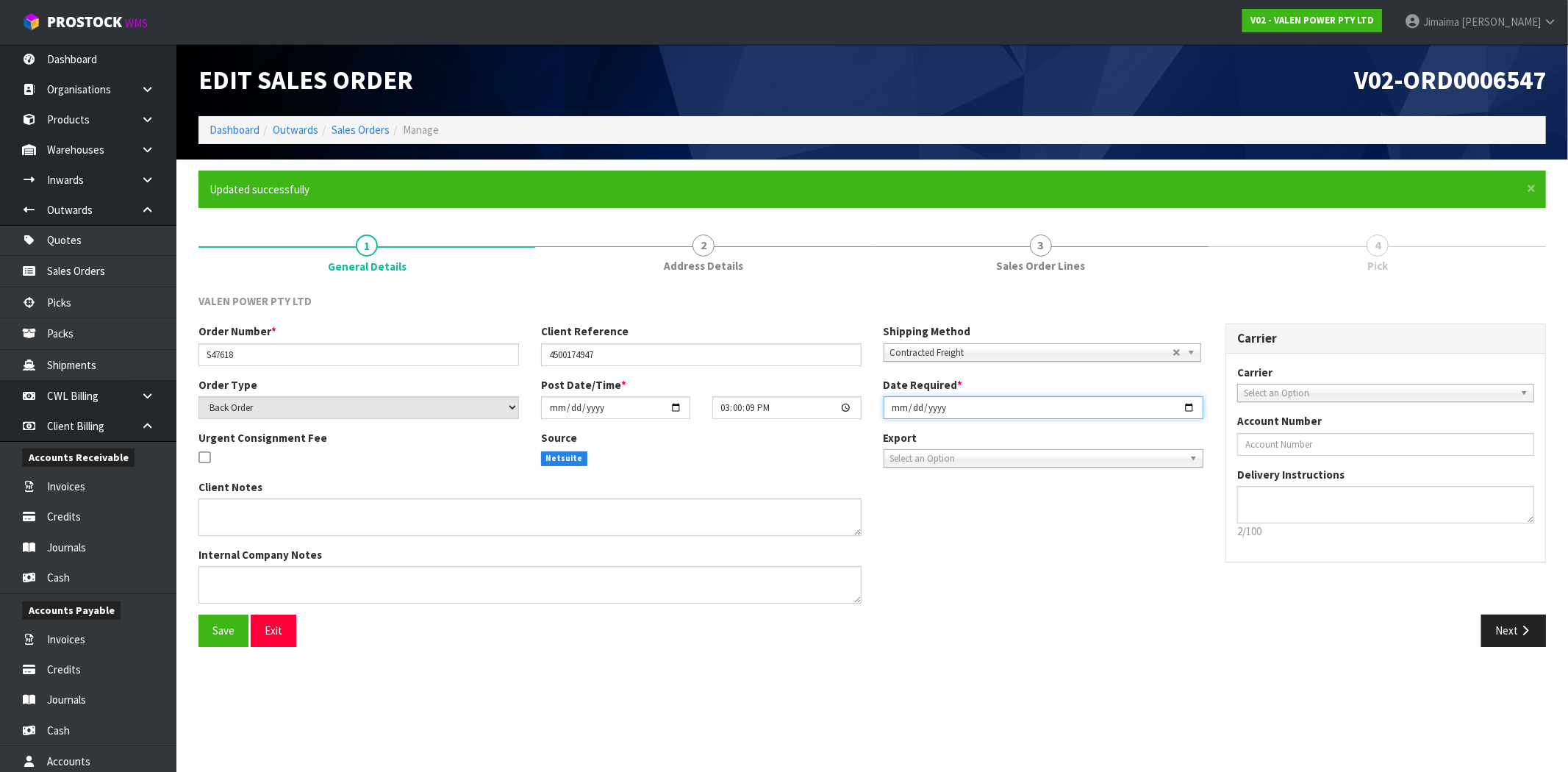
click at [1185, 406] on input "[DATE]" at bounding box center [1043, 407] width 321 height 23
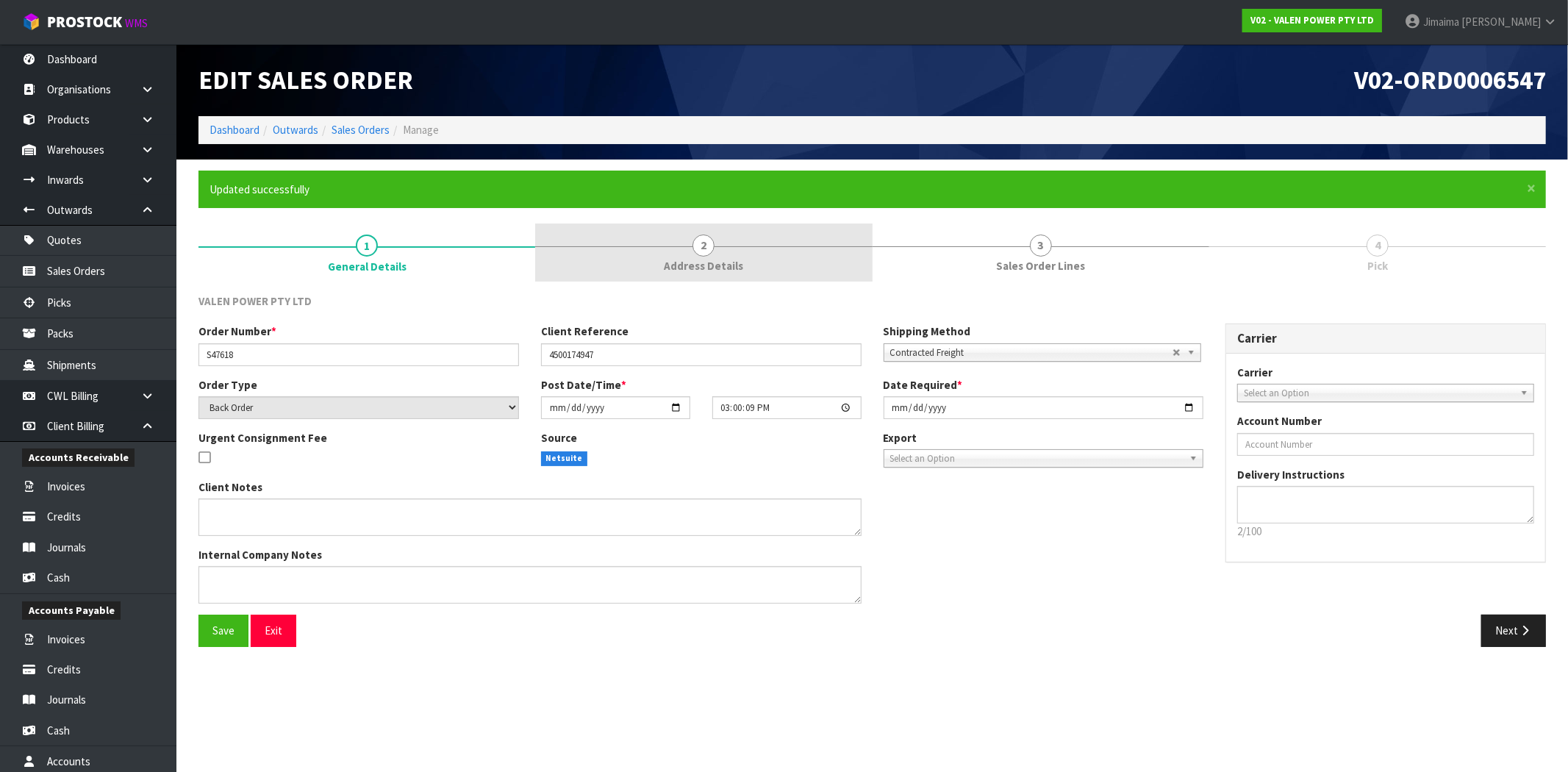
click at [740, 258] on span "Address Details" at bounding box center [704, 266] width 79 height 16
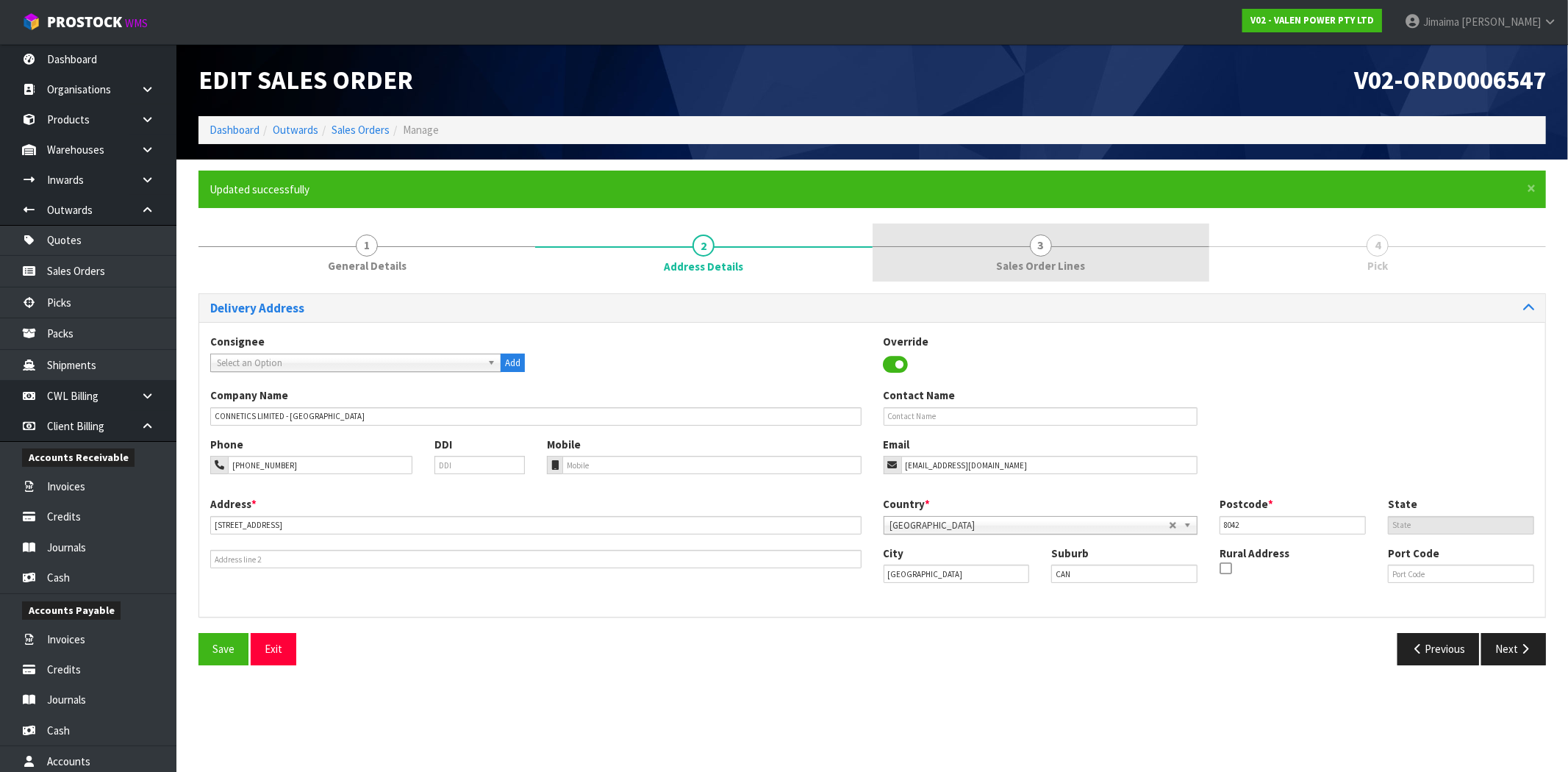
click at [981, 265] on link "3 Sales Order Lines" at bounding box center [1041, 252] width 336 height 58
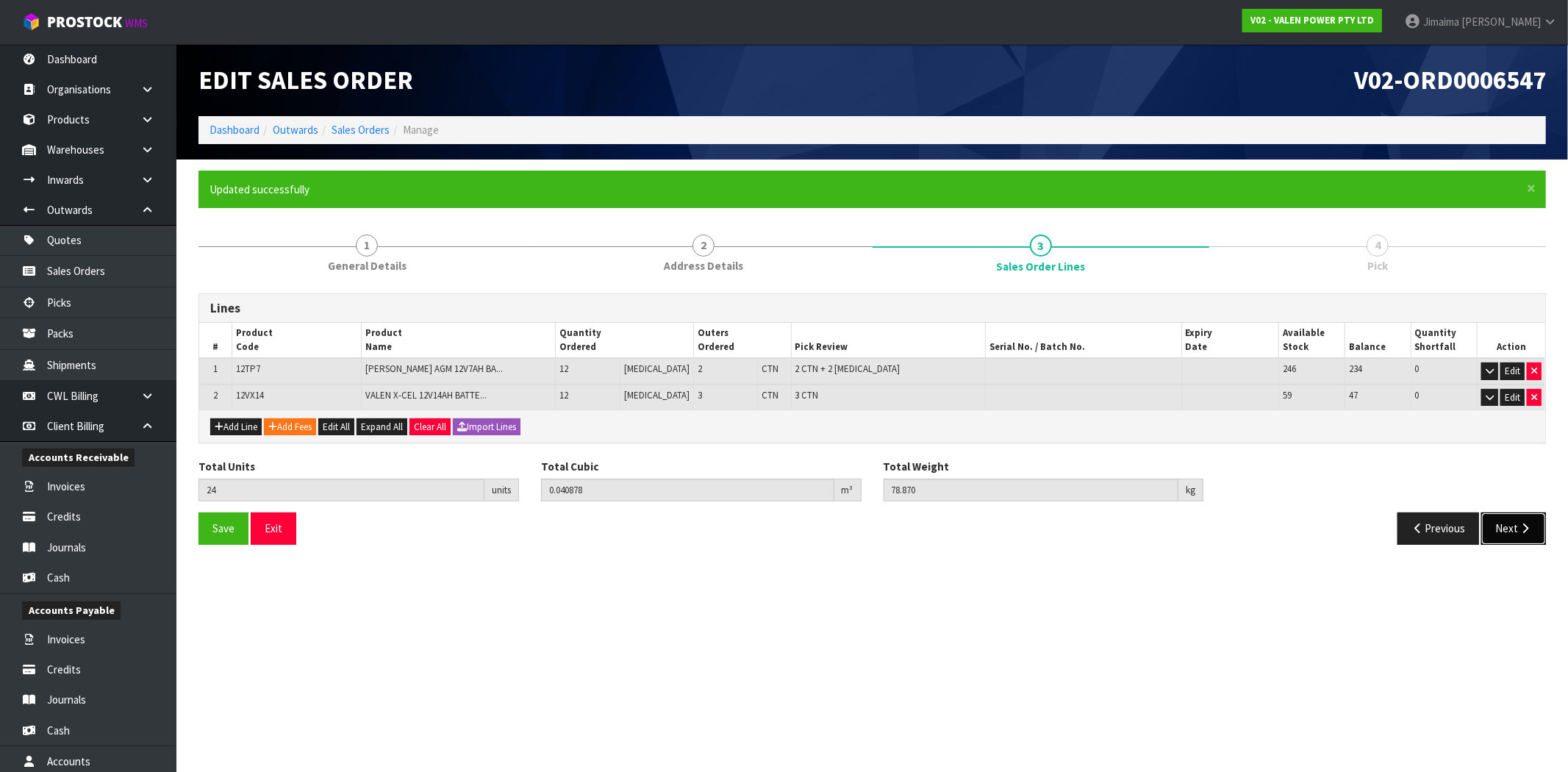
click at [1512, 523] on button "Next" at bounding box center [1513, 528] width 64 height 31
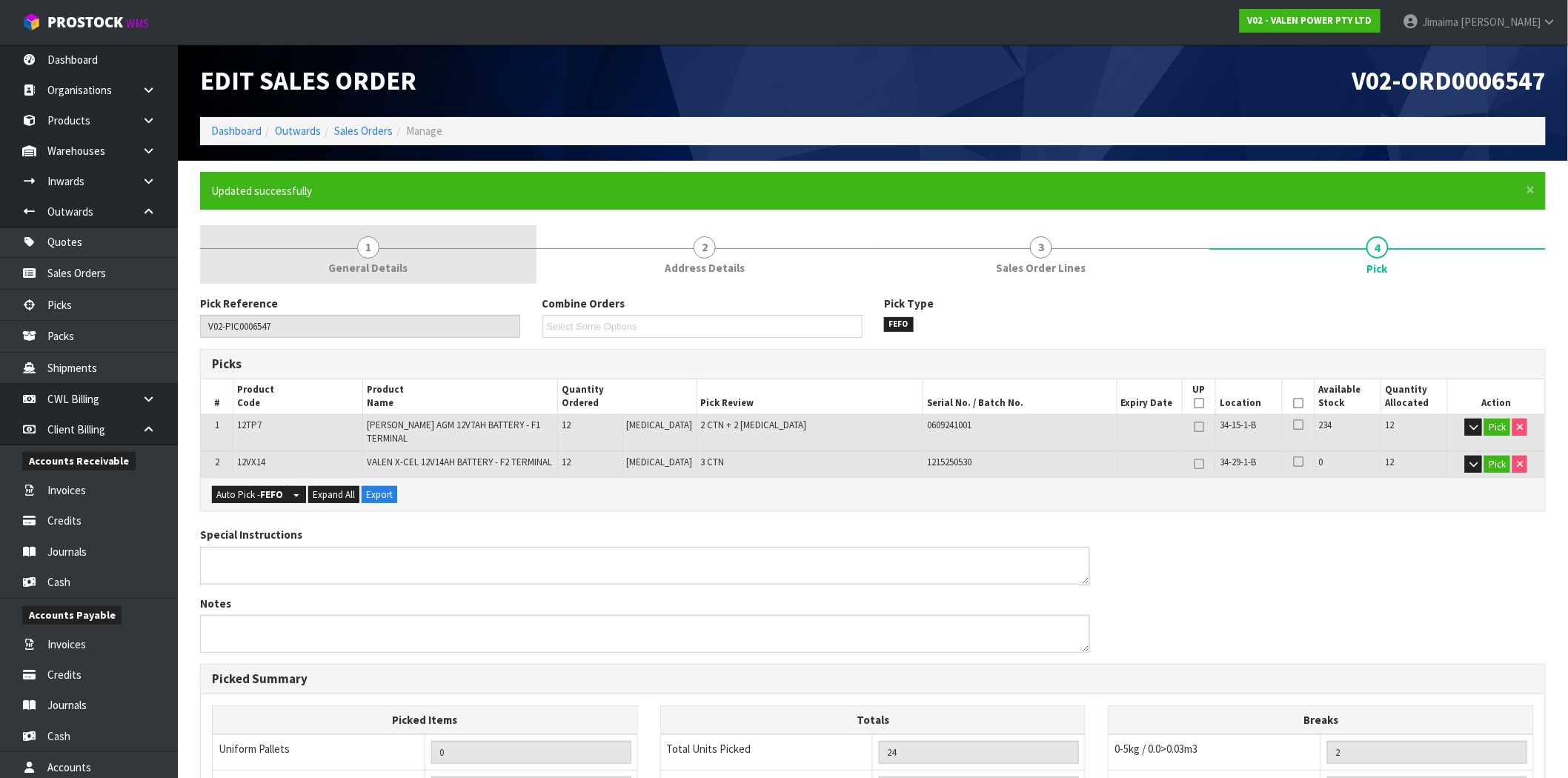
drag, startPoint x: 721, startPoint y: 254, endPoint x: 442, endPoint y: 264, distance: 279.2
click at [718, 255] on link "2 Address Details" at bounding box center [704, 254] width 336 height 58
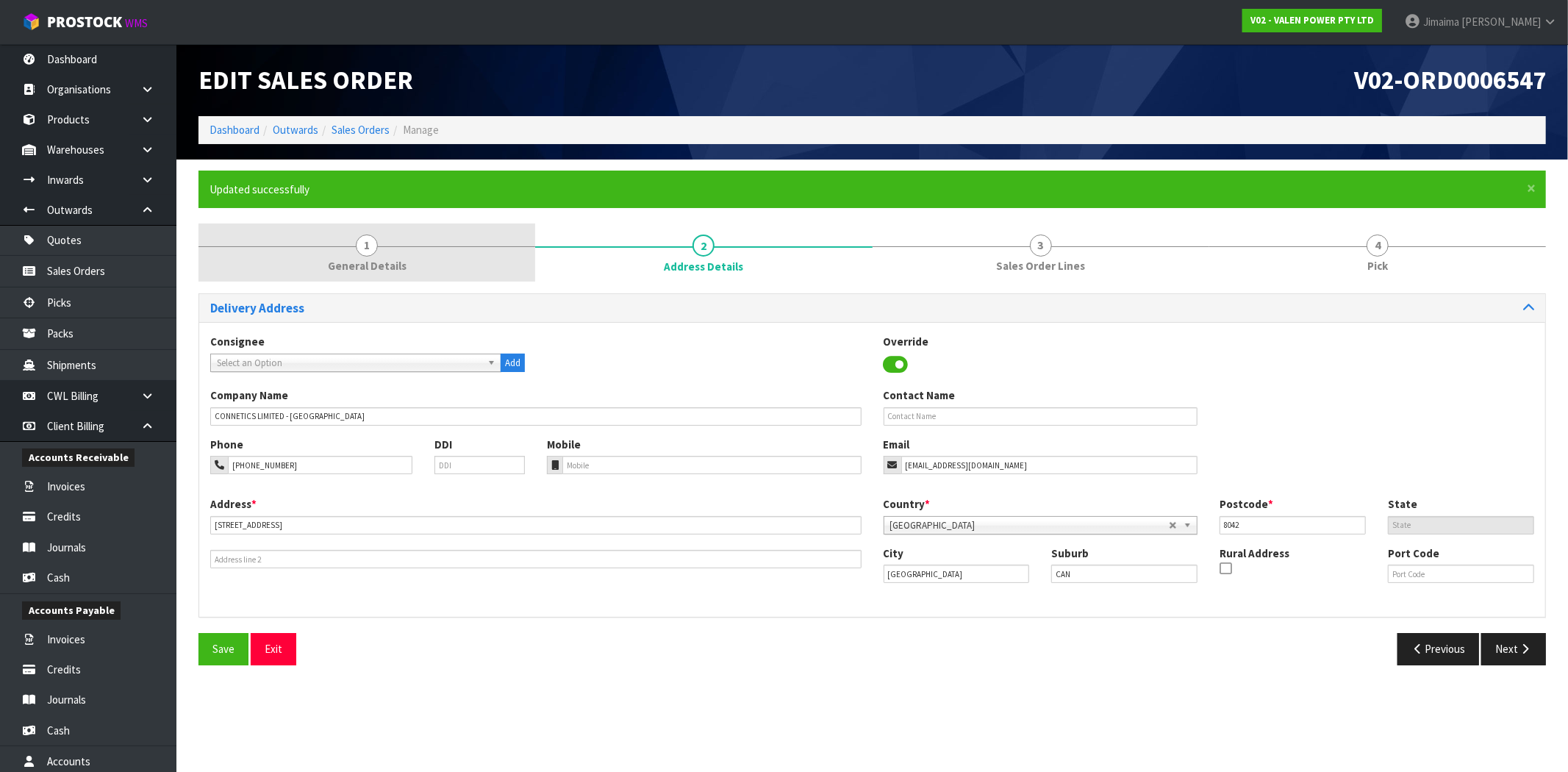
click at [336, 267] on span "General Details" at bounding box center [367, 266] width 79 height 16
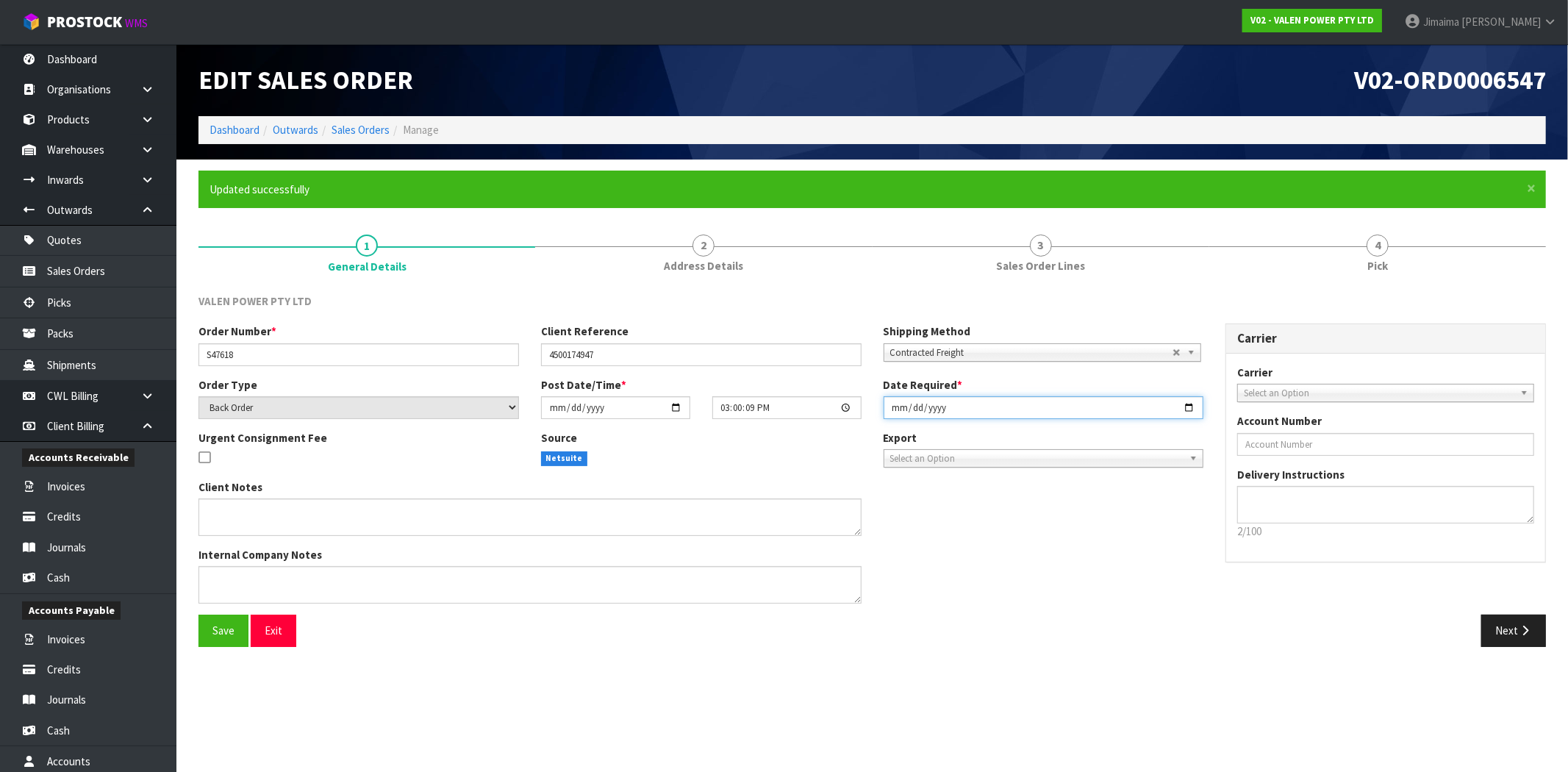
click at [1192, 406] on input "[DATE]" at bounding box center [1043, 407] width 321 height 23
type input "[DATE]"
click at [231, 624] on span "Save" at bounding box center [223, 630] width 22 height 14
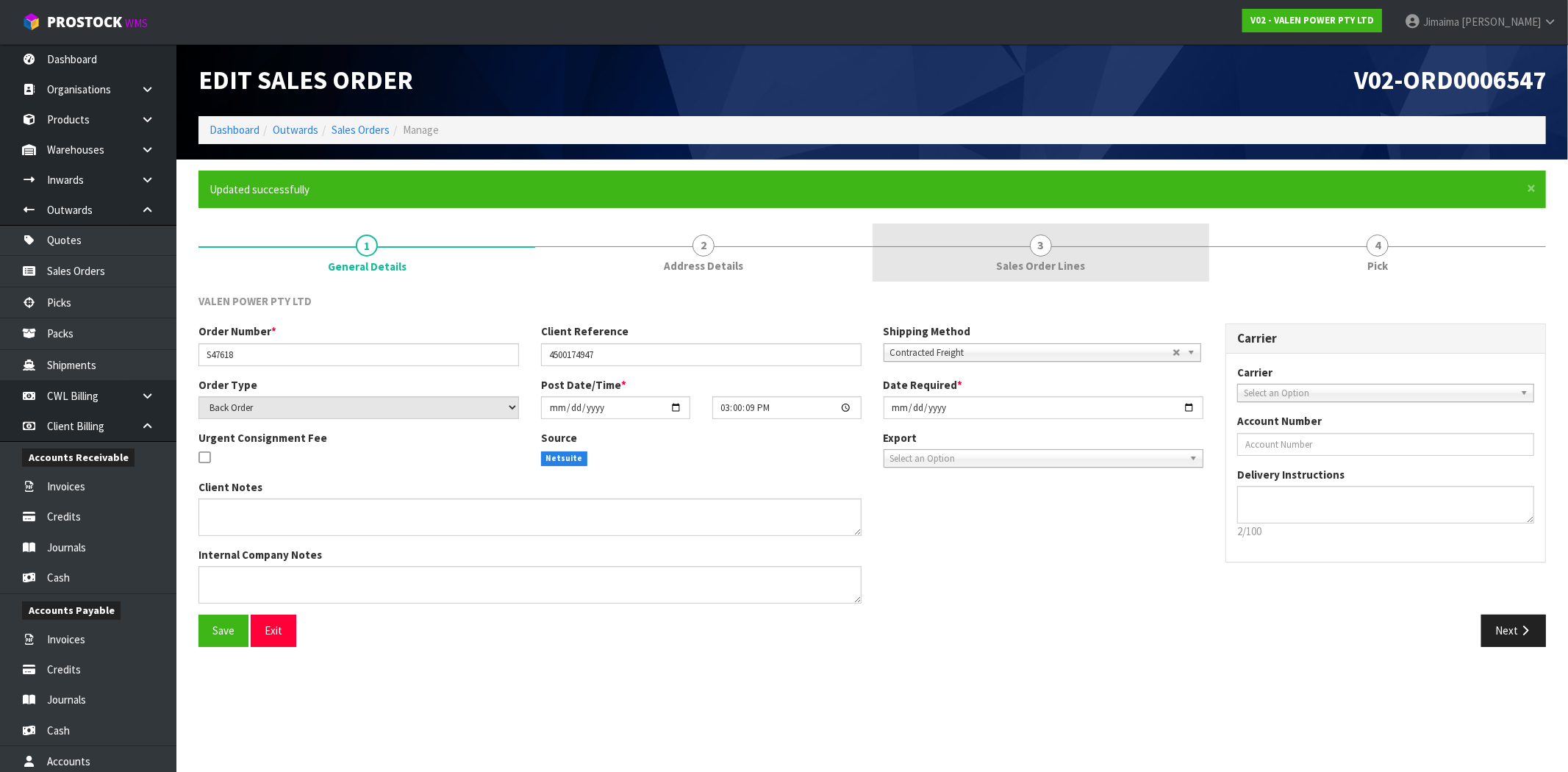
click at [1033, 259] on span "Sales Order Lines" at bounding box center [1040, 266] width 89 height 16
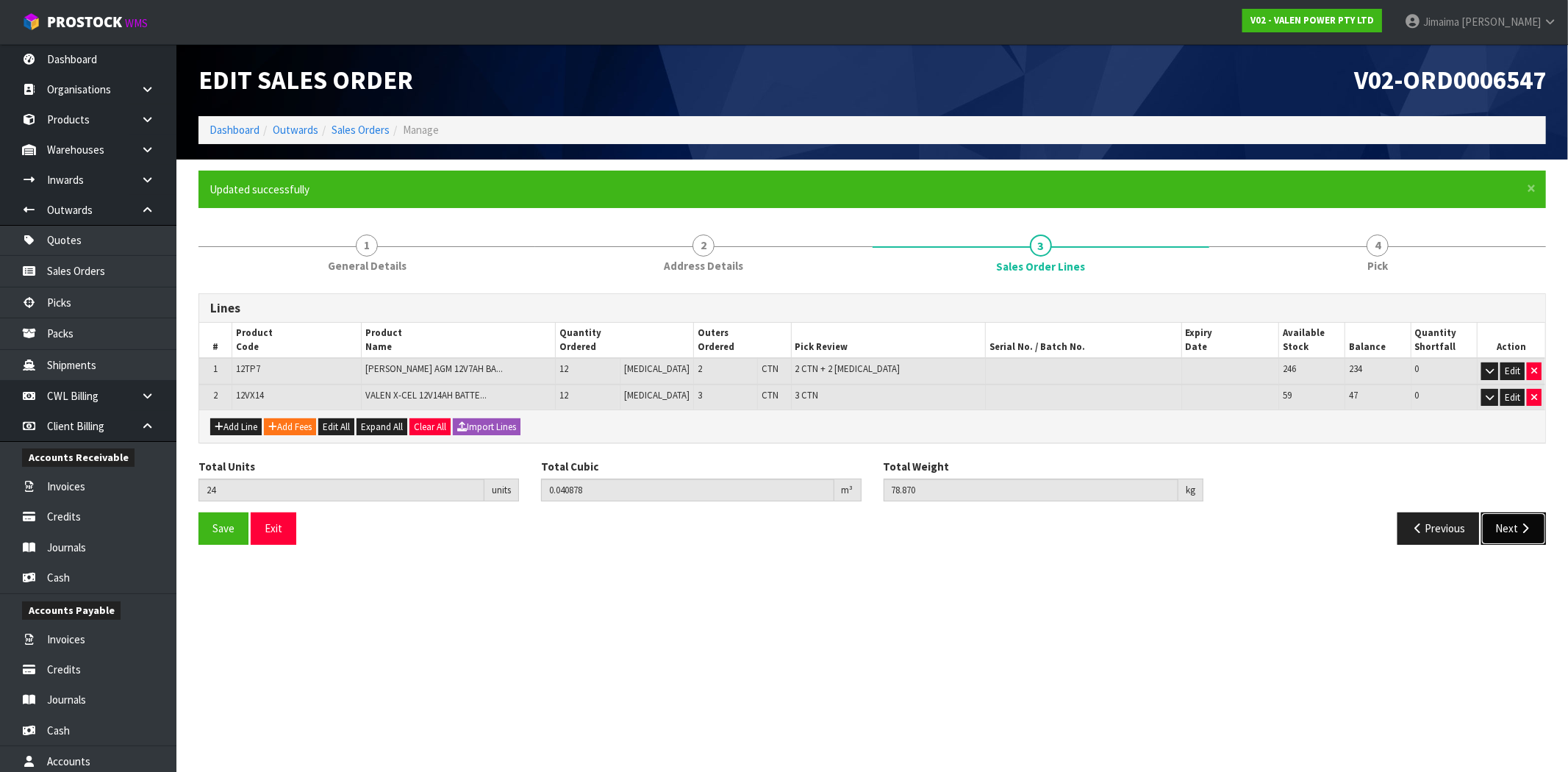
click at [1501, 528] on button "Next" at bounding box center [1513, 528] width 64 height 31
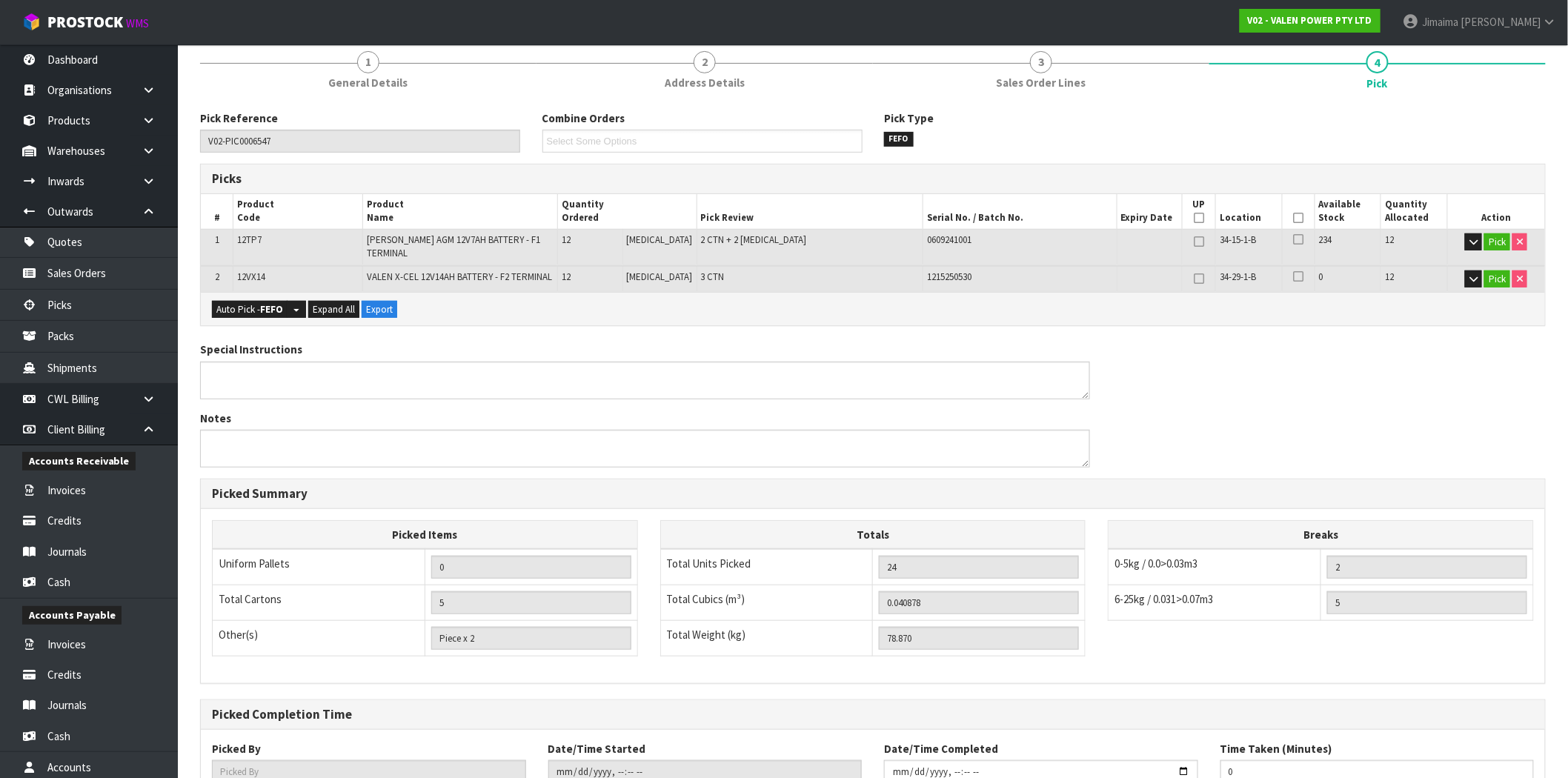
scroll to position [295, 0]
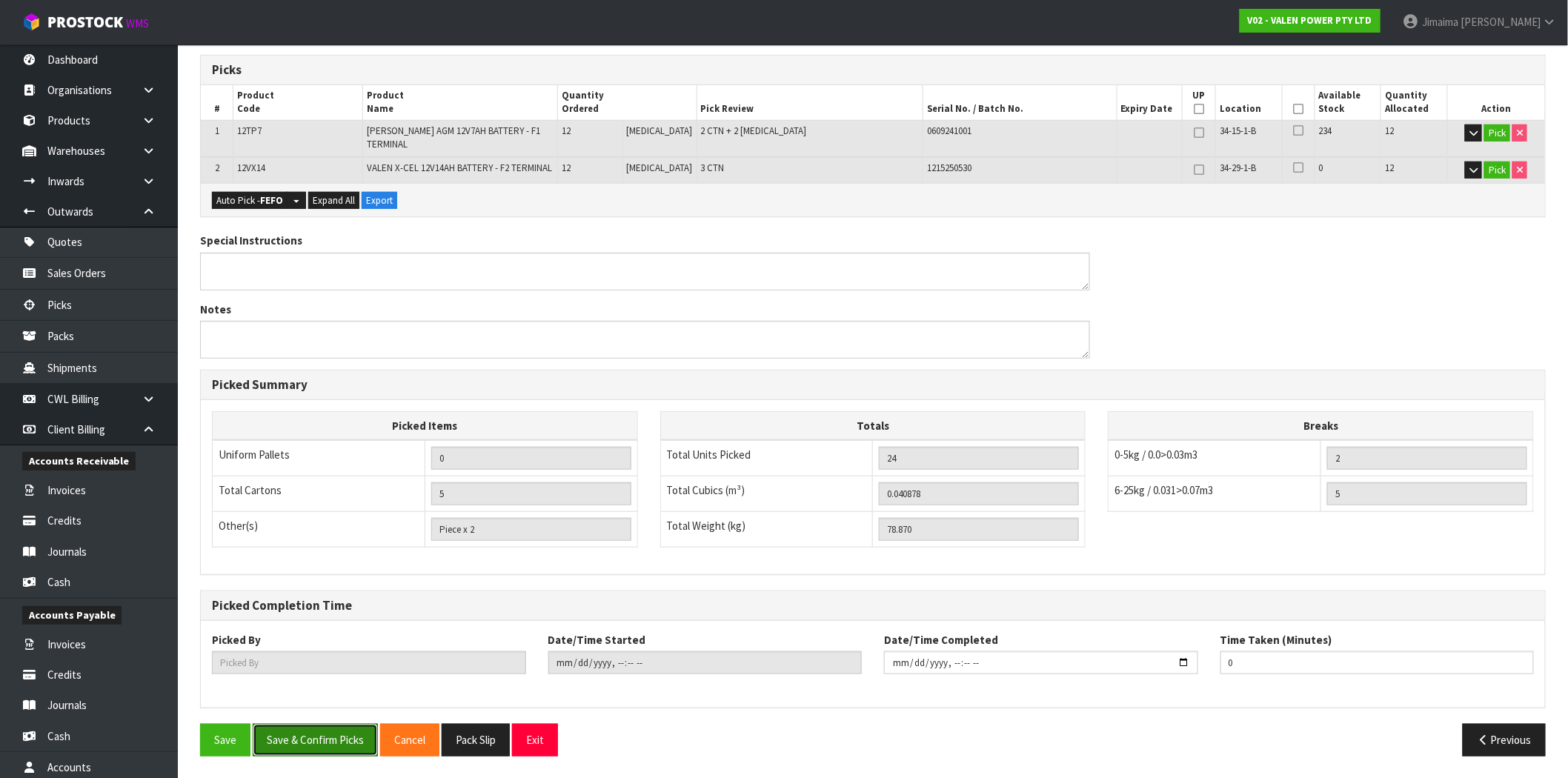
click at [324, 743] on button "Save & Confirm Picks" at bounding box center [315, 740] width 125 height 31
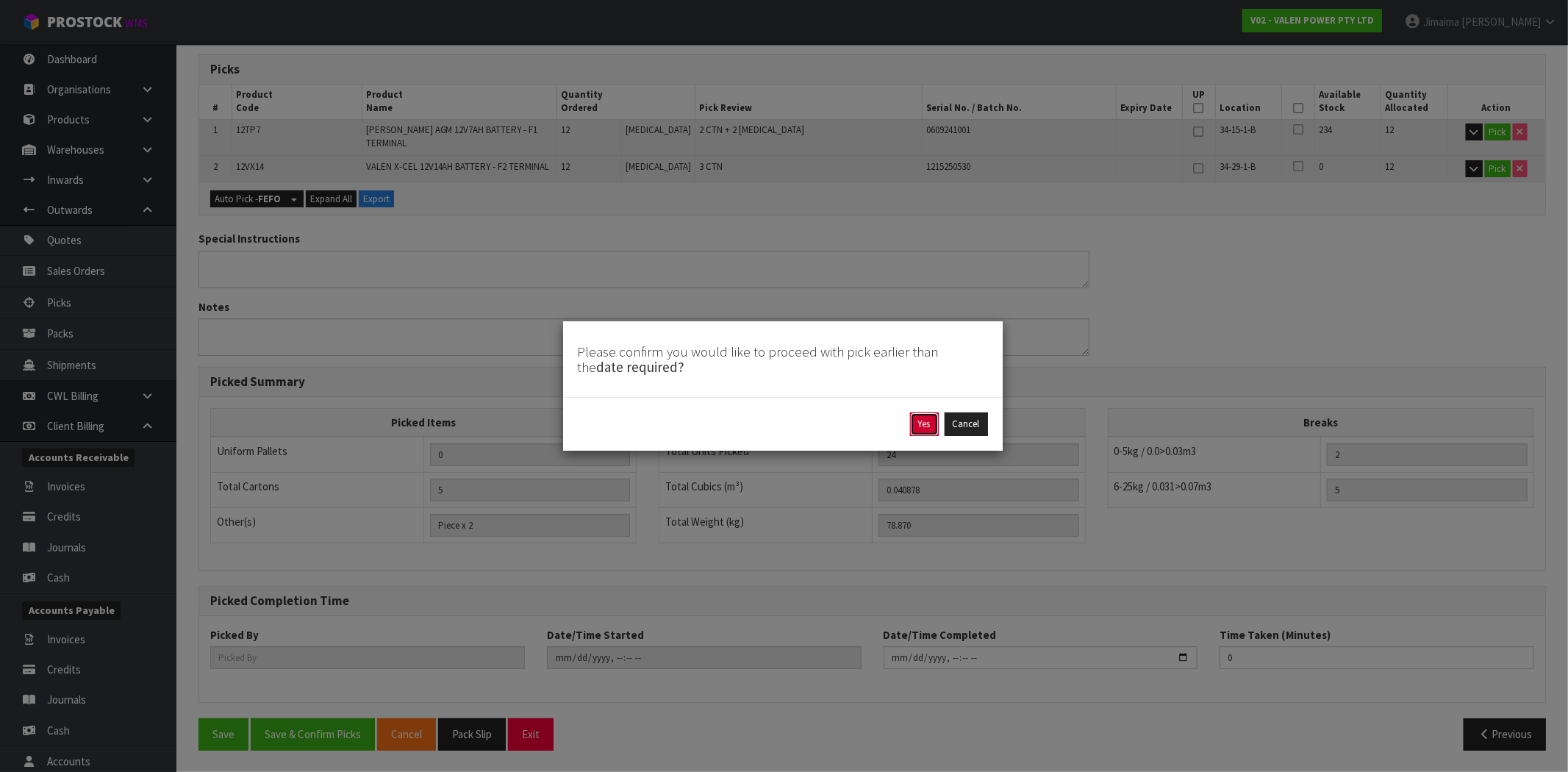
click at [927, 426] on button "Yes" at bounding box center [924, 425] width 28 height 24
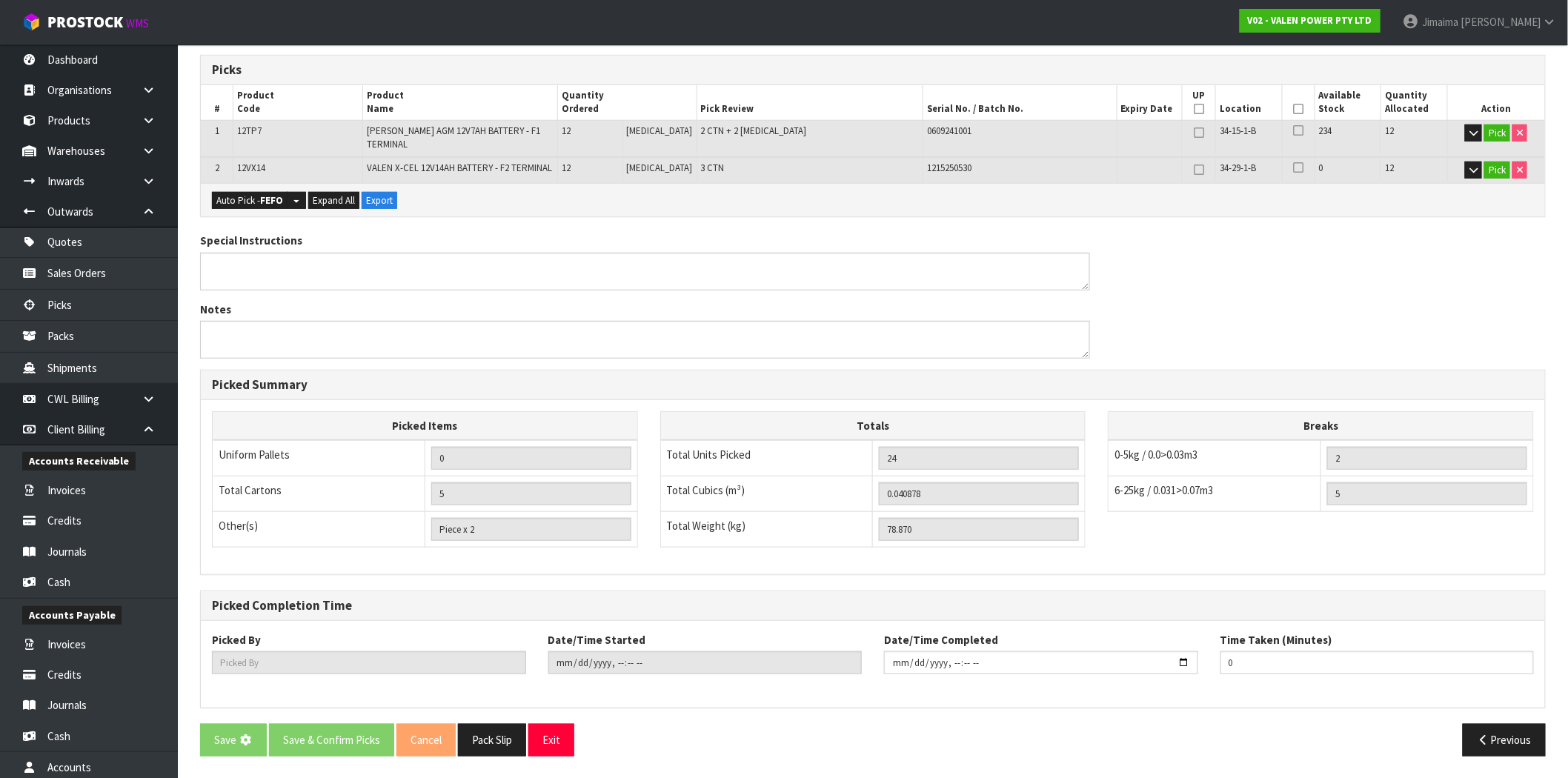
scroll to position [0, 0]
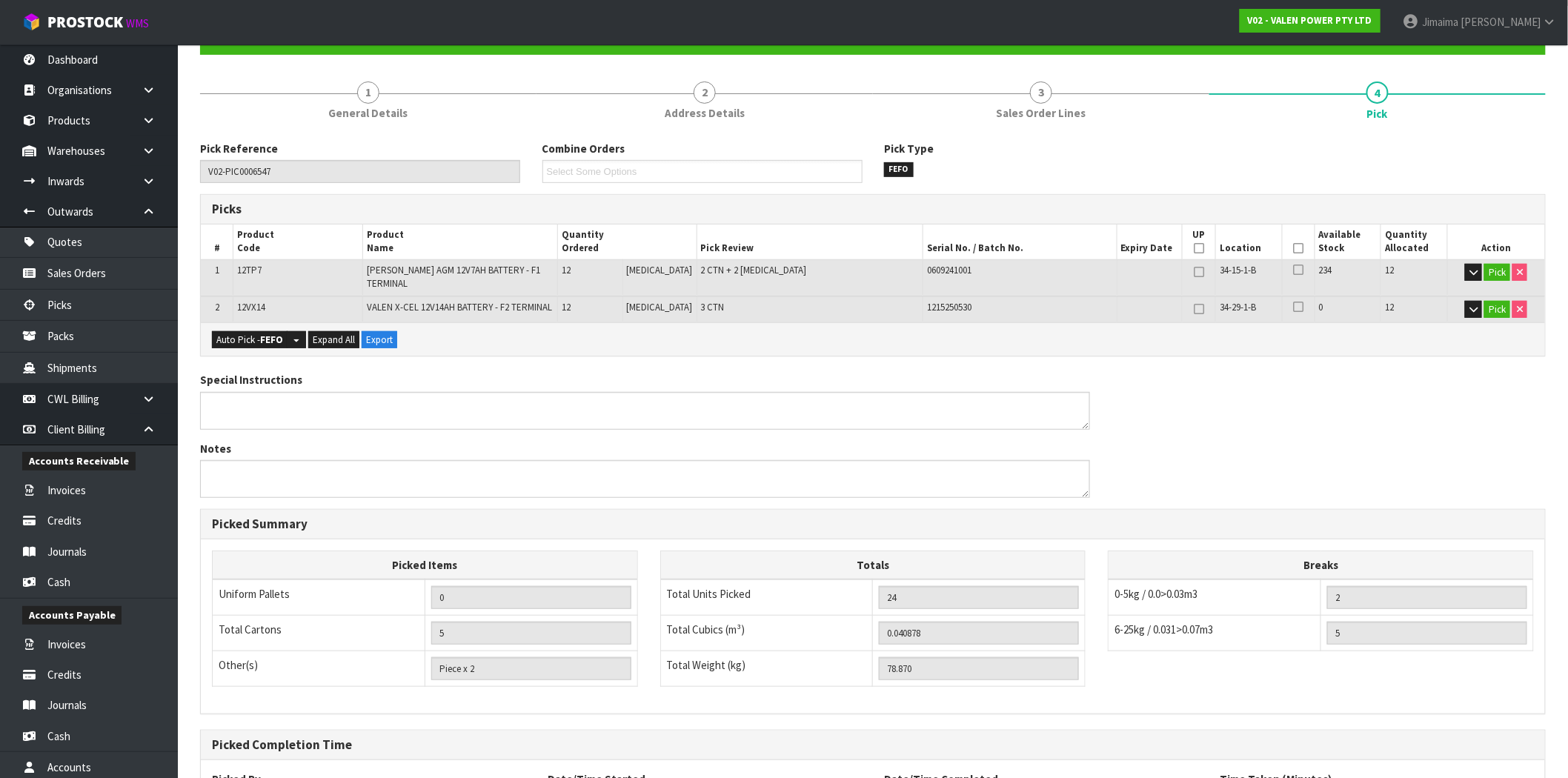
type input "Jimaima [PERSON_NAME]"
type input "[DATE]T16:16:29"
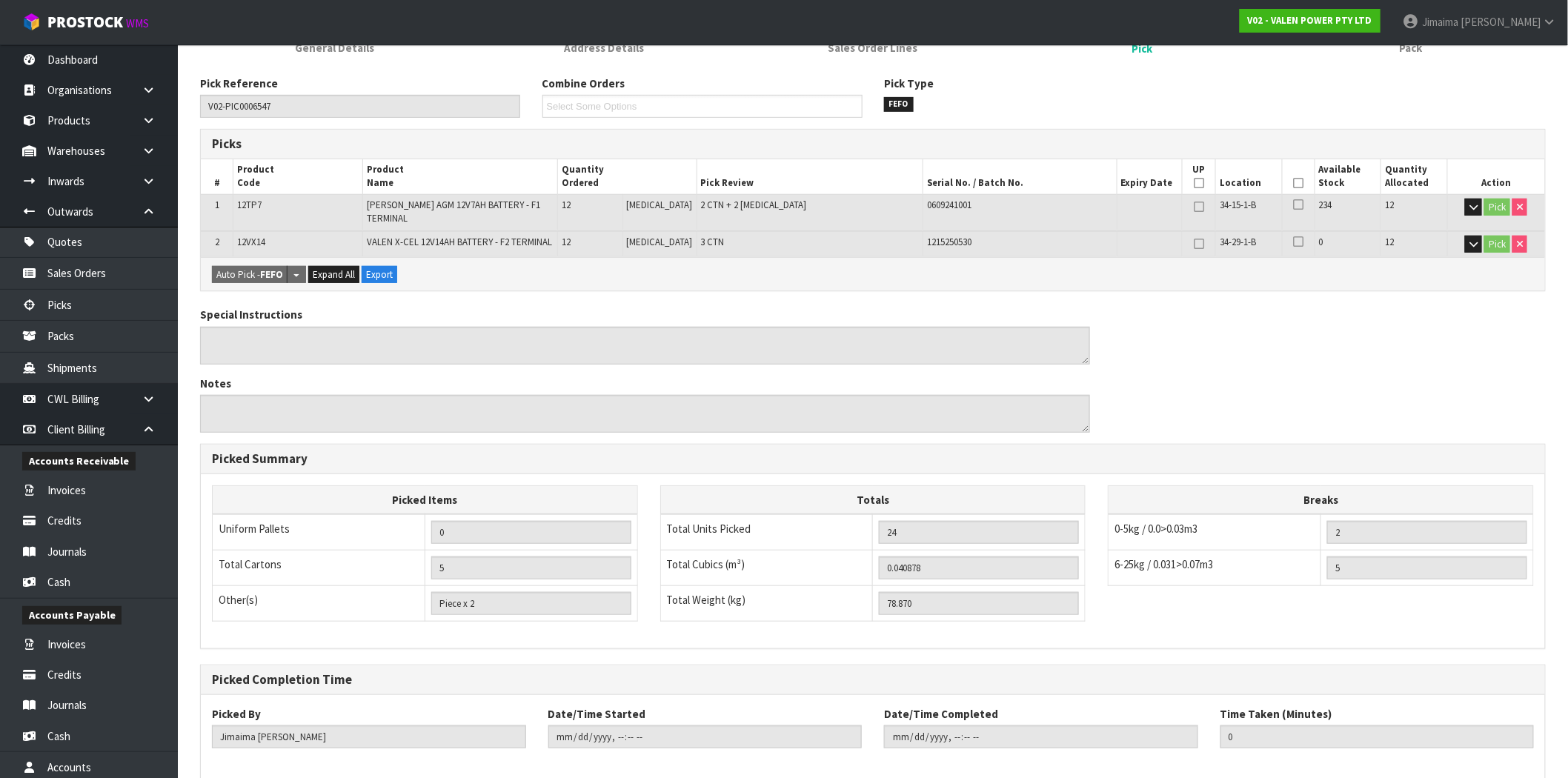
scroll to position [295, 0]
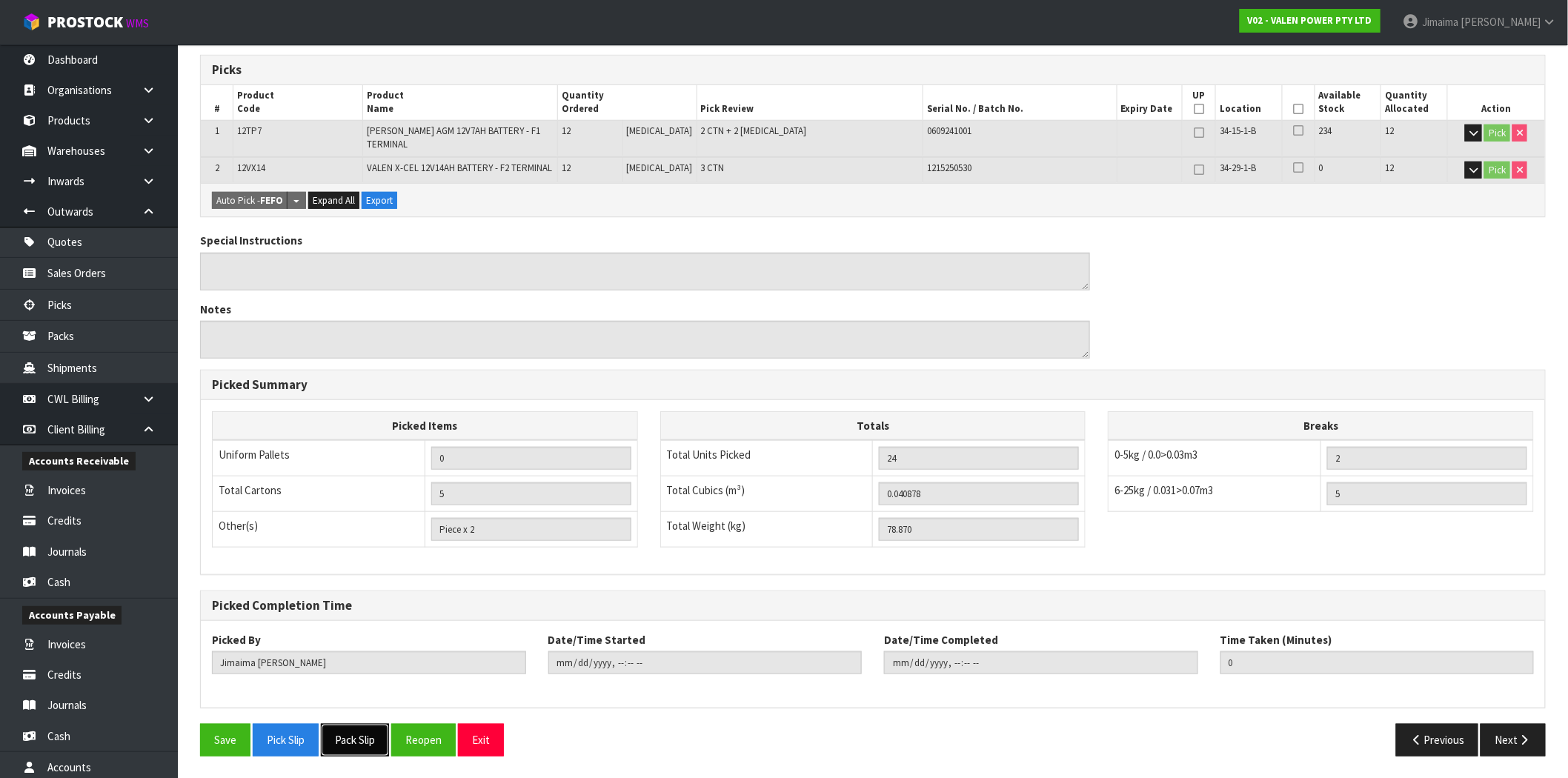
drag, startPoint x: 363, startPoint y: 744, endPoint x: 534, endPoint y: 581, distance: 236.2
click at [363, 744] on button "Pack Slip" at bounding box center [355, 740] width 69 height 31
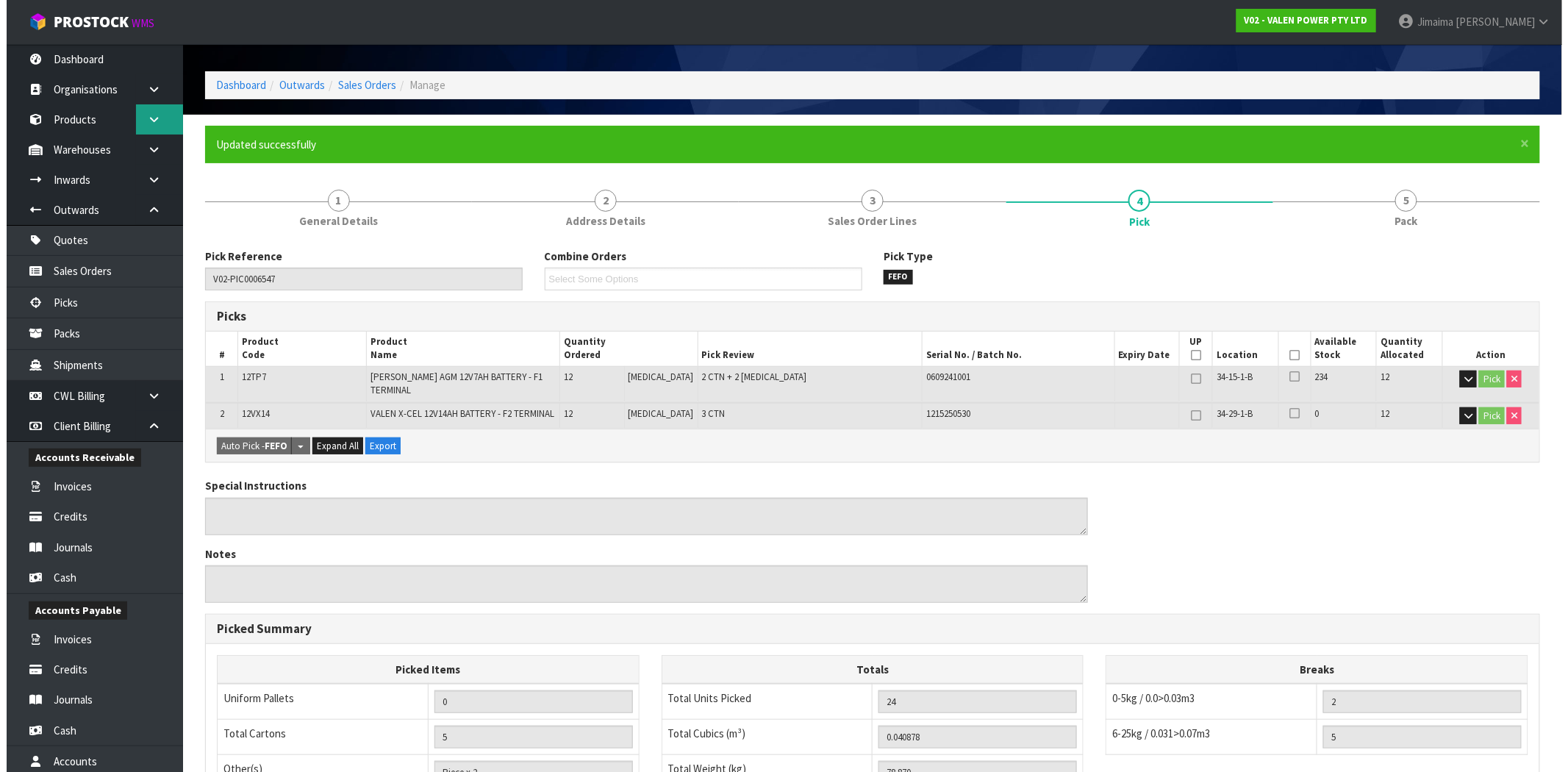
scroll to position [0, 0]
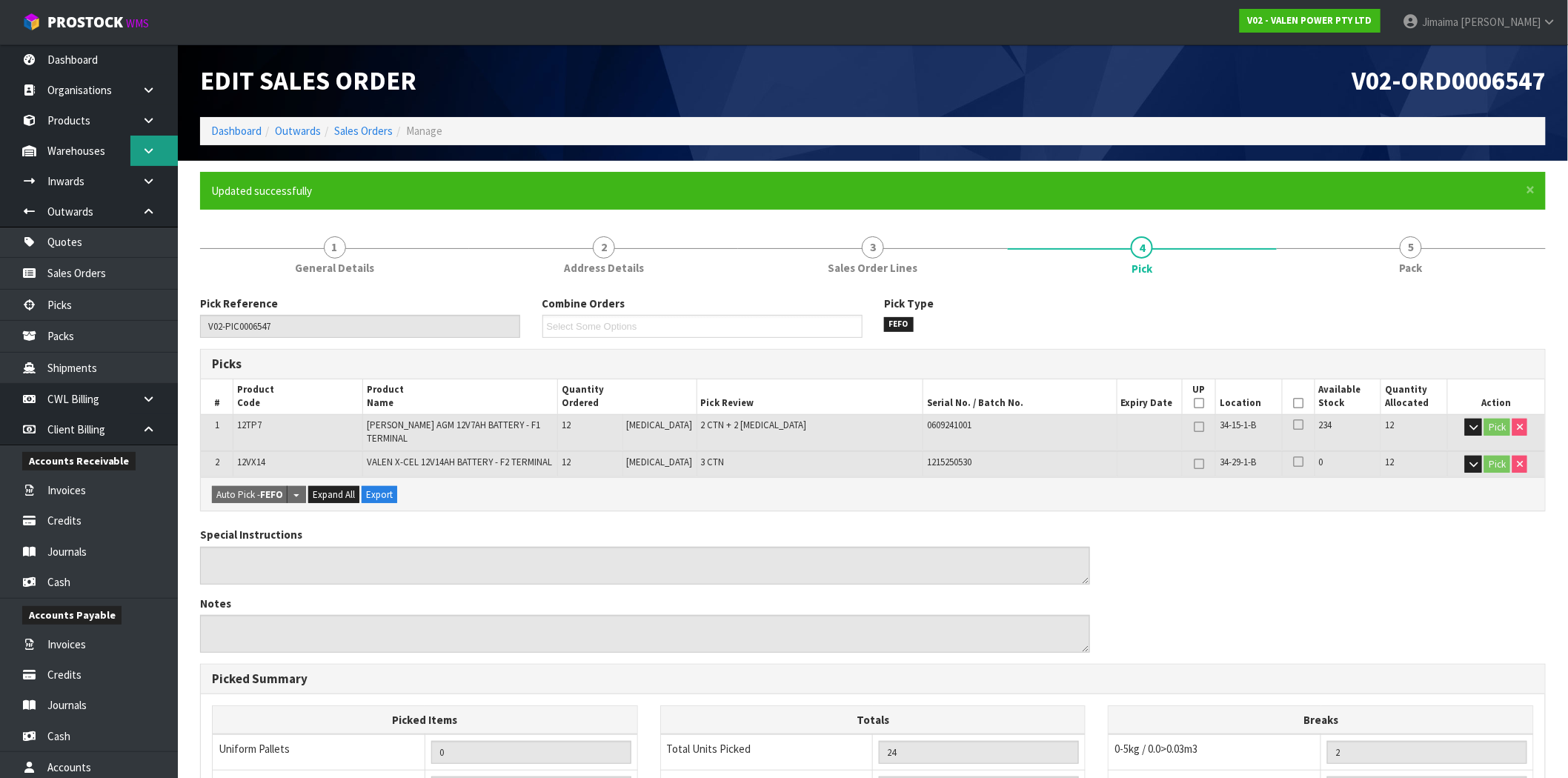
click at [144, 145] on icon at bounding box center [148, 151] width 14 height 11
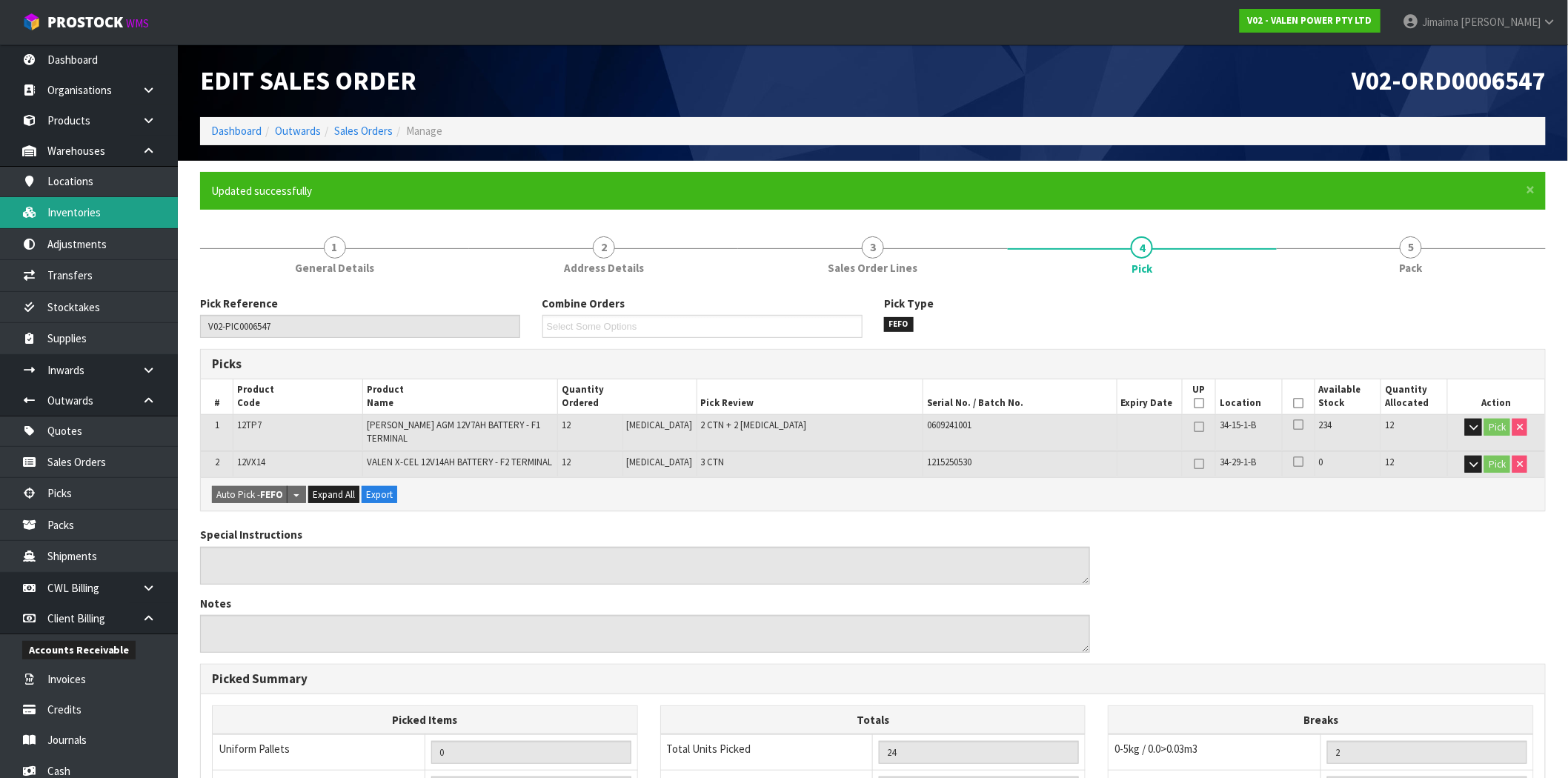
click at [97, 209] on link "Inventories" at bounding box center [89, 212] width 178 height 31
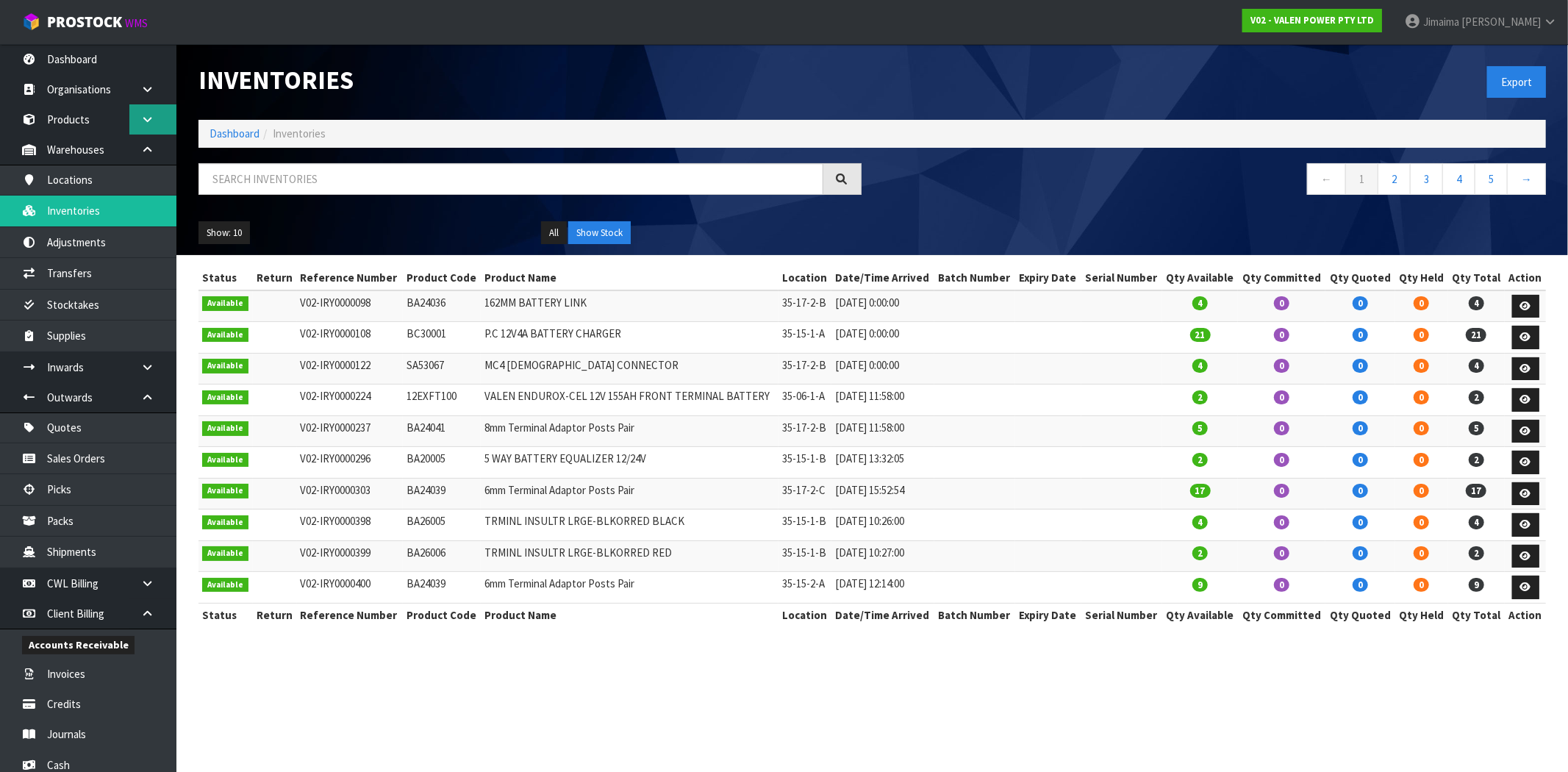
click at [140, 127] on link at bounding box center [152, 119] width 47 height 30
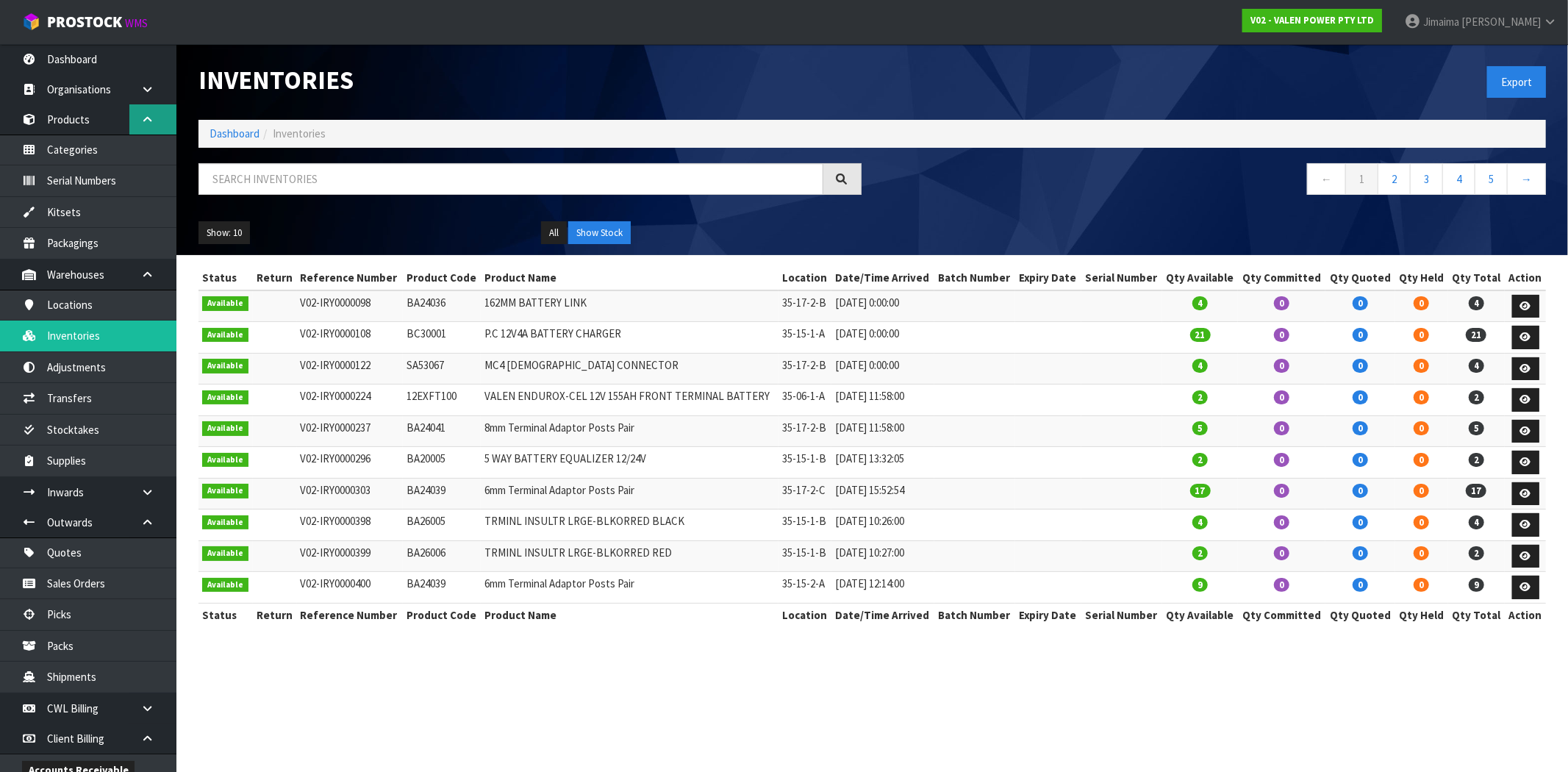
click at [140, 127] on link at bounding box center [152, 119] width 47 height 30
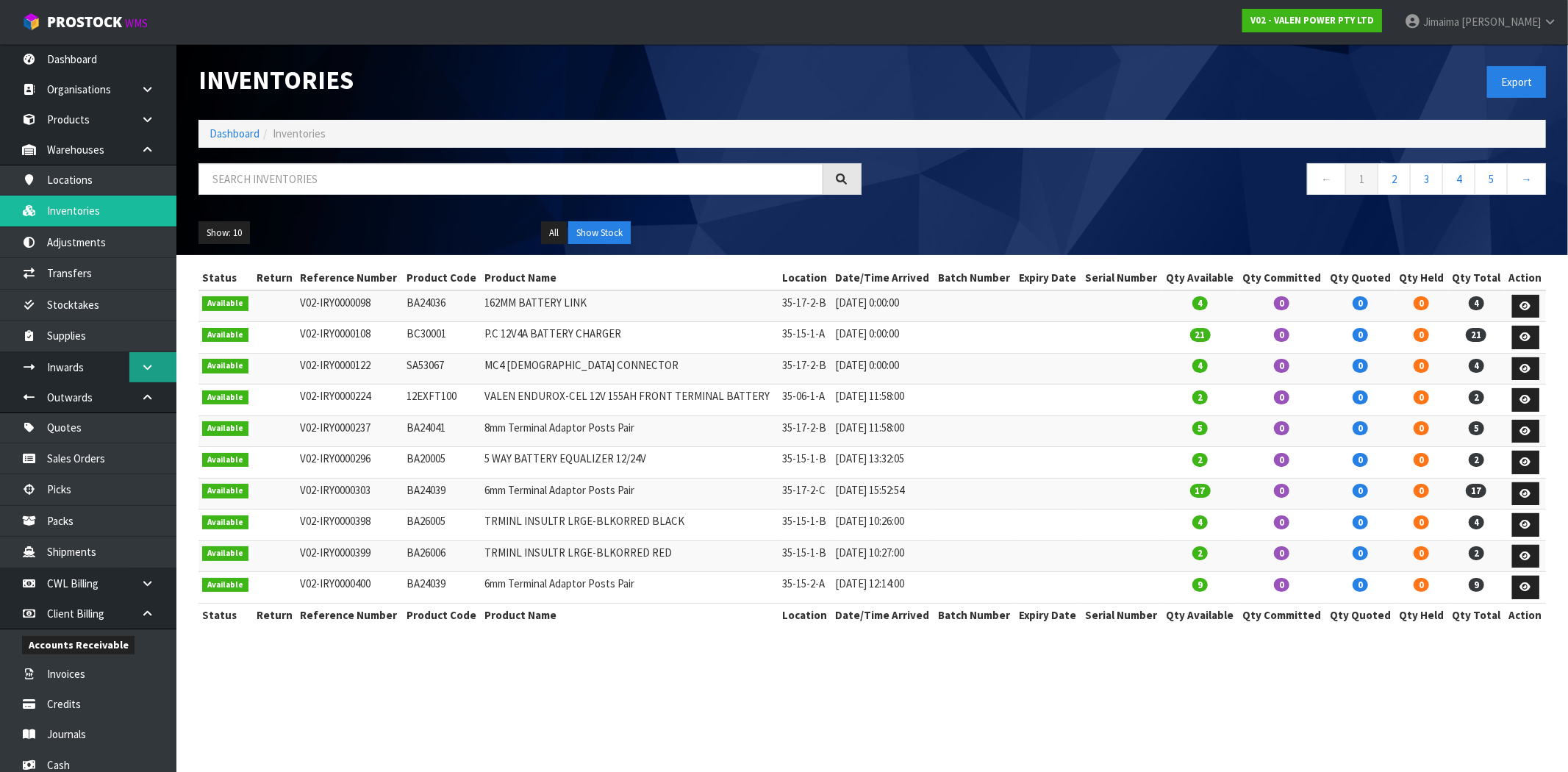
click at [142, 370] on icon at bounding box center [147, 368] width 14 height 11
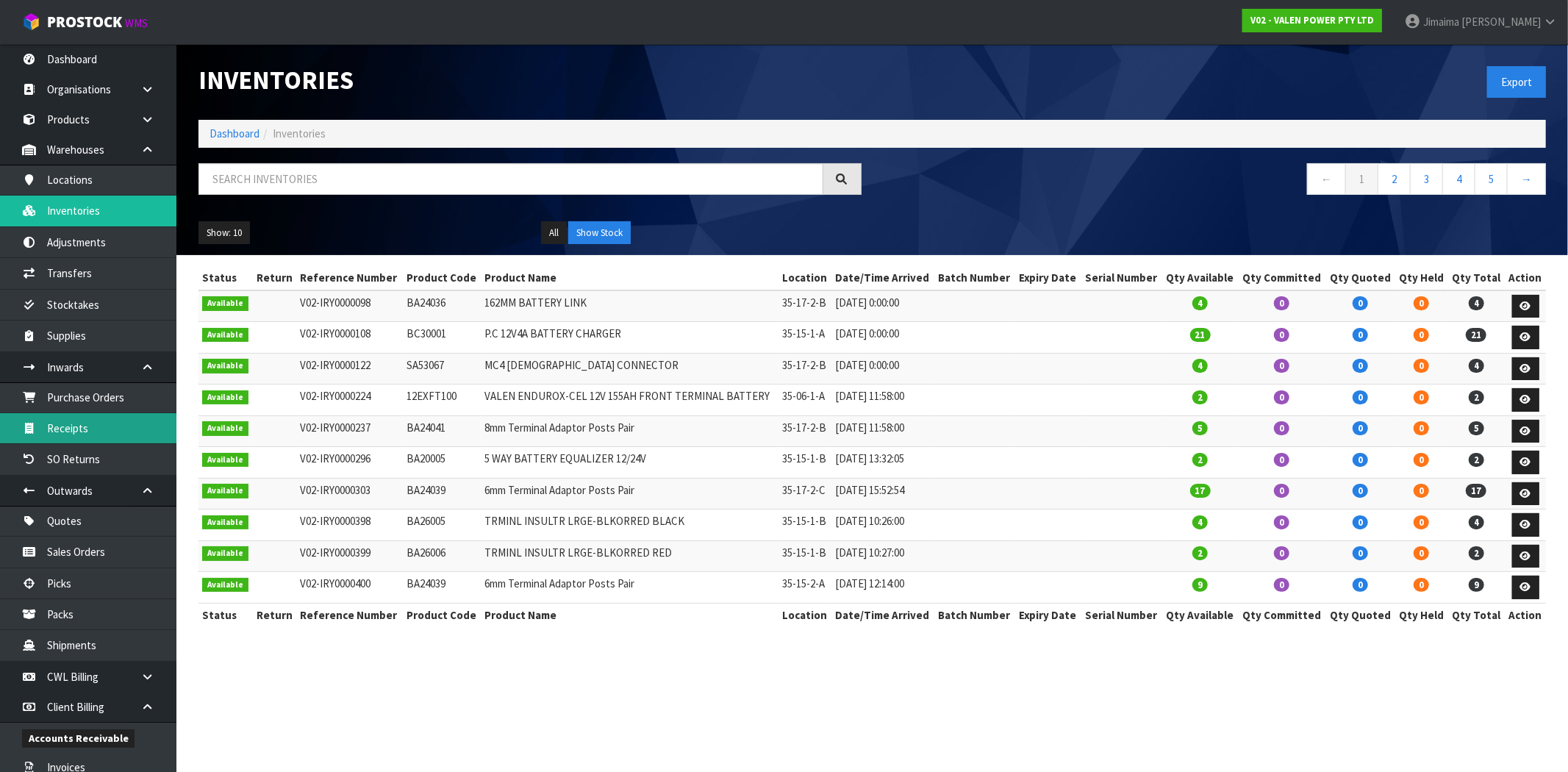
click at [108, 420] on link "Receipts" at bounding box center [88, 428] width 176 height 30
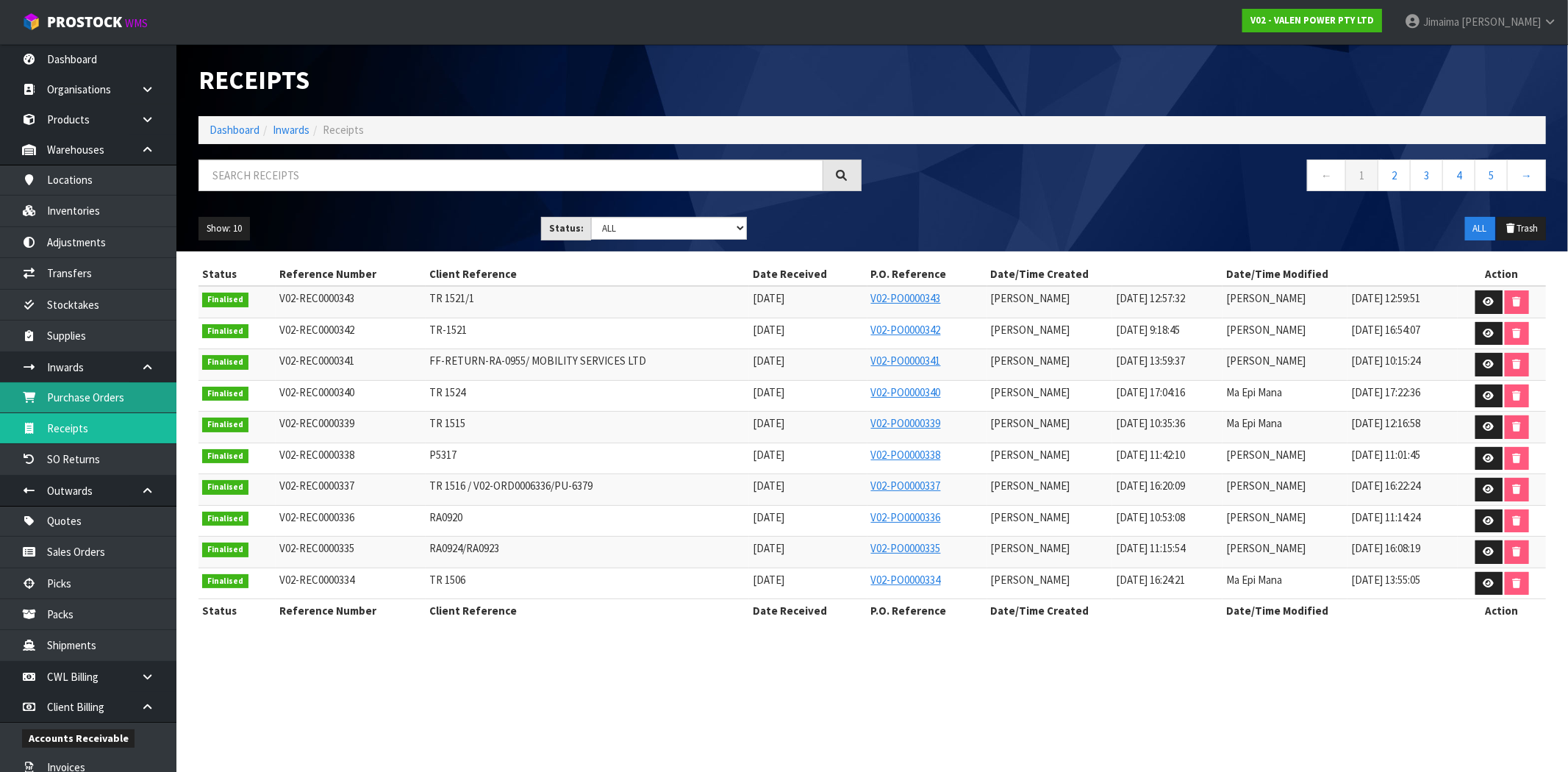
click at [120, 390] on link "Purchase Orders" at bounding box center [88, 397] width 176 height 30
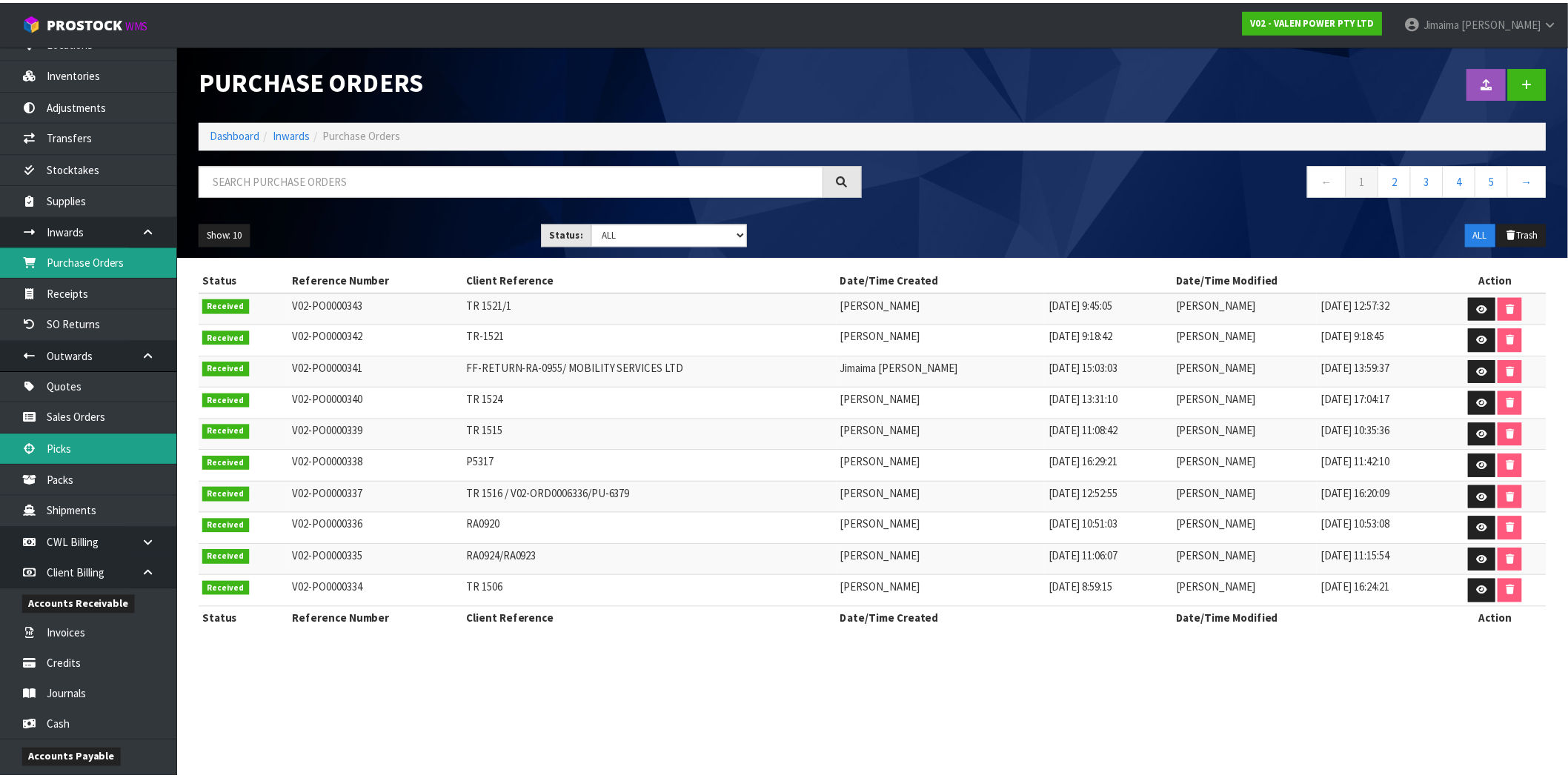
scroll to position [137, 0]
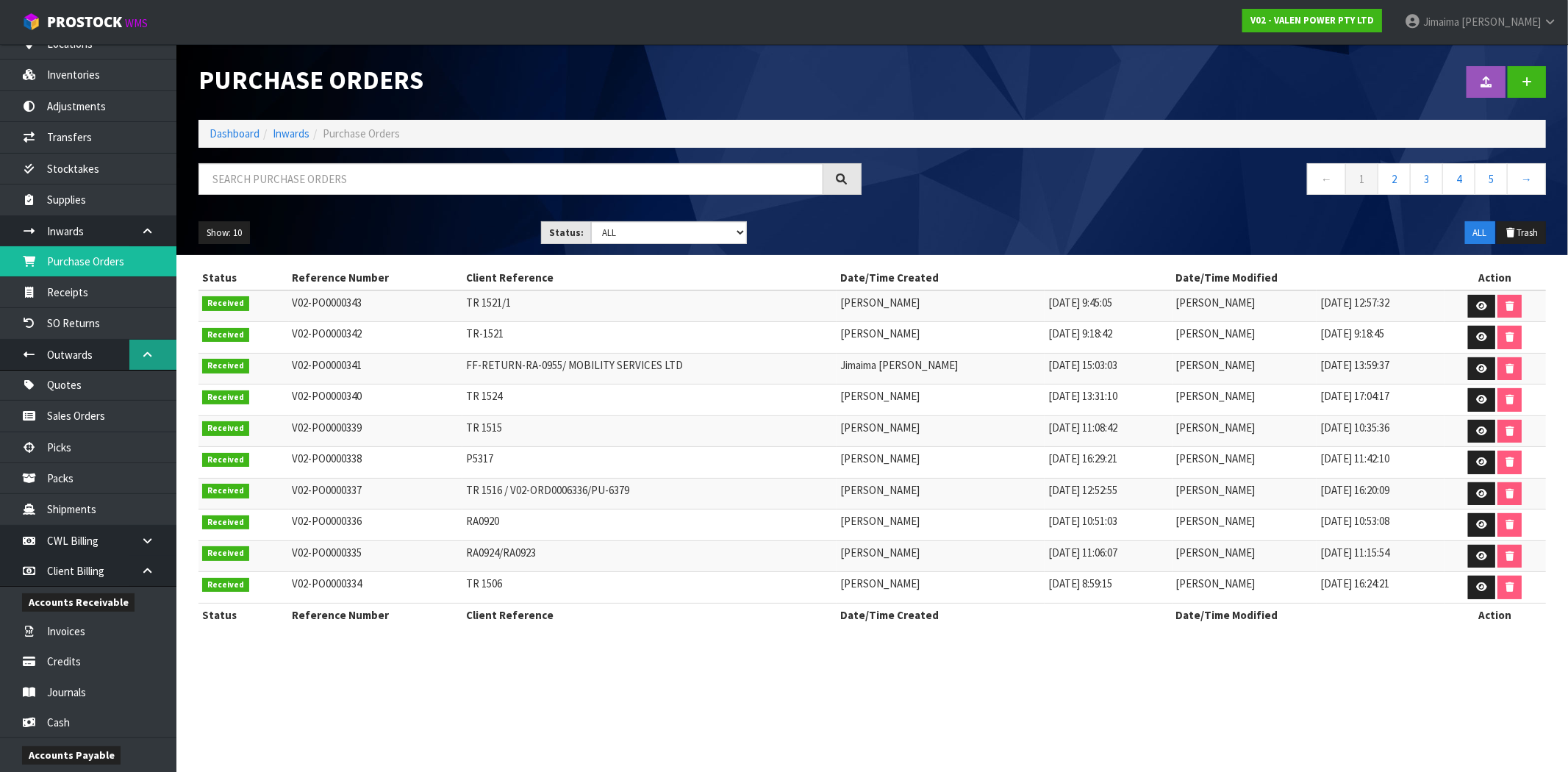
click at [135, 360] on link at bounding box center [152, 355] width 47 height 30
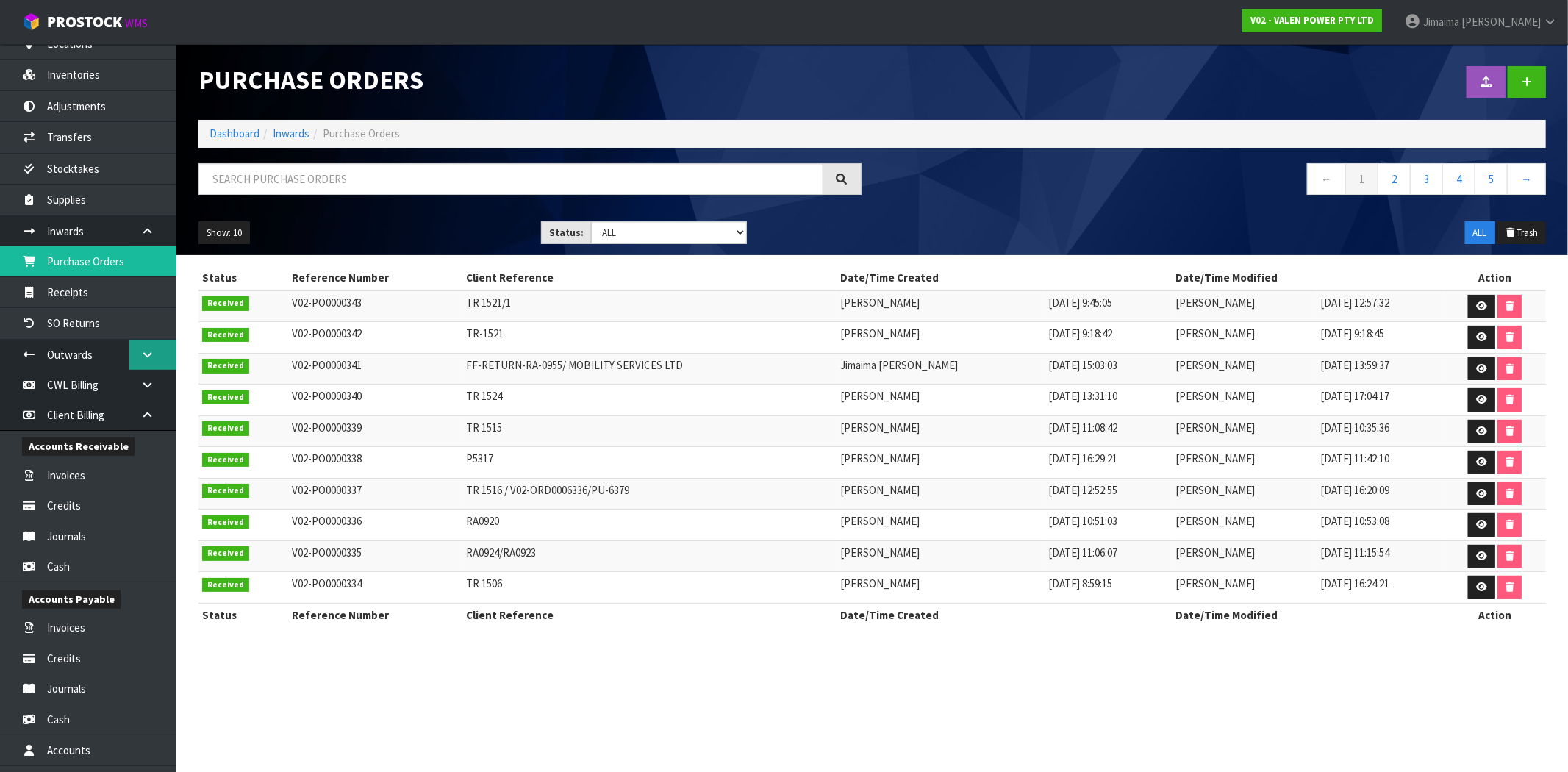
click at [135, 360] on link at bounding box center [152, 355] width 47 height 30
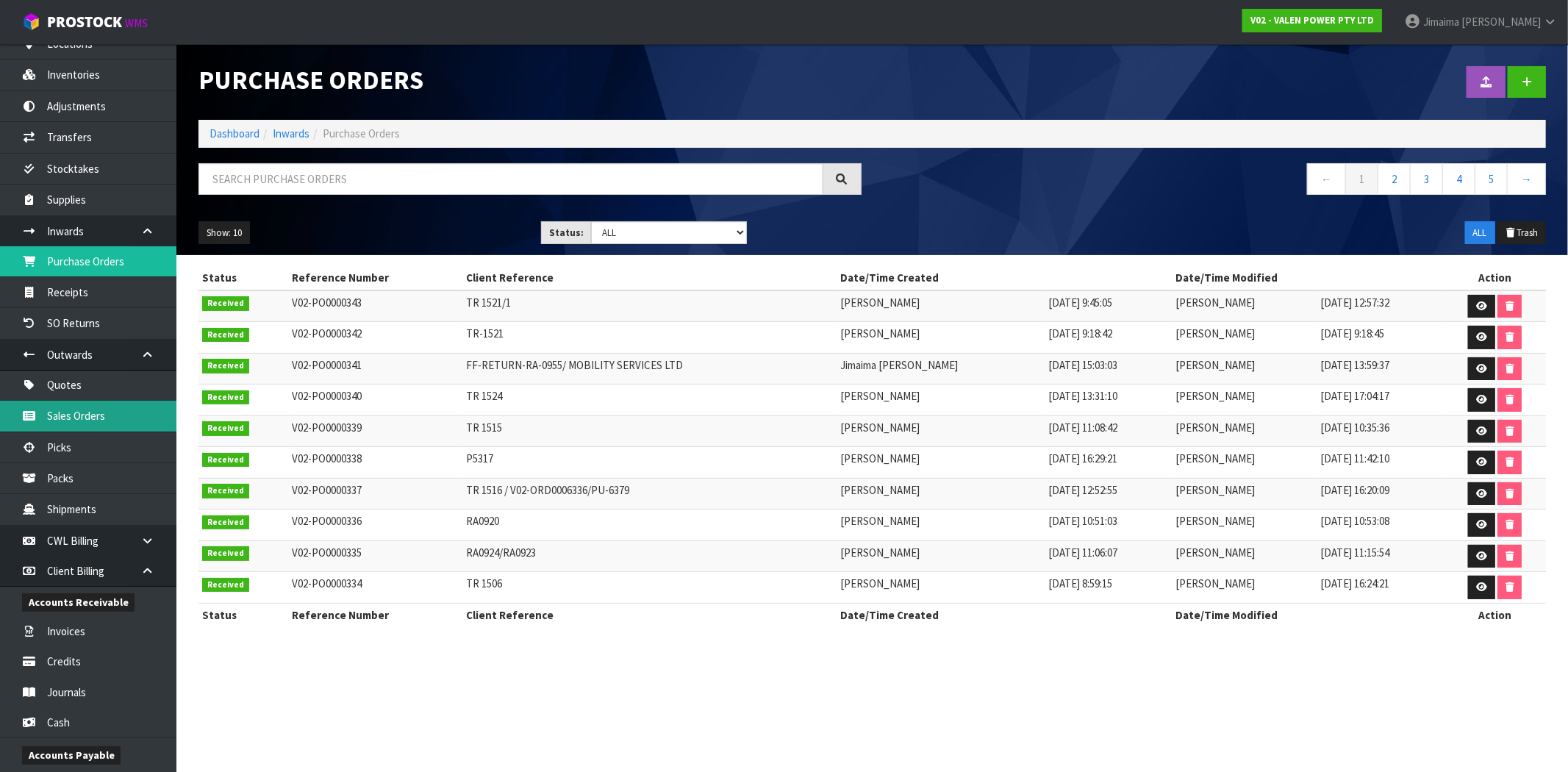
click at [90, 428] on link "Sales Orders" at bounding box center [88, 415] width 176 height 30
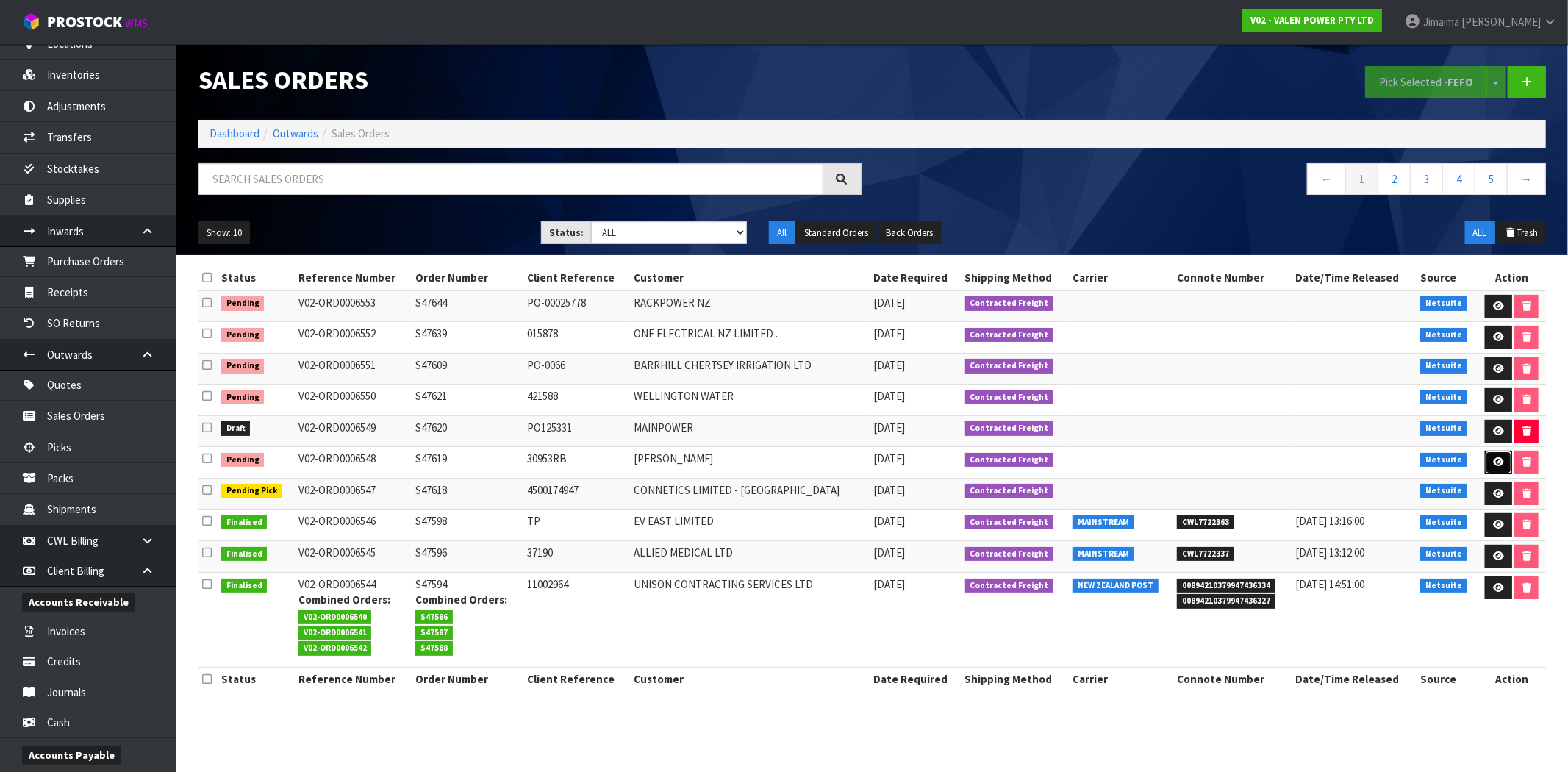
click at [1484, 461] on link at bounding box center [1498, 462] width 28 height 24
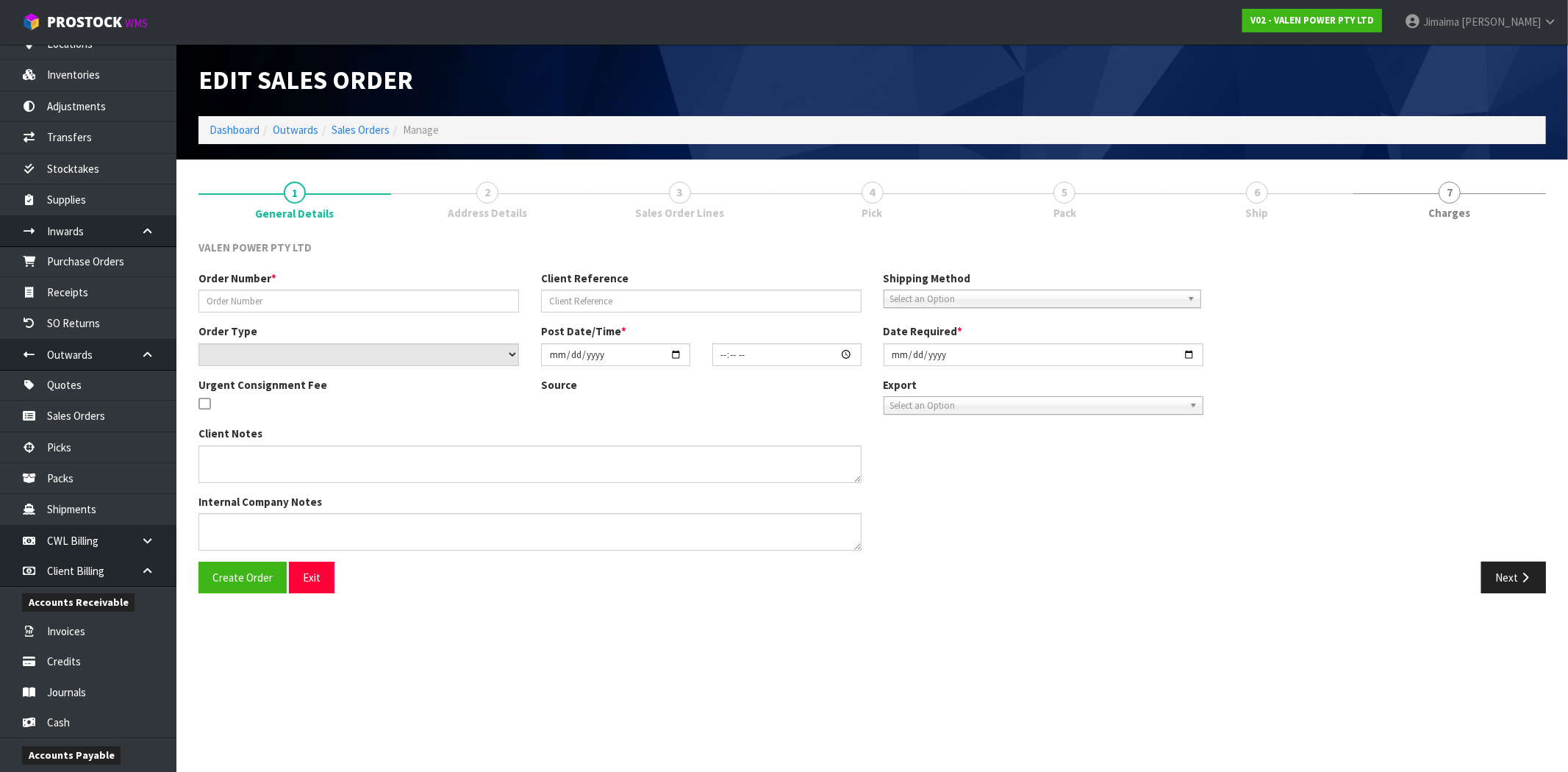
type input "S47619"
type input "30953RB"
select select "number:1"
type input "[DATE]"
type input "15:15:08.000"
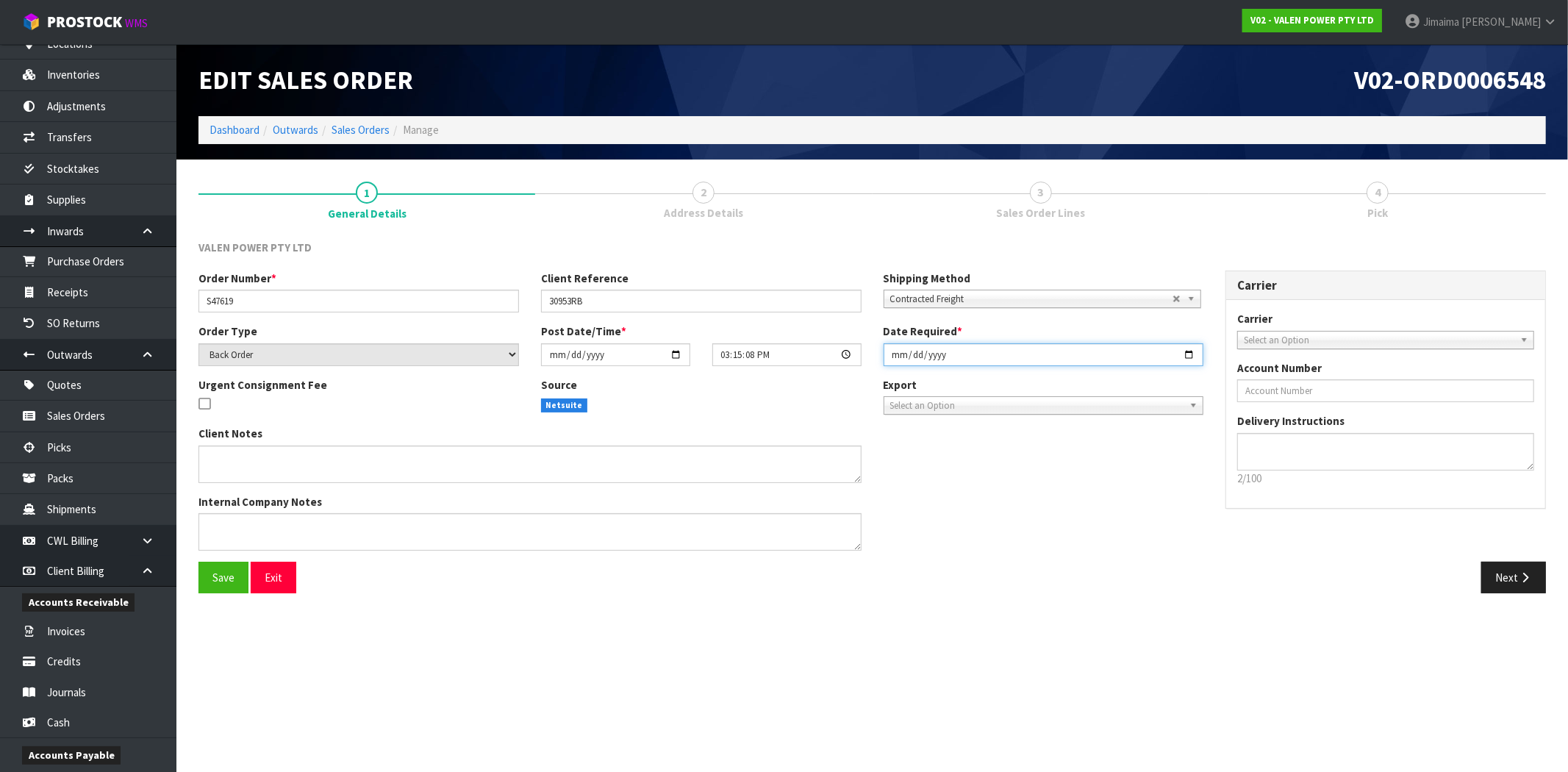
click at [1186, 355] on input "[DATE]" at bounding box center [1043, 355] width 321 height 23
type input "[DATE]"
click at [1512, 572] on button "Next" at bounding box center [1513, 577] width 64 height 31
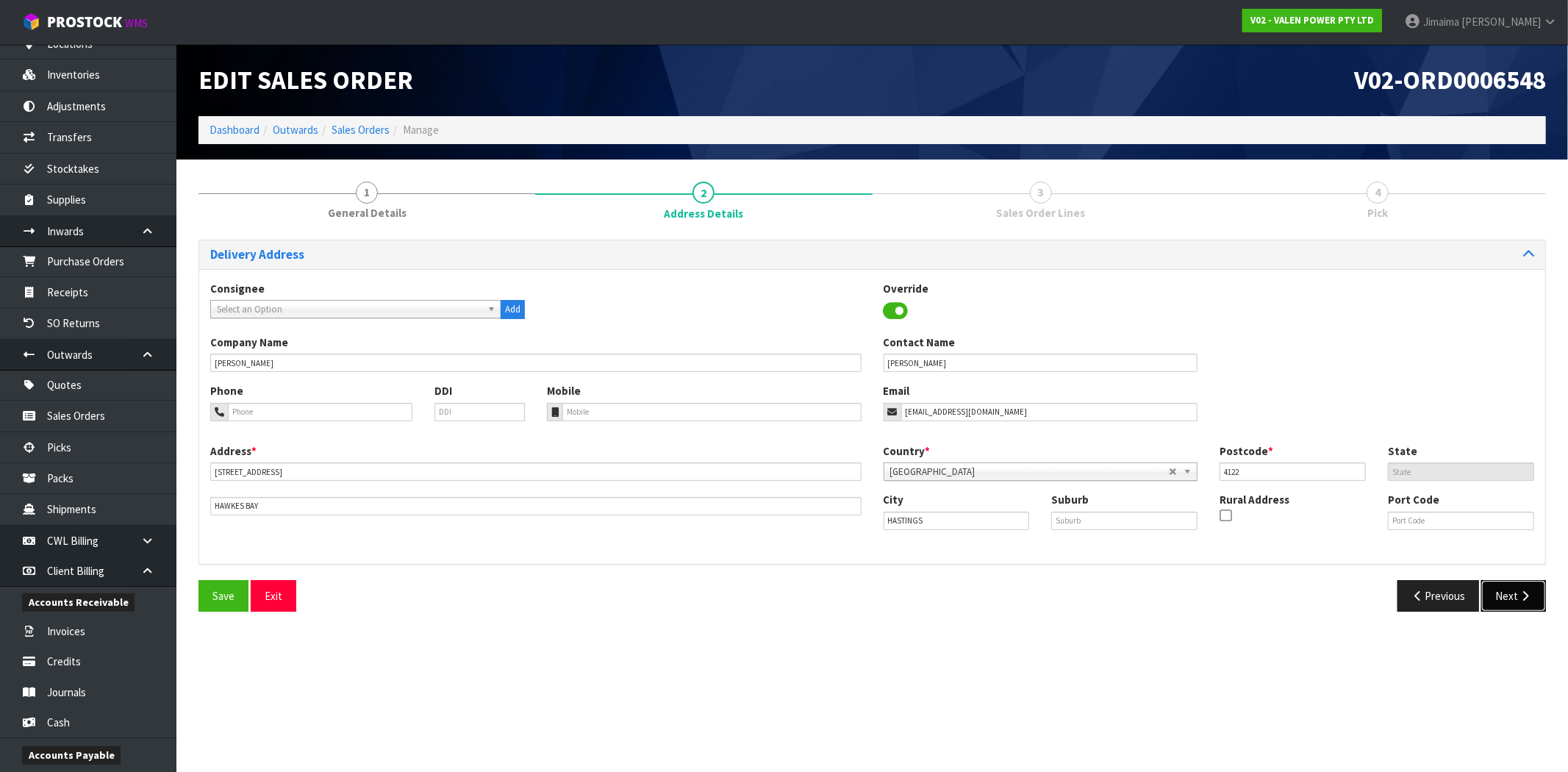
click at [1520, 606] on button "Next" at bounding box center [1513, 596] width 64 height 31
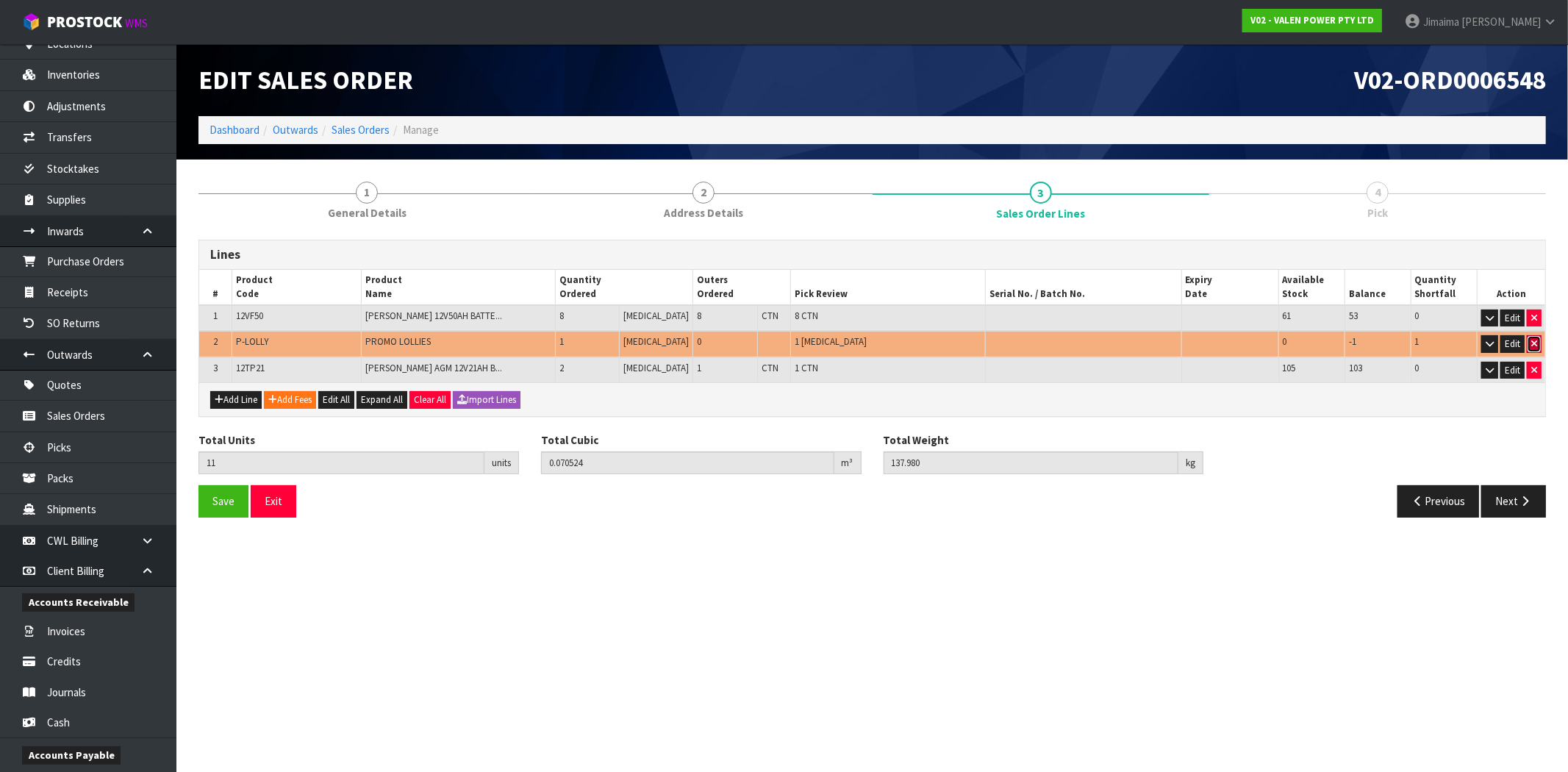
click at [1527, 344] on button "button" at bounding box center [1534, 344] width 15 height 17
type input "10"
type input "0.069624"
type input "137.78"
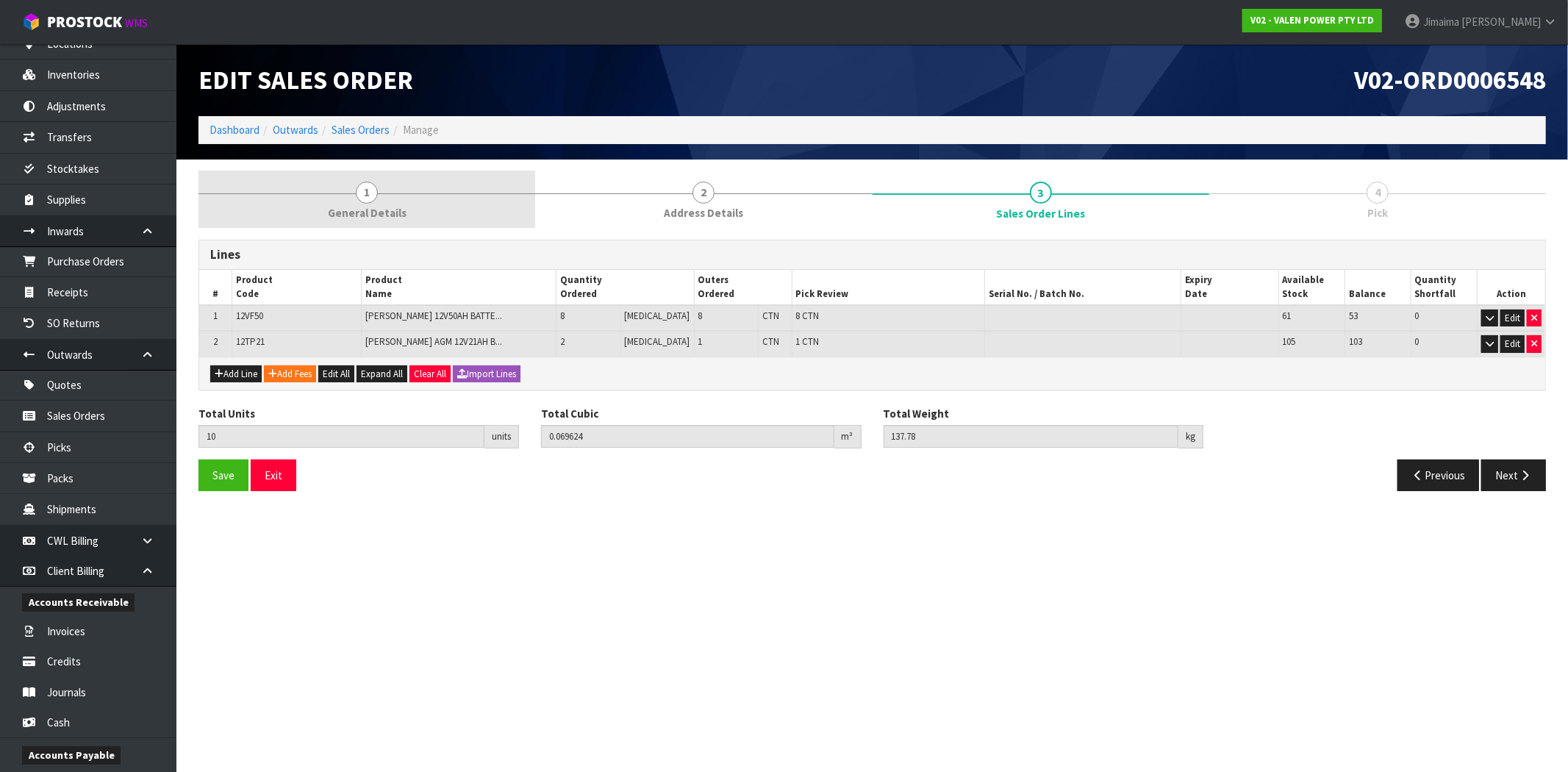
click at [344, 196] on link "1 General Details" at bounding box center [367, 199] width 336 height 58
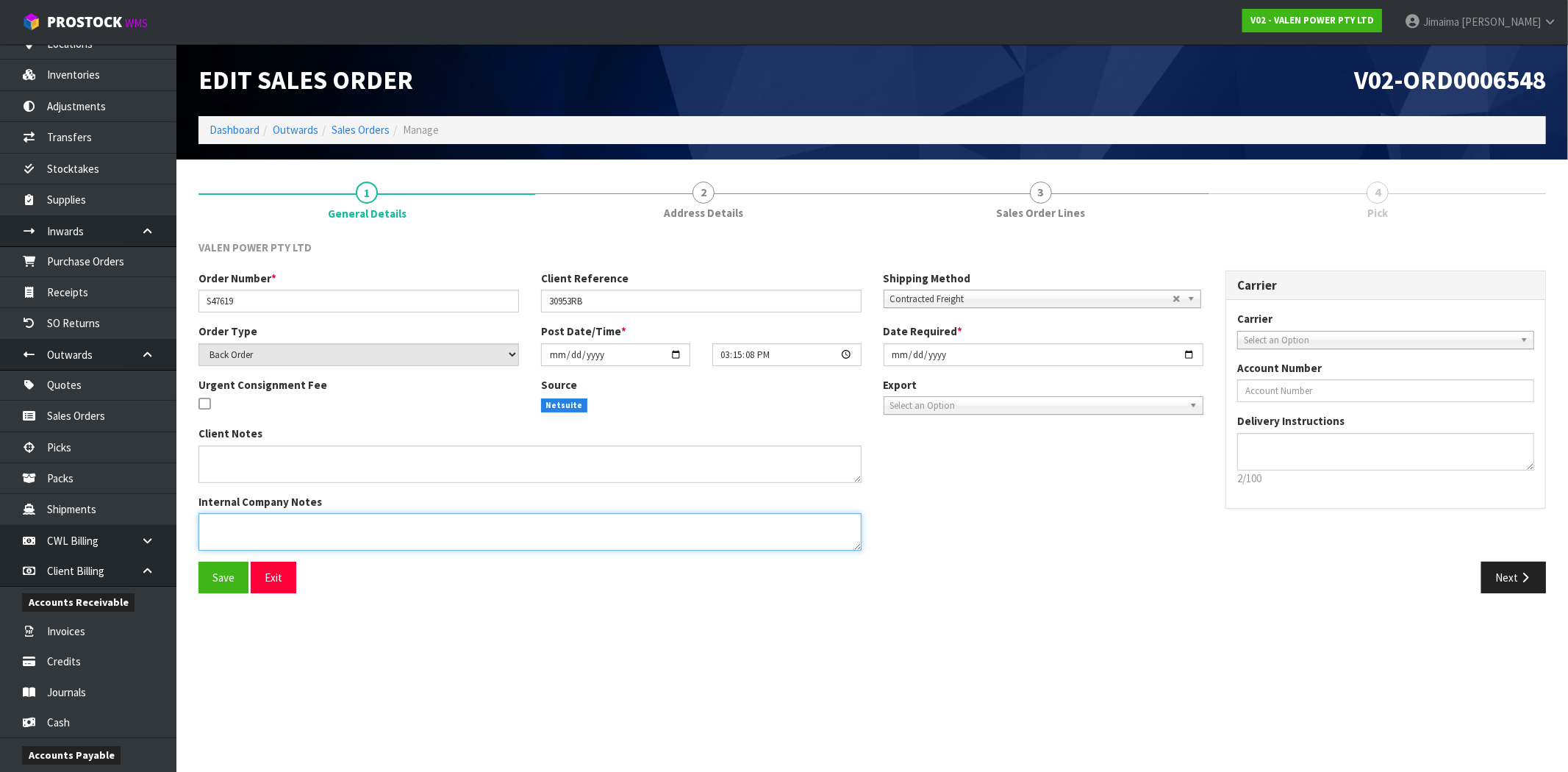
click at [284, 535] on textarea at bounding box center [530, 531] width 663 height 38
type textarea "REMOVED P-LOLLY"
drag, startPoint x: 236, startPoint y: 572, endPoint x: 592, endPoint y: 356, distance: 416.4
click at [236, 572] on button "Save" at bounding box center [223, 577] width 50 height 31
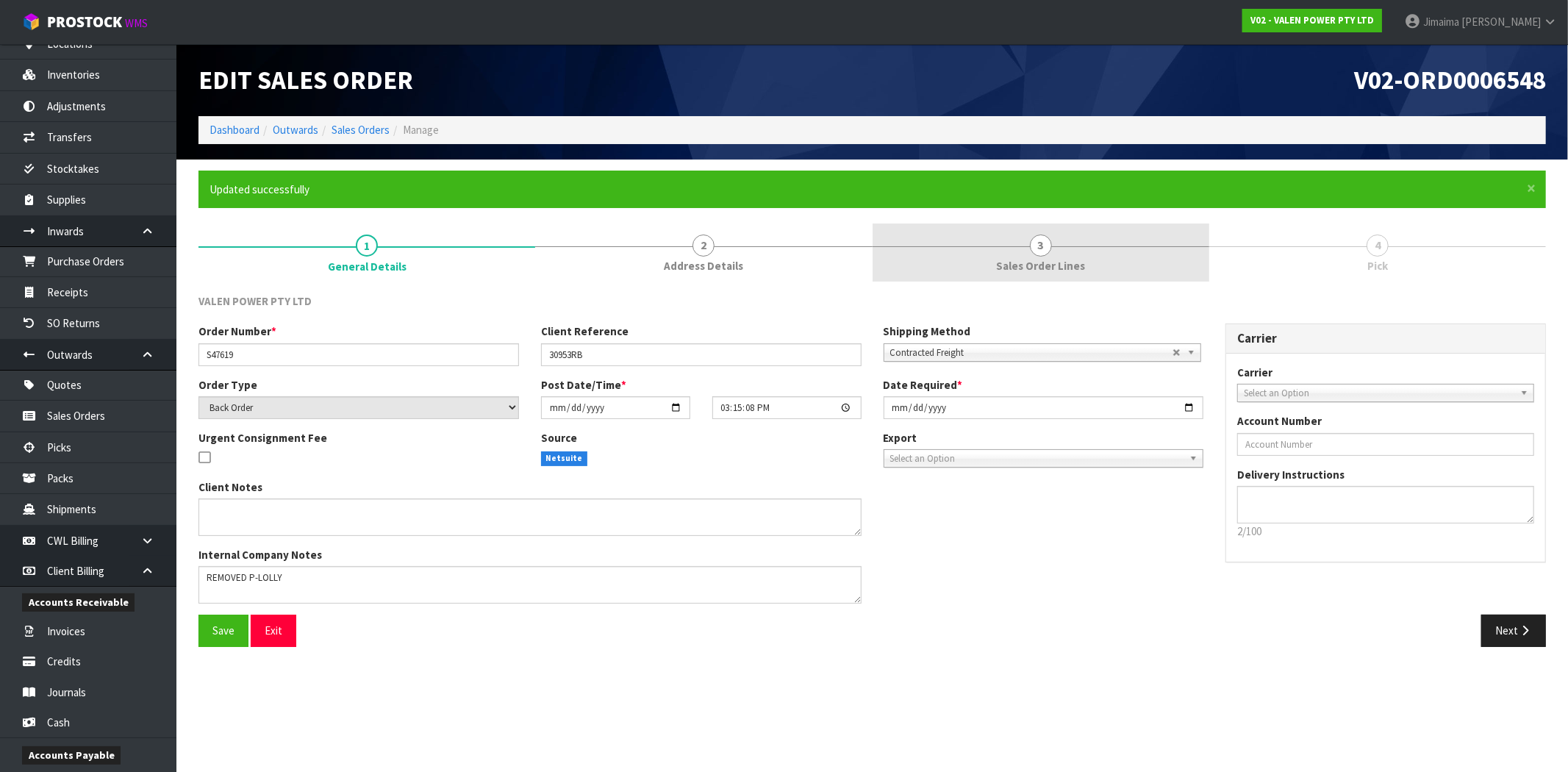
click at [1055, 237] on link "3 Sales Order Lines" at bounding box center [1041, 252] width 336 height 58
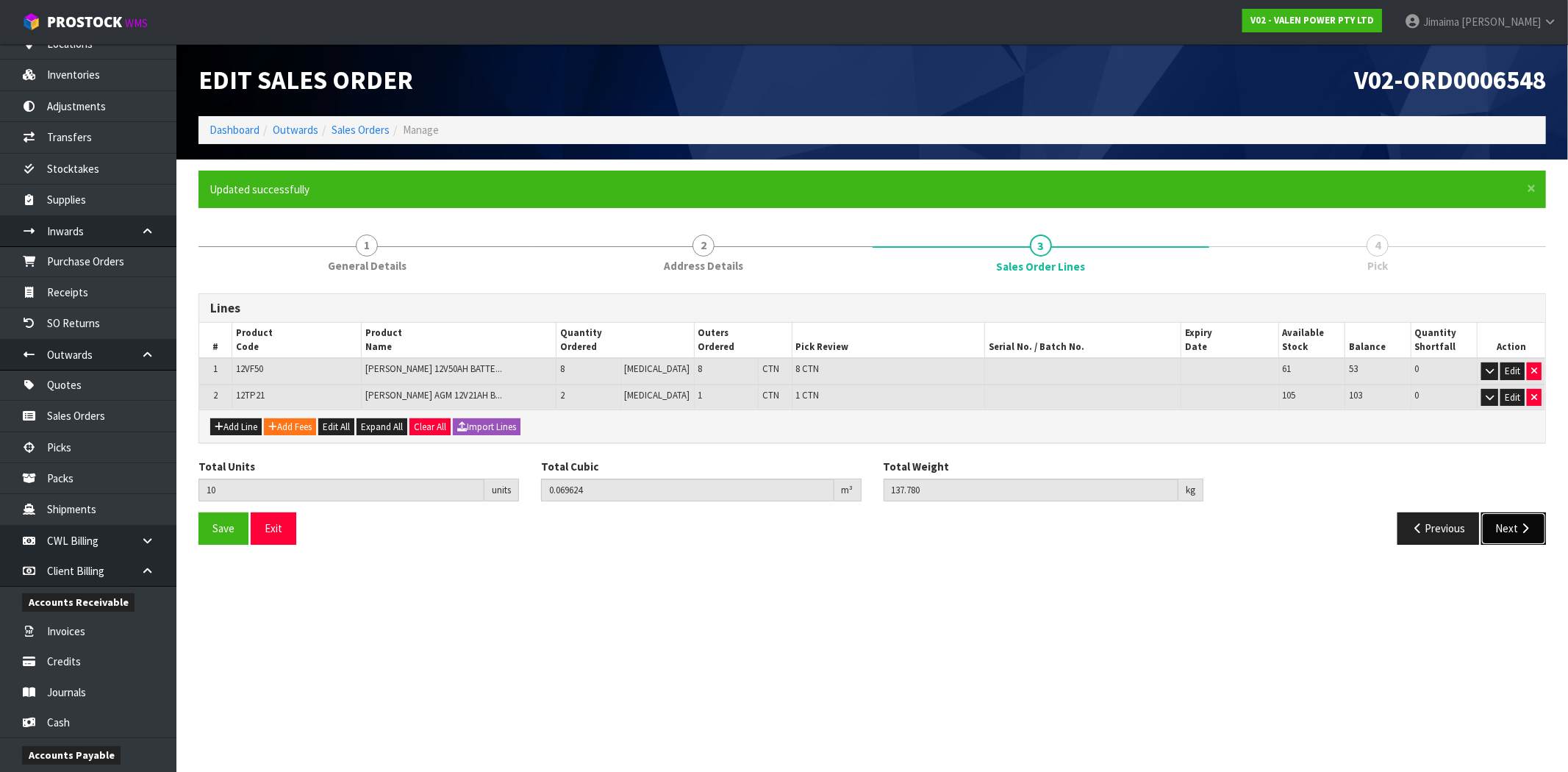
click at [1510, 538] on button "Next" at bounding box center [1513, 528] width 64 height 31
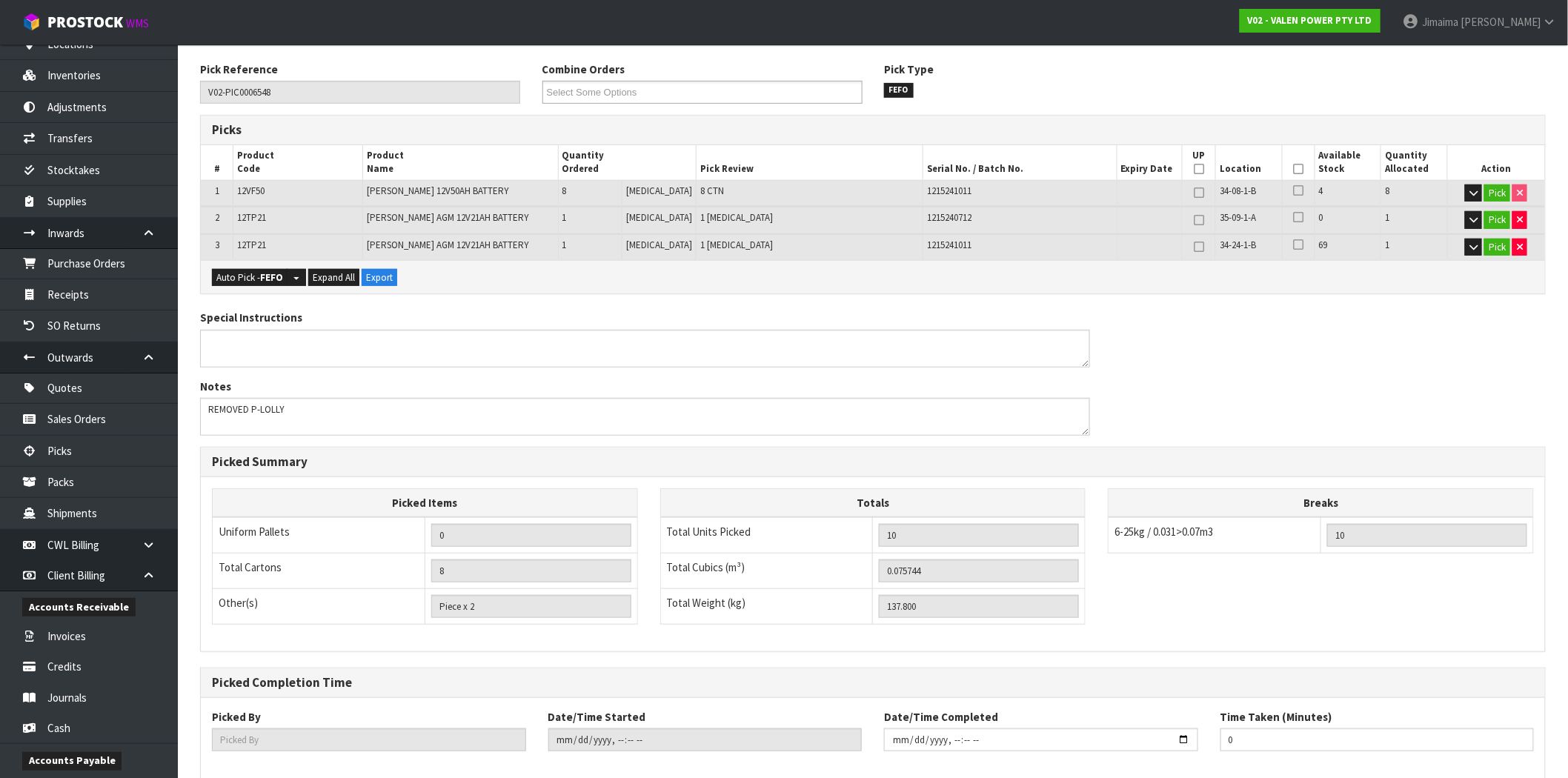
scroll to position [311, 0]
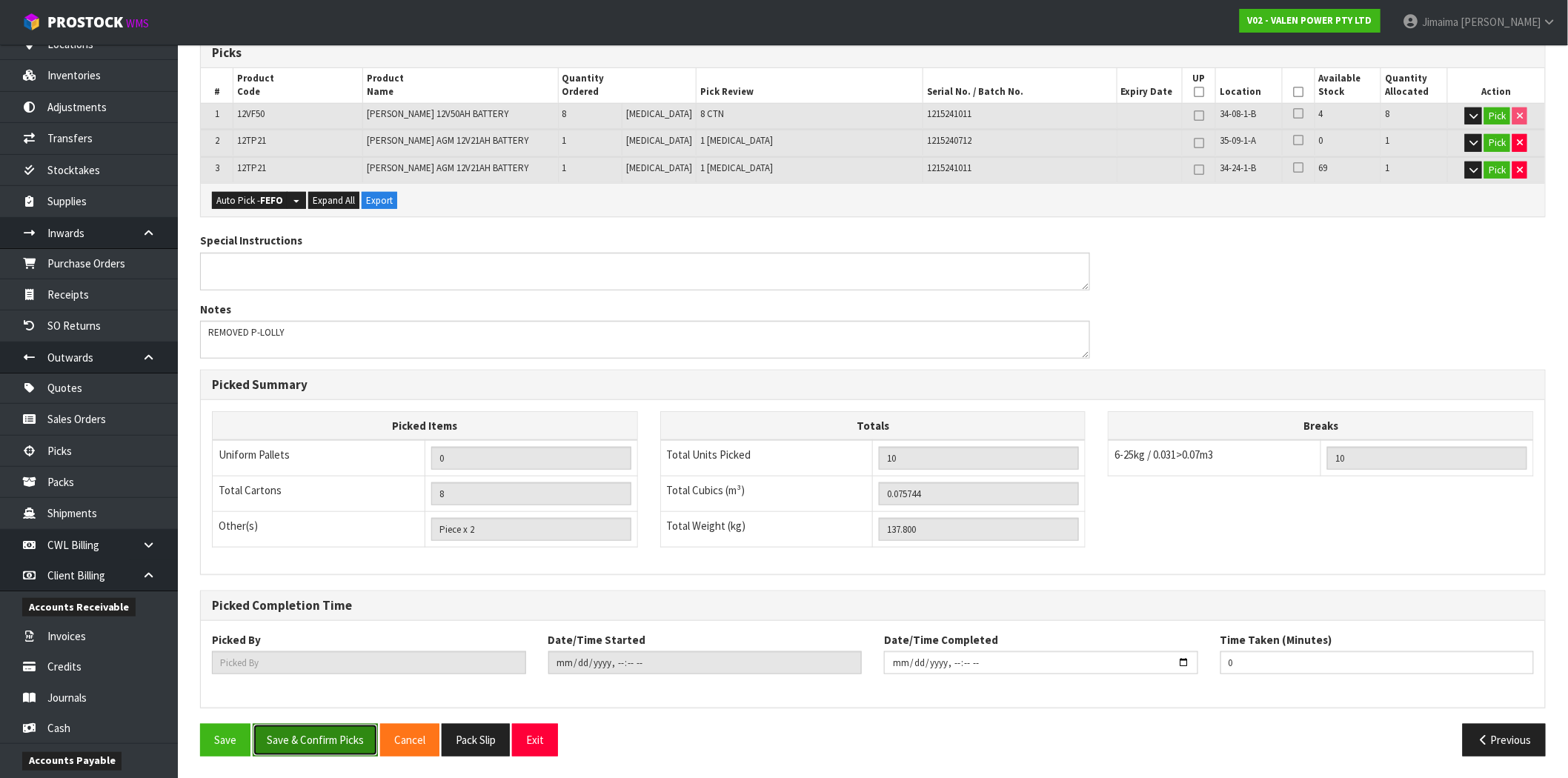
click at [315, 738] on button "Save & Confirm Picks" at bounding box center [315, 740] width 125 height 31
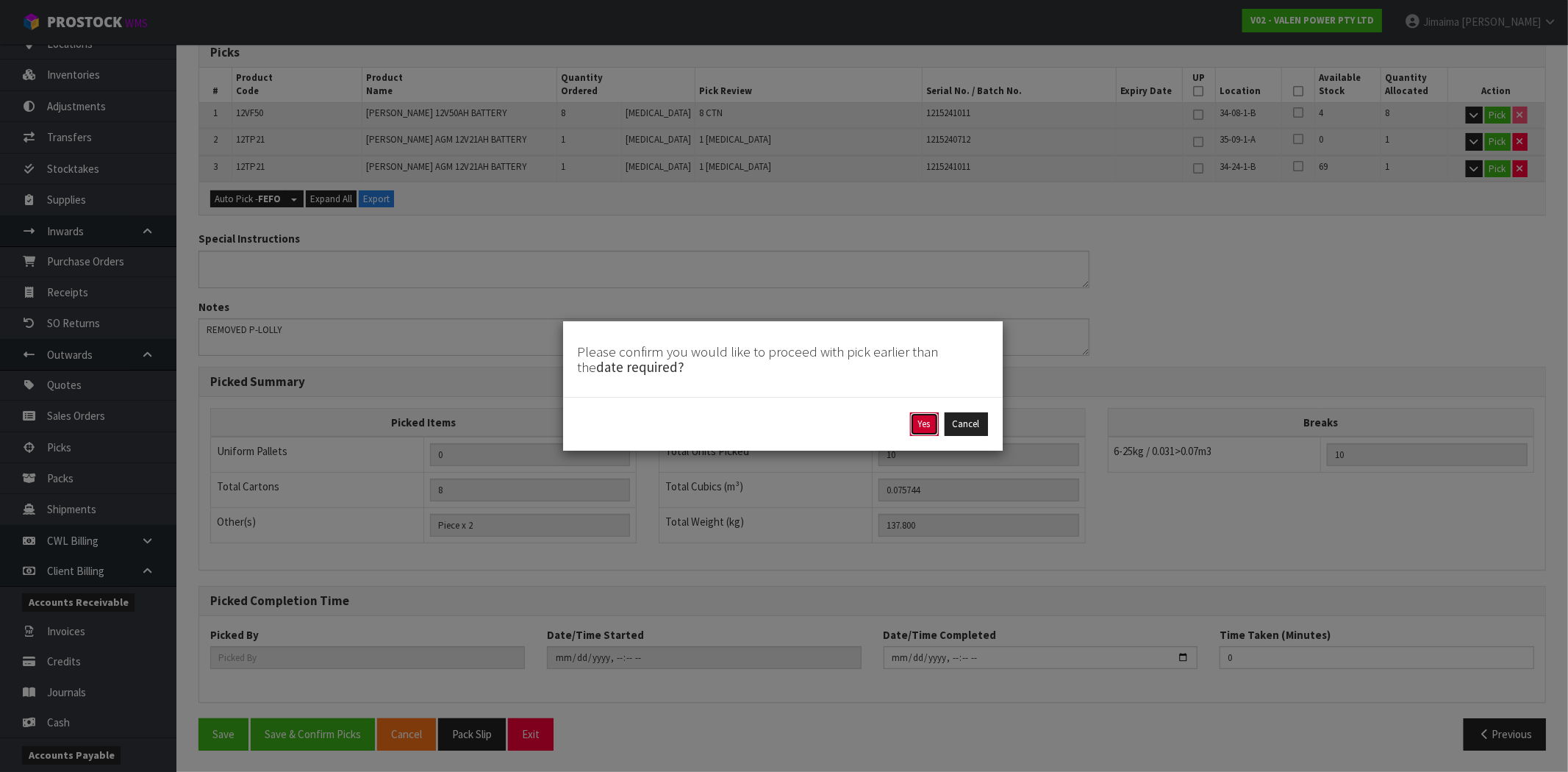
click at [929, 421] on button "Yes" at bounding box center [924, 425] width 28 height 24
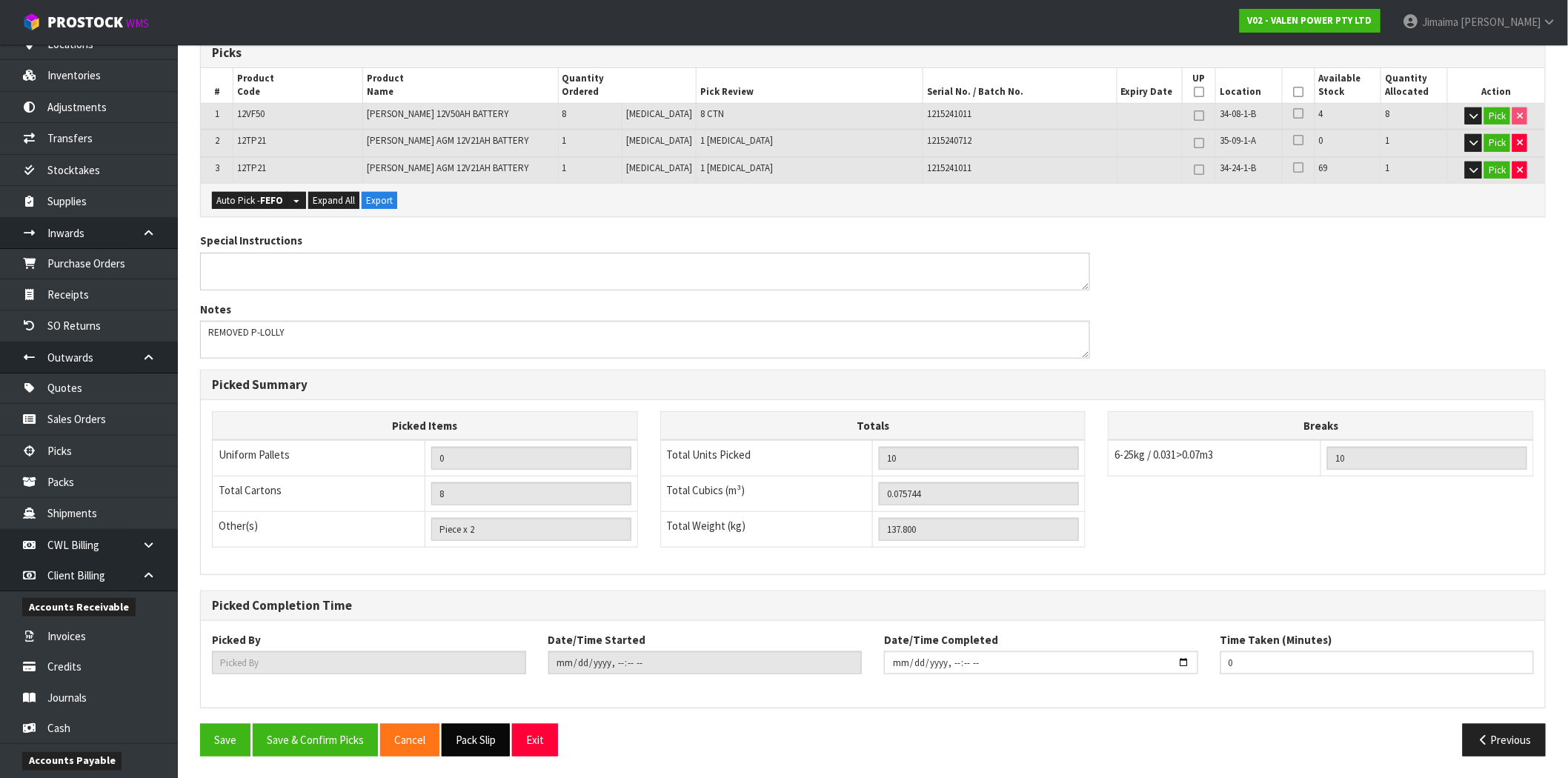
type input "Jimaima [PERSON_NAME]"
type input "[DATE]T16:17:14"
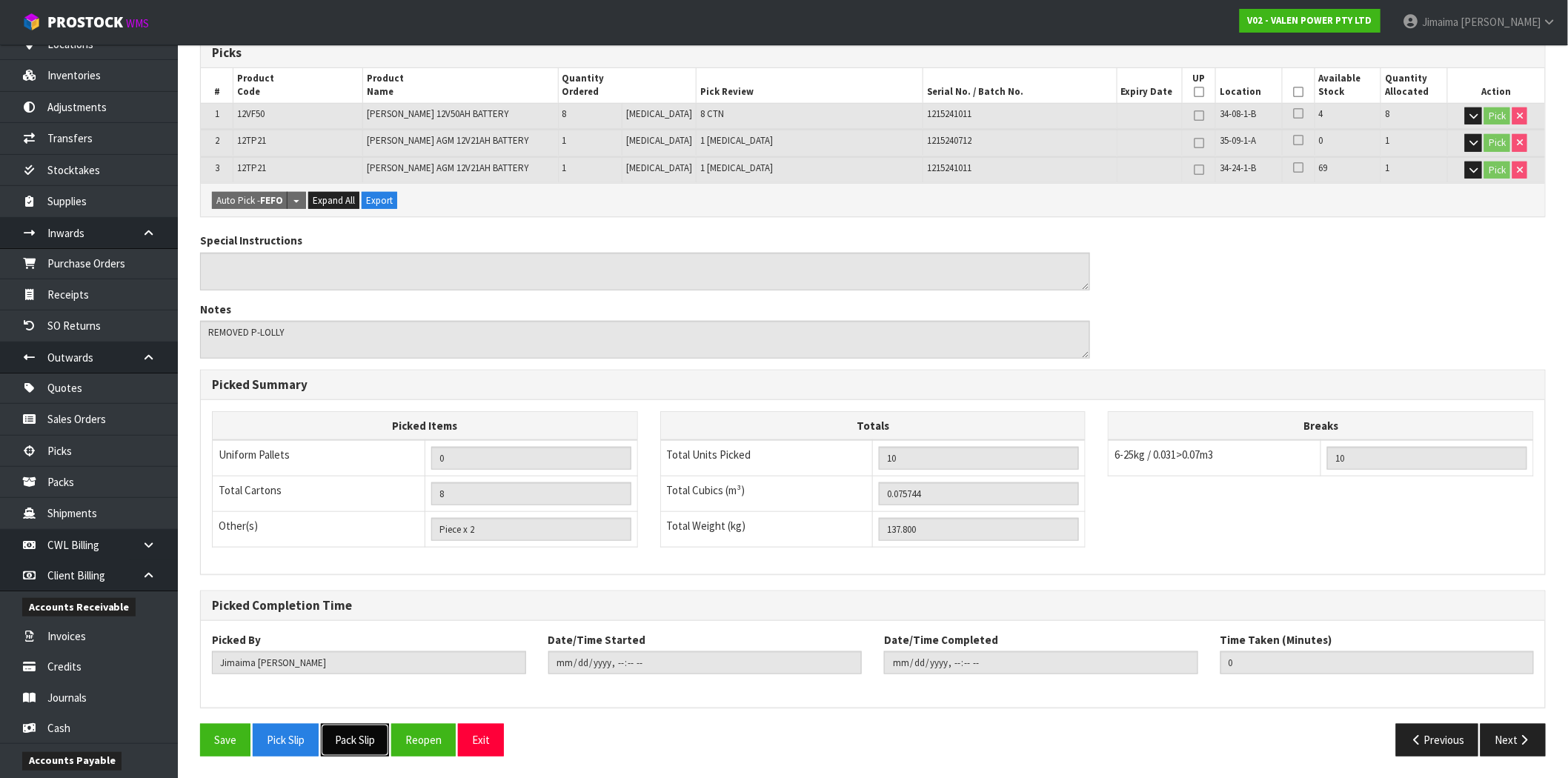
drag, startPoint x: 364, startPoint y: 736, endPoint x: 477, endPoint y: 589, distance: 185.4
click at [363, 735] on button "Pack Slip" at bounding box center [355, 740] width 69 height 31
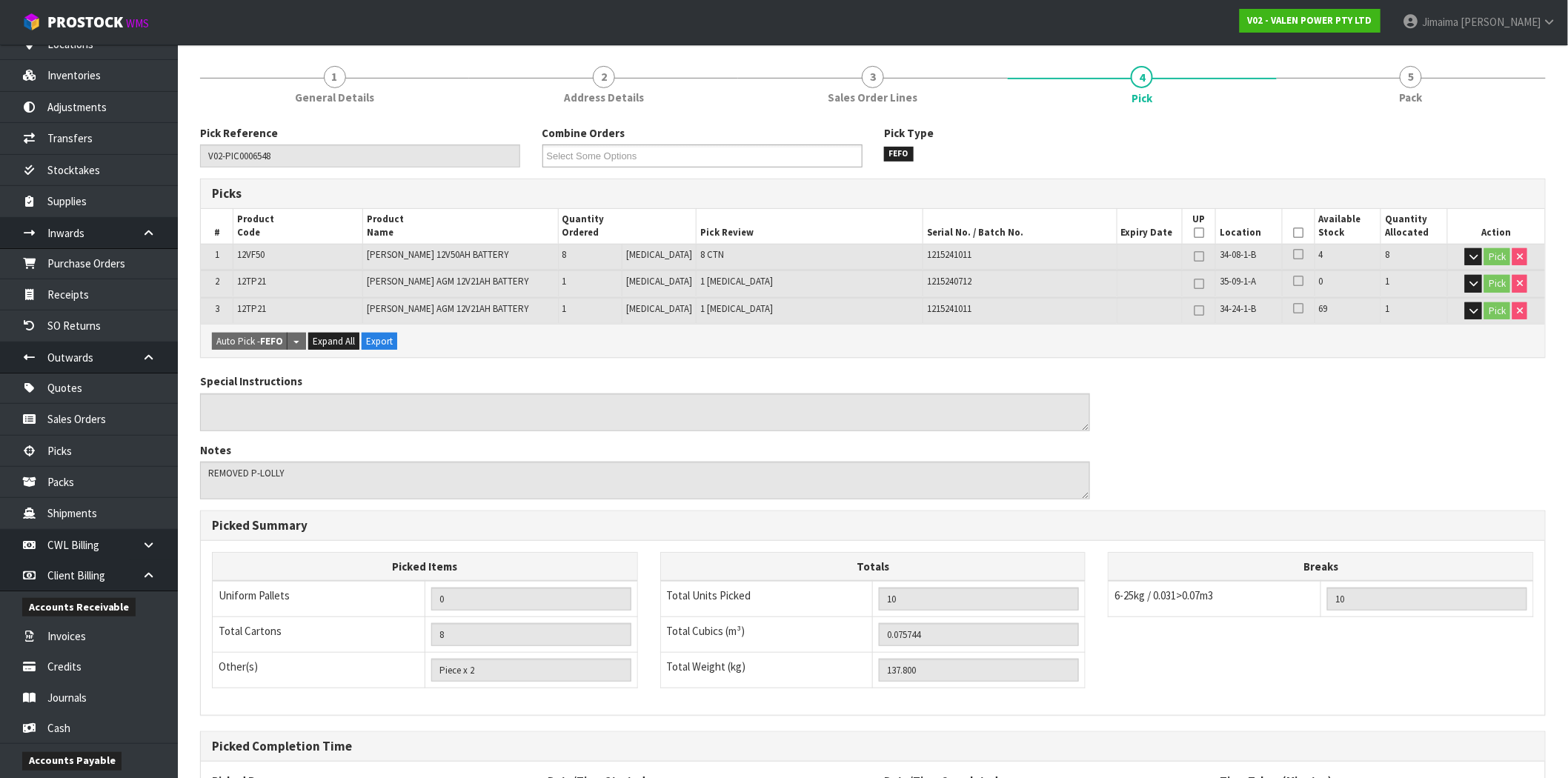
scroll to position [0, 0]
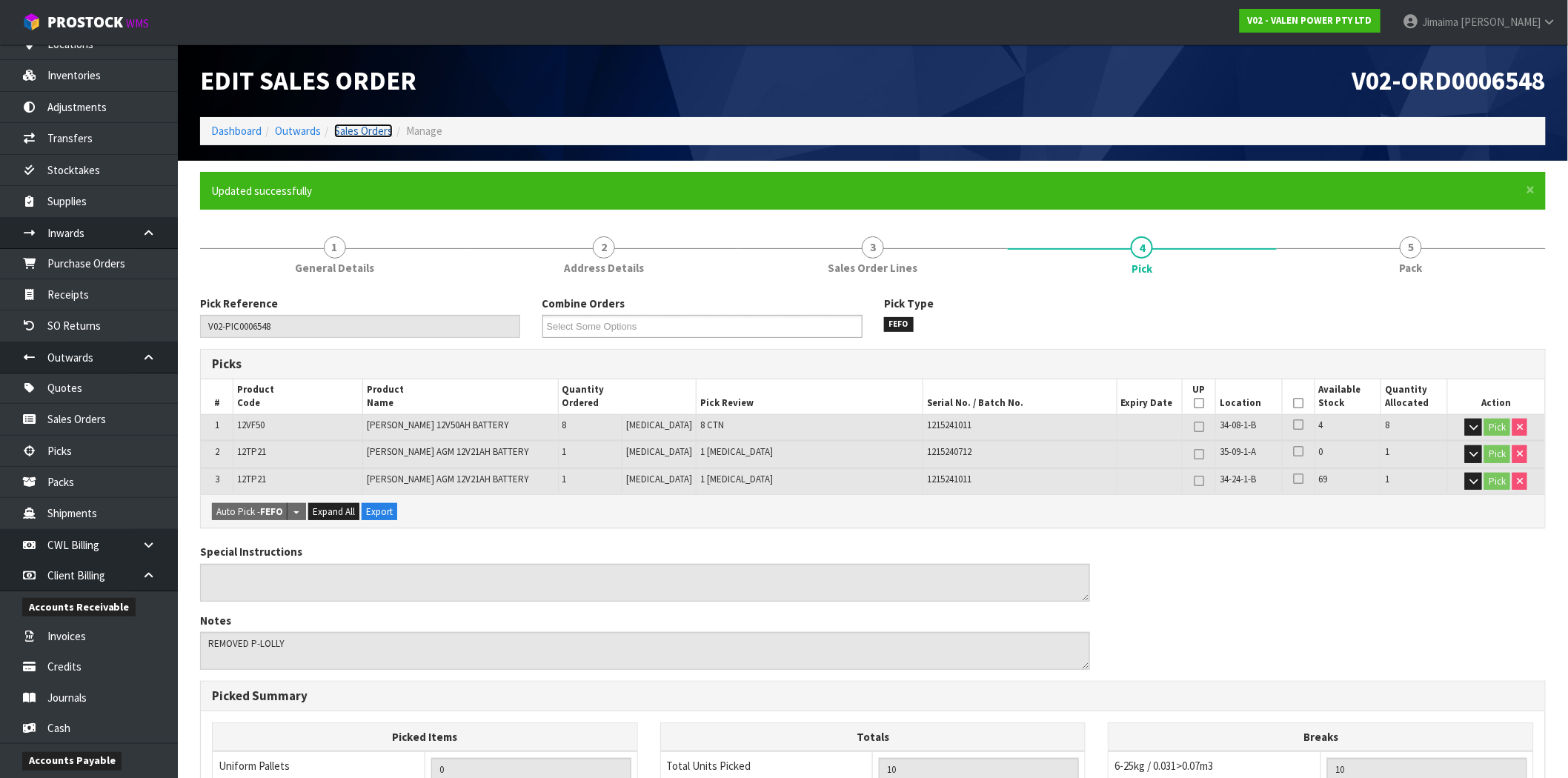
drag, startPoint x: 380, startPoint y: 133, endPoint x: 408, endPoint y: 156, distance: 36.2
click at [380, 133] on link "Sales Orders" at bounding box center [363, 131] width 58 height 14
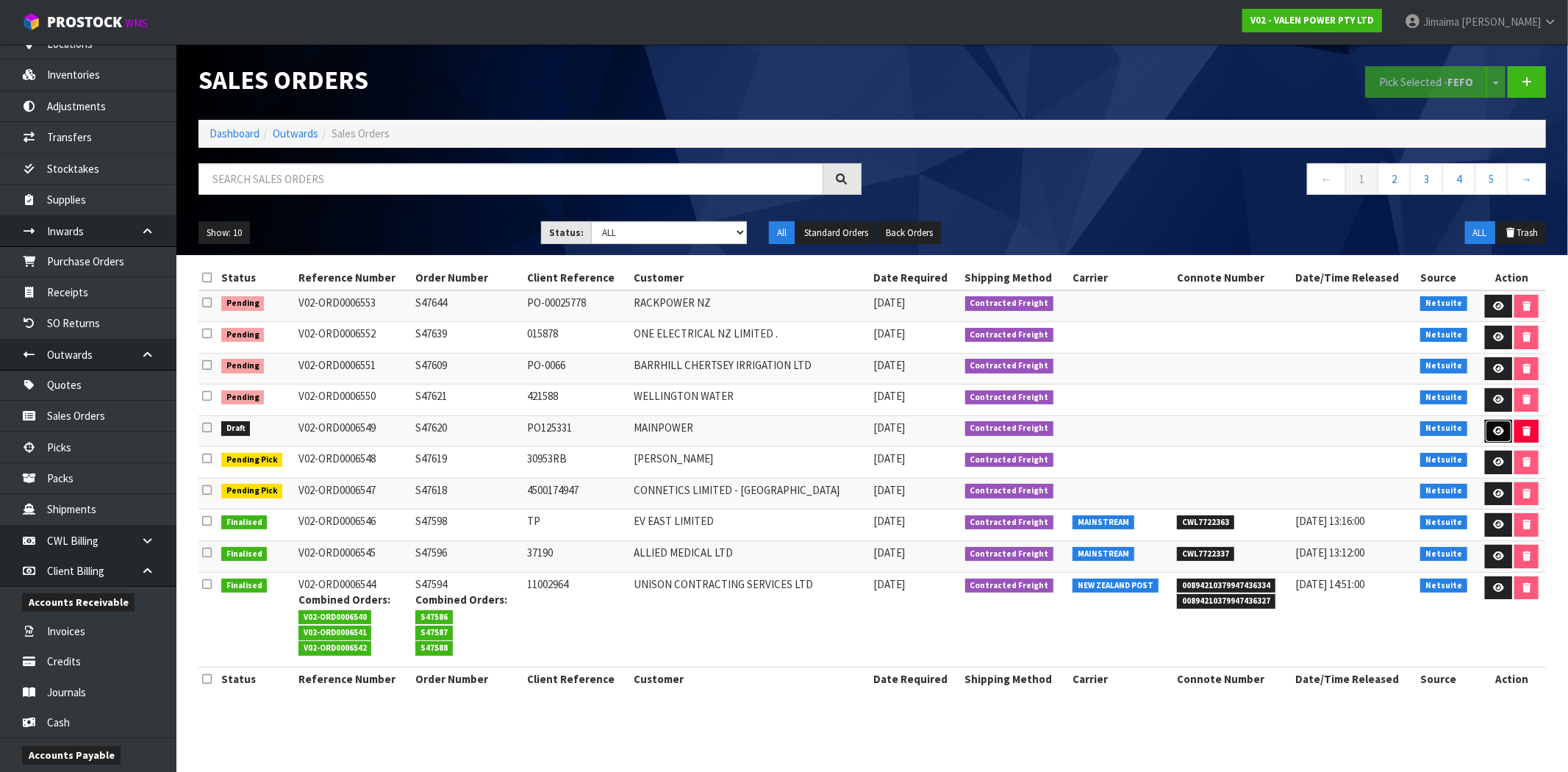
click at [1493, 432] on icon at bounding box center [1498, 431] width 11 height 9
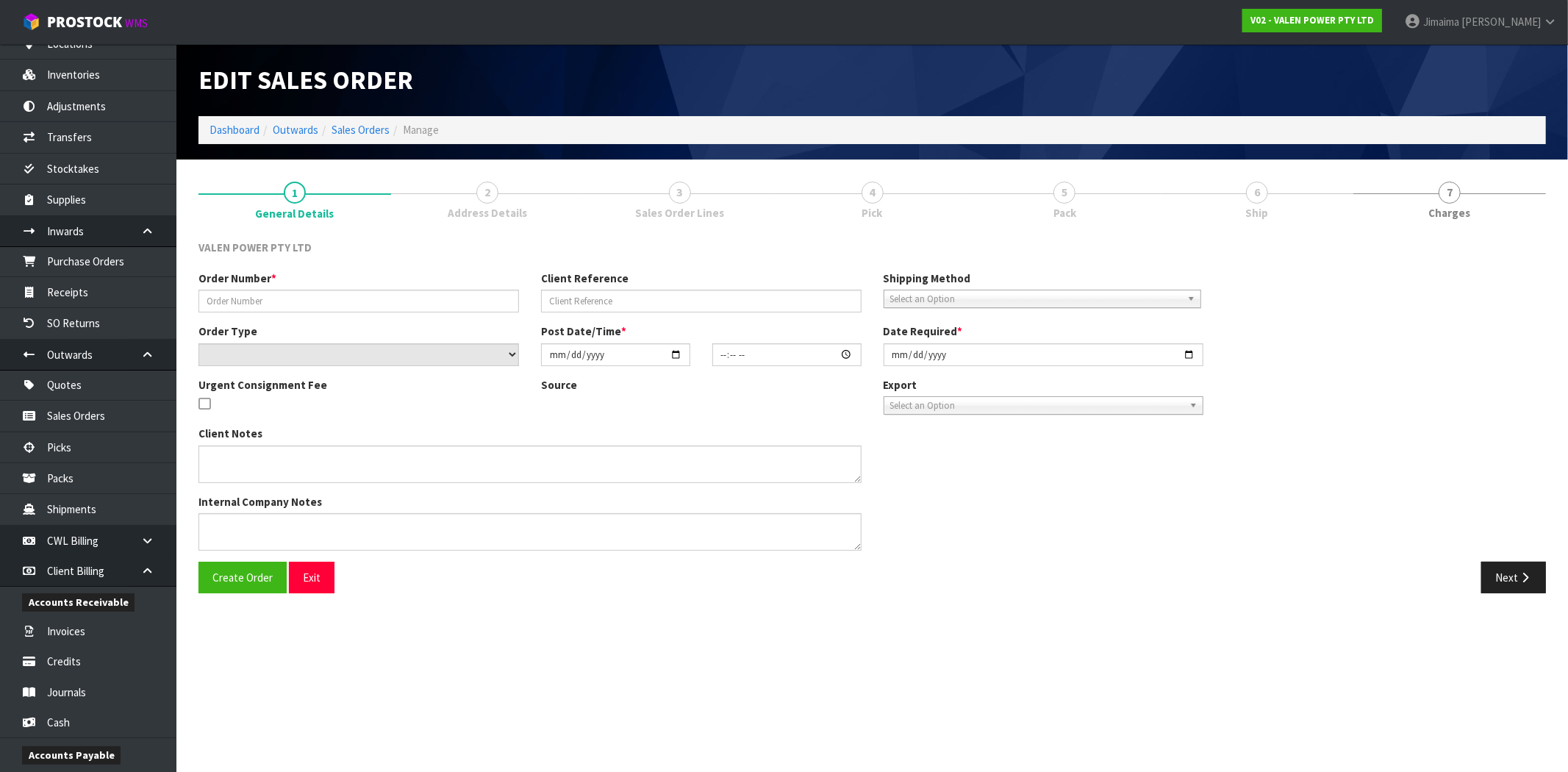
type input "S47620"
type input "PO125331"
select select "number:1"
type input "[DATE]"
type input "15:15:11.000"
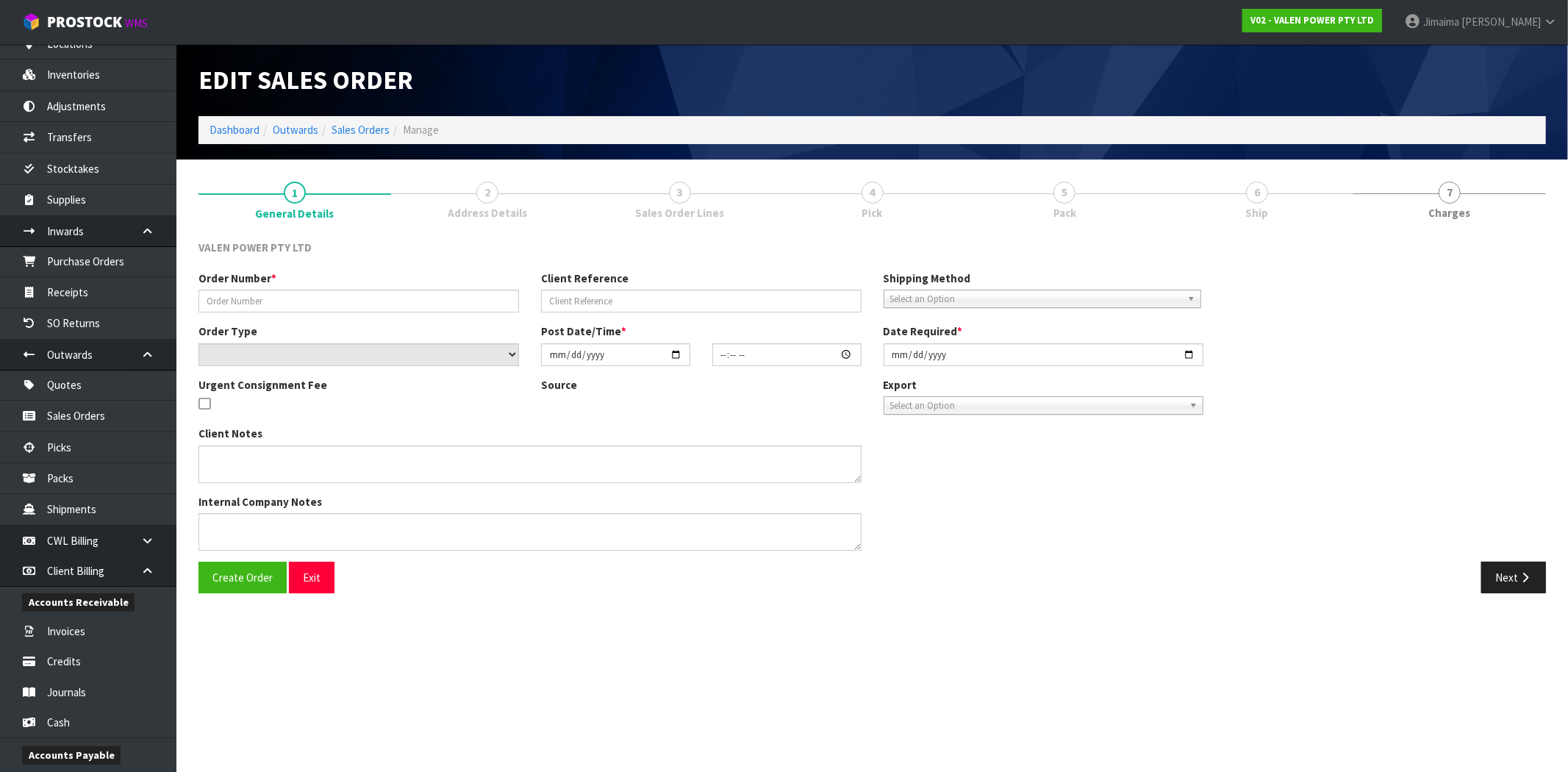
type input "[DATE]"
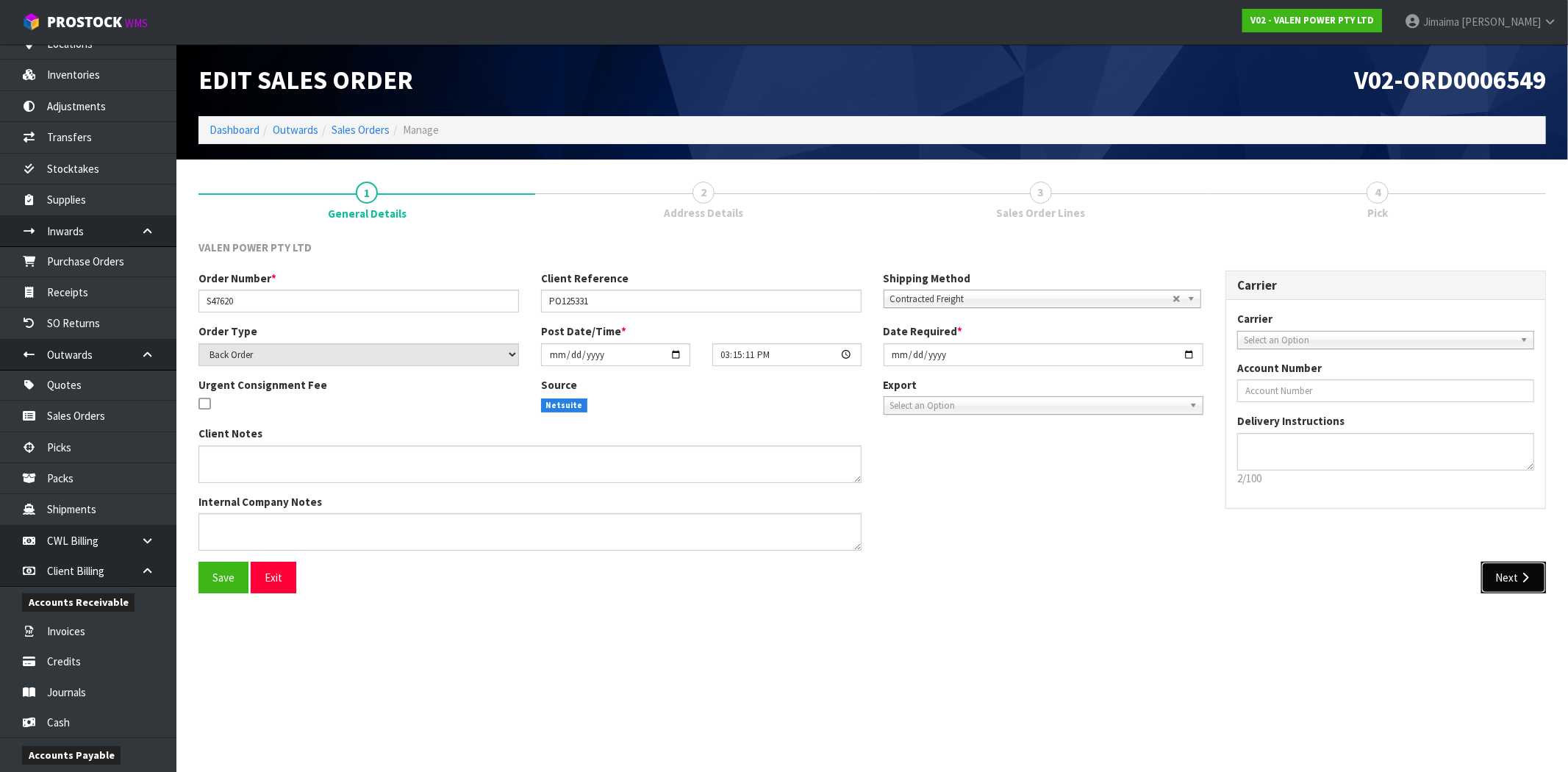
click at [1497, 572] on button "Next" at bounding box center [1513, 577] width 64 height 31
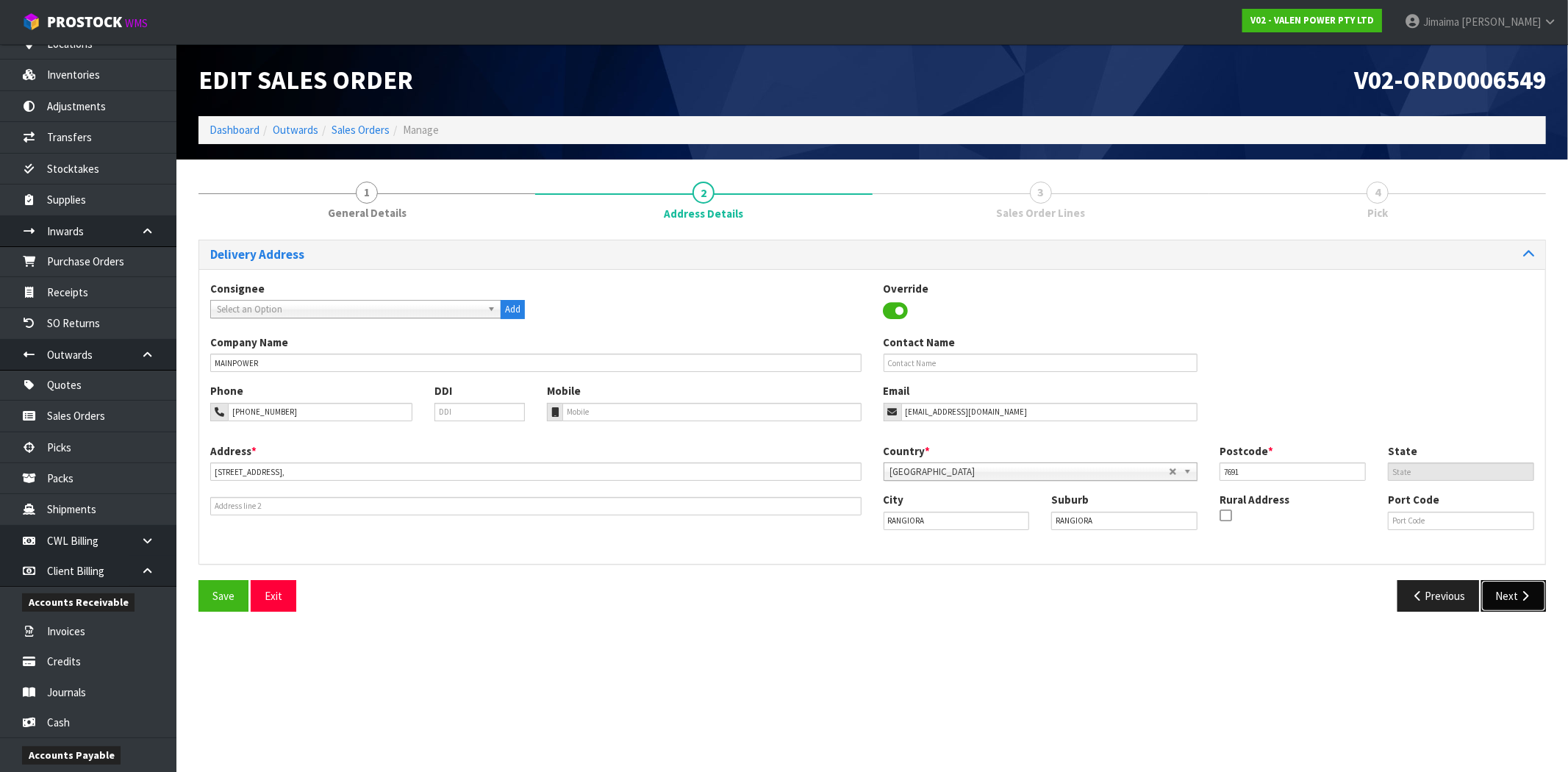
click at [1503, 583] on button "Next" at bounding box center [1513, 596] width 64 height 31
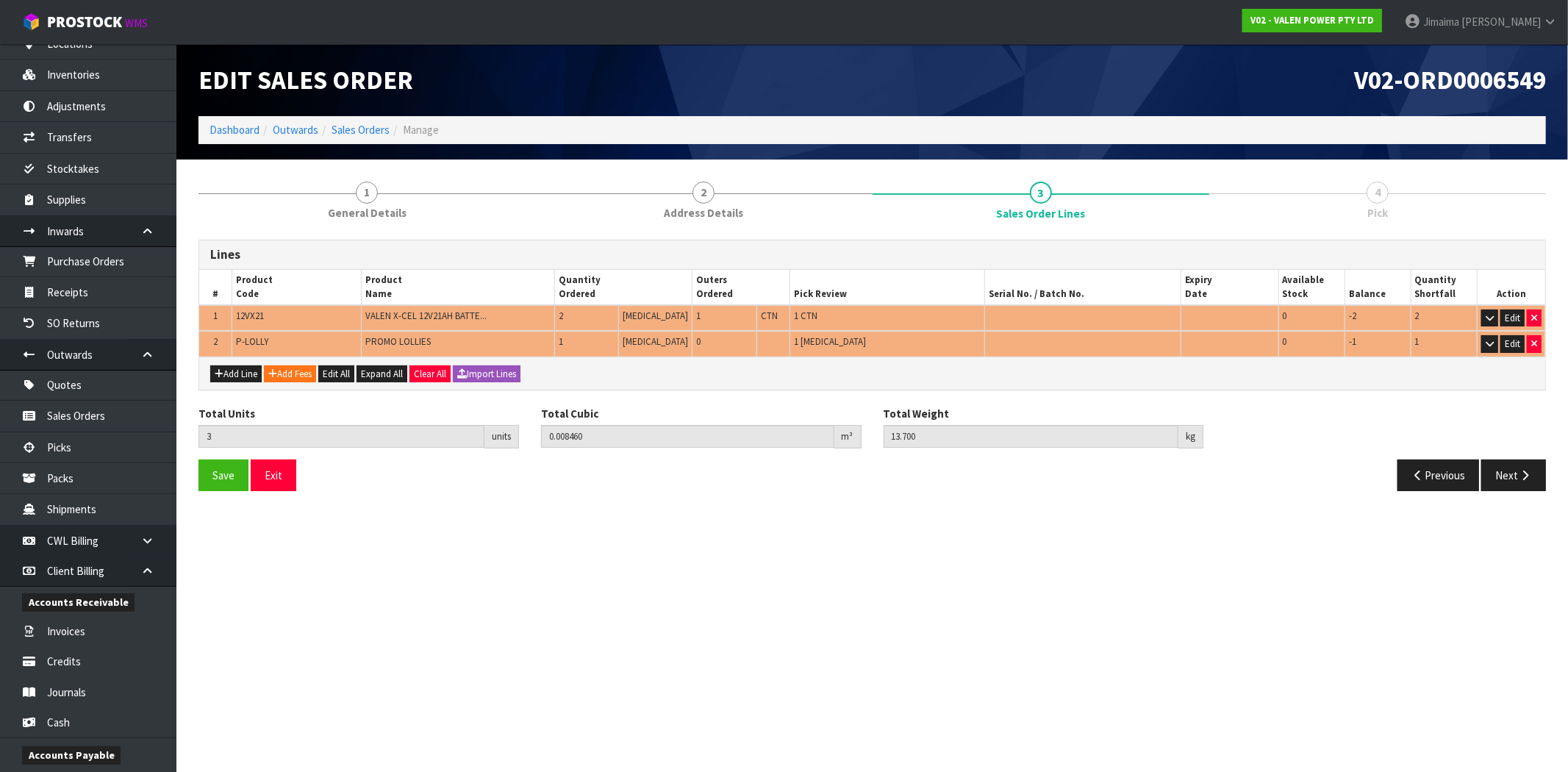
click at [328, 122] on li "Sales Orders" at bounding box center [354, 130] width 72 height 16
click at [341, 130] on link "Sales Orders" at bounding box center [360, 130] width 58 height 14
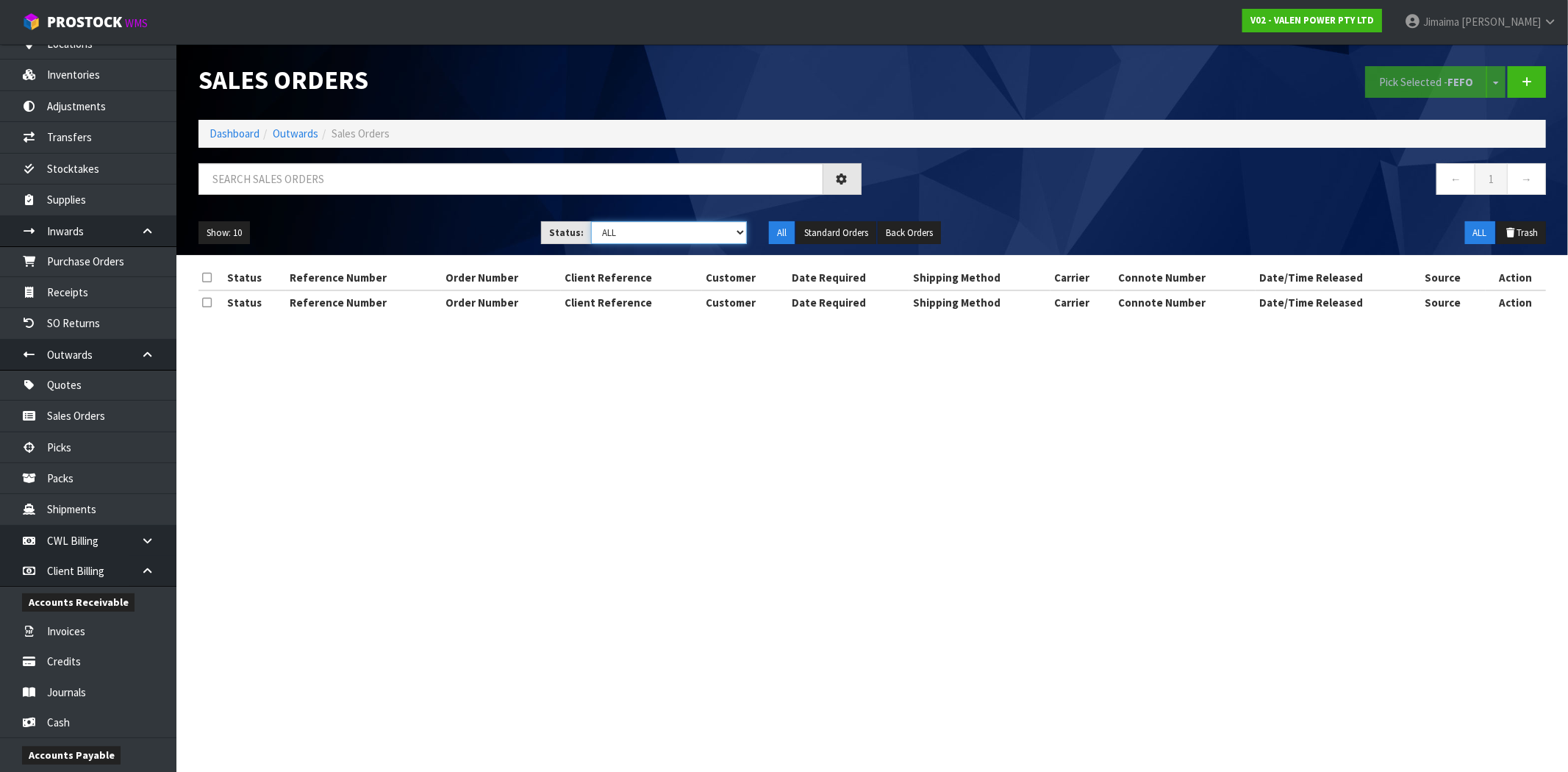
click at [632, 240] on select "Draft Pending Allocated Pending Pick Goods Picked Goods Packed Pending Charges …" at bounding box center [669, 233] width 156 height 23
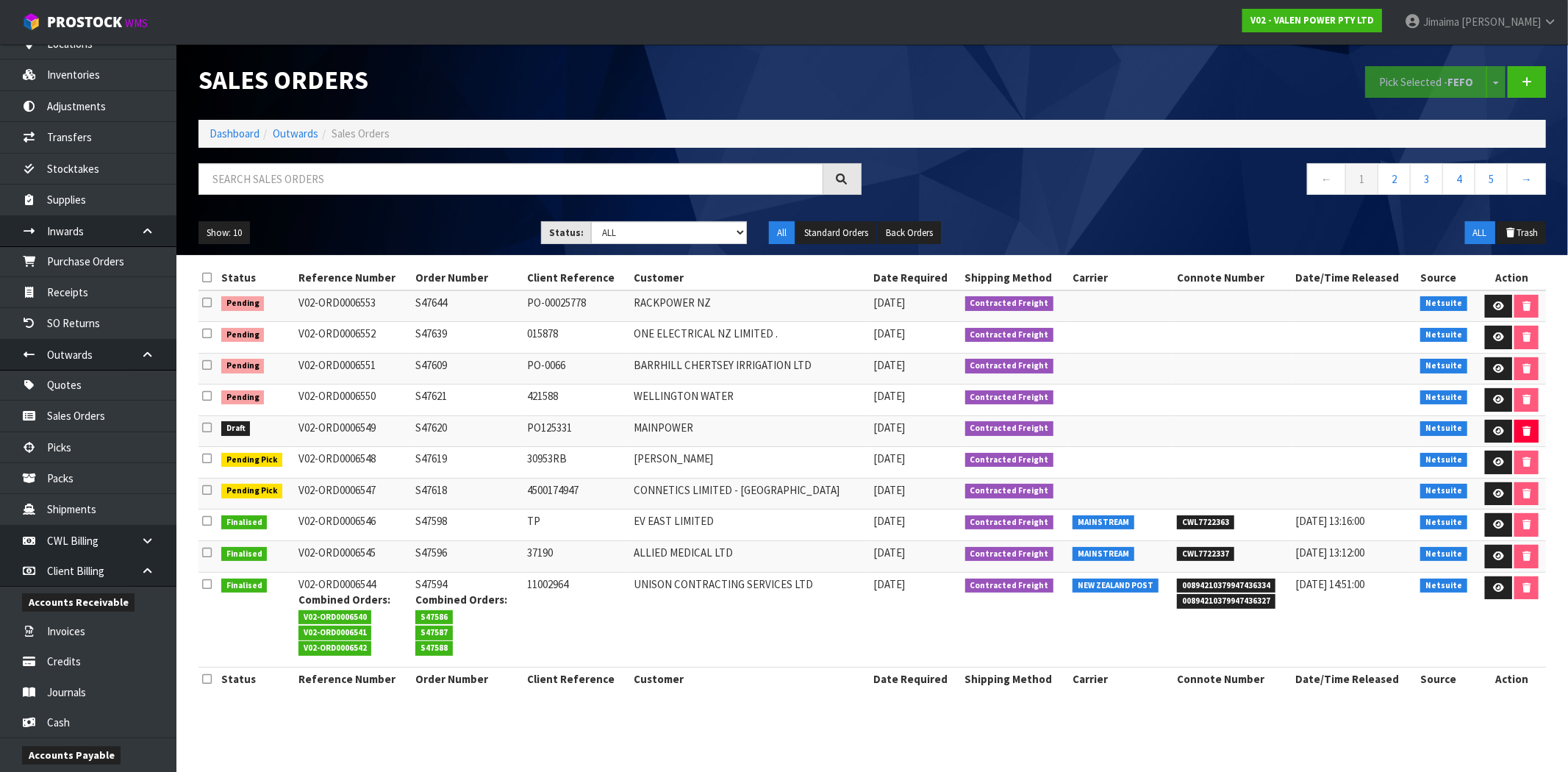
click at [397, 351] on td "V02-ORD0006552" at bounding box center [354, 337] width 118 height 31
click at [1501, 393] on link at bounding box center [1498, 400] width 28 height 24
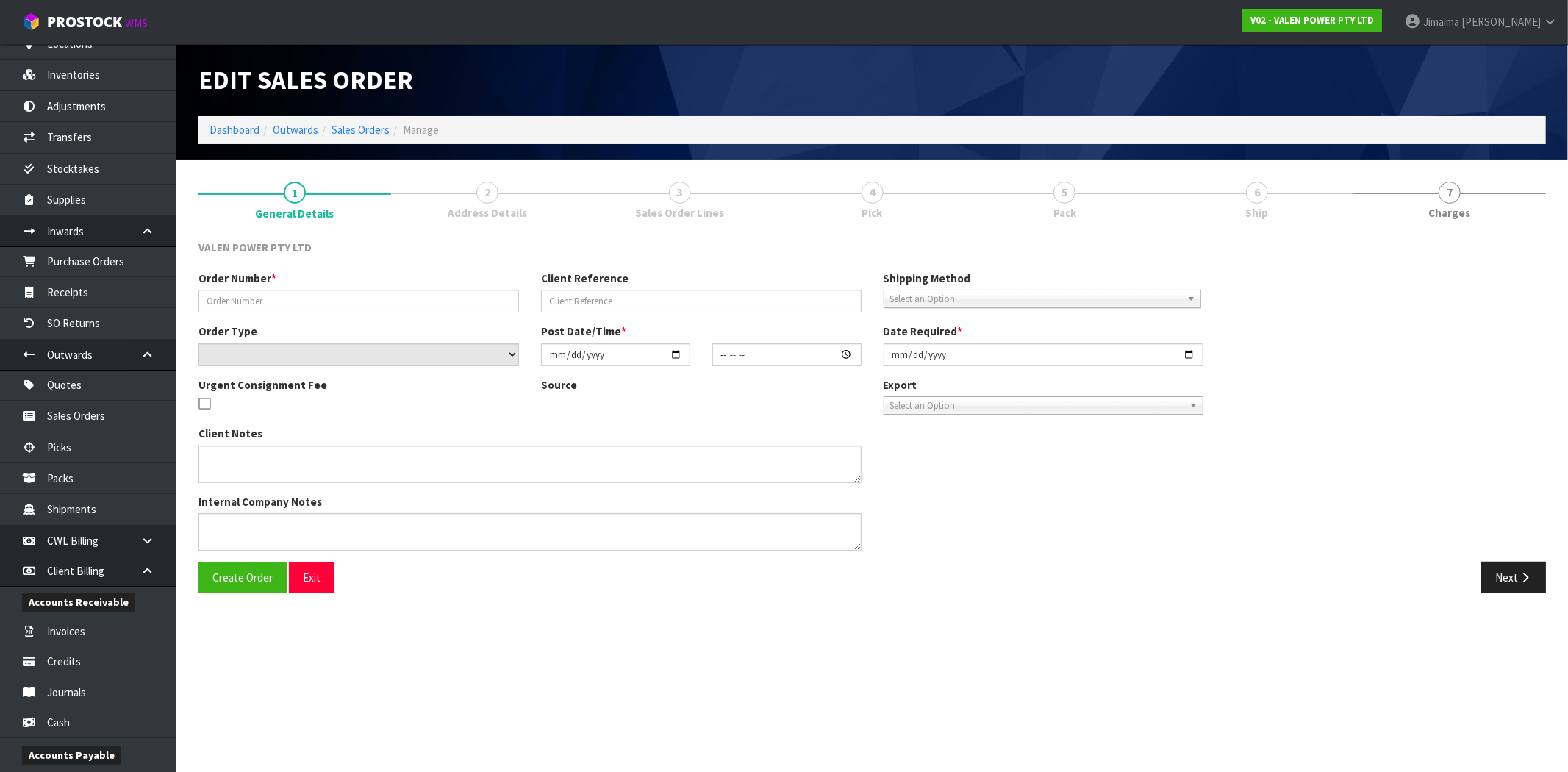
type input "S47621"
type input "421588"
select select "number:1"
type input "[DATE]"
type input "15:15:13.000"
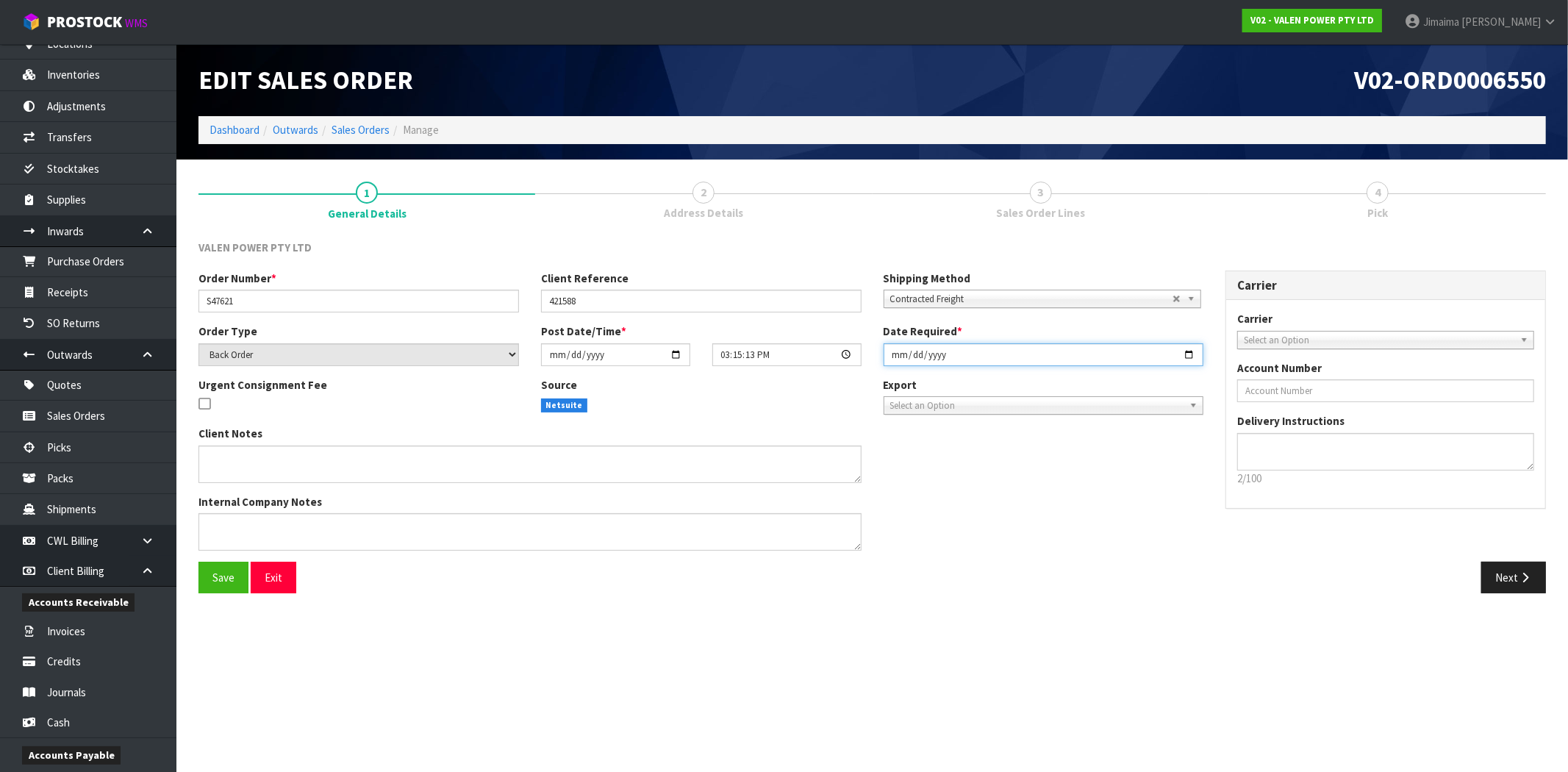
click at [1186, 353] on input "[DATE]" at bounding box center [1043, 355] width 321 height 23
click at [1187, 354] on input "[DATE]" at bounding box center [1043, 355] width 321 height 23
type input "[DATE]"
click at [1508, 572] on button "Next" at bounding box center [1513, 577] width 64 height 31
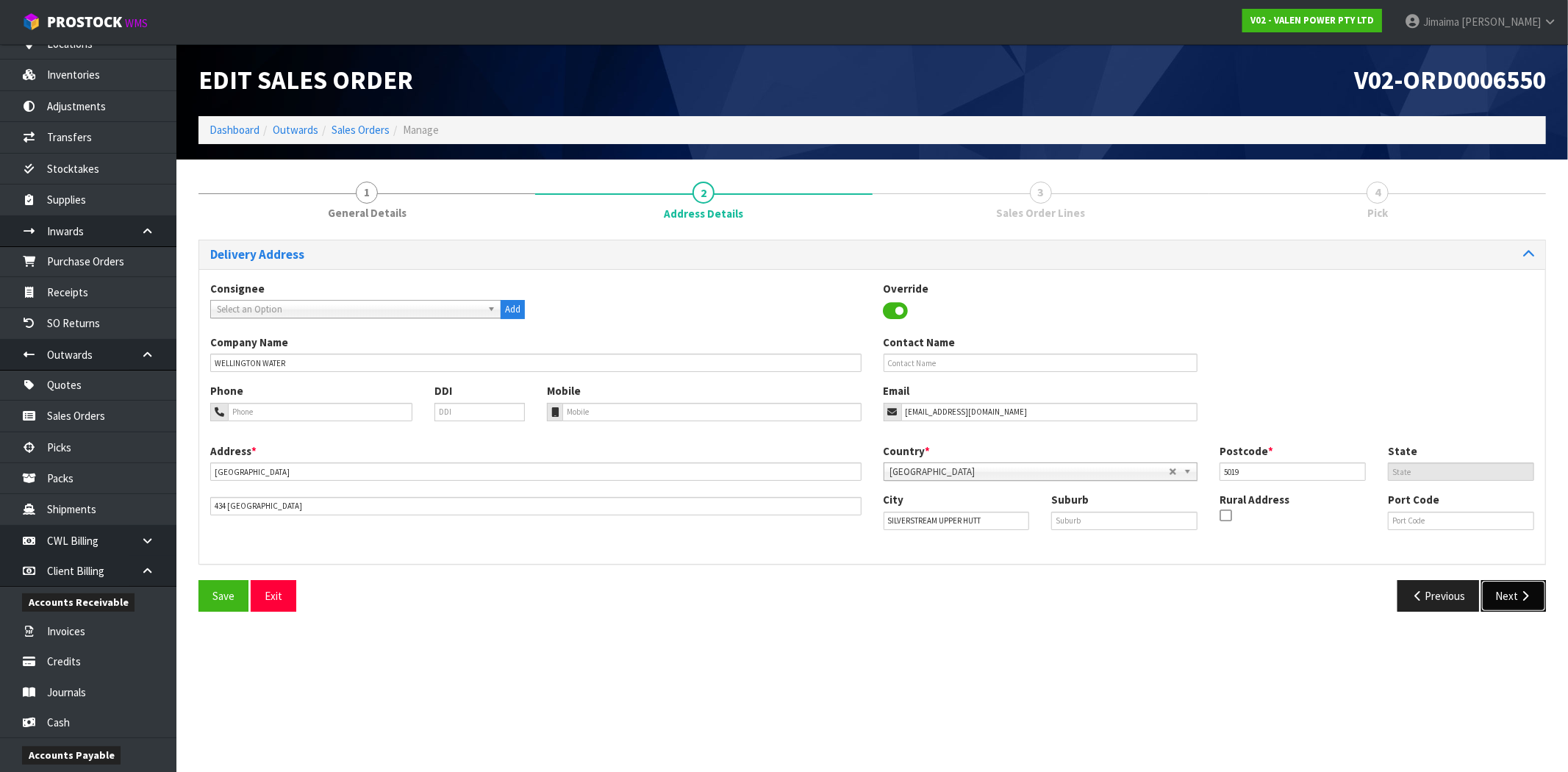
click at [1518, 606] on button "Next" at bounding box center [1513, 596] width 64 height 31
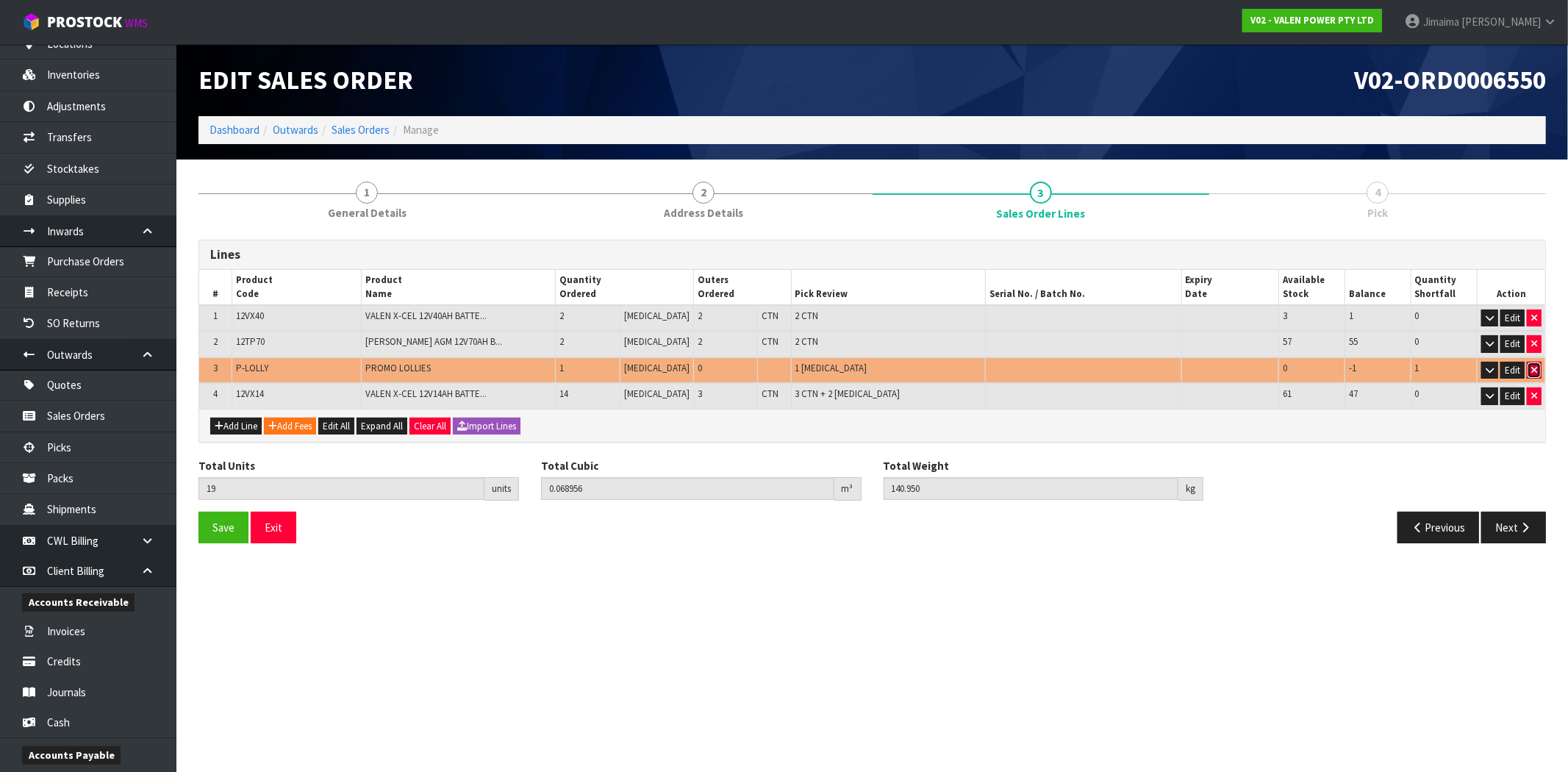
click at [1532, 366] on icon "button" at bounding box center [1534, 370] width 6 height 9
type input "18"
type input "0.068056"
type input "140.75"
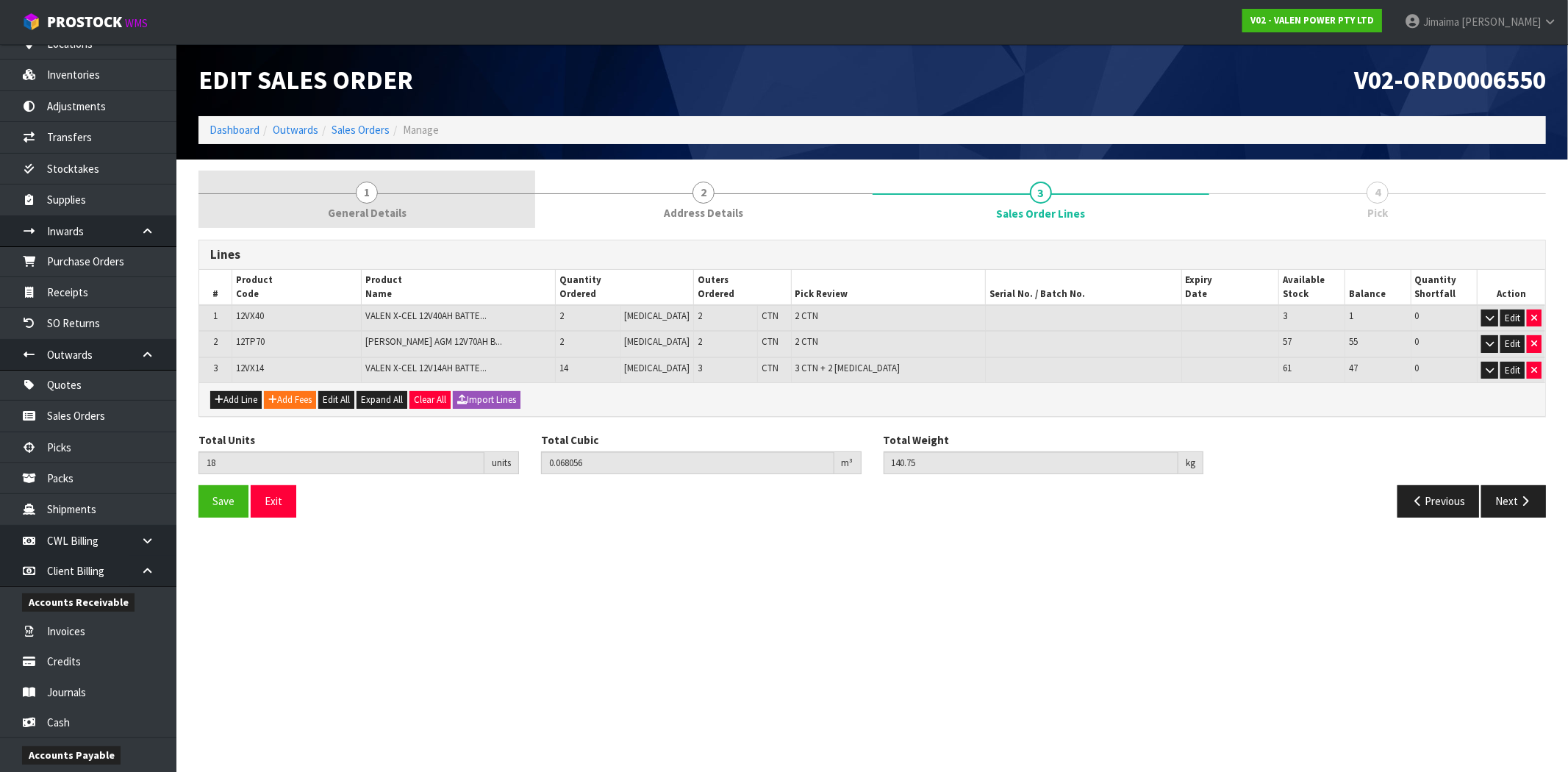
click at [424, 208] on link "1 General Details" at bounding box center [367, 199] width 336 height 58
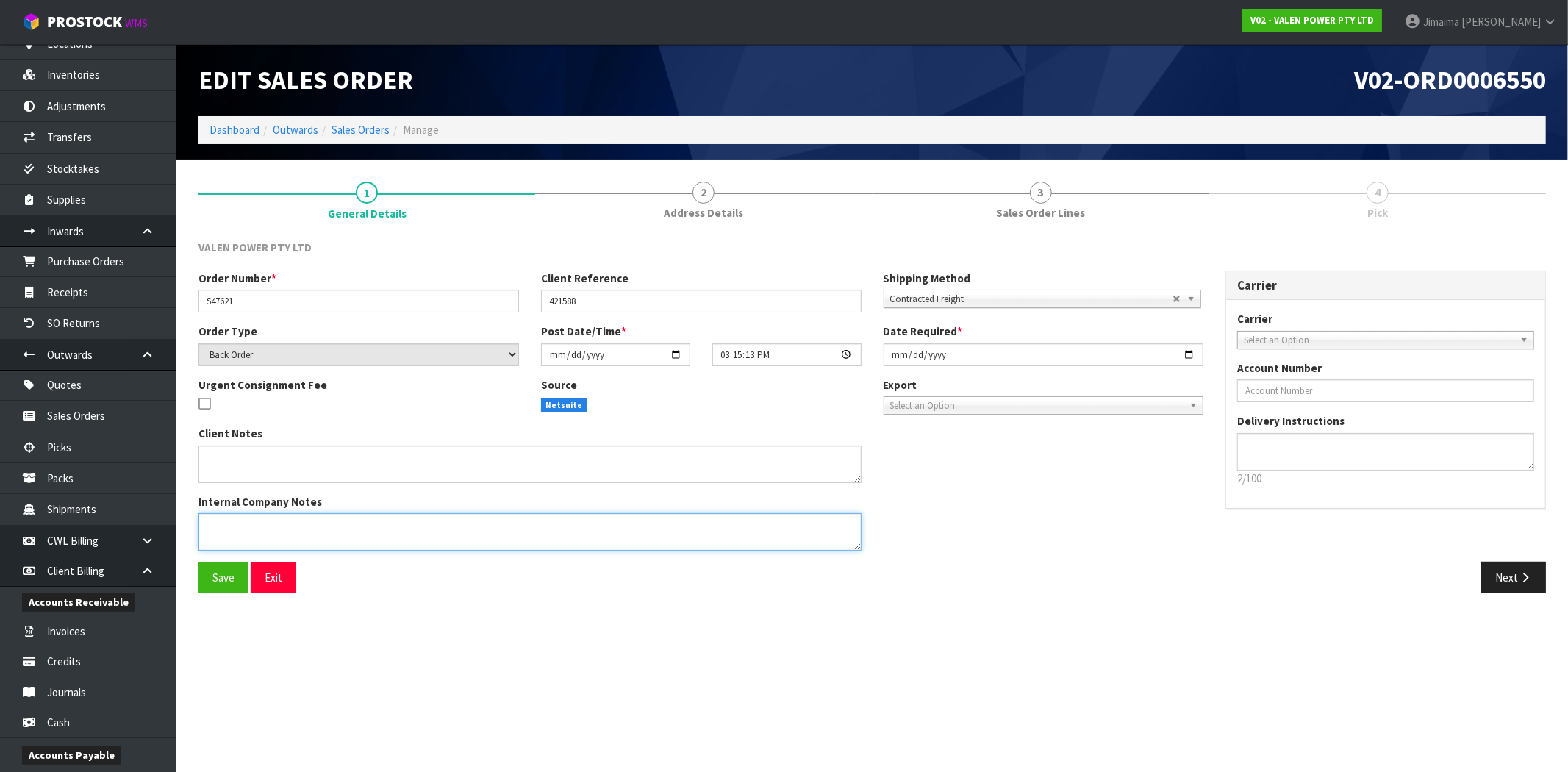
click at [265, 539] on textarea at bounding box center [530, 531] width 663 height 38
type textarea "REMOVED P-LOLLY"
click at [224, 583] on span "Save" at bounding box center [223, 577] width 22 height 14
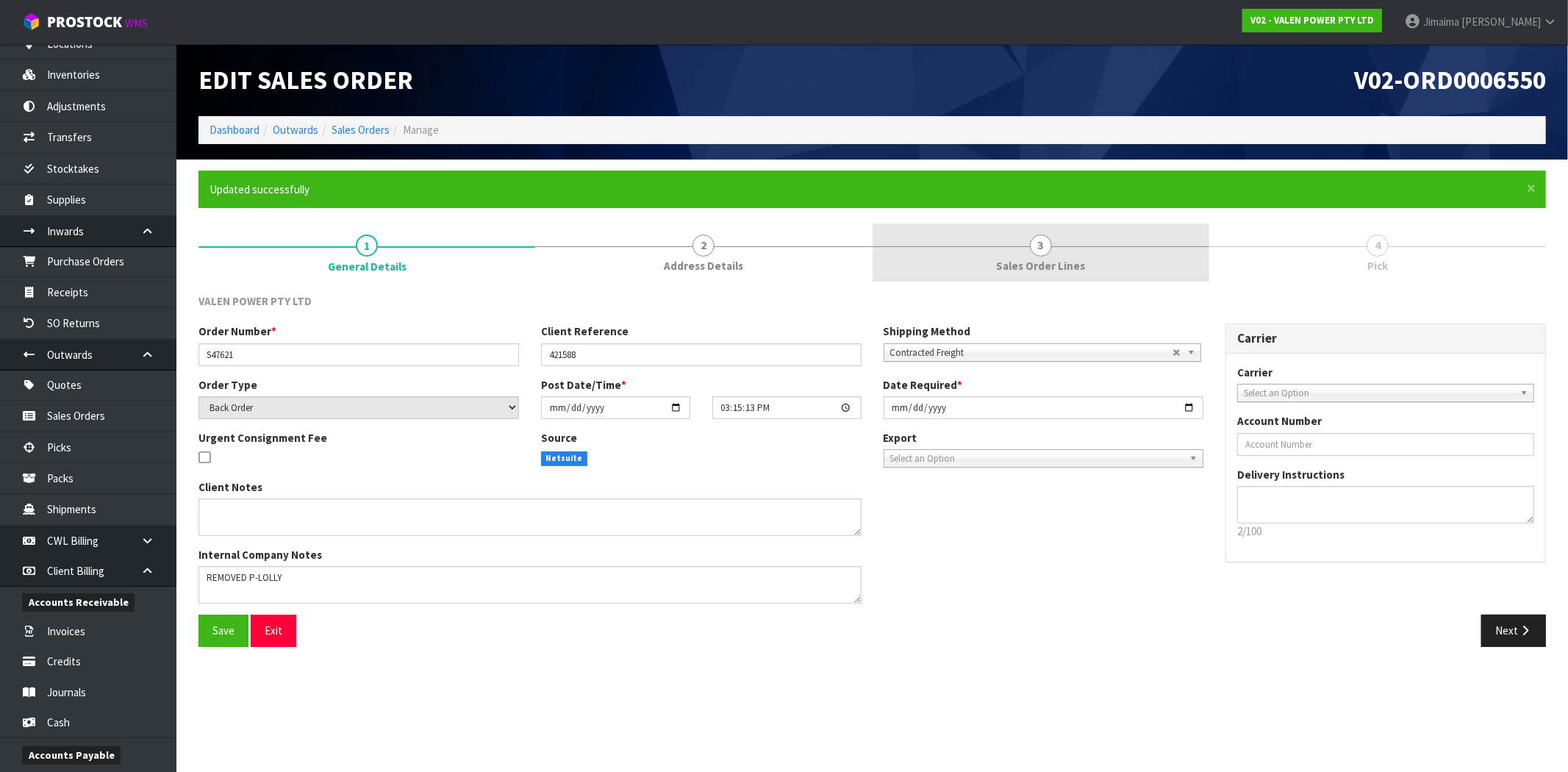
click at [1035, 248] on span "3" at bounding box center [1041, 245] width 22 height 22
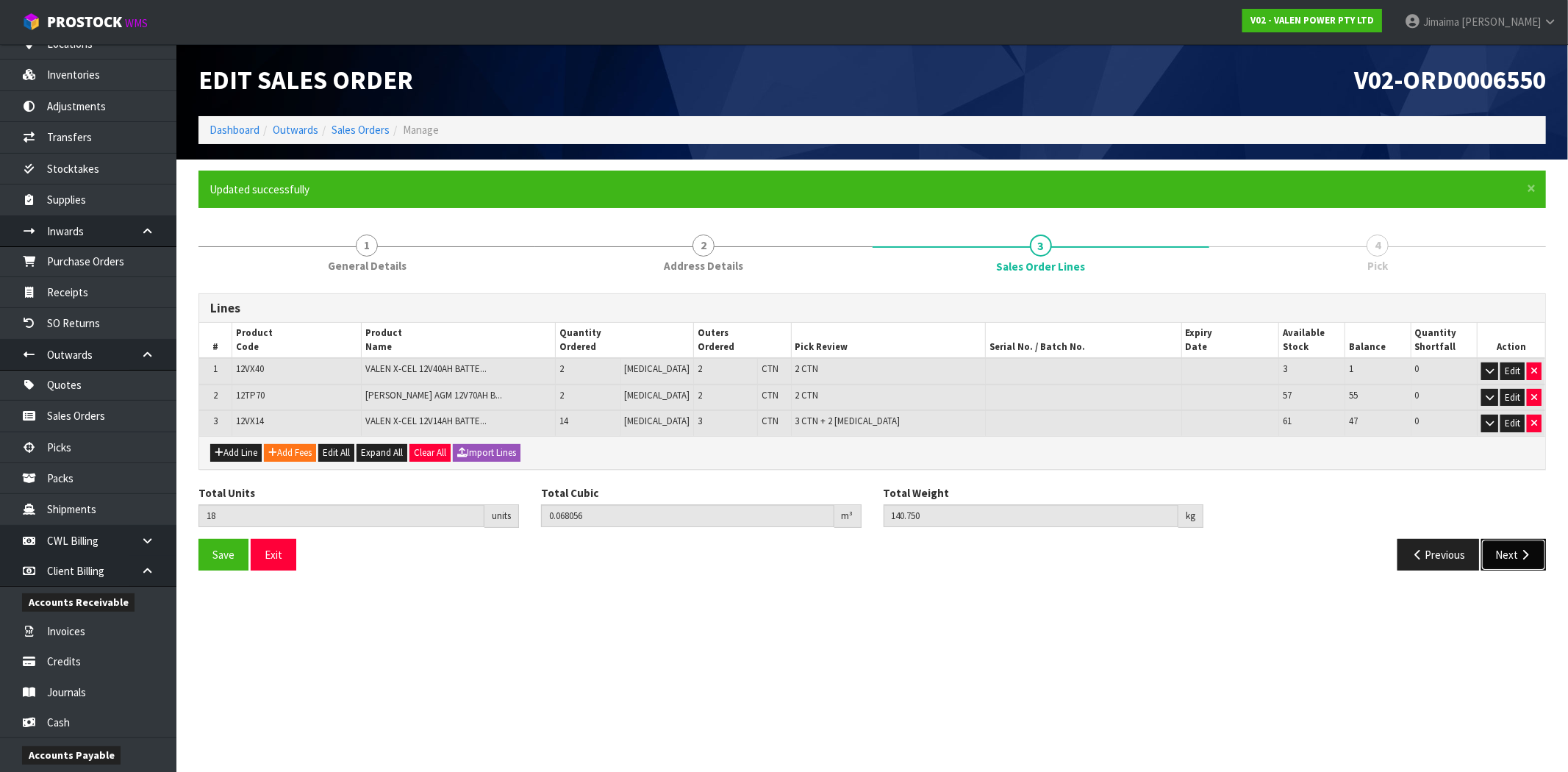
click at [1511, 552] on button "Next" at bounding box center [1513, 554] width 64 height 31
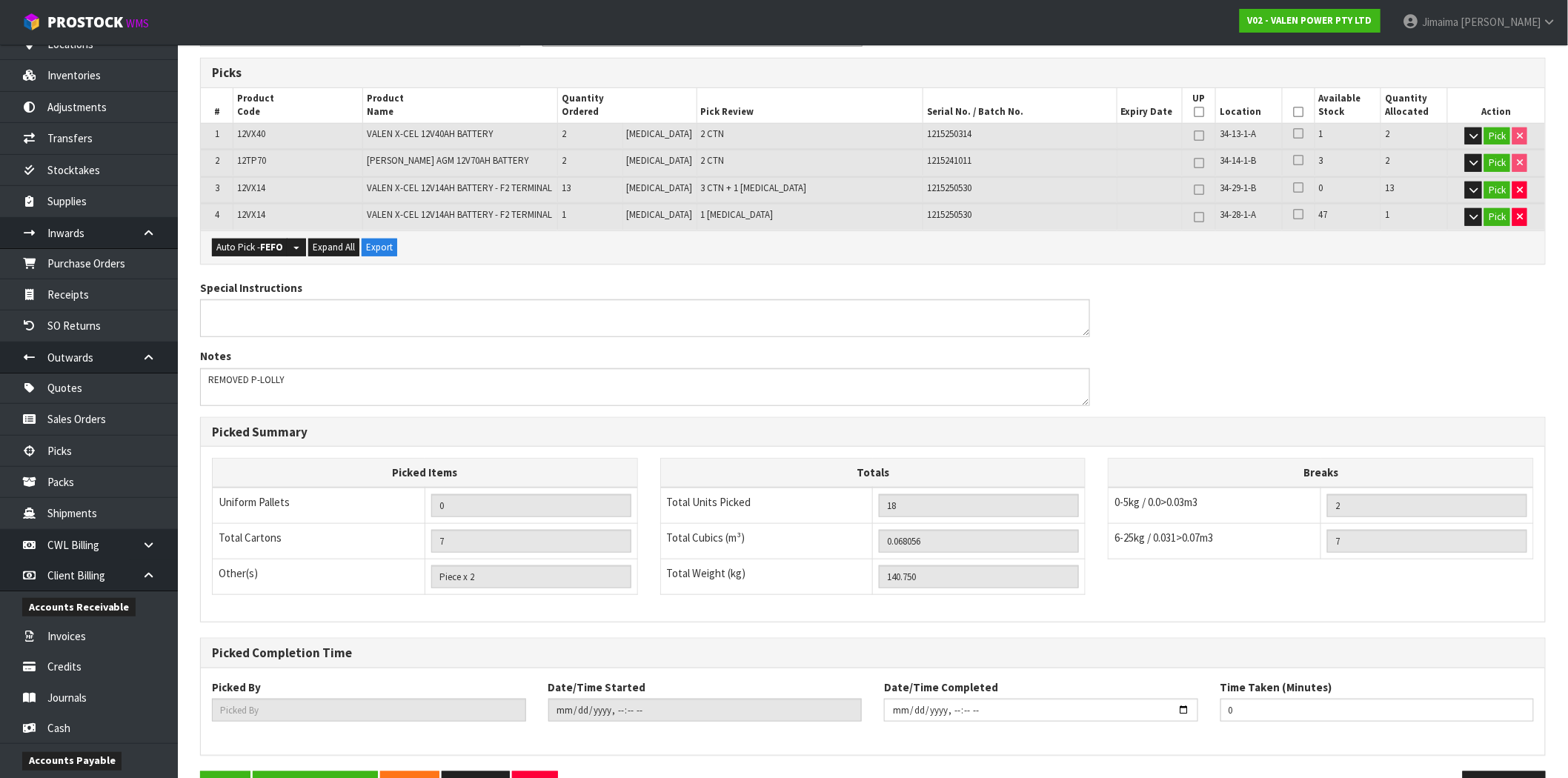
scroll to position [337, 0]
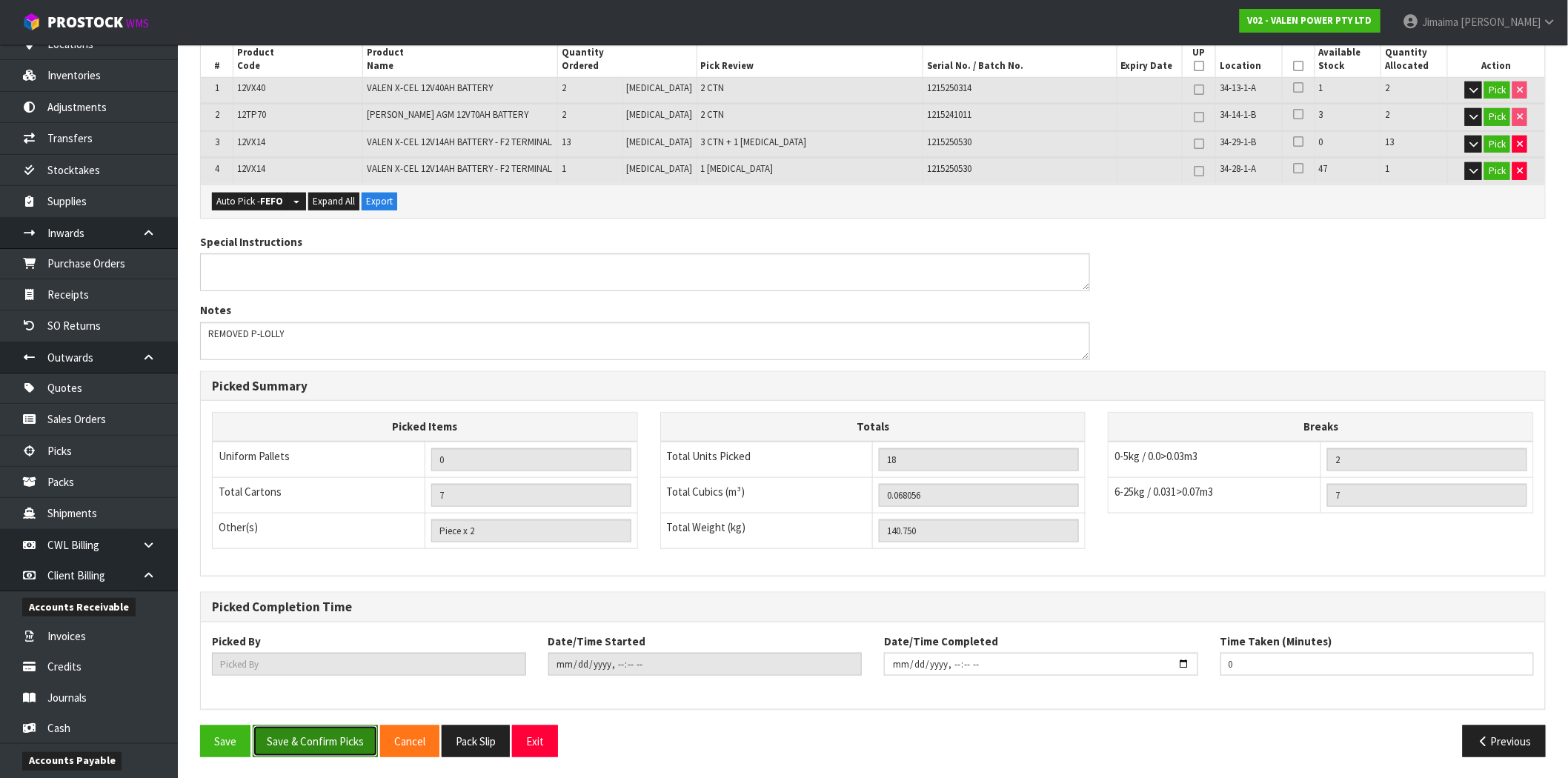
click at [323, 728] on button "Save & Confirm Picks" at bounding box center [315, 741] width 125 height 31
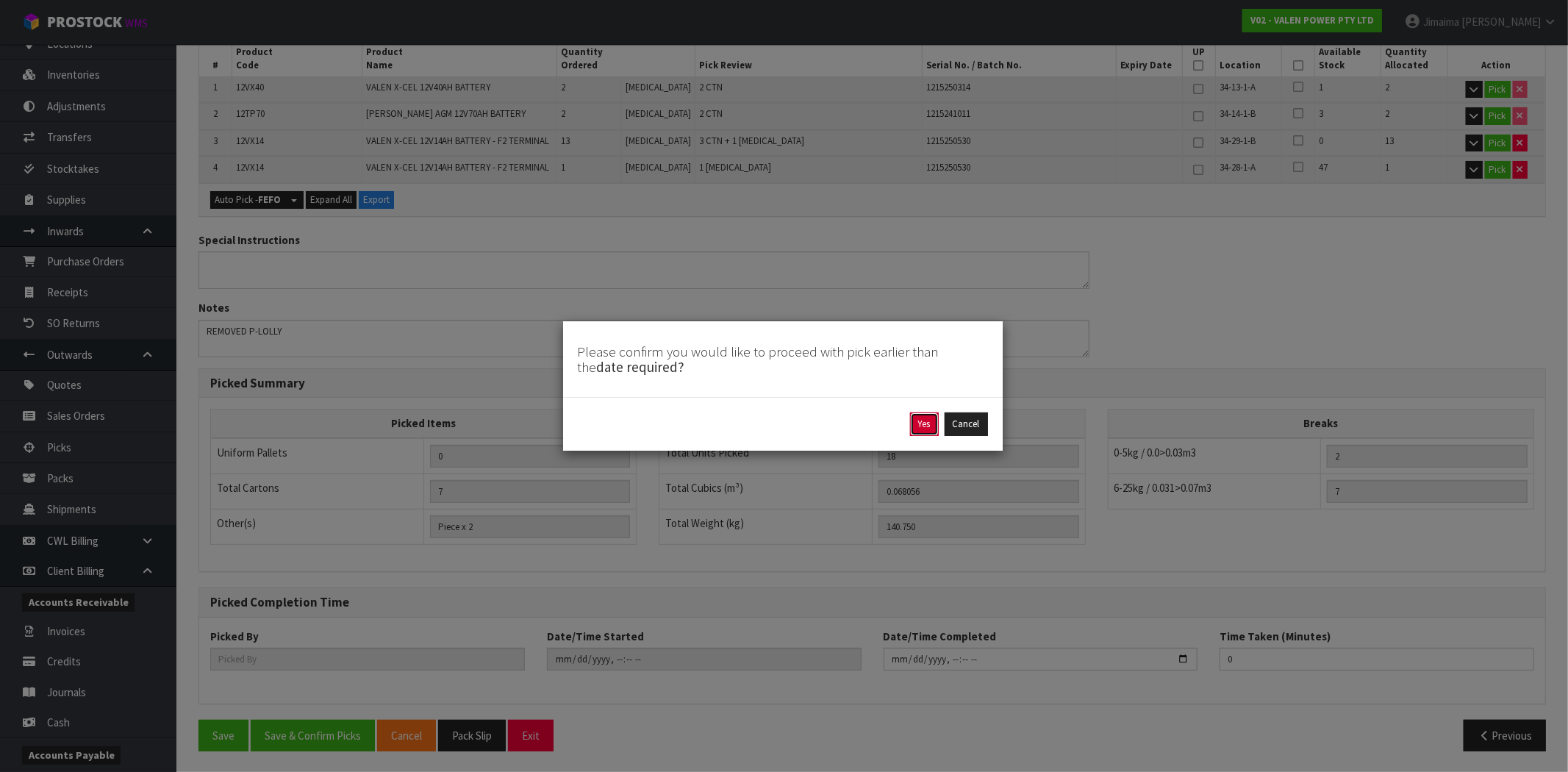
click at [919, 428] on button "Yes" at bounding box center [924, 425] width 28 height 24
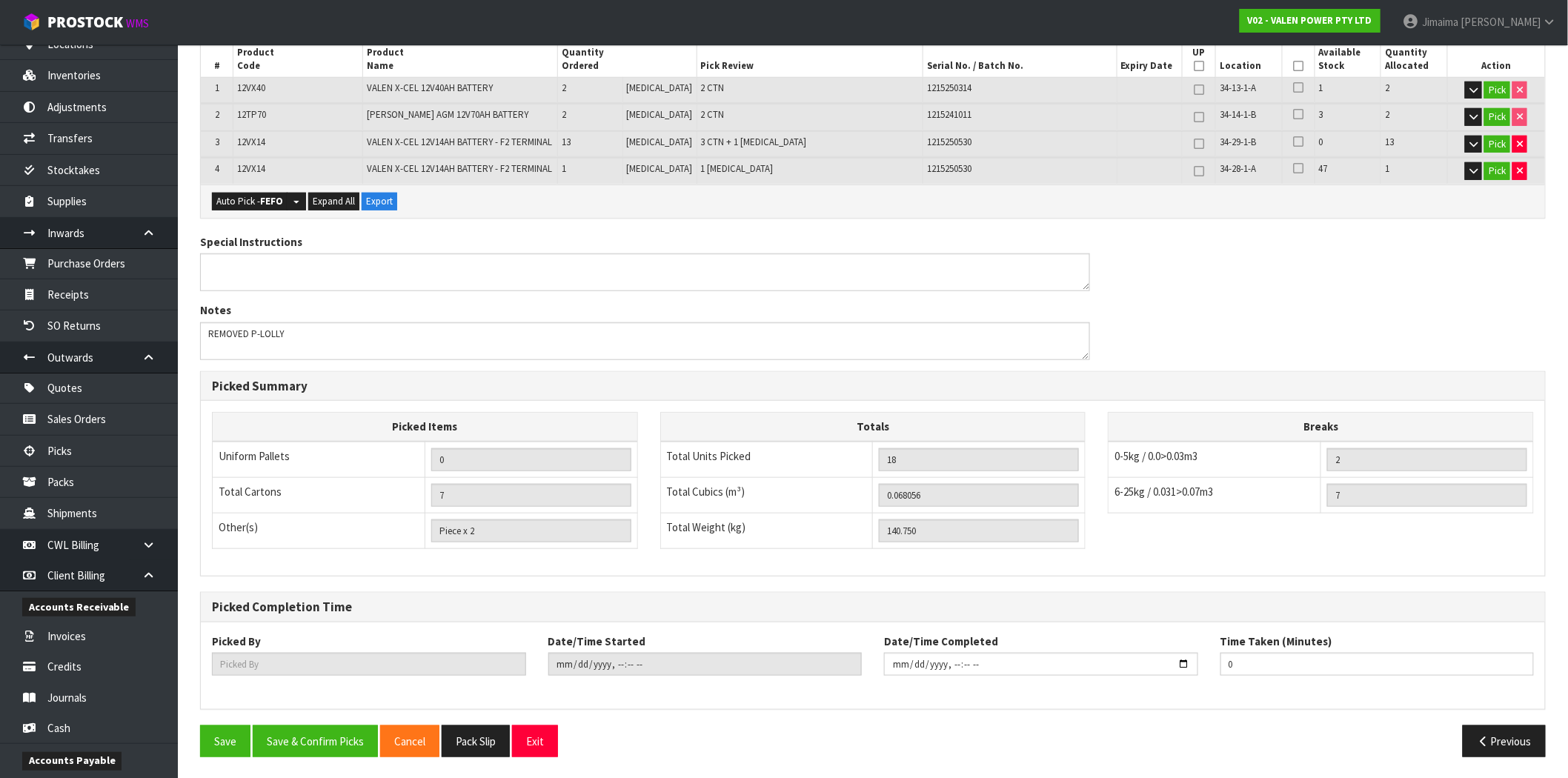
scroll to position [0, 0]
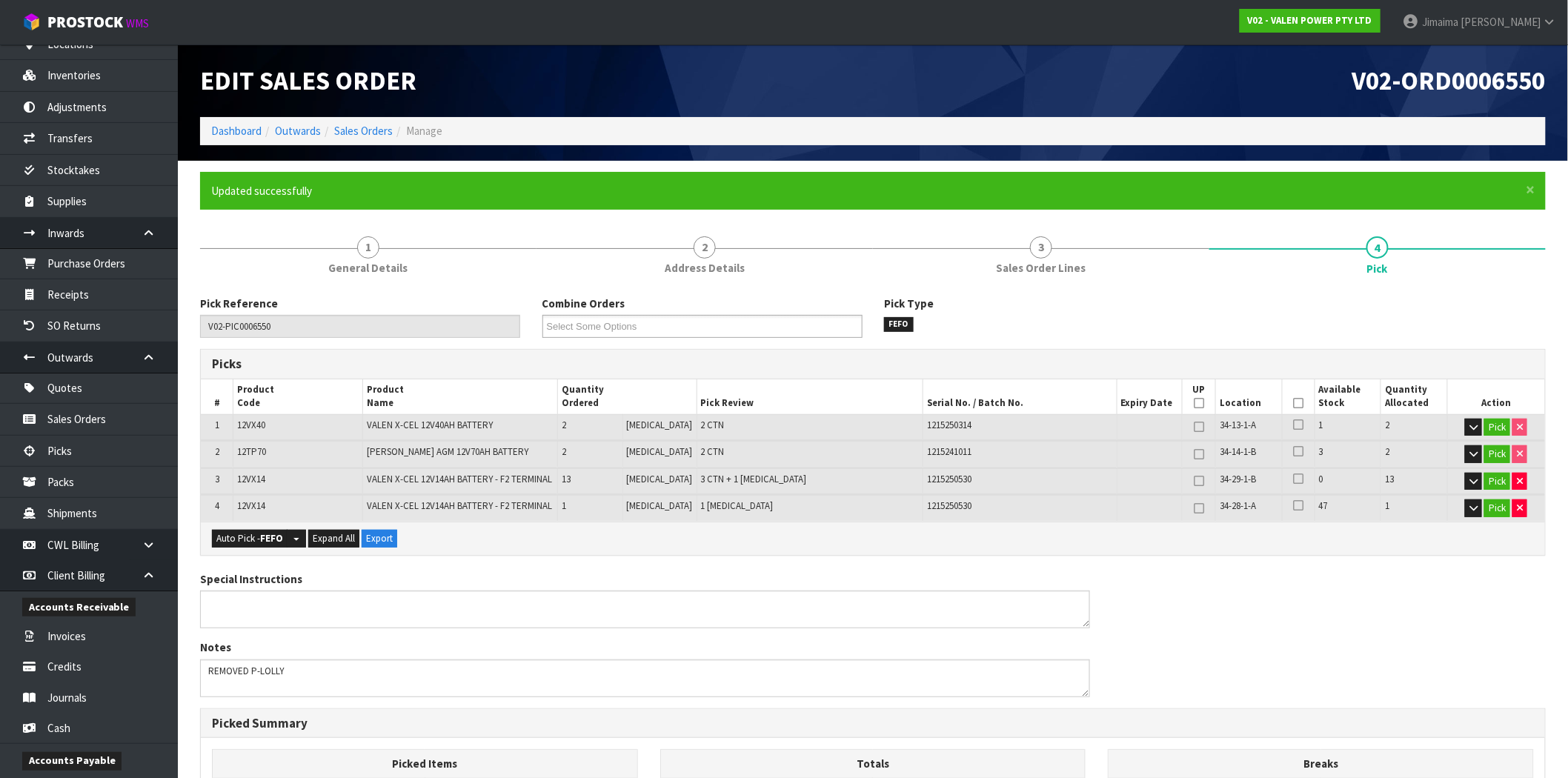
type input "Jimaima [PERSON_NAME]"
type input "[DATE]T16:17:49"
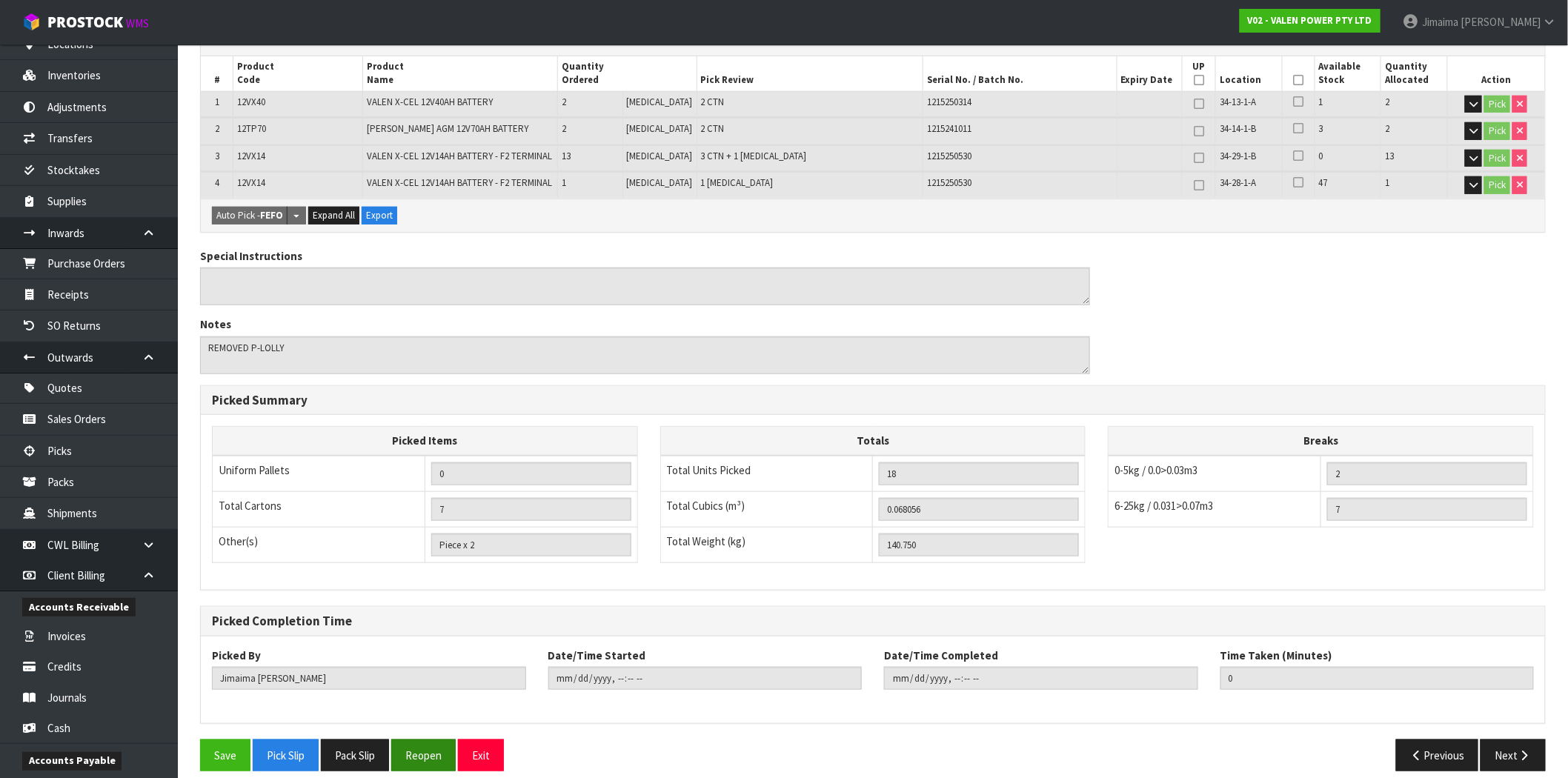
scroll to position [337, 0]
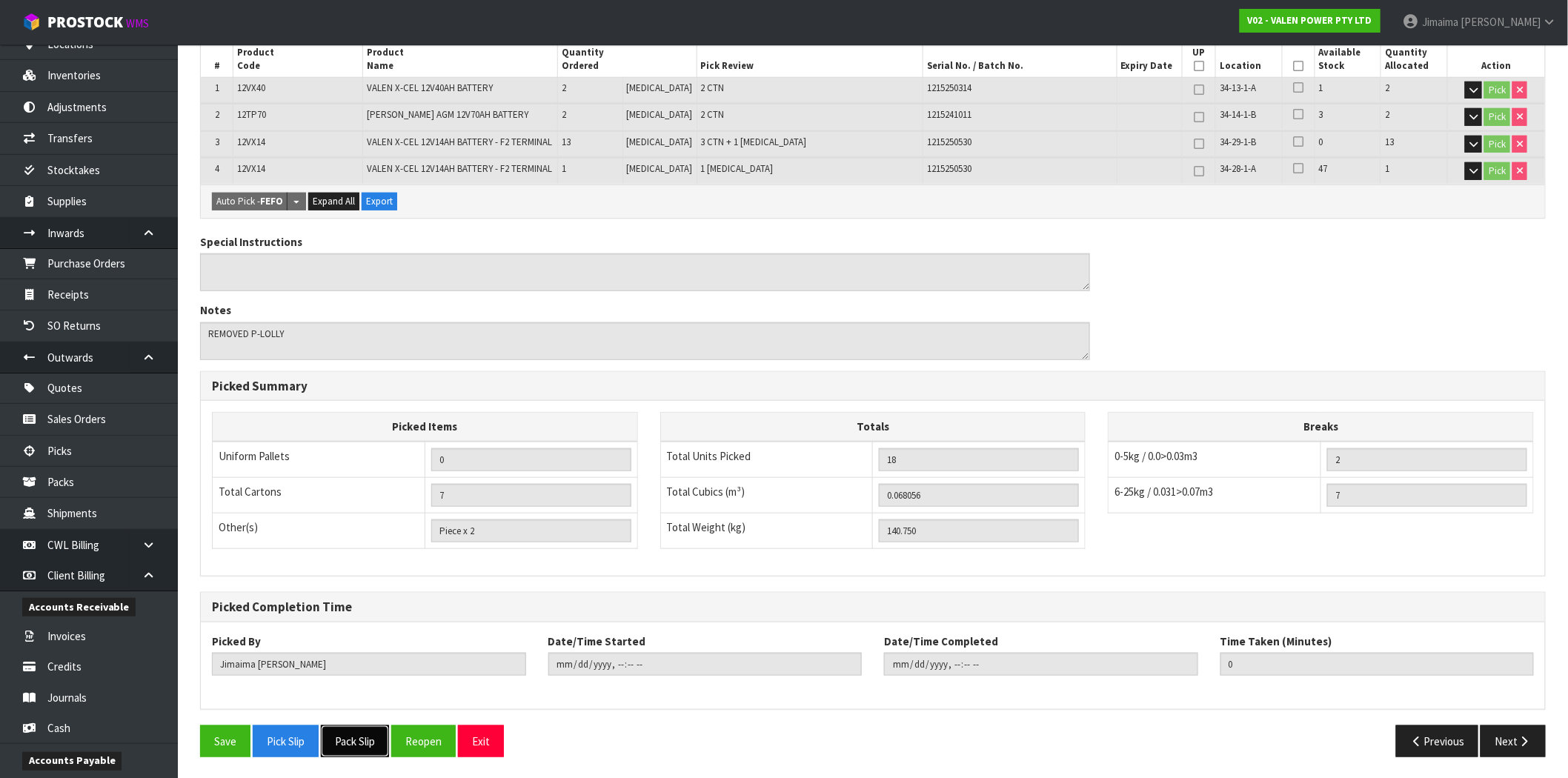
drag, startPoint x: 372, startPoint y: 739, endPoint x: 424, endPoint y: 702, distance: 63.8
click at [372, 739] on button "Pack Slip" at bounding box center [355, 741] width 69 height 31
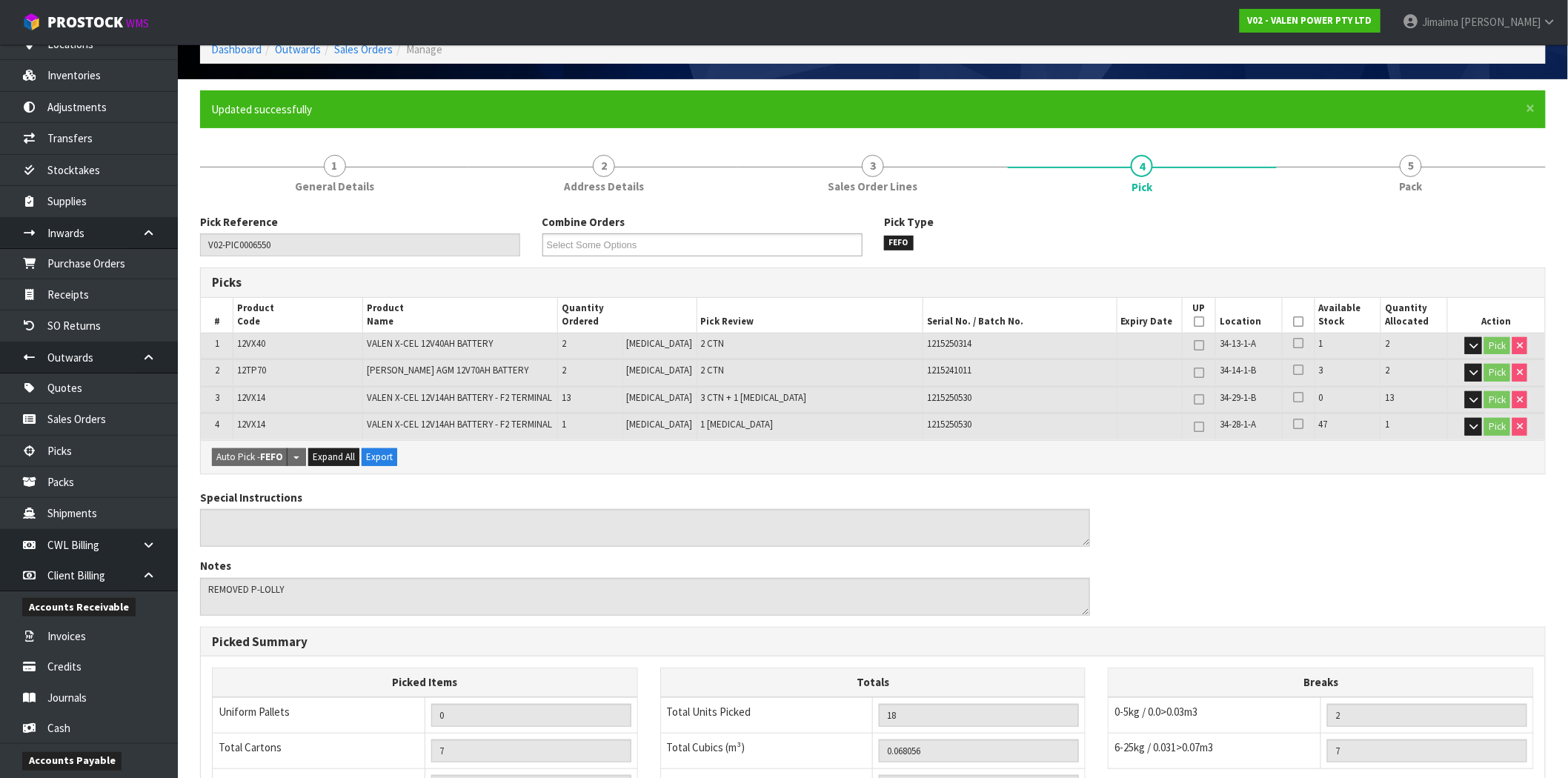
scroll to position [0, 0]
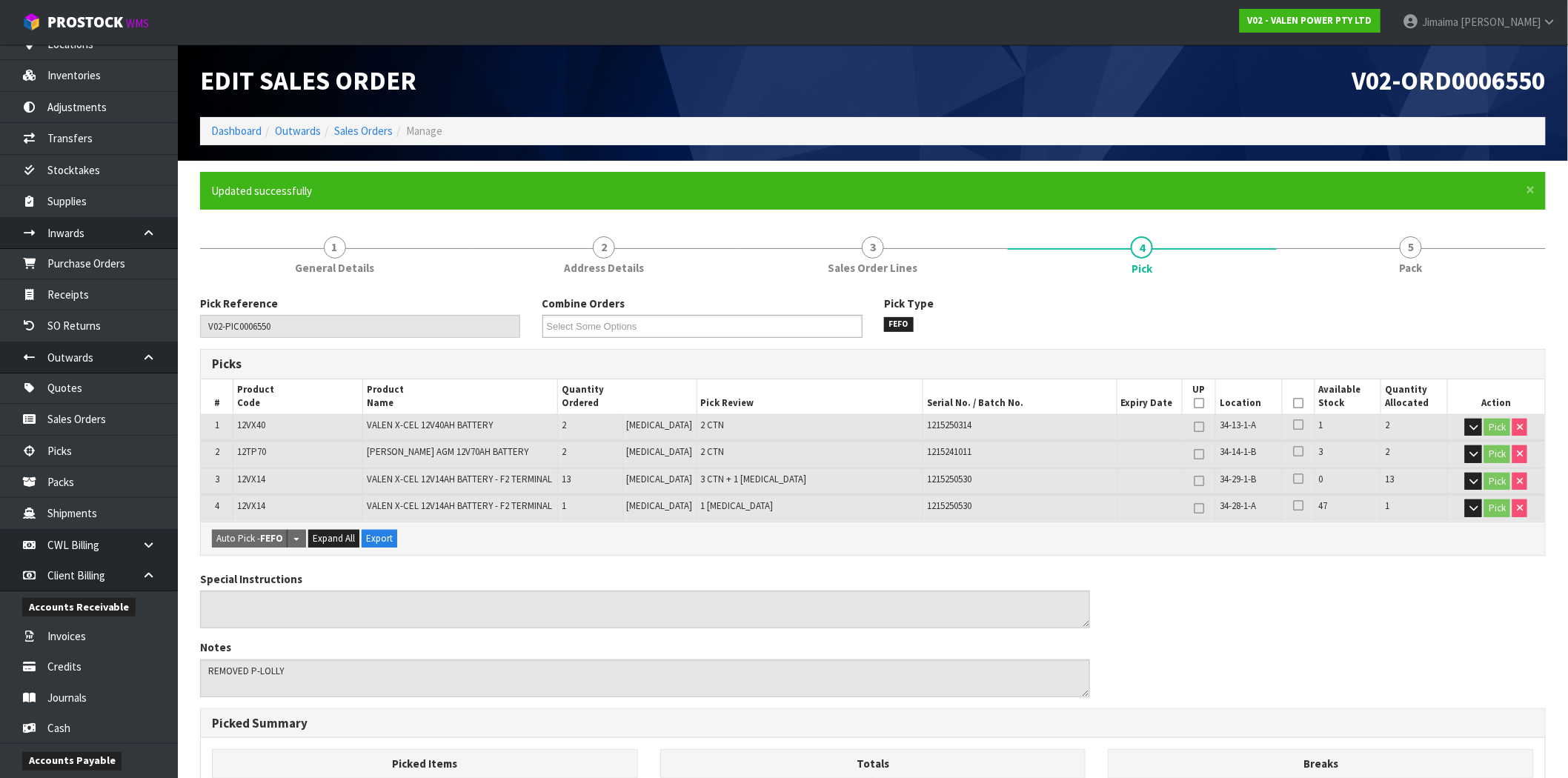
click at [369, 139] on ol "Dashboard Outwards Sales Orders Manage" at bounding box center [872, 131] width 1346 height 28
drag, startPoint x: 369, startPoint y: 132, endPoint x: 396, endPoint y: 173, distance: 49.1
click at [369, 132] on link "Sales Orders" at bounding box center [363, 131] width 58 height 14
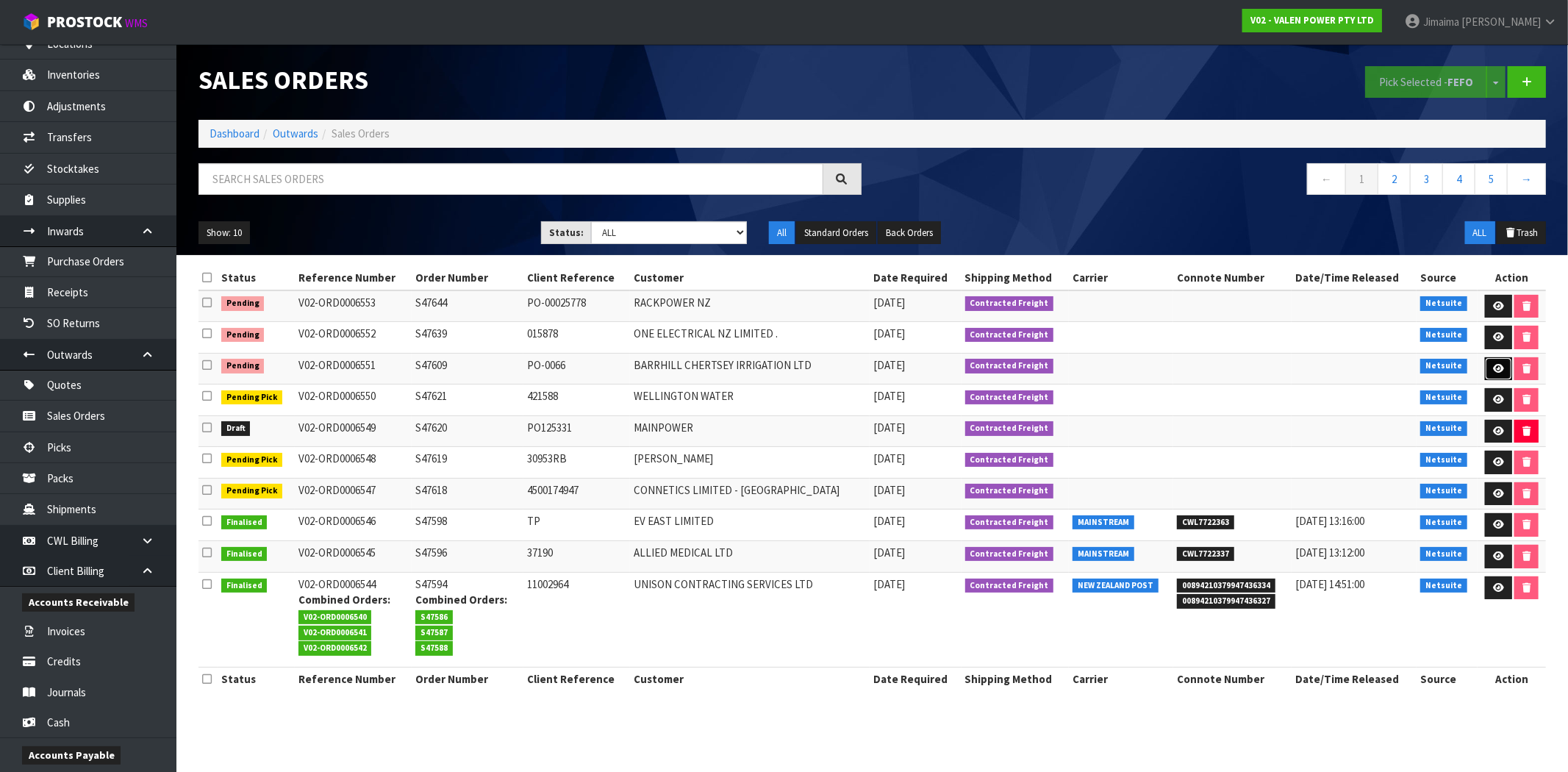
click at [1495, 366] on icon at bounding box center [1498, 369] width 11 height 9
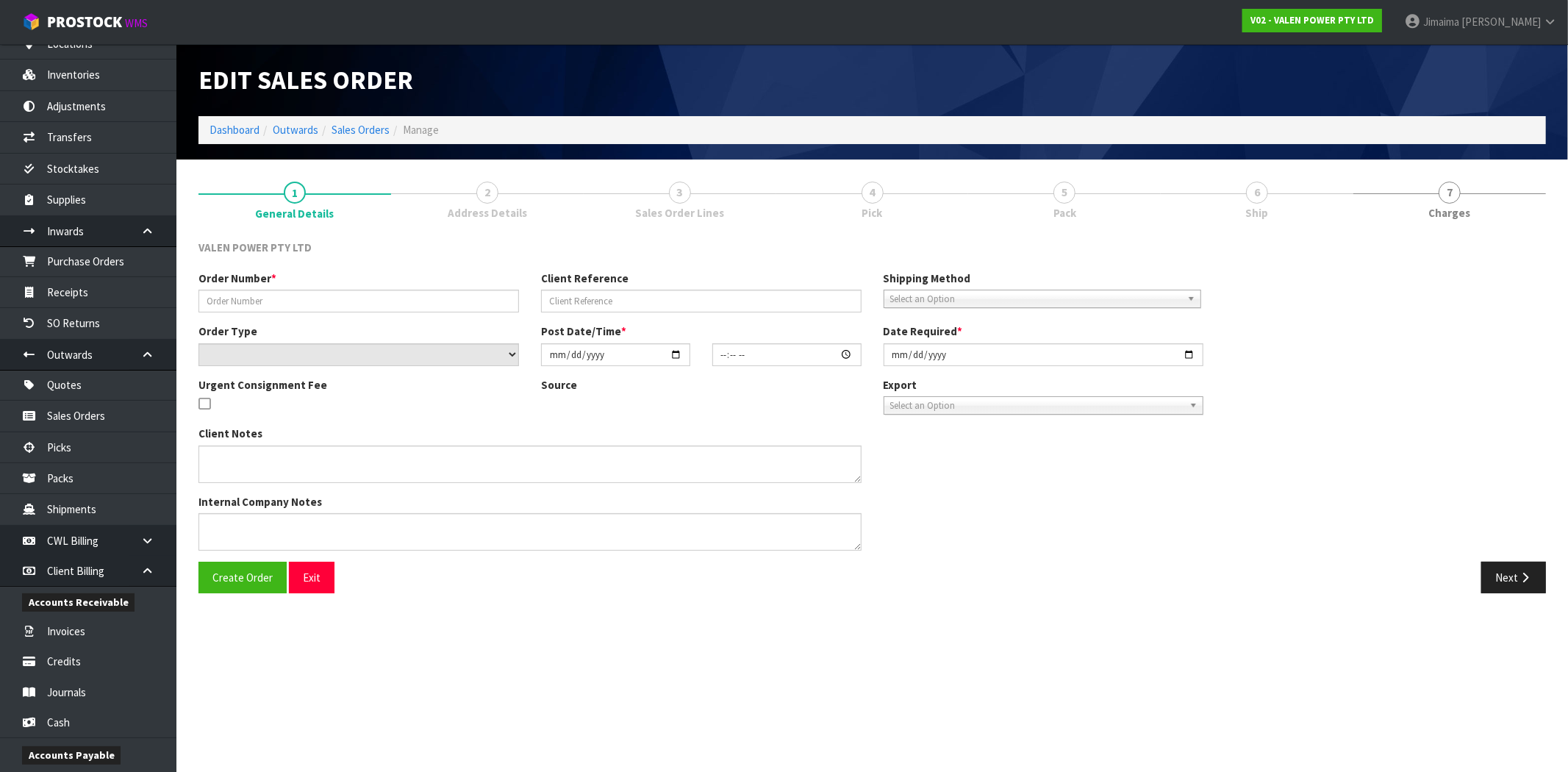
type input "S47609"
type input "PO-0066"
select select "number:1"
type input "[DATE]"
type input "18:30:08.000"
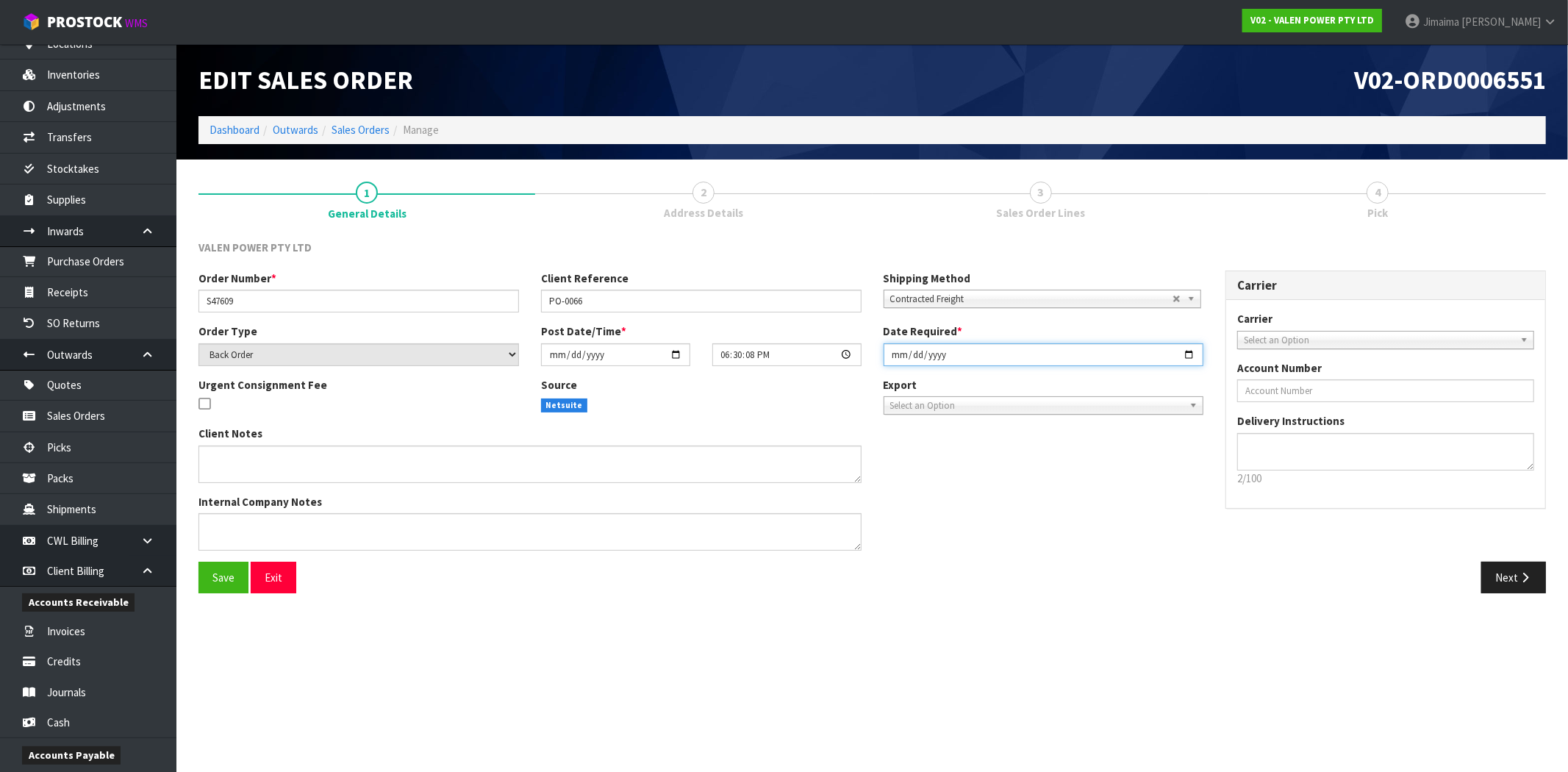
click at [1186, 351] on input "[DATE]" at bounding box center [1043, 355] width 321 height 23
type input "[DATE]"
click at [1514, 576] on button "Next" at bounding box center [1513, 577] width 64 height 31
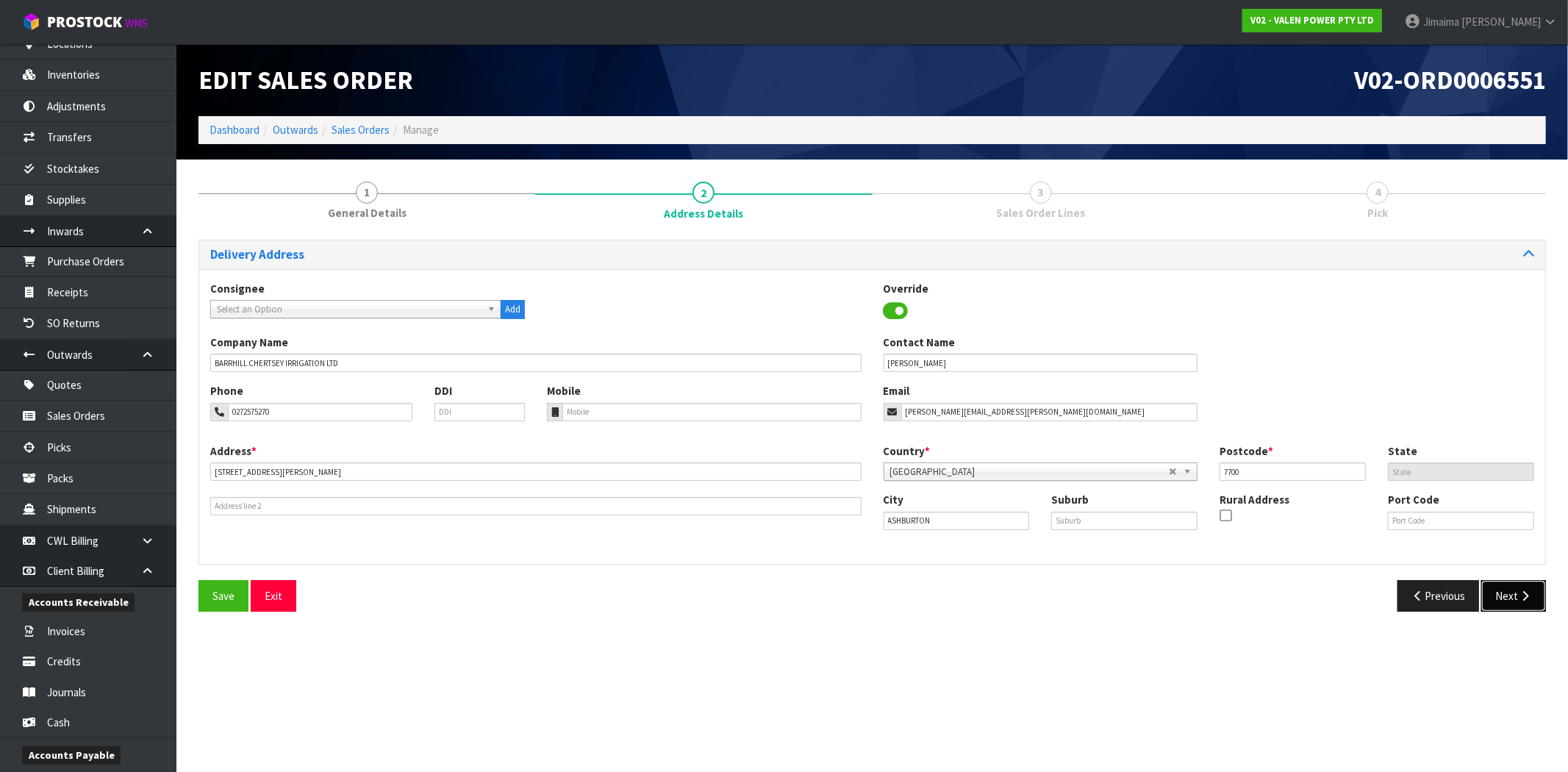
click at [1527, 590] on button "Next" at bounding box center [1513, 596] width 64 height 31
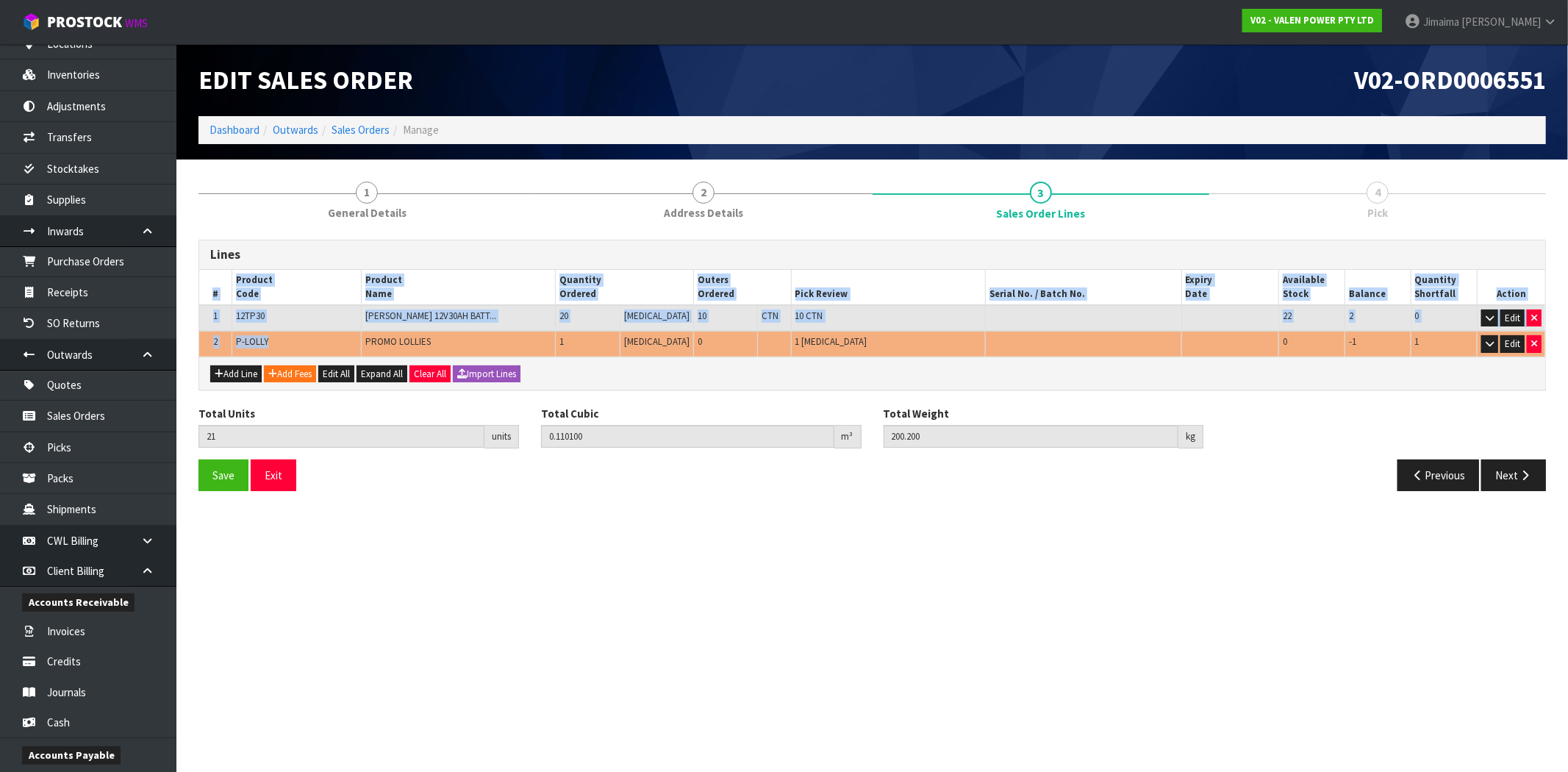
drag, startPoint x: 285, startPoint y: 336, endPoint x: 485, endPoint y: 312, distance: 201.4
click at [193, 342] on div "1 General Details 2 Address Details 3 Sales Order Lines 4 Pick Lines # Product …" at bounding box center [872, 337] width 1370 height 333
click at [257, 331] on td "P-LOLLY" at bounding box center [296, 344] width 130 height 26
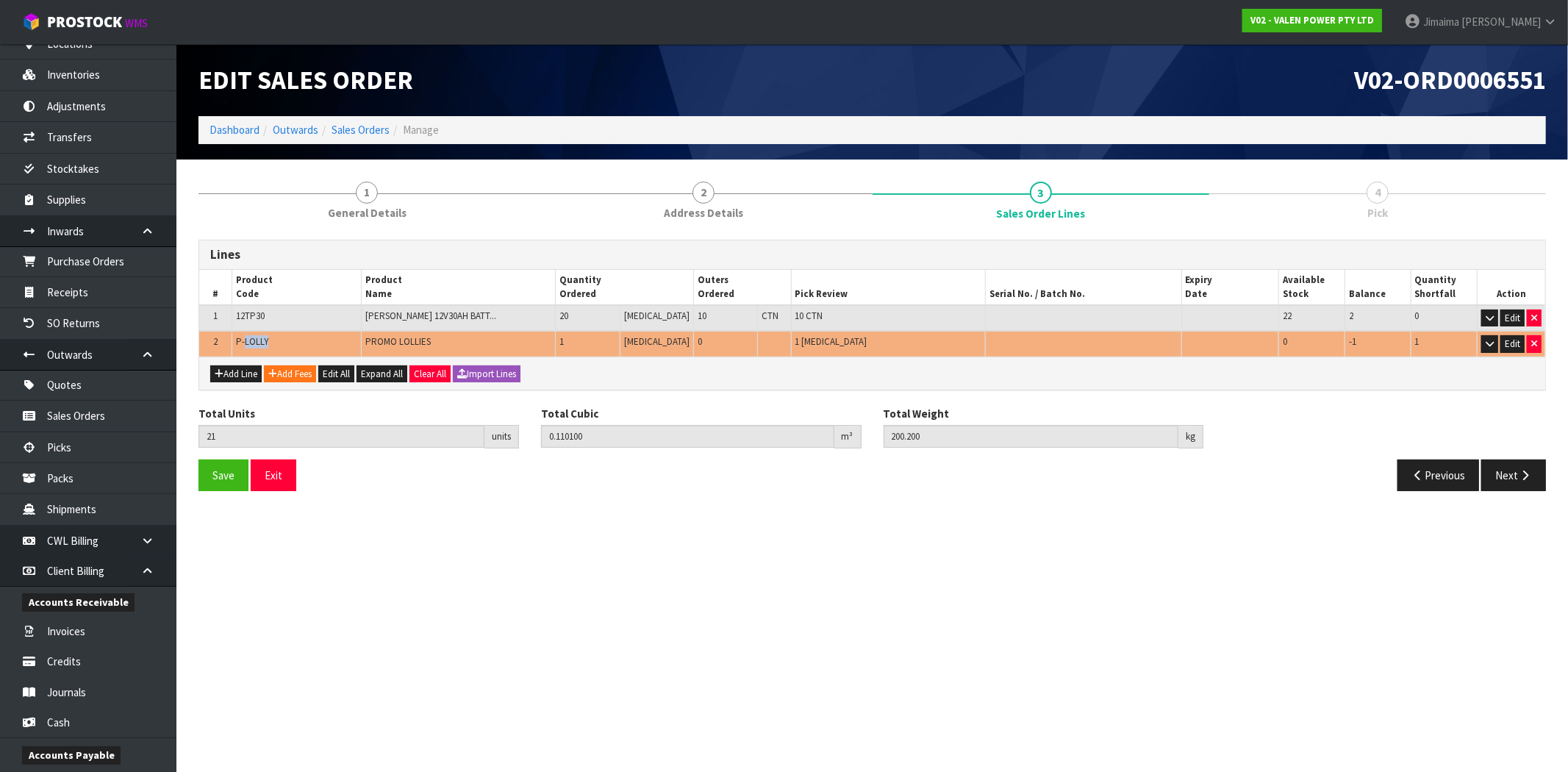
click at [257, 332] on td "P-LOLLY" at bounding box center [296, 344] width 130 height 26
click at [257, 333] on td "P-LOLLY" at bounding box center [296, 344] width 130 height 26
click at [1533, 342] on icon "button" at bounding box center [1534, 344] width 6 height 9
type input "20"
type input "0.1092"
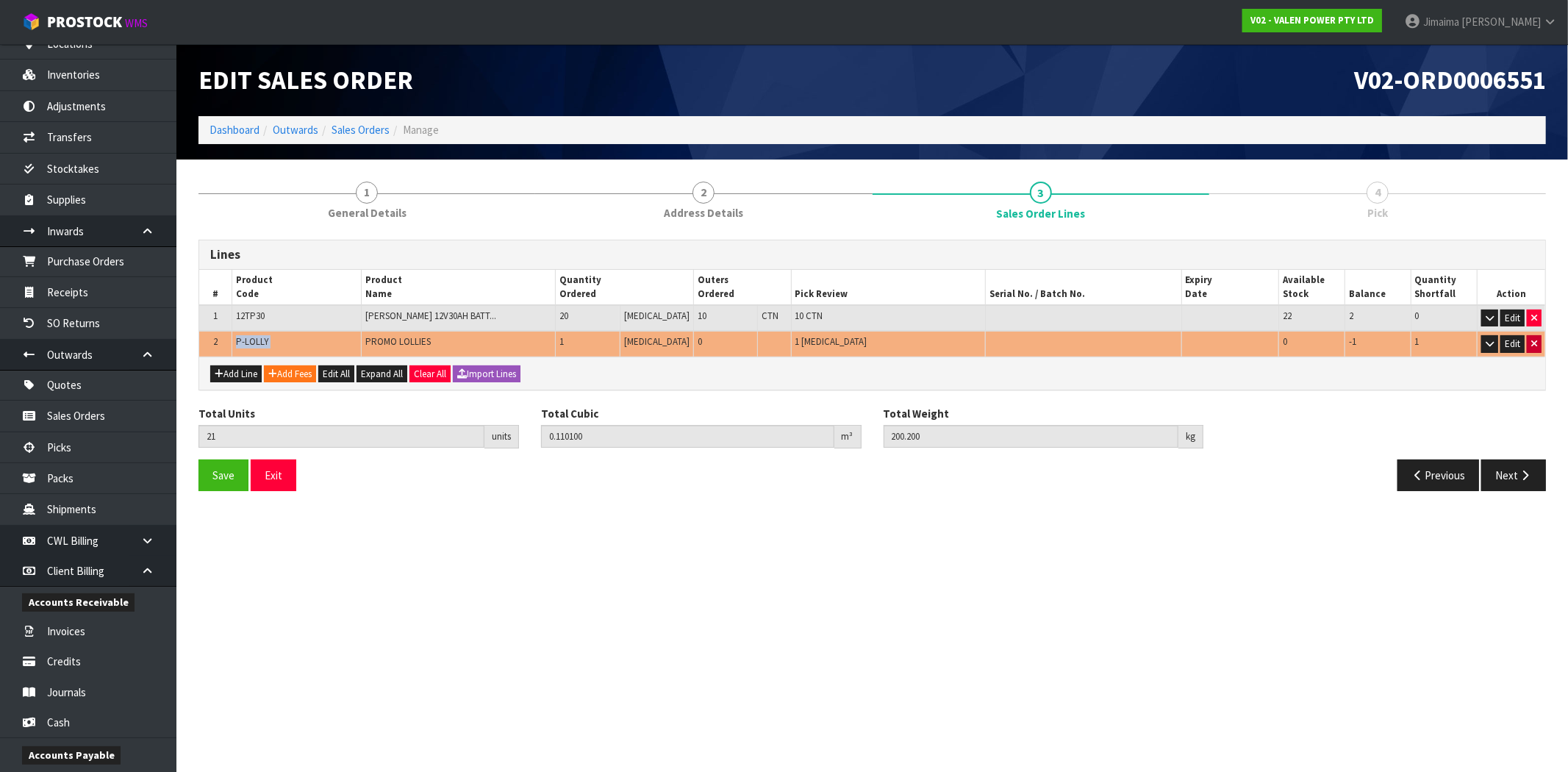
type input "200"
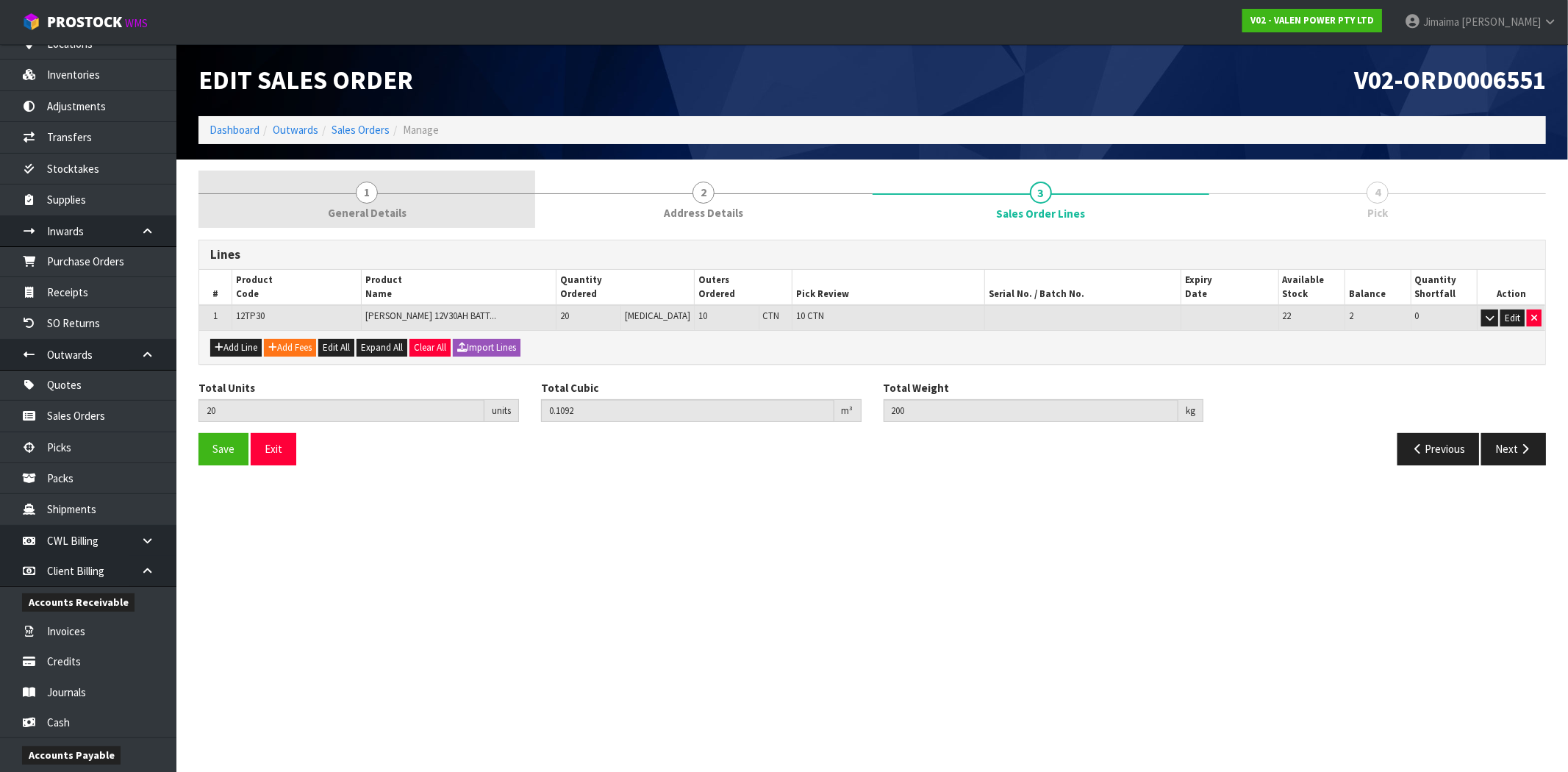
click at [338, 192] on link "1 General Details" at bounding box center [367, 199] width 336 height 58
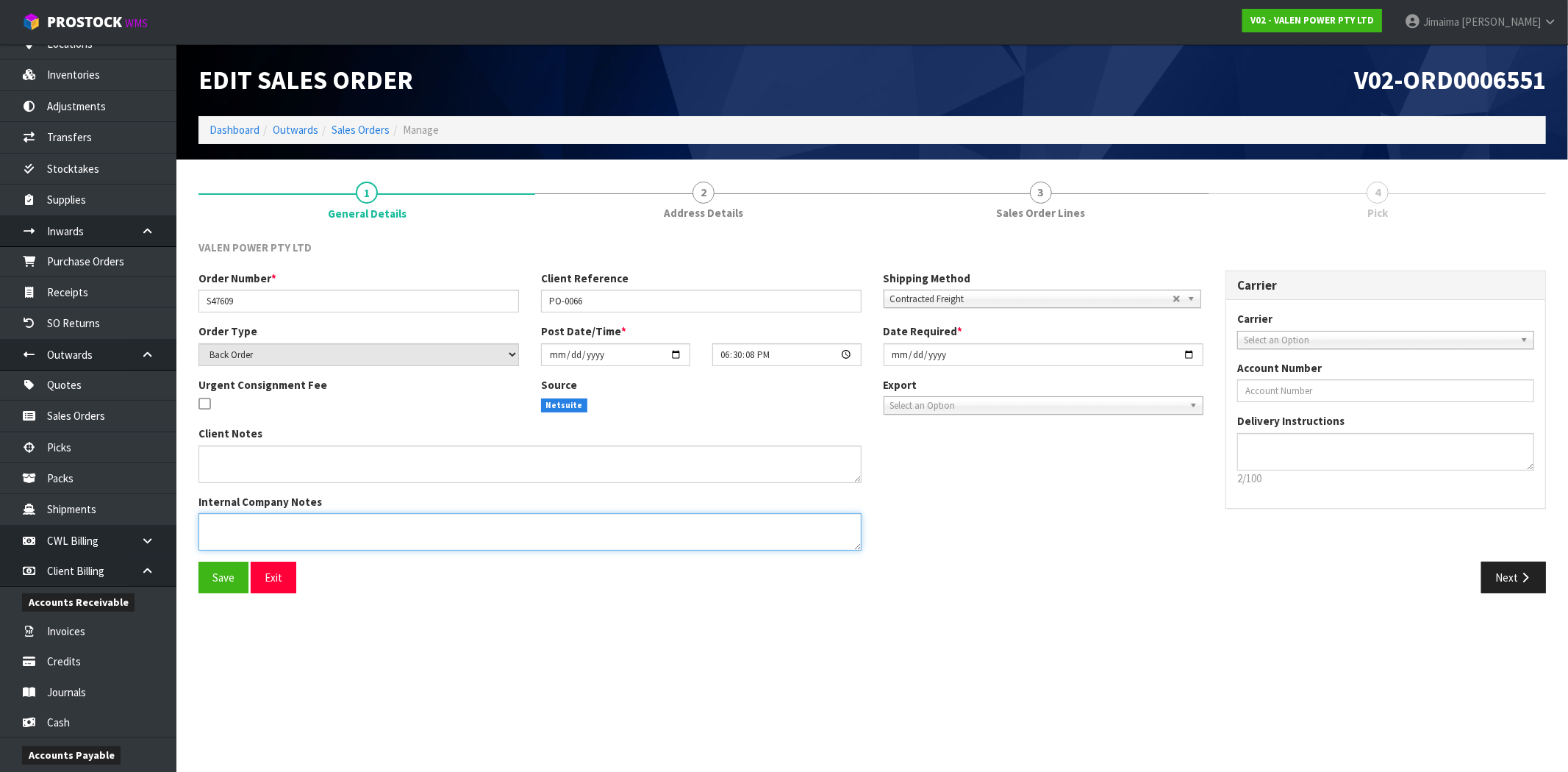
click at [299, 519] on textarea at bounding box center [530, 531] width 663 height 38
paste textarea "P-LOLLY"
type textarea "REMOVED P-LOLLY"
click at [226, 568] on button "Save" at bounding box center [223, 577] width 50 height 31
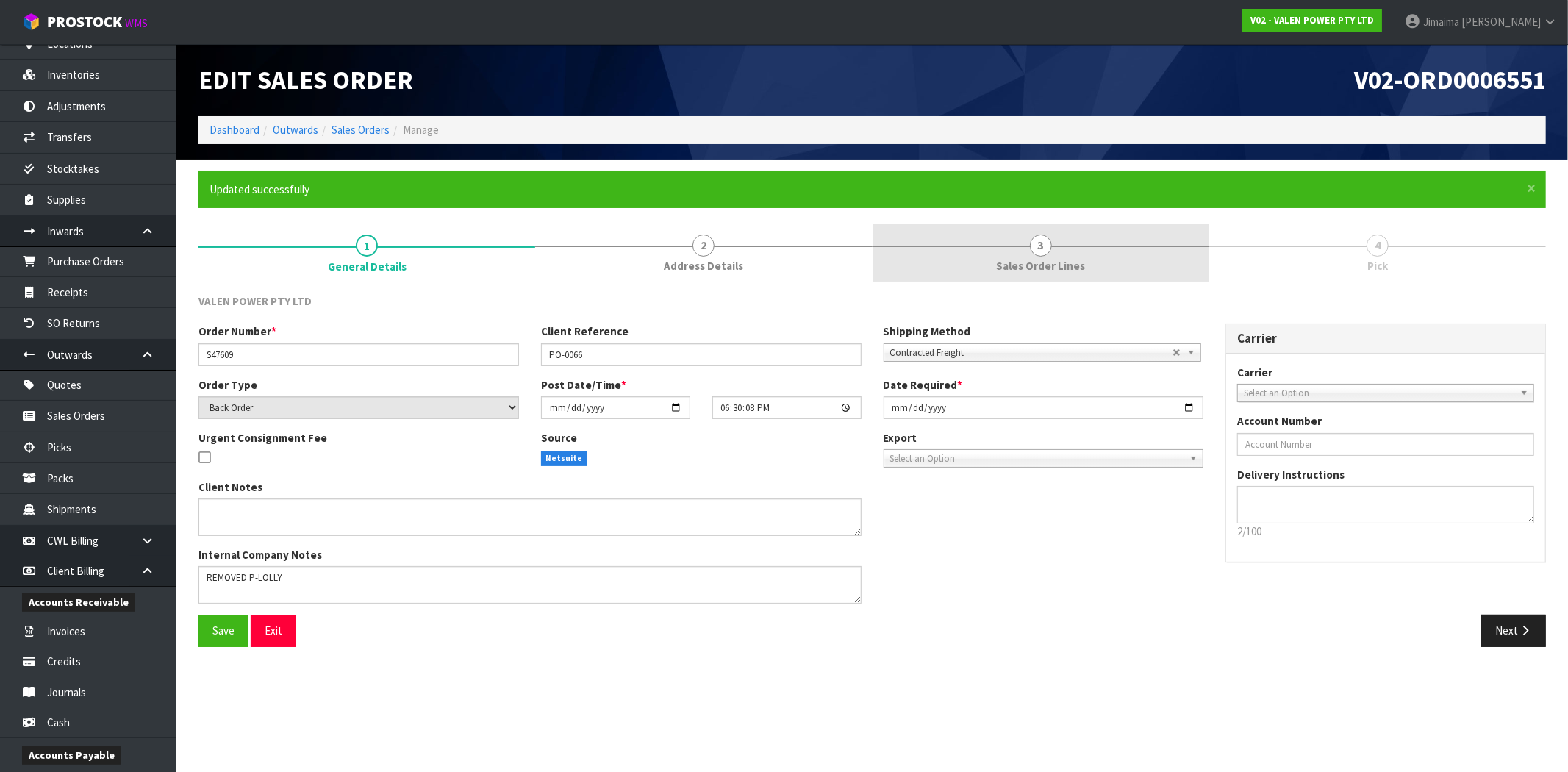
drag, startPoint x: 978, startPoint y: 246, endPoint x: 1002, endPoint y: 255, distance: 25.6
click at [980, 247] on link "3 Sales Order Lines" at bounding box center [1041, 252] width 336 height 58
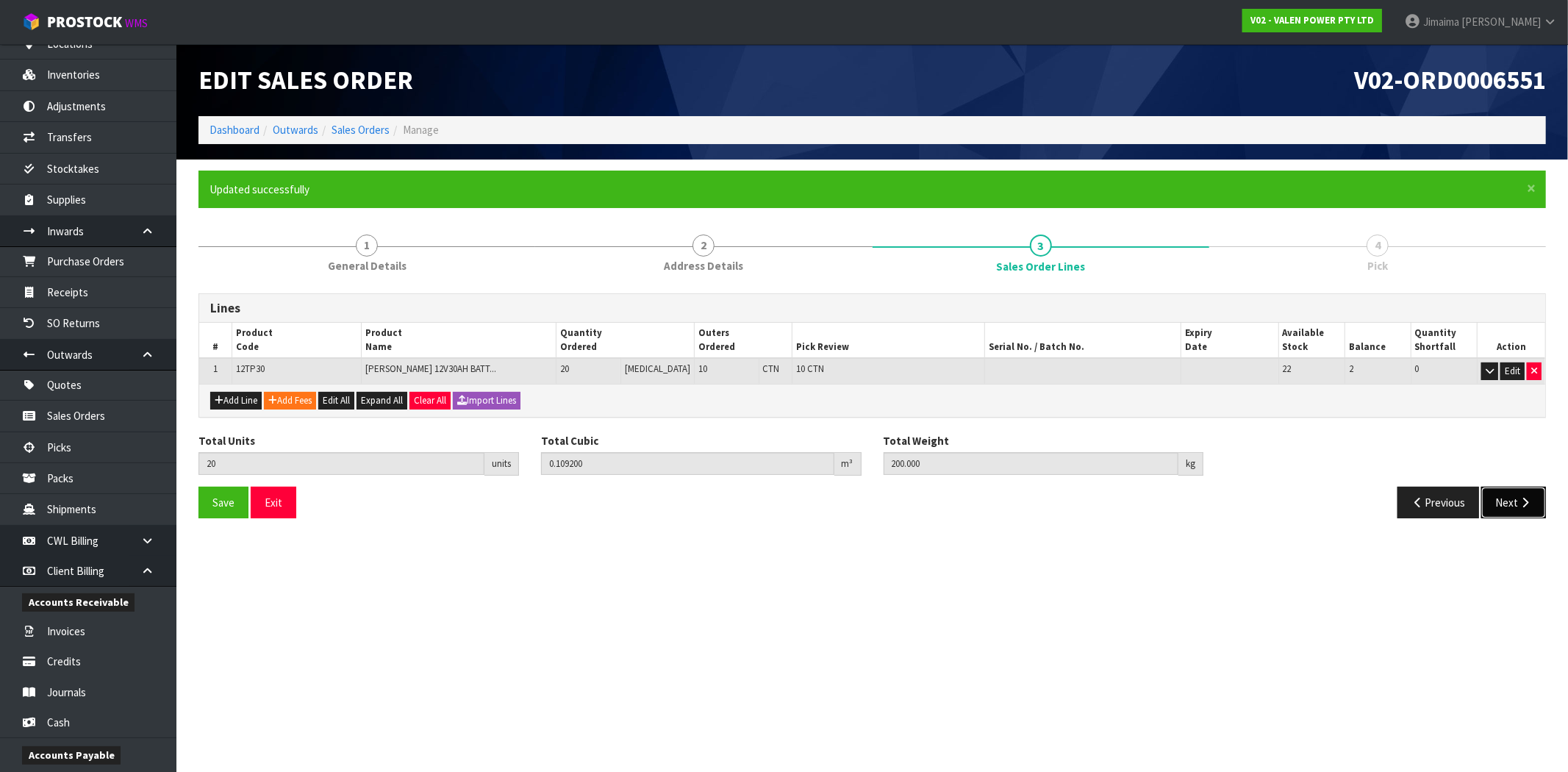
click at [1501, 502] on button "Next" at bounding box center [1513, 503] width 64 height 31
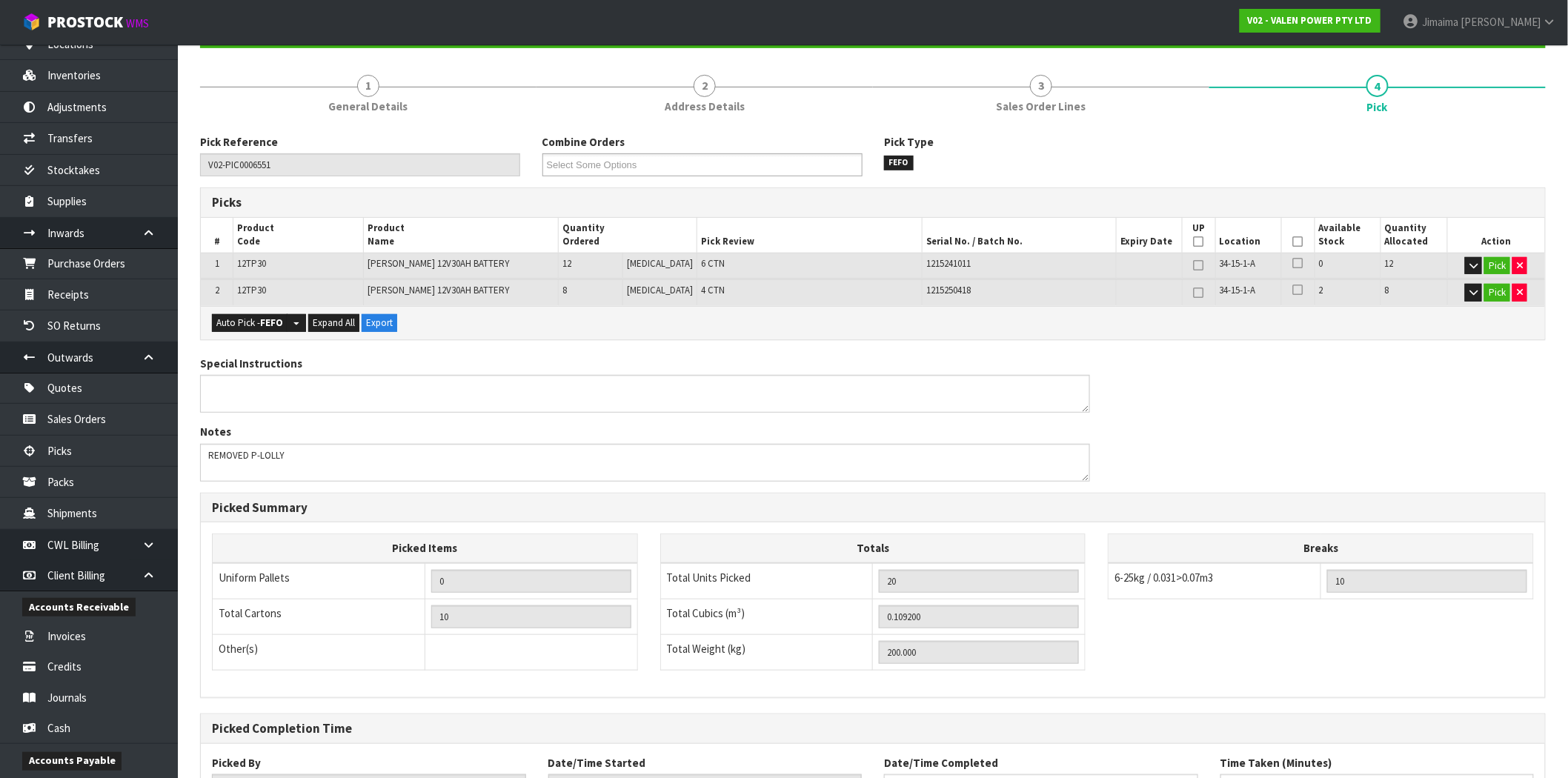
scroll to position [284, 0]
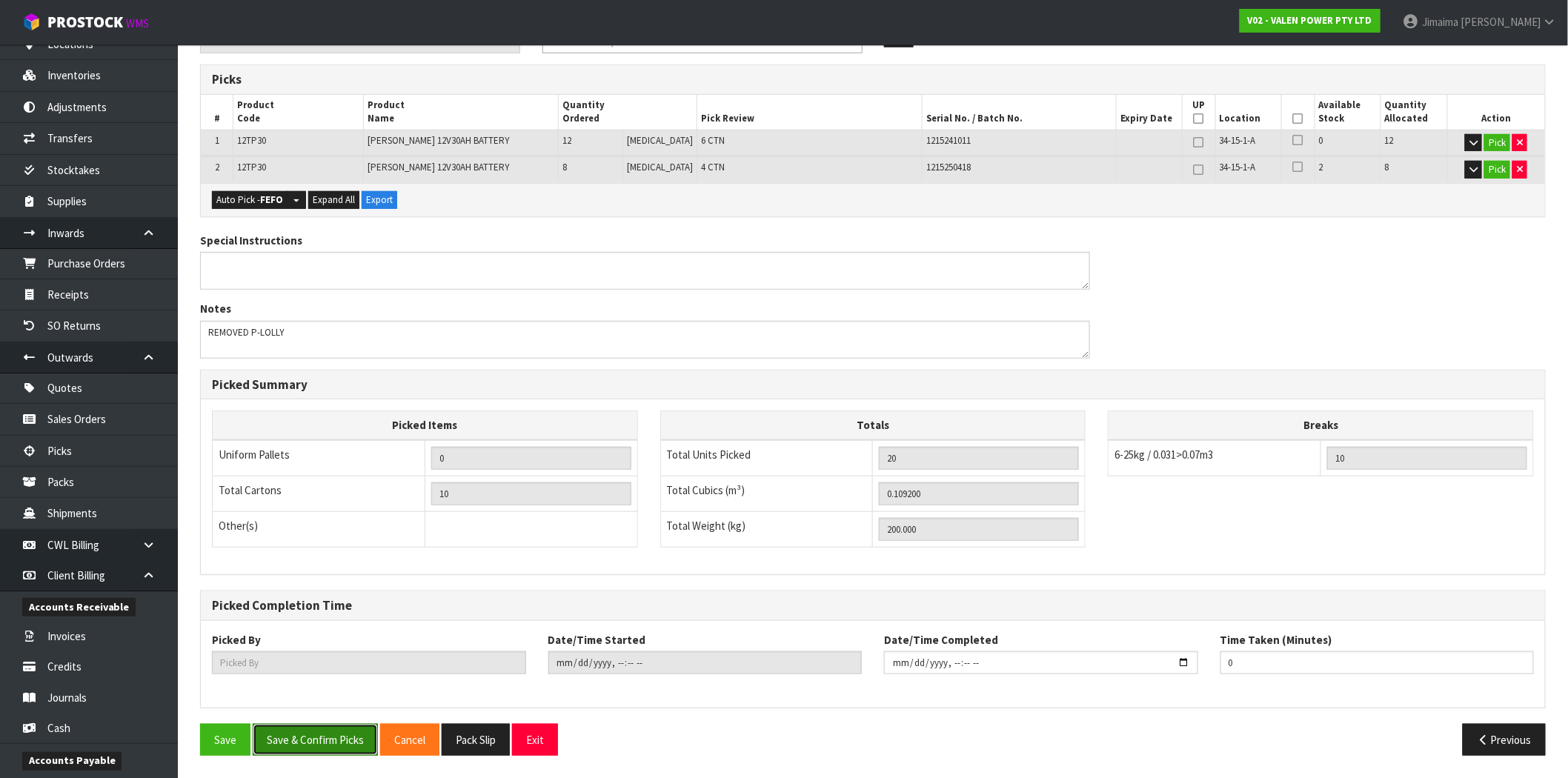
click at [335, 743] on button "Save & Confirm Picks" at bounding box center [315, 740] width 125 height 31
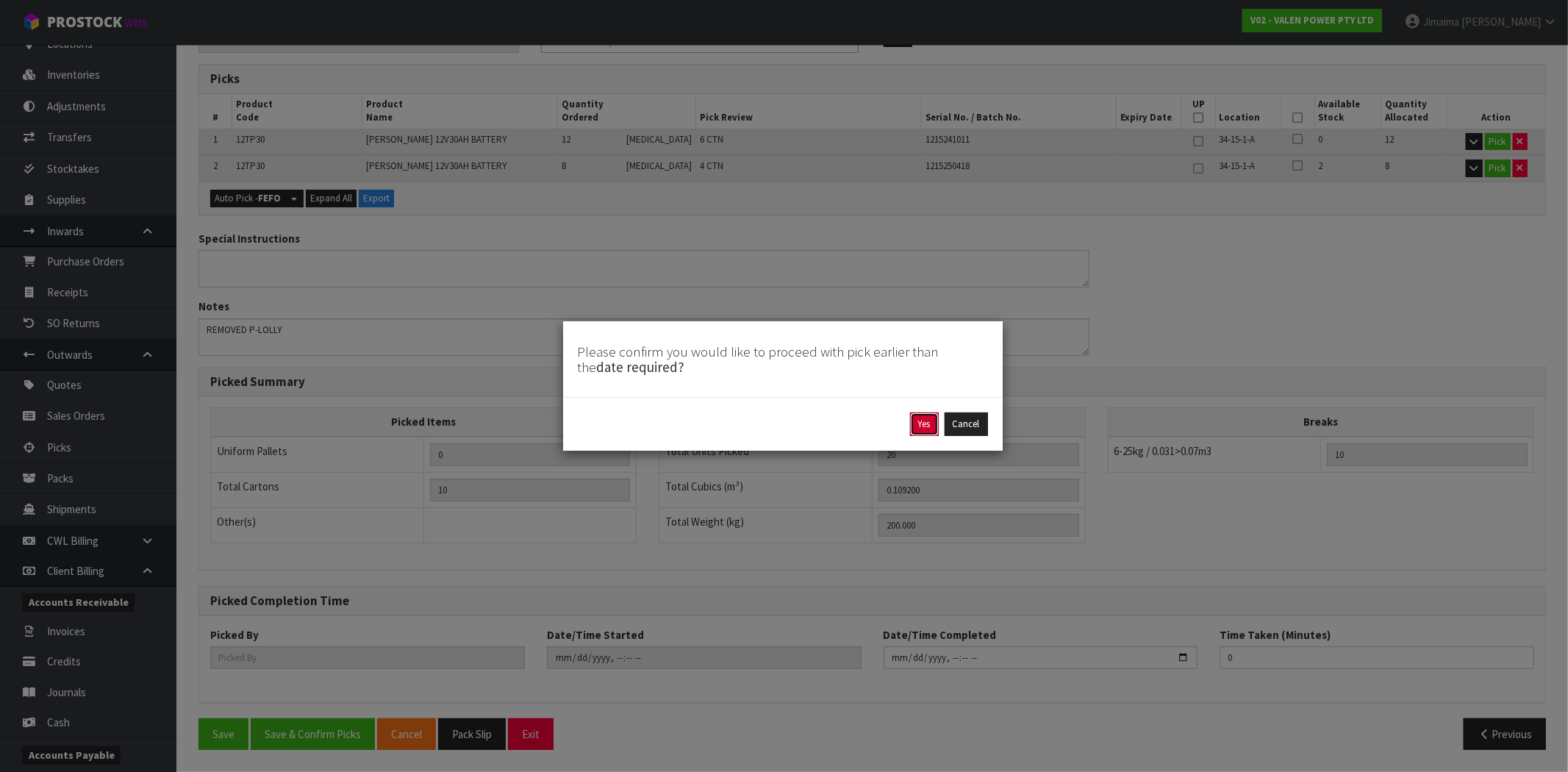
click at [934, 428] on button "Yes" at bounding box center [924, 425] width 28 height 24
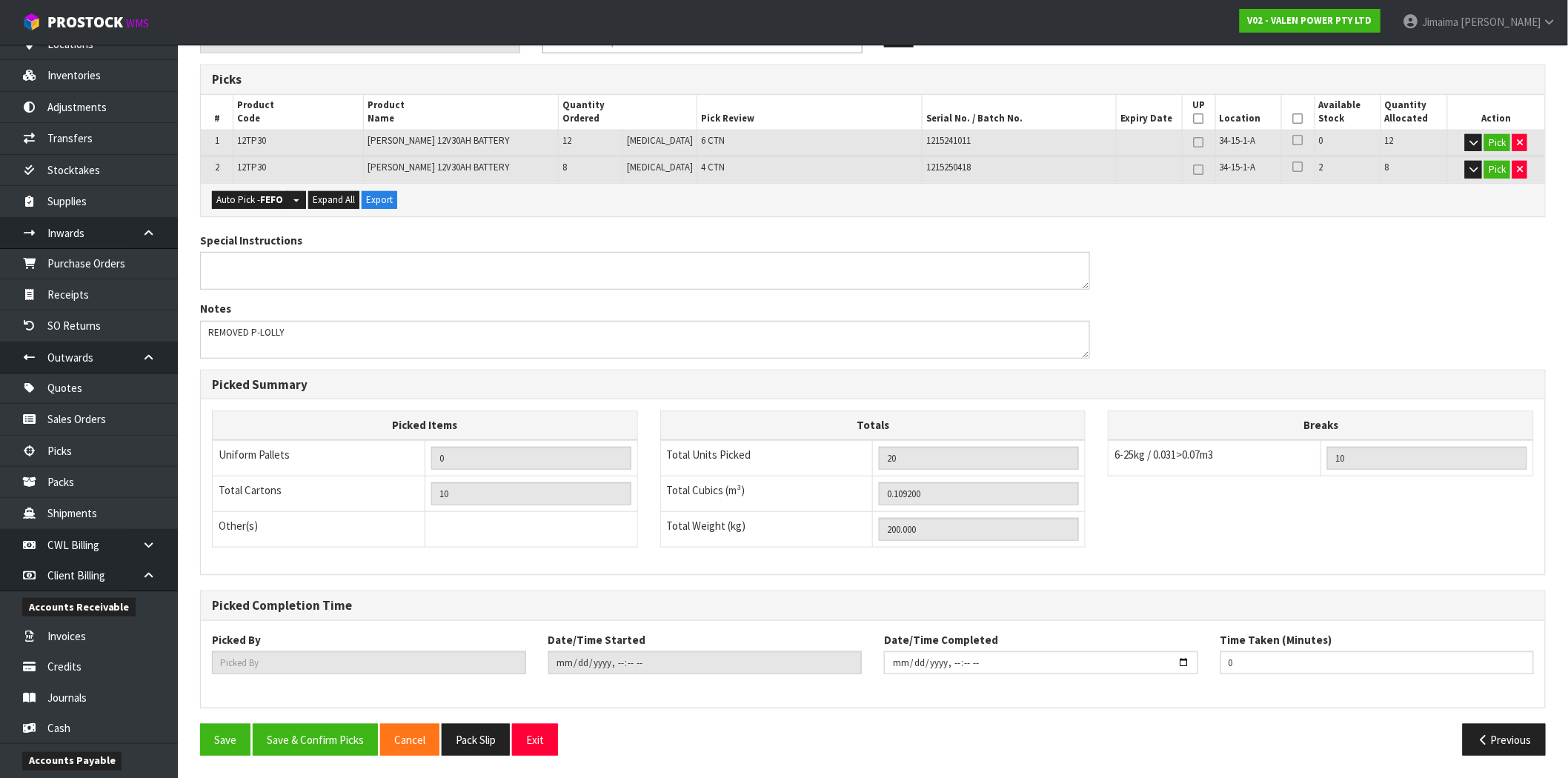
scroll to position [0, 0]
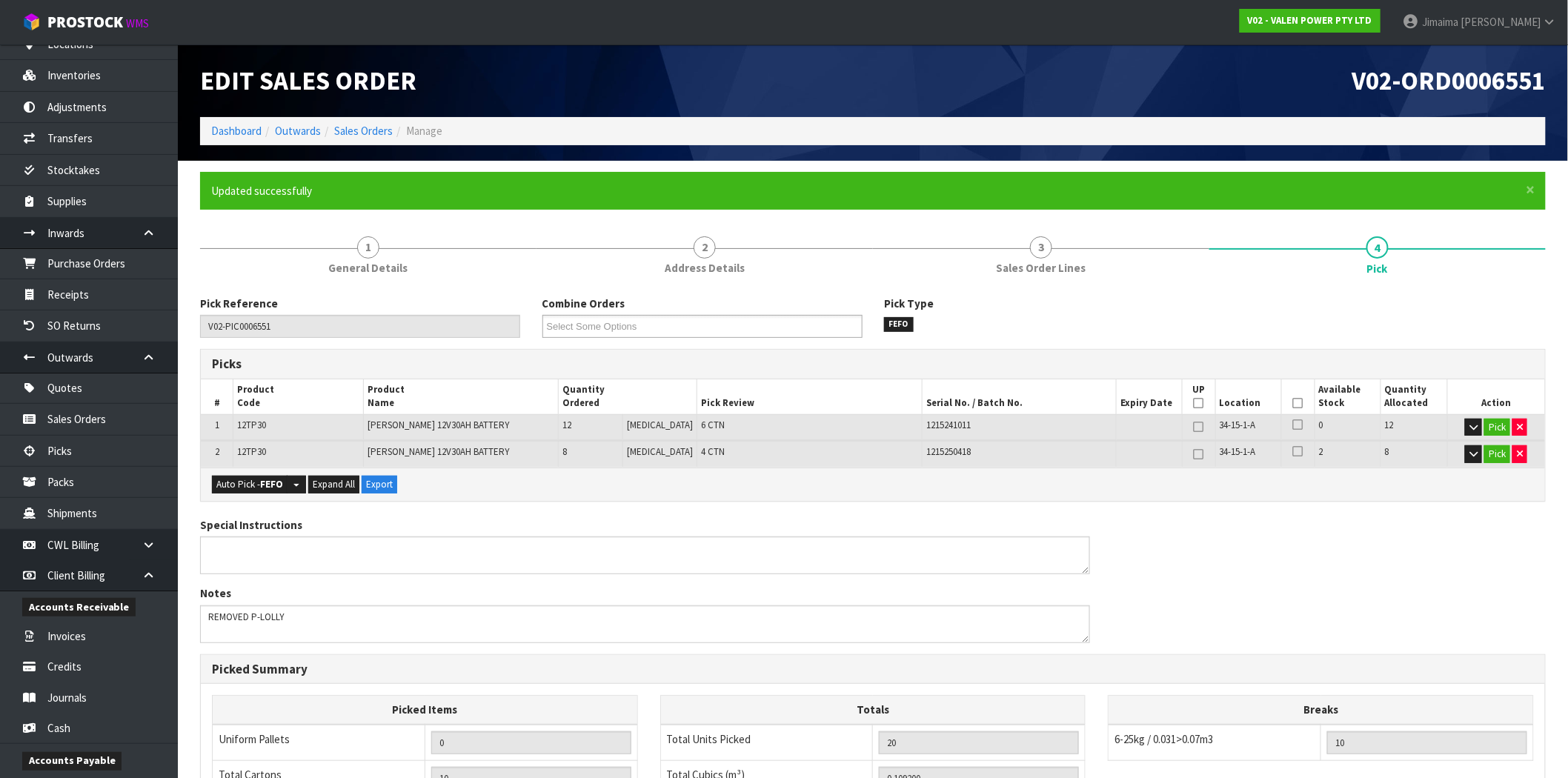
type input "Jimaima [PERSON_NAME]"
type input "[DATE]T16:18:18"
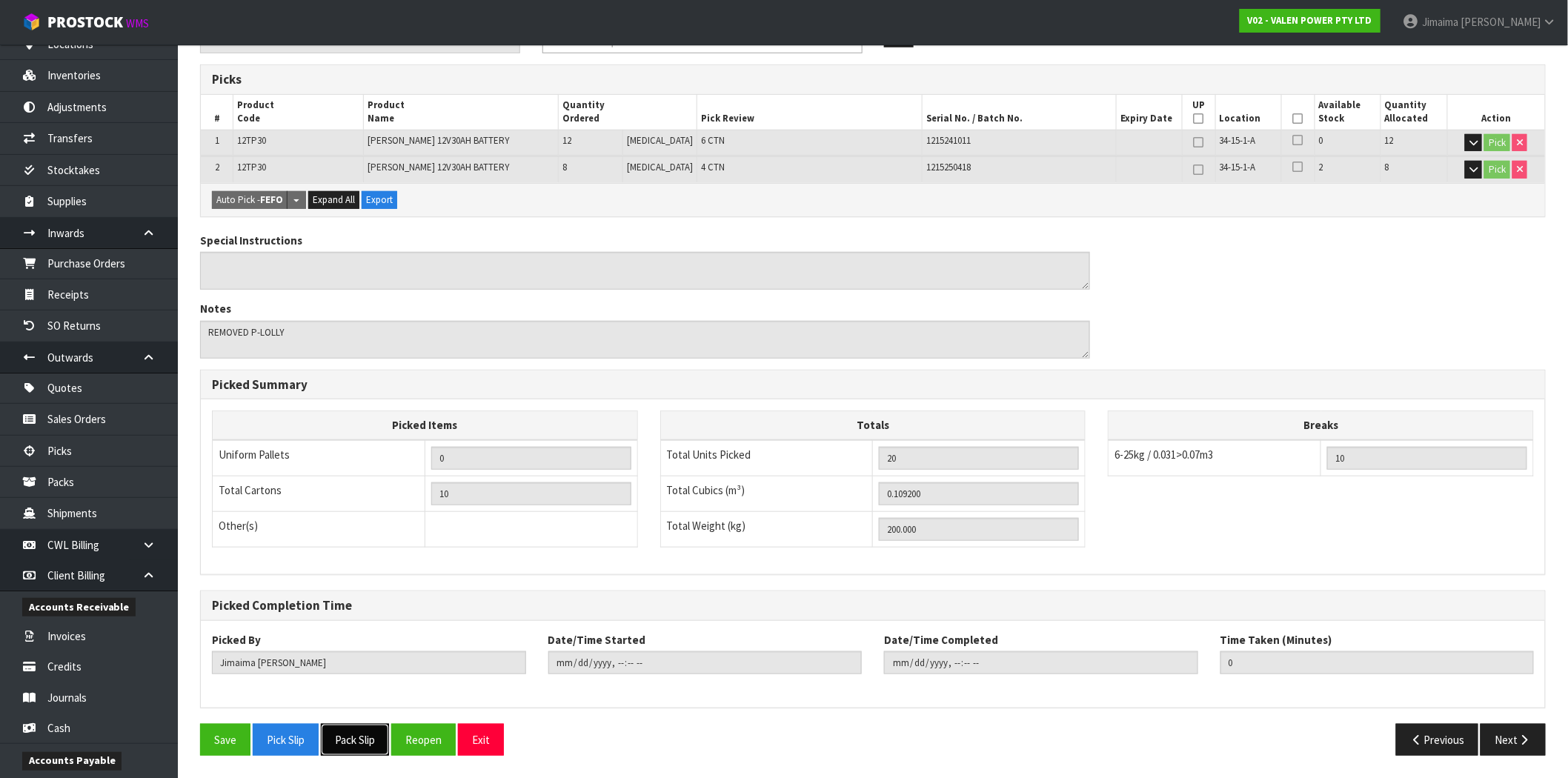
drag, startPoint x: 365, startPoint y: 736, endPoint x: 866, endPoint y: 424, distance: 590.2
click at [365, 736] on button "Pack Slip" at bounding box center [355, 740] width 69 height 31
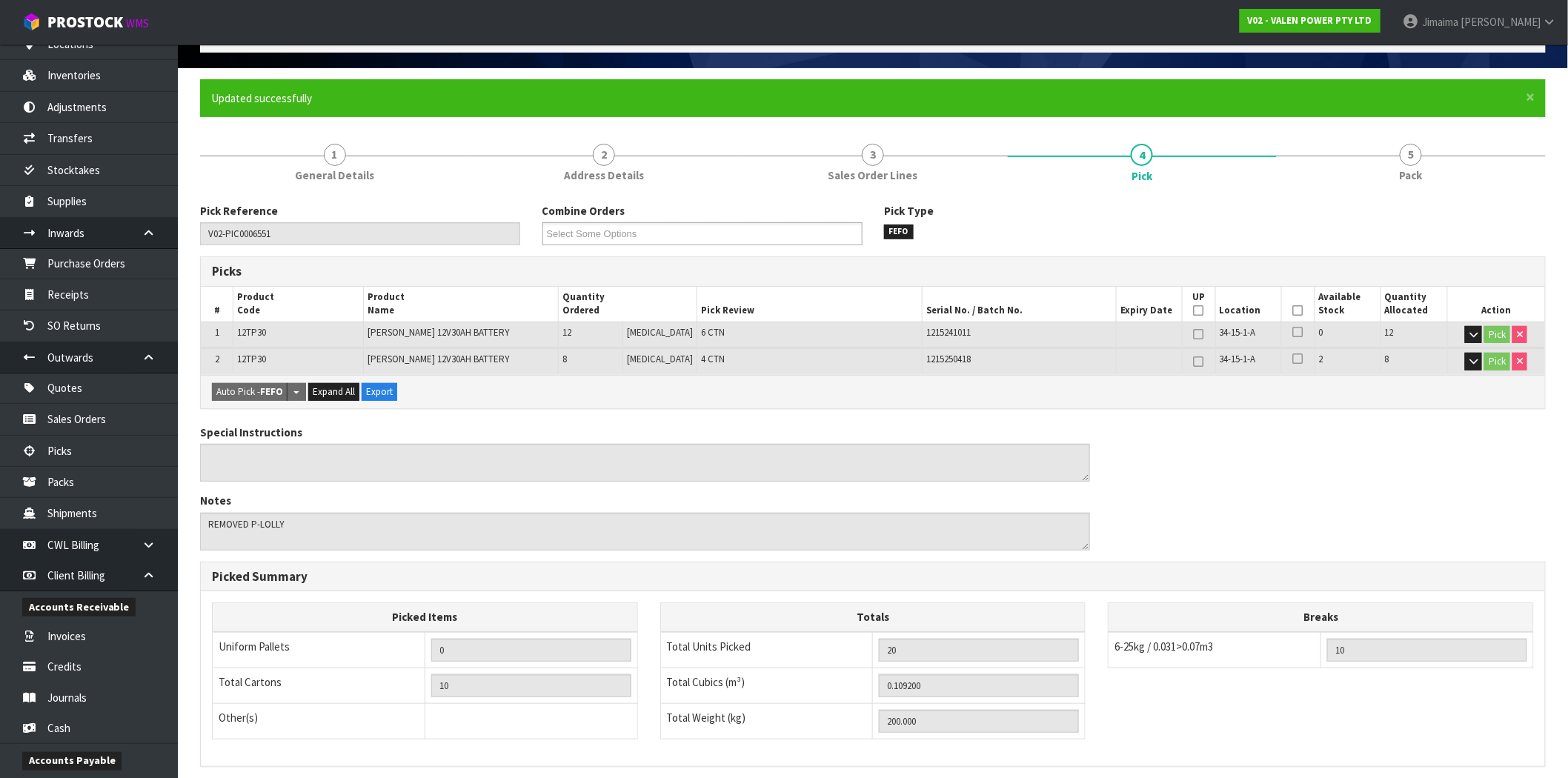
scroll to position [0, 0]
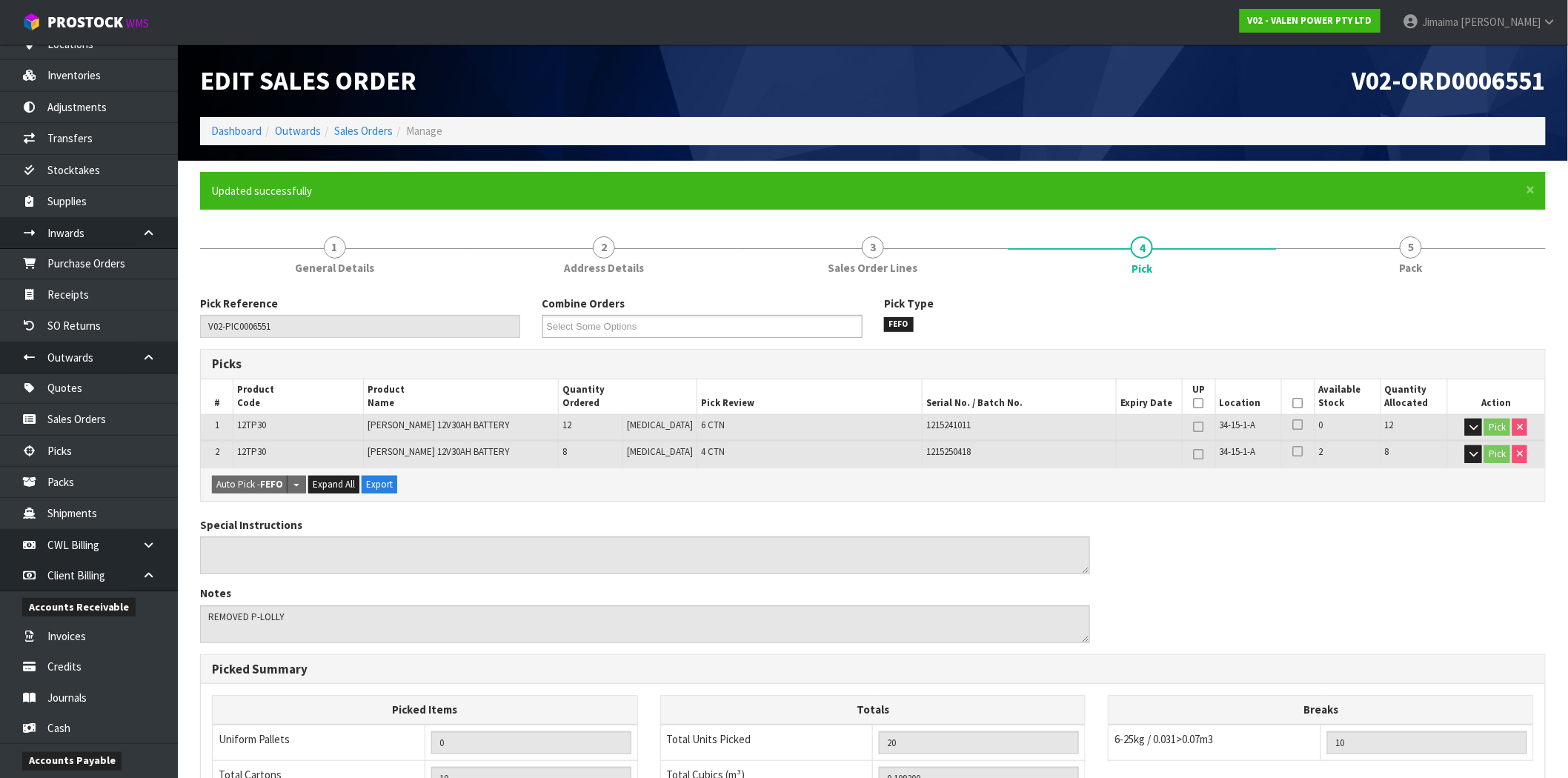
click at [359, 139] on ol "Dashboard Outwards Sales Orders Manage" at bounding box center [872, 131] width 1346 height 28
click at [363, 135] on link "Sales Orders" at bounding box center [363, 131] width 58 height 14
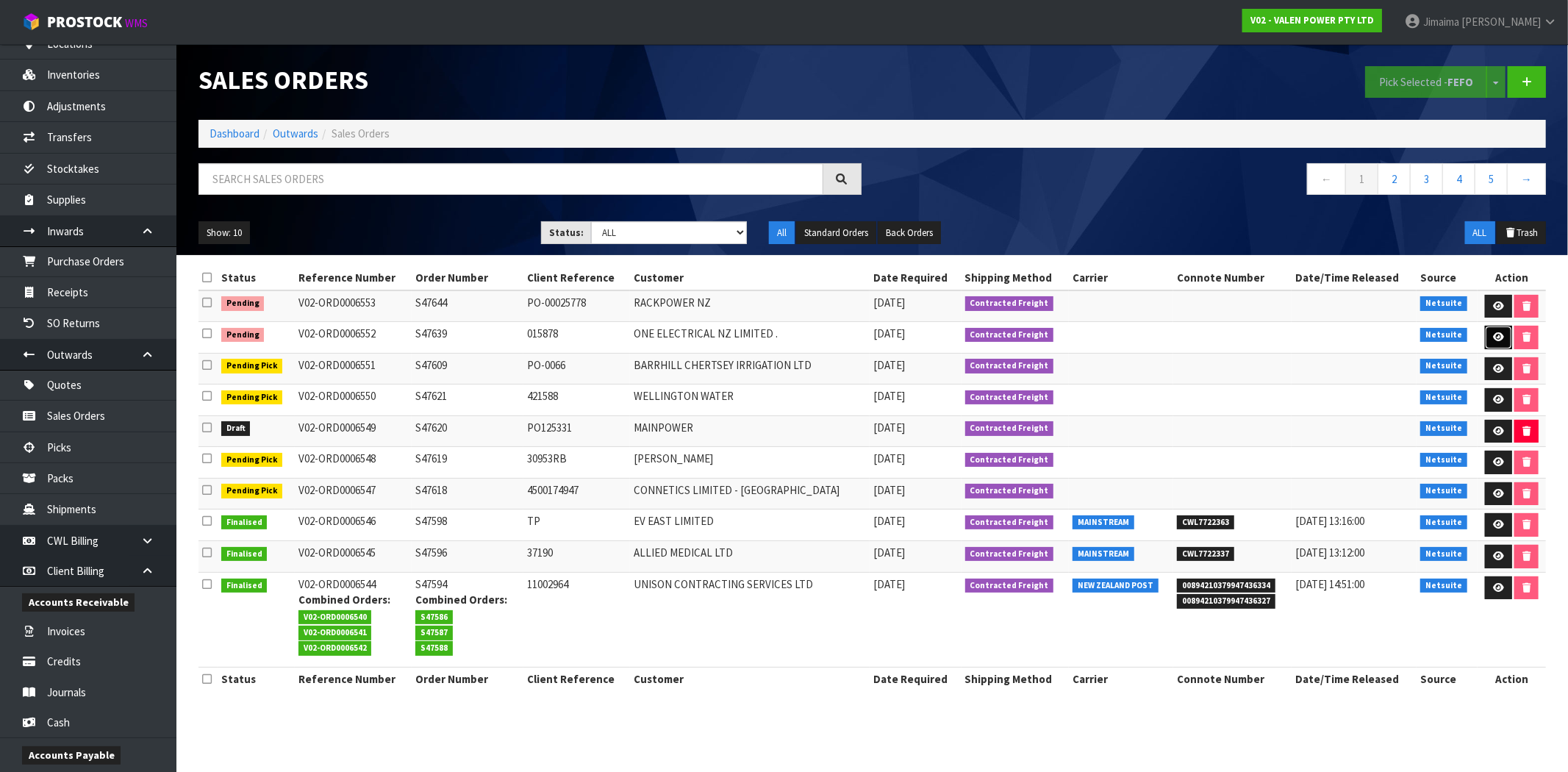
click at [1498, 335] on icon at bounding box center [1498, 337] width 11 height 9
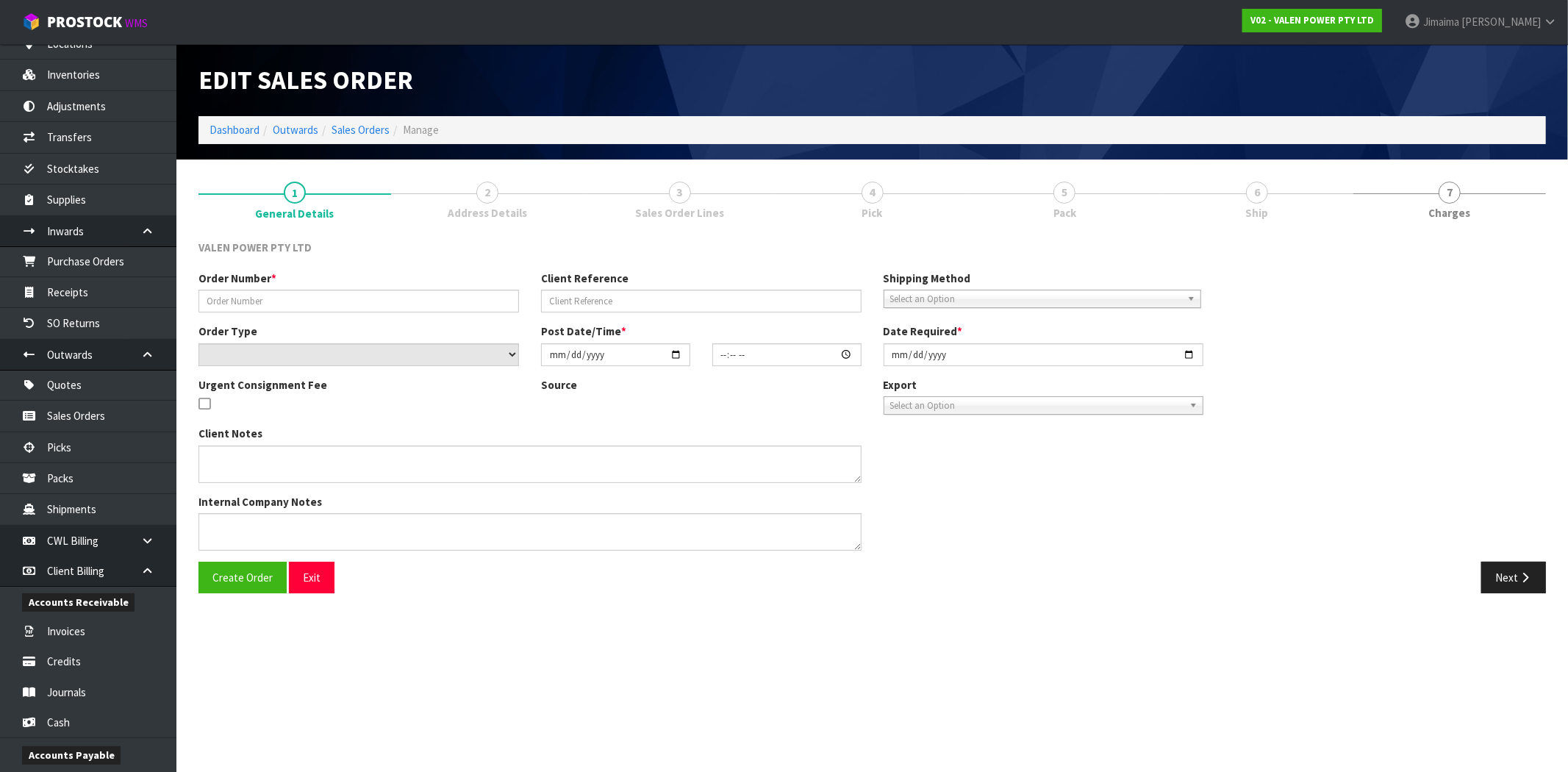
type input "S47639"
type input "015878"
select select "number:1"
type input "[DATE]"
type input "13:30:07.000"
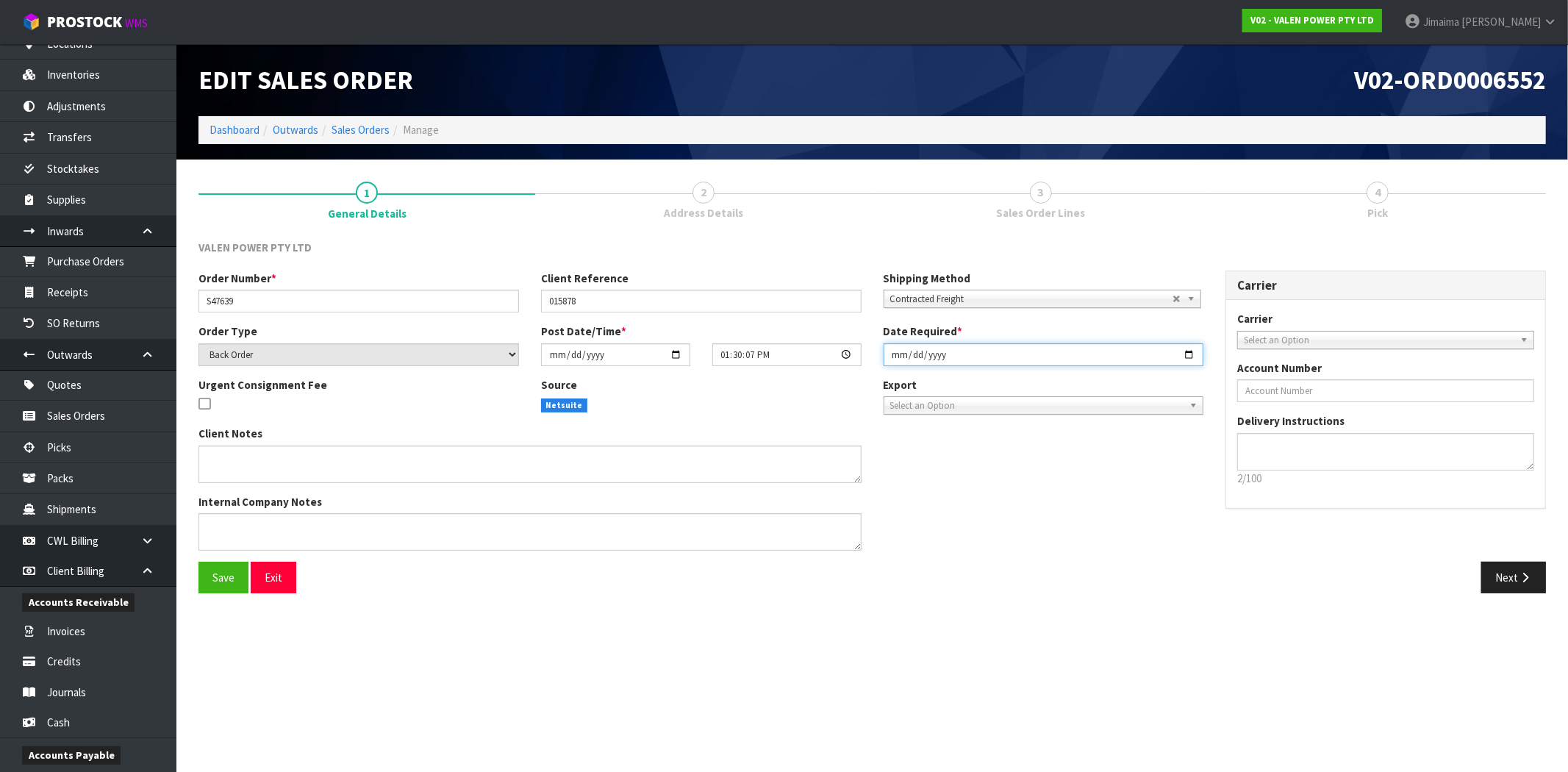
click at [1192, 351] on input "[DATE]" at bounding box center [1043, 355] width 321 height 23
type input "[DATE]"
click at [1160, 598] on div "Save Exit Next" at bounding box center [872, 583] width 1370 height 42
drag, startPoint x: 1512, startPoint y: 575, endPoint x: 1508, endPoint y: 654, distance: 79.1
click at [1510, 575] on button "Next" at bounding box center [1513, 577] width 64 height 31
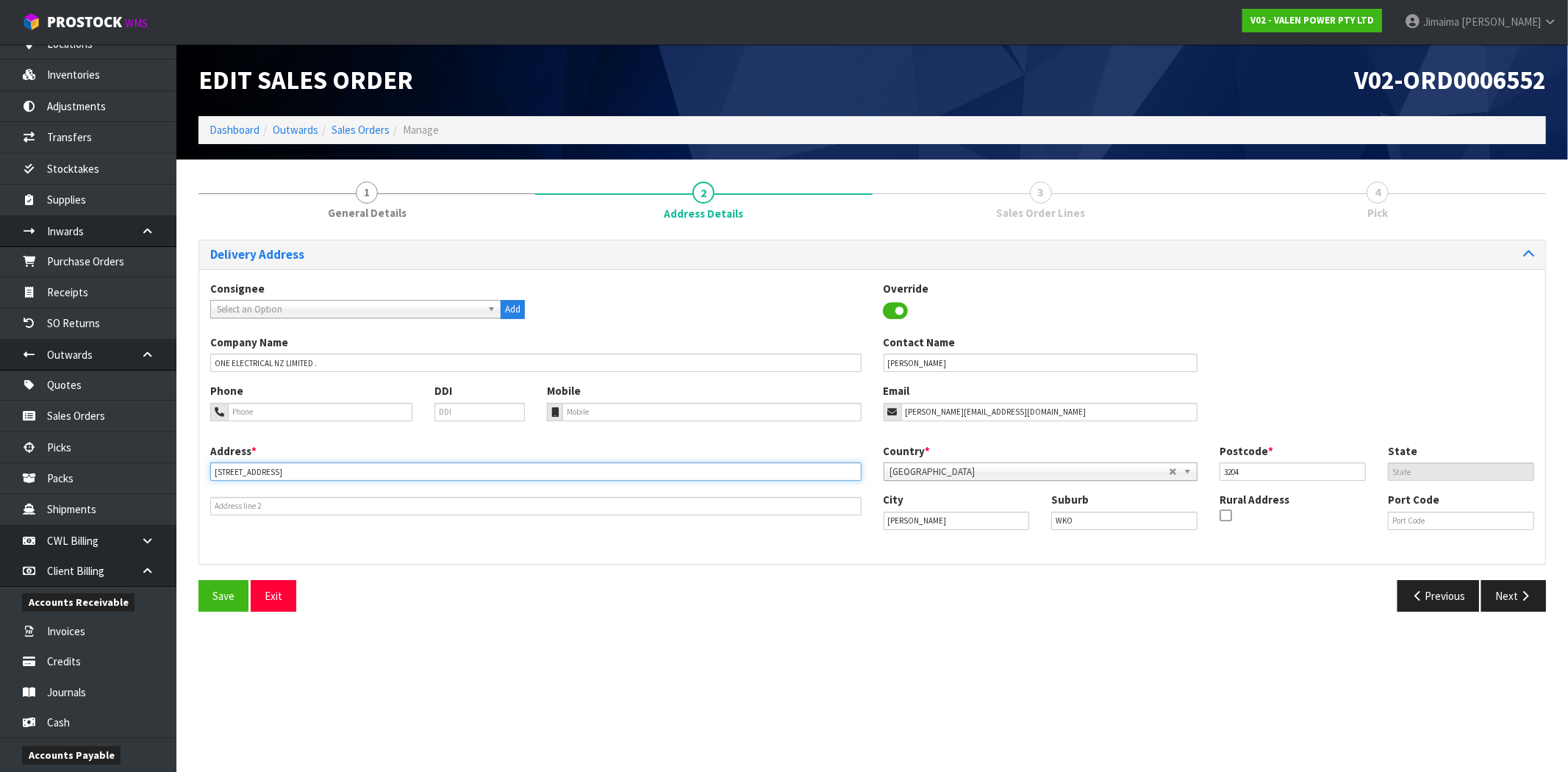
click at [321, 469] on input "[STREET_ADDRESS]" at bounding box center [536, 471] width 651 height 18
type input "[STREET_ADDRESS],"
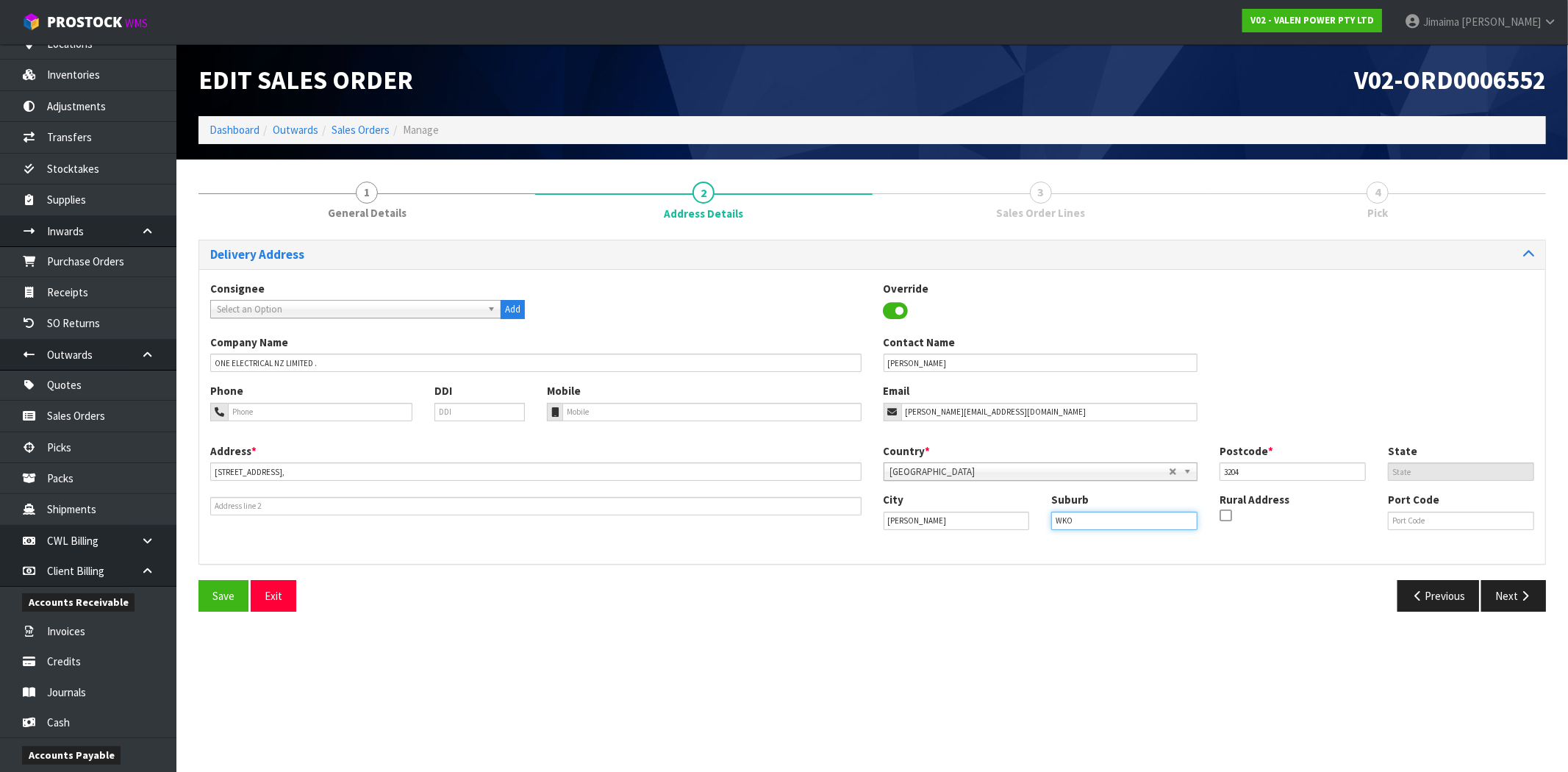
drag, startPoint x: 1097, startPoint y: 519, endPoint x: 983, endPoint y: 525, distance: 114.2
click at [987, 524] on div "City [GEOGRAPHIC_DATA] Suburb WKO Rural Address Port Code" at bounding box center [1209, 517] width 673 height 50
paste input "FRANKTON"
type input "FRANKTON"
drag, startPoint x: 920, startPoint y: 586, endPoint x: 144, endPoint y: 598, distance: 776.1
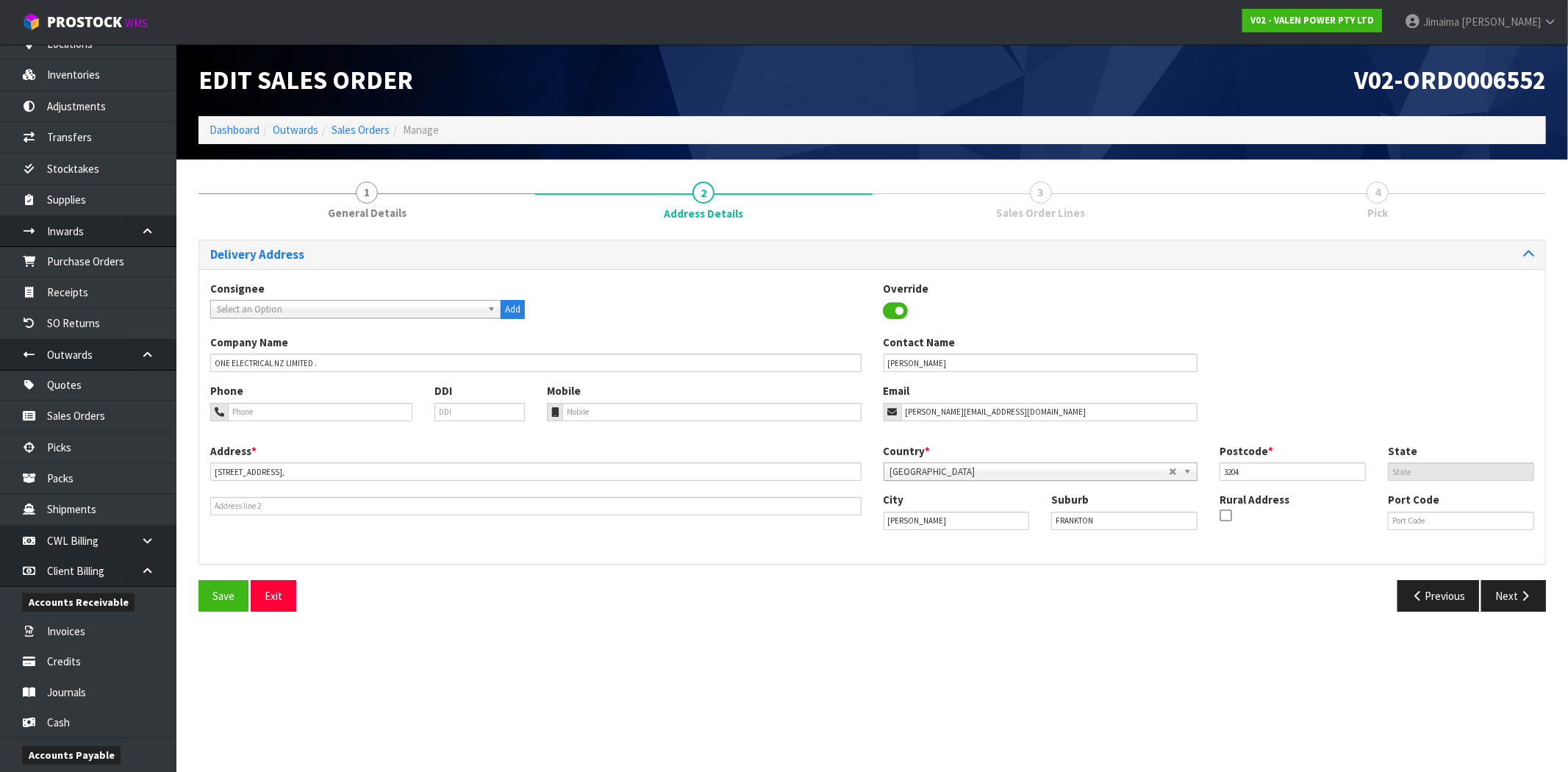
click at [902, 589] on div "Previous Next" at bounding box center [1215, 596] width 685 height 31
click at [202, 596] on button "Save" at bounding box center [223, 596] width 50 height 31
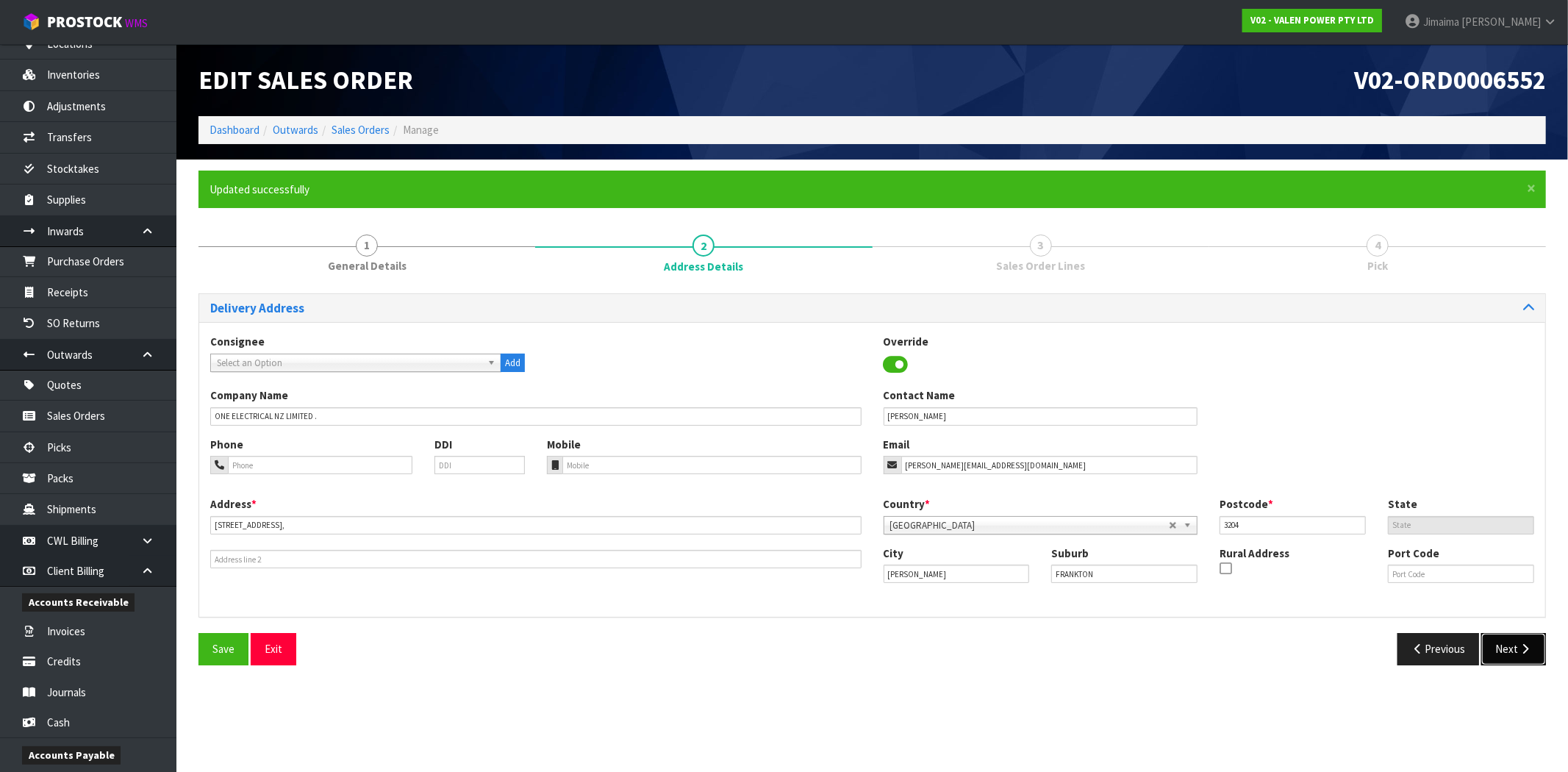
click at [1511, 643] on button "Next" at bounding box center [1513, 649] width 64 height 31
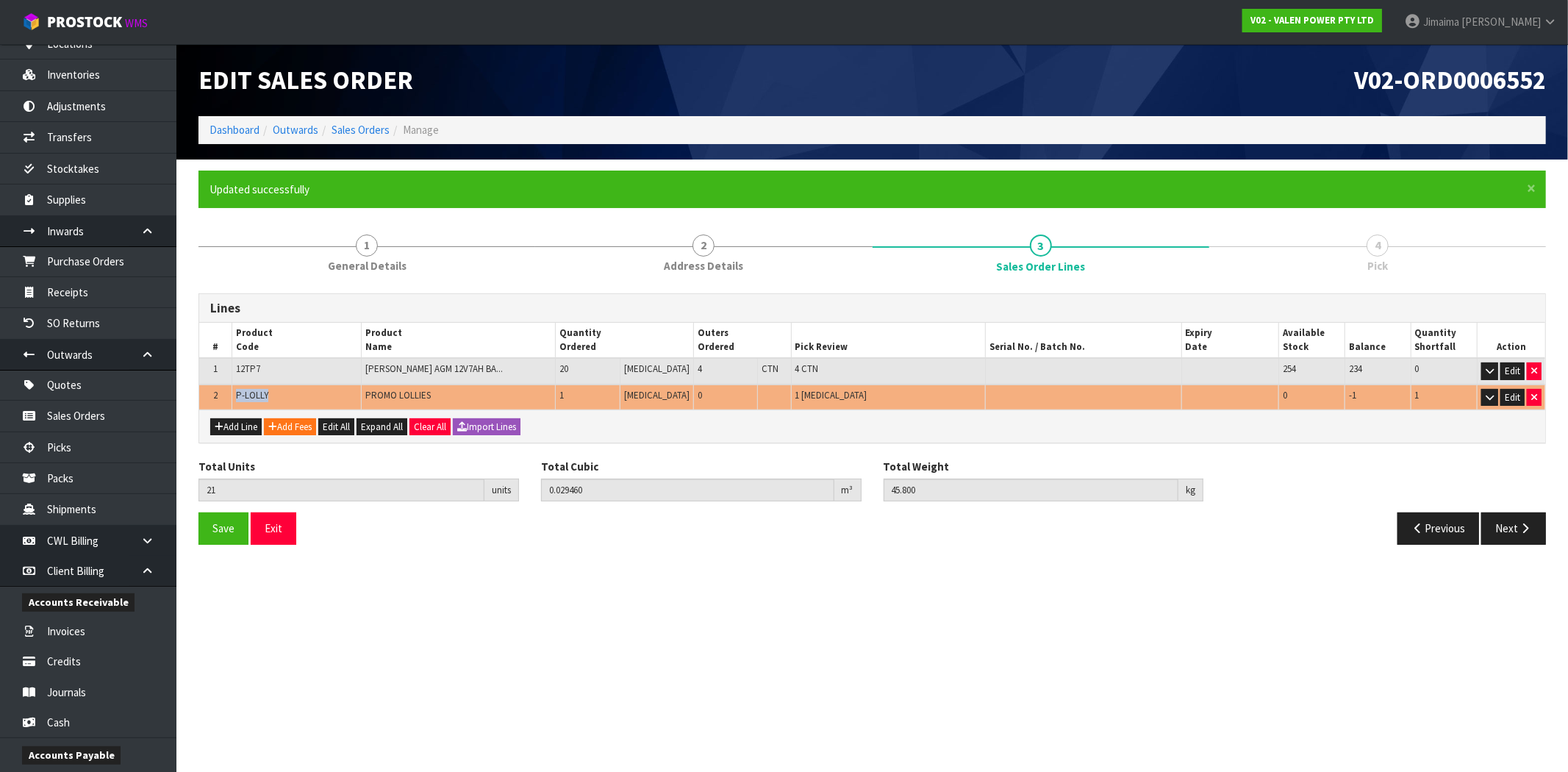
drag, startPoint x: 259, startPoint y: 395, endPoint x: 230, endPoint y: 394, distance: 29.0
click at [230, 394] on tr "2 P-LOLLY PROMO LOLLIES 1 [MEDICAL_DATA] 0 1 [MEDICAL_DATA] 0 -1 1 Edit" at bounding box center [872, 397] width 1346 height 26
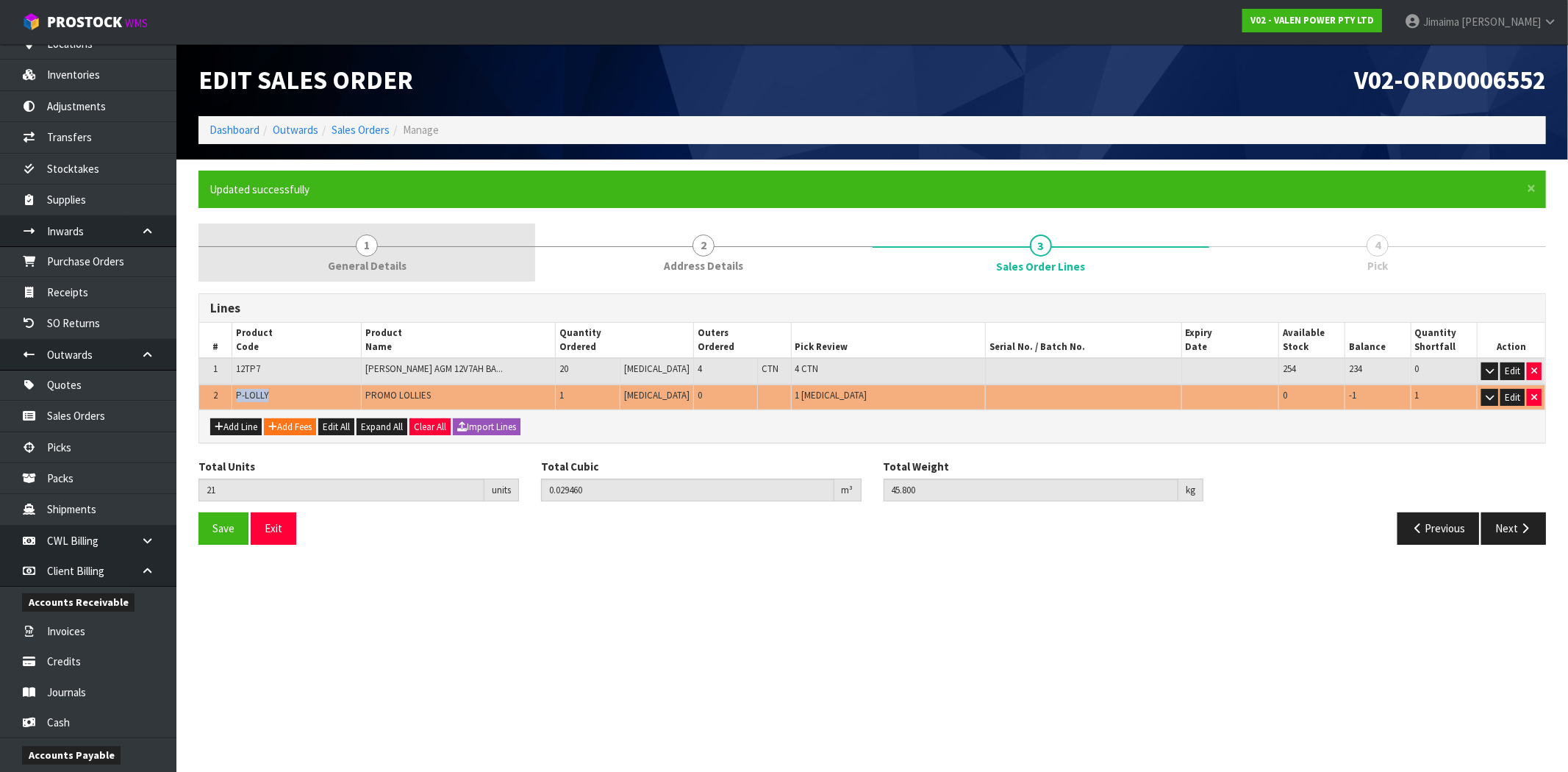
copy tr "P-LOLLY"
click at [373, 223] on link "1 General Details" at bounding box center [367, 252] width 336 height 58
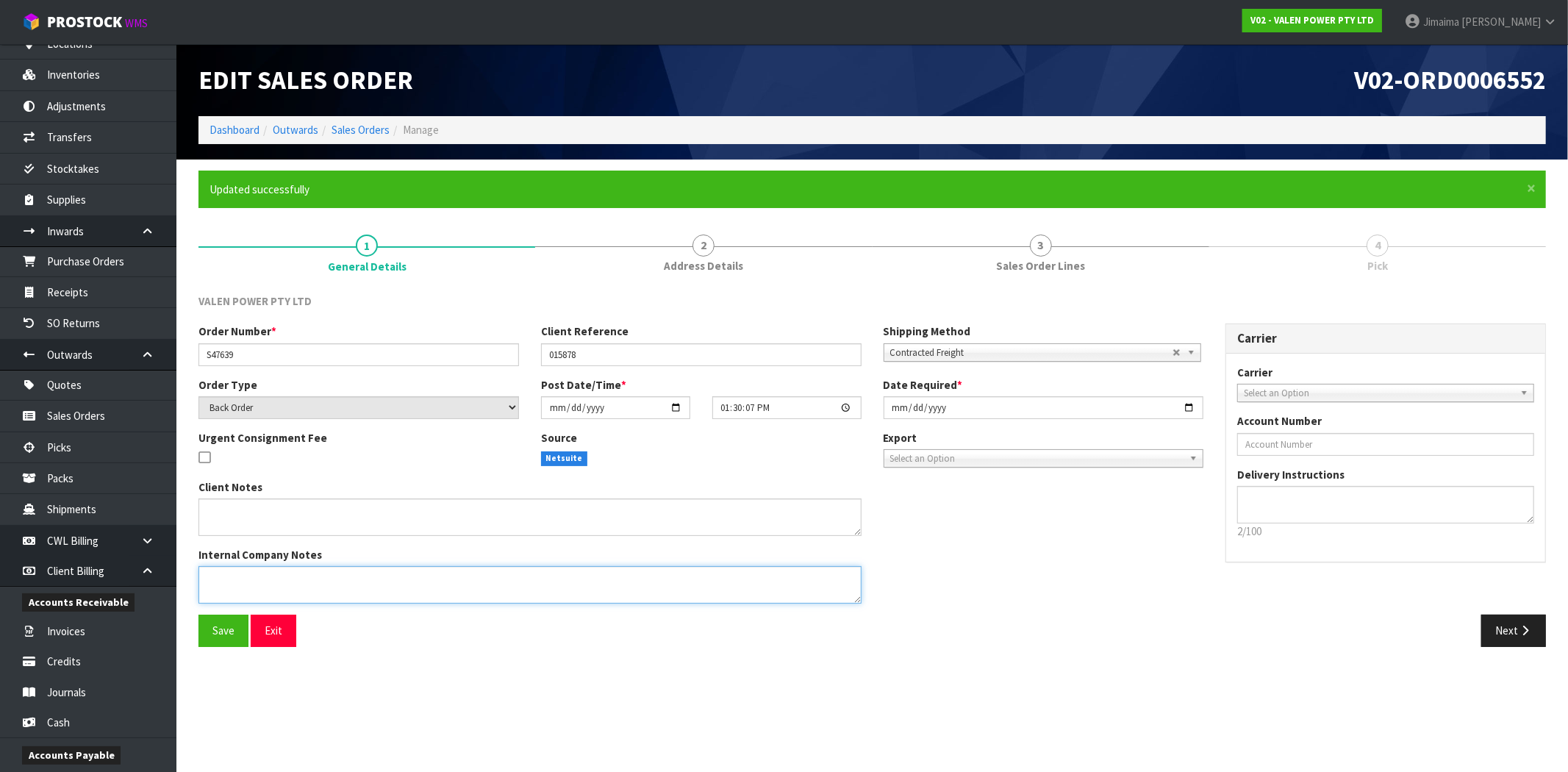
click at [276, 585] on textarea at bounding box center [530, 585] width 663 height 38
paste textarea "P-LOLLY"
click at [253, 571] on textarea at bounding box center [530, 585] width 663 height 38
type textarea "REMOVED P-LOLLY"
click at [203, 630] on button "Save" at bounding box center [223, 630] width 50 height 31
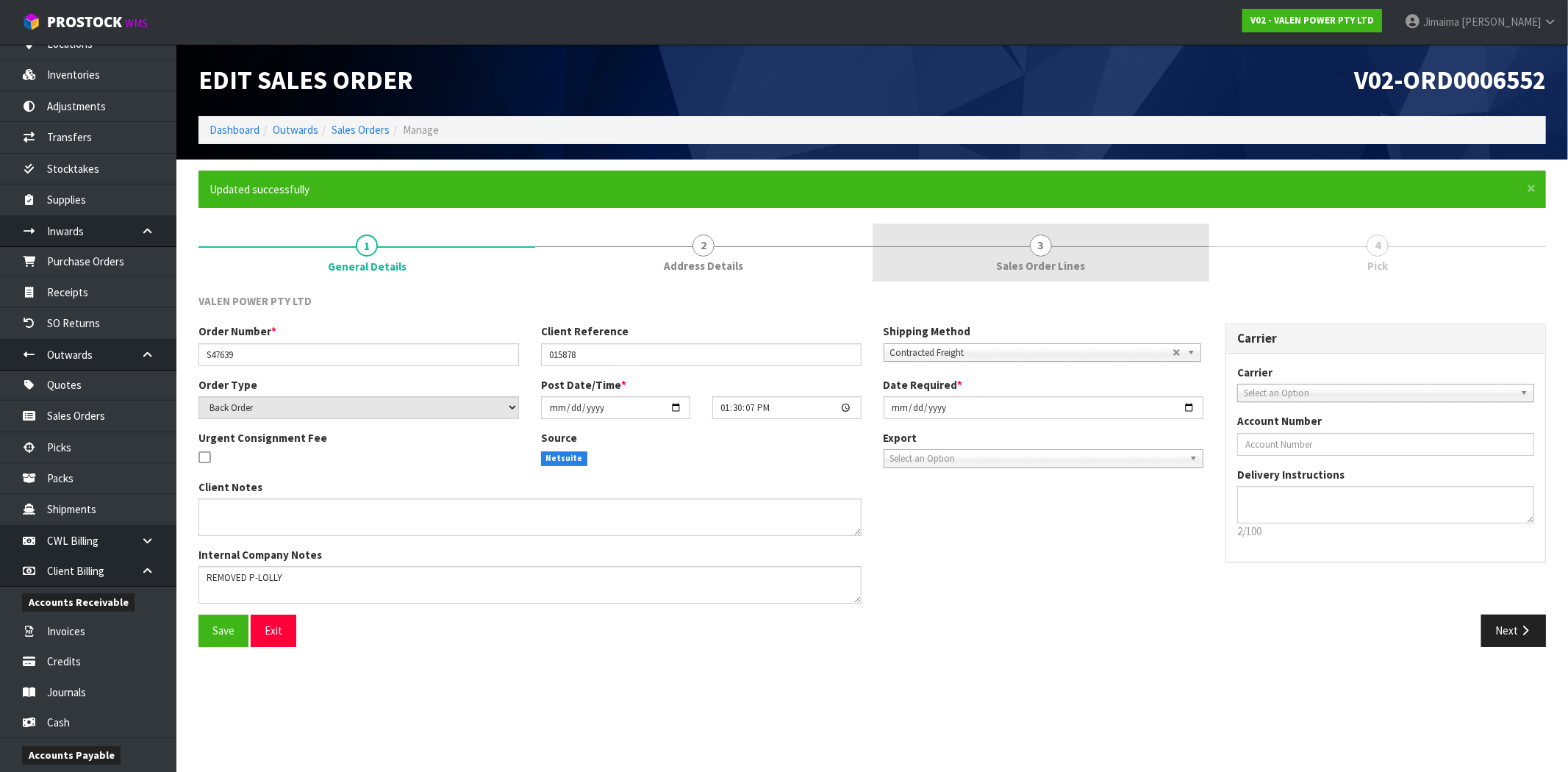
click at [1107, 252] on link "3 Sales Order Lines" at bounding box center [1041, 252] width 336 height 58
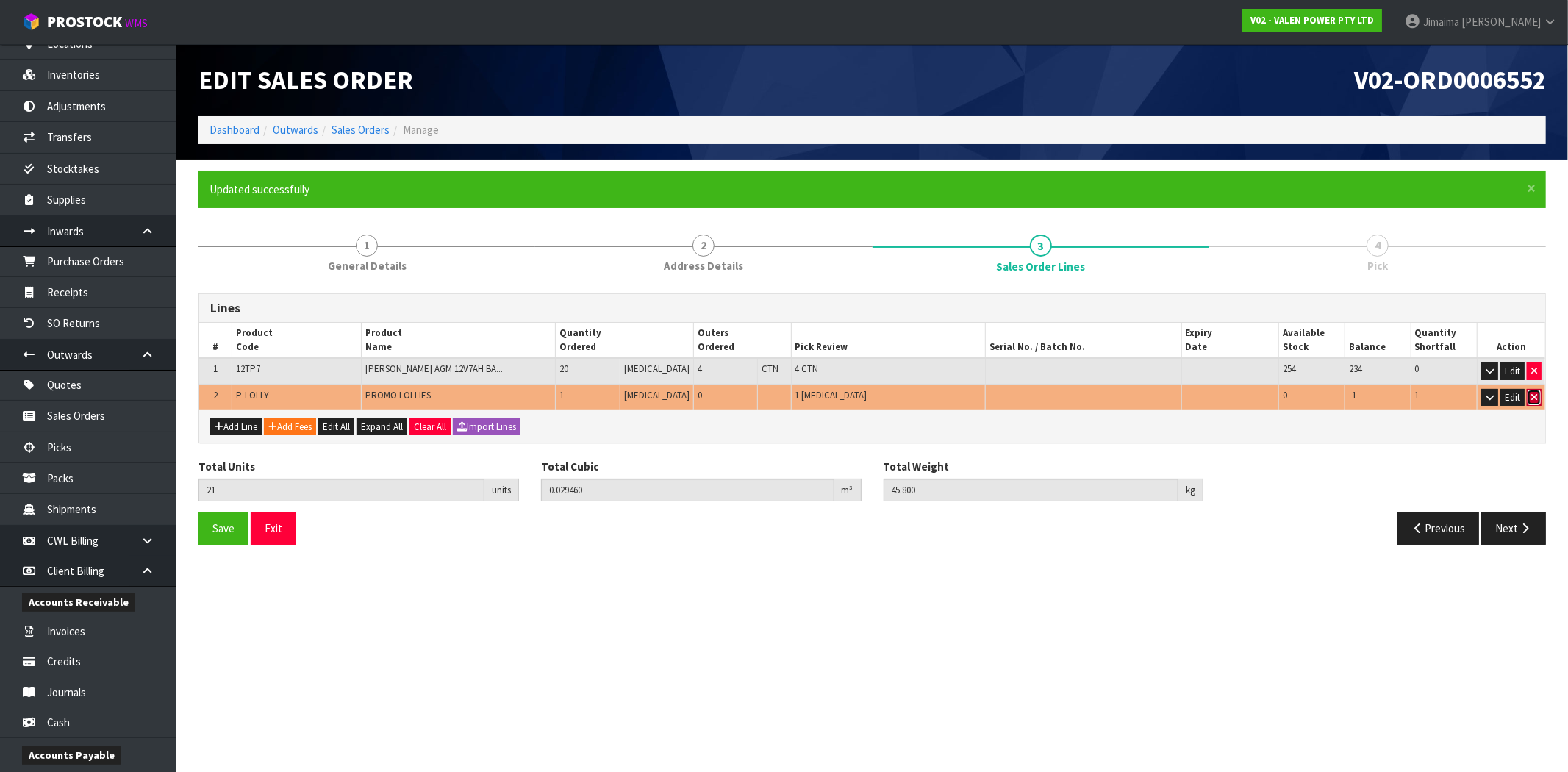
drag, startPoint x: 1534, startPoint y: 398, endPoint x: 1531, endPoint y: 432, distance: 34.1
click at [1535, 398] on icon "button" at bounding box center [1534, 397] width 6 height 9
type input "20"
type input "0.02856"
type input "45.6"
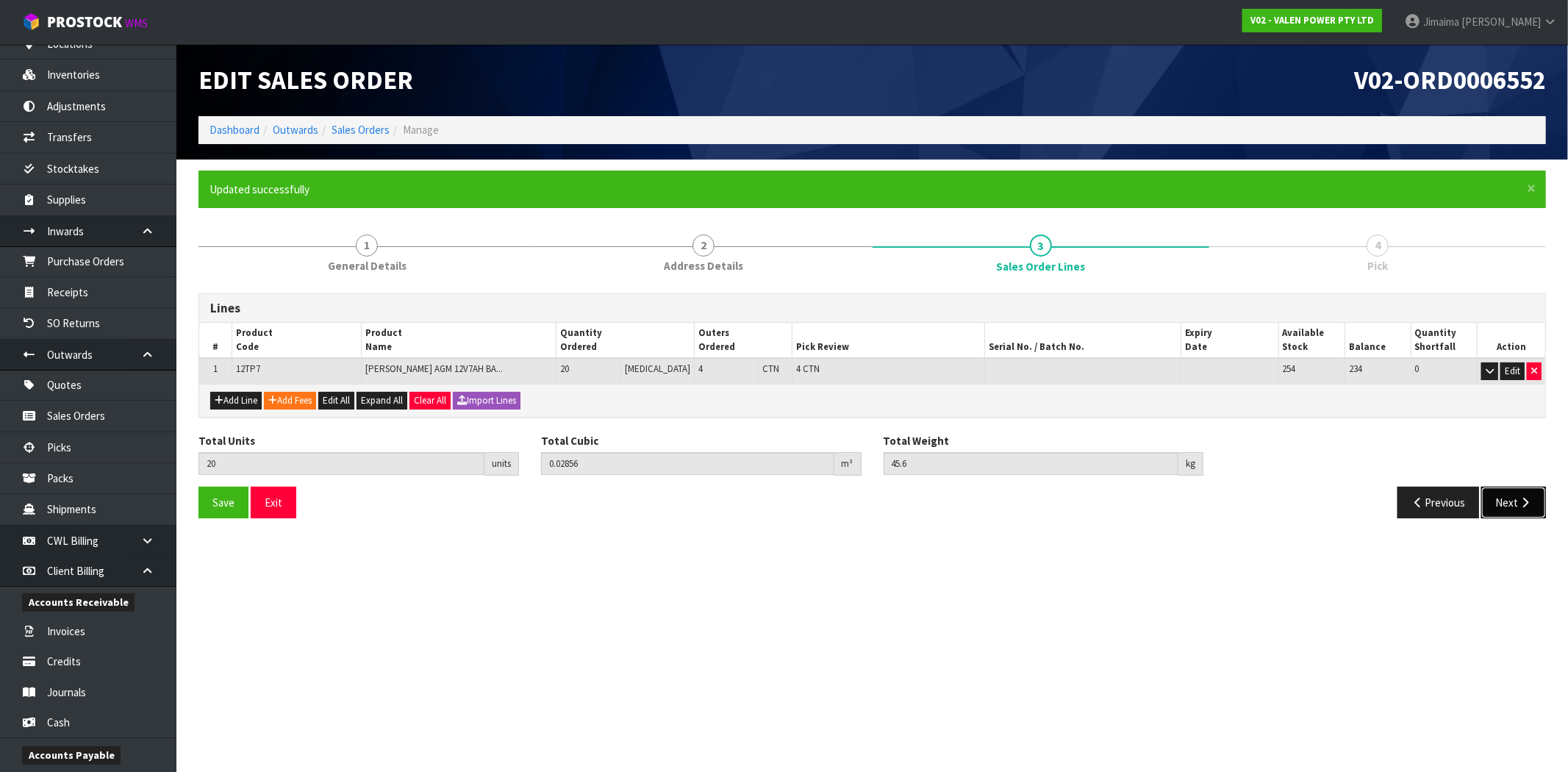
click at [1523, 497] on icon "button" at bounding box center [1524, 503] width 14 height 11
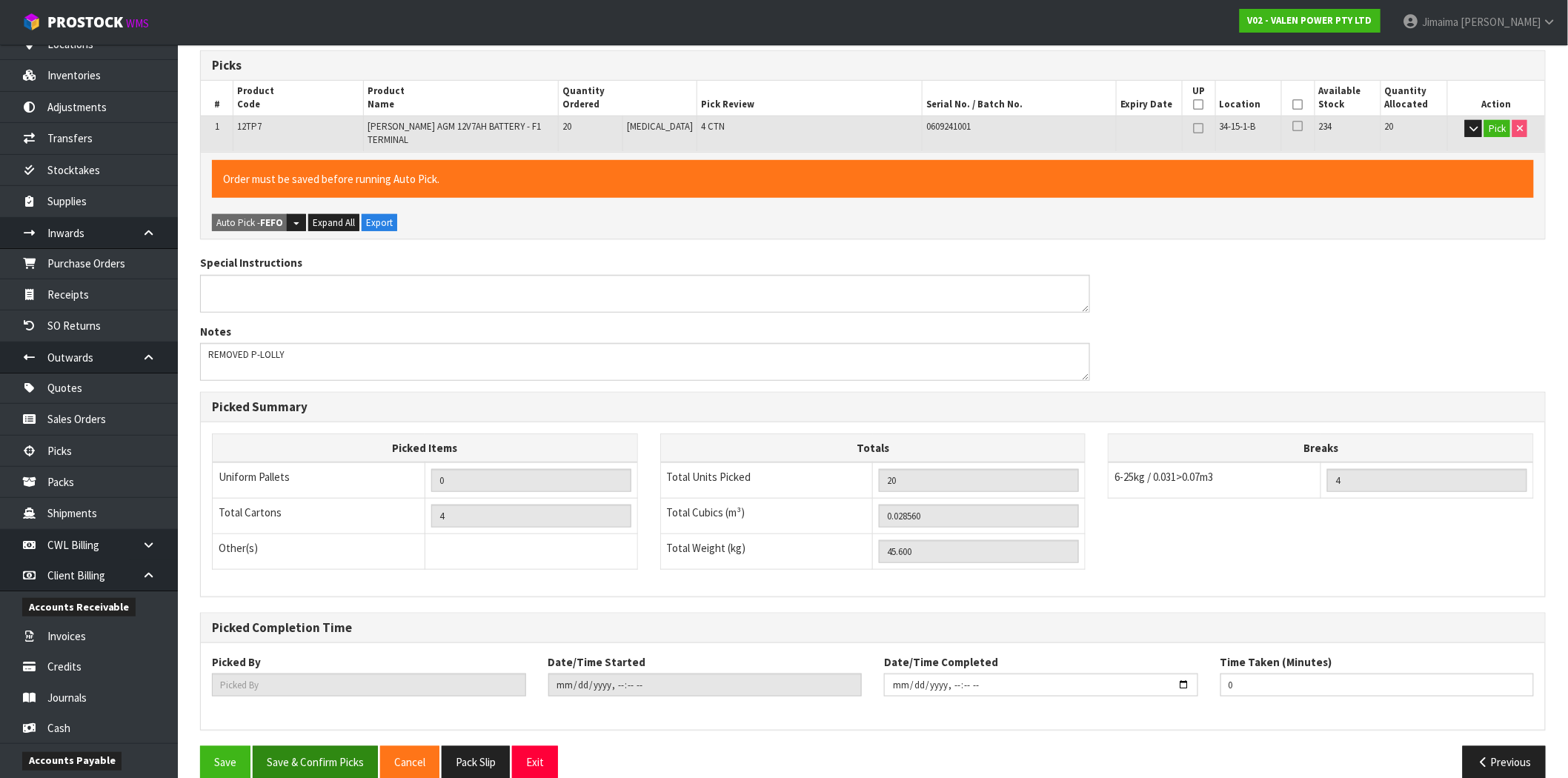
scroll to position [320, 0]
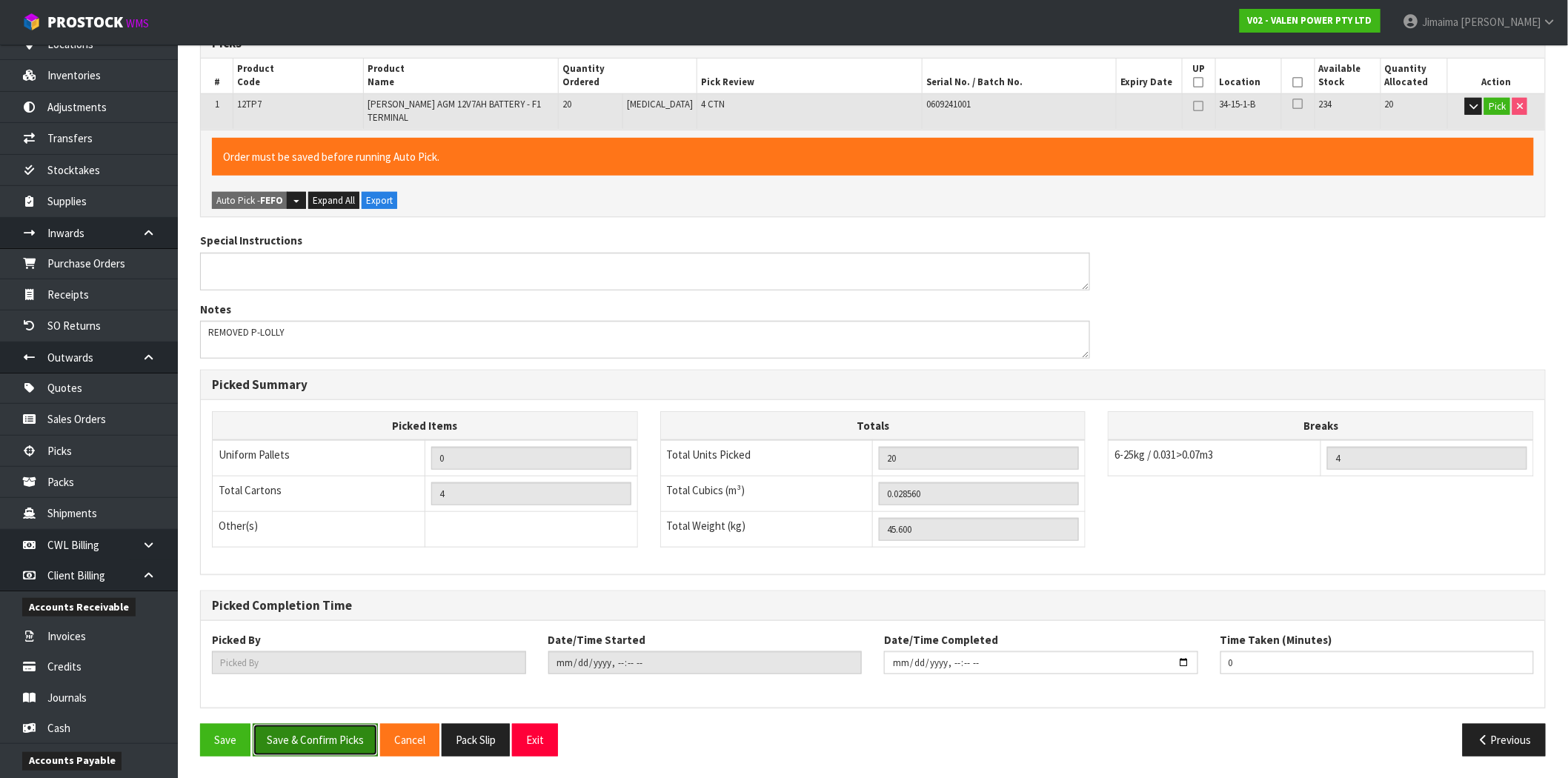
click at [335, 736] on button "Save & Confirm Picks" at bounding box center [315, 740] width 125 height 31
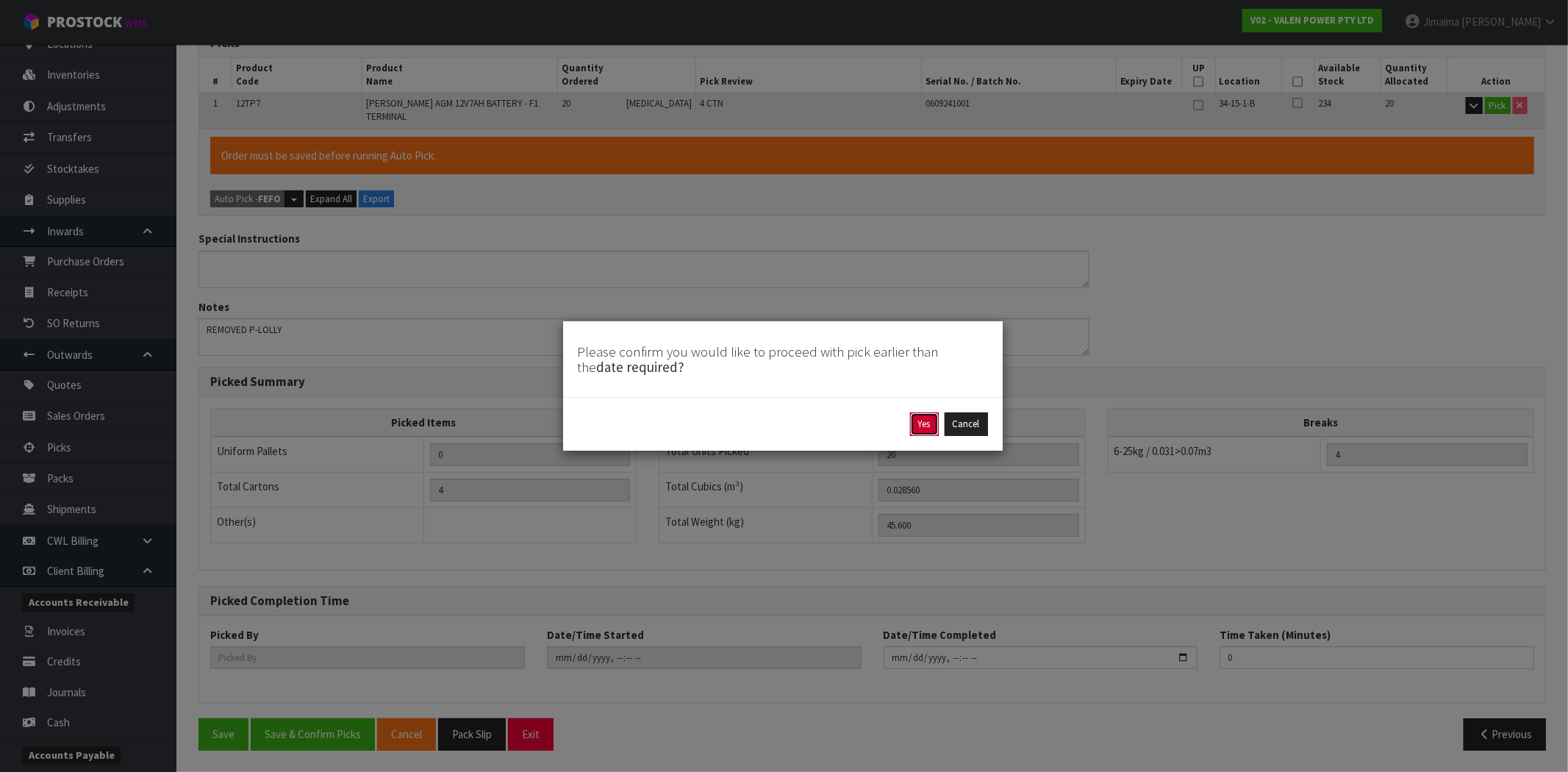
click at [921, 423] on button "Yes" at bounding box center [924, 425] width 28 height 24
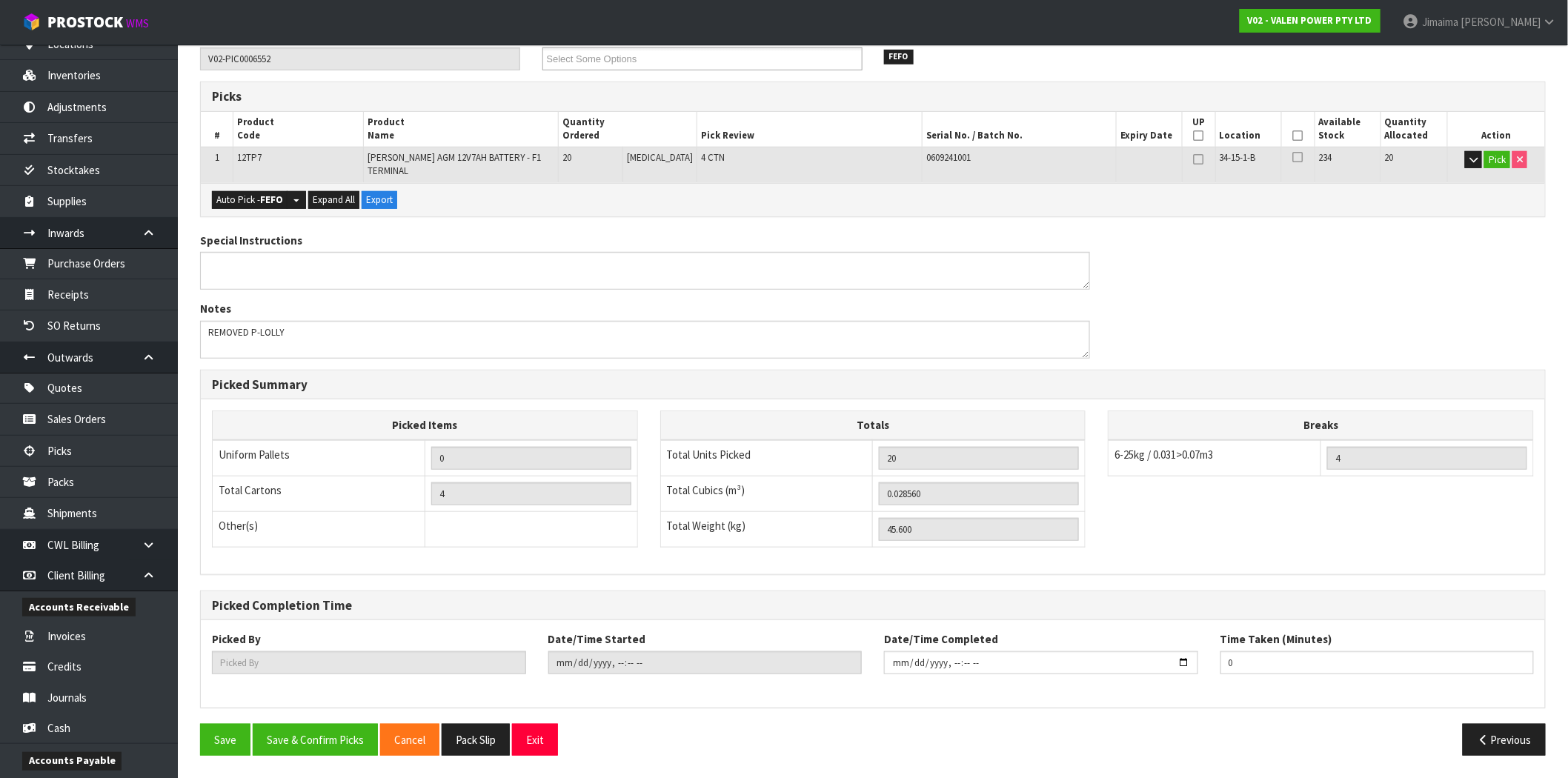
scroll to position [0, 0]
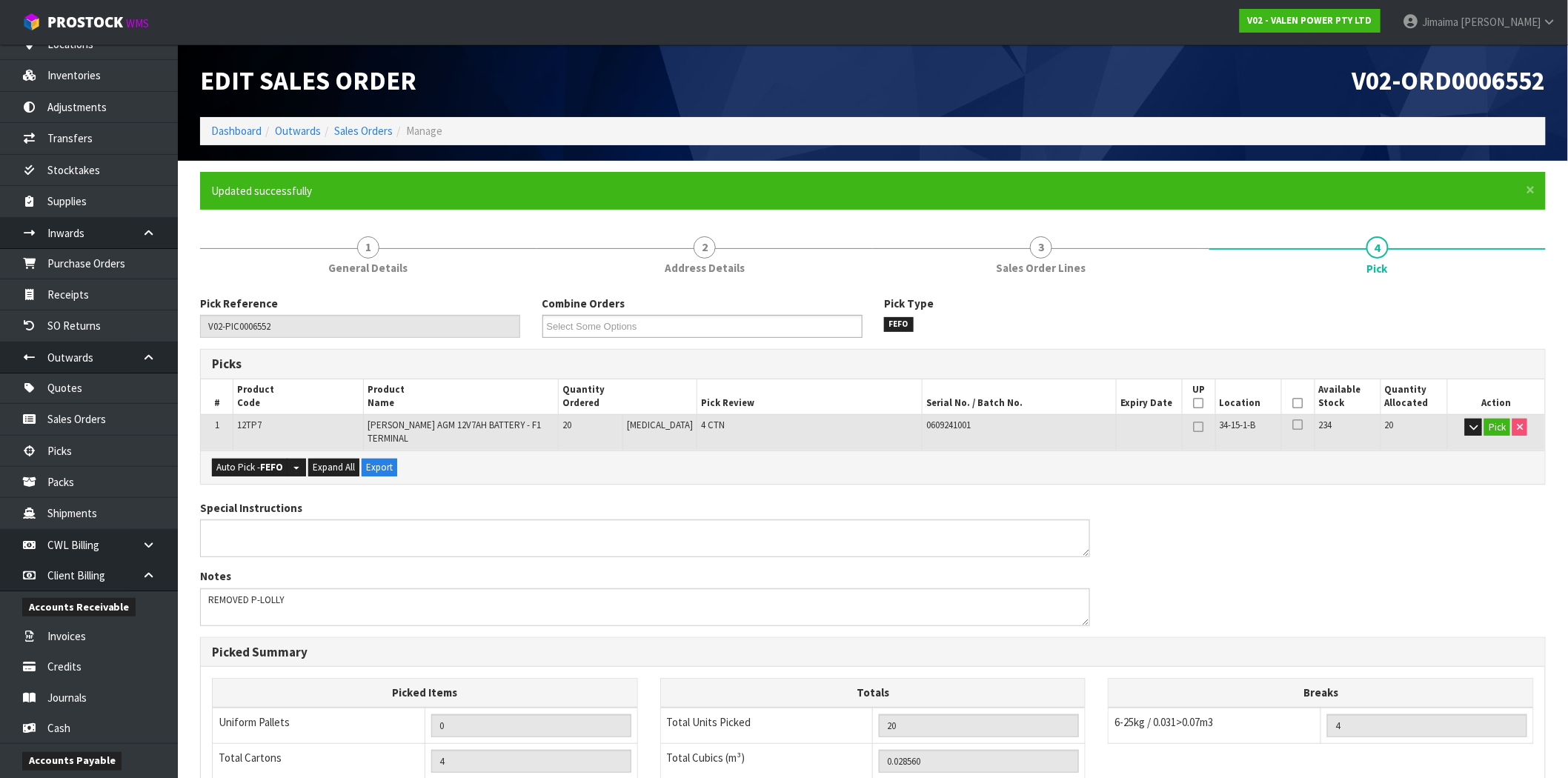
type input "Jimaima [PERSON_NAME]"
type input "[DATE]T16:18:53"
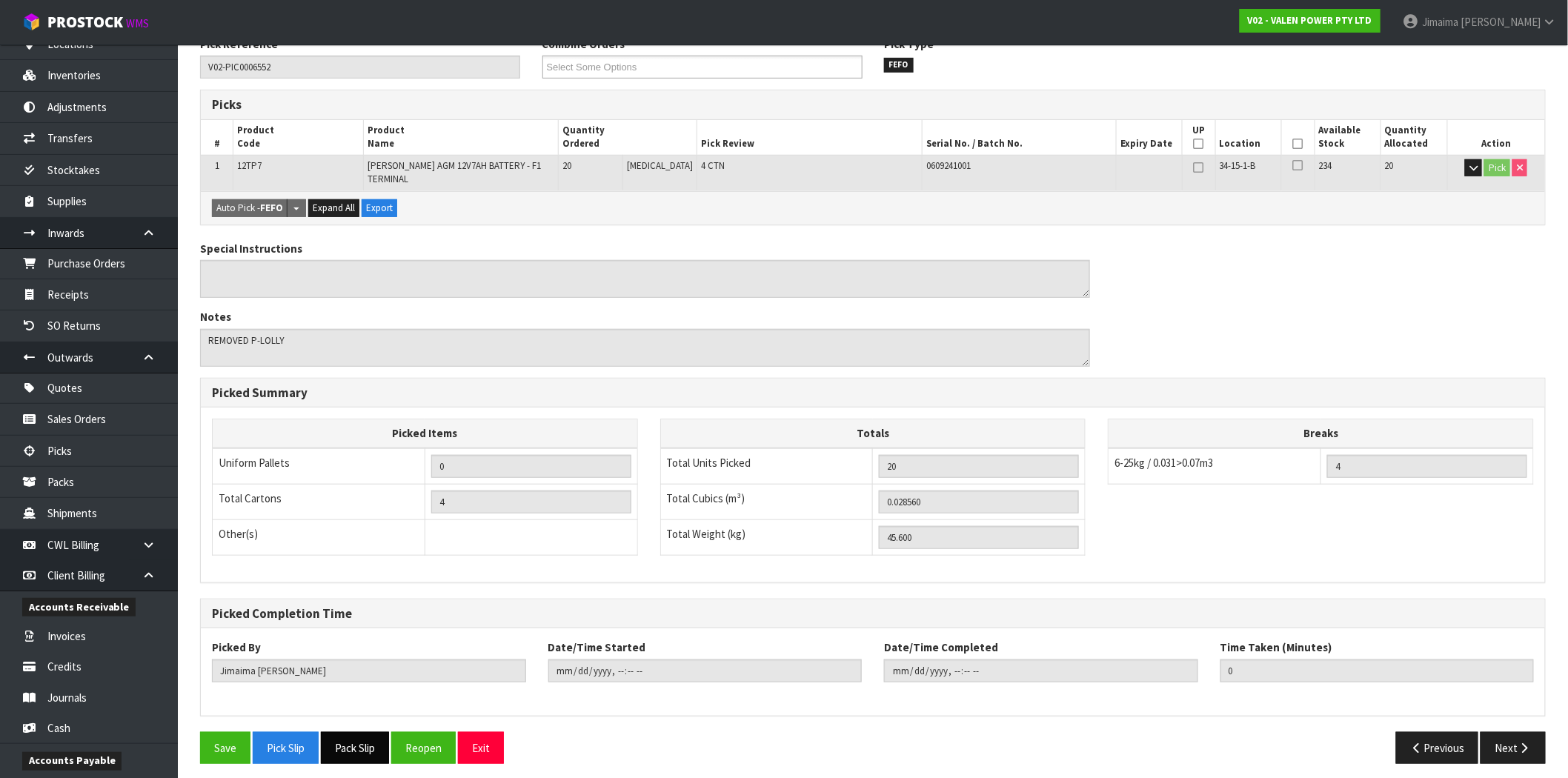
scroll to position [268, 0]
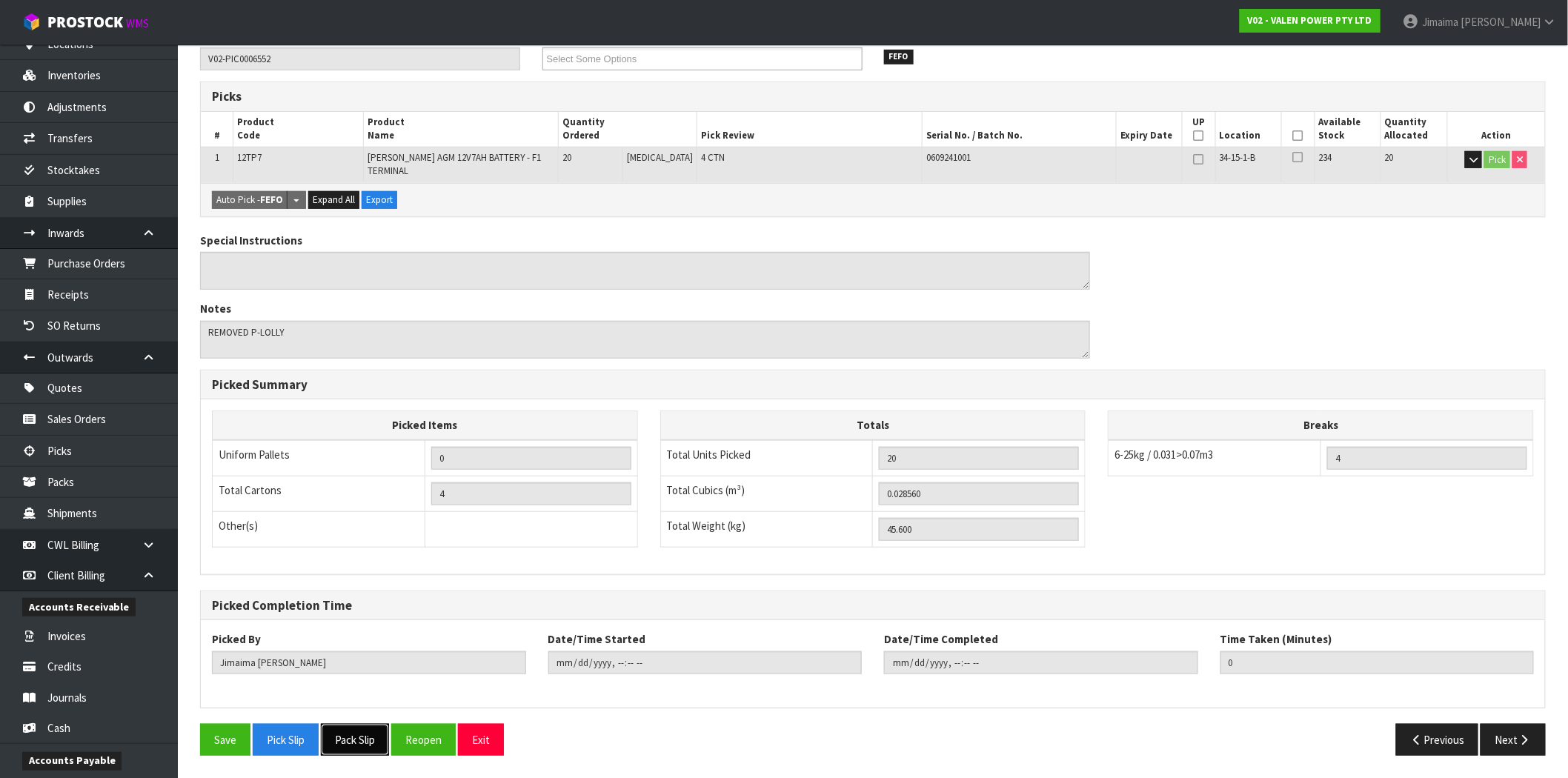
click at [354, 744] on button "Pack Slip" at bounding box center [355, 740] width 69 height 31
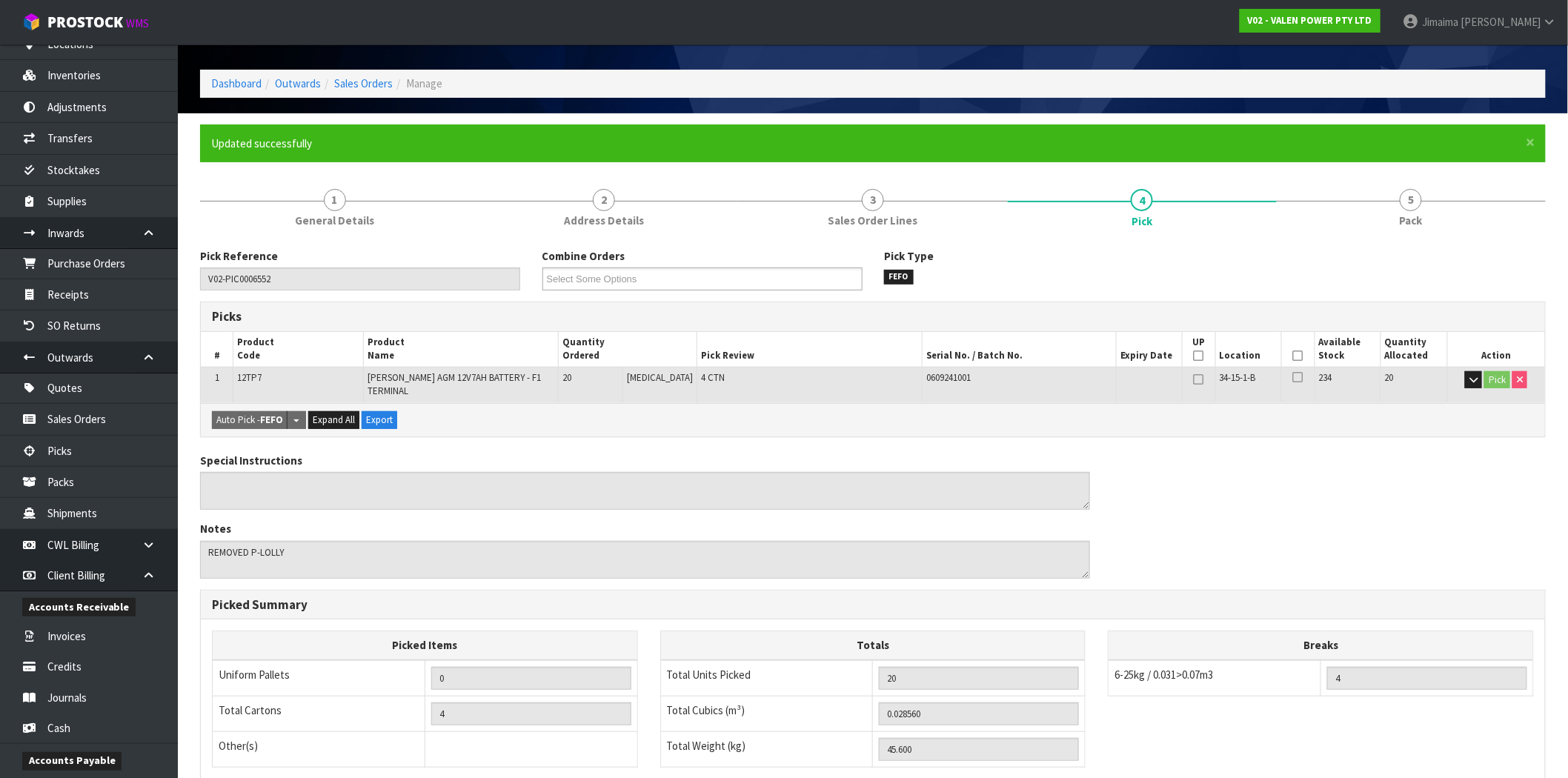
scroll to position [0, 0]
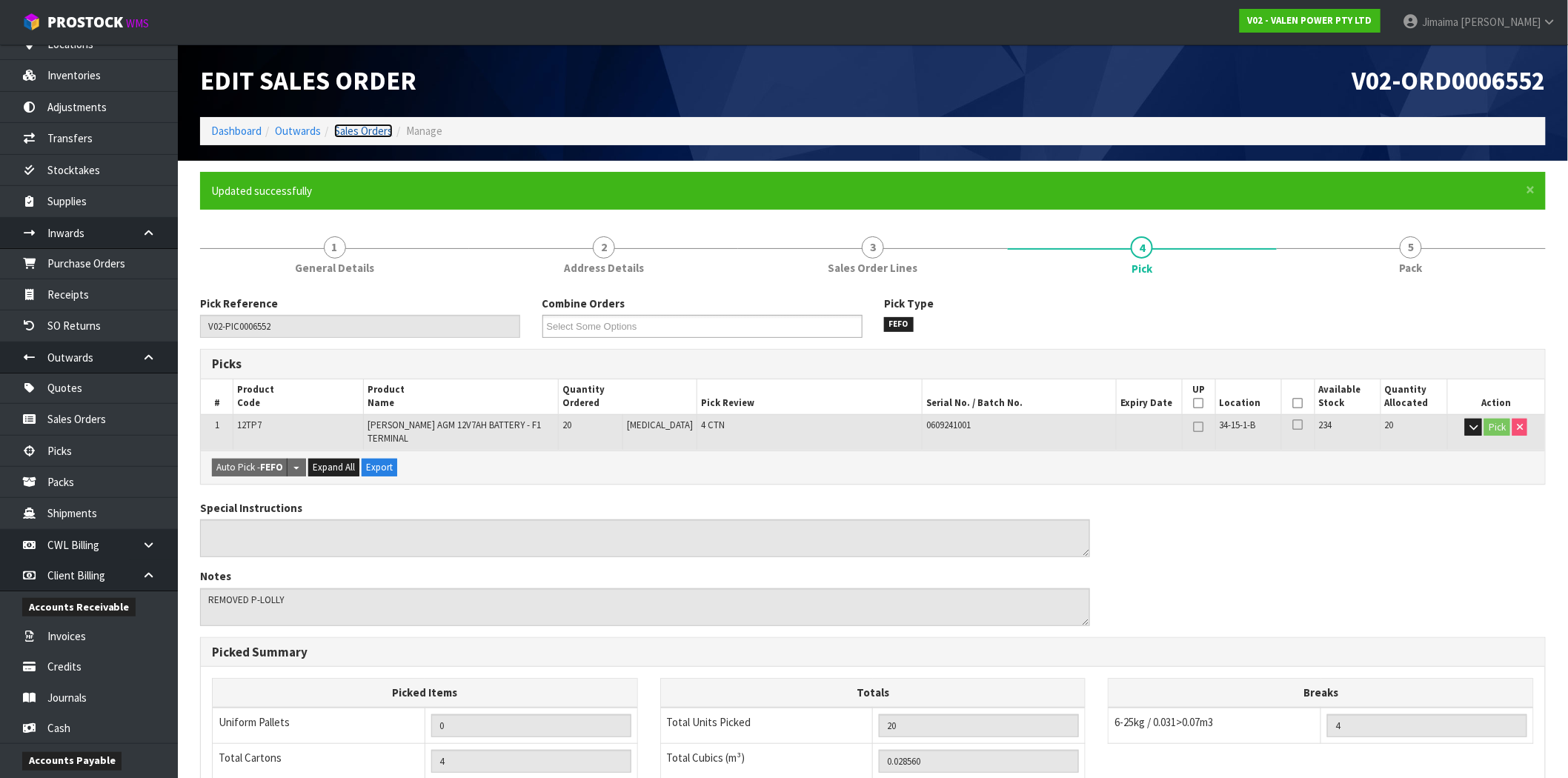
drag, startPoint x: 383, startPoint y: 128, endPoint x: 435, endPoint y: 160, distance: 61.1
click at [383, 128] on link "Sales Orders" at bounding box center [363, 131] width 58 height 14
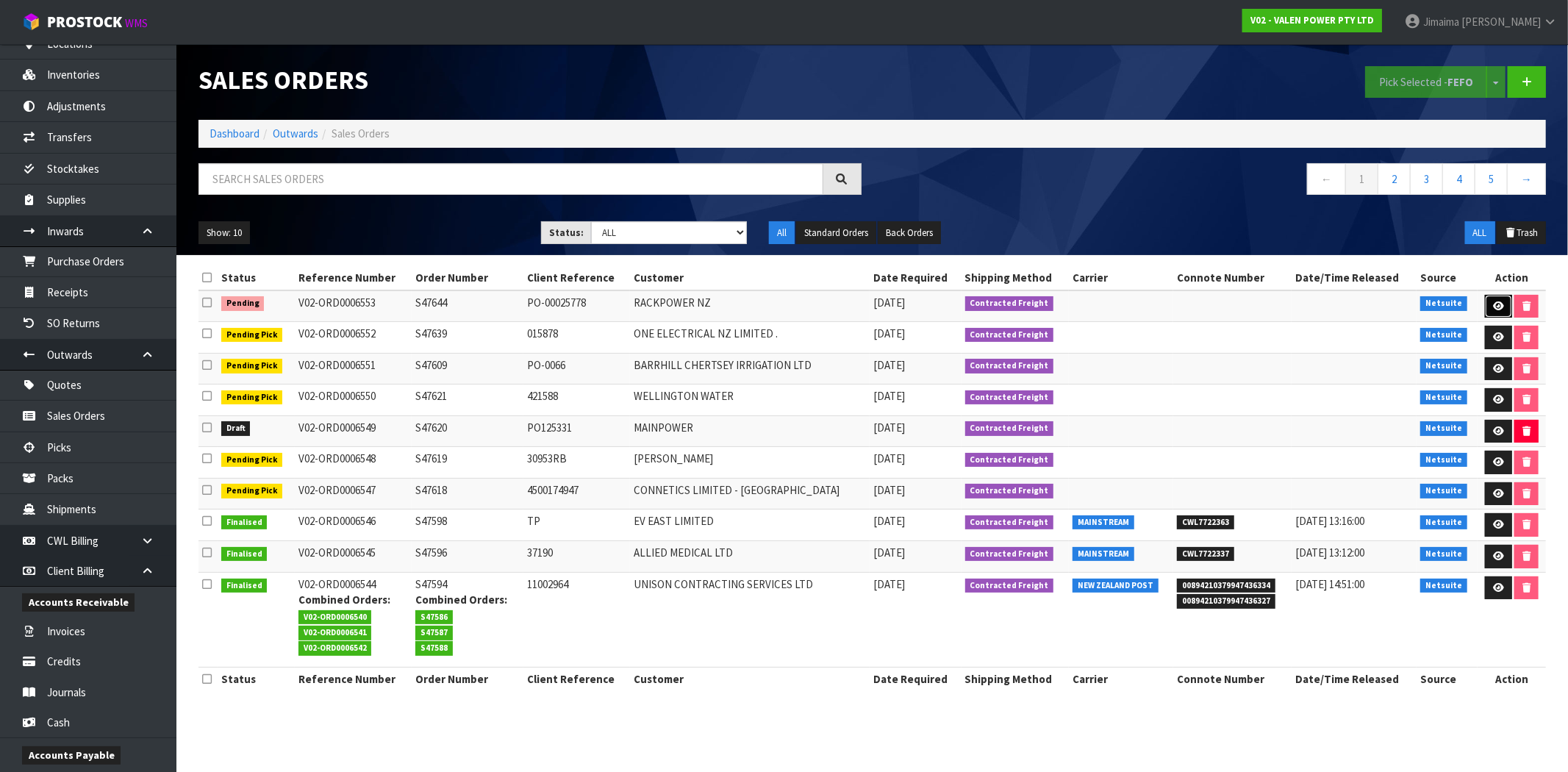
click at [1493, 302] on icon at bounding box center [1498, 306] width 11 height 9
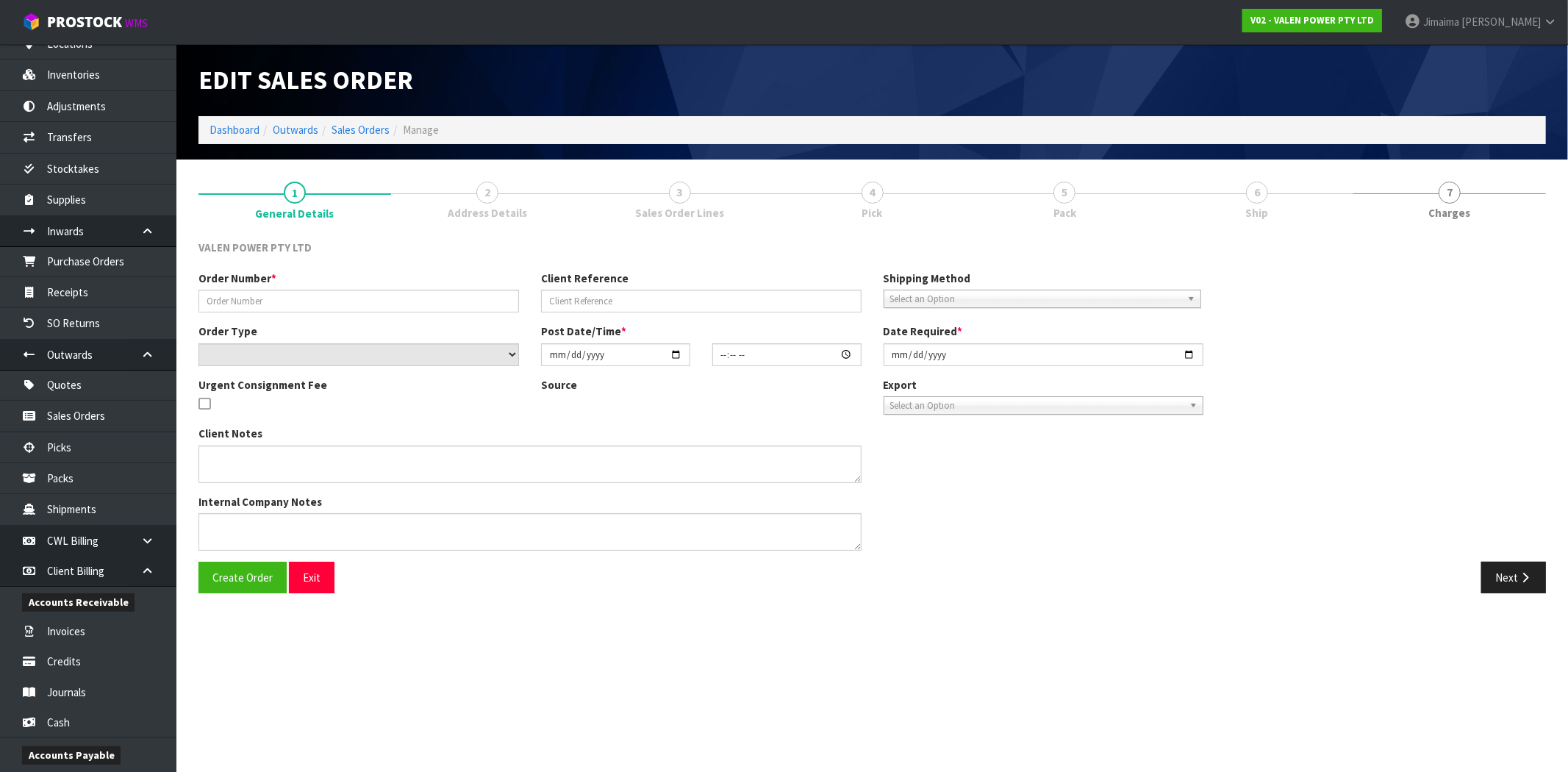
type input "S47644"
type input "PO-00025778"
select select "number:1"
type input "[DATE]"
type input "15:30:07.000"
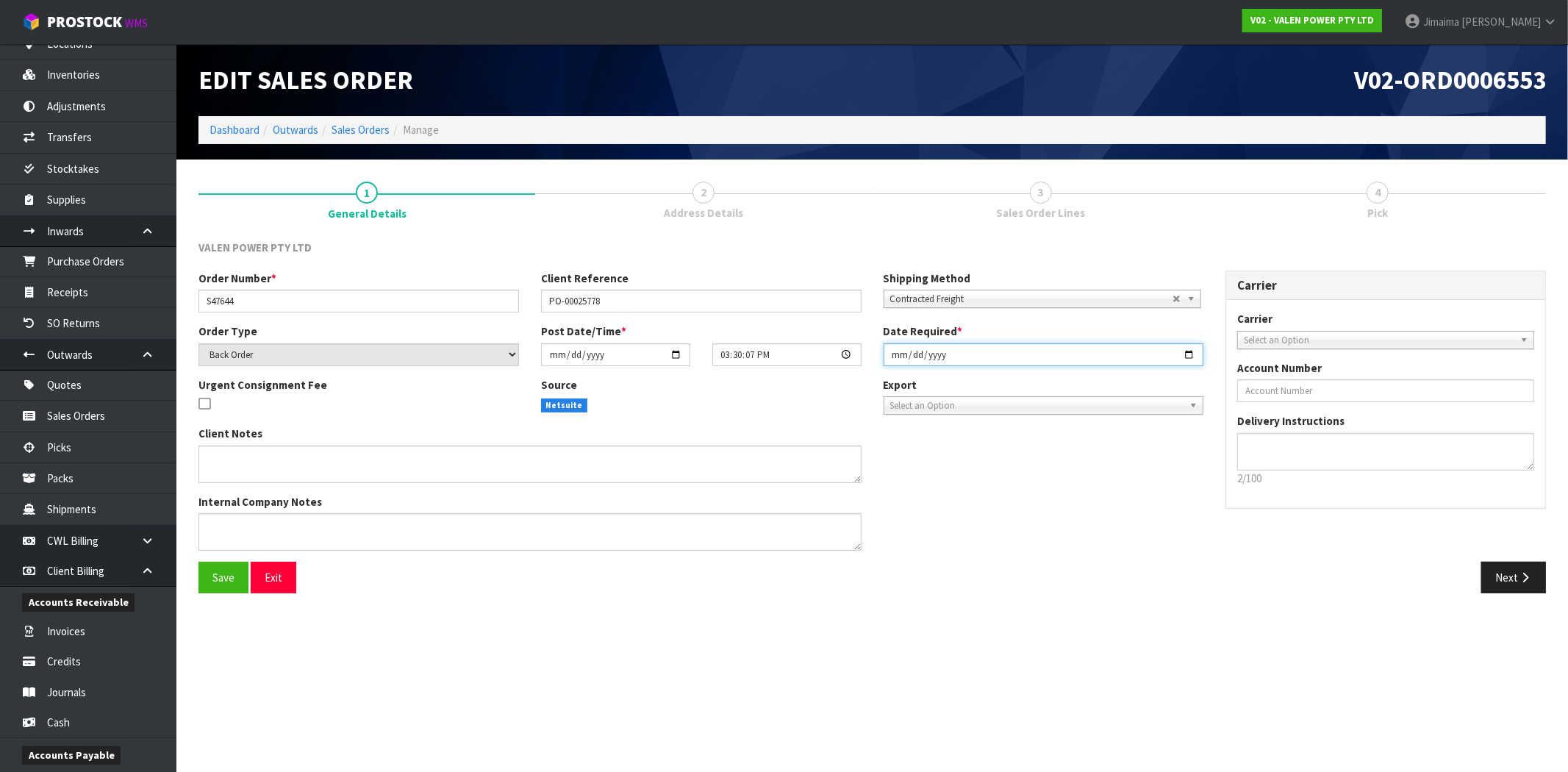
click at [1186, 351] on input "[DATE]" at bounding box center [1043, 355] width 321 height 23
type input "[DATE]"
click at [1527, 577] on icon "button" at bounding box center [1524, 577] width 14 height 11
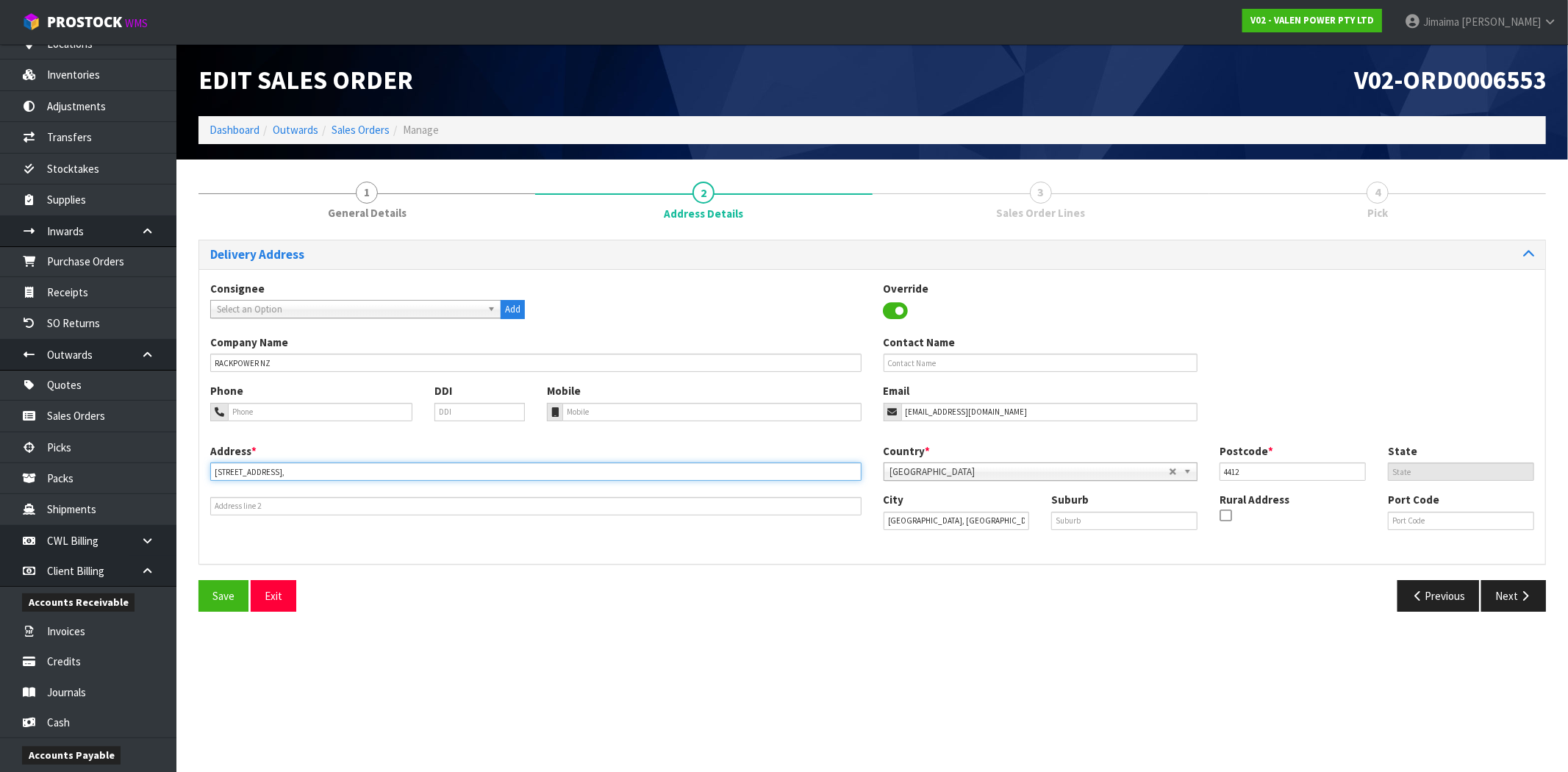
click at [332, 476] on input "[STREET_ADDRESS]," at bounding box center [536, 471] width 651 height 18
type input "UNIT 8, [STREET_ADDRESS]"
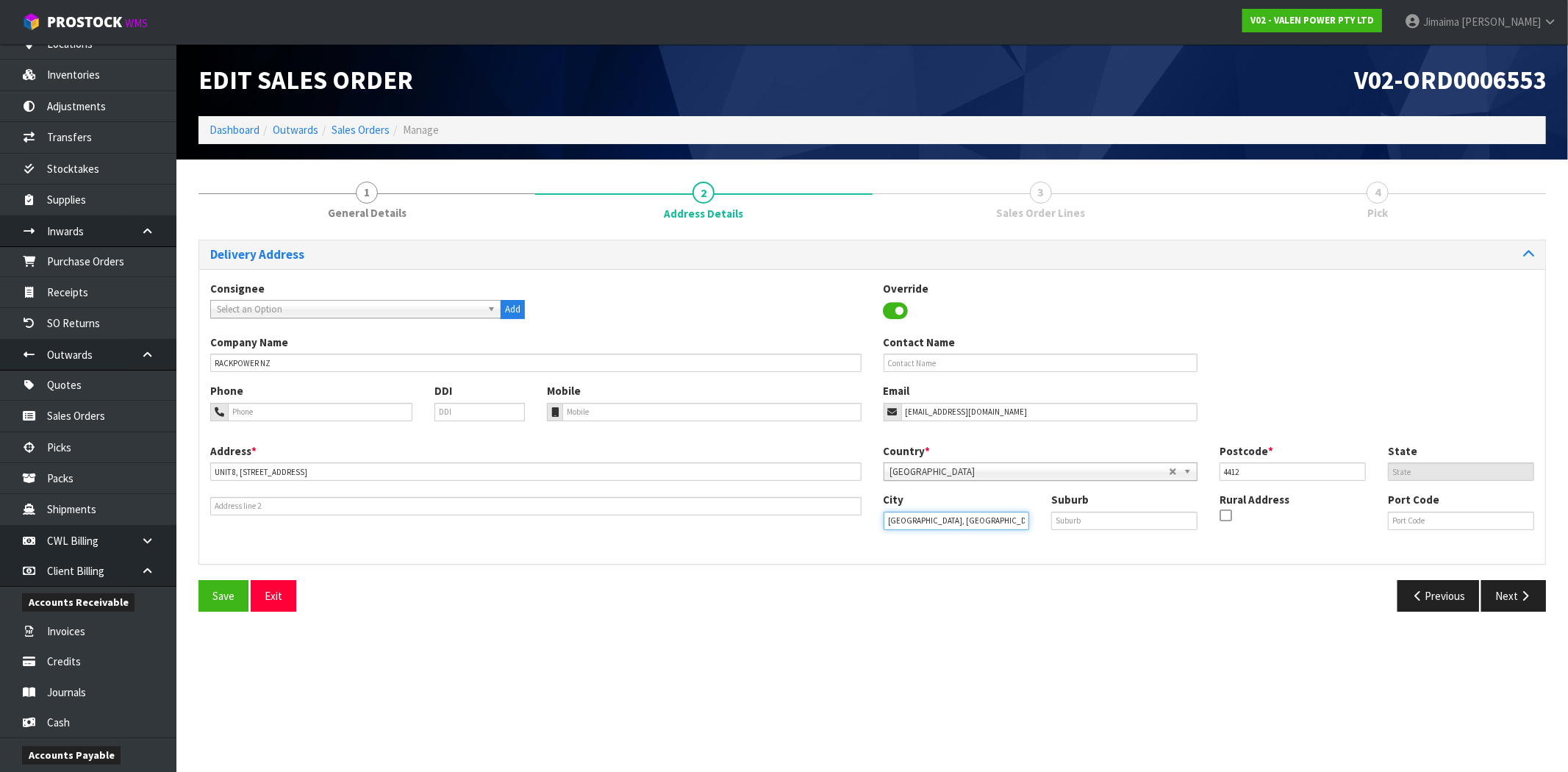
drag, startPoint x: 1006, startPoint y: 529, endPoint x: 962, endPoint y: 547, distance: 47.5
click at [962, 547] on div "Address * [STREET_ADDRESS] This address line exceeds the recommended limit of 3…" at bounding box center [872, 497] width 1346 height 109
type input "[GEOGRAPHIC_DATA]"
click at [233, 597] on span "Save" at bounding box center [223, 596] width 22 height 14
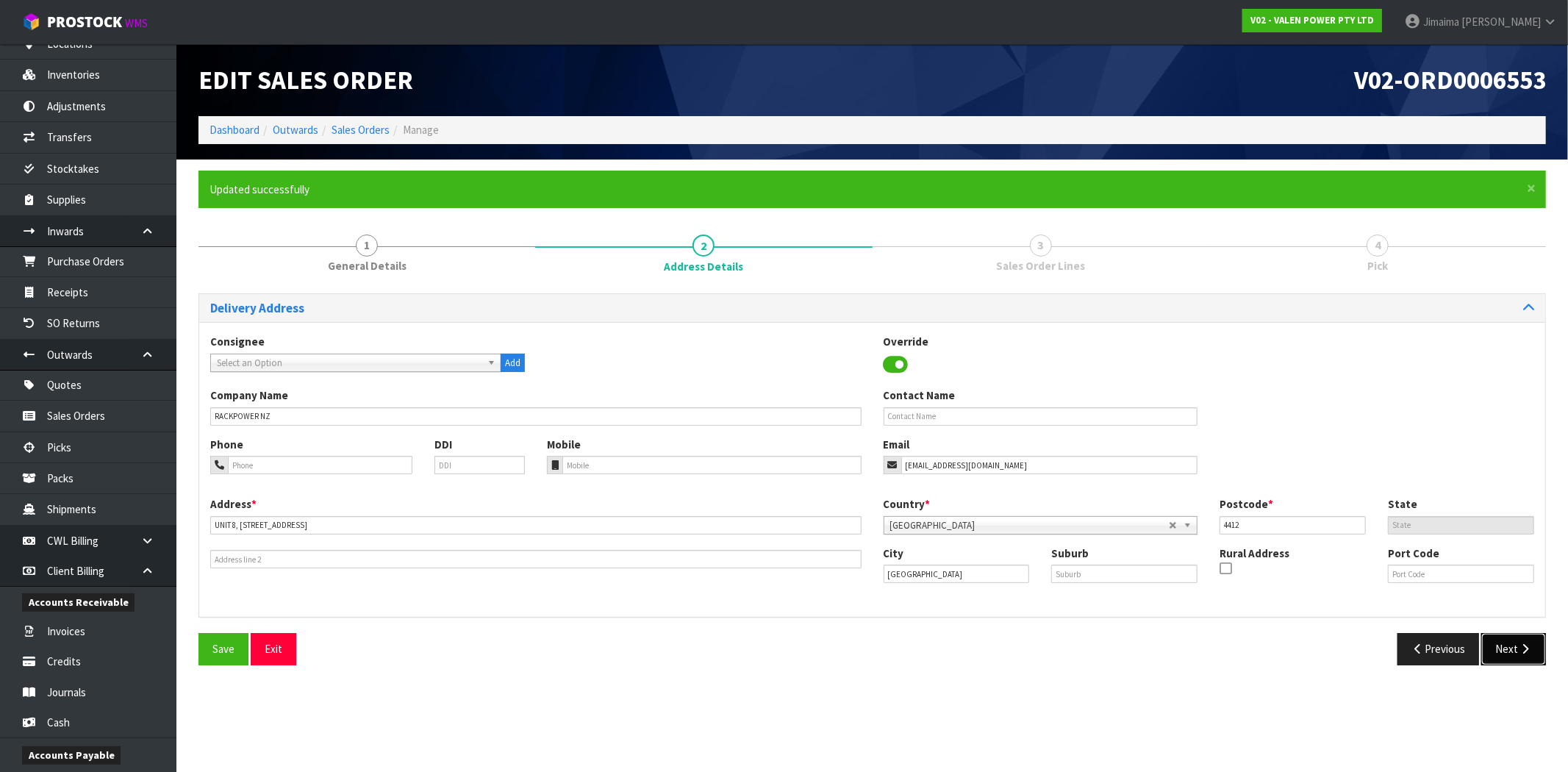
click at [1517, 649] on icon "button" at bounding box center [1524, 649] width 14 height 11
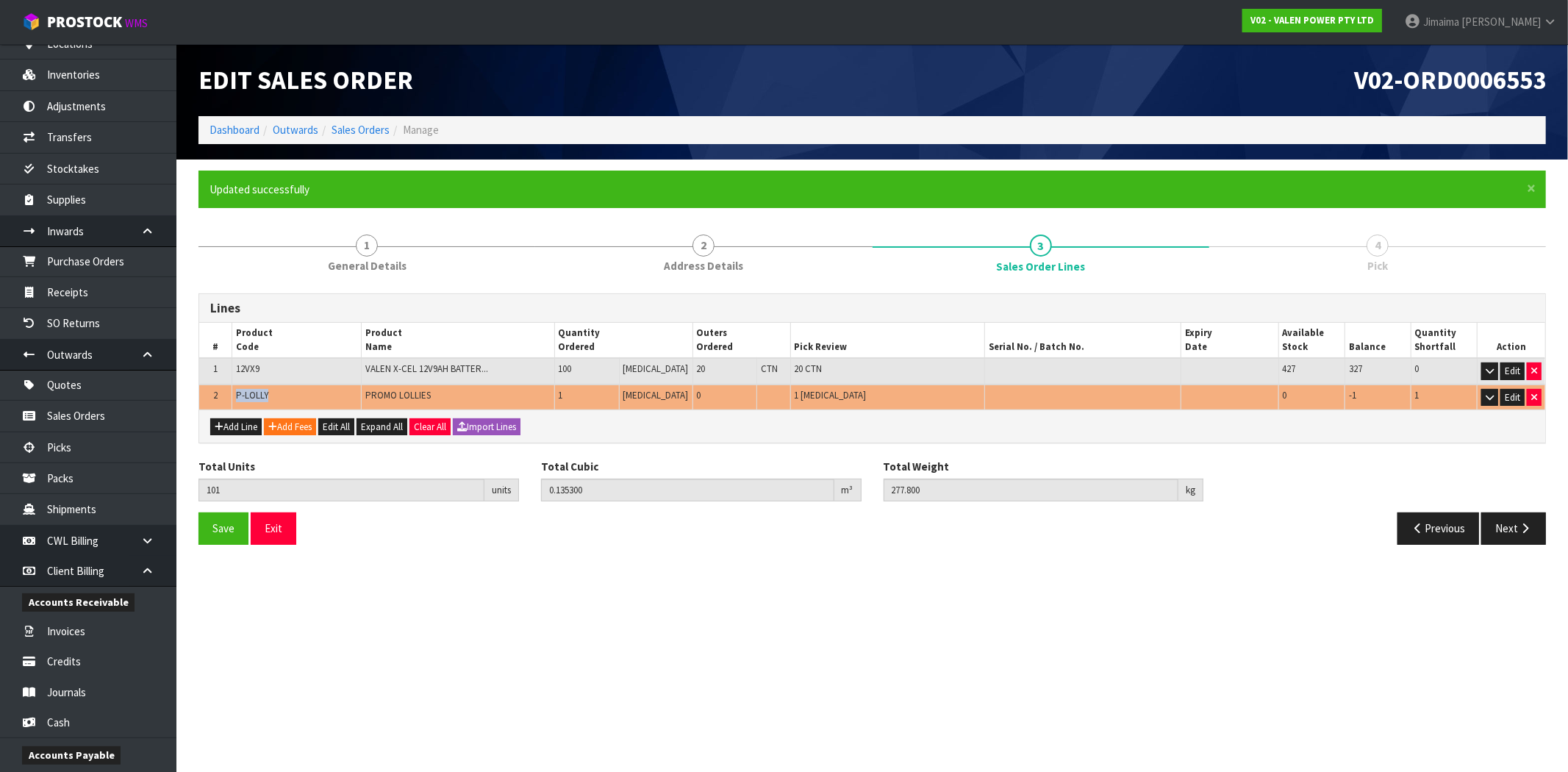
drag, startPoint x: 268, startPoint y: 401, endPoint x: 235, endPoint y: 403, distance: 33.1
click at [235, 403] on td "P-LOLLY" at bounding box center [296, 397] width 130 height 26
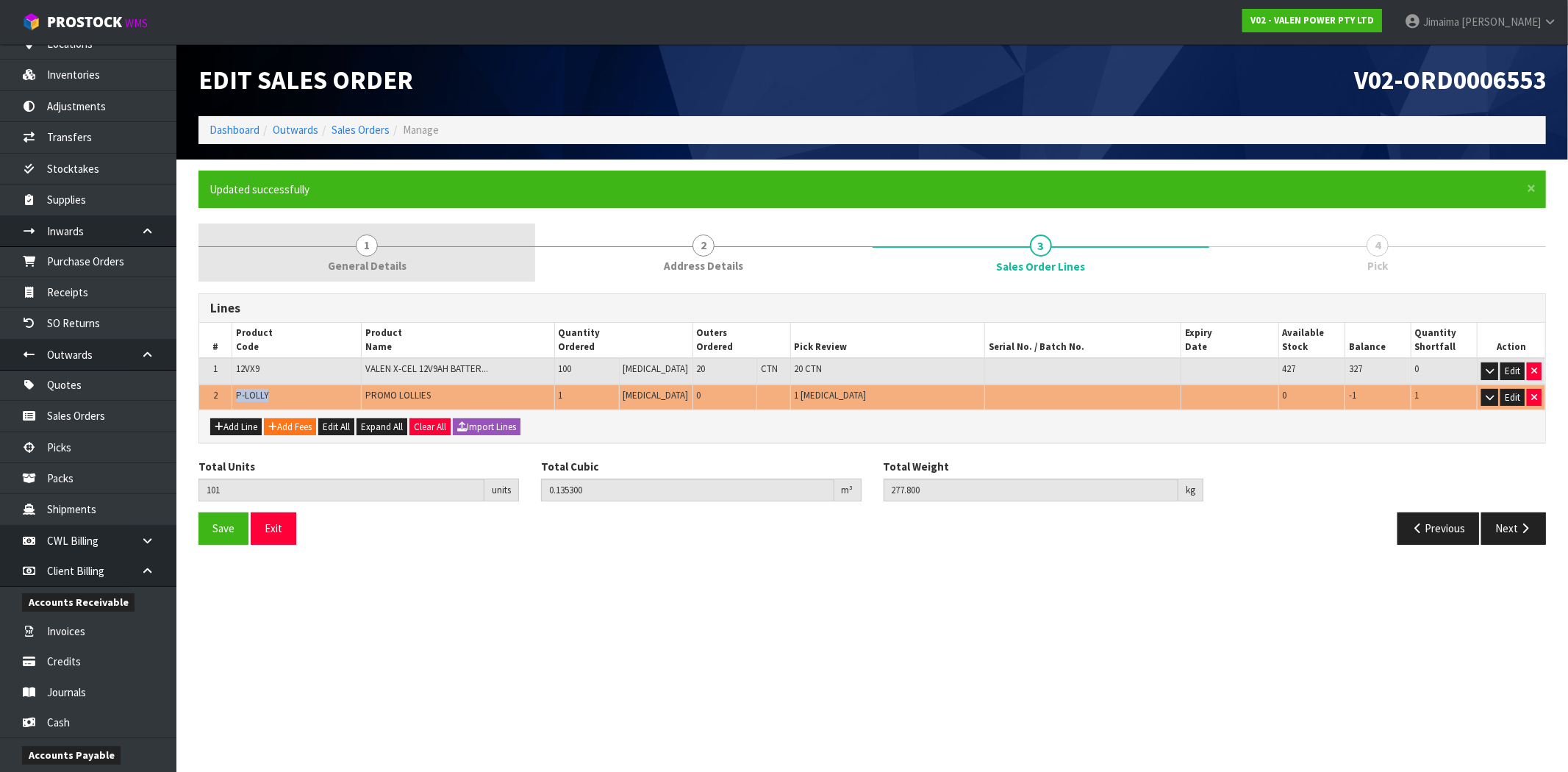
copy span "P-LOLLY"
click at [401, 255] on link "1 General Details" at bounding box center [367, 252] width 336 height 58
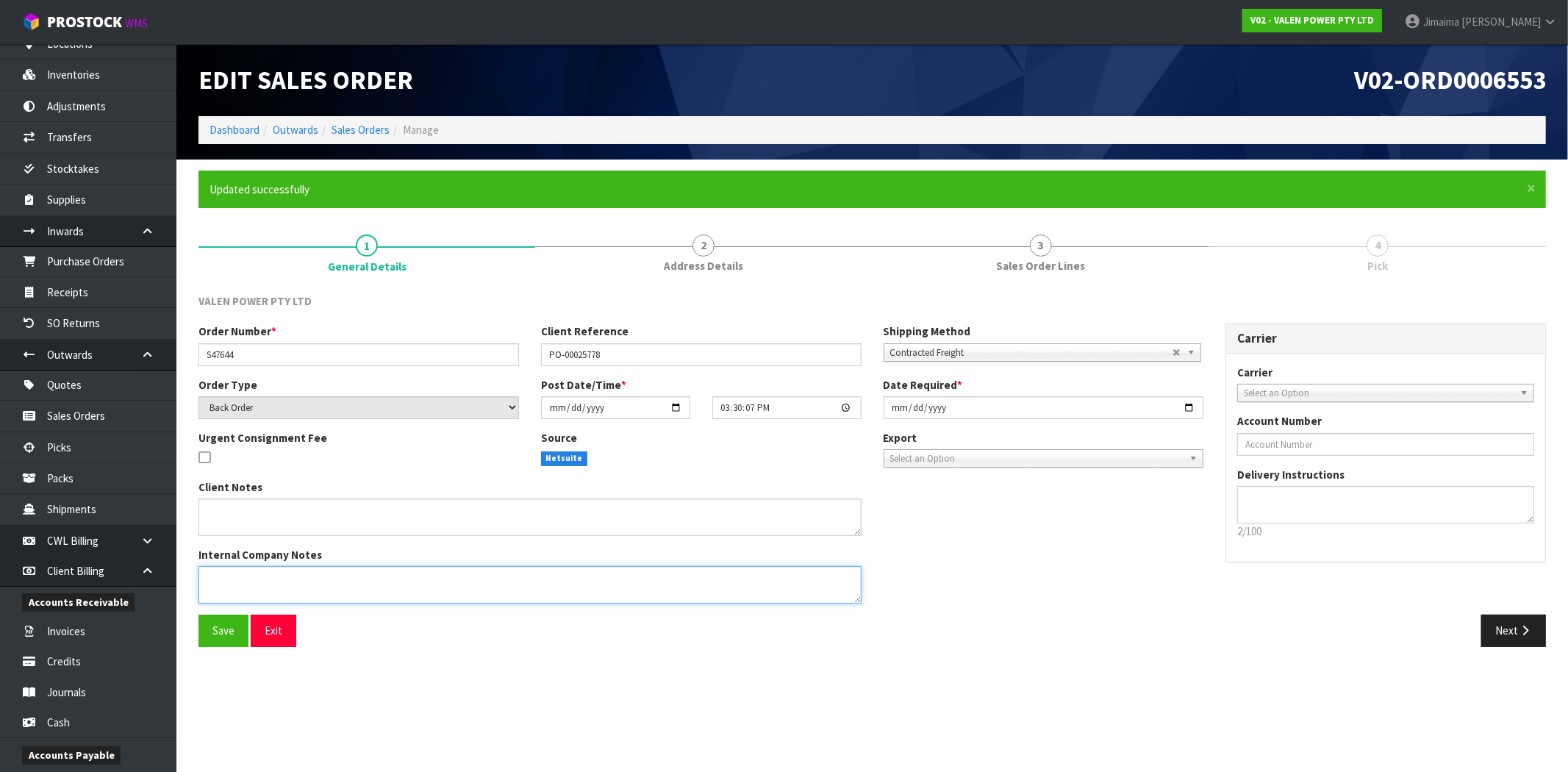
click at [247, 574] on textarea at bounding box center [530, 585] width 663 height 38
paste textarea "P-LOLLY"
type textarea "REMOVED P-LOLLY"
click at [222, 628] on span "Save" at bounding box center [223, 630] width 22 height 14
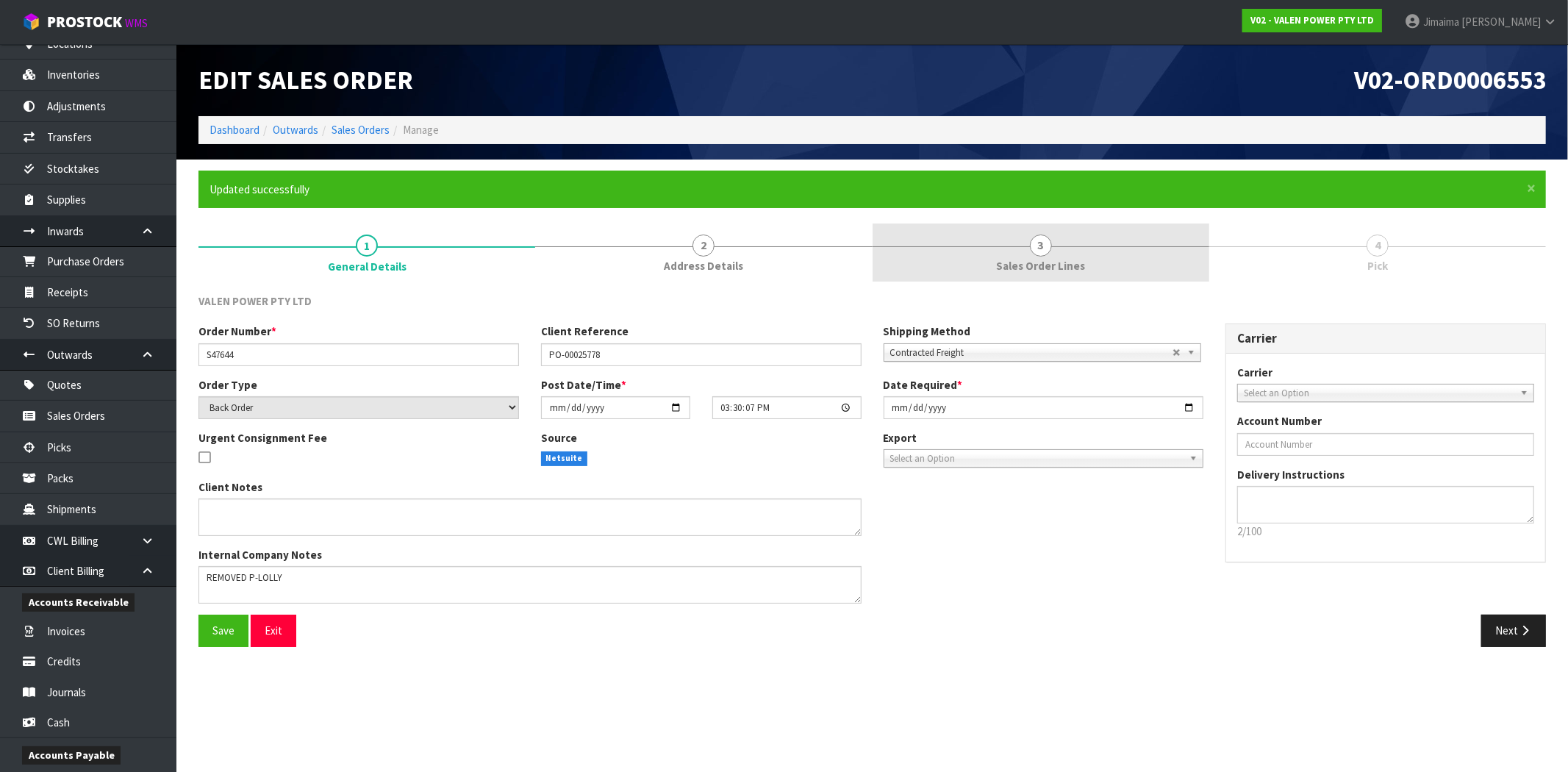
click at [1112, 259] on link "3 Sales Order Lines" at bounding box center [1041, 252] width 336 height 58
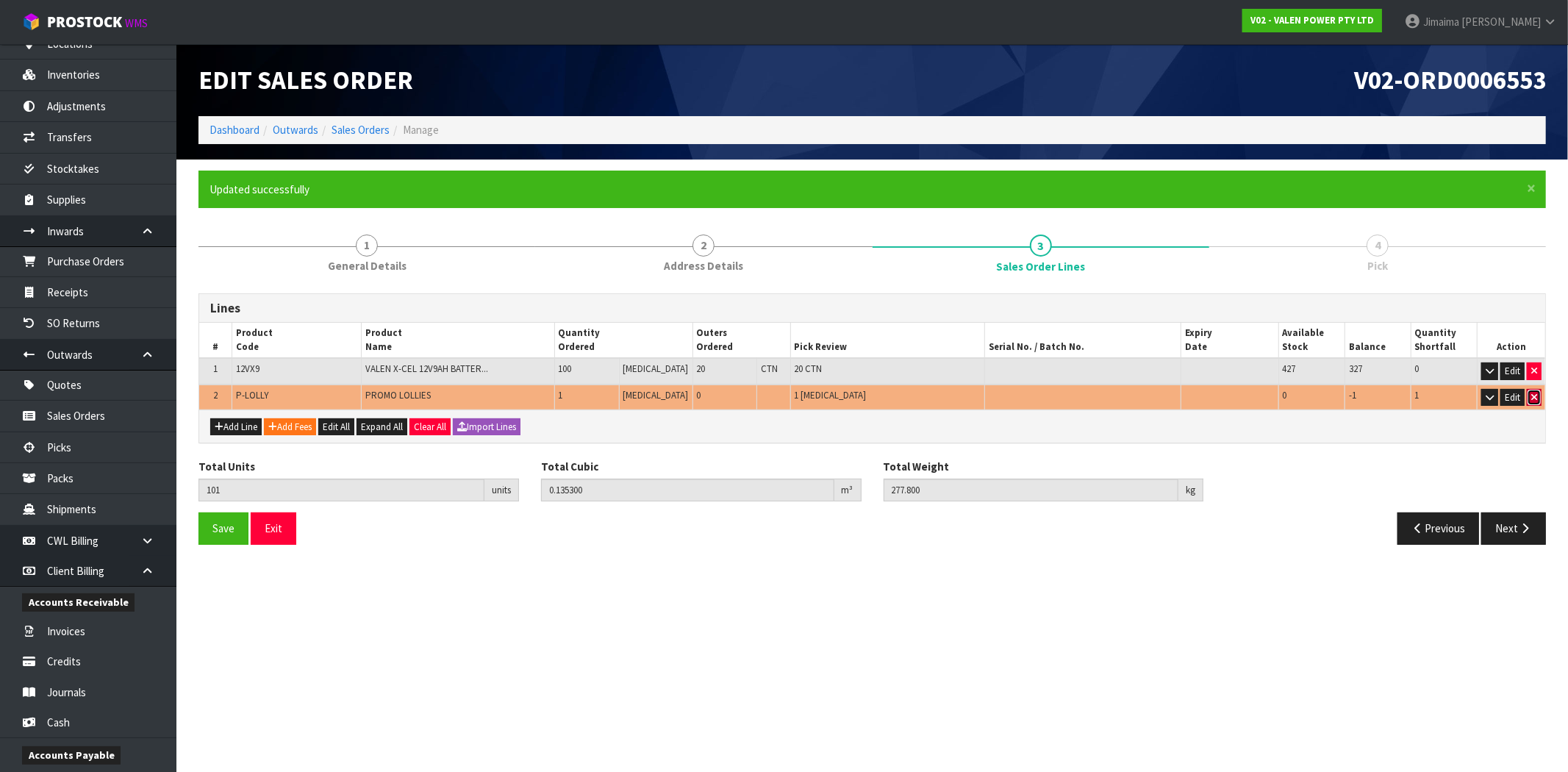
click at [1536, 395] on icon "button" at bounding box center [1534, 397] width 6 height 9
type input "100"
type input "0.1344"
type input "277.6"
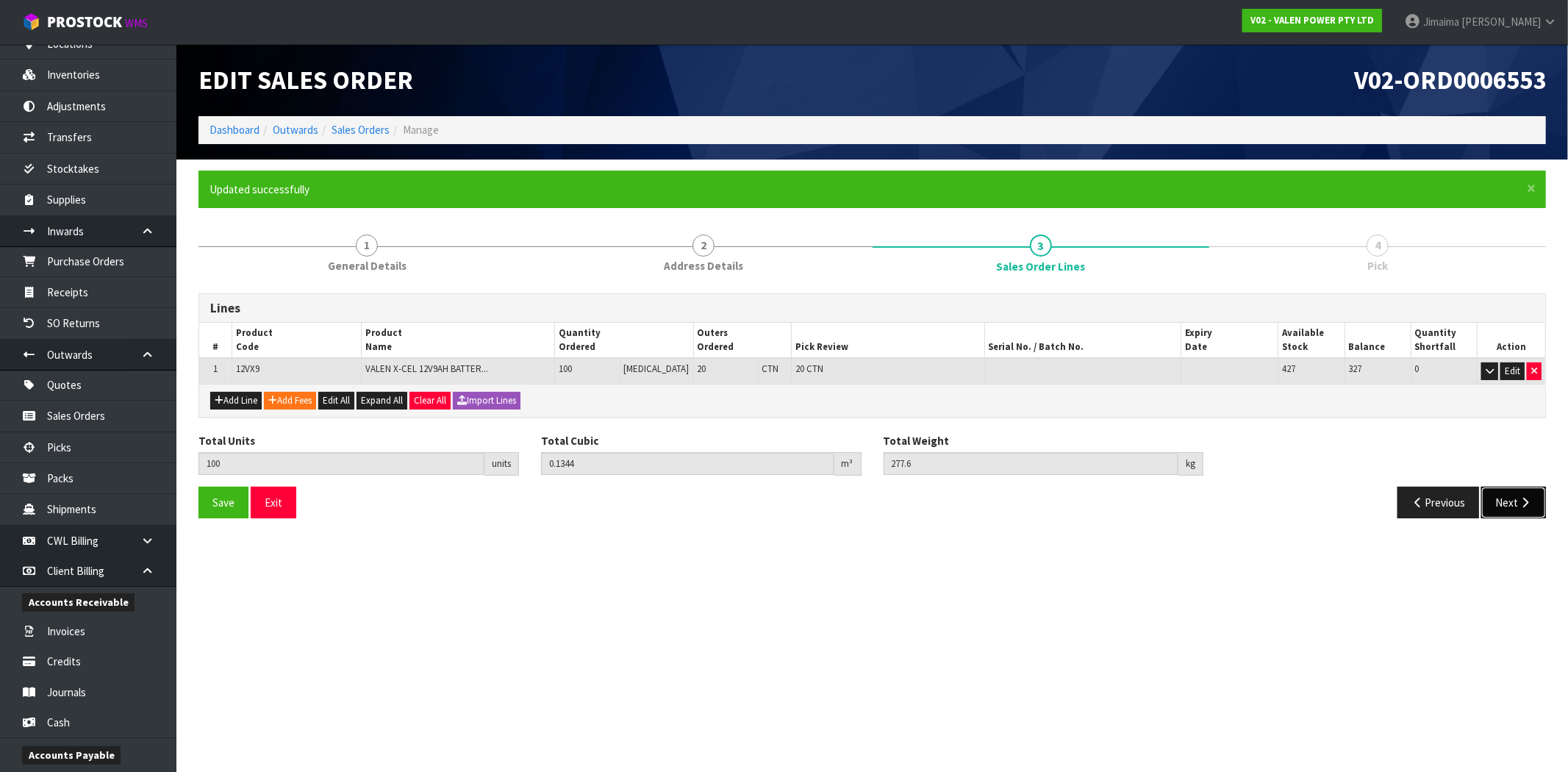
click at [1531, 487] on button "Next" at bounding box center [1513, 503] width 64 height 31
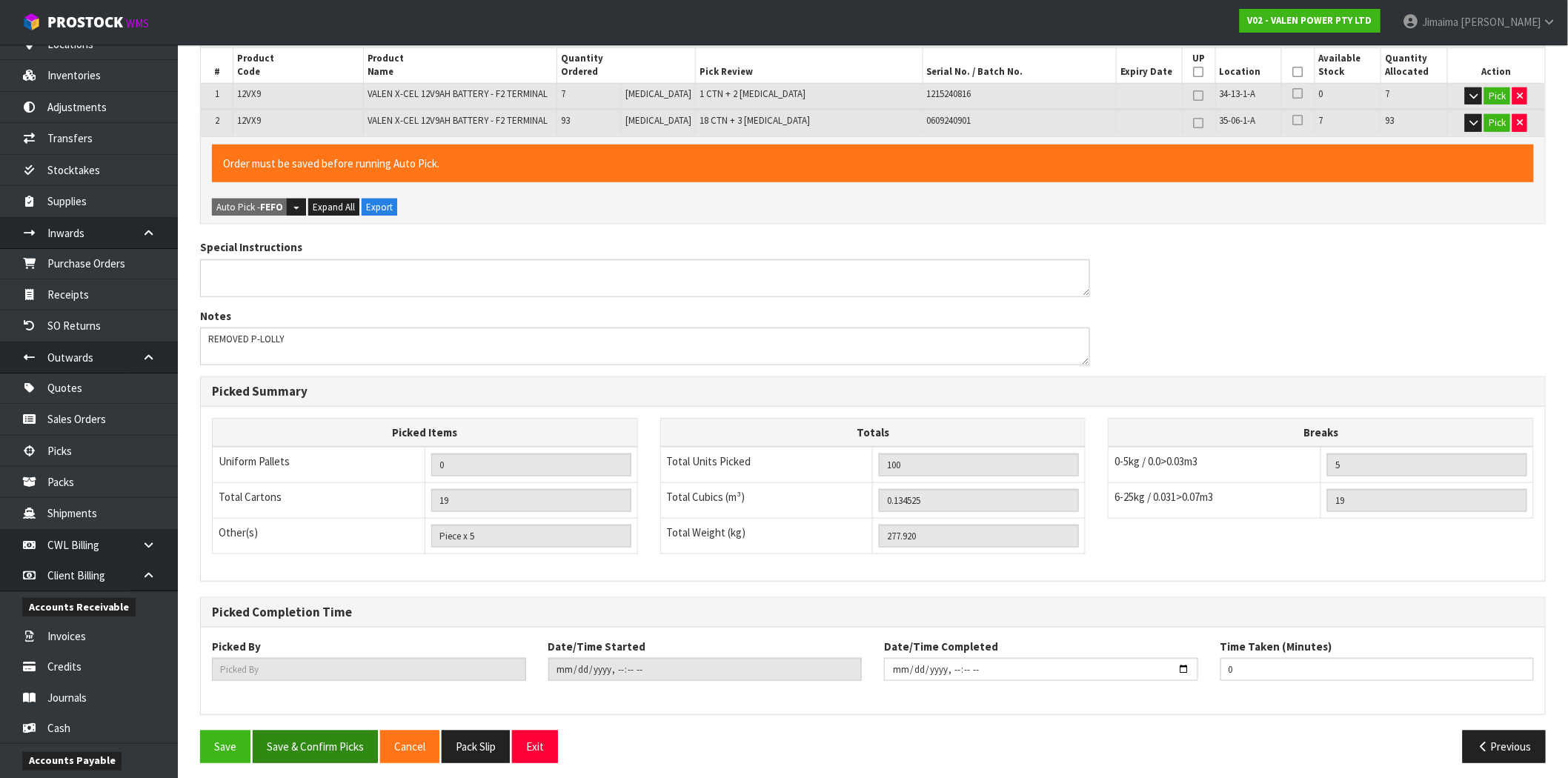
scroll to position [338, 0]
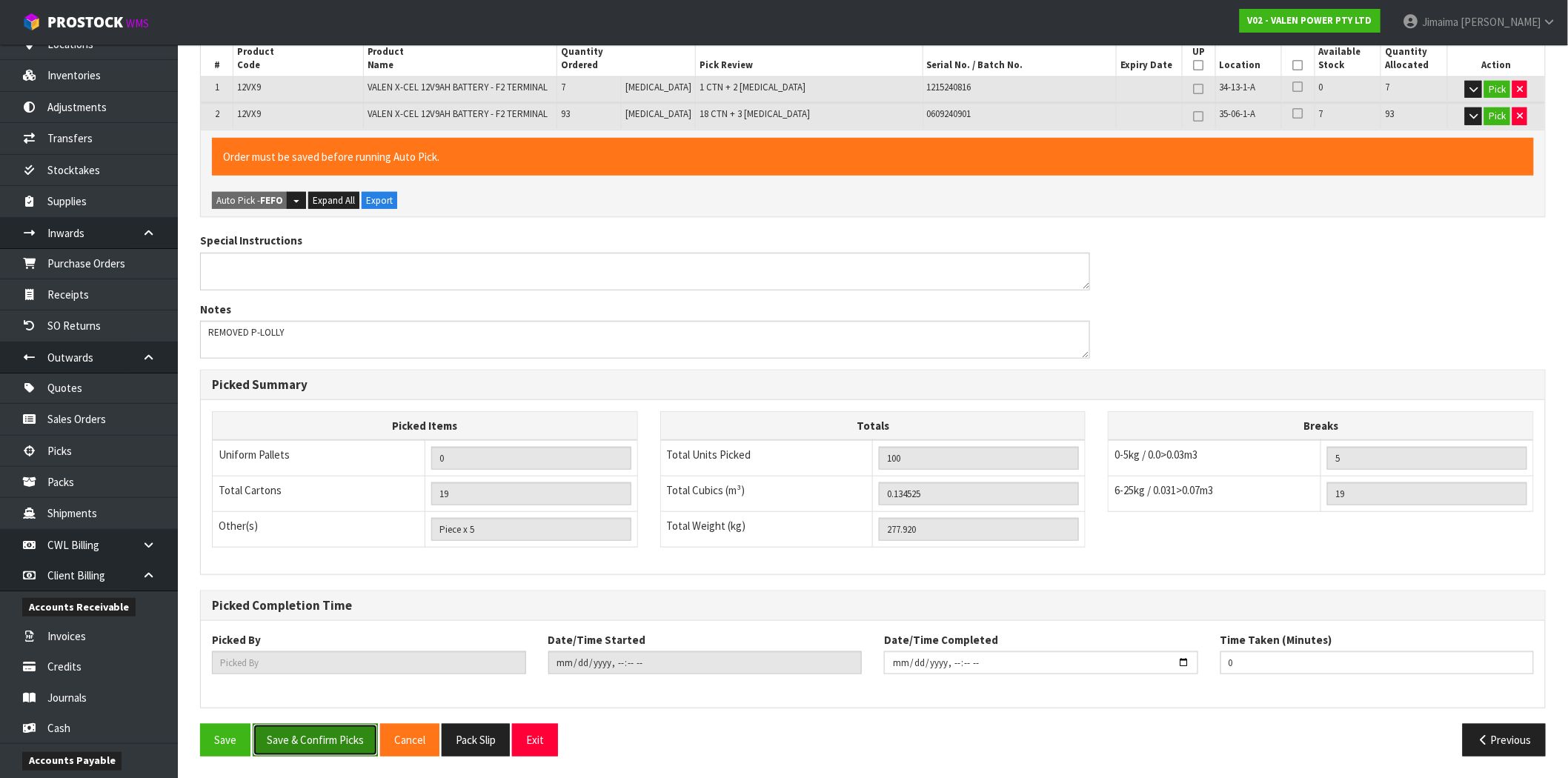
click at [352, 747] on button "Save & Confirm Picks" at bounding box center [315, 740] width 125 height 31
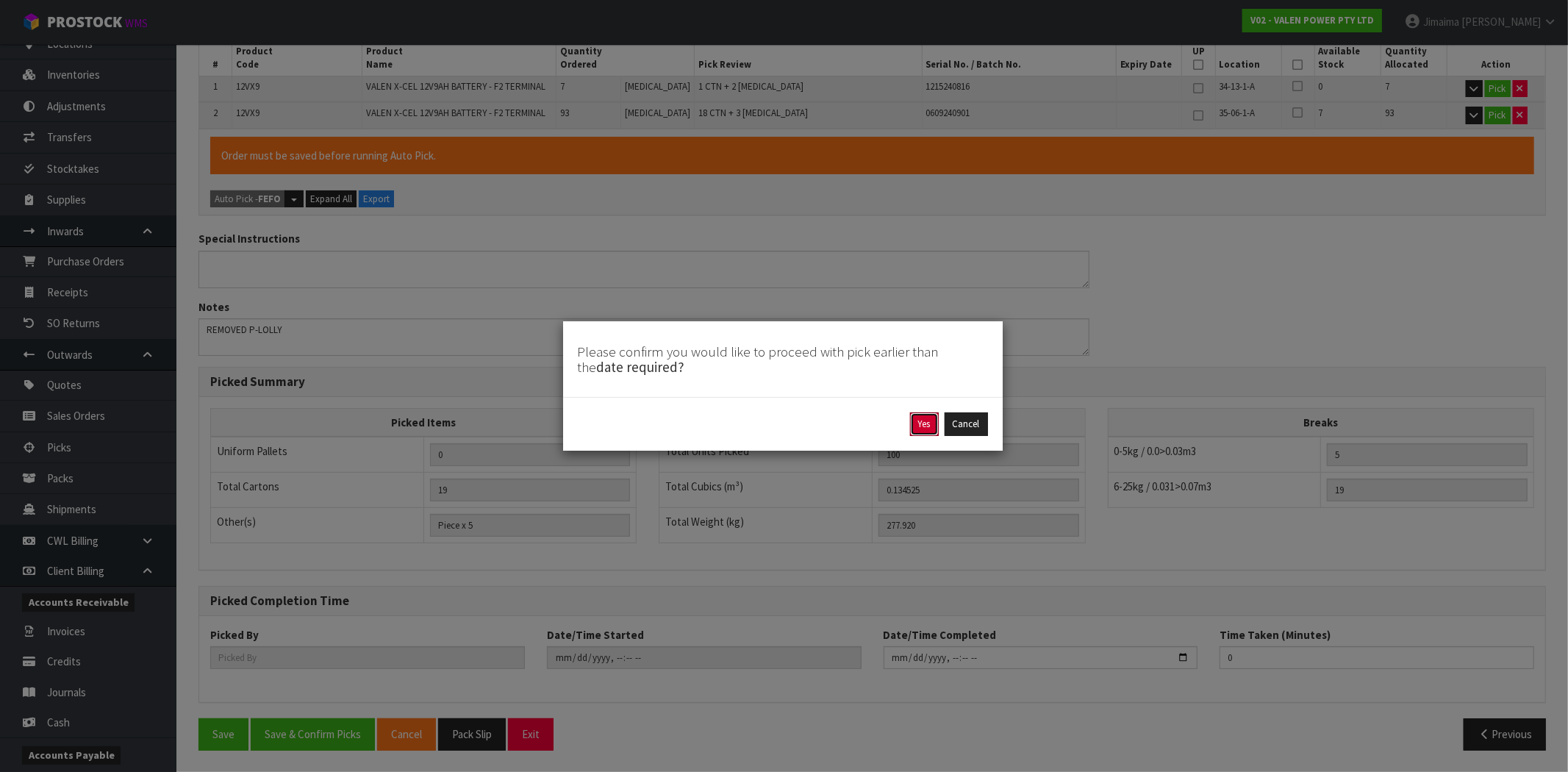
click at [924, 423] on button "Yes" at bounding box center [924, 425] width 28 height 24
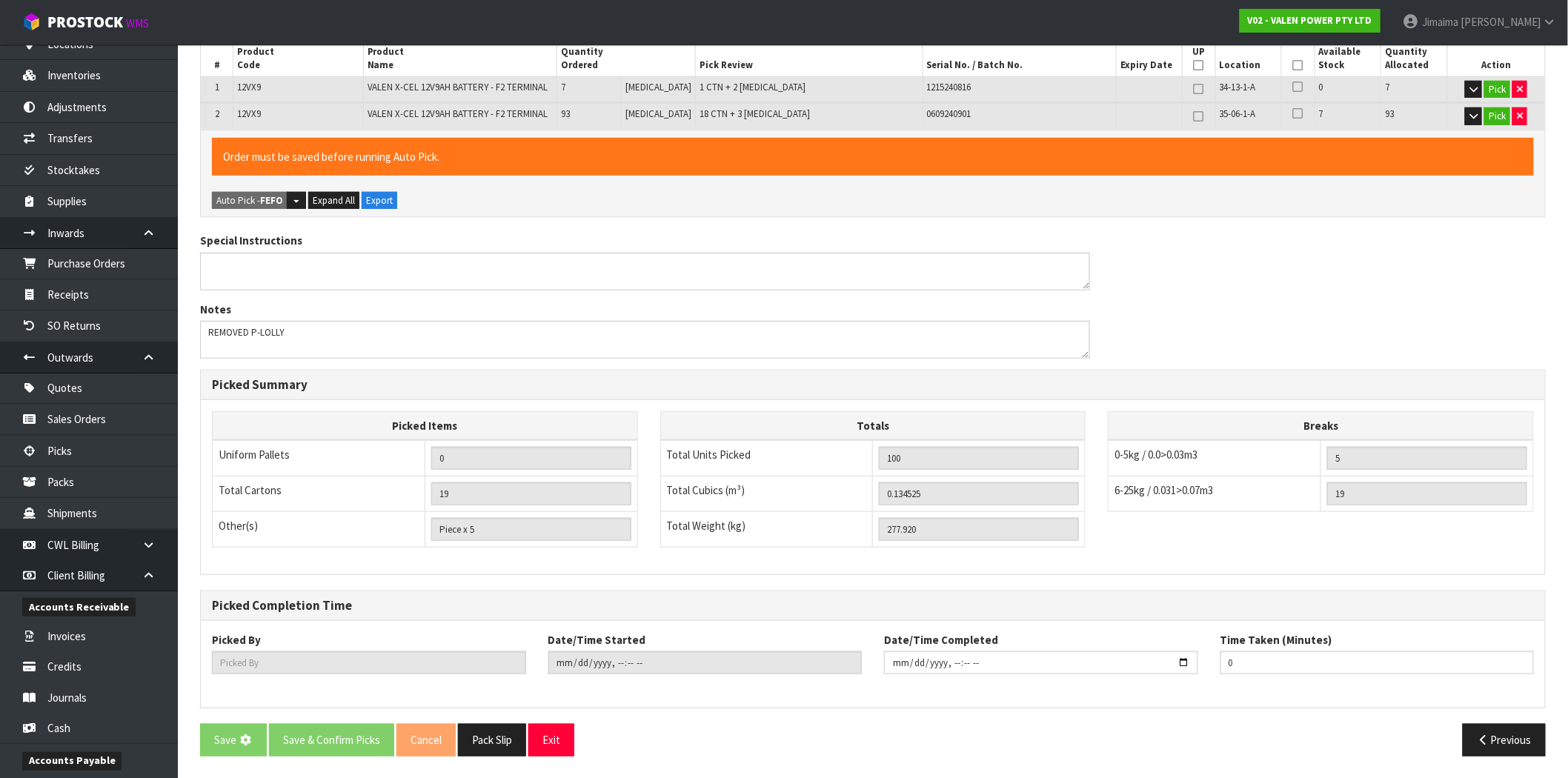
scroll to position [0, 0]
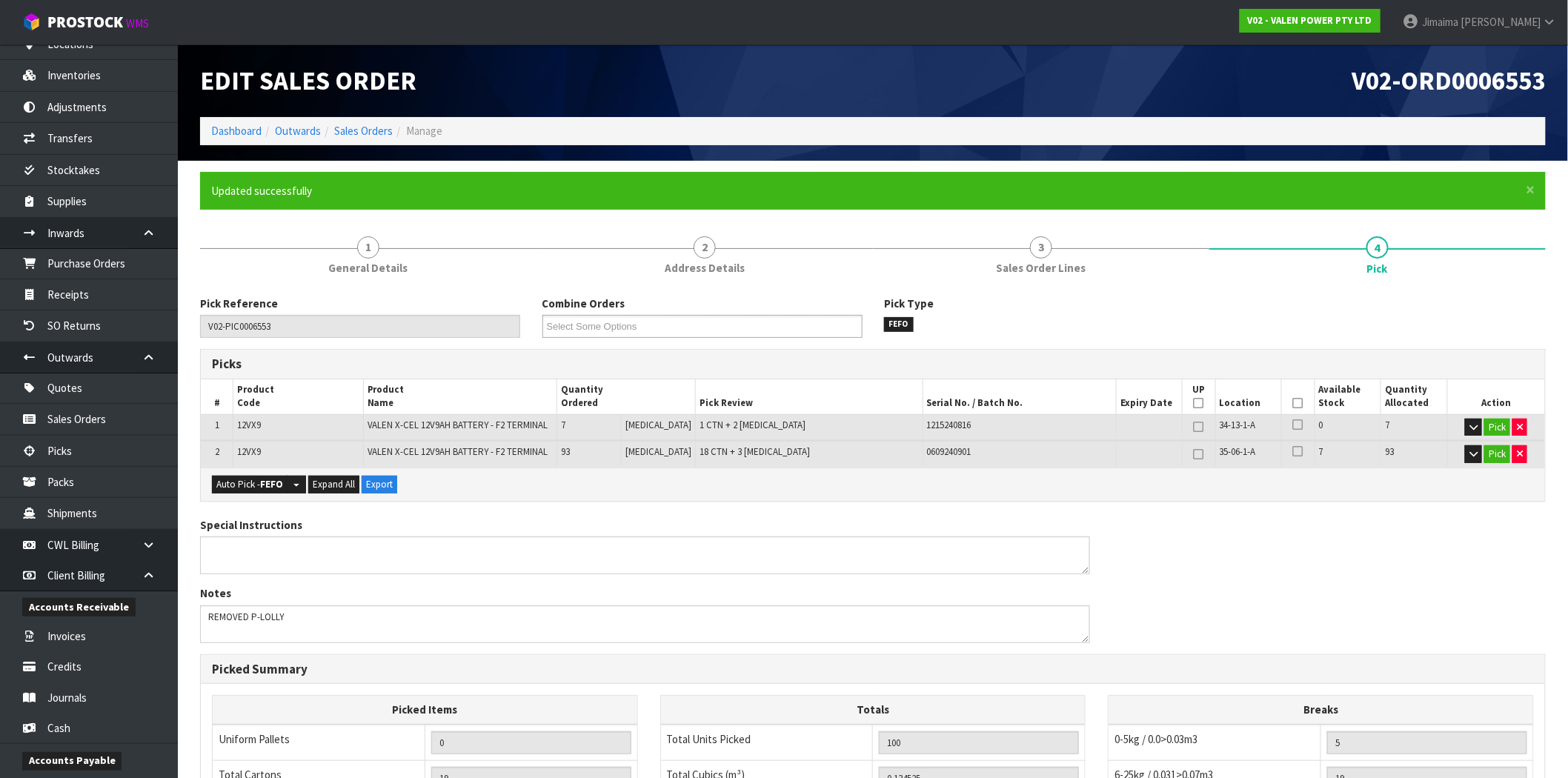
type input "Jimaima [PERSON_NAME]"
type input "[DATE]T16:19:27"
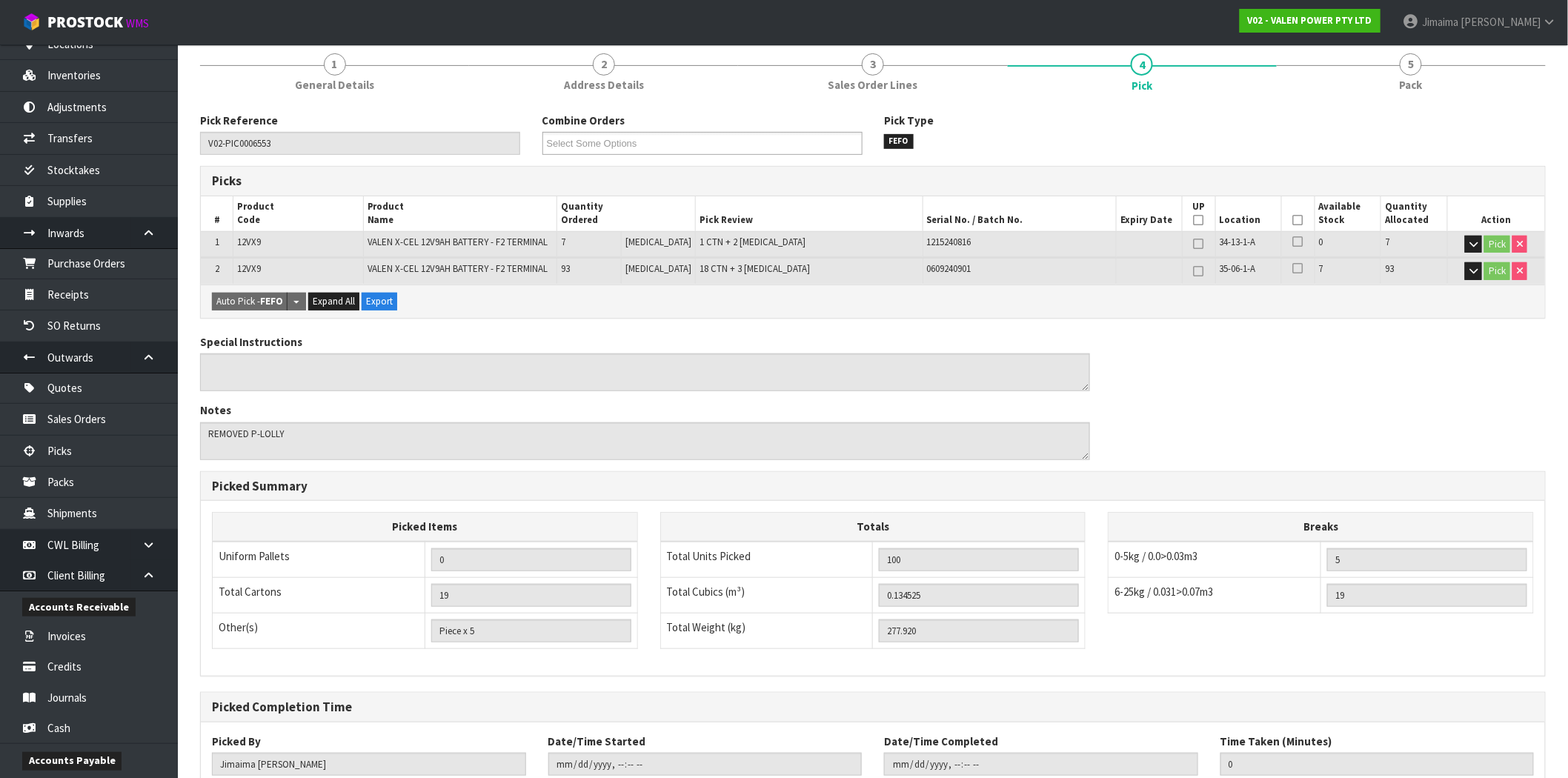
scroll to position [284, 0]
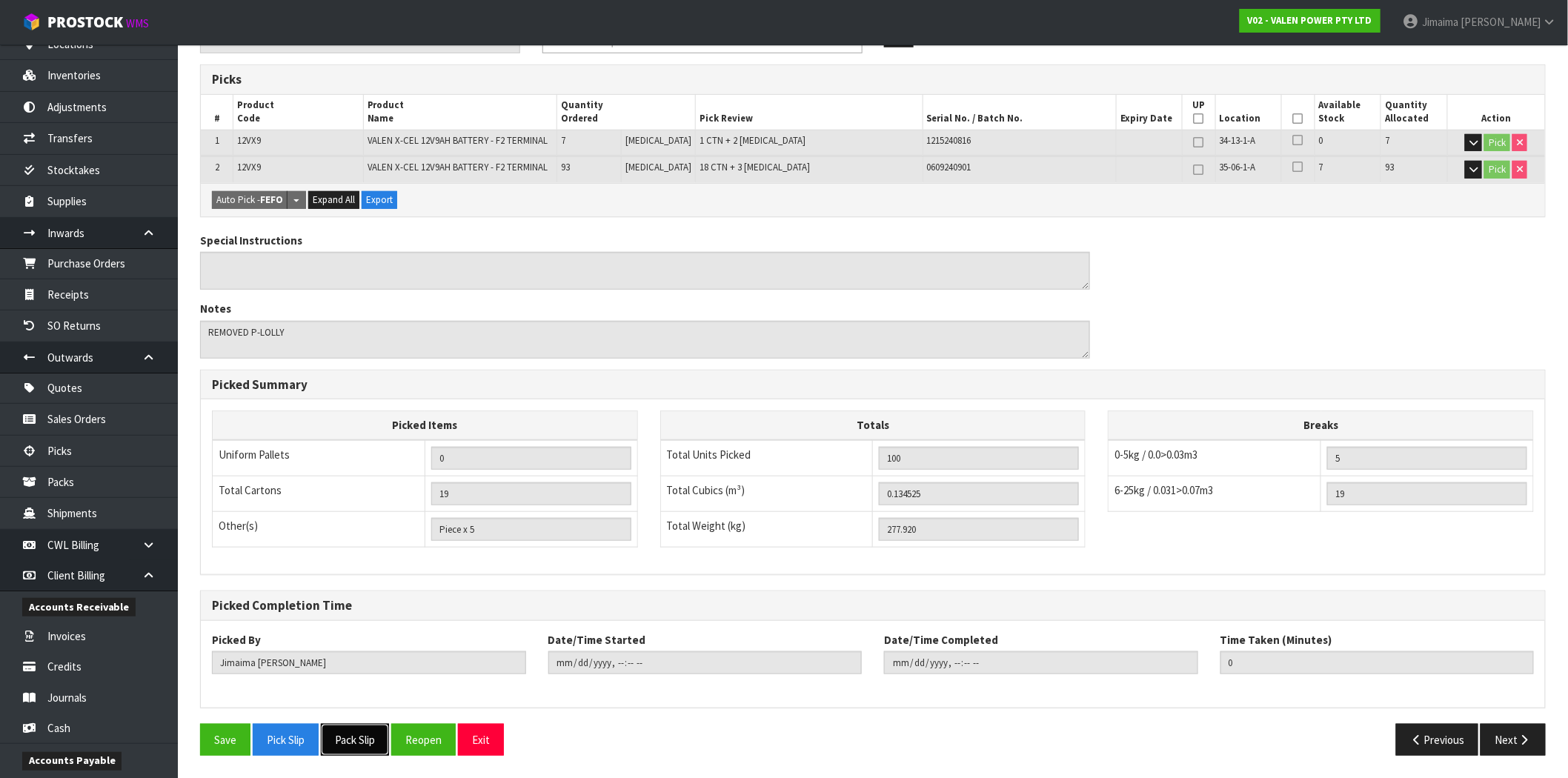
click at [369, 745] on button "Pack Slip" at bounding box center [355, 740] width 69 height 31
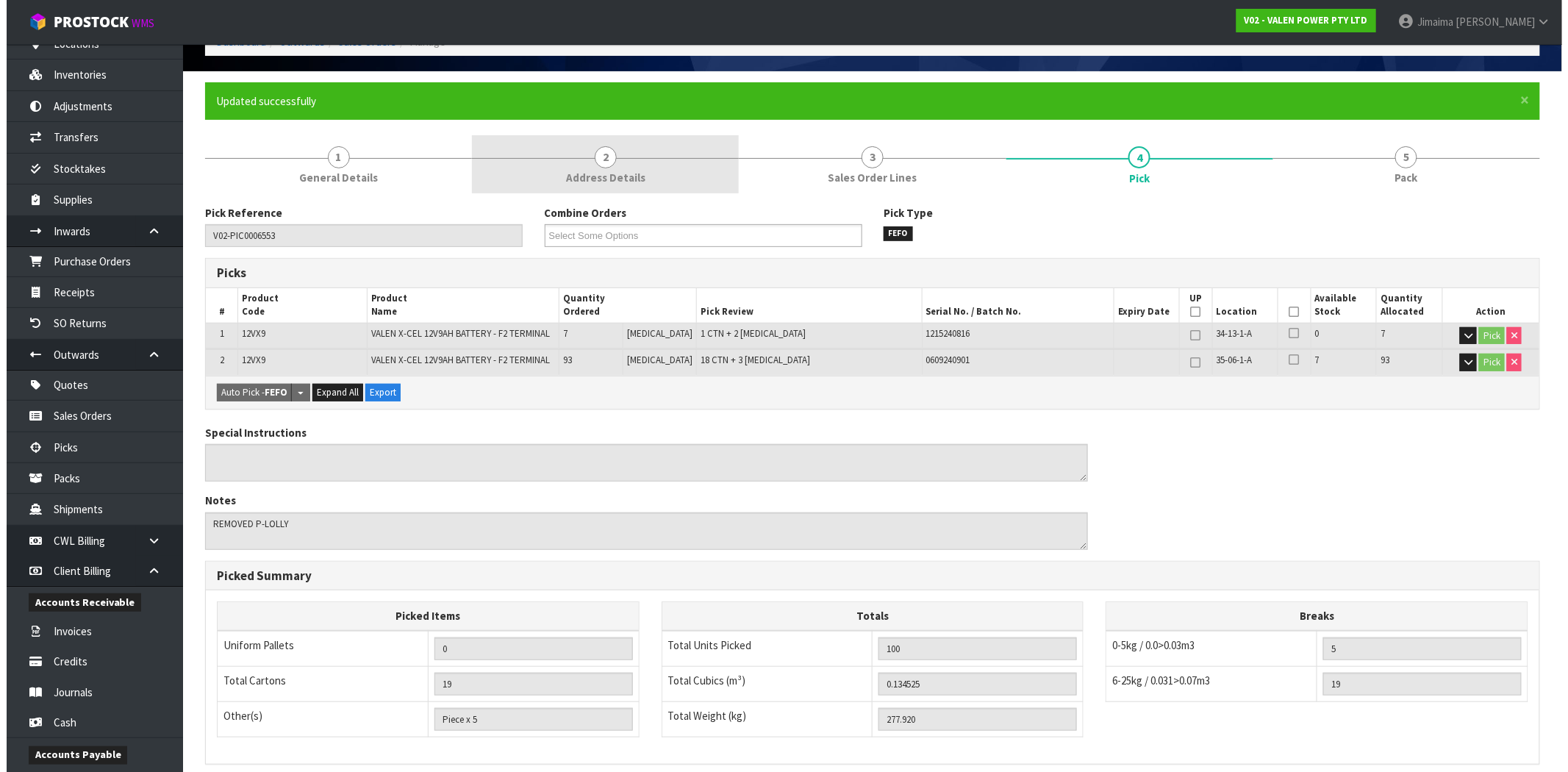
scroll to position [0, 0]
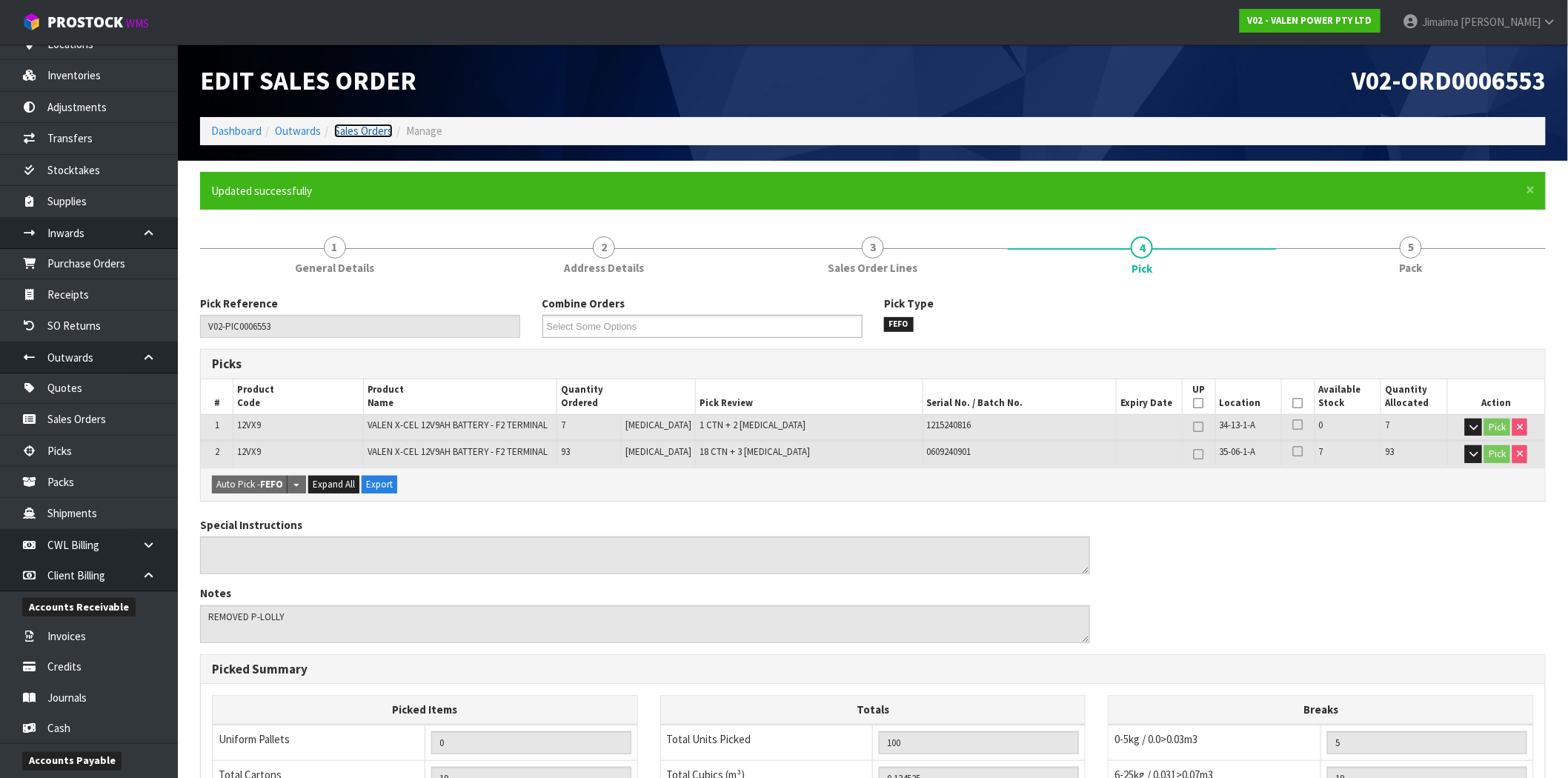
click at [387, 128] on link "Sales Orders" at bounding box center [363, 131] width 58 height 14
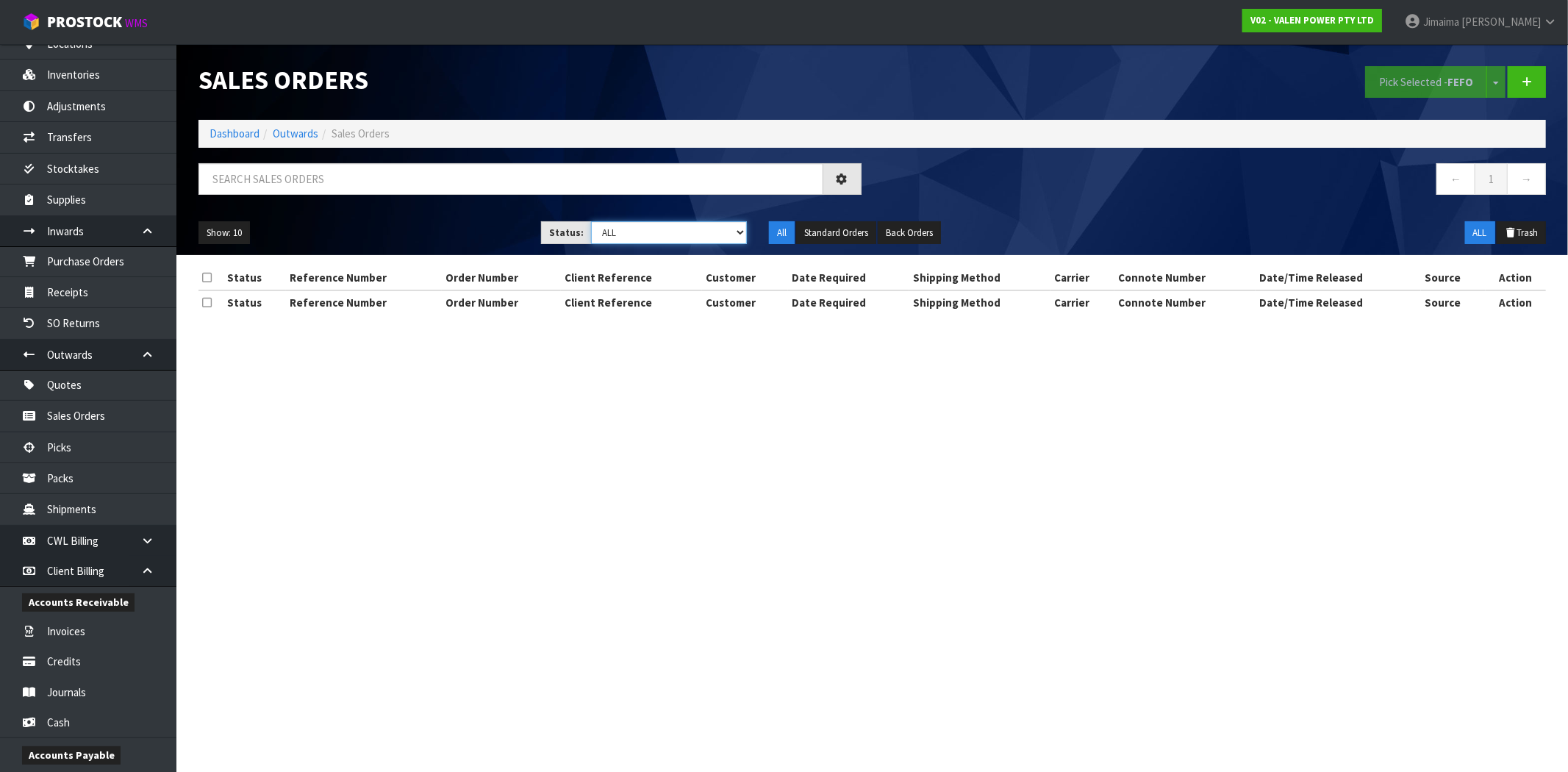
click at [682, 231] on select "Draft Pending Allocated Pending Pick Goods Picked Goods Packed Pending Charges …" at bounding box center [669, 233] width 156 height 23
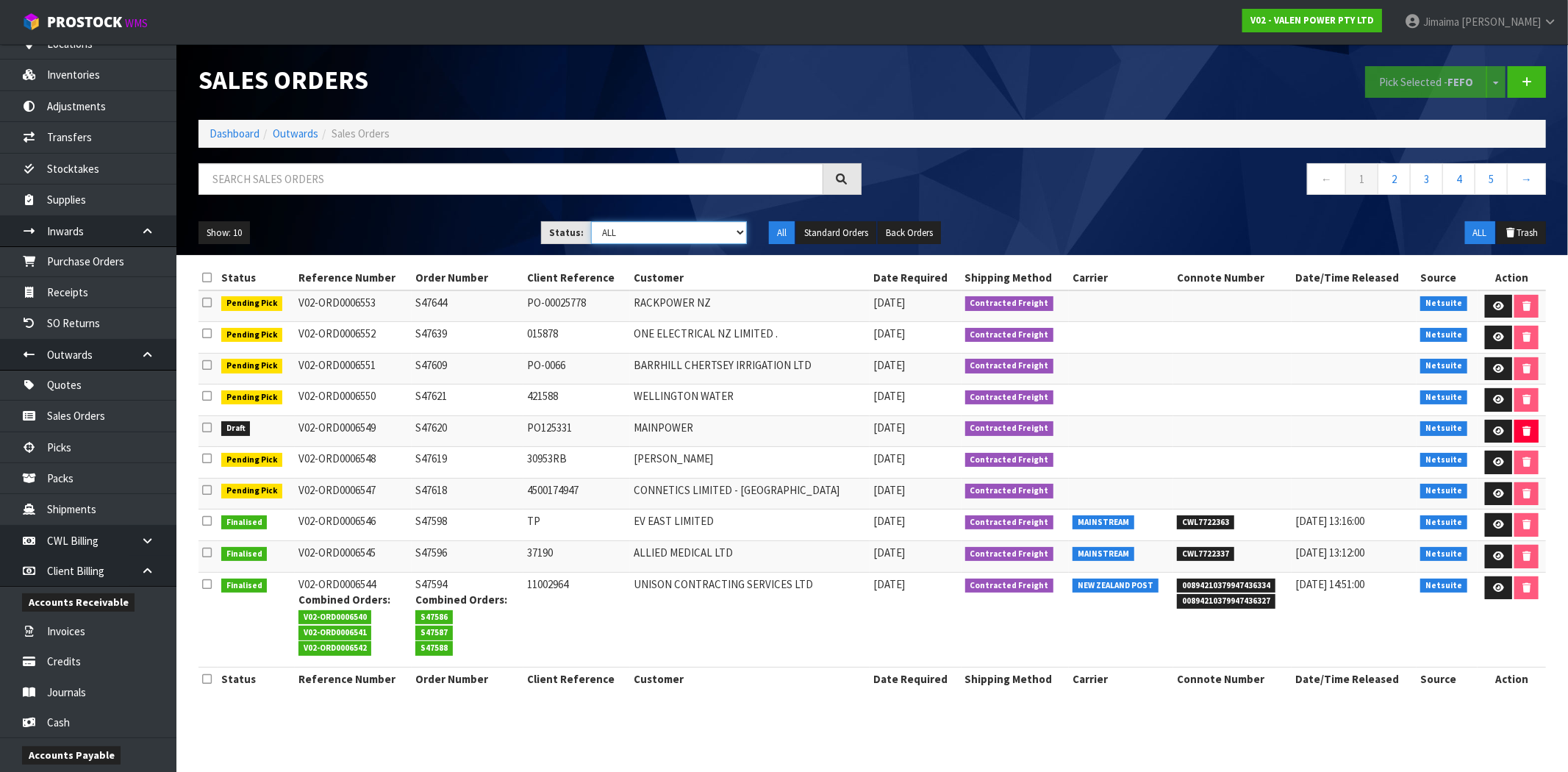
select select "string:1"
click at [591, 221] on select "Draft Pending Allocated Pending Pick Goods Picked Goods Packed Pending Charges …" at bounding box center [669, 233] width 156 height 23
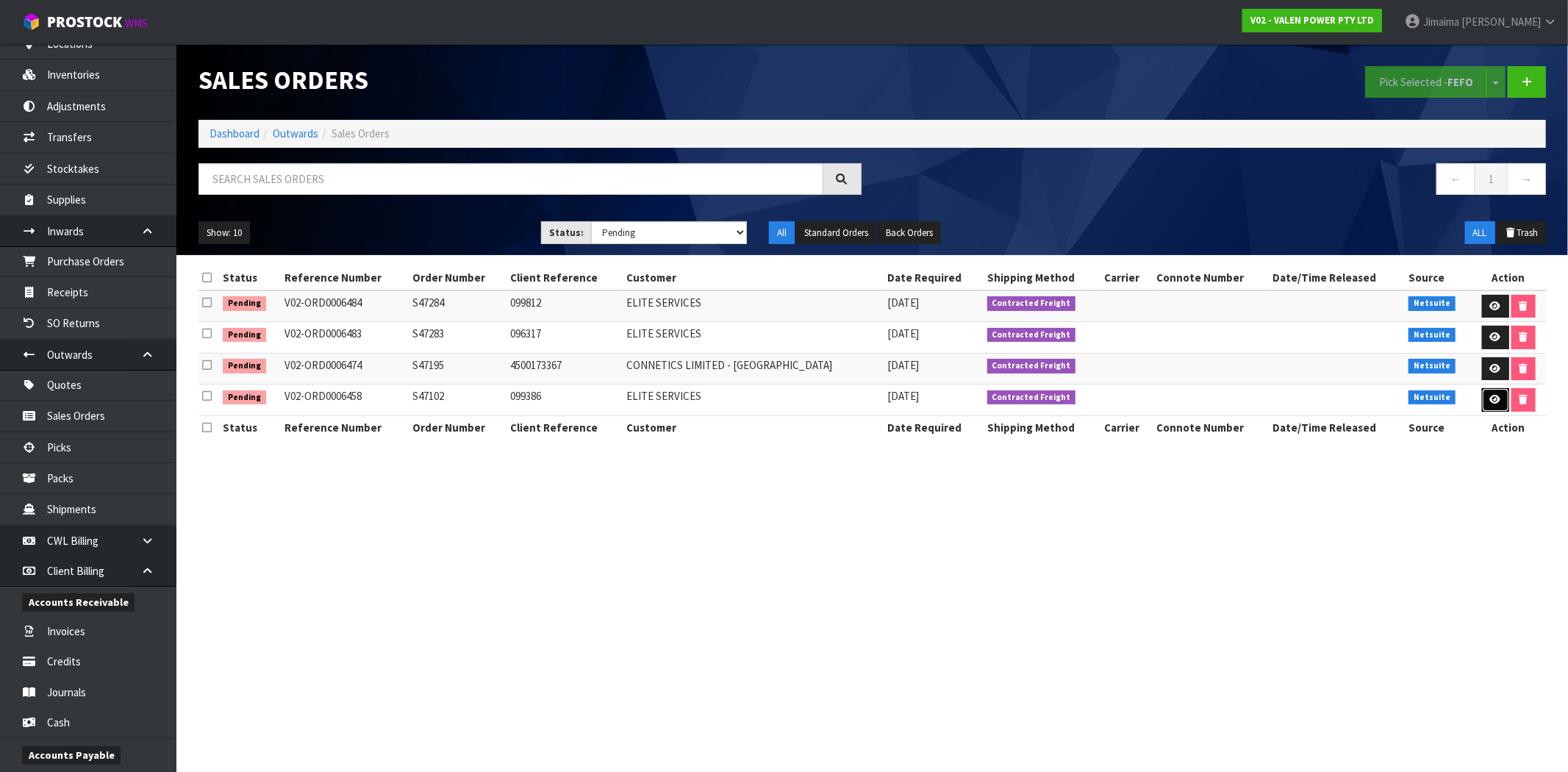
click at [1493, 404] on icon at bounding box center [1495, 400] width 11 height 9
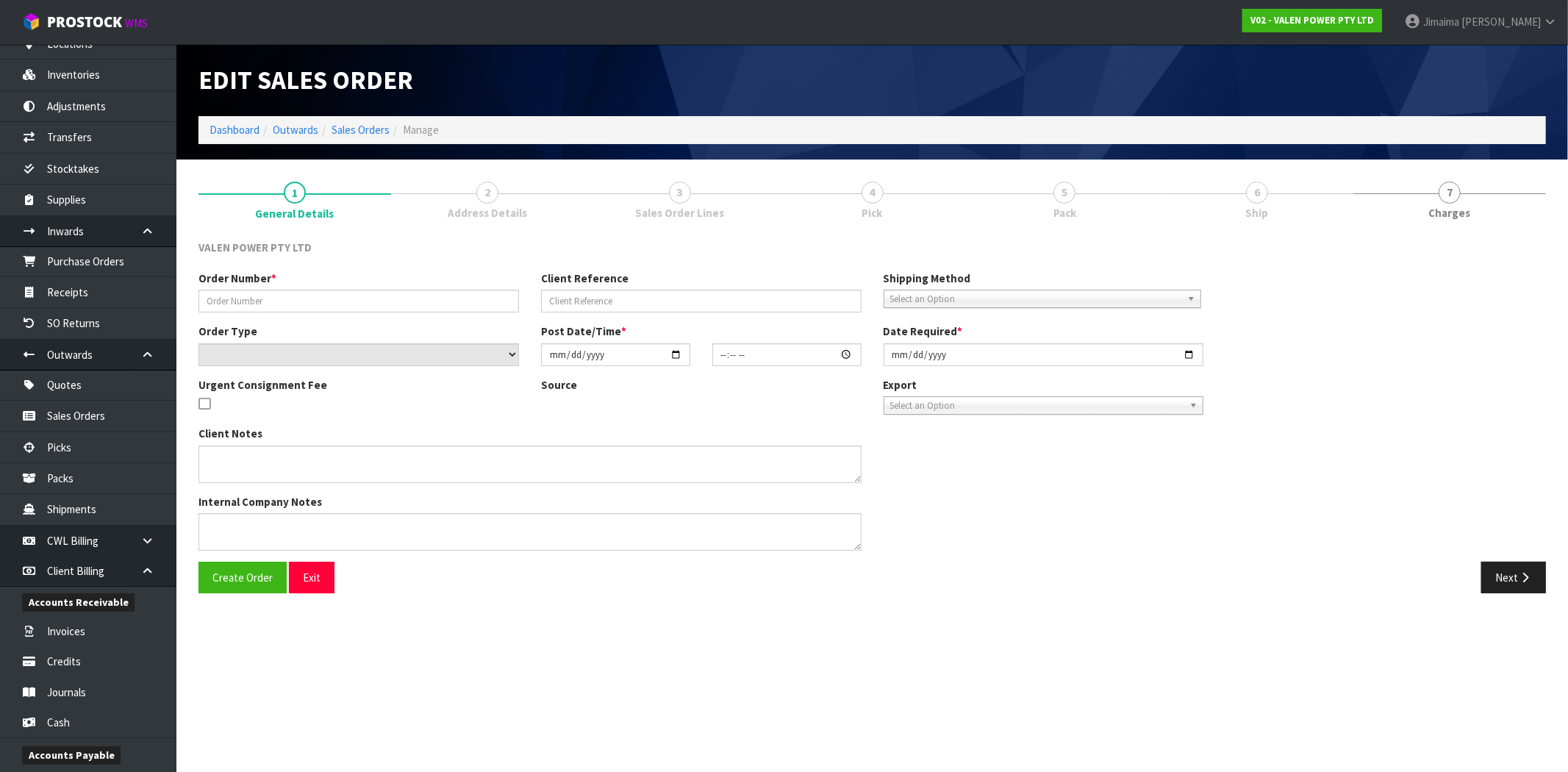
type input "S47102"
type input "099386"
select select "number:1"
type input "[DATE]"
type input "16:45:12.000"
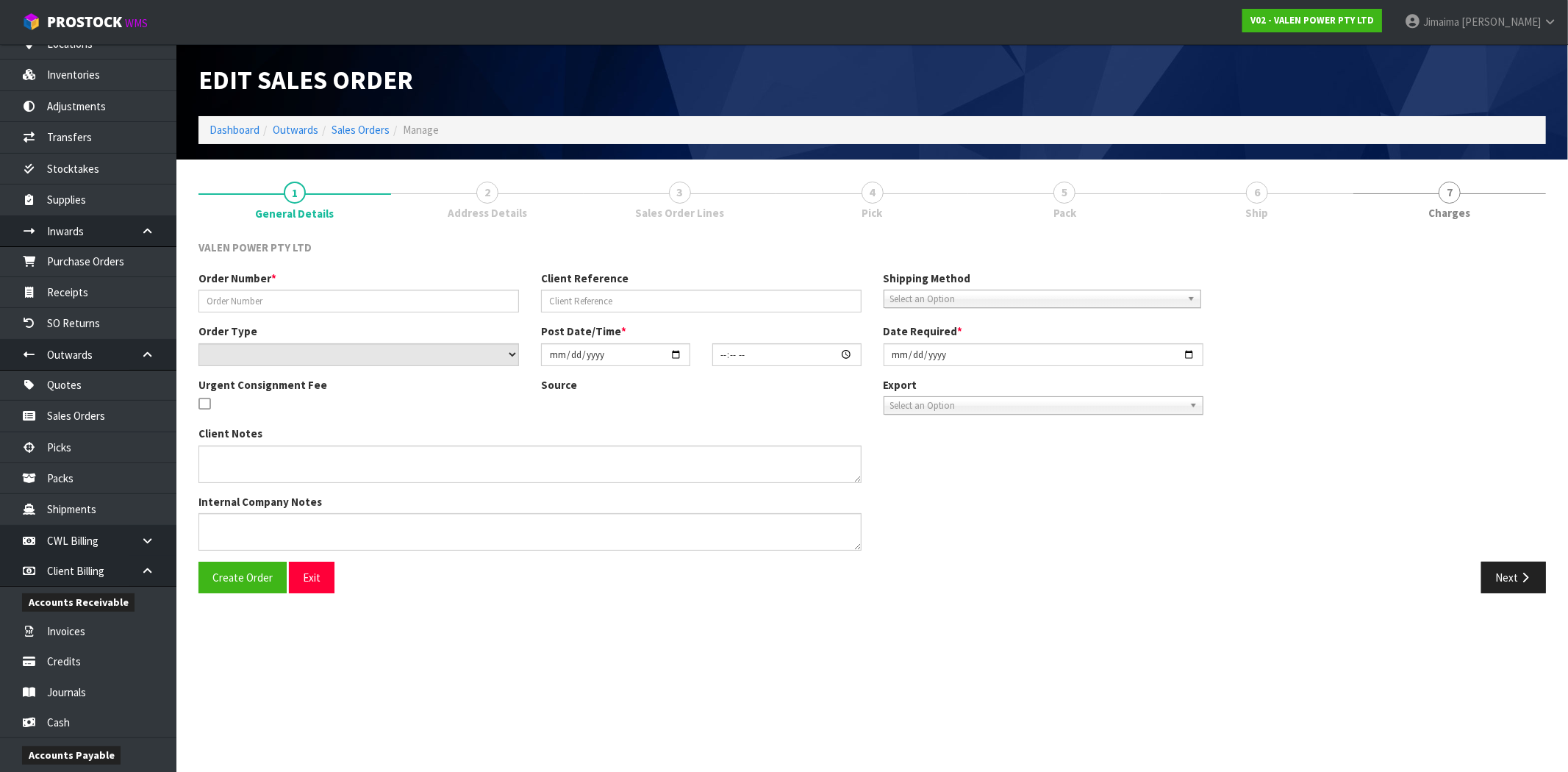
type input "[DATE]"
type textarea "Backordered Items"
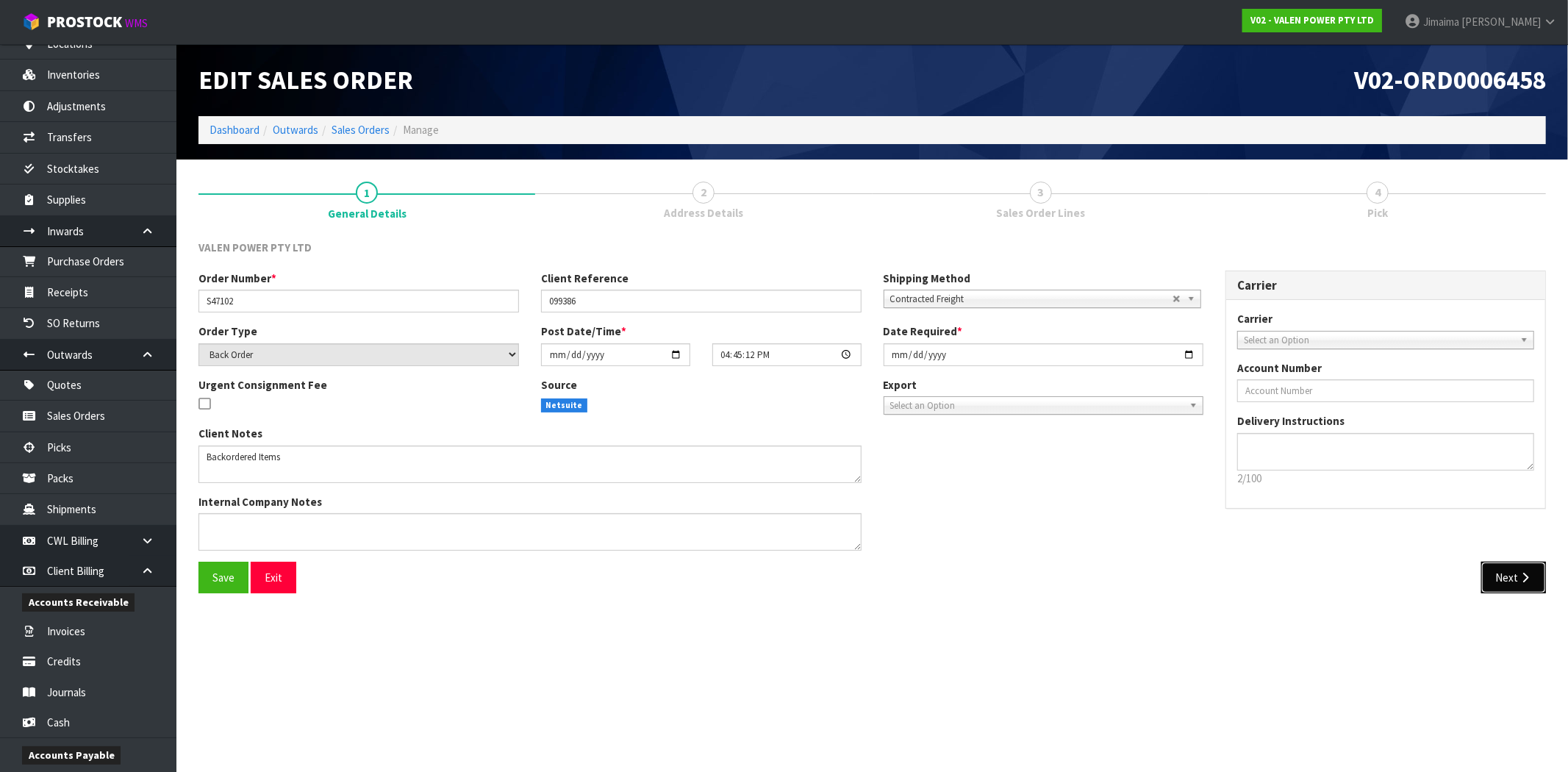
click at [1536, 570] on button "Next" at bounding box center [1513, 577] width 64 height 31
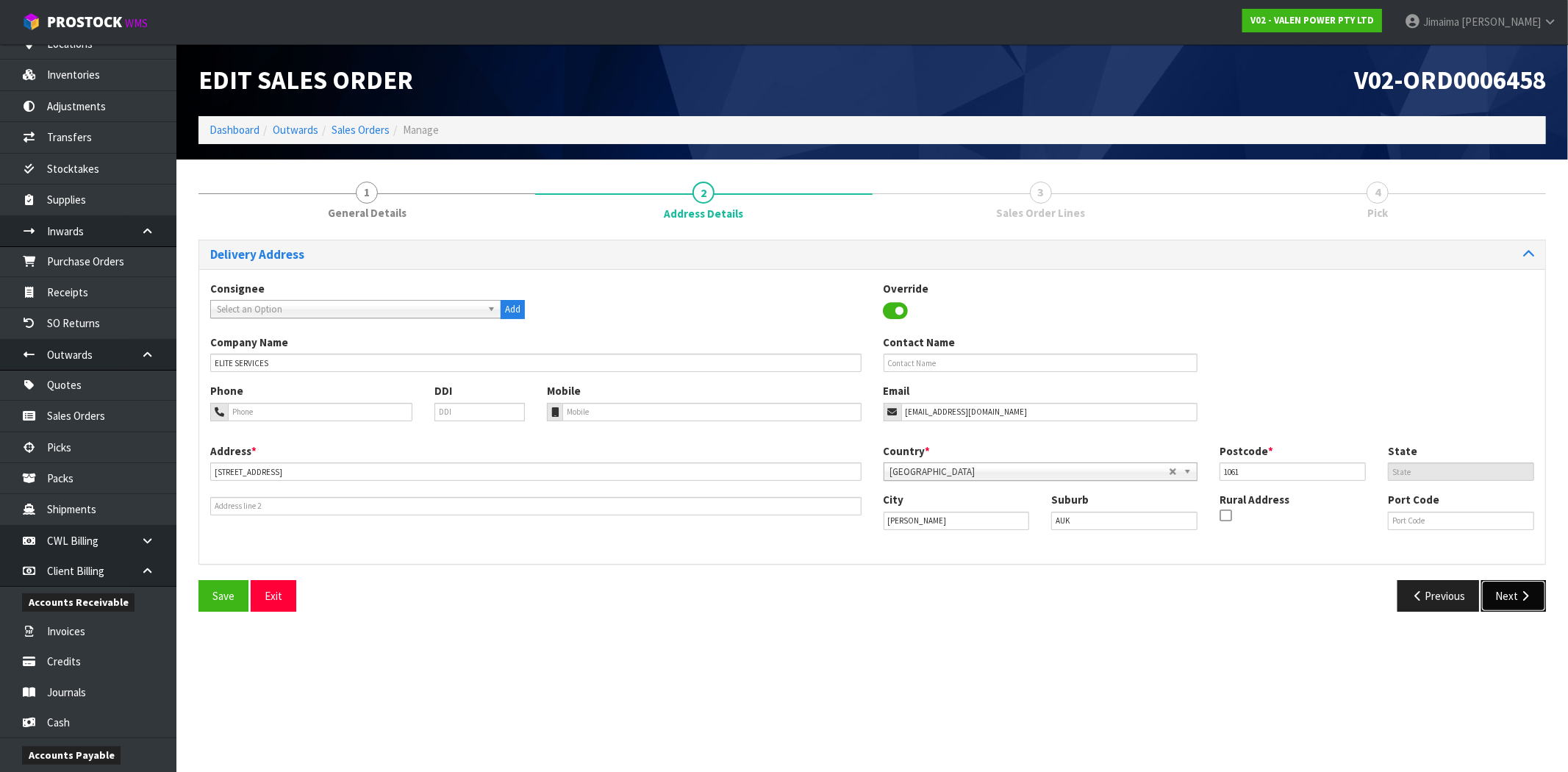
click at [1529, 589] on button "Next" at bounding box center [1513, 596] width 64 height 31
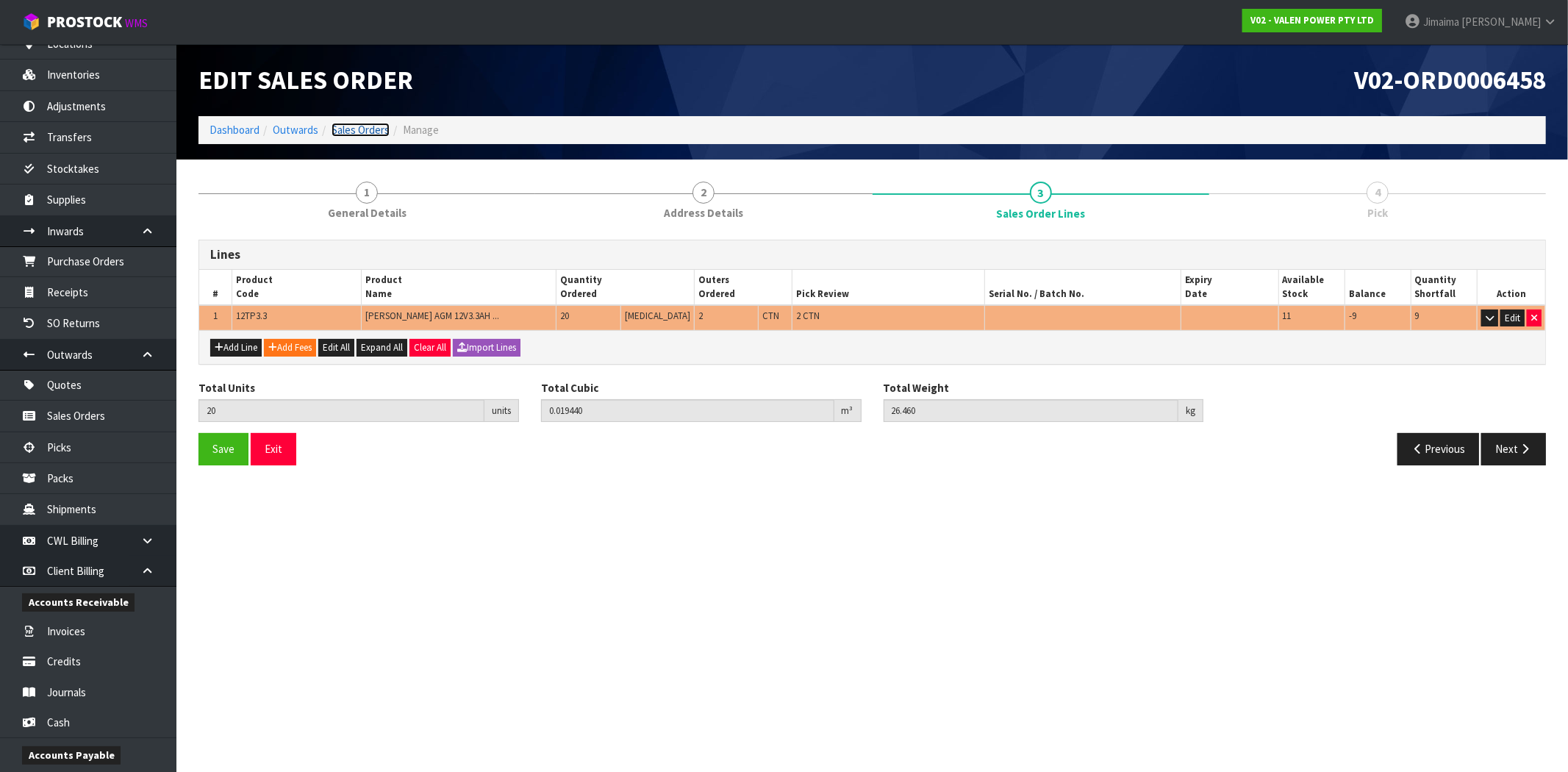
click at [363, 131] on link "Sales Orders" at bounding box center [360, 130] width 58 height 14
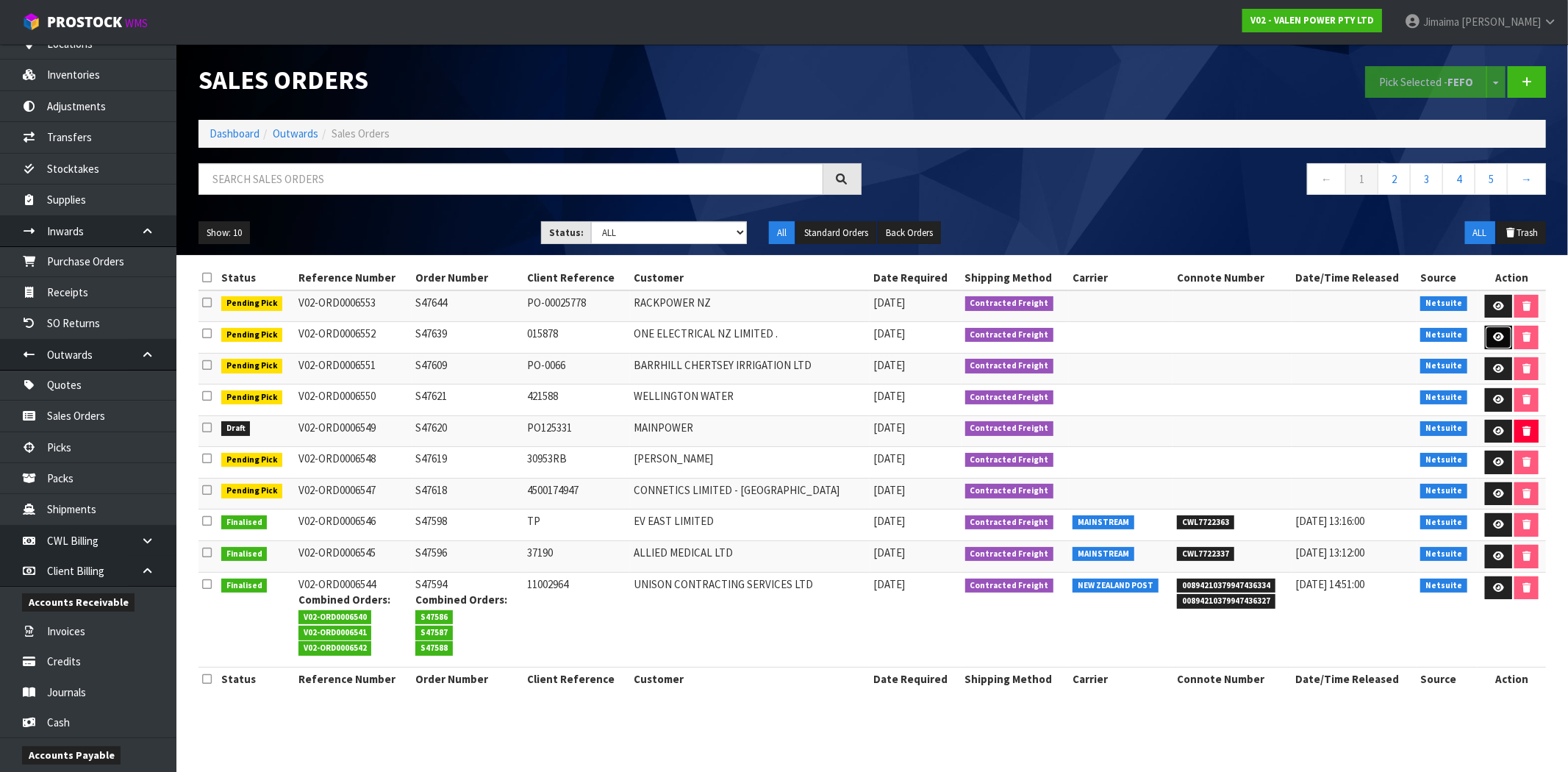
drag, startPoint x: 1495, startPoint y: 340, endPoint x: 1387, endPoint y: 338, distance: 108.0
click at [1495, 340] on icon at bounding box center [1498, 337] width 11 height 9
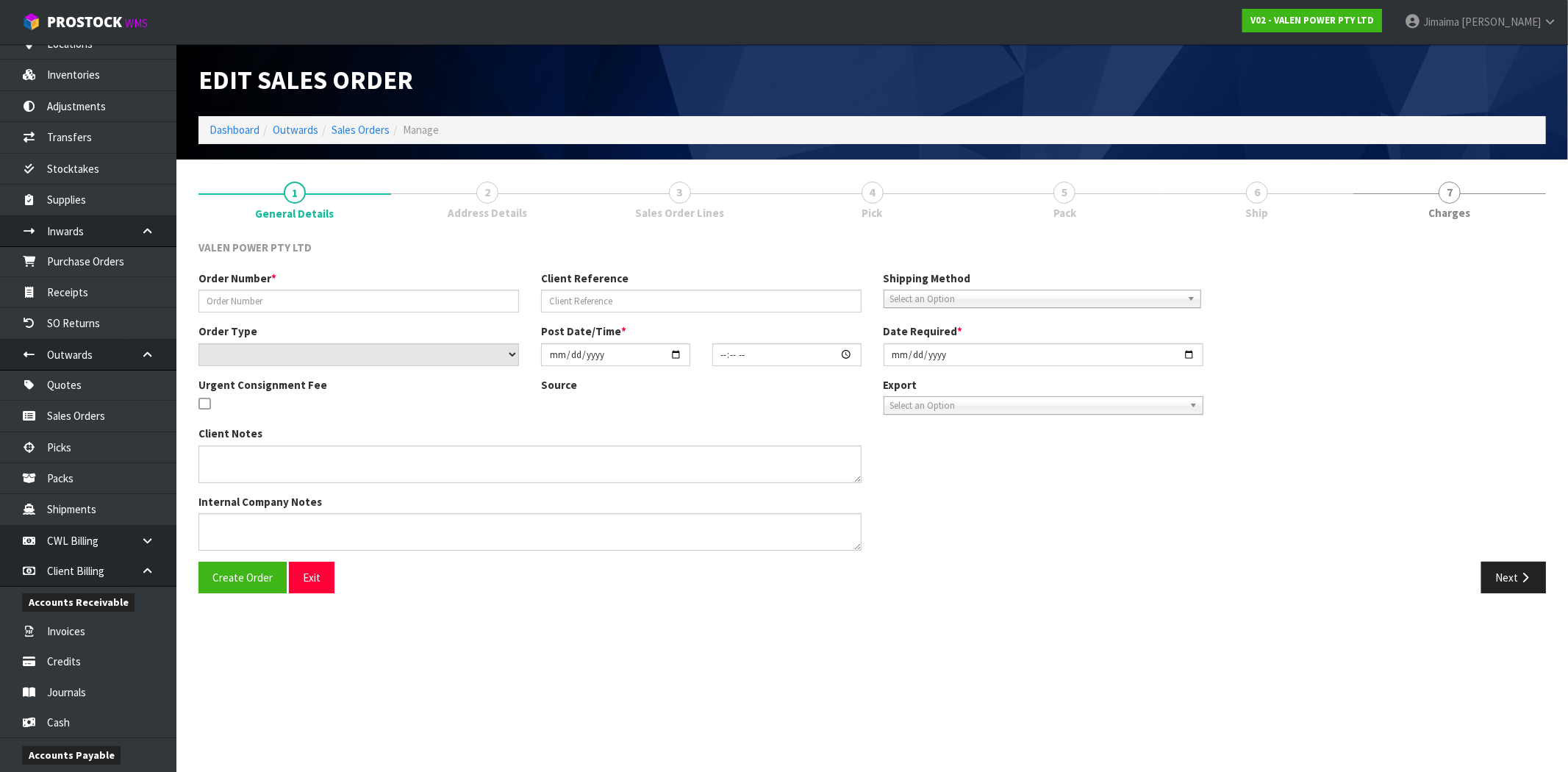
type input "S47639"
type input "015878"
select select "number:0"
type input "[DATE]"
type input "13:30:07.000"
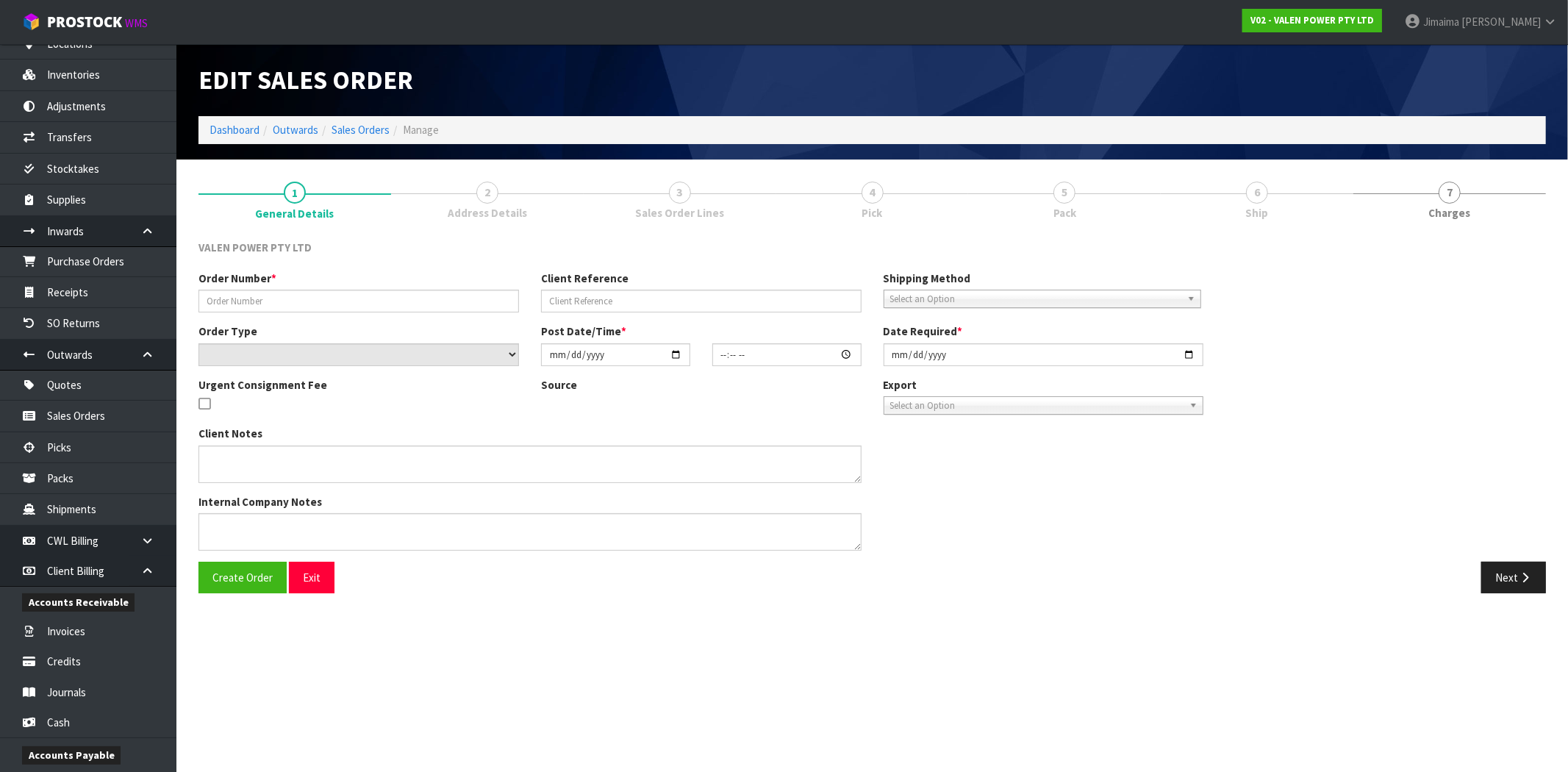
type input "[DATE]"
type textarea "REMOVED P-LOLLY"
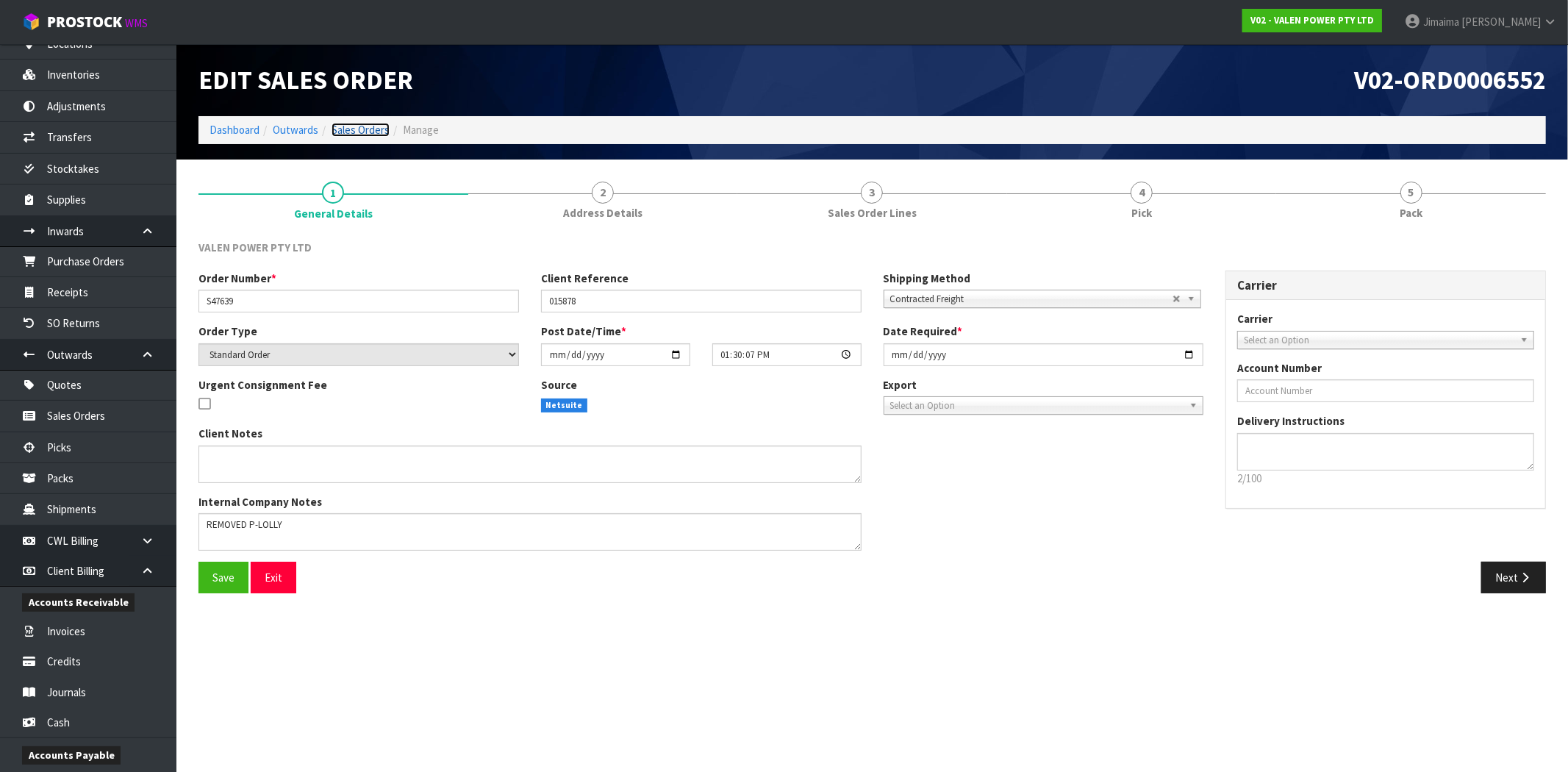
click at [377, 132] on link "Sales Orders" at bounding box center [360, 130] width 58 height 14
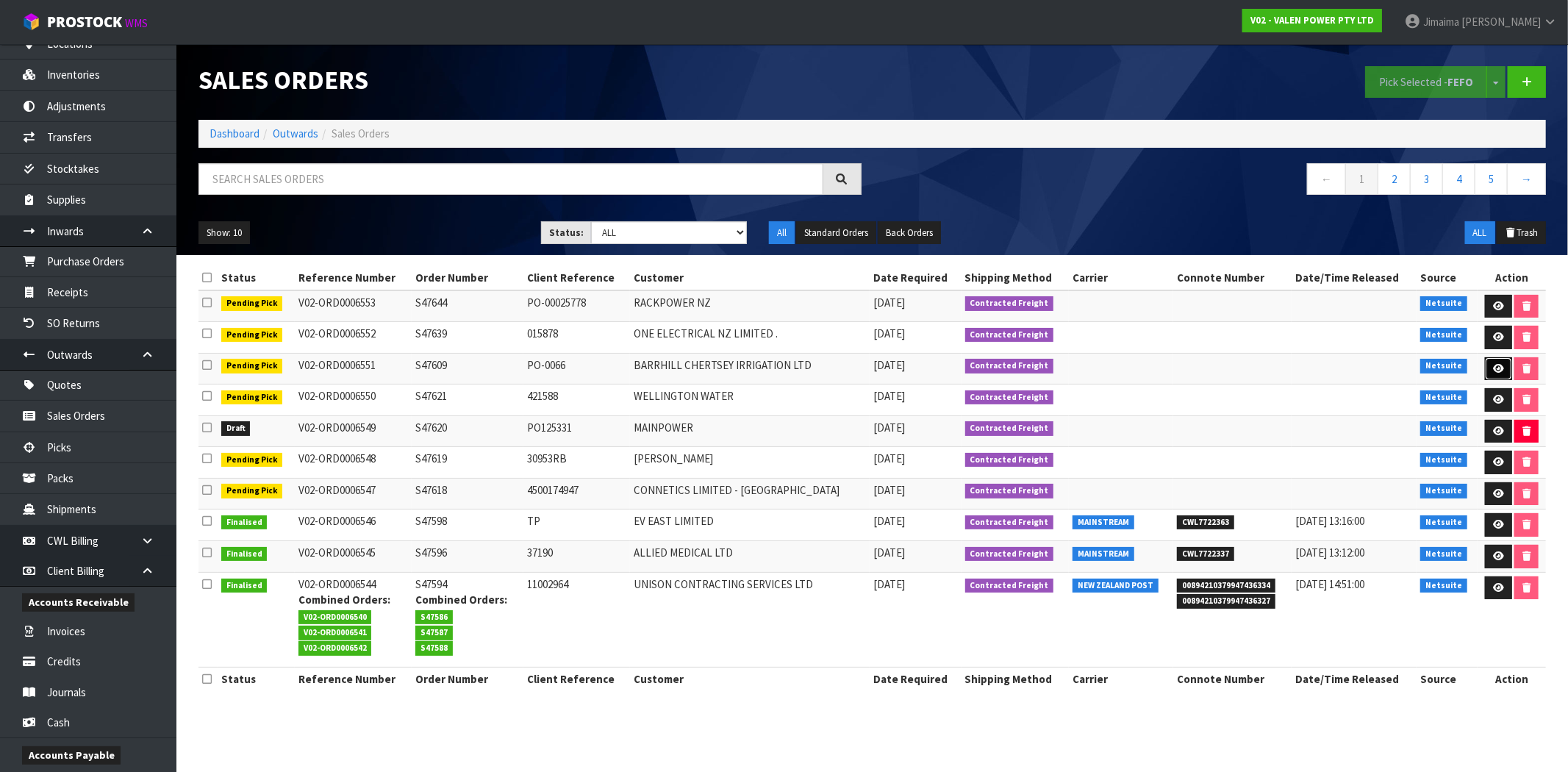
click at [1486, 365] on link at bounding box center [1498, 369] width 28 height 24
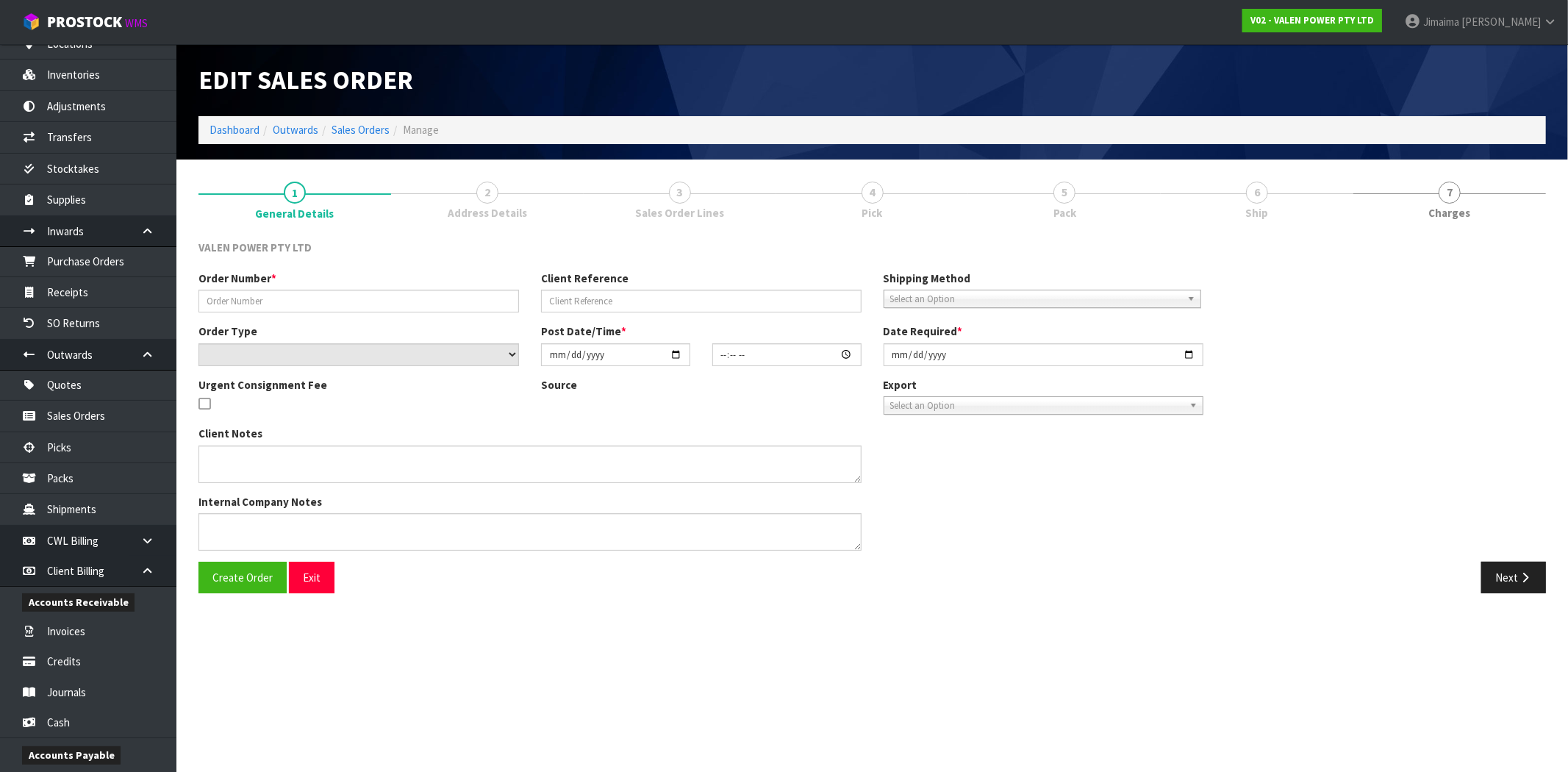
type input "S47609"
type input "PO-0066"
select select "number:0"
type input "[DATE]"
type input "18:30:08.000"
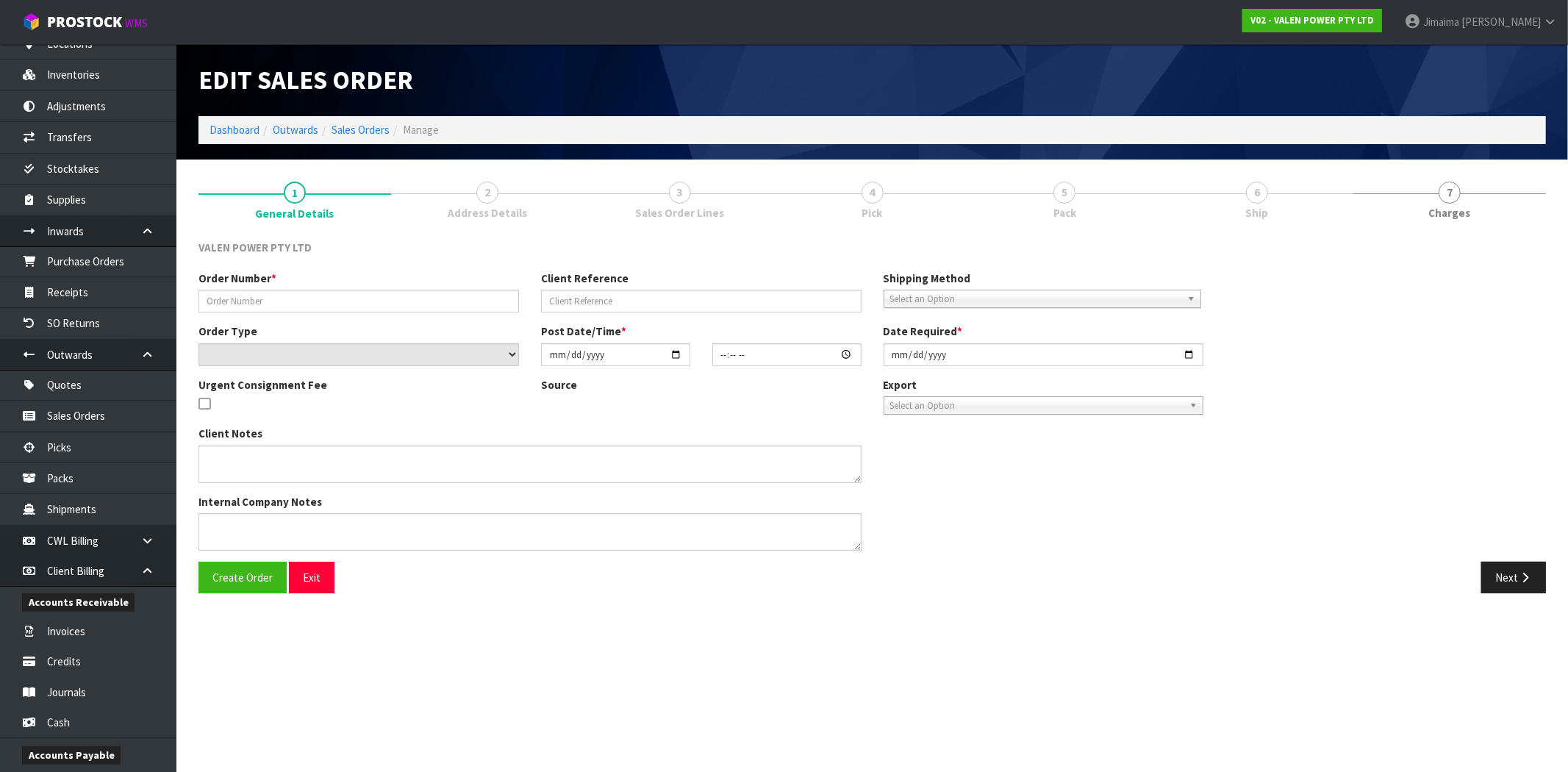
type input "[DATE]"
type textarea "REMOVED P-LOLLY"
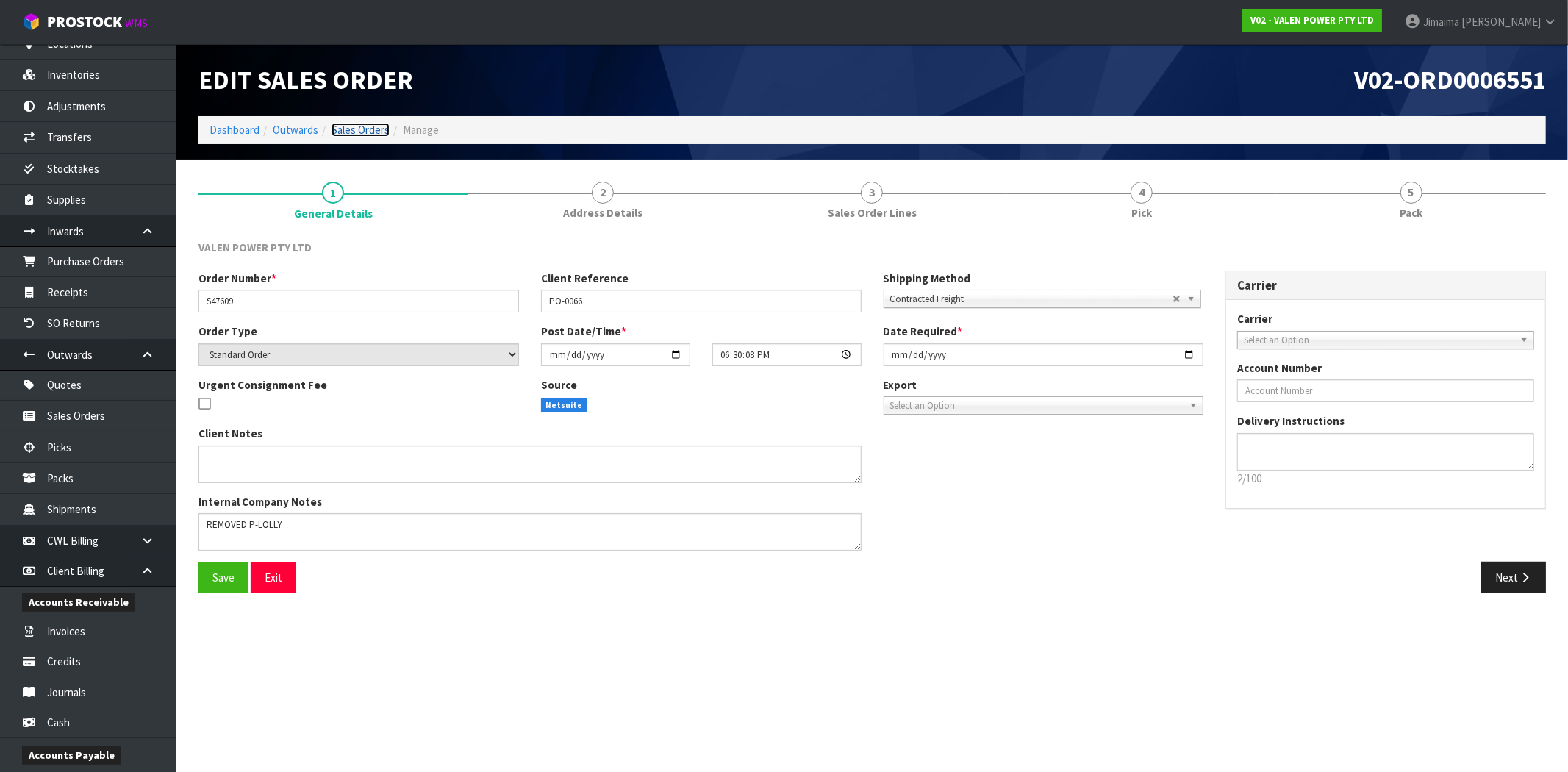
click at [353, 123] on link "Sales Orders" at bounding box center [360, 130] width 58 height 14
